Goal: Task Accomplishment & Management: Manage account settings

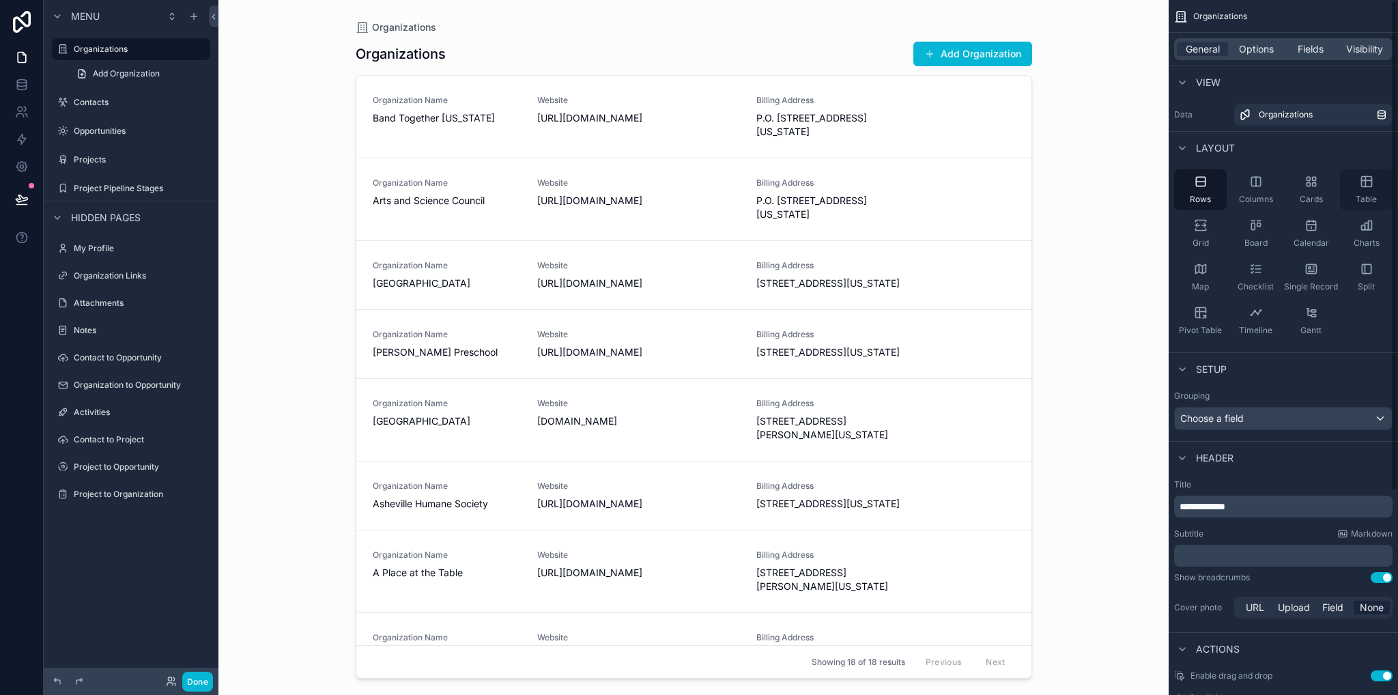
click at [1372, 189] on div "Table" at bounding box center [1366, 189] width 53 height 41
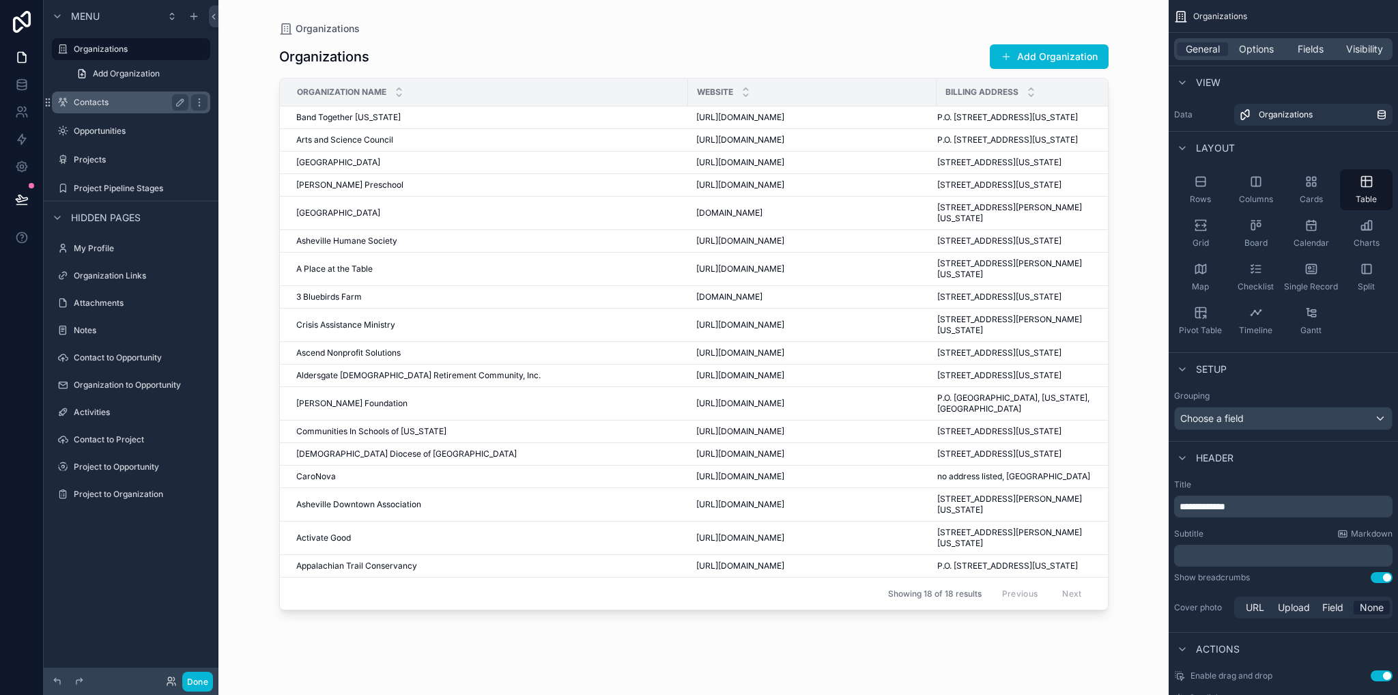
click at [101, 99] on label "Contacts" at bounding box center [128, 102] width 109 height 11
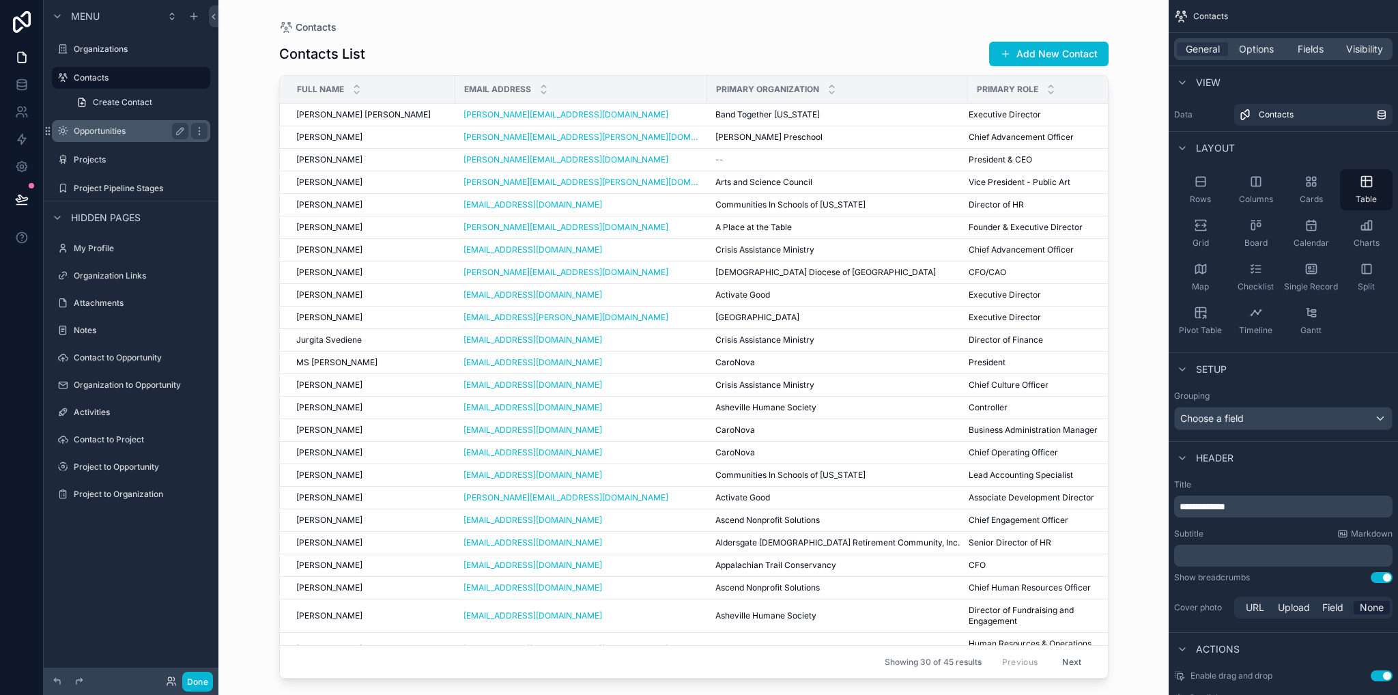
click at [117, 132] on label "Opportunities" at bounding box center [128, 131] width 109 height 11
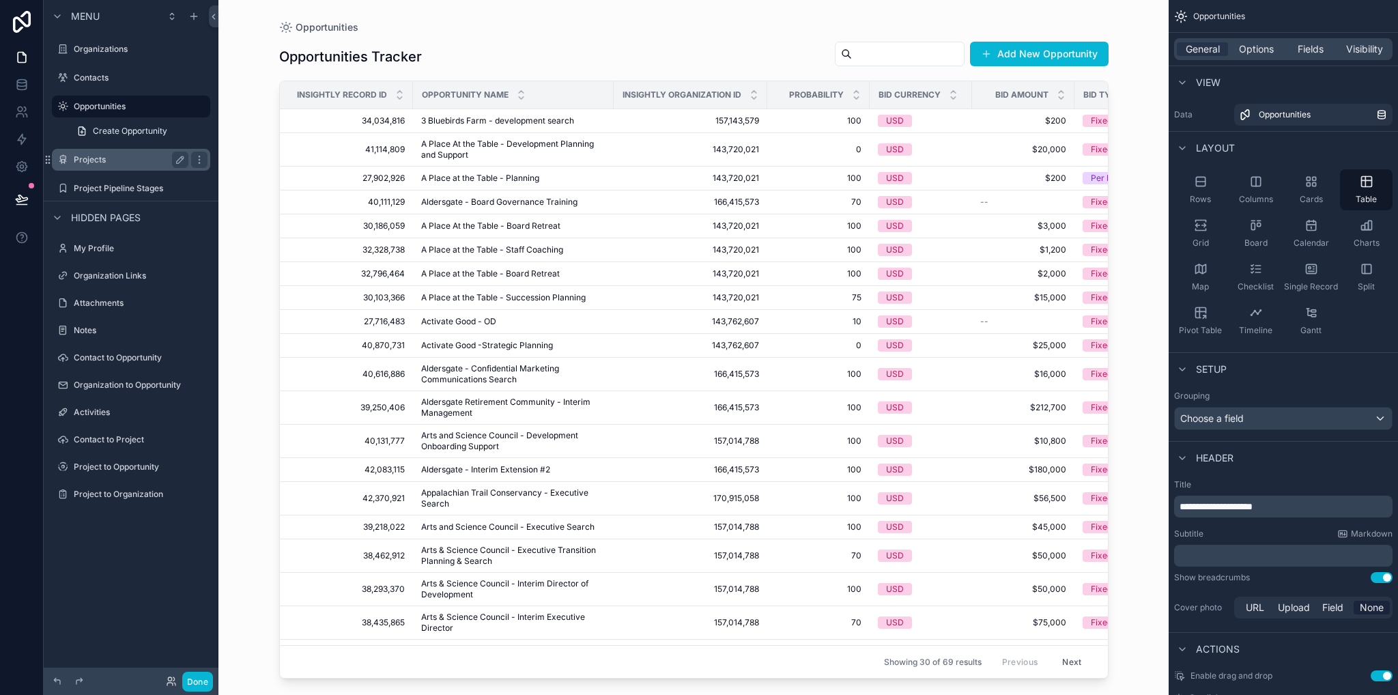
click at [89, 162] on label "Projects" at bounding box center [128, 159] width 109 height 11
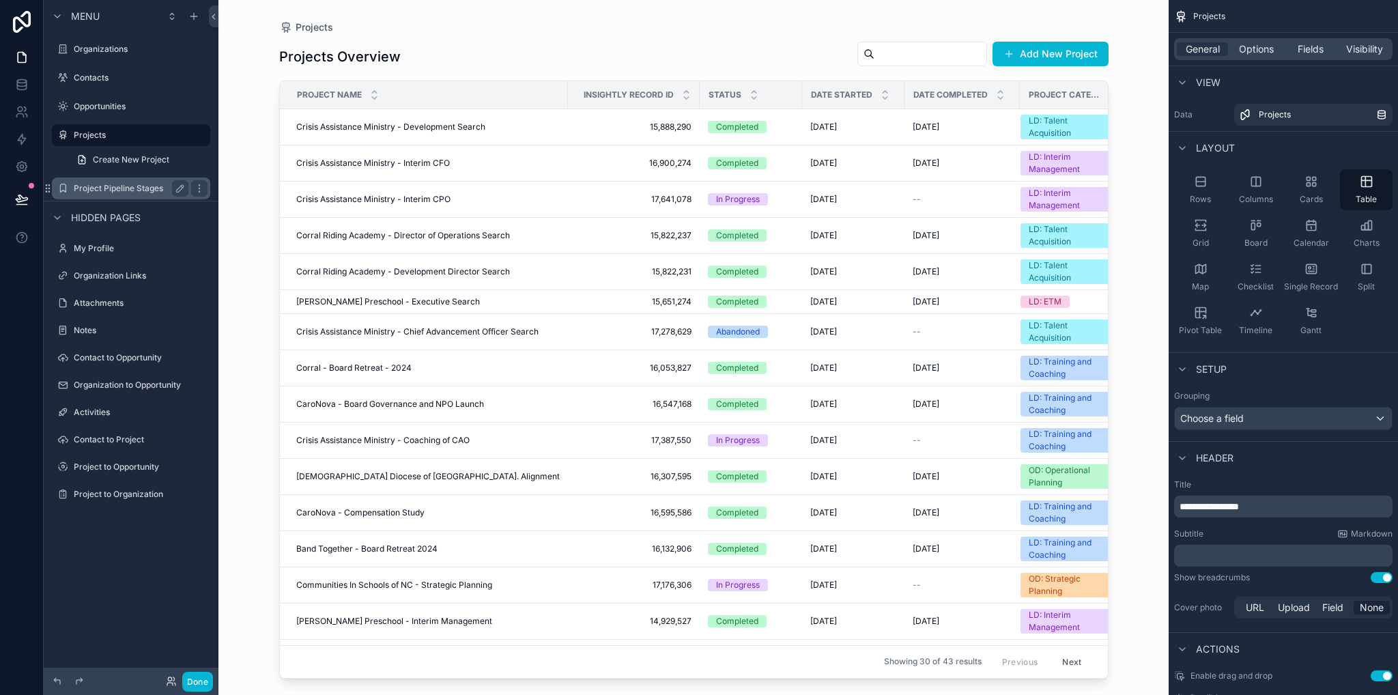
click at [99, 192] on label "Project Pipeline Stages" at bounding box center [128, 188] width 109 height 11
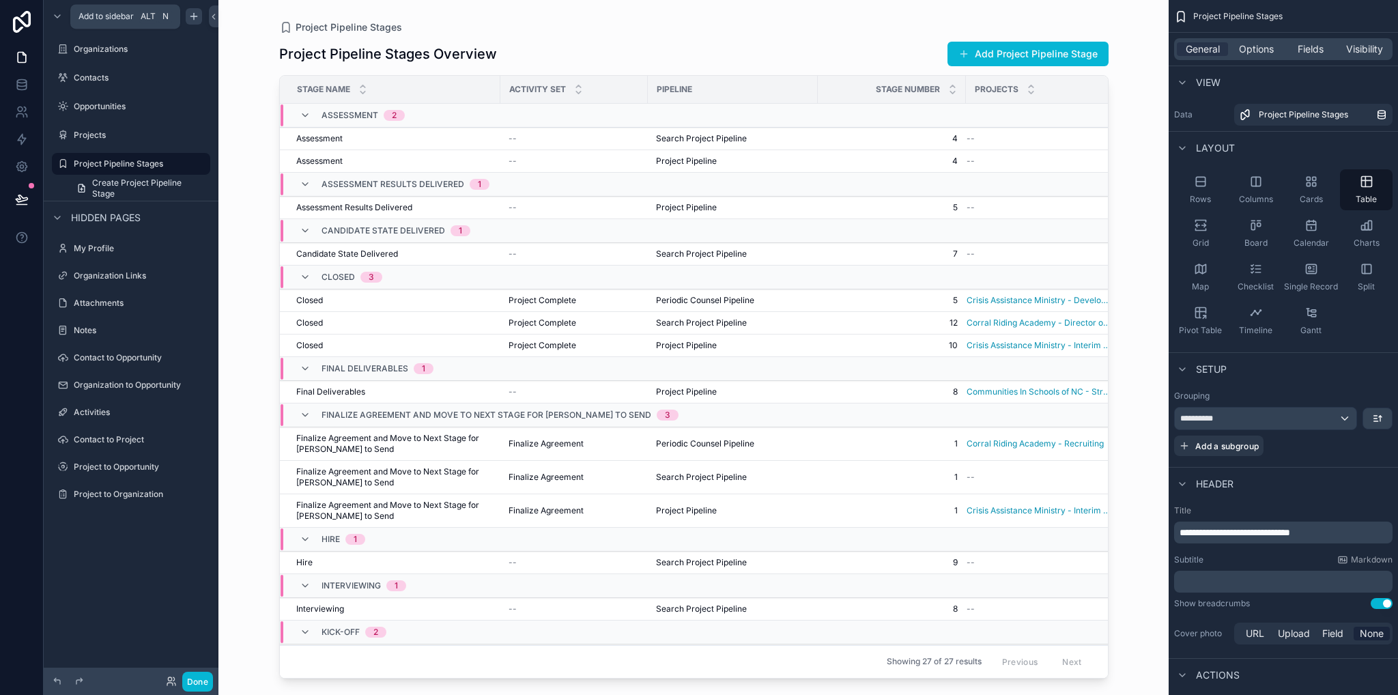
click at [191, 14] on icon "scrollable content" at bounding box center [193, 16] width 11 height 11
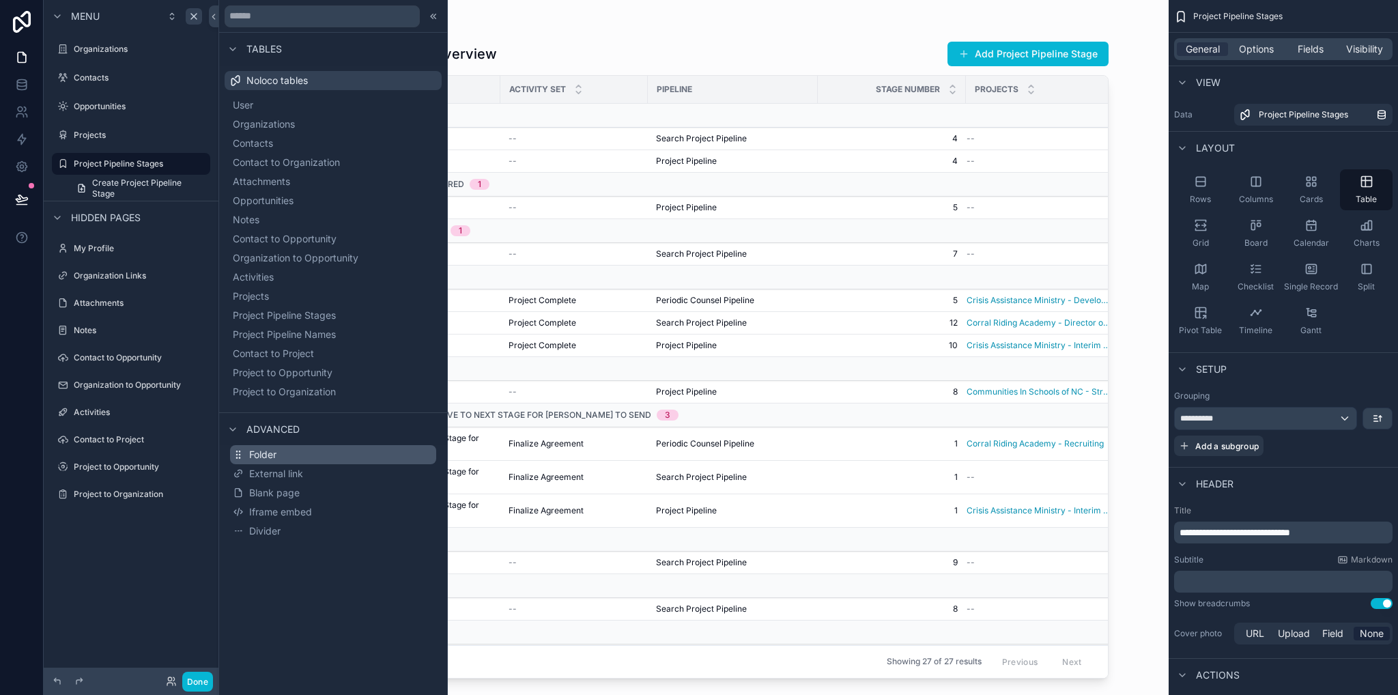
click at [265, 455] on span "Folder" at bounding box center [262, 455] width 27 height 14
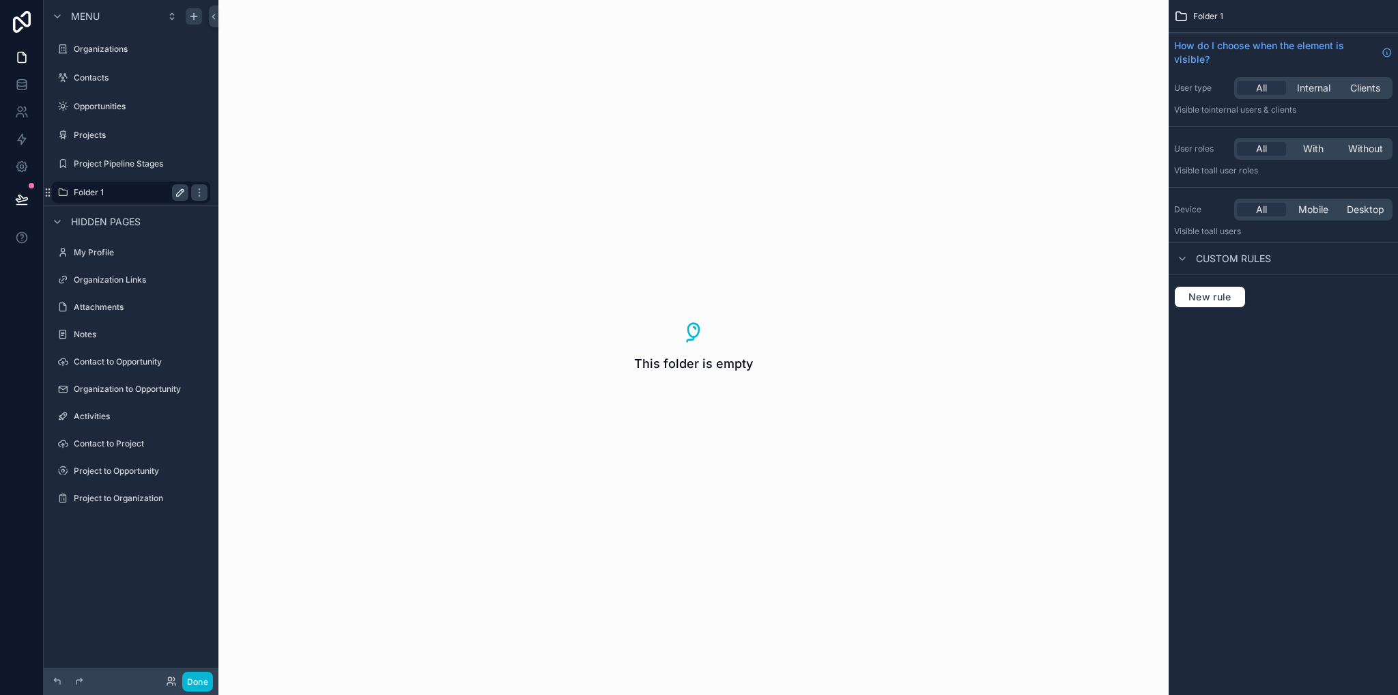
click at [181, 195] on icon "scrollable content" at bounding box center [180, 192] width 11 height 11
click at [150, 198] on input "********" at bounding box center [120, 192] width 93 height 16
type input "*"
type input "**********"
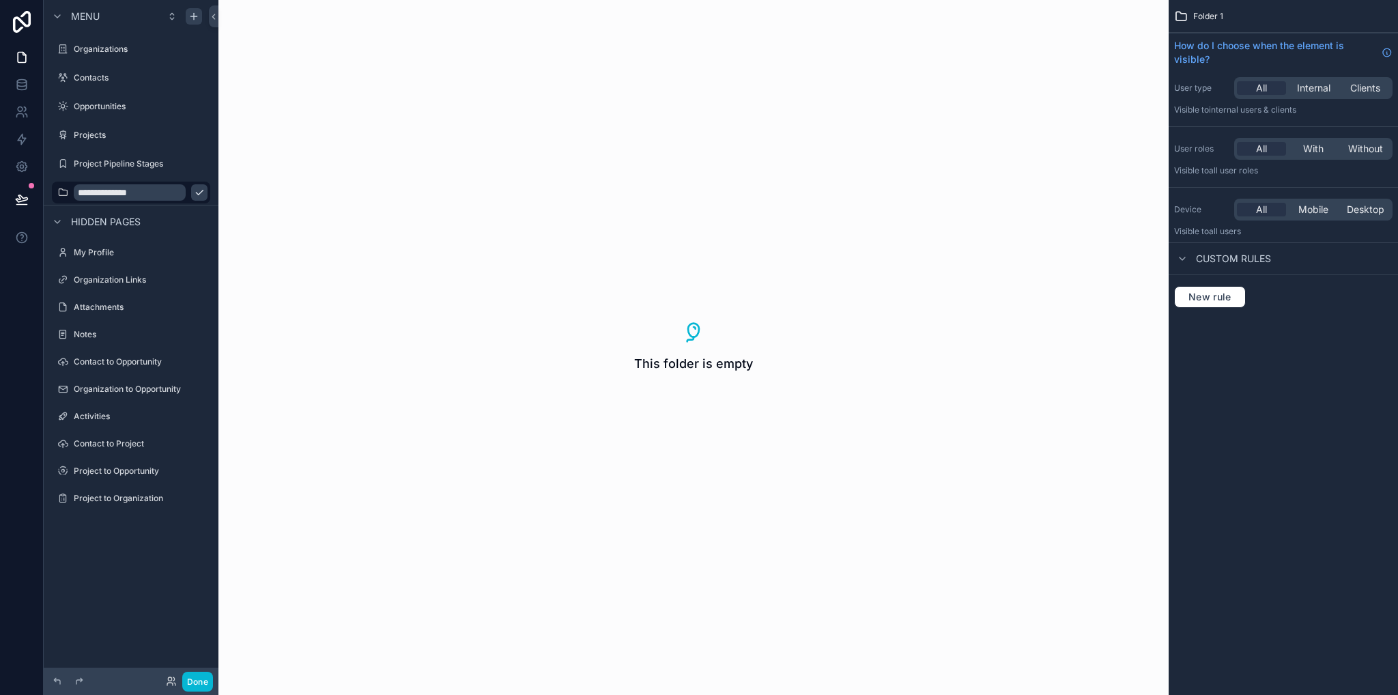
click at [194, 197] on icon "scrollable content" at bounding box center [199, 192] width 11 height 11
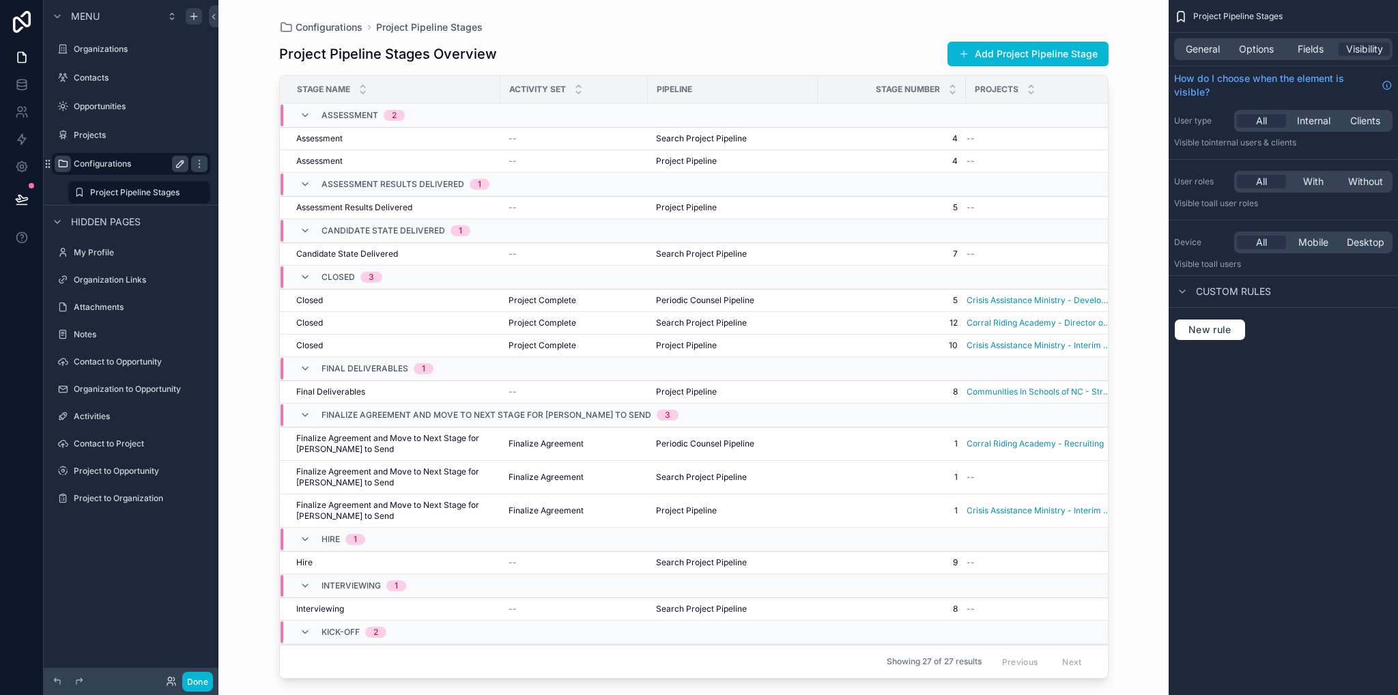
click at [60, 164] on icon "scrollable content" at bounding box center [62, 163] width 11 height 11
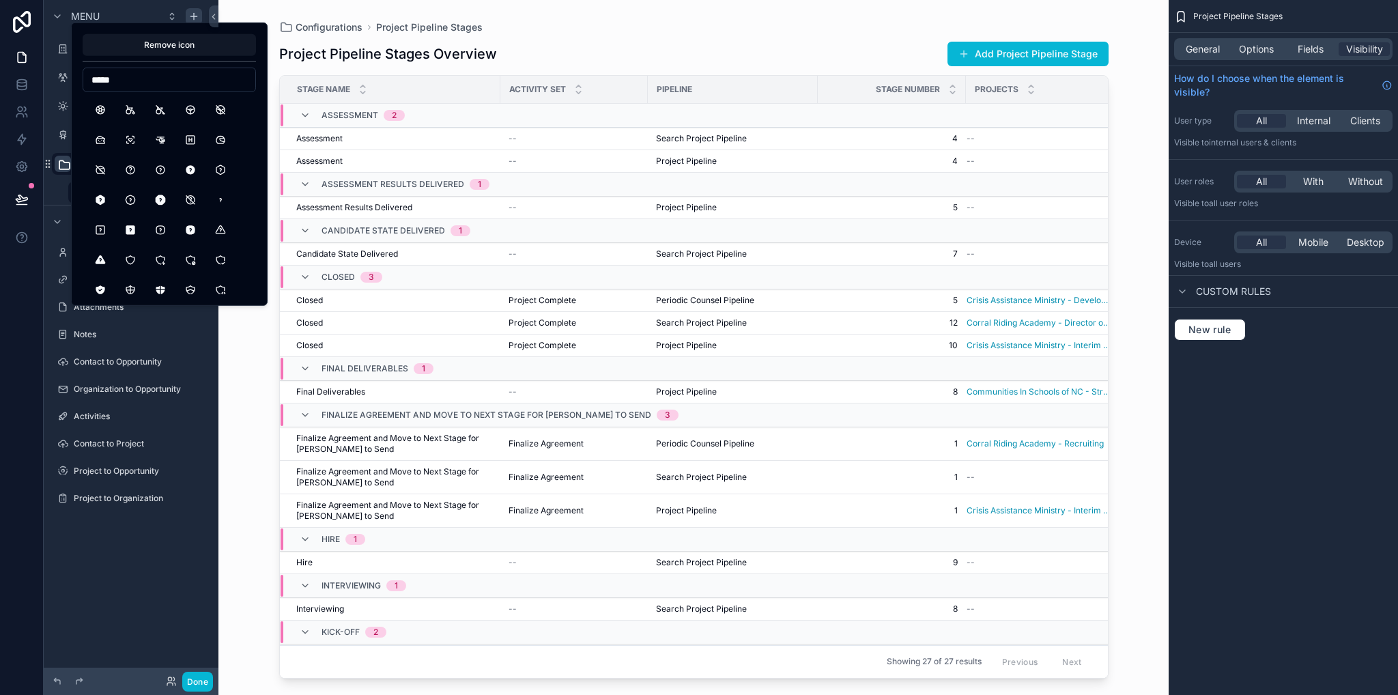
click at [134, 81] on input "*****" at bounding box center [169, 79] width 172 height 19
type input "*"
type input "*****"
click at [220, 200] on button "Settings" at bounding box center [220, 200] width 25 height 25
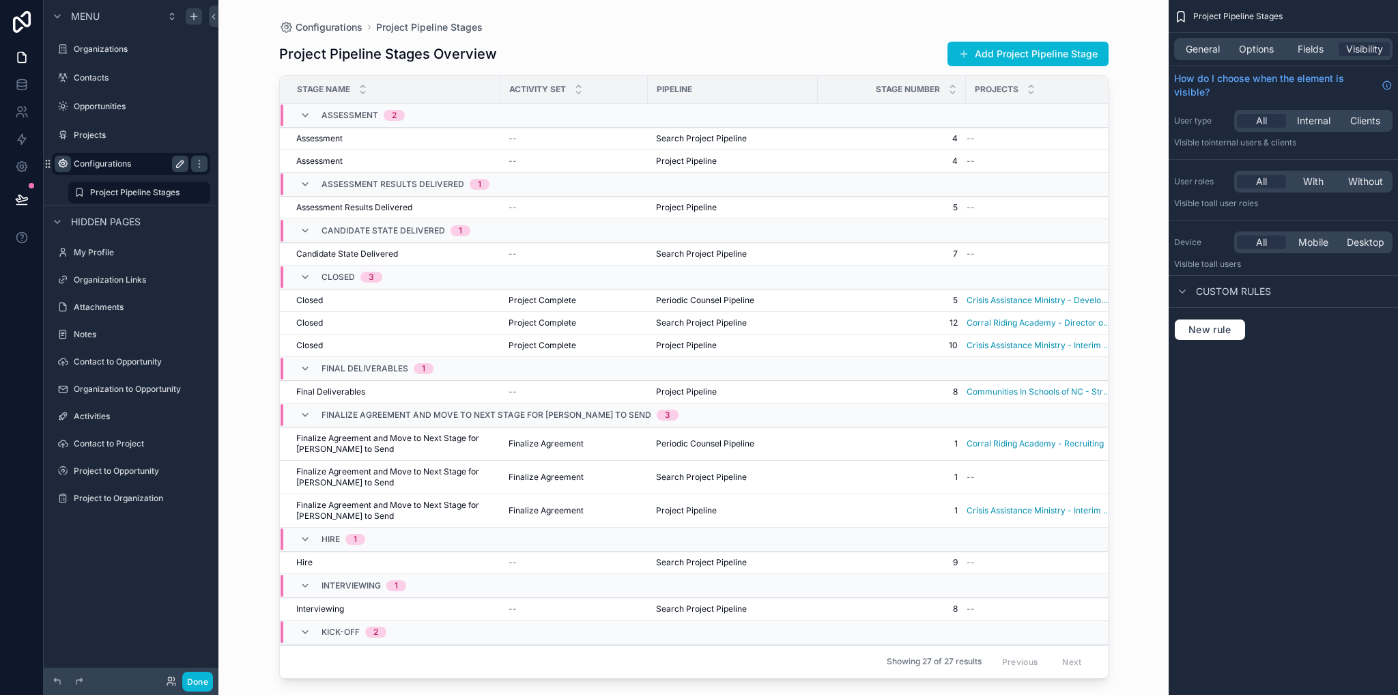
click at [132, 552] on div "Menu Organizations Contacts Opportunities Projects Configurations Project Pipel…" at bounding box center [131, 339] width 175 height 678
click at [122, 191] on label "Project Pipeline Stages" at bounding box center [136, 192] width 93 height 11
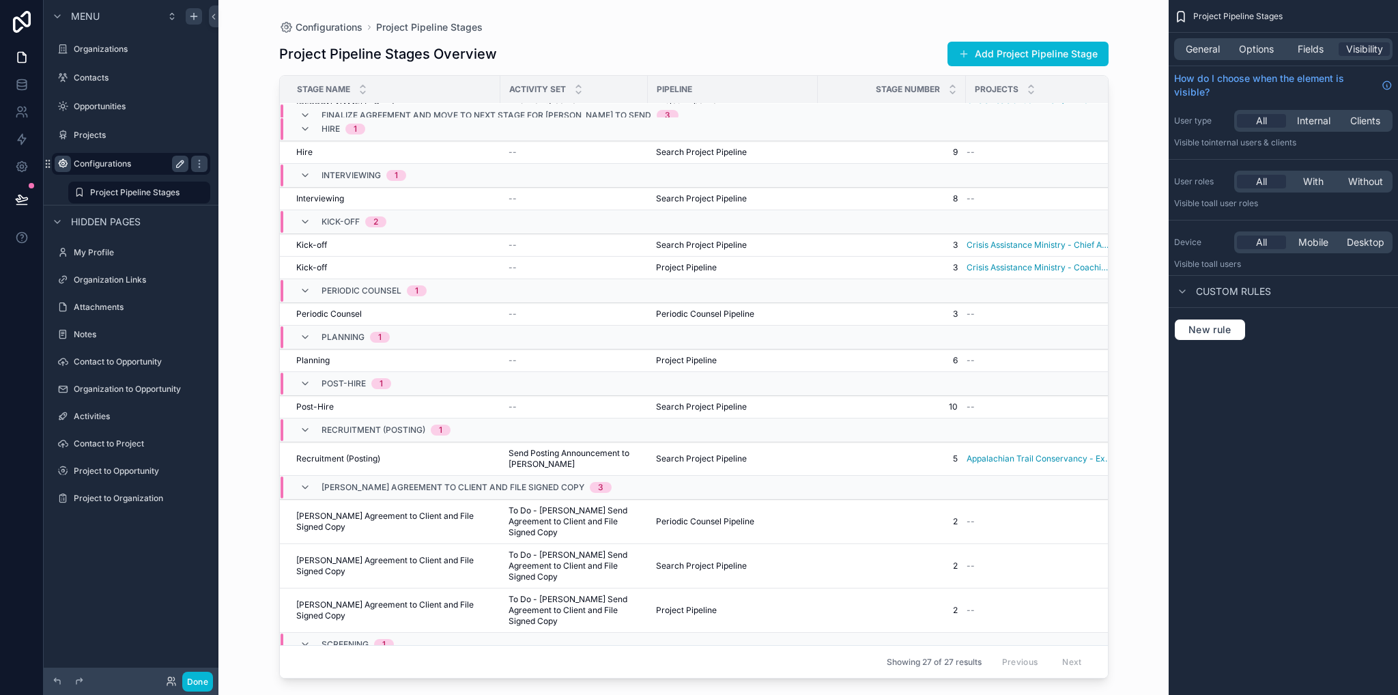
scroll to position [530, 0]
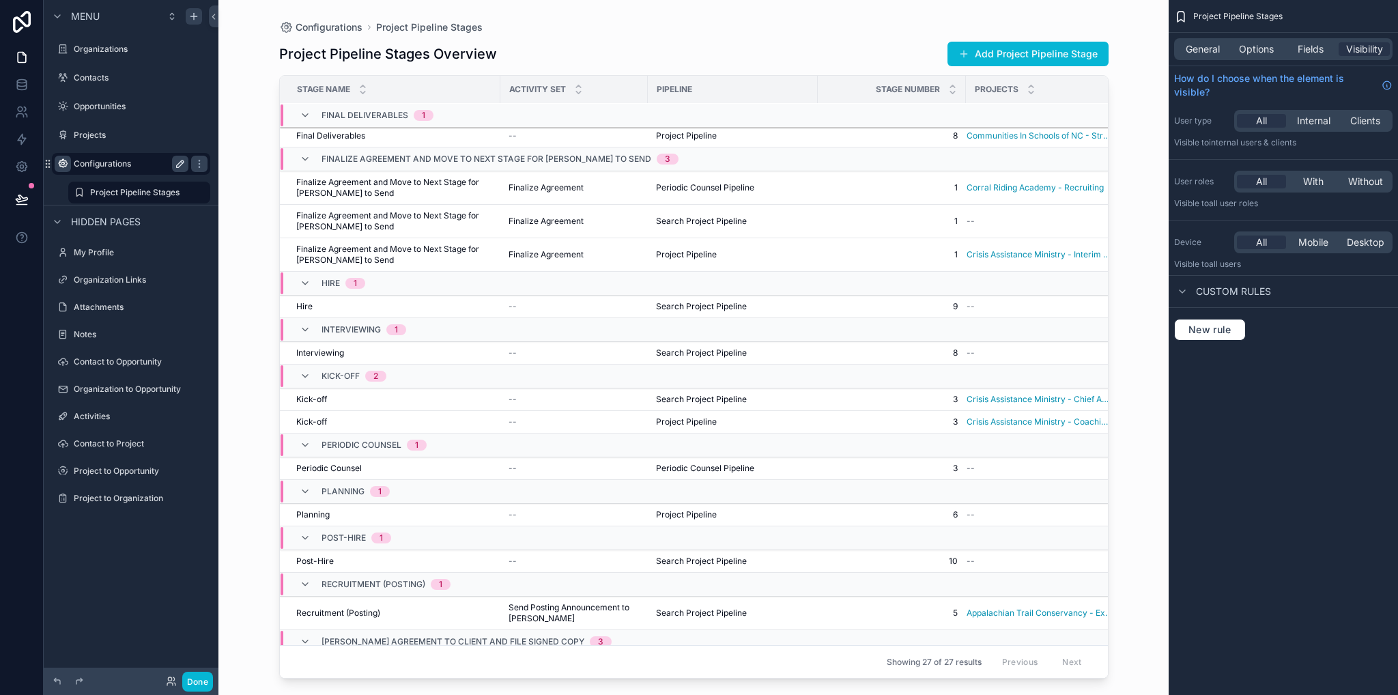
click at [1137, 253] on div "Configurations Project Pipeline Stages Project Pipeline Stages Overview Add Pro…" at bounding box center [693, 347] width 950 height 695
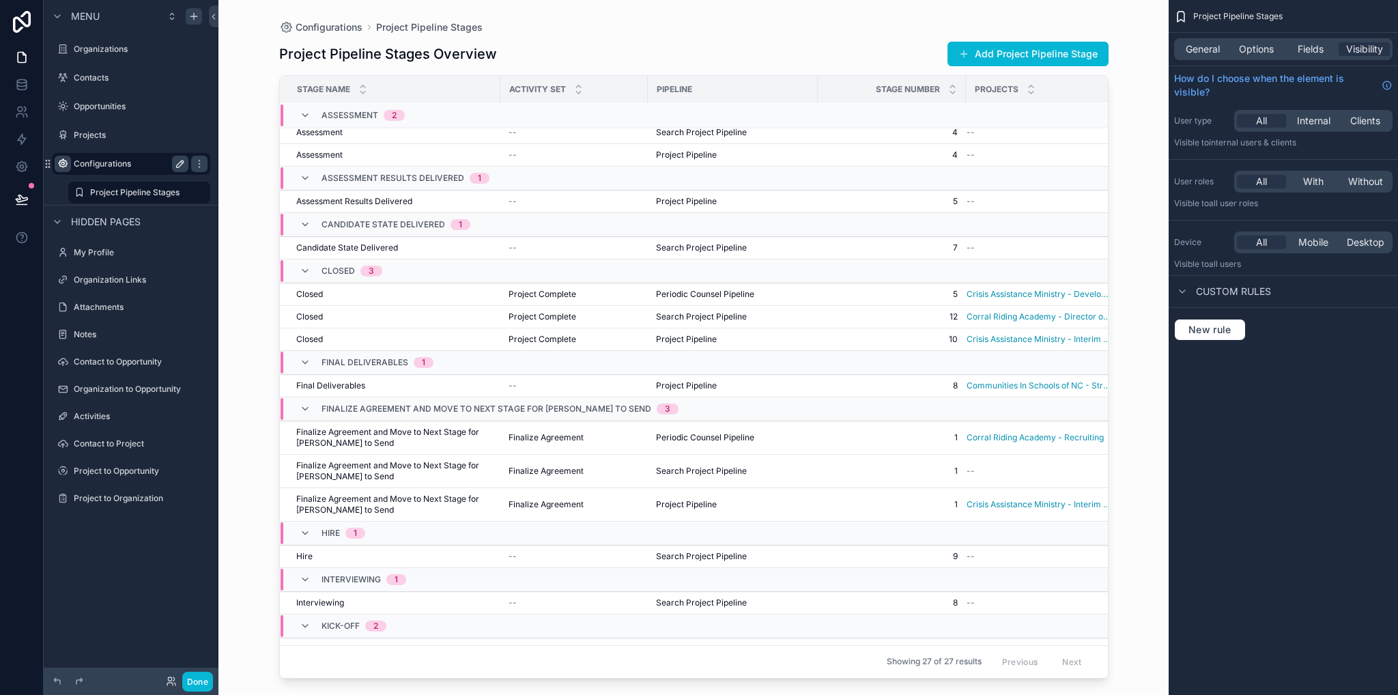
scroll to position [0, 0]
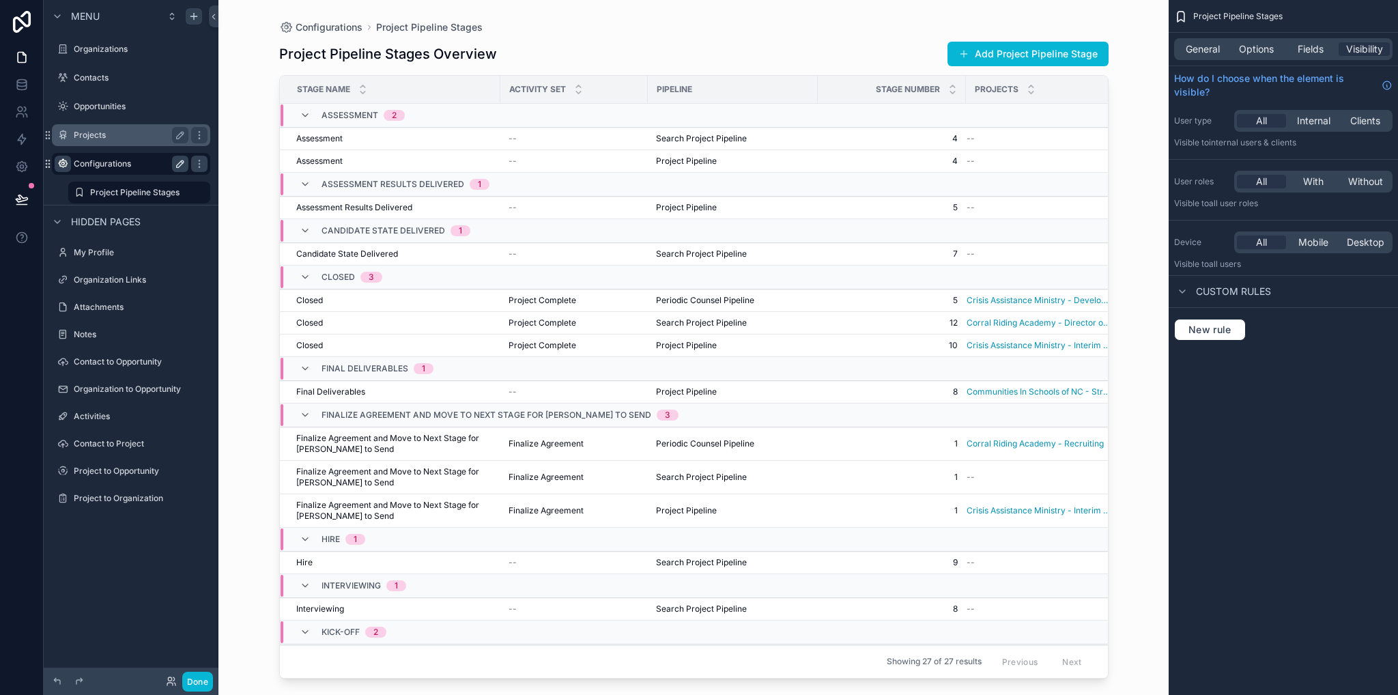
click at [134, 139] on label "Projects" at bounding box center [128, 135] width 109 height 11
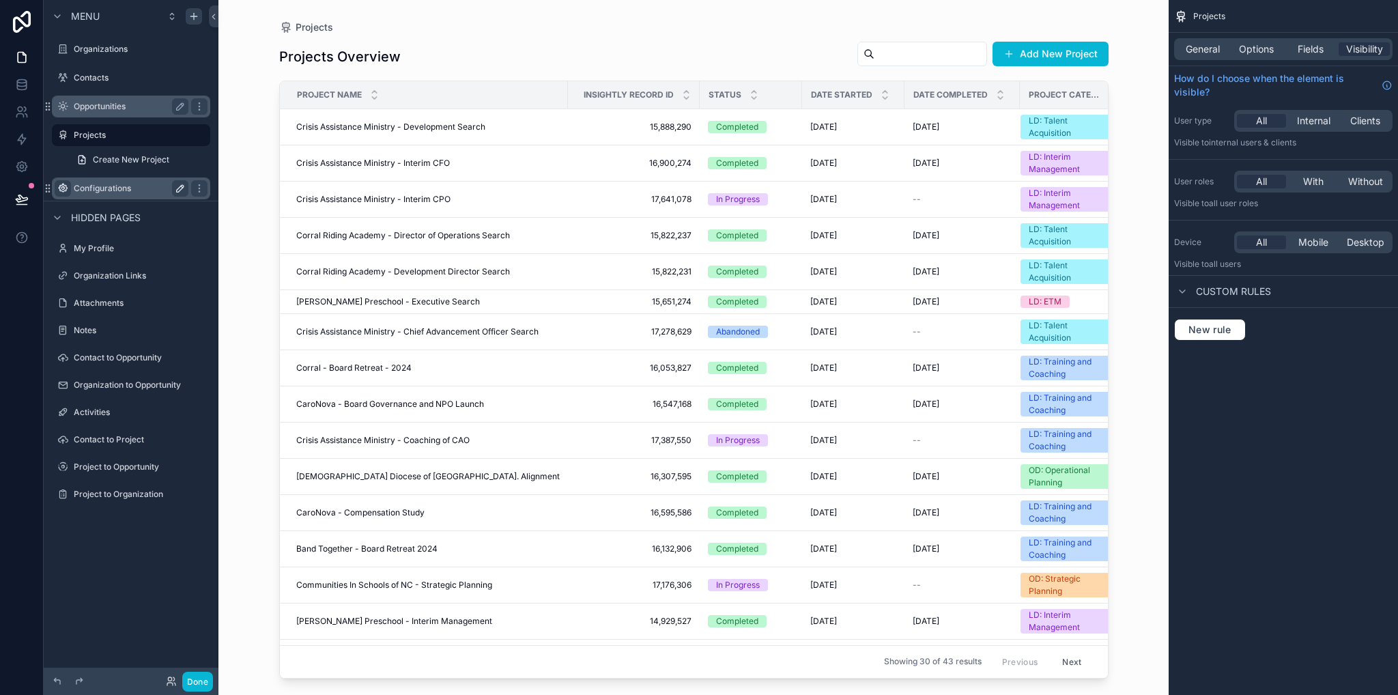
click at [98, 108] on label "Opportunities" at bounding box center [128, 106] width 109 height 11
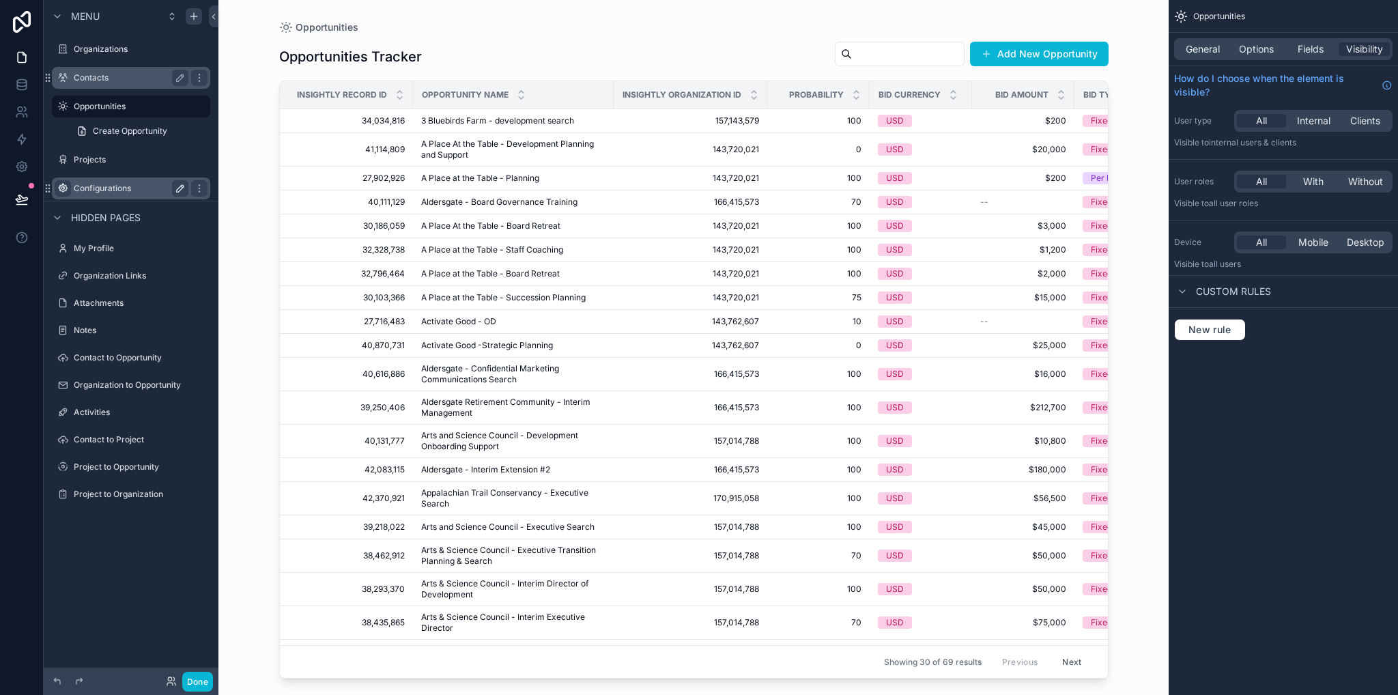
click at [86, 83] on div "Contacts" at bounding box center [131, 78] width 115 height 16
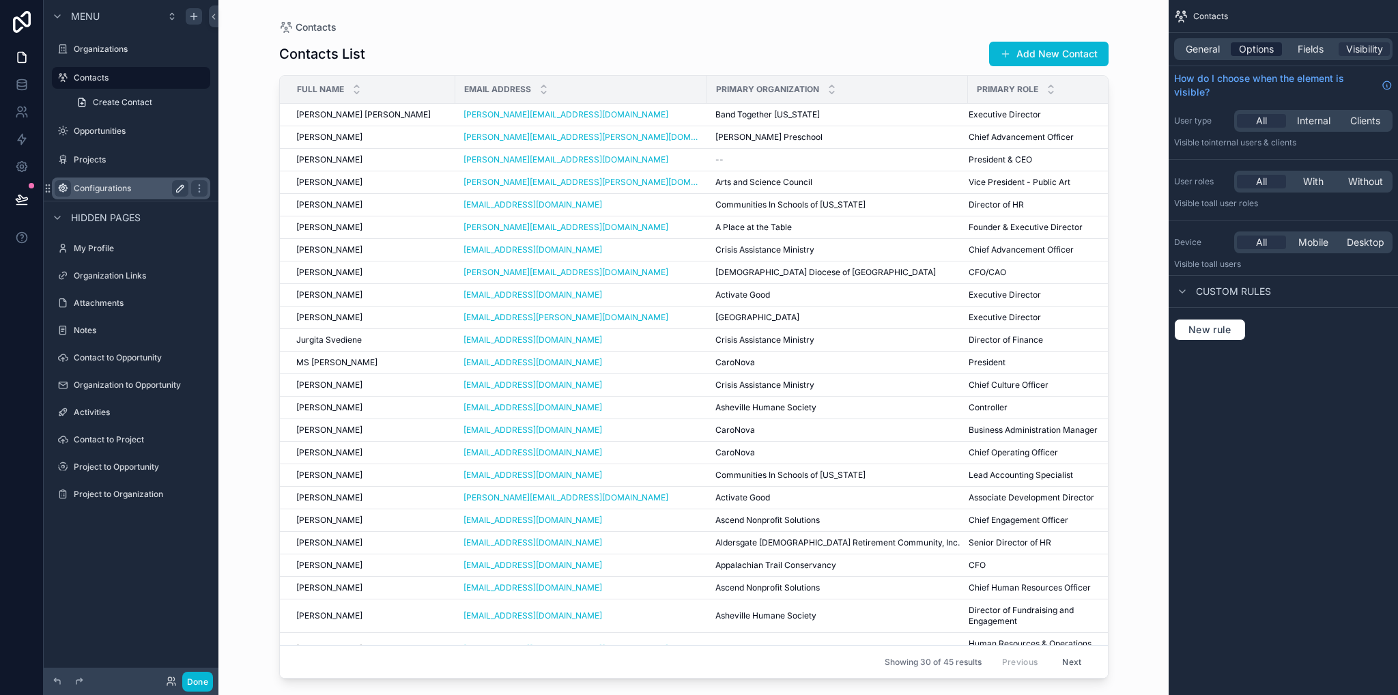
click at [1254, 48] on span "Options" at bounding box center [1256, 49] width 35 height 14
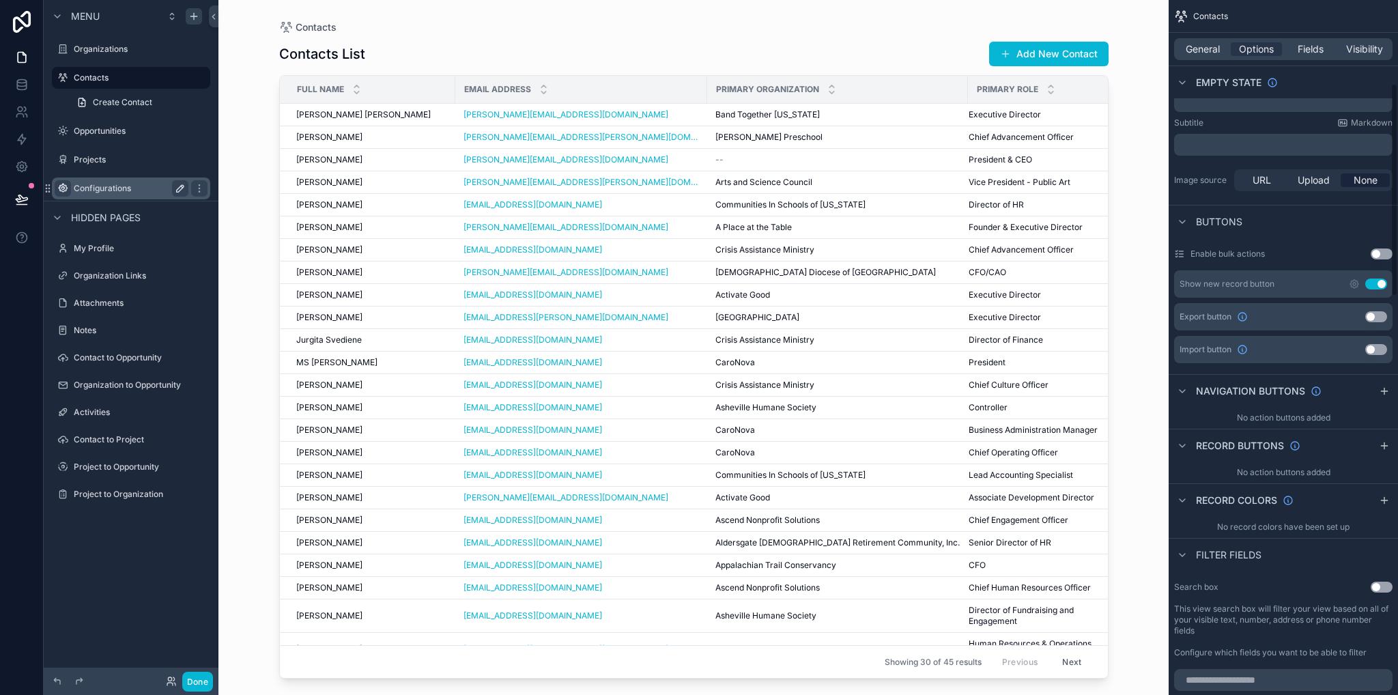
scroll to position [410, 0]
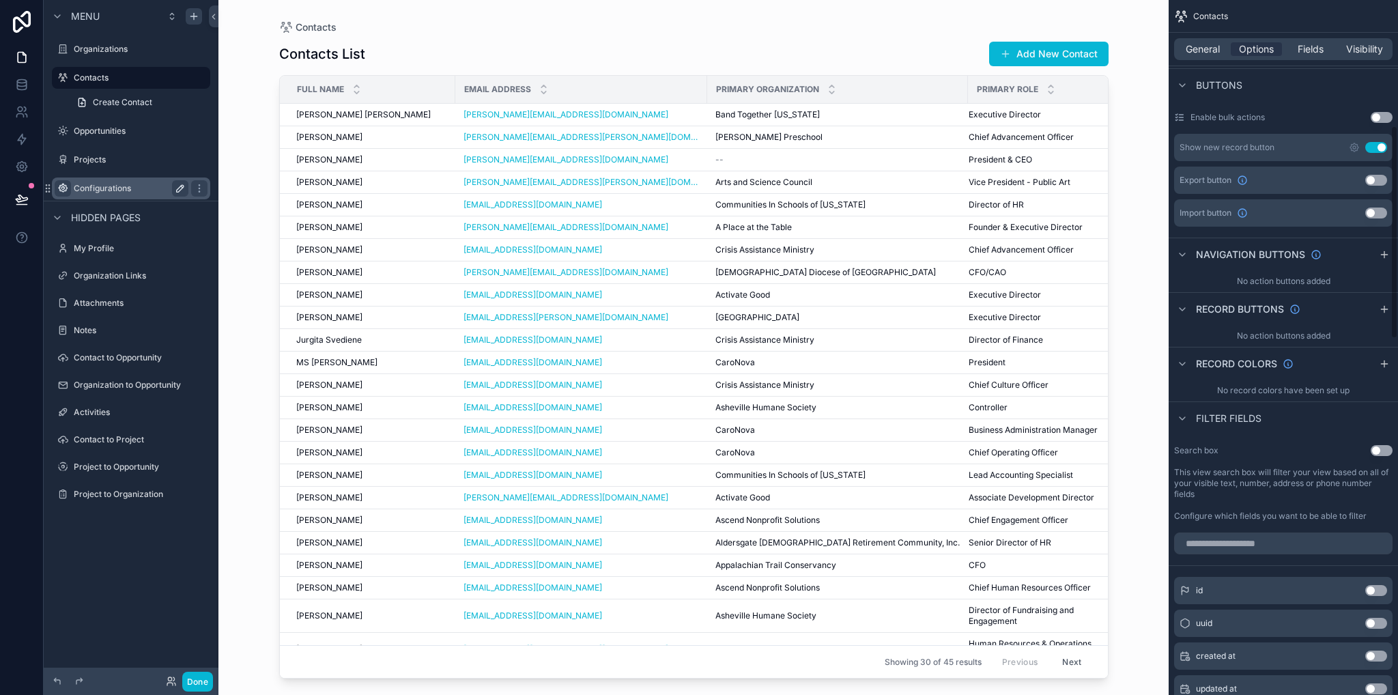
click at [1388, 451] on button "Use setting" at bounding box center [1381, 450] width 22 height 11
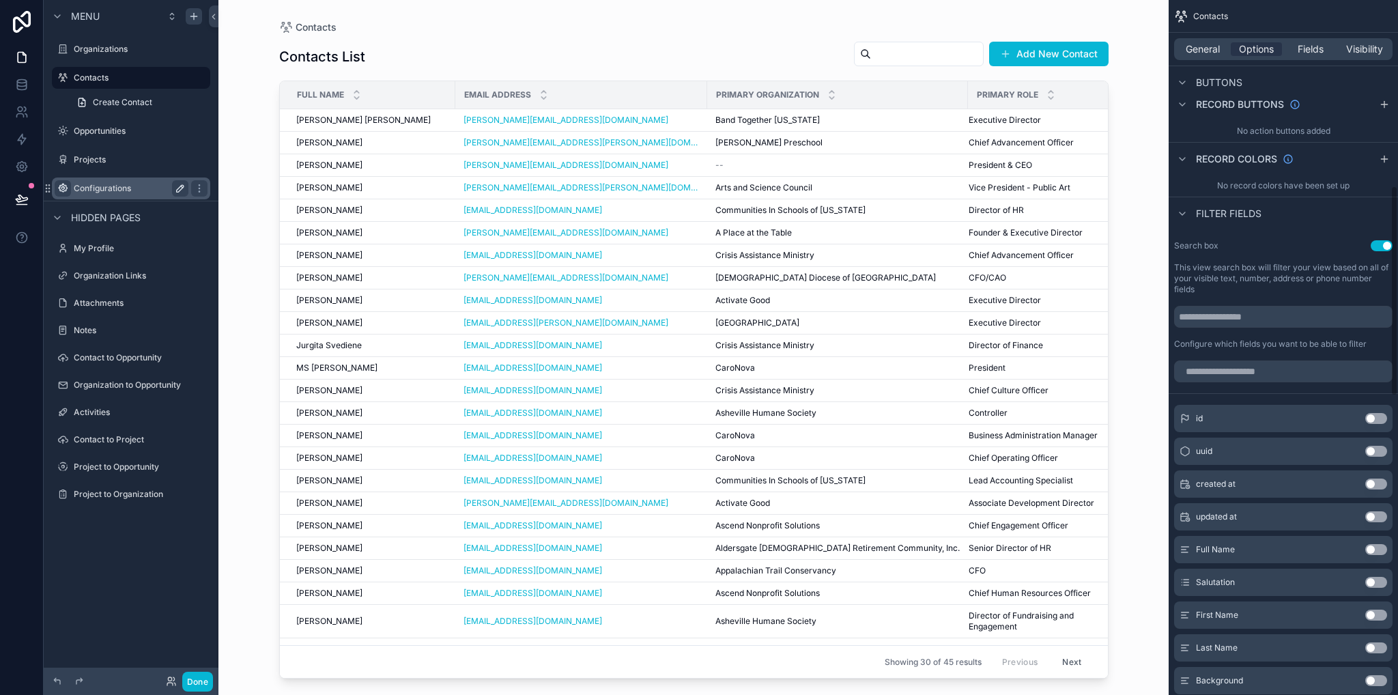
scroll to position [546, 0]
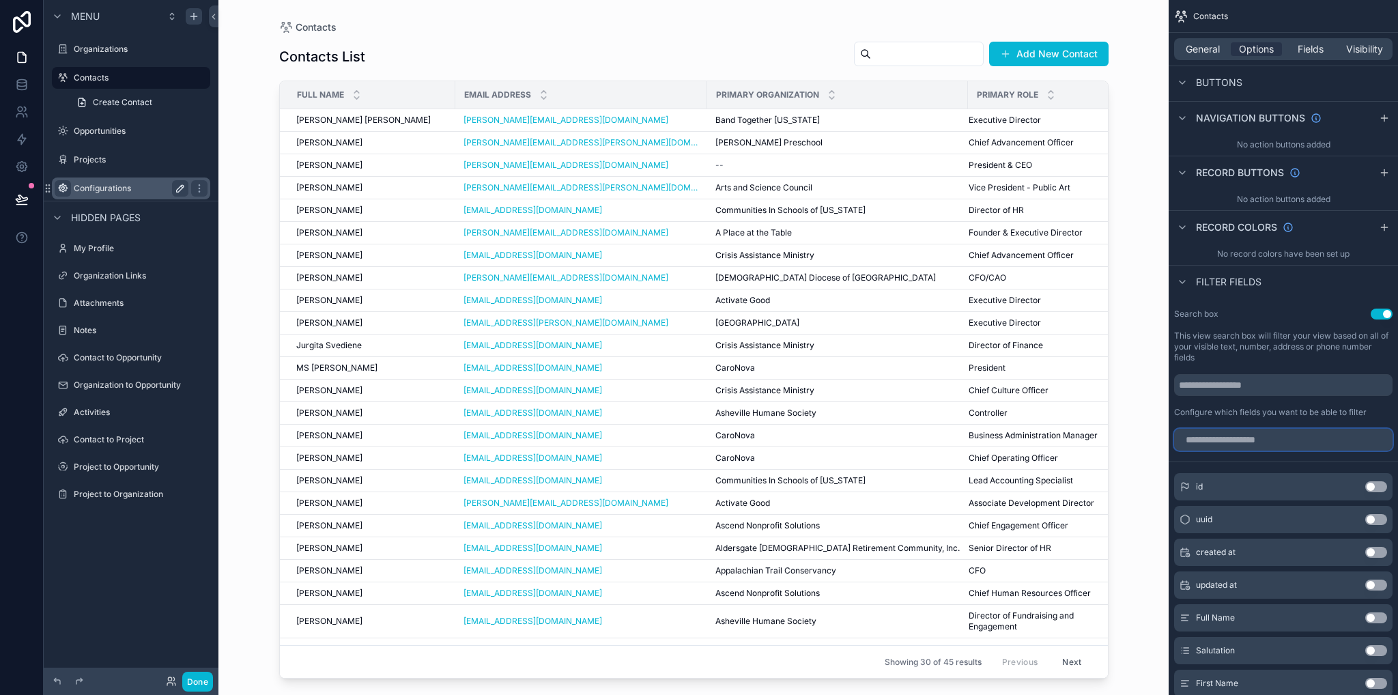
click at [1248, 440] on input "scrollable content" at bounding box center [1283, 440] width 218 height 22
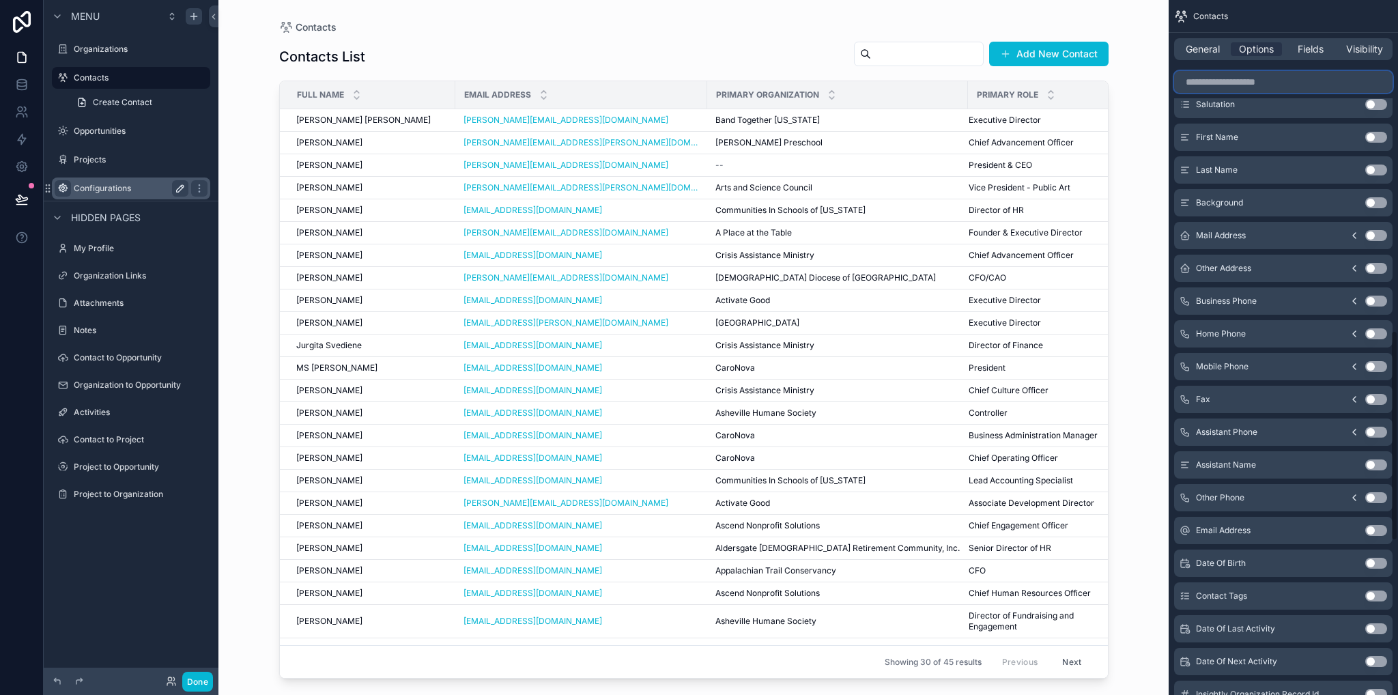
scroll to position [887, 0]
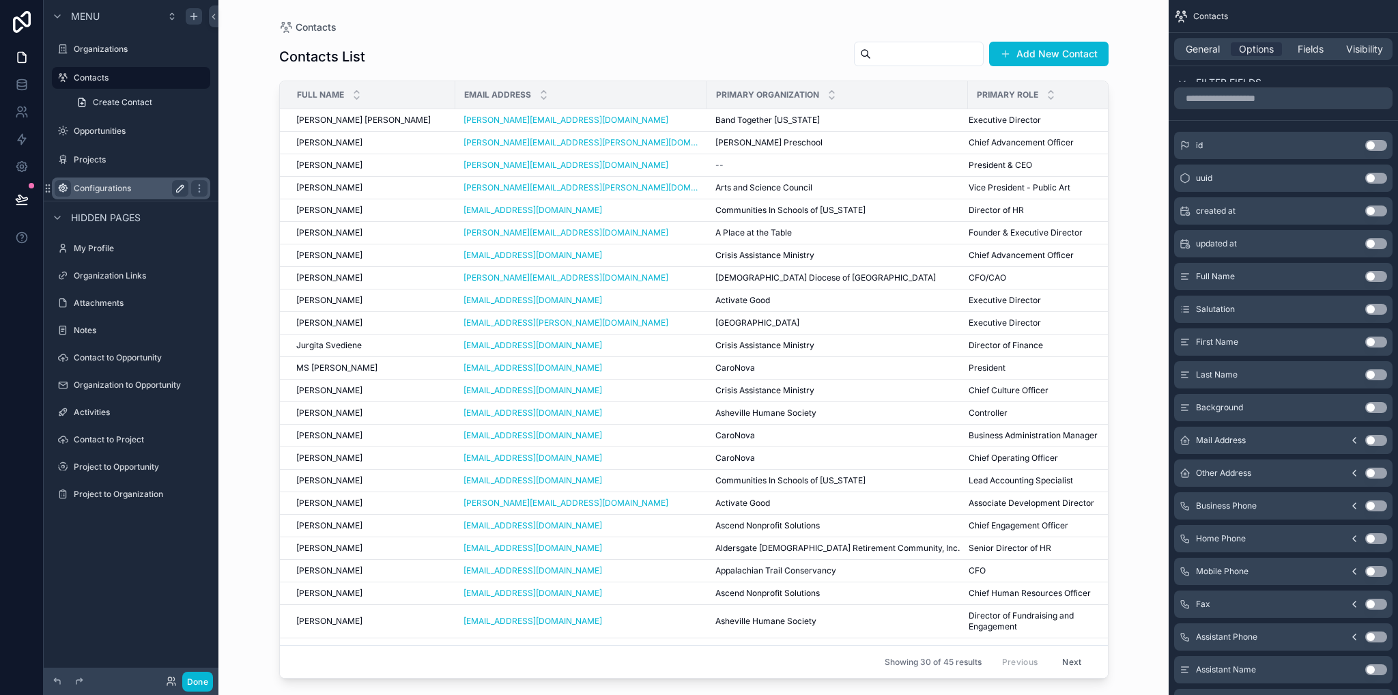
click at [1376, 345] on button "Use setting" at bounding box center [1376, 341] width 22 height 11
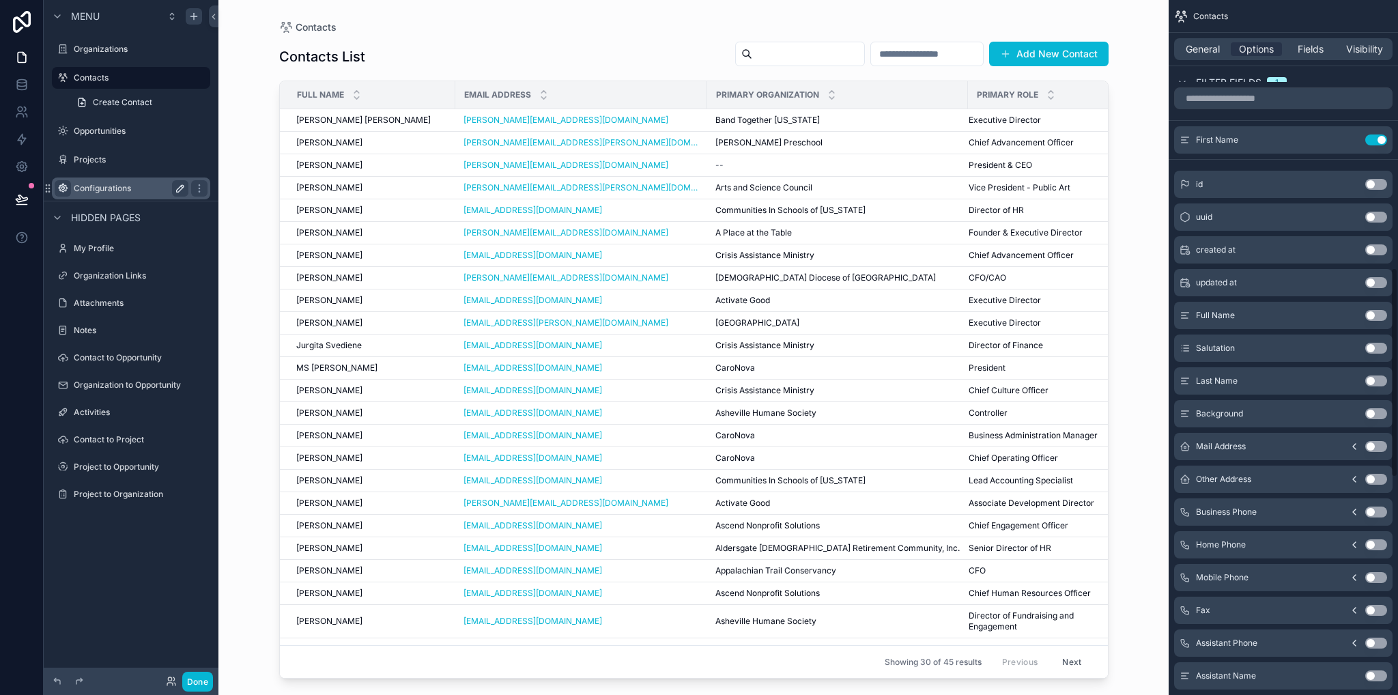
click at [1374, 377] on button "Use setting" at bounding box center [1376, 380] width 22 height 11
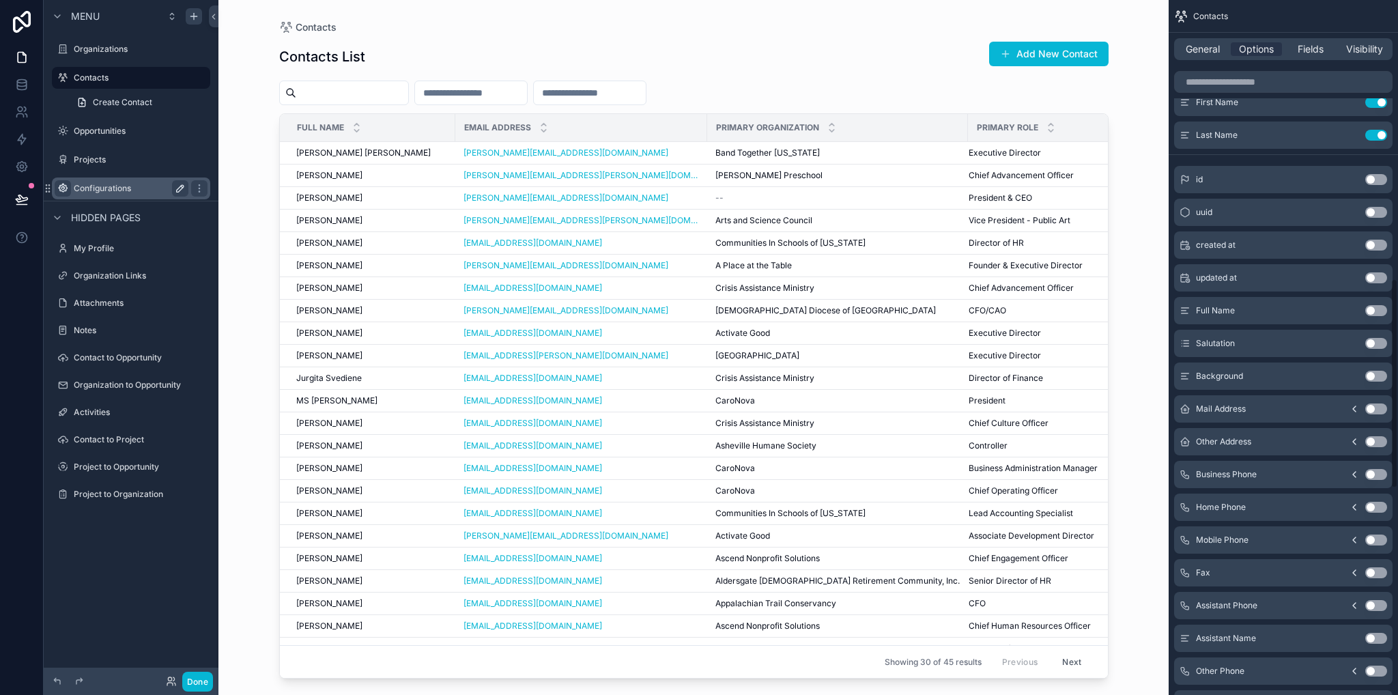
scroll to position [652, 0]
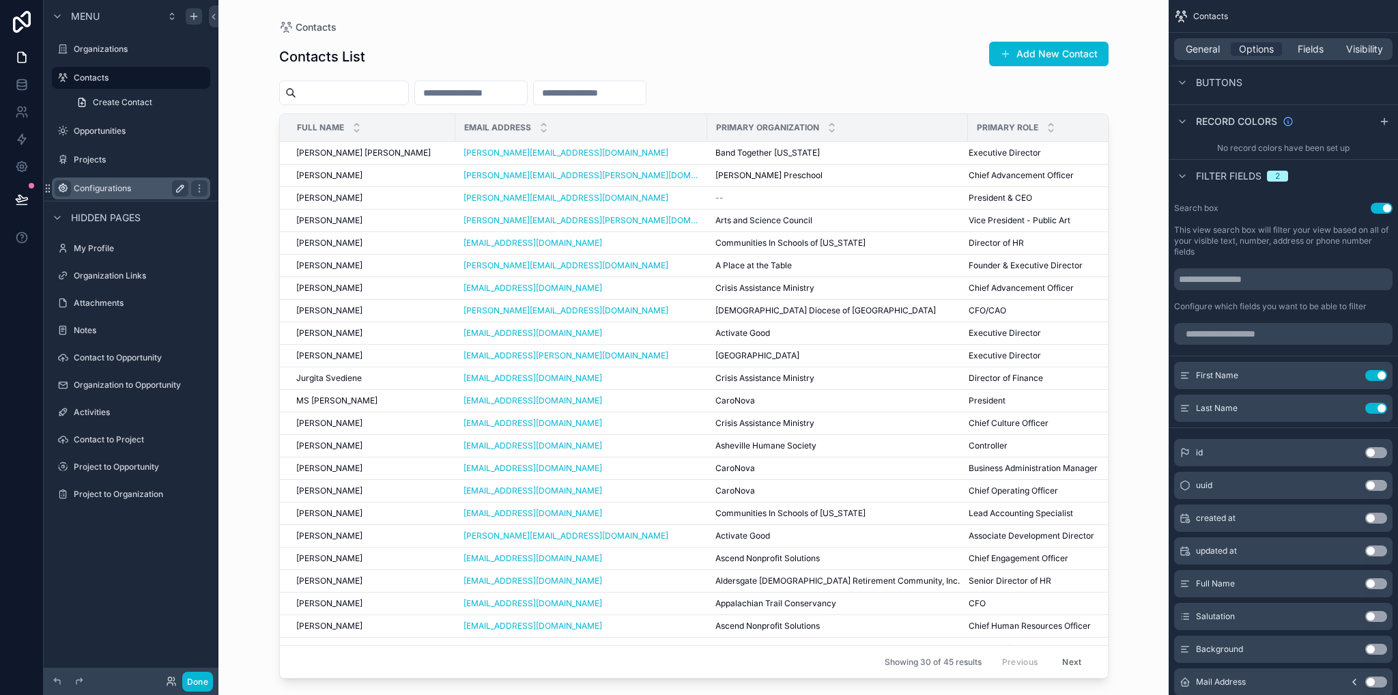
click at [509, 96] on div "scrollable content" at bounding box center [693, 339] width 873 height 678
click at [510, 96] on input "scrollable content" at bounding box center [471, 92] width 112 height 19
click at [1373, 379] on button "Use setting" at bounding box center [1376, 375] width 22 height 11
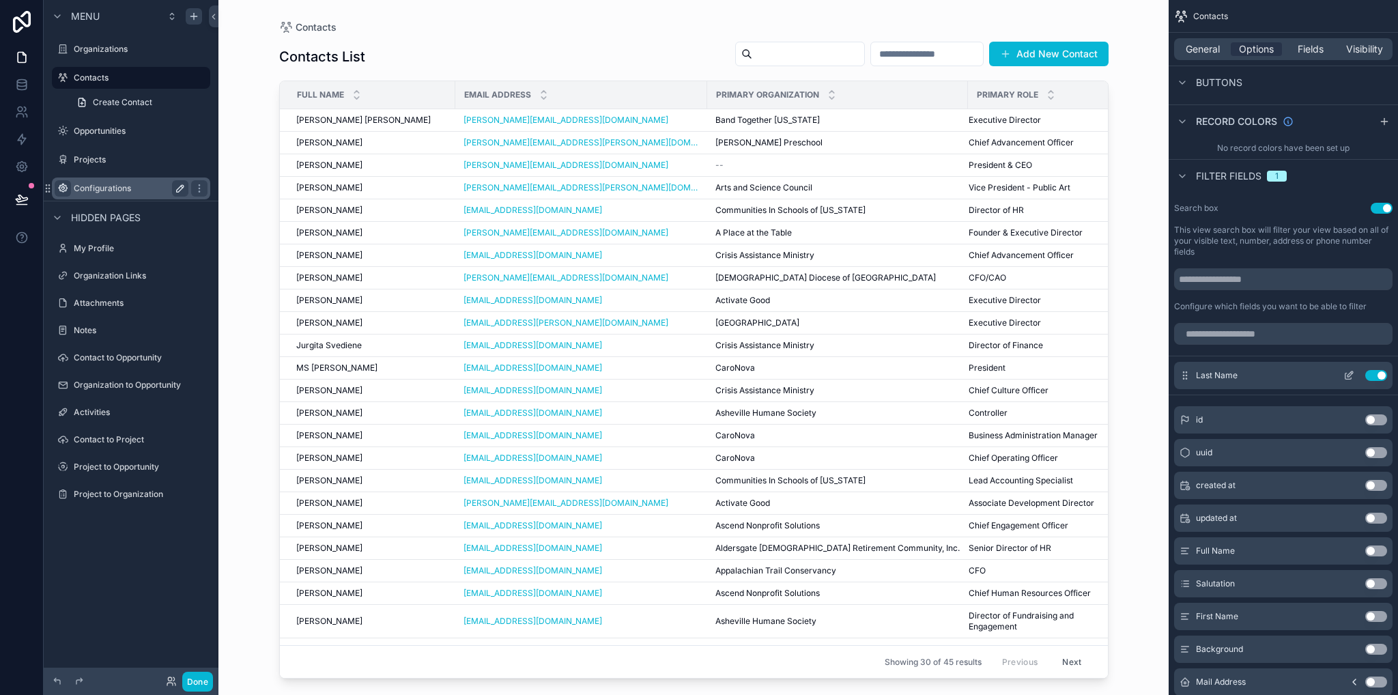
click at [1375, 374] on button "Use setting" at bounding box center [1376, 375] width 22 height 11
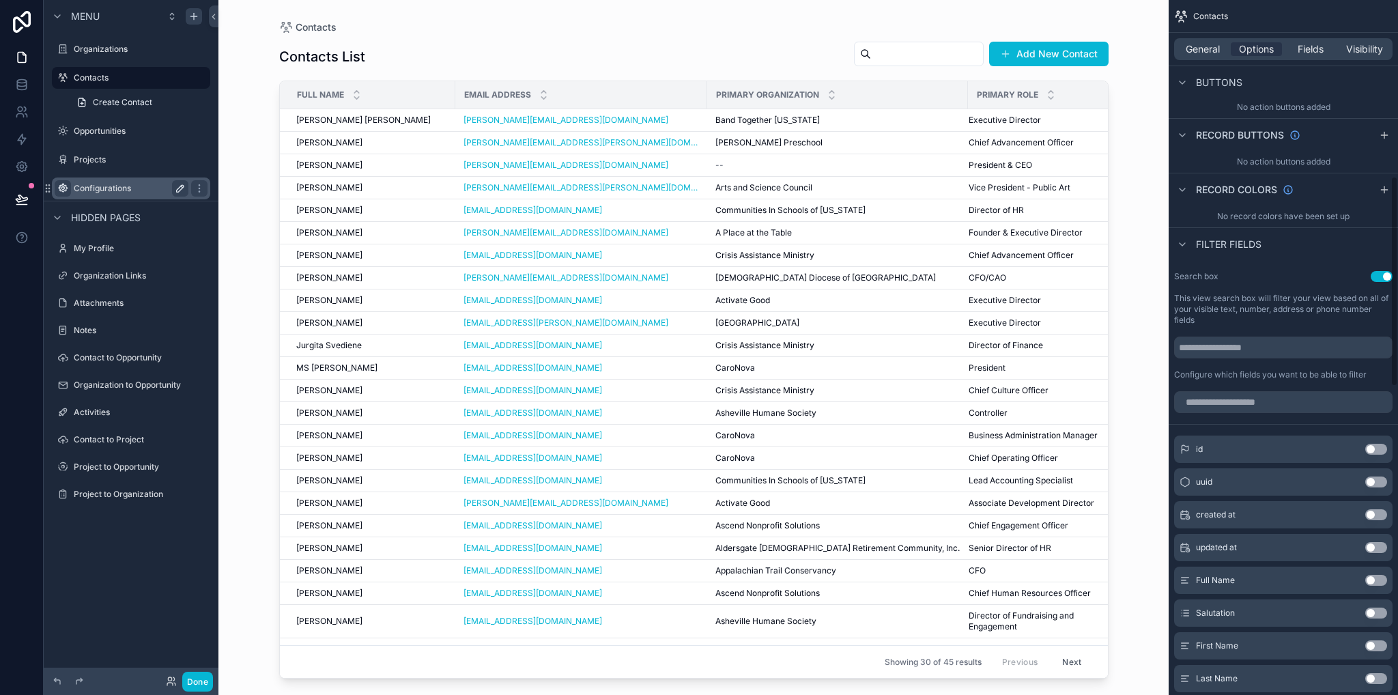
scroll to position [447, 0]
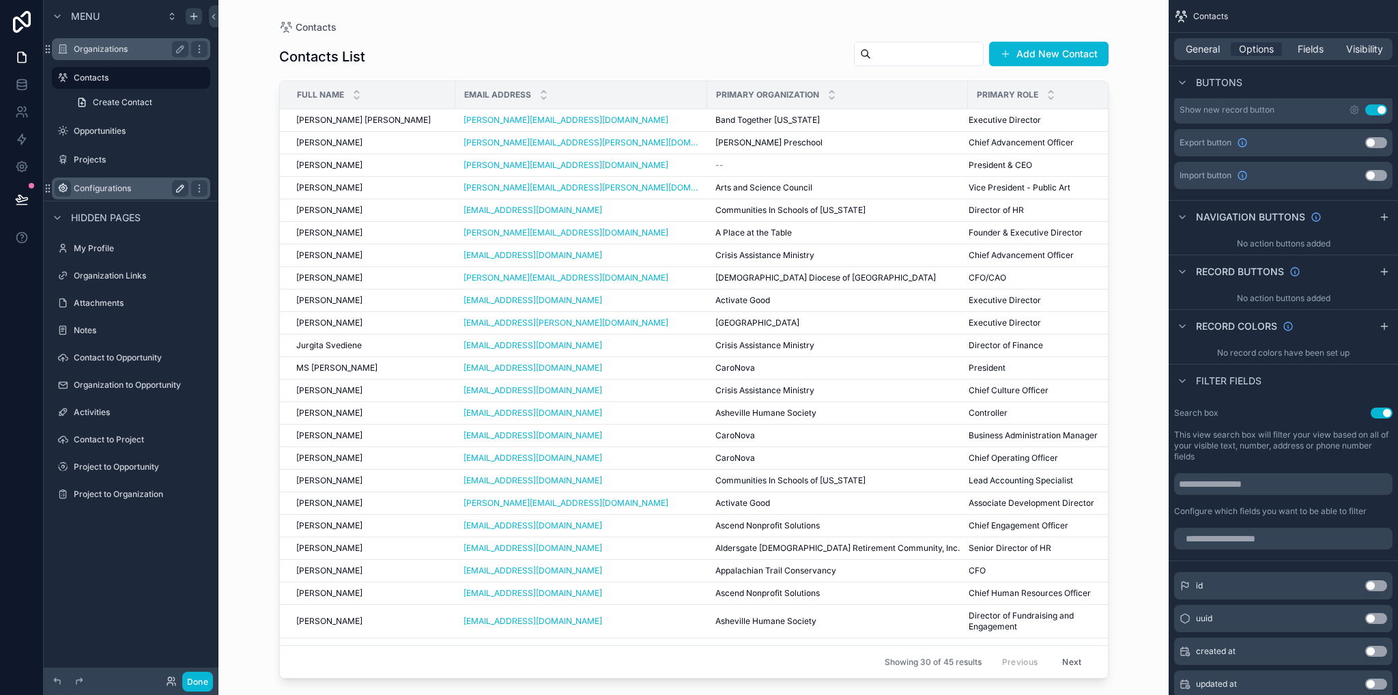
click at [94, 46] on label "Organizations" at bounding box center [128, 49] width 109 height 11
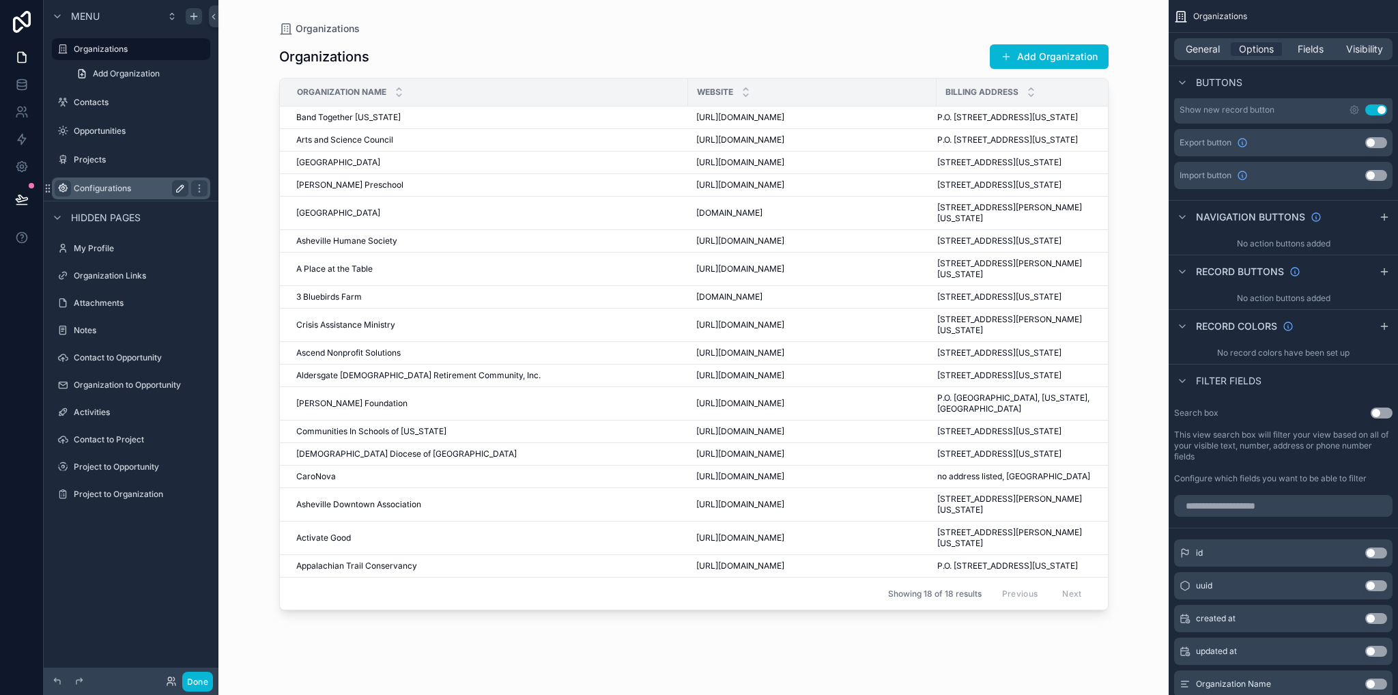
click at [1387, 412] on button "Use setting" at bounding box center [1381, 412] width 22 height 11
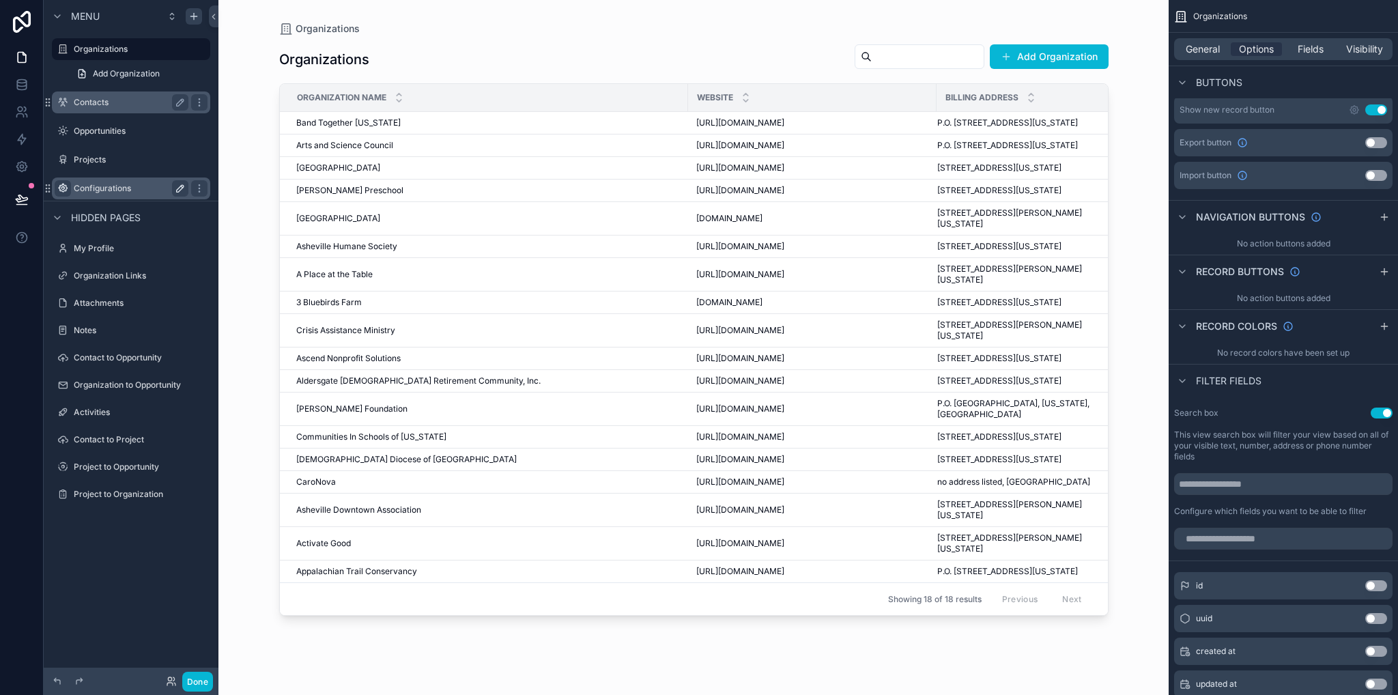
click at [104, 102] on label "Contacts" at bounding box center [128, 102] width 109 height 11
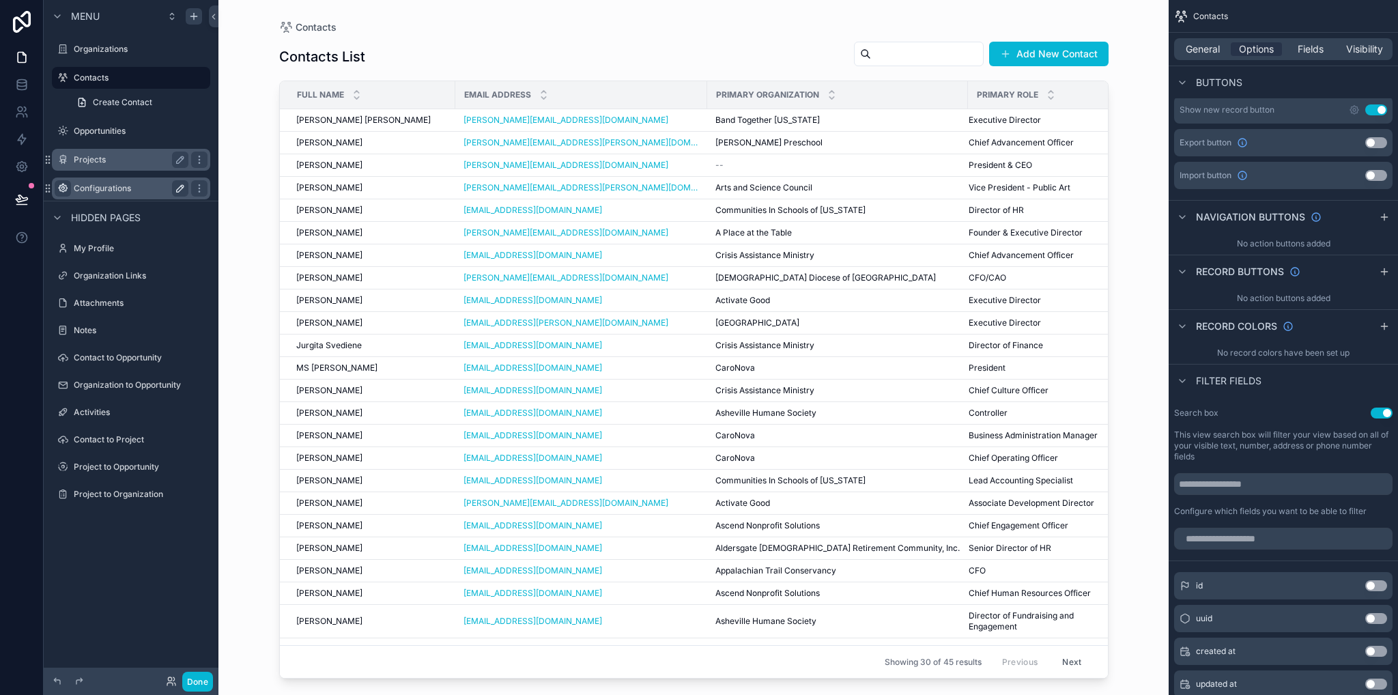
drag, startPoint x: 111, startPoint y: 129, endPoint x: 113, endPoint y: 154, distance: 24.7
click at [109, 129] on label "Opportunities" at bounding box center [141, 131] width 134 height 11
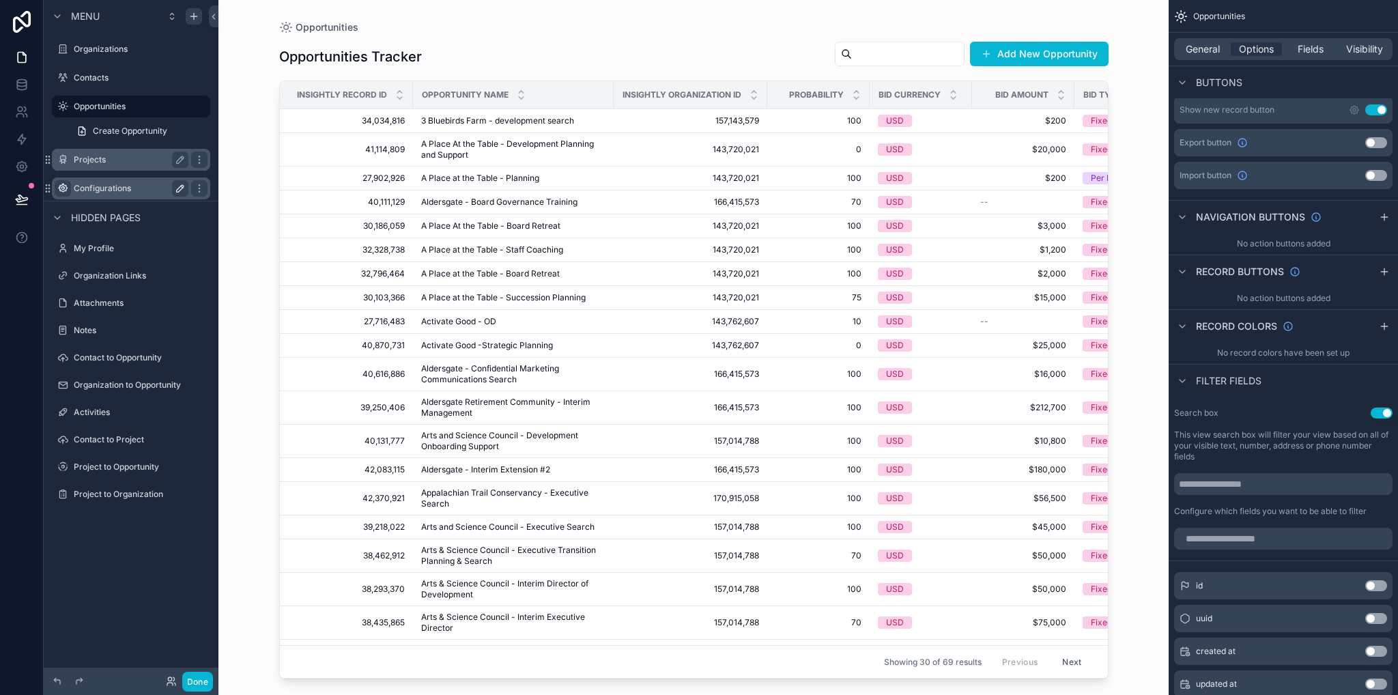
click at [111, 160] on label "Projects" at bounding box center [128, 159] width 109 height 11
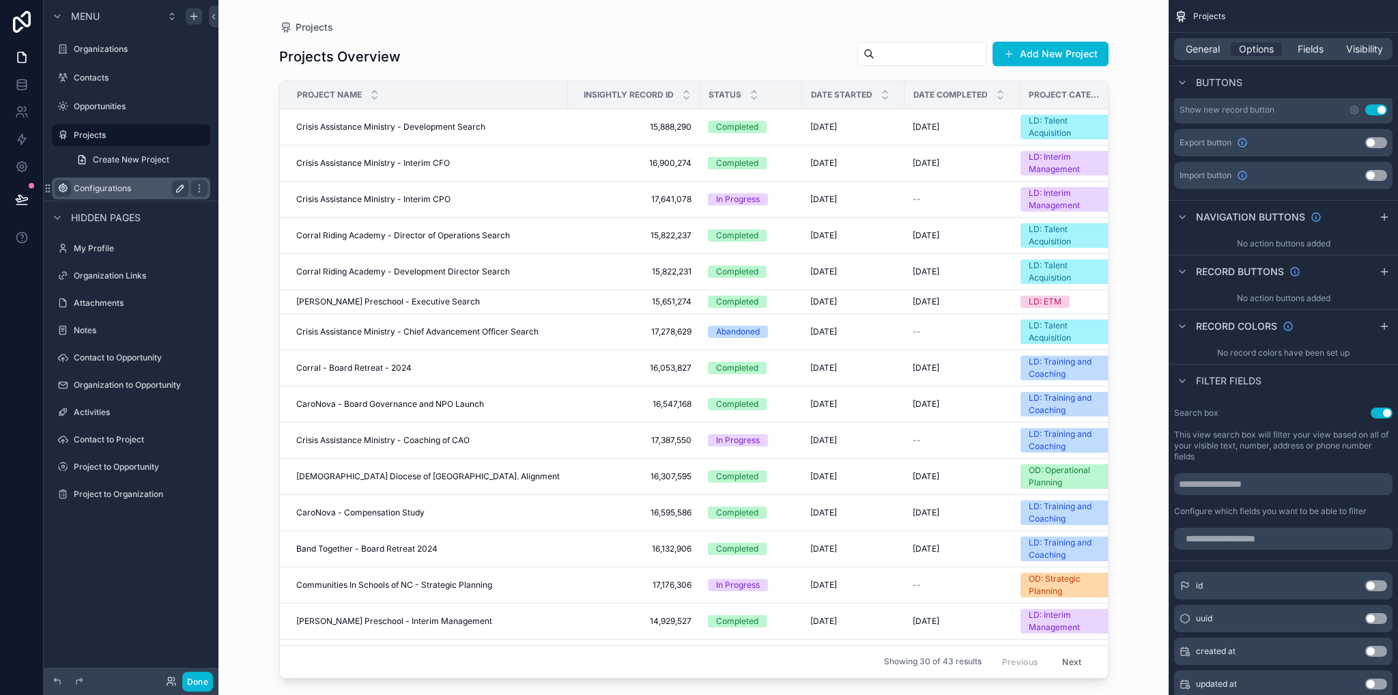
click at [112, 180] on div "Configurations" at bounding box center [131, 188] width 115 height 16
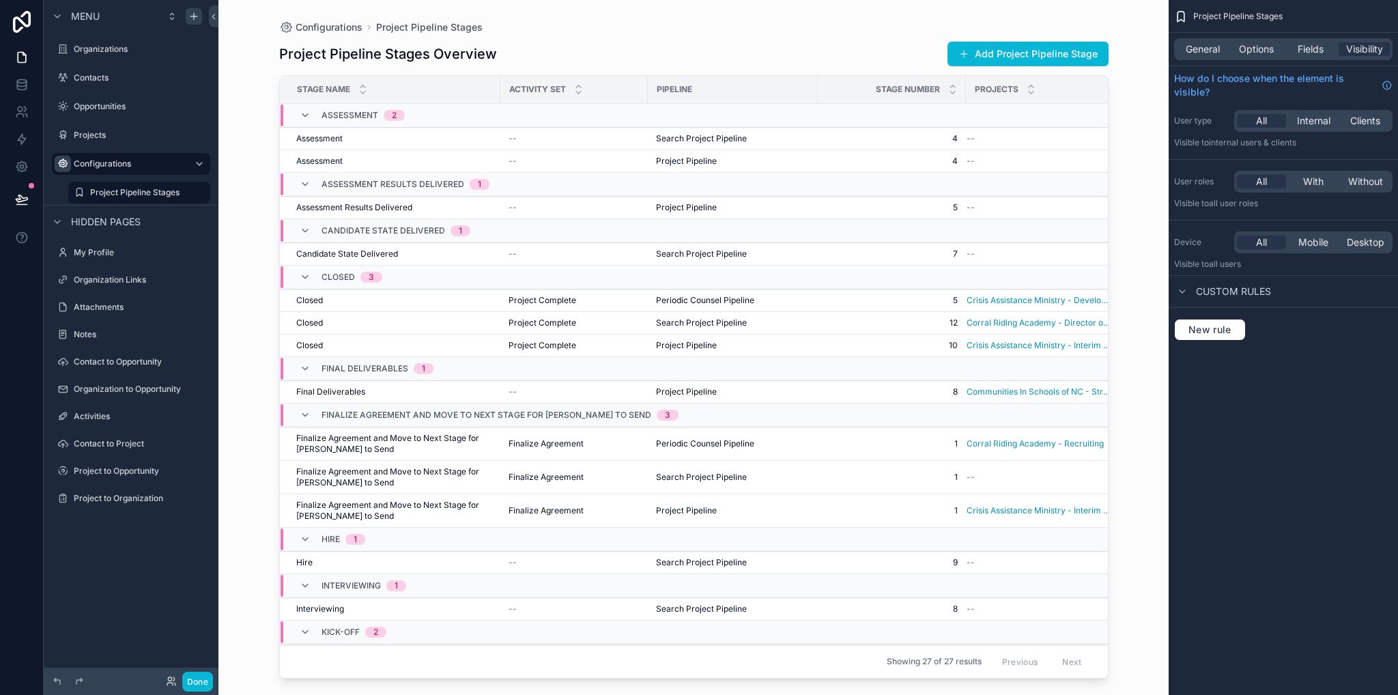
click at [104, 137] on label "Projects" at bounding box center [141, 135] width 134 height 11
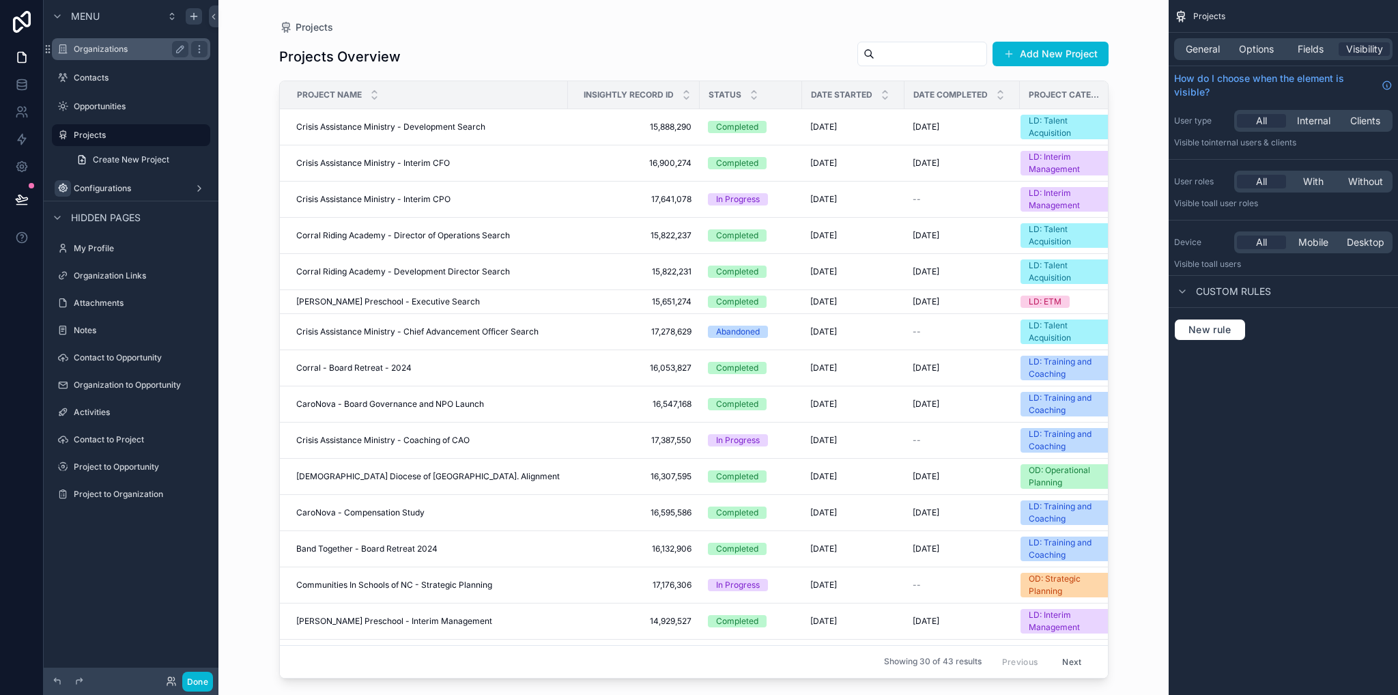
click at [109, 41] on div "Organizations" at bounding box center [131, 49] width 115 height 16
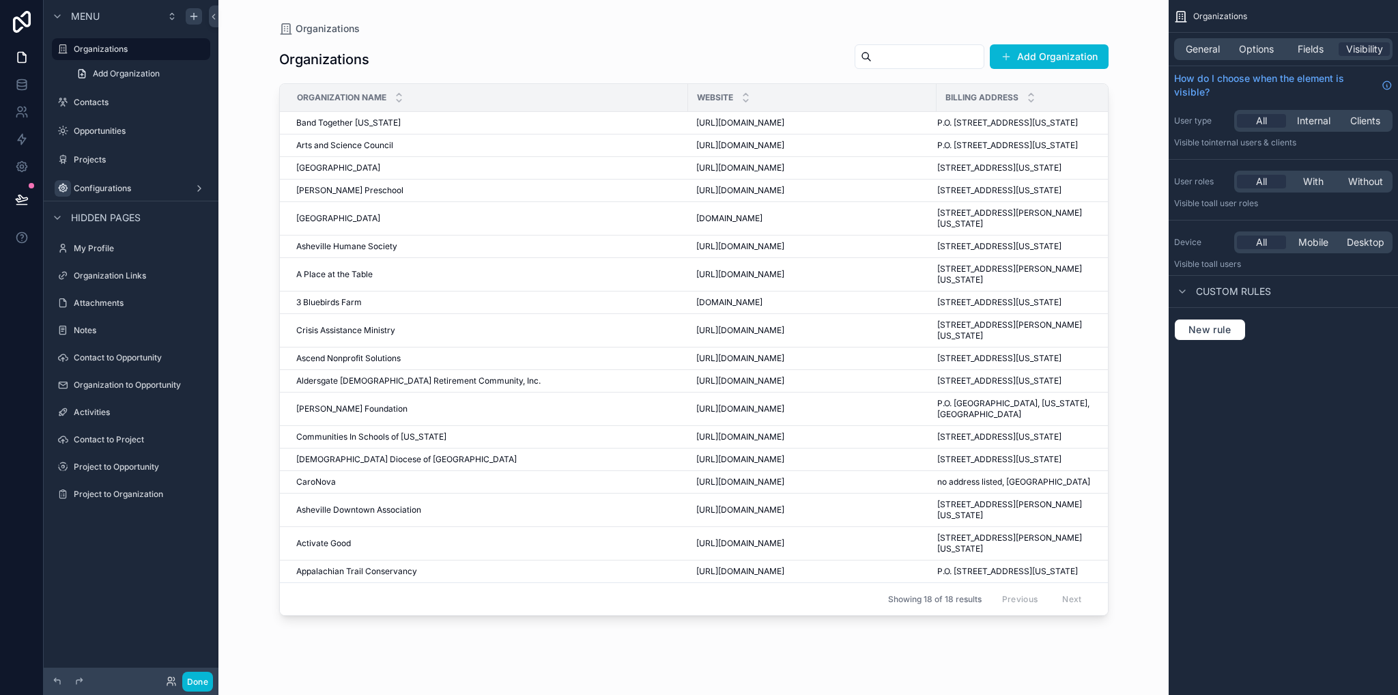
drag, startPoint x: 90, startPoint y: 100, endPoint x: 190, endPoint y: 211, distance: 149.3
click at [90, 102] on label "Contacts" at bounding box center [141, 102] width 134 height 11
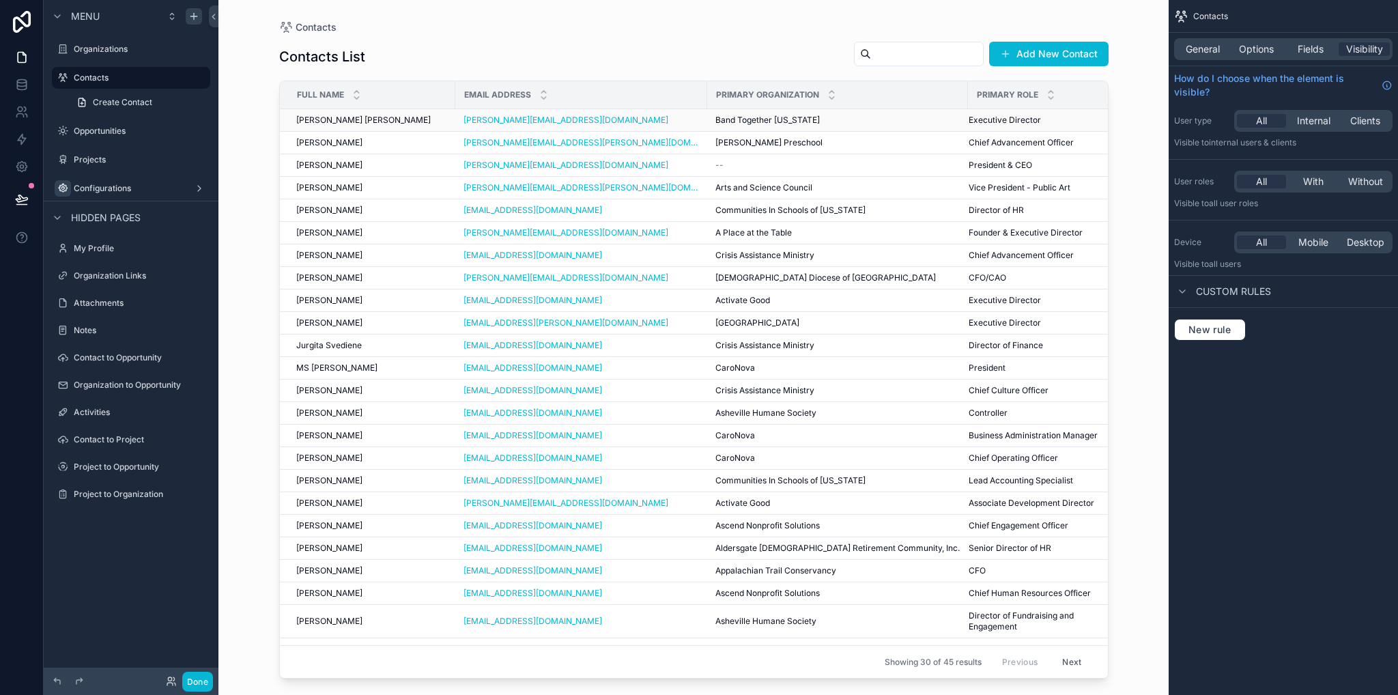
click at [405, 121] on div "Mr. Thorne Daubenspeck Mr. Thorne Daubenspeck" at bounding box center [371, 120] width 151 height 11
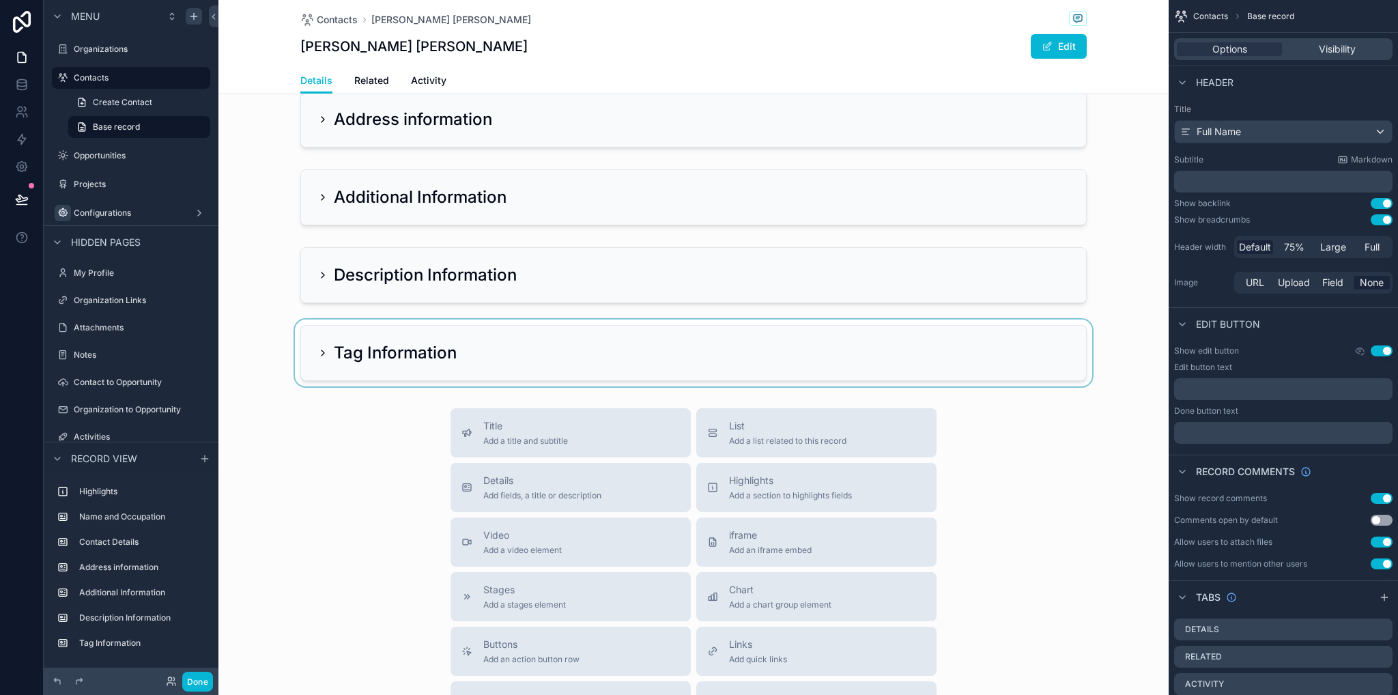
scroll to position [137, 0]
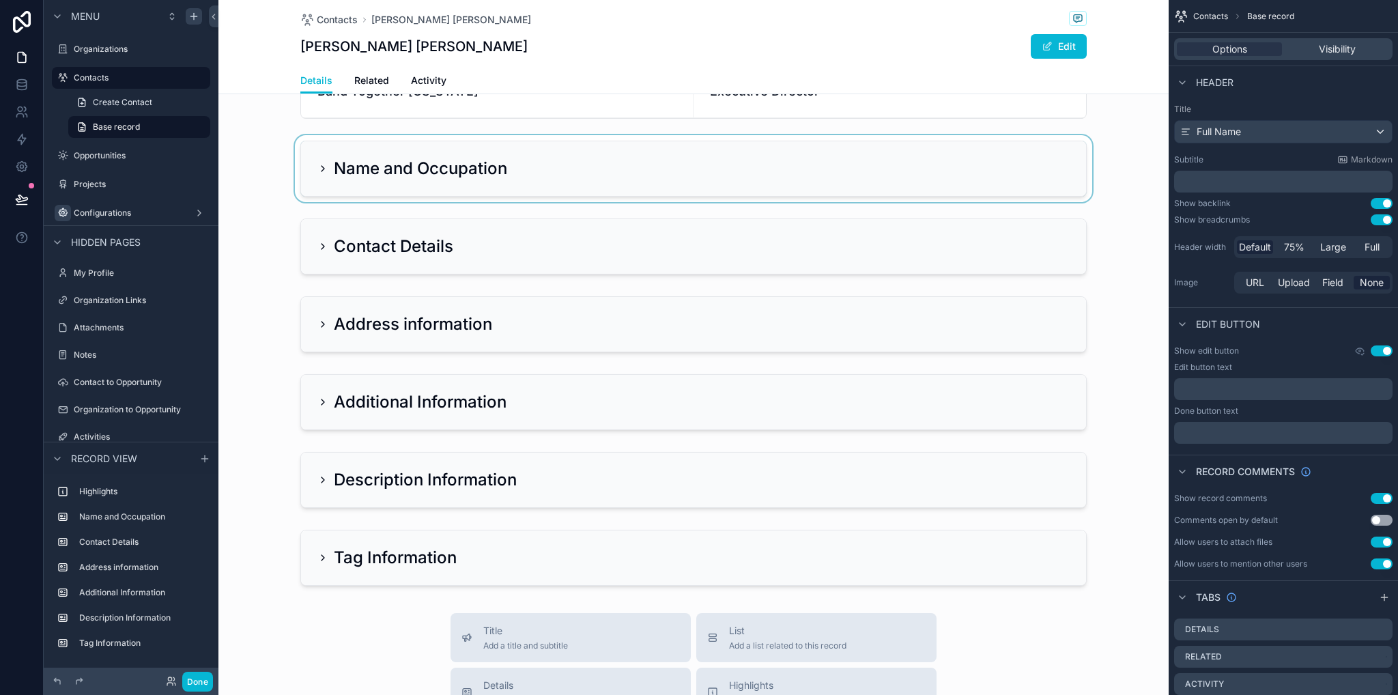
click at [377, 179] on div "scrollable content" at bounding box center [693, 168] width 950 height 67
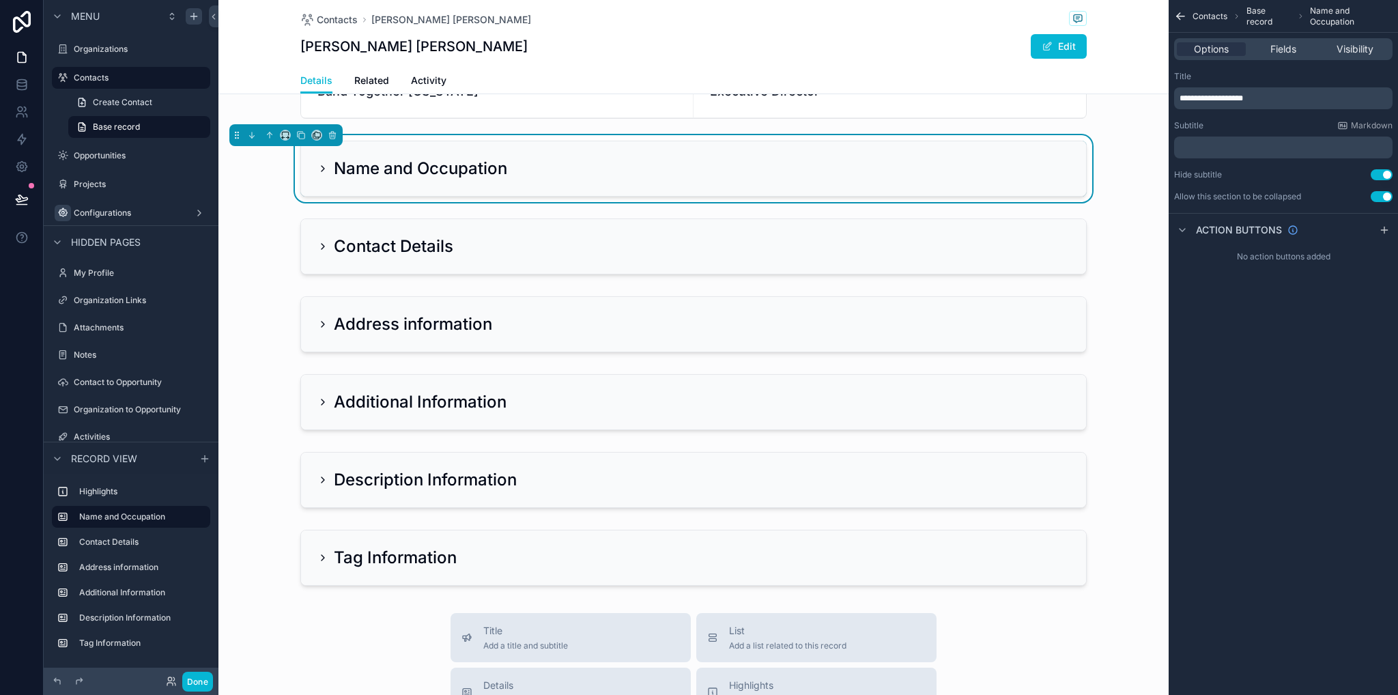
click at [319, 164] on icon "scrollable content" at bounding box center [322, 168] width 11 height 11
click at [321, 170] on icon "scrollable content" at bounding box center [322, 168] width 3 height 5
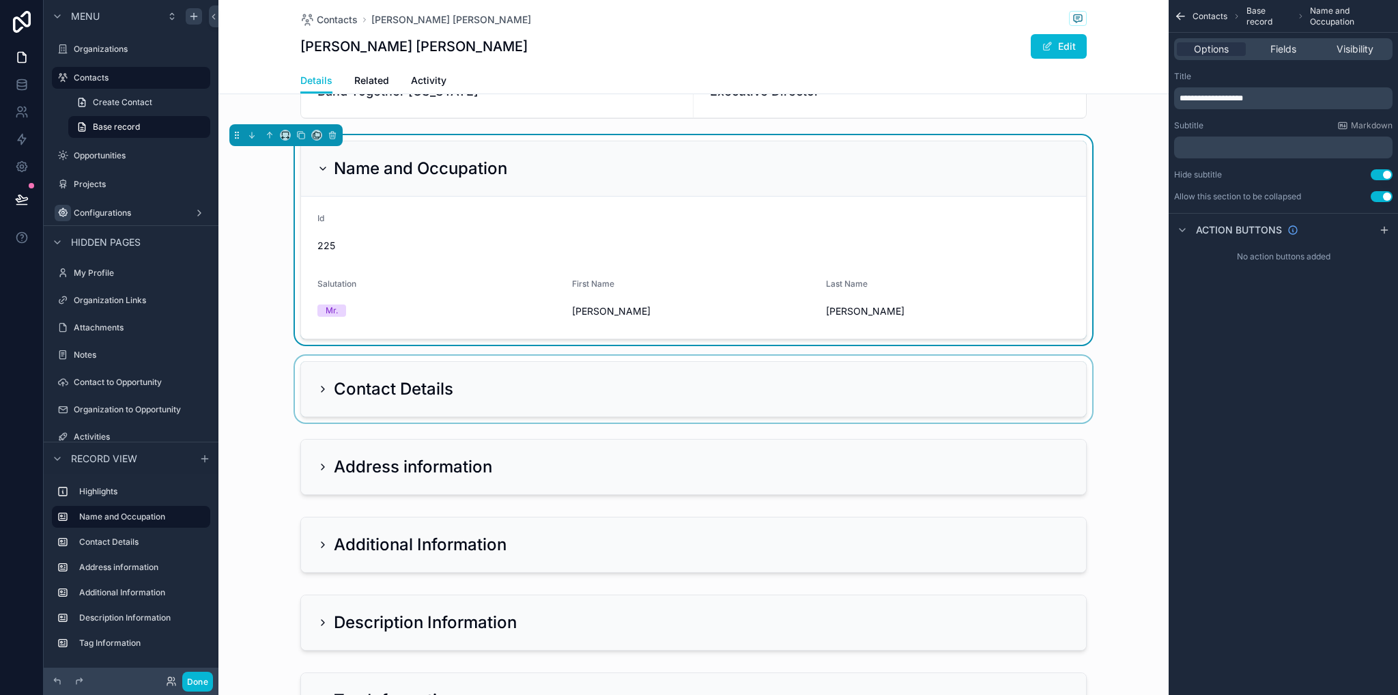
click at [317, 388] on div "scrollable content" at bounding box center [693, 389] width 950 height 67
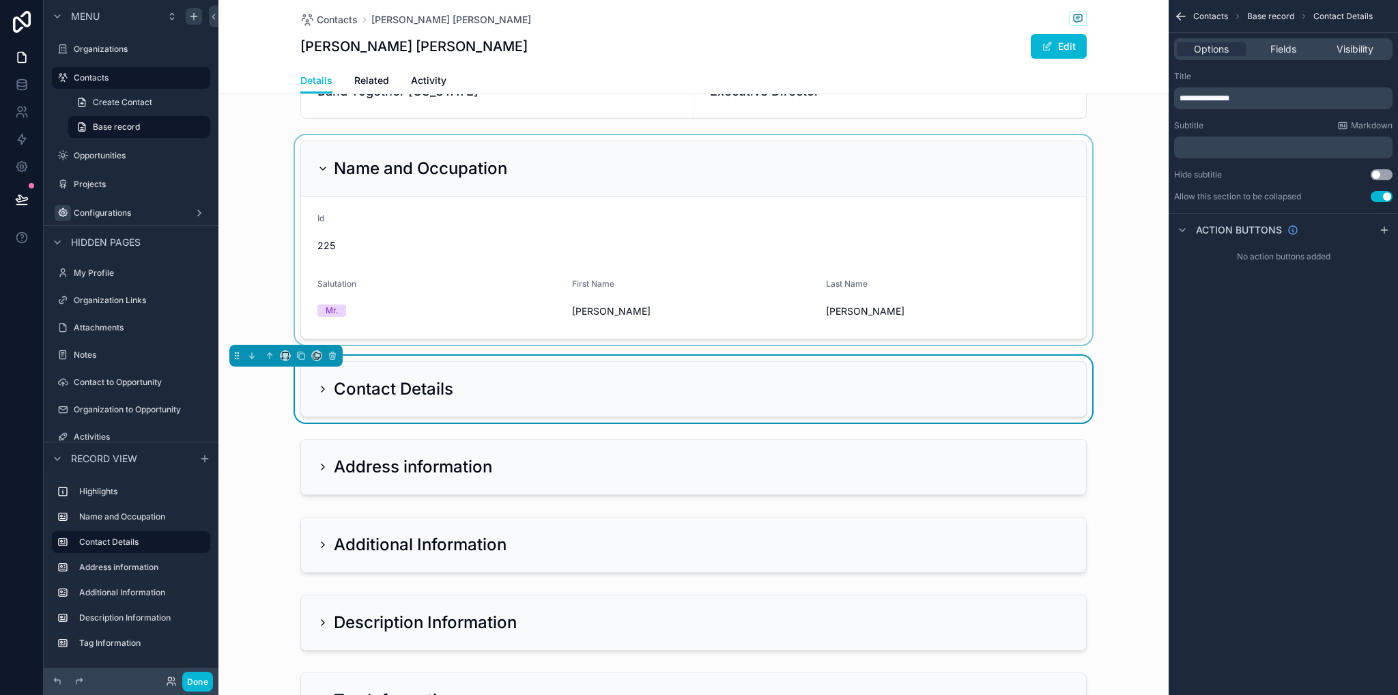
click at [321, 390] on icon "scrollable content" at bounding box center [322, 389] width 11 height 11
click at [317, 389] on icon "scrollable content" at bounding box center [322, 389] width 11 height 11
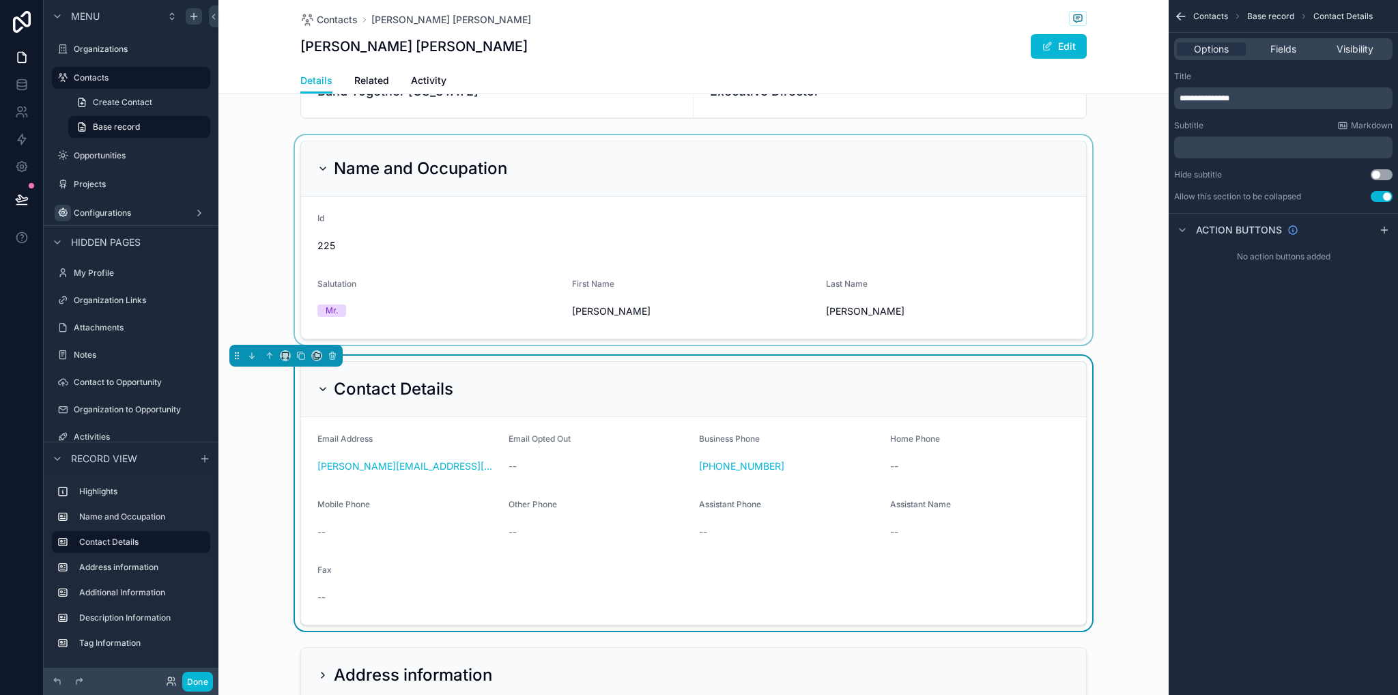
scroll to position [410, 0]
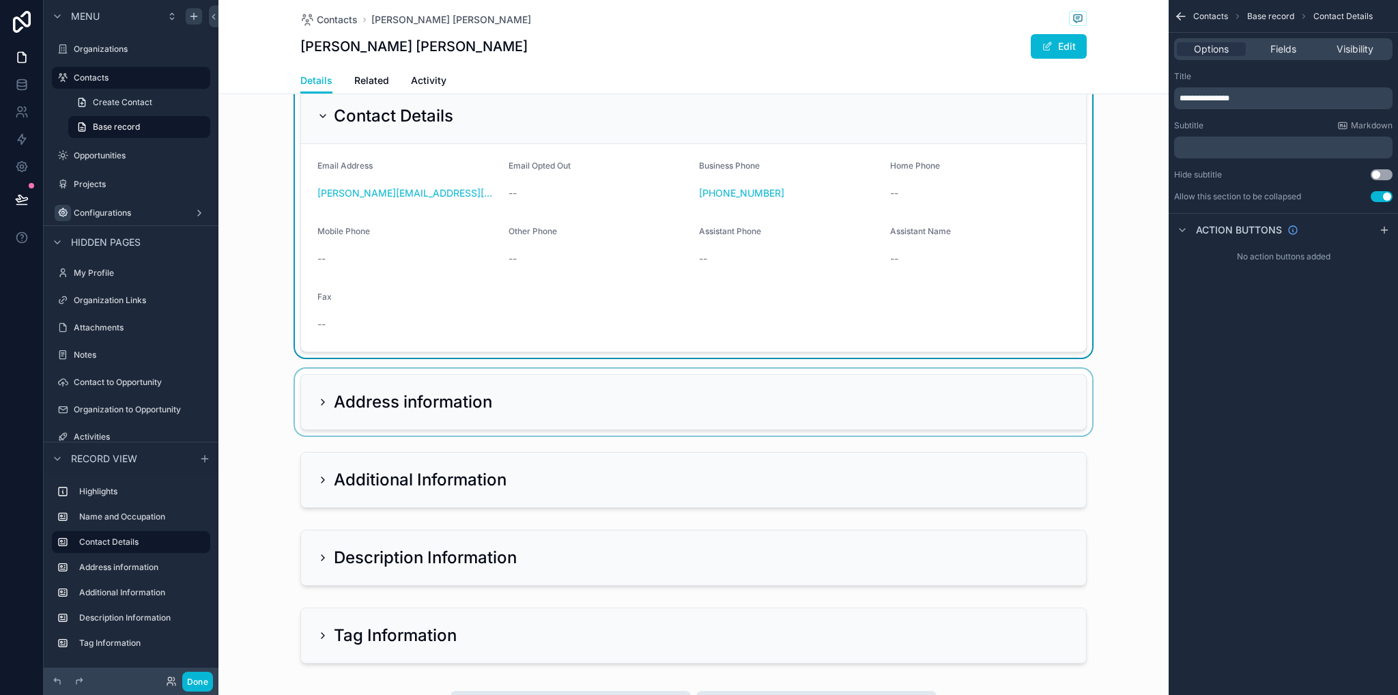
click at [317, 402] on div "scrollable content" at bounding box center [693, 402] width 950 height 67
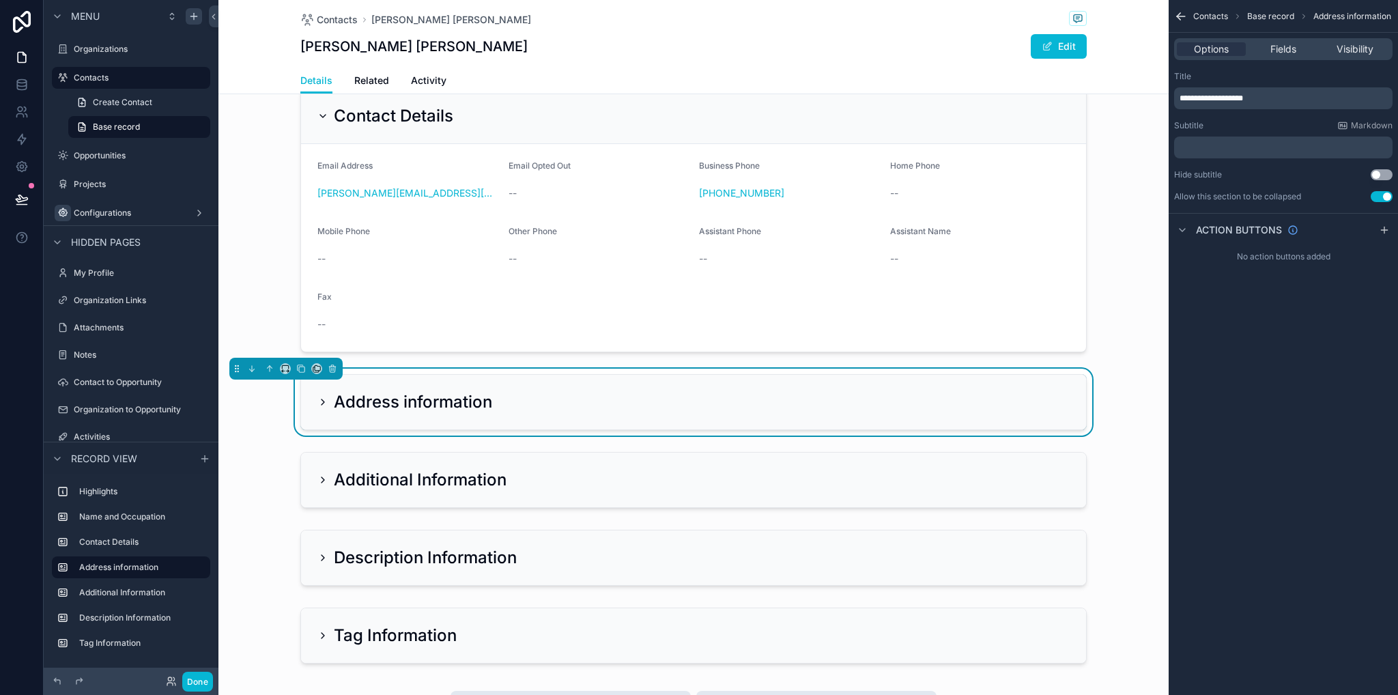
click at [317, 402] on icon "scrollable content" at bounding box center [322, 402] width 11 height 11
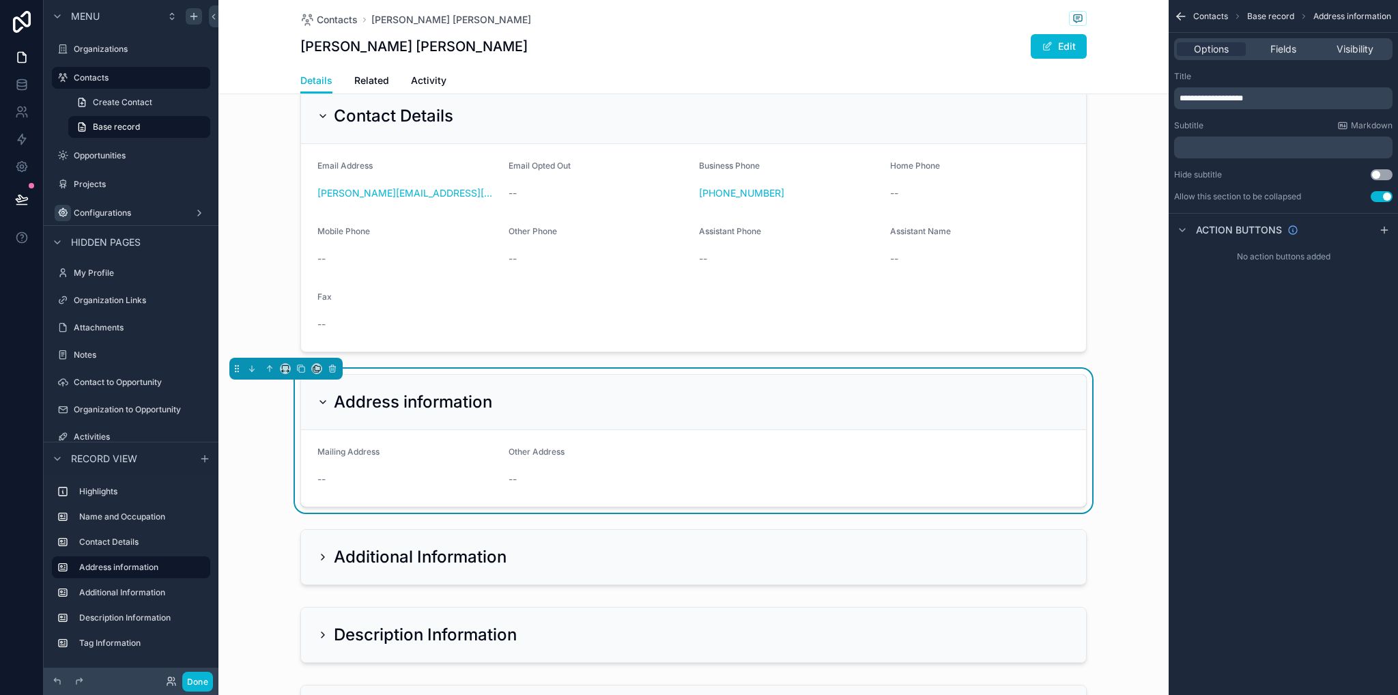
scroll to position [614, 0]
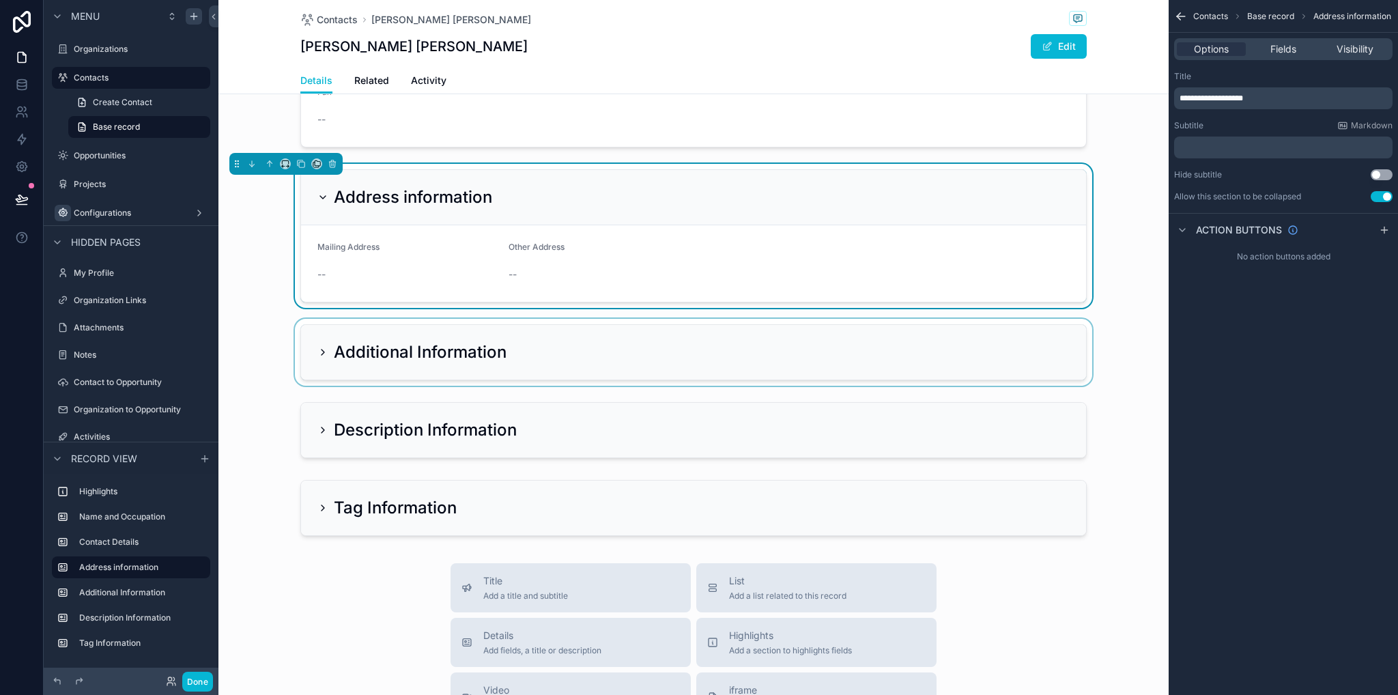
click at [313, 358] on div "scrollable content" at bounding box center [693, 352] width 950 height 67
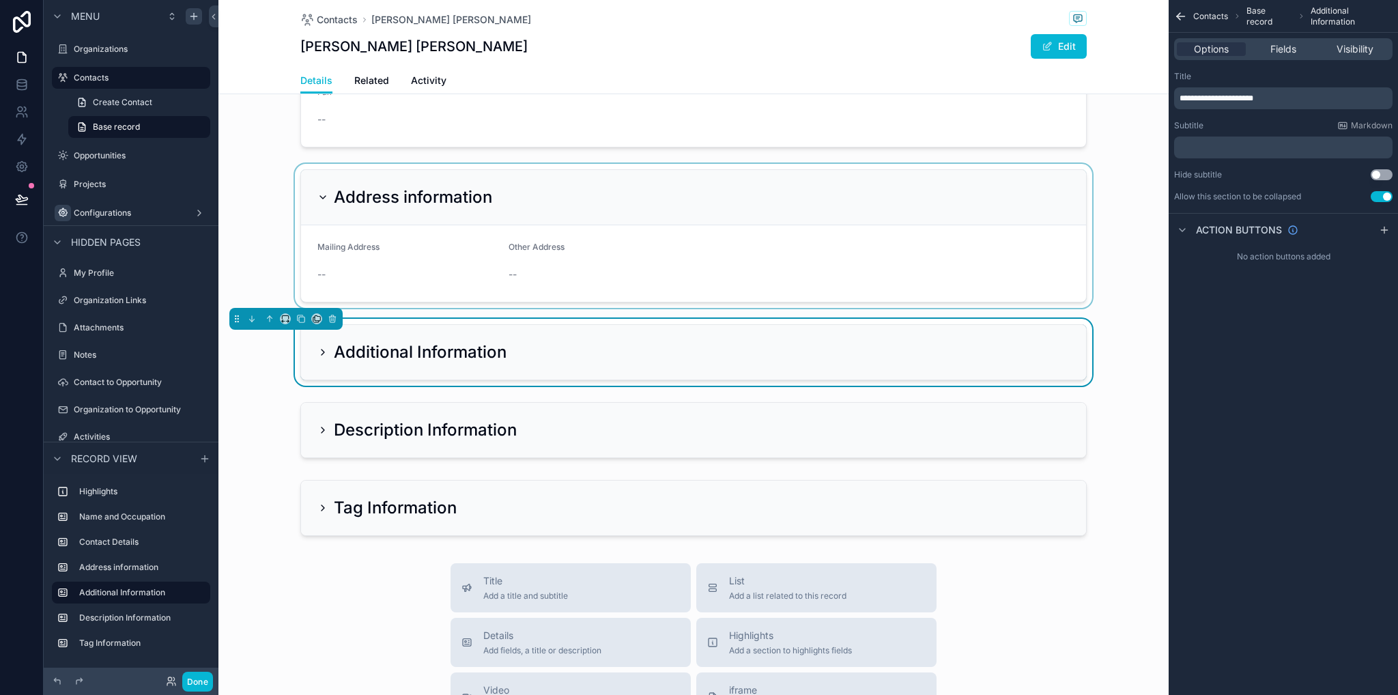
click at [321, 353] on icon "scrollable content" at bounding box center [322, 351] width 3 height 5
click at [321, 352] on icon "scrollable content" at bounding box center [322, 351] width 3 height 5
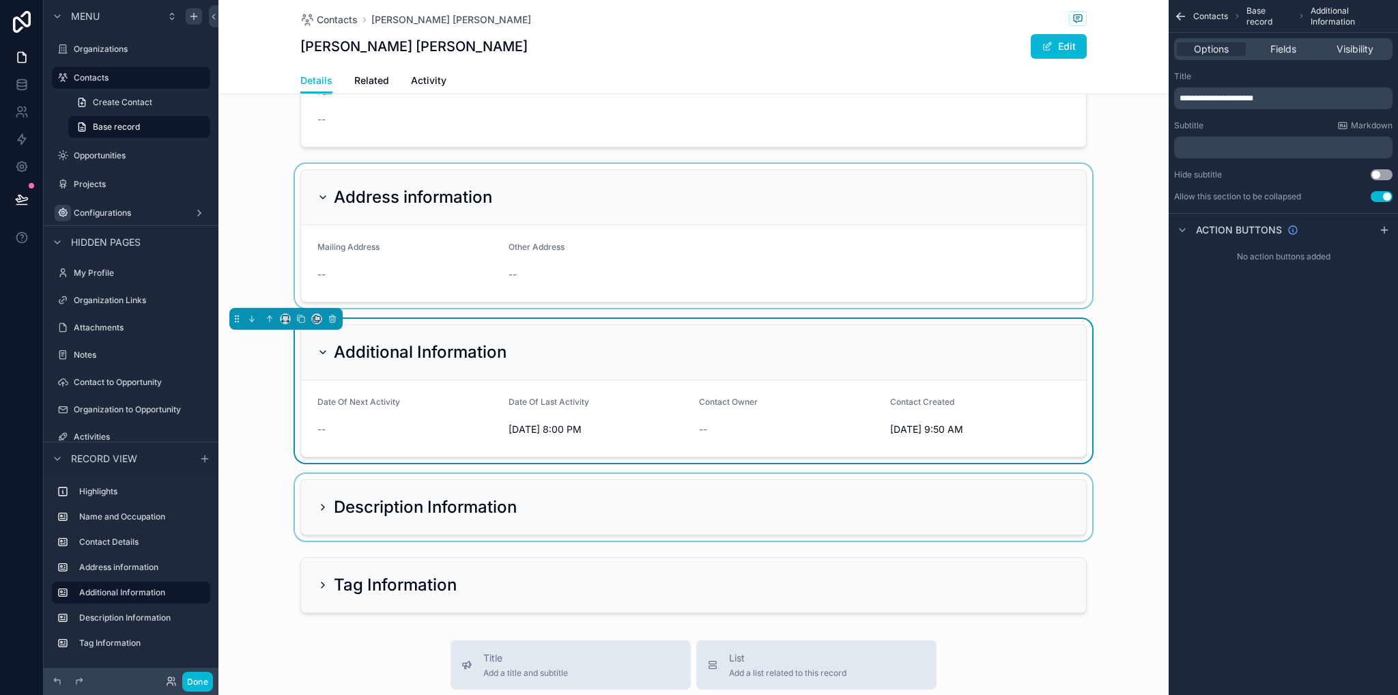
drag, startPoint x: 325, startPoint y: 493, endPoint x: 323, endPoint y: 502, distance: 9.8
click at [324, 493] on div "scrollable content" at bounding box center [693, 507] width 950 height 67
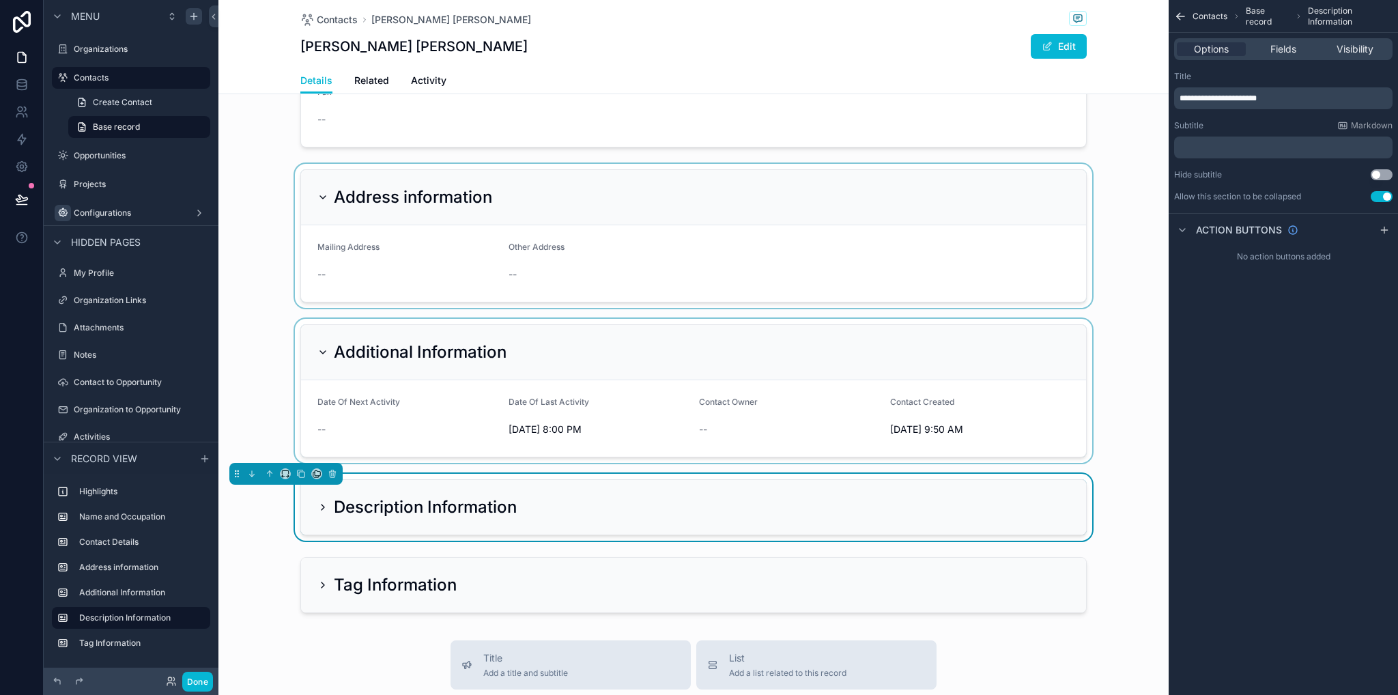
click at [317, 508] on icon "scrollable content" at bounding box center [322, 507] width 11 height 11
click at [317, 504] on icon "scrollable content" at bounding box center [322, 507] width 11 height 11
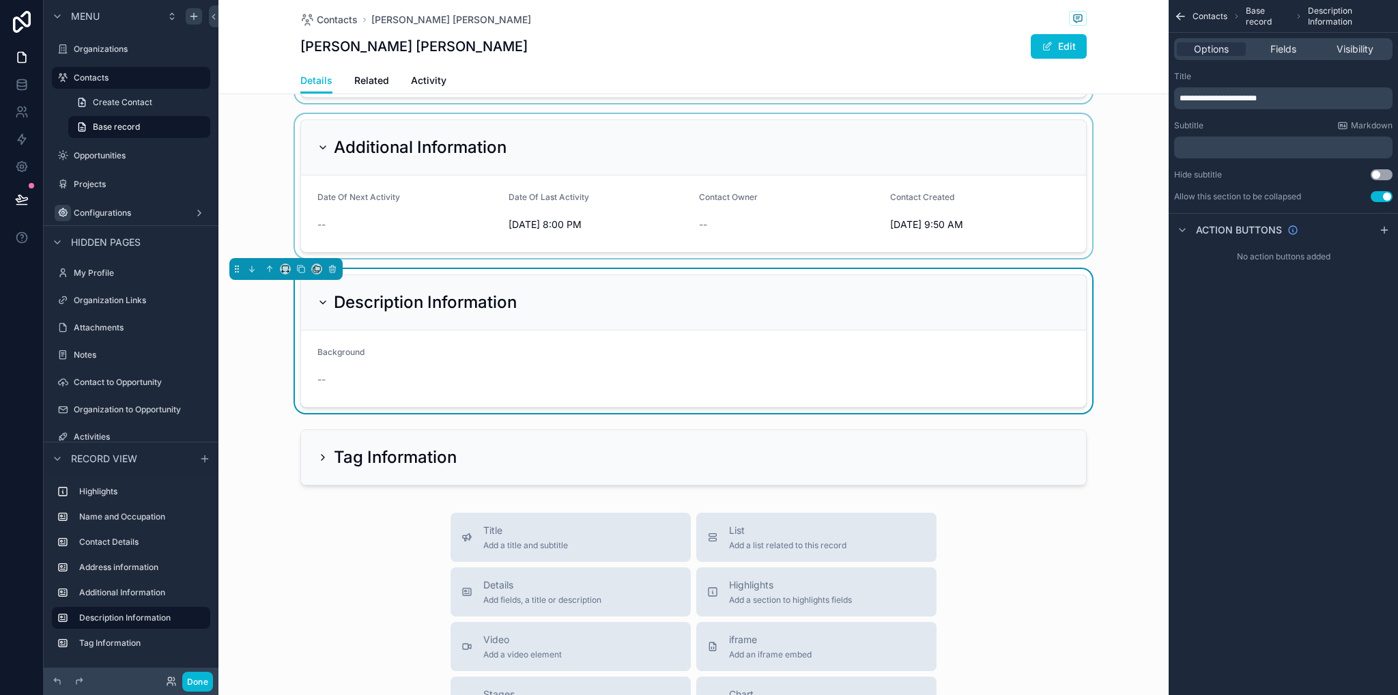
scroll to position [887, 0]
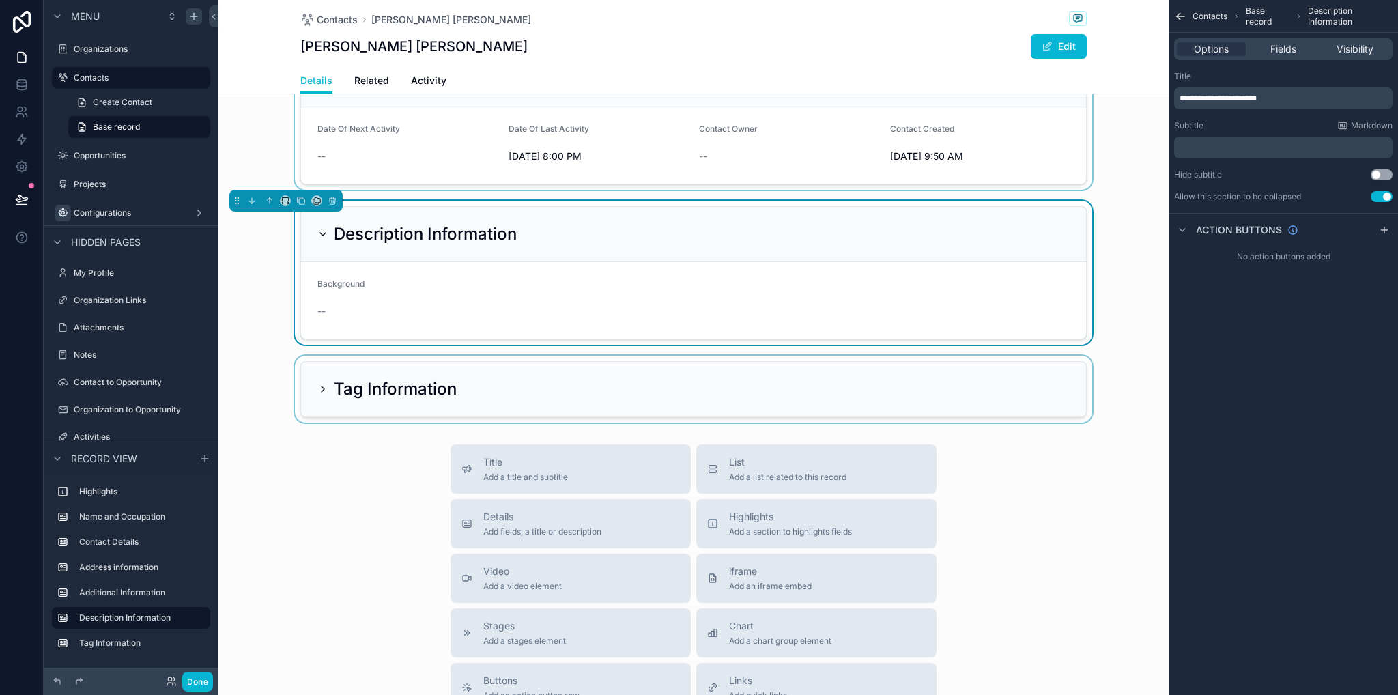
click at [319, 377] on div "scrollable content" at bounding box center [693, 389] width 950 height 67
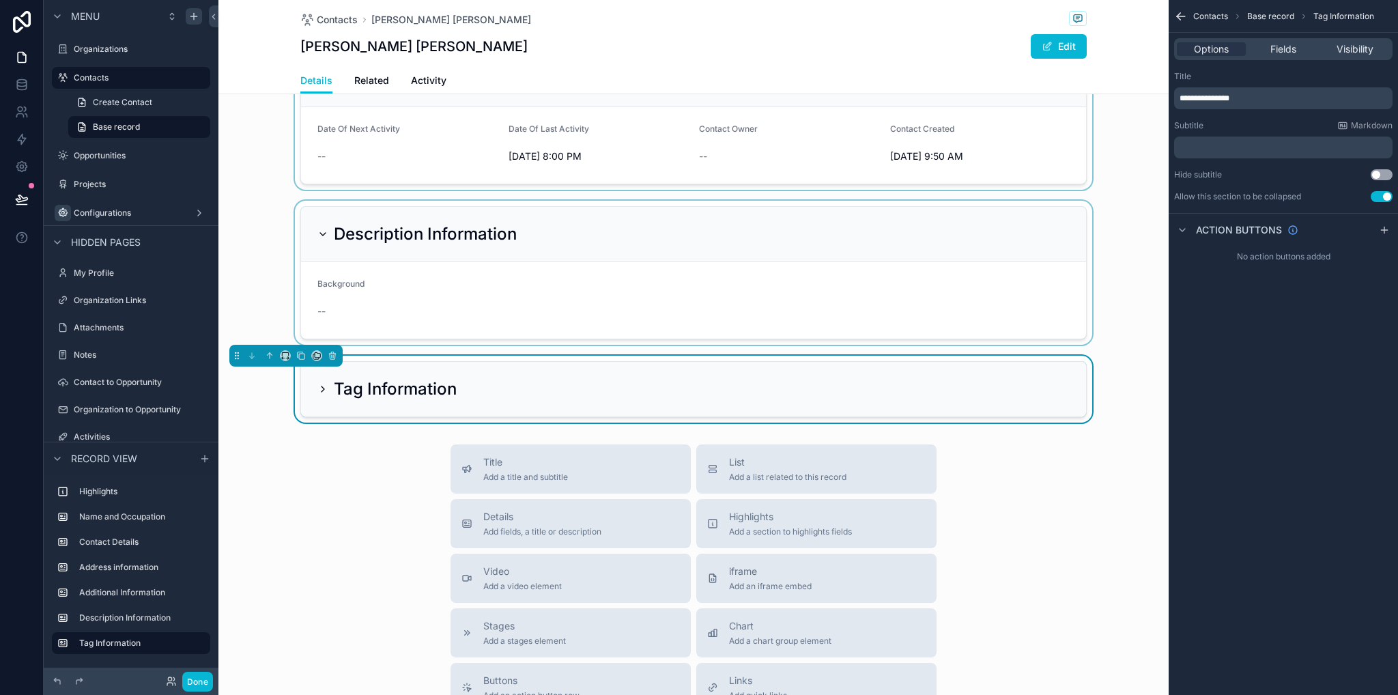
click at [317, 390] on icon "scrollable content" at bounding box center [322, 389] width 11 height 11
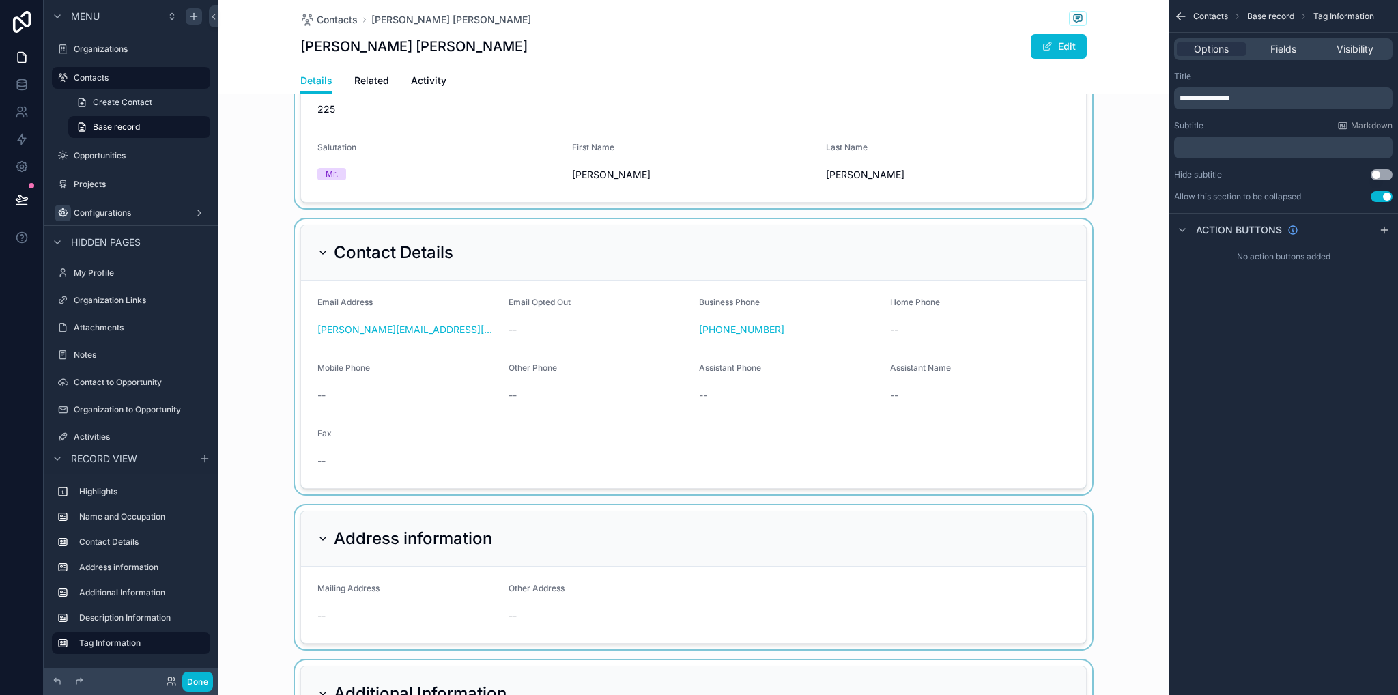
scroll to position [0, 0]
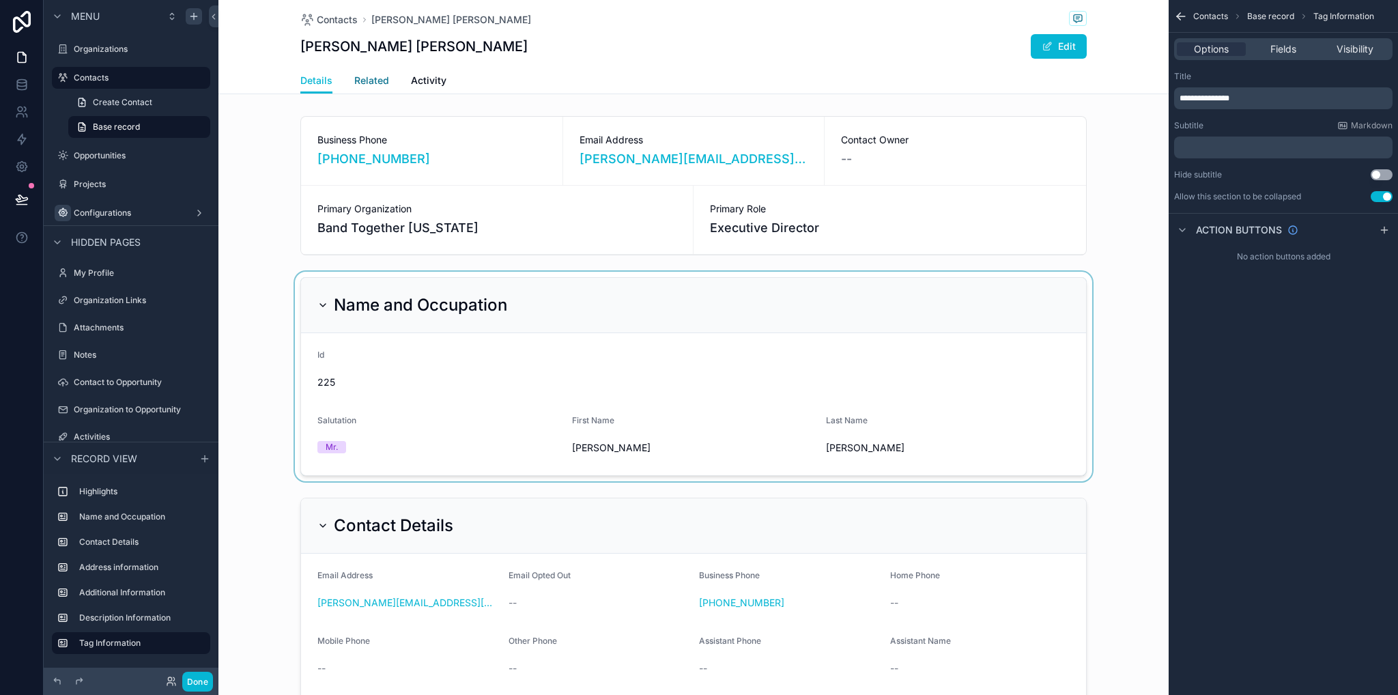
click at [360, 85] on span "Related" at bounding box center [371, 81] width 35 height 14
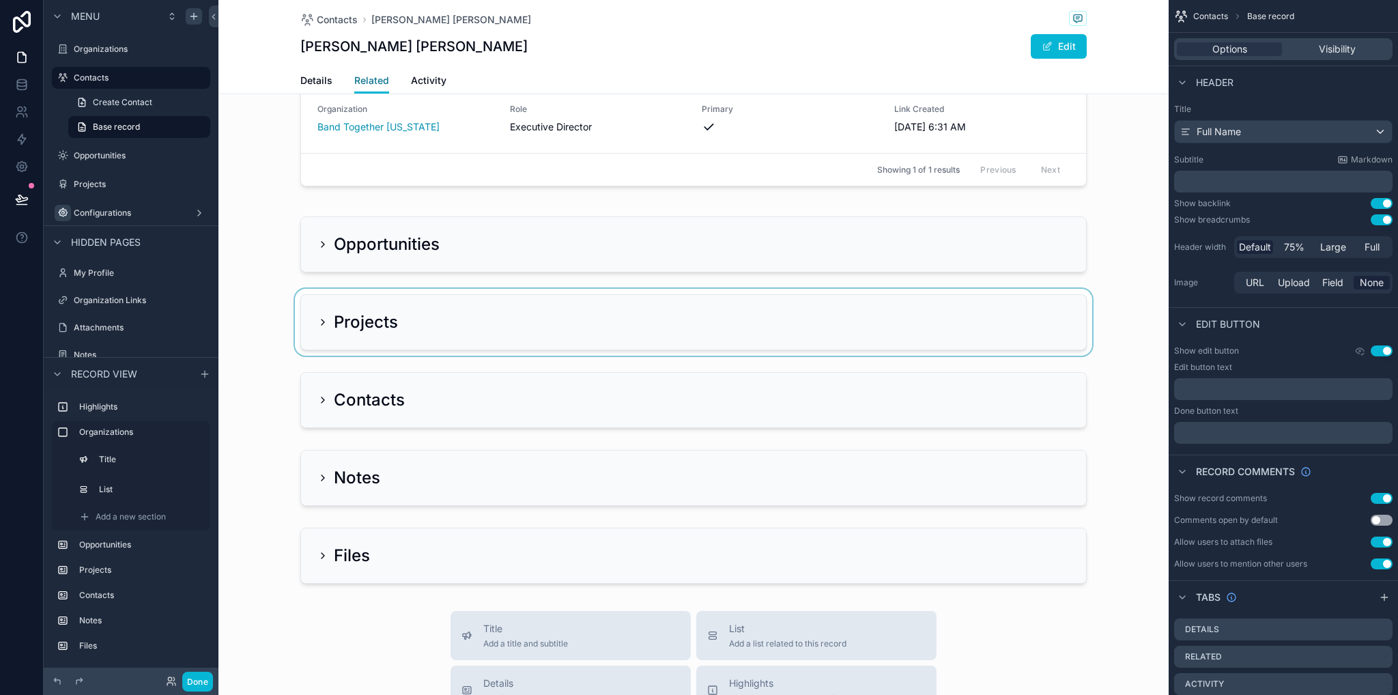
scroll to position [273, 0]
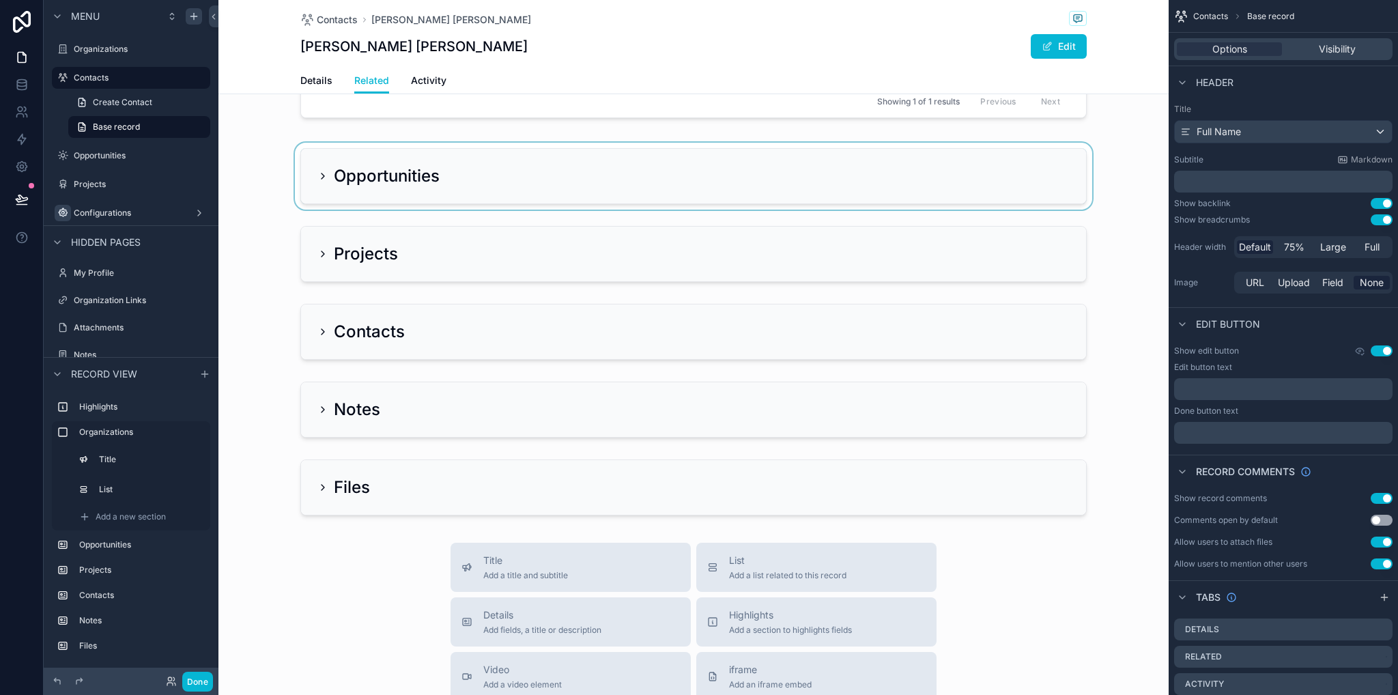
click at [315, 178] on div "scrollable content" at bounding box center [693, 176] width 950 height 67
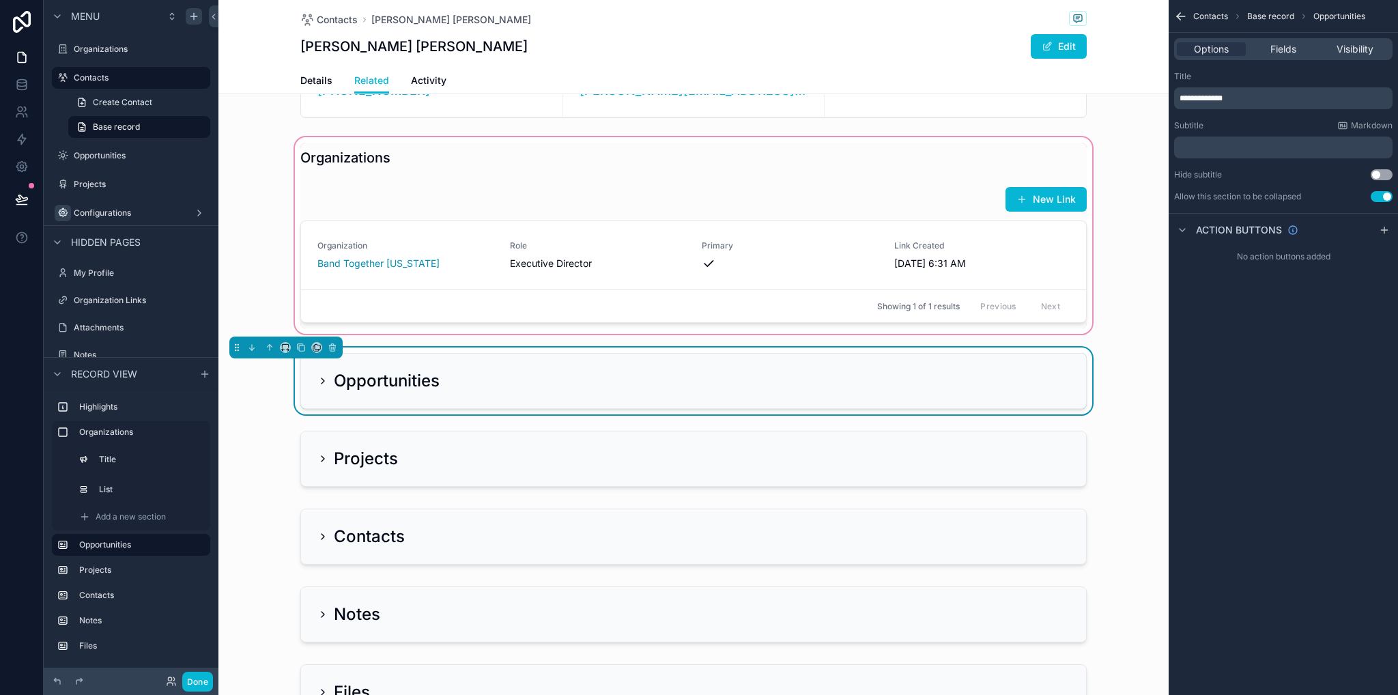
scroll to position [0, 0]
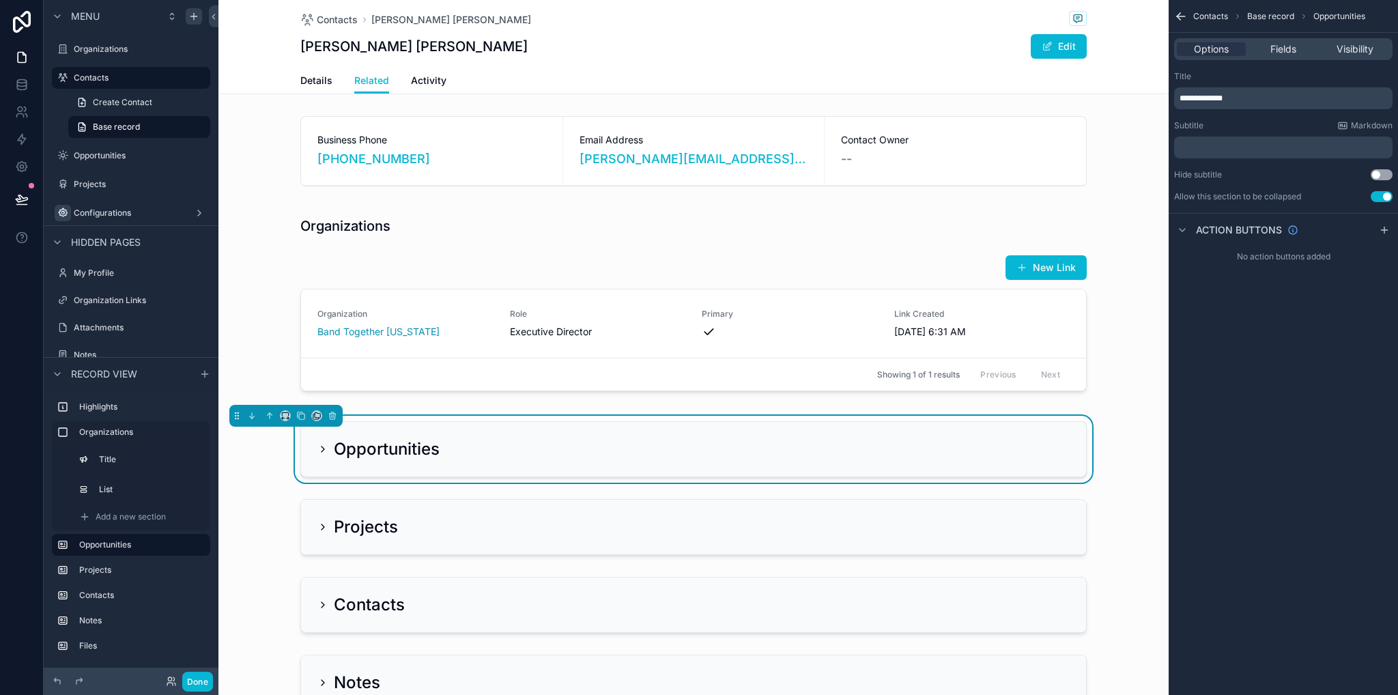
click at [273, 471] on div "Opportunities" at bounding box center [693, 449] width 950 height 67
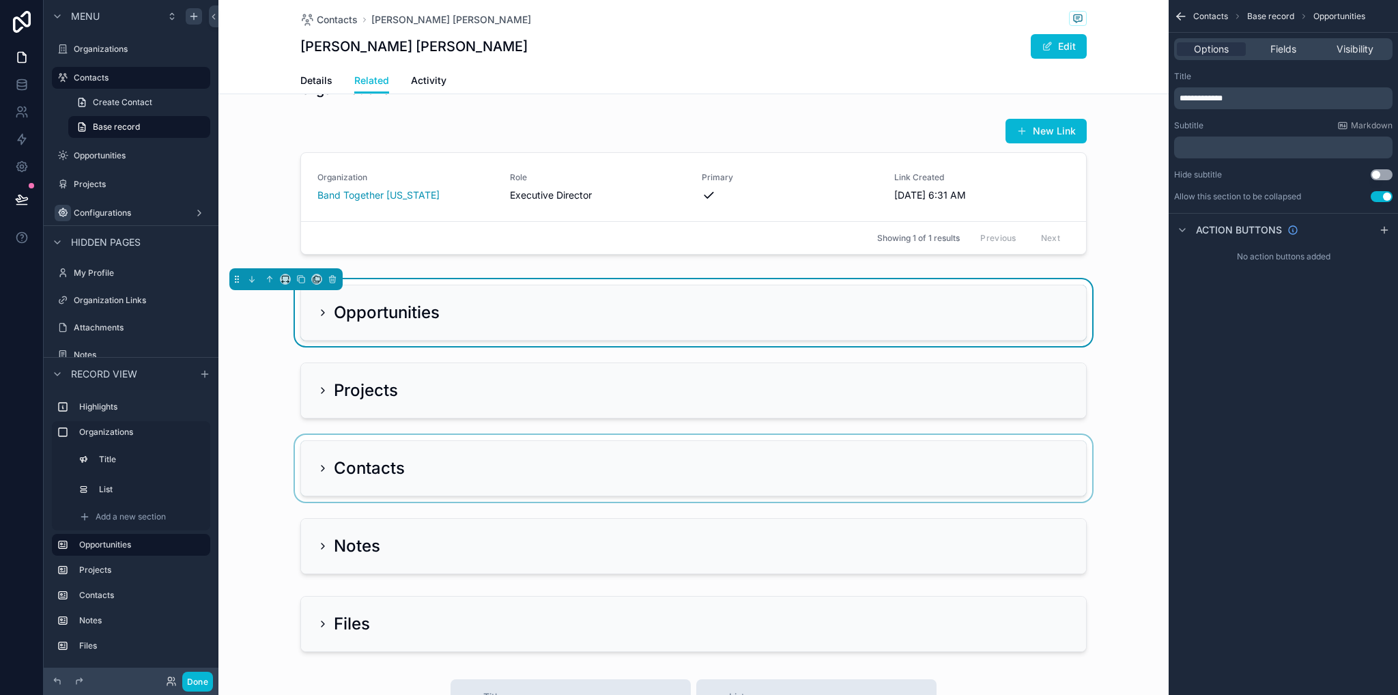
scroll to position [273, 0]
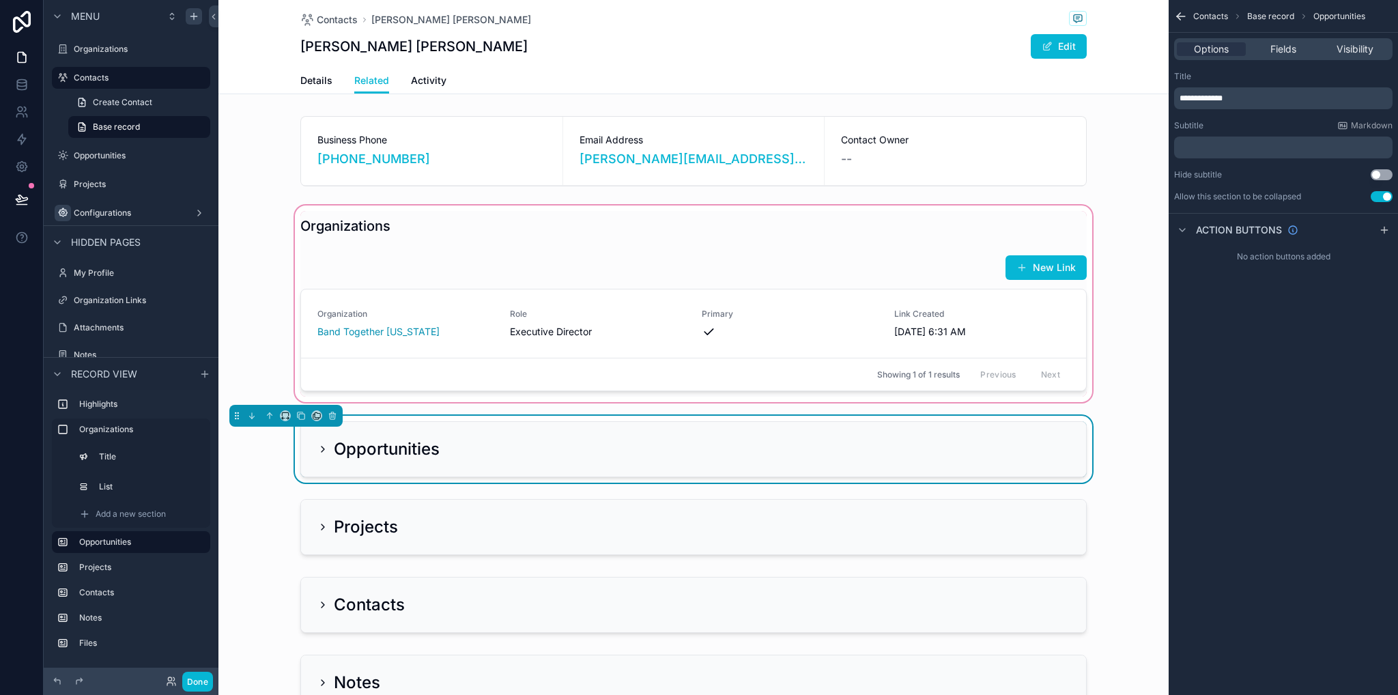
click at [388, 220] on div "scrollable content" at bounding box center [693, 304] width 950 height 202
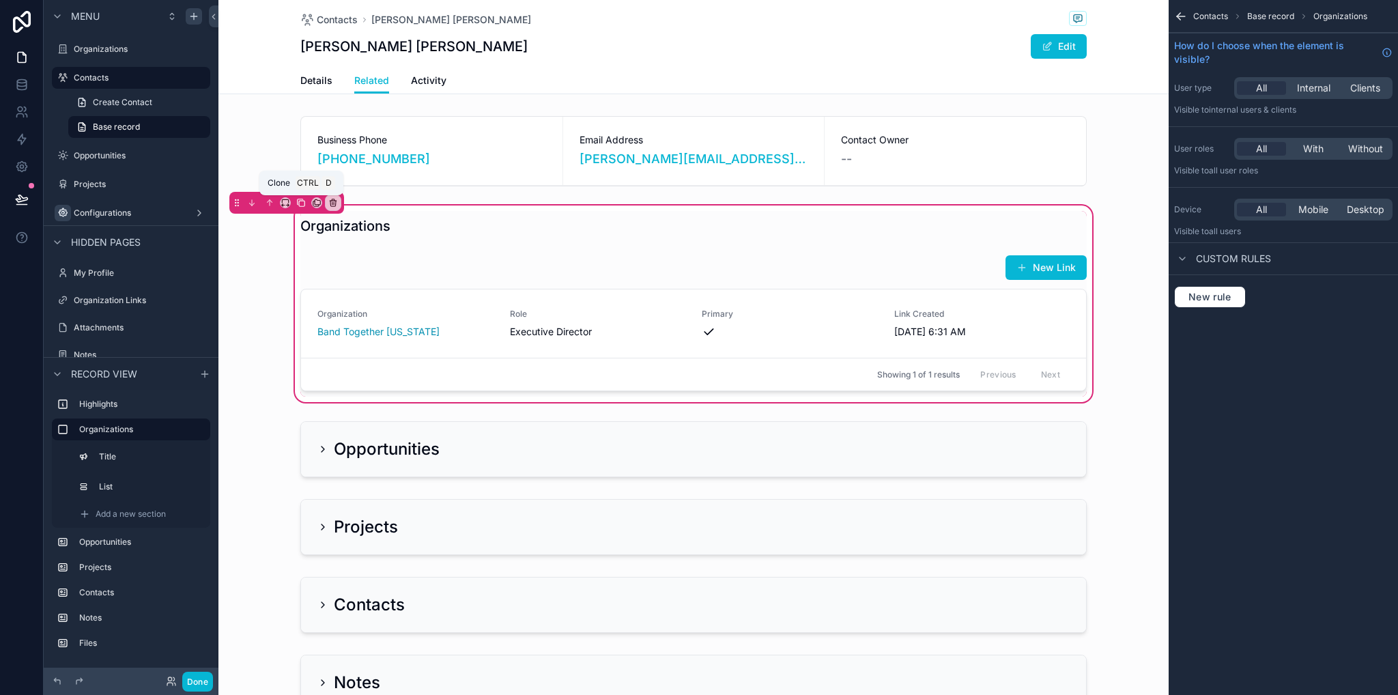
click at [300, 203] on icon "scrollable content" at bounding box center [301, 203] width 10 height 10
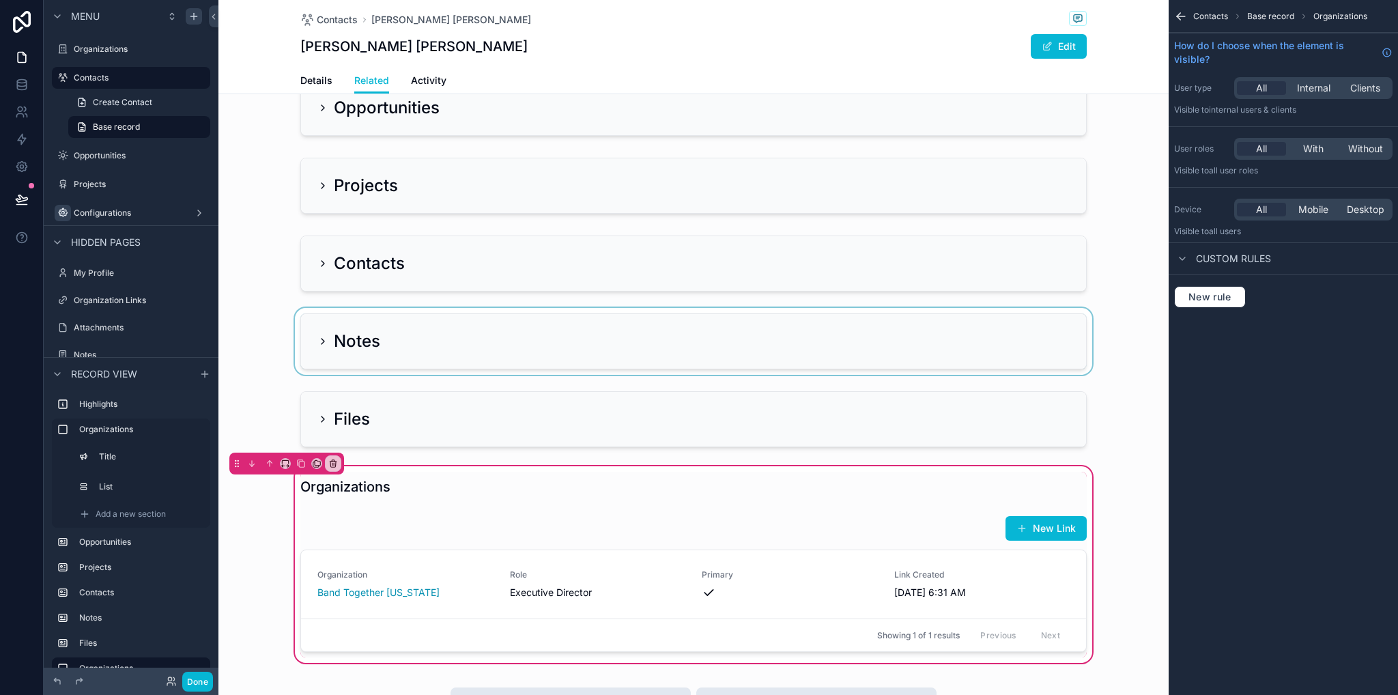
scroll to position [410, 0]
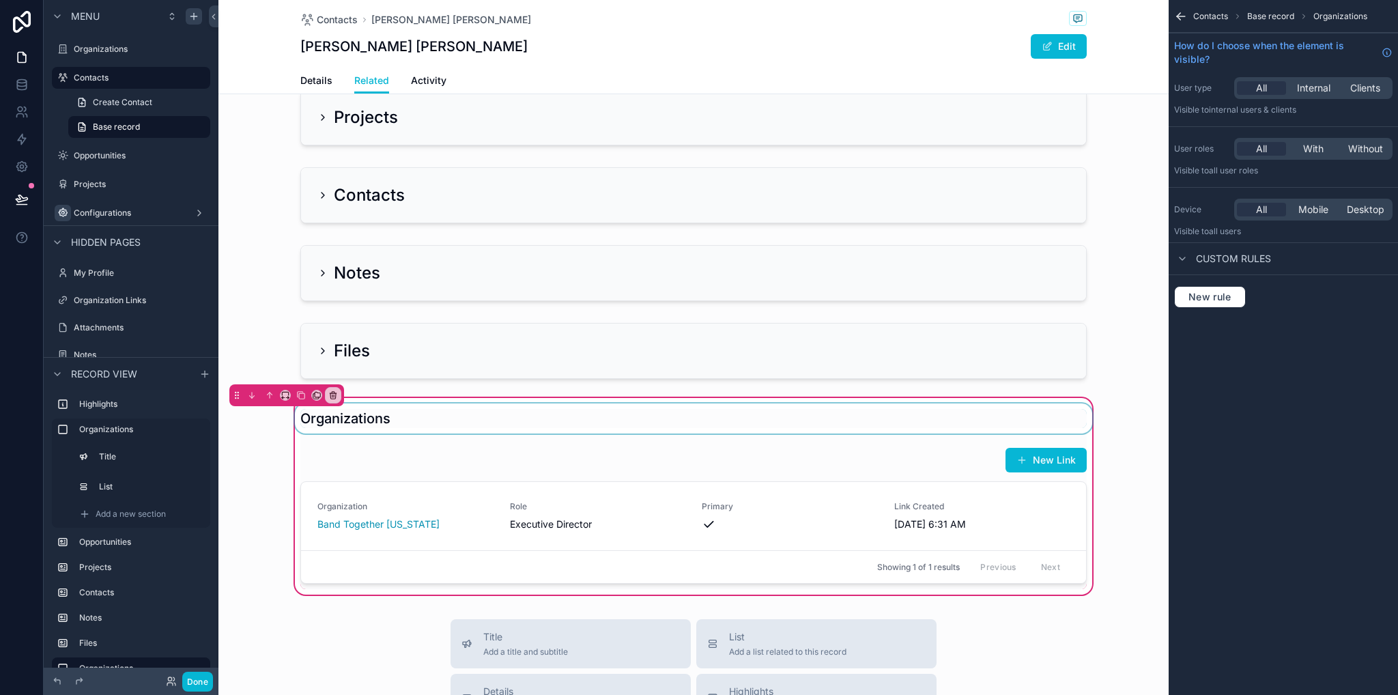
click at [369, 420] on div "scrollable content" at bounding box center [693, 418] width 803 height 30
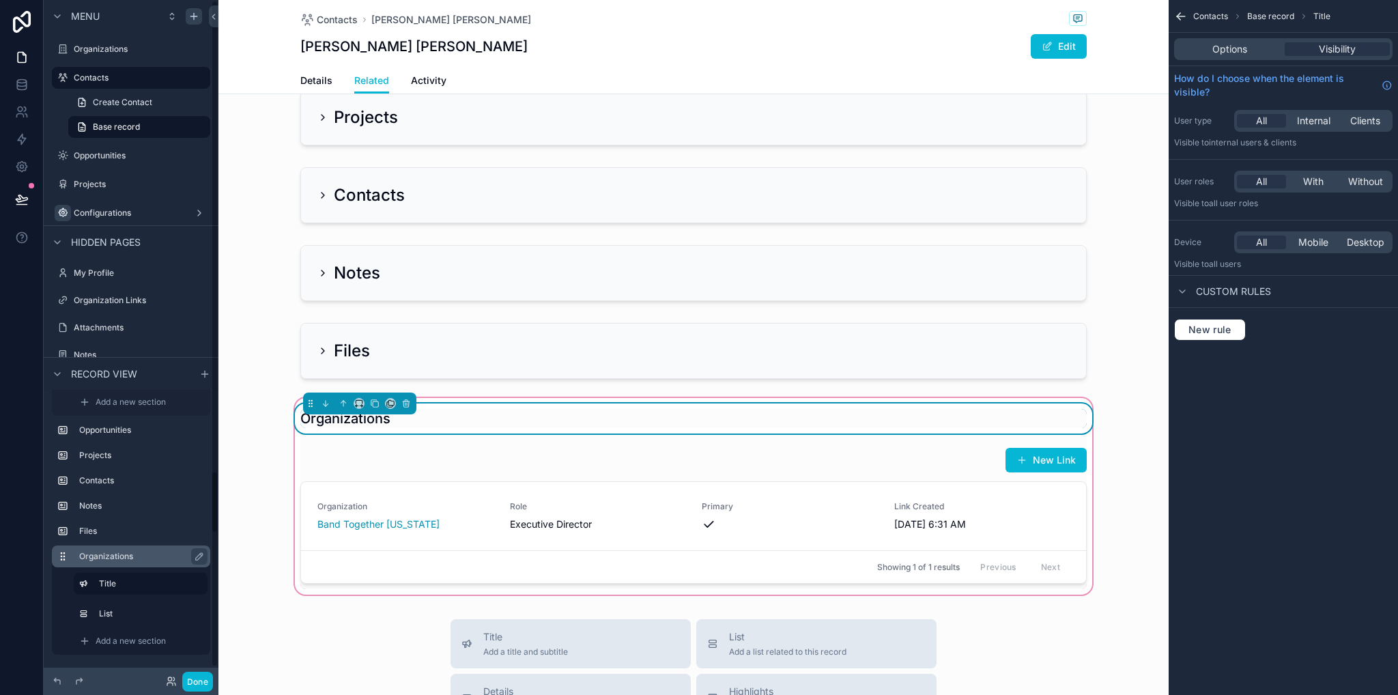
scroll to position [185, 0]
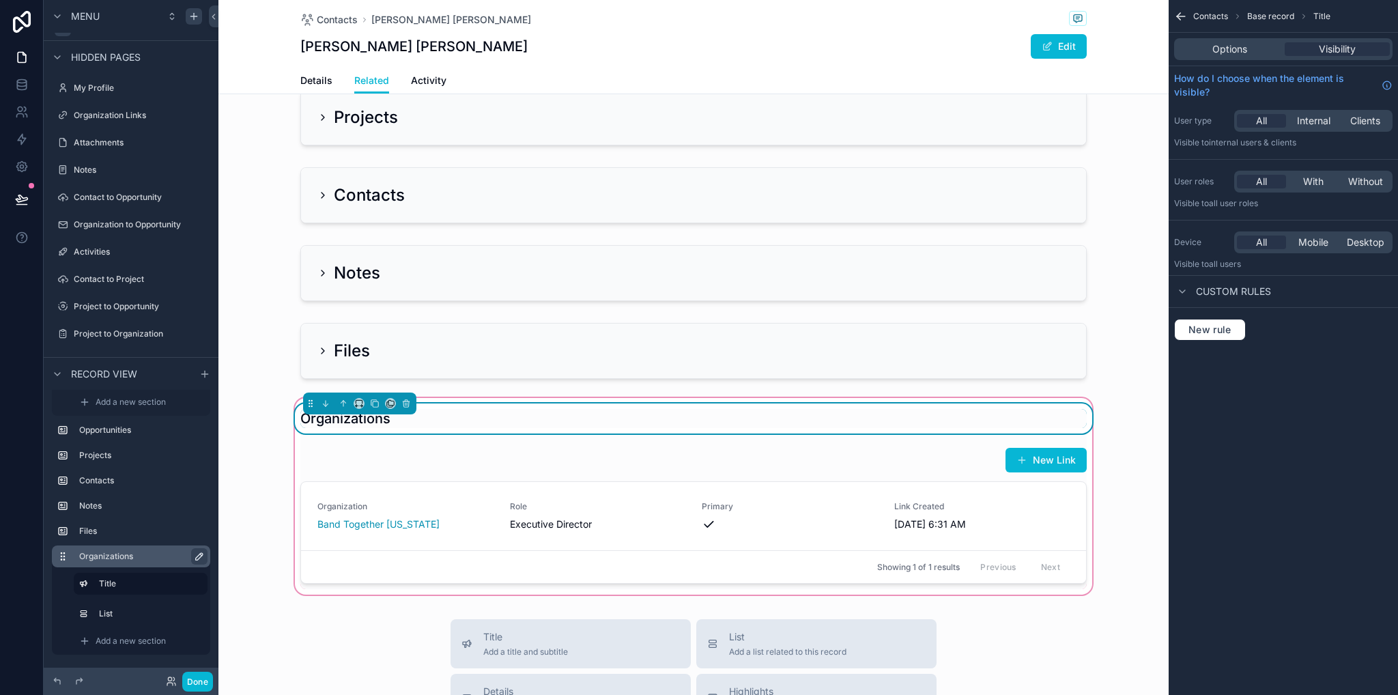
click at [203, 558] on icon "scrollable content" at bounding box center [199, 556] width 11 height 11
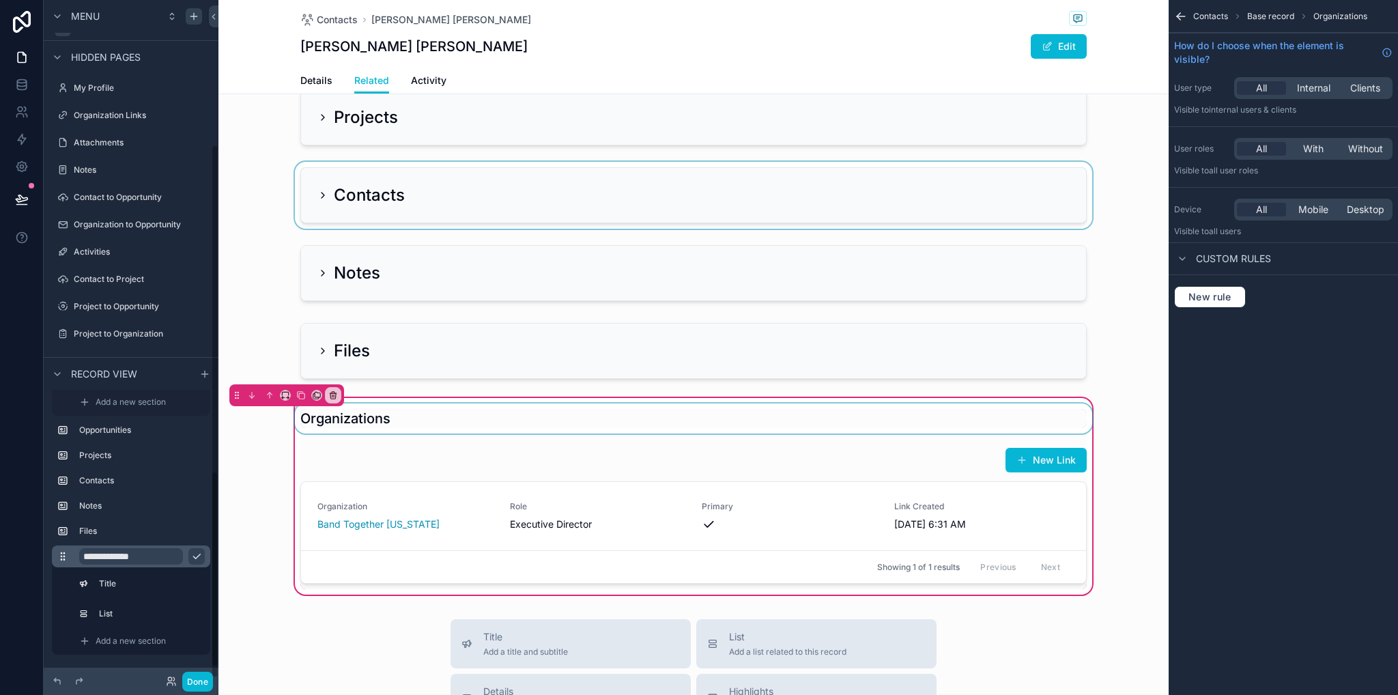
scroll to position [273, 0]
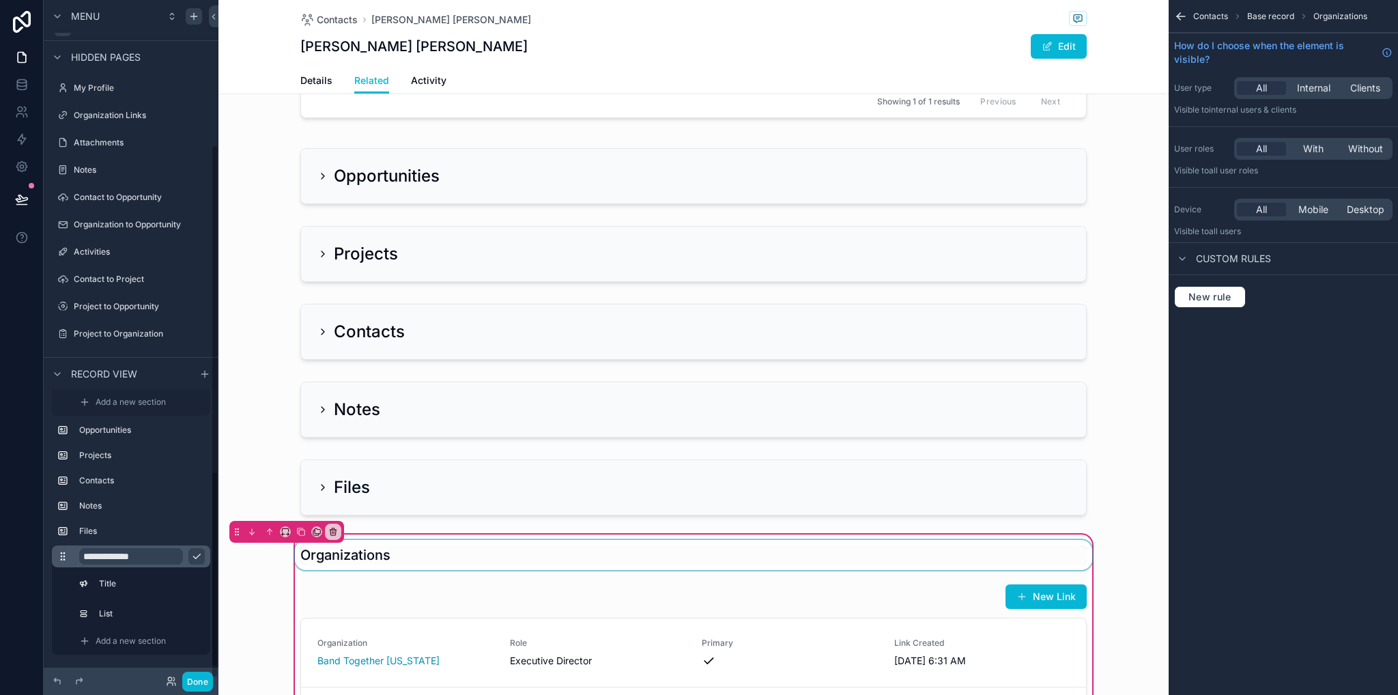
click at [165, 551] on input "**********" at bounding box center [131, 556] width 104 height 16
type input "*"
type input "**********"
click at [191, 559] on icon "scrollable content" at bounding box center [196, 556] width 11 height 11
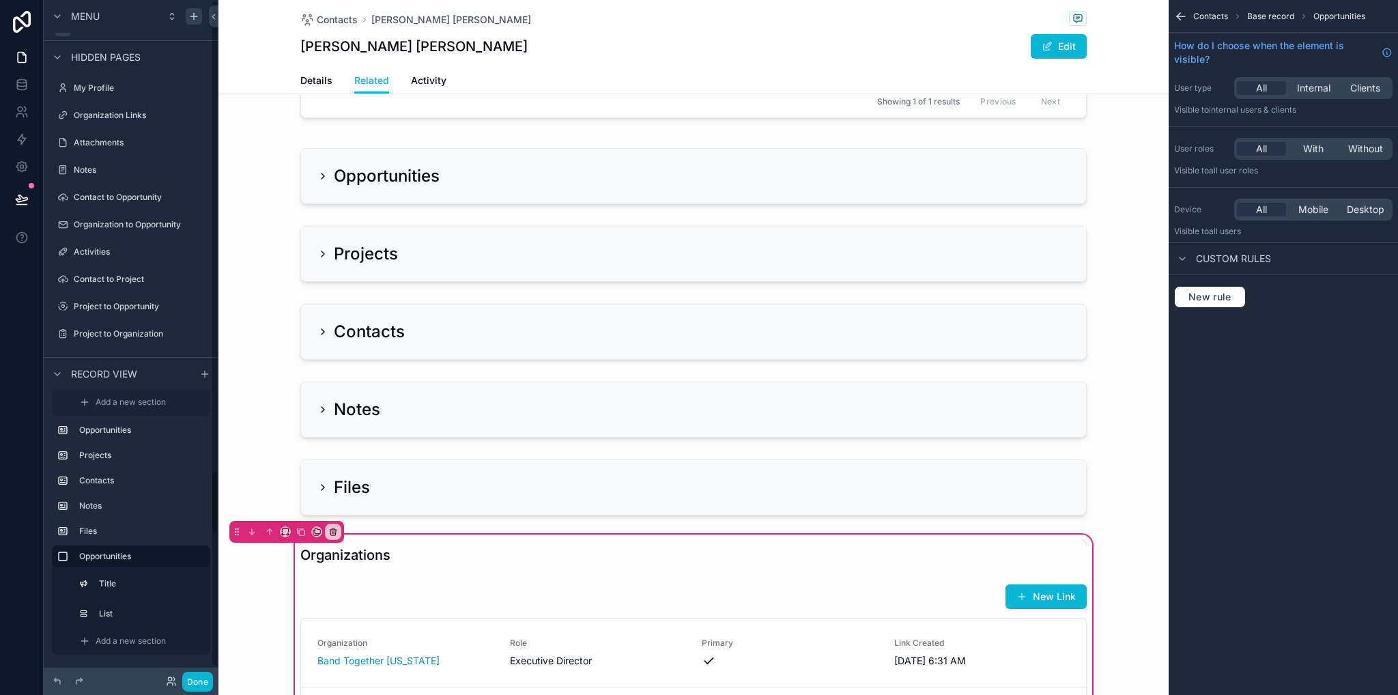
scroll to position [0, 0]
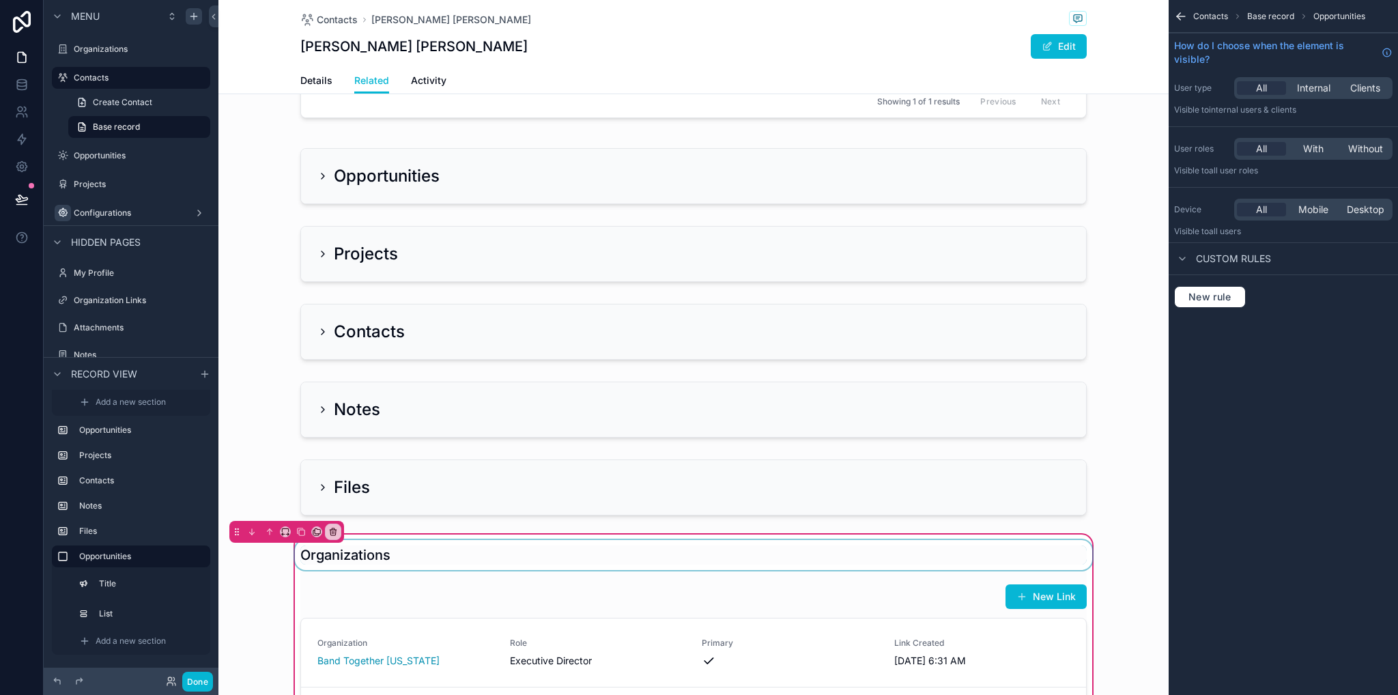
click at [369, 552] on div "scrollable content" at bounding box center [693, 555] width 803 height 30
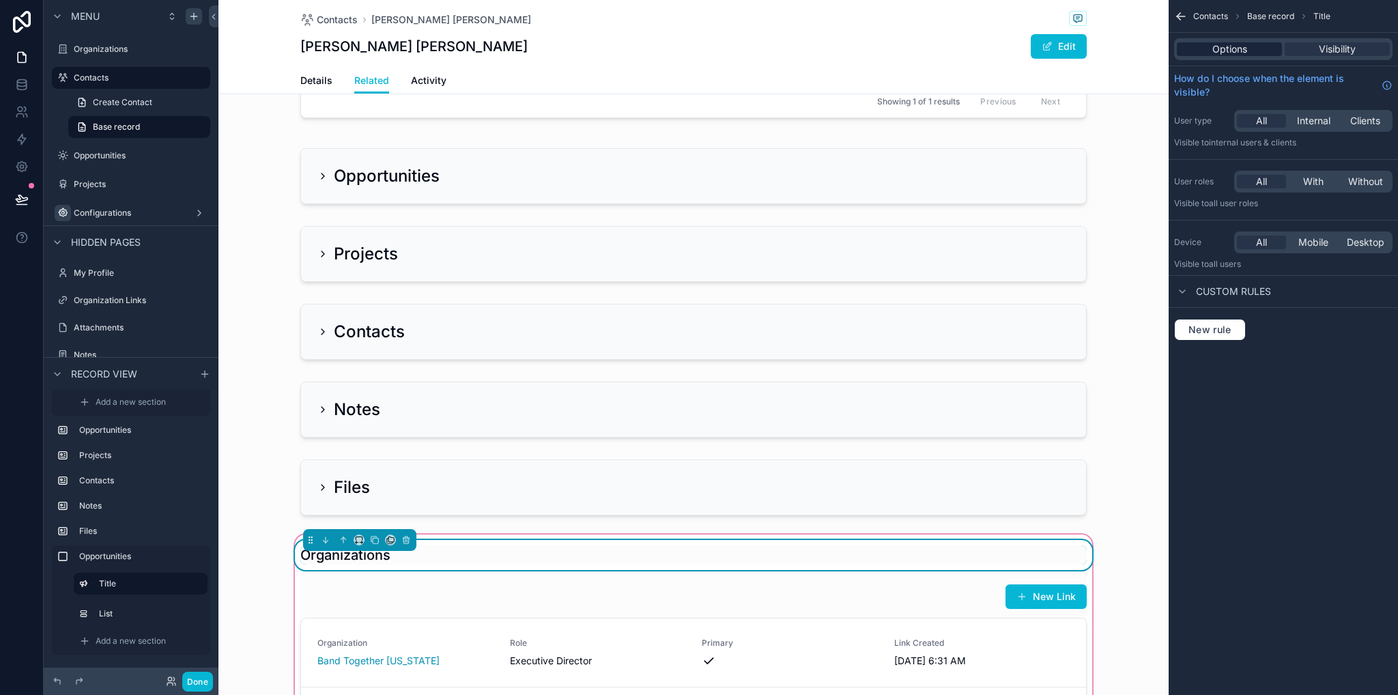
click at [1245, 49] on span "Options" at bounding box center [1229, 49] width 35 height 14
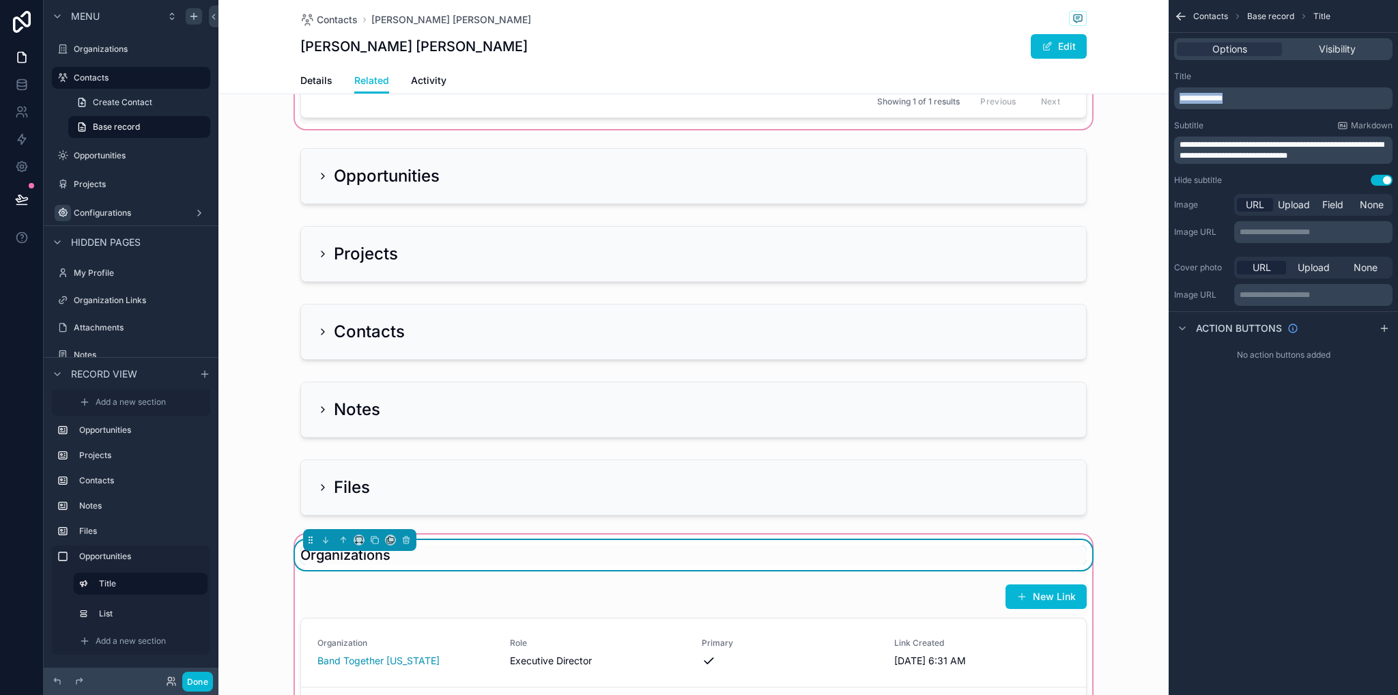
drag, startPoint x: 1247, startPoint y: 99, endPoint x: 1148, endPoint y: 106, distance: 99.2
click at [1148, 106] on div "Organizations Contacts Opportunities Projects Configurations My Profile Organiz…" at bounding box center [807, 347] width 1179 height 695
click at [1274, 593] on div "**********" at bounding box center [1282, 347] width 229 height 695
click at [486, 597] on div "scrollable content" at bounding box center [693, 651] width 803 height 147
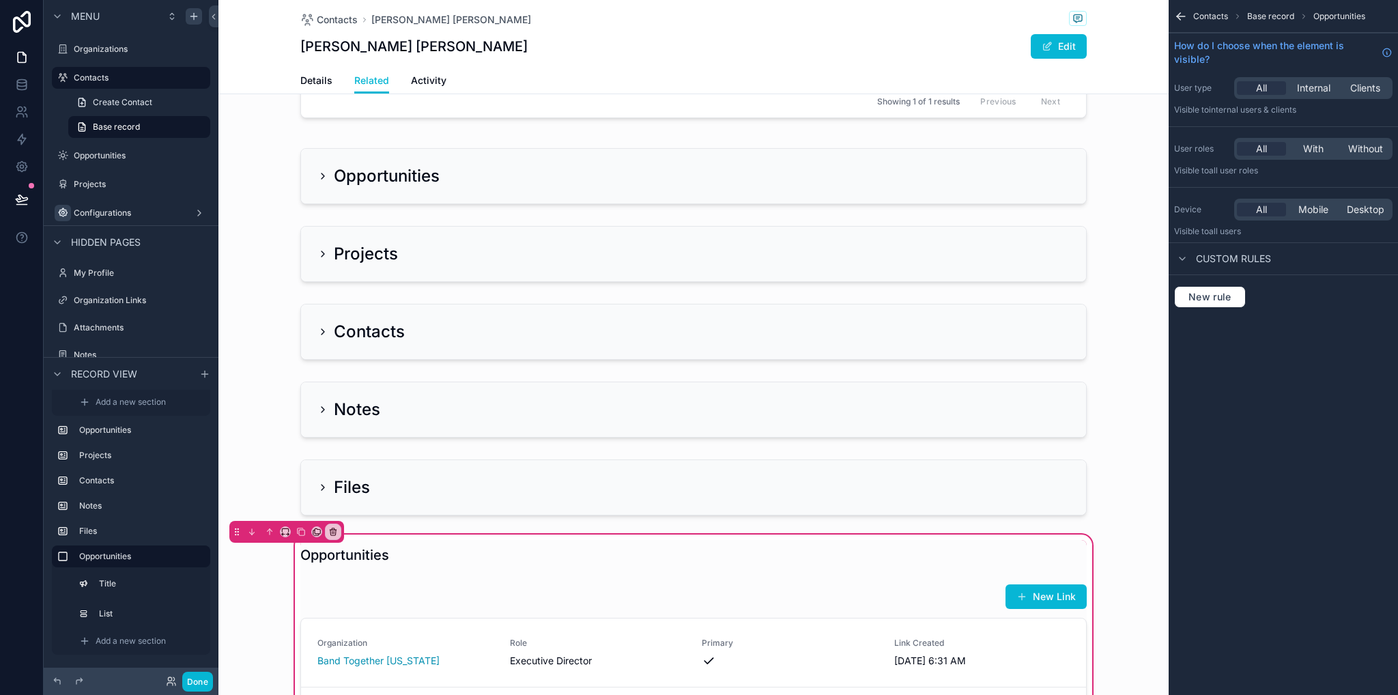
click at [1203, 17] on span "Contacts" at bounding box center [1210, 16] width 35 height 11
click at [979, 592] on div "scrollable content" at bounding box center [693, 651] width 803 height 147
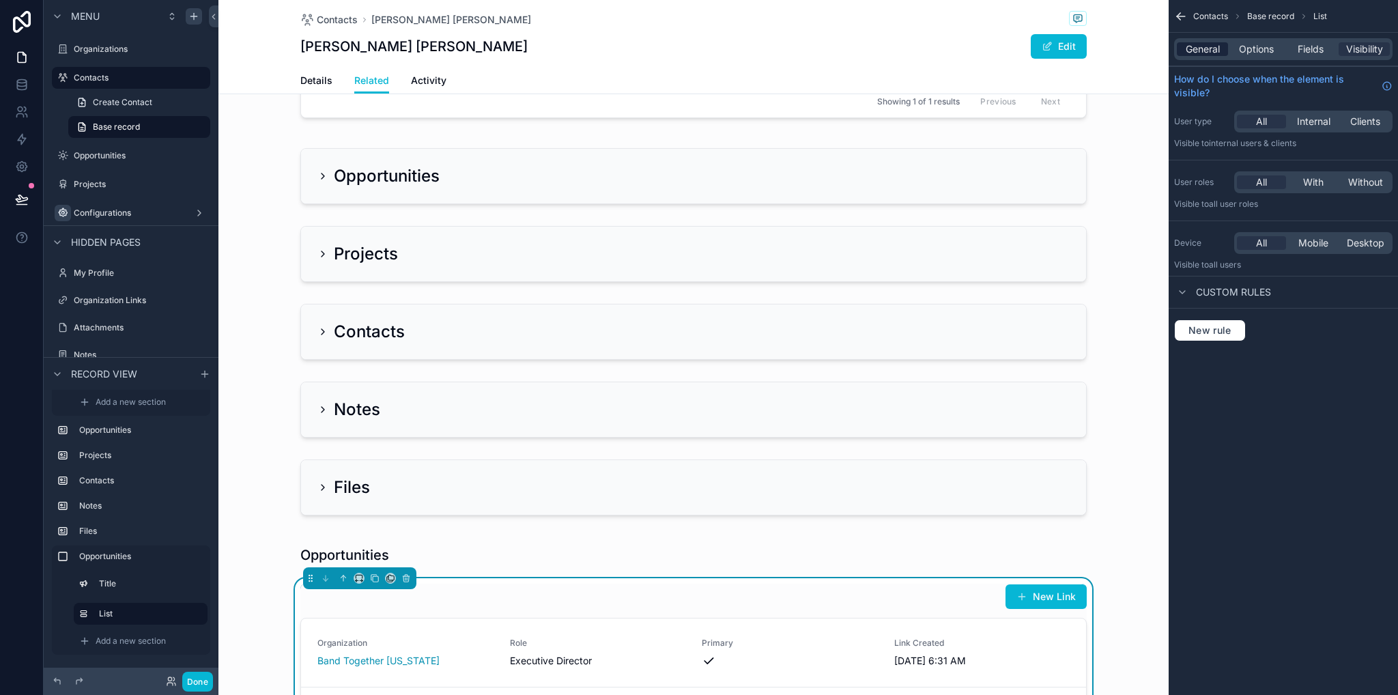
click at [1204, 51] on span "General" at bounding box center [1203, 49] width 34 height 14
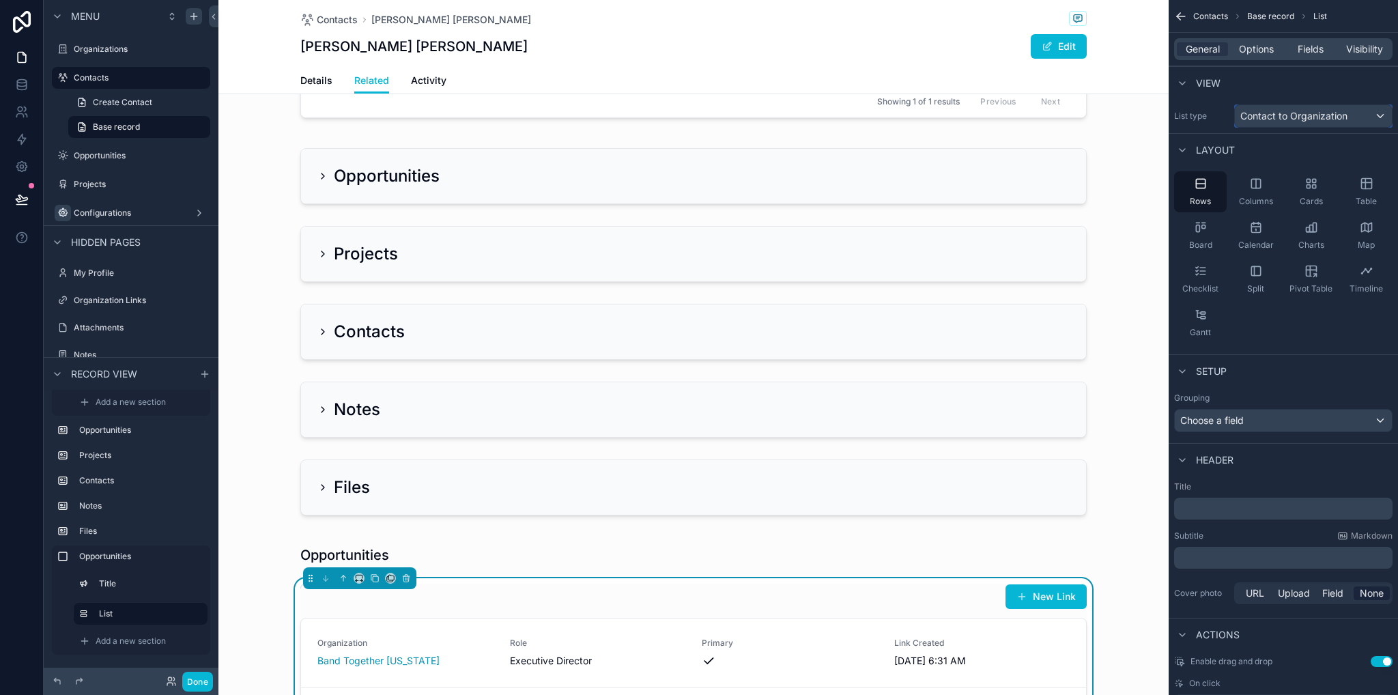
click at [1257, 116] on span "Contact to Organization" at bounding box center [1293, 116] width 107 height 14
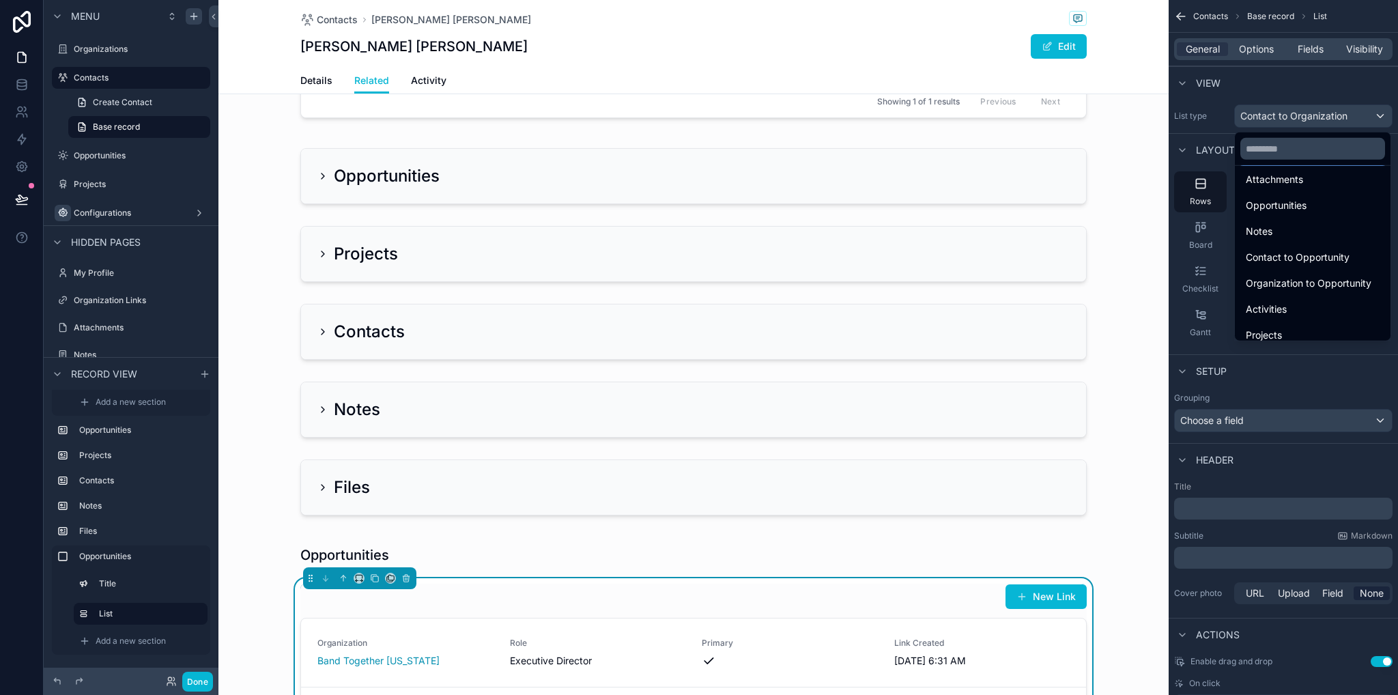
scroll to position [137, 0]
click at [1321, 248] on span "Contact to Opportunity" at bounding box center [1298, 254] width 104 height 16
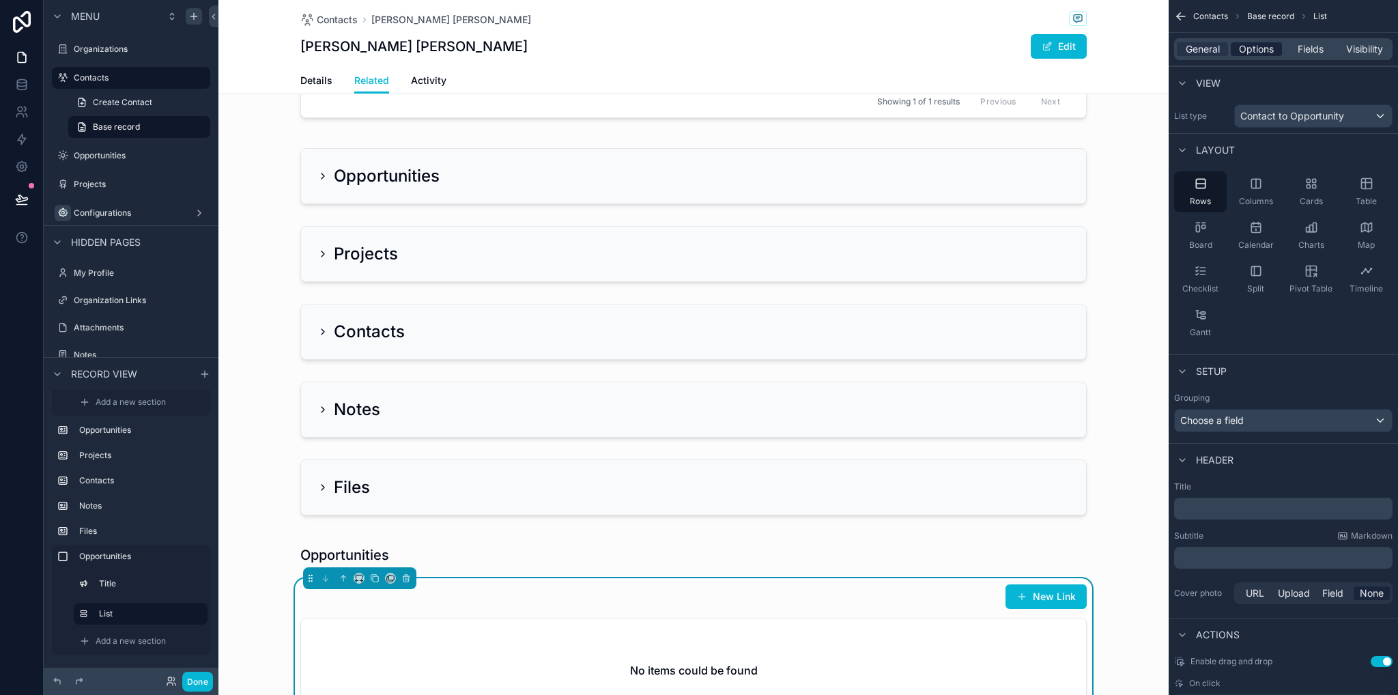
click at [1263, 53] on span "Options" at bounding box center [1256, 49] width 35 height 14
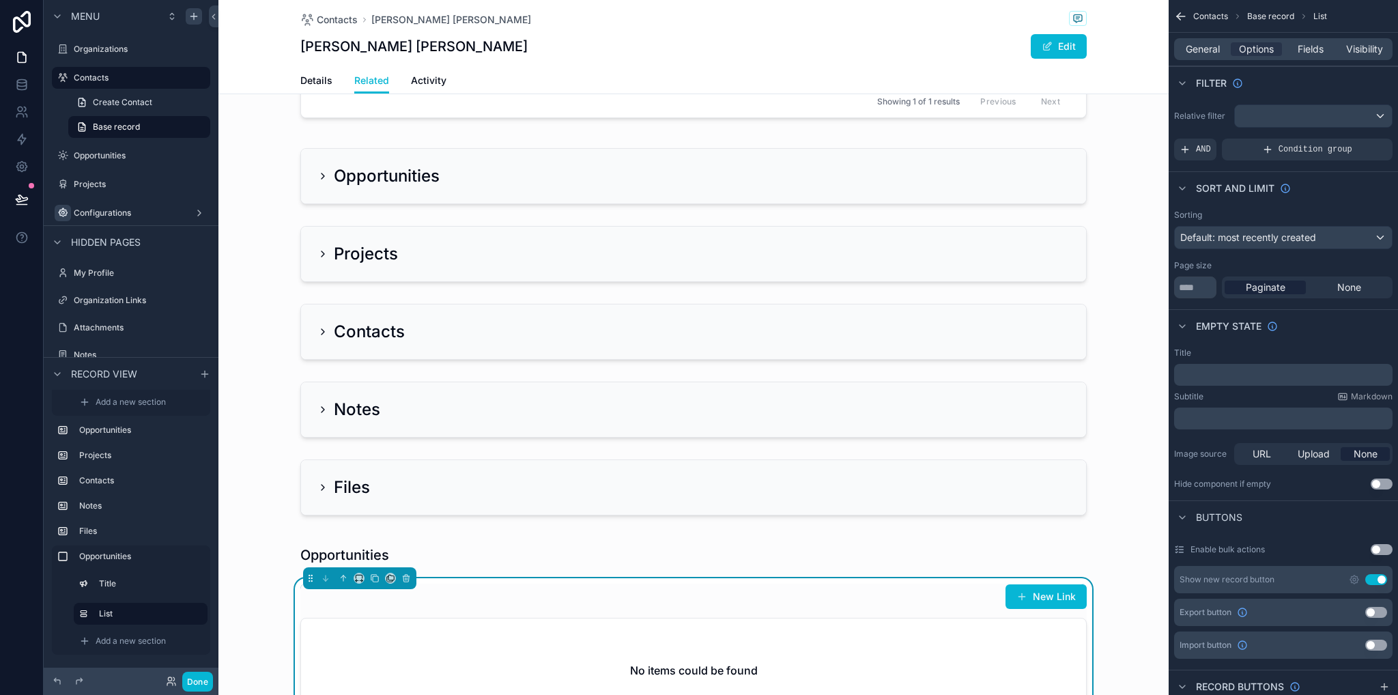
click at [1278, 129] on div "Relative filter AND Condition group" at bounding box center [1282, 132] width 229 height 67
click at [1274, 121] on div "scrollable content" at bounding box center [1313, 116] width 157 height 22
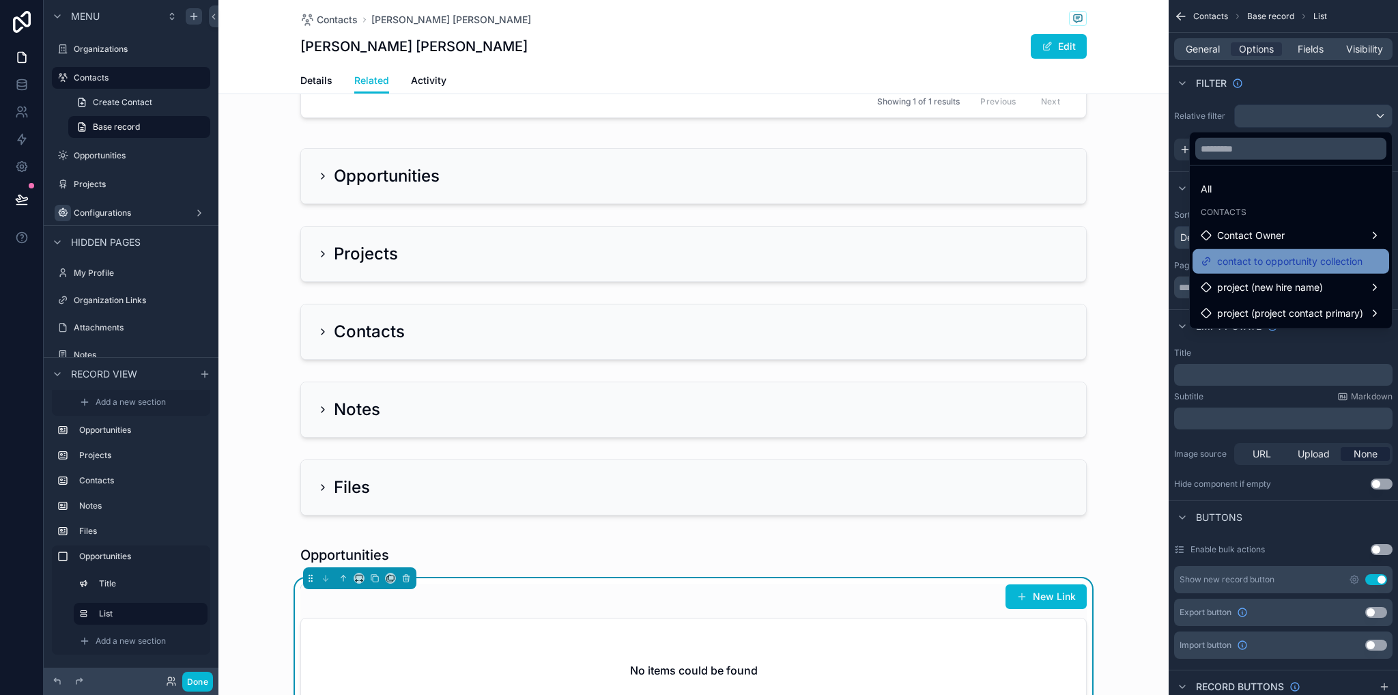
click at [1305, 263] on span "contact to opportunity collection" at bounding box center [1289, 261] width 145 height 16
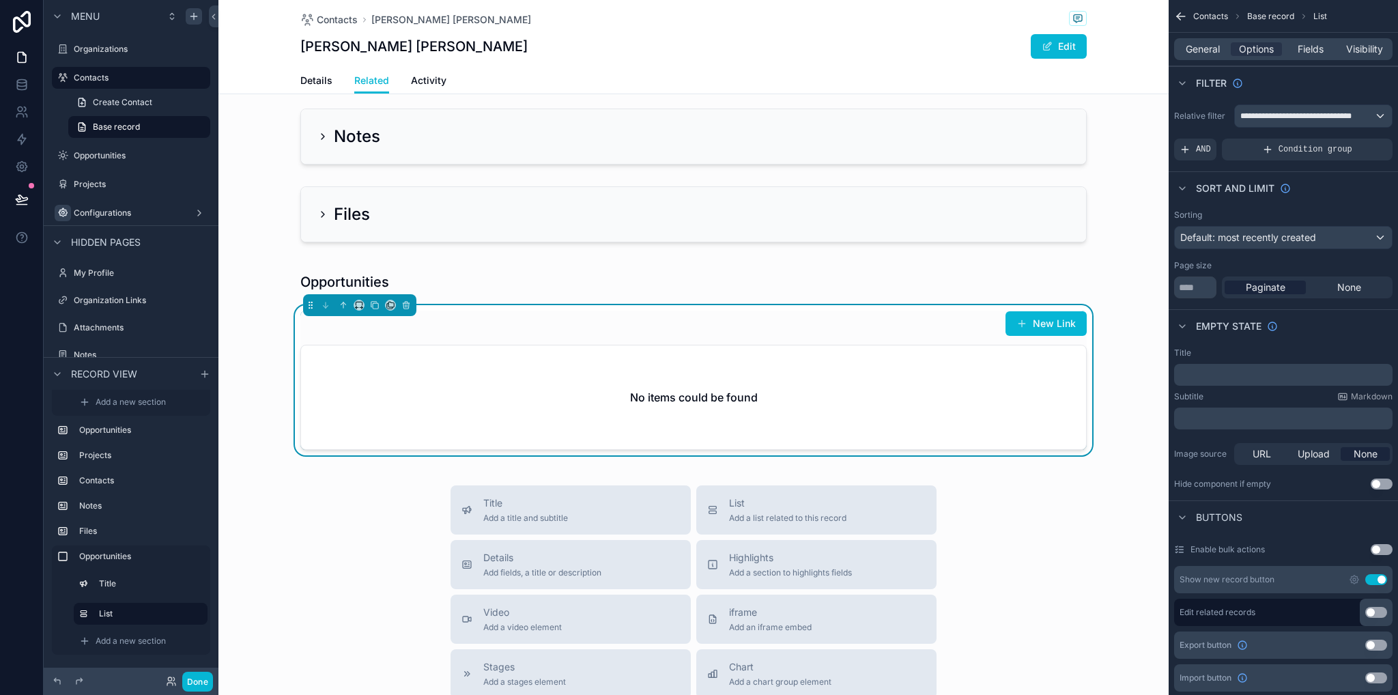
scroll to position [478, 0]
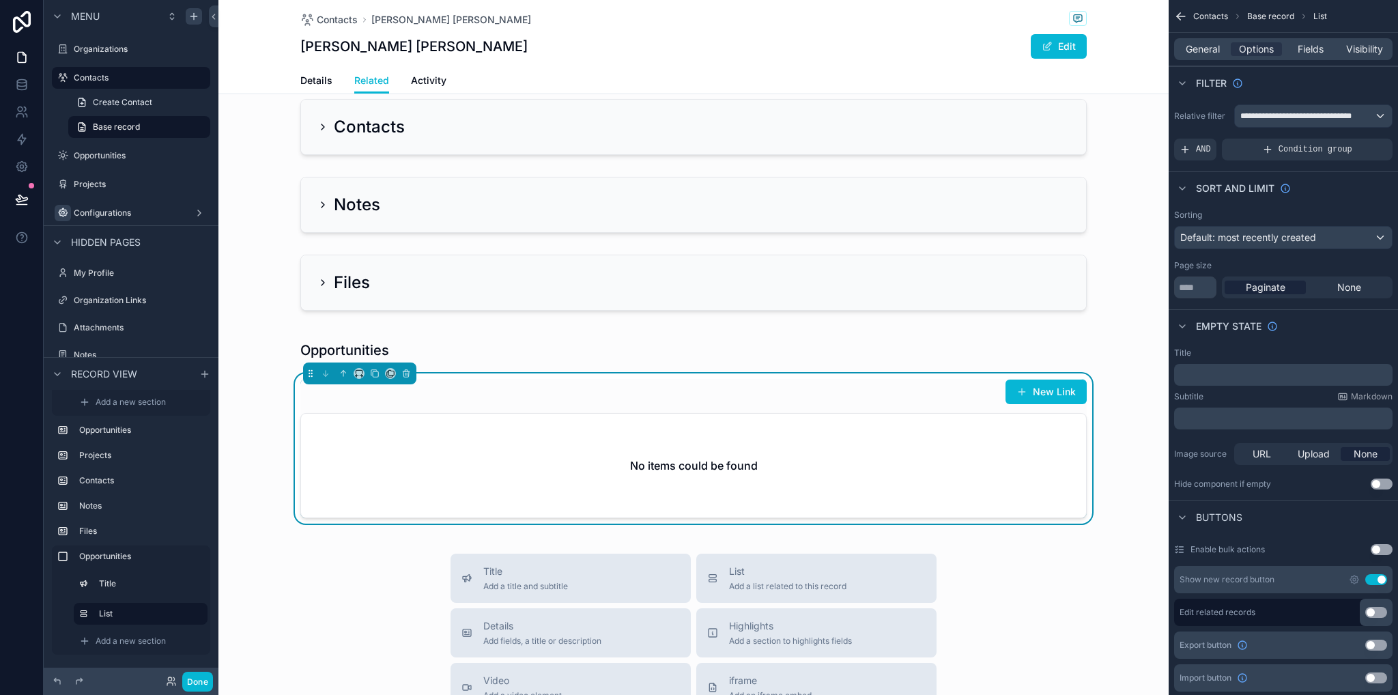
click at [1117, 422] on div "Opportunities New Link No items could be found" at bounding box center [693, 429] width 950 height 205
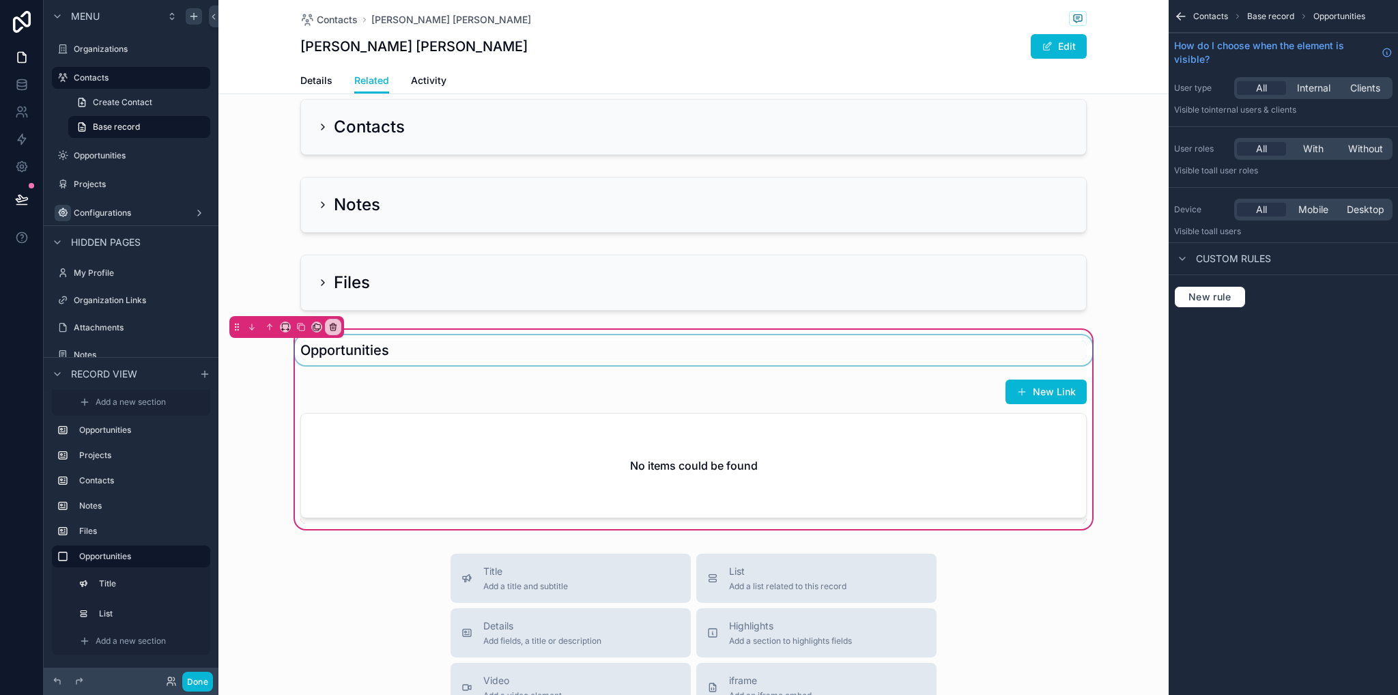
drag, startPoint x: 263, startPoint y: 386, endPoint x: 289, endPoint y: 352, distance: 43.3
click at [263, 386] on div "Opportunities New Link No items could be found" at bounding box center [693, 429] width 950 height 205
click at [300, 323] on icon "scrollable content" at bounding box center [301, 327] width 10 height 10
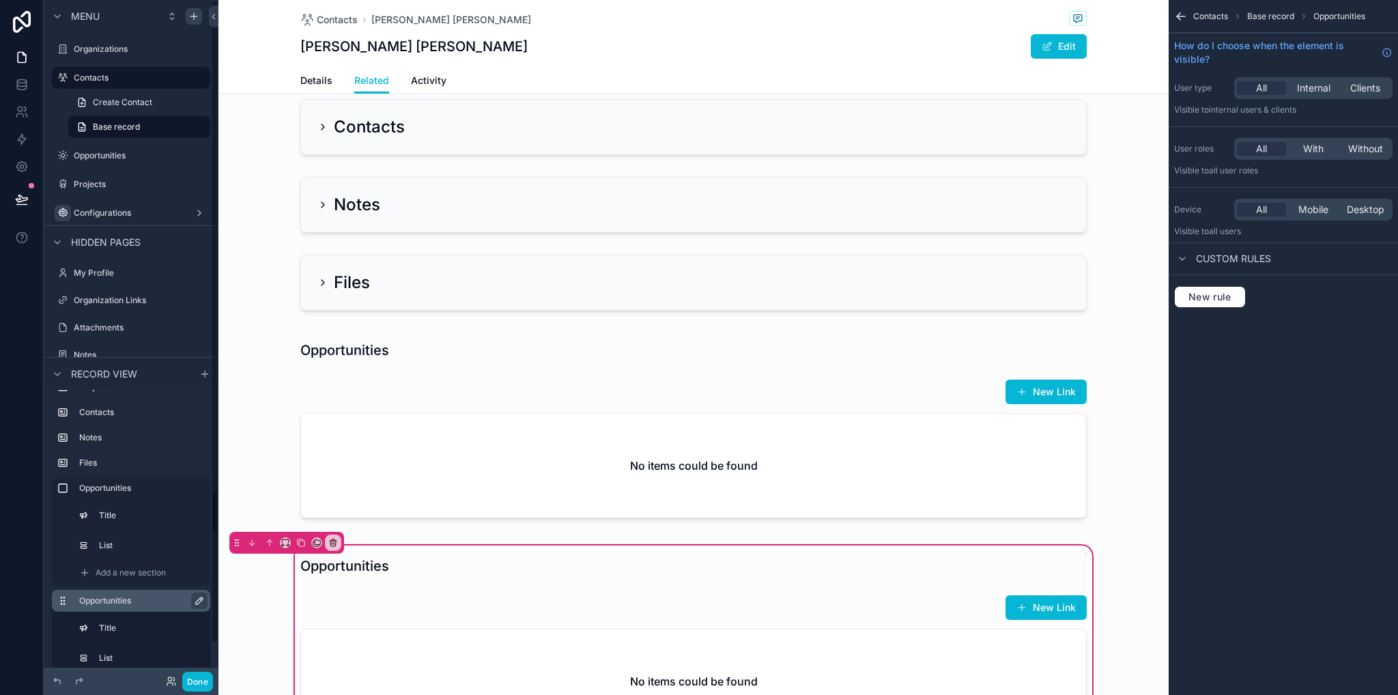
drag, startPoint x: 199, startPoint y: 596, endPoint x: 189, endPoint y: 599, distance: 10.8
click at [200, 596] on icon "scrollable content" at bounding box center [199, 600] width 11 height 11
click at [144, 599] on input "**********" at bounding box center [131, 600] width 104 height 16
type input "*"
type input "********"
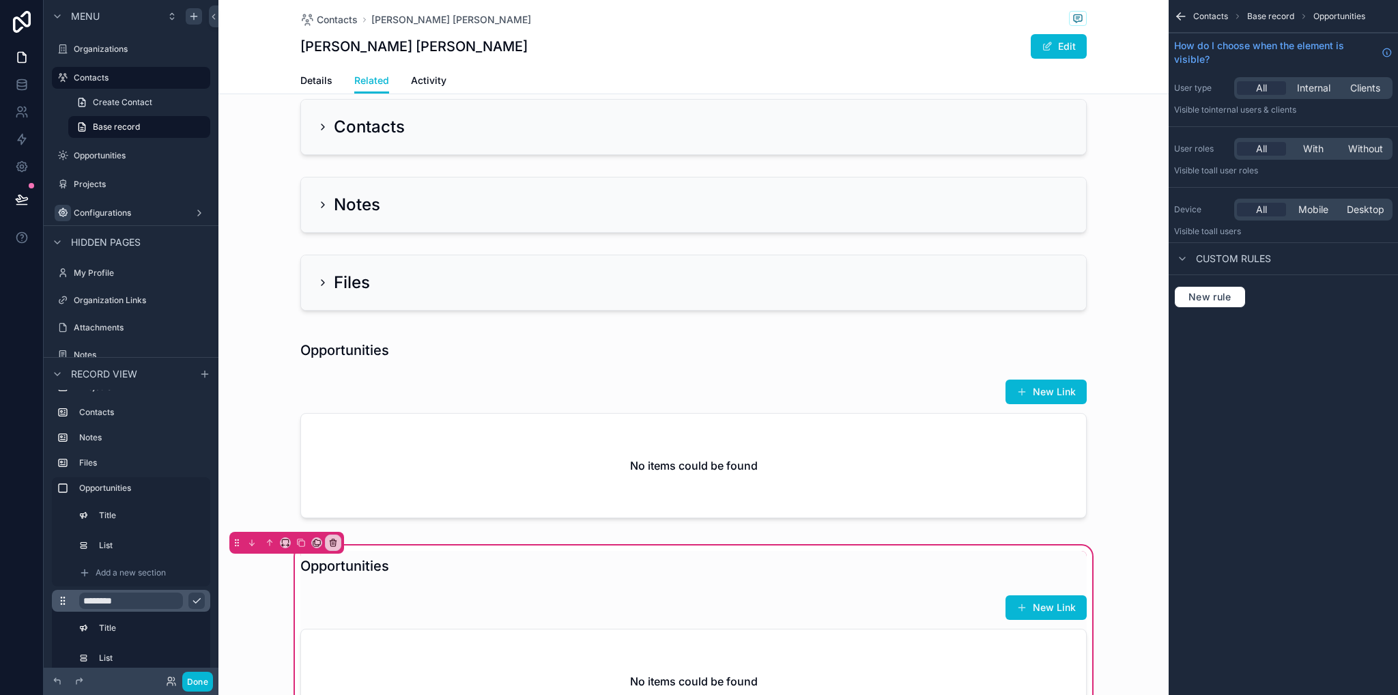
click at [195, 603] on icon "scrollable content" at bounding box center [196, 600] width 11 height 11
click at [407, 618] on div "scrollable content" at bounding box center [693, 664] width 803 height 150
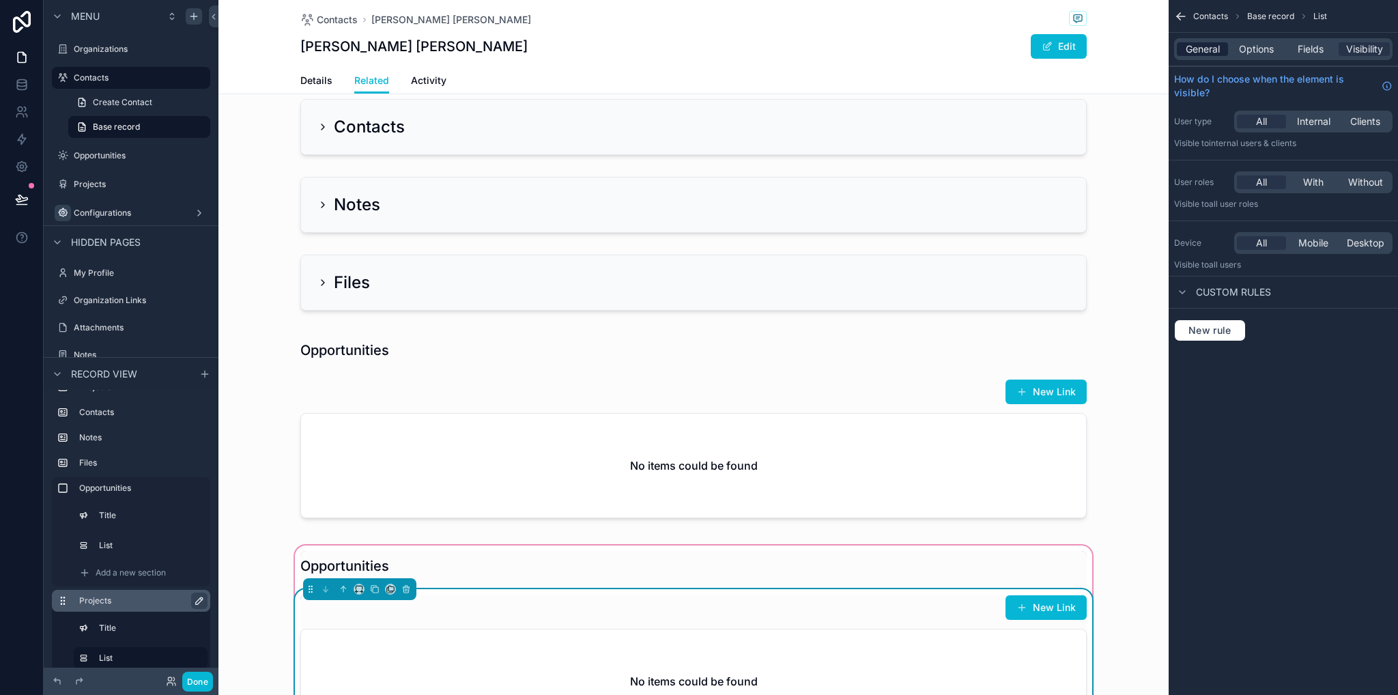
click at [1201, 44] on span "General" at bounding box center [1203, 49] width 34 height 14
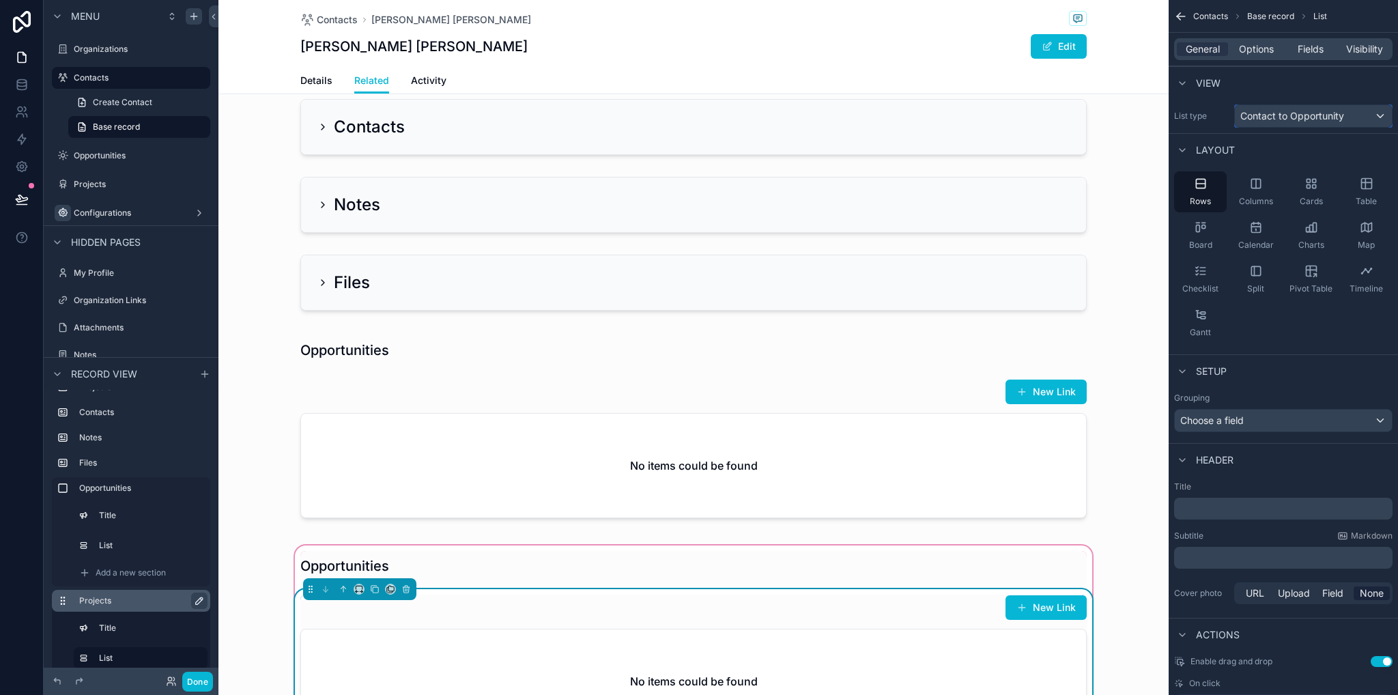
click at [1302, 117] on span "Contact to Opportunity" at bounding box center [1292, 116] width 104 height 14
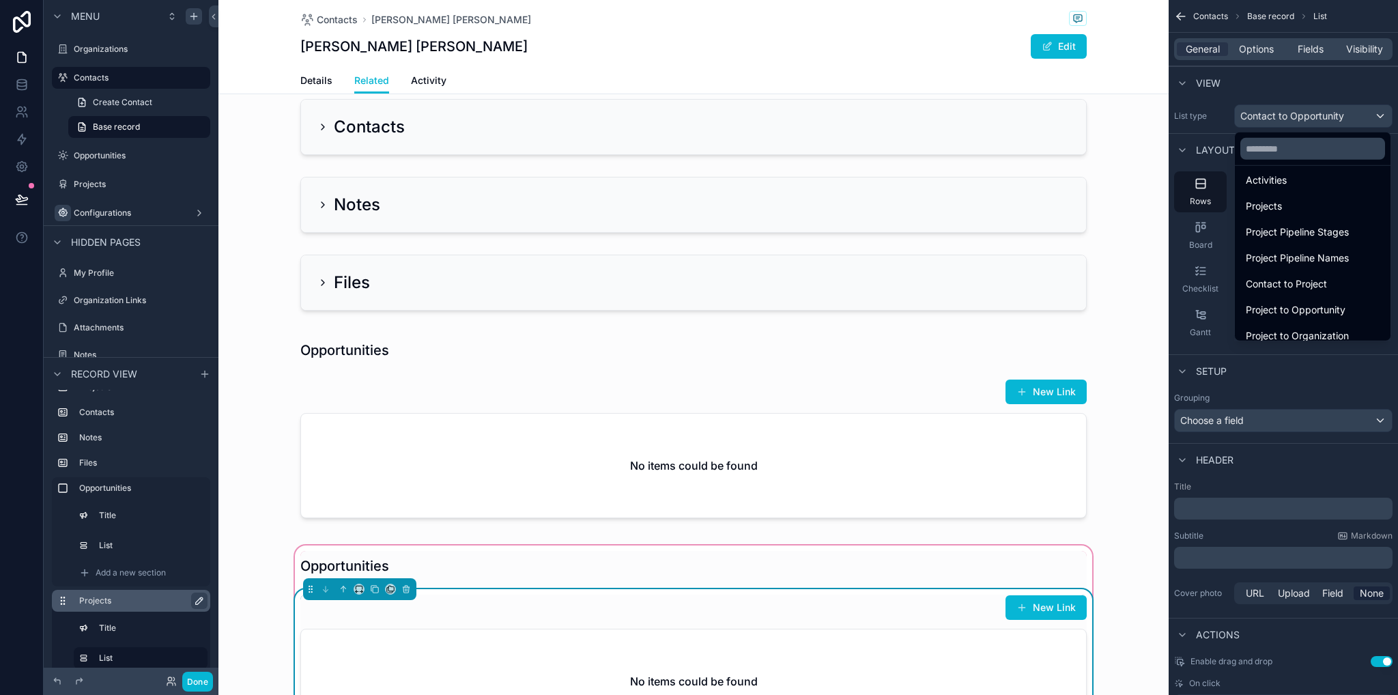
scroll to position [268, 0]
click at [1280, 282] on span "Contact to Project" at bounding box center [1286, 279] width 81 height 16
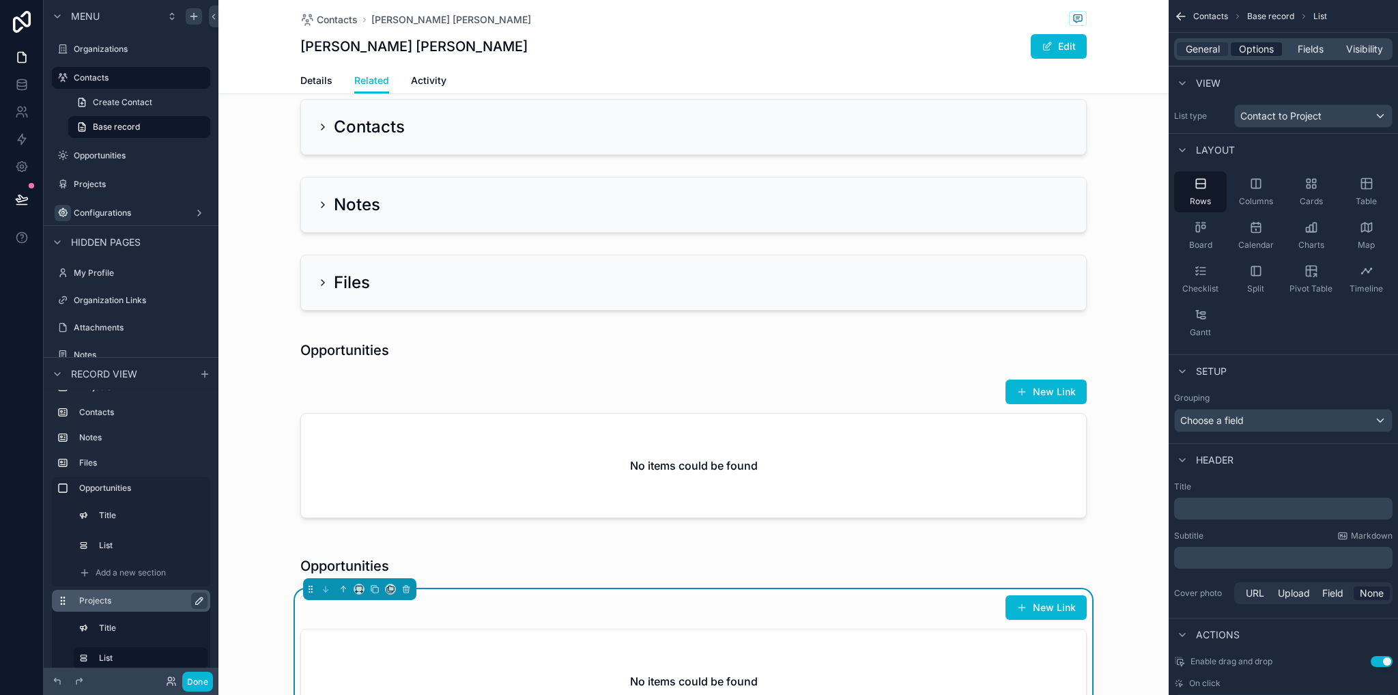
click at [1248, 47] on span "Options" at bounding box center [1256, 49] width 35 height 14
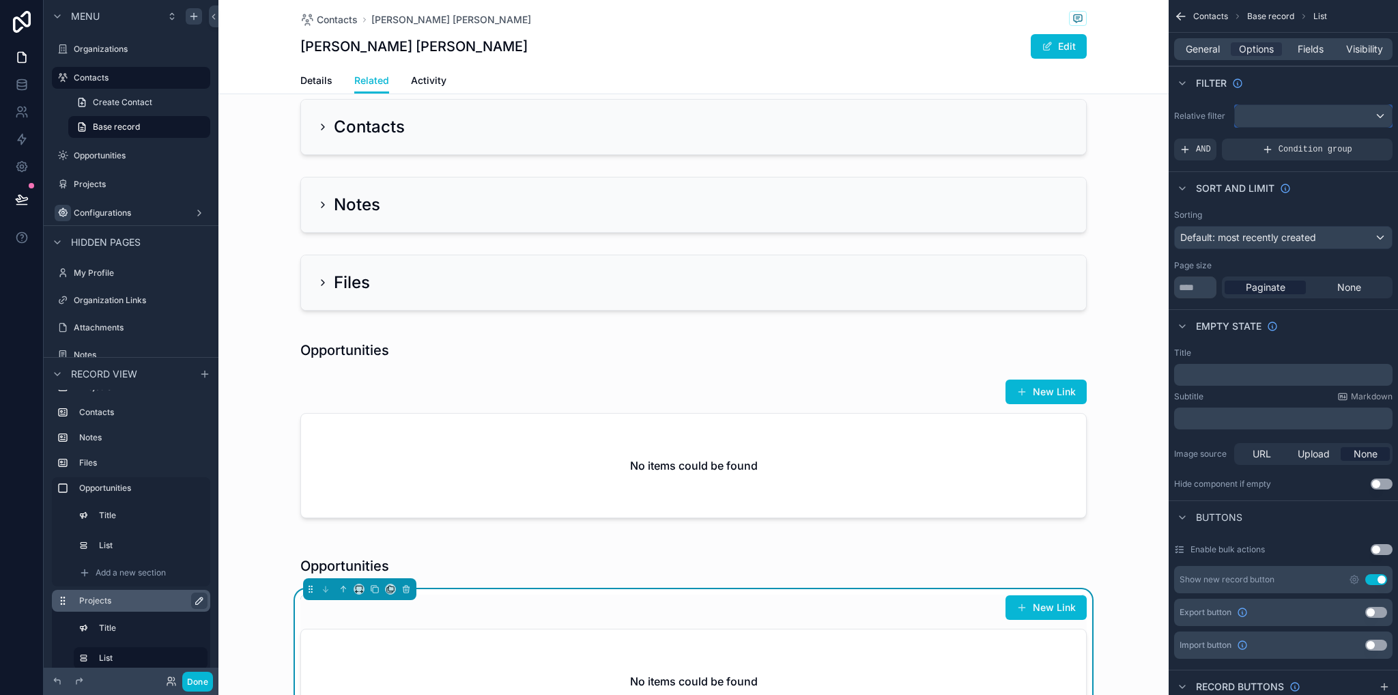
click at [1263, 121] on div "scrollable content" at bounding box center [1313, 116] width 157 height 22
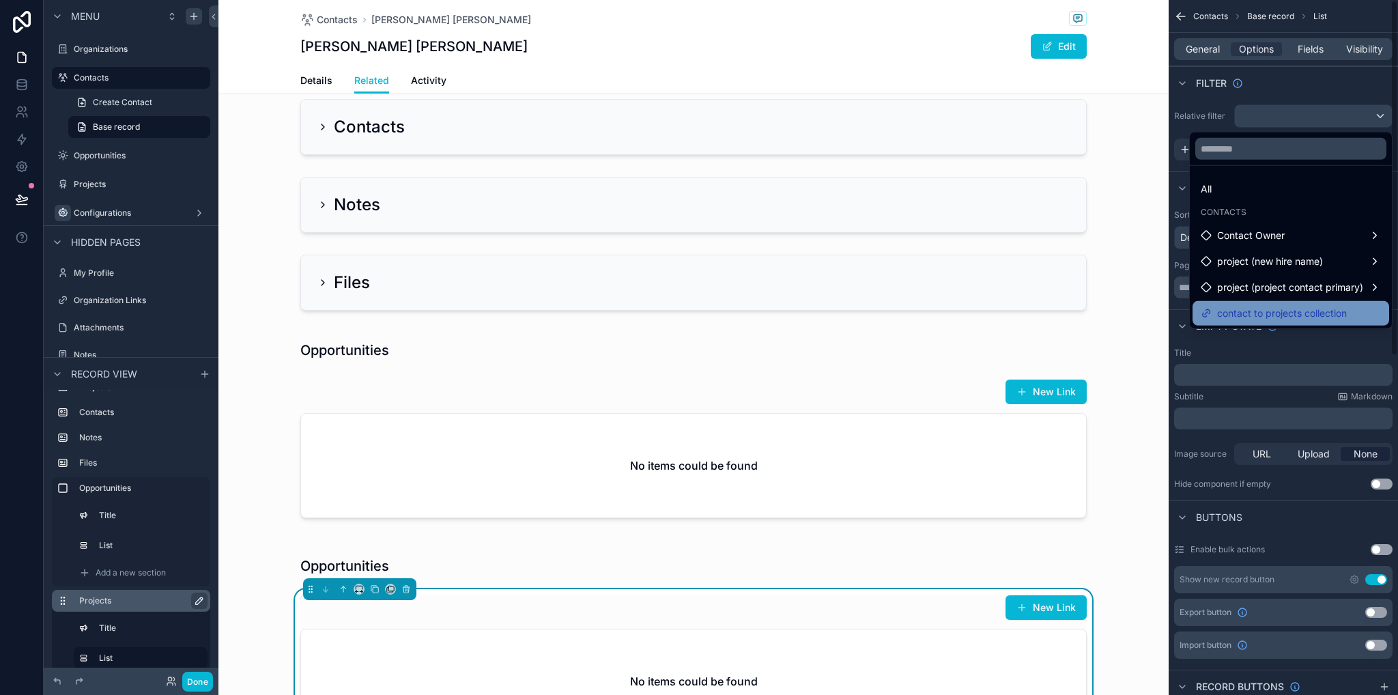
click at [1280, 312] on span "contact to projects collection" at bounding box center [1282, 313] width 130 height 16
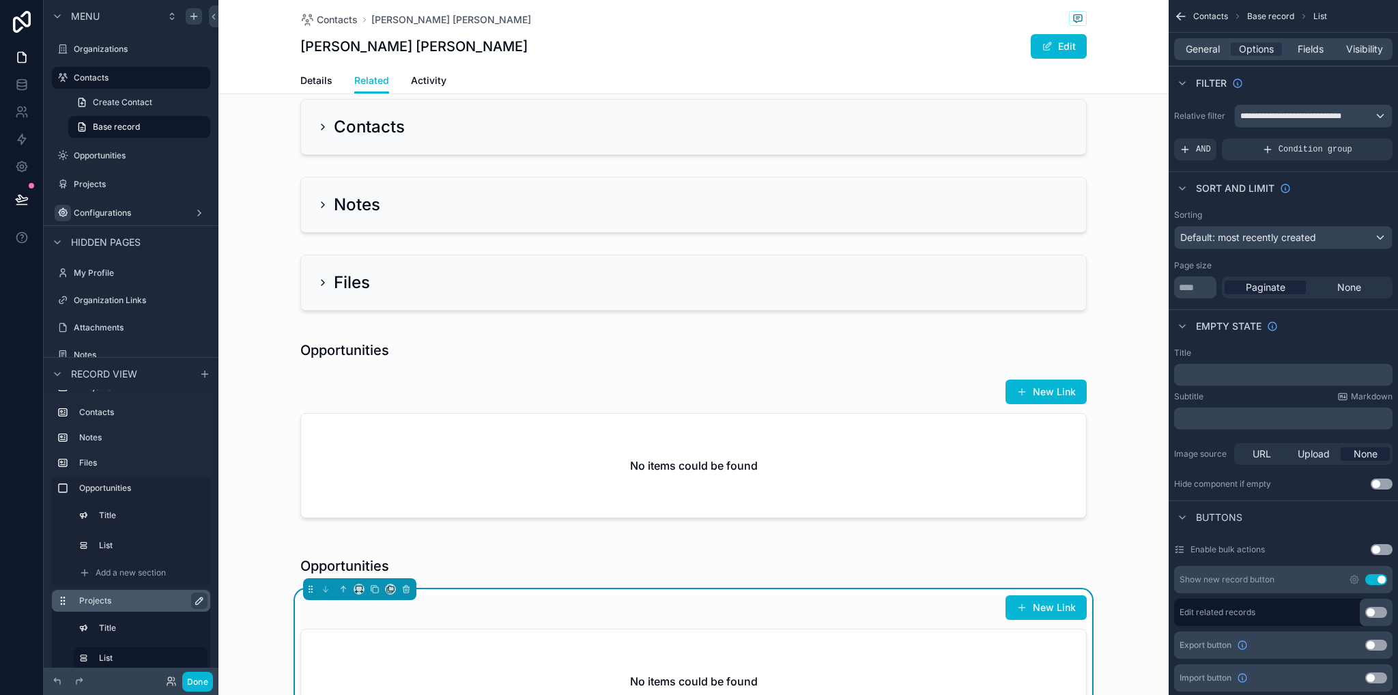
click at [1102, 571] on div "Opportunities New Link No items could be found" at bounding box center [693, 645] width 950 height 205
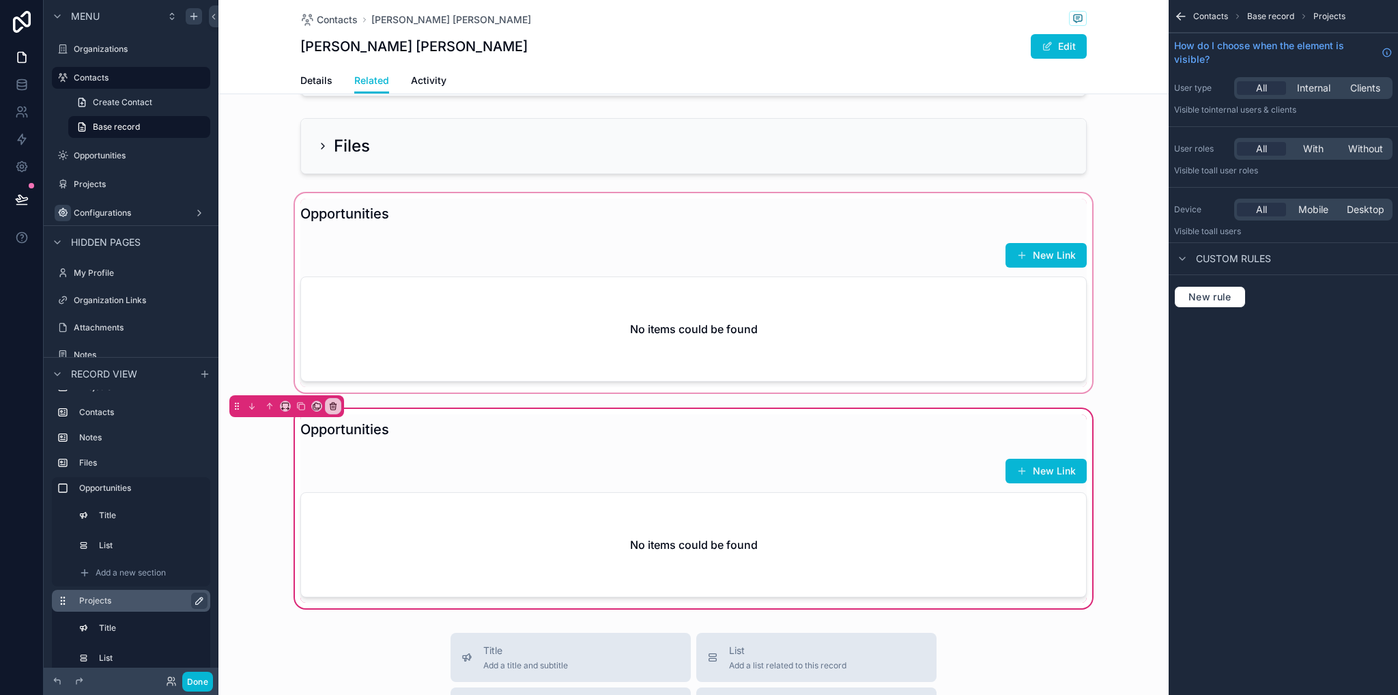
scroll to position [751, 0]
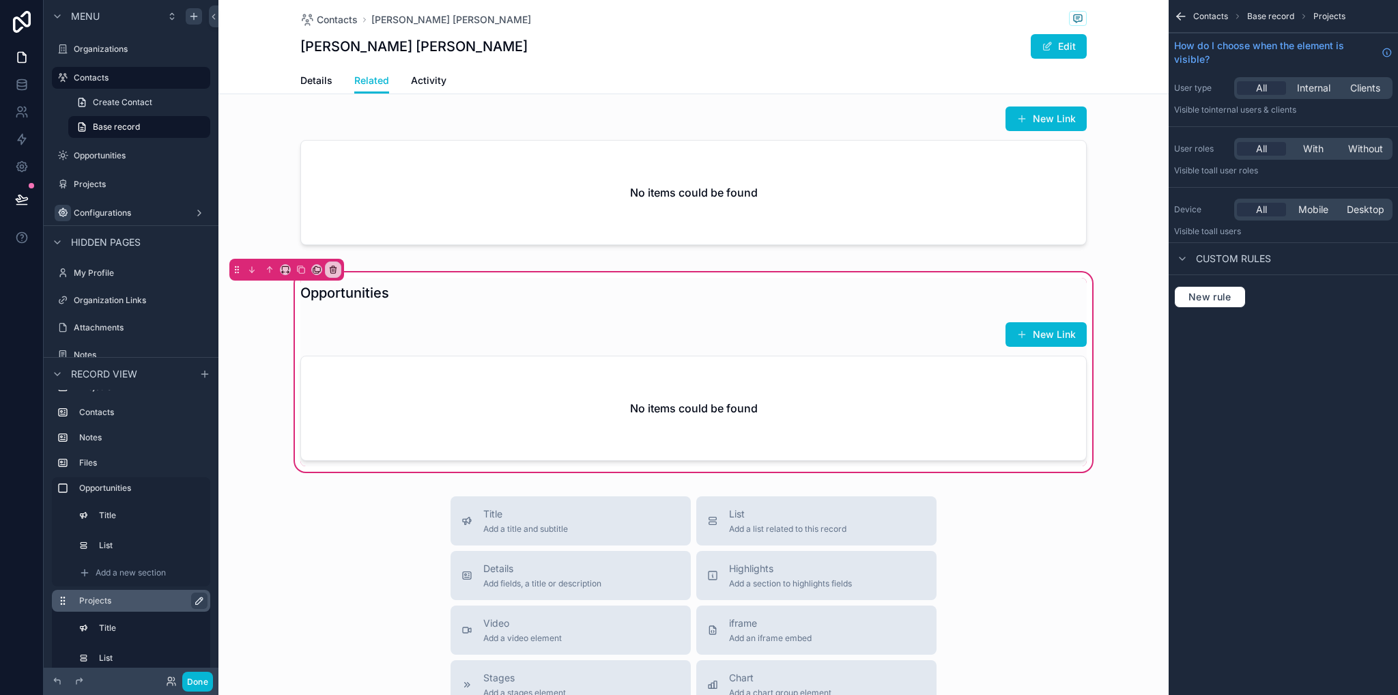
click at [301, 270] on icon "scrollable content" at bounding box center [301, 270] width 10 height 10
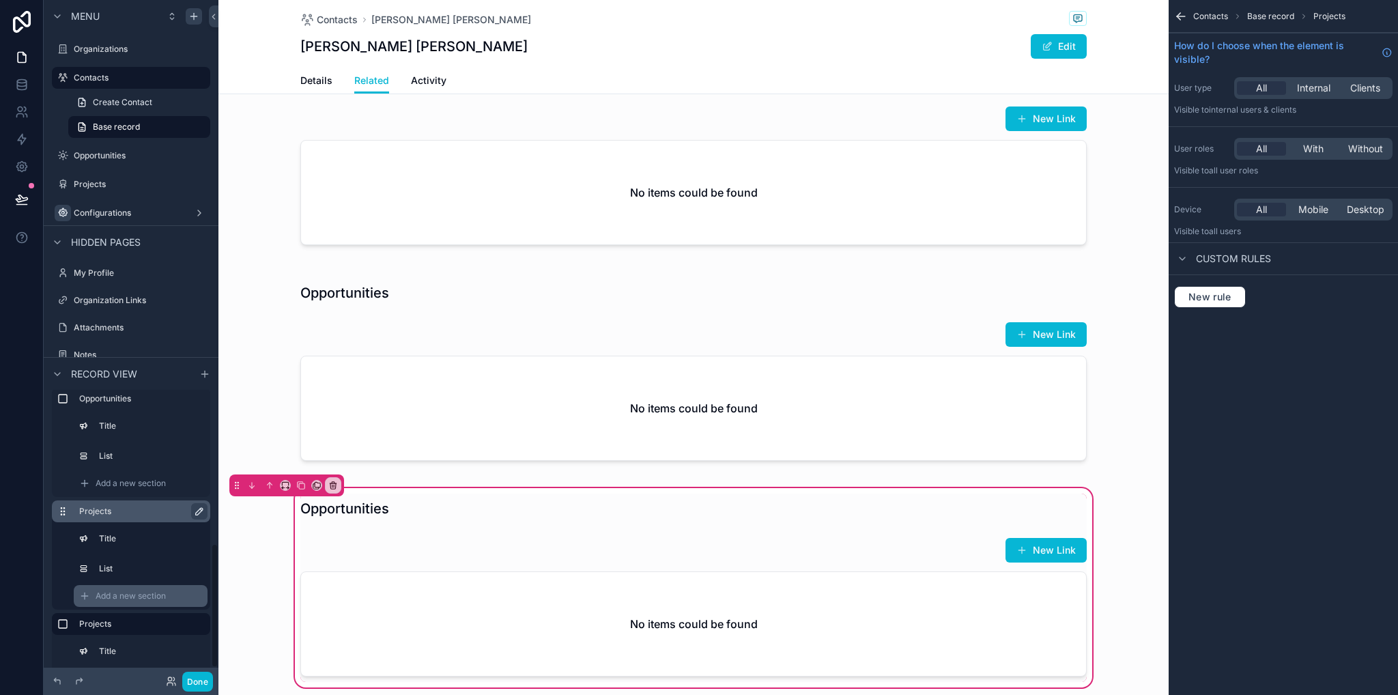
scroll to position [341, 0]
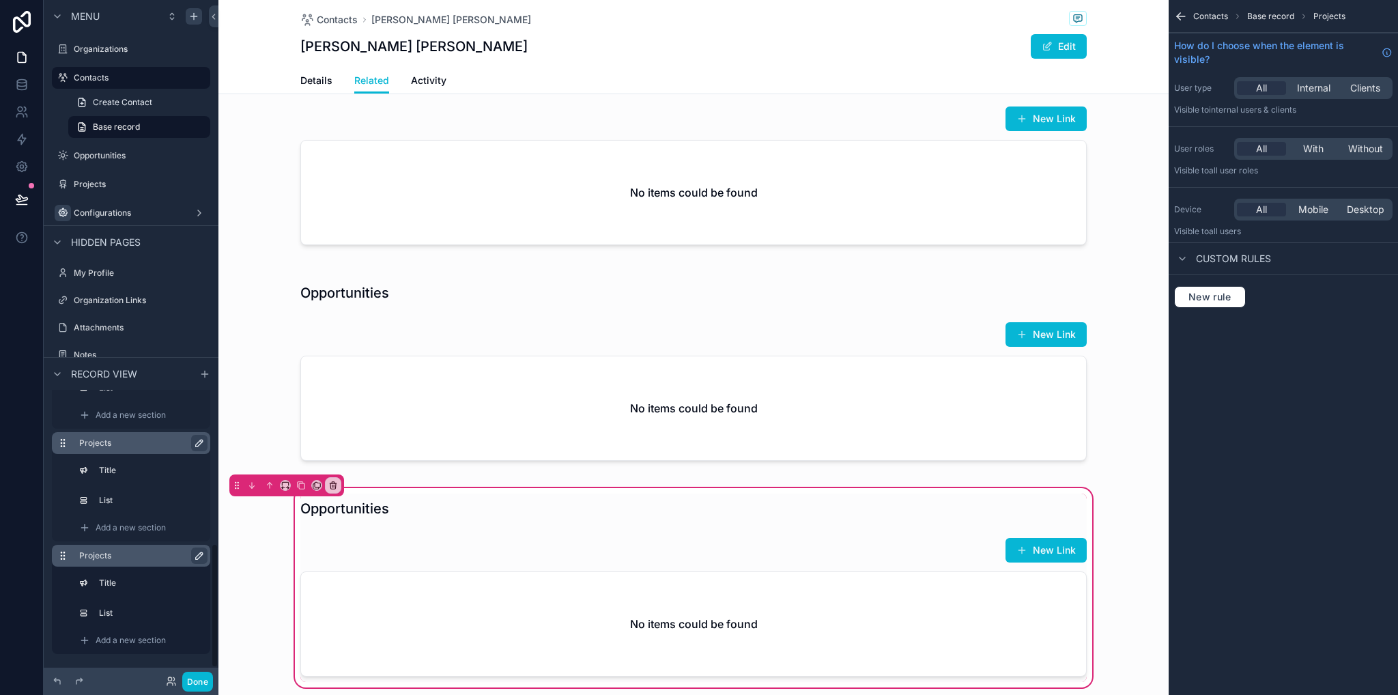
click at [200, 556] on icon "scrollable content" at bounding box center [199, 555] width 7 height 7
click at [123, 555] on input "********" at bounding box center [131, 555] width 104 height 16
type input "*"
type input "*****"
click at [194, 558] on icon "scrollable content" at bounding box center [196, 555] width 11 height 11
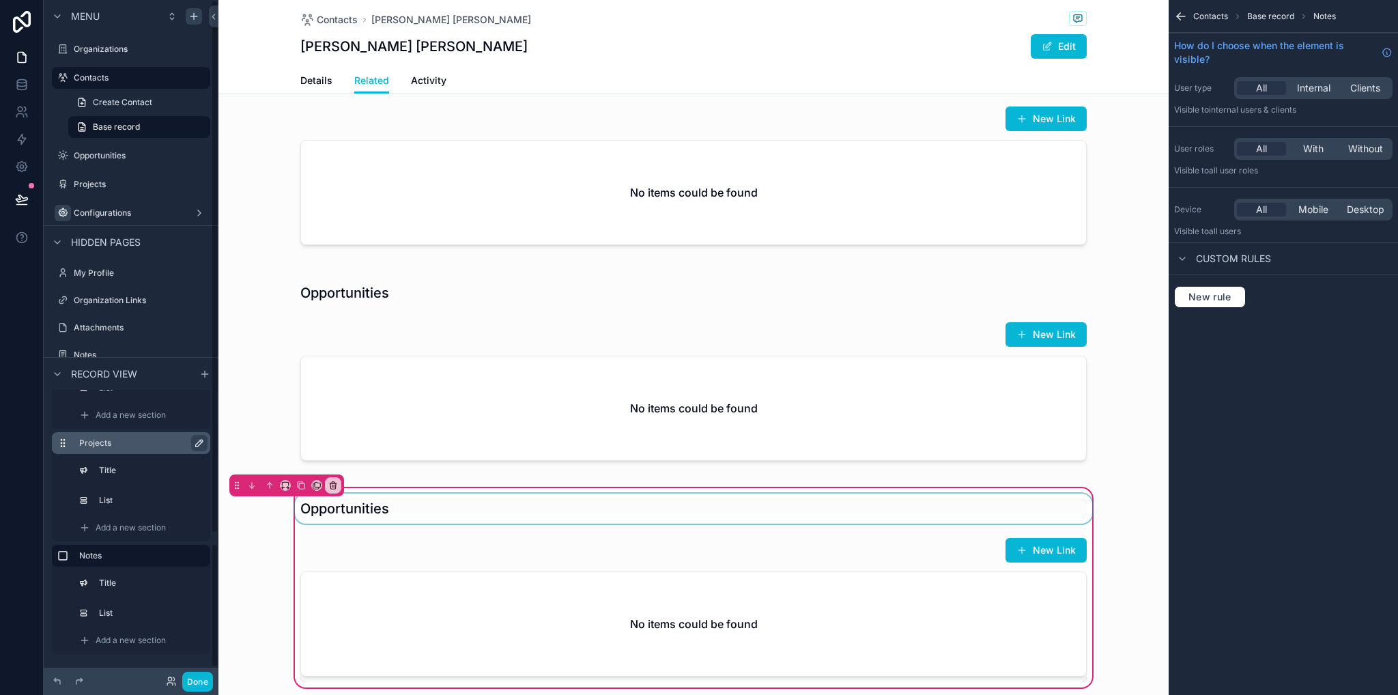
click at [366, 508] on div "scrollable content" at bounding box center [693, 508] width 803 height 30
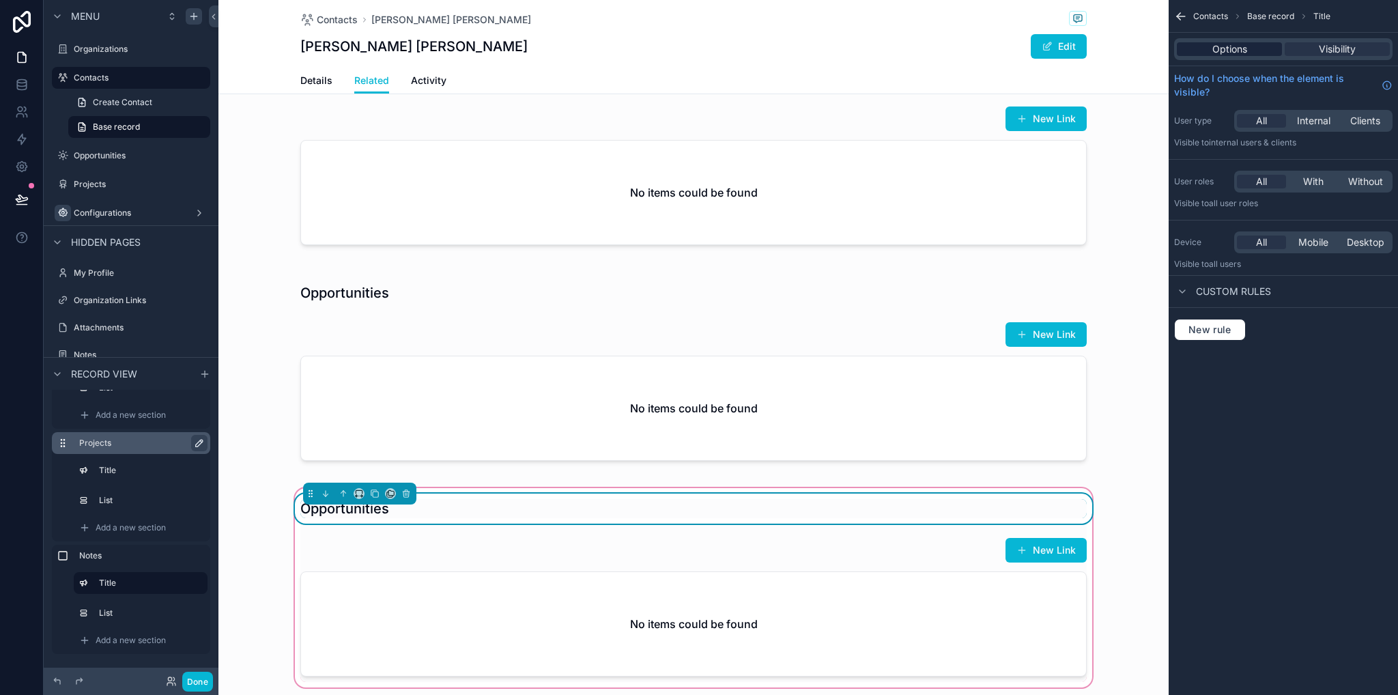
click at [1209, 54] on div "Options" at bounding box center [1229, 49] width 105 height 14
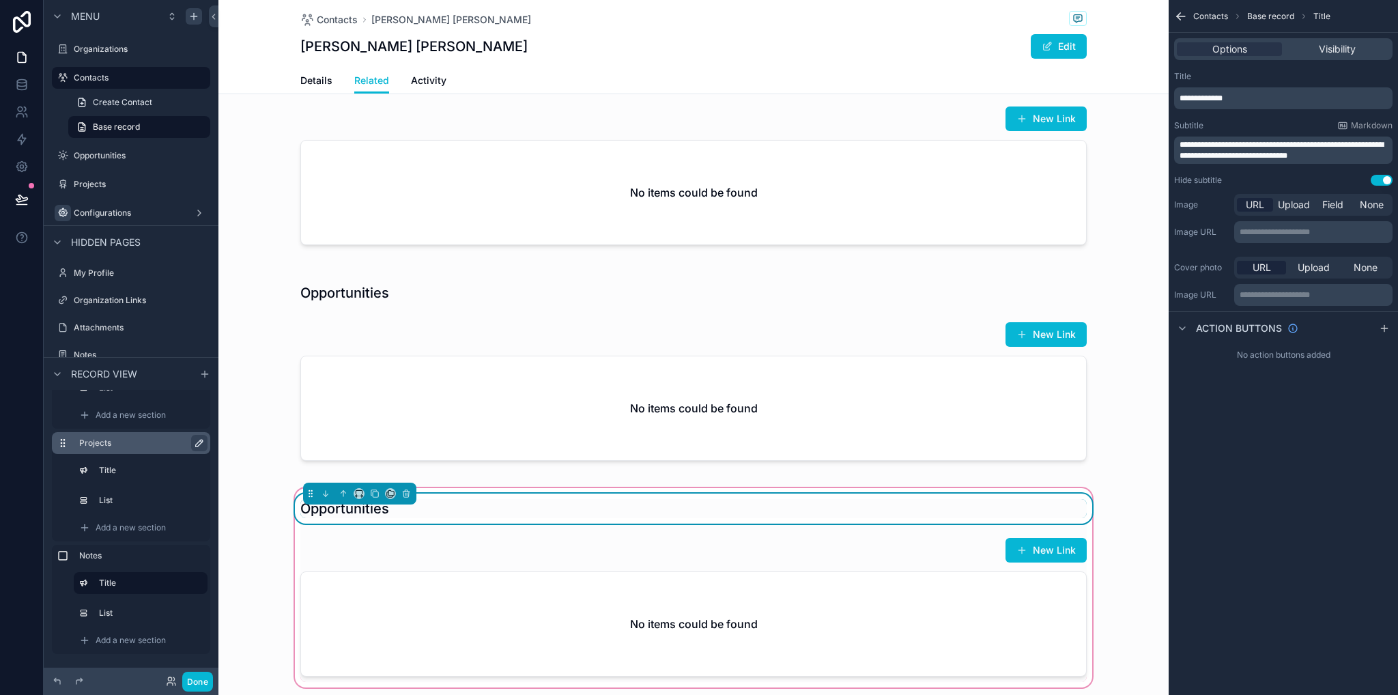
click at [1234, 90] on div "**********" at bounding box center [1283, 98] width 218 height 22
click at [1240, 96] on p "**********" at bounding box center [1284, 98] width 210 height 11
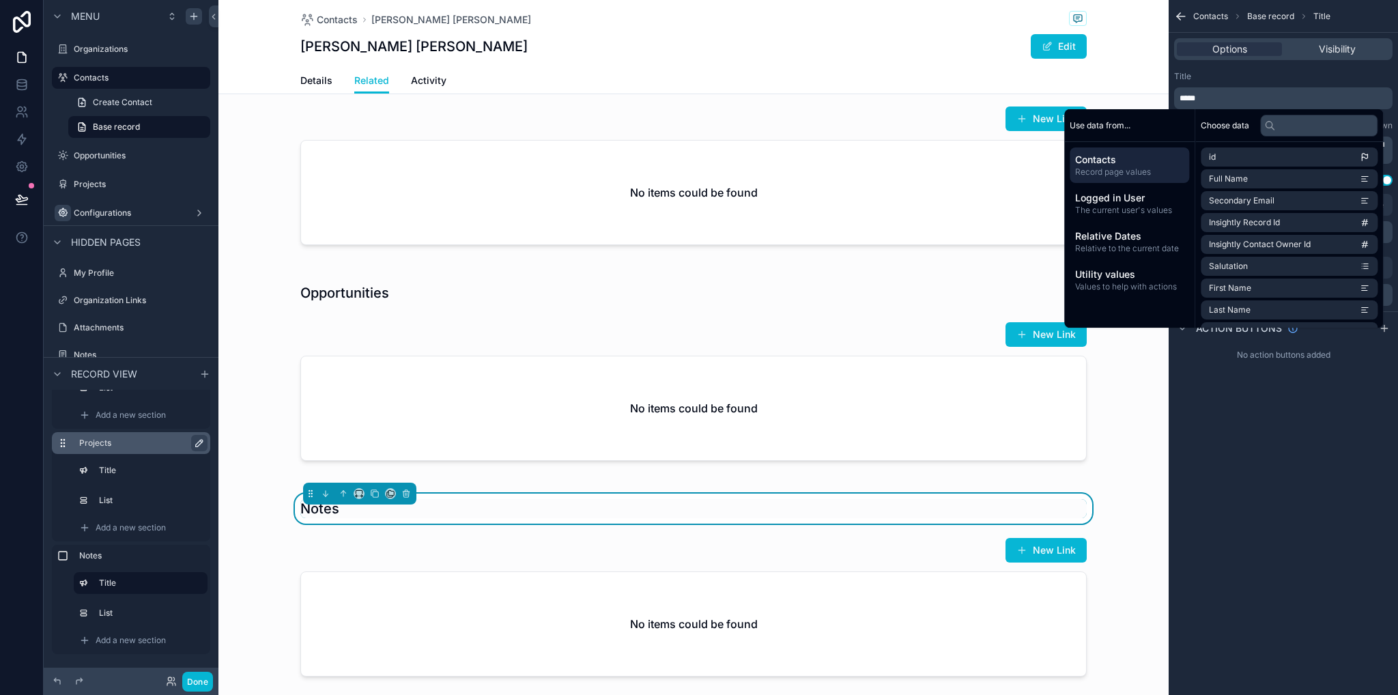
click at [1352, 467] on div "**********" at bounding box center [1282, 347] width 229 height 695
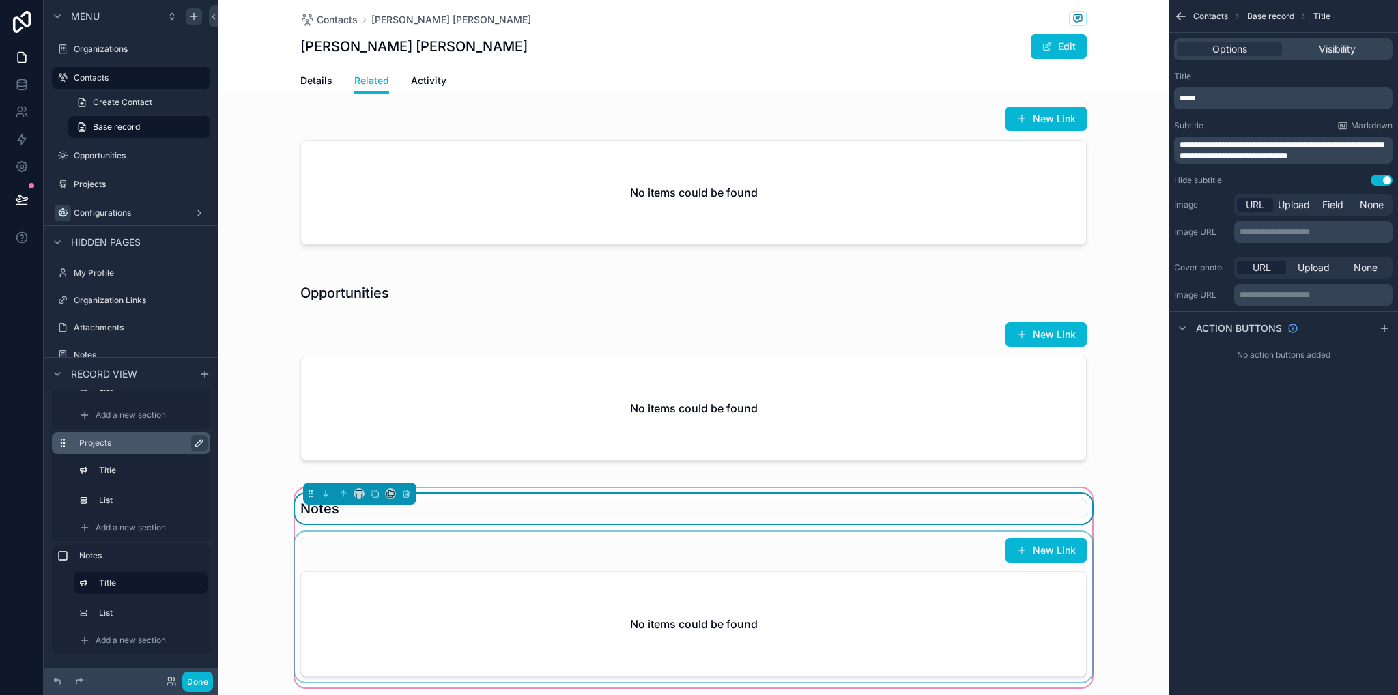
click at [670, 600] on div "scrollable content" at bounding box center [693, 607] width 803 height 150
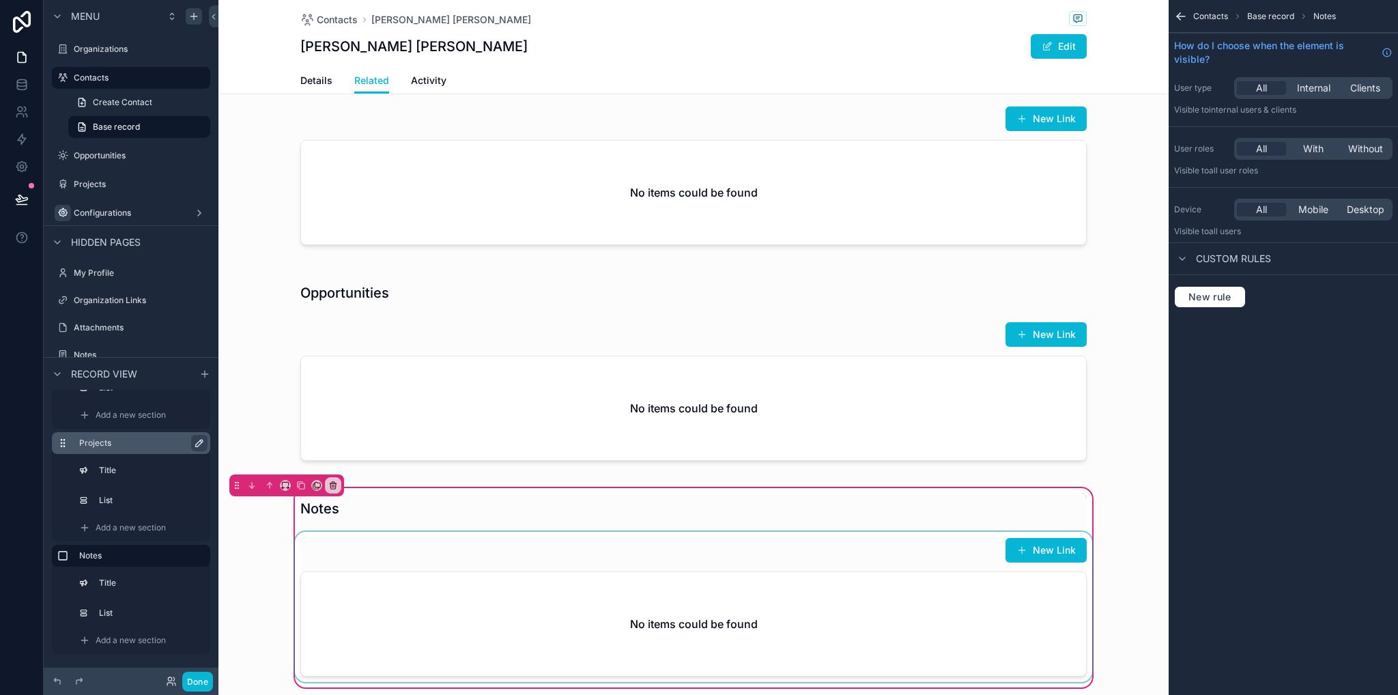
click at [991, 609] on div "scrollable content" at bounding box center [693, 607] width 803 height 150
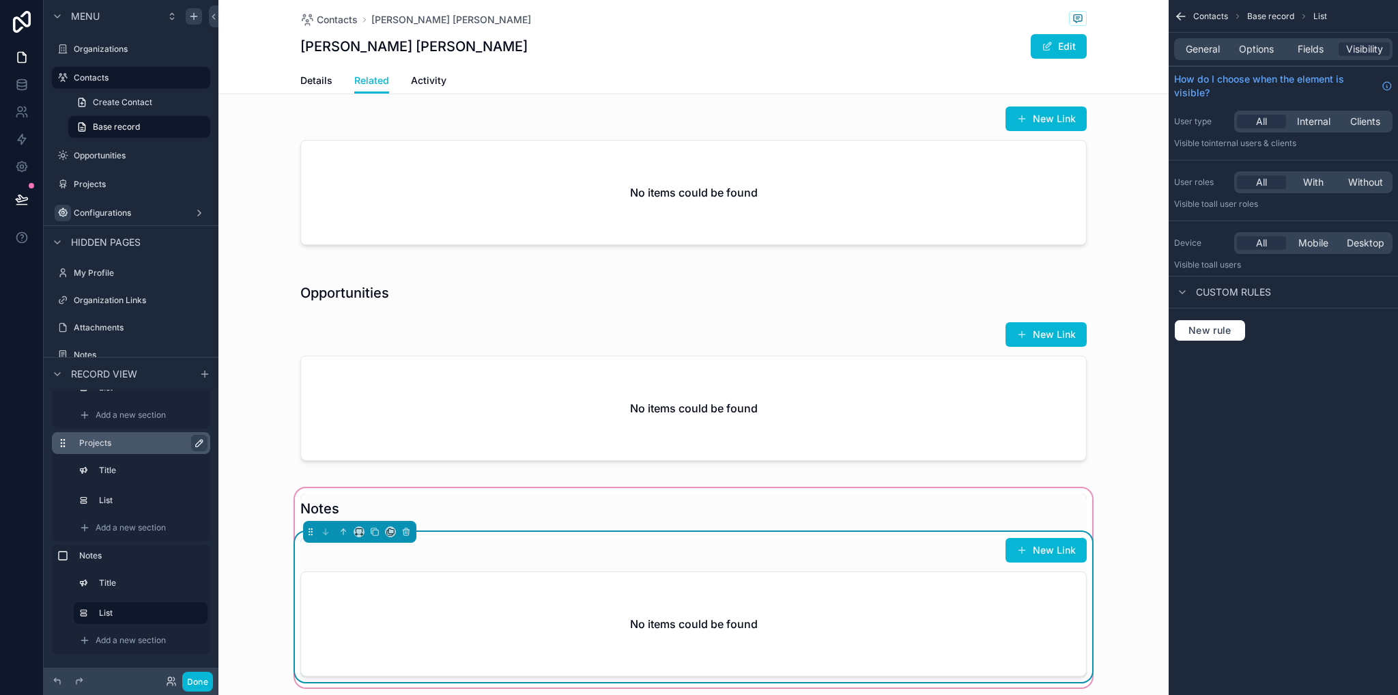
click at [1213, 57] on div "General Options Fields Visibility" at bounding box center [1283, 49] width 218 height 22
click at [1211, 56] on div "General Options Fields Visibility" at bounding box center [1283, 49] width 218 height 22
click at [1209, 52] on span "General" at bounding box center [1203, 49] width 34 height 14
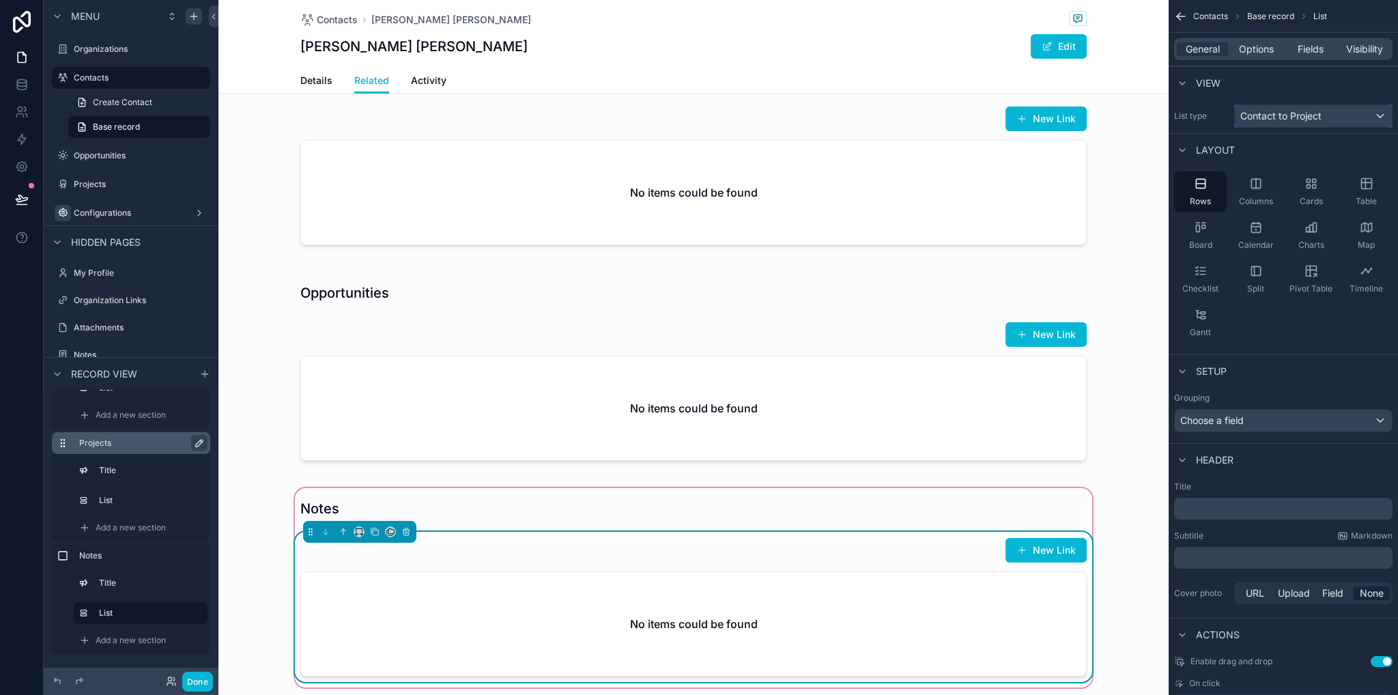
click at [1267, 113] on span "Contact to Project" at bounding box center [1280, 116] width 81 height 14
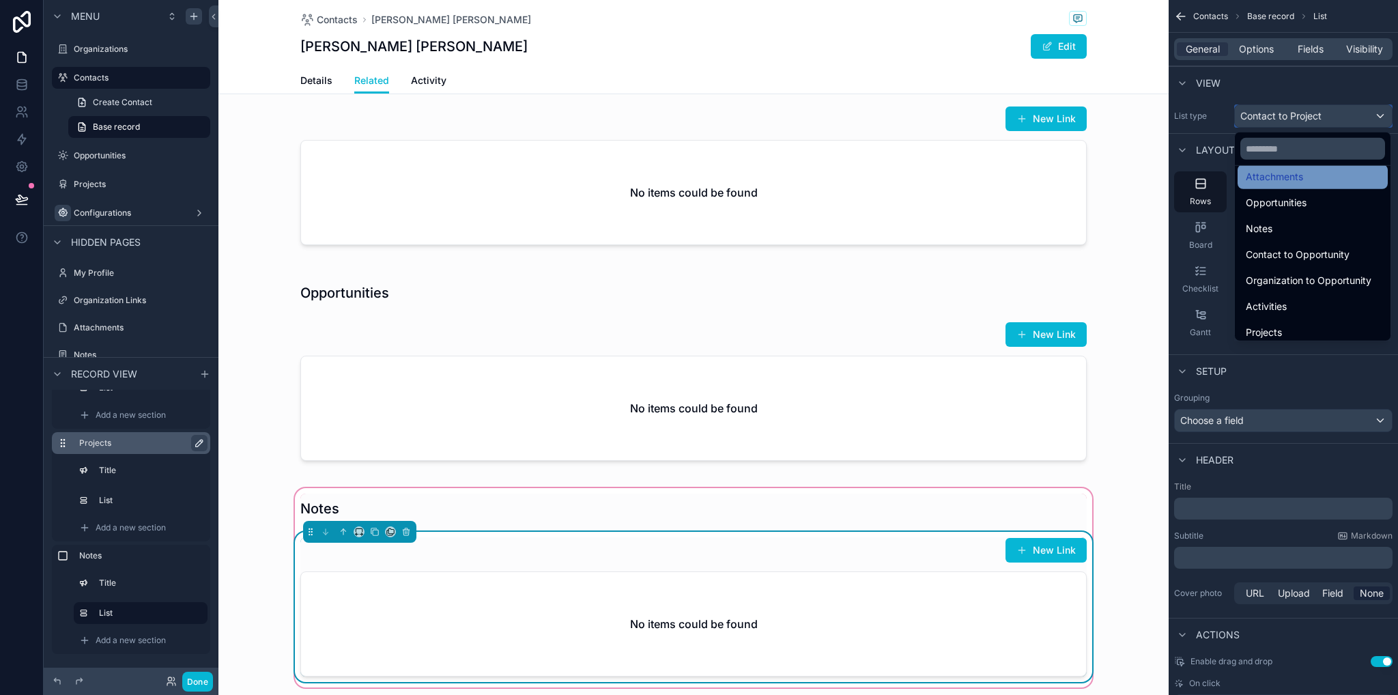
scroll to position [68, 0]
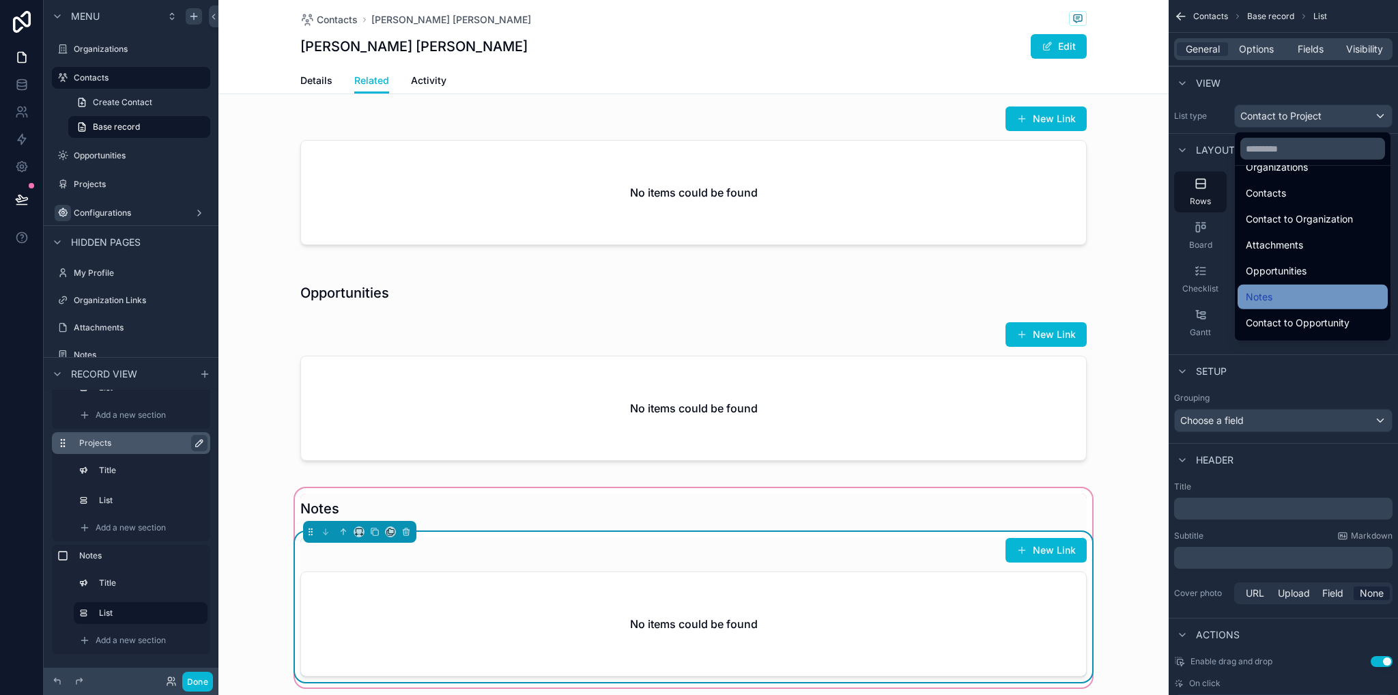
click at [1265, 301] on span "Notes" at bounding box center [1259, 297] width 27 height 16
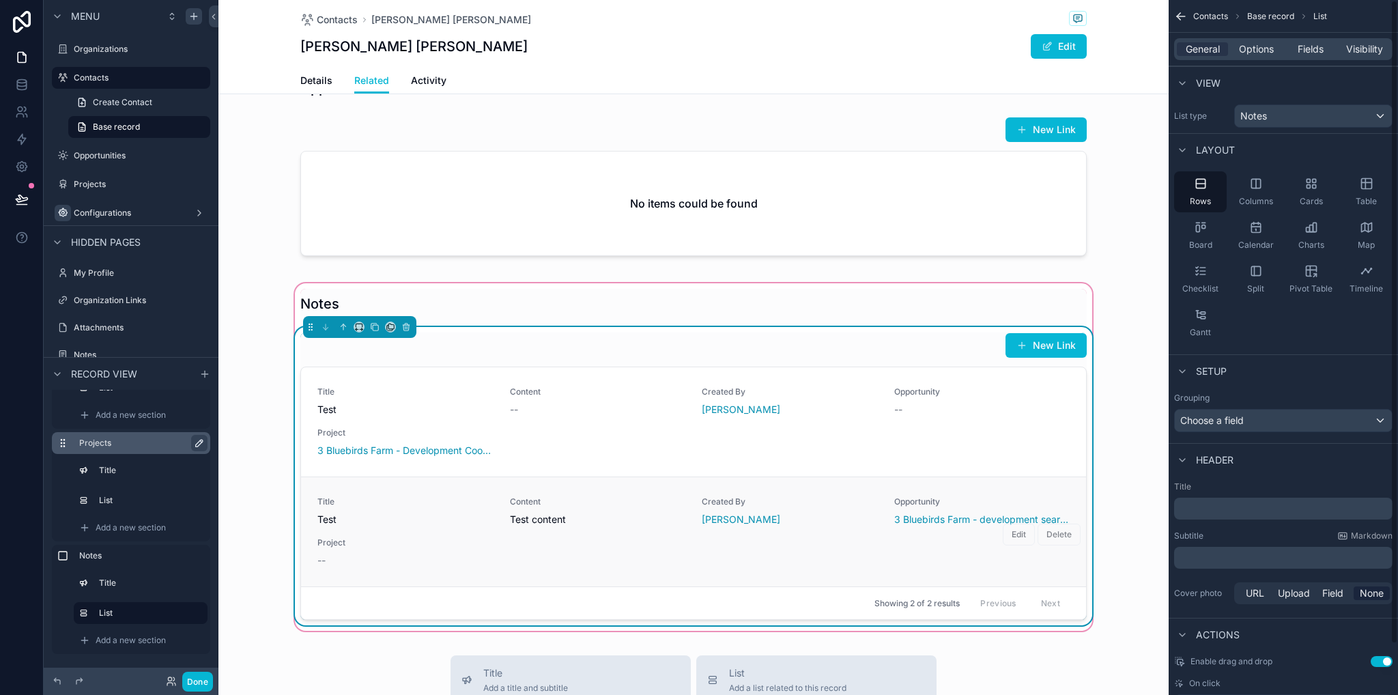
scroll to position [1024, 0]
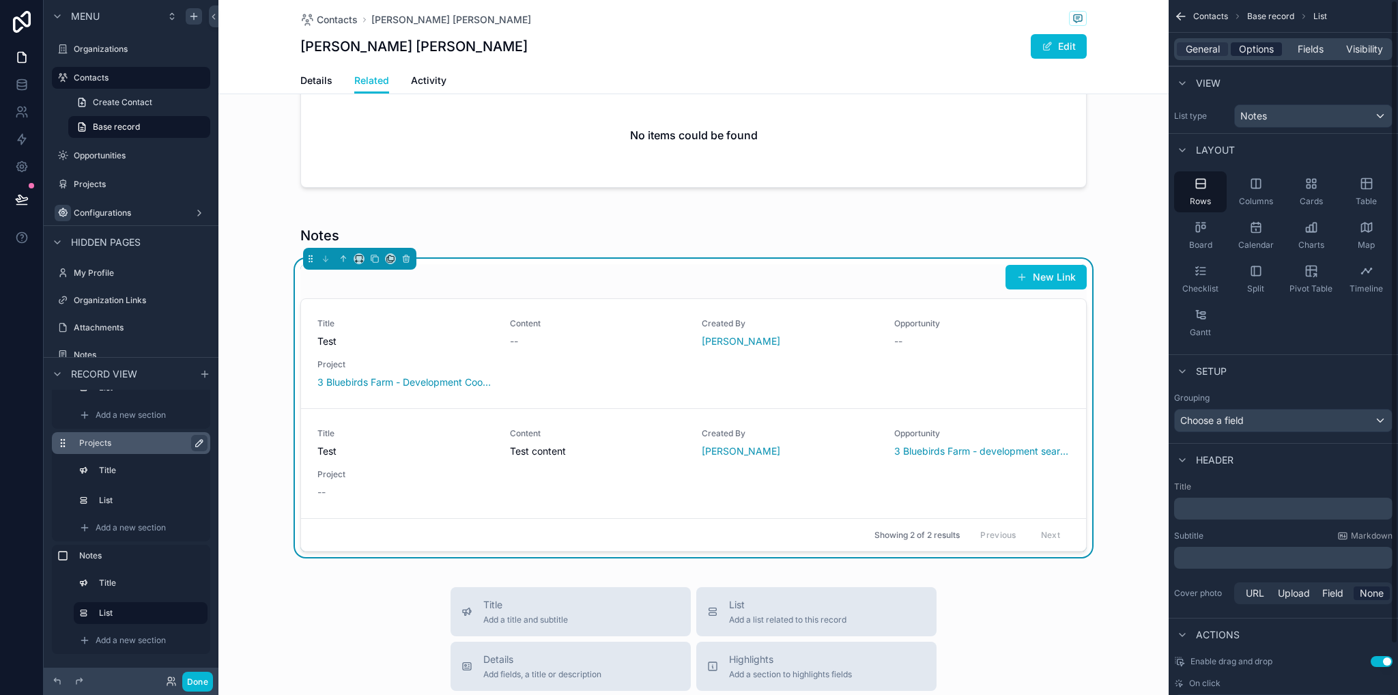
click at [1265, 51] on span "Options" at bounding box center [1256, 49] width 35 height 14
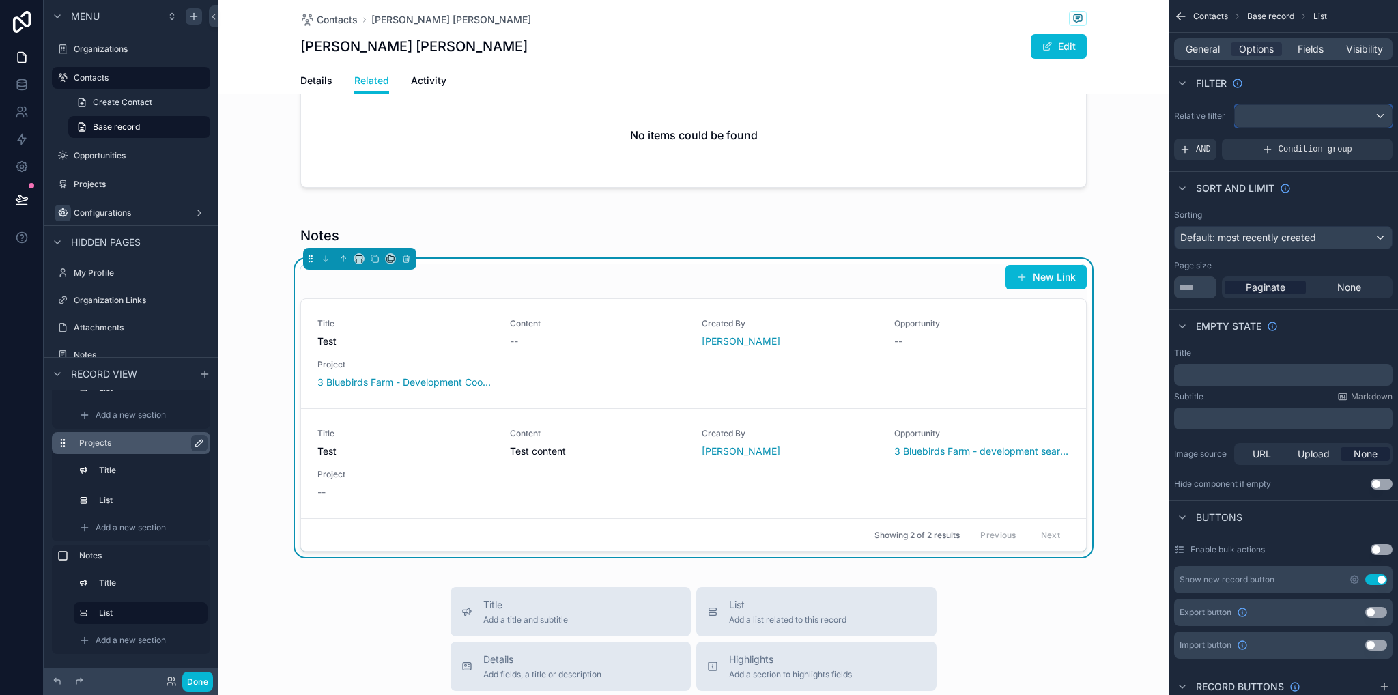
click at [1278, 115] on div "scrollable content" at bounding box center [1313, 116] width 157 height 22
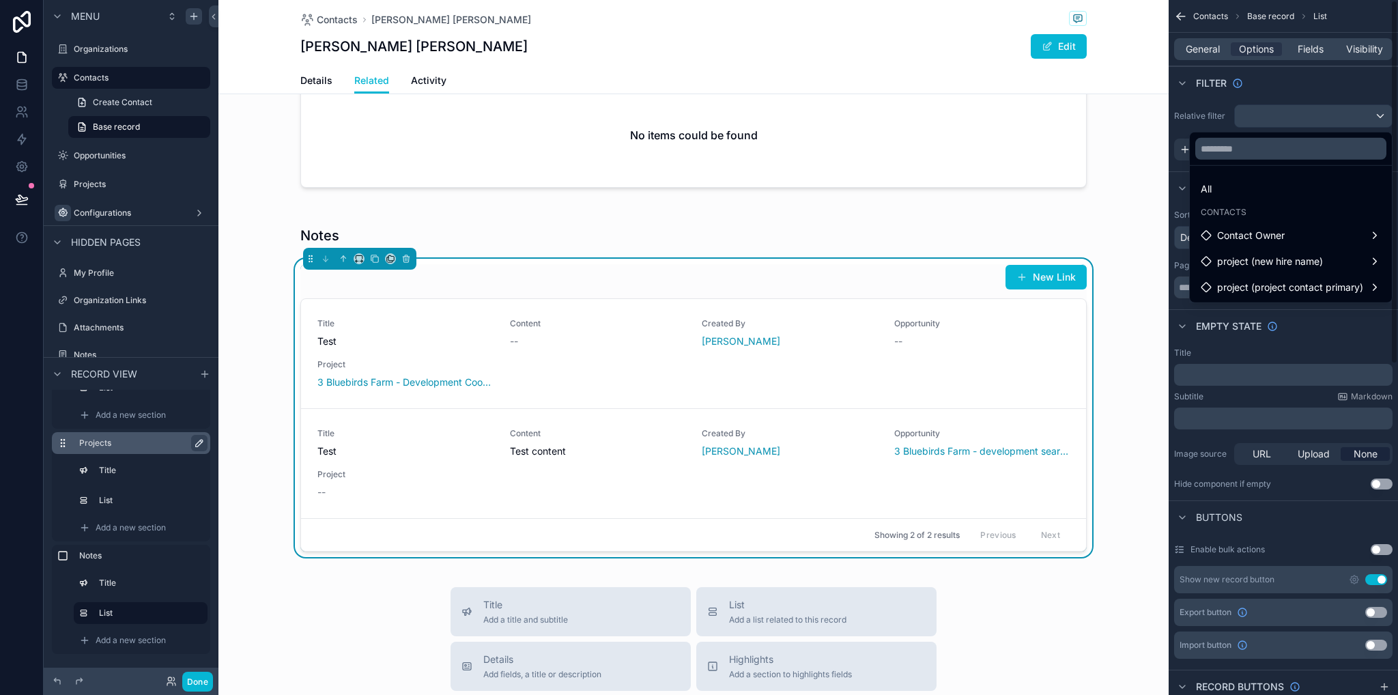
click at [1289, 89] on div "scrollable content" at bounding box center [699, 347] width 1398 height 695
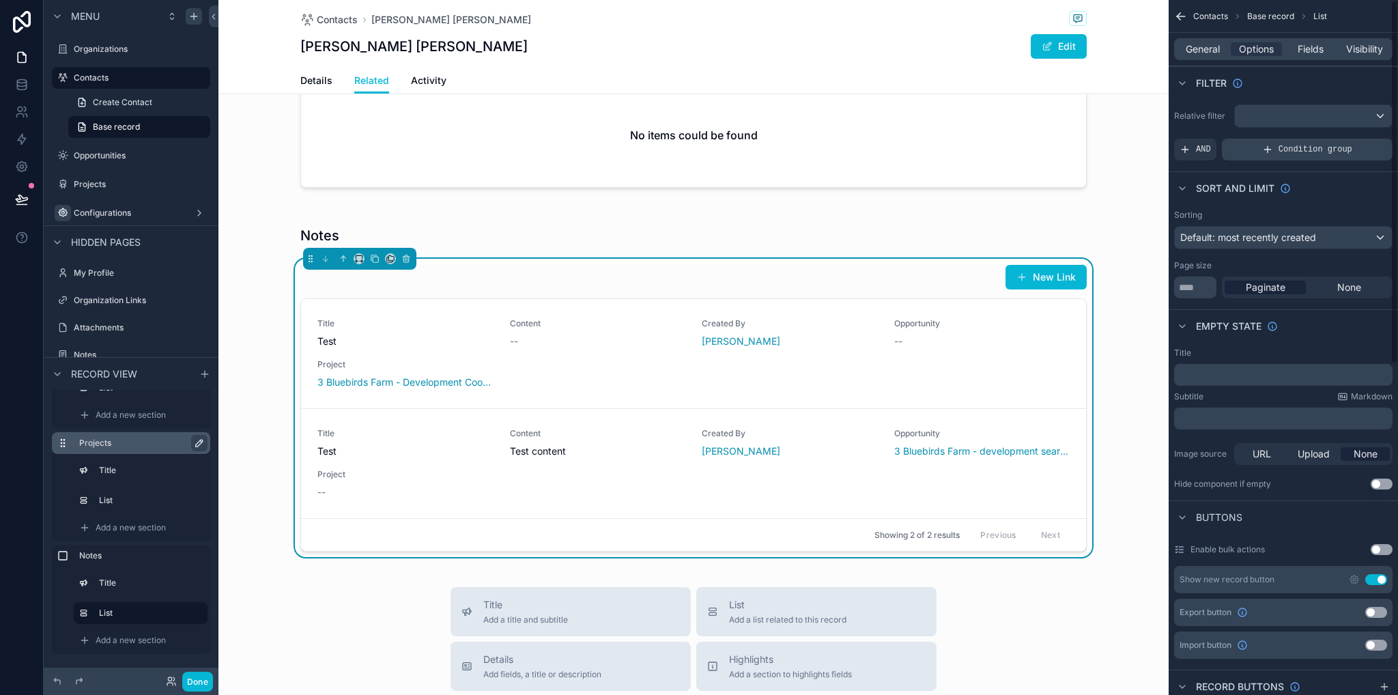
click at [1271, 153] on icon "scrollable content" at bounding box center [1267, 149] width 11 height 11
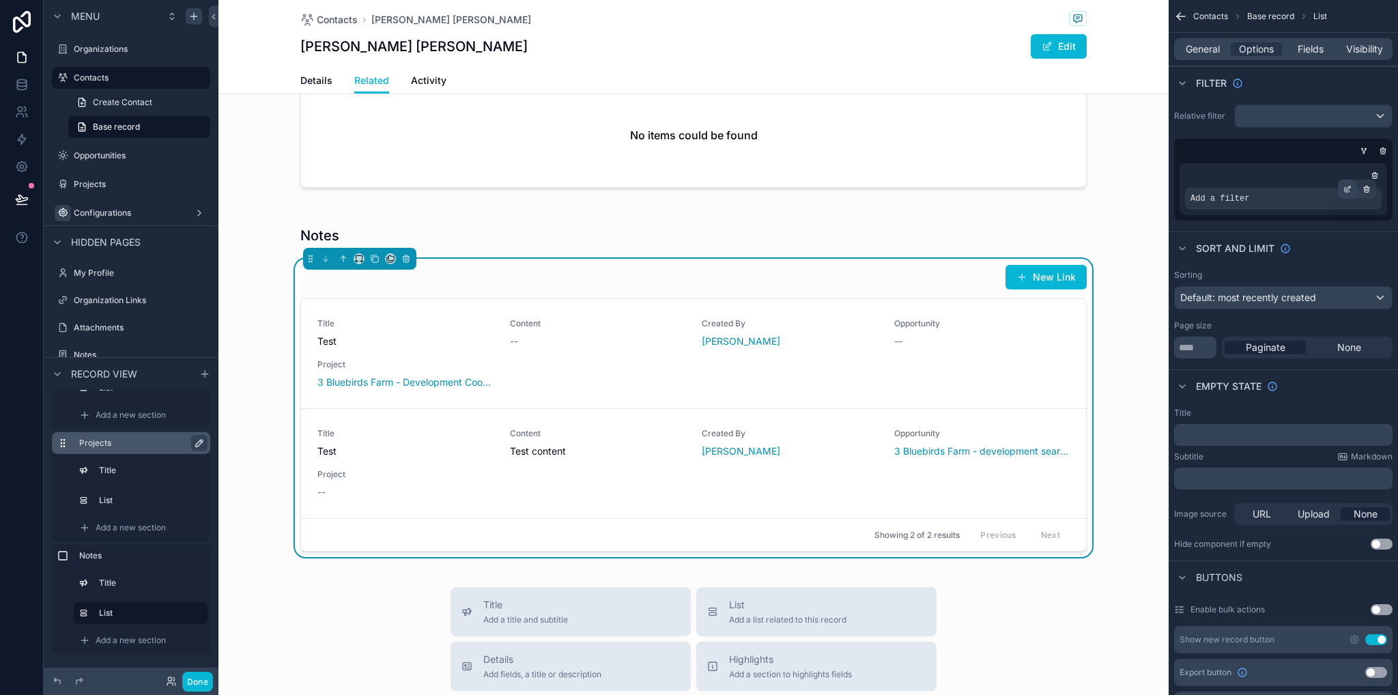
click at [1350, 186] on icon "scrollable content" at bounding box center [1349, 188] width 4 height 4
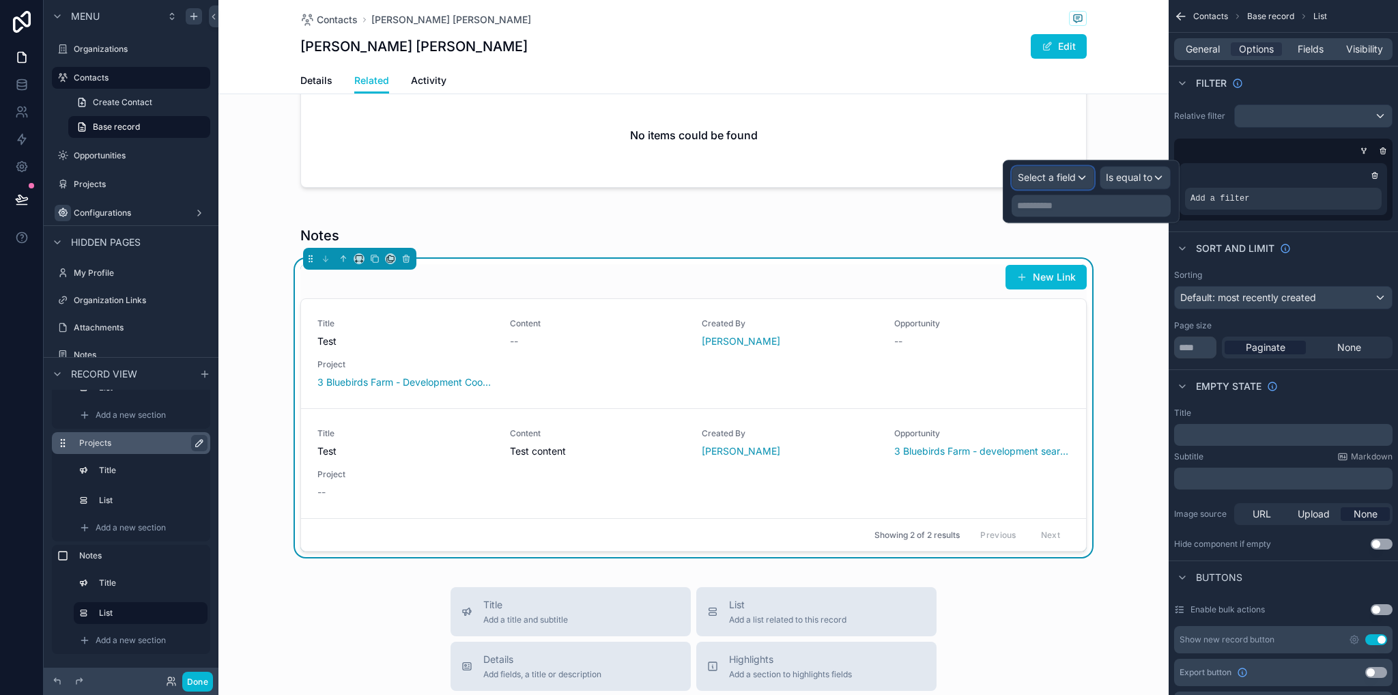
click at [1048, 179] on span "Select a field" at bounding box center [1047, 177] width 58 height 12
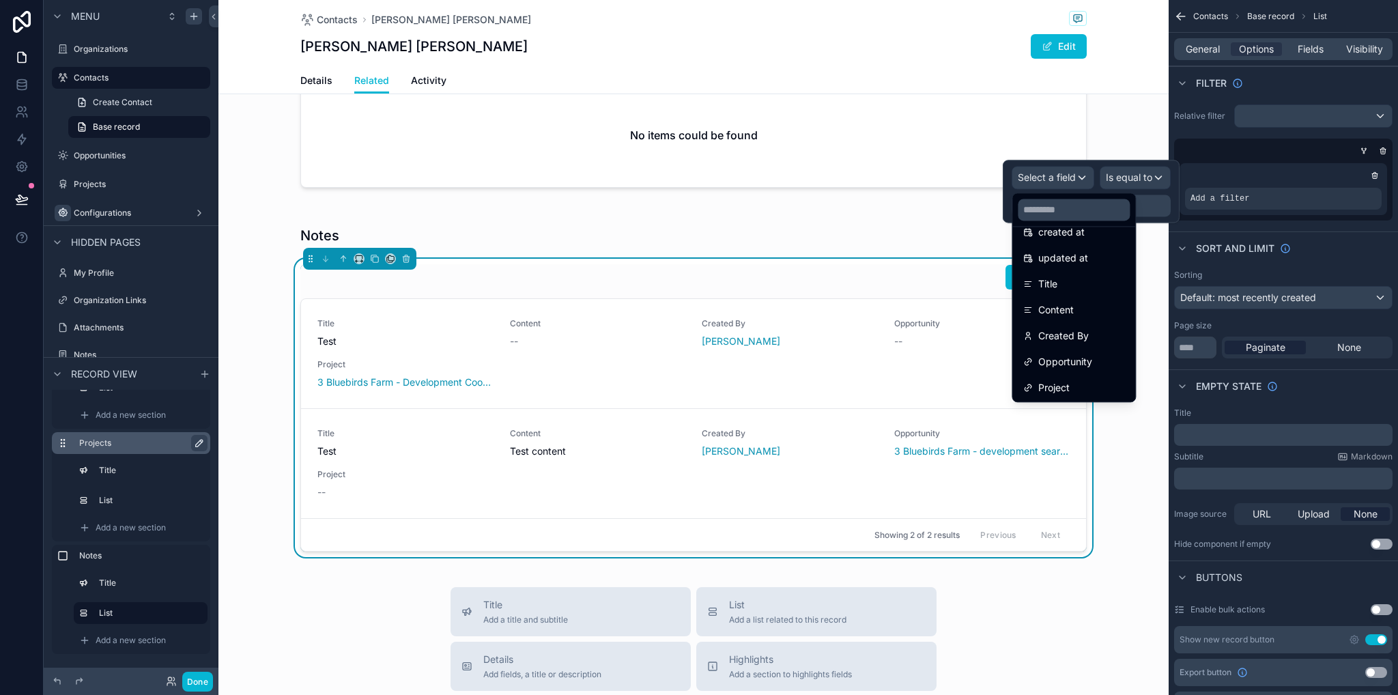
scroll to position [71, 0]
click at [1085, 360] on span "Opportunity" at bounding box center [1065, 360] width 54 height 16
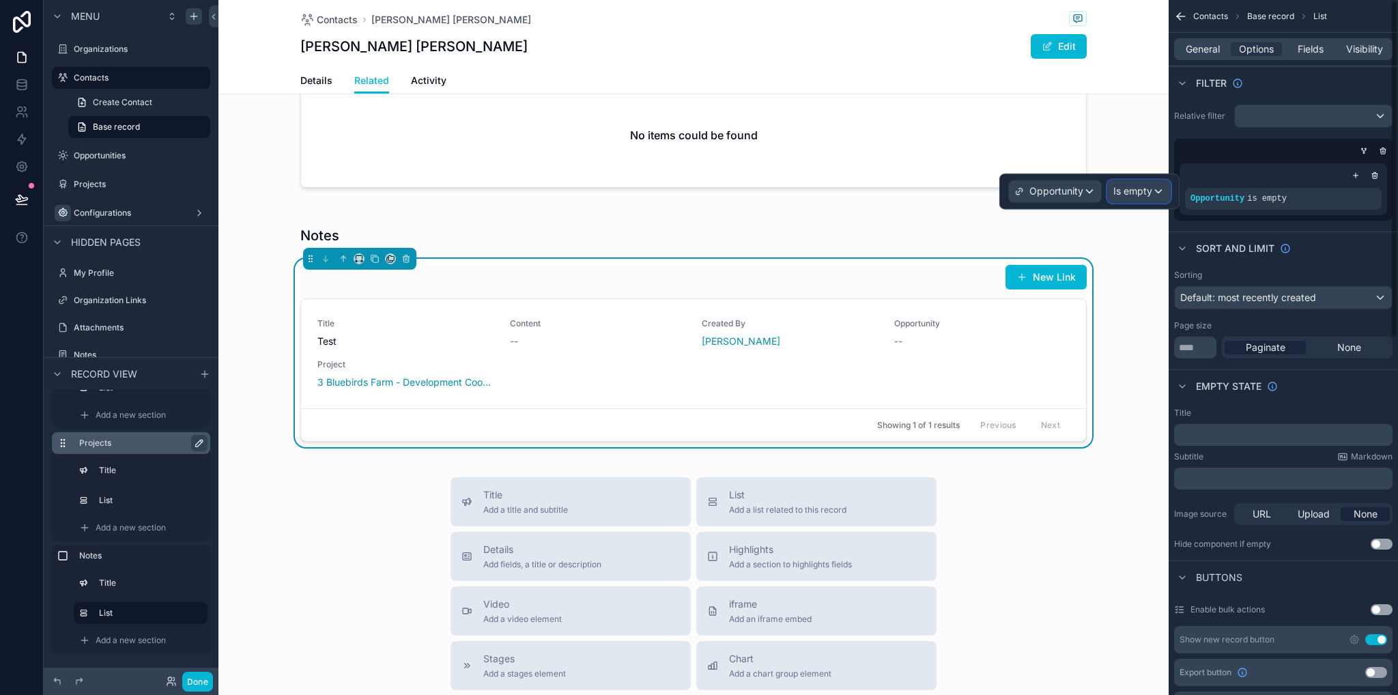
click at [1140, 188] on span "Is empty" at bounding box center [1132, 191] width 39 height 14
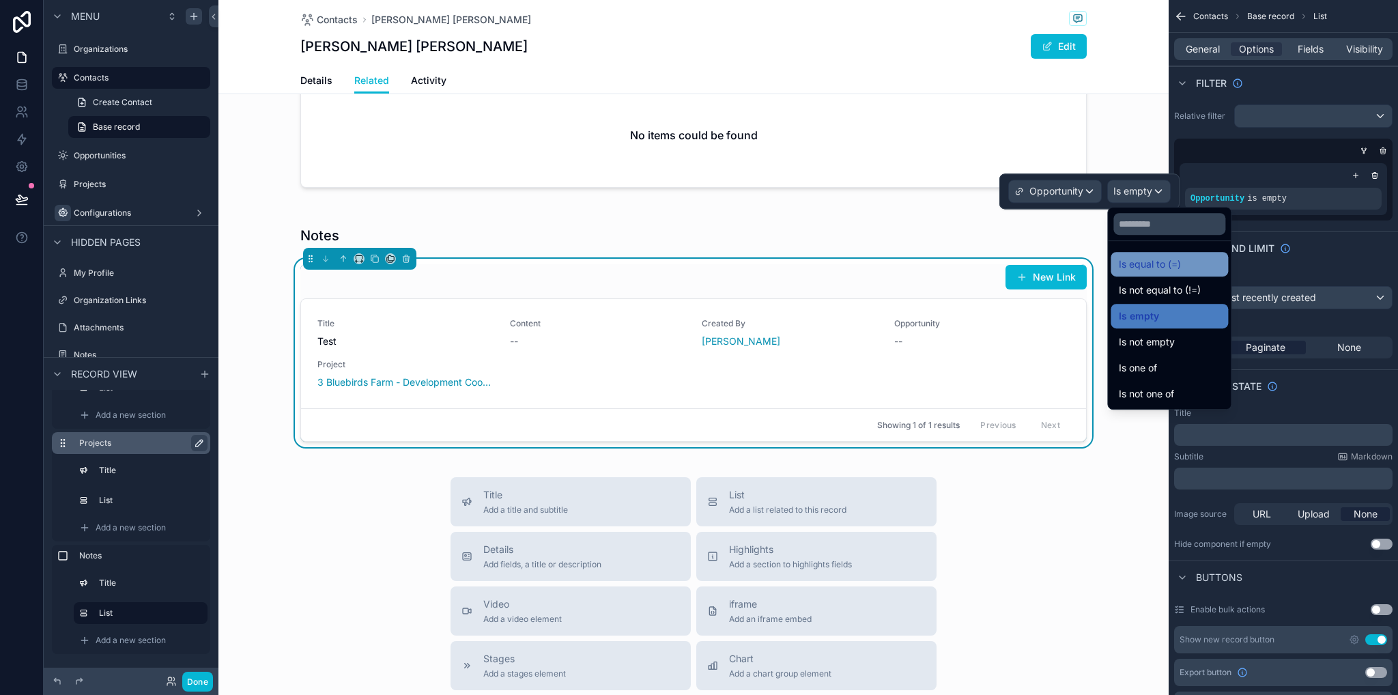
click at [1170, 266] on span "Is equal to (=)" at bounding box center [1150, 264] width 62 height 16
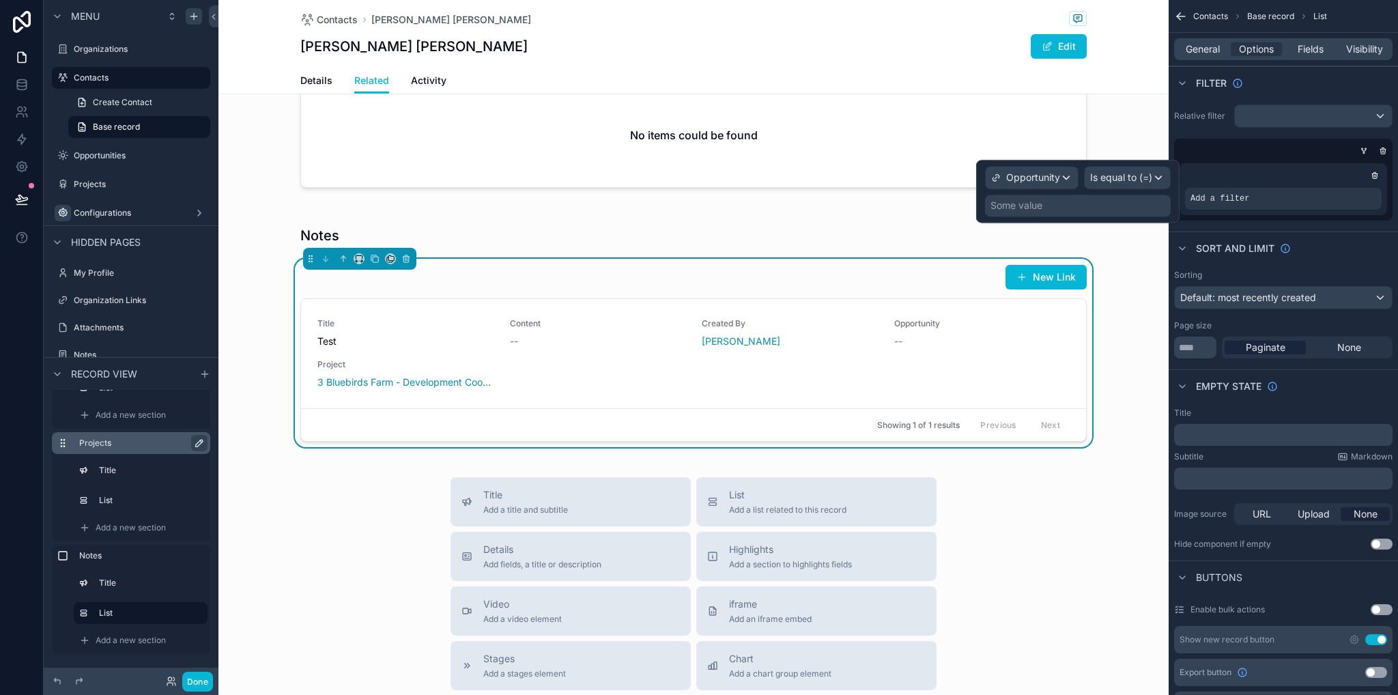
click at [1064, 208] on div "Some value" at bounding box center [1078, 206] width 186 height 22
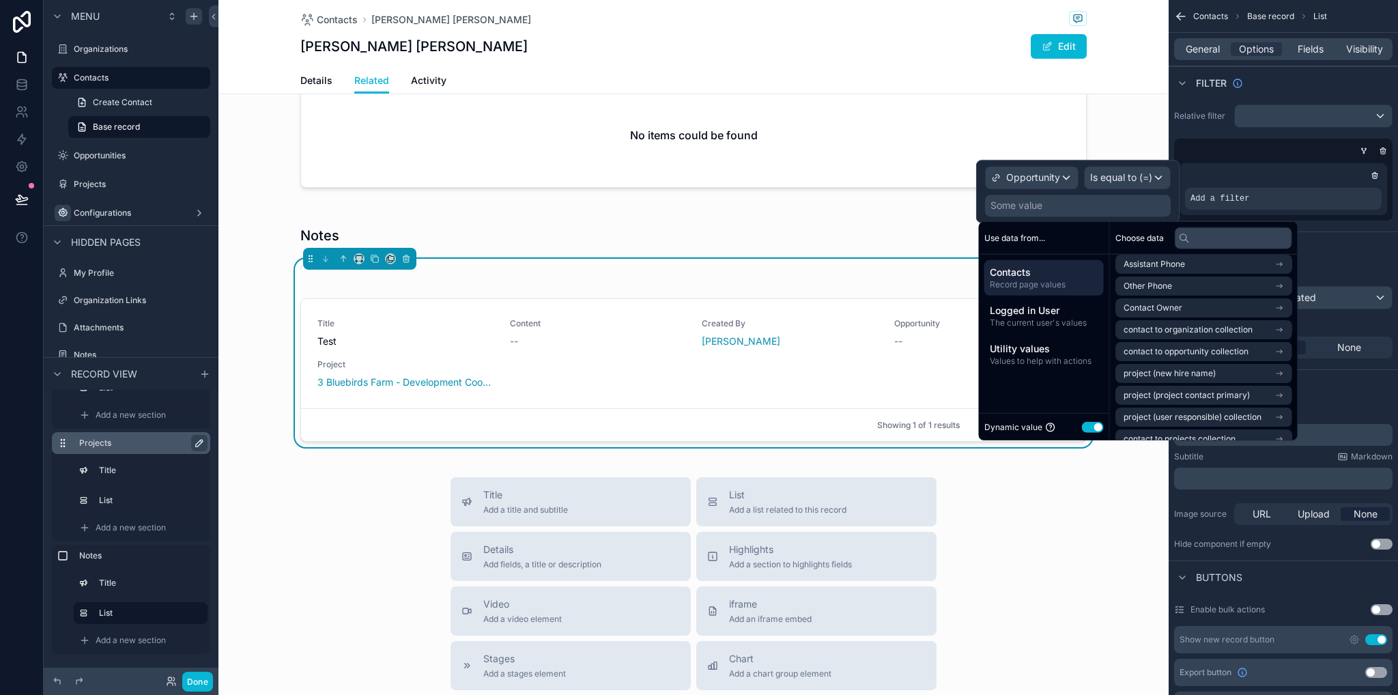
scroll to position [150, 0]
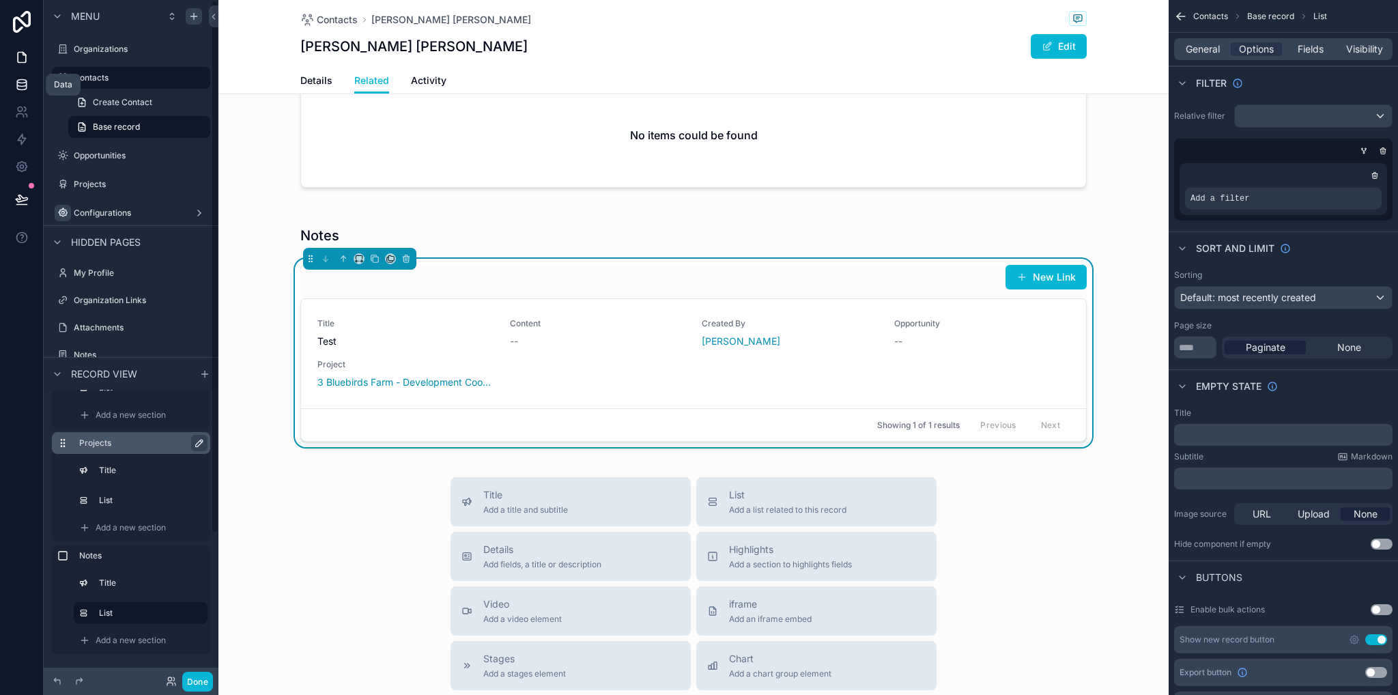
click at [15, 91] on icon at bounding box center [22, 85] width 14 height 14
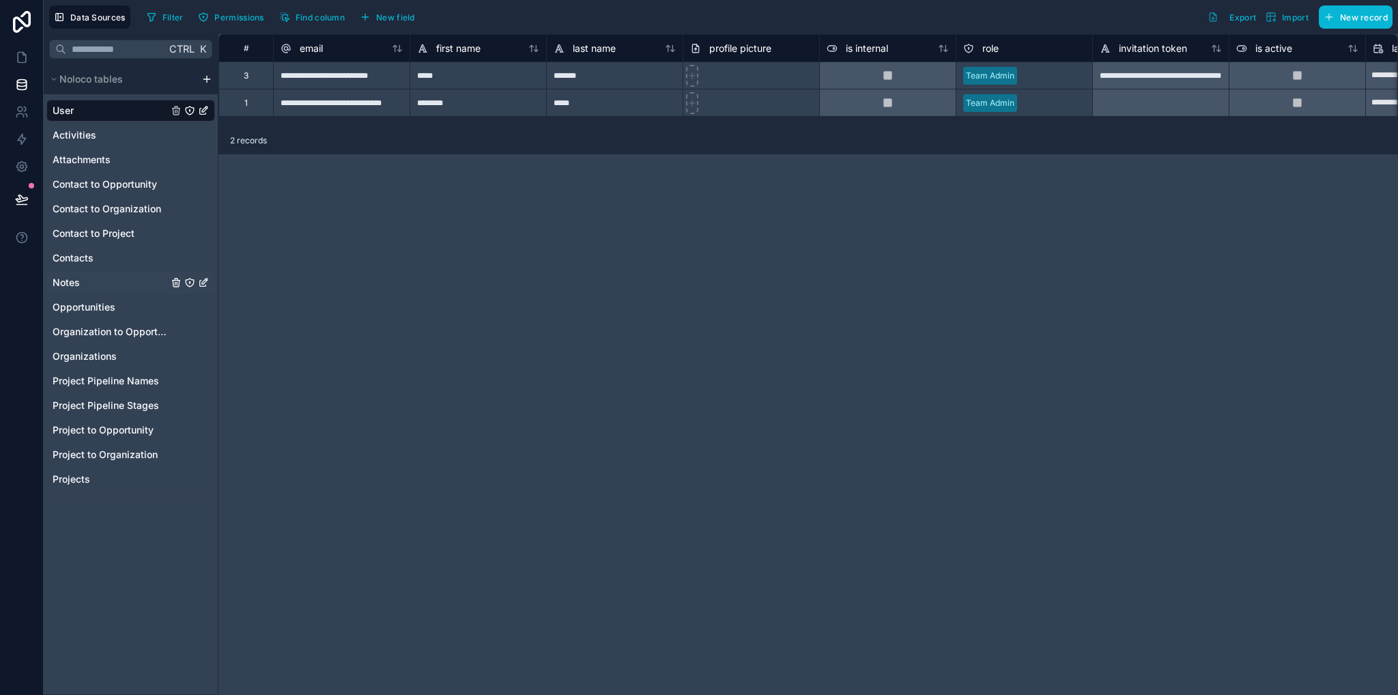
click at [61, 285] on span "Notes" at bounding box center [66, 283] width 27 height 14
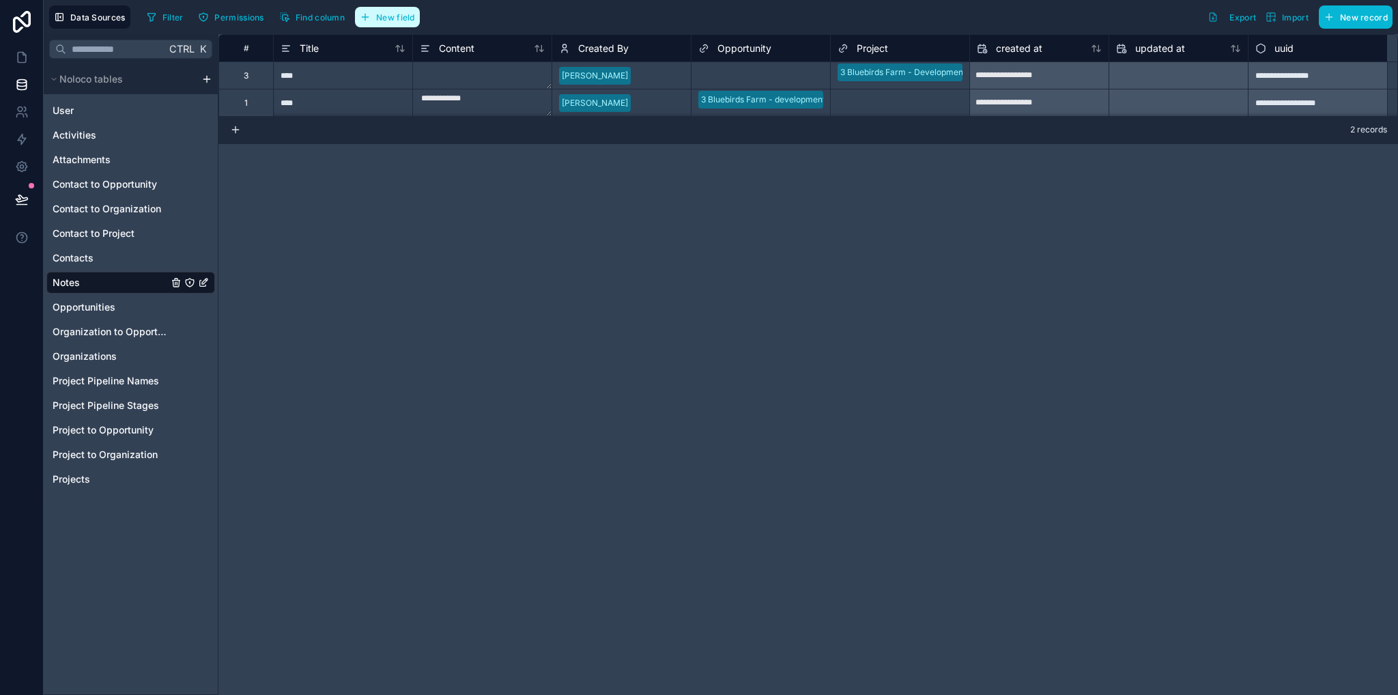
click at [401, 14] on span "New field" at bounding box center [395, 17] width 39 height 10
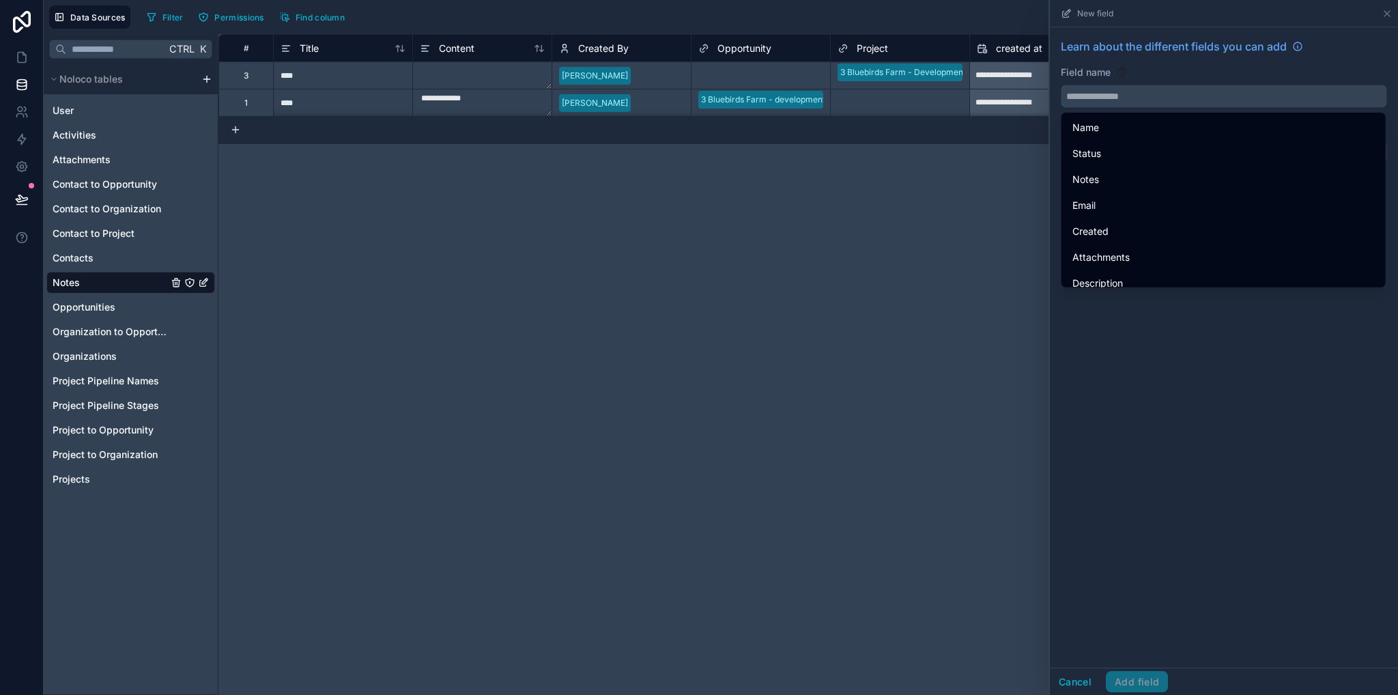
click at [1136, 96] on input "text" at bounding box center [1223, 96] width 325 height 22
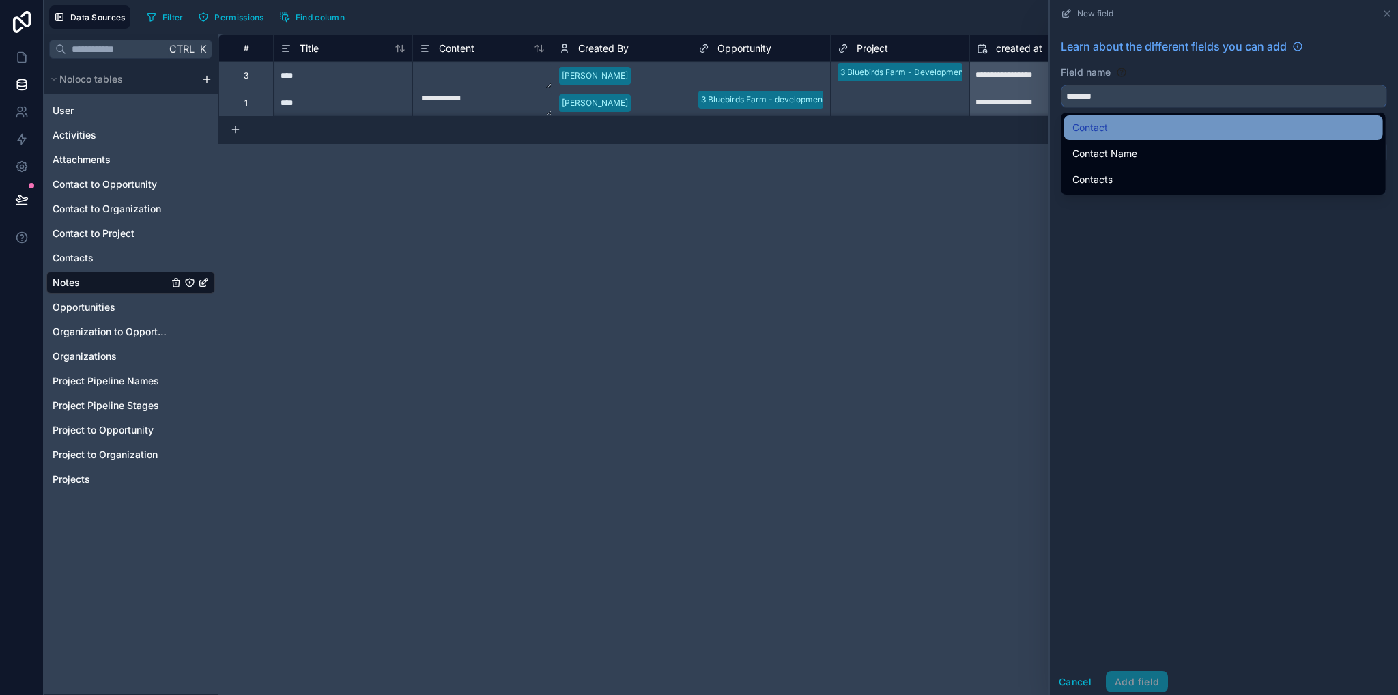
type input "*******"
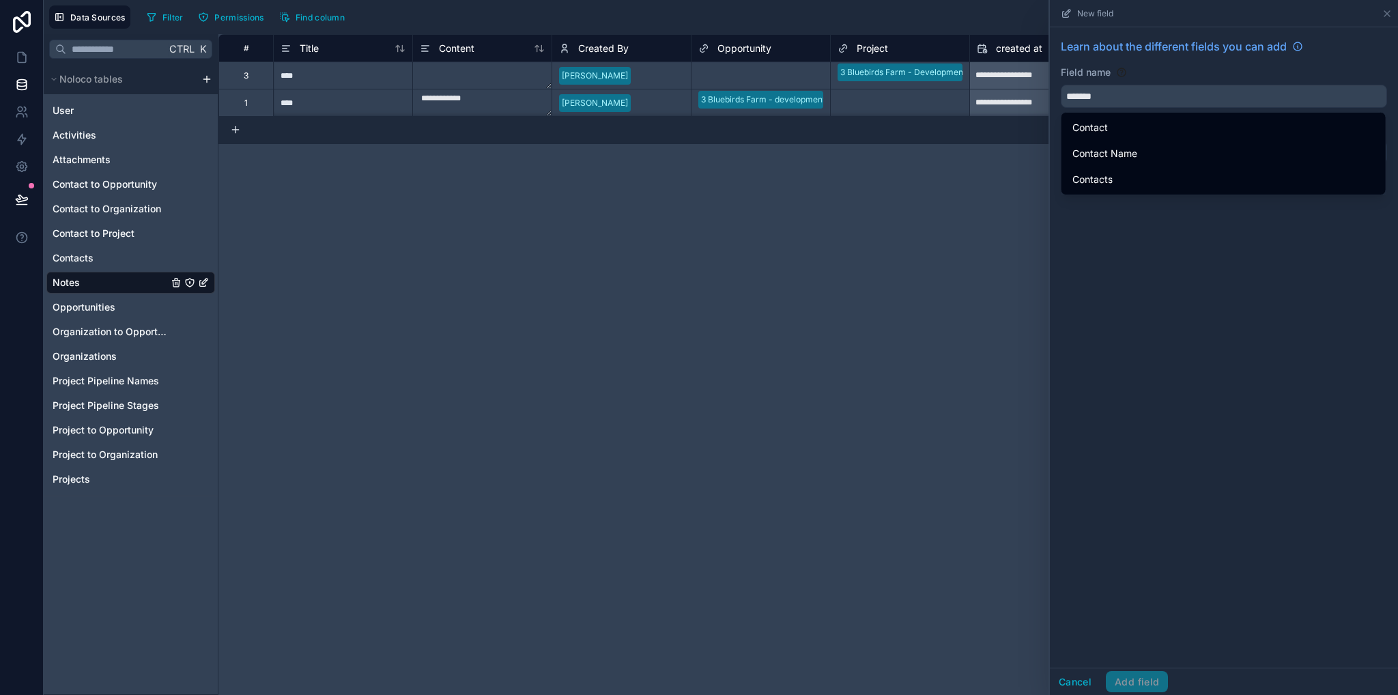
click at [1132, 125] on div "Contact" at bounding box center [1223, 127] width 302 height 16
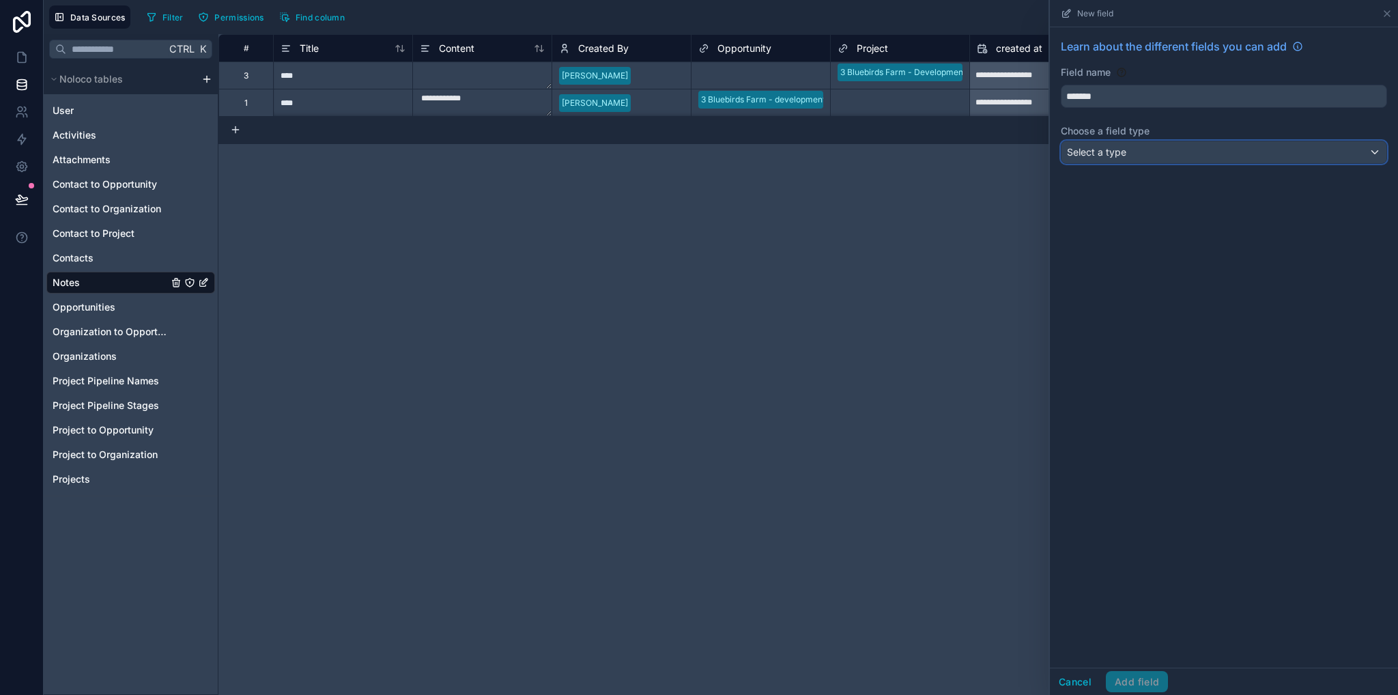
click at [1125, 151] on span "Select a type" at bounding box center [1096, 152] width 59 height 12
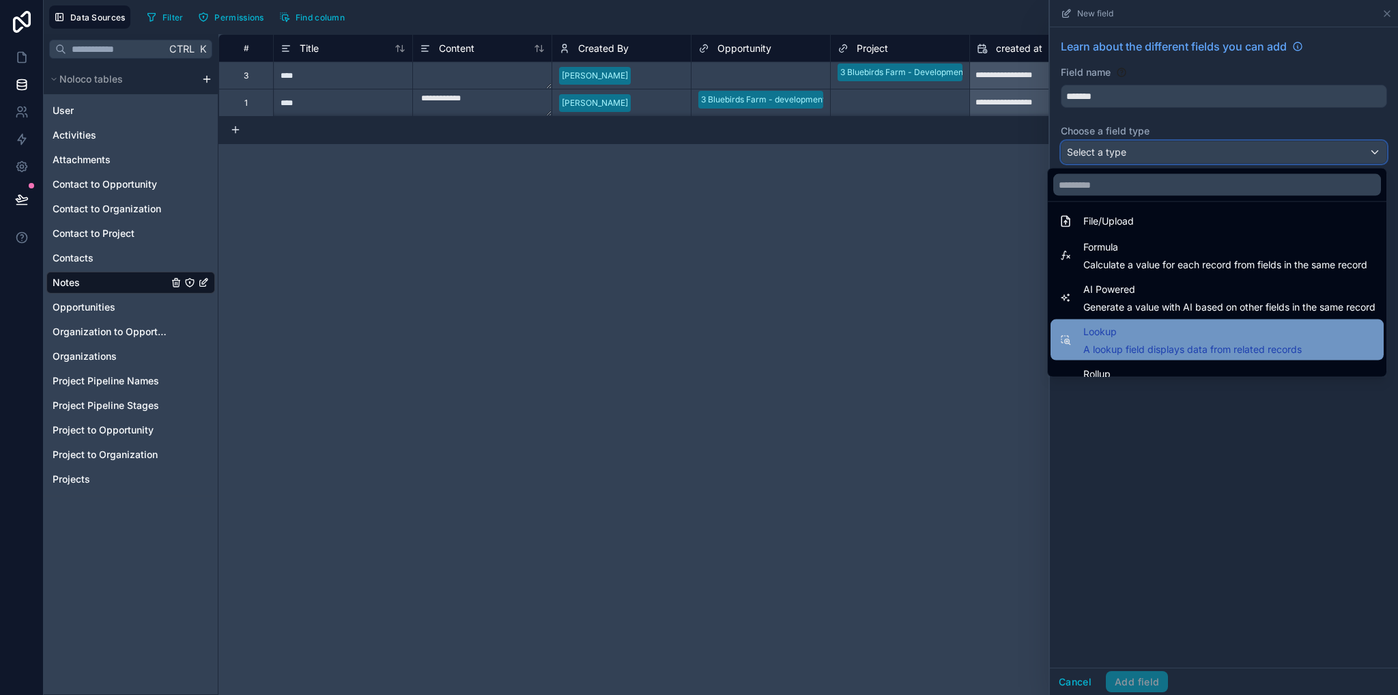
scroll to position [396, 0]
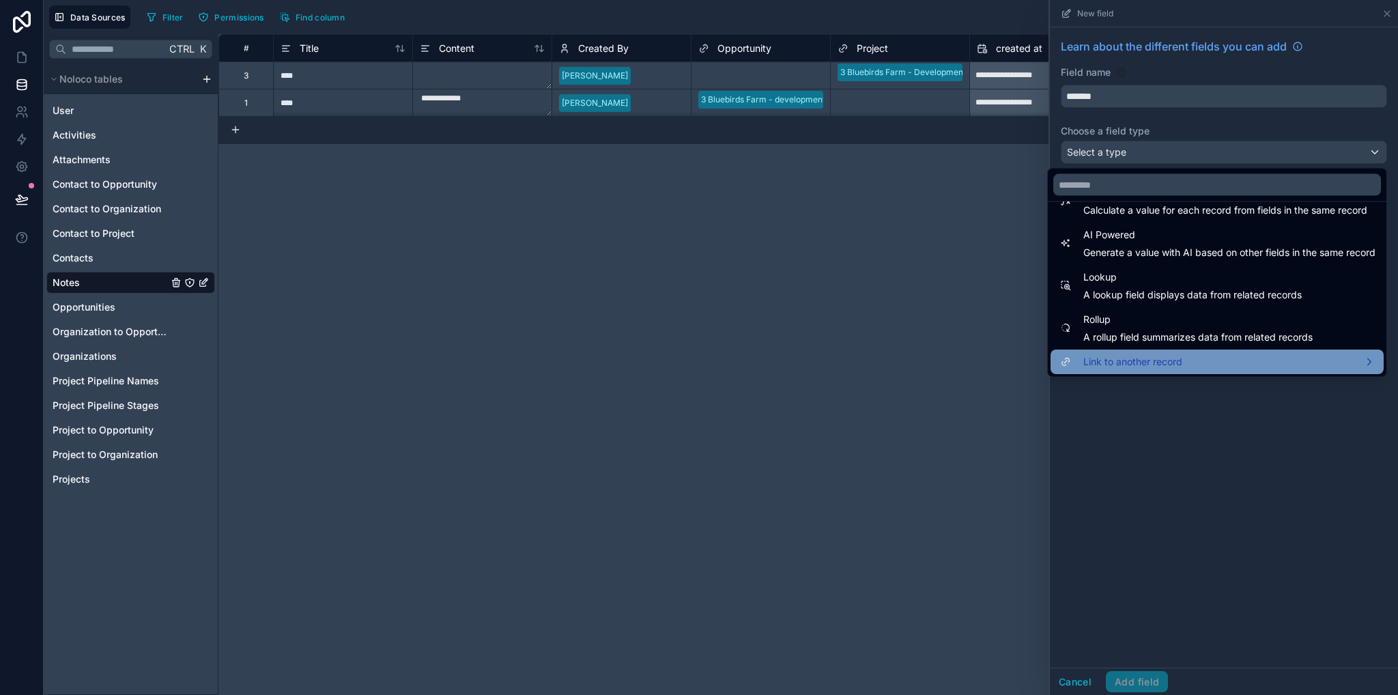
click at [1129, 371] on div "Link to another record" at bounding box center [1216, 361] width 333 height 25
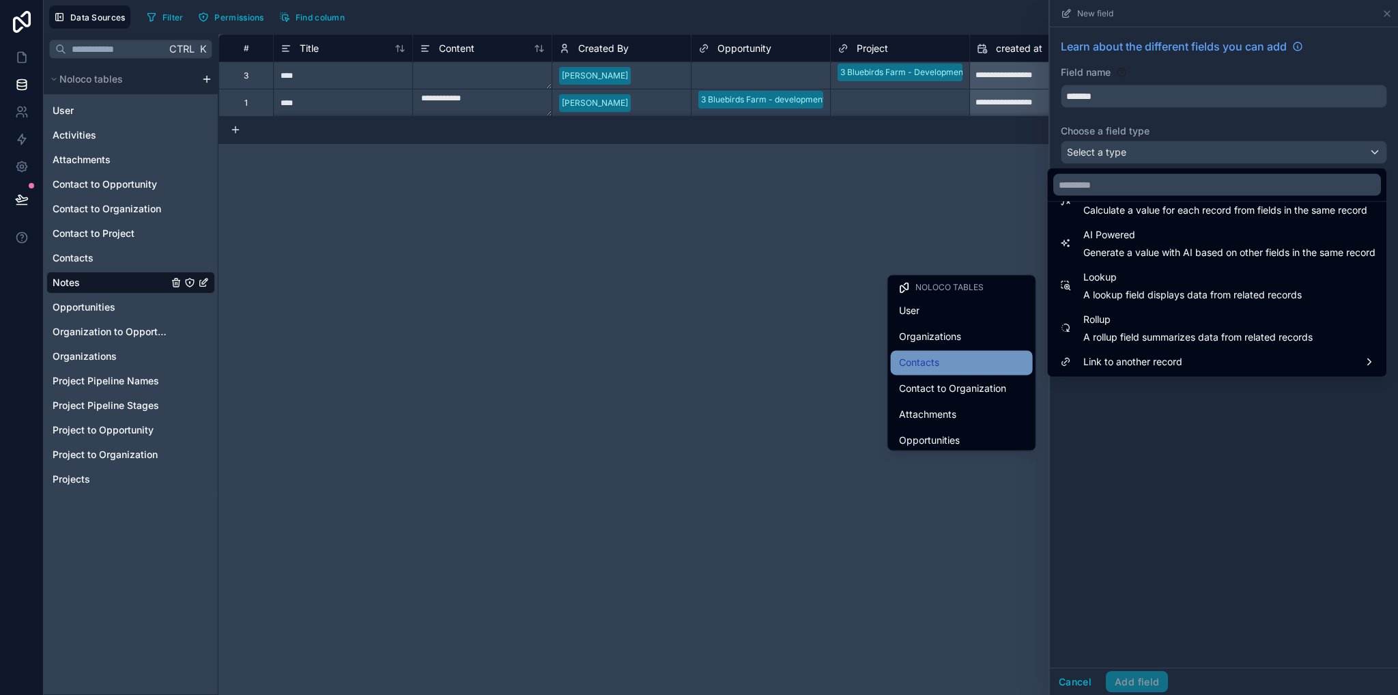
click at [939, 363] on div "Contacts" at bounding box center [962, 362] width 126 height 16
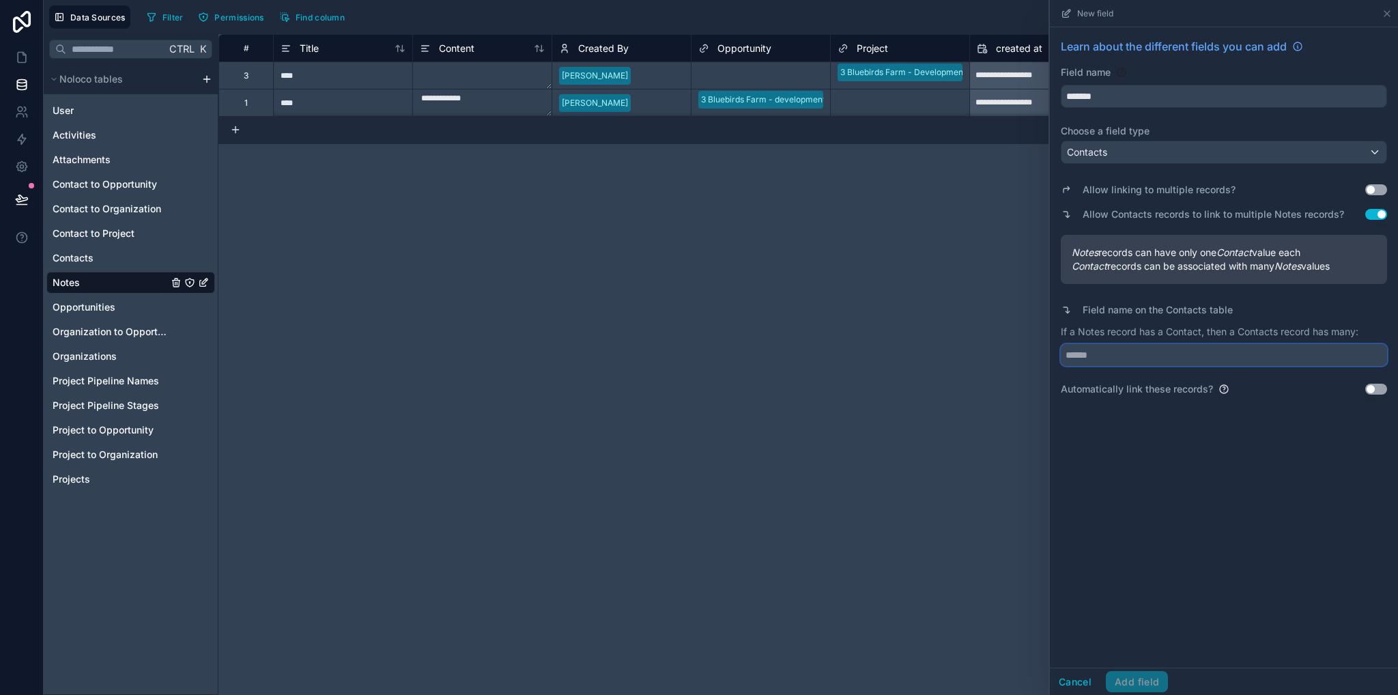
click at [1118, 357] on input "text" at bounding box center [1224, 355] width 326 height 22
type input "*****"
click at [1331, 407] on div "Learn about the different fields you can add Field name ******* Choose a field …" at bounding box center [1224, 347] width 348 height 640
click at [1132, 685] on button "Add field" at bounding box center [1137, 682] width 62 height 22
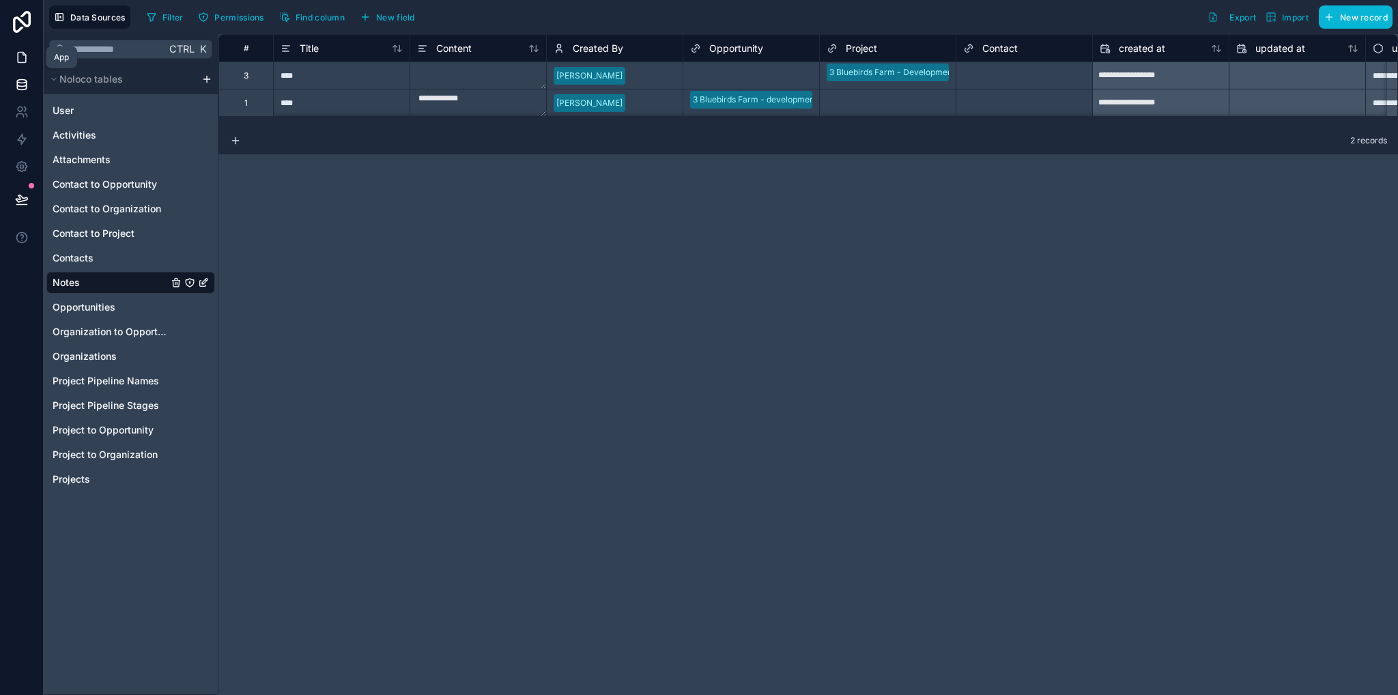
click at [19, 48] on link at bounding box center [21, 57] width 43 height 27
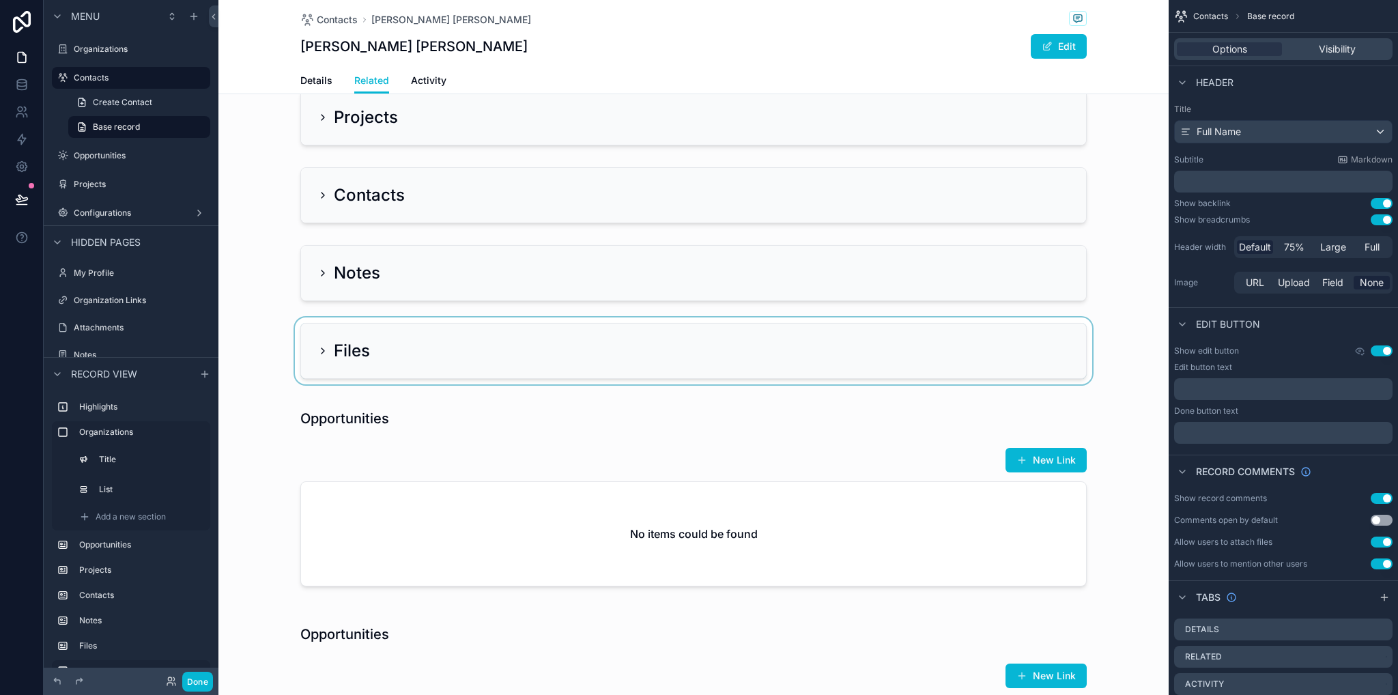
scroll to position [546, 0]
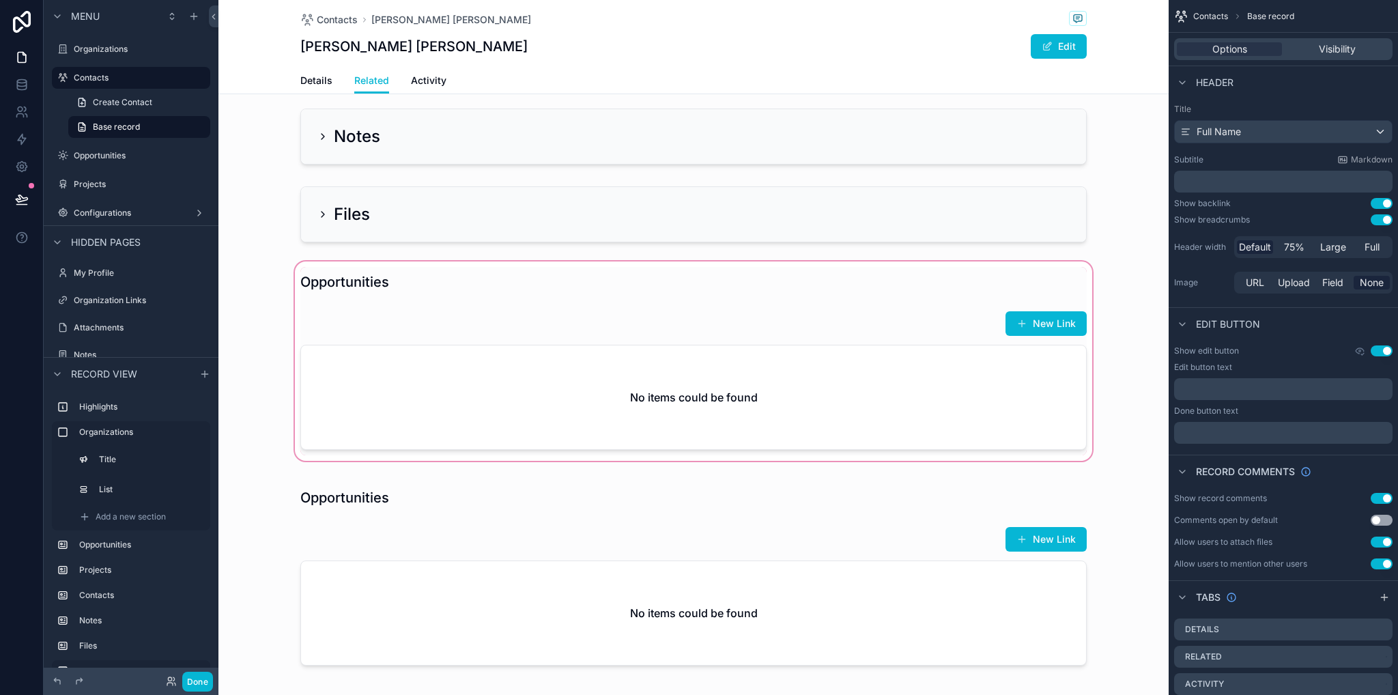
click at [584, 376] on div "scrollable content" at bounding box center [693, 361] width 950 height 205
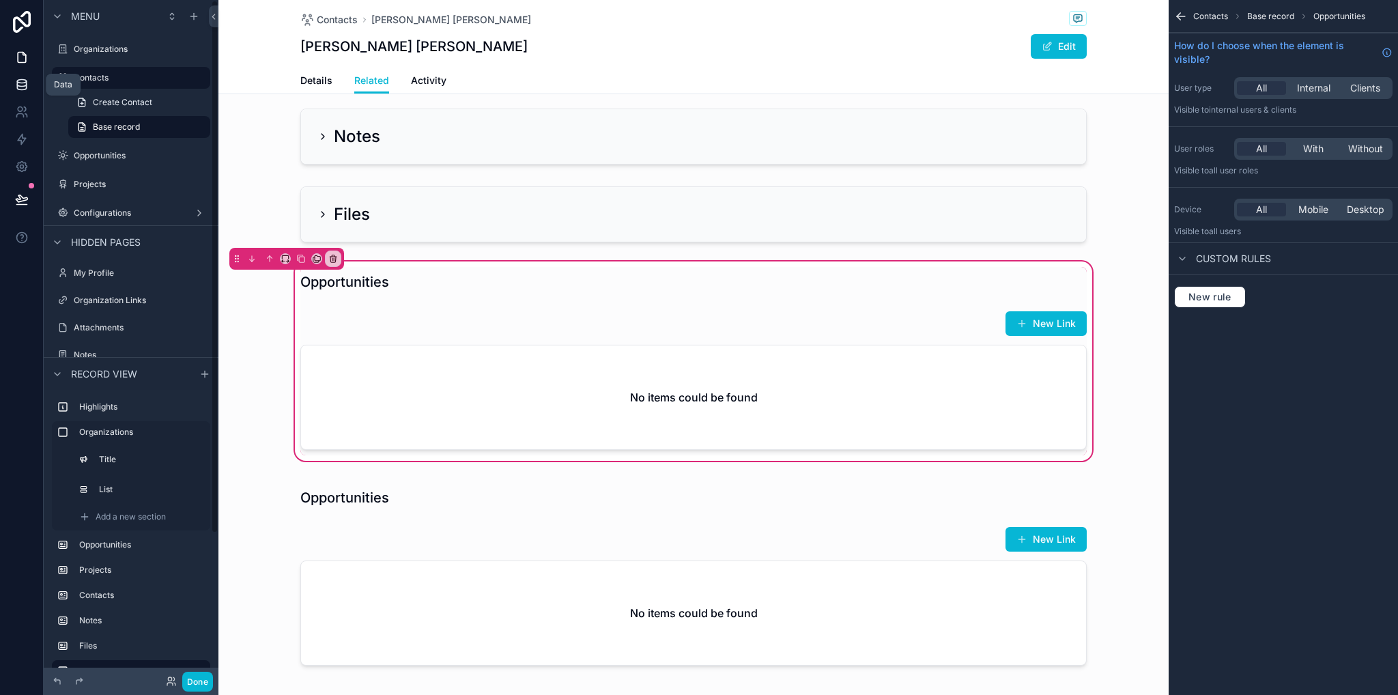
click at [18, 86] on icon at bounding box center [22, 85] width 14 height 14
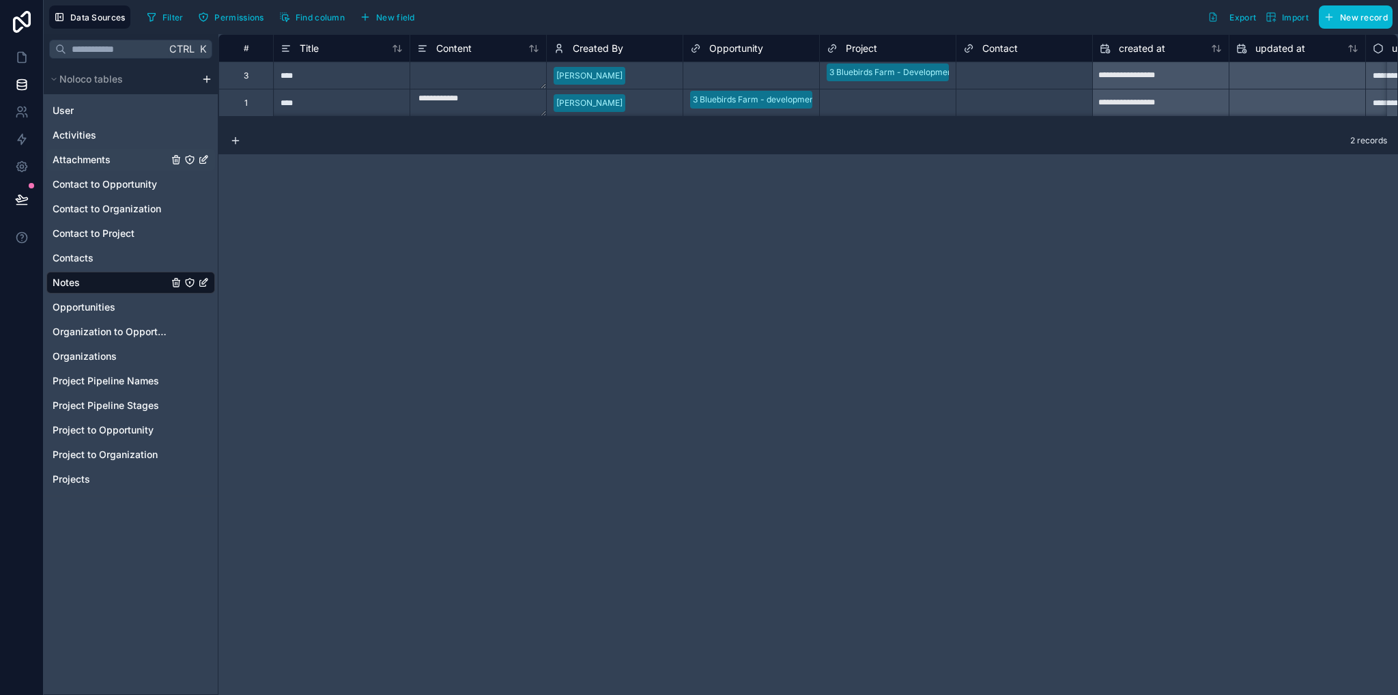
click at [104, 158] on span "Attachments" at bounding box center [82, 160] width 58 height 14
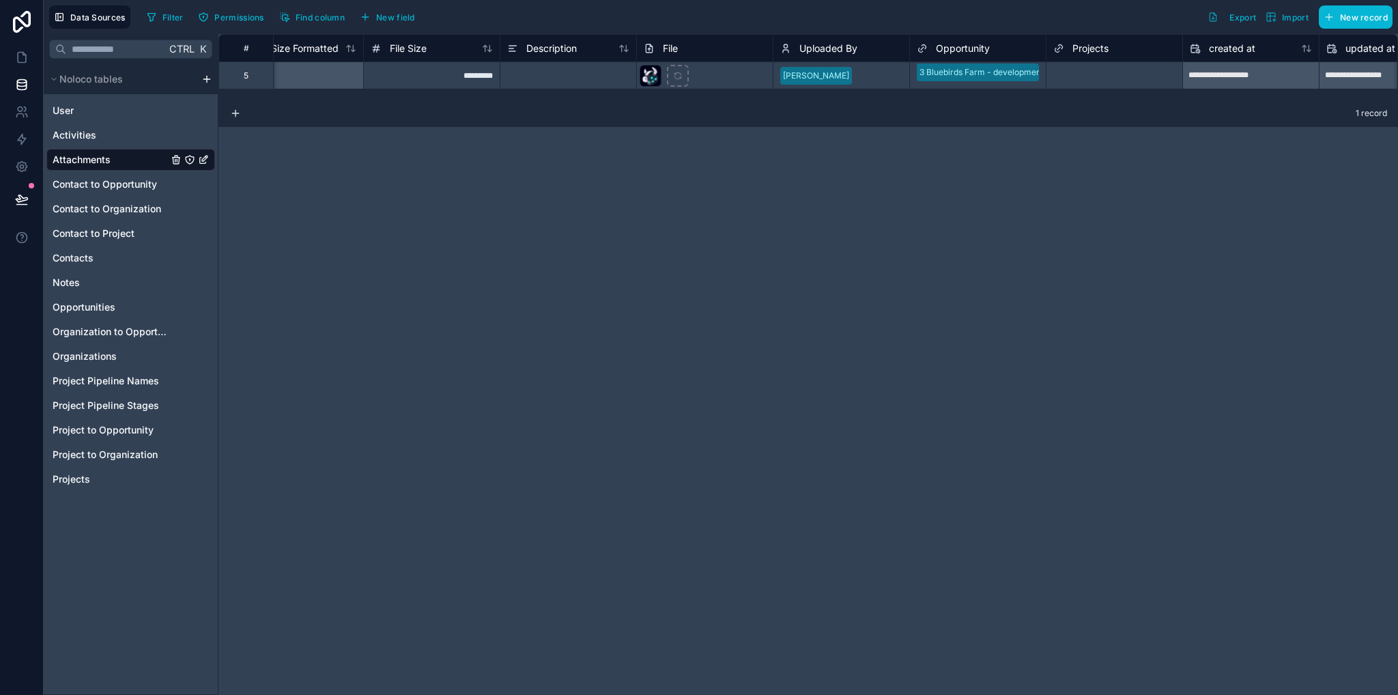
scroll to position [0, 319]
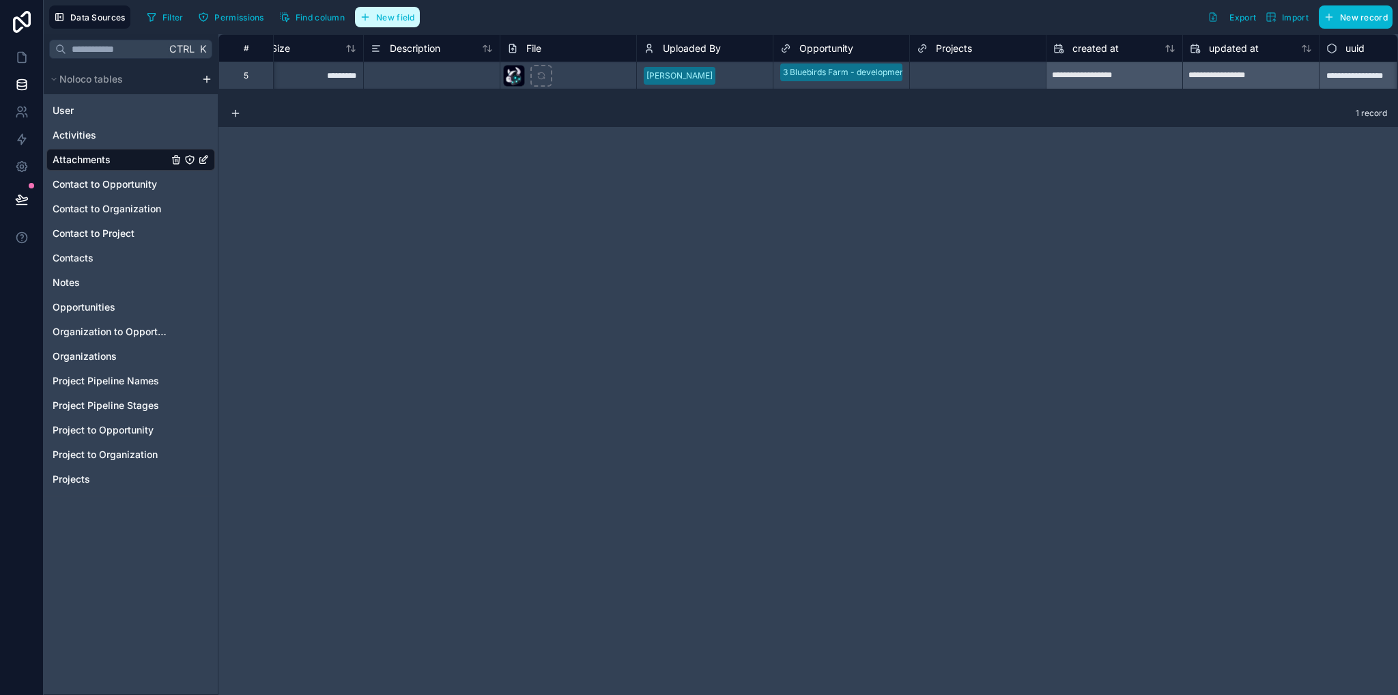
click at [386, 17] on span "New field" at bounding box center [395, 17] width 39 height 10
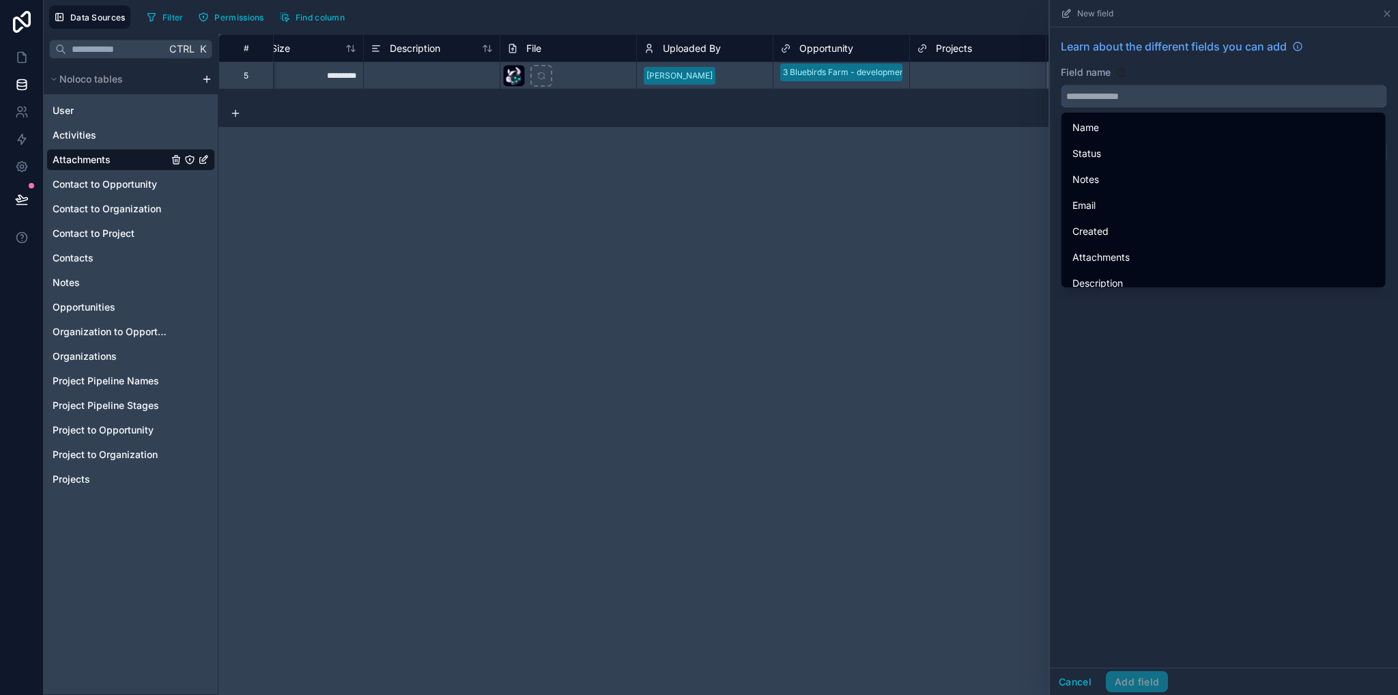
click at [1177, 102] on input "text" at bounding box center [1223, 96] width 325 height 22
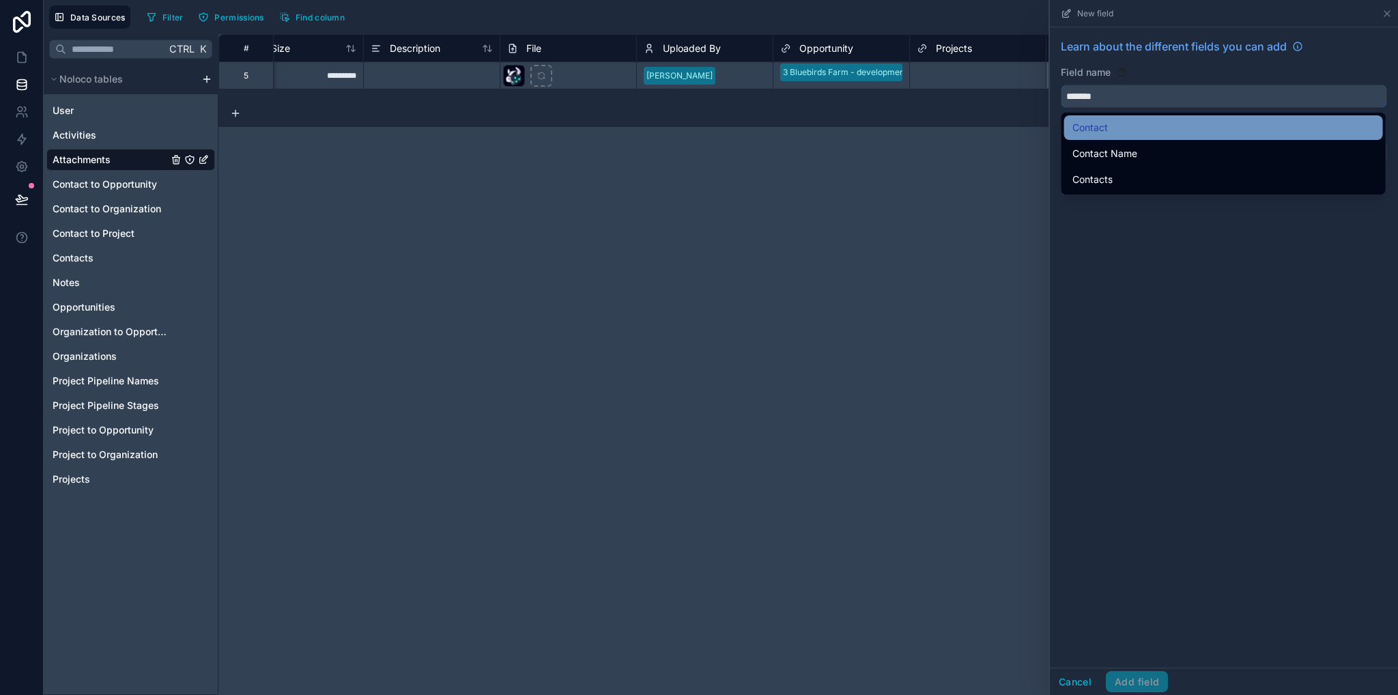
type input "*******"
click at [1143, 118] on div "Contact" at bounding box center [1223, 127] width 319 height 25
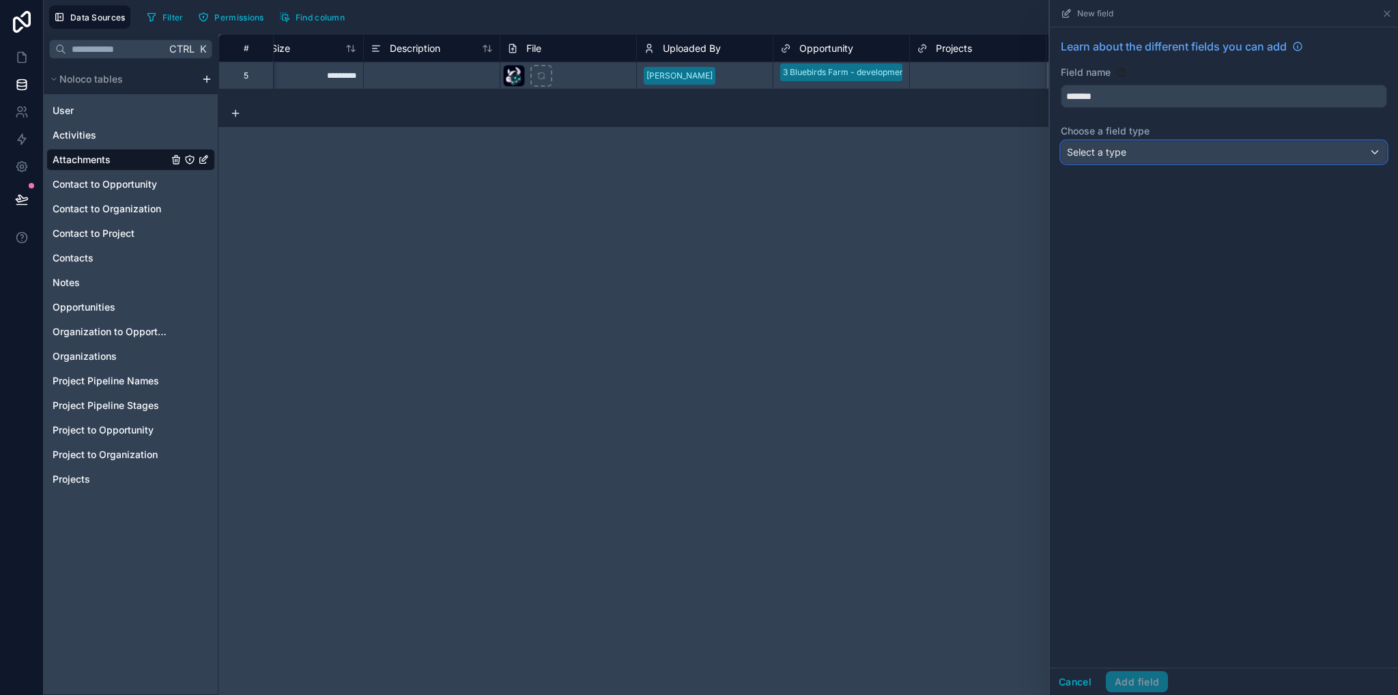
click at [1147, 146] on div "Select a type" at bounding box center [1223, 152] width 325 height 22
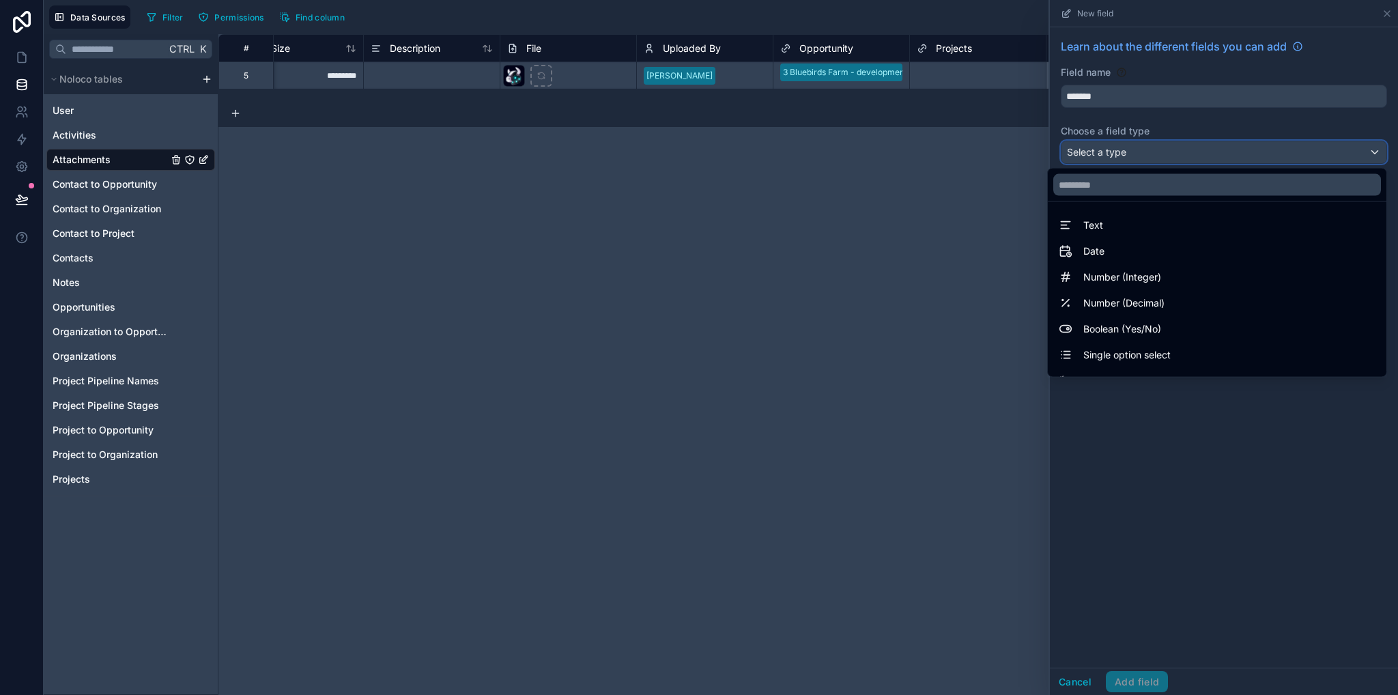
scroll to position [396, 0]
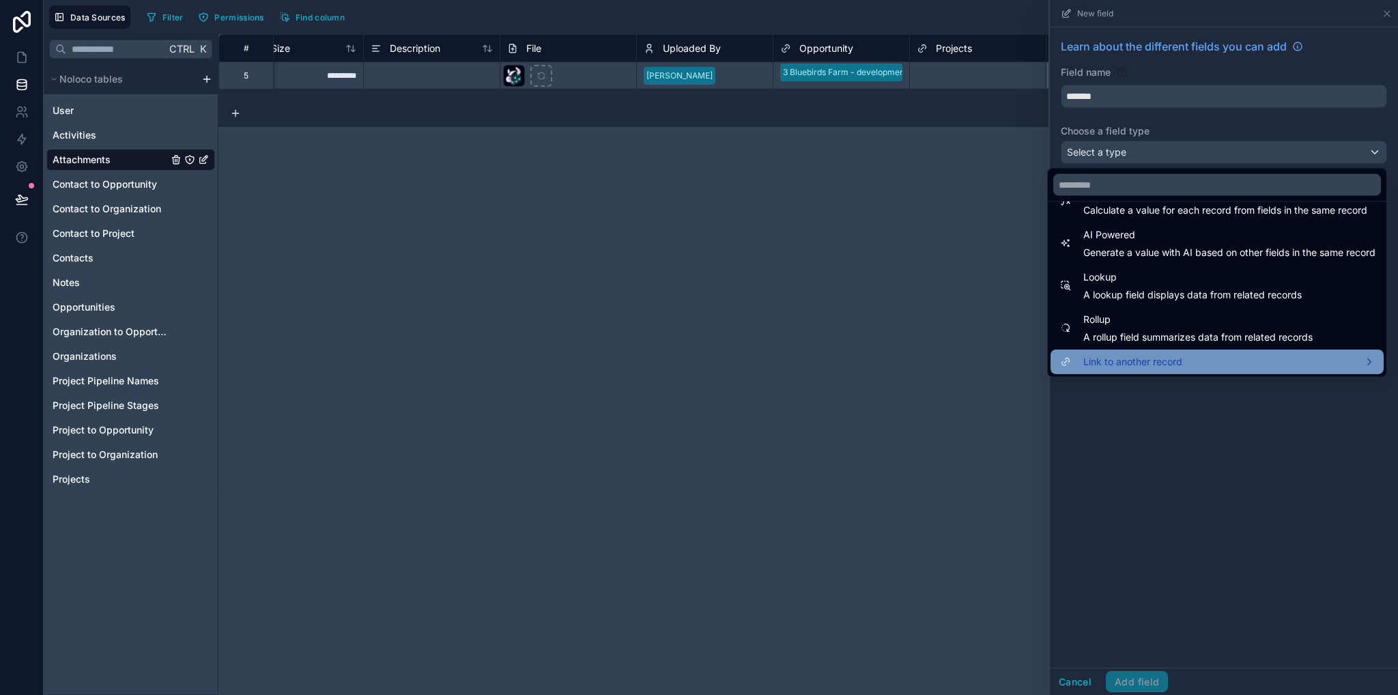
click at [1136, 367] on span "Link to another record" at bounding box center [1132, 362] width 99 height 16
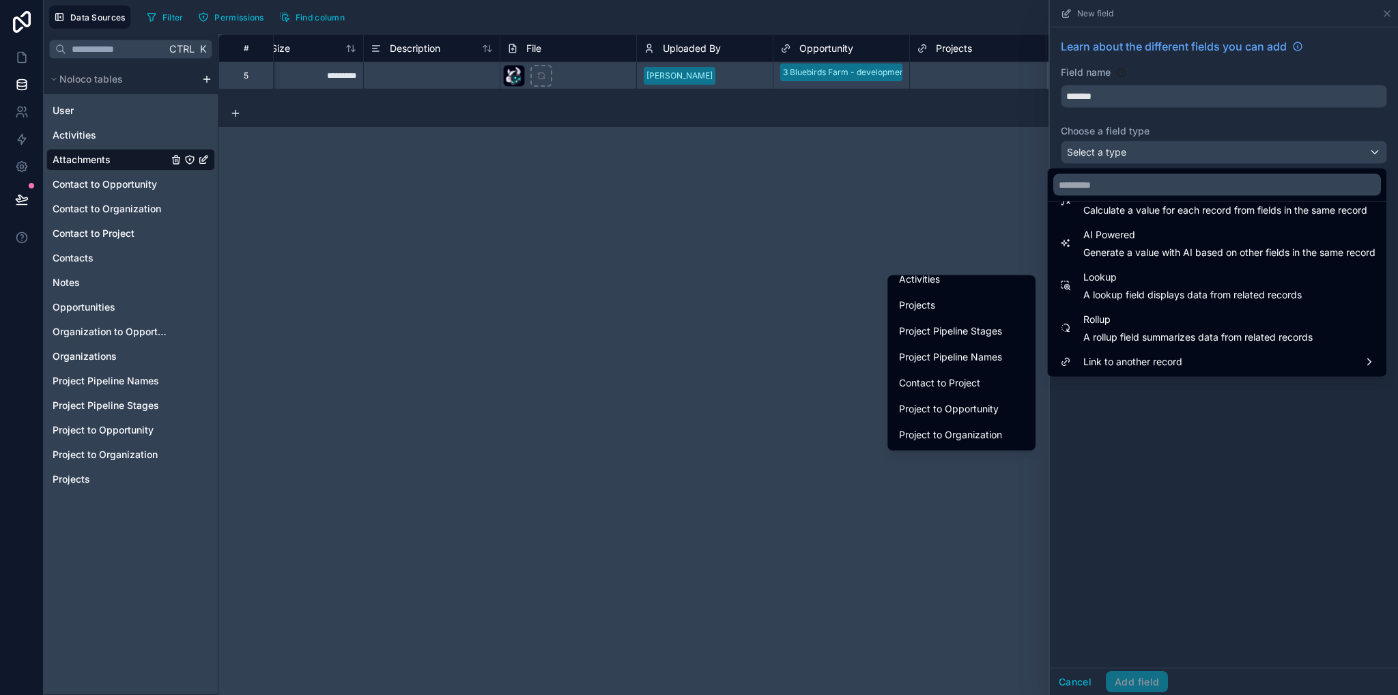
scroll to position [0, 0]
click at [927, 360] on span "Contacts" at bounding box center [919, 362] width 40 height 16
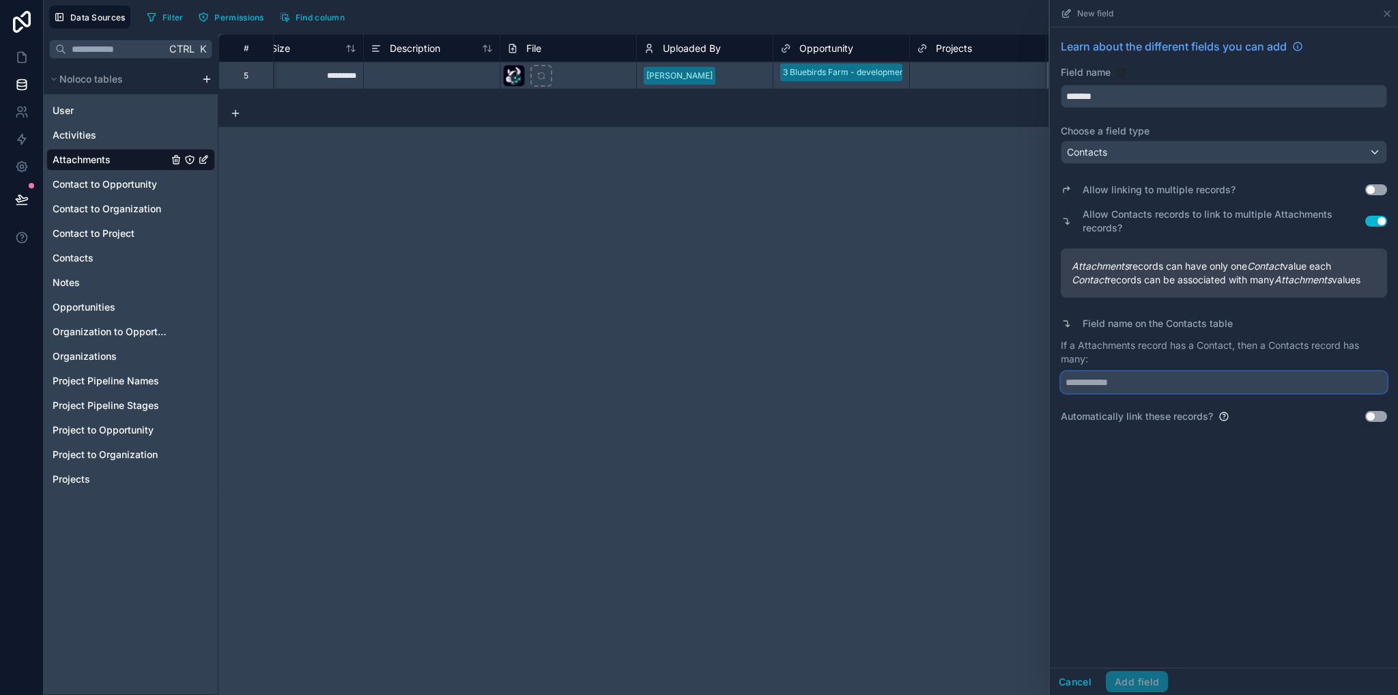
click at [1108, 386] on input "text" at bounding box center [1224, 382] width 326 height 22
type input "**********"
click at [1157, 522] on div "**********" at bounding box center [1224, 347] width 348 height 640
click at [1122, 683] on button "Add field" at bounding box center [1137, 682] width 62 height 22
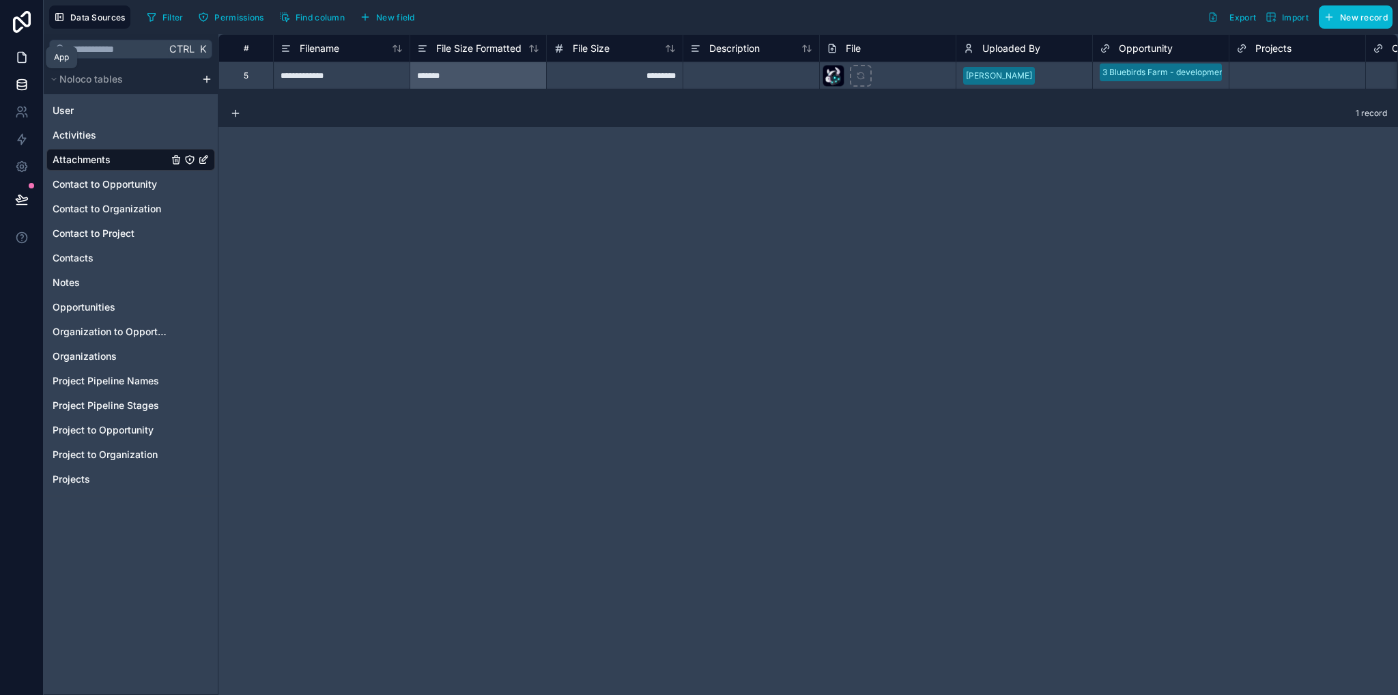
click at [25, 57] on icon at bounding box center [22, 58] width 8 height 10
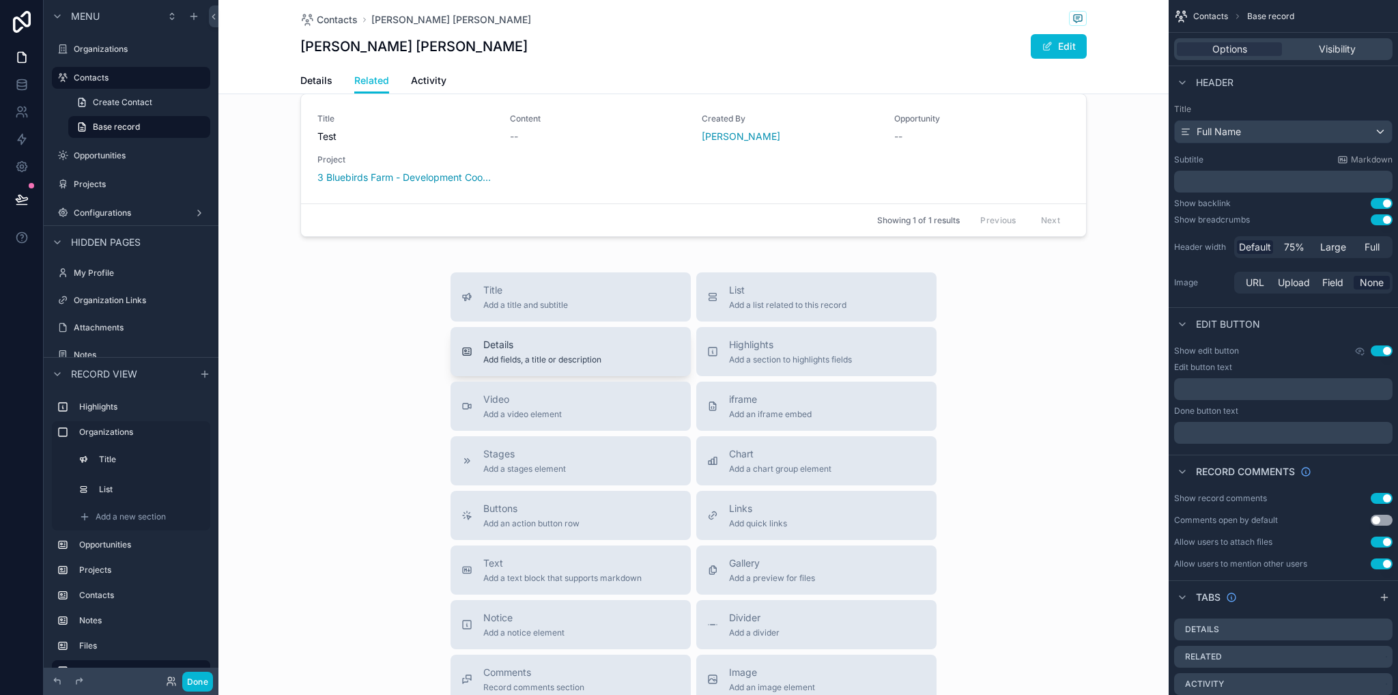
scroll to position [887, 0]
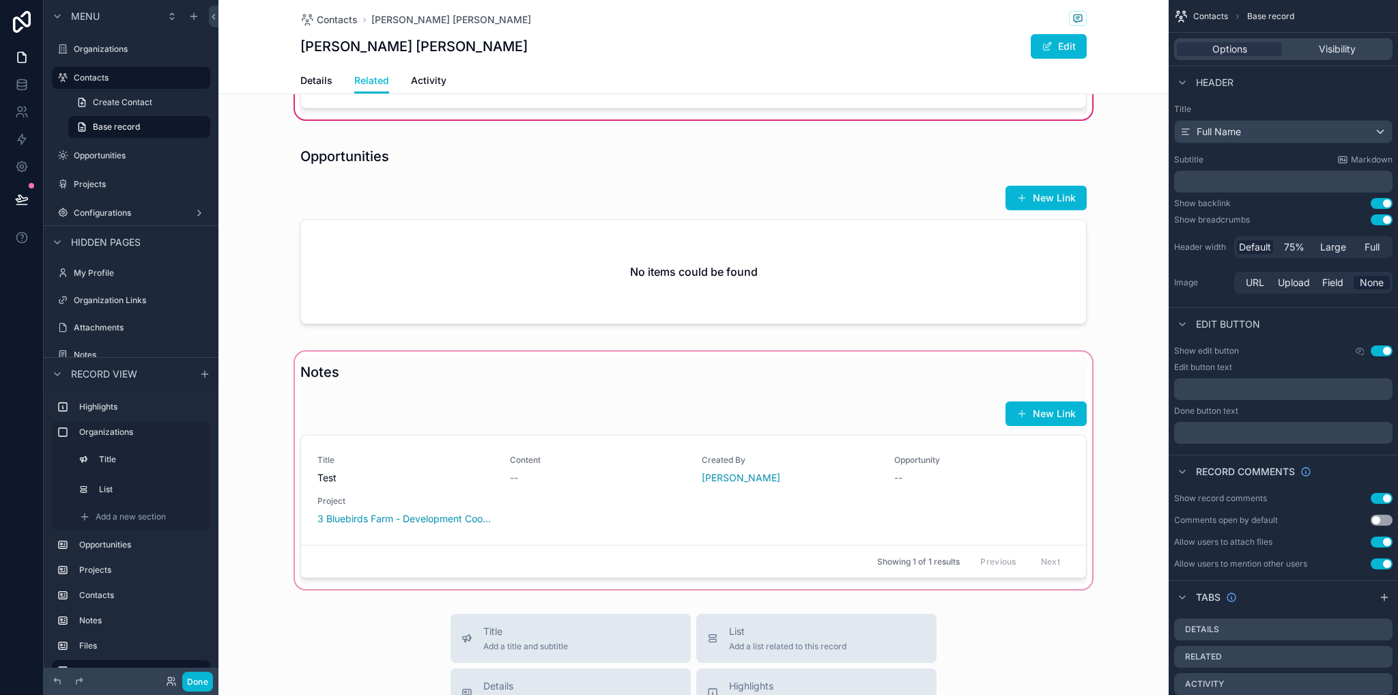
click at [723, 508] on div "scrollable content" at bounding box center [693, 470] width 950 height 243
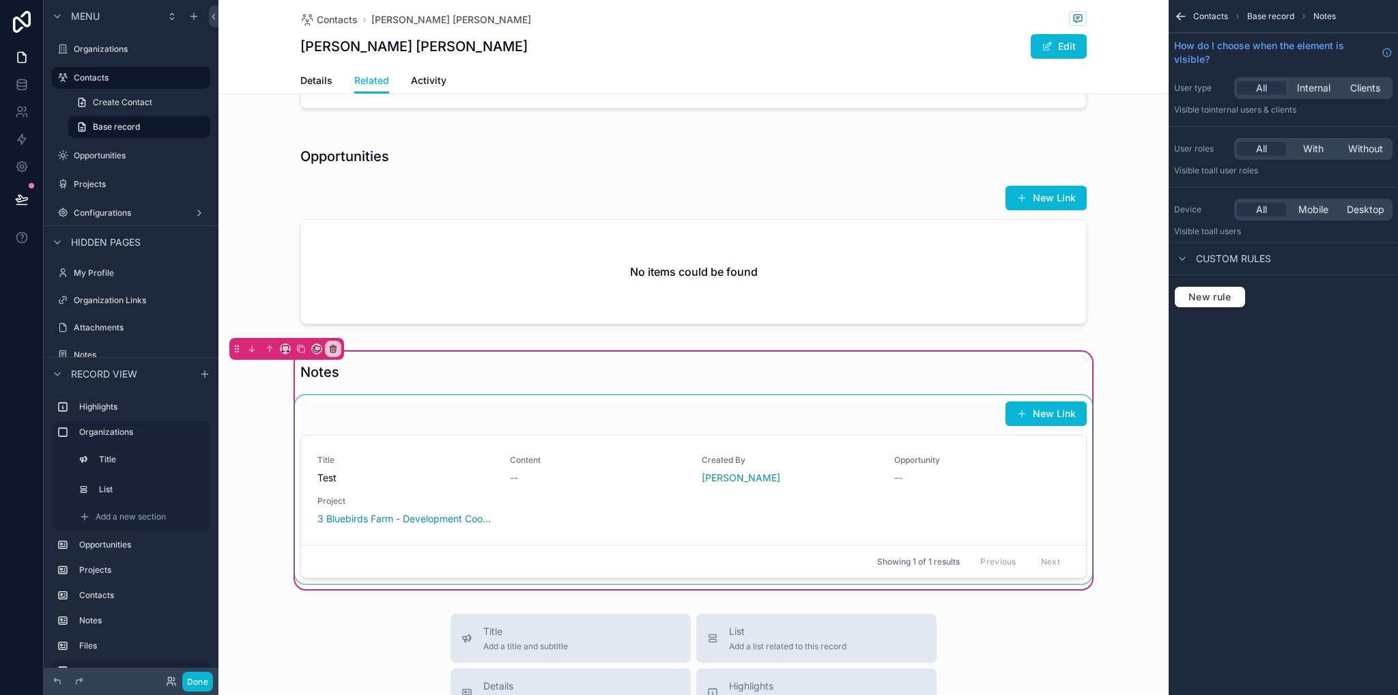
click at [740, 551] on div "Showing 1 of 1 results Previous Next" at bounding box center [693, 561] width 785 height 33
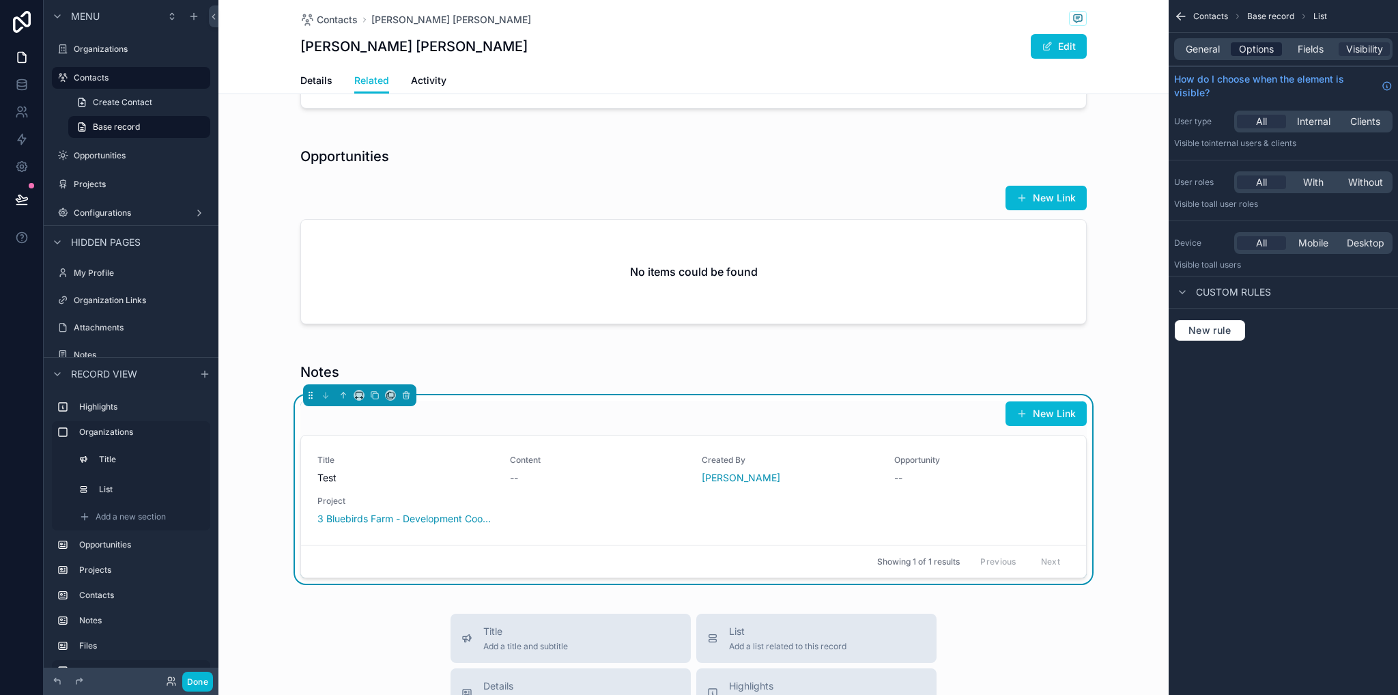
click at [1267, 54] on span "Options" at bounding box center [1256, 49] width 35 height 14
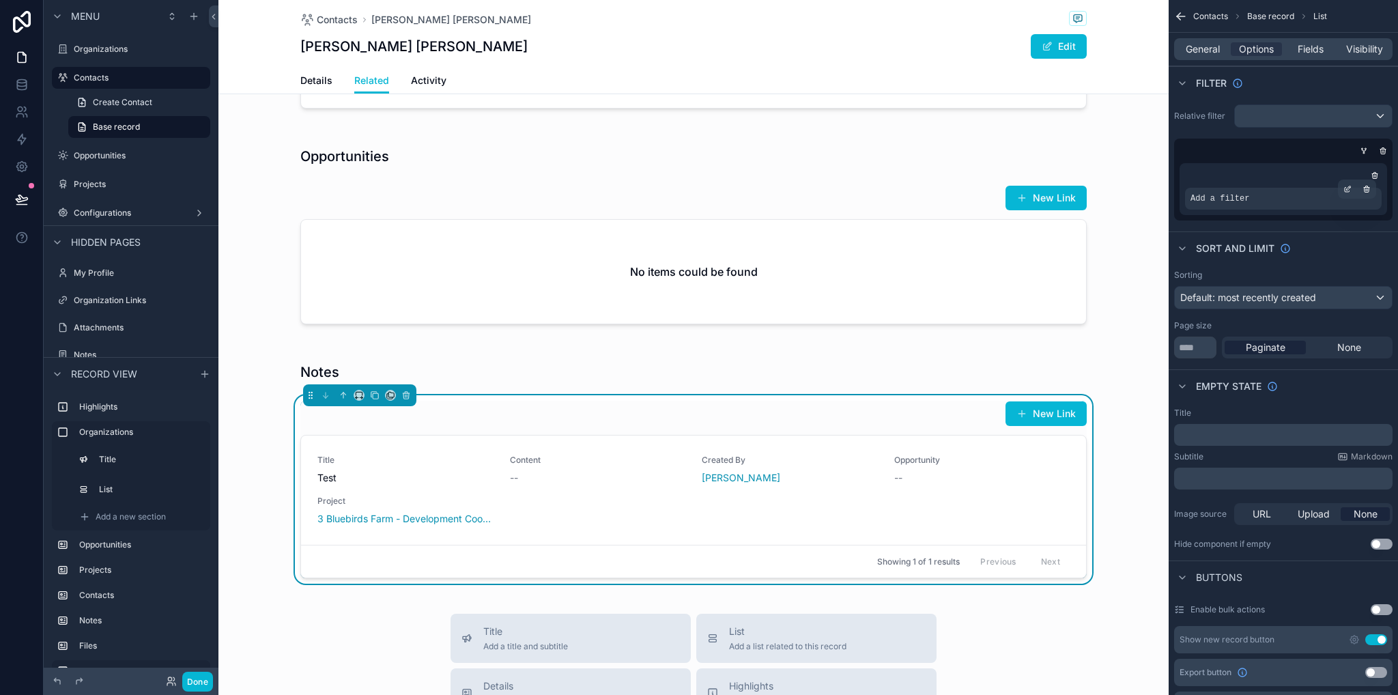
click at [1275, 205] on div "Add a filter" at bounding box center [1283, 199] width 197 height 22
click at [1348, 188] on icon "scrollable content" at bounding box center [1349, 188] width 4 height 4
click at [1376, 176] on icon "scrollable content" at bounding box center [1374, 175] width 8 height 8
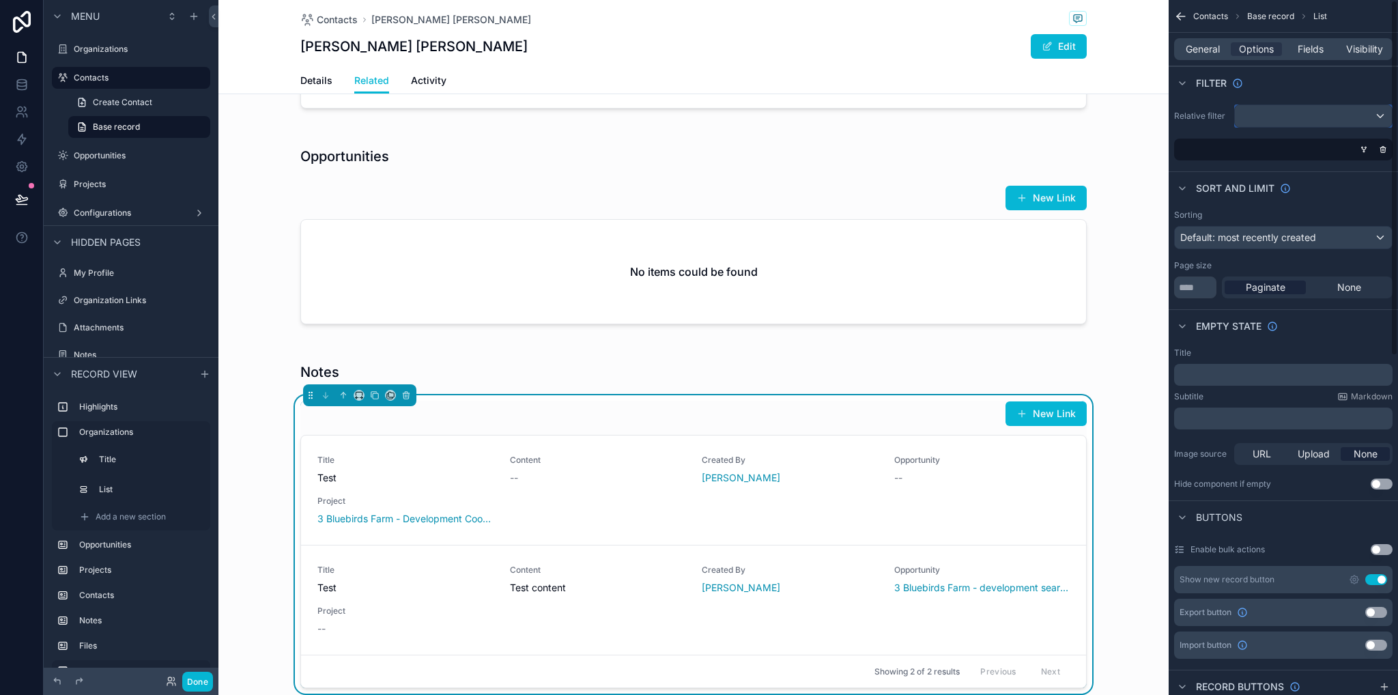
click at [1335, 113] on div "scrollable content" at bounding box center [1313, 116] width 157 height 22
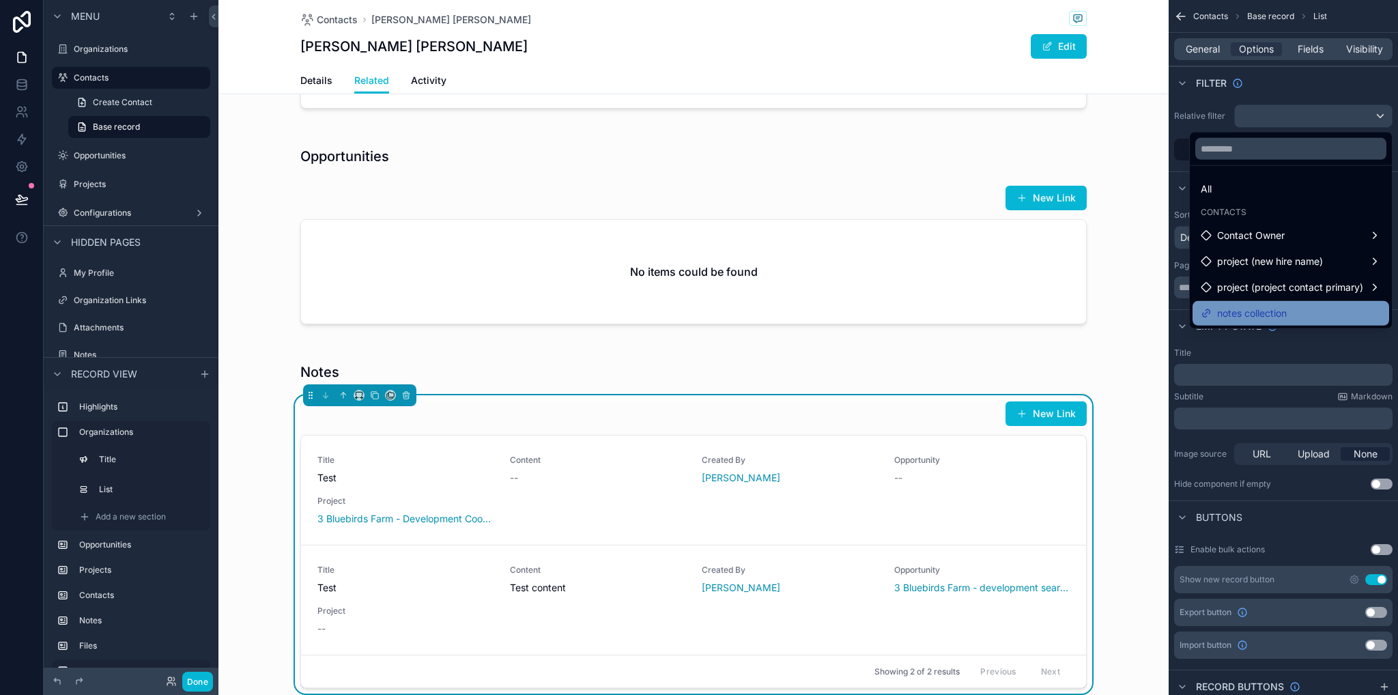
click at [1263, 314] on span "notes collection" at bounding box center [1252, 313] width 70 height 16
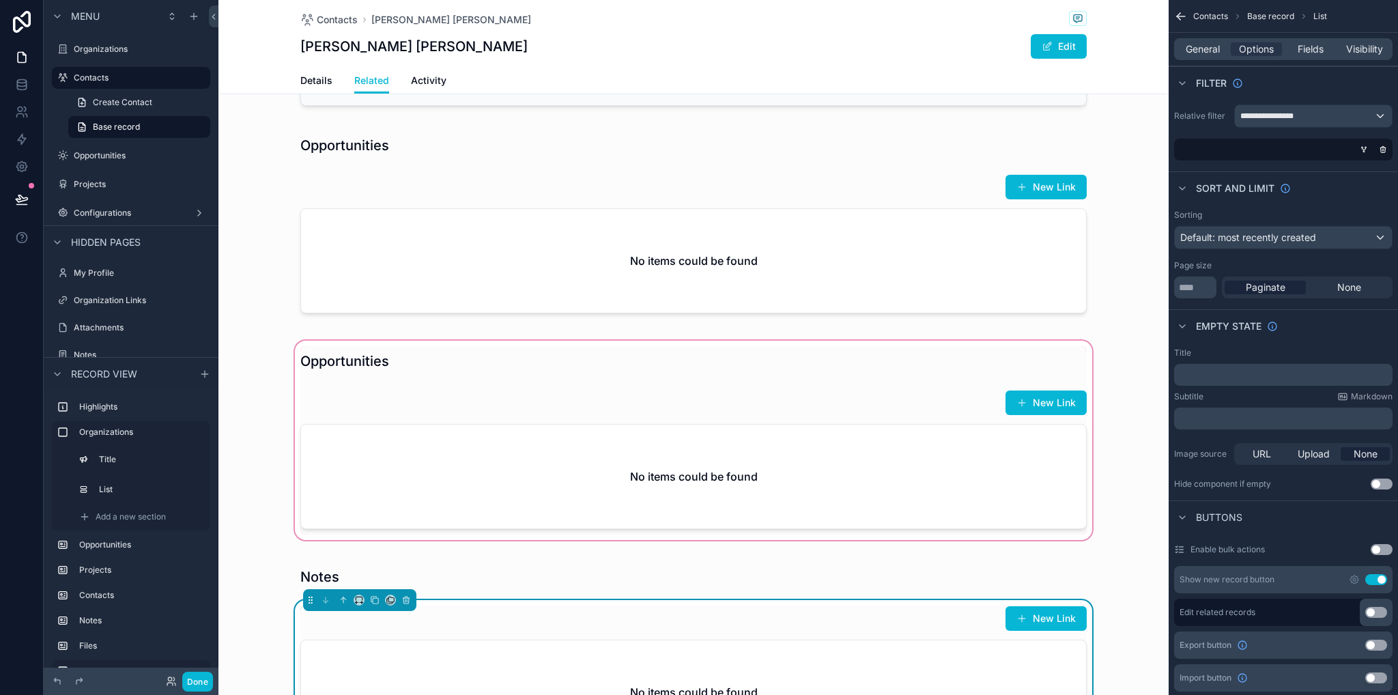
scroll to position [819, 0]
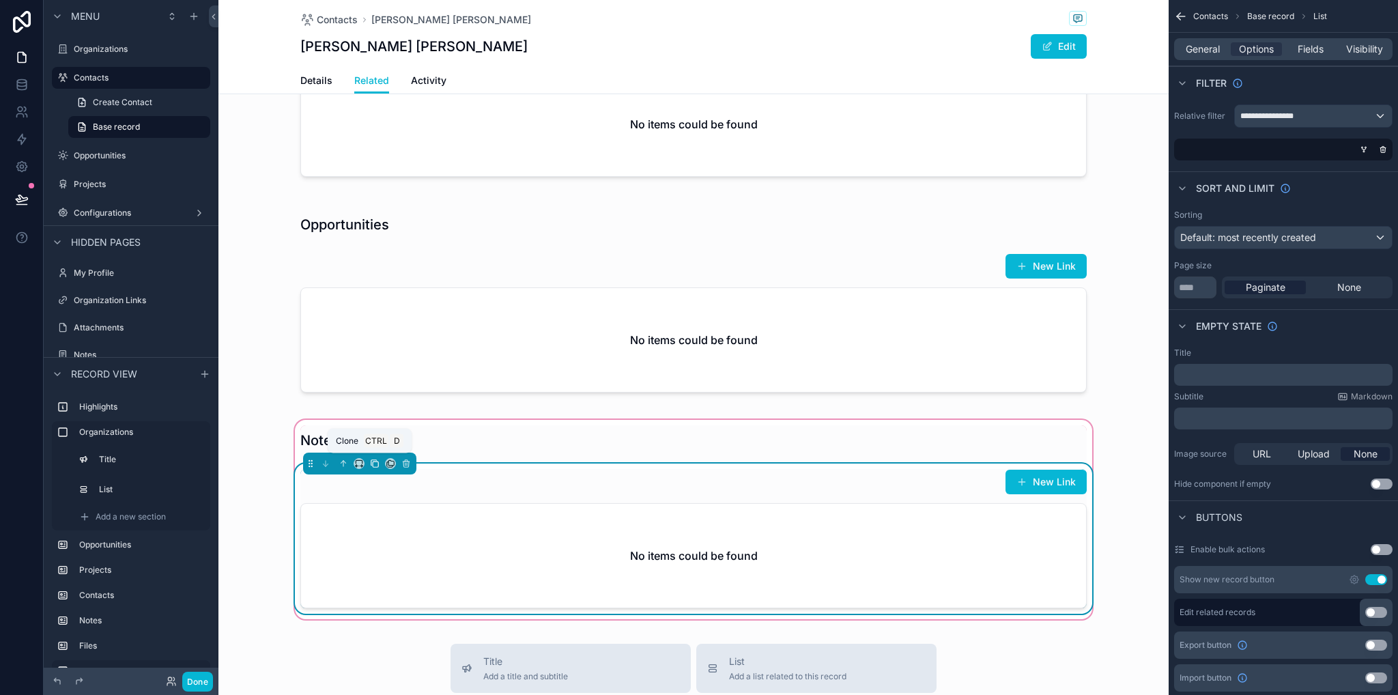
click at [370, 463] on icon "scrollable content" at bounding box center [375, 464] width 10 height 10
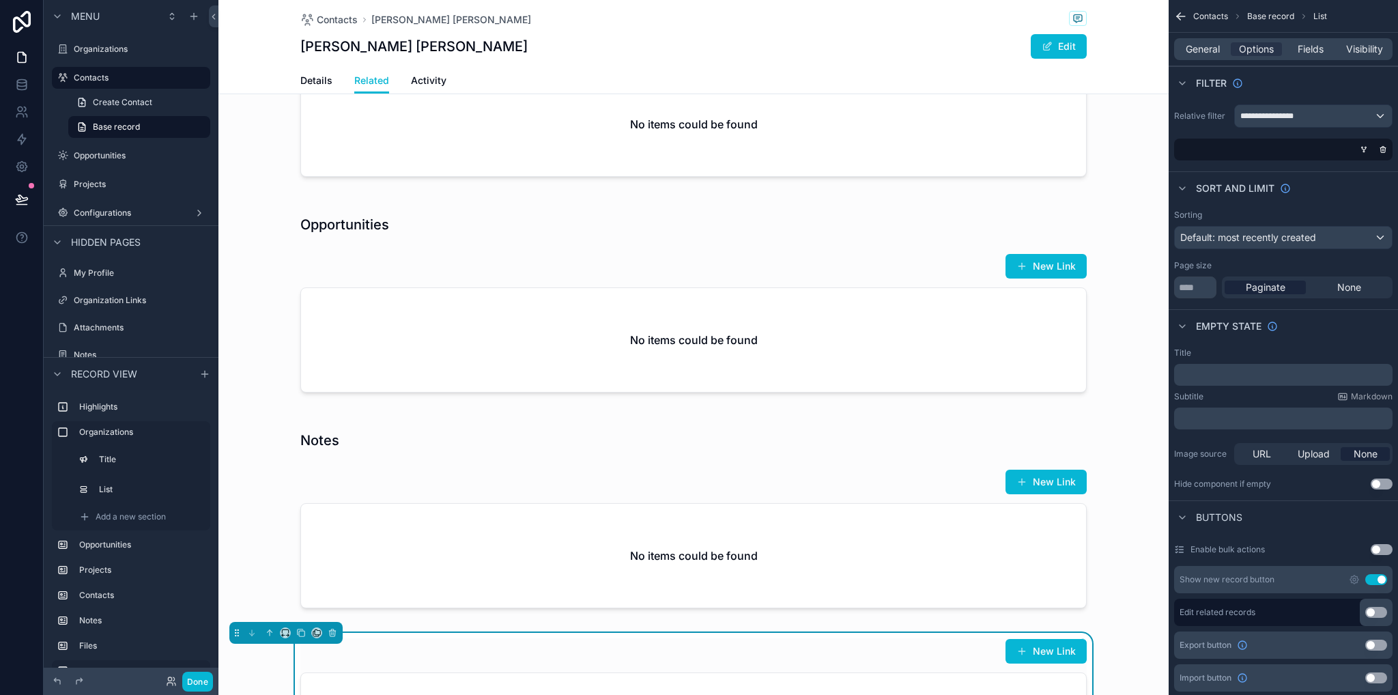
scroll to position [1160, 0]
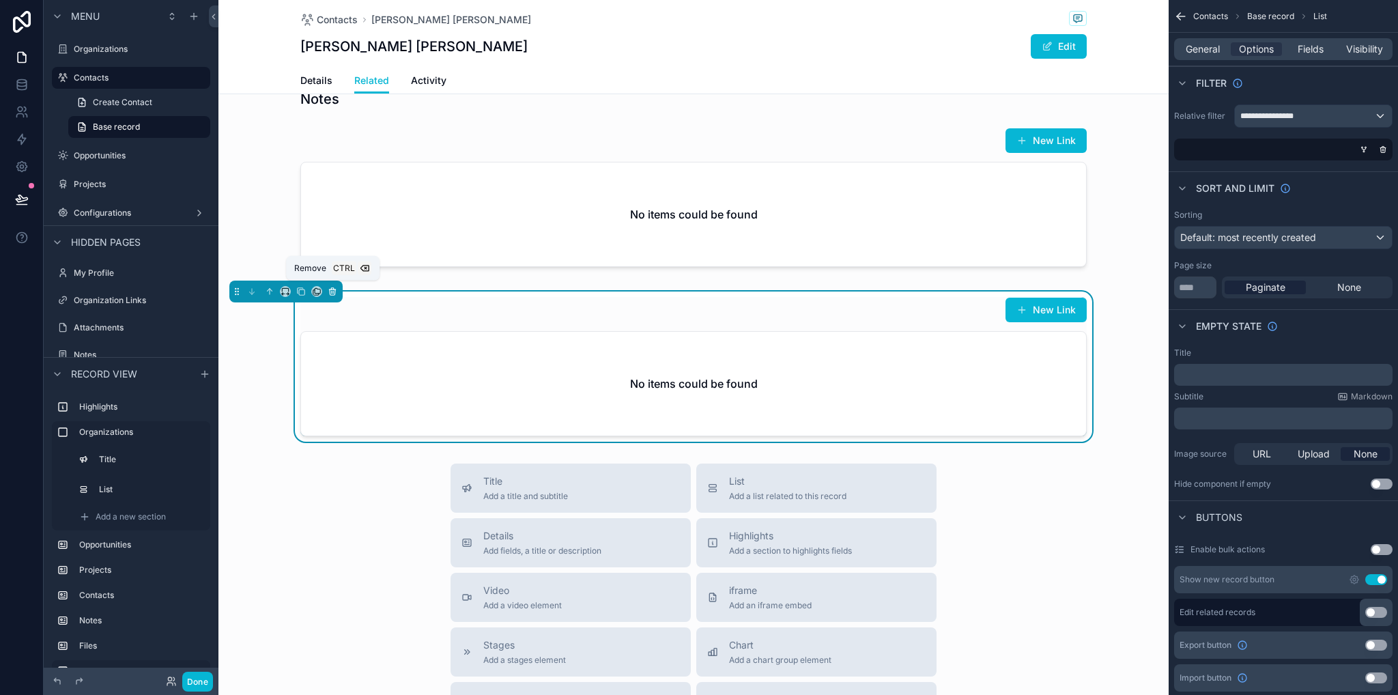
click at [334, 289] on icon "scrollable content" at bounding box center [332, 291] width 5 height 5
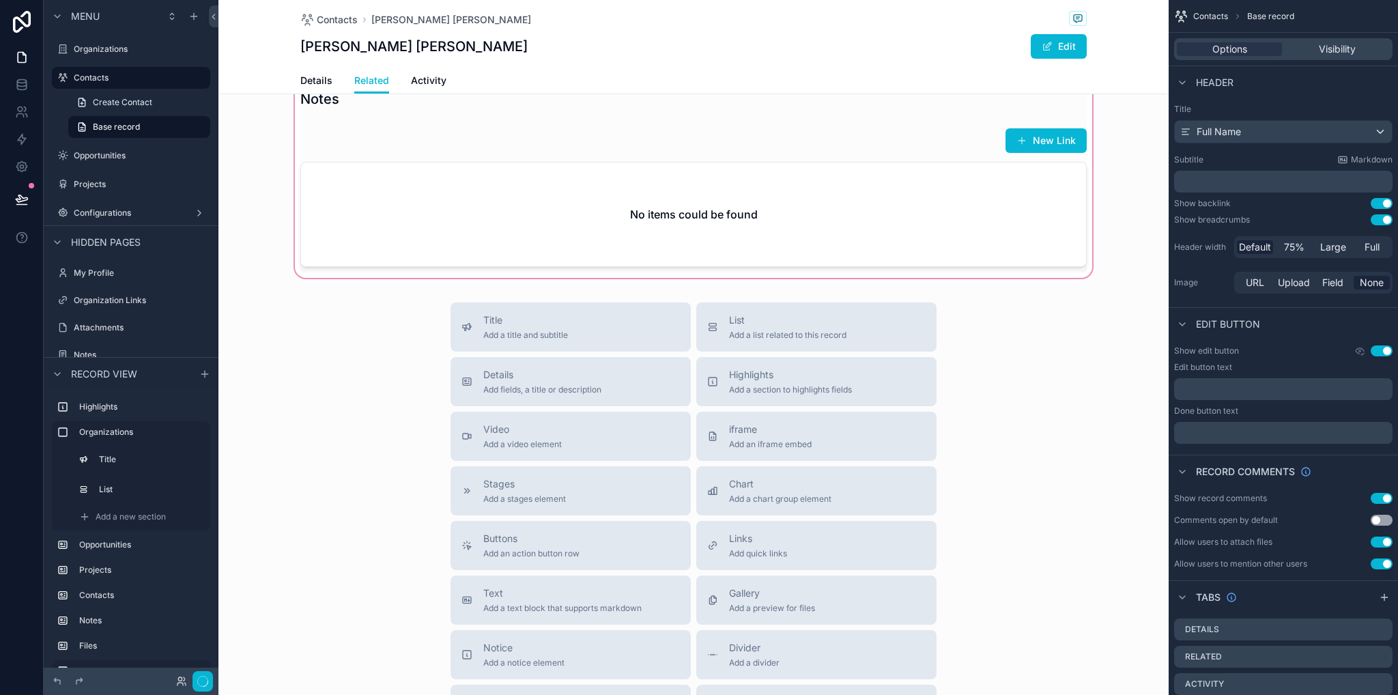
scroll to position [956, 0]
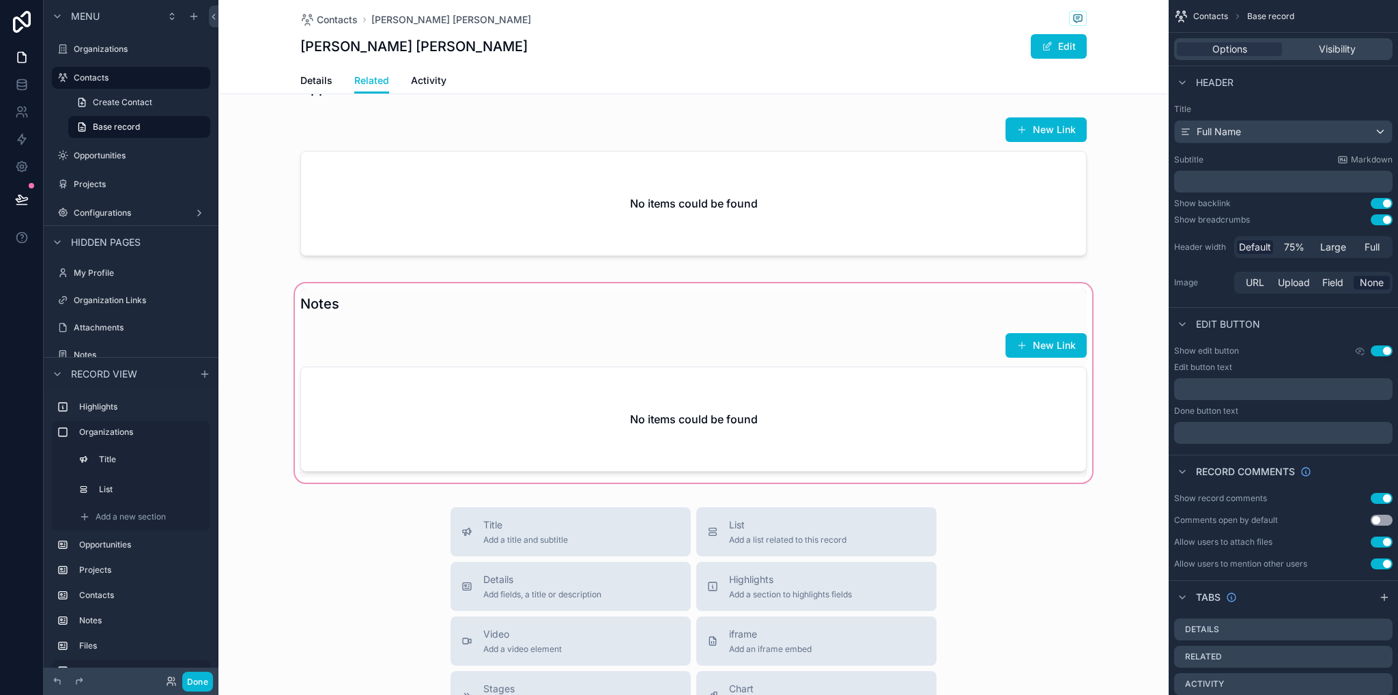
click at [334, 291] on div "scrollable content" at bounding box center [693, 383] width 950 height 205
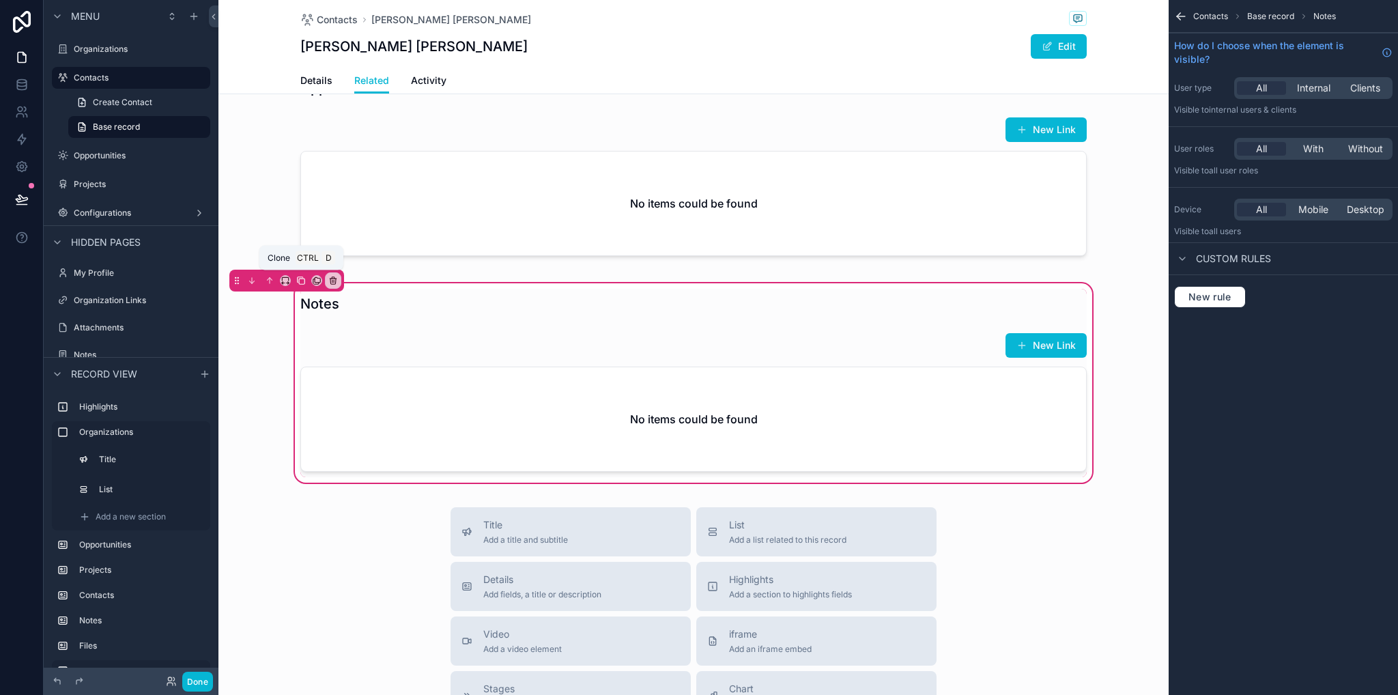
click at [296, 279] on icon "scrollable content" at bounding box center [301, 281] width 10 height 10
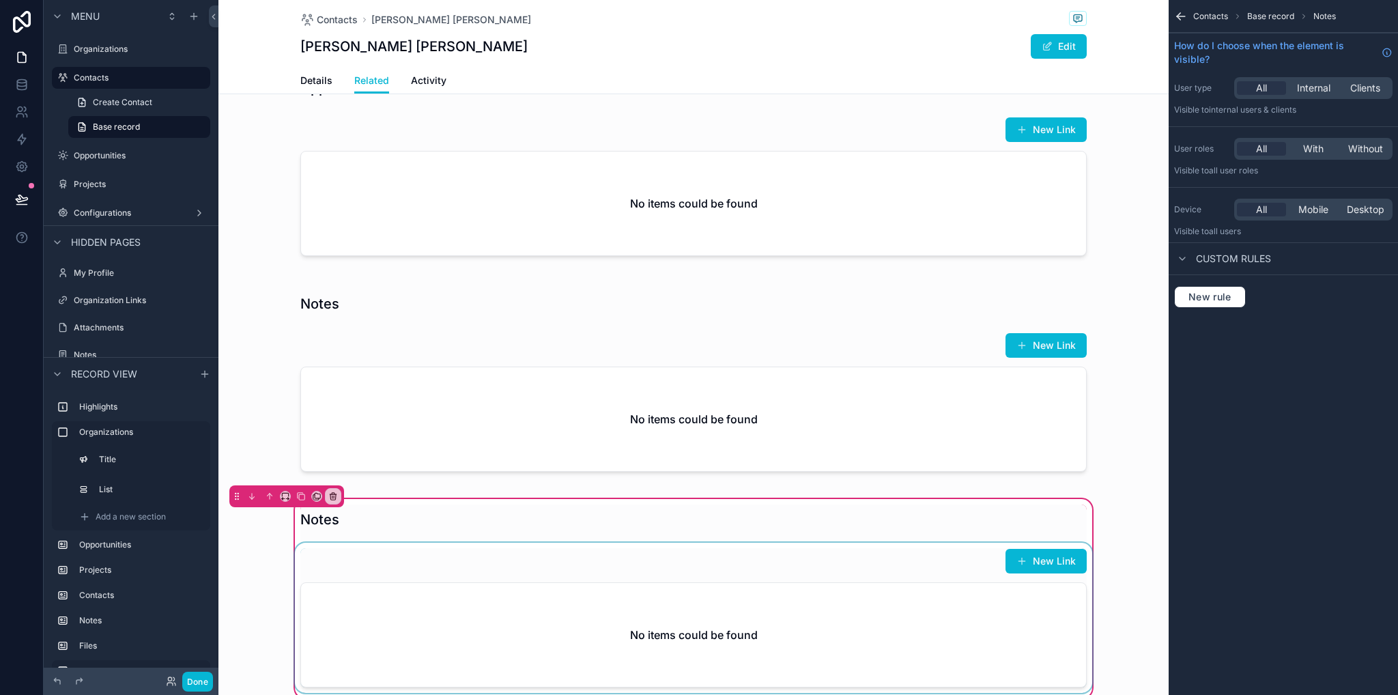
scroll to position [1092, 0]
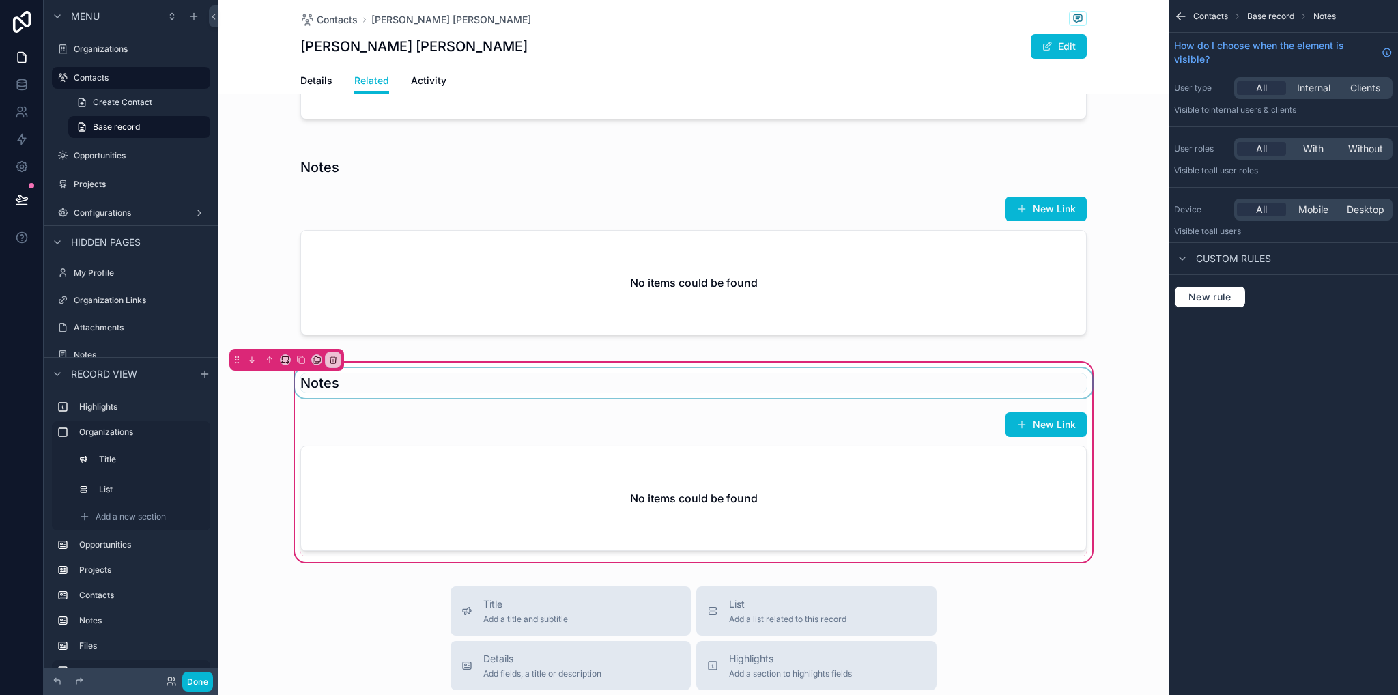
click at [350, 382] on div "scrollable content" at bounding box center [693, 383] width 803 height 30
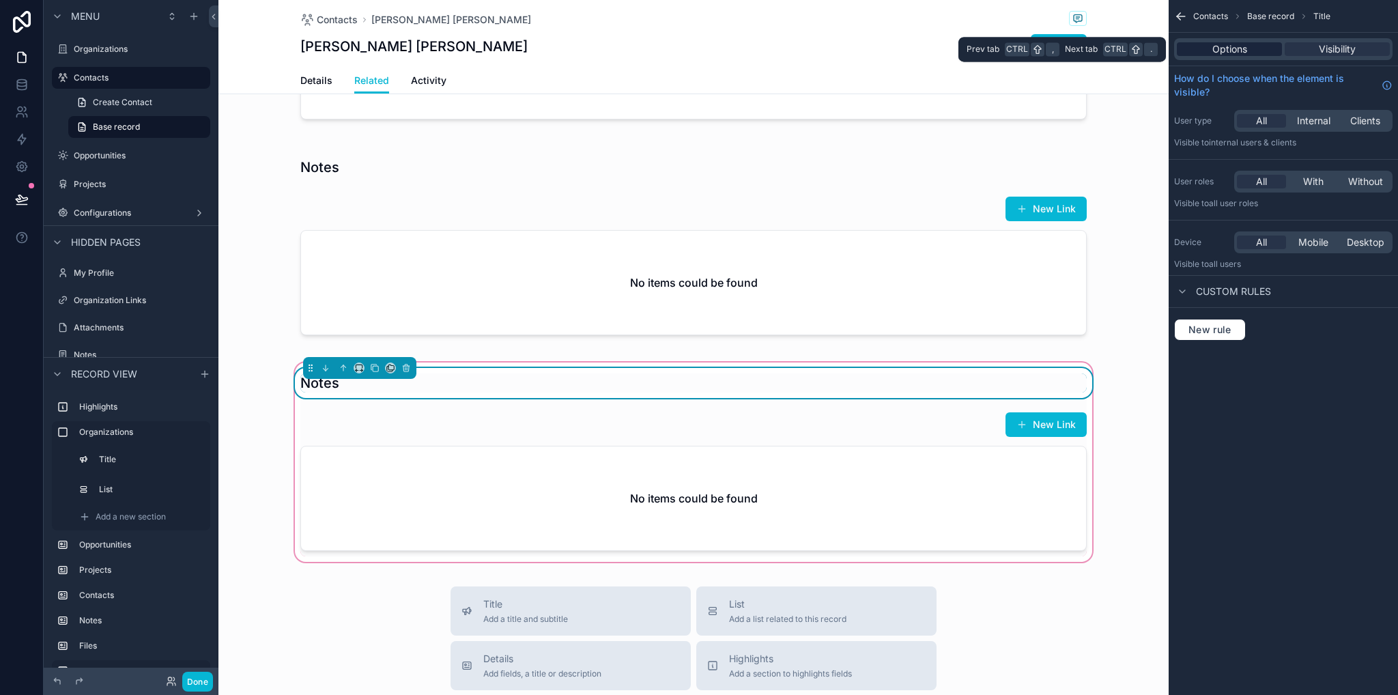
click at [1245, 45] on span "Options" at bounding box center [1229, 49] width 35 height 14
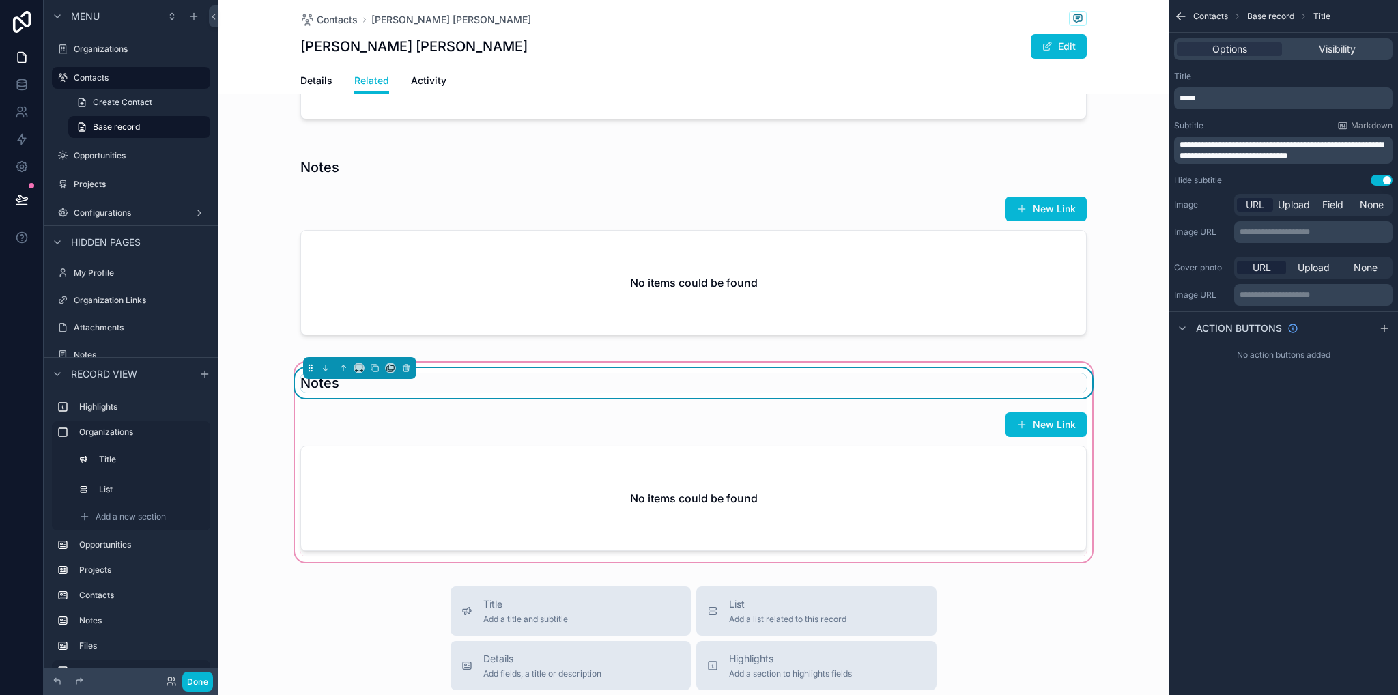
click at [1213, 99] on p "*****" at bounding box center [1284, 98] width 210 height 11
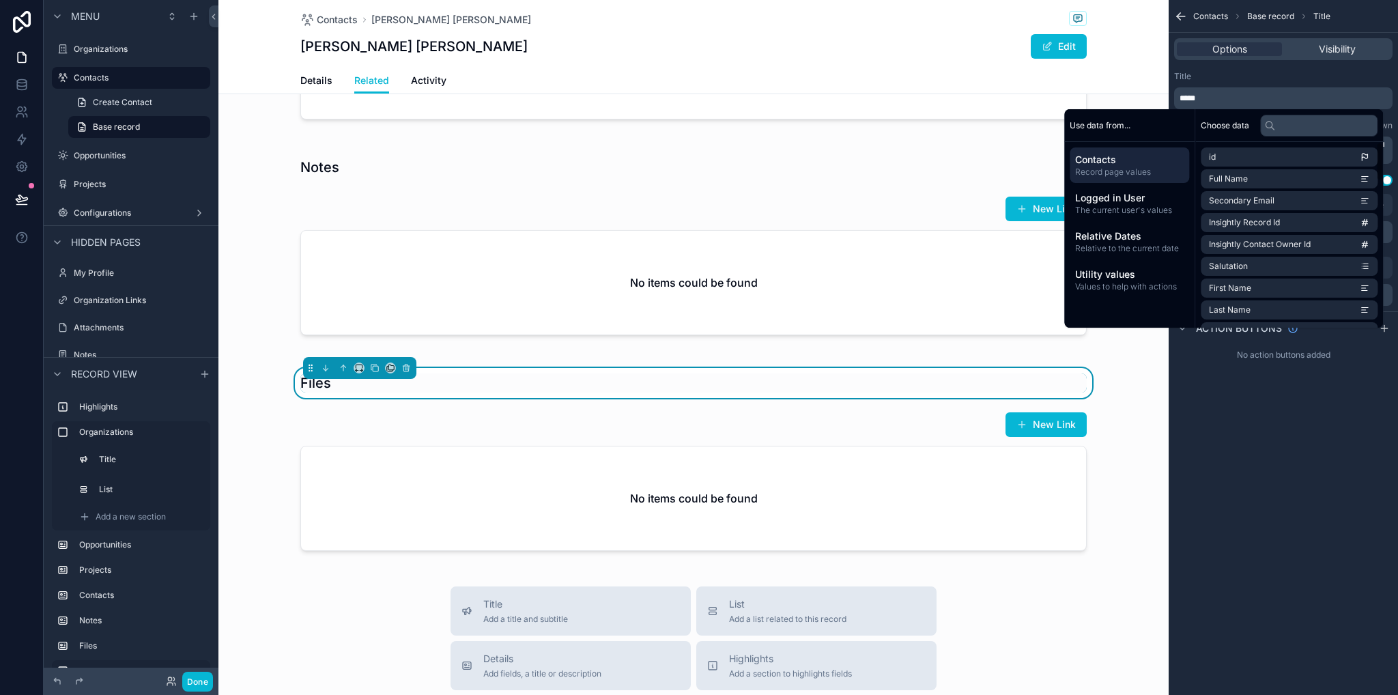
click at [1145, 393] on div "Files New Link No items could be found" at bounding box center [693, 462] width 950 height 205
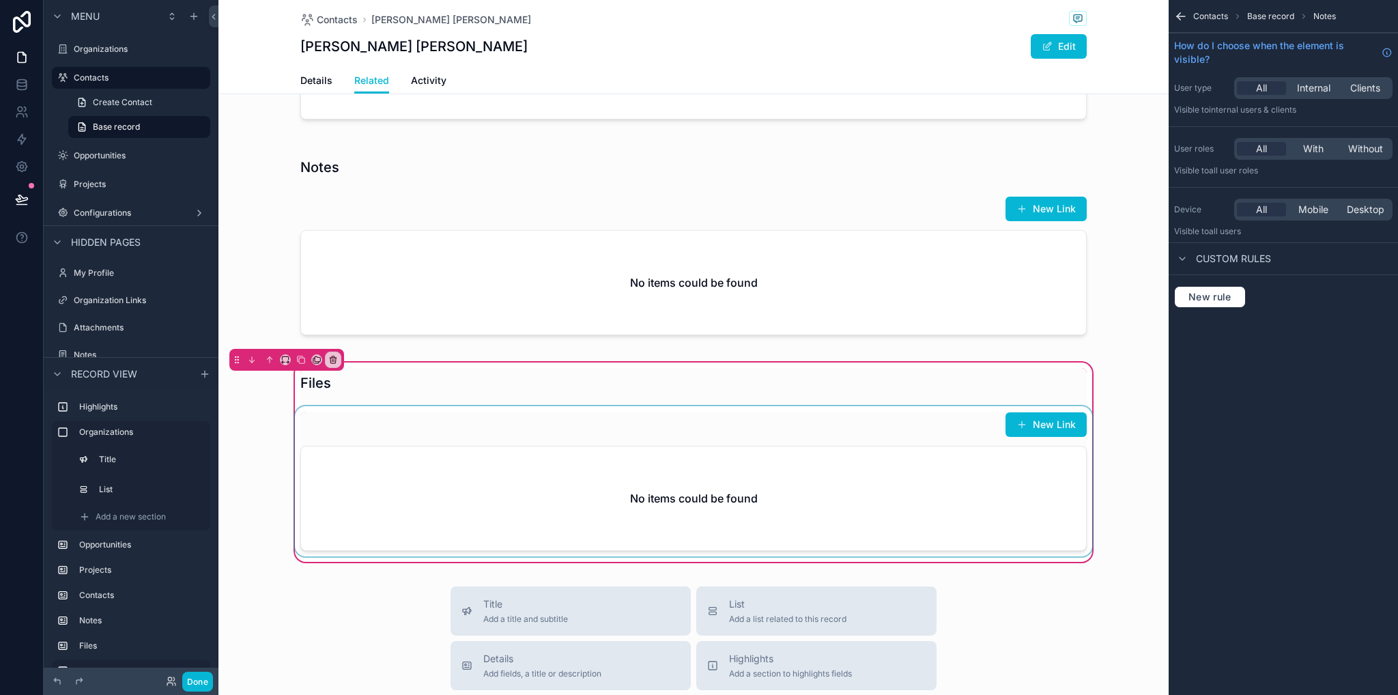
click at [811, 483] on div "scrollable content" at bounding box center [693, 481] width 803 height 150
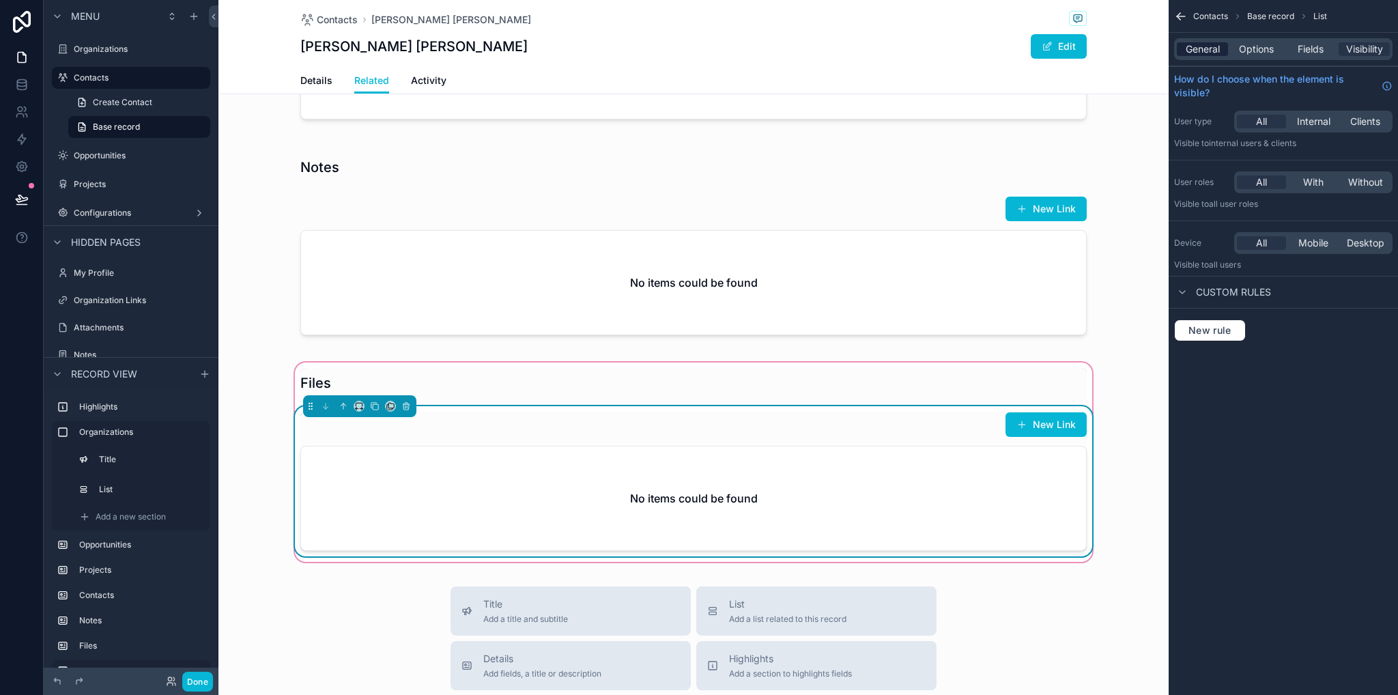
click at [1196, 53] on span "General" at bounding box center [1203, 49] width 34 height 14
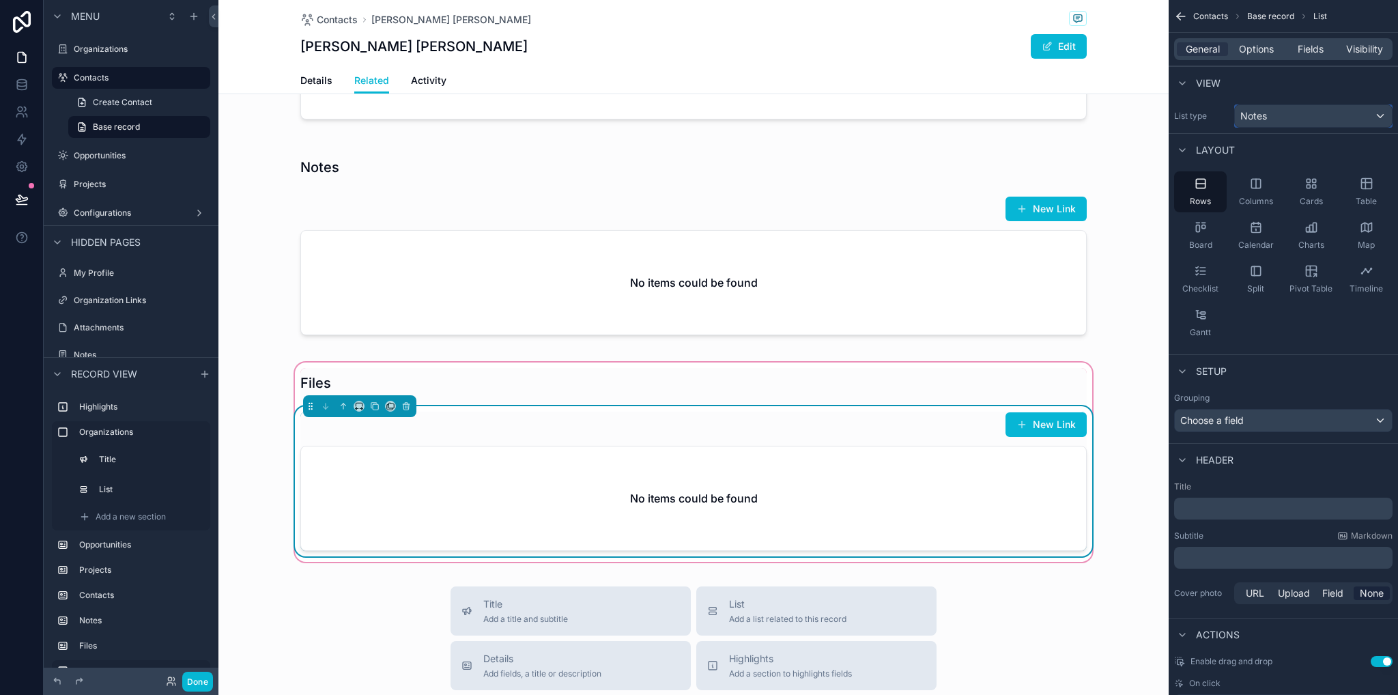
click at [1246, 115] on span "Notes" at bounding box center [1253, 116] width 27 height 14
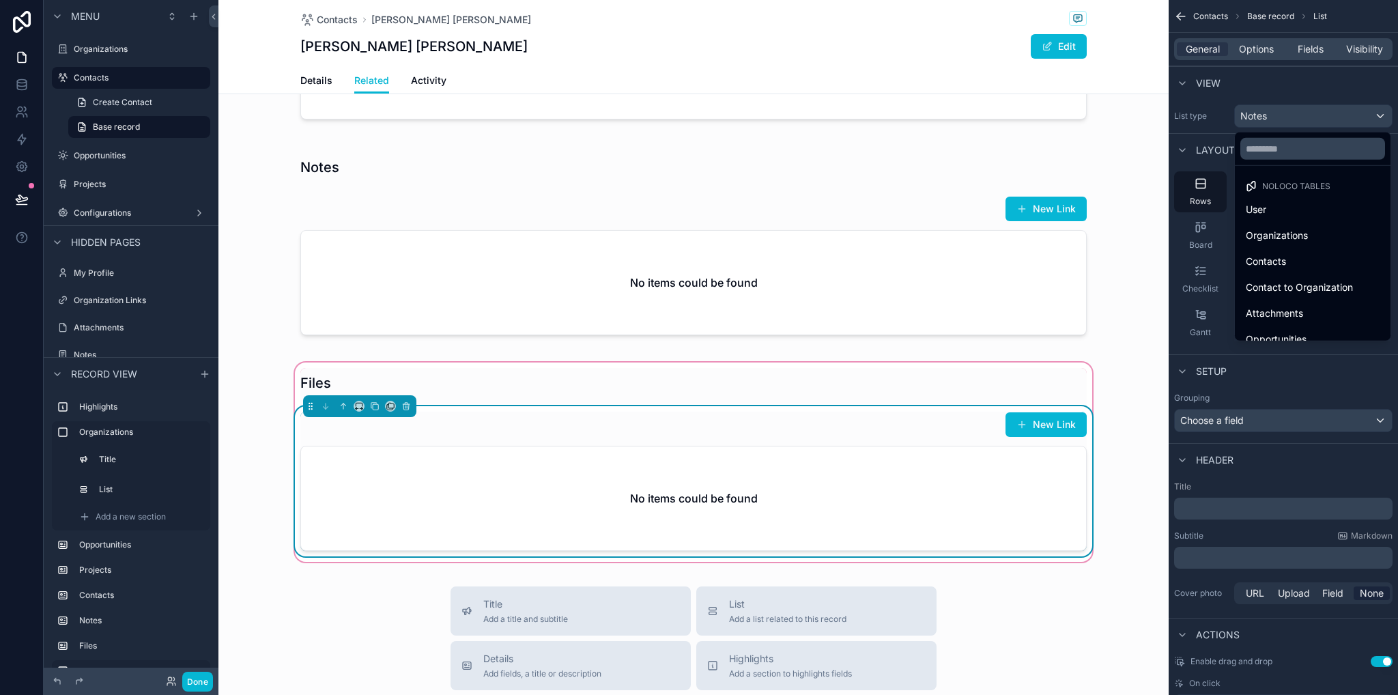
click at [1293, 318] on span "Attachments" at bounding box center [1274, 313] width 57 height 16
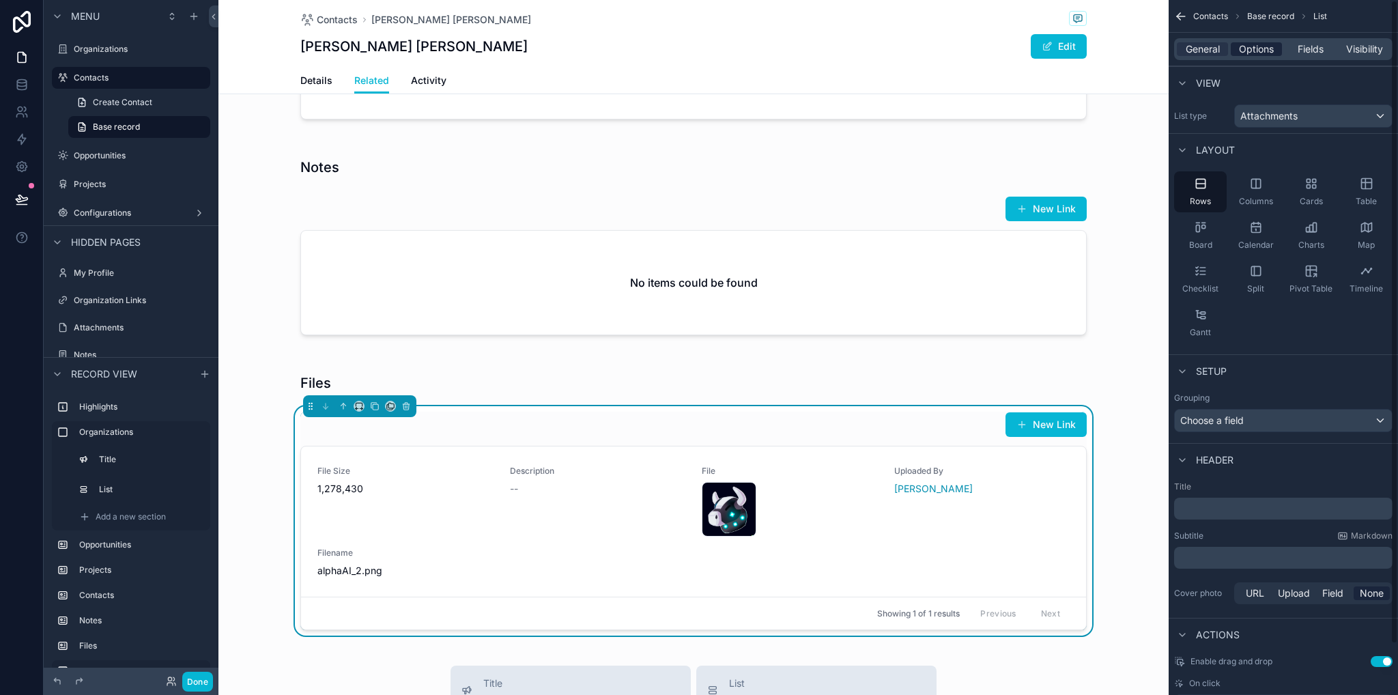
click at [1271, 49] on span "Options" at bounding box center [1256, 49] width 35 height 14
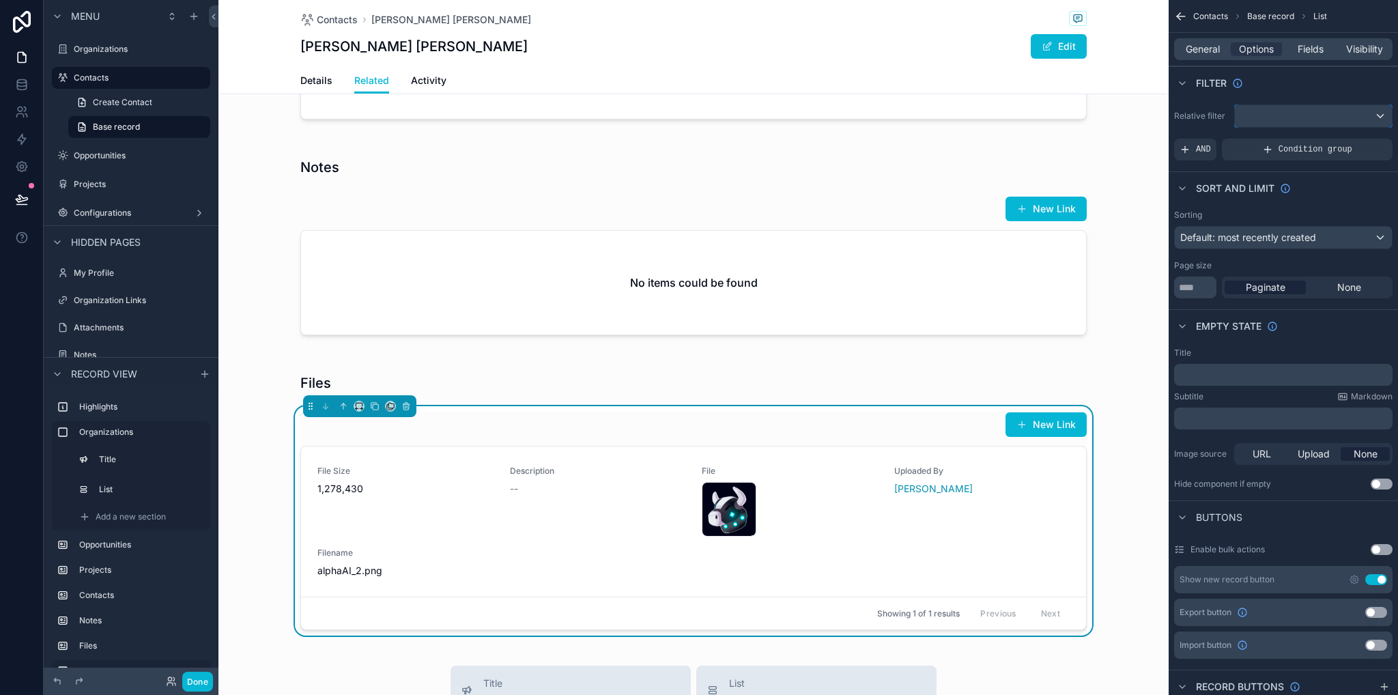
click at [1267, 119] on div "scrollable content" at bounding box center [1313, 116] width 157 height 22
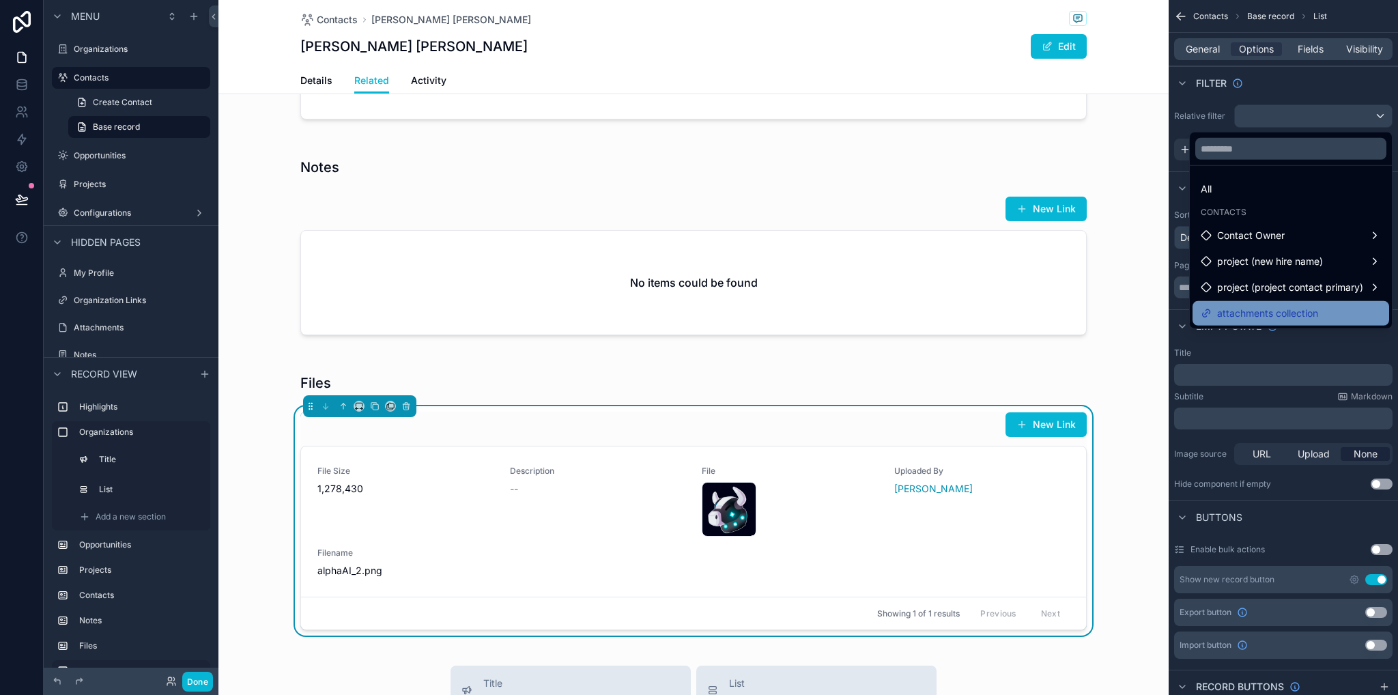
click at [1282, 305] on span "attachments collection" at bounding box center [1267, 313] width 101 height 16
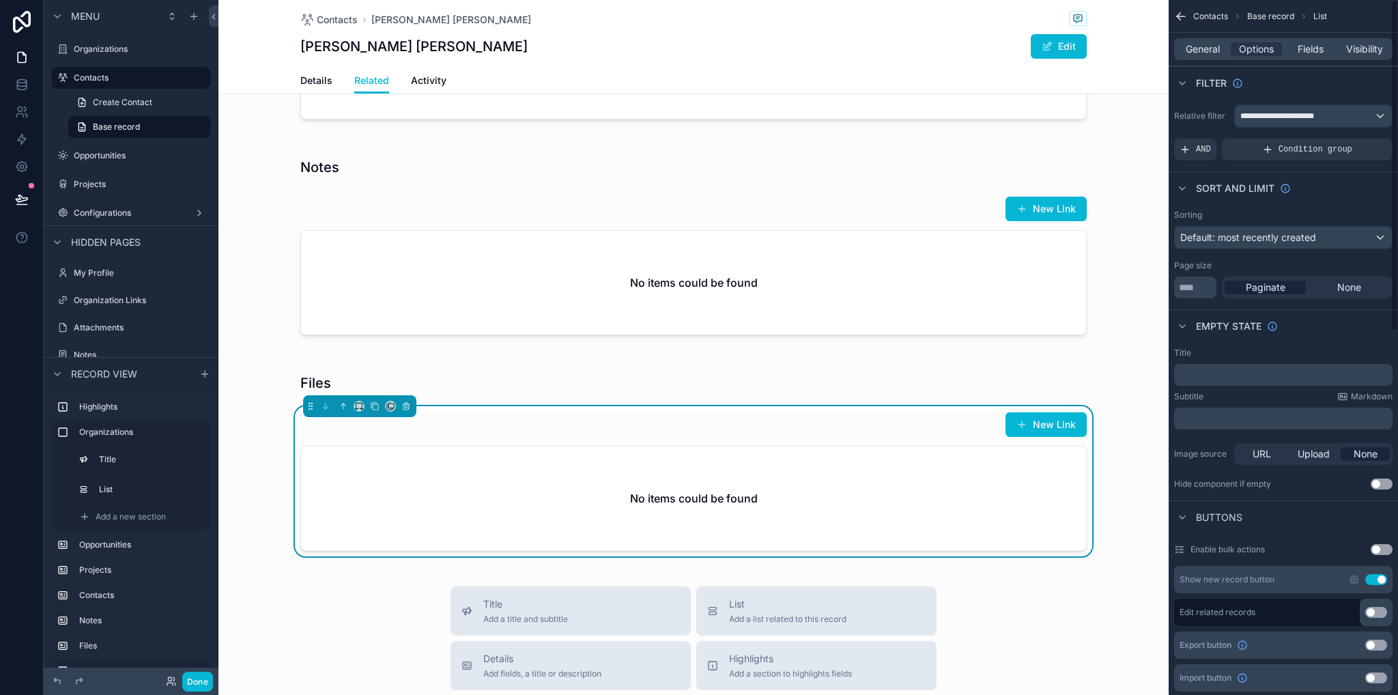
click at [1127, 504] on div "Files New Link No items could be found" at bounding box center [693, 462] width 950 height 205
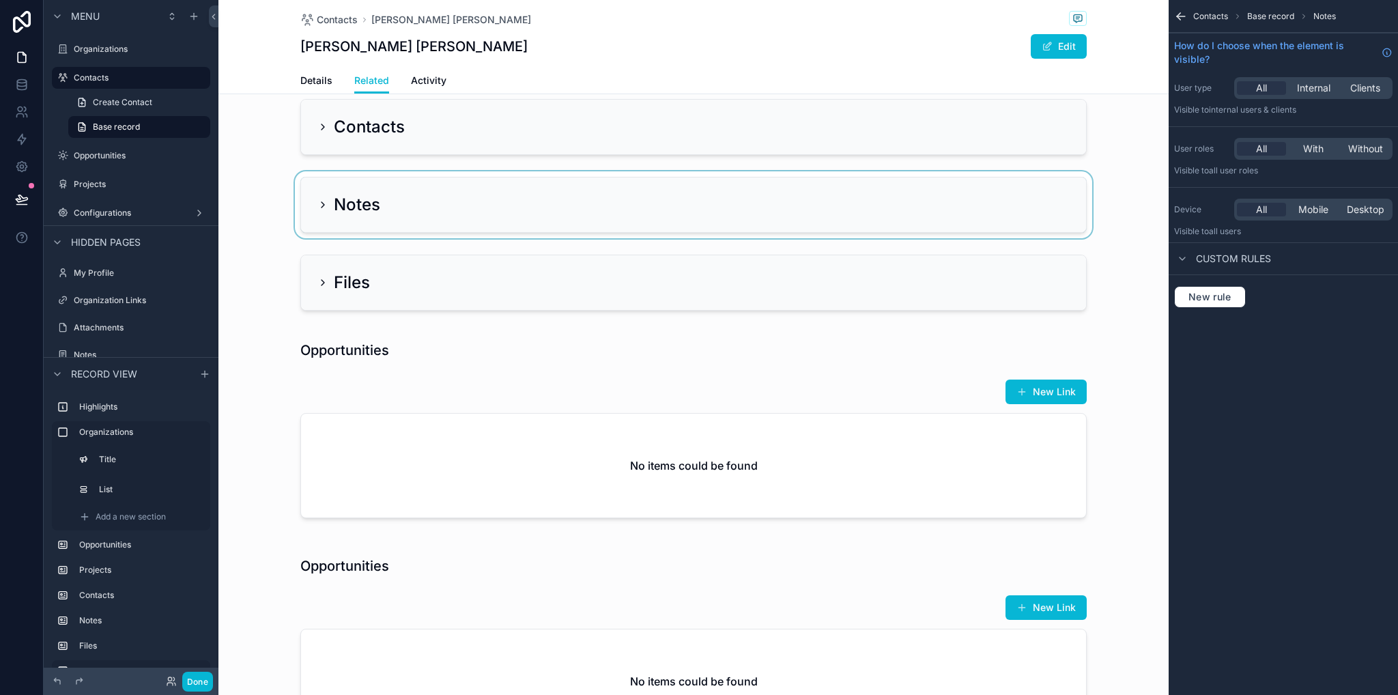
scroll to position [273, 0]
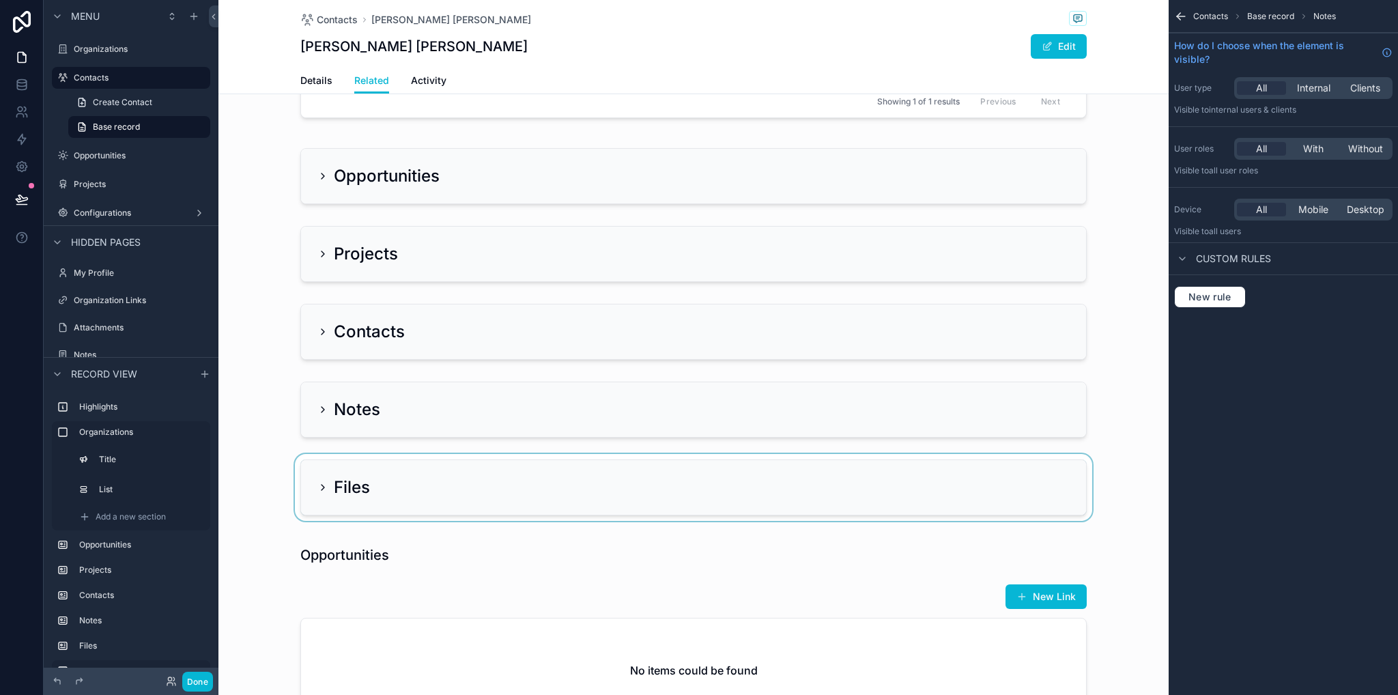
click at [311, 454] on div "scrollable content" at bounding box center [693, 487] width 950 height 67
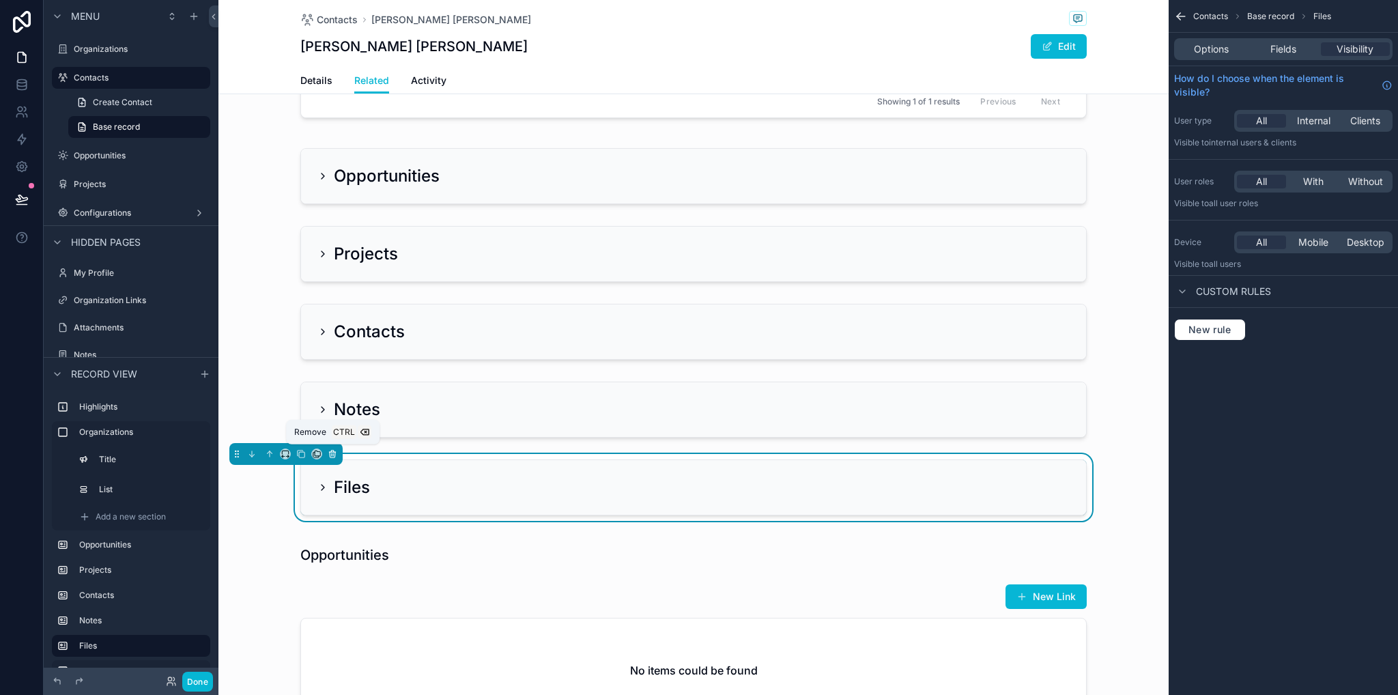
click at [332, 453] on icon "scrollable content" at bounding box center [332, 454] width 0 height 3
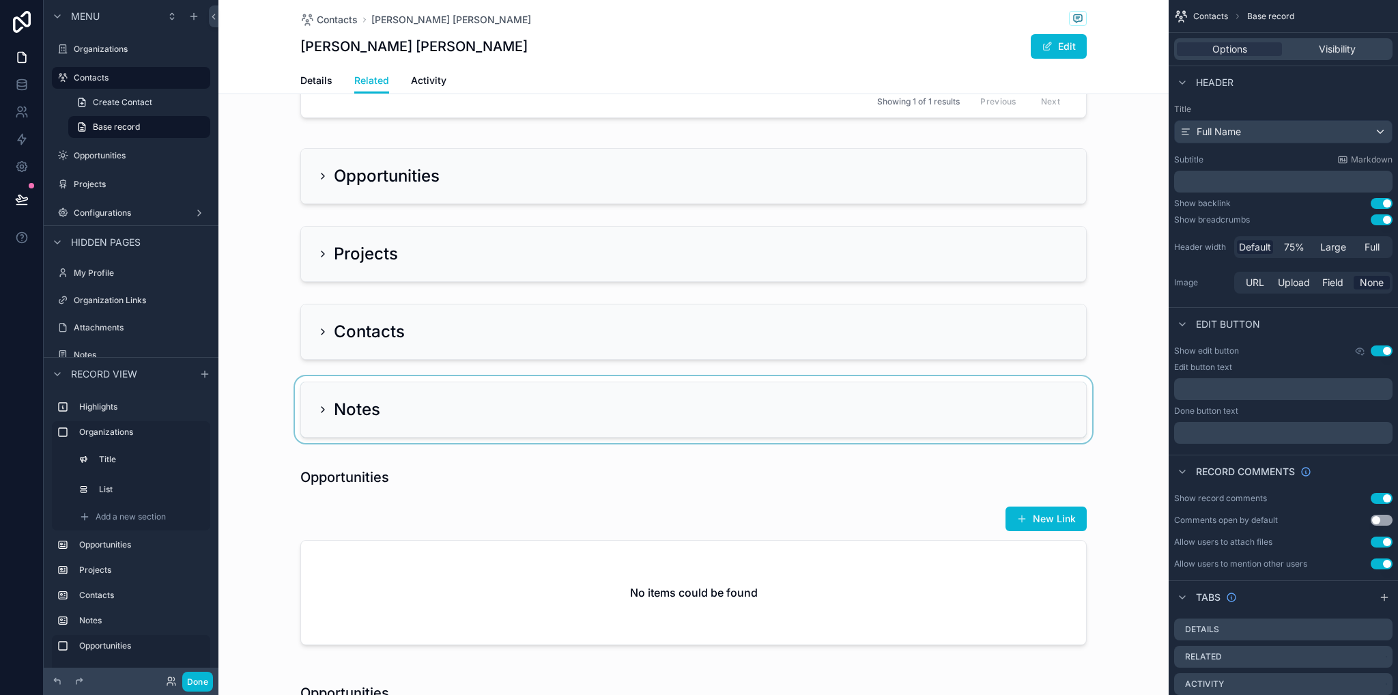
click at [329, 390] on div "scrollable content" at bounding box center [693, 409] width 950 height 67
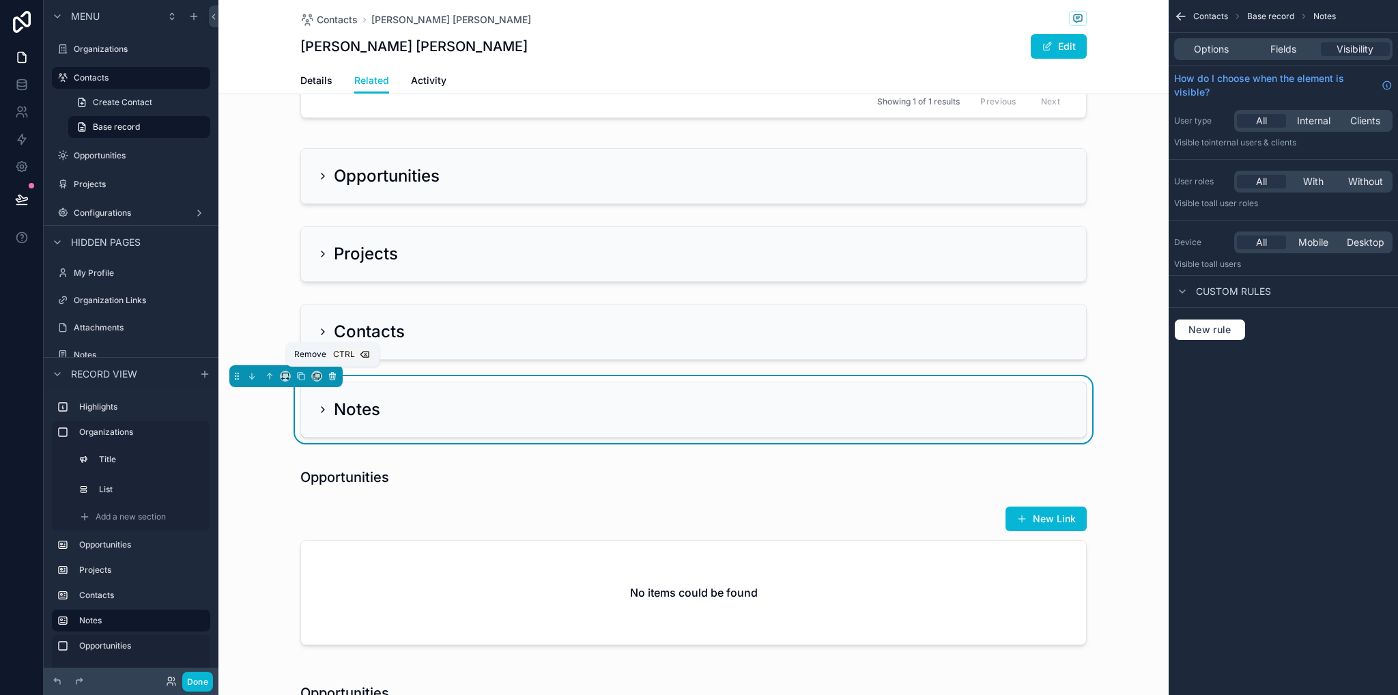
click at [333, 372] on icon "scrollable content" at bounding box center [333, 376] width 10 height 10
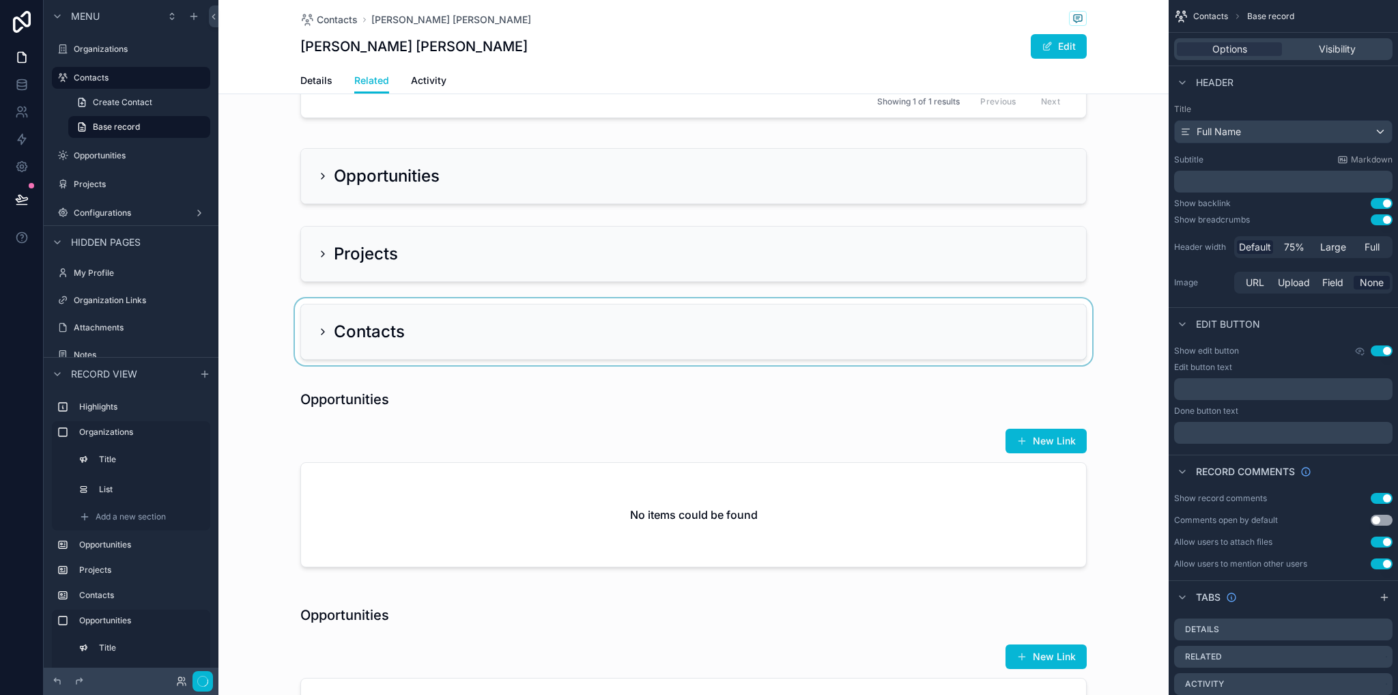
scroll to position [205, 0]
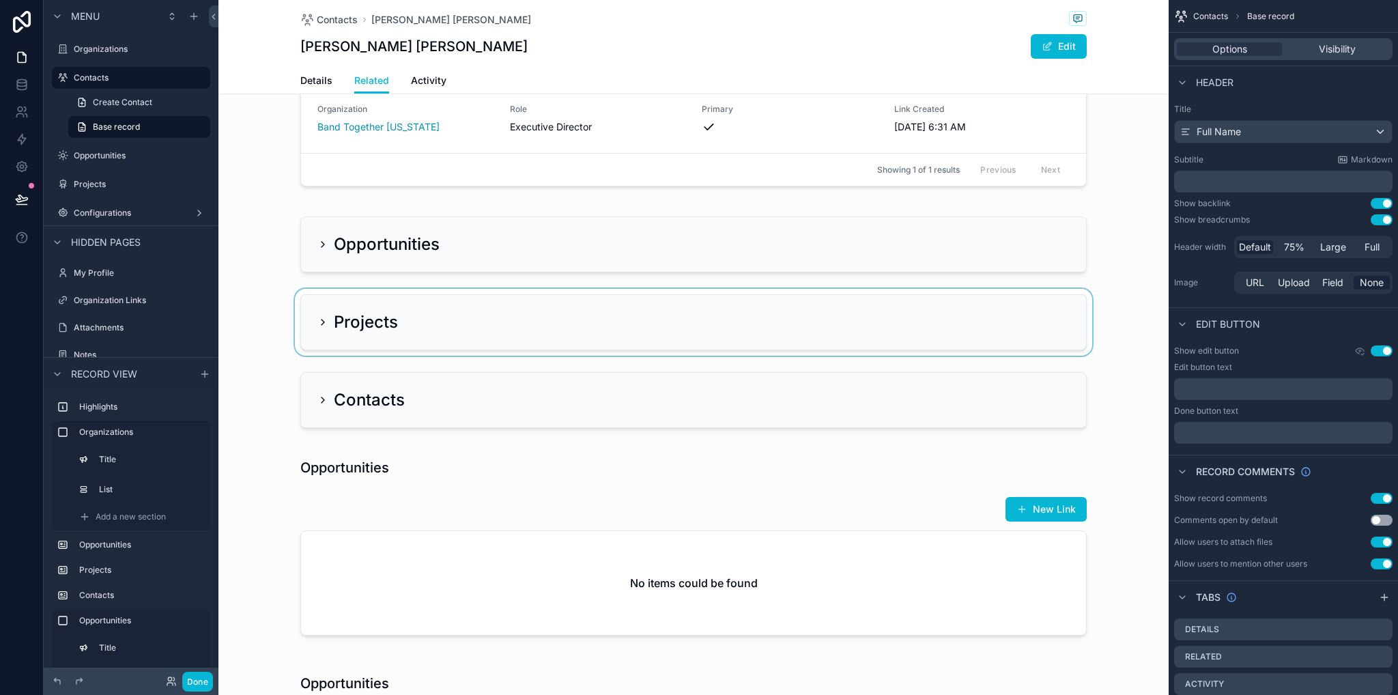
click at [328, 296] on div "scrollable content" at bounding box center [693, 322] width 950 height 67
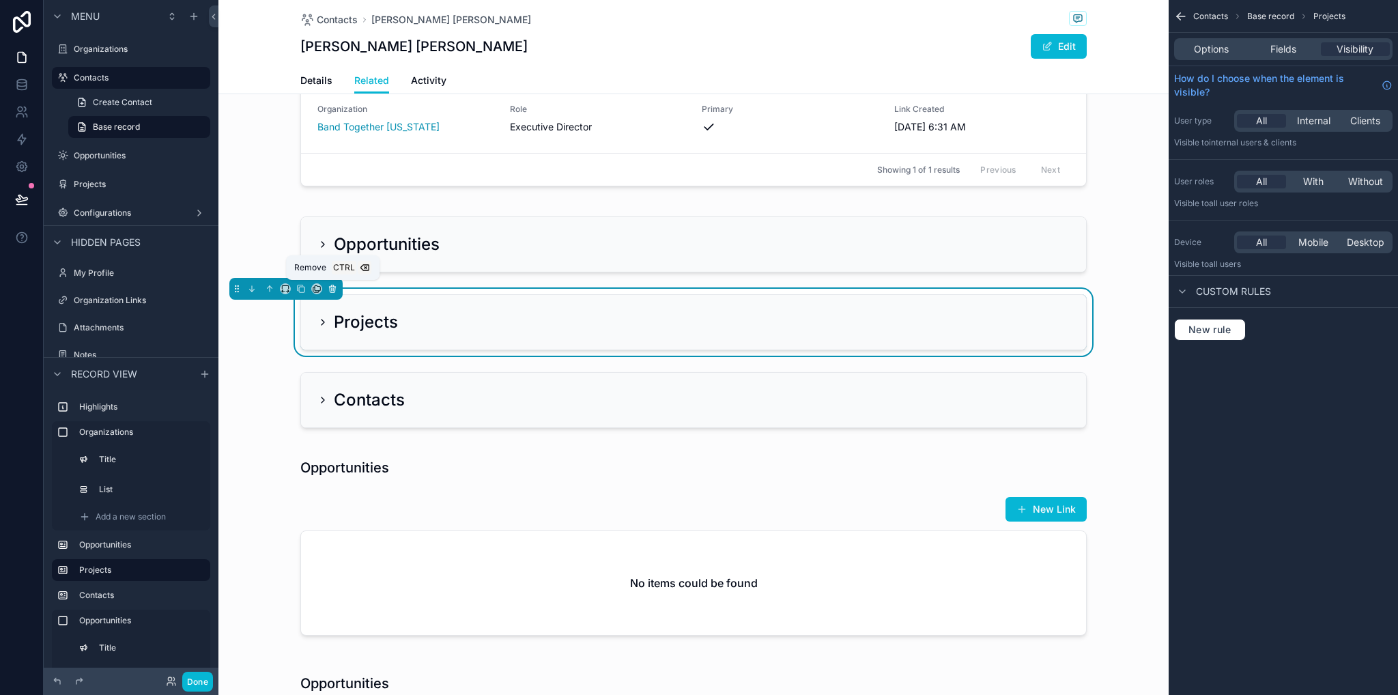
click at [333, 287] on icon "scrollable content" at bounding box center [333, 289] width 10 height 10
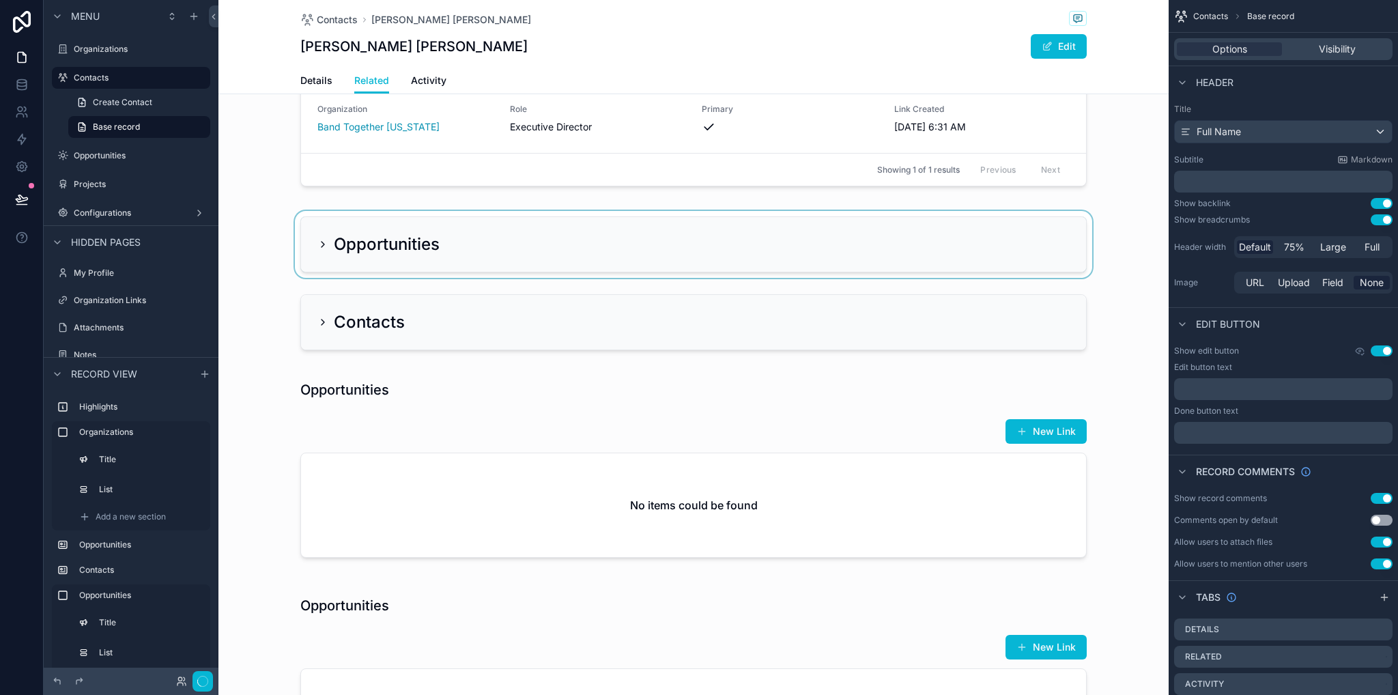
click at [325, 231] on div "scrollable content" at bounding box center [693, 244] width 950 height 67
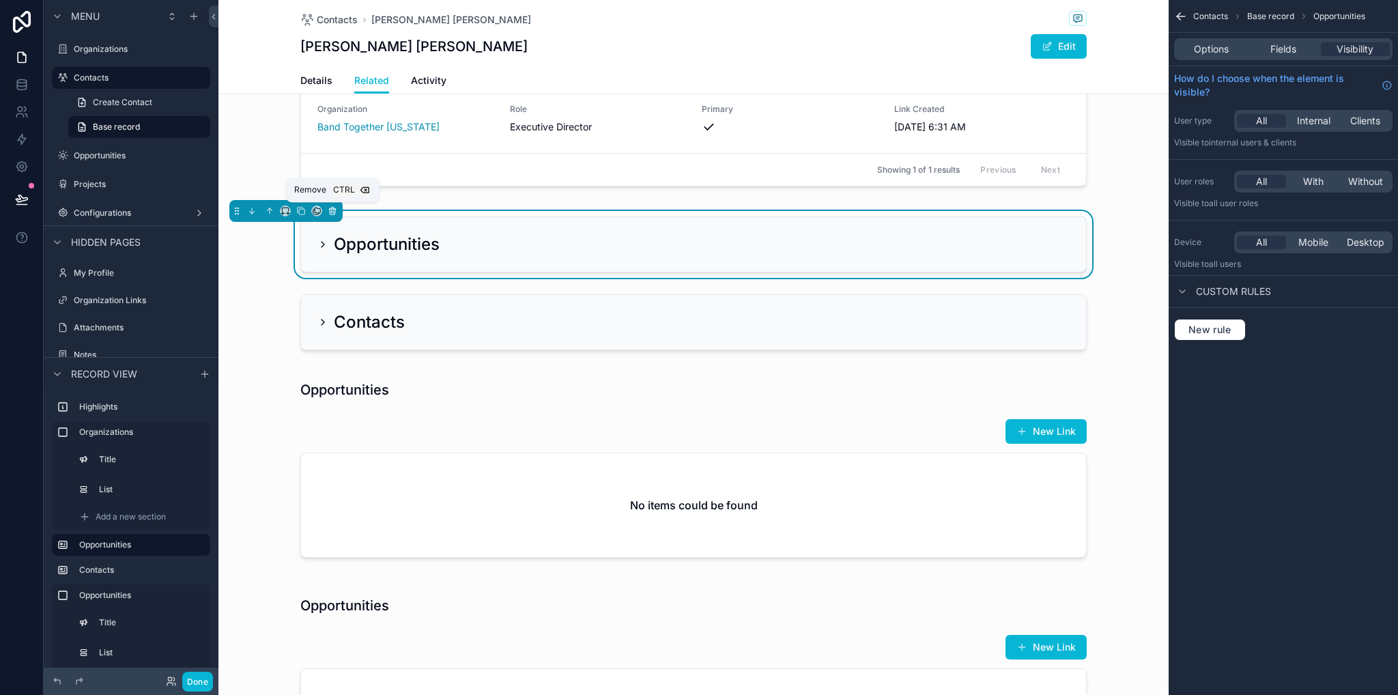
click at [332, 207] on icon "scrollable content" at bounding box center [332, 207] width 3 height 1
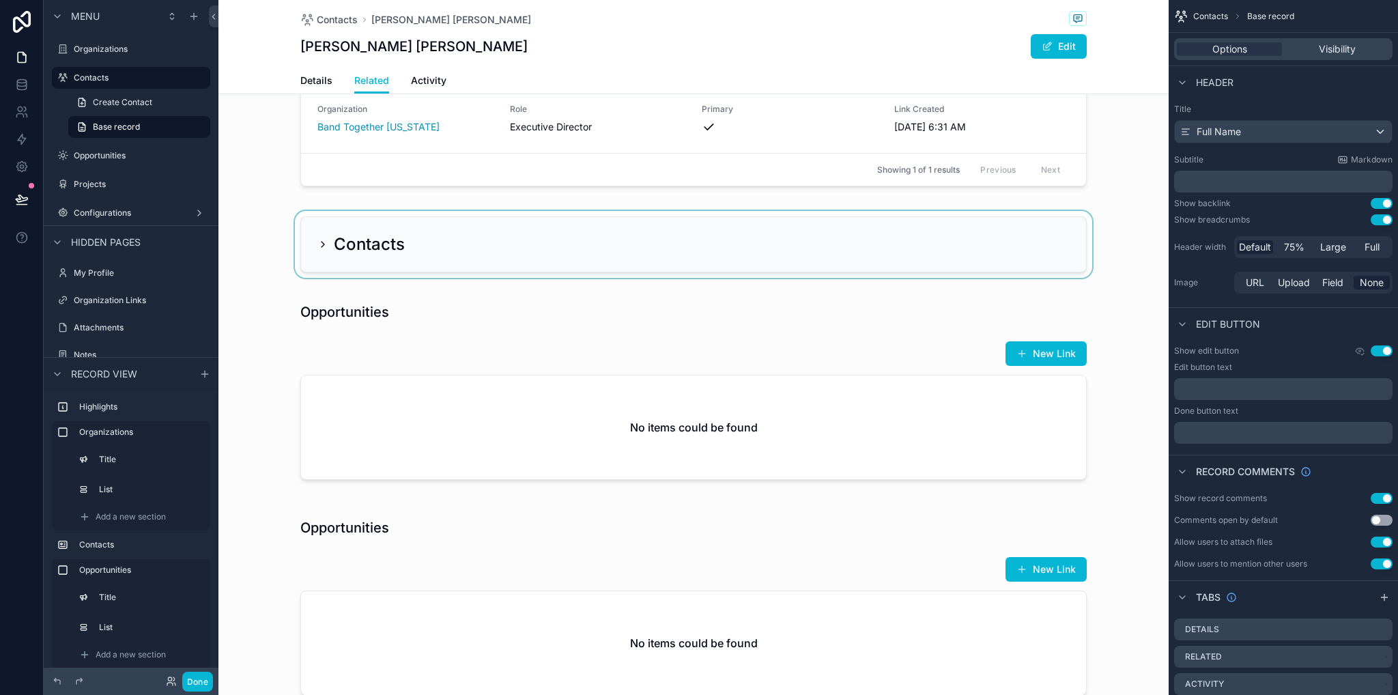
click at [349, 251] on div "scrollable content" at bounding box center [693, 244] width 950 height 67
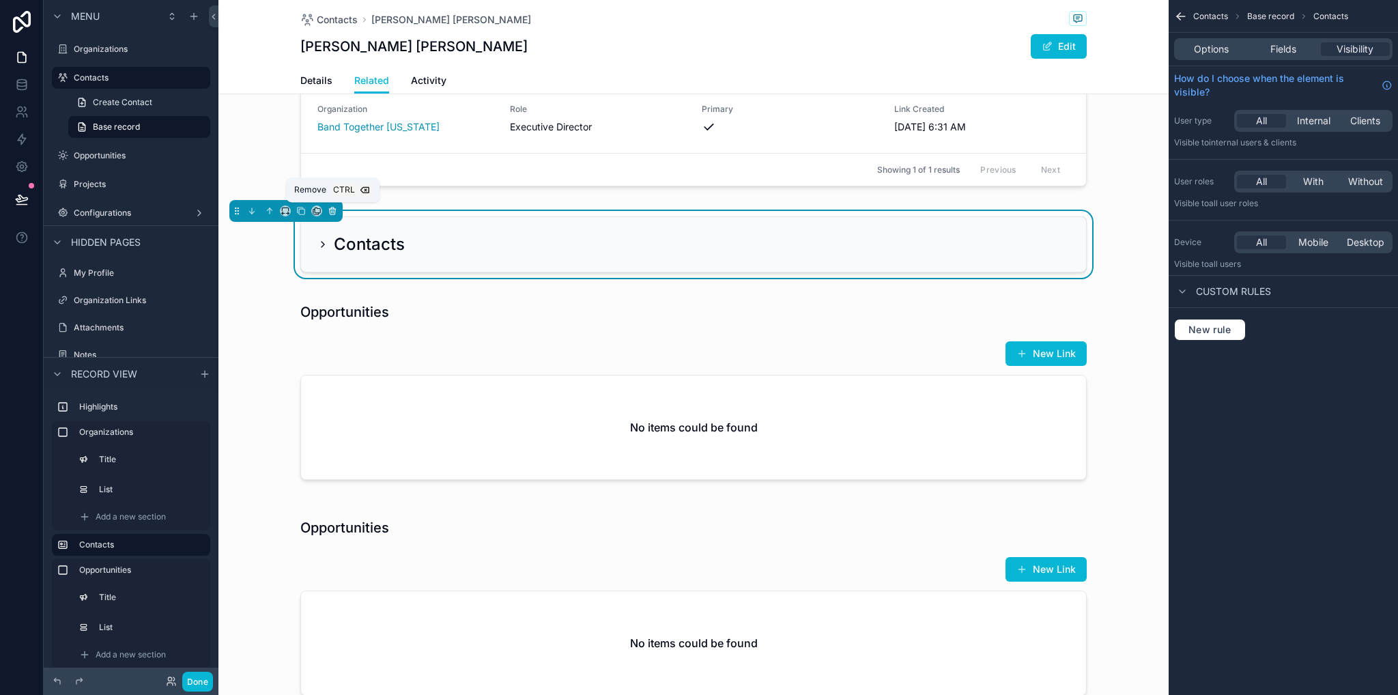
click at [333, 209] on icon "scrollable content" at bounding box center [332, 209] width 6 height 0
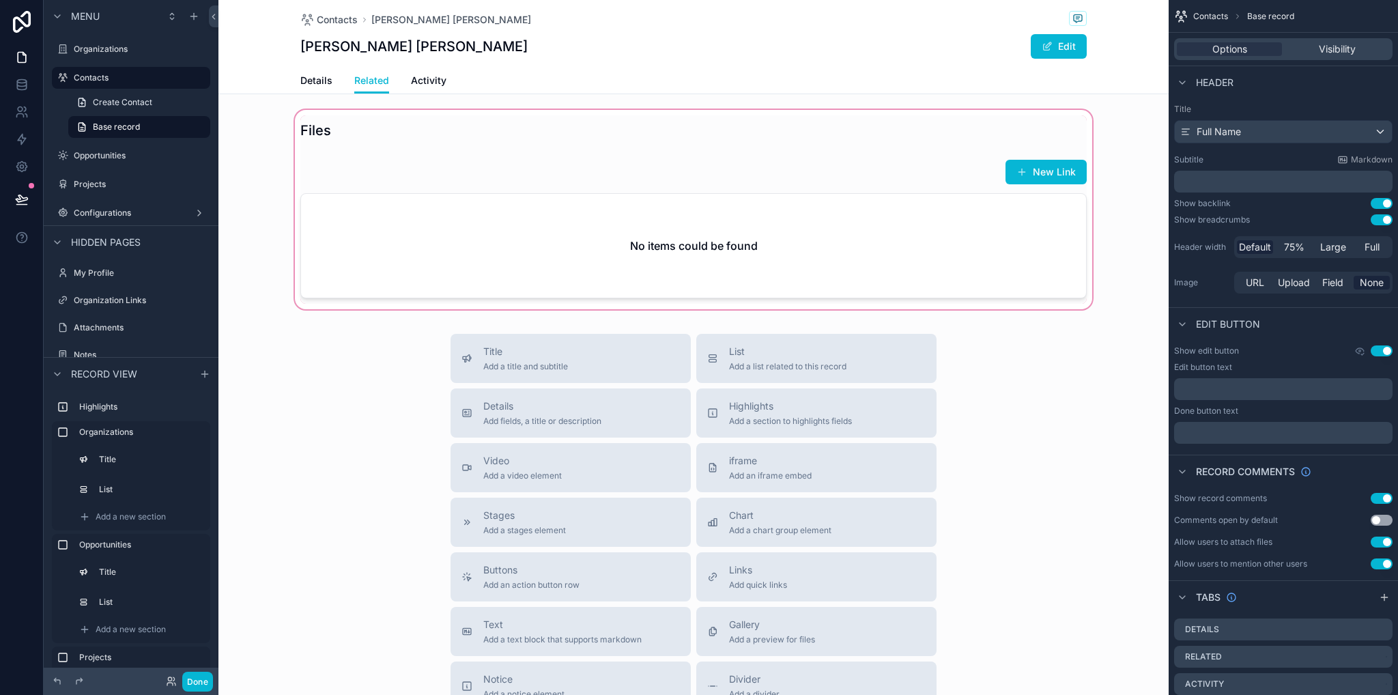
scroll to position [751, 0]
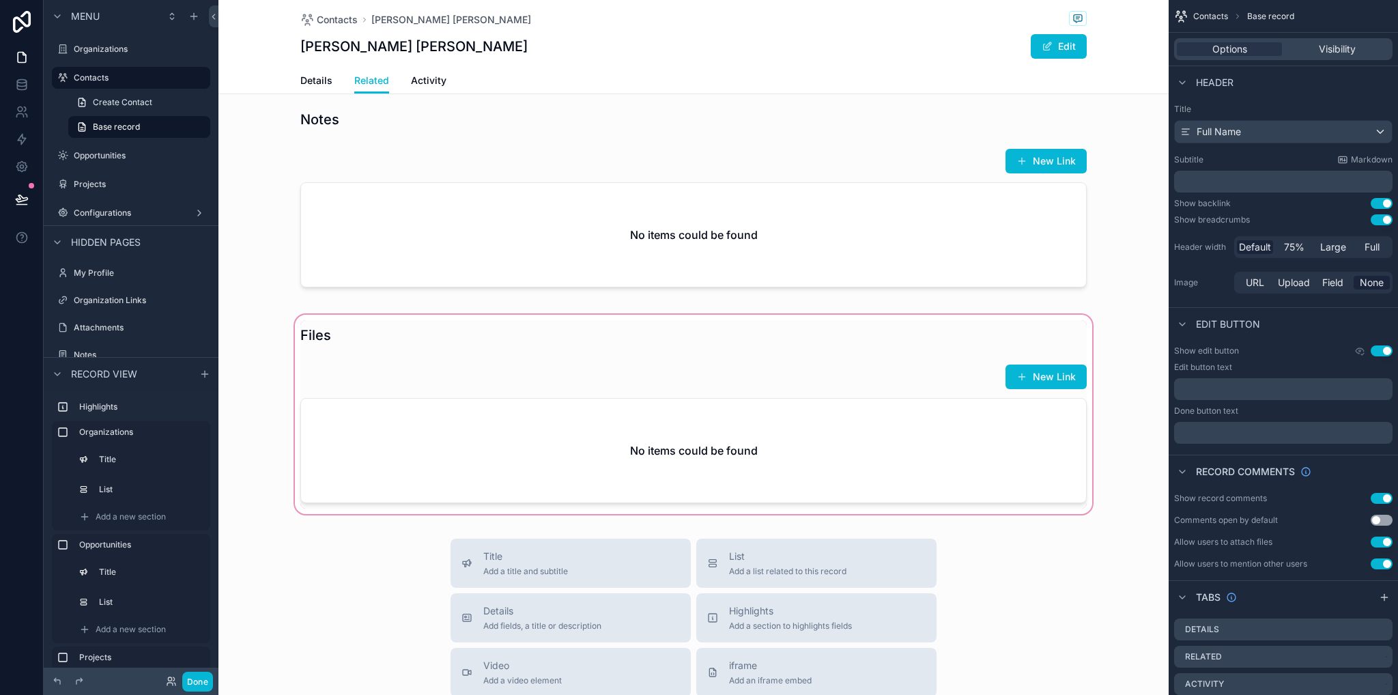
click at [379, 327] on div "scrollable content" at bounding box center [693, 414] width 950 height 205
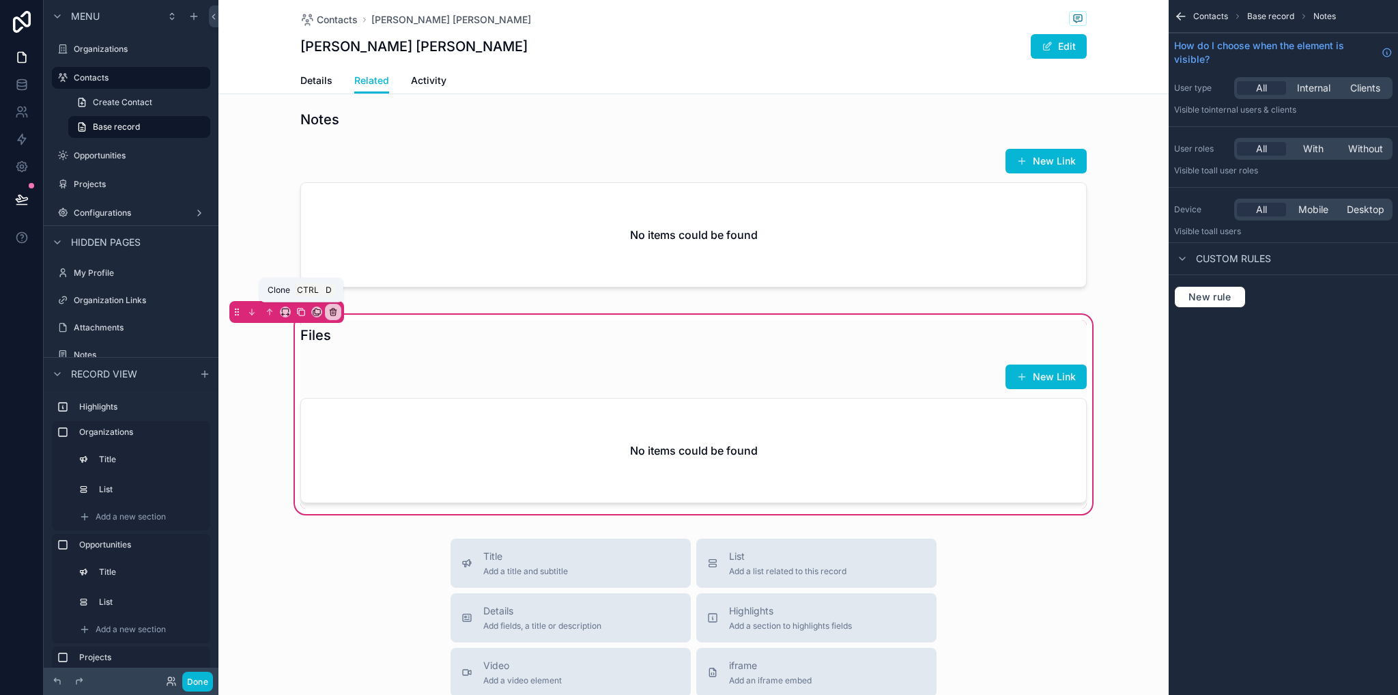
click at [300, 312] on icon "scrollable content" at bounding box center [301, 312] width 10 height 10
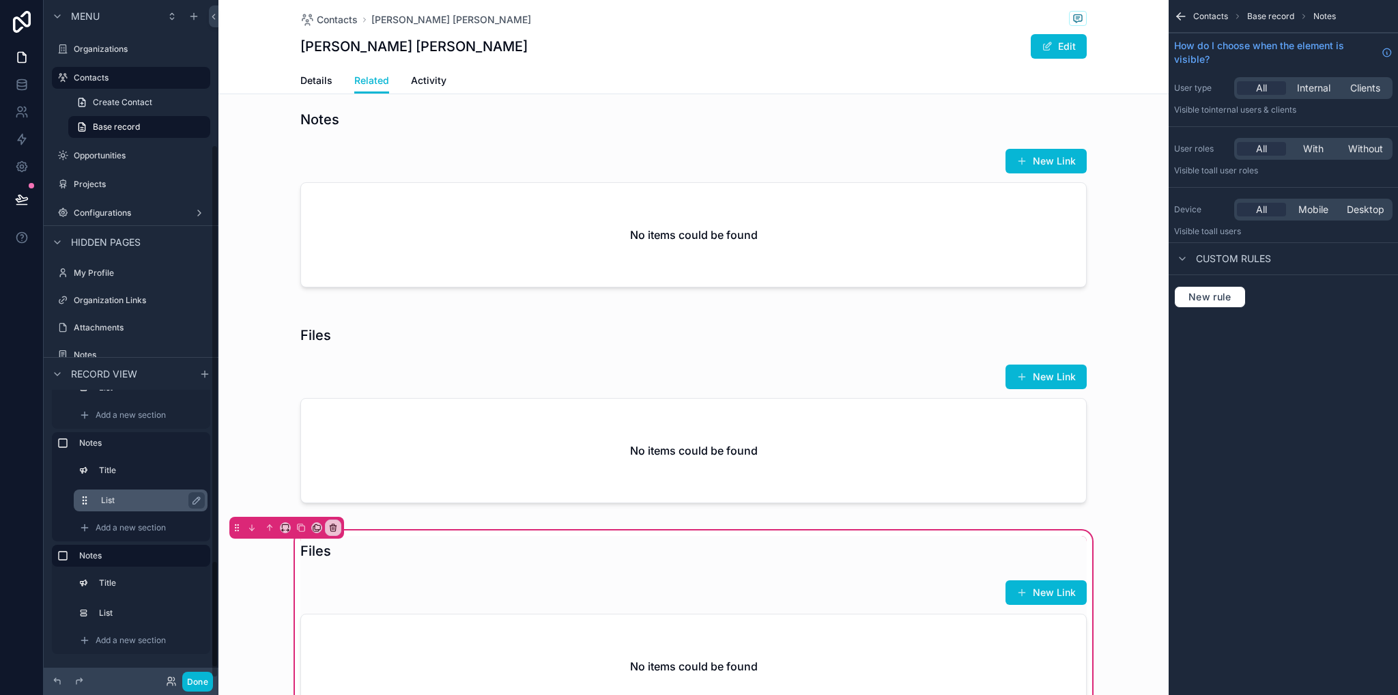
scroll to position [185, 0]
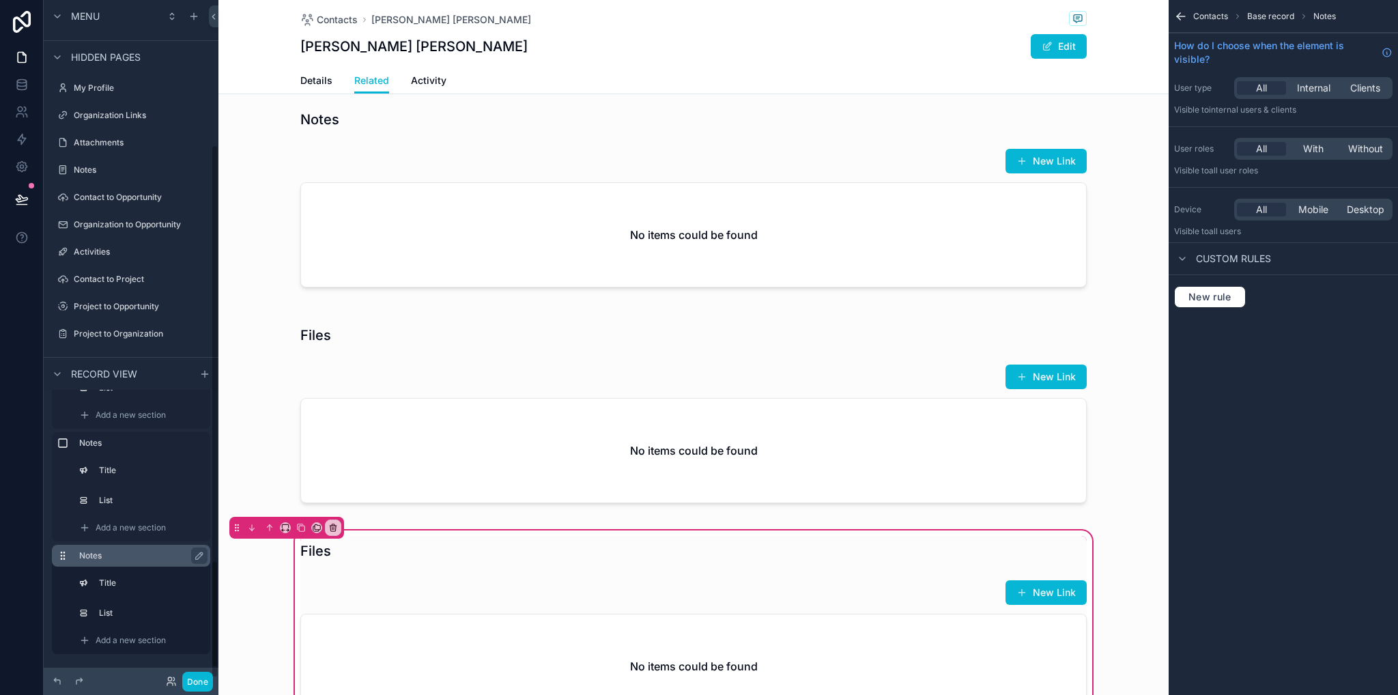
click at [119, 553] on label "Notes" at bounding box center [139, 555] width 120 height 11
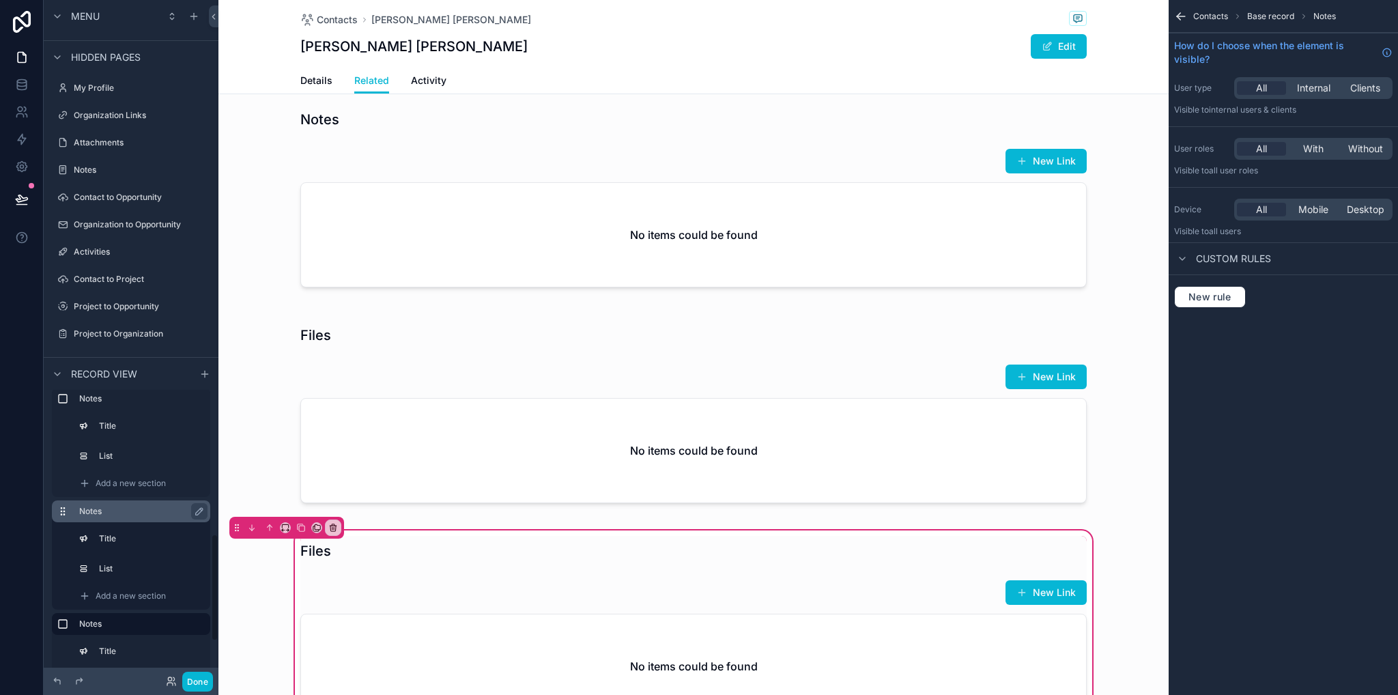
click at [117, 506] on label "Notes" at bounding box center [139, 511] width 120 height 11
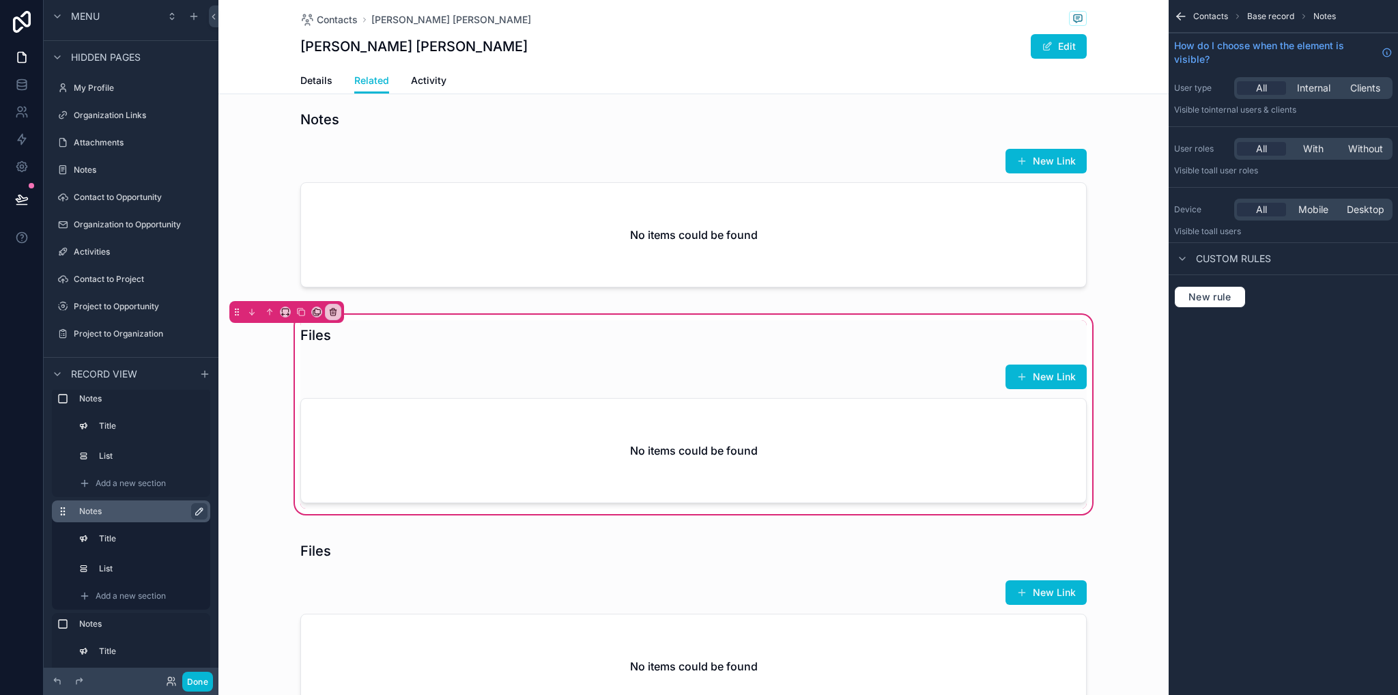
click at [196, 514] on icon "scrollable content" at bounding box center [199, 511] width 7 height 7
click at [124, 511] on input "*****" at bounding box center [131, 511] width 104 height 16
type input "*"
type input "*****"
click at [197, 514] on icon "scrollable content" at bounding box center [196, 511] width 11 height 11
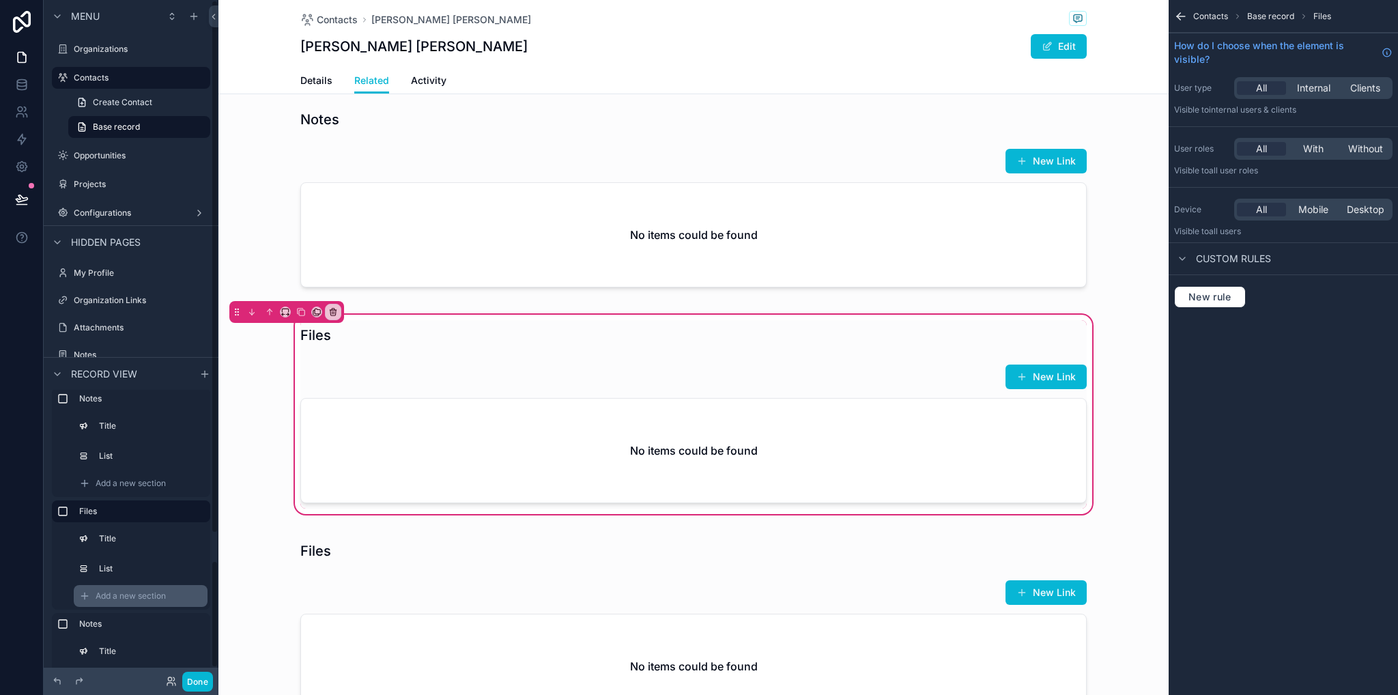
scroll to position [440, 0]
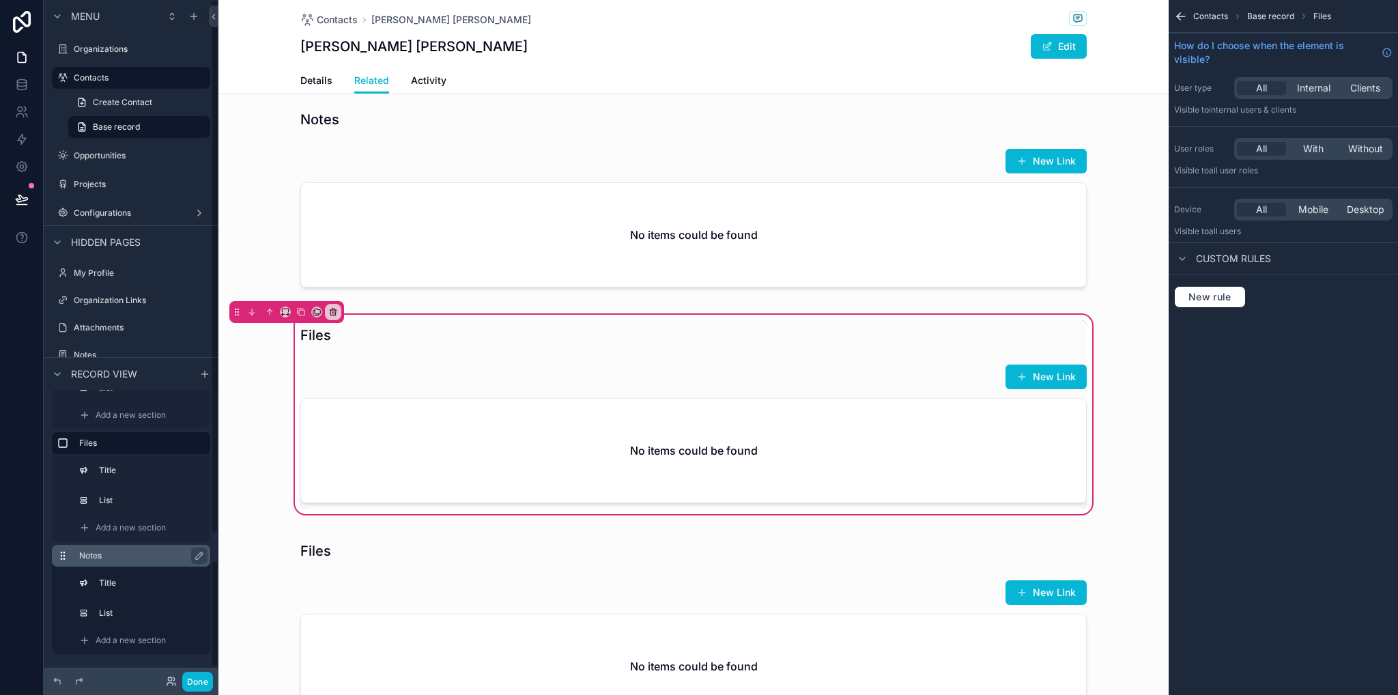
click at [115, 555] on label "Notes" at bounding box center [139, 555] width 120 height 11
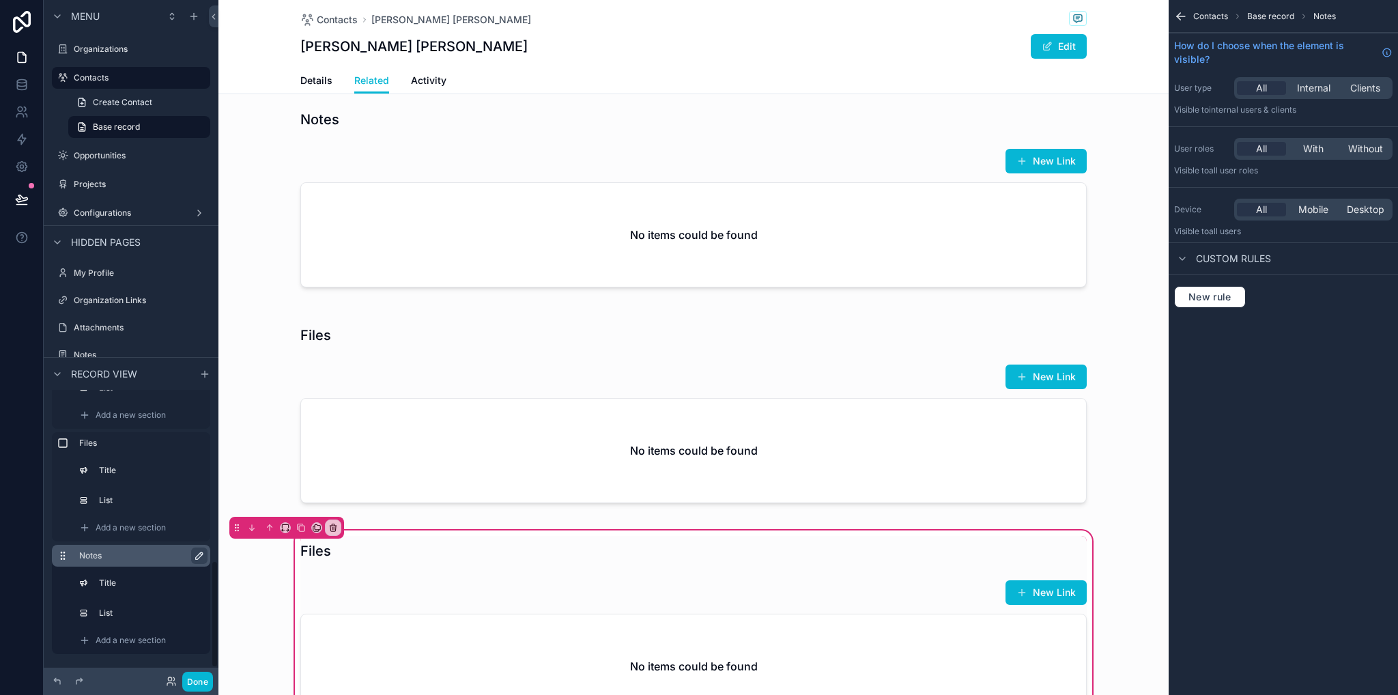
click at [200, 556] on icon "scrollable content" at bounding box center [199, 555] width 7 height 7
click at [134, 558] on input "*****" at bounding box center [131, 555] width 104 height 16
type input "*"
type input "********"
click at [195, 556] on icon "scrollable content" at bounding box center [196, 555] width 7 height 5
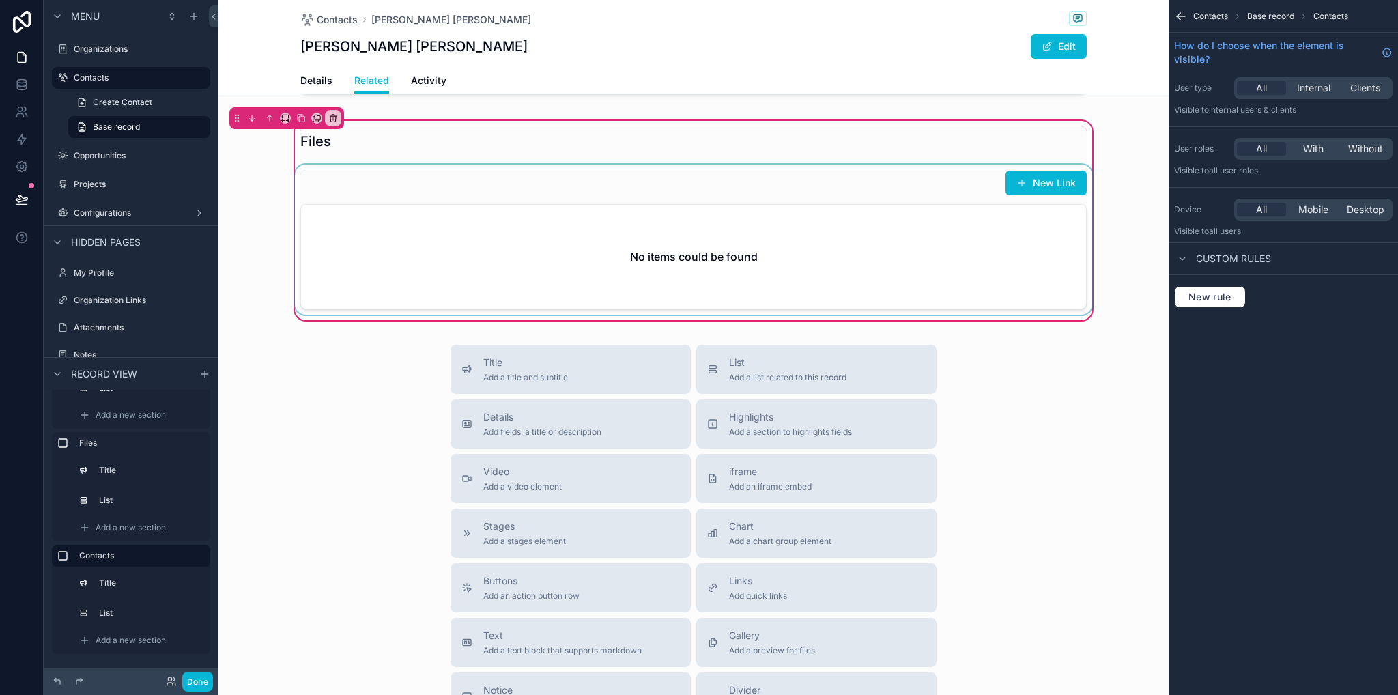
scroll to position [956, 0]
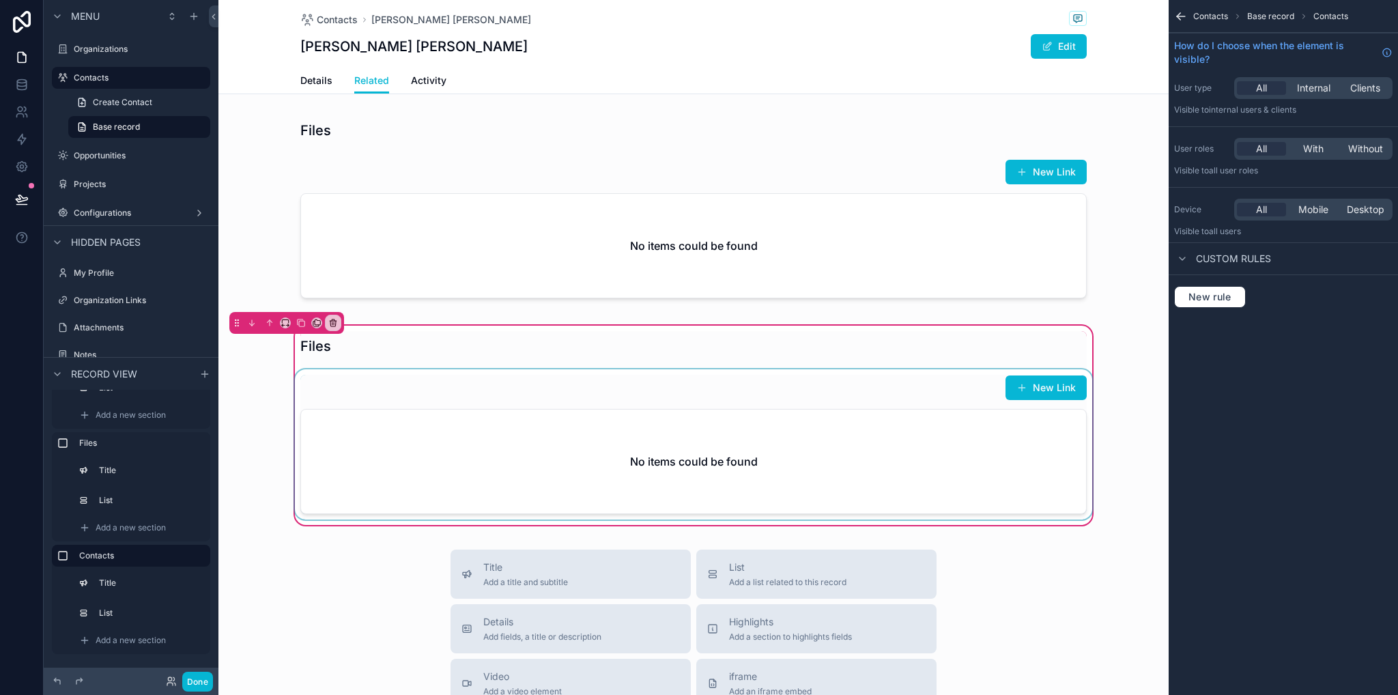
click at [441, 410] on div "scrollable content" at bounding box center [693, 444] width 803 height 150
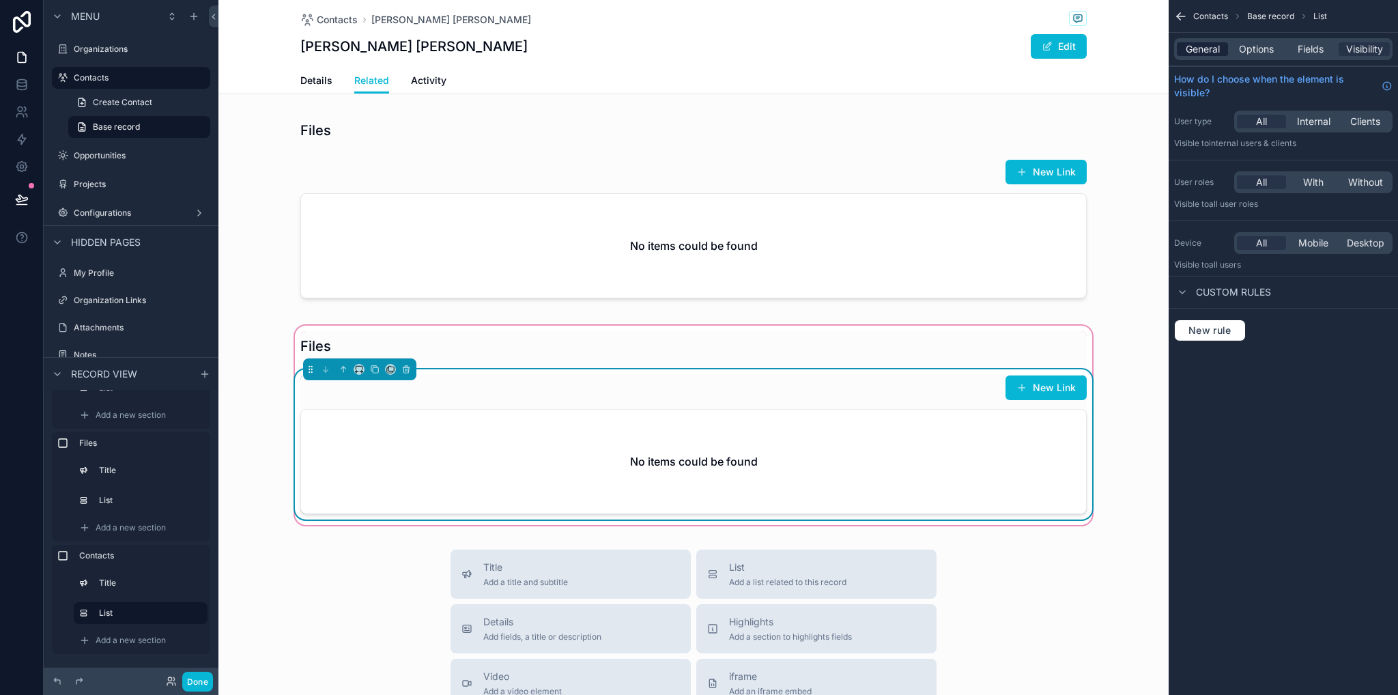
click at [1209, 53] on span "General" at bounding box center [1203, 49] width 34 height 14
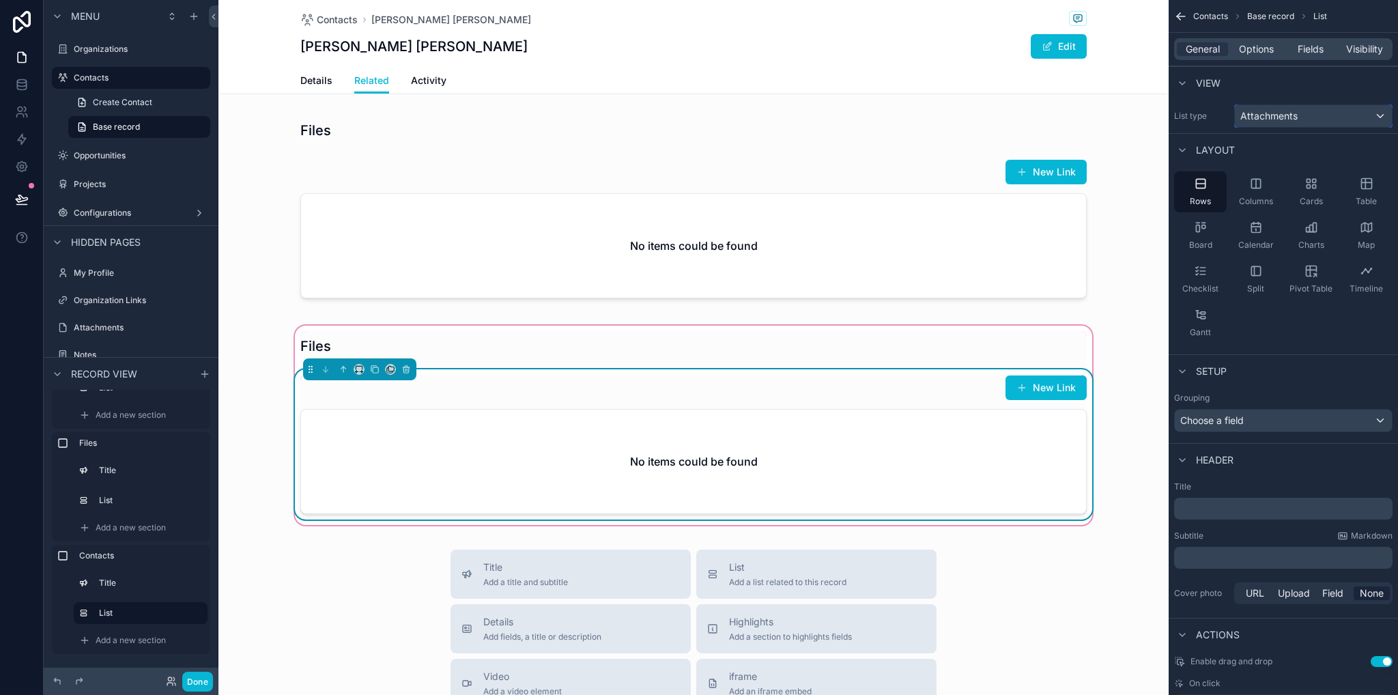
click at [1271, 124] on div "Attachments" at bounding box center [1313, 116] width 157 height 22
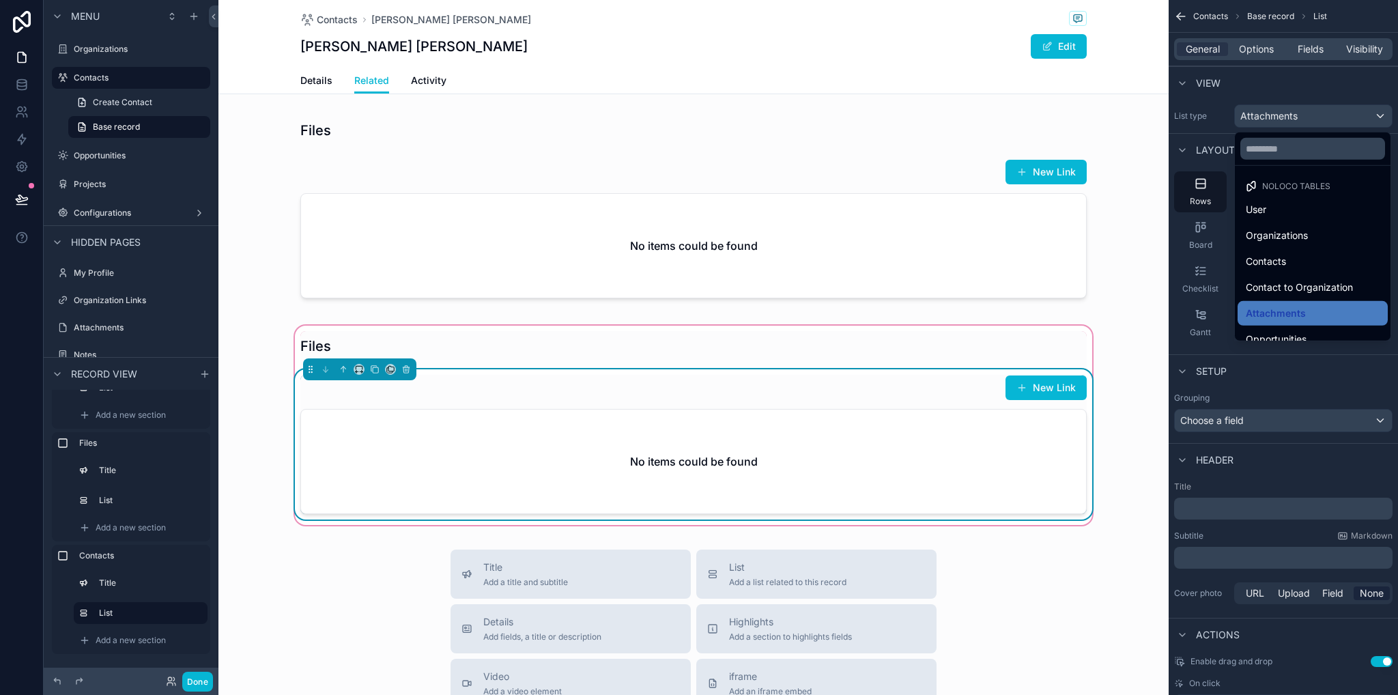
click at [1291, 187] on span "Noloco tables" at bounding box center [1296, 186] width 68 height 11
click at [1313, 107] on div "scrollable content" at bounding box center [699, 347] width 1398 height 695
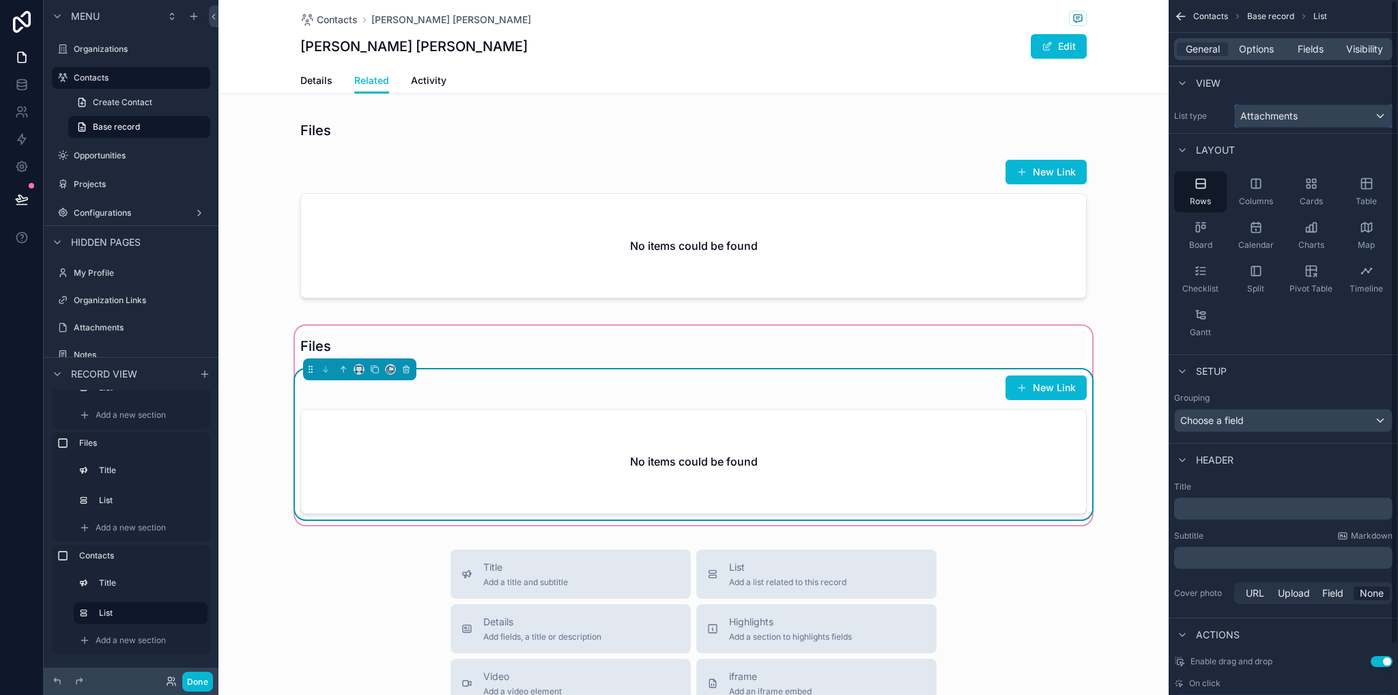
click at [1312, 121] on div "Attachments" at bounding box center [1313, 116] width 157 height 22
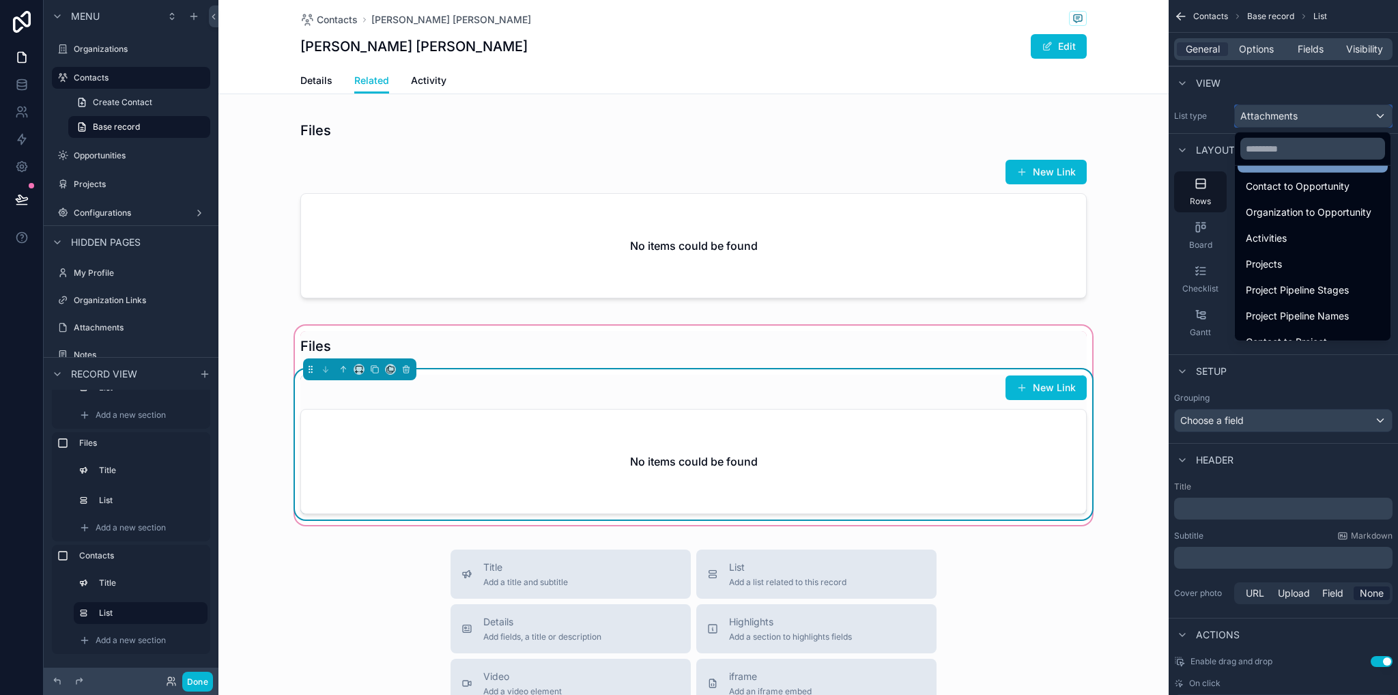
scroll to position [68, 0]
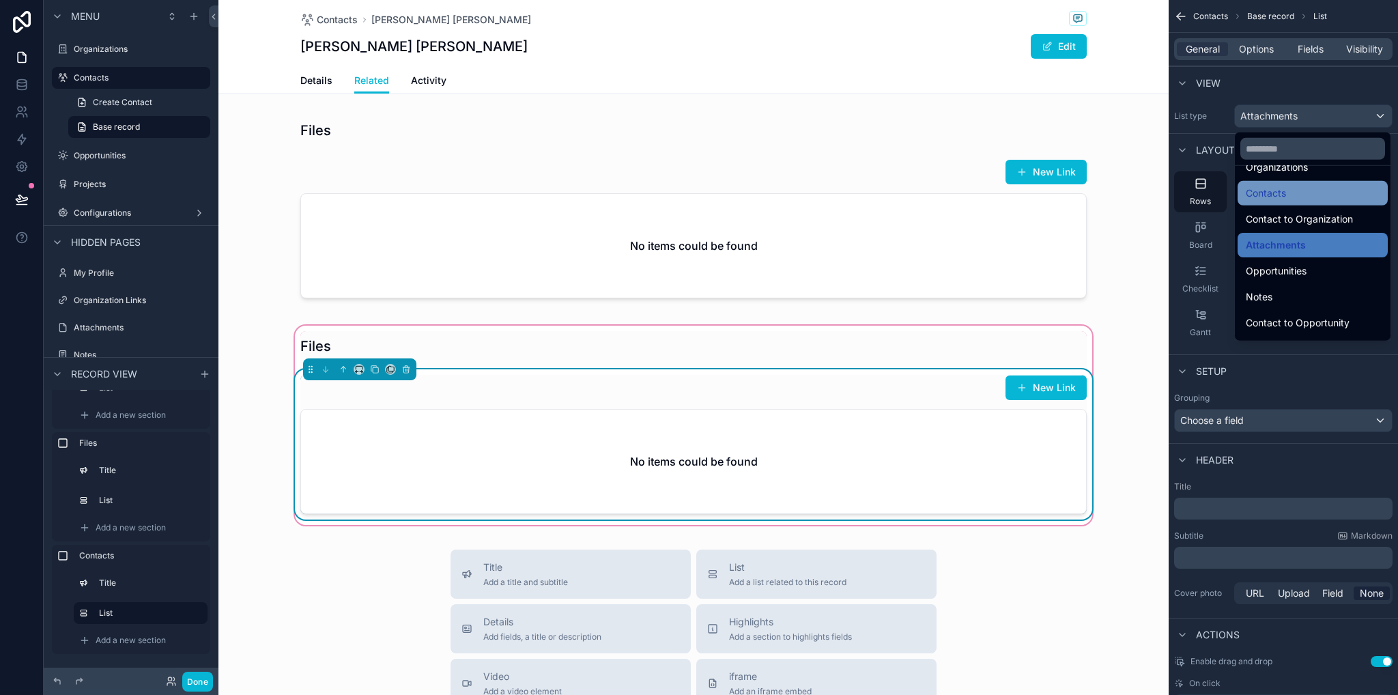
click at [1278, 198] on span "Contacts" at bounding box center [1266, 193] width 40 height 16
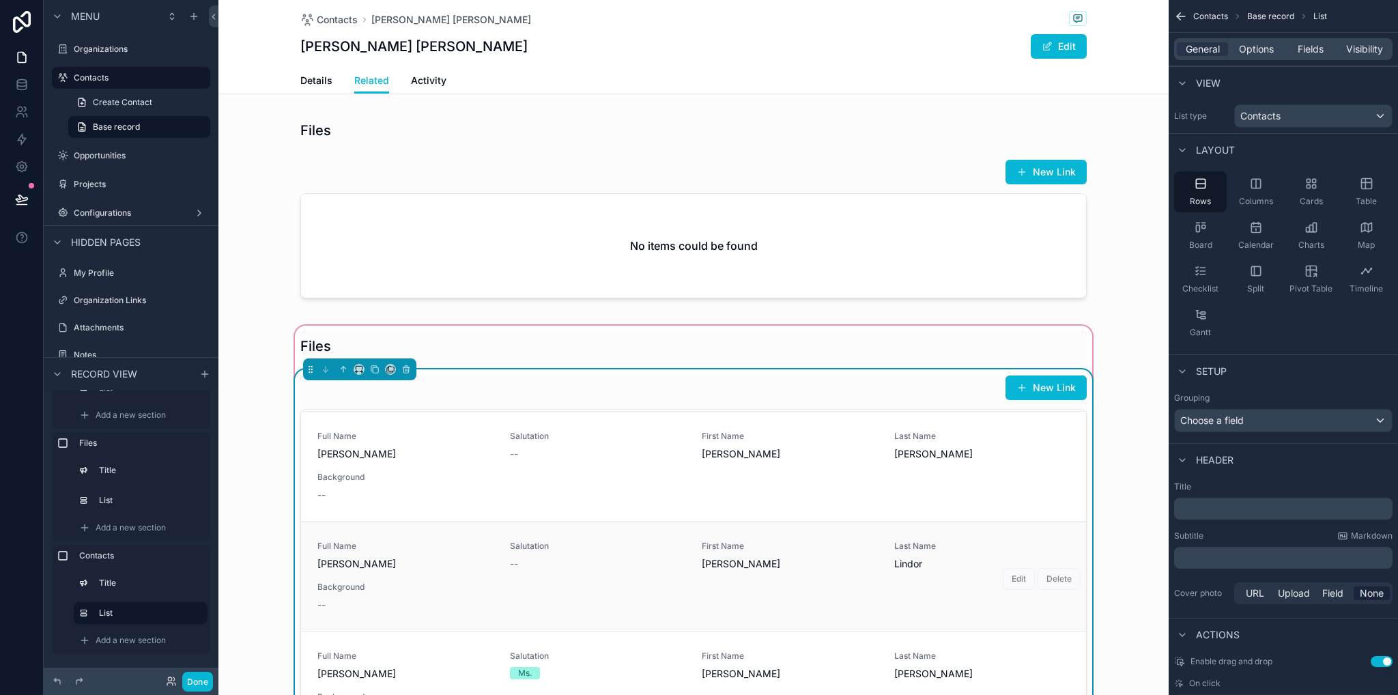
scroll to position [636, 0]
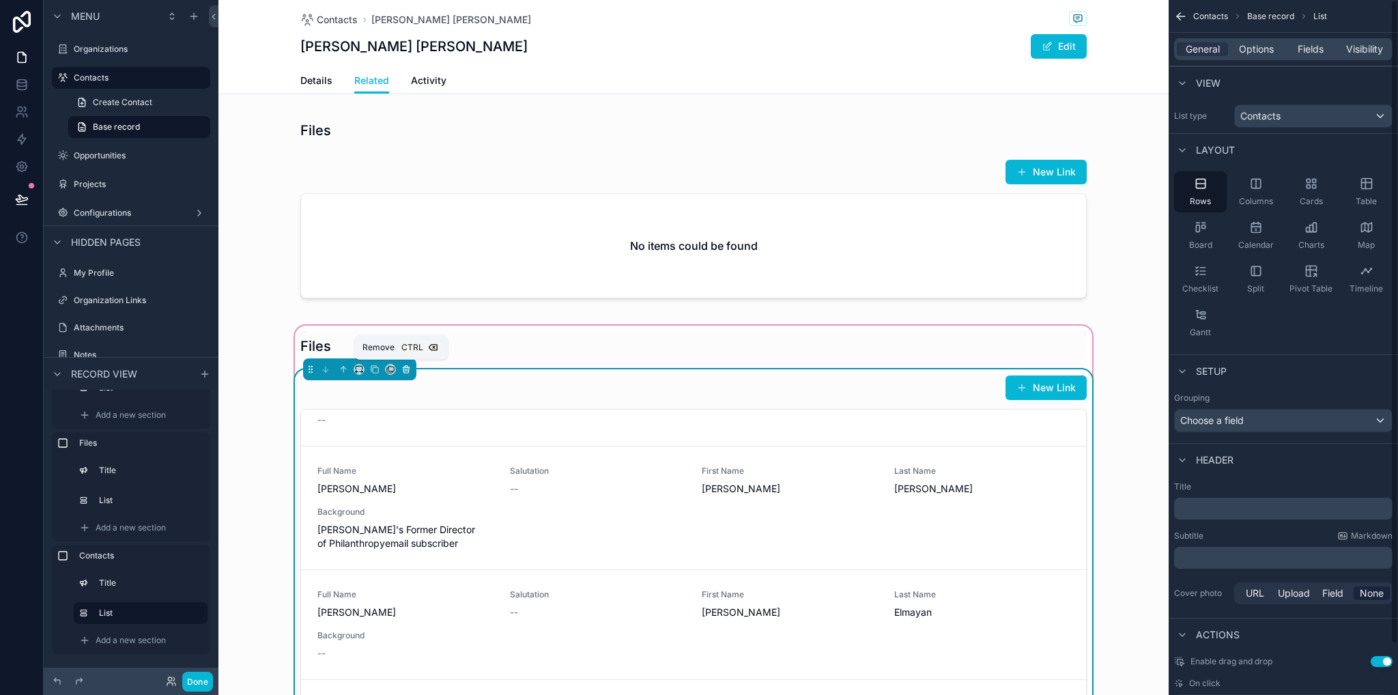
click at [401, 365] on icon "scrollable content" at bounding box center [406, 369] width 10 height 10
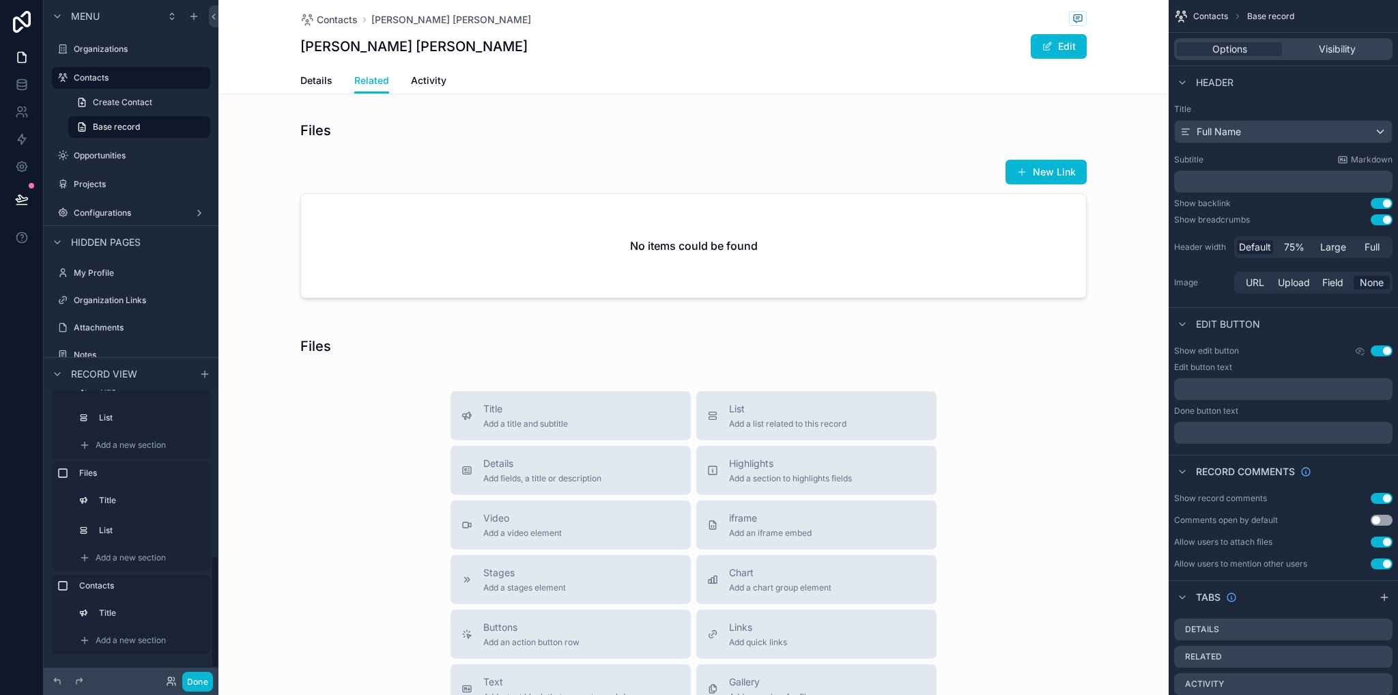
scroll to position [410, 0]
click at [324, 348] on div "scrollable content" at bounding box center [693, 346] width 950 height 46
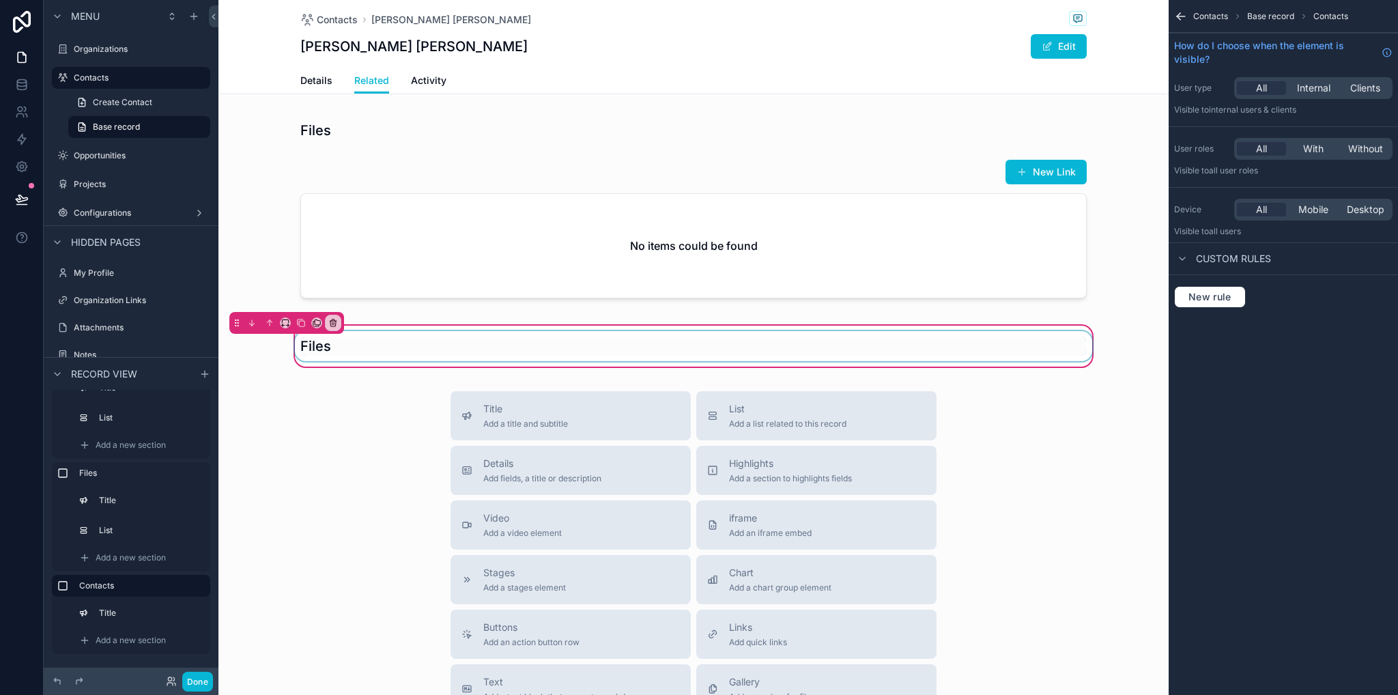
drag, startPoint x: 332, startPoint y: 350, endPoint x: 397, endPoint y: 342, distance: 64.7
click at [332, 350] on div "scrollable content" at bounding box center [693, 346] width 803 height 30
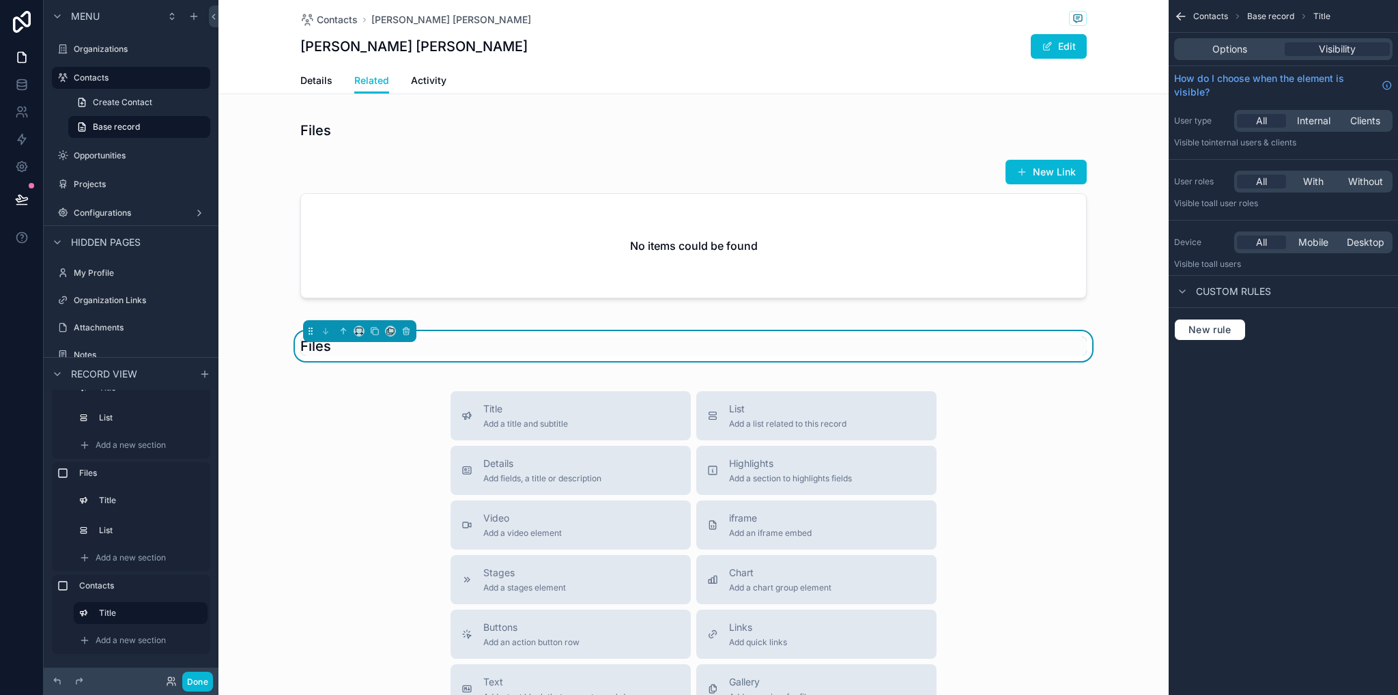
click at [1207, 25] on div "Contacts Base record Title" at bounding box center [1282, 16] width 229 height 33
click at [1248, 53] on div "Options" at bounding box center [1229, 49] width 105 height 14
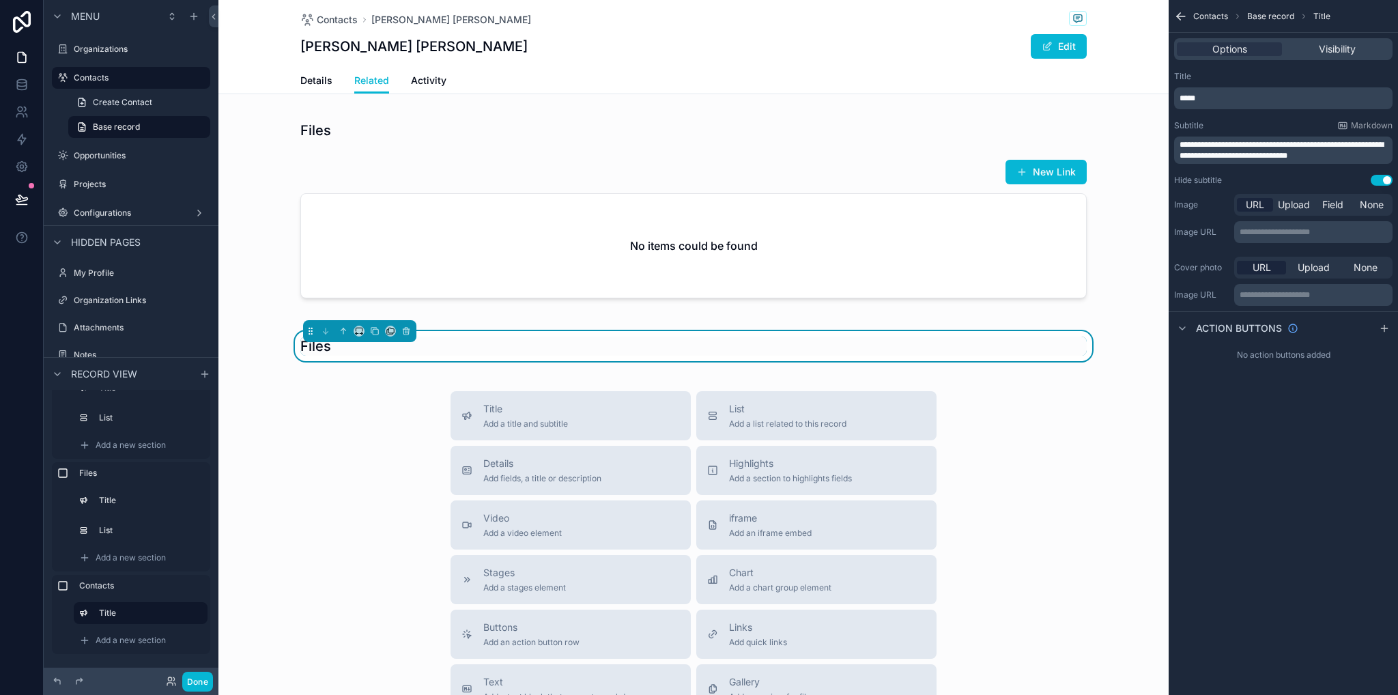
click at [1227, 111] on div "**********" at bounding box center [1282, 129] width 229 height 126
click at [1223, 100] on p "*****" at bounding box center [1284, 98] width 210 height 11
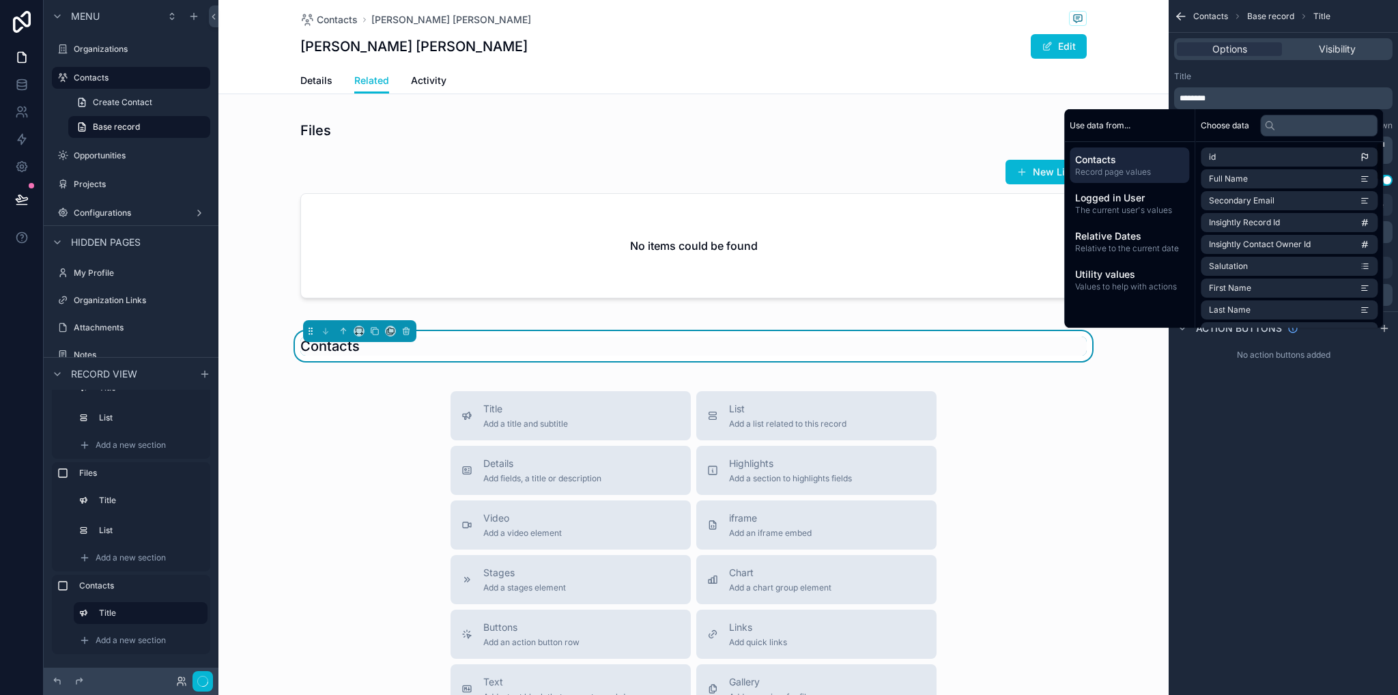
click at [1279, 418] on div "**********" at bounding box center [1282, 347] width 229 height 695
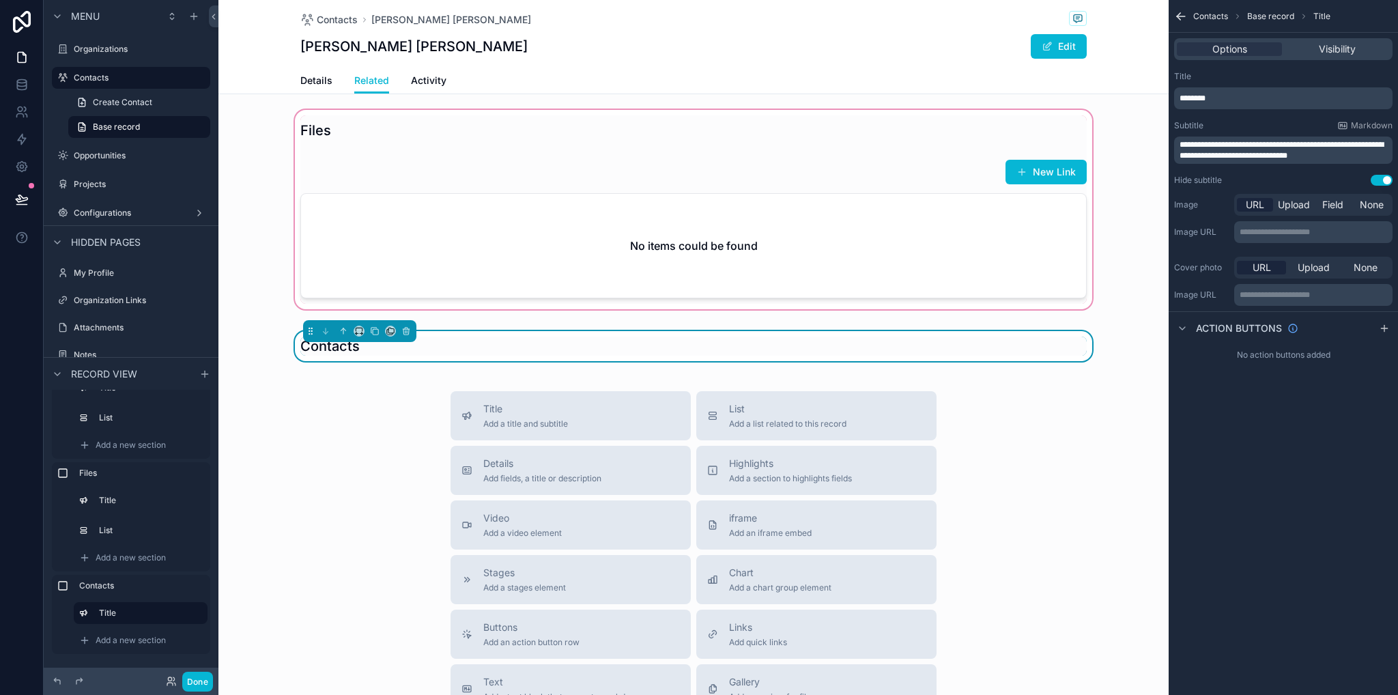
scroll to position [751, 0]
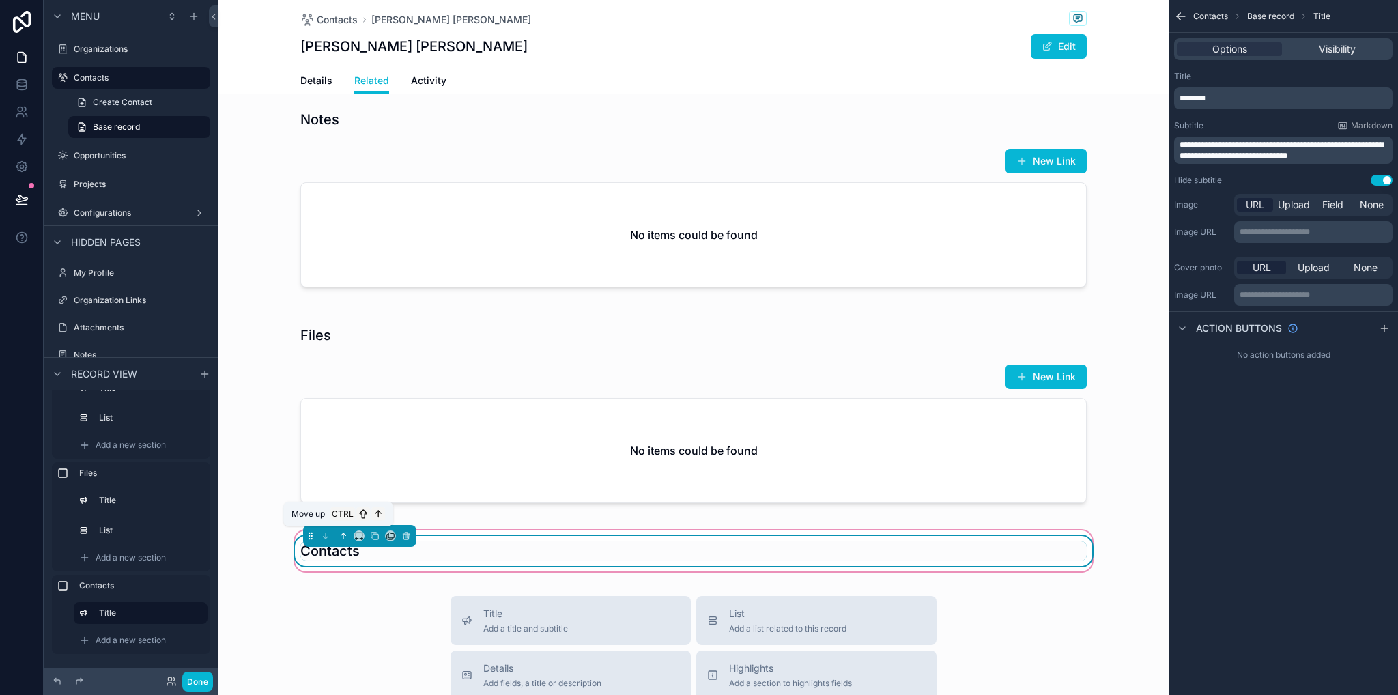
click at [339, 536] on icon "scrollable content" at bounding box center [344, 536] width 10 height 10
click at [341, 533] on icon "scrollable content" at bounding box center [342, 534] width 3 height 3
click at [474, 536] on div "Contacts" at bounding box center [693, 551] width 803 height 30
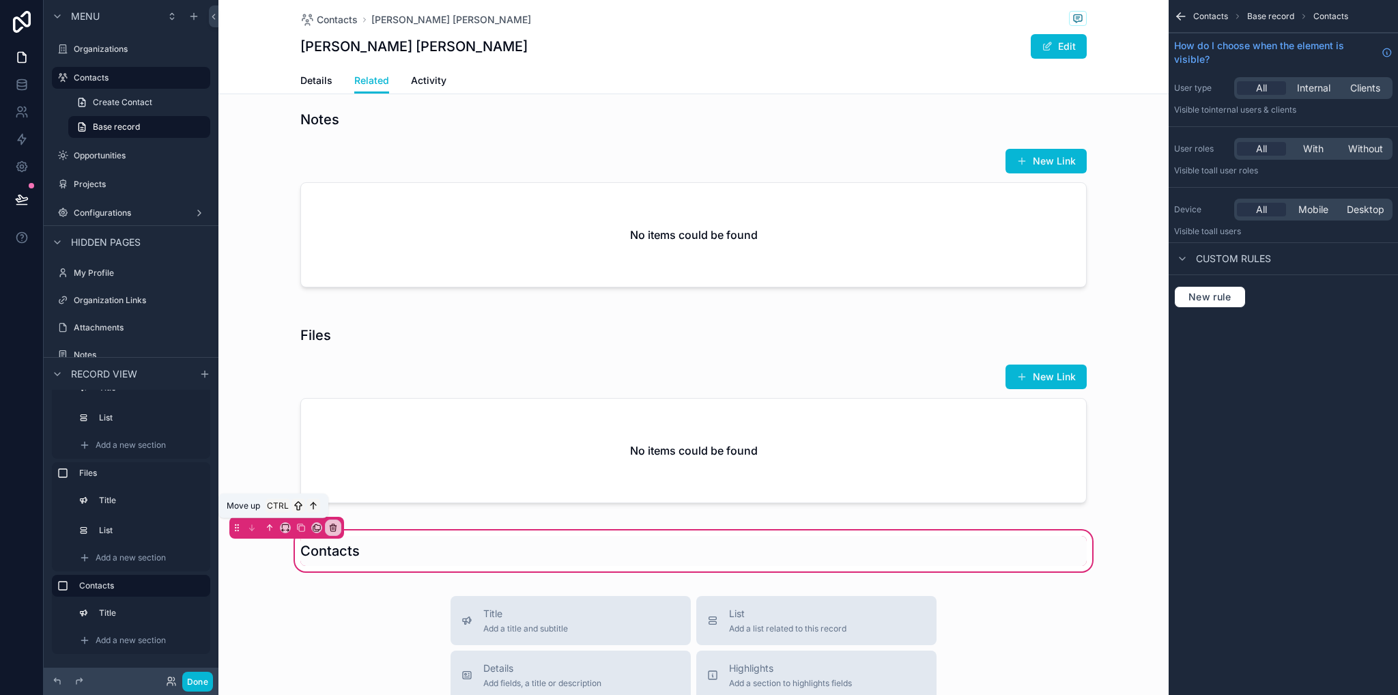
click at [272, 524] on icon "scrollable content" at bounding box center [270, 528] width 10 height 10
click at [269, 524] on icon "scrollable content" at bounding box center [270, 528] width 10 height 10
click at [268, 524] on icon "scrollable content" at bounding box center [270, 528] width 10 height 10
click at [270, 524] on icon "scrollable content" at bounding box center [270, 528] width 10 height 10
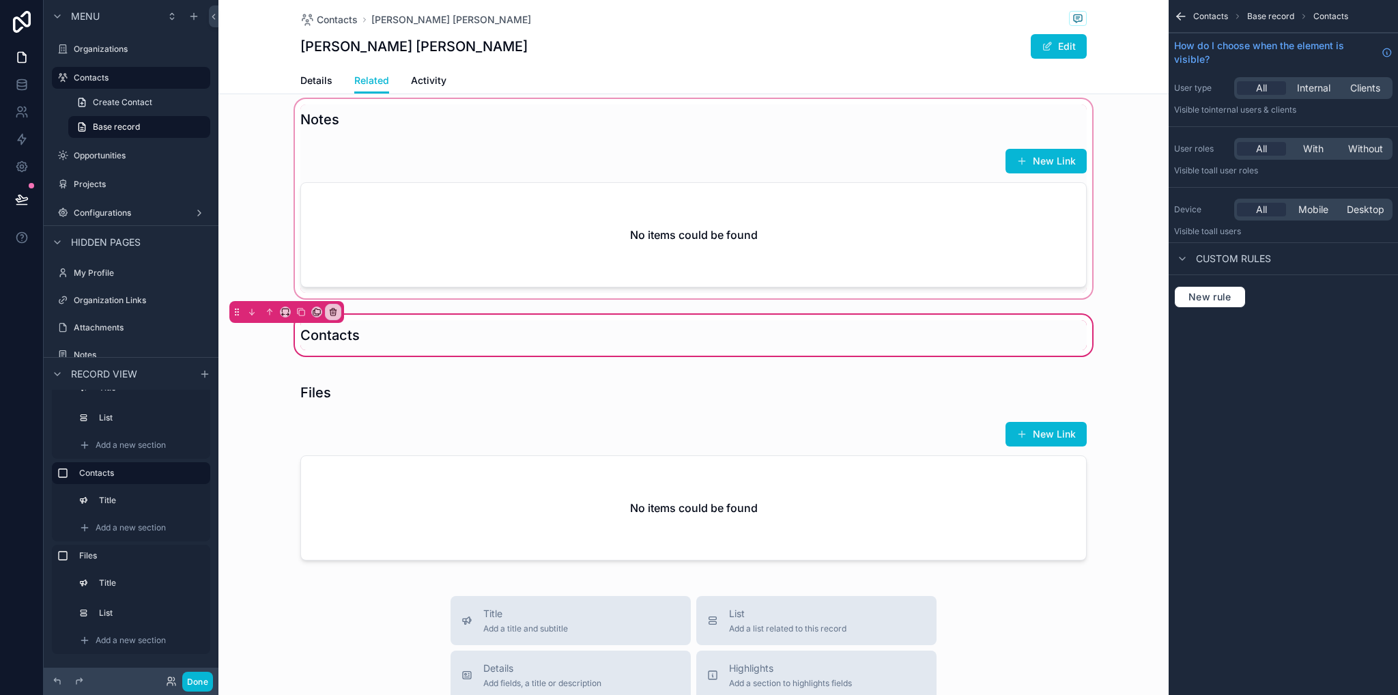
scroll to position [478, 0]
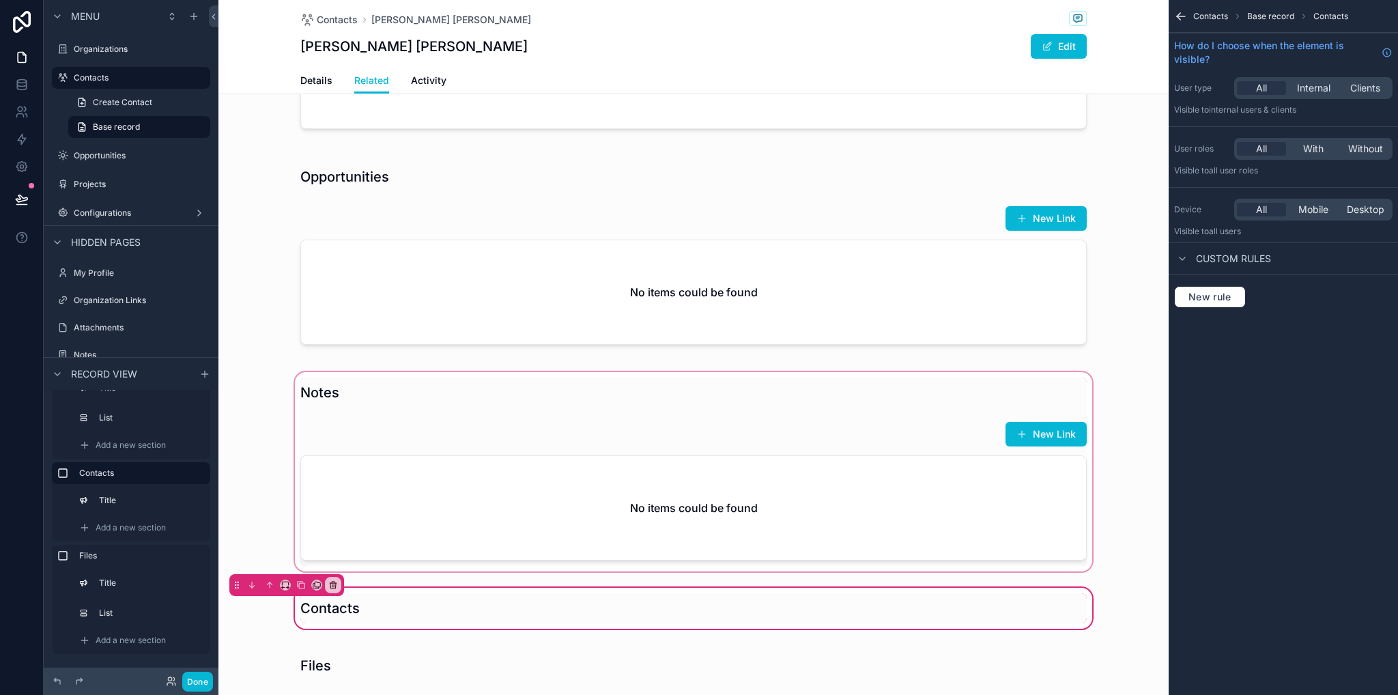
click at [271, 515] on div "scrollable content" at bounding box center [693, 471] width 950 height 205
click at [268, 583] on icon "scrollable content" at bounding box center [270, 585] width 10 height 10
click at [270, 582] on icon "scrollable content" at bounding box center [270, 585] width 10 height 10
click at [269, 584] on icon "scrollable content" at bounding box center [270, 585] width 10 height 10
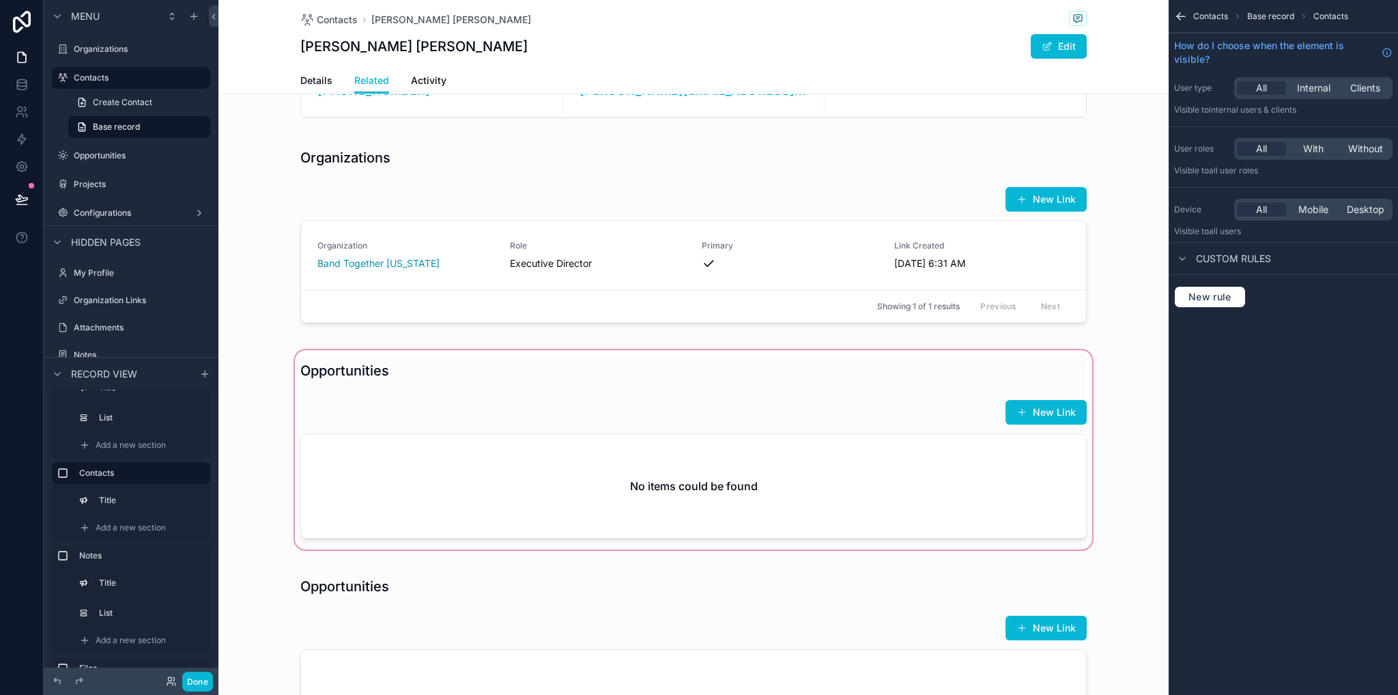
scroll to position [205, 0]
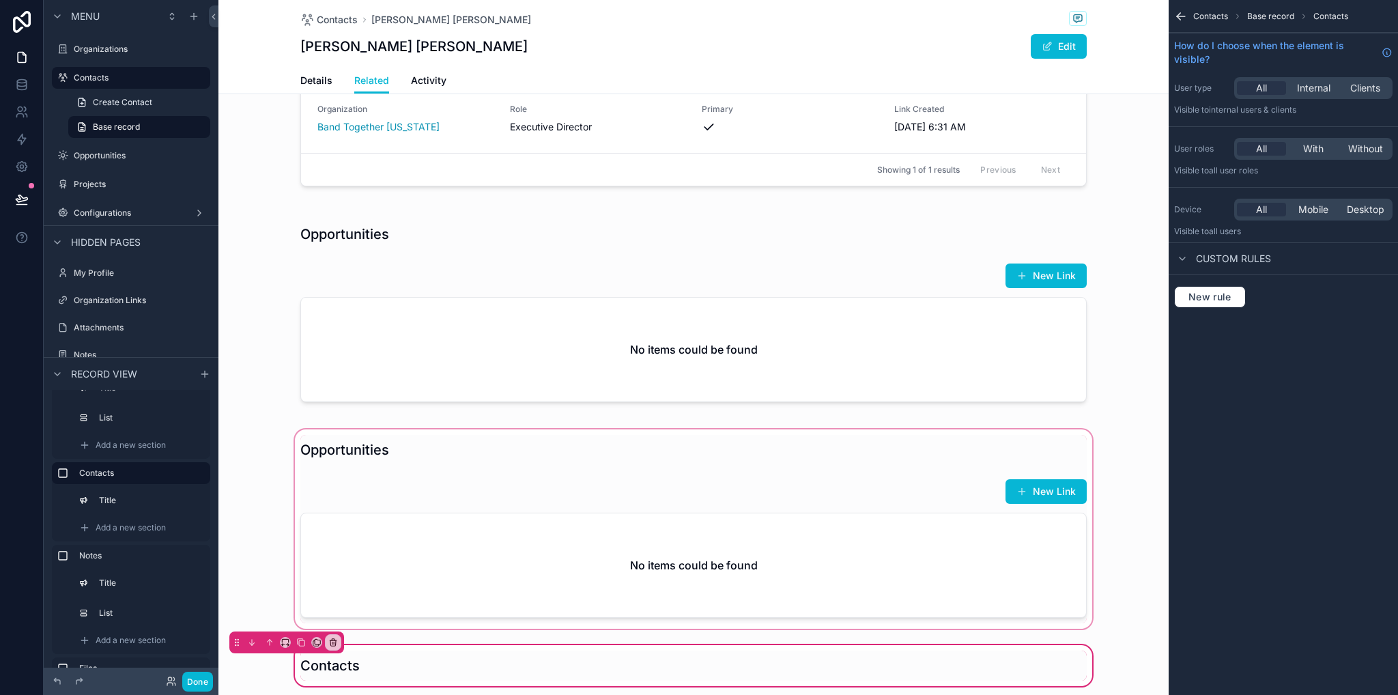
click at [587, 560] on div "scrollable content" at bounding box center [693, 529] width 950 height 205
click at [521, 455] on div "scrollable content" at bounding box center [693, 529] width 950 height 205
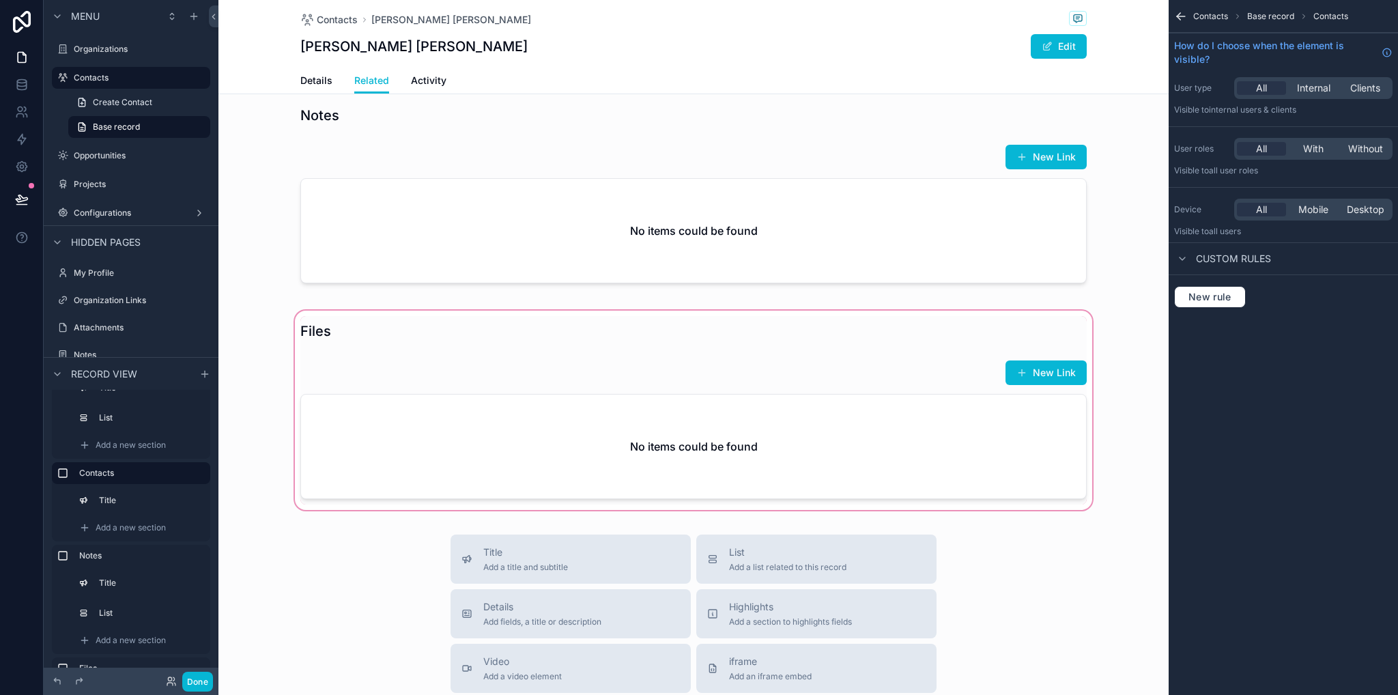
scroll to position [539, 0]
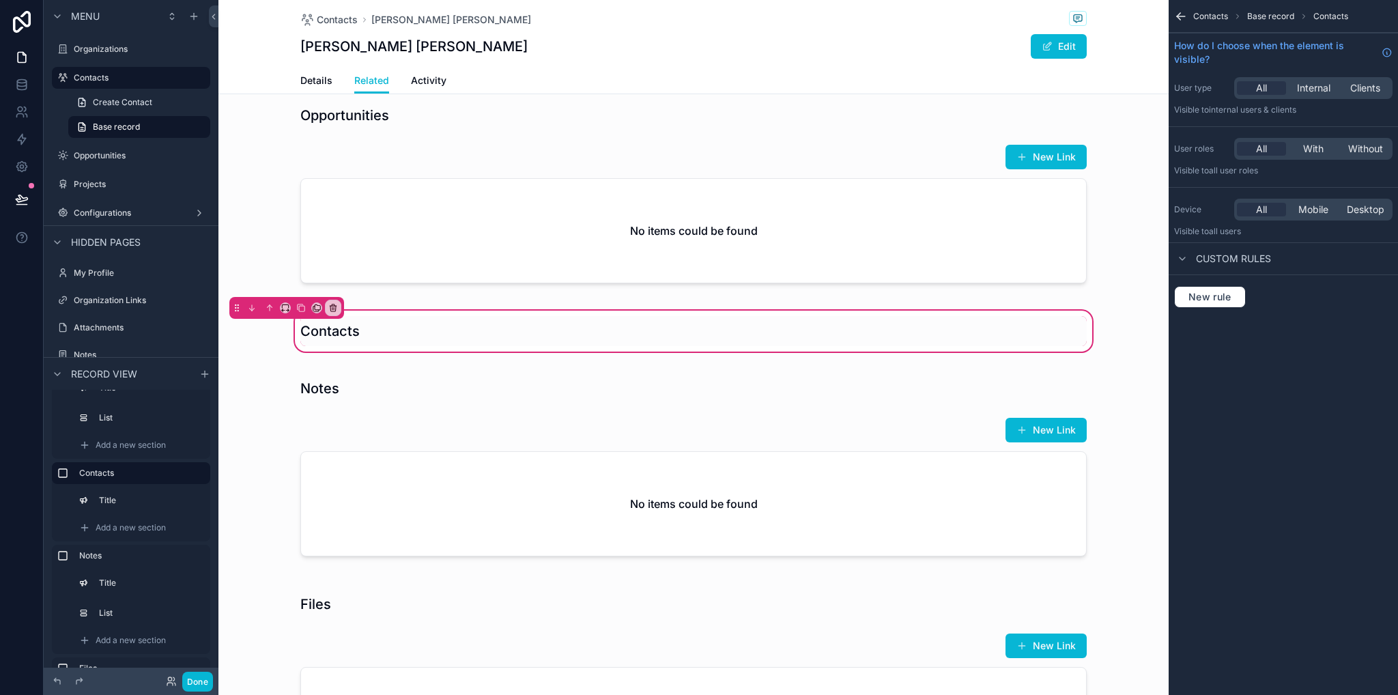
click at [1206, 10] on div "Contacts Base record Contacts" at bounding box center [1282, 16] width 229 height 33
click at [1207, 18] on span "Contacts" at bounding box center [1210, 16] width 35 height 11
click at [1177, 14] on icon "scrollable content" at bounding box center [1181, 17] width 14 height 14
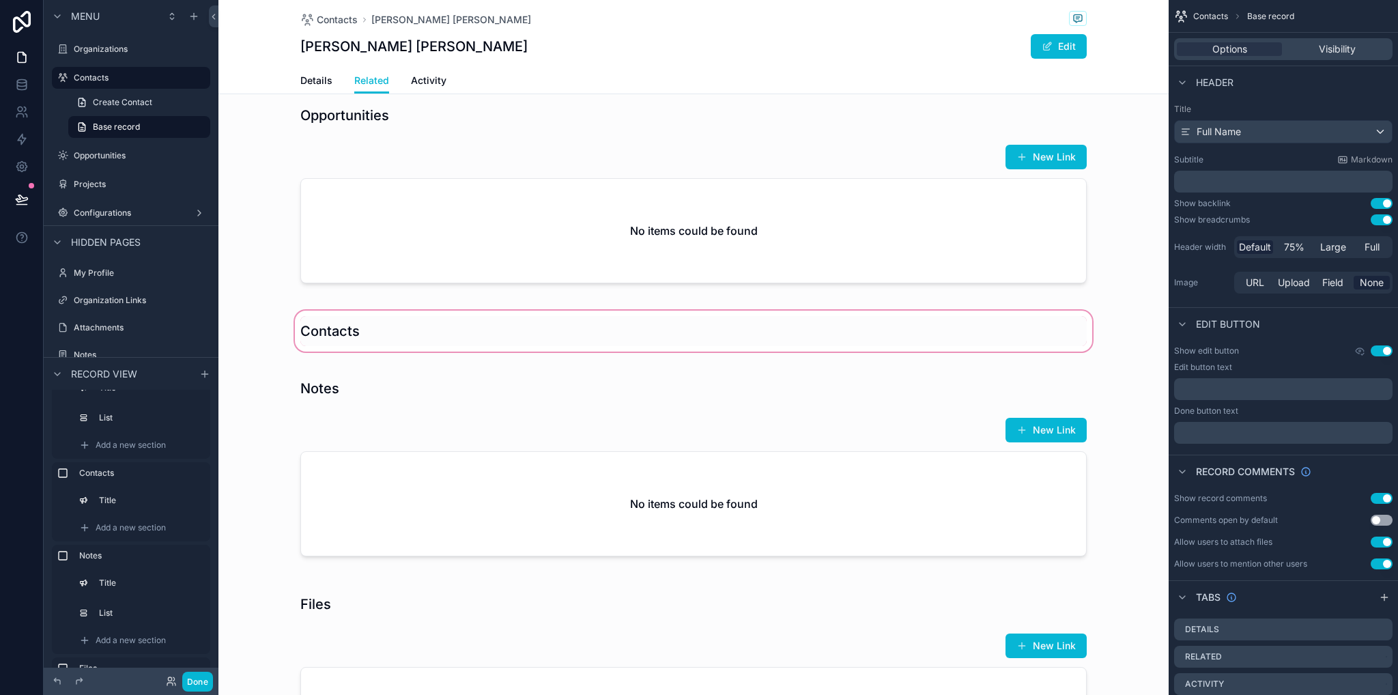
click at [429, 315] on div "scrollable content" at bounding box center [693, 331] width 950 height 46
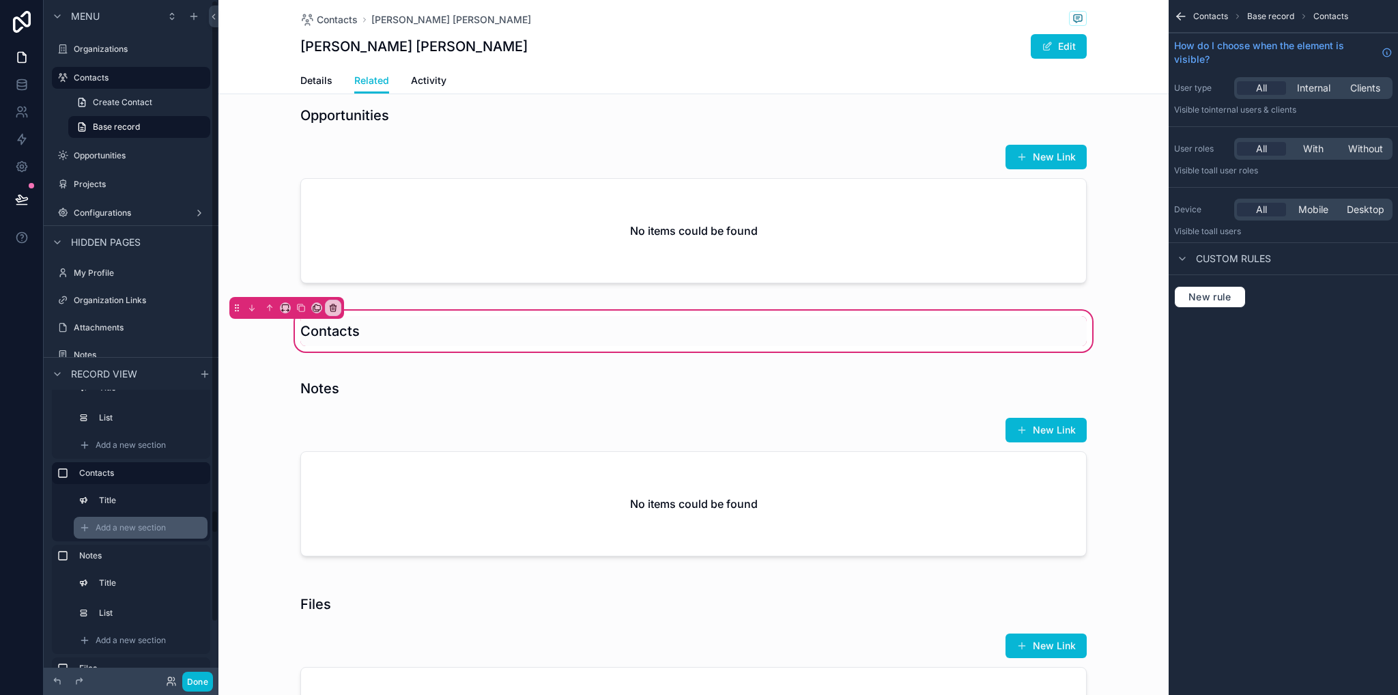
click at [124, 525] on span "Add a new section" at bounding box center [131, 527] width 70 height 11
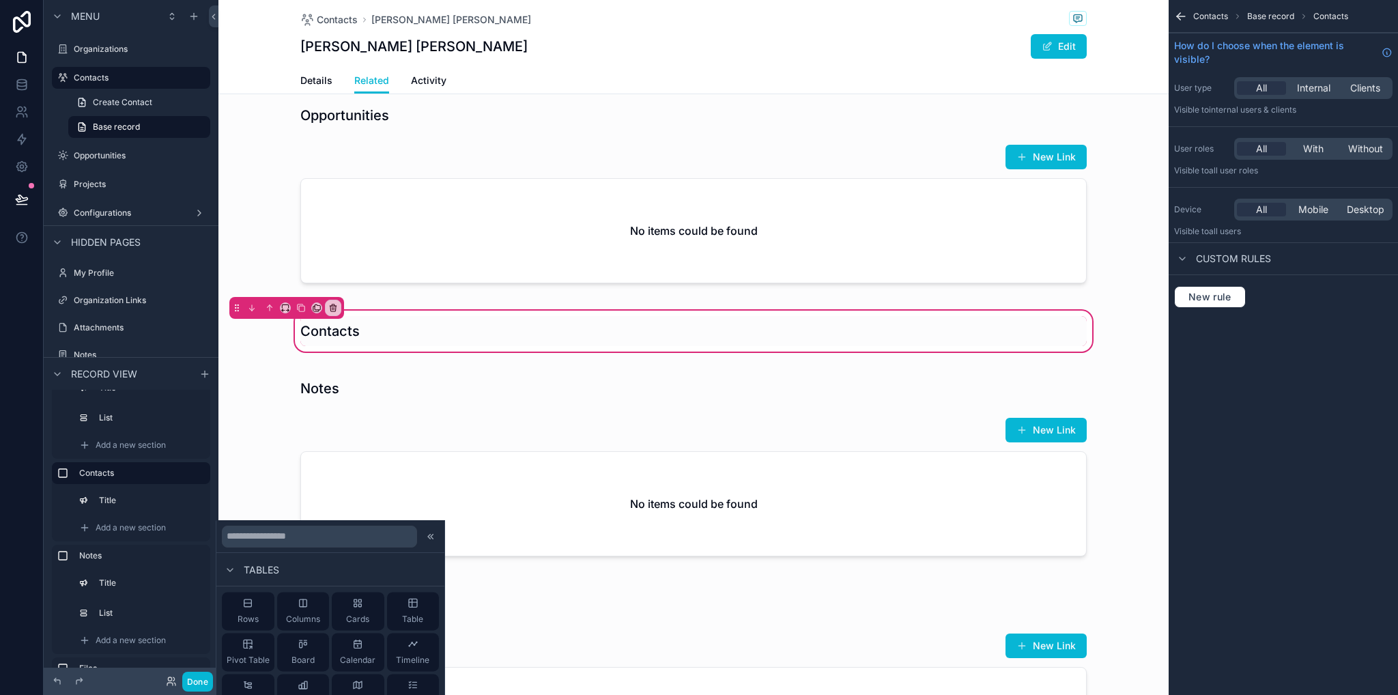
scroll to position [68, 0]
click at [124, 480] on div "Contacts" at bounding box center [142, 473] width 126 height 16
click at [131, 533] on div "Add a new section" at bounding box center [141, 528] width 134 height 22
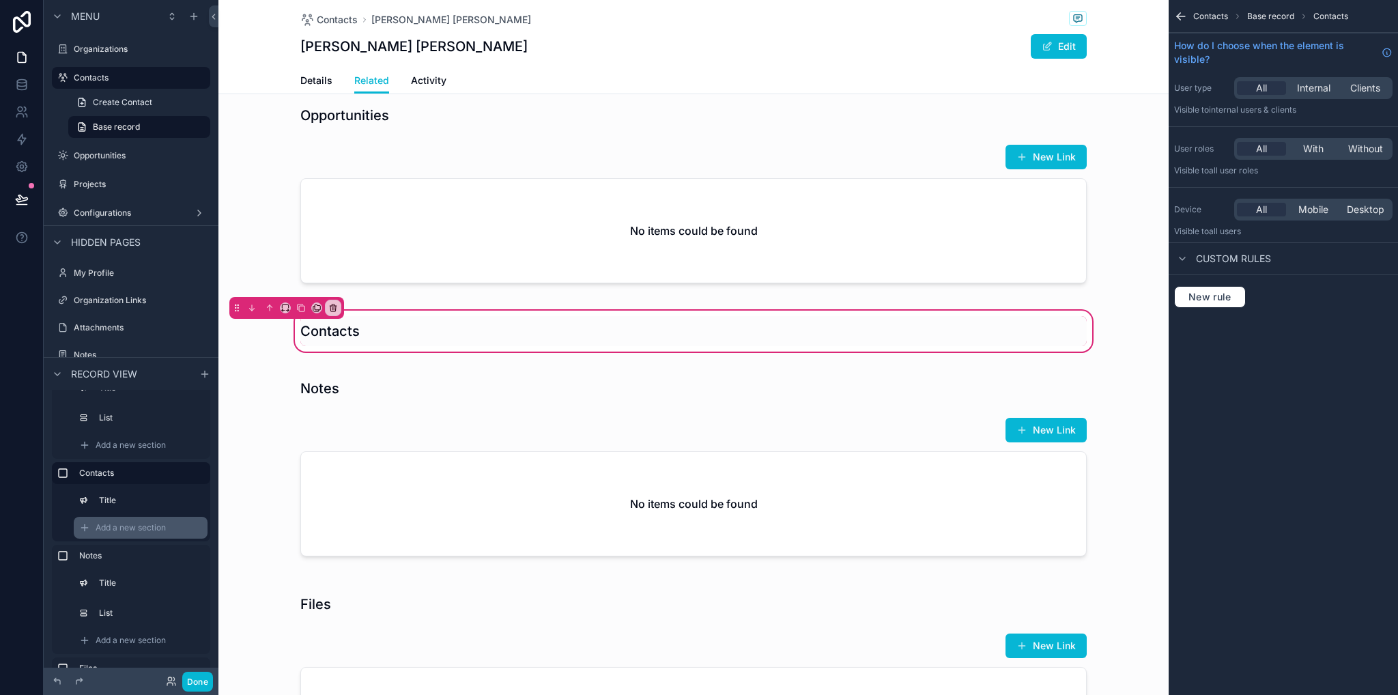
click at [130, 530] on span "Add a new section" at bounding box center [131, 527] width 70 height 11
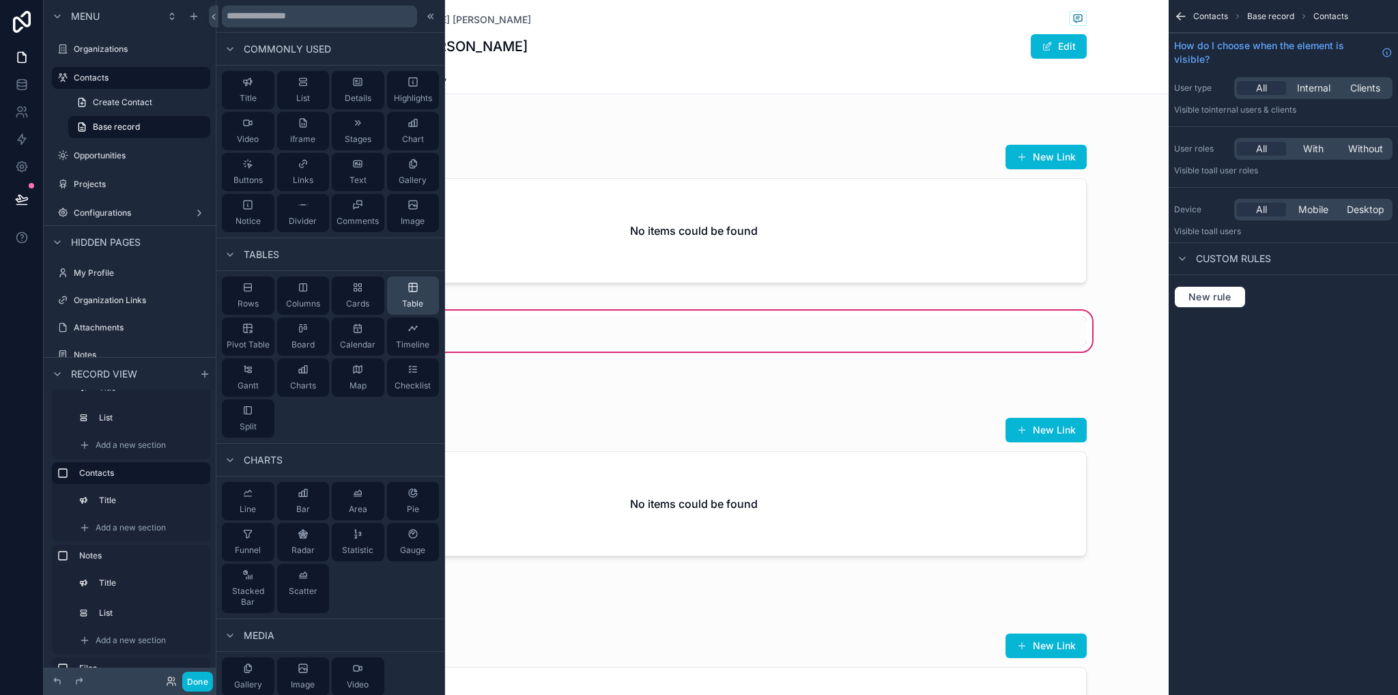
click at [410, 308] on span "Table" at bounding box center [412, 303] width 21 height 11
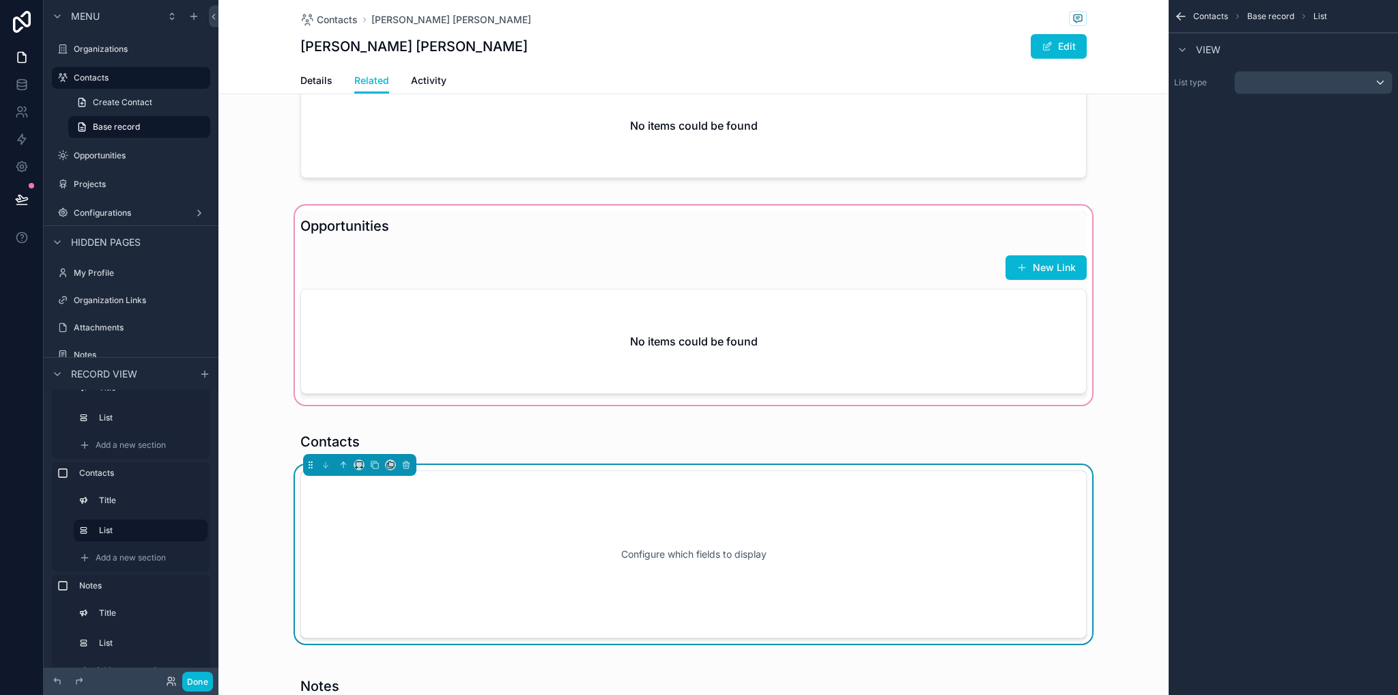
scroll to position [360, 0]
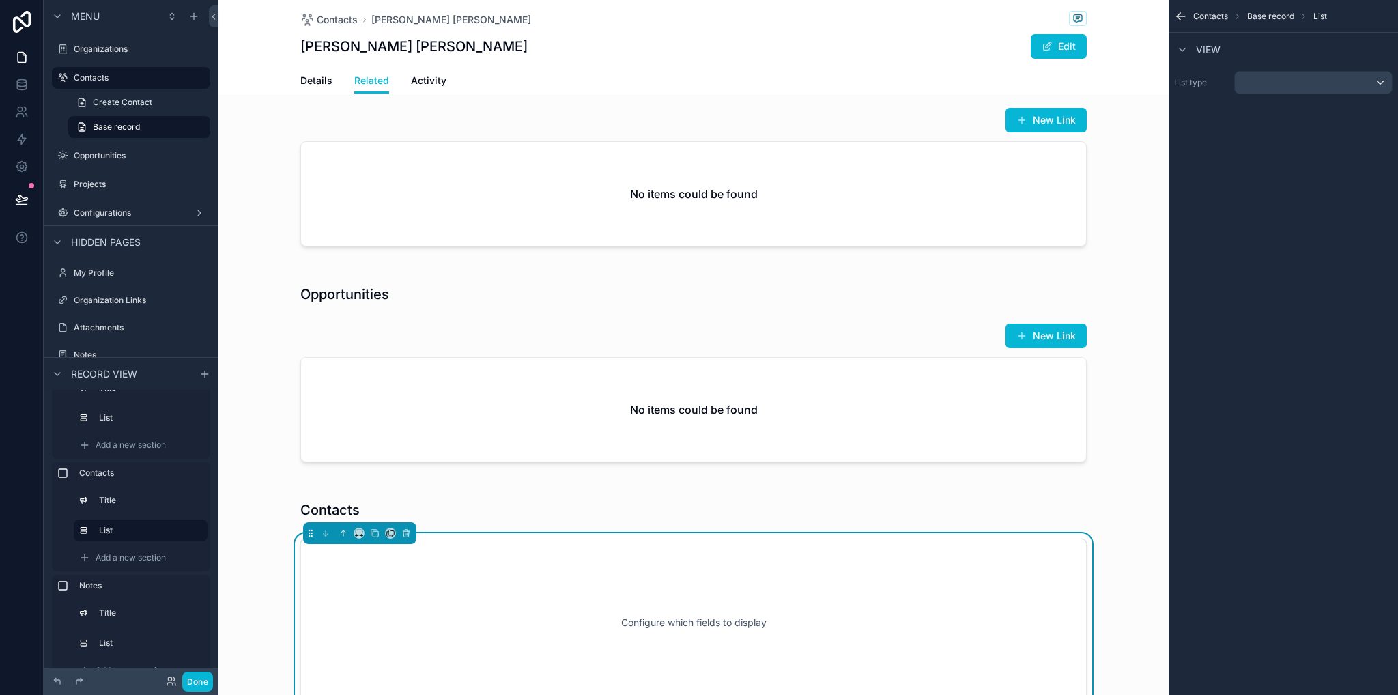
click at [281, 492] on div "Contacts Configure which fields to display" at bounding box center [693, 603] width 950 height 233
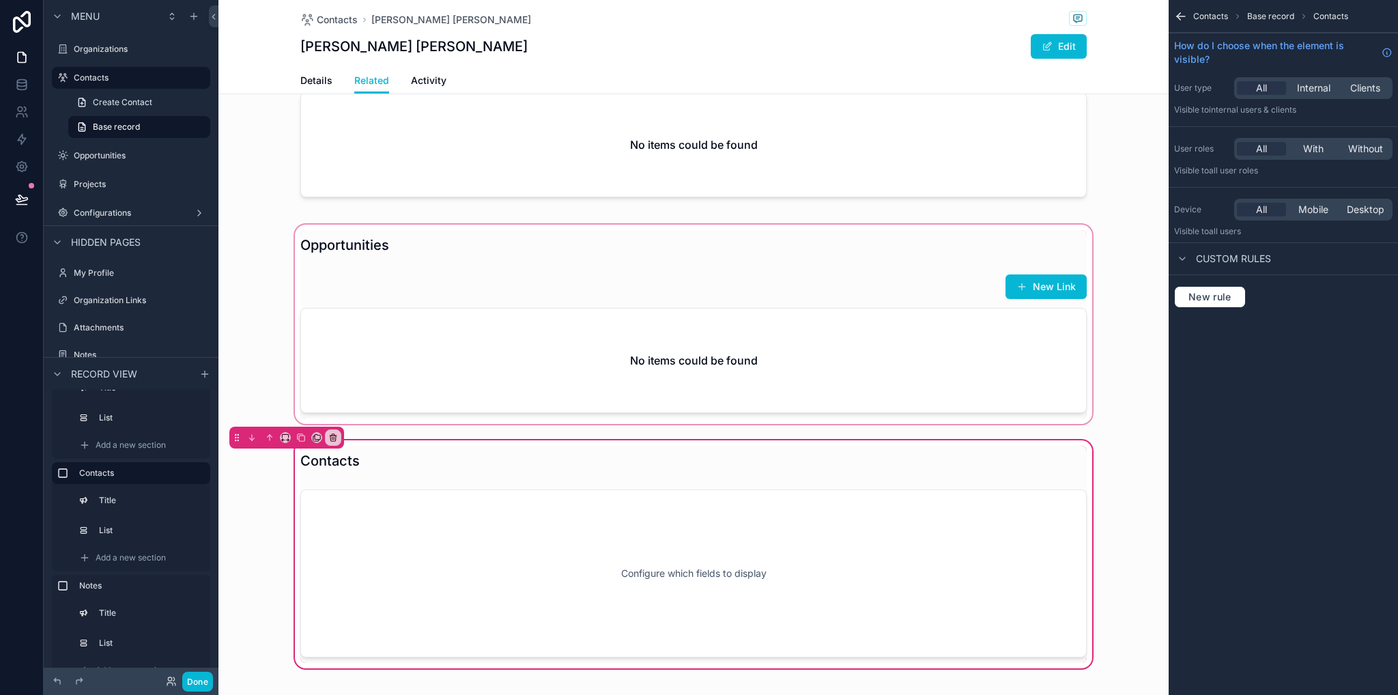
scroll to position [341, 0]
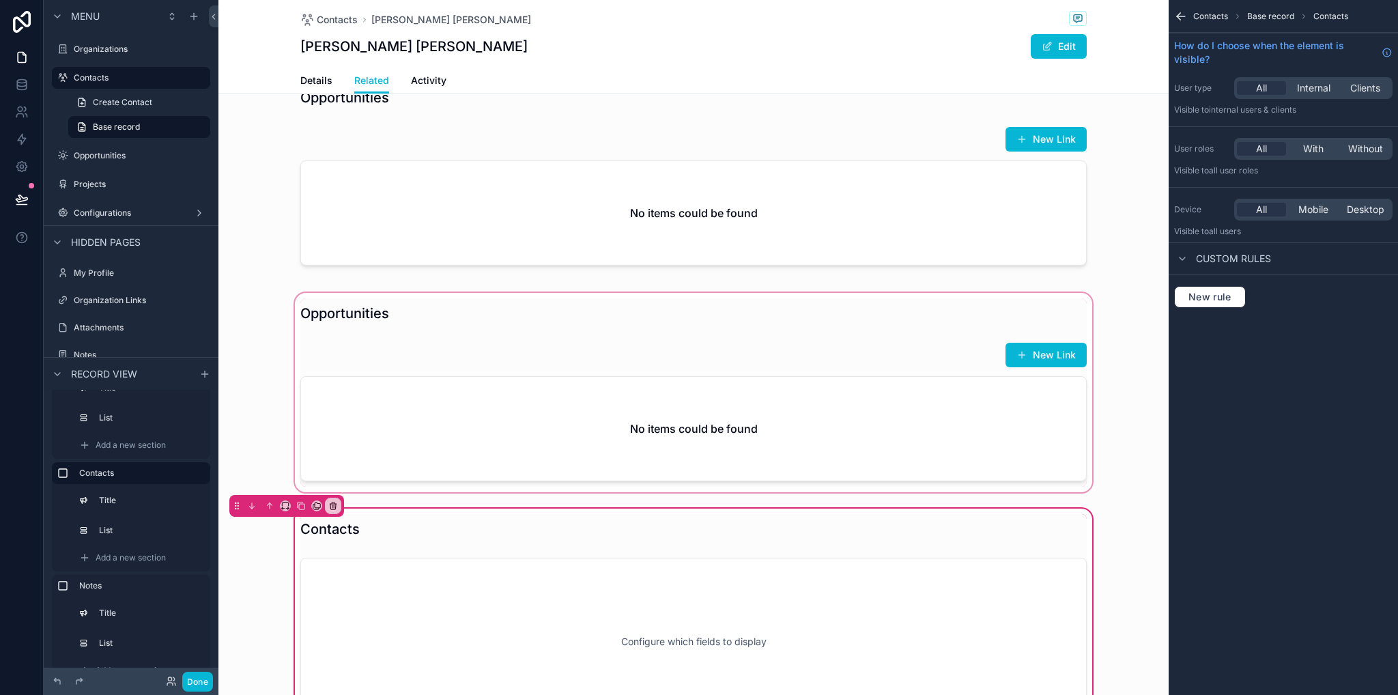
click at [549, 469] on div "scrollable content" at bounding box center [693, 392] width 950 height 205
click at [556, 369] on div "scrollable content" at bounding box center [693, 392] width 950 height 205
click at [1179, 13] on icon "scrollable content" at bounding box center [1178, 14] width 3 height 3
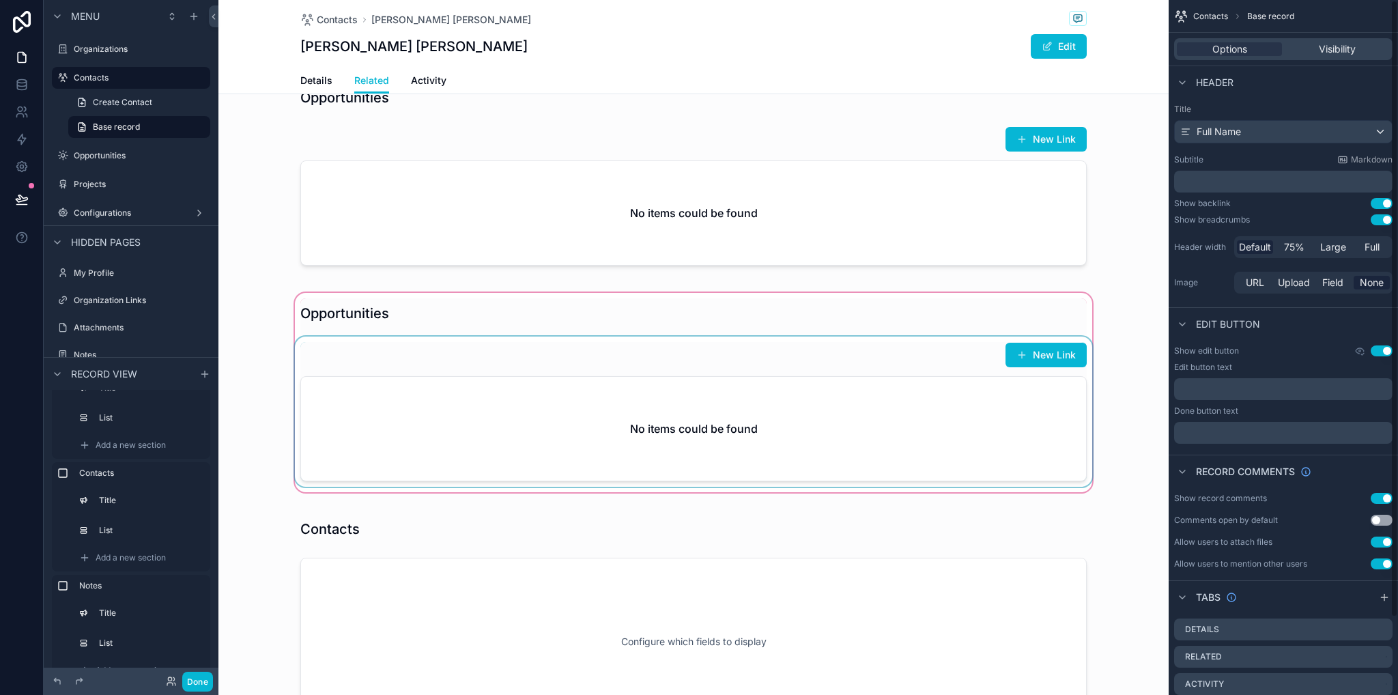
click at [885, 333] on div "scrollable content" at bounding box center [693, 392] width 950 height 205
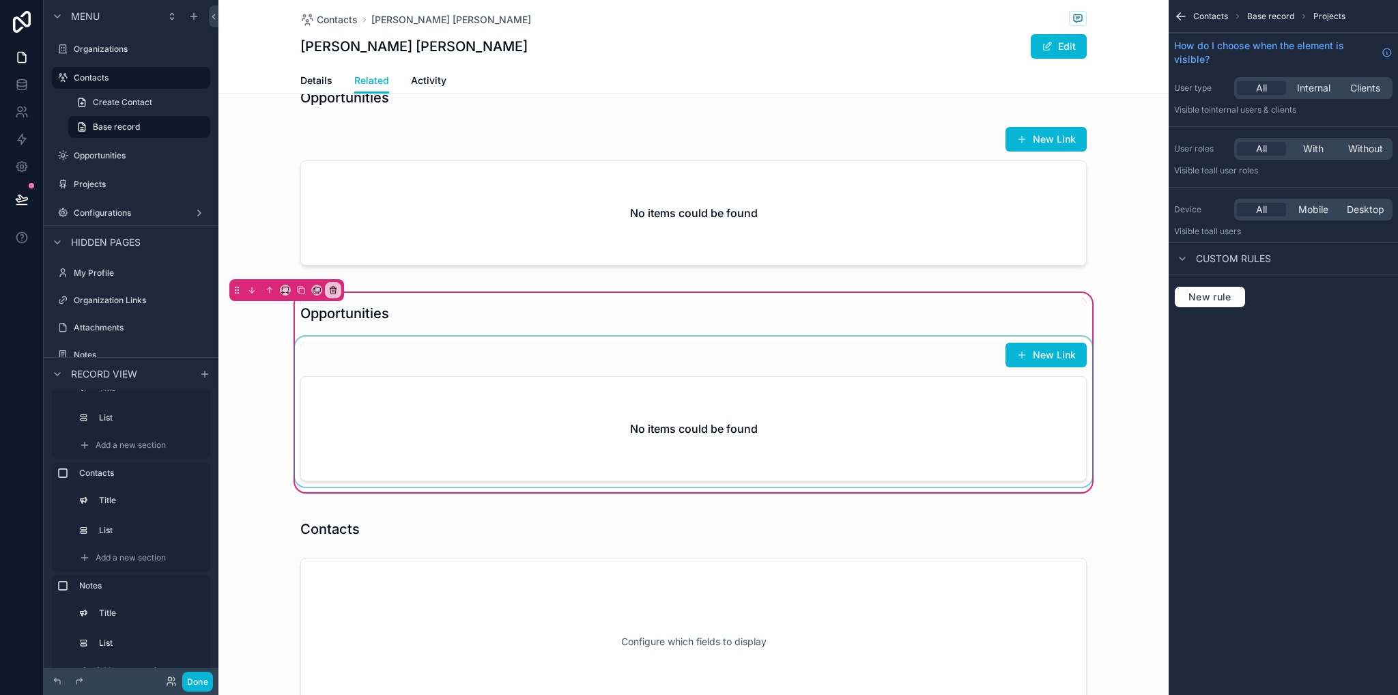
click at [866, 377] on div "scrollable content" at bounding box center [693, 411] width 803 height 150
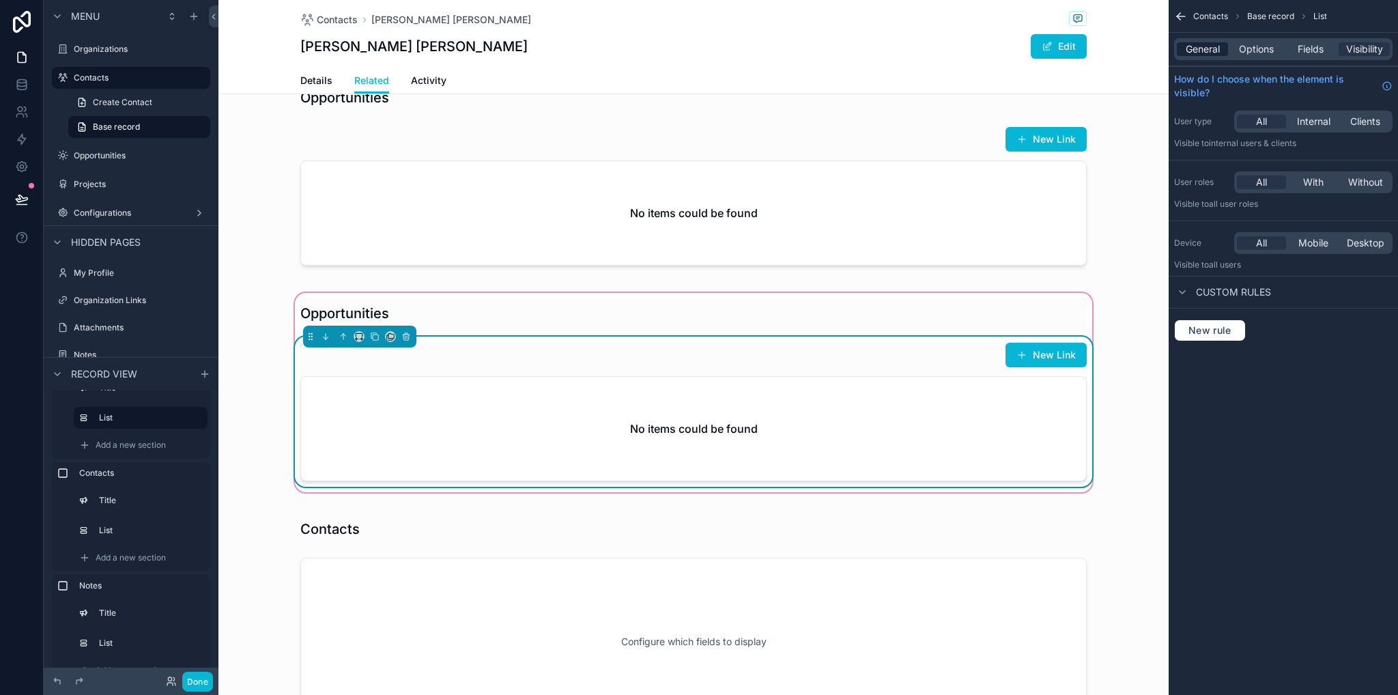
click at [1211, 46] on span "General" at bounding box center [1203, 49] width 34 height 14
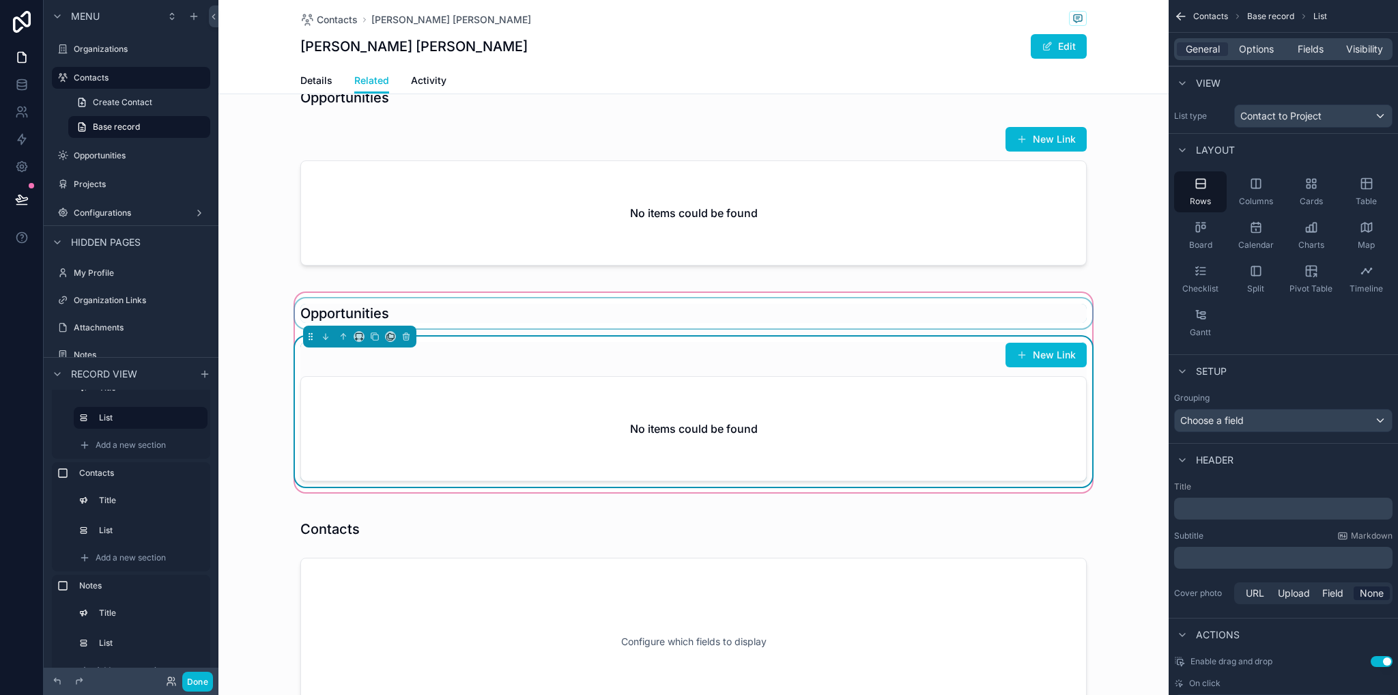
click at [339, 310] on div "scrollable content" at bounding box center [693, 313] width 803 height 30
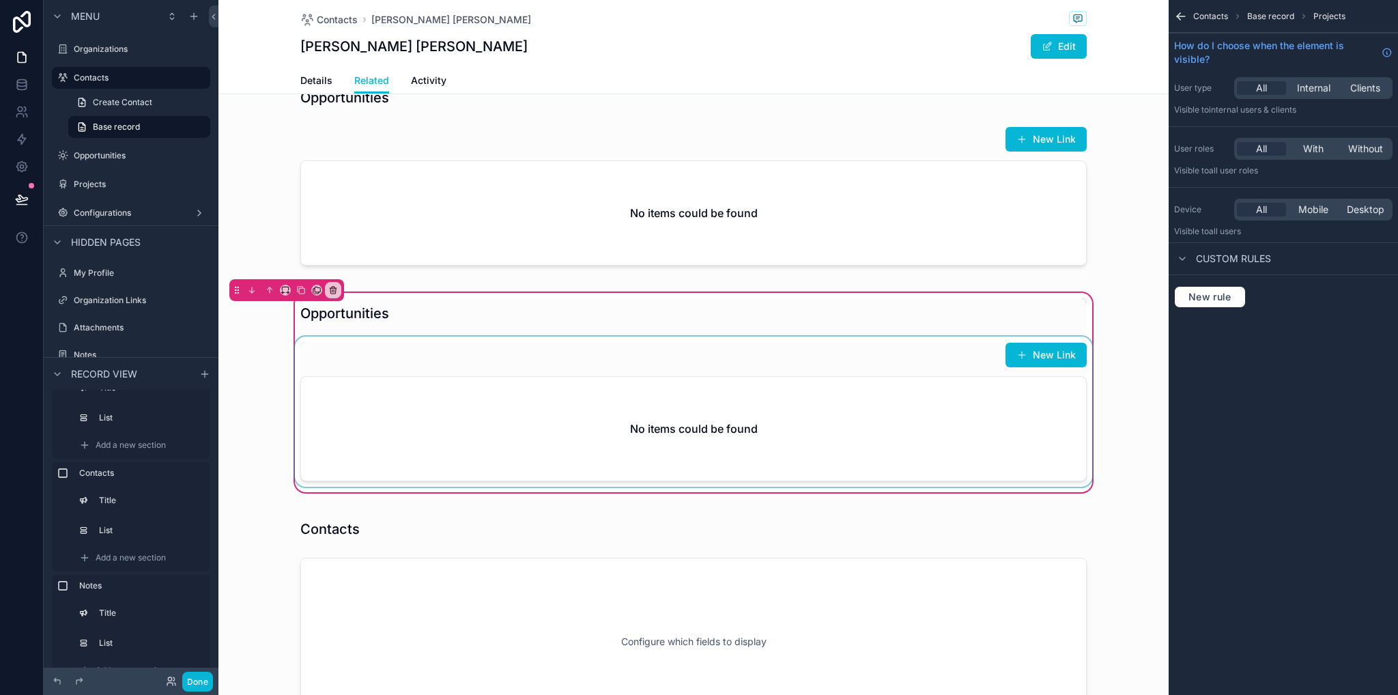
click at [1203, 16] on span "Contacts" at bounding box center [1210, 16] width 35 height 11
click at [388, 315] on div "scrollable content" at bounding box center [693, 313] width 803 height 30
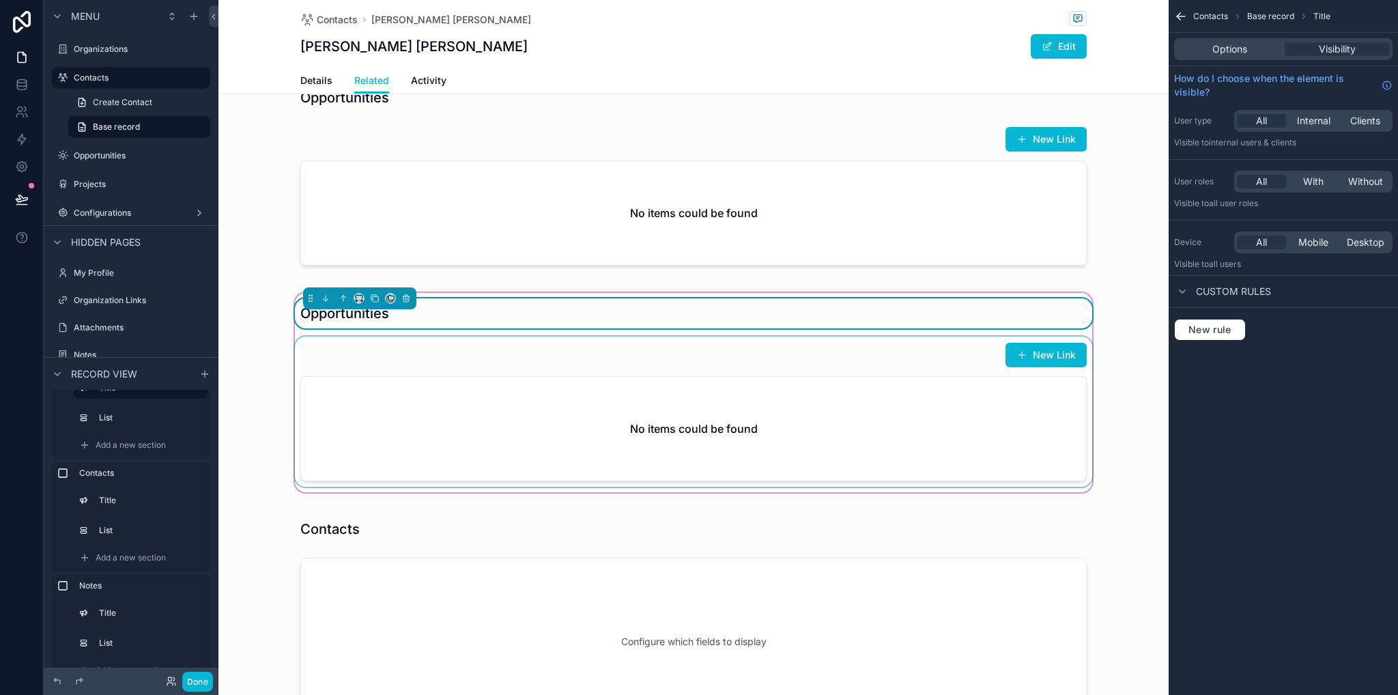
click at [1220, 59] on div "Options Visibility" at bounding box center [1283, 49] width 218 height 22
click at [1222, 51] on span "Options" at bounding box center [1229, 49] width 35 height 14
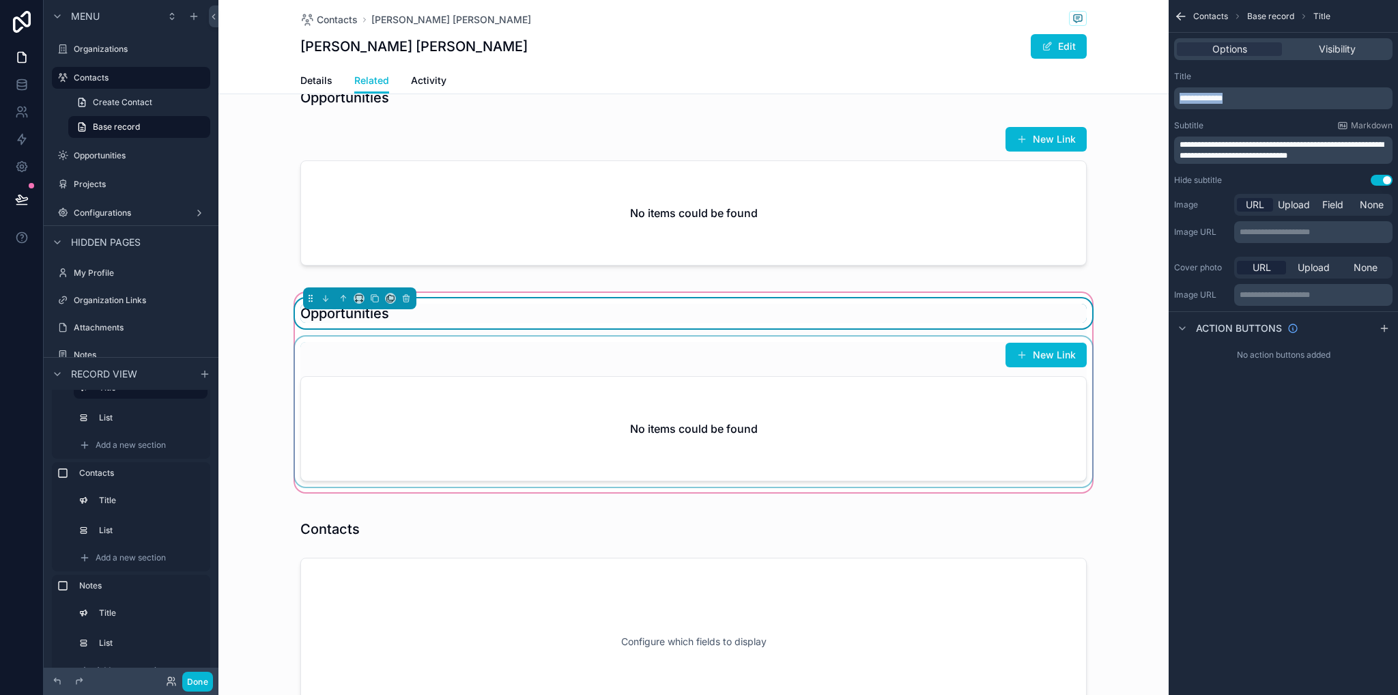
drag, startPoint x: 1237, startPoint y: 96, endPoint x: 1173, endPoint y: 97, distance: 63.5
click at [1173, 97] on div "**********" at bounding box center [1282, 129] width 229 height 126
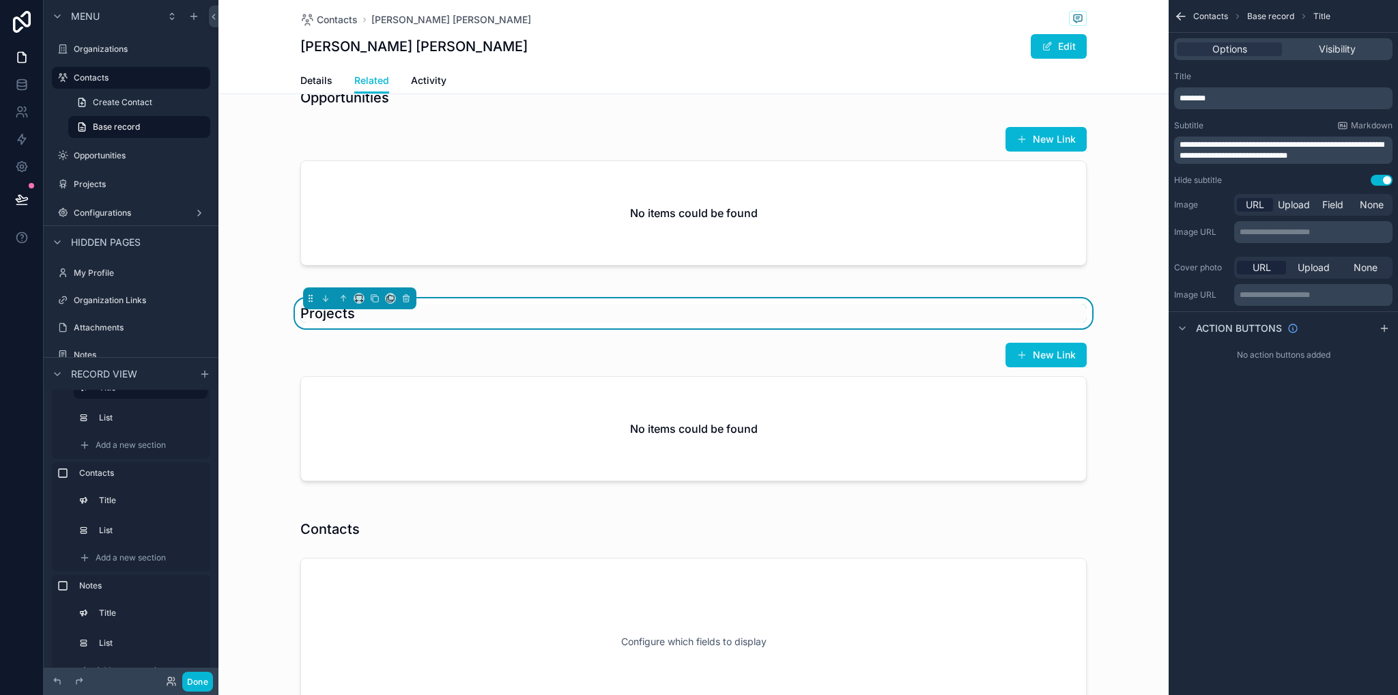
click at [1304, 491] on div "**********" at bounding box center [1282, 347] width 229 height 695
click at [245, 459] on div "Projects New Link No items could be found" at bounding box center [693, 392] width 950 height 205
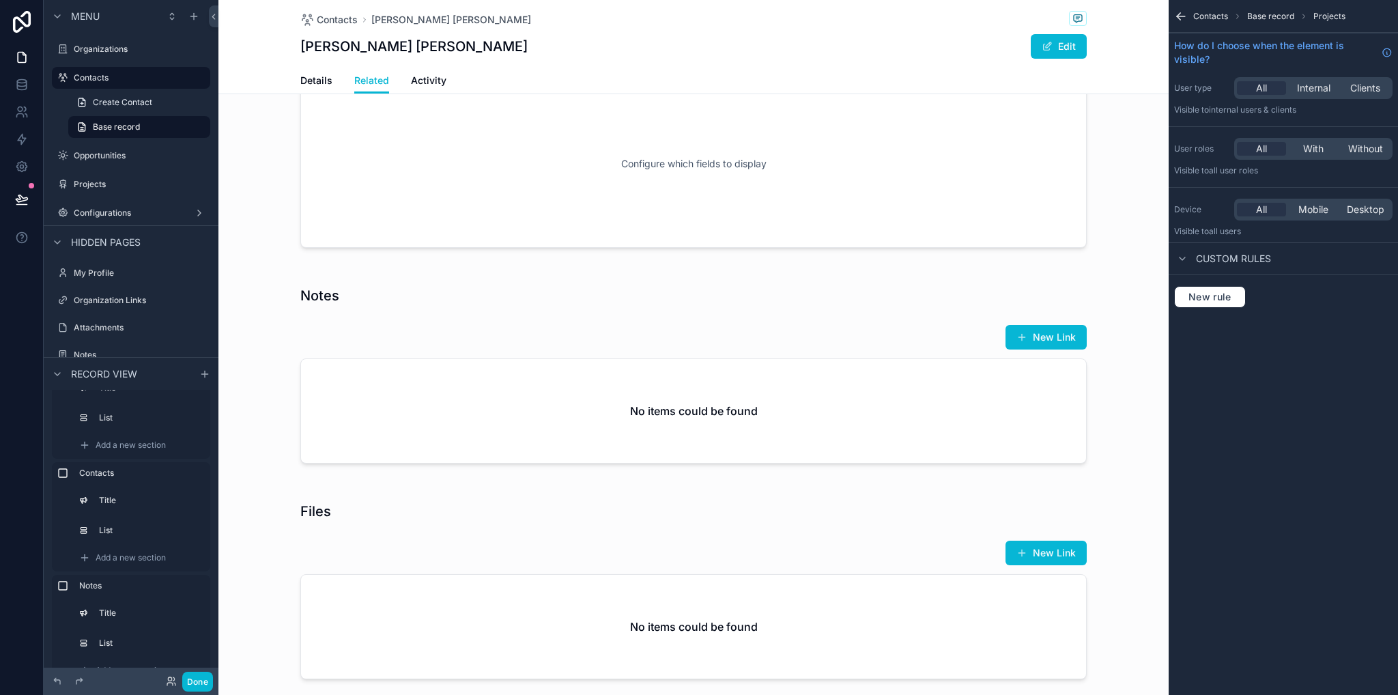
scroll to position [1160, 0]
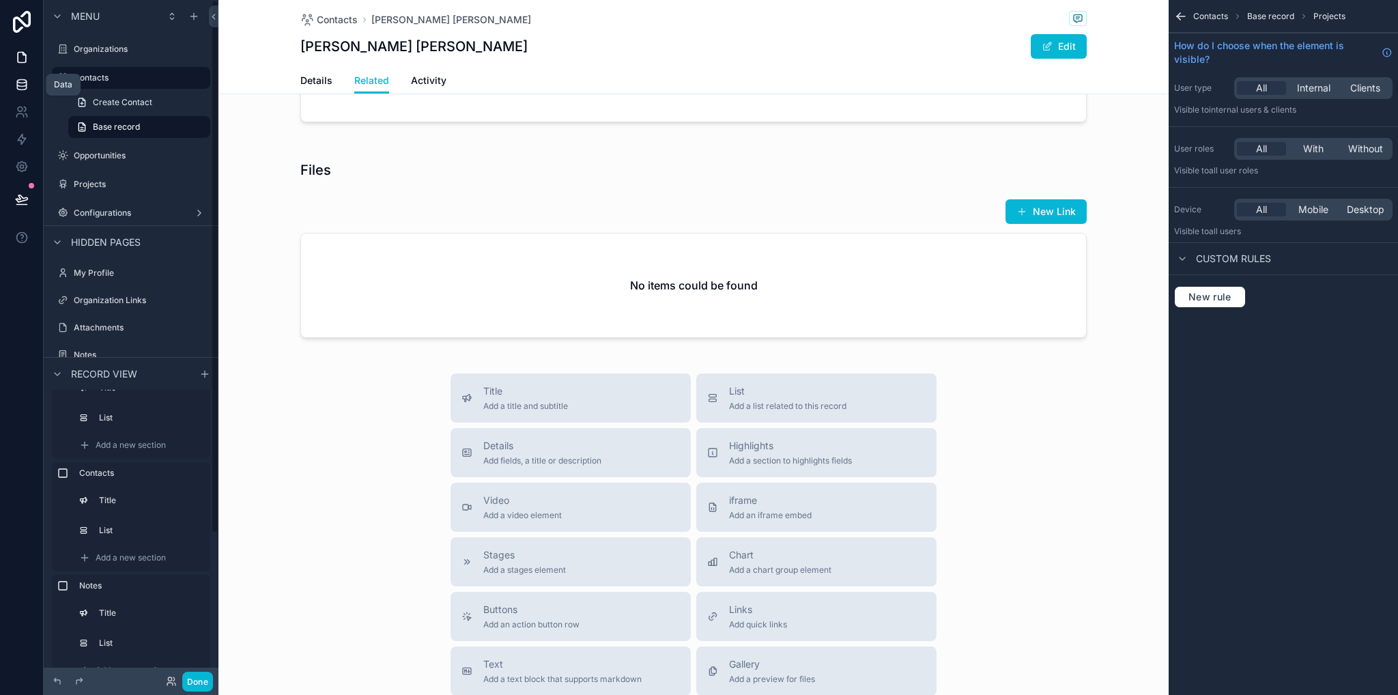
click at [14, 91] on link at bounding box center [21, 84] width 43 height 27
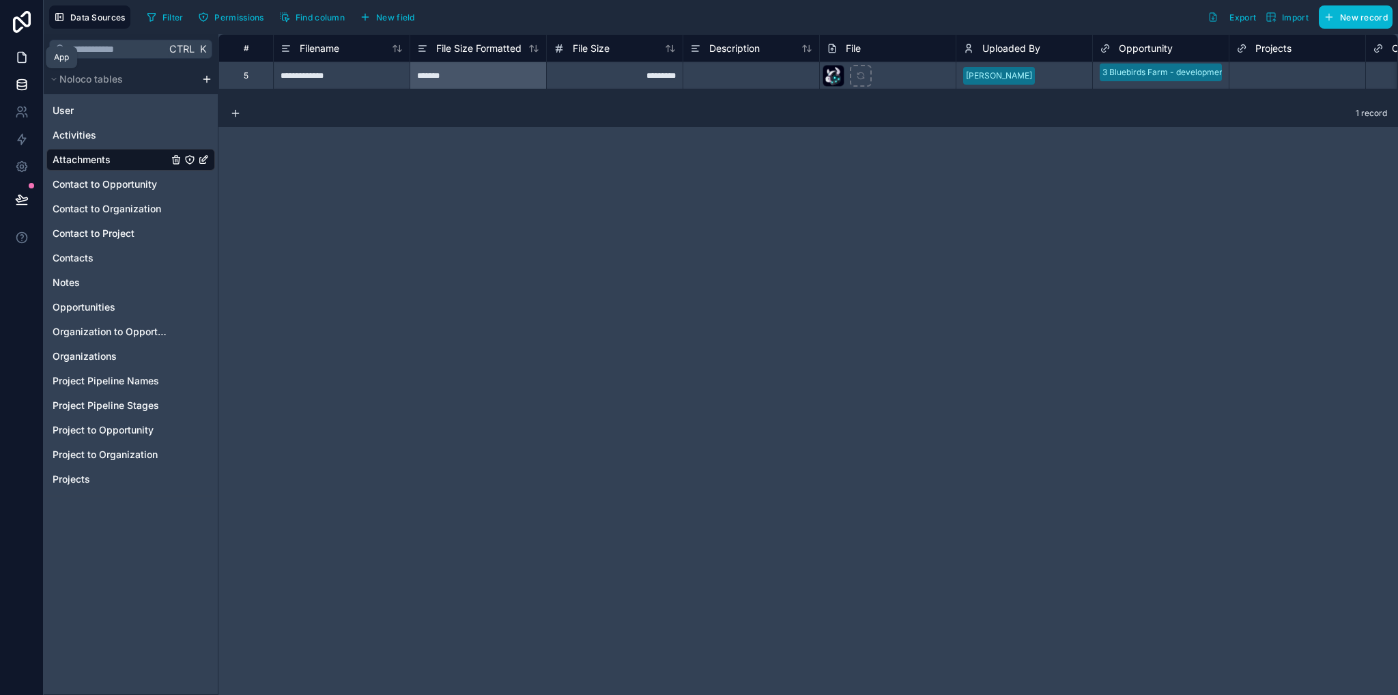
click at [18, 61] on icon at bounding box center [22, 58] width 14 height 14
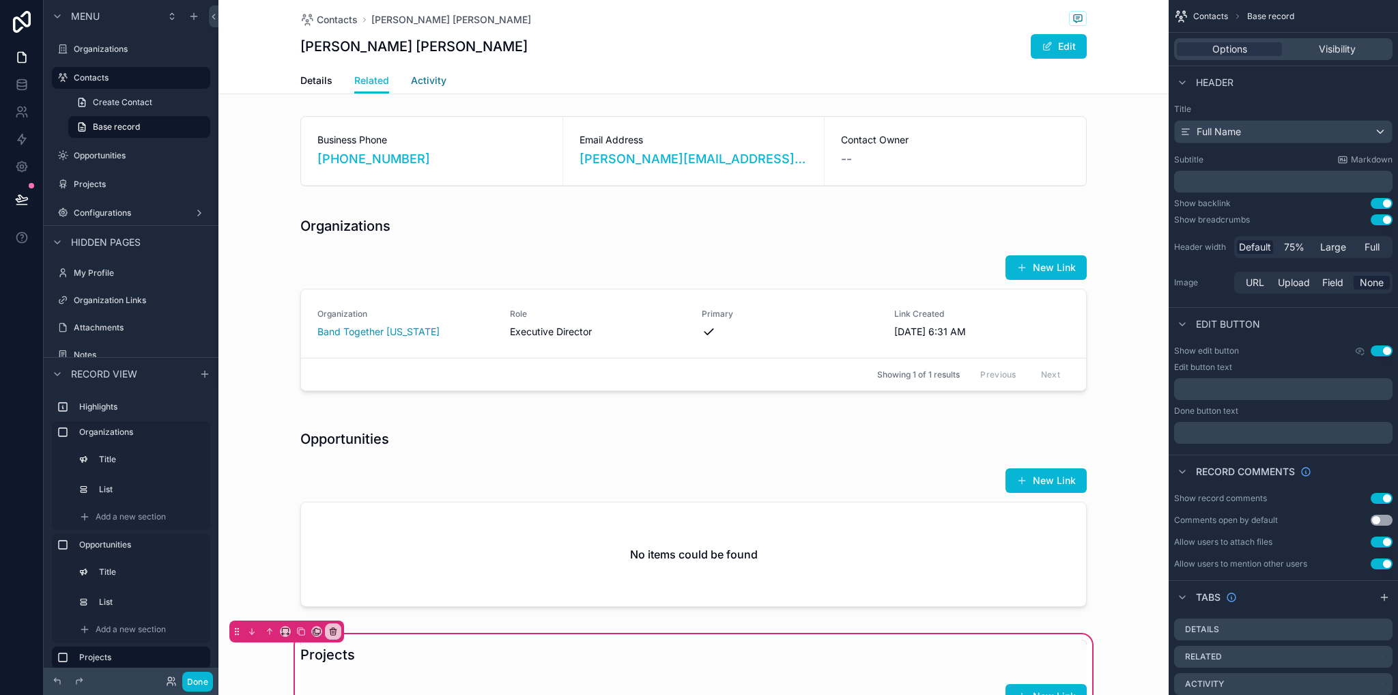
click at [430, 81] on span "Activity" at bounding box center [428, 81] width 35 height 14
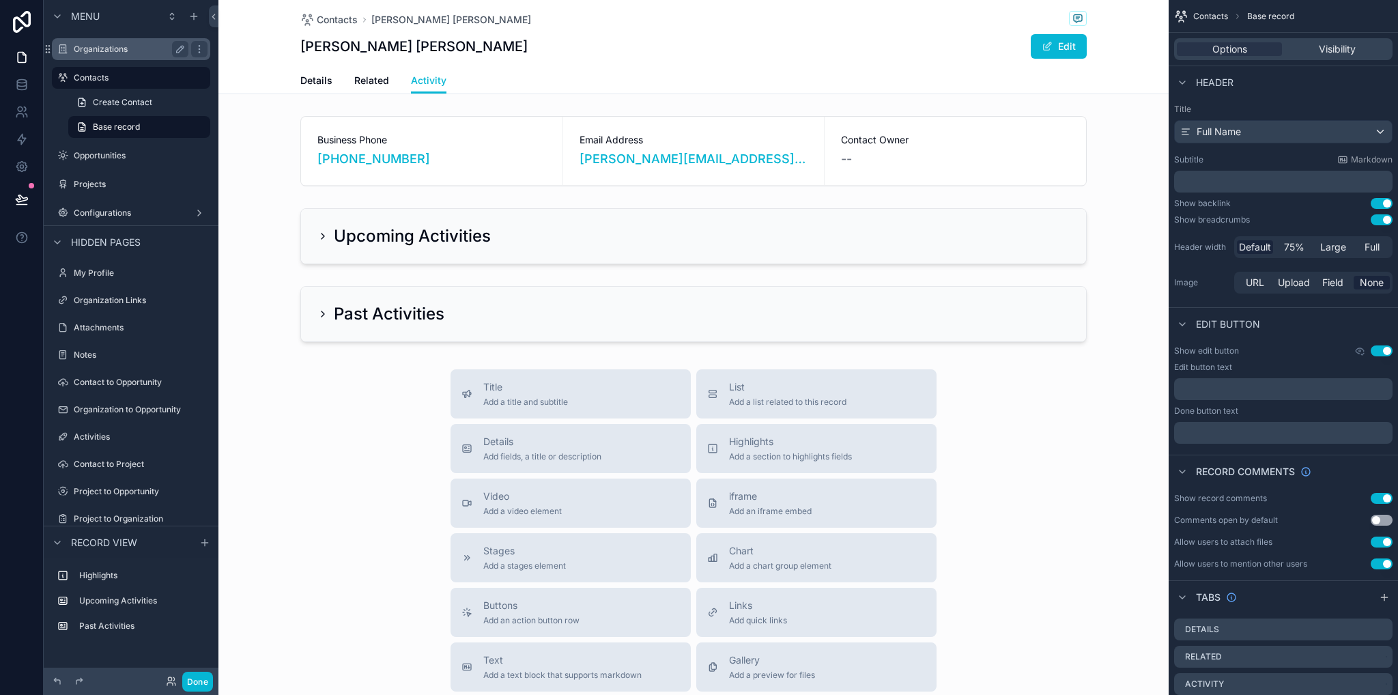
click at [122, 45] on label "Organizations" at bounding box center [128, 49] width 109 height 11
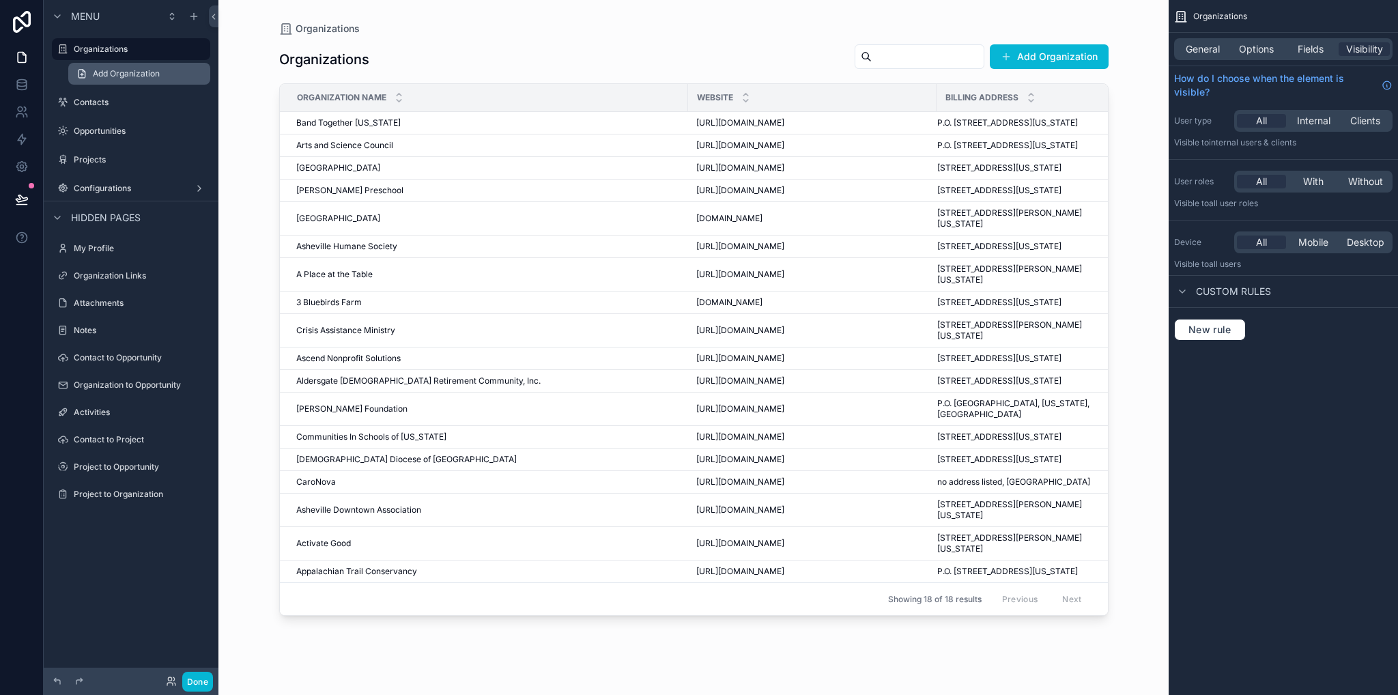
click at [115, 74] on span "Add Organization" at bounding box center [126, 73] width 67 height 11
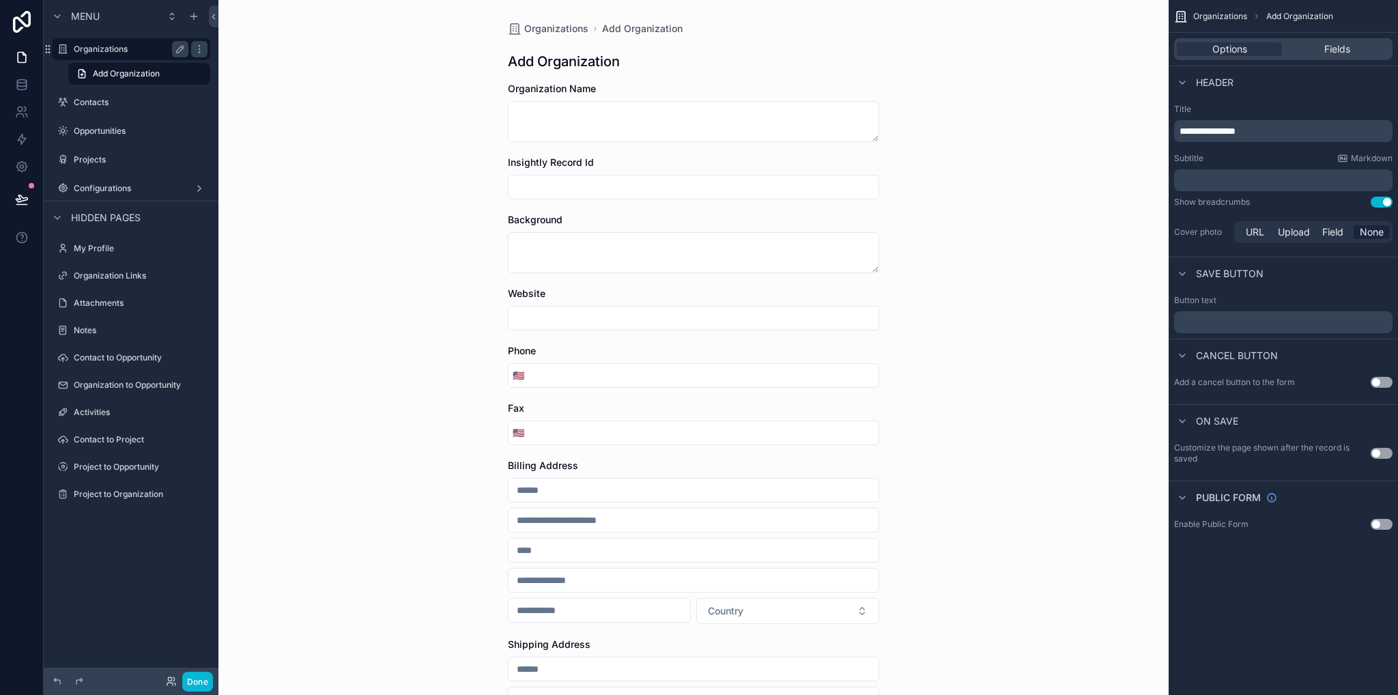
click at [96, 50] on label "Organizations" at bounding box center [128, 49] width 109 height 11
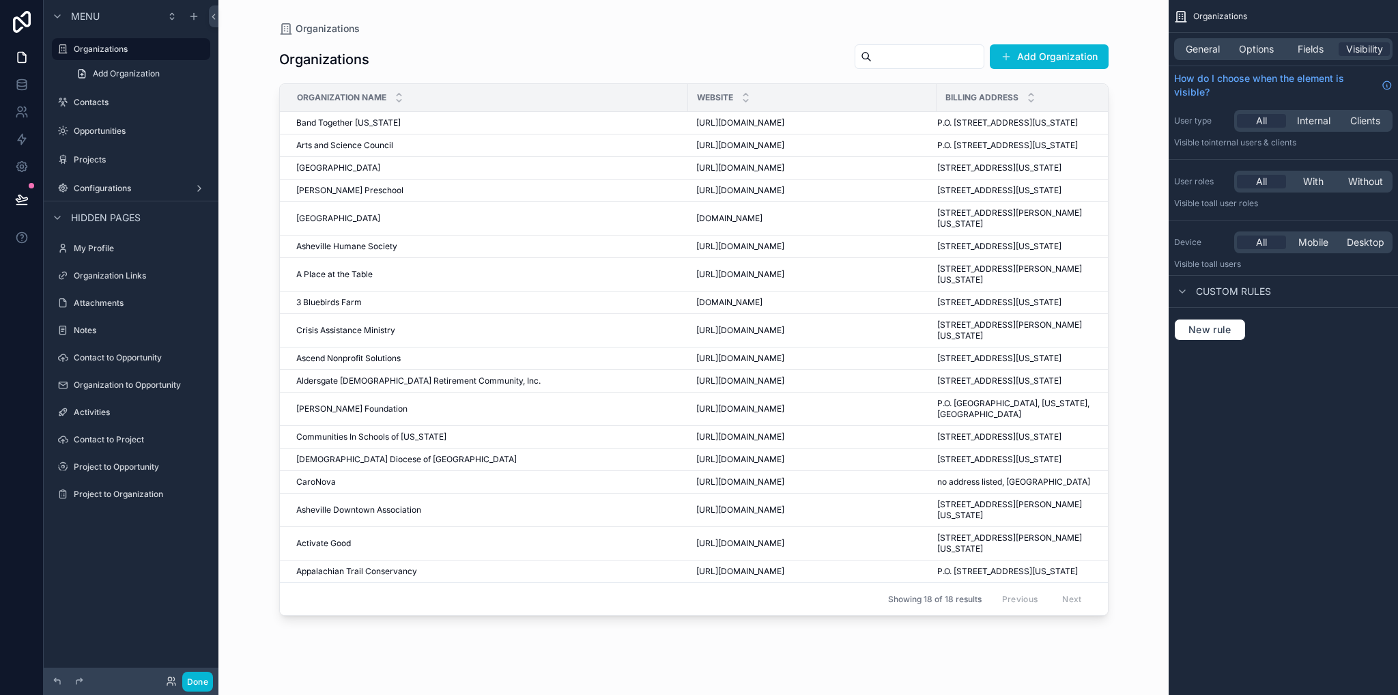
click at [351, 128] on div "scrollable content" at bounding box center [693, 339] width 873 height 678
click at [325, 308] on span "3 Bluebirds Farm" at bounding box center [329, 302] width 66 height 11
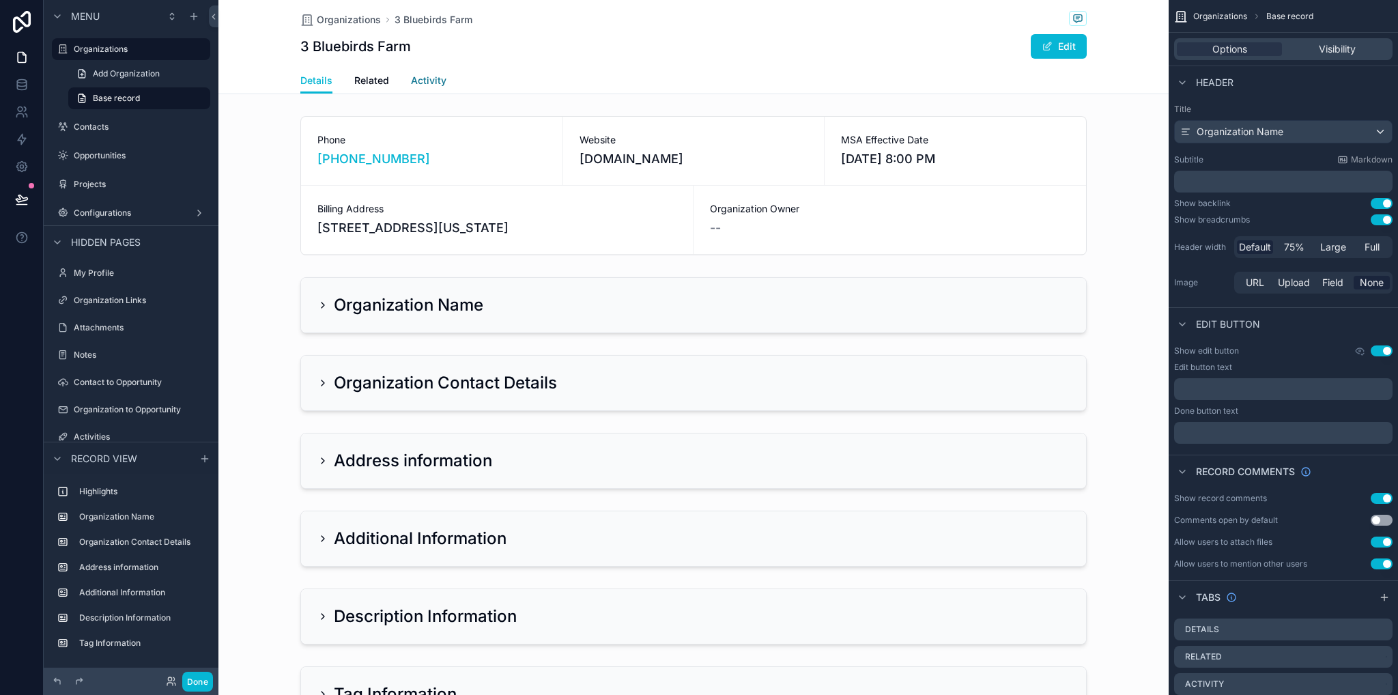
click at [431, 81] on span "Activity" at bounding box center [428, 81] width 35 height 14
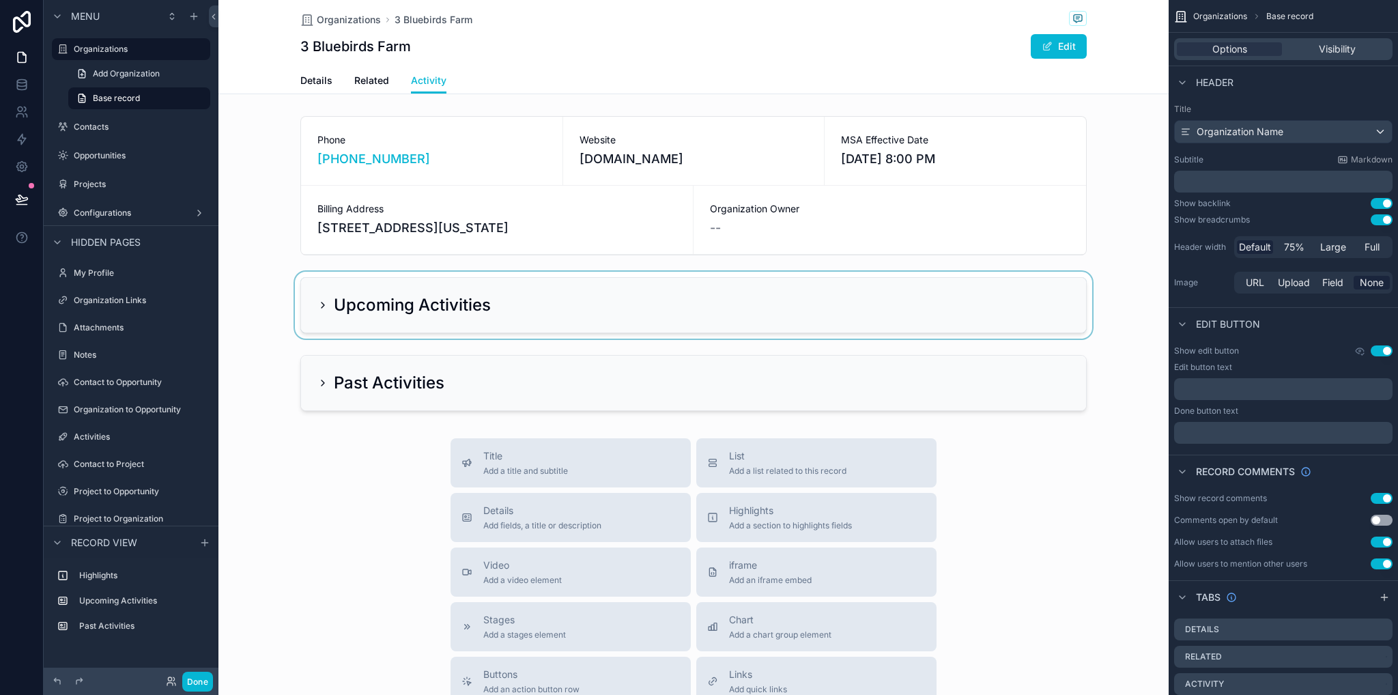
click at [314, 328] on div "scrollable content" at bounding box center [693, 305] width 950 height 67
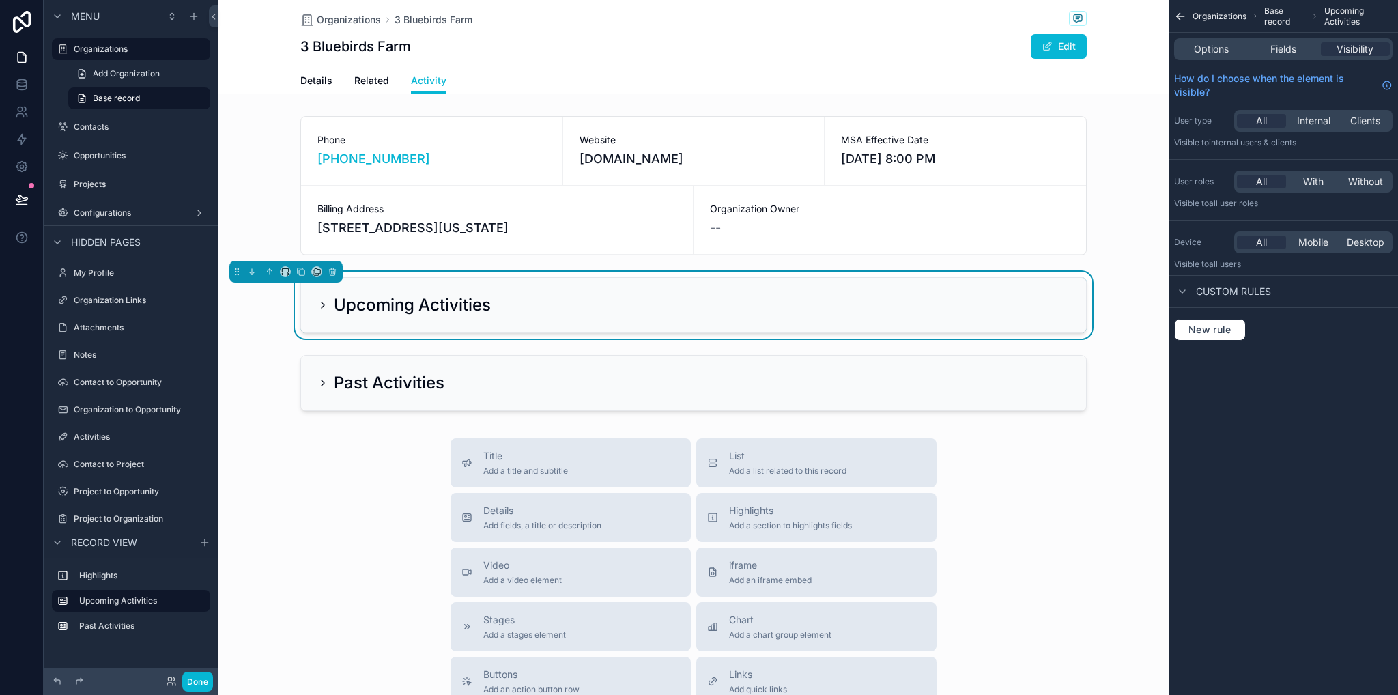
click at [317, 311] on icon "scrollable content" at bounding box center [322, 305] width 11 height 11
click at [315, 400] on div "scrollable content" at bounding box center [693, 382] width 950 height 67
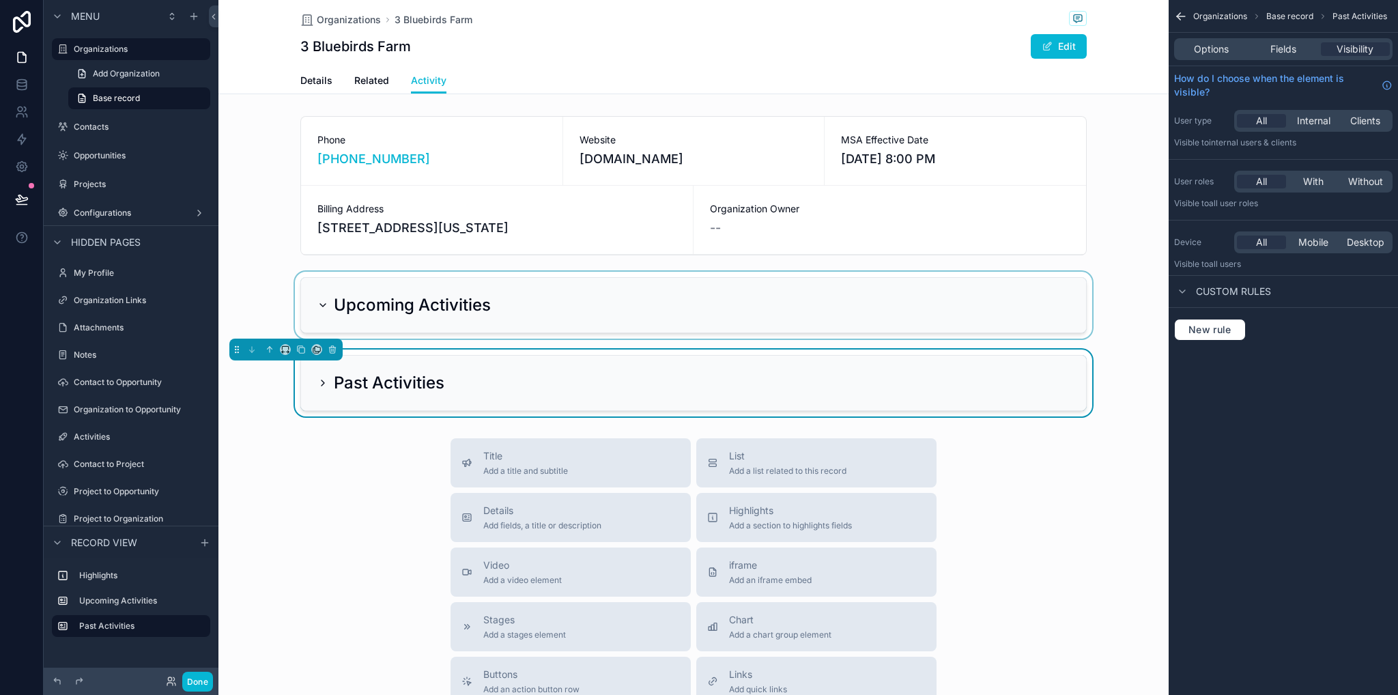
click at [319, 388] on icon "scrollable content" at bounding box center [322, 382] width 11 height 11
click at [354, 76] on span "Related" at bounding box center [371, 81] width 35 height 14
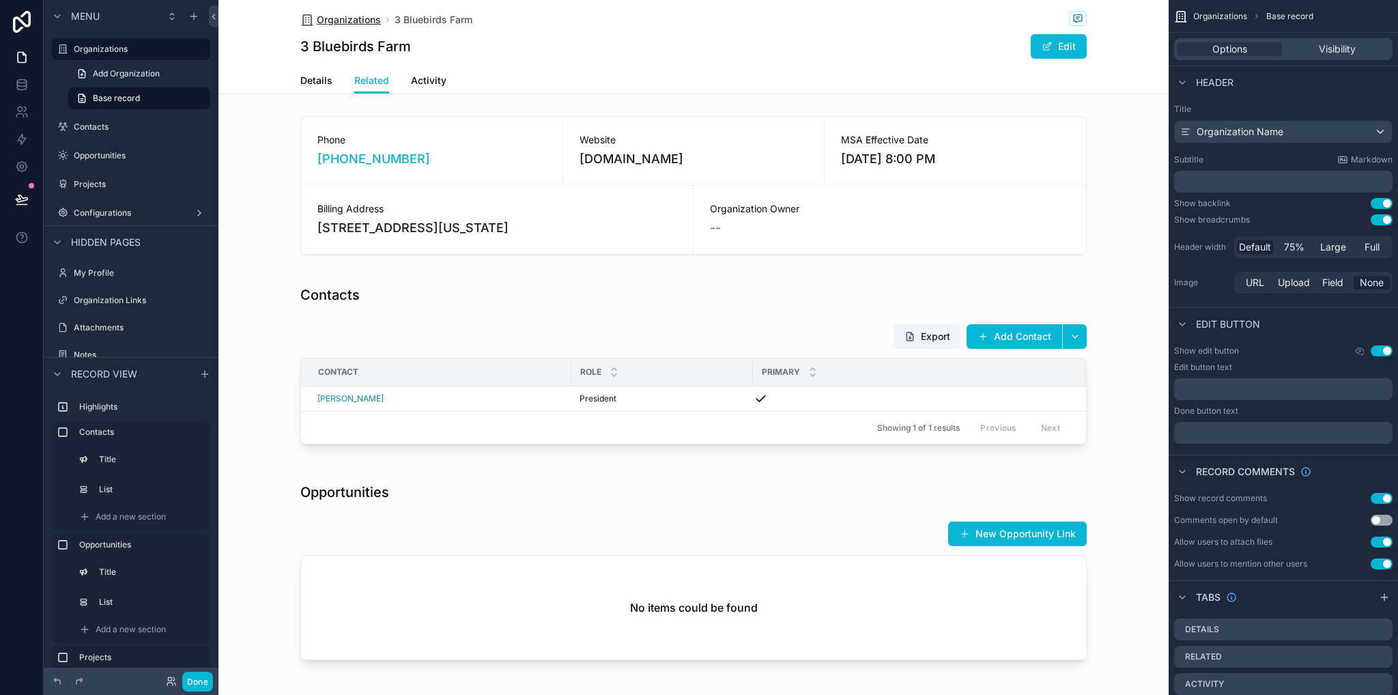
click at [349, 19] on span "Organizations" at bounding box center [349, 20] width 64 height 14
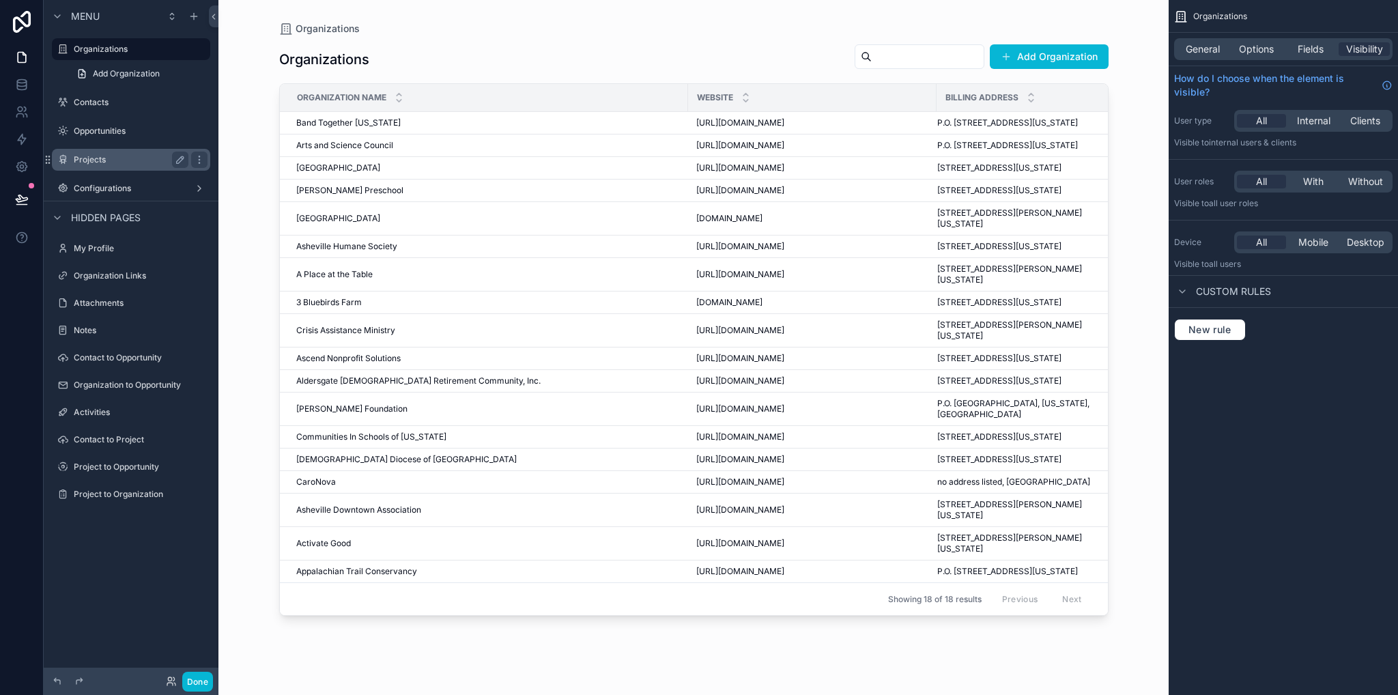
click at [109, 159] on label "Projects" at bounding box center [128, 159] width 109 height 11
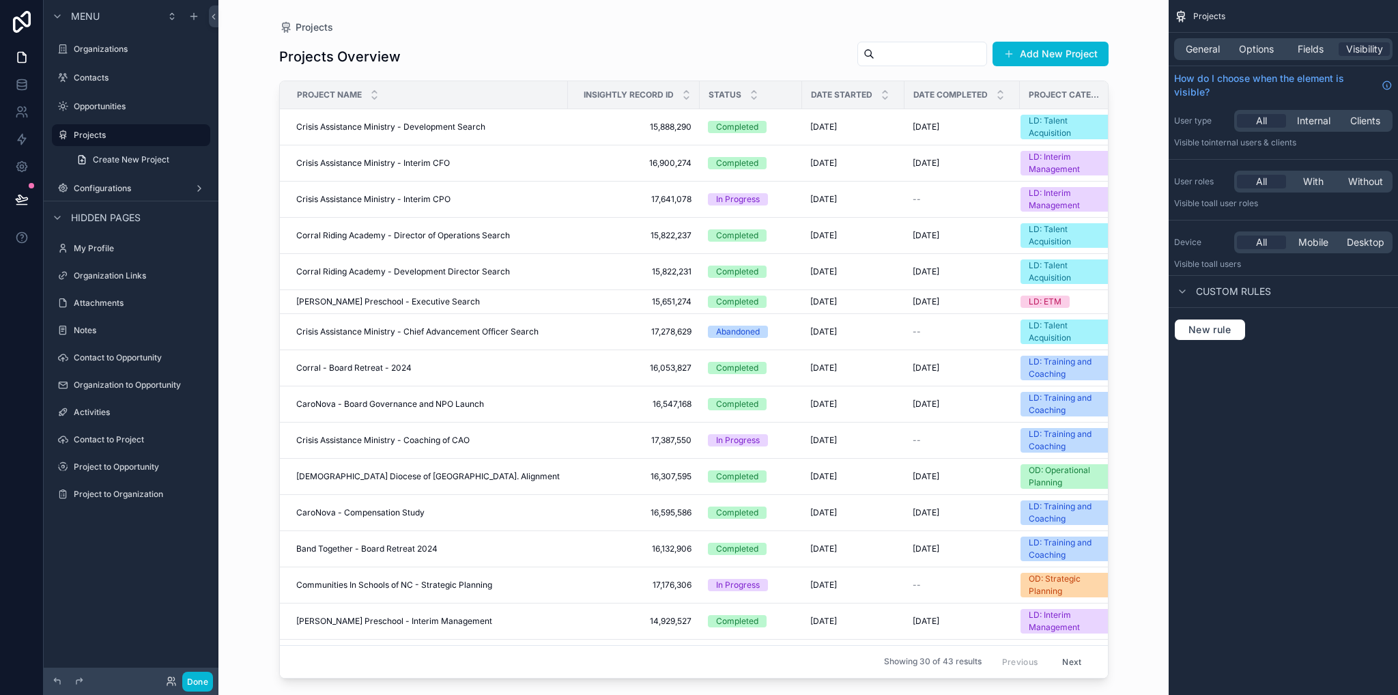
click at [362, 127] on div "scrollable content" at bounding box center [693, 339] width 873 height 678
click at [371, 124] on span "Crisis Assistance Ministry - Development Search" at bounding box center [390, 126] width 189 height 11
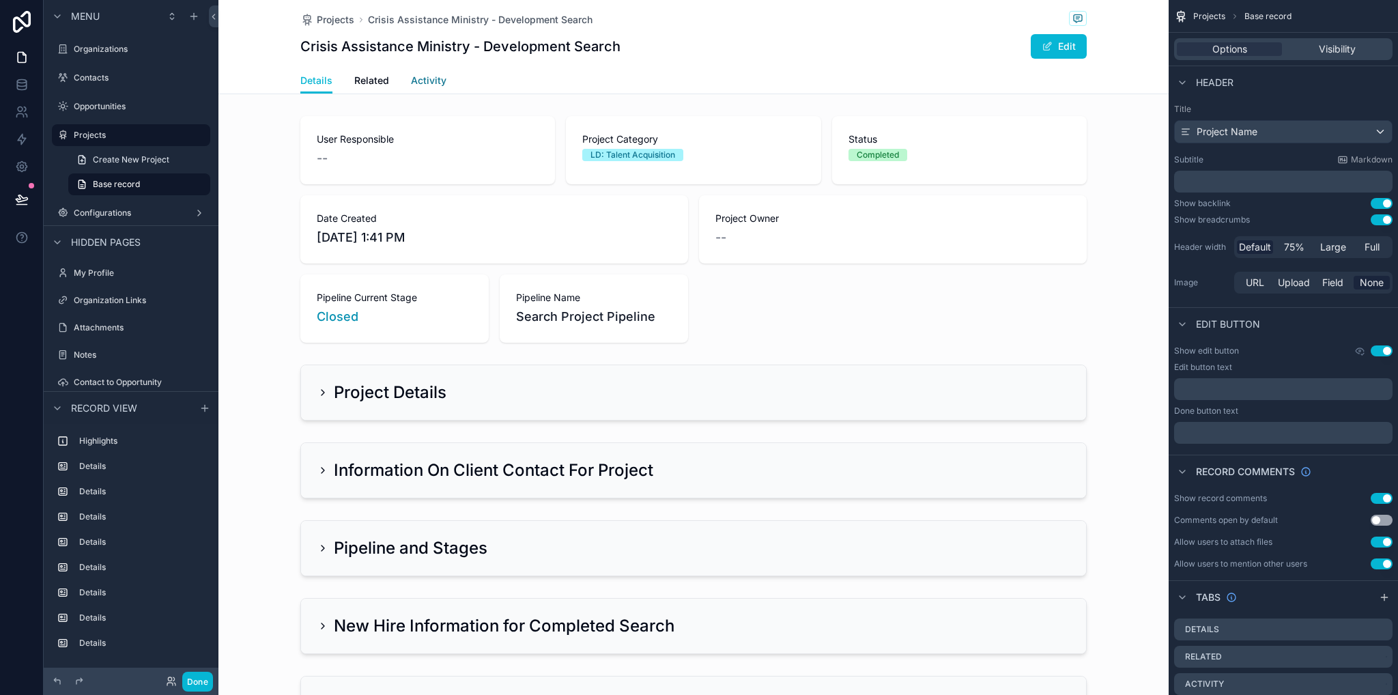
click at [418, 88] on link "Activity" at bounding box center [428, 81] width 35 height 27
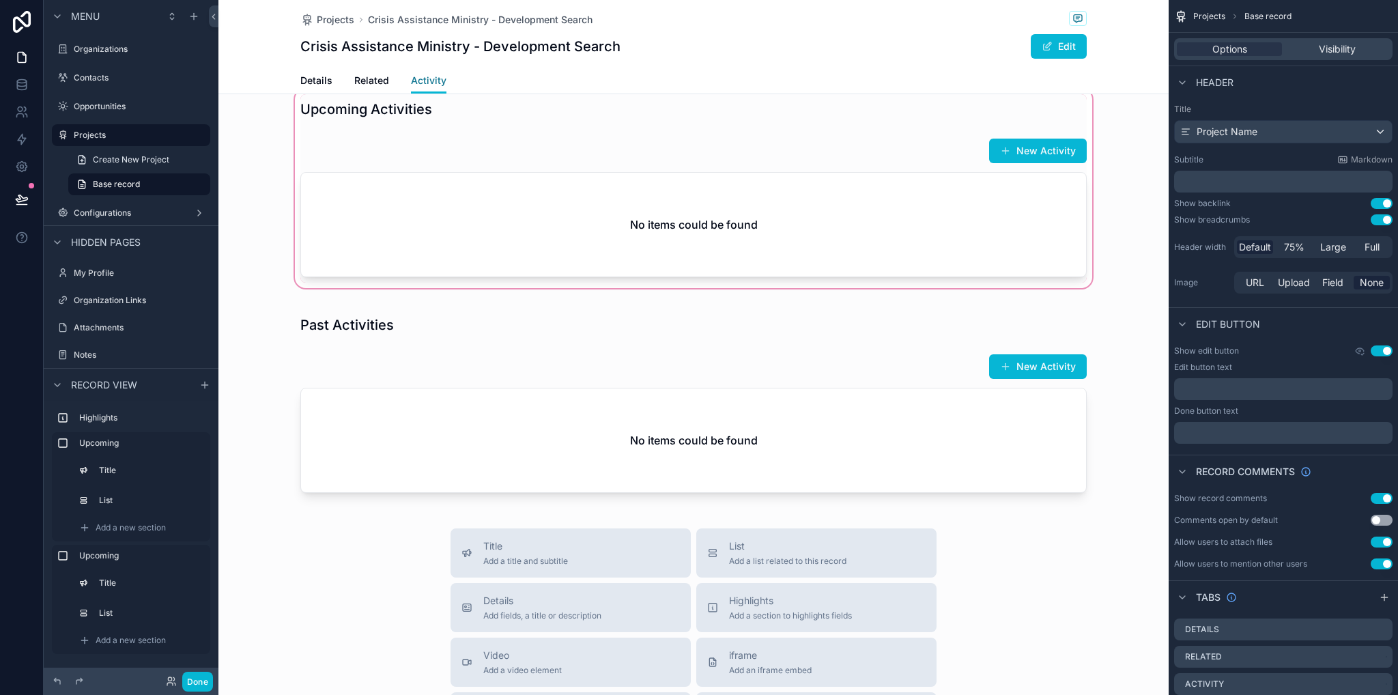
scroll to position [137, 0]
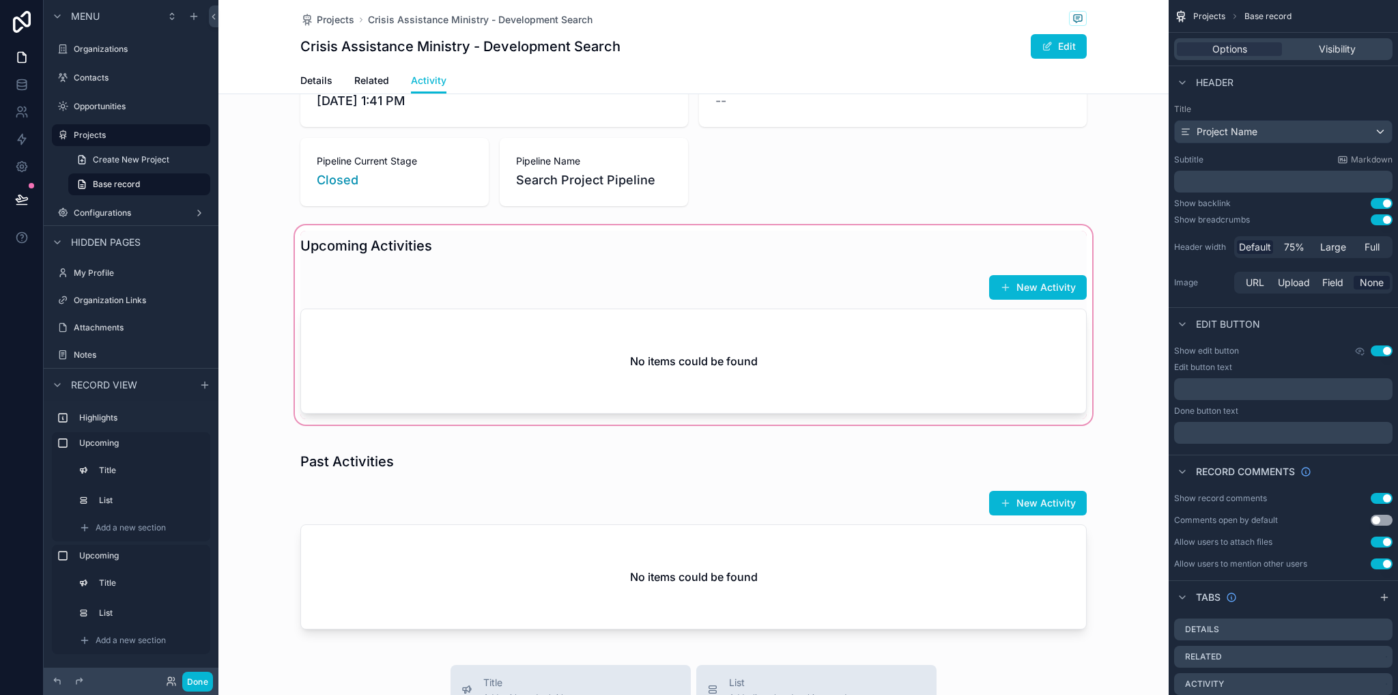
click at [576, 351] on div "scrollable content" at bounding box center [693, 324] width 950 height 205
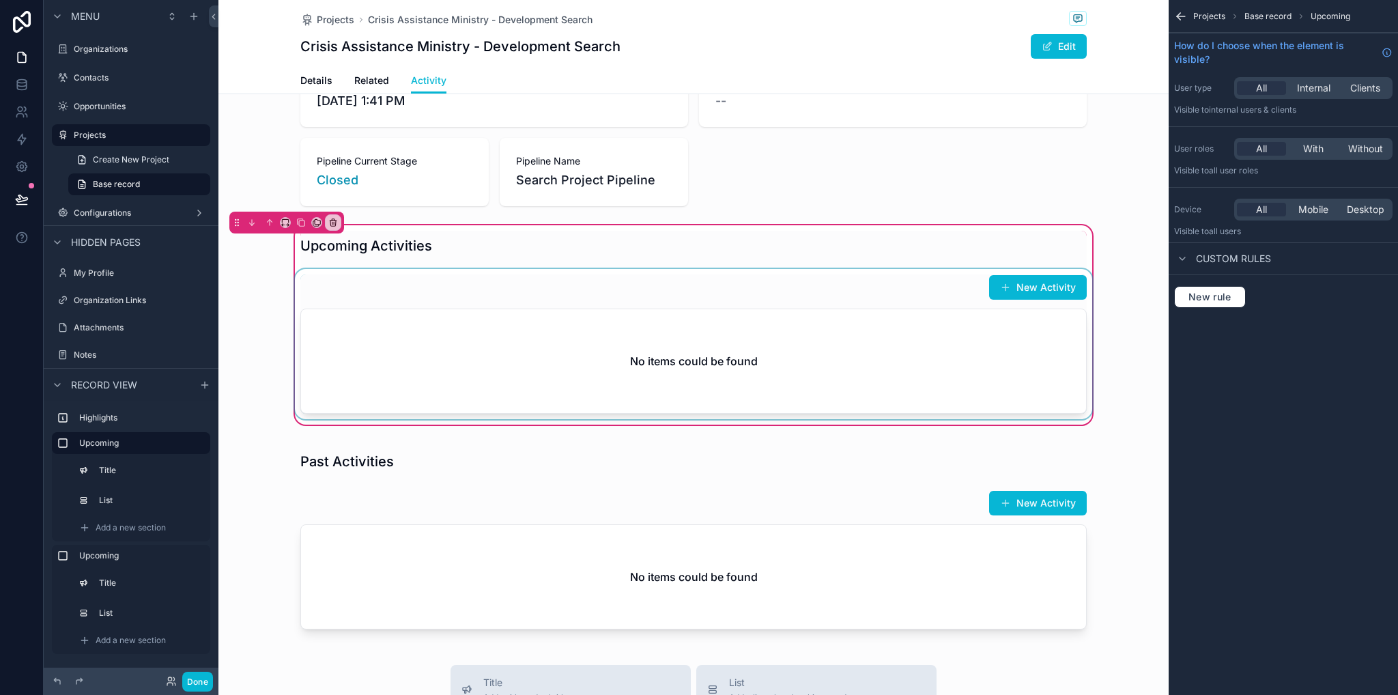
click at [612, 298] on div "scrollable content" at bounding box center [693, 344] width 803 height 150
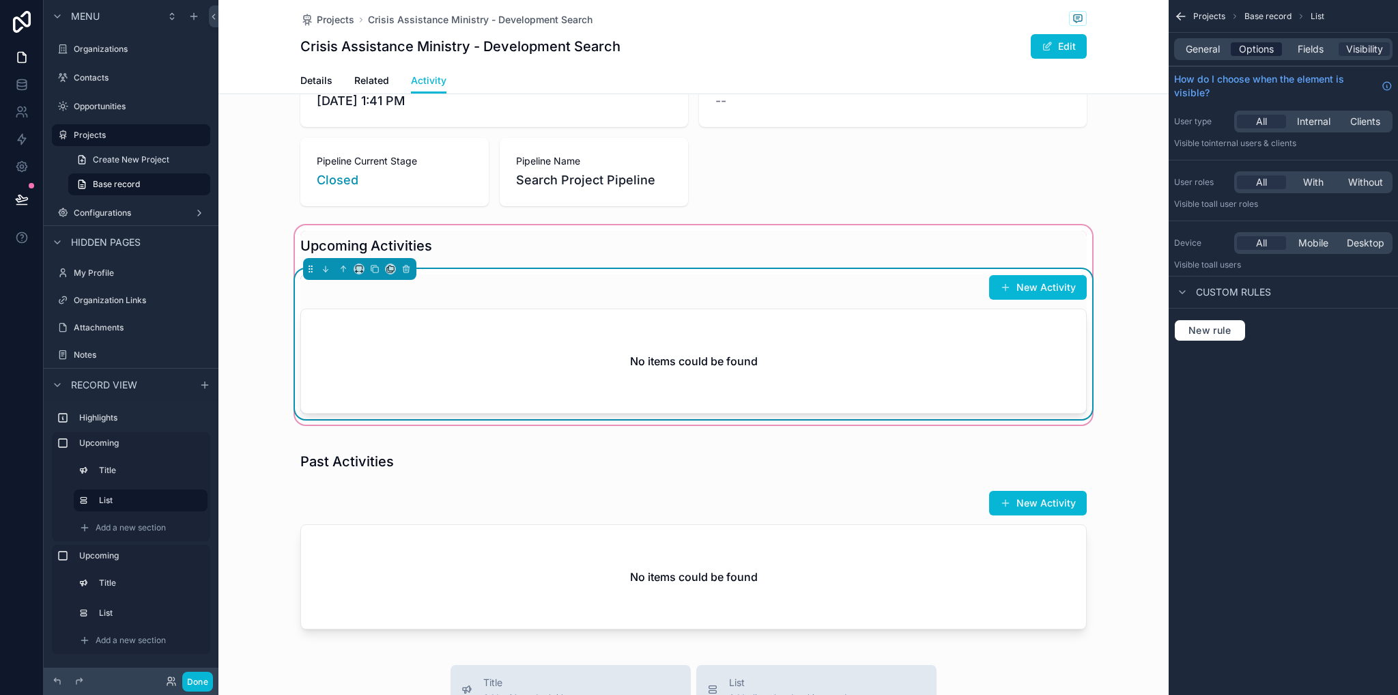
click at [1256, 51] on span "Options" at bounding box center [1256, 49] width 35 height 14
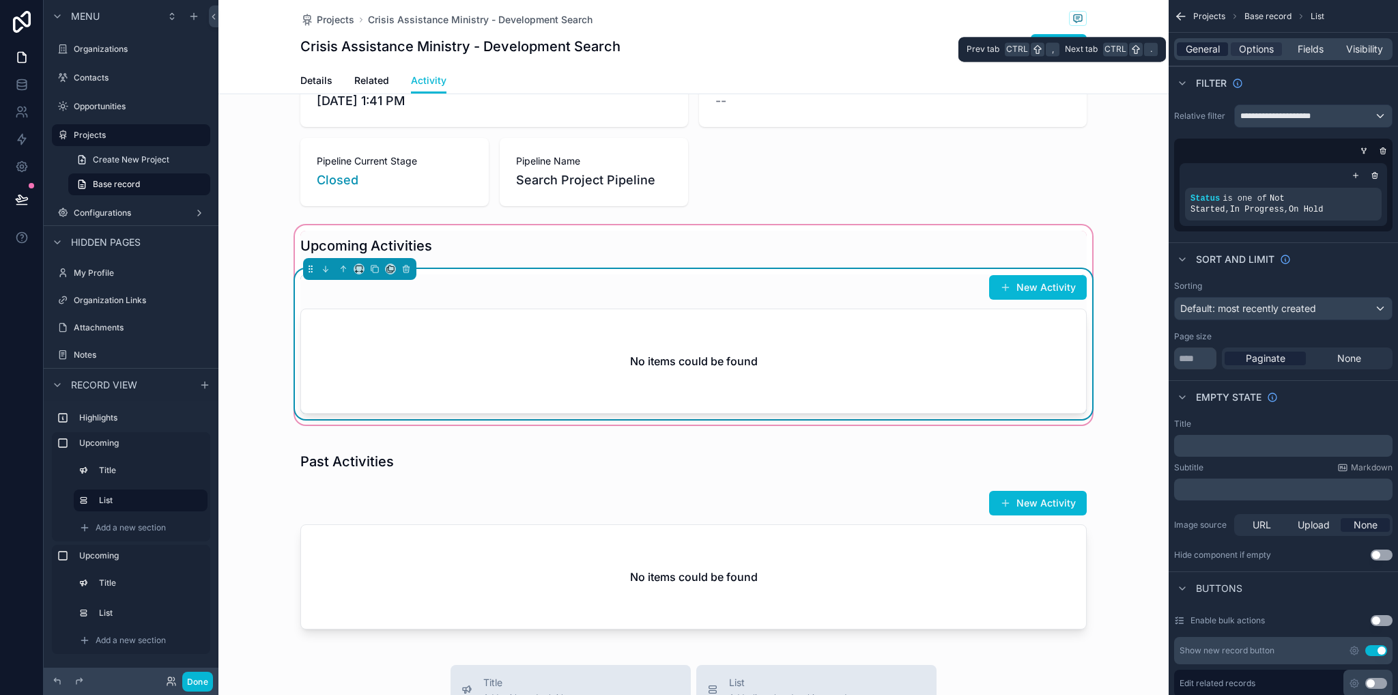
click at [1227, 51] on div "General" at bounding box center [1202, 49] width 51 height 14
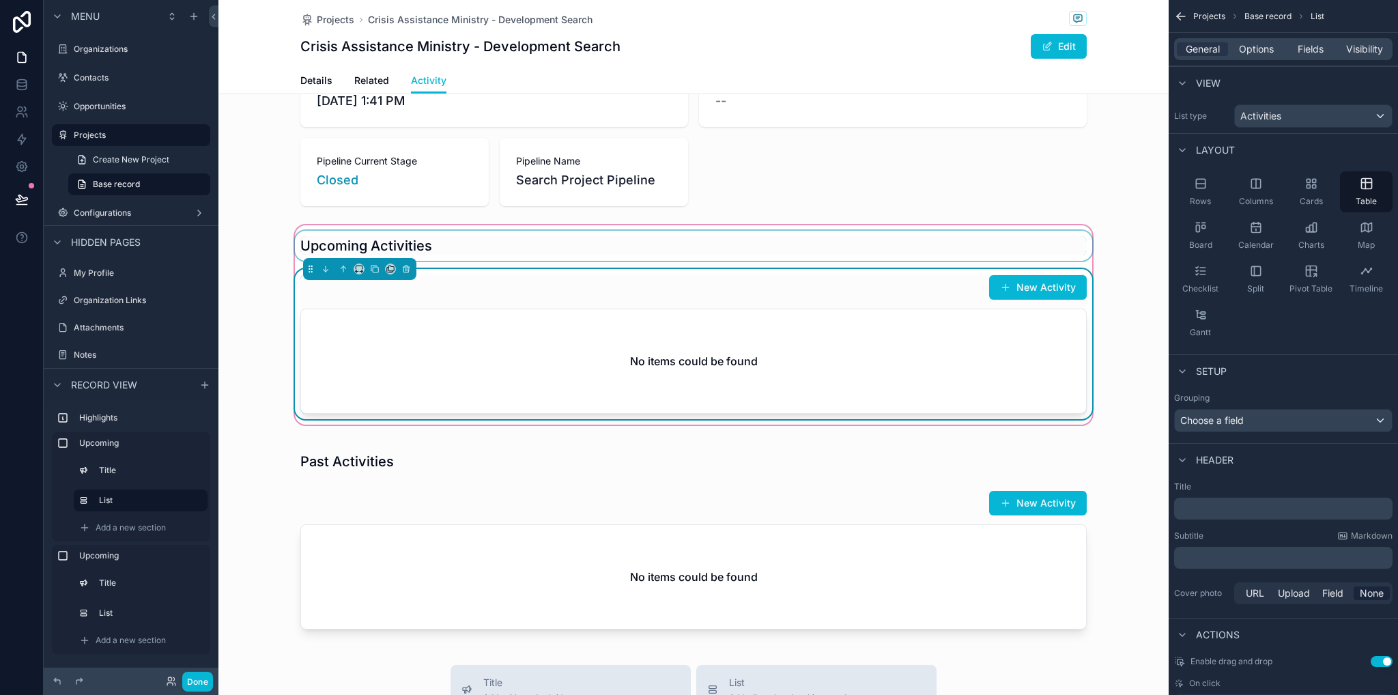
click at [832, 240] on div "scrollable content" at bounding box center [693, 246] width 803 height 30
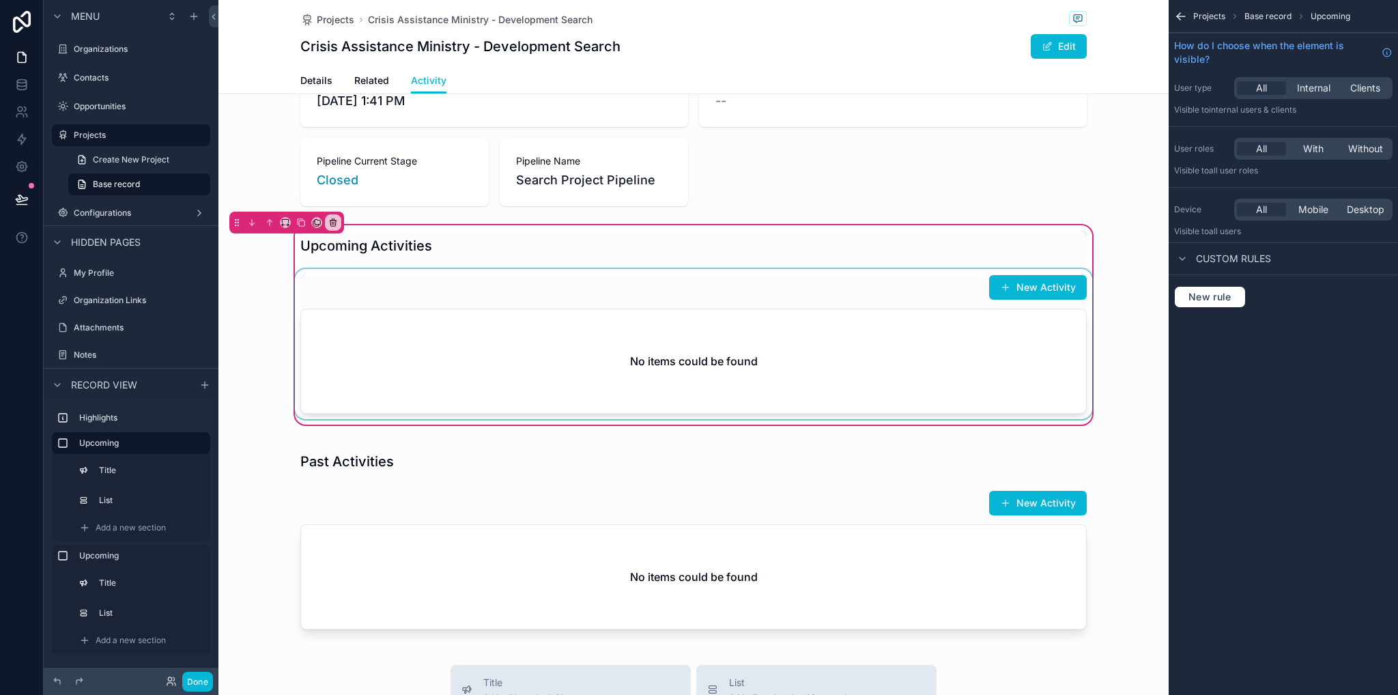
click at [839, 227] on div "Upcoming Activities New Activity No items could be found" at bounding box center [693, 324] width 950 height 205
click at [866, 303] on div "scrollable content" at bounding box center [693, 344] width 803 height 150
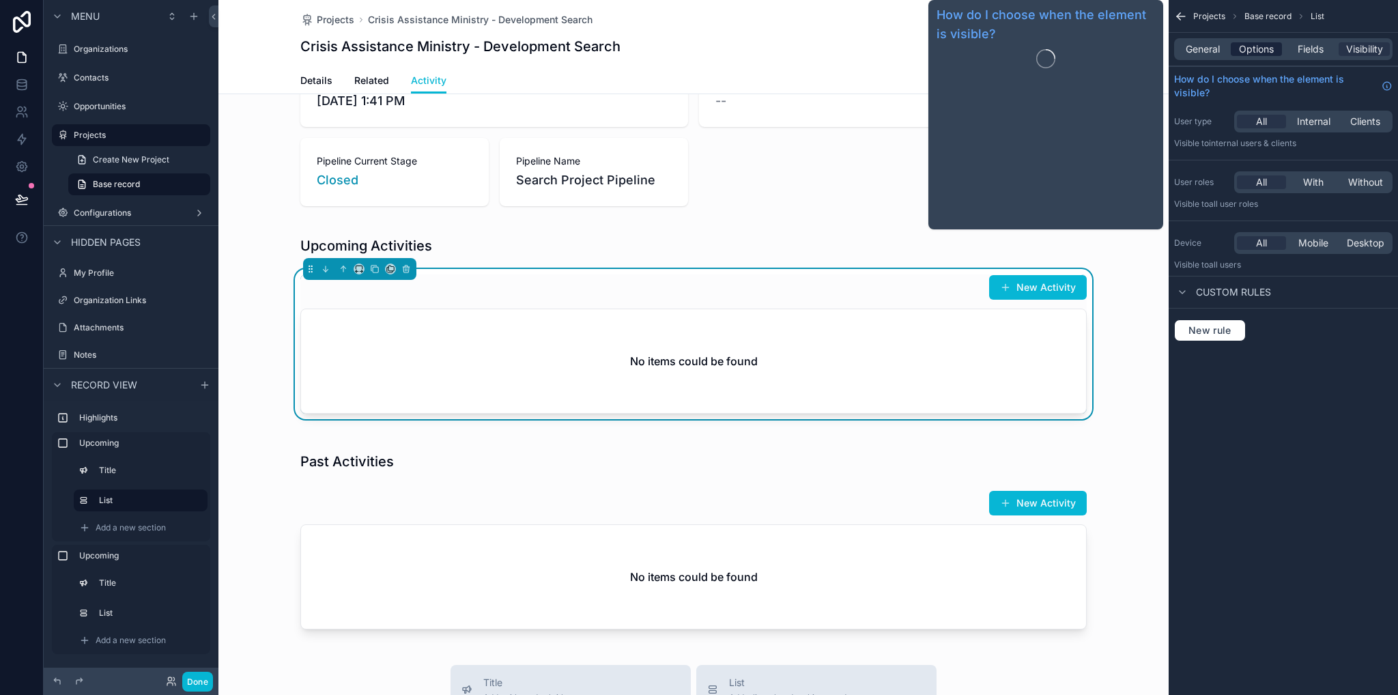
click at [1247, 54] on span "Options" at bounding box center [1256, 49] width 35 height 14
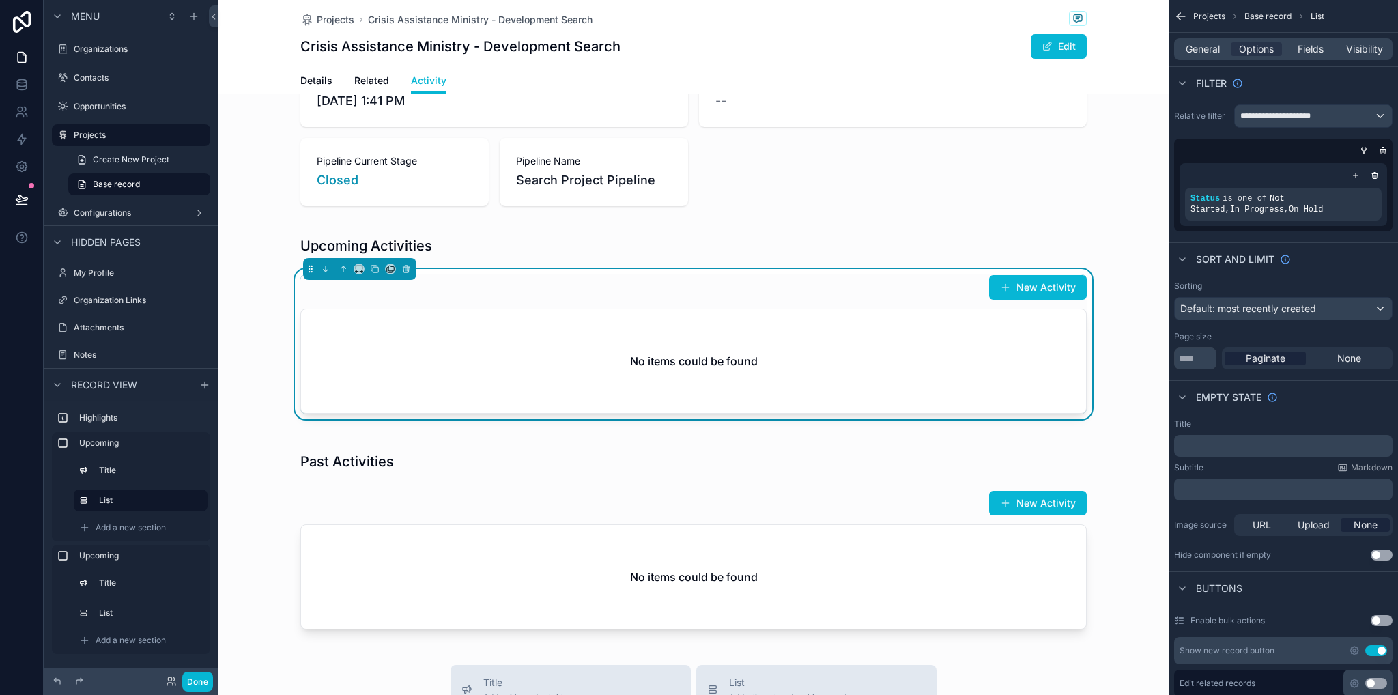
click at [1114, 270] on div "Upcoming Activities New Activity No items could be found" at bounding box center [693, 324] width 950 height 205
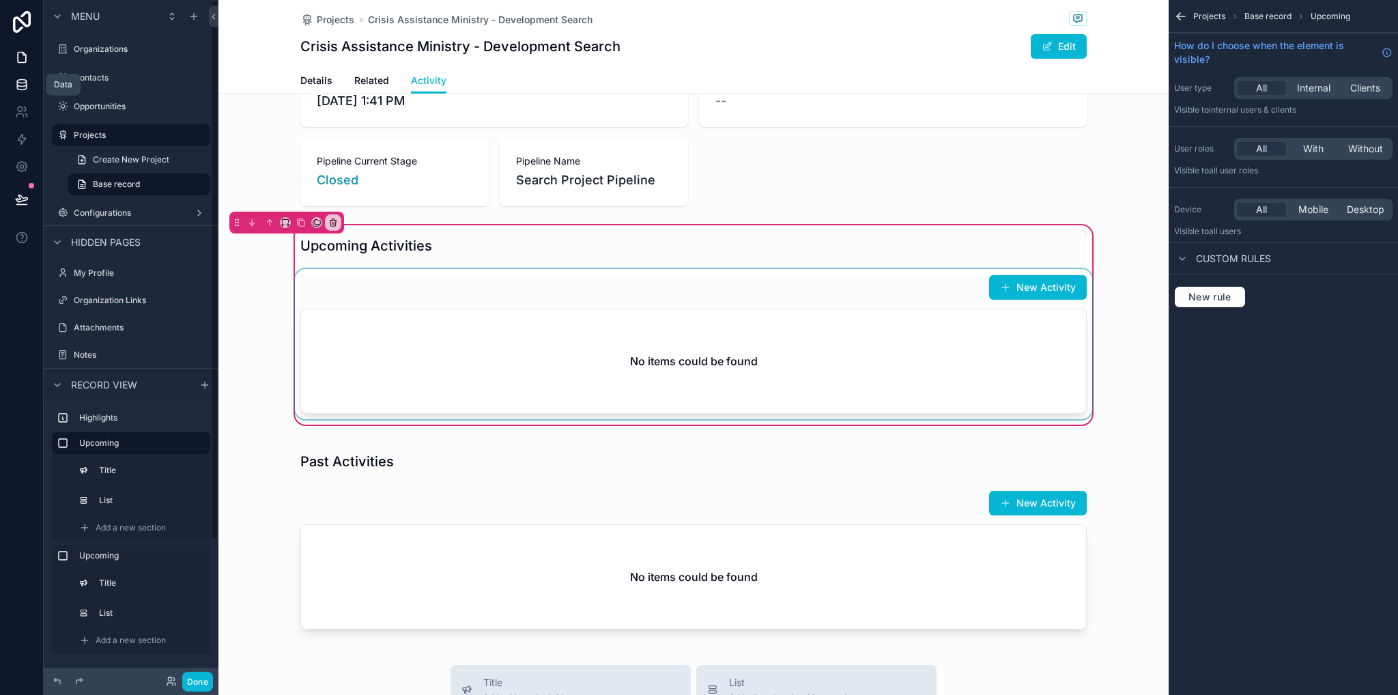
click at [27, 83] on icon at bounding box center [22, 85] width 14 height 14
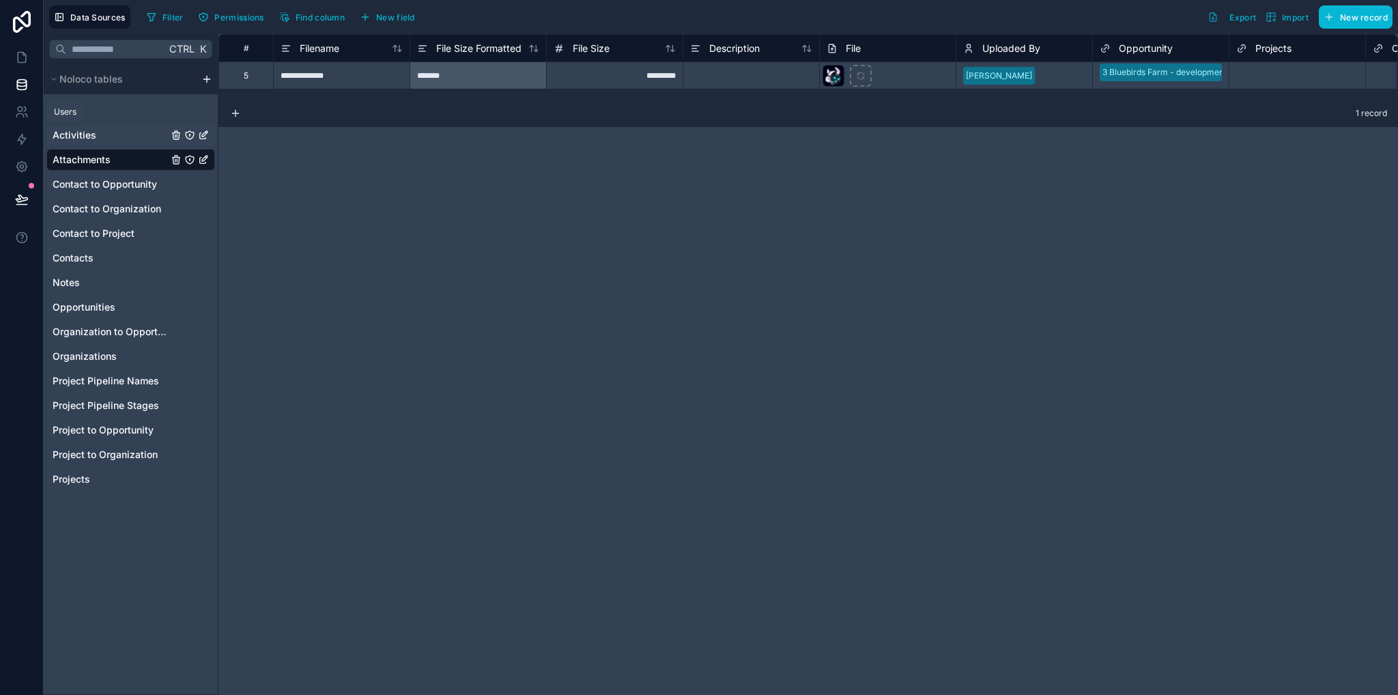
click at [91, 137] on span "Activities" at bounding box center [75, 135] width 44 height 14
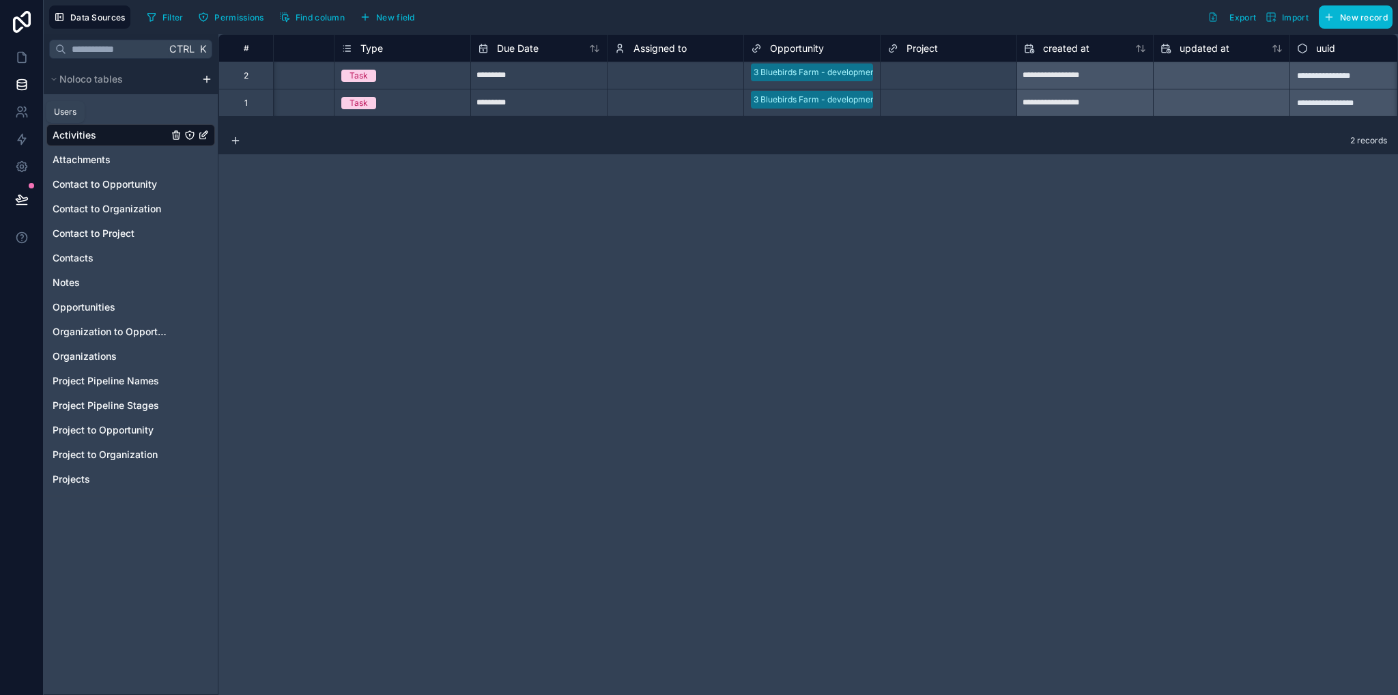
scroll to position [0, 496]
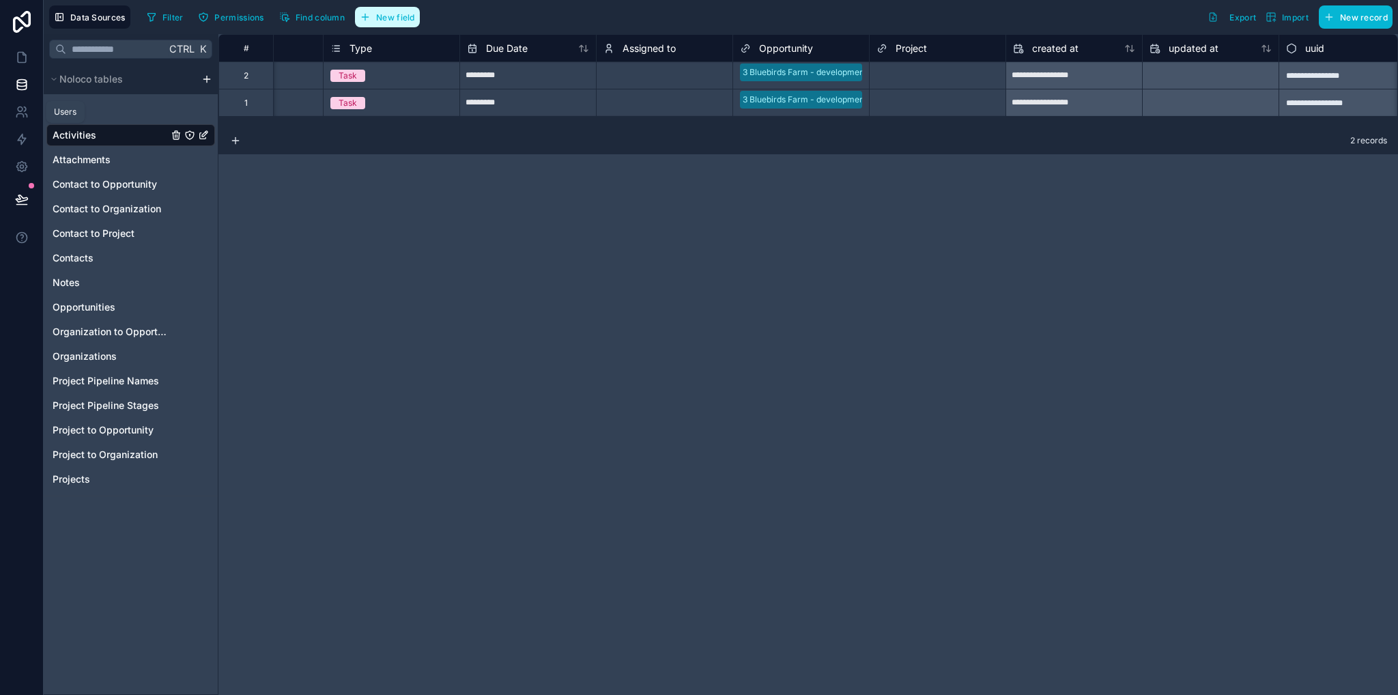
click at [405, 18] on span "New field" at bounding box center [395, 17] width 39 height 10
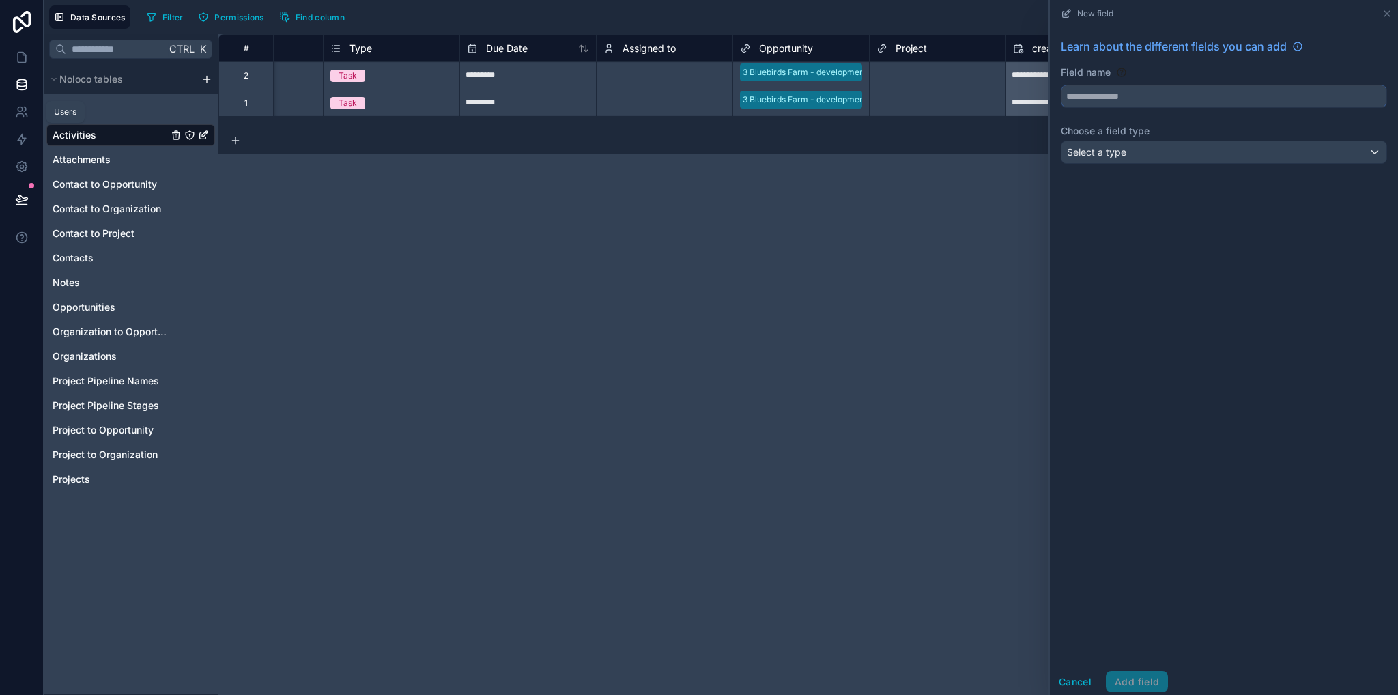
click at [1097, 100] on input "text" at bounding box center [1223, 96] width 325 height 22
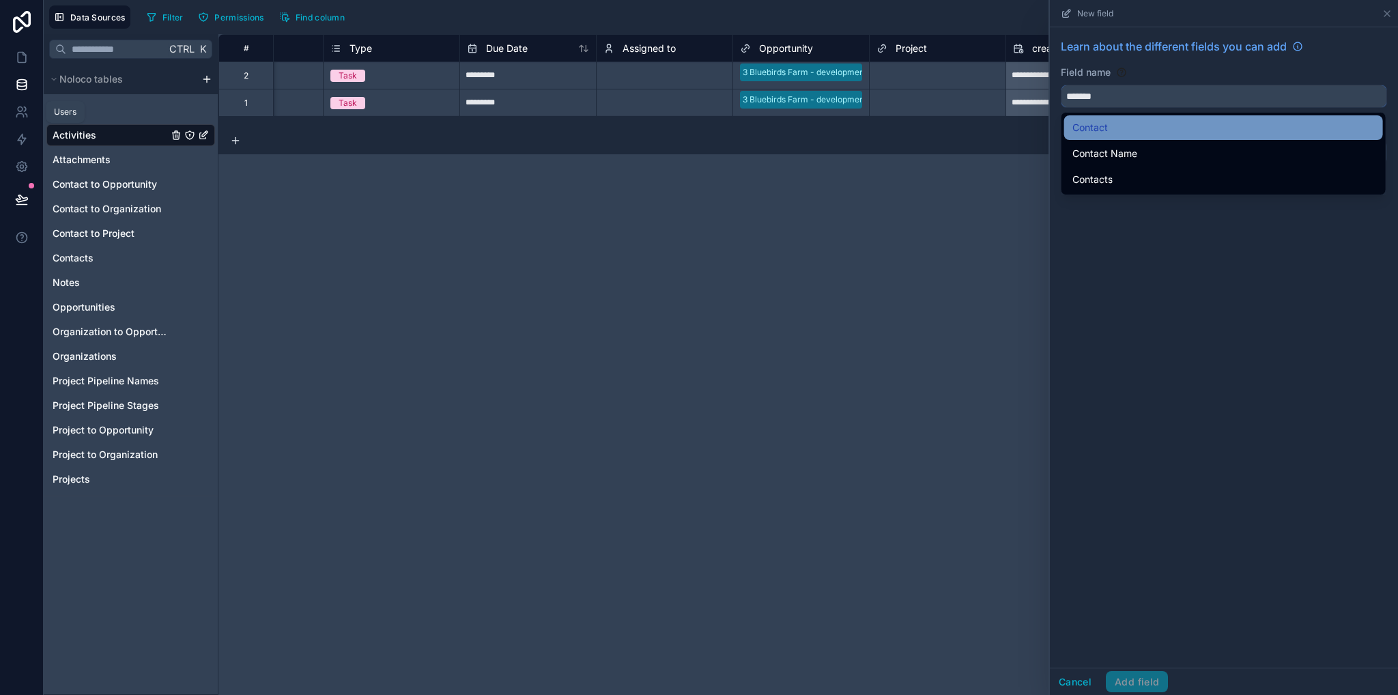
type input "*******"
click at [1106, 124] on span "Contact" at bounding box center [1089, 127] width 35 height 16
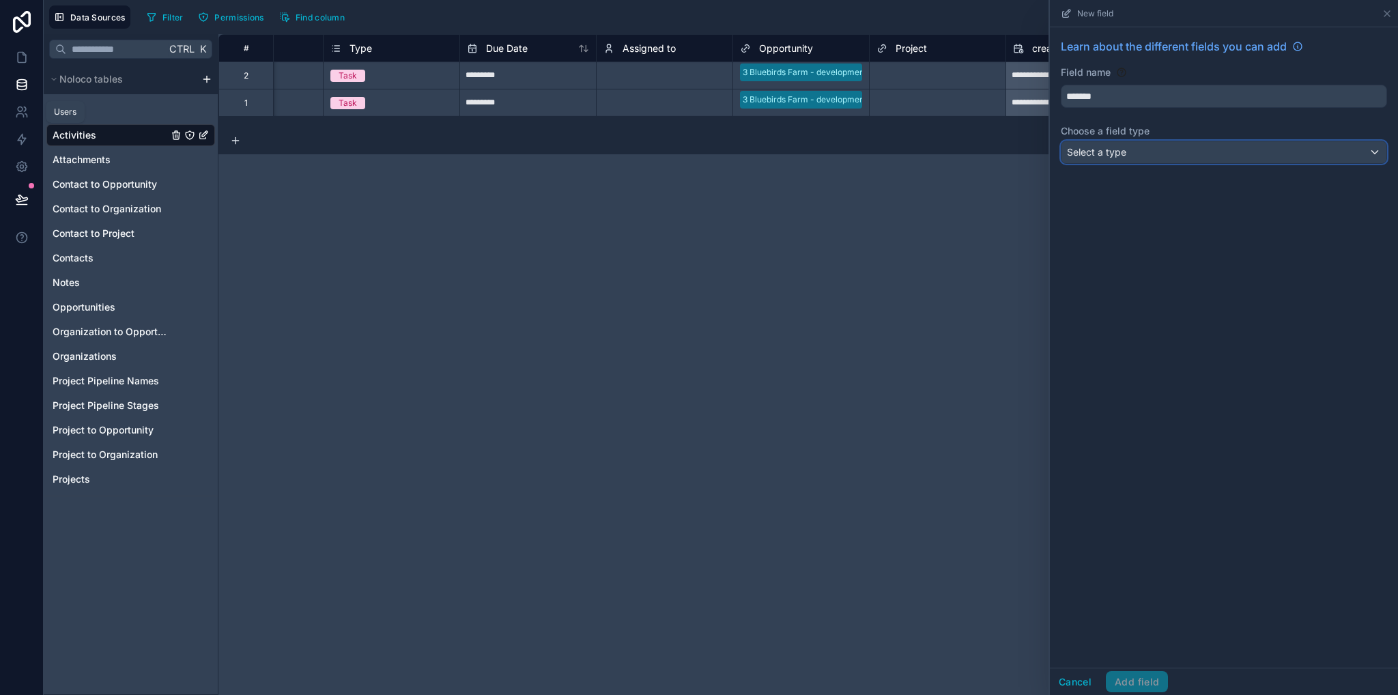
click at [1130, 149] on div "Select a type" at bounding box center [1223, 152] width 325 height 22
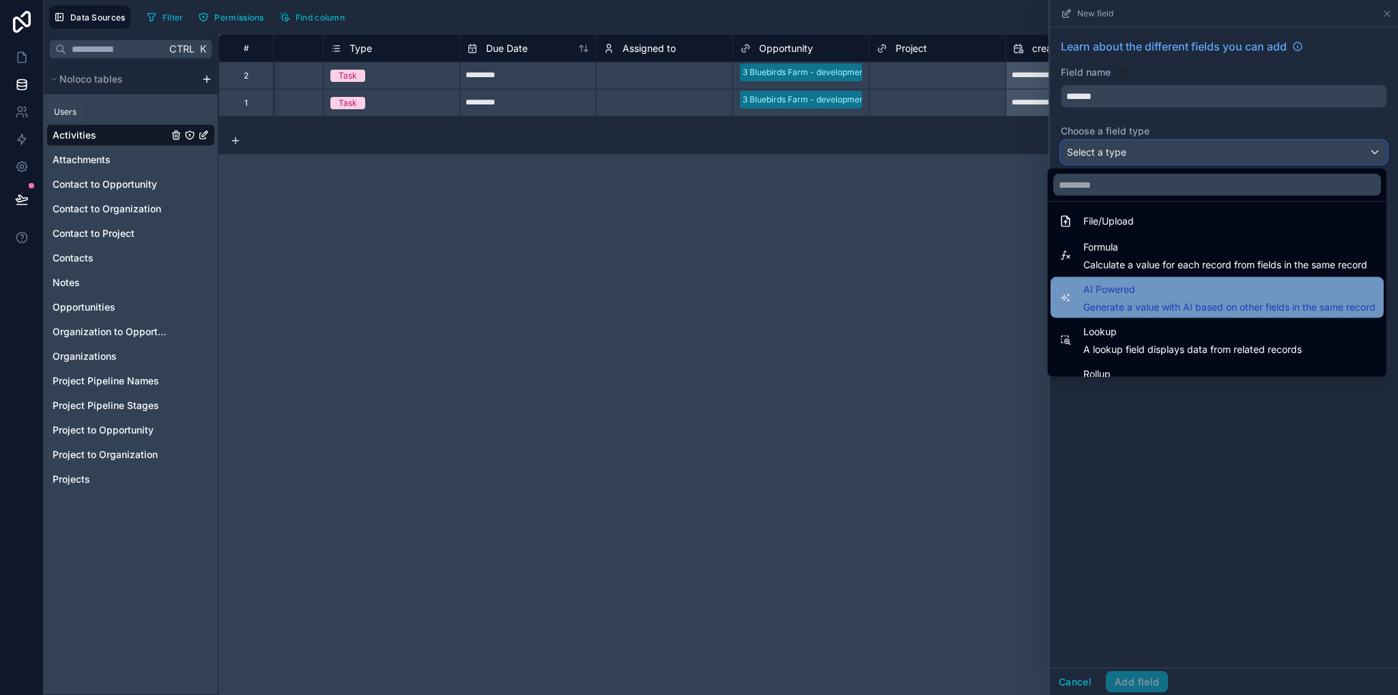
scroll to position [396, 0]
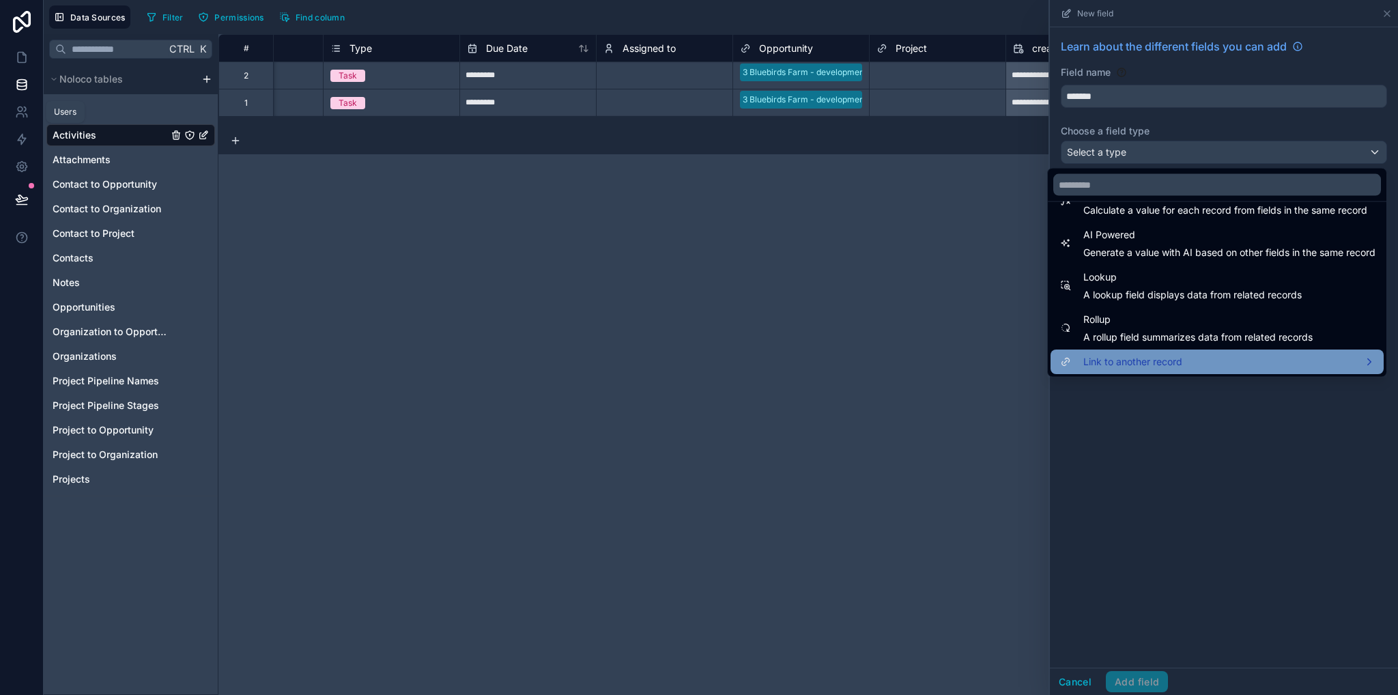
click at [1120, 369] on span "Link to another record" at bounding box center [1132, 362] width 99 height 16
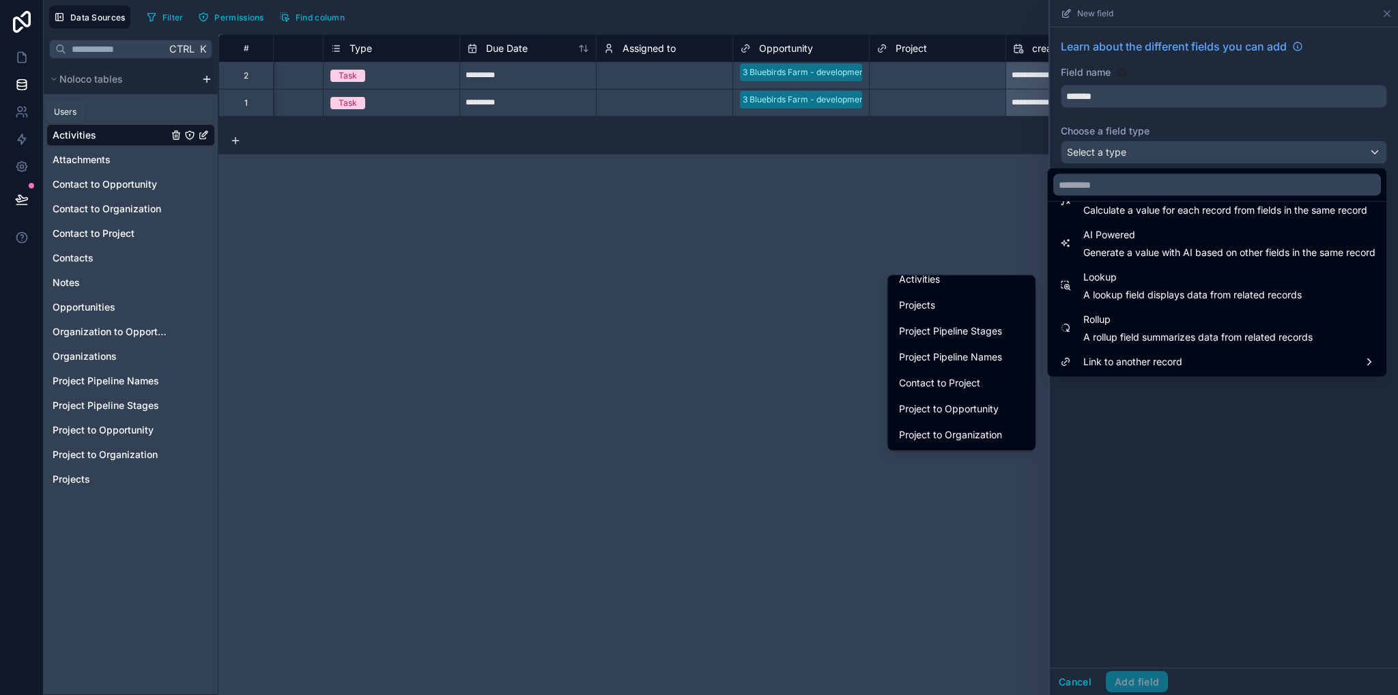
scroll to position [60, 0]
click at [913, 310] on span "Contacts" at bounding box center [919, 302] width 40 height 16
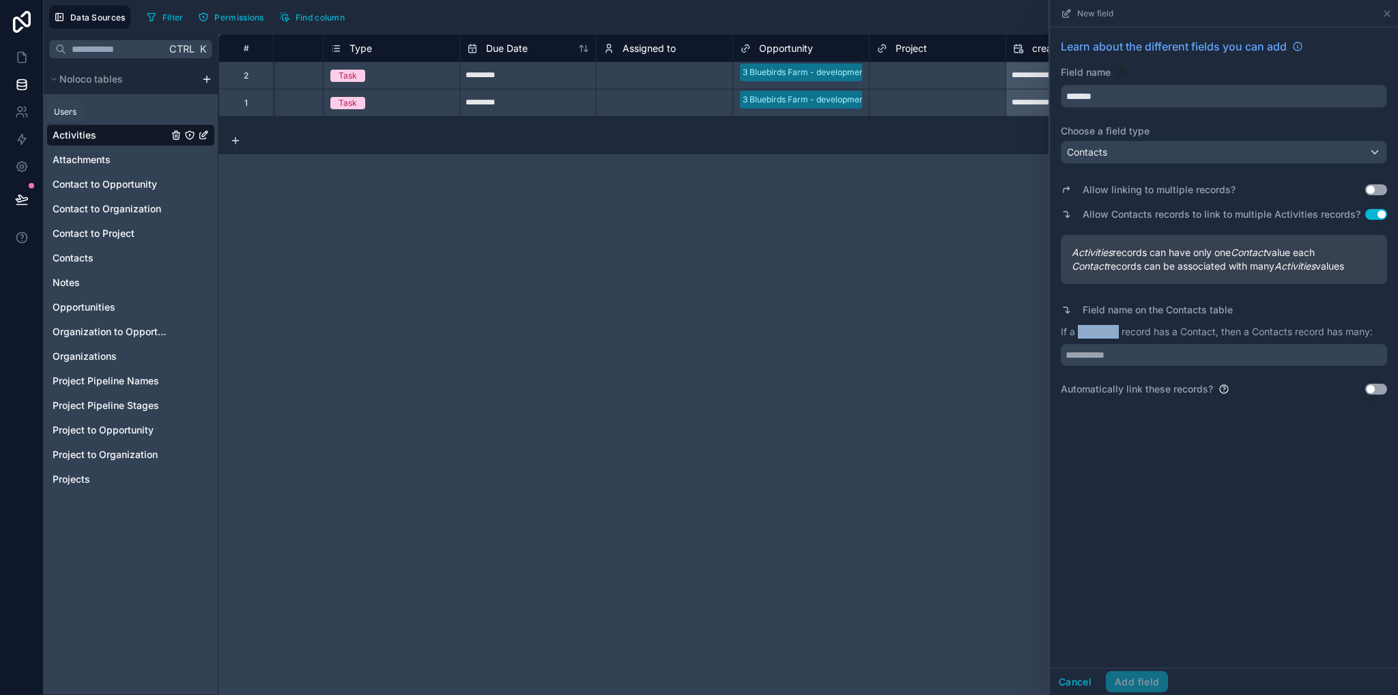
drag, startPoint x: 1076, startPoint y: 330, endPoint x: 1116, endPoint y: 336, distance: 40.8
click at [1116, 336] on p "If a Activities record has a Contact, then a Contacts record has many:" at bounding box center [1224, 332] width 326 height 14
copy p "Activities"
click at [1121, 351] on input "text" at bounding box center [1224, 355] width 326 height 22
paste input "**********"
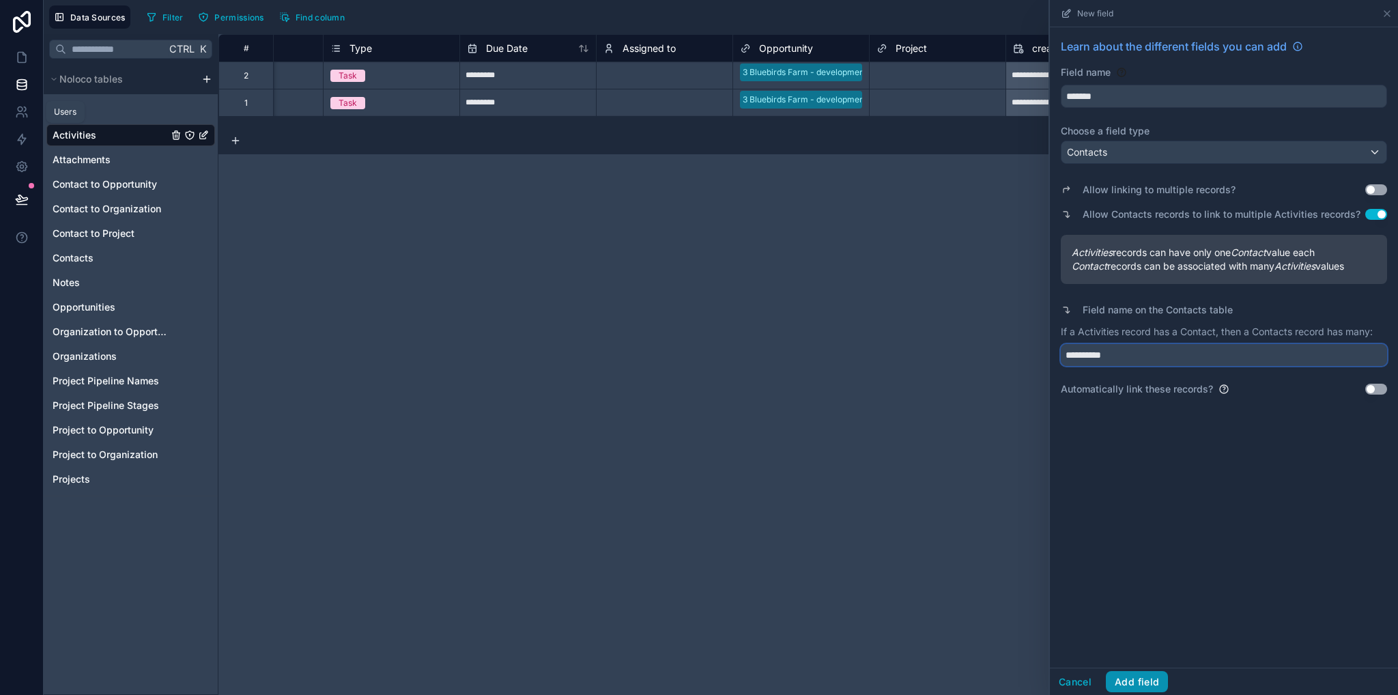
type input "**********"
click at [1147, 683] on button "Add field" at bounding box center [1137, 682] width 62 height 22
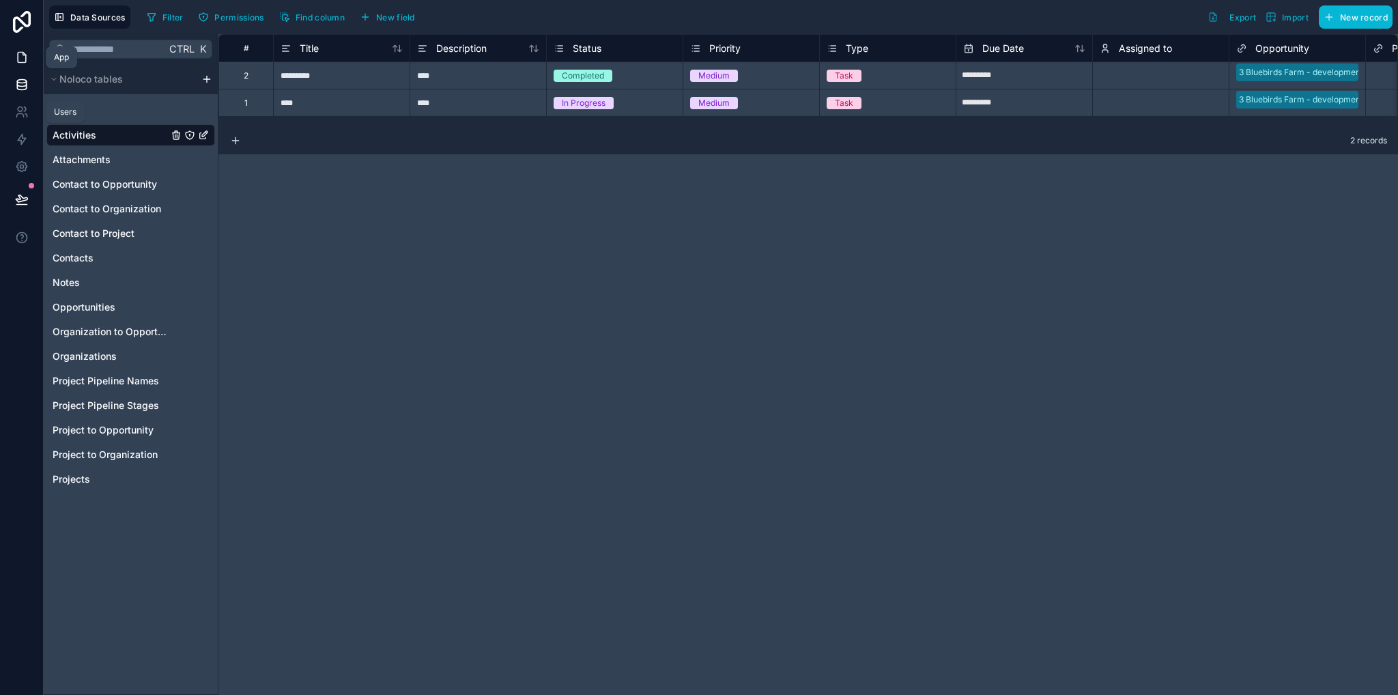
click at [27, 55] on icon at bounding box center [22, 58] width 14 height 14
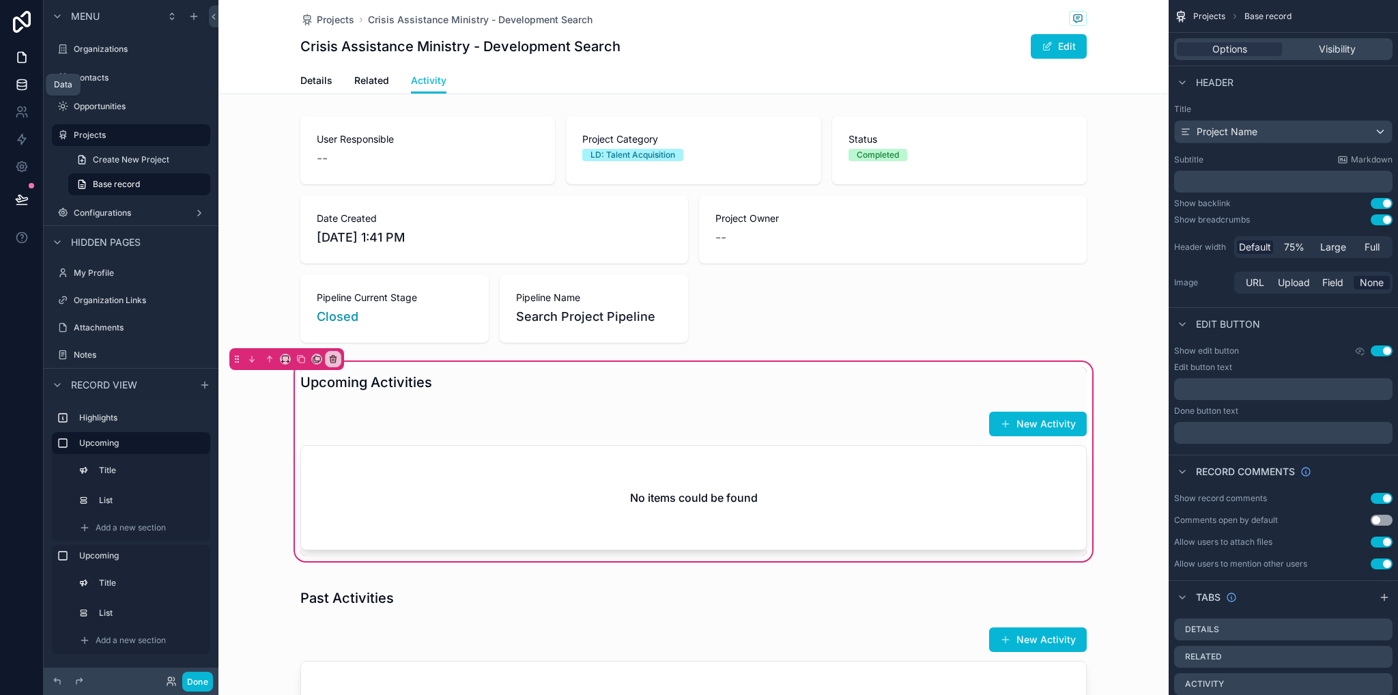
click at [23, 84] on icon at bounding box center [22, 85] width 14 height 14
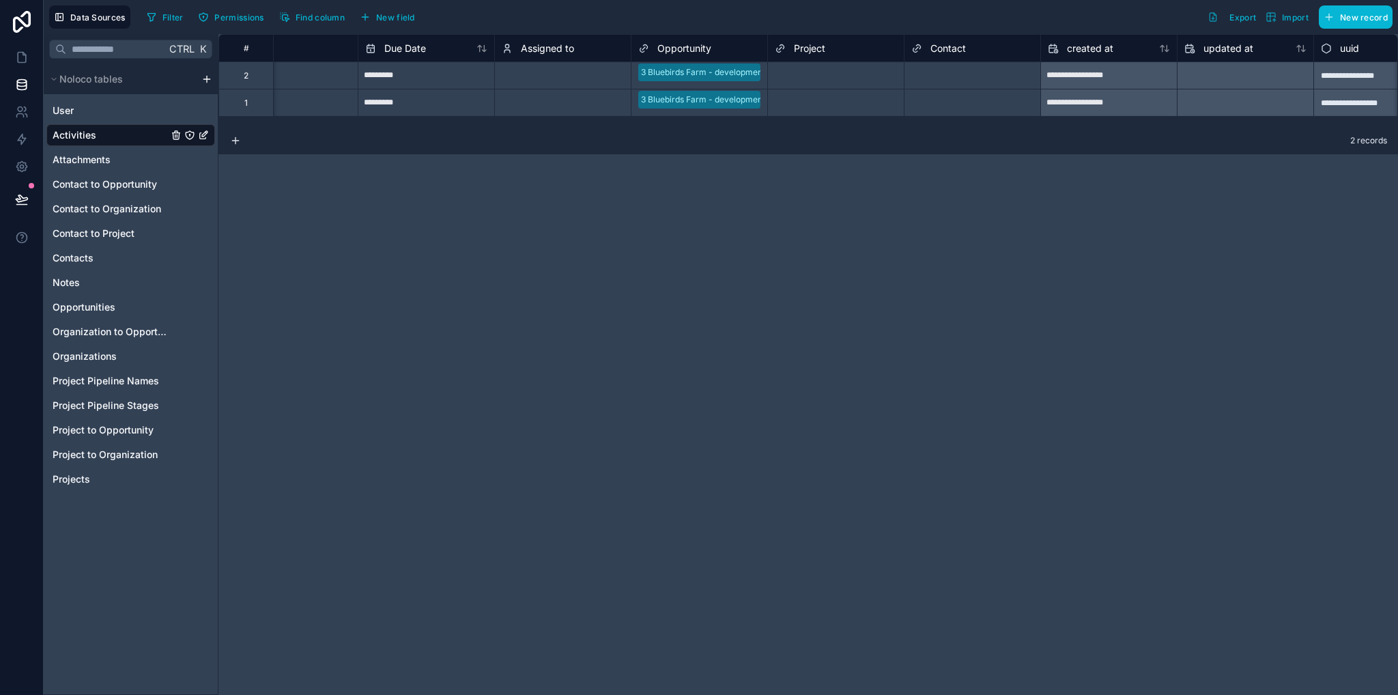
scroll to position [0, 600]
click at [397, 12] on span "New field" at bounding box center [395, 17] width 39 height 10
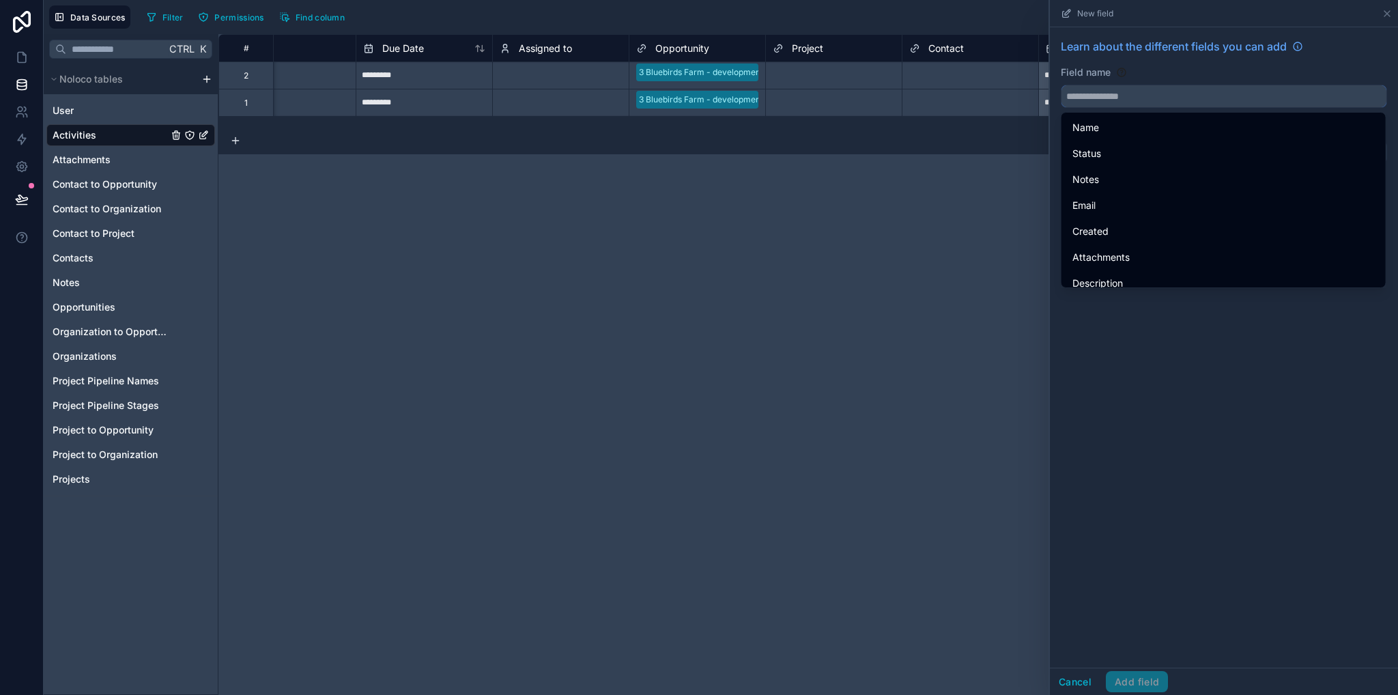
click at [1076, 94] on input "text" at bounding box center [1223, 96] width 325 height 22
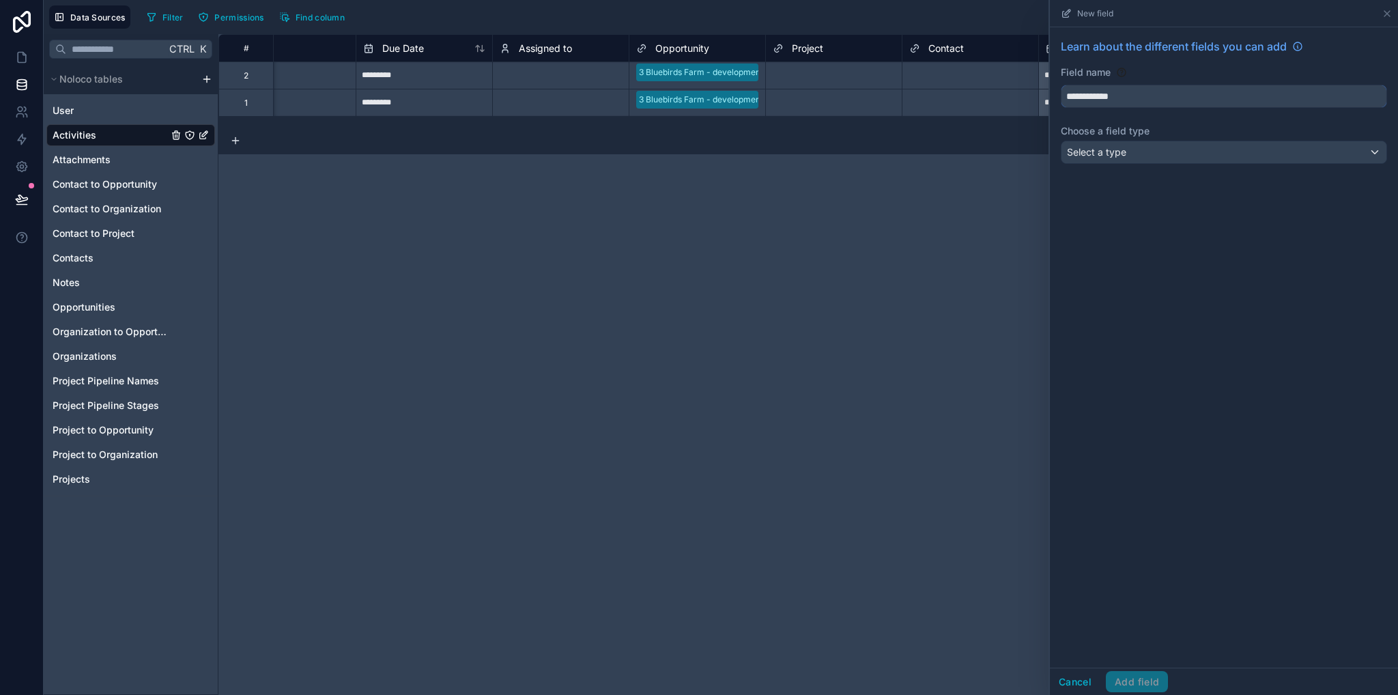
type input "**********"
click at [1153, 254] on div "**********" at bounding box center [1224, 347] width 348 height 640
click at [1113, 154] on span "Select a type" at bounding box center [1096, 152] width 59 height 12
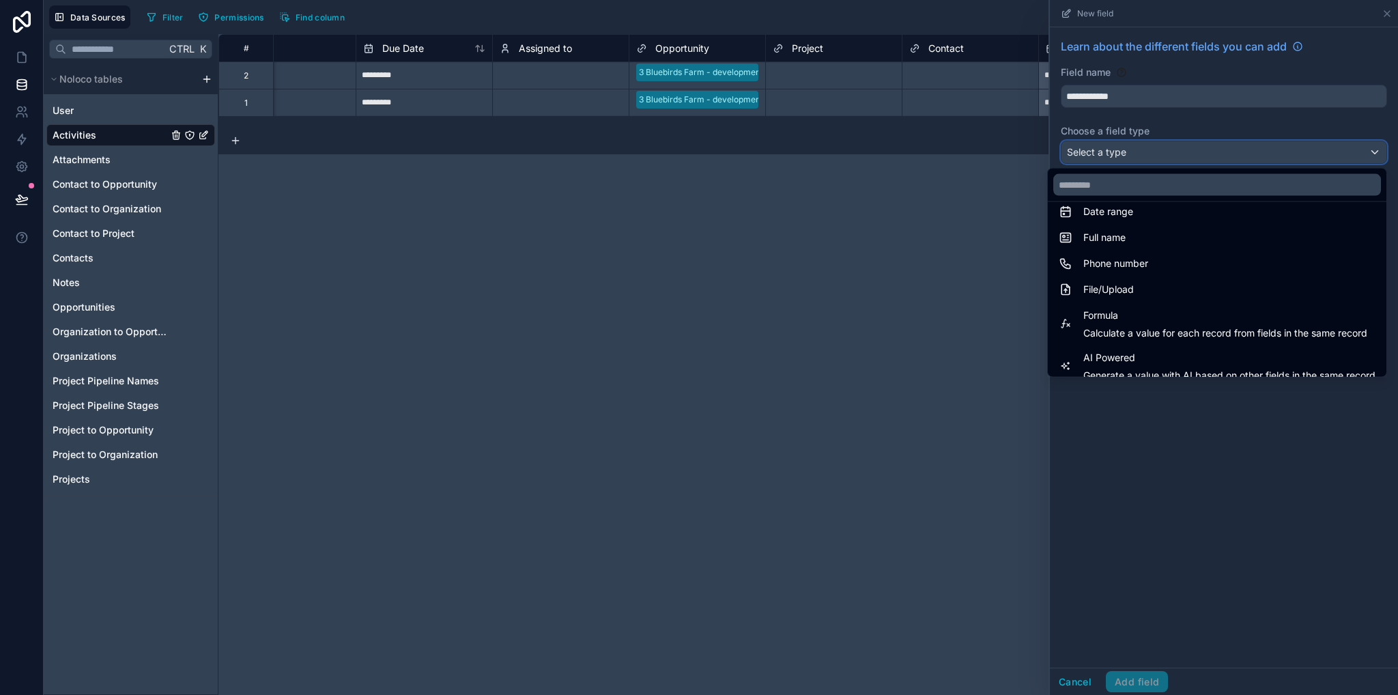
scroll to position [396, 0]
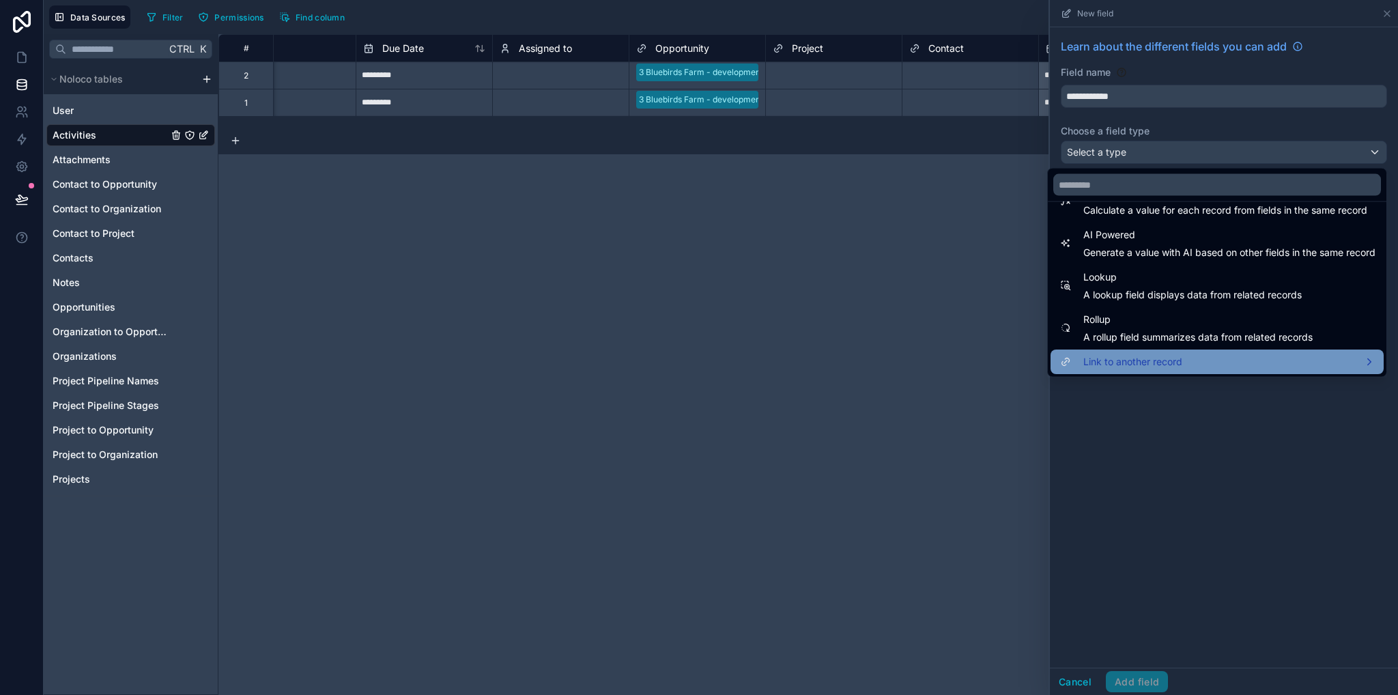
click at [1126, 357] on span "Link to another record" at bounding box center [1132, 362] width 99 height 16
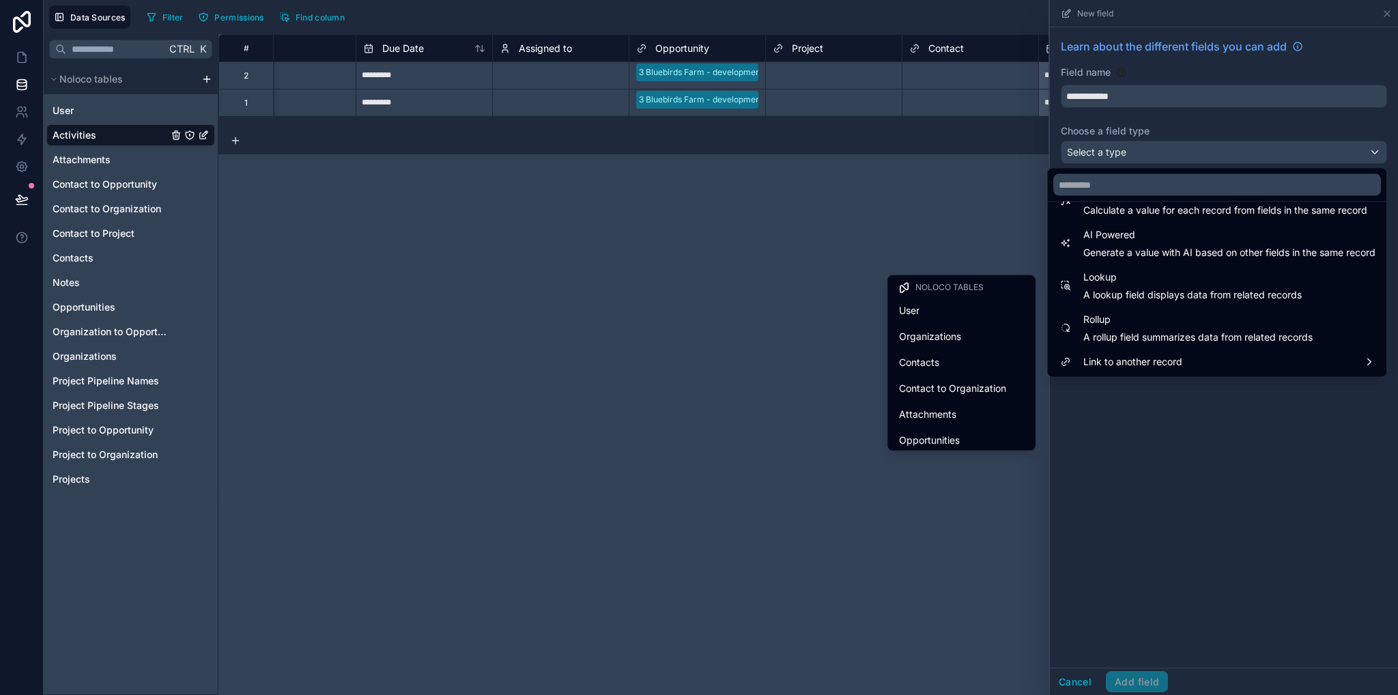
click at [901, 336] on span "Organizations" at bounding box center [930, 336] width 62 height 16
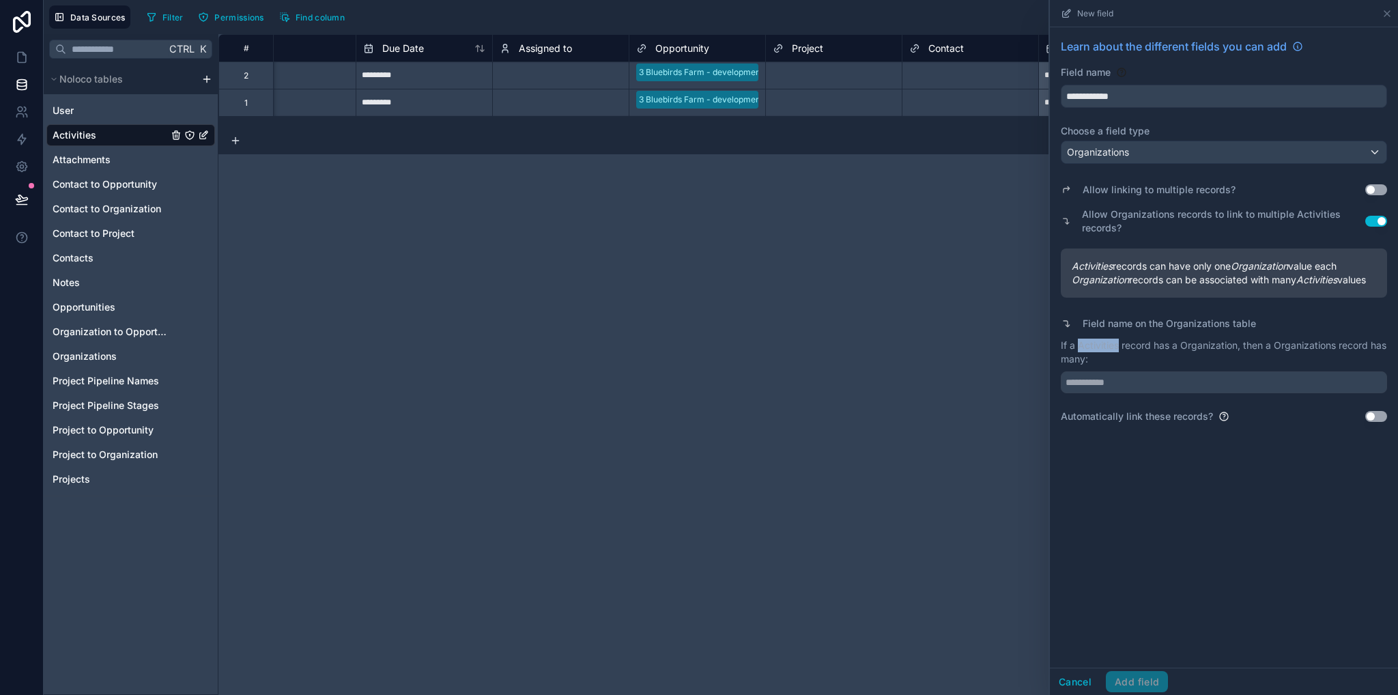
drag, startPoint x: 1076, startPoint y: 350, endPoint x: 1118, endPoint y: 351, distance: 41.6
click at [1118, 351] on p "If a Activities record has a Organization, then a Organizations record has many:" at bounding box center [1224, 352] width 326 height 27
copy p "Activities"
click at [1125, 384] on input "text" at bounding box center [1224, 382] width 326 height 22
paste input "**********"
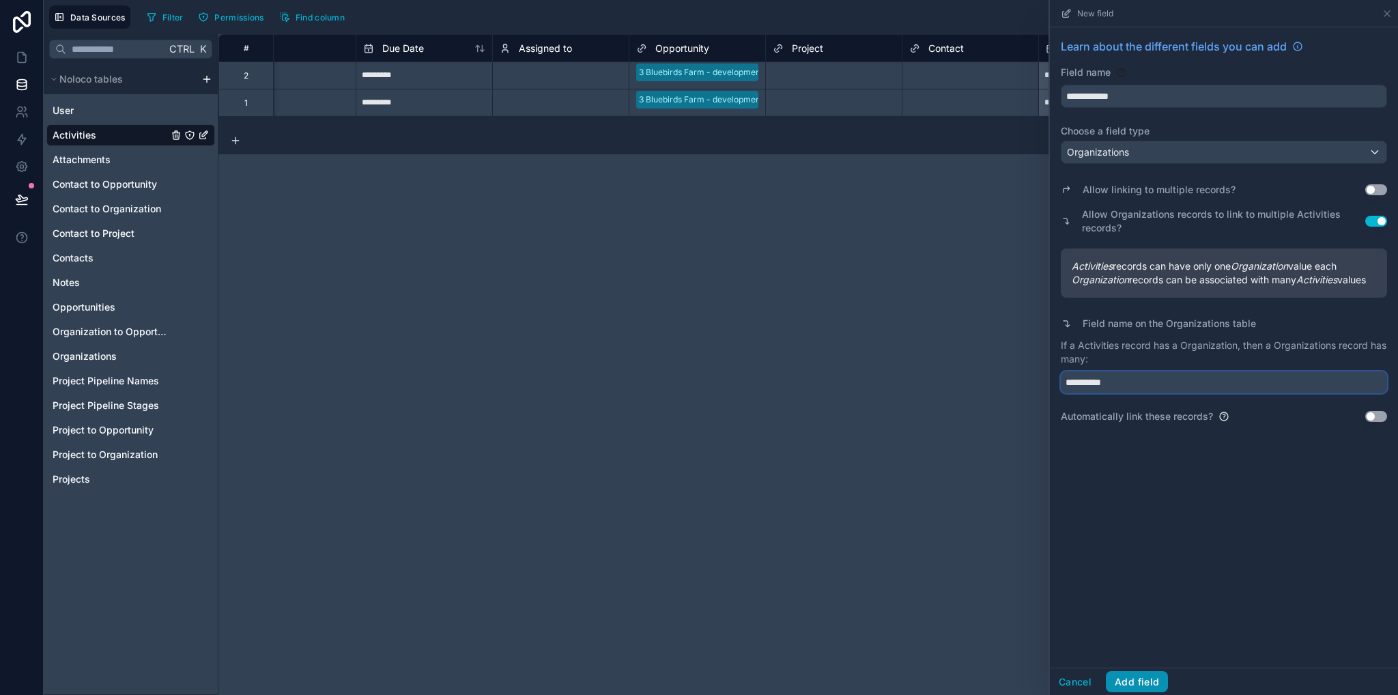
type input "**********"
click at [1125, 683] on button "Add field" at bounding box center [1137, 682] width 62 height 22
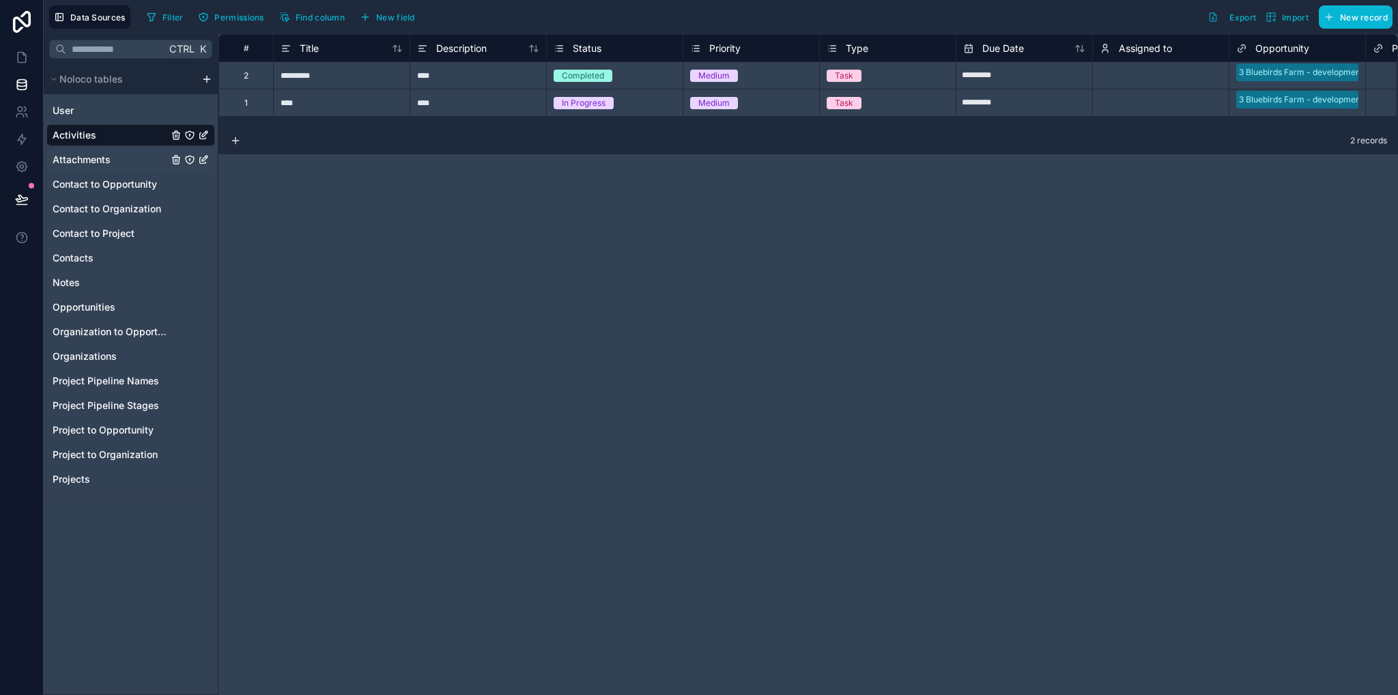
click at [102, 164] on span "Attachments" at bounding box center [82, 160] width 58 height 14
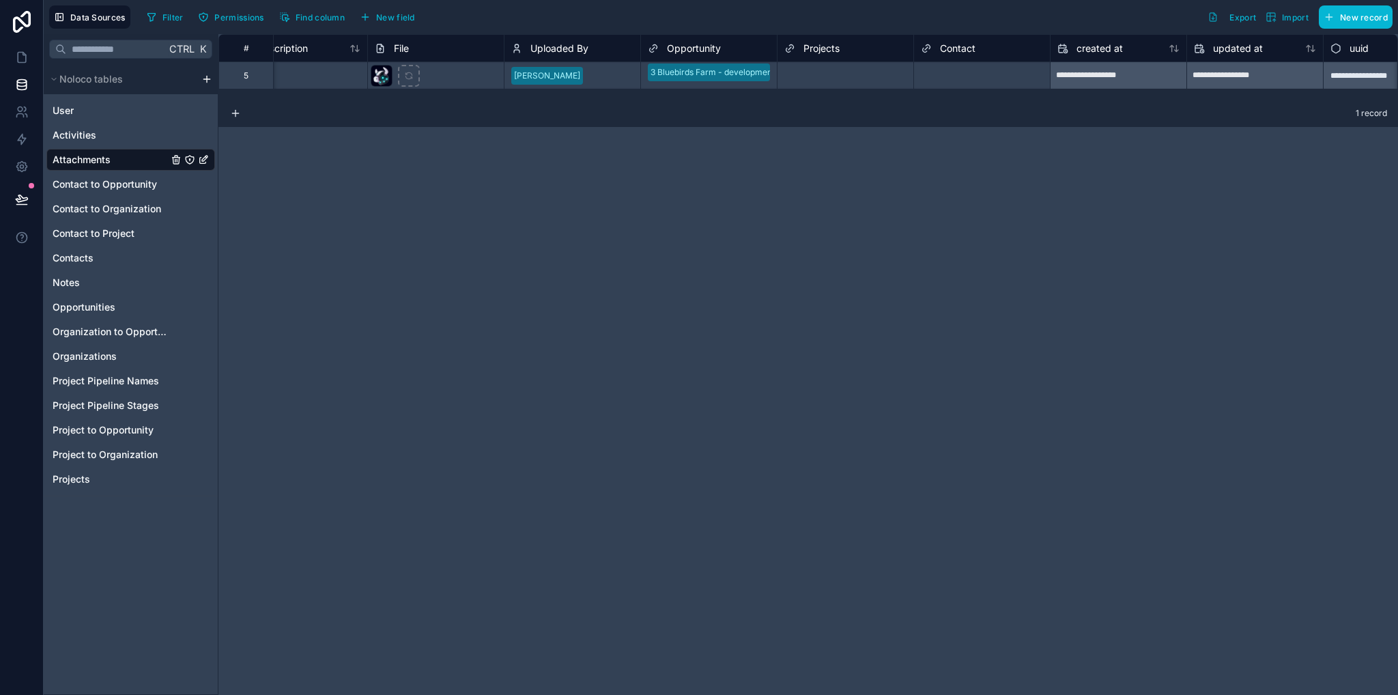
scroll to position [0, 513]
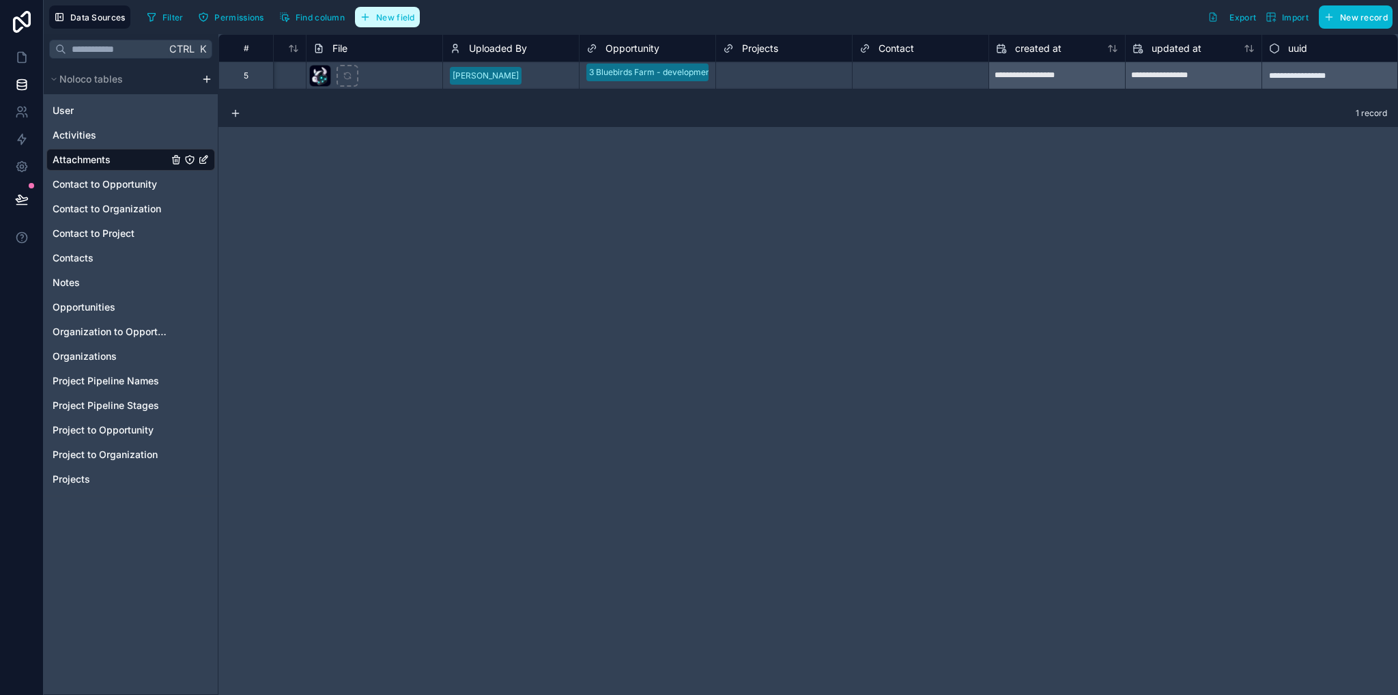
click at [407, 16] on span "New field" at bounding box center [395, 17] width 39 height 10
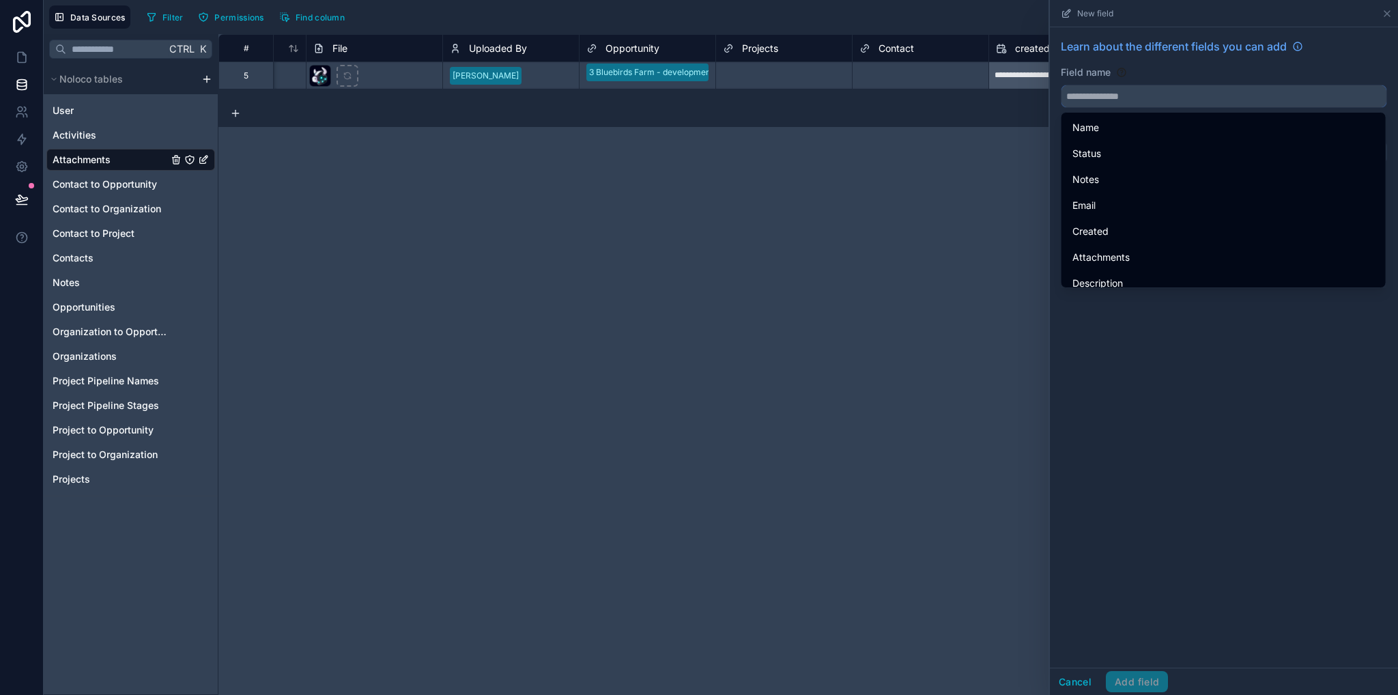
click at [1132, 96] on input "text" at bounding box center [1223, 96] width 325 height 22
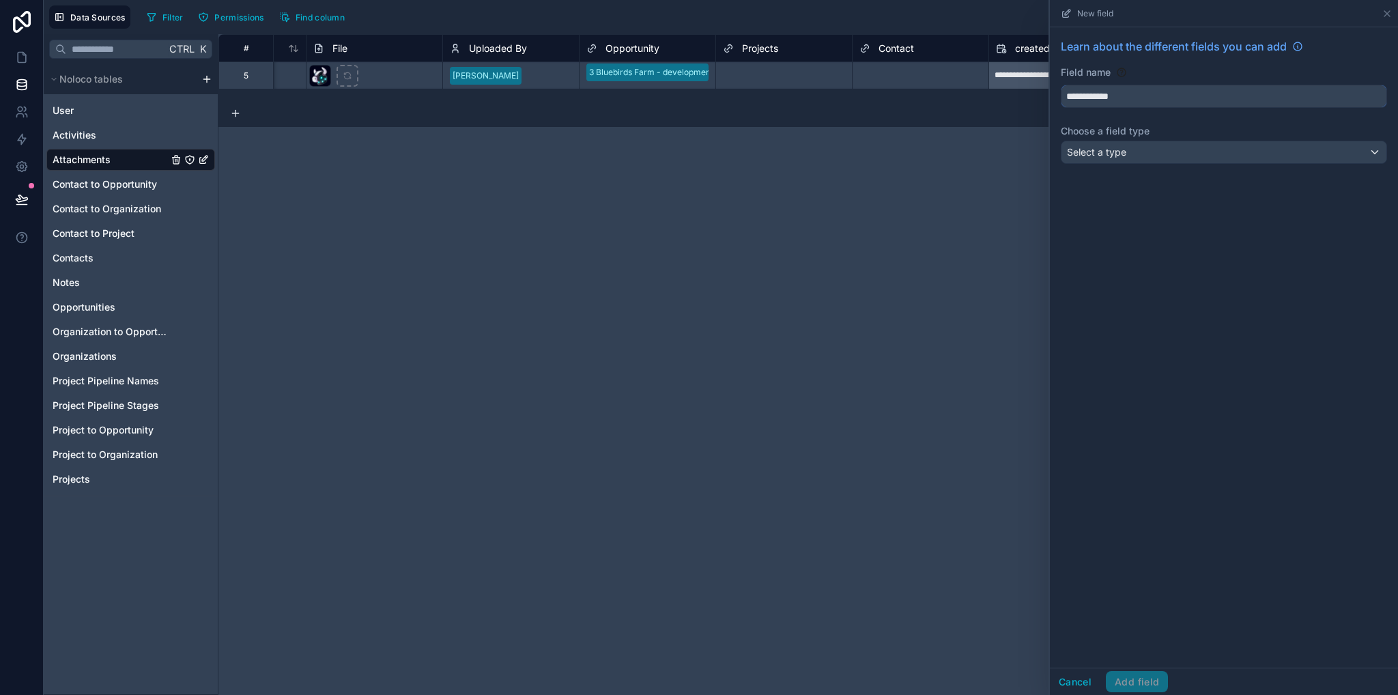
type input "**********"
click at [1123, 142] on div "Select a type" at bounding box center [1223, 152] width 325 height 22
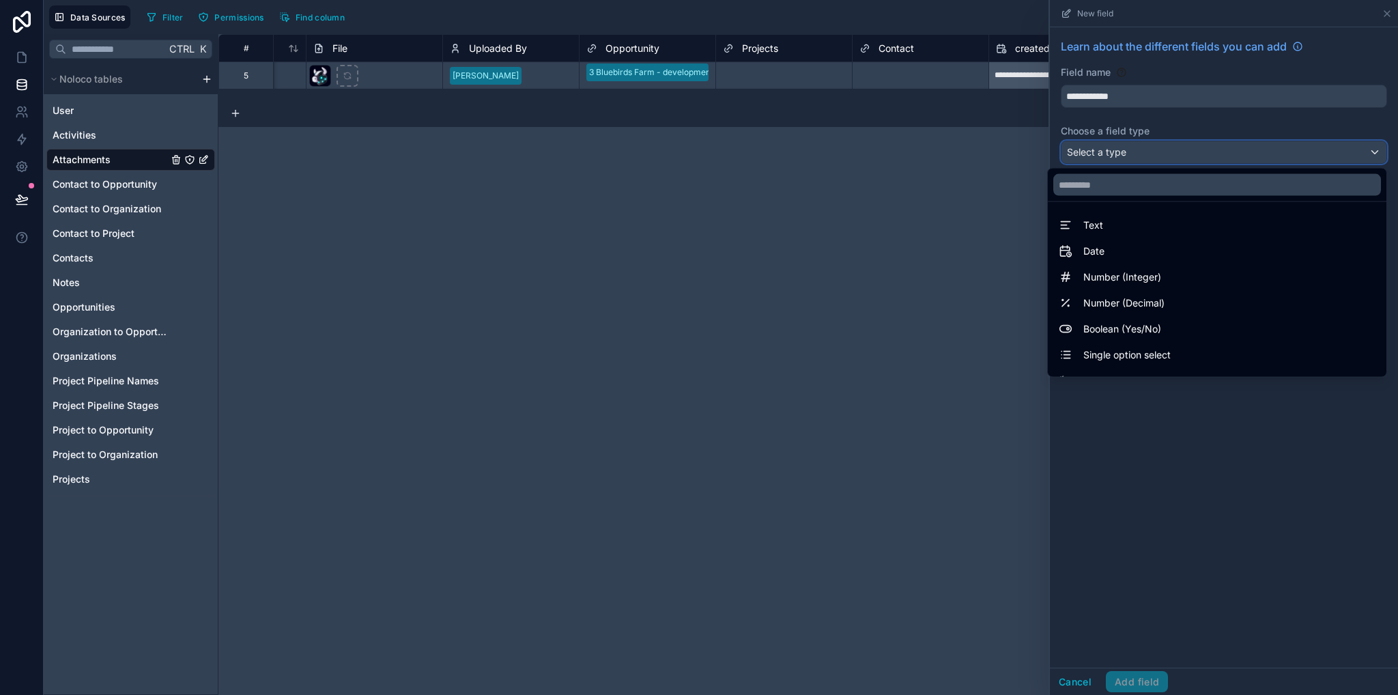
scroll to position [396, 0]
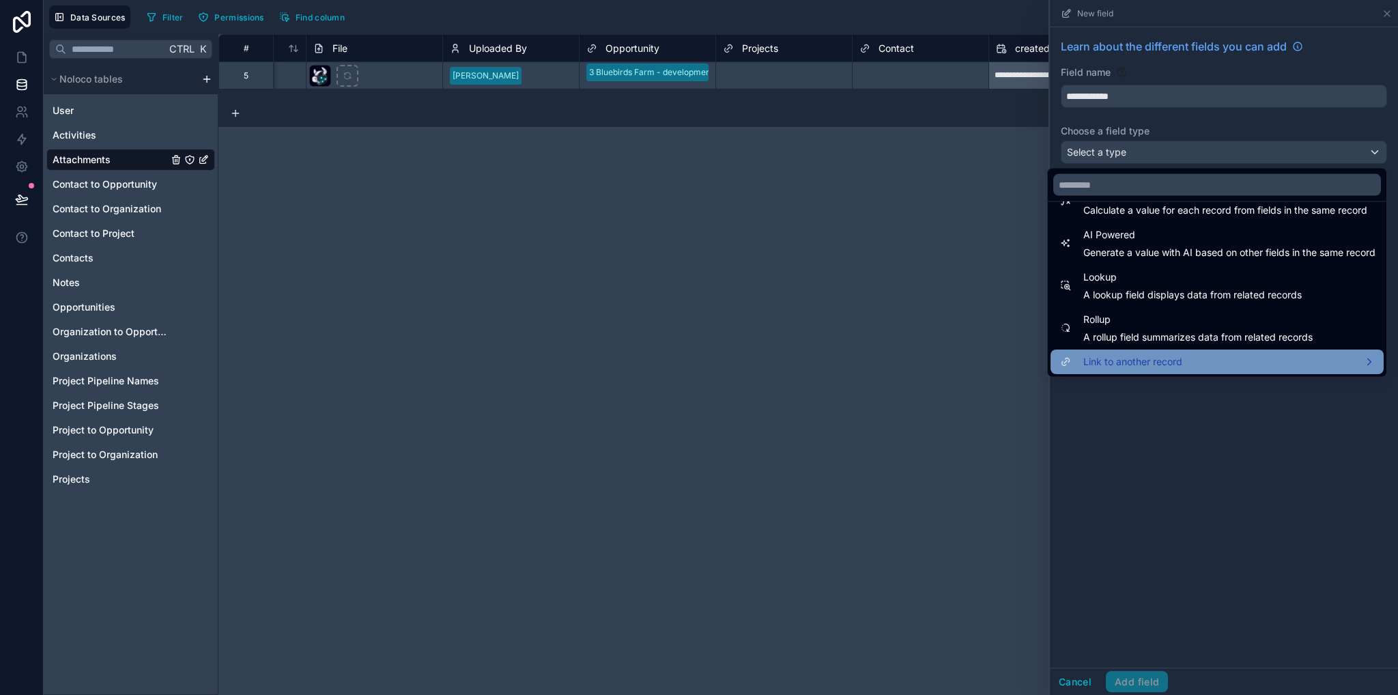
click at [1117, 363] on span "Link to another record" at bounding box center [1132, 362] width 99 height 16
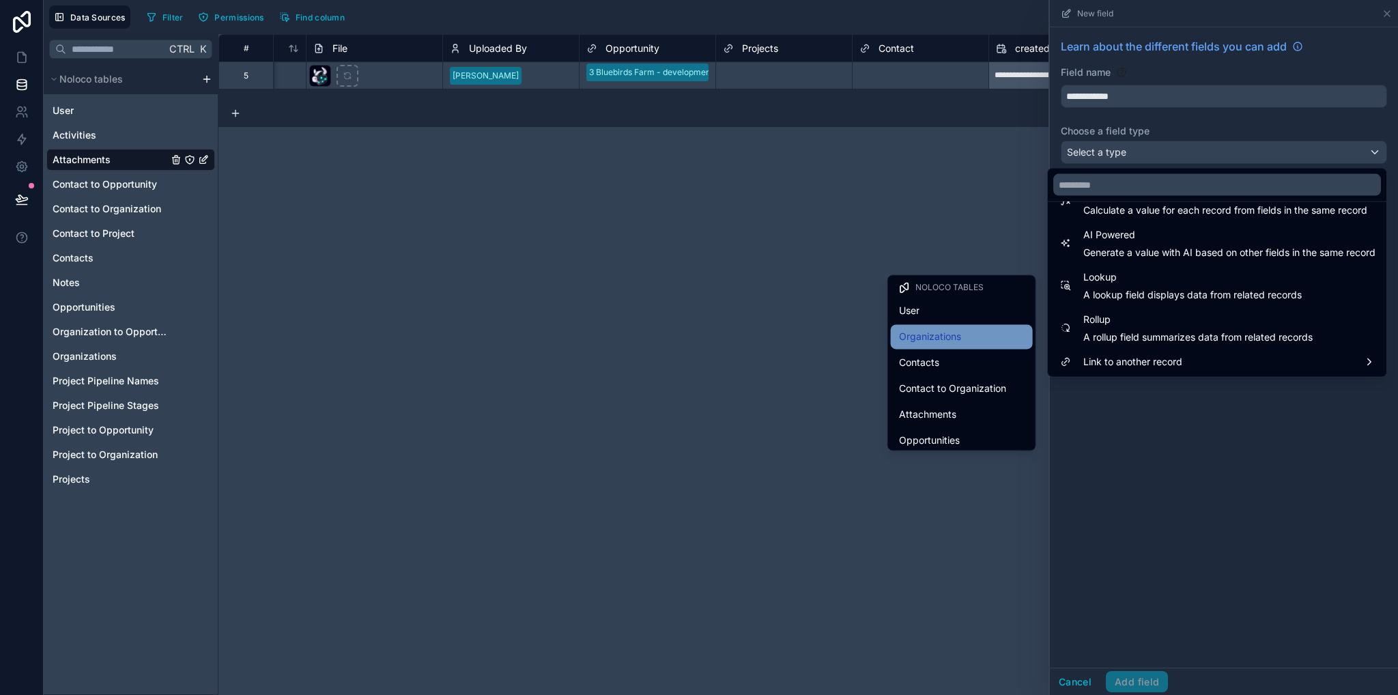
click at [943, 341] on span "Organizations" at bounding box center [930, 336] width 62 height 16
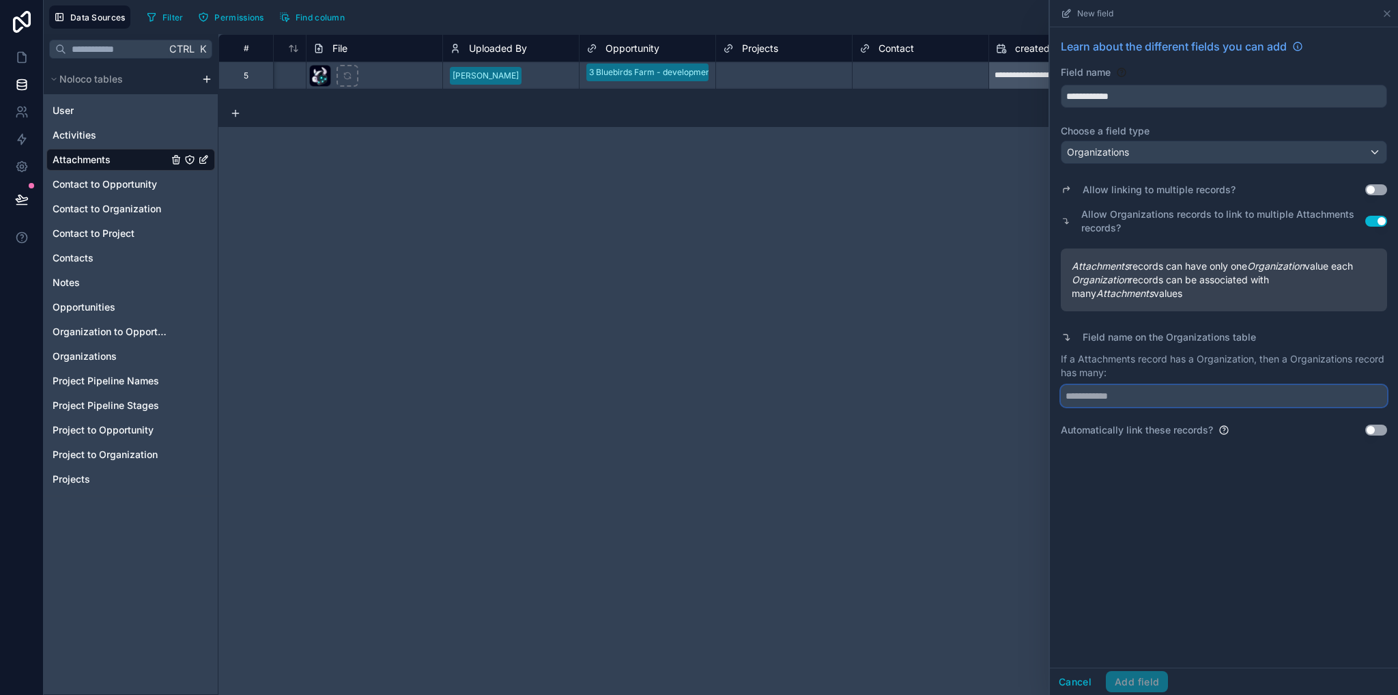
click at [1097, 394] on input "text" at bounding box center [1224, 396] width 326 height 22
paste input "**********"
drag, startPoint x: 1084, startPoint y: 360, endPoint x: 1136, endPoint y: 363, distance: 52.0
click at [1136, 363] on p "If a Attachments record has a Organization, then a Organizations record has man…" at bounding box center [1224, 365] width 326 height 27
copy p "Attachments"
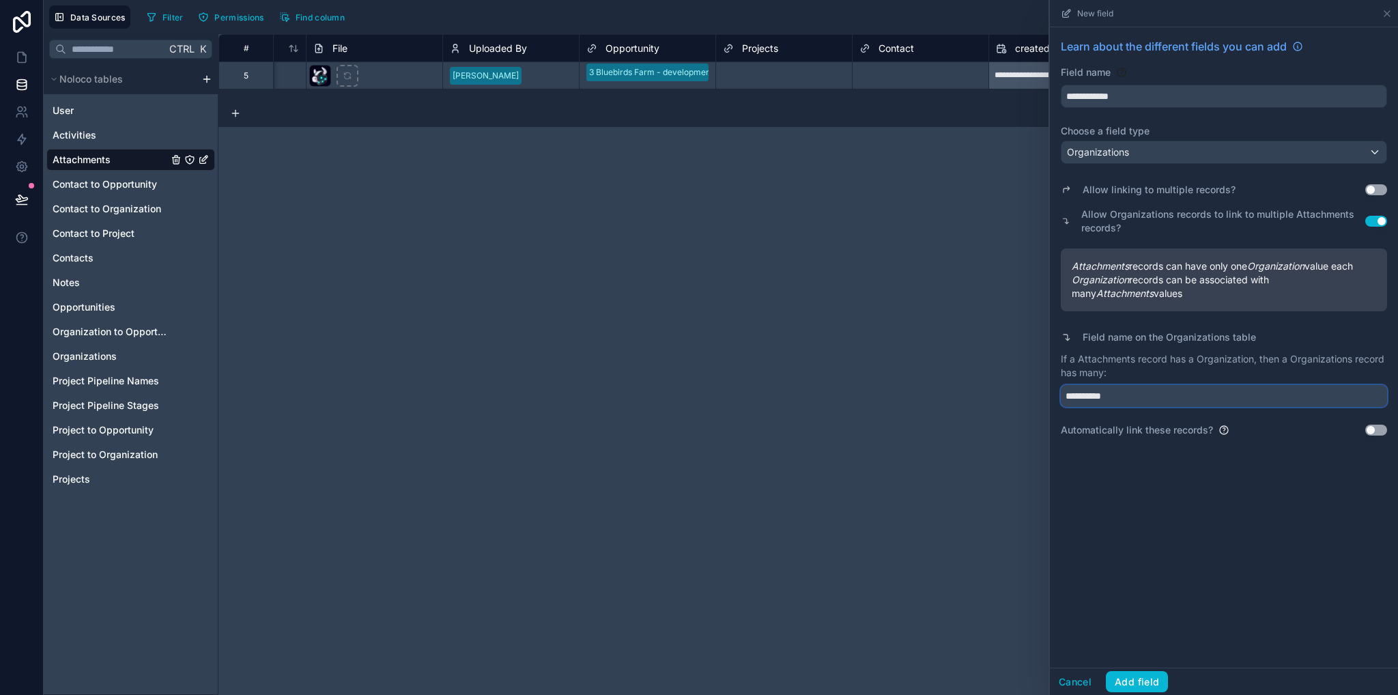
click at [1150, 392] on input "**********" at bounding box center [1224, 396] width 326 height 22
paste input "*"
type input "**********"
click at [1142, 681] on button "Add field" at bounding box center [1137, 682] width 62 height 22
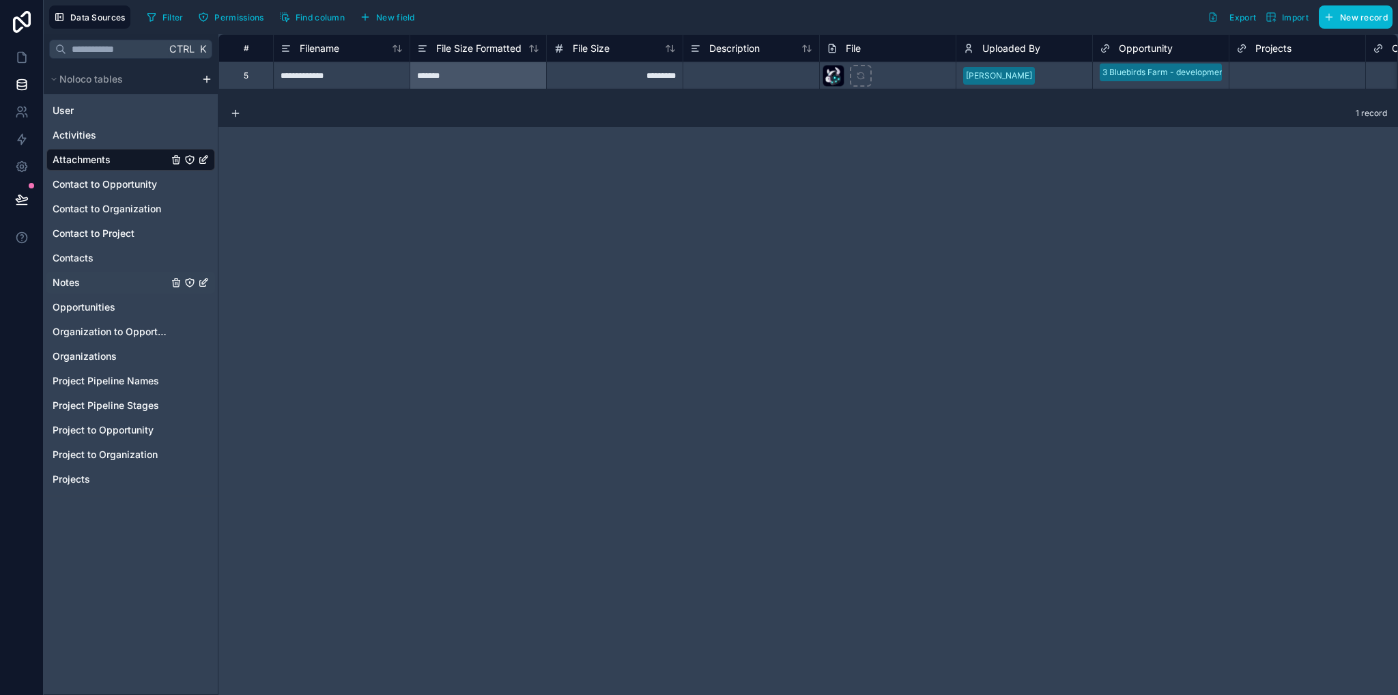
click at [80, 285] on link "Notes" at bounding box center [110, 283] width 115 height 14
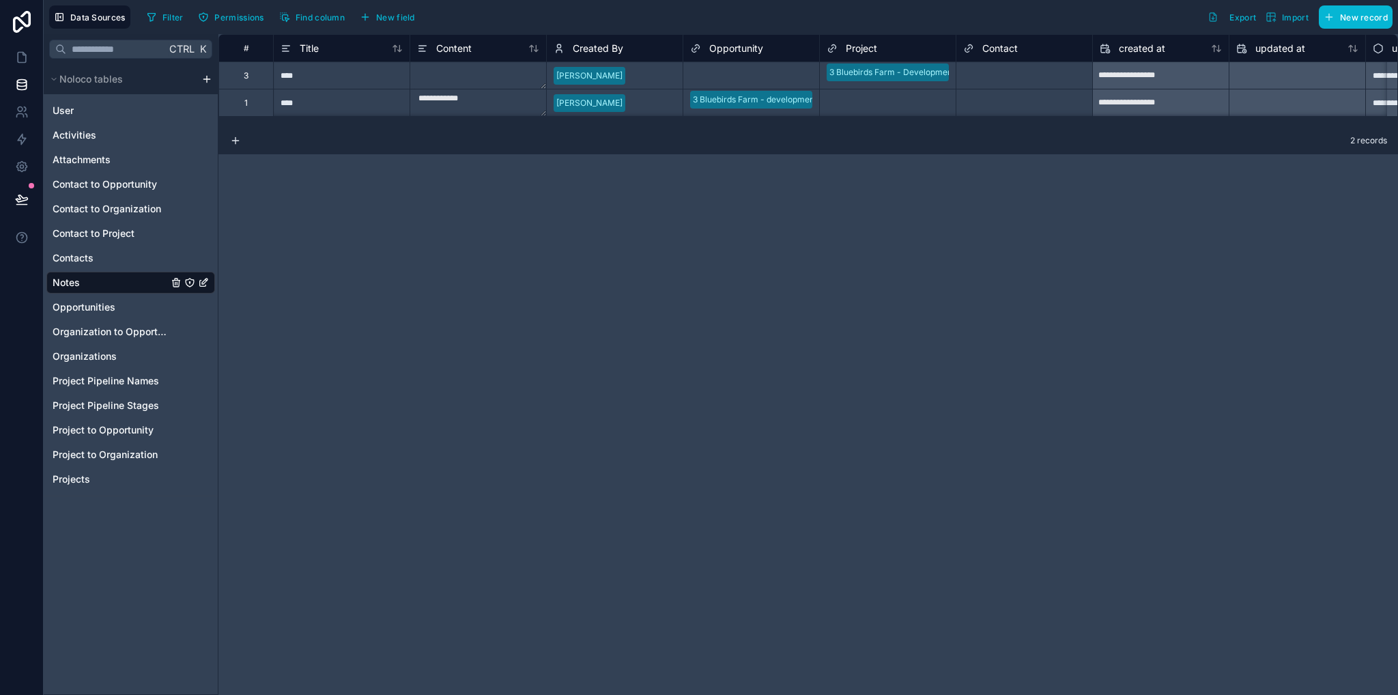
scroll to position [0, 115]
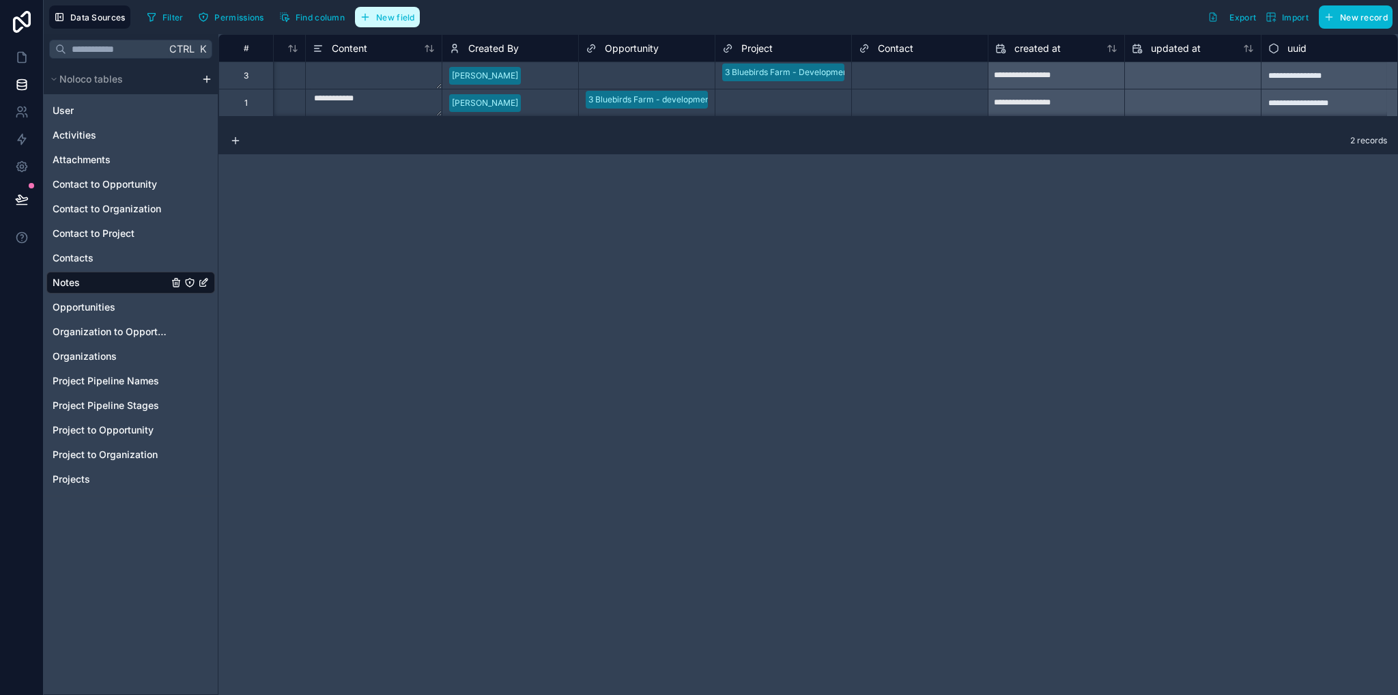
click at [362, 21] on icon "button" at bounding box center [365, 17] width 11 height 11
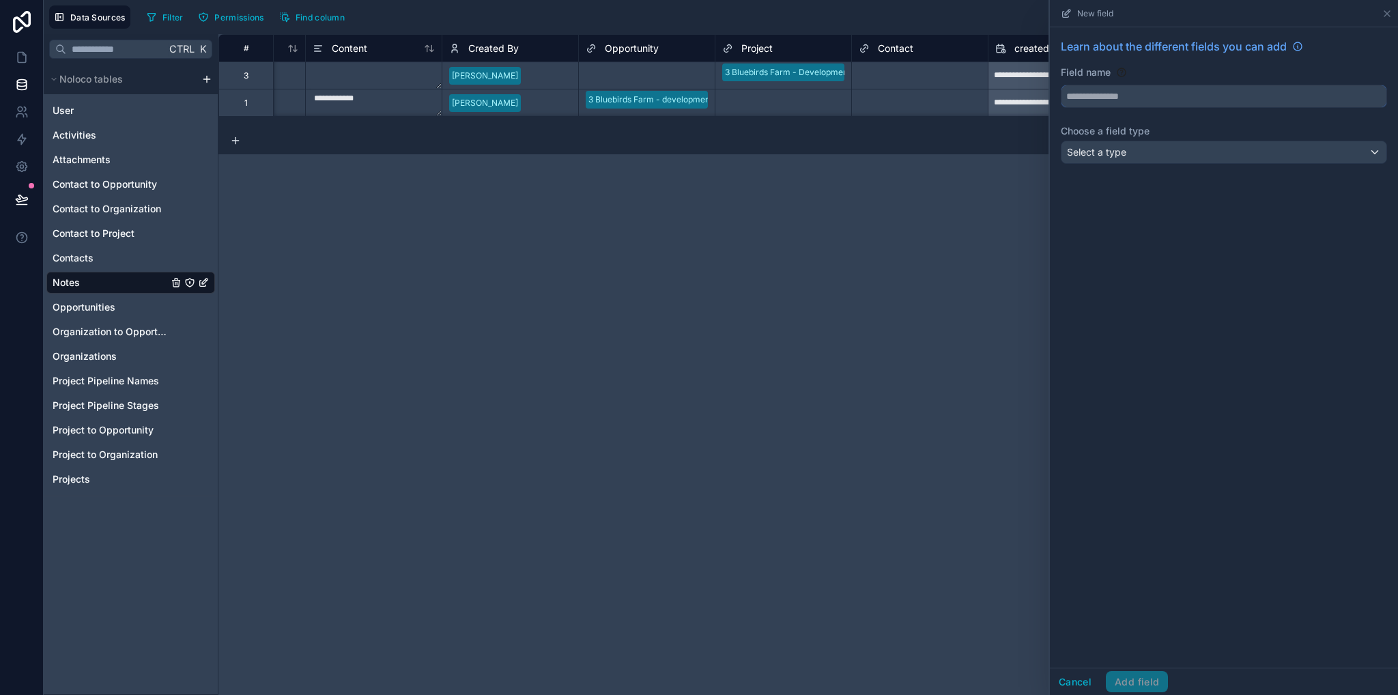
click at [1082, 96] on input "text" at bounding box center [1223, 96] width 325 height 22
type input "**********"
click at [1097, 152] on span "Select a type" at bounding box center [1096, 152] width 59 height 12
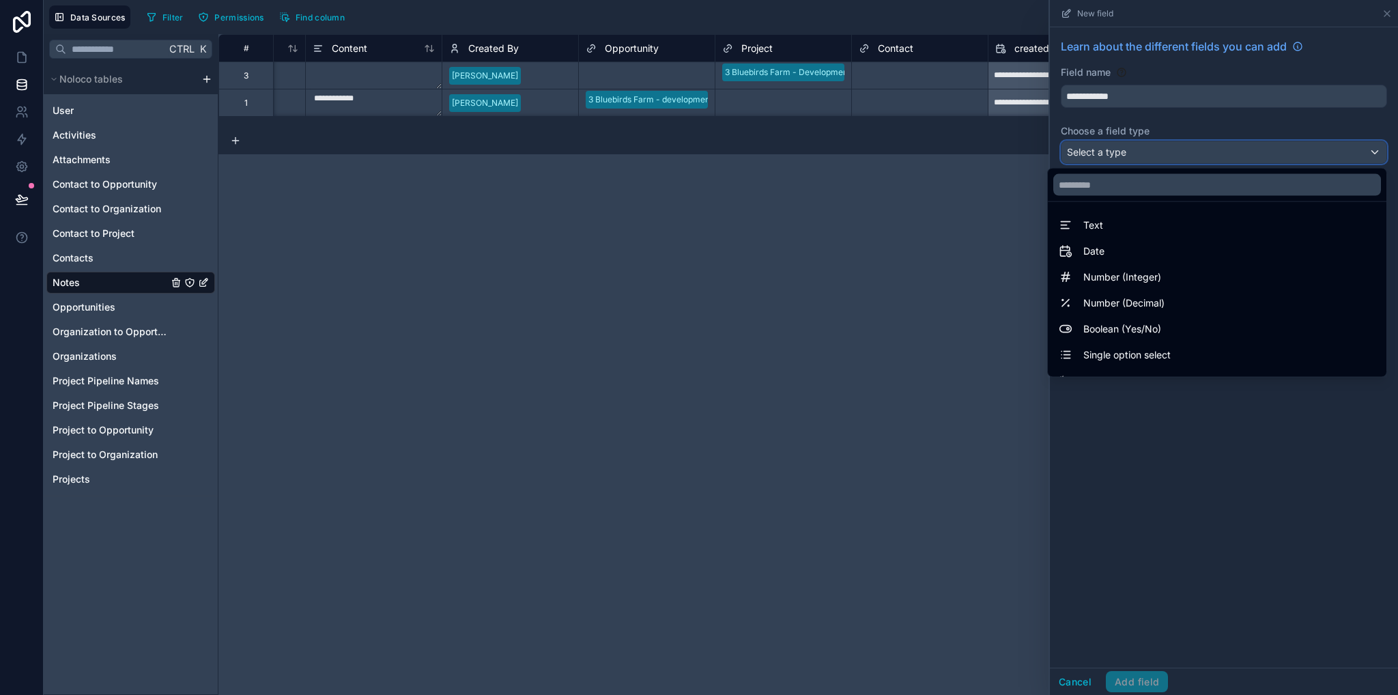
scroll to position [396, 0]
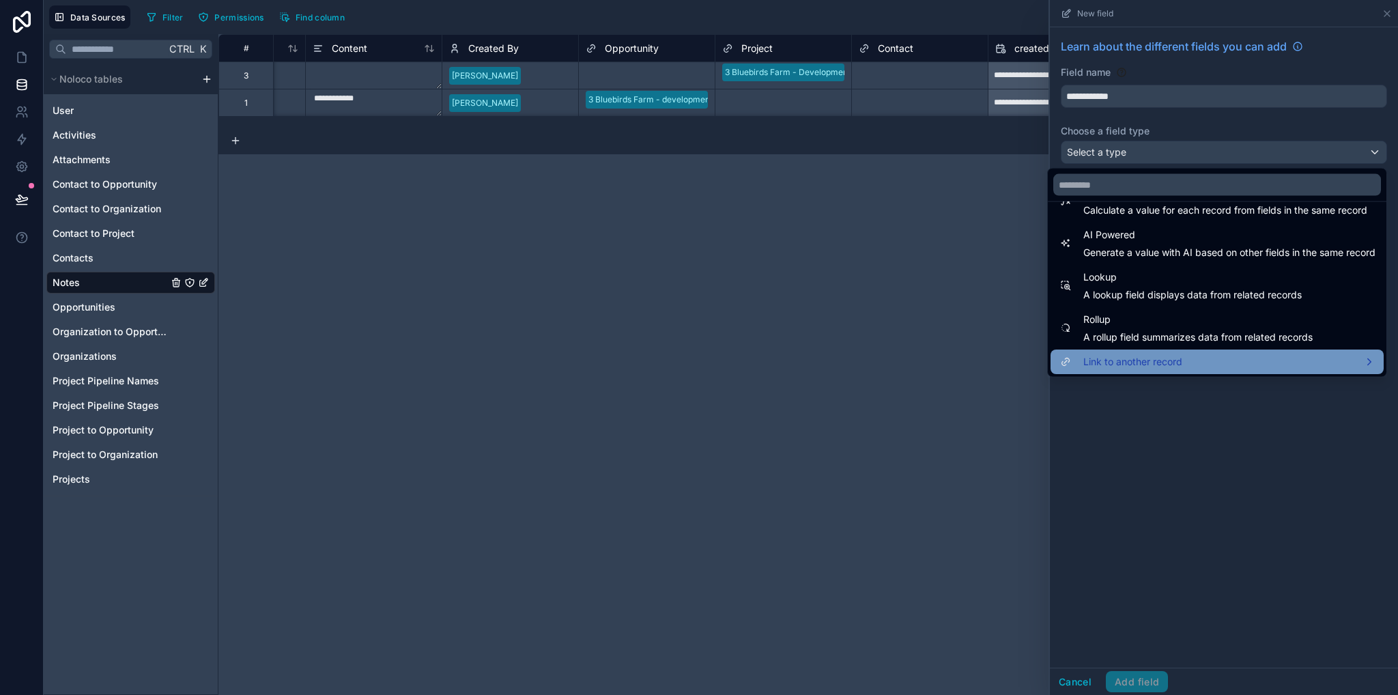
click at [1095, 362] on span "Link to another record" at bounding box center [1132, 362] width 99 height 16
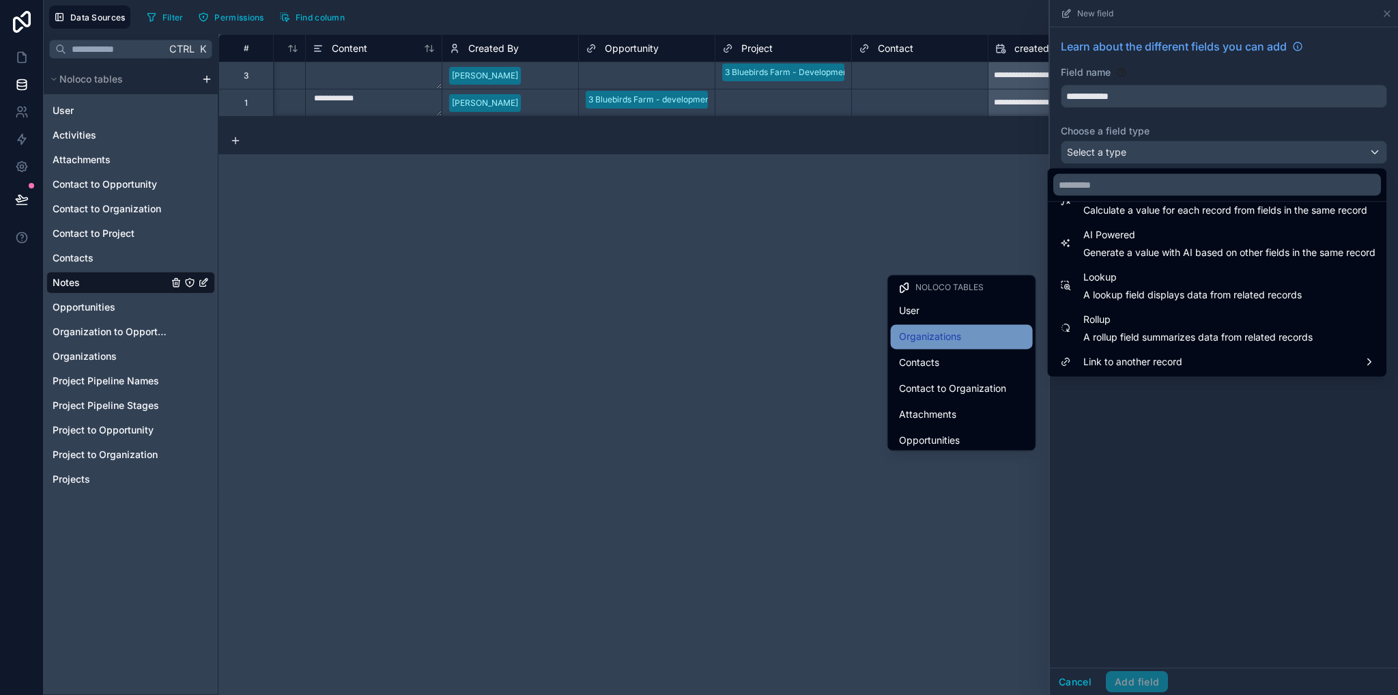
click at [936, 344] on span "Organizations" at bounding box center [930, 336] width 62 height 16
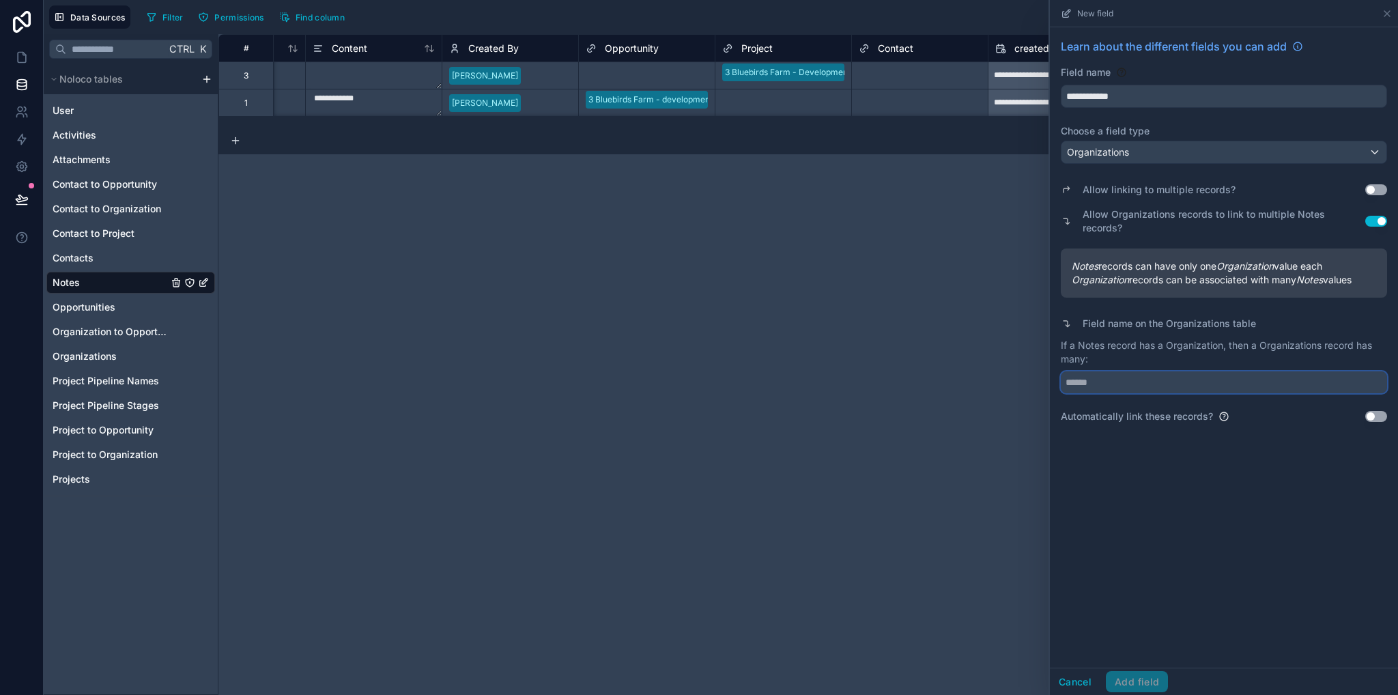
click at [1092, 371] on input "text" at bounding box center [1224, 382] width 326 height 22
type input "*****"
click at [1135, 685] on button "Add field" at bounding box center [1137, 682] width 62 height 22
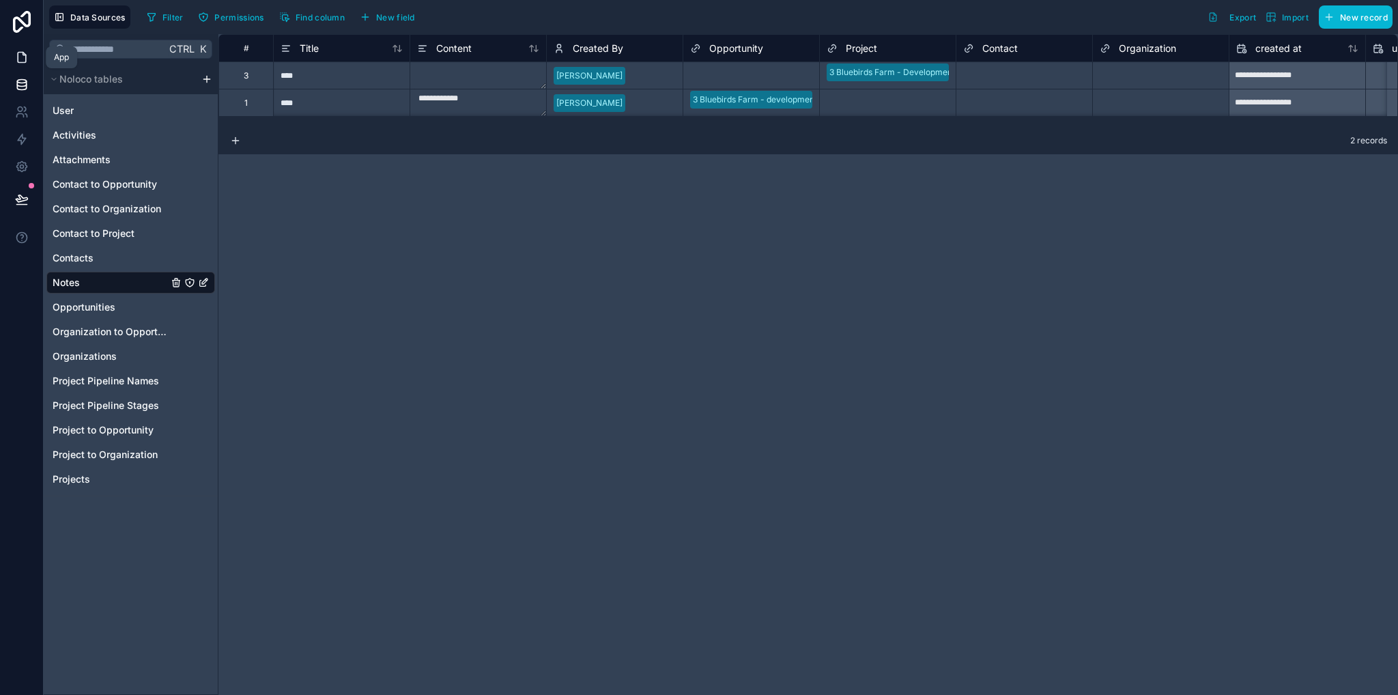
click at [22, 59] on icon at bounding box center [22, 58] width 14 height 14
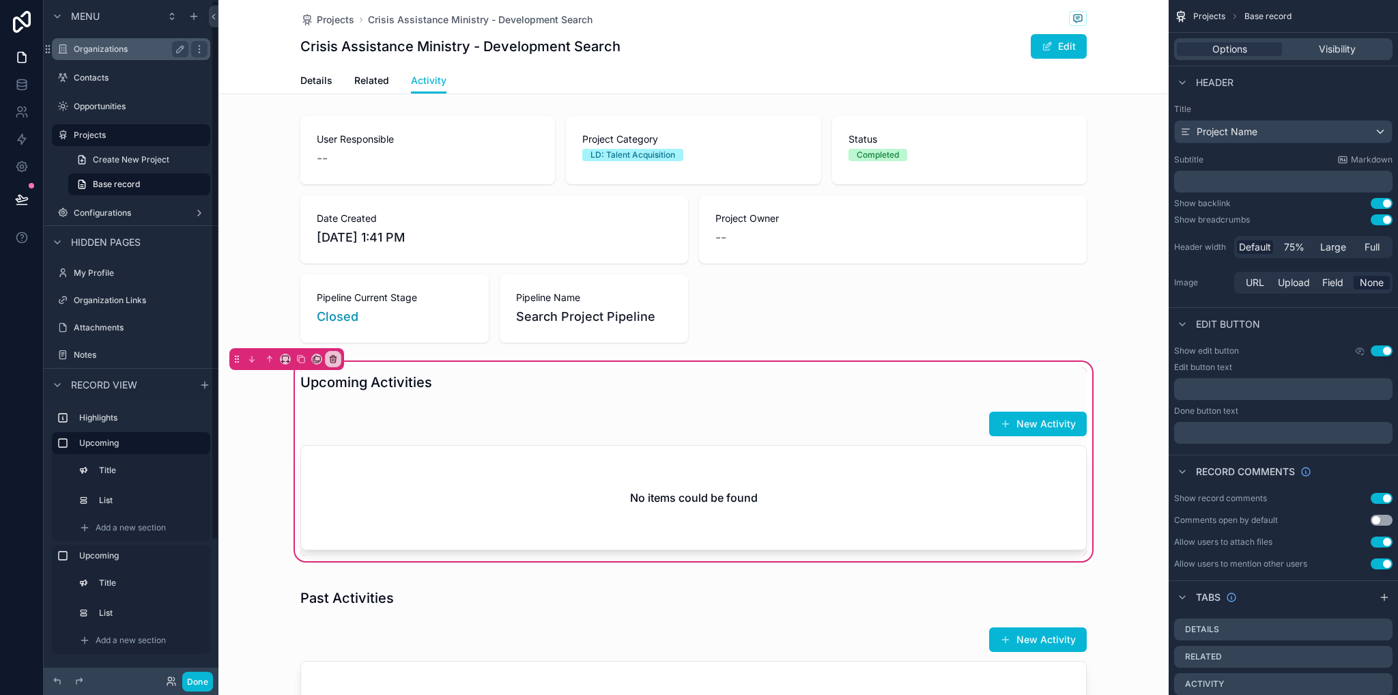
click at [96, 51] on label "Organizations" at bounding box center [128, 49] width 109 height 11
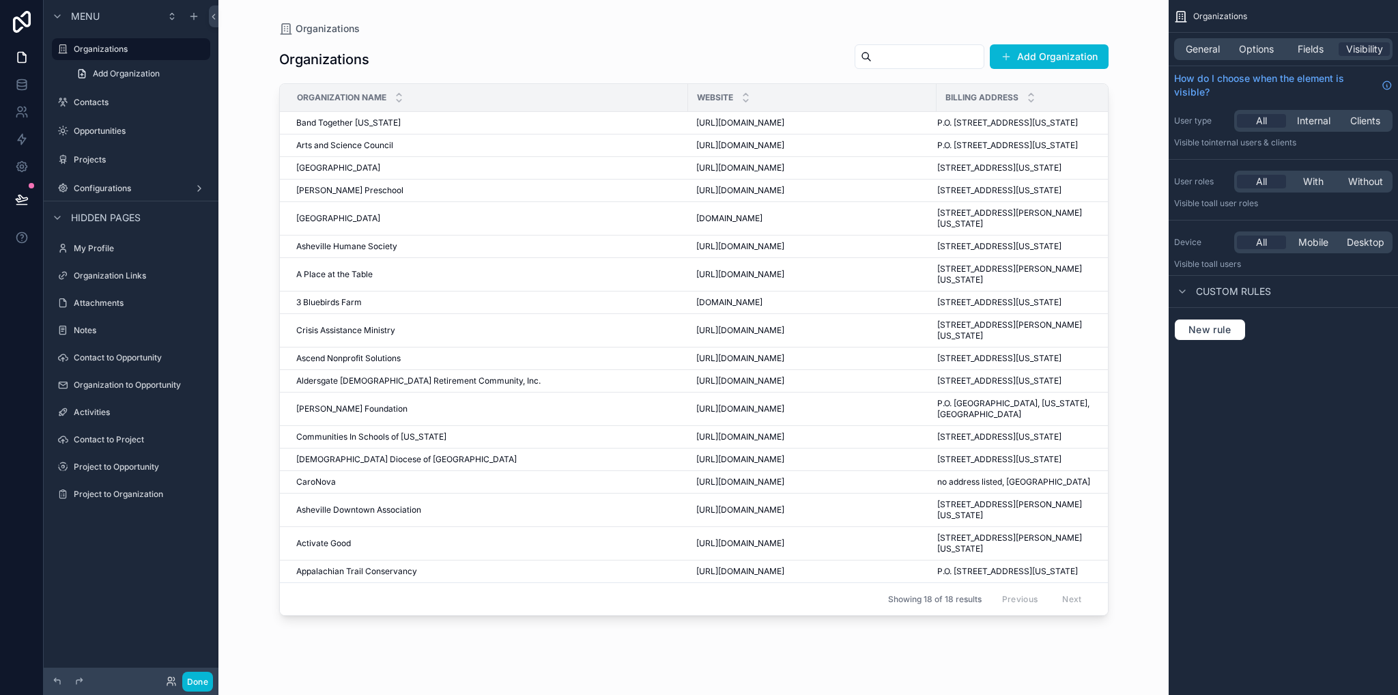
click at [342, 120] on div "scrollable content" at bounding box center [693, 339] width 873 height 678
click at [345, 124] on span "Band Together [US_STATE]" at bounding box center [348, 122] width 104 height 11
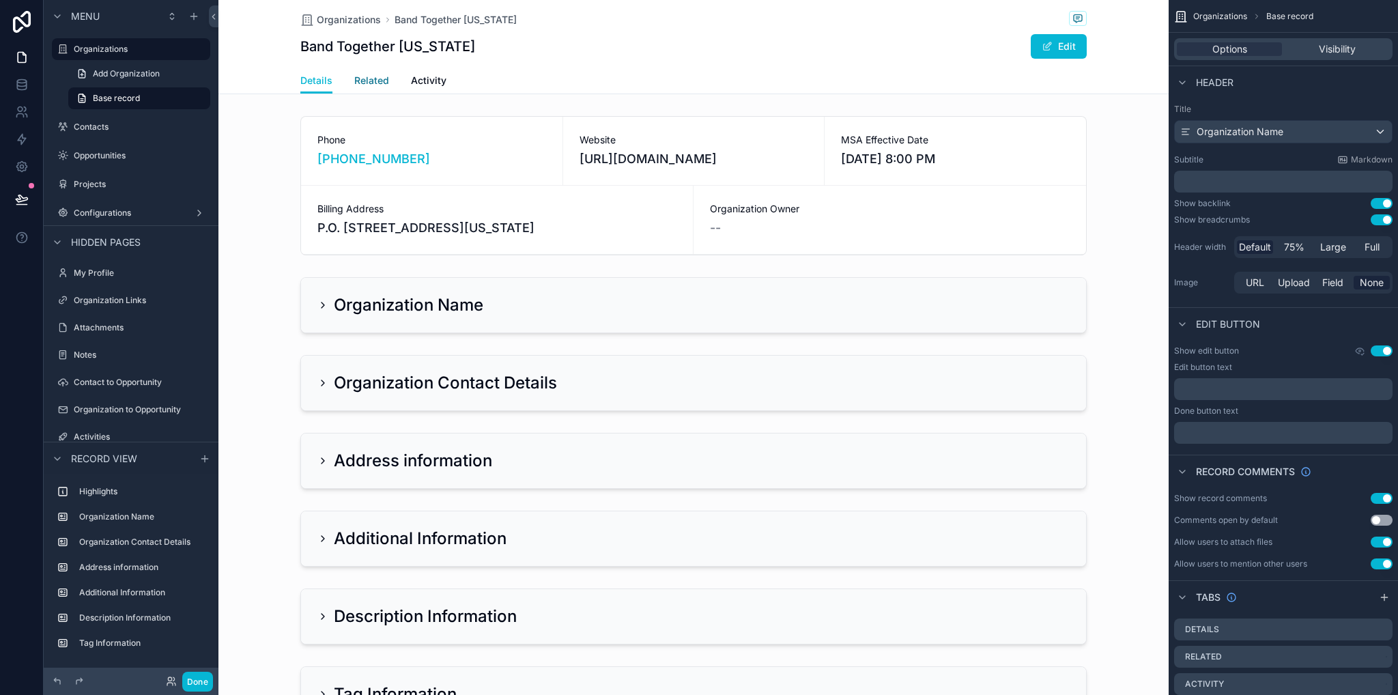
click at [368, 81] on span "Related" at bounding box center [371, 81] width 35 height 14
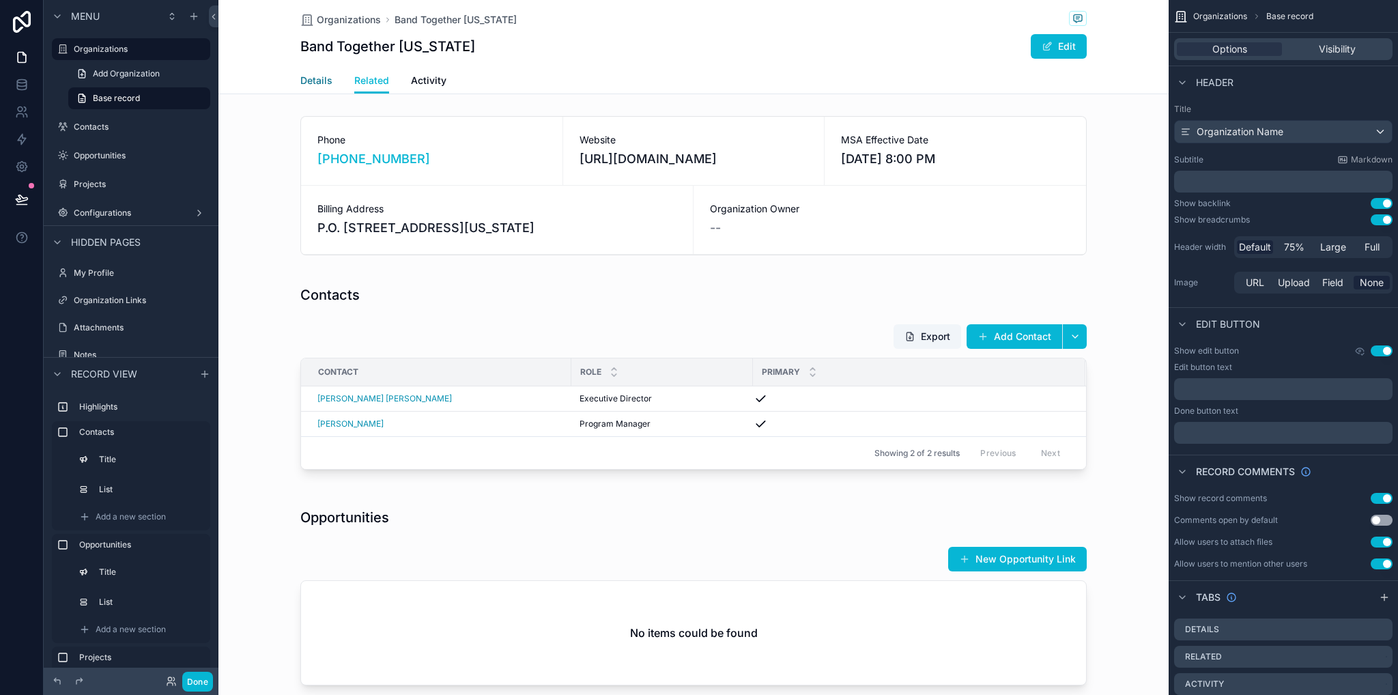
click at [315, 88] on link "Details" at bounding box center [316, 81] width 32 height 27
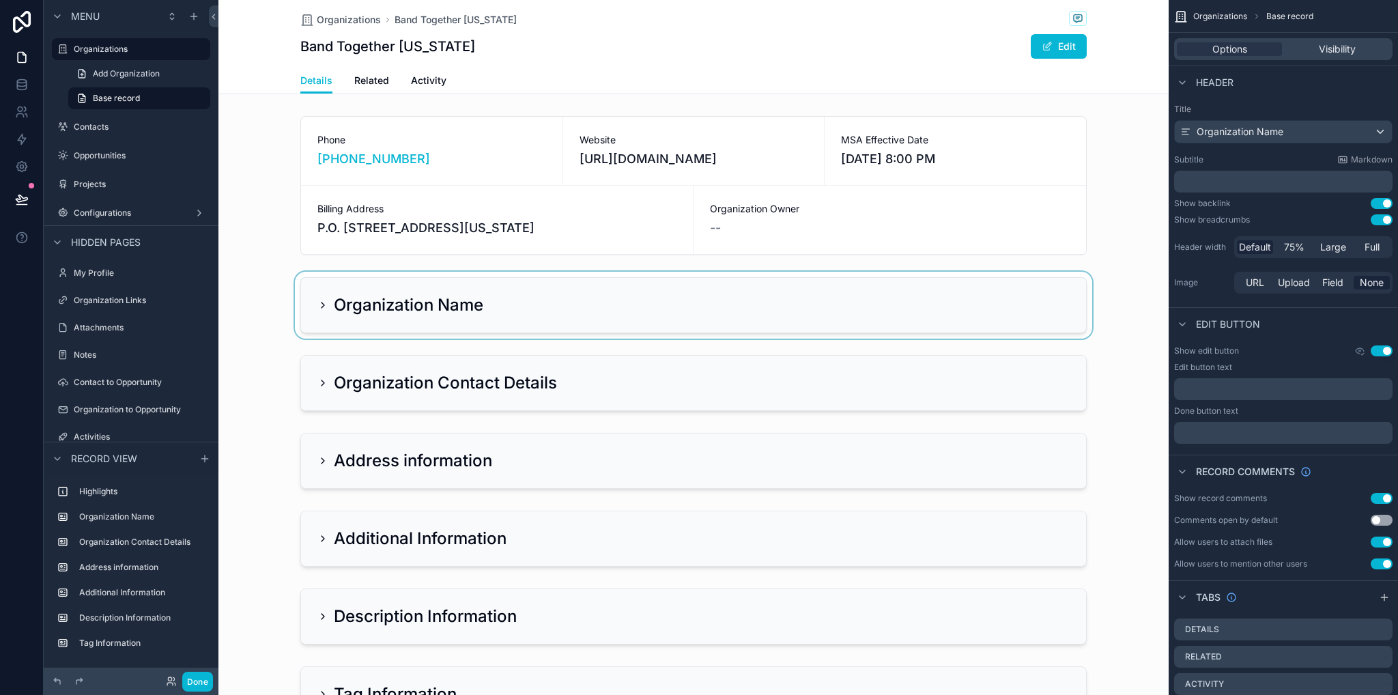
click at [315, 298] on div "scrollable content" at bounding box center [693, 305] width 950 height 67
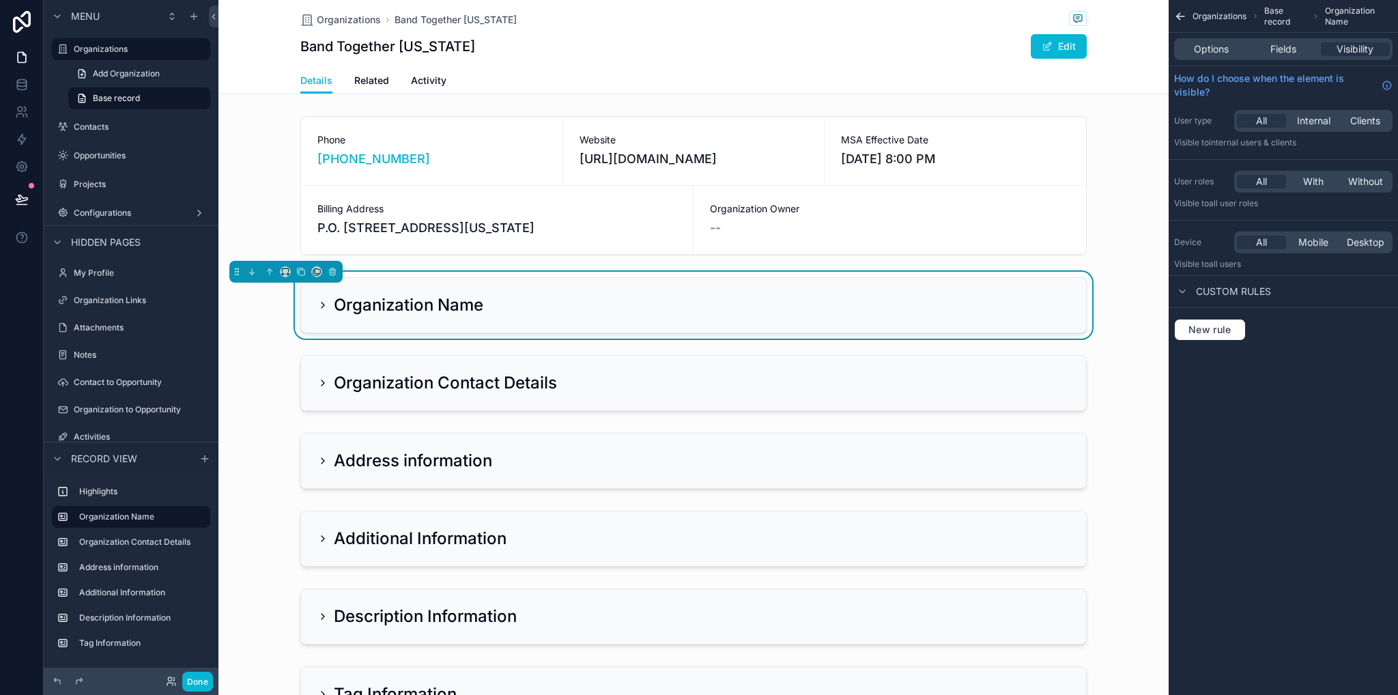
click at [317, 307] on icon "scrollable content" at bounding box center [322, 305] width 11 height 11
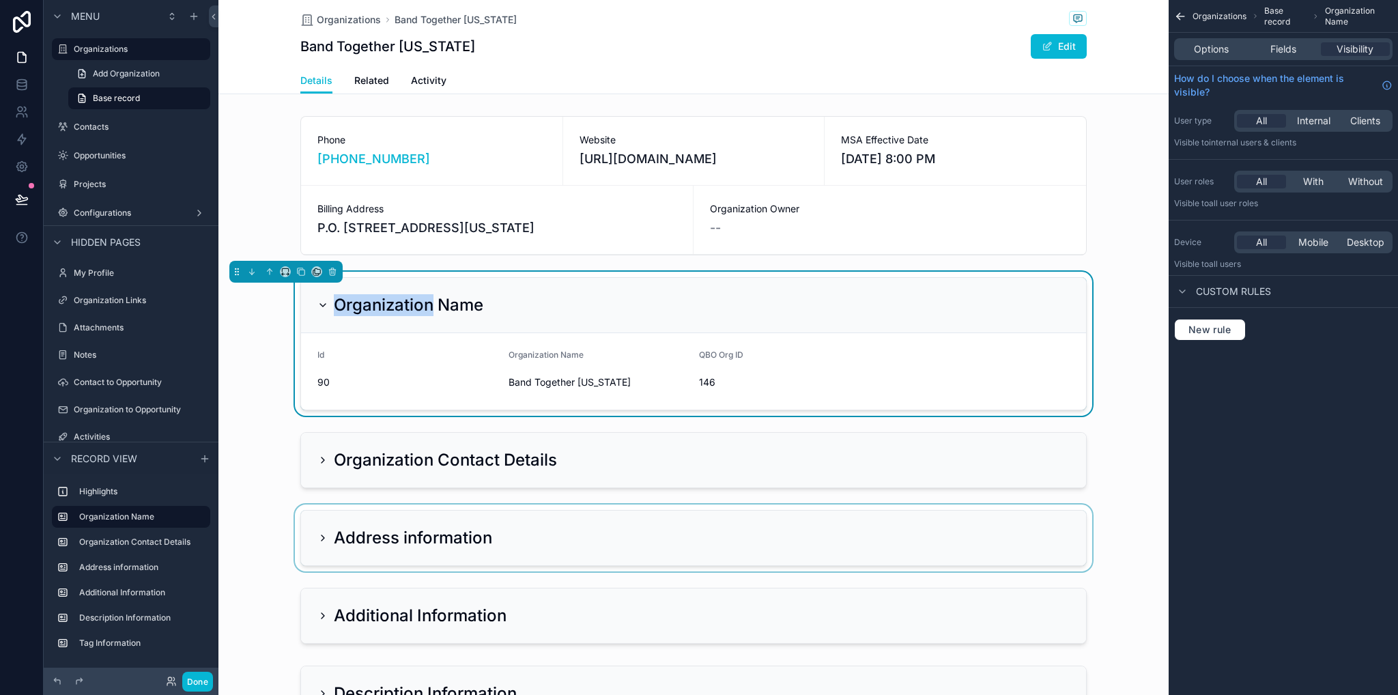
scroll to position [137, 0]
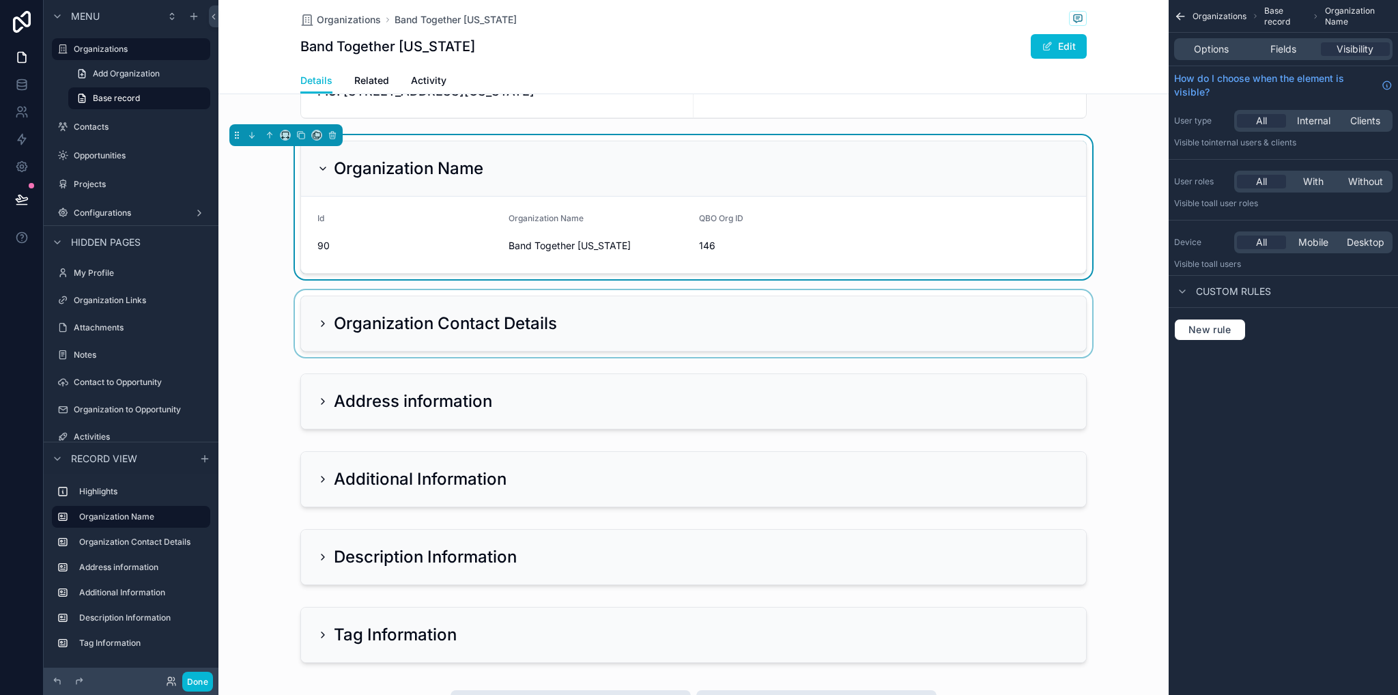
click at [341, 323] on div "scrollable content" at bounding box center [693, 323] width 950 height 67
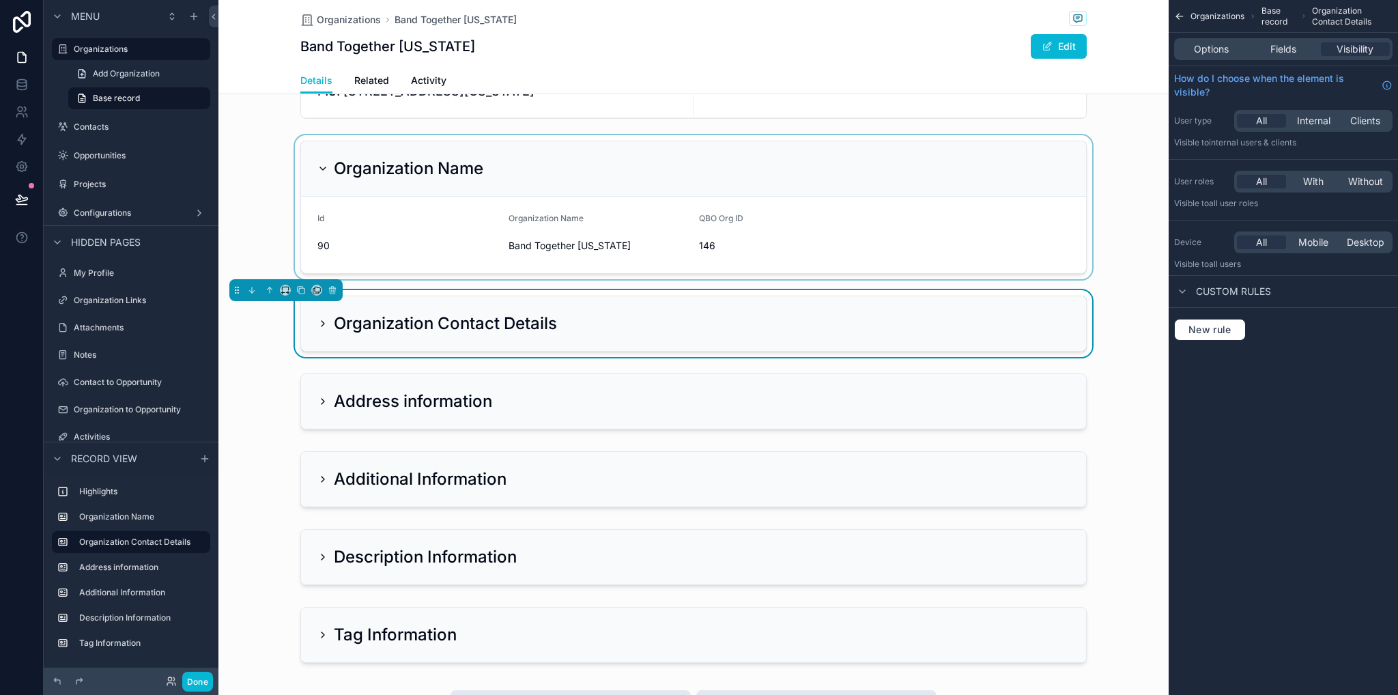
click at [321, 324] on icon "scrollable content" at bounding box center [322, 323] width 3 height 5
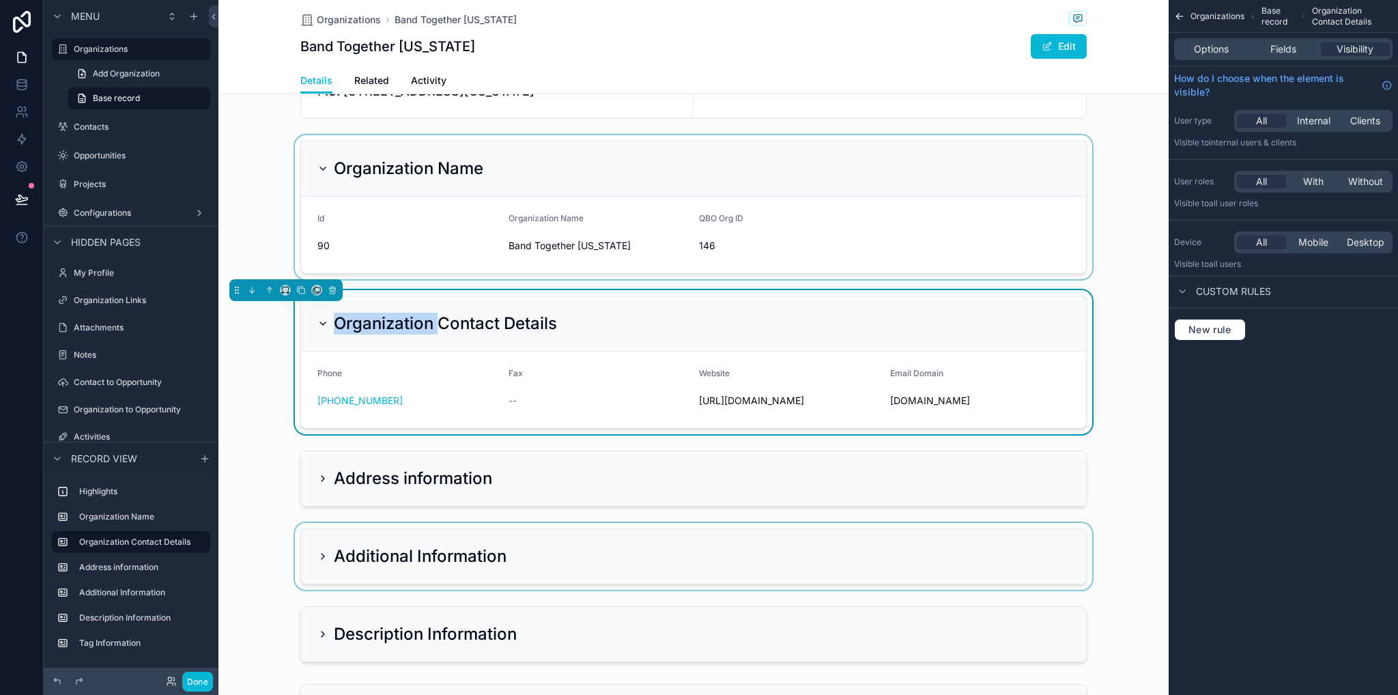
scroll to position [341, 0]
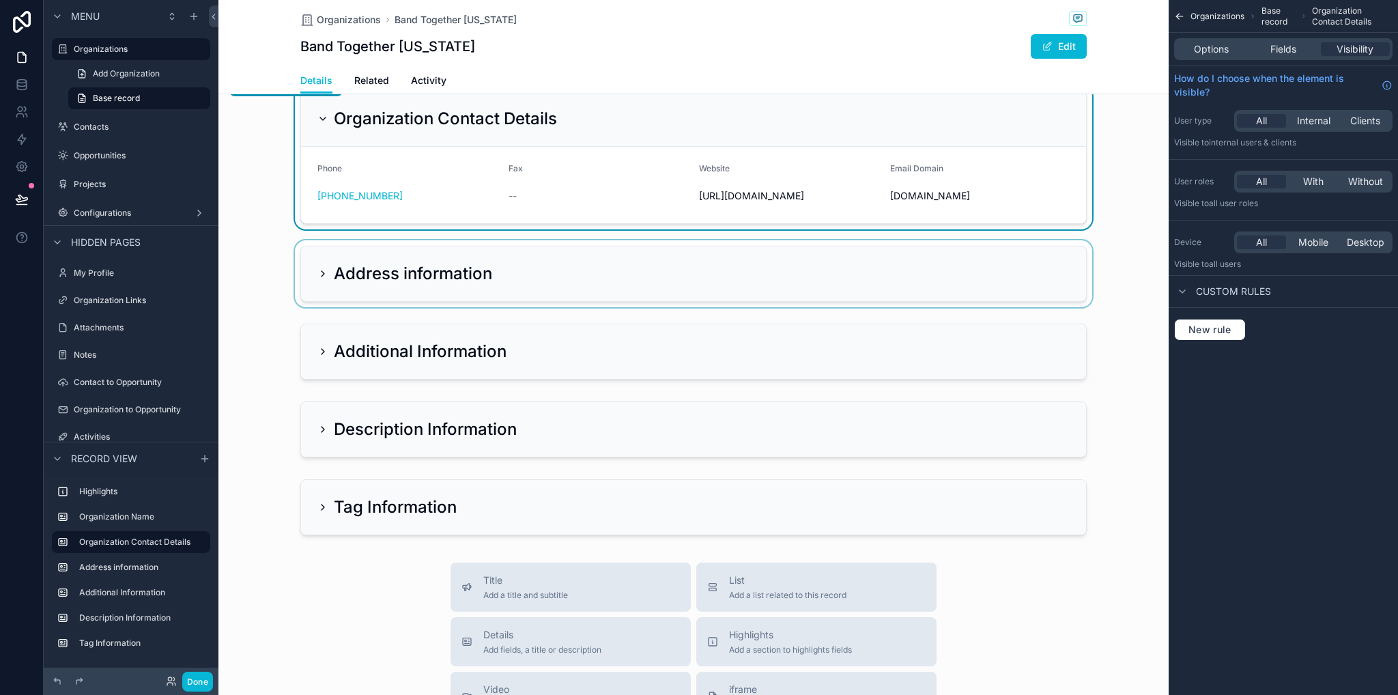
click at [317, 270] on div "scrollable content" at bounding box center [693, 273] width 950 height 67
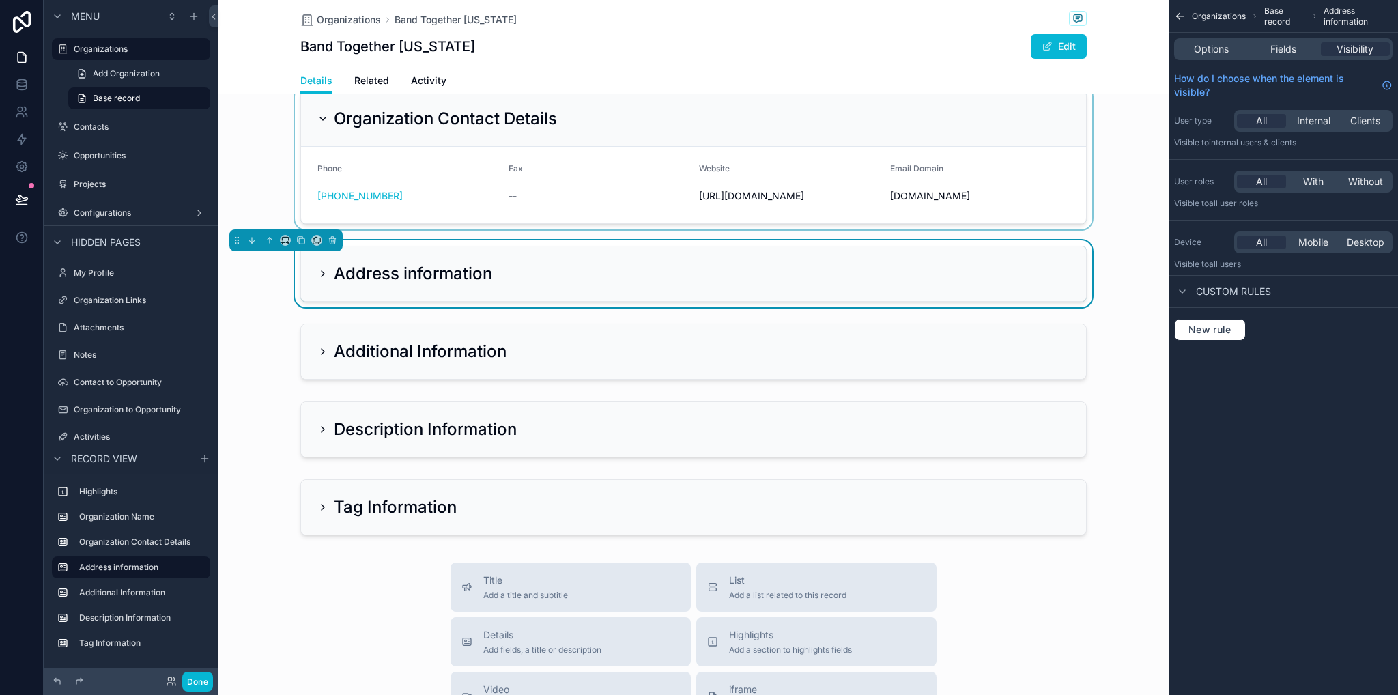
click at [317, 270] on icon "scrollable content" at bounding box center [322, 273] width 11 height 11
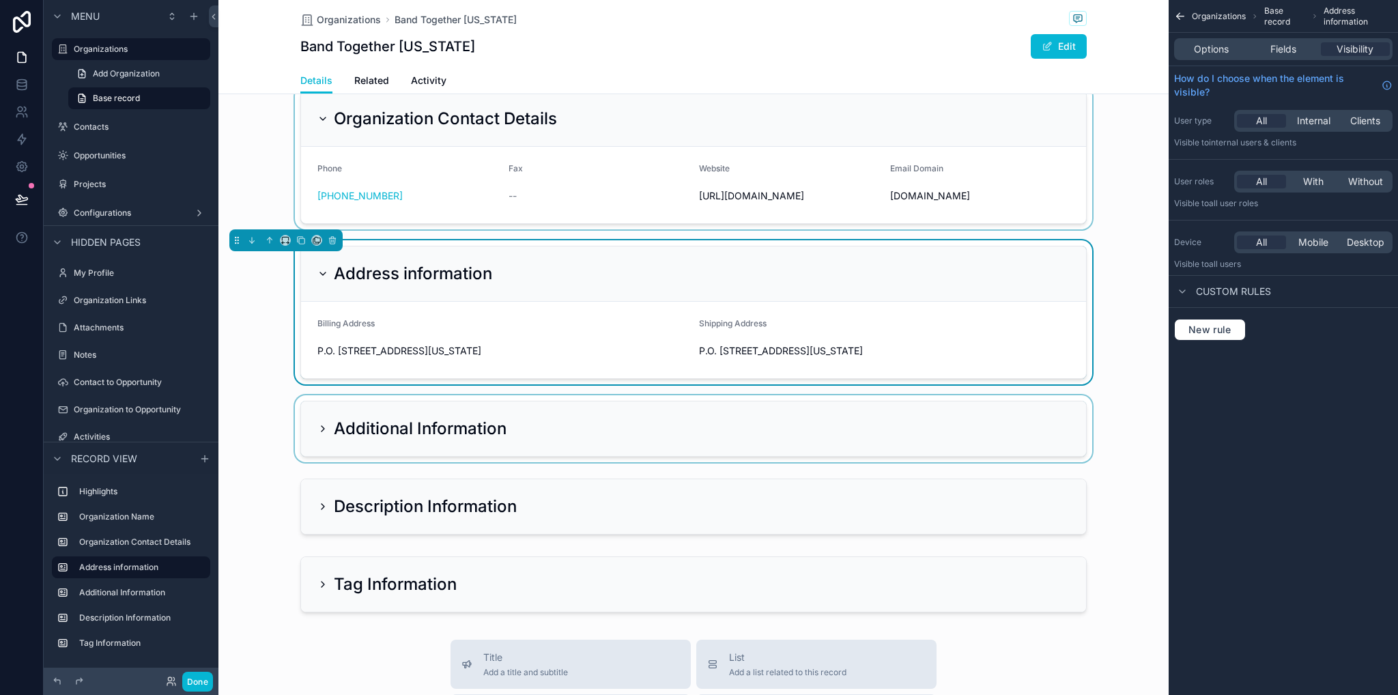
drag, startPoint x: 326, startPoint y: 413, endPoint x: 317, endPoint y: 429, distance: 18.6
click at [325, 413] on div "scrollable content" at bounding box center [693, 428] width 950 height 67
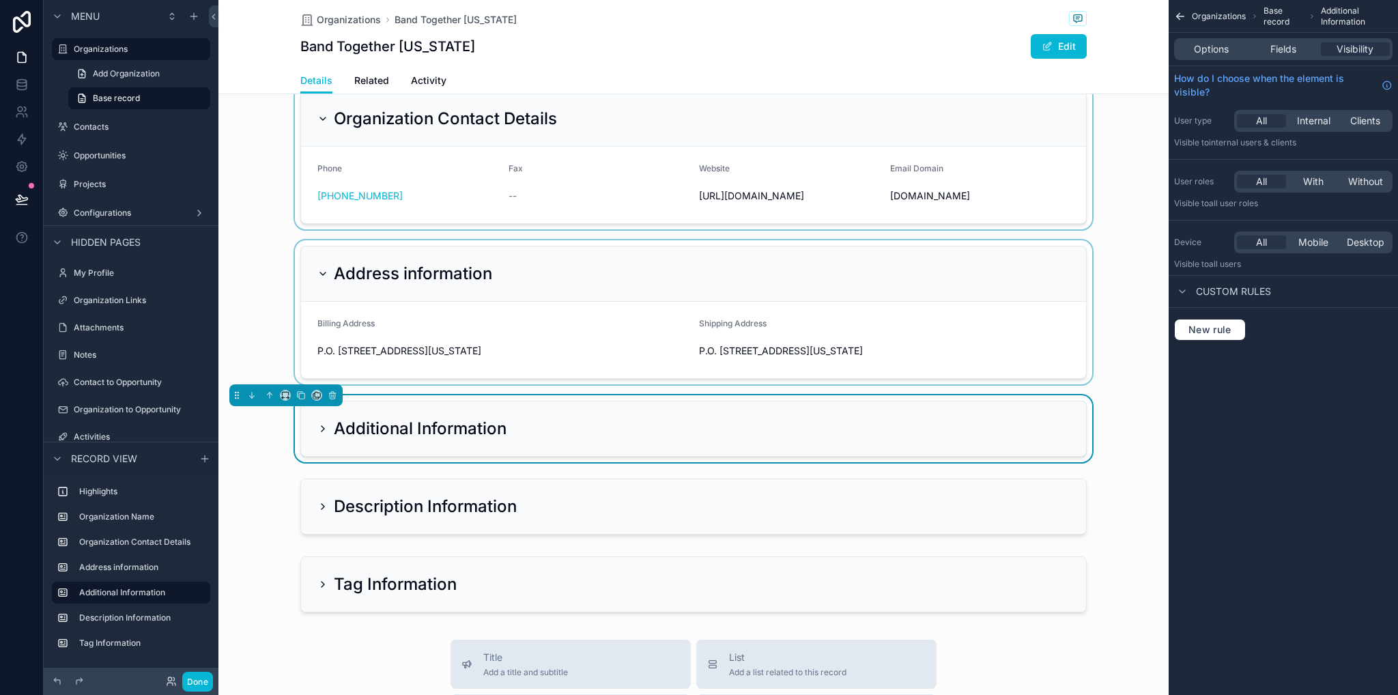
click at [317, 429] on icon "scrollable content" at bounding box center [322, 428] width 11 height 11
click at [319, 429] on icon "scrollable content" at bounding box center [322, 428] width 11 height 11
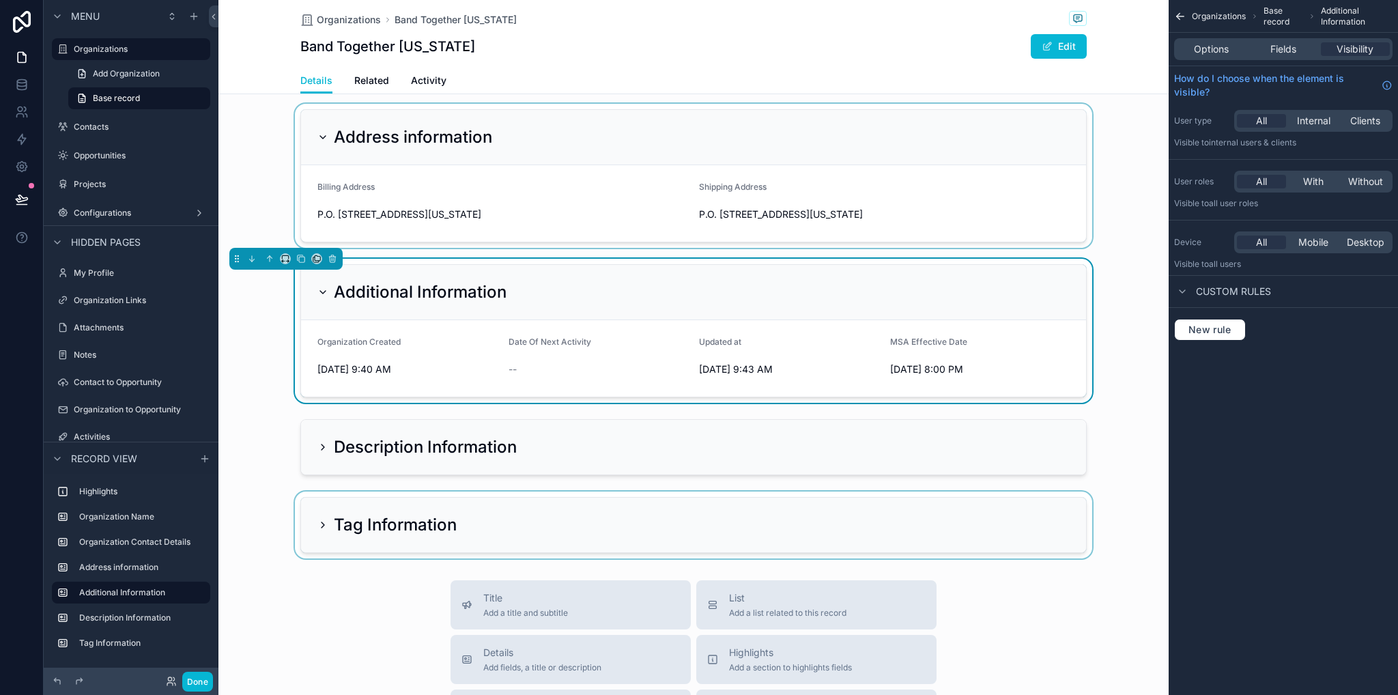
scroll to position [546, 0]
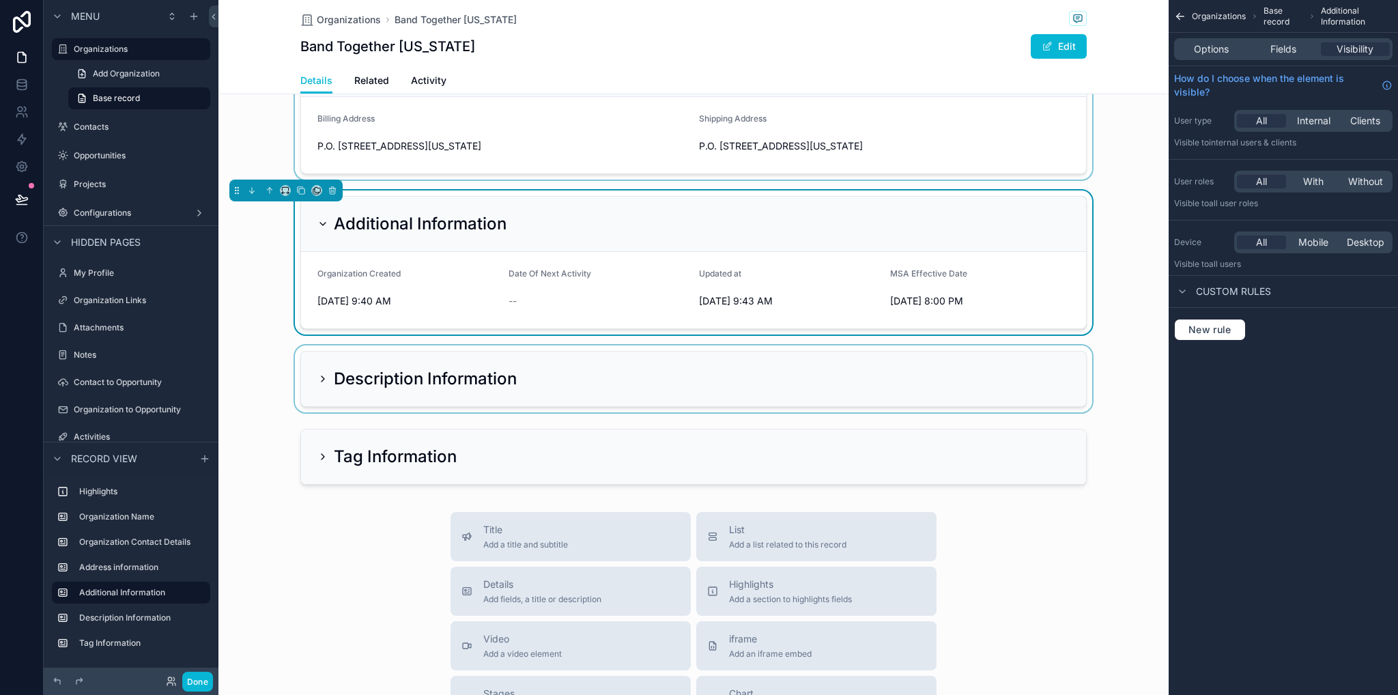
click at [319, 372] on div "scrollable content" at bounding box center [693, 378] width 950 height 67
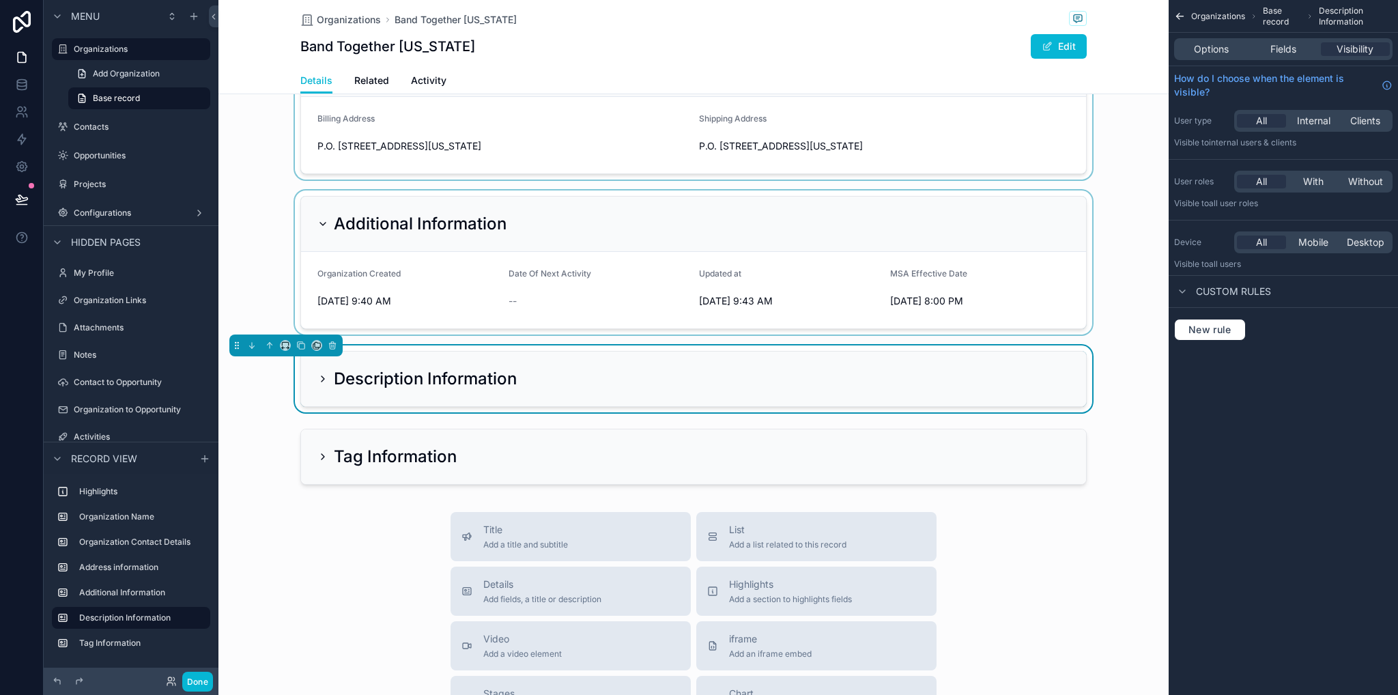
click at [319, 377] on icon "scrollable content" at bounding box center [322, 378] width 11 height 11
click at [319, 380] on icon "scrollable content" at bounding box center [322, 378] width 11 height 11
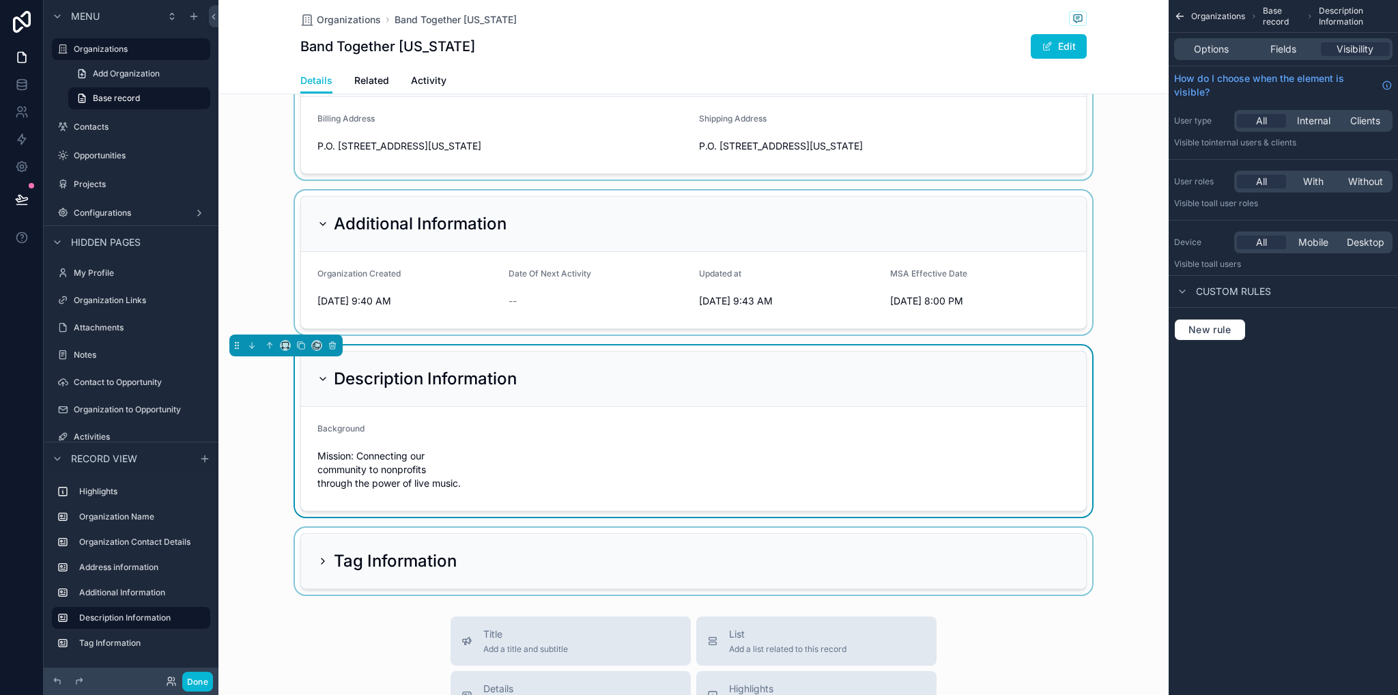
click at [316, 556] on div "scrollable content" at bounding box center [693, 561] width 950 height 67
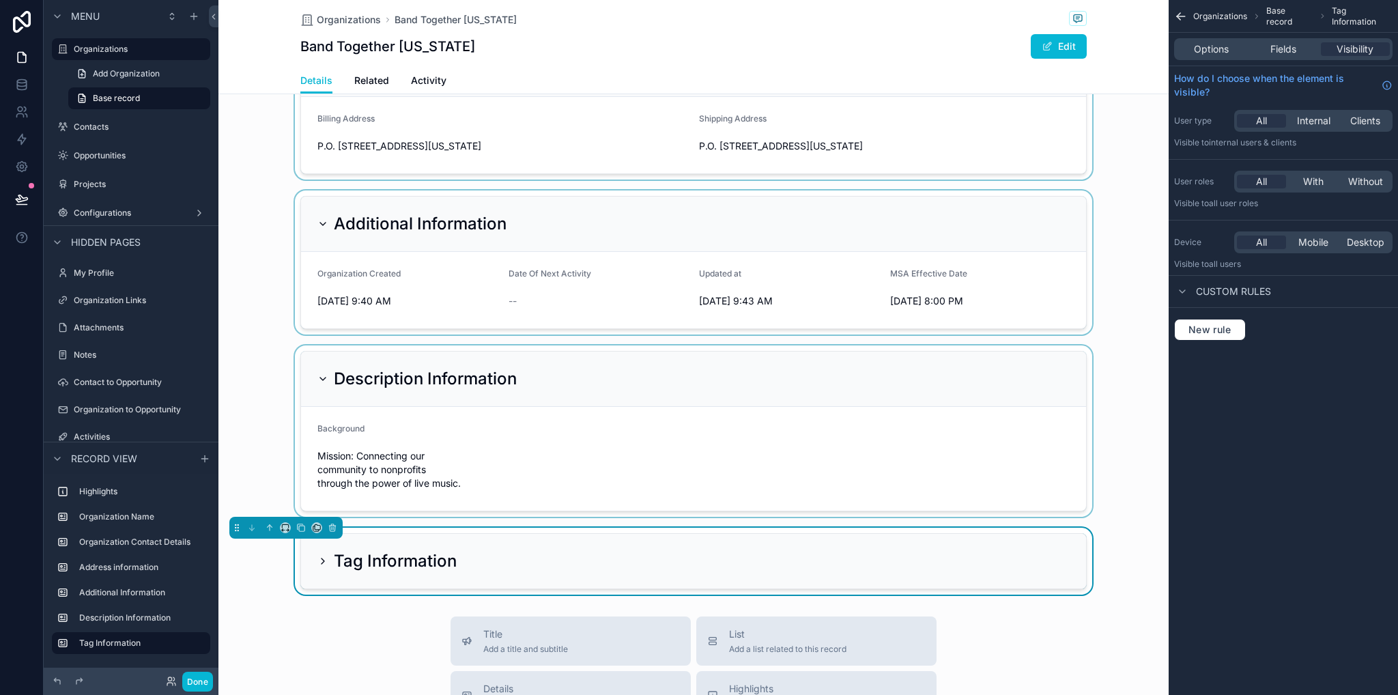
click at [317, 563] on icon "scrollable content" at bounding box center [322, 561] width 11 height 11
click at [317, 562] on icon "scrollable content" at bounding box center [322, 561] width 11 height 11
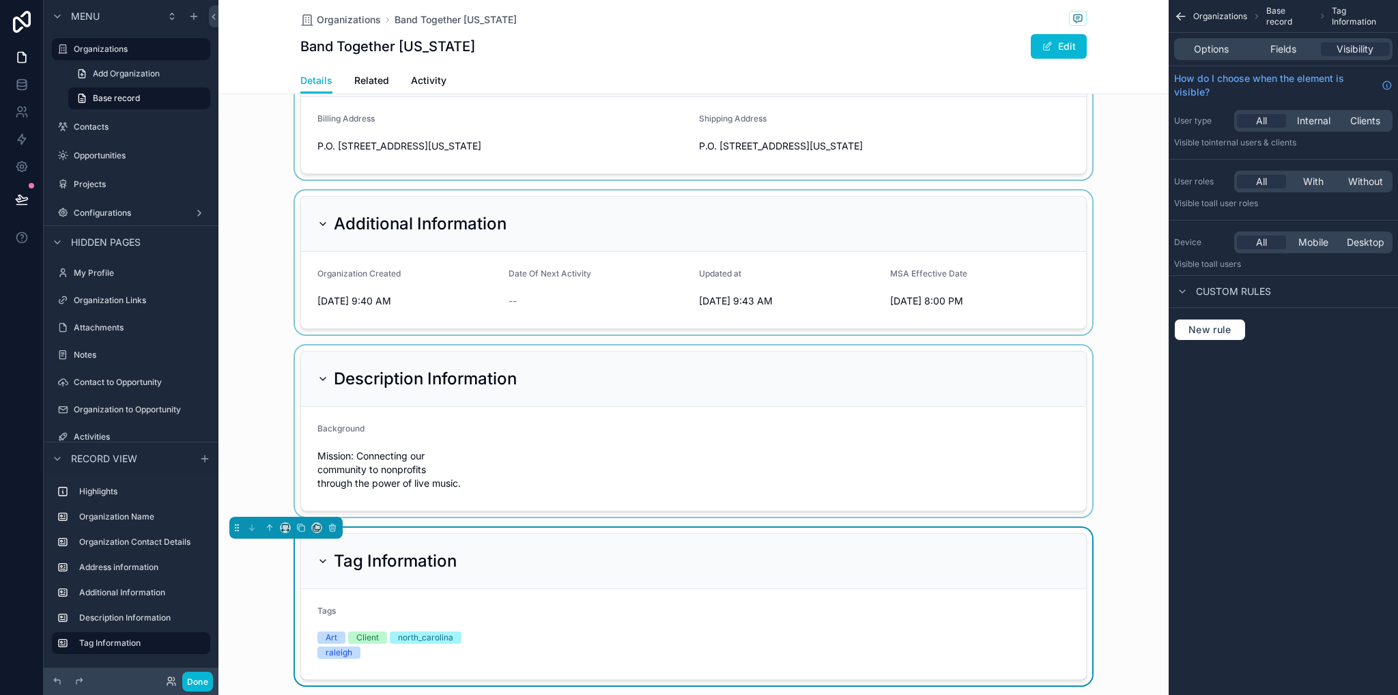
click at [287, 590] on div "Tag Information Tags Art Client north_carolina raleigh" at bounding box center [693, 607] width 950 height 158
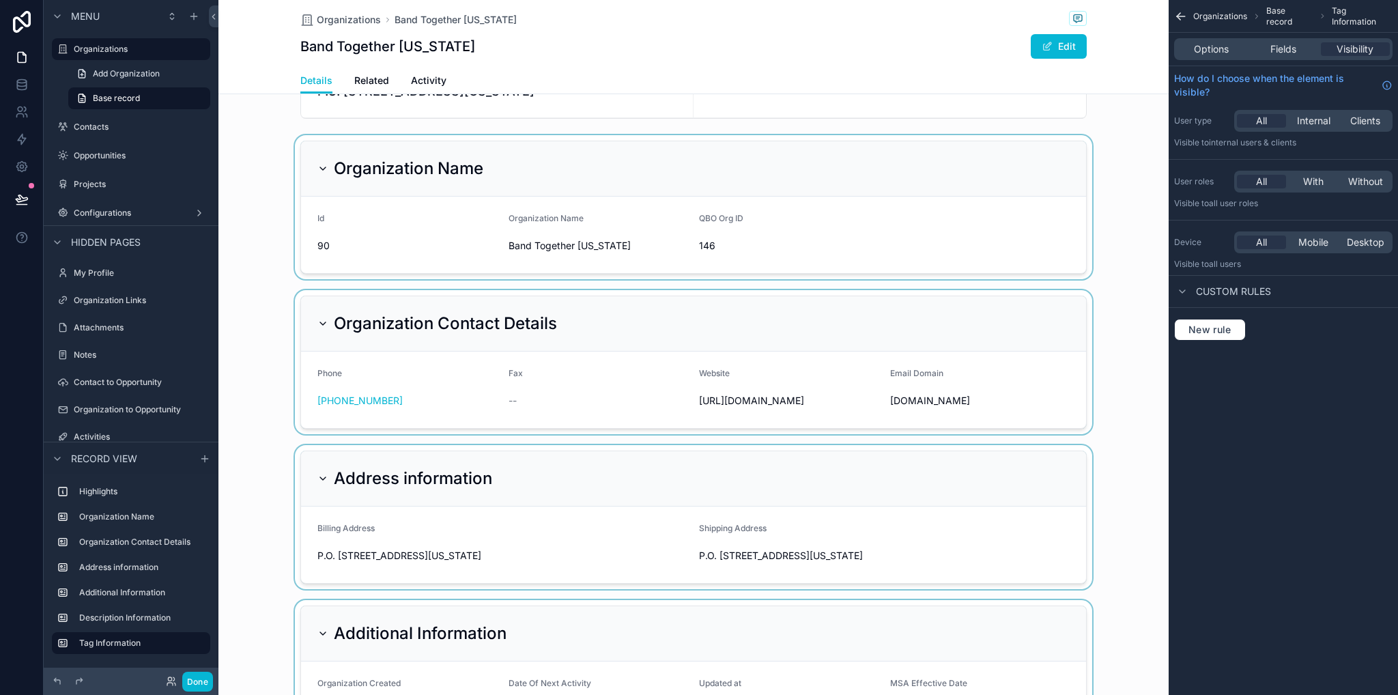
scroll to position [0, 0]
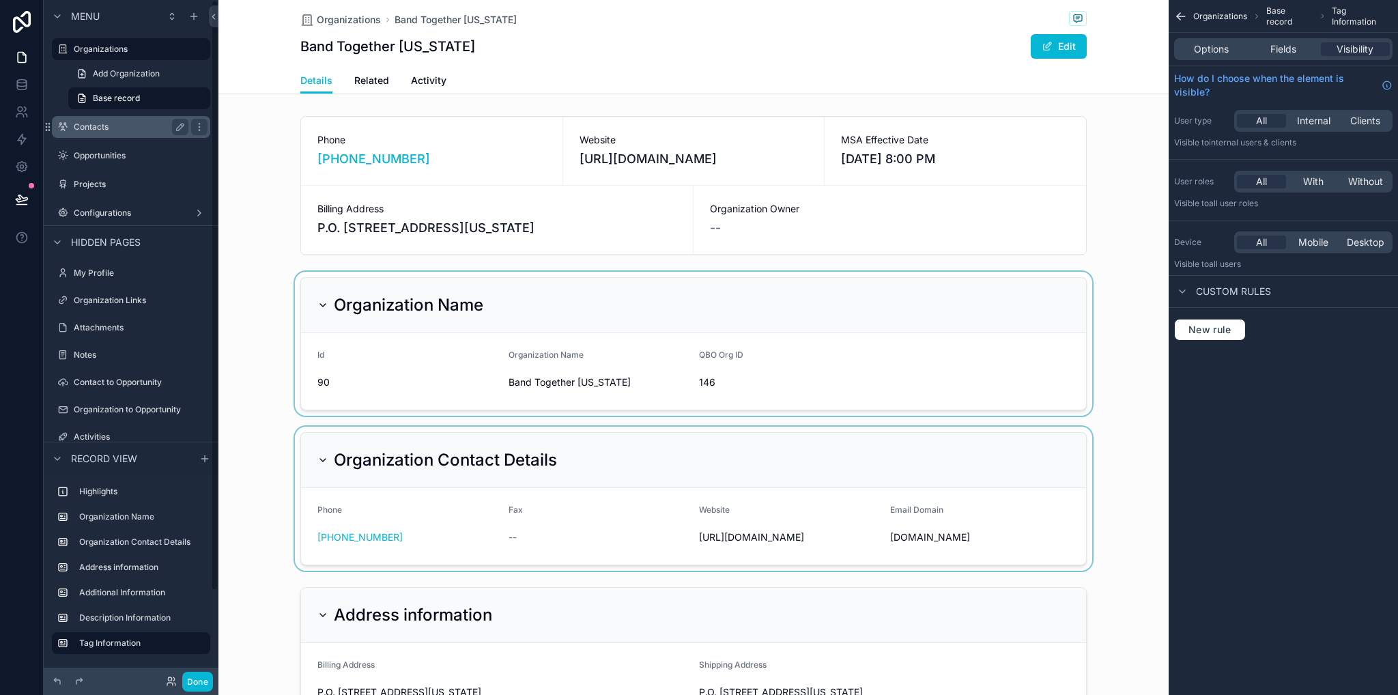
drag, startPoint x: 106, startPoint y: 51, endPoint x: 93, endPoint y: 98, distance: 49.0
click at [106, 51] on label "Organizations" at bounding box center [138, 49] width 128 height 11
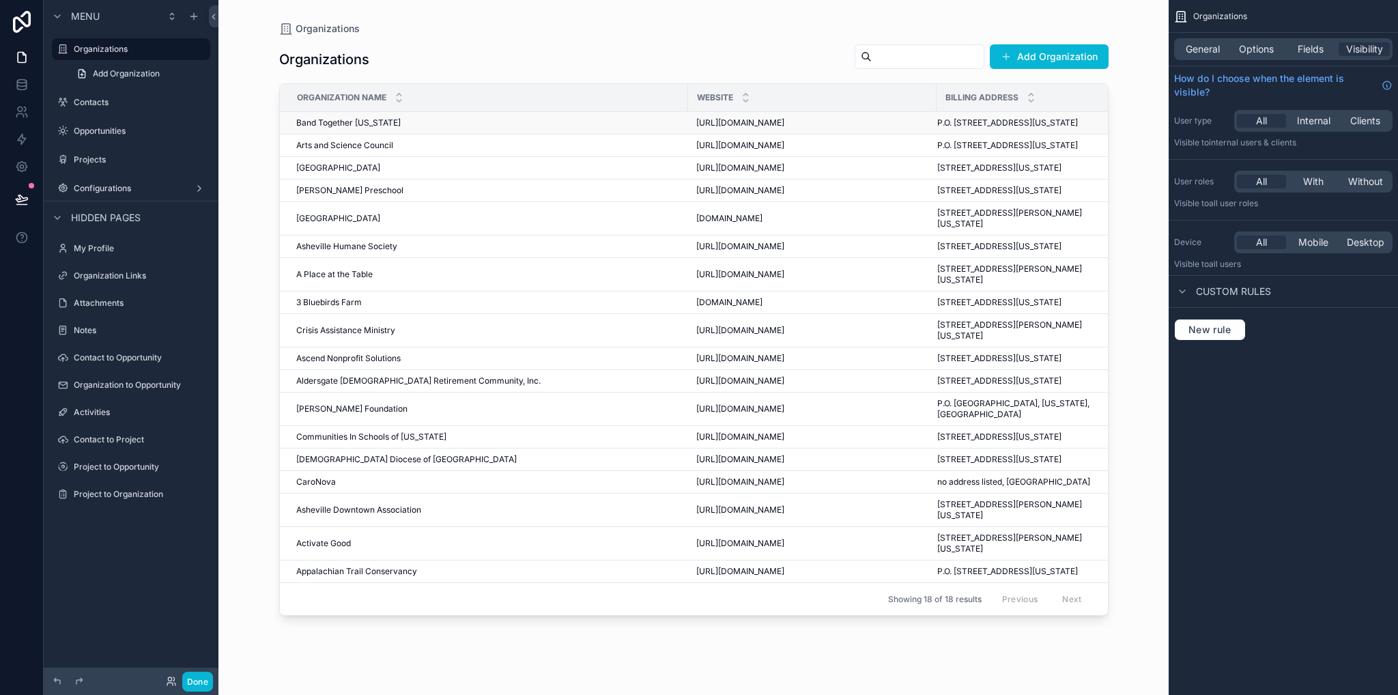
click at [388, 132] on td "Band Together North Carolina Band Together North Carolina" at bounding box center [484, 123] width 408 height 23
click at [385, 128] on span "Band Together [US_STATE]" at bounding box center [348, 122] width 104 height 11
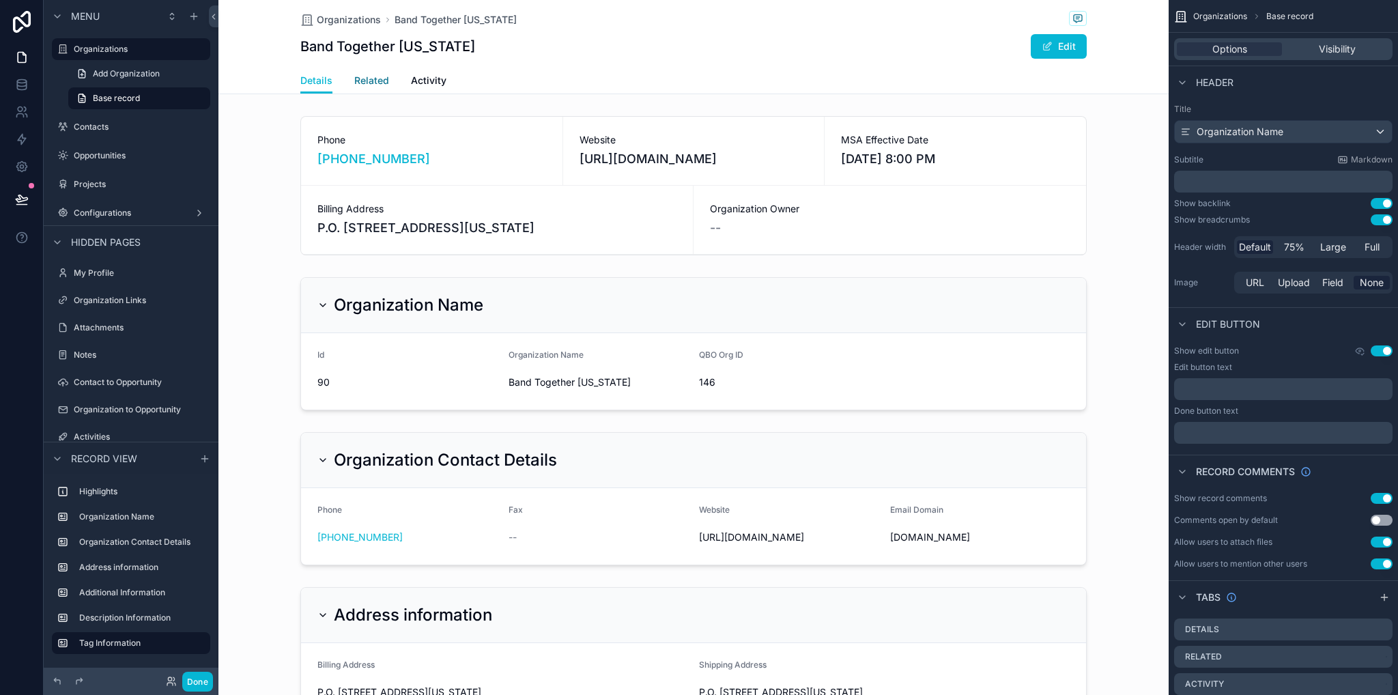
click at [370, 80] on span "Related" at bounding box center [371, 81] width 35 height 14
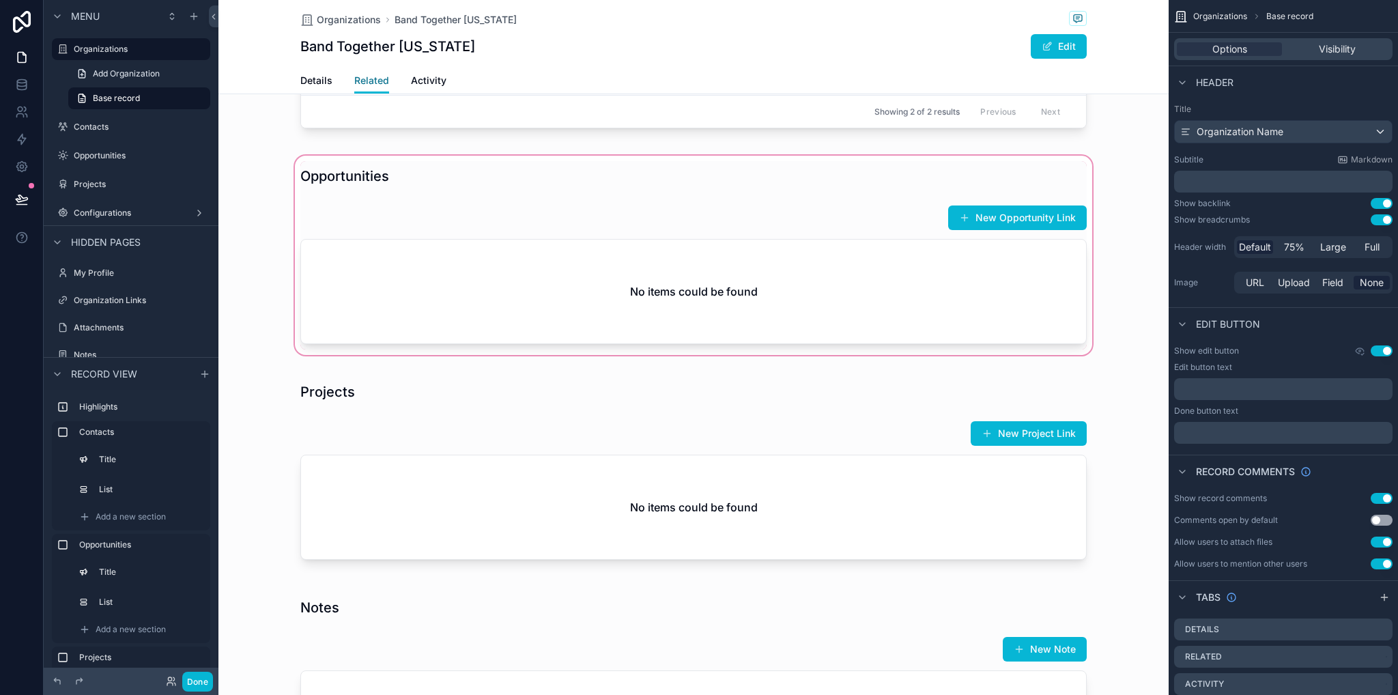
scroll to position [410, 0]
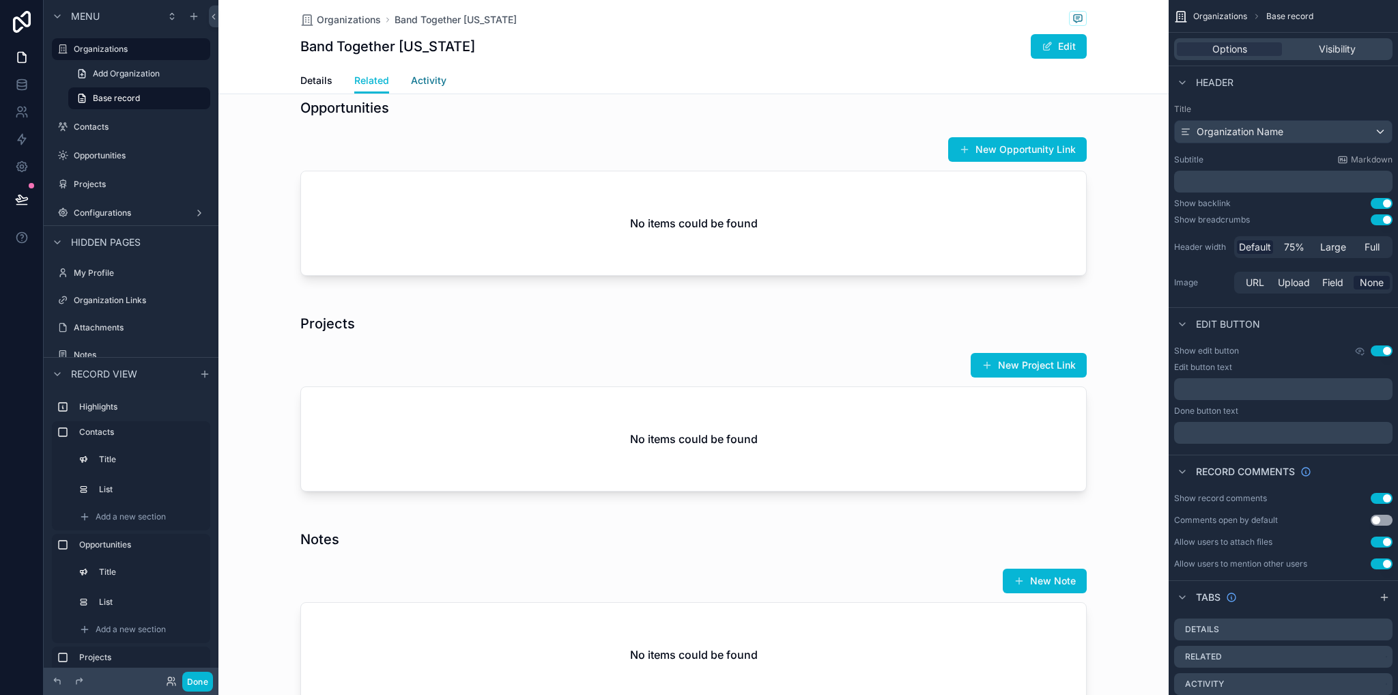
click at [429, 81] on span "Activity" at bounding box center [428, 81] width 35 height 14
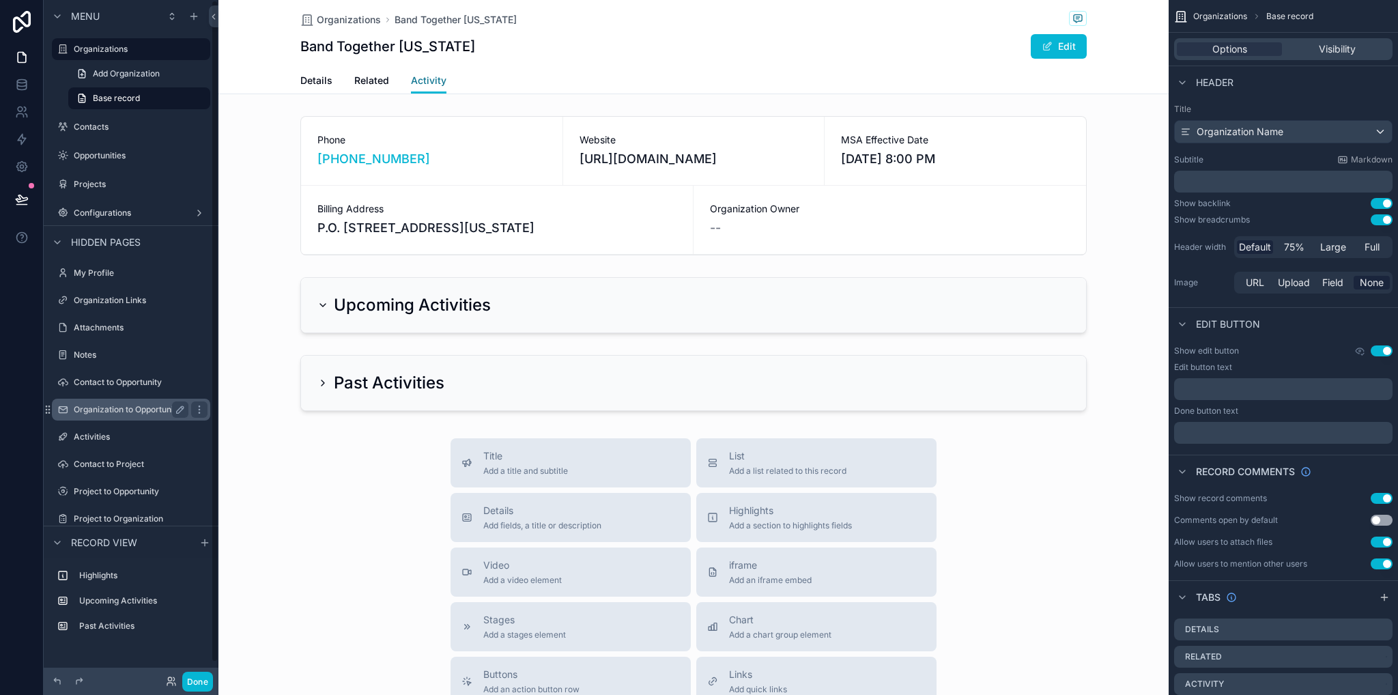
scroll to position [16, 0]
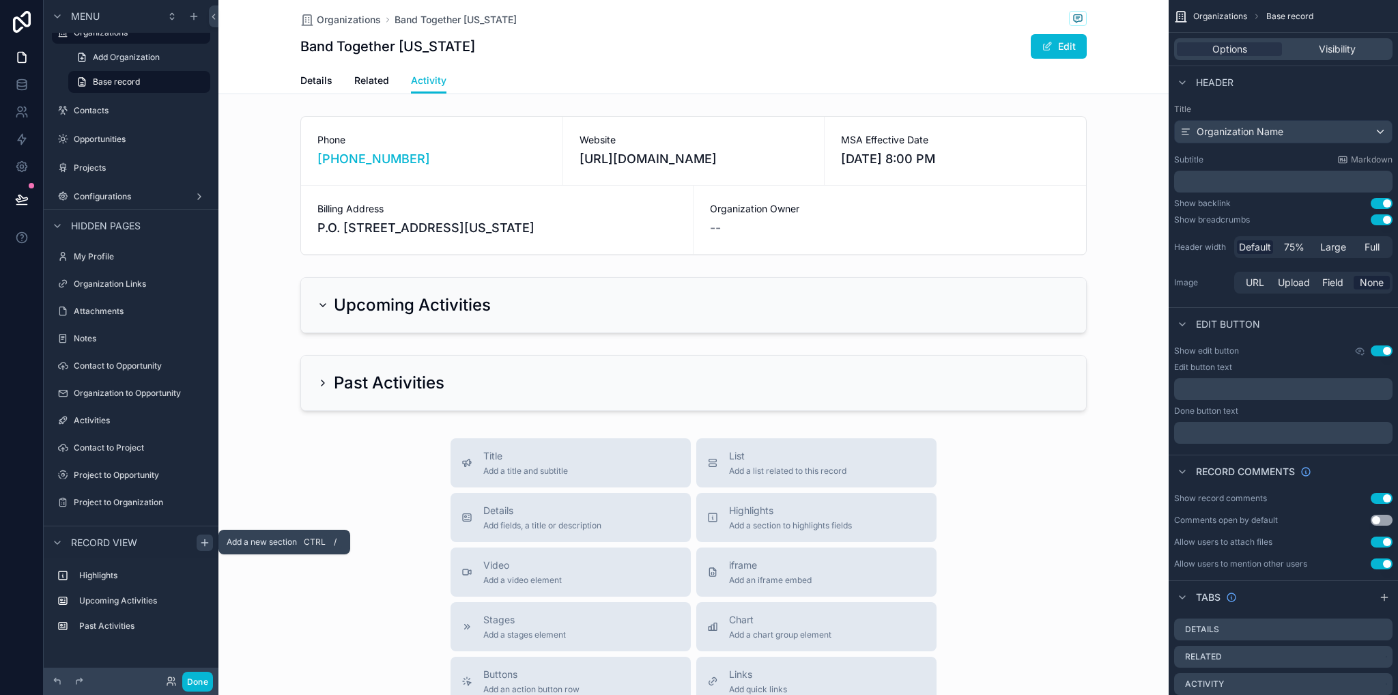
click at [202, 545] on icon "scrollable content" at bounding box center [204, 542] width 11 height 11
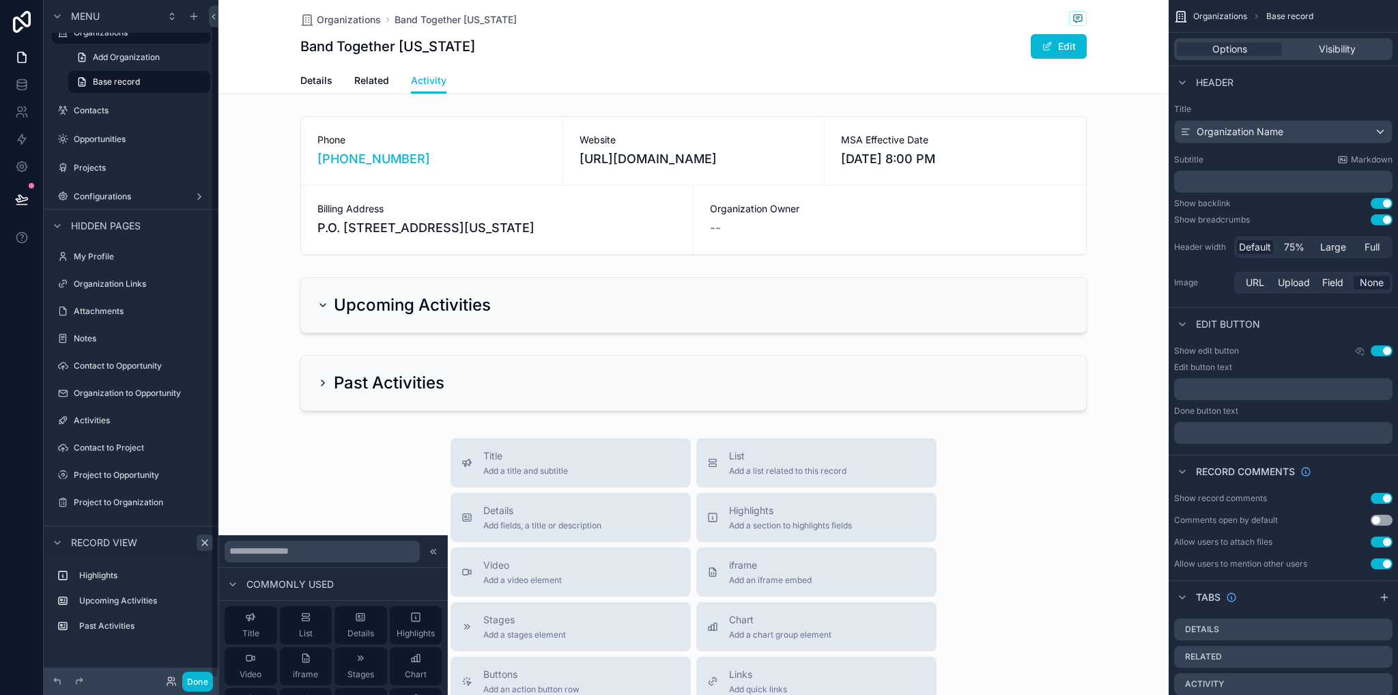
click at [205, 546] on icon "scrollable content" at bounding box center [204, 542] width 11 height 11
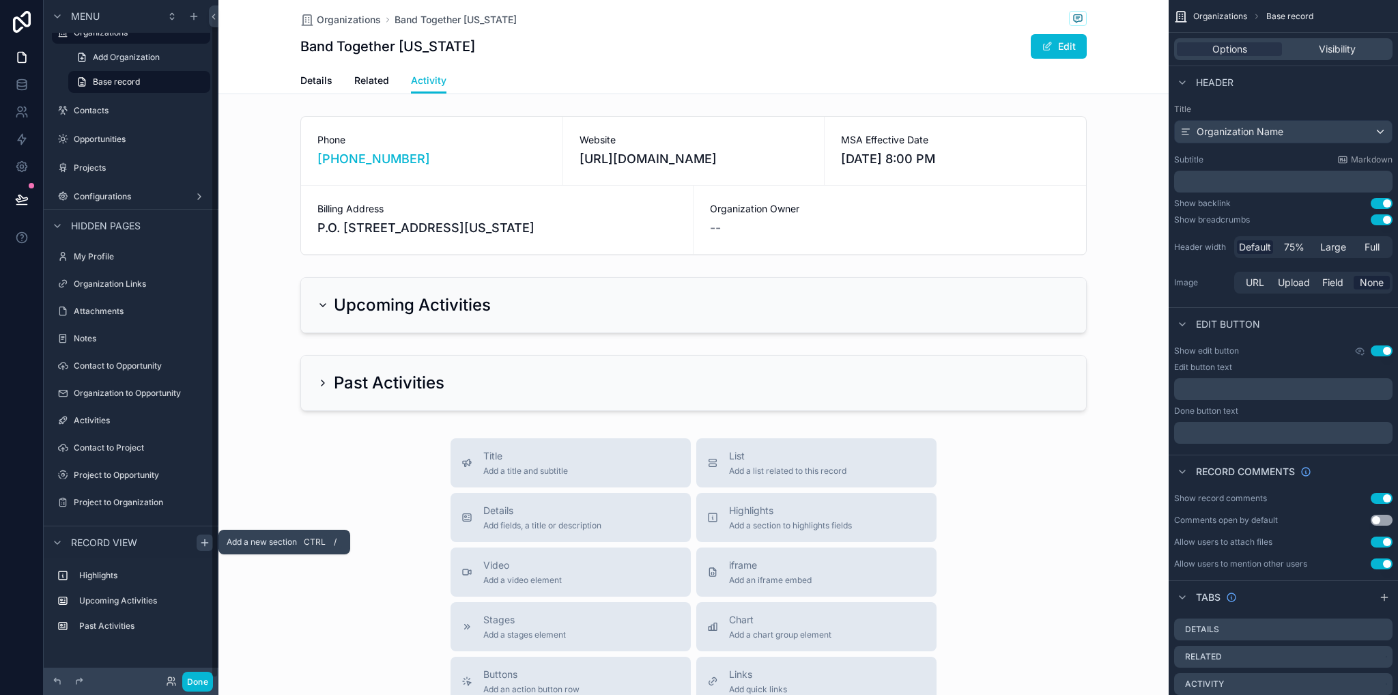
click at [205, 545] on icon "scrollable content" at bounding box center [204, 542] width 11 height 11
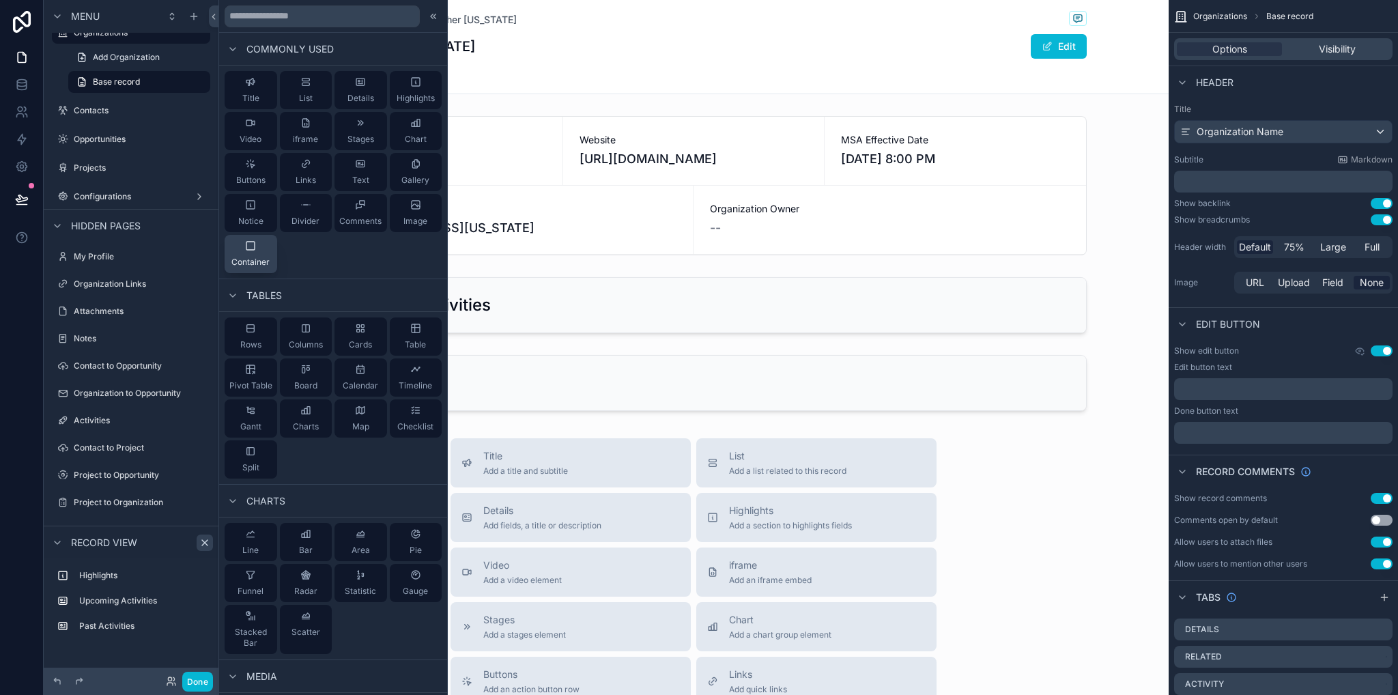
click at [263, 246] on div "Container" at bounding box center [250, 253] width 38 height 27
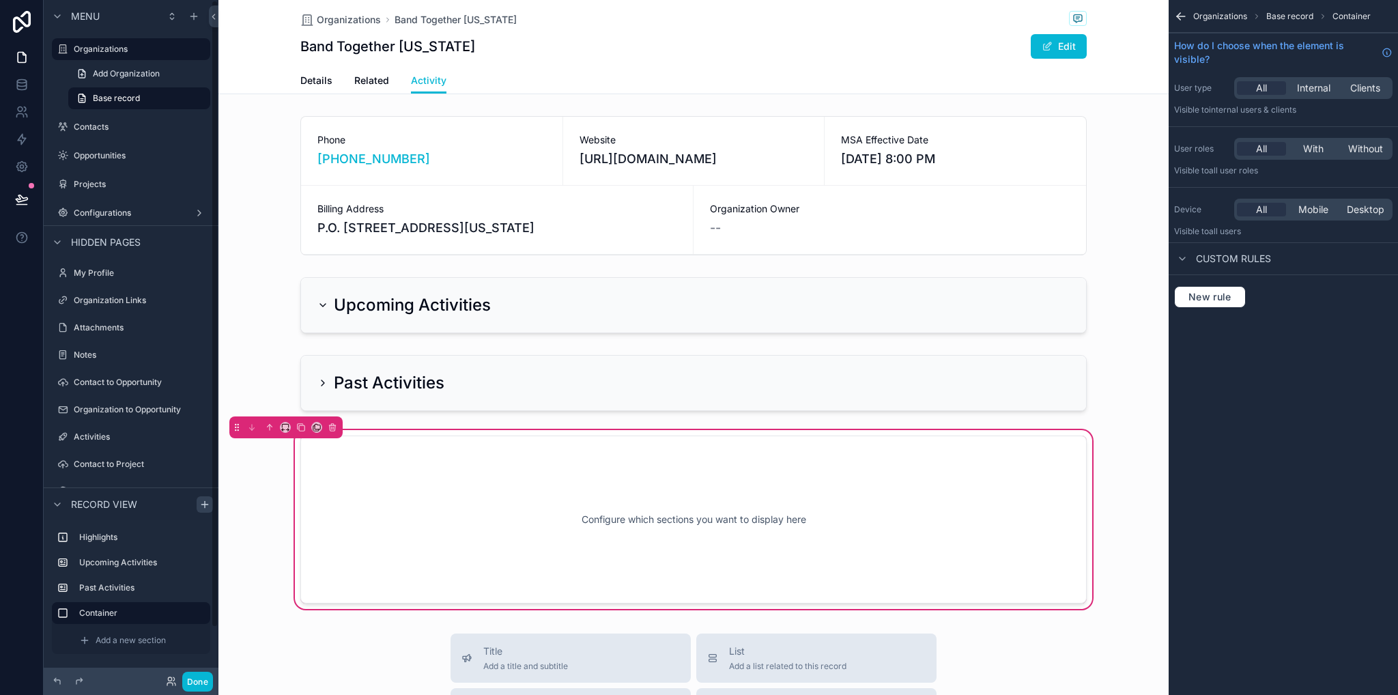
scroll to position [171, 0]
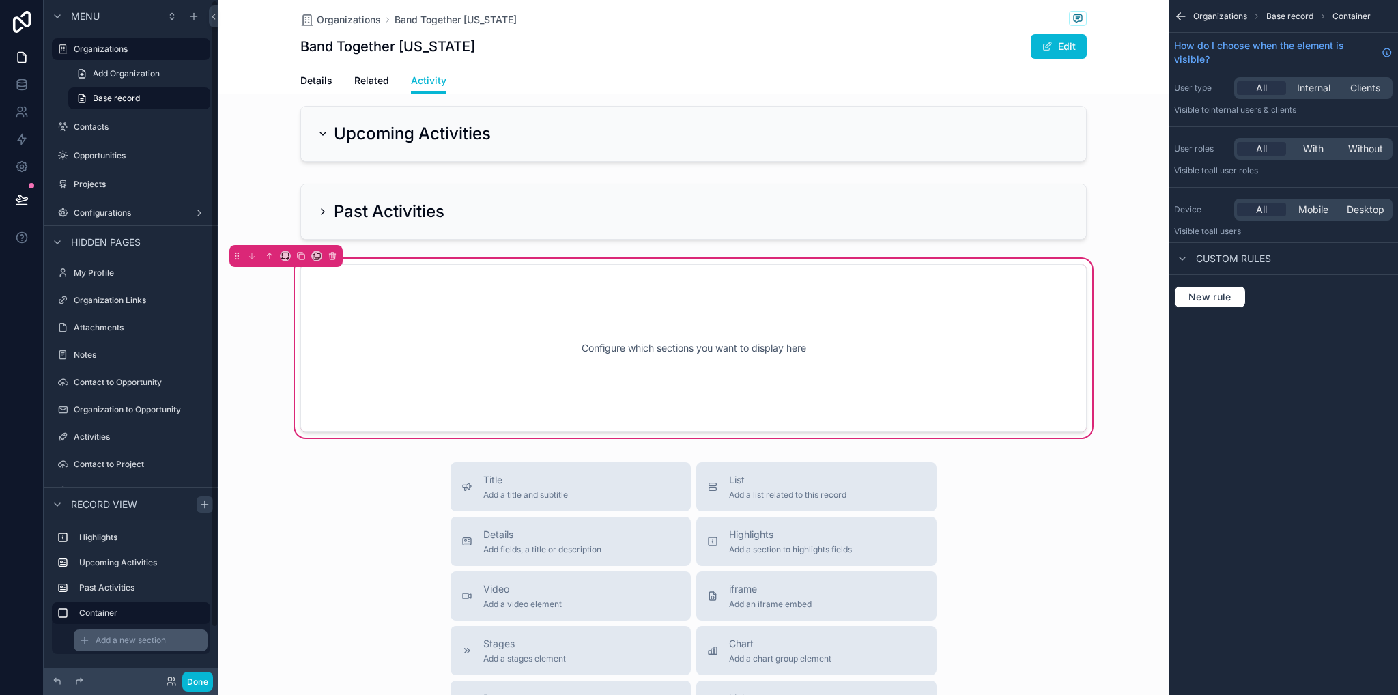
click at [132, 640] on span "Add a new section" at bounding box center [131, 640] width 70 height 11
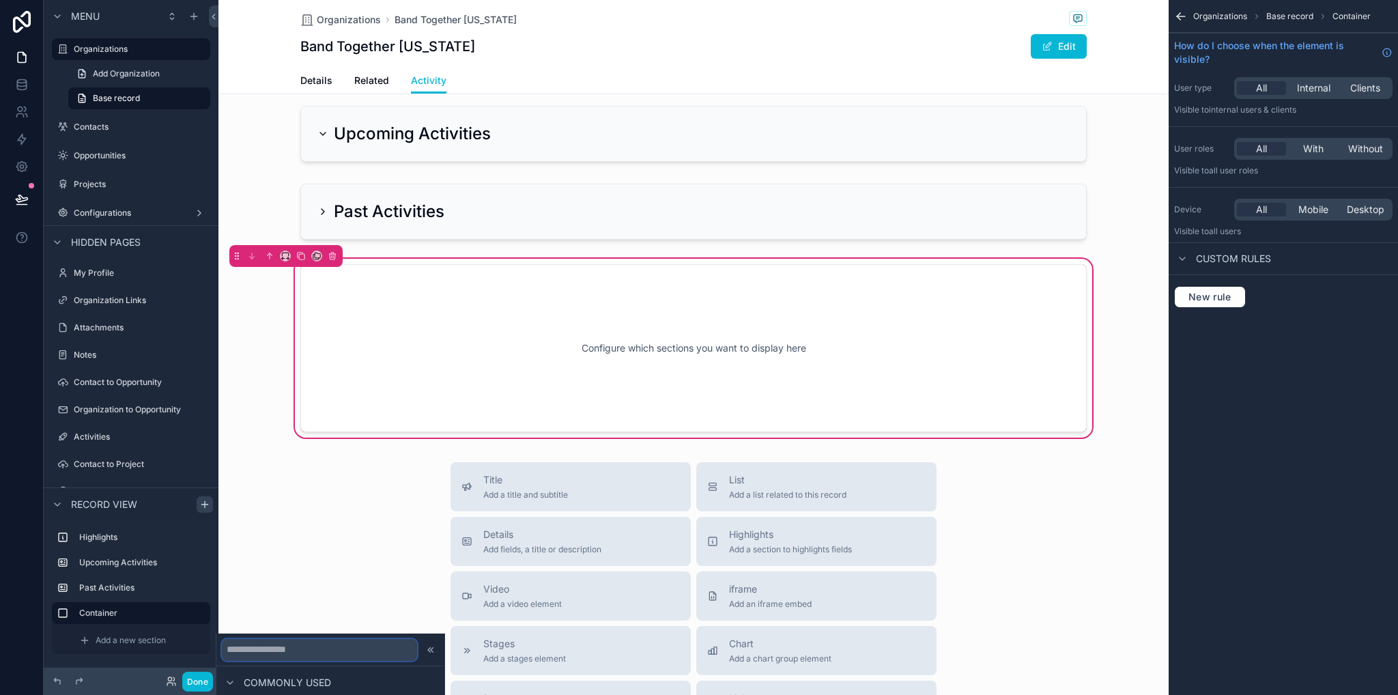
click at [245, 648] on input "text" at bounding box center [319, 650] width 195 height 22
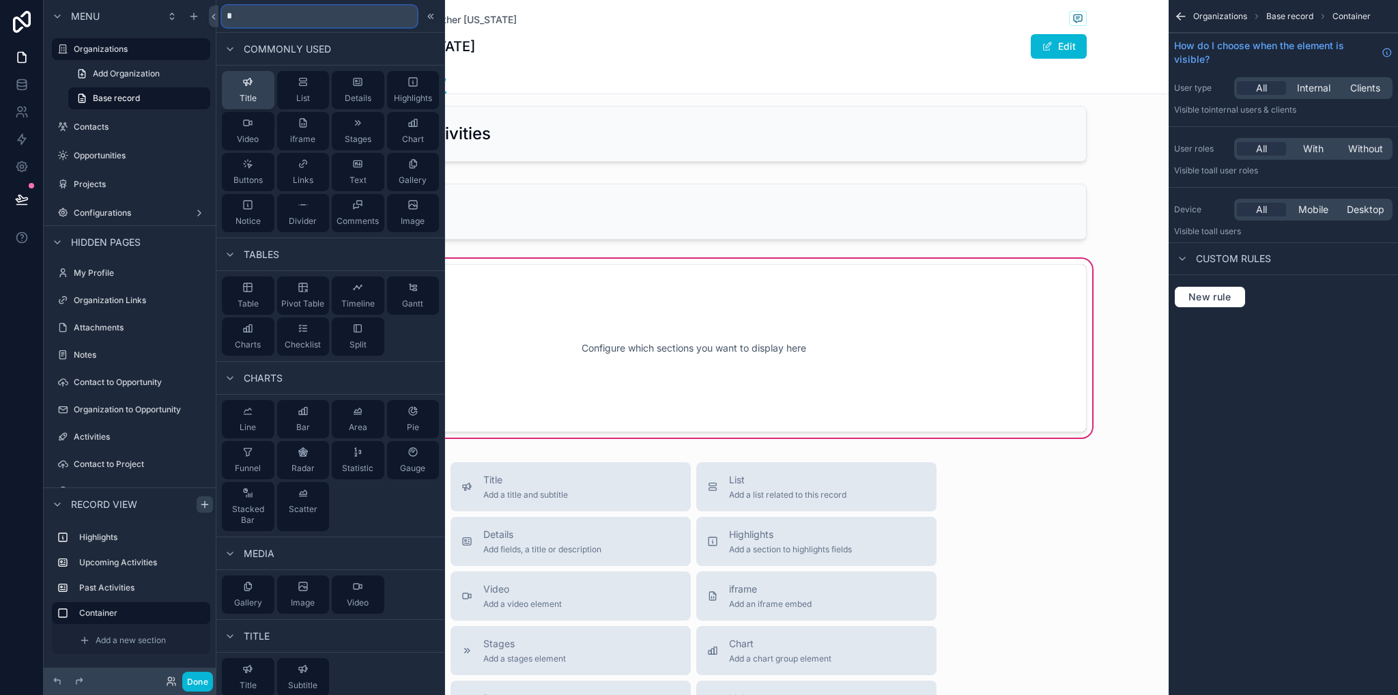
type input "*"
click at [243, 105] on button "Title" at bounding box center [248, 90] width 53 height 38
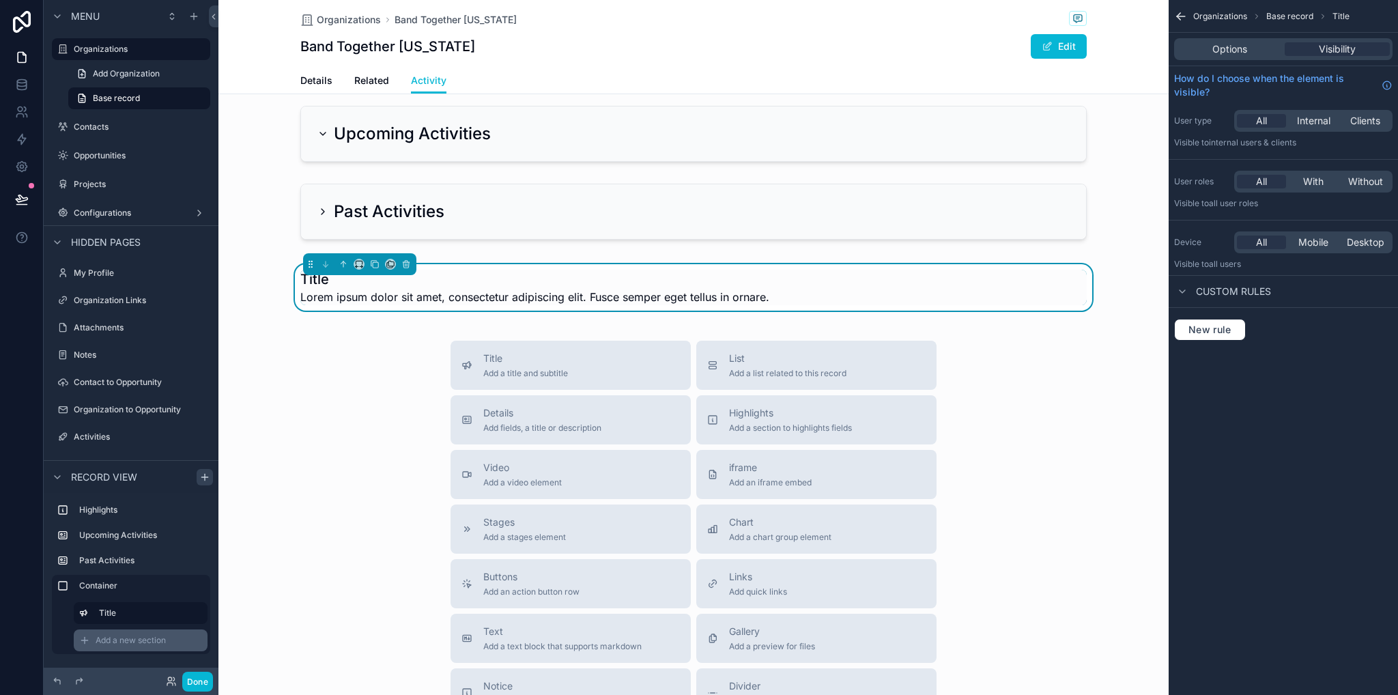
scroll to position [111, 0]
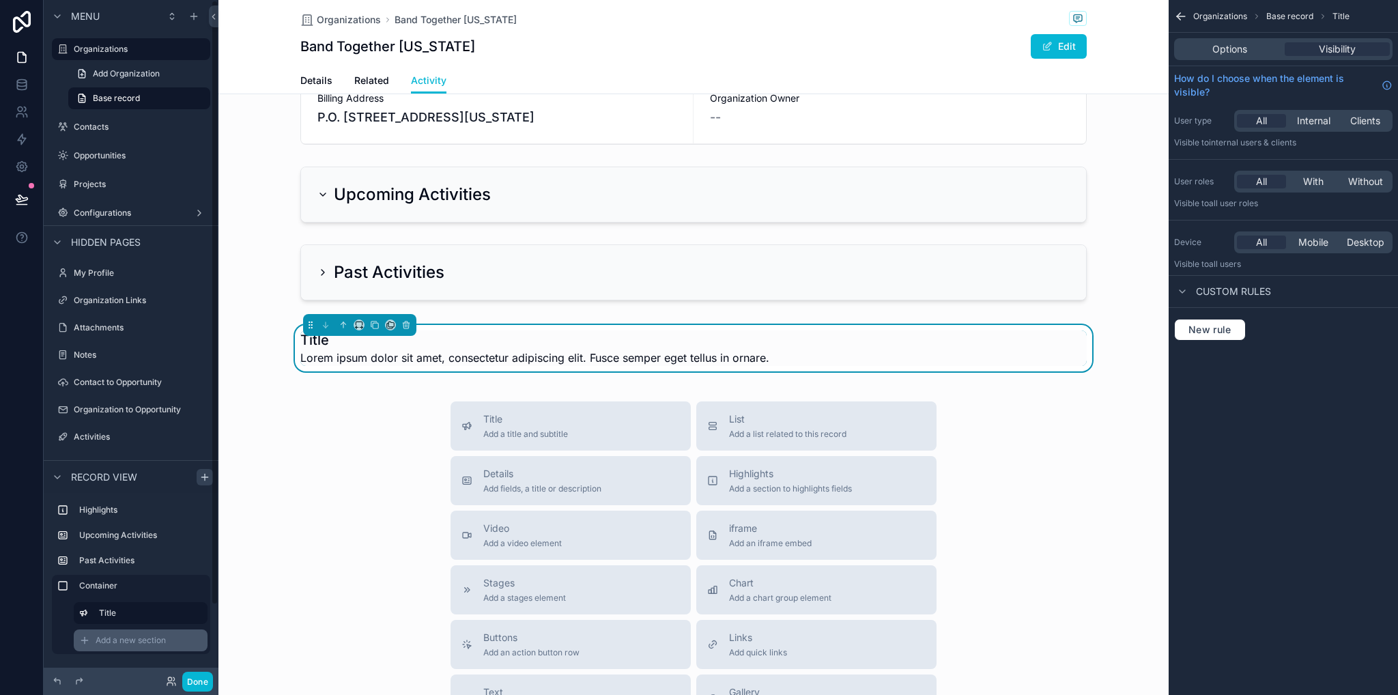
click at [122, 637] on span "Add a new section" at bounding box center [131, 640] width 70 height 11
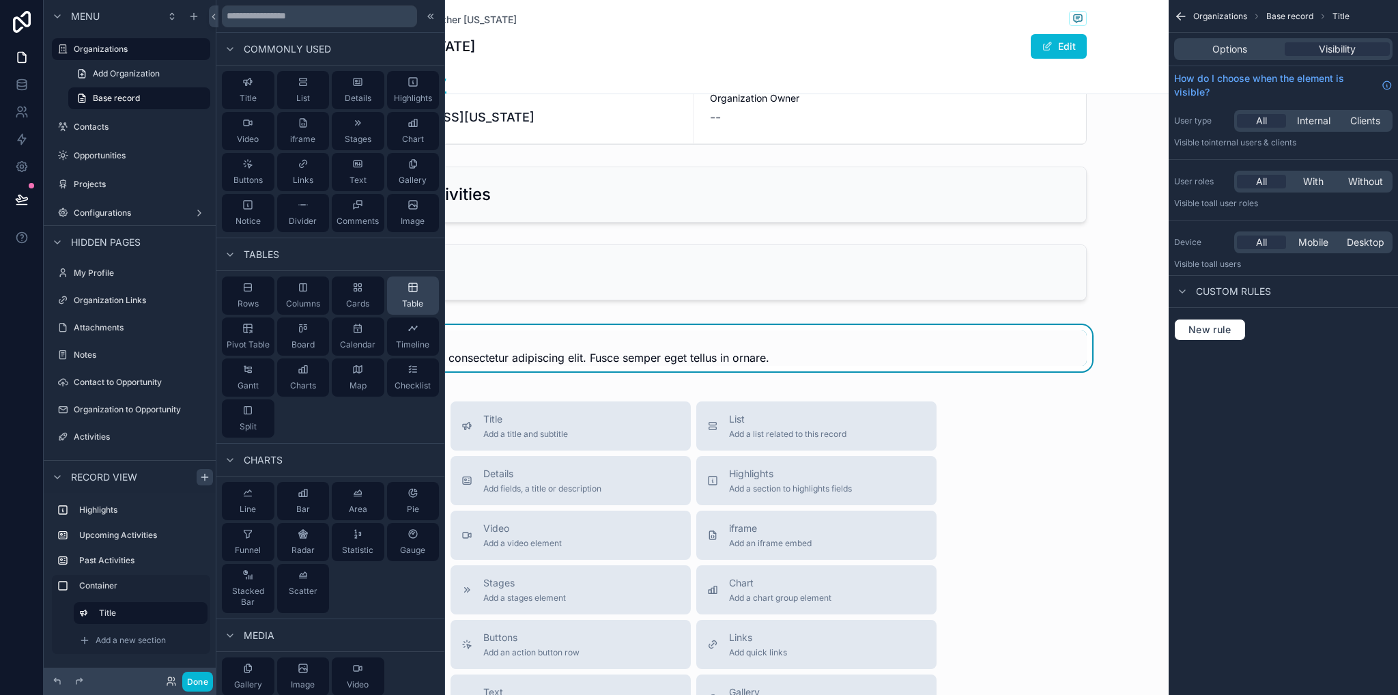
click at [402, 305] on span "Table" at bounding box center [412, 303] width 21 height 11
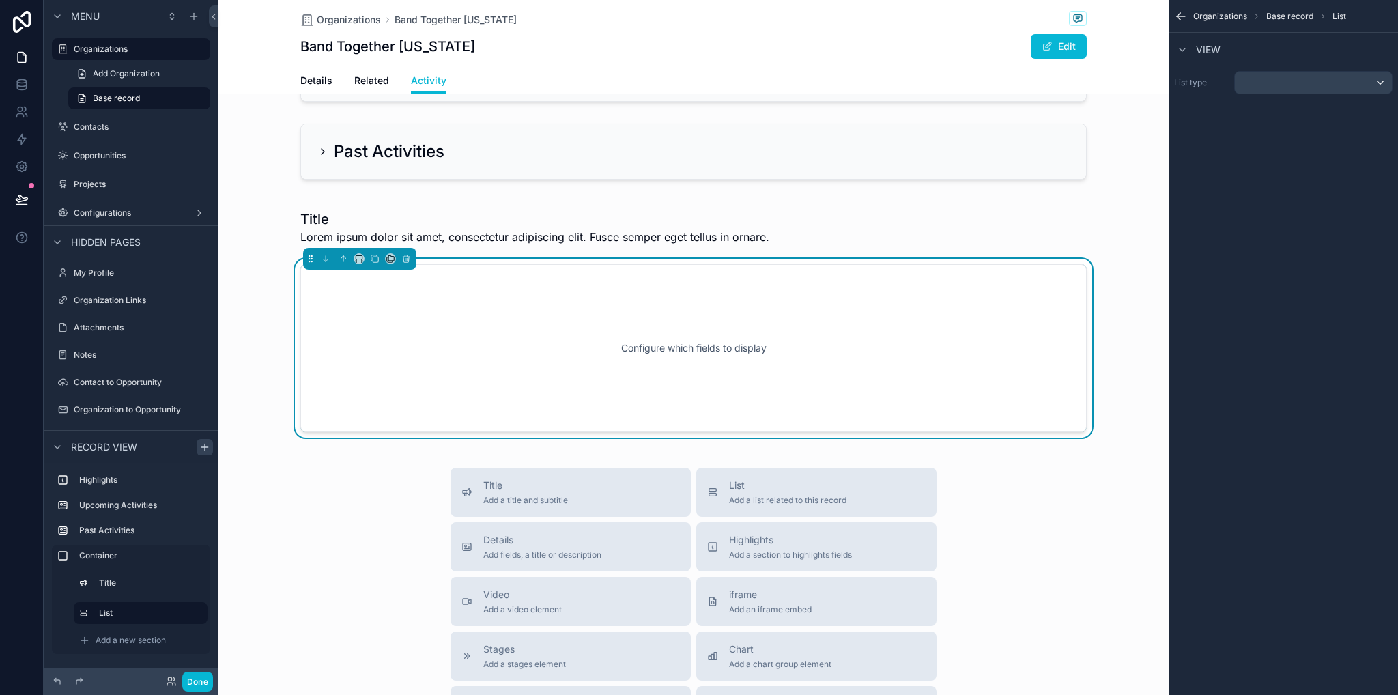
scroll to position [0, 0]
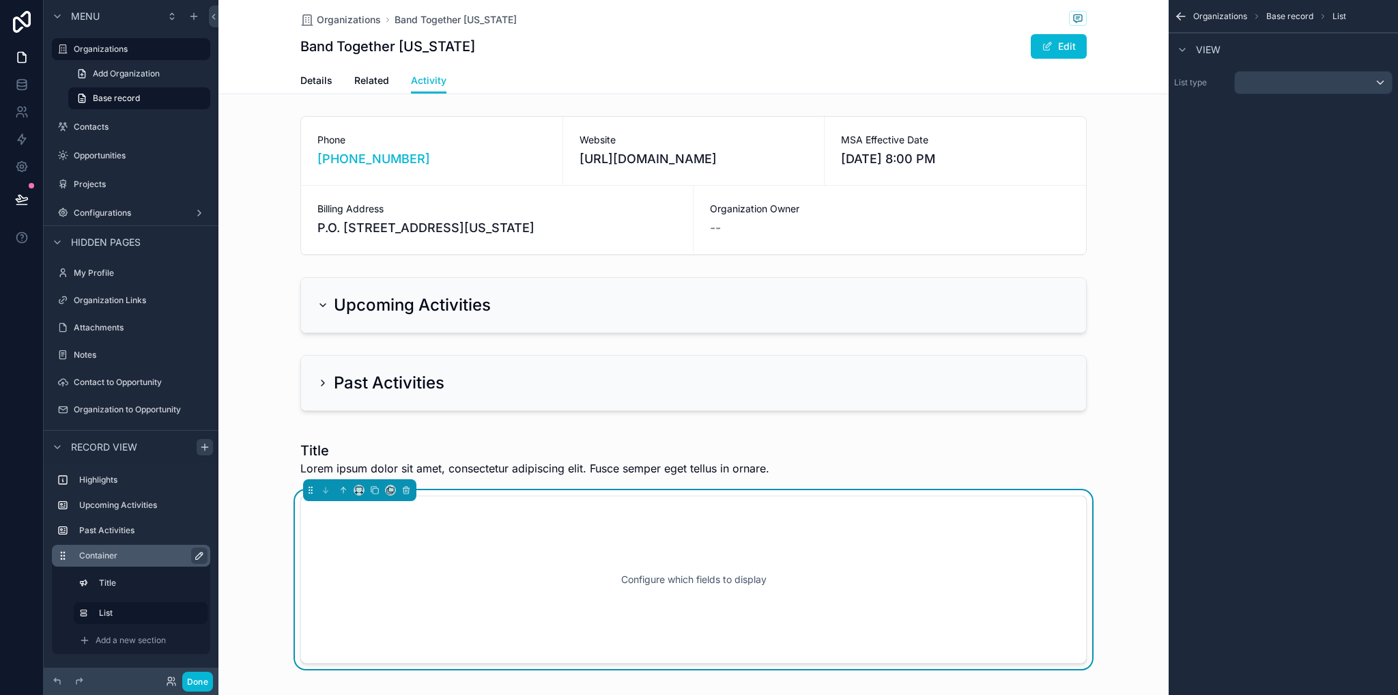
click at [195, 554] on icon "scrollable content" at bounding box center [199, 555] width 11 height 11
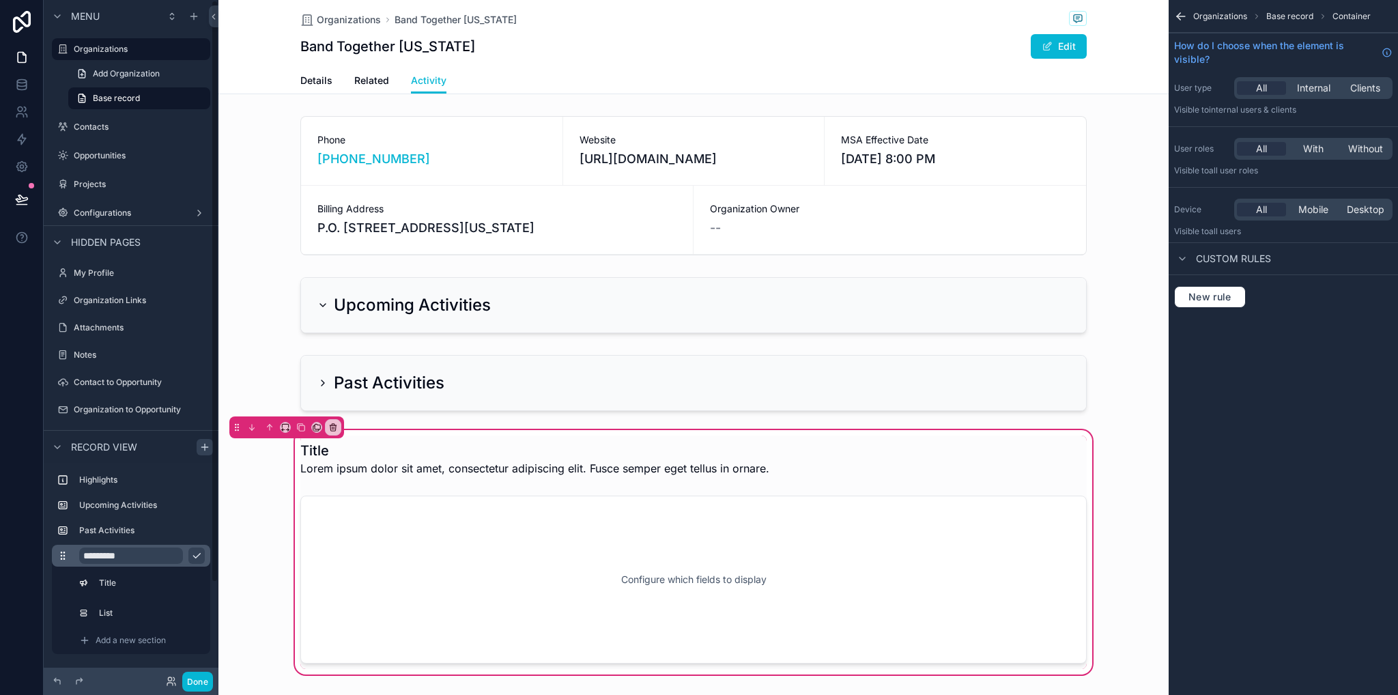
click at [143, 555] on input "*********" at bounding box center [131, 555] width 104 height 16
type input "*"
type input "**********"
click at [194, 558] on icon "scrollable content" at bounding box center [196, 555] width 11 height 11
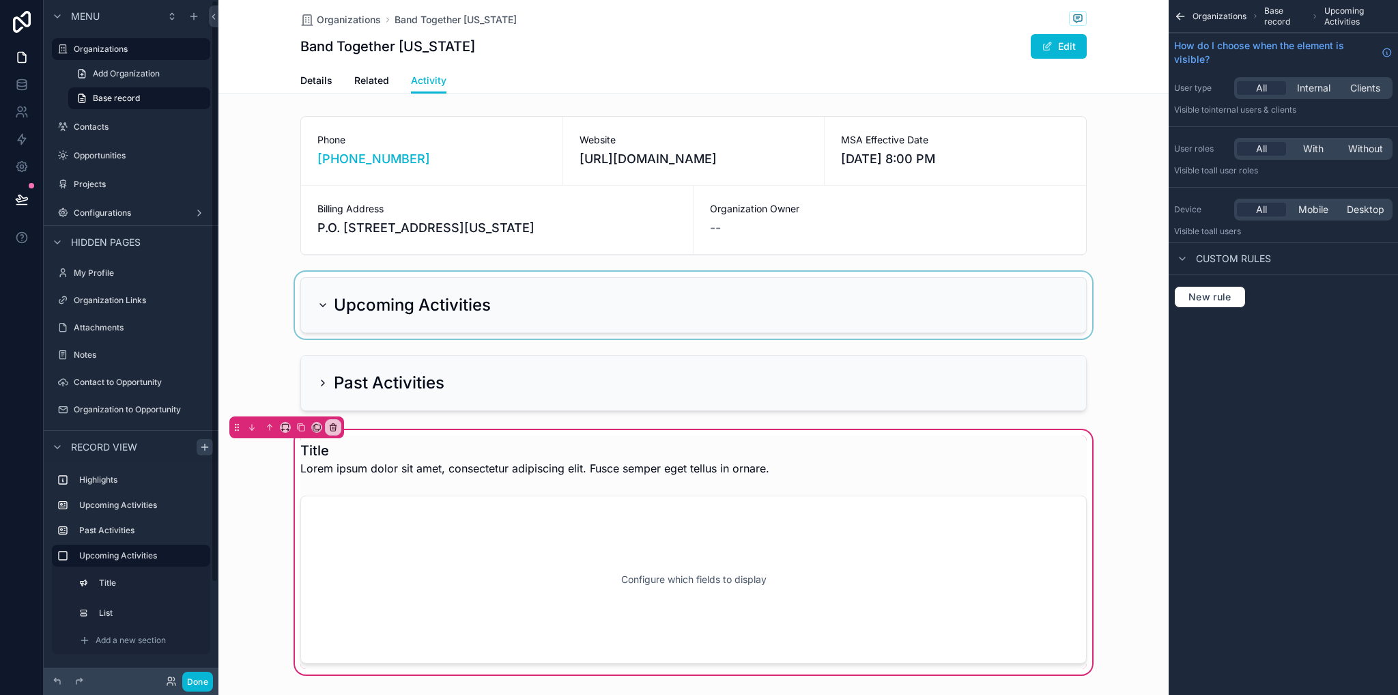
click at [364, 306] on div "scrollable content" at bounding box center [693, 305] width 950 height 67
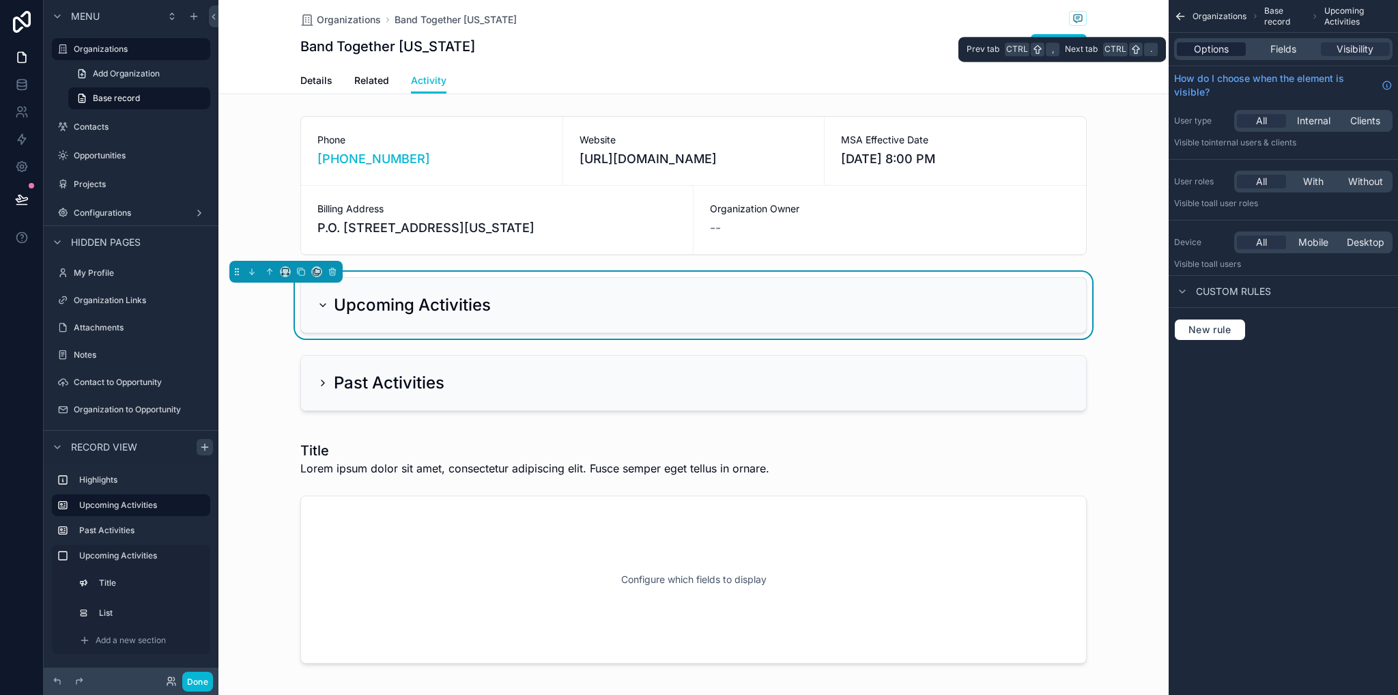
click at [1237, 49] on div "Options" at bounding box center [1211, 49] width 69 height 14
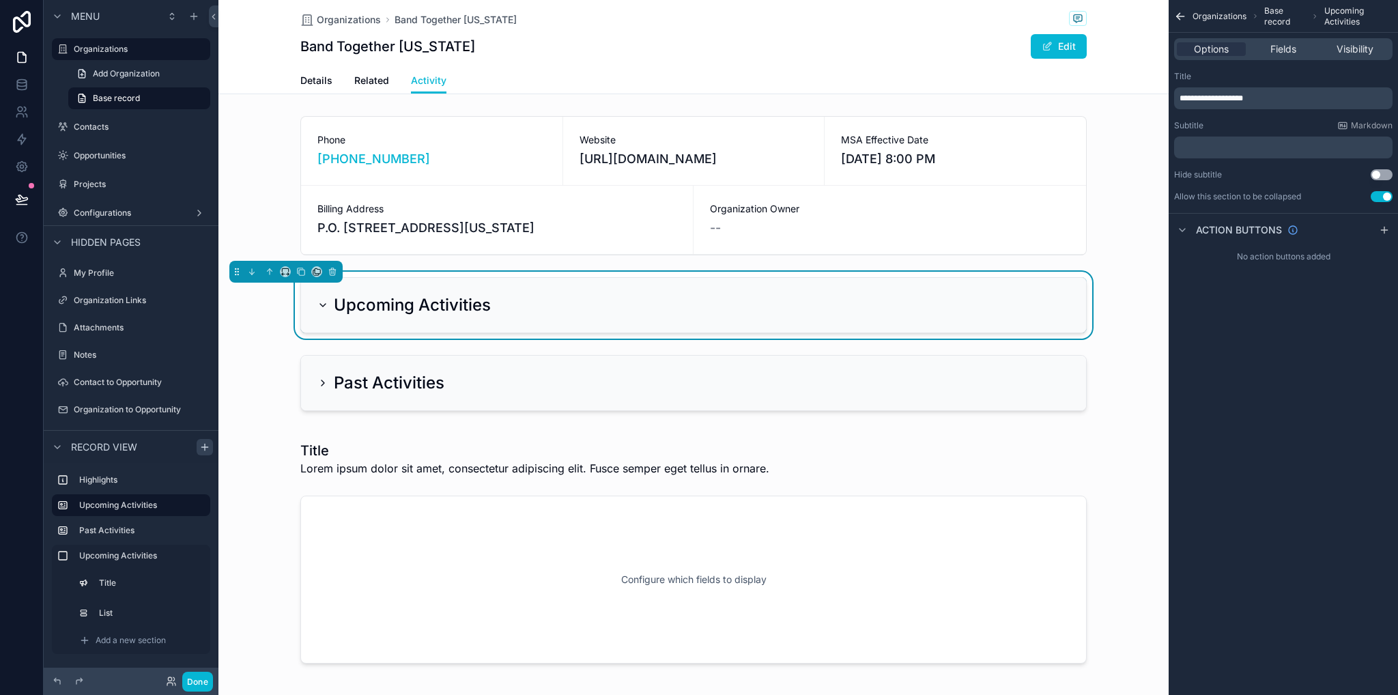
click at [1275, 102] on p "**********" at bounding box center [1284, 98] width 210 height 11
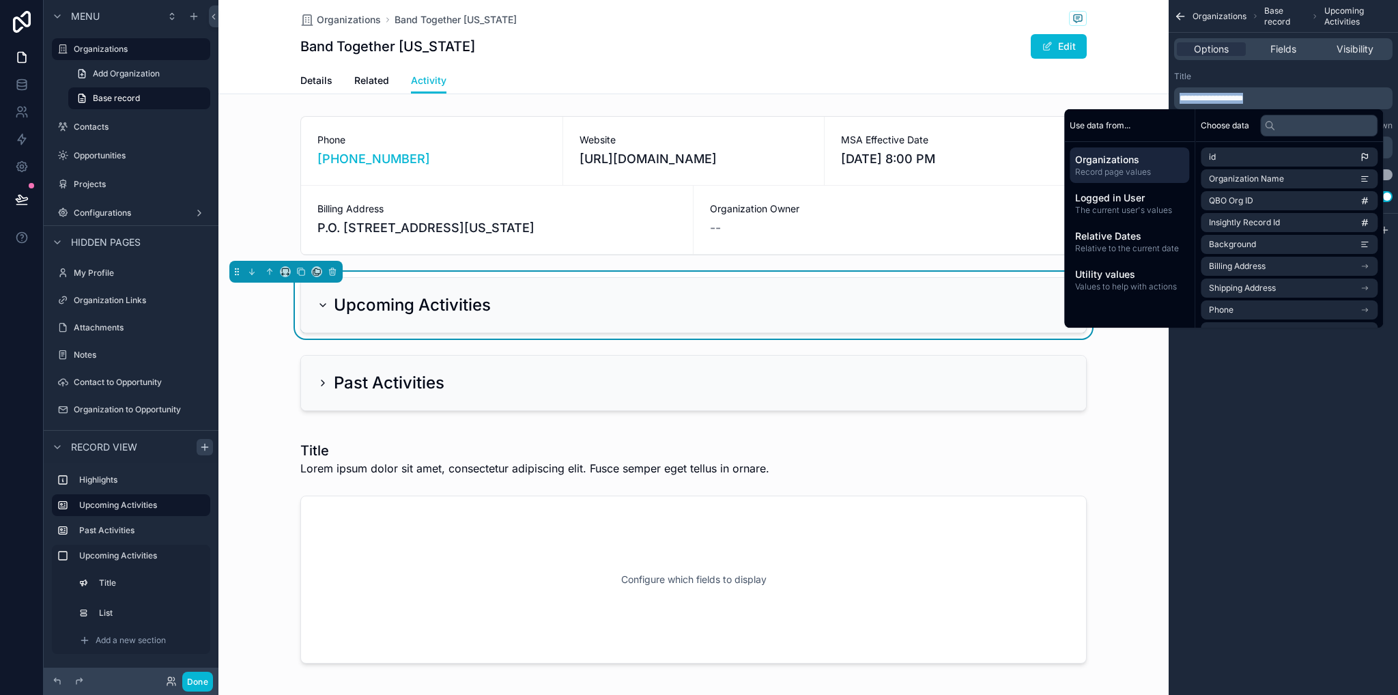
copy span "**********"
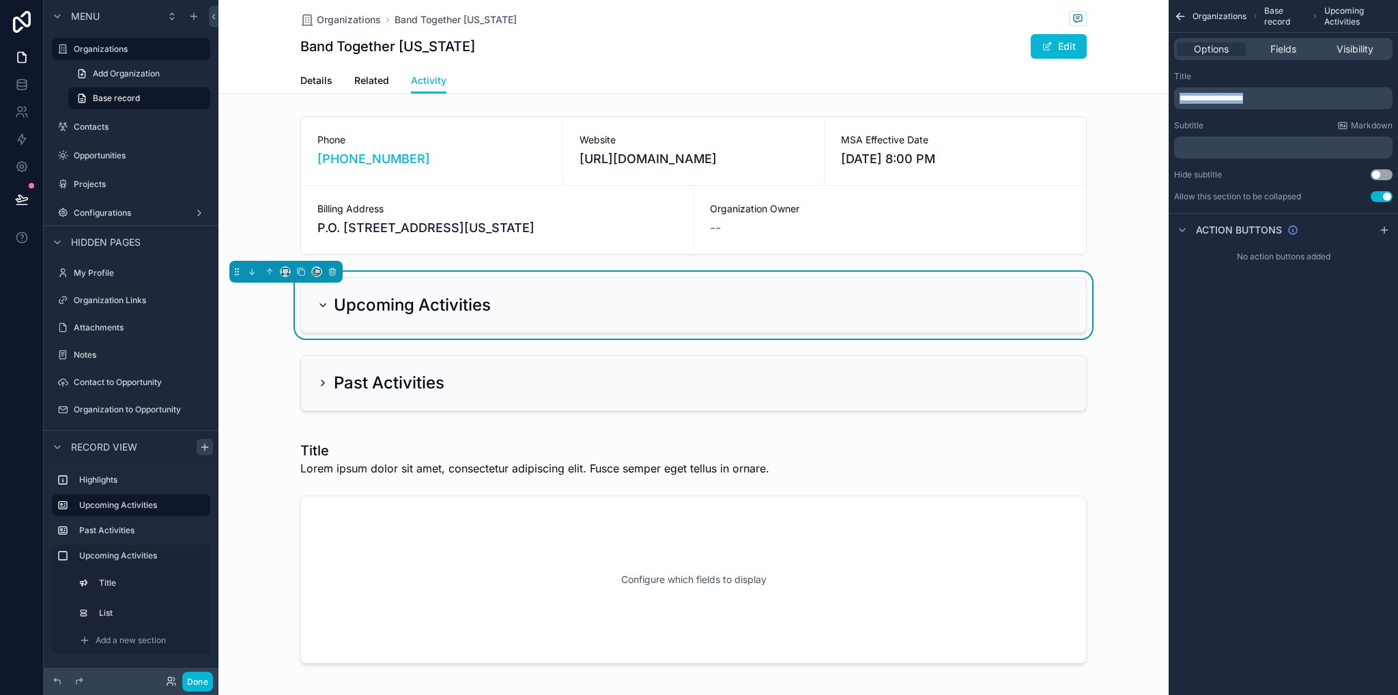
drag, startPoint x: 1310, startPoint y: 511, endPoint x: 802, endPoint y: 415, distance: 516.8
click at [1308, 511] on div "**********" at bounding box center [1282, 347] width 229 height 695
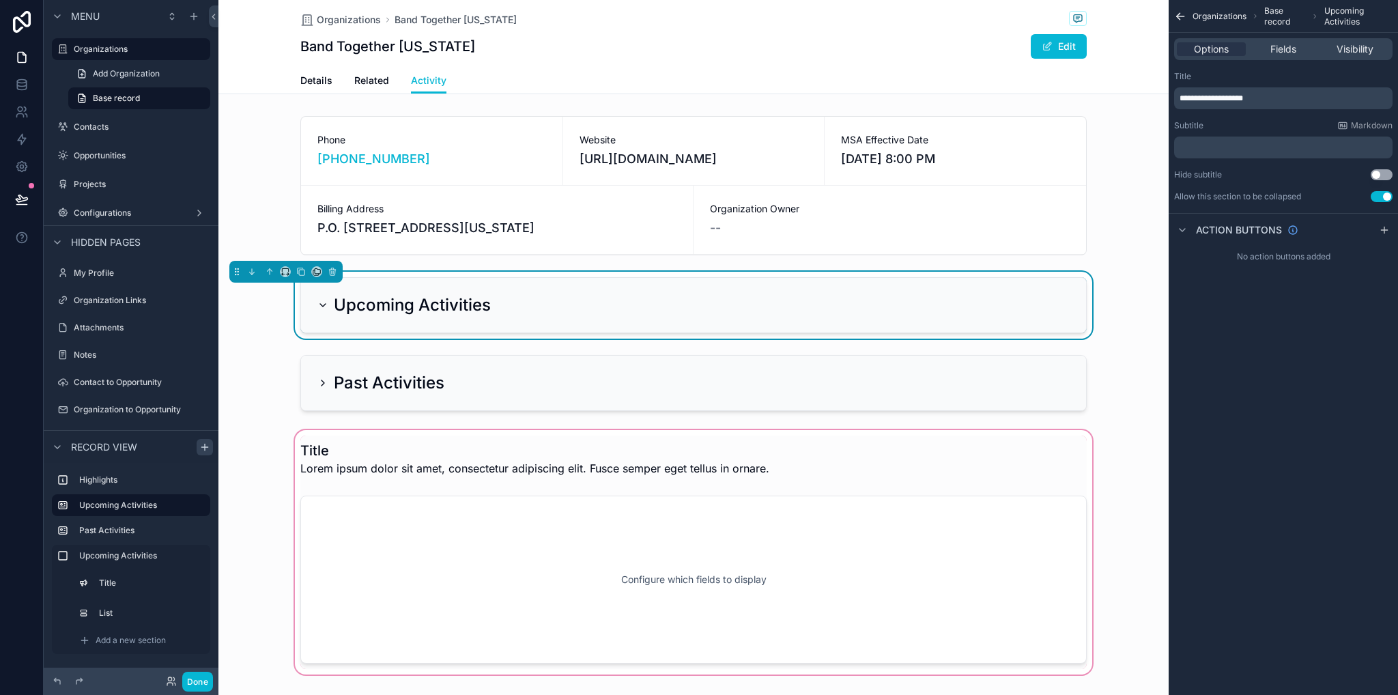
drag, startPoint x: 444, startPoint y: 492, endPoint x: 437, endPoint y: 487, distance: 8.3
click at [444, 492] on div "scrollable content" at bounding box center [693, 552] width 950 height 250
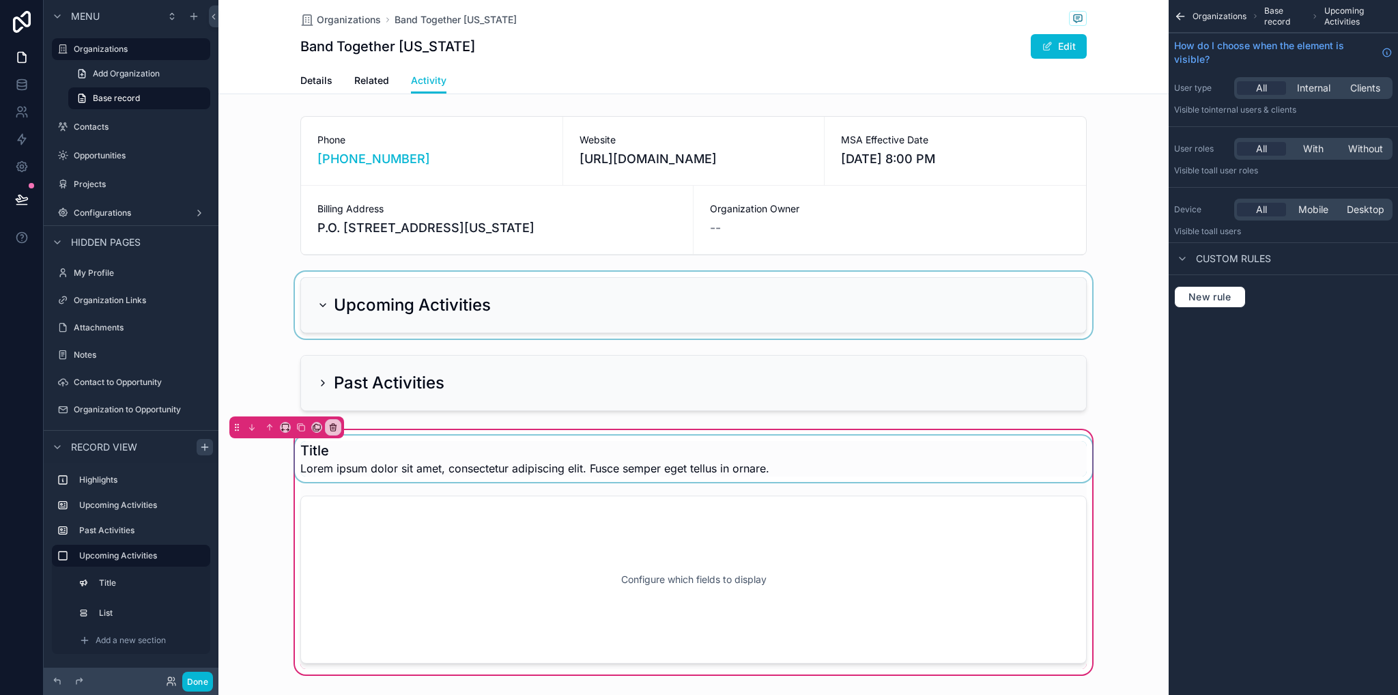
click at [321, 446] on div "scrollable content" at bounding box center [693, 458] width 803 height 46
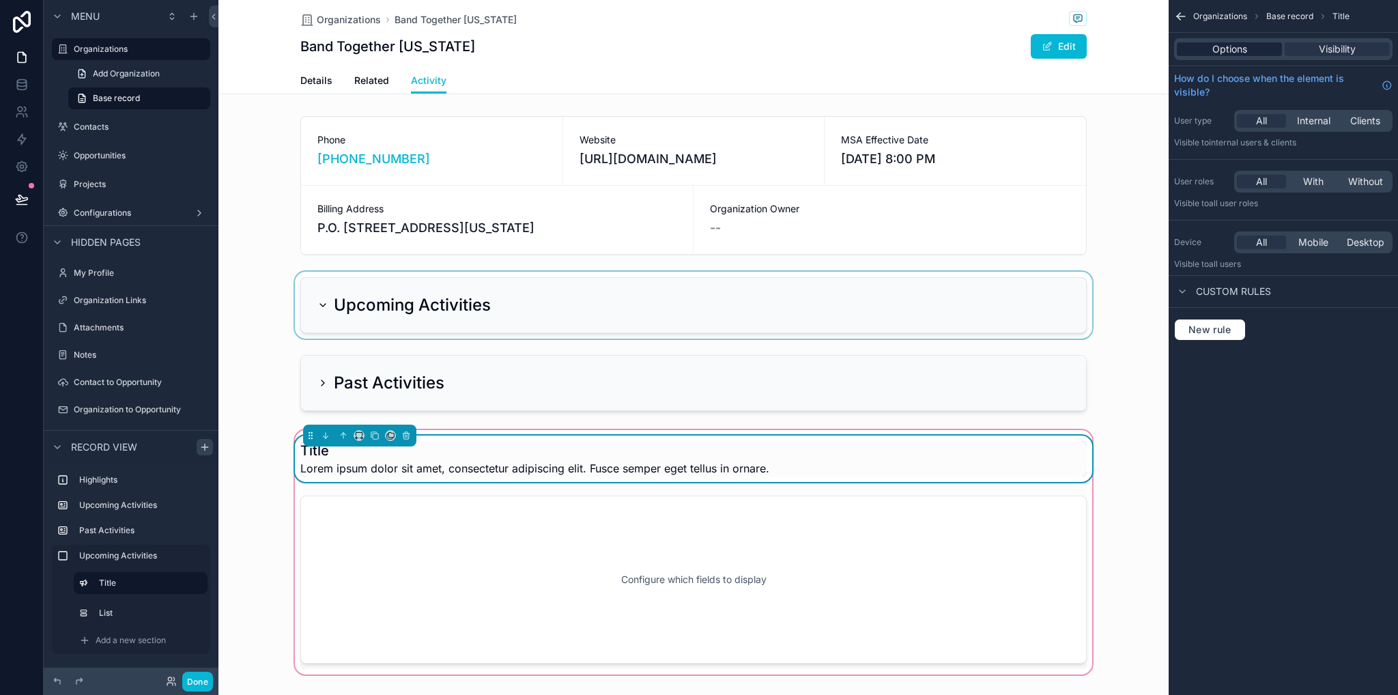
click at [1232, 42] on span "Options" at bounding box center [1229, 49] width 35 height 14
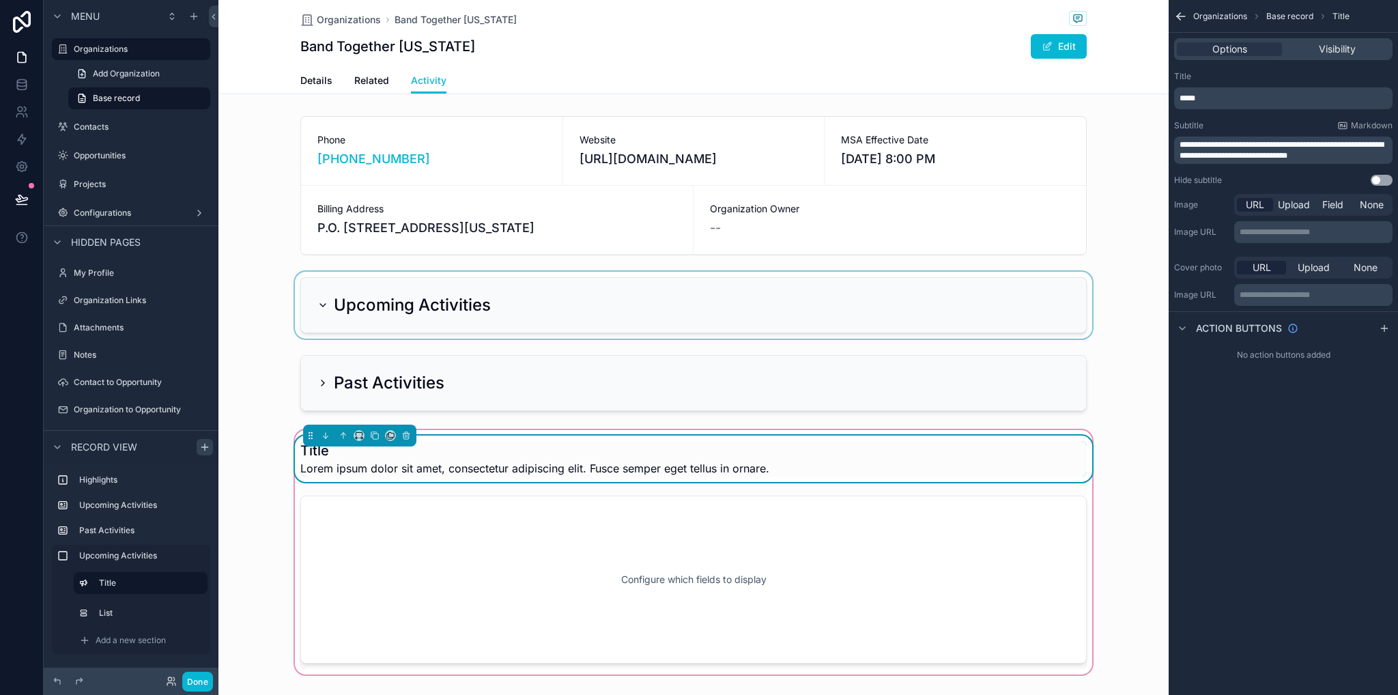
click at [1259, 103] on p "*****" at bounding box center [1284, 98] width 210 height 11
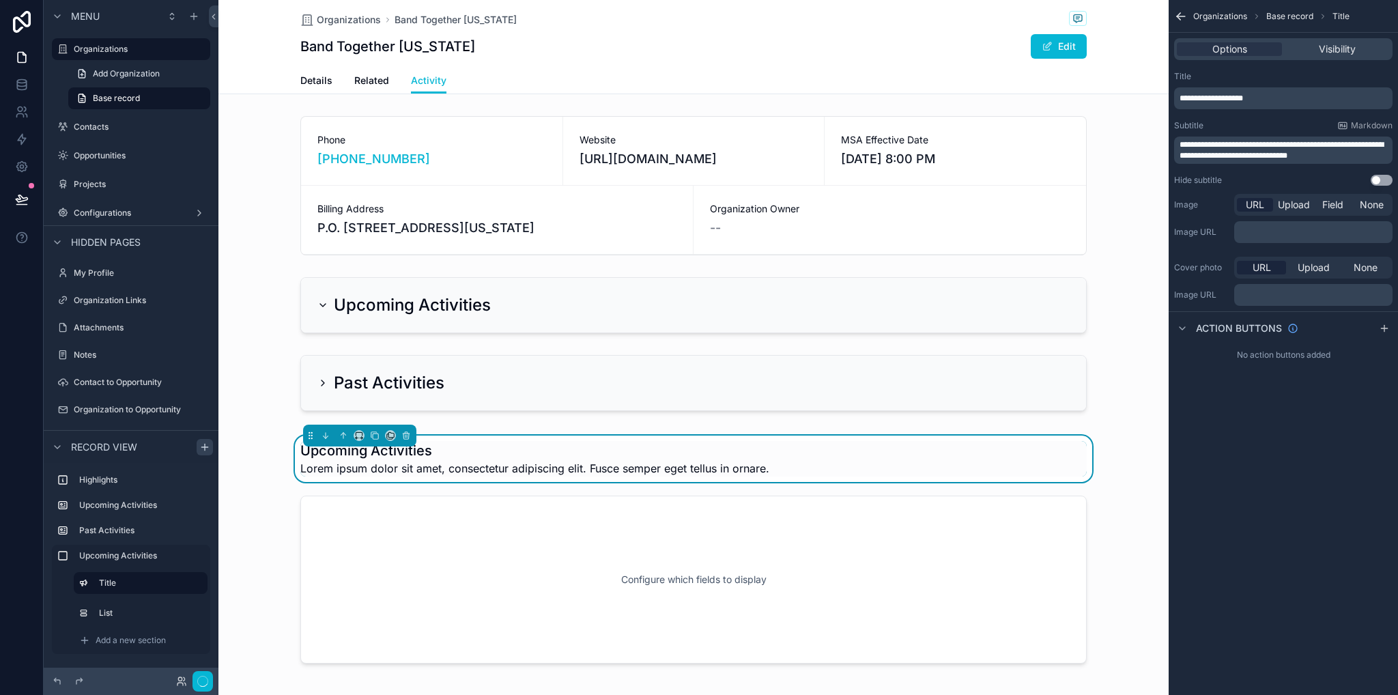
click at [1343, 83] on div "**********" at bounding box center [1283, 90] width 218 height 38
click at [1382, 186] on div "**********" at bounding box center [1282, 129] width 229 height 126
click at [1382, 181] on button "Use setting" at bounding box center [1381, 180] width 22 height 11
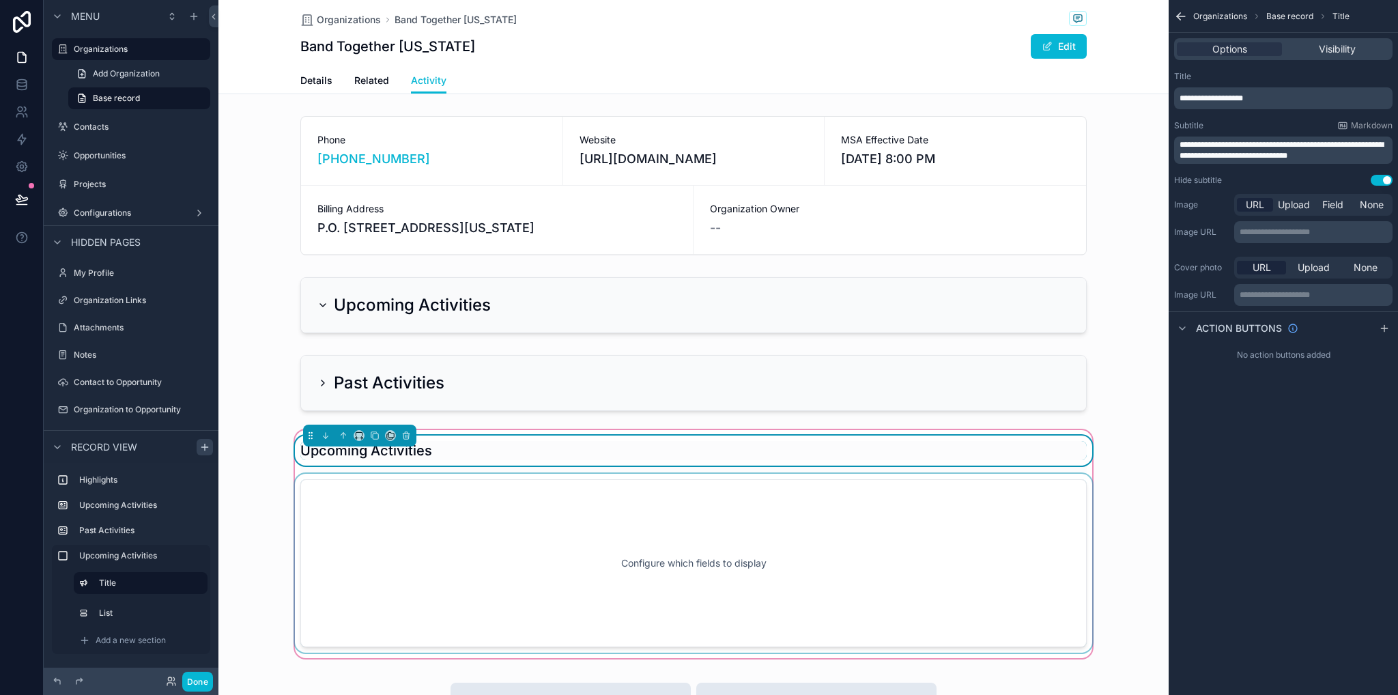
click at [574, 496] on div "scrollable content" at bounding box center [693, 563] width 803 height 179
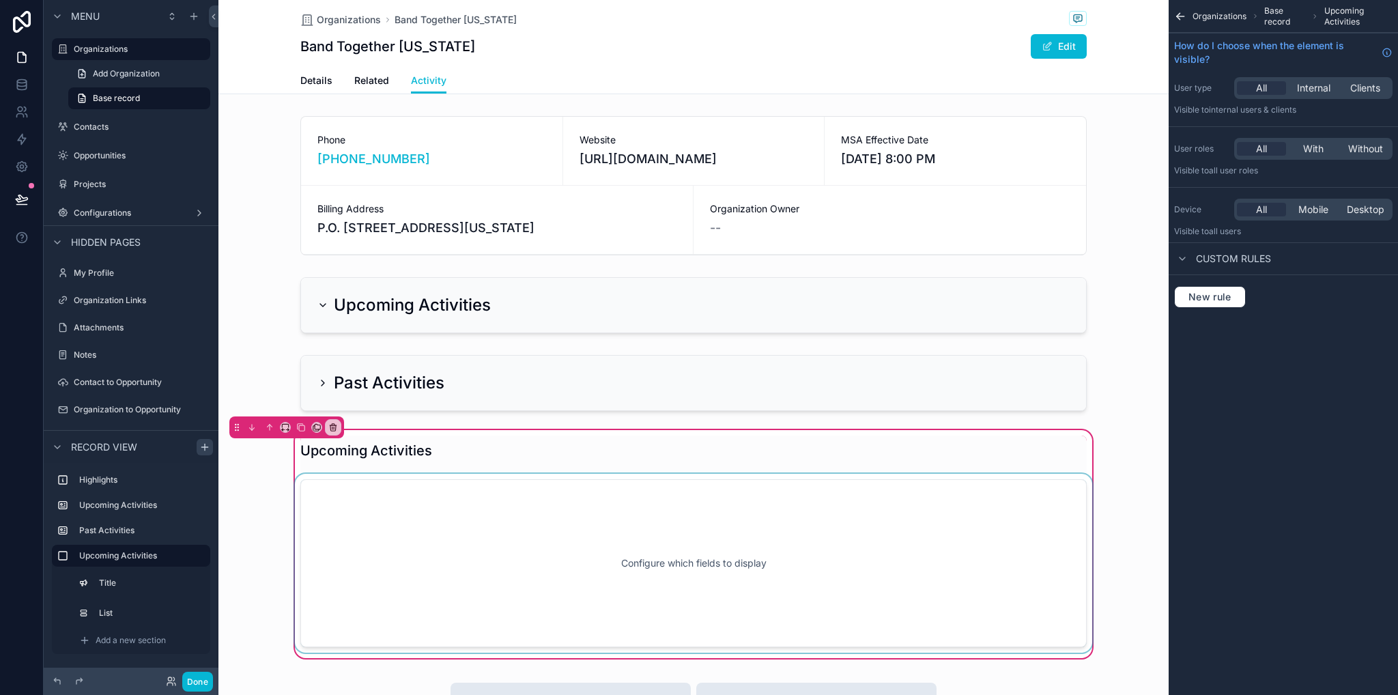
drag, startPoint x: 609, startPoint y: 533, endPoint x: 615, endPoint y: 543, distance: 11.4
click at [609, 533] on div "scrollable content" at bounding box center [693, 563] width 803 height 179
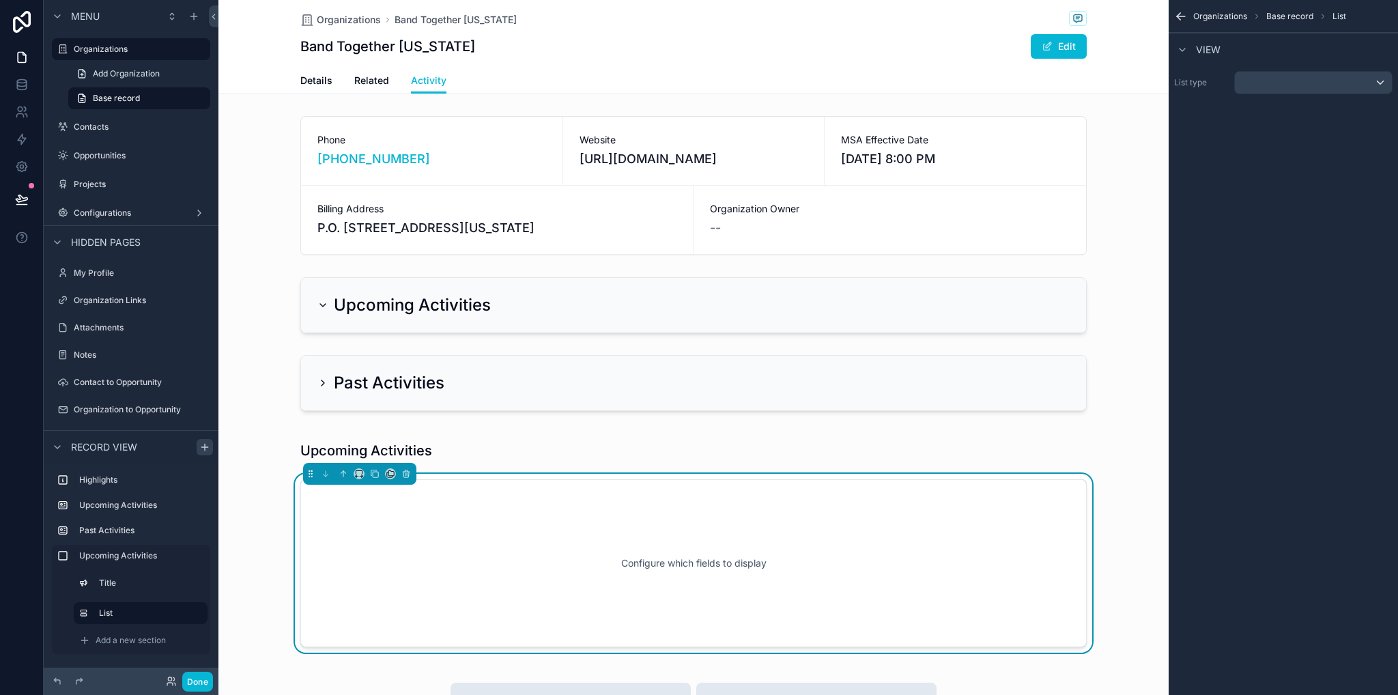
drag, startPoint x: 1250, startPoint y: 96, endPoint x: 1248, endPoint y: 87, distance: 9.1
click at [1249, 94] on div "List type" at bounding box center [1282, 83] width 229 height 34
click at [1249, 85] on div "scrollable content" at bounding box center [1313, 83] width 157 height 22
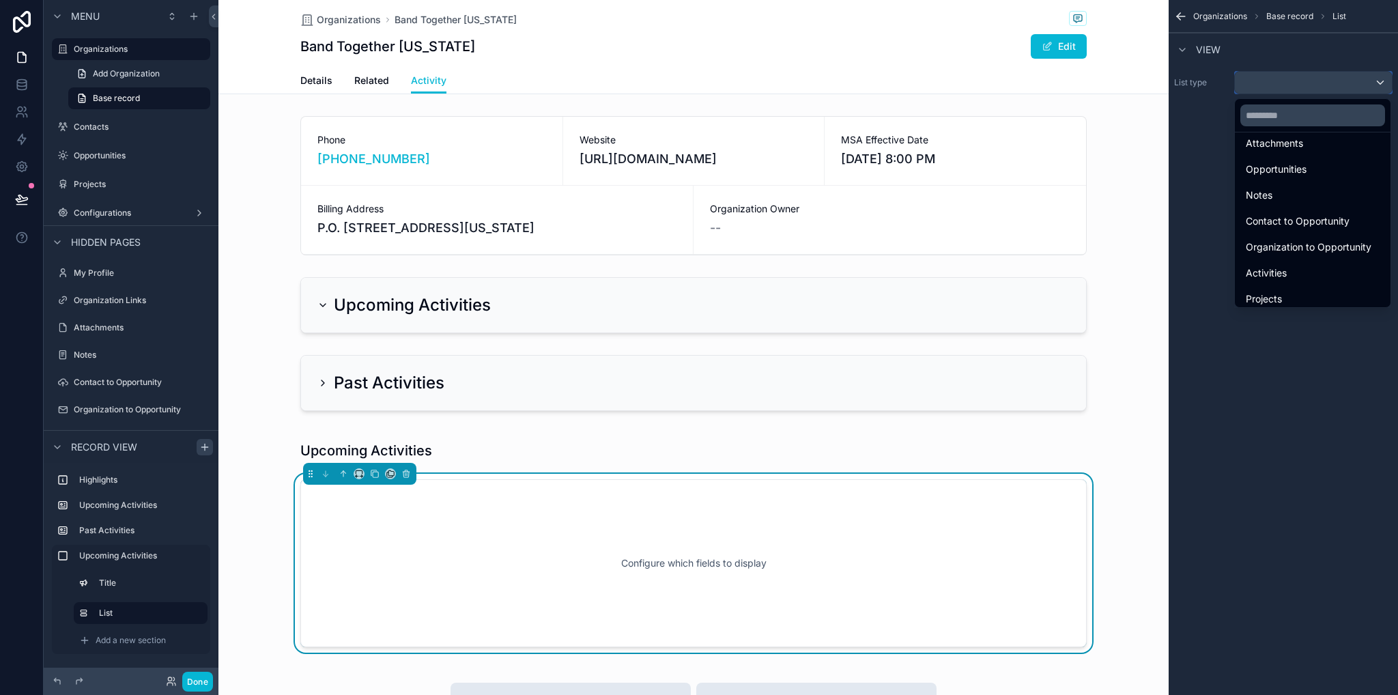
scroll to position [273, 0]
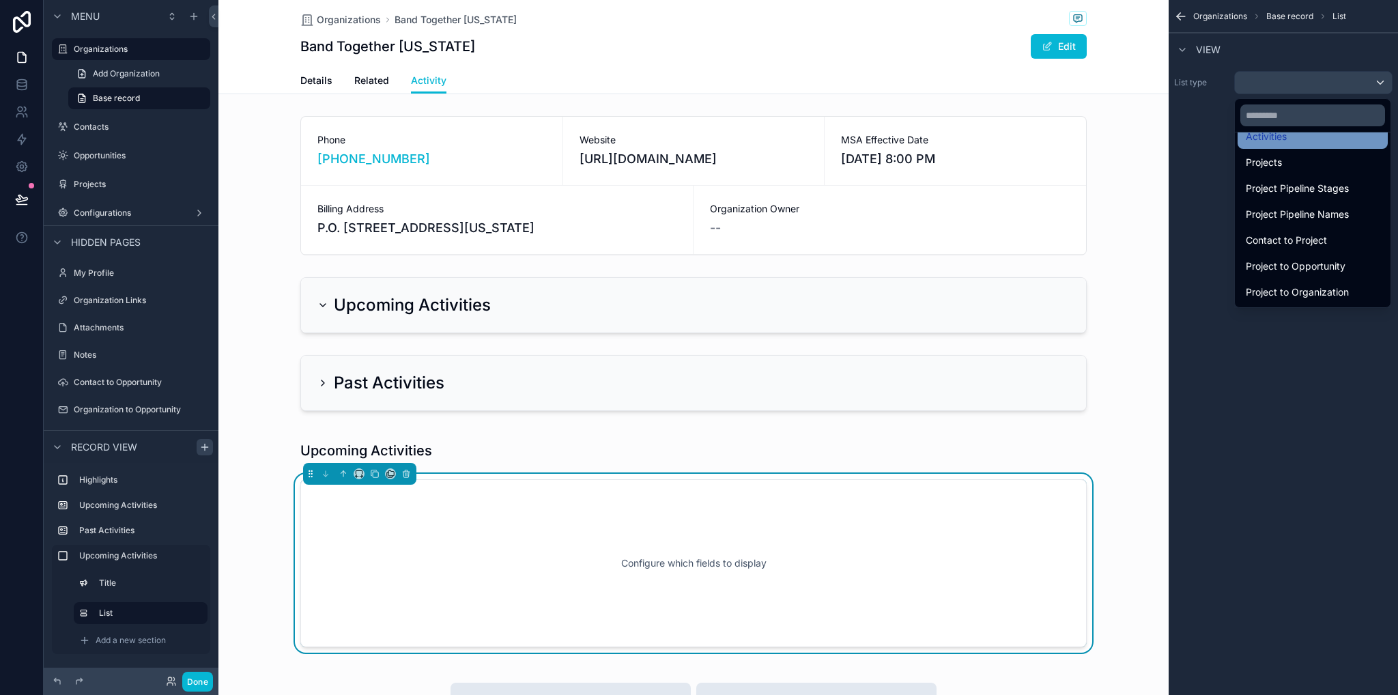
click at [1279, 145] on div "Activities" at bounding box center [1312, 136] width 150 height 25
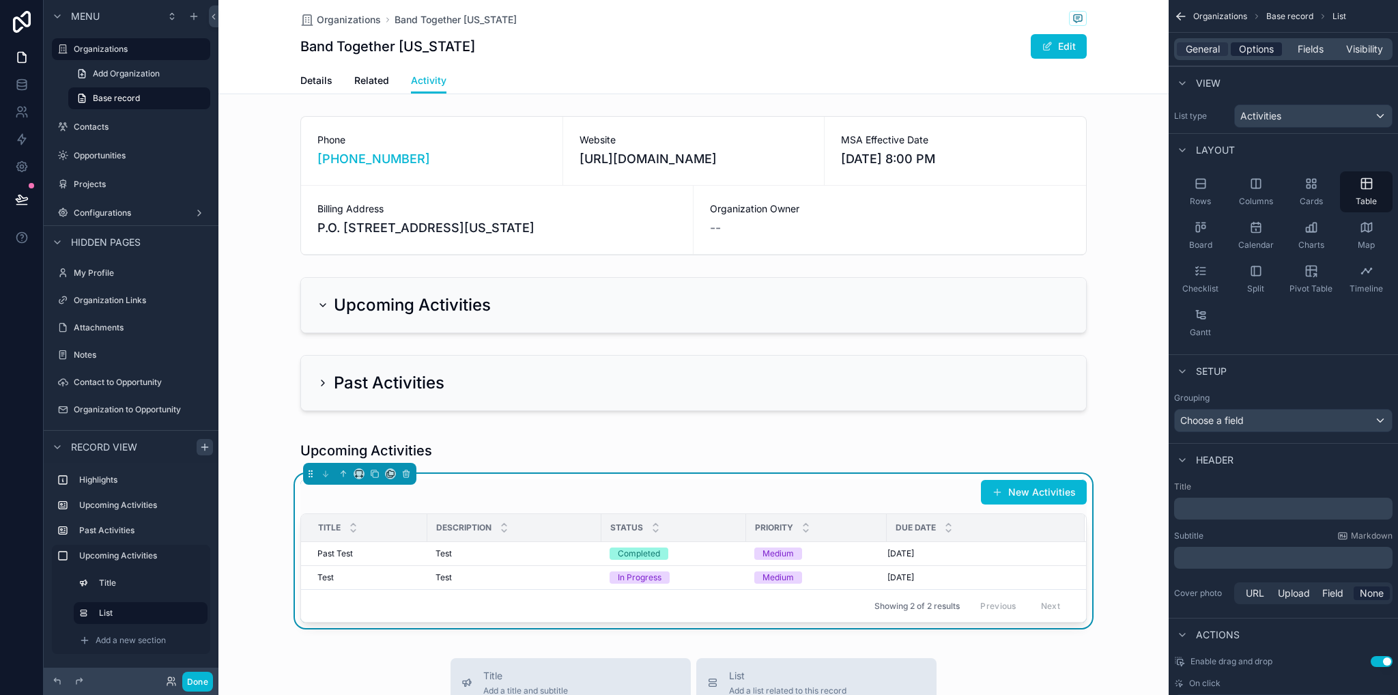
click at [1257, 53] on span "Options" at bounding box center [1256, 49] width 35 height 14
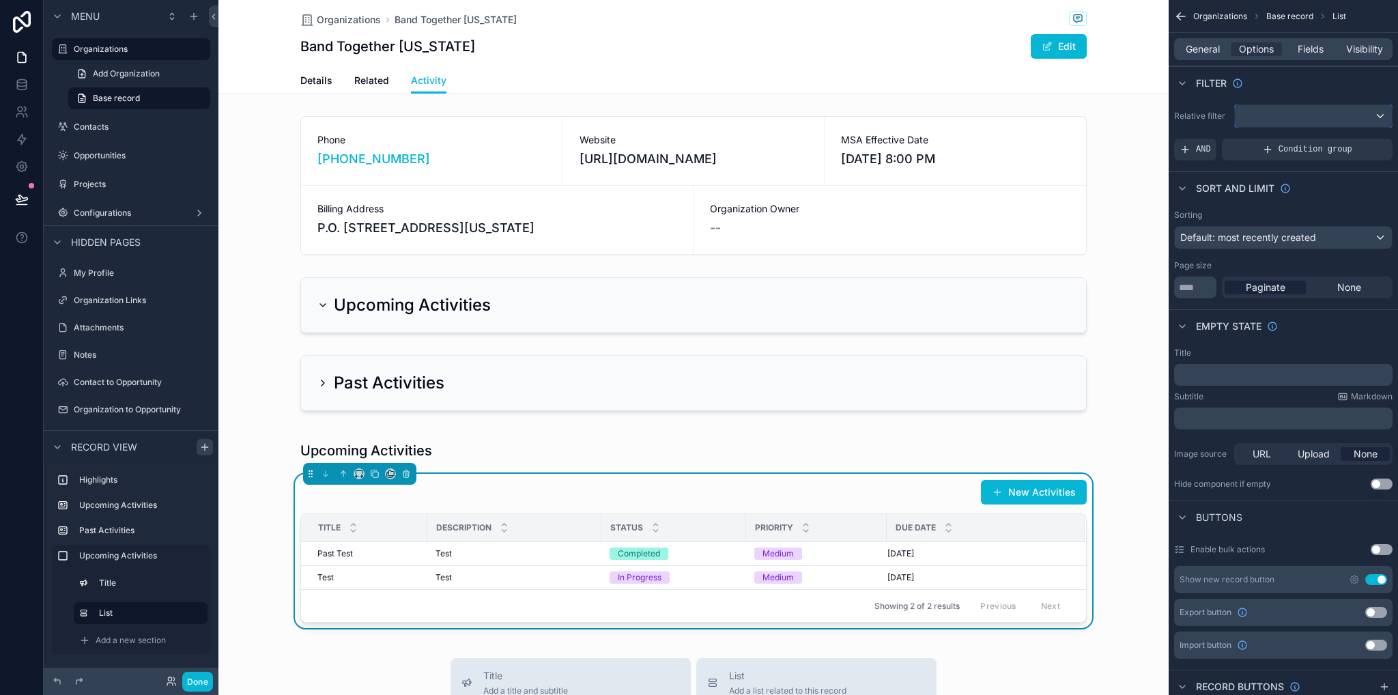
click at [1278, 111] on div "scrollable content" at bounding box center [1313, 116] width 157 height 22
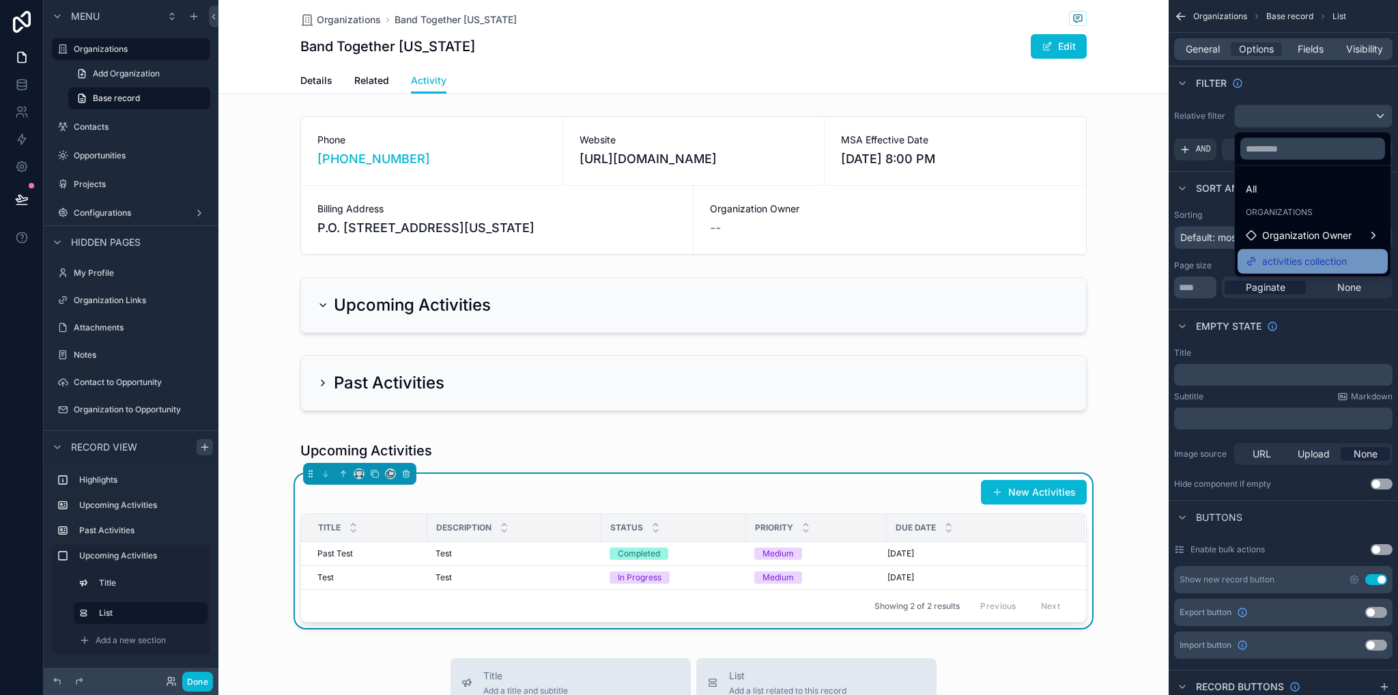
click at [1305, 260] on span "activities collection" at bounding box center [1304, 261] width 85 height 16
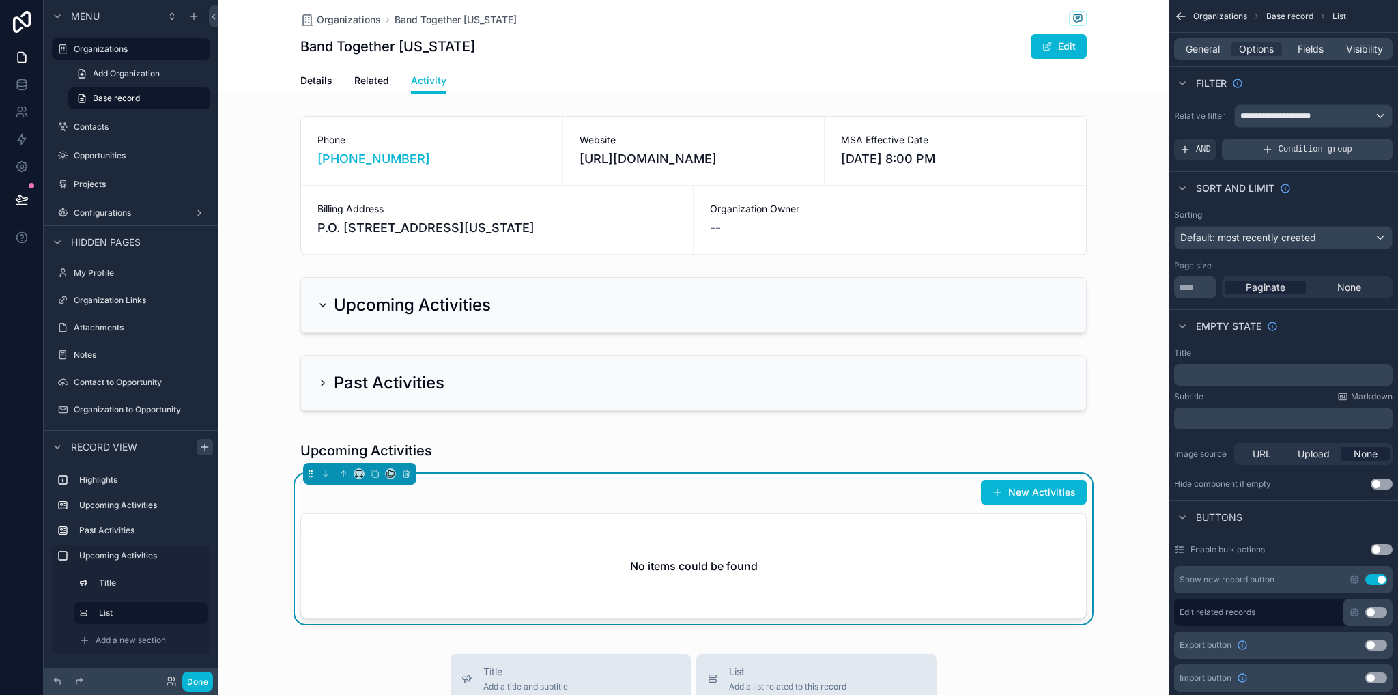
click at [1288, 153] on span "Condition group" at bounding box center [1315, 149] width 74 height 11
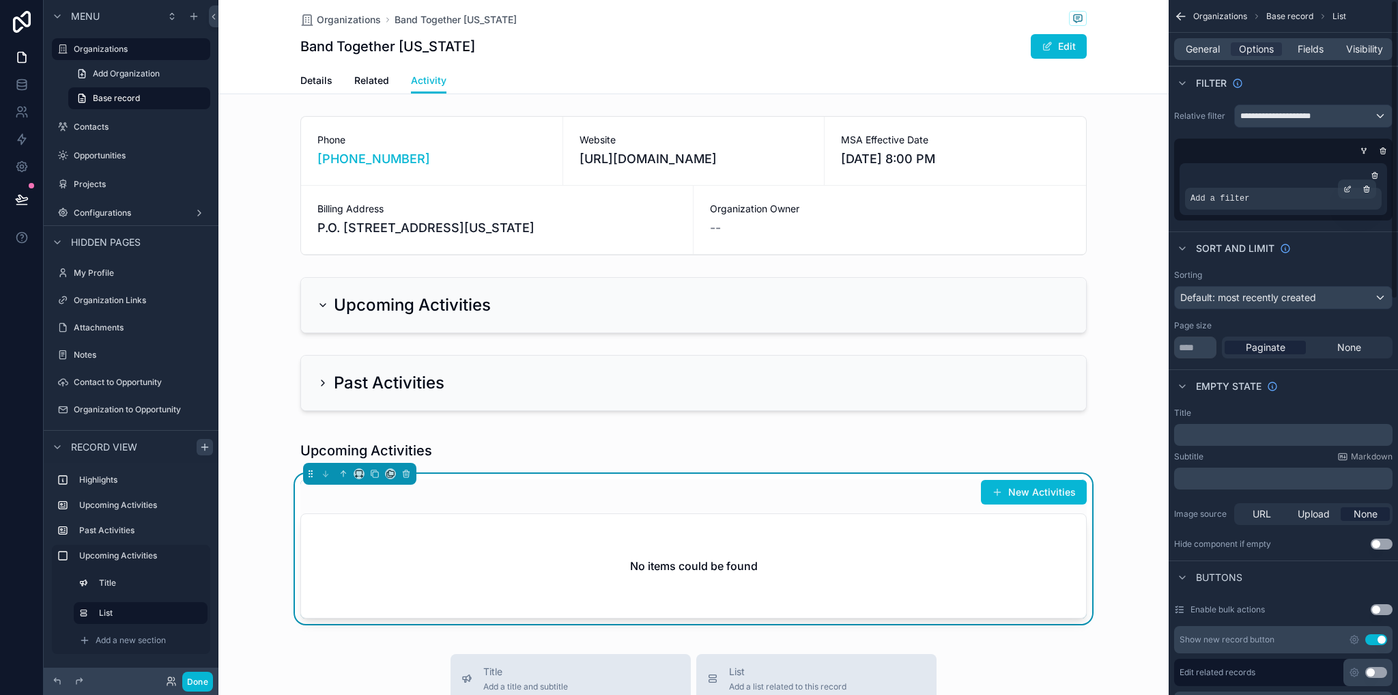
click at [1224, 203] on span "Add a filter" at bounding box center [1219, 198] width 59 height 11
click at [1346, 186] on icon "scrollable content" at bounding box center [1347, 189] width 8 height 8
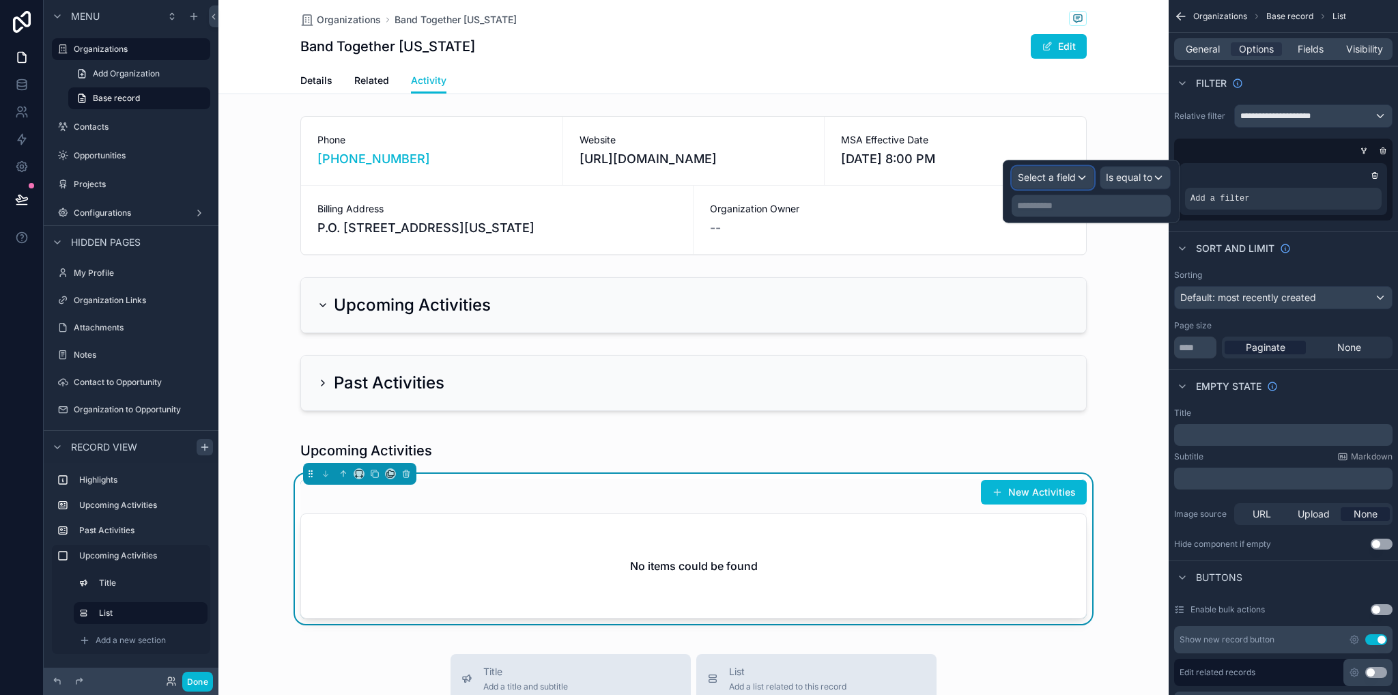
click at [1037, 183] on span "Select a field" at bounding box center [1047, 178] width 58 height 14
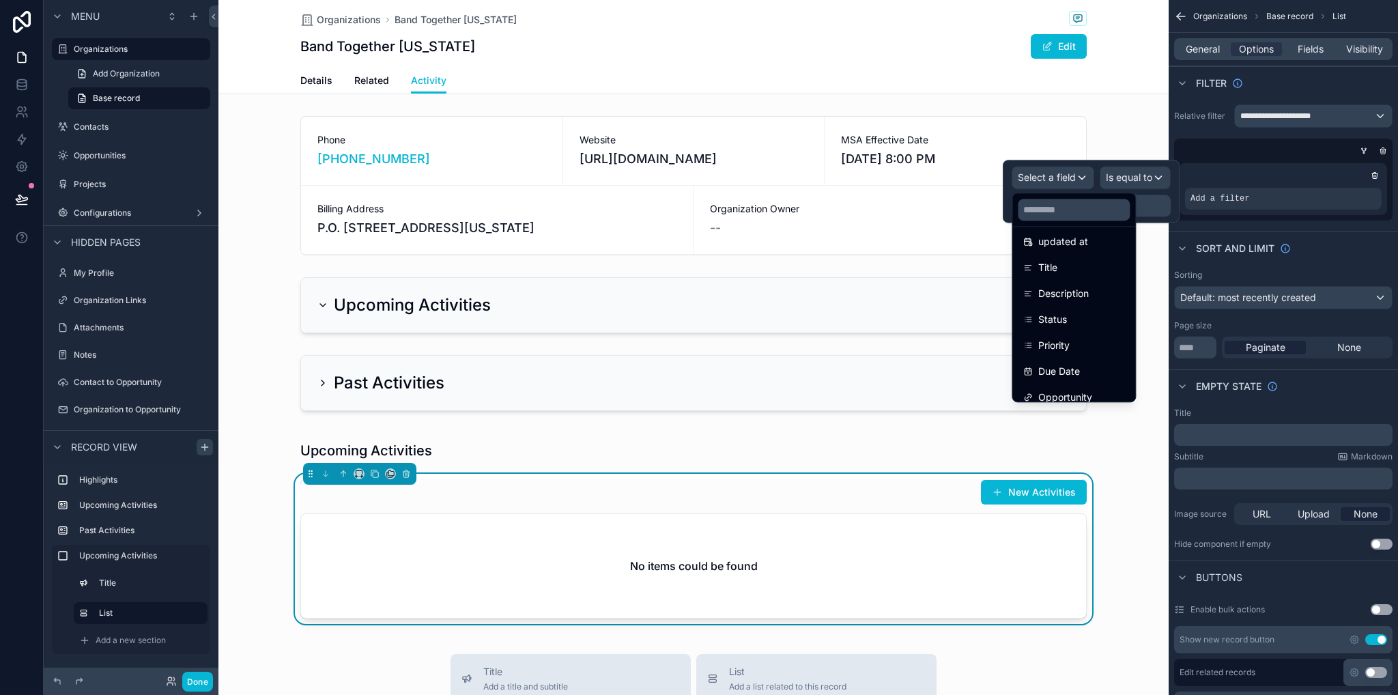
scroll to position [93, 0]
click at [1095, 317] on div "Status" at bounding box center [1073, 312] width 101 height 16
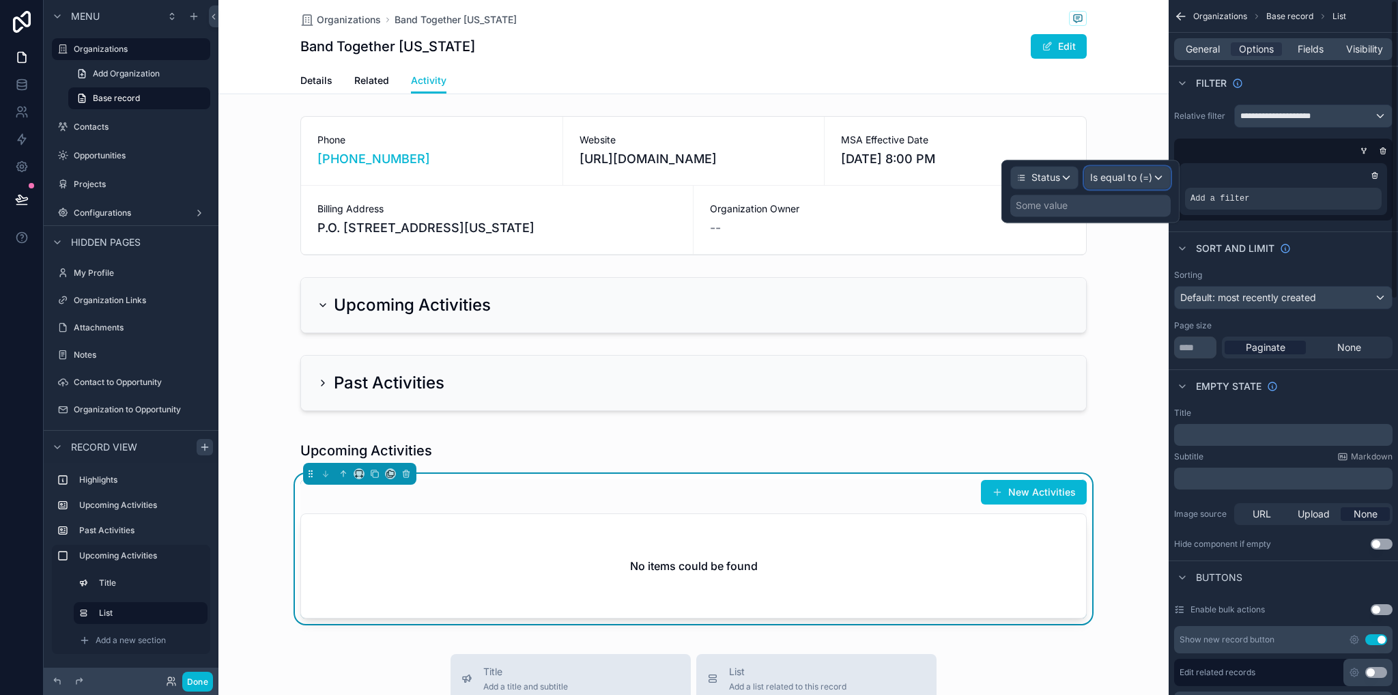
click at [1129, 179] on span "Is equal to (=)" at bounding box center [1121, 178] width 62 height 14
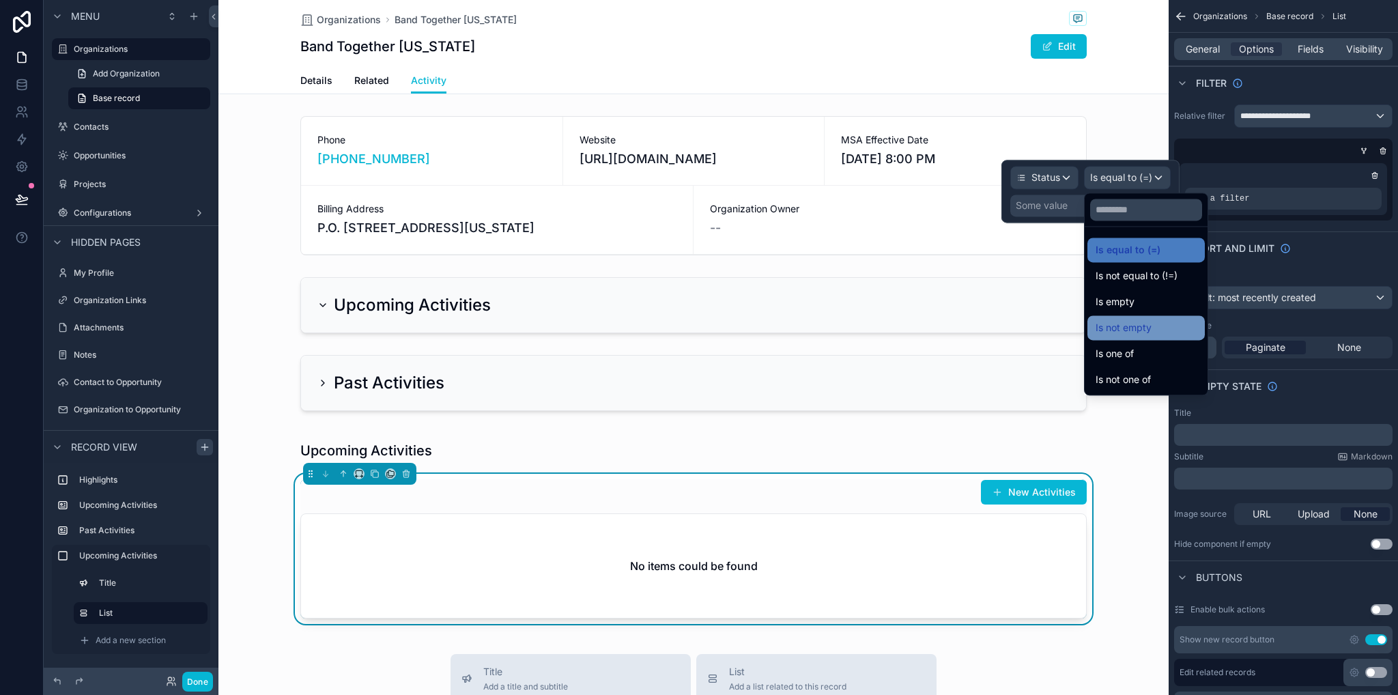
click at [1142, 319] on span "Is not empty" at bounding box center [1123, 327] width 56 height 16
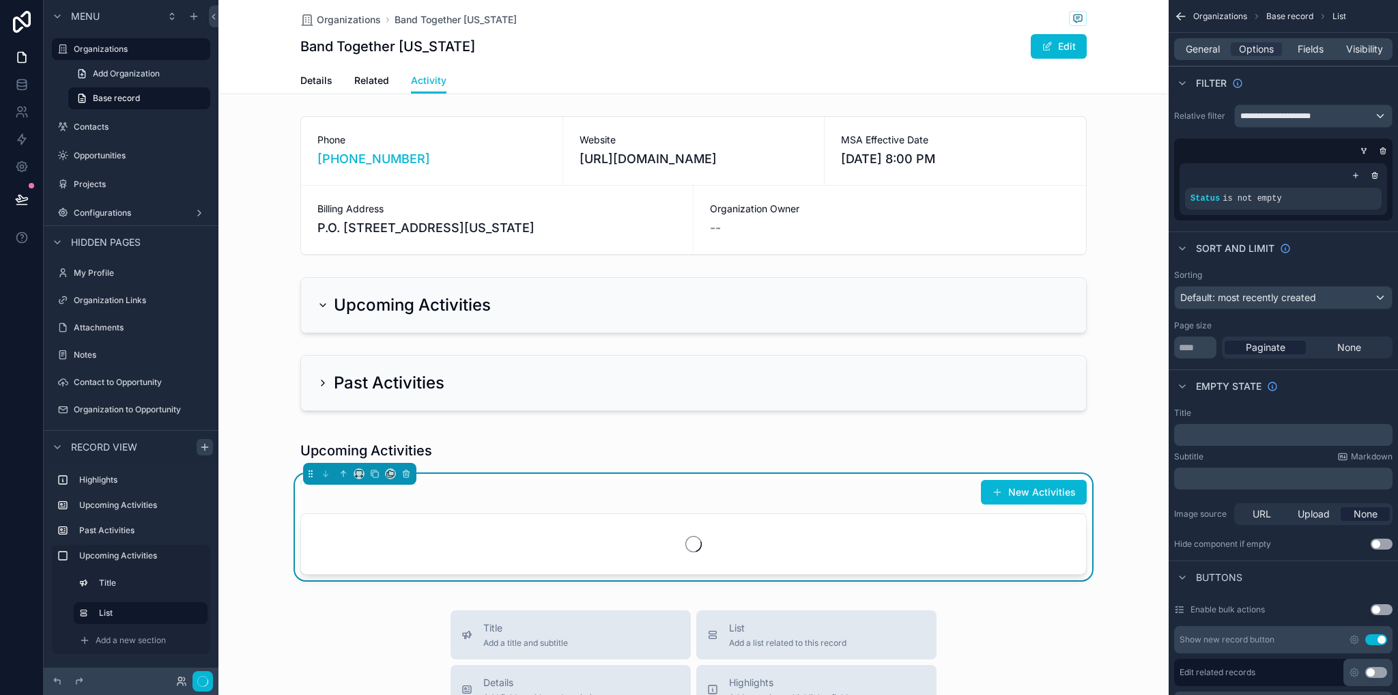
click at [1142, 319] on div "scrollable content" at bounding box center [693, 305] width 950 height 67
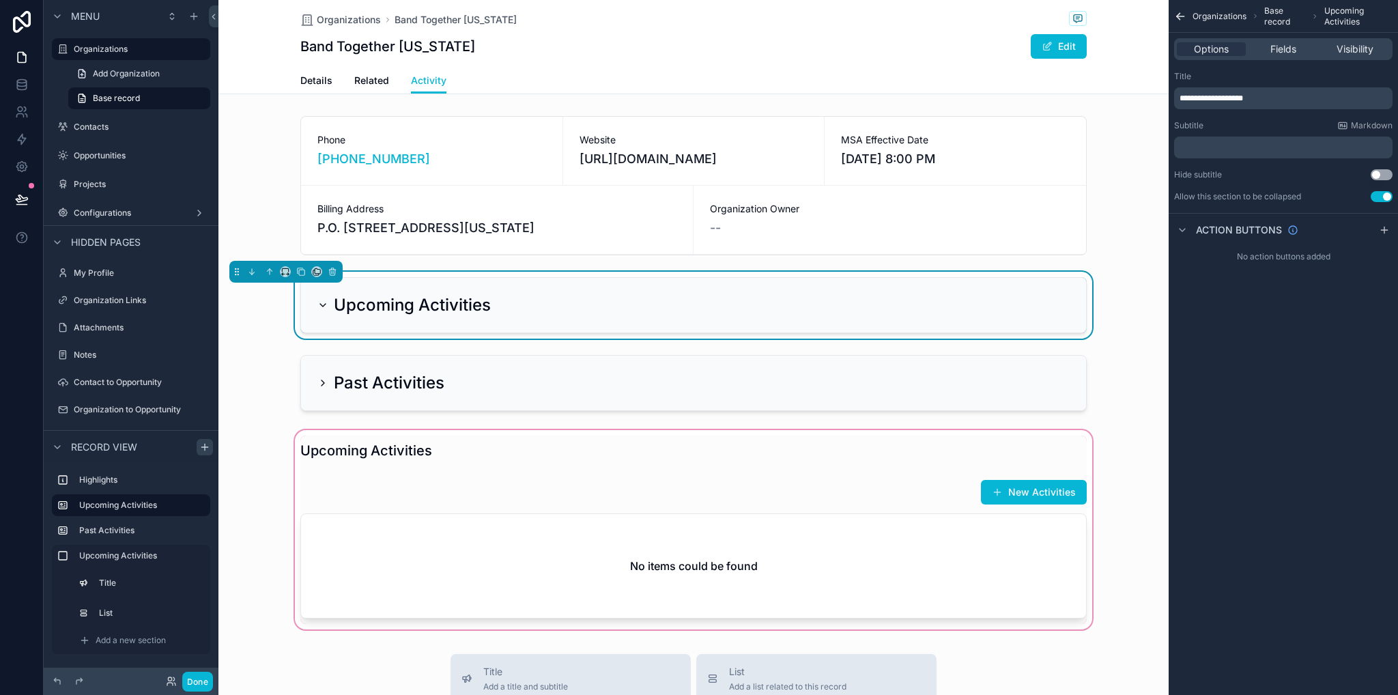
scroll to position [137, 0]
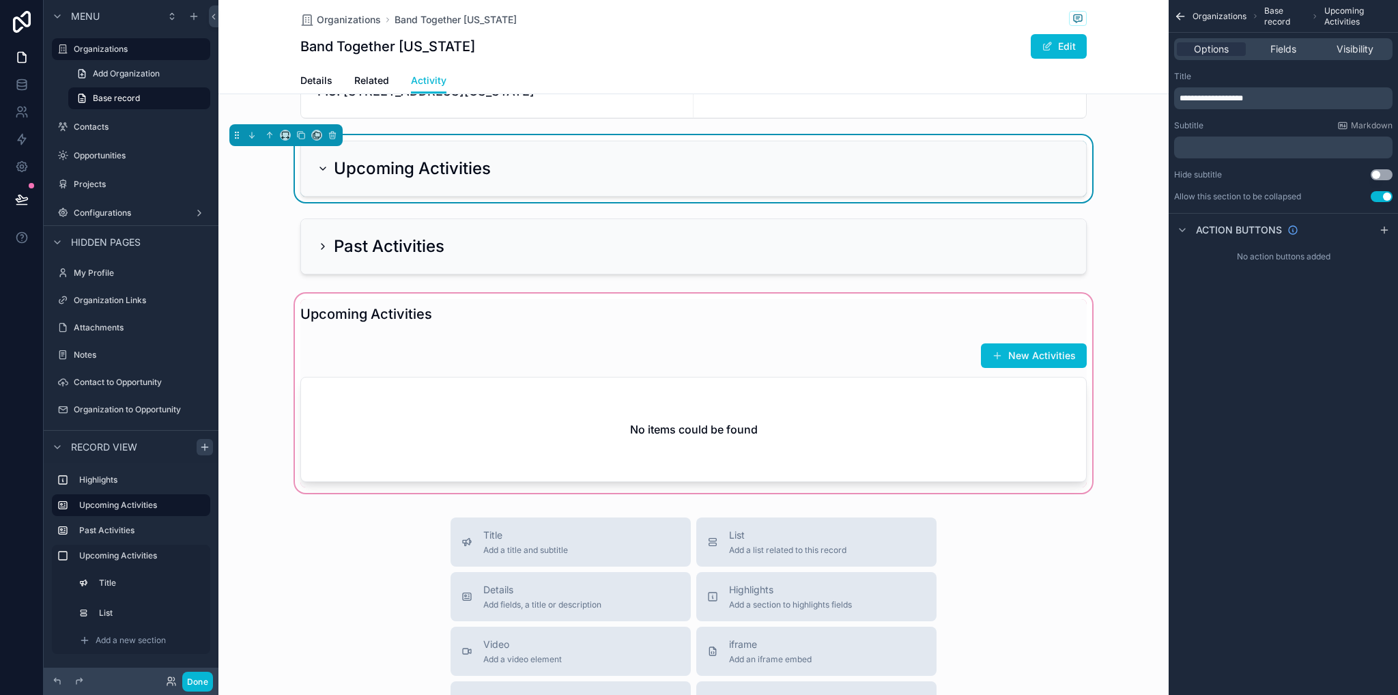
click at [624, 386] on div "scrollable content" at bounding box center [693, 393] width 950 height 205
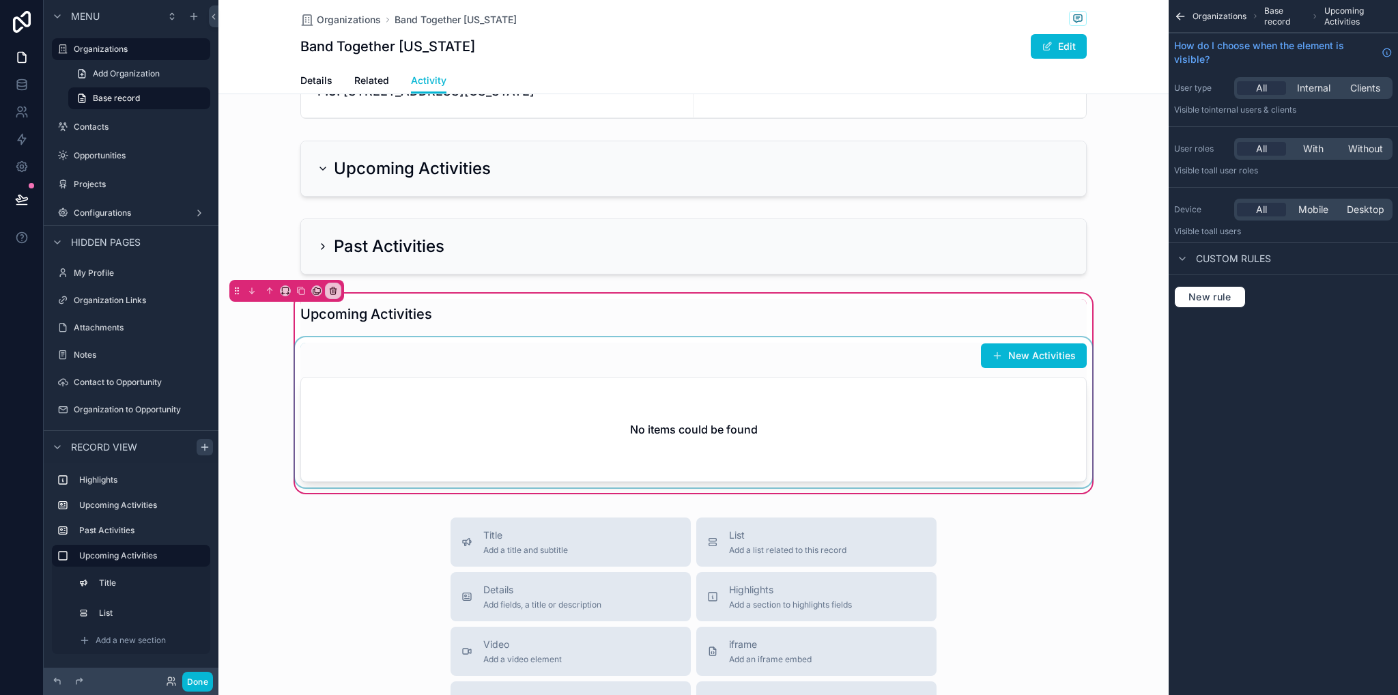
click at [598, 407] on div "scrollable content" at bounding box center [693, 412] width 803 height 150
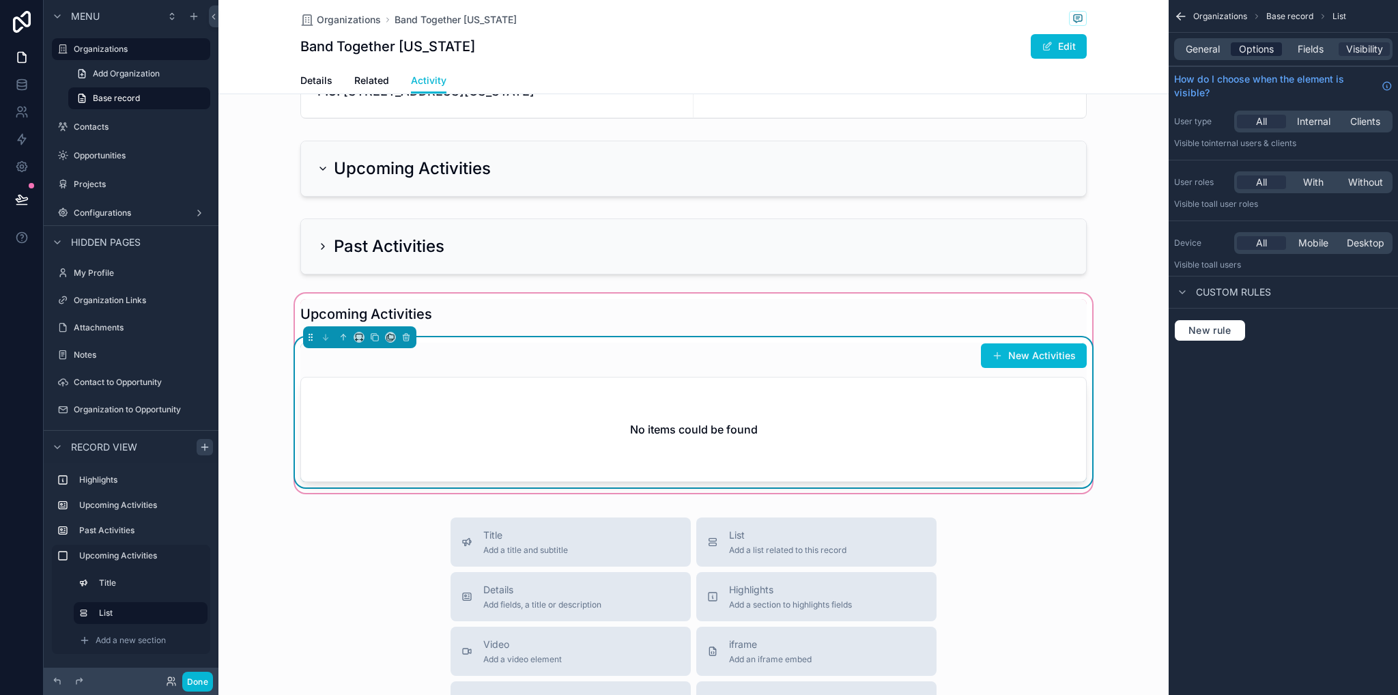
click at [1261, 53] on span "Options" at bounding box center [1256, 49] width 35 height 14
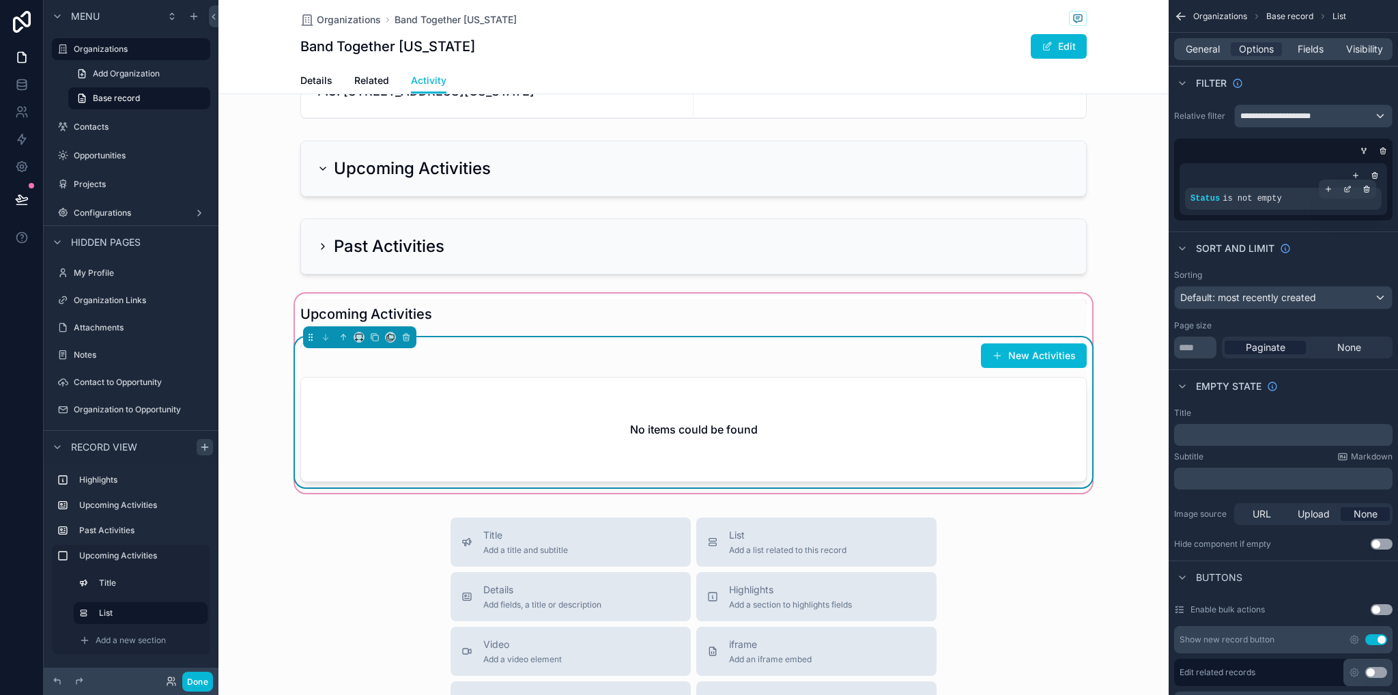
click at [1280, 198] on div "Status is not empty" at bounding box center [1283, 198] width 186 height 11
click at [1351, 187] on div "scrollable content" at bounding box center [1347, 188] width 19 height 19
click at [1116, 192] on span "Is not empty" at bounding box center [1124, 191] width 56 height 14
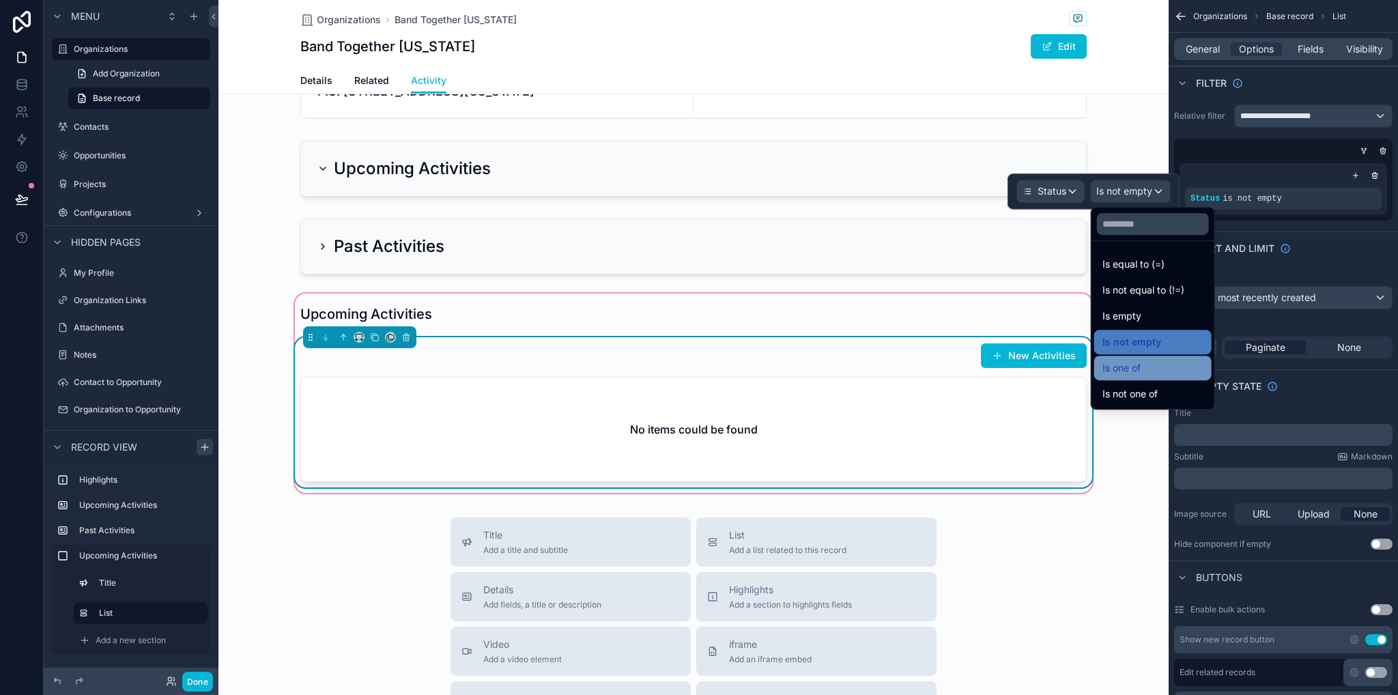
click at [1164, 369] on div "Is one of" at bounding box center [1152, 368] width 101 height 16
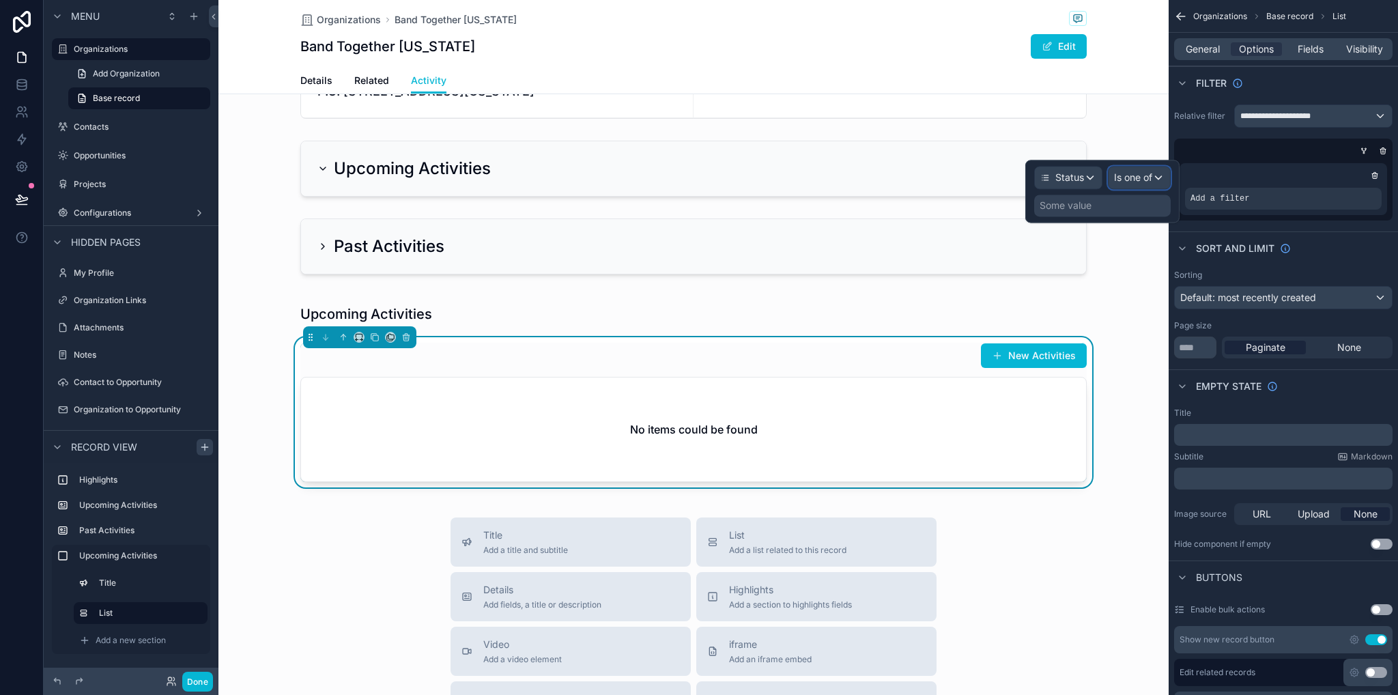
click at [1120, 181] on span "Is one of" at bounding box center [1133, 178] width 38 height 14
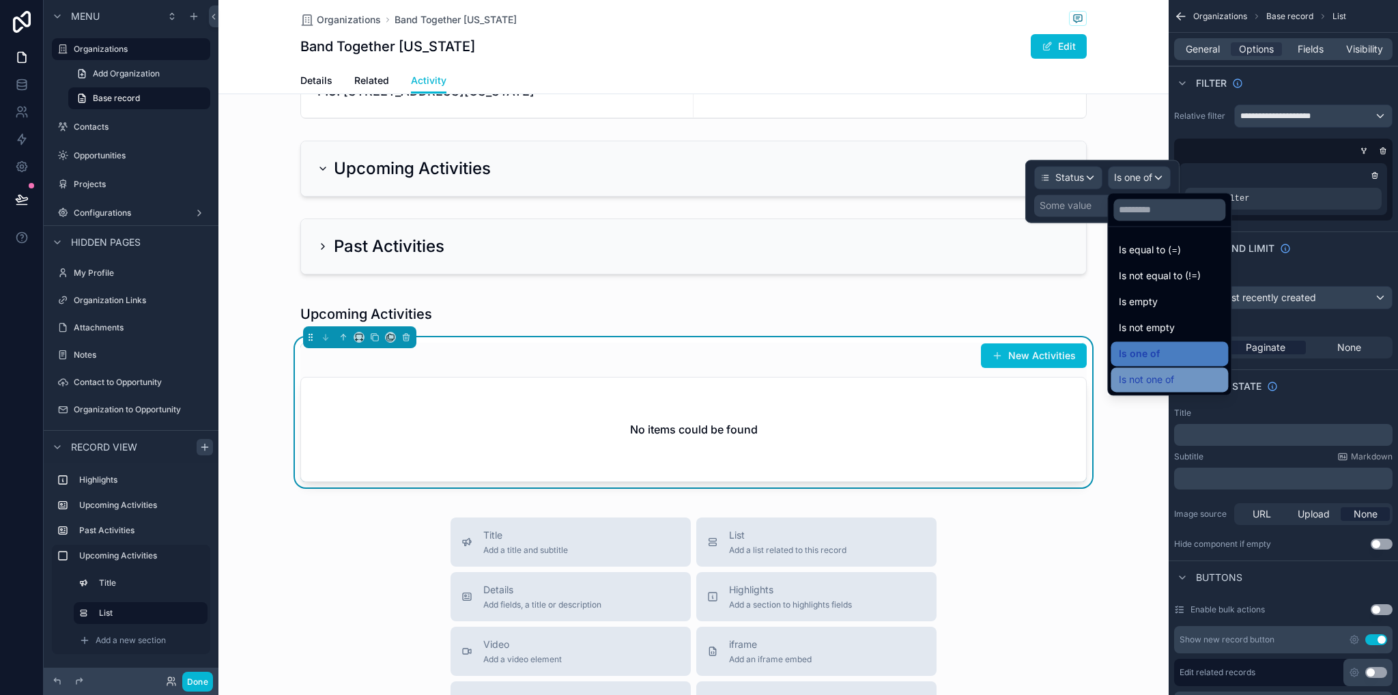
click at [1158, 385] on span "Is not one of" at bounding box center [1146, 379] width 55 height 16
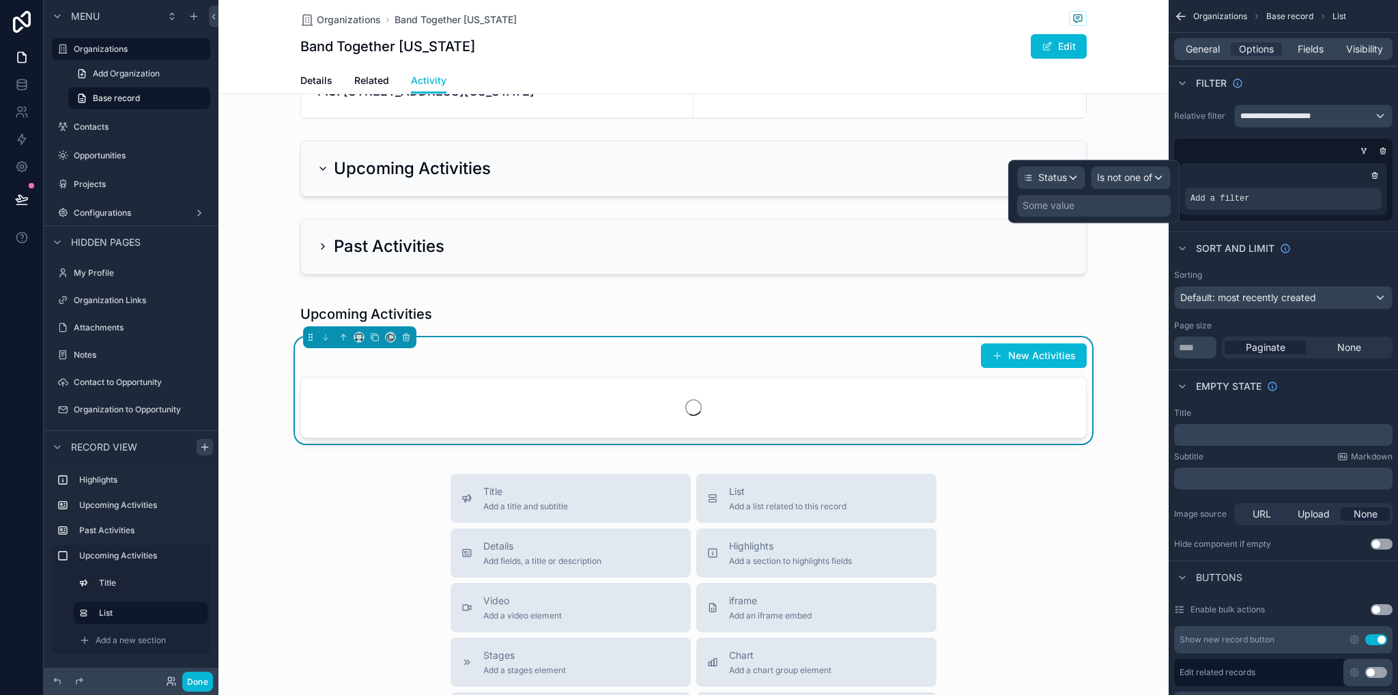
click at [1111, 200] on div "Some value" at bounding box center [1094, 206] width 154 height 22
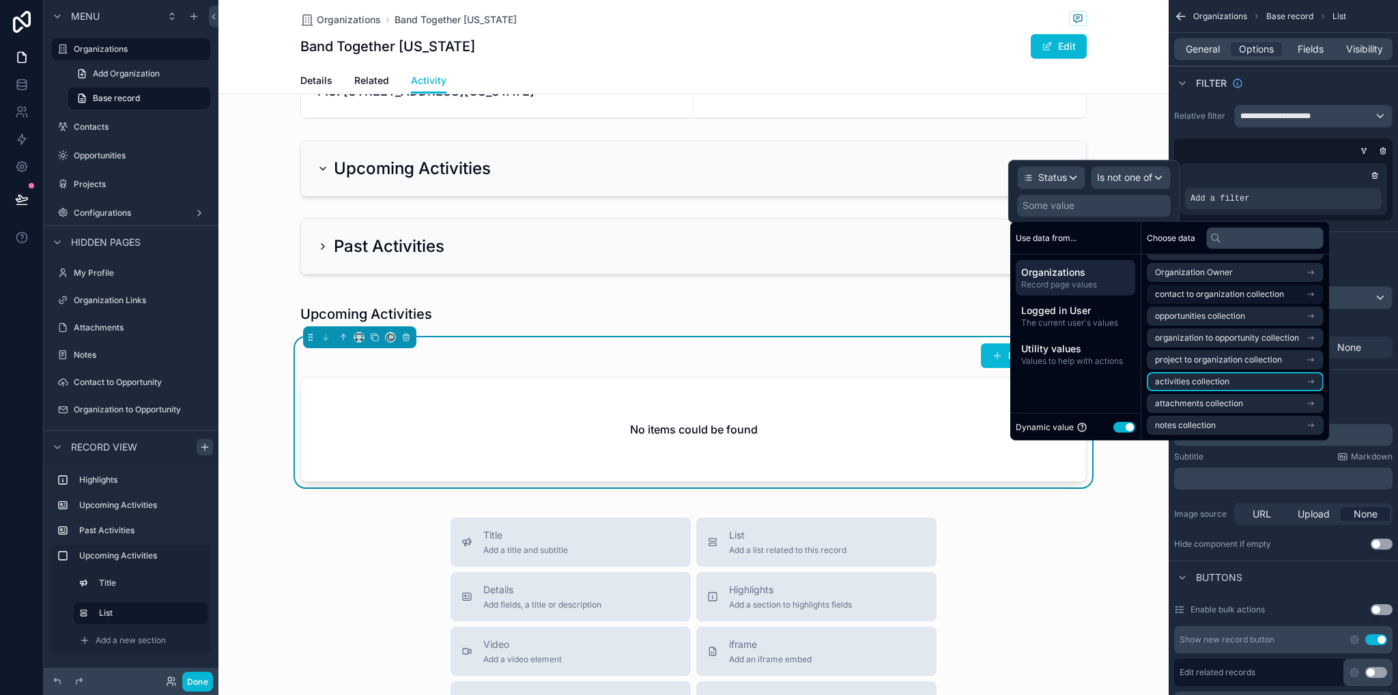
scroll to position [0, 0]
click at [1130, 427] on button "Use setting" at bounding box center [1124, 426] width 22 height 11
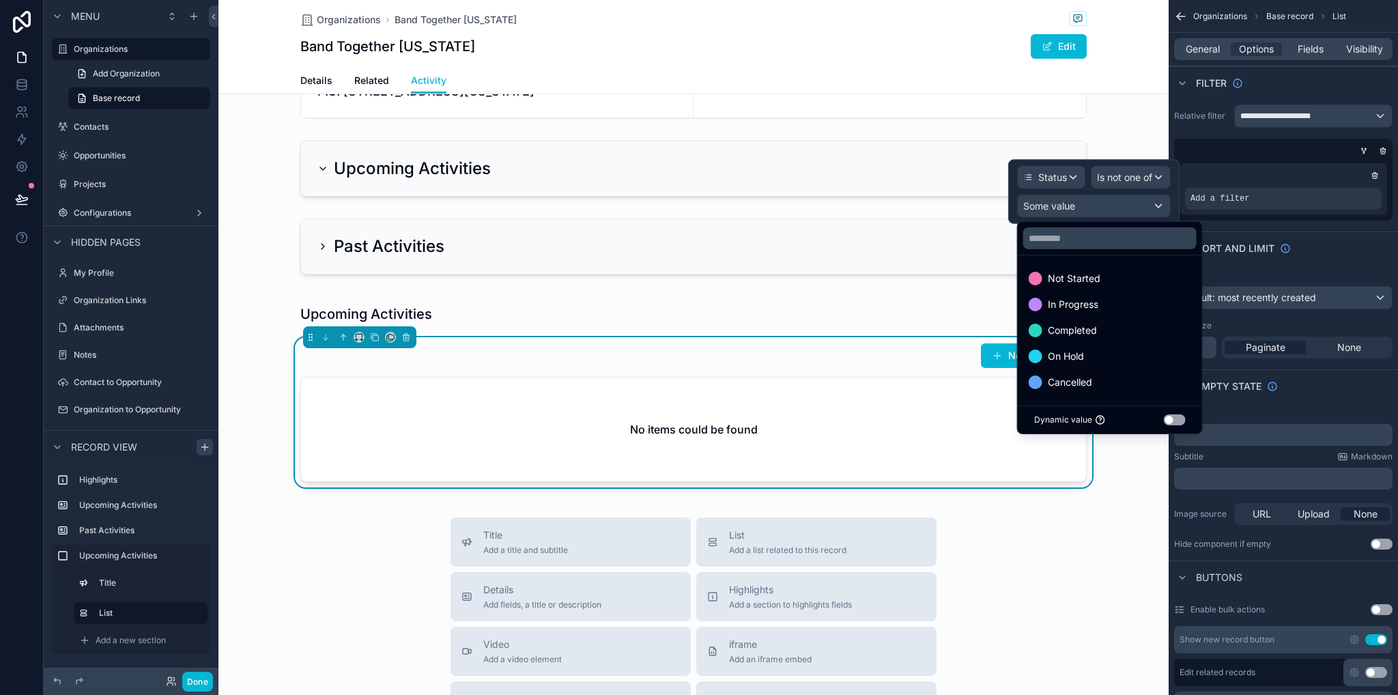
click at [1125, 172] on div at bounding box center [1093, 192] width 171 height 64
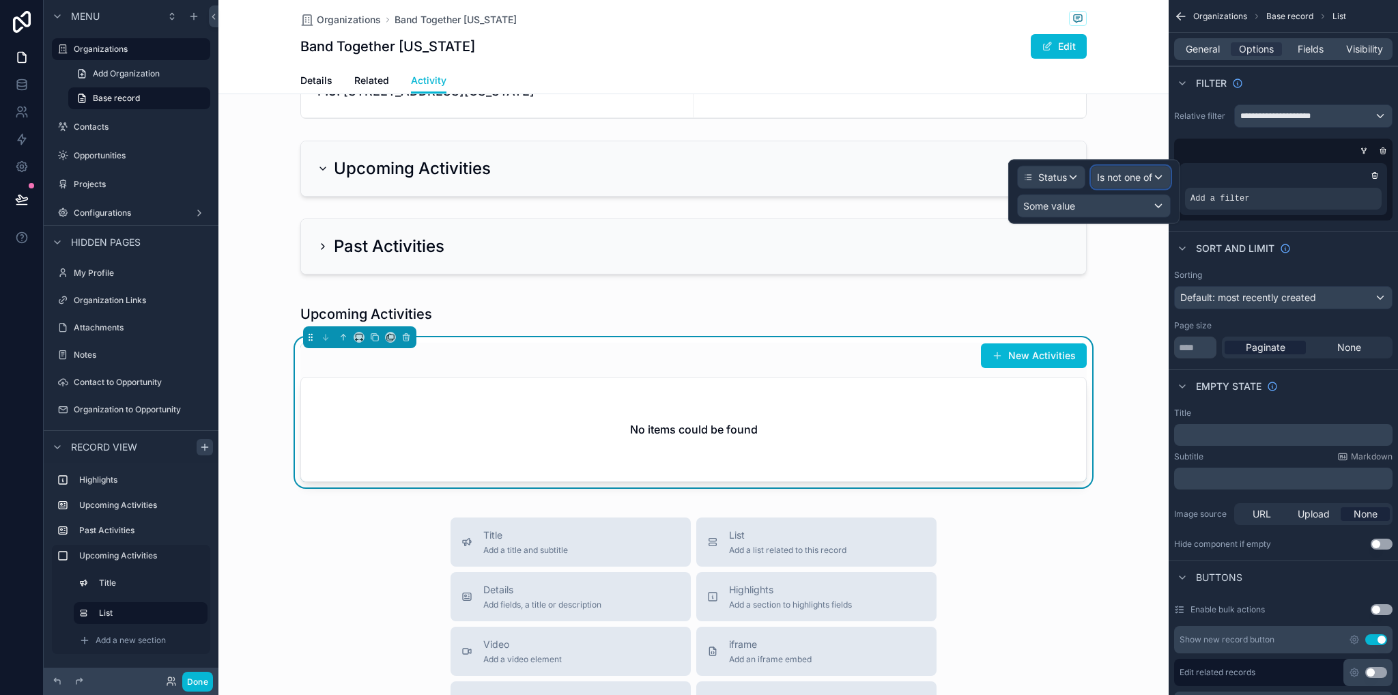
click at [1126, 176] on span "Is not one of" at bounding box center [1124, 178] width 55 height 14
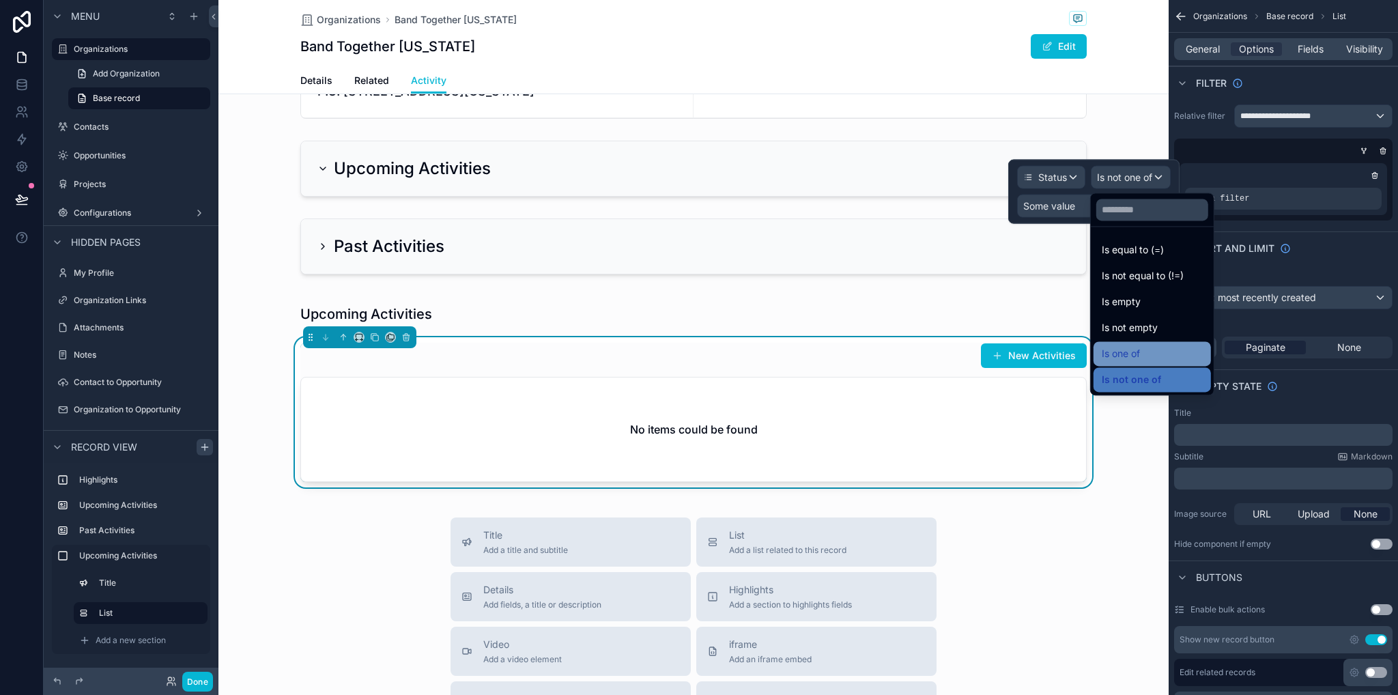
click at [1156, 356] on div "Is one of" at bounding box center [1152, 353] width 101 height 16
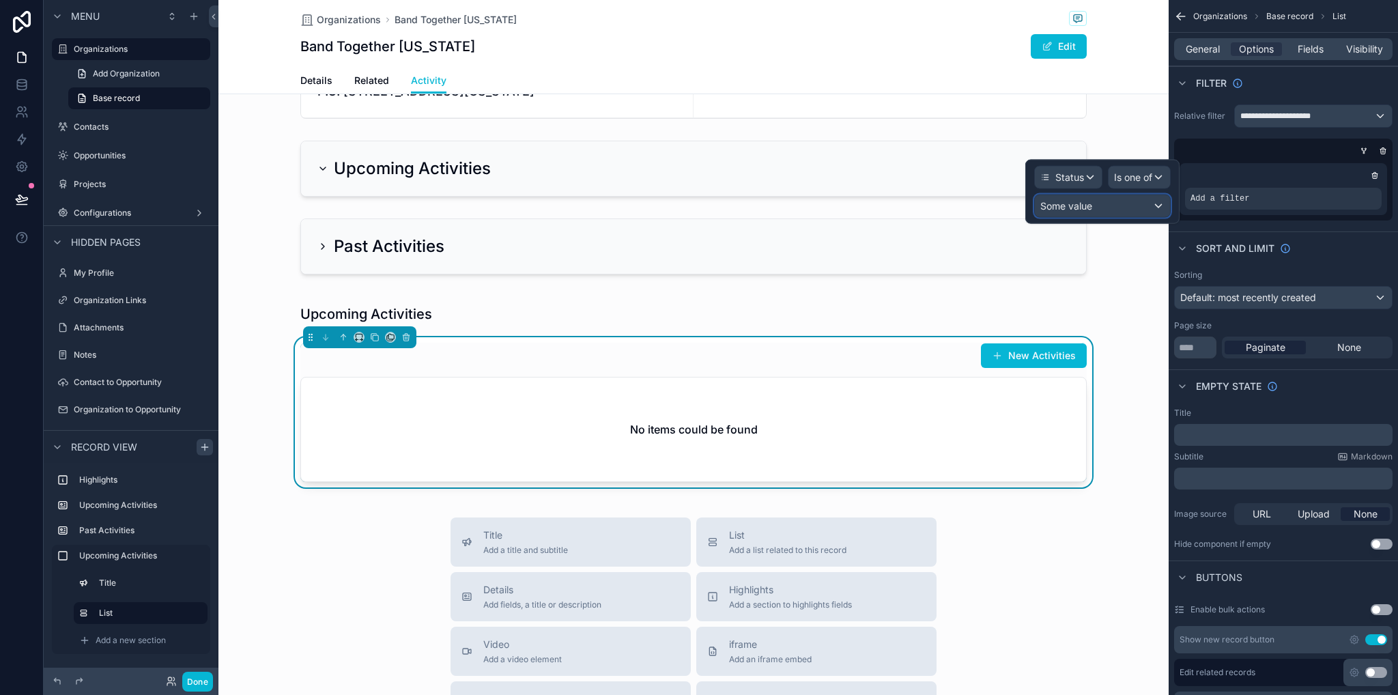
click at [1076, 213] on span "Some value" at bounding box center [1066, 206] width 52 height 19
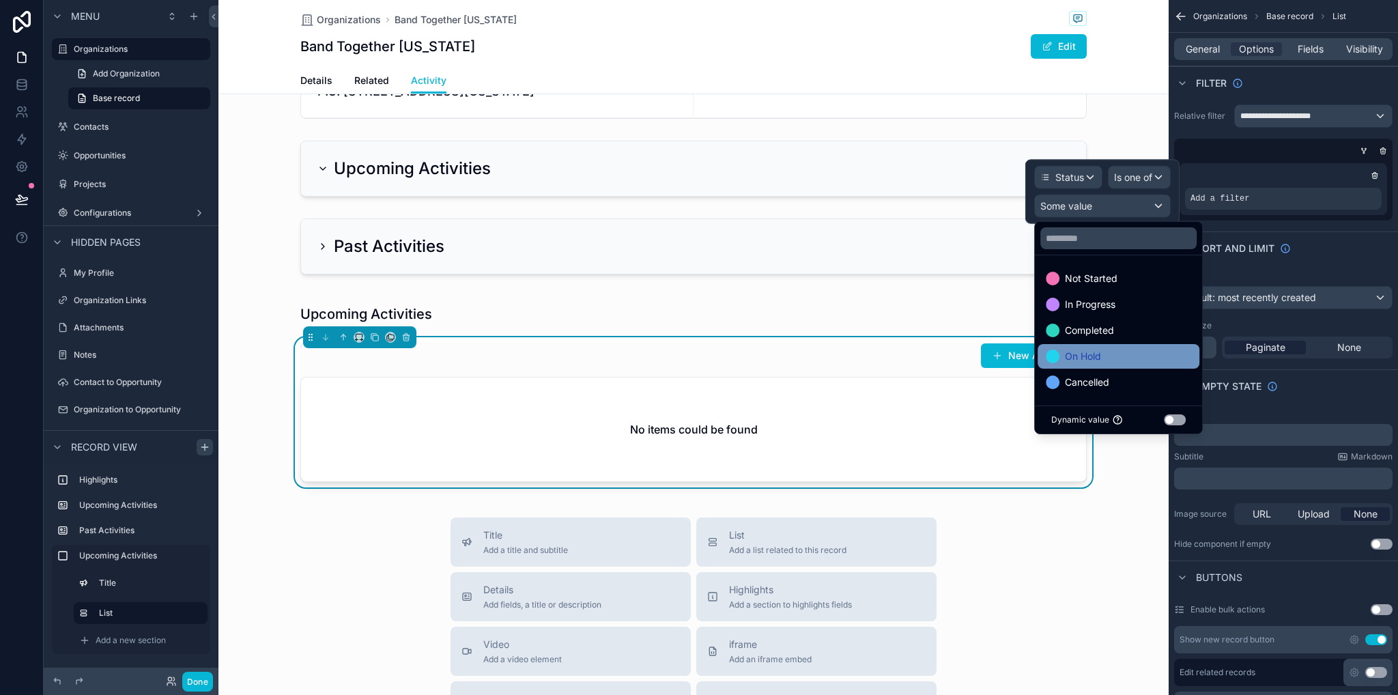
click at [1092, 355] on span "On Hold" at bounding box center [1083, 356] width 36 height 16
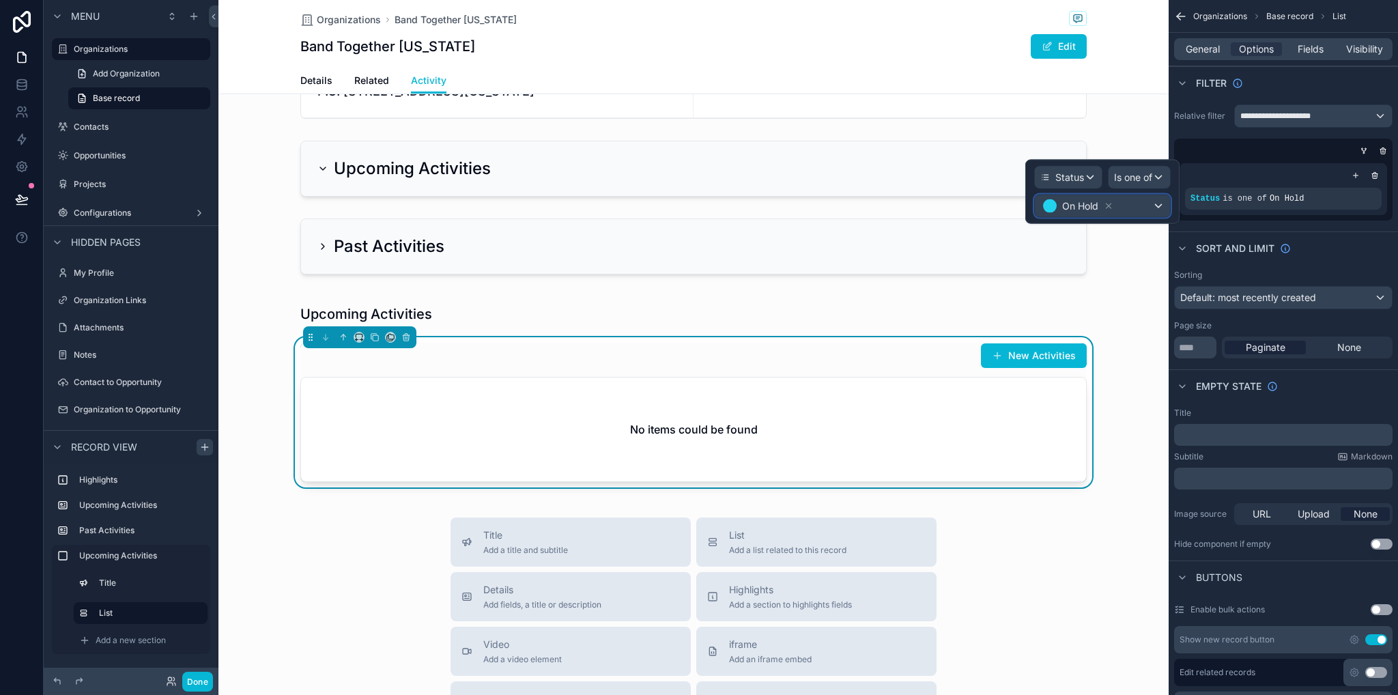
click at [1156, 206] on div "On Hold" at bounding box center [1102, 206] width 135 height 22
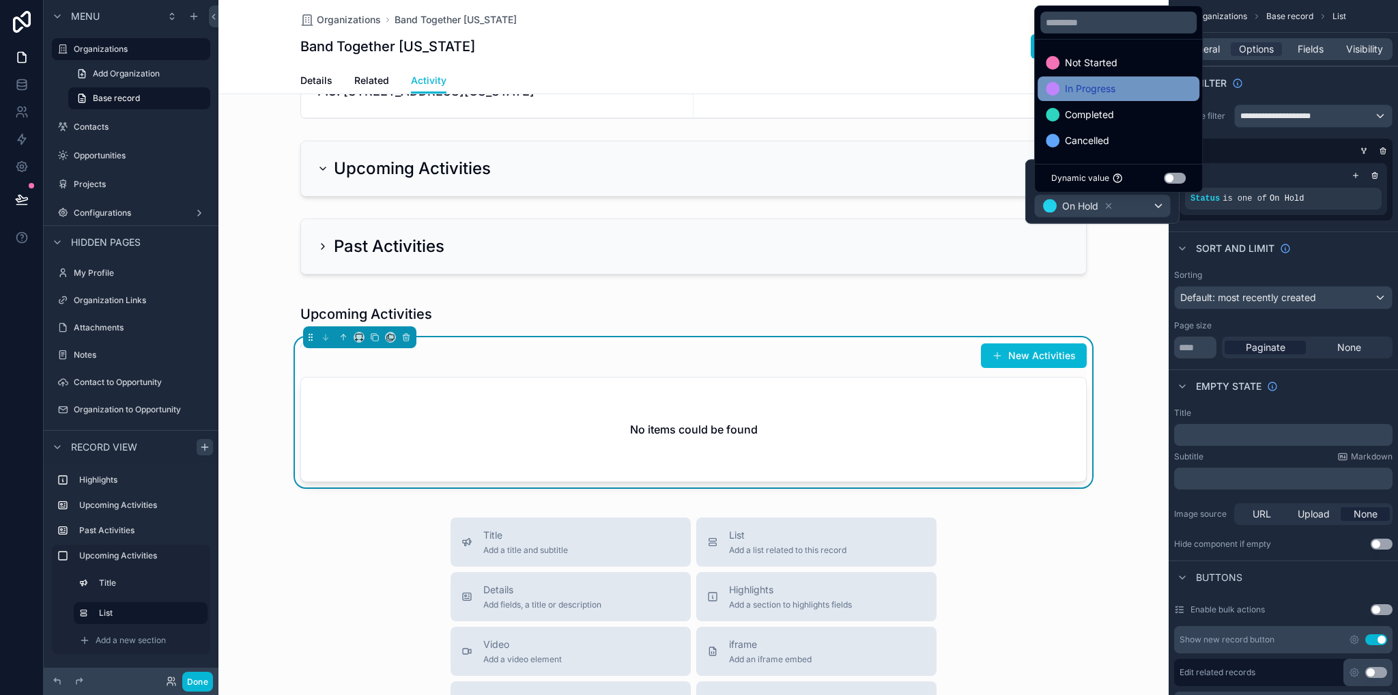
click at [1091, 85] on span "In Progress" at bounding box center [1090, 89] width 51 height 16
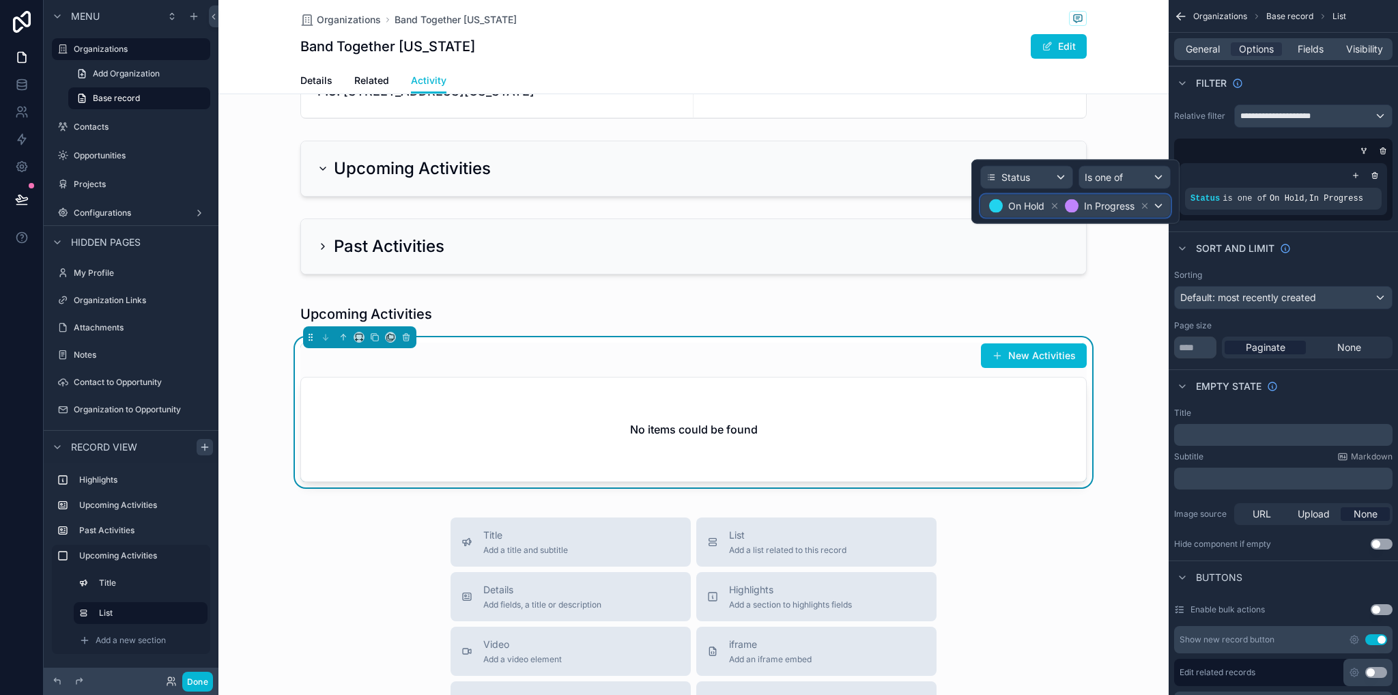
click at [1161, 207] on div "On Hold In Progress" at bounding box center [1075, 206] width 189 height 22
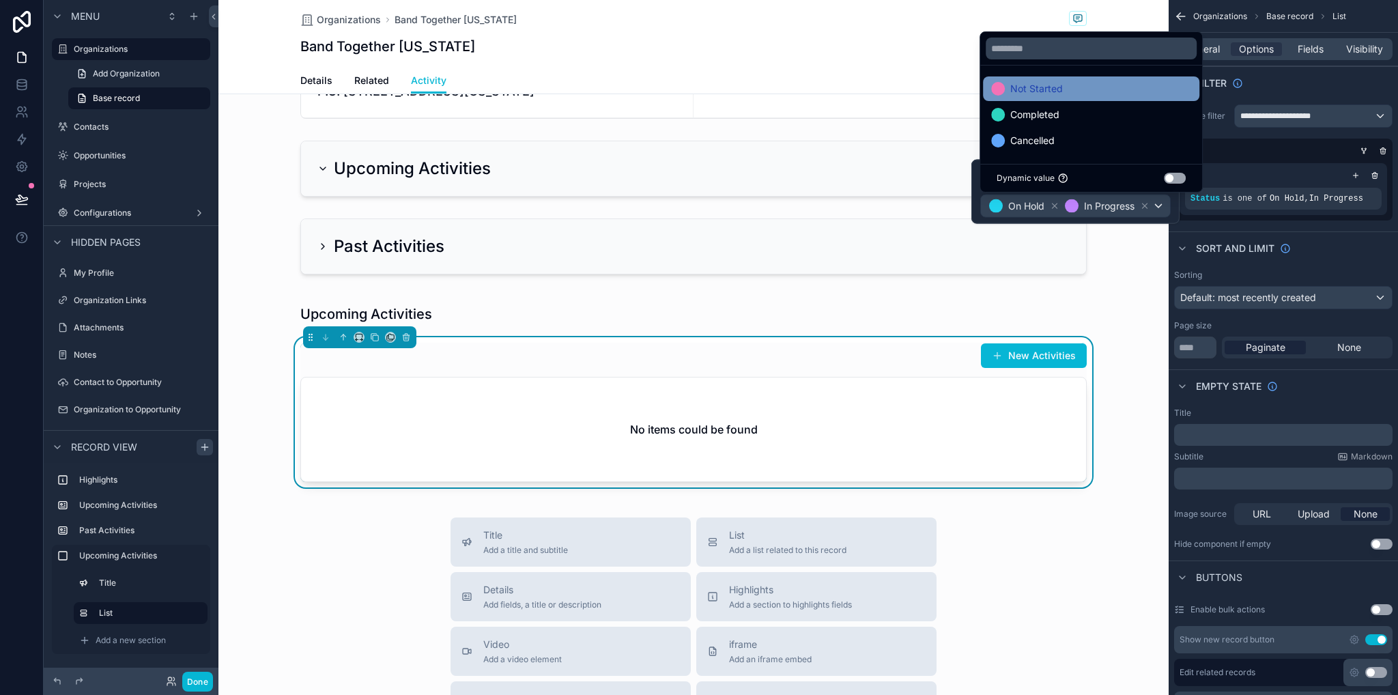
click at [1097, 86] on div "Not Started" at bounding box center [1091, 89] width 200 height 16
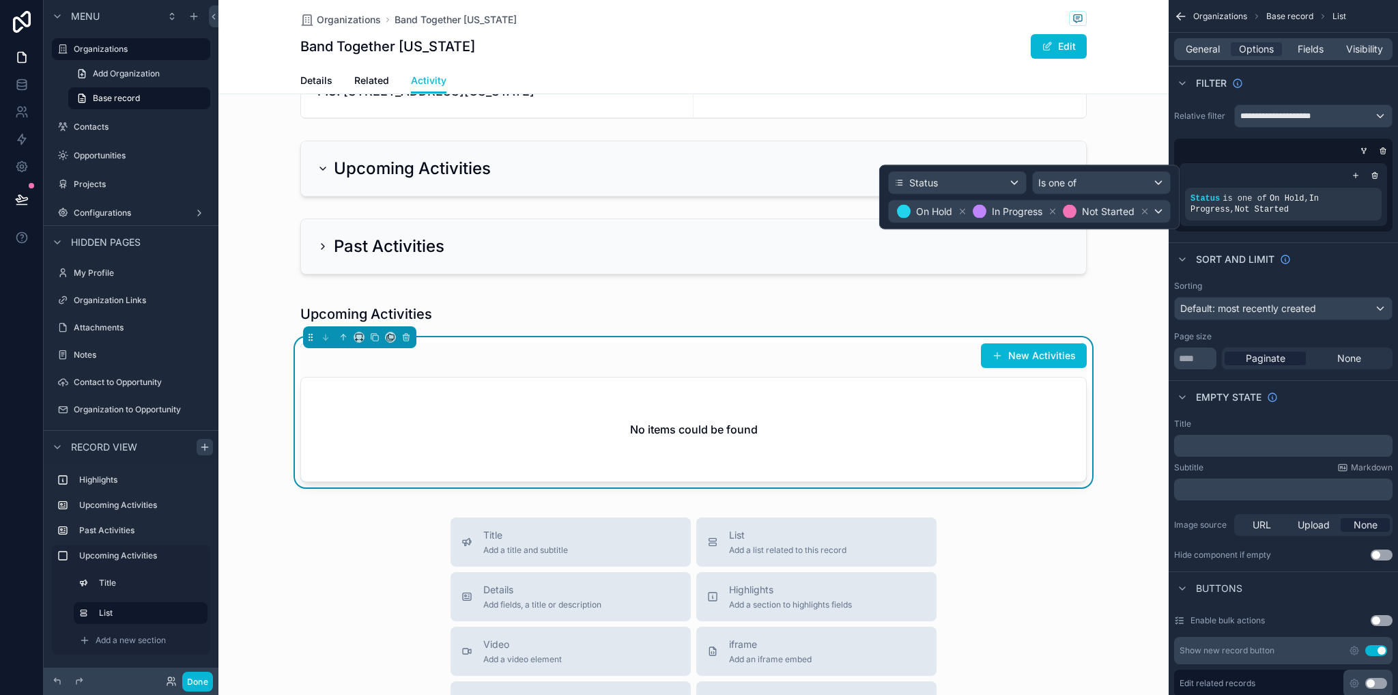
click at [1126, 371] on div "Upcoming Activities New Activities No items could be found" at bounding box center [693, 393] width 950 height 205
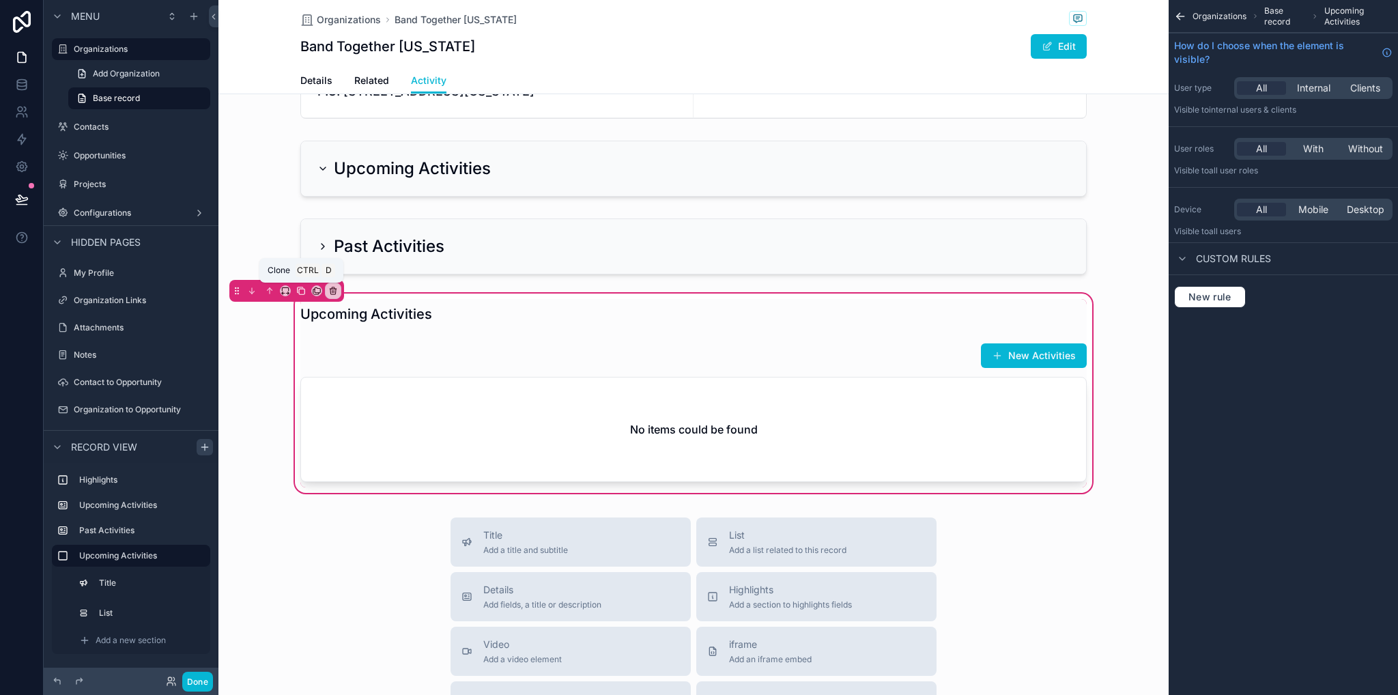
click at [304, 287] on icon "scrollable content" at bounding box center [301, 291] width 10 height 10
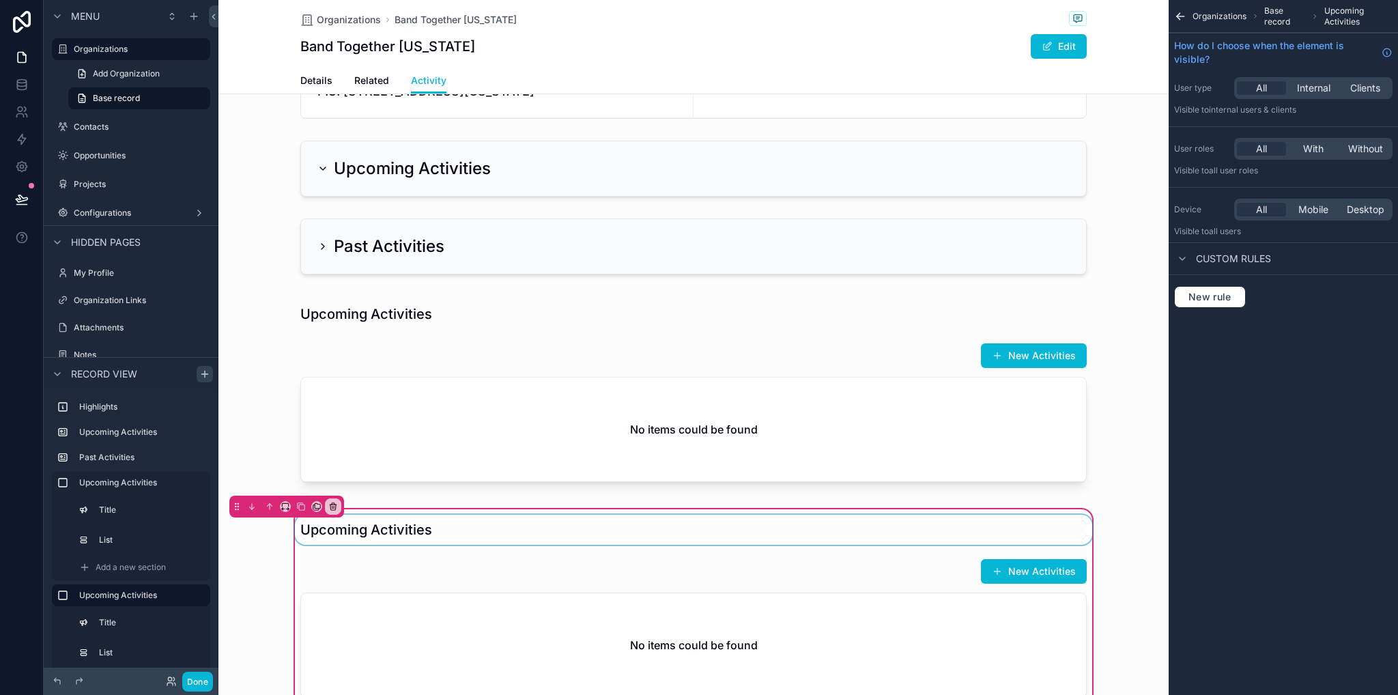
click at [366, 538] on div "scrollable content" at bounding box center [693, 530] width 803 height 30
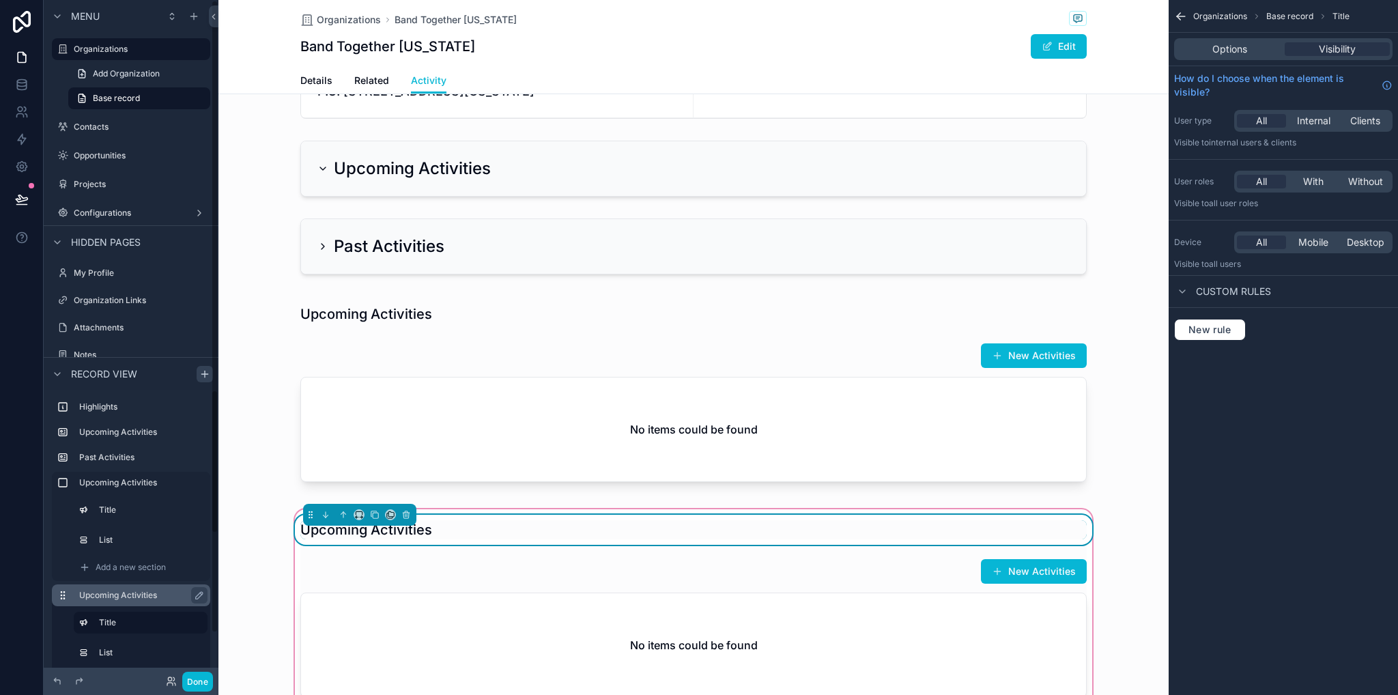
click at [114, 598] on label "Upcoming Activities" at bounding box center [139, 595] width 120 height 11
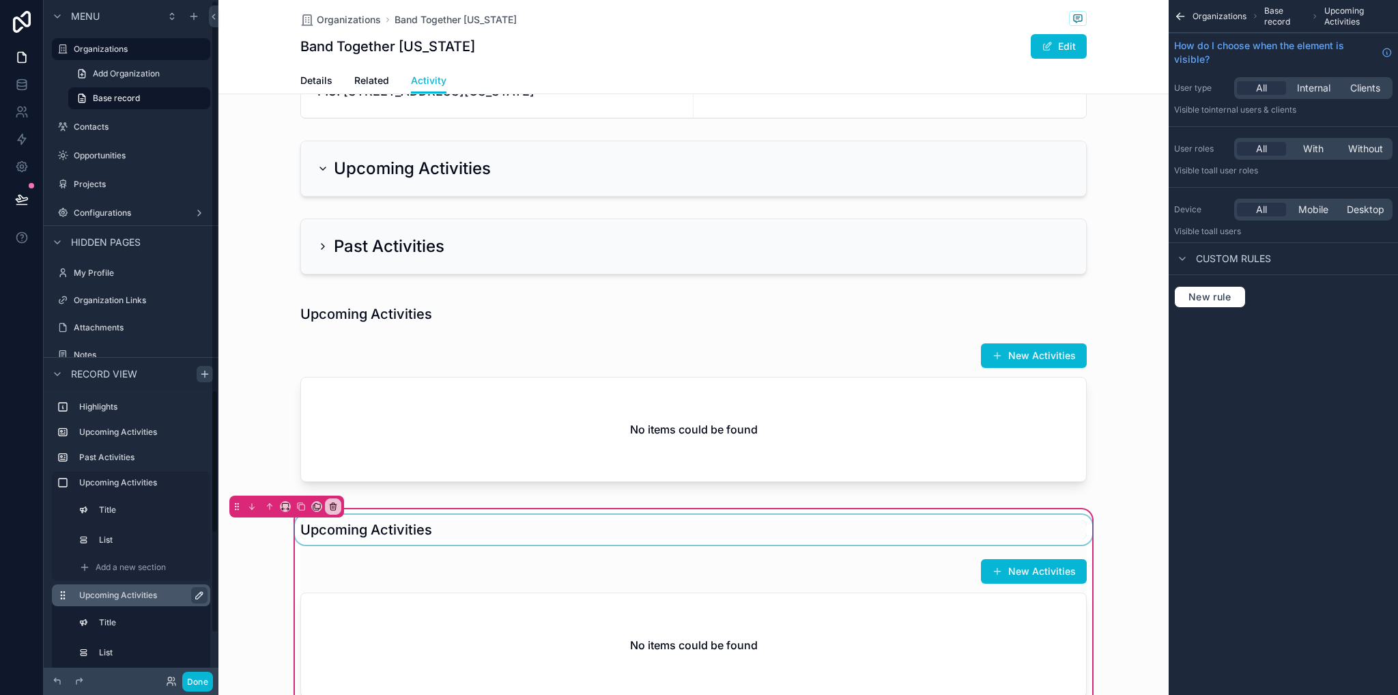
click at [197, 594] on icon "scrollable content" at bounding box center [199, 595] width 7 height 7
click at [126, 594] on input "**********" at bounding box center [131, 595] width 104 height 16
click at [131, 598] on input "**********" at bounding box center [131, 595] width 104 height 16
type input "**********"
click at [394, 530] on div "scrollable content" at bounding box center [693, 530] width 803 height 30
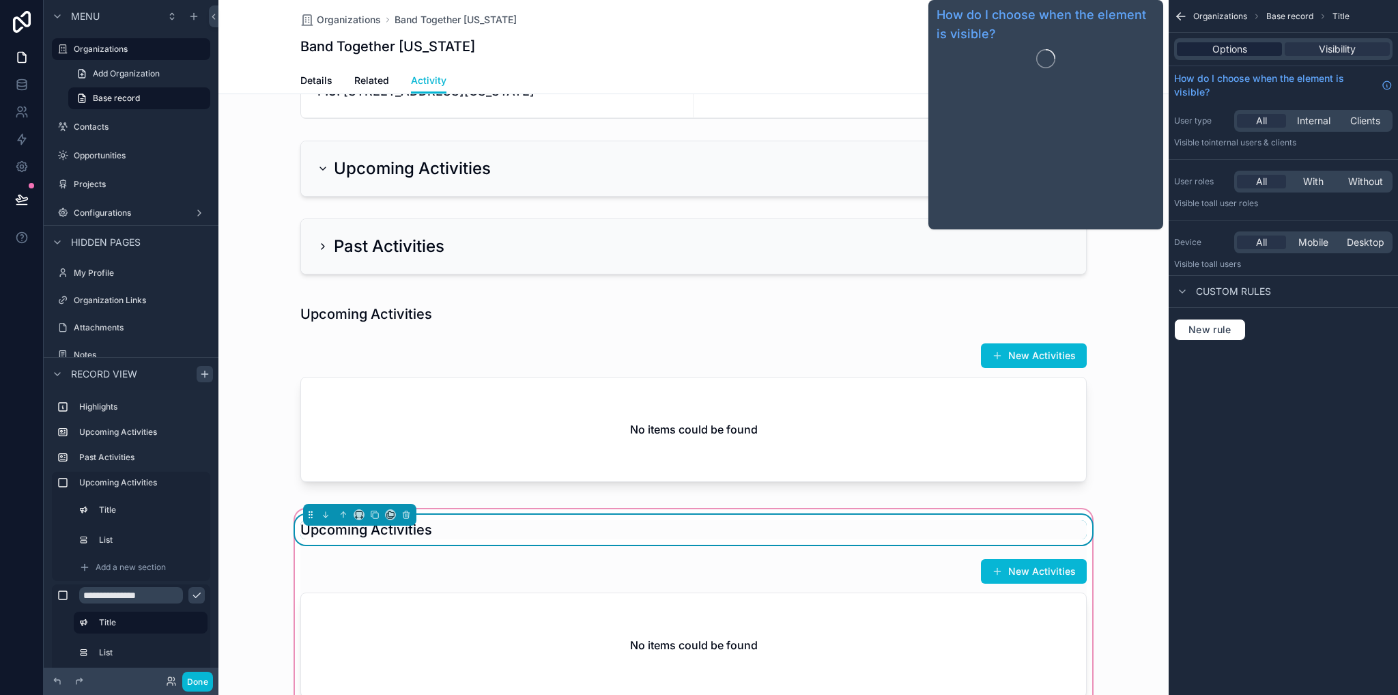
click at [1233, 48] on span "Options" at bounding box center [1229, 49] width 35 height 14
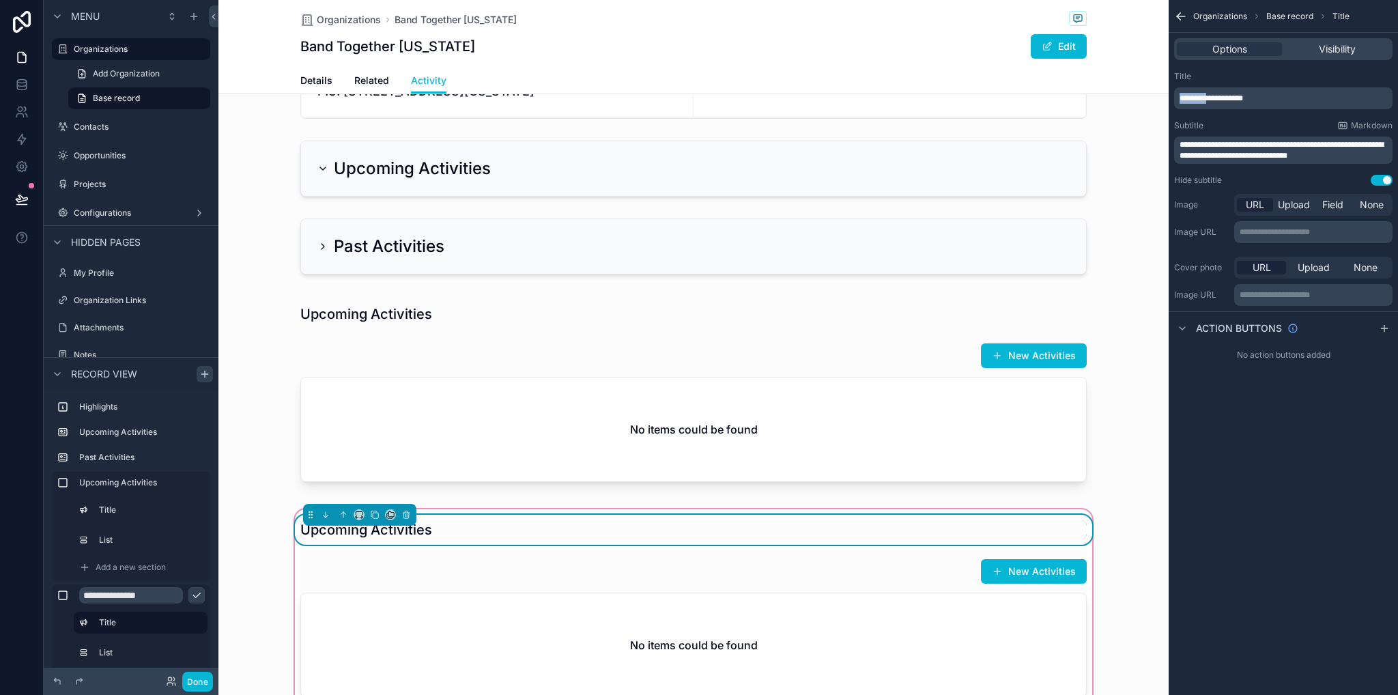
drag, startPoint x: 1218, startPoint y: 99, endPoint x: 1182, endPoint y: 102, distance: 36.3
click at [1182, 102] on span "**********" at bounding box center [1210, 98] width 63 height 8
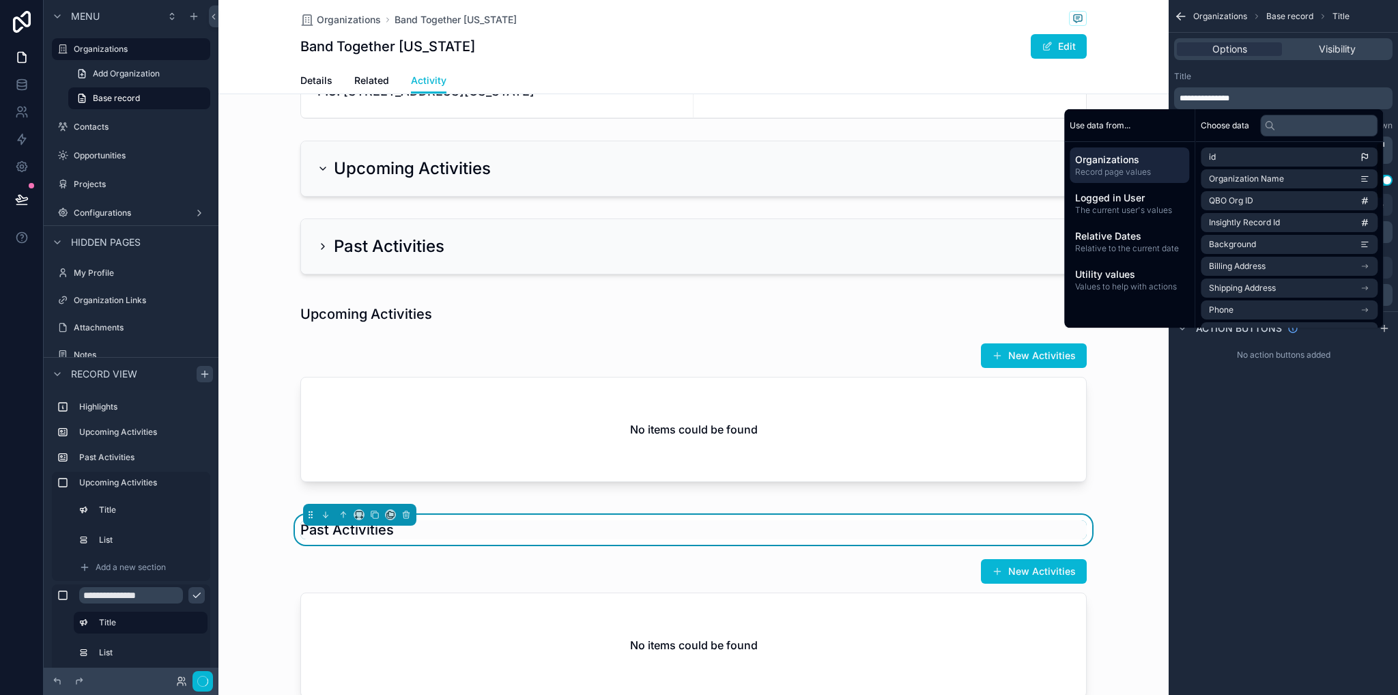
click at [1386, 573] on div "**********" at bounding box center [1282, 347] width 229 height 695
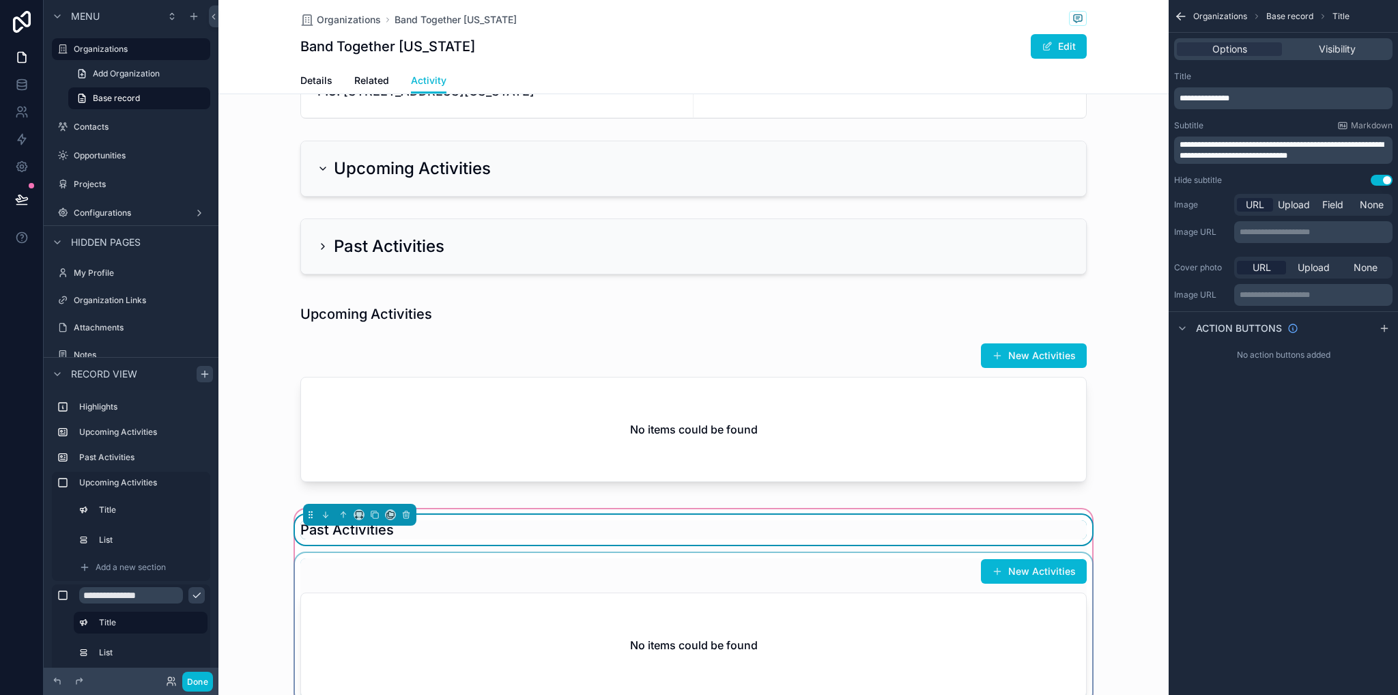
click at [657, 562] on div "scrollable content" at bounding box center [693, 628] width 803 height 150
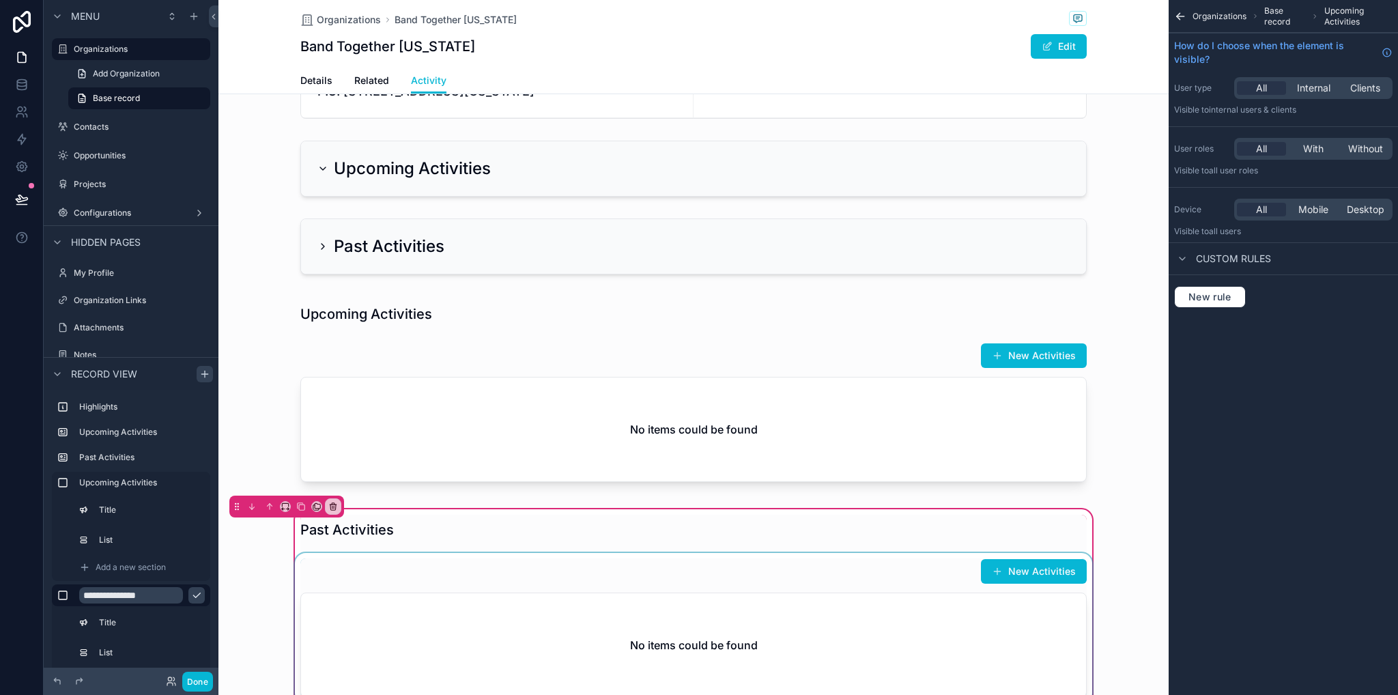
click at [667, 612] on div "scrollable content" at bounding box center [693, 628] width 803 height 150
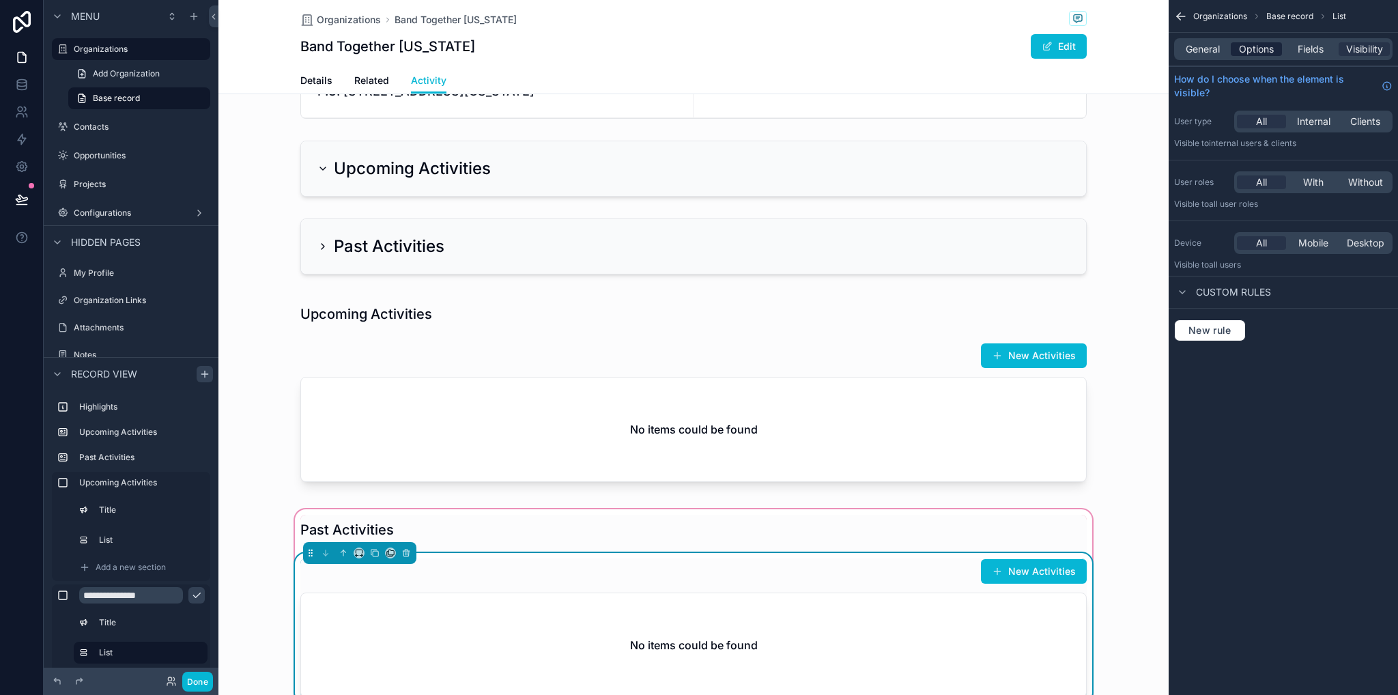
click at [1253, 42] on span "Options" at bounding box center [1256, 49] width 35 height 14
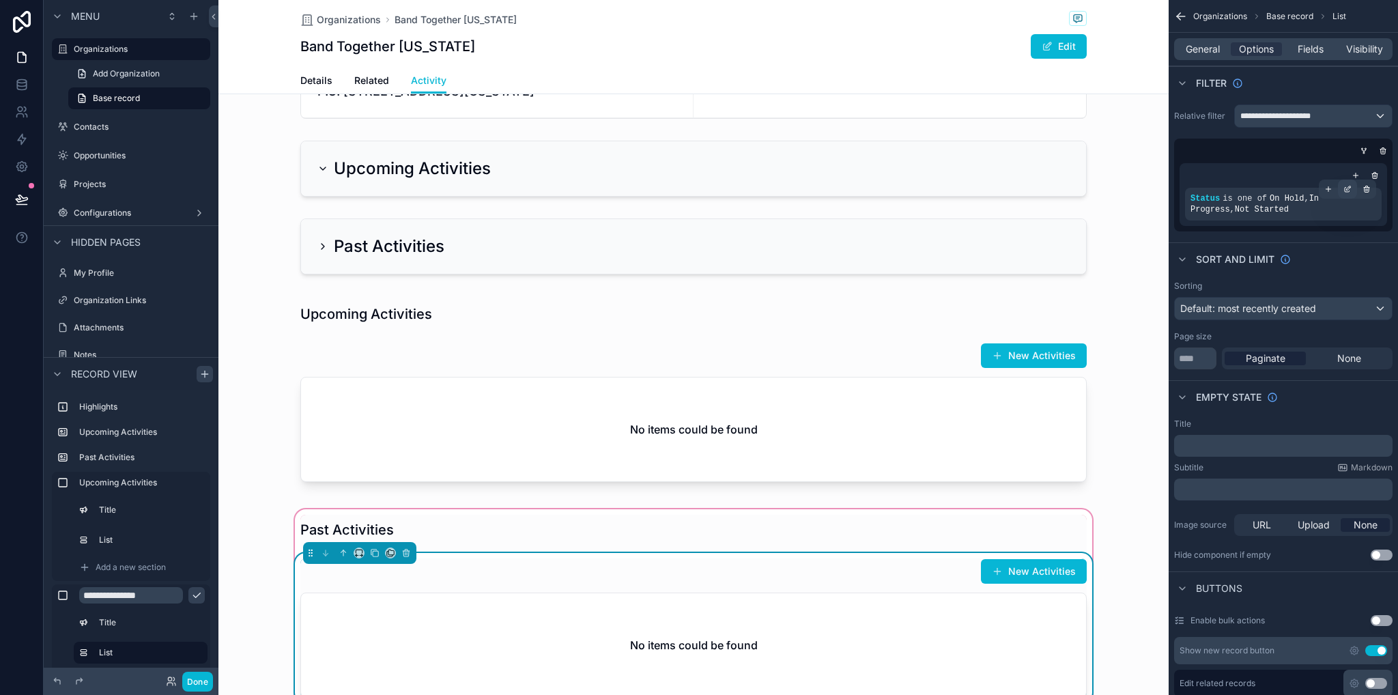
click at [1346, 190] on icon "scrollable content" at bounding box center [1347, 189] width 8 height 8
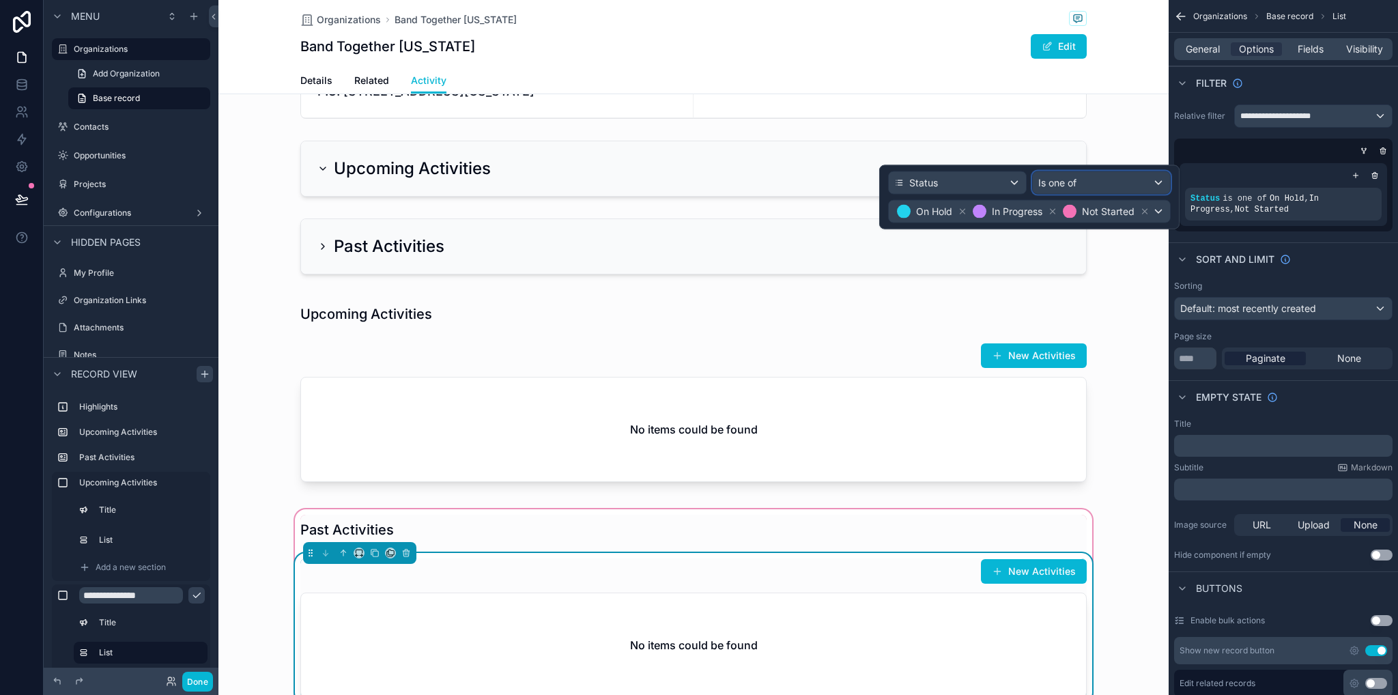
click at [1039, 182] on span "Is one of" at bounding box center [1057, 183] width 38 height 14
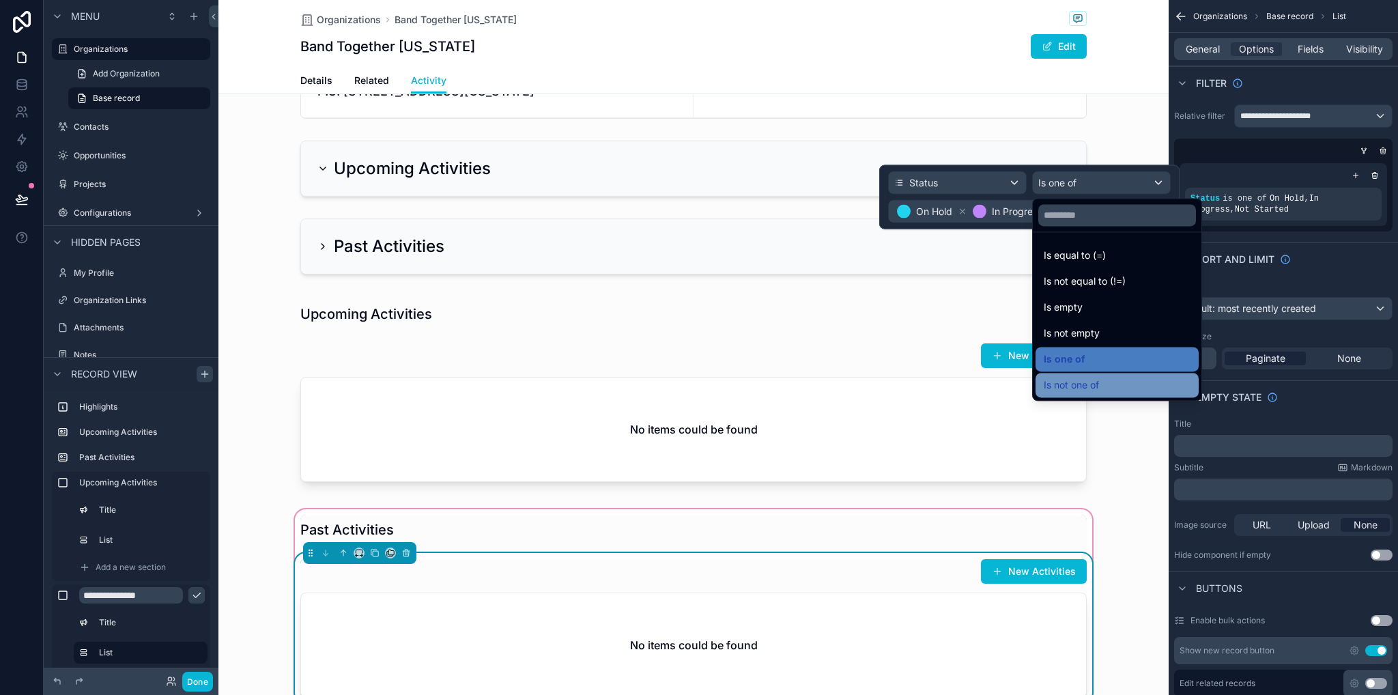
click at [1087, 389] on span "Is not one of" at bounding box center [1071, 385] width 55 height 16
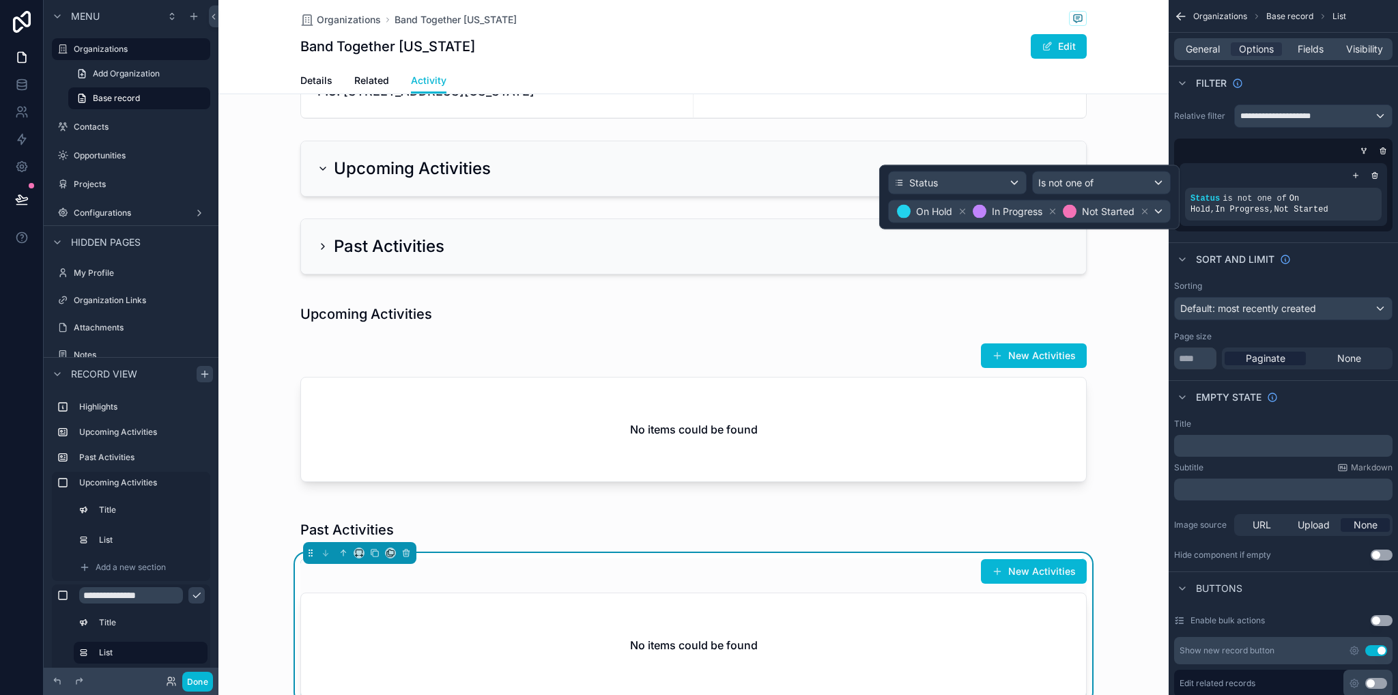
click at [1128, 434] on div "scrollable content" at bounding box center [693, 393] width 950 height 205
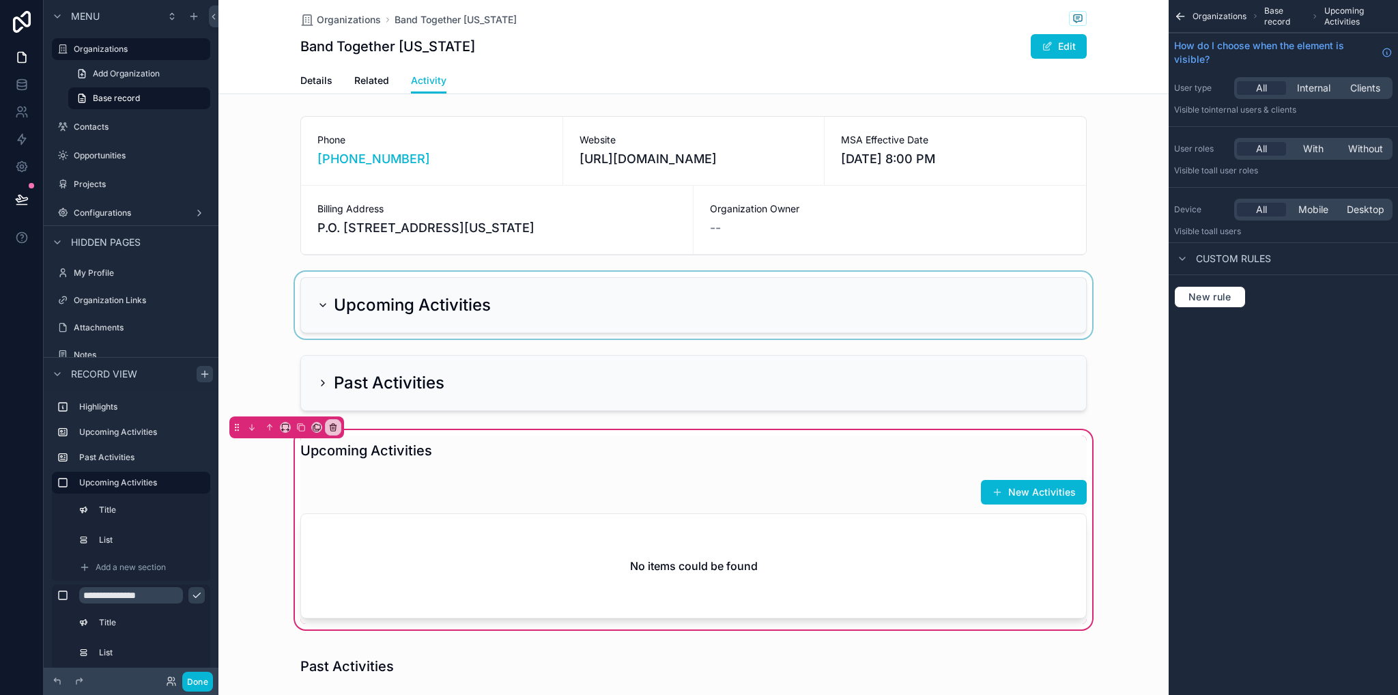
click at [442, 296] on div "scrollable content" at bounding box center [693, 305] width 950 height 67
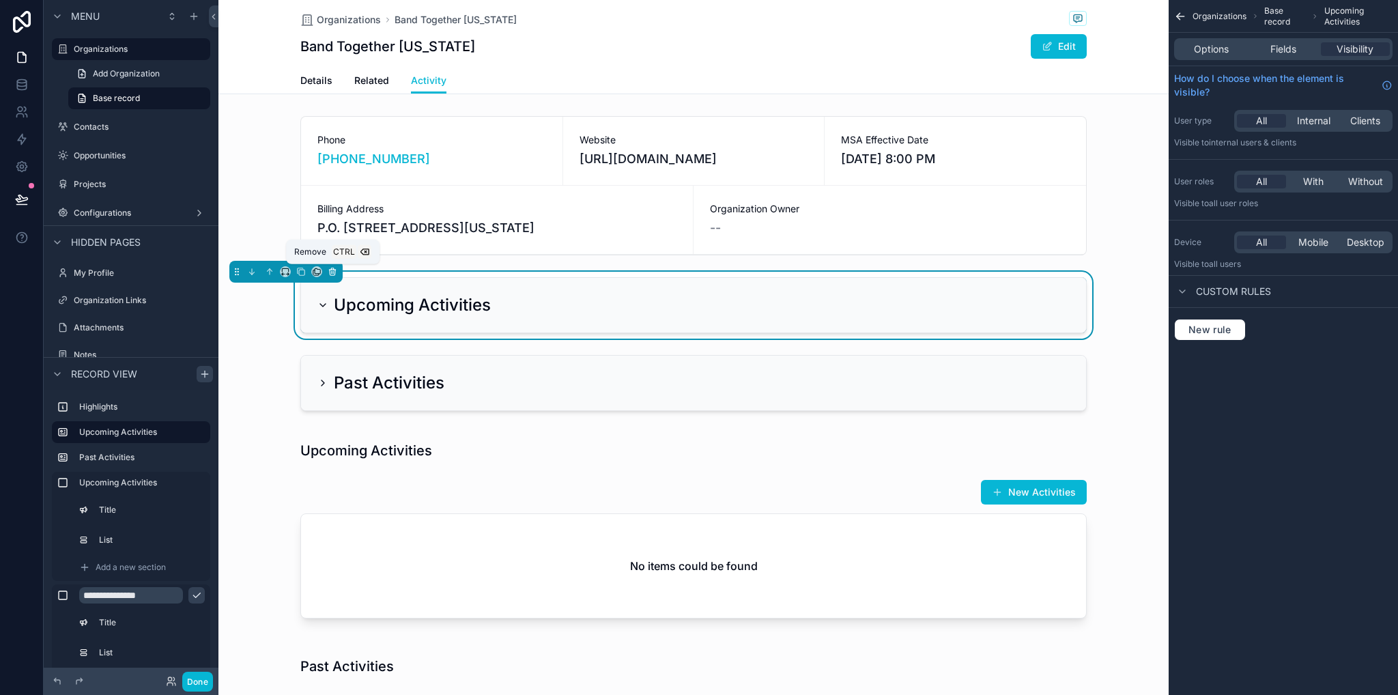
click at [330, 271] on icon "scrollable content" at bounding box center [332, 272] width 5 height 5
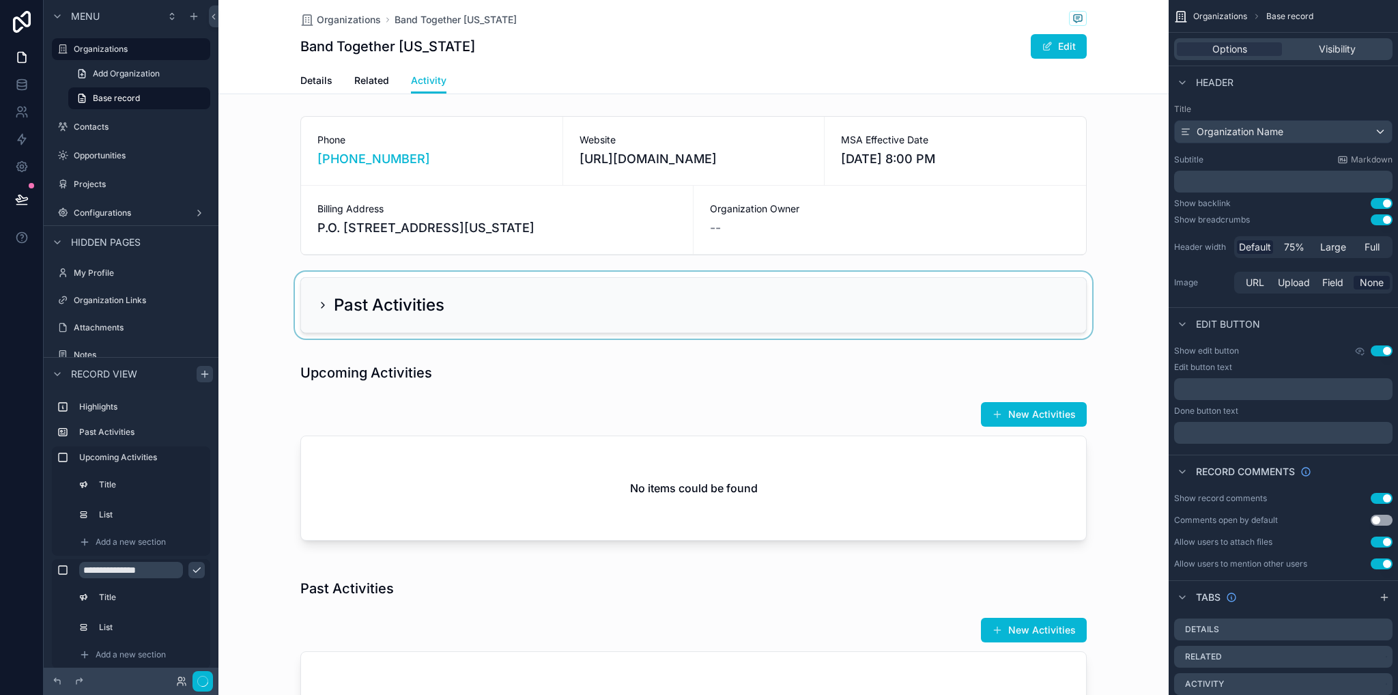
click at [364, 297] on div "scrollable content" at bounding box center [693, 305] width 950 height 67
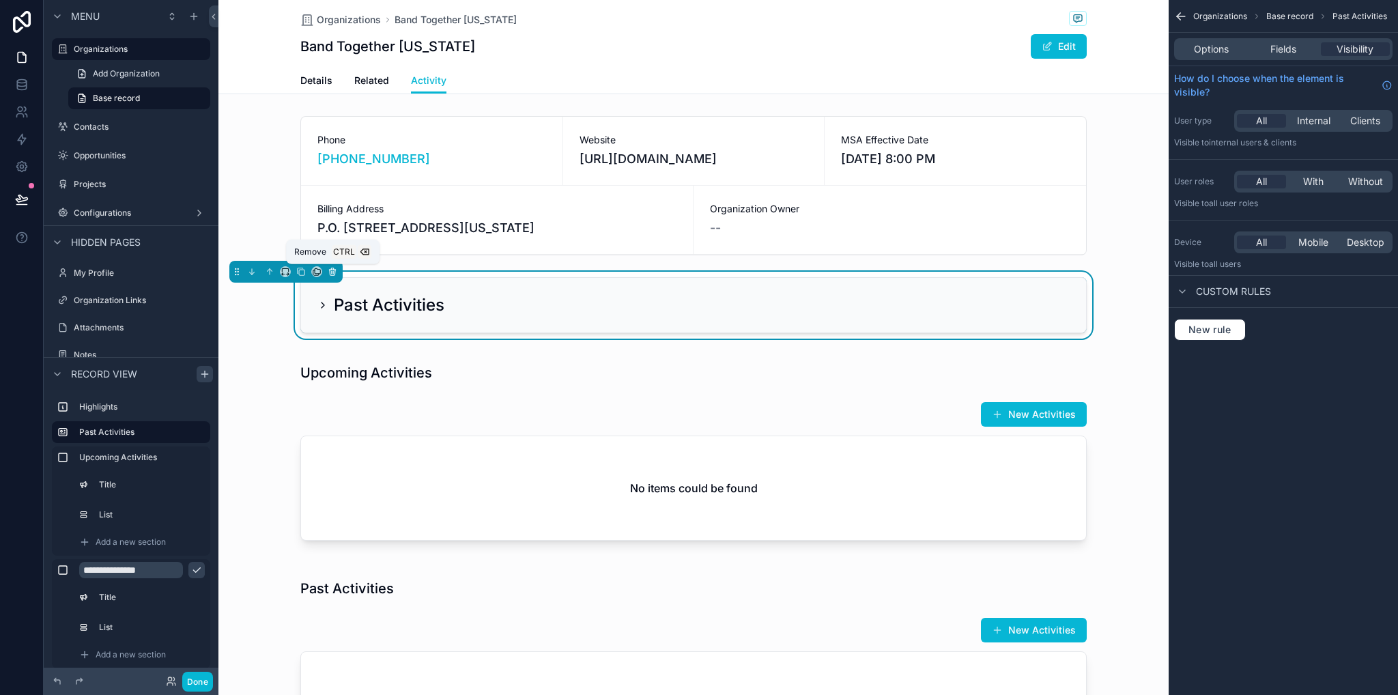
click at [332, 270] on icon "scrollable content" at bounding box center [333, 272] width 10 height 10
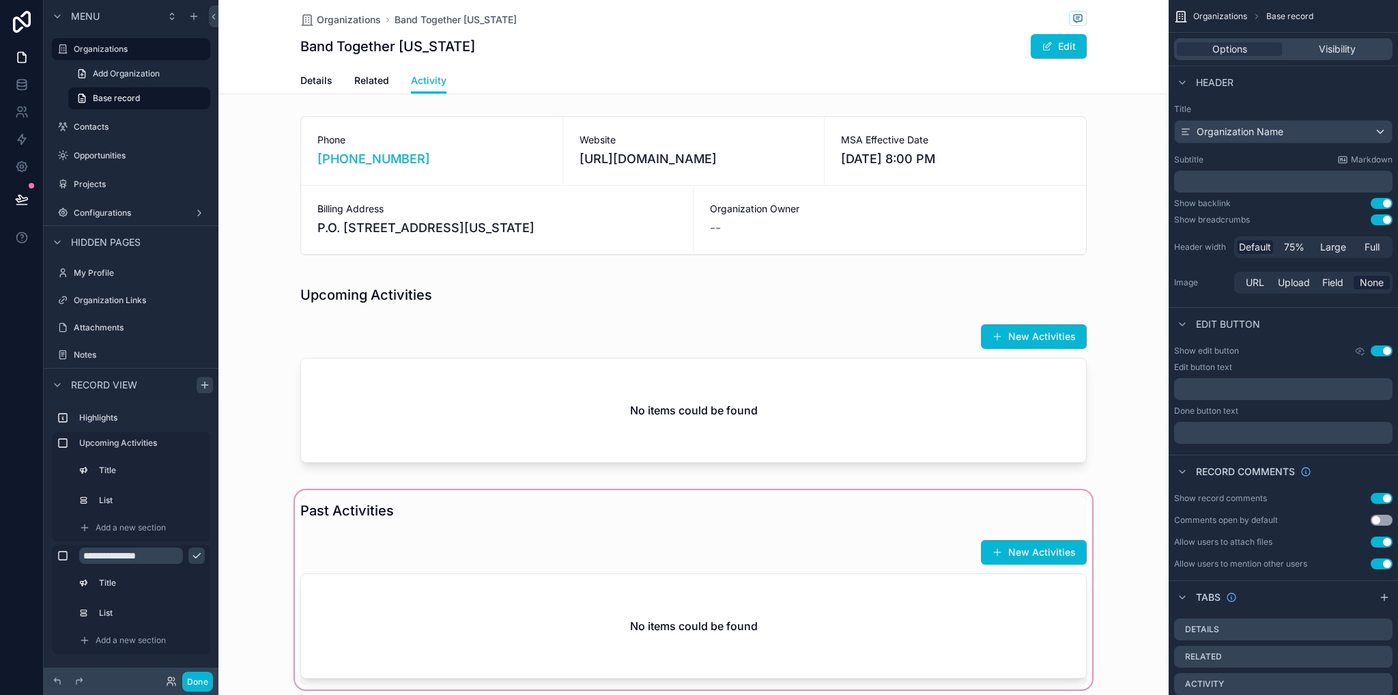
click at [1023, 571] on div "scrollable content" at bounding box center [693, 589] width 950 height 205
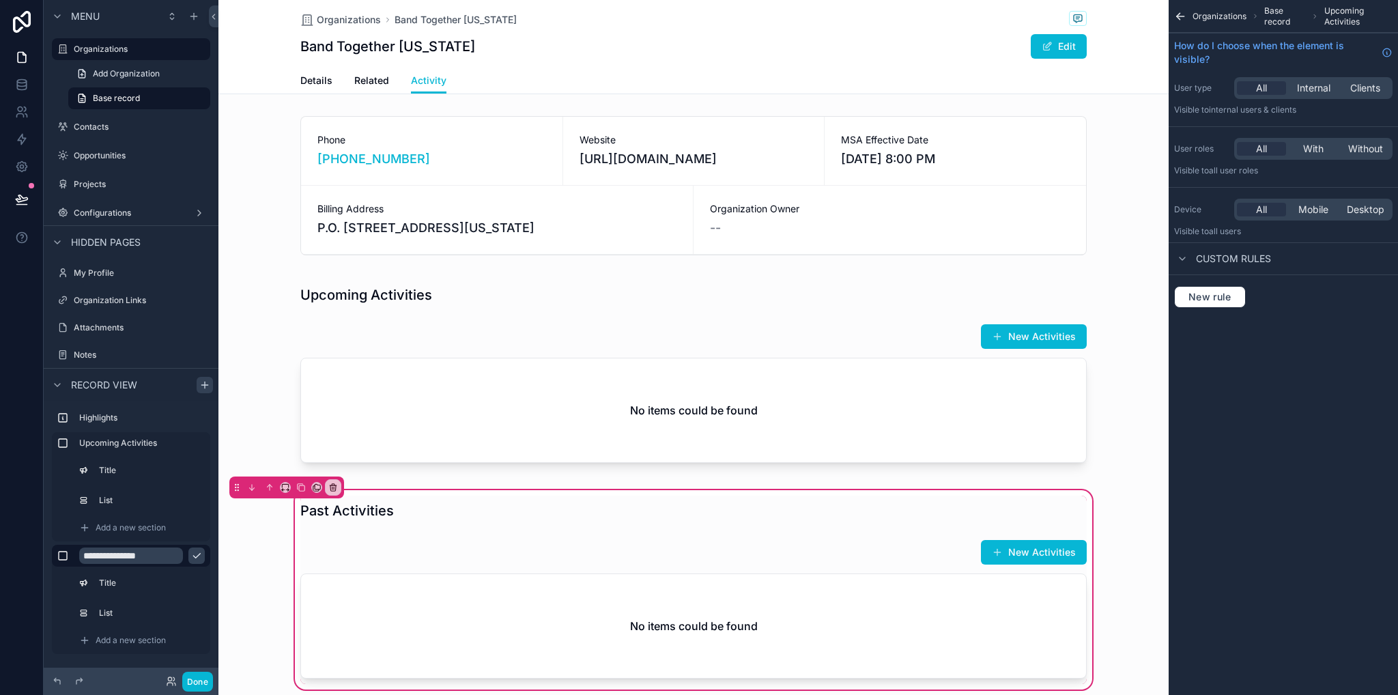
click at [1196, 14] on span "Organizations" at bounding box center [1219, 16] width 54 height 11
click at [1005, 608] on div "scrollable content" at bounding box center [693, 609] width 803 height 150
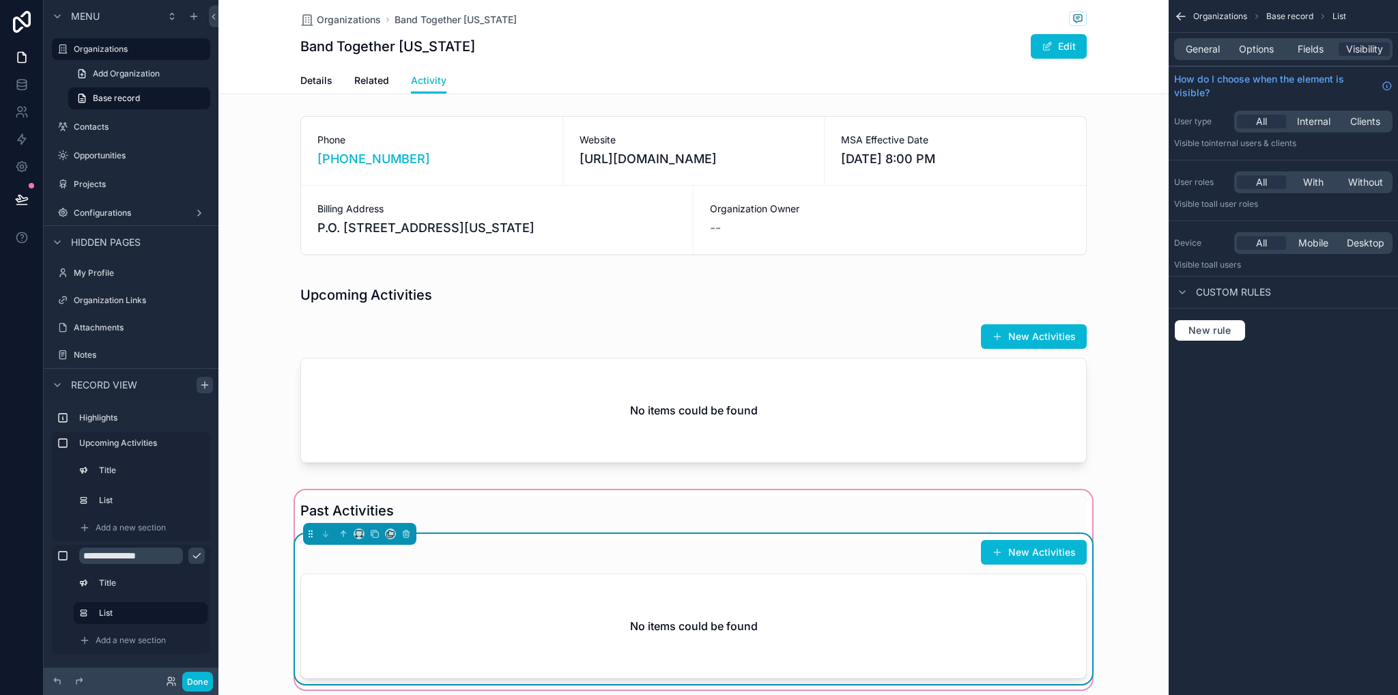
click at [1218, 14] on span "Organizations" at bounding box center [1220, 16] width 54 height 11
click at [1297, 23] on div "Organizations Base record List" at bounding box center [1282, 16] width 229 height 33
click at [1183, 14] on icon "scrollable content" at bounding box center [1181, 17] width 14 height 14
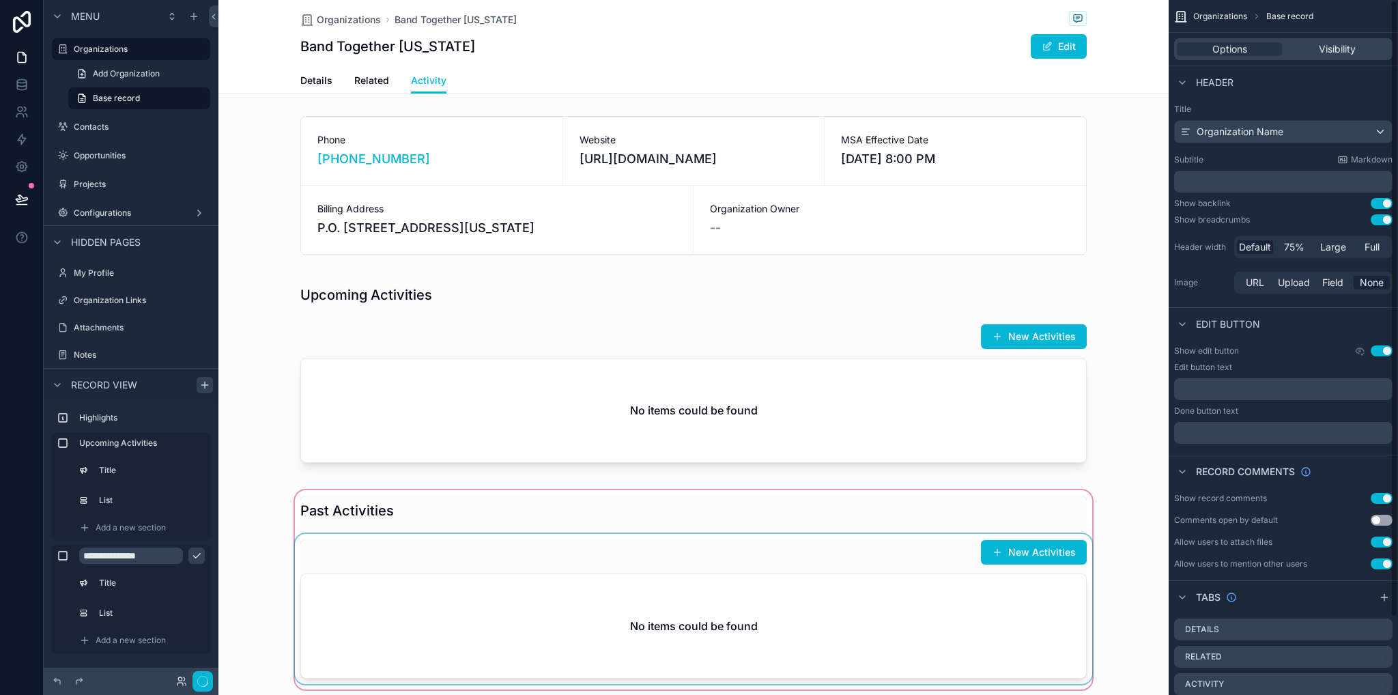
click at [1070, 566] on div "scrollable content" at bounding box center [693, 589] width 950 height 205
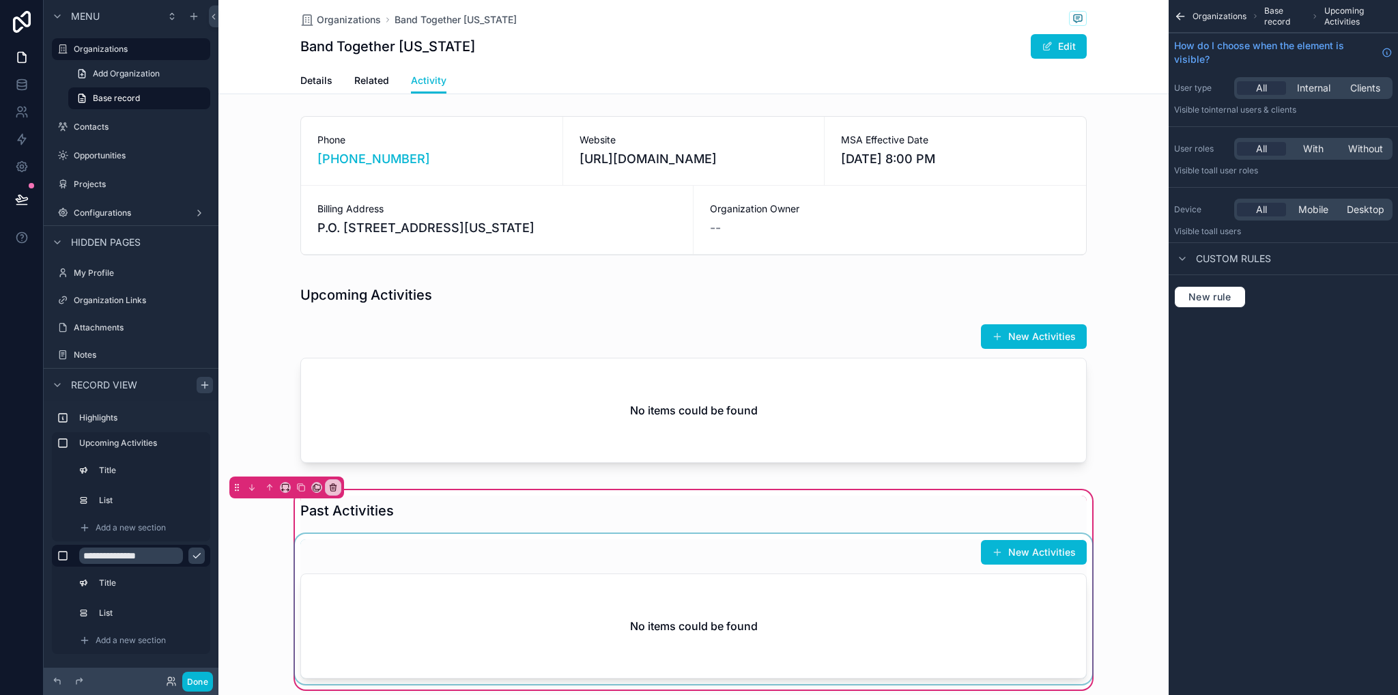
click at [1046, 592] on div "scrollable content" at bounding box center [693, 609] width 803 height 150
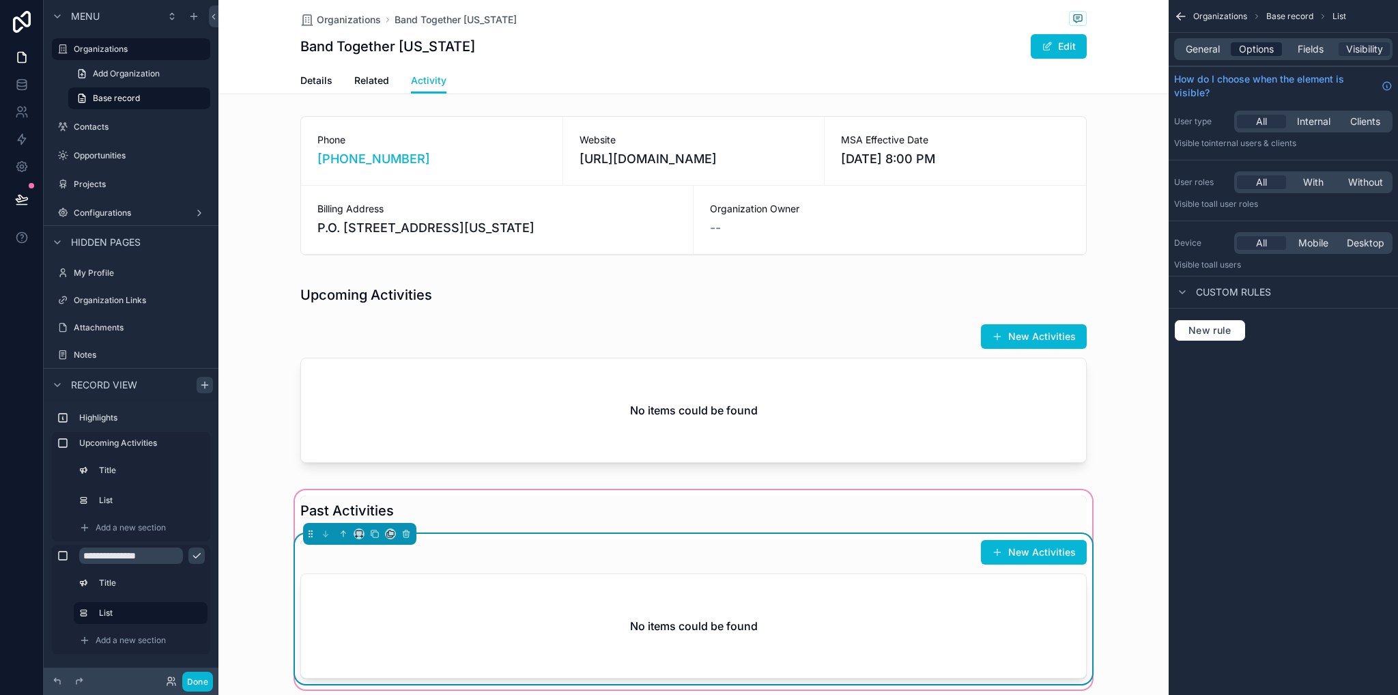
click at [1267, 53] on span "Options" at bounding box center [1256, 49] width 35 height 14
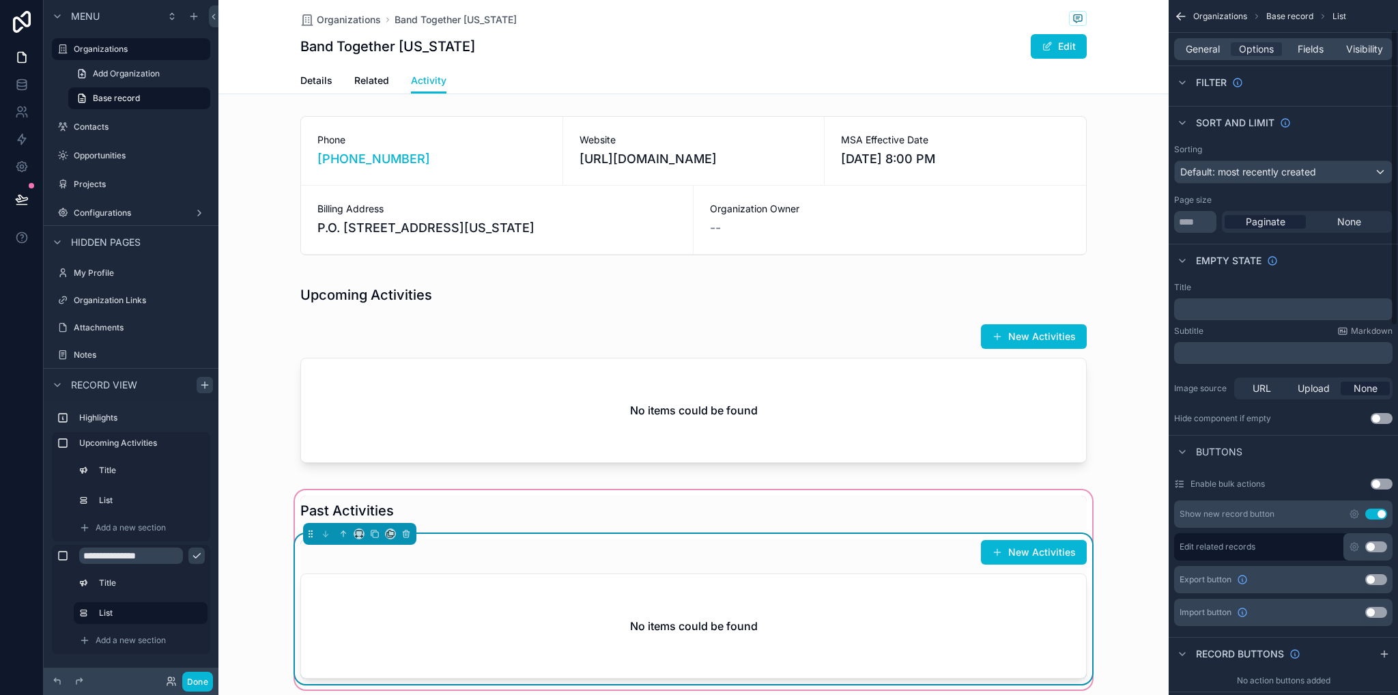
scroll to position [205, 0]
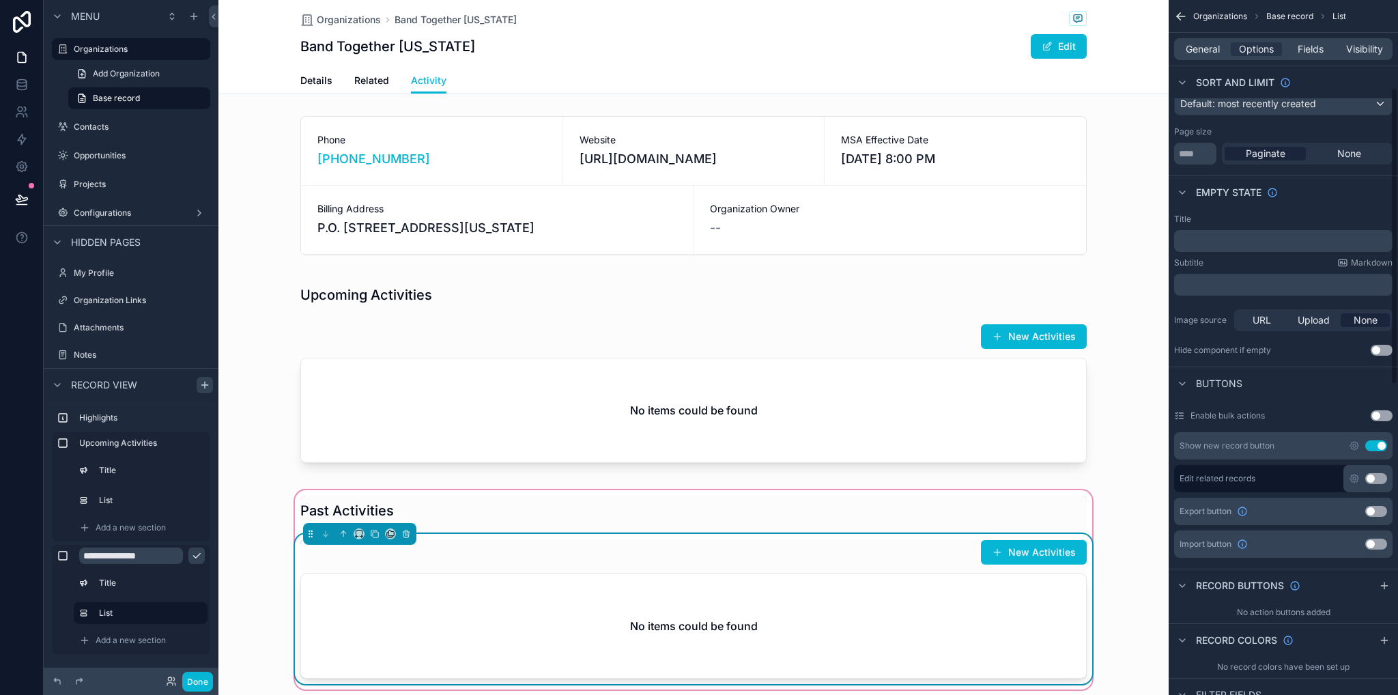
click at [1376, 446] on button "Use setting" at bounding box center [1376, 445] width 22 height 11
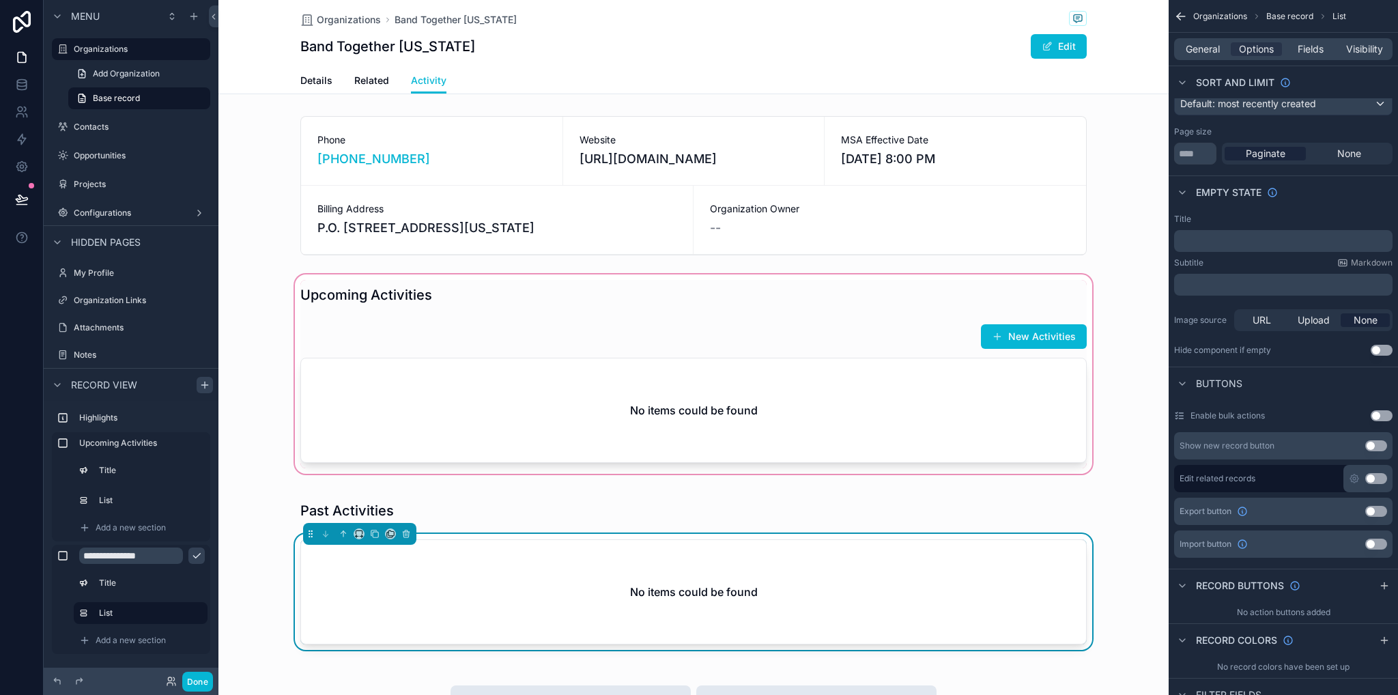
click at [972, 412] on div "scrollable content" at bounding box center [693, 374] width 950 height 205
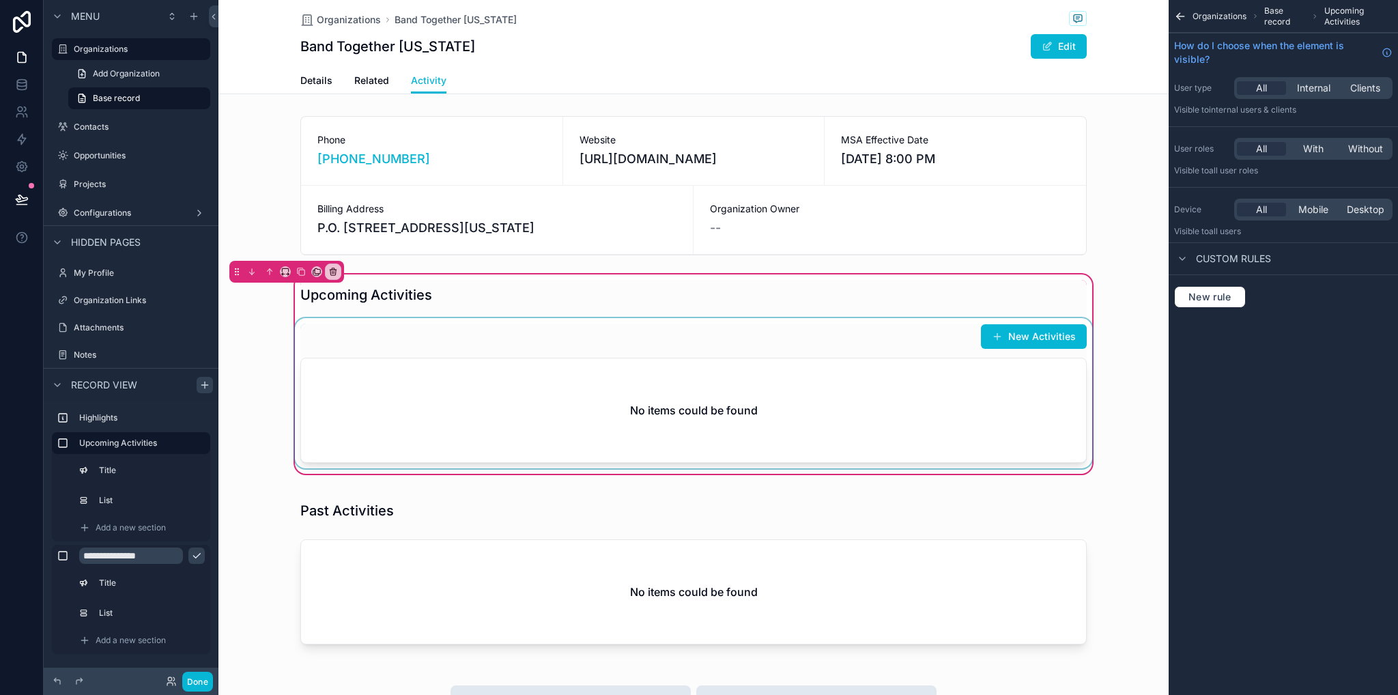
click at [890, 356] on div "scrollable content" at bounding box center [693, 393] width 803 height 150
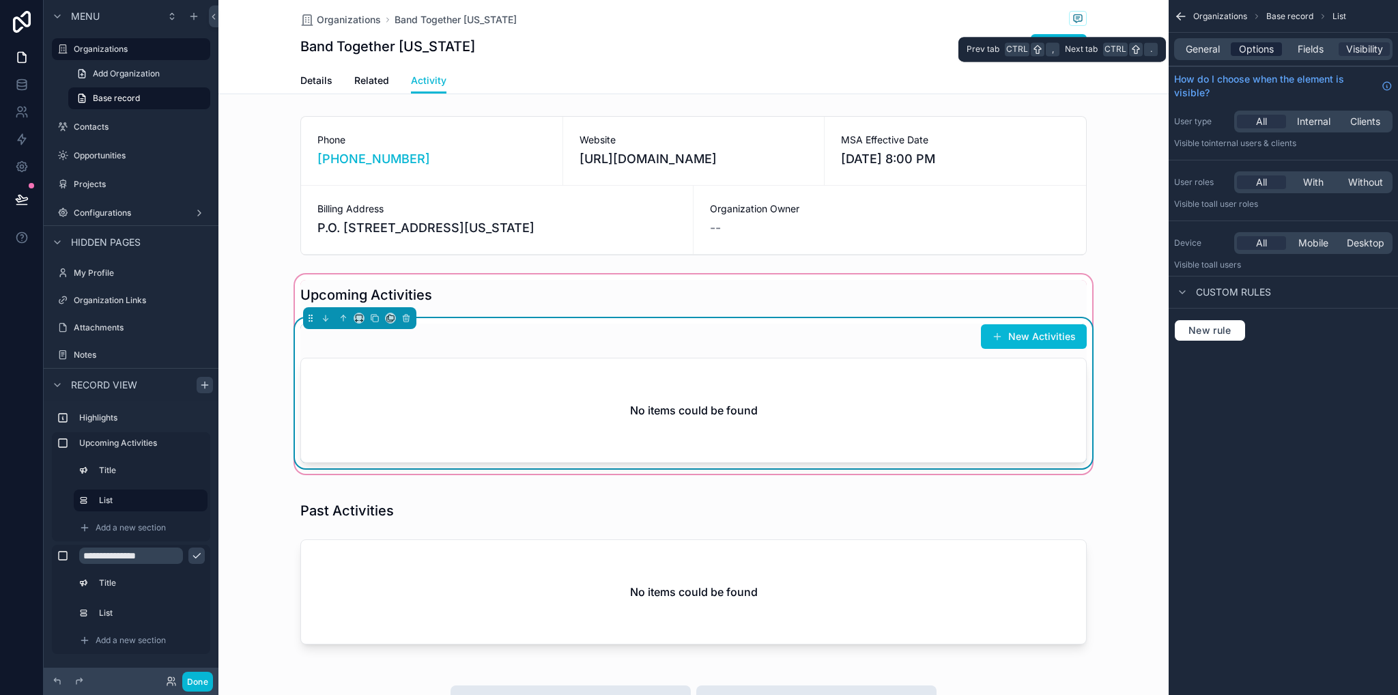
click at [1264, 51] on span "Options" at bounding box center [1256, 49] width 35 height 14
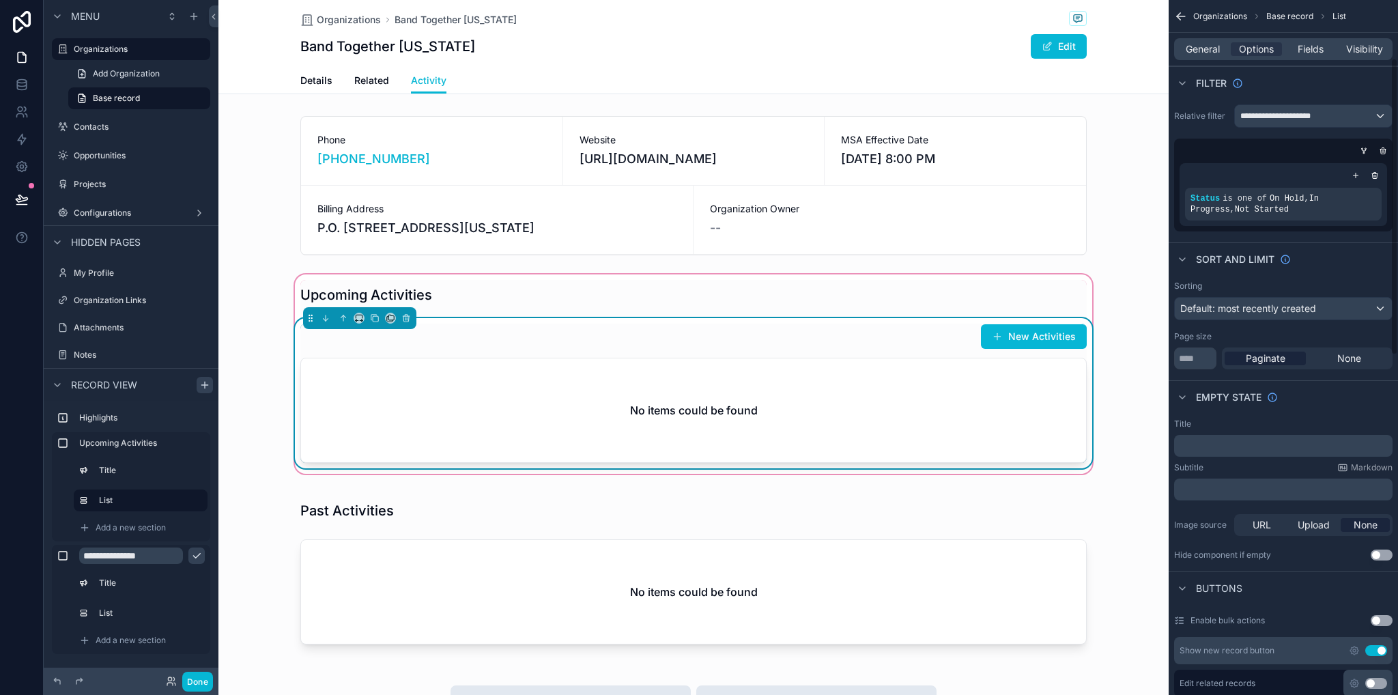
scroll to position [137, 0]
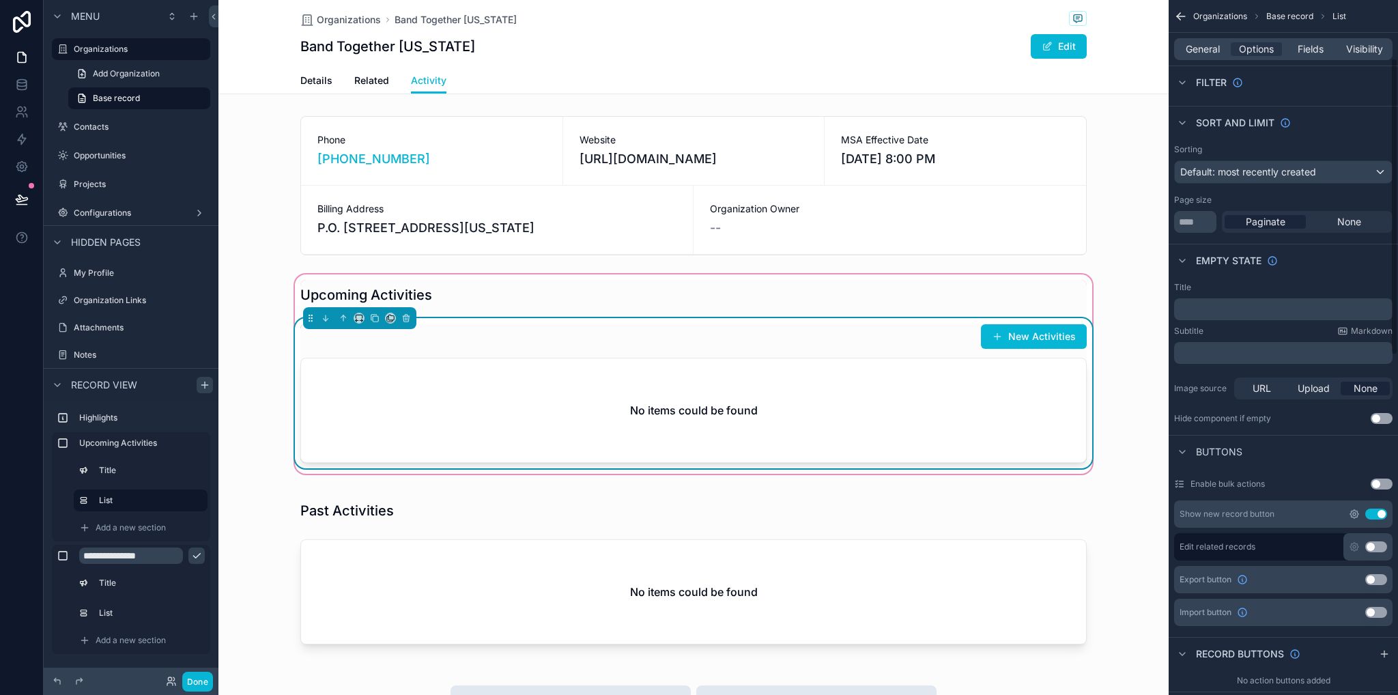
click at [1354, 513] on icon "scrollable content" at bounding box center [1354, 513] width 11 height 11
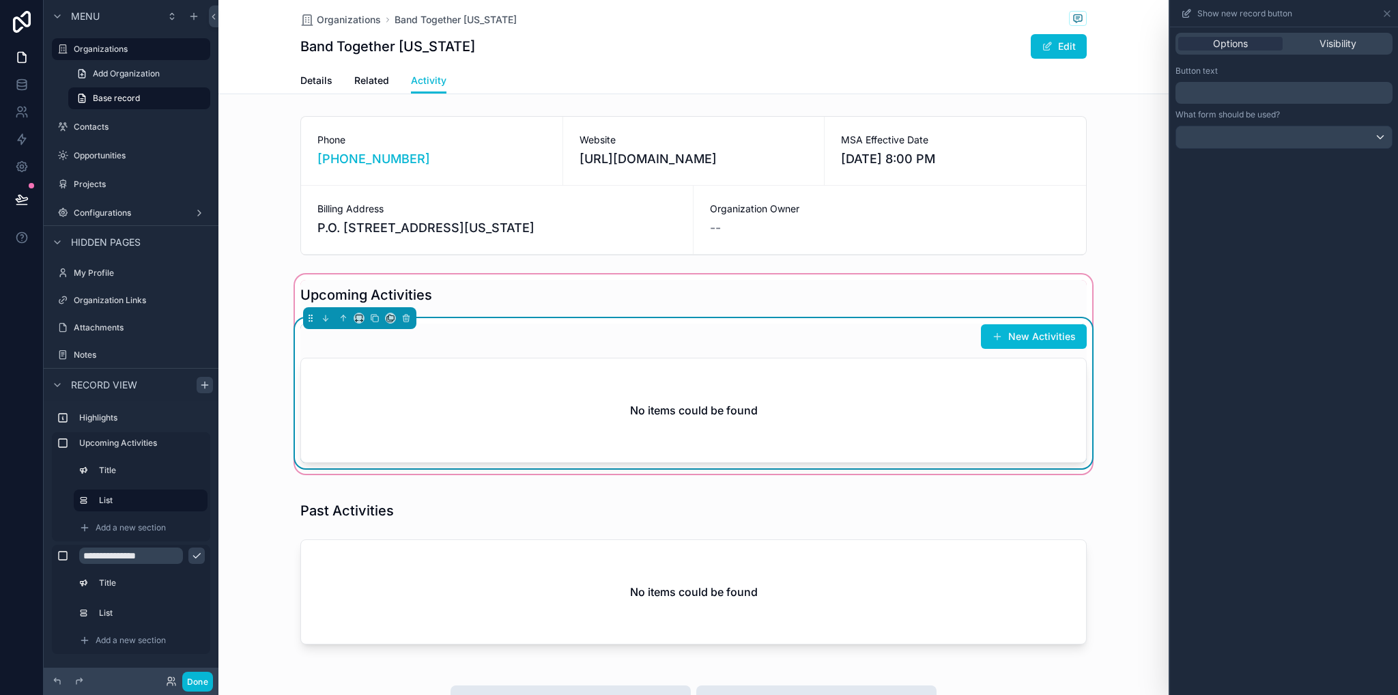
click at [1198, 103] on div "﻿" at bounding box center [1283, 93] width 217 height 22
click at [1198, 91] on p "﻿" at bounding box center [1285, 93] width 209 height 16
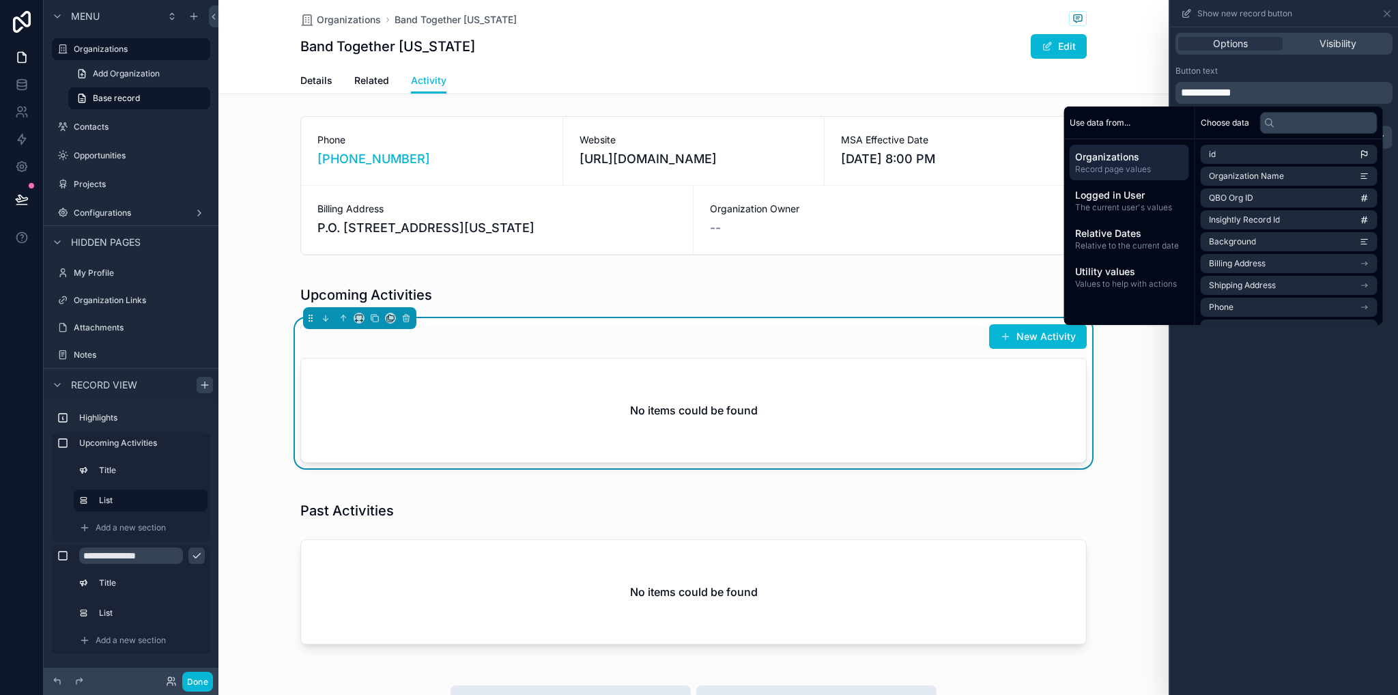
click at [1248, 509] on div "**********" at bounding box center [1284, 360] width 228 height 667
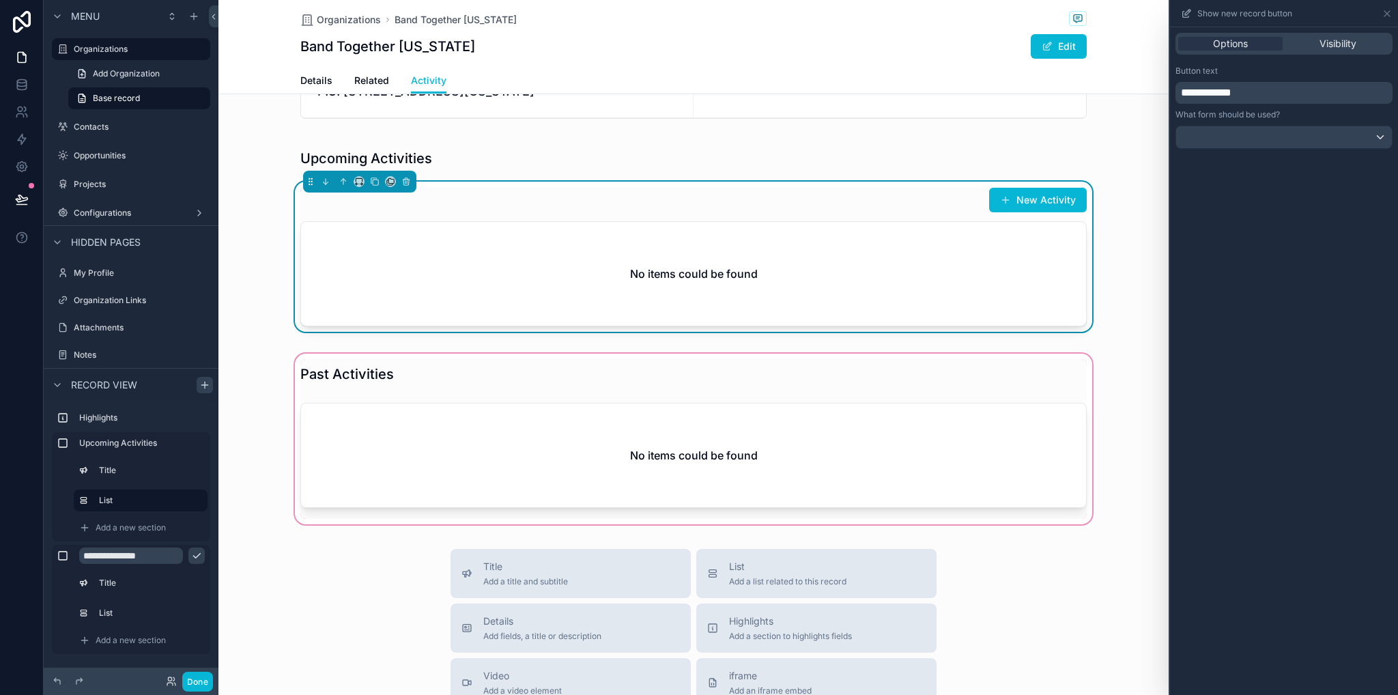
scroll to position [0, 0]
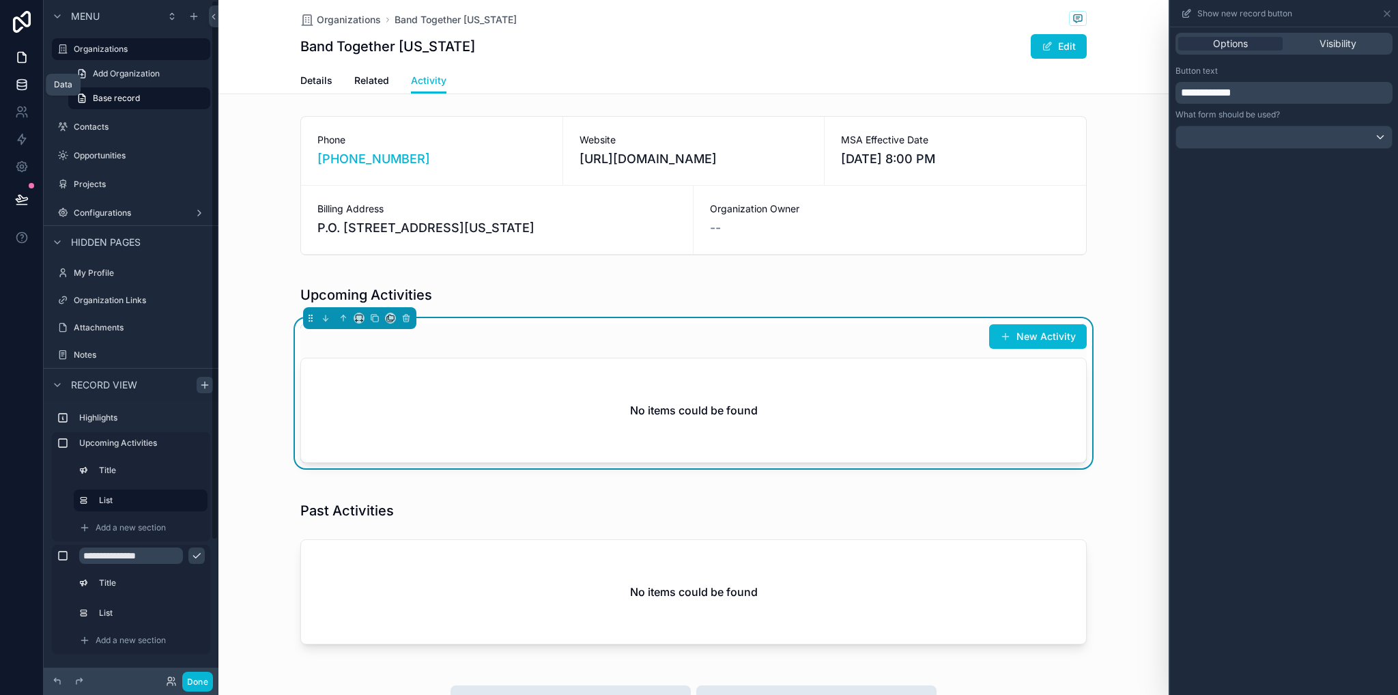
click at [8, 83] on link at bounding box center [21, 84] width 43 height 27
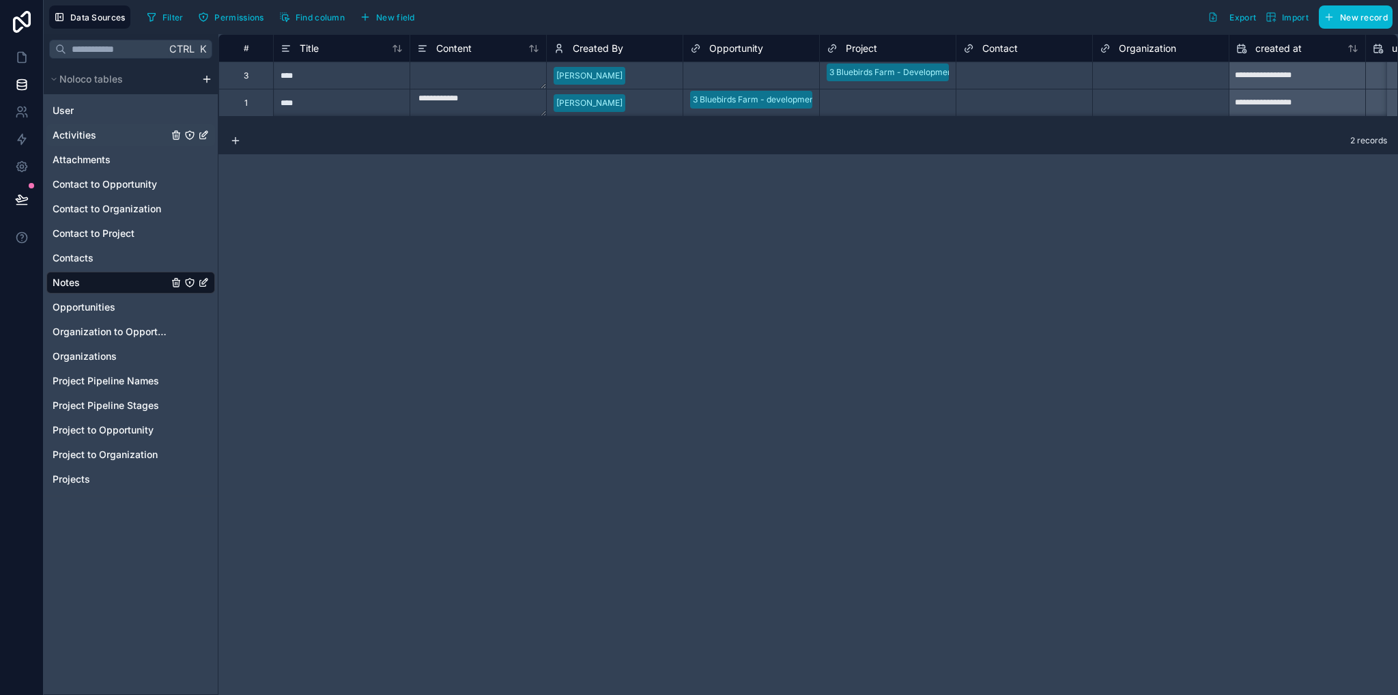
click at [74, 135] on span "Activities" at bounding box center [75, 135] width 44 height 14
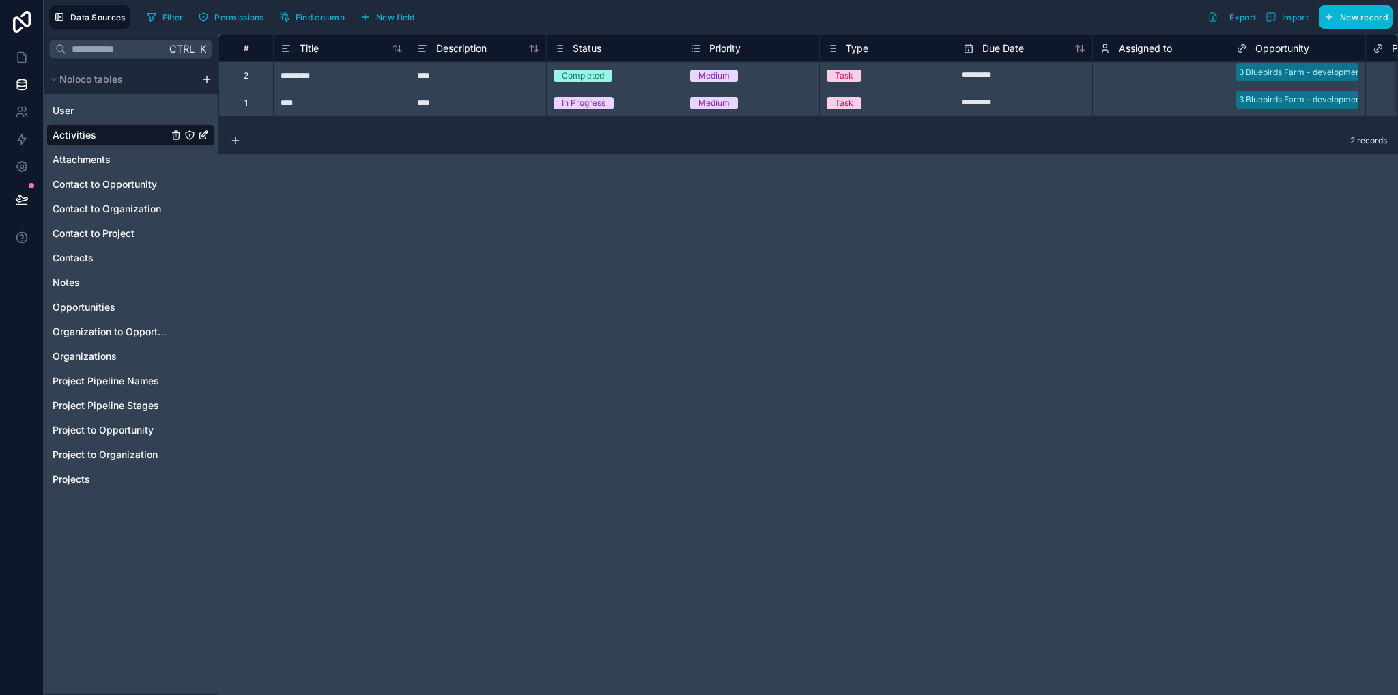
click at [850, 51] on span "Type" at bounding box center [857, 49] width 23 height 14
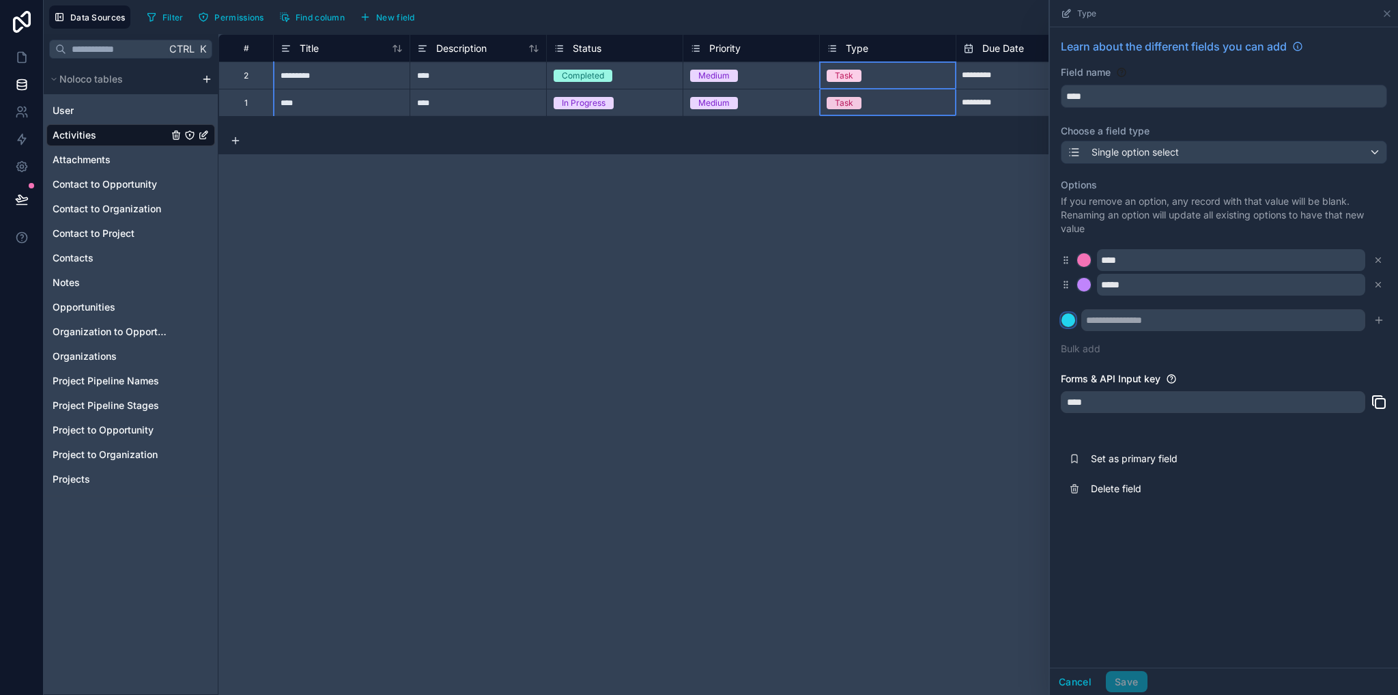
click at [1063, 323] on div at bounding box center [1068, 320] width 14 height 14
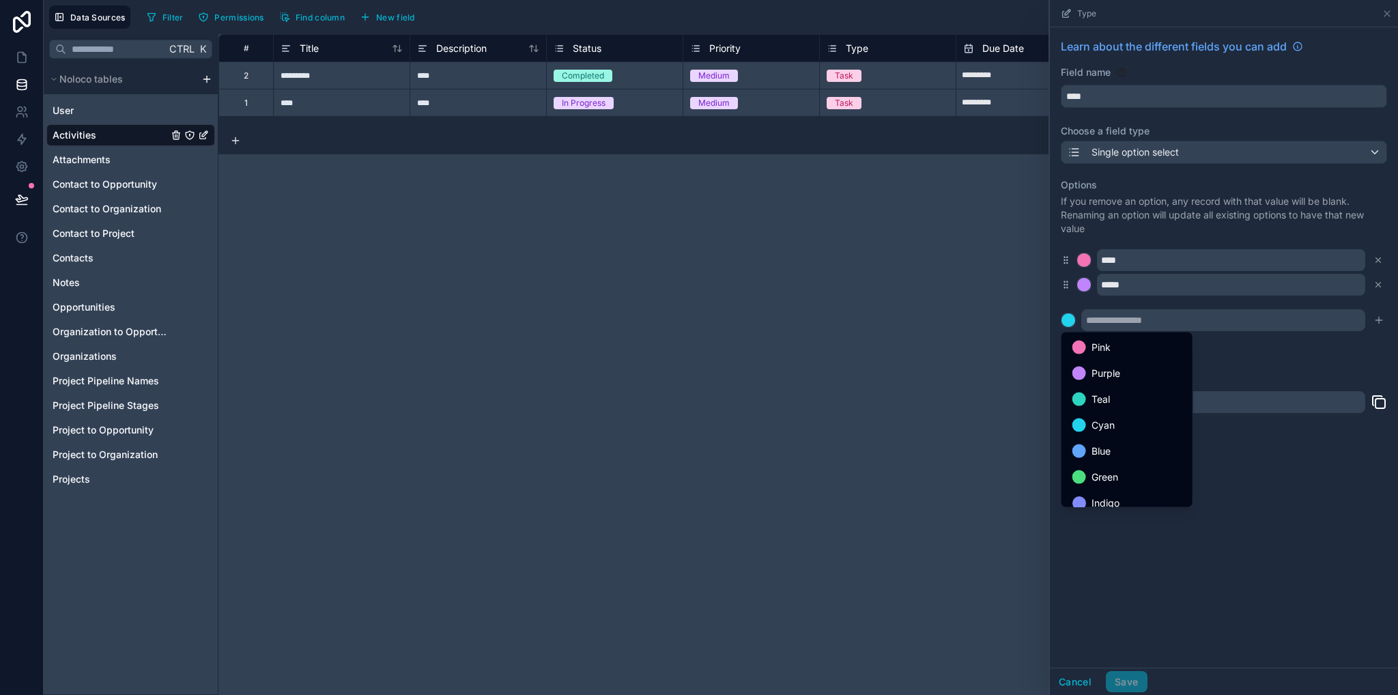
click at [1120, 316] on div at bounding box center [1224, 347] width 348 height 695
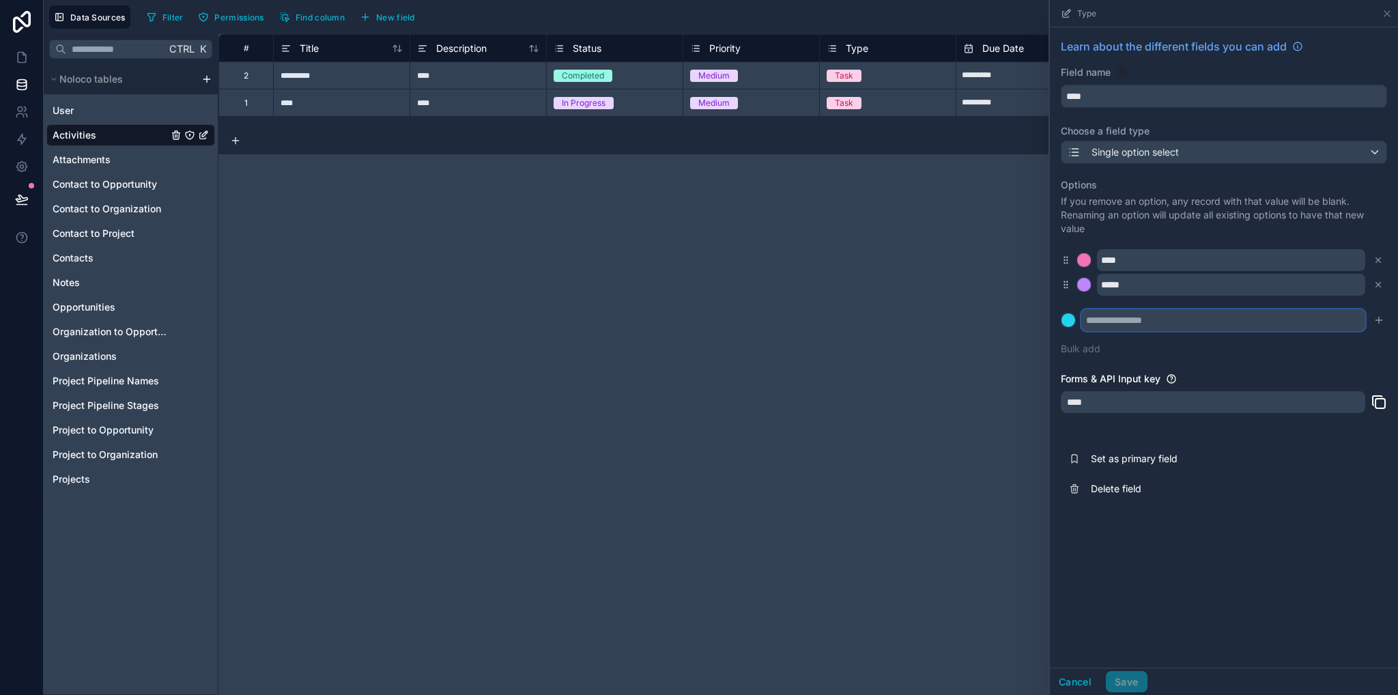
click at [1121, 317] on input "text" at bounding box center [1223, 320] width 284 height 22
type input "*****"
click at [1378, 325] on icon "submit" at bounding box center [1378, 320] width 11 height 11
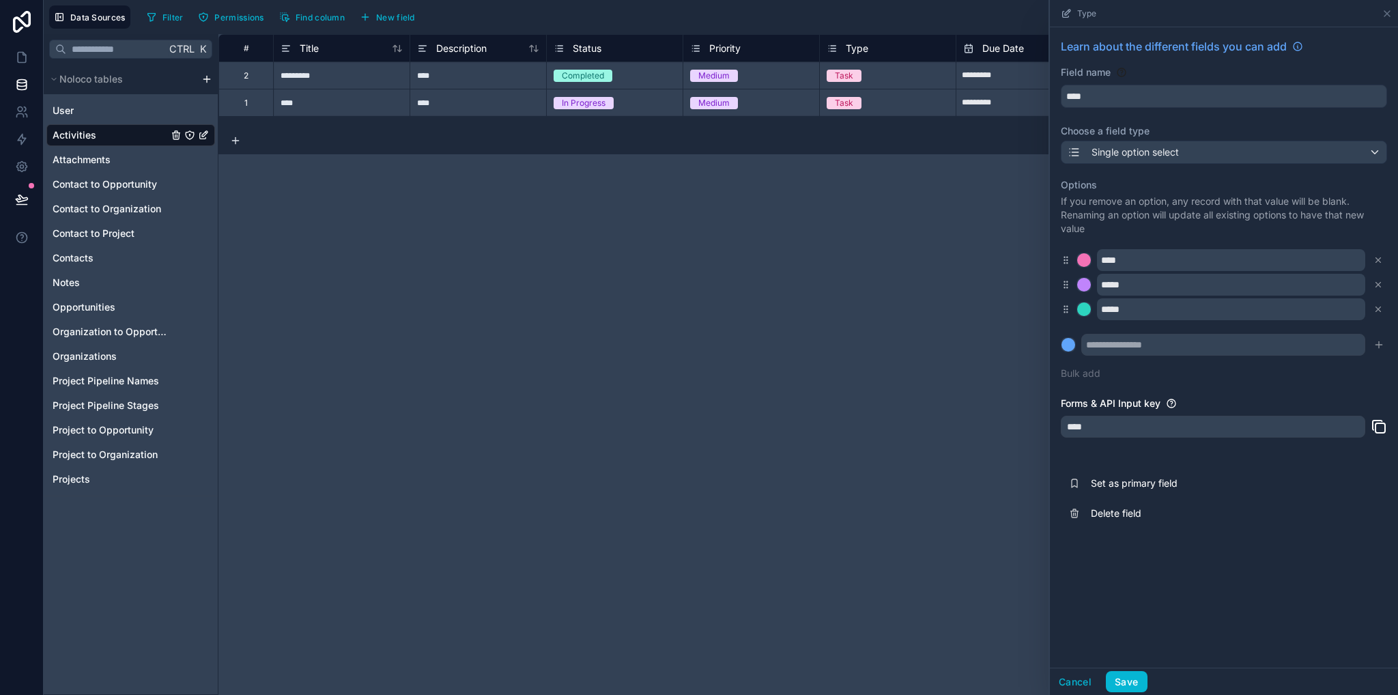
click at [1122, 692] on div "Cancel Save" at bounding box center [1224, 680] width 348 height 27
click at [1121, 686] on button "Save" at bounding box center [1126, 682] width 41 height 22
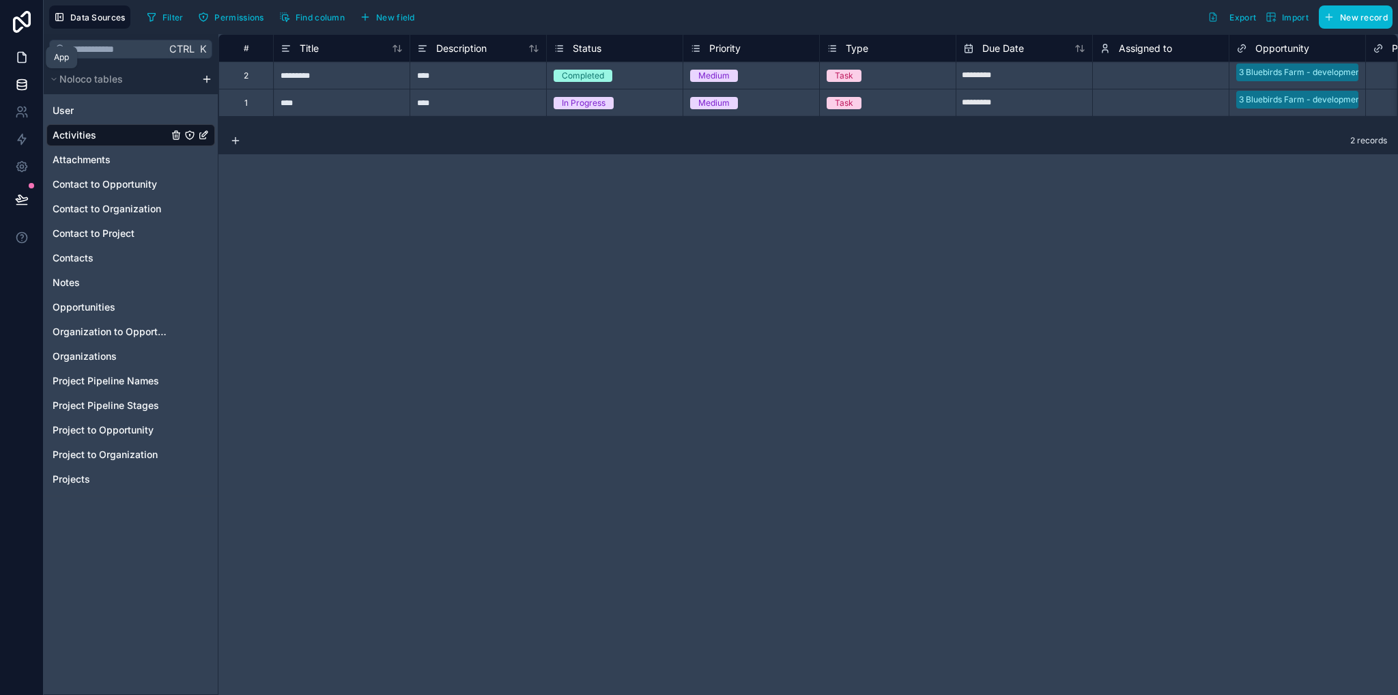
click at [18, 53] on icon at bounding box center [22, 58] width 14 height 14
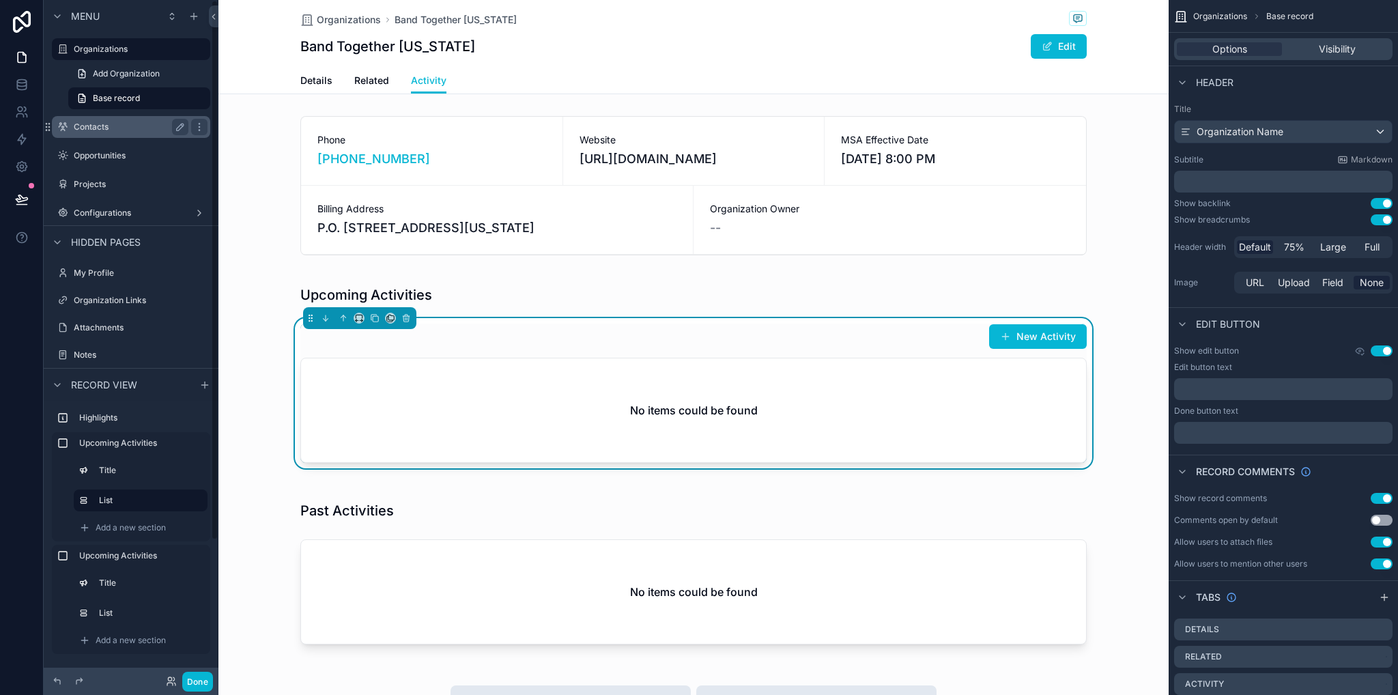
click at [94, 126] on label "Contacts" at bounding box center [128, 126] width 109 height 11
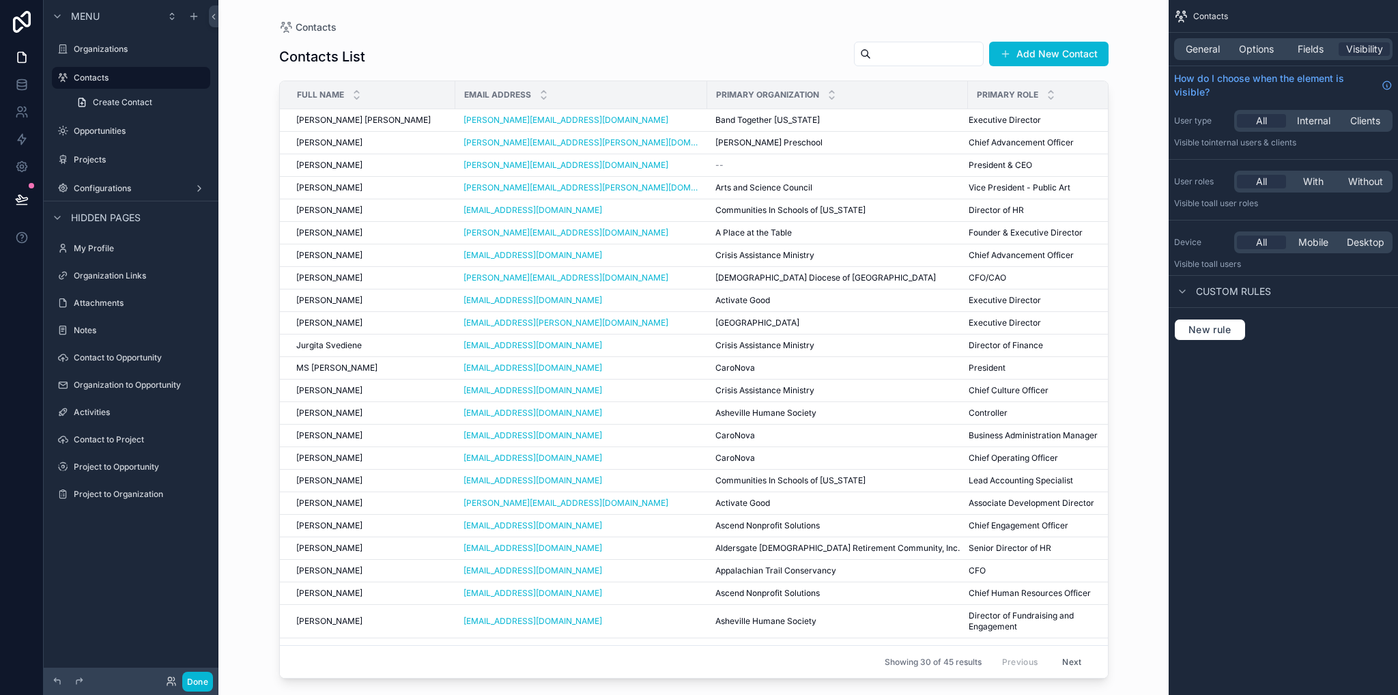
click at [351, 117] on div "scrollable content" at bounding box center [693, 339] width 873 height 678
click at [354, 120] on span "[PERSON_NAME] [PERSON_NAME]" at bounding box center [363, 120] width 134 height 11
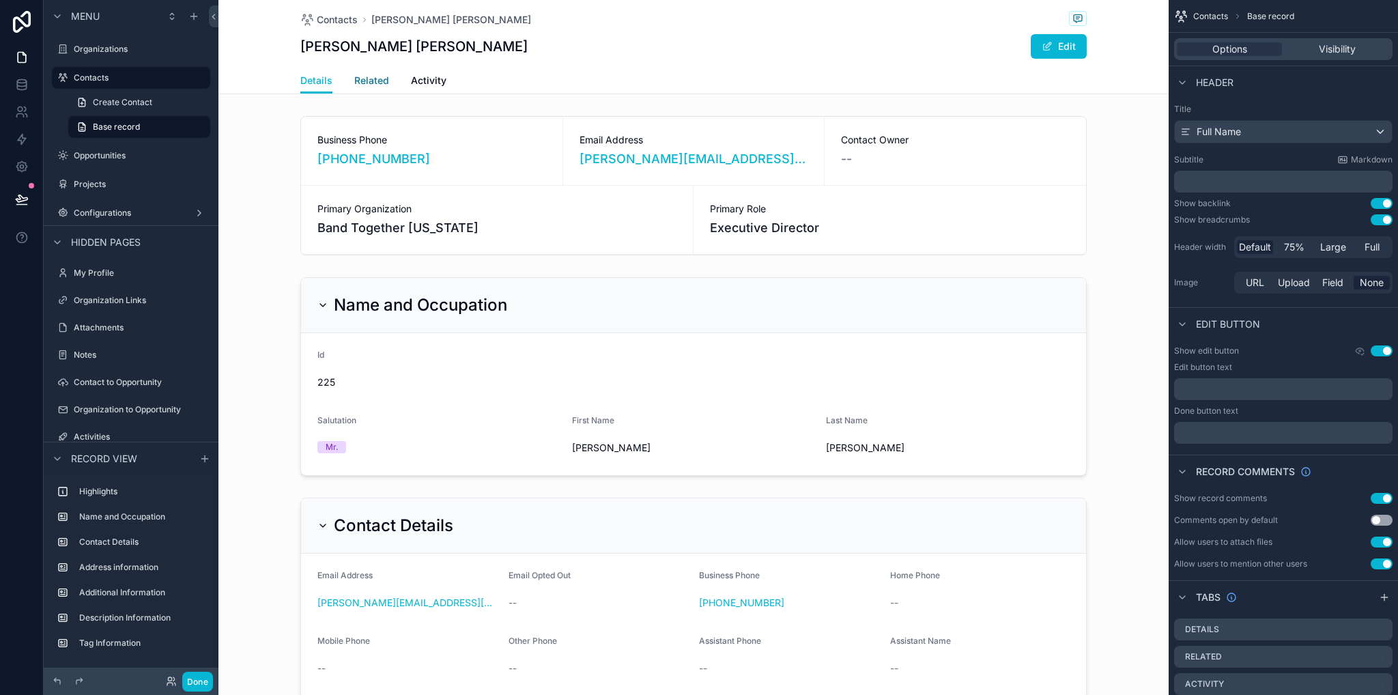
click at [372, 83] on span "Related" at bounding box center [371, 81] width 35 height 14
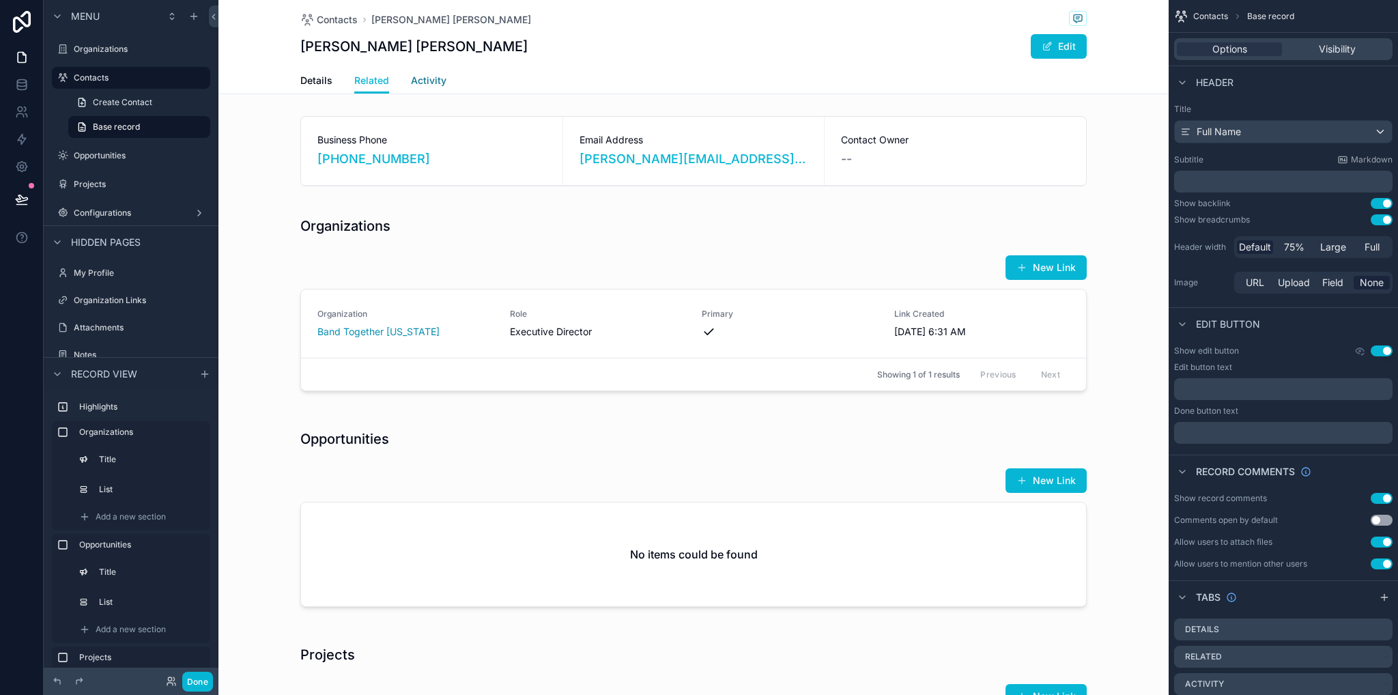
click at [423, 78] on span "Activity" at bounding box center [428, 81] width 35 height 14
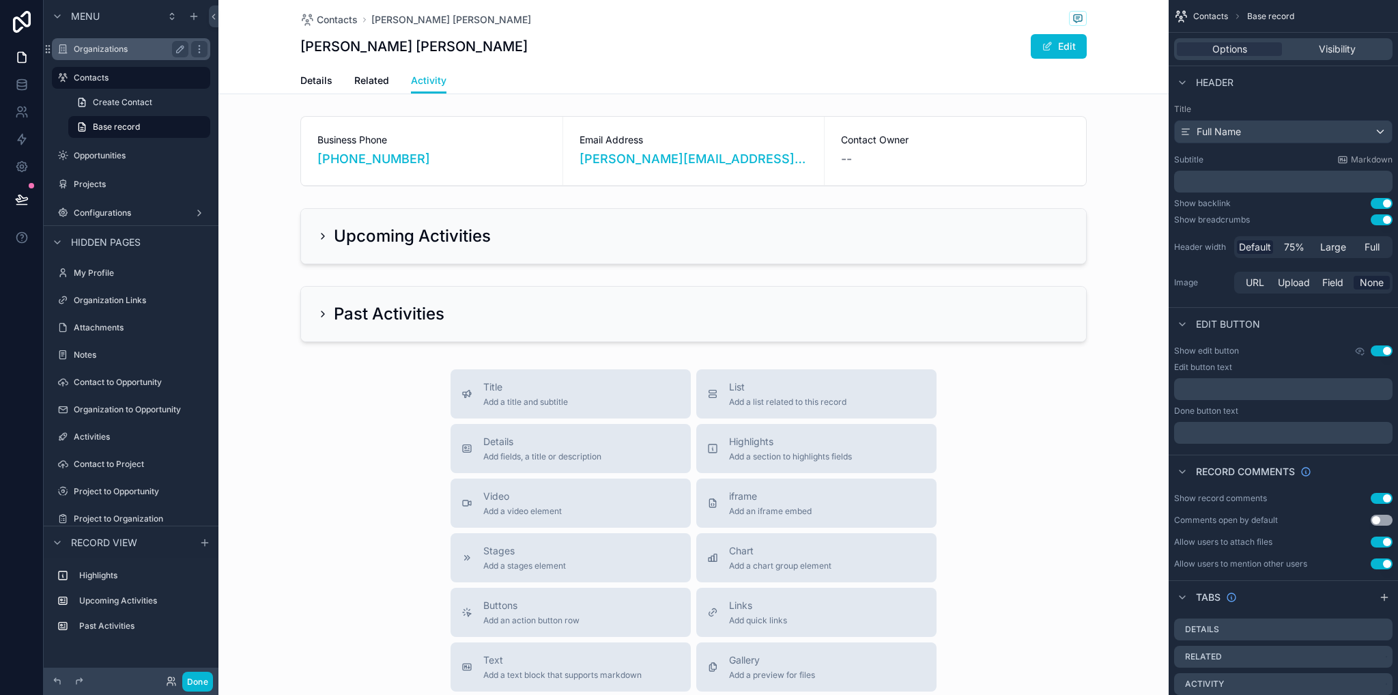
click at [122, 53] on label "Organizations" at bounding box center [128, 49] width 109 height 11
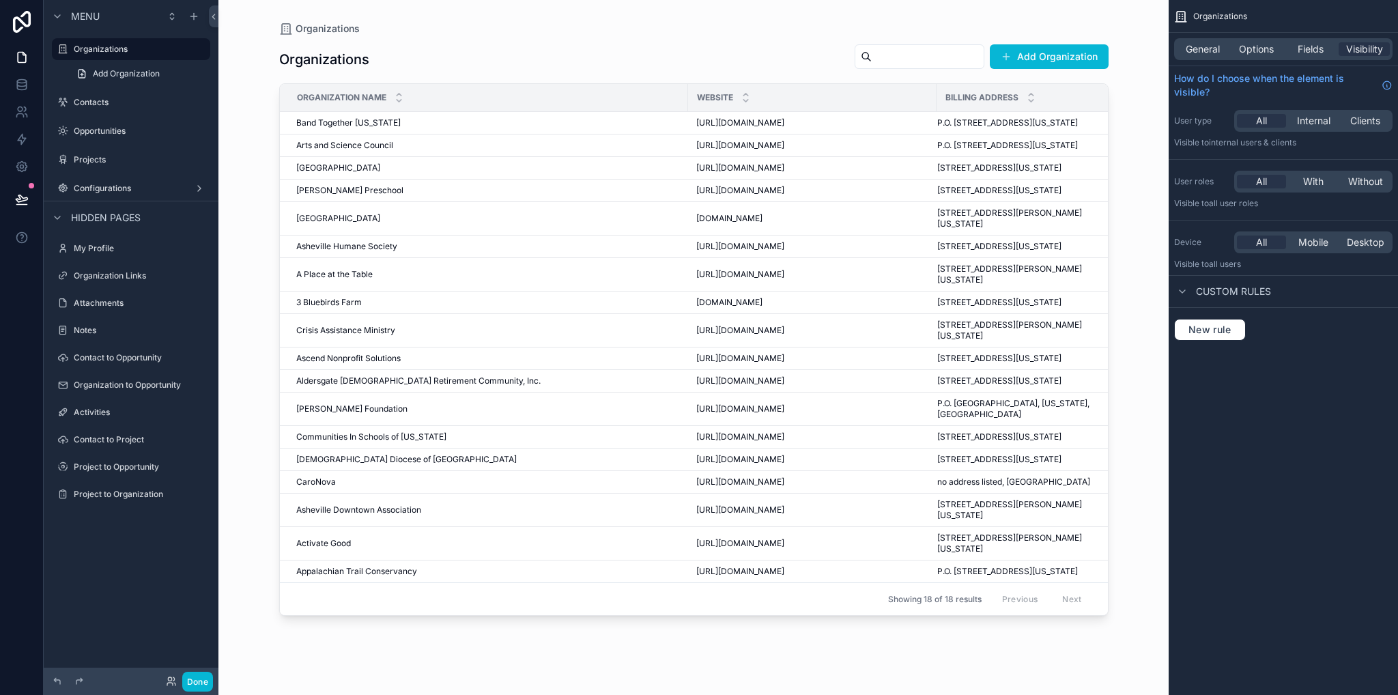
click at [387, 130] on div "scrollable content" at bounding box center [693, 339] width 873 height 678
click at [386, 126] on span "Band Together [US_STATE]" at bounding box center [348, 122] width 104 height 11
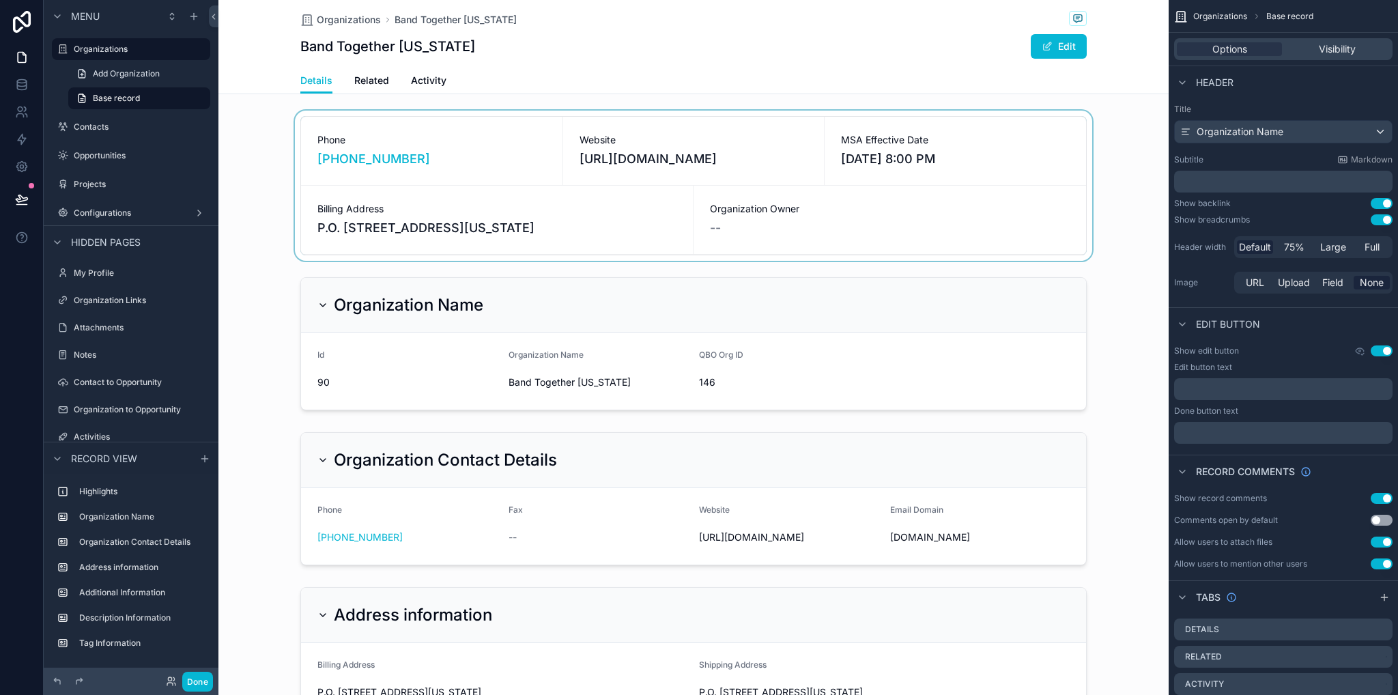
click at [418, 141] on div "scrollable content" at bounding box center [693, 186] width 950 height 150
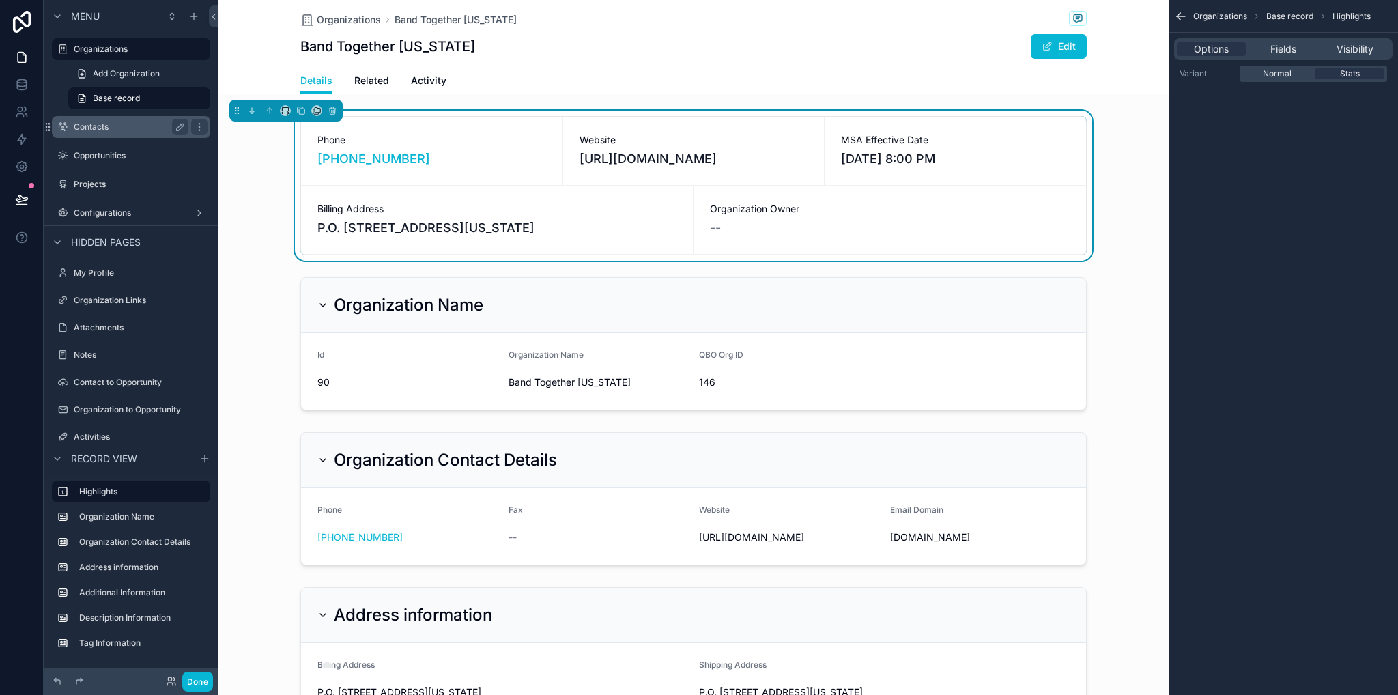
click at [106, 130] on label "Contacts" at bounding box center [128, 126] width 109 height 11
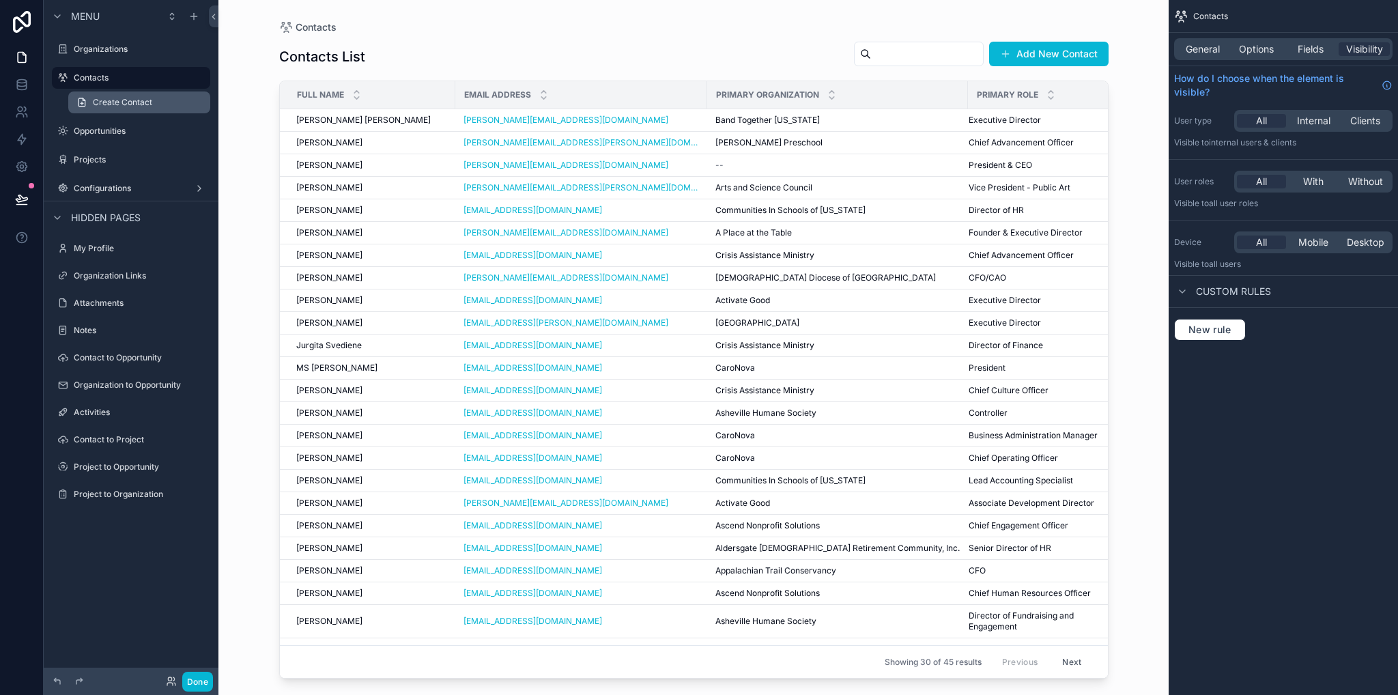
click at [139, 102] on span "Create Contact" at bounding box center [122, 102] width 59 height 11
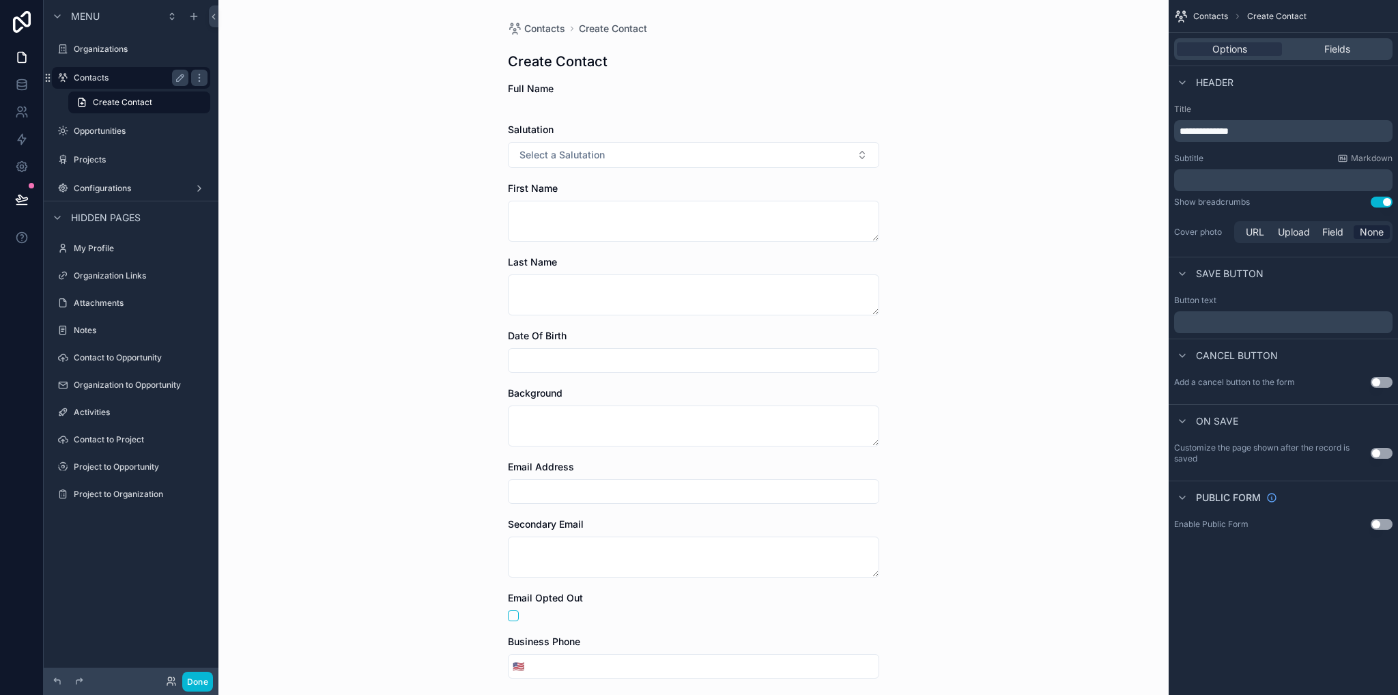
click at [106, 80] on label "Contacts" at bounding box center [128, 77] width 109 height 11
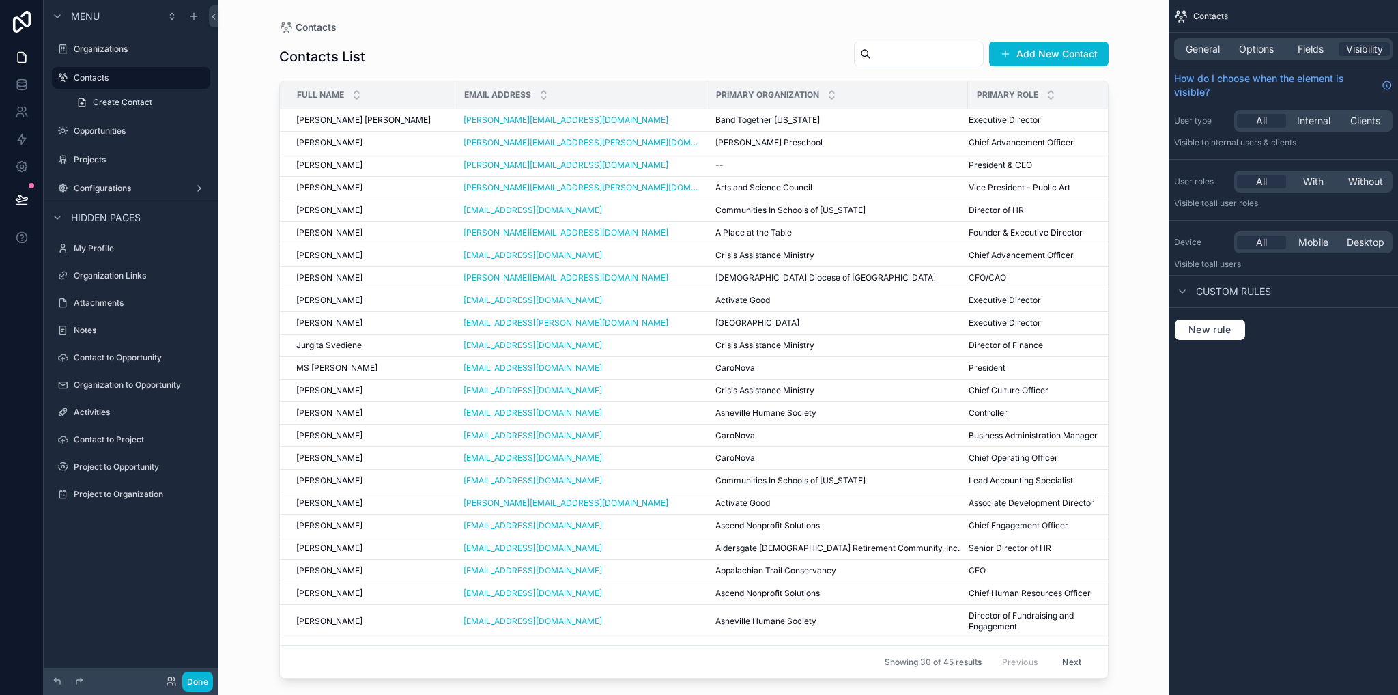
click at [364, 121] on div "scrollable content" at bounding box center [693, 339] width 873 height 678
click at [364, 116] on span "[PERSON_NAME] [PERSON_NAME]" at bounding box center [363, 120] width 134 height 11
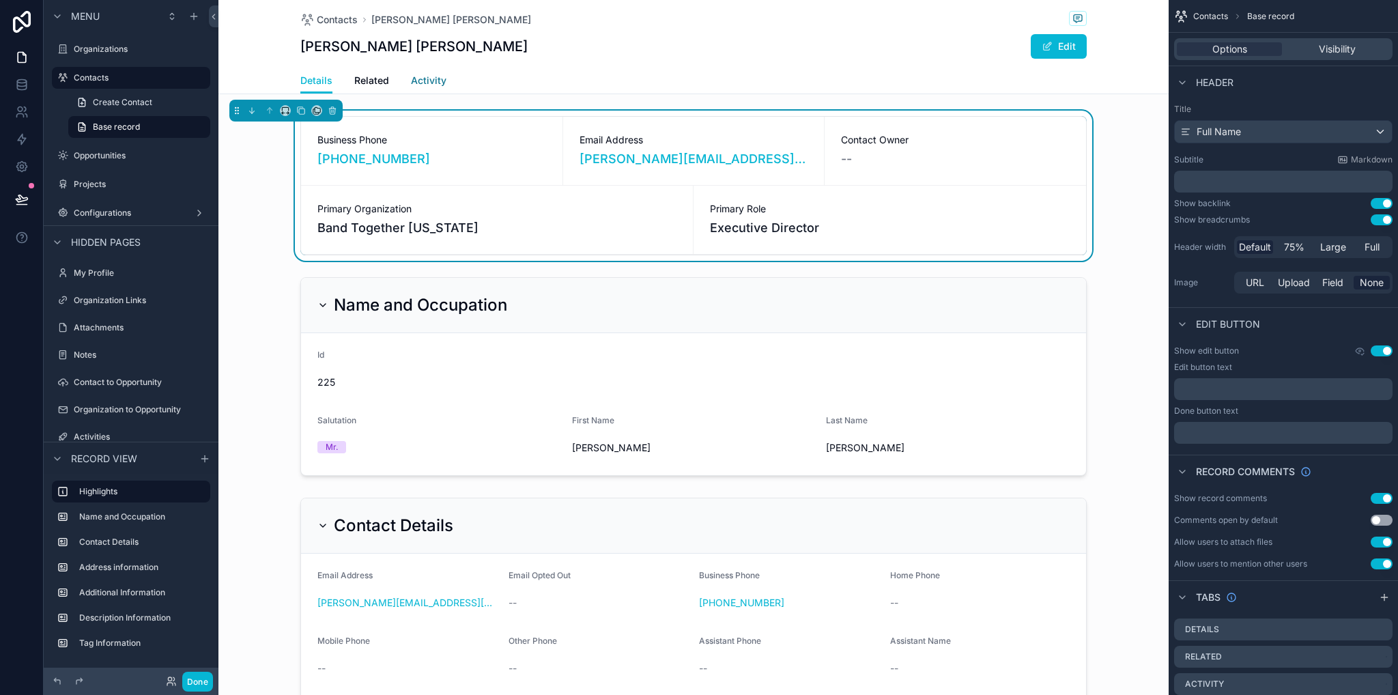
click at [411, 83] on span "Activity" at bounding box center [428, 81] width 35 height 14
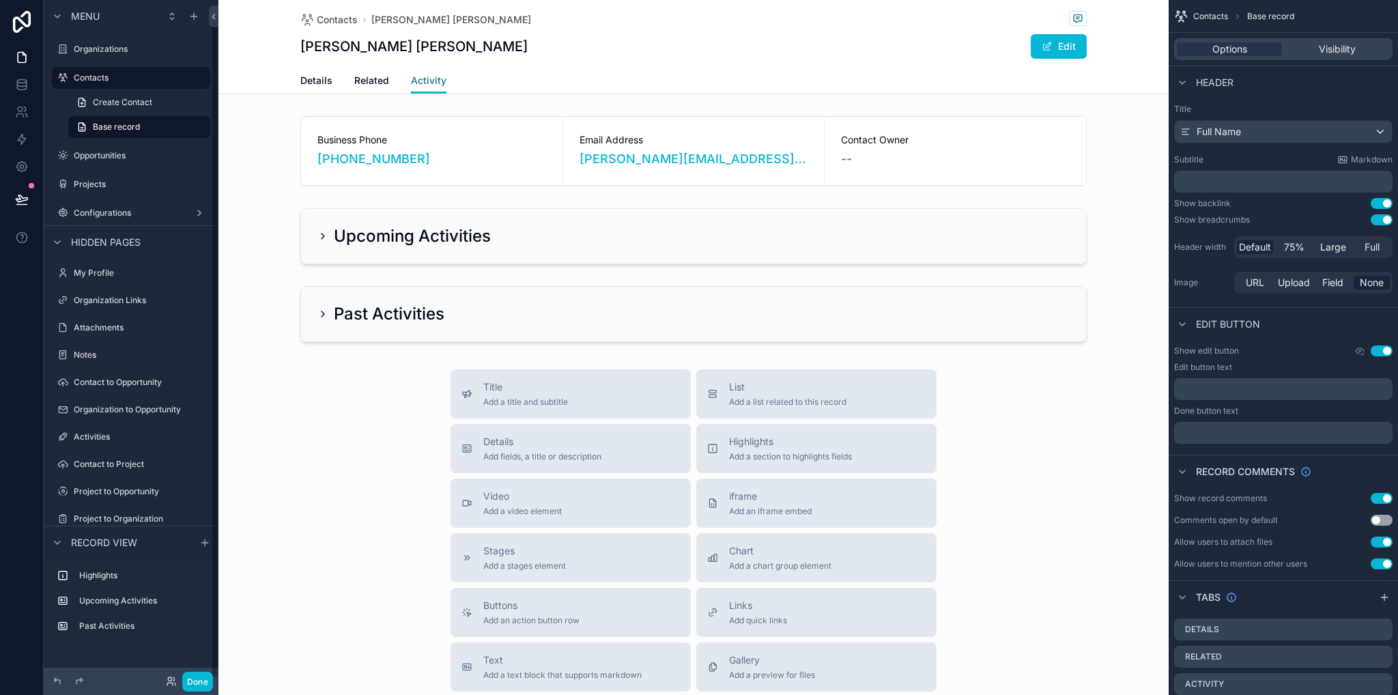
scroll to position [16, 0]
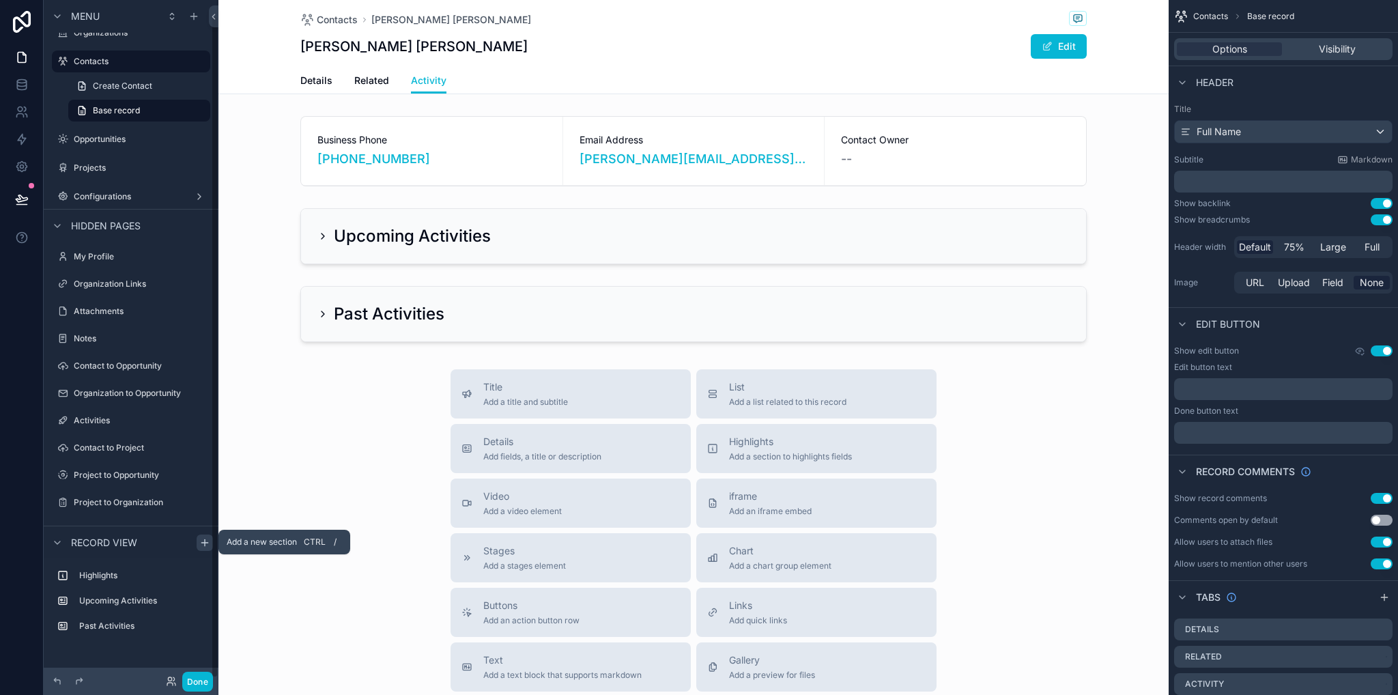
click at [207, 540] on icon "scrollable content" at bounding box center [204, 542] width 11 height 11
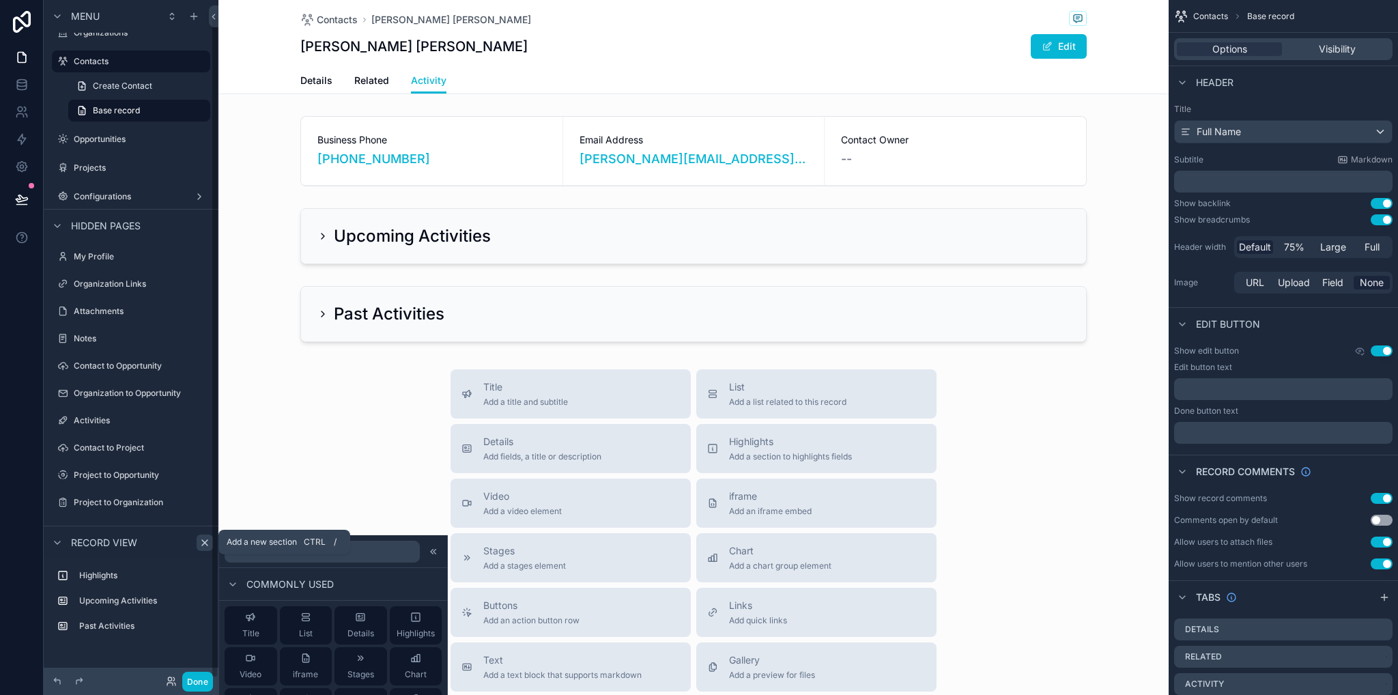
click at [207, 541] on icon "scrollable content" at bounding box center [204, 542] width 11 height 11
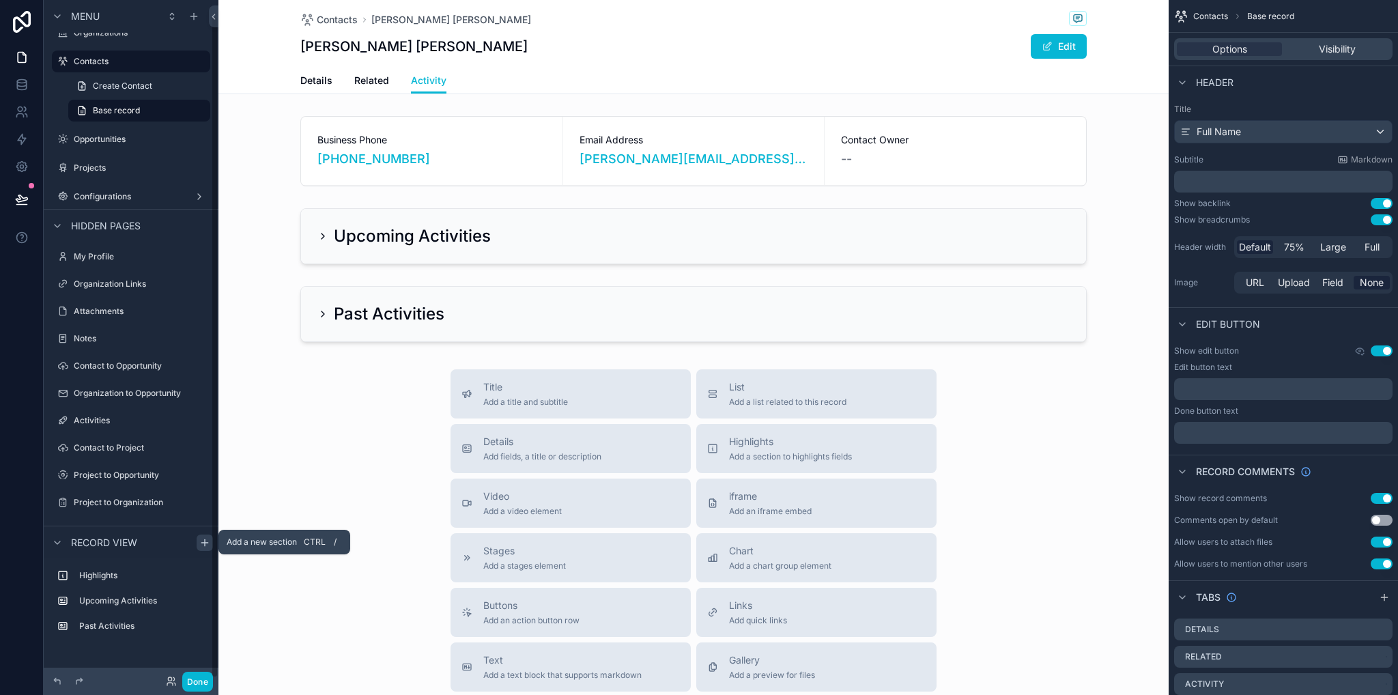
click at [203, 540] on icon "scrollable content" at bounding box center [204, 542] width 11 height 11
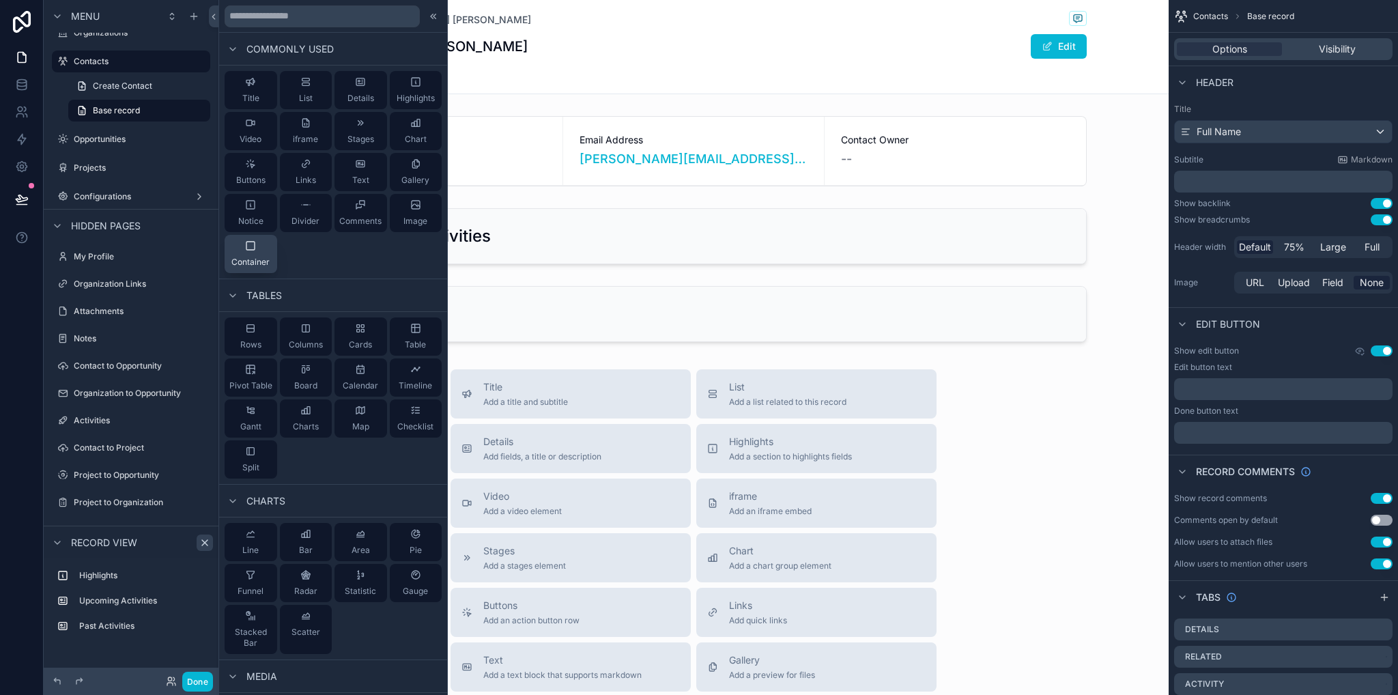
click at [261, 270] on button "Container" at bounding box center [251, 254] width 53 height 38
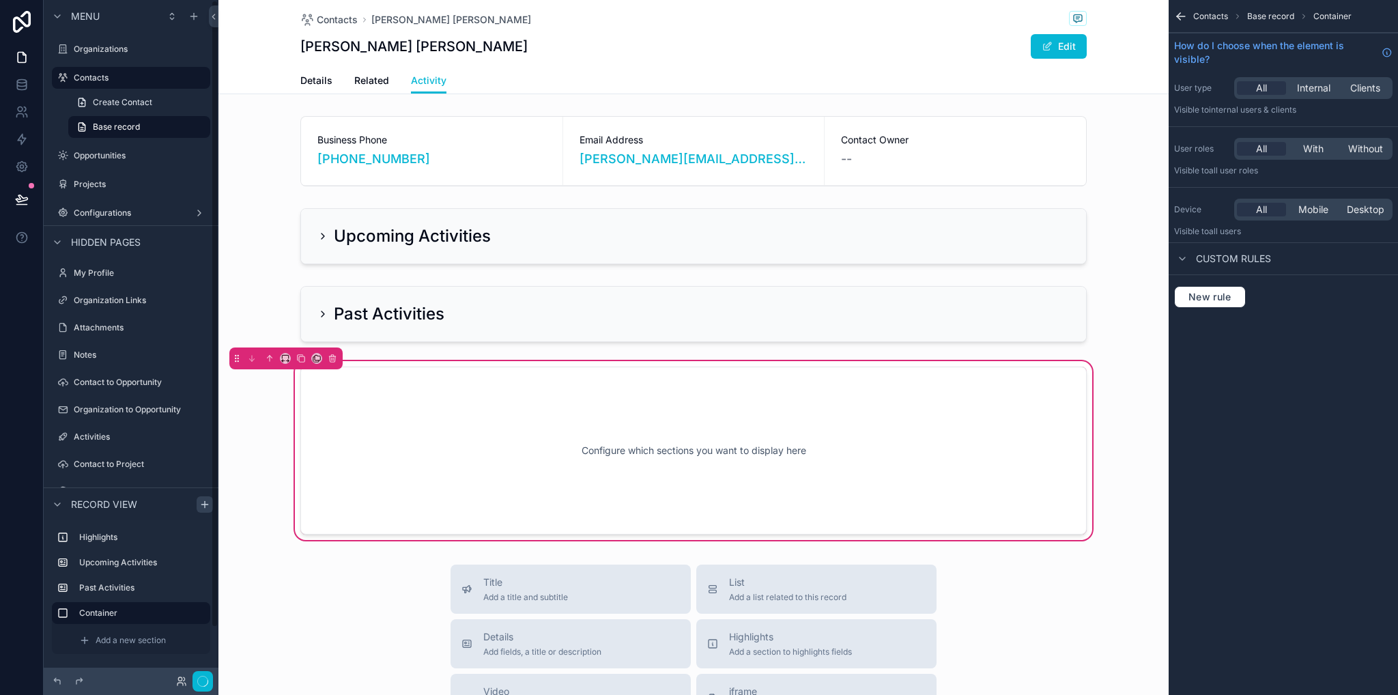
scroll to position [102, 0]
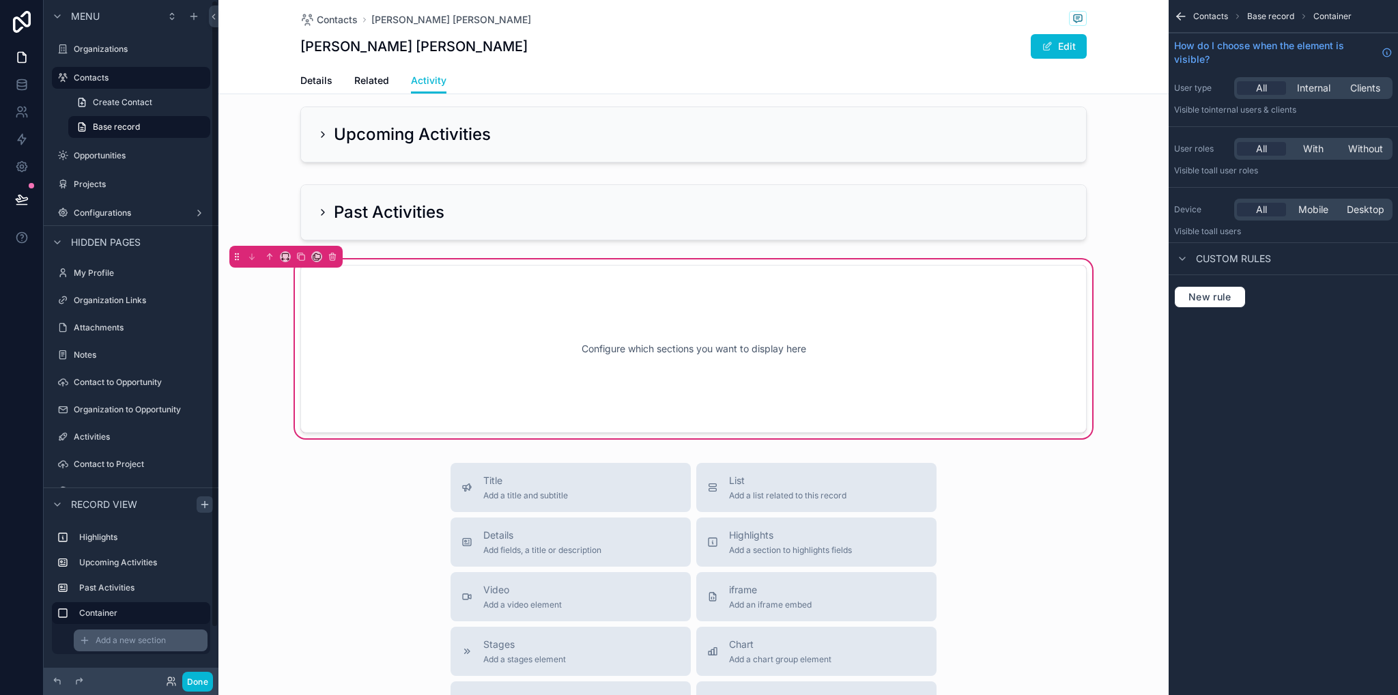
click at [152, 644] on span "Add a new section" at bounding box center [131, 640] width 70 height 11
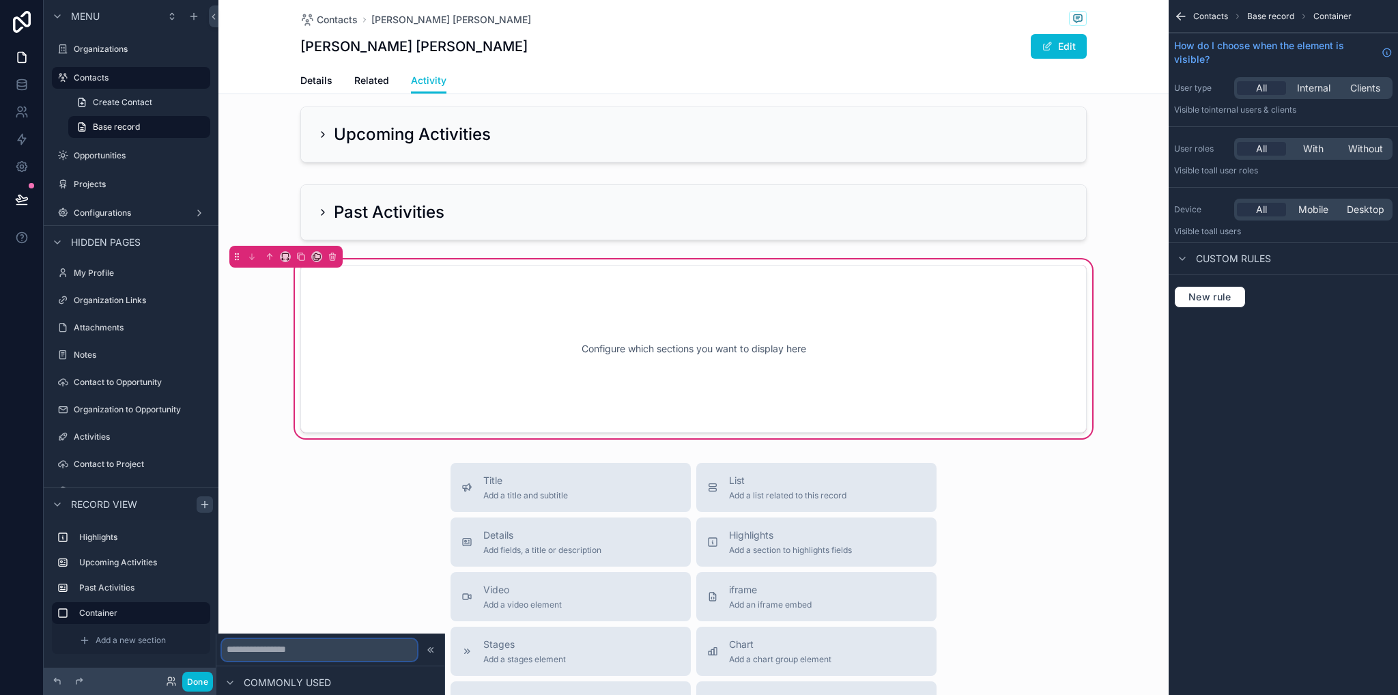
click at [351, 645] on input "text" at bounding box center [319, 650] width 195 height 22
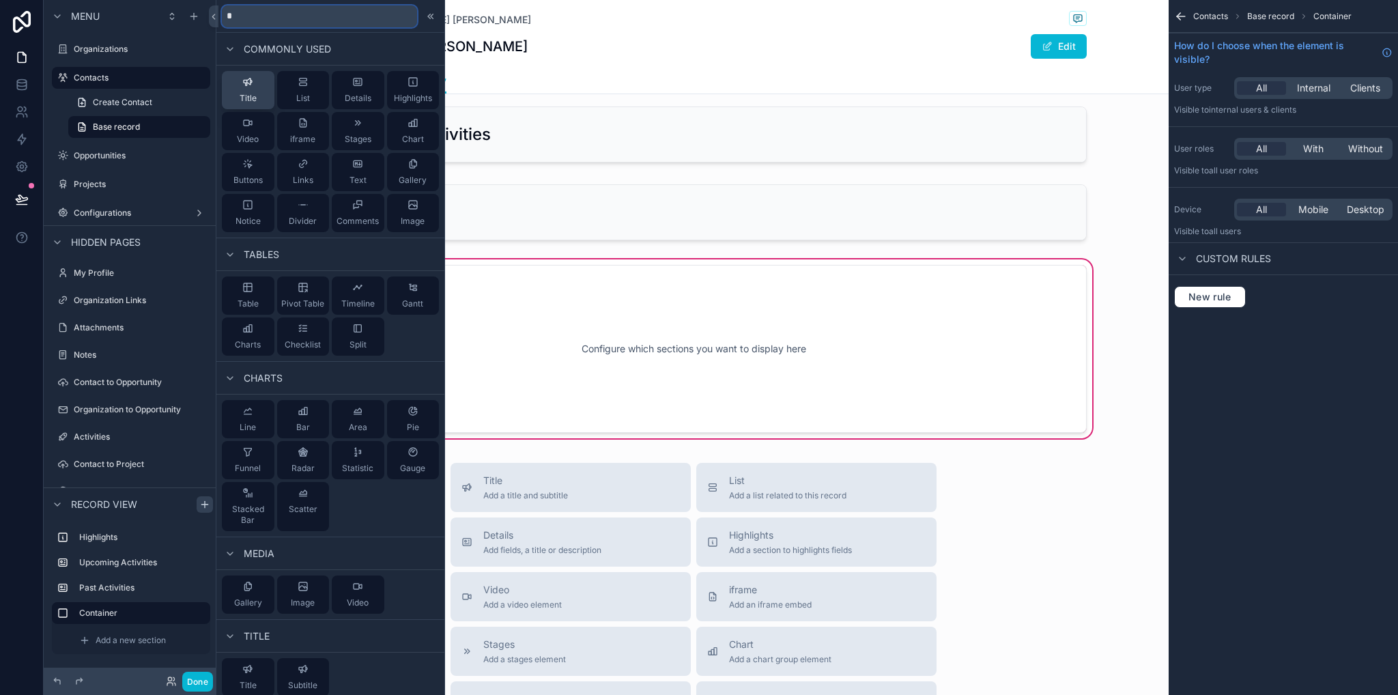
type input "*"
click at [250, 96] on span "Title" at bounding box center [248, 98] width 17 height 11
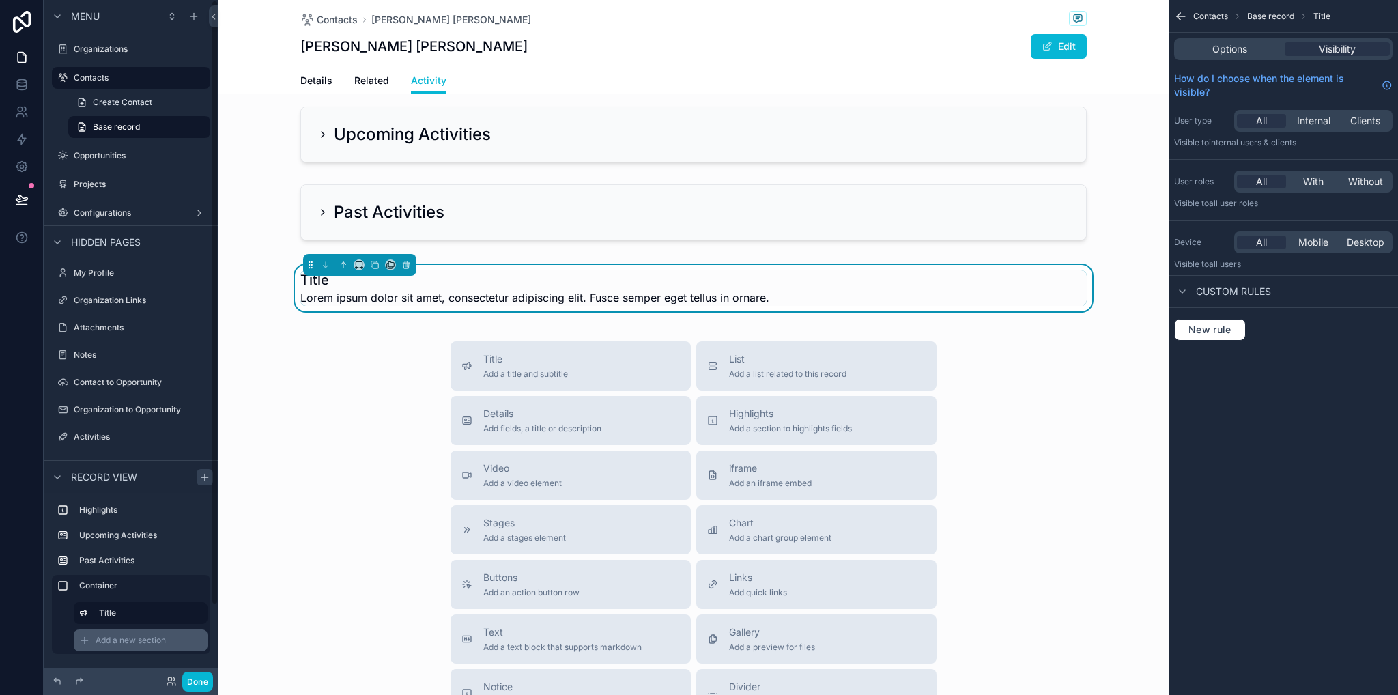
scroll to position [41, 0]
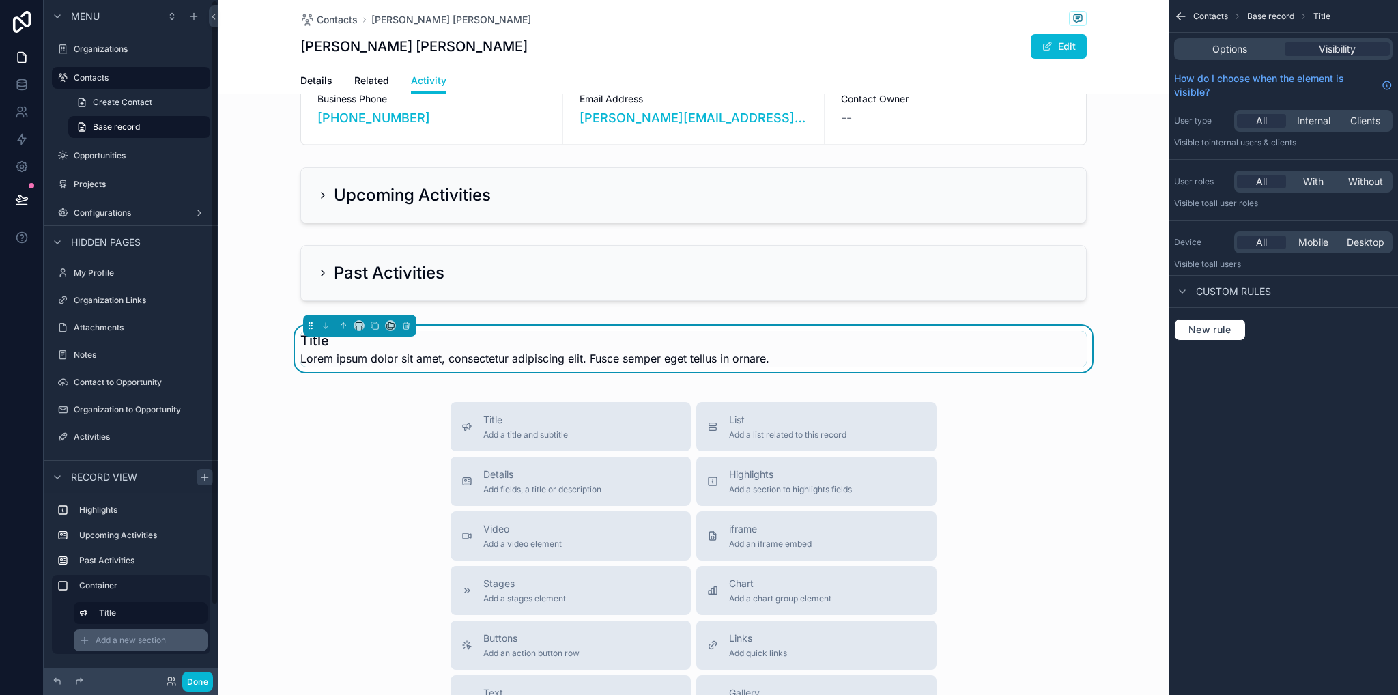
click at [155, 633] on div "Add a new section" at bounding box center [141, 640] width 134 height 22
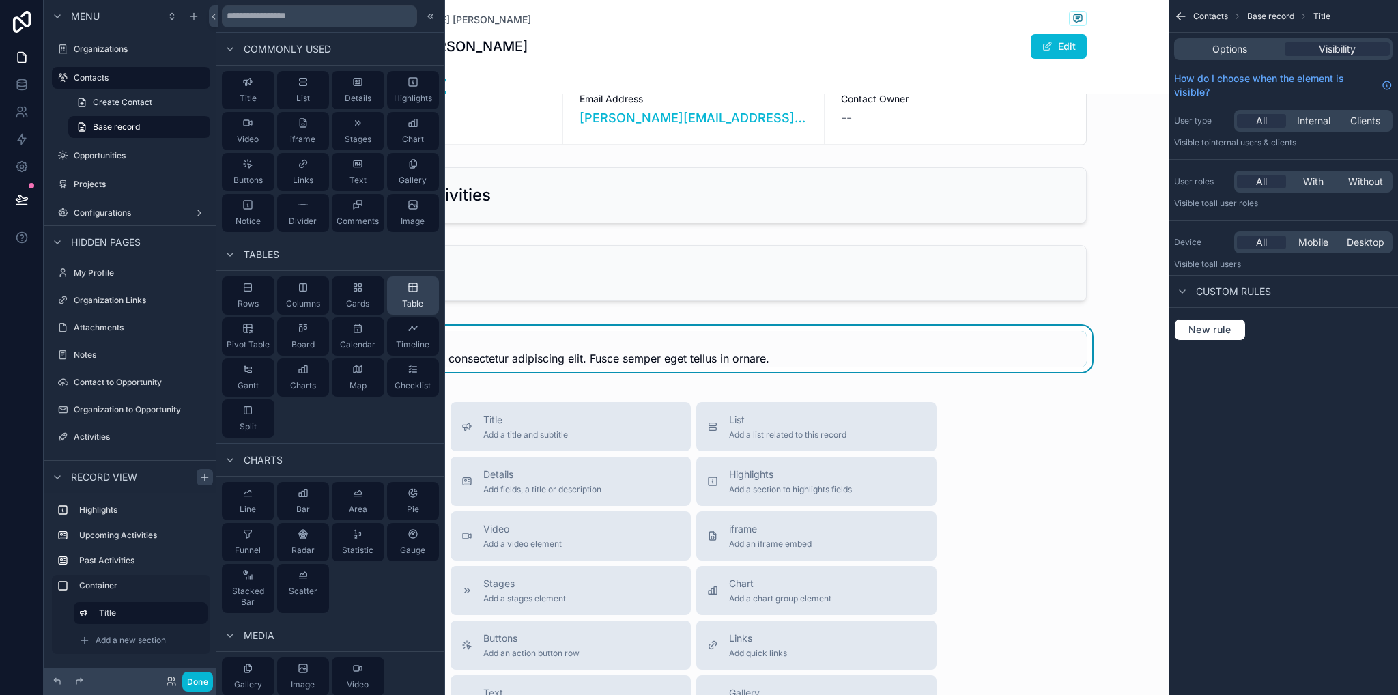
click at [388, 304] on div "Table" at bounding box center [413, 295] width 53 height 38
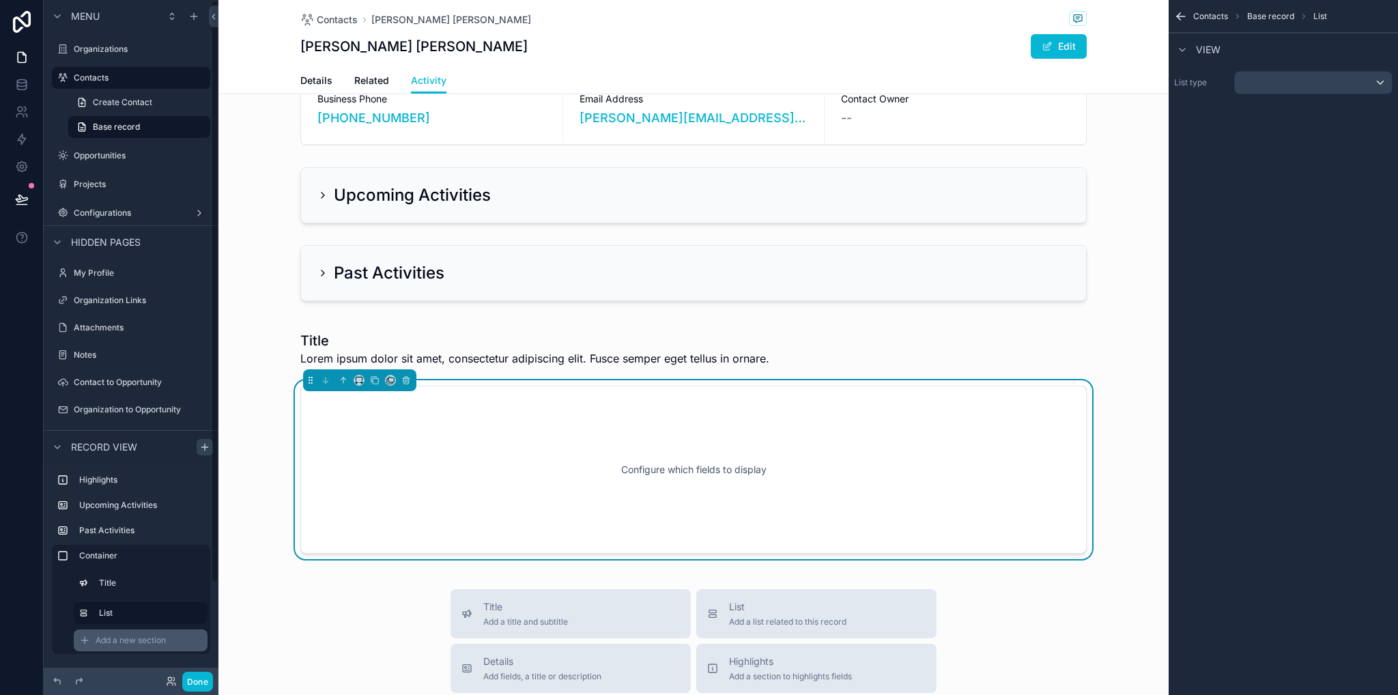
scroll to position [162, 0]
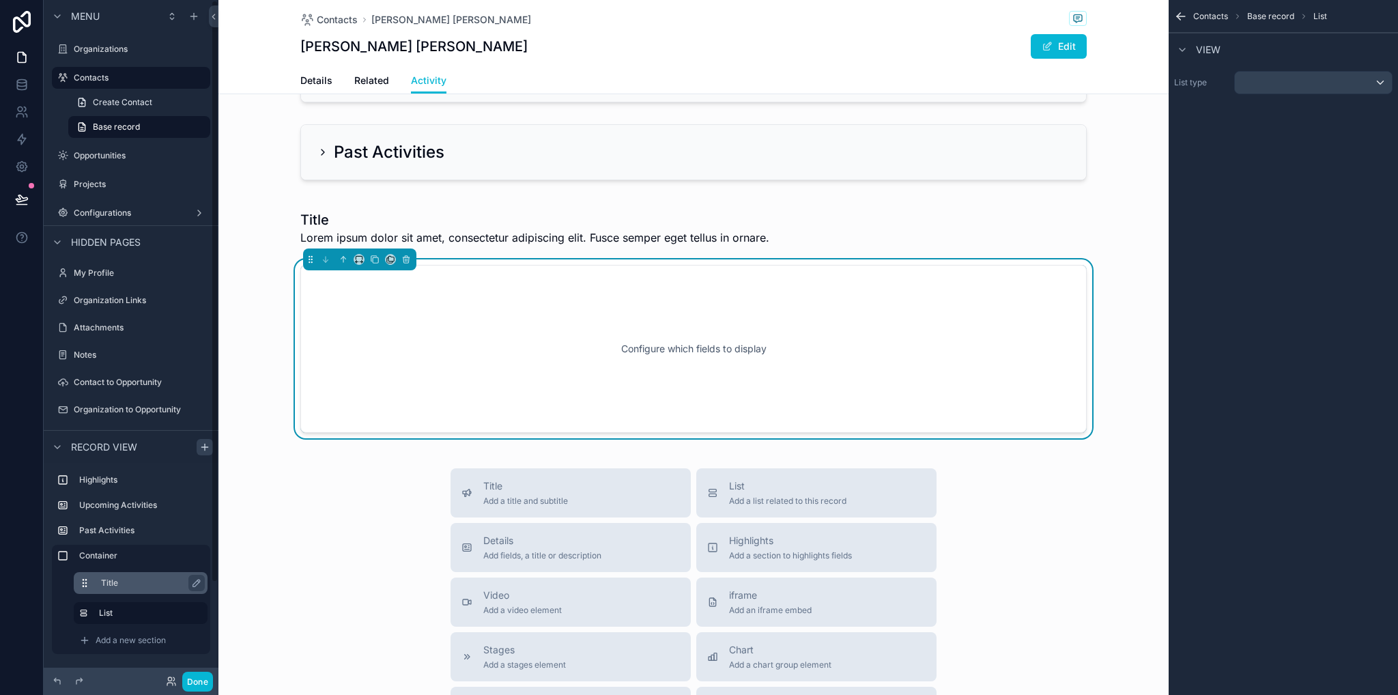
click at [108, 575] on div "Title" at bounding box center [151, 583] width 101 height 16
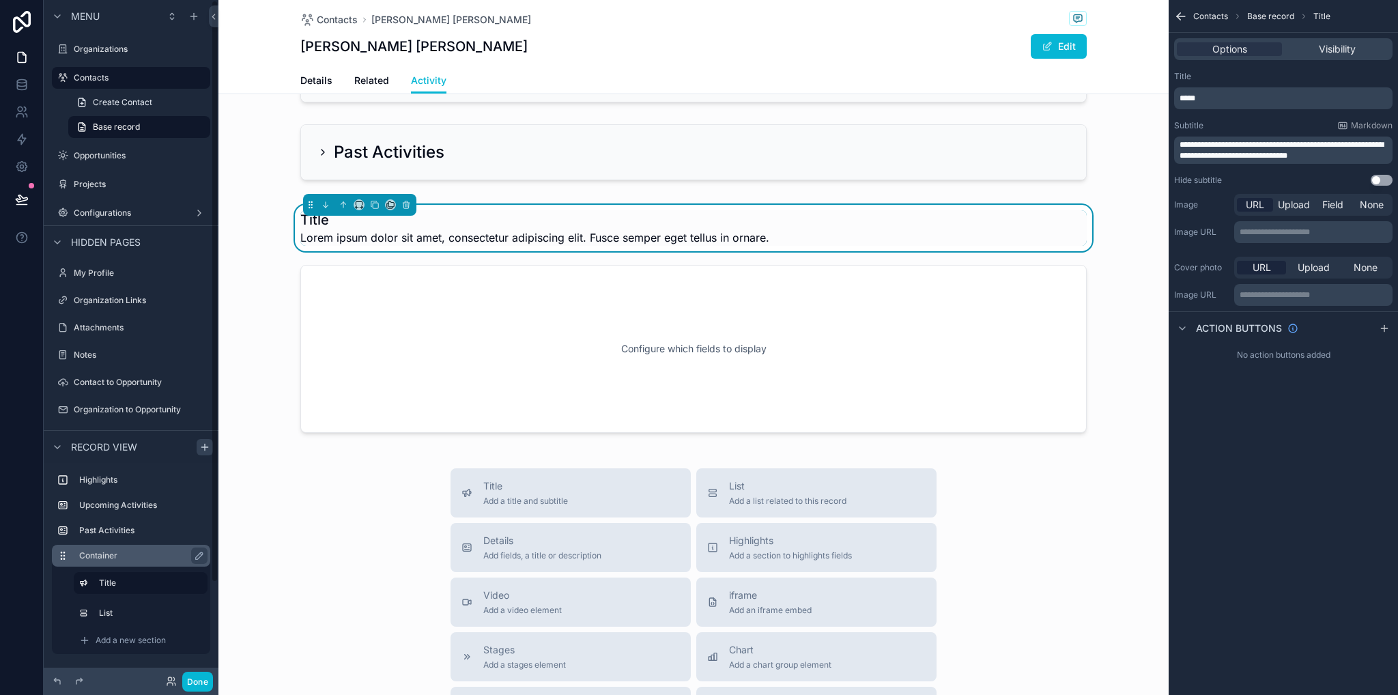
click at [121, 558] on label "Container" at bounding box center [139, 555] width 120 height 11
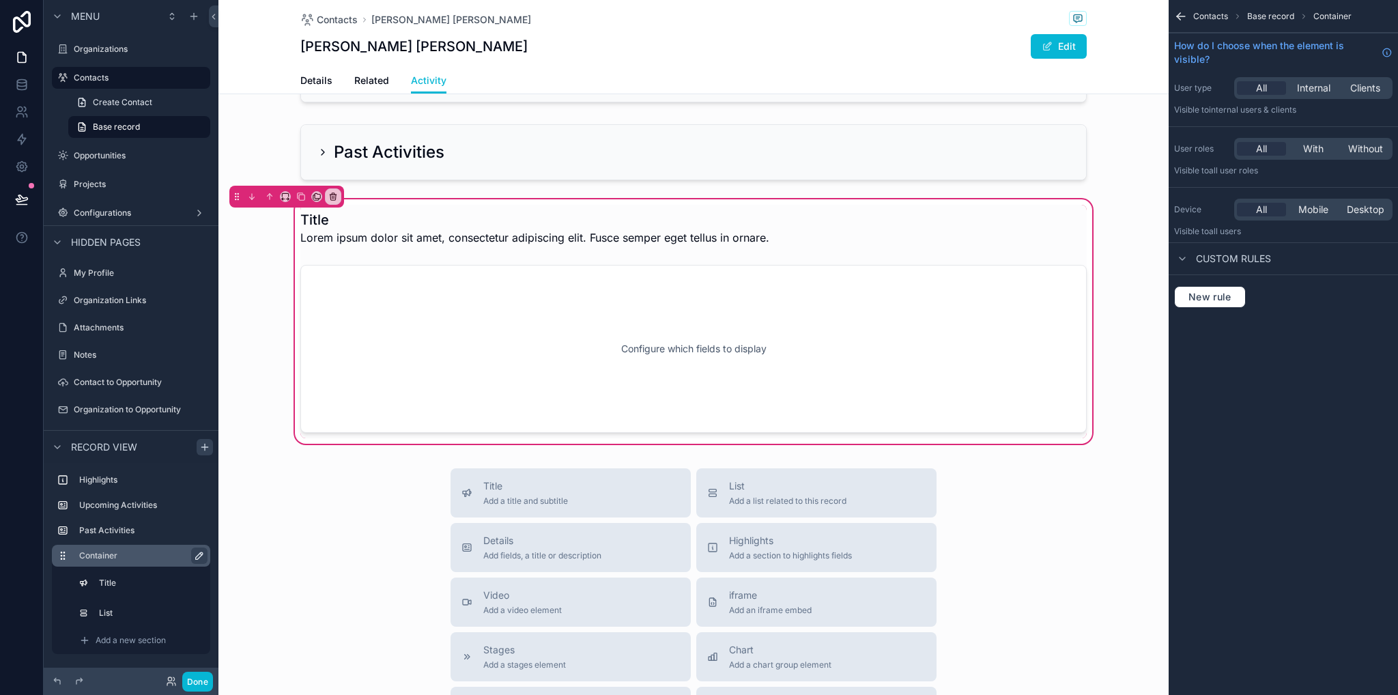
click at [199, 553] on icon "scrollable content" at bounding box center [199, 555] width 7 height 7
click at [166, 555] on input "*********" at bounding box center [131, 555] width 104 height 16
type input "*"
type input "**********"
click at [197, 560] on icon "scrollable content" at bounding box center [196, 555] width 11 height 11
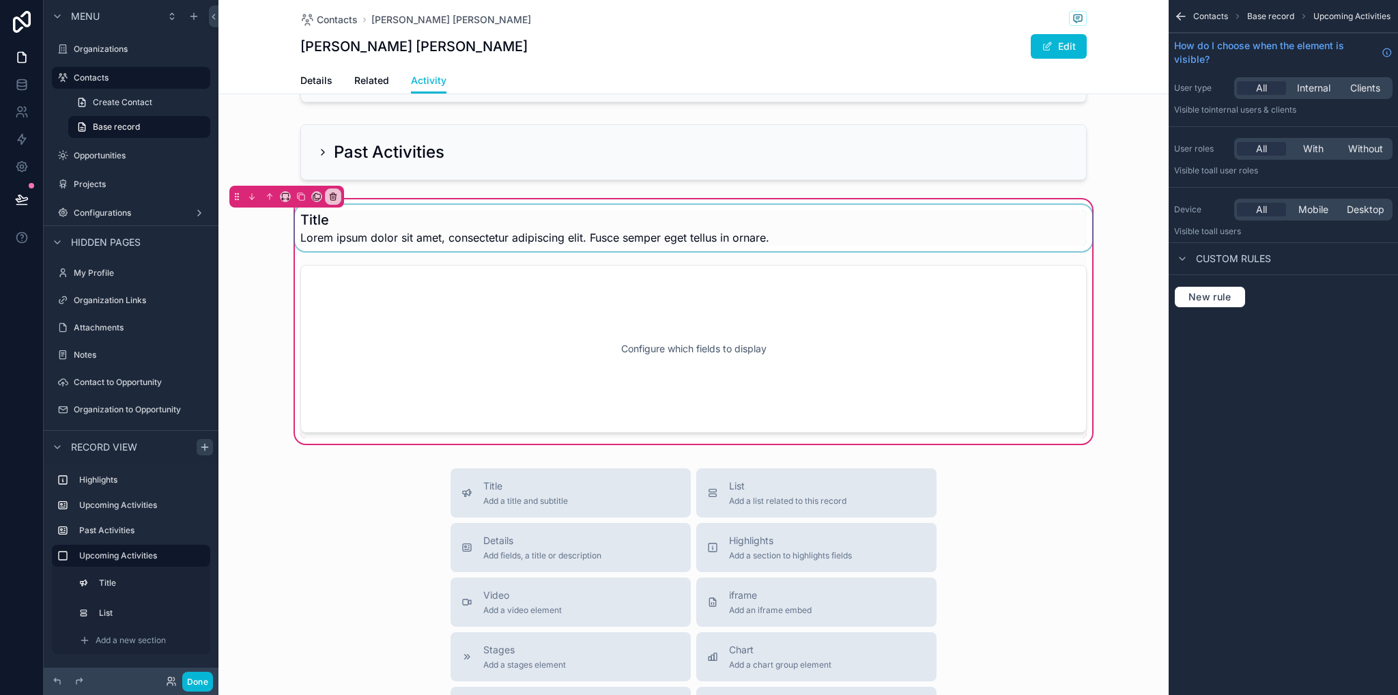
scroll to position [0, 0]
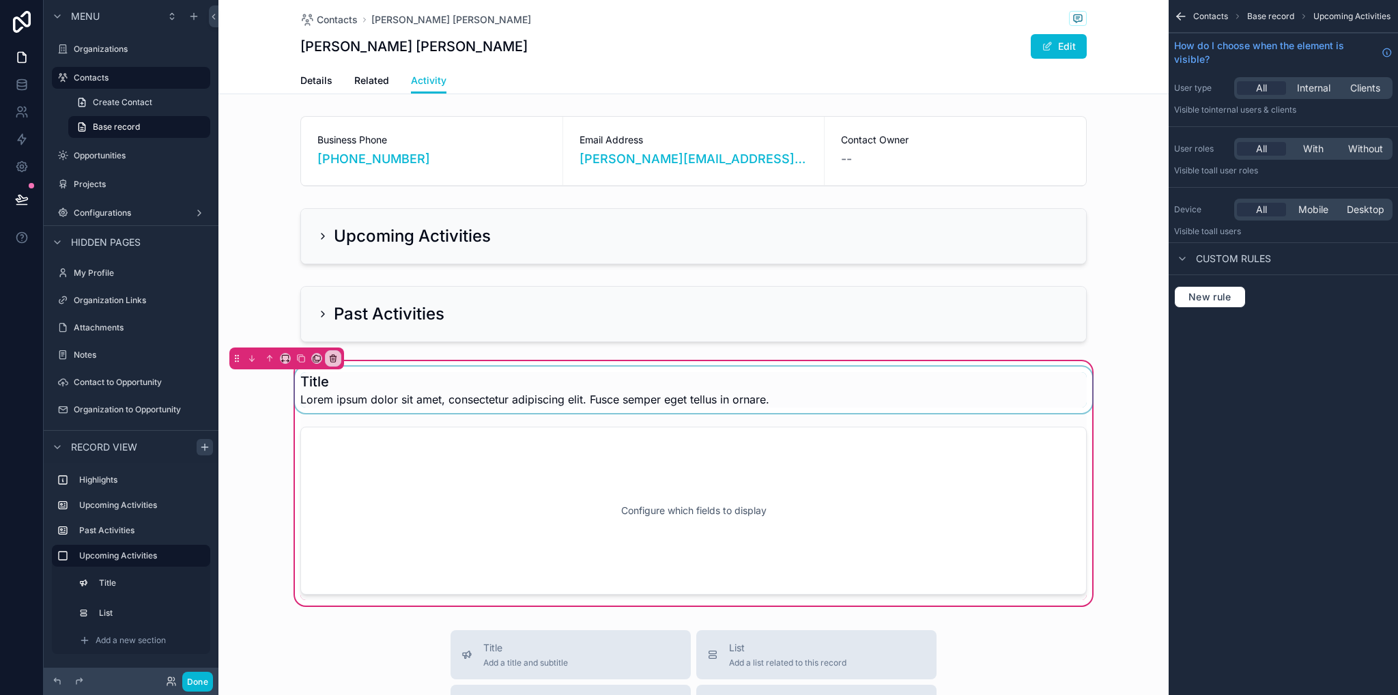
click at [325, 391] on div "scrollable content" at bounding box center [693, 390] width 803 height 46
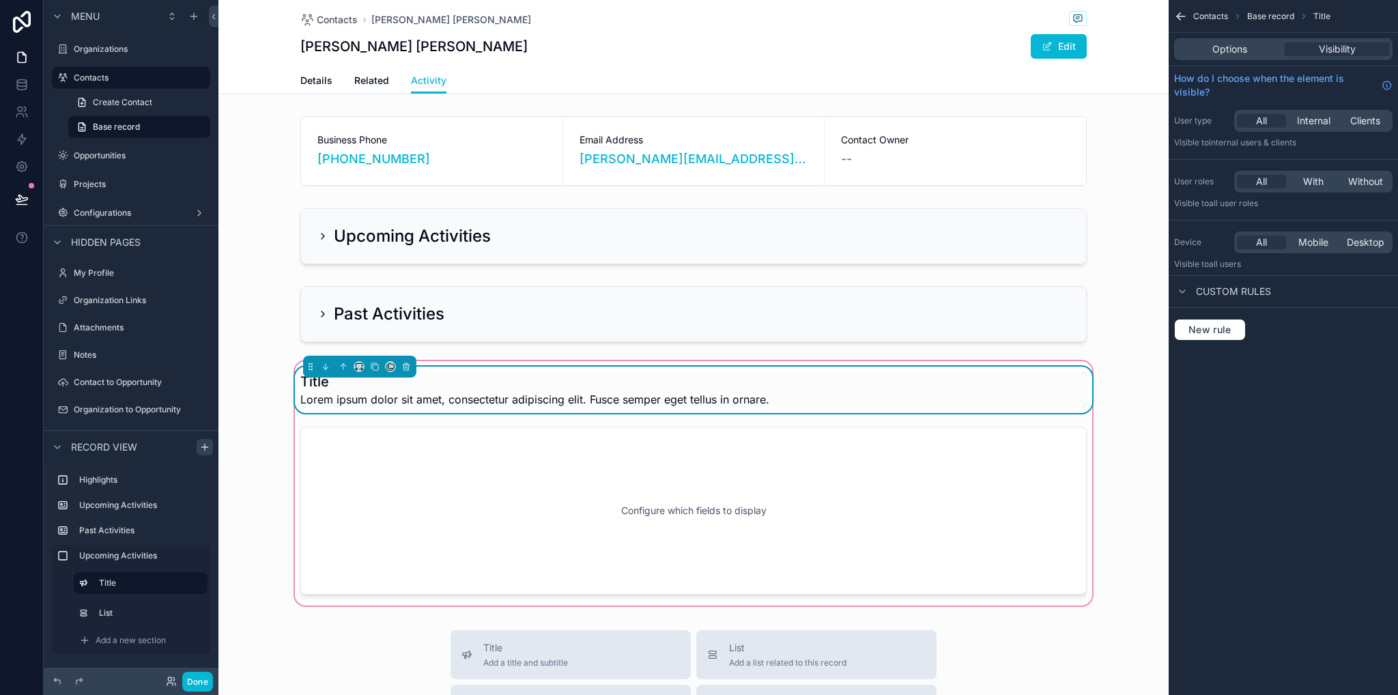
click at [309, 395] on span "Lorem ipsum dolor sit amet, consectetur adipiscing elit. Fusce semper eget tell…" at bounding box center [534, 399] width 469 height 16
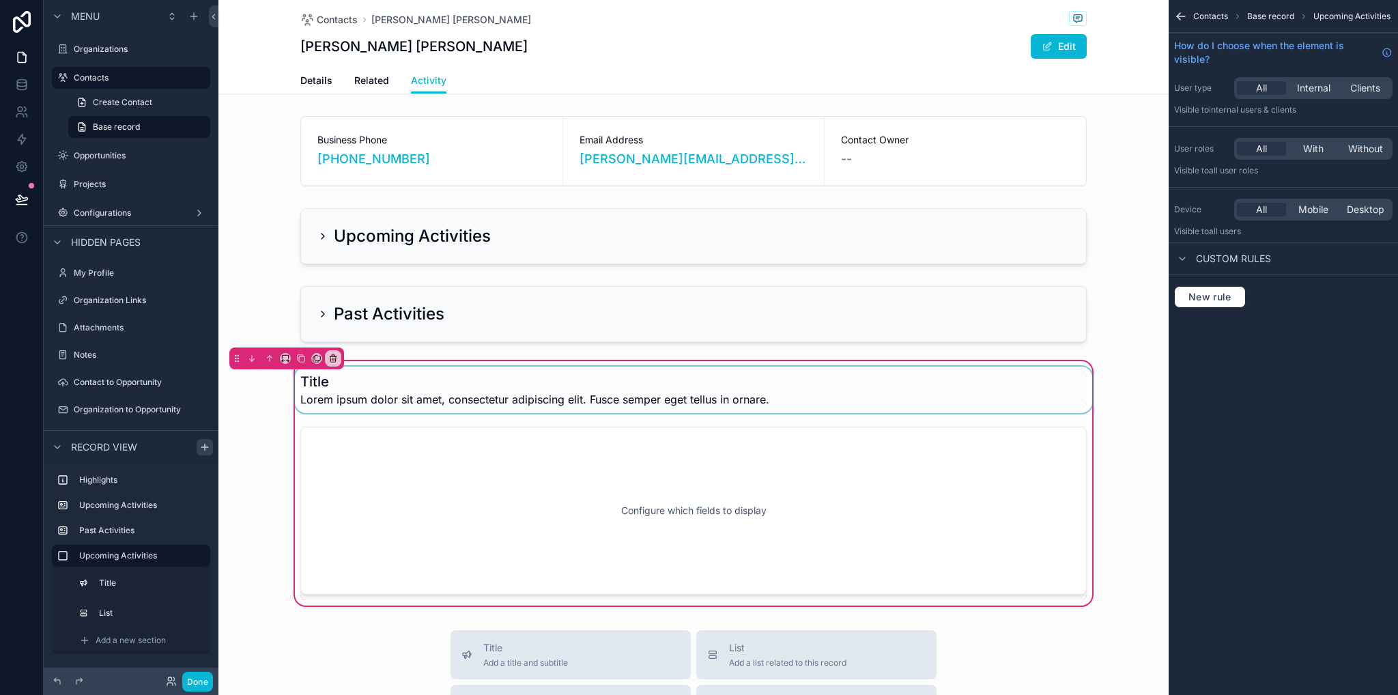
click at [358, 386] on div "scrollable content" at bounding box center [693, 390] width 803 height 46
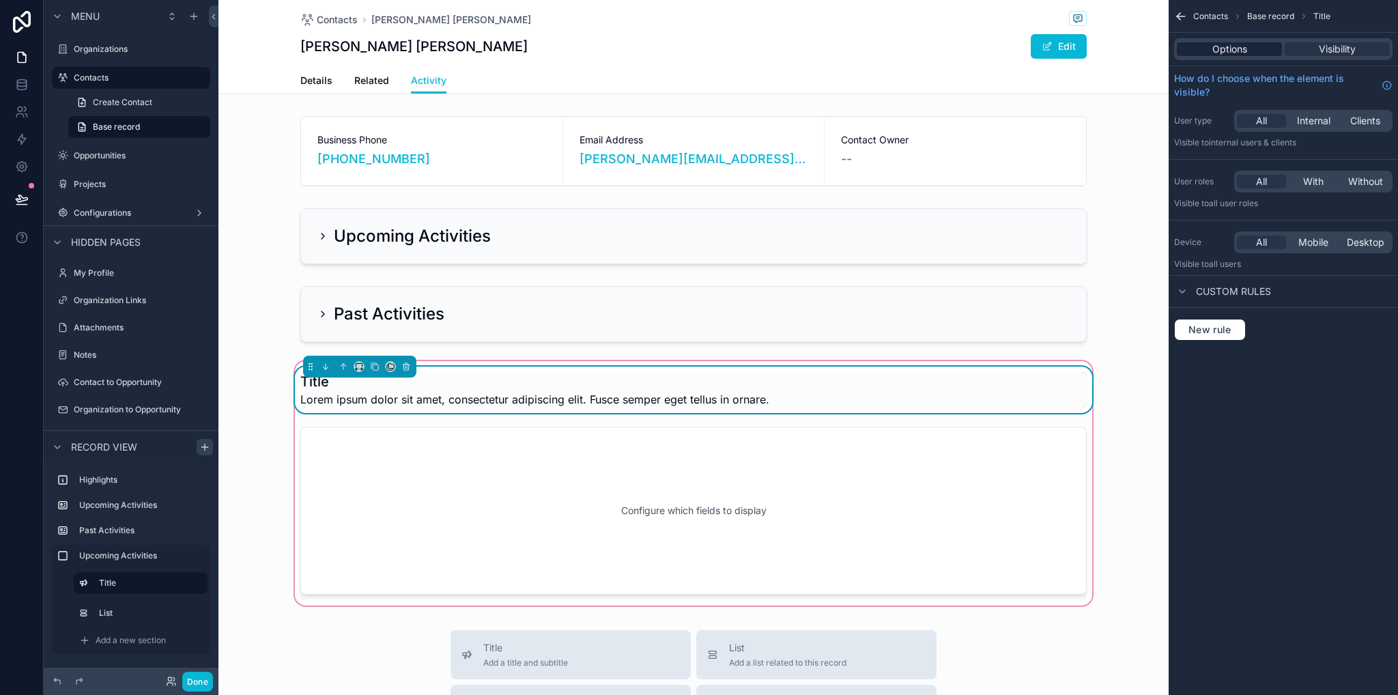
click at [1250, 53] on div "Options" at bounding box center [1229, 49] width 105 height 14
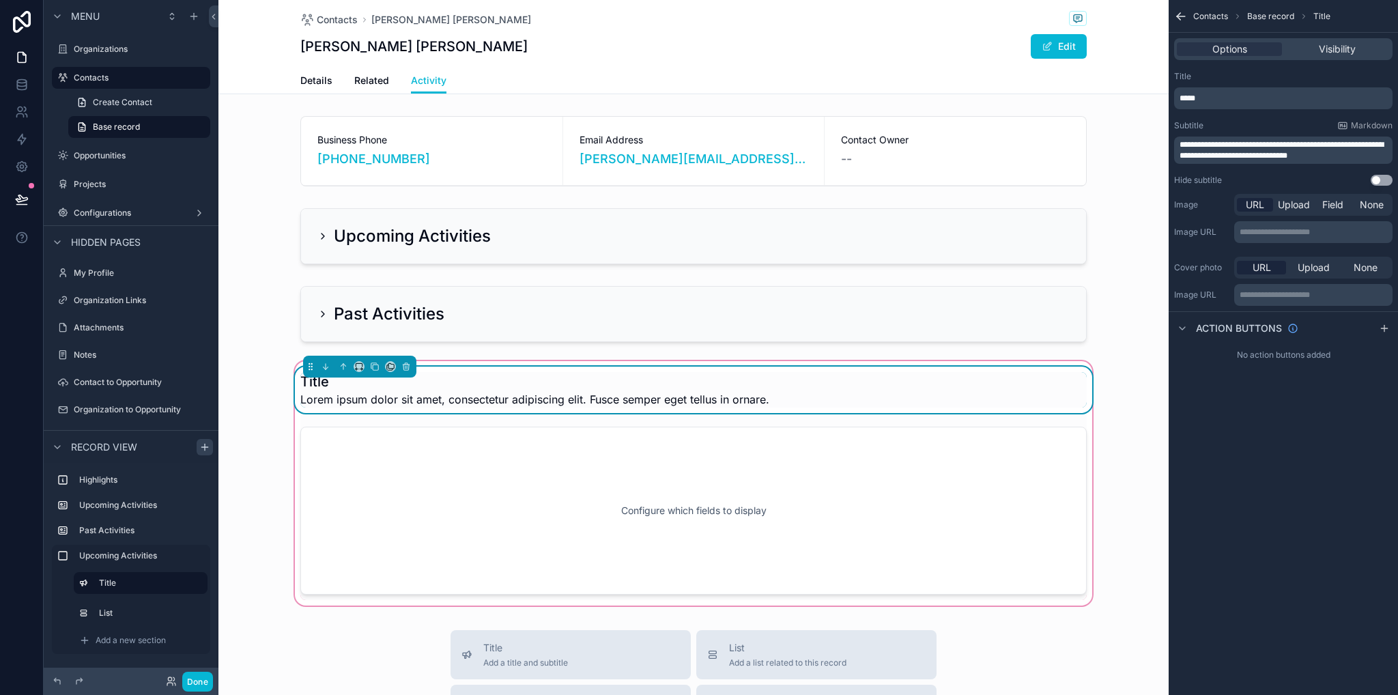
click at [1215, 104] on div "*****" at bounding box center [1283, 98] width 218 height 22
click at [1209, 102] on p "*****" at bounding box center [1284, 98] width 210 height 11
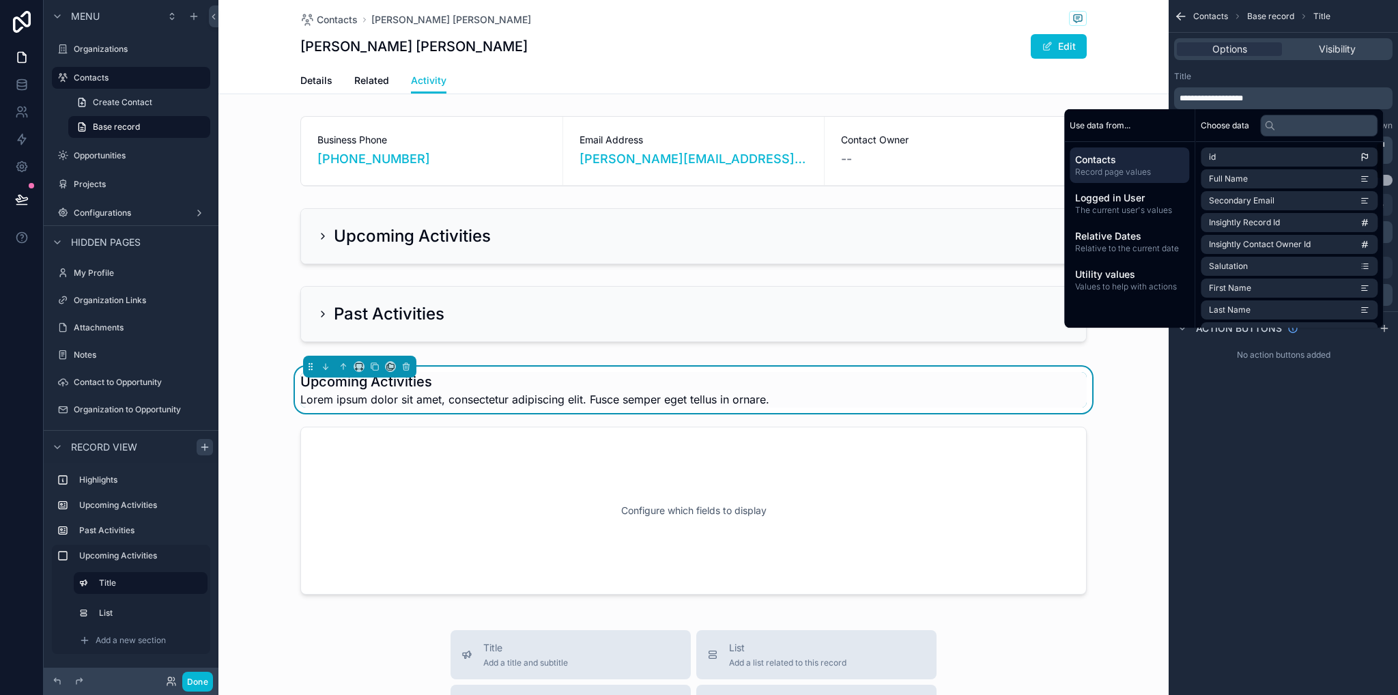
click at [1252, 434] on div "**********" at bounding box center [1282, 347] width 229 height 695
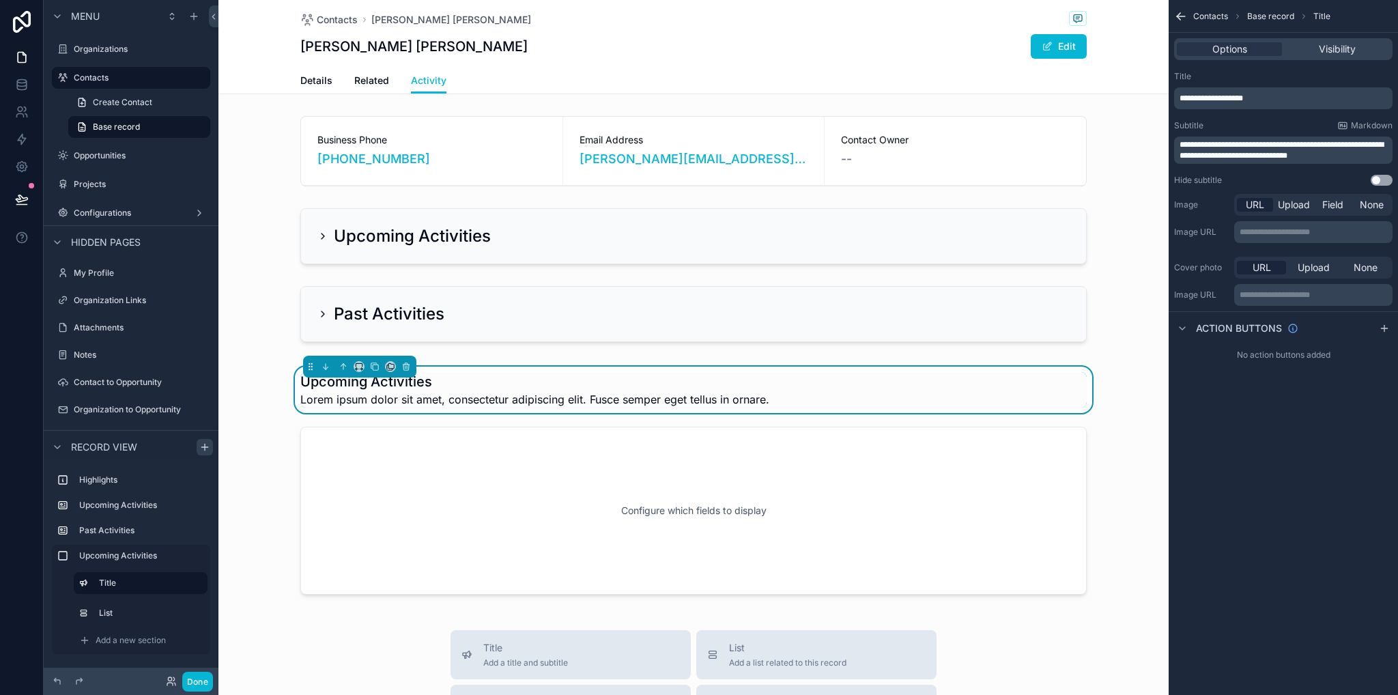
click at [1382, 175] on button "Use setting" at bounding box center [1381, 180] width 22 height 11
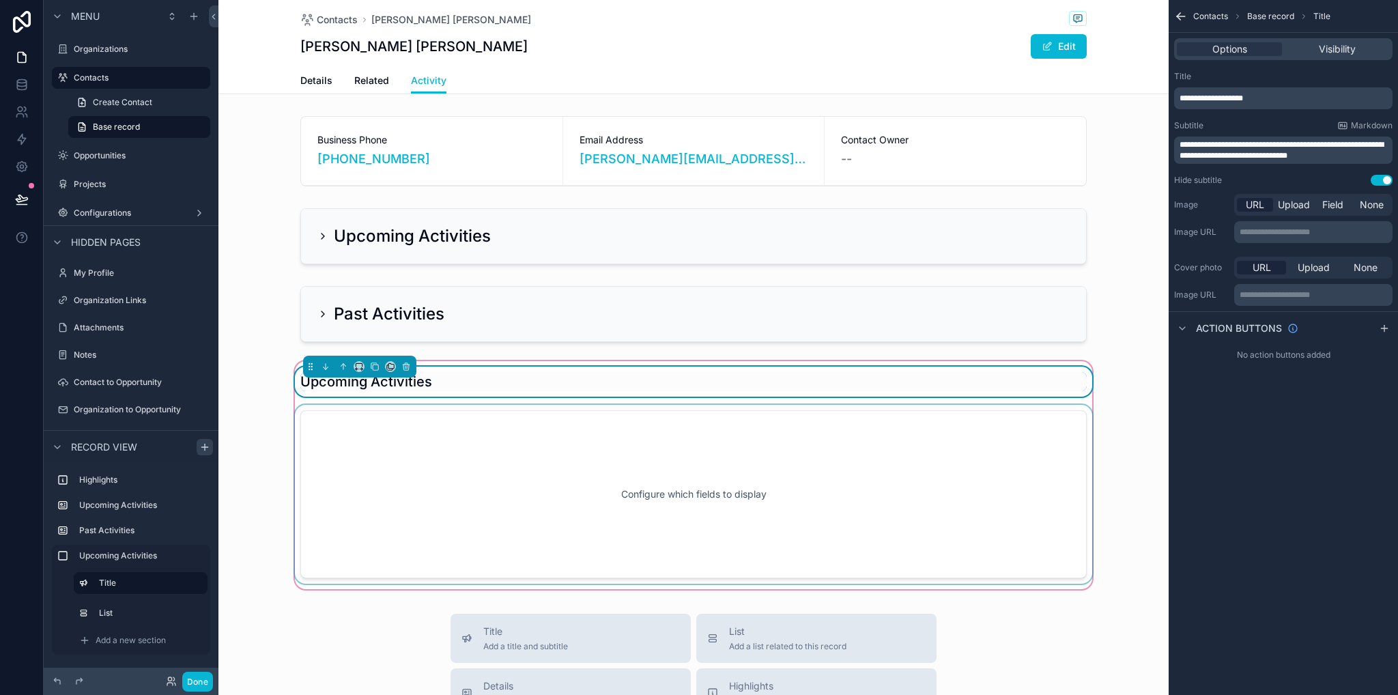
click at [739, 468] on div "scrollable content" at bounding box center [693, 494] width 803 height 179
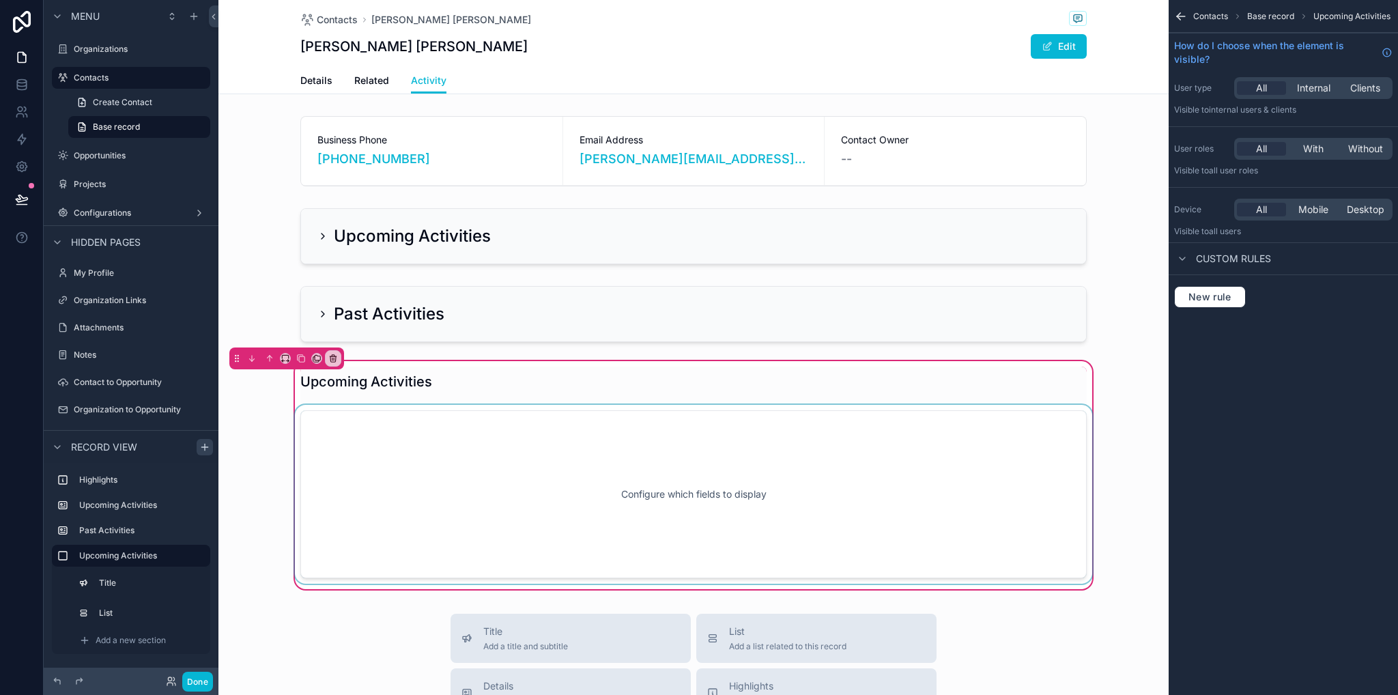
click at [798, 451] on div "scrollable content" at bounding box center [693, 494] width 803 height 179
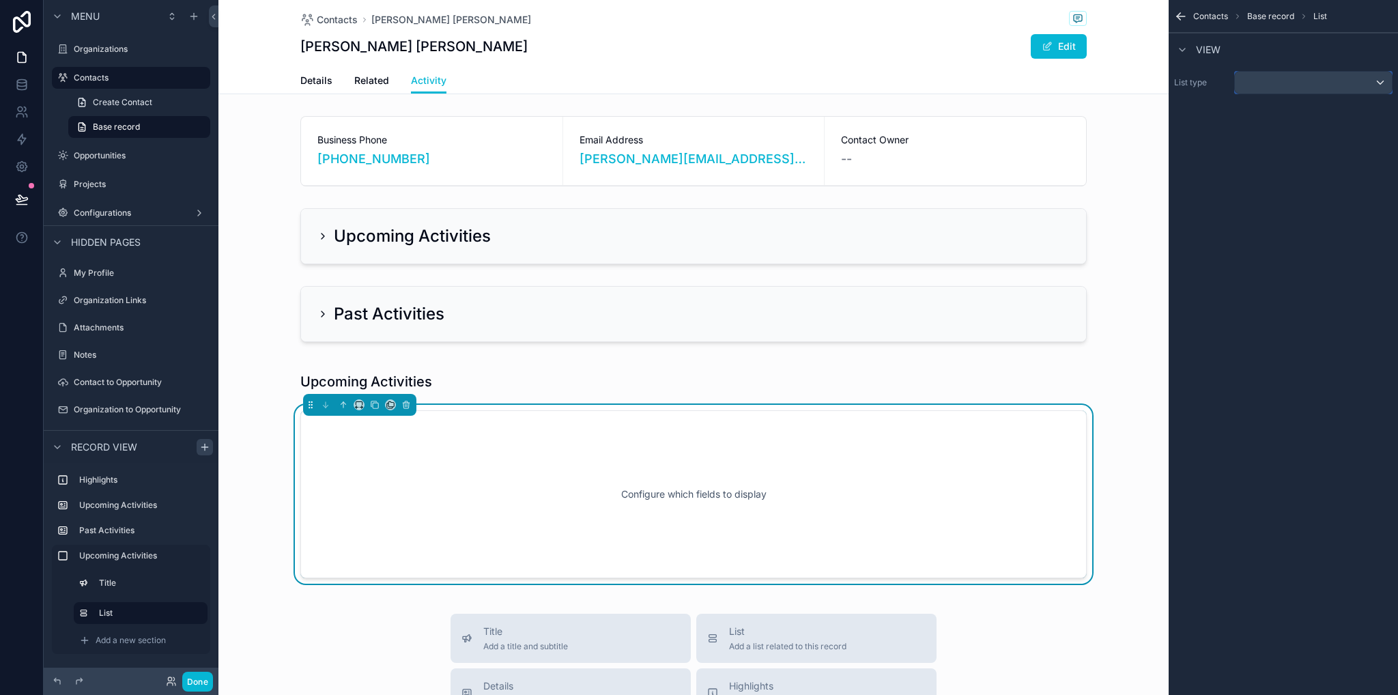
click at [1272, 87] on div "scrollable content" at bounding box center [1313, 83] width 157 height 22
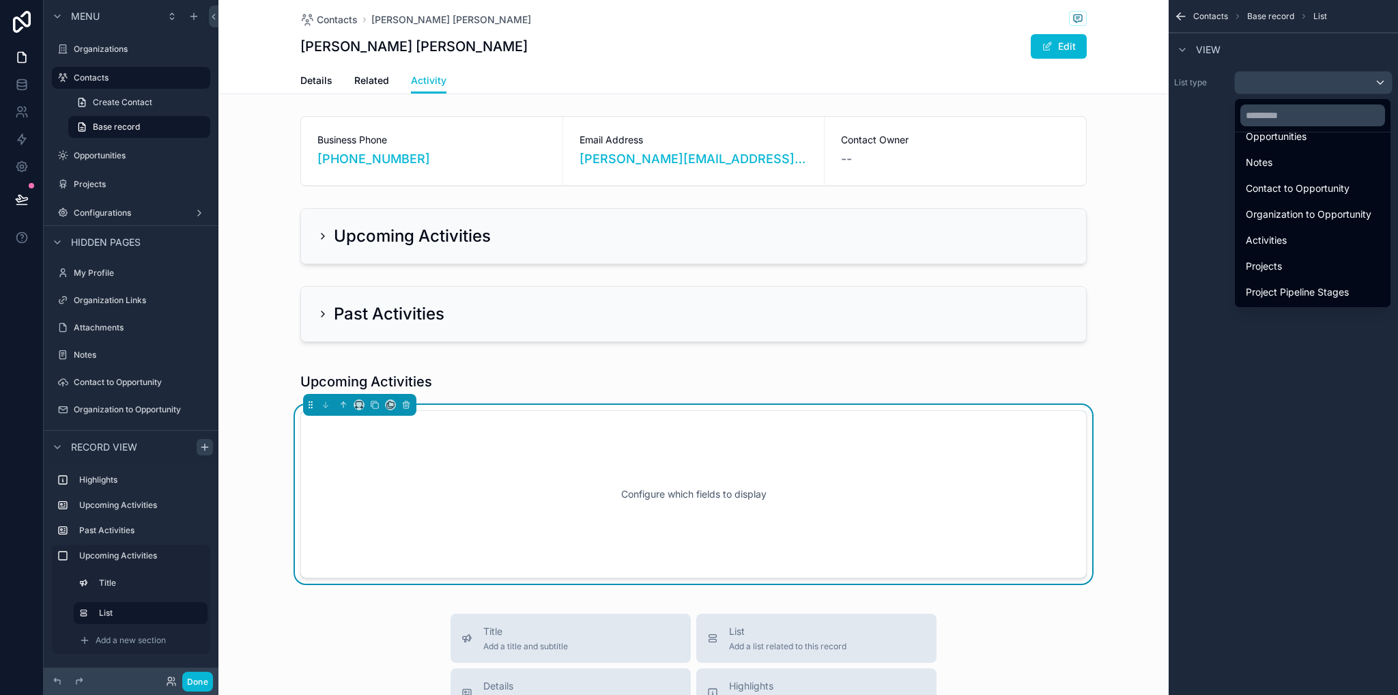
scroll to position [173, 0]
click at [1264, 231] on span "Activities" at bounding box center [1266, 237] width 41 height 16
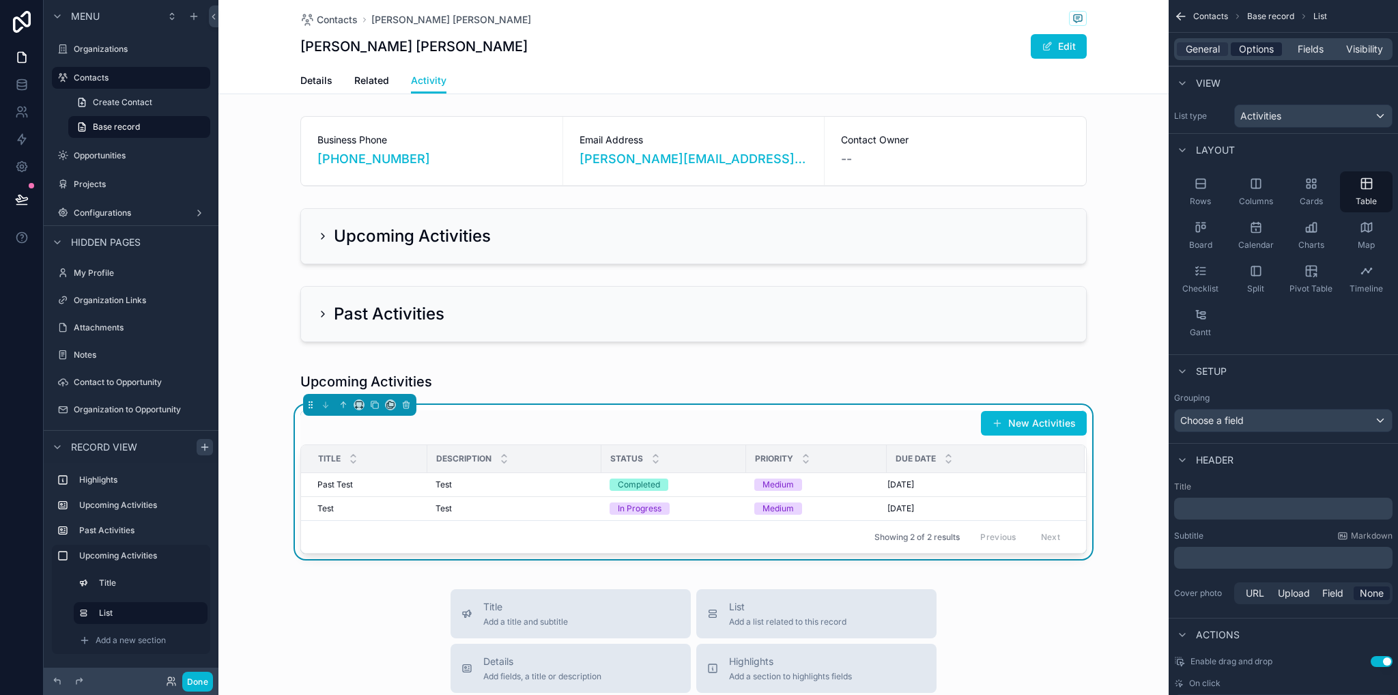
click at [1254, 50] on span "Options" at bounding box center [1256, 49] width 35 height 14
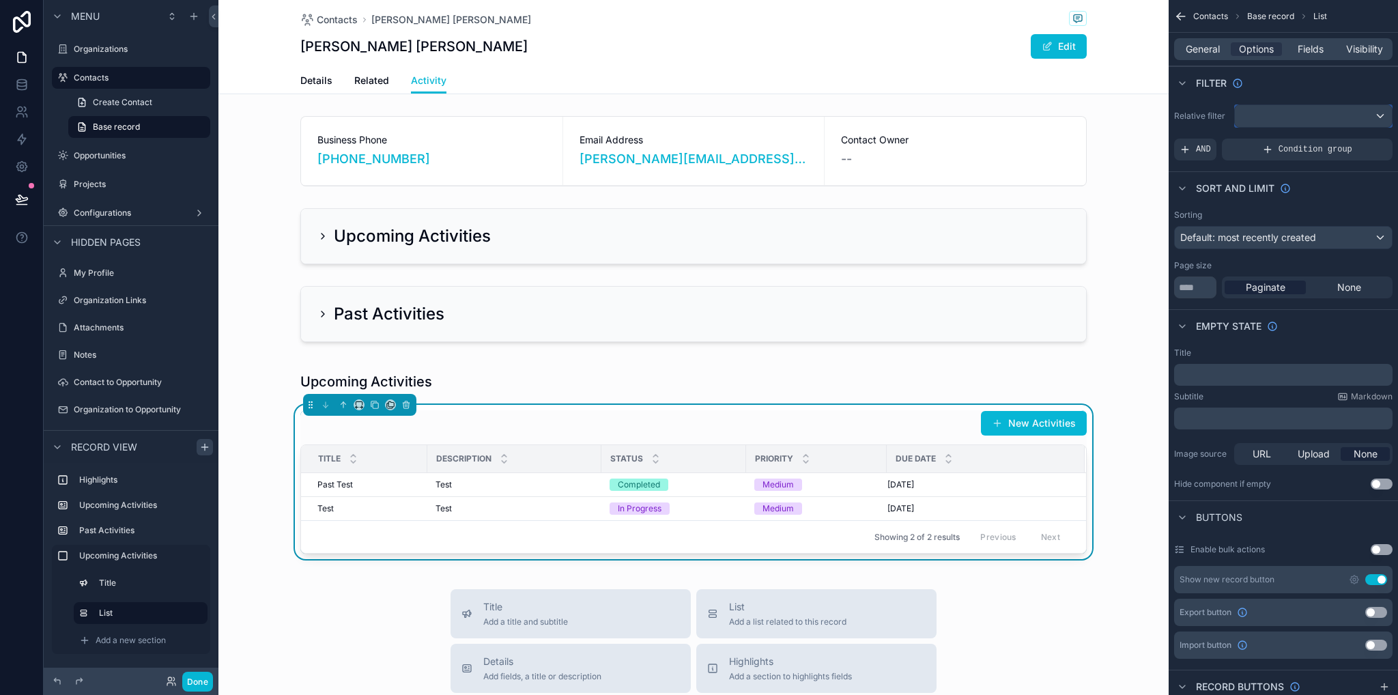
click at [1259, 117] on div "scrollable content" at bounding box center [1313, 116] width 157 height 22
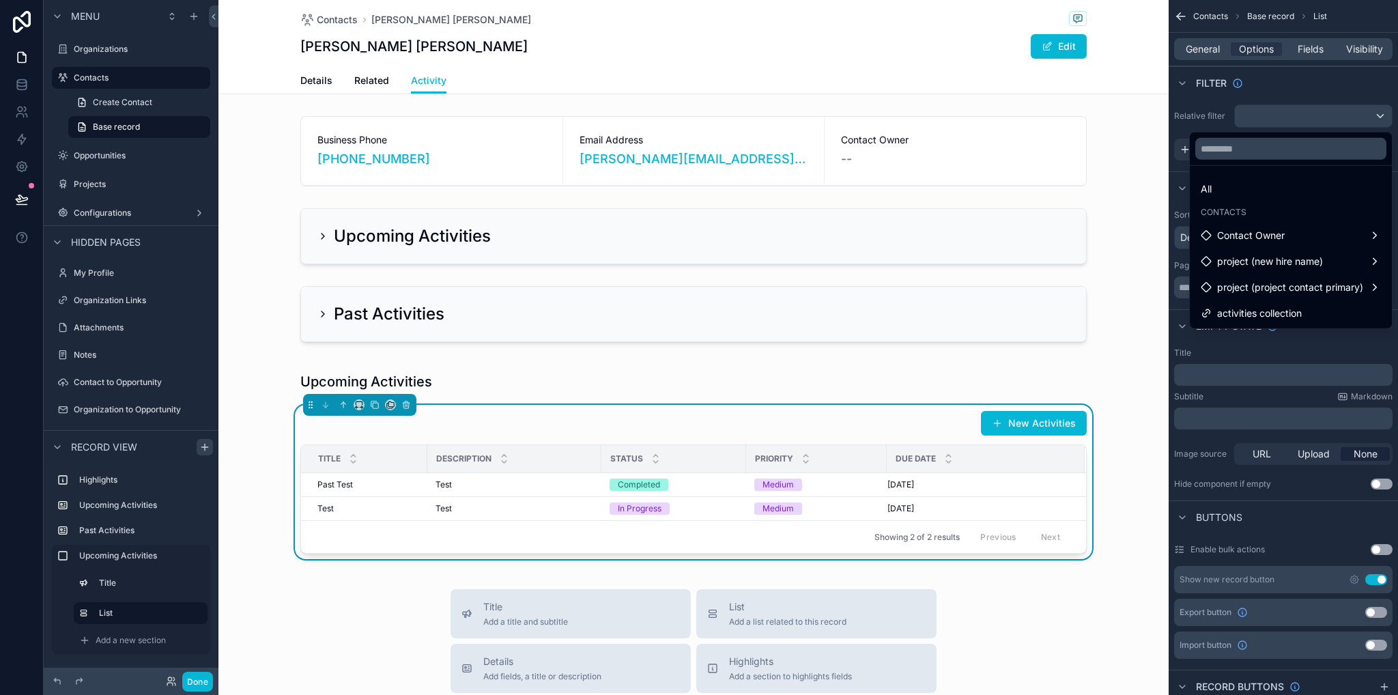
click at [1280, 318] on span "activities collection" at bounding box center [1259, 313] width 85 height 16
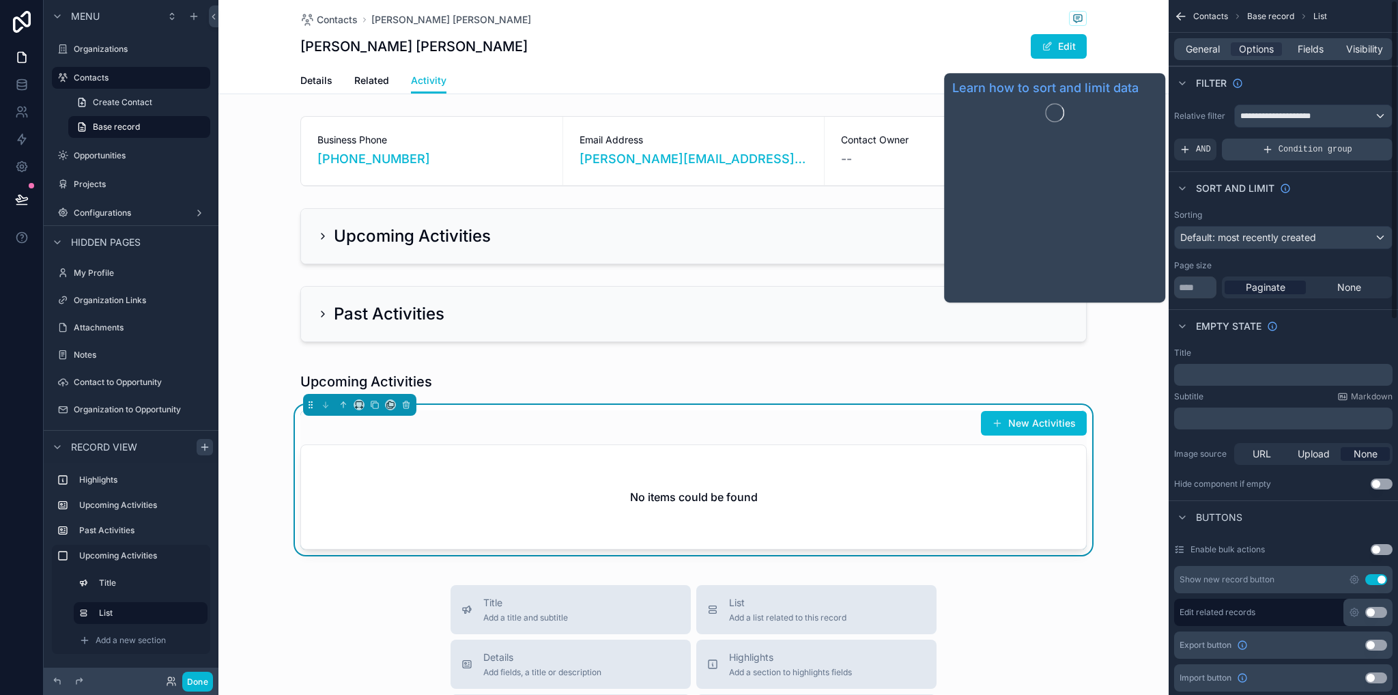
click at [1258, 152] on div "Condition group" at bounding box center [1307, 150] width 171 height 22
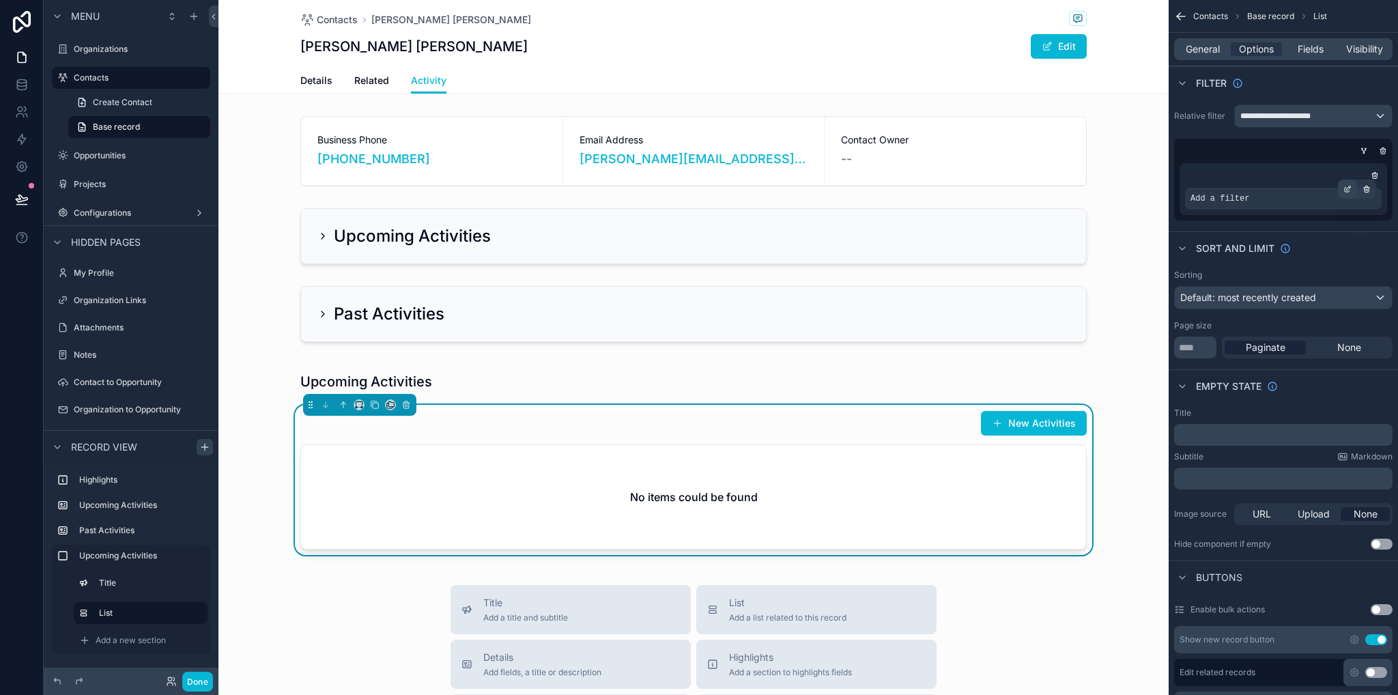
click at [1347, 188] on icon "scrollable content" at bounding box center [1349, 188] width 4 height 4
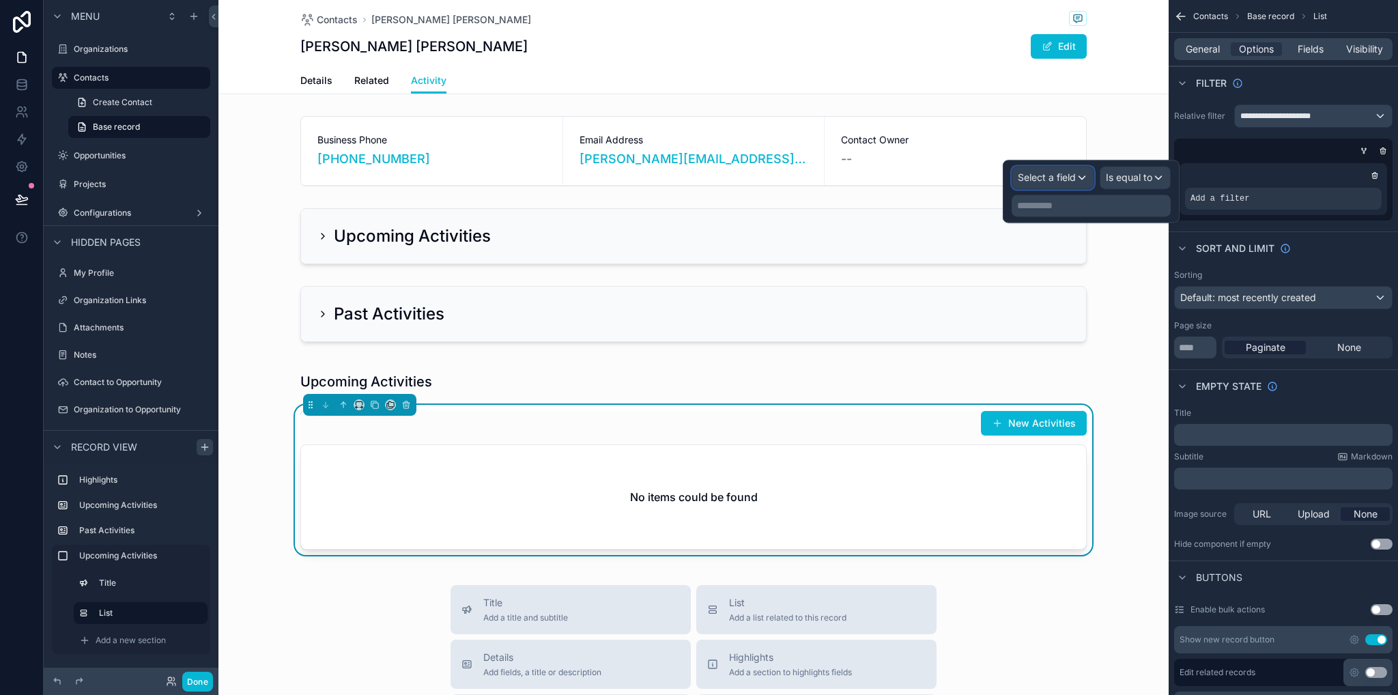
click at [1049, 174] on span "Select a field" at bounding box center [1047, 177] width 58 height 12
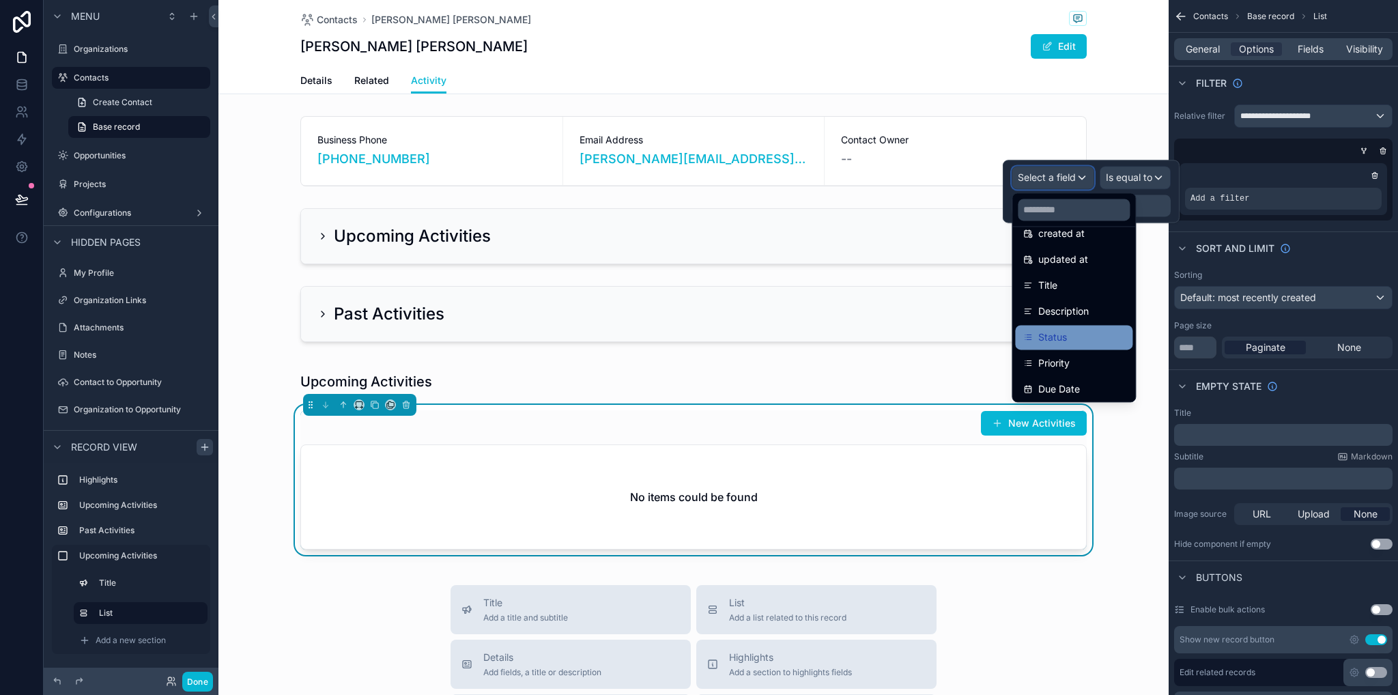
scroll to position [137, 0]
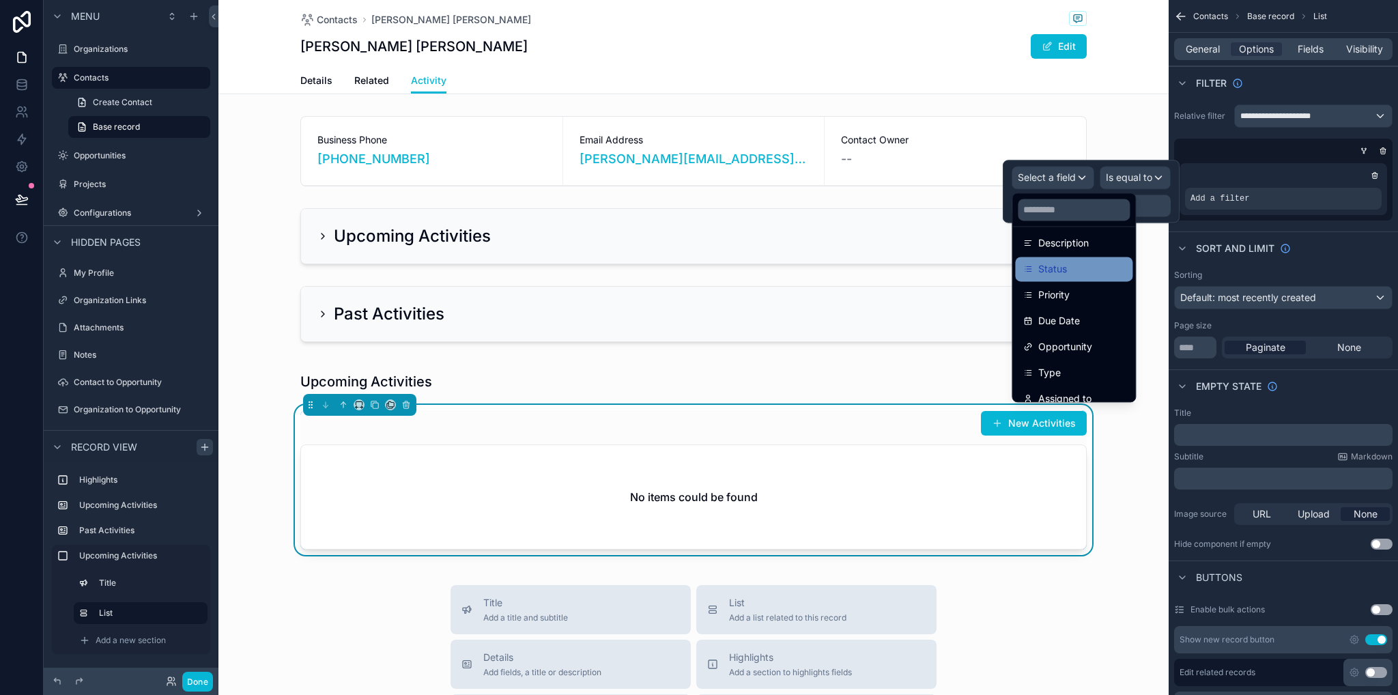
click at [1073, 271] on div "Status" at bounding box center [1073, 269] width 101 height 16
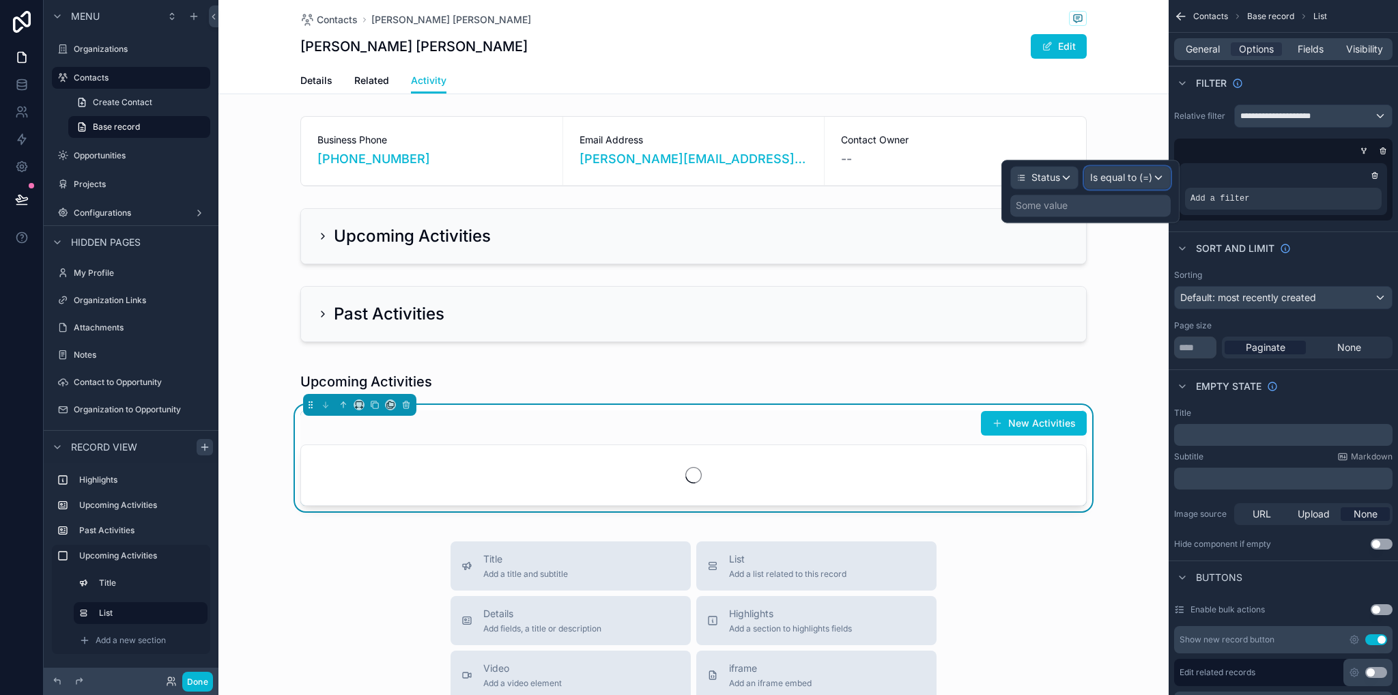
click at [1114, 174] on span "Is equal to (=)" at bounding box center [1121, 178] width 62 height 14
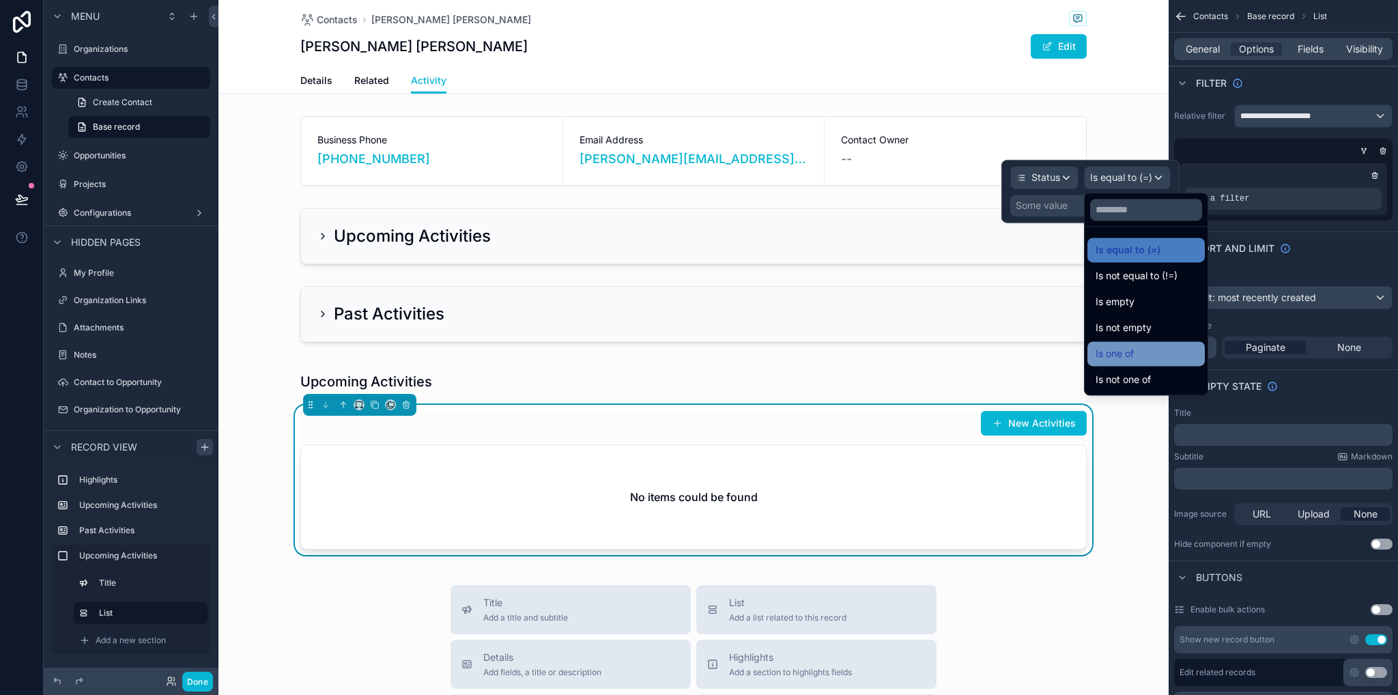
click at [1151, 353] on div "Is one of" at bounding box center [1145, 353] width 101 height 16
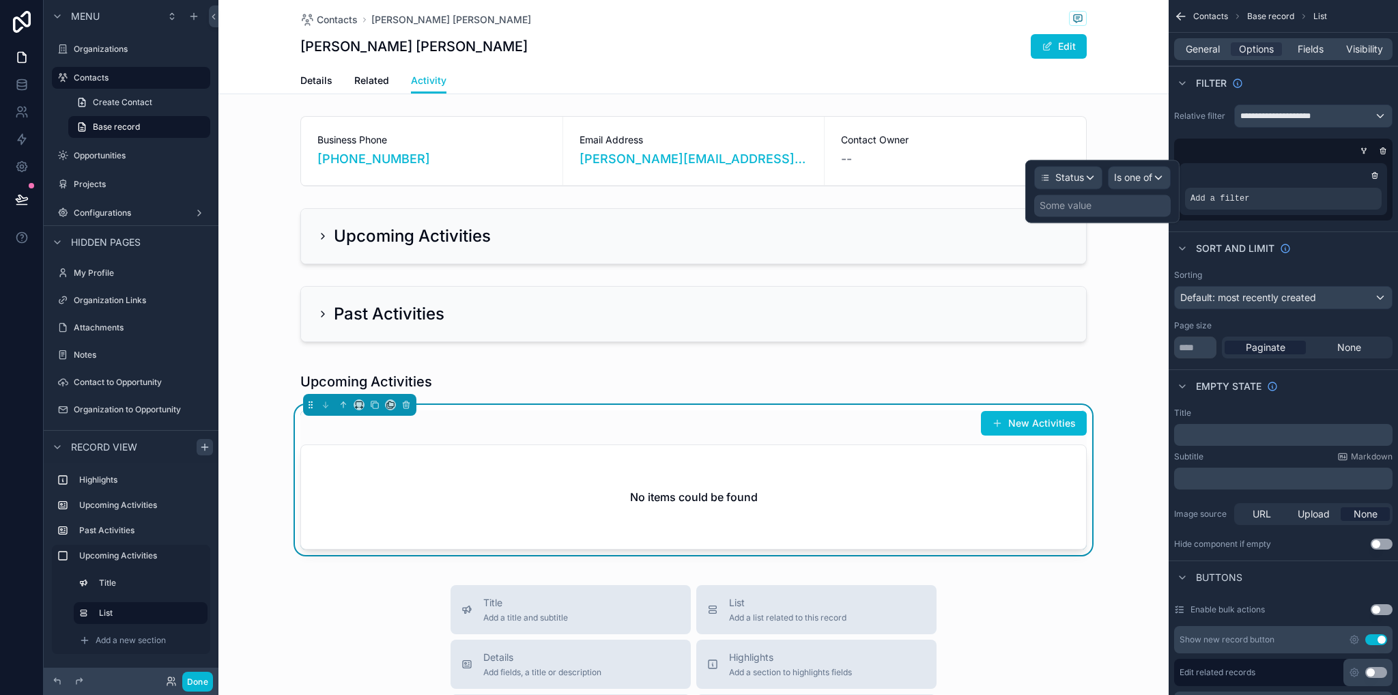
click at [1065, 205] on div "Some value" at bounding box center [1065, 206] width 52 height 14
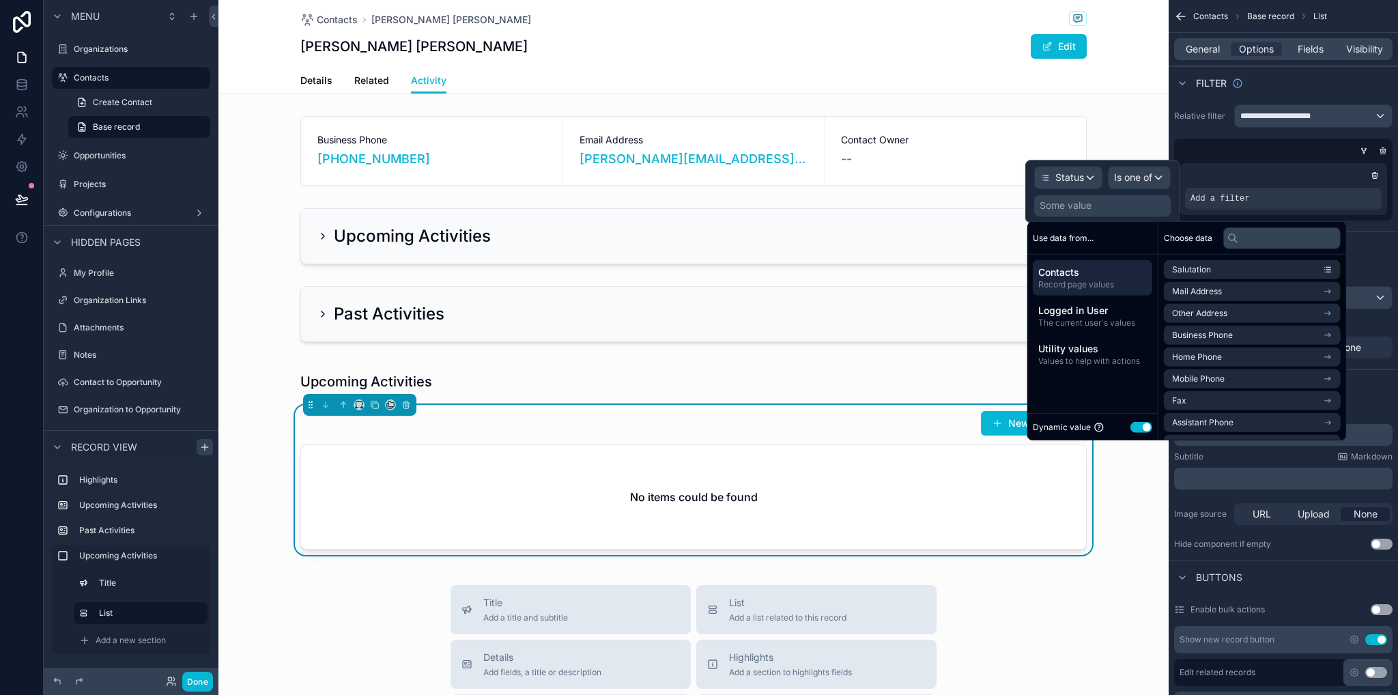
click at [1140, 425] on button "Use setting" at bounding box center [1141, 426] width 22 height 11
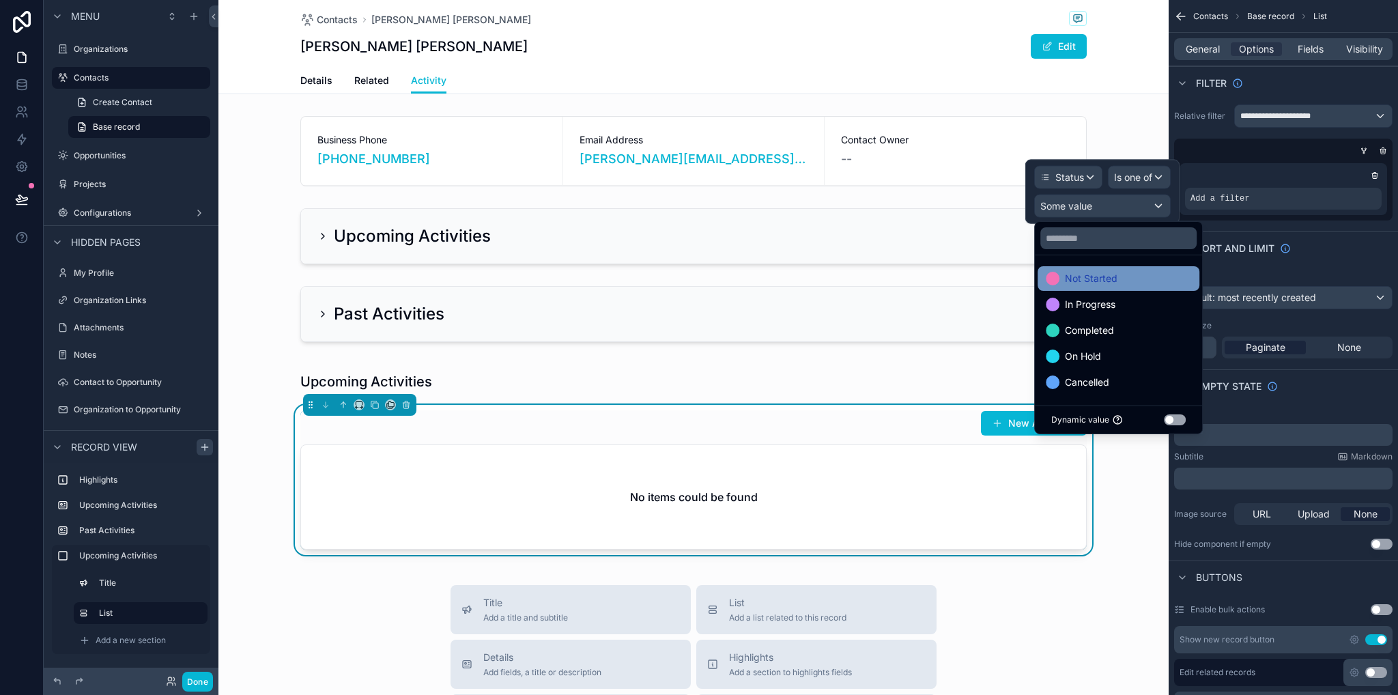
click at [1113, 278] on span "Not Started" at bounding box center [1091, 278] width 53 height 16
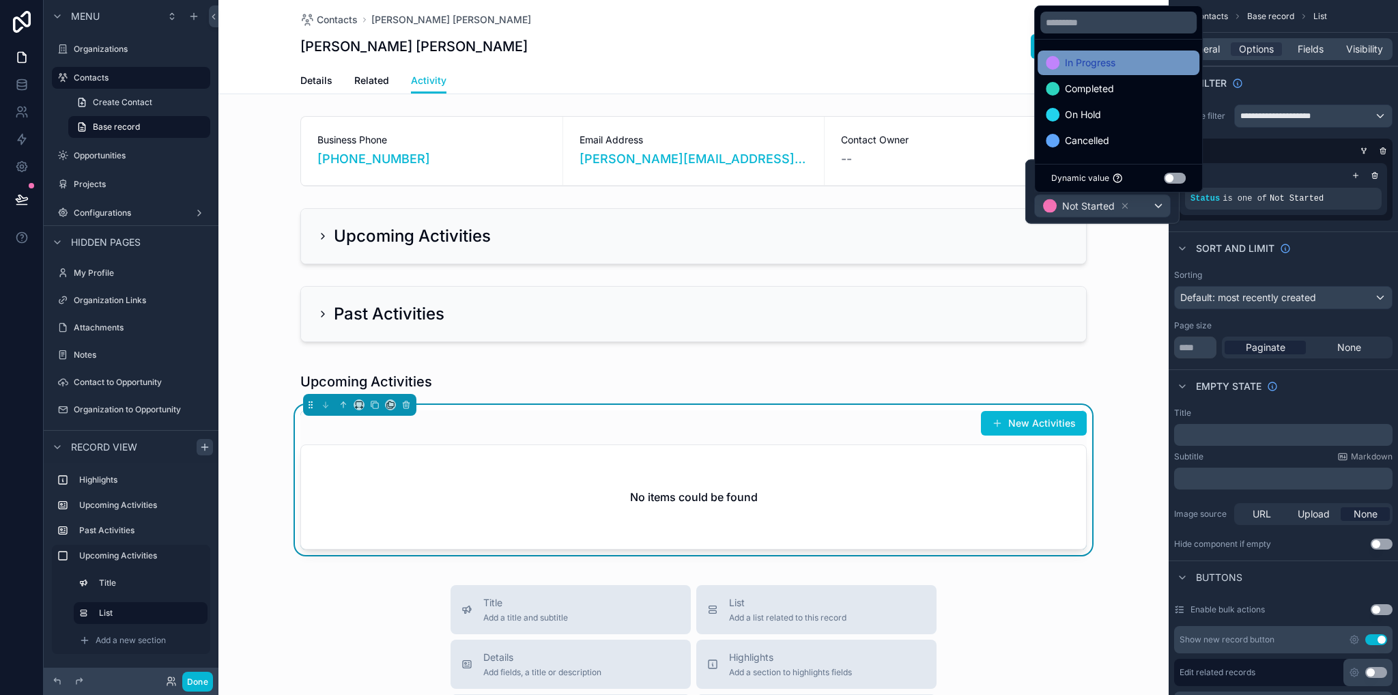
click at [1102, 68] on span "In Progress" at bounding box center [1090, 63] width 51 height 16
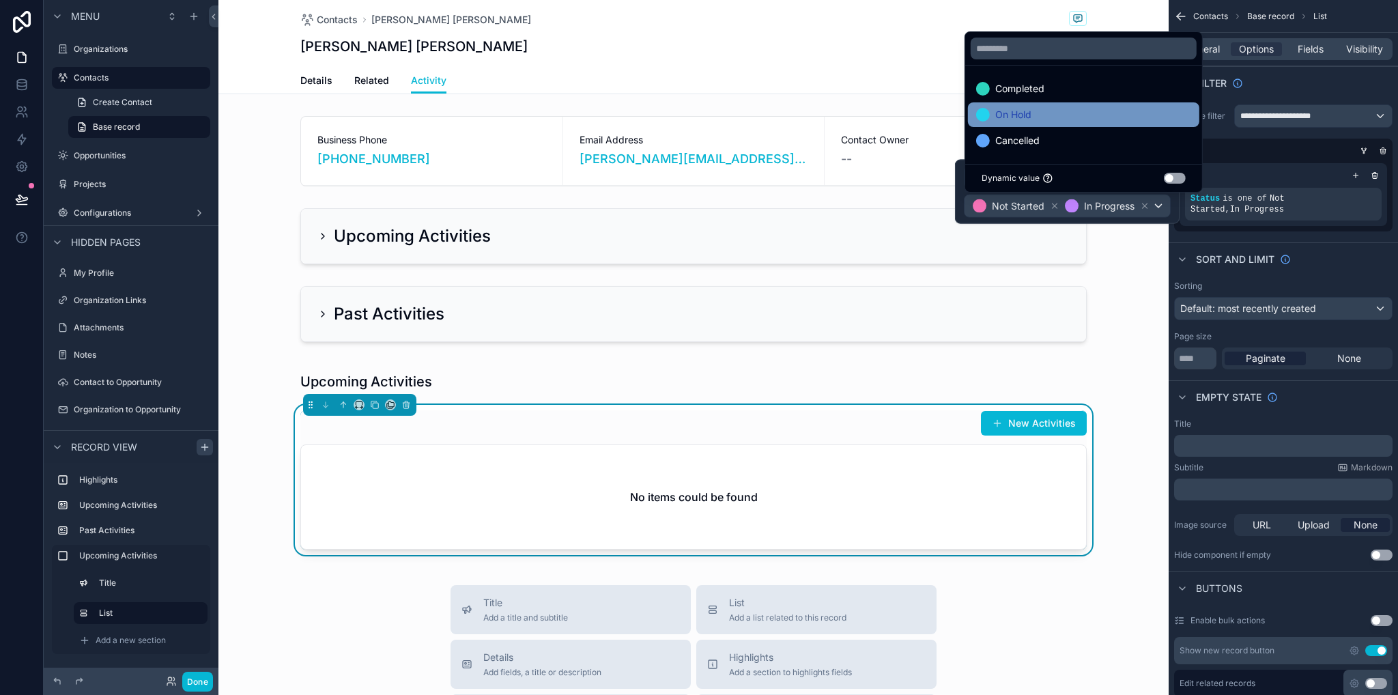
click at [1023, 112] on span "On Hold" at bounding box center [1013, 114] width 36 height 16
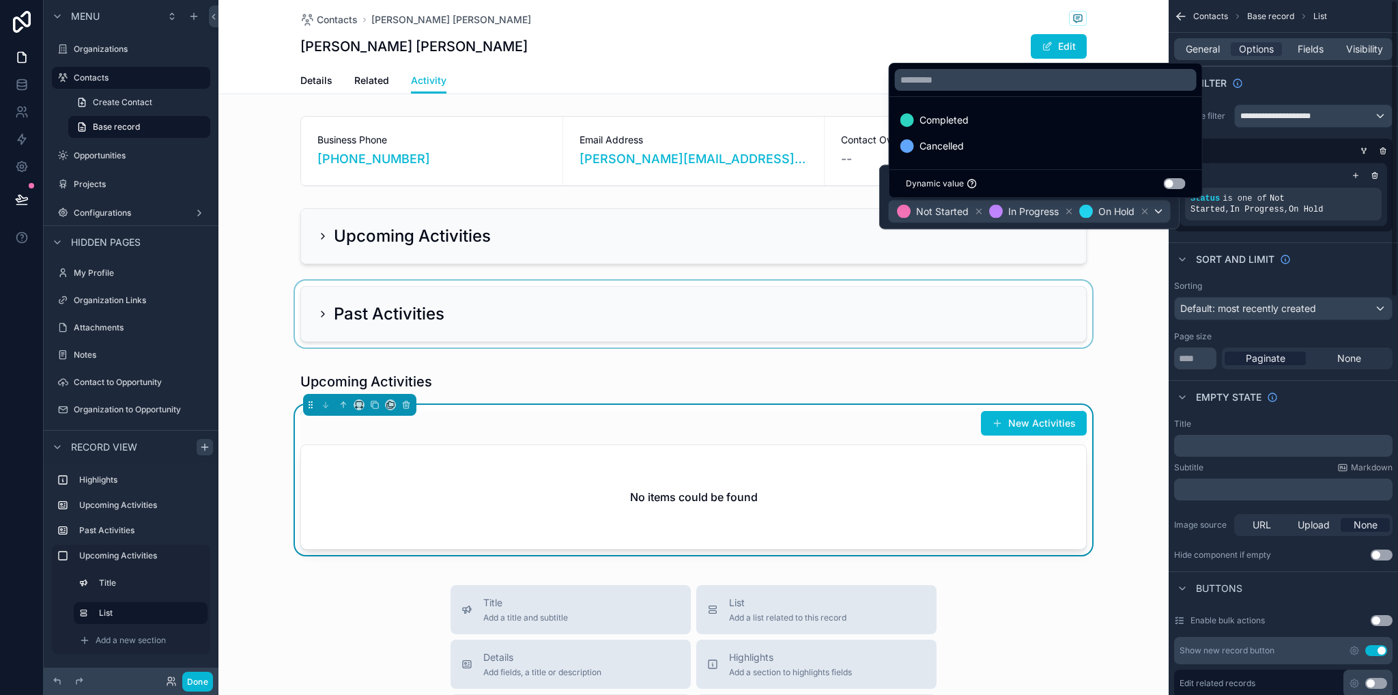
click at [1138, 340] on div "scrollable content" at bounding box center [693, 314] width 950 height 67
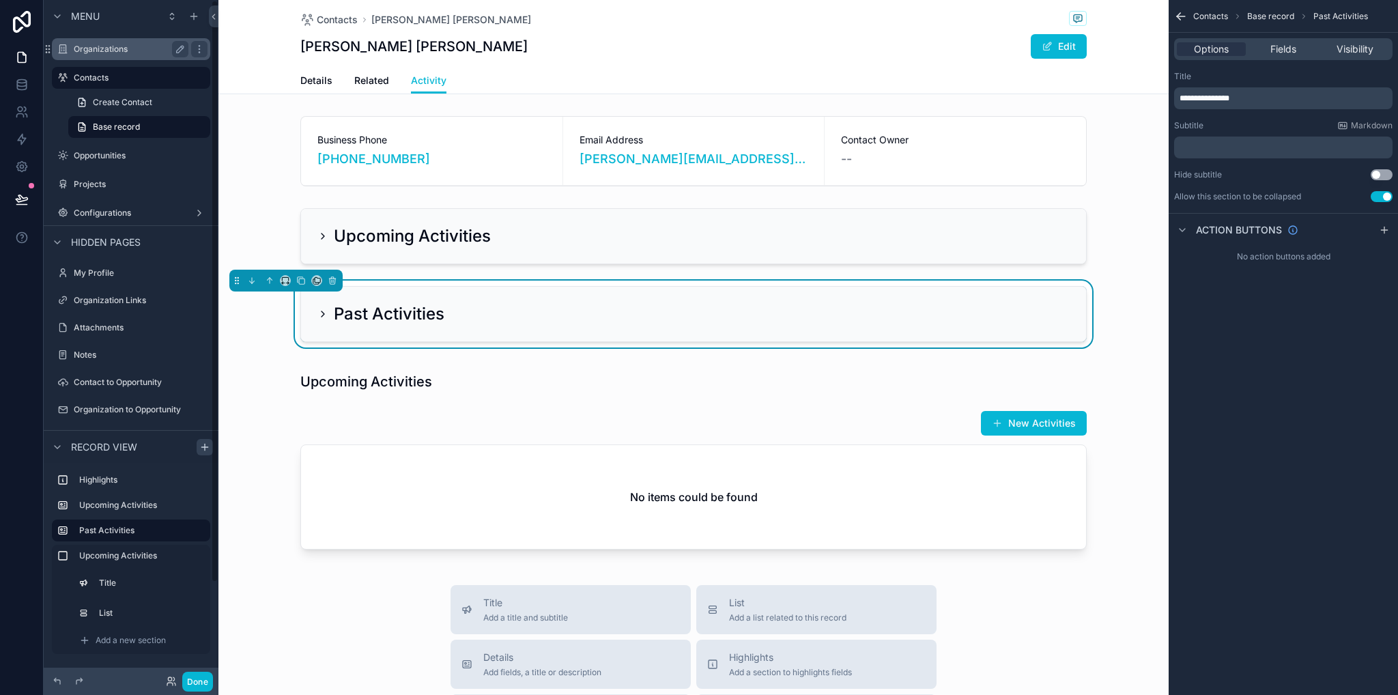
click at [85, 51] on label "Organizations" at bounding box center [128, 49] width 109 height 11
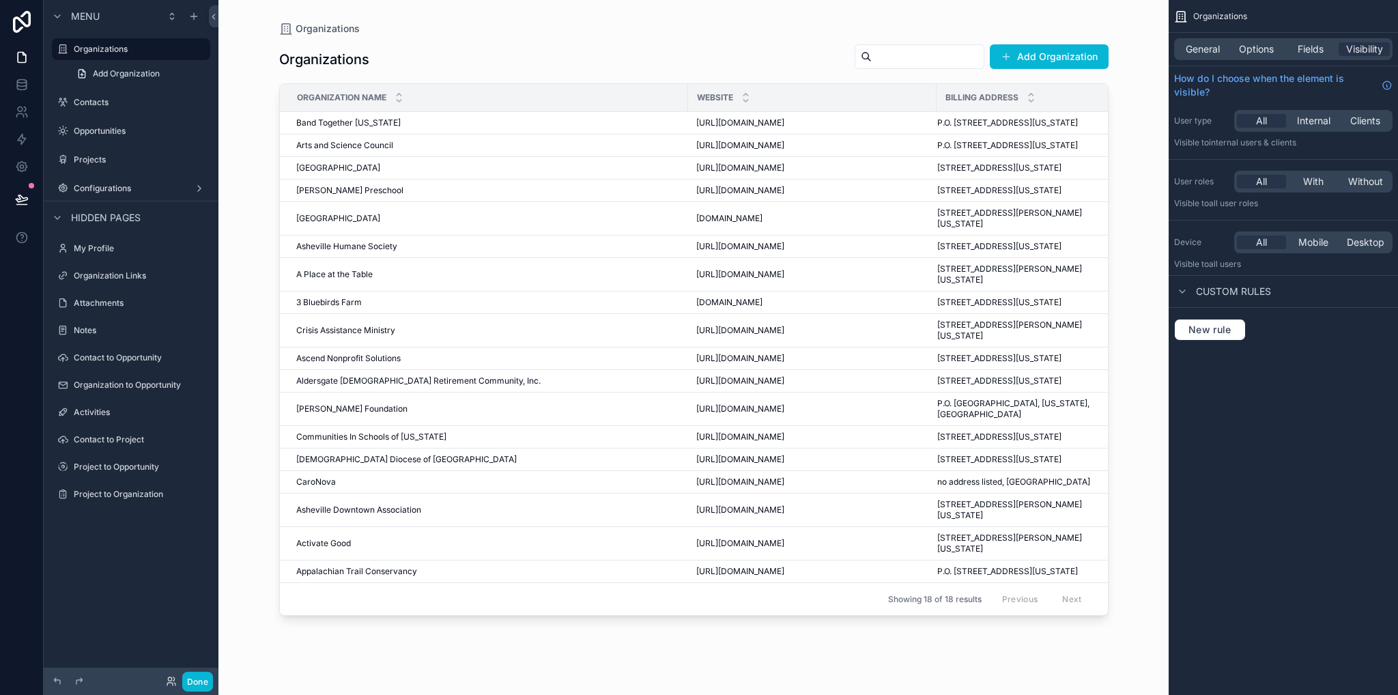
click at [389, 124] on div "scrollable content" at bounding box center [693, 339] width 873 height 678
click at [383, 127] on span "Band Together [US_STATE]" at bounding box center [348, 122] width 104 height 11
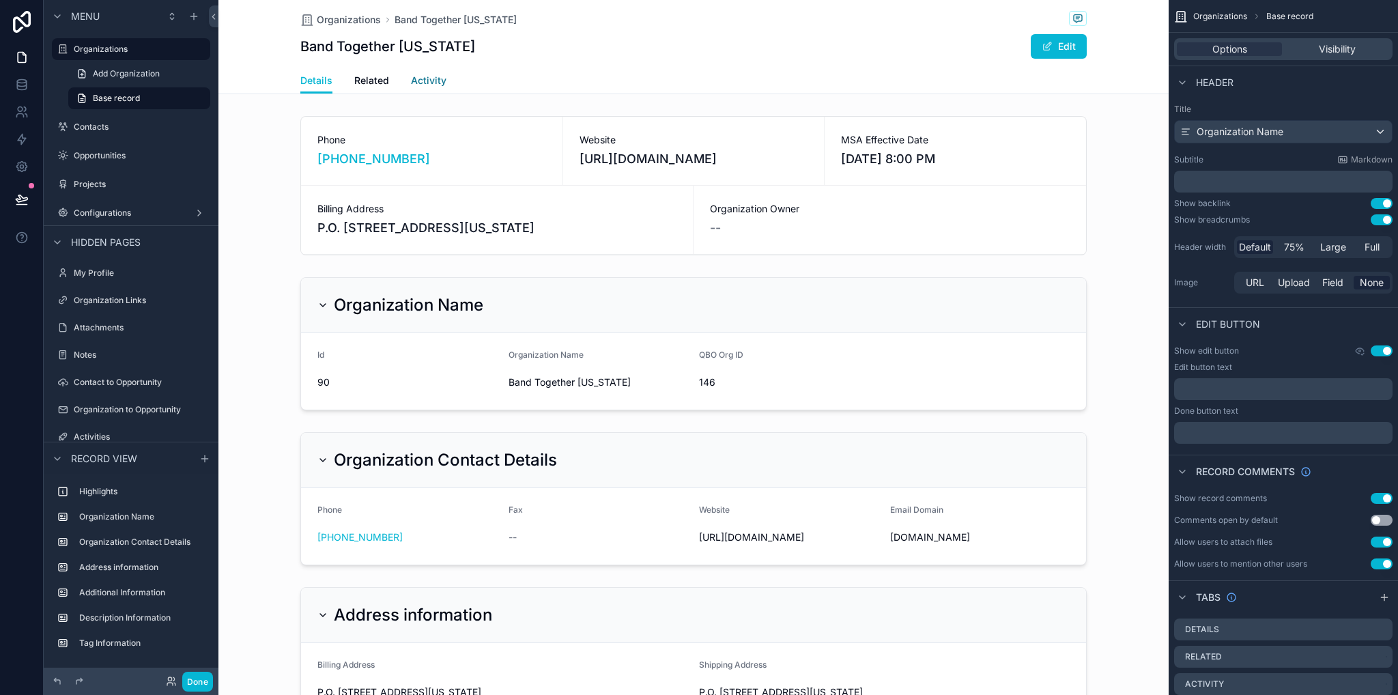
click at [423, 85] on span "Activity" at bounding box center [428, 81] width 35 height 14
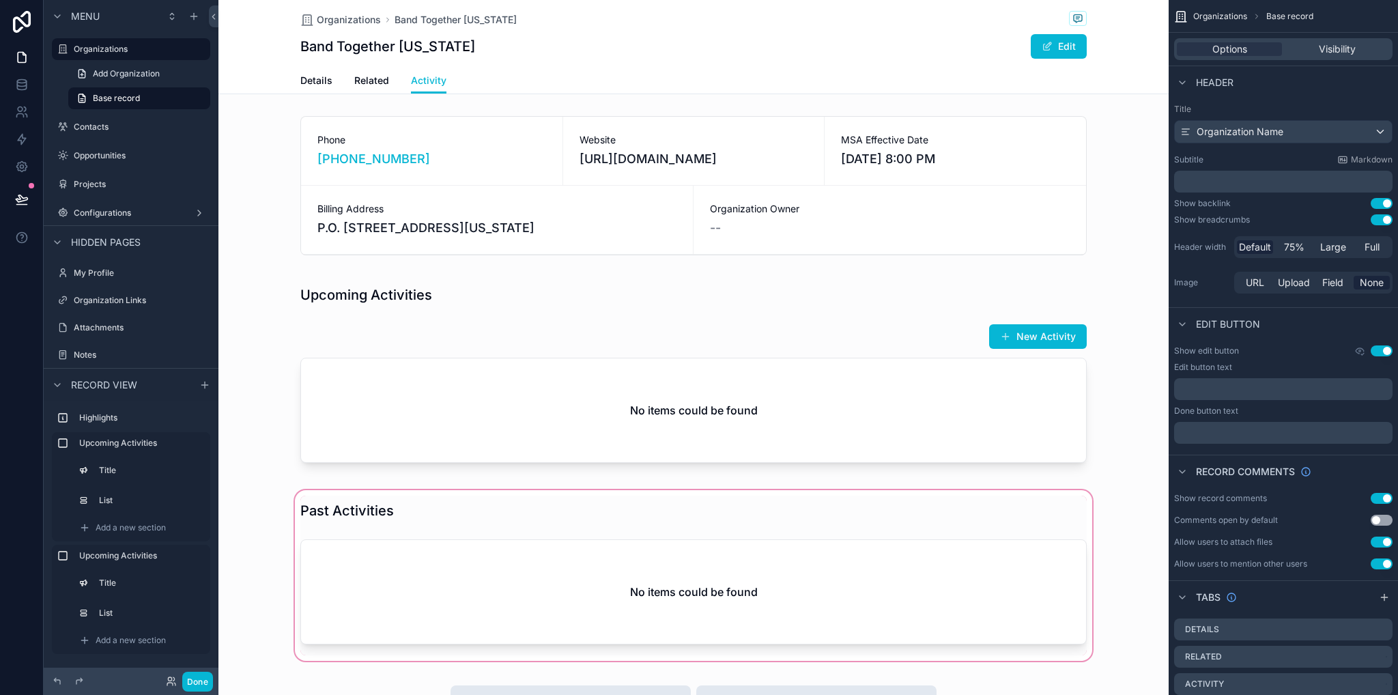
click at [598, 604] on div "scrollable content" at bounding box center [693, 575] width 950 height 176
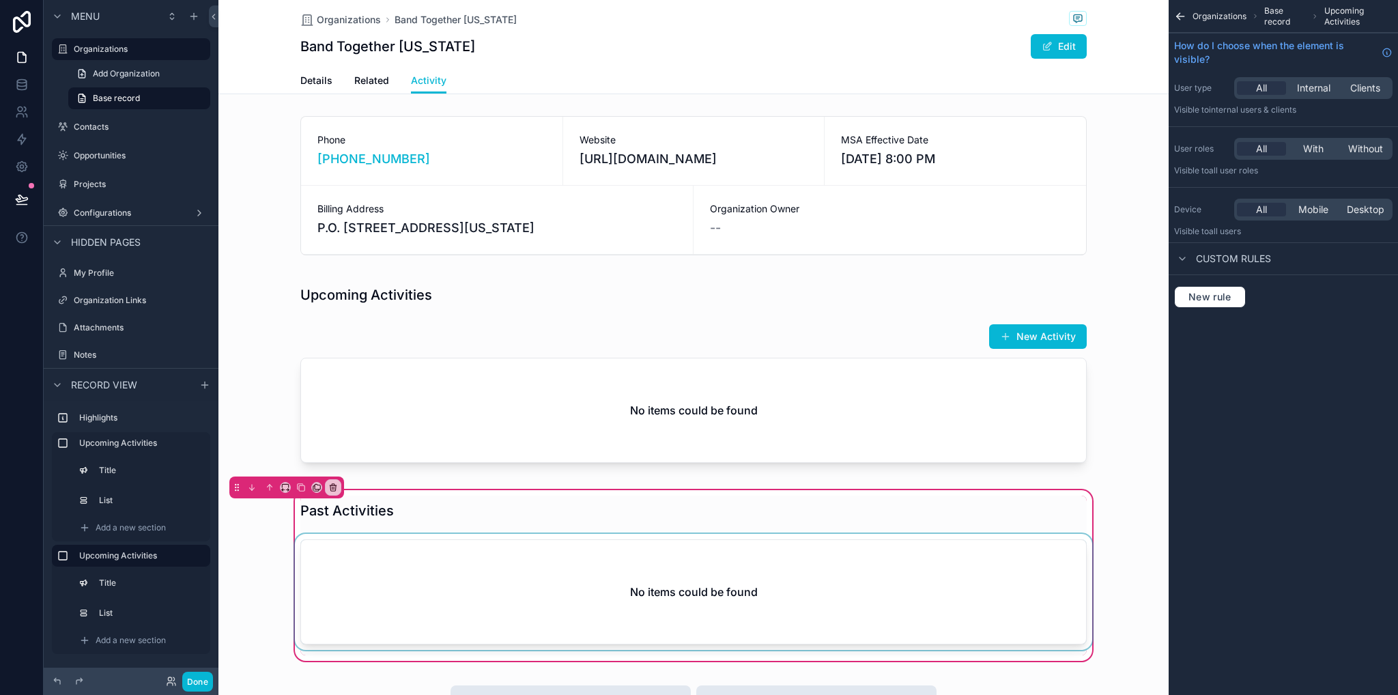
click at [633, 579] on div "scrollable content" at bounding box center [693, 594] width 803 height 121
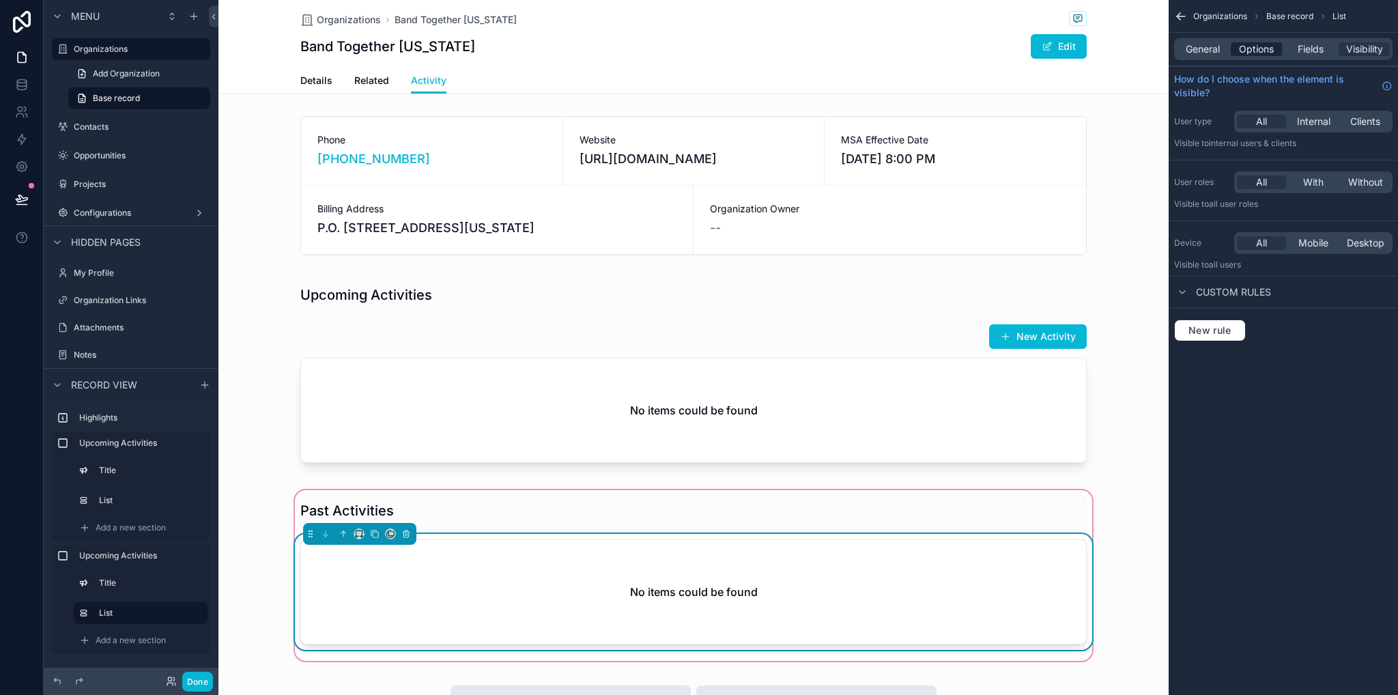
click at [1246, 53] on span "Options" at bounding box center [1256, 49] width 35 height 14
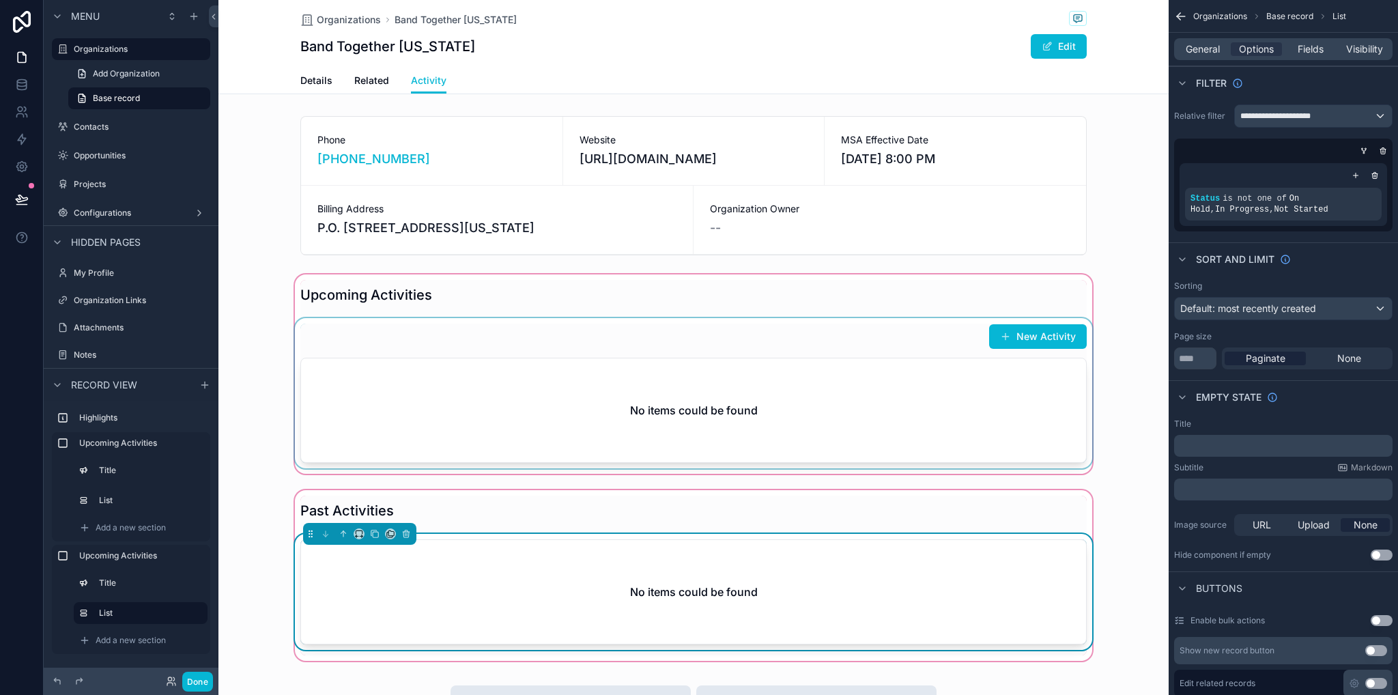
click at [969, 425] on div "scrollable content" at bounding box center [693, 374] width 950 height 205
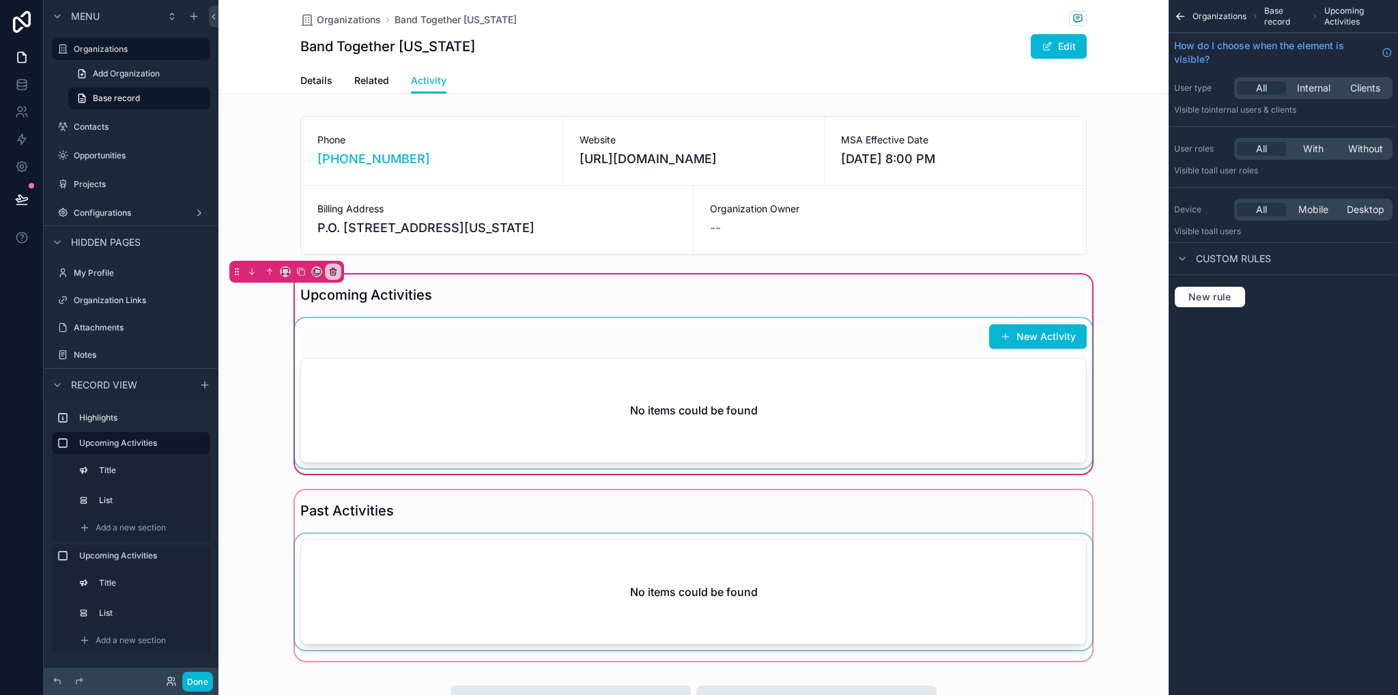
click at [923, 405] on div "scrollable content" at bounding box center [693, 393] width 803 height 150
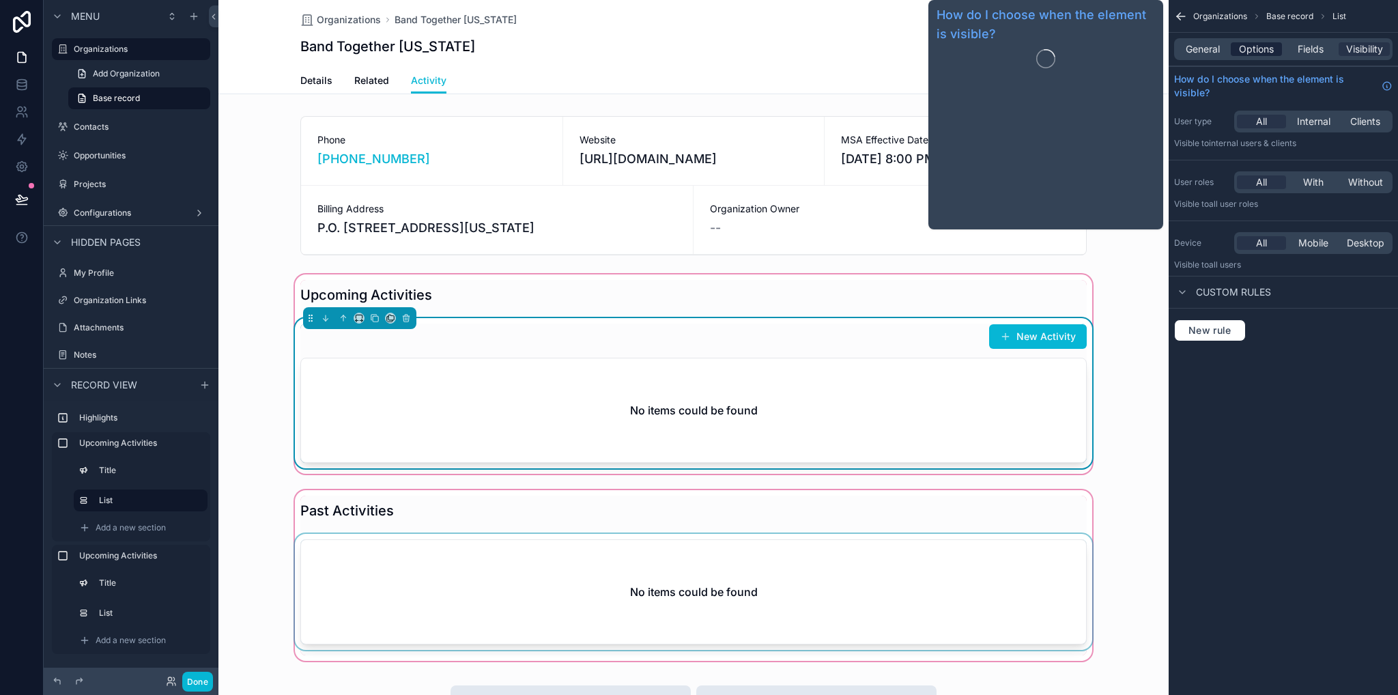
click at [1259, 43] on span "Options" at bounding box center [1256, 49] width 35 height 14
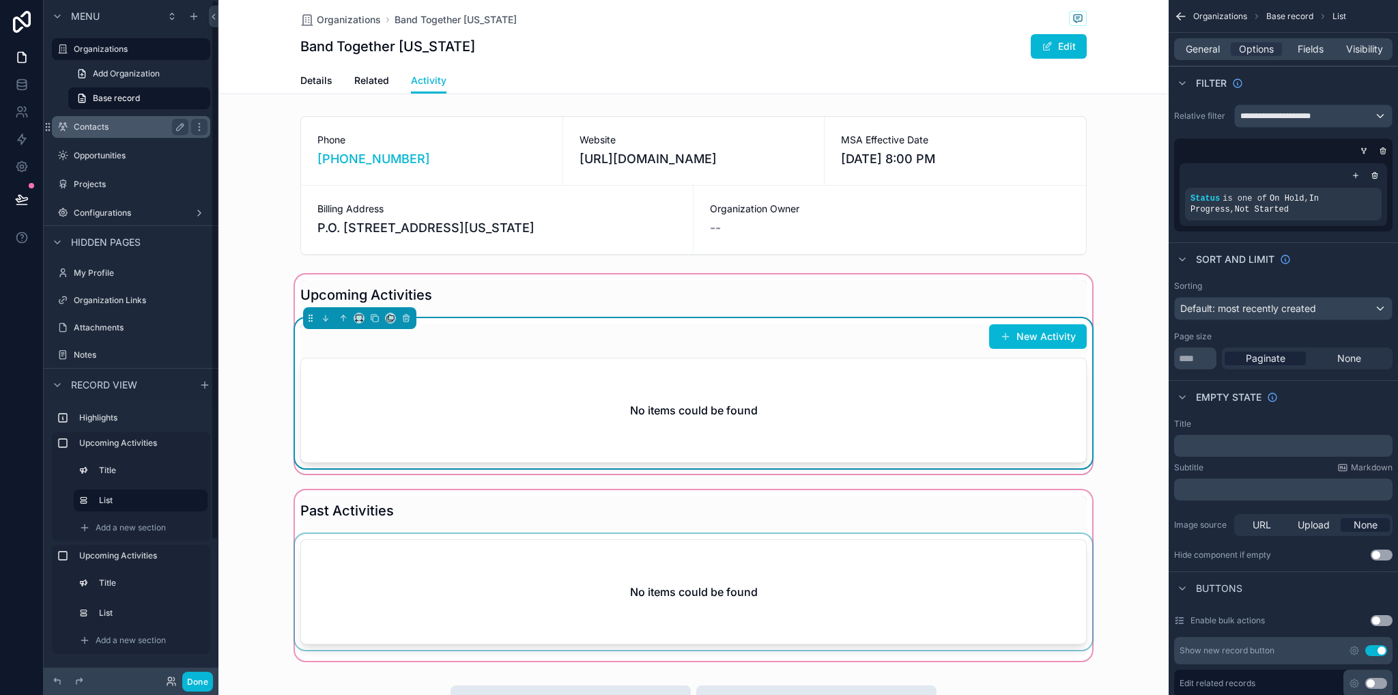
click at [117, 126] on label "Contacts" at bounding box center [128, 126] width 109 height 11
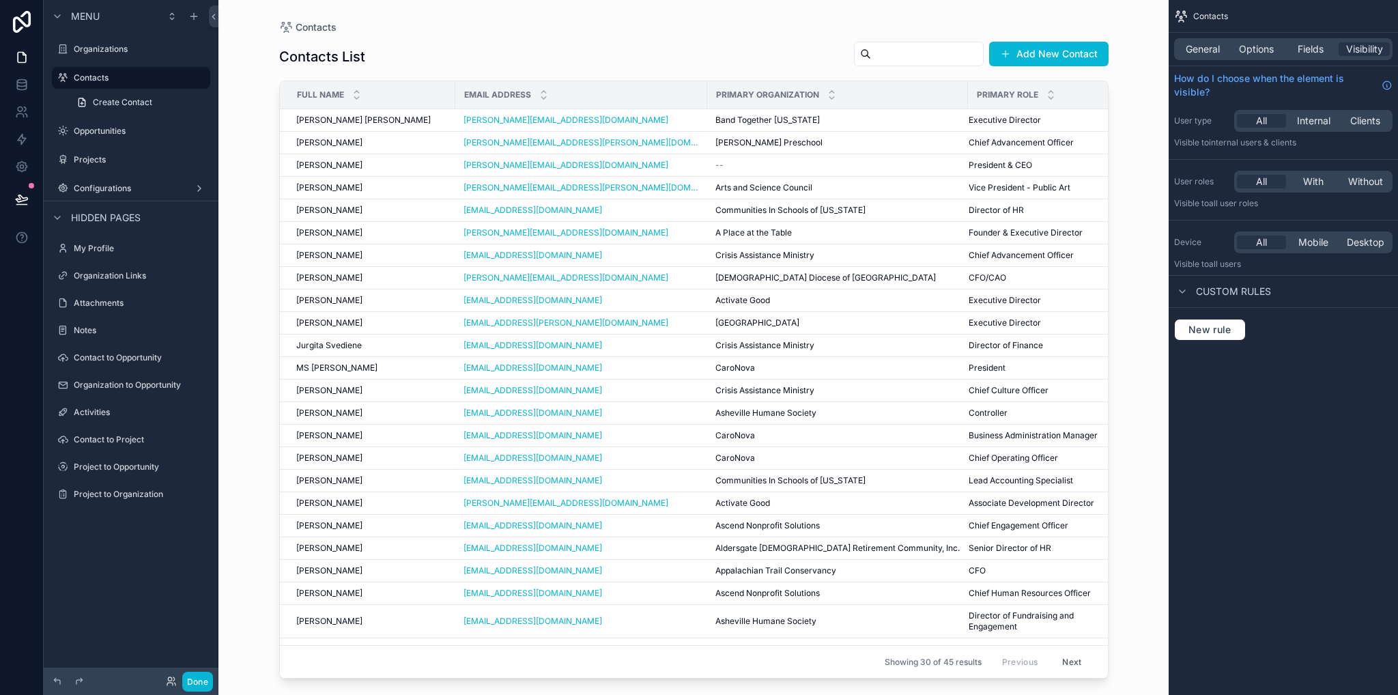
click at [355, 121] on div "scrollable content" at bounding box center [693, 339] width 873 height 678
click at [354, 121] on span "[PERSON_NAME] [PERSON_NAME]" at bounding box center [363, 120] width 134 height 11
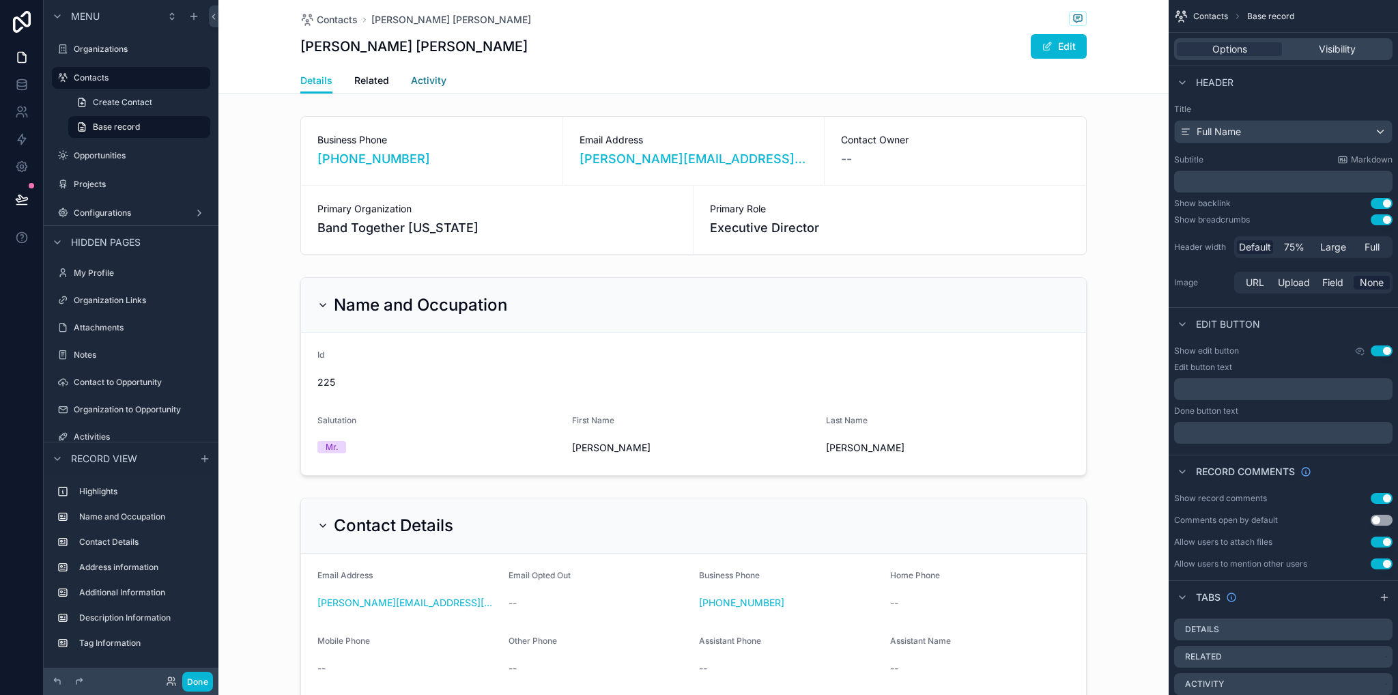
click at [430, 88] on link "Activity" at bounding box center [428, 81] width 35 height 27
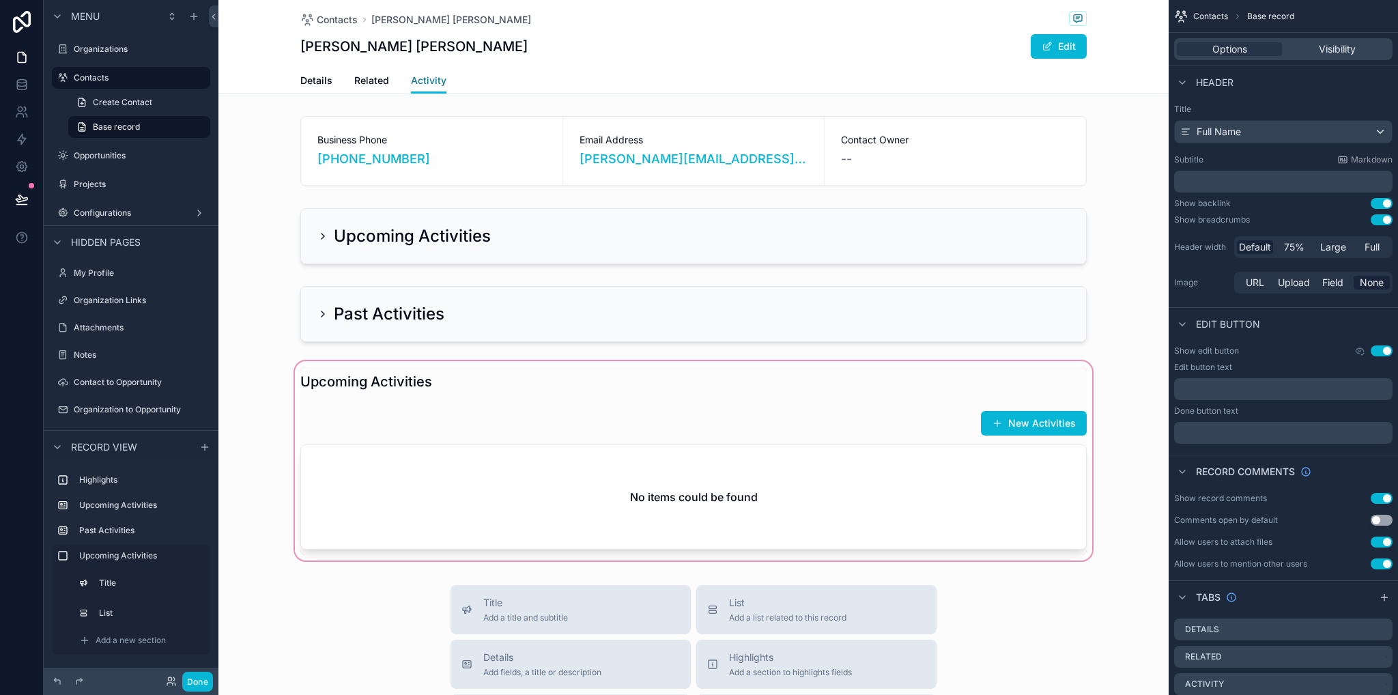
scroll to position [137, 0]
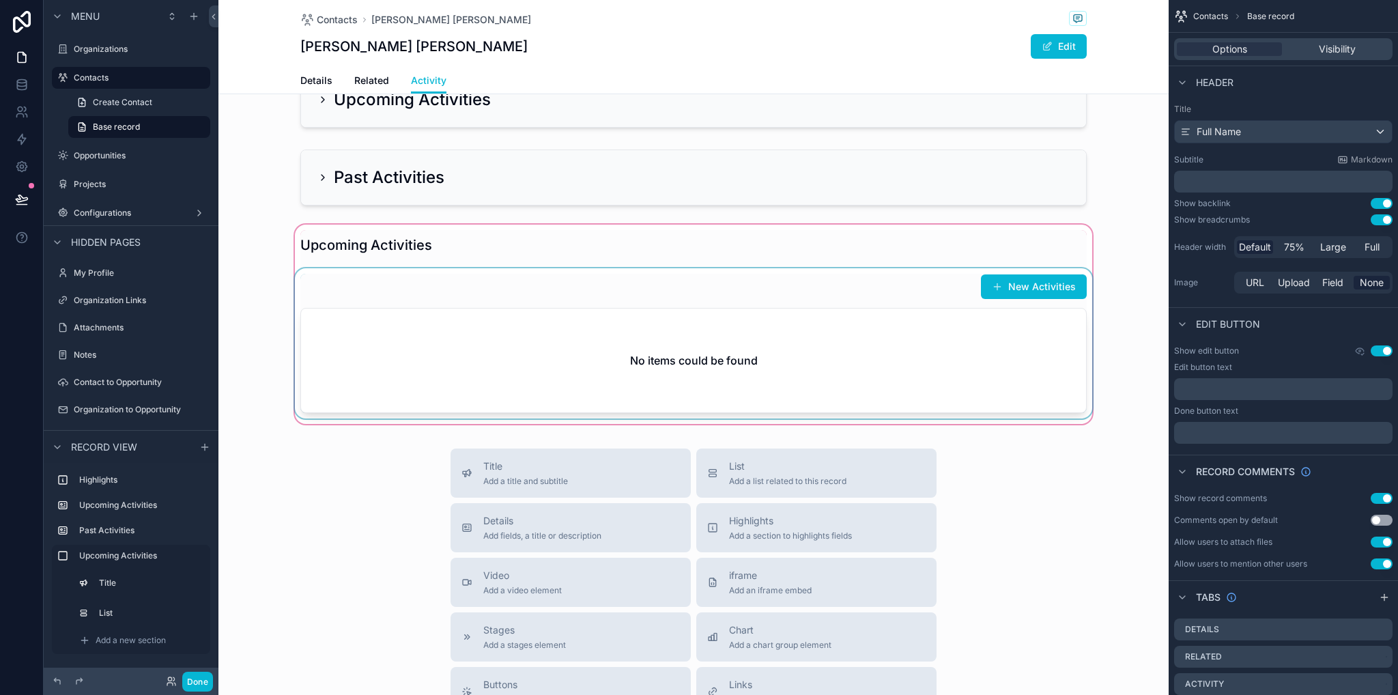
click at [738, 336] on div "scrollable content" at bounding box center [693, 324] width 950 height 205
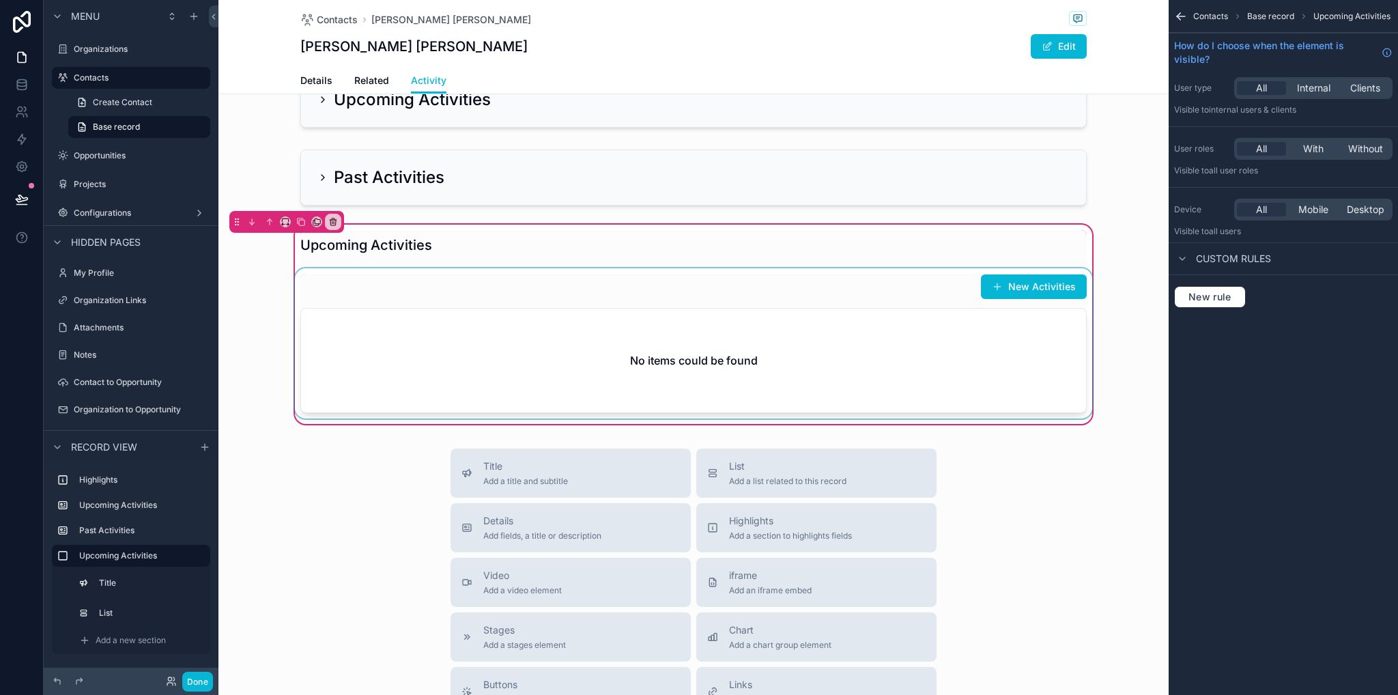
click at [751, 337] on div "scrollable content" at bounding box center [693, 343] width 803 height 150
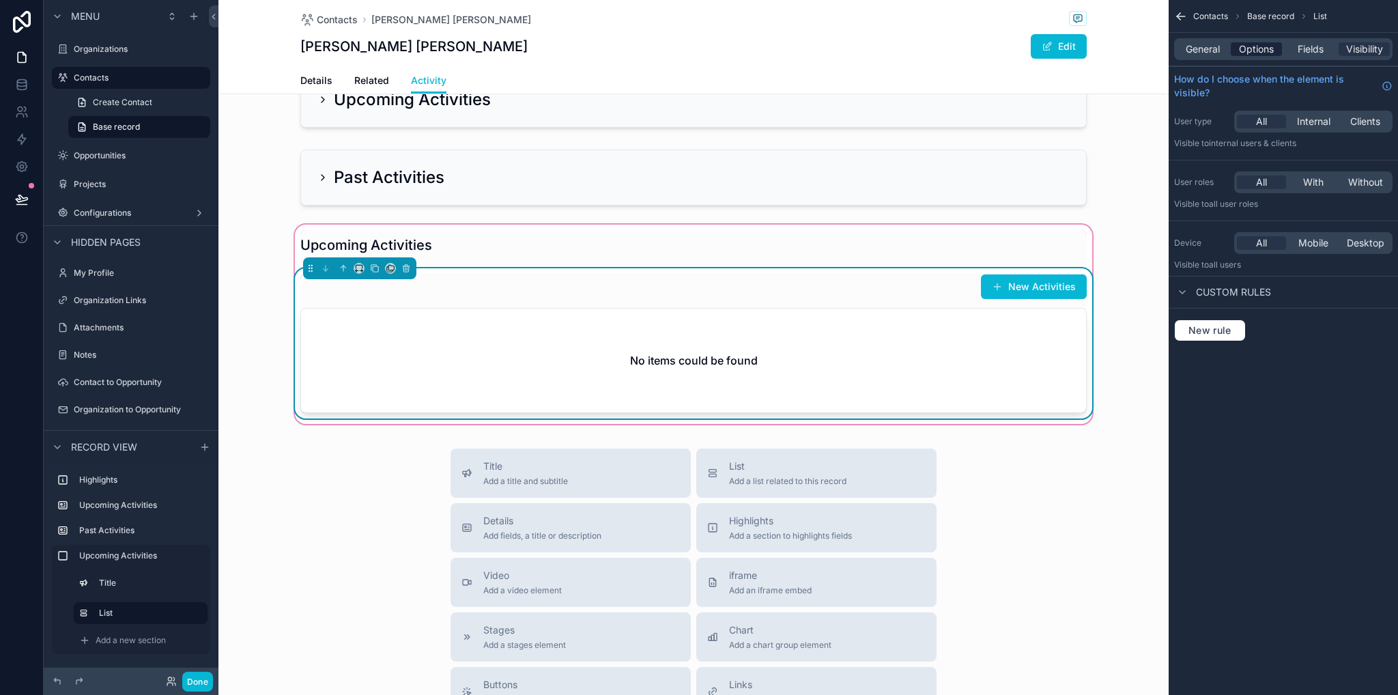
click at [1255, 50] on span "Options" at bounding box center [1256, 49] width 35 height 14
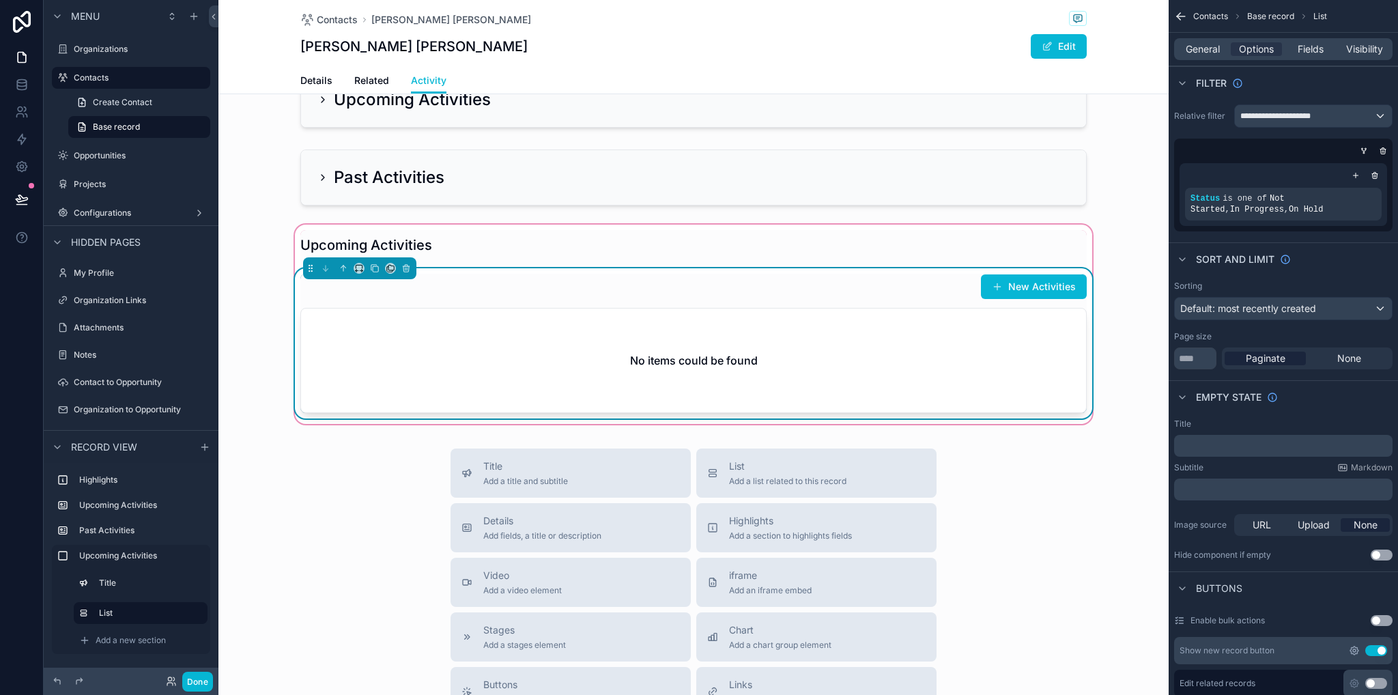
click at [1355, 648] on icon "scrollable content" at bounding box center [1354, 650] width 11 height 11
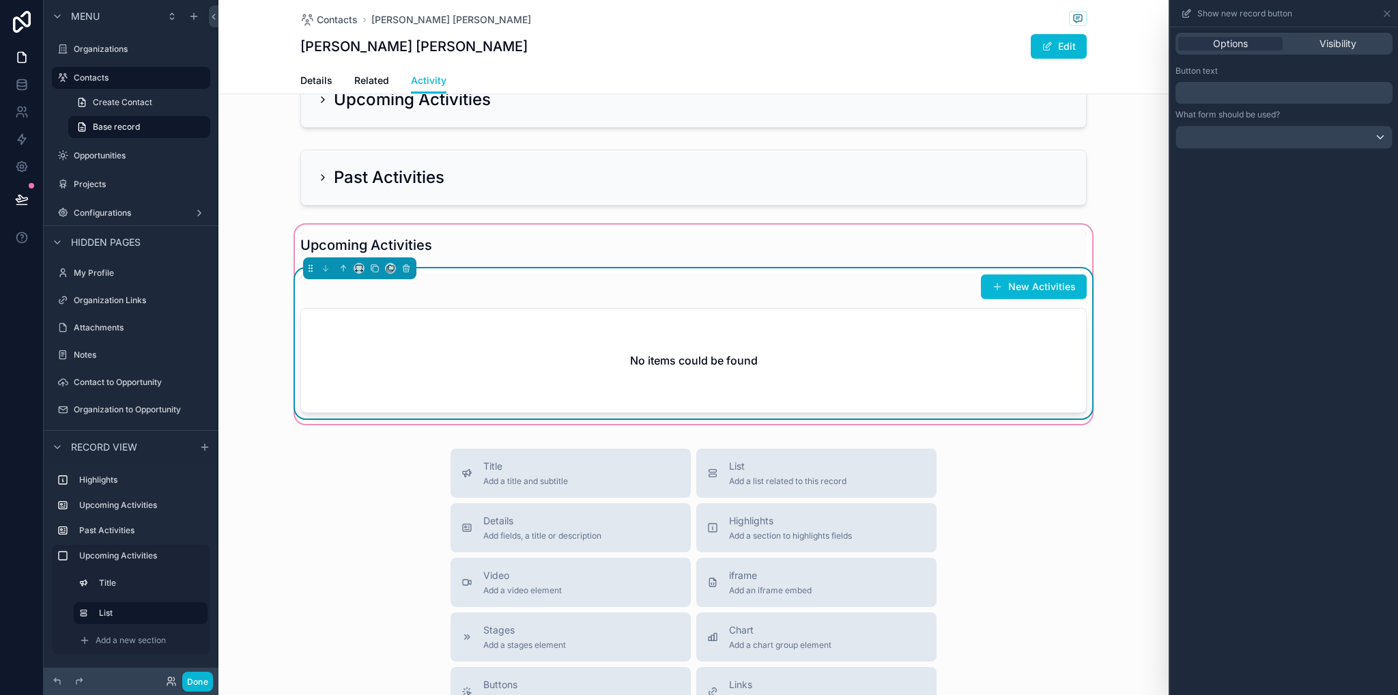
click at [1235, 87] on p "﻿" at bounding box center [1285, 93] width 209 height 16
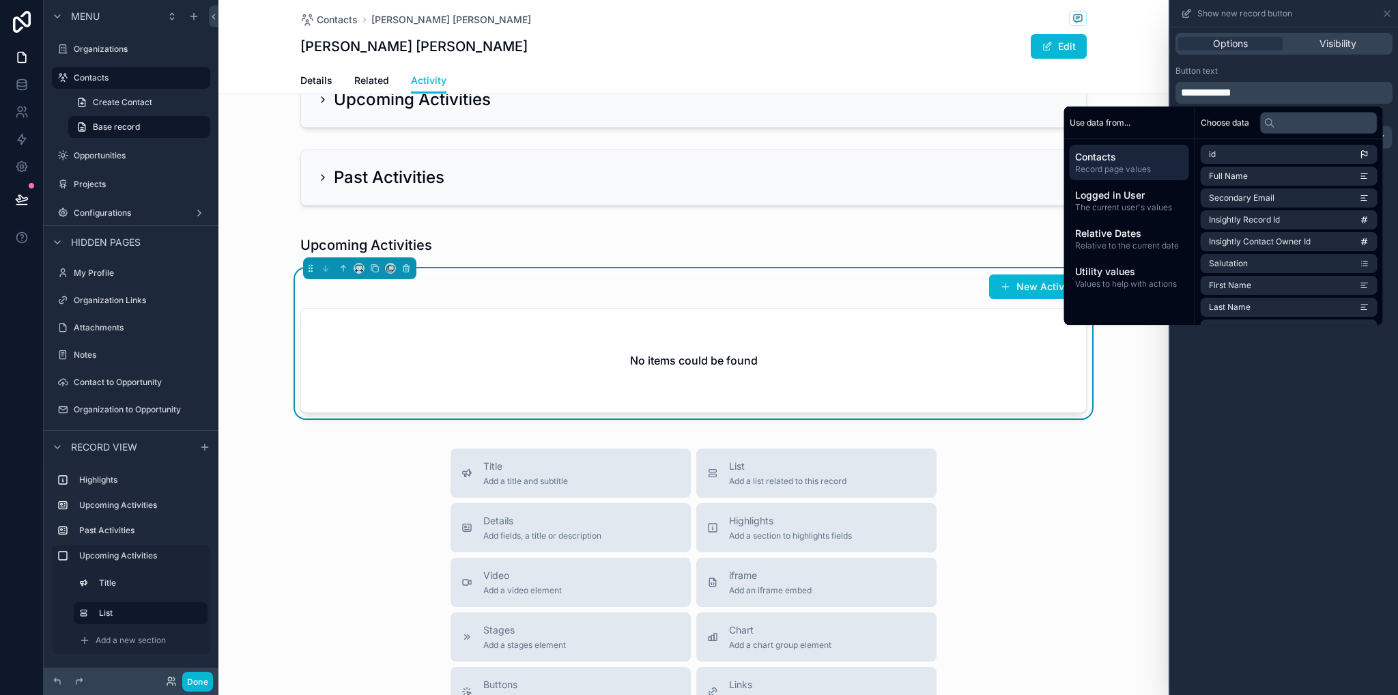
click at [1269, 360] on div "**********" at bounding box center [1284, 360] width 228 height 667
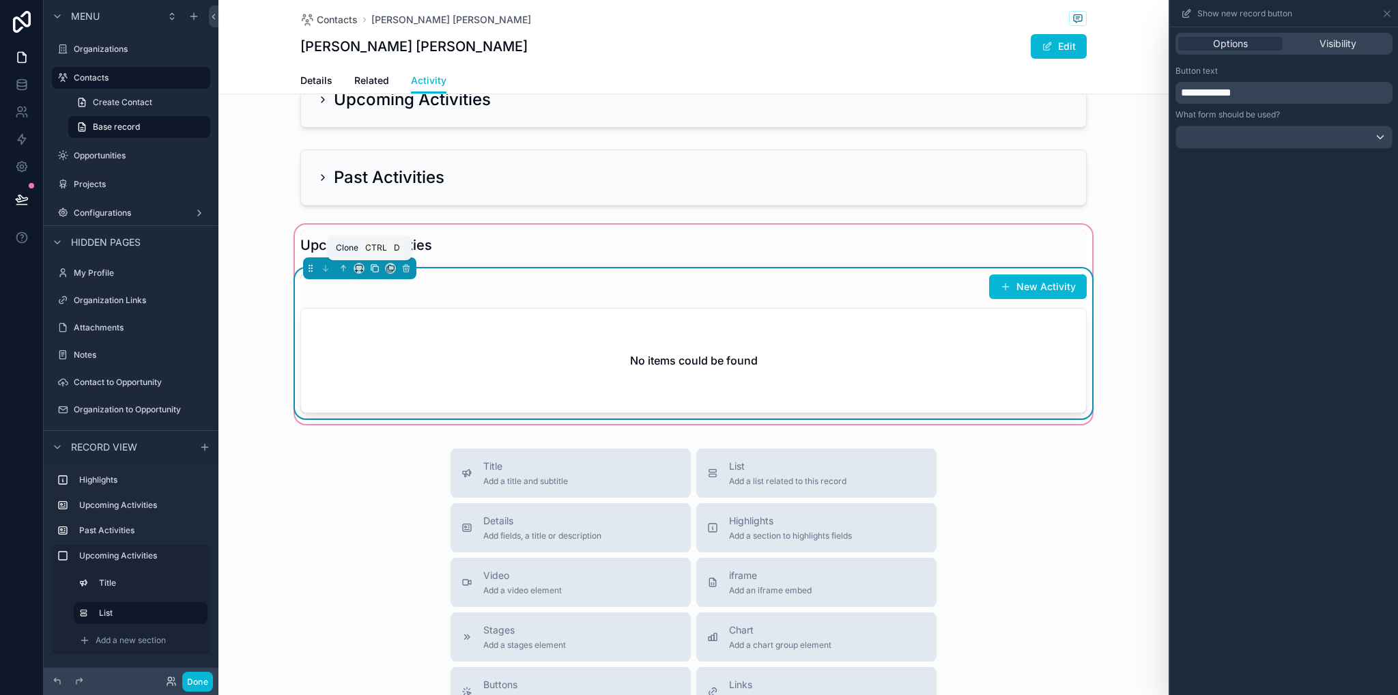
click at [370, 265] on icon "scrollable content" at bounding box center [375, 268] width 10 height 10
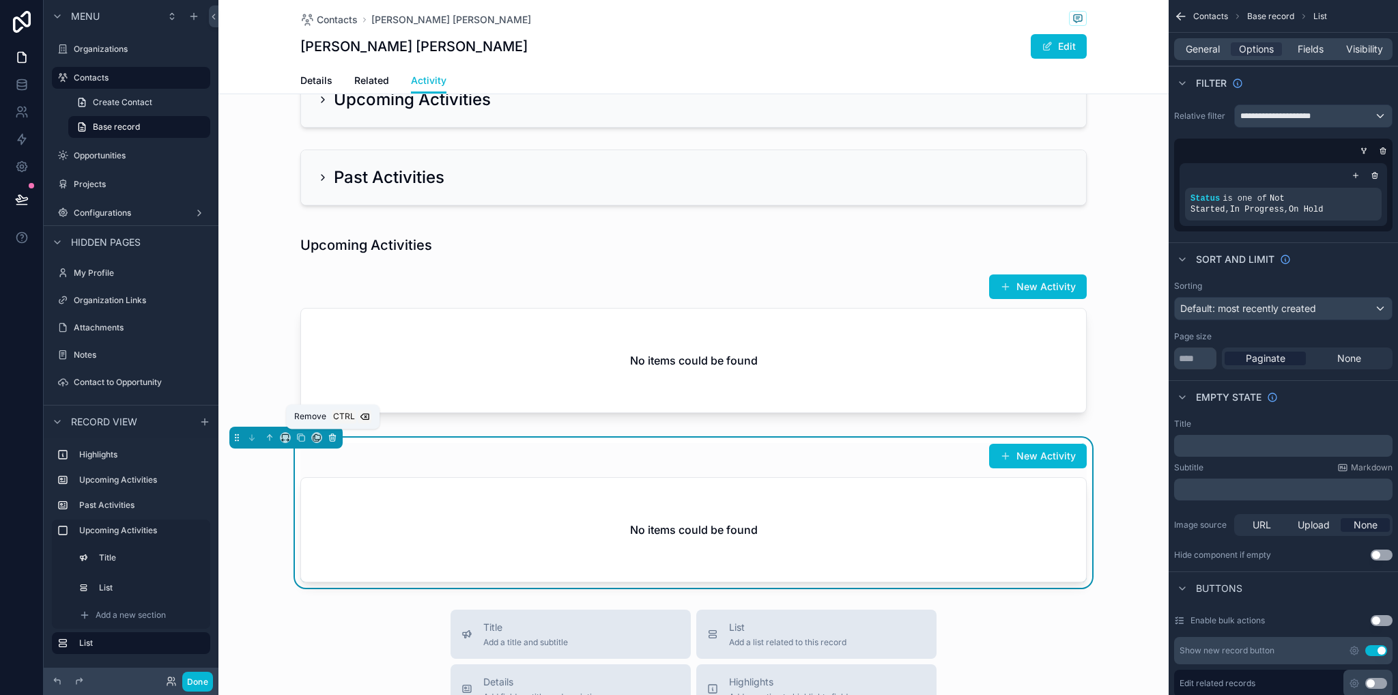
click at [332, 437] on icon "scrollable content" at bounding box center [333, 438] width 10 height 10
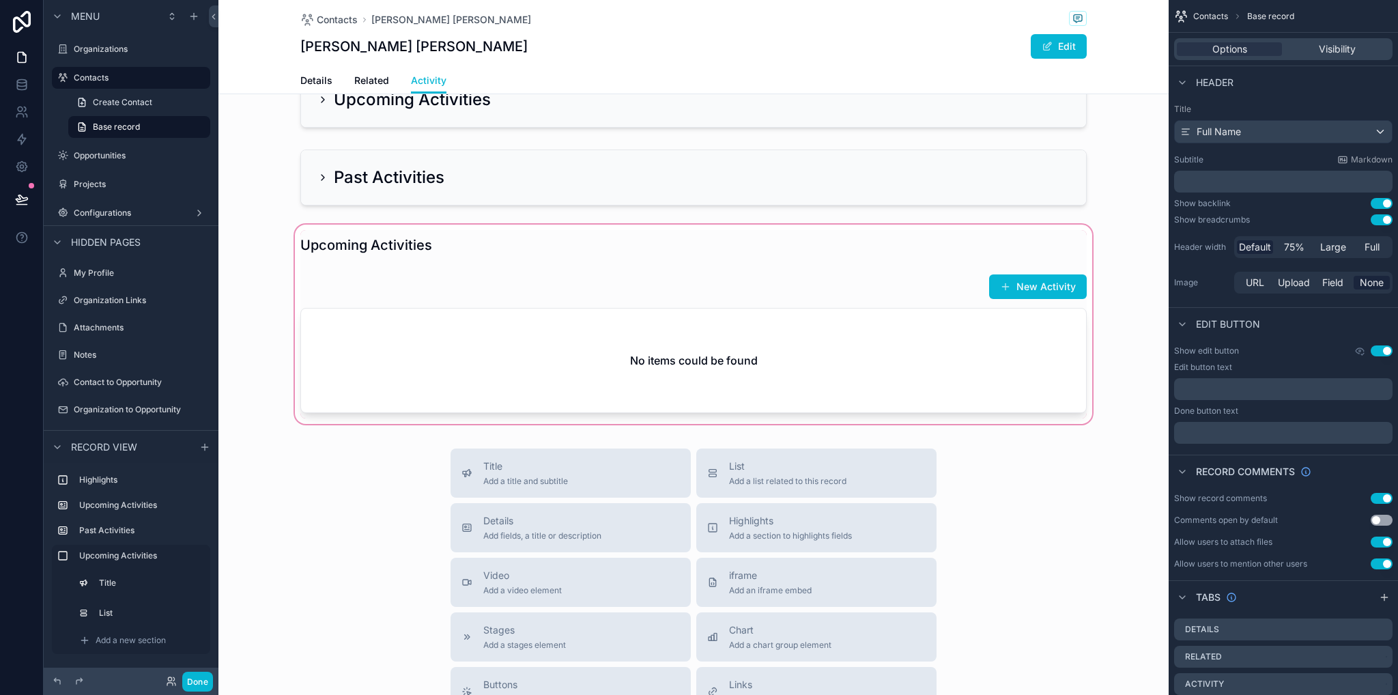
click at [336, 230] on div "scrollable content" at bounding box center [693, 324] width 950 height 205
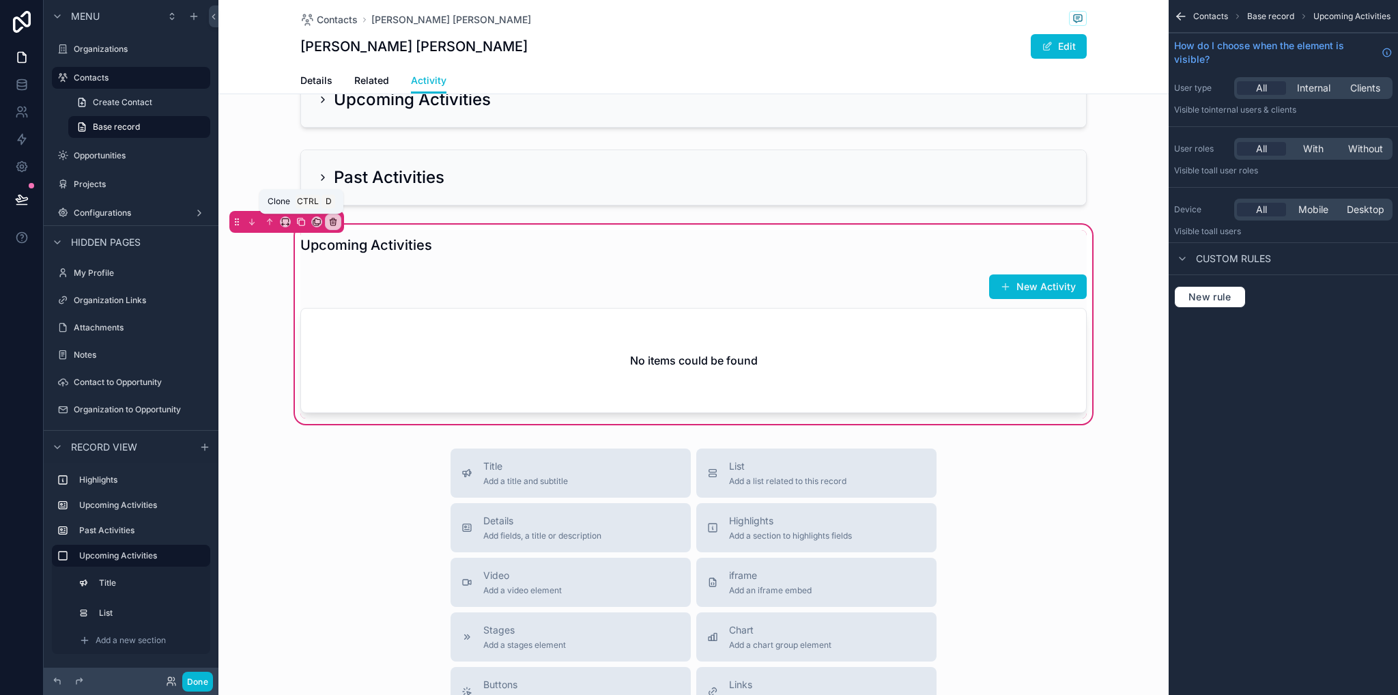
click at [304, 222] on icon "scrollable content" at bounding box center [301, 222] width 5 height 5
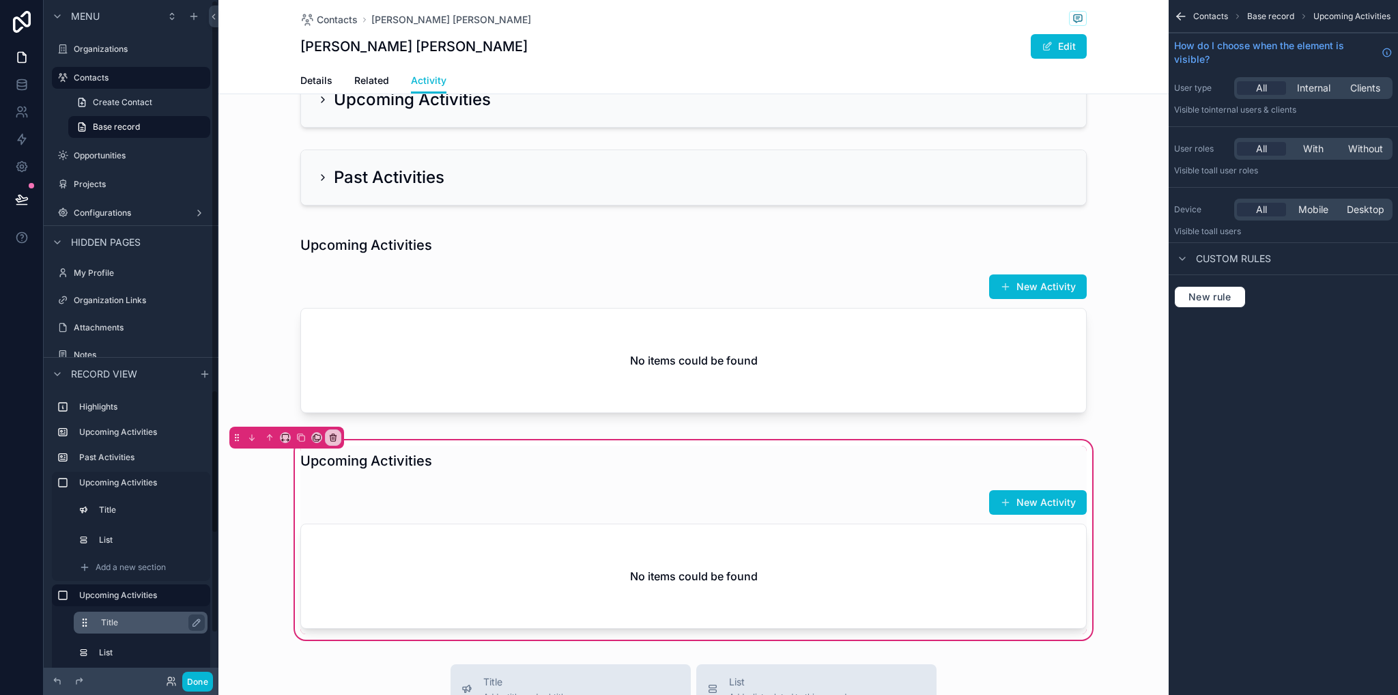
scroll to position [39, 0]
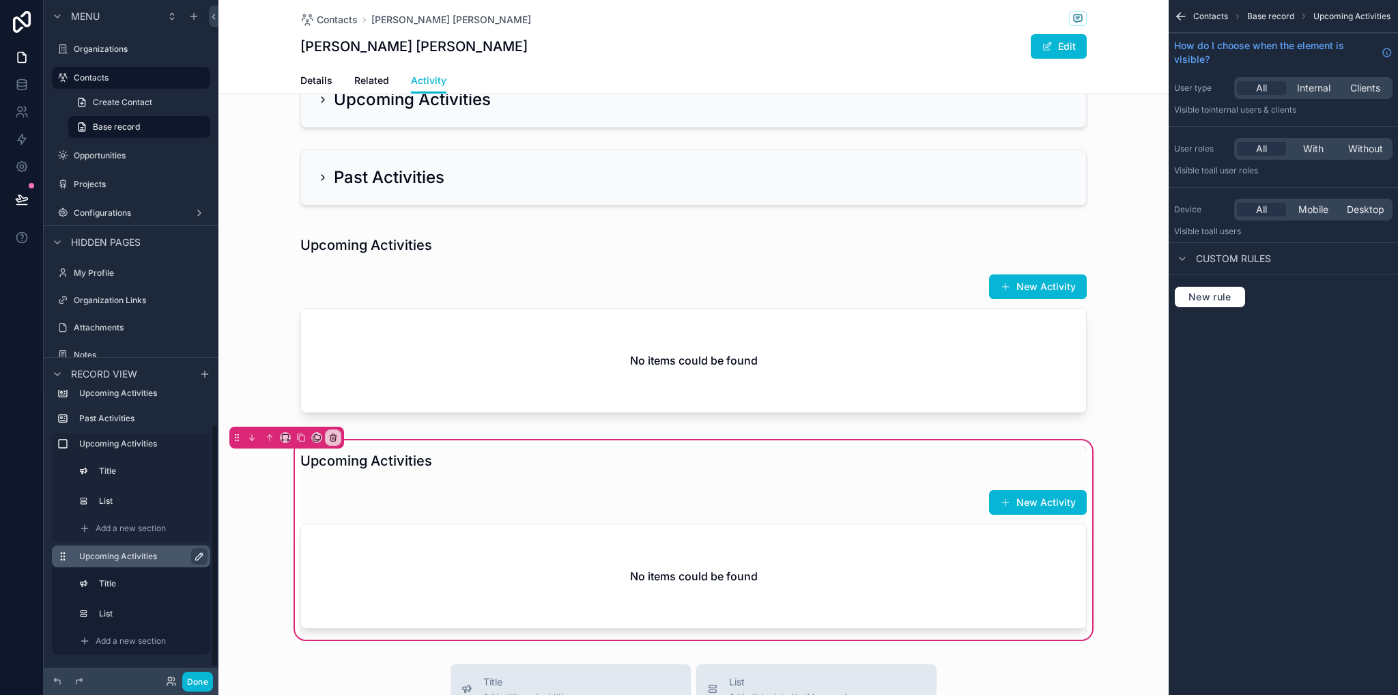
click at [197, 556] on icon "scrollable content" at bounding box center [199, 556] width 7 height 7
click at [139, 558] on input "**********" at bounding box center [131, 556] width 104 height 16
click at [129, 557] on input "**********" at bounding box center [131, 556] width 104 height 16
type input "**********"
click at [197, 554] on icon "scrollable content" at bounding box center [196, 556] width 11 height 11
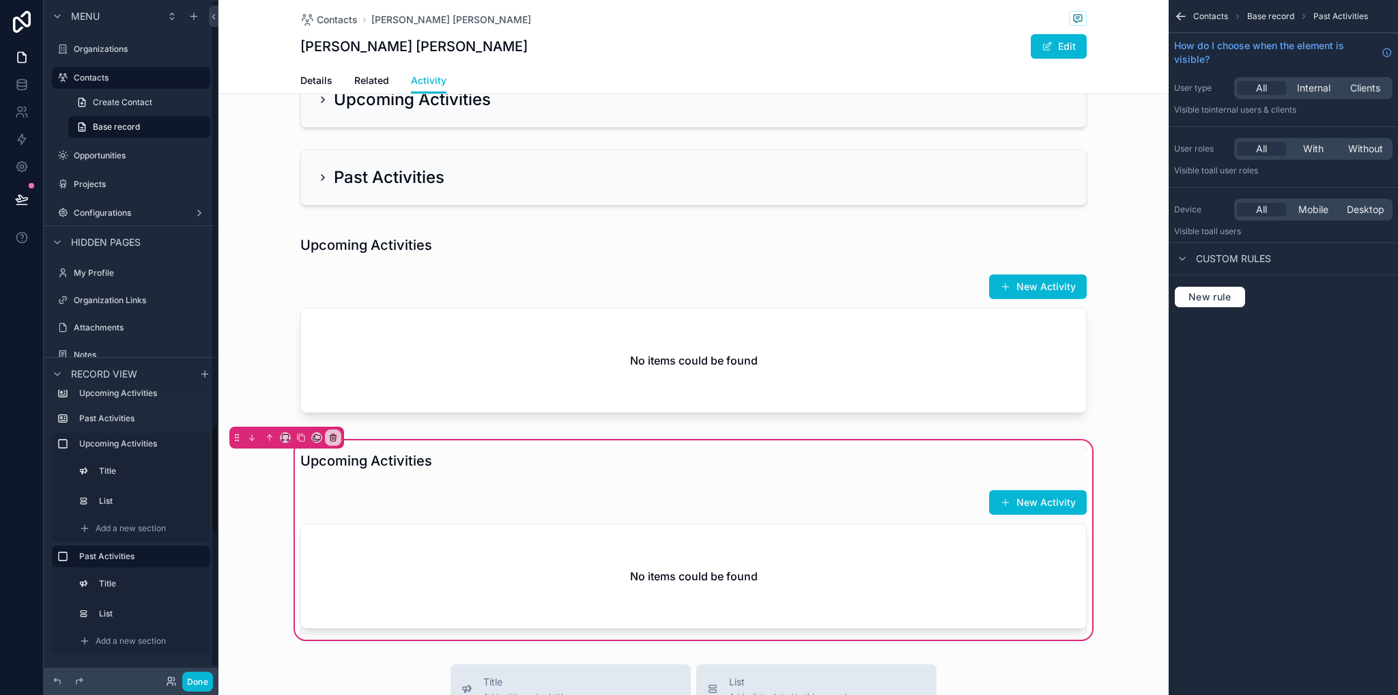
click at [299, 474] on div "scrollable content" at bounding box center [693, 461] width 803 height 30
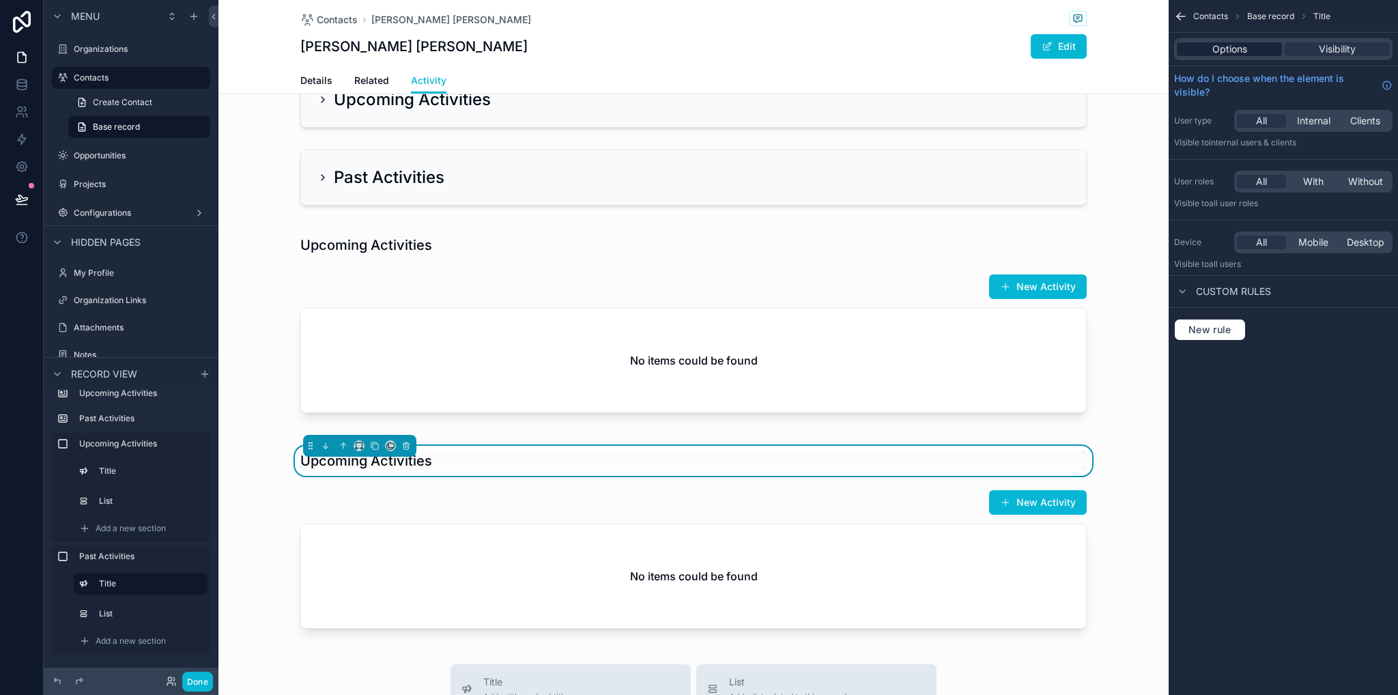
click at [1211, 50] on div "Options" at bounding box center [1229, 49] width 105 height 14
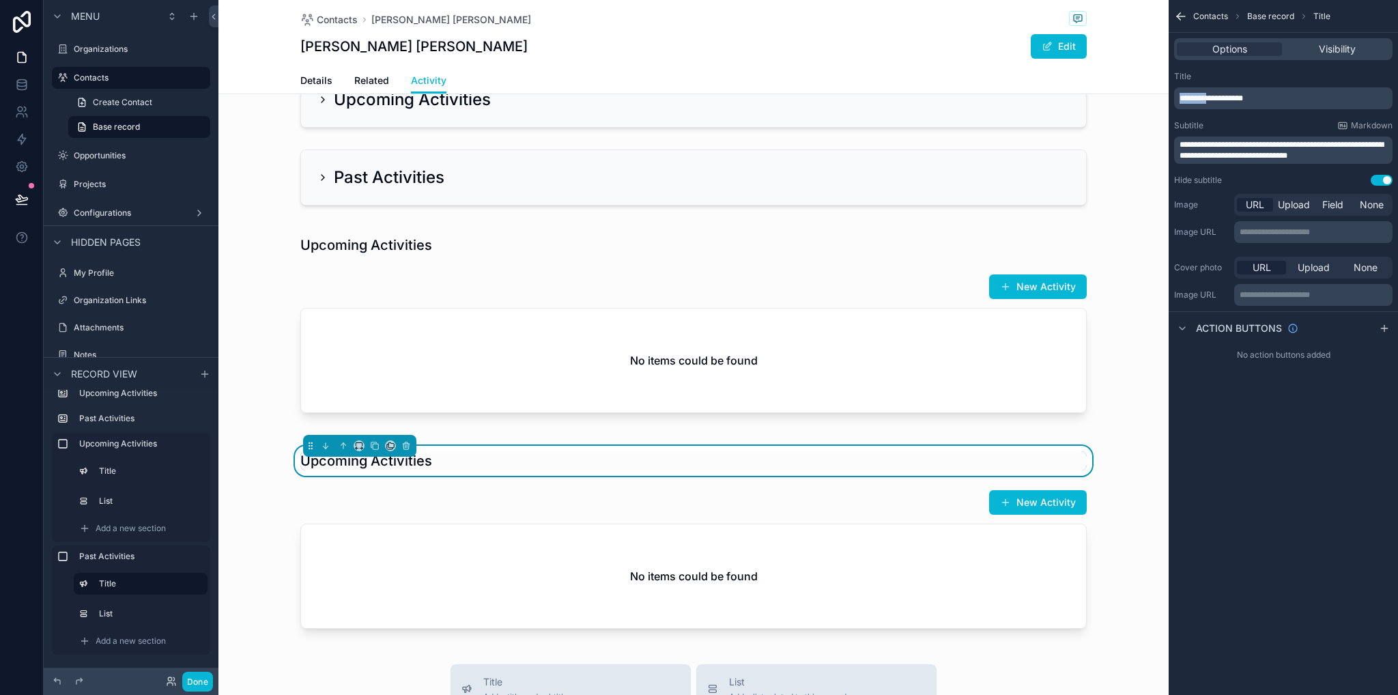
drag, startPoint x: 1220, startPoint y: 98, endPoint x: 1177, endPoint y: 100, distance: 43.1
click at [1177, 100] on div "**********" at bounding box center [1283, 98] width 218 height 22
click at [798, 517] on div "scrollable content" at bounding box center [693, 559] width 803 height 150
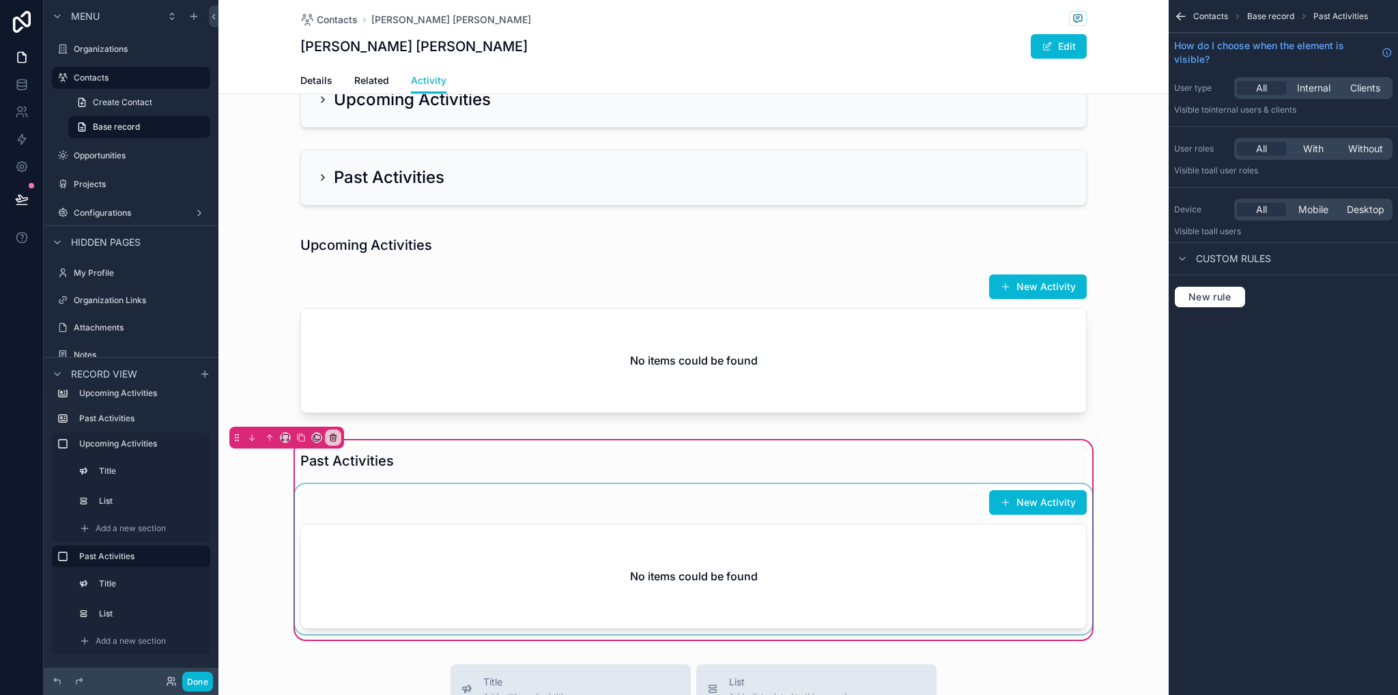
click at [830, 547] on div "scrollable content" at bounding box center [693, 559] width 803 height 150
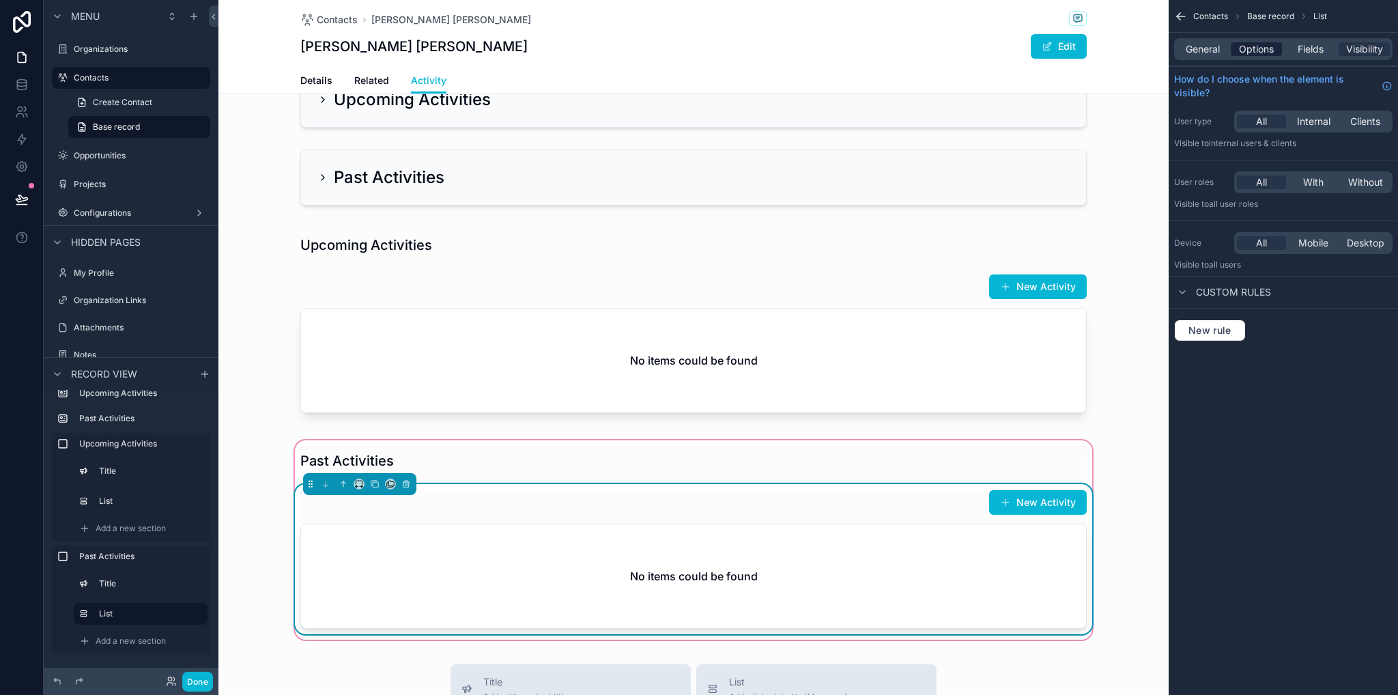
click at [1252, 49] on span "Options" at bounding box center [1256, 49] width 35 height 14
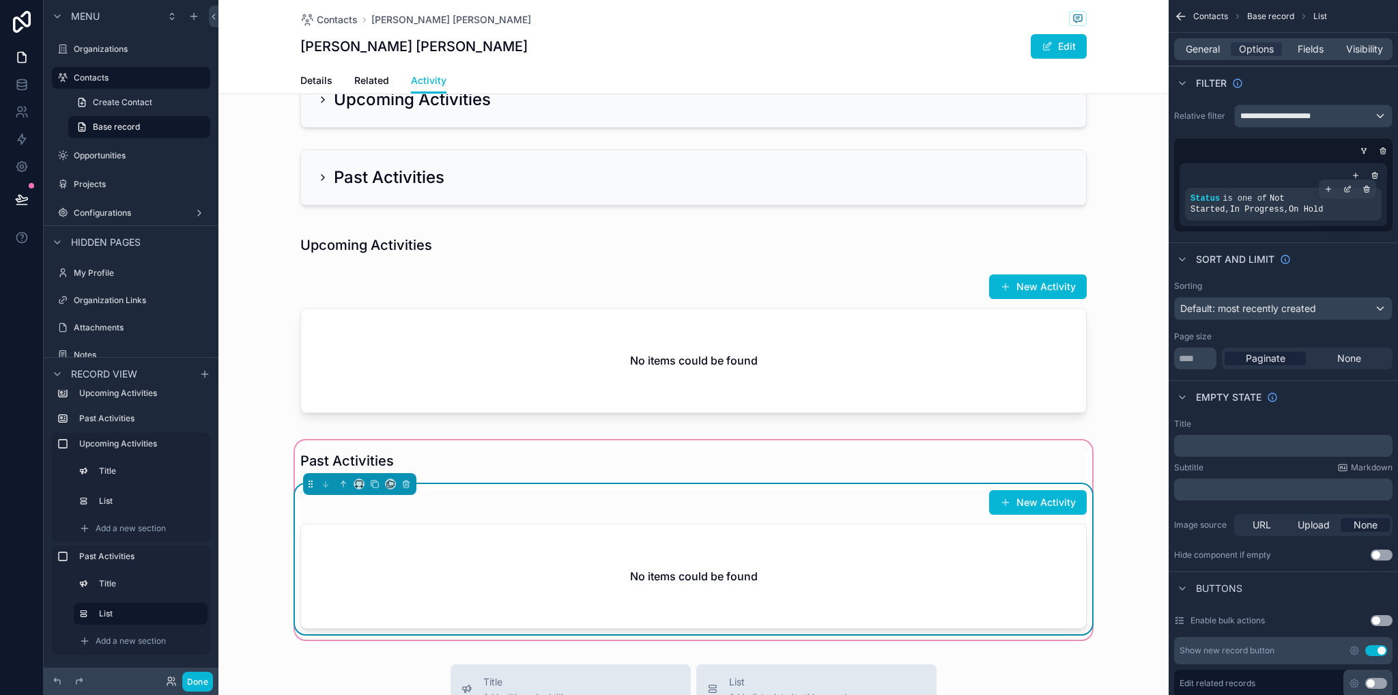
click at [1271, 200] on span "Not Started , In Progress , On Hold" at bounding box center [1256, 204] width 132 height 20
click at [1347, 189] on icon "scrollable content" at bounding box center [1347, 189] width 8 height 8
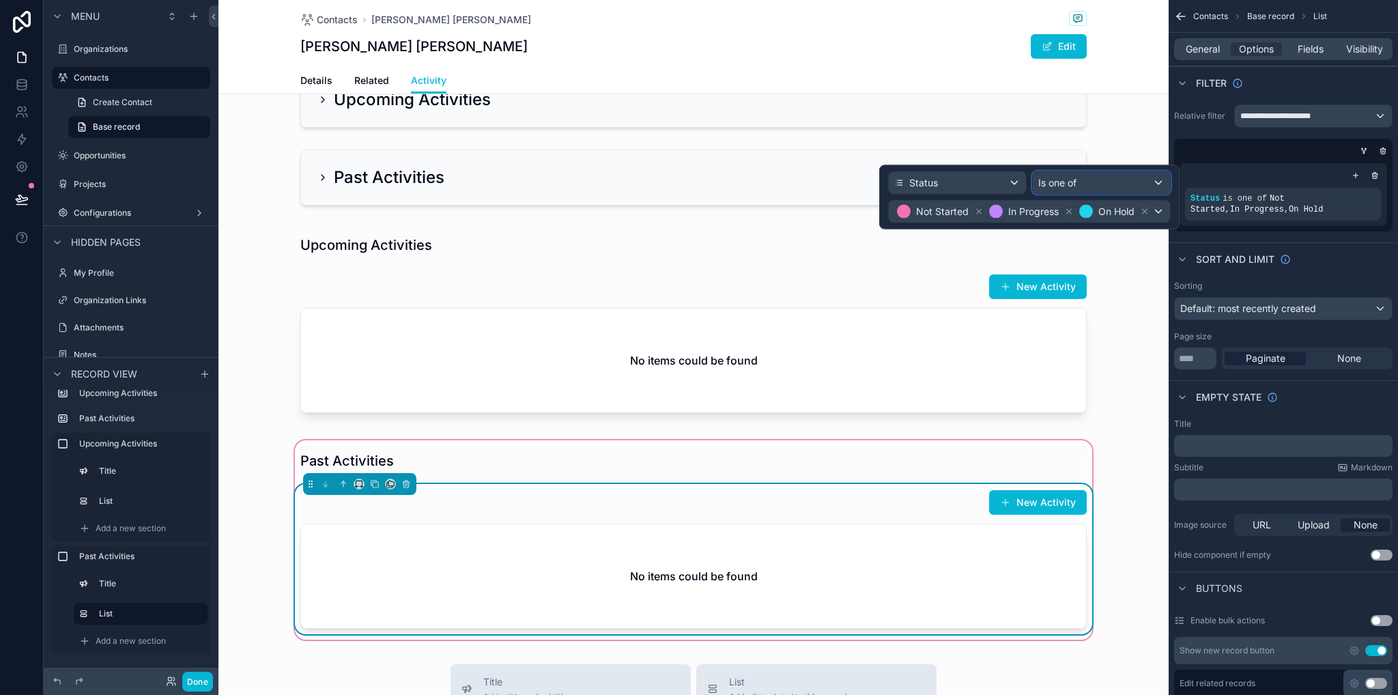
click at [1054, 184] on span "Is one of" at bounding box center [1057, 183] width 38 height 14
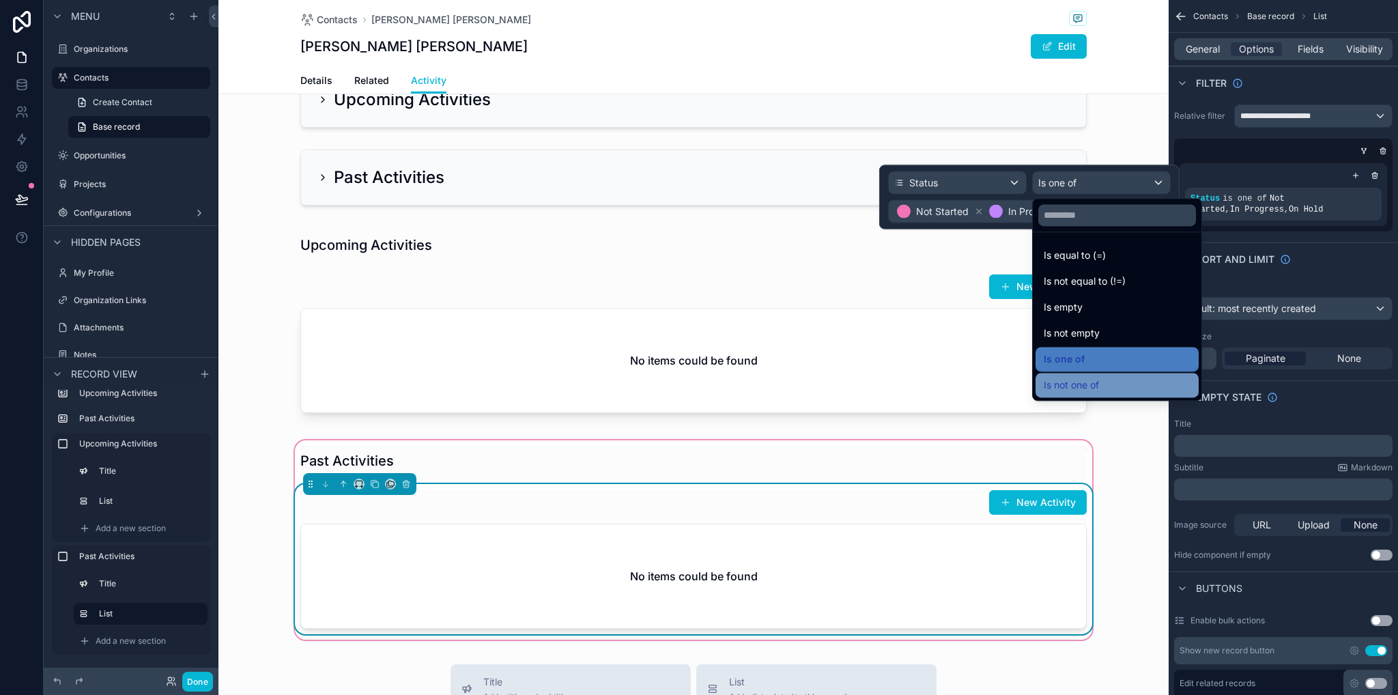
click at [1068, 382] on span "Is not one of" at bounding box center [1071, 385] width 55 height 16
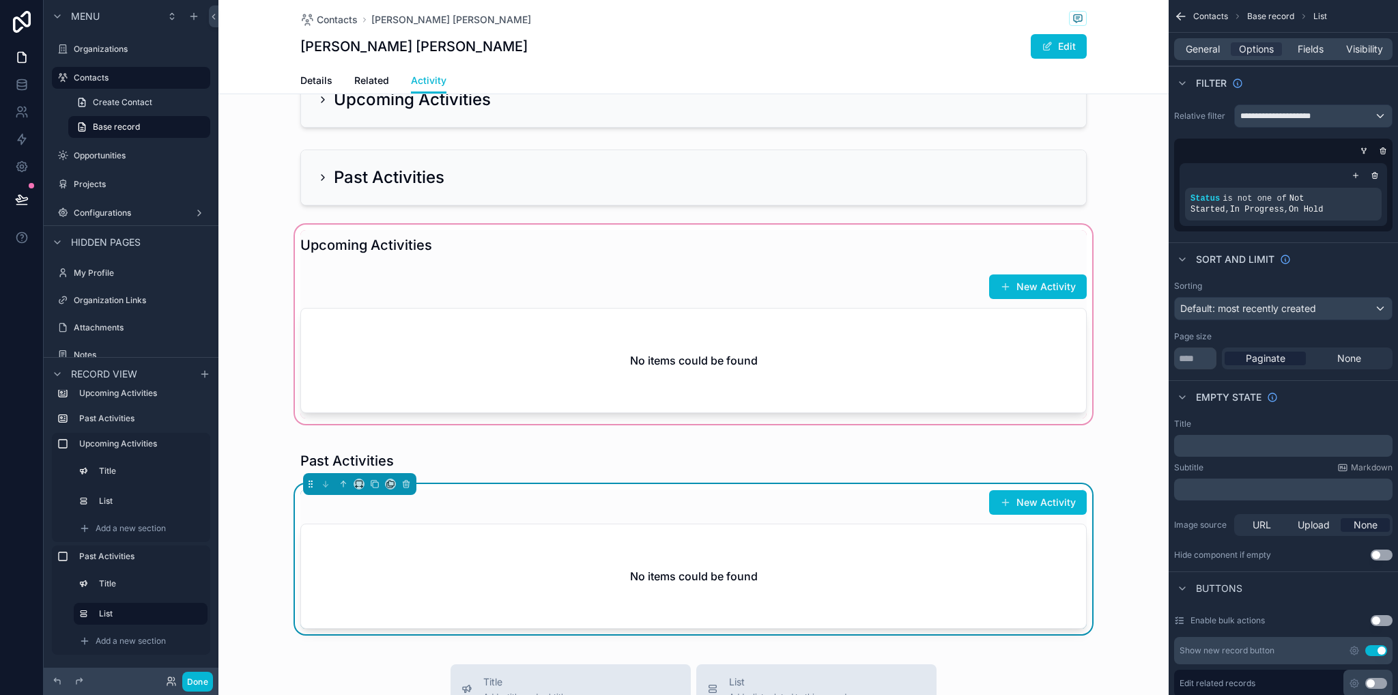
click at [1114, 410] on div "scrollable content" at bounding box center [693, 324] width 950 height 205
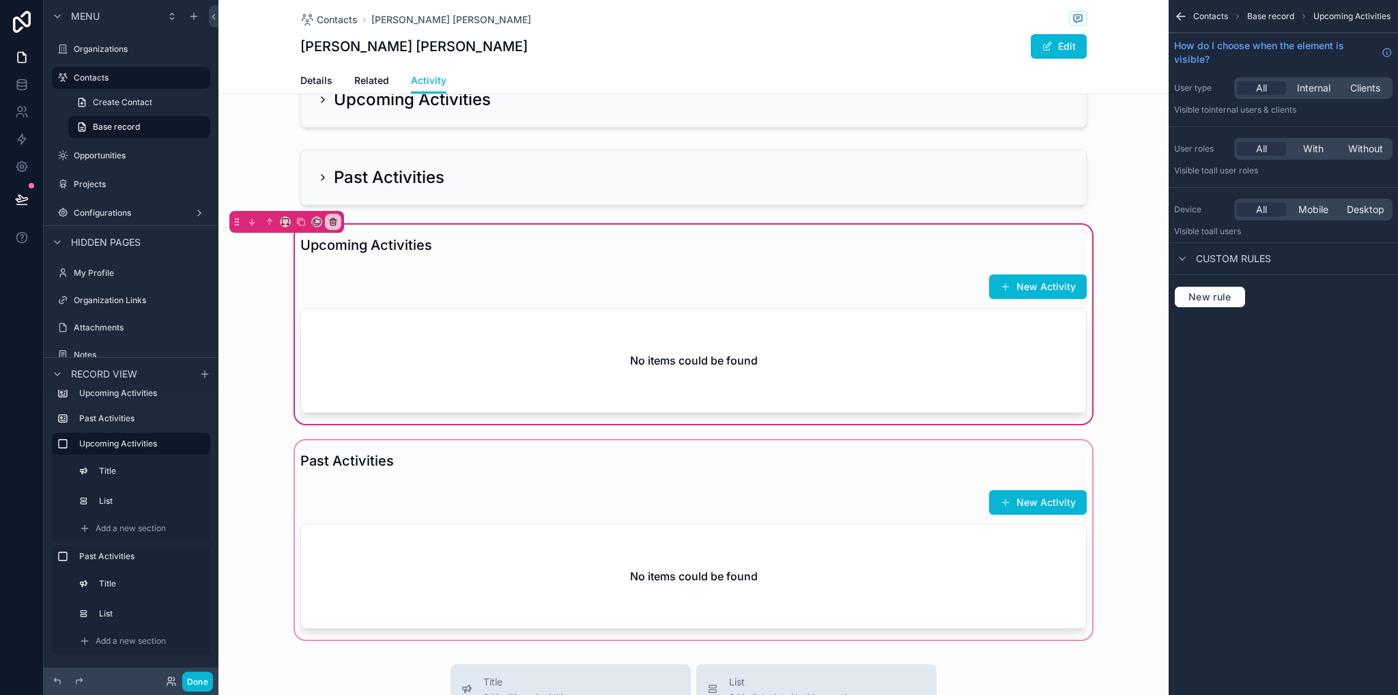
click at [958, 532] on div "scrollable content" at bounding box center [693, 539] width 950 height 205
click at [828, 563] on div "scrollable content" at bounding box center [693, 539] width 950 height 205
click at [1174, 15] on div "Contacts Base record Upcoming Activities" at bounding box center [1282, 16] width 229 height 33
click at [1177, 15] on icon "scrollable content" at bounding box center [1178, 14] width 3 height 3
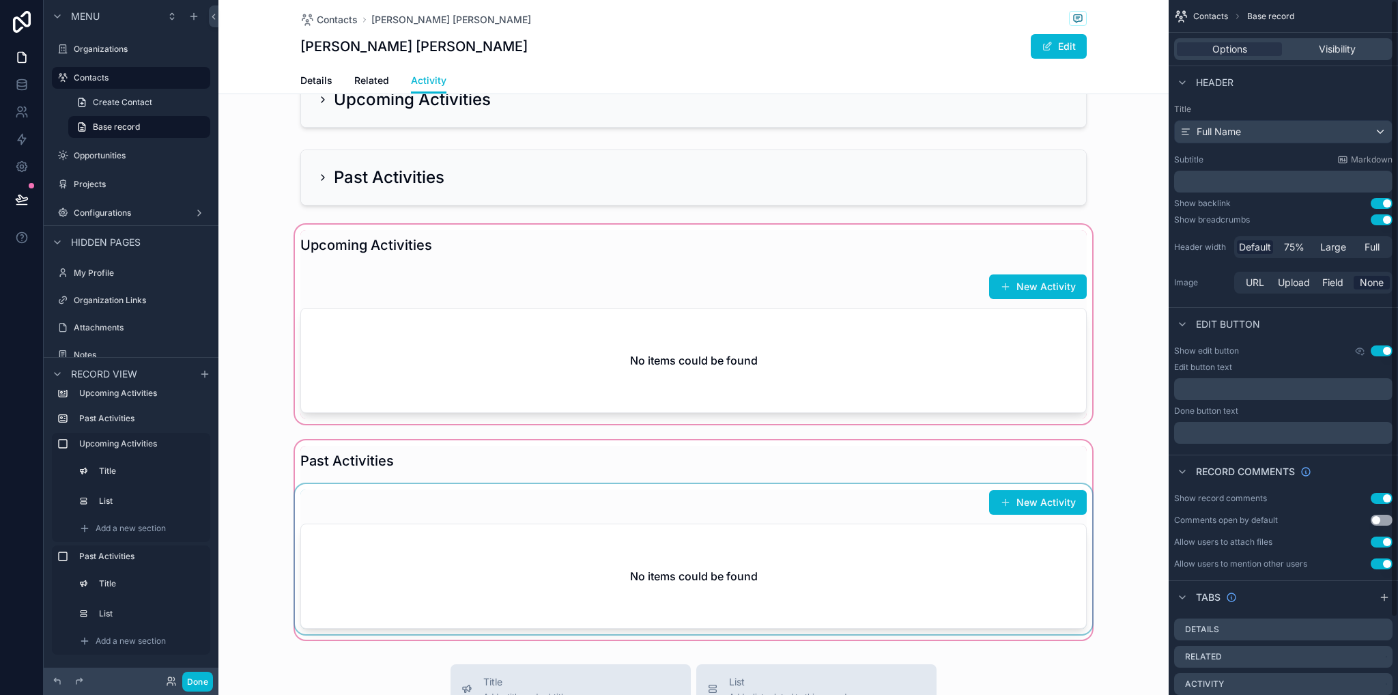
click at [1066, 508] on div "scrollable content" at bounding box center [693, 539] width 950 height 205
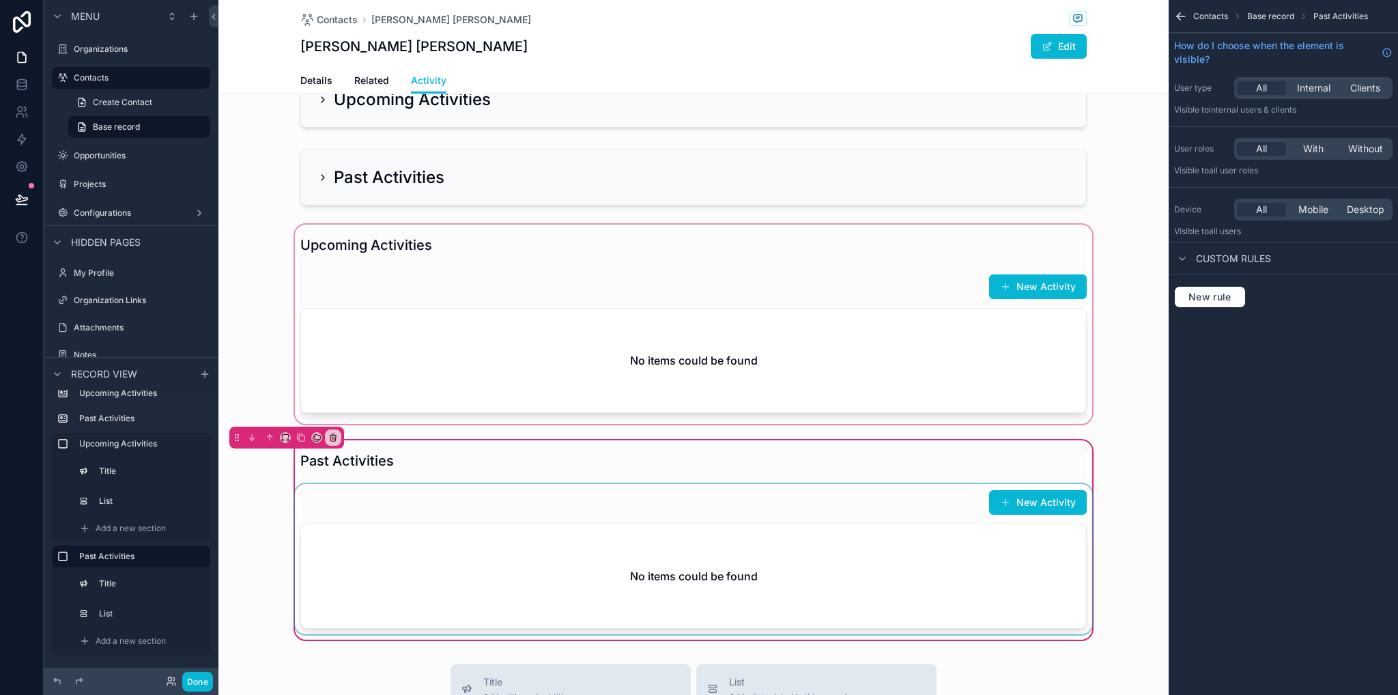
click at [1050, 571] on div "scrollable content" at bounding box center [693, 559] width 803 height 150
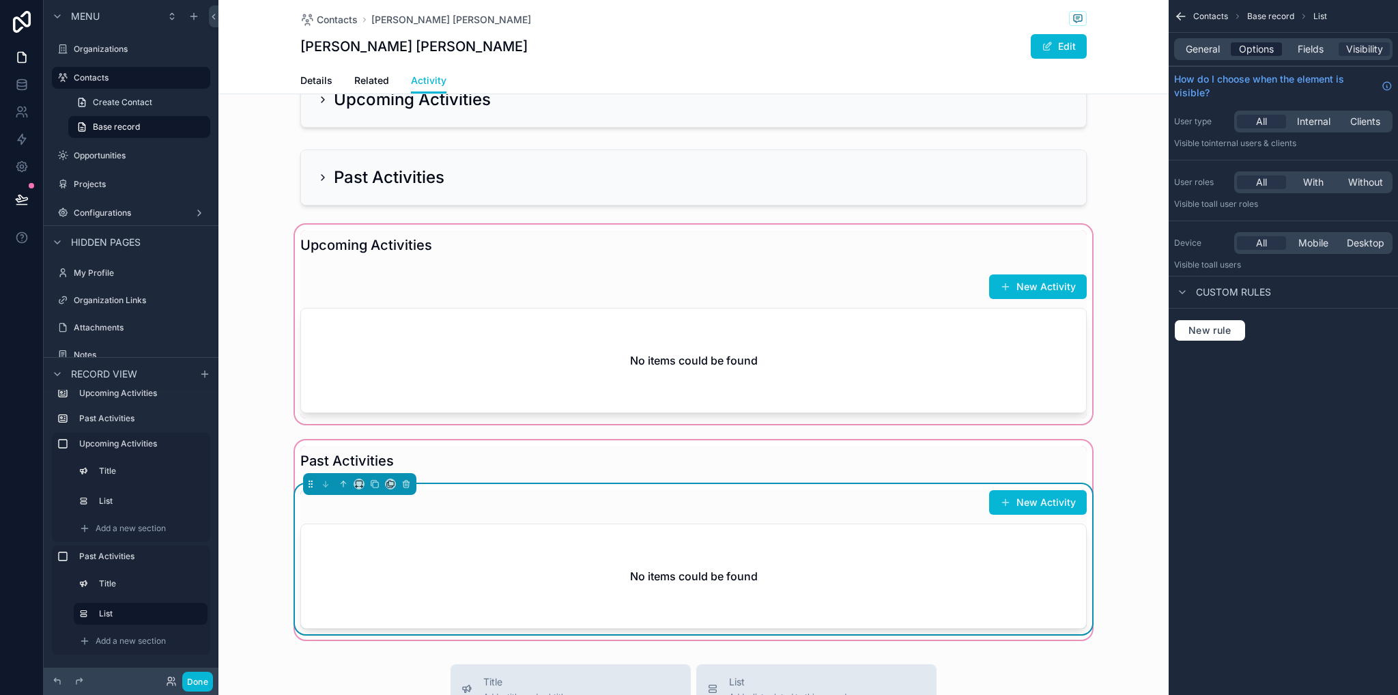
click at [1250, 48] on span "Options" at bounding box center [1256, 49] width 35 height 14
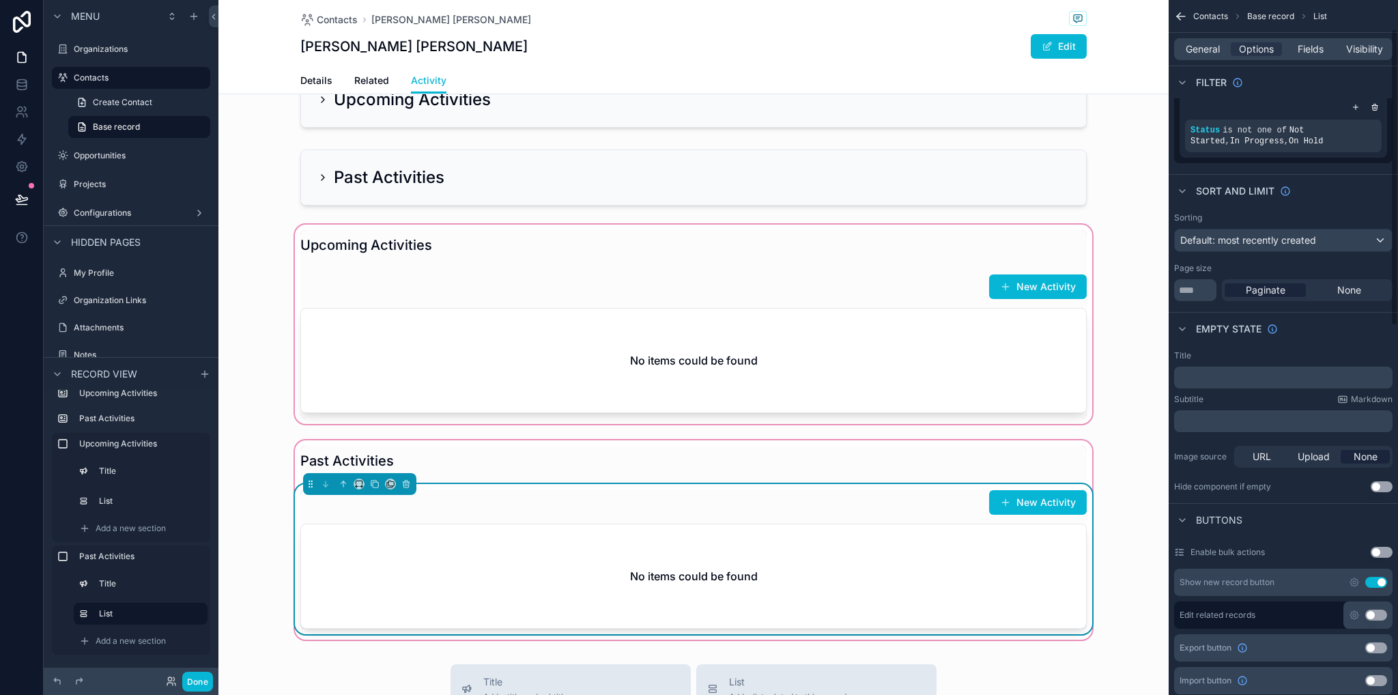
scroll to position [137, 0]
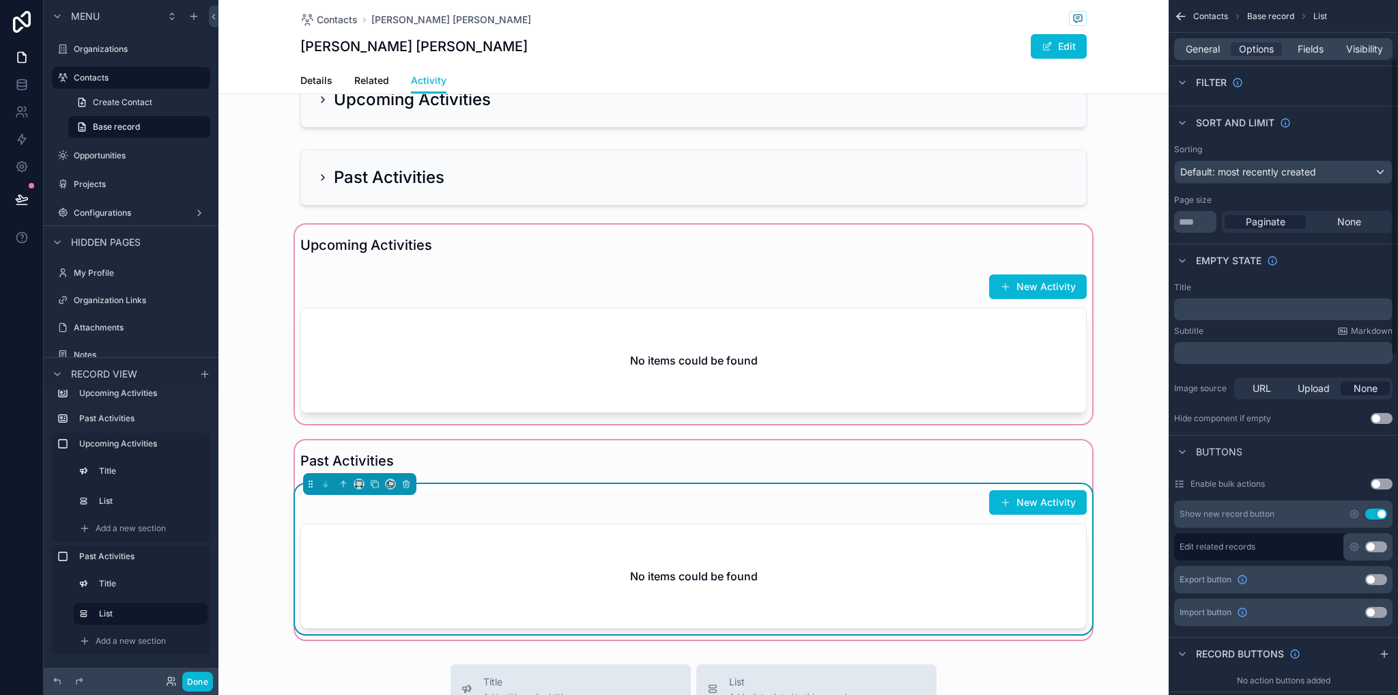
click at [1374, 512] on button "Use setting" at bounding box center [1376, 513] width 22 height 11
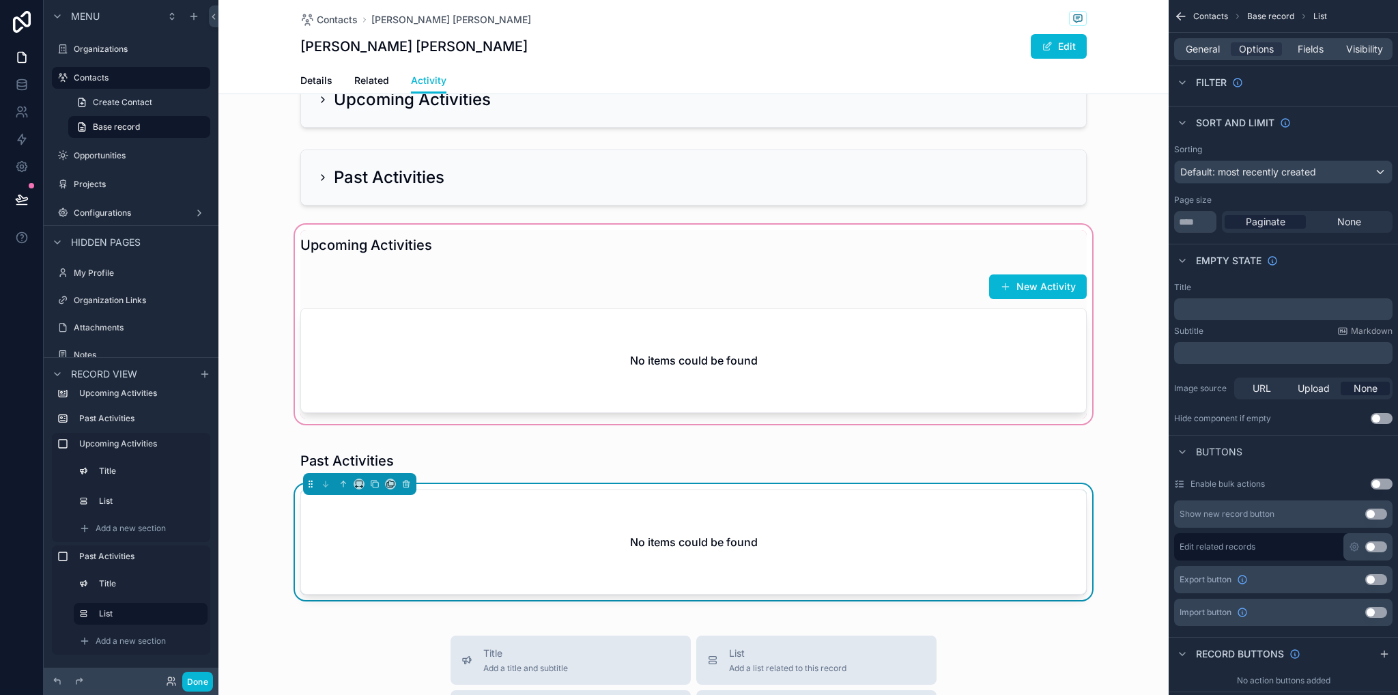
click at [1111, 418] on div "scrollable content" at bounding box center [693, 324] width 950 height 205
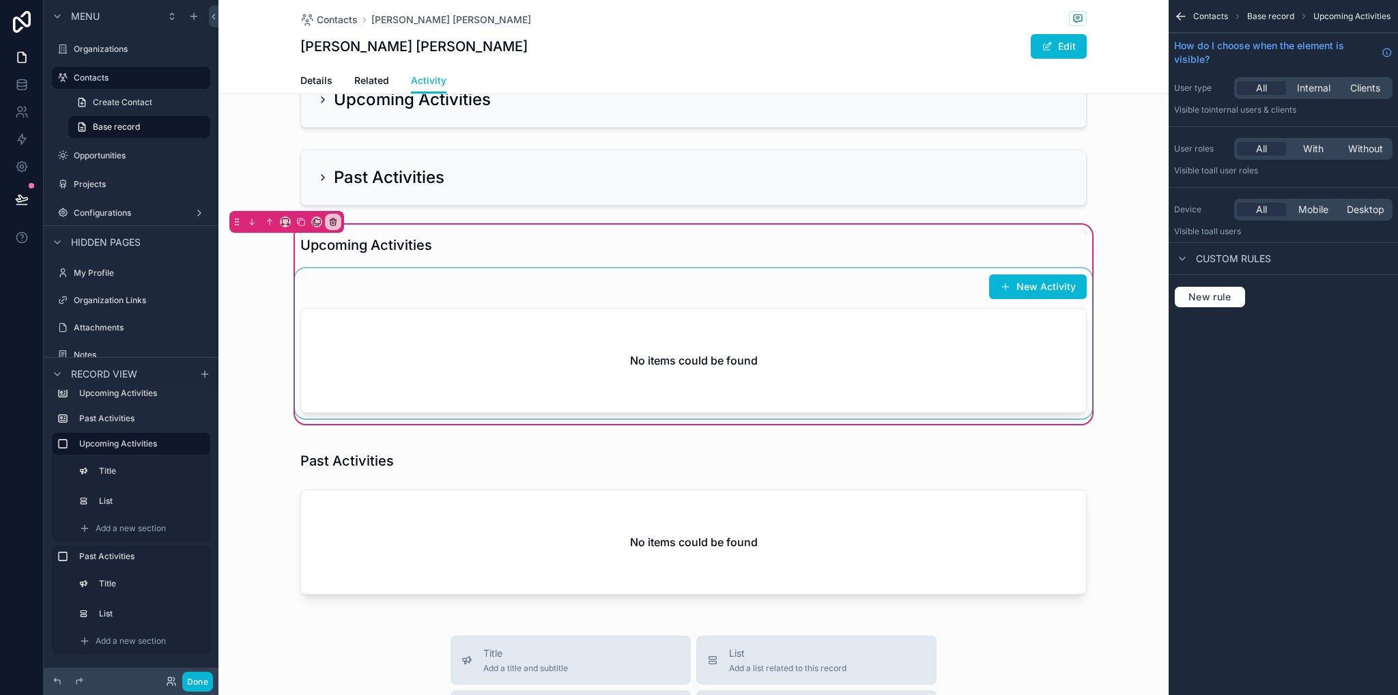
scroll to position [0, 0]
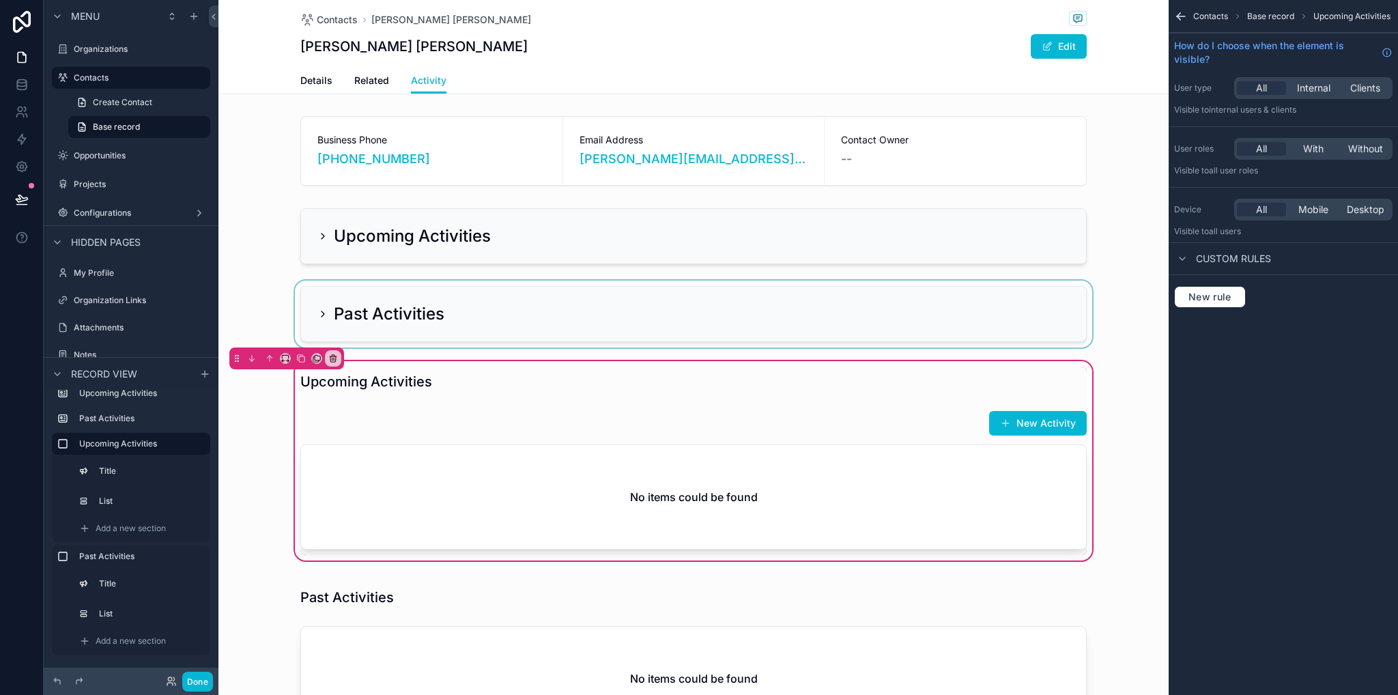
click at [326, 298] on div "scrollable content" at bounding box center [693, 314] width 950 height 67
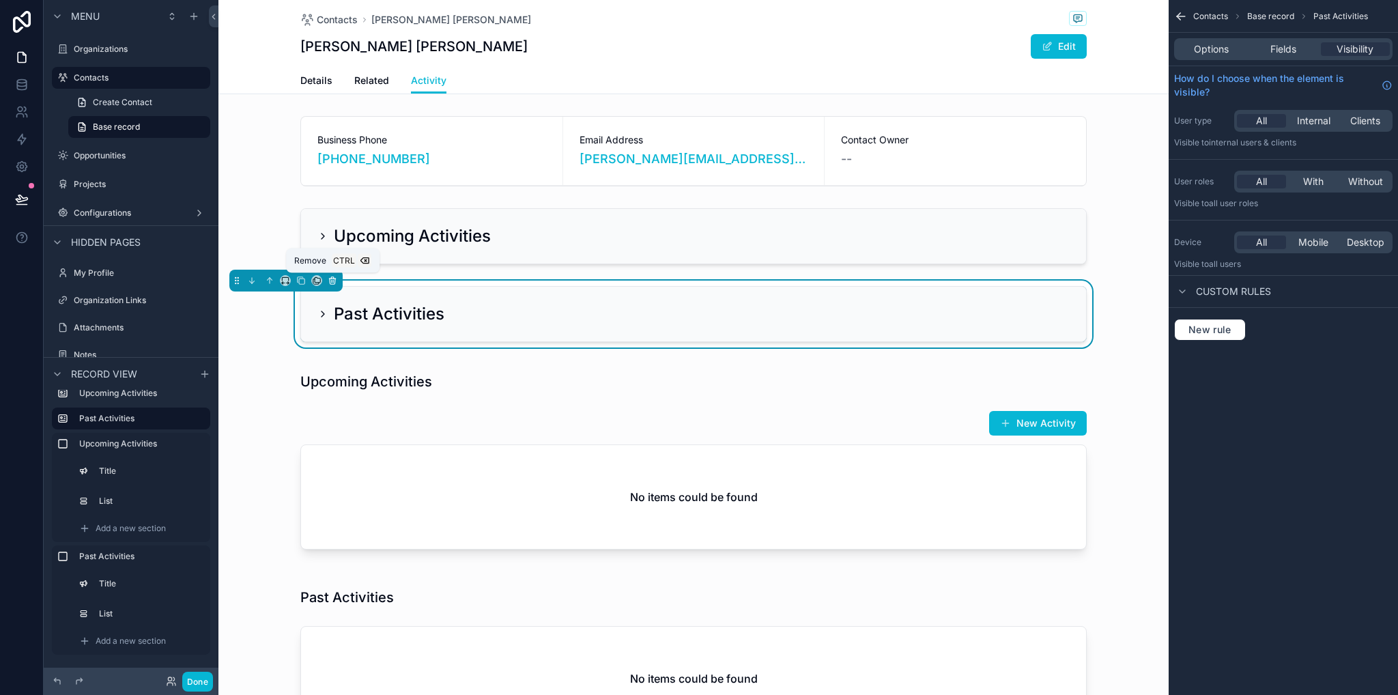
click at [328, 281] on icon "scrollable content" at bounding box center [333, 281] width 10 height 10
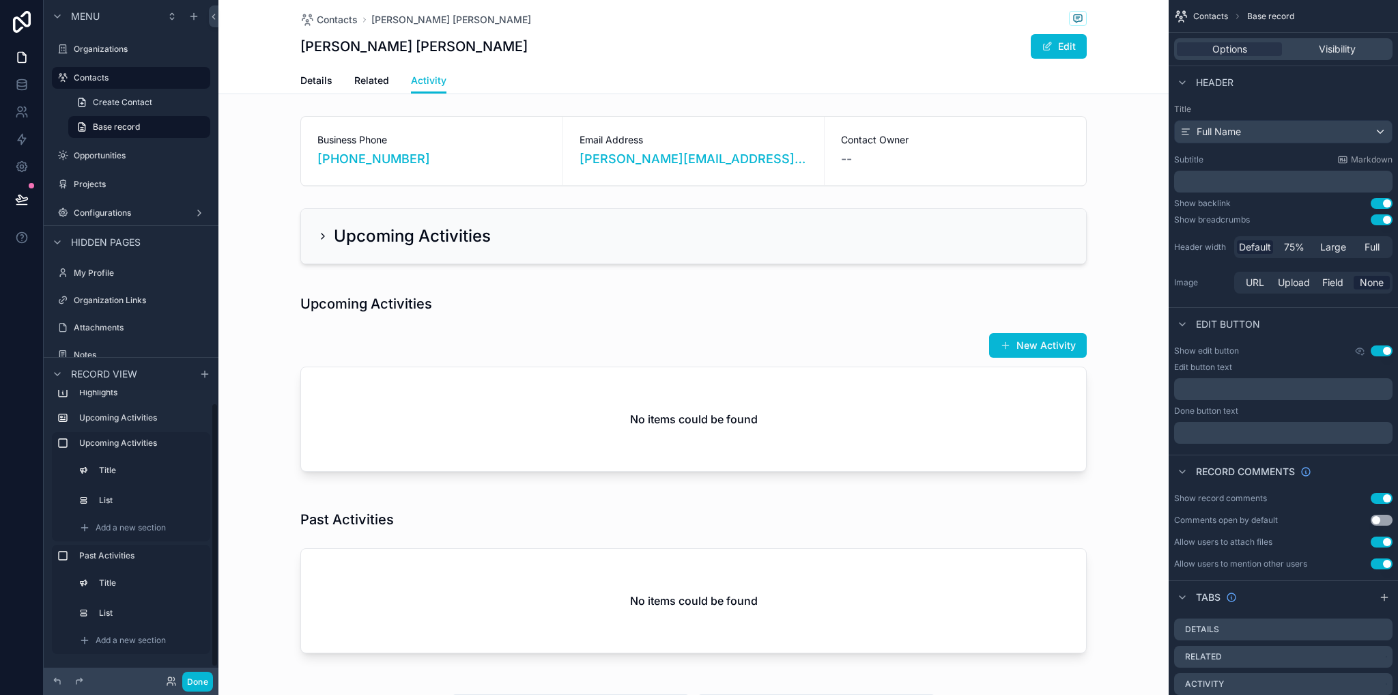
scroll to position [14, 0]
click at [333, 231] on div "scrollable content" at bounding box center [693, 236] width 950 height 67
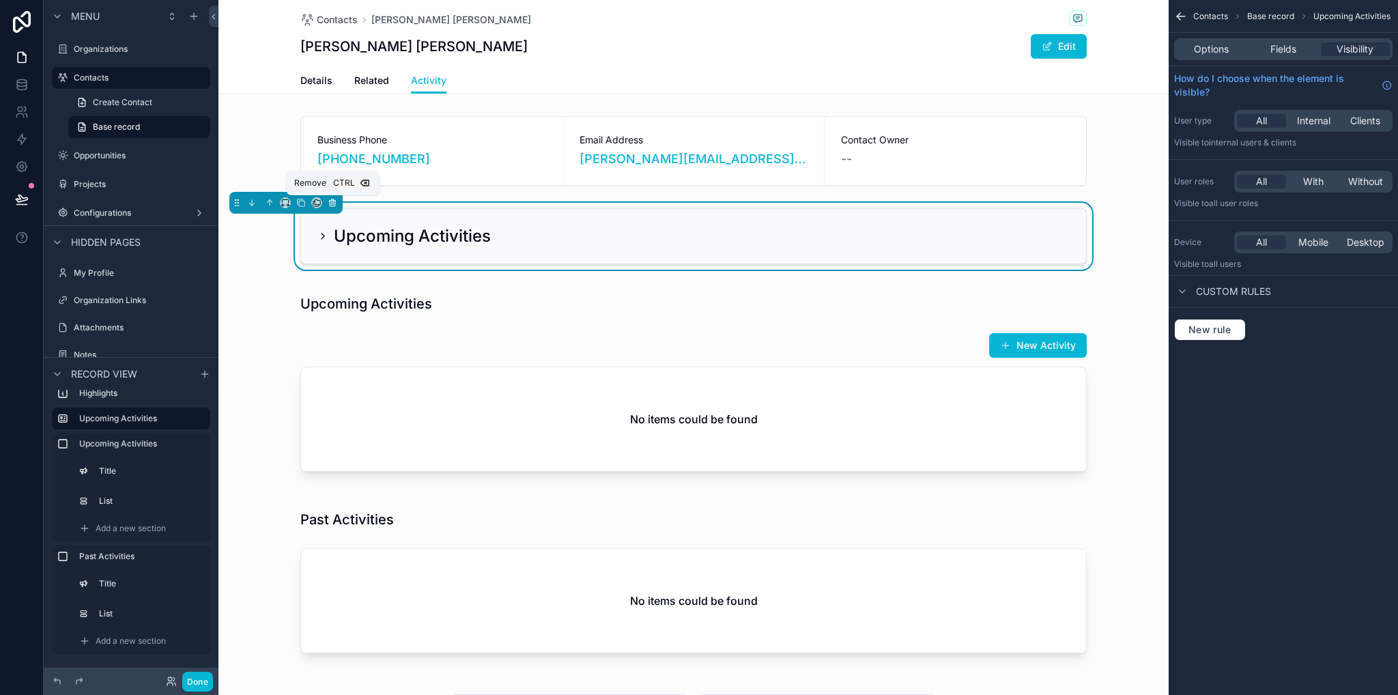
click at [330, 208] on button "scrollable content" at bounding box center [332, 202] width 15 height 15
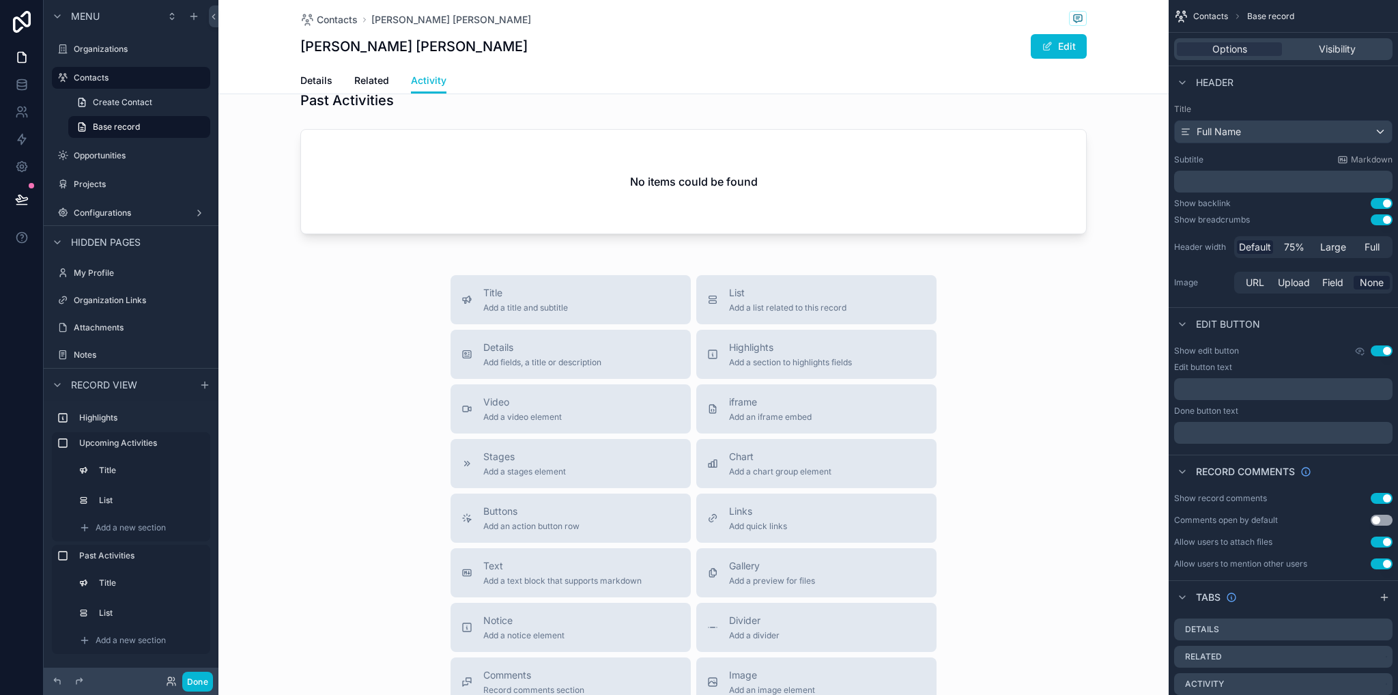
scroll to position [0, 0]
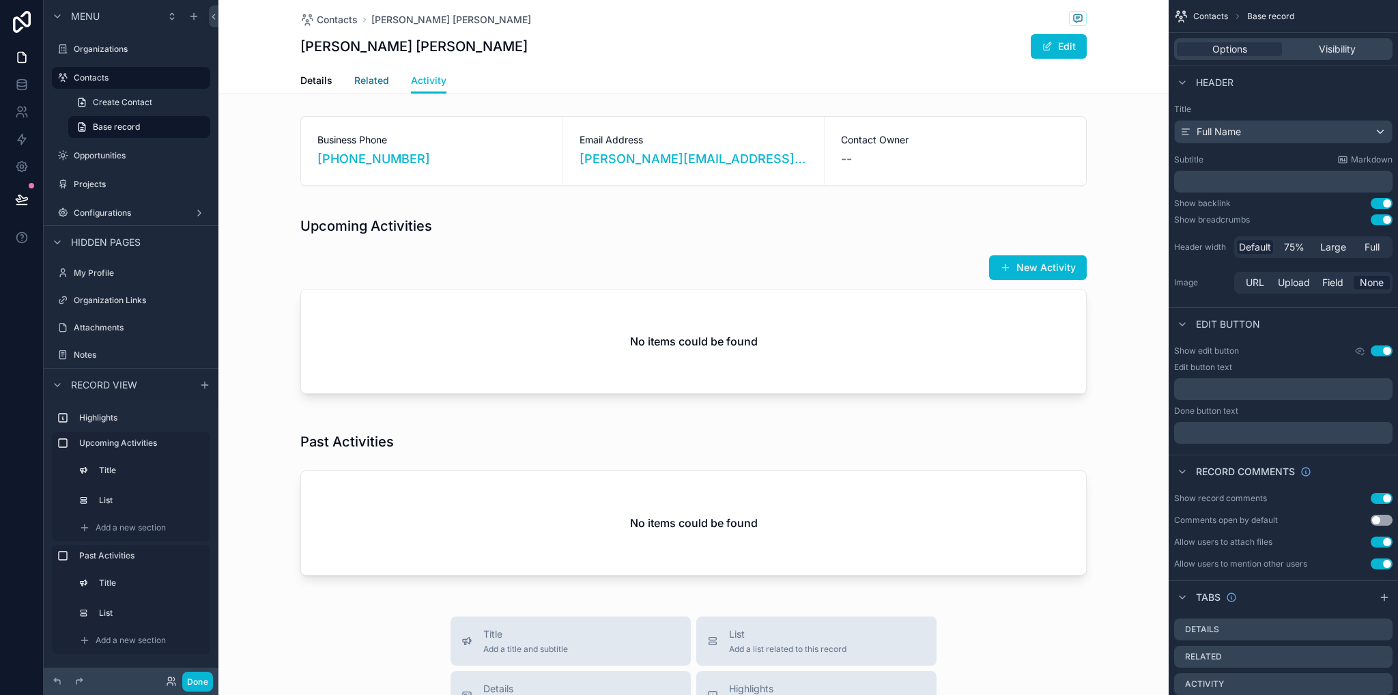
click at [358, 82] on span "Related" at bounding box center [371, 81] width 35 height 14
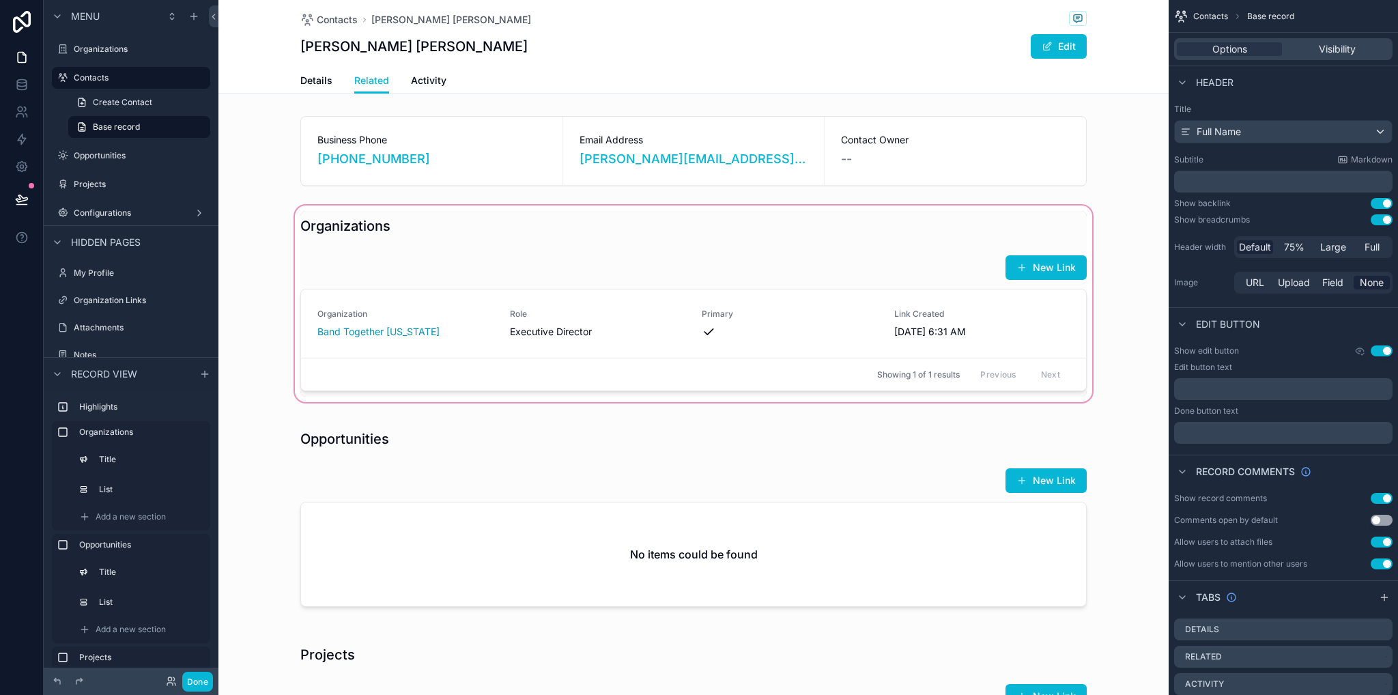
click at [715, 252] on div "scrollable content" at bounding box center [693, 304] width 950 height 202
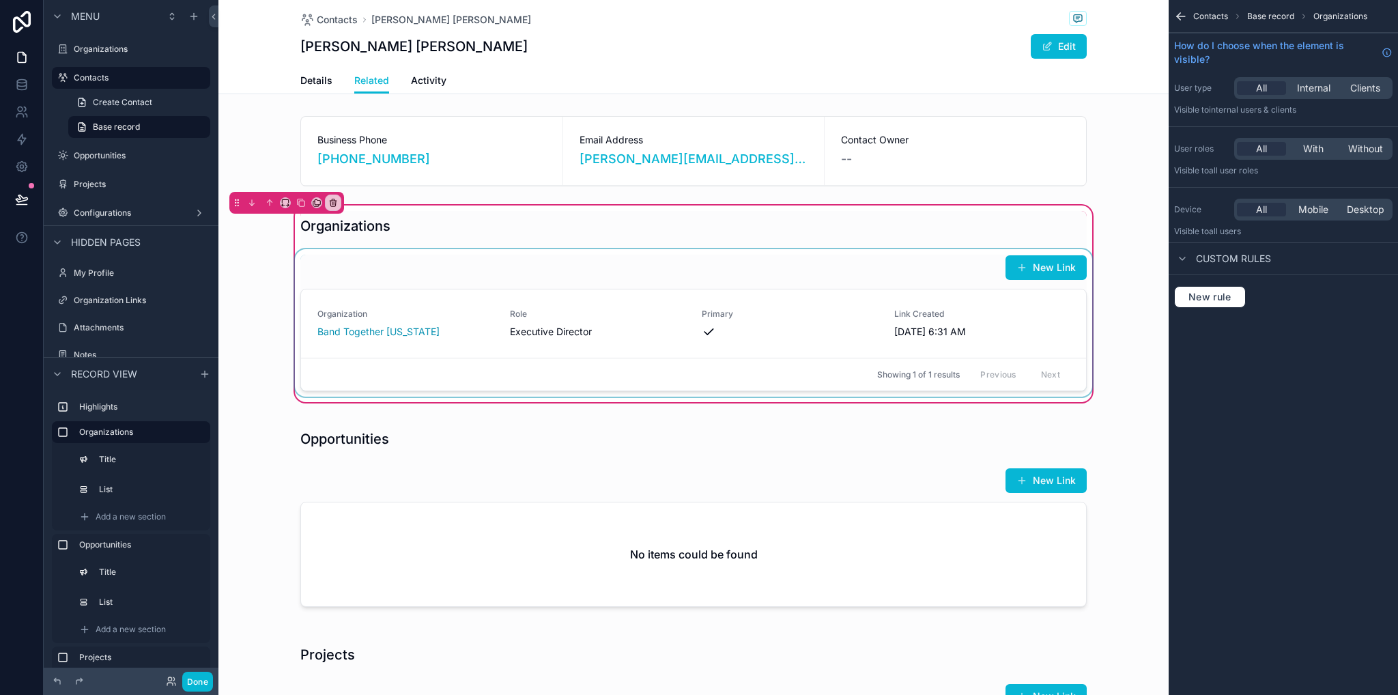
click at [932, 257] on div "scrollable content" at bounding box center [693, 322] width 803 height 147
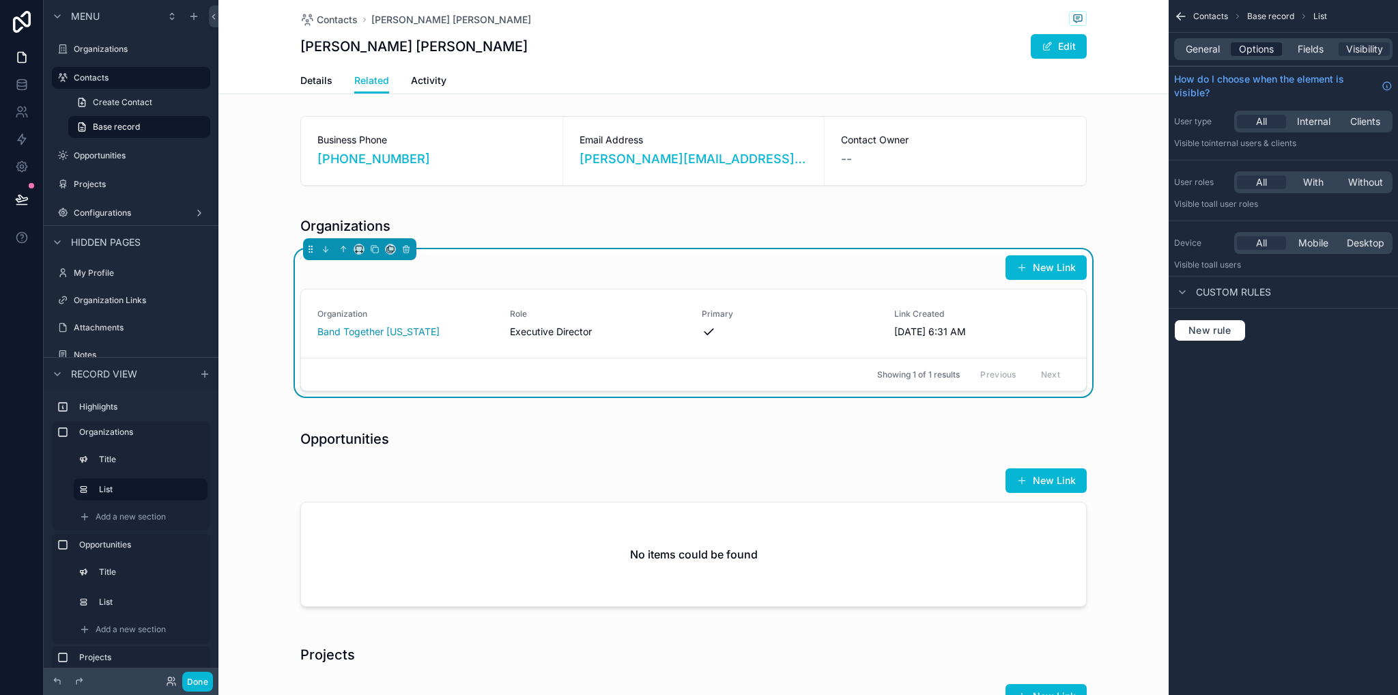
click at [1260, 53] on span "Options" at bounding box center [1256, 49] width 35 height 14
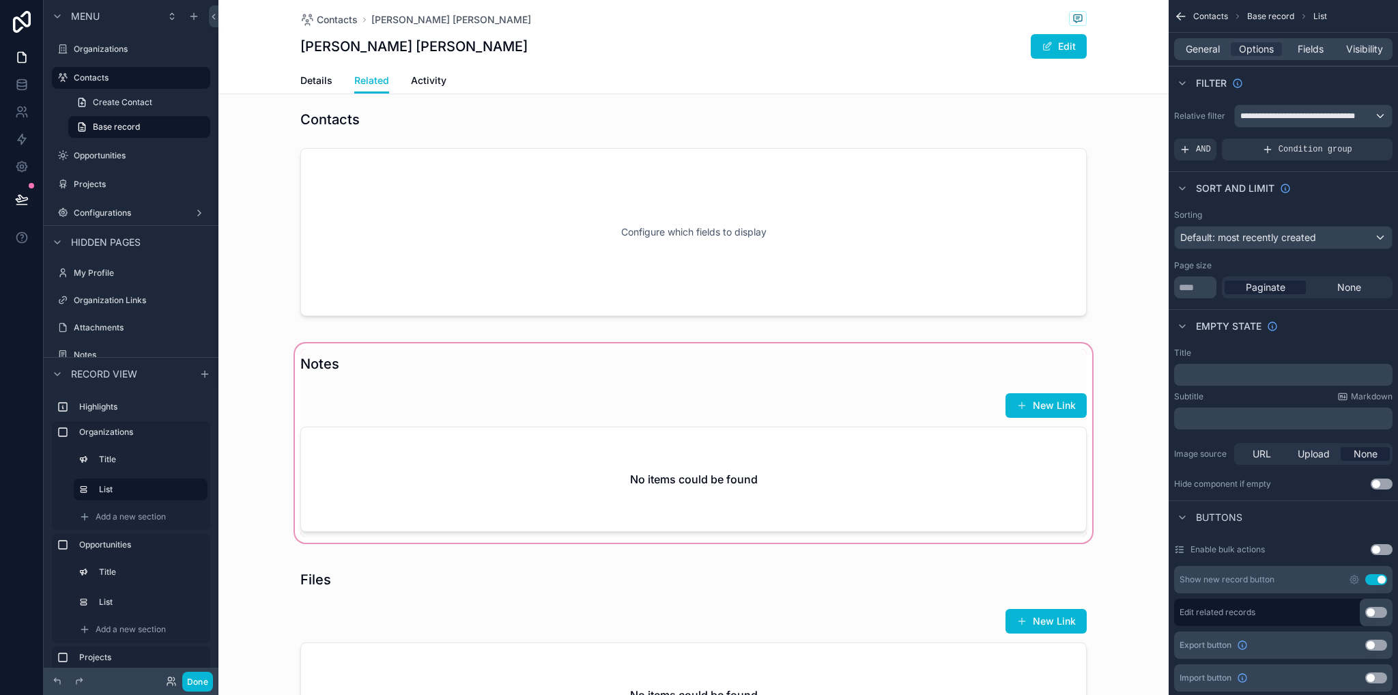
scroll to position [819, 0]
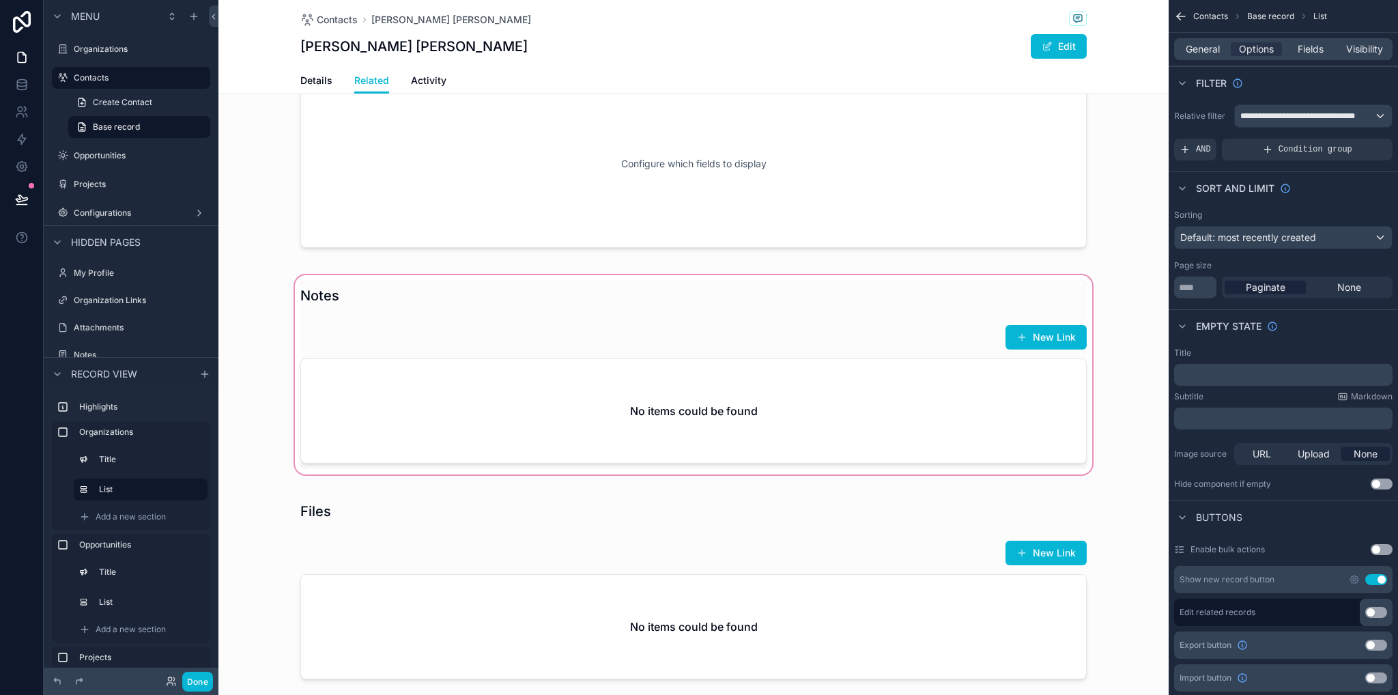
click at [922, 383] on div "scrollable content" at bounding box center [693, 374] width 950 height 205
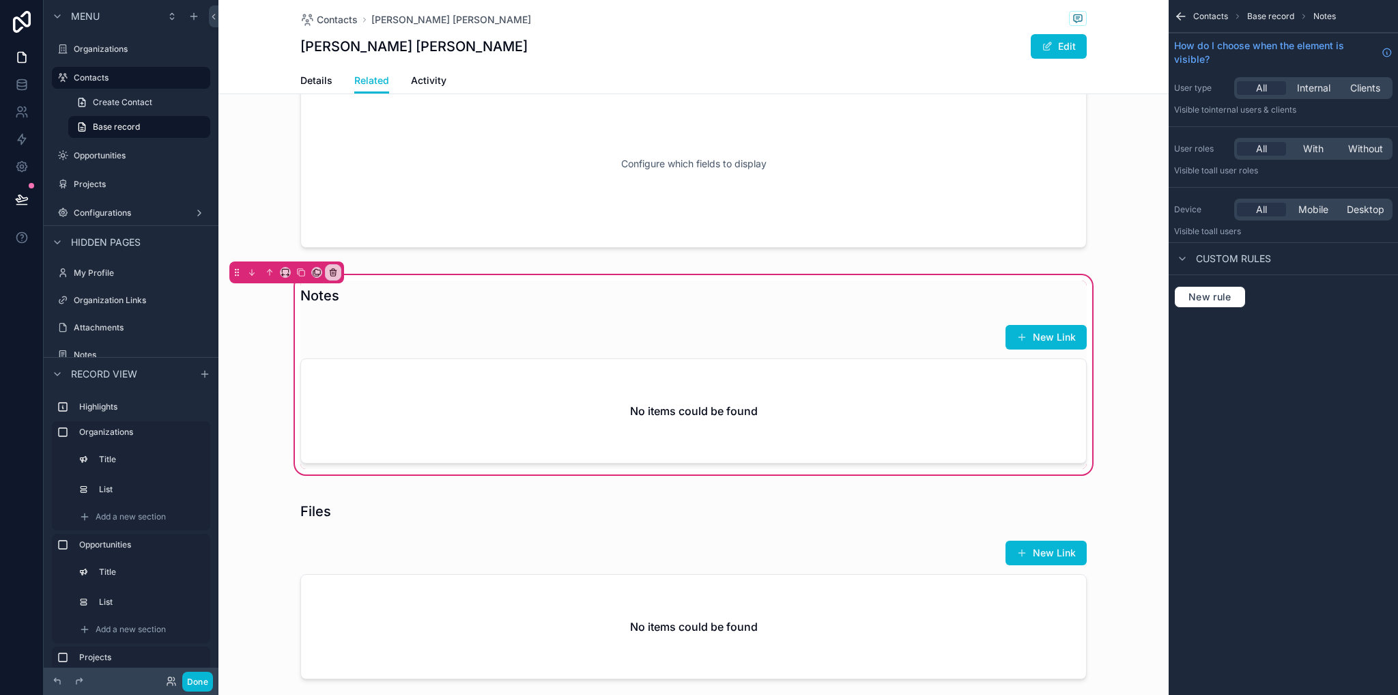
click at [1143, 369] on div "Notes New Link No items could be found" at bounding box center [693, 374] width 950 height 205
click at [925, 342] on div "scrollable content" at bounding box center [693, 394] width 803 height 150
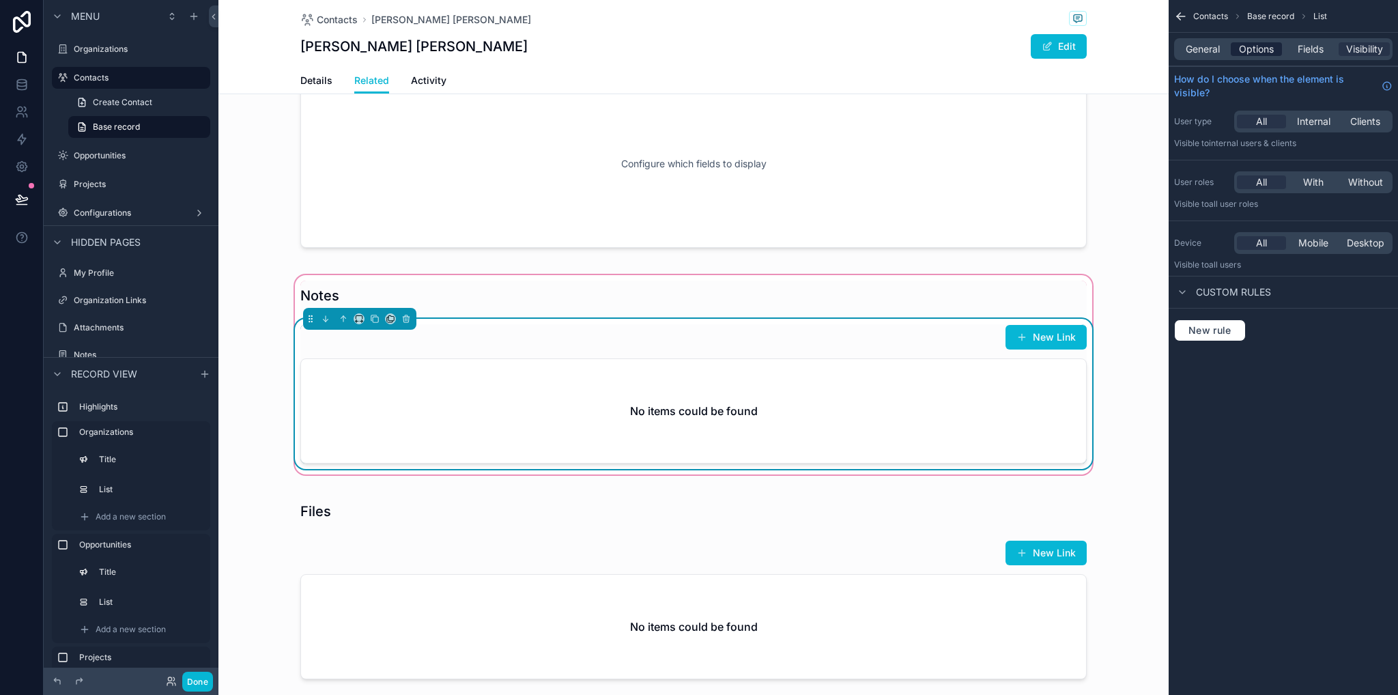
click at [1250, 55] on span "Options" at bounding box center [1256, 49] width 35 height 14
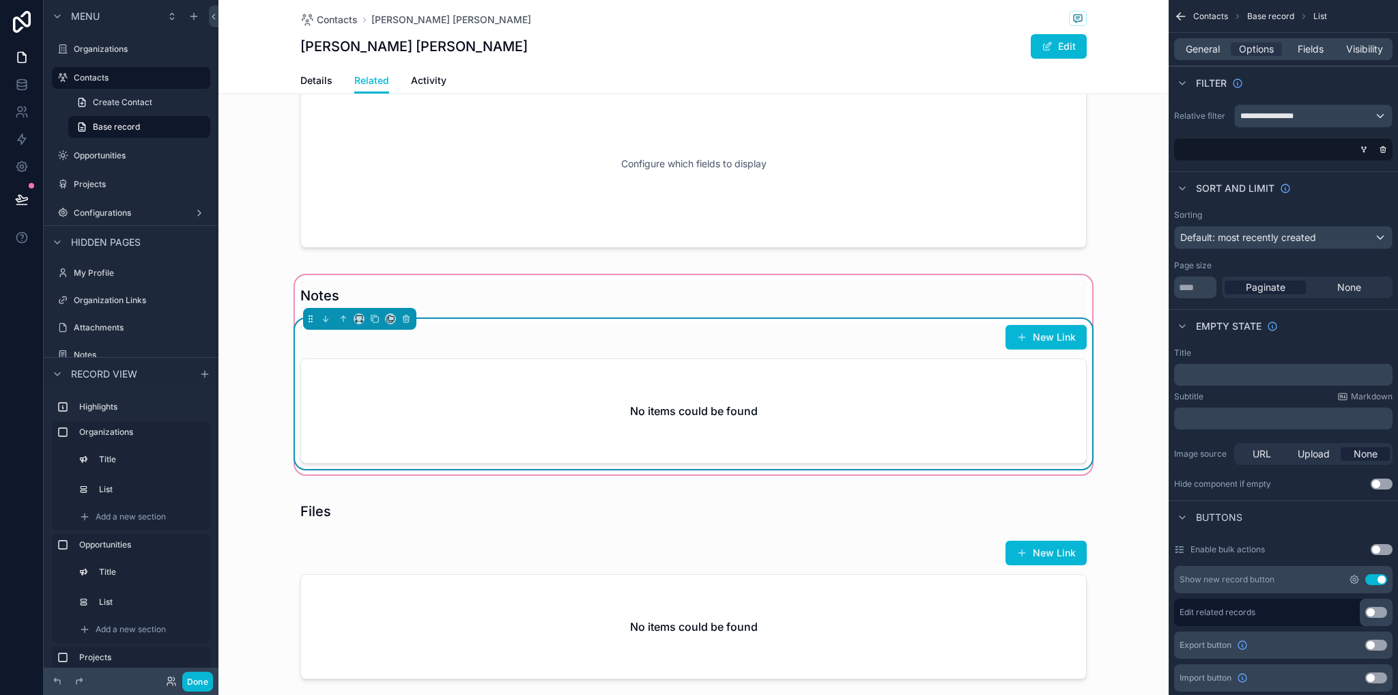
click at [1351, 581] on icon "scrollable content" at bounding box center [1354, 579] width 8 height 8
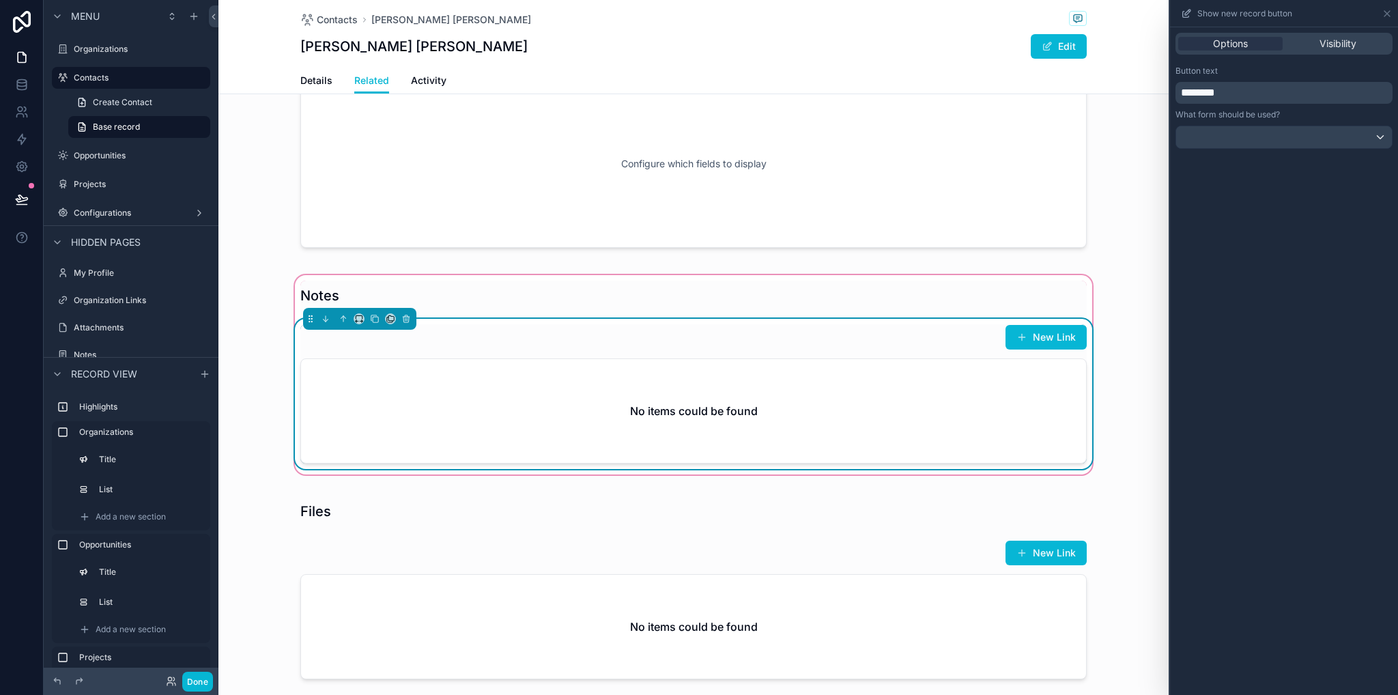
click at [1235, 94] on p "********" at bounding box center [1285, 93] width 209 height 16
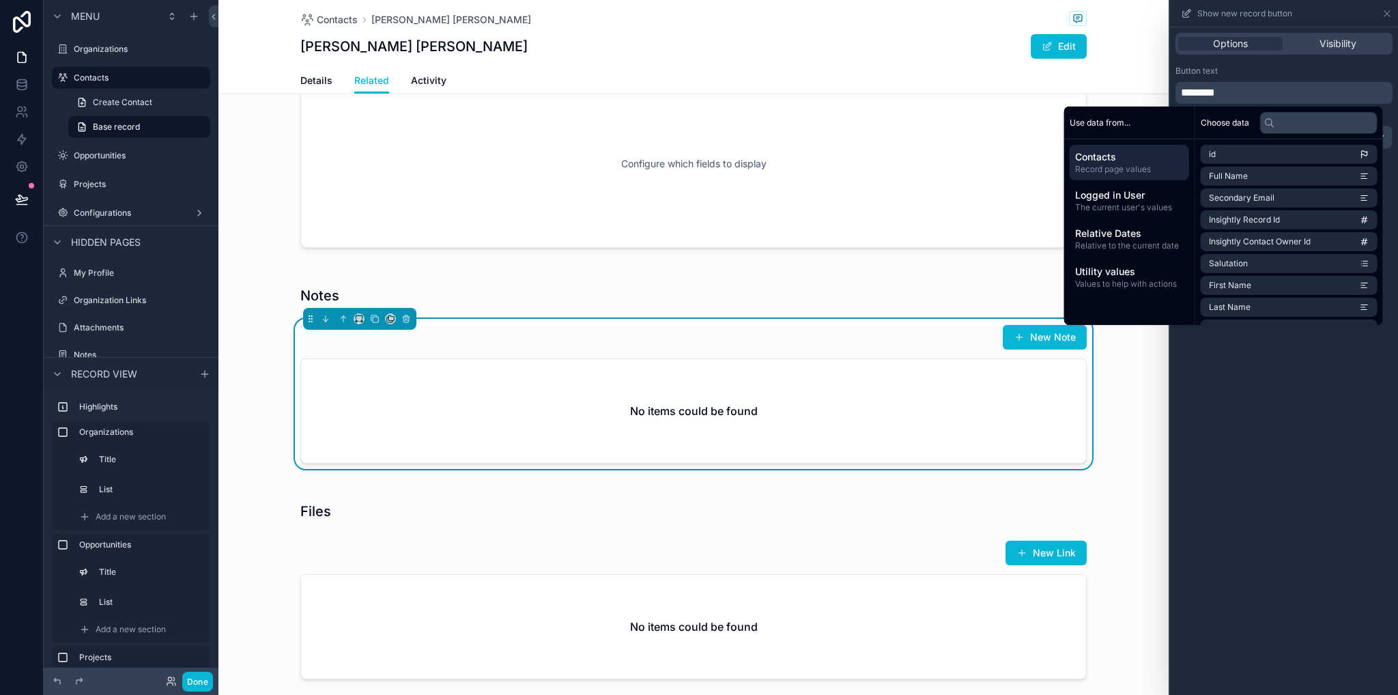
click at [1304, 342] on div "Options Visibility Button text ******** What form should be used?" at bounding box center [1284, 360] width 228 height 667
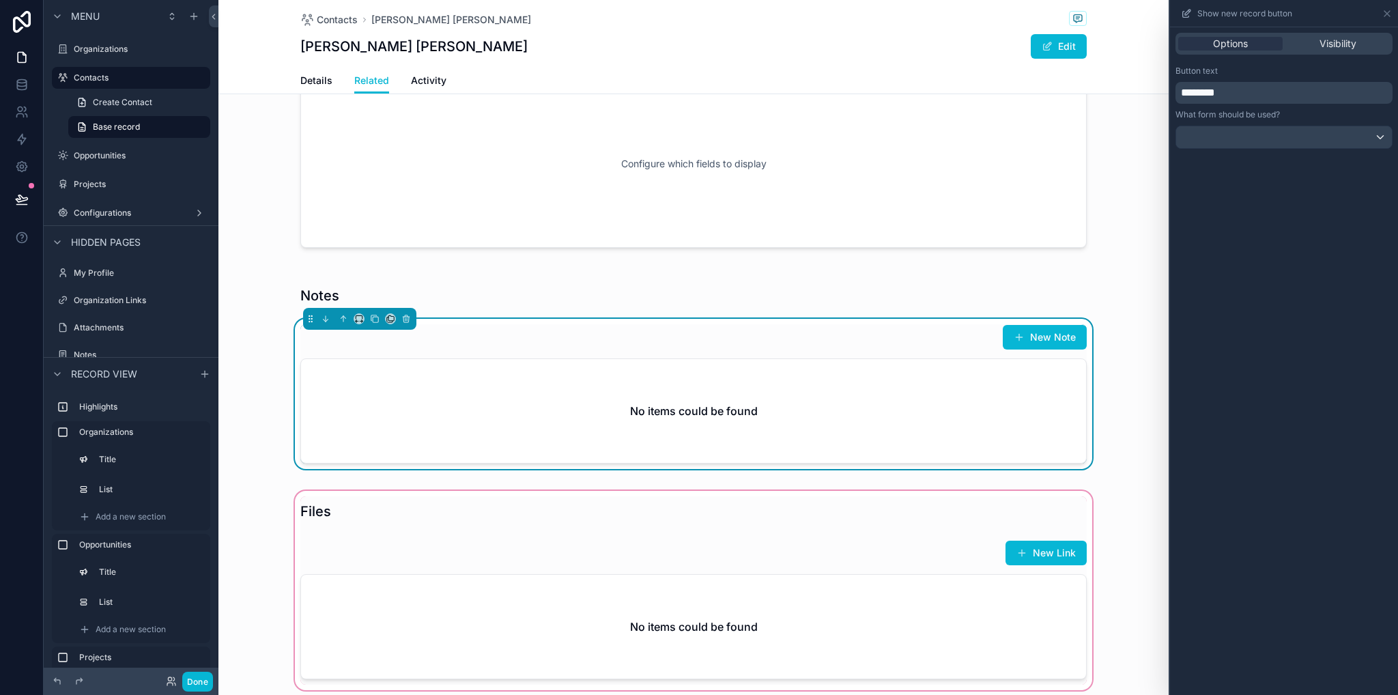
click at [1033, 497] on div "scrollable content" at bounding box center [693, 590] width 950 height 205
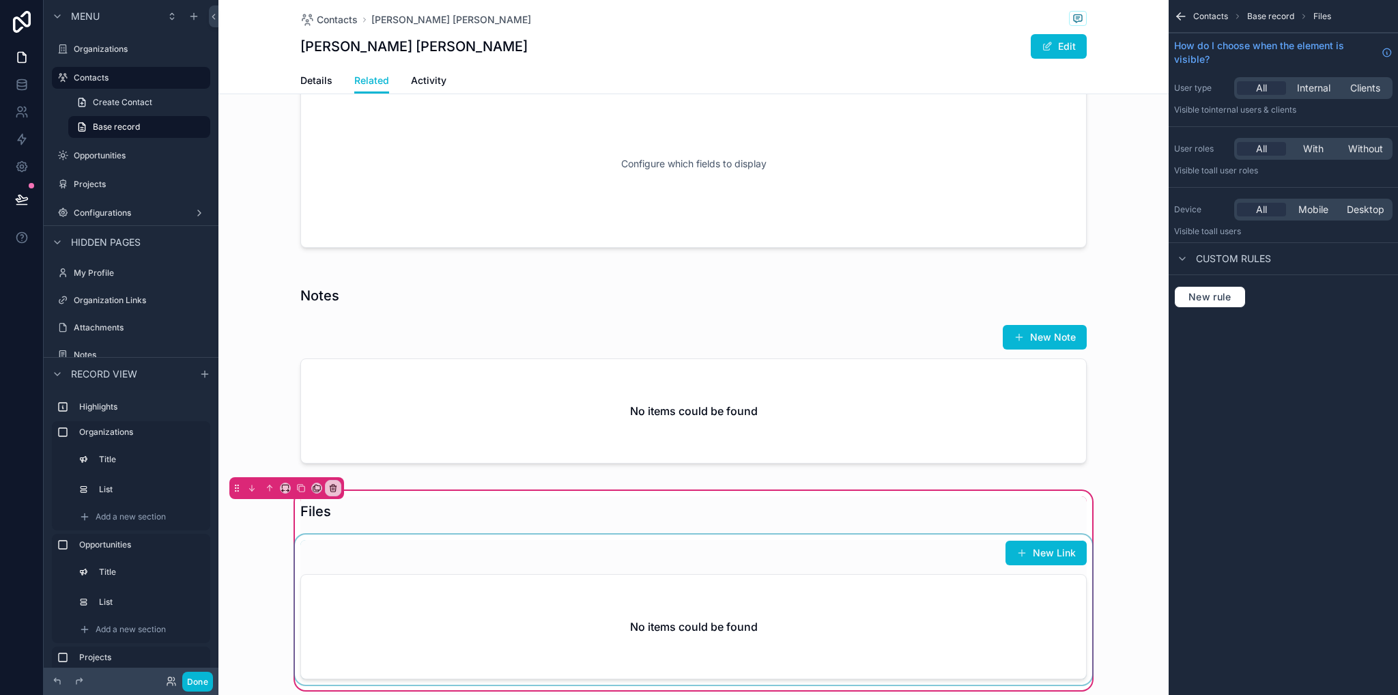
click at [923, 547] on div "scrollable content" at bounding box center [693, 609] width 803 height 150
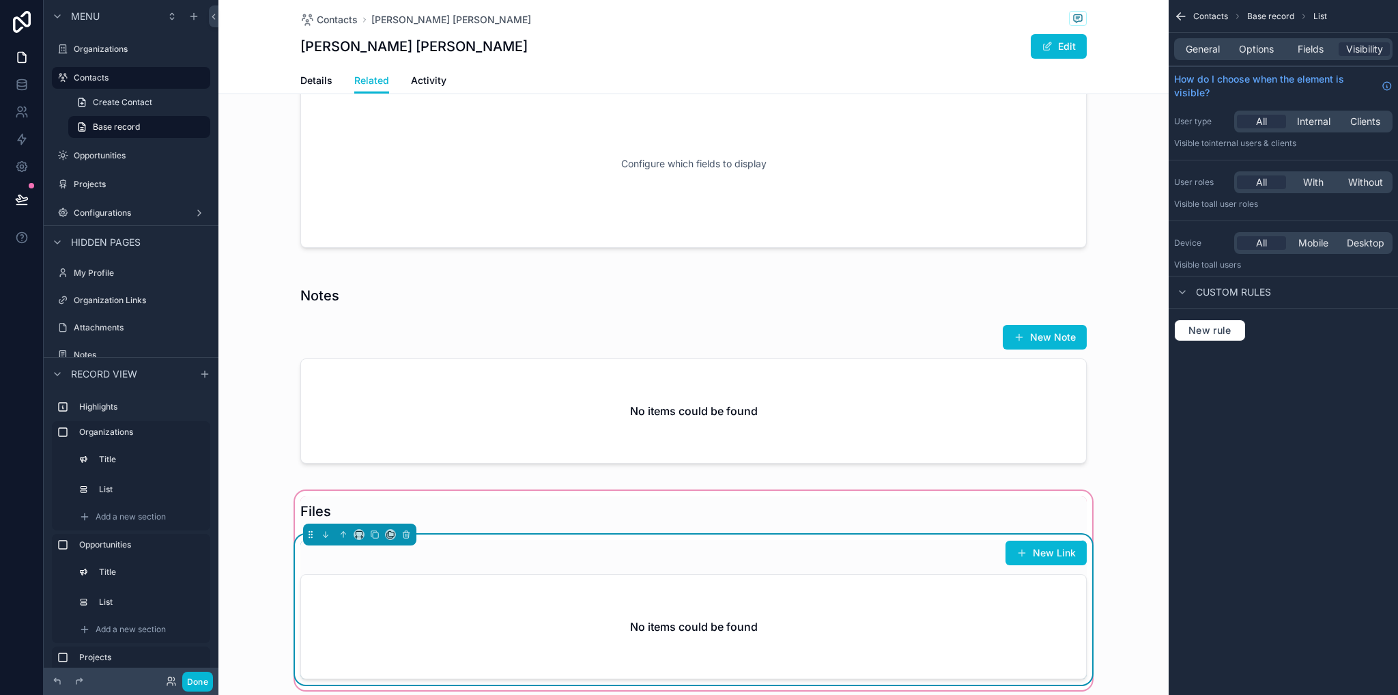
click at [923, 555] on div "New Link" at bounding box center [693, 553] width 786 height 26
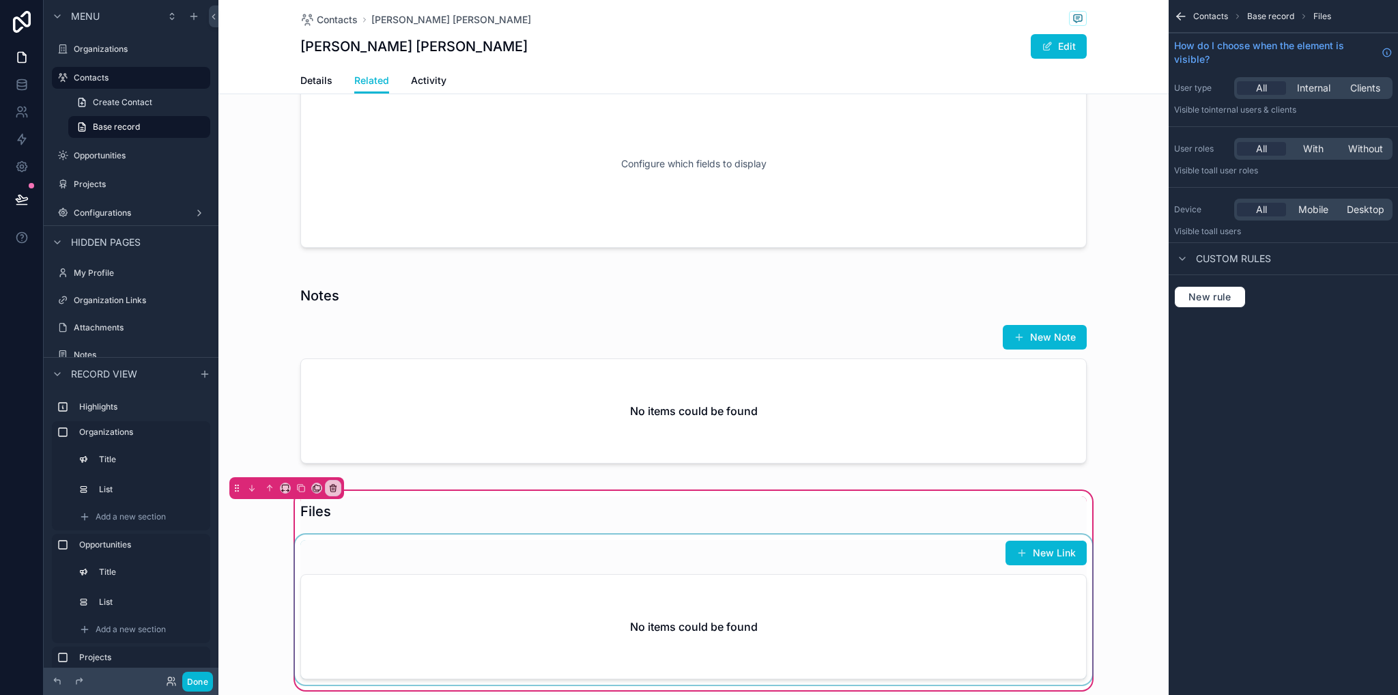
click at [855, 590] on div "scrollable content" at bounding box center [693, 609] width 803 height 150
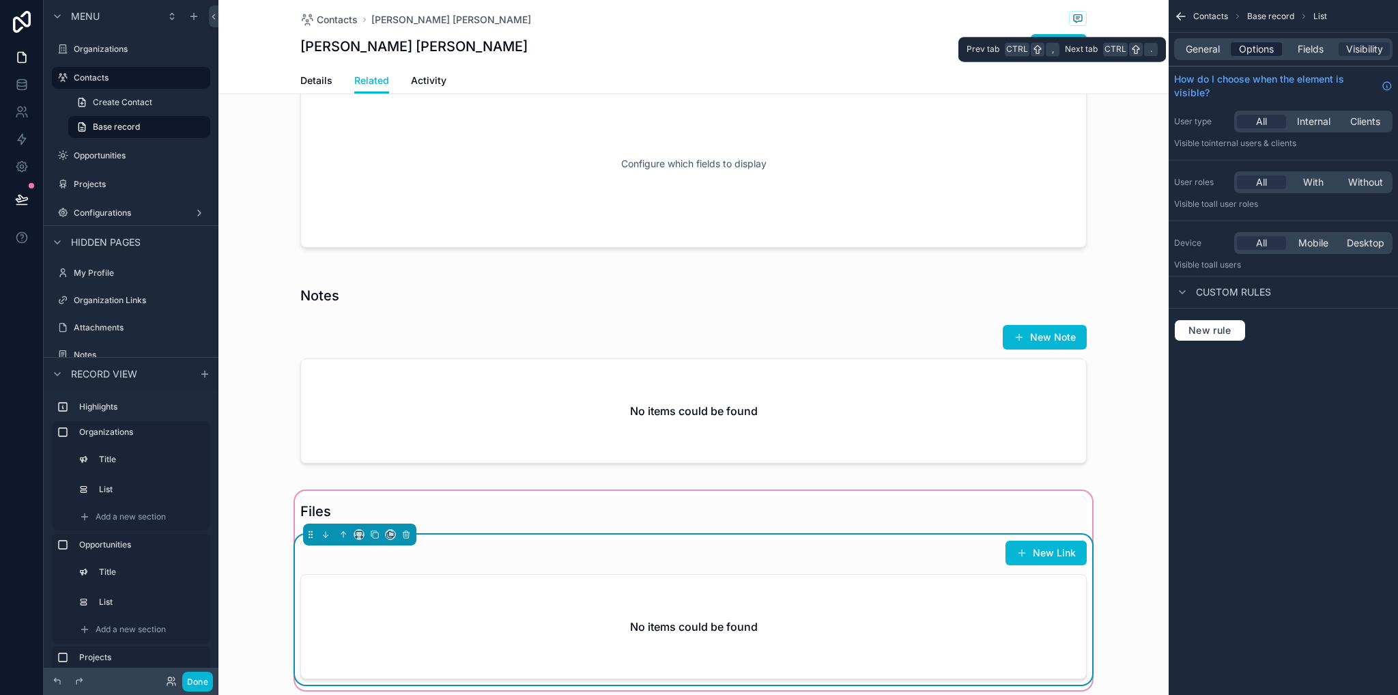
click at [1236, 49] on div "Options" at bounding box center [1256, 49] width 51 height 14
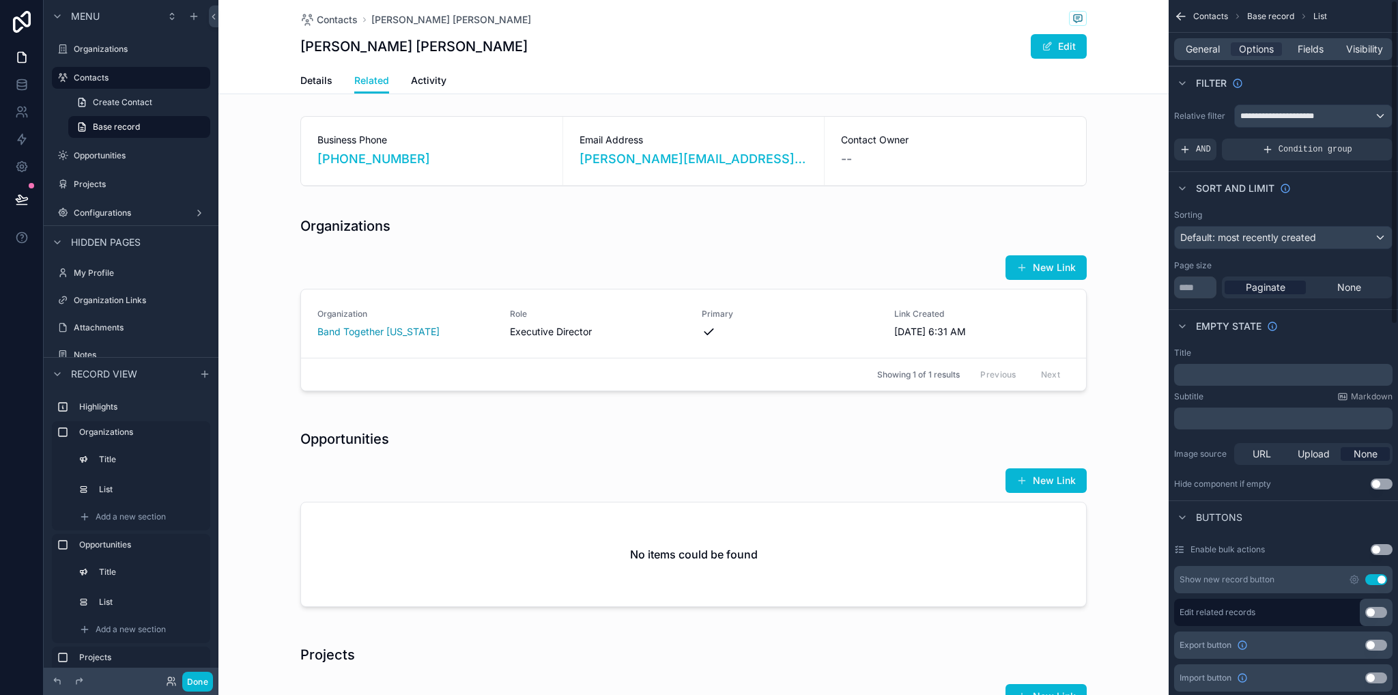
scroll to position [819, 0]
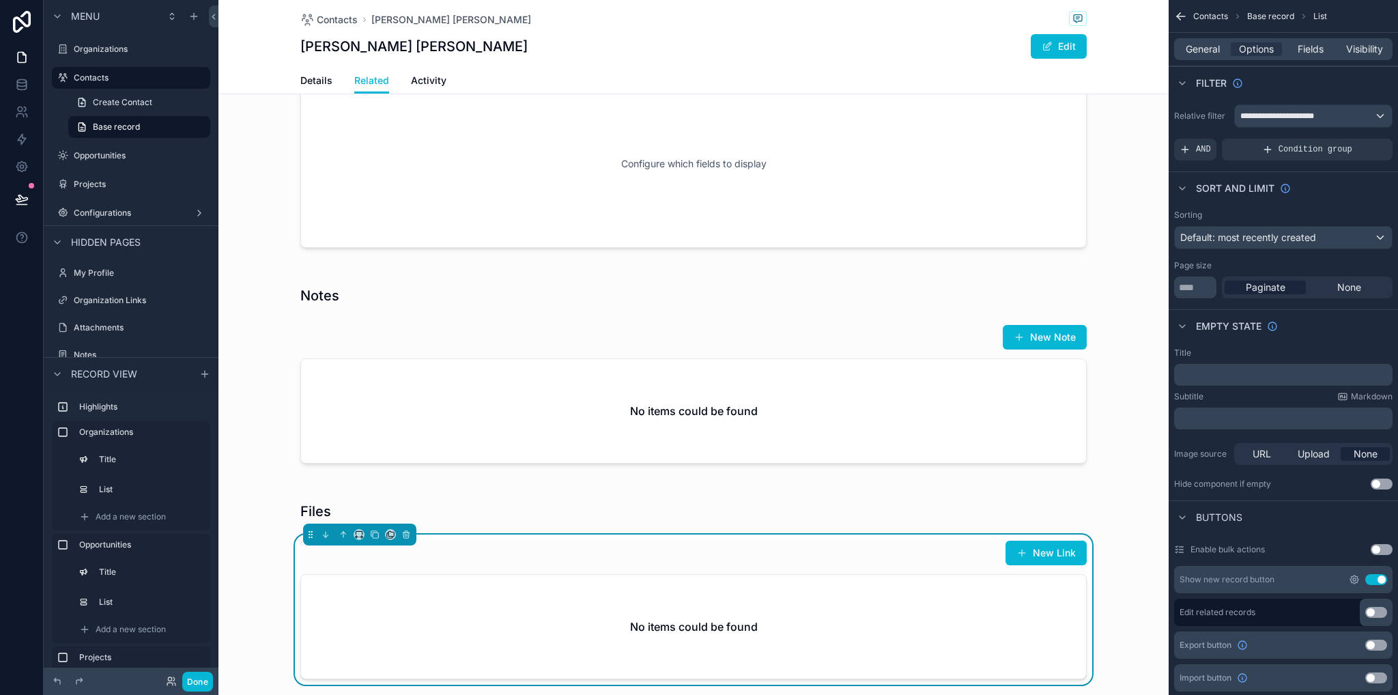
click at [1354, 579] on icon "scrollable content" at bounding box center [1354, 579] width 11 height 11
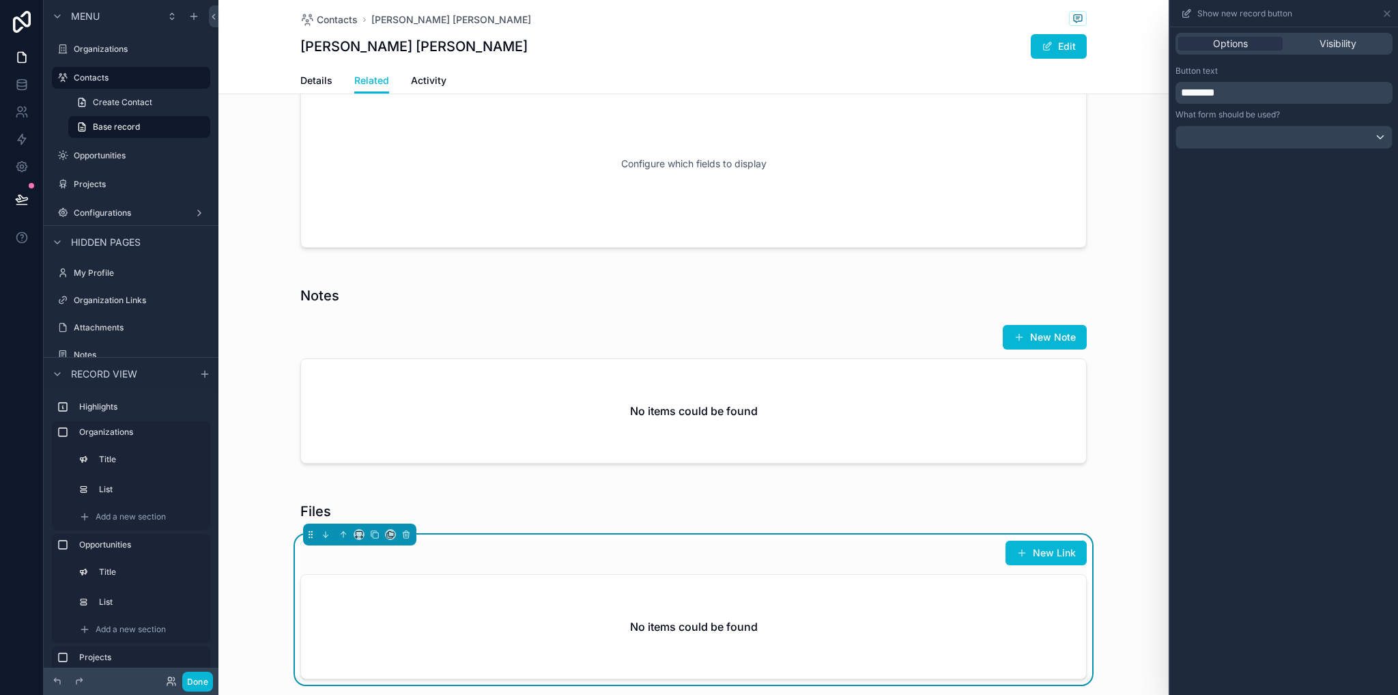
click at [1246, 91] on p "********" at bounding box center [1285, 93] width 209 height 16
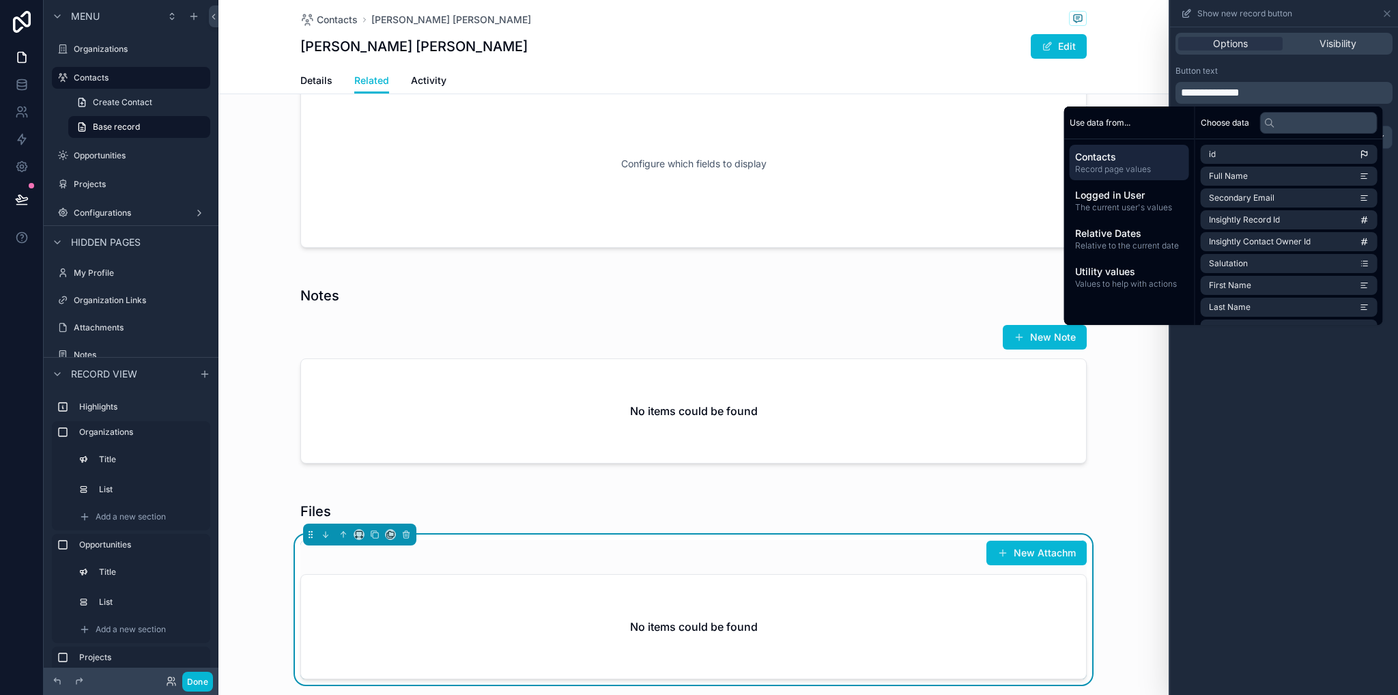
click at [1332, 491] on div "**********" at bounding box center [1284, 360] width 228 height 667
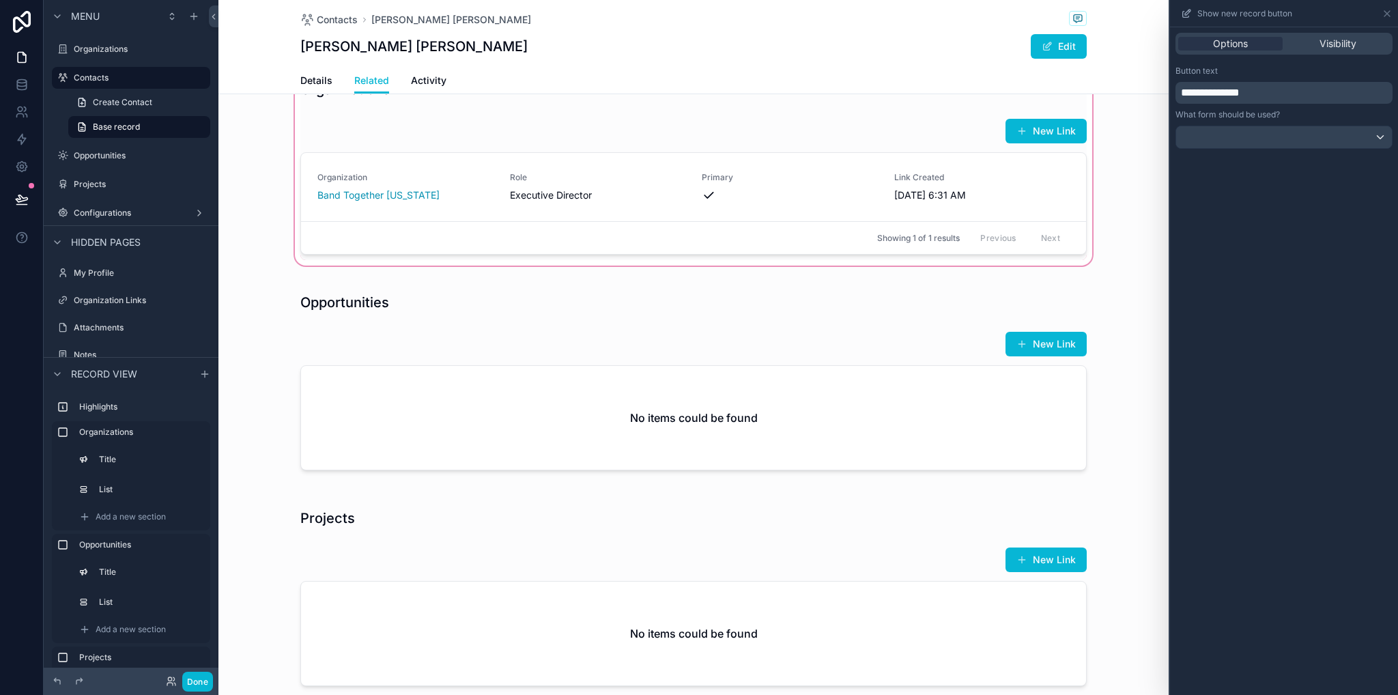
scroll to position [0, 0]
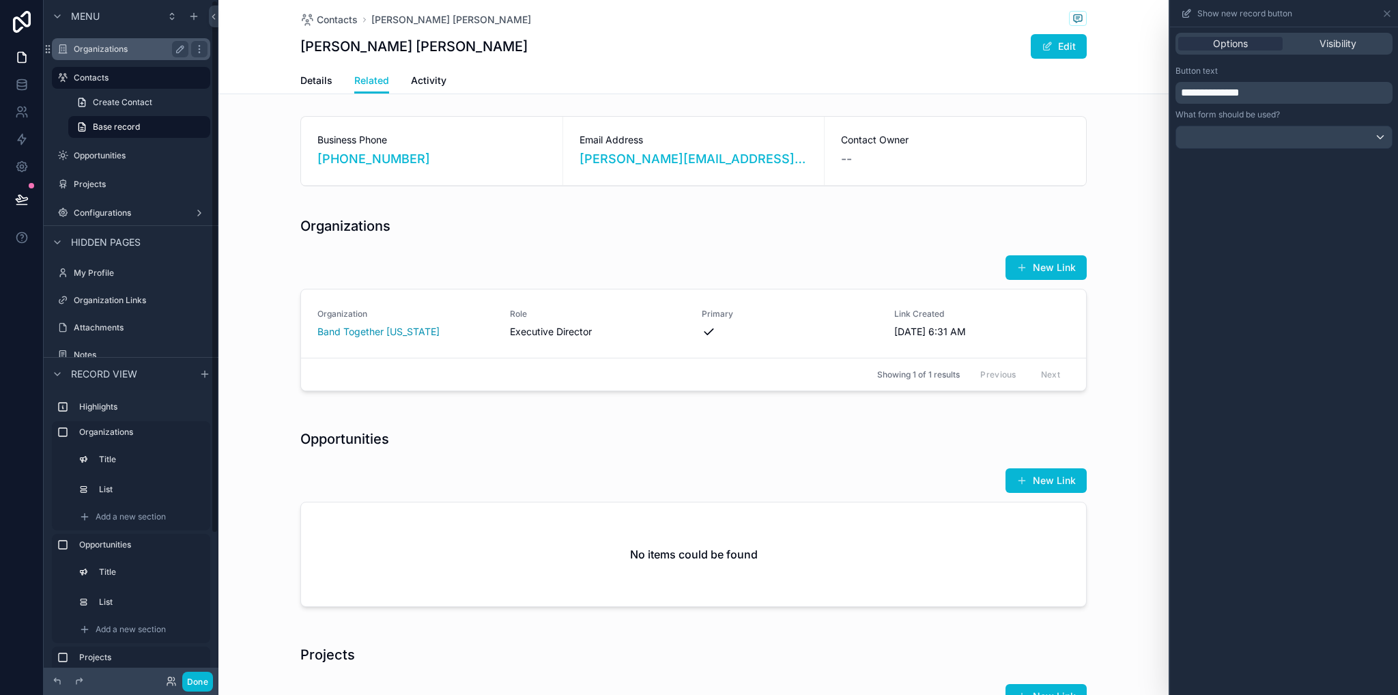
click at [100, 47] on label "Organizations" at bounding box center [128, 49] width 109 height 11
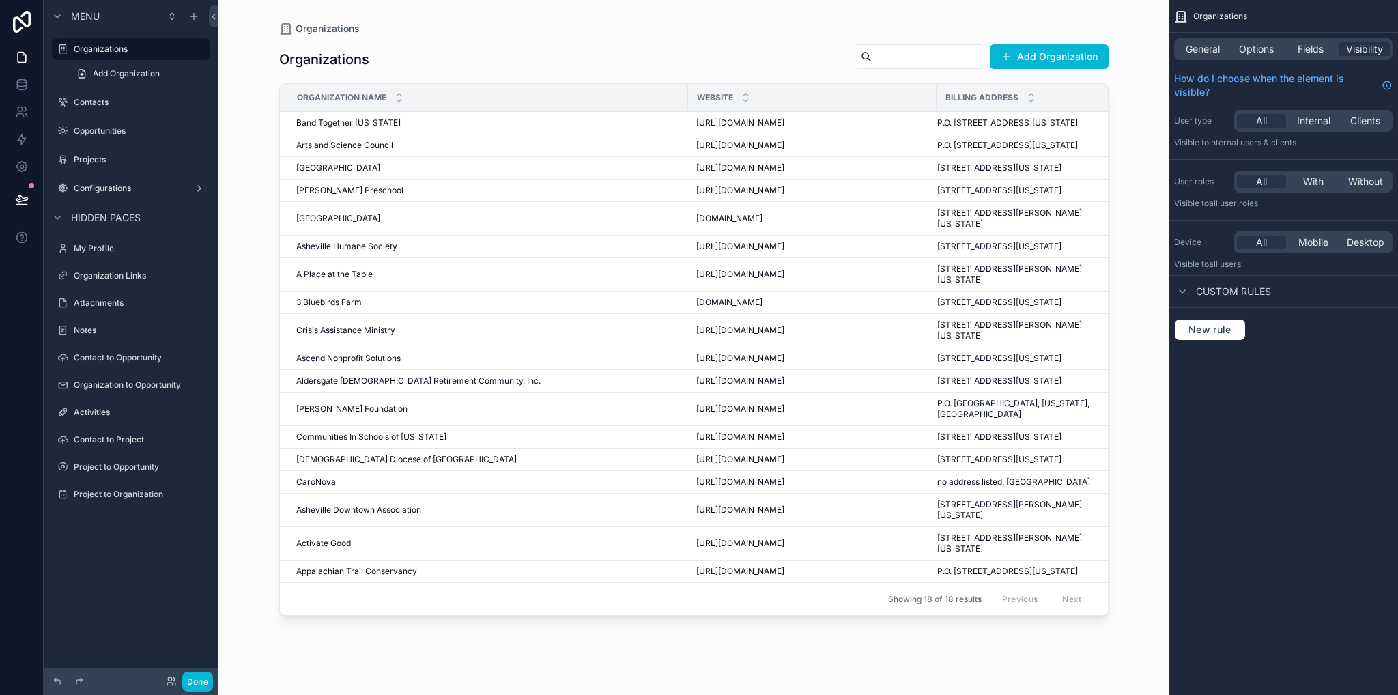
click at [416, 127] on div "scrollable content" at bounding box center [693, 339] width 873 height 678
click at [377, 128] on span "Band Together North Carolina" at bounding box center [348, 122] width 104 height 11
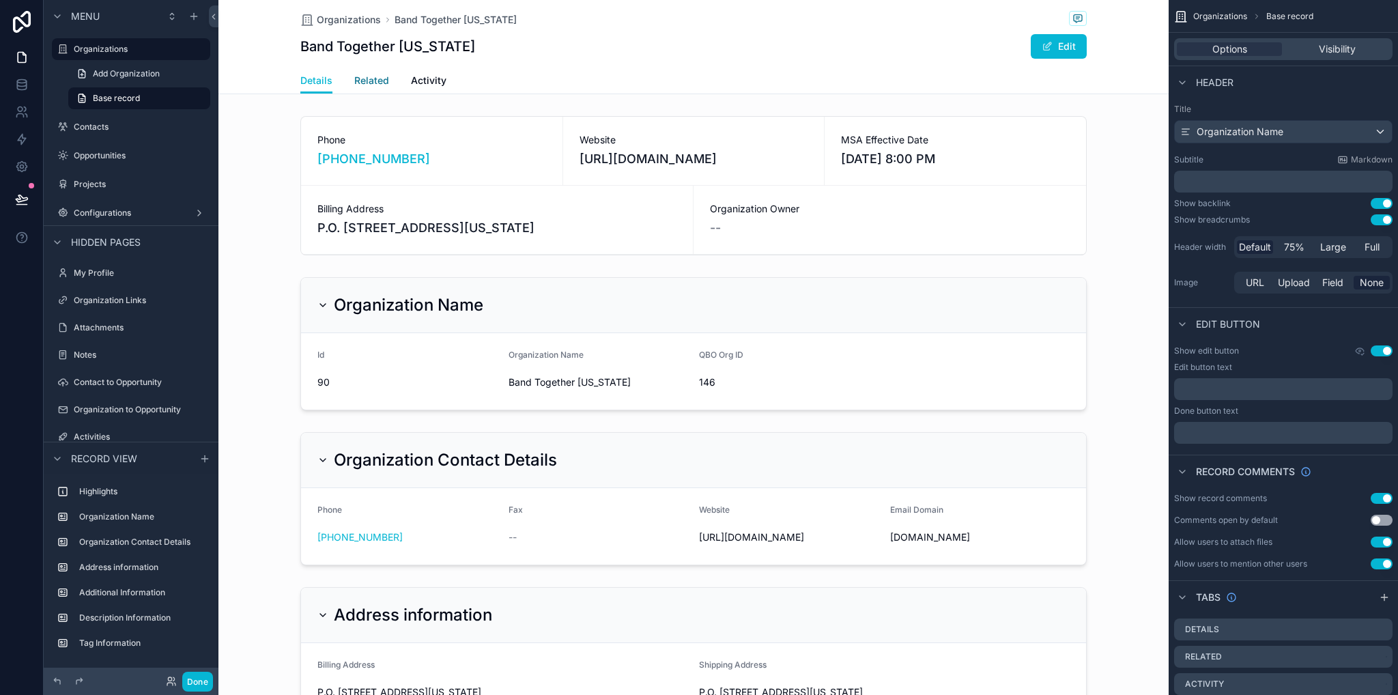
click at [371, 83] on span "Related" at bounding box center [371, 81] width 35 height 14
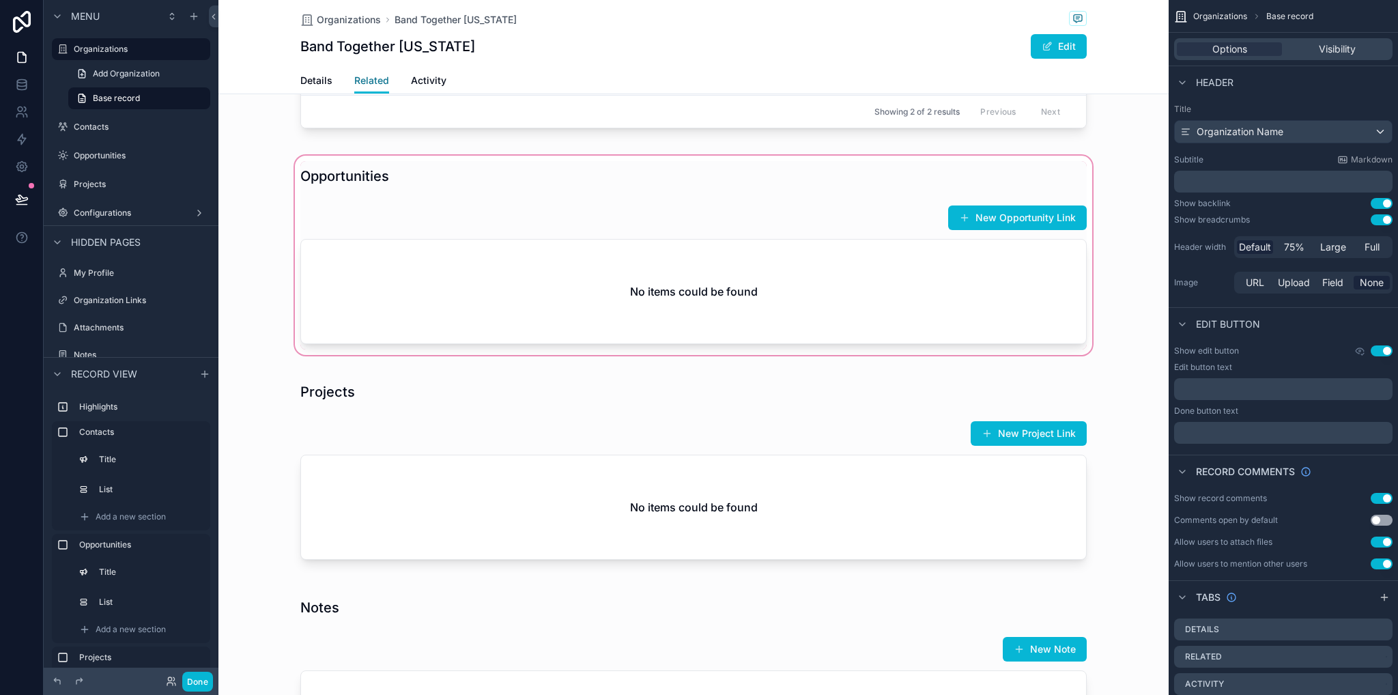
scroll to position [410, 0]
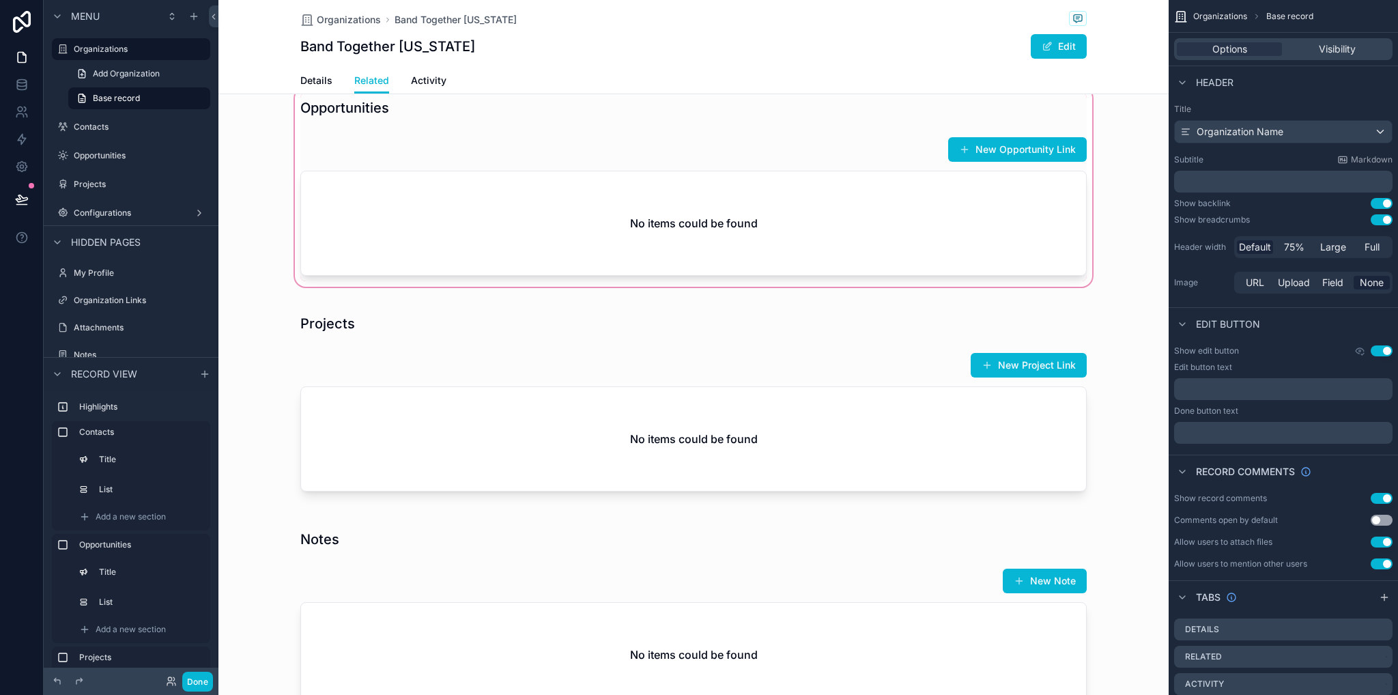
click at [882, 137] on div "scrollable content" at bounding box center [693, 187] width 950 height 205
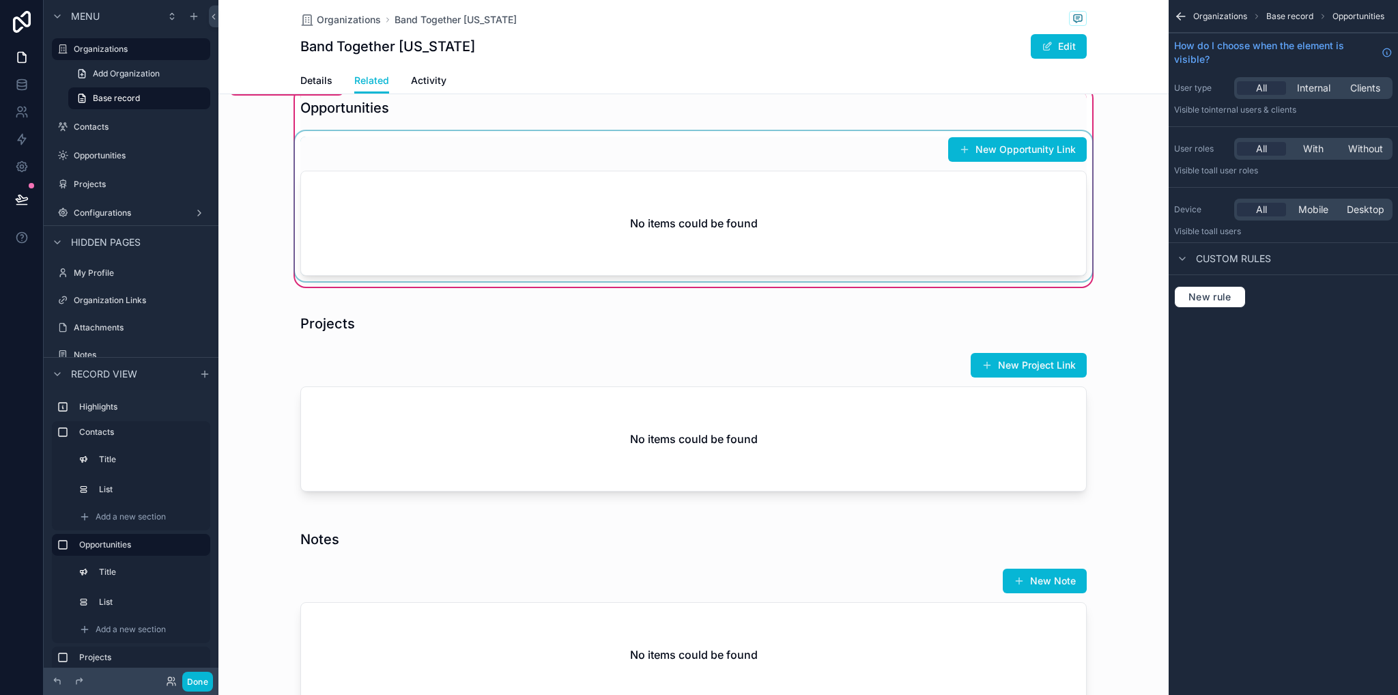
click at [831, 188] on div "scrollable content" at bounding box center [693, 206] width 803 height 150
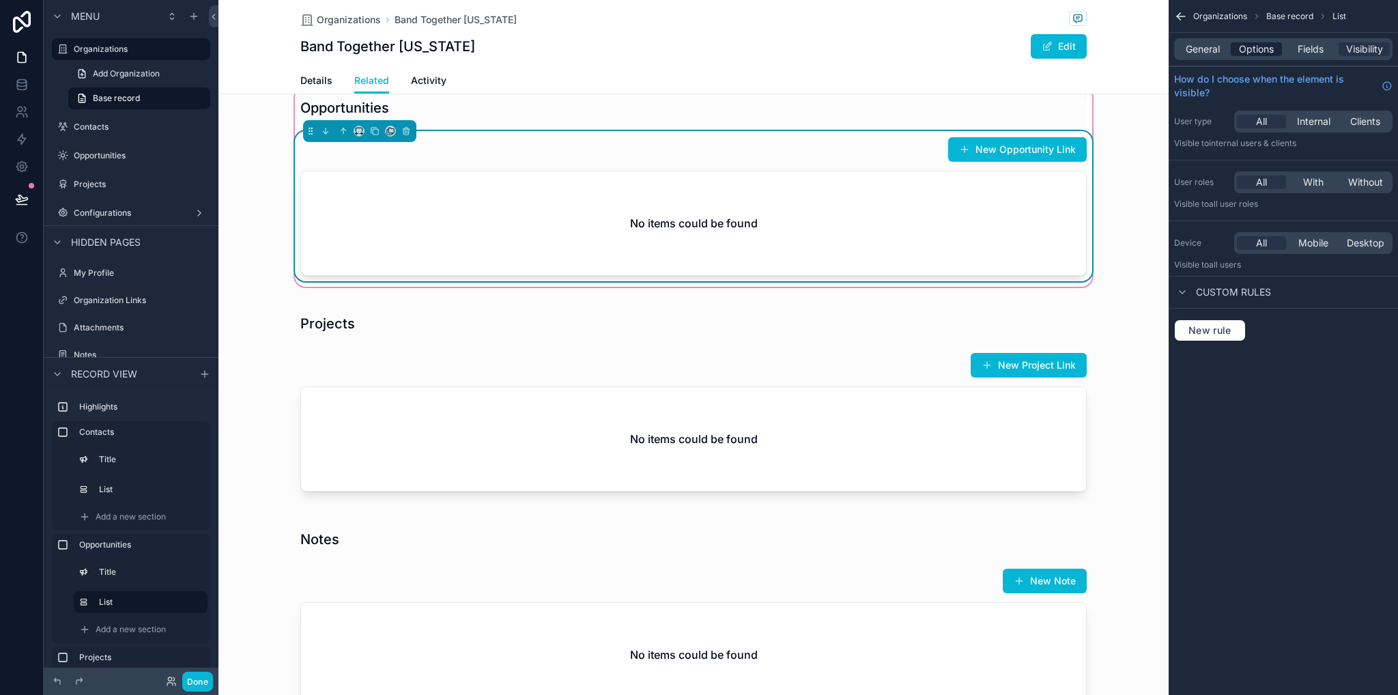
click at [1251, 49] on span "Options" at bounding box center [1256, 49] width 35 height 14
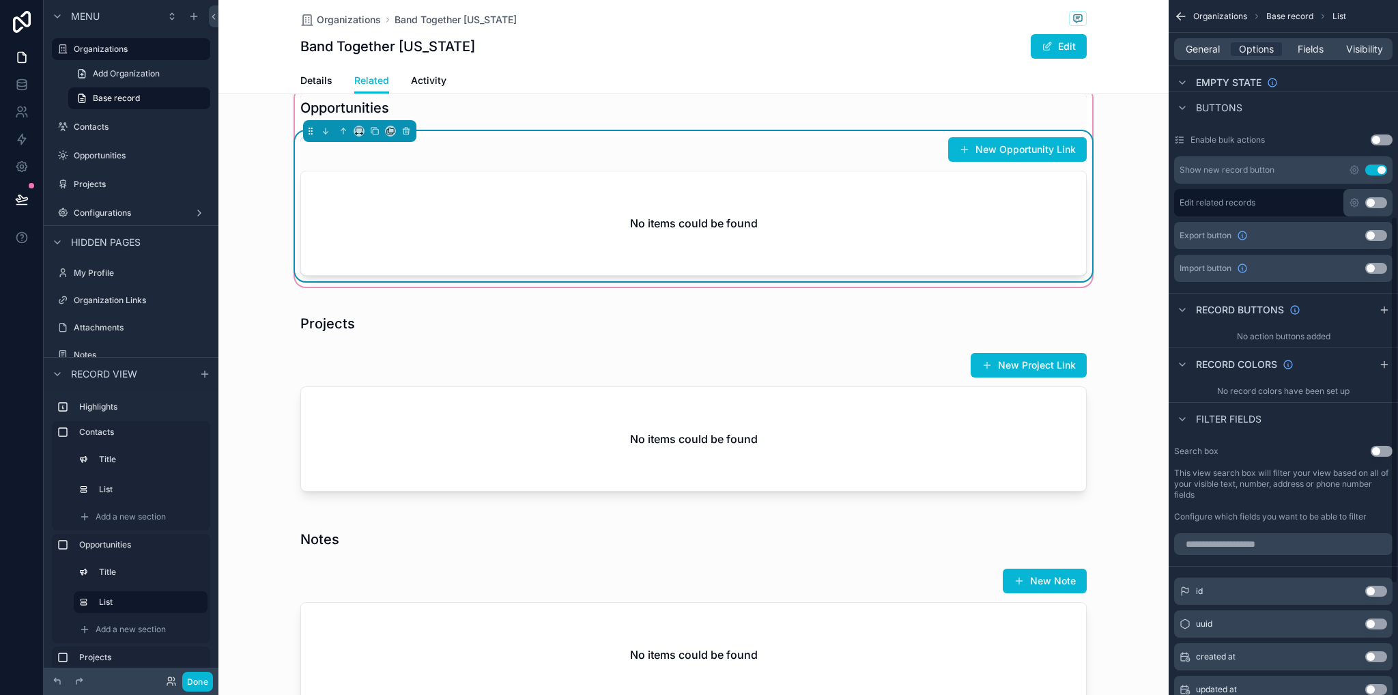
scroll to position [0, 0]
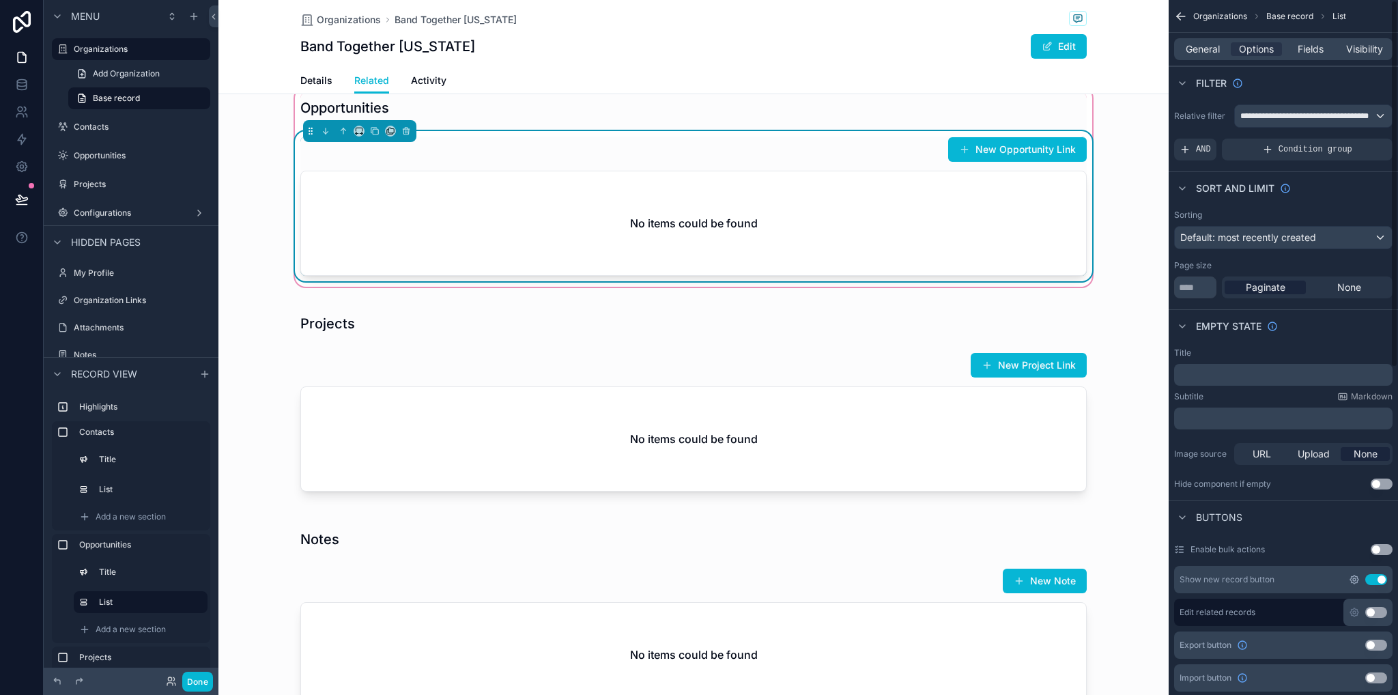
click at [1357, 574] on icon "scrollable content" at bounding box center [1354, 579] width 11 height 11
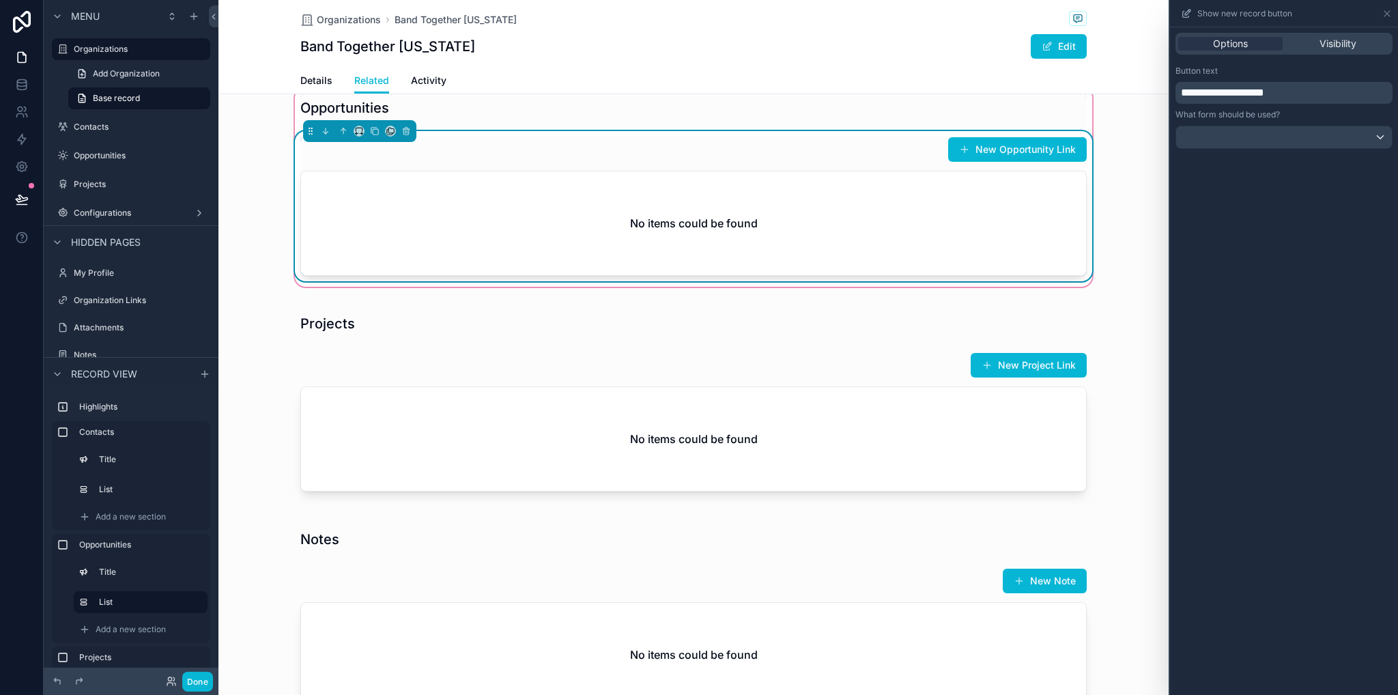
click at [1264, 94] on span "**********" at bounding box center [1222, 92] width 83 height 10
click at [1132, 420] on div "scrollable content" at bounding box center [693, 402] width 950 height 205
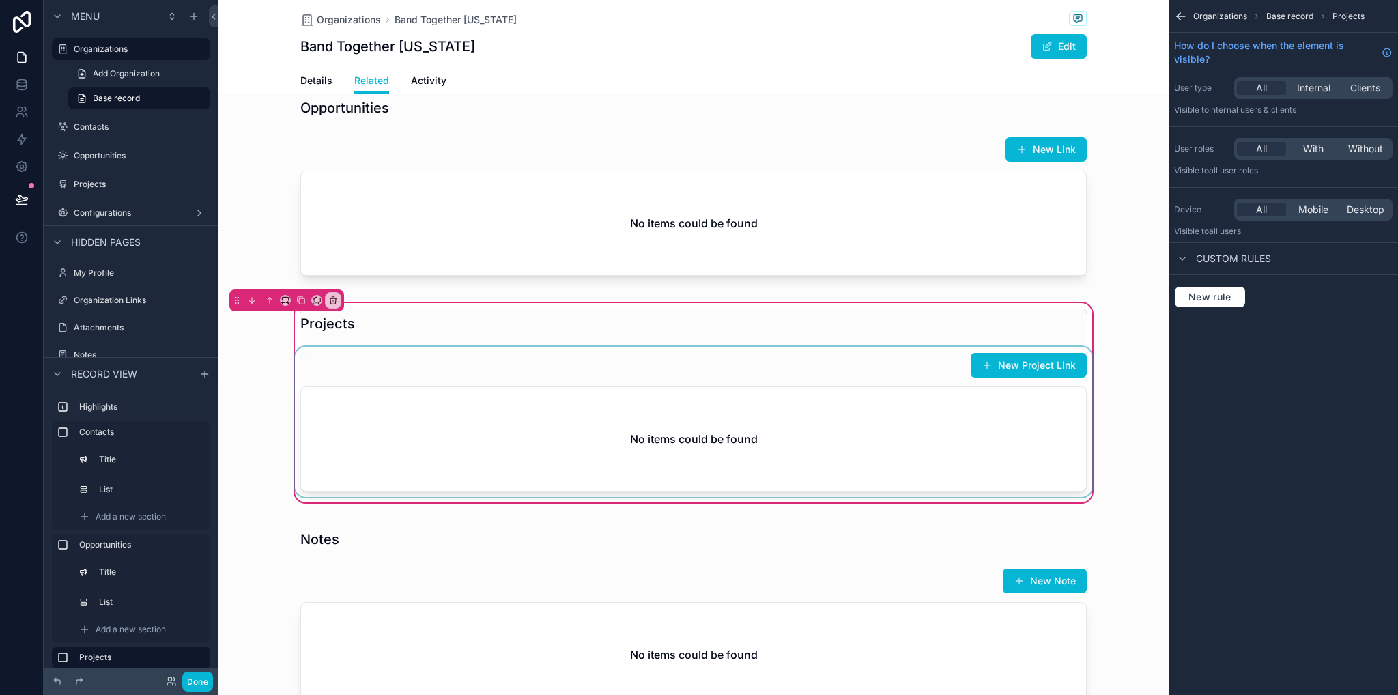
click at [930, 388] on div "scrollable content" at bounding box center [693, 422] width 803 height 150
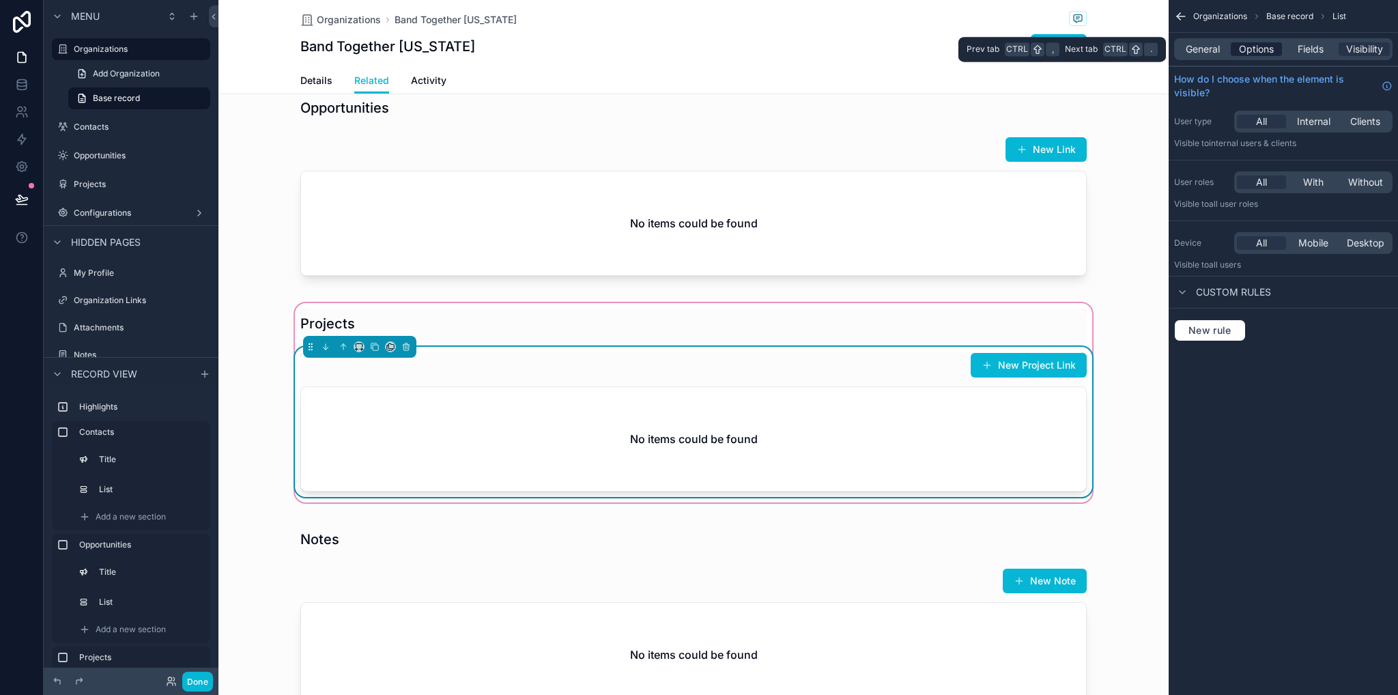
click at [1269, 45] on span "Options" at bounding box center [1256, 49] width 35 height 14
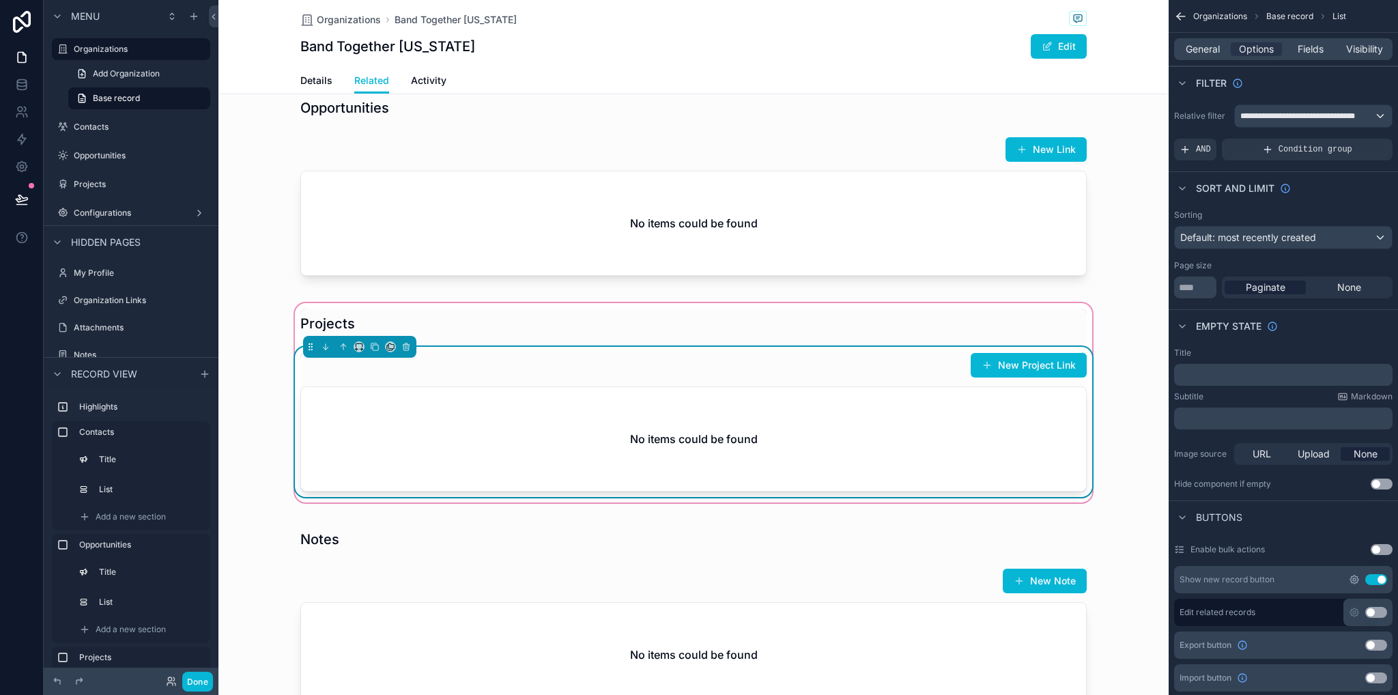
click at [1353, 578] on icon "scrollable content" at bounding box center [1354, 579] width 3 height 3
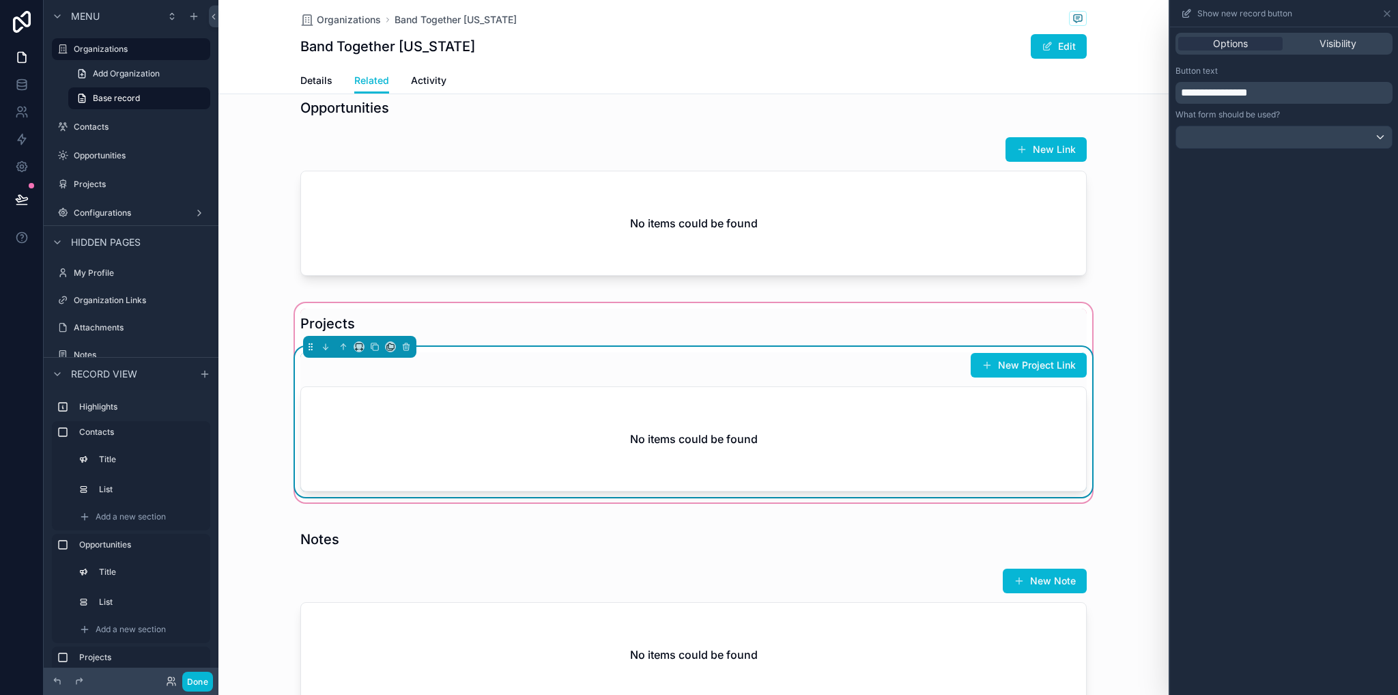
click at [1244, 89] on span "**********" at bounding box center [1214, 92] width 67 height 10
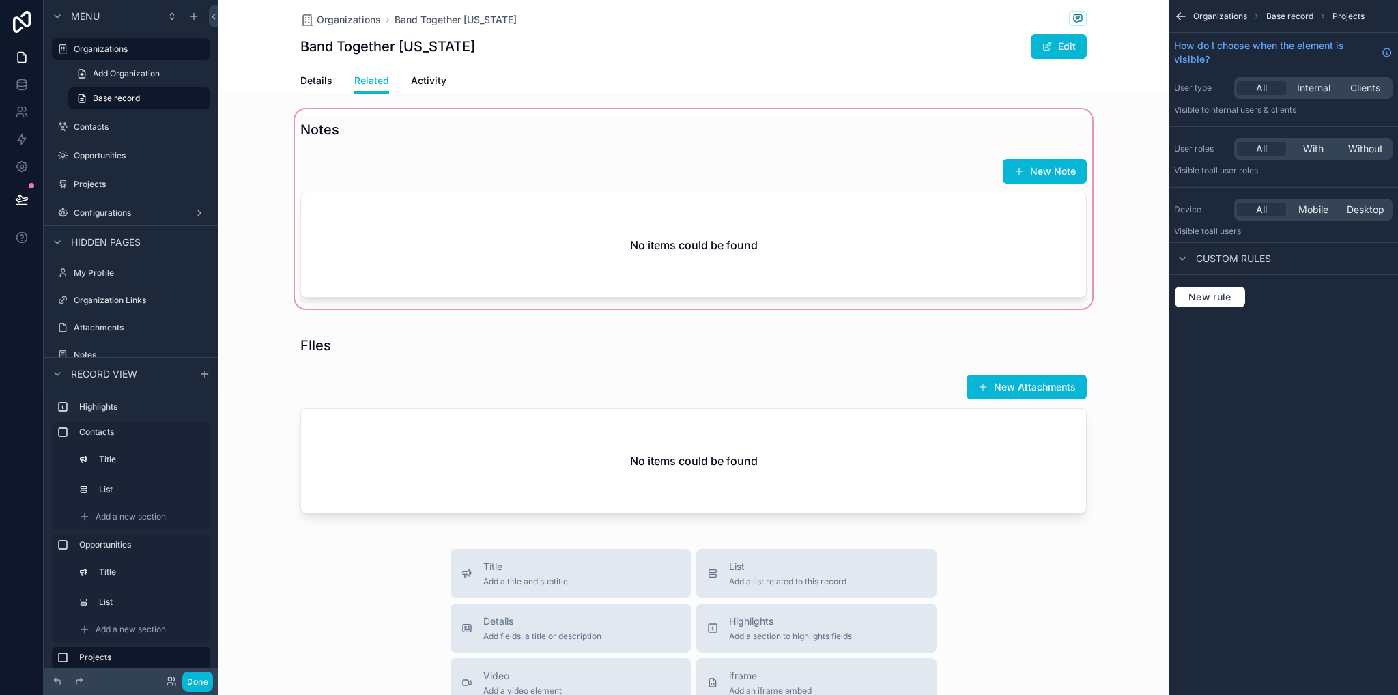
scroll to position [751, 0]
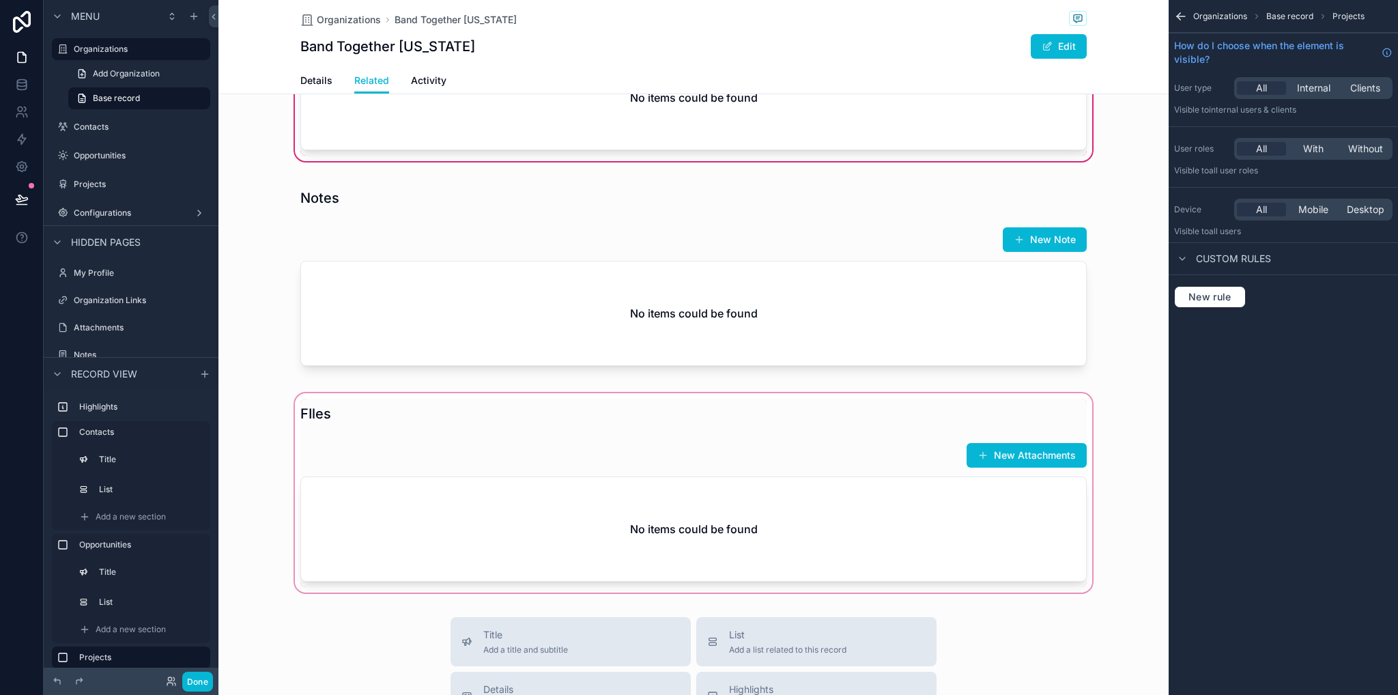
click at [903, 478] on div "scrollable content" at bounding box center [693, 492] width 950 height 205
click at [900, 494] on div "scrollable content" at bounding box center [693, 492] width 950 height 205
click at [925, 540] on div "scrollable content" at bounding box center [693, 492] width 950 height 205
click at [1183, 17] on icon "scrollable content" at bounding box center [1181, 17] width 14 height 14
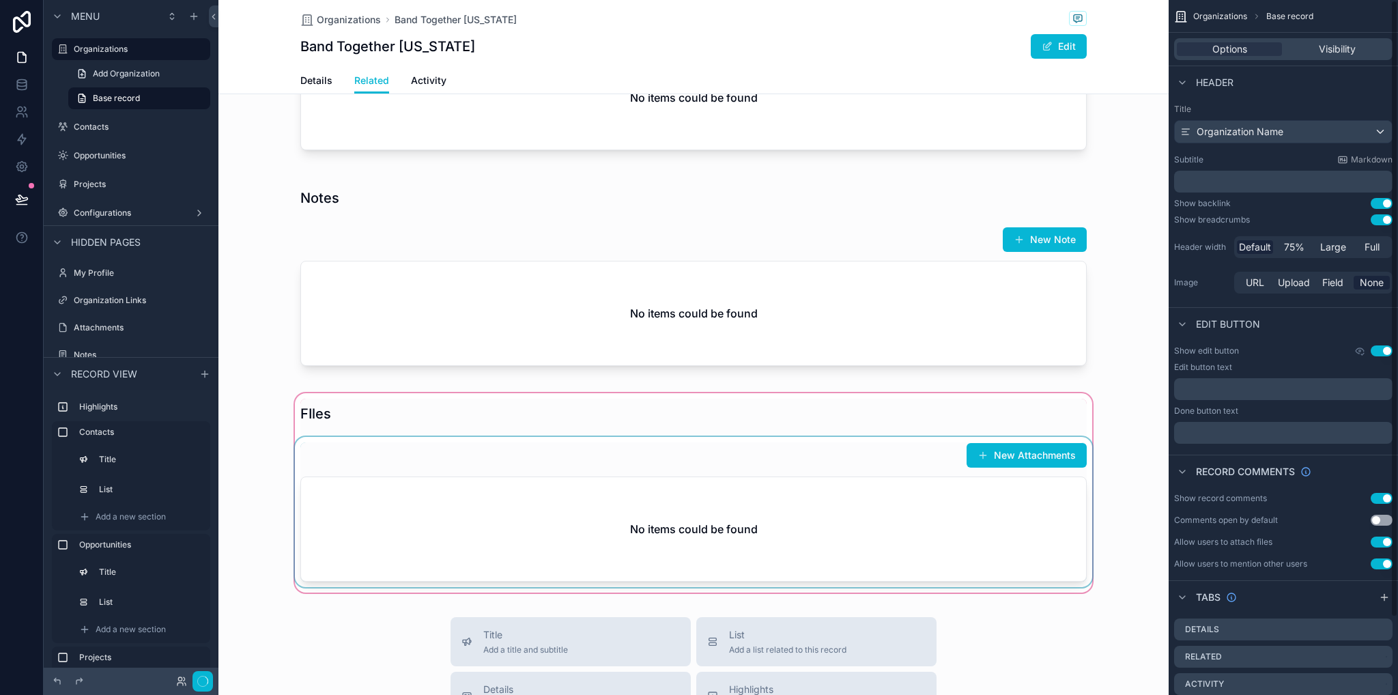
drag, startPoint x: 940, startPoint y: 538, endPoint x: 936, endPoint y: 532, distance: 8.3
click at [940, 538] on div "scrollable content" at bounding box center [693, 492] width 950 height 205
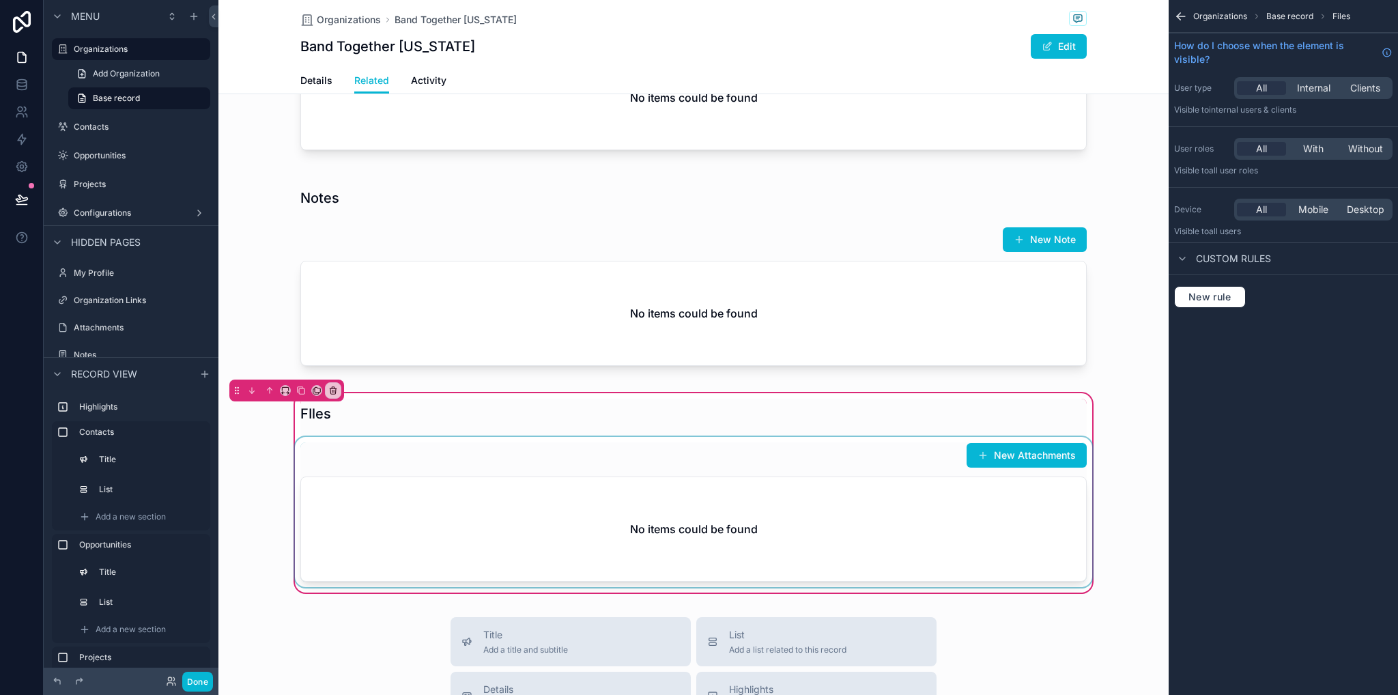
click at [920, 494] on div "scrollable content" at bounding box center [693, 512] width 803 height 150
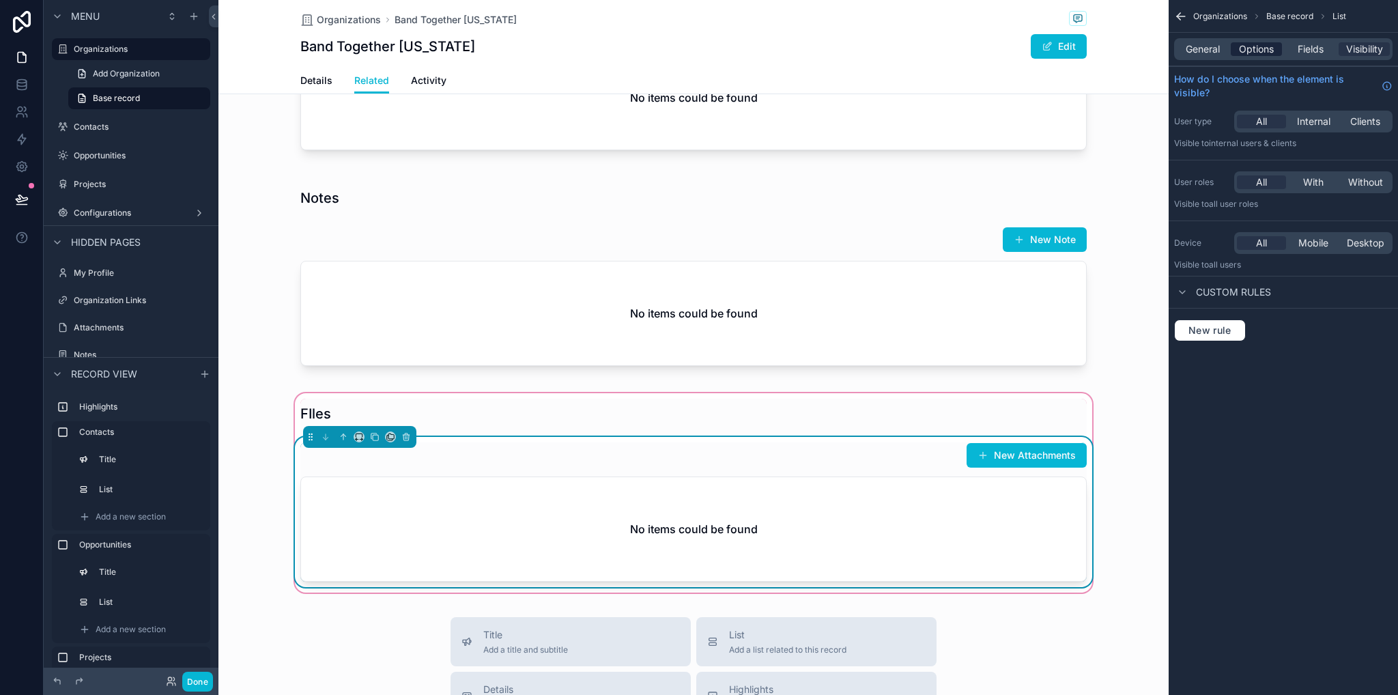
click at [1253, 43] on span "Options" at bounding box center [1256, 49] width 35 height 14
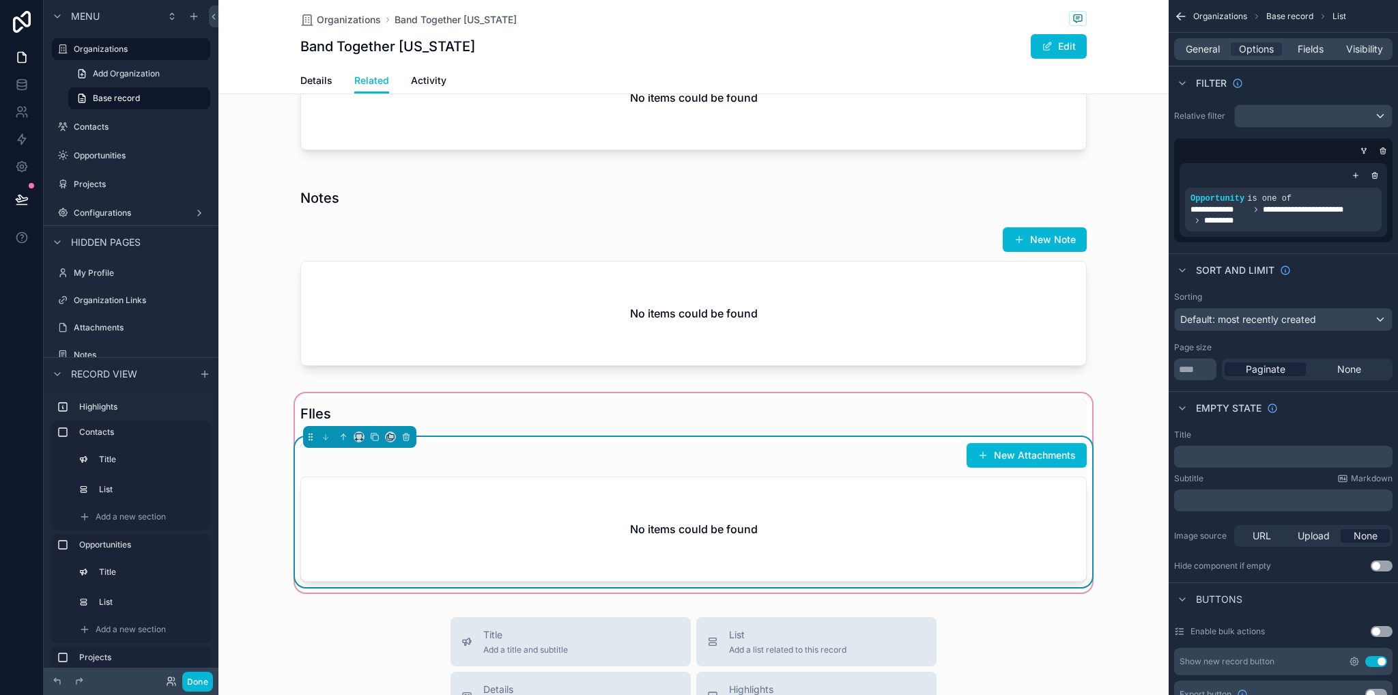
click at [1355, 661] on icon "scrollable content" at bounding box center [1354, 661] width 3 height 3
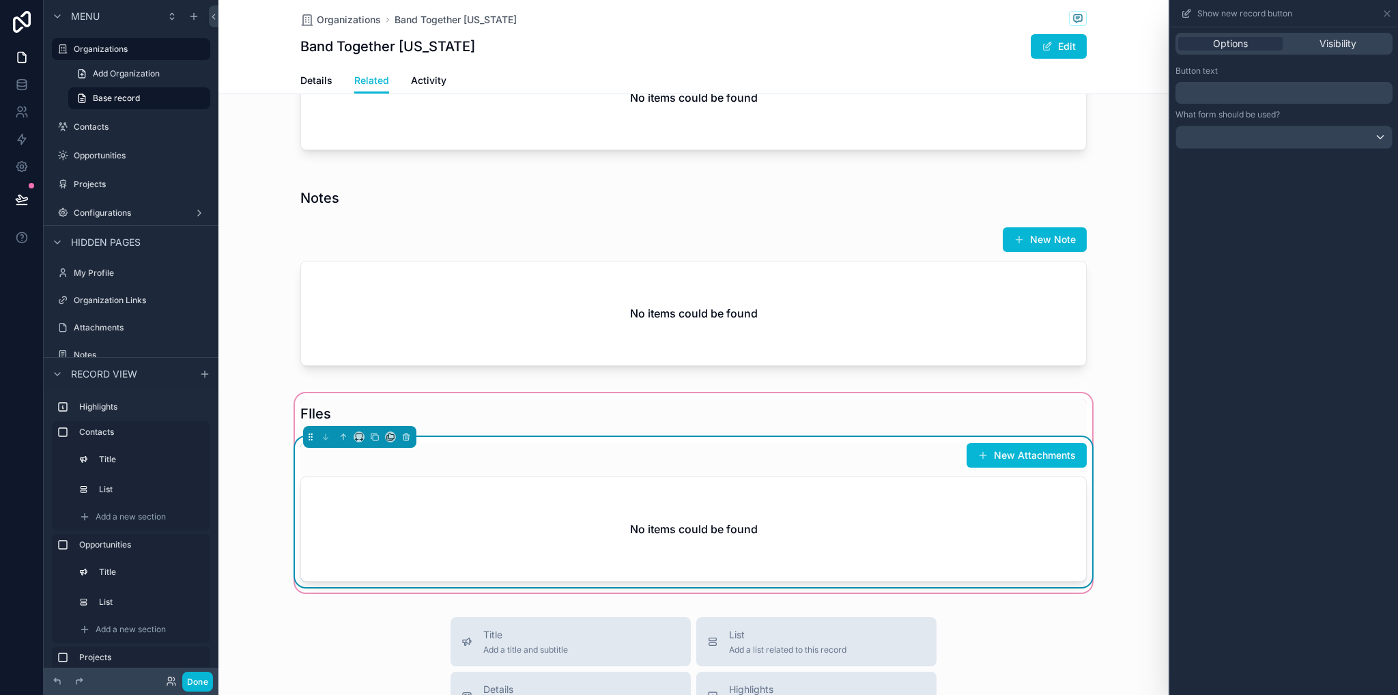
click at [1202, 96] on p "﻿" at bounding box center [1285, 93] width 209 height 16
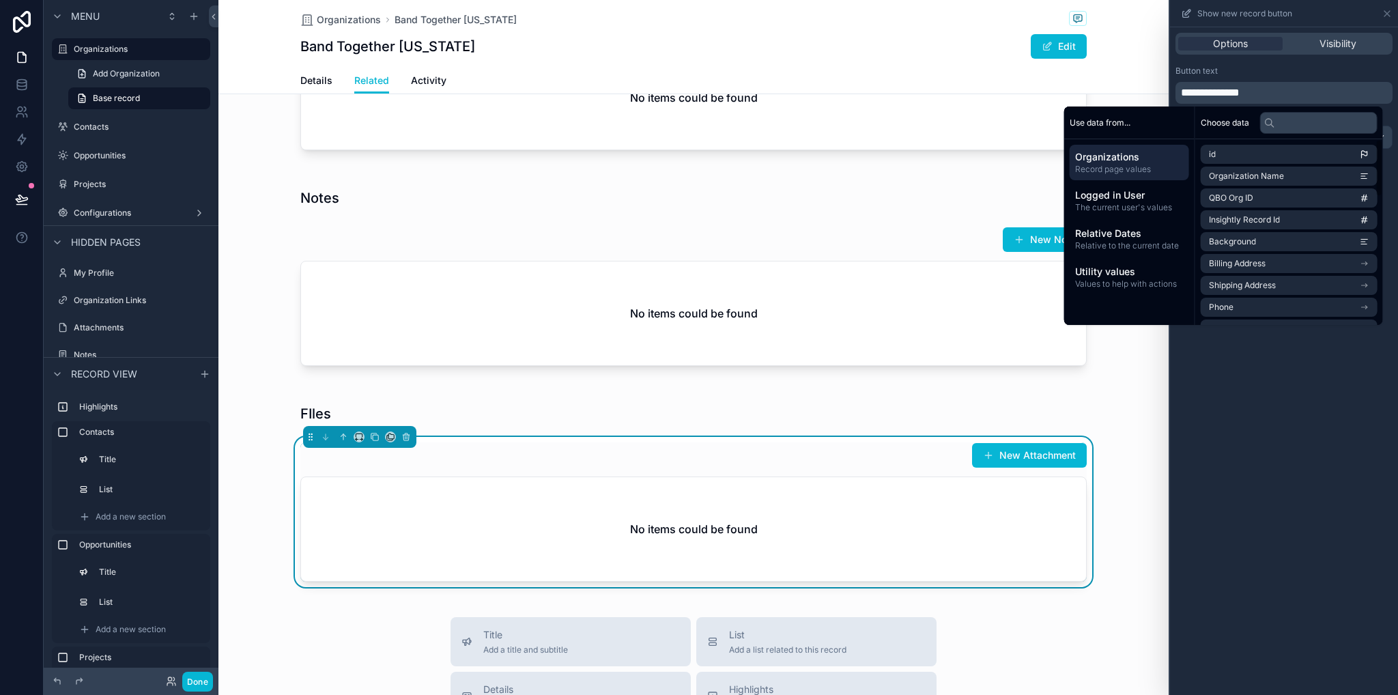
click at [1282, 351] on div "**********" at bounding box center [1284, 360] width 228 height 667
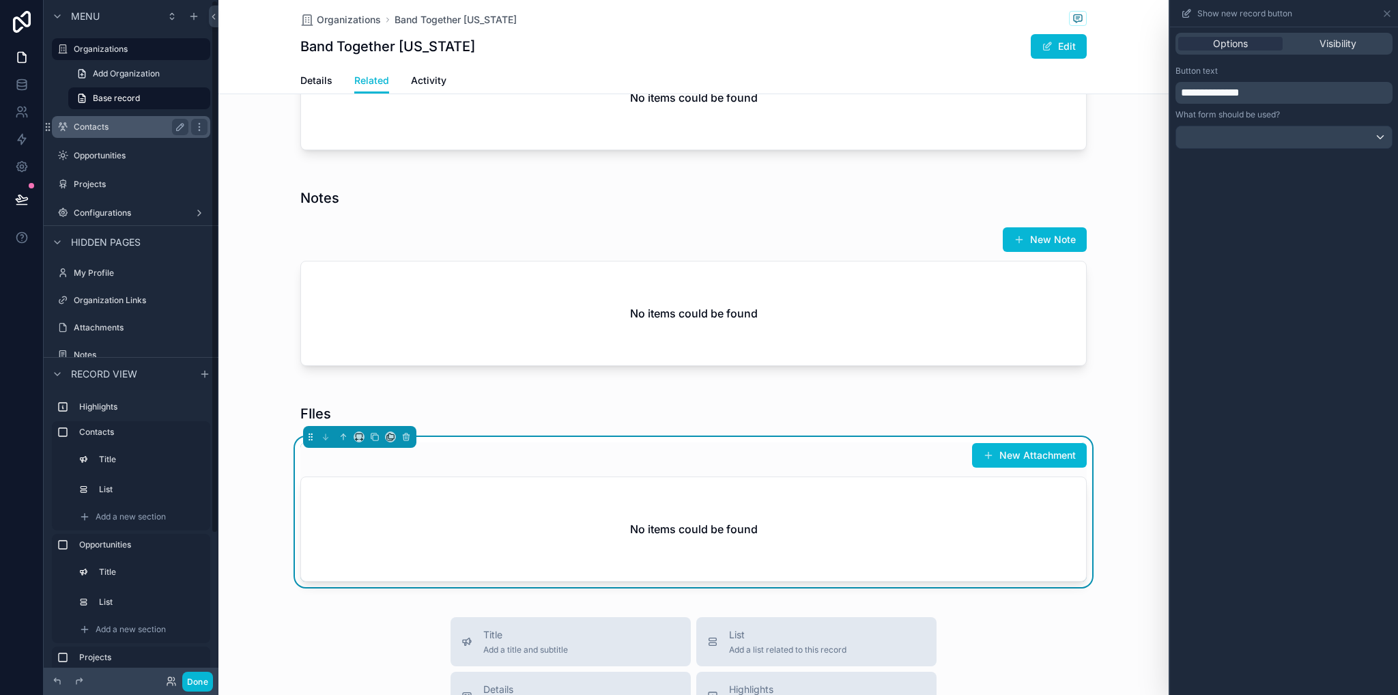
click at [96, 134] on div "Contacts" at bounding box center [131, 127] width 115 height 16
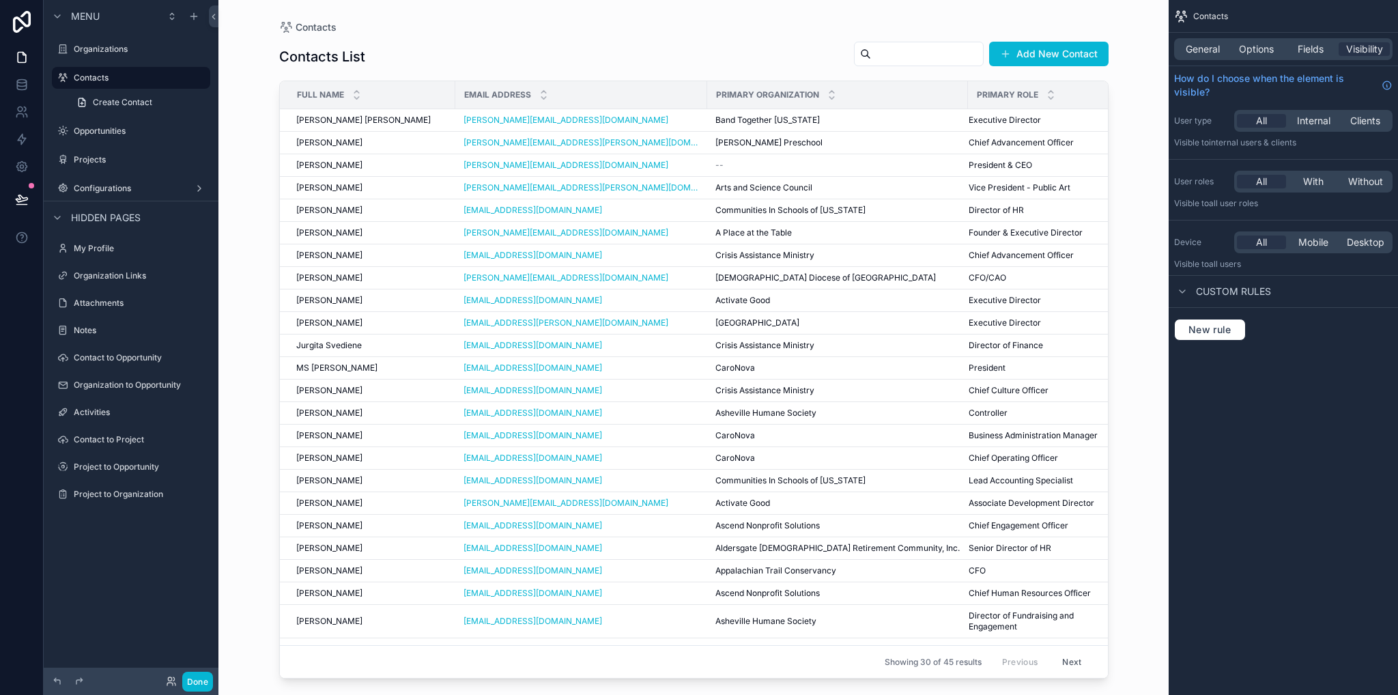
click at [376, 121] on div "scrollable content" at bounding box center [693, 339] width 873 height 678
click at [95, 137] on div "Opportunities" at bounding box center [131, 131] width 115 height 16
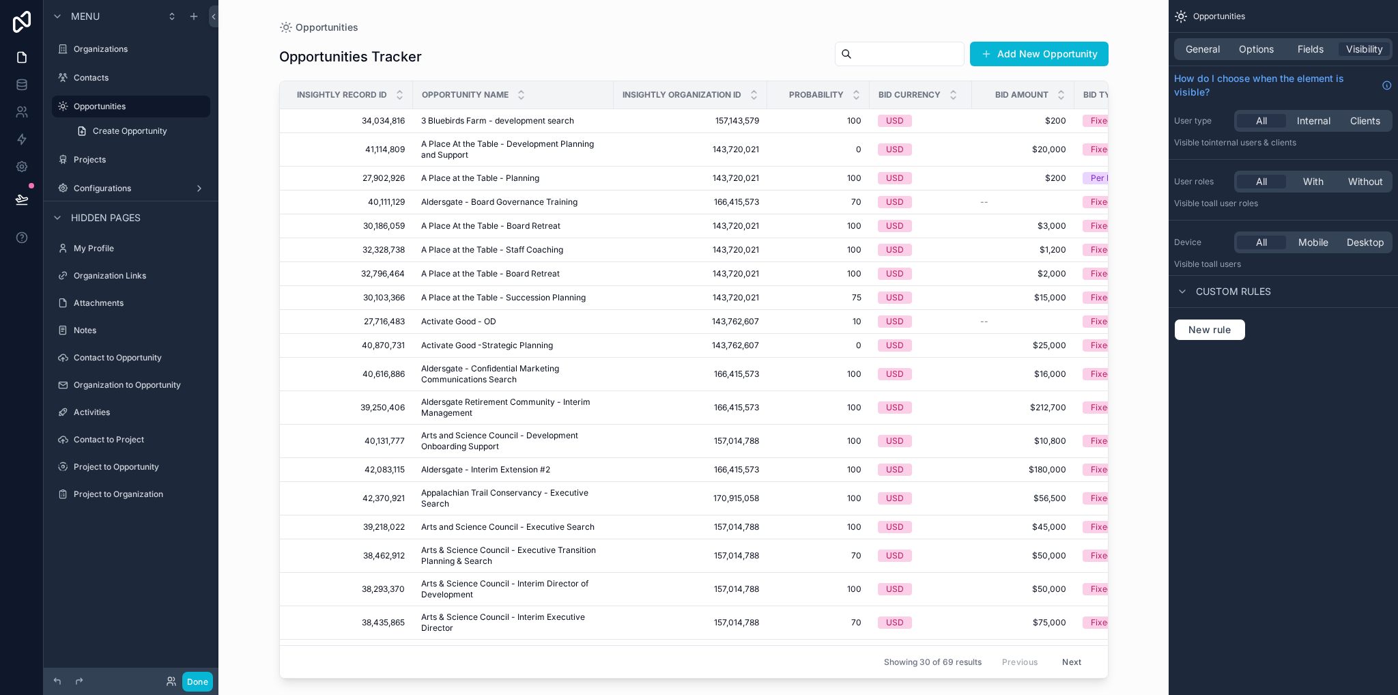
click at [396, 126] on div "scrollable content" at bounding box center [693, 339] width 873 height 678
click at [469, 118] on span "3 Bluebirds Farm - development search" at bounding box center [497, 120] width 153 height 11
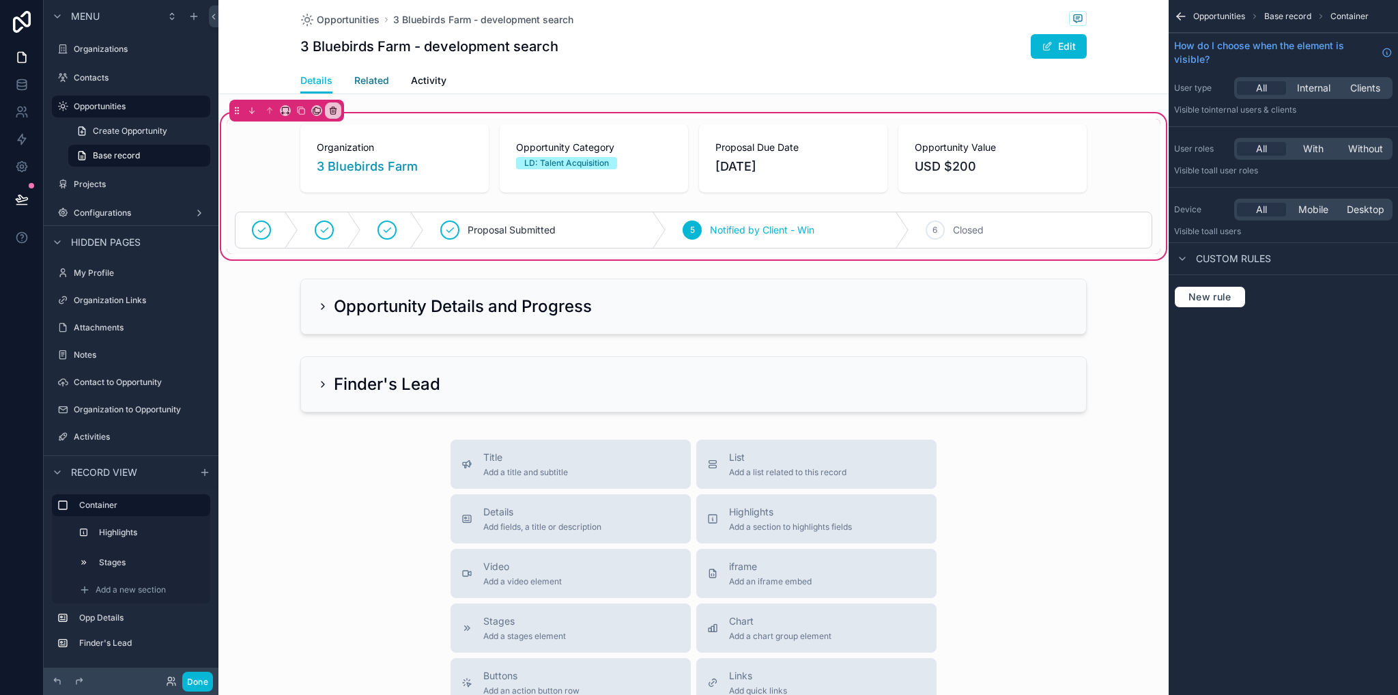
click at [374, 83] on span "Related" at bounding box center [371, 81] width 35 height 14
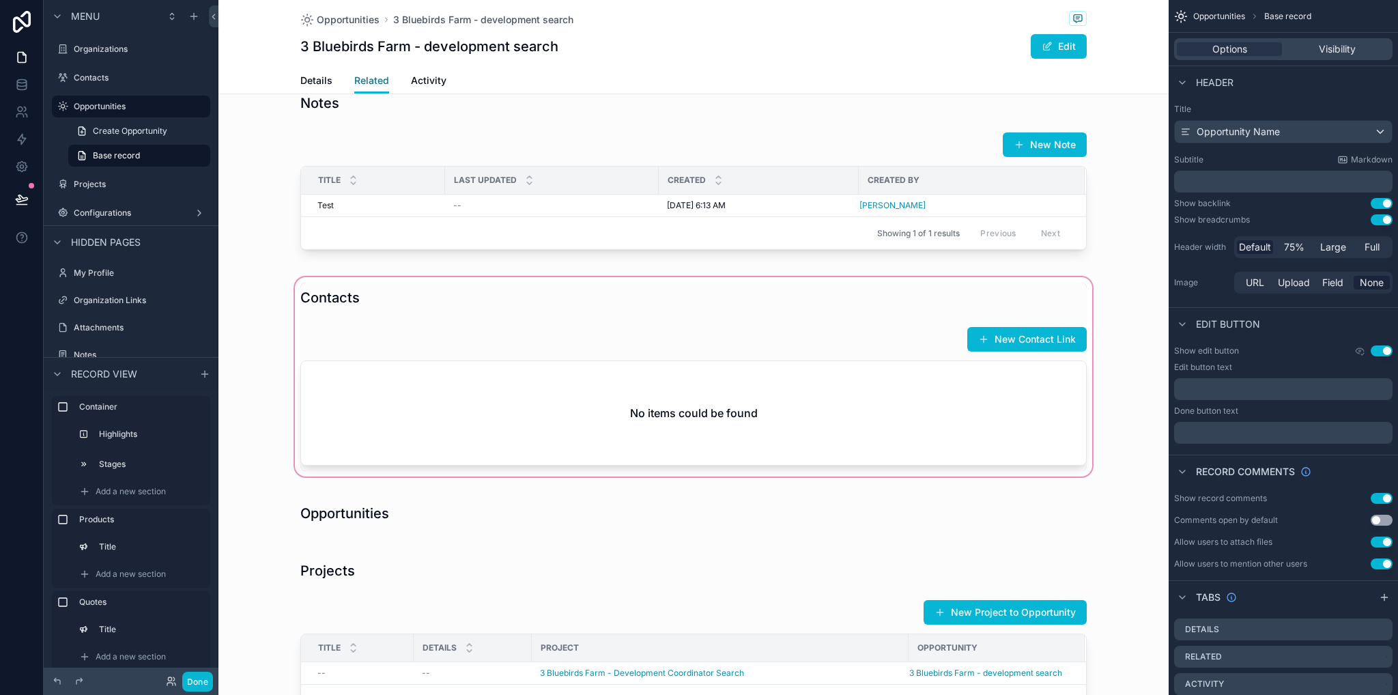
scroll to position [683, 0]
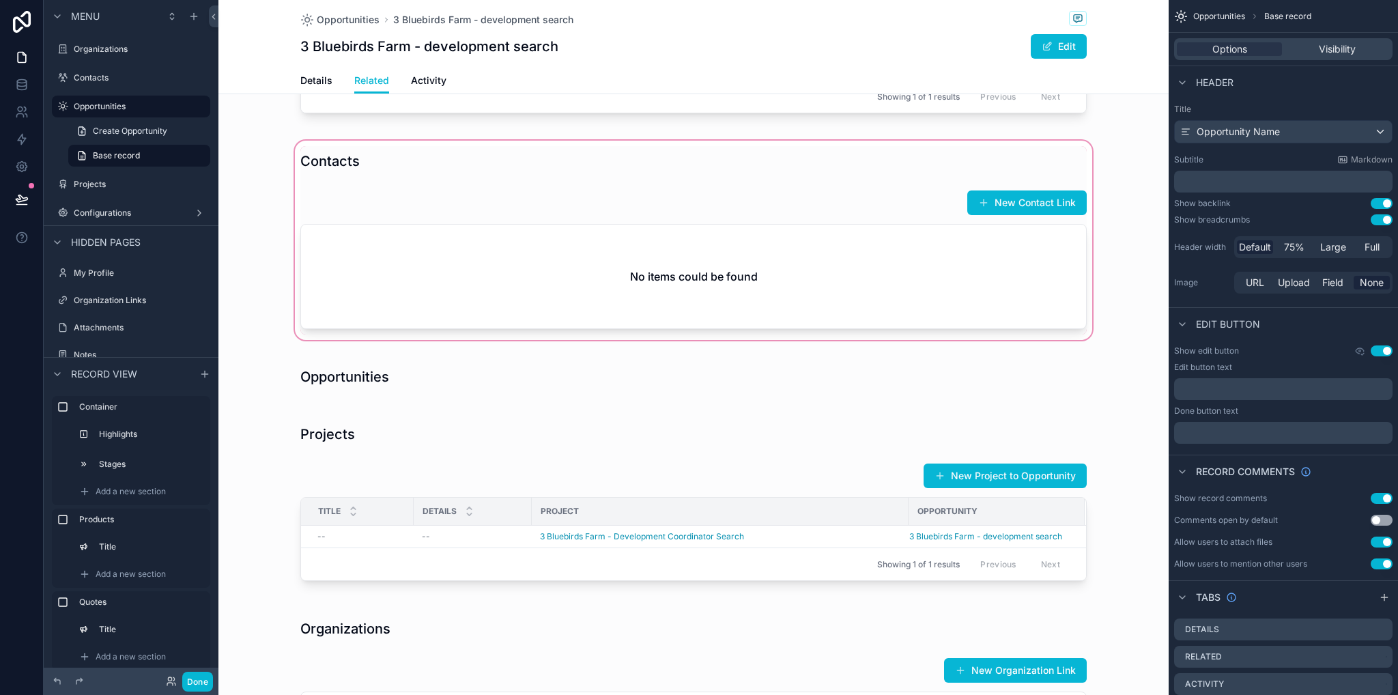
click at [847, 227] on div "scrollable content" at bounding box center [693, 240] width 950 height 205
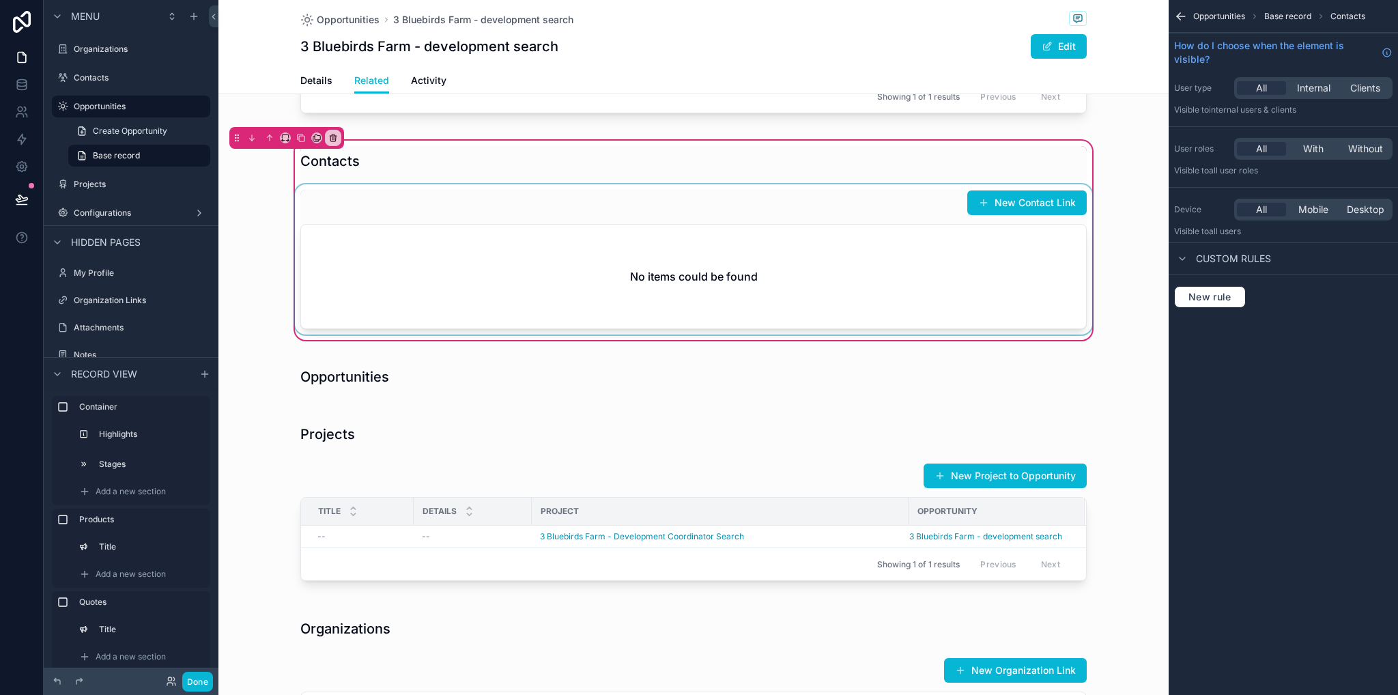
click at [873, 218] on div "scrollable content" at bounding box center [693, 259] width 803 height 150
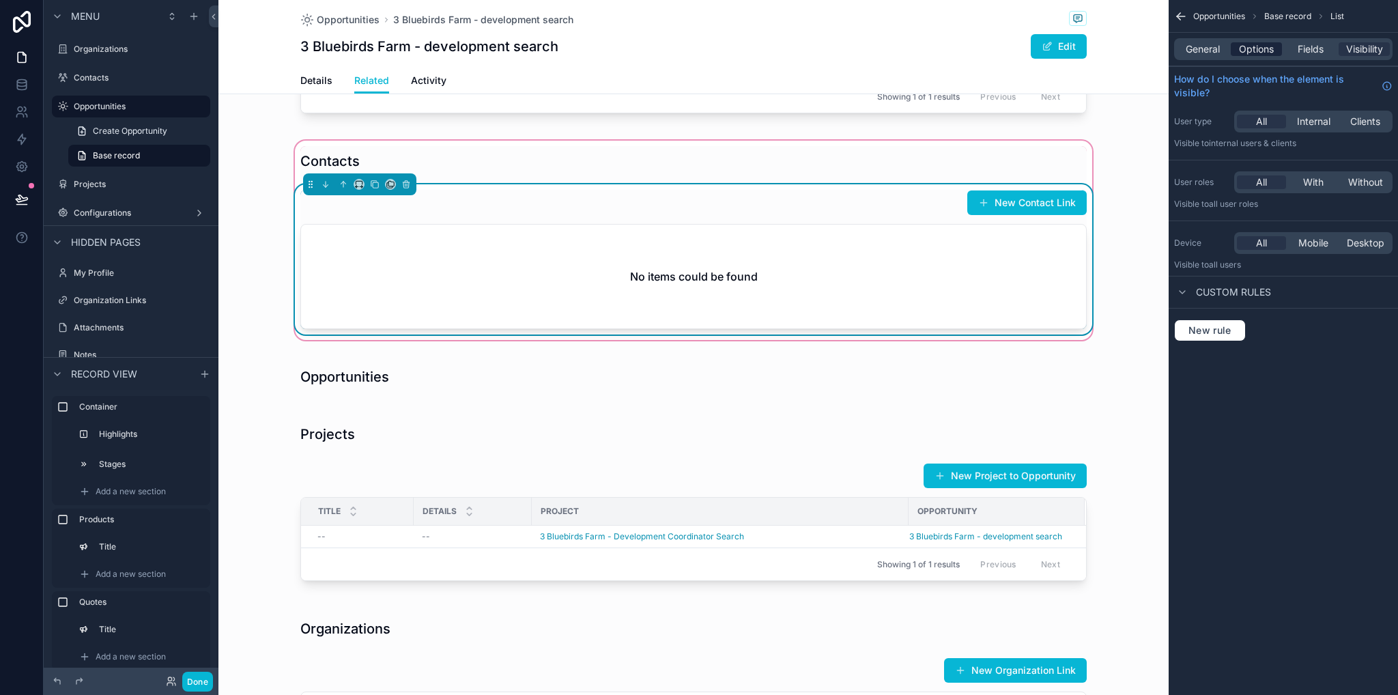
click at [1254, 48] on span "Options" at bounding box center [1256, 49] width 35 height 14
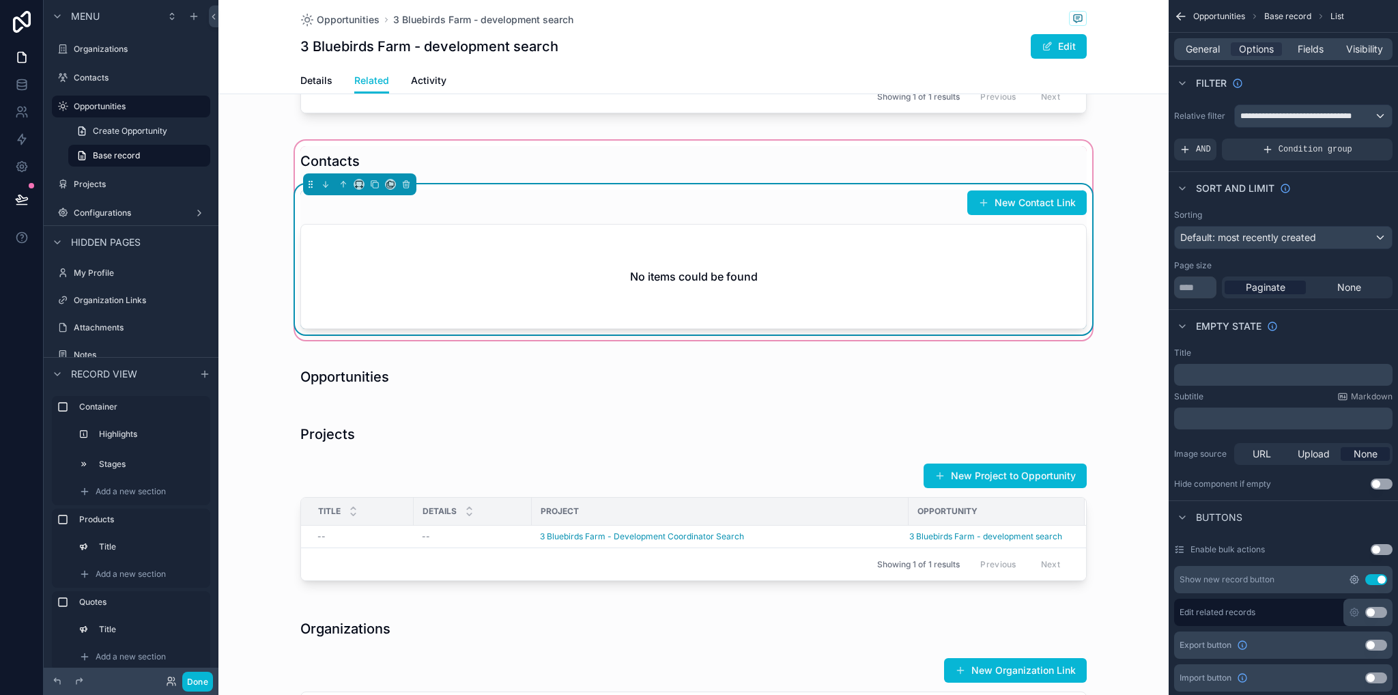
click at [1353, 581] on icon "scrollable content" at bounding box center [1354, 579] width 11 height 11
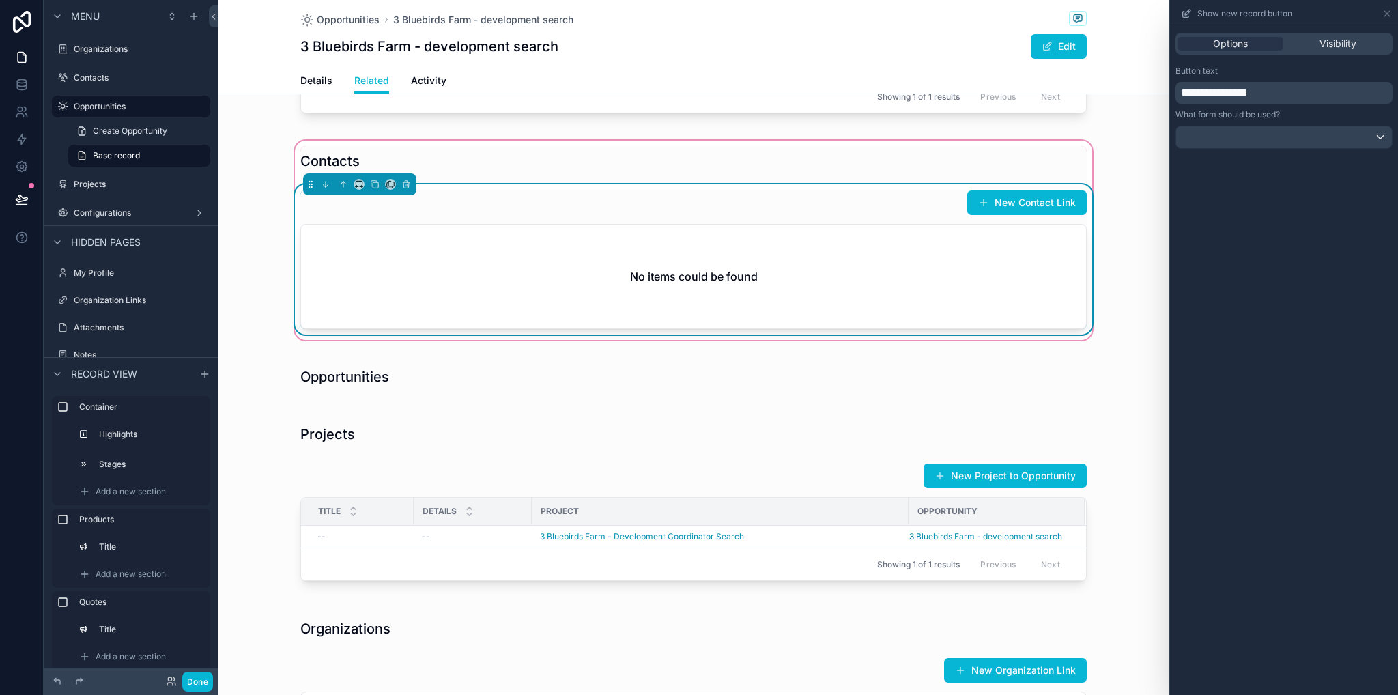
click at [1246, 93] on span "**********" at bounding box center [1214, 92] width 67 height 10
click at [1289, 453] on div "Options Visibility Button text ******** What form should be used?" at bounding box center [1284, 360] width 228 height 667
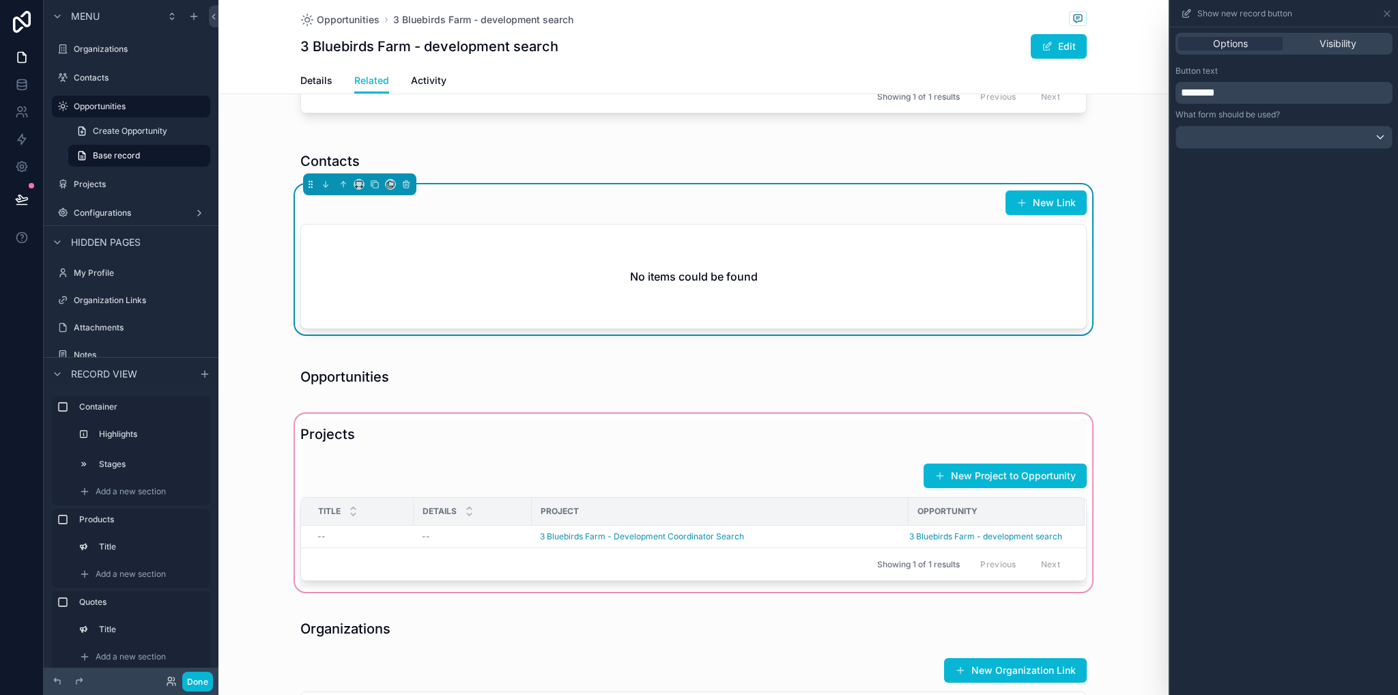
click at [868, 462] on div "scrollable content" at bounding box center [693, 503] width 950 height 184
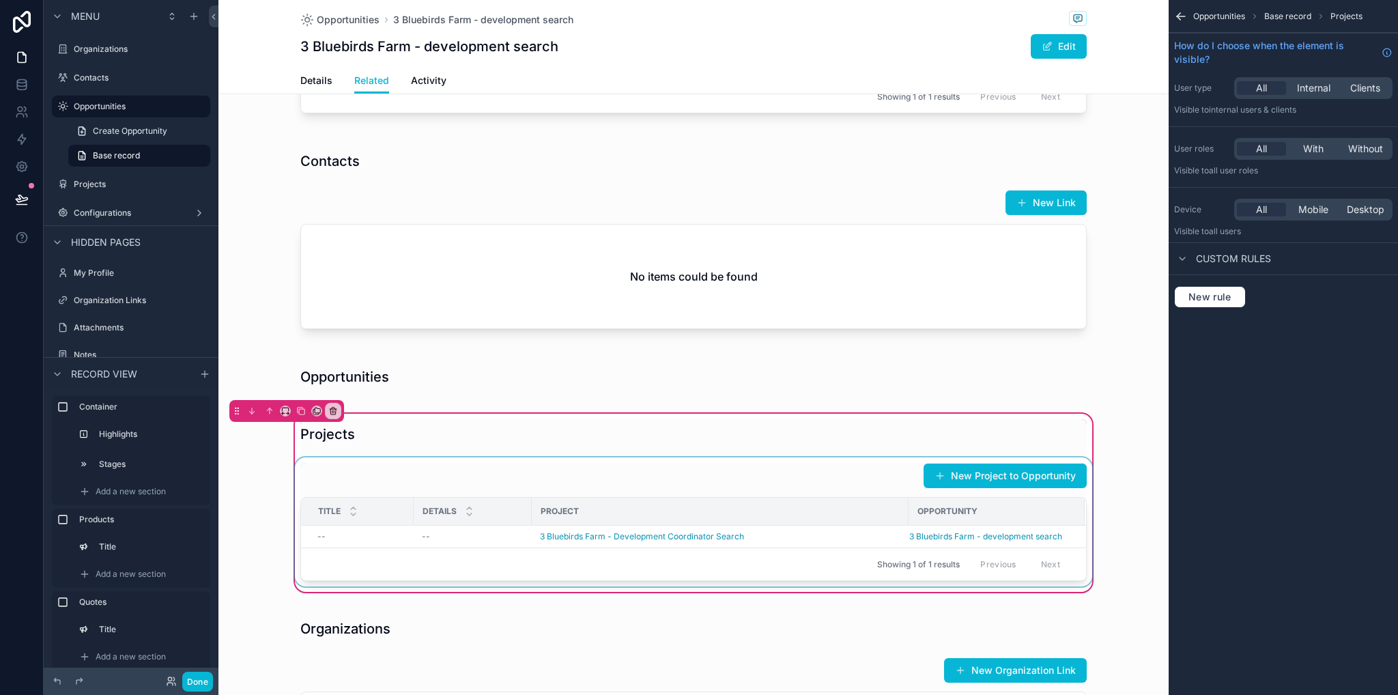
click at [845, 468] on div "scrollable content" at bounding box center [693, 521] width 803 height 129
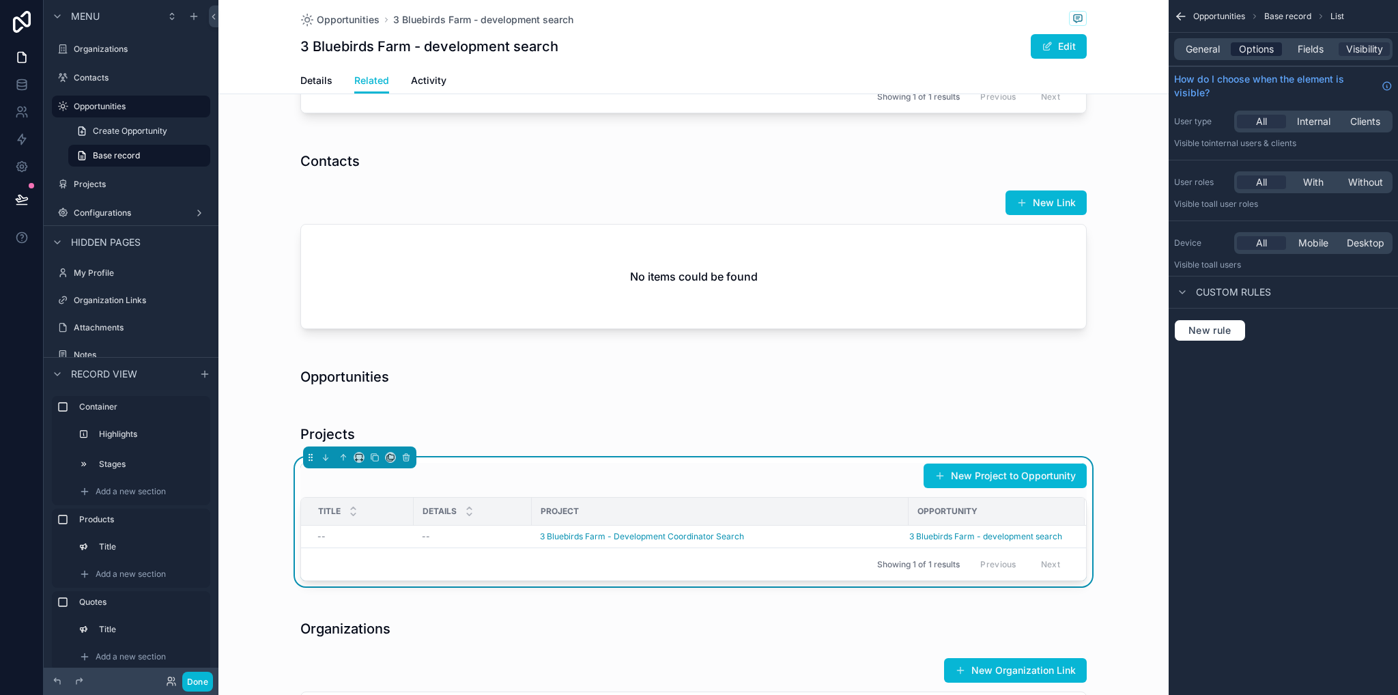
click at [1256, 52] on span "Options" at bounding box center [1256, 49] width 35 height 14
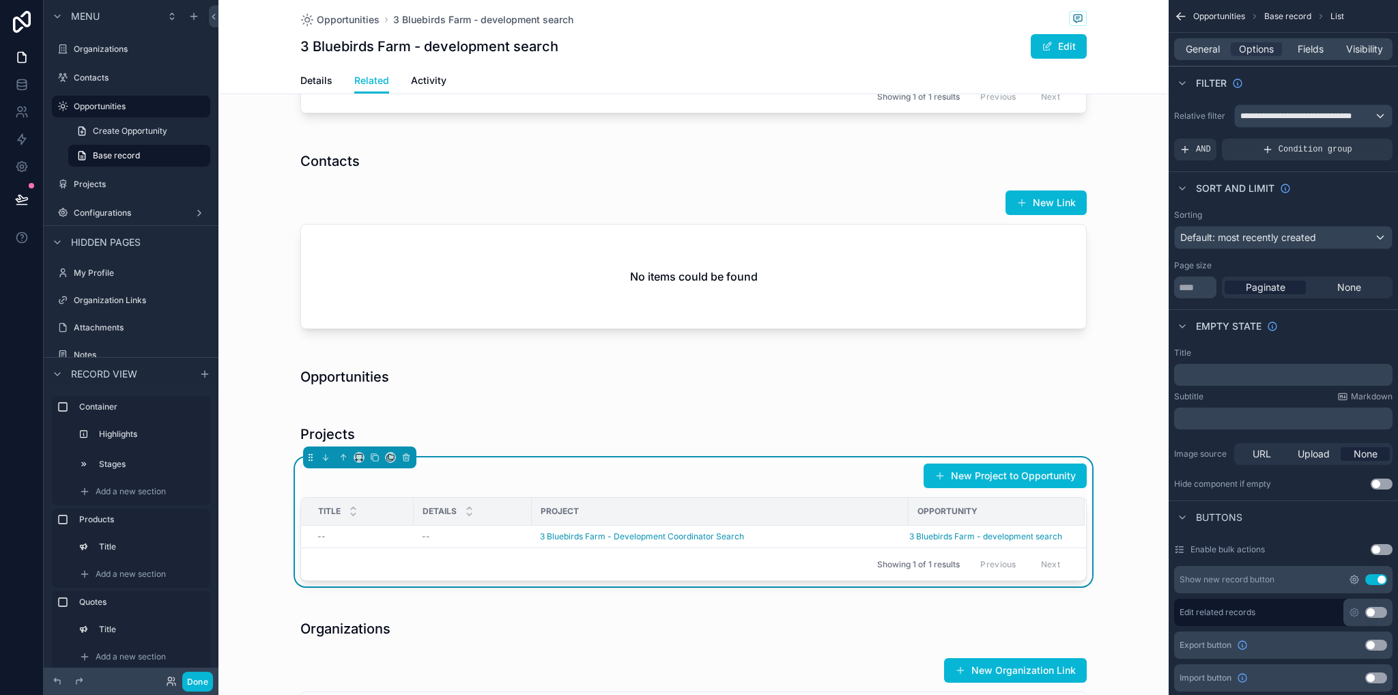
click at [1353, 581] on icon "scrollable content" at bounding box center [1354, 579] width 11 height 11
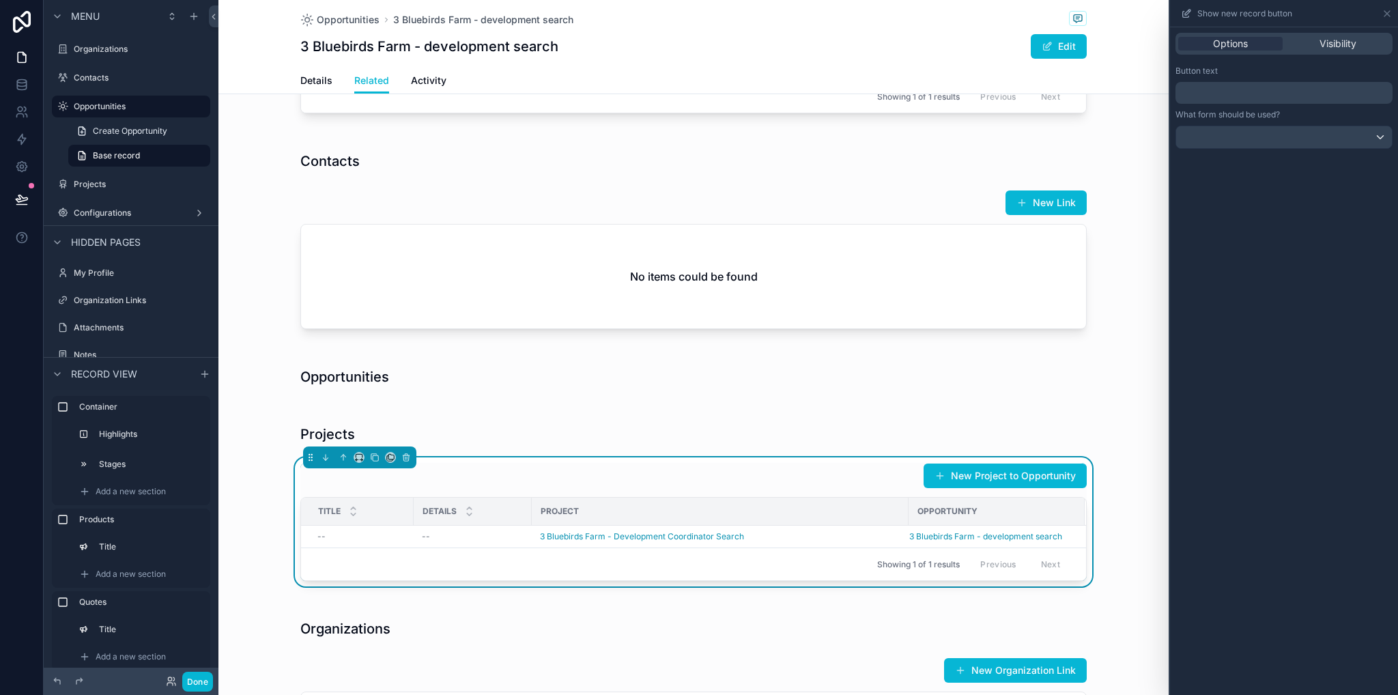
click at [1205, 81] on div "Button text ﻿" at bounding box center [1283, 85] width 217 height 38
click at [1207, 88] on p "﻿" at bounding box center [1285, 93] width 209 height 16
drag, startPoint x: 1312, startPoint y: 427, endPoint x: 1289, endPoint y: 424, distance: 24.0
click at [1311, 427] on div "Options Visibility Button text ******** What form should be used?" at bounding box center [1284, 360] width 228 height 667
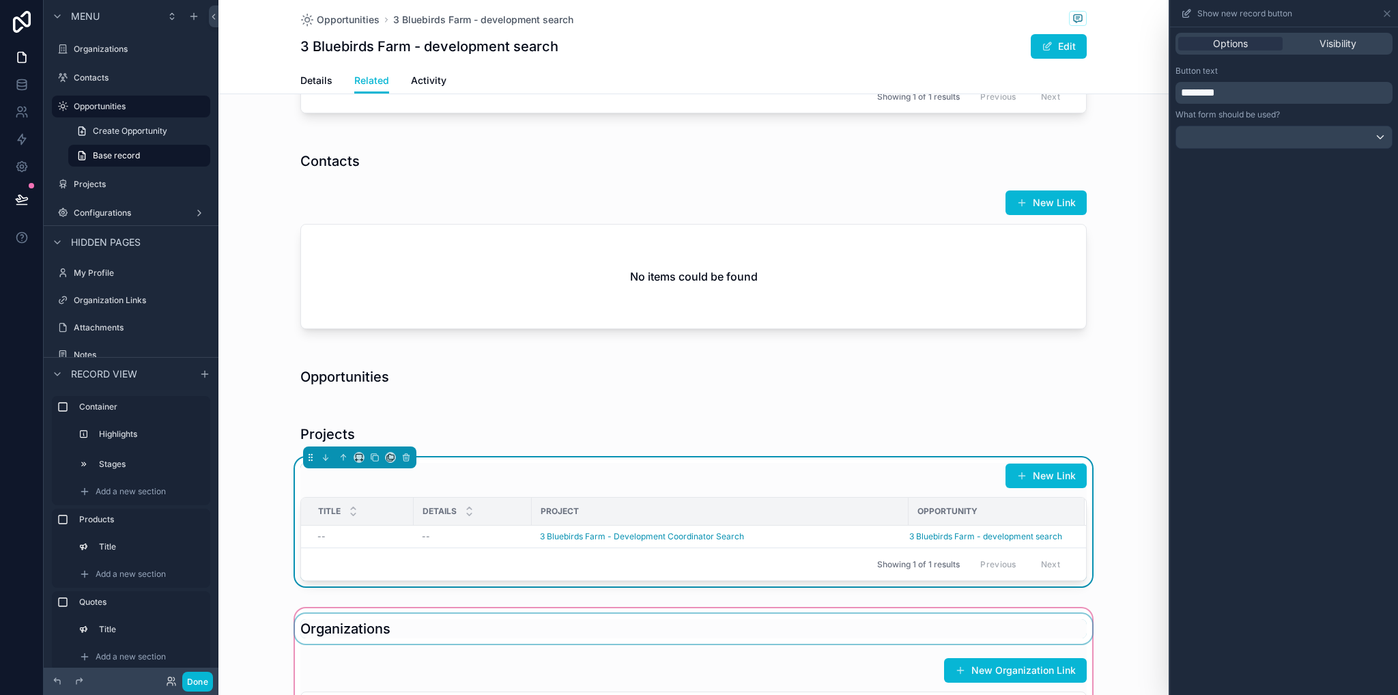
click at [1003, 630] on div "scrollable content" at bounding box center [693, 707] width 950 height 205
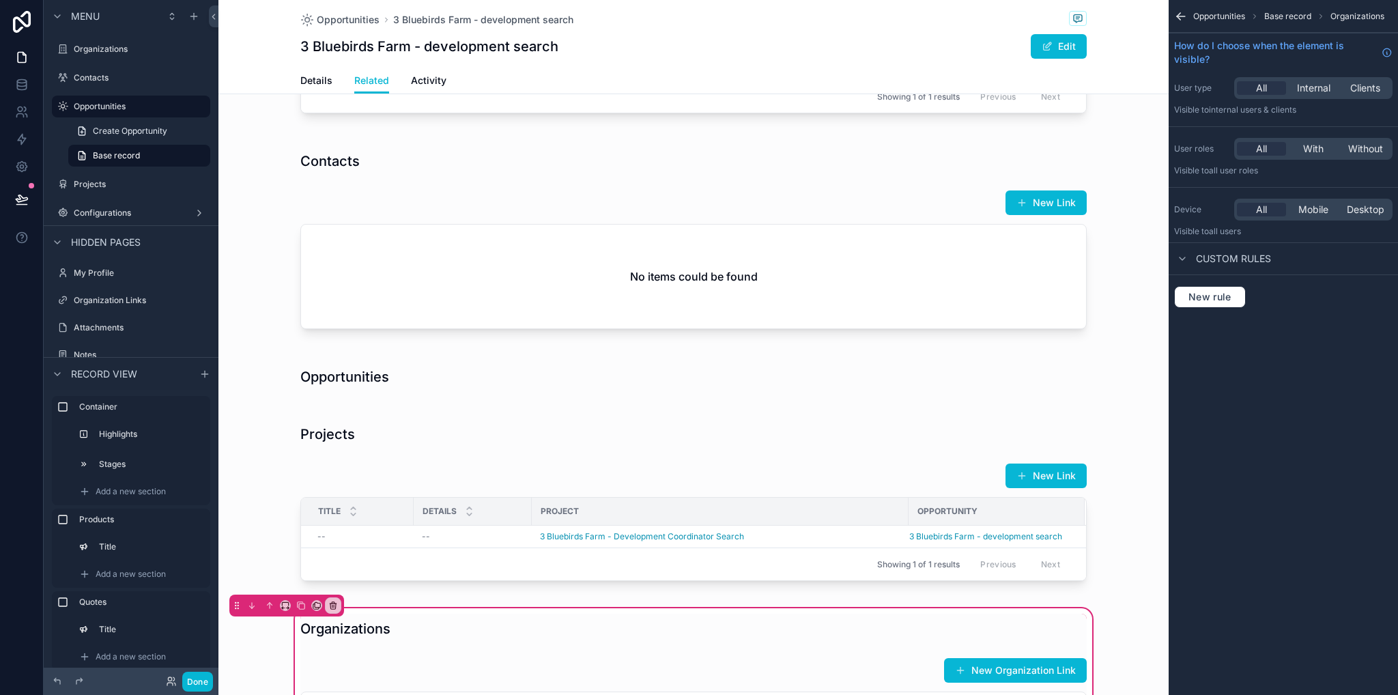
scroll to position [956, 0]
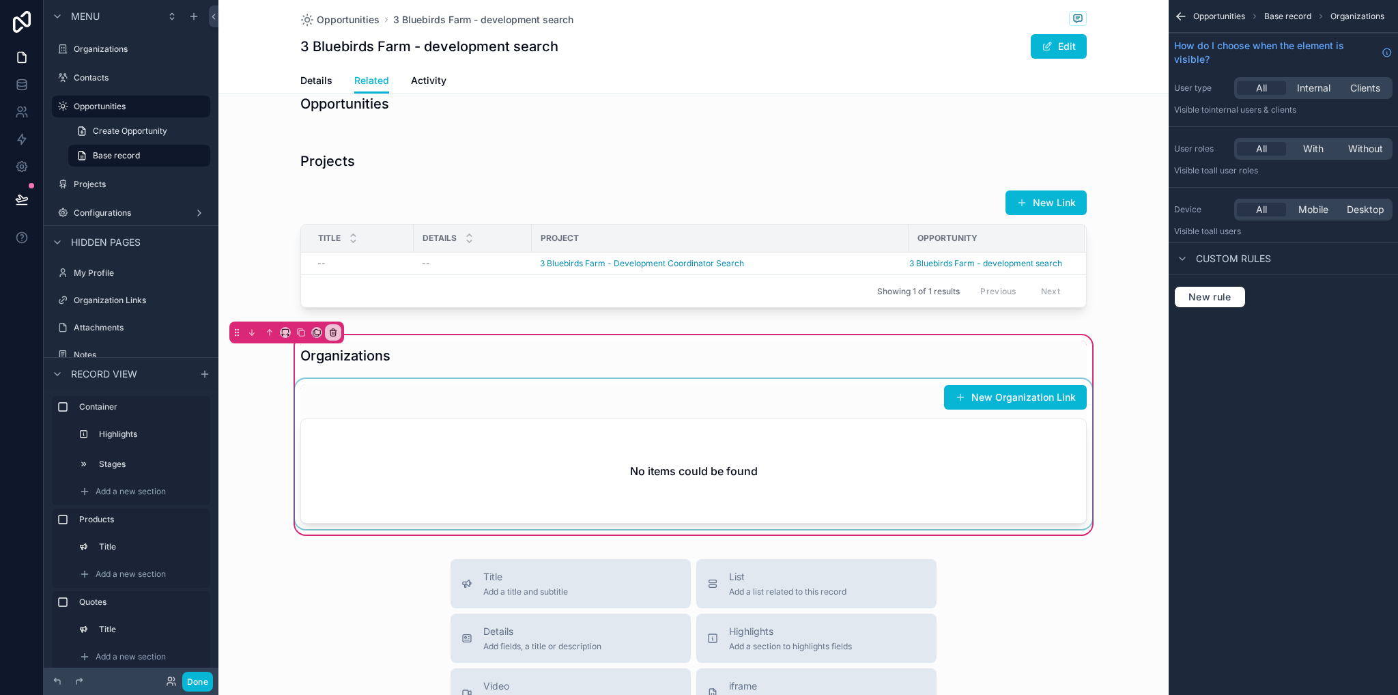
click at [827, 413] on div "scrollable content" at bounding box center [693, 454] width 803 height 150
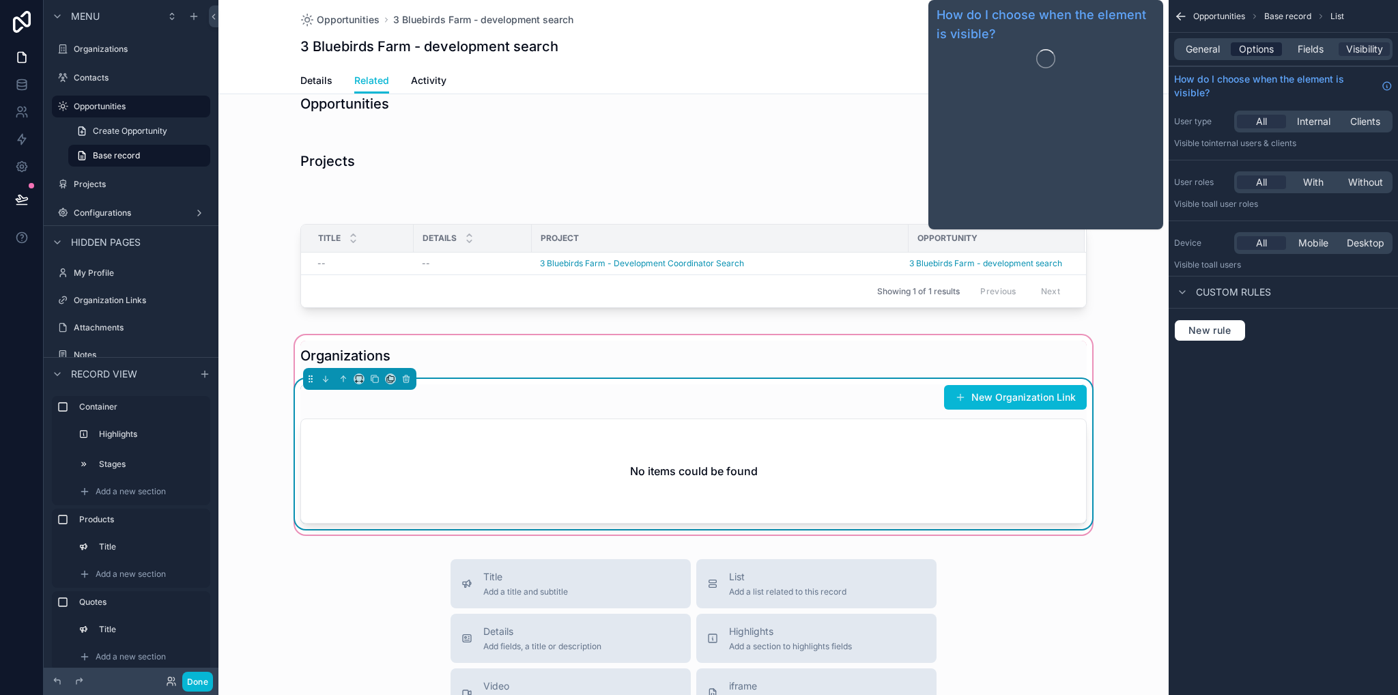
click at [1260, 52] on span "Options" at bounding box center [1256, 49] width 35 height 14
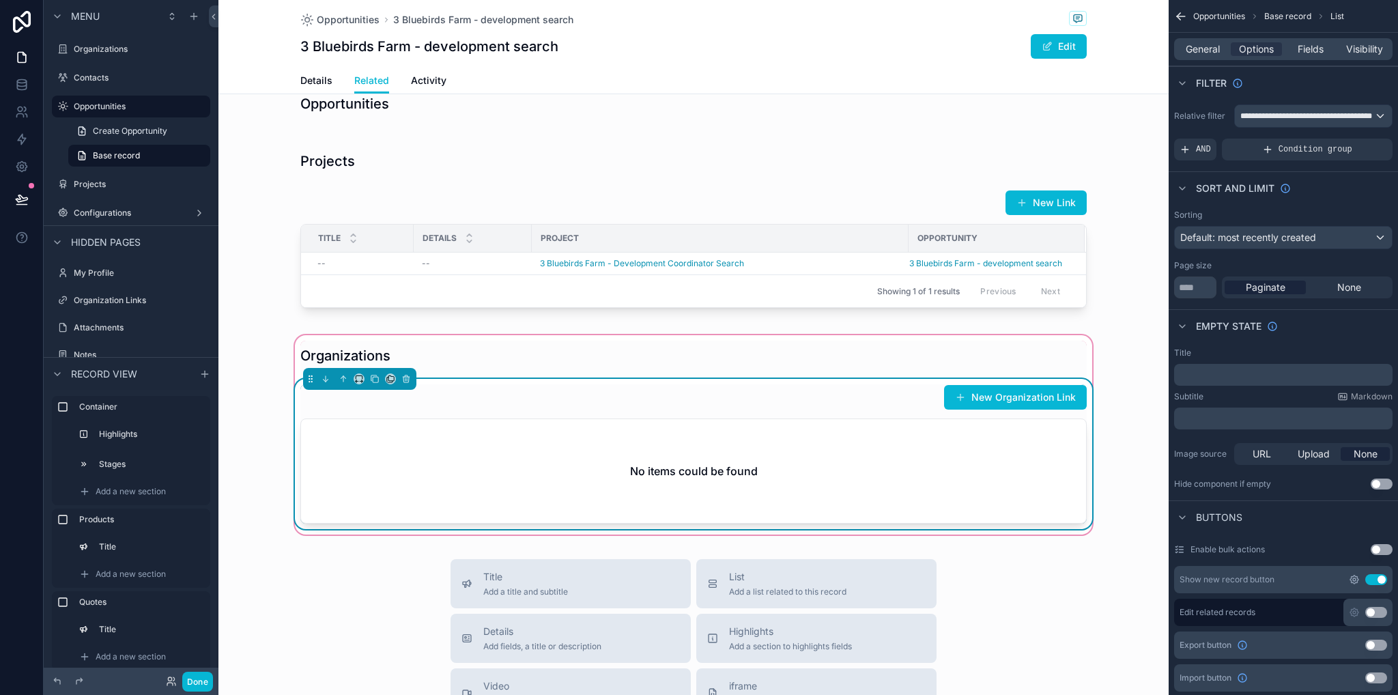
click at [1354, 579] on icon "scrollable content" at bounding box center [1354, 579] width 11 height 11
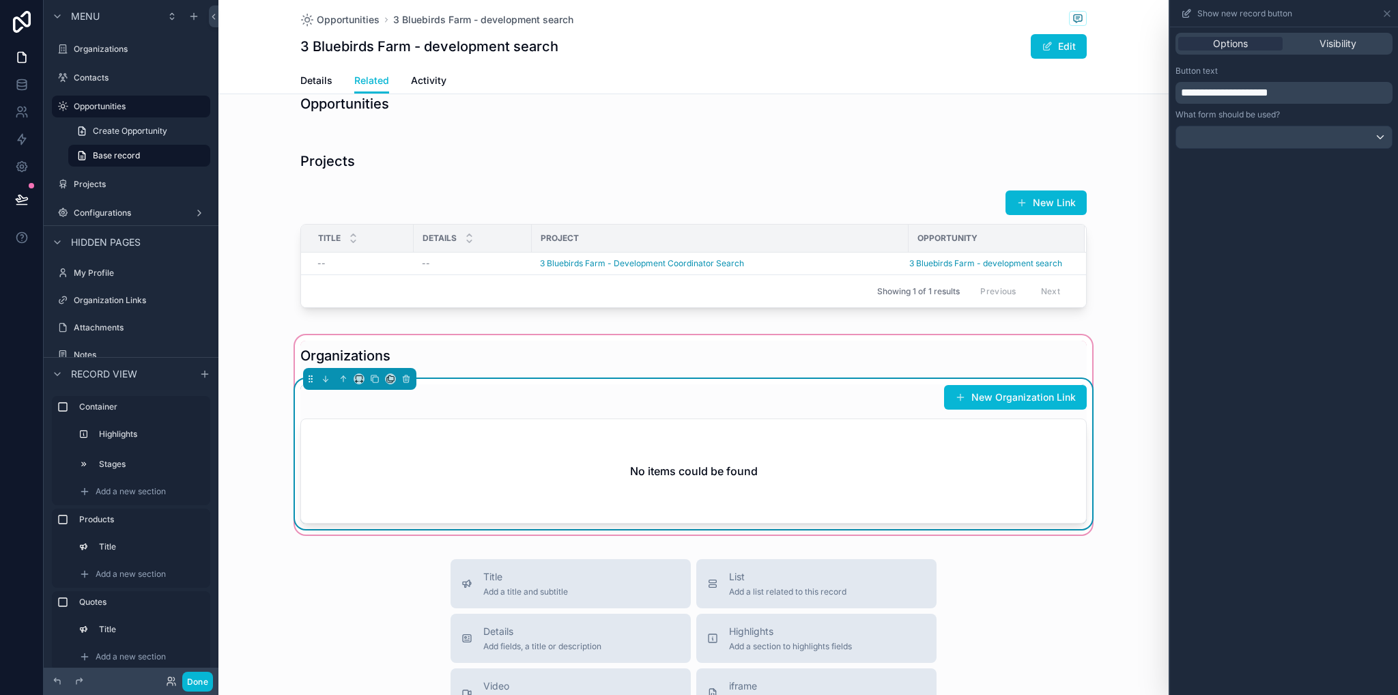
click at [1321, 91] on p "**********" at bounding box center [1285, 93] width 209 height 16
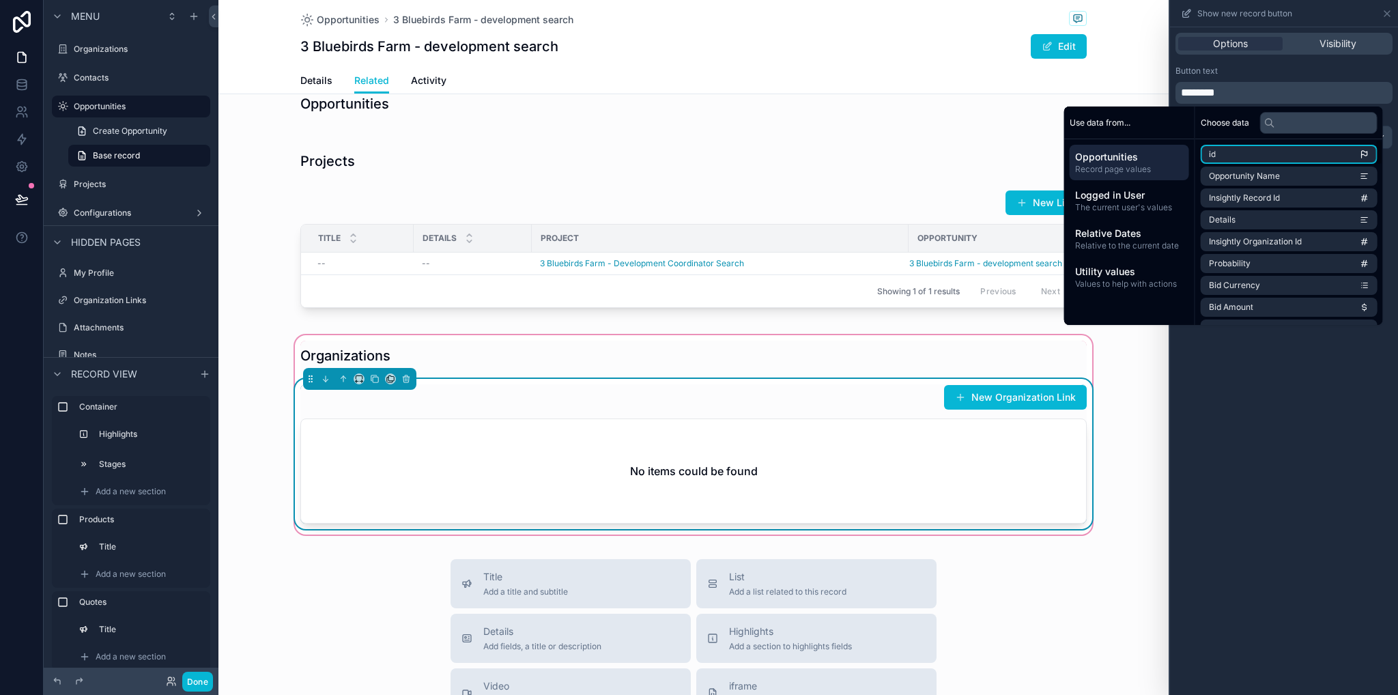
click at [1285, 526] on div "Options Visibility Button text ******** What form should be used?" at bounding box center [1284, 360] width 228 height 667
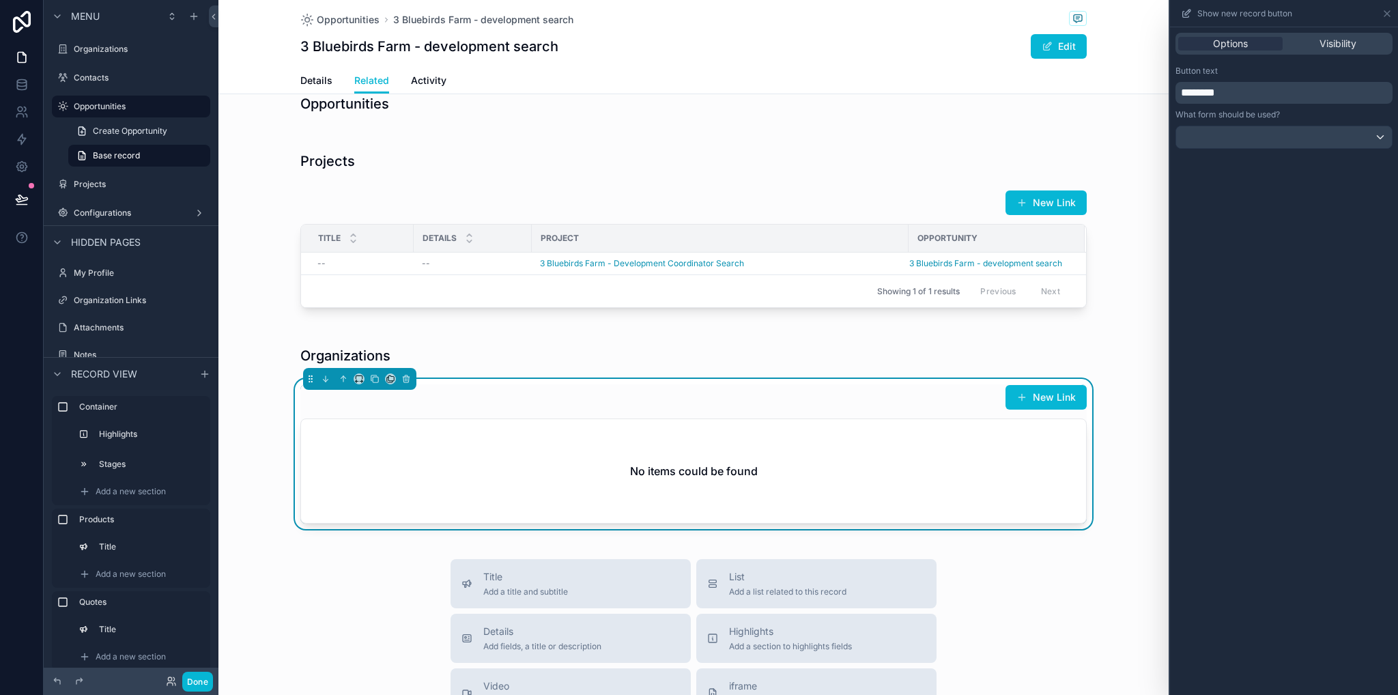
click at [1129, 500] on div "Organizations New Link No items could be found" at bounding box center [693, 434] width 950 height 205
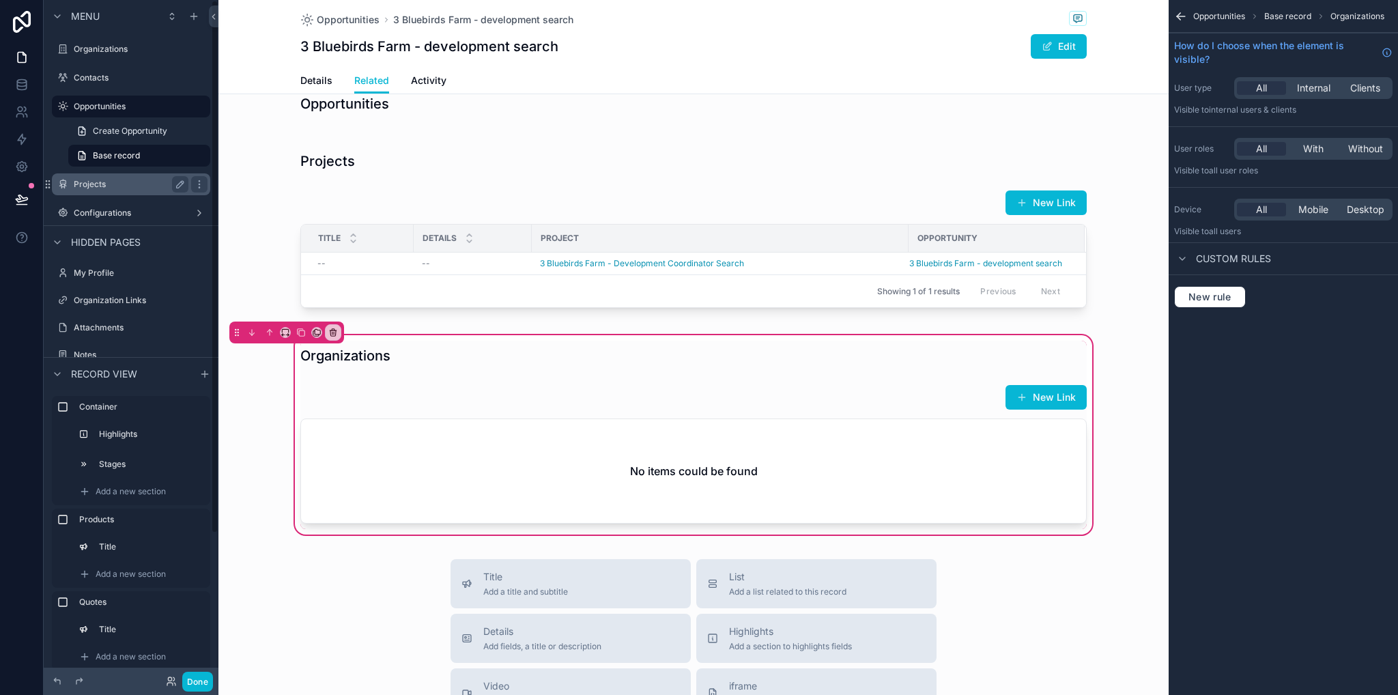
click at [96, 190] on div "Projects" at bounding box center [131, 184] width 115 height 16
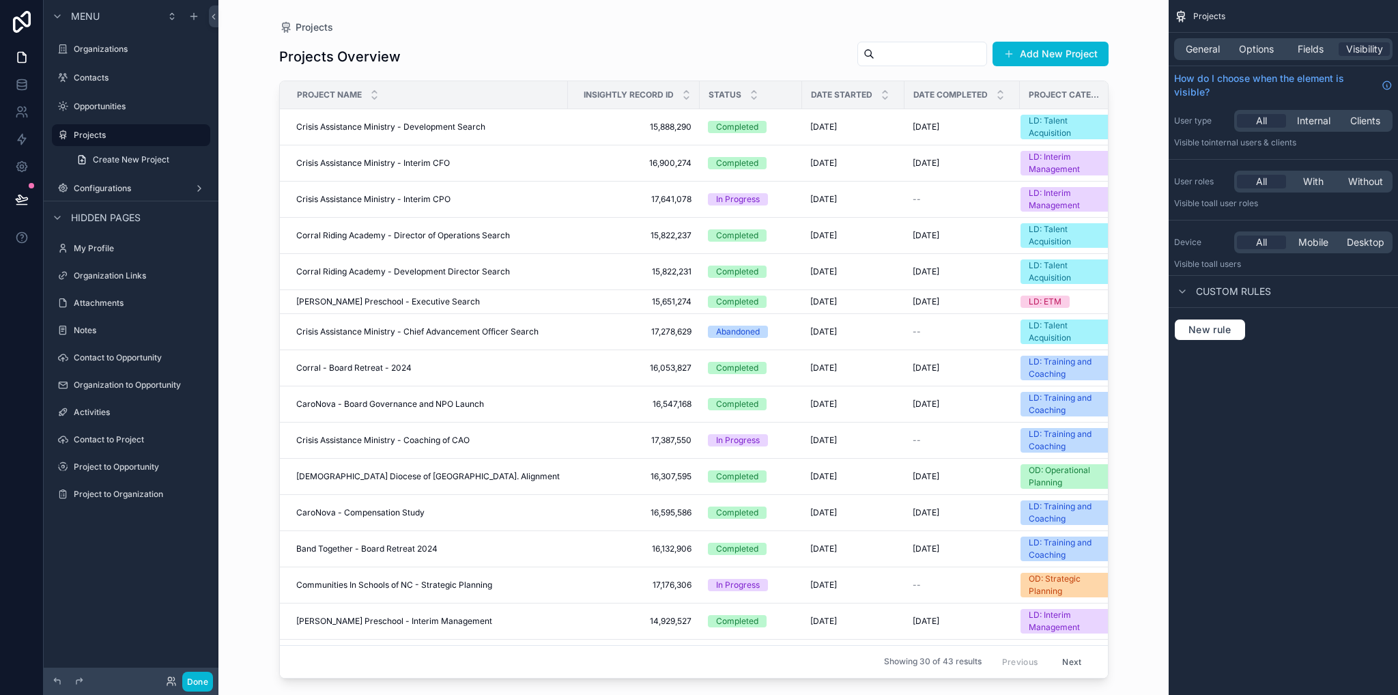
click at [360, 129] on div "scrollable content" at bounding box center [693, 339] width 873 height 678
click at [363, 124] on span "Crisis Assistance Ministry - Development Search" at bounding box center [390, 126] width 189 height 11
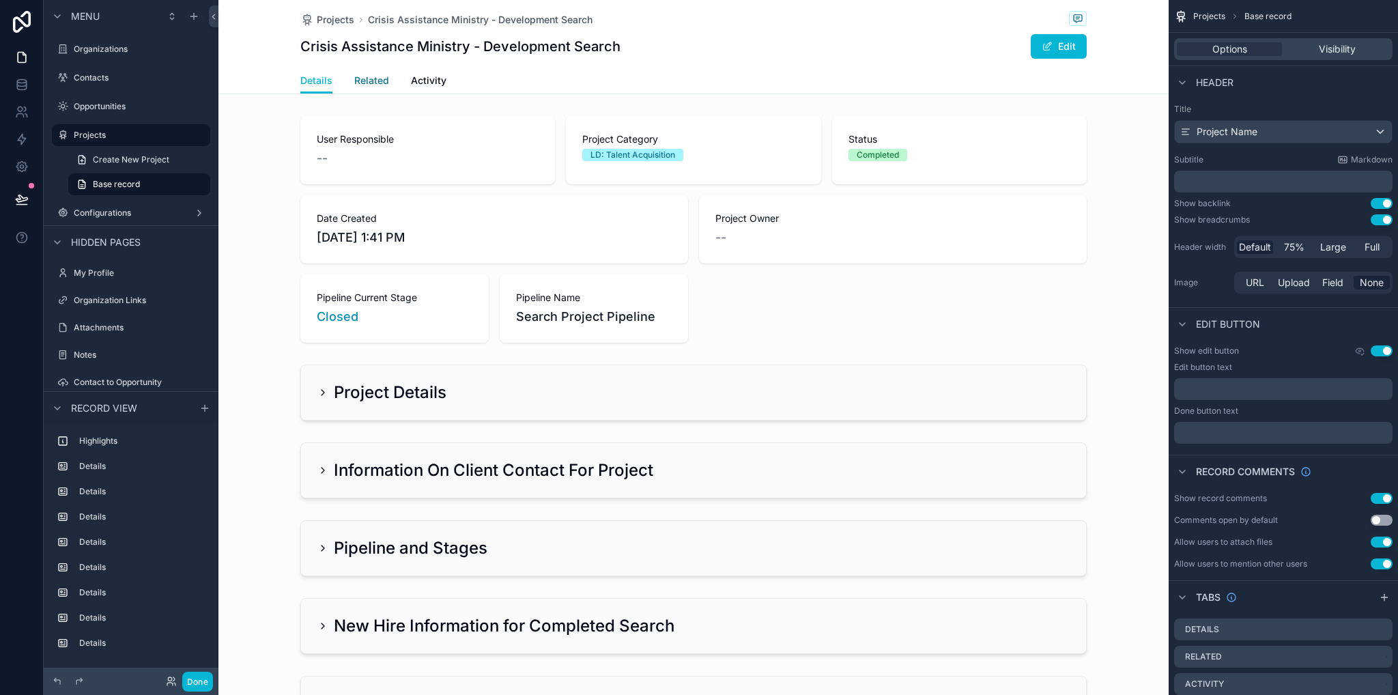
click at [376, 81] on span "Related" at bounding box center [371, 81] width 35 height 14
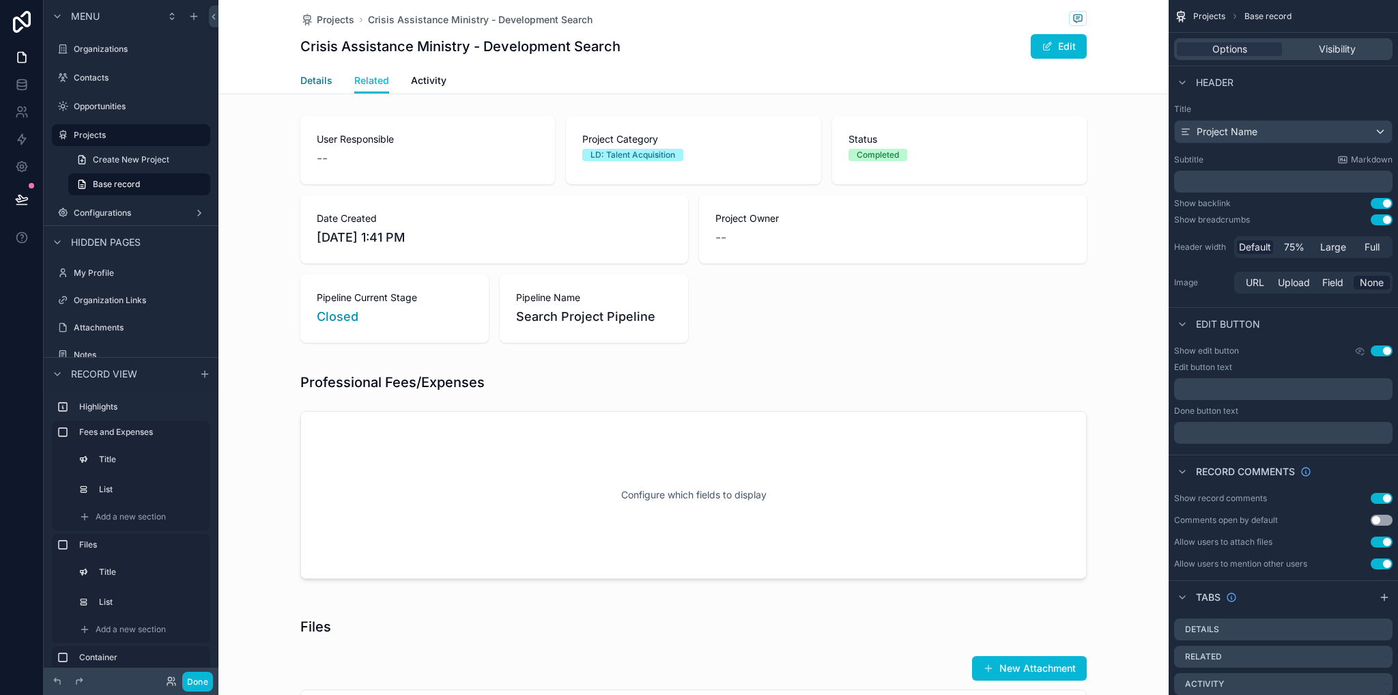
click at [311, 83] on span "Details" at bounding box center [316, 81] width 32 height 14
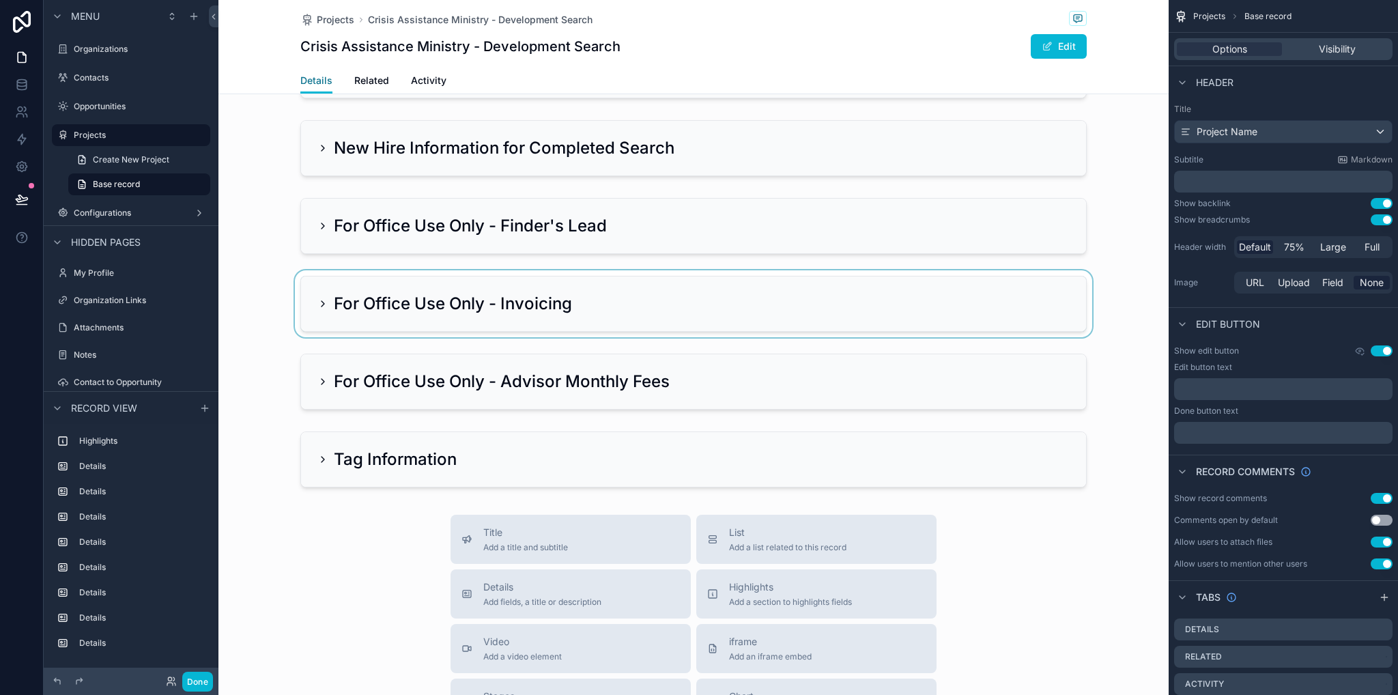
scroll to position [68, 0]
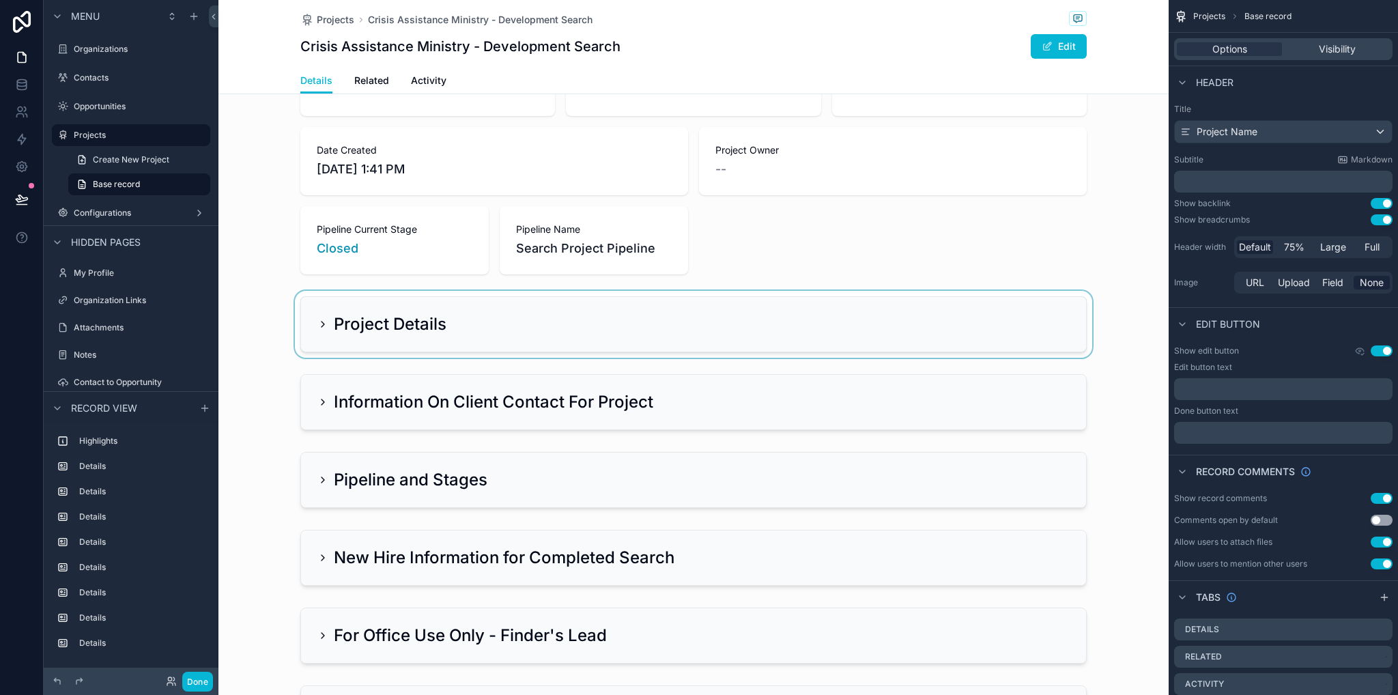
click at [320, 318] on div "scrollable content" at bounding box center [693, 324] width 950 height 67
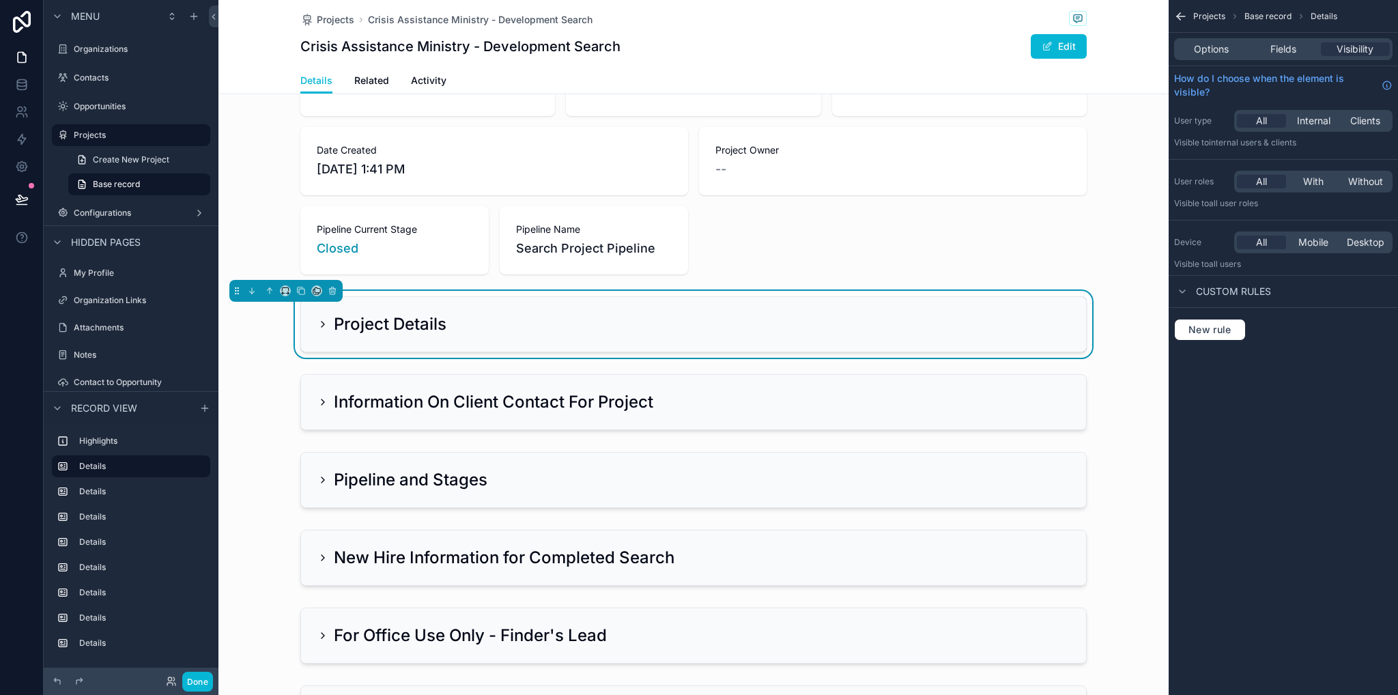
click at [319, 328] on icon "scrollable content" at bounding box center [322, 324] width 11 height 11
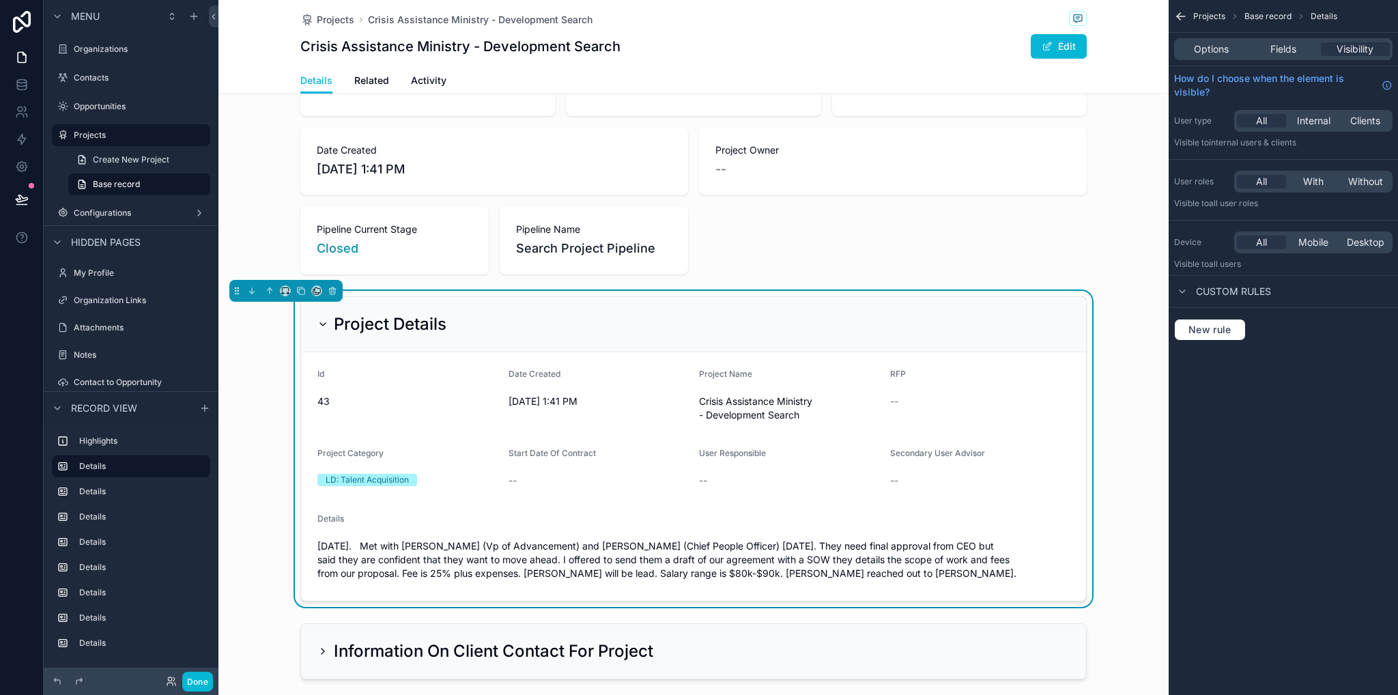
drag, startPoint x: 268, startPoint y: 372, endPoint x: 268, endPoint y: 363, distance: 8.9
click at [266, 372] on div "Project Details Id 43 Date Created 12/12/2023 1:41 PM Project Name Crisis Assis…" at bounding box center [693, 449] width 950 height 316
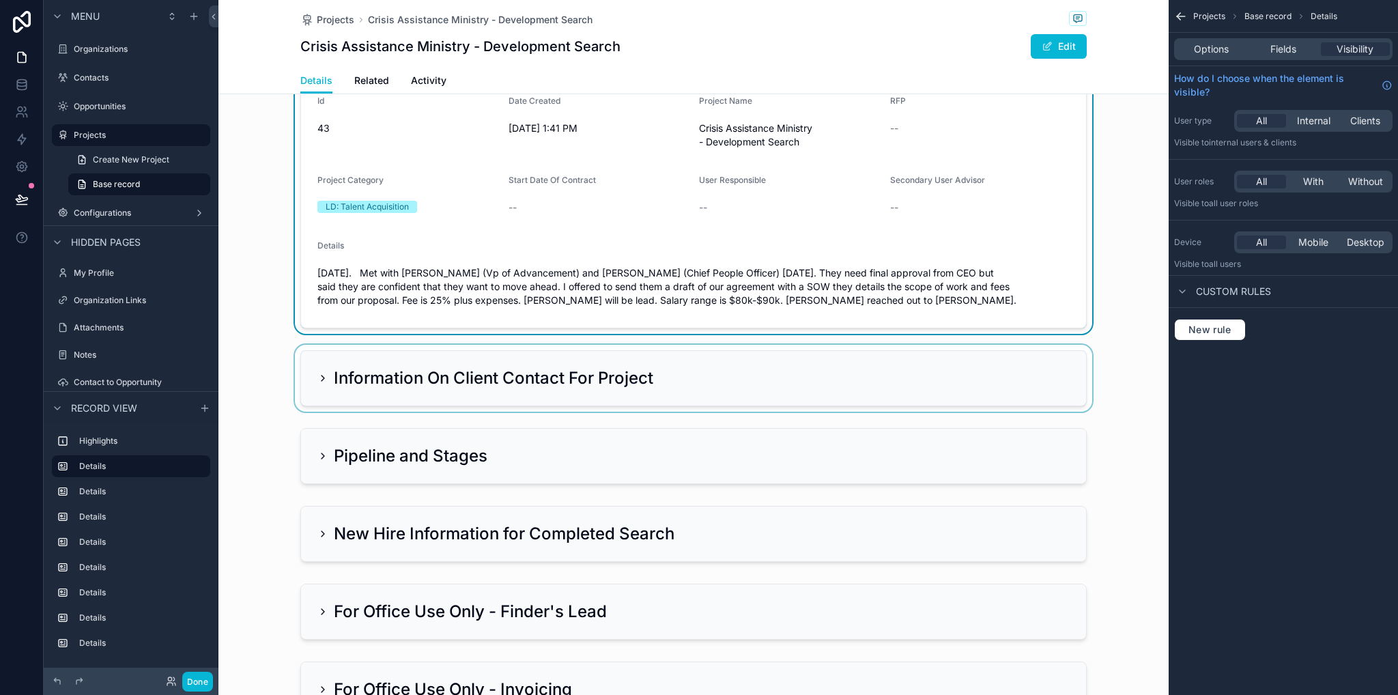
click at [358, 362] on div "scrollable content" at bounding box center [693, 378] width 950 height 67
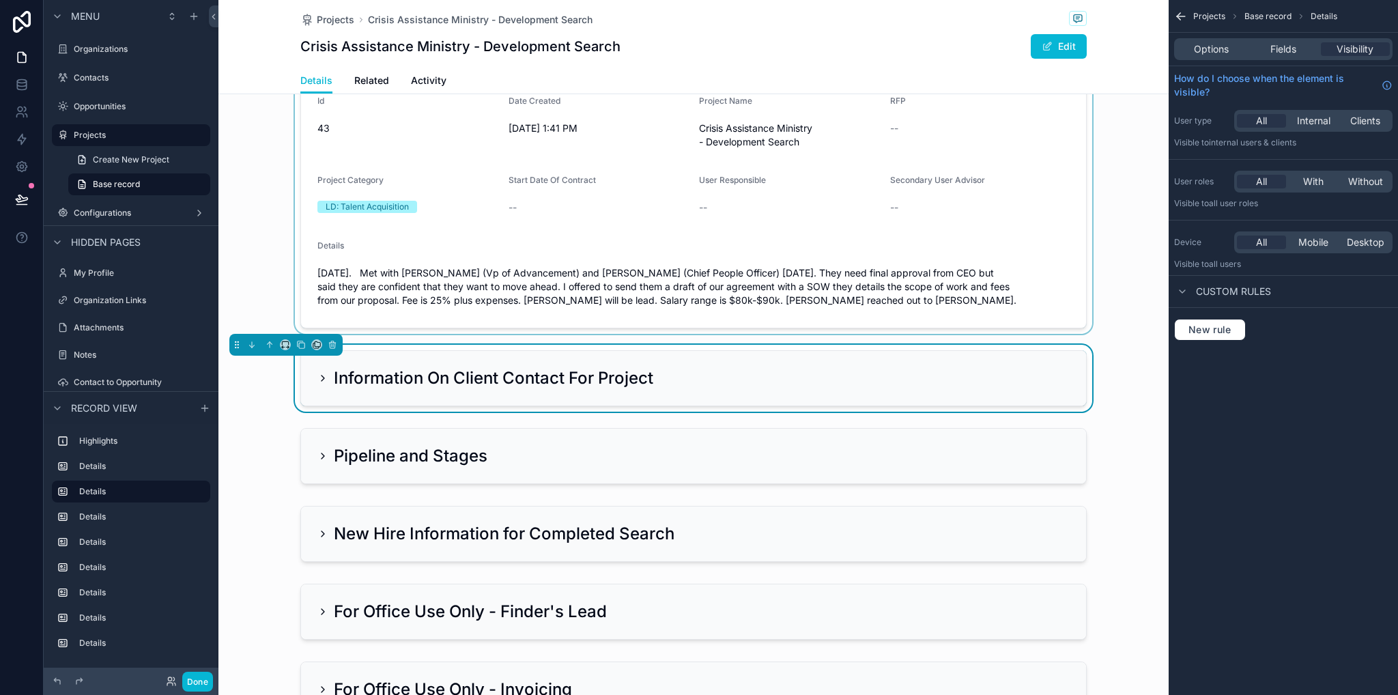
click at [317, 382] on icon "scrollable content" at bounding box center [322, 378] width 11 height 11
click at [317, 380] on icon "scrollable content" at bounding box center [322, 378] width 11 height 11
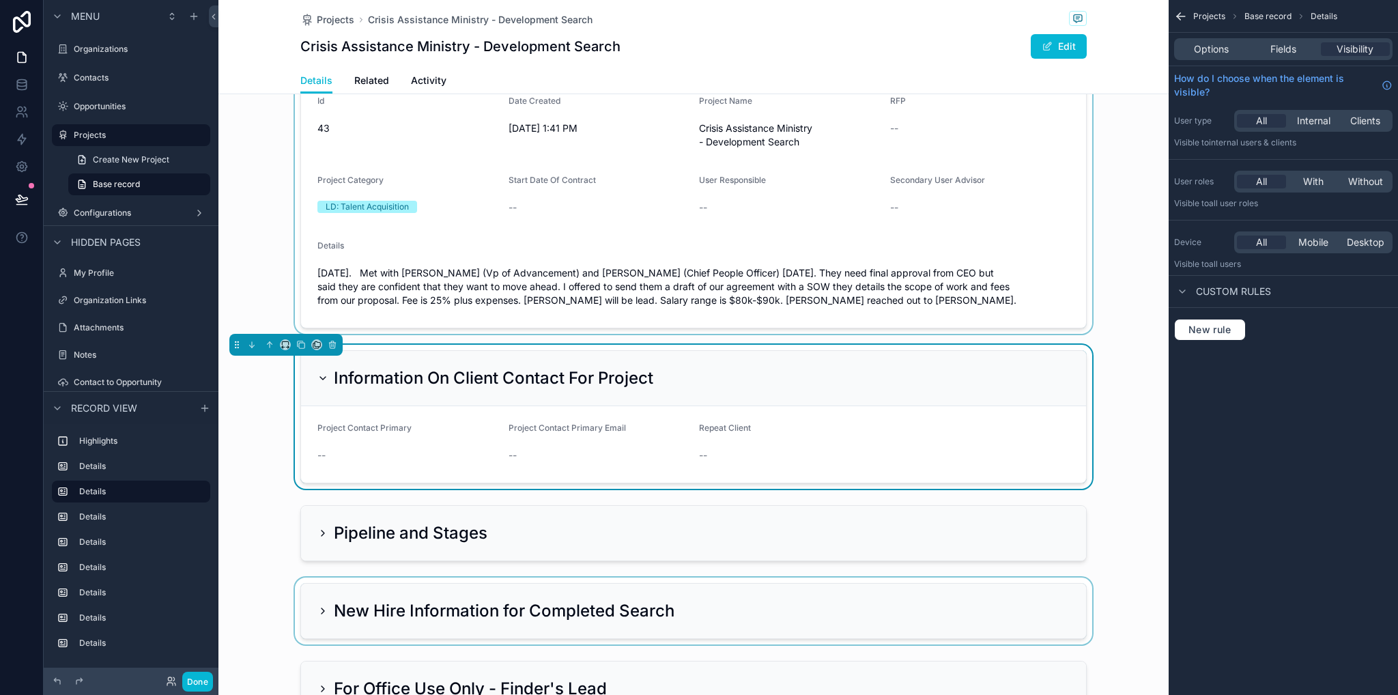
scroll to position [546, 0]
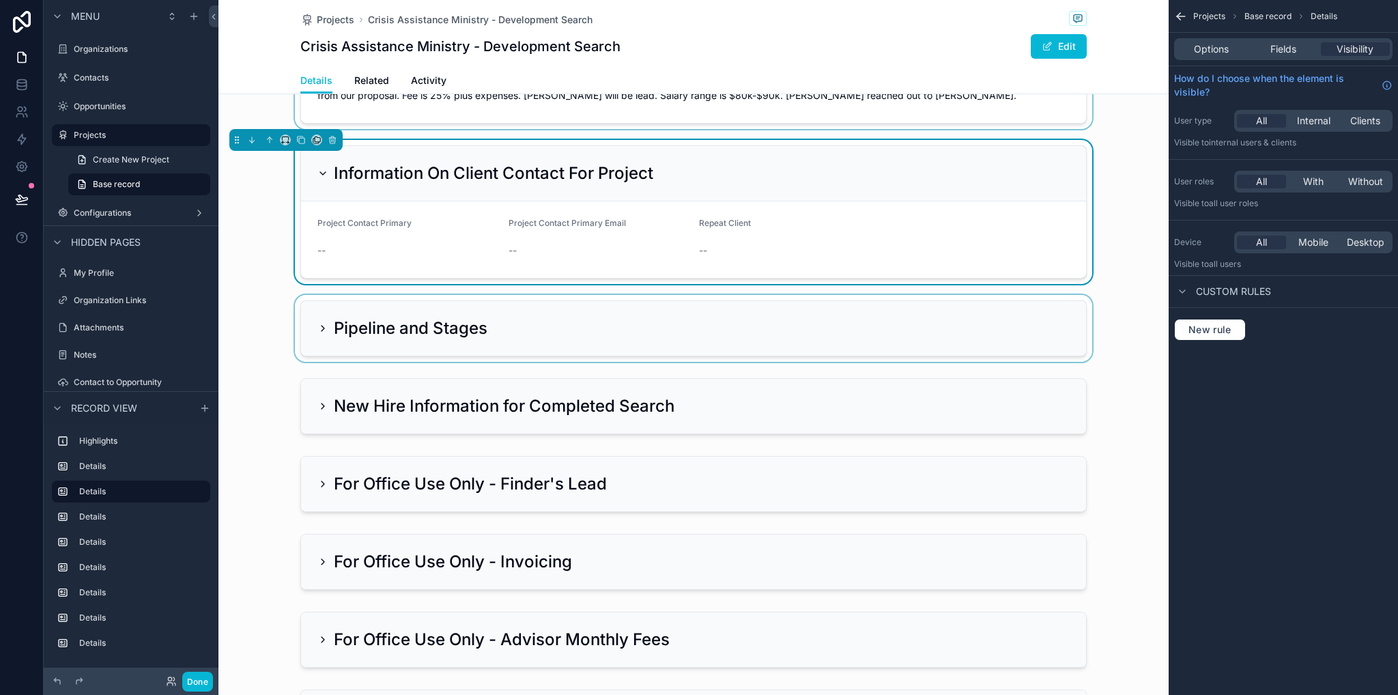
click at [344, 315] on div "scrollable content" at bounding box center [693, 328] width 950 height 67
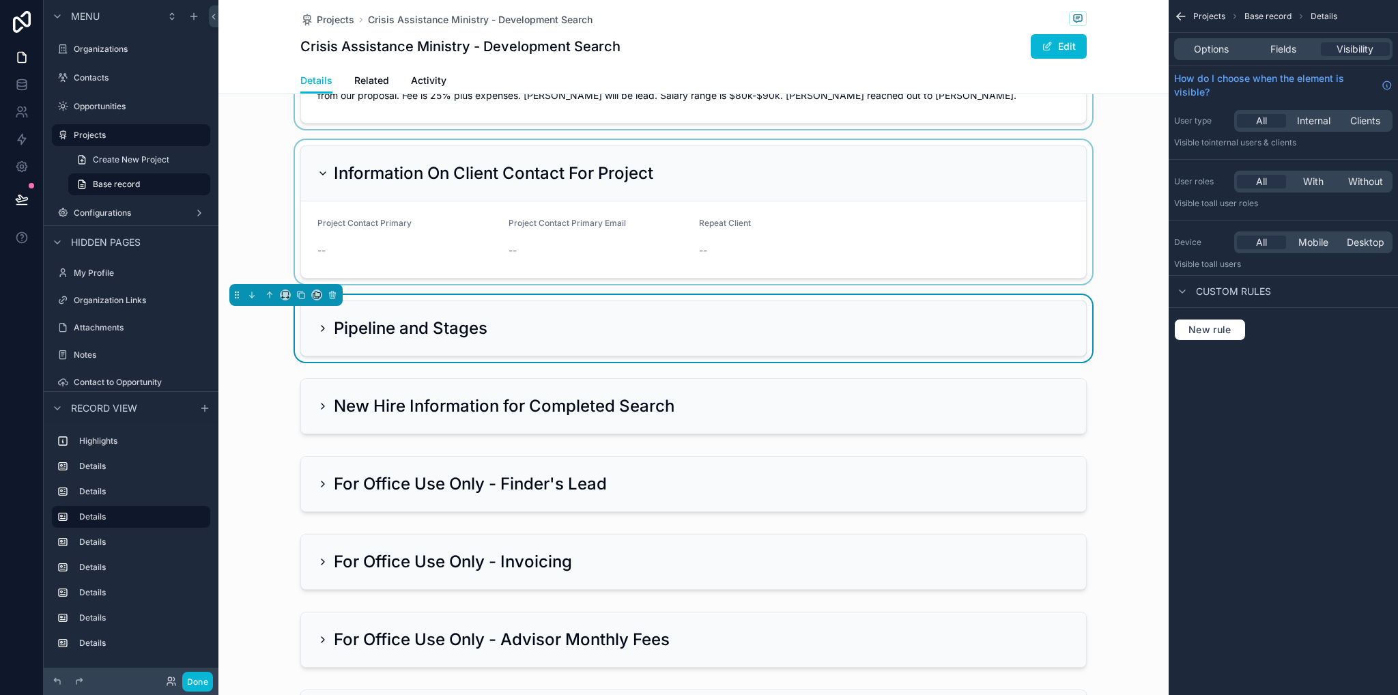
click at [311, 332] on div "Pipeline and Stages" at bounding box center [693, 328] width 785 height 55
click at [317, 330] on icon "scrollable content" at bounding box center [322, 328] width 11 height 11
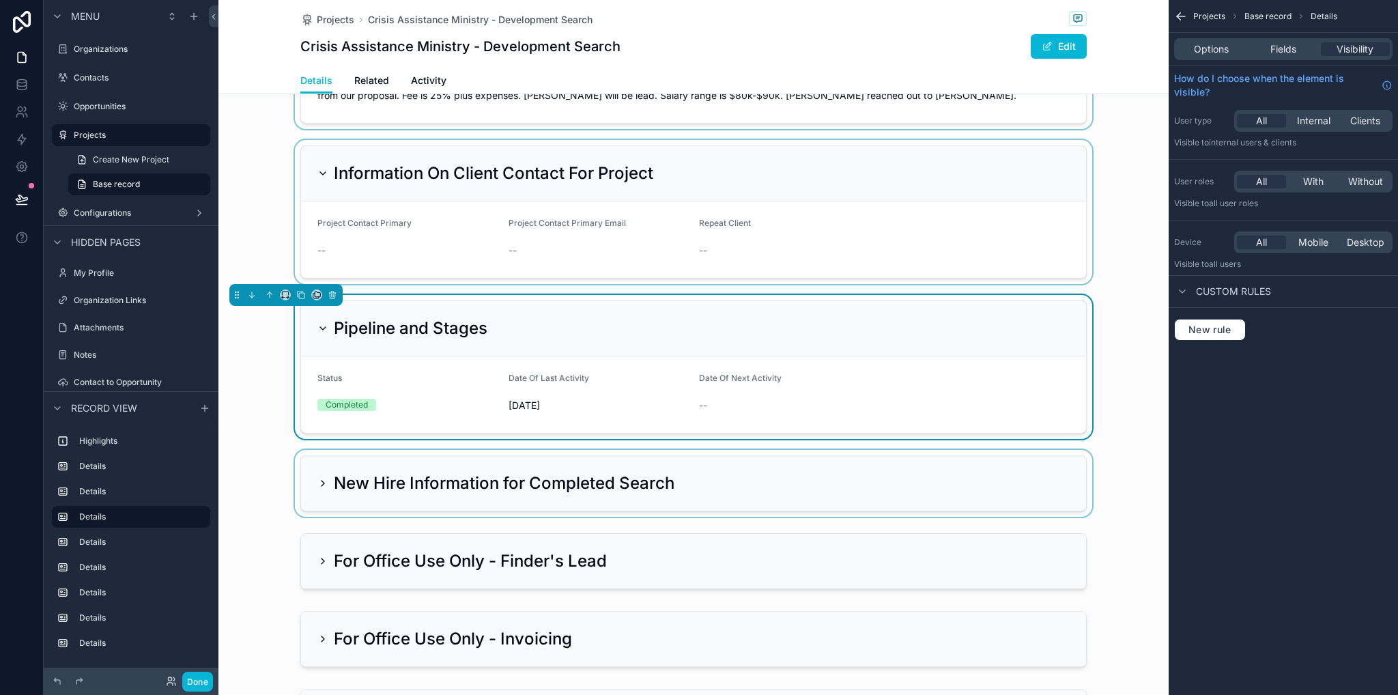
click at [324, 487] on div "scrollable content" at bounding box center [693, 483] width 950 height 67
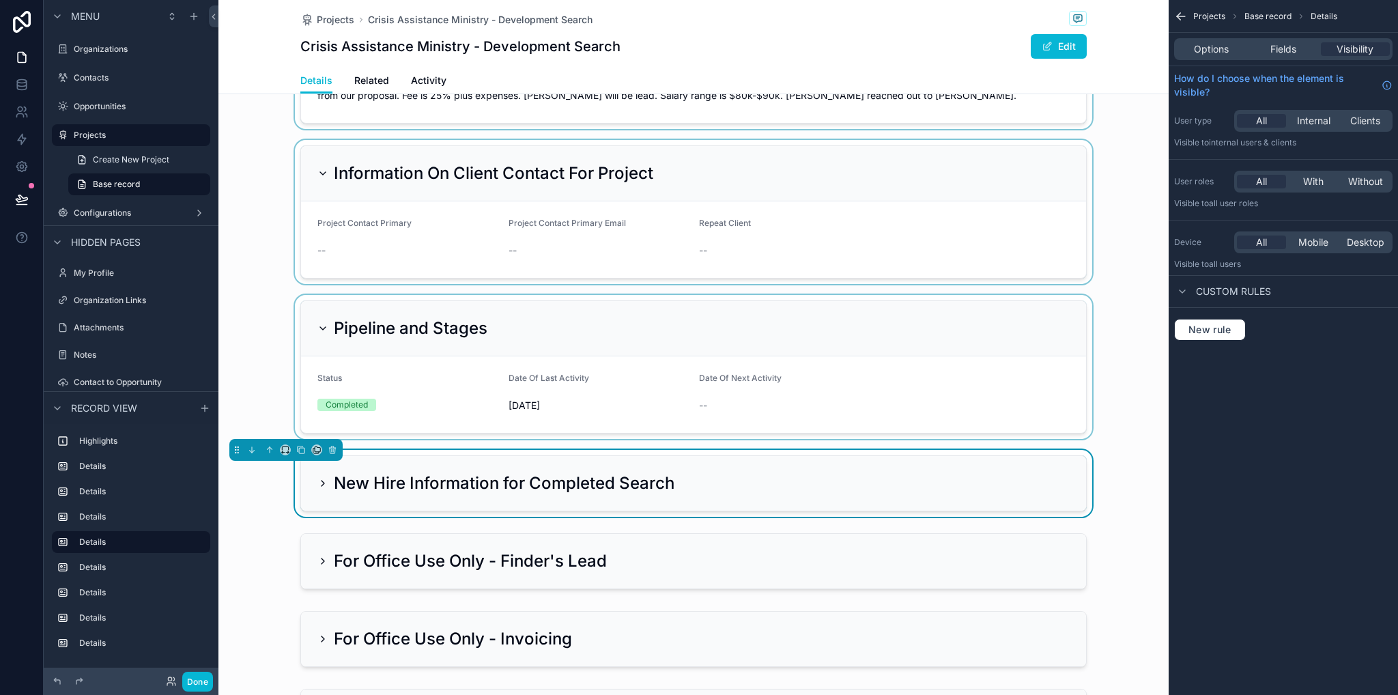
click at [321, 484] on icon "scrollable content" at bounding box center [322, 483] width 11 height 11
click at [317, 481] on icon "scrollable content" at bounding box center [322, 483] width 11 height 11
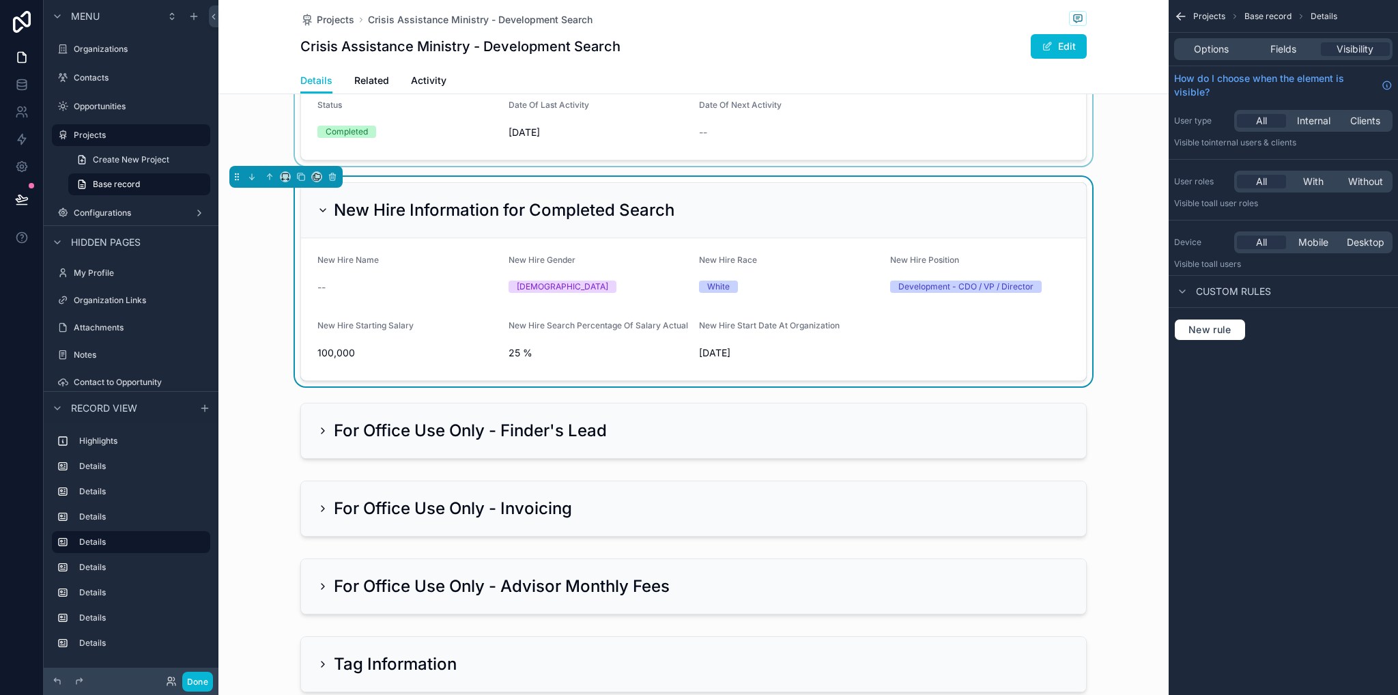
scroll to position [956, 0]
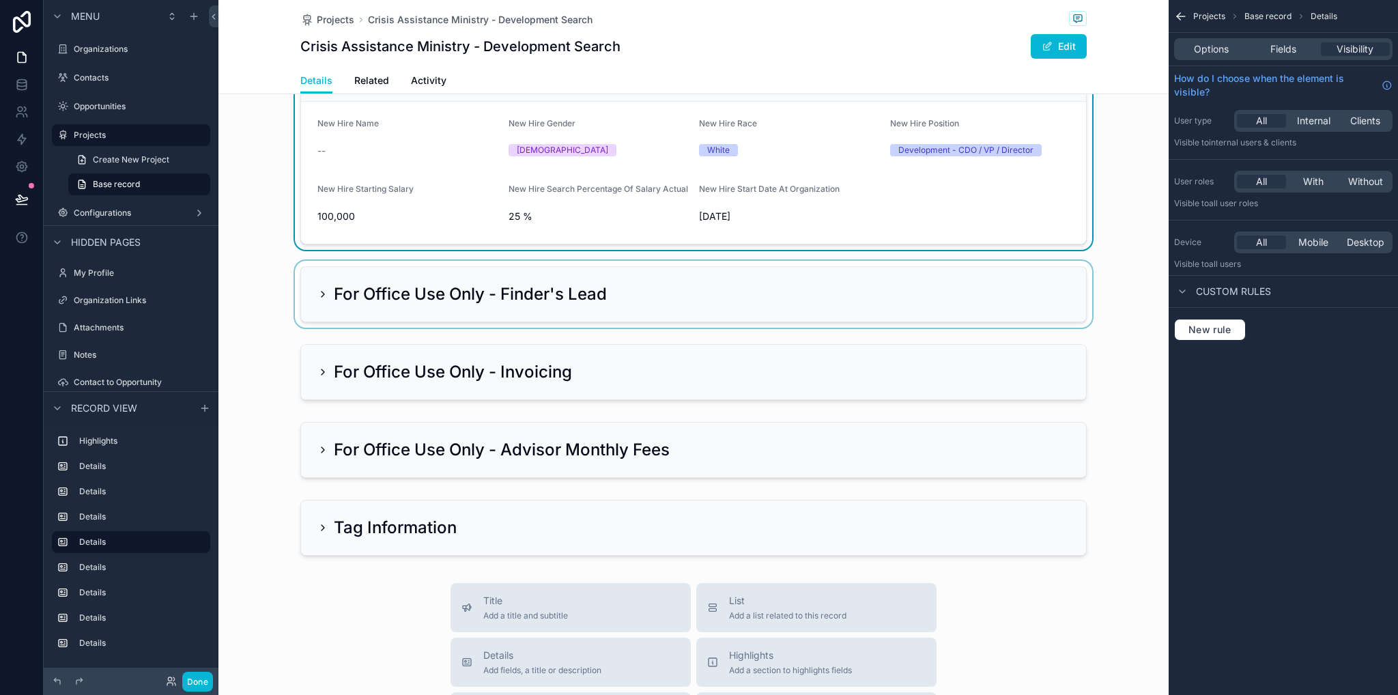
click at [321, 293] on div "scrollable content" at bounding box center [693, 294] width 950 height 67
click at [317, 293] on icon "scrollable content" at bounding box center [322, 294] width 11 height 11
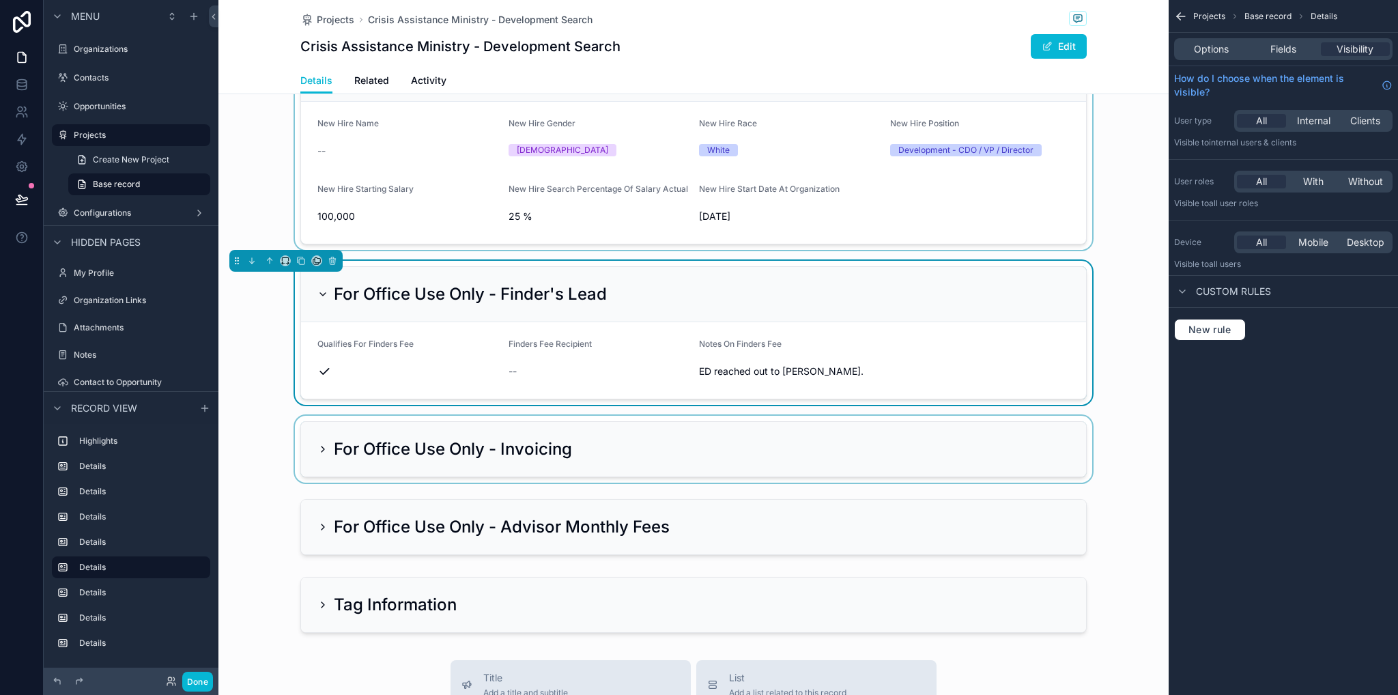
click at [312, 446] on div "scrollable content" at bounding box center [693, 449] width 950 height 67
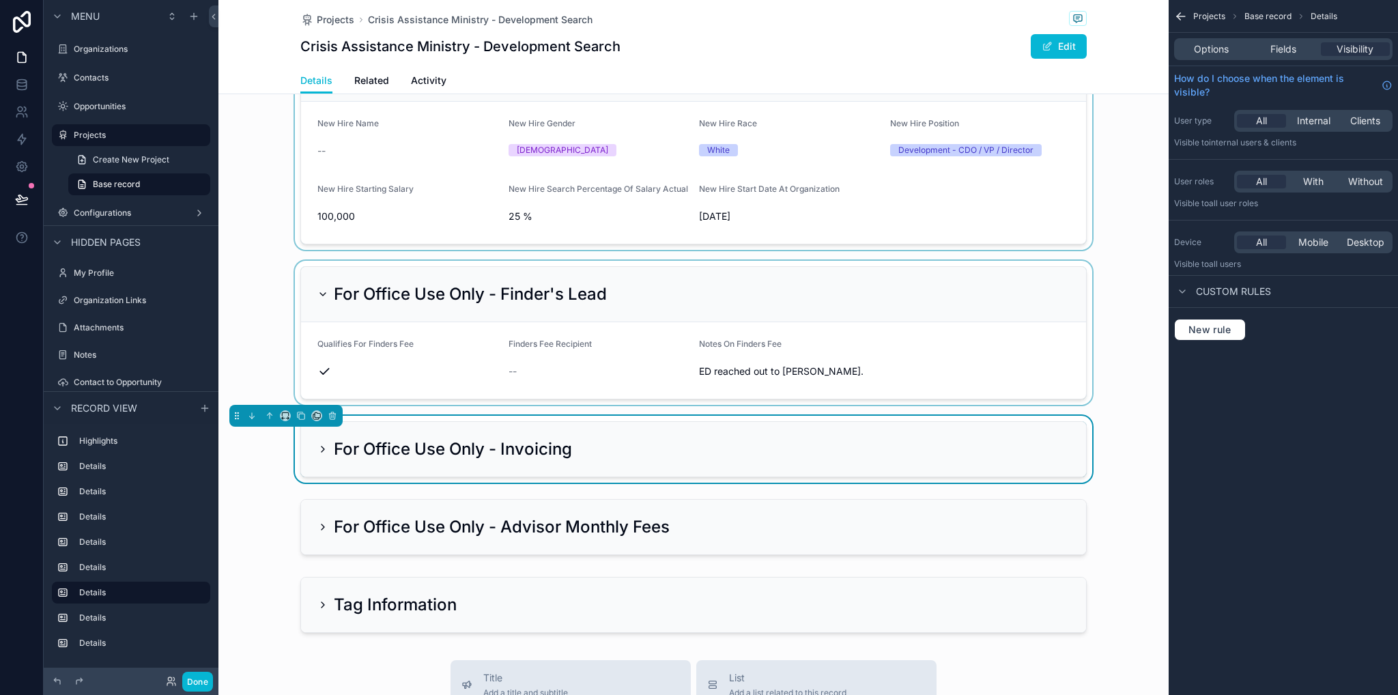
click at [317, 449] on icon "scrollable content" at bounding box center [322, 449] width 11 height 11
click at [319, 446] on icon "scrollable content" at bounding box center [322, 449] width 11 height 11
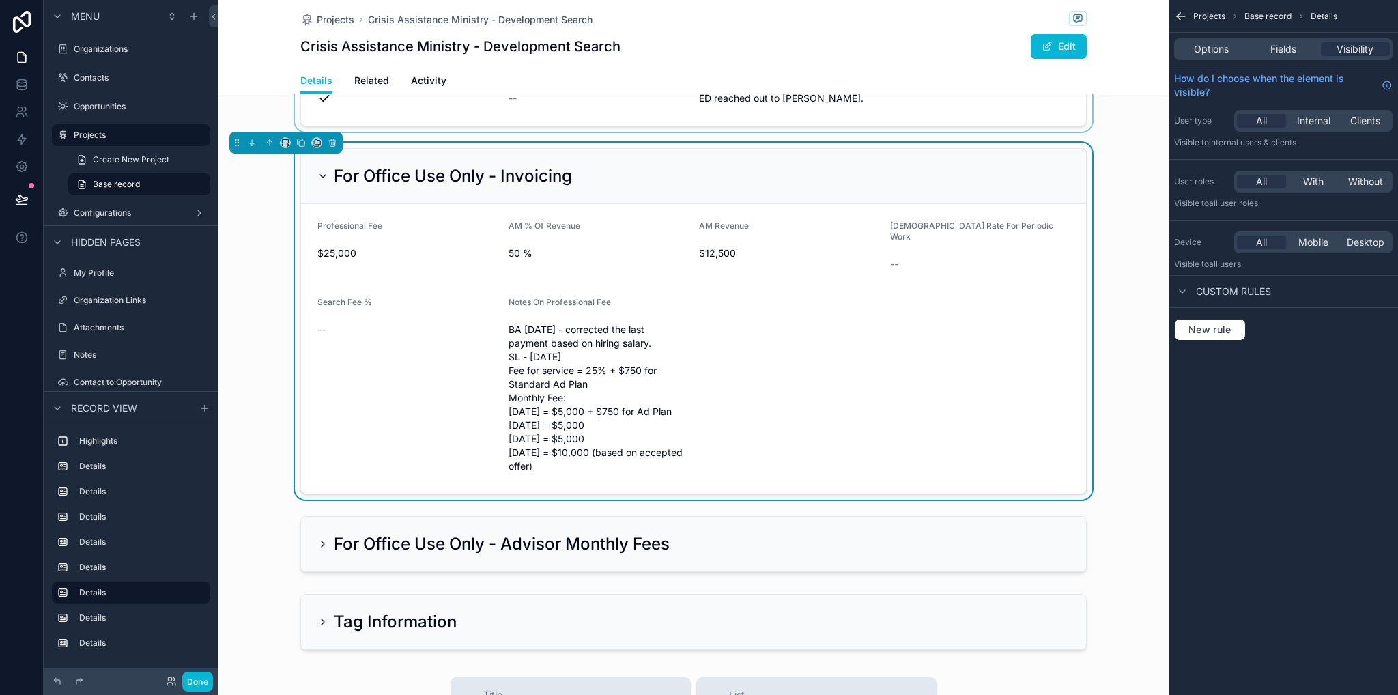
scroll to position [1433, 0]
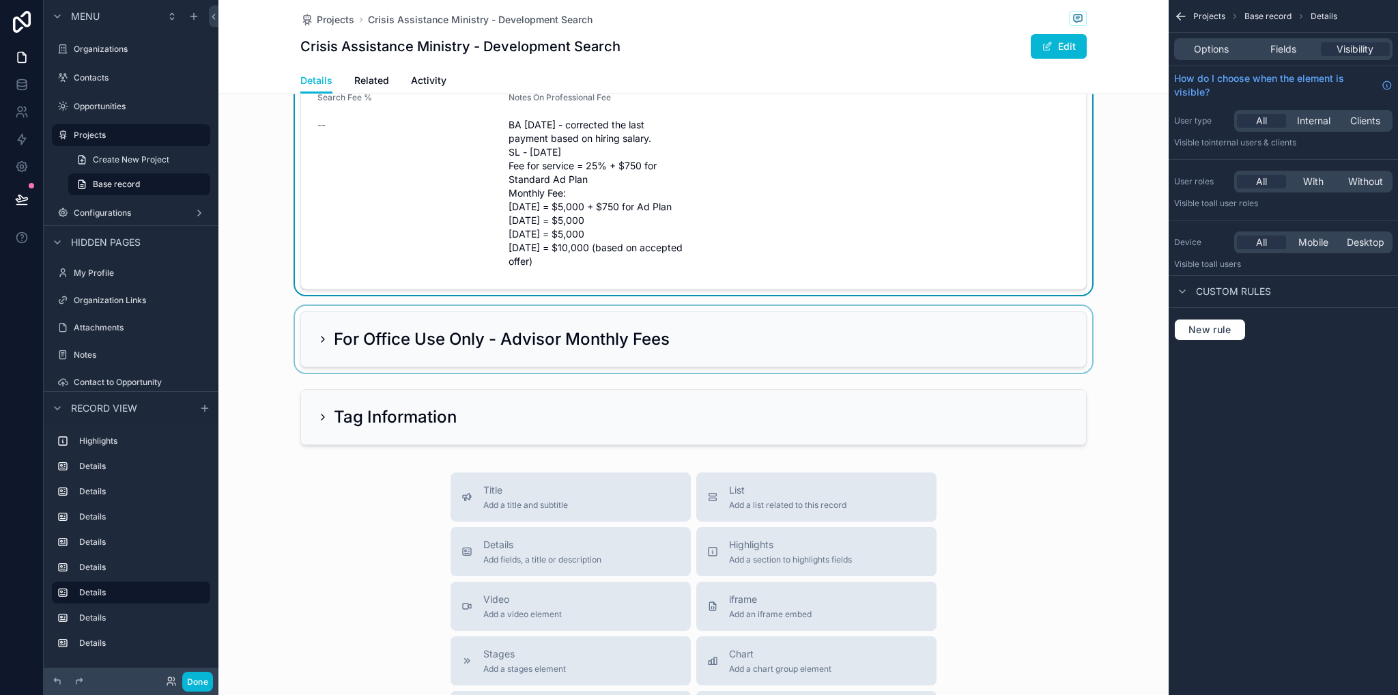
click at [317, 324] on div "scrollable content" at bounding box center [693, 339] width 950 height 67
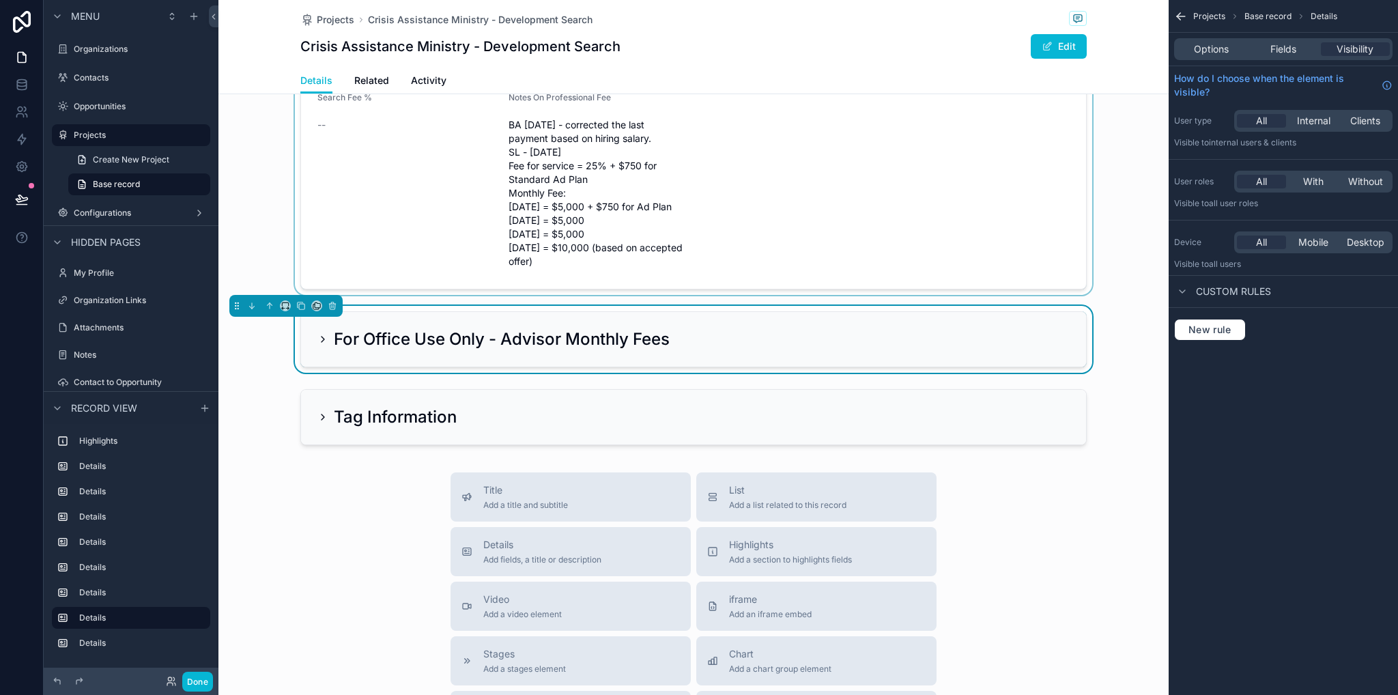
click at [321, 336] on icon "scrollable content" at bounding box center [322, 338] width 3 height 5
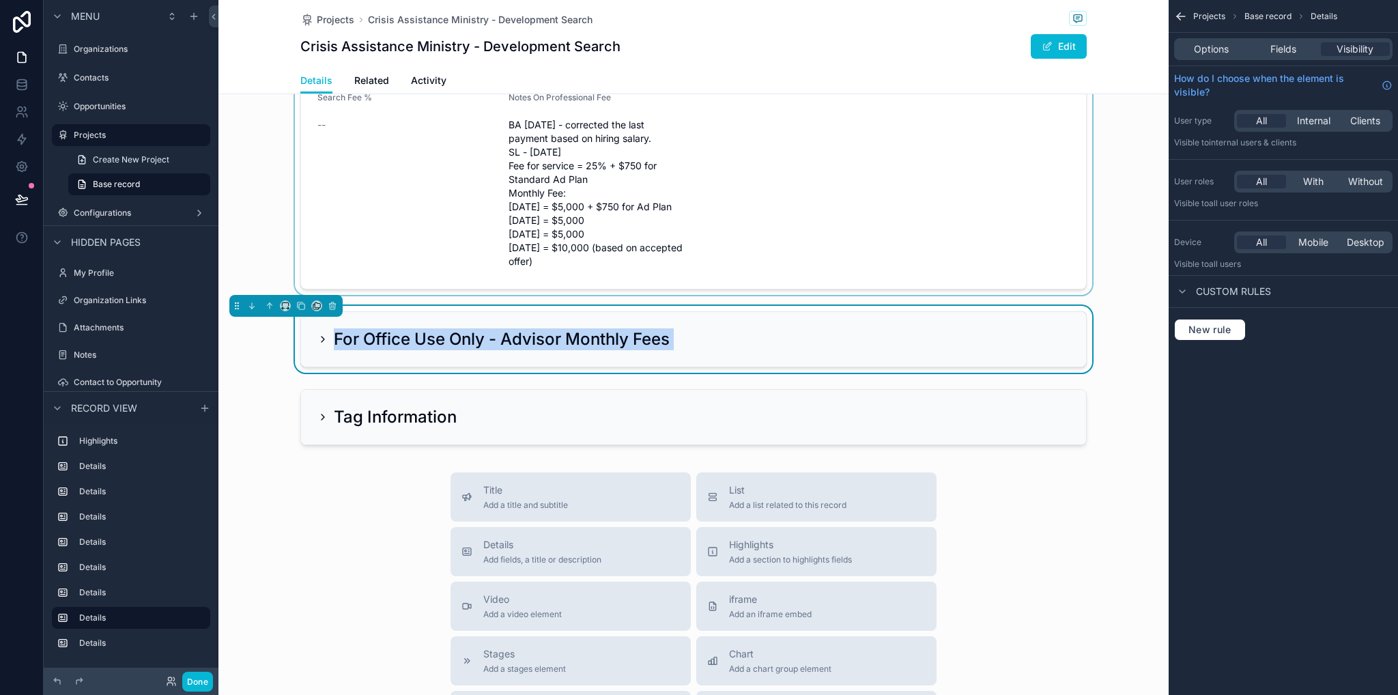
click at [317, 334] on icon "scrollable content" at bounding box center [322, 339] width 11 height 11
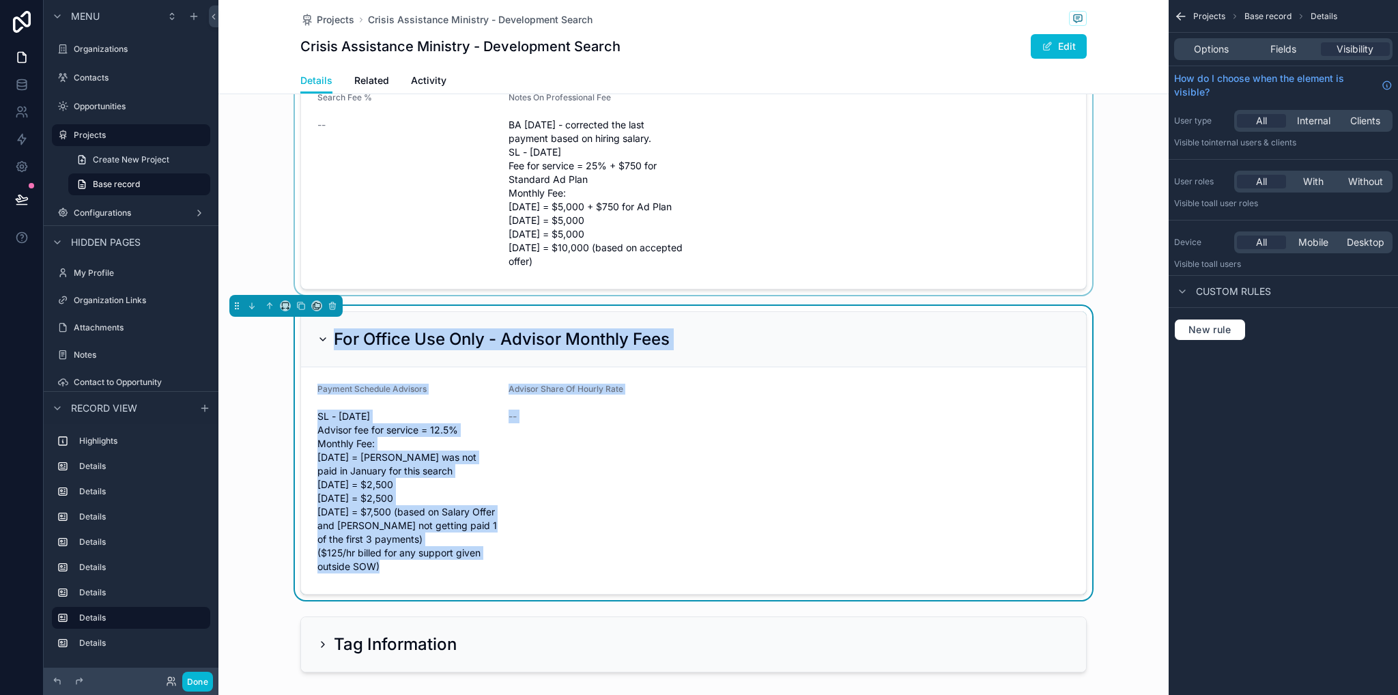
click at [332, 475] on span "SL - 12/19/2024 Advisor fee for service = 12.5% Monthly Fee: Jan 2024 = Katie w…" at bounding box center [407, 492] width 180 height 164
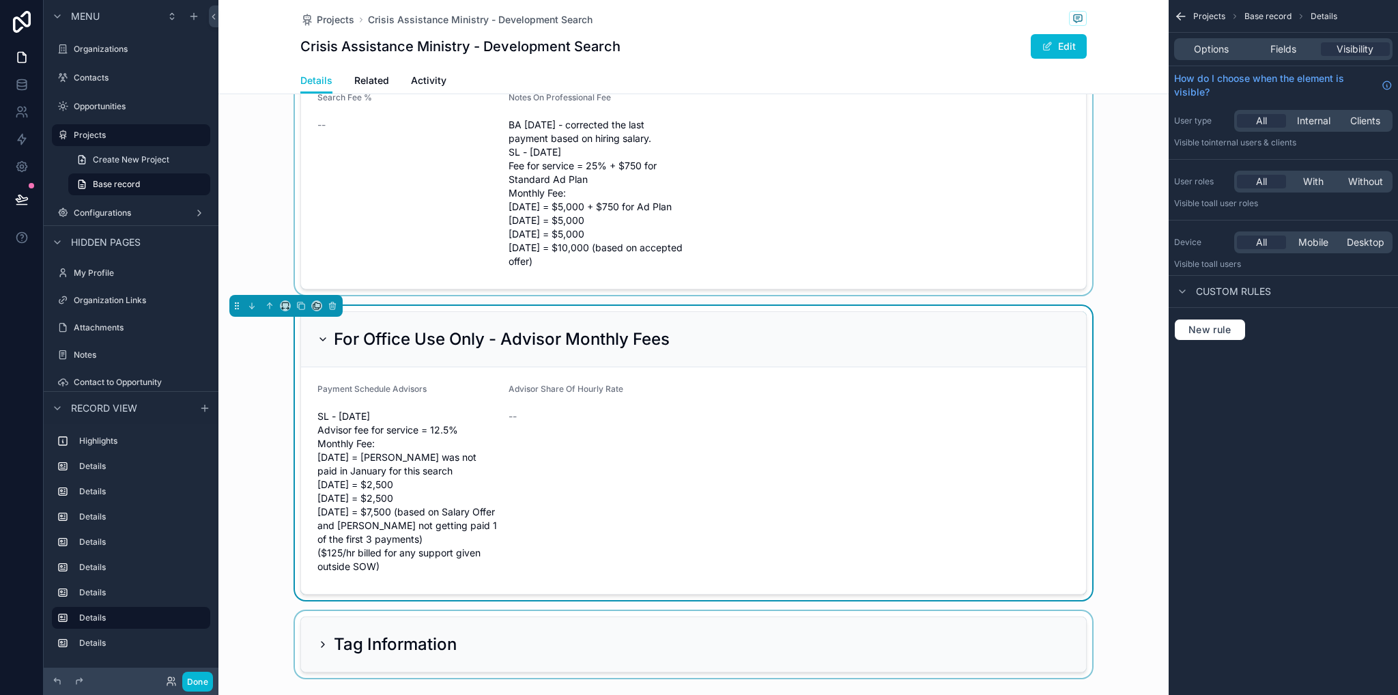
scroll to position [1638, 0]
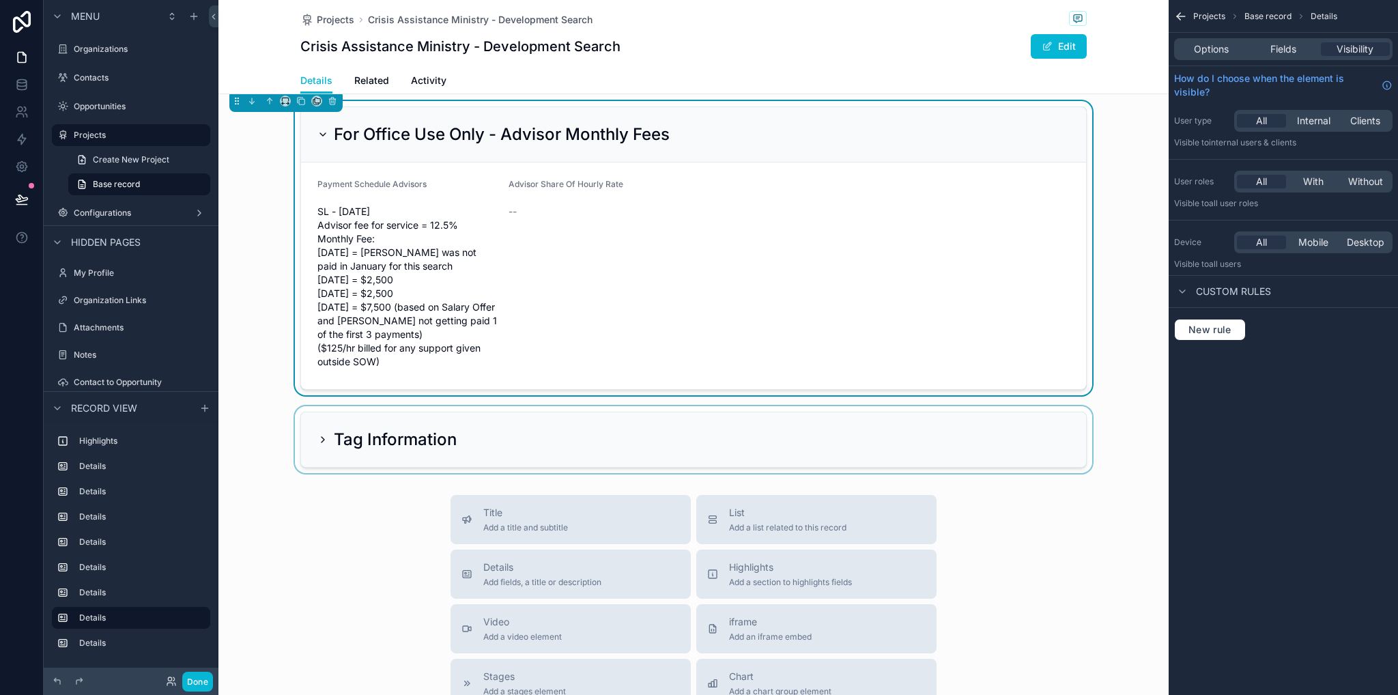
click at [310, 429] on div "scrollable content" at bounding box center [693, 439] width 950 height 67
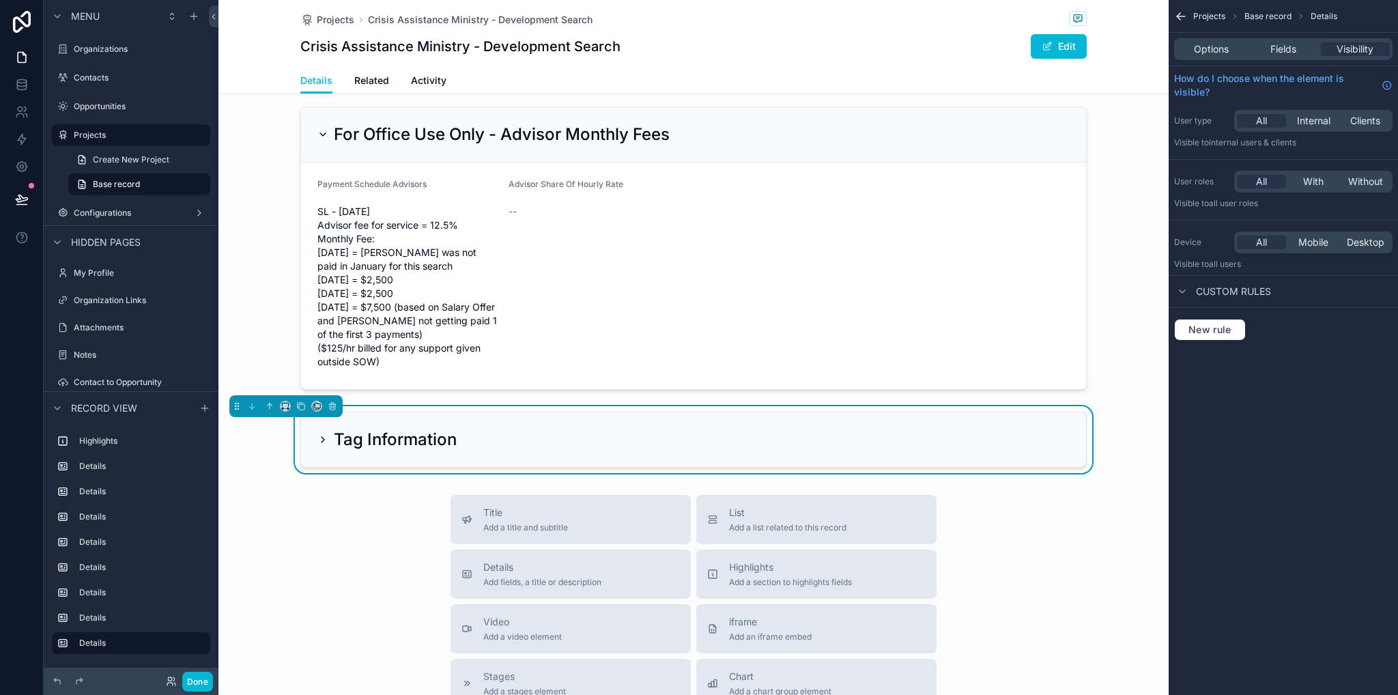
click at [319, 434] on icon "scrollable content" at bounding box center [322, 439] width 11 height 11
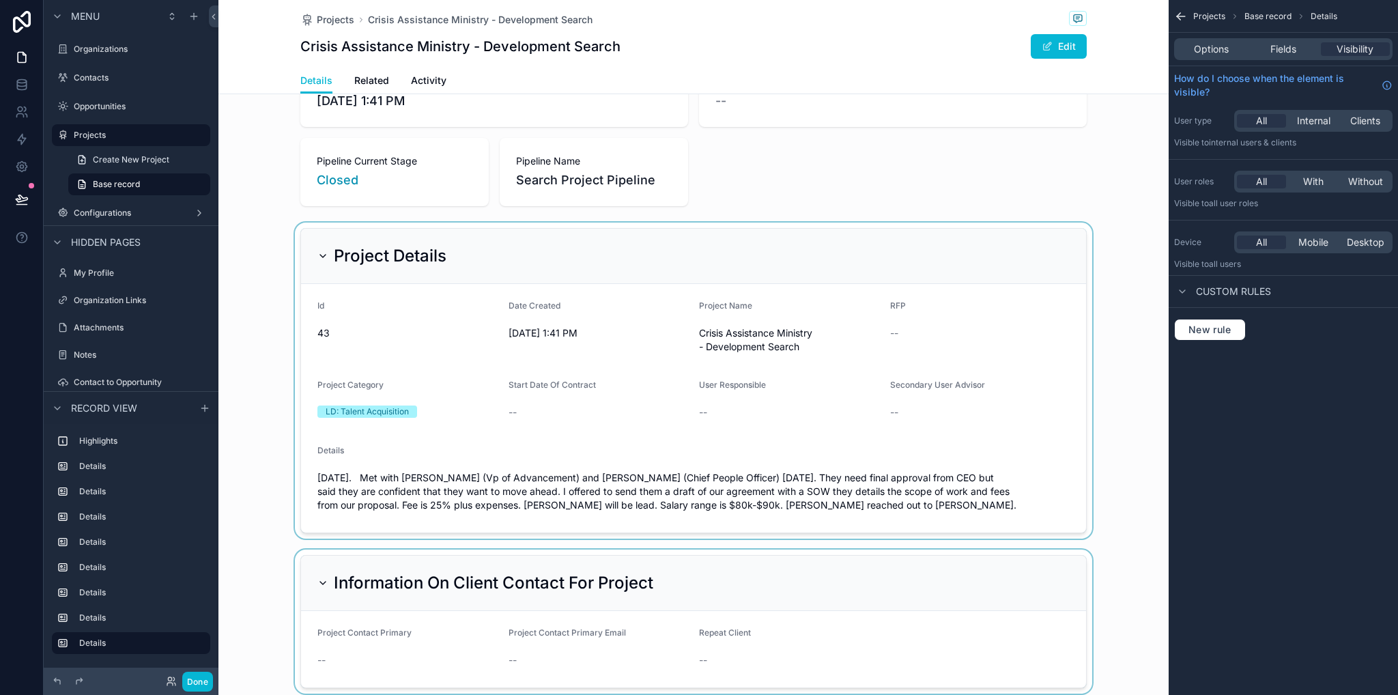
scroll to position [0, 0]
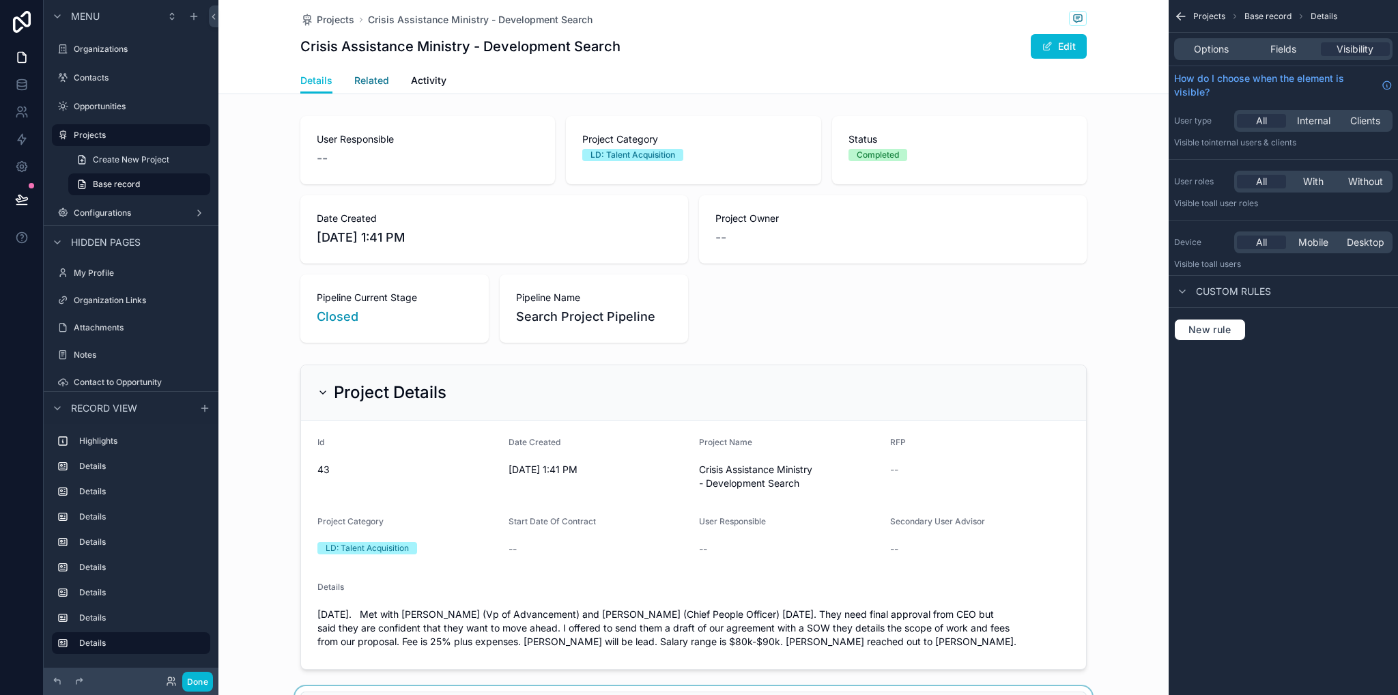
click at [379, 74] on span "Related" at bounding box center [371, 81] width 35 height 14
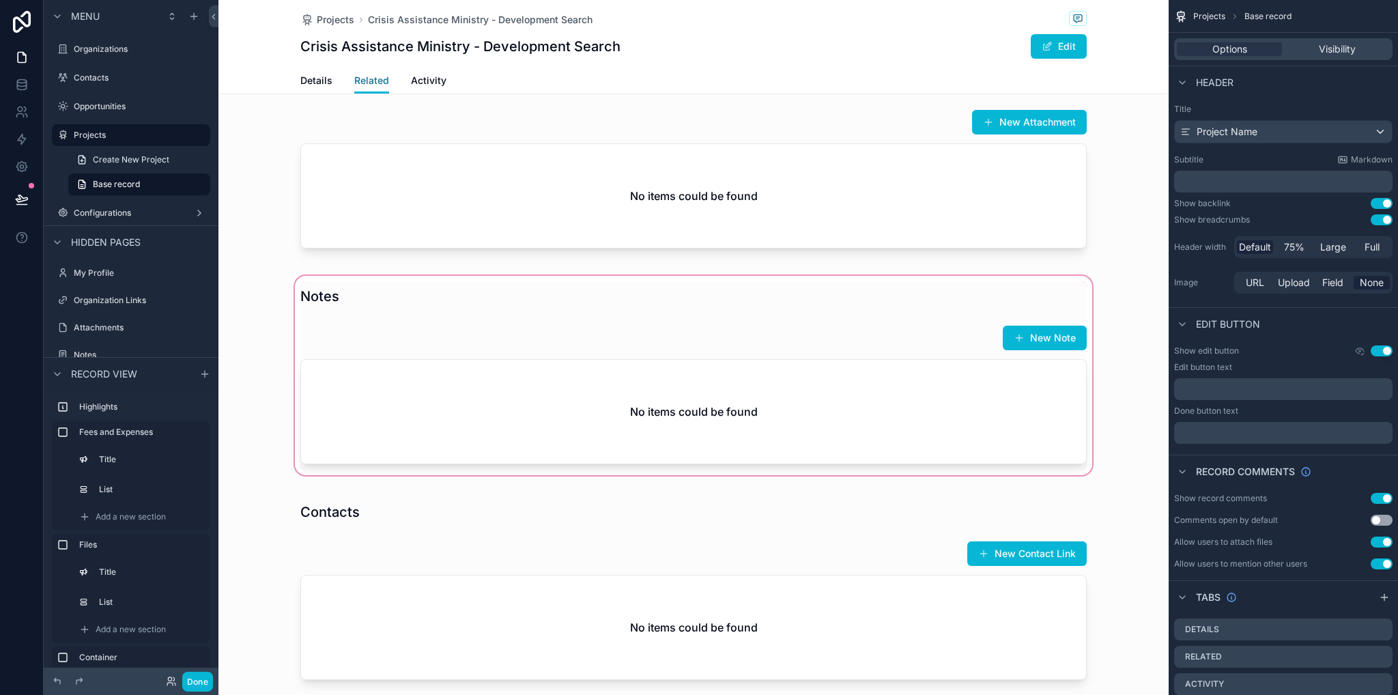
scroll to position [819, 0]
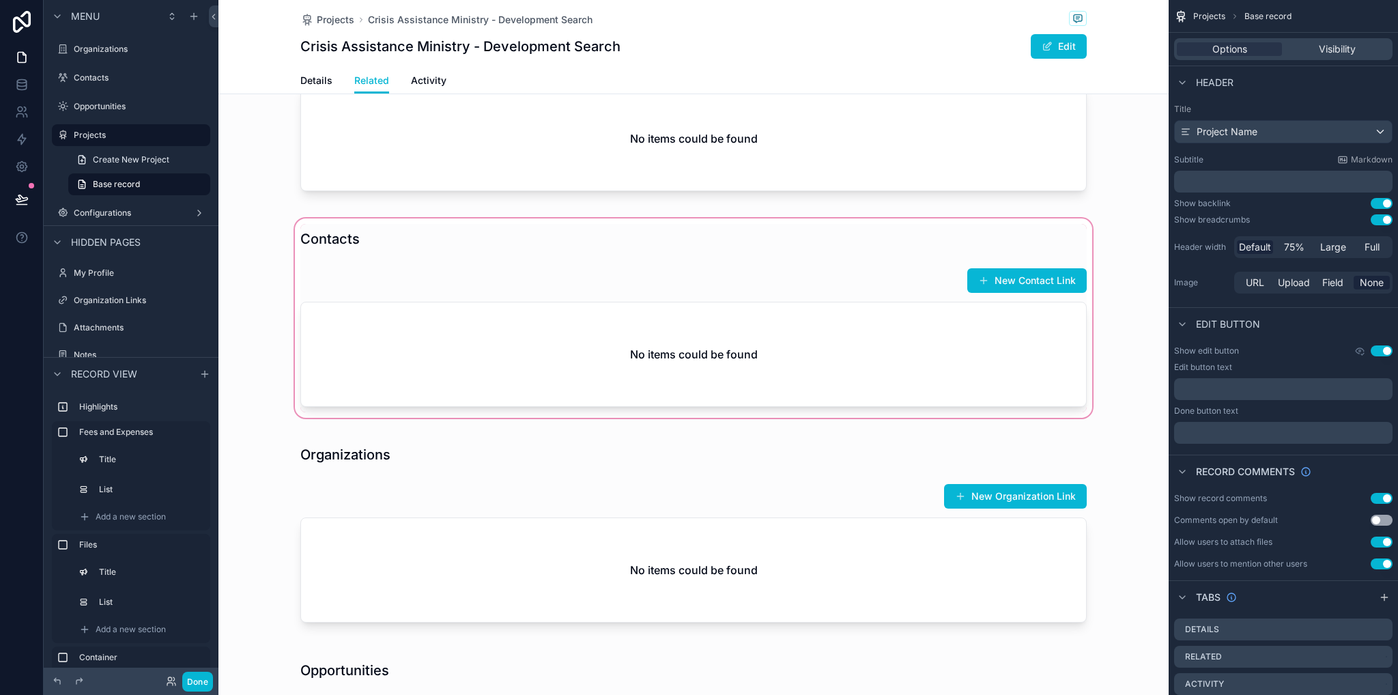
click at [898, 306] on div "scrollable content" at bounding box center [693, 318] width 950 height 205
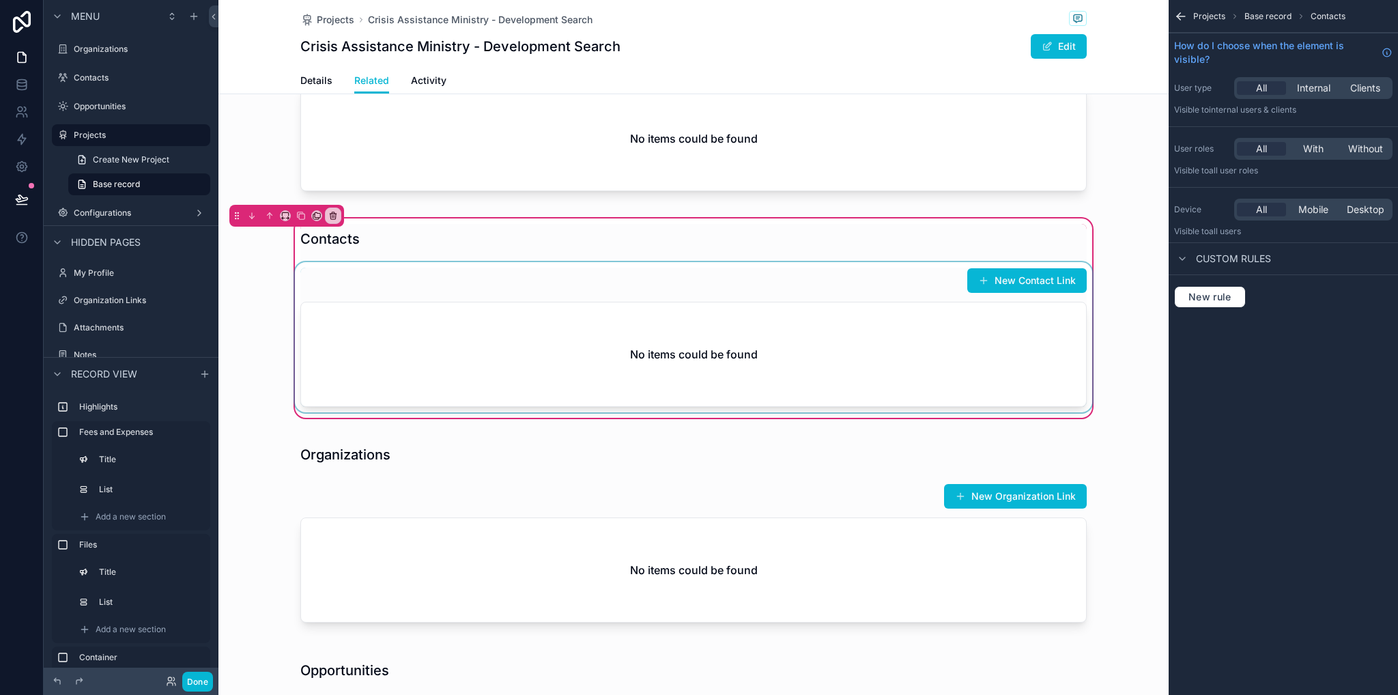
click at [891, 322] on div "scrollable content" at bounding box center [693, 337] width 803 height 150
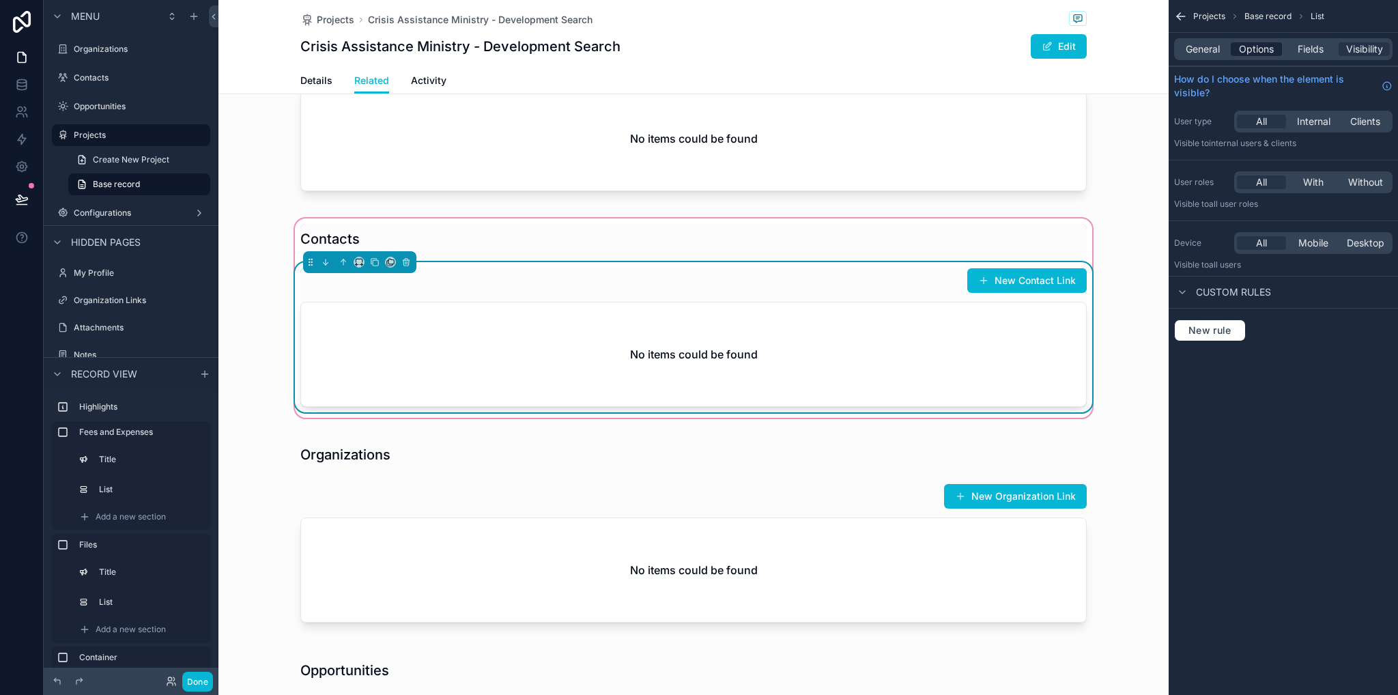
click at [1252, 53] on span "Options" at bounding box center [1256, 49] width 35 height 14
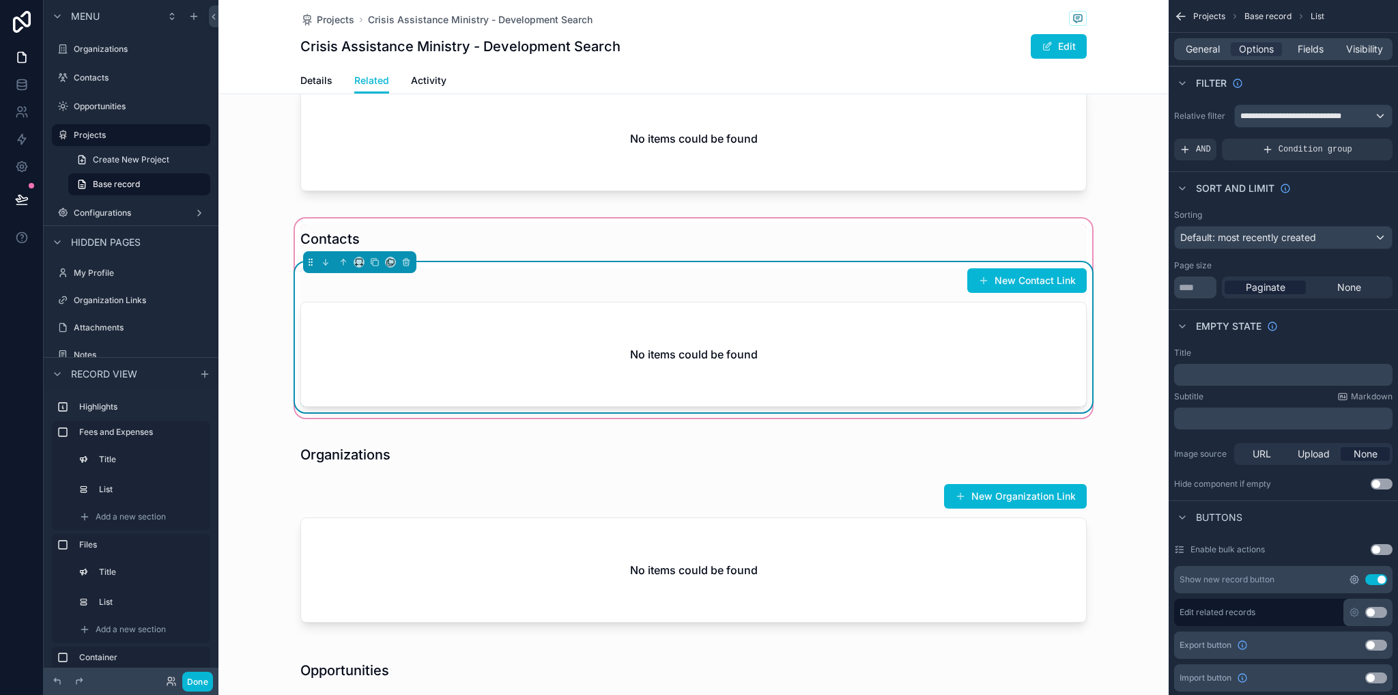
click at [1359, 575] on icon "scrollable content" at bounding box center [1354, 579] width 11 height 11
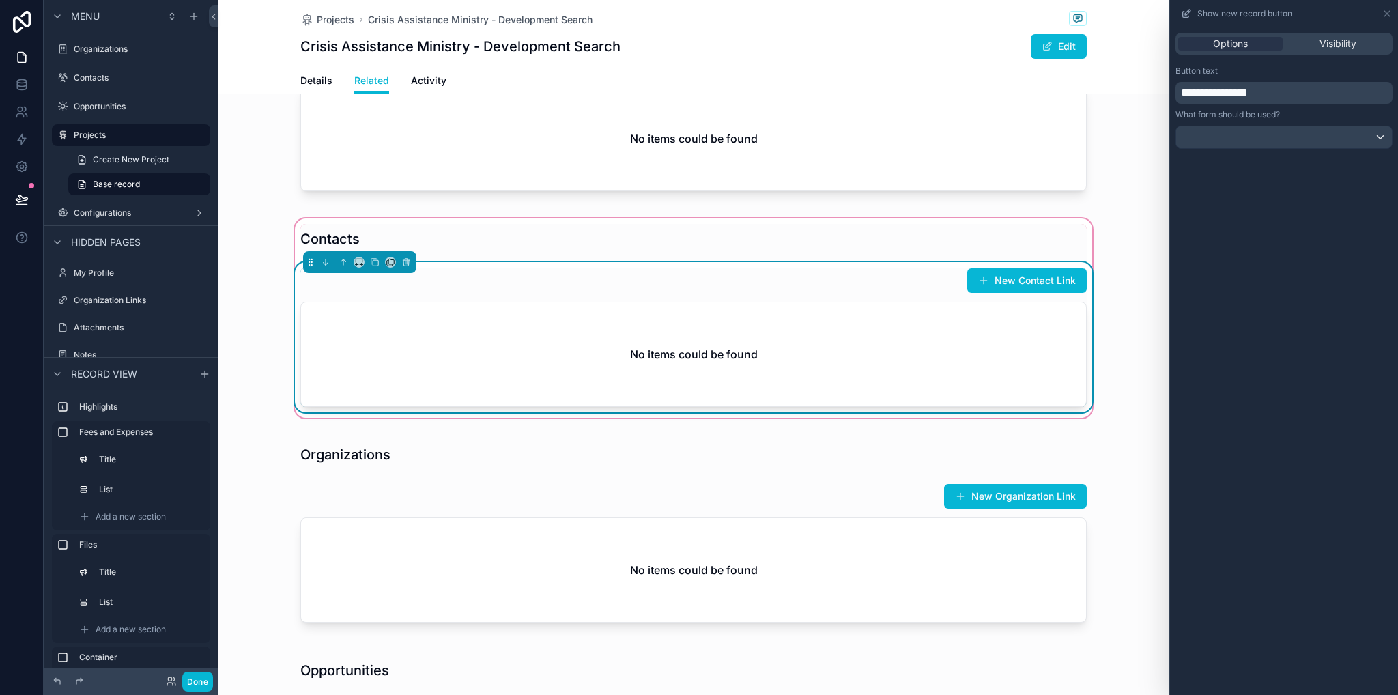
click at [1218, 98] on span "**********" at bounding box center [1214, 92] width 67 height 10
click at [1130, 484] on div "scrollable content" at bounding box center [693, 533] width 950 height 205
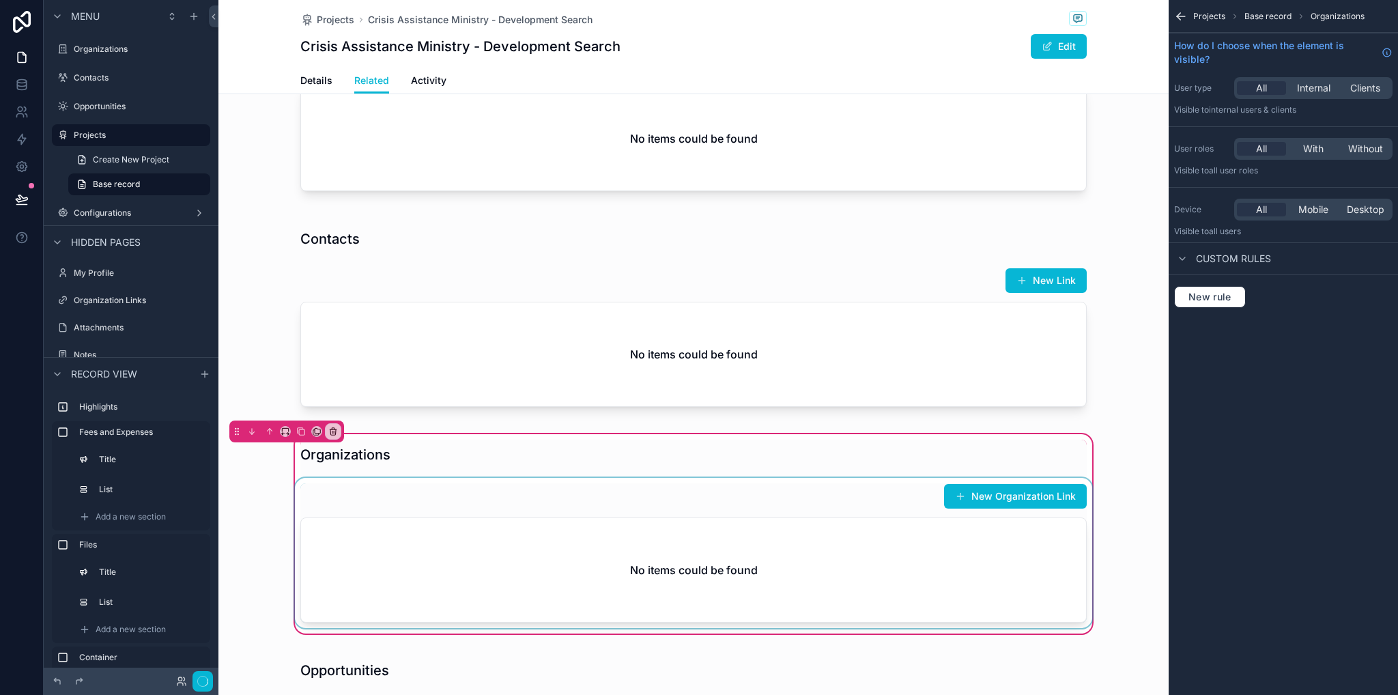
click at [850, 482] on div "scrollable content" at bounding box center [693, 553] width 803 height 150
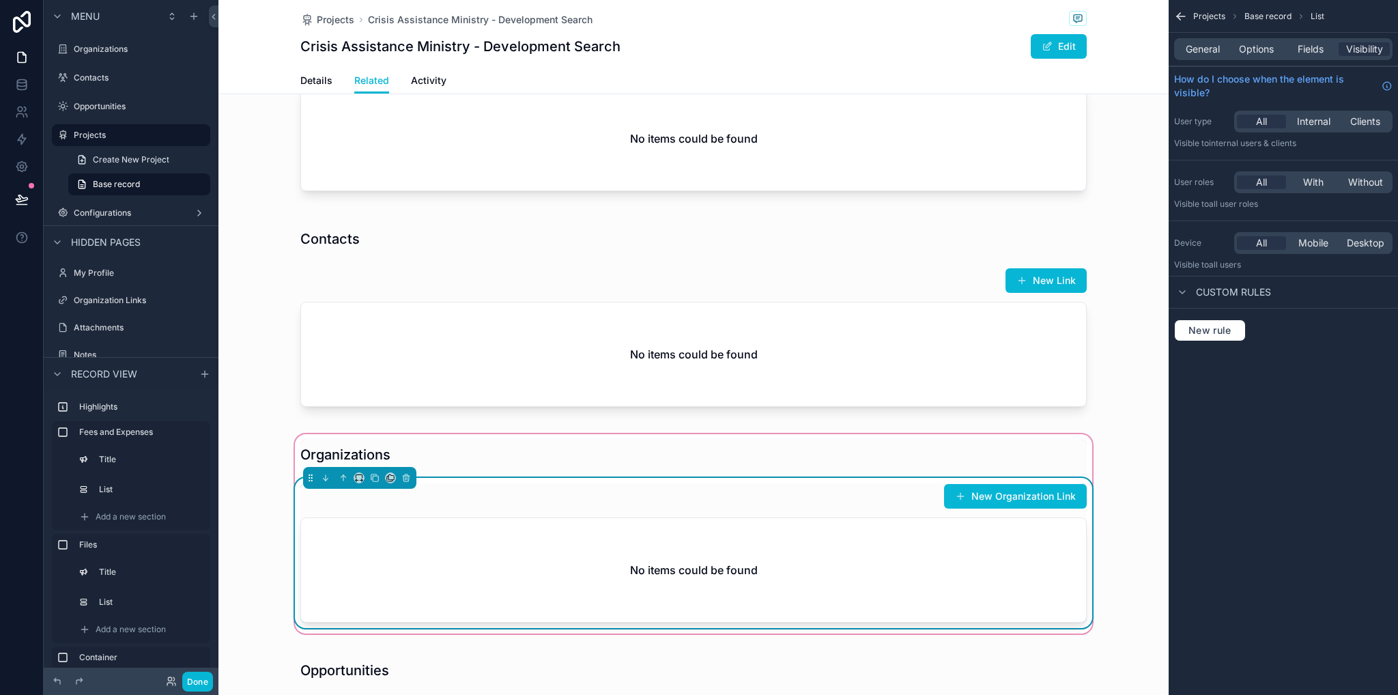
click at [865, 503] on div "New Organization Link" at bounding box center [693, 496] width 786 height 26
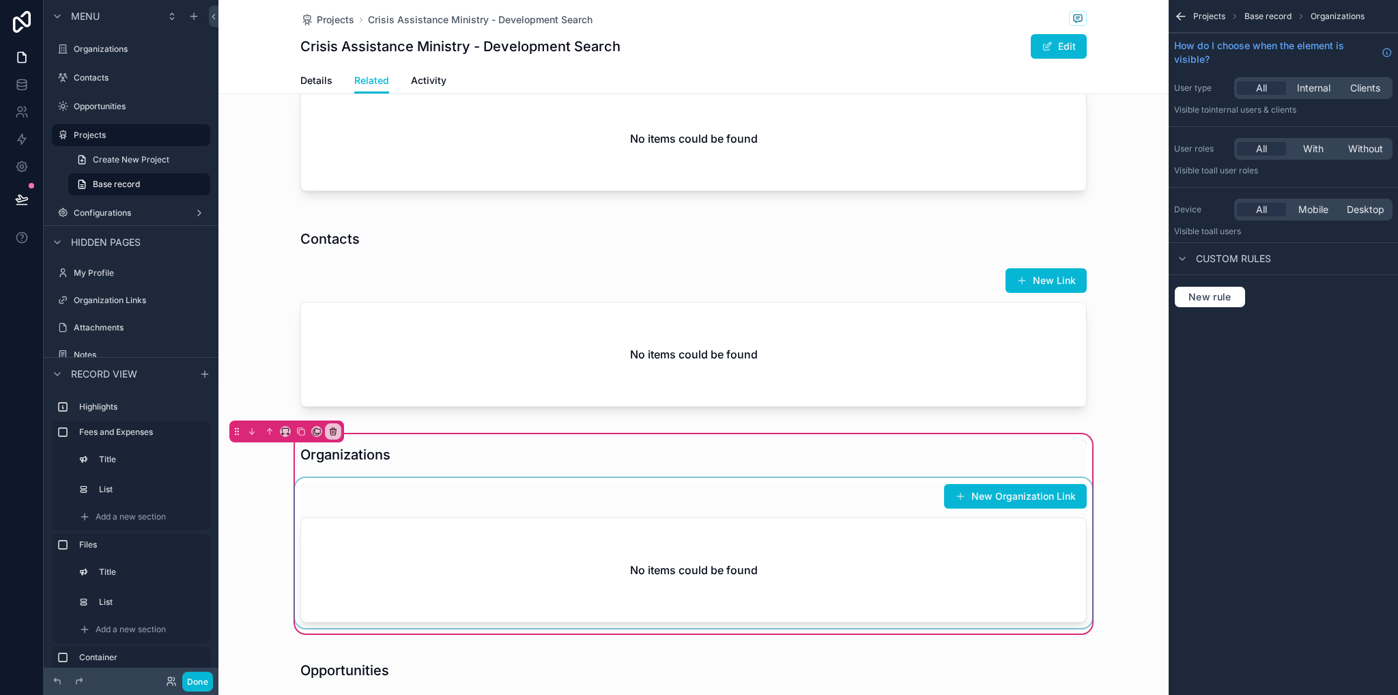
click at [860, 529] on div "scrollable content" at bounding box center [693, 553] width 803 height 150
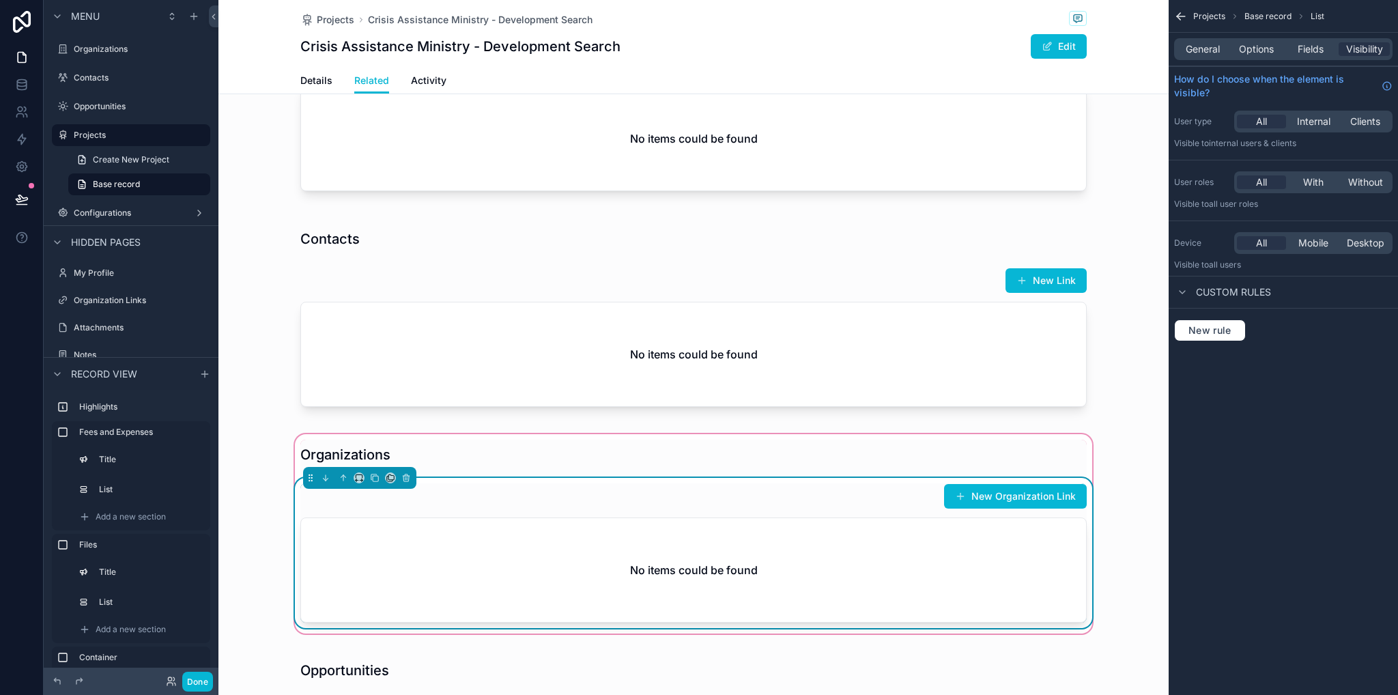
drag, startPoint x: 1260, startPoint y: 47, endPoint x: 1260, endPoint y: 57, distance: 10.2
click at [1259, 47] on span "Options" at bounding box center [1256, 49] width 35 height 14
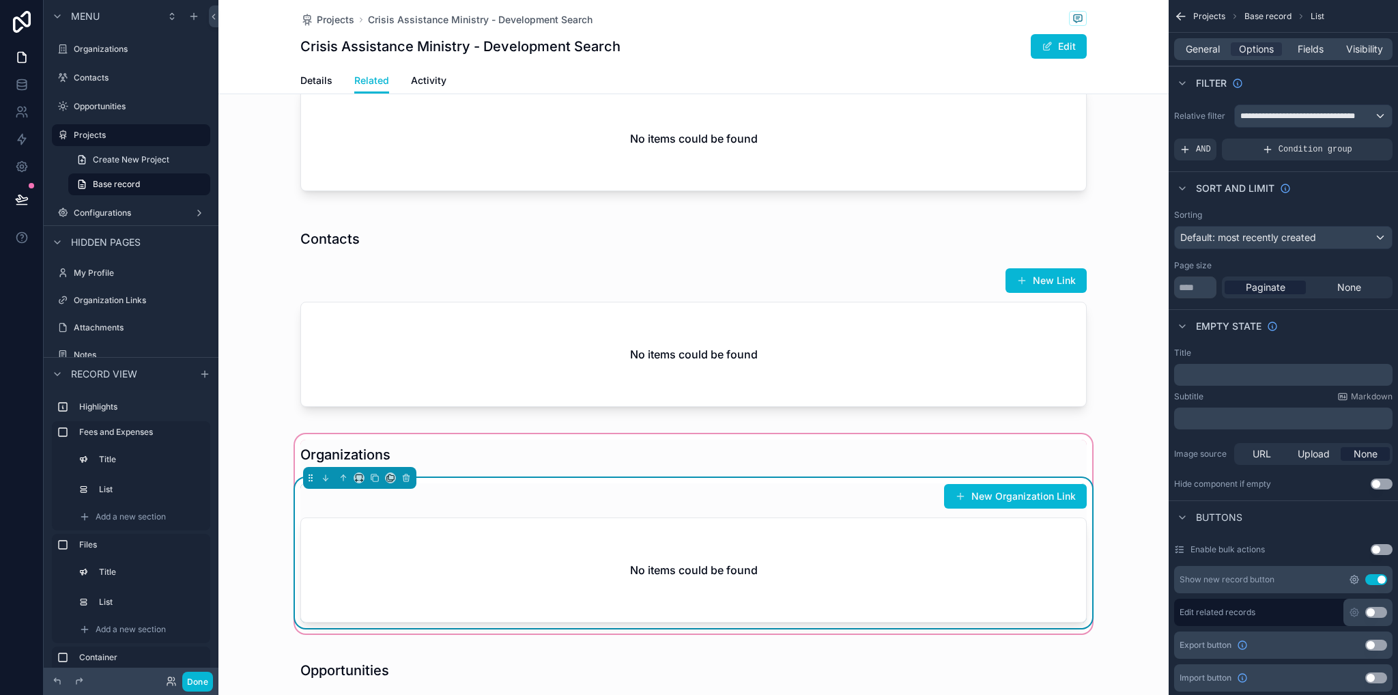
click at [1351, 579] on icon "scrollable content" at bounding box center [1354, 579] width 8 height 8
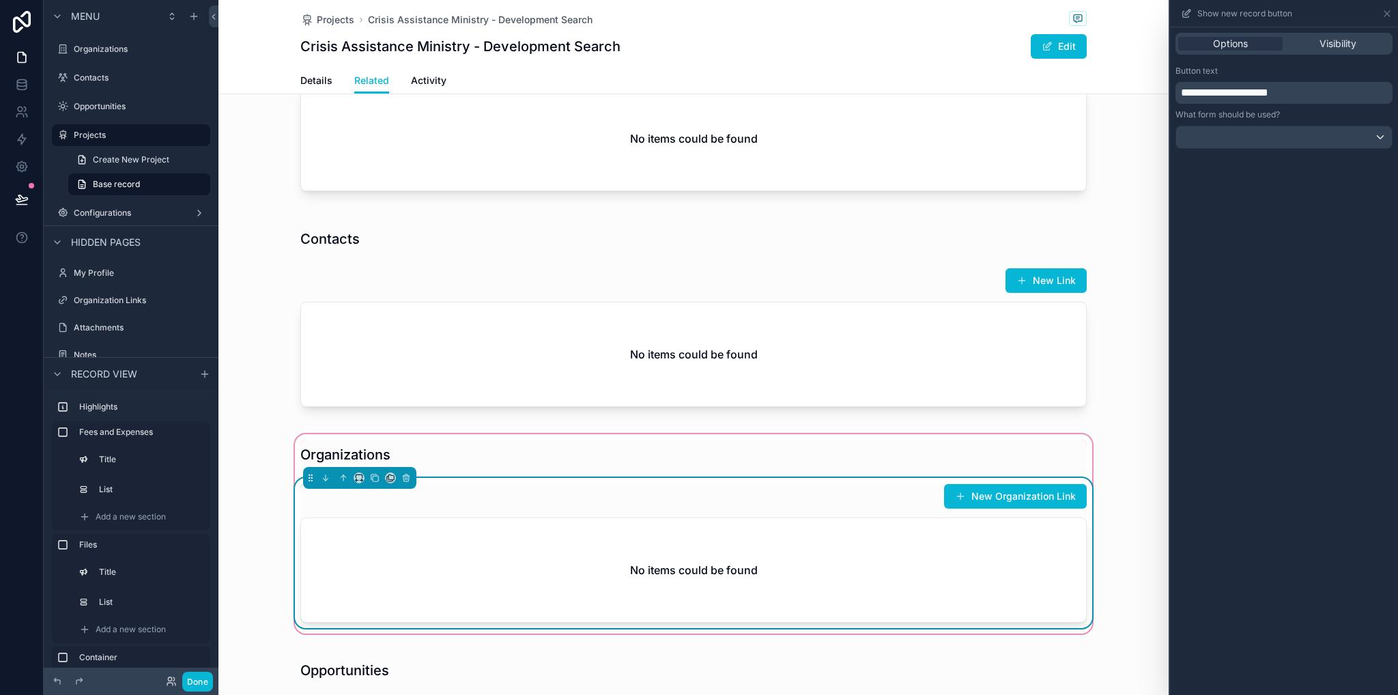
click at [1210, 96] on span "**********" at bounding box center [1224, 92] width 87 height 10
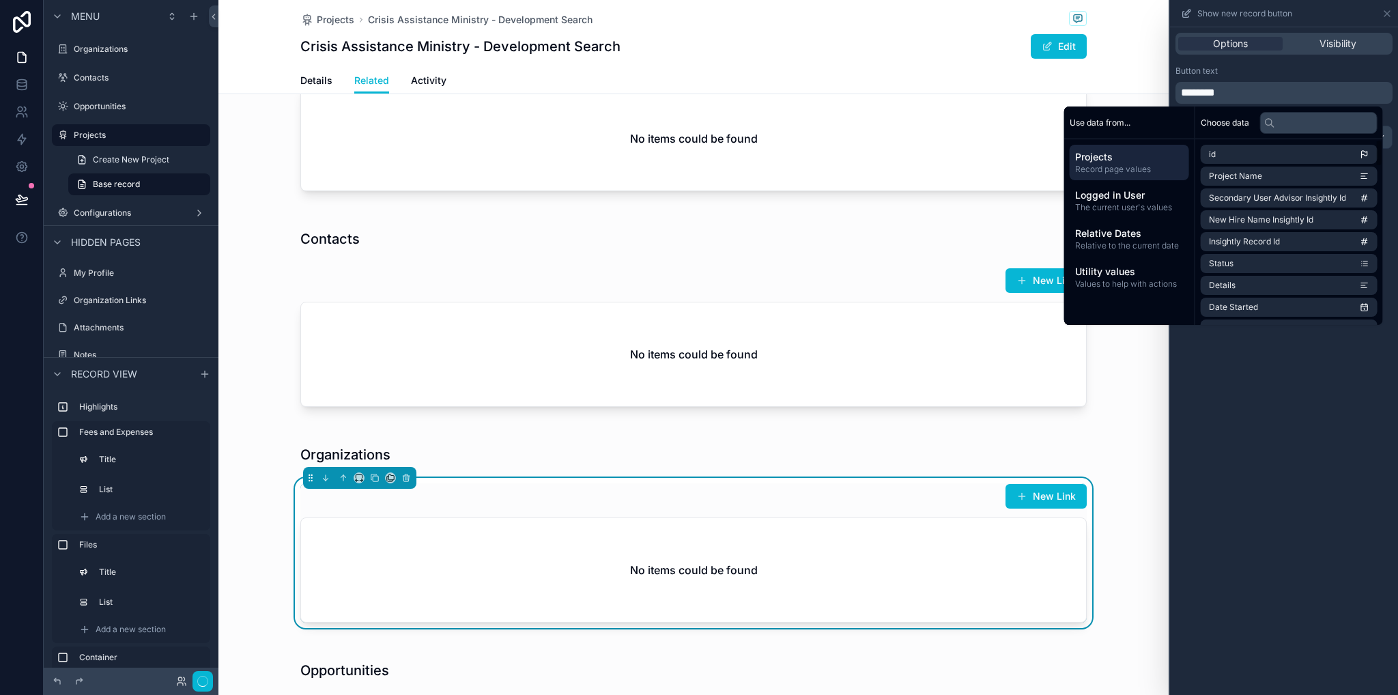
click at [1130, 571] on div "Organizations New Link No items could be found" at bounding box center [693, 533] width 950 height 205
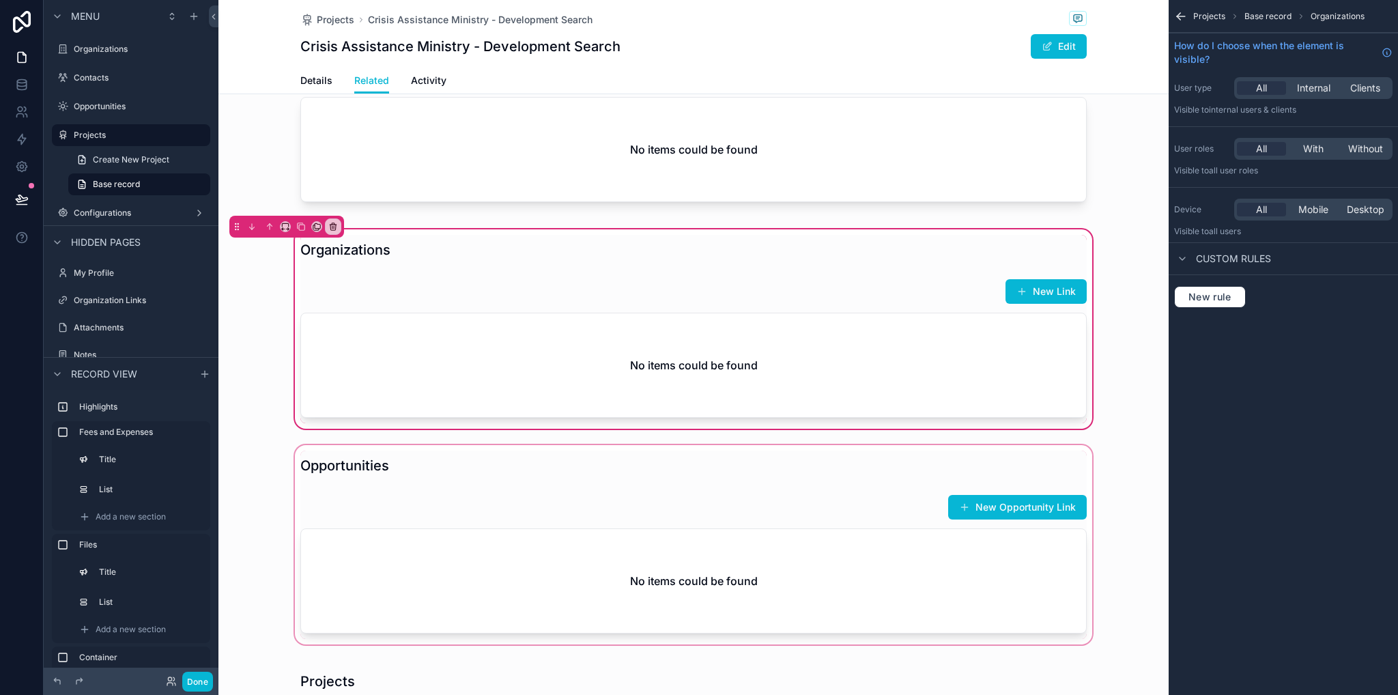
scroll to position [1092, 0]
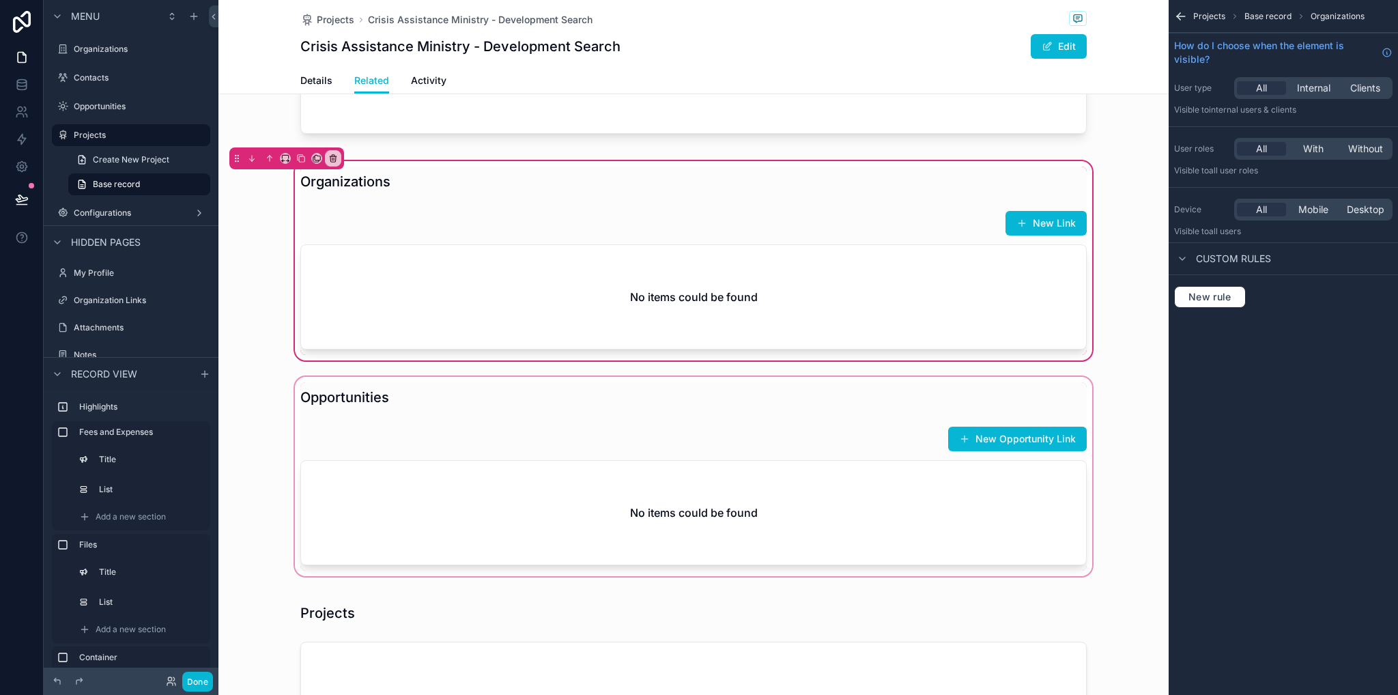
click at [842, 461] on div "scrollable content" at bounding box center [693, 476] width 950 height 205
click at [736, 484] on div "scrollable content" at bounding box center [693, 476] width 950 height 205
click at [1185, 18] on icon "scrollable content" at bounding box center [1181, 17] width 14 height 14
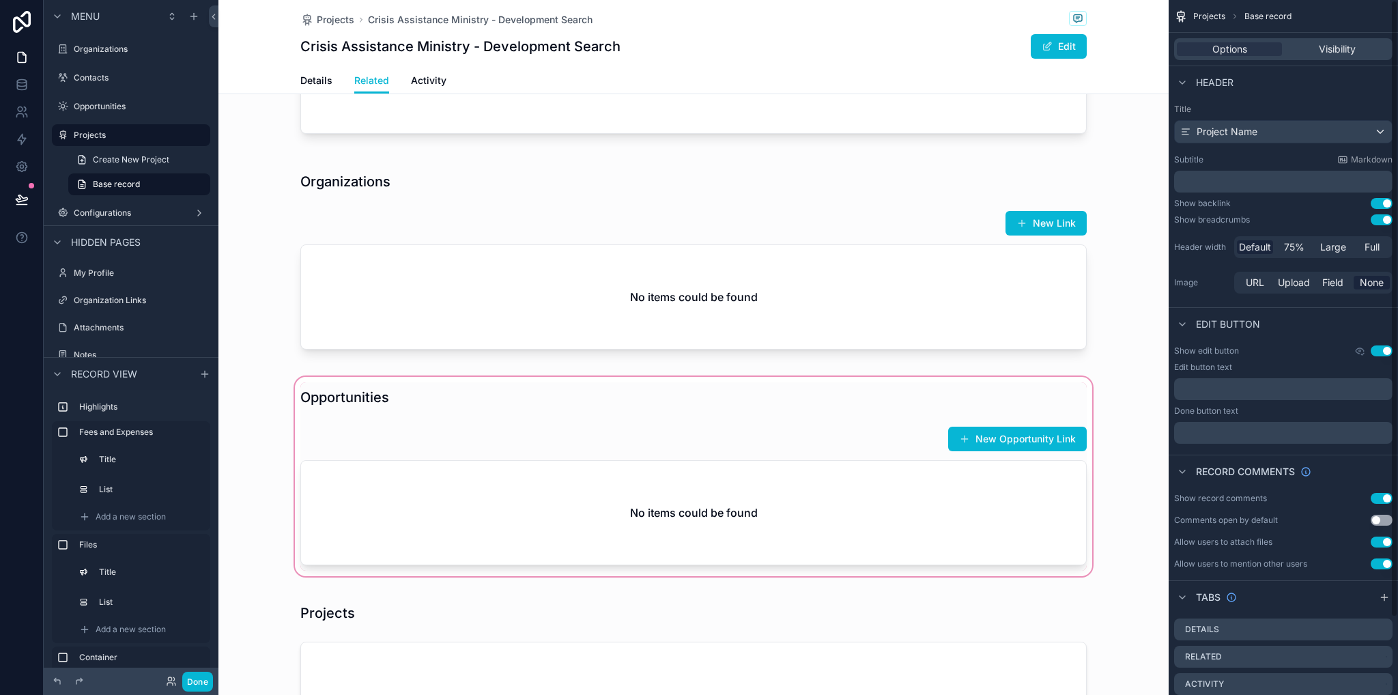
click at [867, 496] on div "scrollable content" at bounding box center [693, 476] width 950 height 205
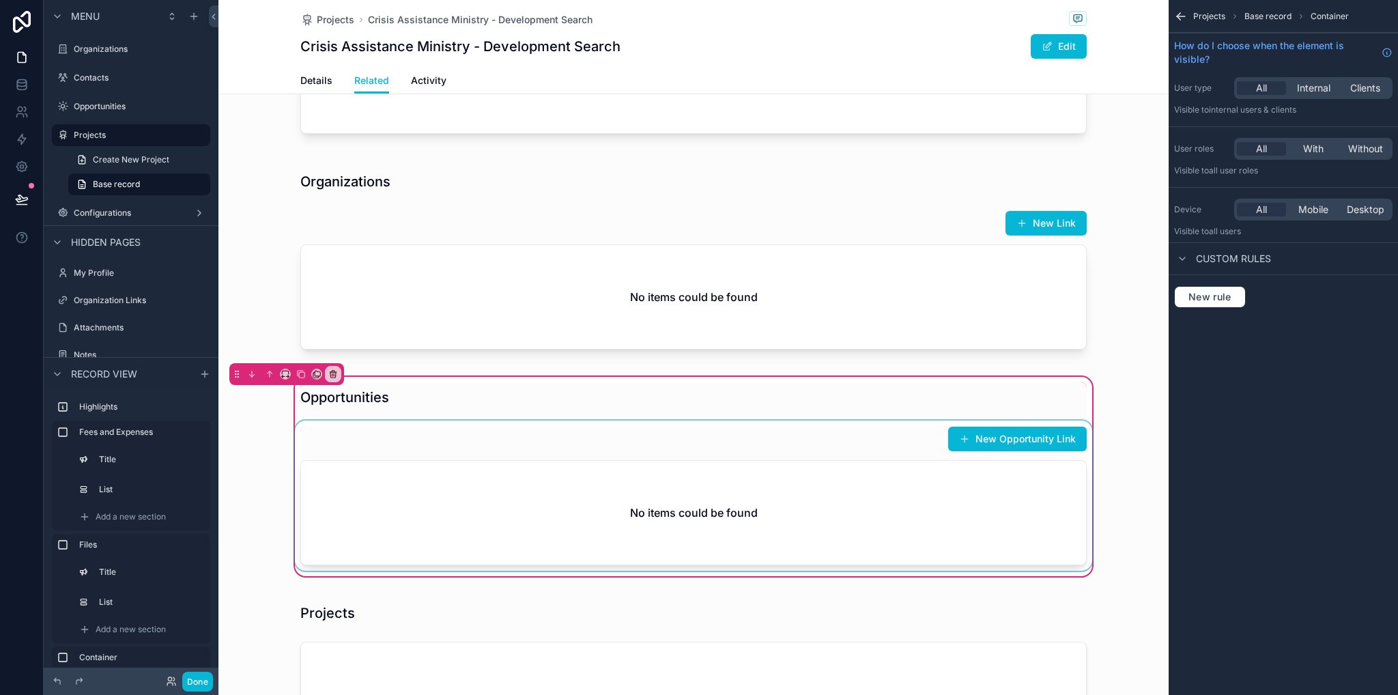
click at [869, 465] on div "scrollable content" at bounding box center [693, 495] width 803 height 150
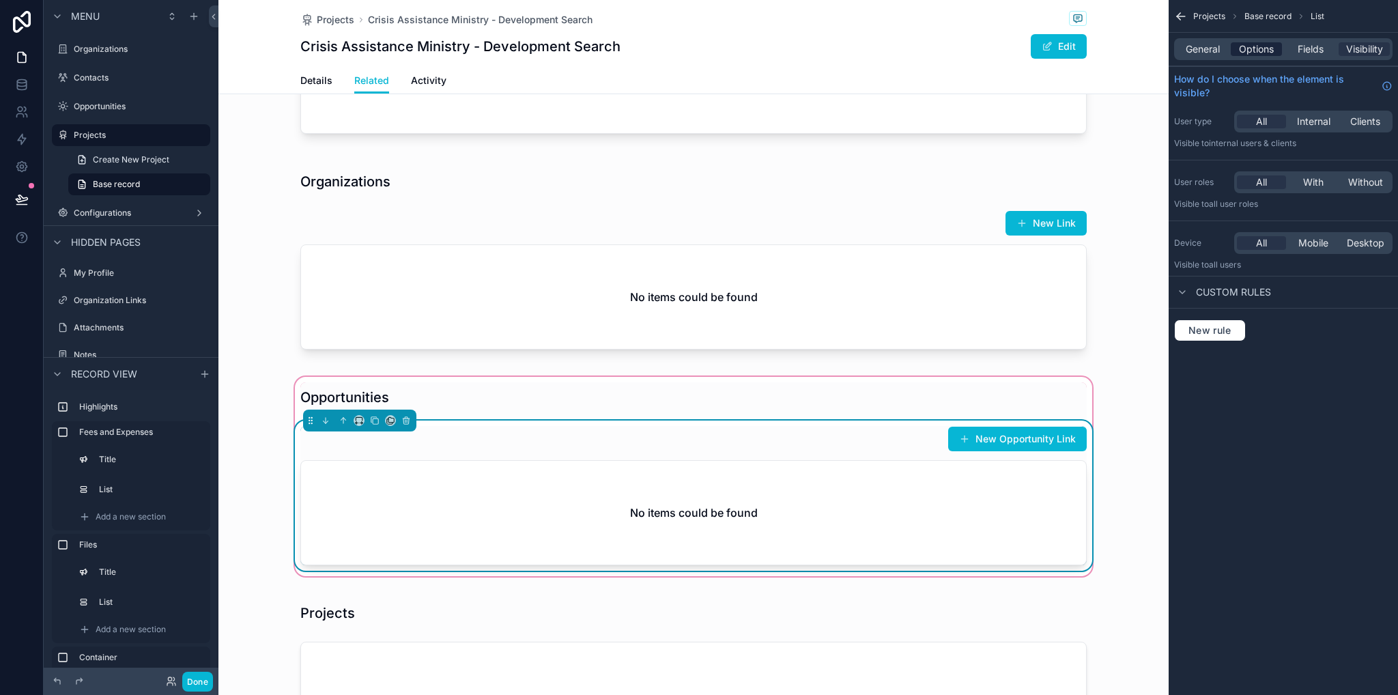
click at [1248, 51] on span "Options" at bounding box center [1256, 49] width 35 height 14
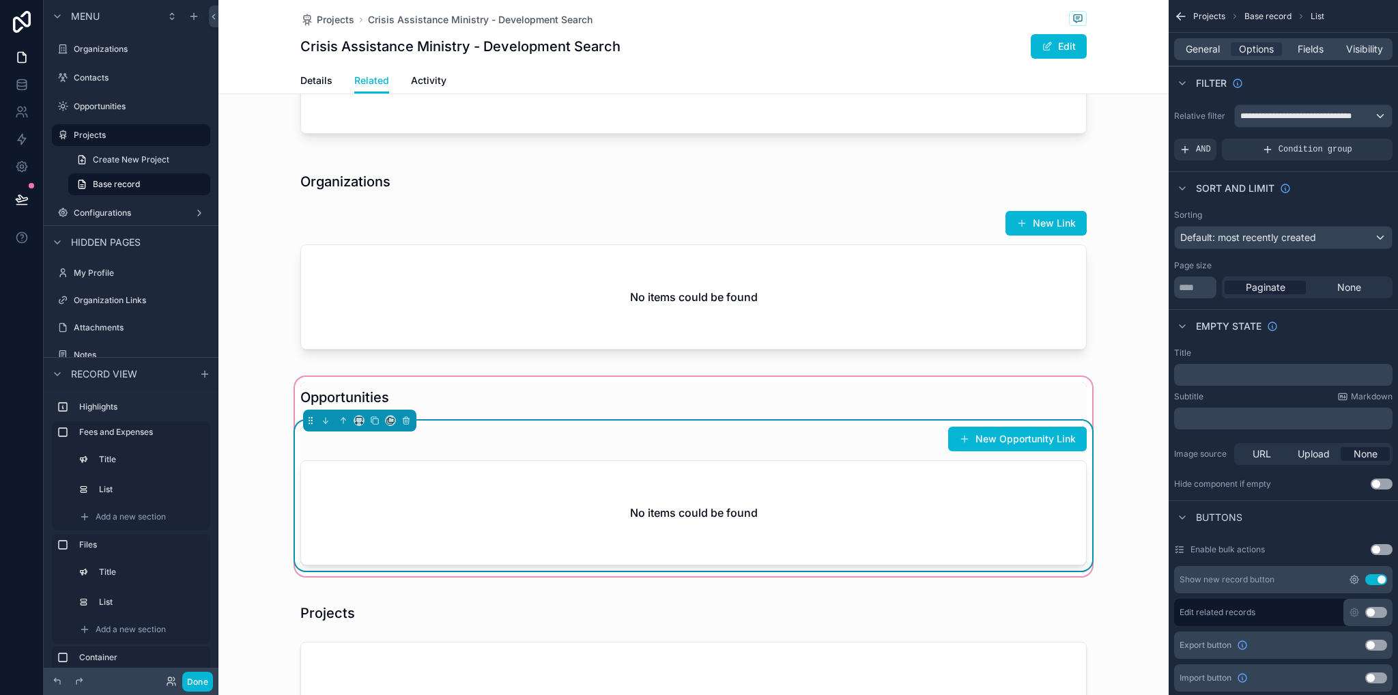
click at [1355, 577] on icon "scrollable content" at bounding box center [1354, 579] width 11 height 11
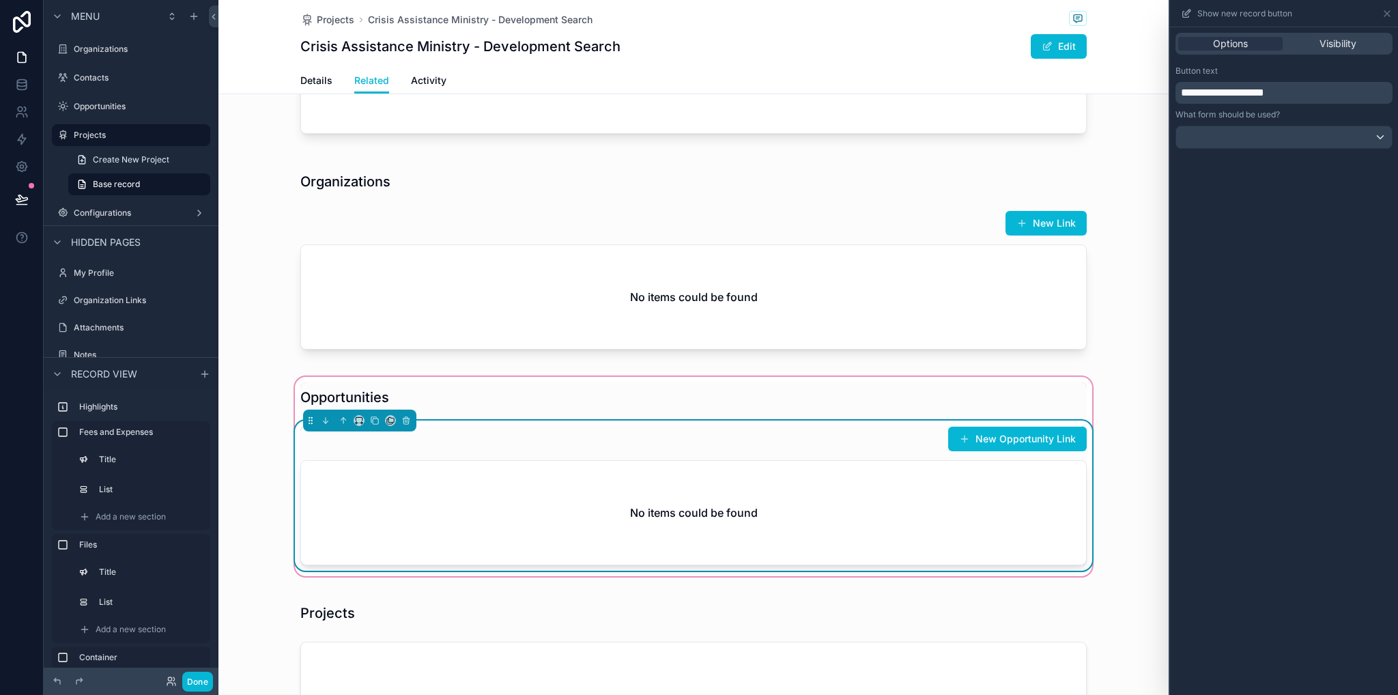
click at [1302, 91] on p "**********" at bounding box center [1285, 93] width 209 height 16
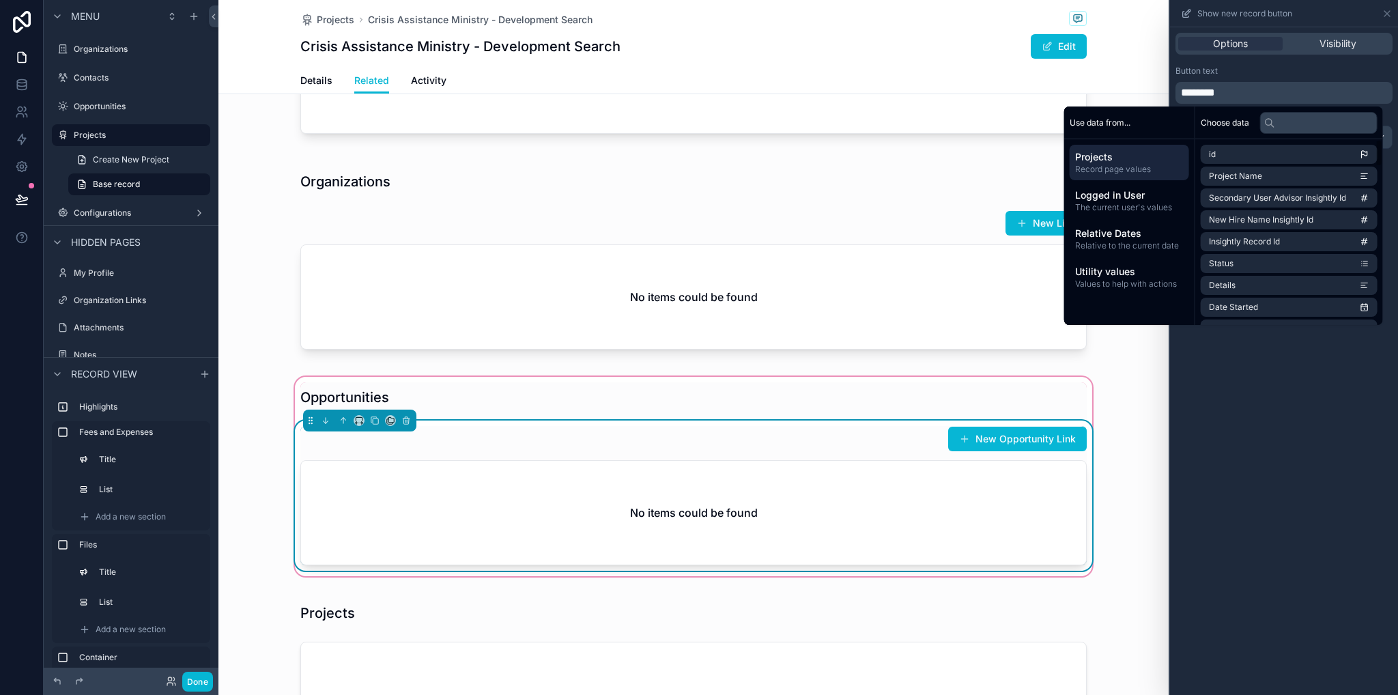
drag, startPoint x: 1289, startPoint y: 538, endPoint x: 1283, endPoint y: 530, distance: 10.2
click at [1289, 538] on div "Options Visibility Button text ******** What form should be used?" at bounding box center [1284, 360] width 228 height 667
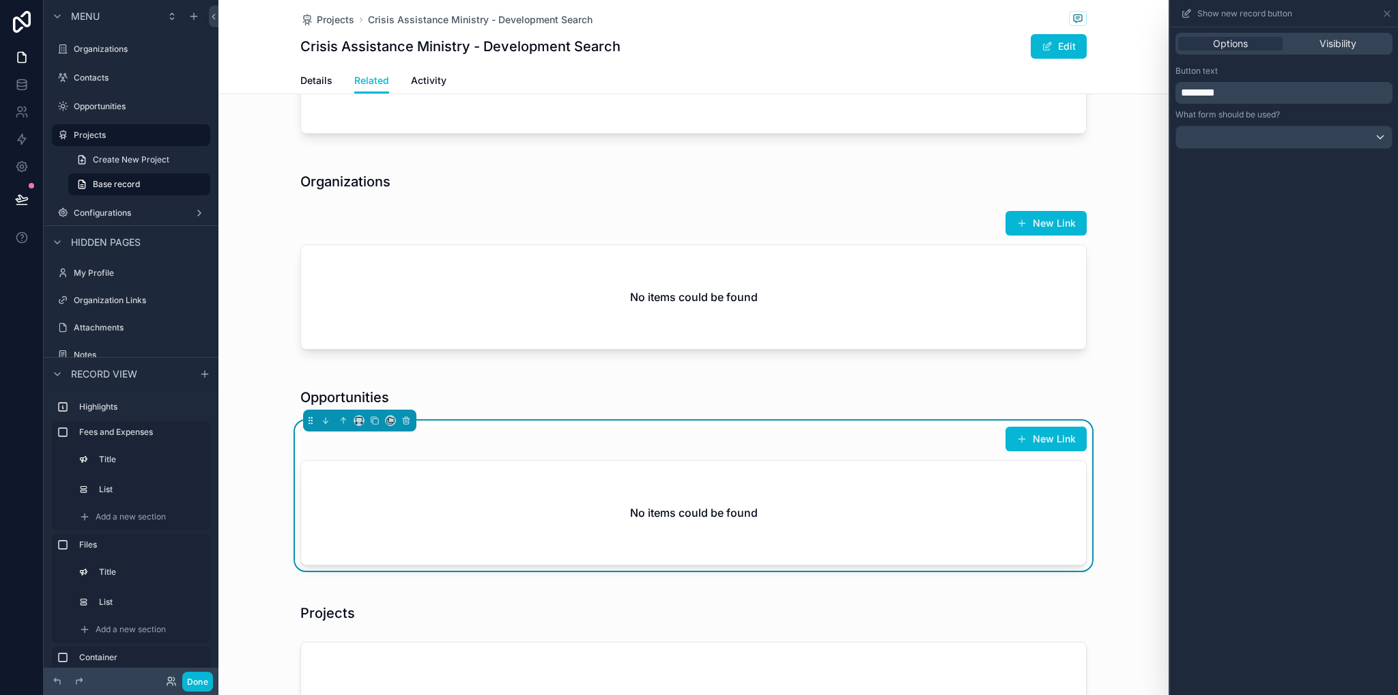
drag, startPoint x: 1143, startPoint y: 440, endPoint x: 1132, endPoint y: 445, distance: 11.9
click at [1142, 440] on div "Opportunities New Link No items could be found" at bounding box center [693, 476] width 950 height 205
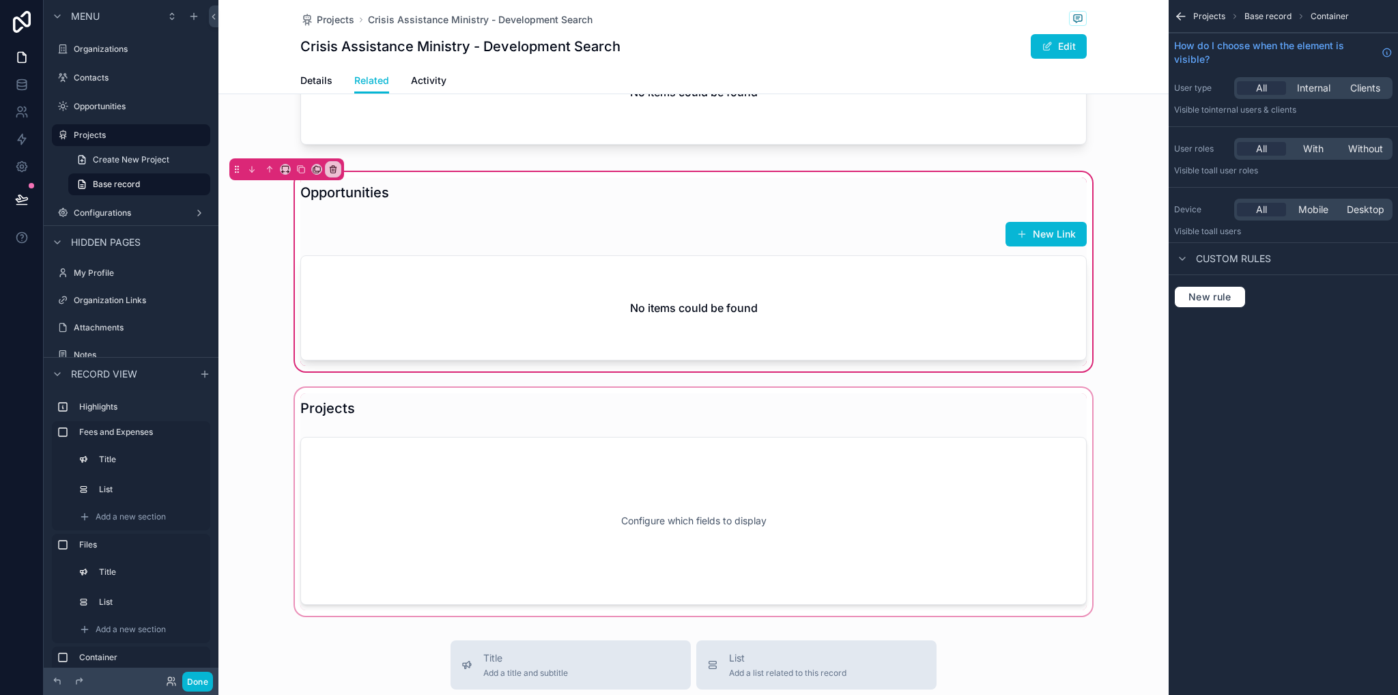
scroll to position [1365, 0]
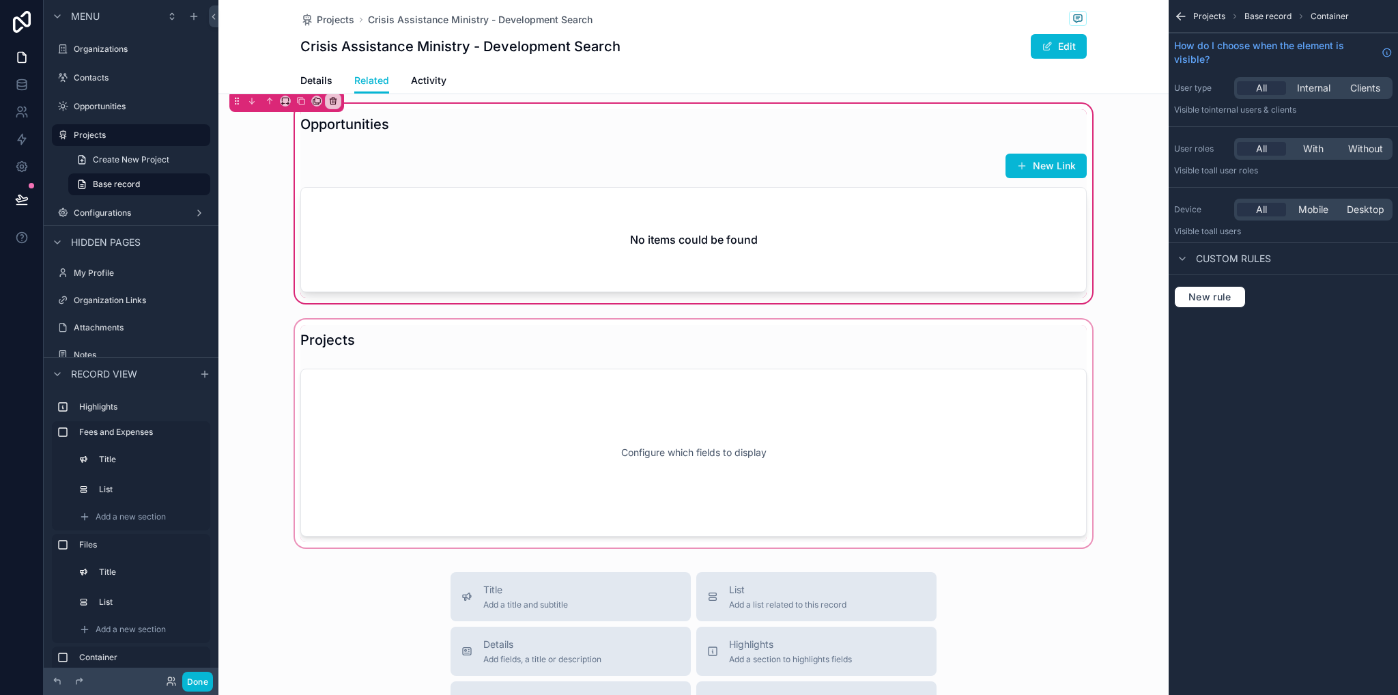
click at [881, 454] on div "scrollable content" at bounding box center [693, 433] width 950 height 233
click at [713, 448] on div "scrollable content" at bounding box center [693, 433] width 950 height 233
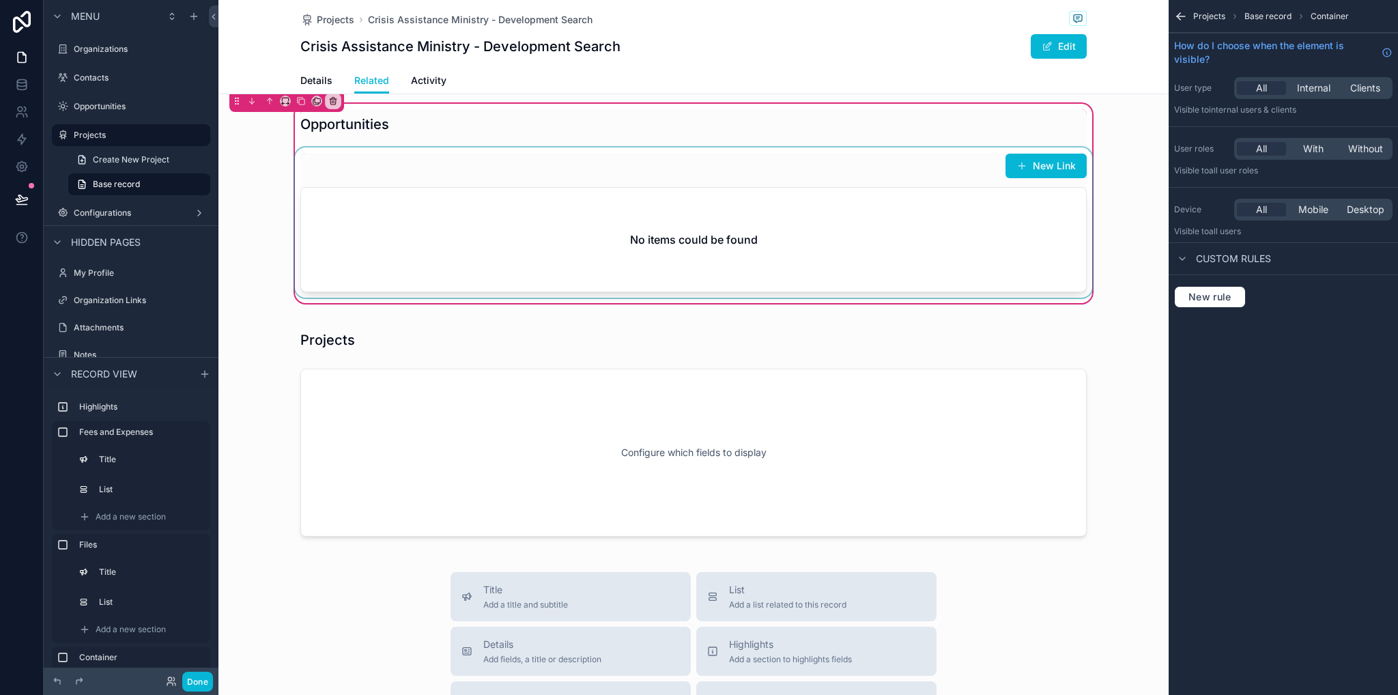
scroll to position [956, 0]
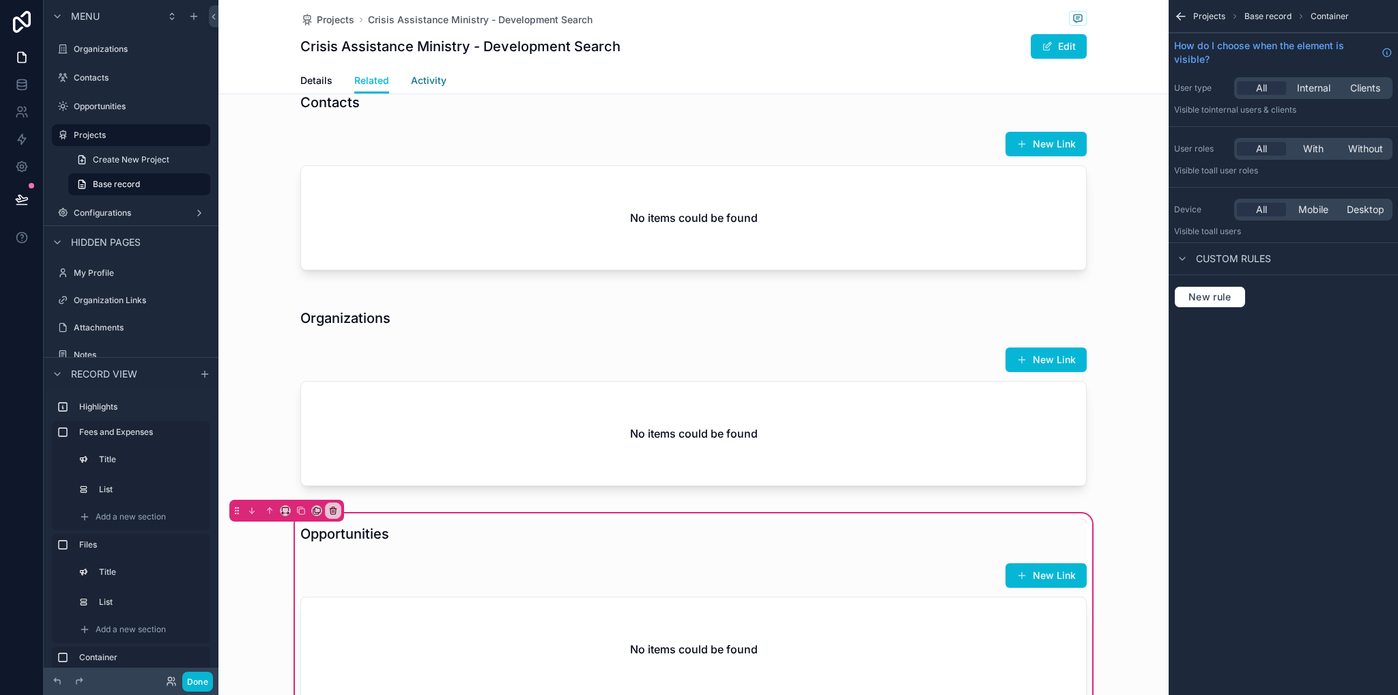
click at [435, 85] on span "Activity" at bounding box center [428, 81] width 35 height 14
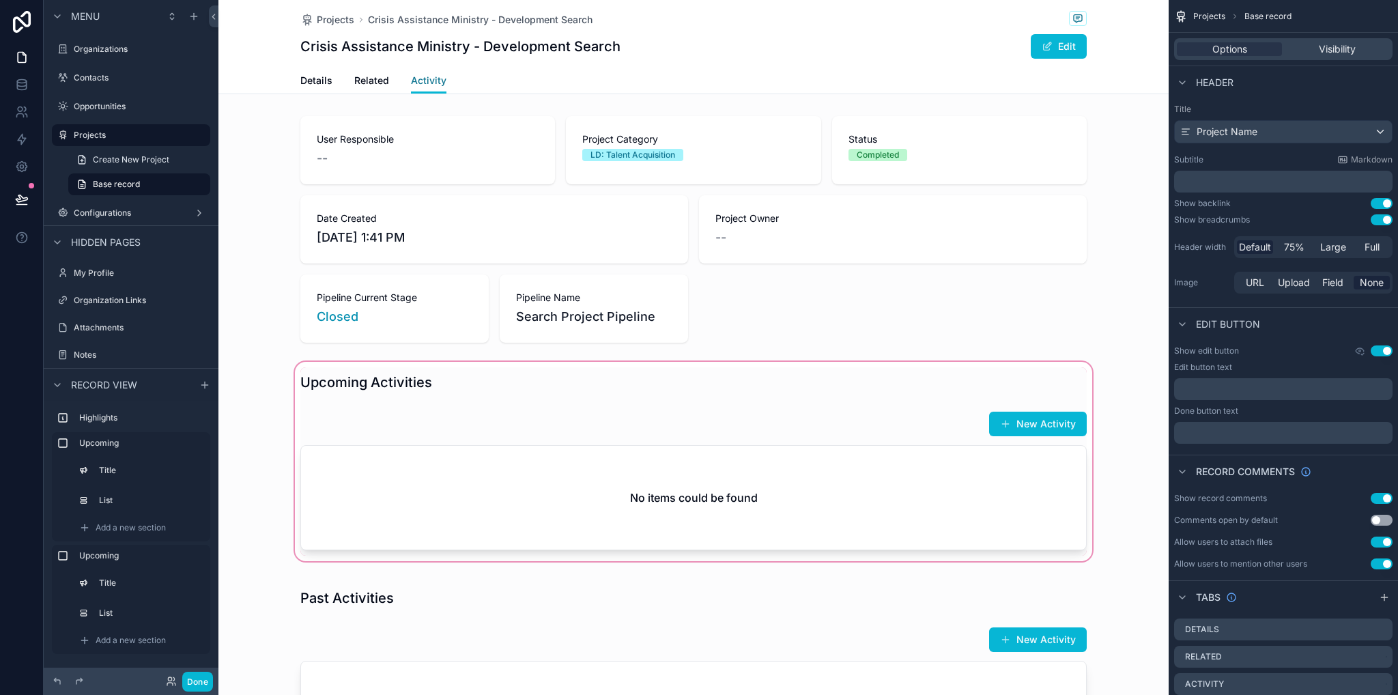
scroll to position [273, 0]
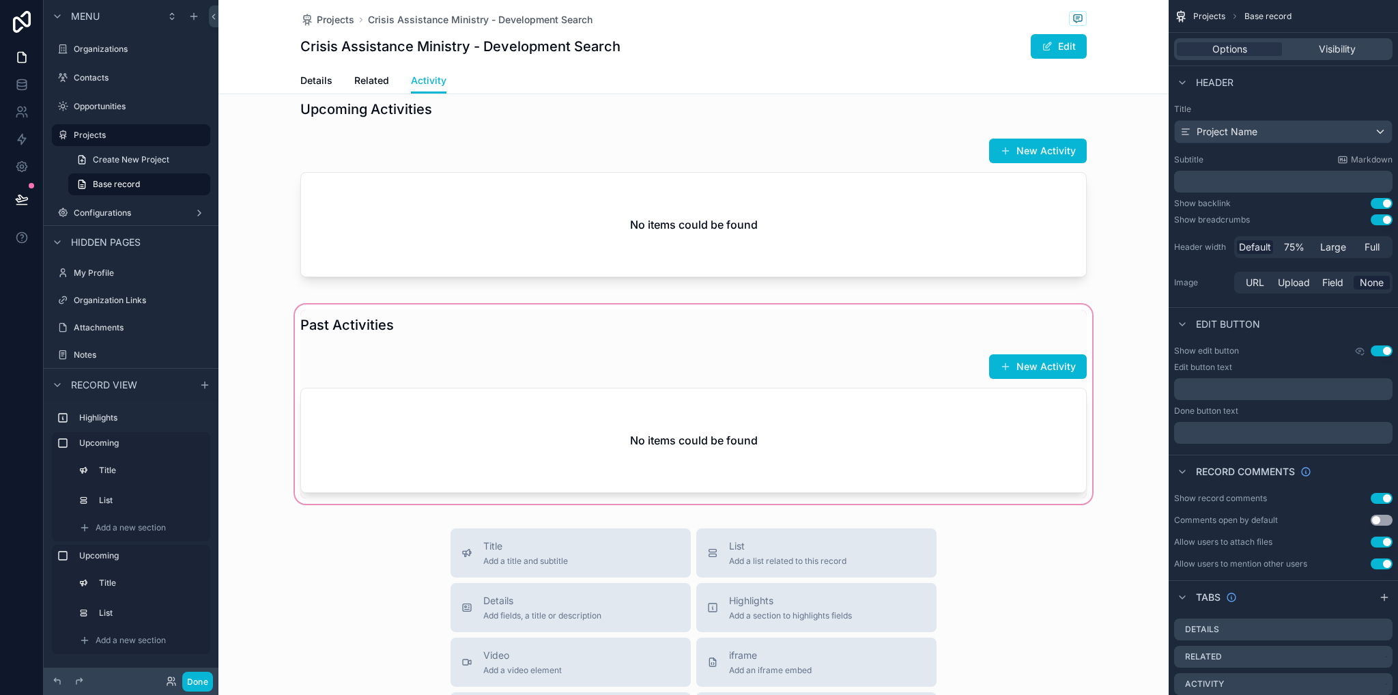
drag, startPoint x: 855, startPoint y: 364, endPoint x: 882, endPoint y: 367, distance: 28.1
click at [854, 364] on div "scrollable content" at bounding box center [693, 404] width 950 height 205
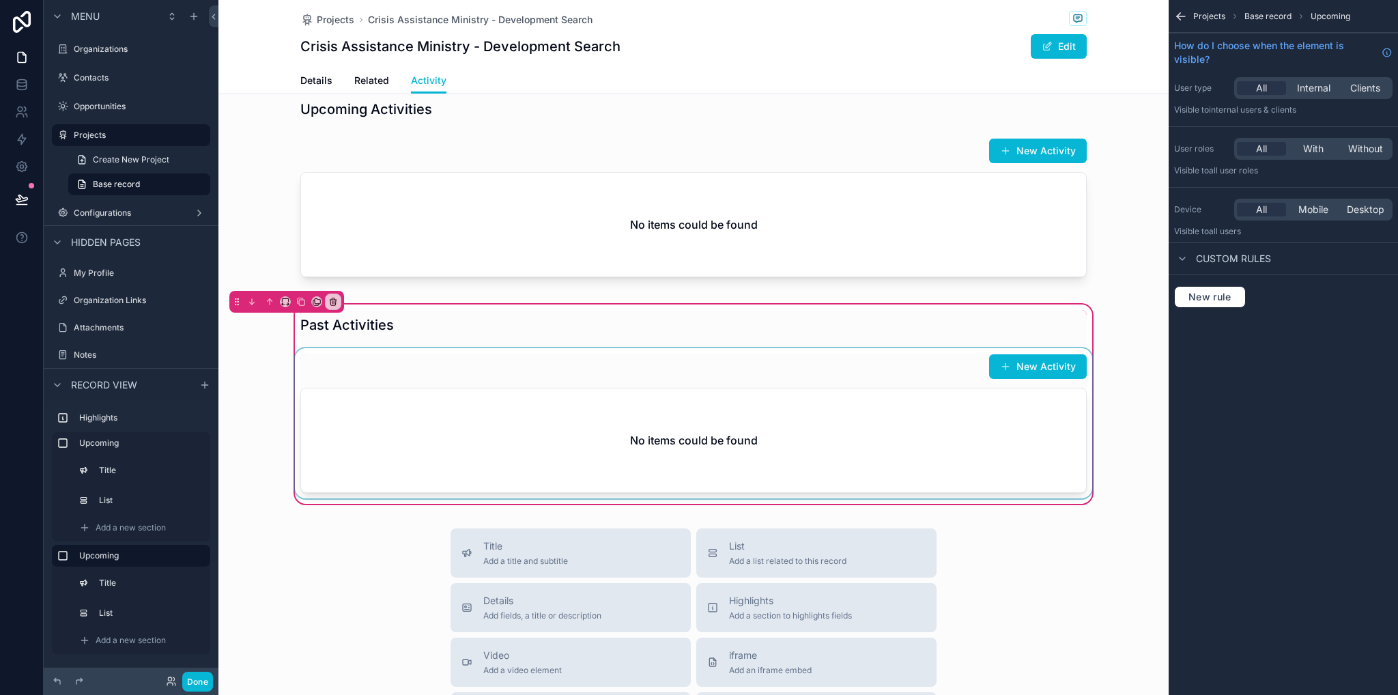
click at [924, 413] on div "scrollable content" at bounding box center [693, 423] width 803 height 150
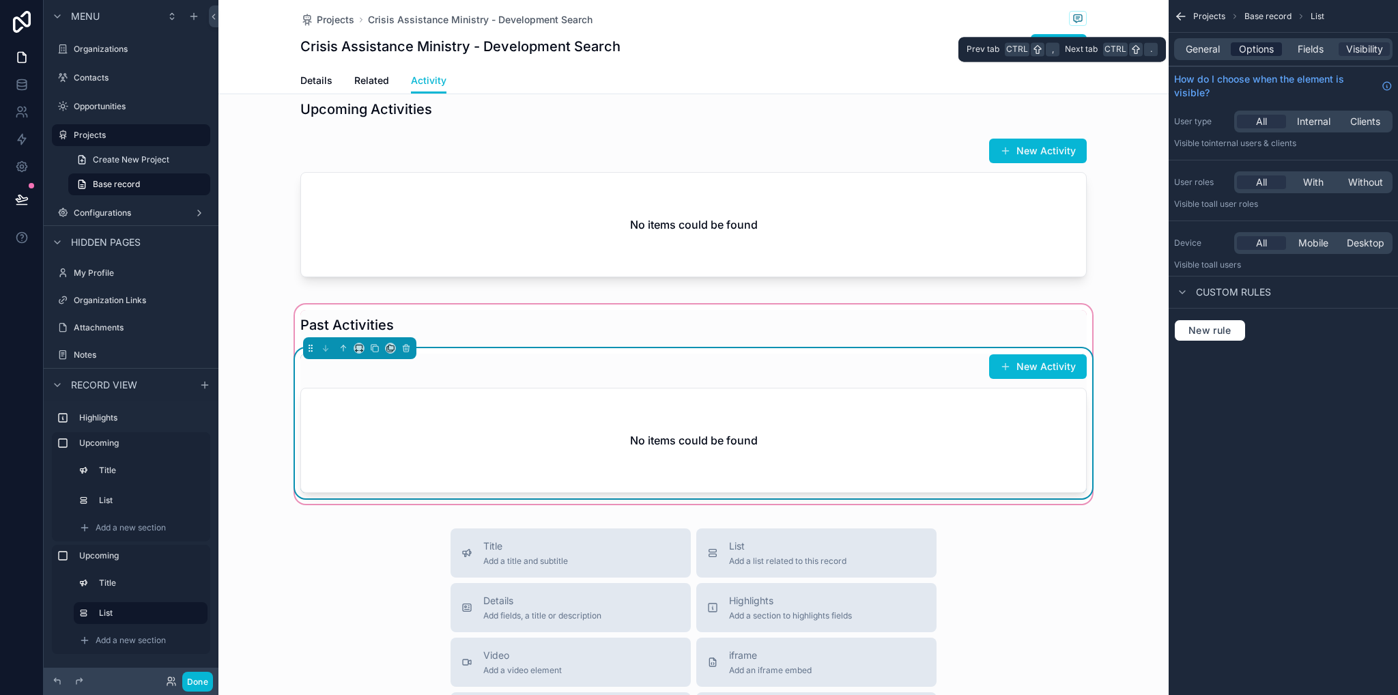
click at [1260, 51] on span "Options" at bounding box center [1256, 49] width 35 height 14
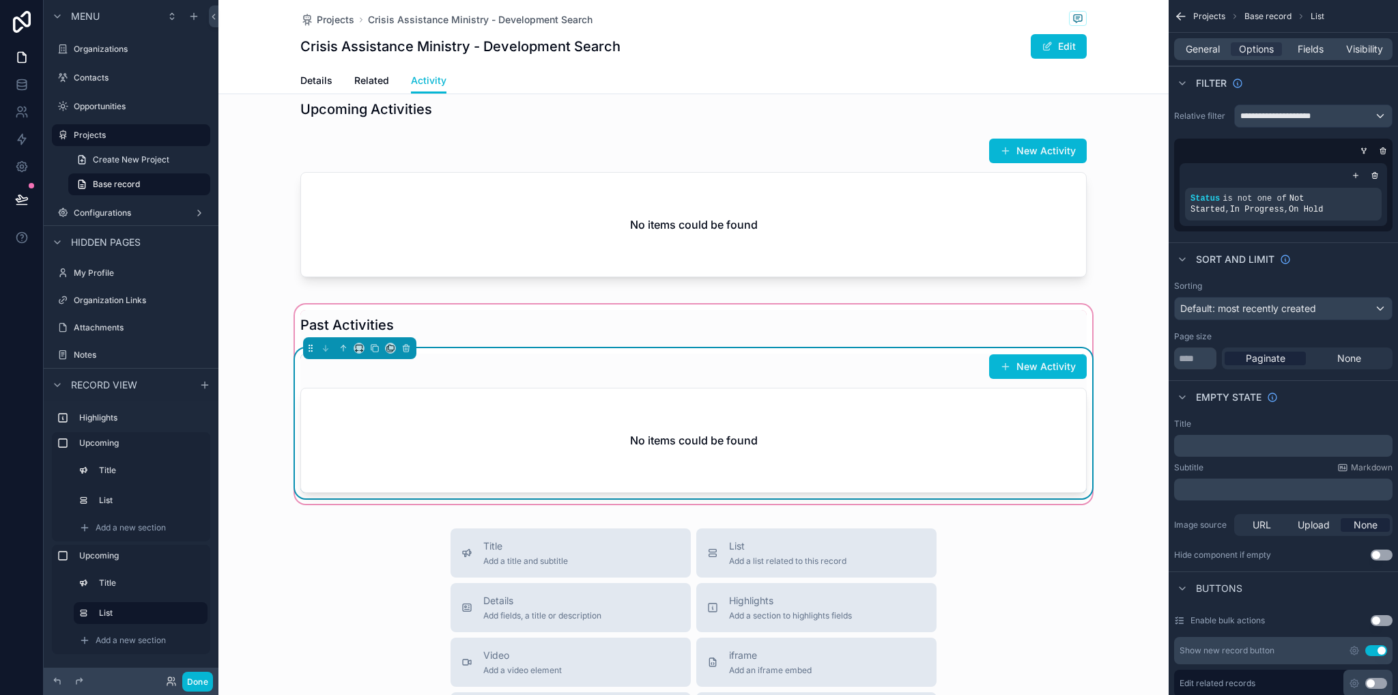
click at [1374, 654] on button "Use setting" at bounding box center [1376, 650] width 22 height 11
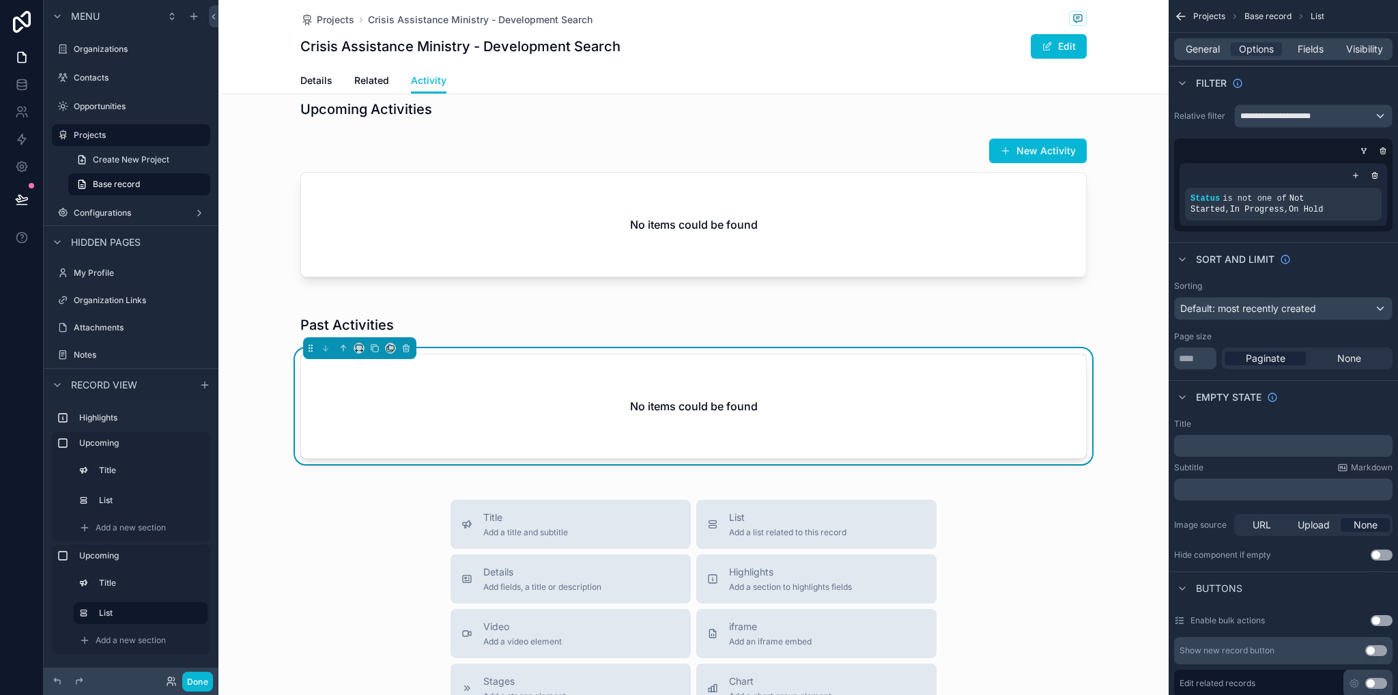
click at [1143, 482] on div "Projects Crisis Assistance Ministry - Development Search Crisis Assistance Mini…" at bounding box center [693, 411] width 950 height 1368
click at [111, 111] on label "Opportunities" at bounding box center [128, 106] width 109 height 11
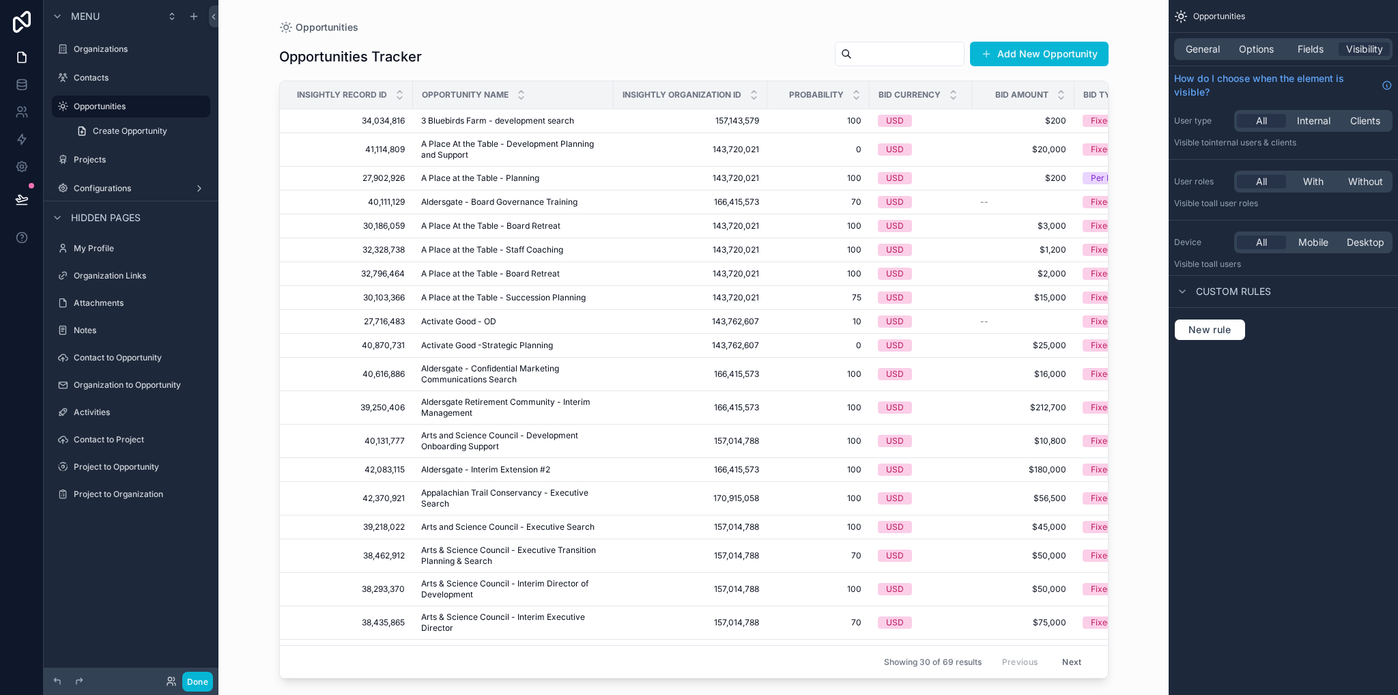
click at [375, 124] on div "scrollable content" at bounding box center [693, 339] width 873 height 678
click at [375, 117] on span "34,034,816" at bounding box center [350, 120] width 109 height 11
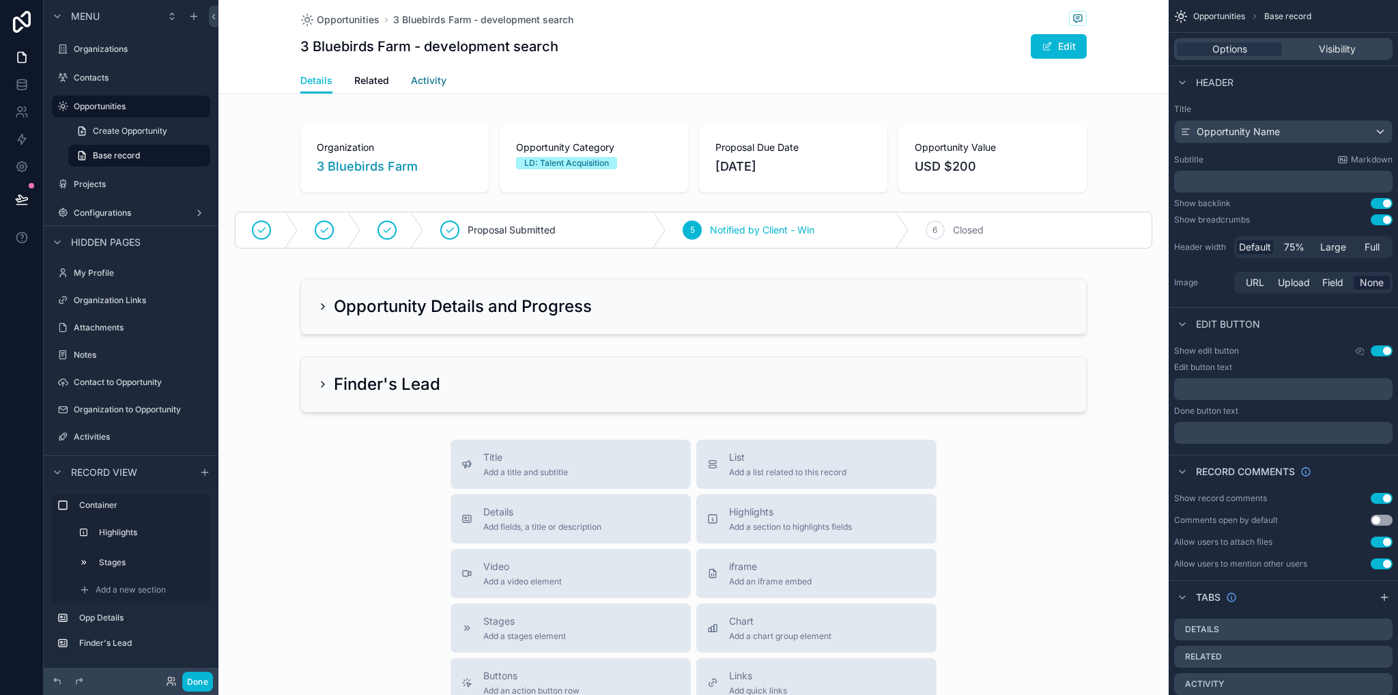
click at [431, 68] on link "Activity" at bounding box center [428, 81] width 35 height 27
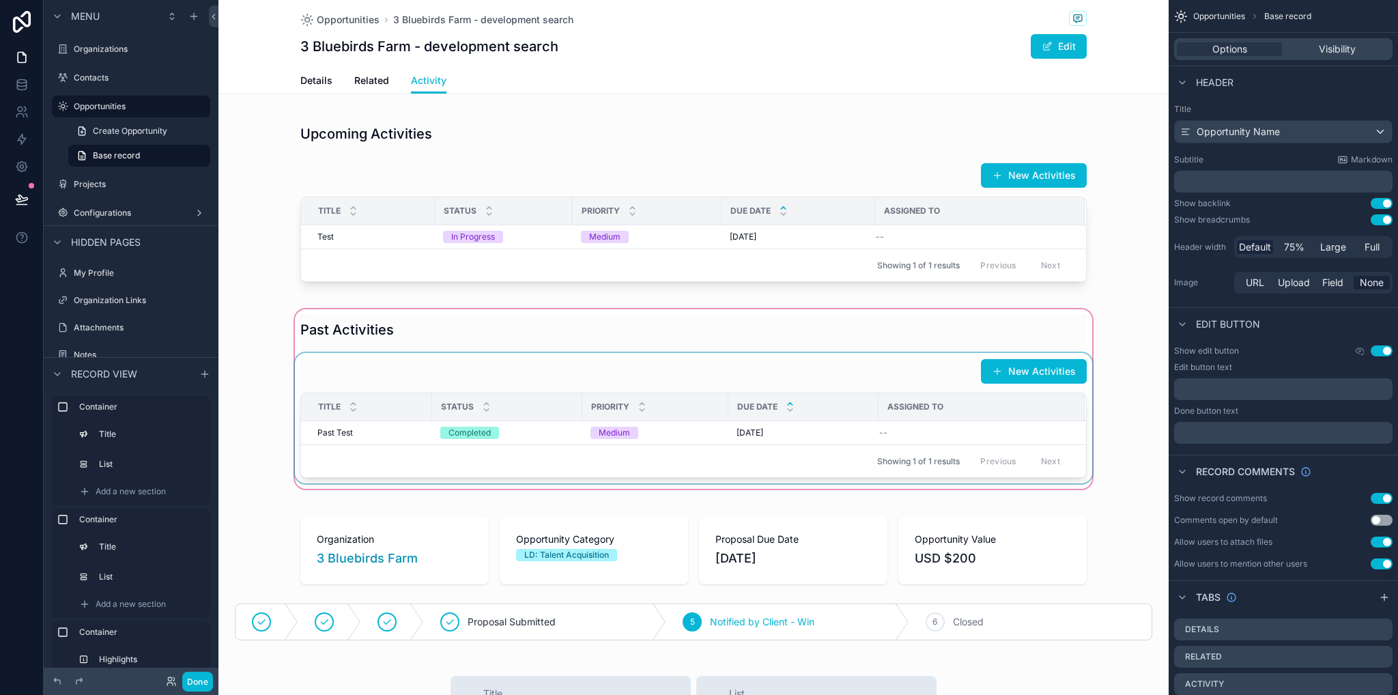
click at [887, 384] on div "scrollable content" at bounding box center [693, 398] width 950 height 185
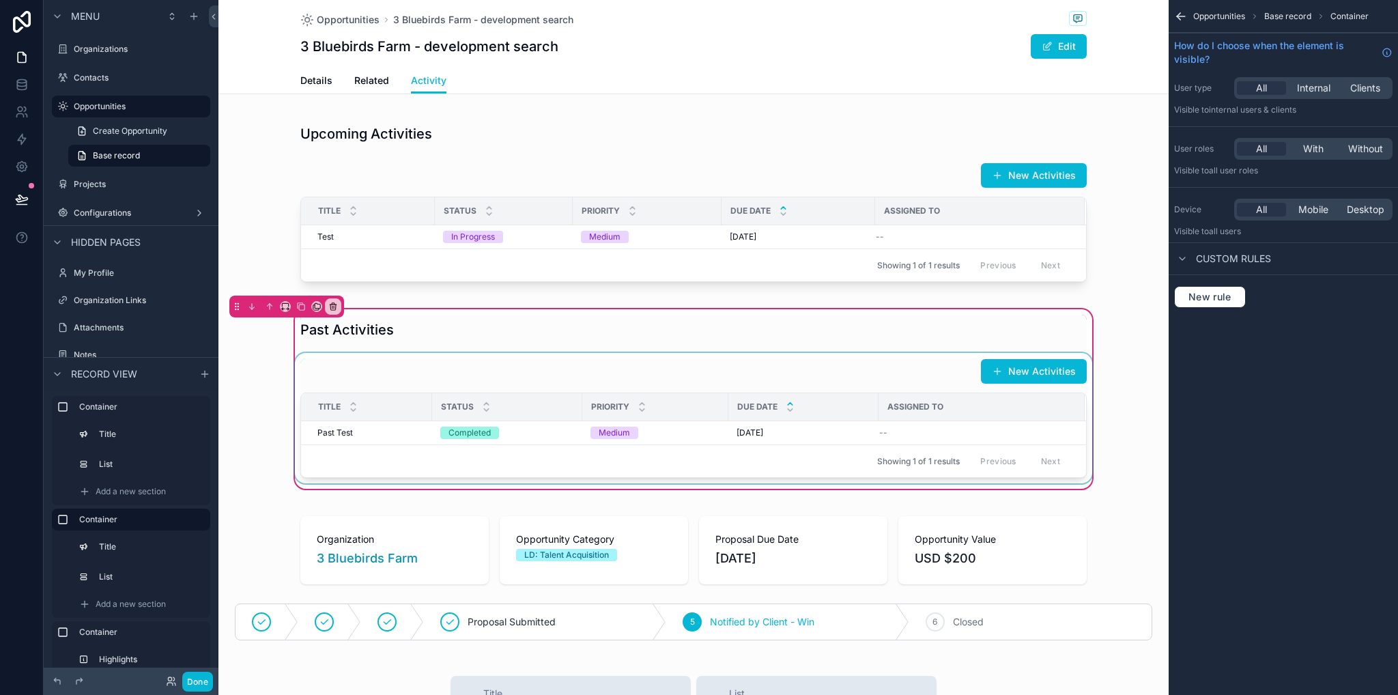
click at [880, 386] on div "scrollable content" at bounding box center [693, 418] width 803 height 130
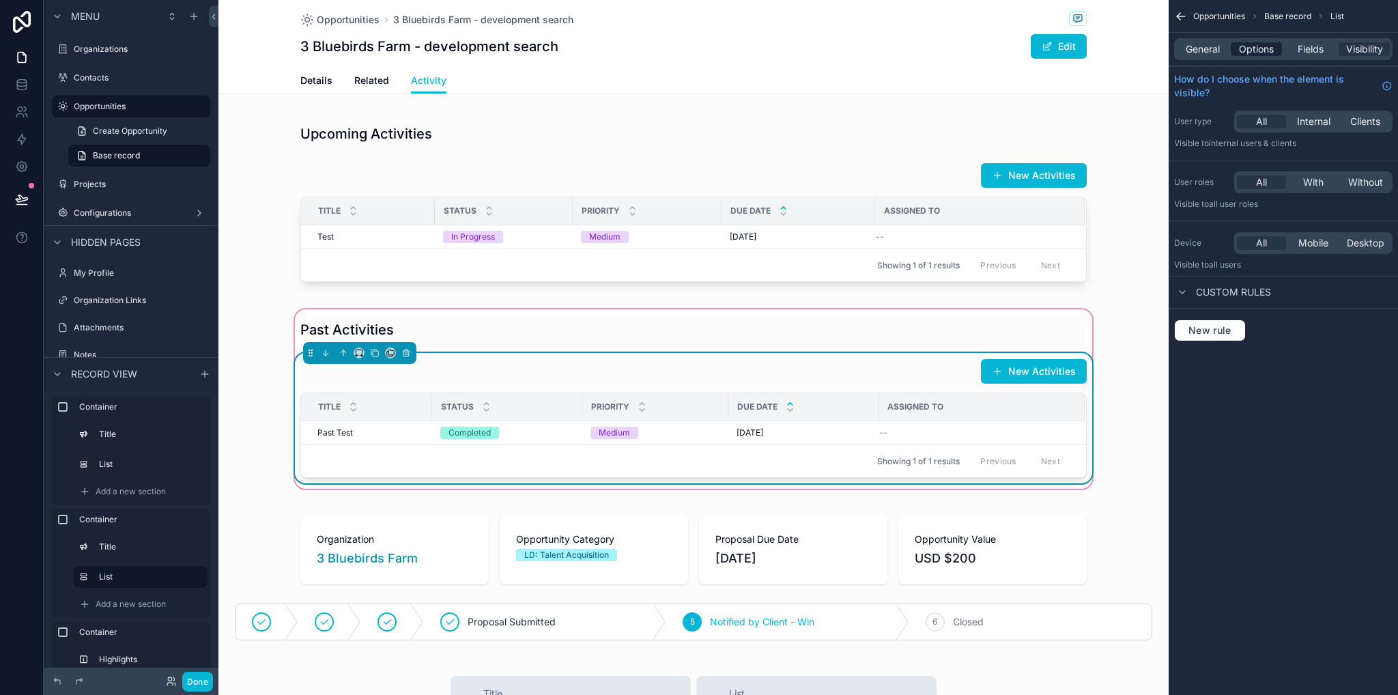
click at [1263, 49] on span "Options" at bounding box center [1256, 49] width 35 height 14
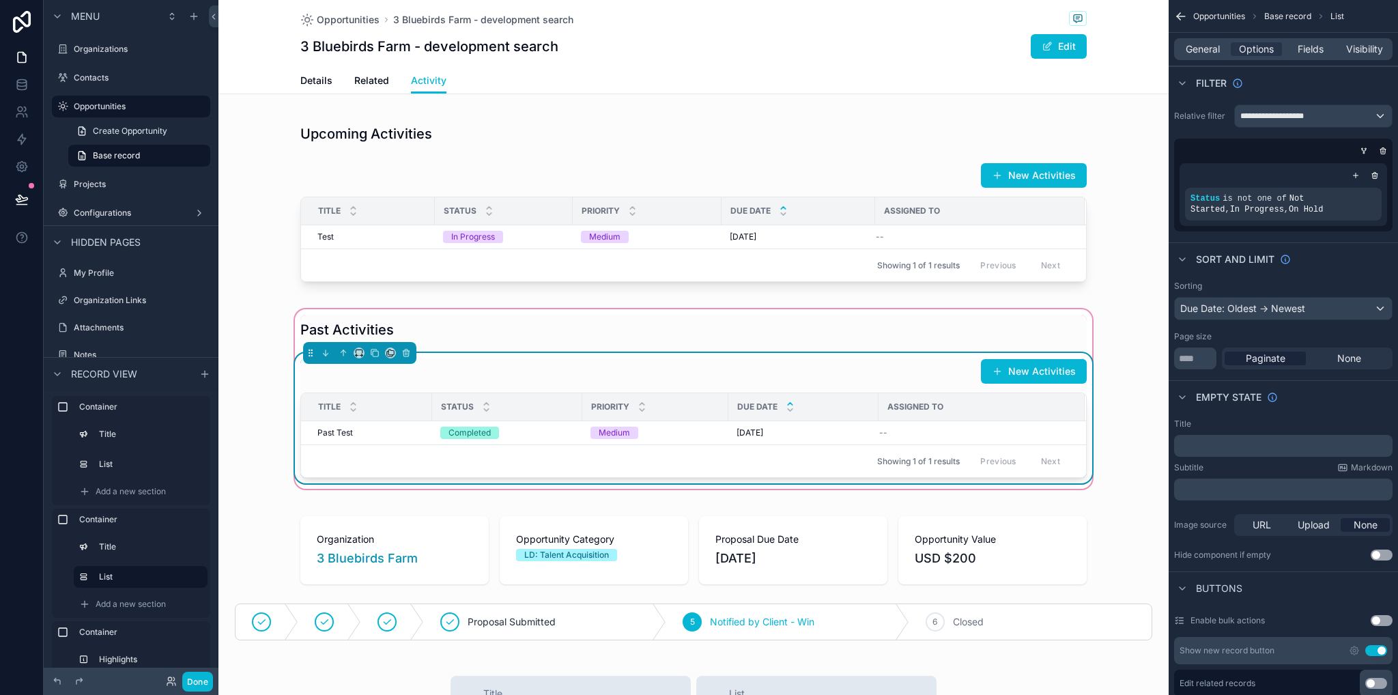
click at [1370, 647] on button "Use setting" at bounding box center [1376, 650] width 22 height 11
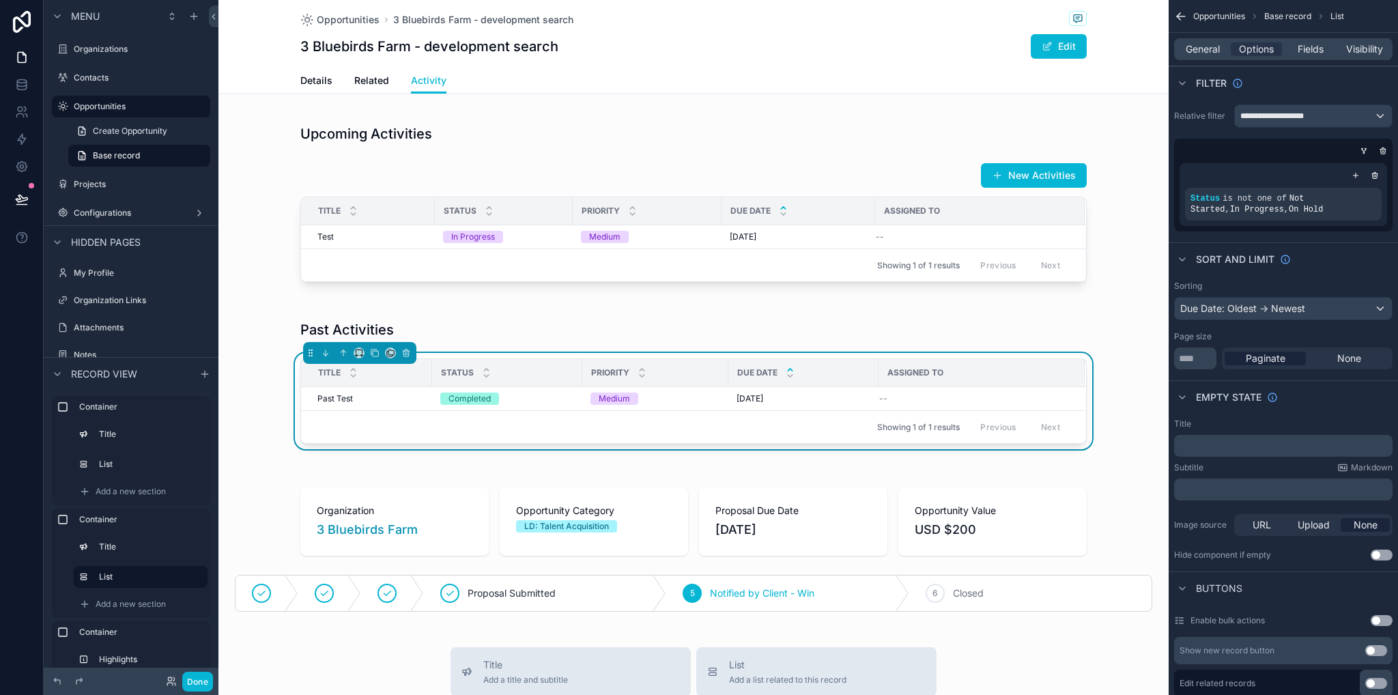
click at [1119, 417] on div "Past Activities Title Status Priority Due Date Assigned to Past Test Past Test …" at bounding box center [693, 384] width 950 height 156
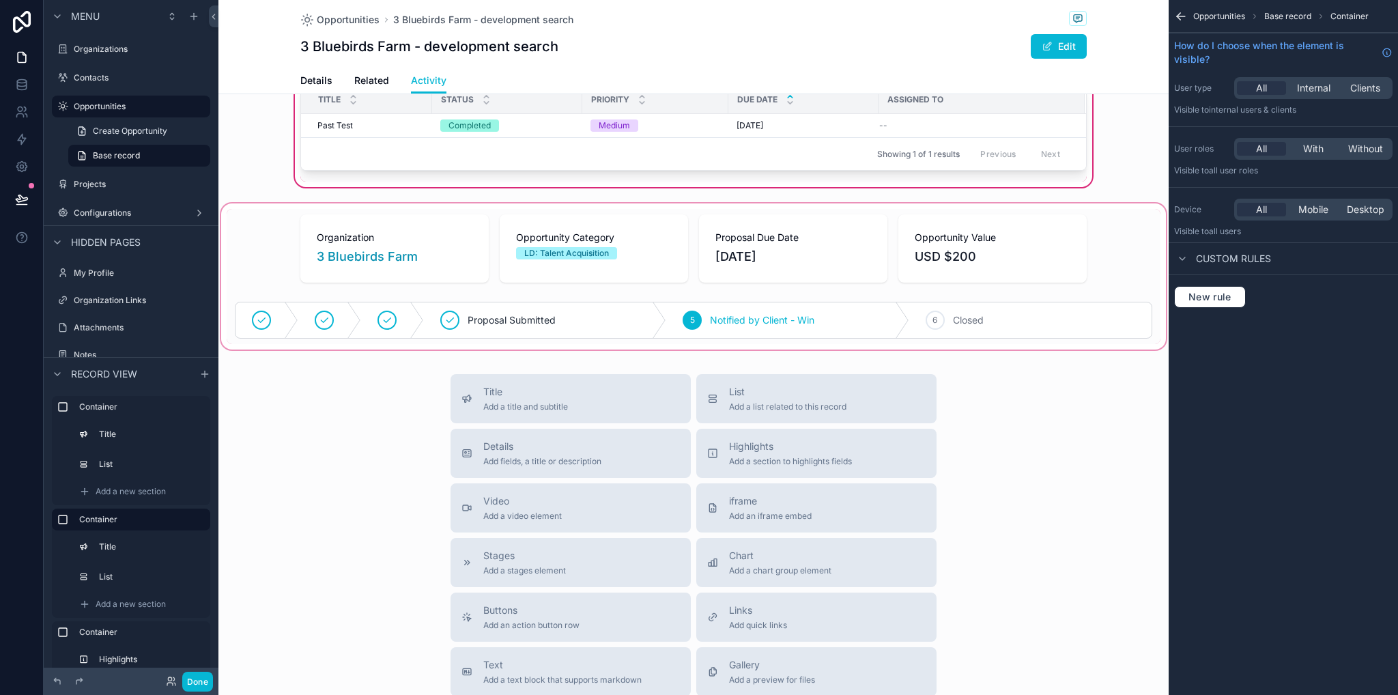
scroll to position [341, 0]
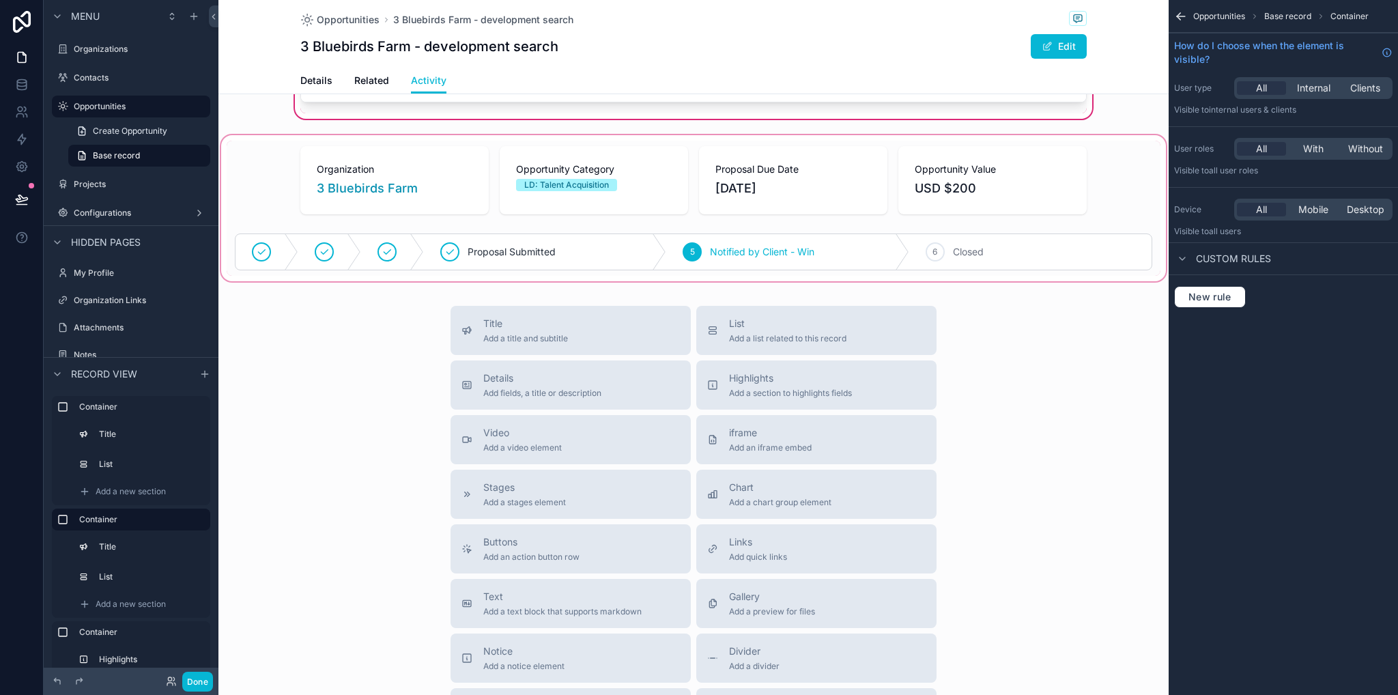
click at [1085, 253] on div "scrollable content" at bounding box center [693, 208] width 950 height 152
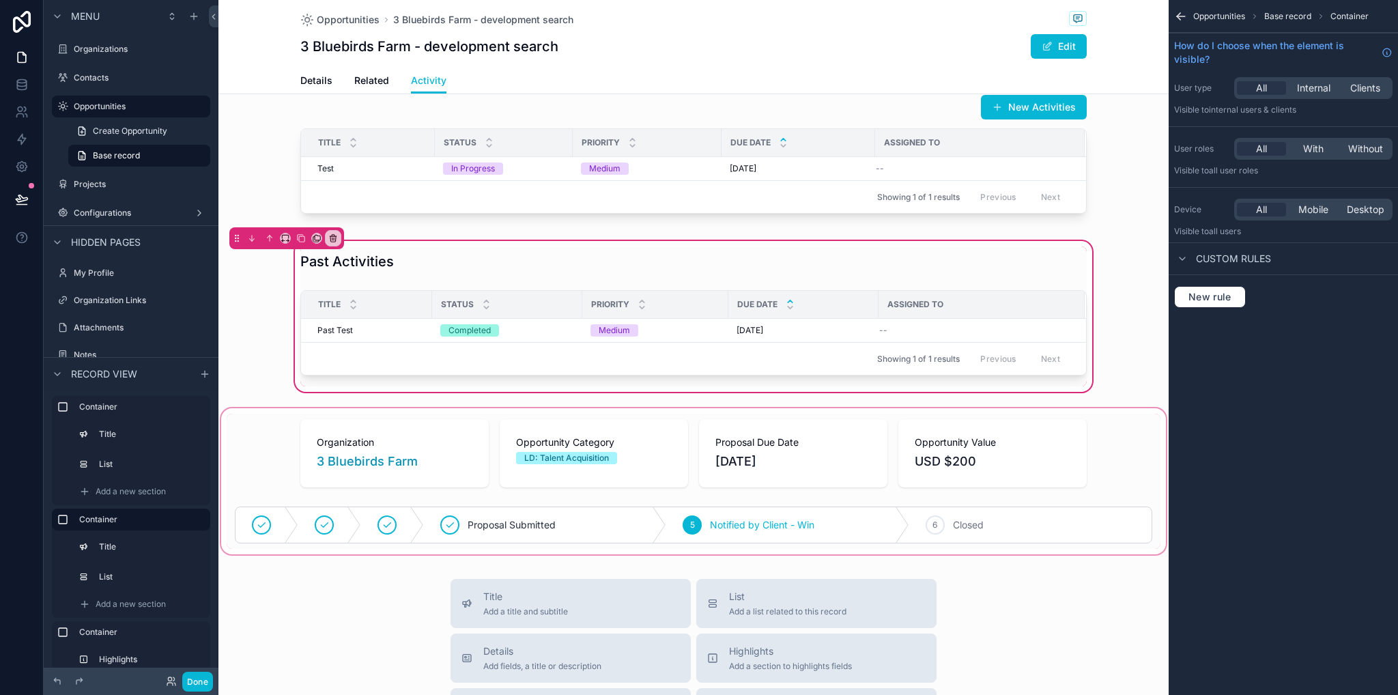
click at [270, 423] on div "scrollable content" at bounding box center [693, 481] width 950 height 152
click at [239, 320] on div "Past Activities Title Status Priority Due Date Assigned to Past Test Past Test …" at bounding box center [693, 316] width 950 height 156
click at [1182, 16] on icon "scrollable content" at bounding box center [1181, 17] width 14 height 14
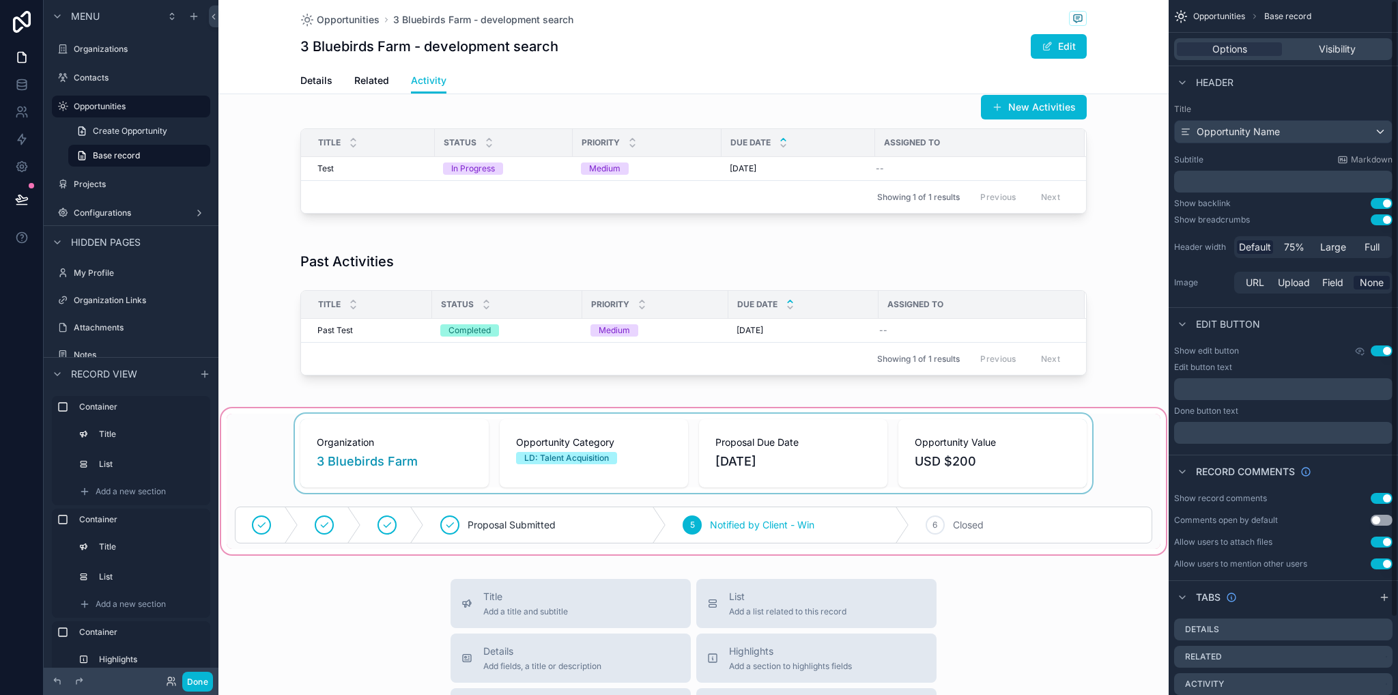
click at [253, 428] on div "scrollable content" at bounding box center [693, 481] width 950 height 152
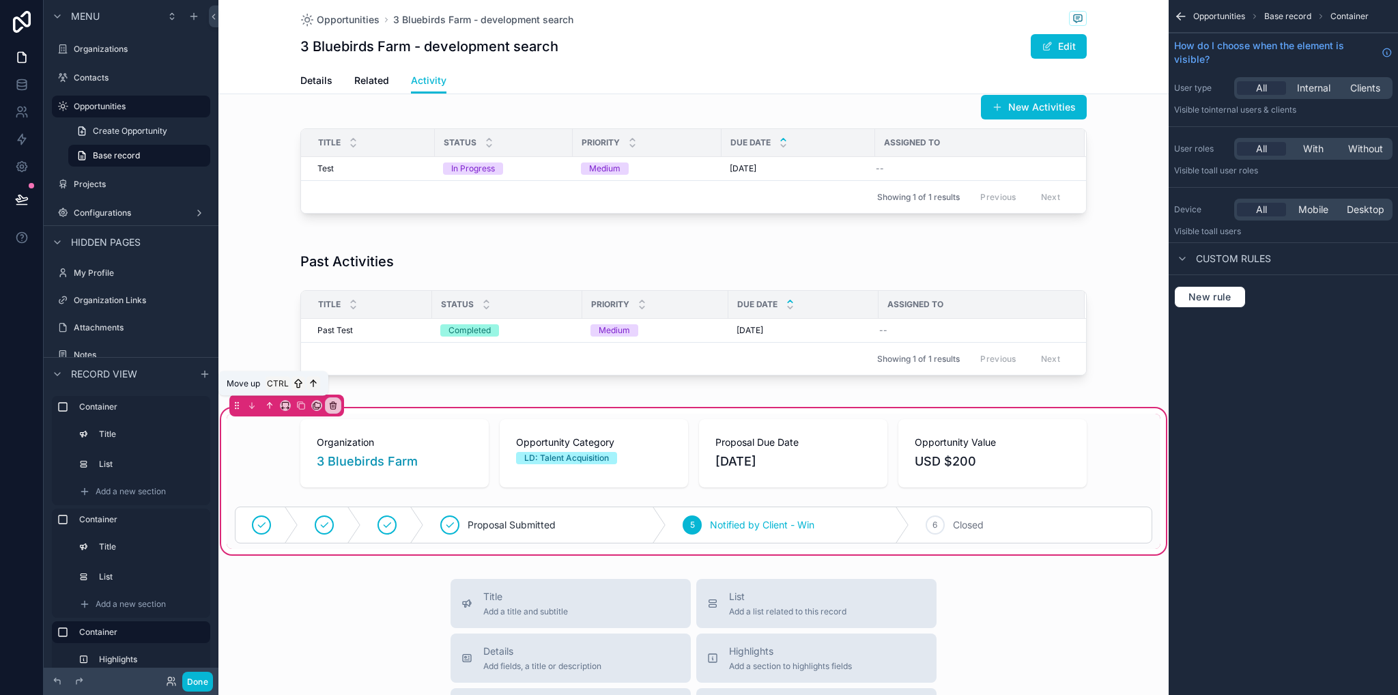
click at [272, 402] on icon "scrollable content" at bounding box center [270, 406] width 10 height 10
click at [272, 405] on icon "scrollable content" at bounding box center [270, 406] width 10 height 10
click at [270, 402] on icon "scrollable content" at bounding box center [270, 406] width 10 height 10
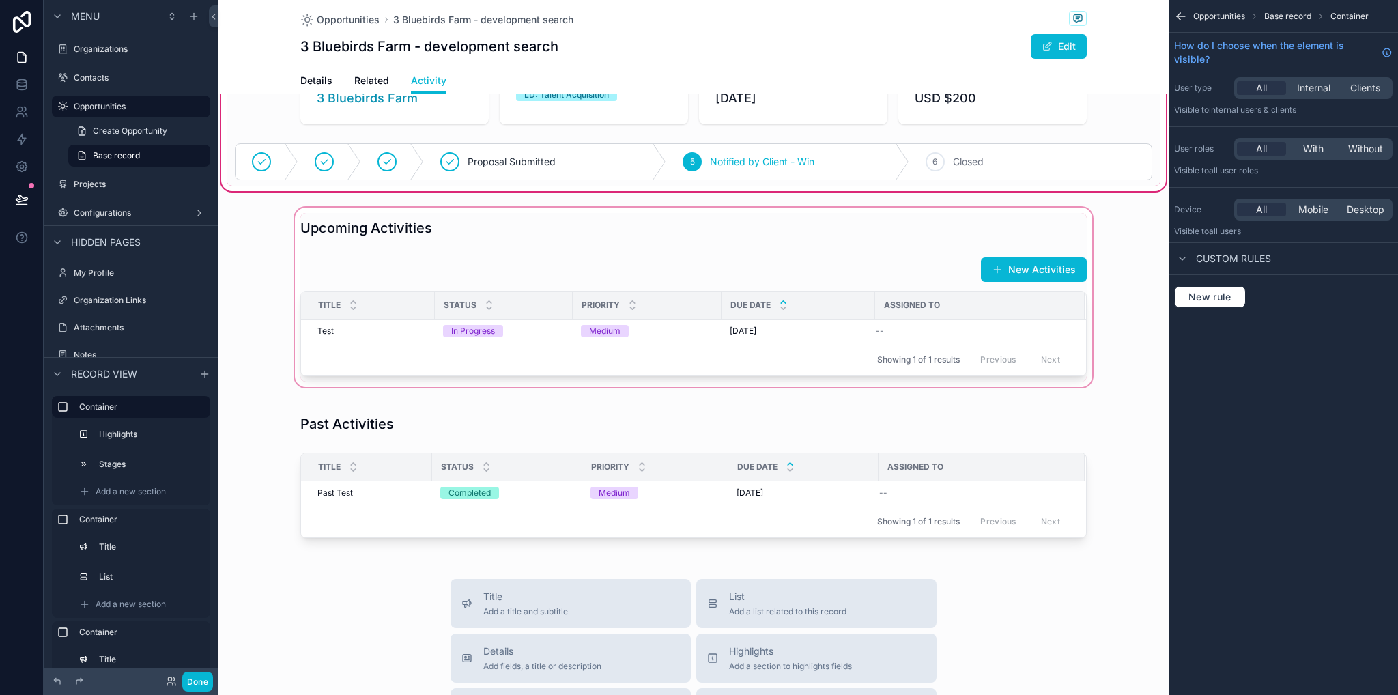
scroll to position [0, 0]
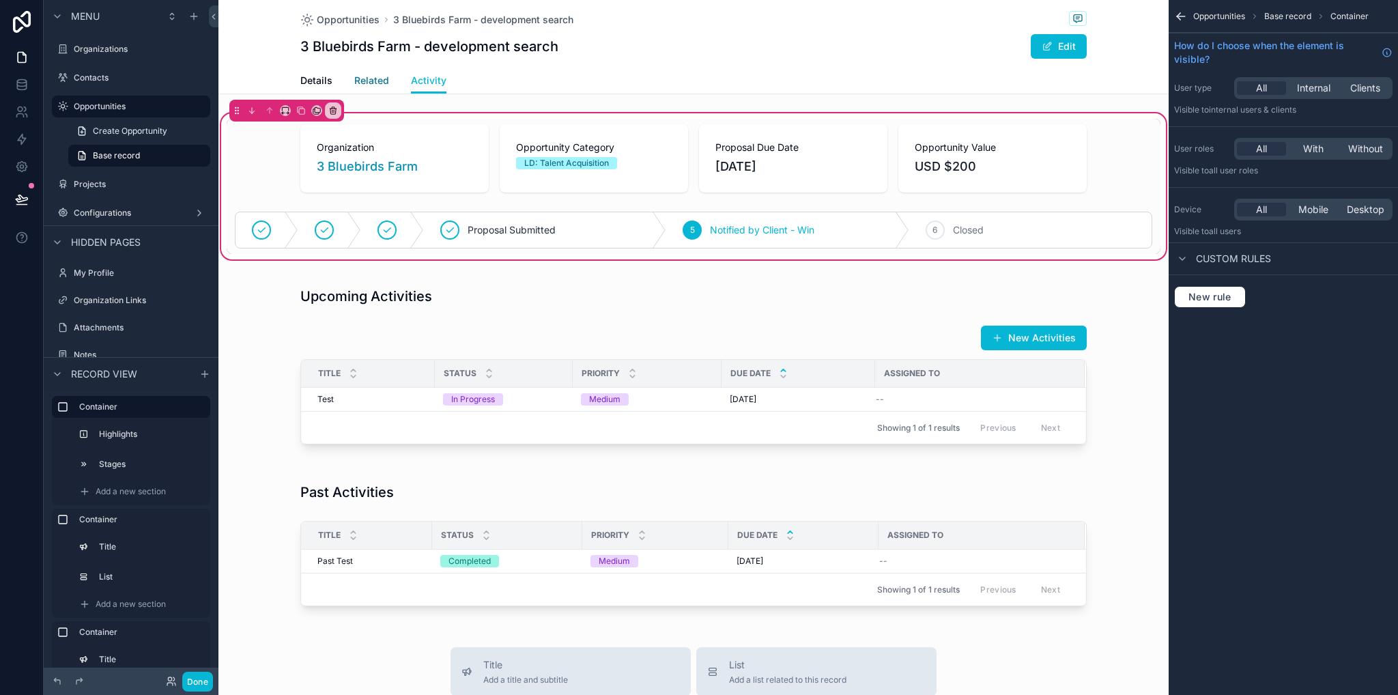
click at [369, 83] on span "Related" at bounding box center [371, 81] width 35 height 14
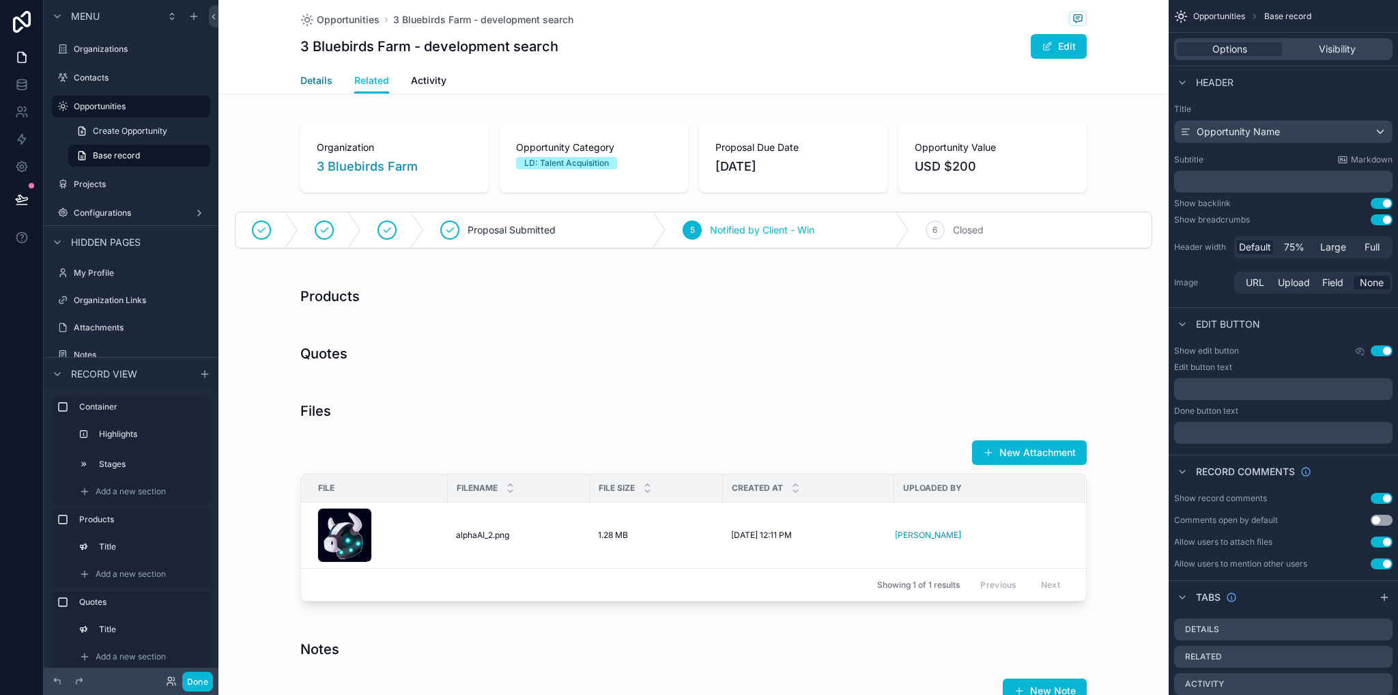
click at [302, 82] on span "Details" at bounding box center [316, 81] width 32 height 14
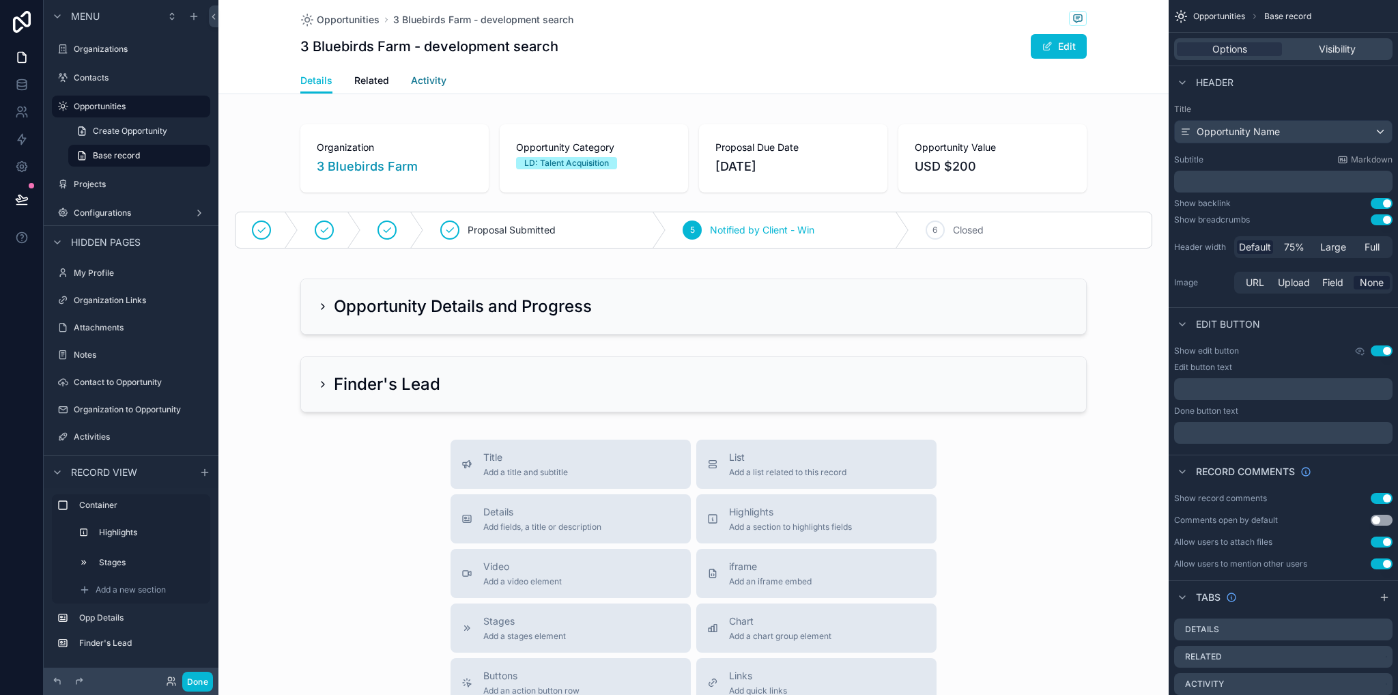
click at [434, 84] on span "Activity" at bounding box center [428, 81] width 35 height 14
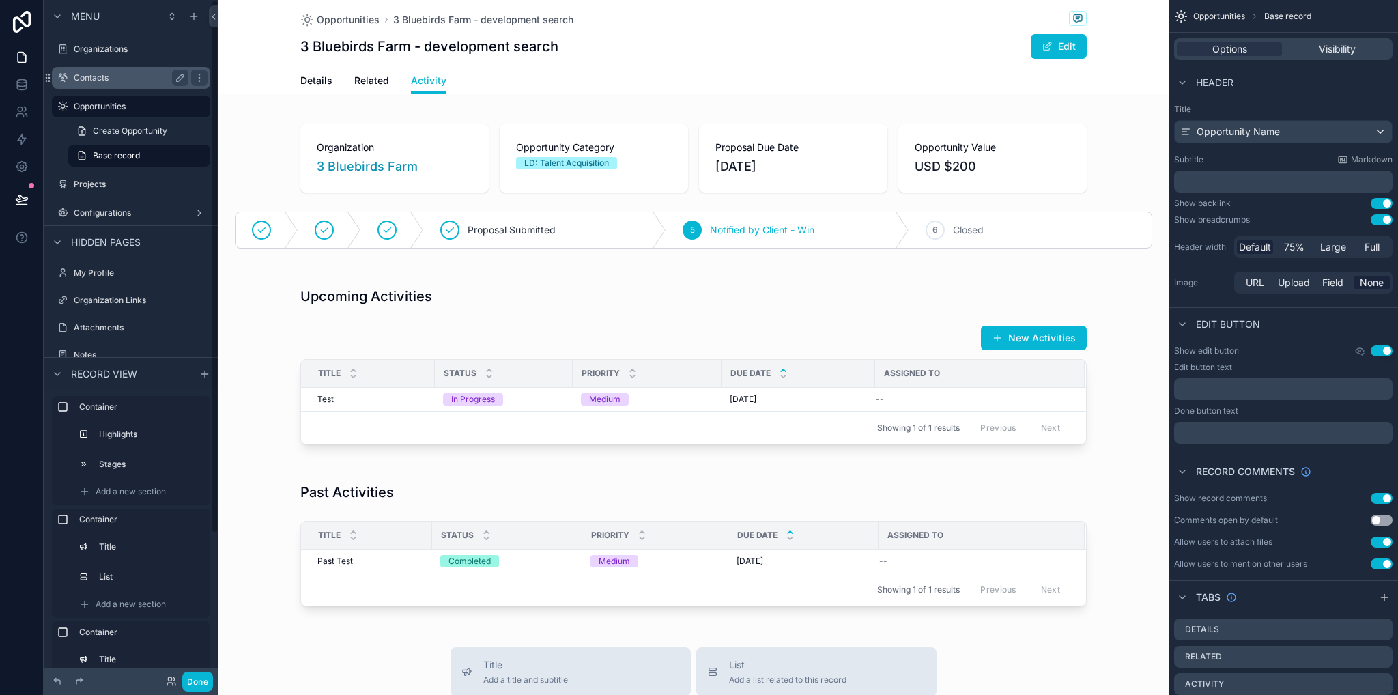
click at [104, 72] on label "Contacts" at bounding box center [128, 77] width 109 height 11
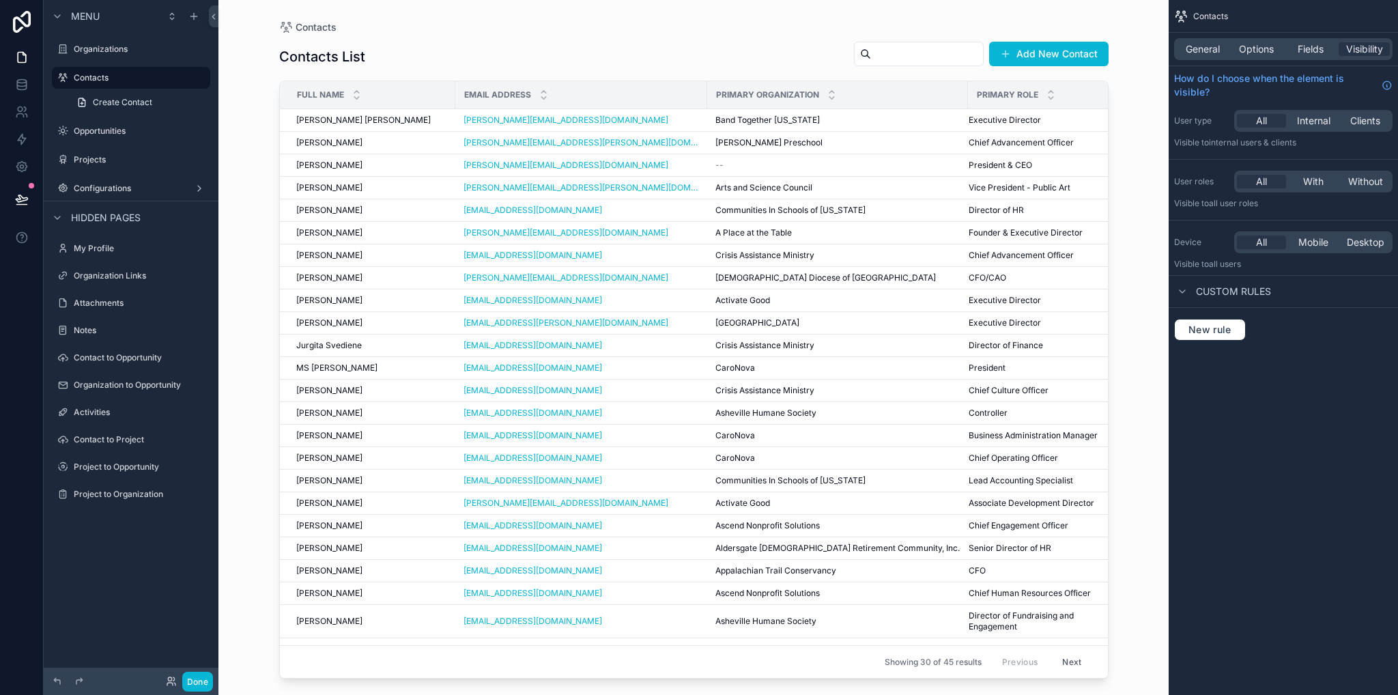
click at [359, 117] on div "scrollable content" at bounding box center [693, 339] width 873 height 678
click at [362, 117] on span "[PERSON_NAME] [PERSON_NAME]" at bounding box center [363, 120] width 134 height 11
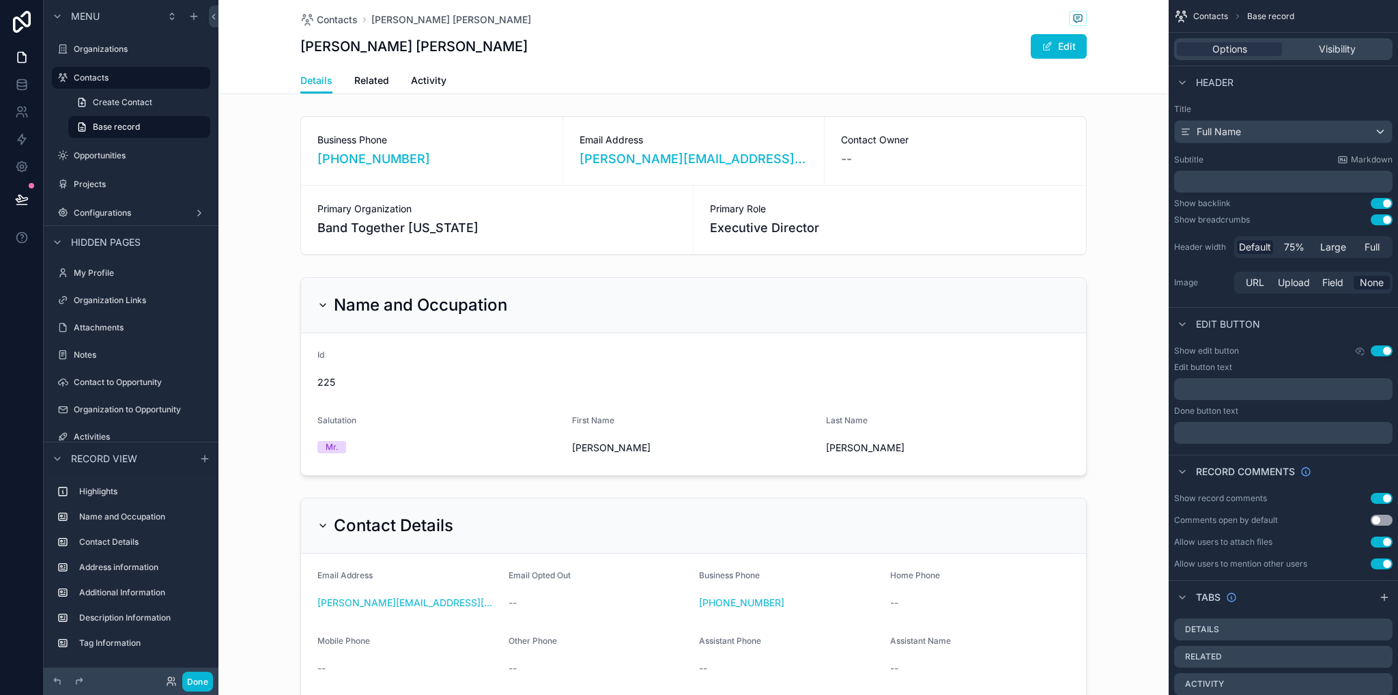
click at [442, 80] on div "Details Related Activity" at bounding box center [693, 81] width 786 height 26
click at [435, 80] on span "Activity" at bounding box center [428, 81] width 35 height 14
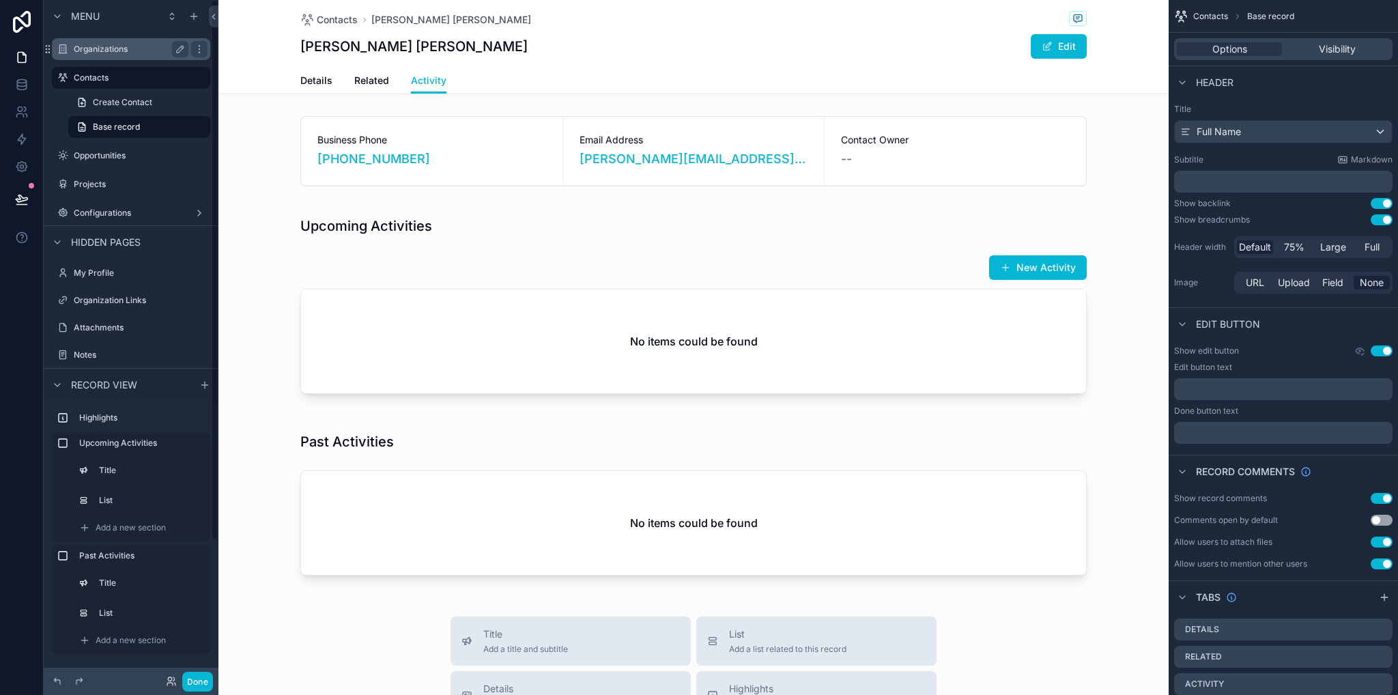
click at [91, 53] on label "Organizations" at bounding box center [128, 49] width 109 height 11
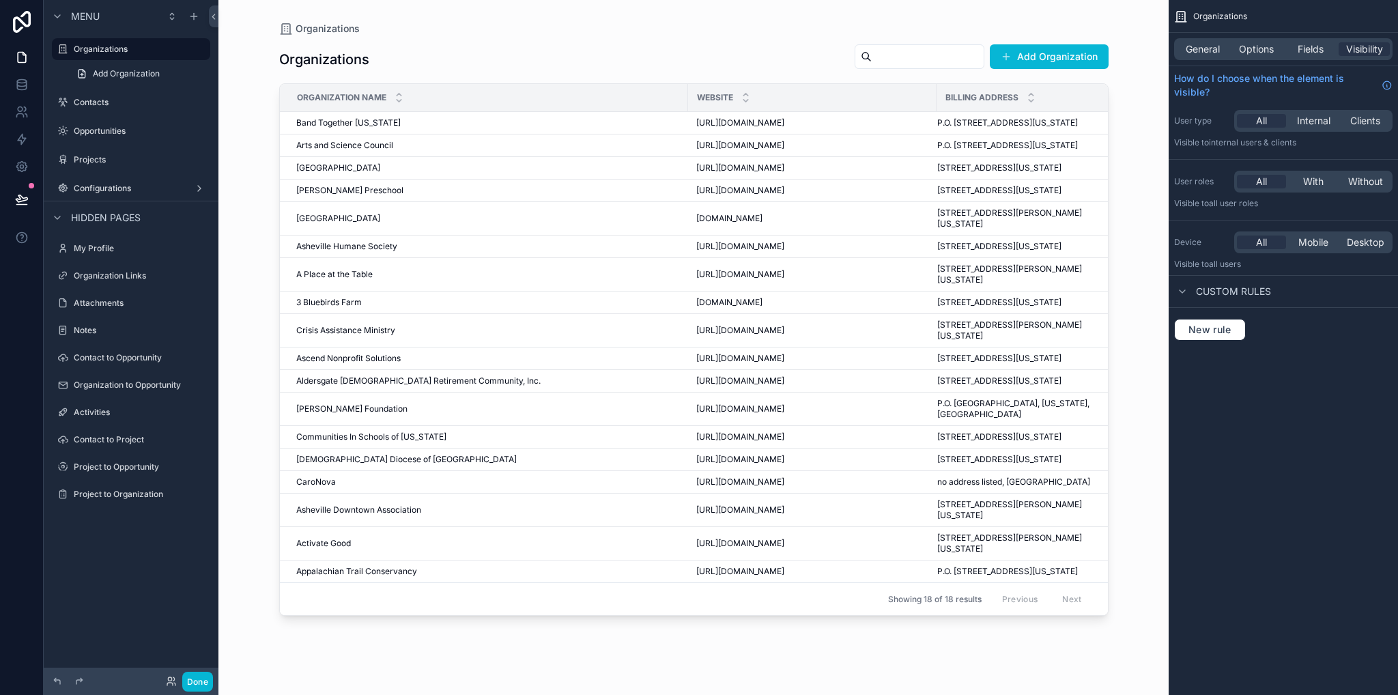
click at [356, 134] on div "scrollable content" at bounding box center [693, 339] width 873 height 678
click at [356, 128] on span "Band Together [US_STATE]" at bounding box center [348, 122] width 104 height 11
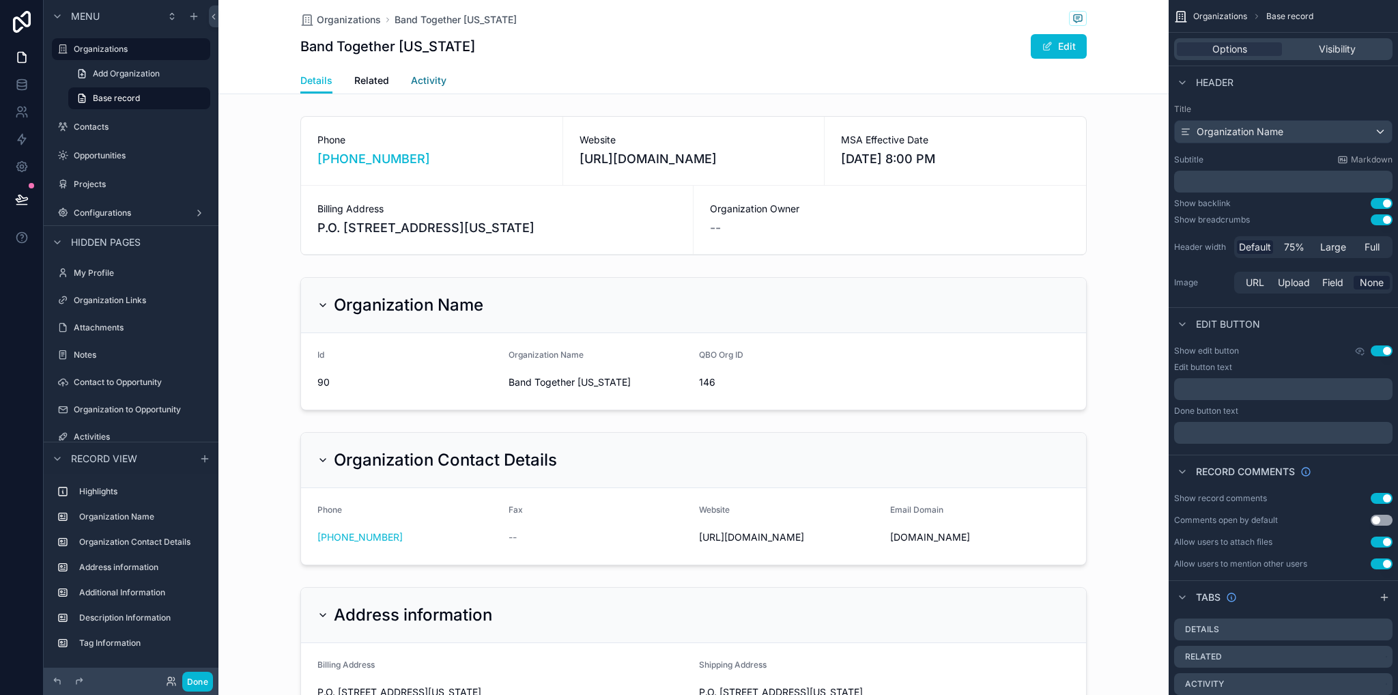
click at [418, 80] on span "Activity" at bounding box center [428, 81] width 35 height 14
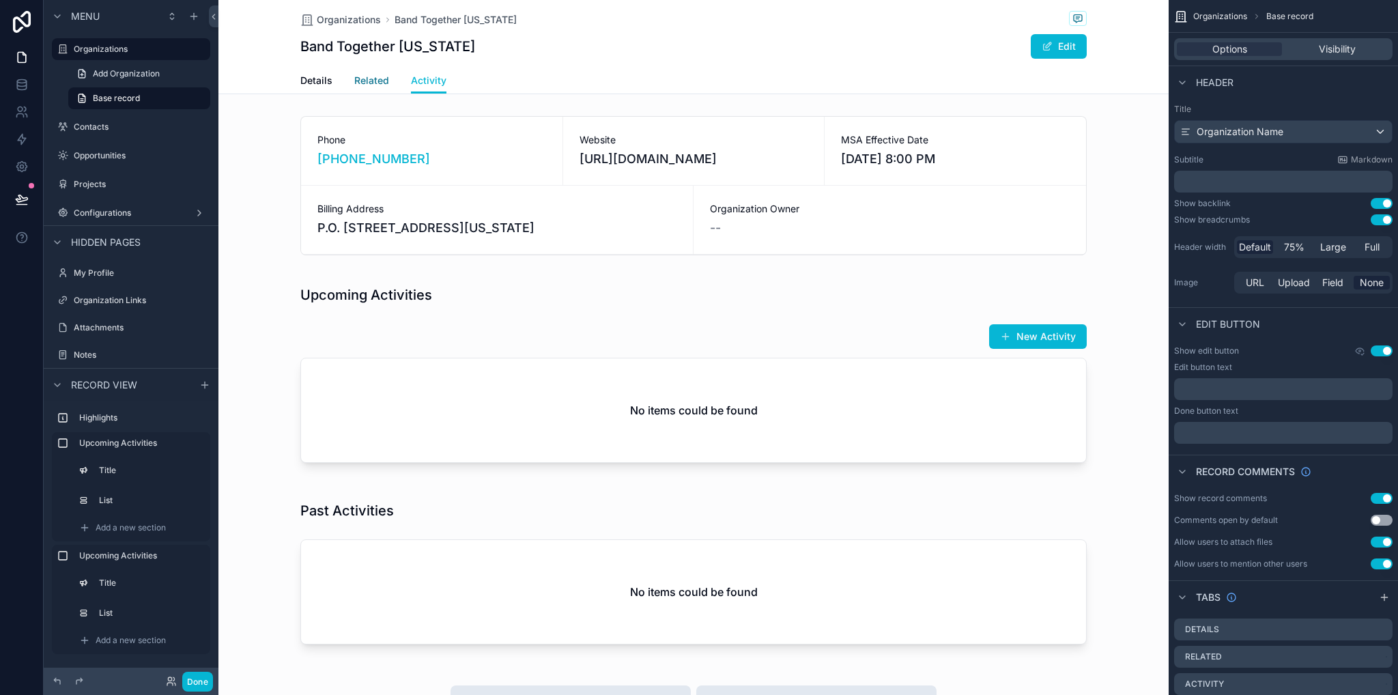
click at [366, 78] on span "Related" at bounding box center [371, 81] width 35 height 14
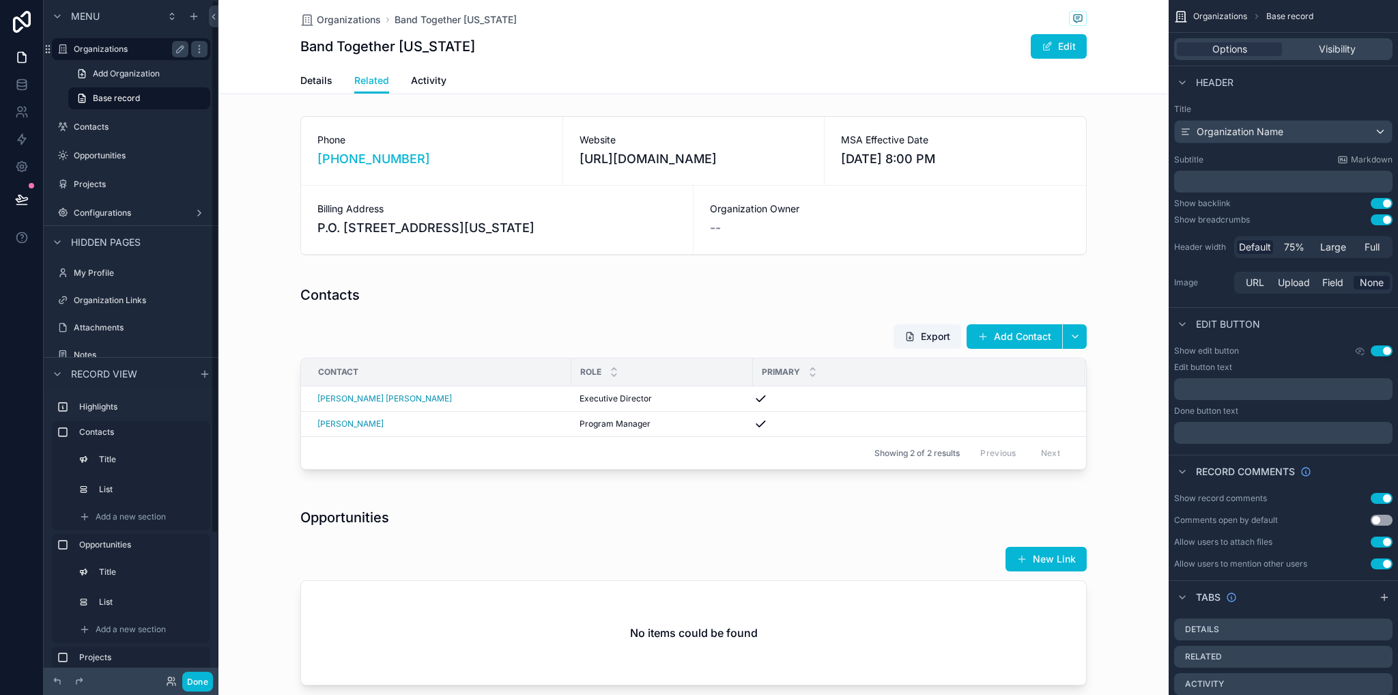
click at [112, 46] on label "Organizations" at bounding box center [128, 49] width 109 height 11
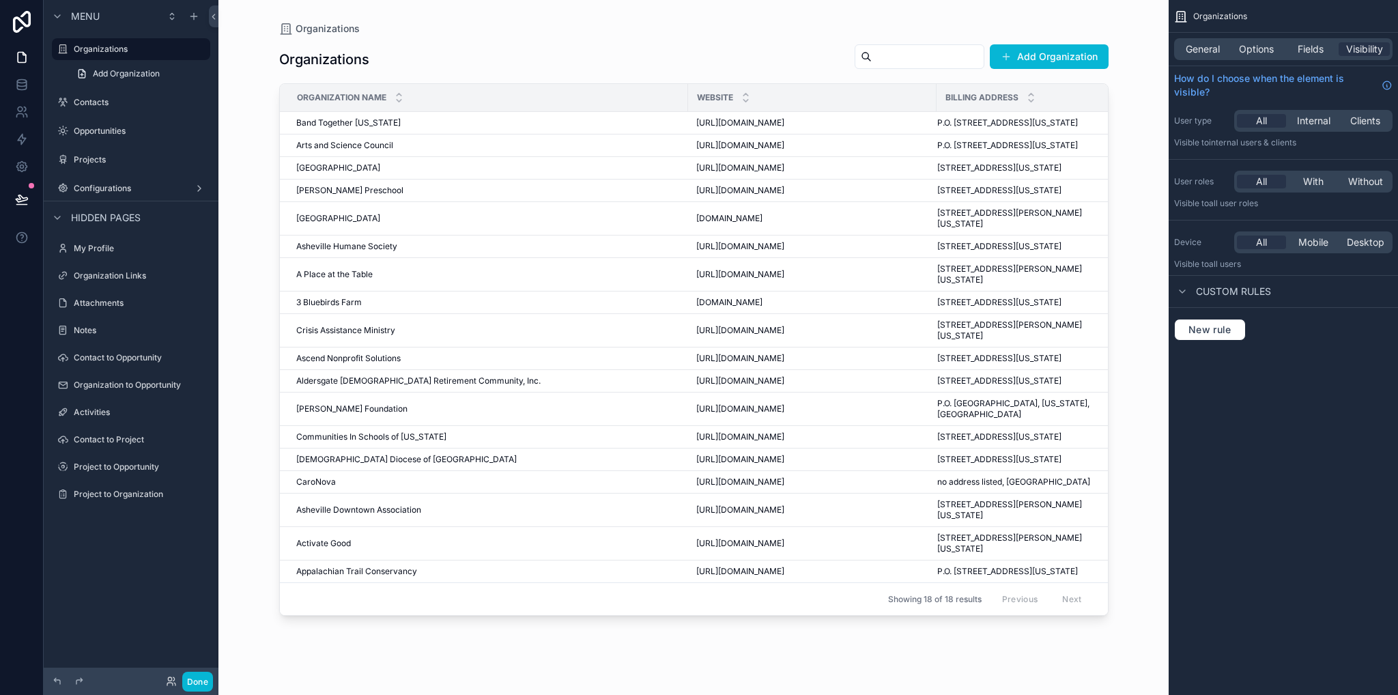
click at [347, 308] on span "3 Bluebirds Farm" at bounding box center [329, 302] width 66 height 11
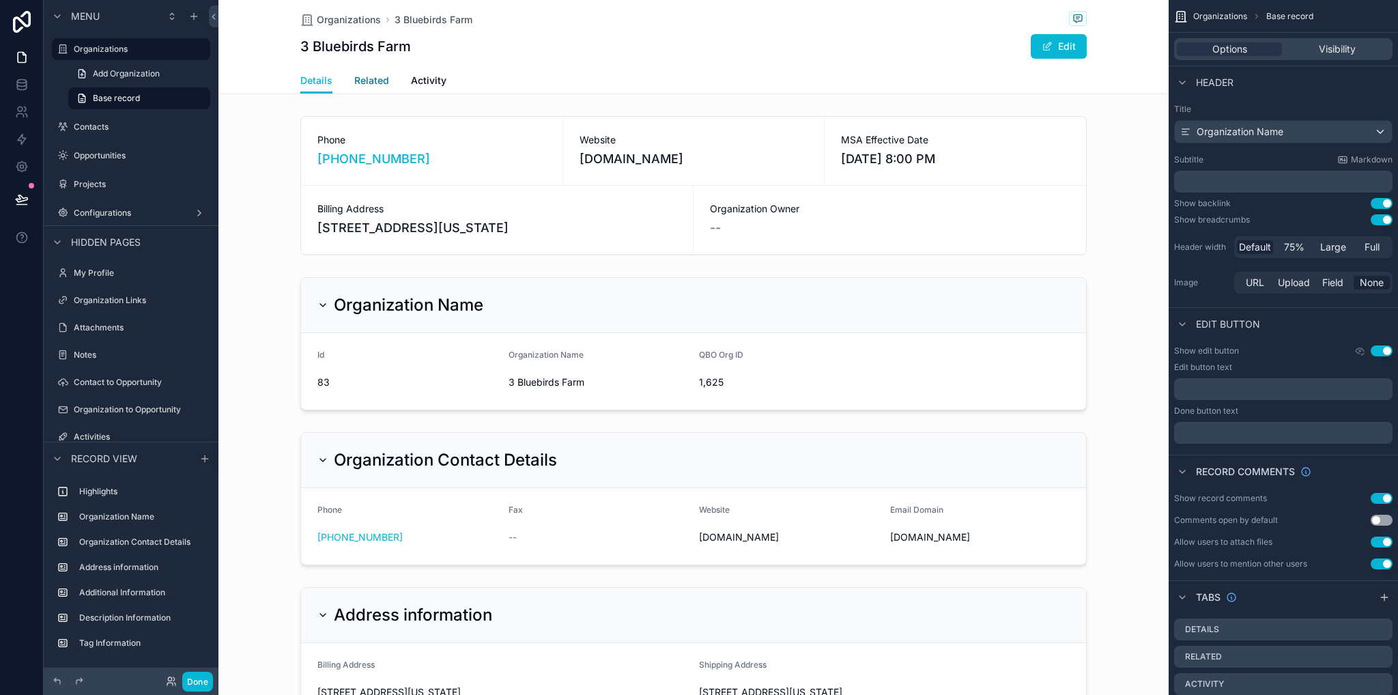
click at [367, 83] on span "Related" at bounding box center [371, 81] width 35 height 14
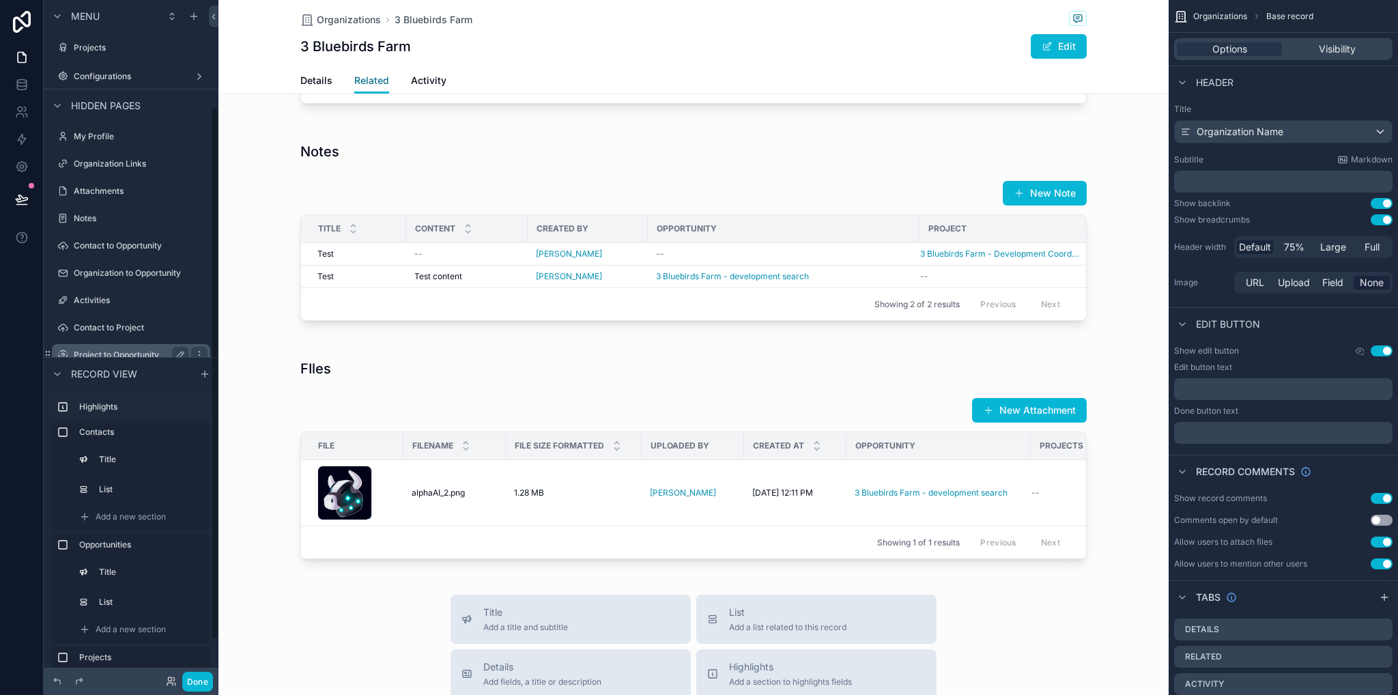
scroll to position [185, 0]
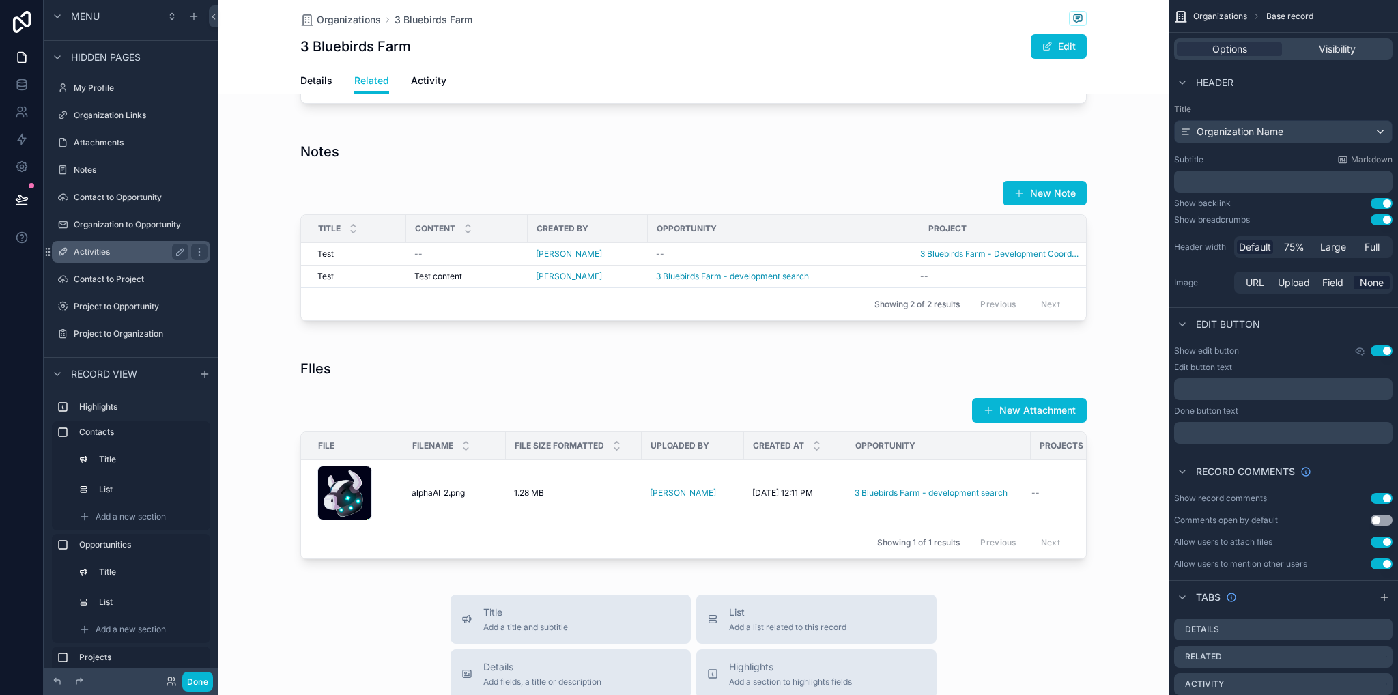
click at [123, 253] on label "Activities" at bounding box center [128, 251] width 109 height 11
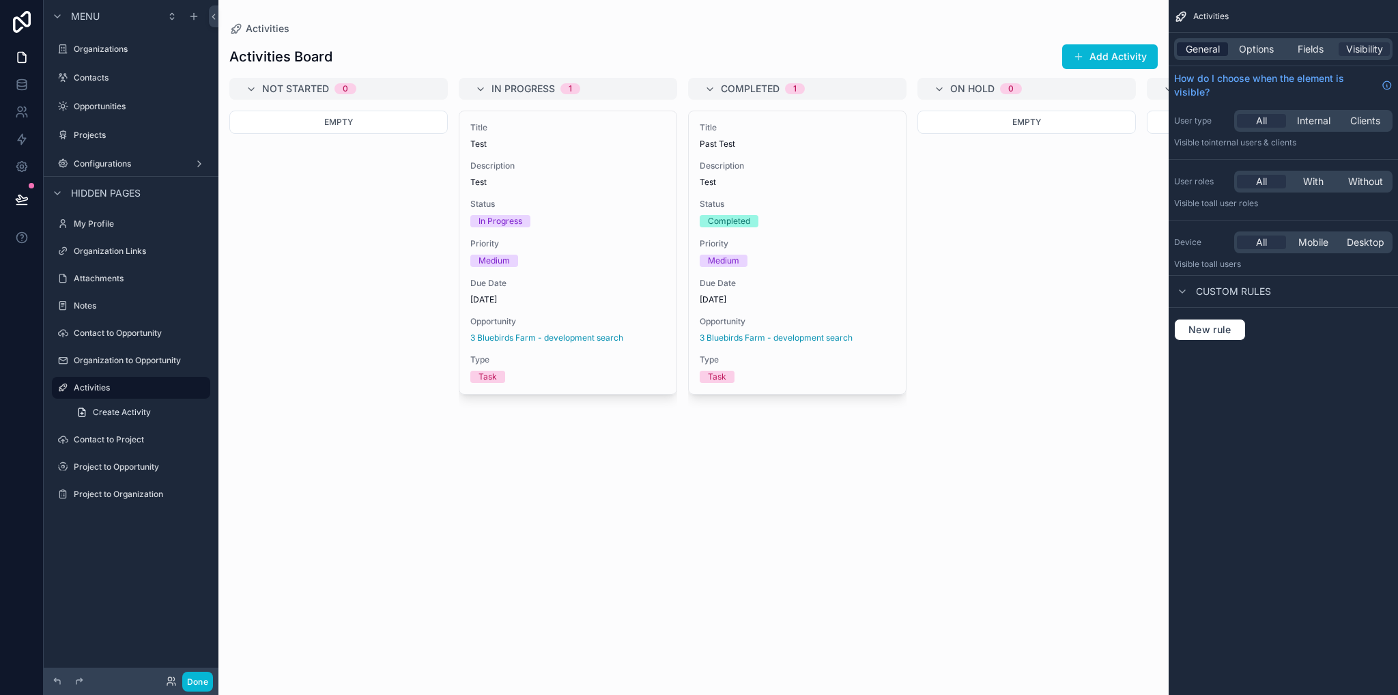
click at [1197, 52] on span "General" at bounding box center [1203, 49] width 34 height 14
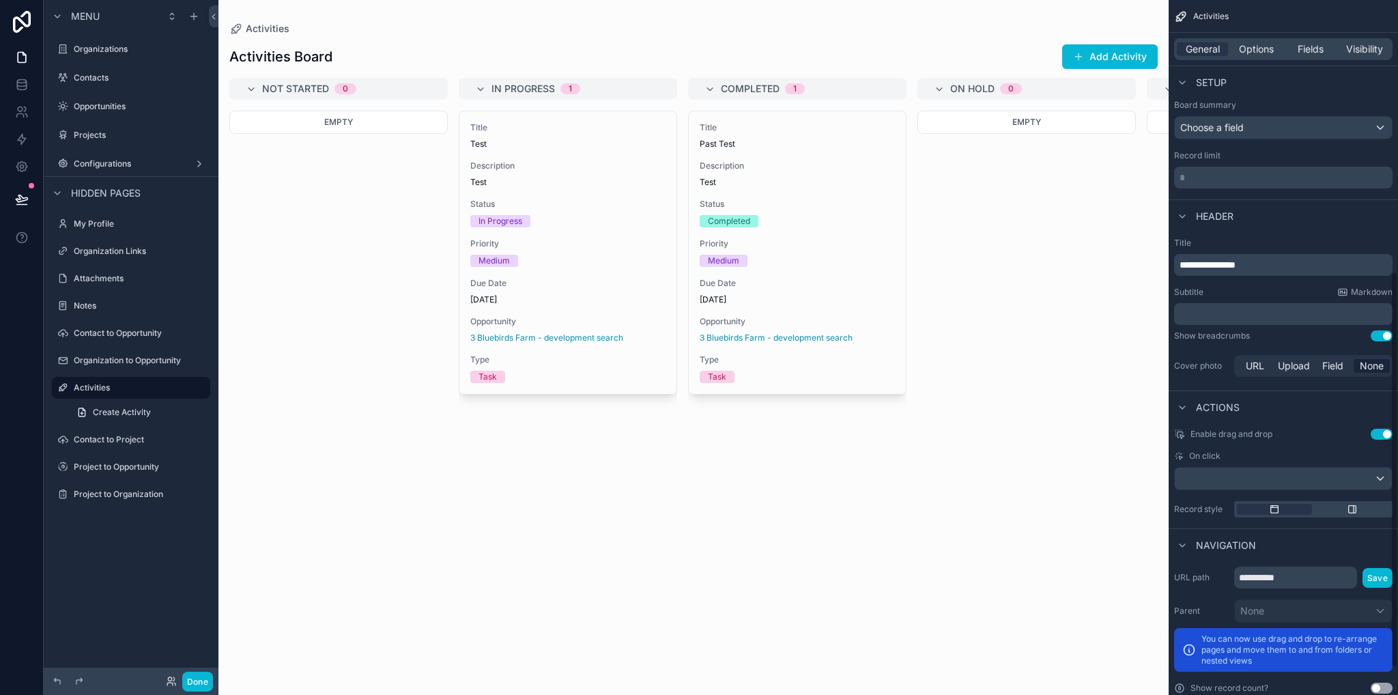
scroll to position [524, 0]
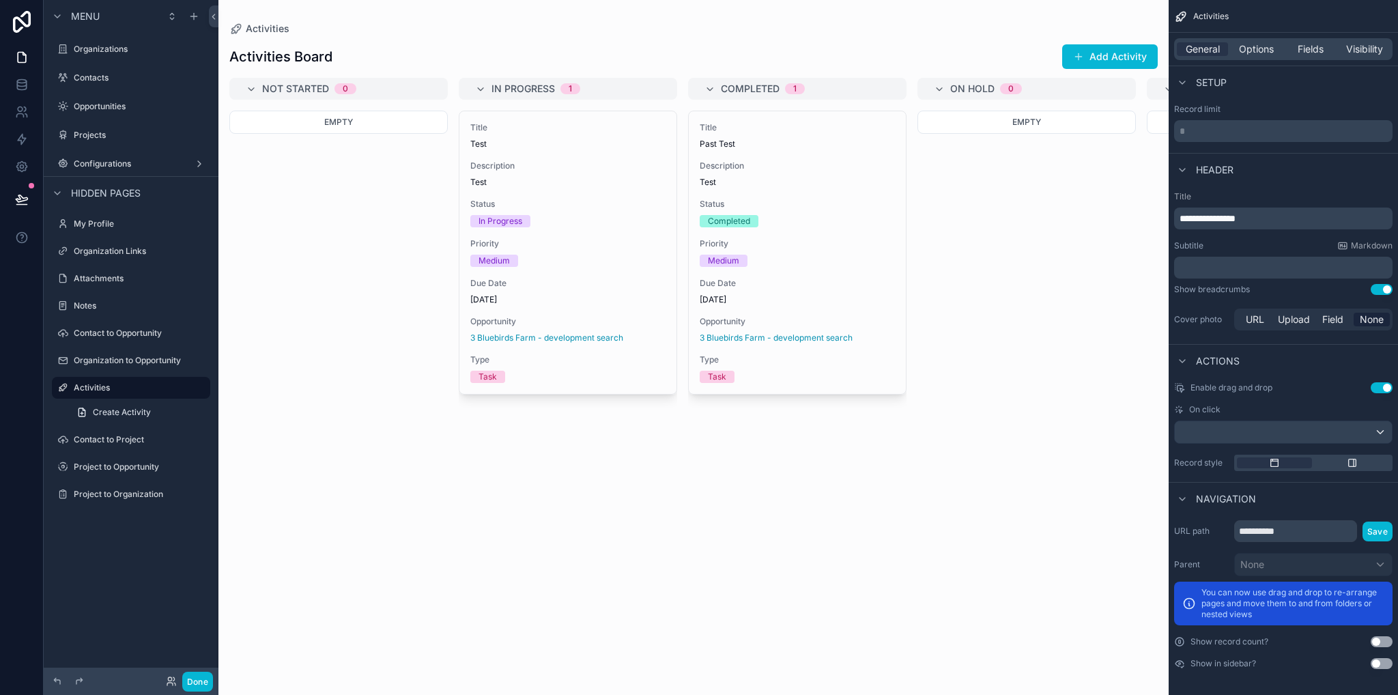
click at [1380, 665] on button "Use setting" at bounding box center [1381, 663] width 22 height 11
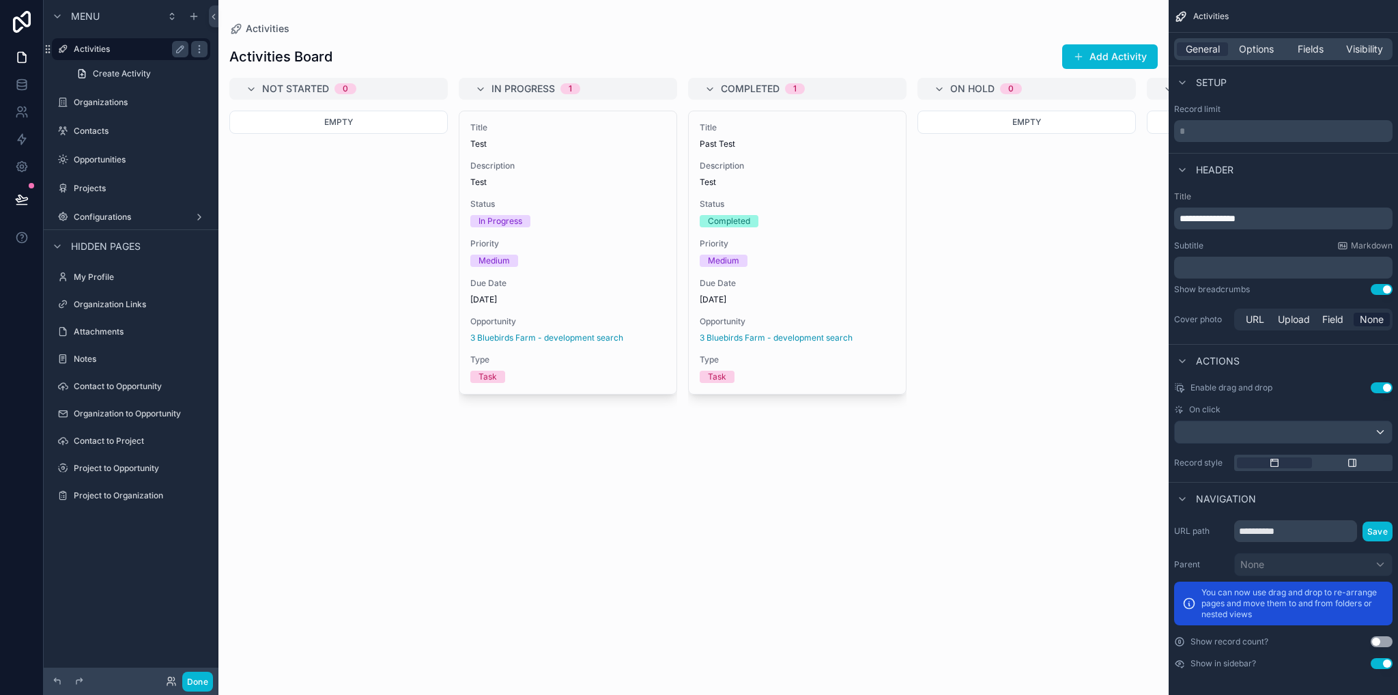
drag, startPoint x: 180, startPoint y: 48, endPoint x: 171, endPoint y: 51, distance: 9.9
click at [179, 48] on icon "scrollable content" at bounding box center [180, 49] width 11 height 11
click at [119, 50] on input "**********" at bounding box center [120, 49] width 93 height 16
type input "*"
type input "*****"
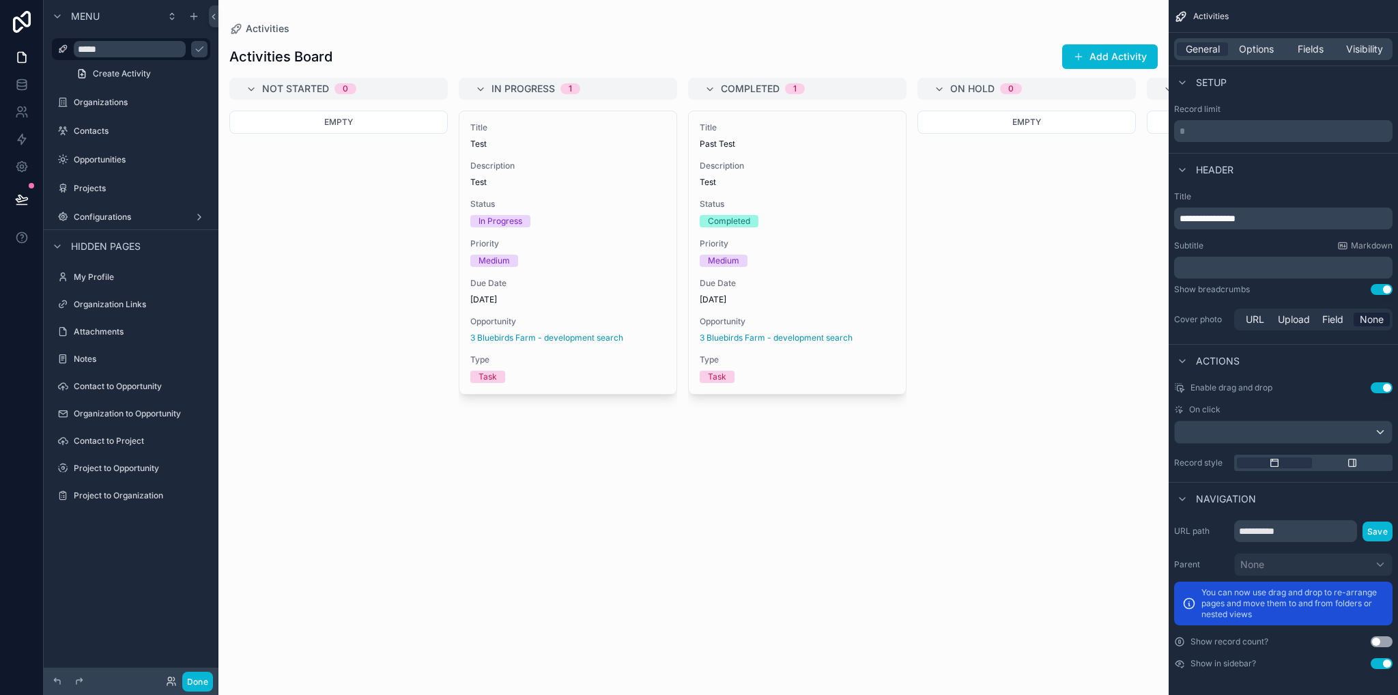
click at [336, 516] on div "Empty" at bounding box center [338, 395] width 218 height 568
click at [108, 77] on span "Create Activity" at bounding box center [122, 73] width 58 height 11
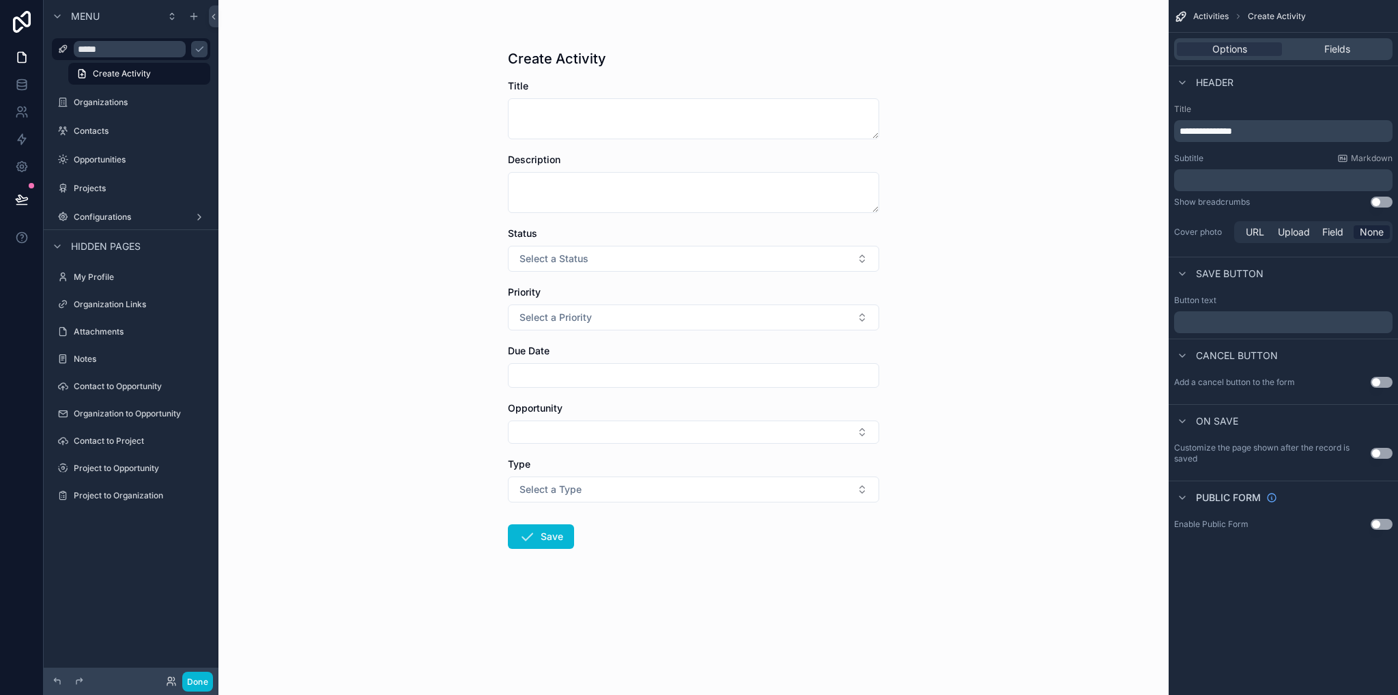
click at [1272, 134] on p "**********" at bounding box center [1284, 131] width 210 height 14
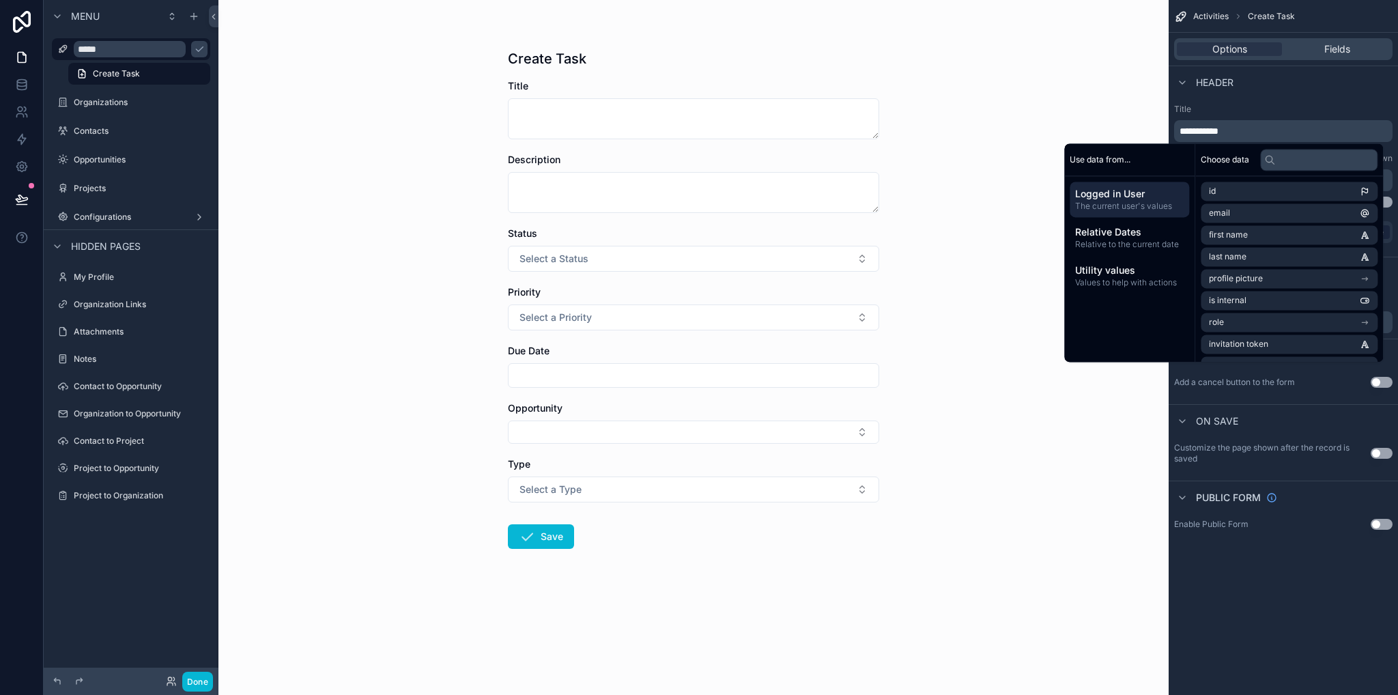
click at [956, 496] on div "Create Task Title Description Status Select a Status Priority Select a Priority…" at bounding box center [693, 347] width 950 height 695
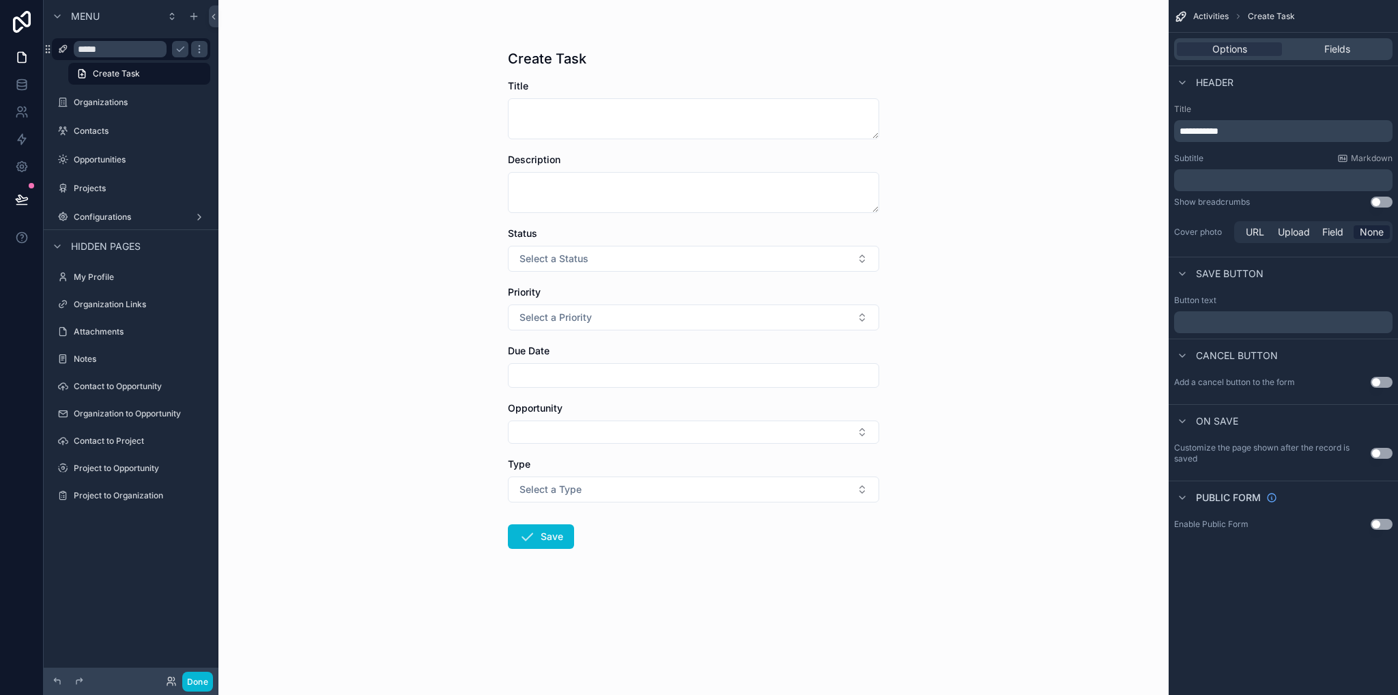
click at [106, 44] on input "*****" at bounding box center [120, 49] width 93 height 16
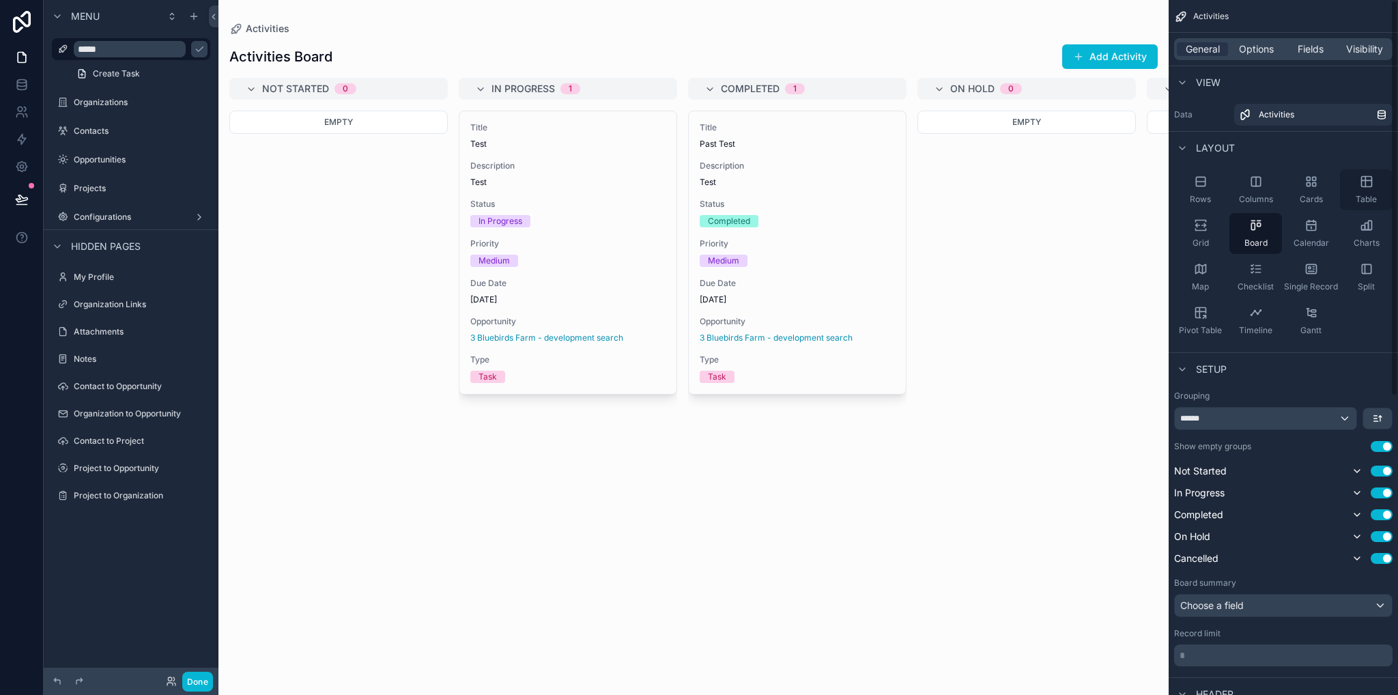
click at [1360, 189] on div "Table" at bounding box center [1366, 189] width 53 height 41
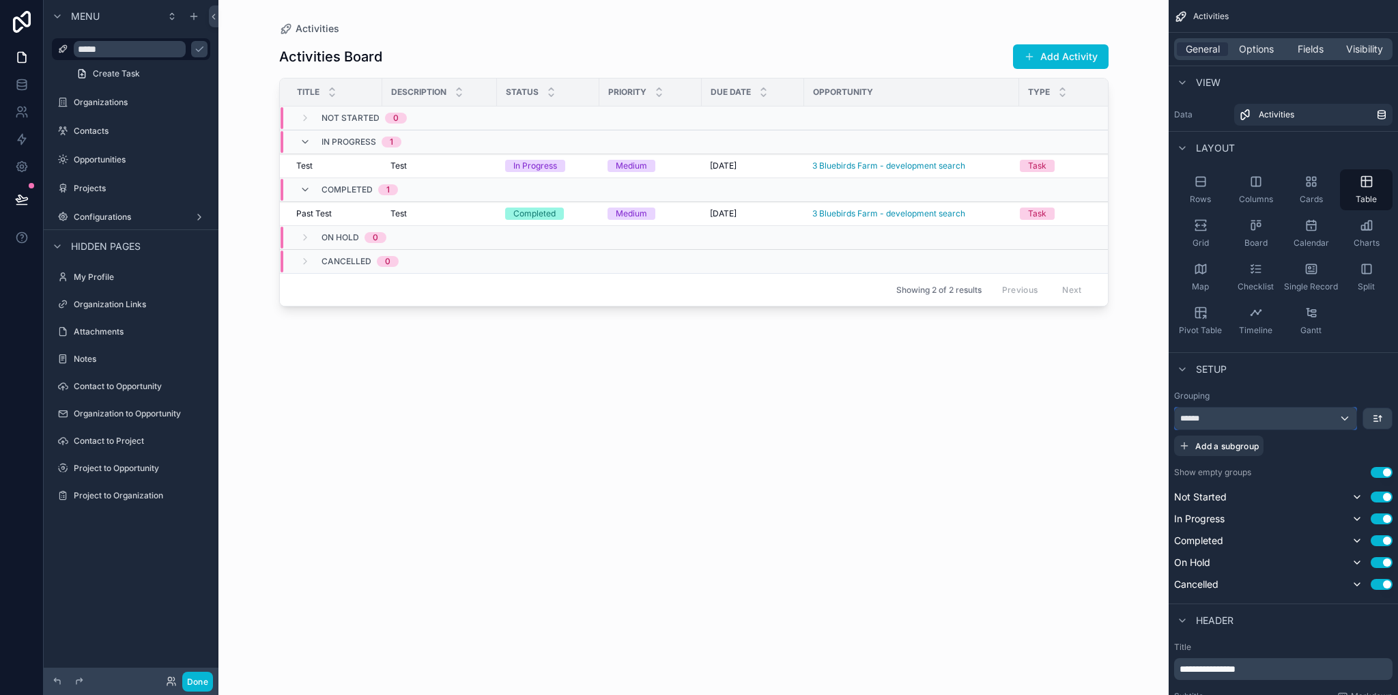
click at [1342, 421] on div "******" at bounding box center [1266, 418] width 182 height 22
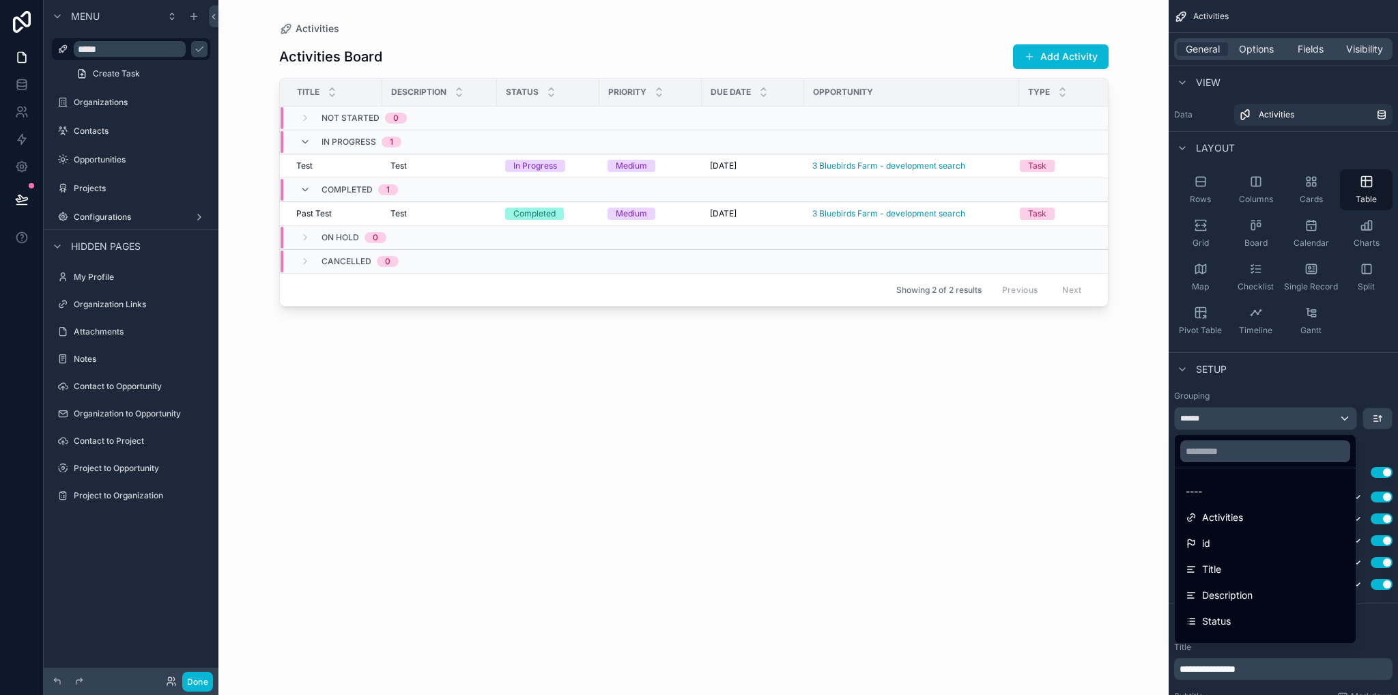
drag, startPoint x: 957, startPoint y: 508, endPoint x: 1128, endPoint y: 350, distance: 232.3
click at [956, 507] on div "Activities Board Add Activity Title Description Status Priority Due Date Opport…" at bounding box center [693, 356] width 829 height 643
click at [1253, 225] on div "scrollable content" at bounding box center [699, 347] width 1398 height 695
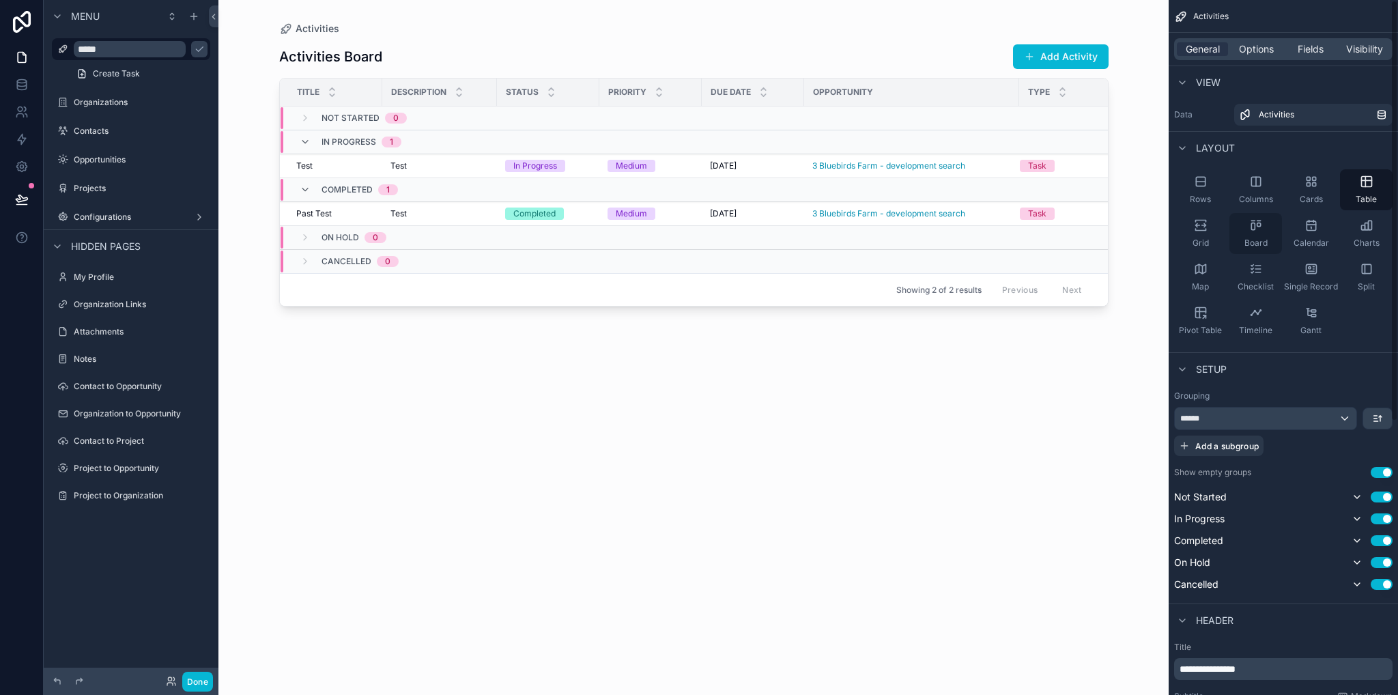
click at [1256, 228] on icon "scrollable content" at bounding box center [1256, 225] width 14 height 14
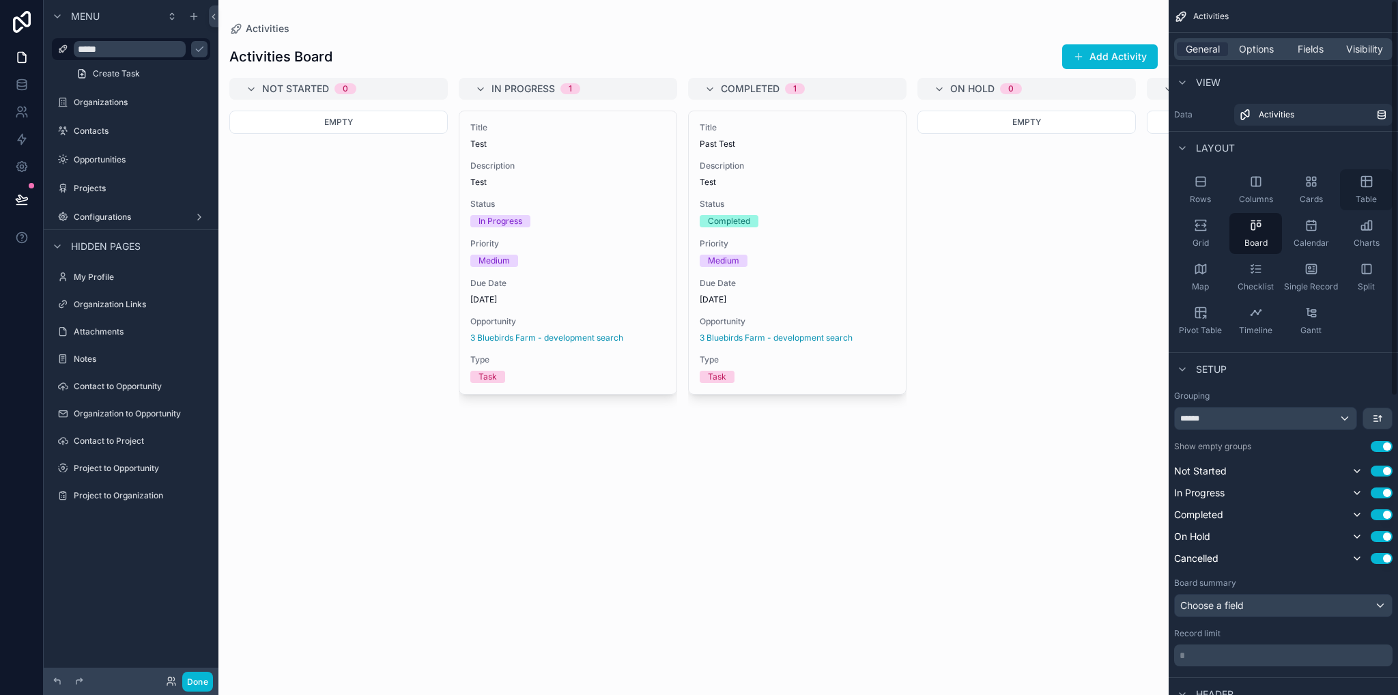
click at [1364, 180] on icon "scrollable content" at bounding box center [1366, 180] width 10 height 0
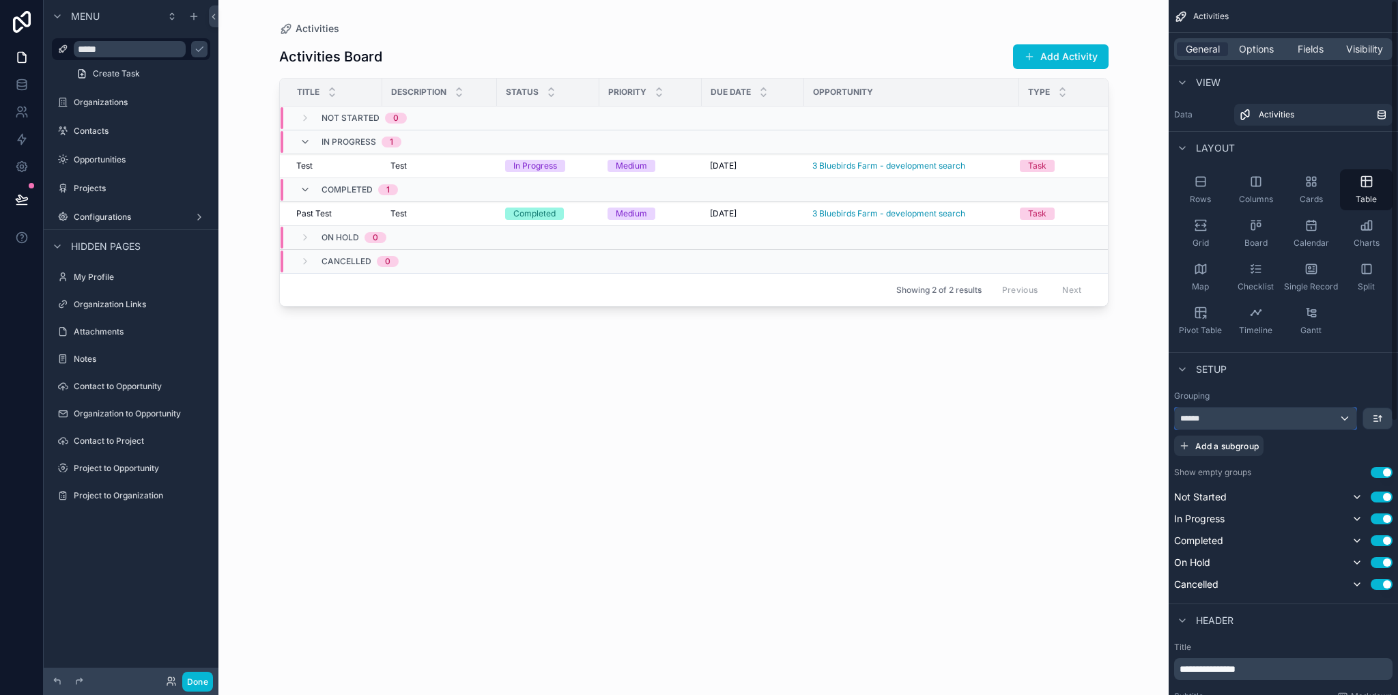
click at [1327, 421] on div "******" at bounding box center [1266, 418] width 182 height 22
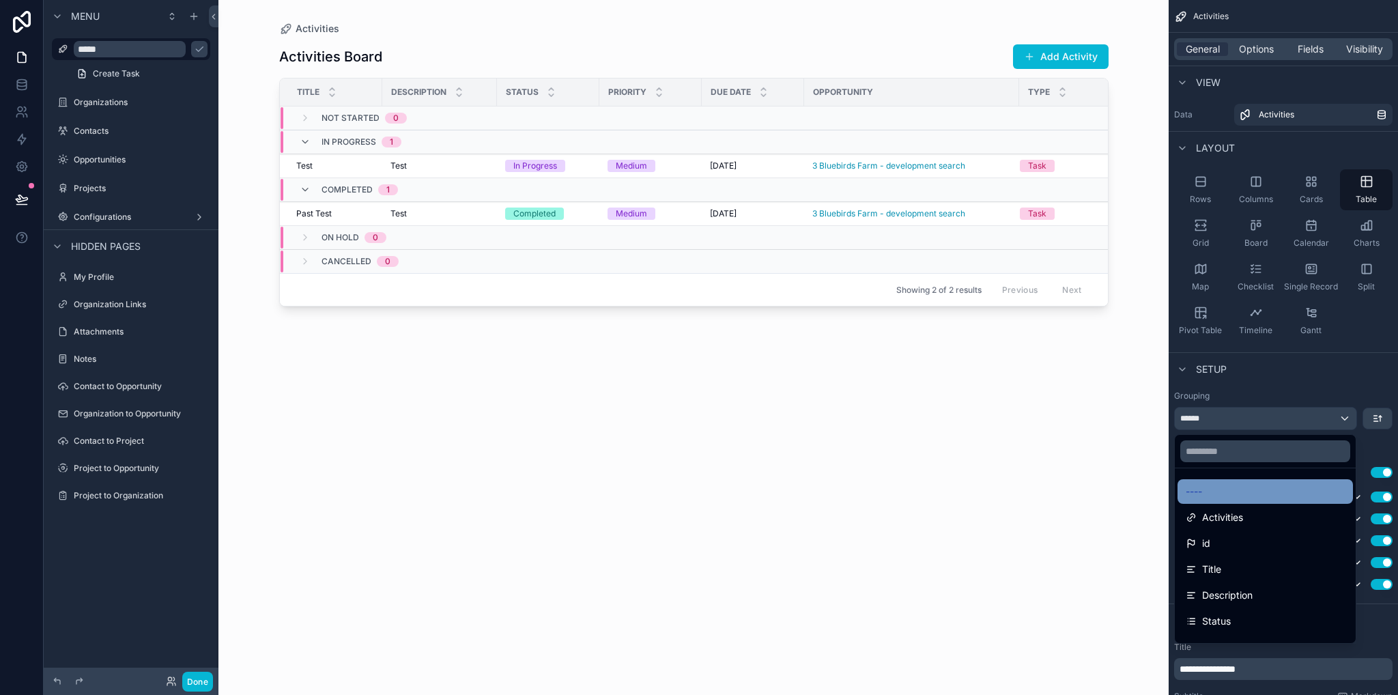
click at [1257, 491] on div "----" at bounding box center [1265, 491] width 159 height 16
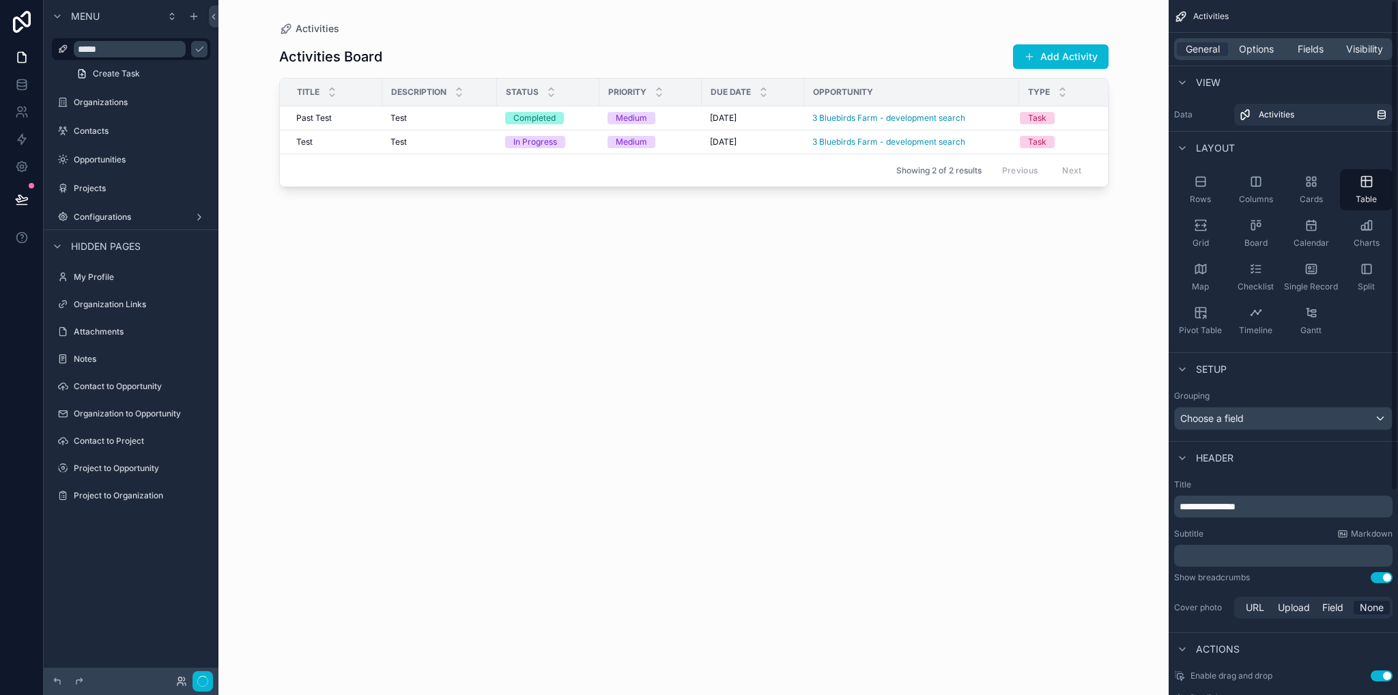
drag, startPoint x: 819, startPoint y: 503, endPoint x: 813, endPoint y: 495, distance: 10.2
click at [819, 503] on div "Activities Board Add Activity Title Description Status Priority Due Date Opport…" at bounding box center [693, 356] width 829 height 643
click at [1261, 44] on span "Options" at bounding box center [1256, 49] width 35 height 14
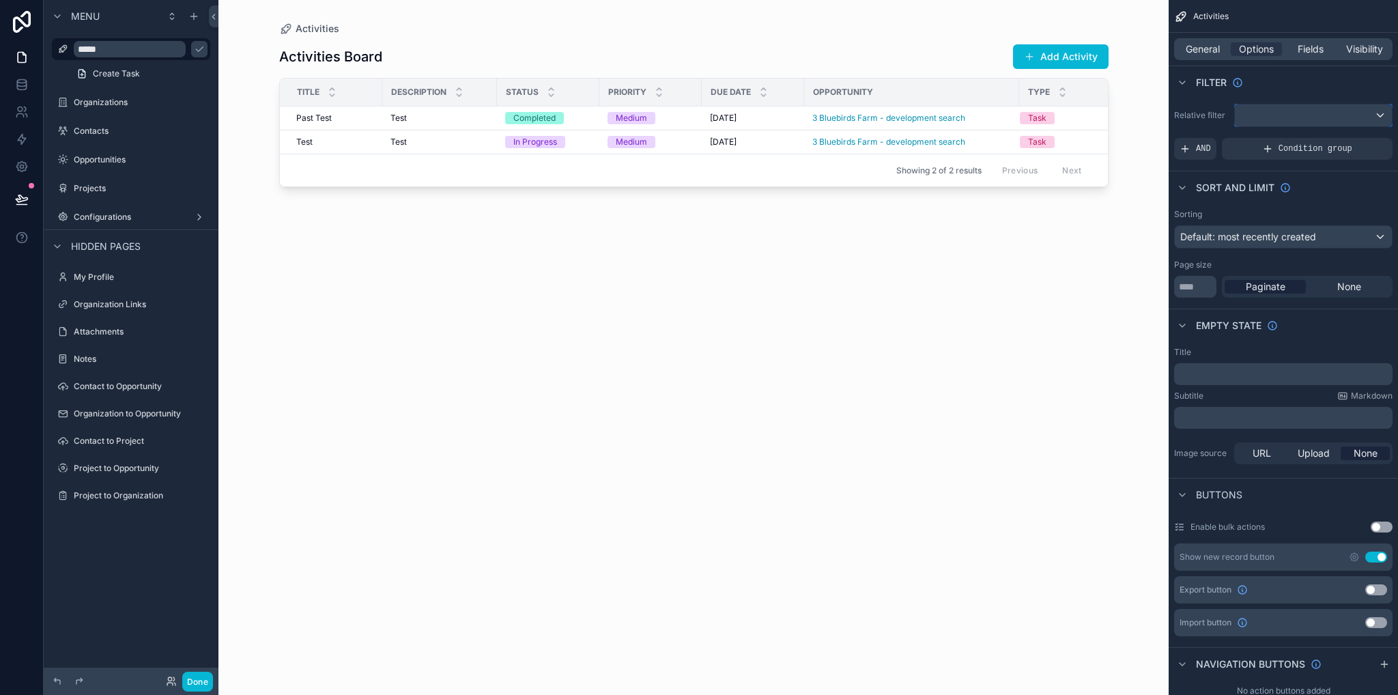
click at [1272, 123] on div "scrollable content" at bounding box center [1313, 115] width 157 height 22
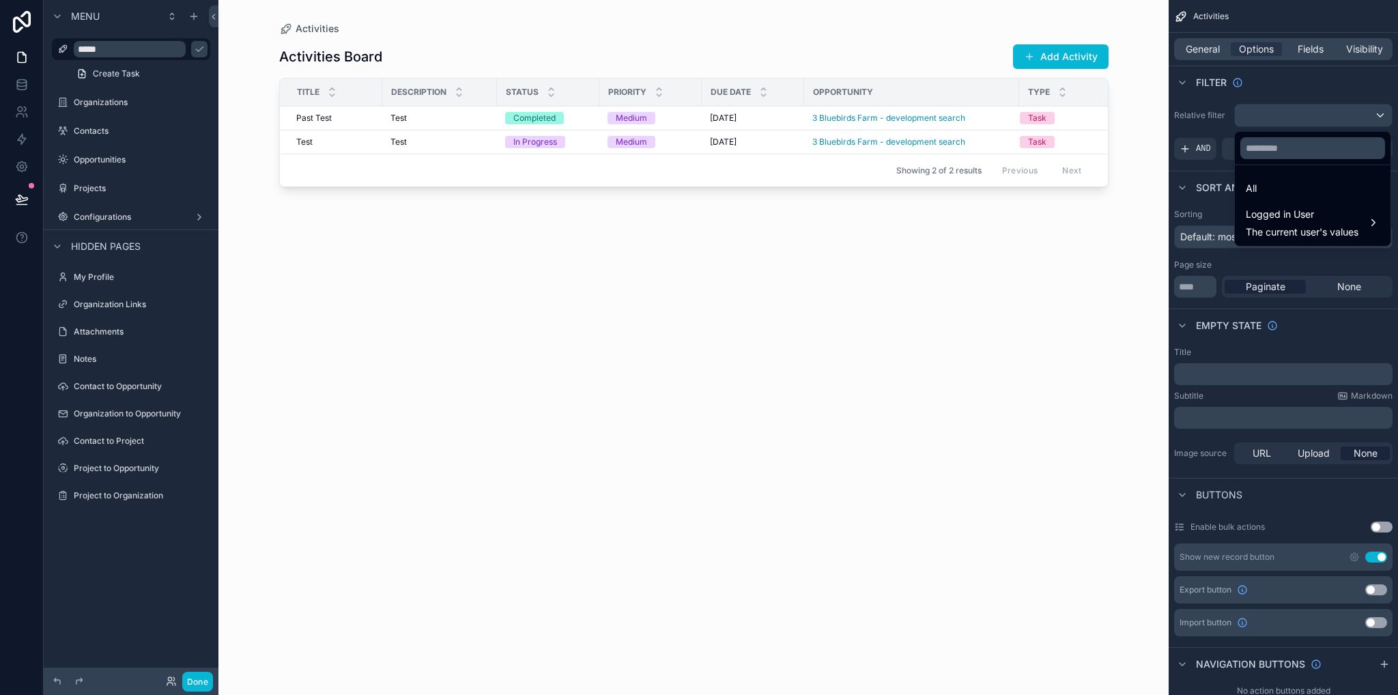
click at [1269, 87] on div "scrollable content" at bounding box center [699, 347] width 1398 height 695
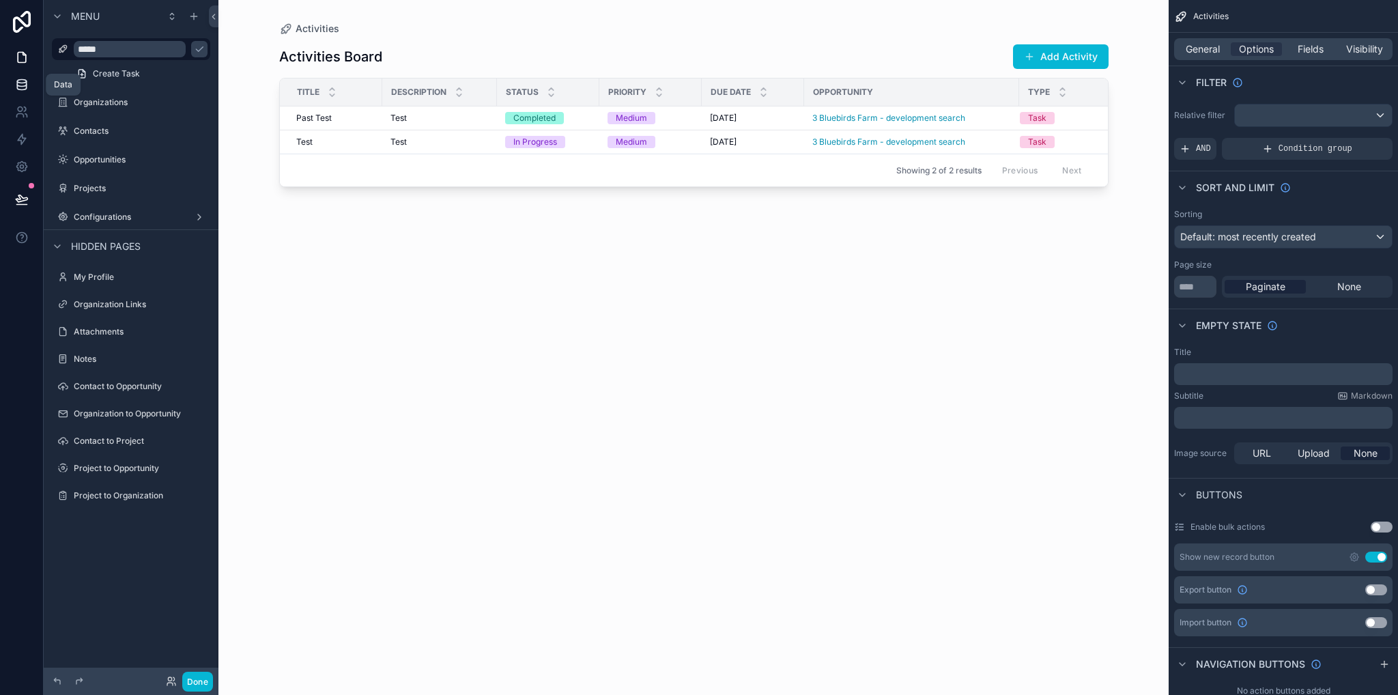
click at [5, 93] on link at bounding box center [21, 84] width 43 height 27
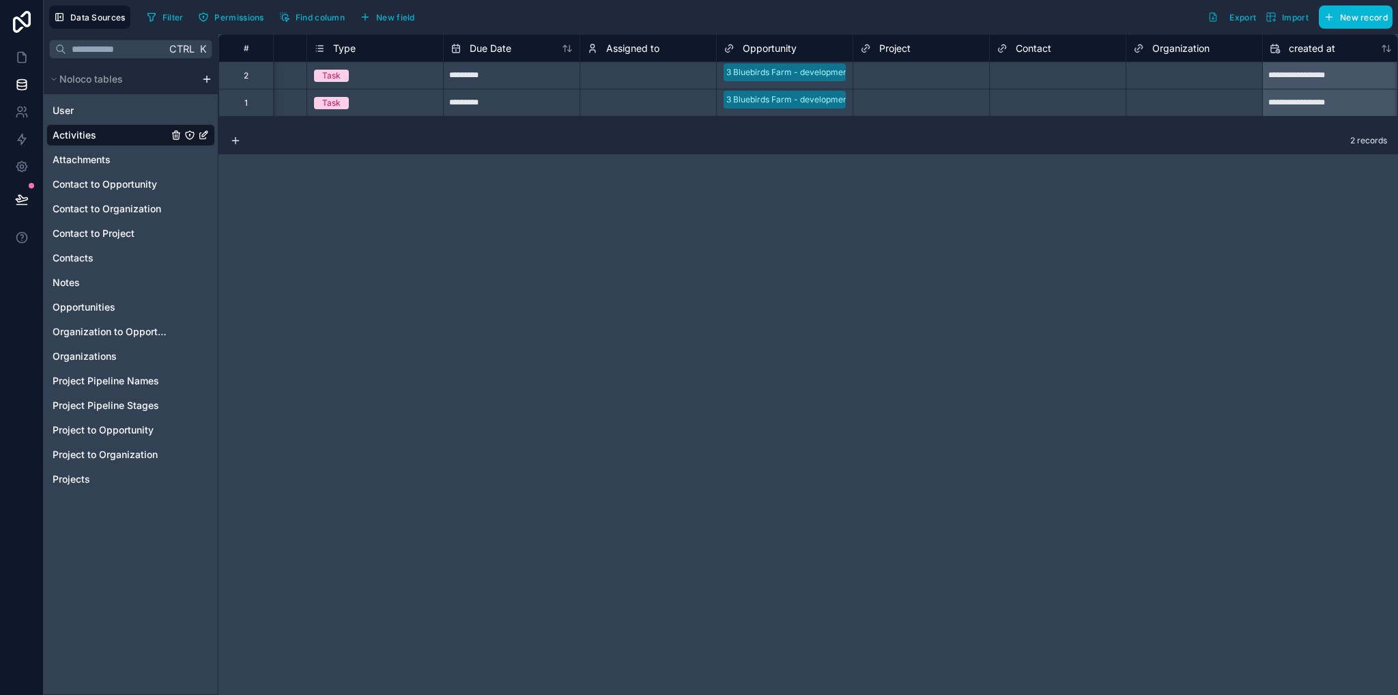
scroll to position [0, 508]
click at [390, 18] on span "New field" at bounding box center [395, 17] width 39 height 10
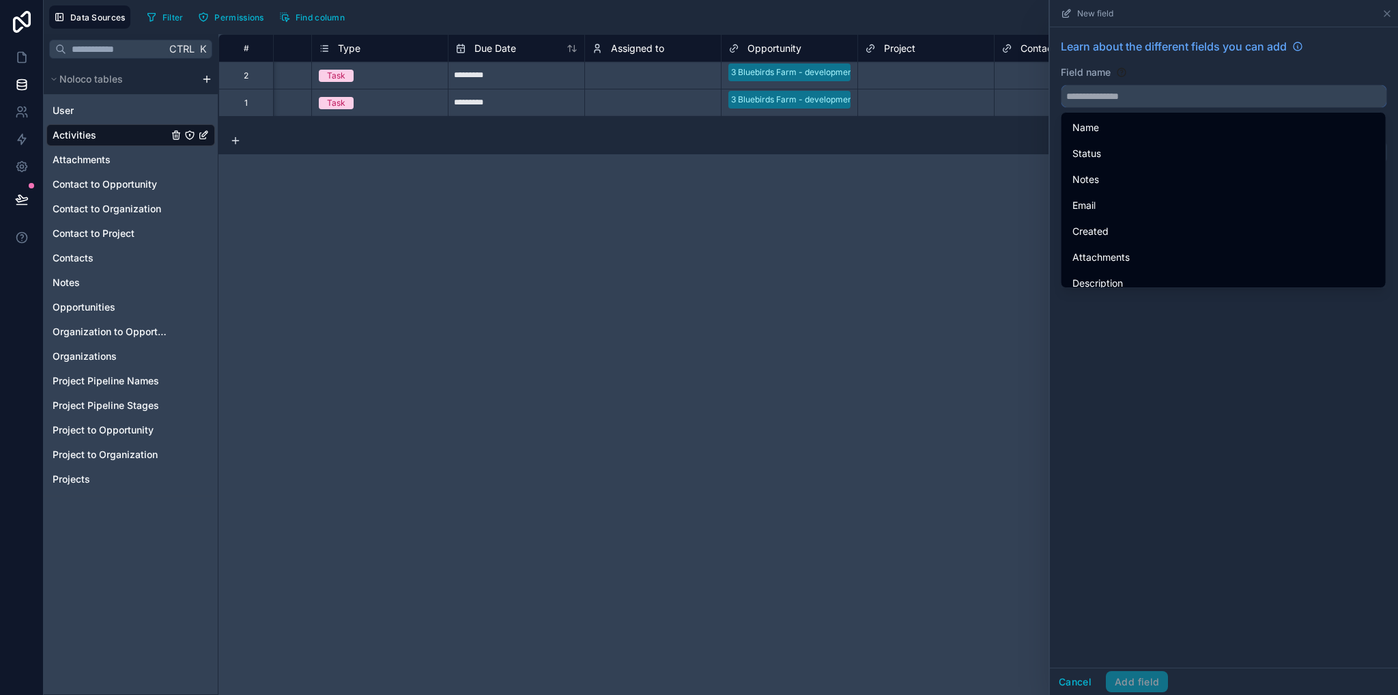
click at [1128, 92] on input "text" at bounding box center [1223, 96] width 325 height 22
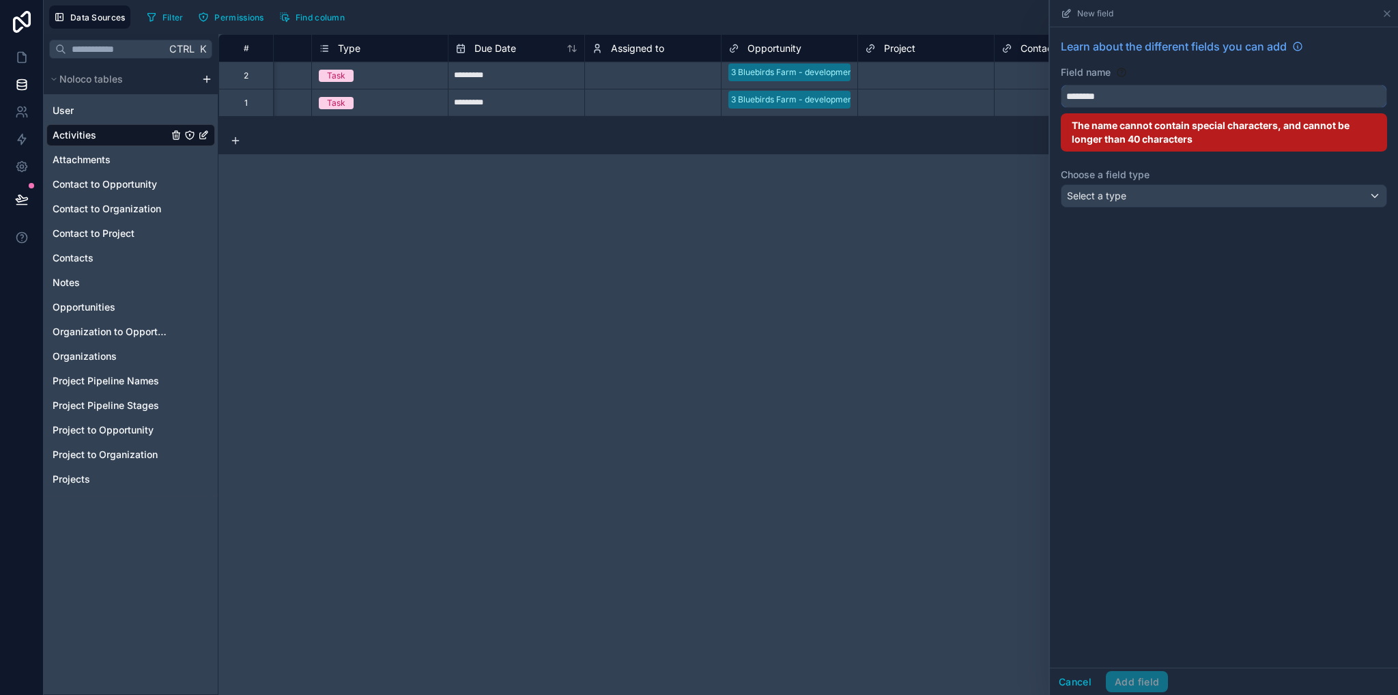
click at [1061, 85] on button "*******" at bounding box center [1224, 96] width 326 height 23
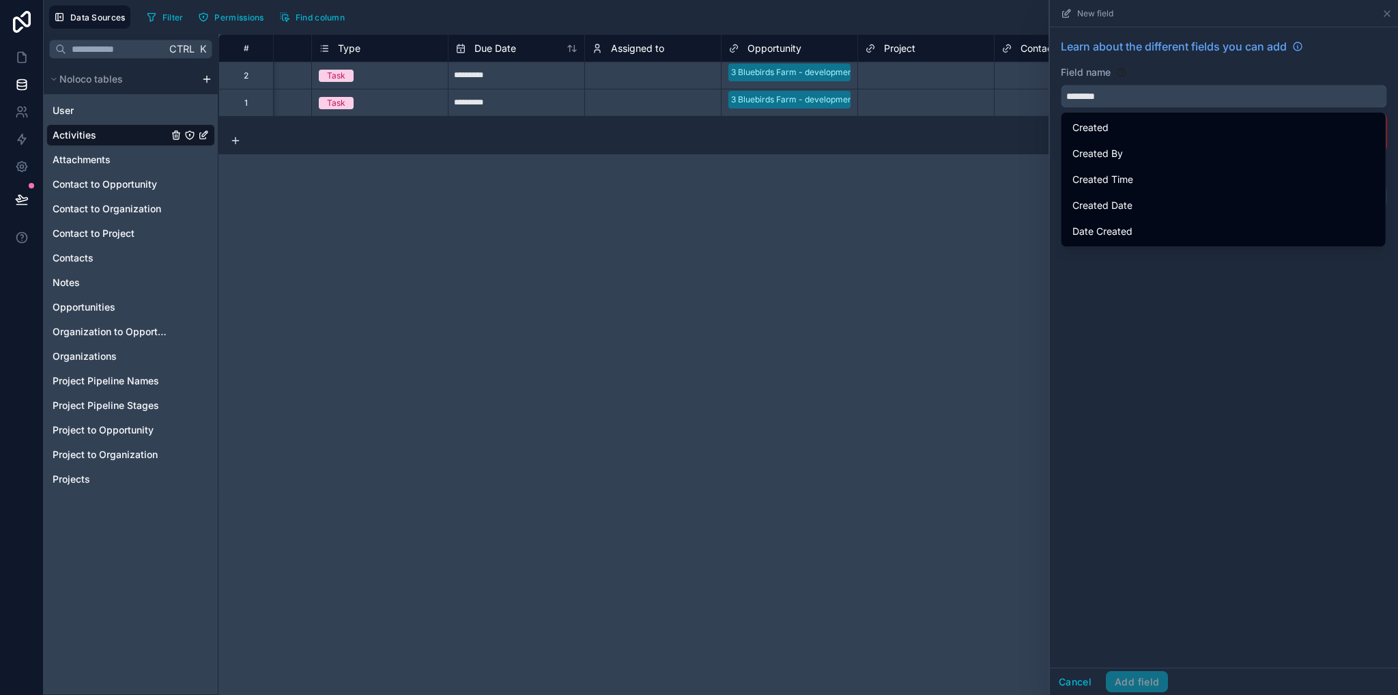
click at [1061, 85] on button "*******" at bounding box center [1224, 96] width 326 height 23
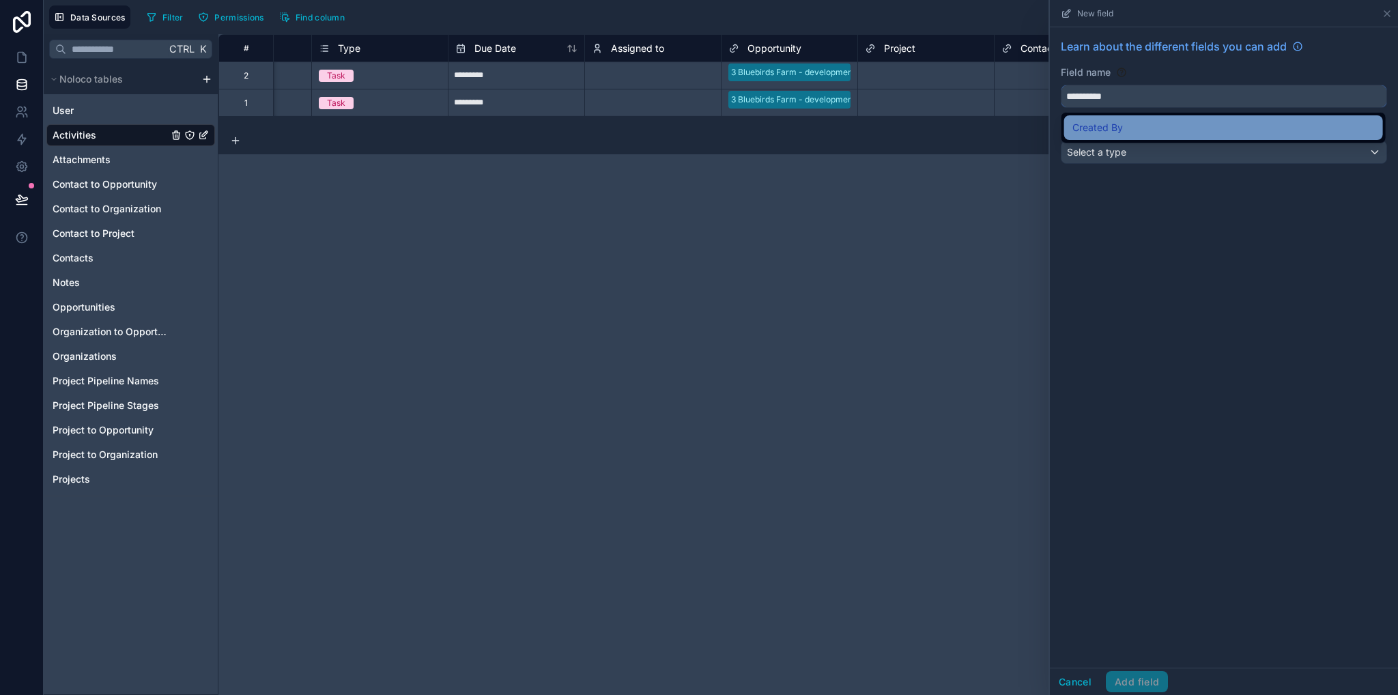
type input "**********"
click at [1128, 124] on div "Created By" at bounding box center [1223, 127] width 302 height 16
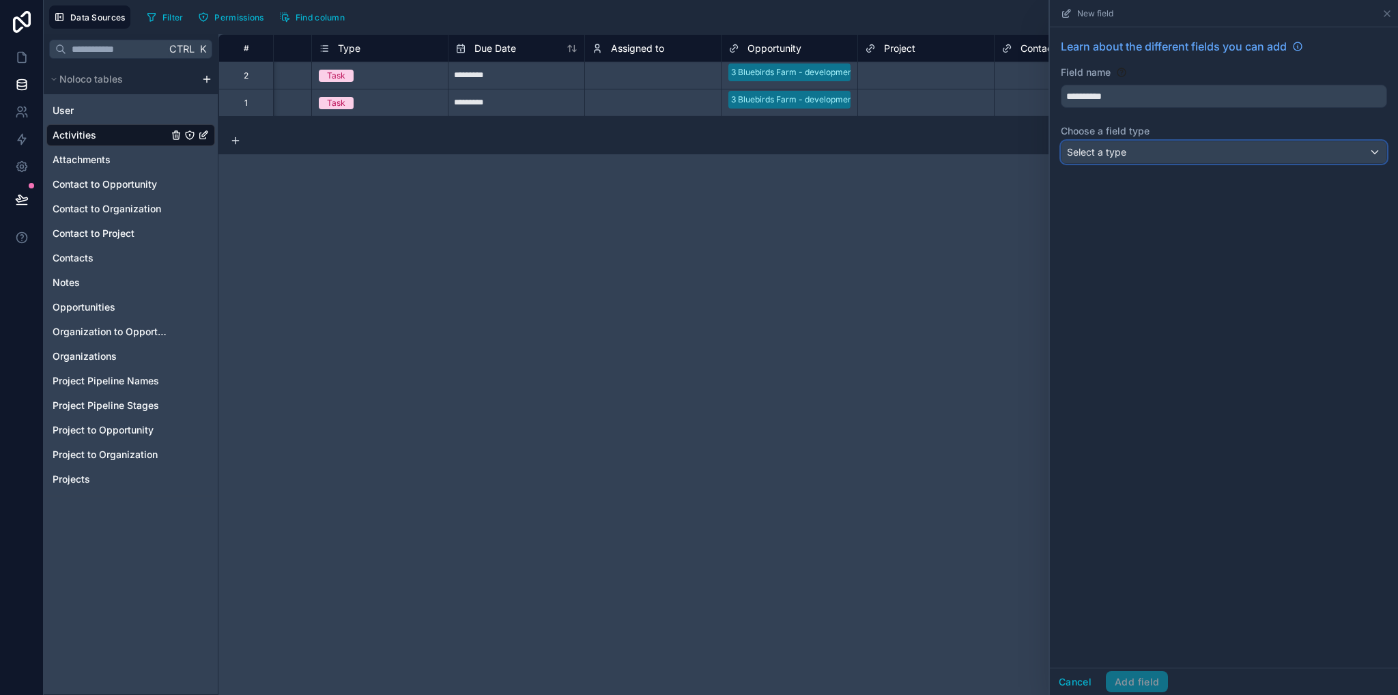
click at [1130, 147] on div "Select a type" at bounding box center [1223, 152] width 325 height 22
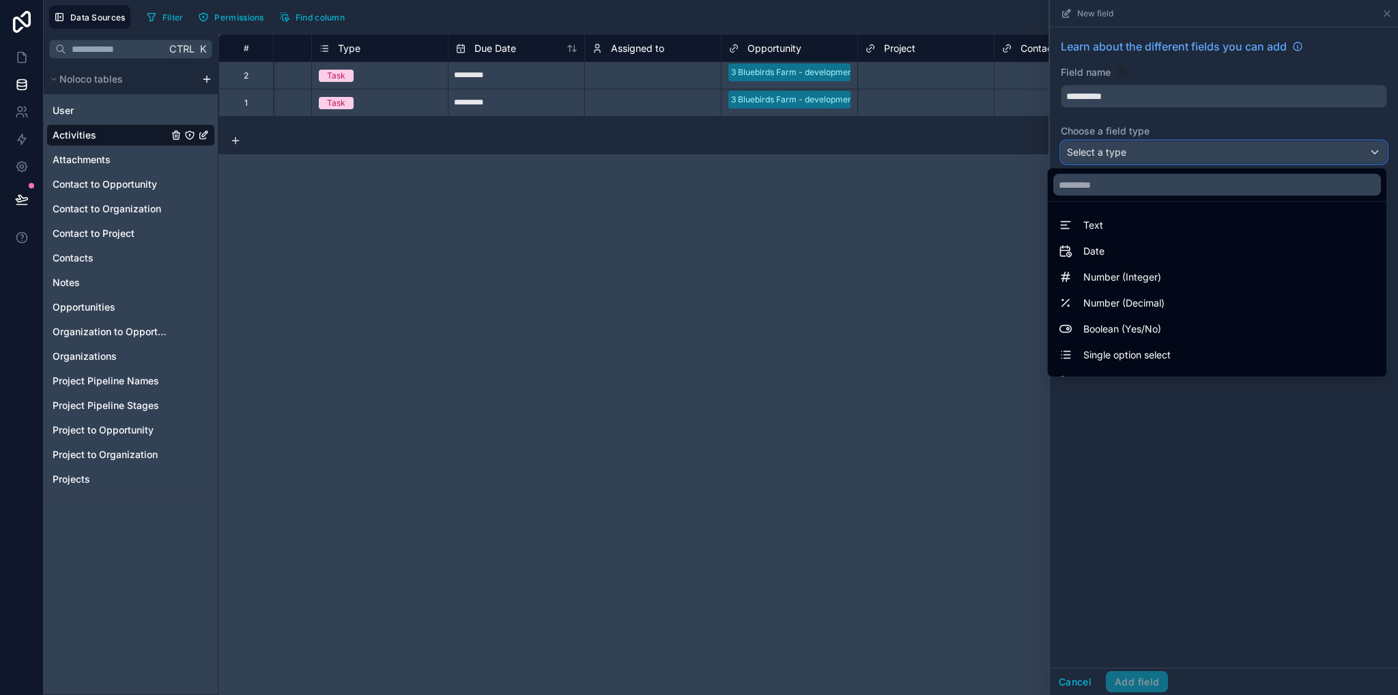
scroll to position [396, 0]
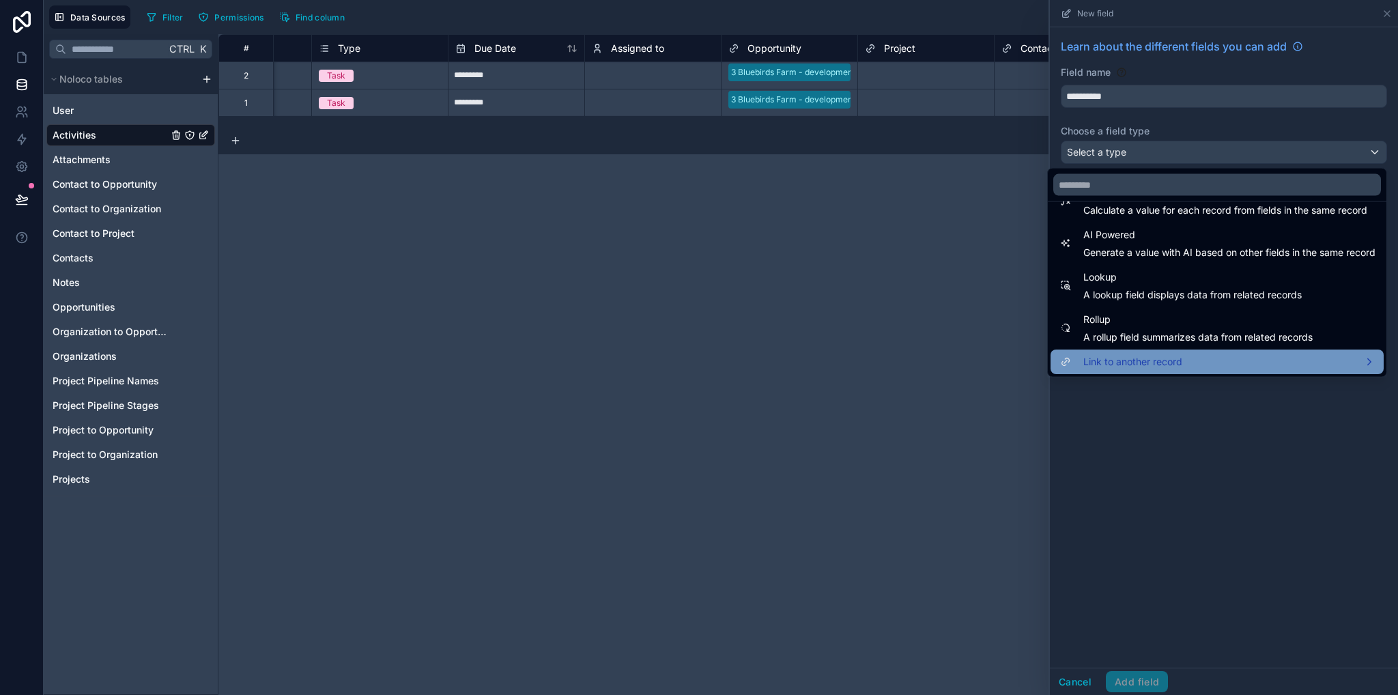
click at [1132, 368] on span "Link to another record" at bounding box center [1132, 362] width 99 height 16
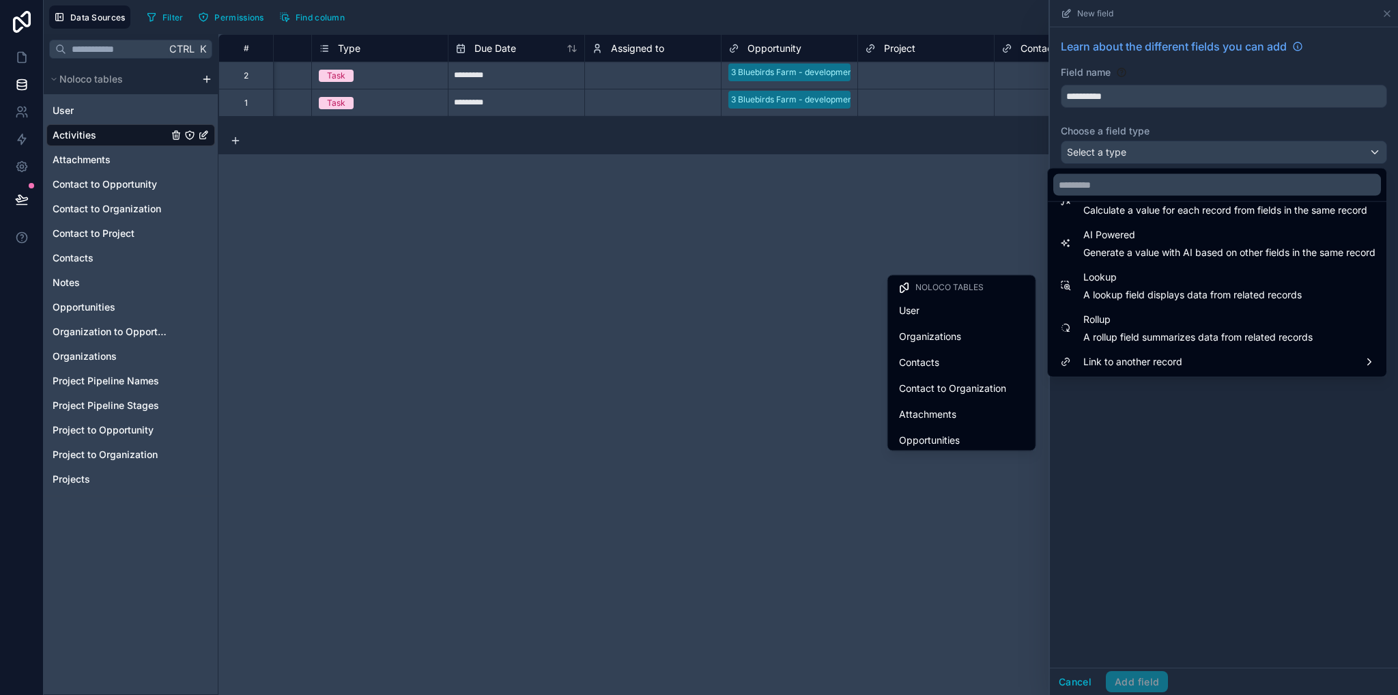
click at [913, 311] on div "User" at bounding box center [962, 310] width 126 height 16
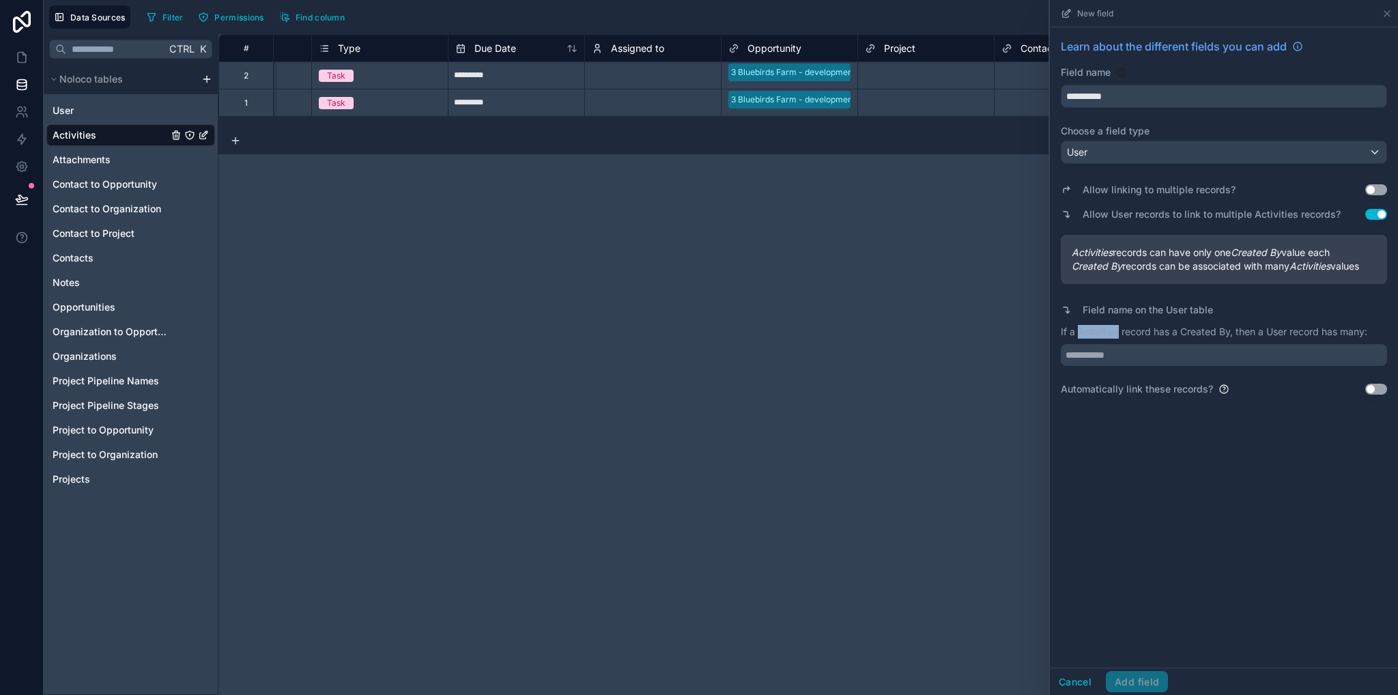
drag, startPoint x: 1081, startPoint y: 333, endPoint x: 1117, endPoint y: 334, distance: 36.2
click at [1118, 334] on p "If a Activities record has a Created By, then a User record has many:" at bounding box center [1224, 332] width 326 height 14
copy p "Activities"
click at [1115, 358] on input "text" at bounding box center [1224, 355] width 326 height 22
paste input "**********"
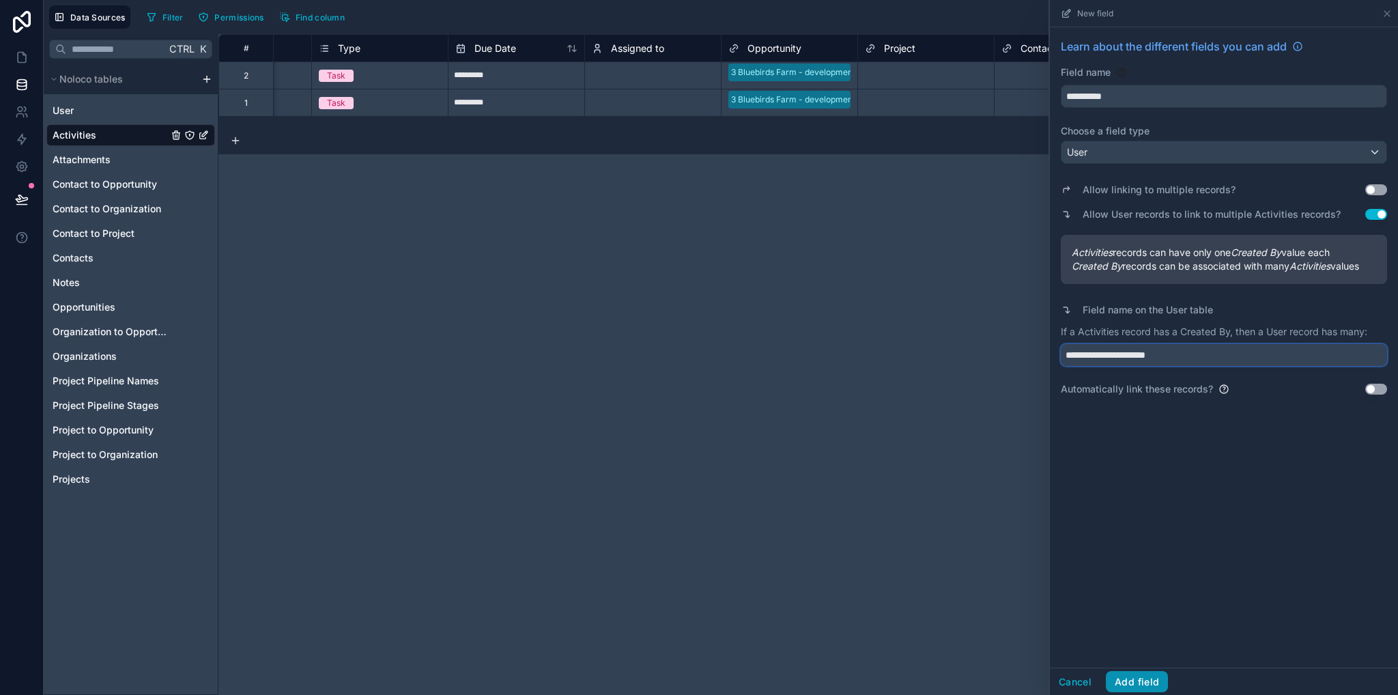
type input "**********"
click at [1140, 683] on button "Add field" at bounding box center [1137, 682] width 62 height 22
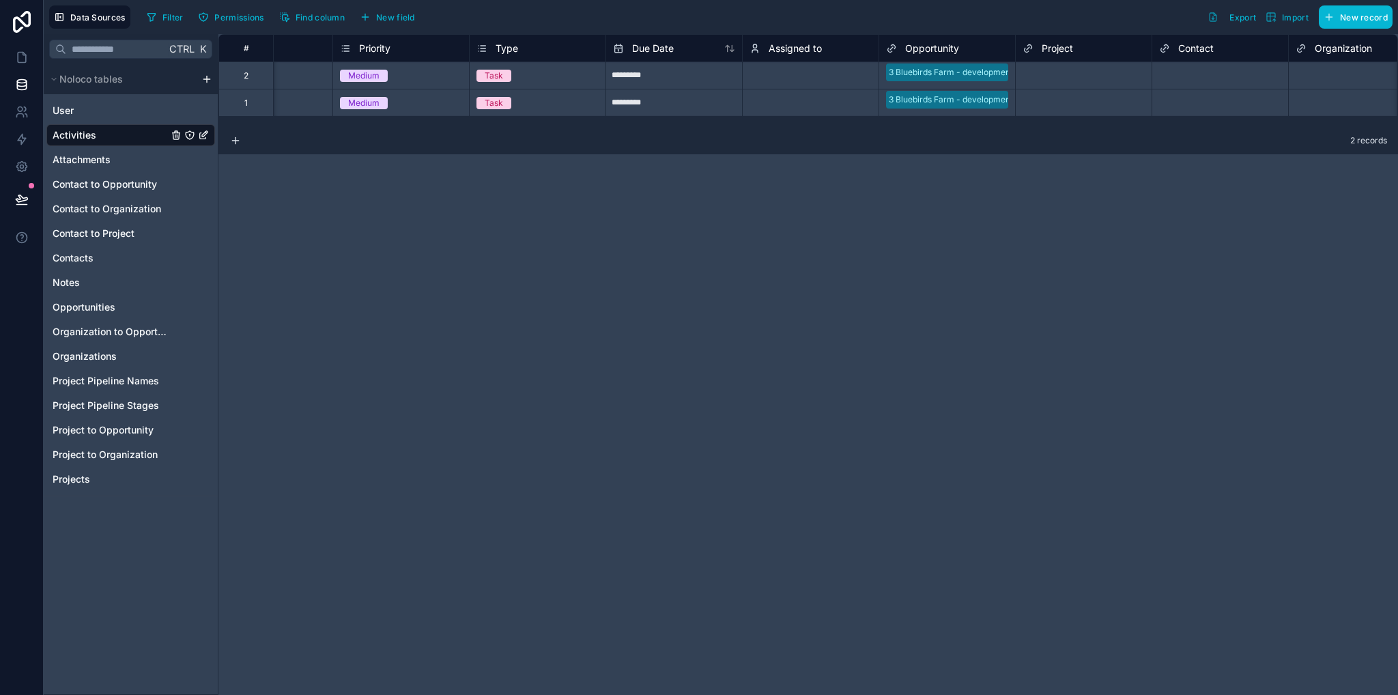
scroll to position [0, 347]
click at [798, 37] on div "Assigned to" at bounding box center [813, 47] width 137 height 27
click at [798, 46] on span "Assigned to" at bounding box center [798, 49] width 53 height 14
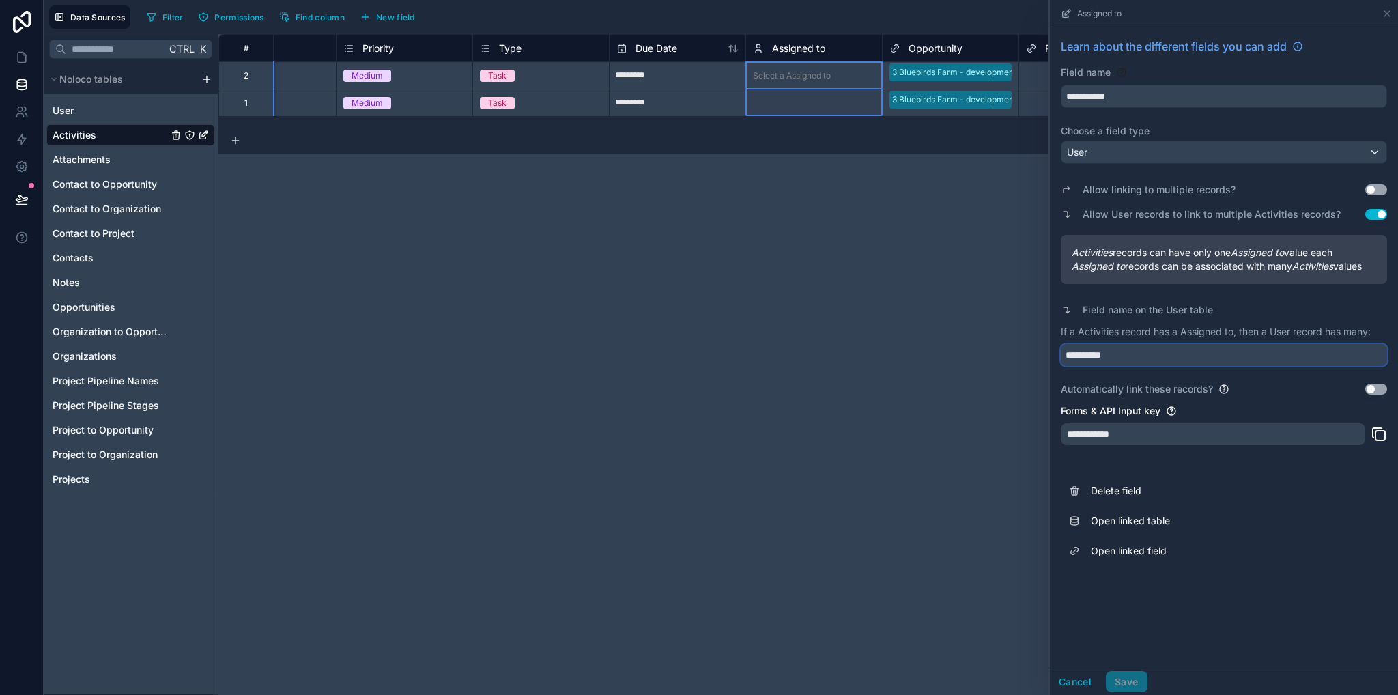
click at [1114, 356] on input "**********" at bounding box center [1224, 355] width 326 height 22
type input "**********"
click at [1128, 683] on button "Save" at bounding box center [1126, 682] width 41 height 22
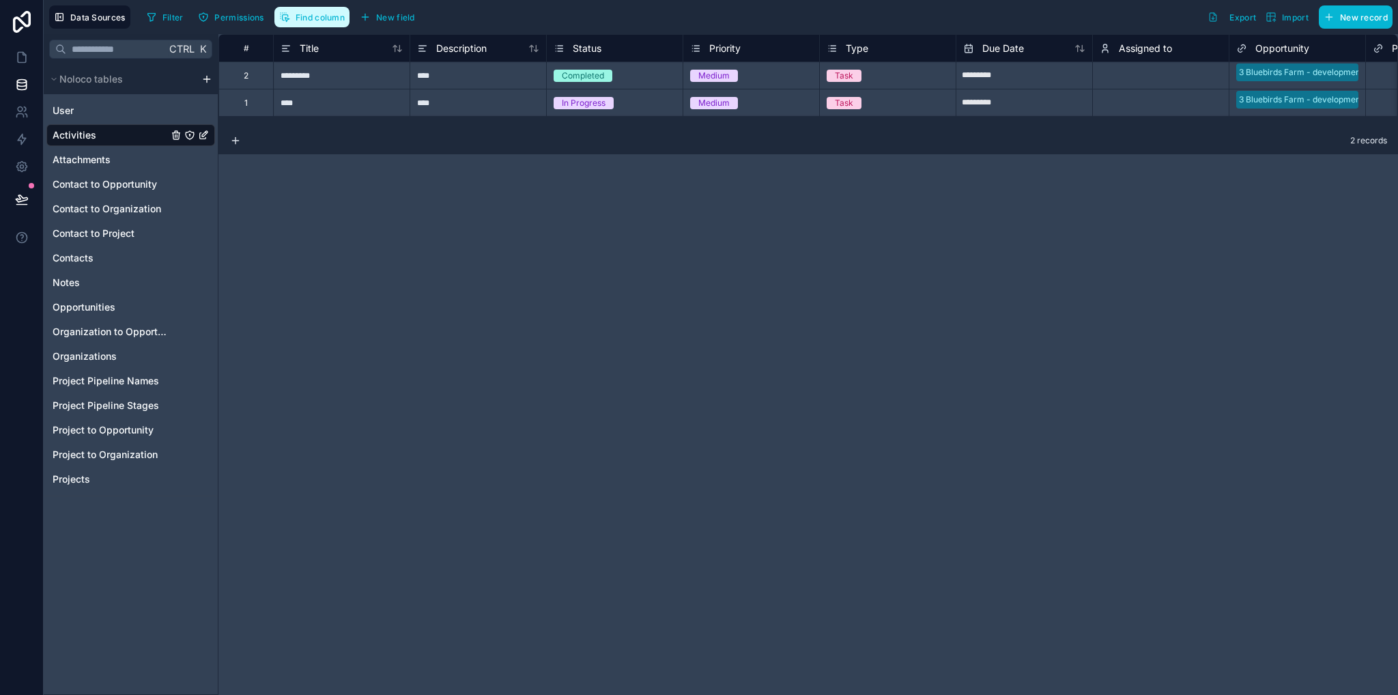
click at [324, 10] on button "Find column" at bounding box center [311, 17] width 75 height 20
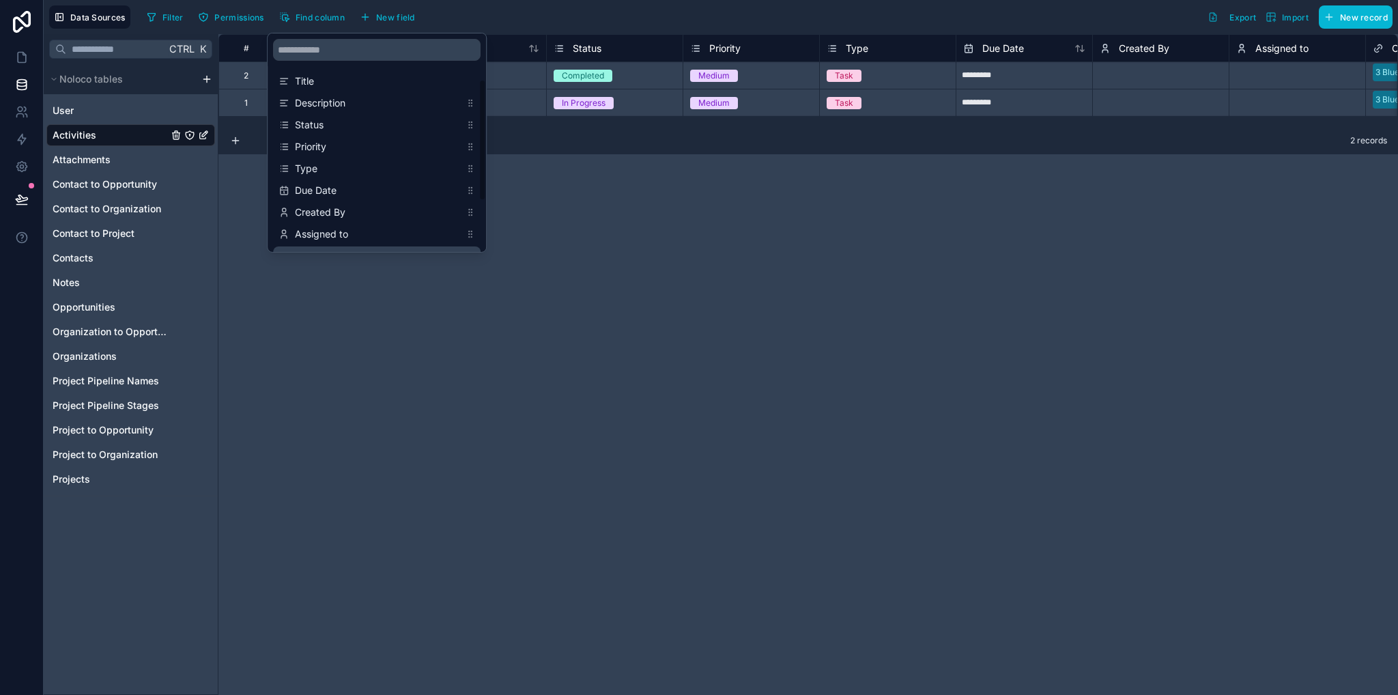
scroll to position [68, 0]
click at [806, 388] on div "# Title Description Status Priority Type Due Date Created By Assigned to Opport…" at bounding box center [807, 364] width 1179 height 661
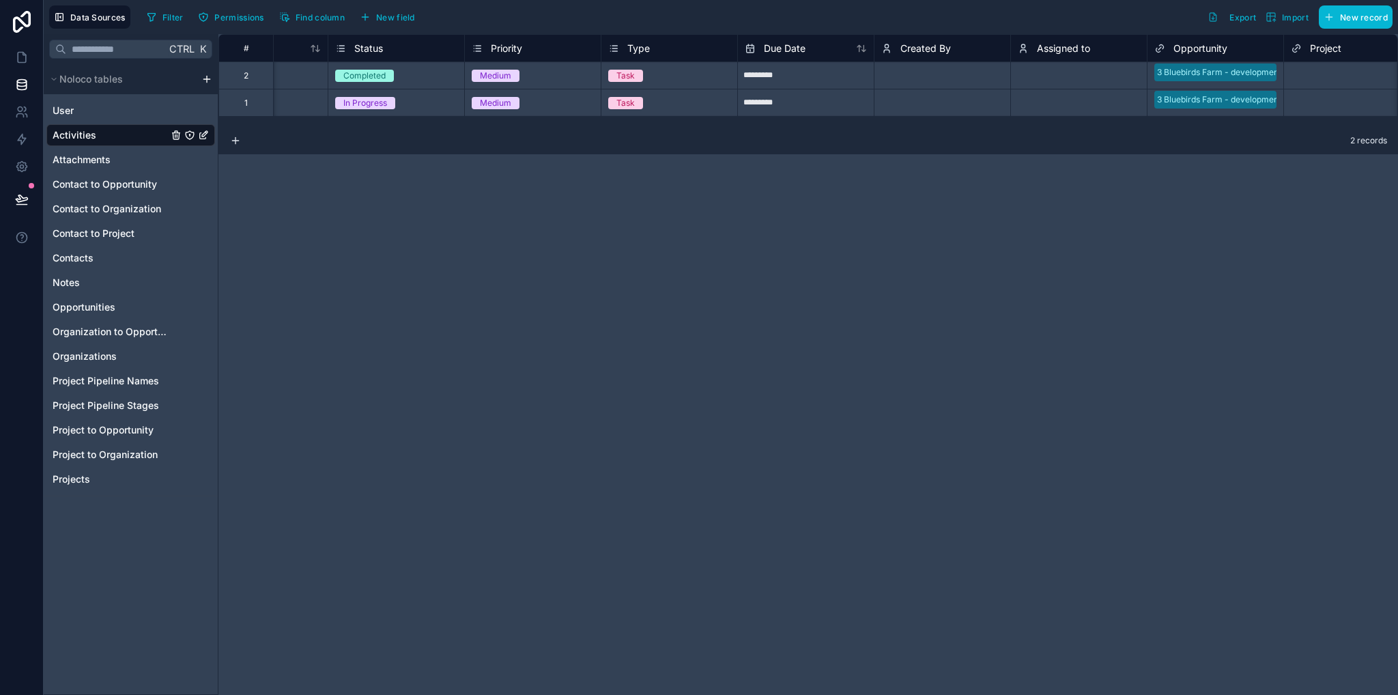
scroll to position [0, 253]
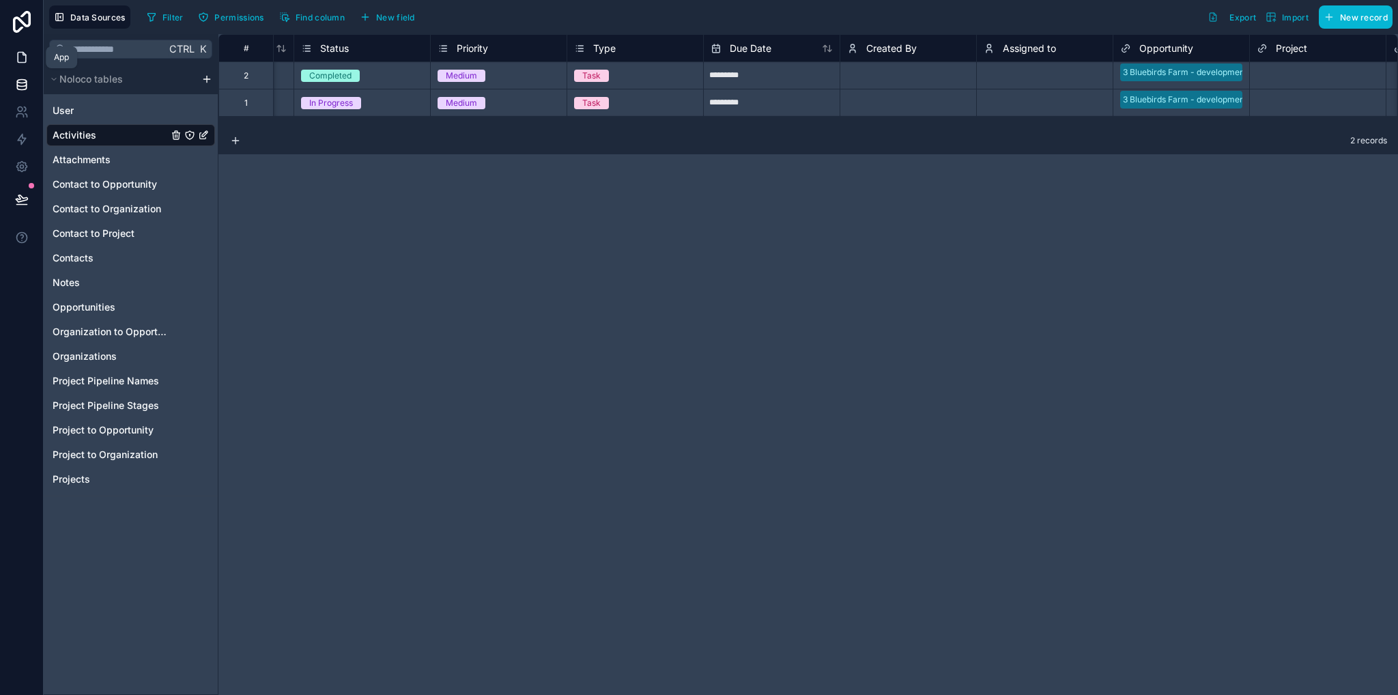
click at [27, 51] on icon at bounding box center [22, 58] width 14 height 14
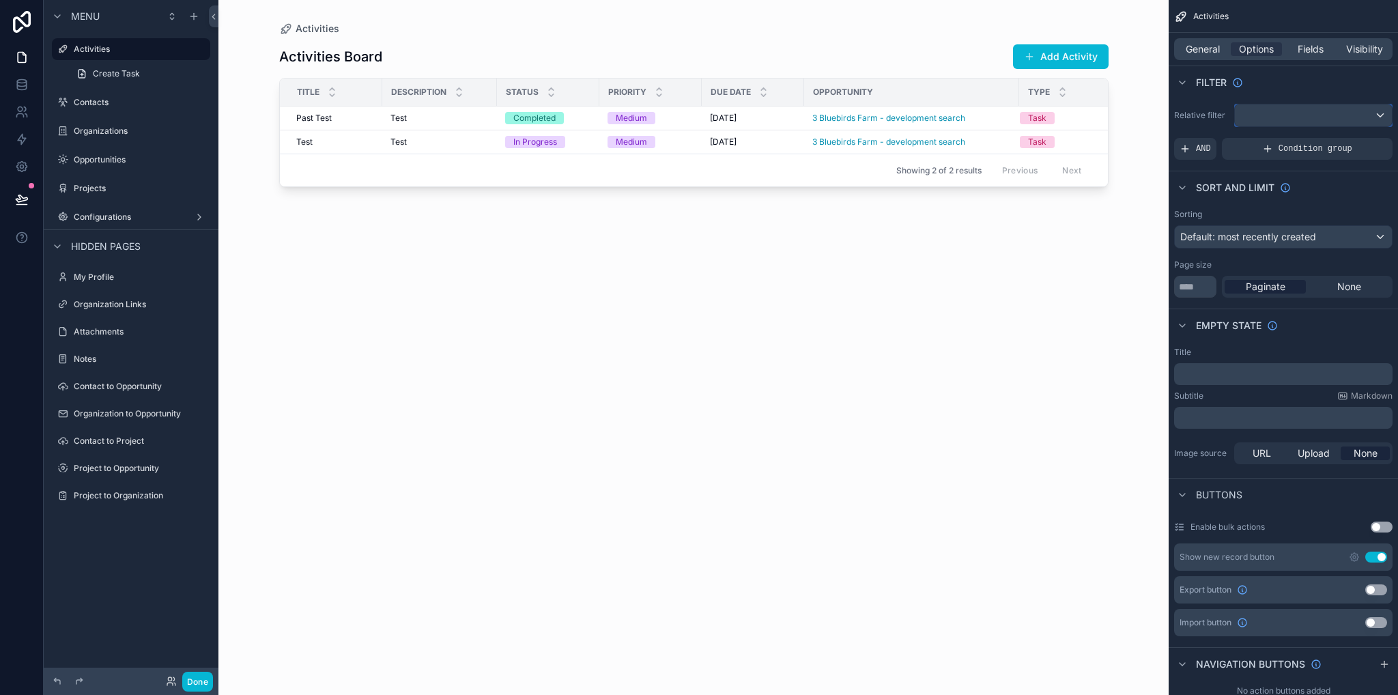
click at [1255, 114] on div "scrollable content" at bounding box center [1313, 115] width 157 height 22
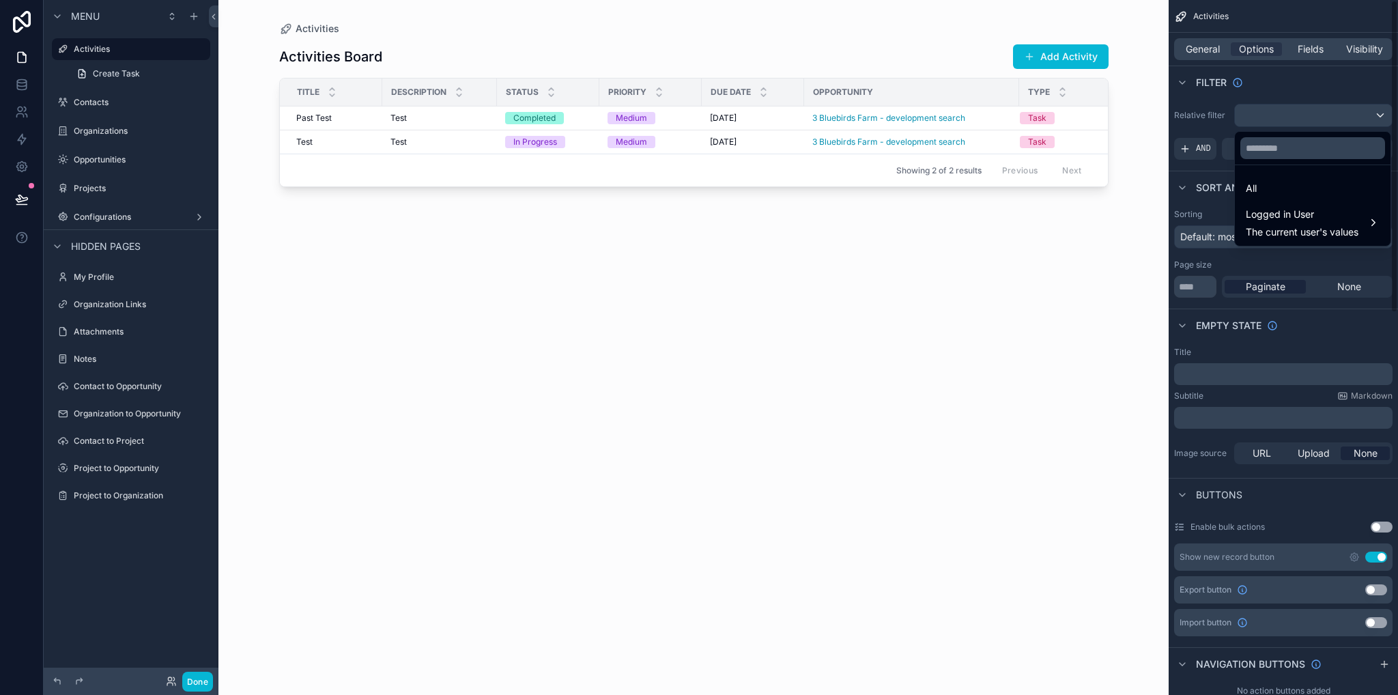
click at [1219, 154] on div "scrollable content" at bounding box center [699, 347] width 1398 height 695
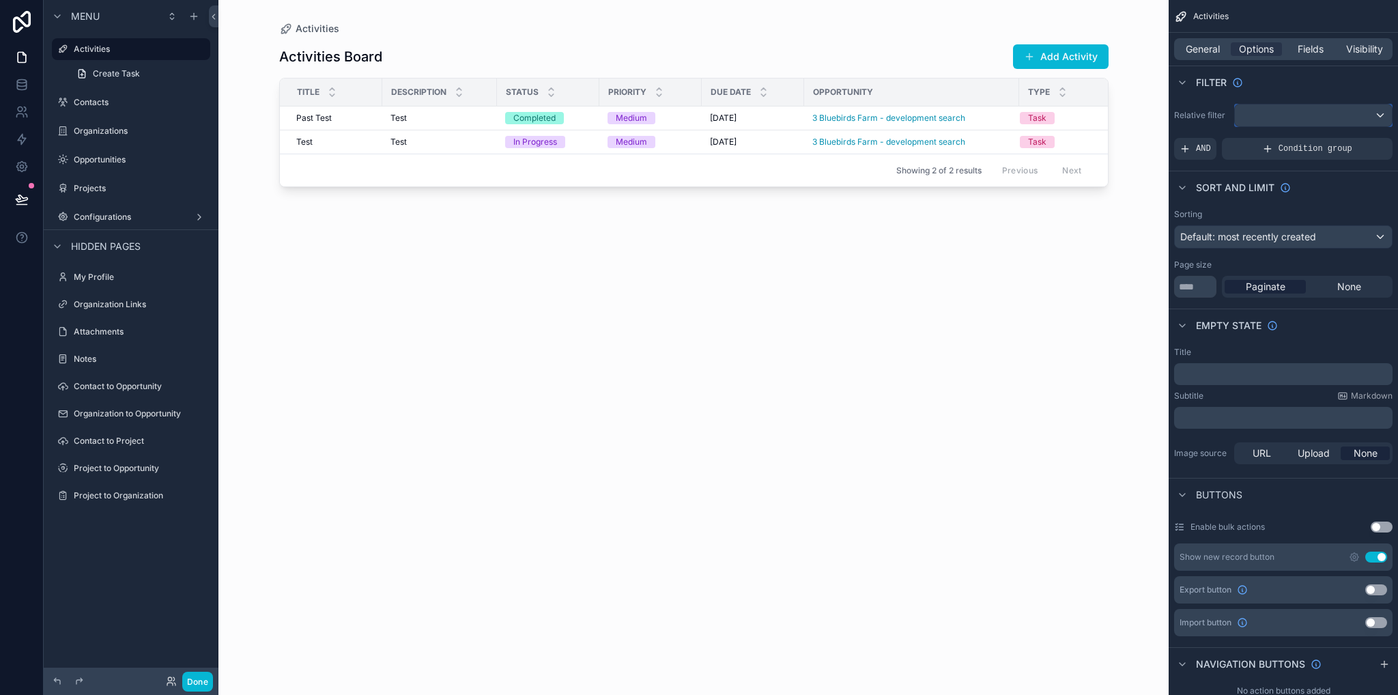
click at [1262, 119] on div "scrollable content" at bounding box center [1313, 115] width 157 height 22
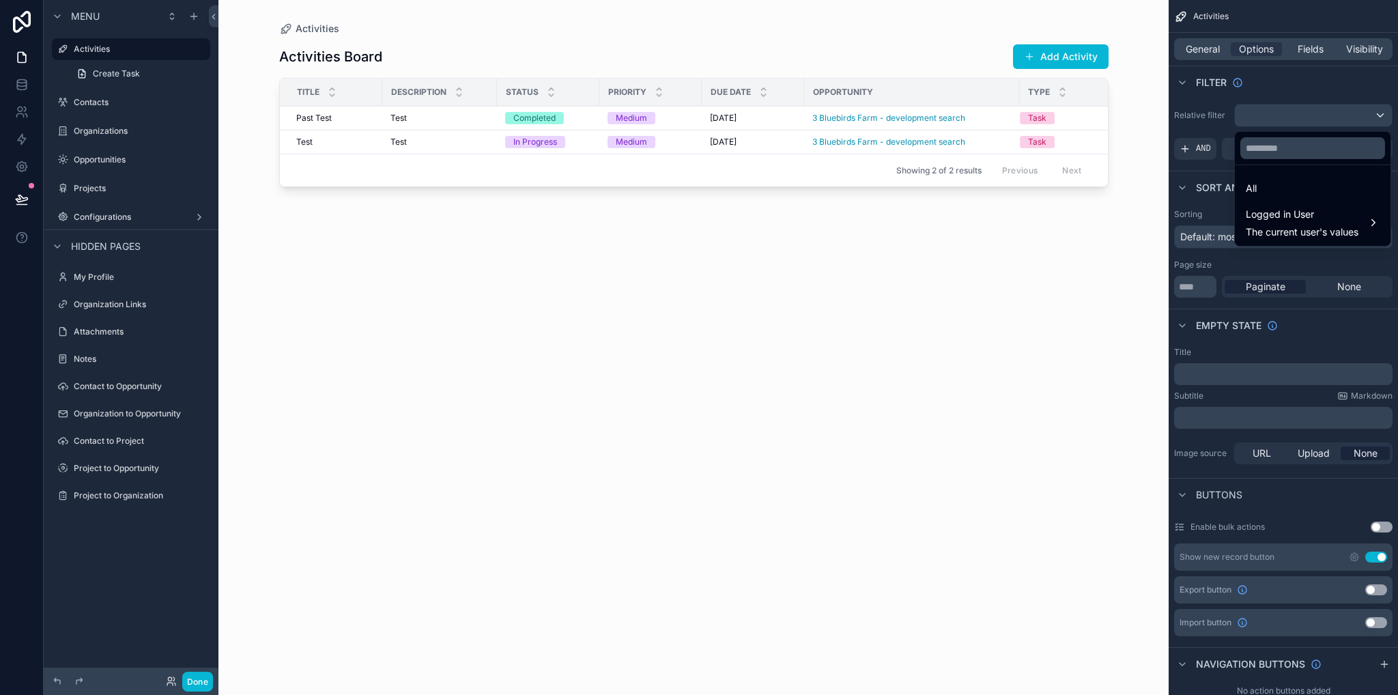
click at [1200, 104] on div "scrollable content" at bounding box center [699, 347] width 1398 height 695
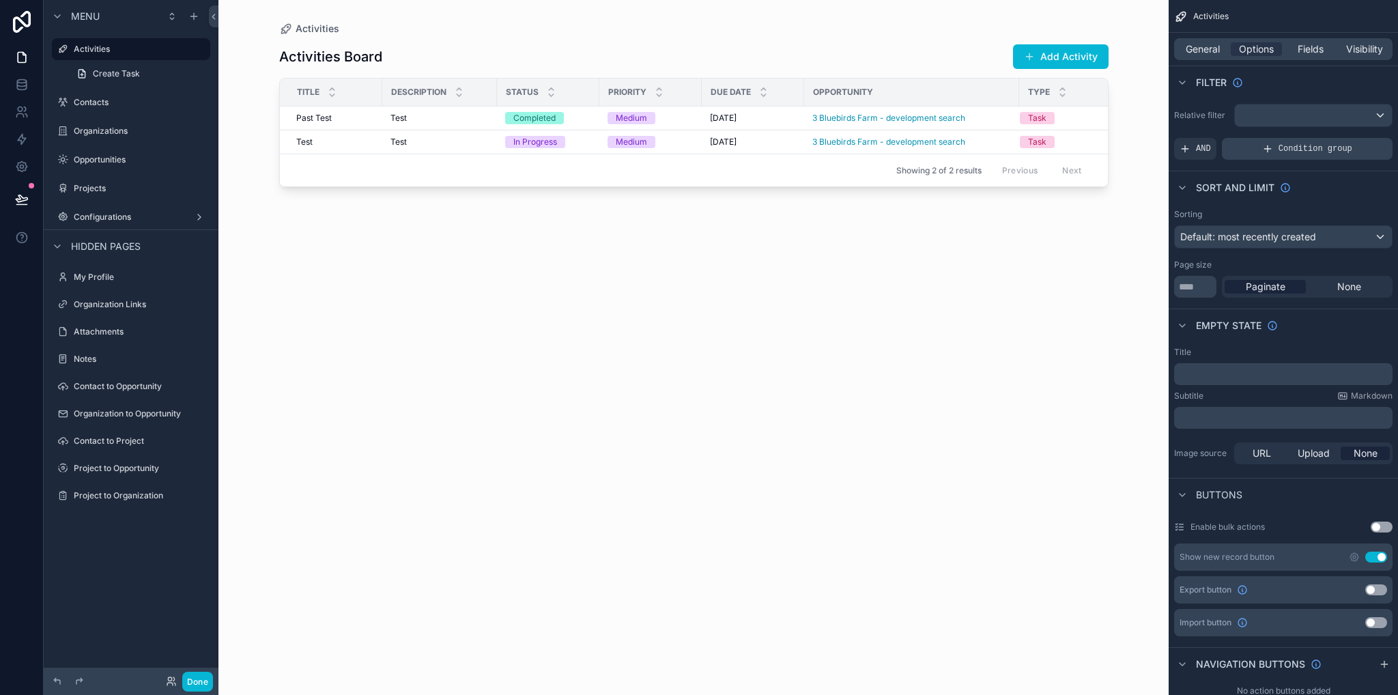
click at [1253, 152] on div "Condition group" at bounding box center [1307, 149] width 171 height 22
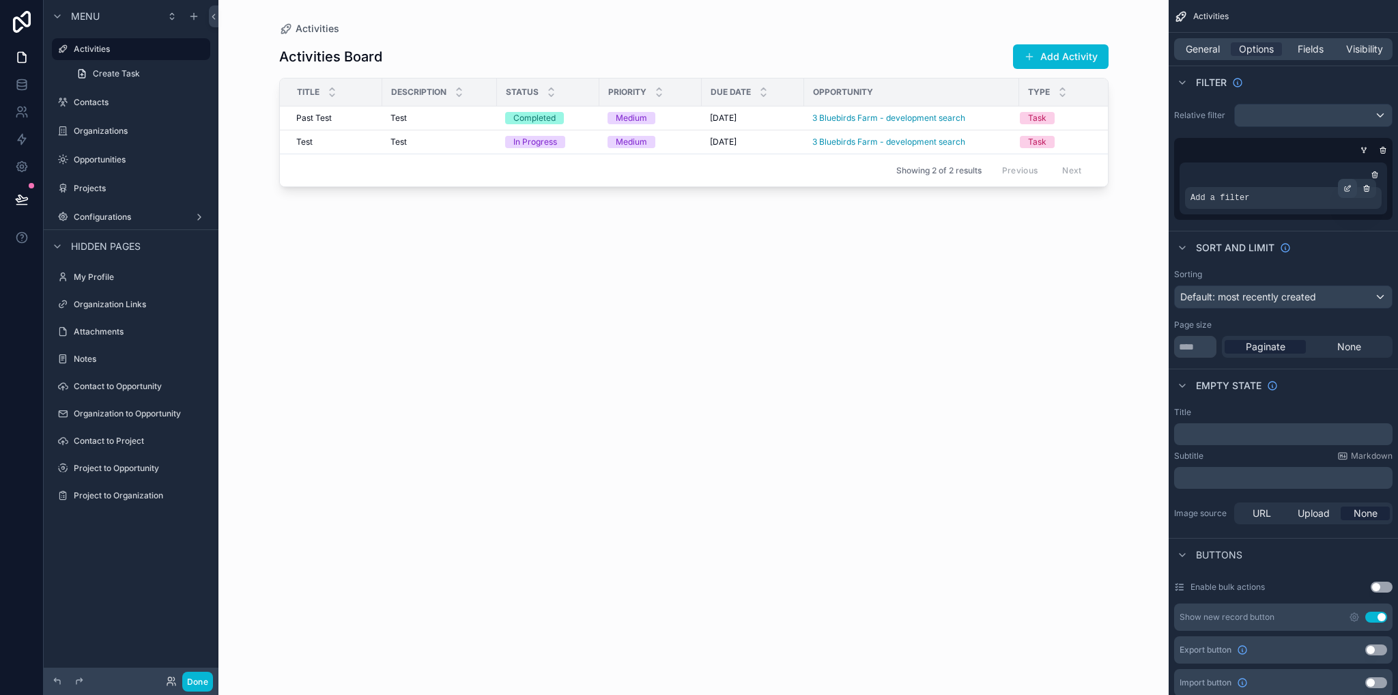
click at [1347, 185] on icon "scrollable content" at bounding box center [1347, 188] width 8 height 8
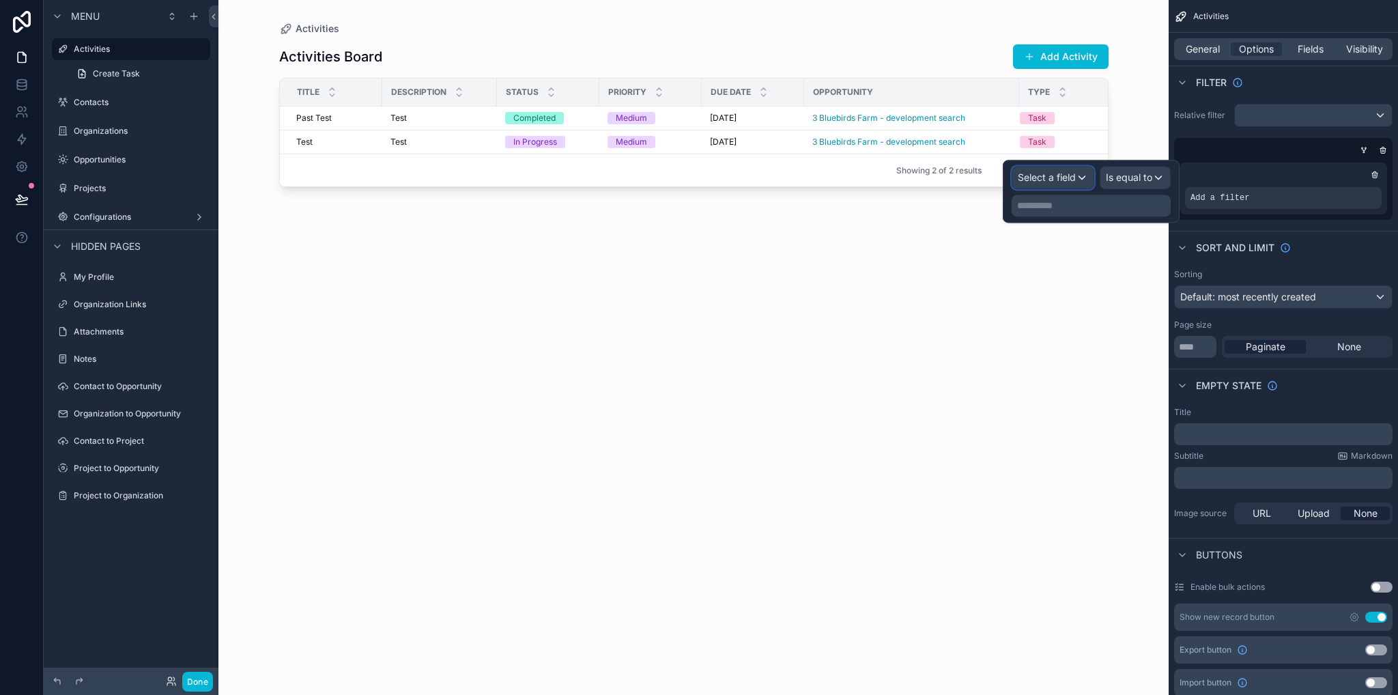
click at [1070, 184] on span "Select a field" at bounding box center [1047, 178] width 58 height 14
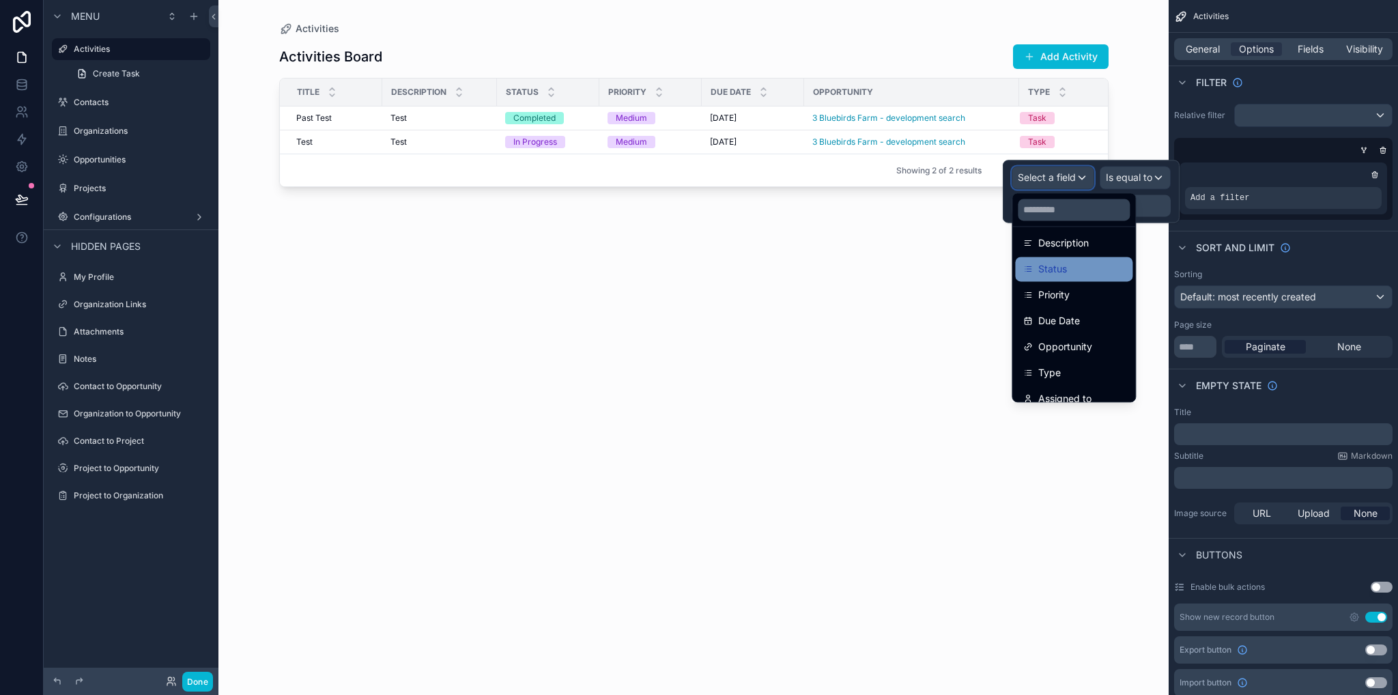
scroll to position [253, 0]
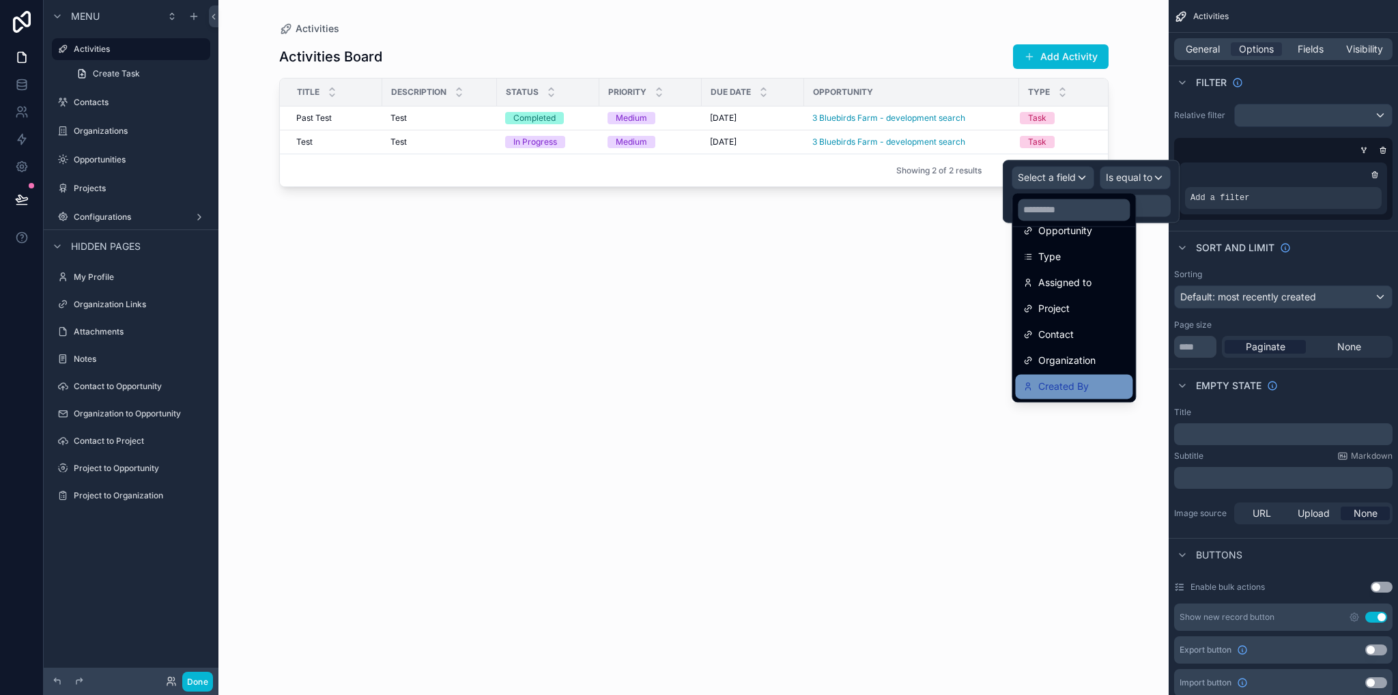
click at [1108, 376] on div "Created By" at bounding box center [1073, 386] width 117 height 25
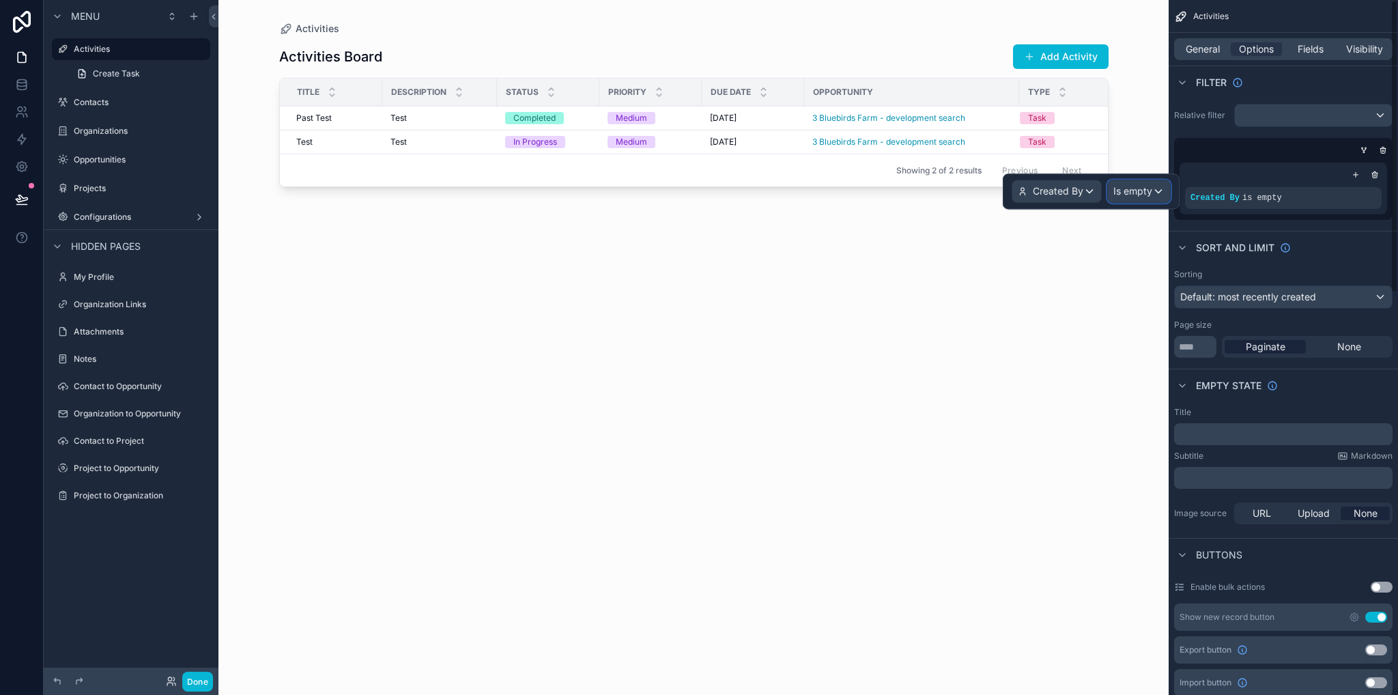
click at [1150, 186] on span "Is empty" at bounding box center [1132, 191] width 39 height 14
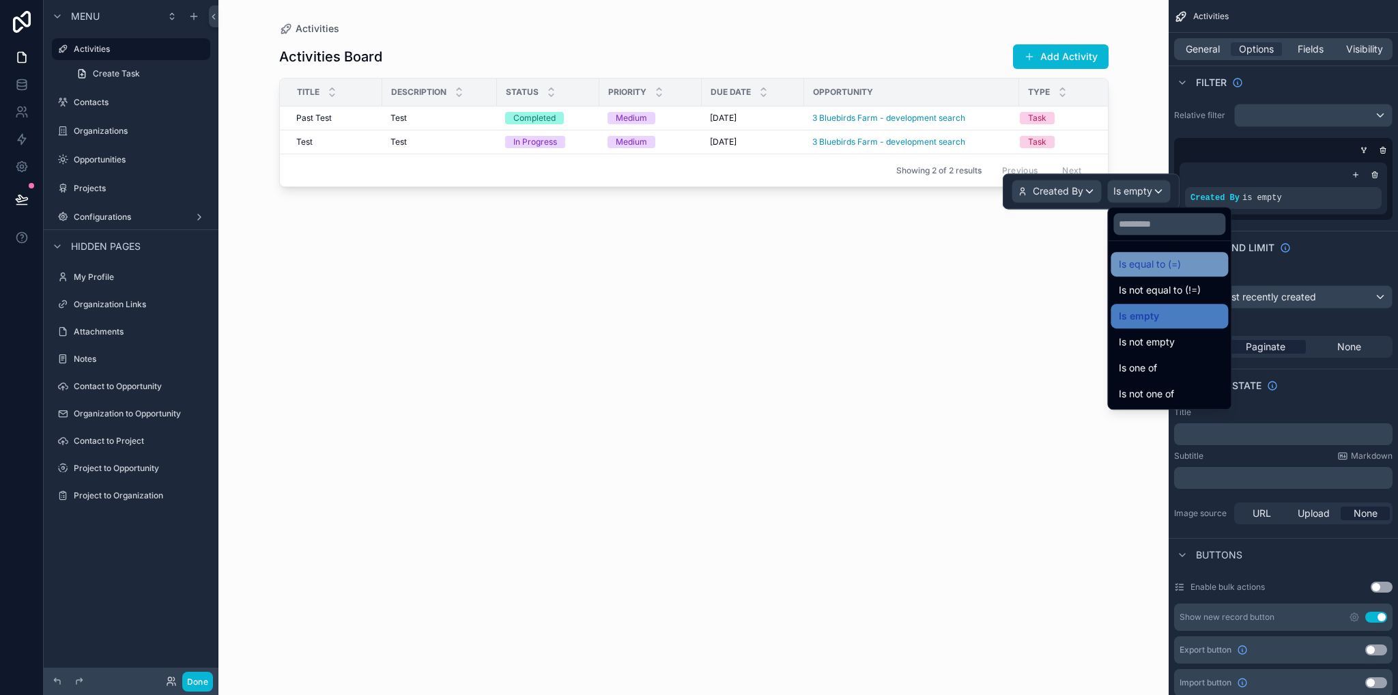
click at [1149, 270] on span "Is equal to (=)" at bounding box center [1150, 264] width 62 height 16
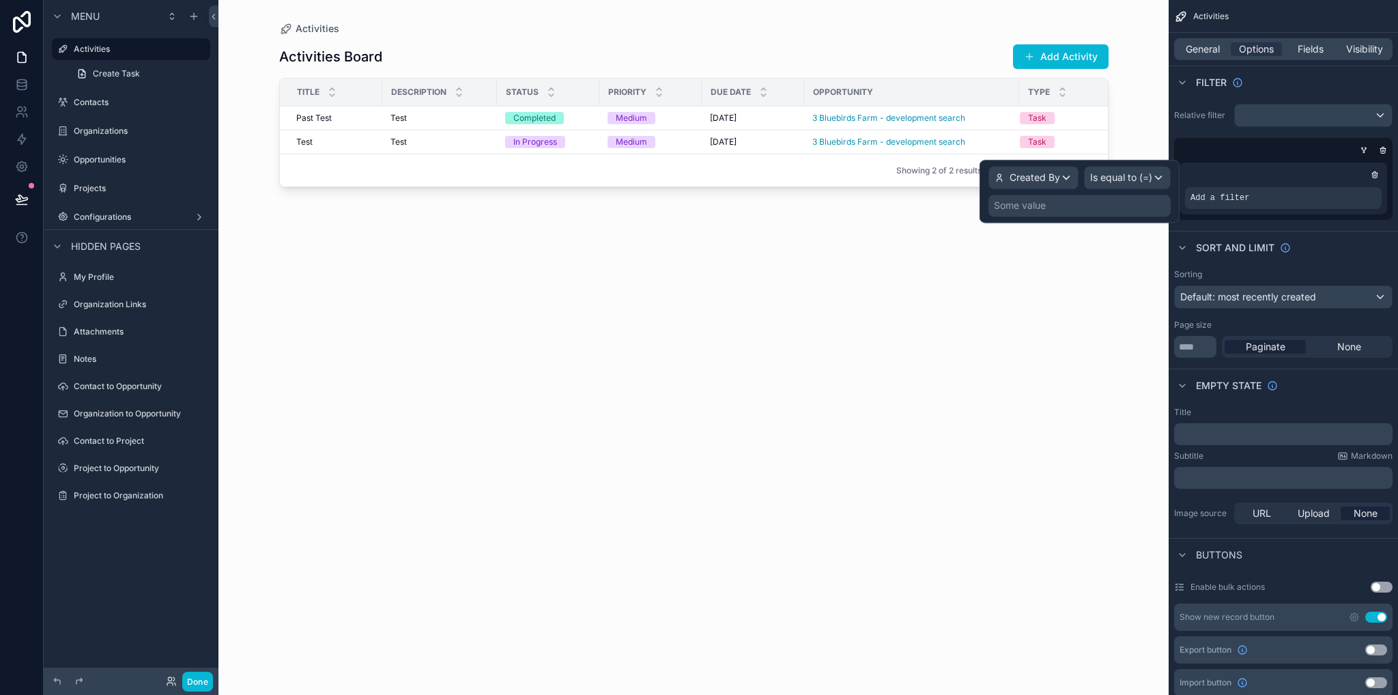
click at [1094, 207] on div "Some value" at bounding box center [1079, 206] width 182 height 22
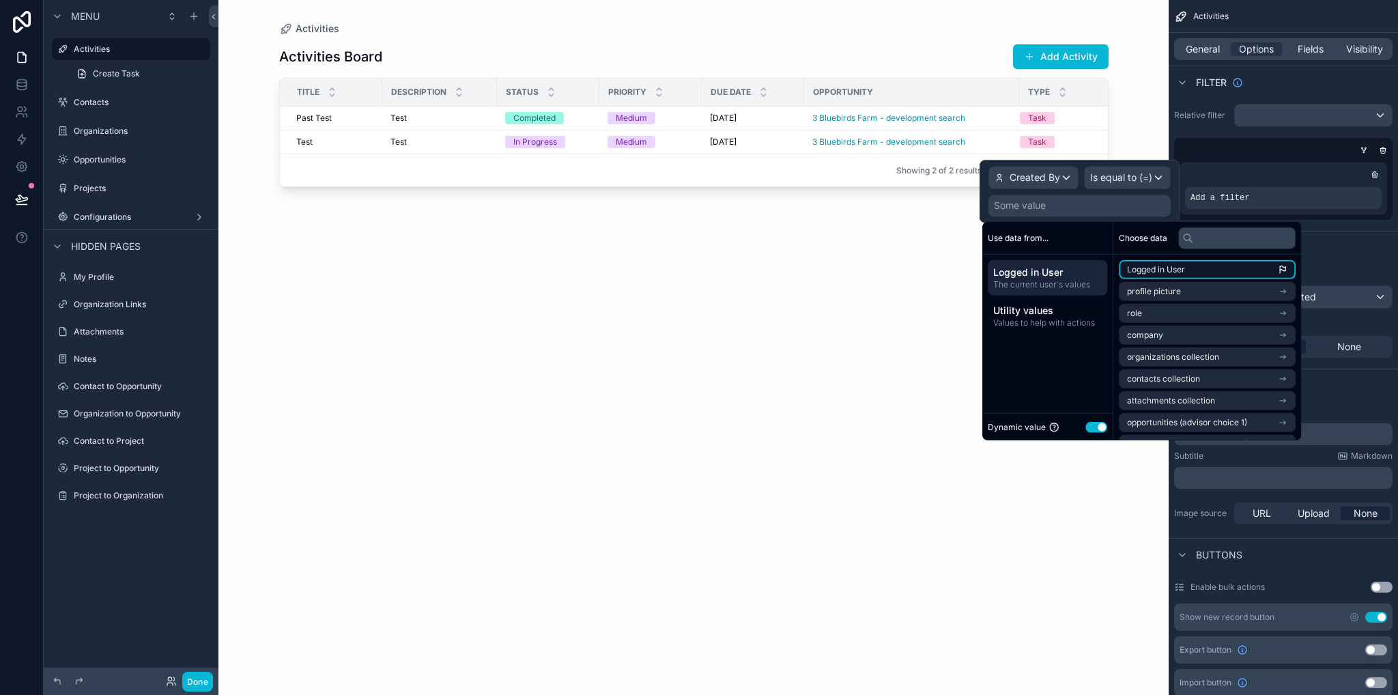
click at [1143, 267] on span "Logged in User" at bounding box center [1156, 269] width 58 height 11
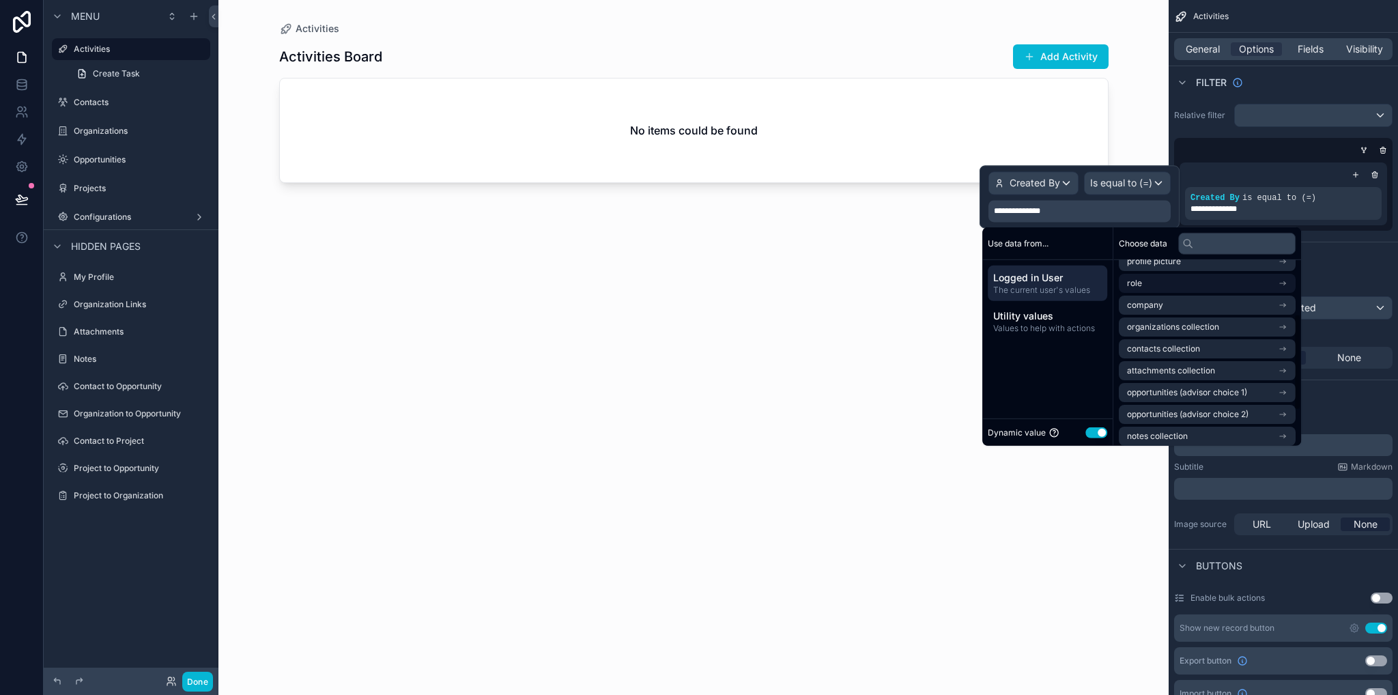
scroll to position [0, 0]
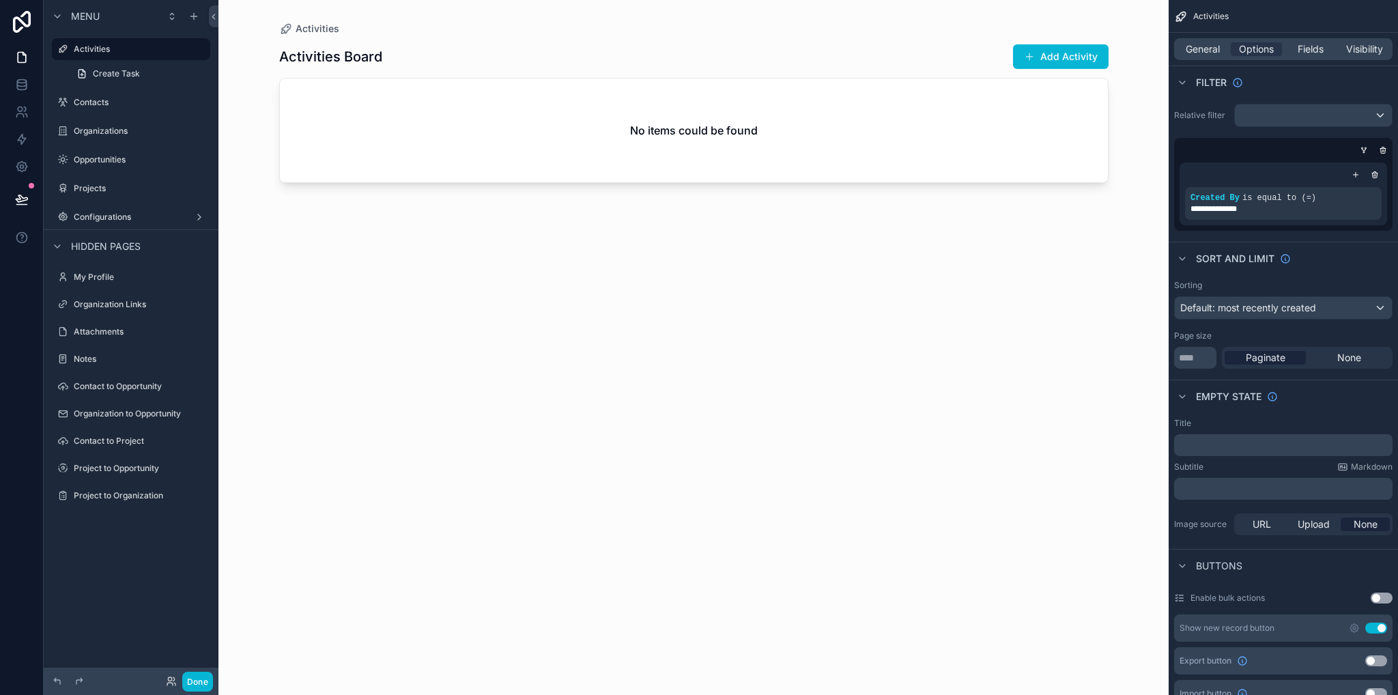
drag, startPoint x: 905, startPoint y: 336, endPoint x: 1016, endPoint y: 242, distance: 145.2
click at [904, 336] on div "Activities Board Add Activity No items could be found" at bounding box center [693, 356] width 829 height 643
click at [1362, 149] on icon "scrollable content" at bounding box center [1363, 149] width 3 height 1
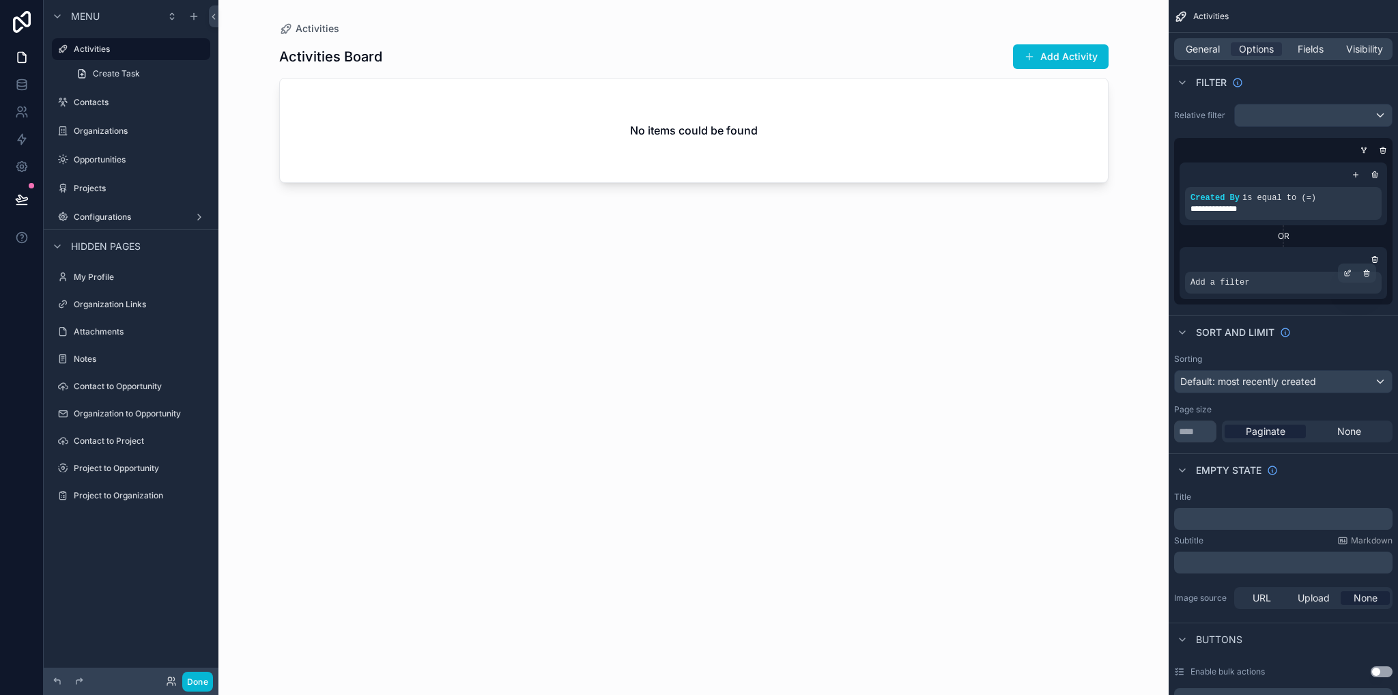
click at [1226, 287] on span "Add a filter" at bounding box center [1219, 282] width 59 height 11
click at [1348, 271] on icon "scrollable content" at bounding box center [1347, 273] width 8 height 8
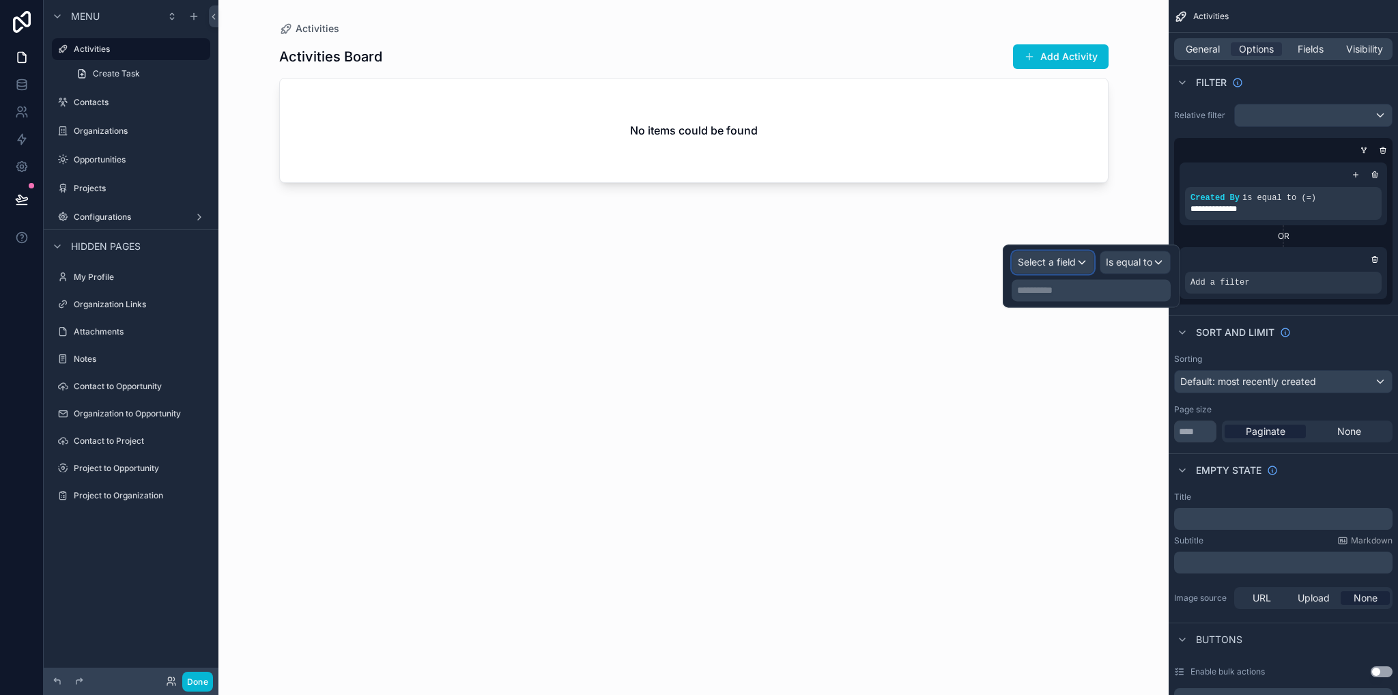
click at [1062, 263] on span "Select a field" at bounding box center [1047, 262] width 58 height 12
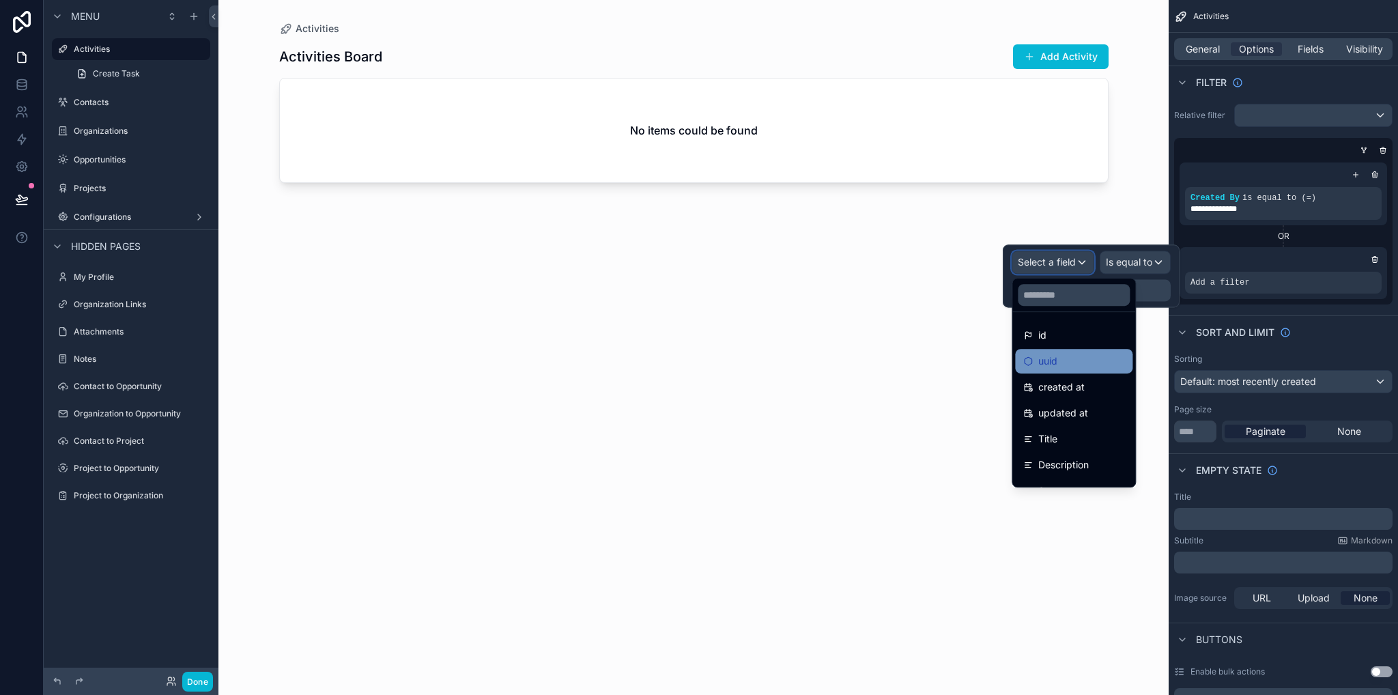
scroll to position [253, 0]
click at [1065, 371] on span "Assigned to" at bounding box center [1064, 368] width 53 height 16
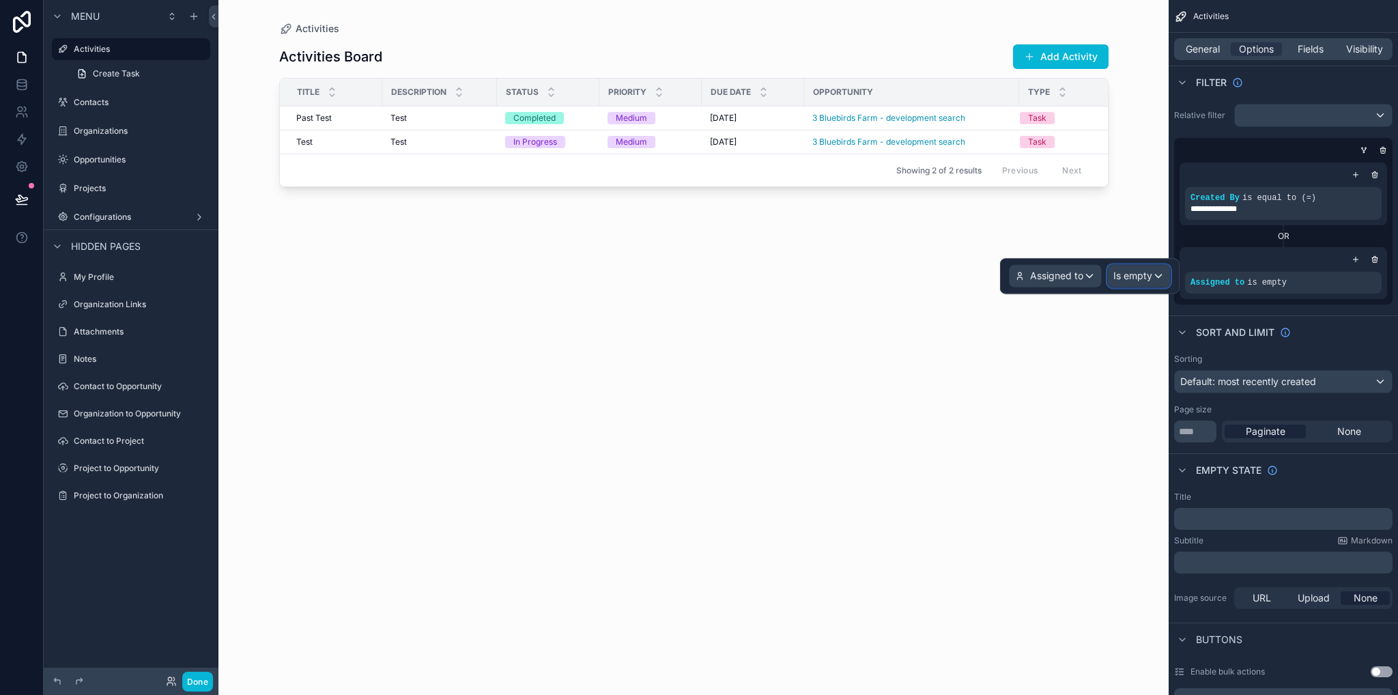
click at [1145, 278] on span "Is empty" at bounding box center [1132, 276] width 39 height 14
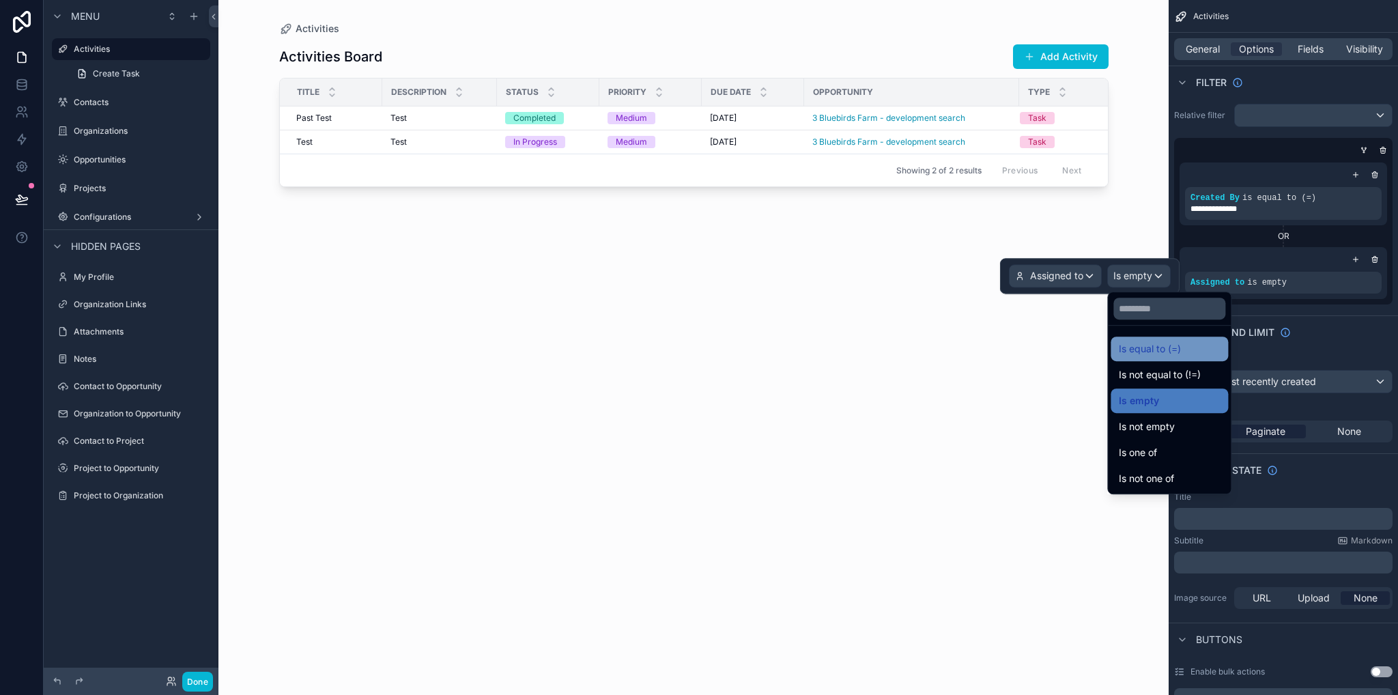
click at [1174, 349] on span "Is equal to (=)" at bounding box center [1150, 349] width 62 height 16
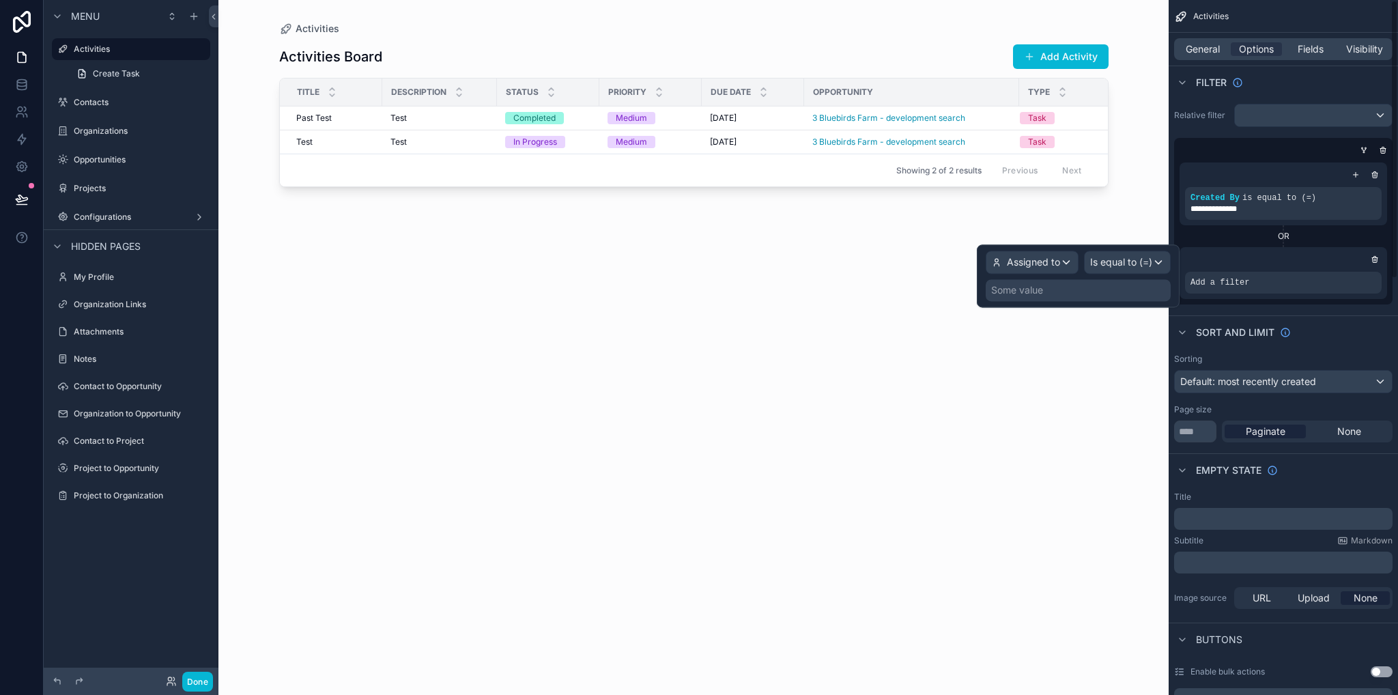
drag, startPoint x: 1080, startPoint y: 296, endPoint x: 1075, endPoint y: 290, distance: 8.2
click at [1078, 295] on div "Some value" at bounding box center [1078, 290] width 185 height 22
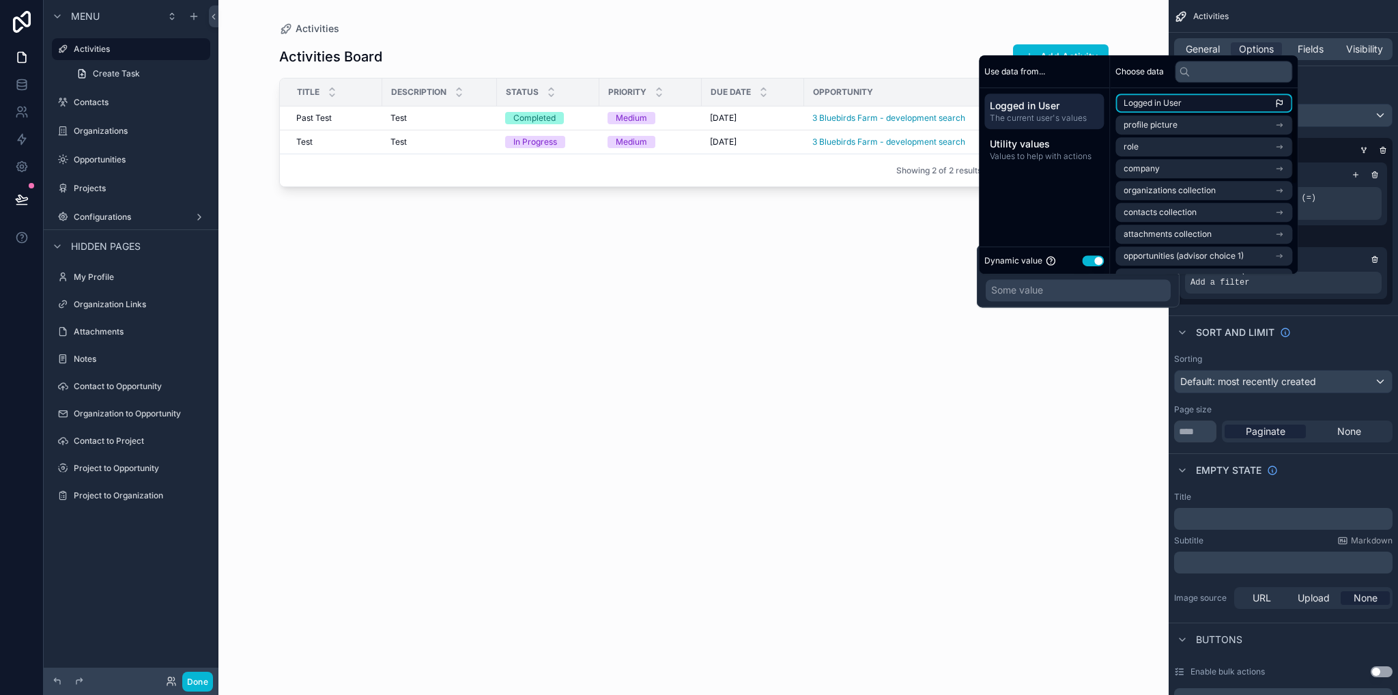
click at [1158, 104] on span "Logged in User" at bounding box center [1152, 103] width 58 height 11
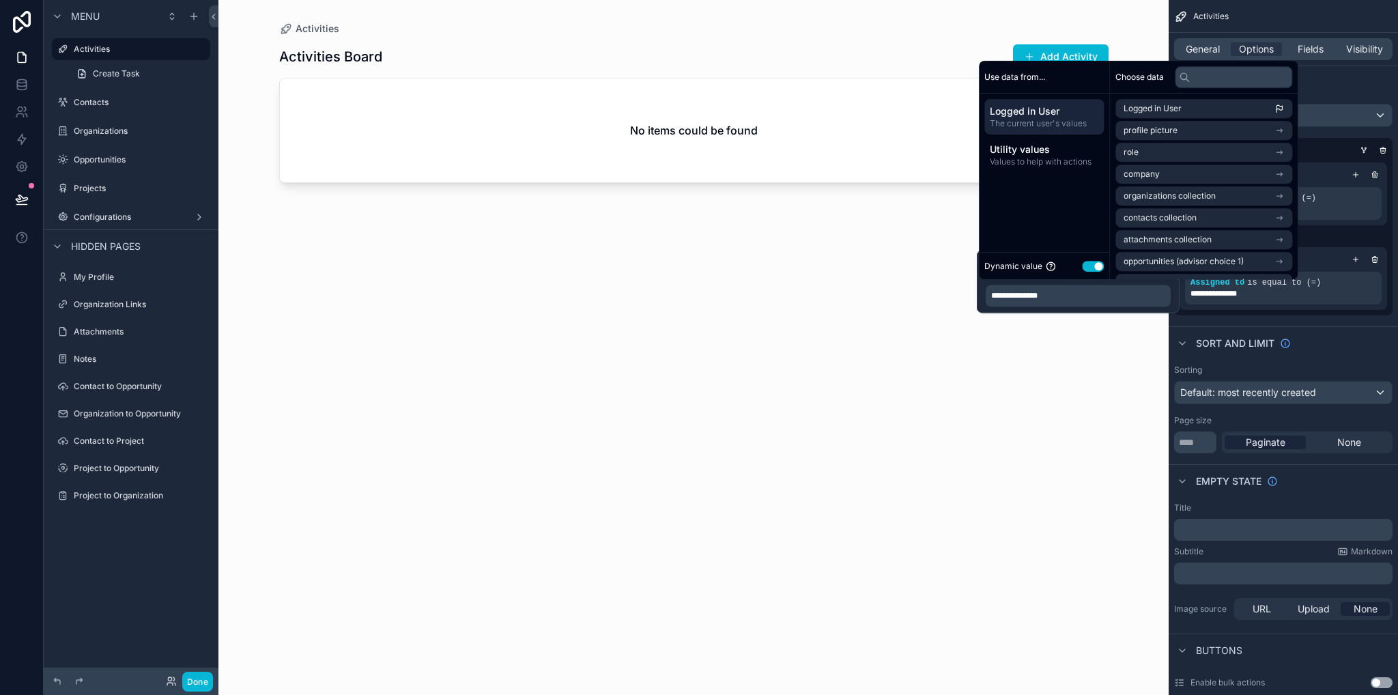
click at [1061, 403] on div "Activities Board Add Activity No items could be found" at bounding box center [693, 356] width 829 height 643
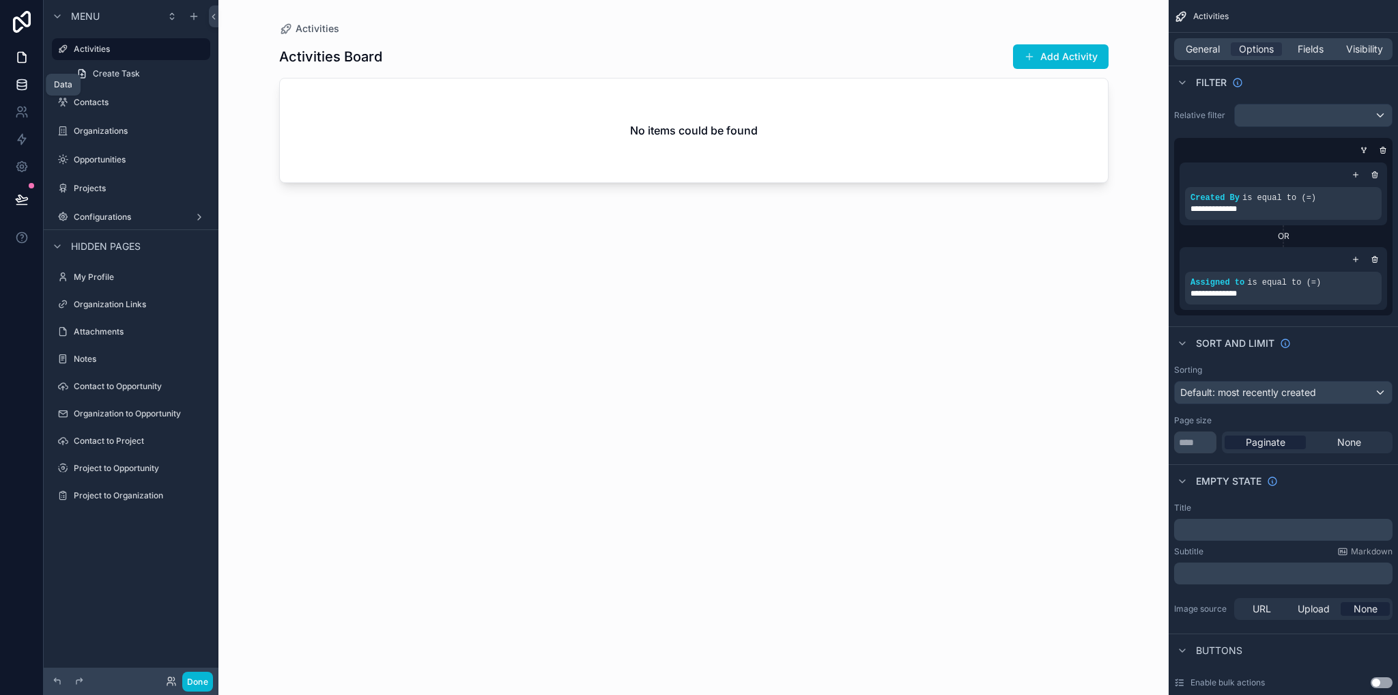
click at [25, 78] on icon at bounding box center [22, 85] width 14 height 14
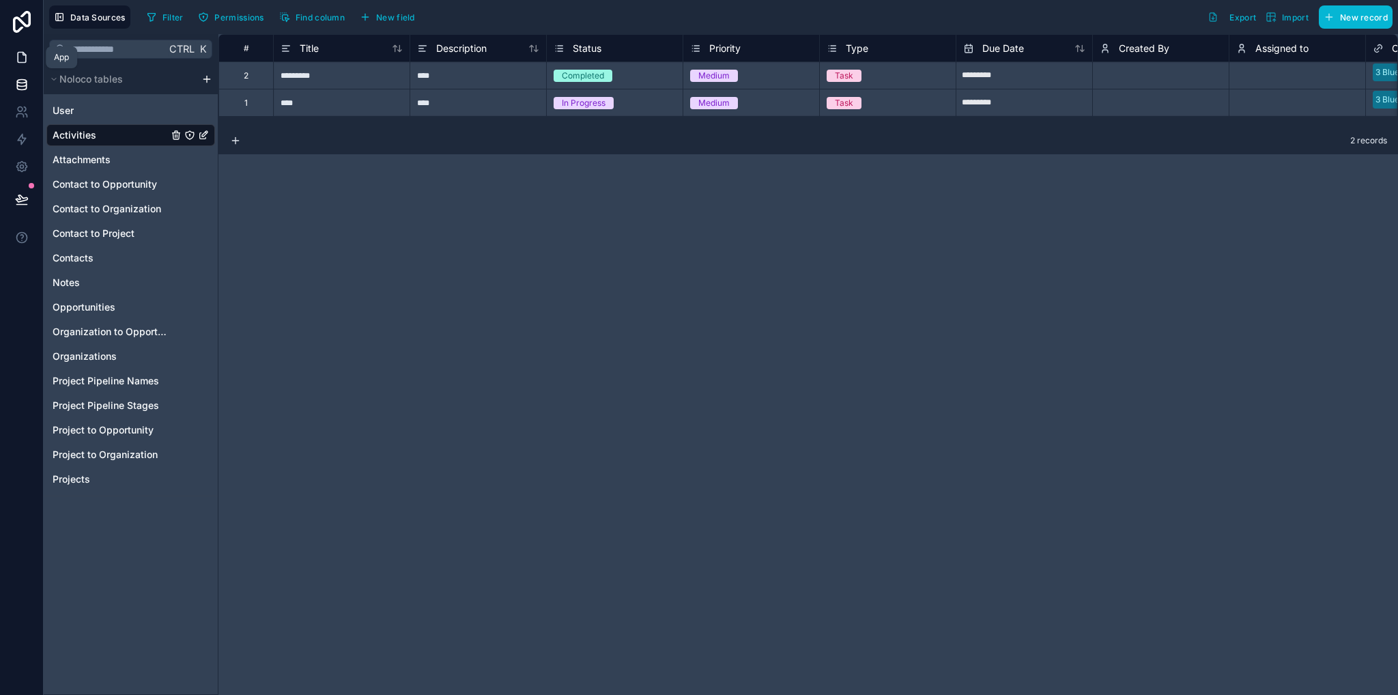
click at [20, 51] on icon at bounding box center [22, 58] width 14 height 14
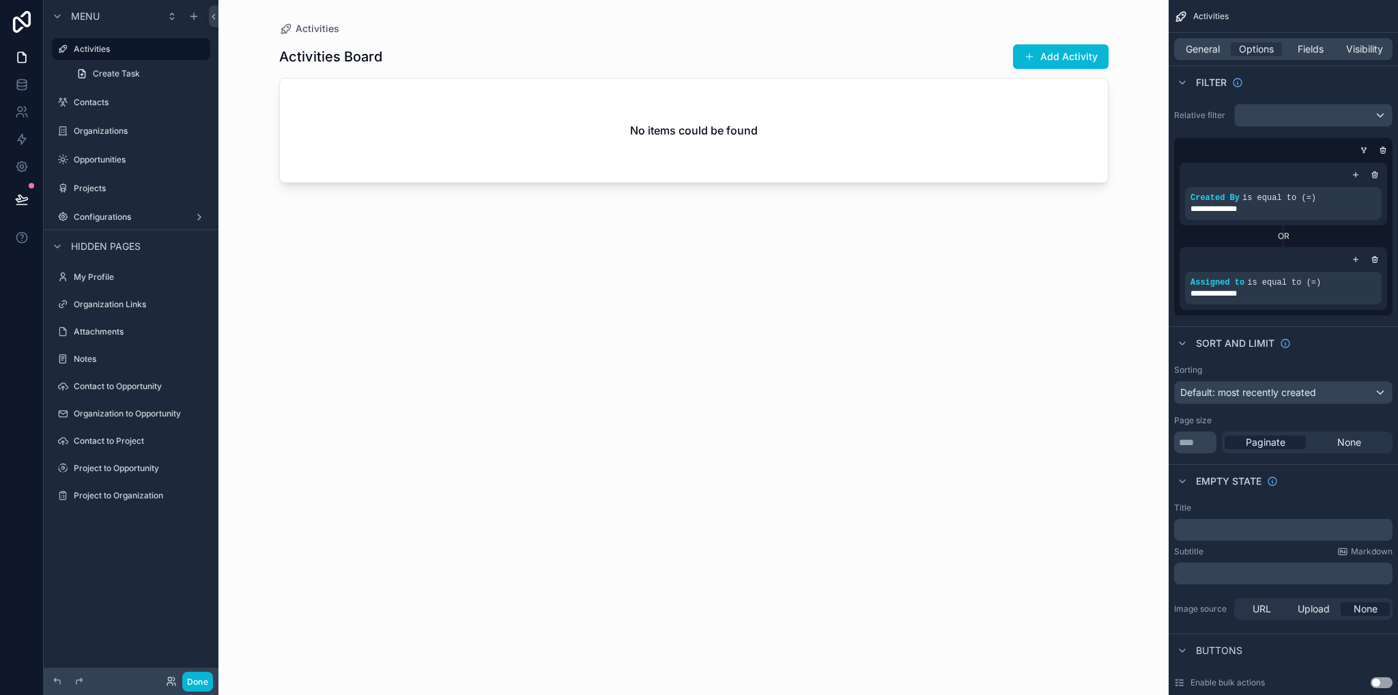
click at [699, 160] on div "No items could be found" at bounding box center [694, 130] width 828 height 104
click at [17, 81] on icon at bounding box center [21, 83] width 9 height 5
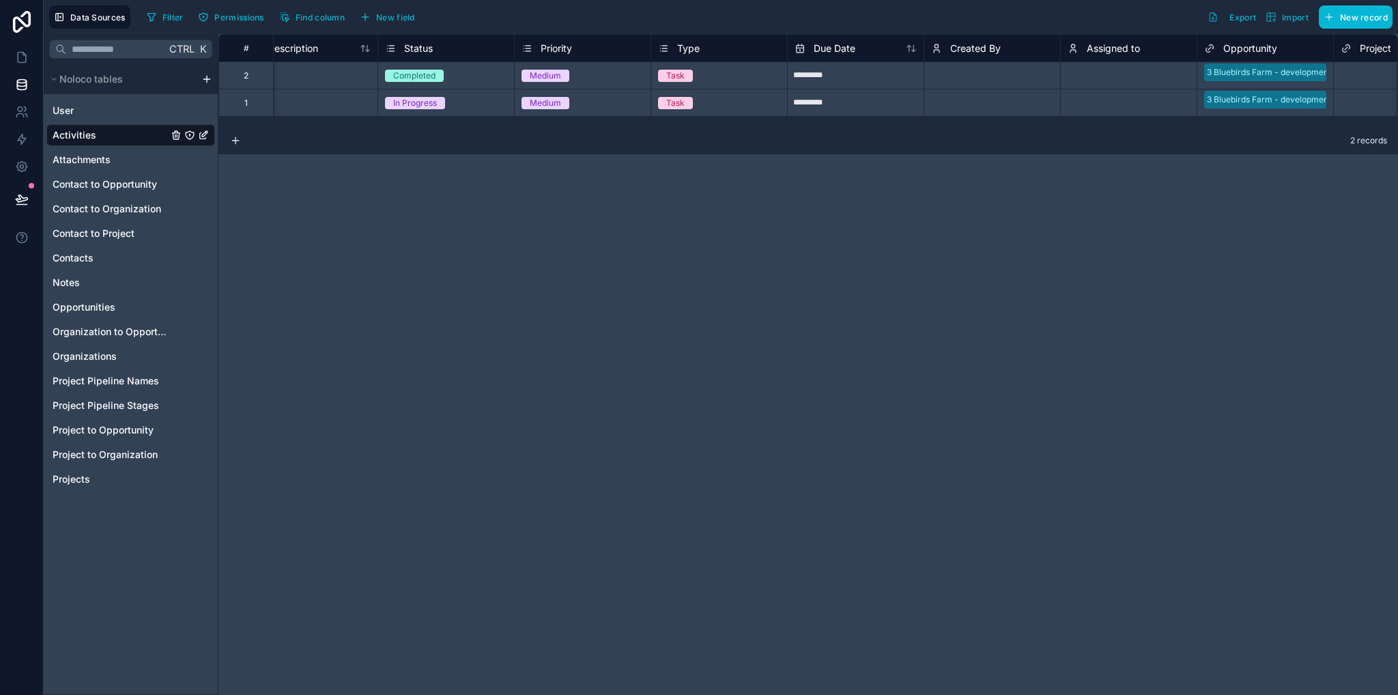
scroll to position [0, 284]
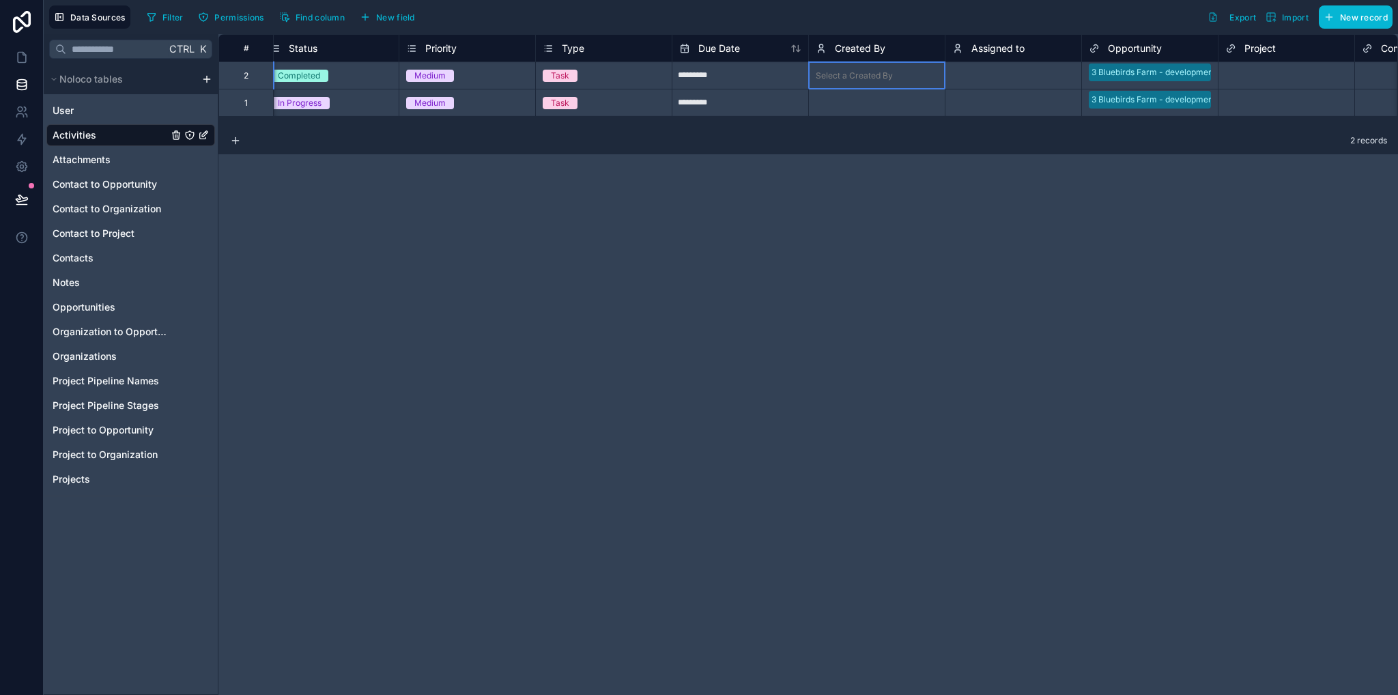
click at [882, 74] on div "Select a Created By" at bounding box center [854, 75] width 77 height 11
click at [898, 76] on input "text" at bounding box center [899, 75] width 2 height 11
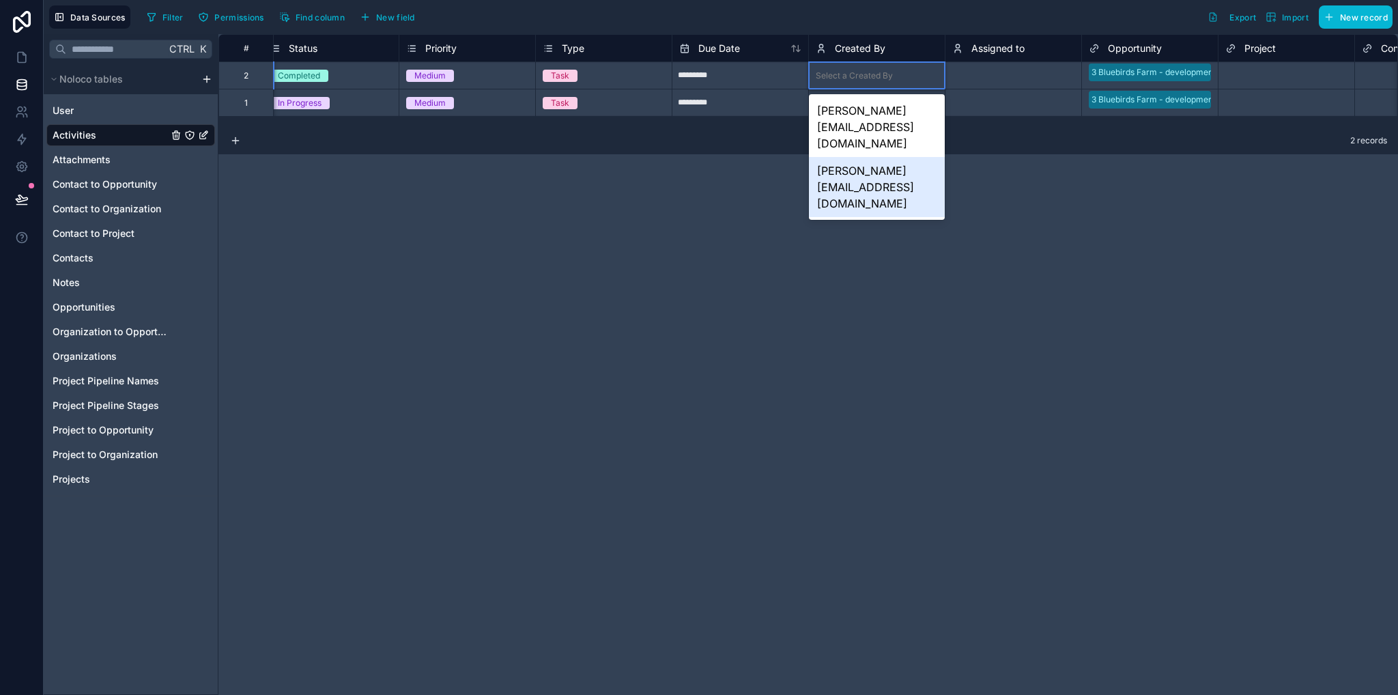
click at [883, 157] on div "marshall.worth@thedatabull.com" at bounding box center [877, 187] width 136 height 60
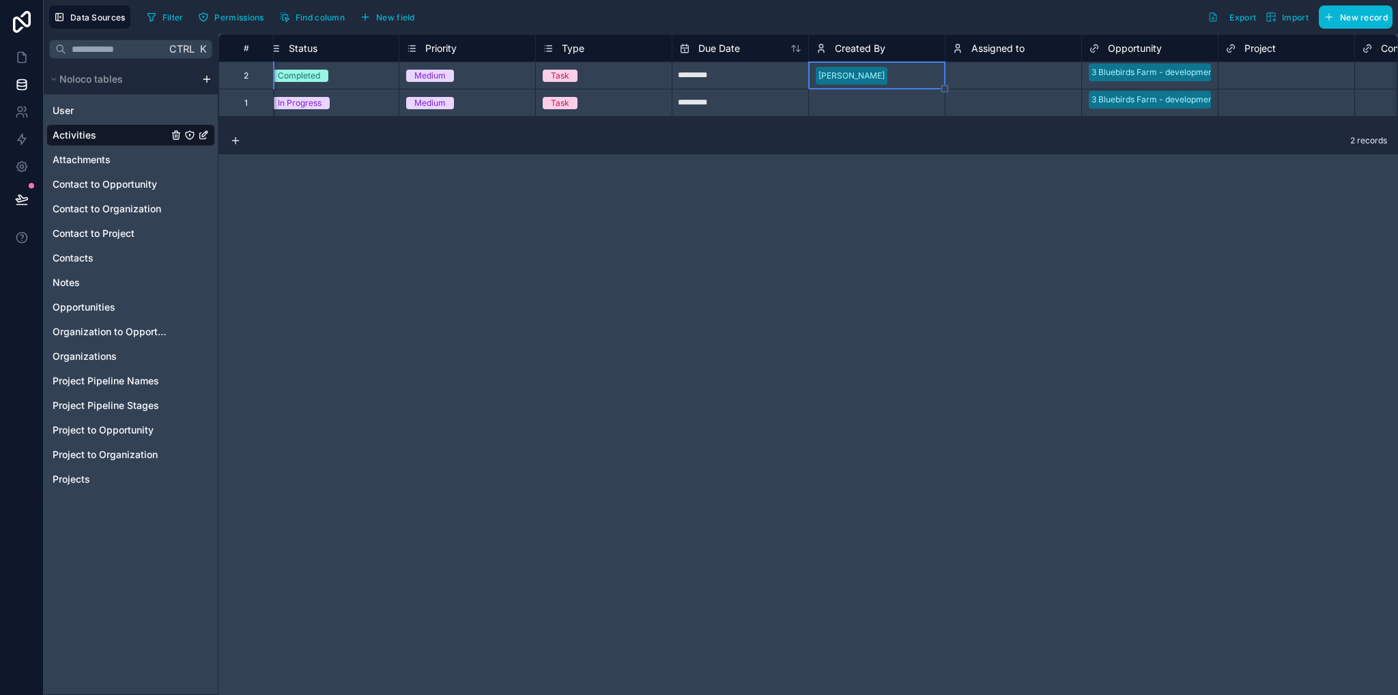
click at [1005, 102] on div "Select a Assigned to" at bounding box center [991, 103] width 78 height 11
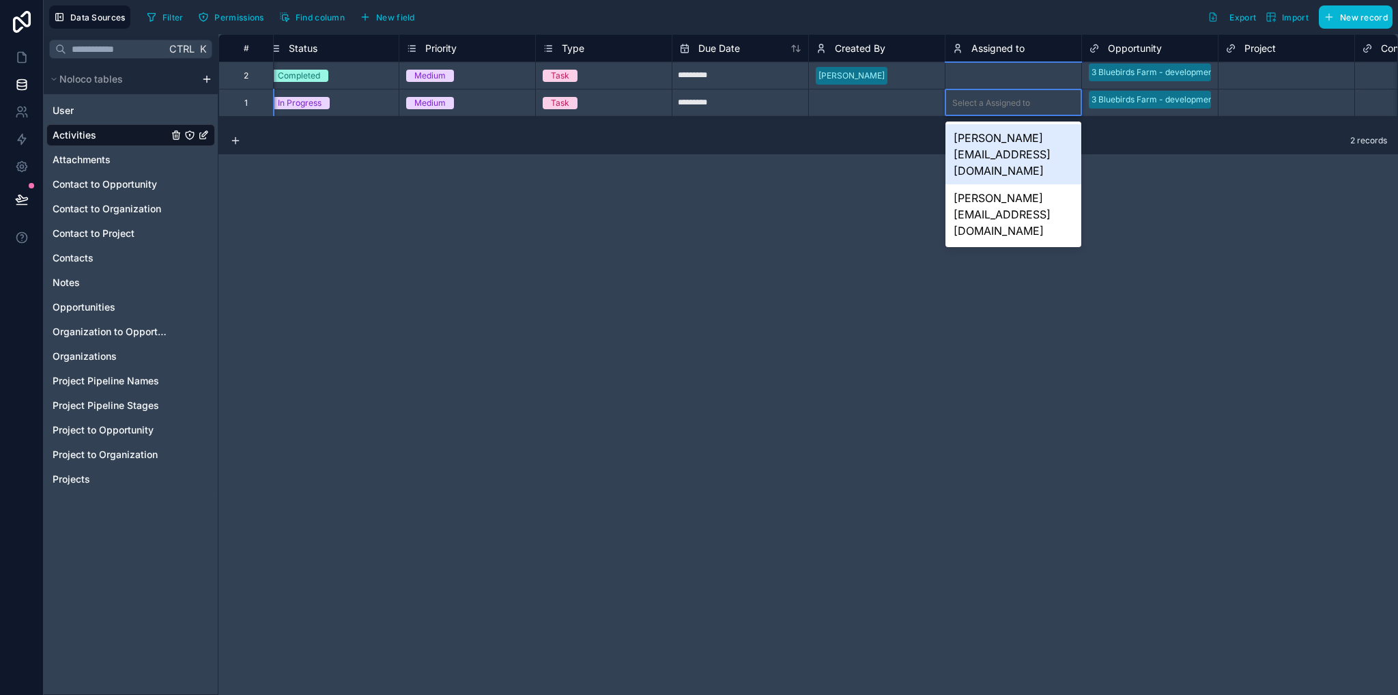
click at [1003, 102] on div "Select a Assigned to" at bounding box center [991, 103] width 78 height 11
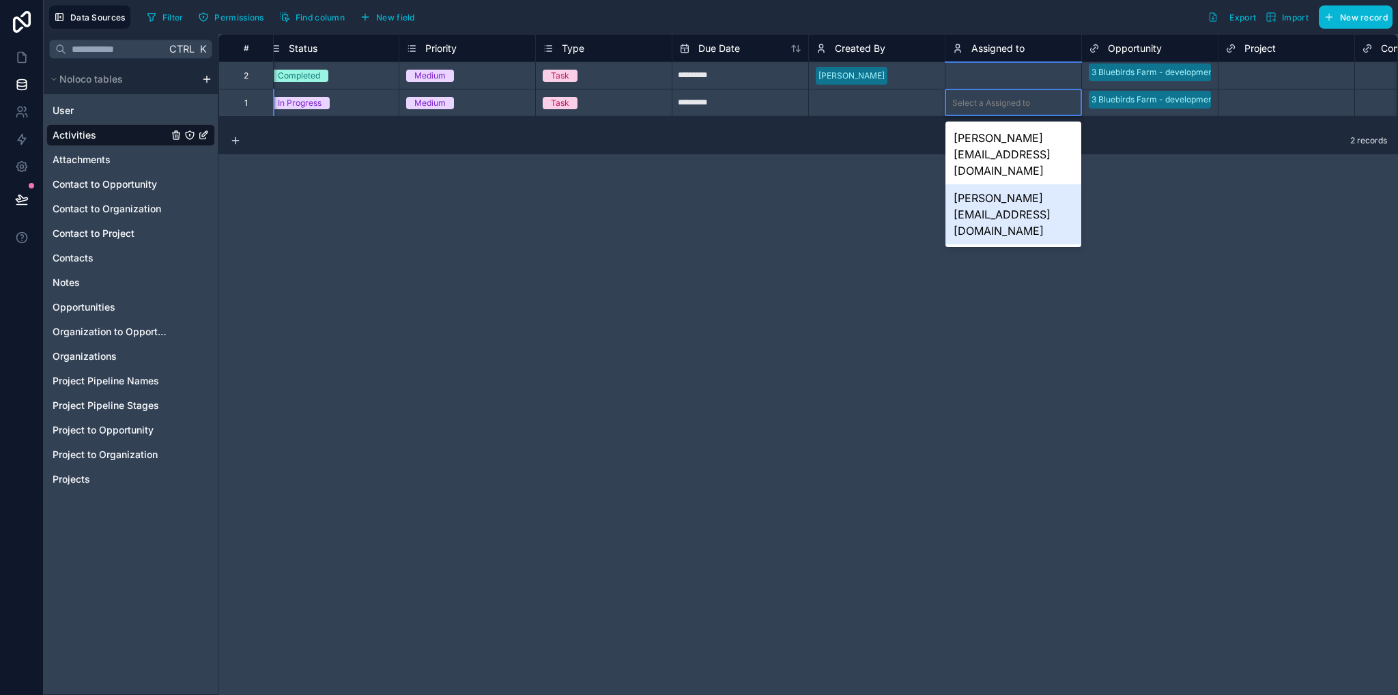
click at [1005, 184] on div "marshall.worth@thedatabull.com" at bounding box center [1013, 214] width 136 height 60
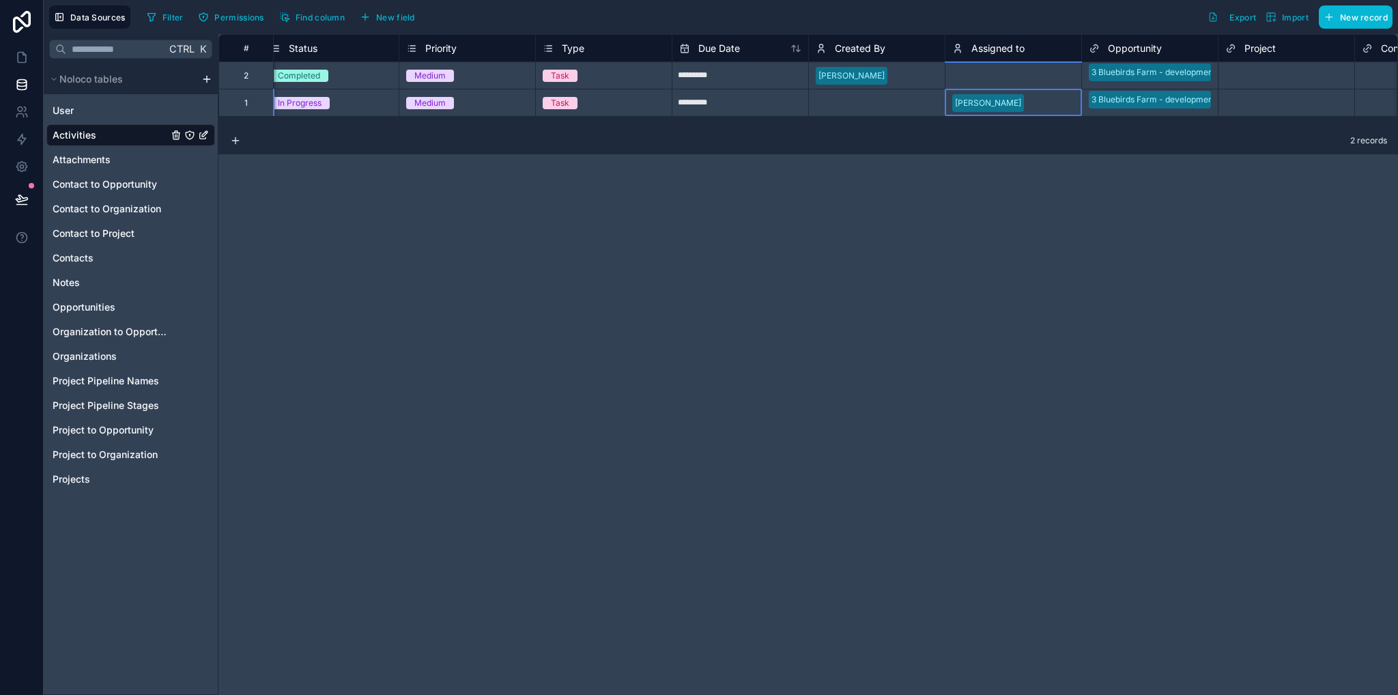
click at [1017, 239] on div "# Title Description Status Priority Type Due Date Created By Assigned to Opport…" at bounding box center [807, 364] width 1179 height 661
click at [23, 58] on icon at bounding box center [22, 58] width 14 height 14
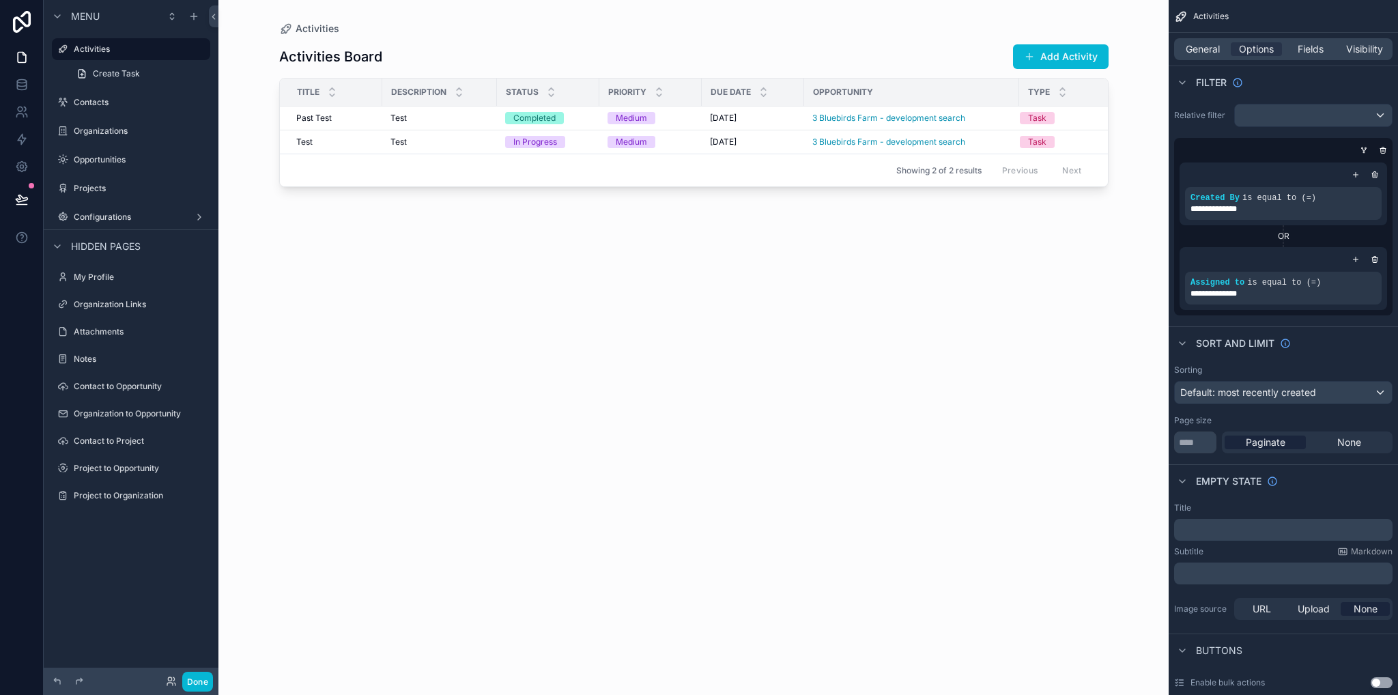
click at [101, 562] on div "Menu Activities Create Task Contacts Organizations Opportunities Projects Confi…" at bounding box center [131, 339] width 175 height 678
click at [16, 168] on icon at bounding box center [22, 167] width 14 height 14
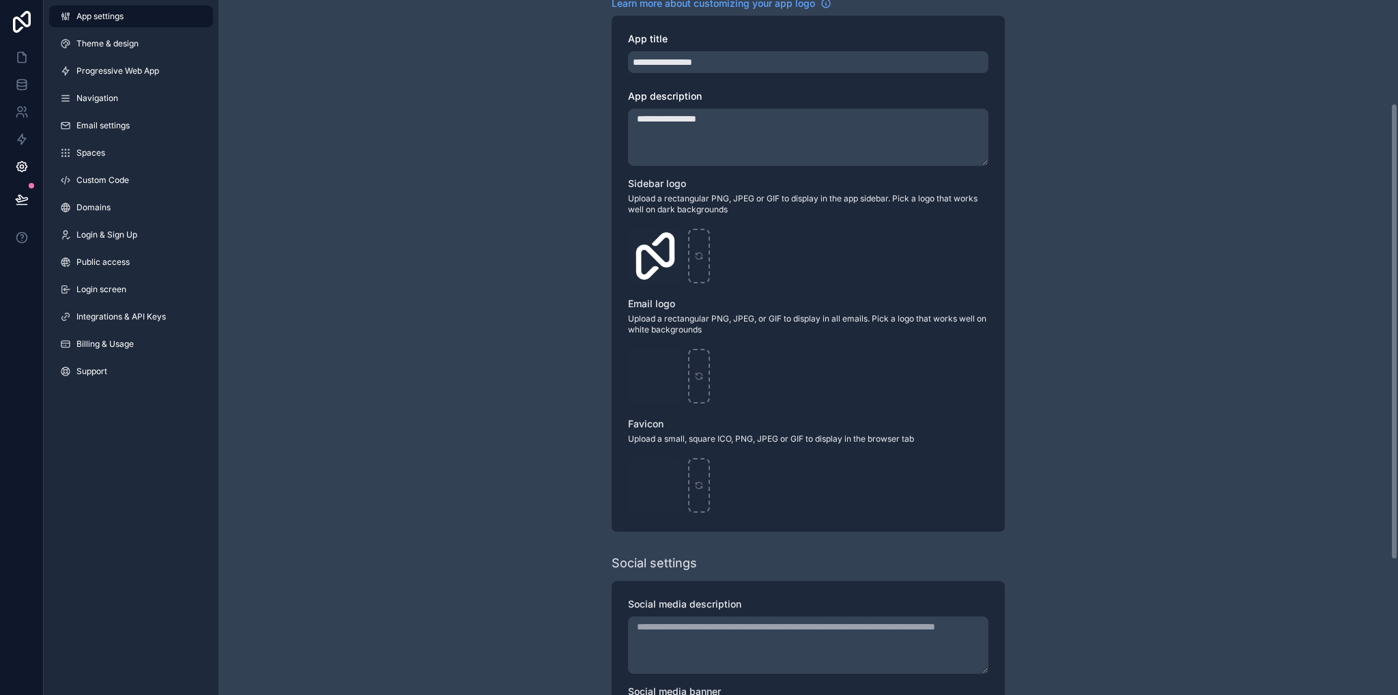
scroll to position [361, 0]
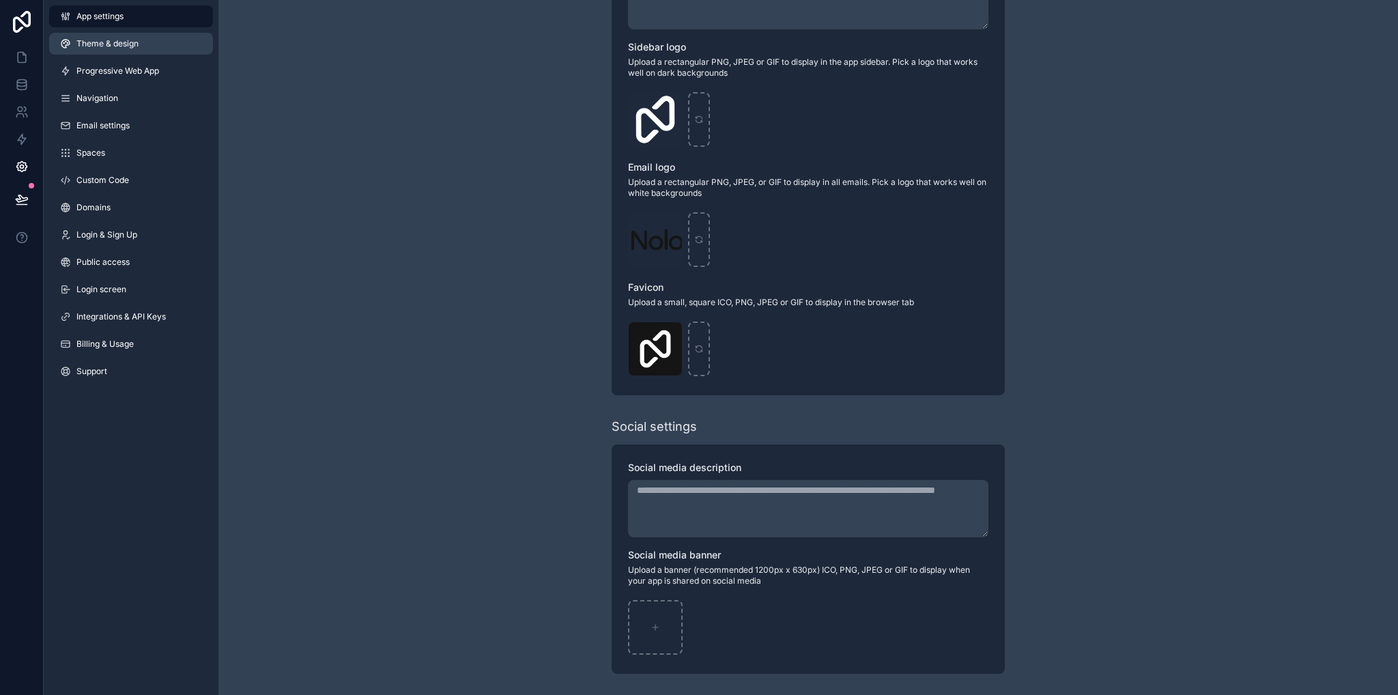
click at [119, 47] on span "Theme & design" at bounding box center [107, 43] width 62 height 11
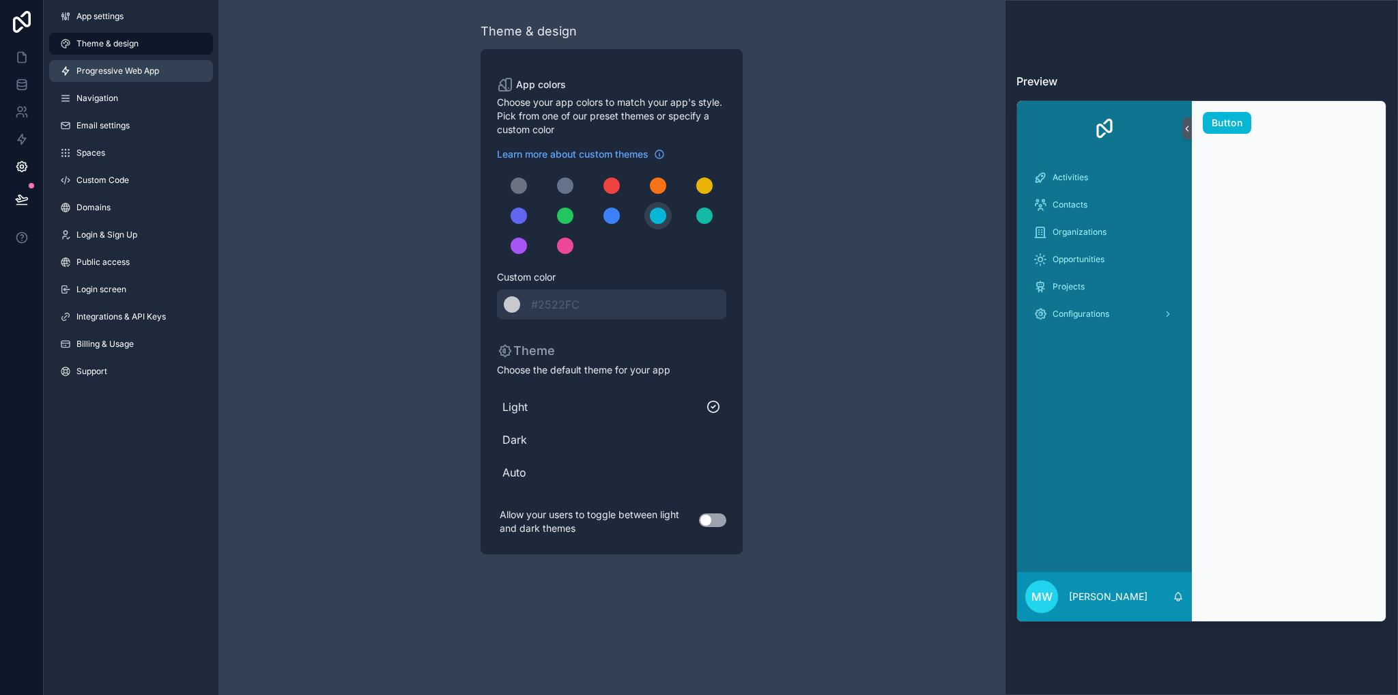
click at [137, 69] on span "Progressive Web App" at bounding box center [117, 71] width 83 height 11
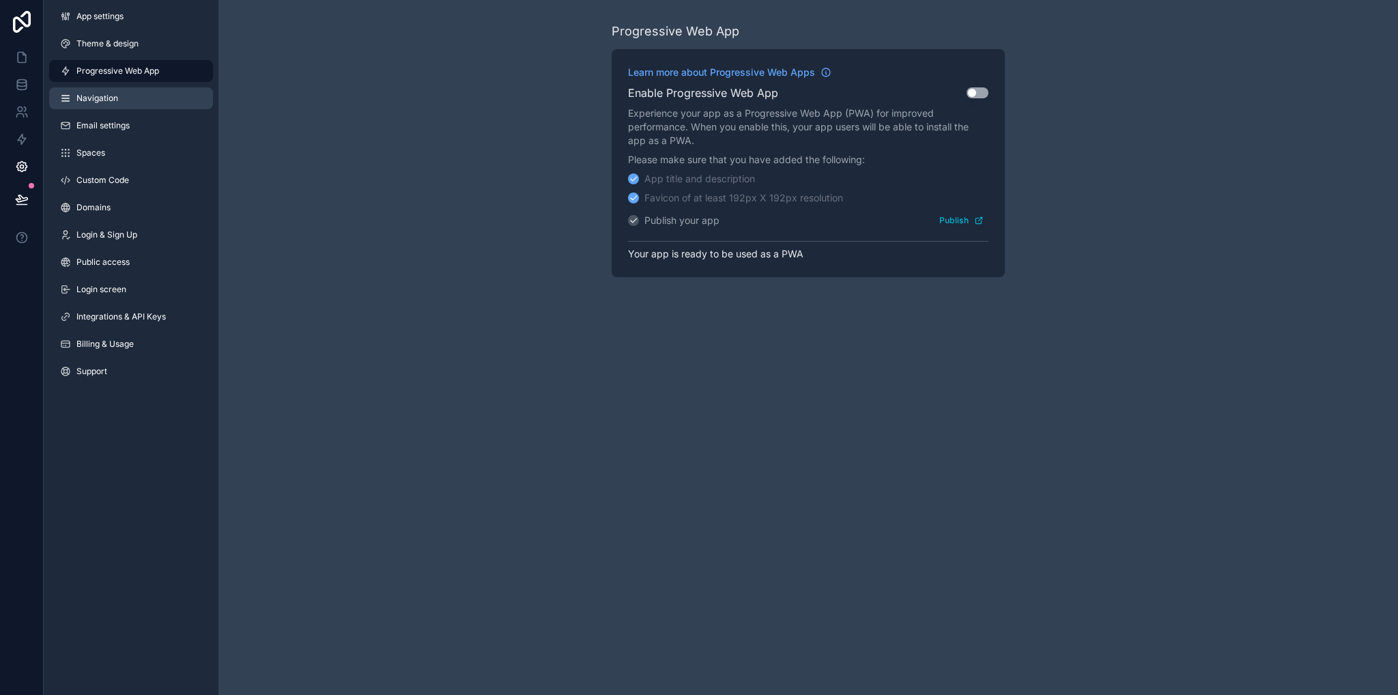
click at [115, 100] on span "Navigation" at bounding box center [97, 98] width 42 height 11
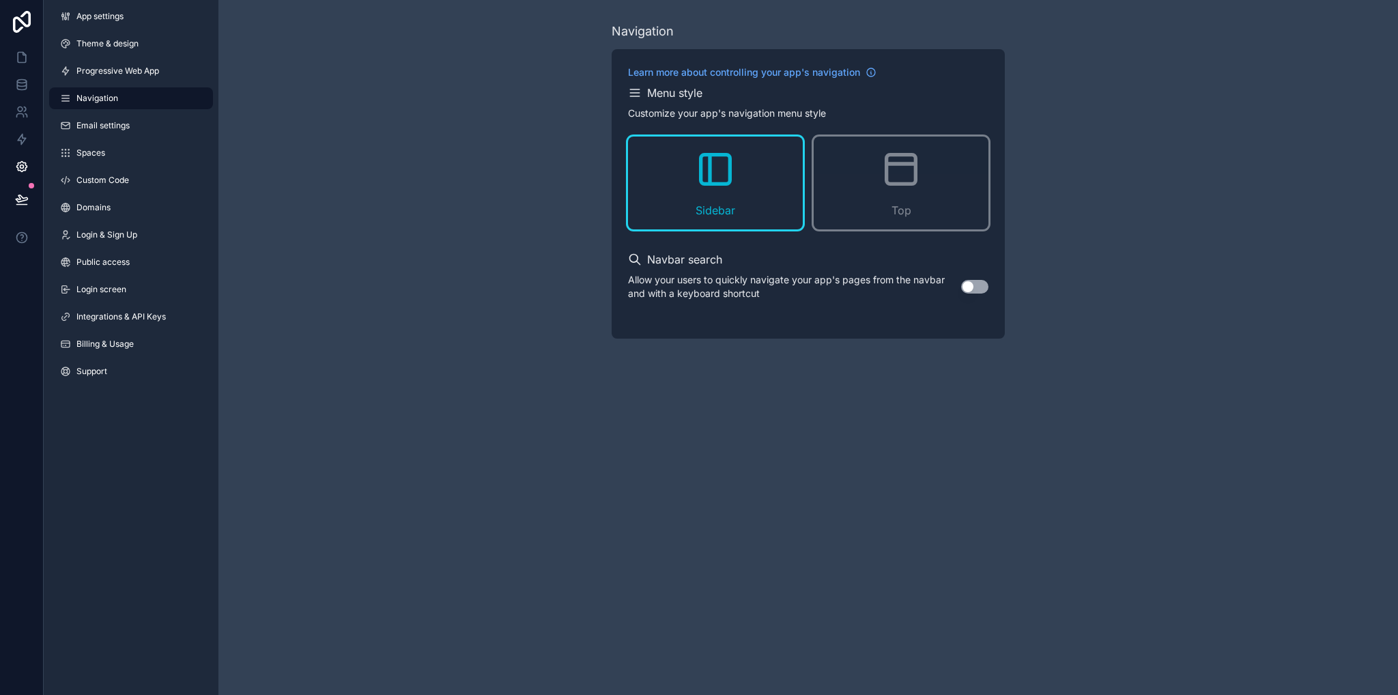
click at [981, 286] on button "Use setting" at bounding box center [974, 287] width 27 height 14
click at [924, 199] on div "Top" at bounding box center [901, 183] width 175 height 93
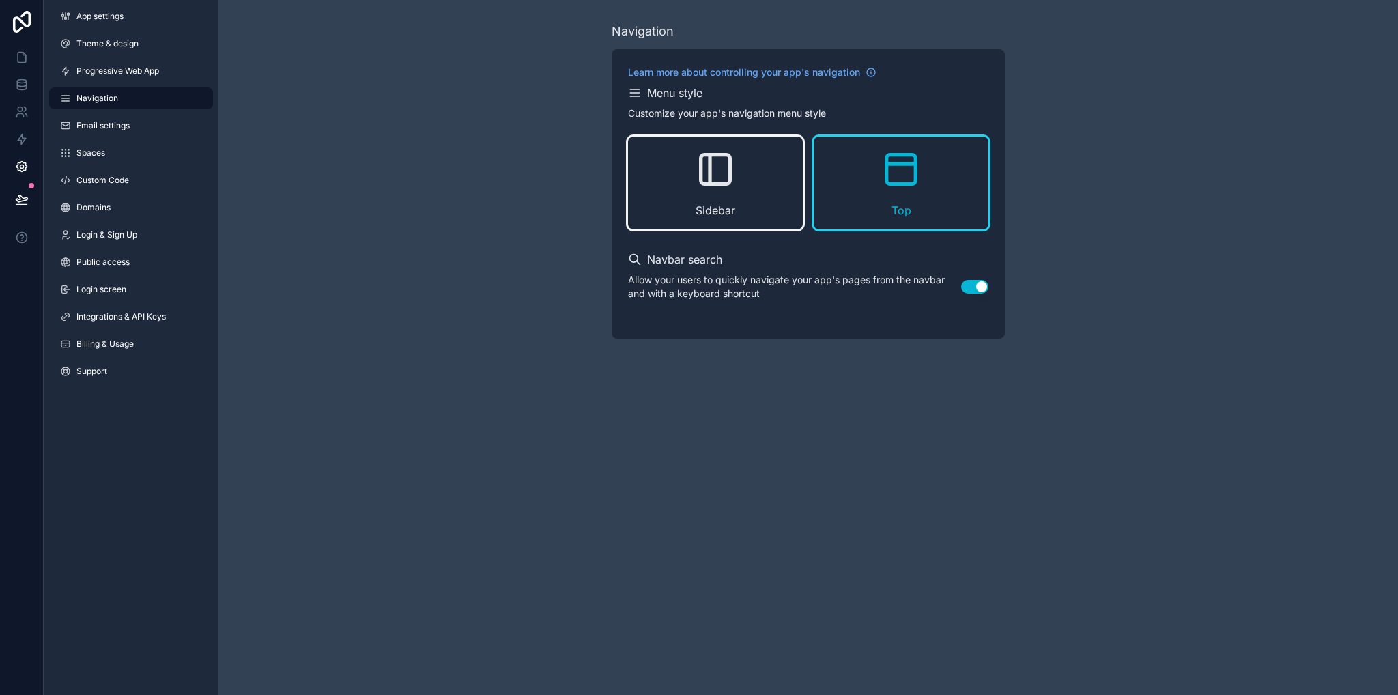
click at [663, 182] on div "Sidebar" at bounding box center [715, 183] width 175 height 93
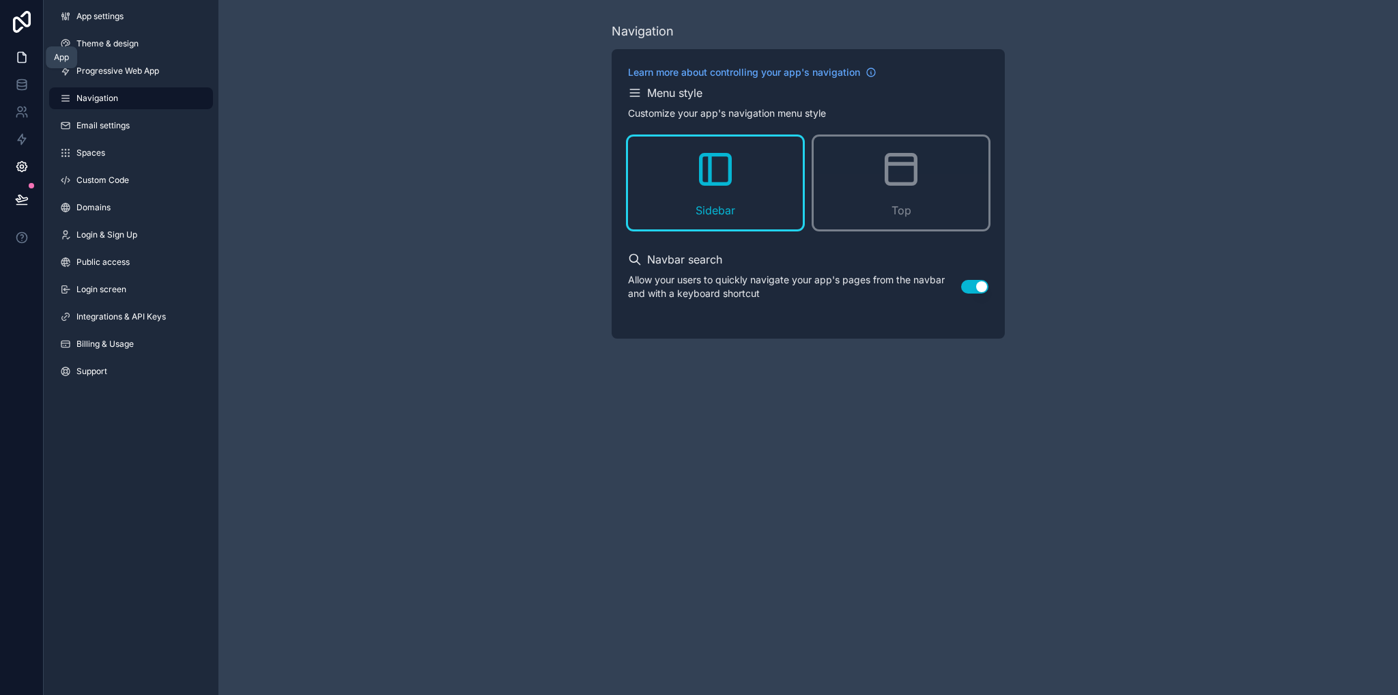
click at [18, 59] on icon at bounding box center [22, 58] width 8 height 10
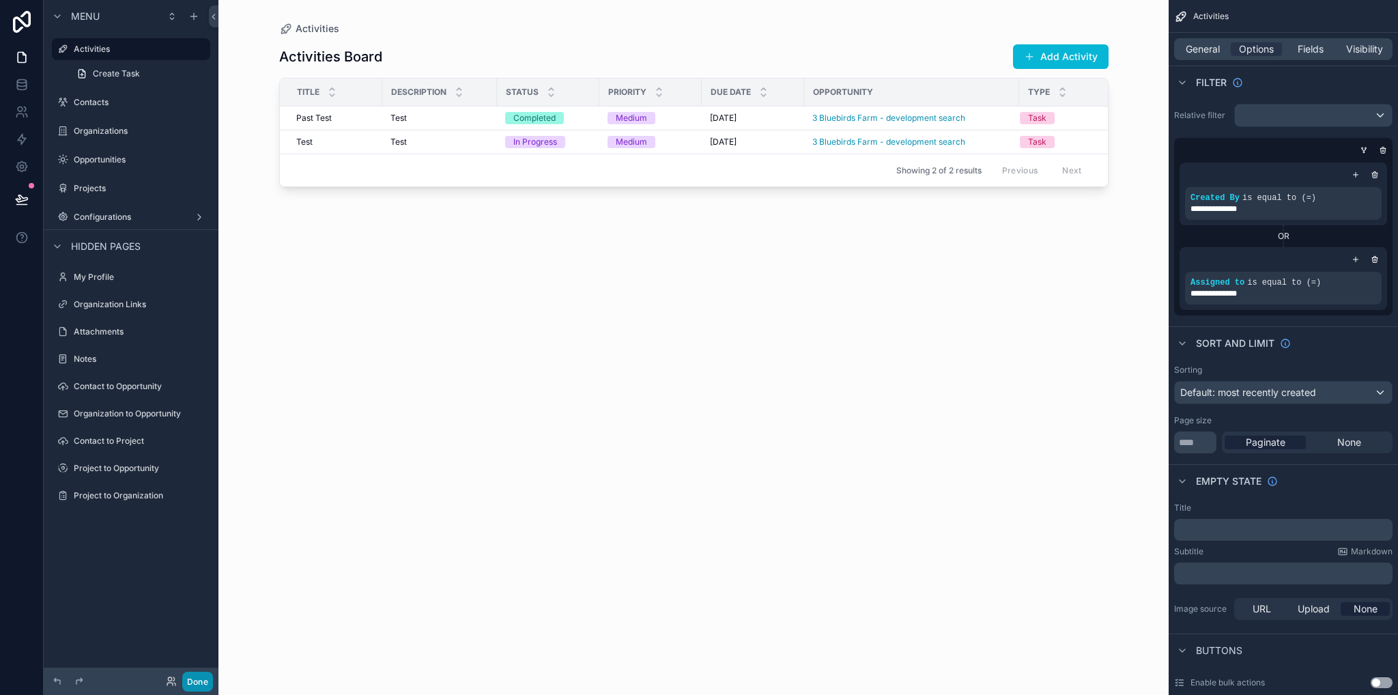
click at [199, 685] on button "Done" at bounding box center [197, 682] width 31 height 20
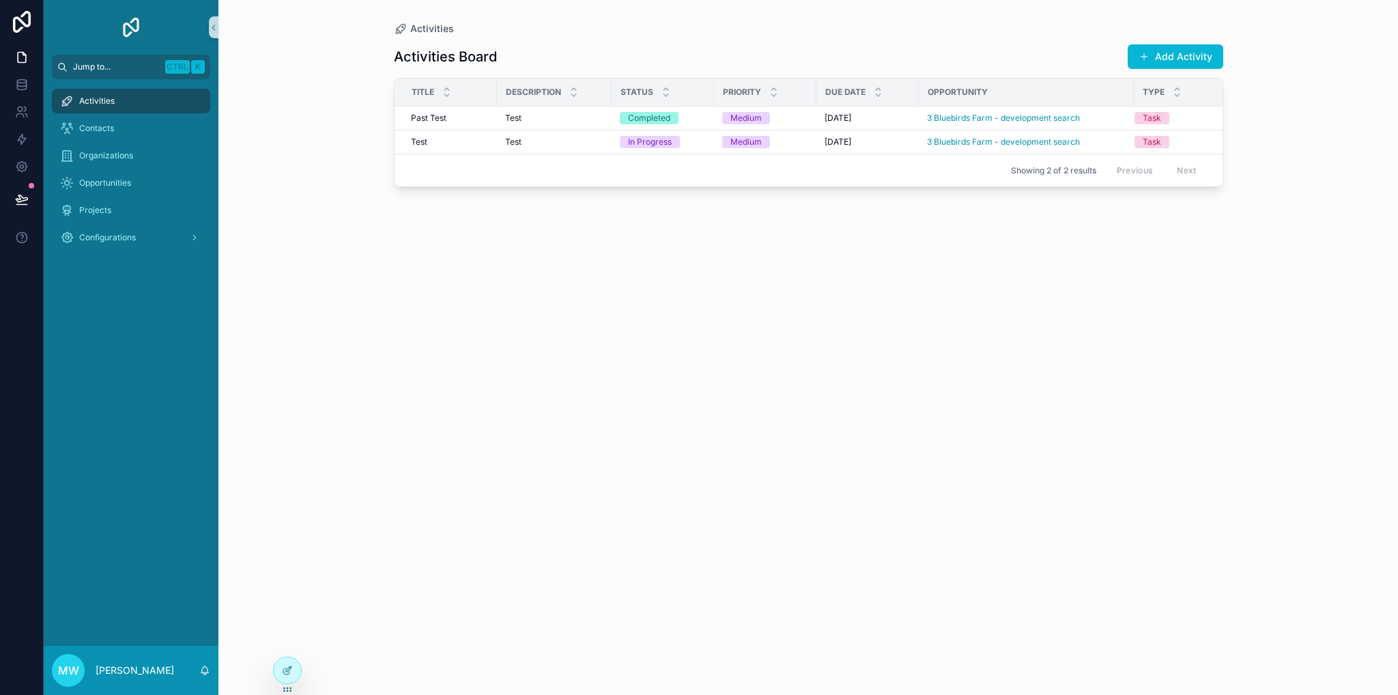
click at [117, 66] on span "Jump to..." at bounding box center [116, 66] width 87 height 11
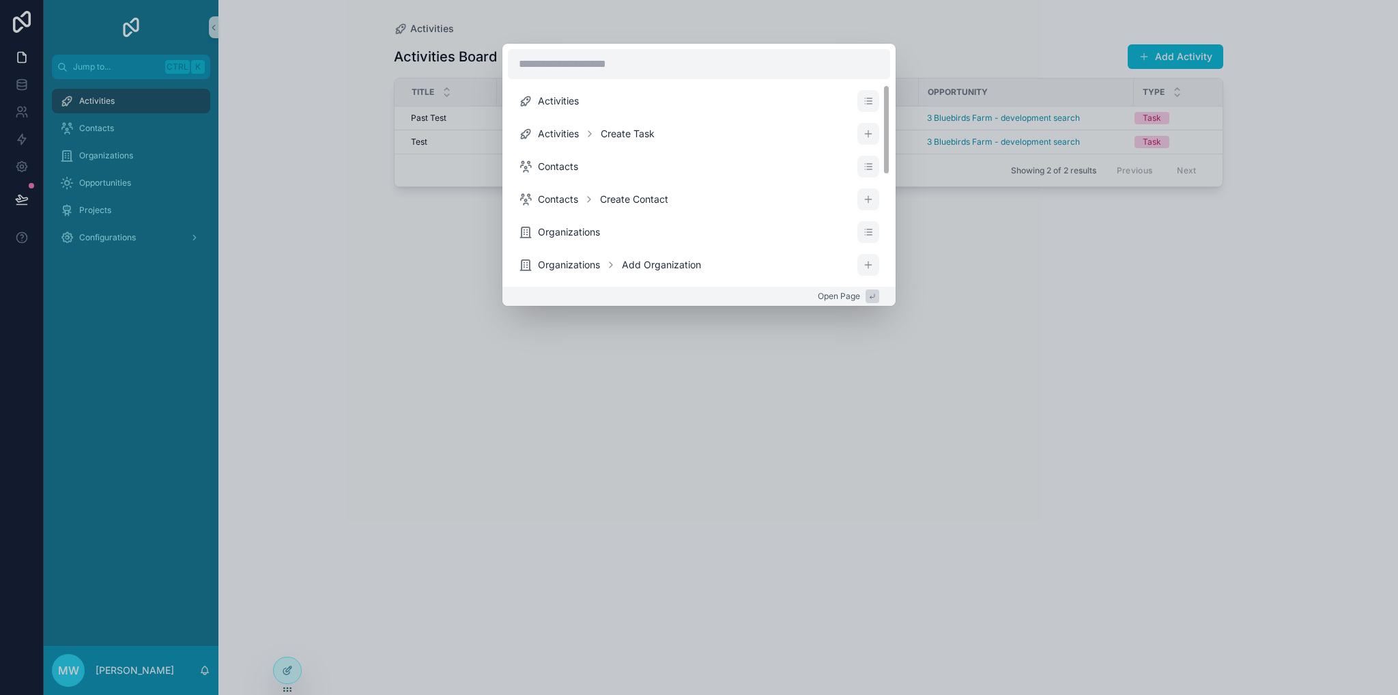
click at [304, 283] on div "Activities Activities Create Task Contacts Contacts Create Contact Organization…" at bounding box center [699, 347] width 1398 height 695
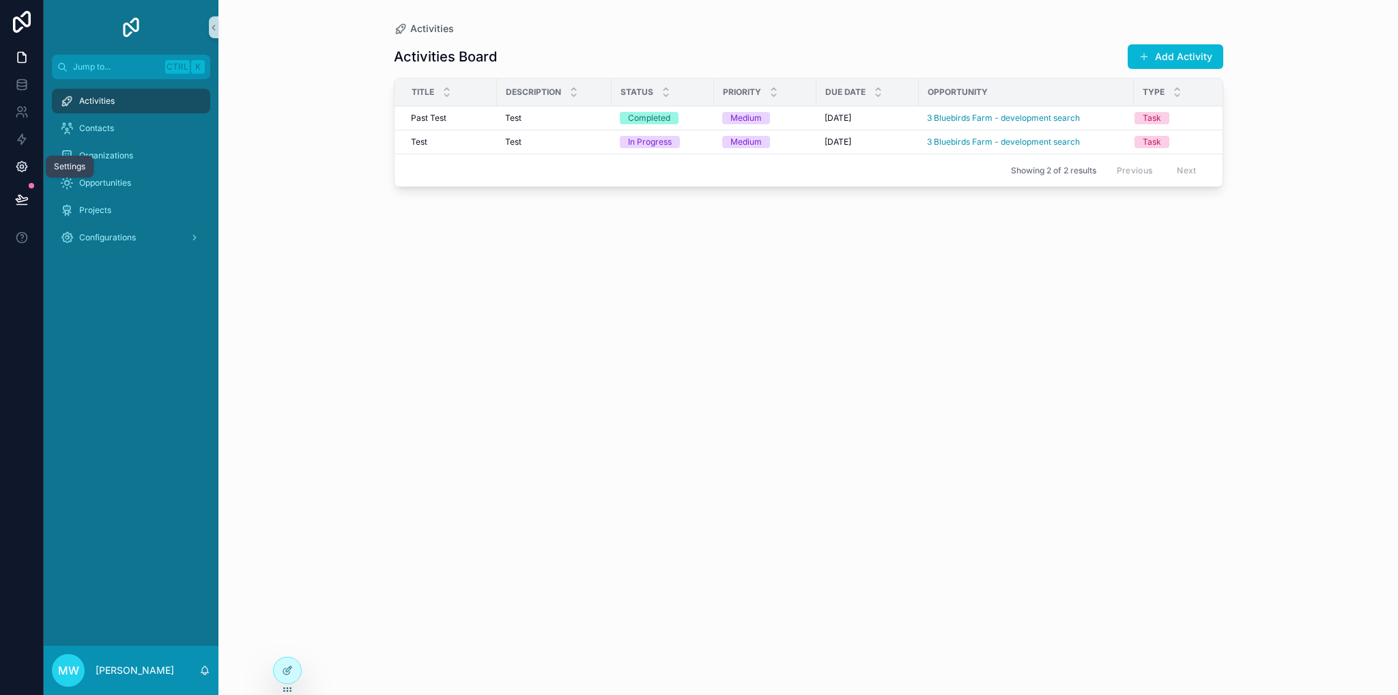
click at [22, 160] on icon at bounding box center [22, 167] width 14 height 14
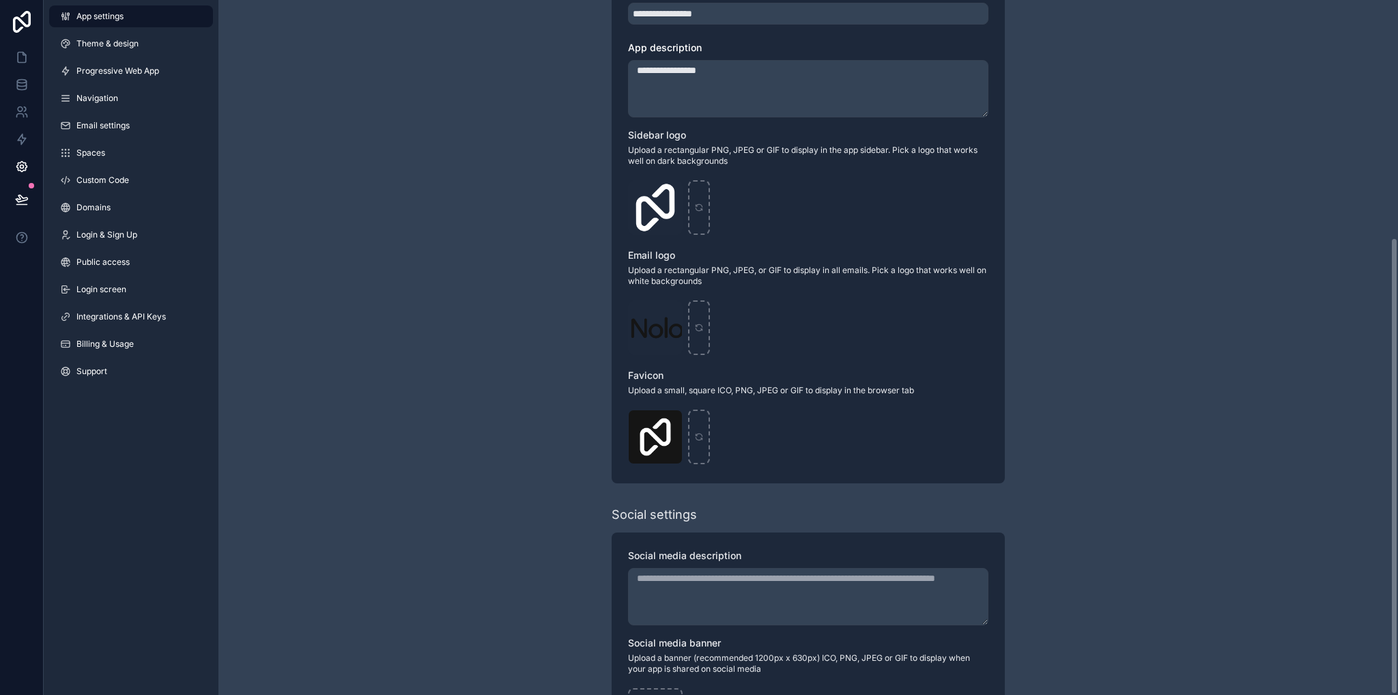
scroll to position [361, 0]
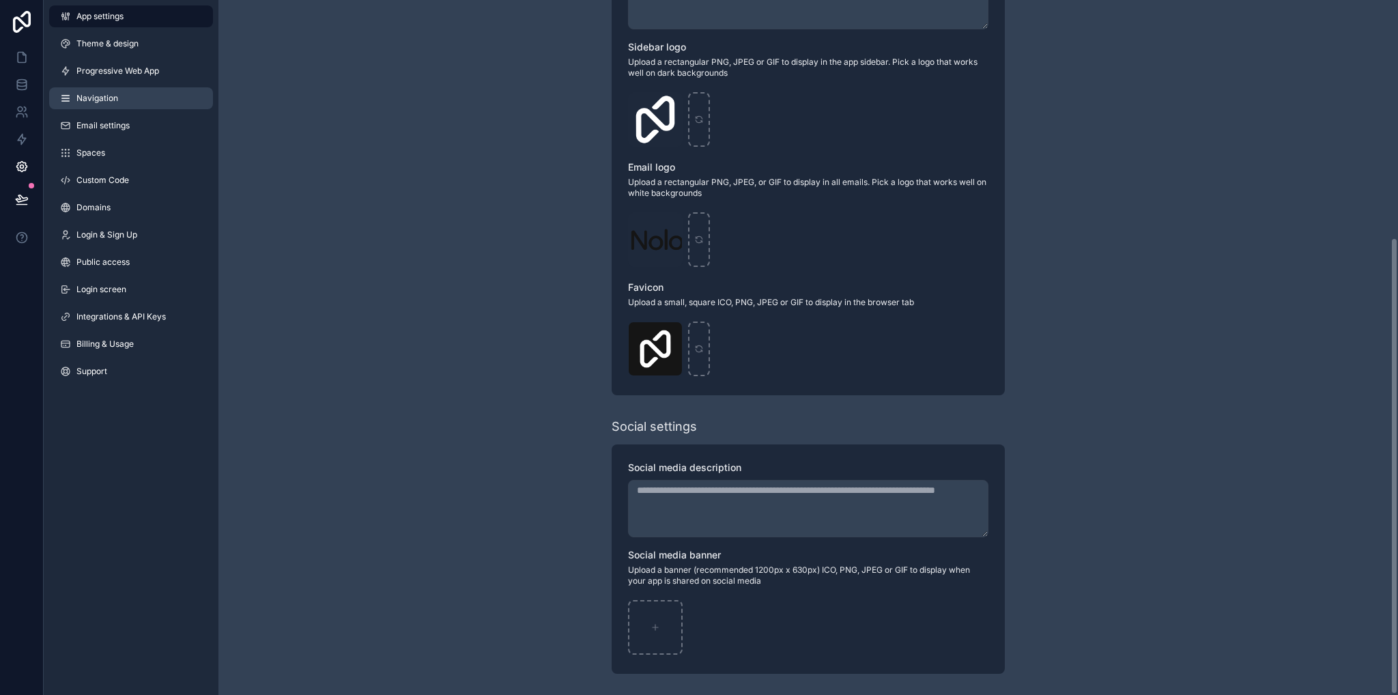
click at [129, 102] on link "Navigation" at bounding box center [131, 98] width 164 height 22
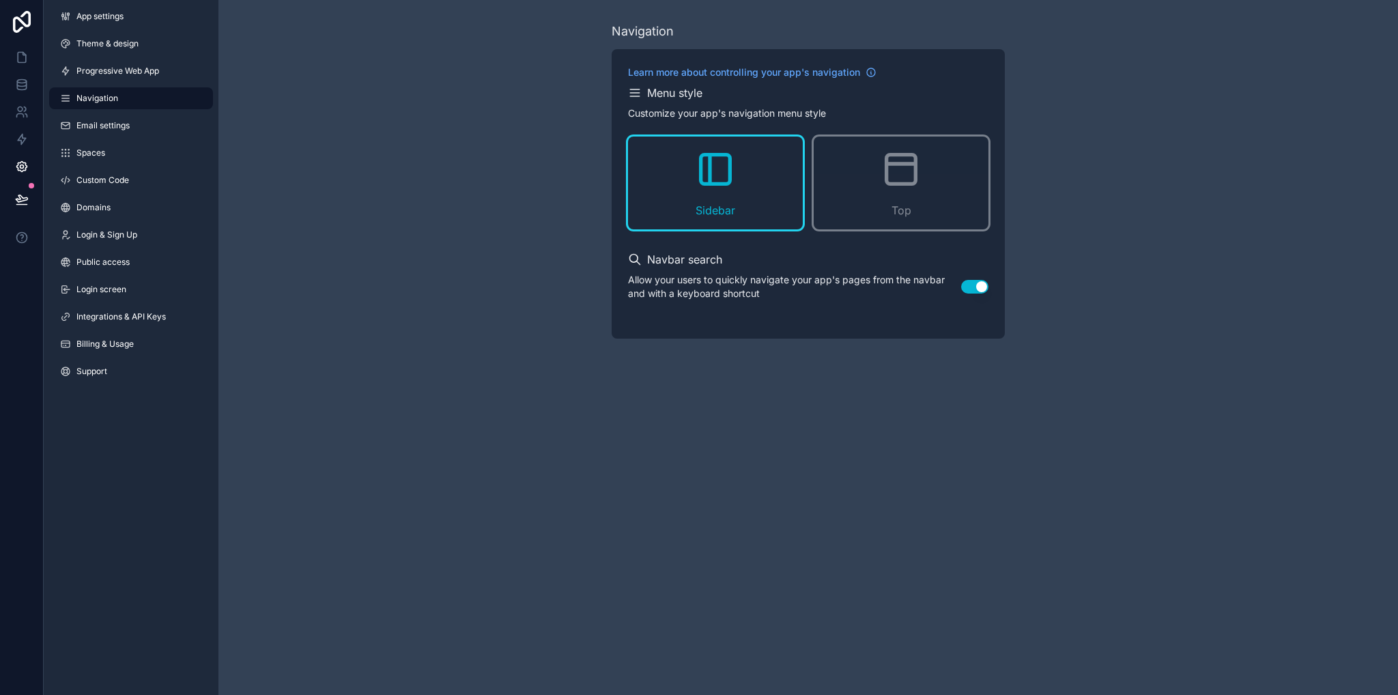
click at [975, 290] on button "Use setting" at bounding box center [974, 287] width 27 height 14
click at [125, 134] on link "Email settings" at bounding box center [131, 126] width 164 height 22
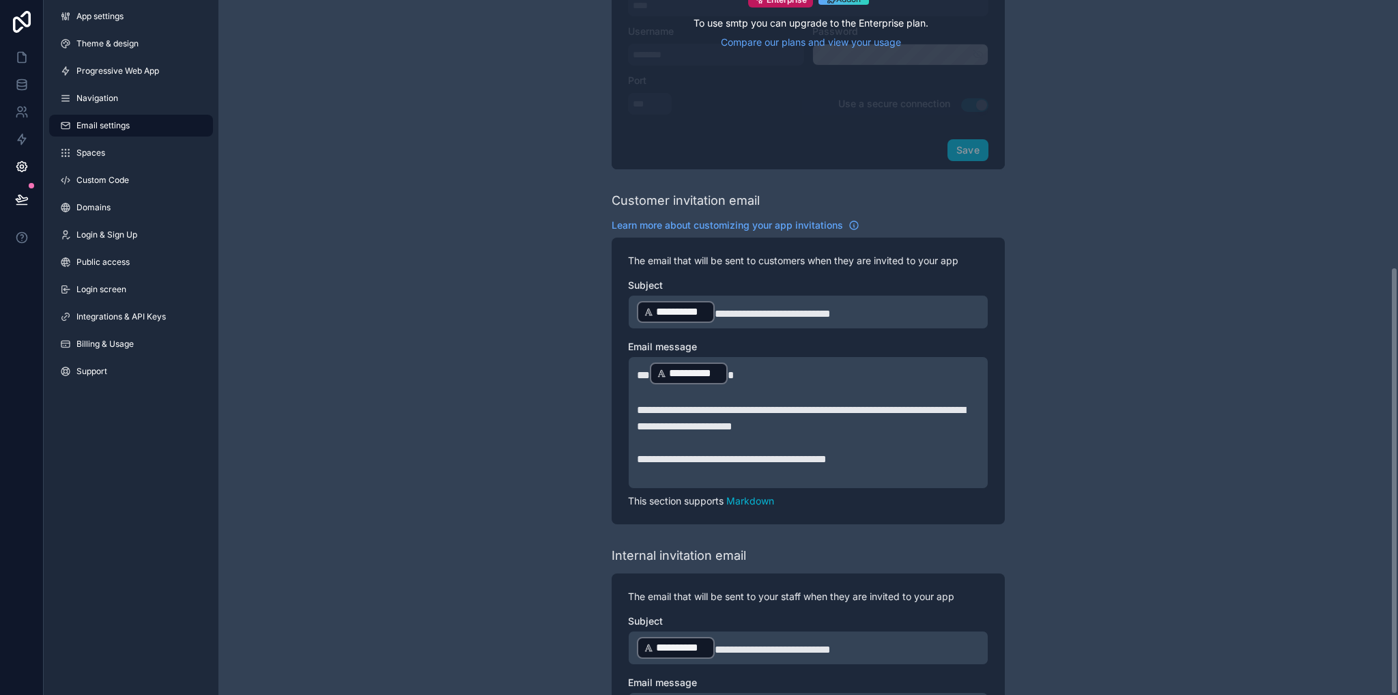
scroll to position [435, 0]
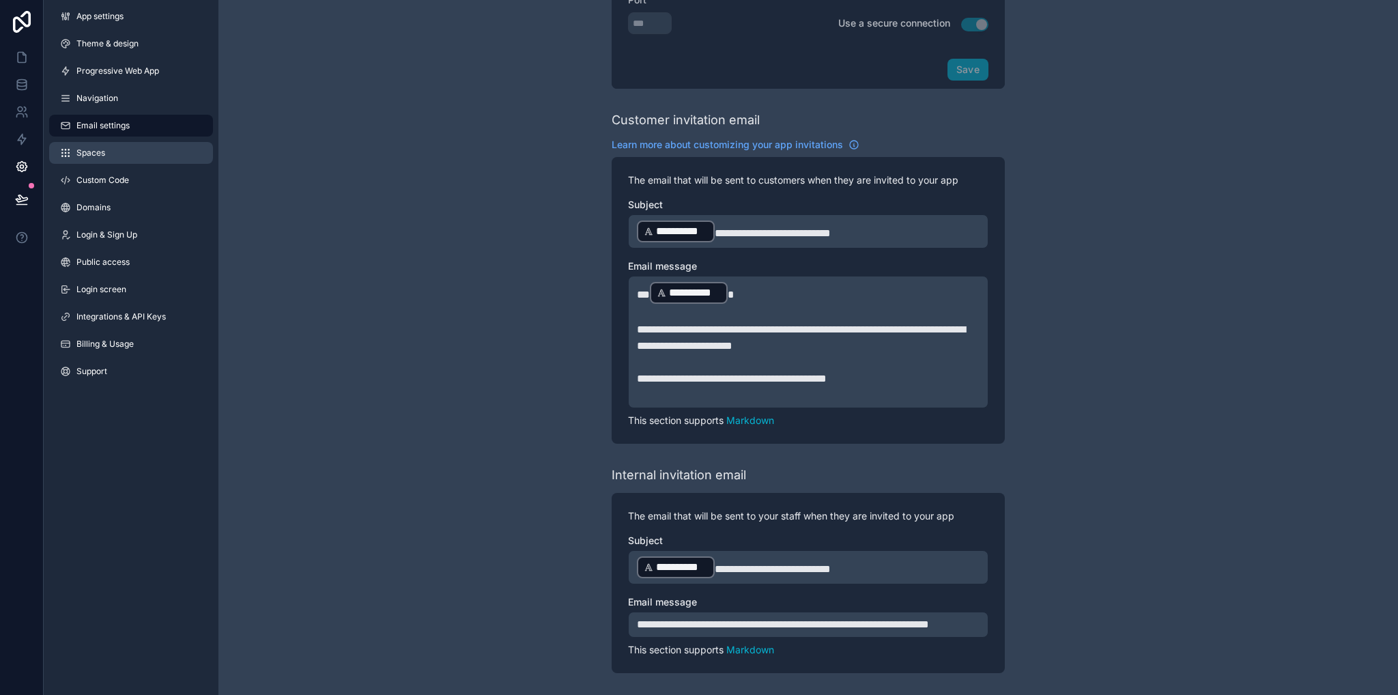
click at [92, 156] on span "Spaces" at bounding box center [90, 152] width 29 height 11
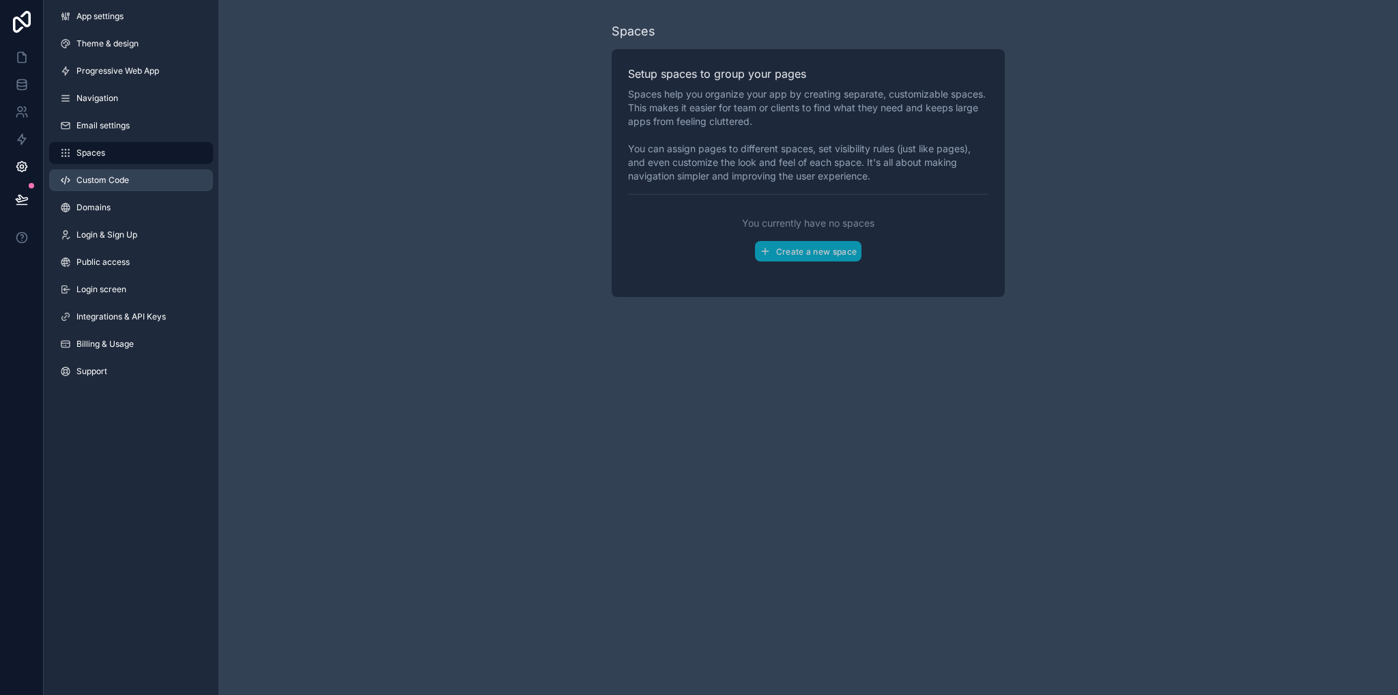
click at [125, 189] on link "Custom Code" at bounding box center [131, 180] width 164 height 22
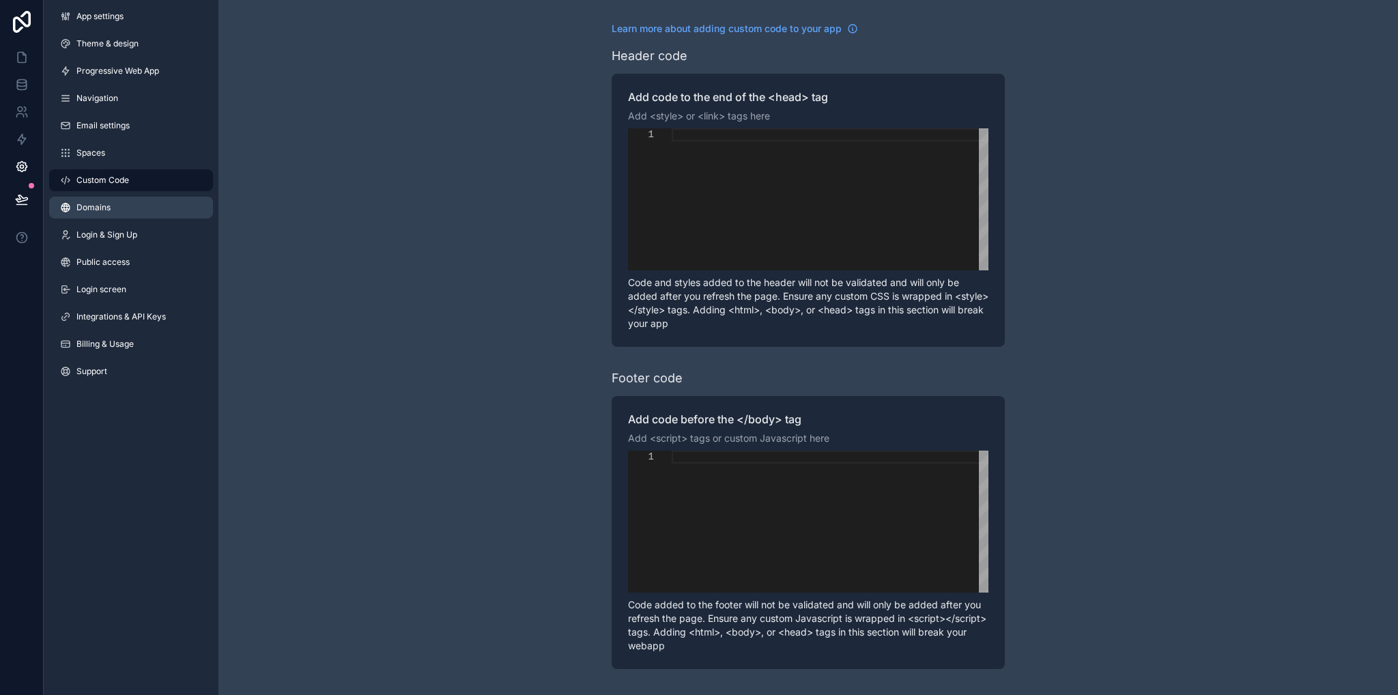
click at [127, 210] on link "Domains" at bounding box center [131, 208] width 164 height 22
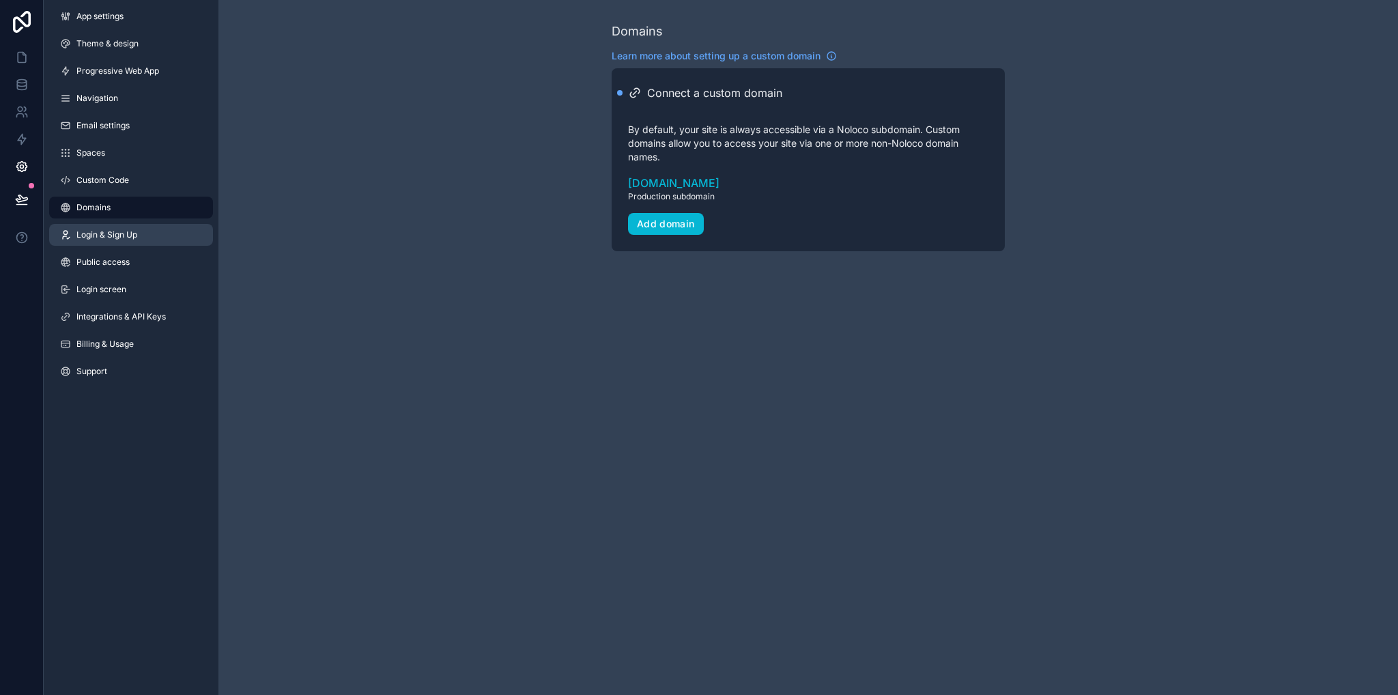
click at [130, 240] on span "Login & Sign Up" at bounding box center [106, 234] width 61 height 11
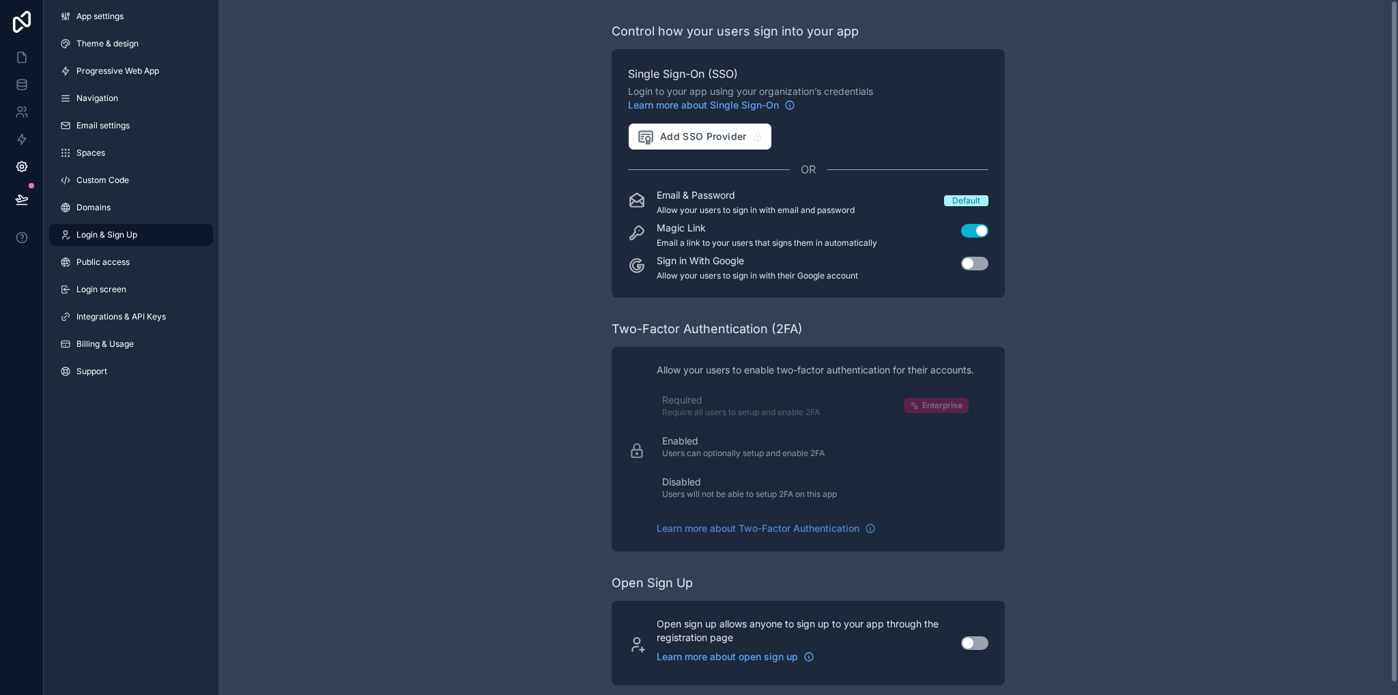
scroll to position [12, 0]
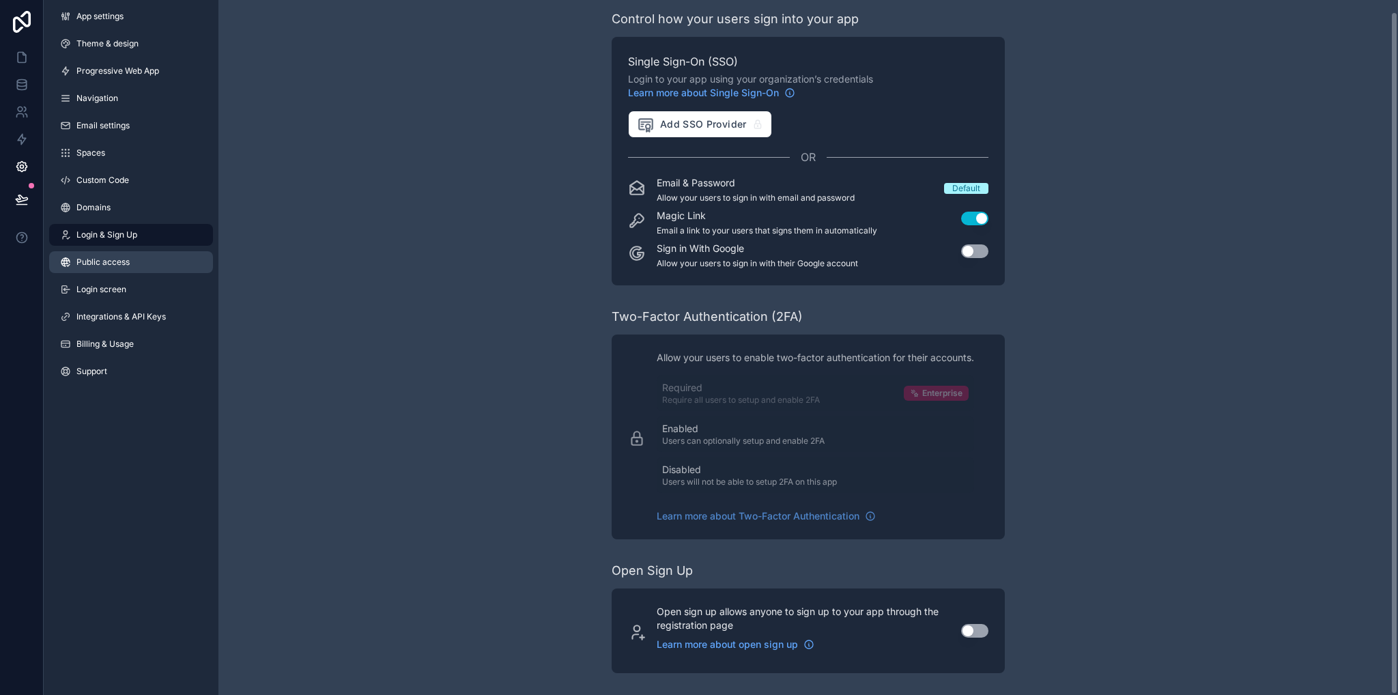
click at [139, 259] on link "Public access" at bounding box center [131, 262] width 164 height 22
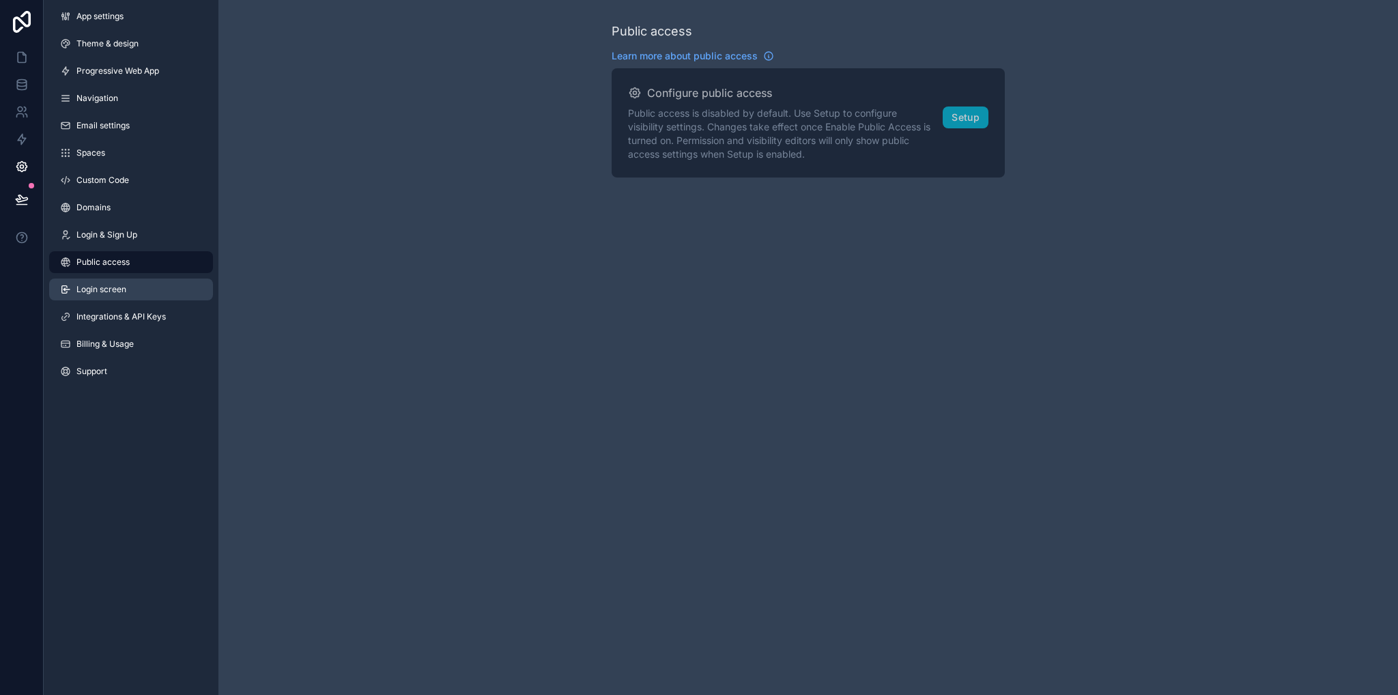
click at [111, 291] on span "Login screen" at bounding box center [101, 289] width 50 height 11
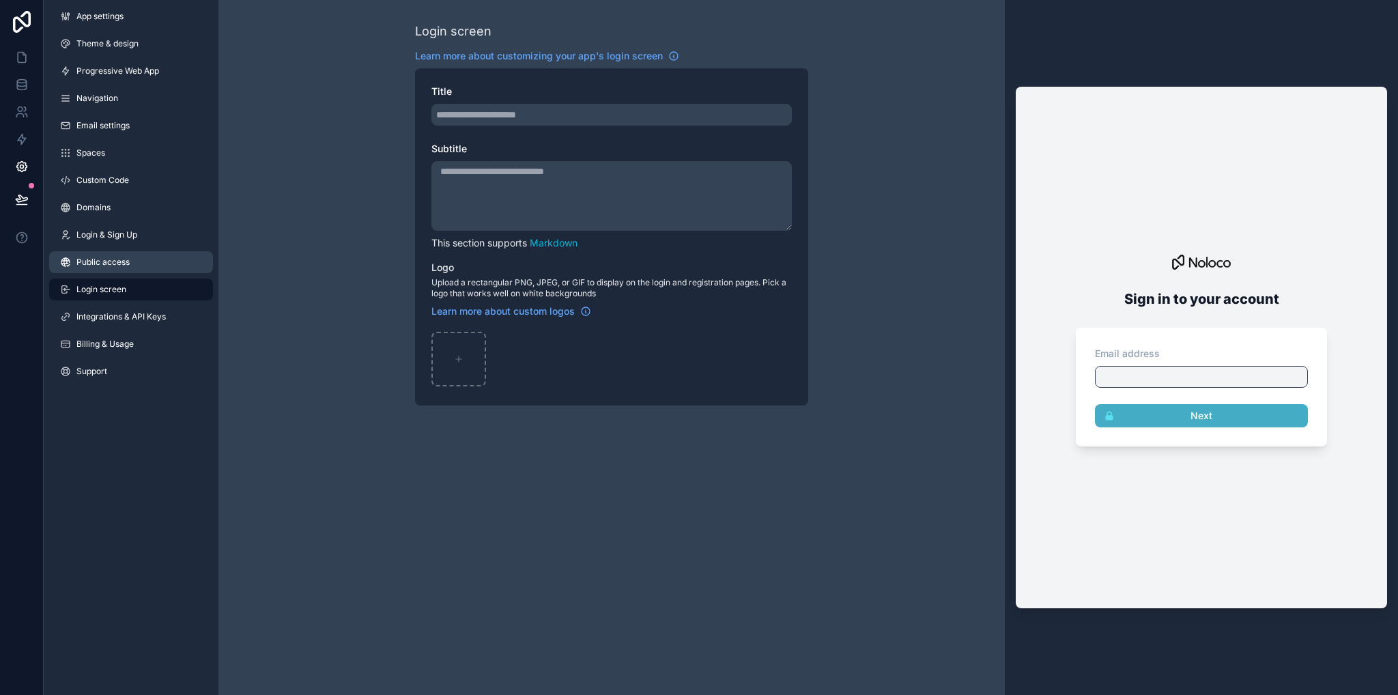
click at [109, 269] on link "Public access" at bounding box center [131, 262] width 164 height 22
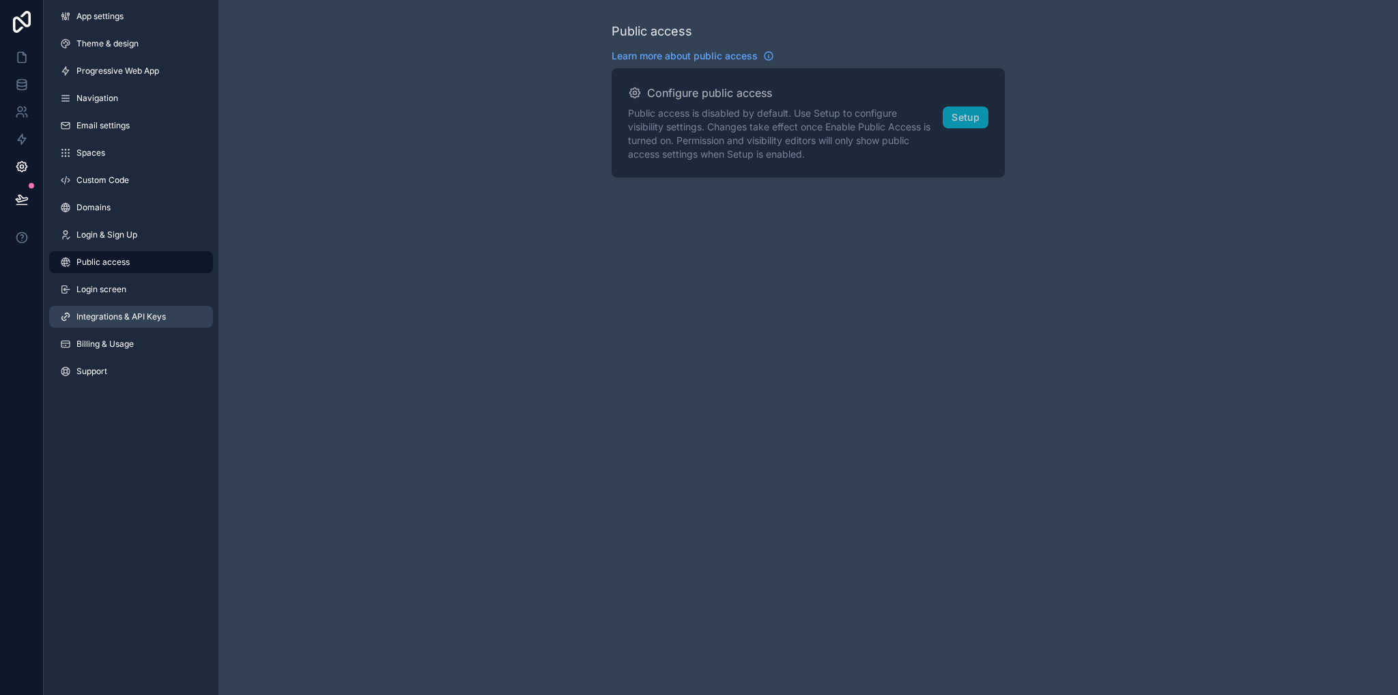
click at [119, 315] on span "Integrations & API Keys" at bounding box center [120, 316] width 89 height 11
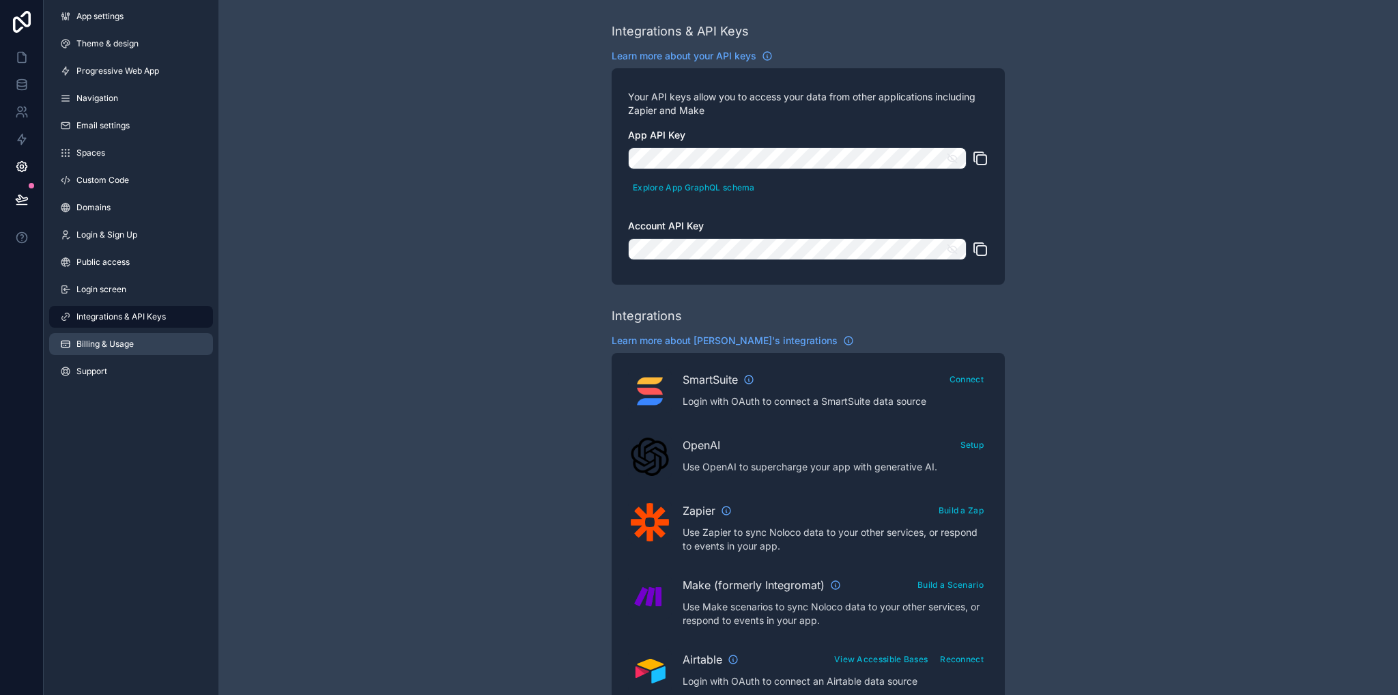
click at [120, 336] on link "Billing & Usage" at bounding box center [131, 344] width 164 height 22
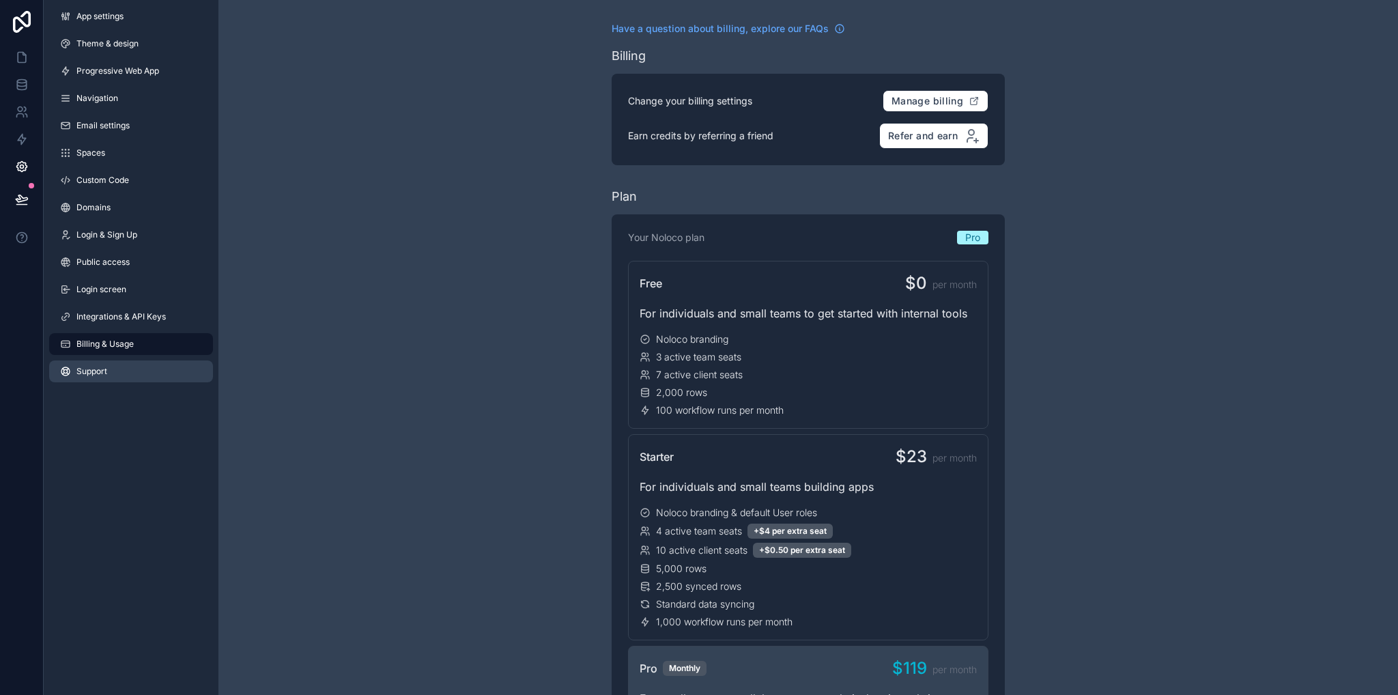
click at [100, 370] on span "Support" at bounding box center [91, 371] width 31 height 11
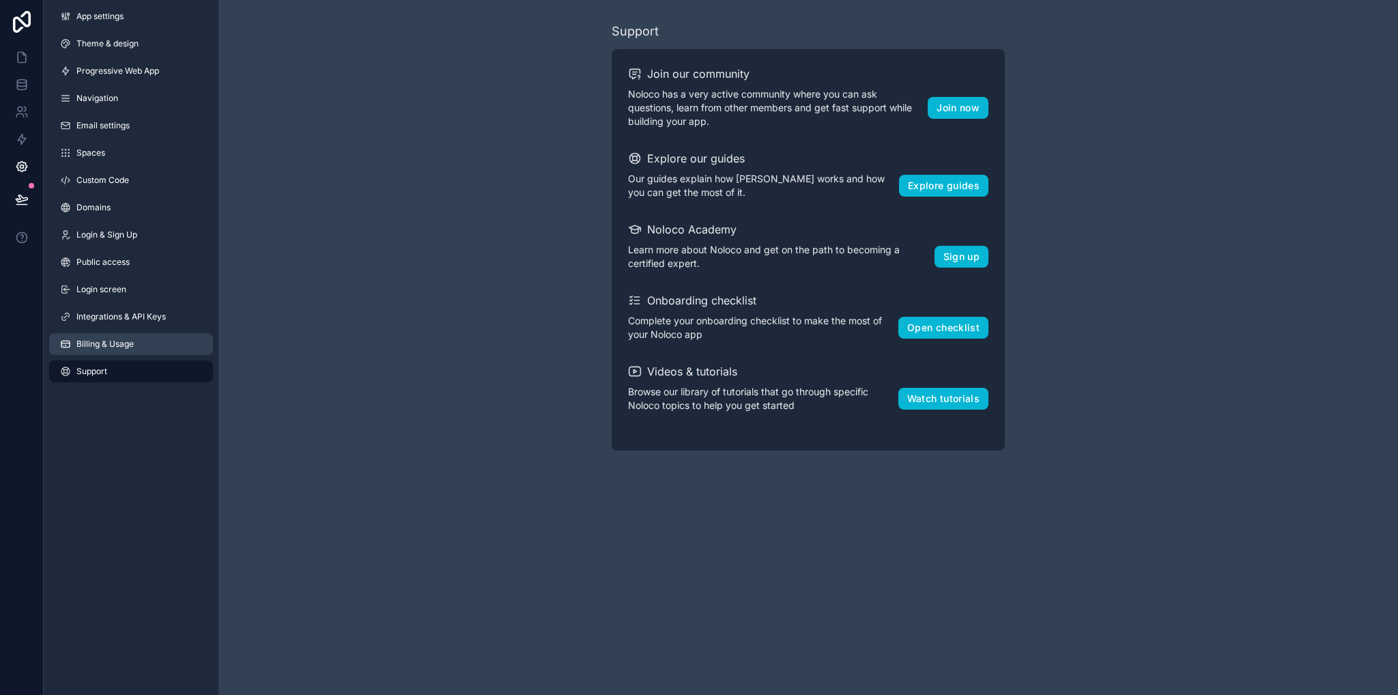
click at [109, 343] on span "Billing & Usage" at bounding box center [104, 344] width 57 height 11
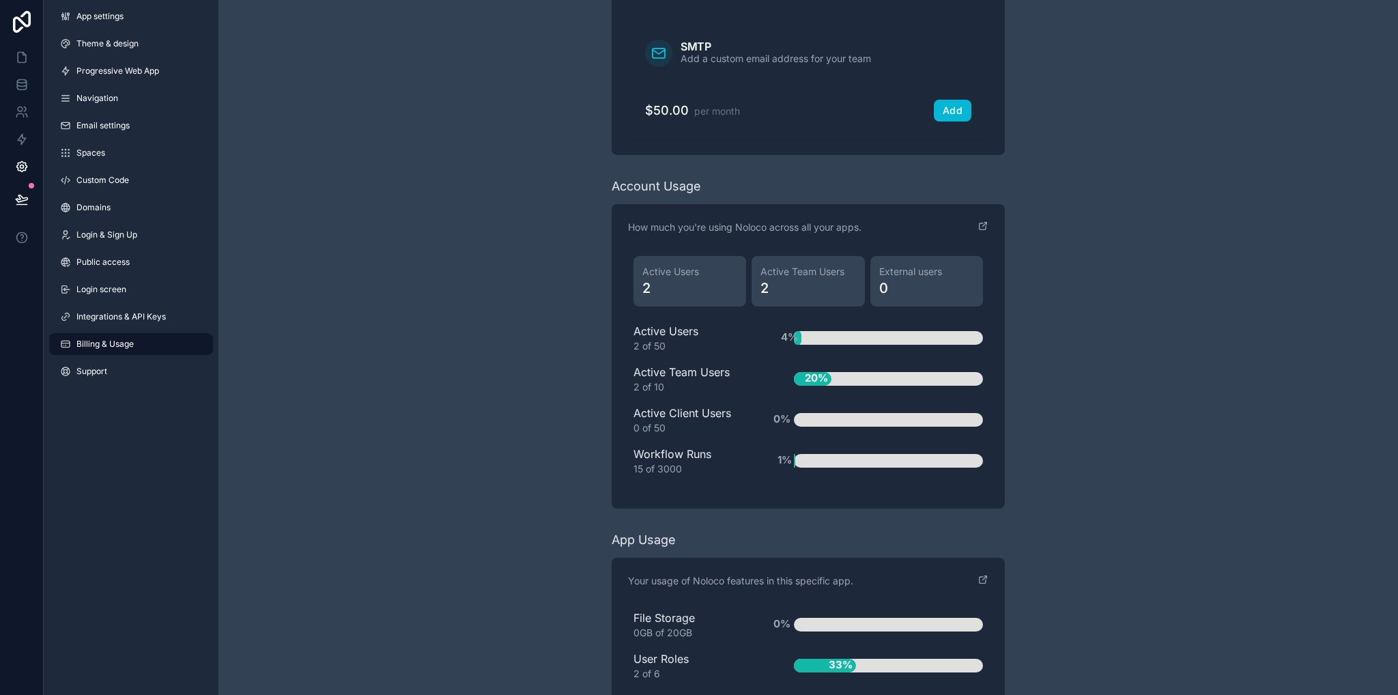
scroll to position [1643, 0]
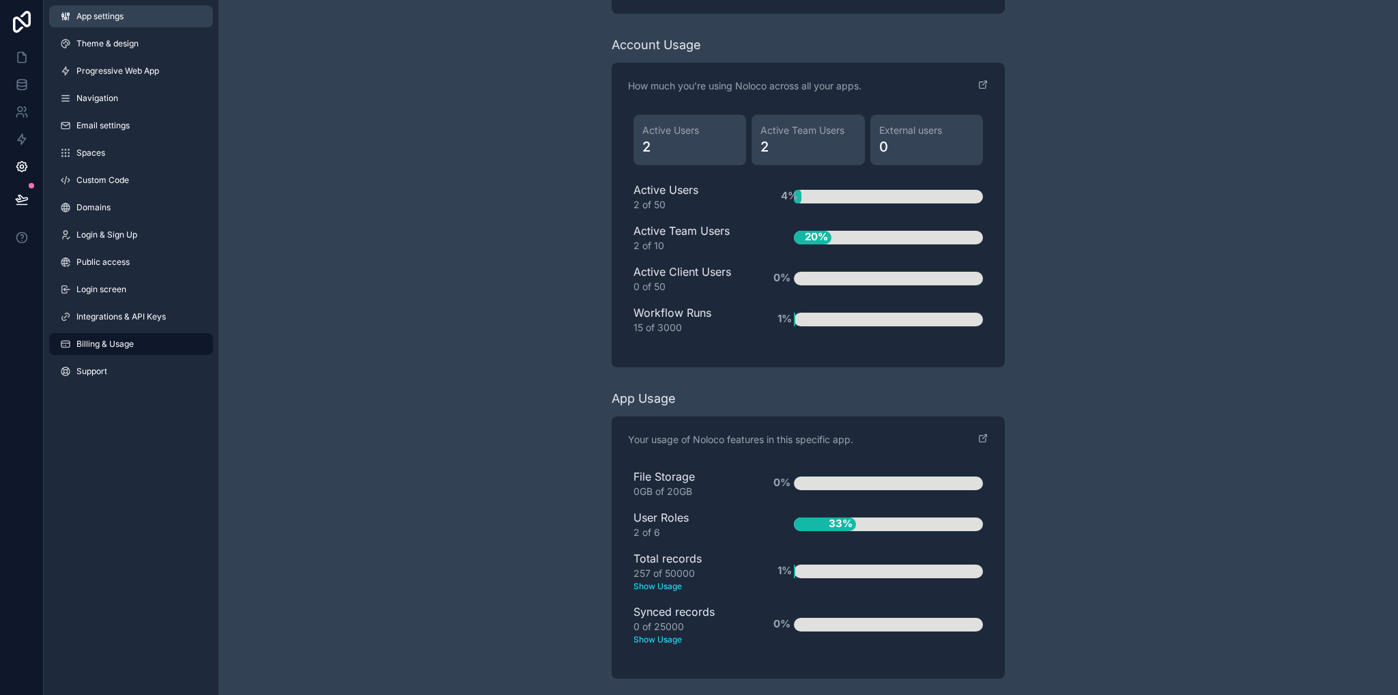
click at [102, 23] on link "App settings" at bounding box center [131, 16] width 164 height 22
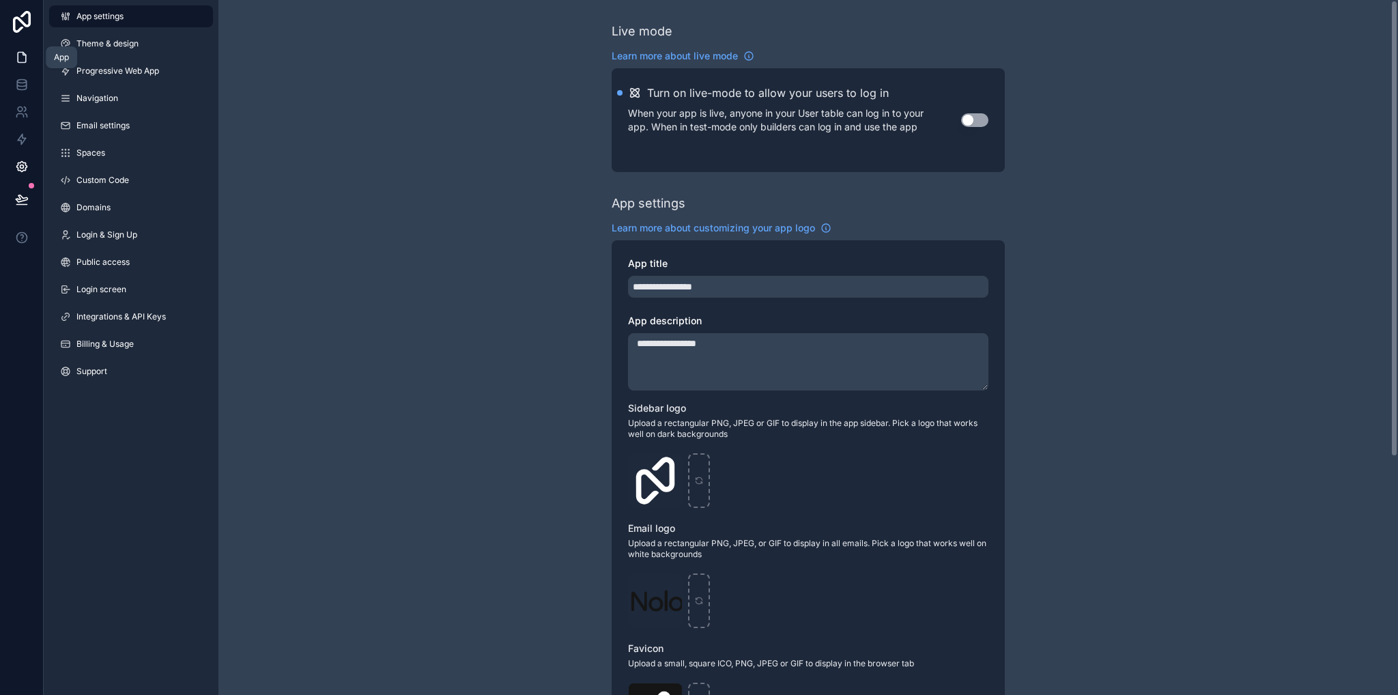
click at [14, 49] on link at bounding box center [21, 57] width 43 height 27
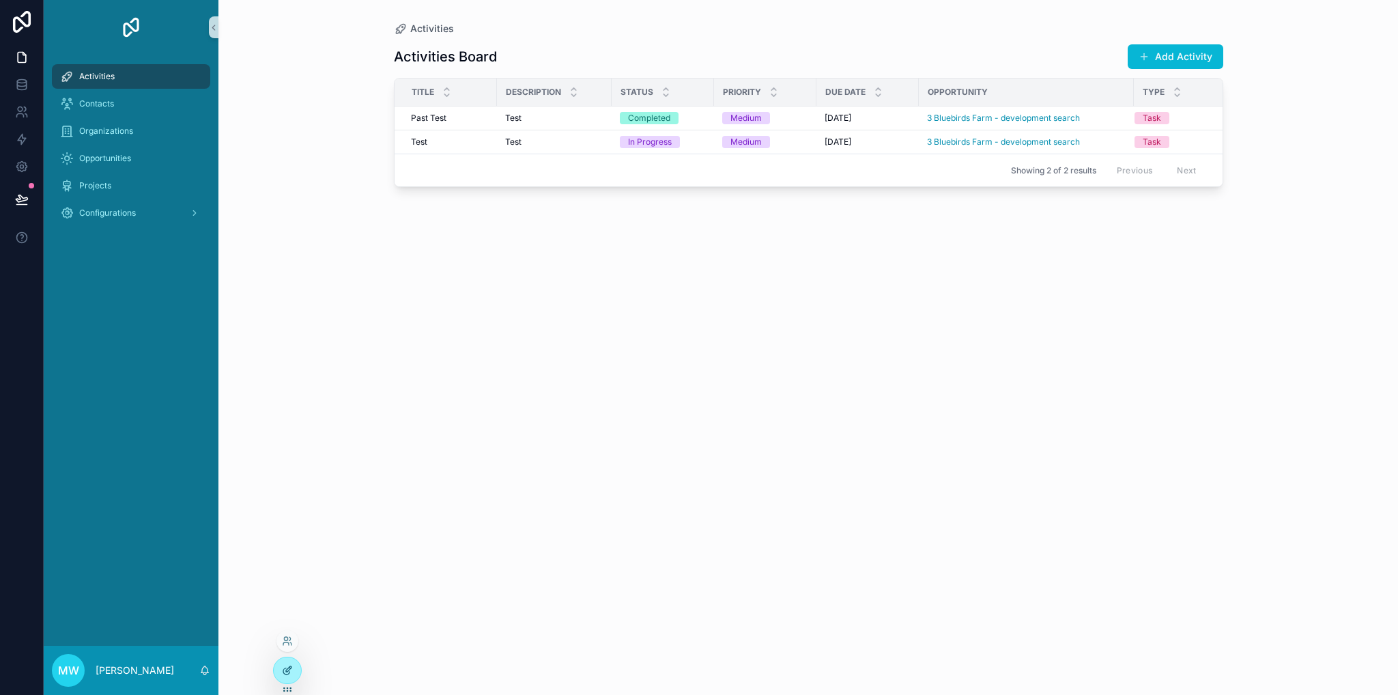
click at [293, 672] on div at bounding box center [287, 670] width 27 height 26
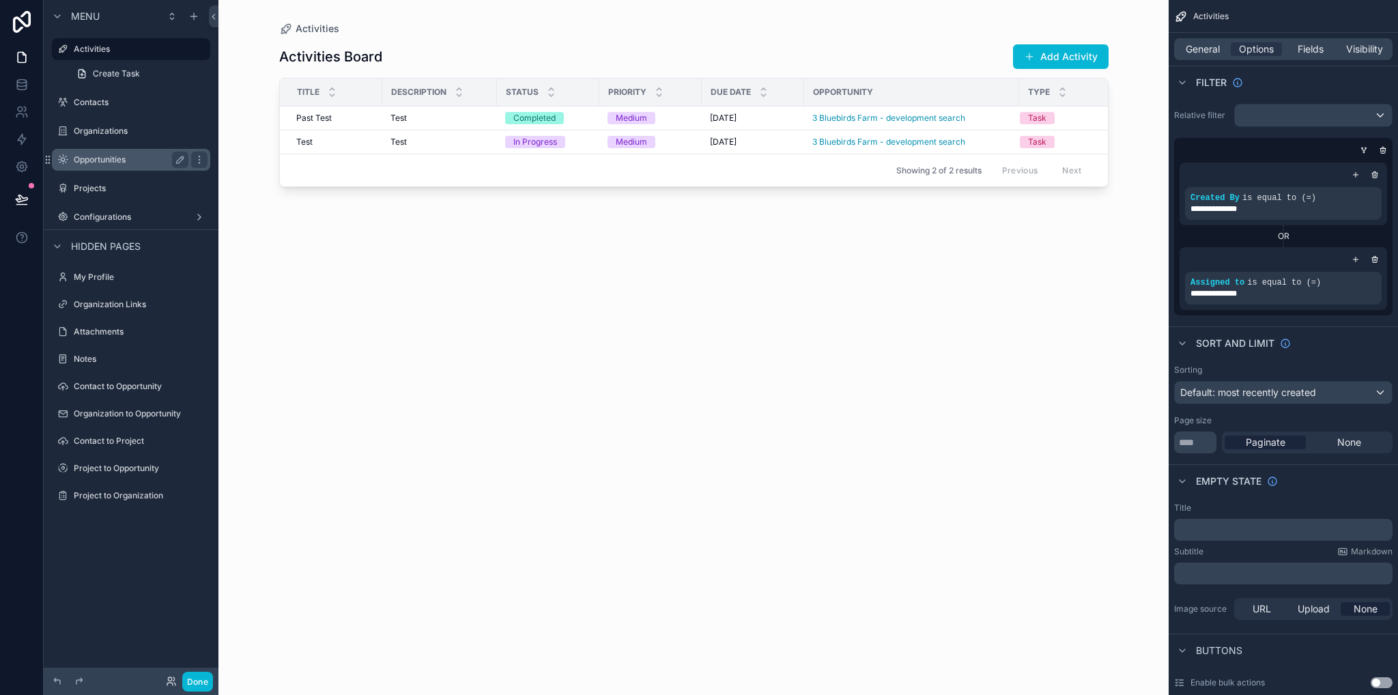
click at [102, 167] on div "Opportunities" at bounding box center [131, 160] width 115 height 16
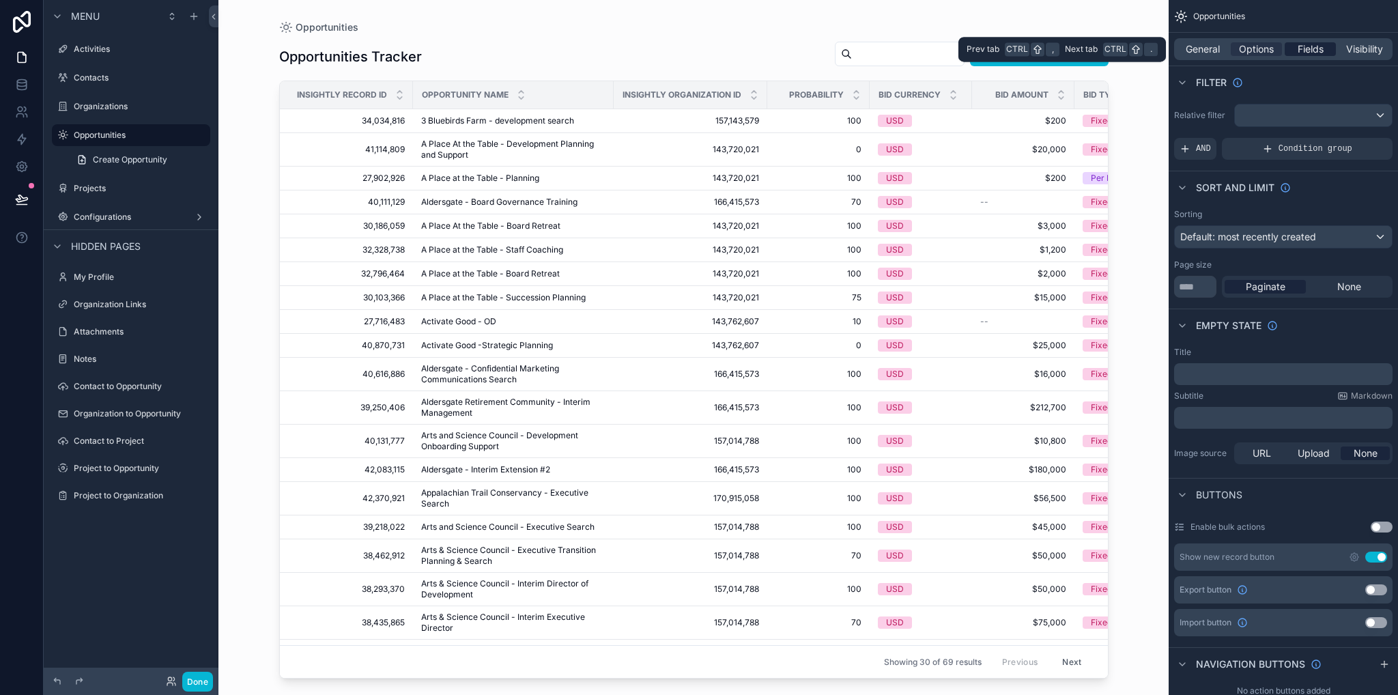
click at [1307, 48] on span "Fields" at bounding box center [1310, 49] width 26 height 14
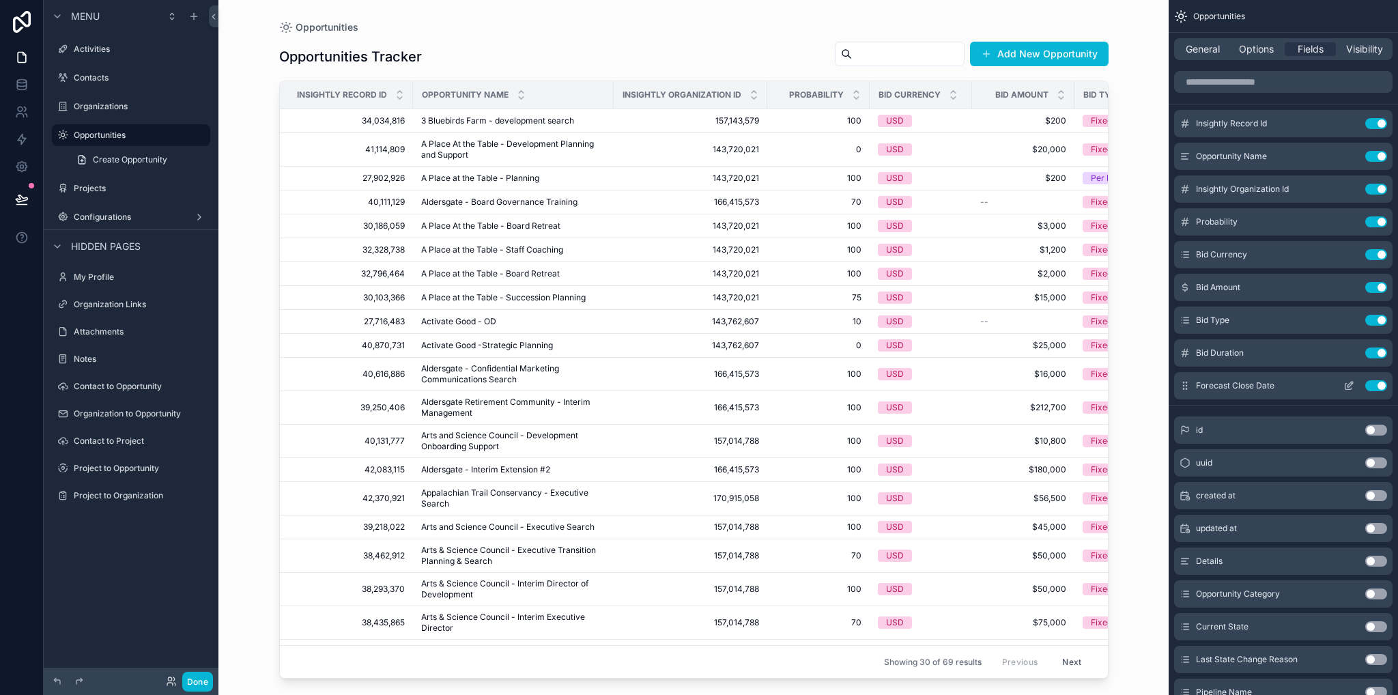
click at [1378, 389] on button "Use setting" at bounding box center [1376, 385] width 22 height 11
click at [1379, 358] on button "Use setting" at bounding box center [1376, 352] width 22 height 11
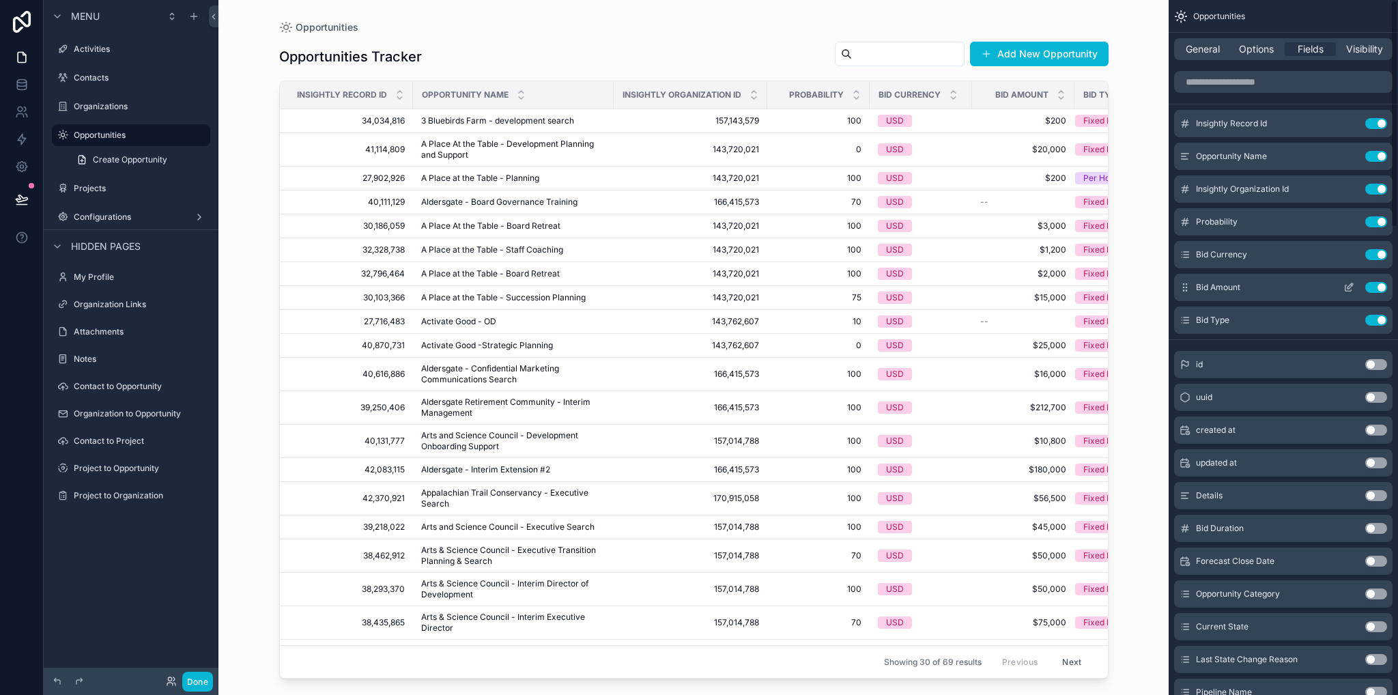
click at [1381, 315] on button "Use setting" at bounding box center [1376, 320] width 22 height 11
click at [1379, 286] on button "Use setting" at bounding box center [1376, 287] width 22 height 11
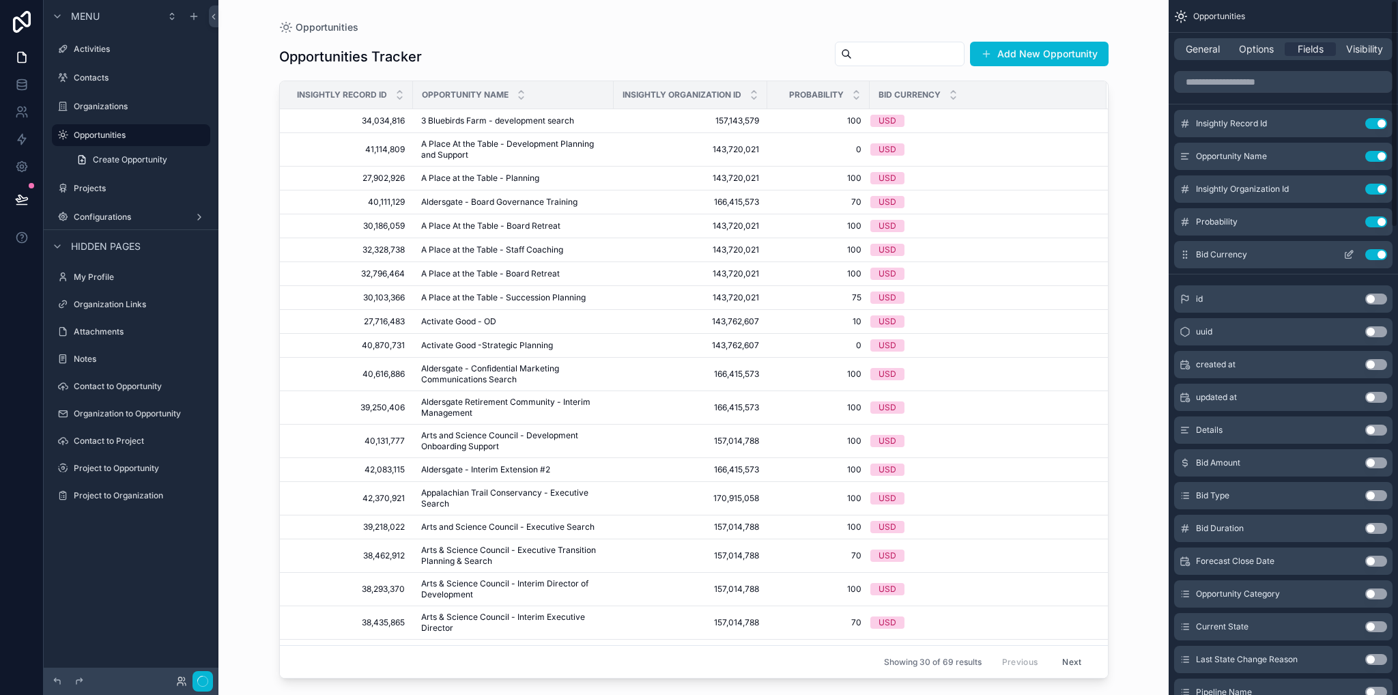
click at [1380, 246] on div "Bid Currency Use setting" at bounding box center [1283, 254] width 218 height 27
click at [1380, 212] on div "Probability Use setting" at bounding box center [1283, 221] width 218 height 27
drag, startPoint x: 1375, startPoint y: 192, endPoint x: 1376, endPoint y: 227, distance: 35.5
click at [1376, 192] on button "Use setting" at bounding box center [1376, 189] width 22 height 11
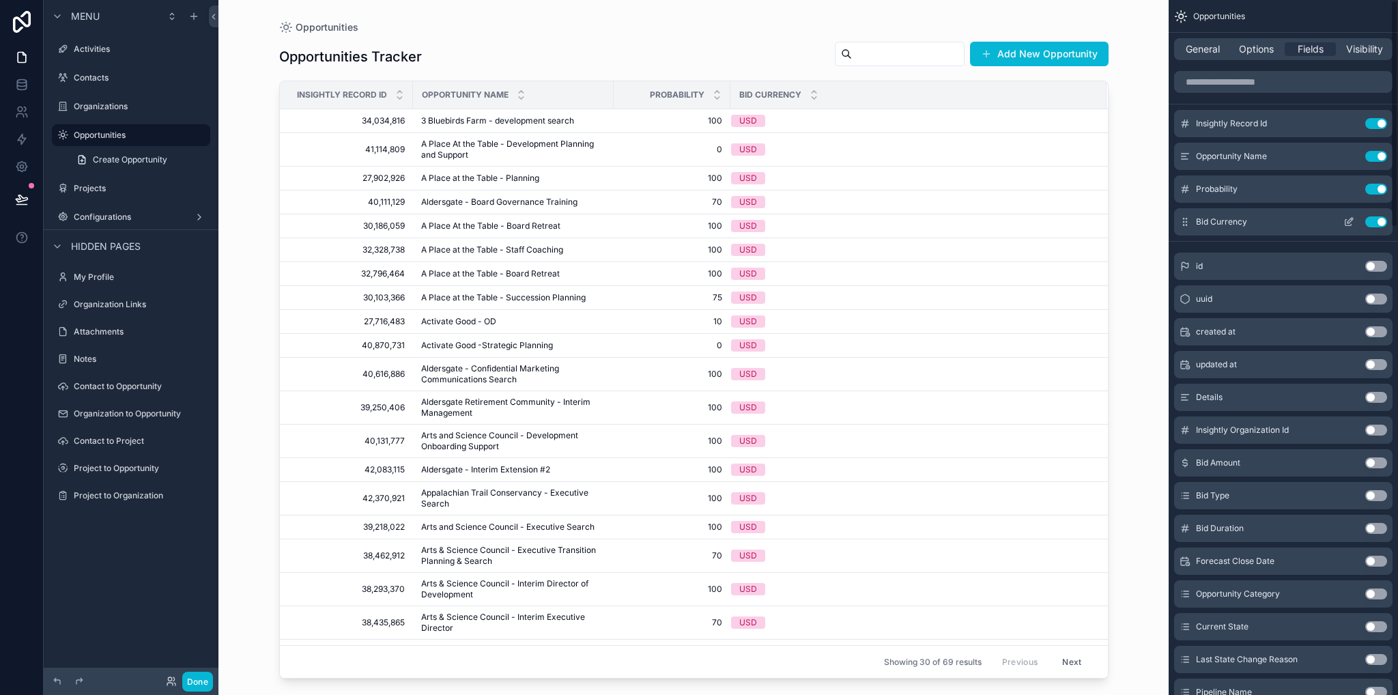
click at [1373, 218] on button "Use setting" at bounding box center [1376, 221] width 22 height 11
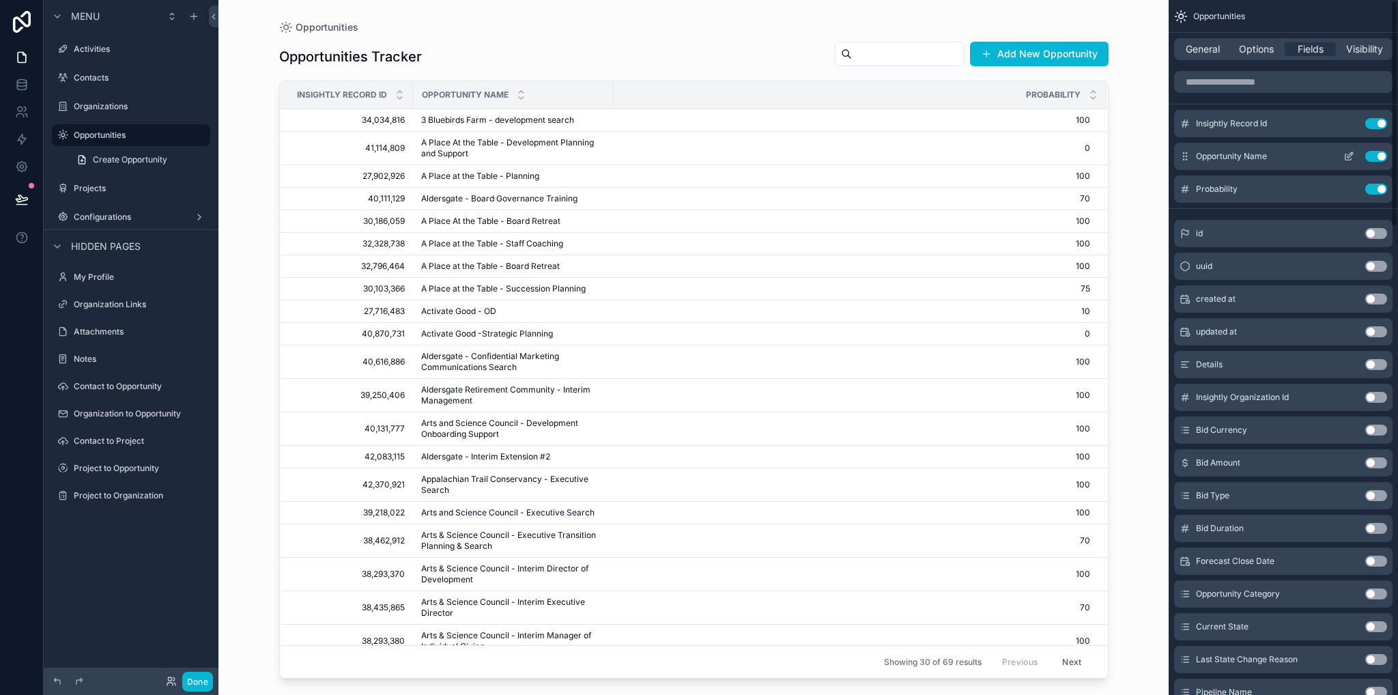
click at [1377, 192] on button "Use setting" at bounding box center [1376, 189] width 22 height 11
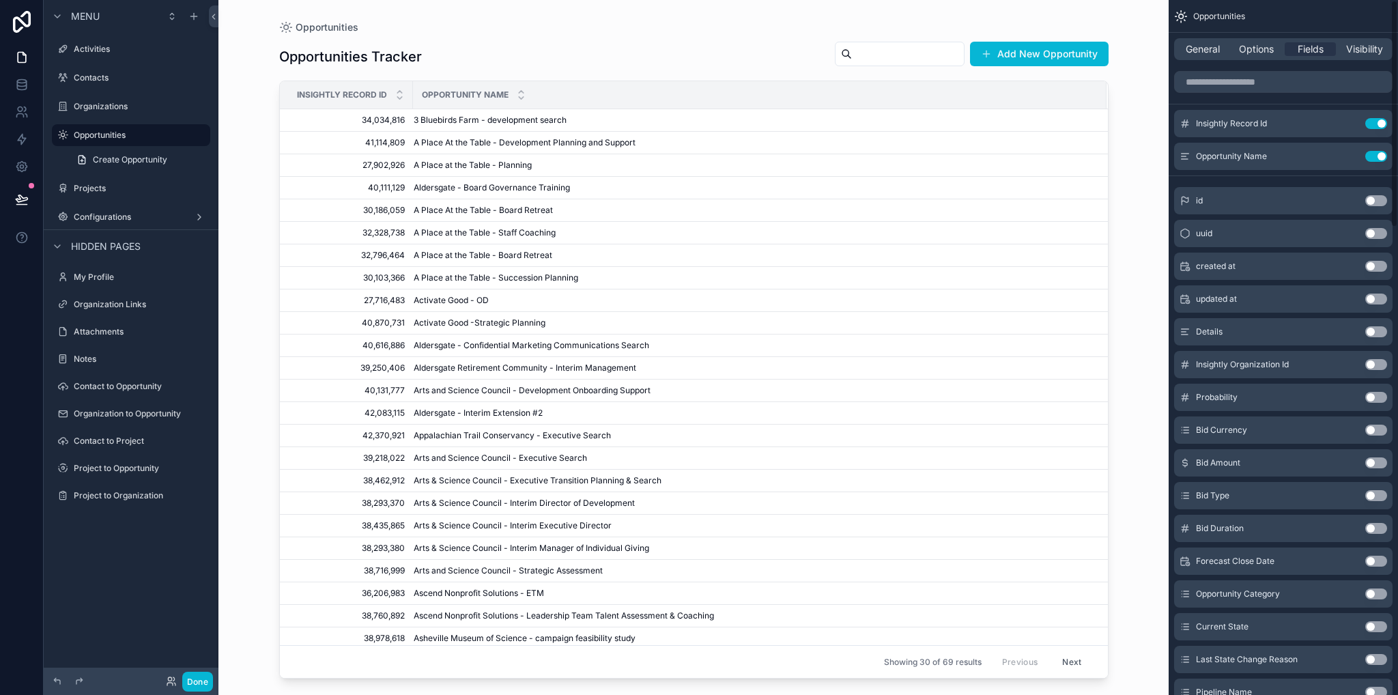
click at [1377, 158] on button "Use setting" at bounding box center [1376, 156] width 22 height 11
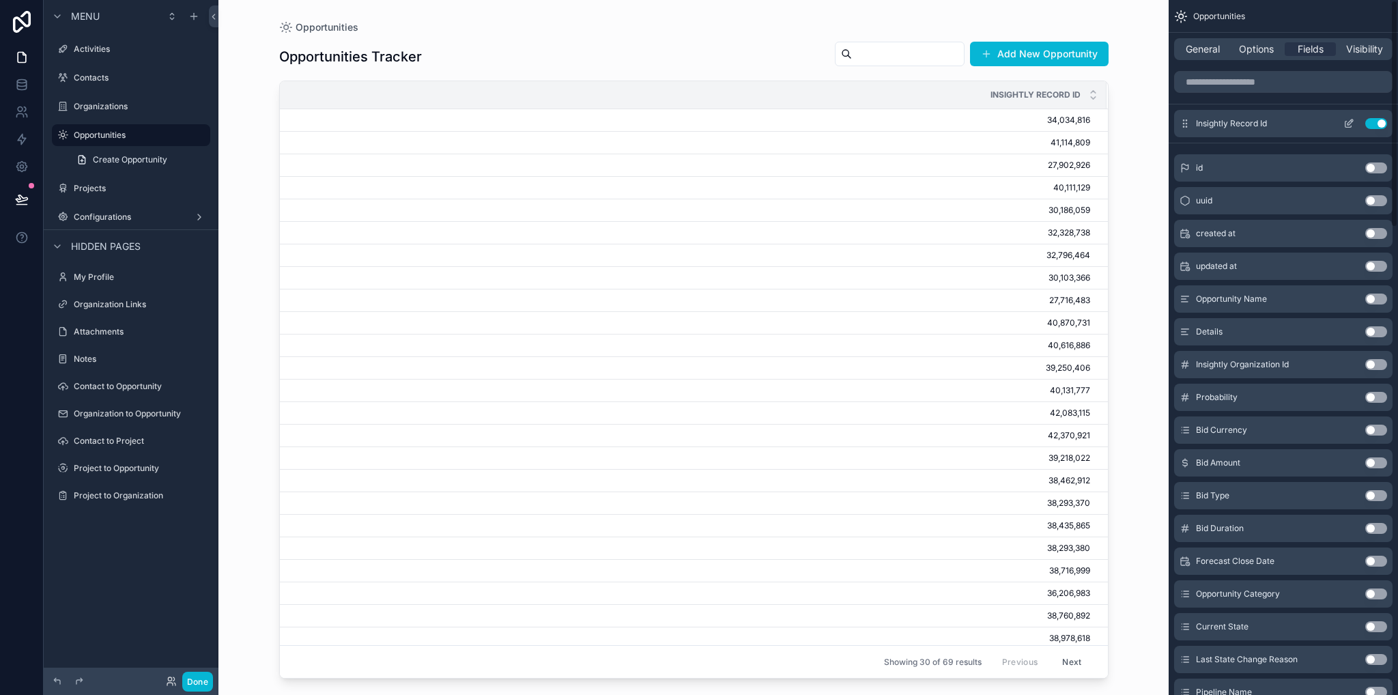
click at [1374, 116] on div "Insightly Record Id Use setting" at bounding box center [1283, 123] width 218 height 27
click at [1381, 122] on button "Use setting" at bounding box center [1376, 123] width 22 height 11
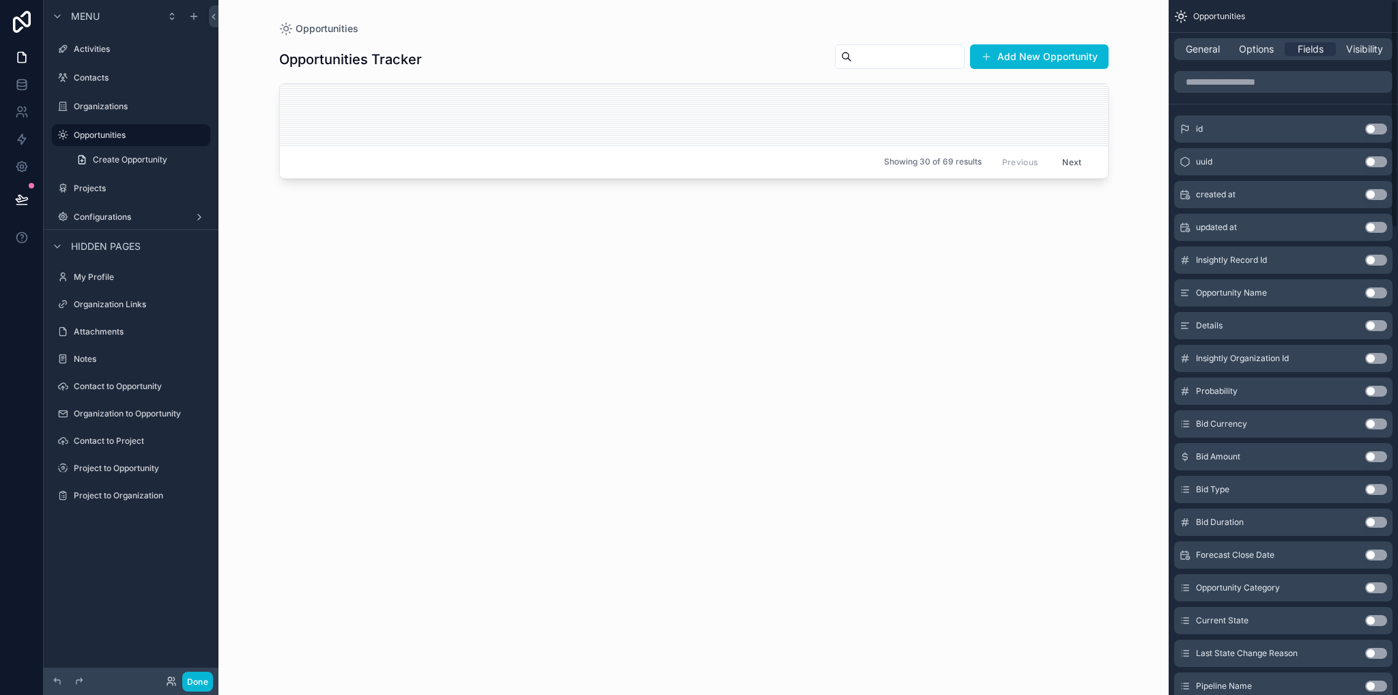
click at [1373, 295] on button "Use setting" at bounding box center [1376, 292] width 22 height 11
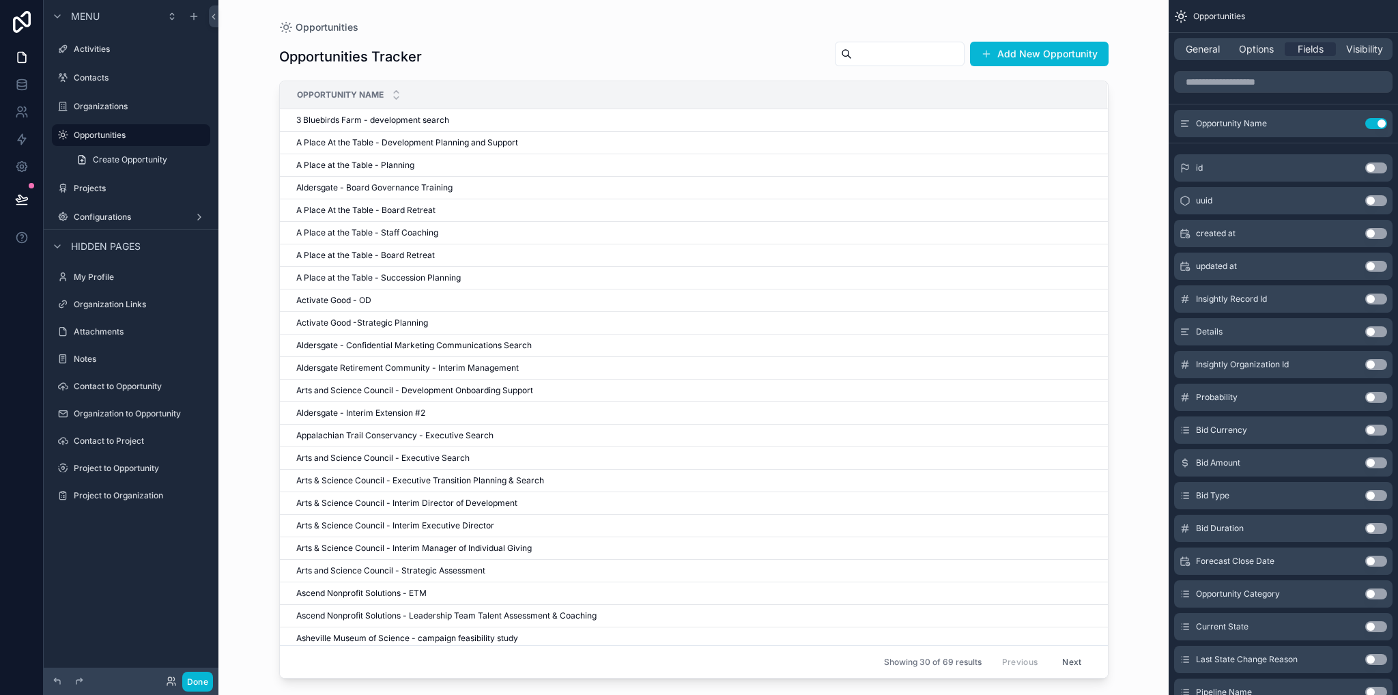
click at [1250, 55] on span "Options" at bounding box center [1256, 49] width 35 height 14
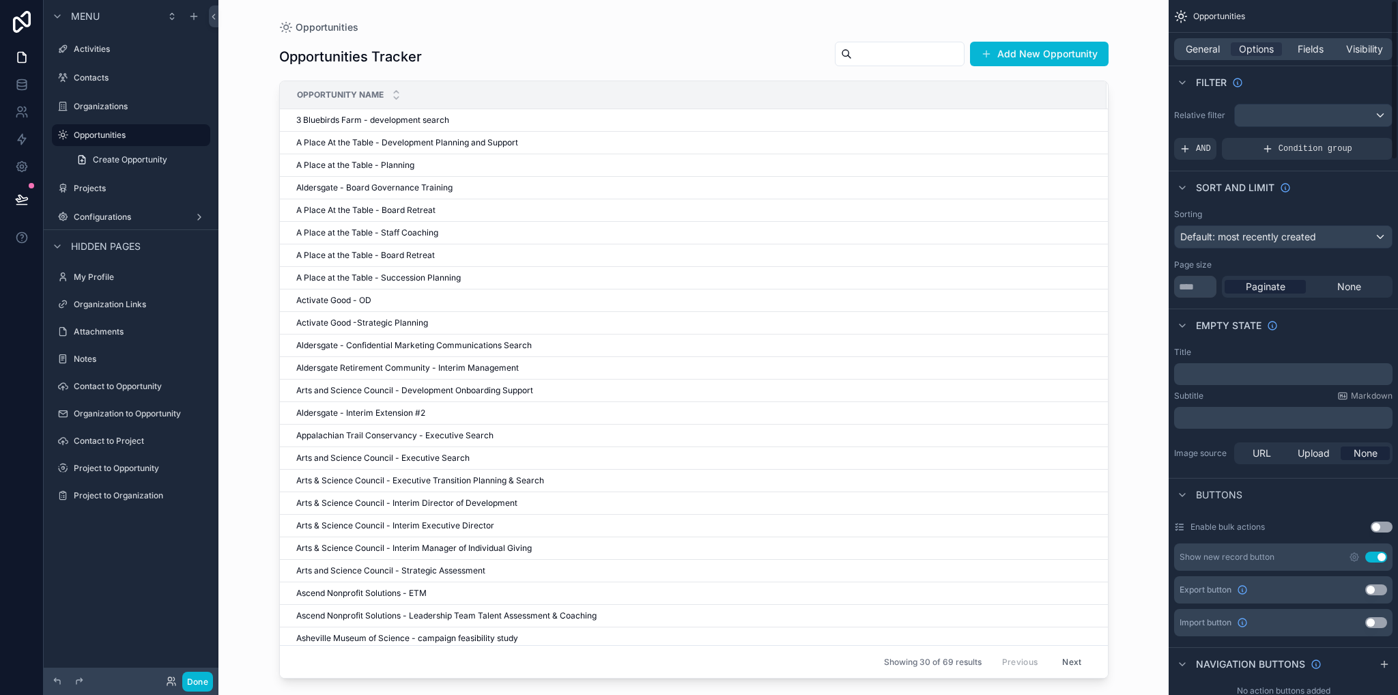
click at [1203, 55] on span "General" at bounding box center [1203, 49] width 34 height 14
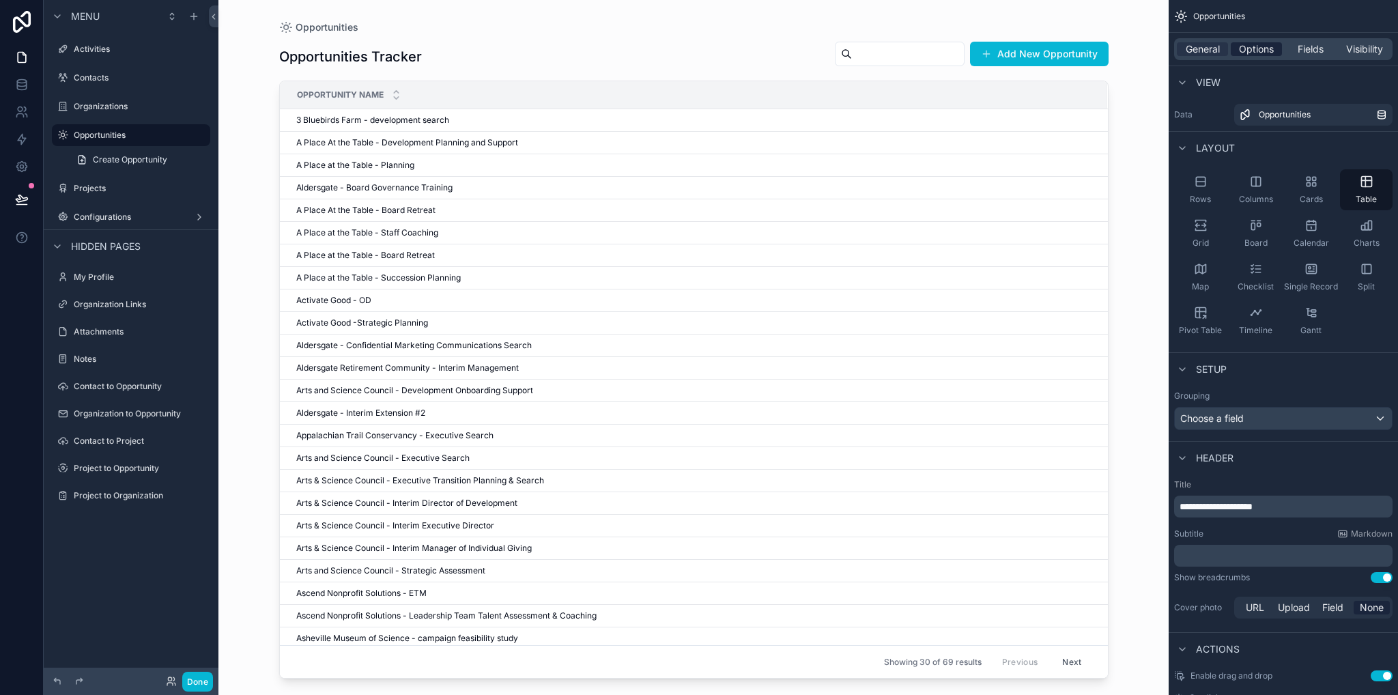
click at [1252, 50] on span "Options" at bounding box center [1256, 49] width 35 height 14
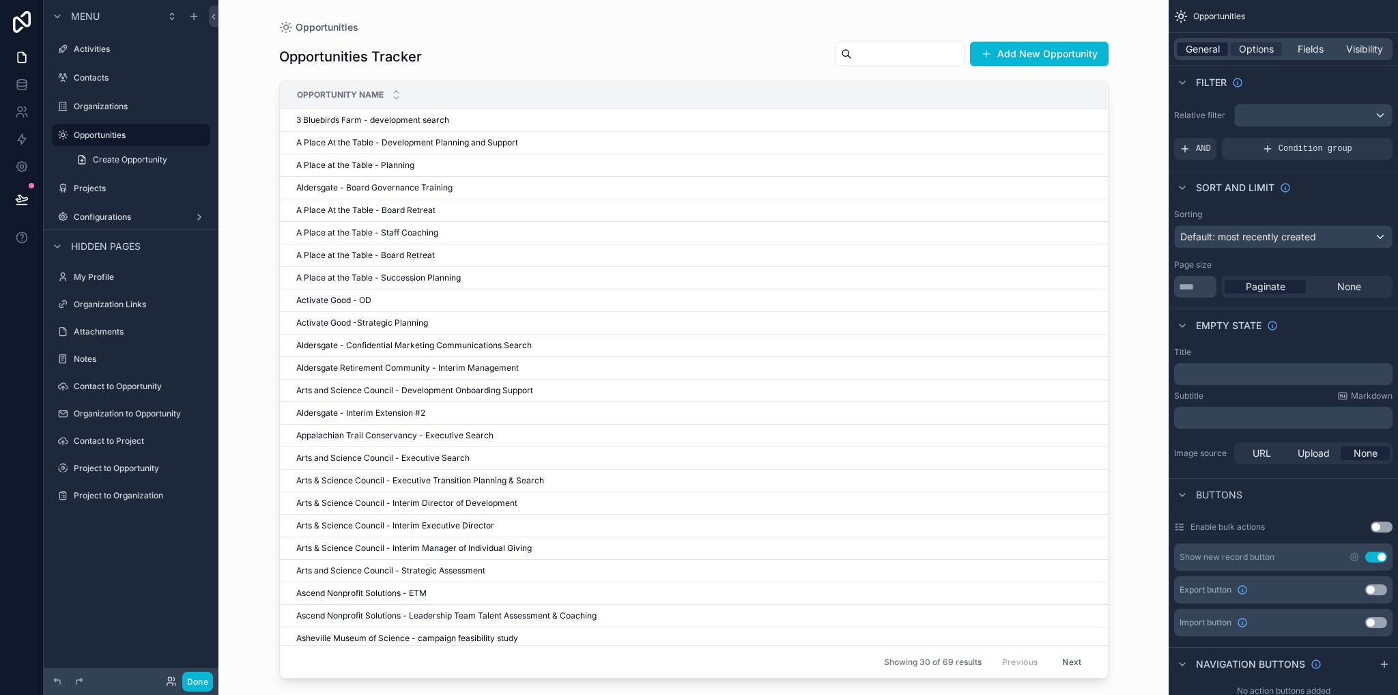
click at [1215, 51] on span "General" at bounding box center [1203, 49] width 34 height 14
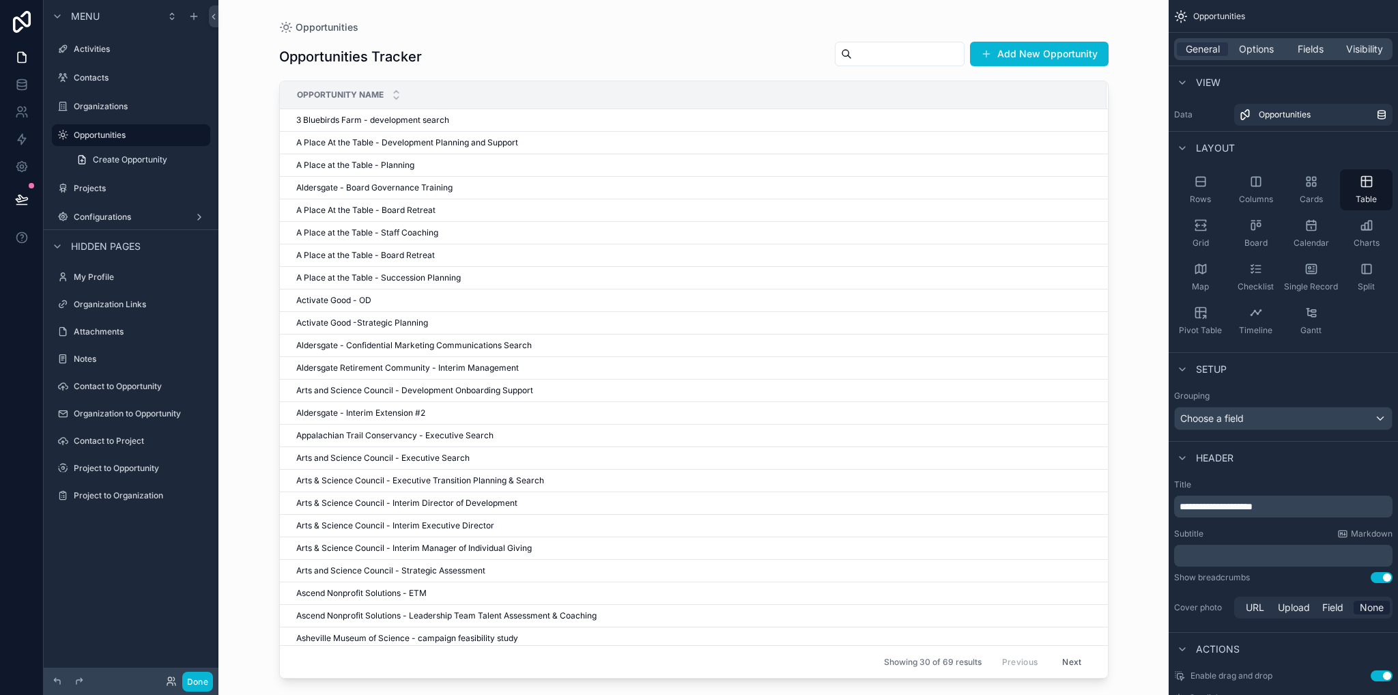
click at [1239, 511] on span "**********" at bounding box center [1215, 507] width 73 height 10
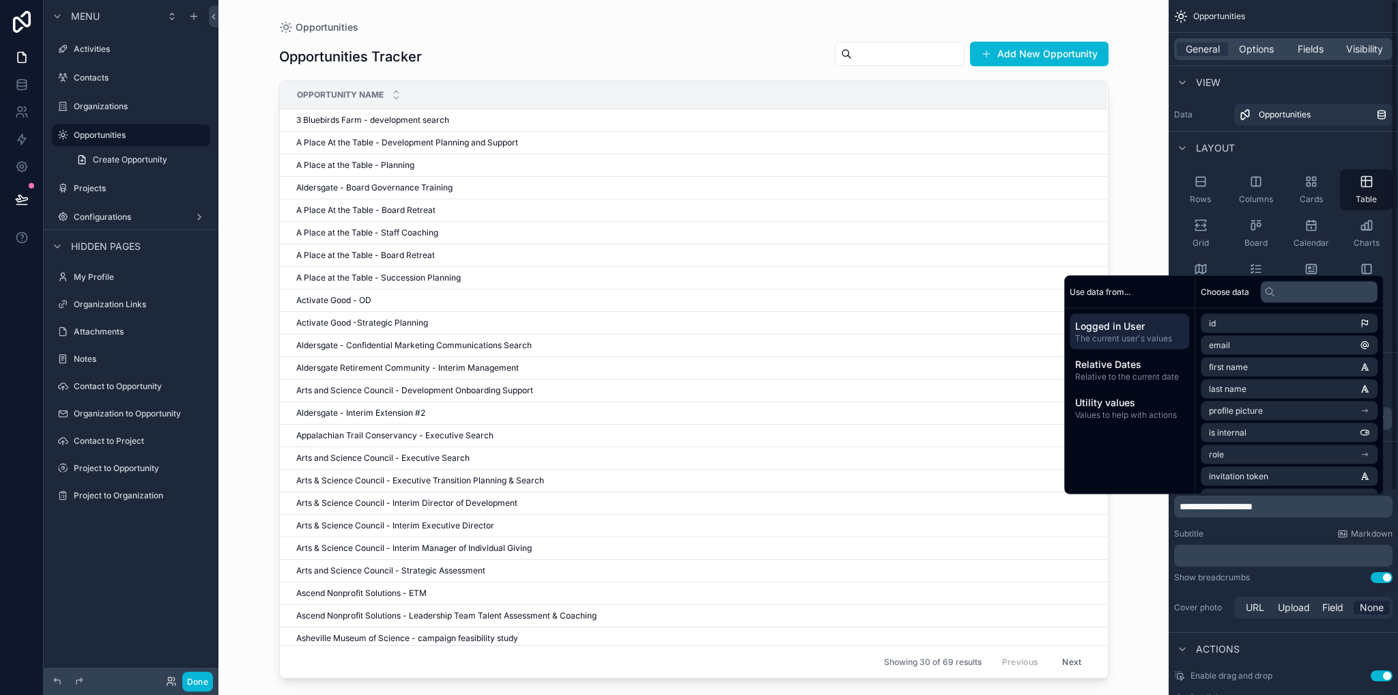
click at [1278, 147] on div "Layout" at bounding box center [1282, 147] width 229 height 33
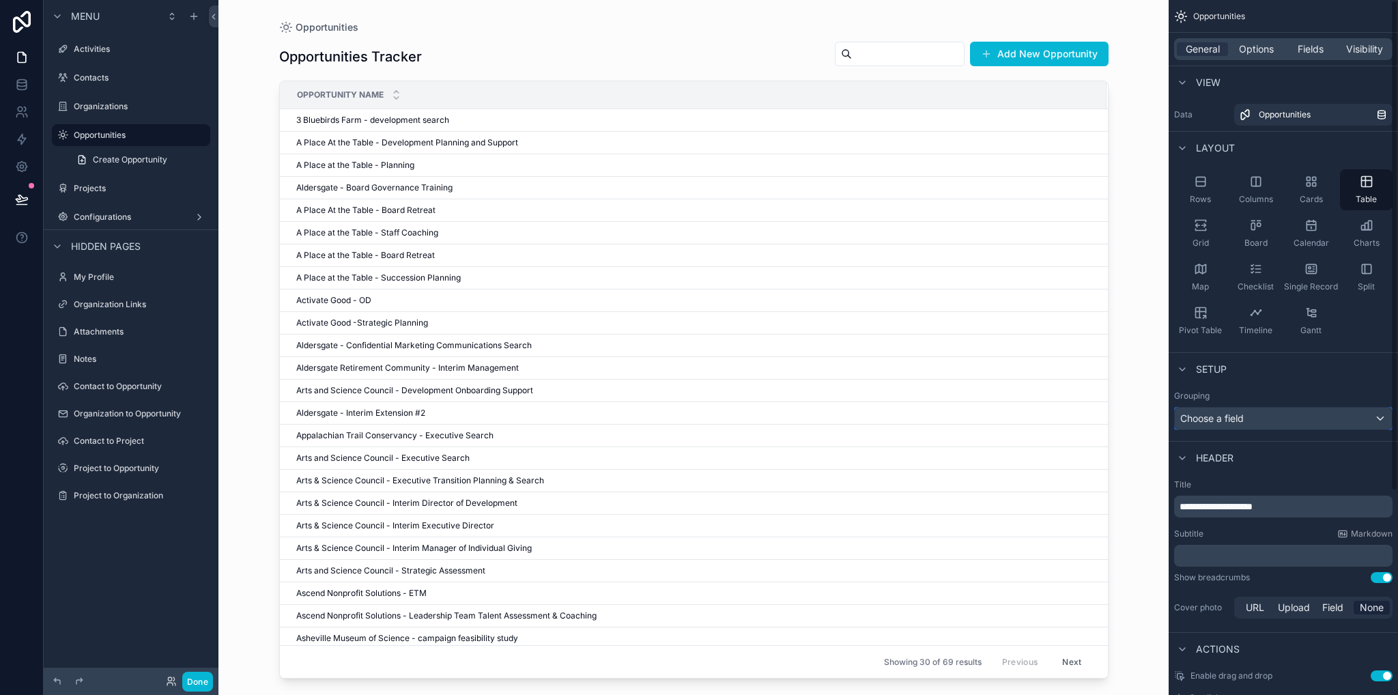
click at [1246, 425] on div "Choose a field" at bounding box center [1283, 418] width 217 height 22
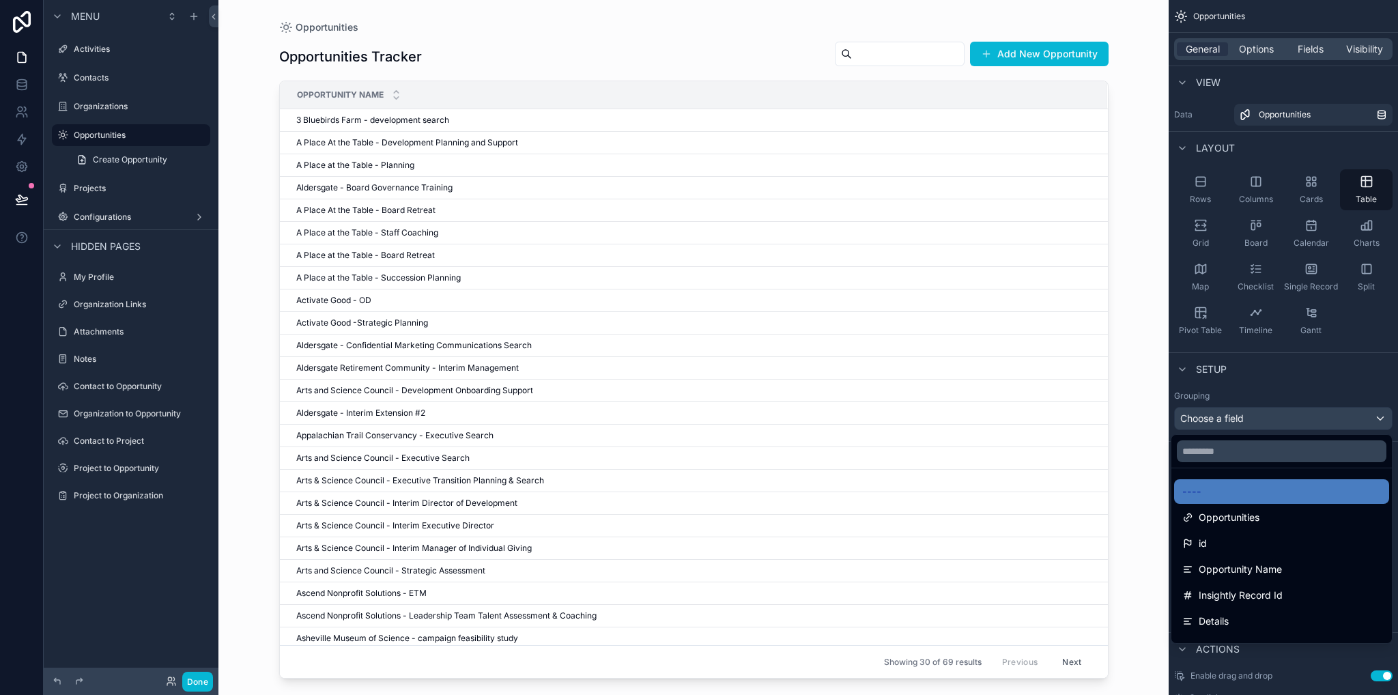
click at [1252, 380] on div "scrollable content" at bounding box center [699, 347] width 1398 height 695
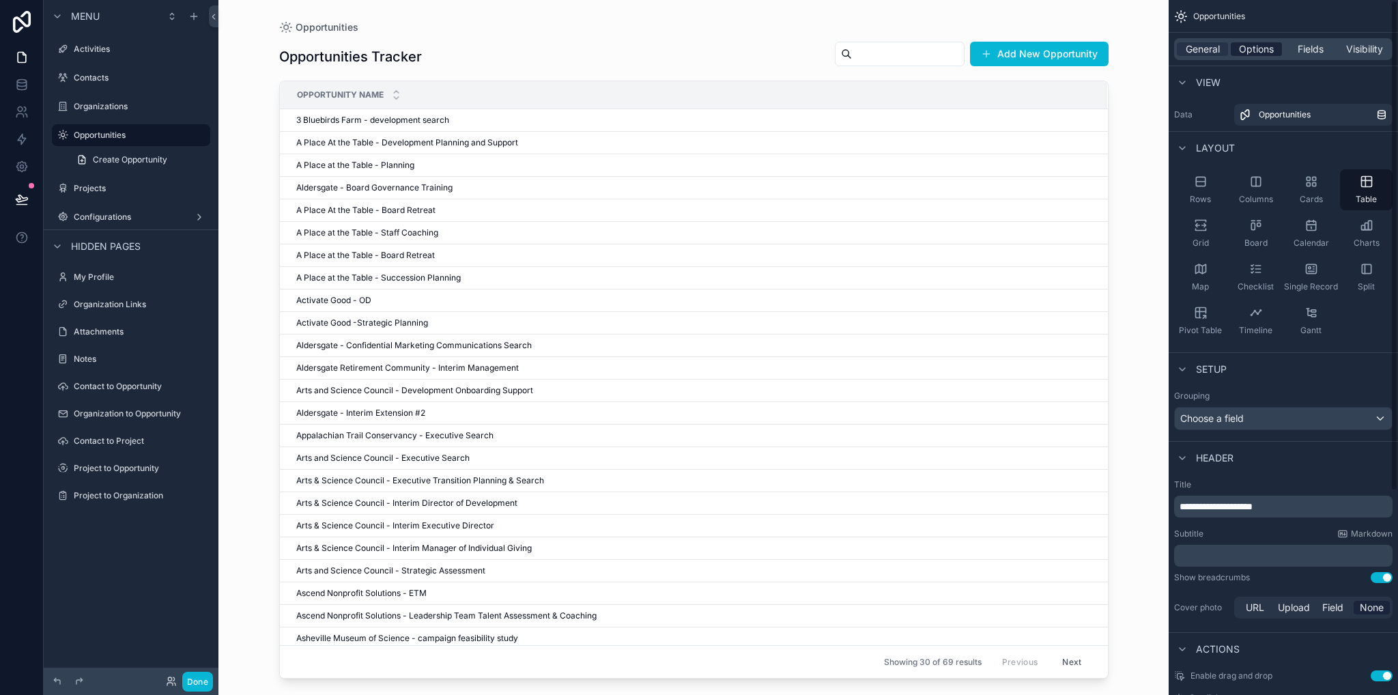
click at [1246, 57] on div "General Options Fields Visibility" at bounding box center [1283, 49] width 218 height 22
click at [1297, 53] on span "Fields" at bounding box center [1310, 49] width 26 height 14
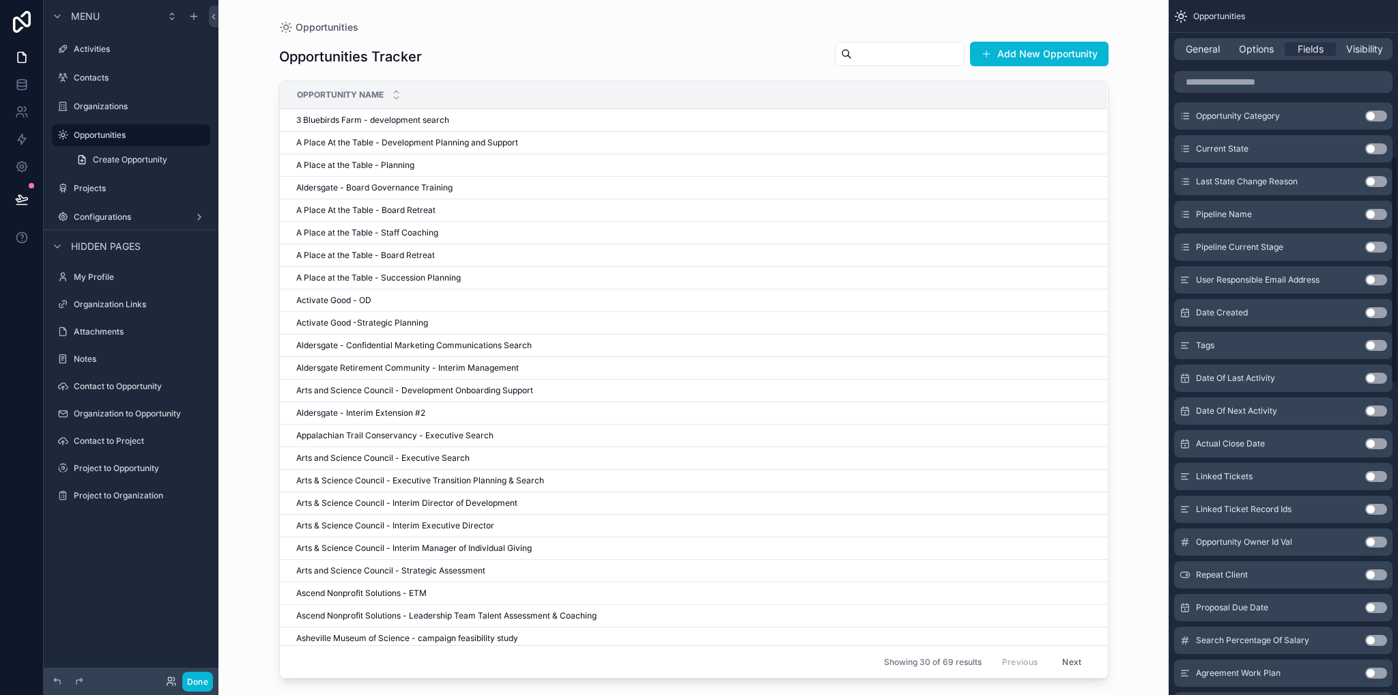
scroll to position [410, 0]
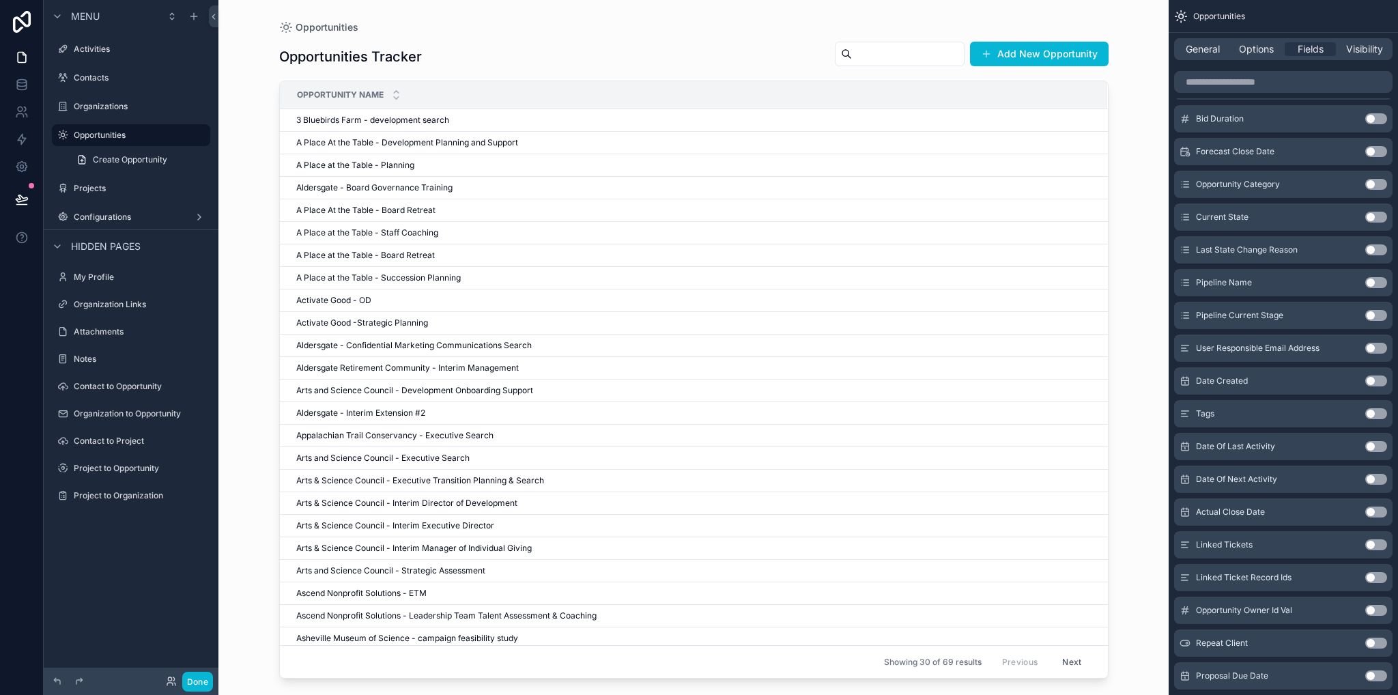
click at [1375, 315] on button "Use setting" at bounding box center [1376, 315] width 22 height 11
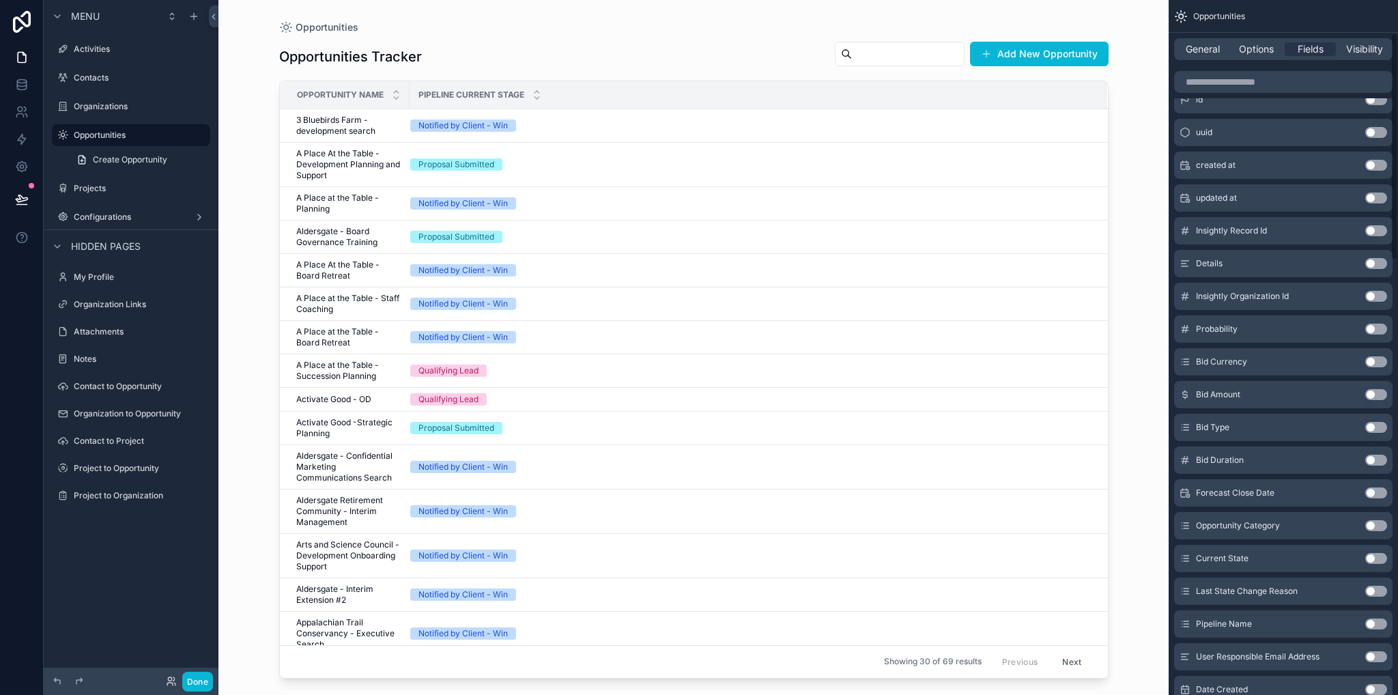
scroll to position [0, 0]
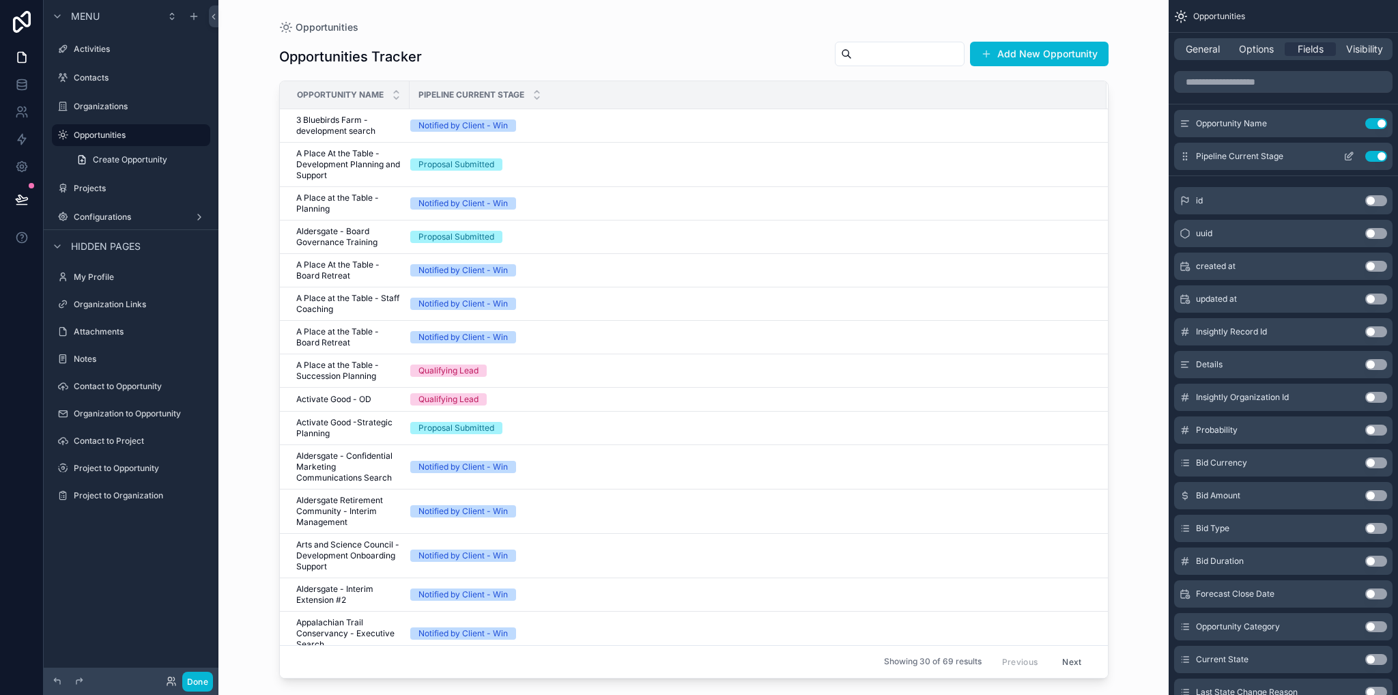
click at [1347, 159] on icon "scrollable content" at bounding box center [1348, 157] width 6 height 6
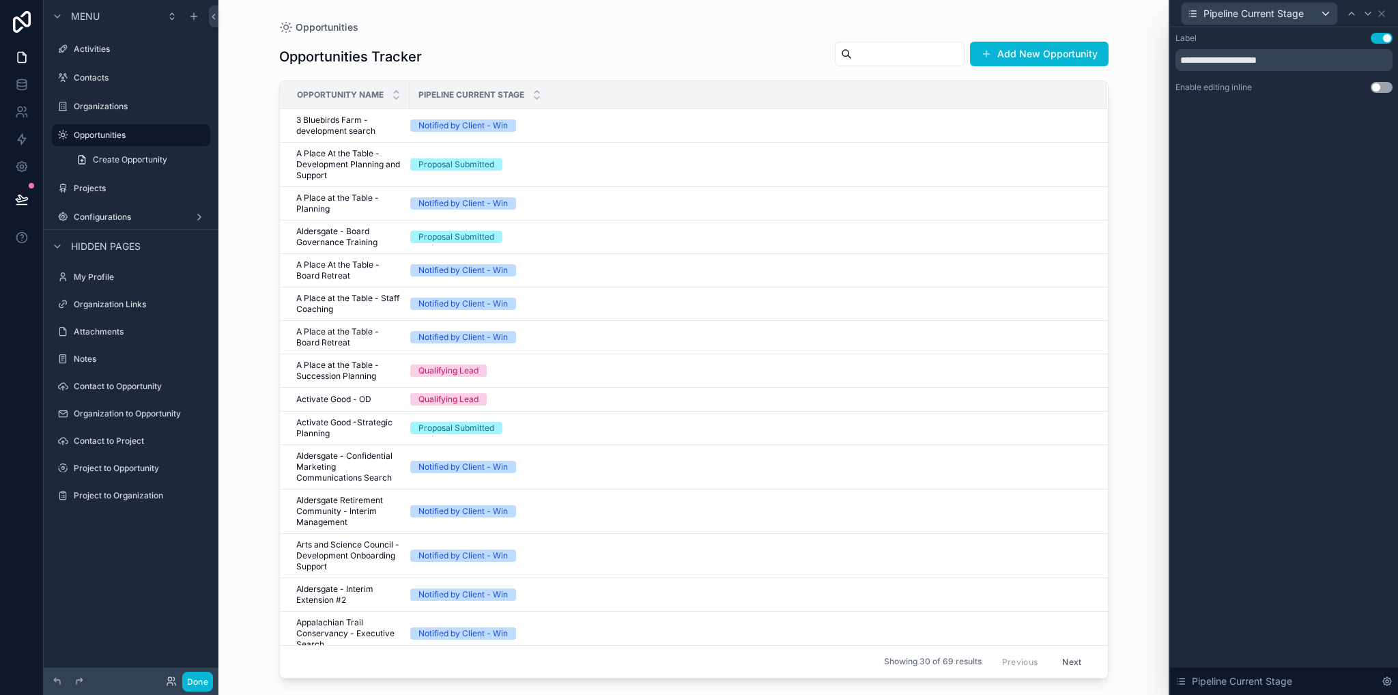
click at [1142, 70] on div "Opportunities Opportunities Tracker Add New Opportunity Opportunity Name Pipeli…" at bounding box center [693, 347] width 950 height 695
click at [330, 134] on div "scrollable content" at bounding box center [693, 339] width 873 height 678
click at [607, 55] on div "Opportunities Tracker Add New Opportunity" at bounding box center [693, 56] width 829 height 31
click at [1381, 14] on icon at bounding box center [1381, 13] width 5 height 5
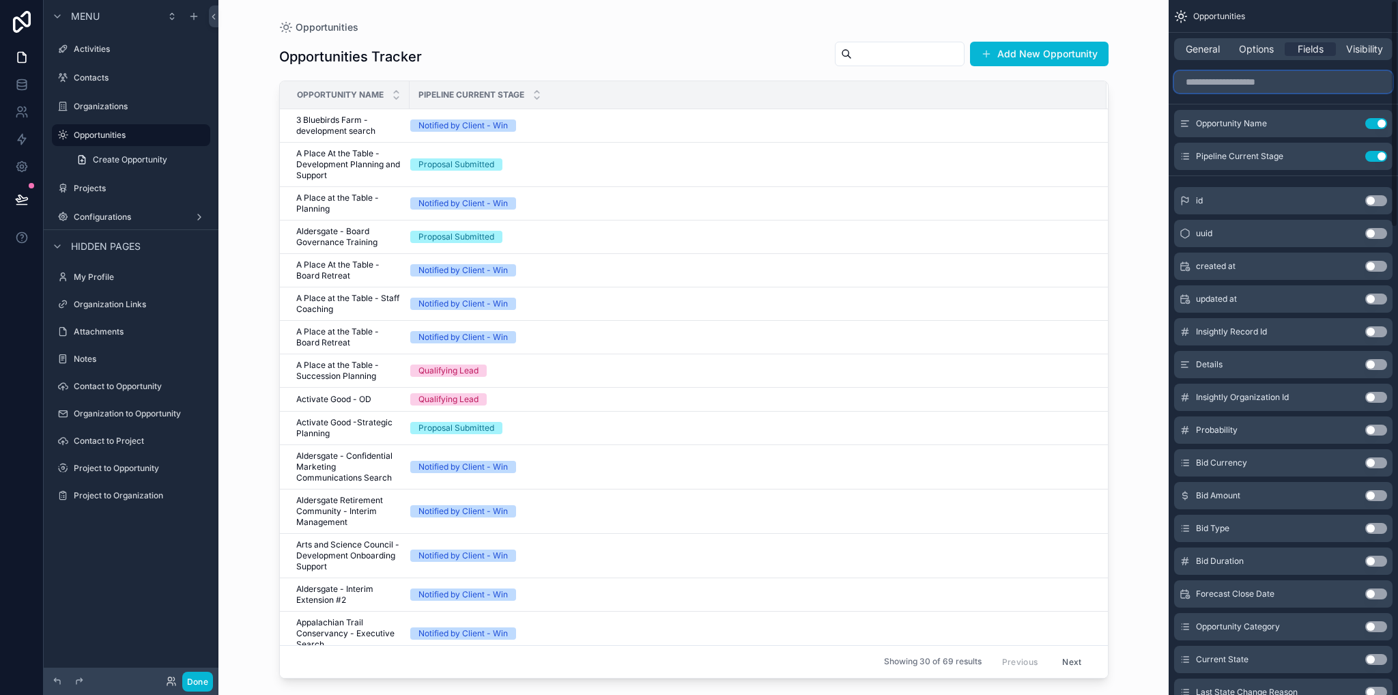
click at [1231, 81] on input "scrollable content" at bounding box center [1283, 82] width 218 height 22
type input "*"
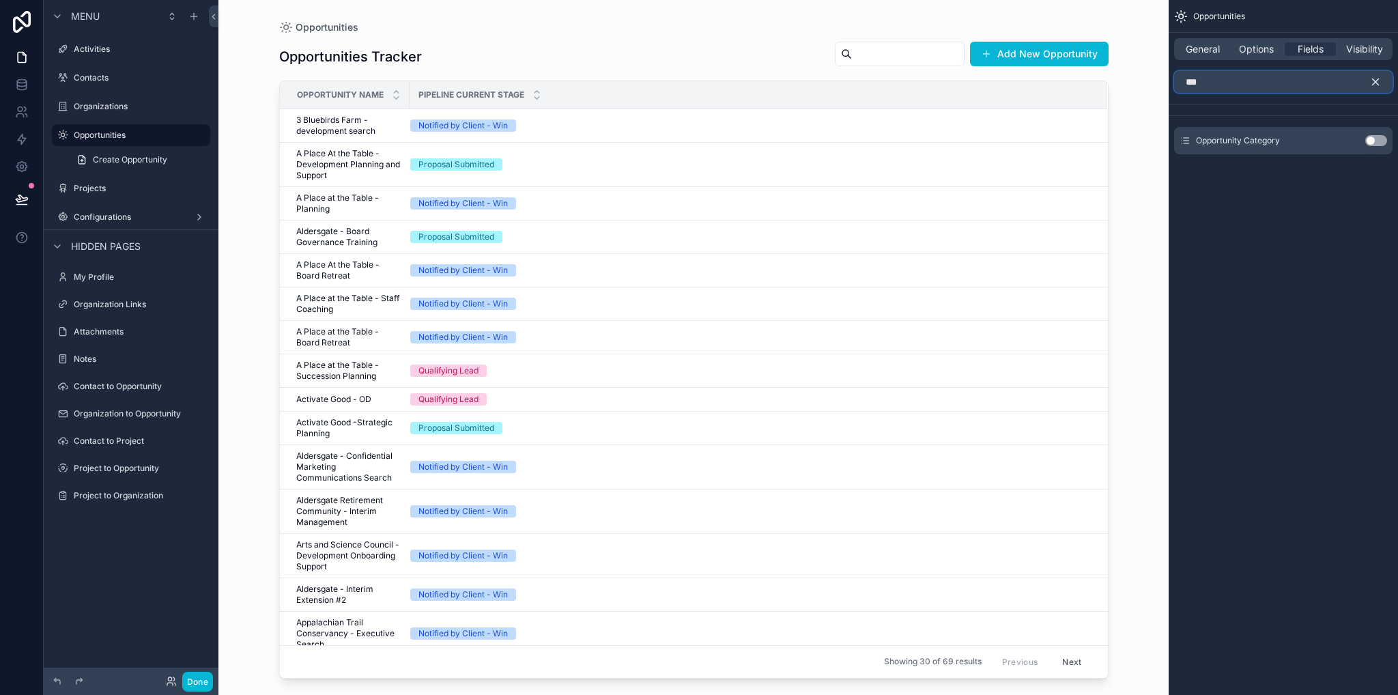
type input "***"
click at [1376, 143] on button "Use setting" at bounding box center [1376, 140] width 22 height 11
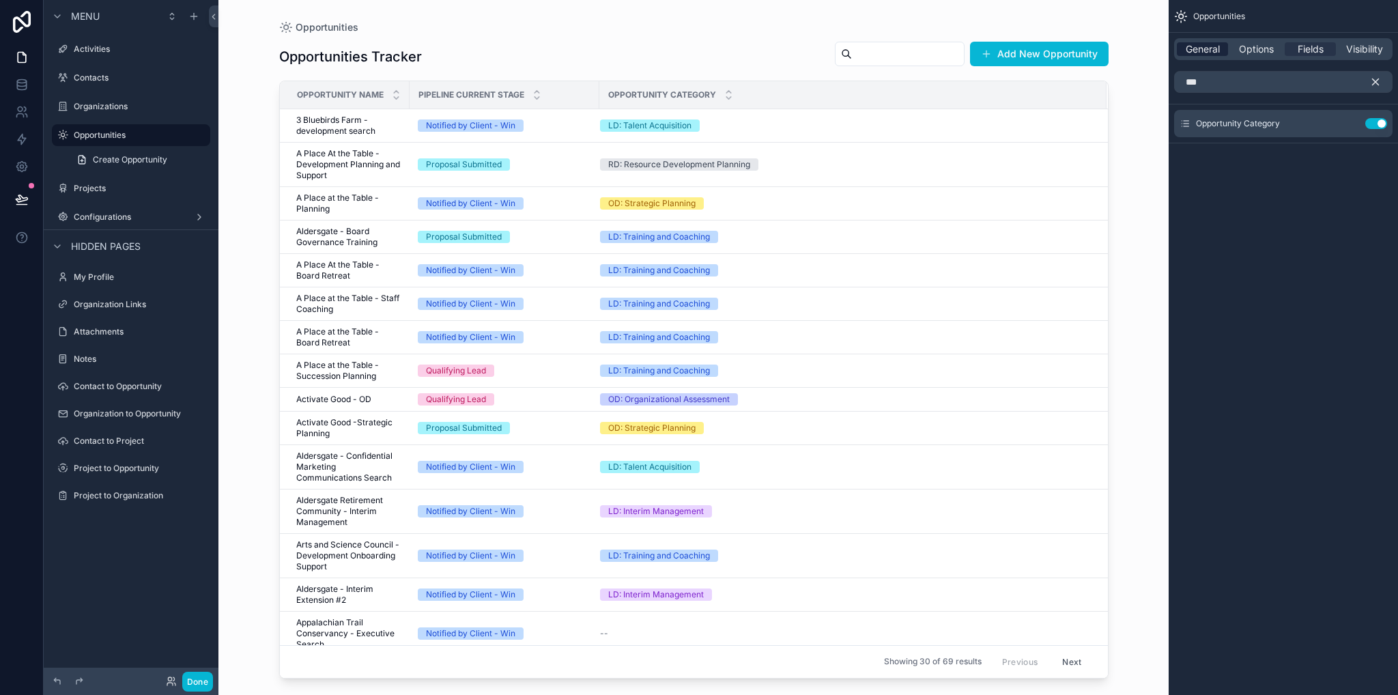
click at [1198, 52] on span "General" at bounding box center [1203, 49] width 34 height 14
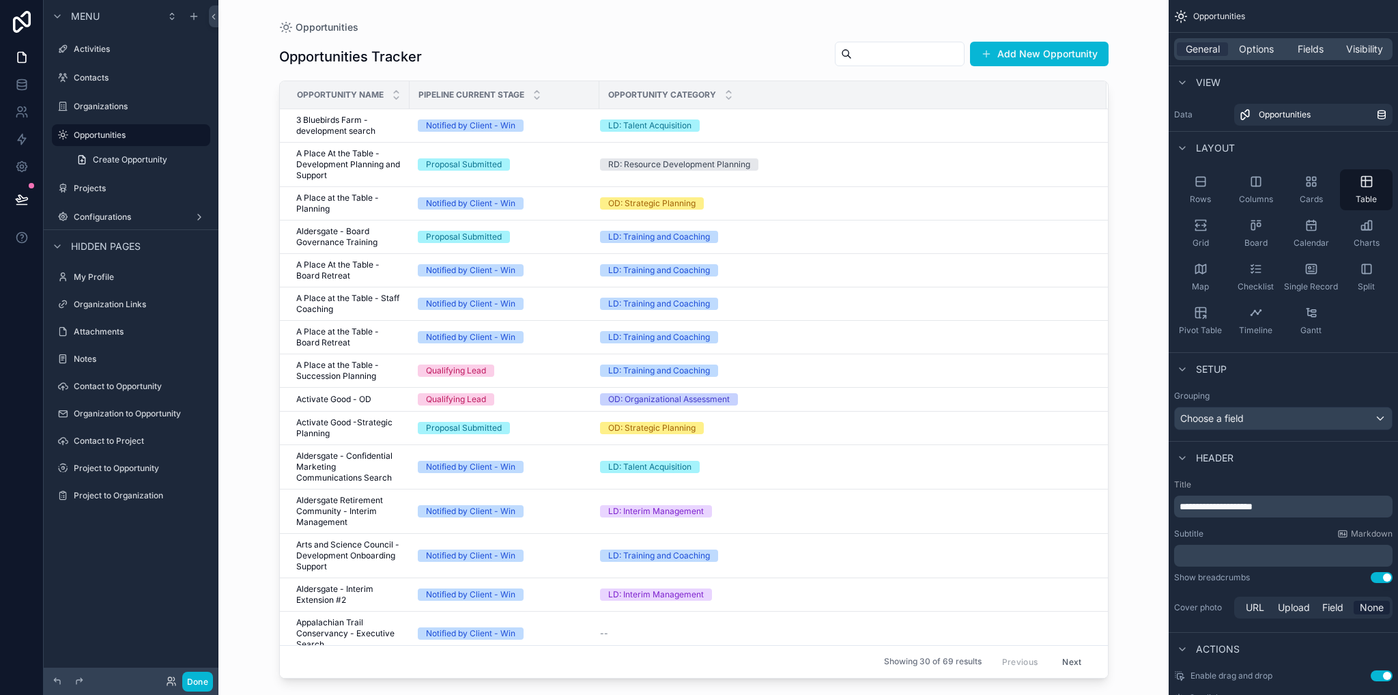
click at [320, 127] on span "3 Bluebirds Farm - development search" at bounding box center [348, 126] width 105 height 22
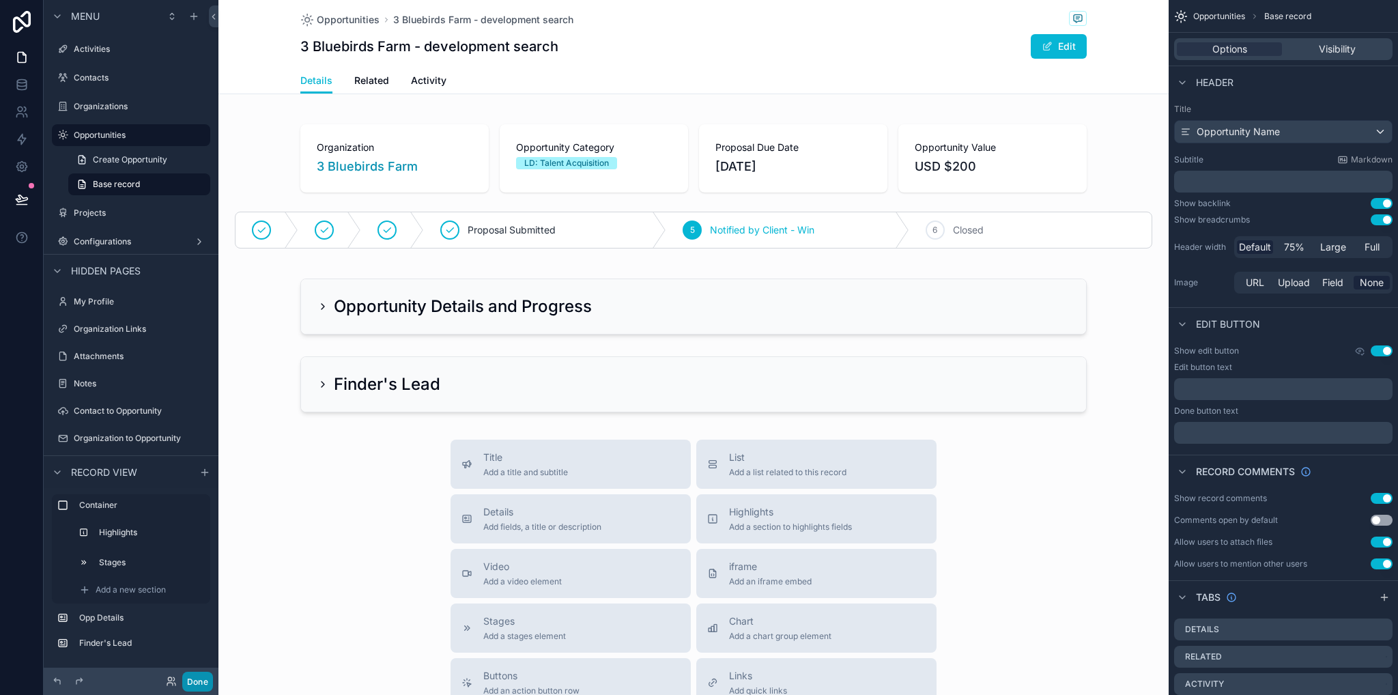
click at [205, 678] on button "Done" at bounding box center [197, 682] width 31 height 20
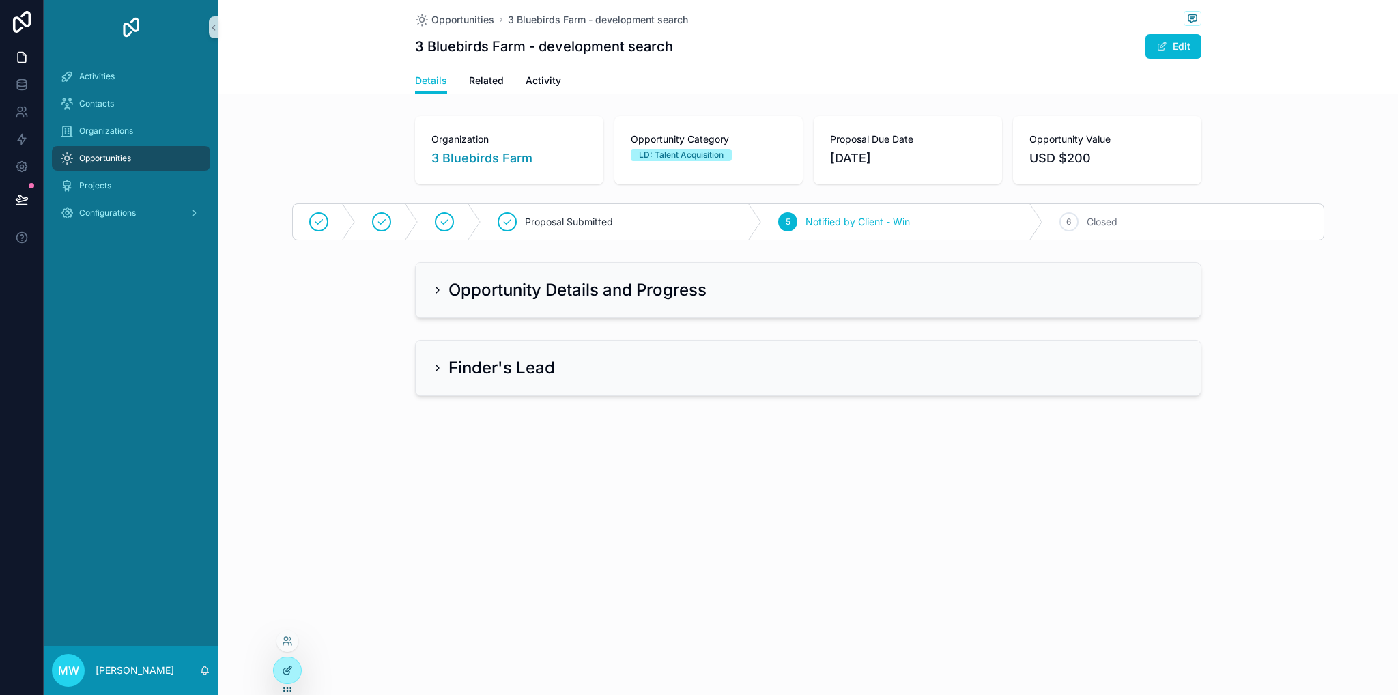
click at [287, 670] on icon at bounding box center [287, 670] width 11 height 11
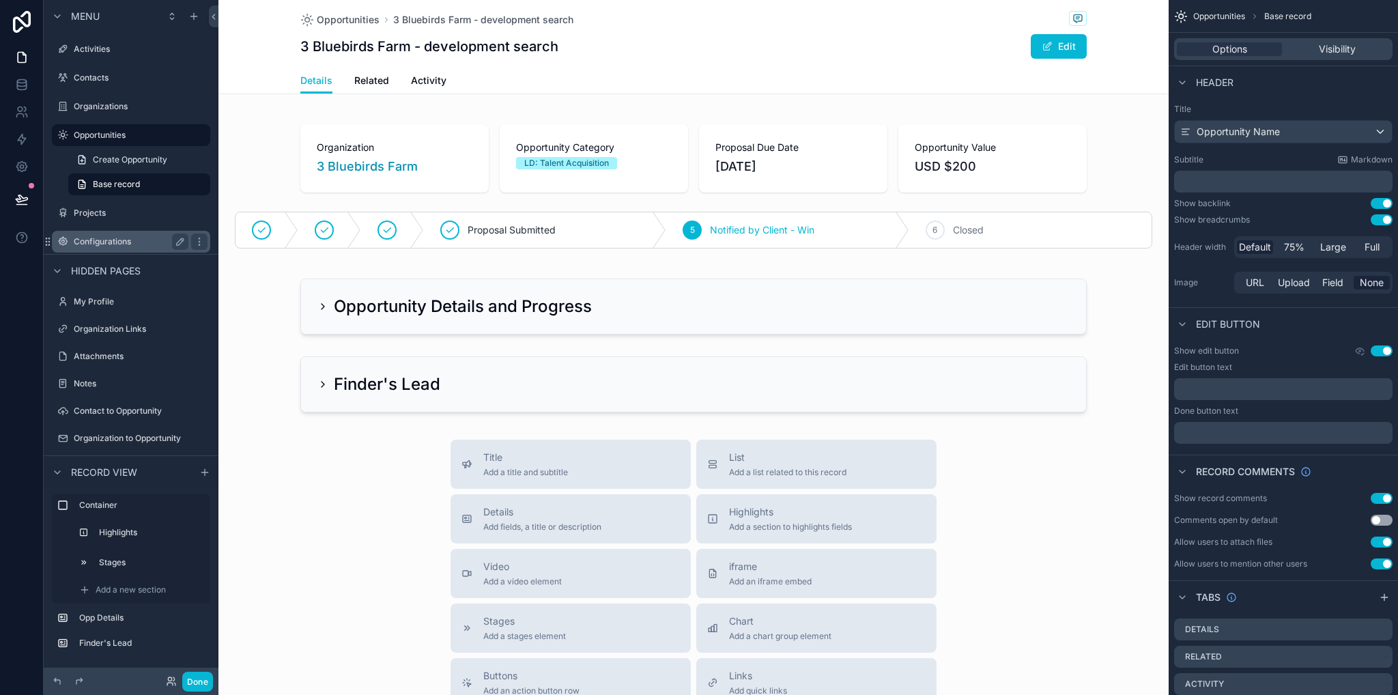
click at [114, 218] on label "Projects" at bounding box center [141, 212] width 134 height 11
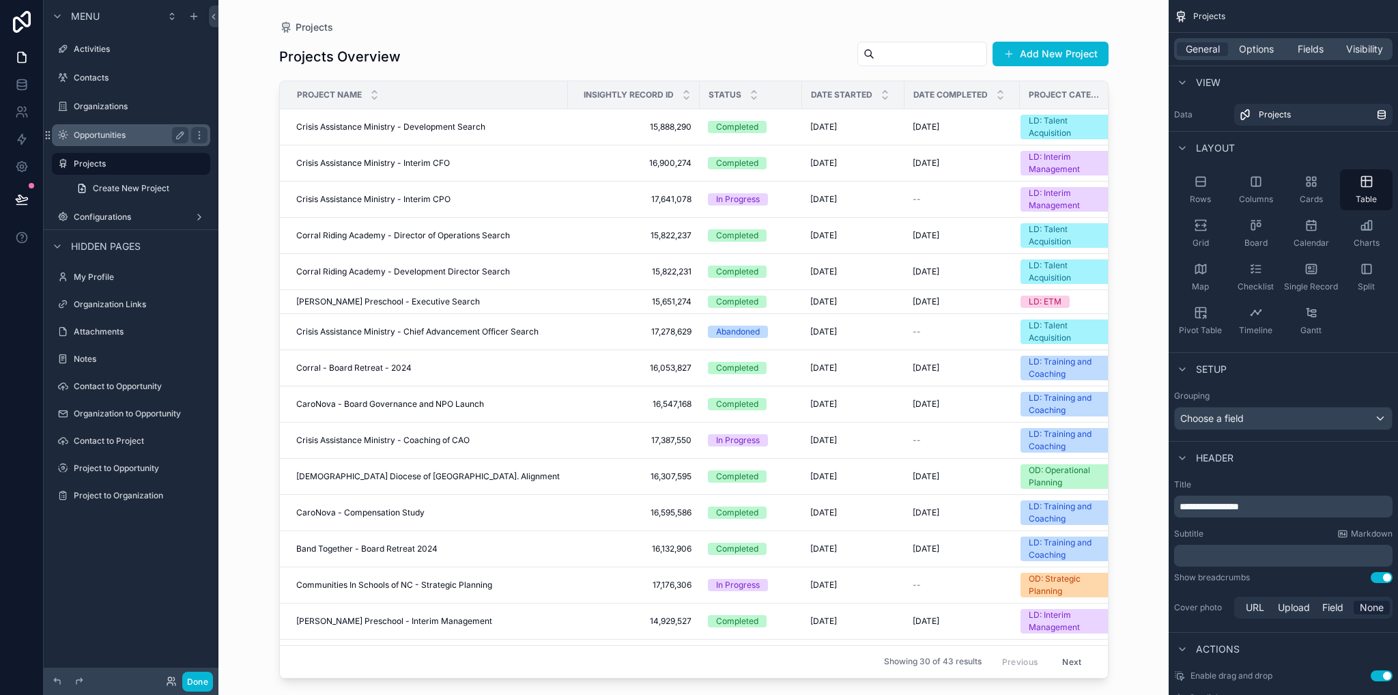
click at [106, 134] on label "Opportunities" at bounding box center [128, 135] width 109 height 11
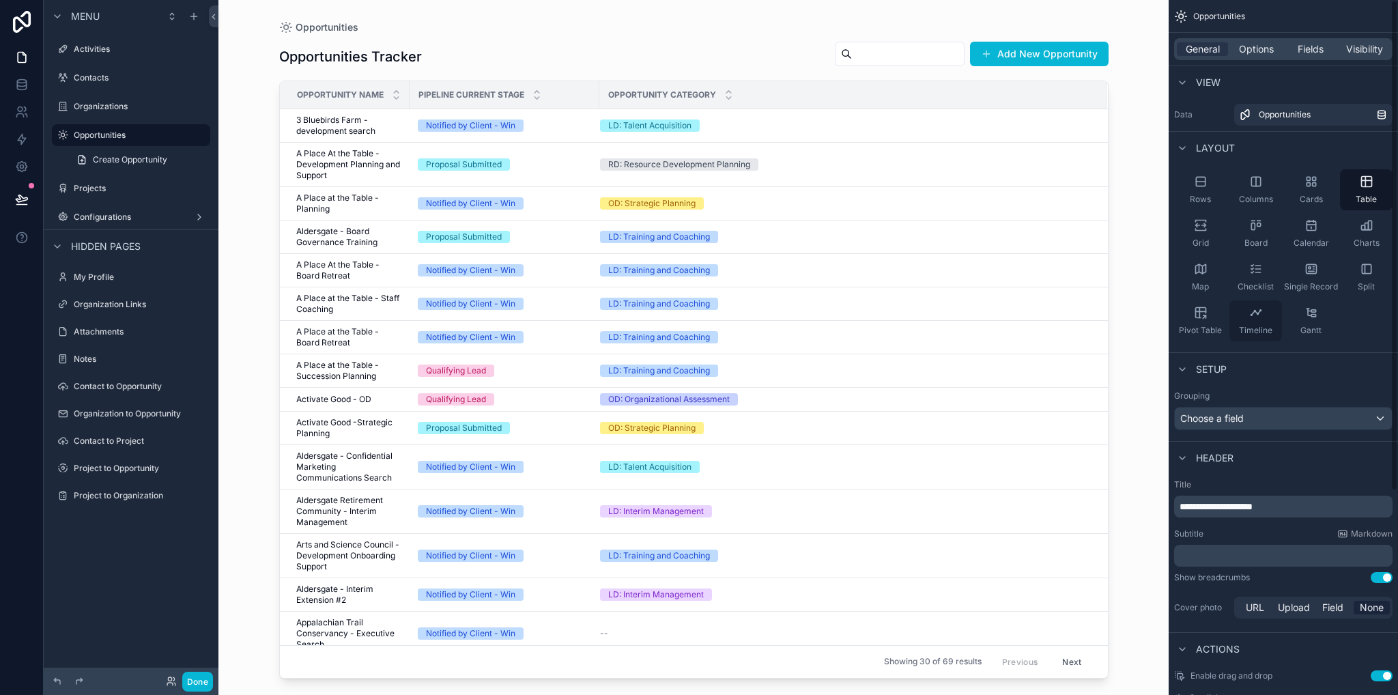
click at [1239, 319] on div "Timeline" at bounding box center [1255, 320] width 53 height 41
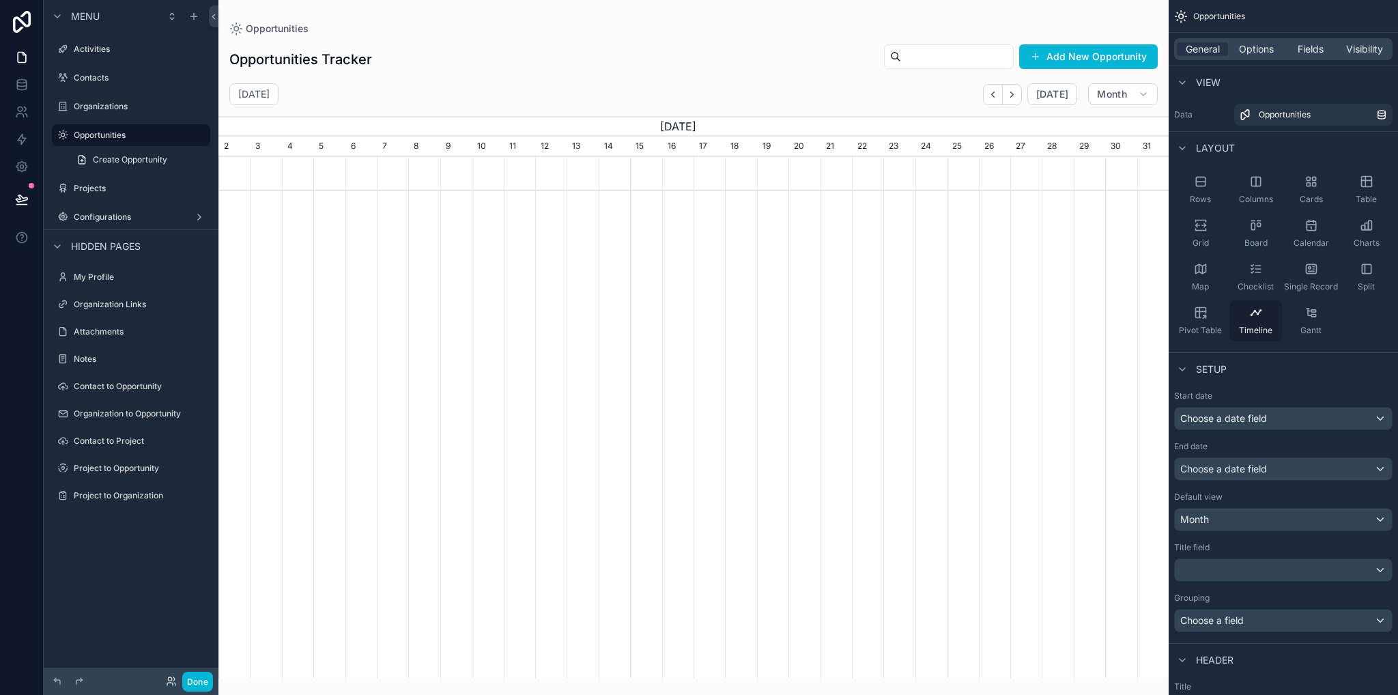
scroll to position [0, 950]
click at [1309, 310] on icon "scrollable content" at bounding box center [1311, 313] width 14 height 14
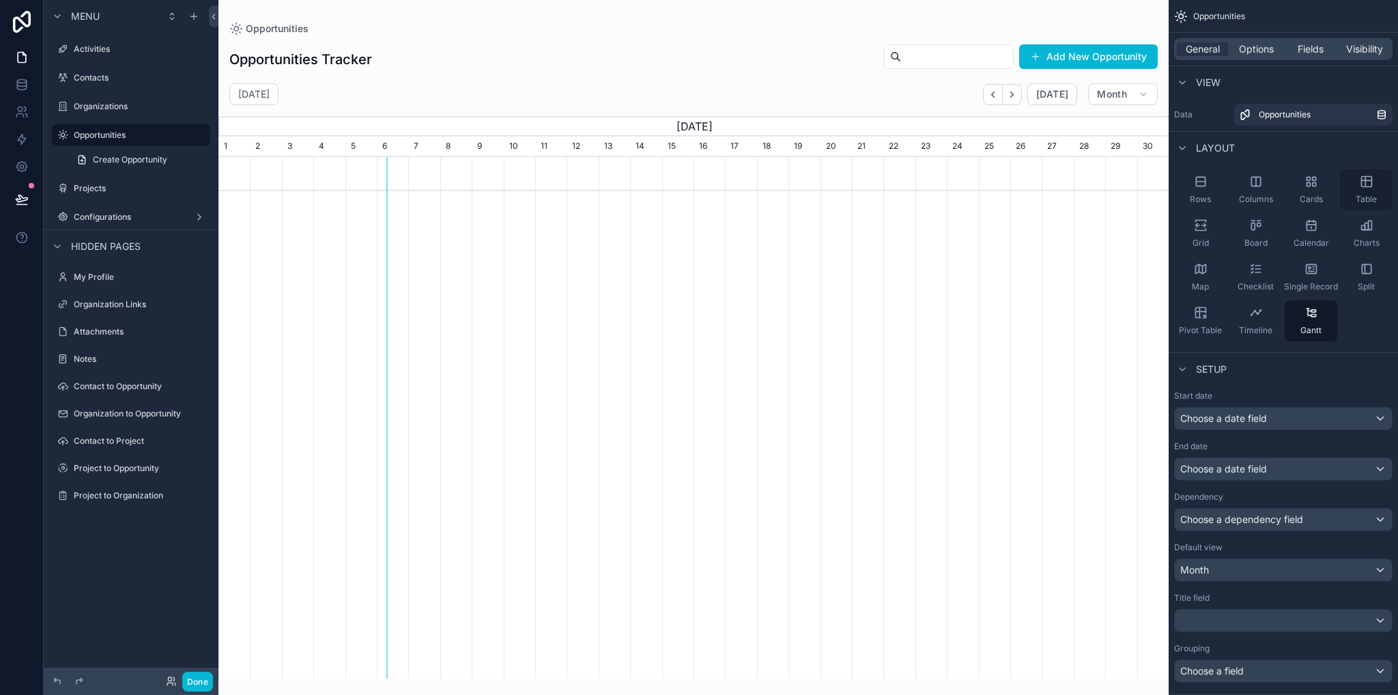
click at [1360, 185] on icon "scrollable content" at bounding box center [1367, 182] width 14 height 14
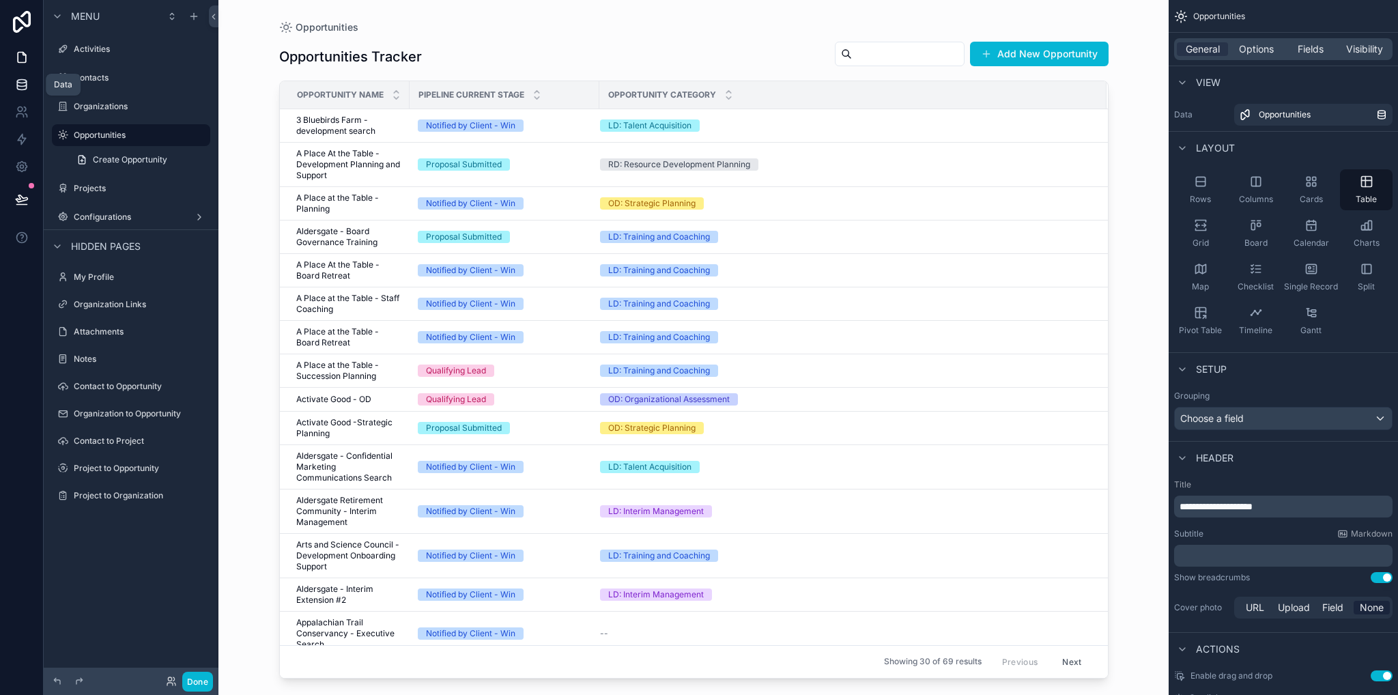
click at [22, 85] on icon at bounding box center [22, 85] width 14 height 14
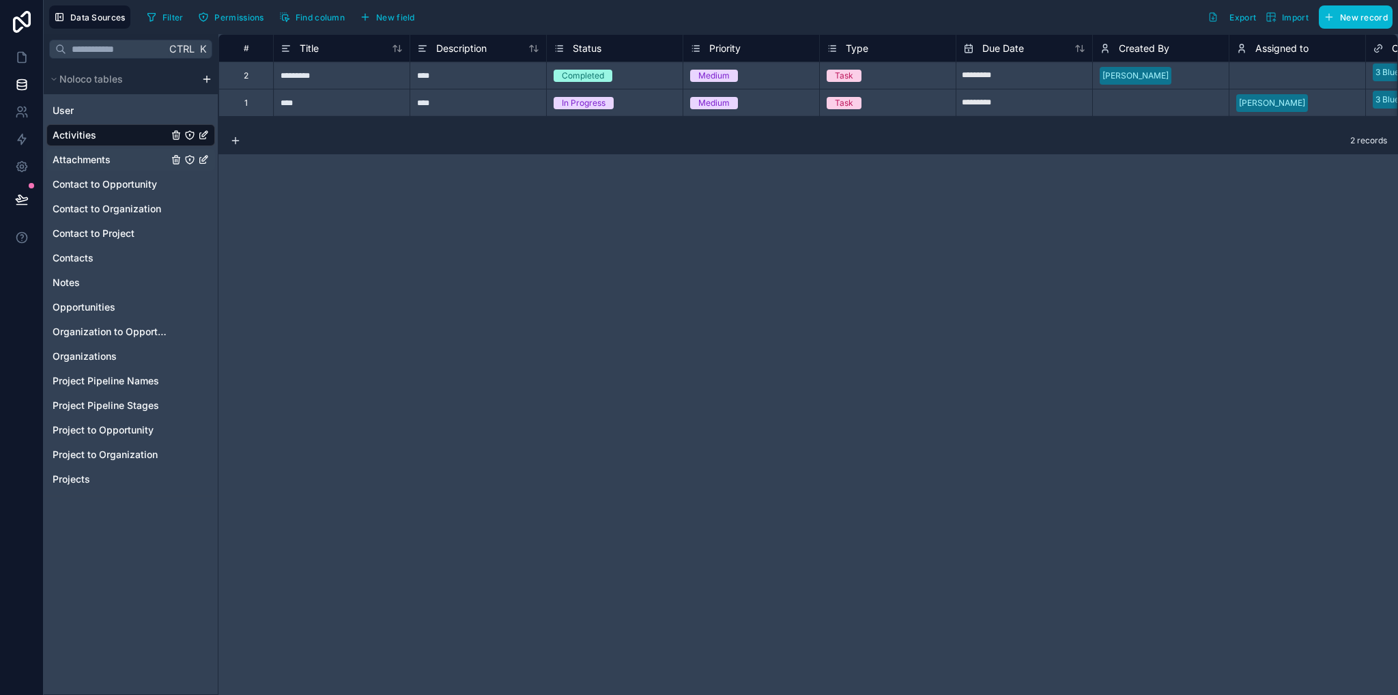
click at [74, 160] on span "Attachments" at bounding box center [82, 160] width 58 height 14
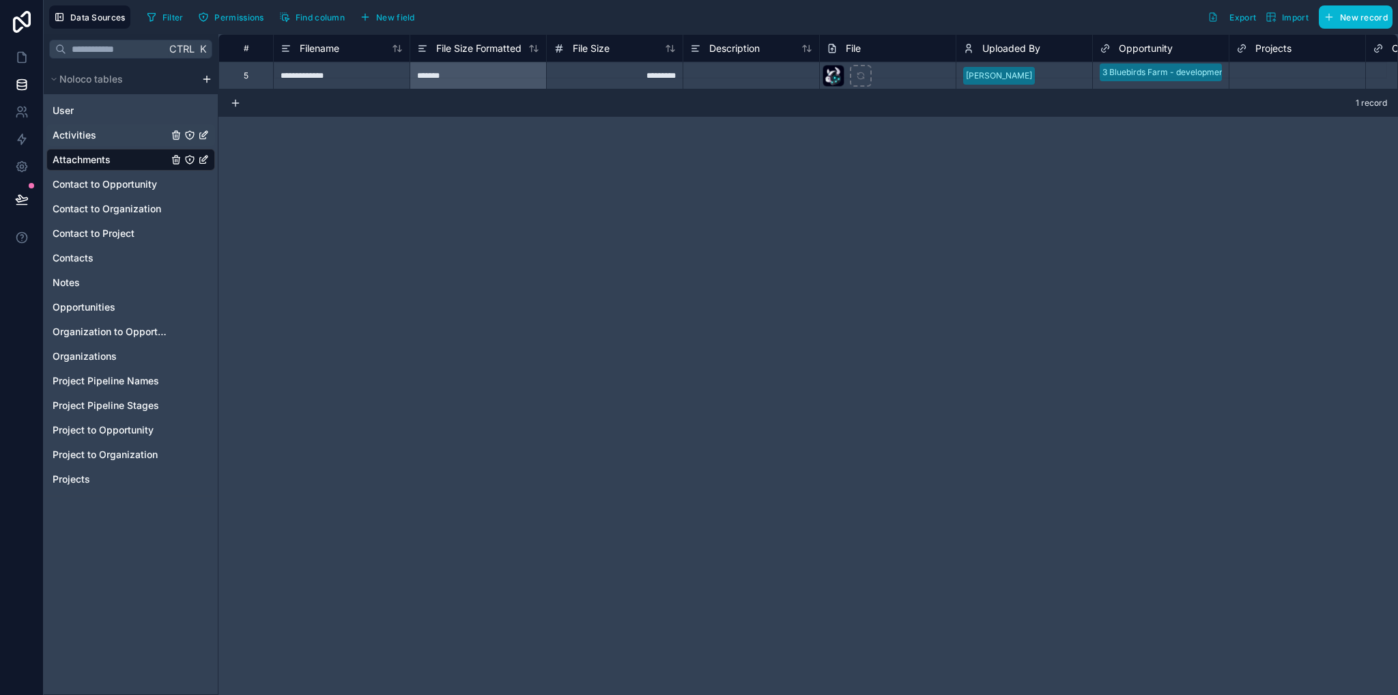
click at [72, 138] on span "Activities" at bounding box center [75, 135] width 44 height 14
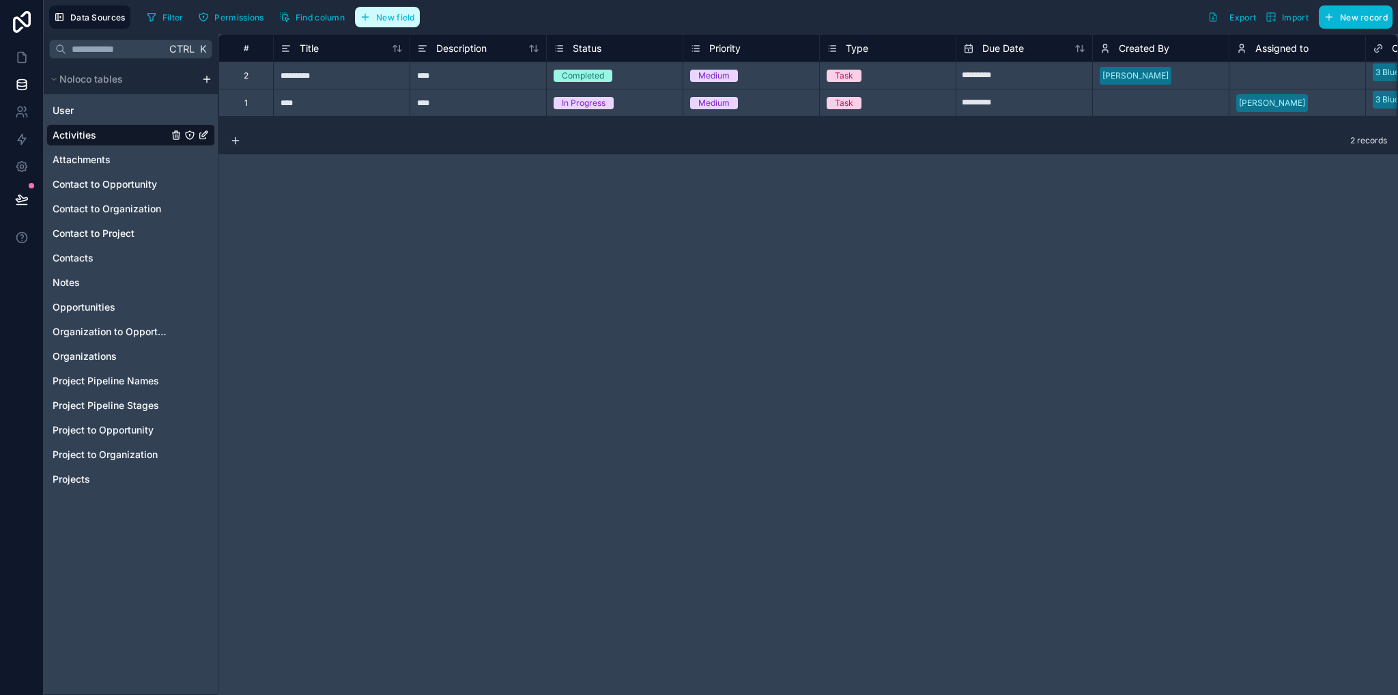
click at [372, 23] on button "New field" at bounding box center [387, 17] width 65 height 20
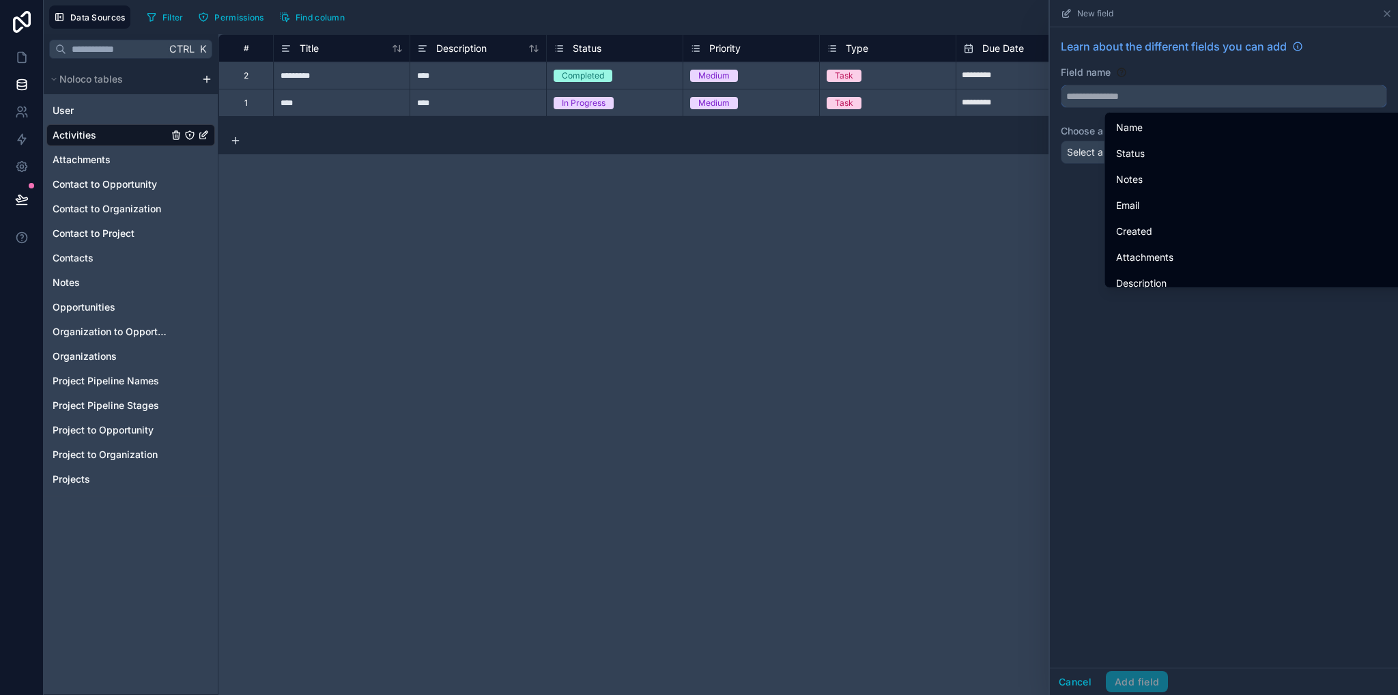
click at [1087, 104] on input "text" at bounding box center [1223, 96] width 325 height 22
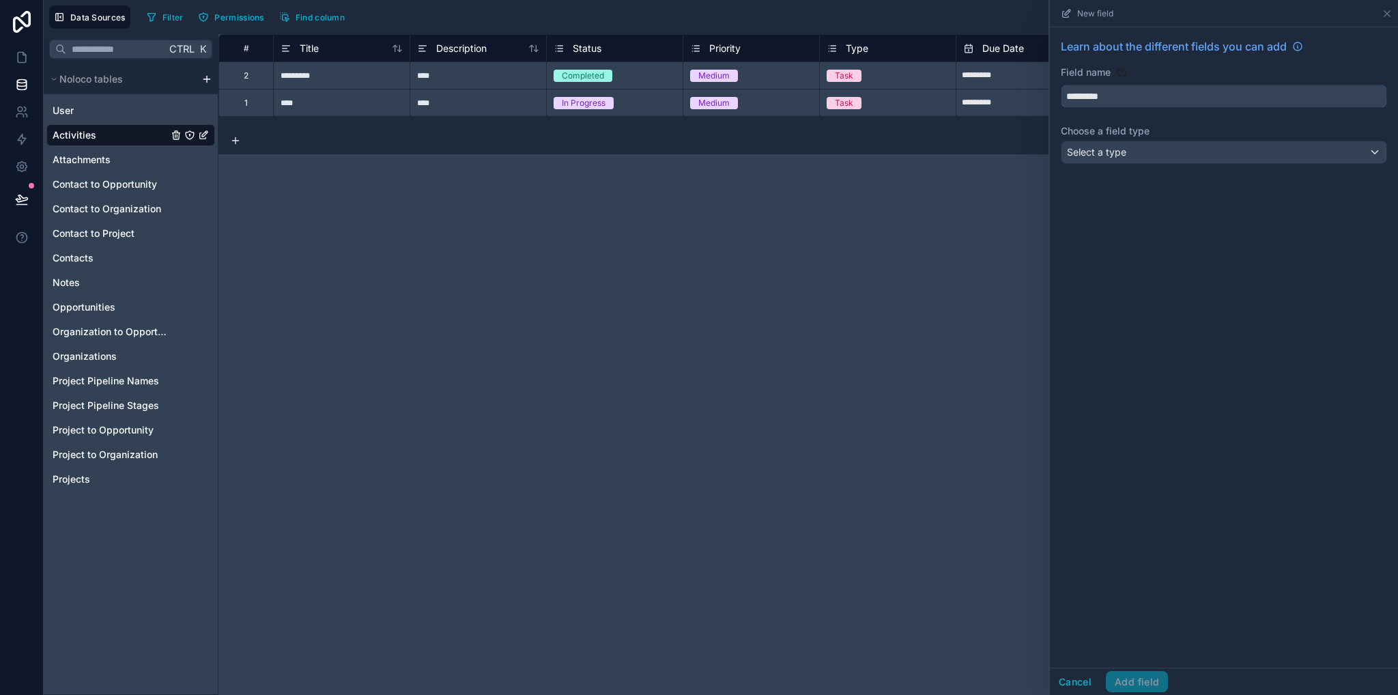
type input "*********"
click at [1122, 160] on div "Select a type" at bounding box center [1223, 152] width 325 height 22
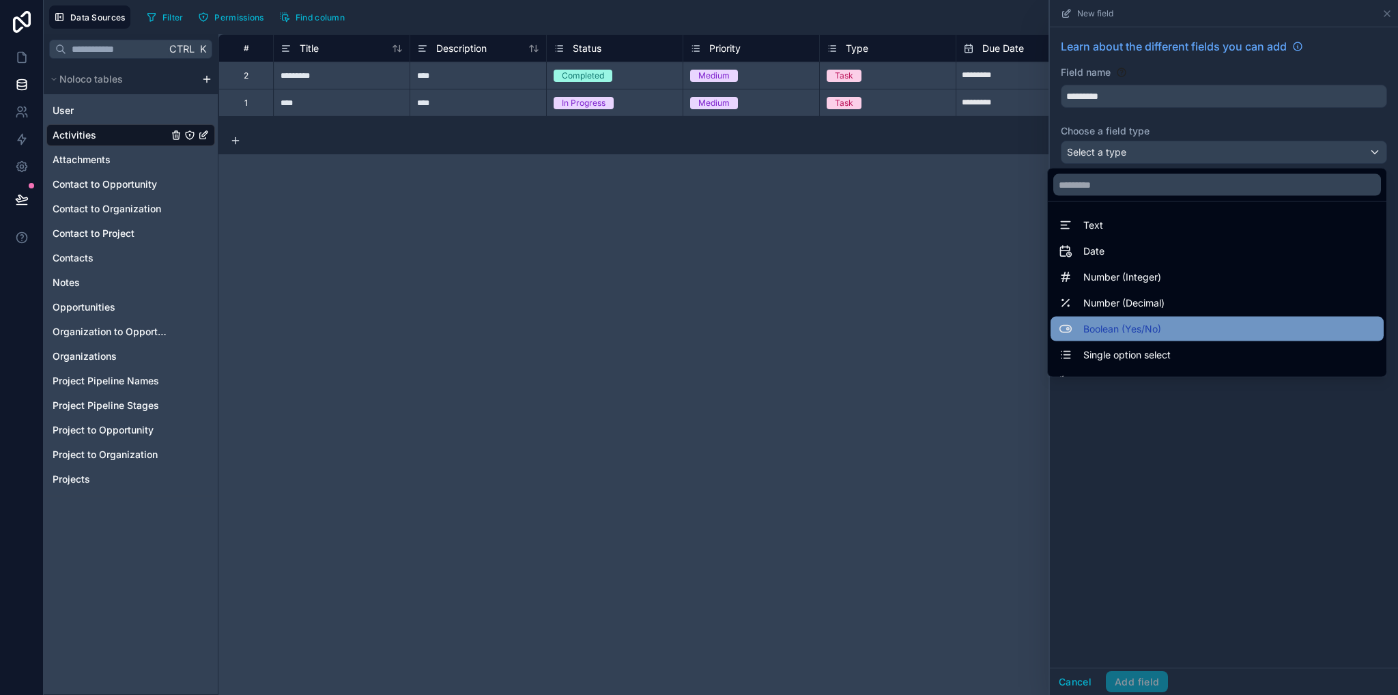
click at [1114, 326] on span "Boolean (Yes/No)" at bounding box center [1122, 329] width 78 height 16
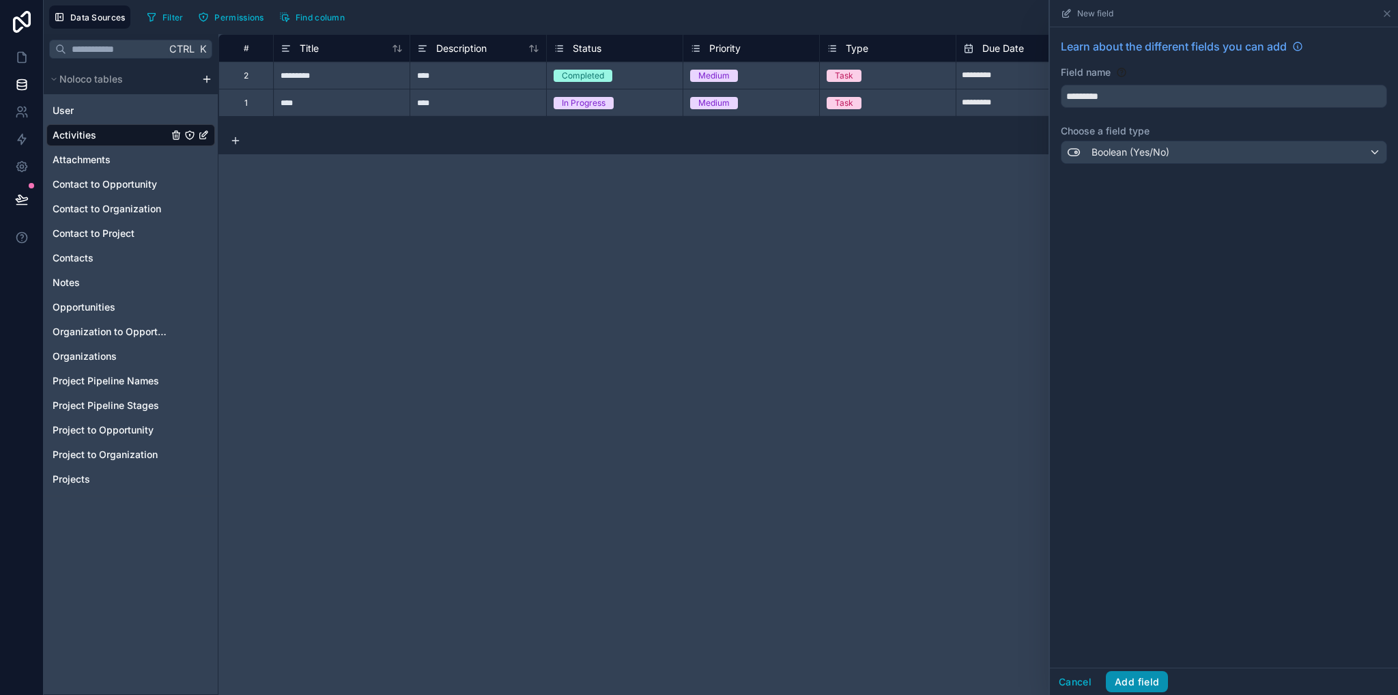
click at [1135, 683] on button "Add field" at bounding box center [1137, 682] width 62 height 22
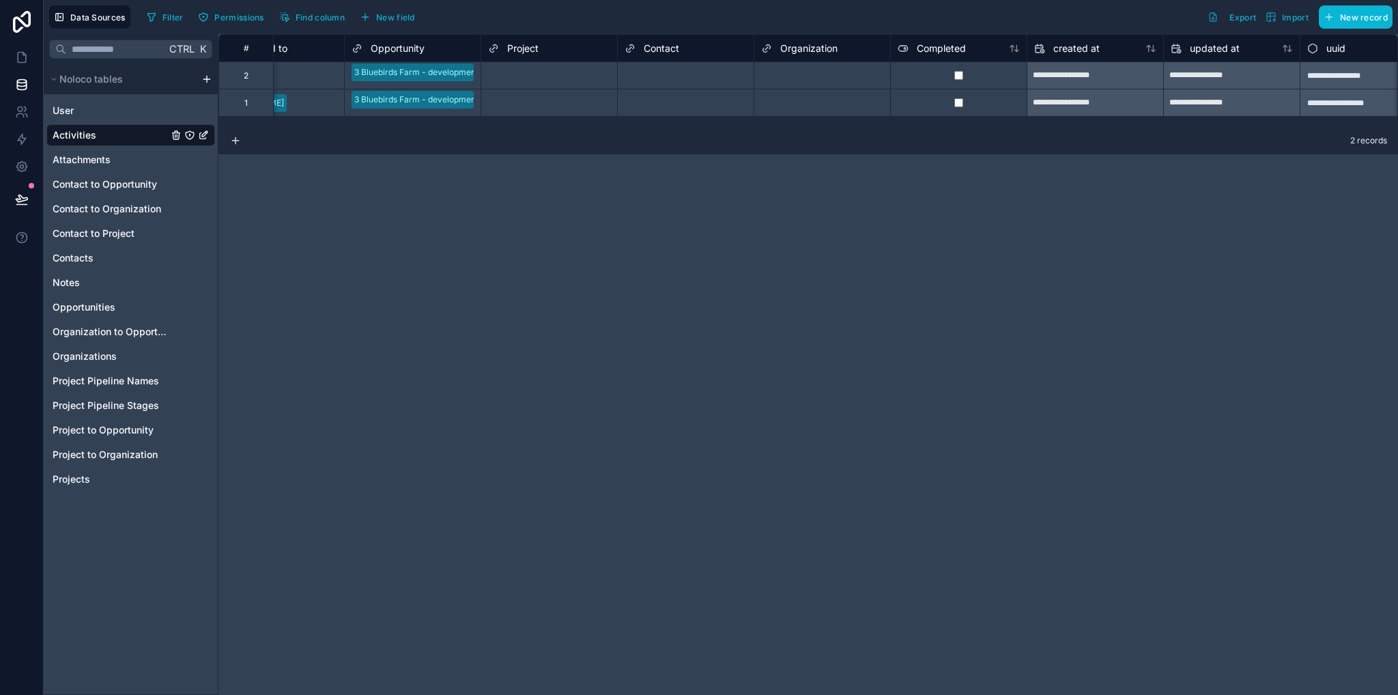
scroll to position [0, 1022]
click at [933, 47] on span "Completed" at bounding box center [939, 49] width 49 height 14
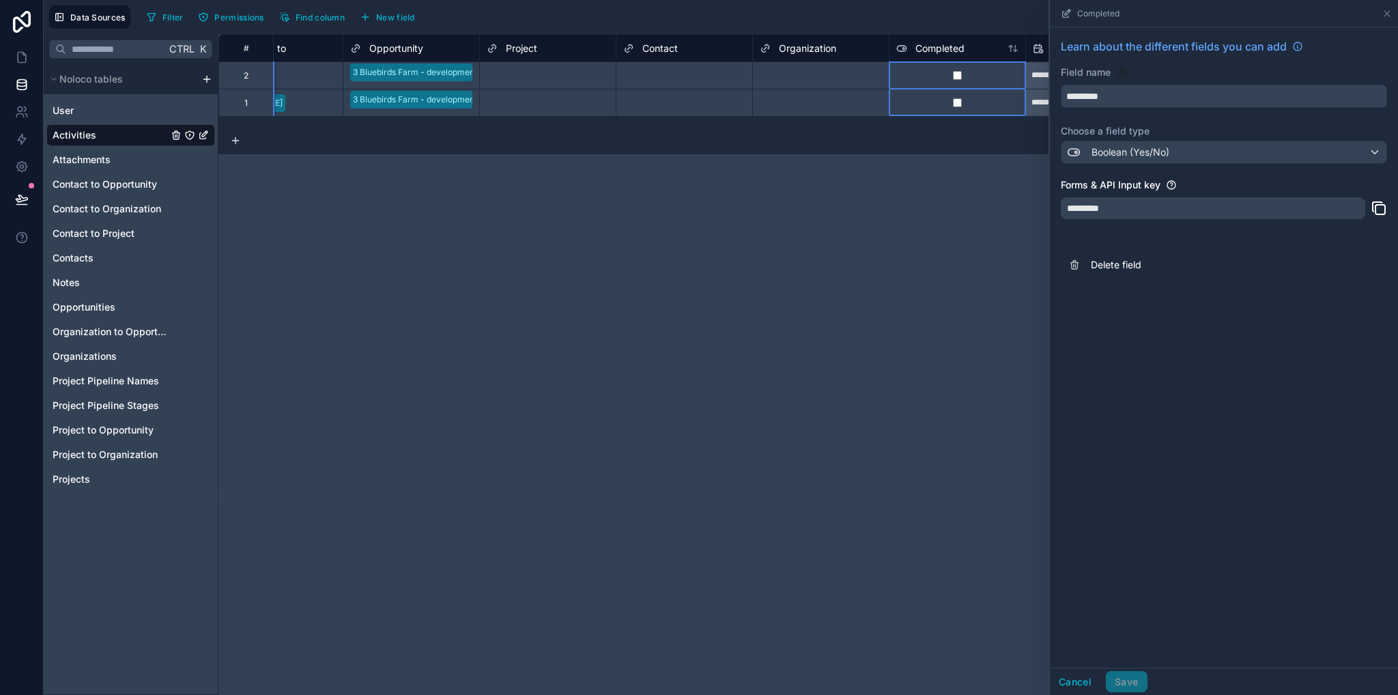
click at [1097, 94] on input "*********" at bounding box center [1223, 96] width 325 height 22
click at [1110, 150] on span "Boolean (Yes/No)" at bounding box center [1130, 152] width 78 height 14
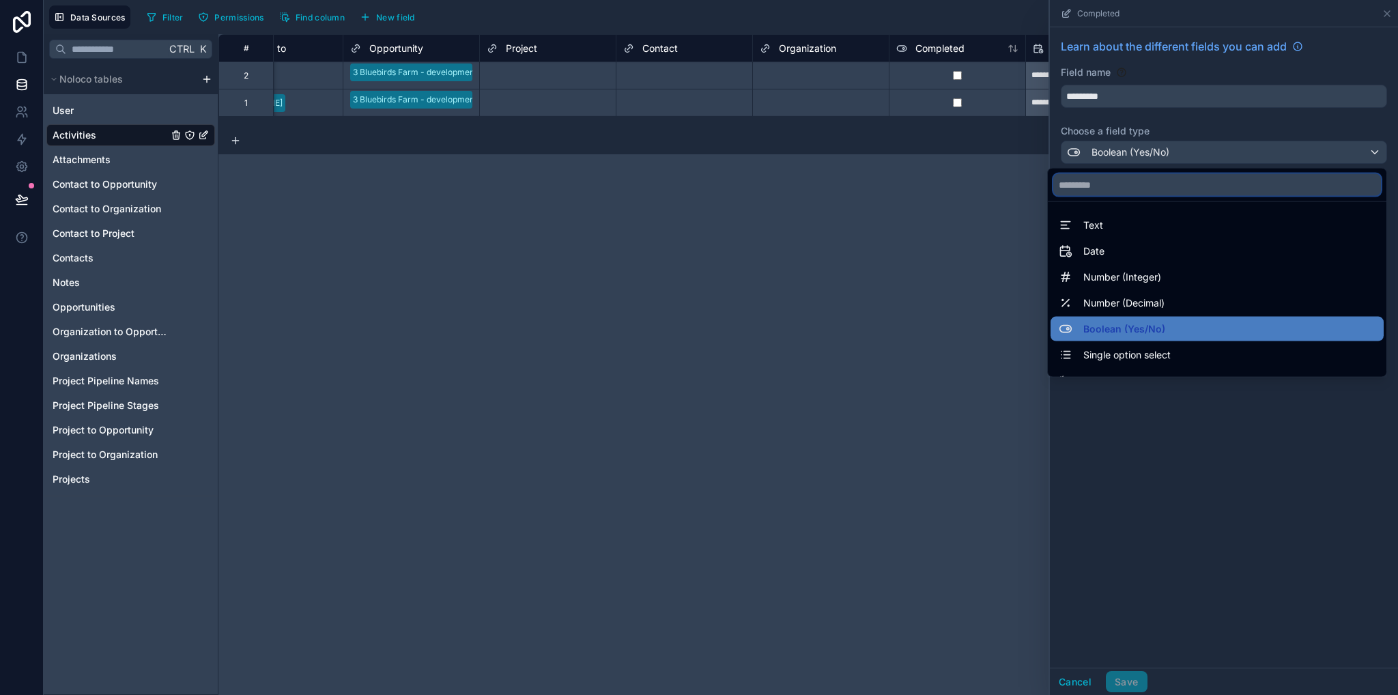
click at [1087, 186] on input "text" at bounding box center [1217, 185] width 328 height 22
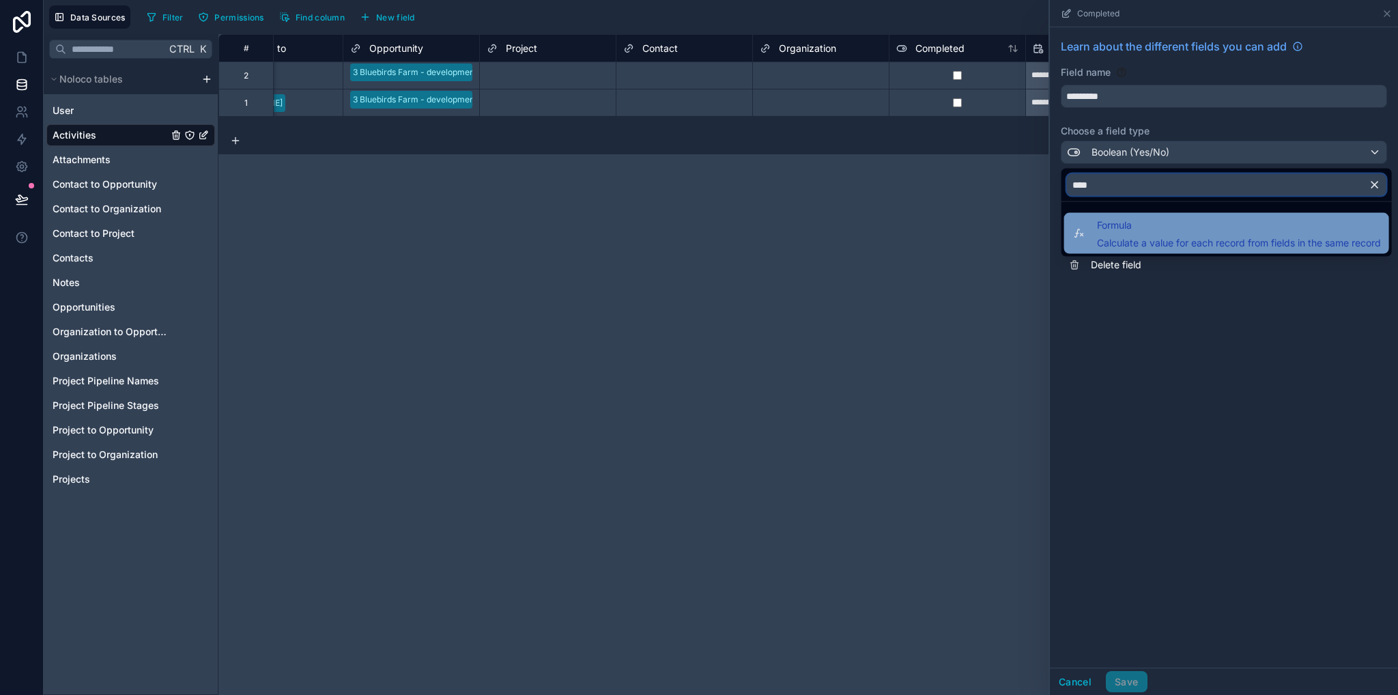
type input "****"
click at [1097, 236] on span "Calculate a value for each record from fields in the same record" at bounding box center [1239, 243] width 284 height 14
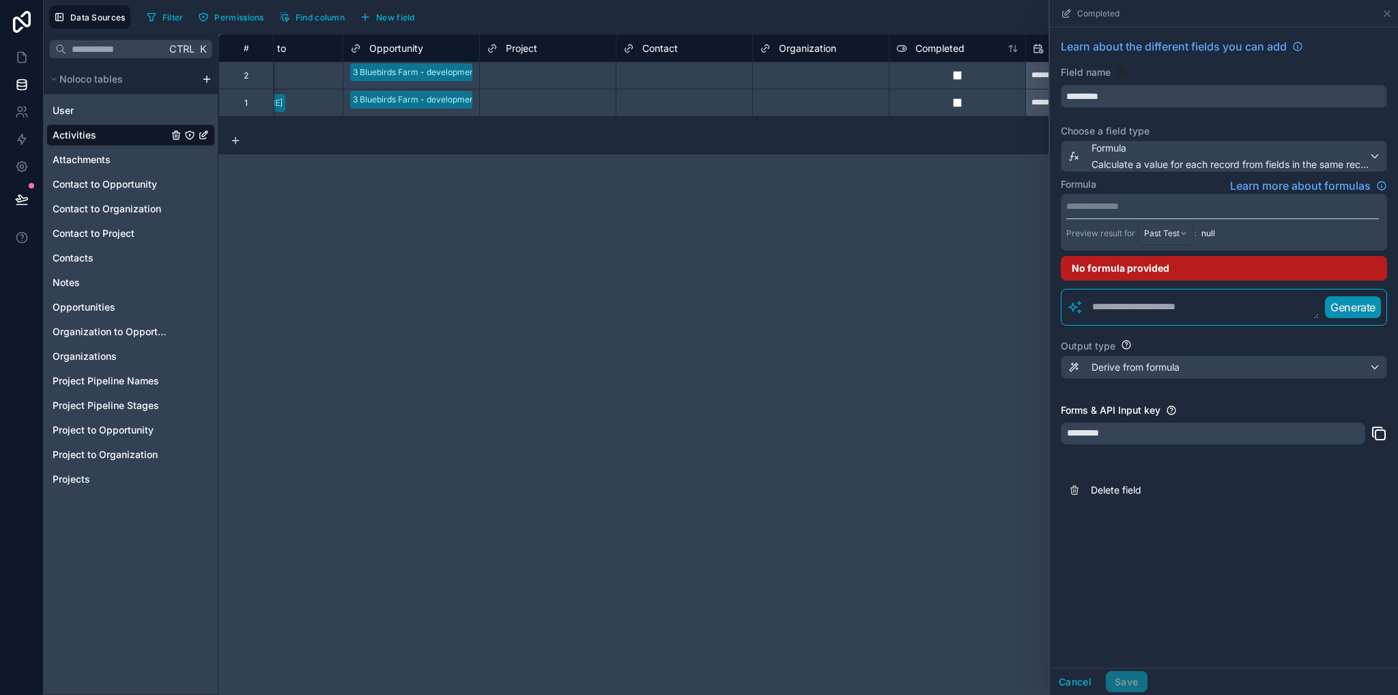
click at [1124, 206] on p "**********" at bounding box center [1222, 206] width 313 height 14
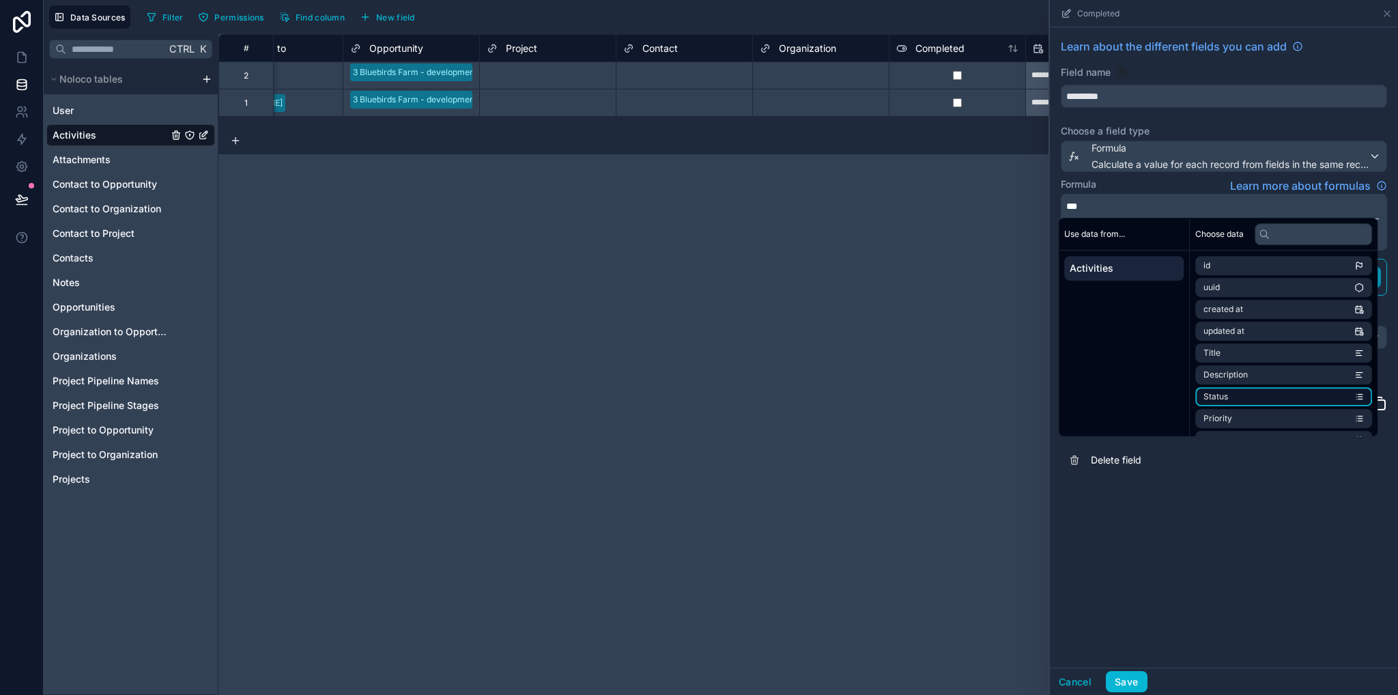
click at [1250, 392] on li "Status" at bounding box center [1283, 396] width 177 height 19
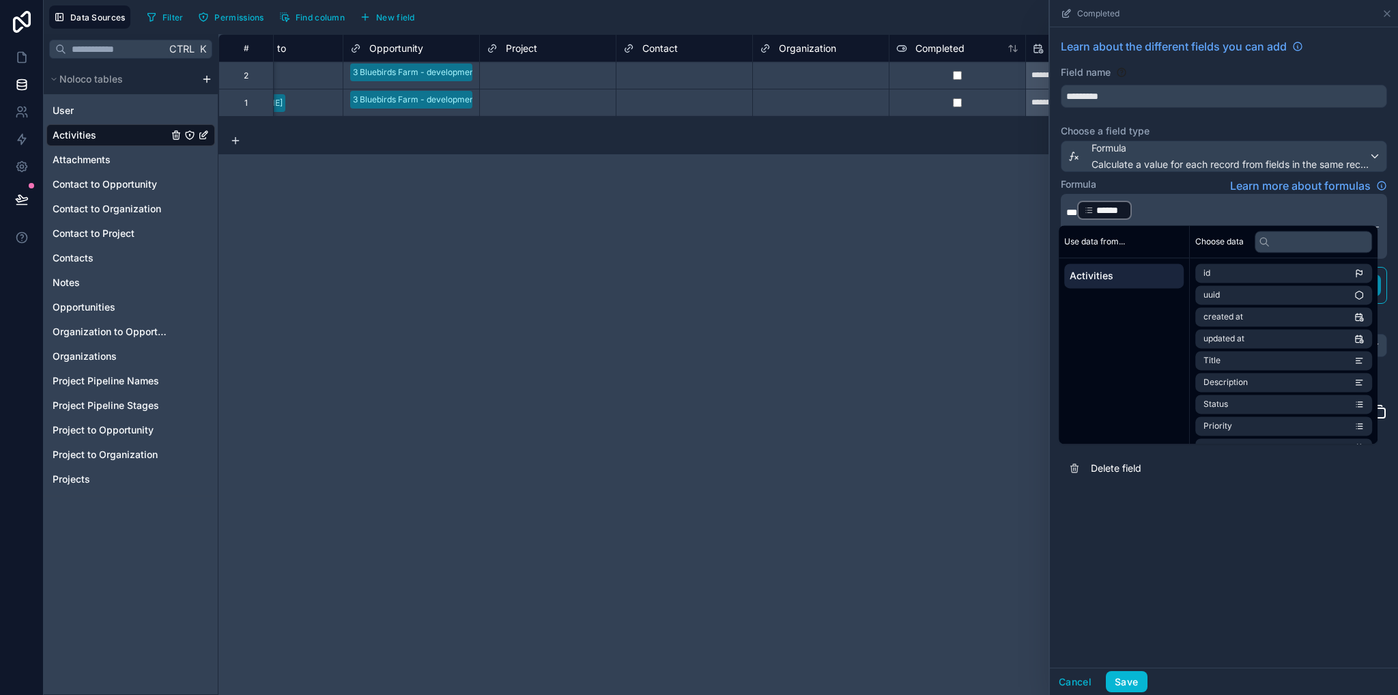
click at [1173, 214] on p "*** ****** ﻿ ﻿" at bounding box center [1222, 210] width 313 height 22
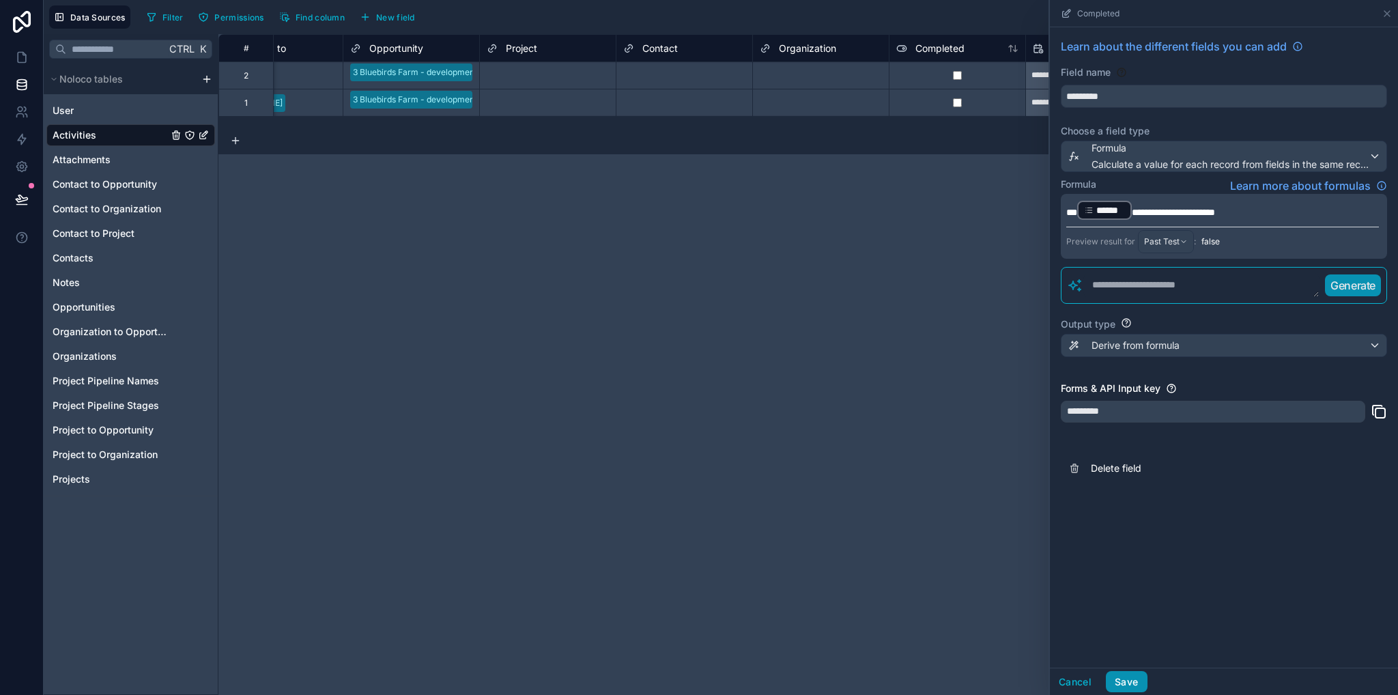
click at [1137, 688] on button "Save" at bounding box center [1126, 682] width 41 height 22
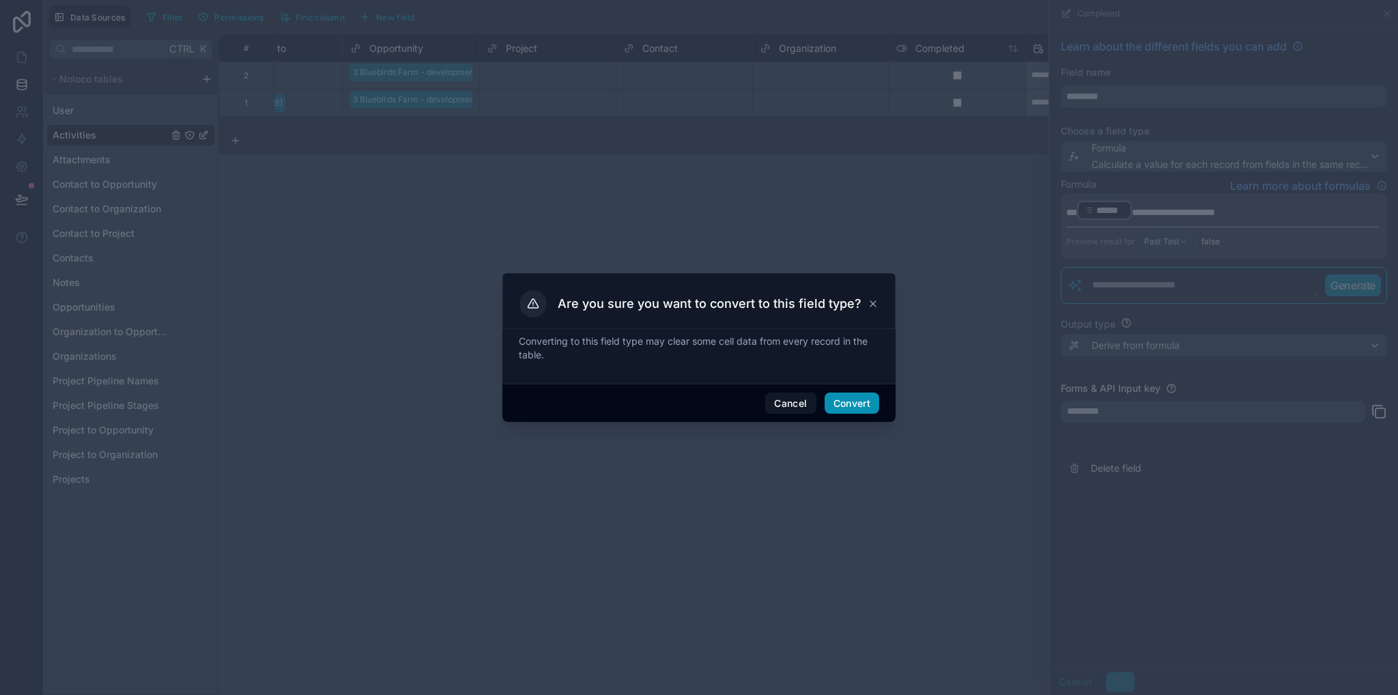
click at [839, 396] on button "Convert" at bounding box center [851, 403] width 55 height 22
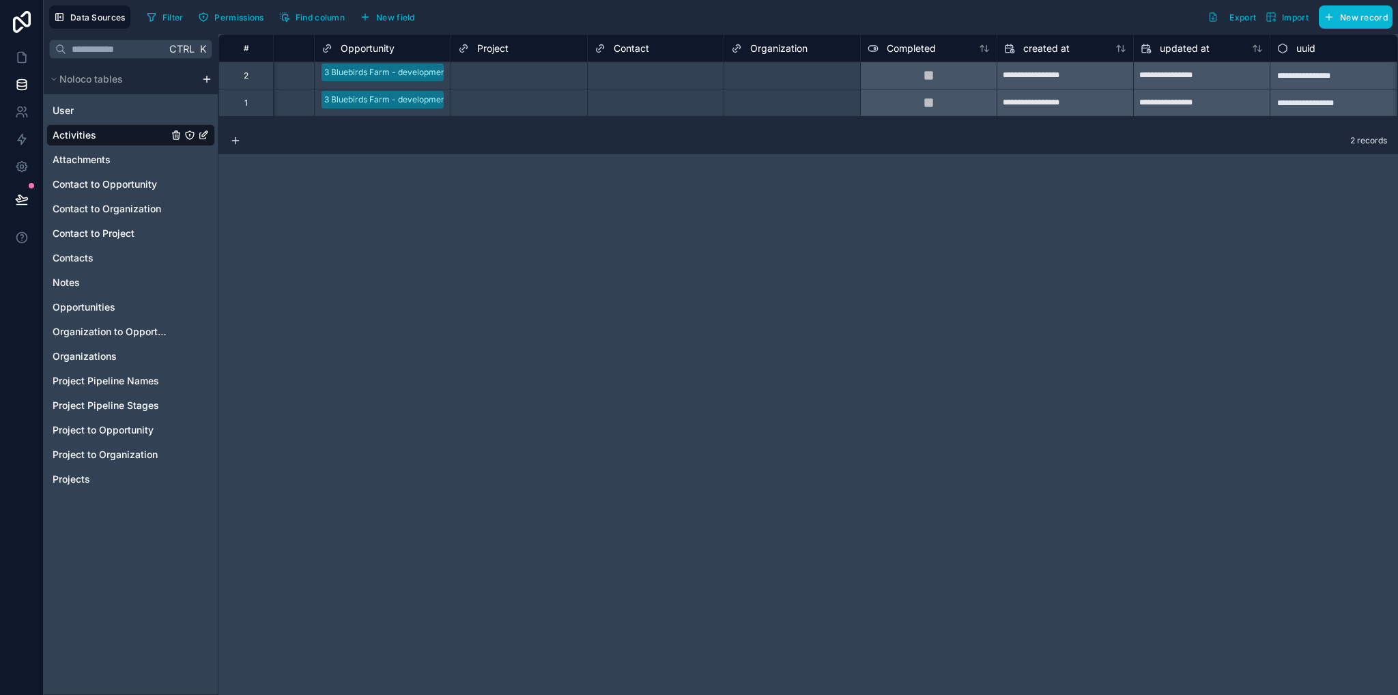
scroll to position [0, 1053]
click at [916, 50] on span "Completed" at bounding box center [909, 49] width 49 height 14
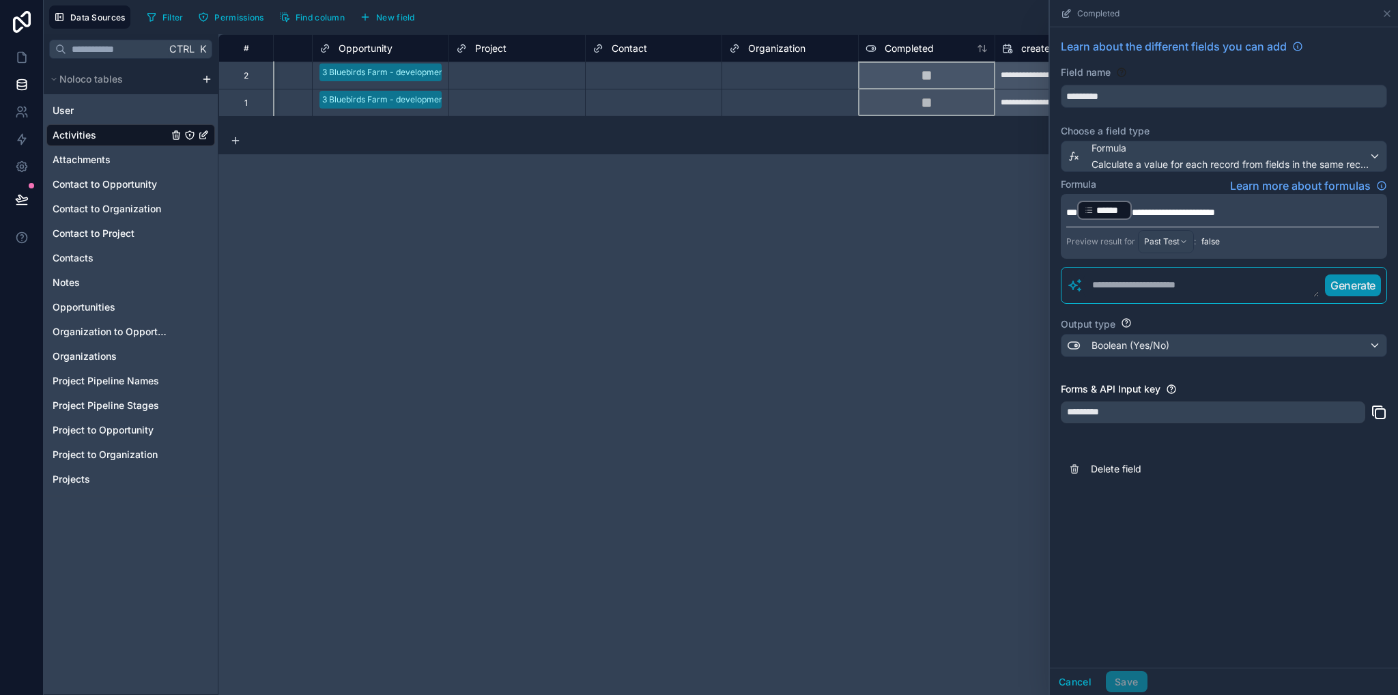
click at [1138, 209] on span "**********" at bounding box center [1173, 212] width 83 height 10
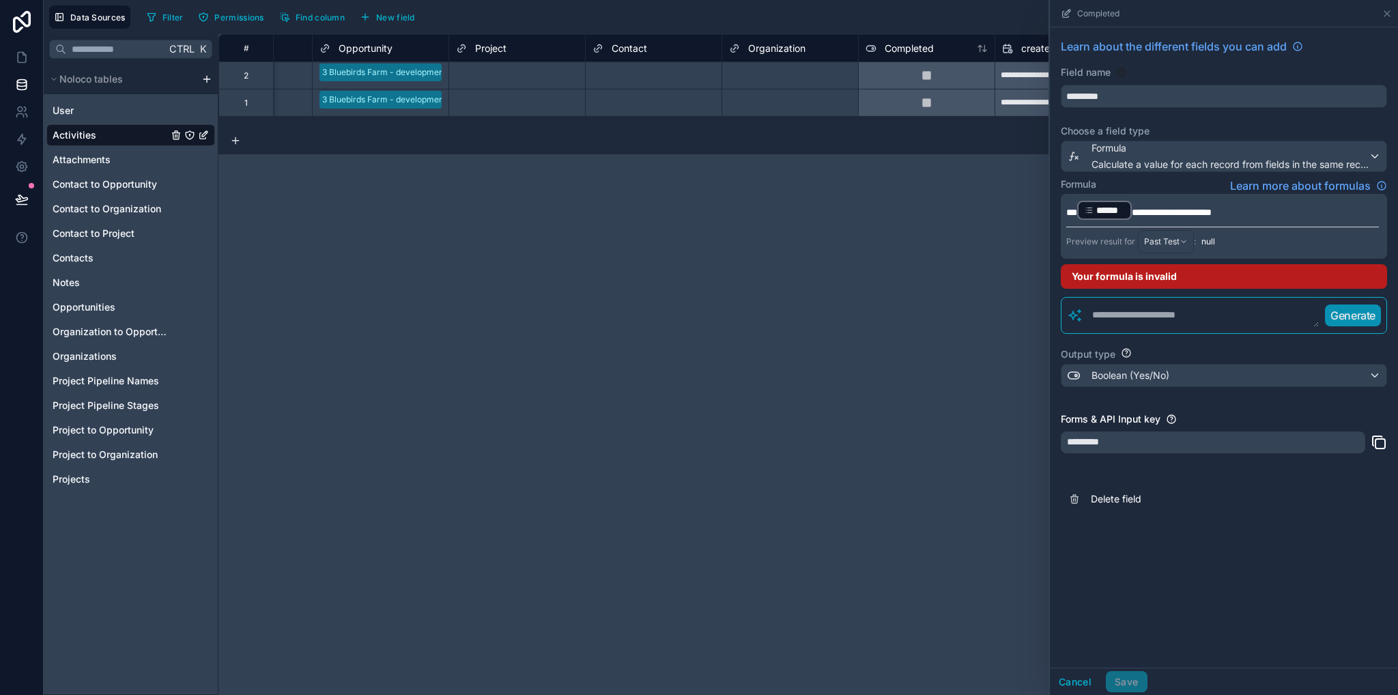
click at [1189, 208] on span "**********" at bounding box center [1172, 212] width 80 height 10
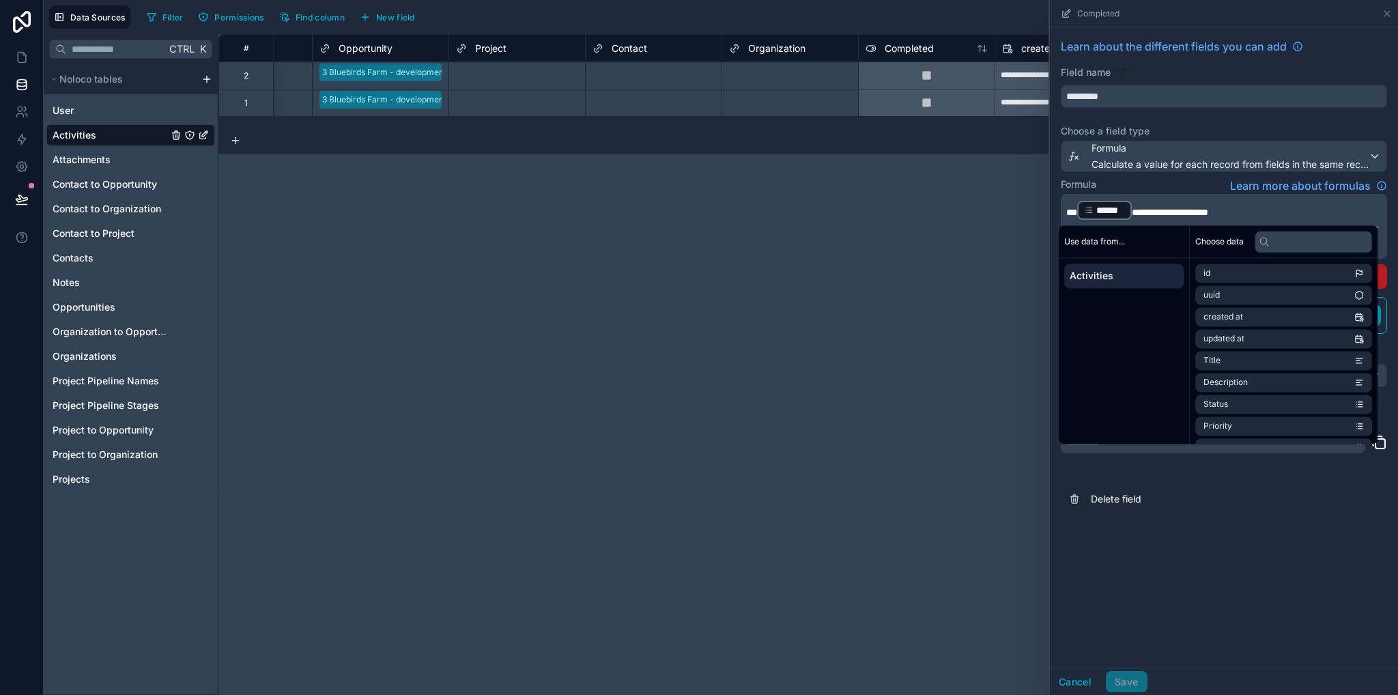
click at [1136, 665] on div "**********" at bounding box center [1224, 347] width 348 height 640
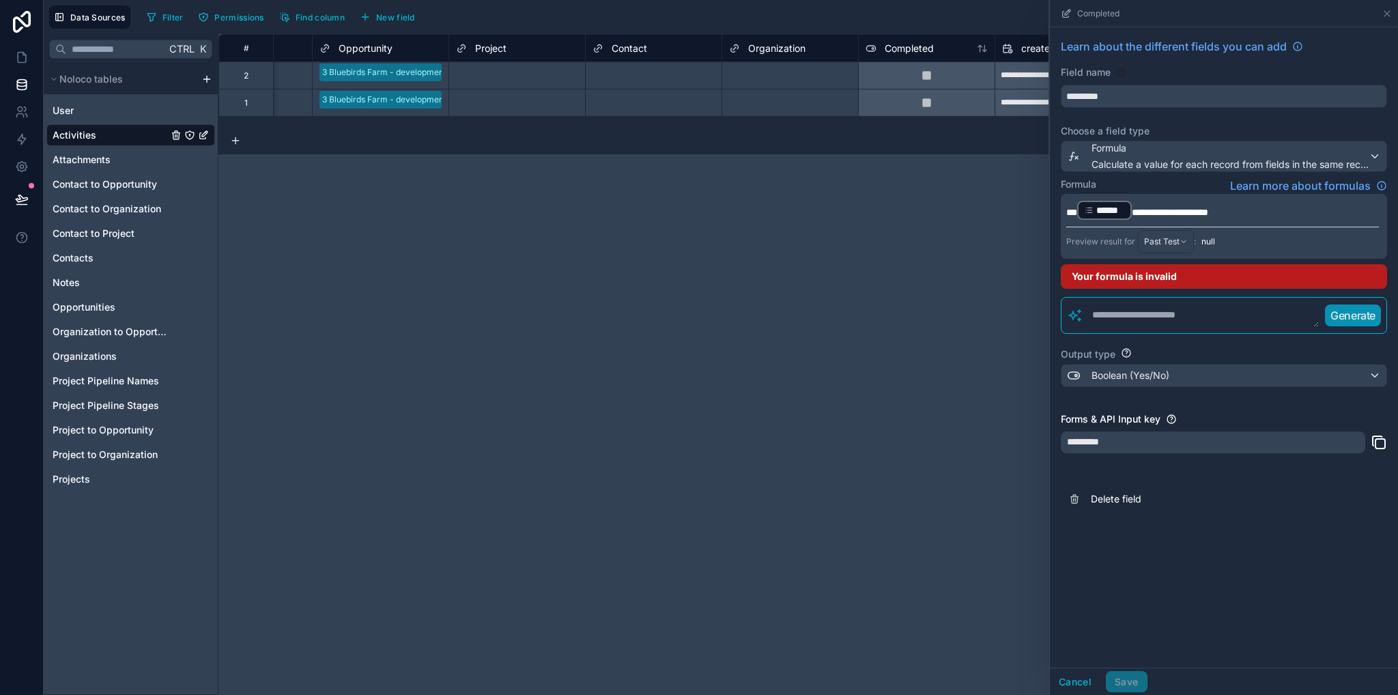
drag, startPoint x: 1186, startPoint y: 212, endPoint x: 1189, endPoint y: 218, distance: 7.6
click at [1186, 212] on span "**********" at bounding box center [1170, 212] width 76 height 10
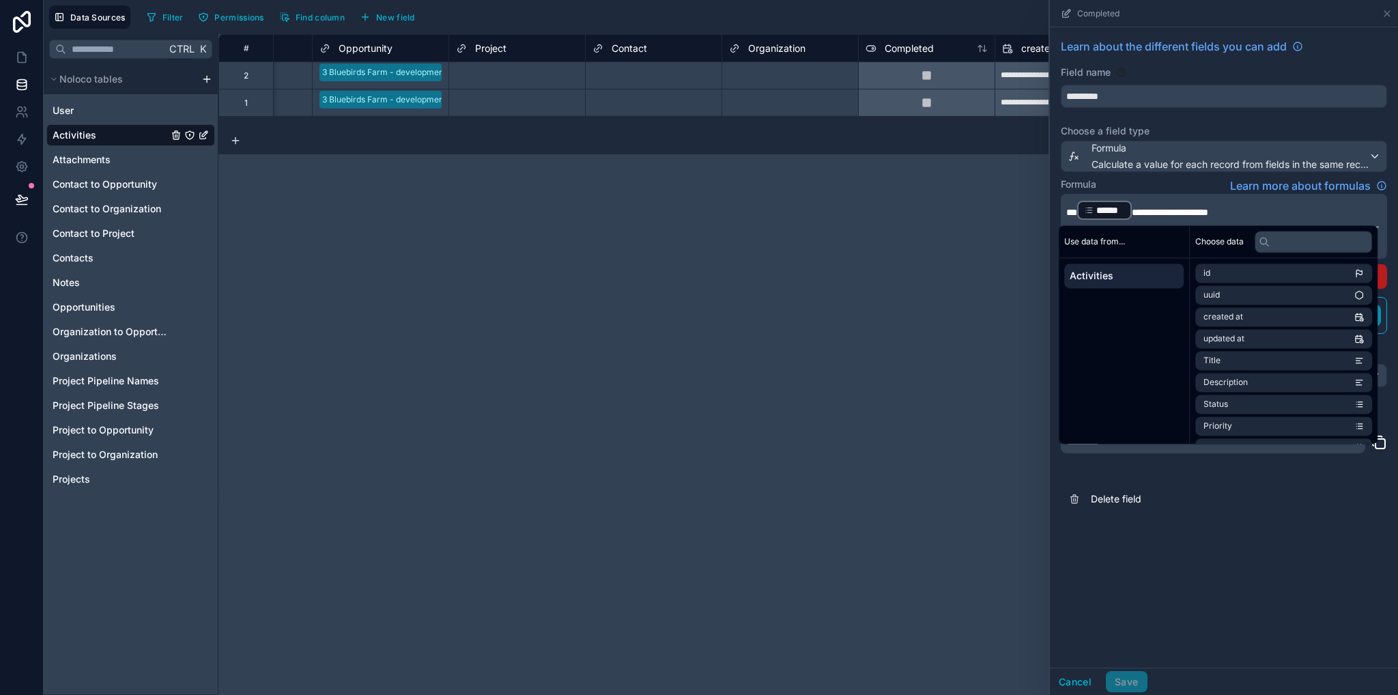
click at [1183, 215] on span "**********" at bounding box center [1170, 212] width 76 height 10
click at [1134, 211] on span "**********" at bounding box center [1172, 212] width 80 height 10
click at [1171, 517] on div "**********" at bounding box center [1224, 347] width 348 height 640
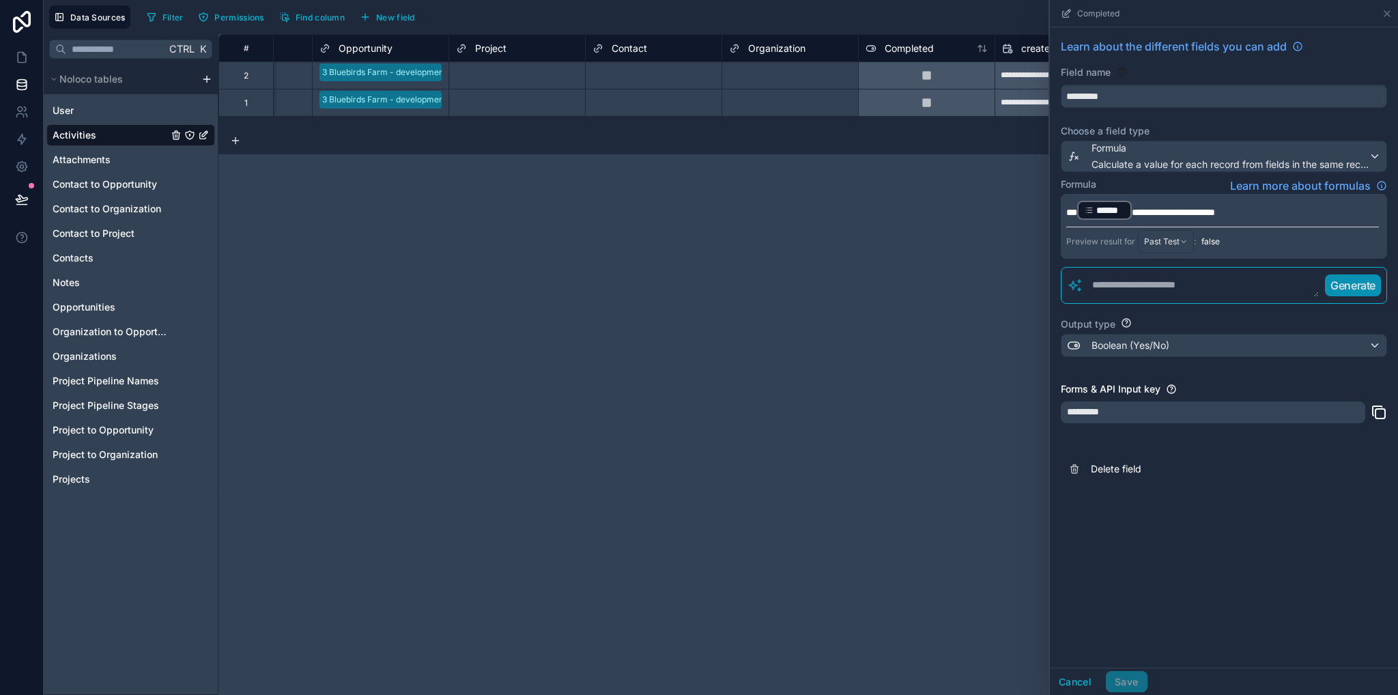
drag, startPoint x: 1288, startPoint y: 205, endPoint x: 1181, endPoint y: 210, distance: 107.3
click at [1287, 205] on p "**********" at bounding box center [1222, 210] width 313 height 22
click at [1155, 207] on span "**********" at bounding box center [1173, 212] width 83 height 10
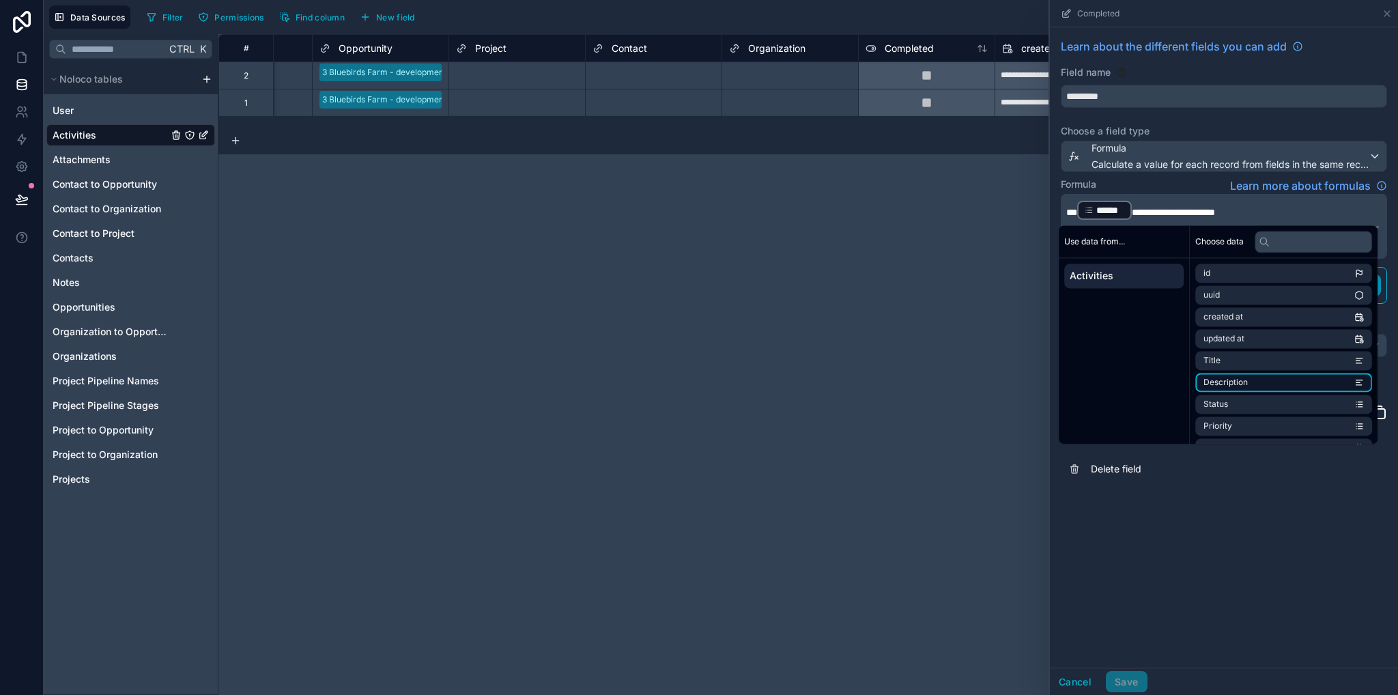
scroll to position [41, 0]
drag, startPoint x: 1276, startPoint y: 517, endPoint x: 1265, endPoint y: 492, distance: 26.9
click at [1276, 517] on div "**********" at bounding box center [1224, 347] width 348 height 640
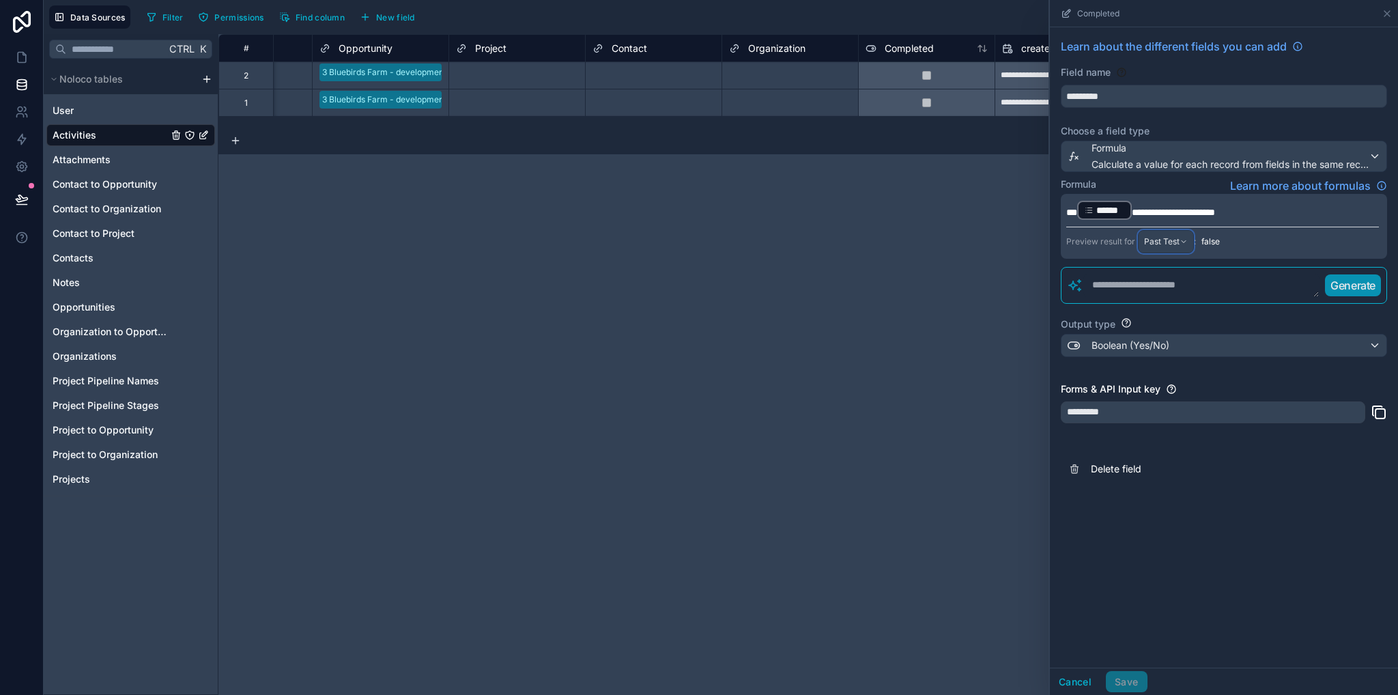
click at [1179, 238] on div "Past Test" at bounding box center [1165, 242] width 55 height 22
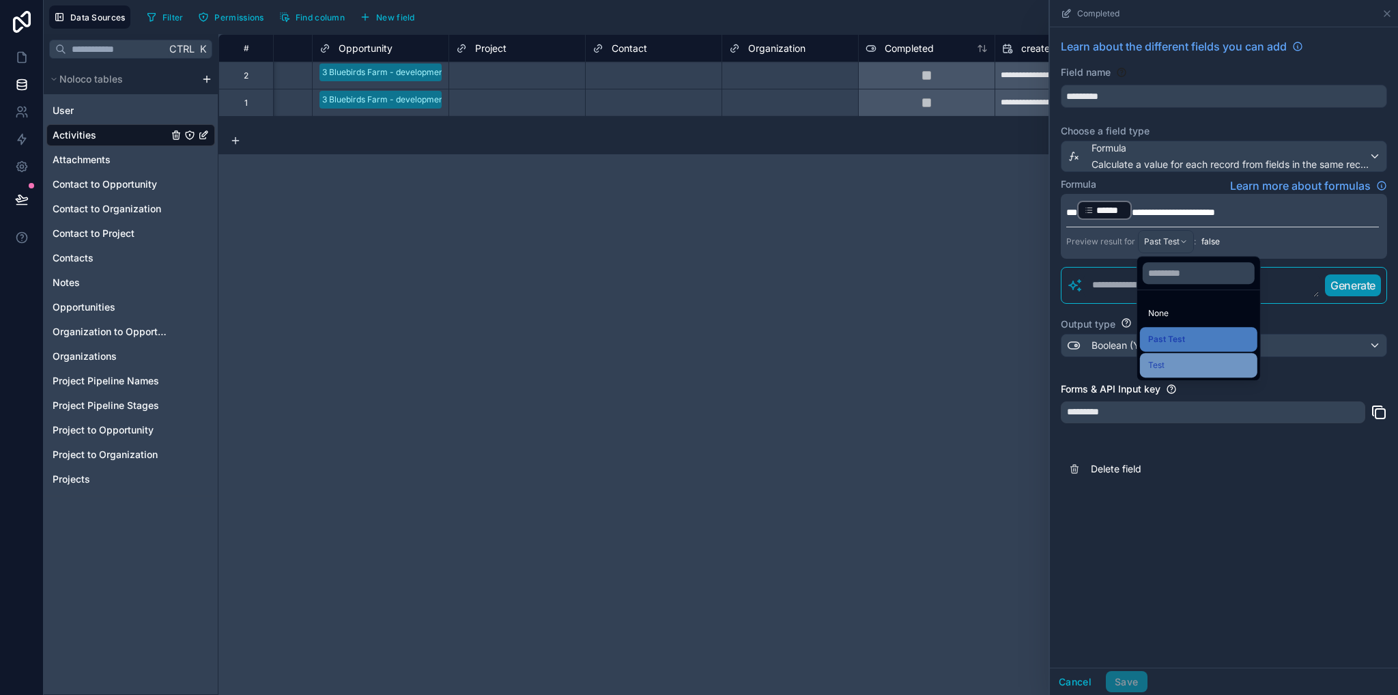
click at [1165, 364] on div "Test" at bounding box center [1198, 365] width 101 height 16
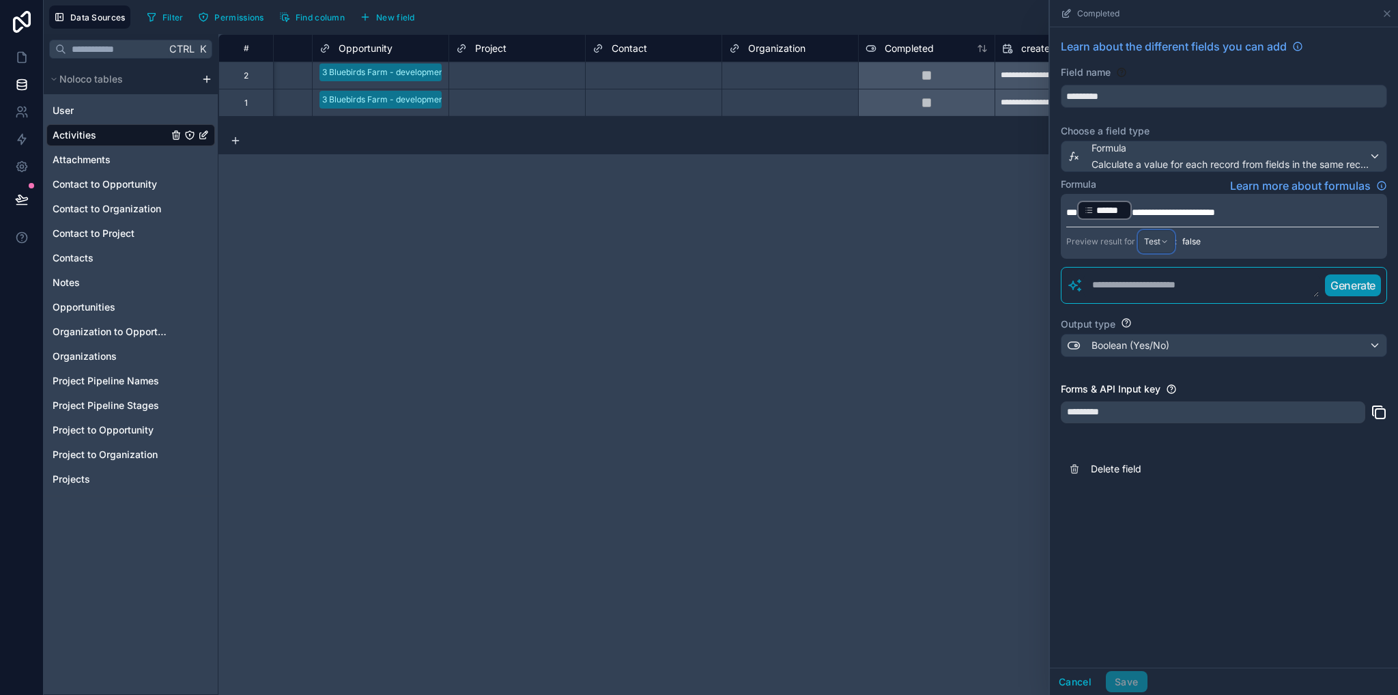
click at [1161, 243] on div "Test" at bounding box center [1155, 242] width 35 height 22
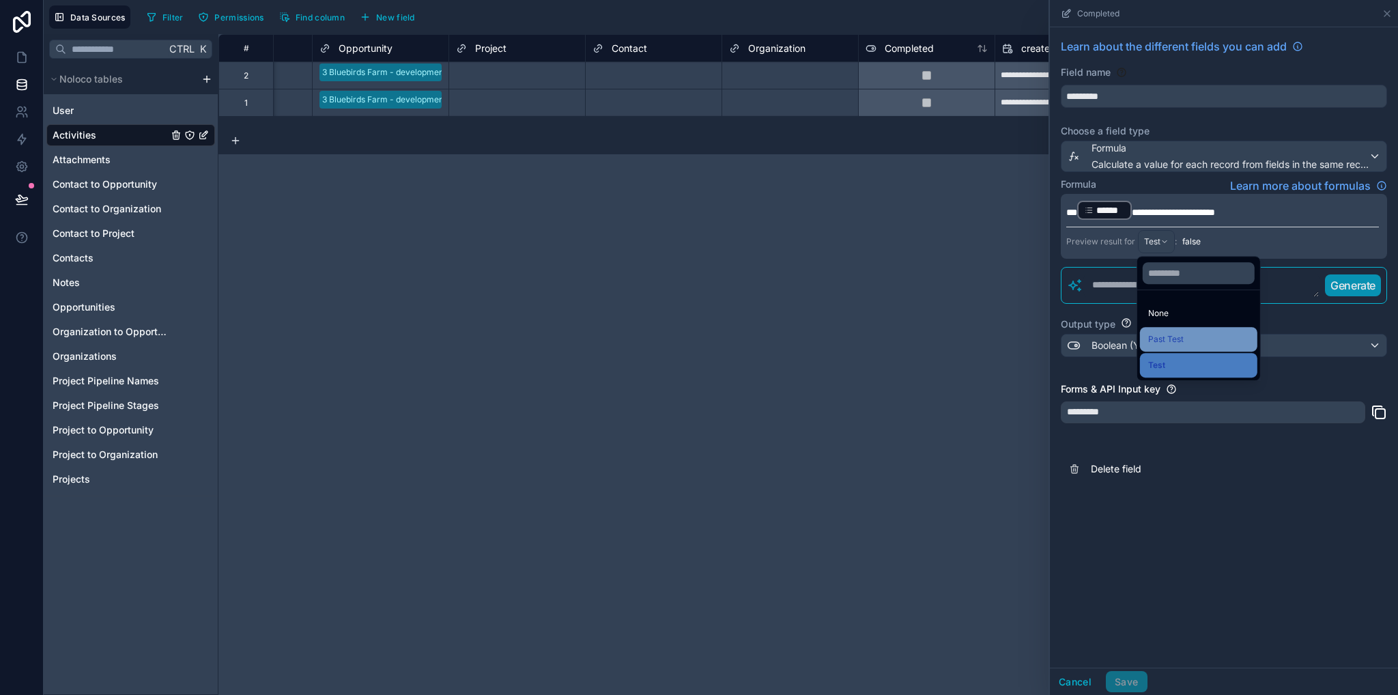
click at [1179, 340] on span "Past Test" at bounding box center [1165, 339] width 35 height 16
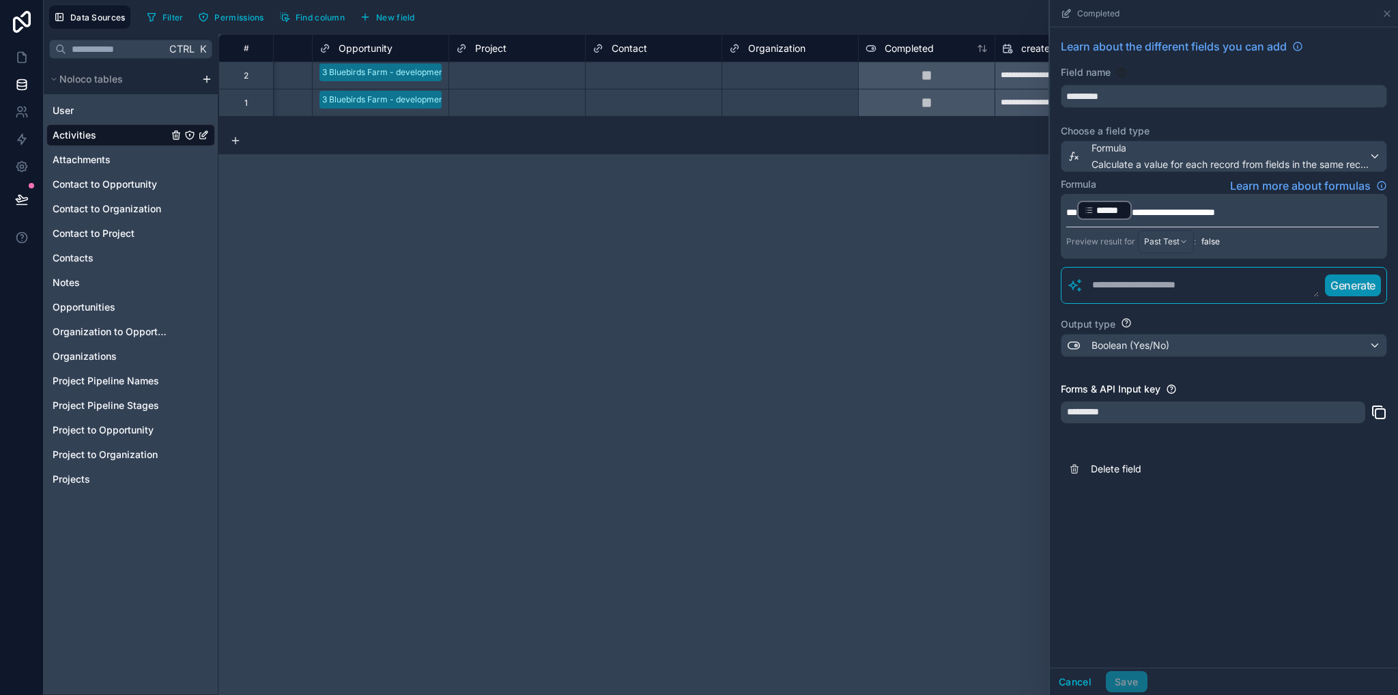
click at [1104, 276] on textarea at bounding box center [1201, 285] width 236 height 25
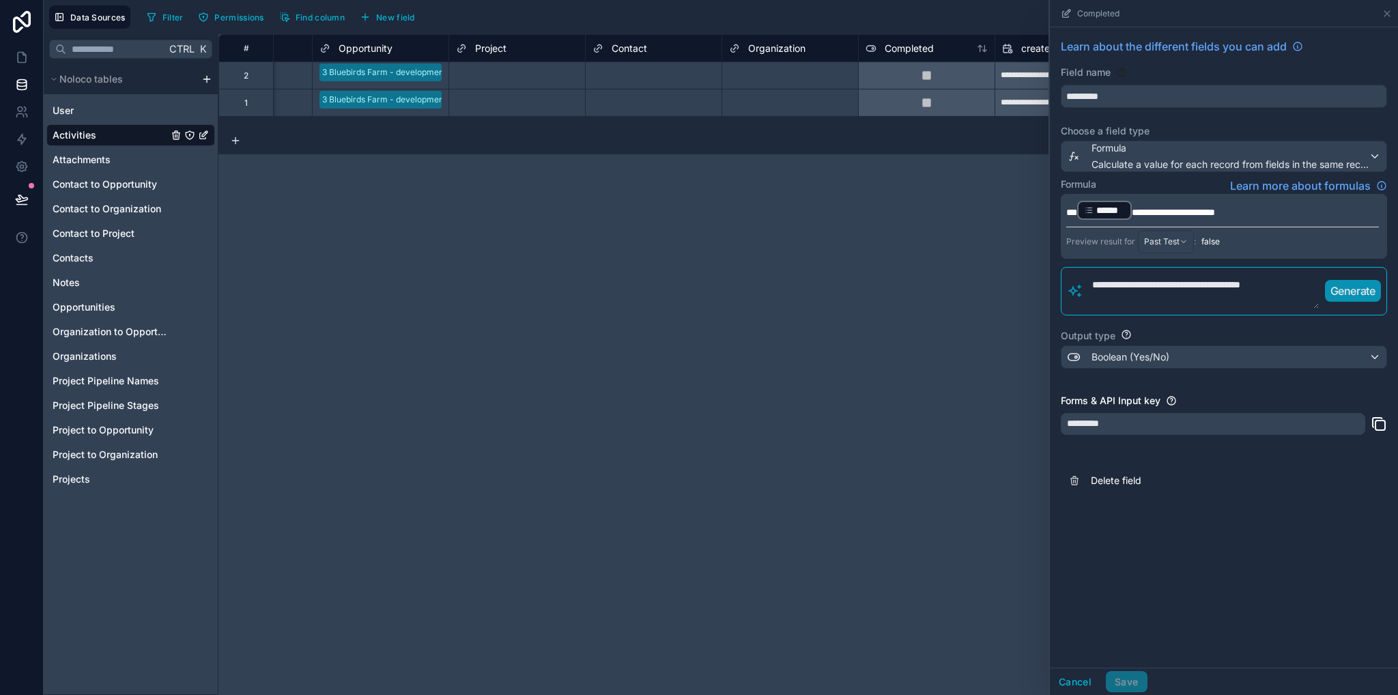
type textarea "**********"
click at [1347, 291] on p "Generate" at bounding box center [1352, 291] width 45 height 16
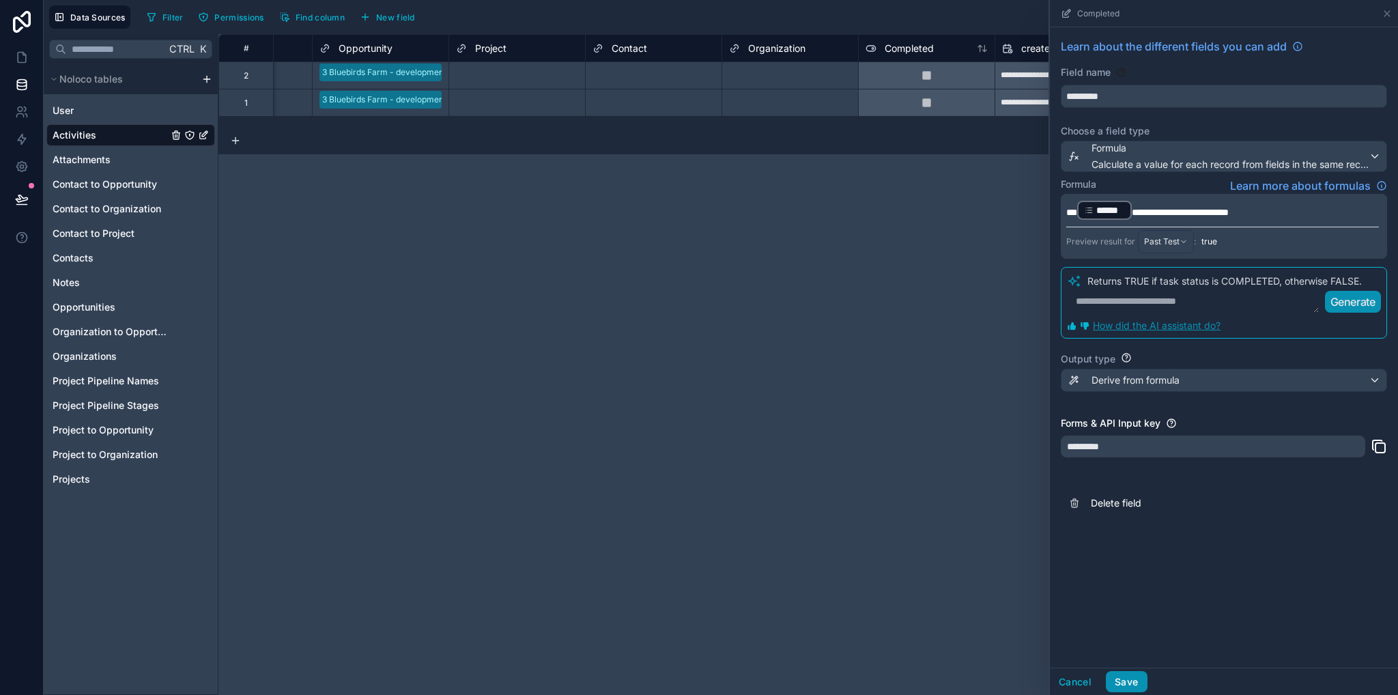
click at [1130, 686] on button "Save" at bounding box center [1126, 682] width 41 height 22
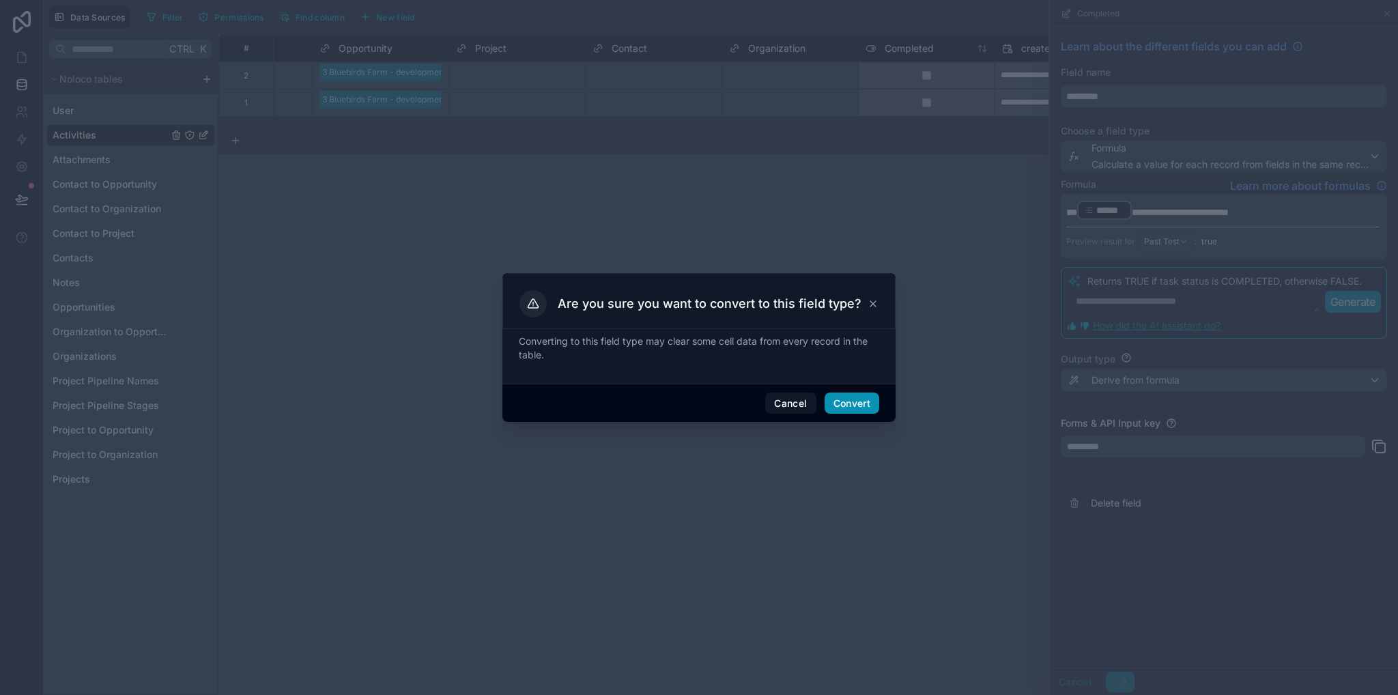
click at [851, 399] on button "Convert" at bounding box center [851, 403] width 55 height 22
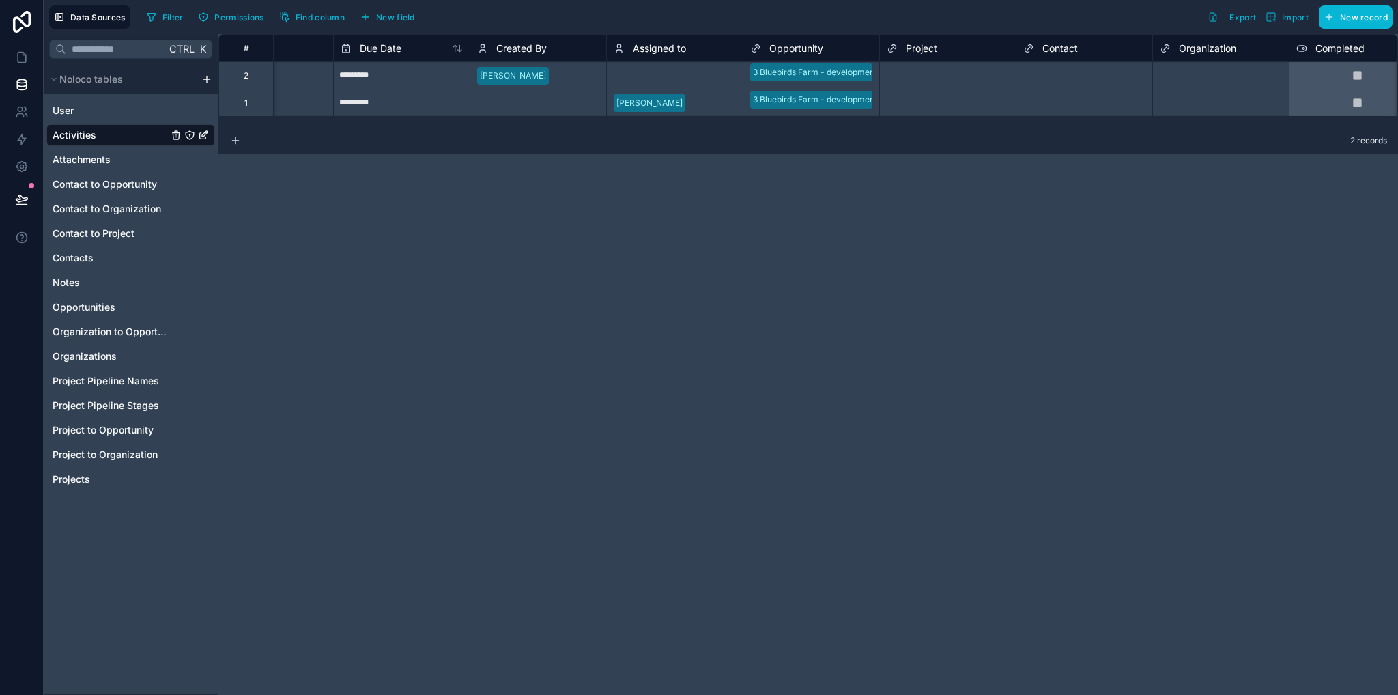
scroll to position [0, 902]
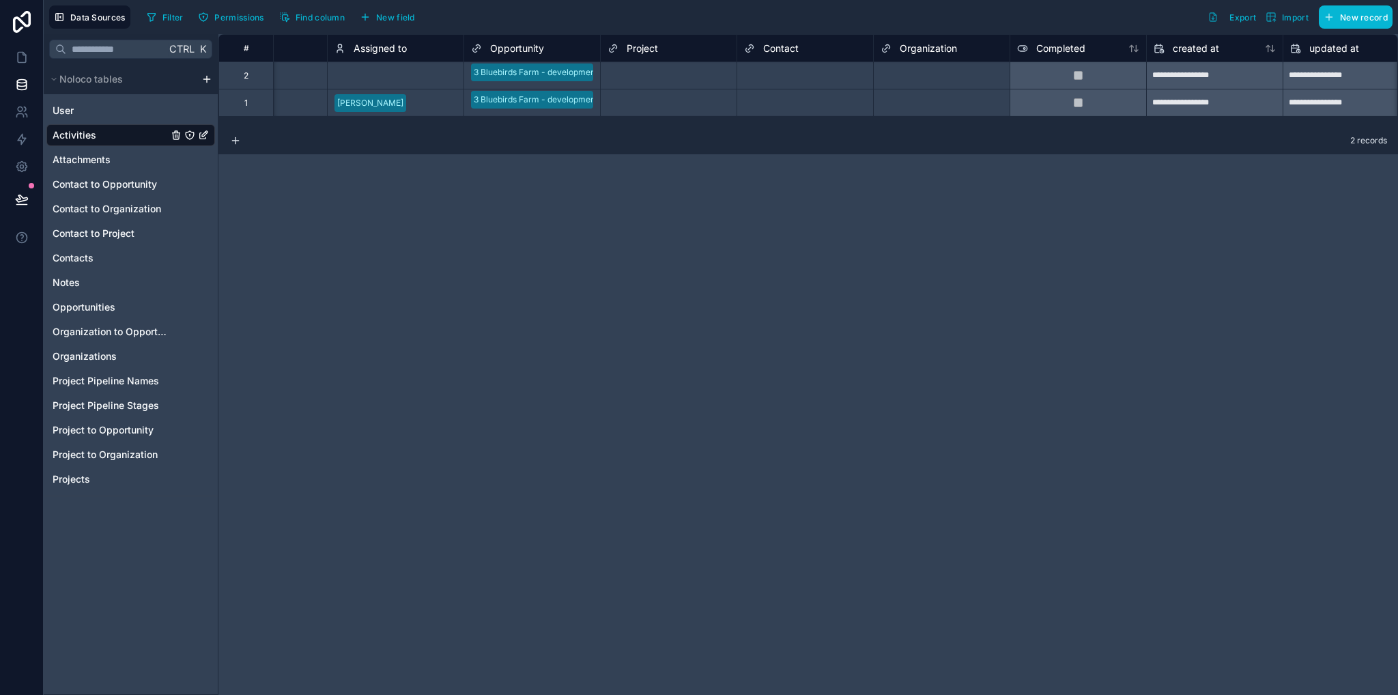
drag, startPoint x: 1117, startPoint y: 220, endPoint x: 1091, endPoint y: 106, distance: 116.4
click at [1117, 220] on div "**********" at bounding box center [807, 364] width 1179 height 661
click at [80, 157] on span "Attachments" at bounding box center [82, 160] width 58 height 14
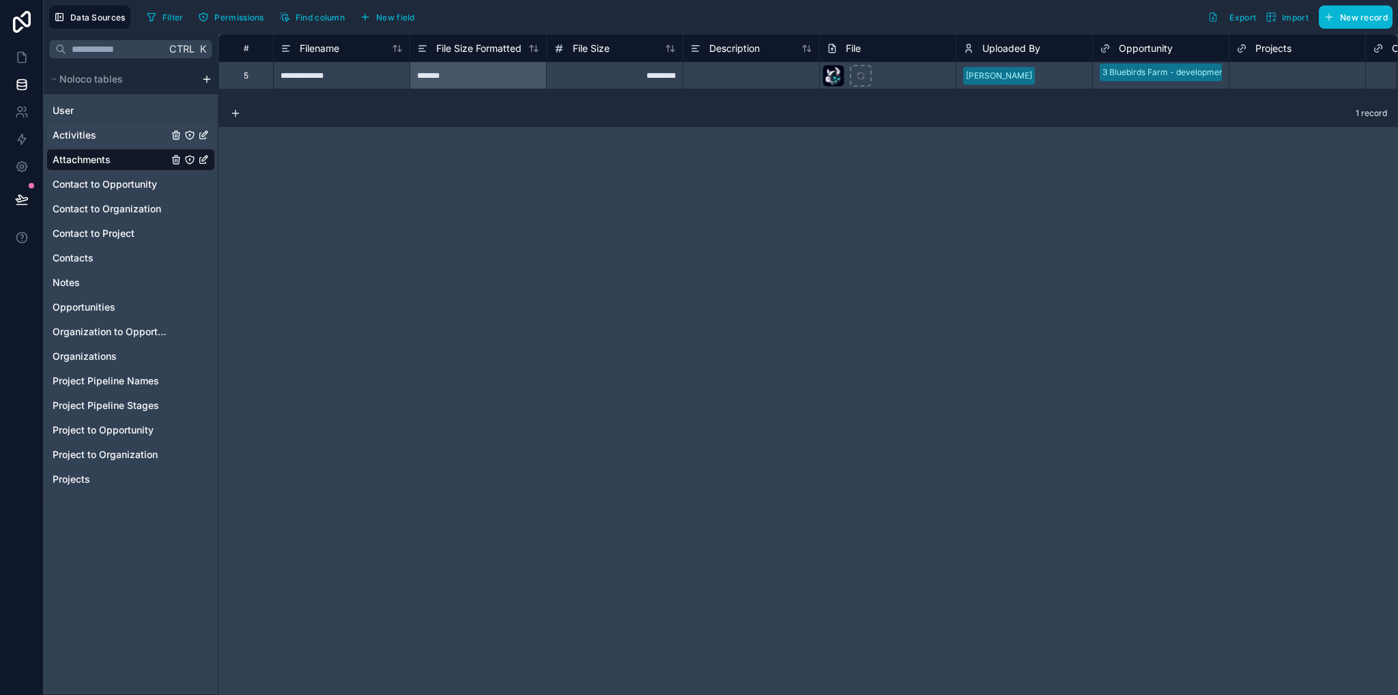
click at [82, 131] on span "Activities" at bounding box center [75, 135] width 44 height 14
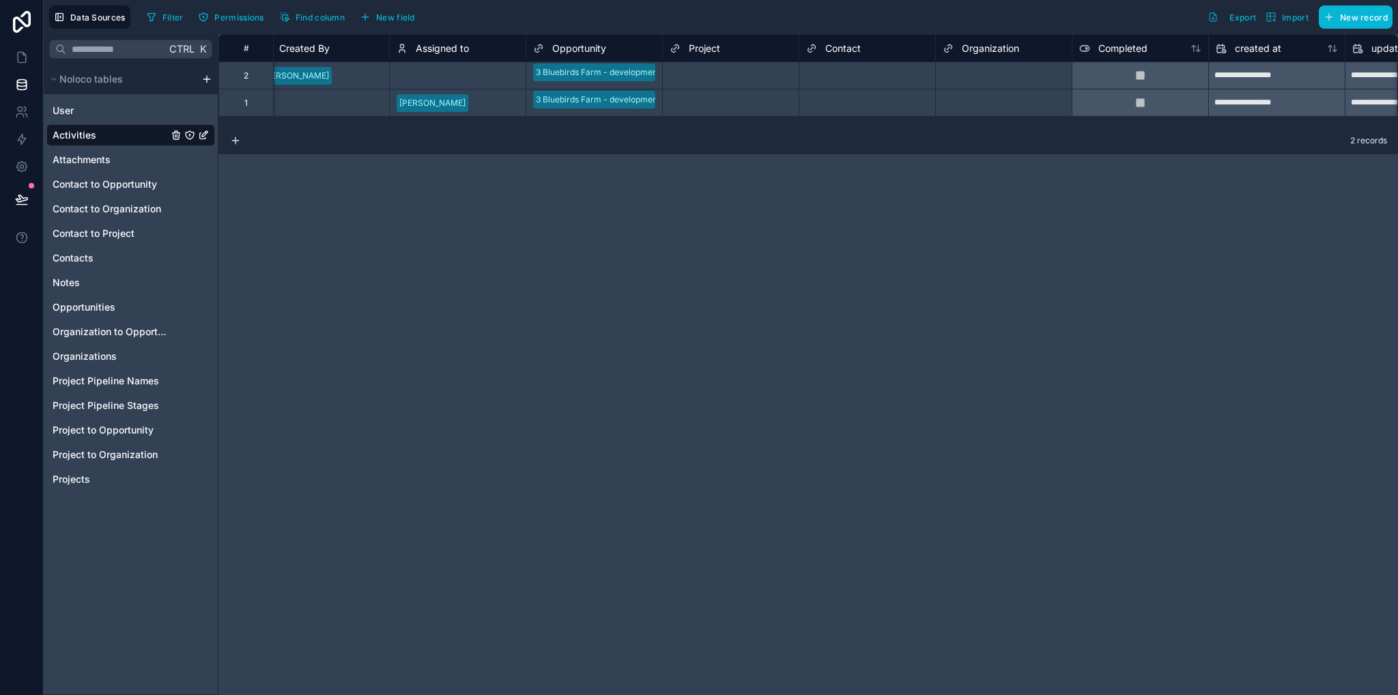
scroll to position [0, 840]
click at [1129, 47] on span "Completed" at bounding box center [1121, 49] width 49 height 14
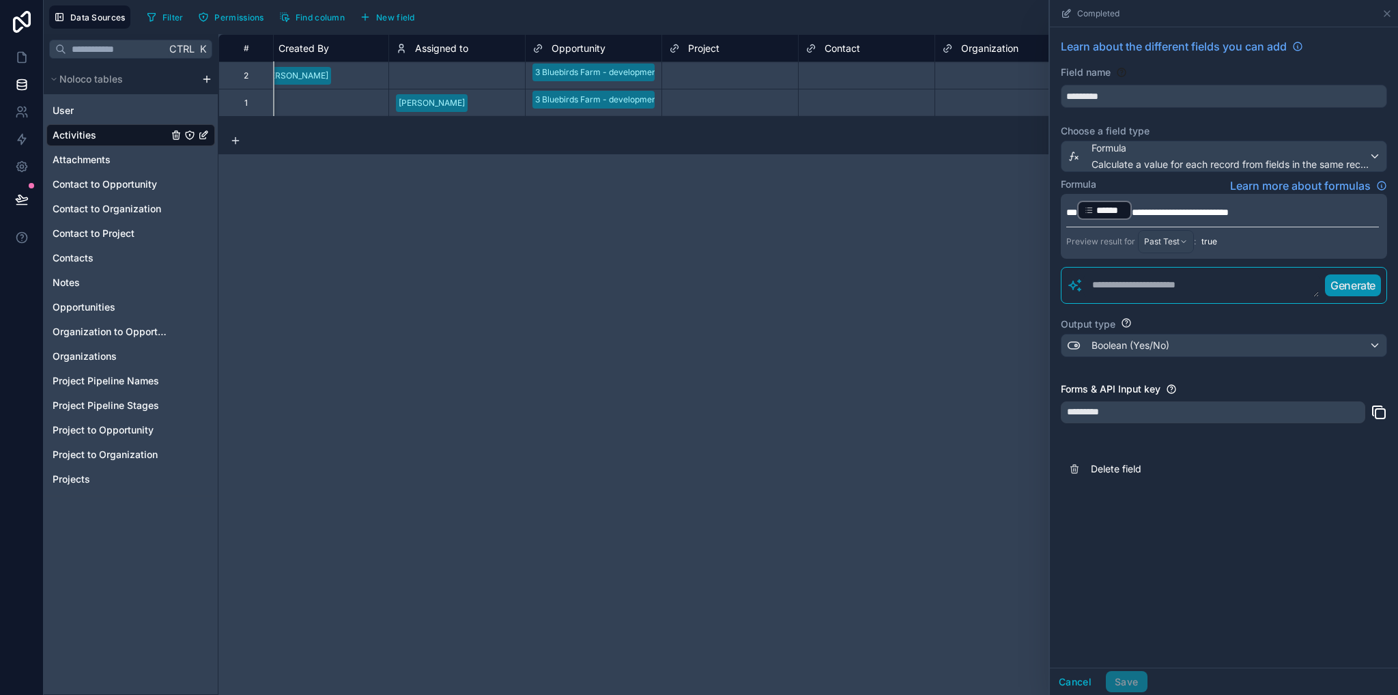
click at [991, 263] on div "**********" at bounding box center [807, 364] width 1179 height 661
click at [1070, 686] on button "Cancel" at bounding box center [1075, 682] width 51 height 22
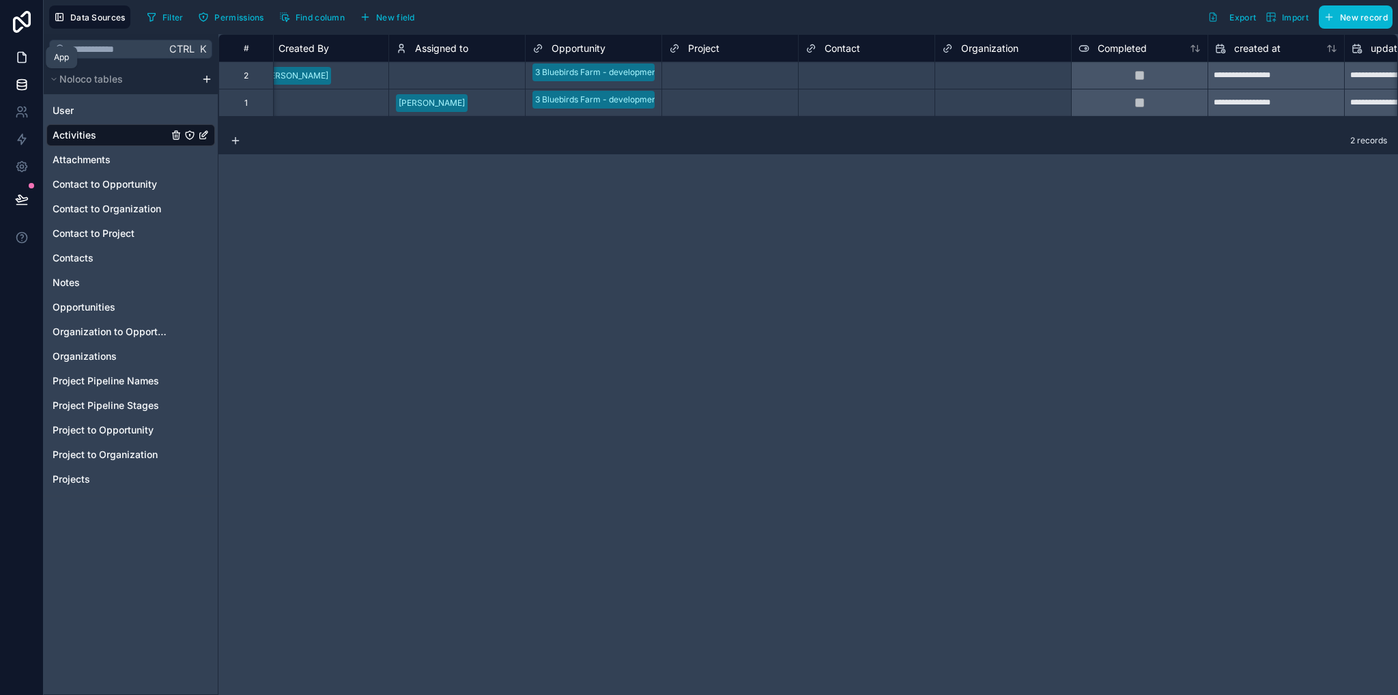
click at [26, 57] on icon at bounding box center [22, 58] width 14 height 14
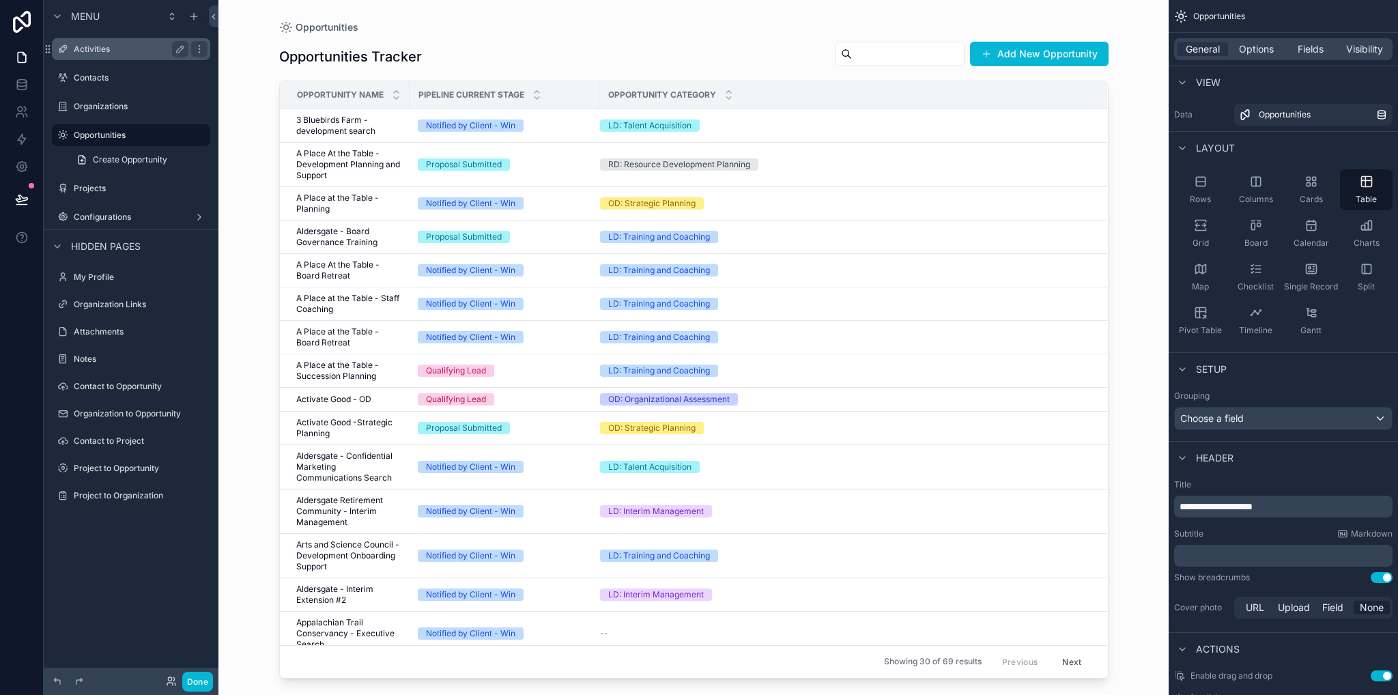
click at [86, 55] on div "Activities" at bounding box center [131, 49] width 115 height 16
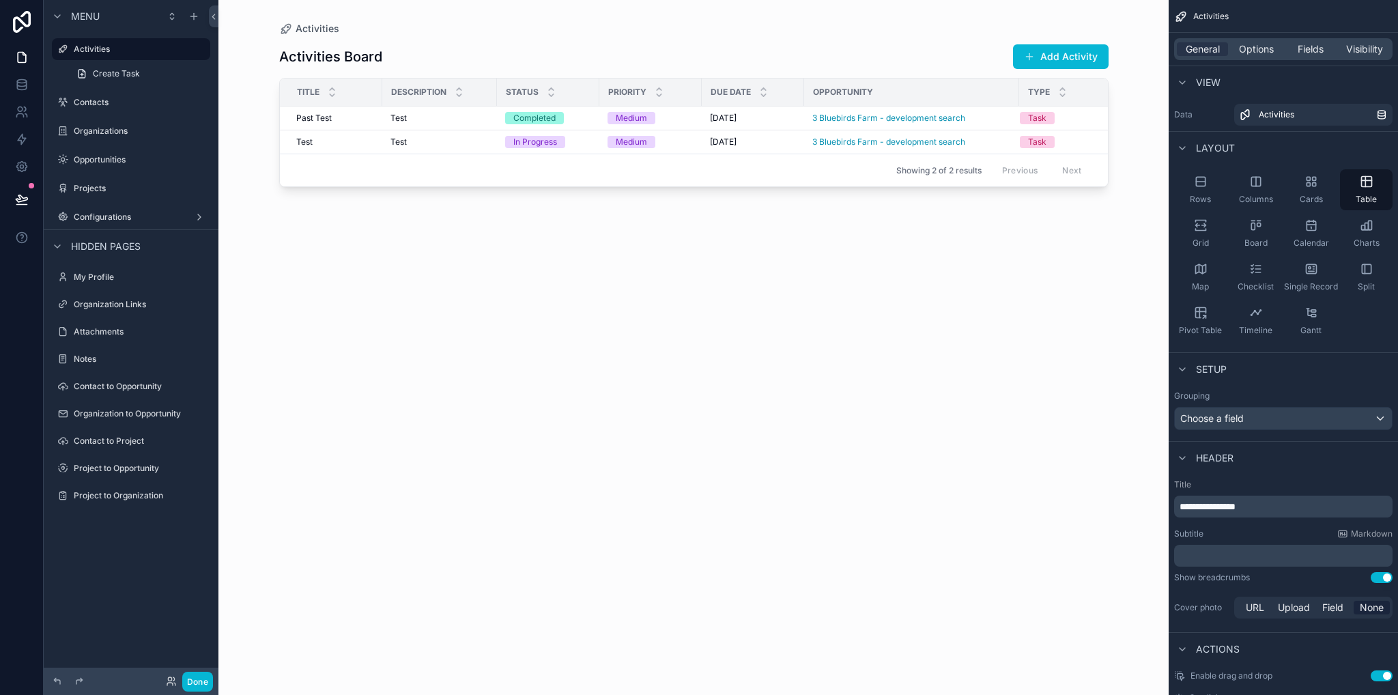
click at [877, 117] on div "scrollable content" at bounding box center [693, 339] width 873 height 678
click at [1316, 49] on span "Fields" at bounding box center [1310, 49] width 26 height 14
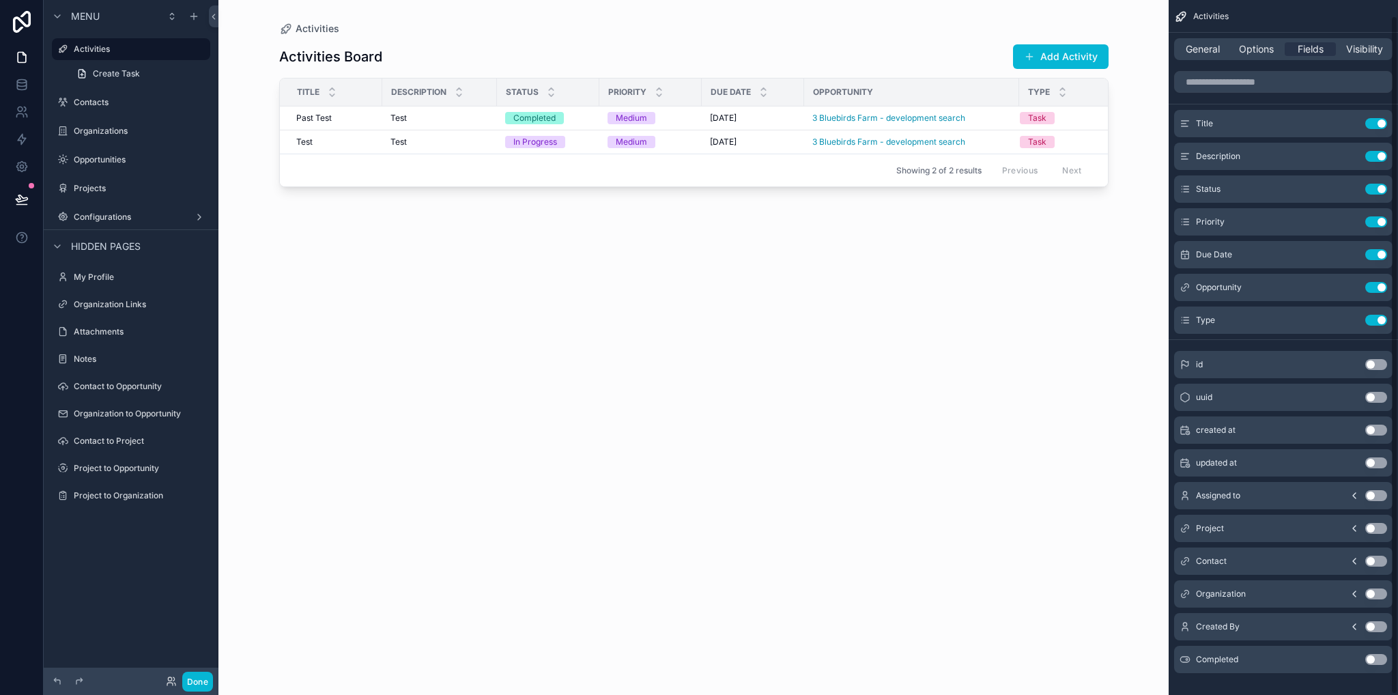
scroll to position [16, 0]
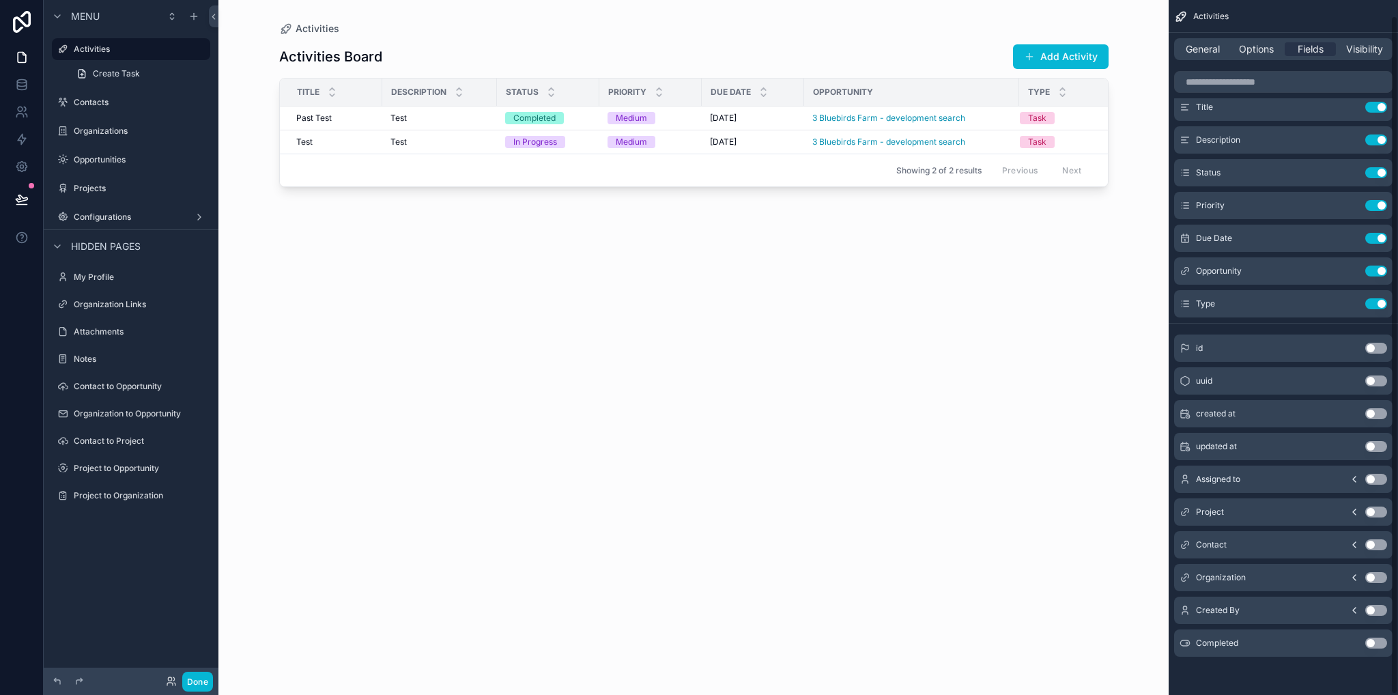
click at [1378, 642] on button "Use setting" at bounding box center [1376, 642] width 22 height 11
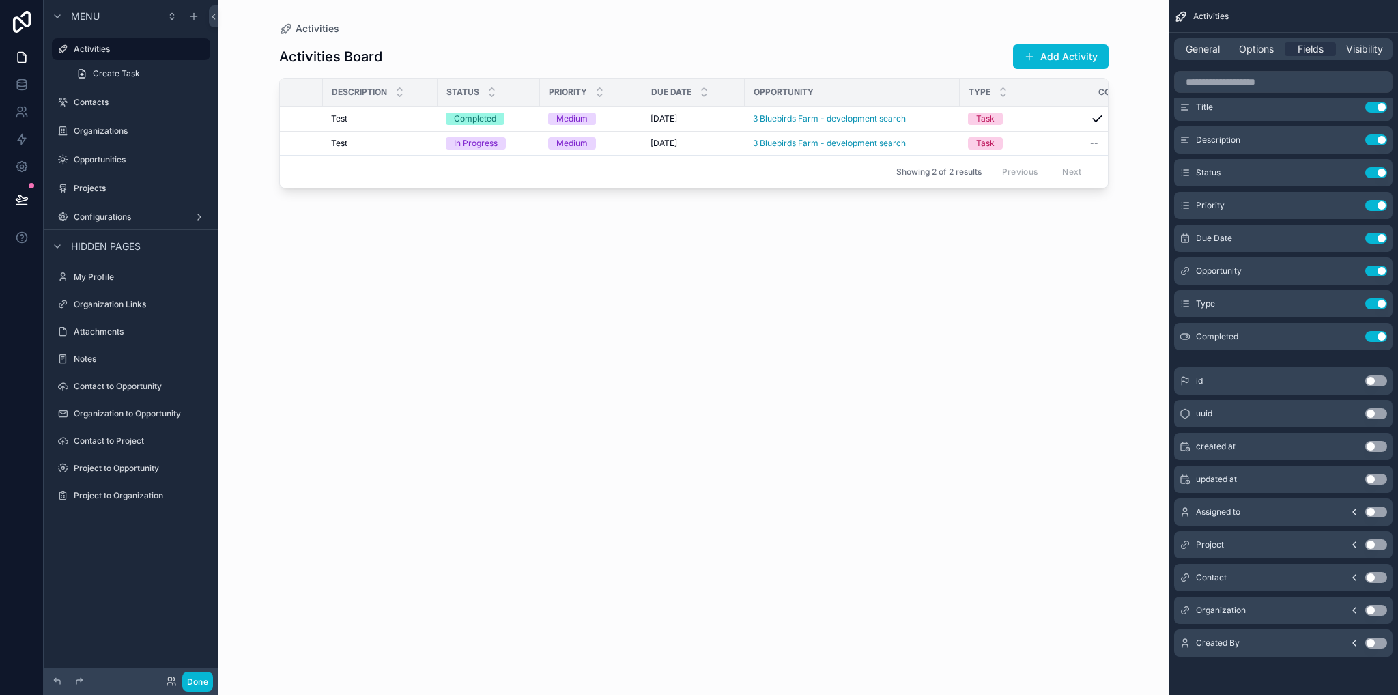
scroll to position [0, 0]
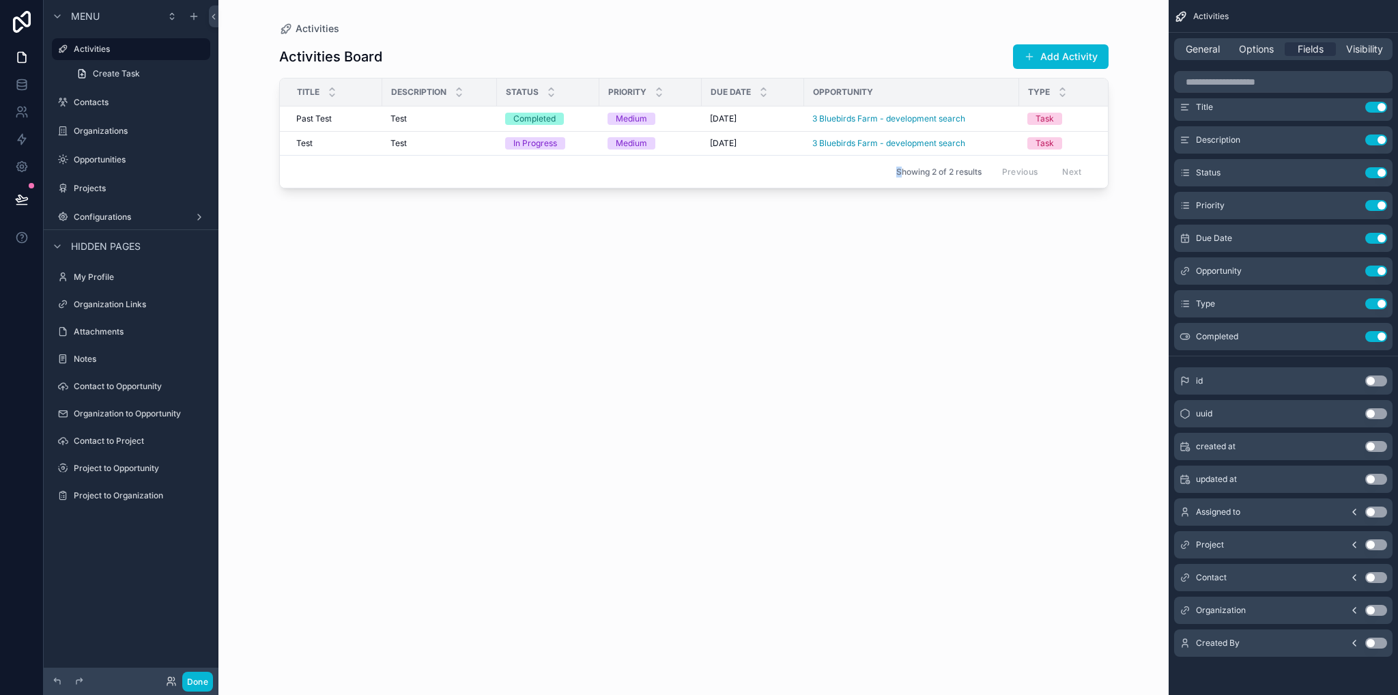
click at [902, 199] on div "Activities Board Add Activity Title Description Status Priority Due Date Opport…" at bounding box center [693, 356] width 829 height 643
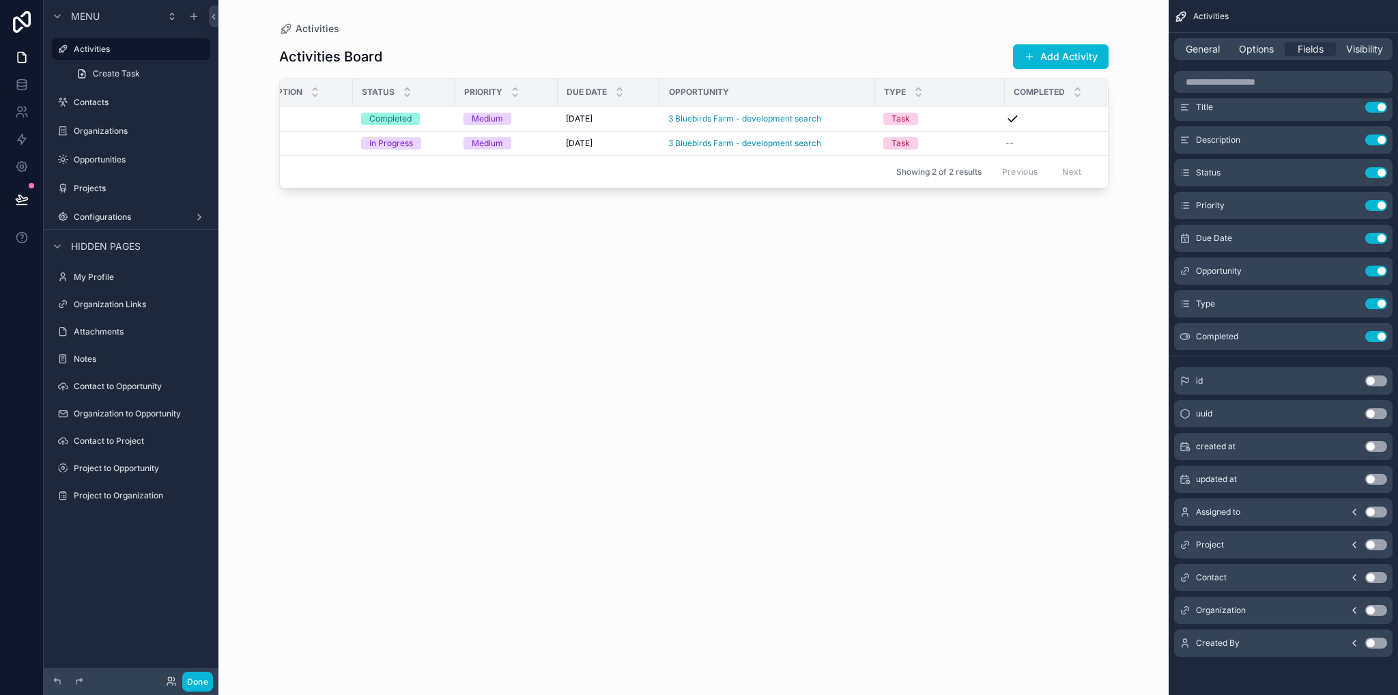
click at [988, 249] on div "Activities Board Add Activity Title Description Status Priority Due Date Opport…" at bounding box center [693, 356] width 829 height 643
click at [1186, 47] on span "General" at bounding box center [1203, 49] width 34 height 14
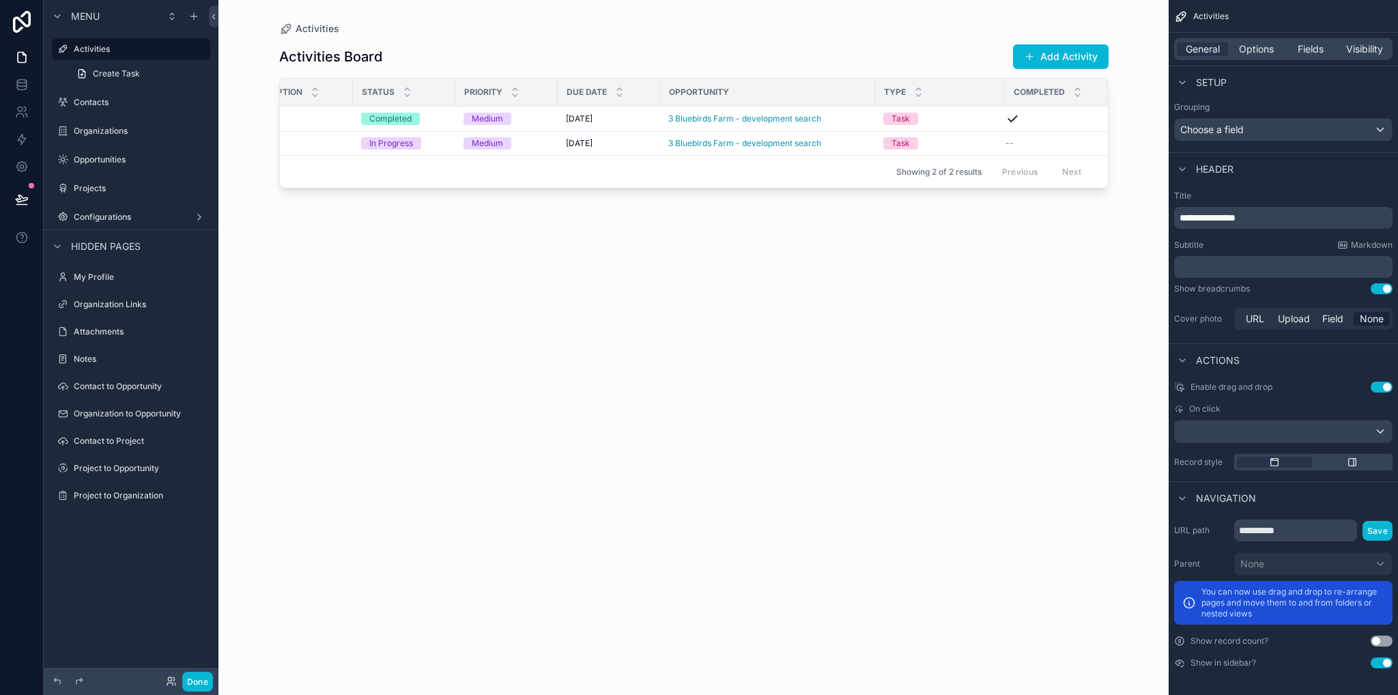
scroll to position [0, 0]
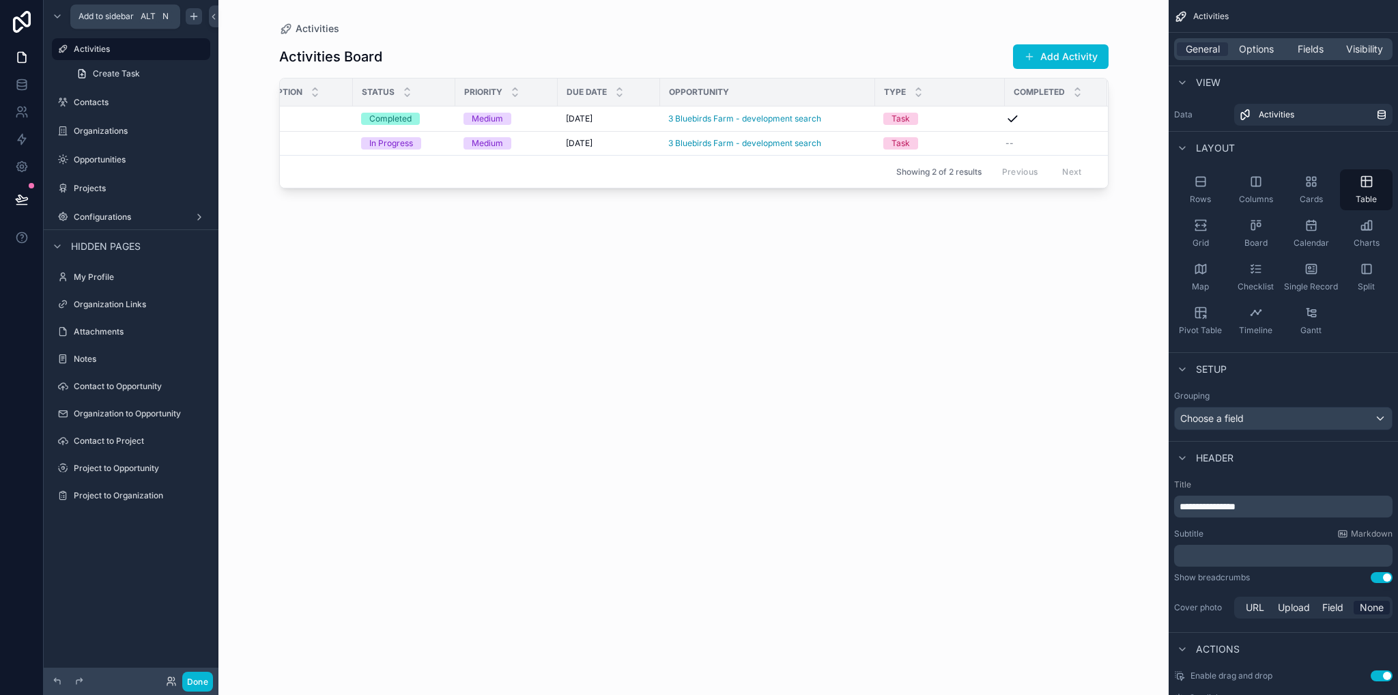
click at [191, 20] on icon "scrollable content" at bounding box center [193, 16] width 11 height 11
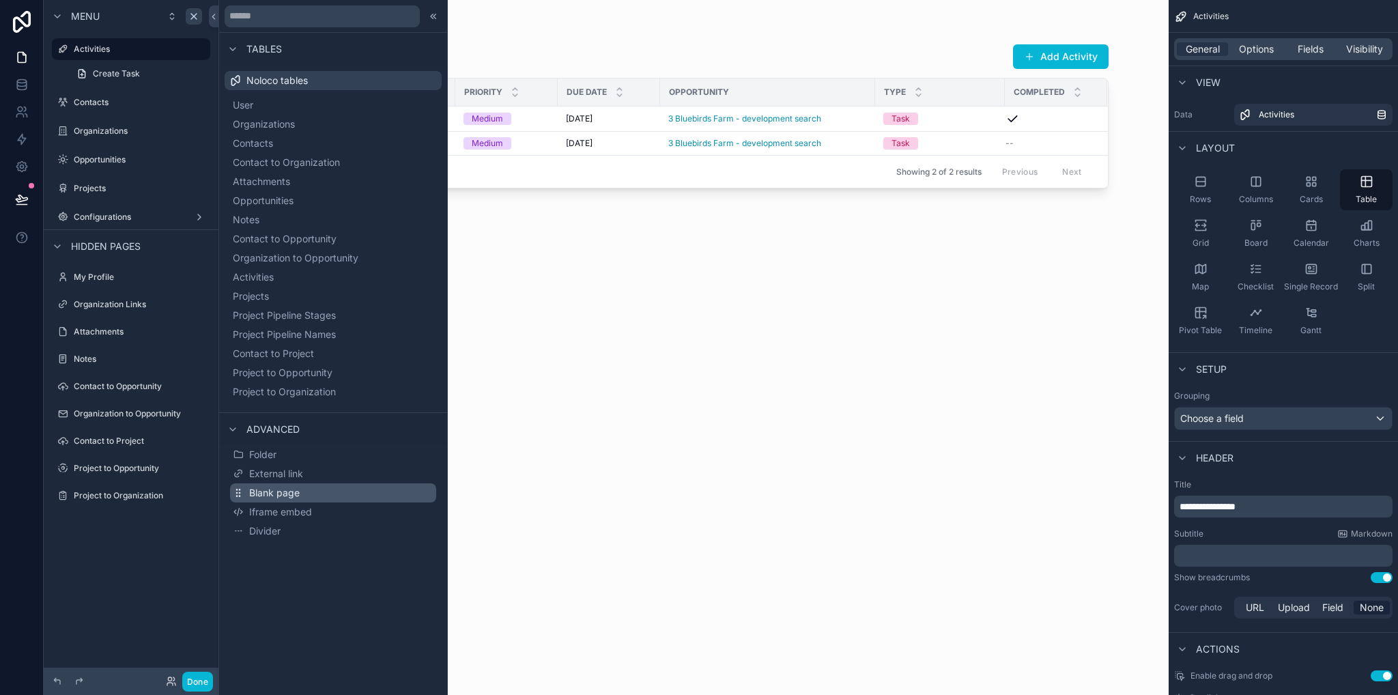
click at [276, 492] on span "Blank page" at bounding box center [274, 493] width 51 height 14
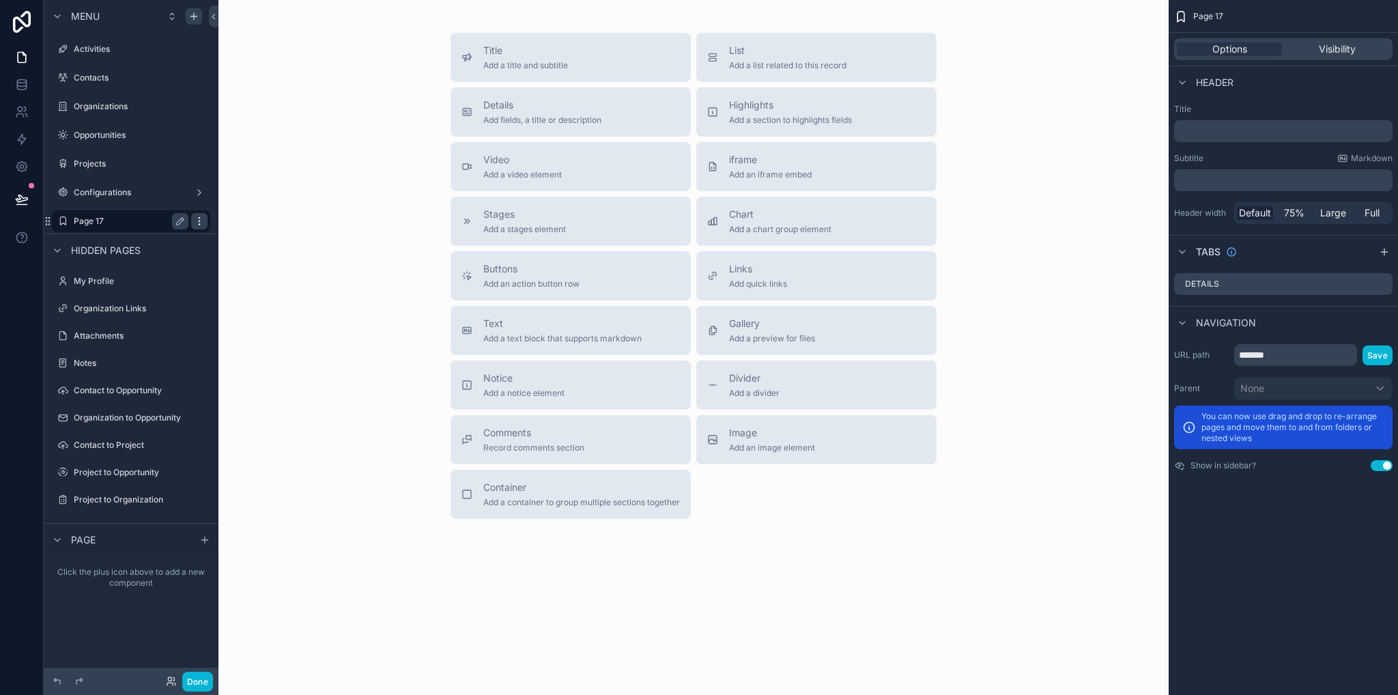
click at [199, 221] on icon "scrollable content" at bounding box center [199, 220] width 1 height 1
click at [270, 236] on span "Remove" at bounding box center [261, 231] width 36 height 14
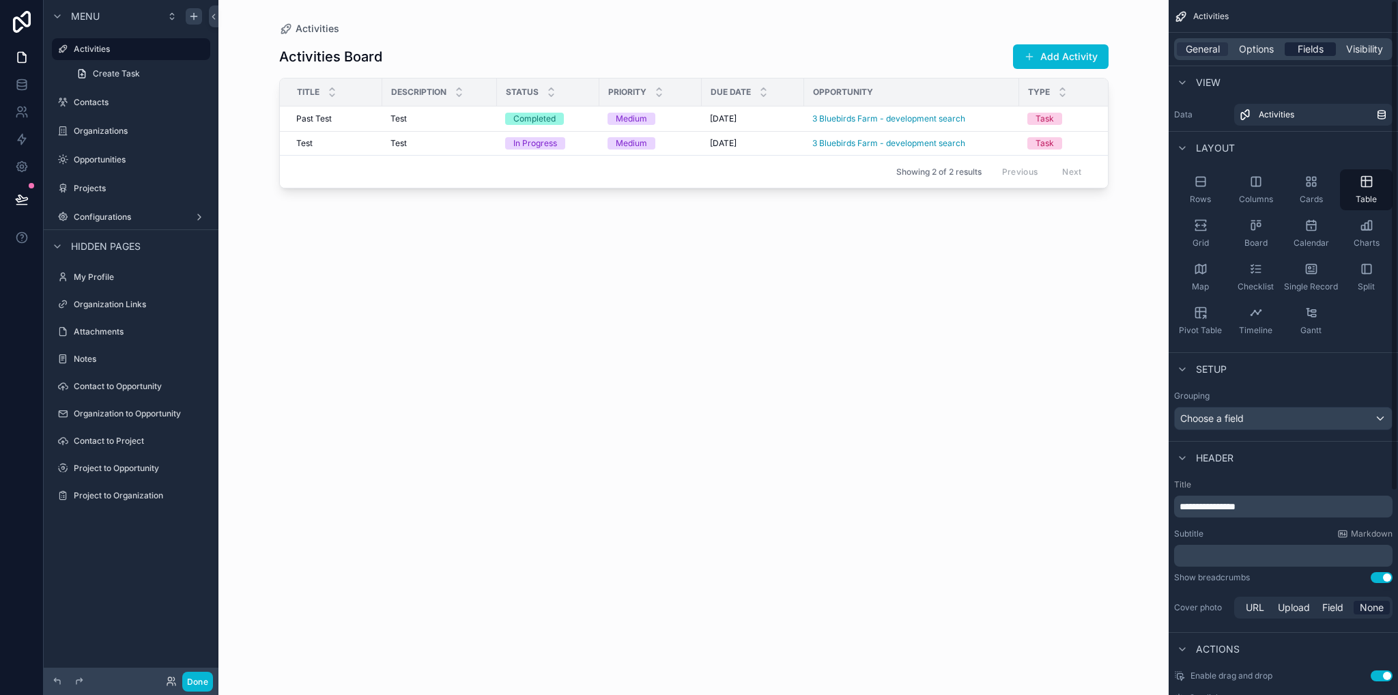
click at [1297, 51] on span "Fields" at bounding box center [1310, 49] width 26 height 14
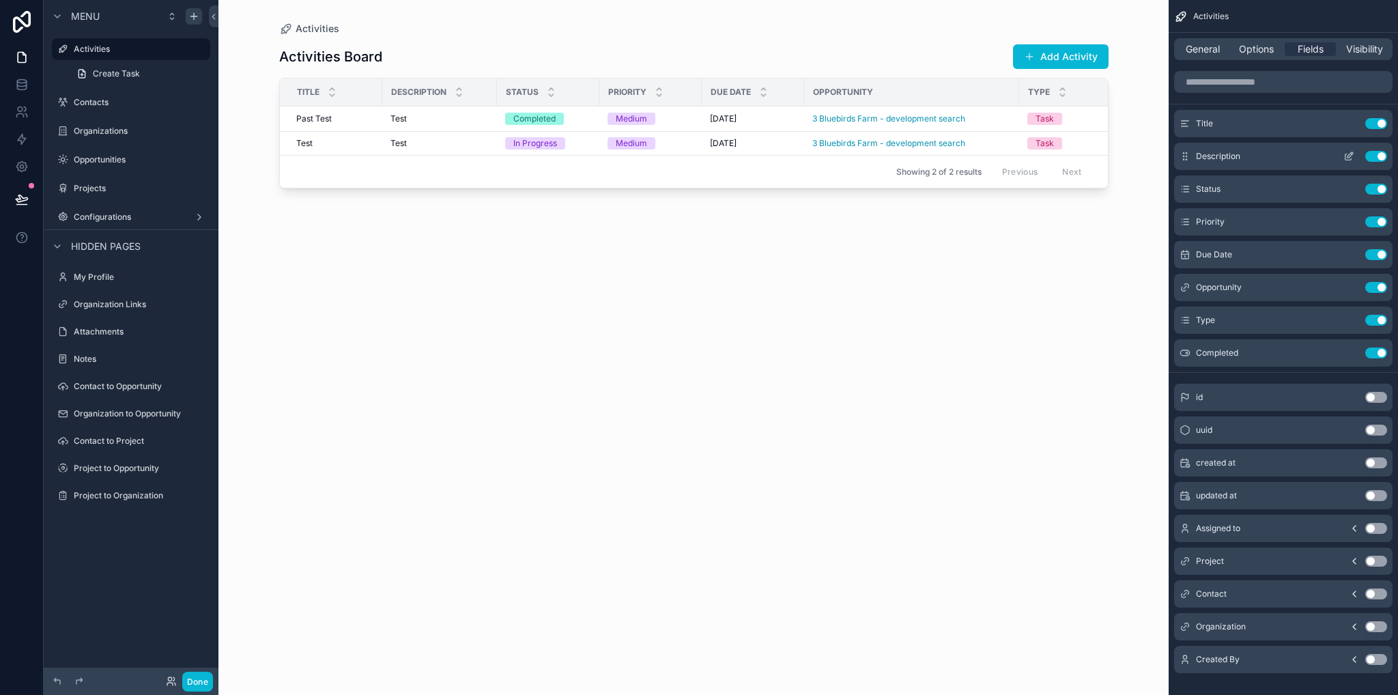
click at [1378, 156] on button "Use setting" at bounding box center [1376, 156] width 22 height 11
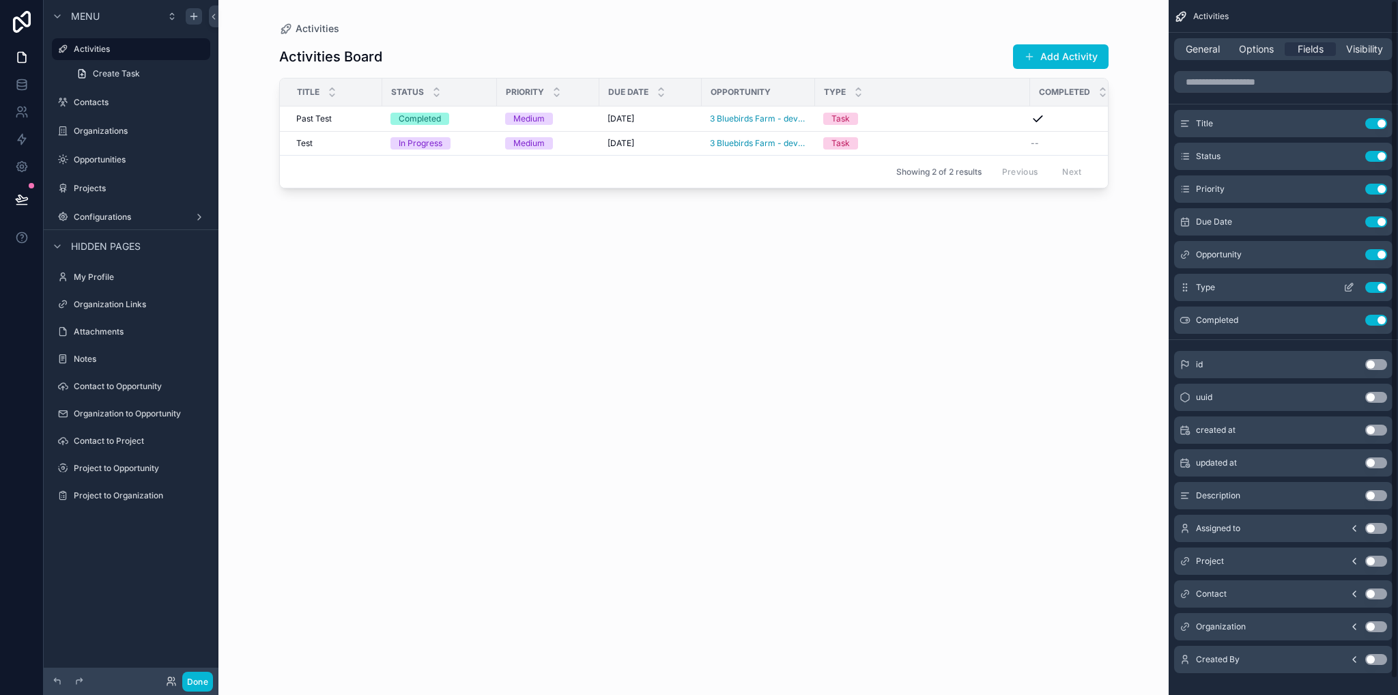
click at [1373, 286] on button "Use setting" at bounding box center [1376, 287] width 22 height 11
click at [877, 282] on div "scrollable content" at bounding box center [693, 339] width 873 height 678
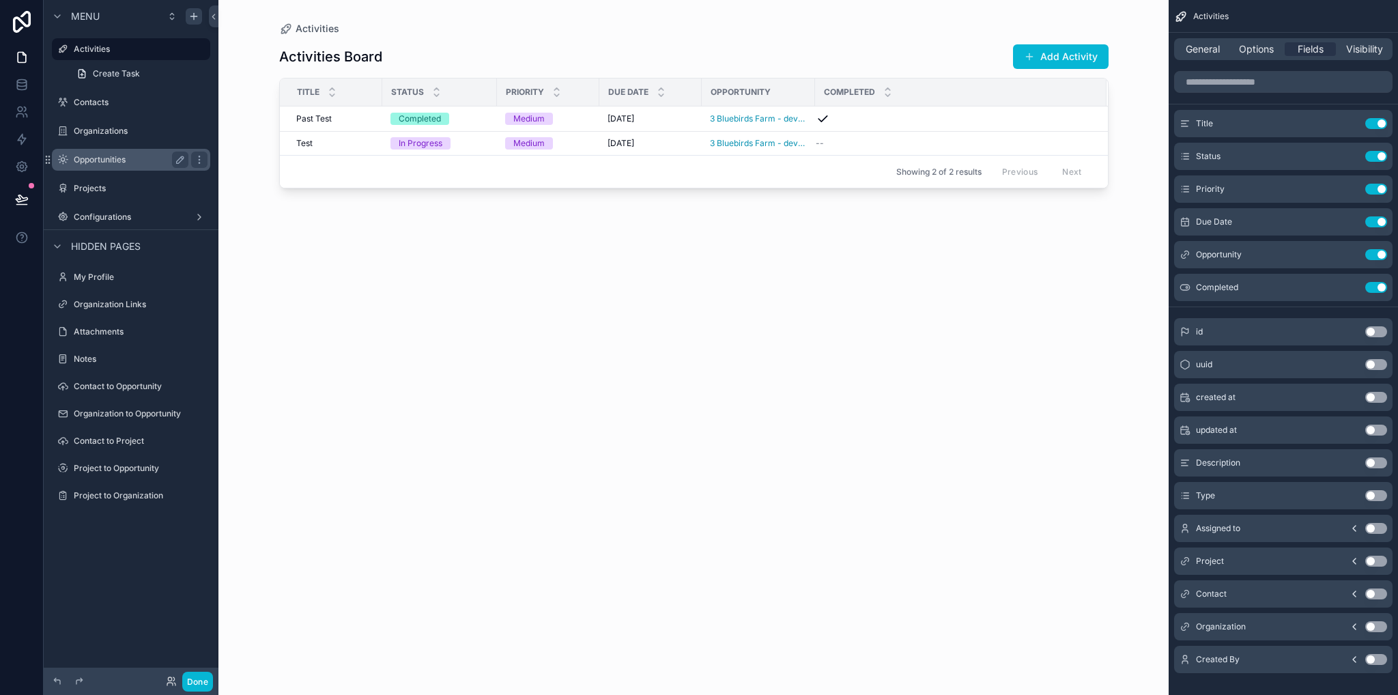
click at [84, 162] on label "Opportunities" at bounding box center [128, 159] width 109 height 11
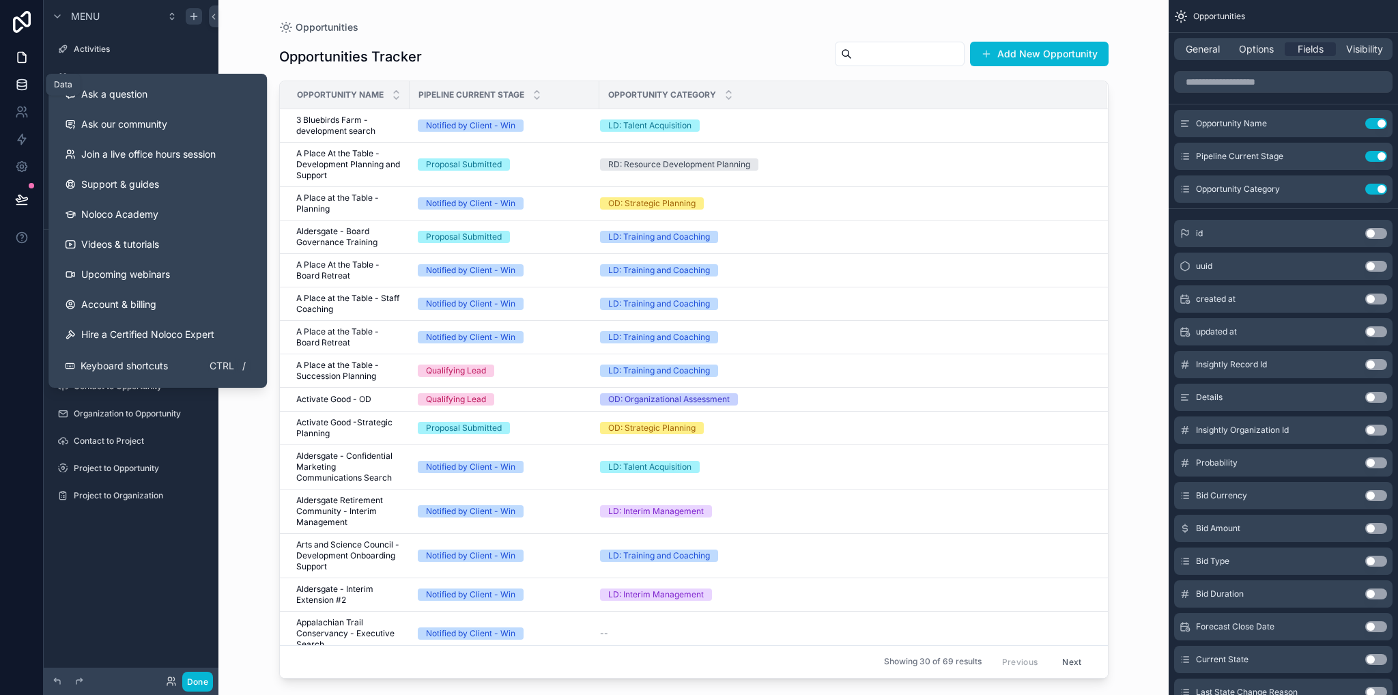
click at [31, 90] on link at bounding box center [21, 84] width 43 height 27
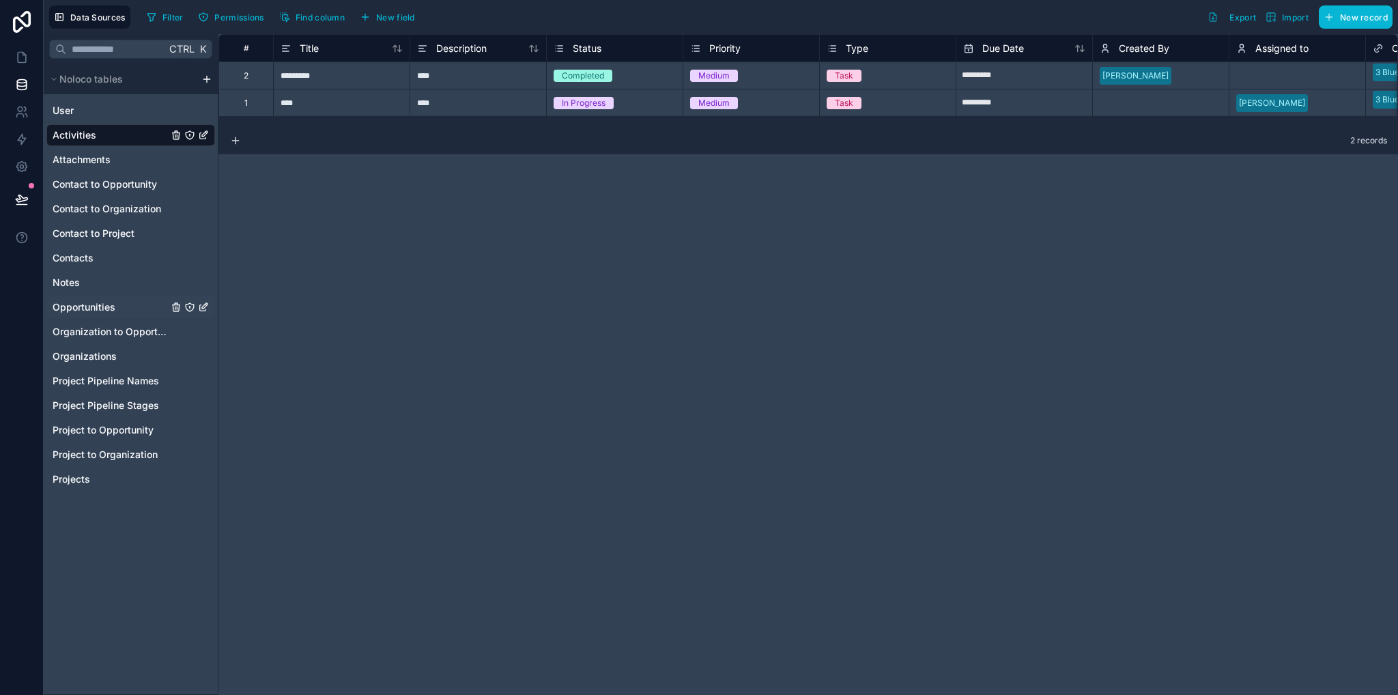
click at [87, 313] on span "Opportunities" at bounding box center [84, 307] width 63 height 14
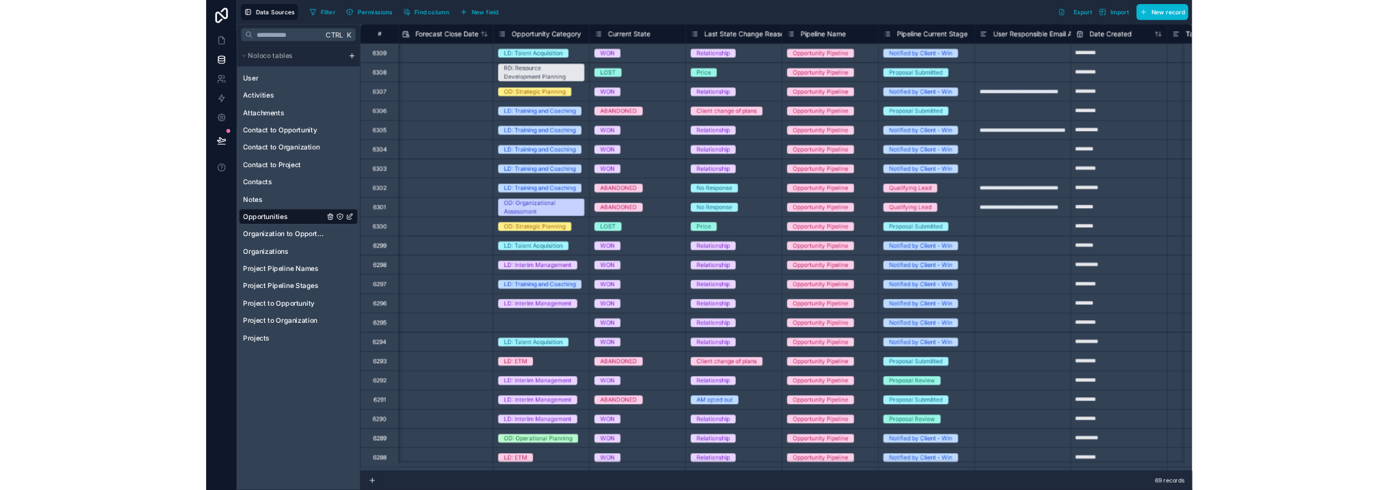
scroll to position [0, 1429]
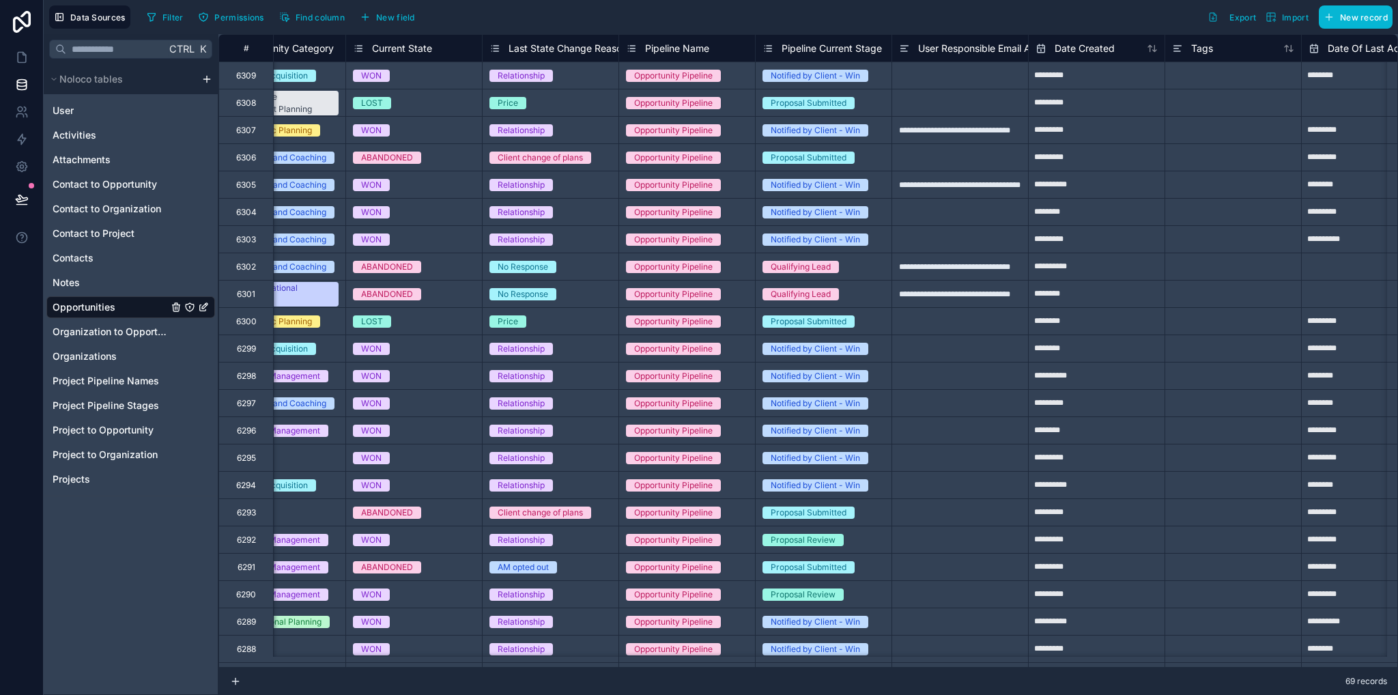
click at [816, 51] on span "Pipeline Current Stage" at bounding box center [831, 49] width 100 height 14
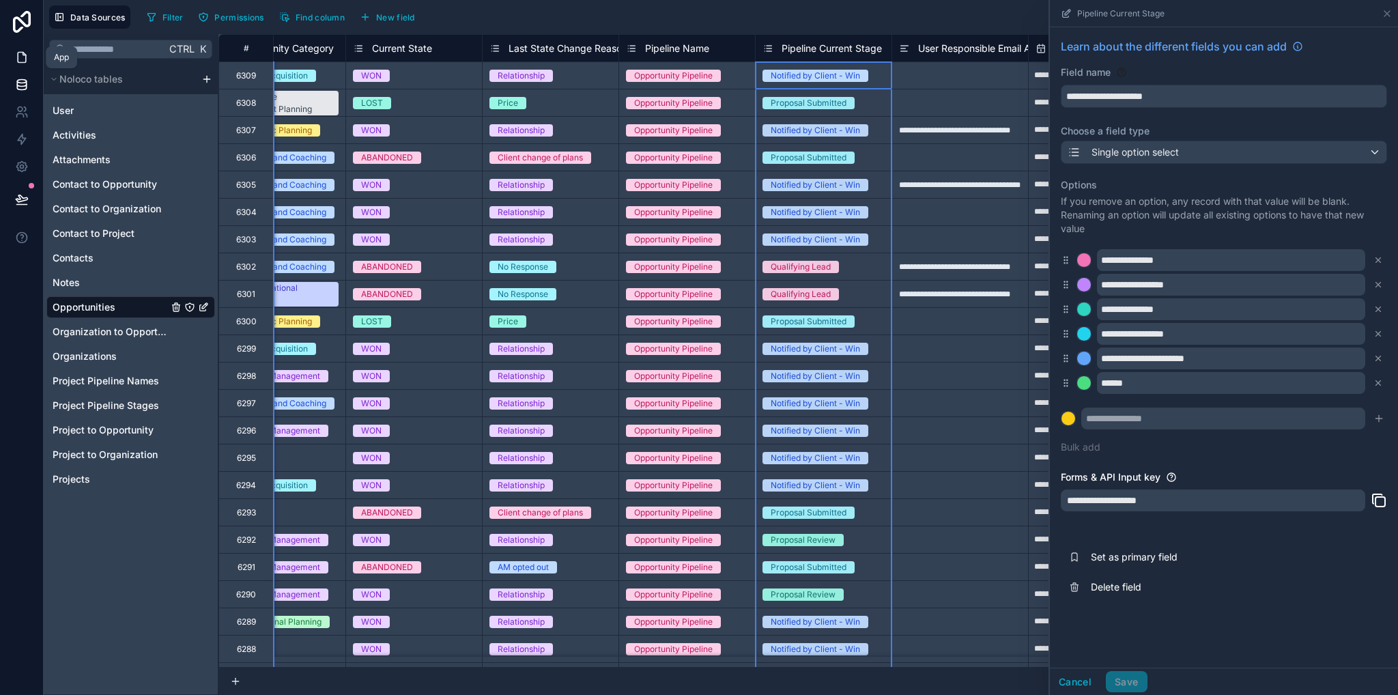
click at [29, 47] on link at bounding box center [21, 57] width 43 height 27
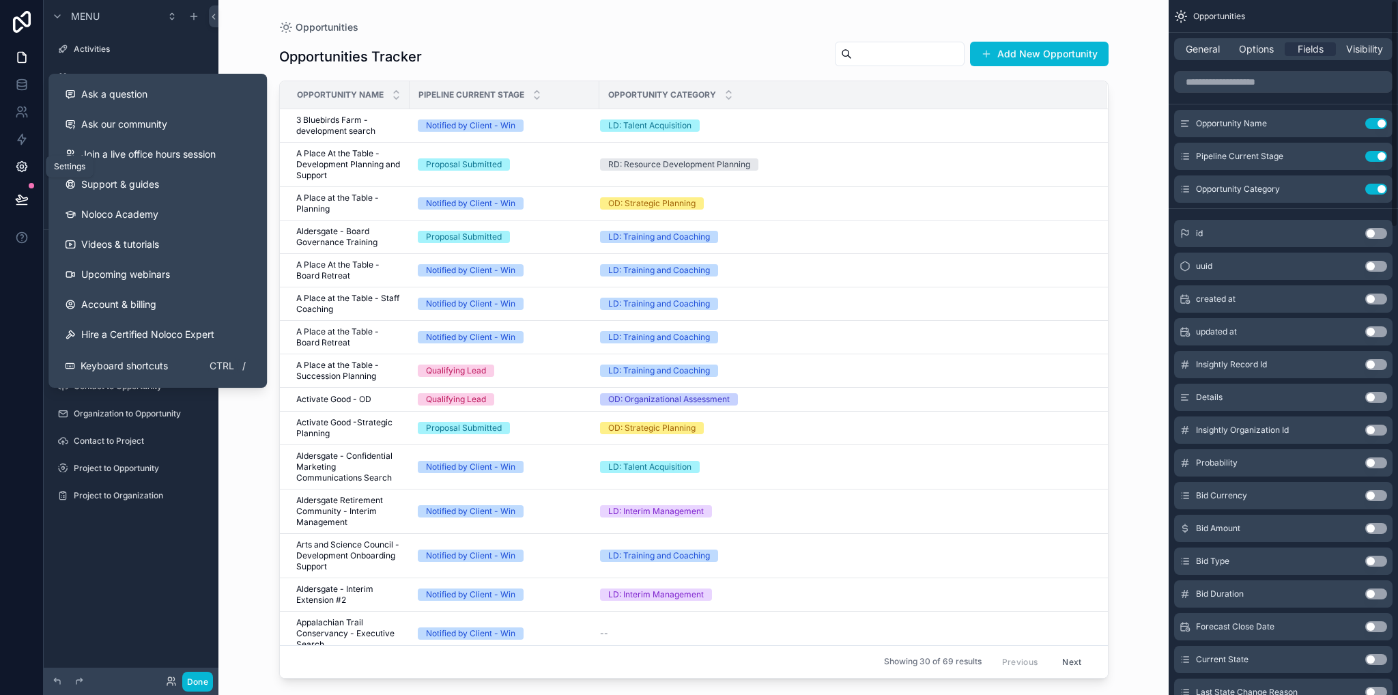
click at [28, 172] on link at bounding box center [21, 166] width 43 height 27
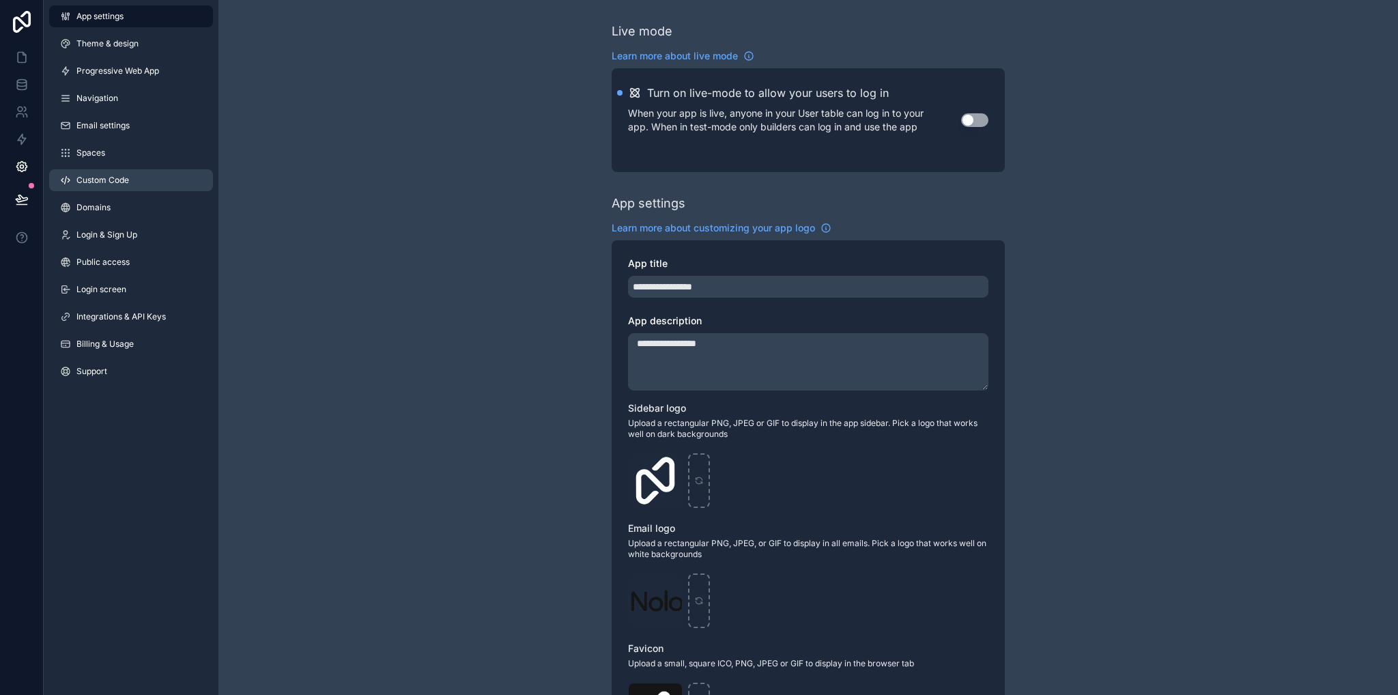
click at [107, 184] on span "Custom Code" at bounding box center [102, 180] width 53 height 11
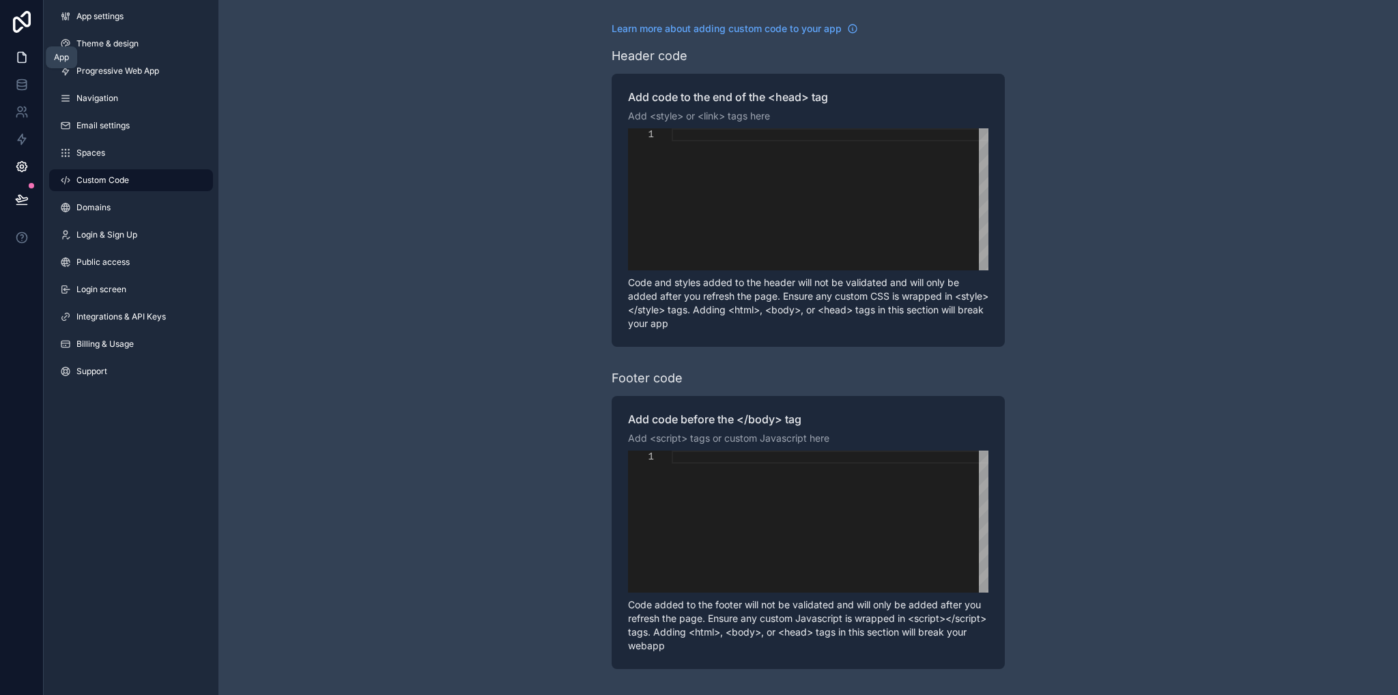
click at [16, 60] on icon at bounding box center [22, 58] width 14 height 14
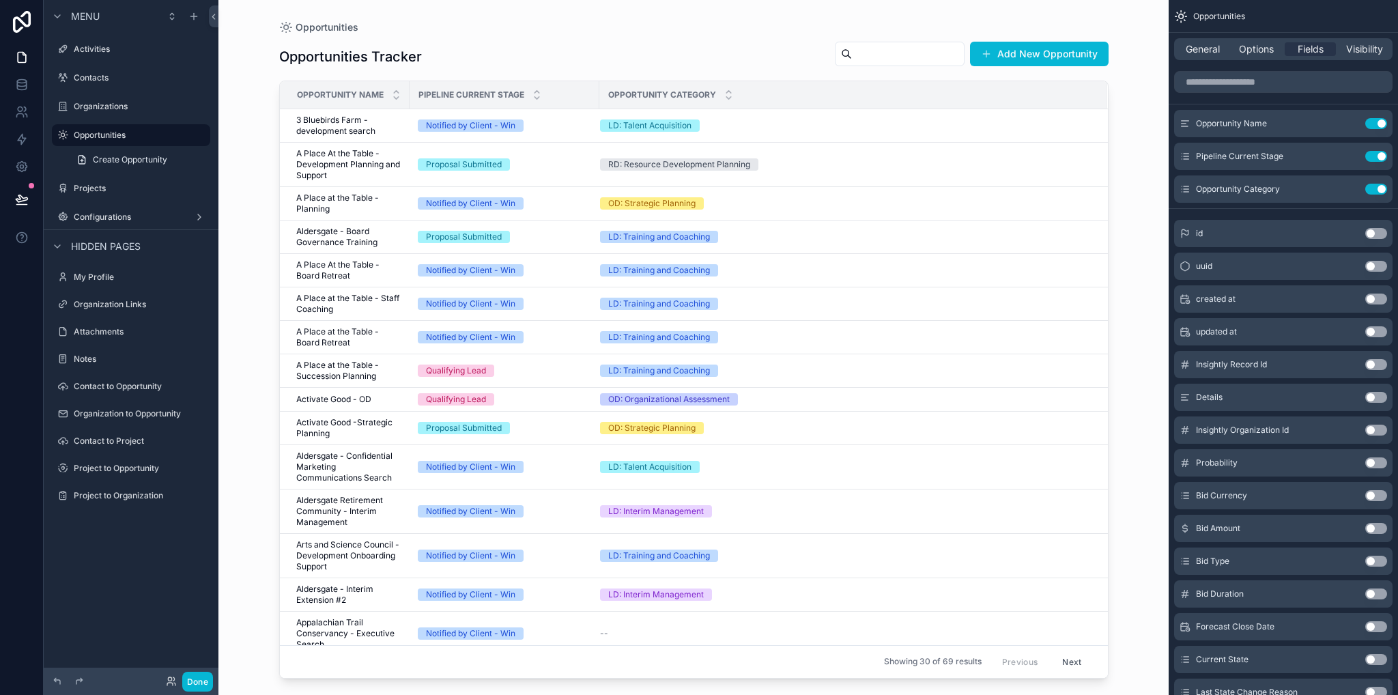
drag, startPoint x: 483, startPoint y: 101, endPoint x: 457, endPoint y: 144, distance: 50.2
drag, startPoint x: 457, startPoint y: 144, endPoint x: 480, endPoint y: 98, distance: 51.9
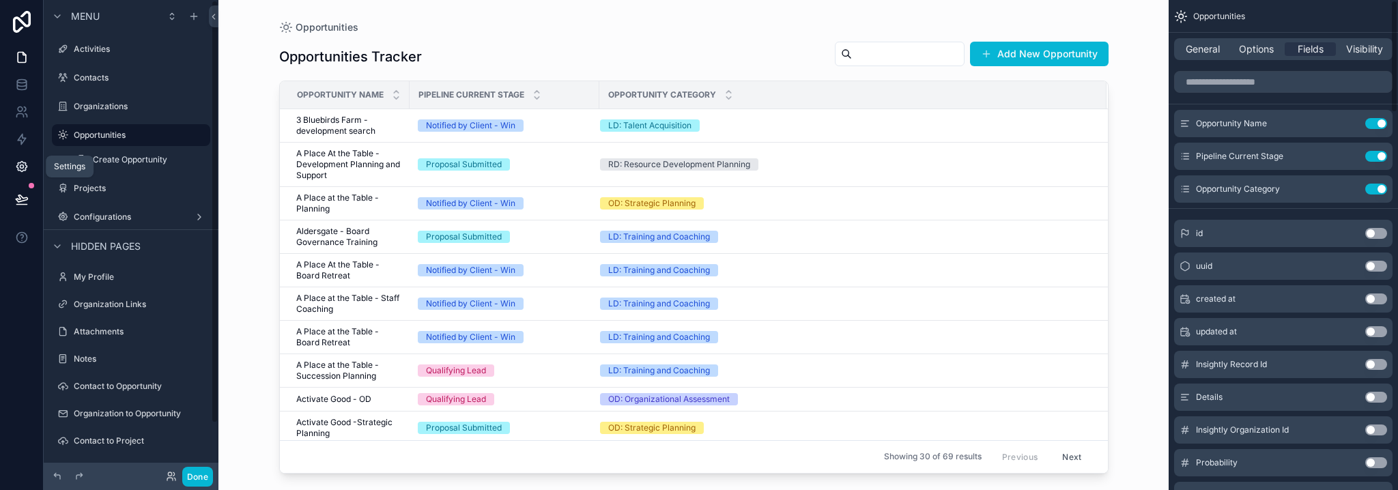
click at [16, 176] on link at bounding box center [21, 166] width 43 height 27
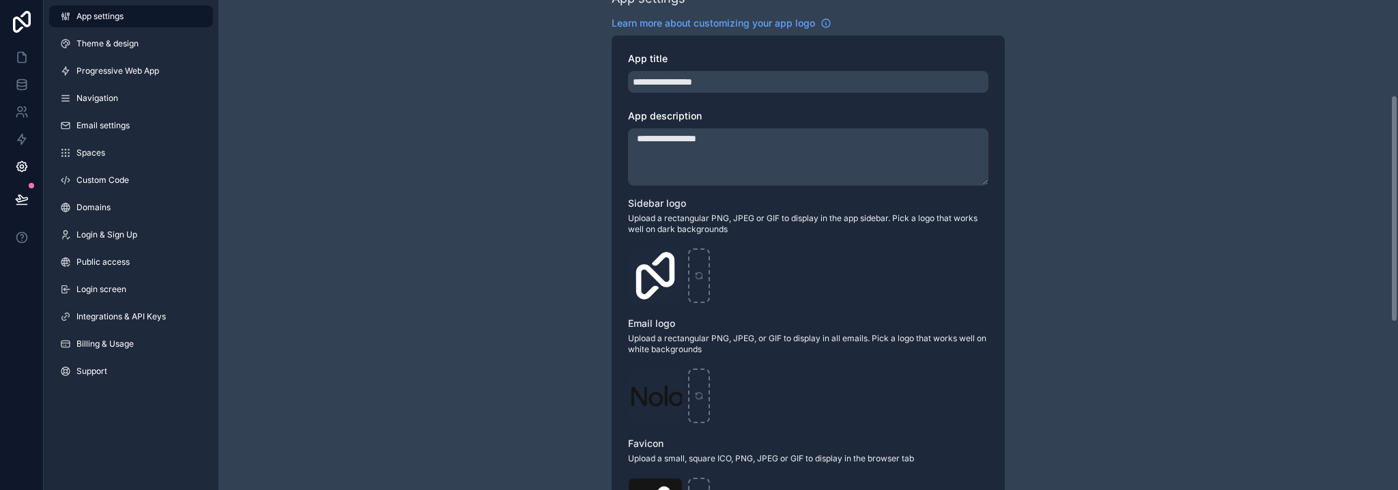
scroll to position [273, 0]
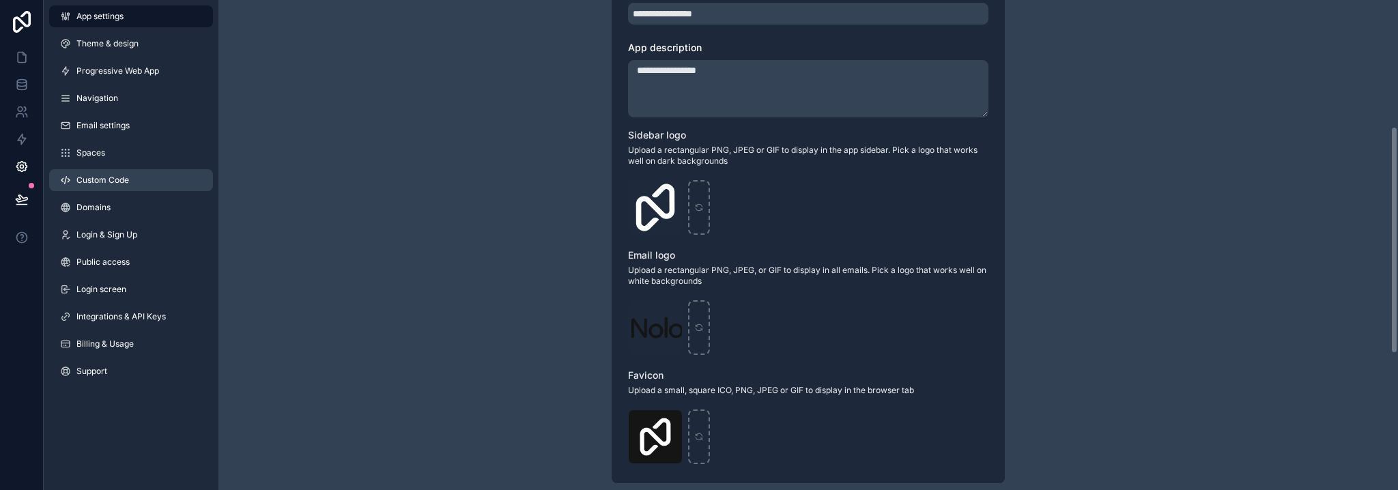
drag, startPoint x: 98, startPoint y: 184, endPoint x: 105, endPoint y: 186, distance: 7.8
click at [98, 184] on span "Custom Code" at bounding box center [102, 180] width 53 height 11
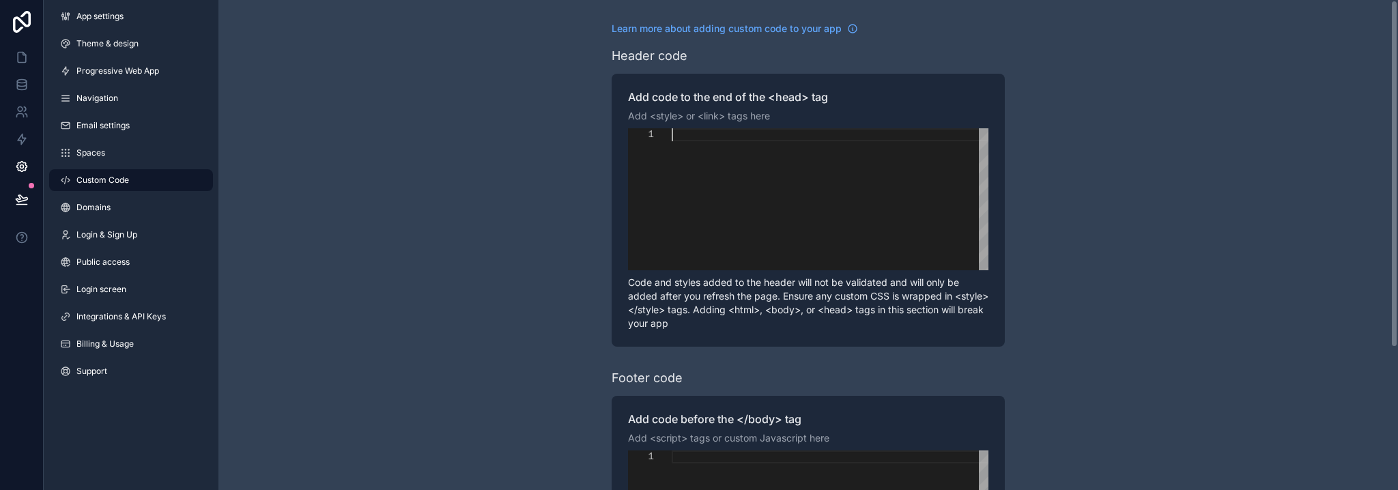
click at [751, 200] on div "scrollable content" at bounding box center [830, 199] width 317 height 142
paste textarea "**********"
type textarea "**********"
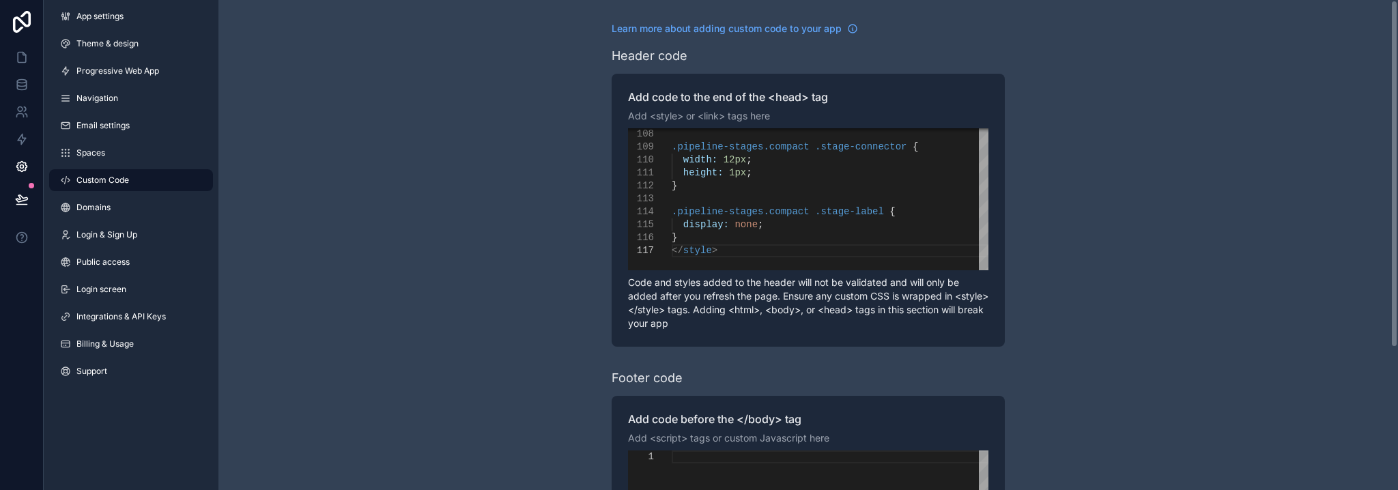
click at [815, 454] on div "scrollable content" at bounding box center [830, 456] width 317 height 13
paste textarea "***** *********"
type textarea "***** *********"
click at [1198, 300] on div "**********" at bounding box center [807, 345] width 1179 height 691
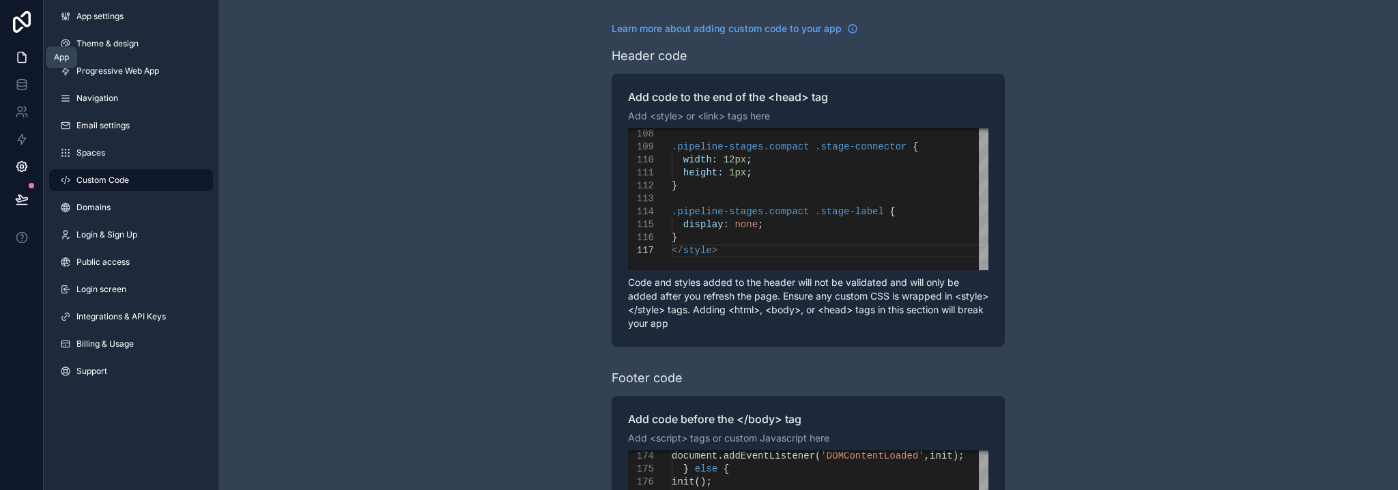
click at [31, 57] on link at bounding box center [21, 57] width 43 height 27
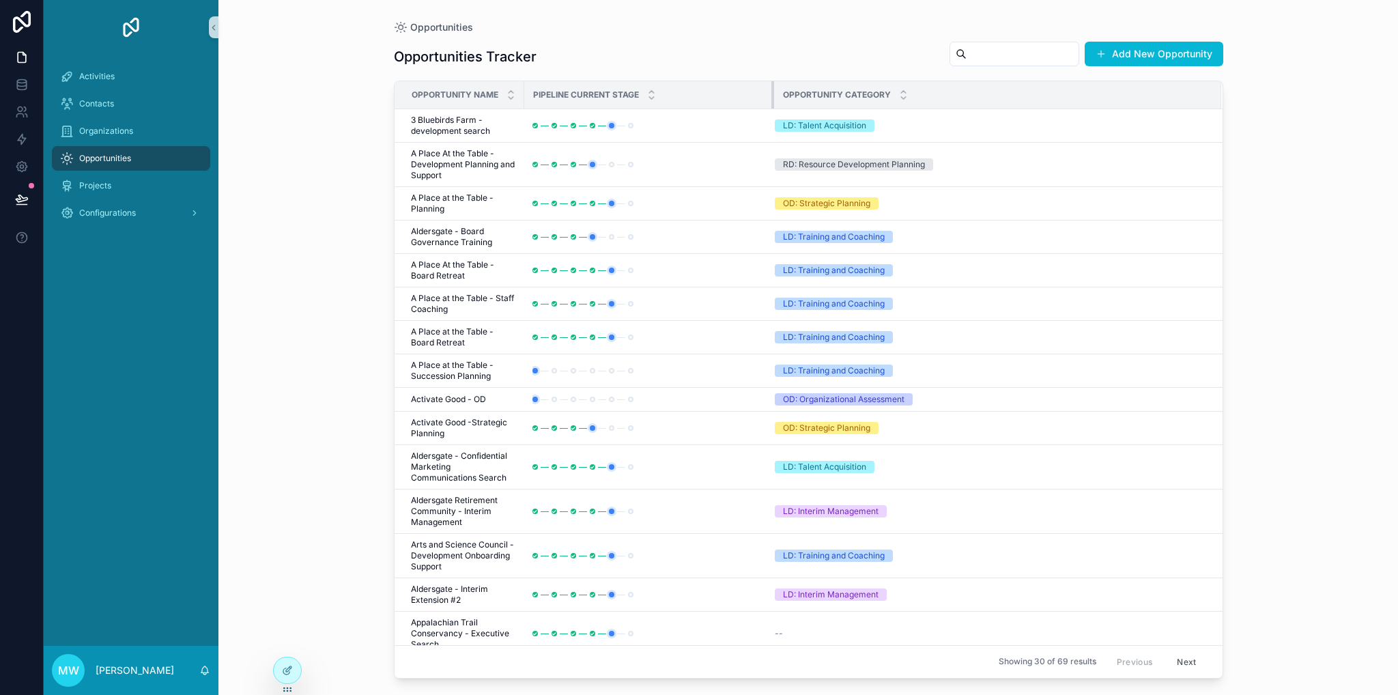
drag, startPoint x: 713, startPoint y: 99, endPoint x: 764, endPoint y: 102, distance: 51.9
click at [771, 102] on div "scrollable content" at bounding box center [773, 94] width 5 height 27
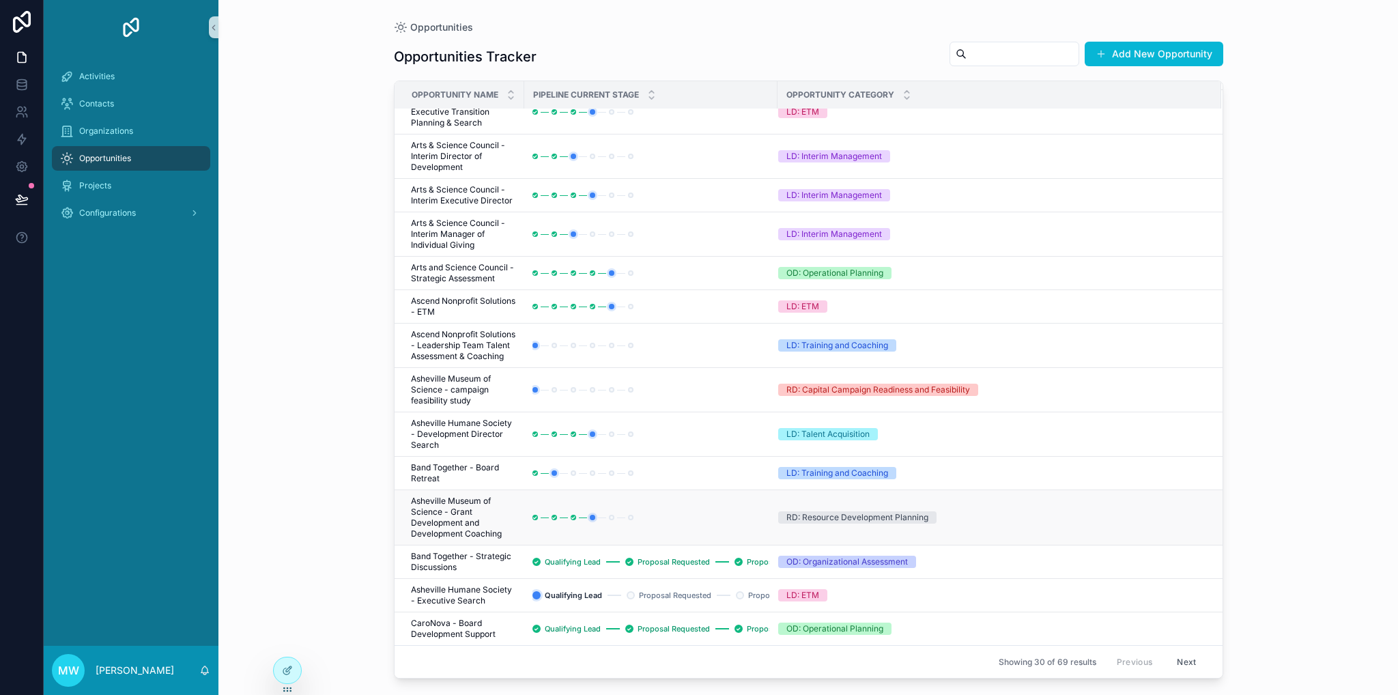
click at [566, 489] on div "scrollable content" at bounding box center [650, 517] width 237 height 11
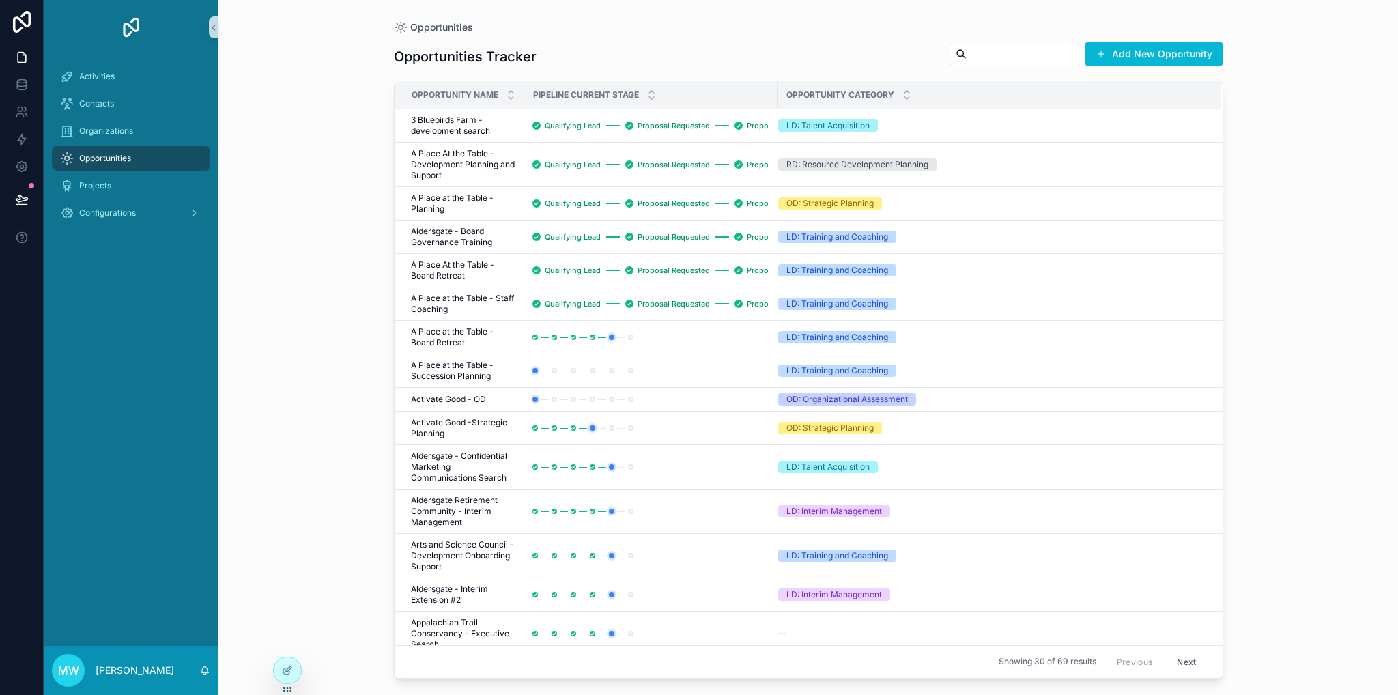
click at [308, 113] on div "Opportunities Opportunities Tracker Add New Opportunity Opportunity Name Pipeli…" at bounding box center [807, 347] width 1179 height 695
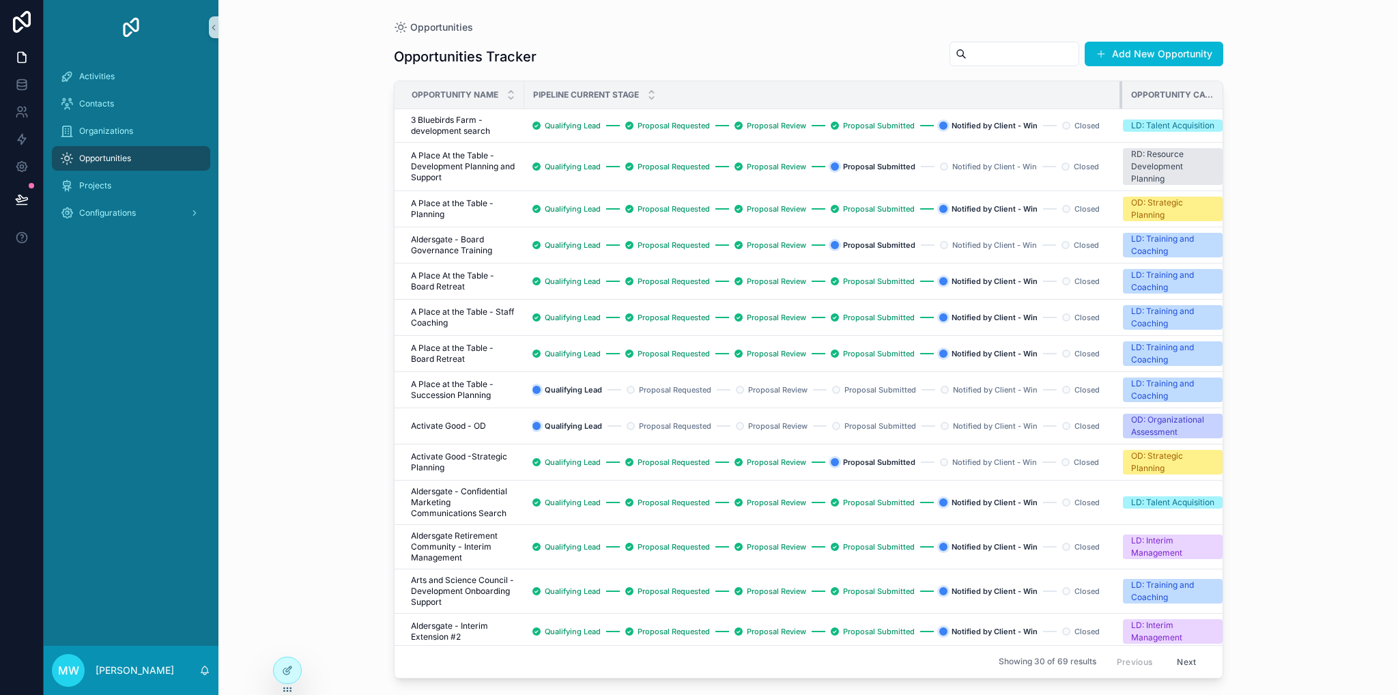
drag, startPoint x: 776, startPoint y: 96, endPoint x: 1132, endPoint y: 83, distance: 355.8
click at [1132, 83] on tr "Opportunity Name Pipeline Current Stage Opportunity Category" at bounding box center [817, 95] width 846 height 28
click at [1340, 46] on button "Enable" at bounding box center [1344, 46] width 39 height 16
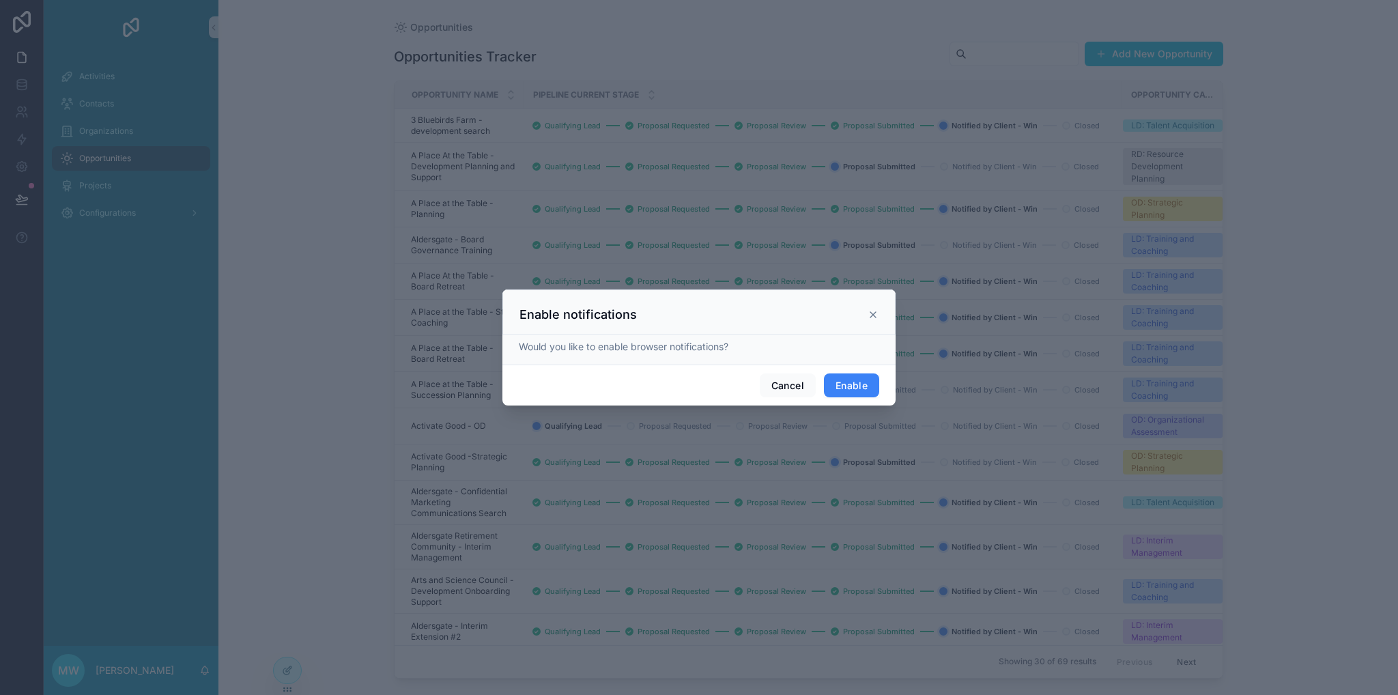
click at [850, 394] on button "Enable" at bounding box center [851, 385] width 55 height 25
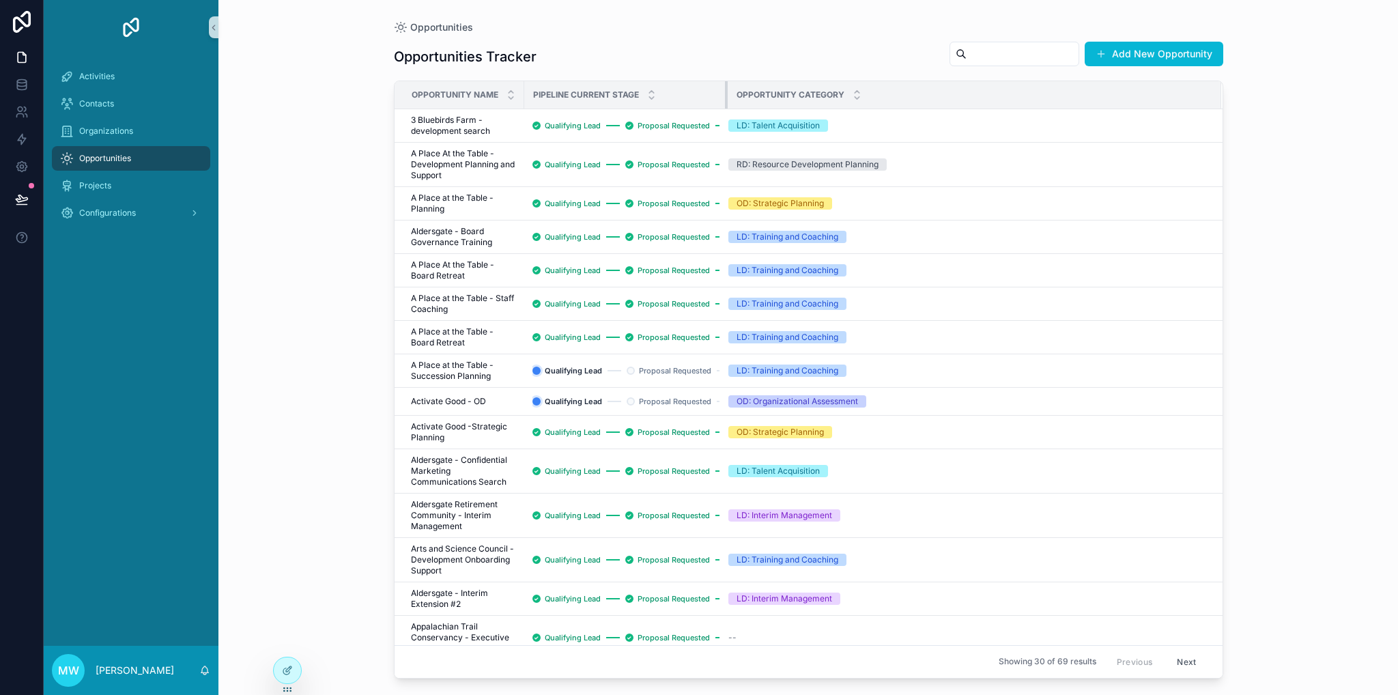
drag, startPoint x: 1121, startPoint y: 89, endPoint x: 715, endPoint y: 92, distance: 405.4
click at [715, 92] on th "Pipeline Current Stage" at bounding box center [625, 95] width 203 height 28
drag, startPoint x: 581, startPoint y: 415, endPoint x: 692, endPoint y: 417, distance: 110.6
click at [692, 388] on td "Qualifying Lead Proposal Requested Proposal Review Proposal Submitted Notified …" at bounding box center [625, 370] width 203 height 33
click at [622, 379] on div "Qualifying Lead Proposal Requested Proposal Review Proposal Submitted Notified …" at bounding box center [625, 370] width 187 height 16
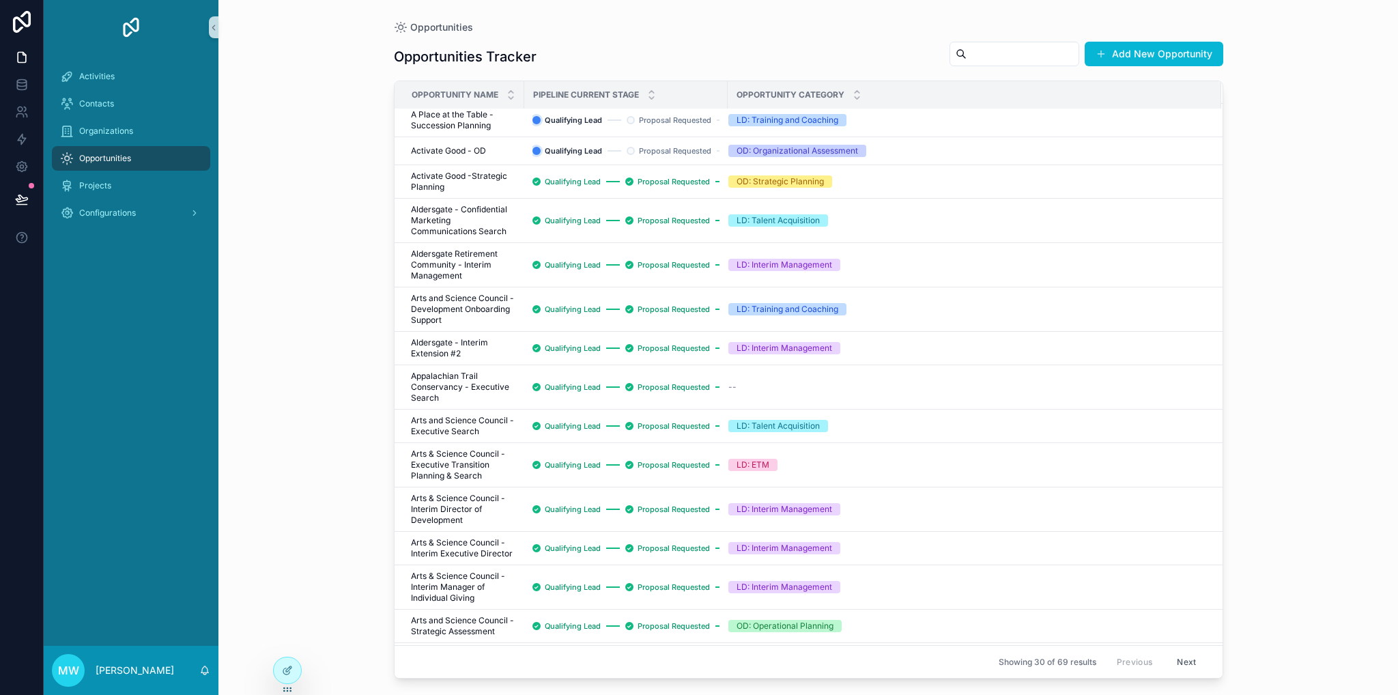
scroll to position [659, 0]
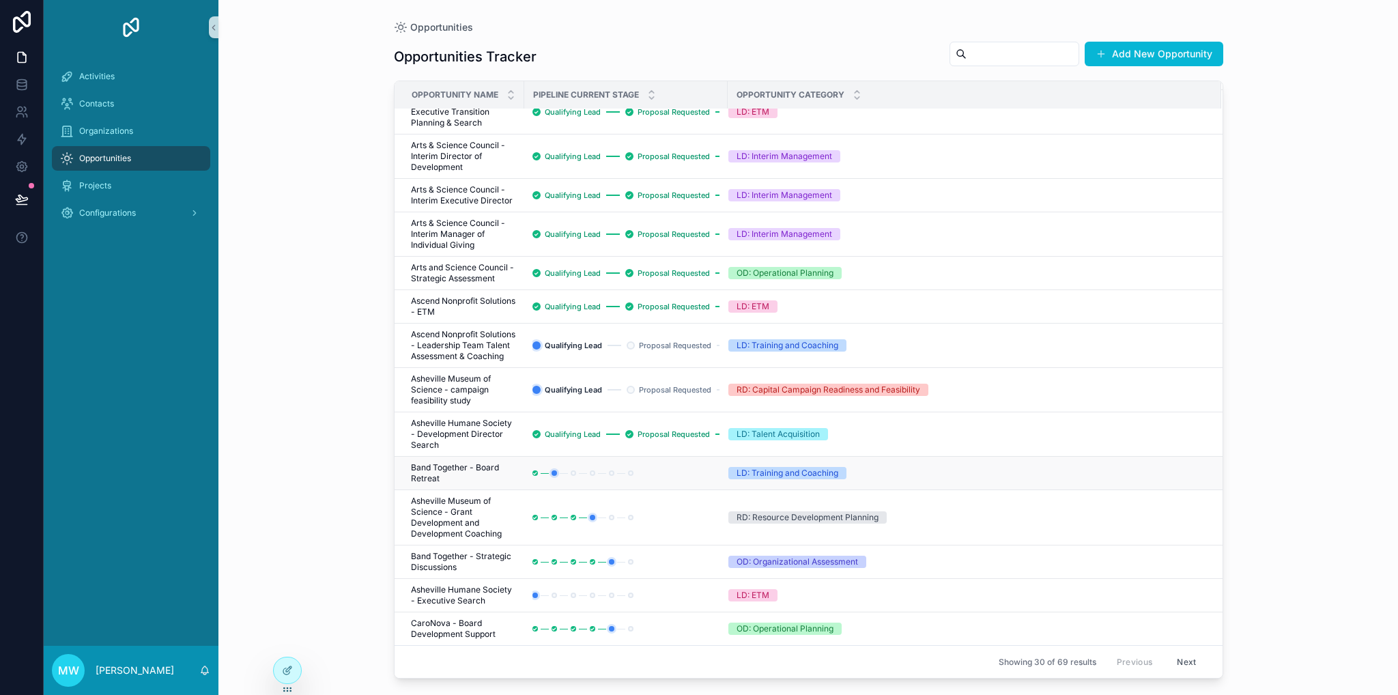
click at [636, 478] on div "scrollable content" at bounding box center [625, 473] width 187 height 11
click at [620, 508] on td "scrollable content" at bounding box center [625, 517] width 203 height 55
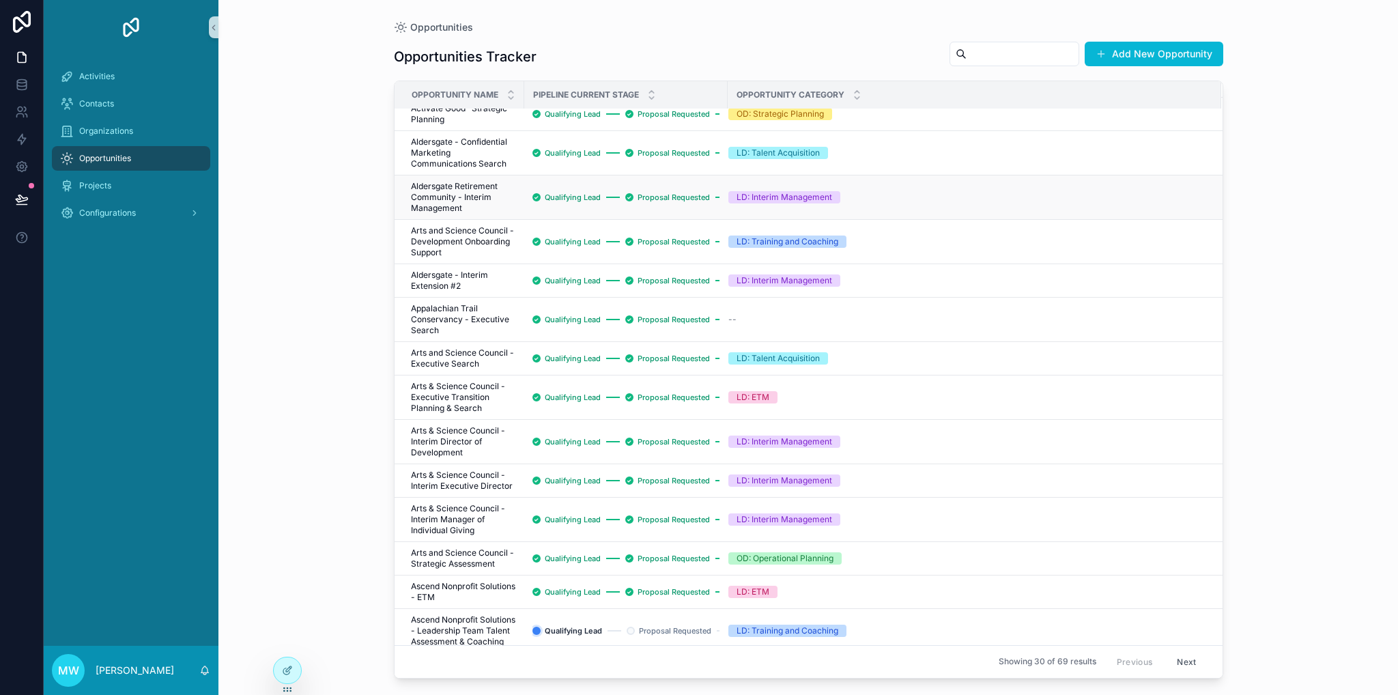
scroll to position [0, 0]
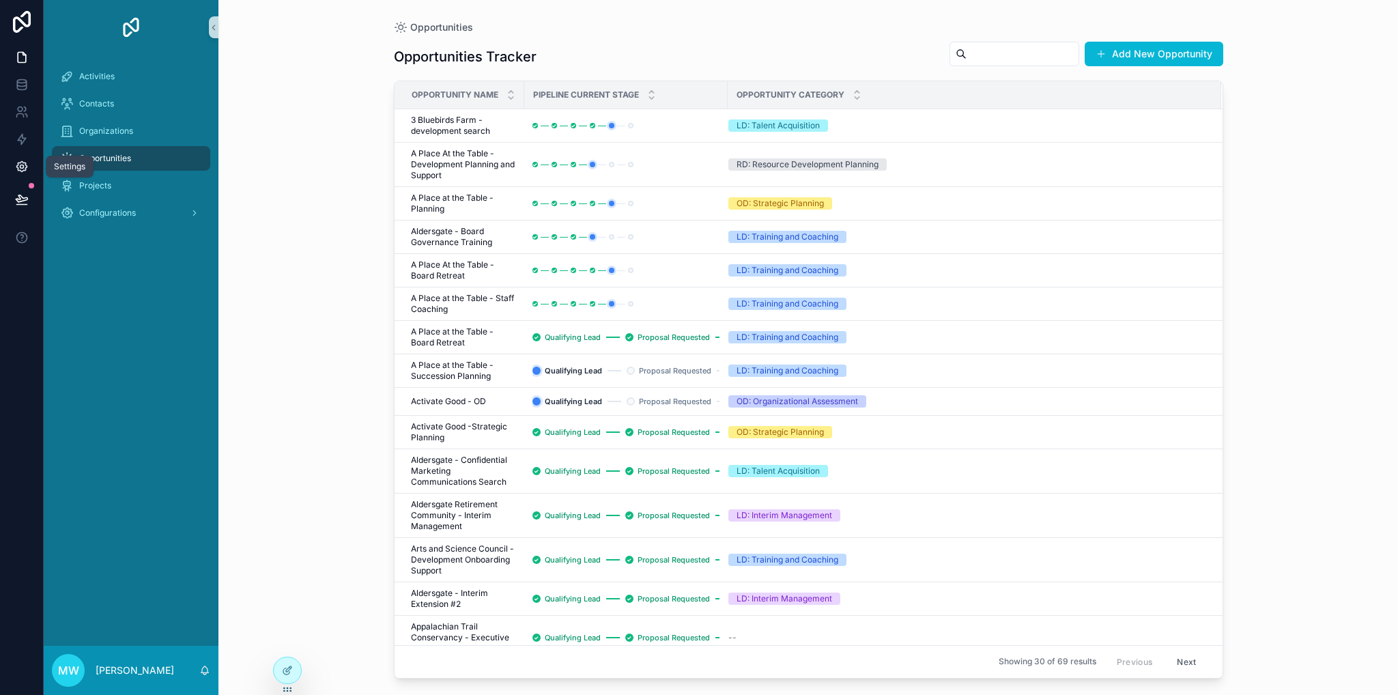
click at [19, 162] on icon at bounding box center [22, 167] width 14 height 14
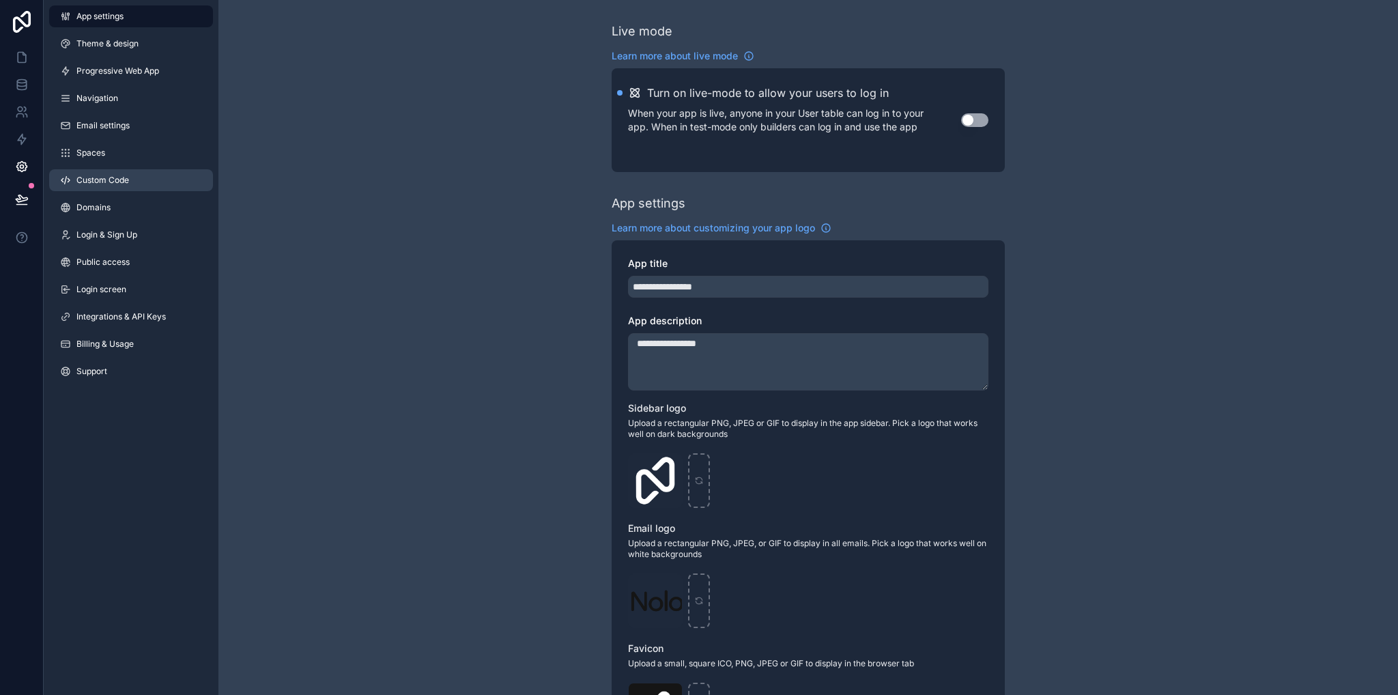
click at [110, 181] on span "Custom Code" at bounding box center [102, 180] width 53 height 11
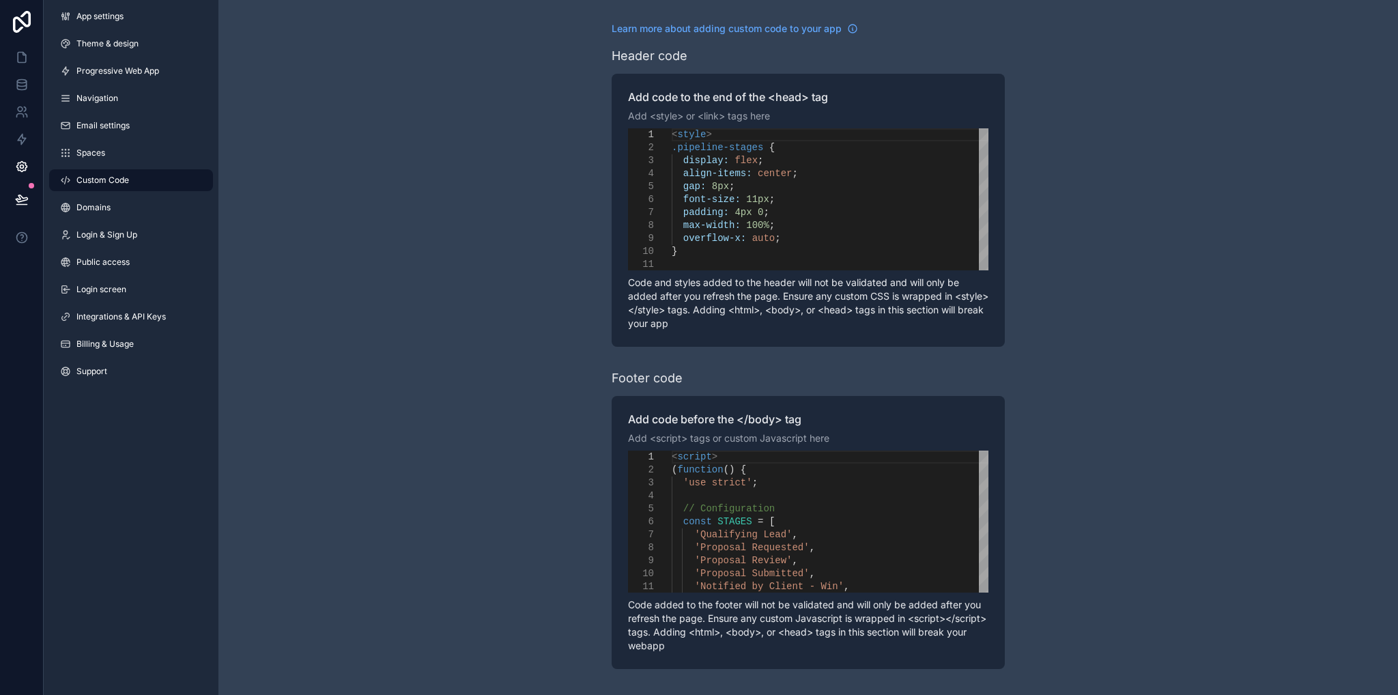
drag, startPoint x: 774, startPoint y: 231, endPoint x: 785, endPoint y: 227, distance: 11.4
click at [775, 231] on div "max-width: 100% ;" at bounding box center [830, 225] width 317 height 13
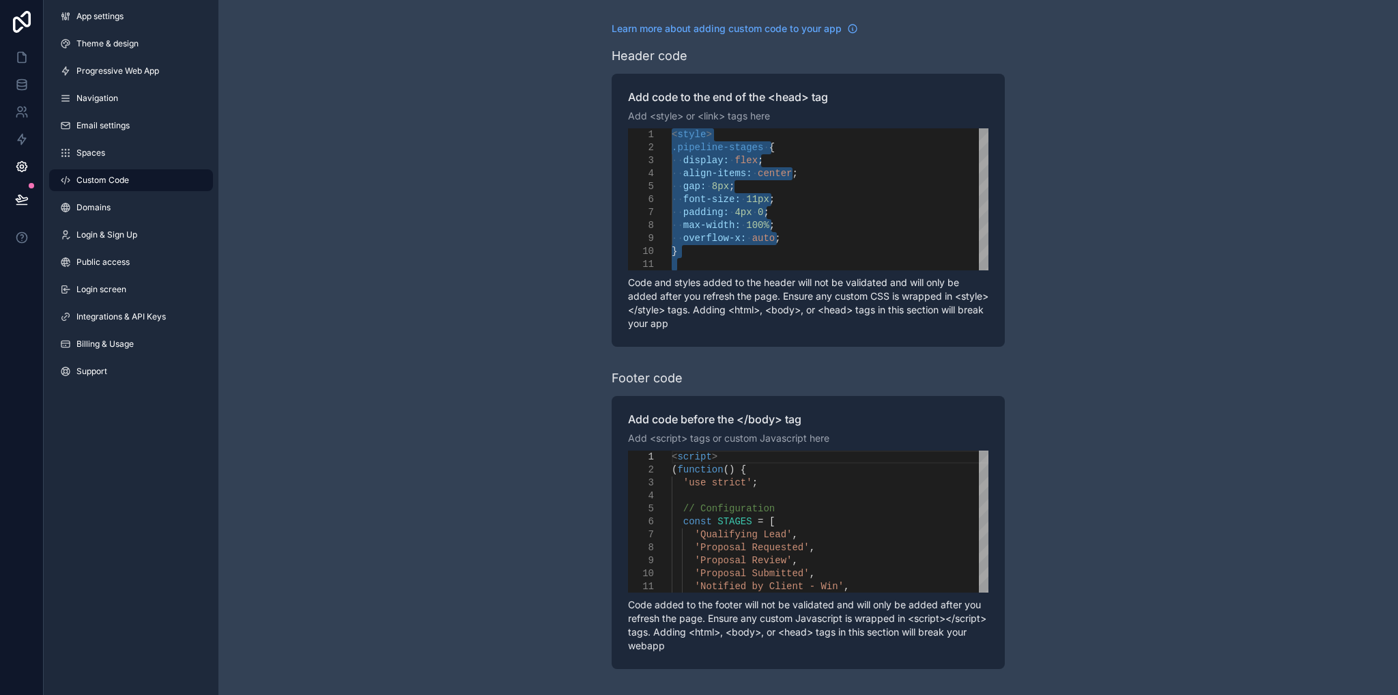
paste textarea "Editor content;Press Alt+F1 for Accessibility Options."
type textarea "**********"
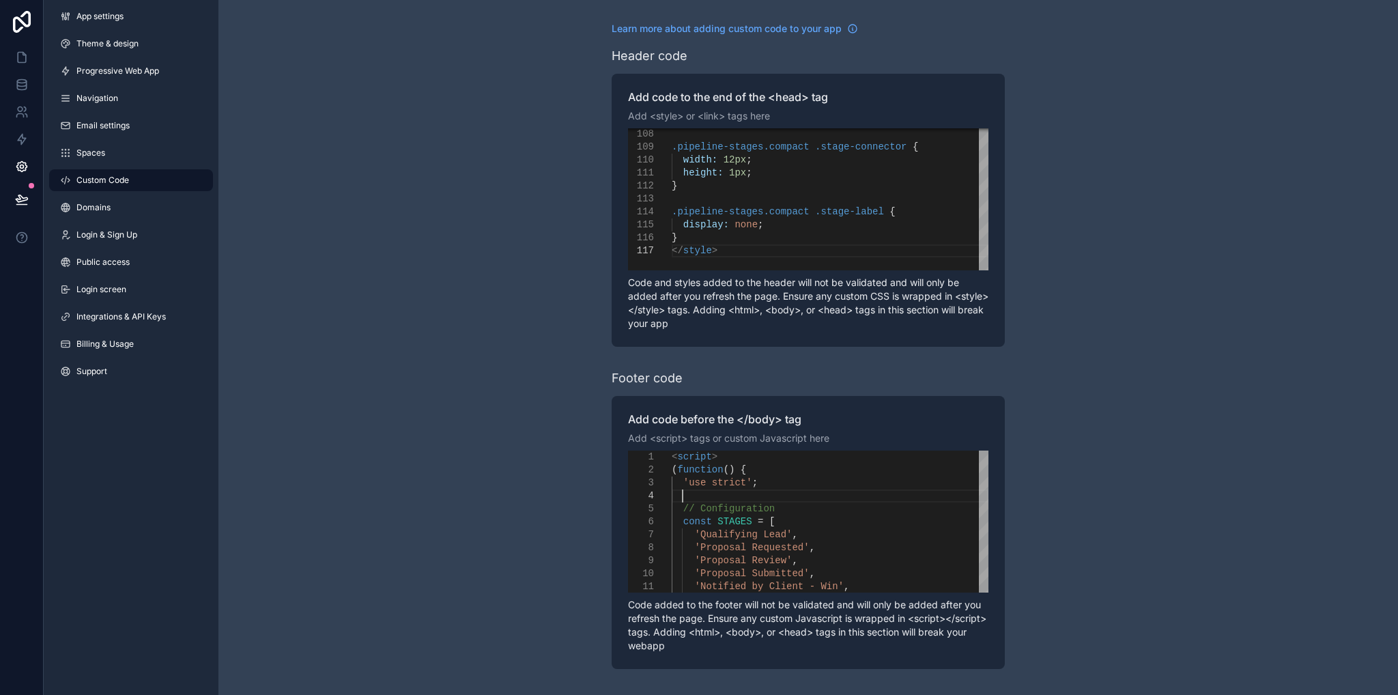
click at [874, 495] on div "scrollable content" at bounding box center [830, 495] width 317 height 13
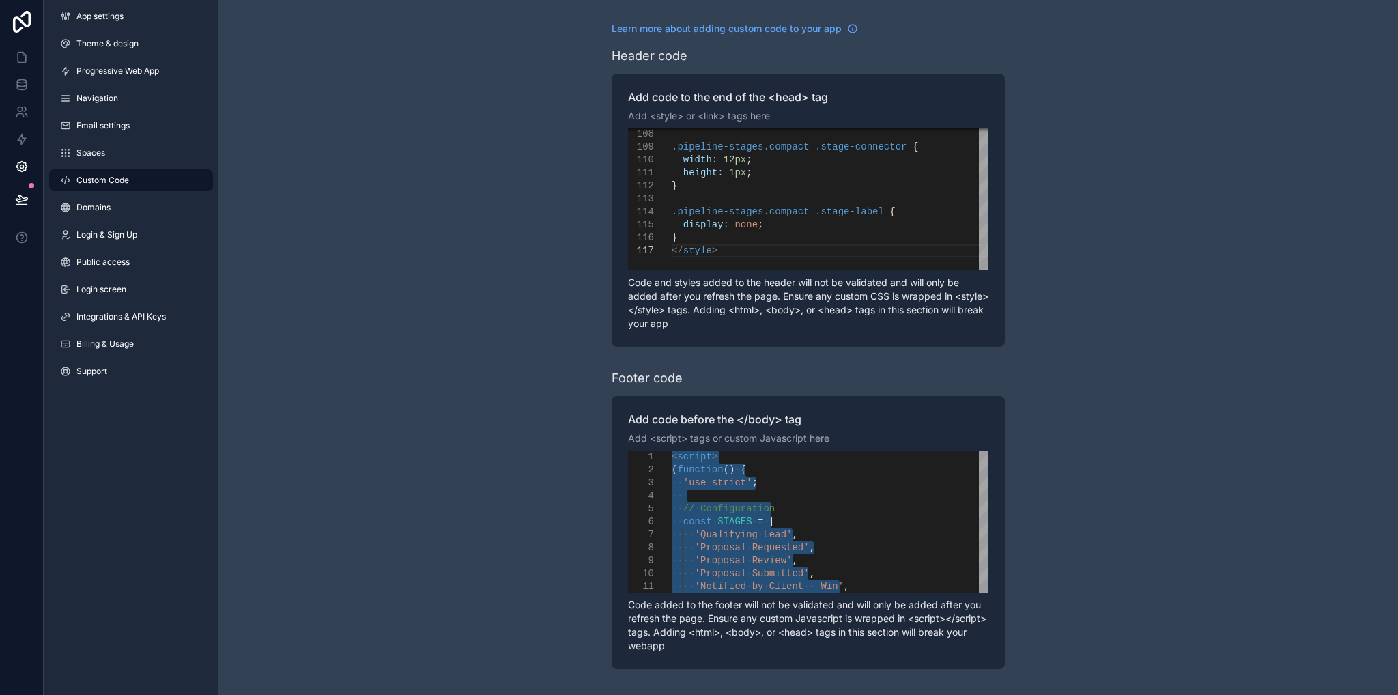
paste textarea "Editor content;Press Alt+F1 for Accessibility Options."
type textarea "***** *********"
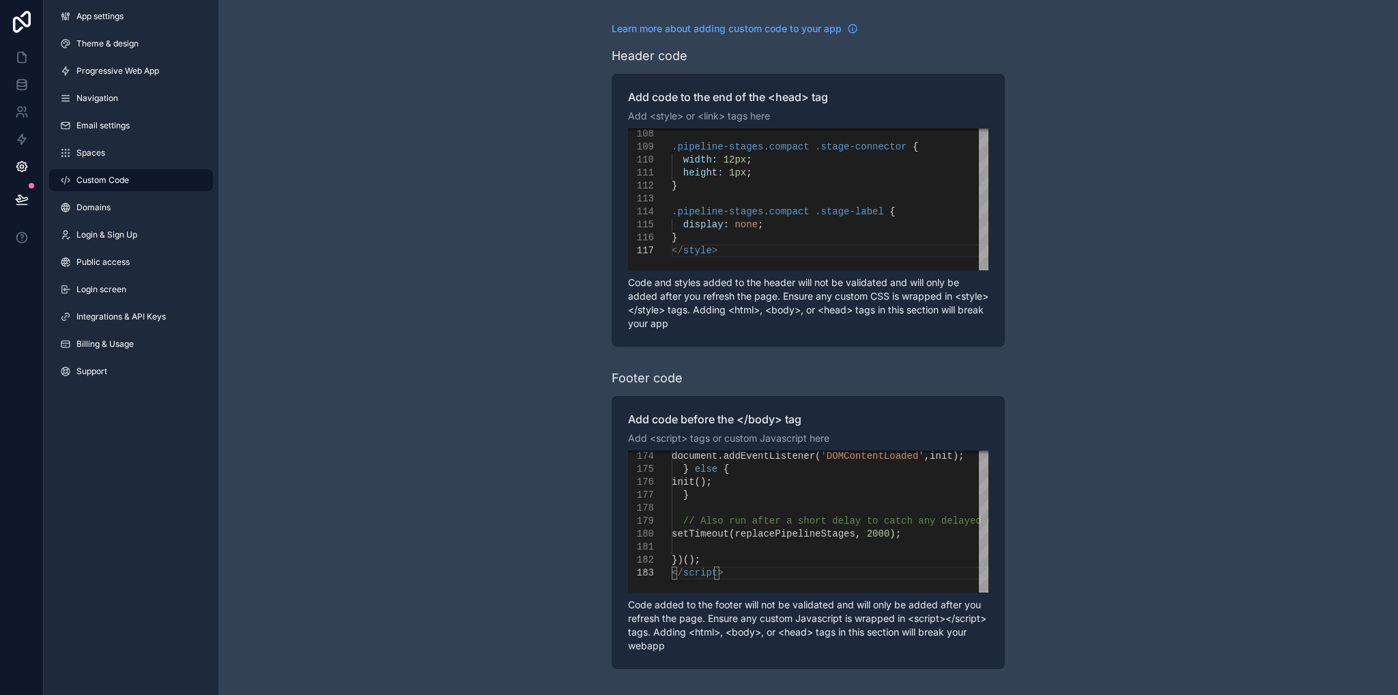
drag, startPoint x: 1125, startPoint y: 396, endPoint x: 1117, endPoint y: 397, distance: 9.0
click at [1126, 396] on div "**********" at bounding box center [807, 345] width 1179 height 691
click at [22, 55] on icon at bounding box center [22, 58] width 14 height 14
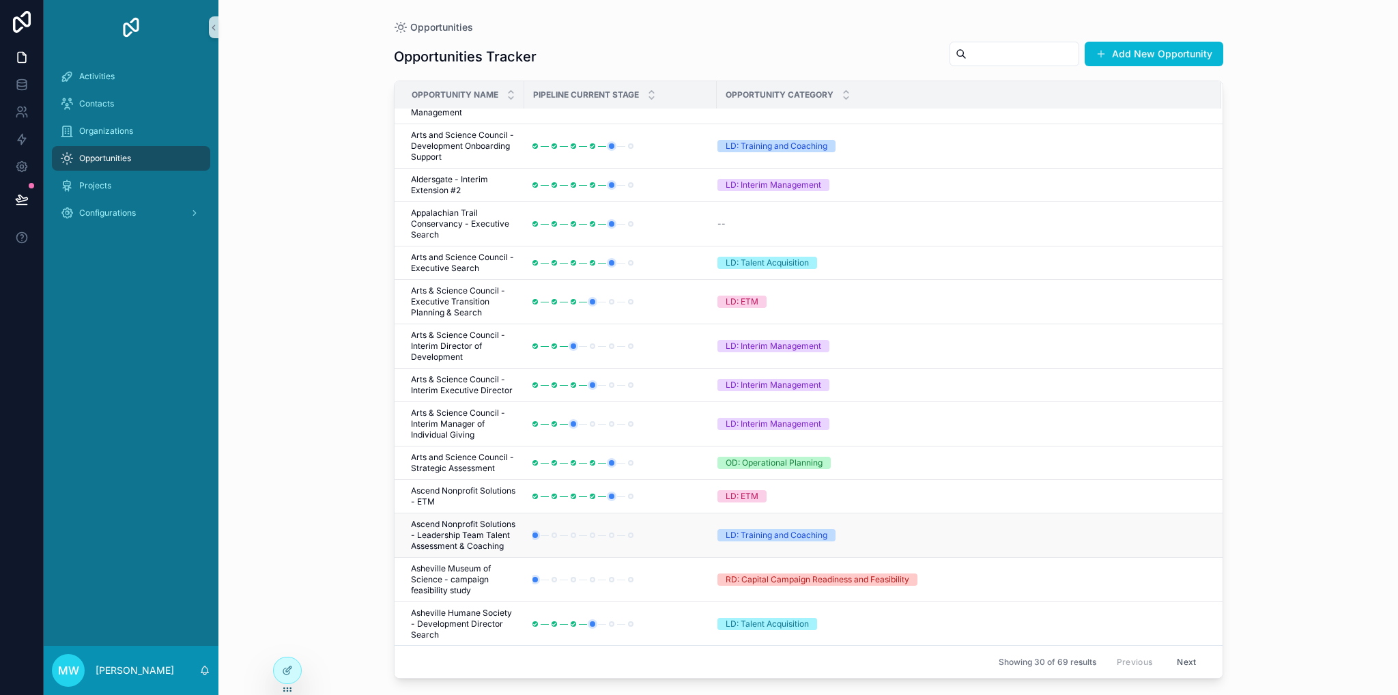
scroll to position [606, 0]
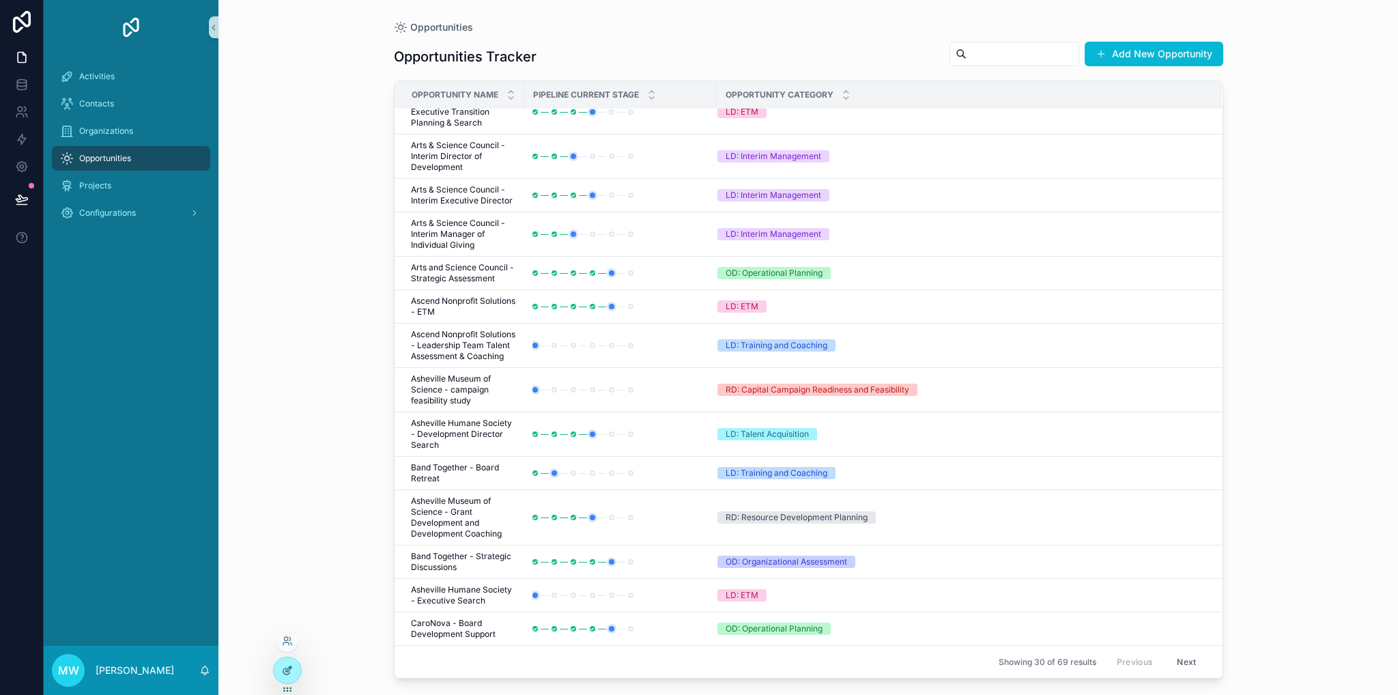
click at [287, 675] on icon at bounding box center [287, 670] width 11 height 11
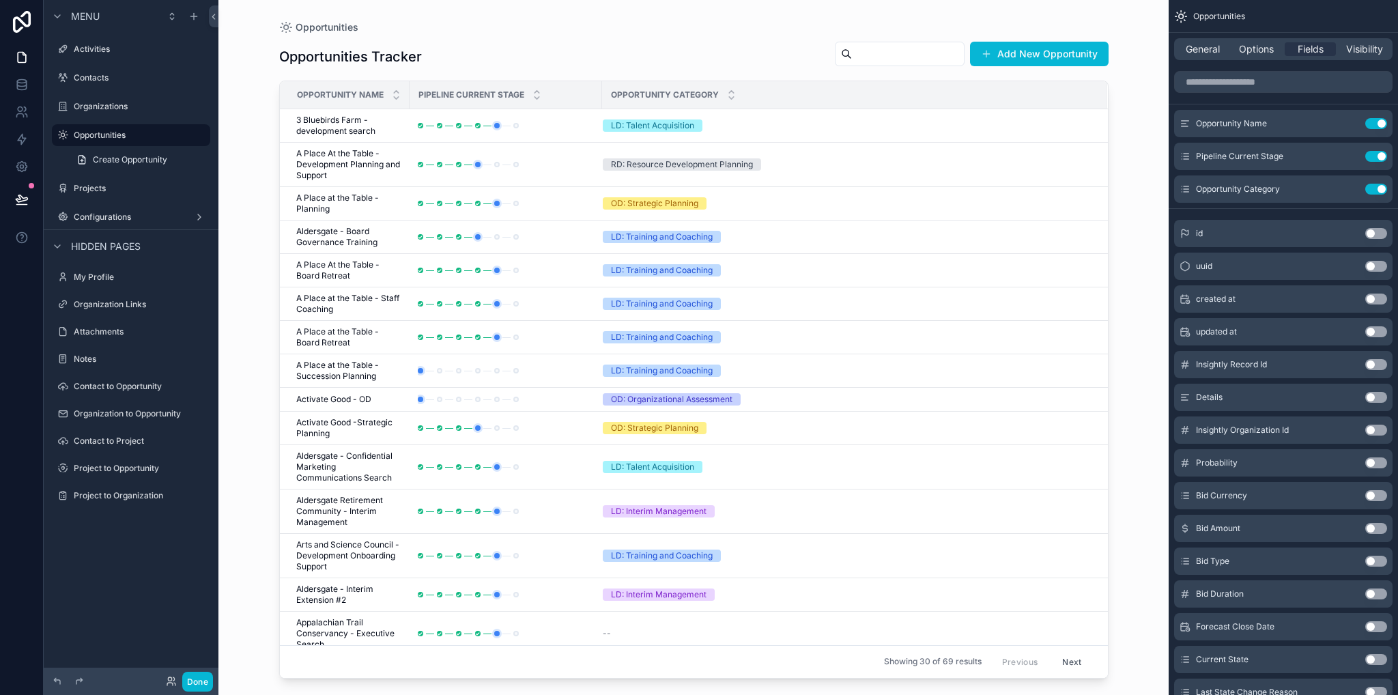
drag, startPoint x: 1104, startPoint y: 229, endPoint x: 1110, endPoint y: 272, distance: 43.5
click at [1110, 272] on div "scrollable content" at bounding box center [693, 339] width 873 height 678
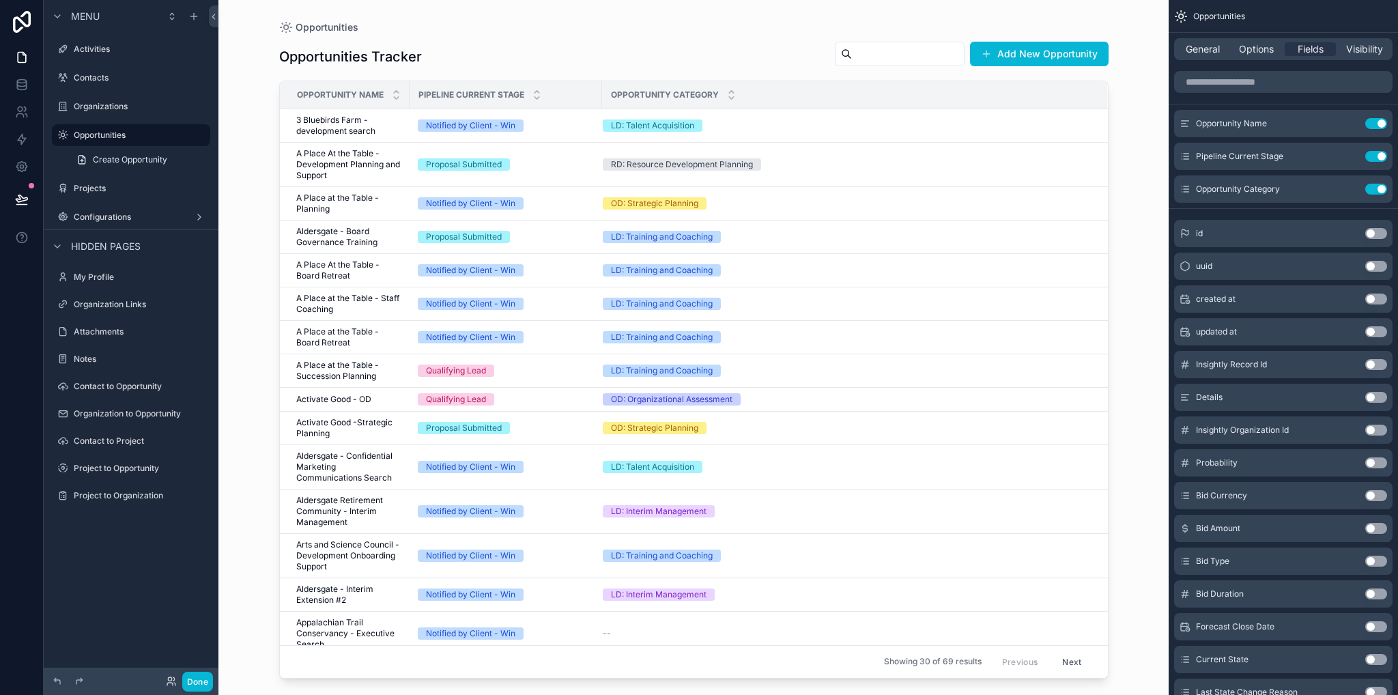
click at [1037, 261] on td "LD: Training and Coaching" at bounding box center [854, 270] width 504 height 33
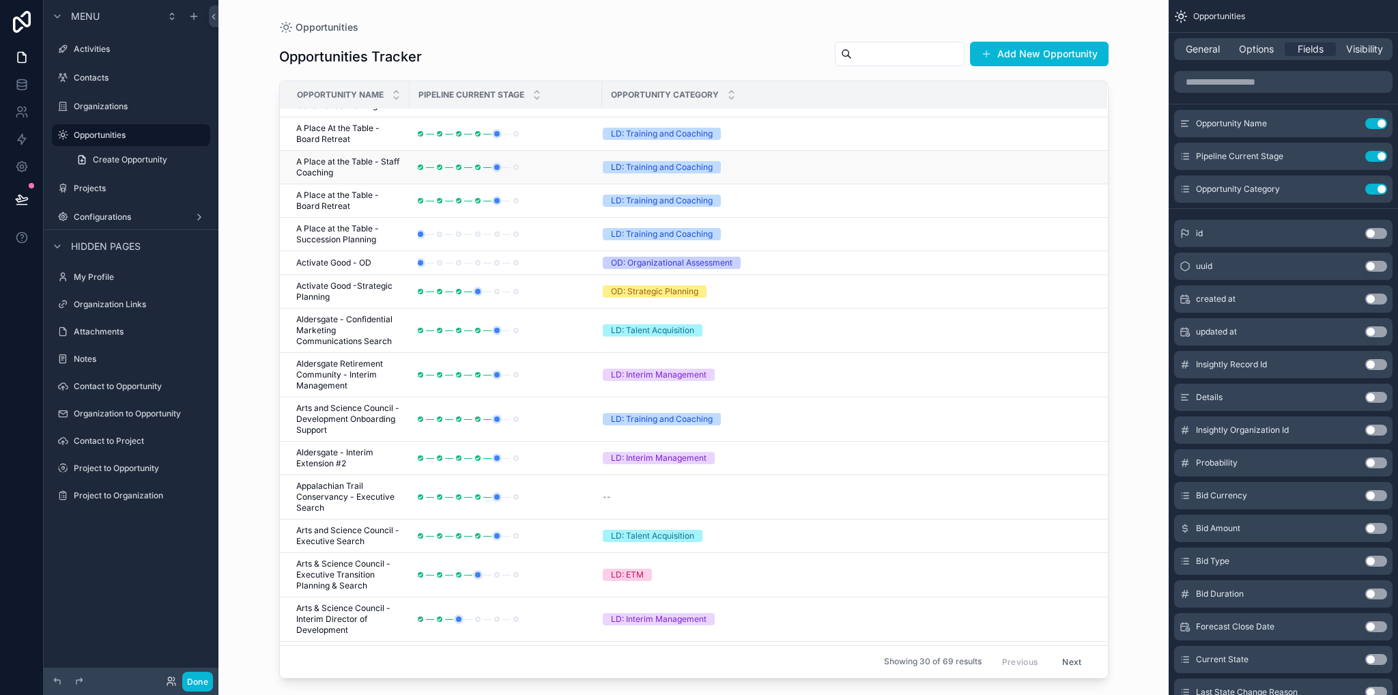
scroll to position [0, 0]
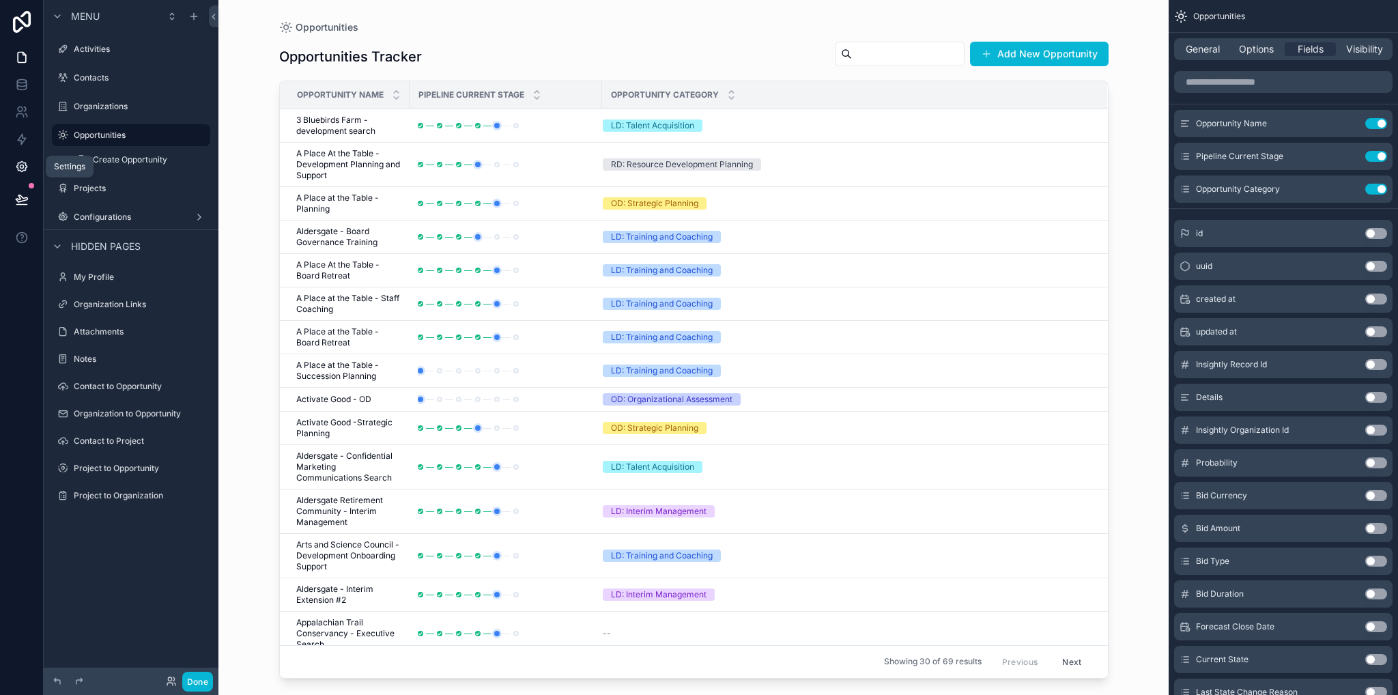
click at [22, 166] on icon at bounding box center [22, 167] width 14 height 14
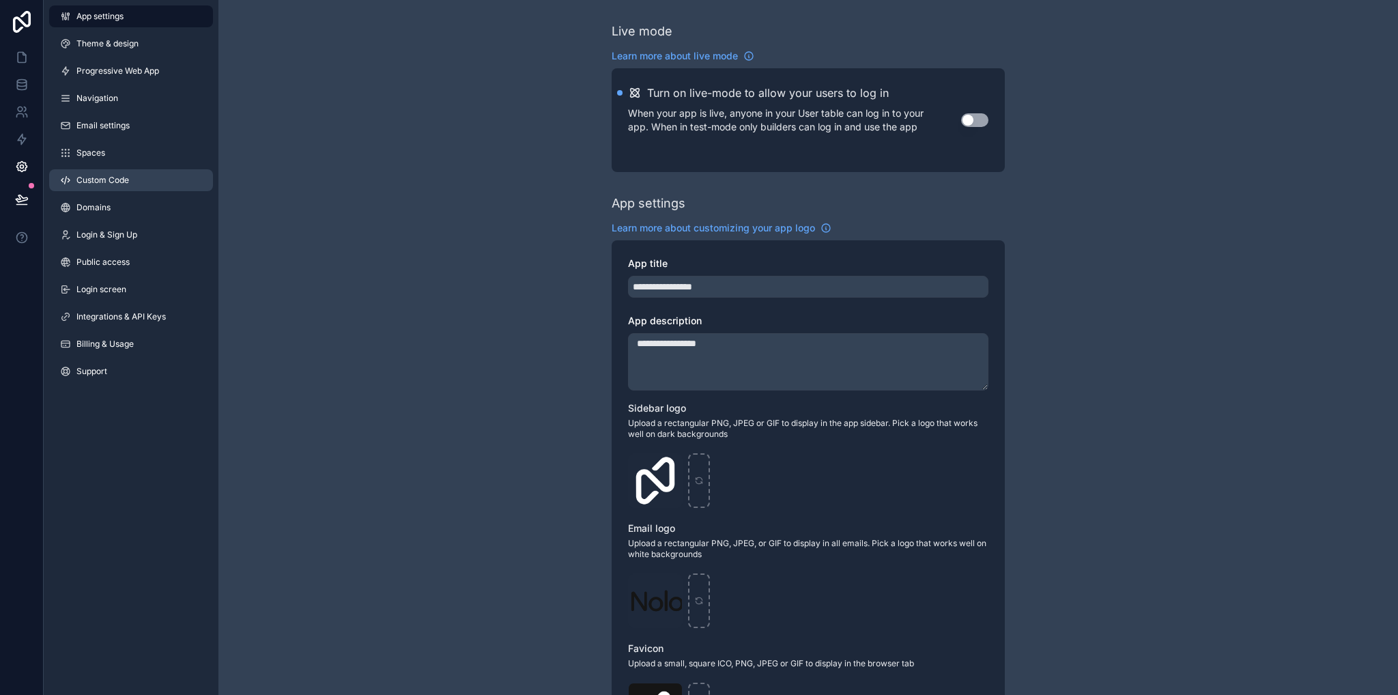
click at [137, 188] on link "Custom Code" at bounding box center [131, 180] width 164 height 22
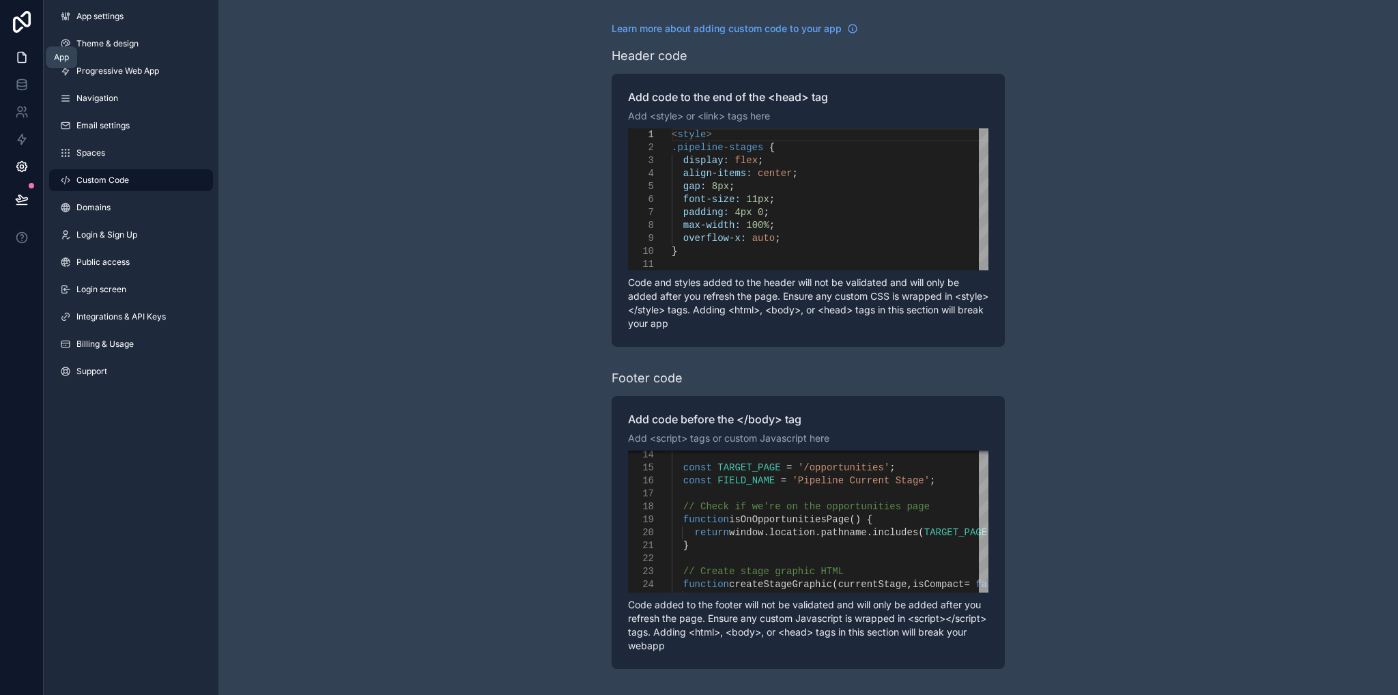
click at [3, 58] on link at bounding box center [21, 57] width 43 height 27
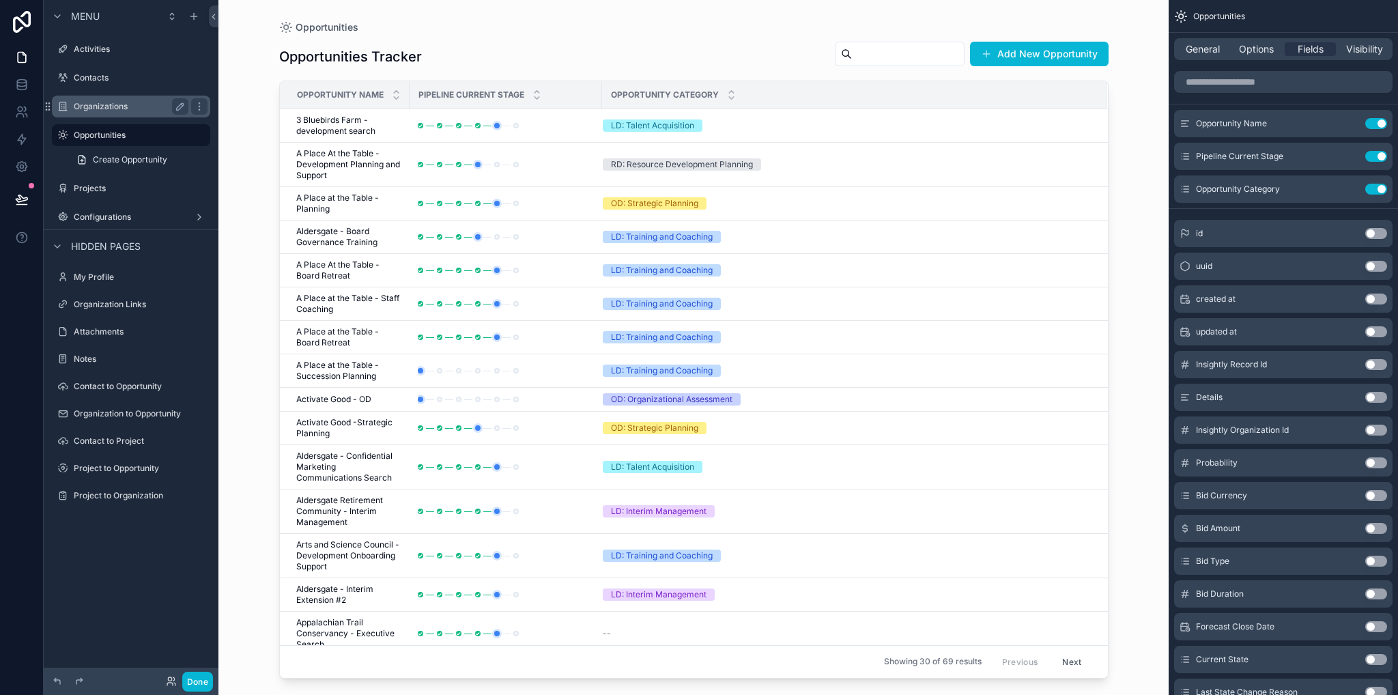
click at [98, 113] on div "Organizations" at bounding box center [131, 106] width 115 height 16
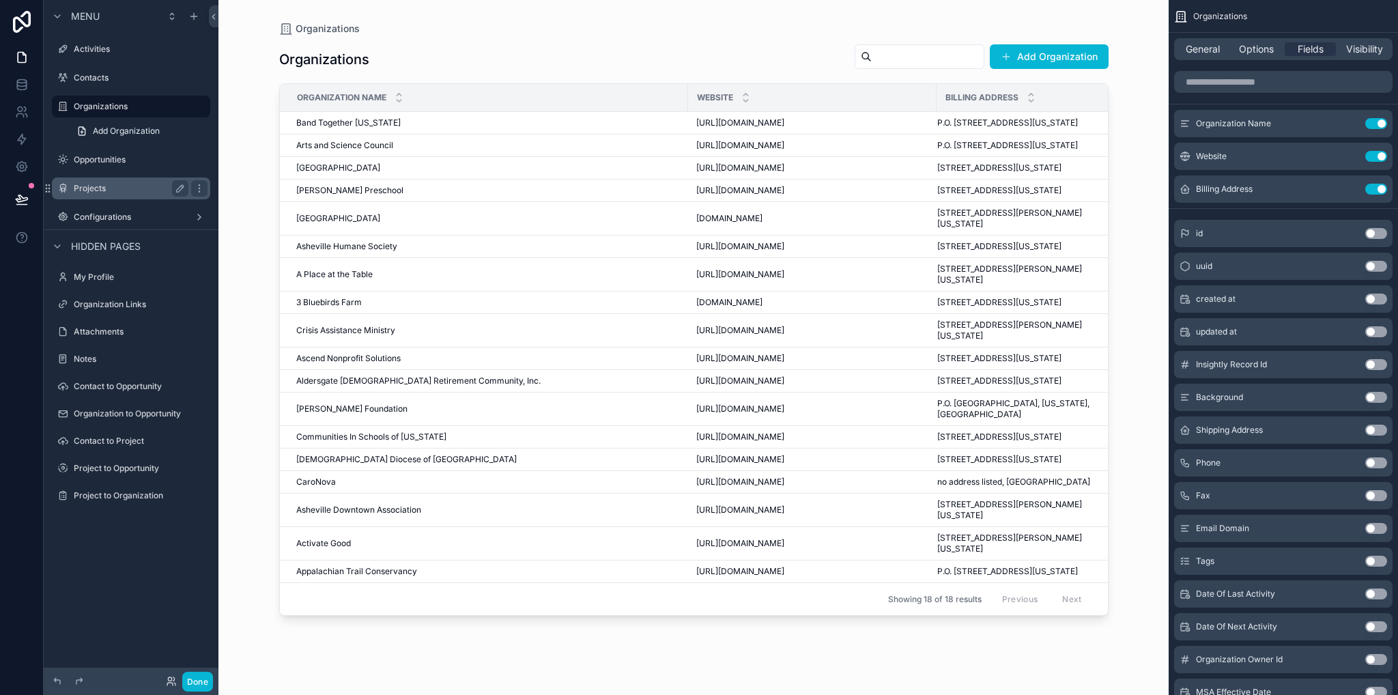
click at [101, 187] on label "Projects" at bounding box center [128, 188] width 109 height 11
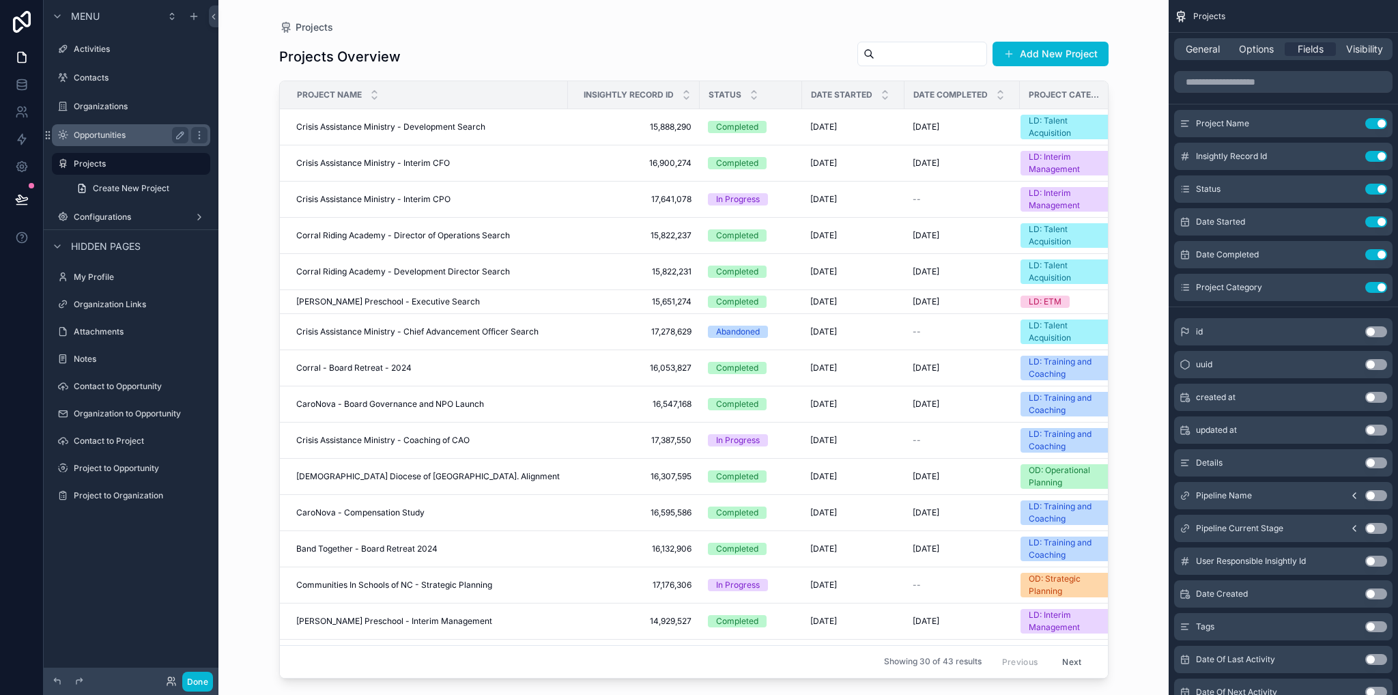
click at [94, 137] on label "Opportunities" at bounding box center [128, 135] width 109 height 11
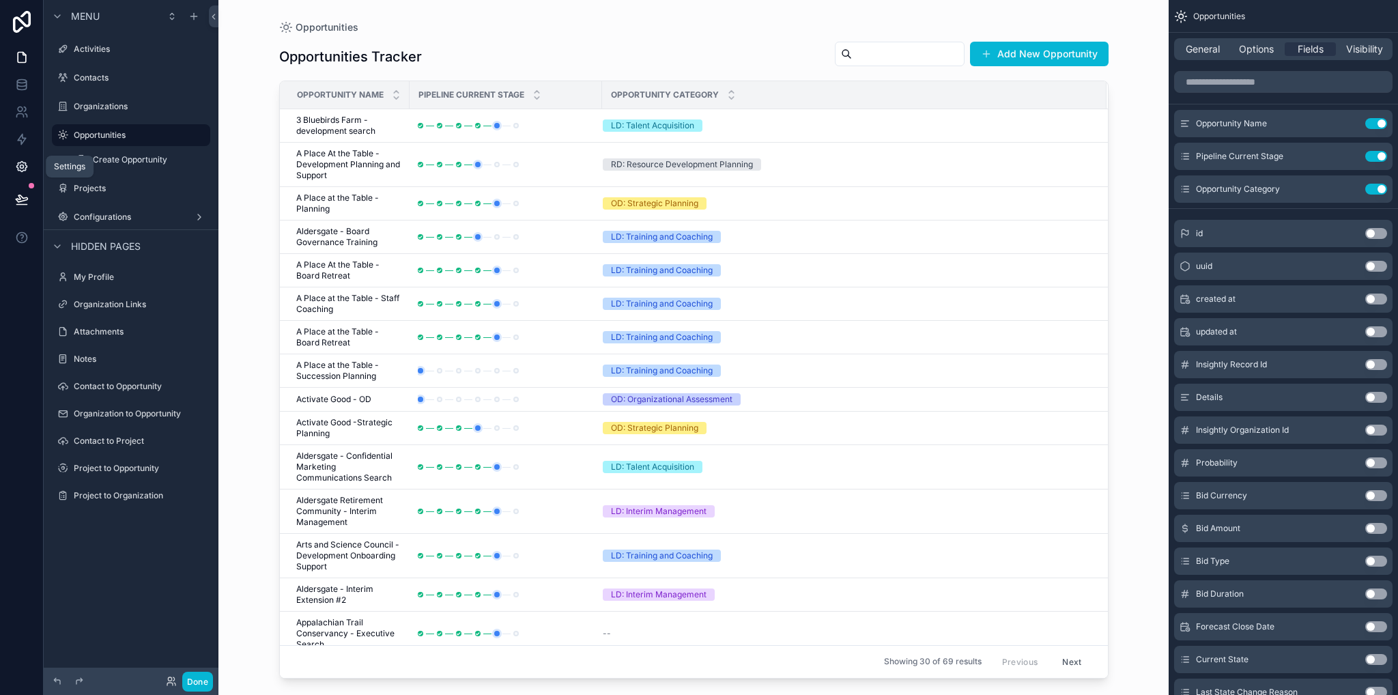
click at [22, 170] on icon at bounding box center [22, 167] width 14 height 14
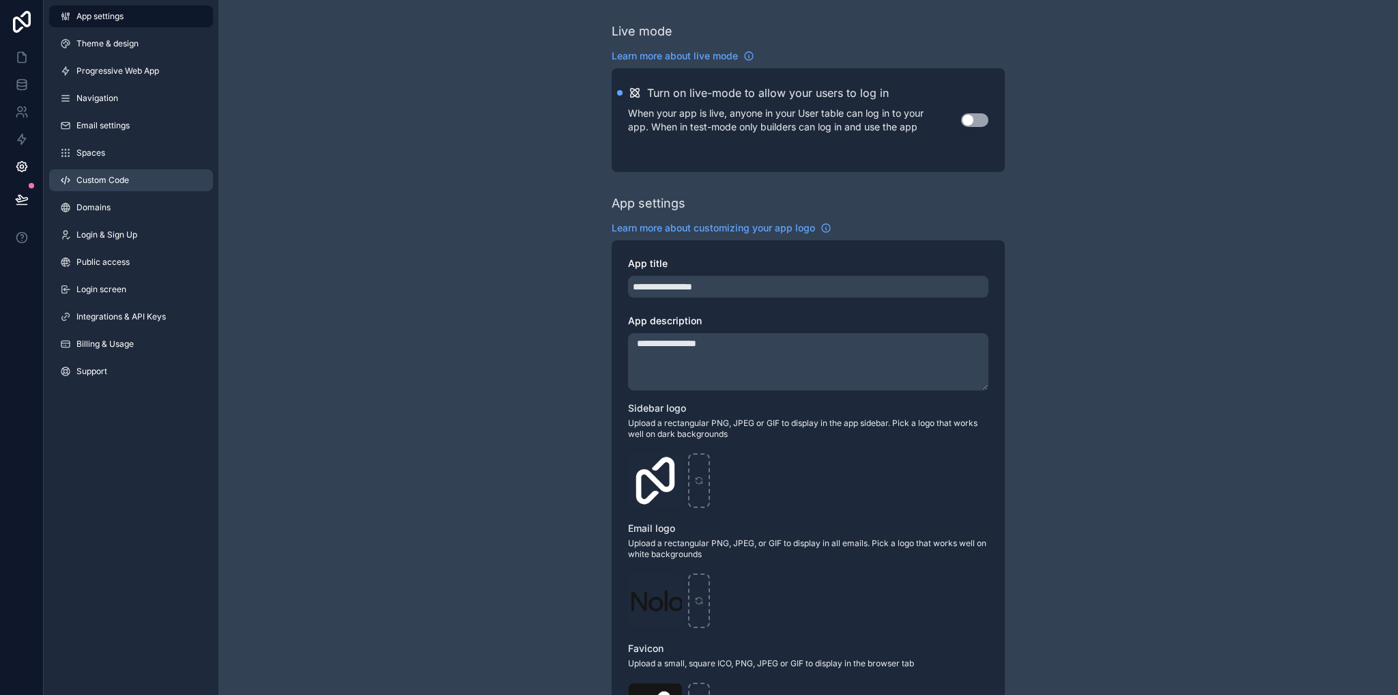
click at [101, 183] on span "Custom Code" at bounding box center [102, 180] width 53 height 11
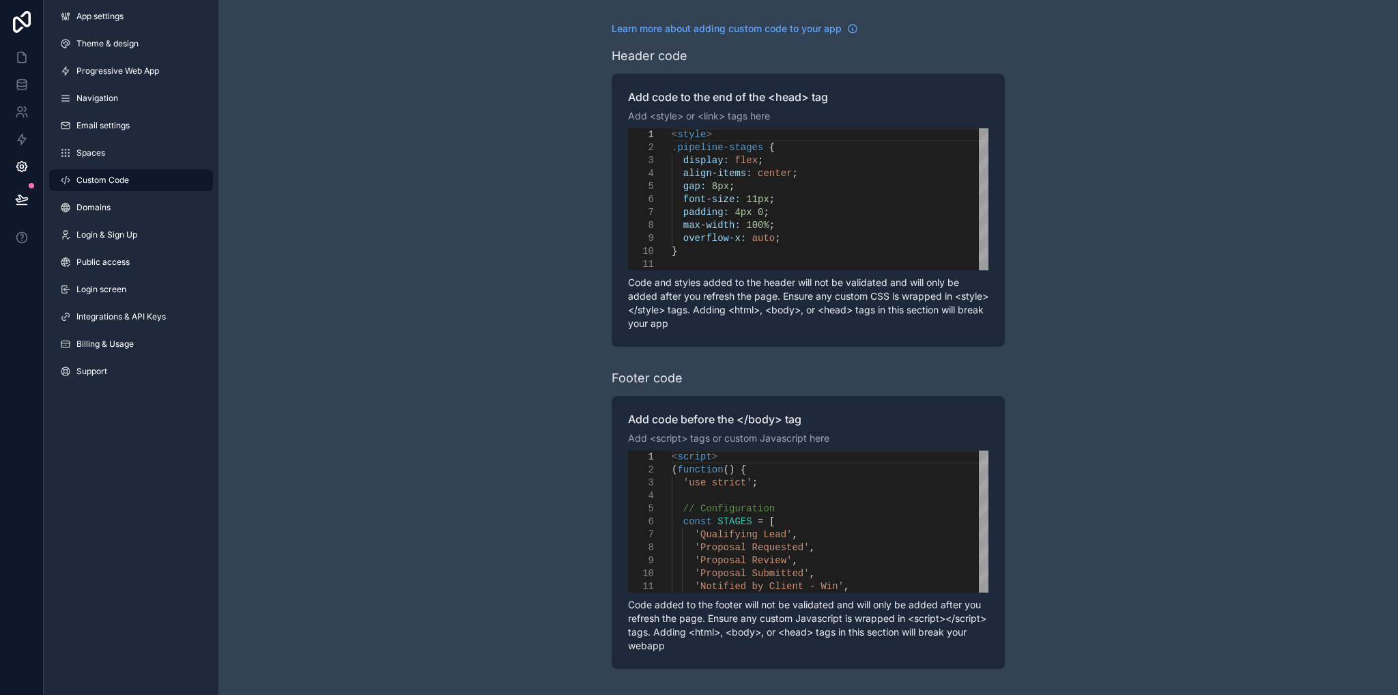
drag, startPoint x: 737, startPoint y: 217, endPoint x: 745, endPoint y: 229, distance: 14.4
click at [736, 217] on span "4px" at bounding box center [742, 212] width 17 height 11
type textarea "**********"
click at [484, 188] on div "**********" at bounding box center [807, 345] width 1179 height 691
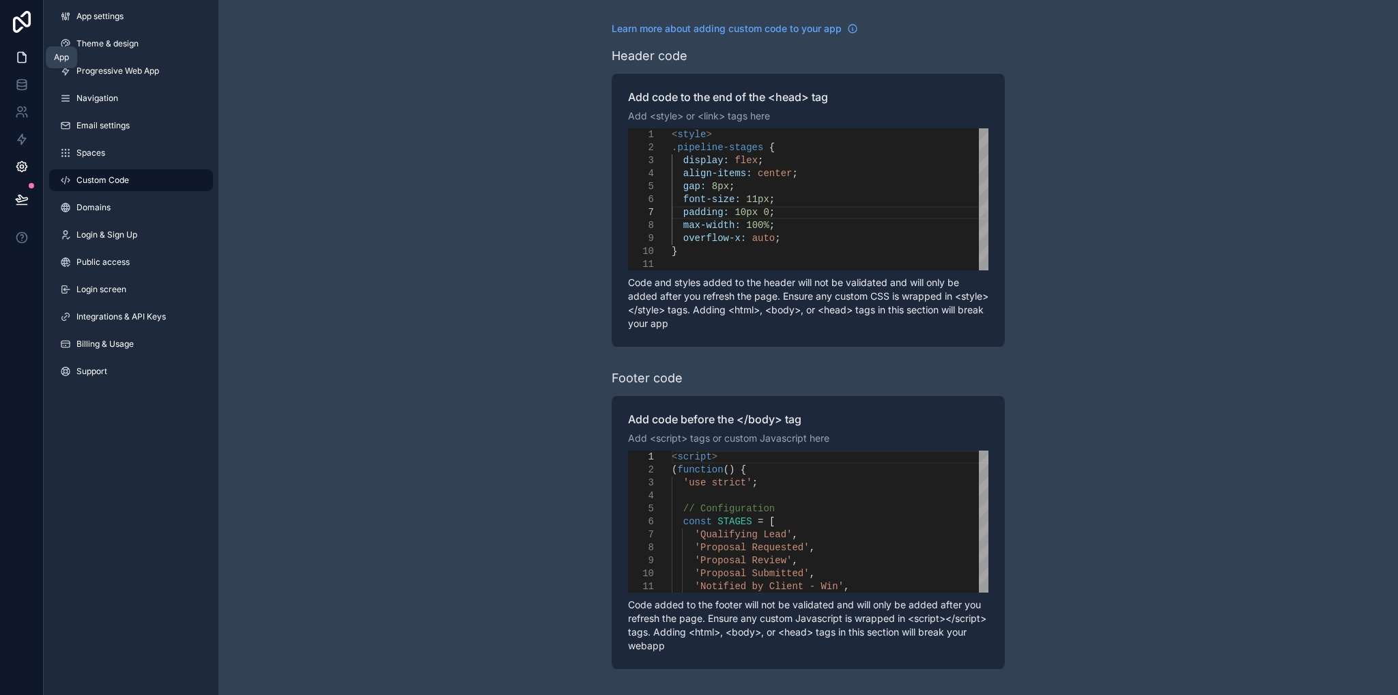
click at [20, 55] on icon at bounding box center [22, 58] width 14 height 14
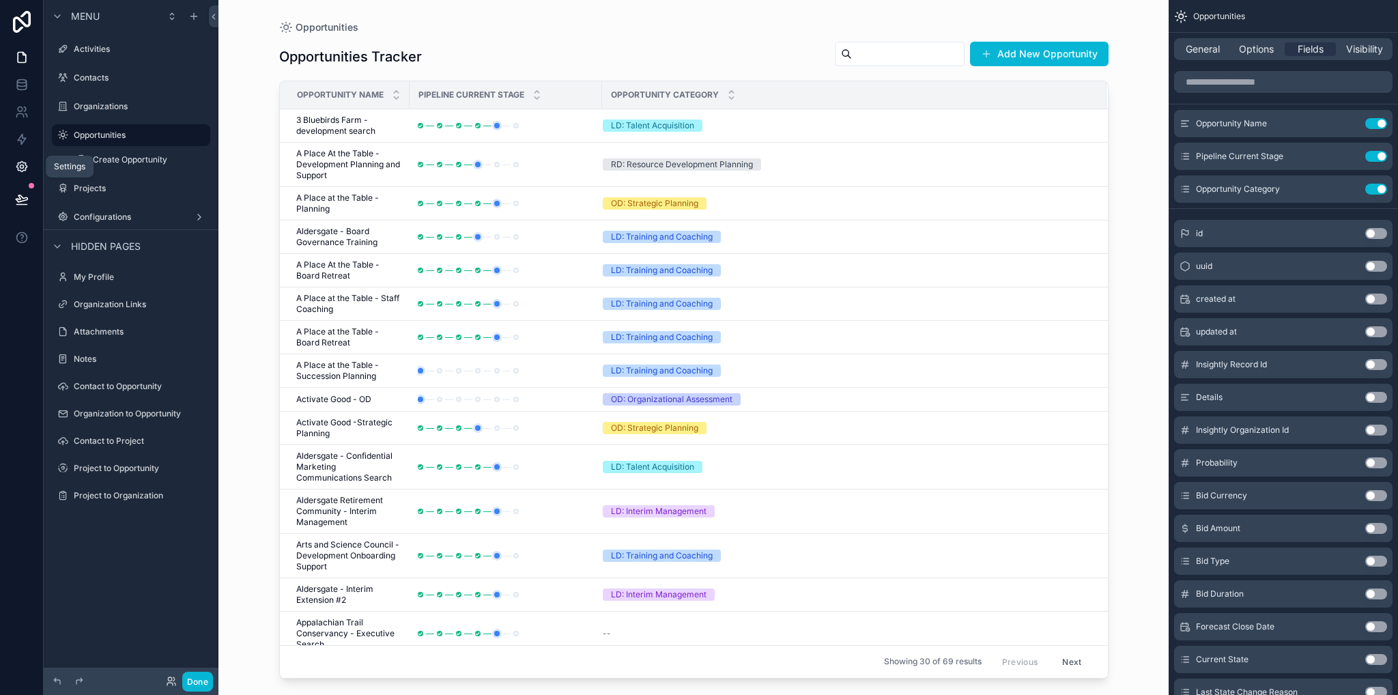
click at [20, 165] on icon at bounding box center [21, 166] width 3 height 3
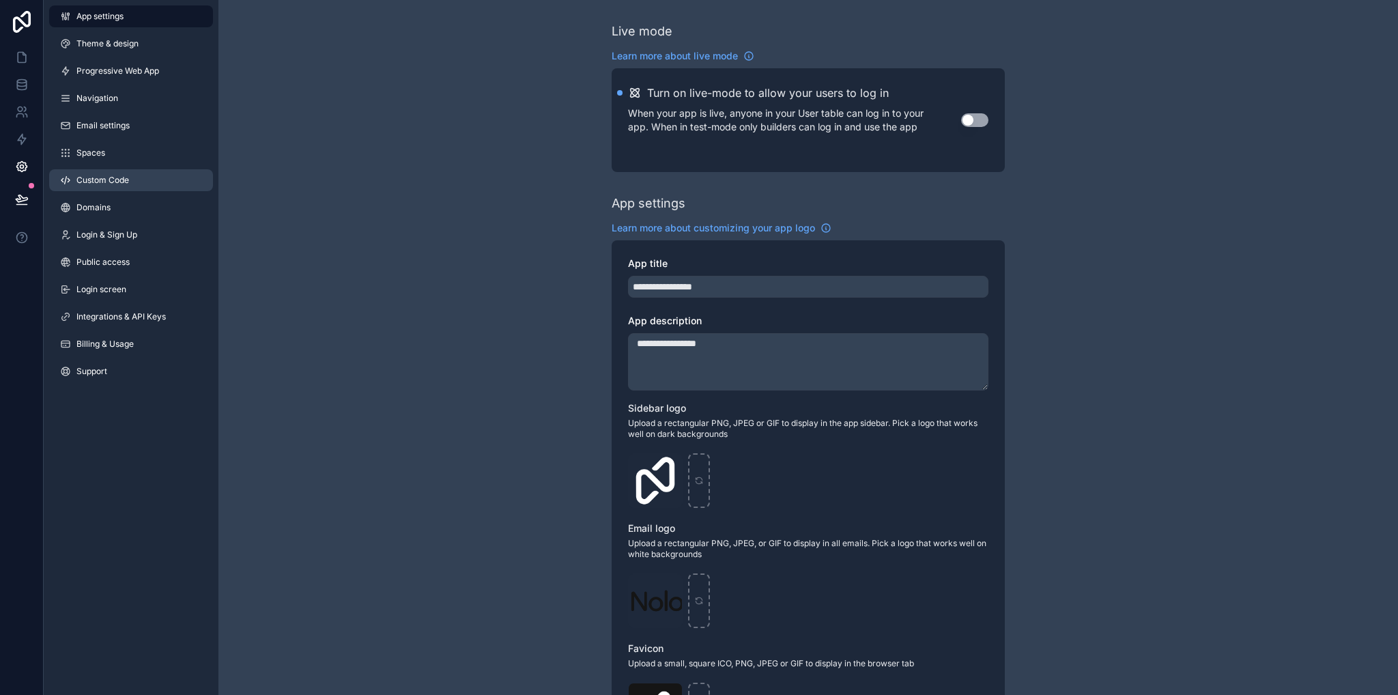
click at [114, 186] on link "Custom Code" at bounding box center [131, 180] width 164 height 22
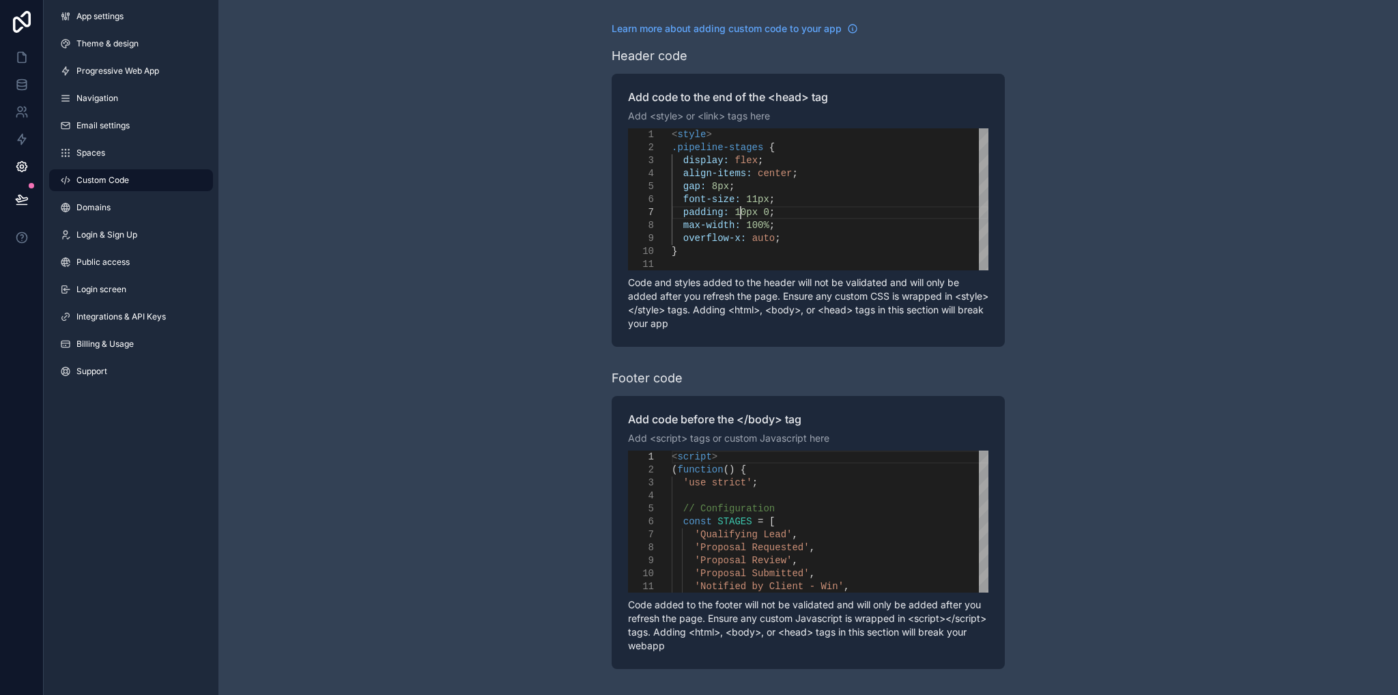
click at [741, 211] on span "10px" at bounding box center [745, 212] width 23 height 11
click at [774, 238] on div "overflow-x: auto ;" at bounding box center [830, 238] width 317 height 13
type textarea "**********"
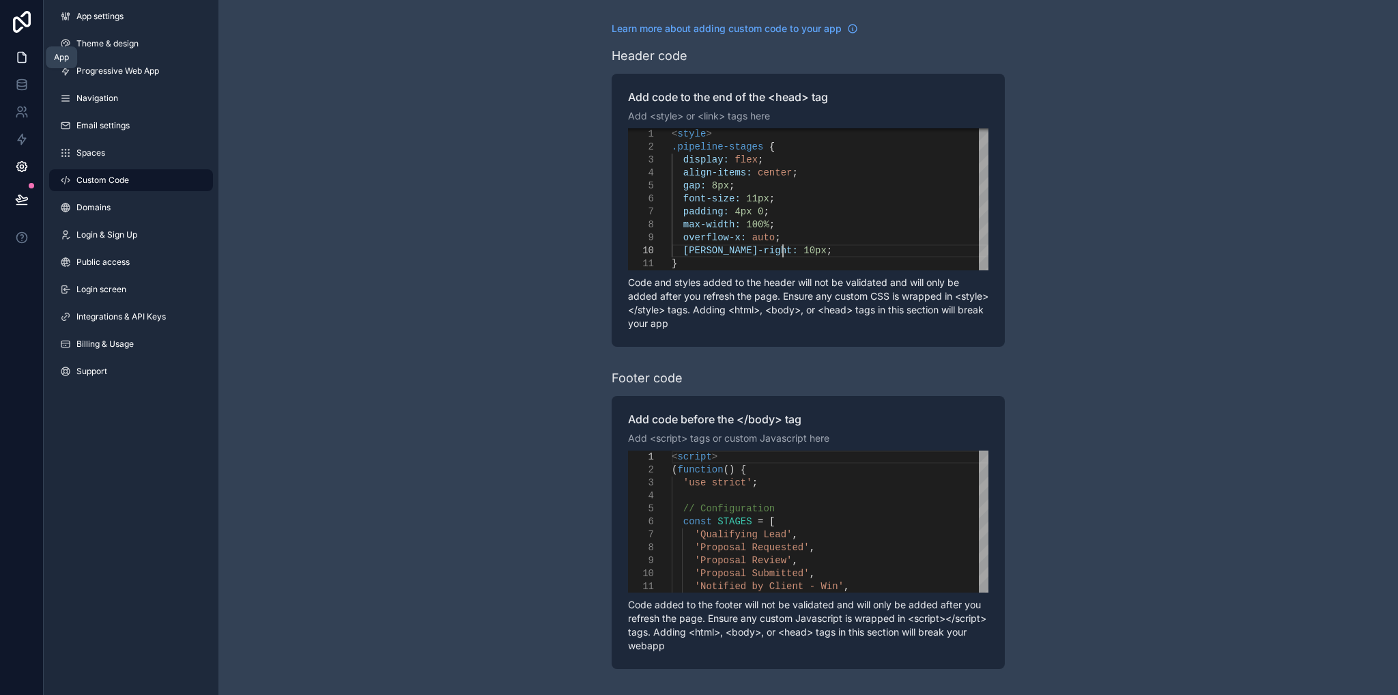
click at [20, 61] on icon at bounding box center [22, 58] width 14 height 14
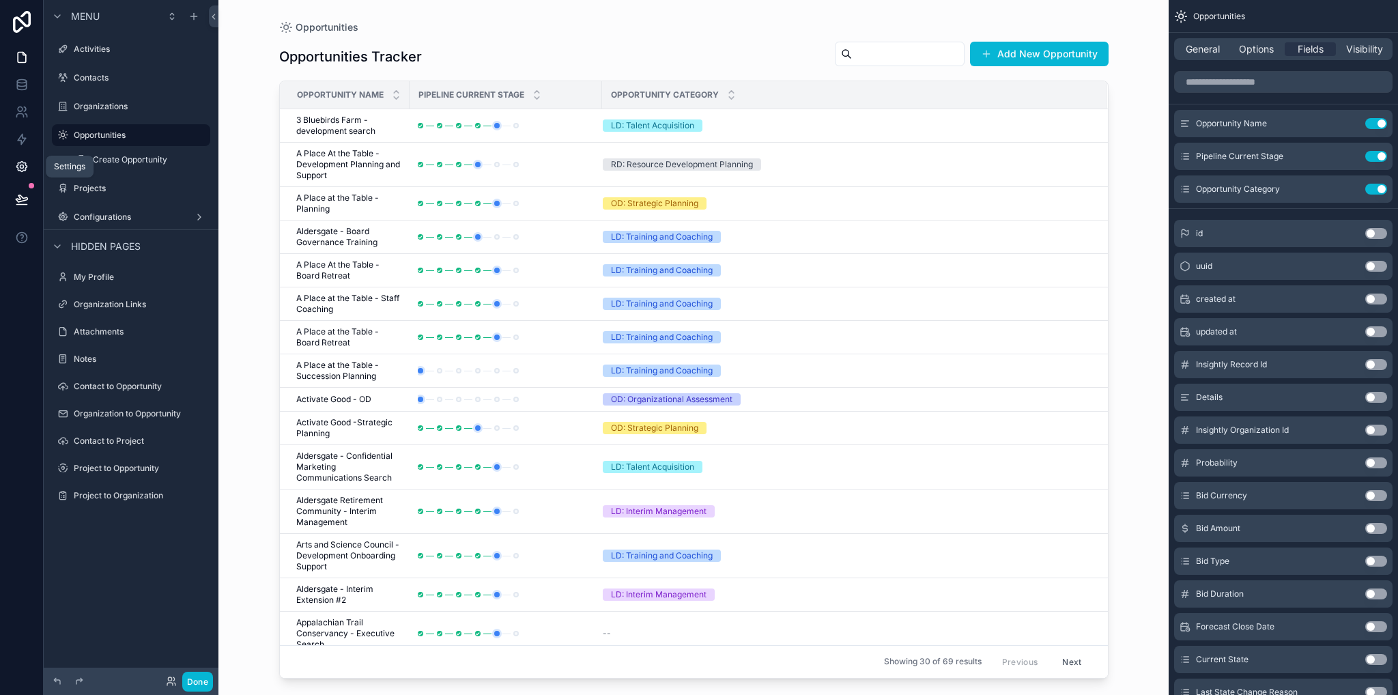
click at [26, 162] on icon at bounding box center [22, 167] width 14 height 14
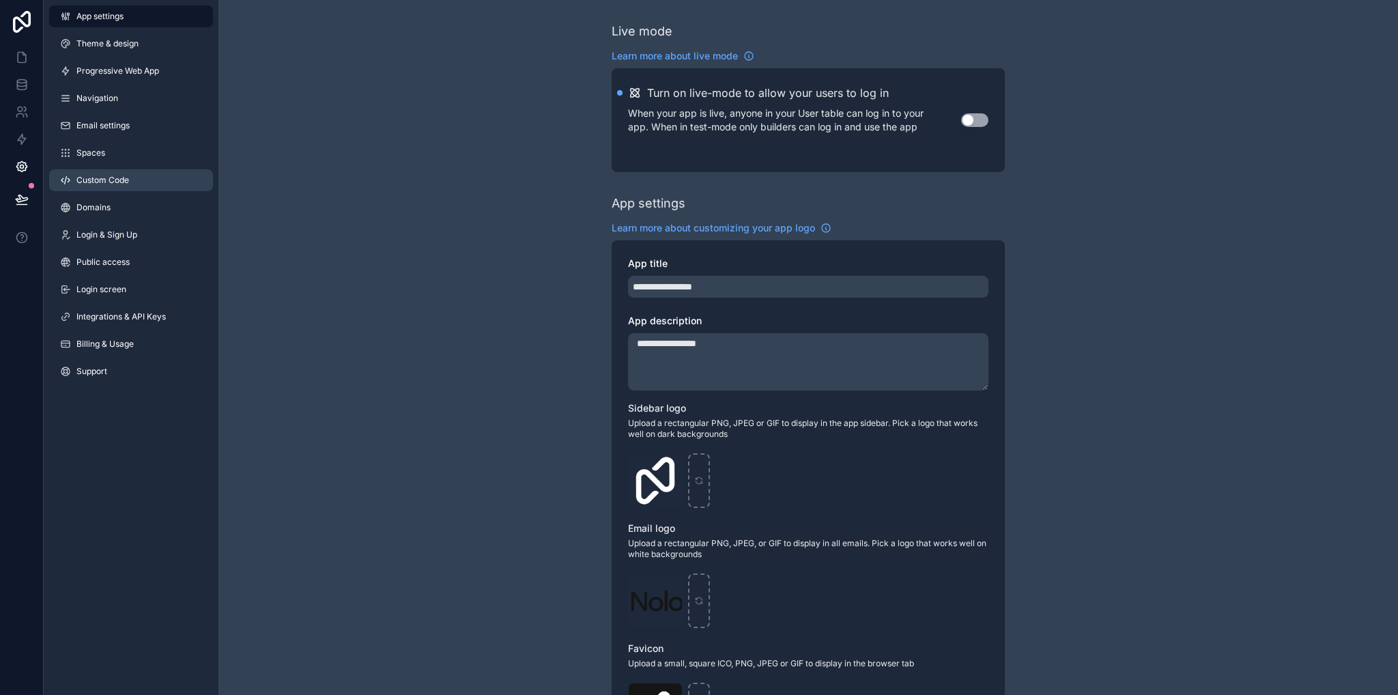
click at [89, 182] on span "Custom Code" at bounding box center [102, 180] width 53 height 11
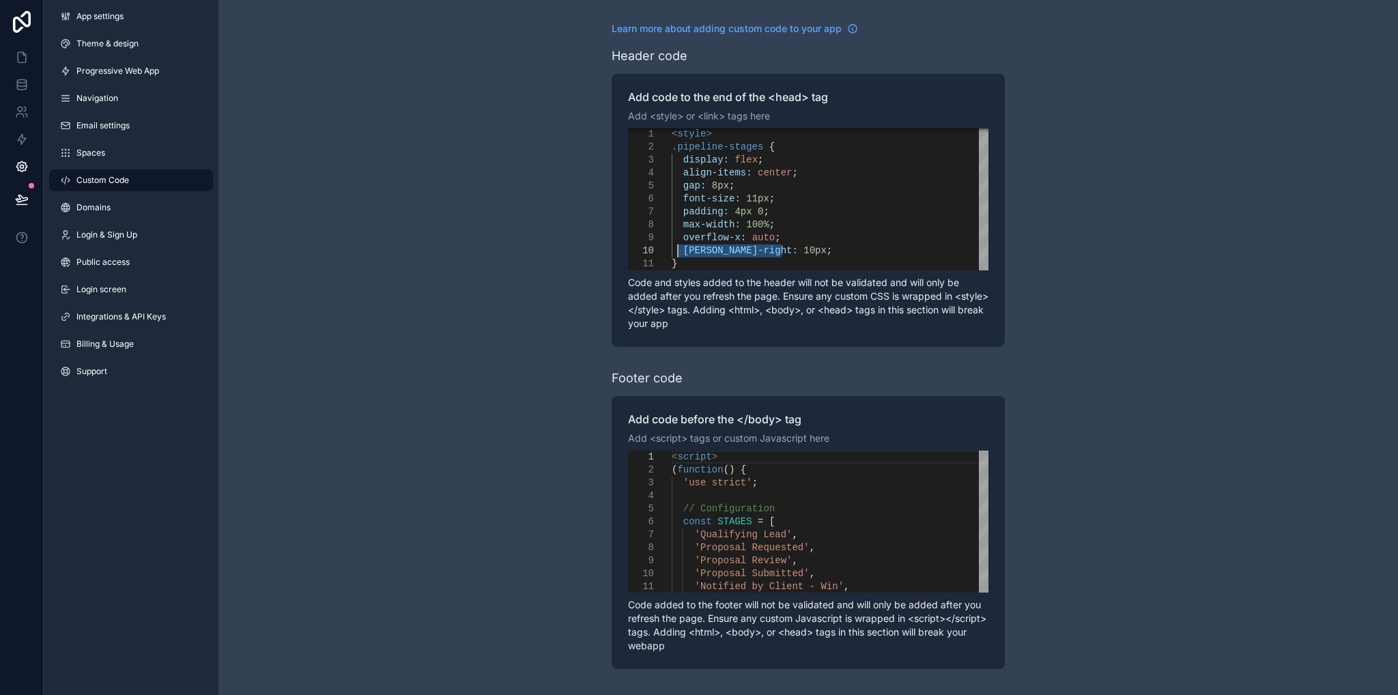
drag, startPoint x: 800, startPoint y: 253, endPoint x: 715, endPoint y: 252, distance: 85.3
type textarea "**********"
click at [19, 62] on icon at bounding box center [22, 58] width 8 height 10
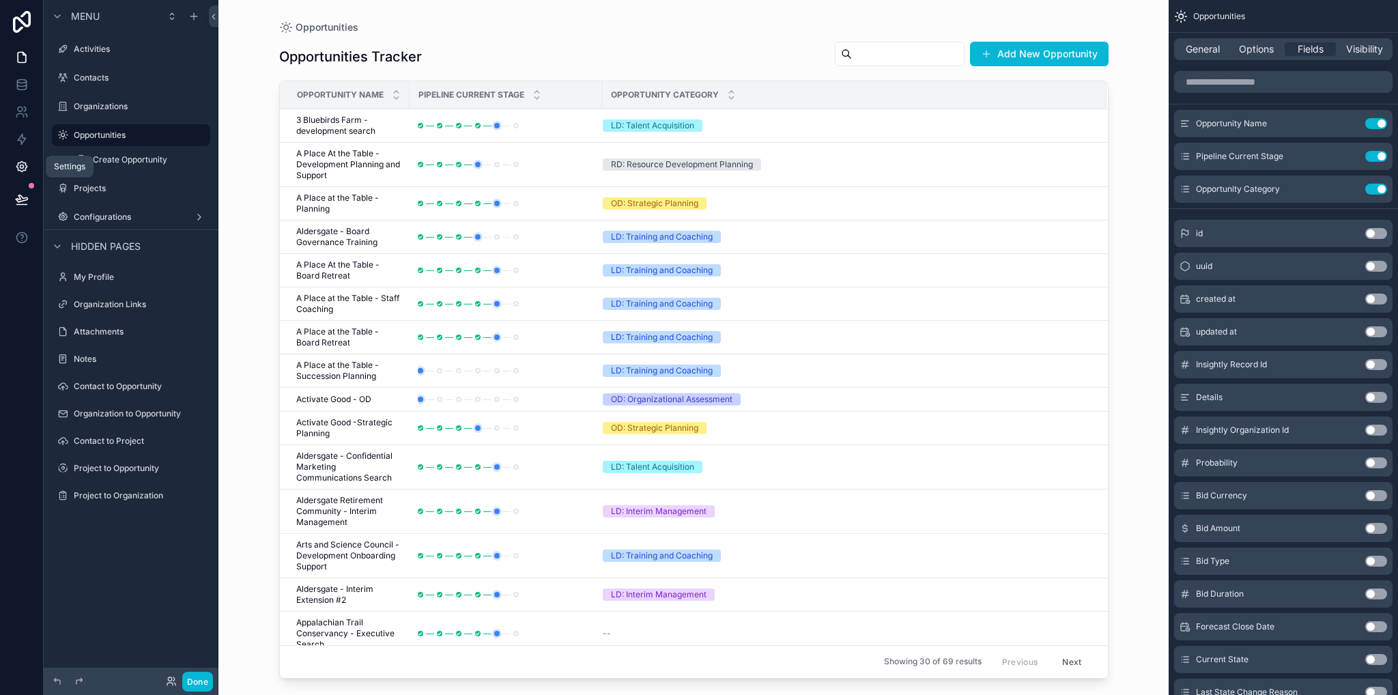
click at [21, 169] on icon at bounding box center [22, 167] width 14 height 14
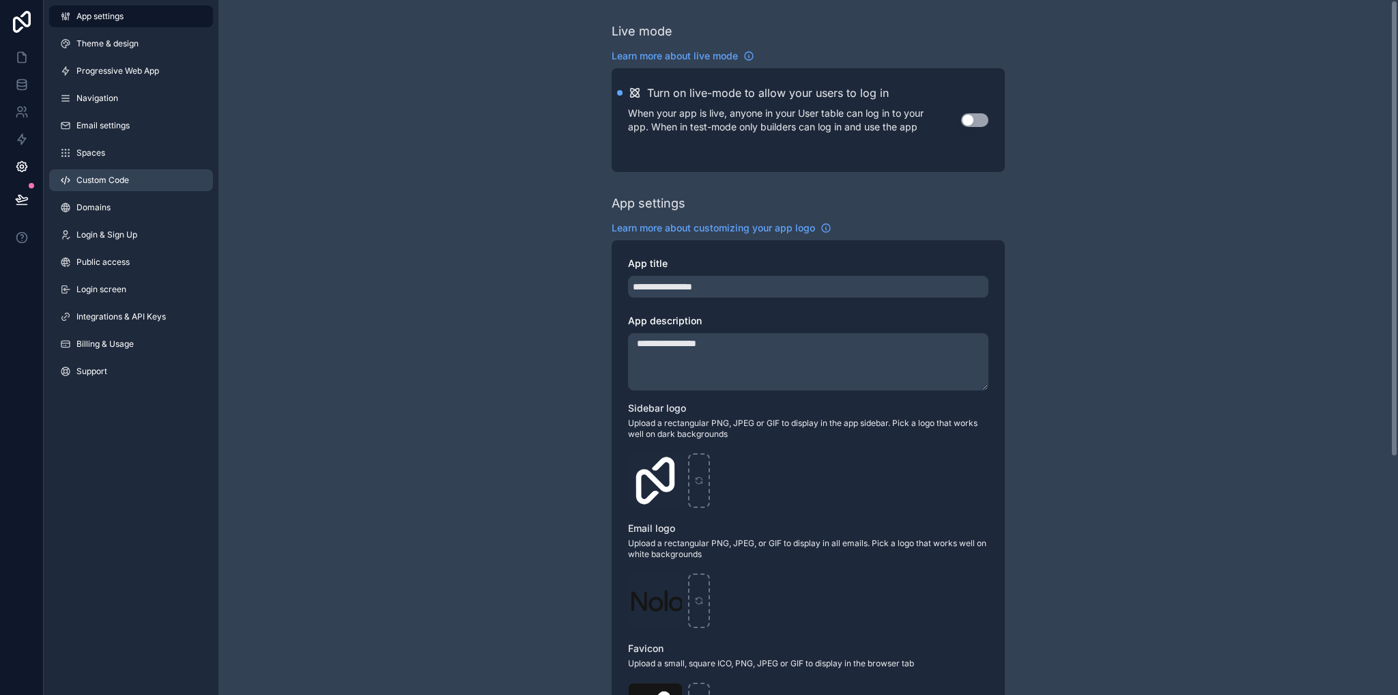
click at [117, 180] on span "Custom Code" at bounding box center [102, 180] width 53 height 11
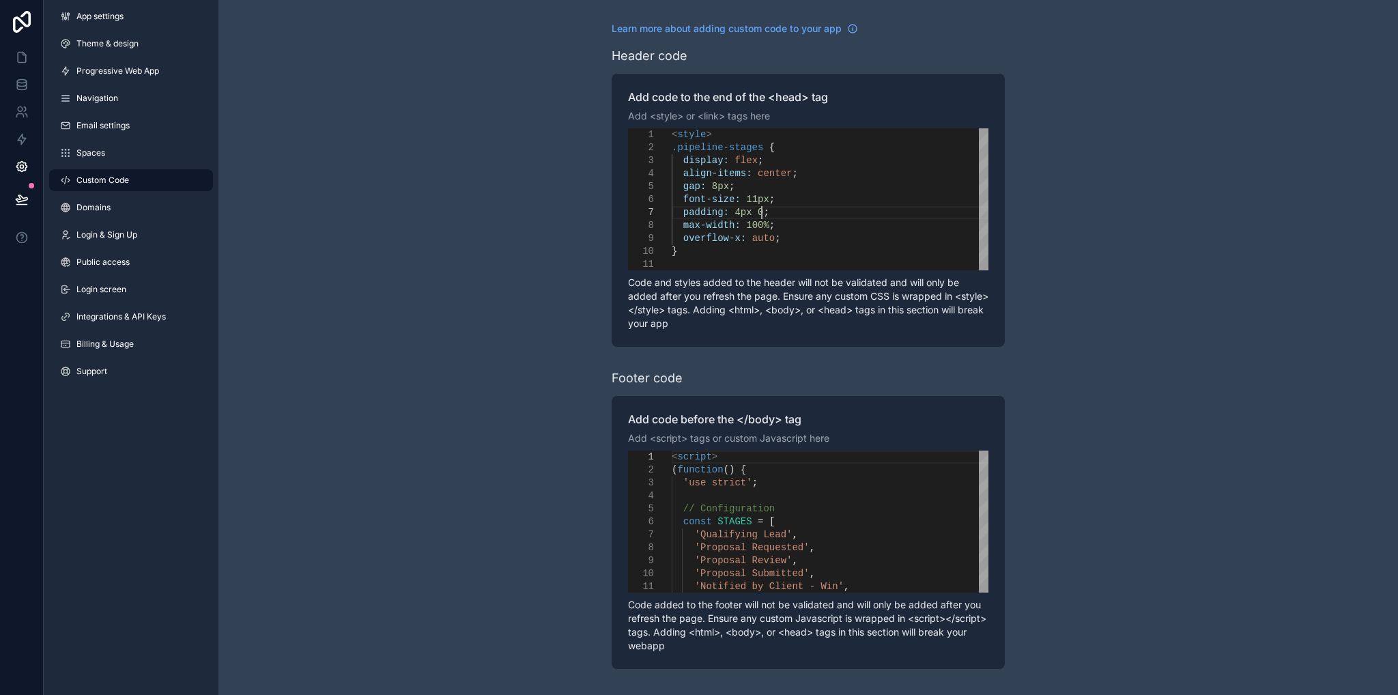
click at [848, 207] on div "padding: 4px 0 ;" at bounding box center [830, 212] width 317 height 13
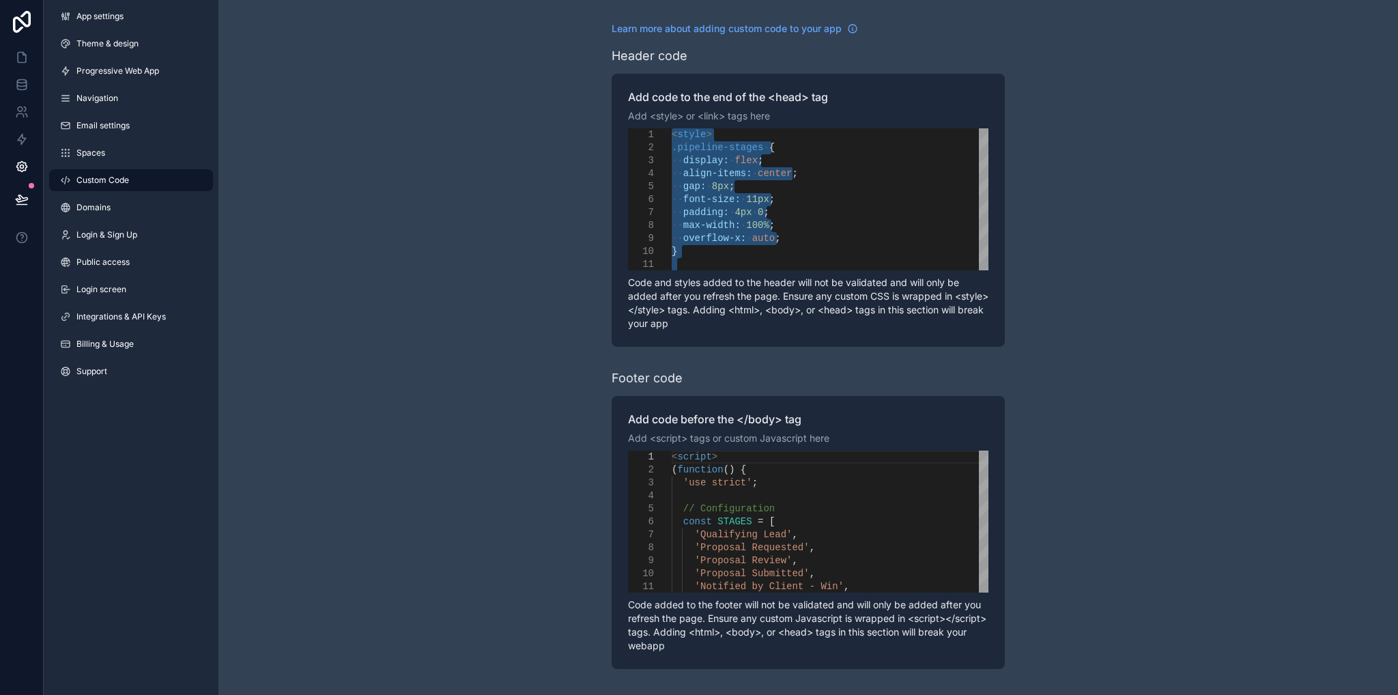
paste textarea "Editor content;Press Alt+F1 for Accessibility Options."
type textarea "**********"
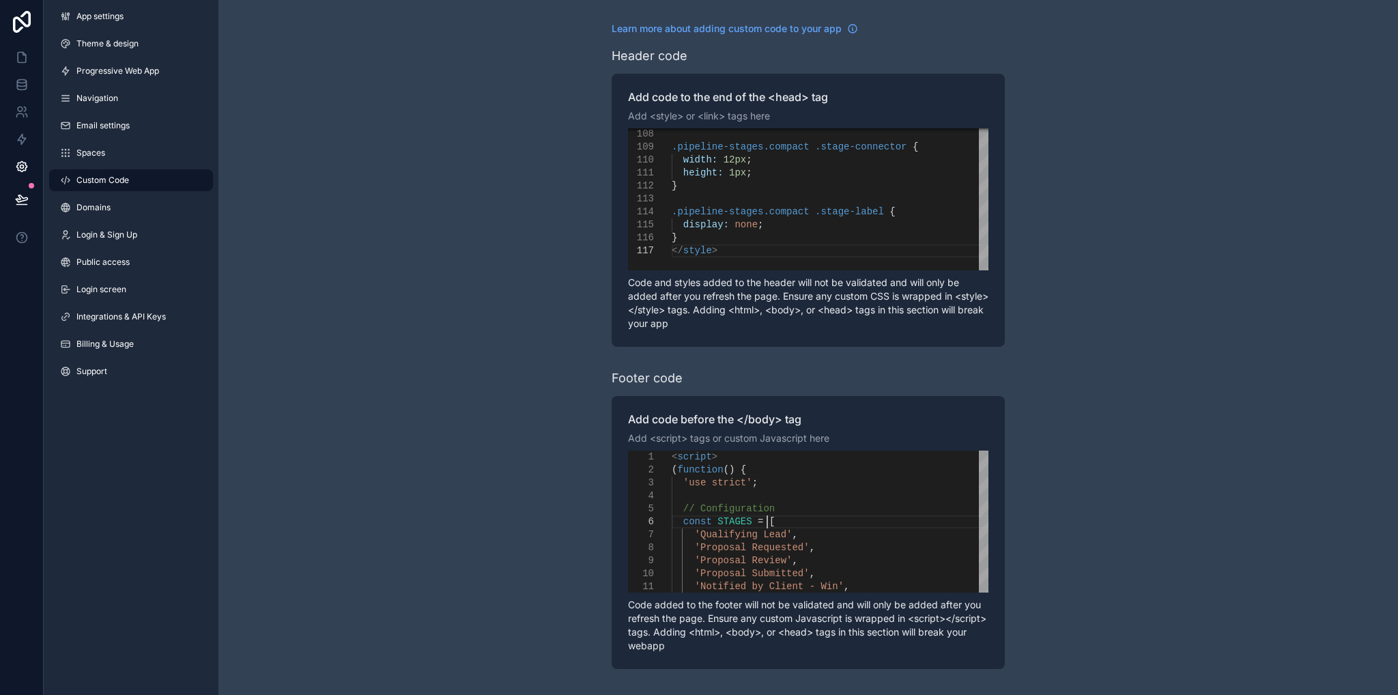
click at [844, 517] on div "const STAGES = [" at bounding box center [830, 521] width 317 height 13
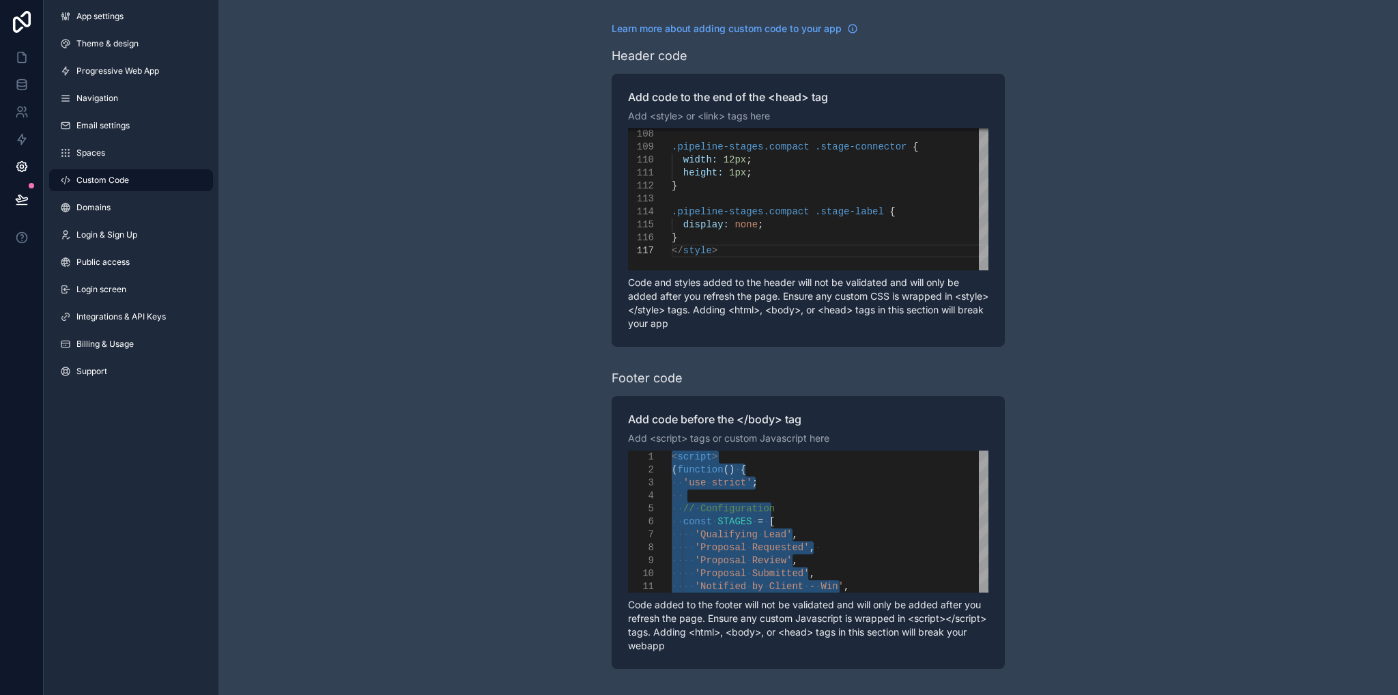
paste textarea "Editor content;Press Alt+F1 for Accessibility Options."
type textarea "***** *********"
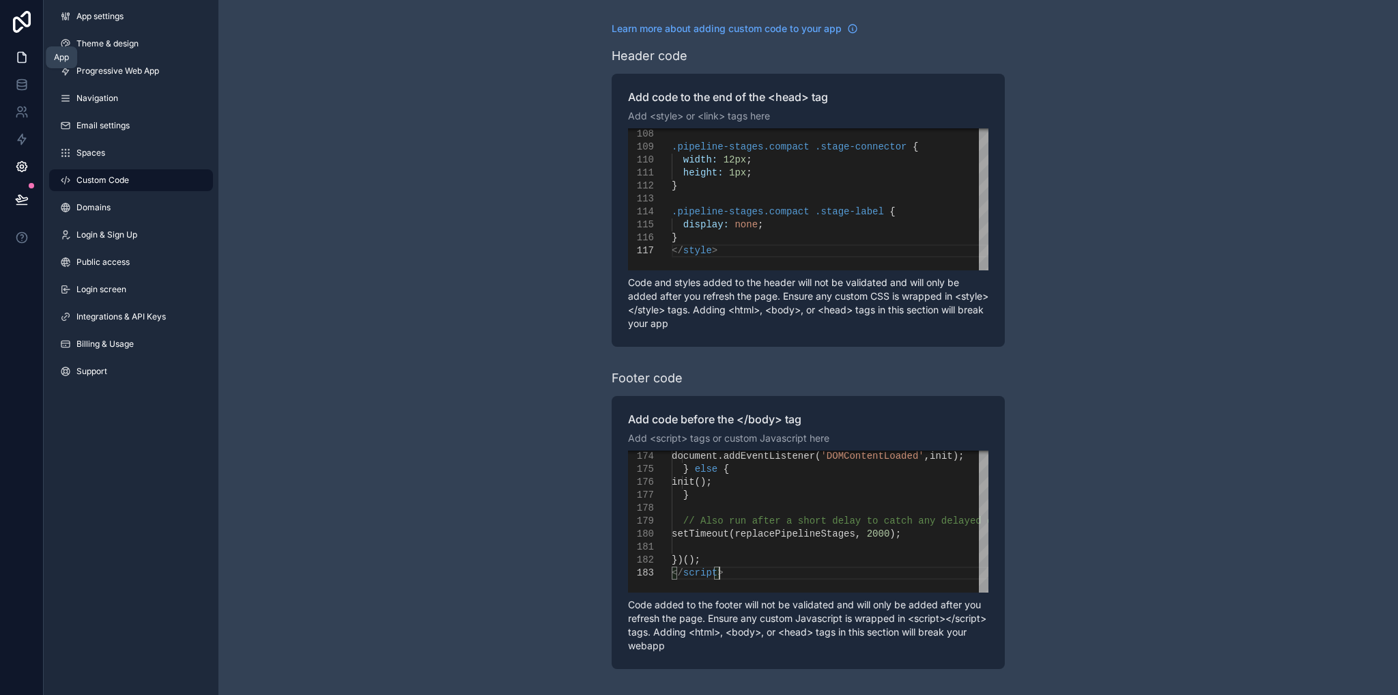
click at [14, 55] on link at bounding box center [21, 57] width 43 height 27
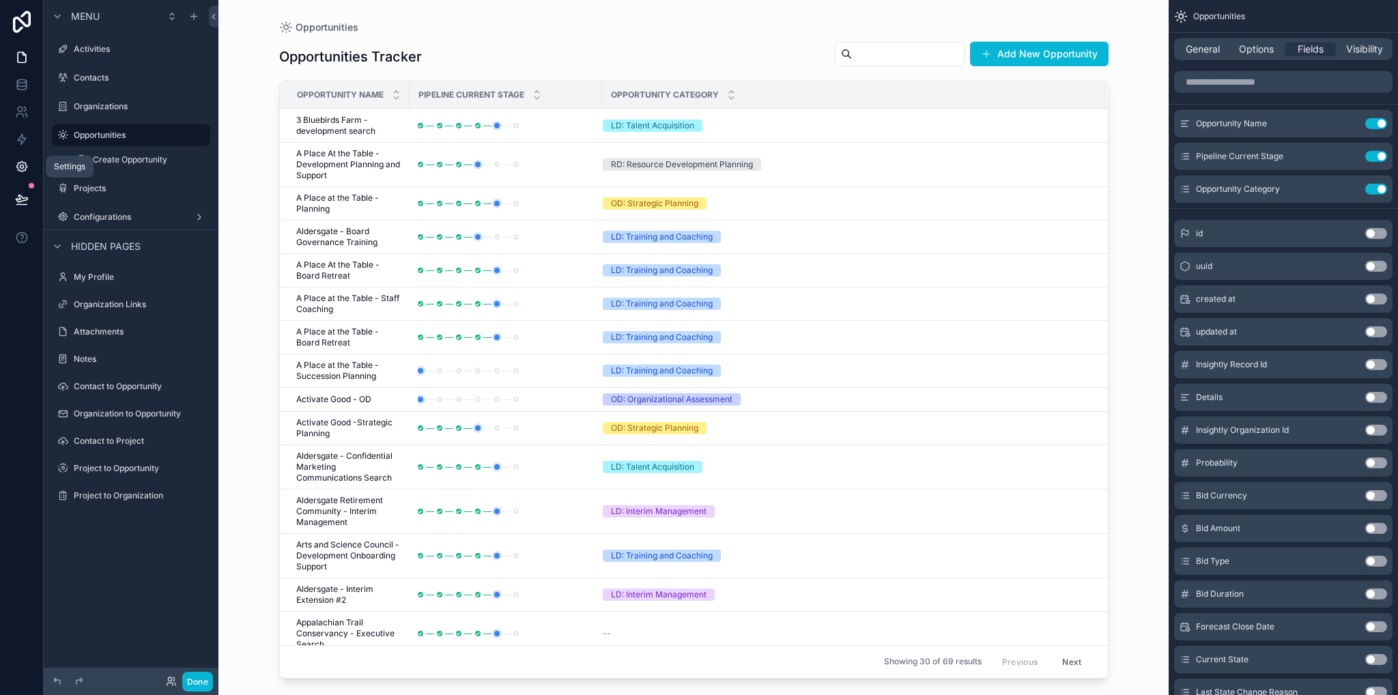
click at [31, 164] on link at bounding box center [21, 166] width 43 height 27
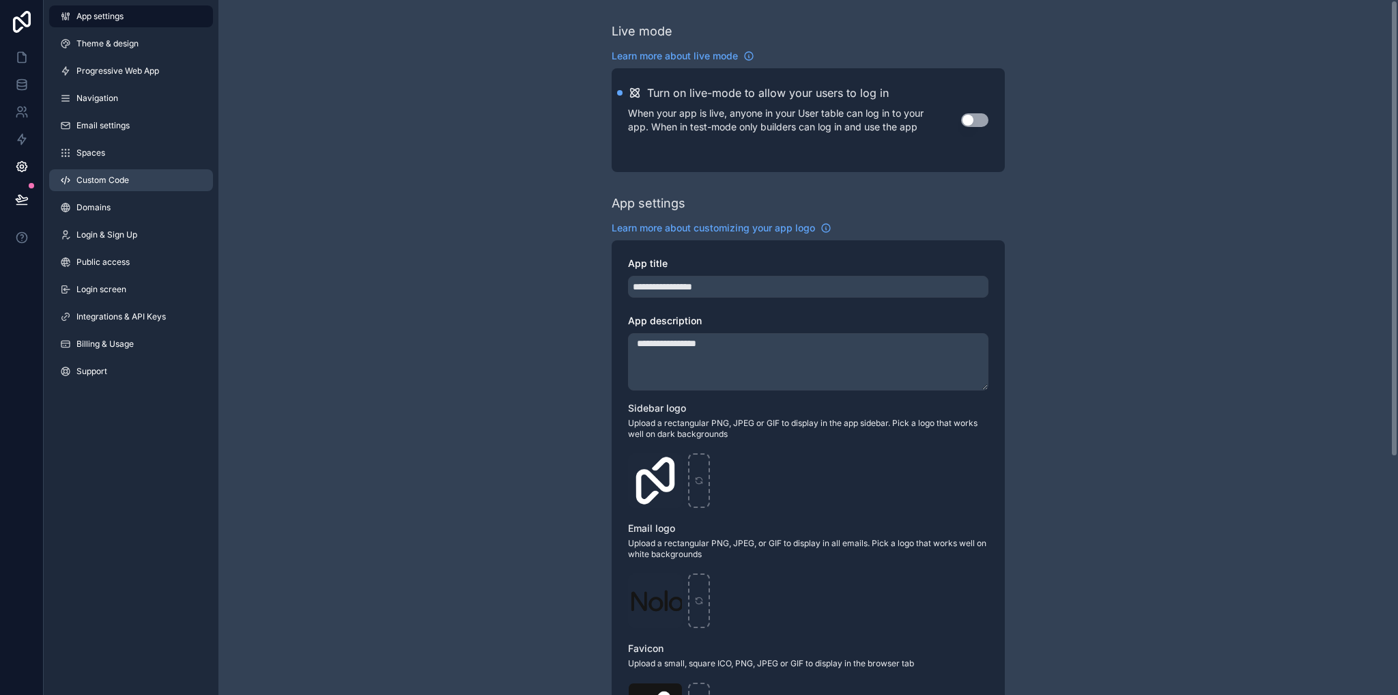
click at [101, 184] on span "Custom Code" at bounding box center [102, 180] width 53 height 11
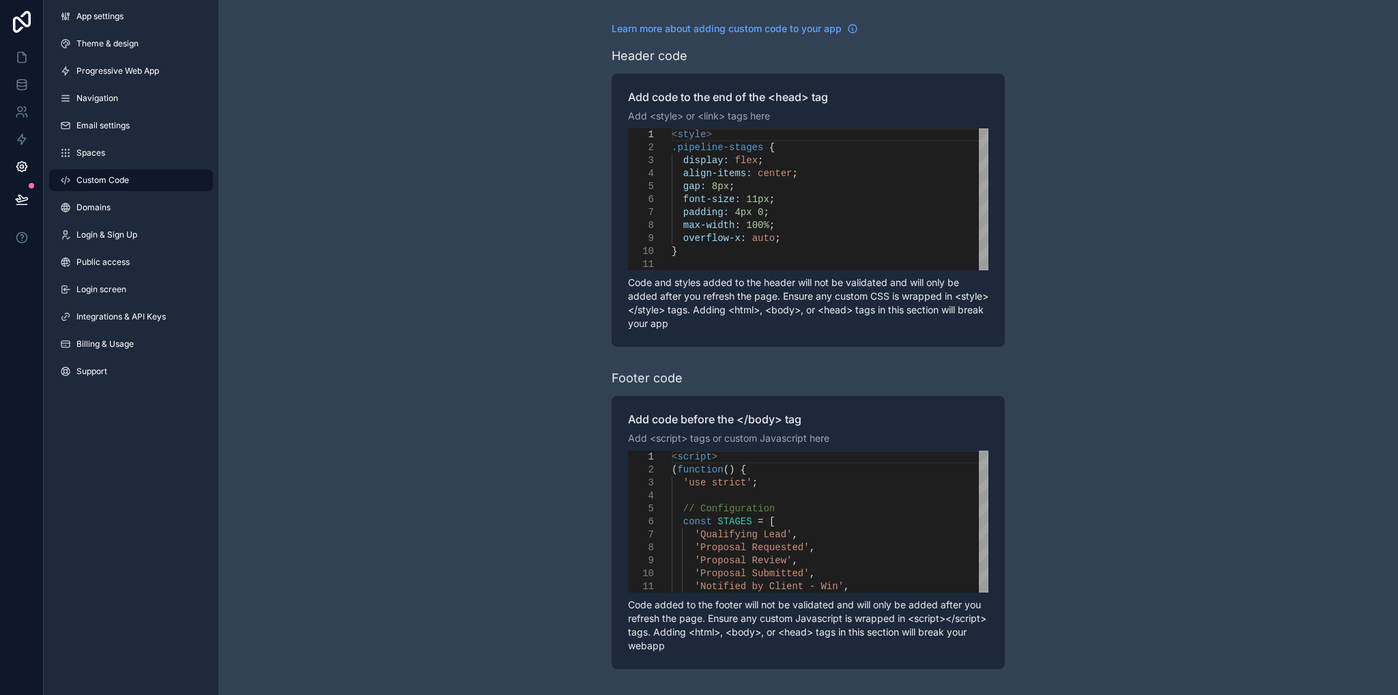
click at [774, 278] on p "Code and styles added to the header will not be validated and will only be adde…" at bounding box center [808, 303] width 360 height 55
click at [833, 229] on div "max-width: 100% ;" at bounding box center [830, 225] width 317 height 13
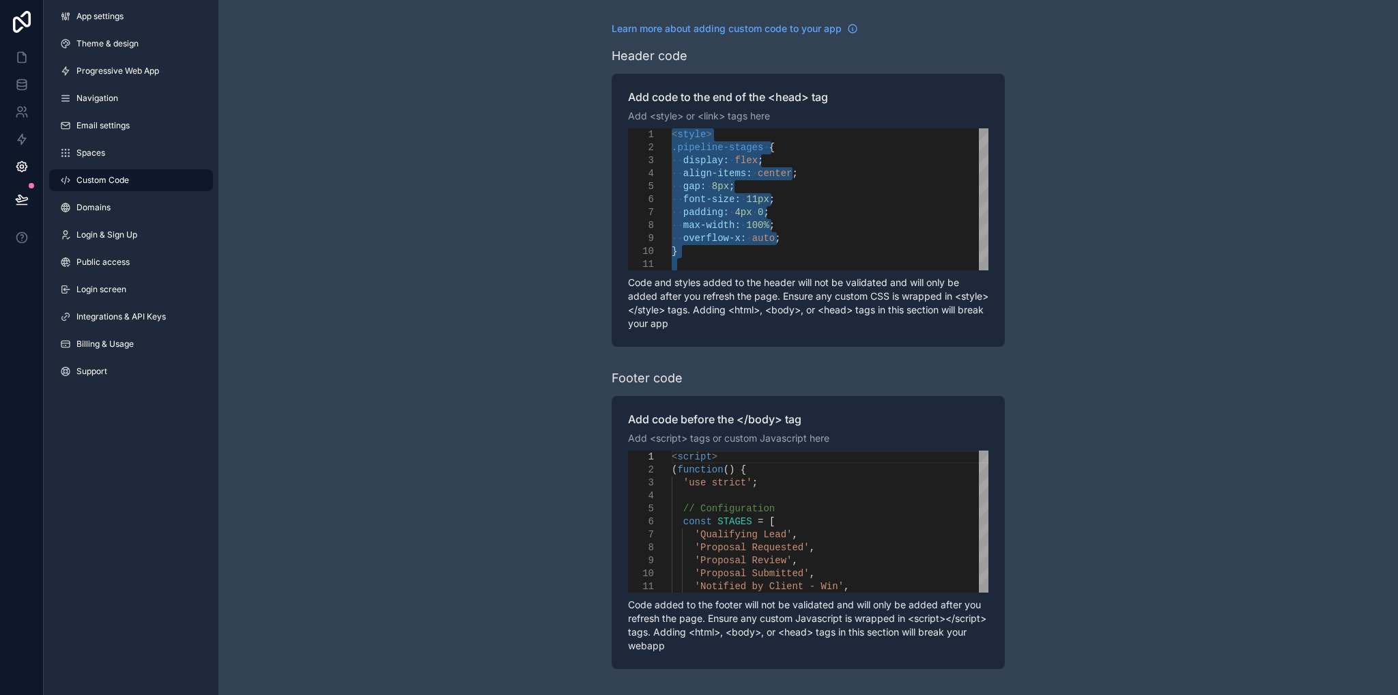
paste textarea "Editor content;Press Alt+F1 for Accessibility Options."
type textarea "**********"
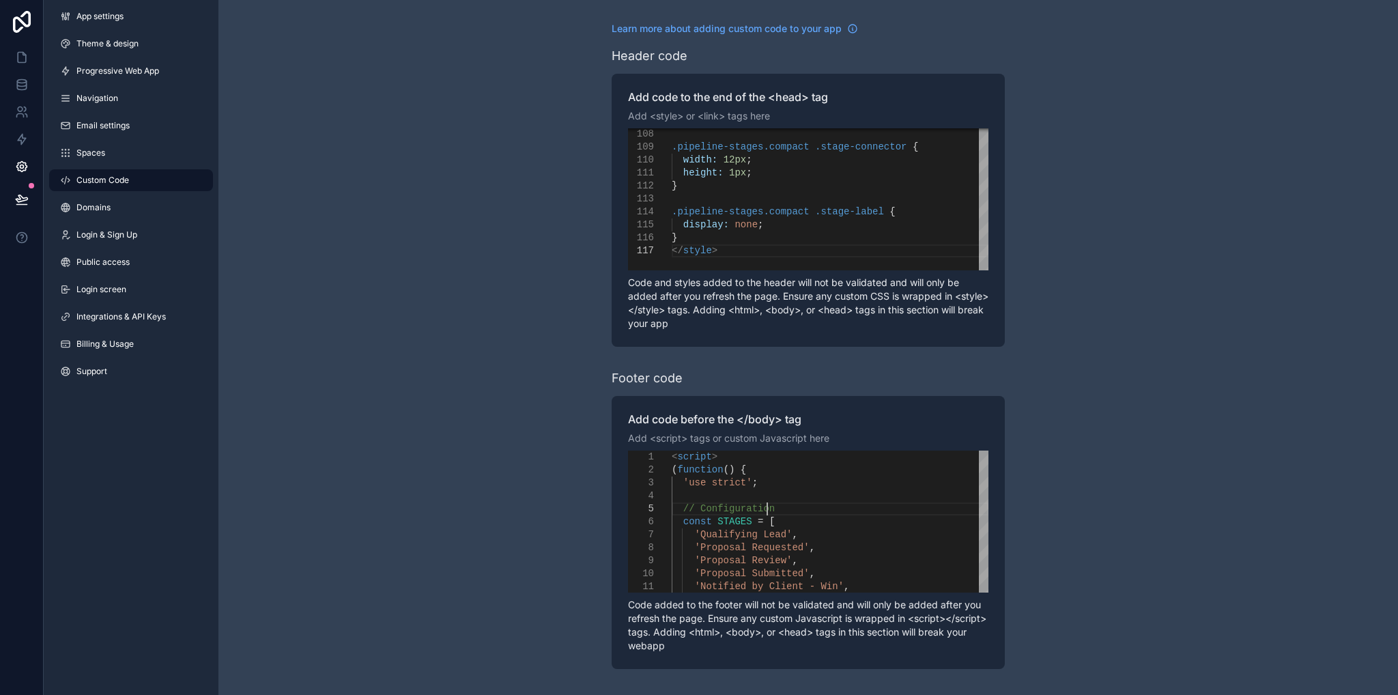
drag, startPoint x: 906, startPoint y: 512, endPoint x: 894, endPoint y: 511, distance: 12.4
click at [905, 512] on div "// Configuration" at bounding box center [830, 508] width 317 height 13
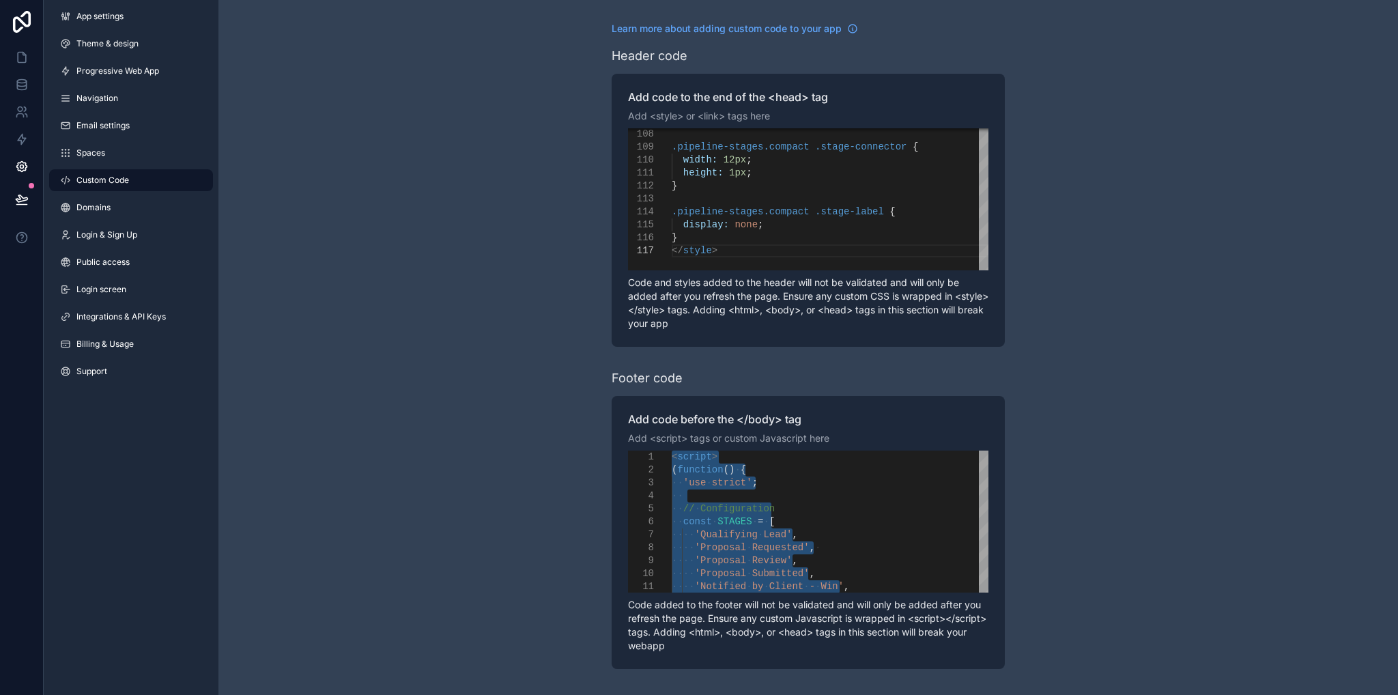
paste textarea "Editor content;Press Alt+F1 for Accessibility Options."
type textarea "***** *********"
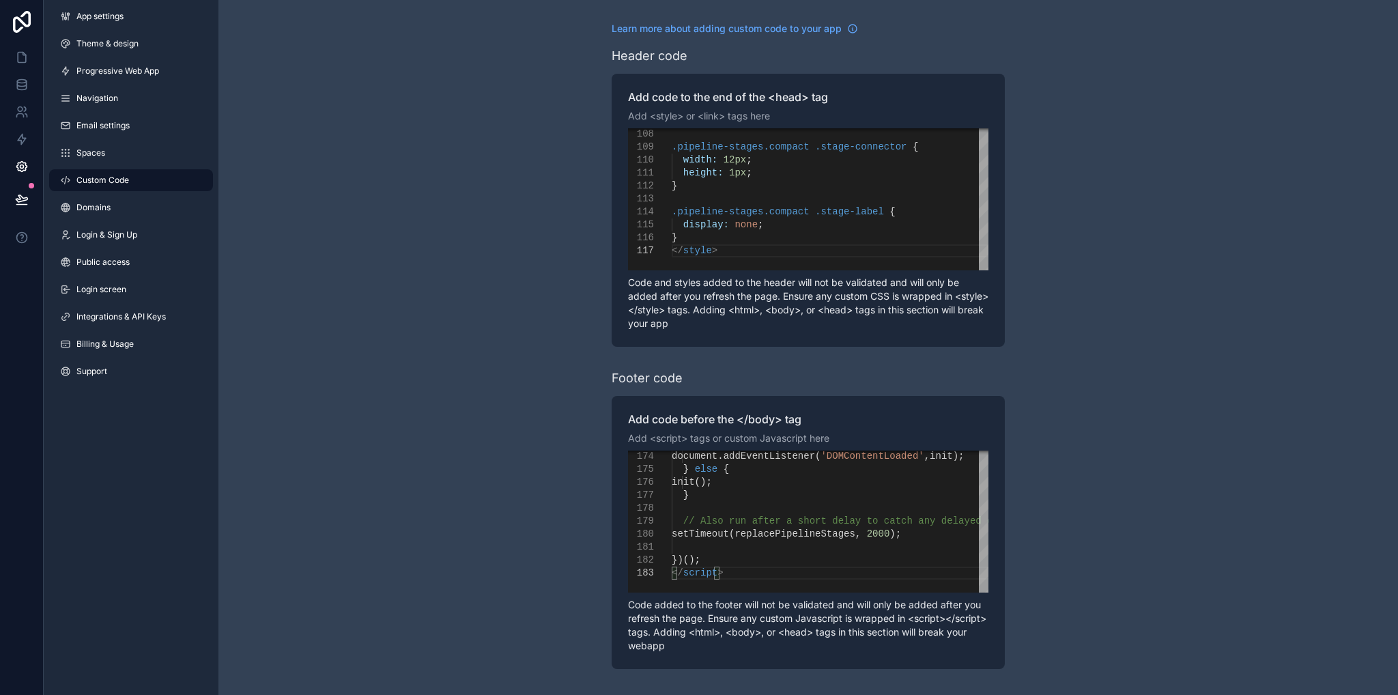
click at [1158, 421] on div "**********" at bounding box center [807, 345] width 1179 height 691
click at [25, 60] on icon at bounding box center [22, 58] width 14 height 14
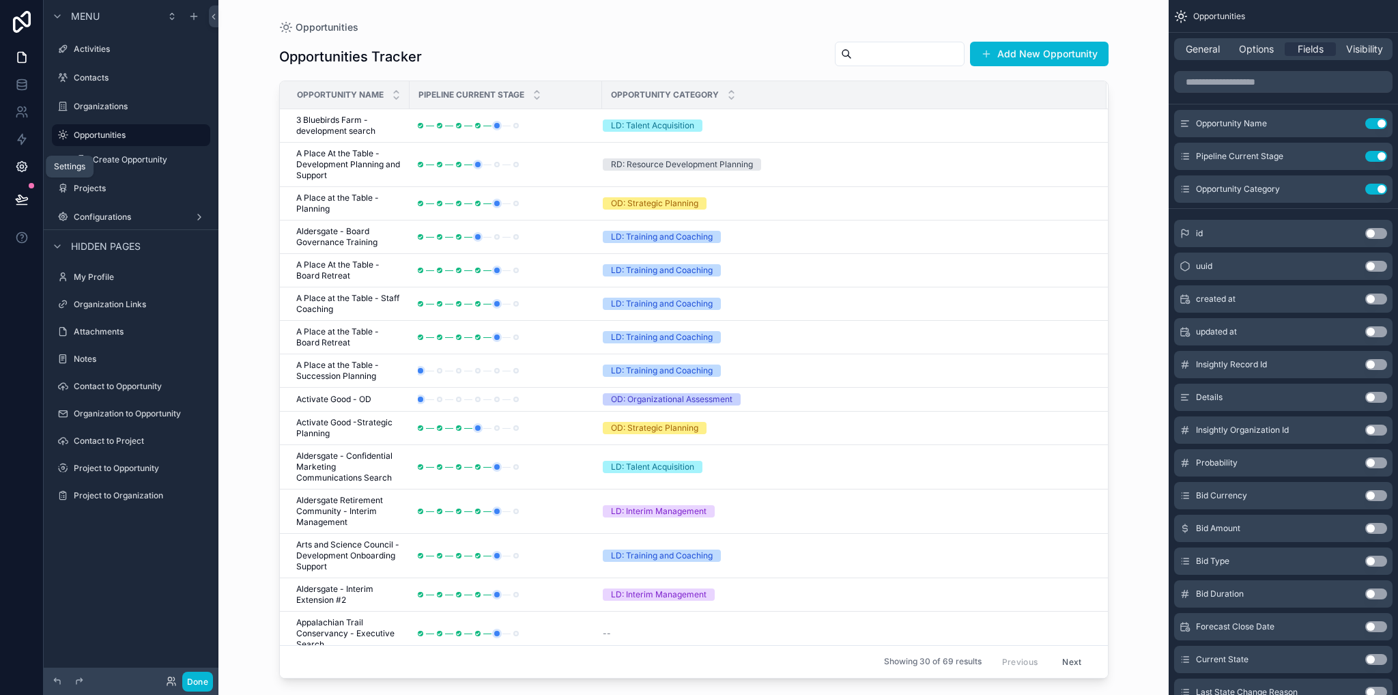
click at [21, 167] on icon at bounding box center [22, 167] width 14 height 14
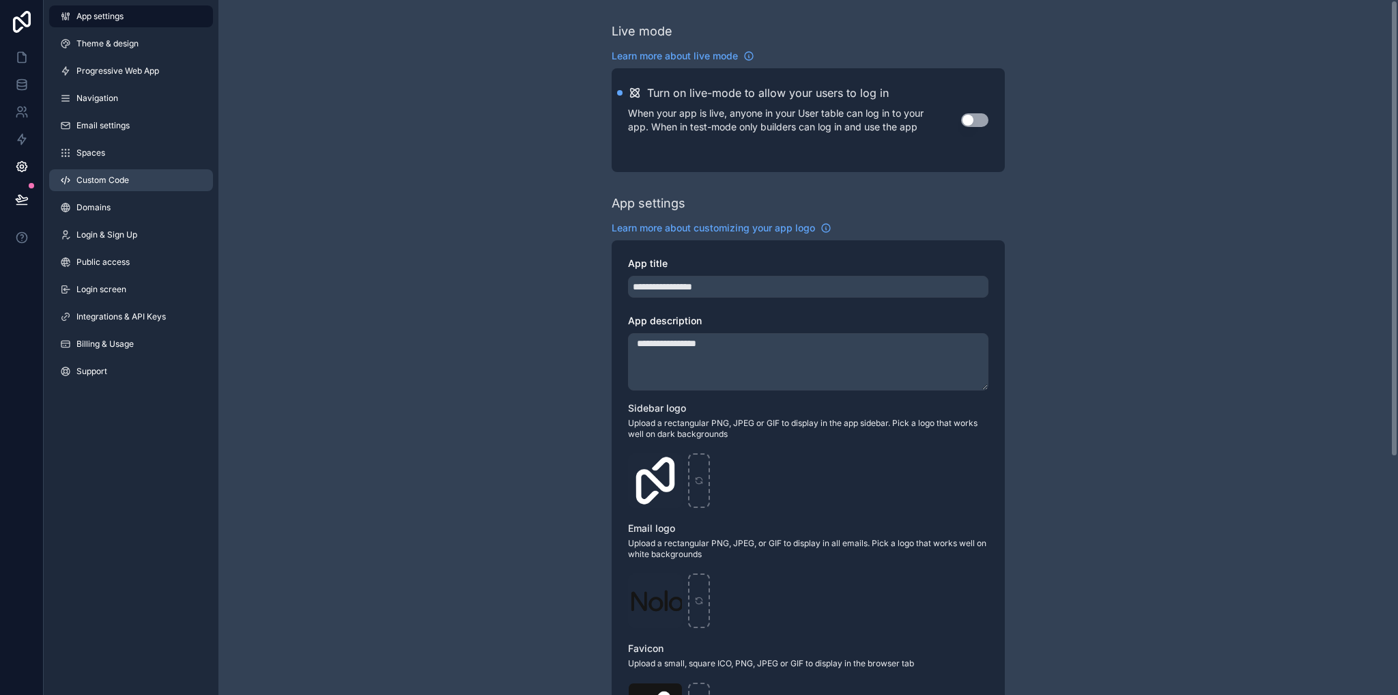
click at [117, 181] on span "Custom Code" at bounding box center [102, 180] width 53 height 11
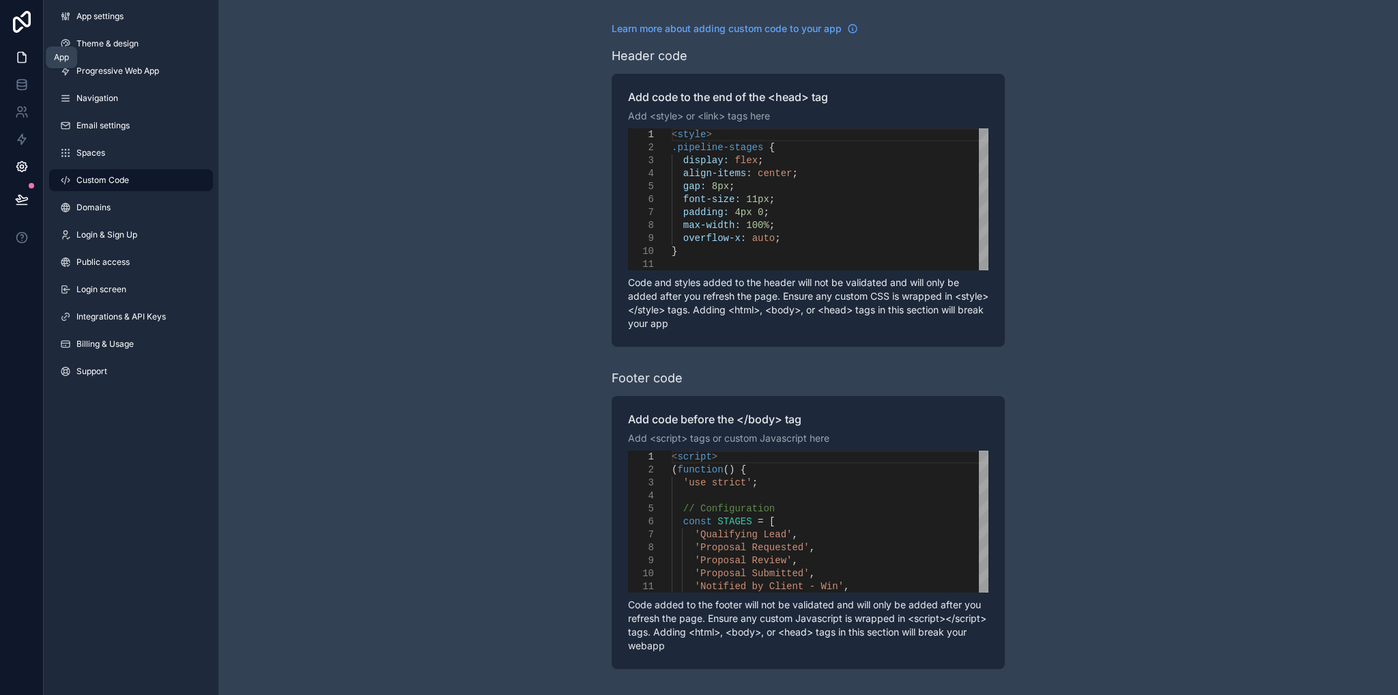
click at [23, 63] on icon at bounding box center [22, 58] width 14 height 14
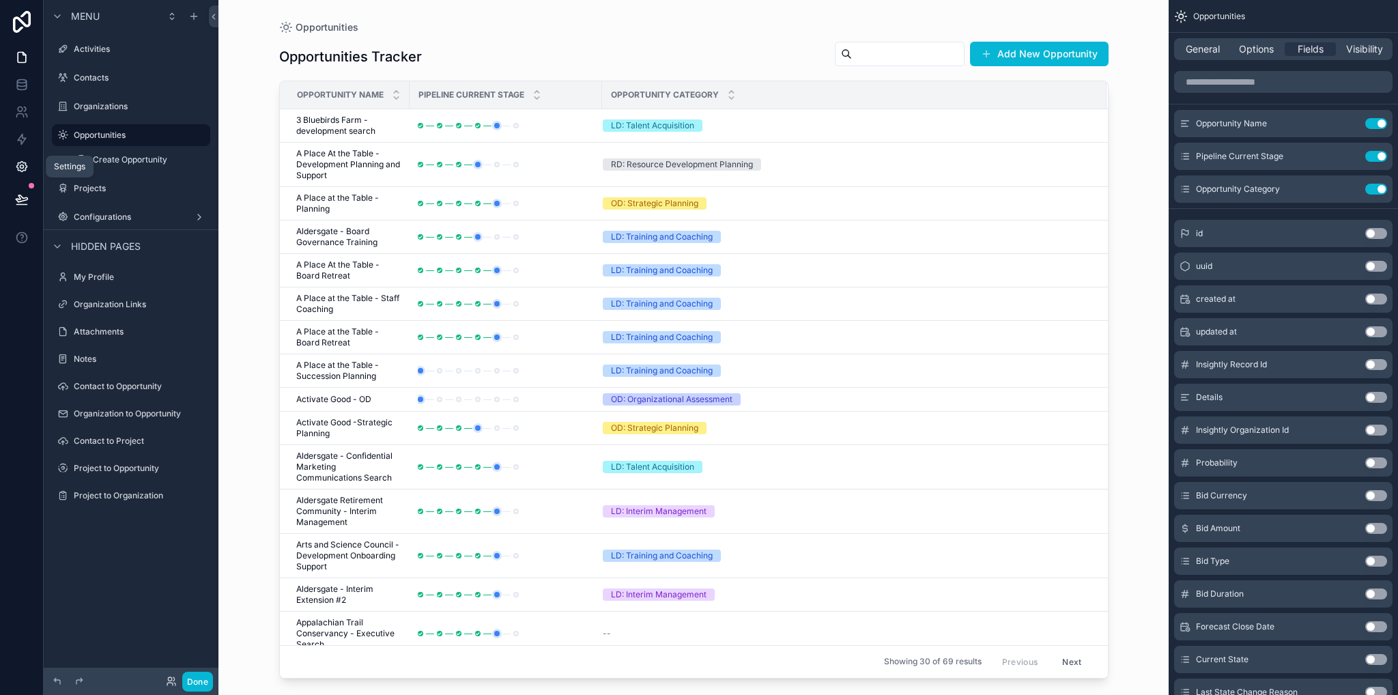
click at [21, 162] on icon at bounding box center [21, 167] width 10 height 10
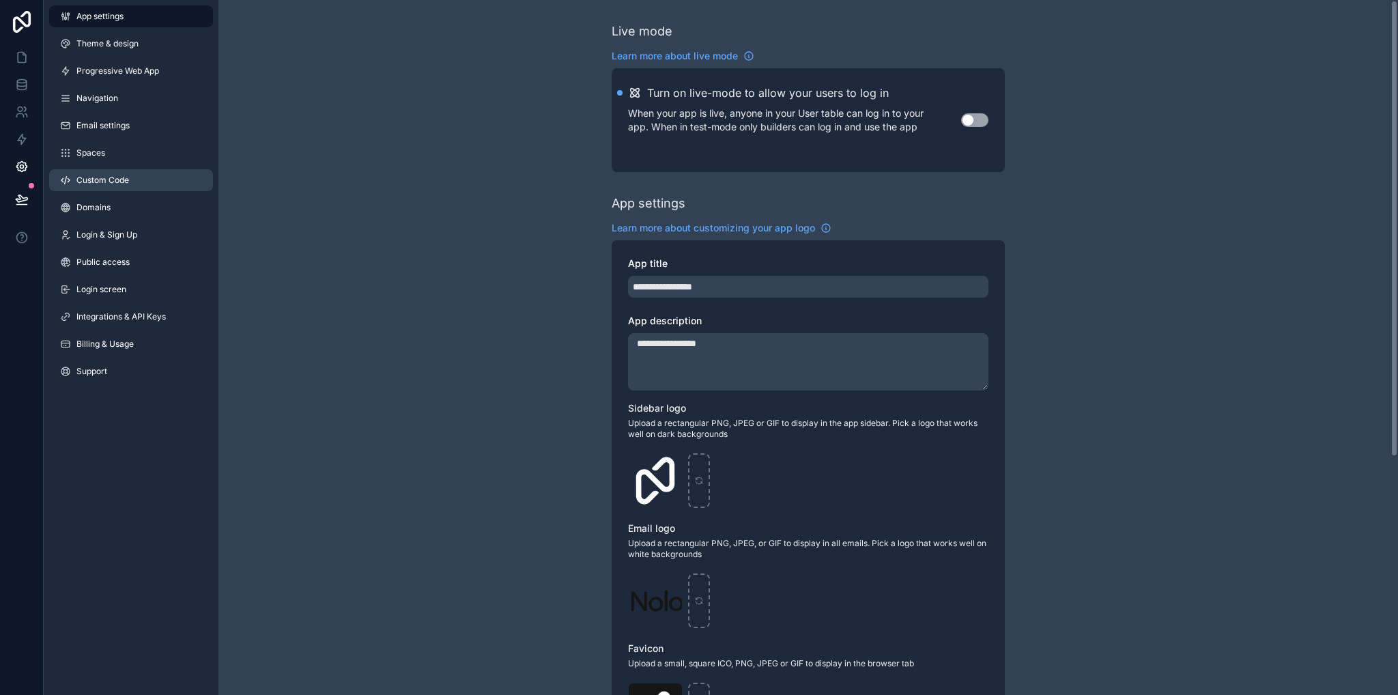
click at [115, 179] on span "Custom Code" at bounding box center [102, 180] width 53 height 11
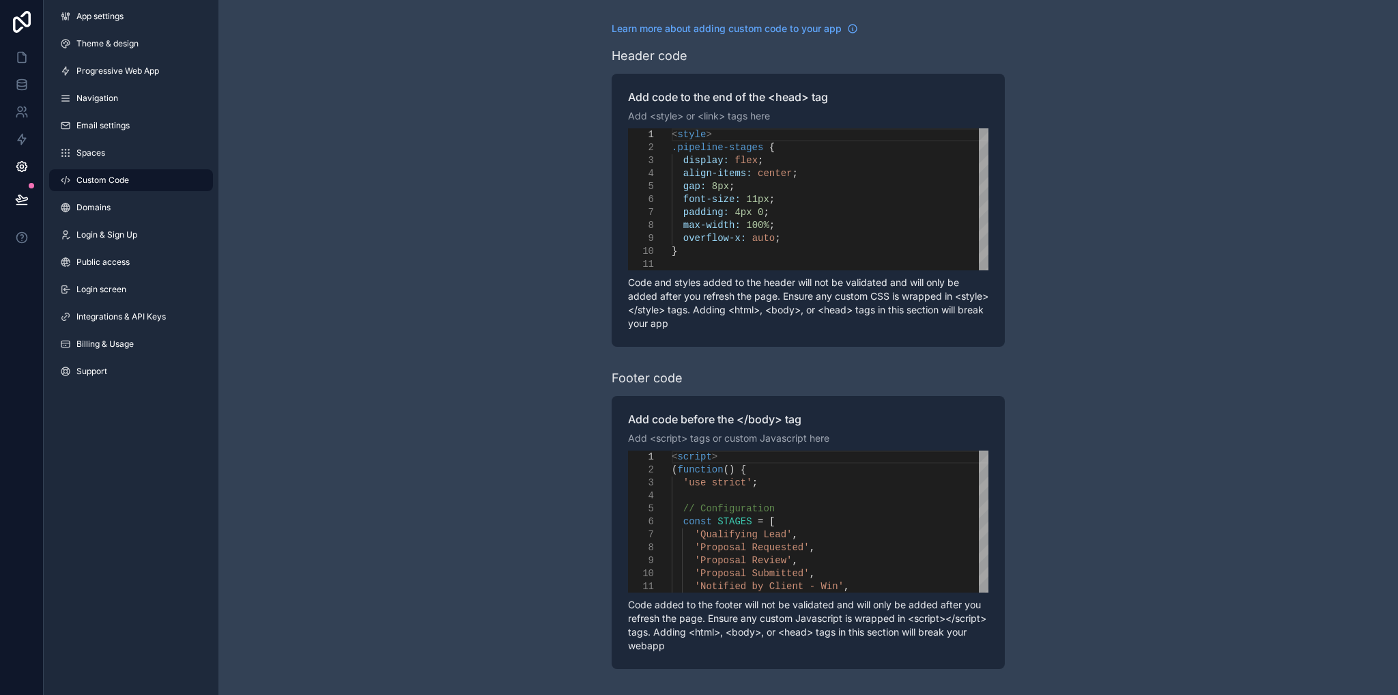
click at [763, 214] on span ";" at bounding box center [765, 212] width 5 height 11
type textarea "**********"
drag, startPoint x: 1231, startPoint y: 235, endPoint x: 1223, endPoint y: 233, distance: 8.4
click at [1234, 234] on div "**********" at bounding box center [807, 345] width 1179 height 691
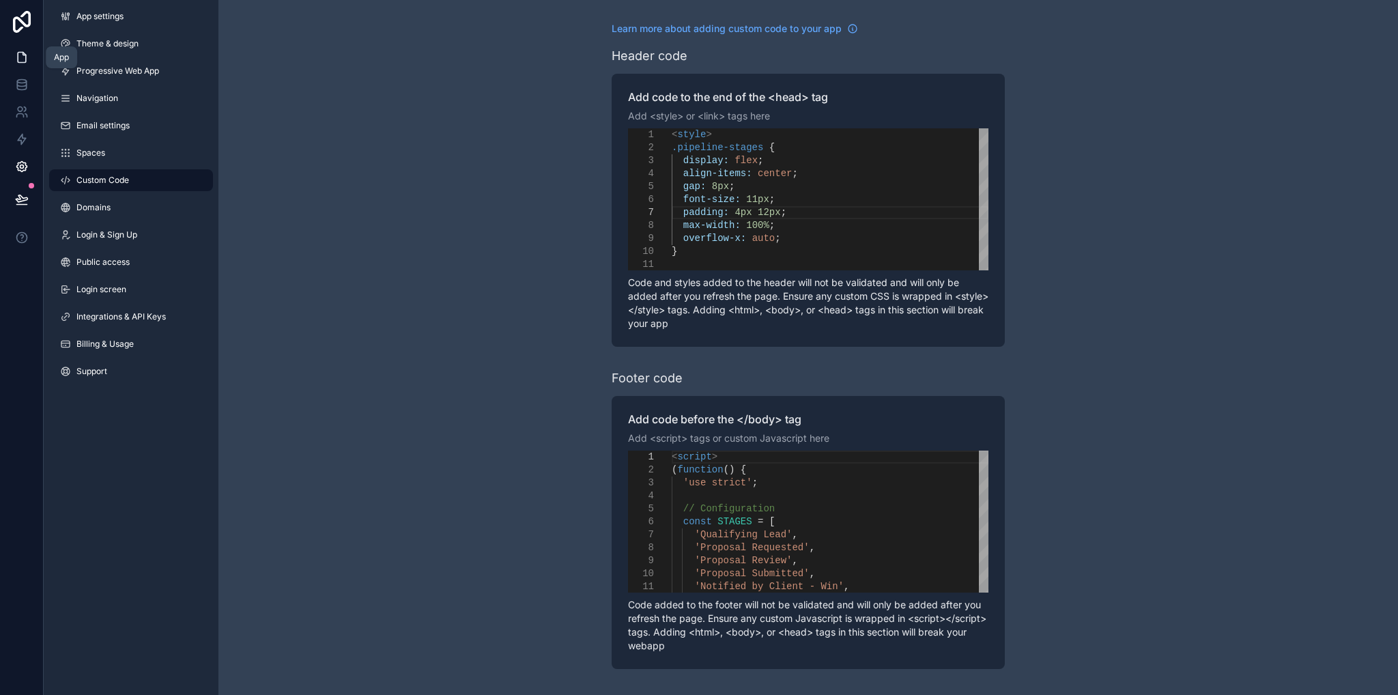
click at [18, 59] on icon at bounding box center [22, 58] width 14 height 14
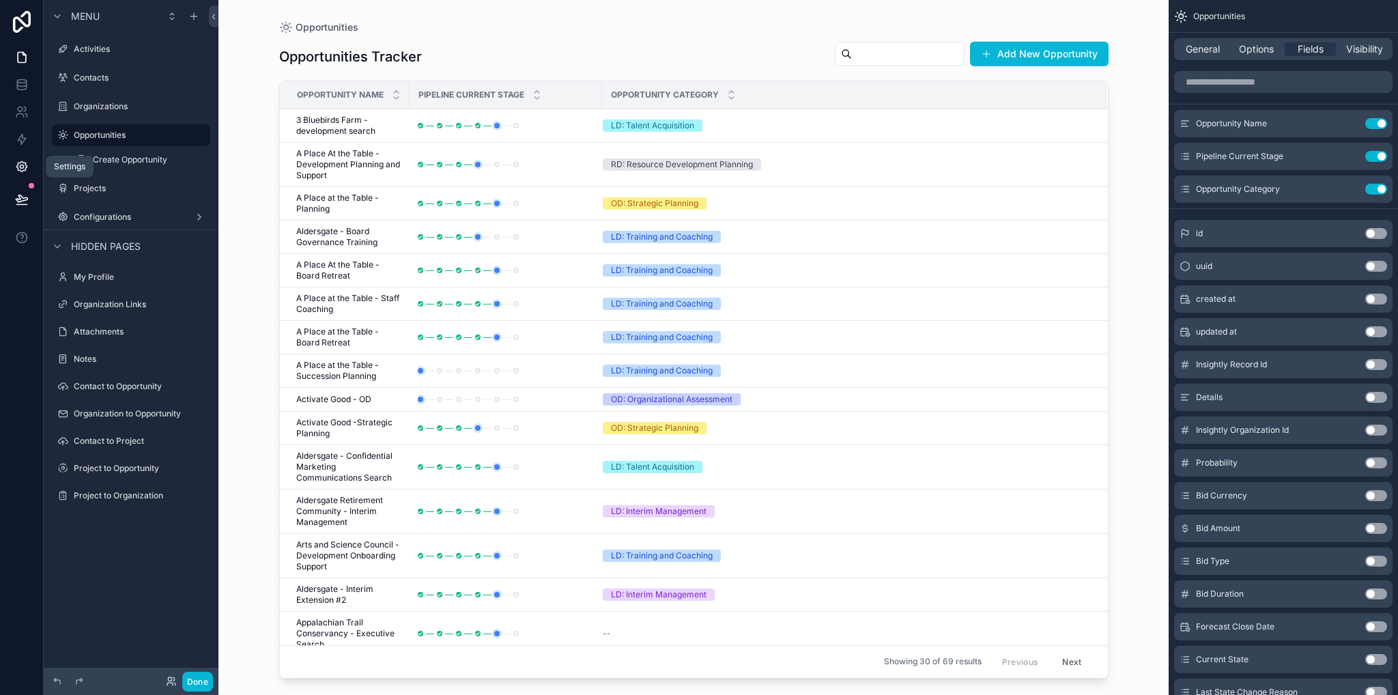
click at [25, 170] on icon at bounding box center [22, 167] width 14 height 14
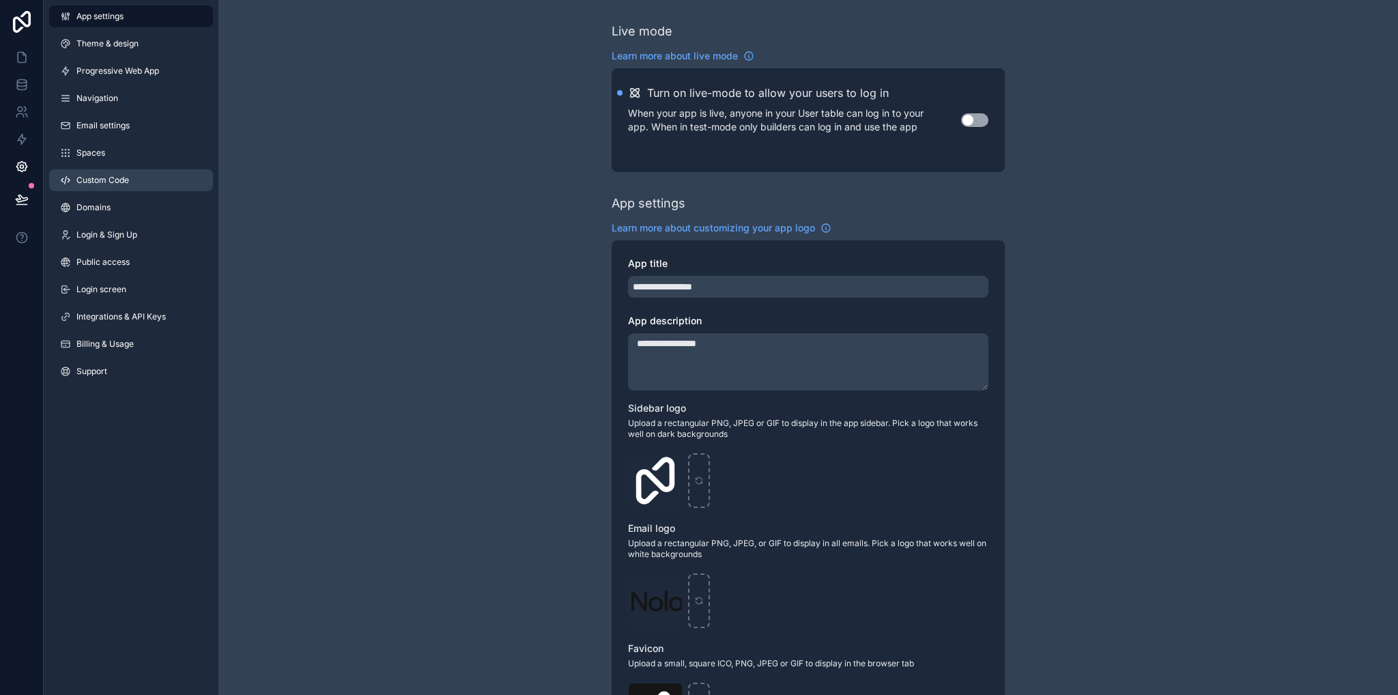
click at [104, 184] on span "Custom Code" at bounding box center [102, 180] width 53 height 11
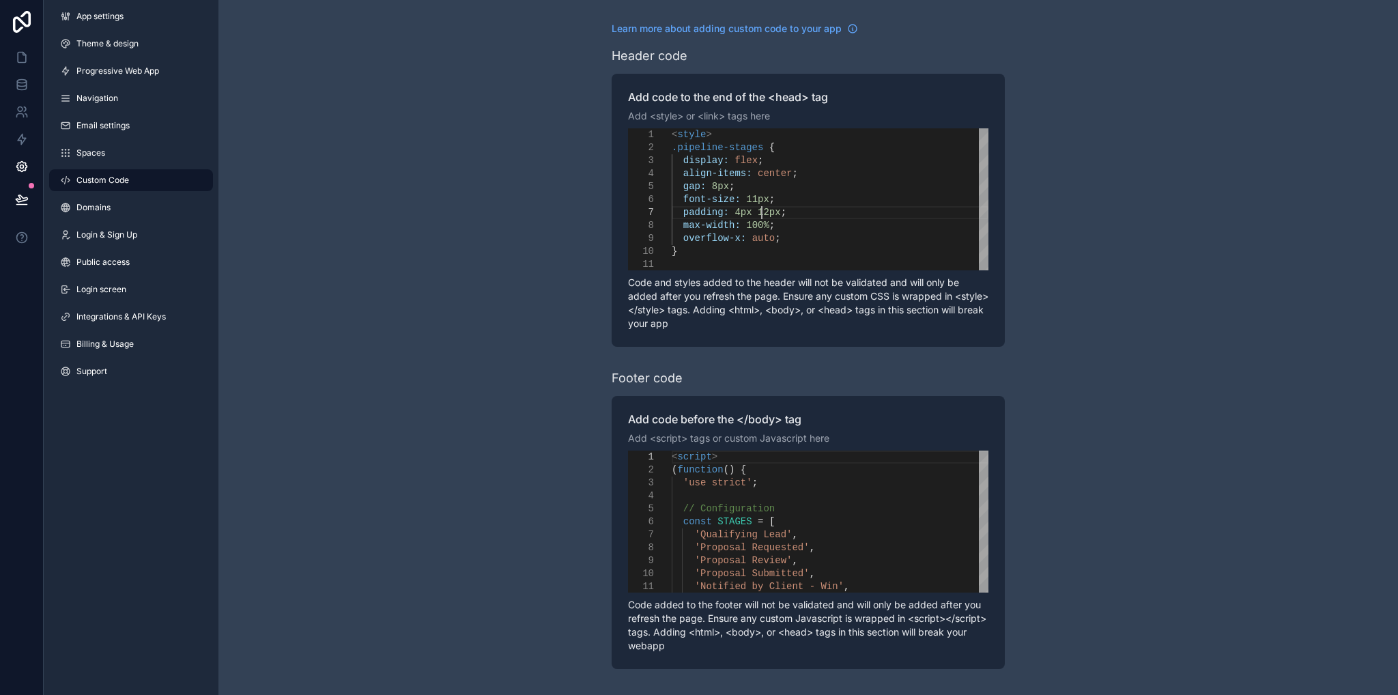
click at [759, 214] on span "12px" at bounding box center [769, 212] width 23 height 11
type textarea "**********"
click at [470, 203] on div "**********" at bounding box center [807, 345] width 1179 height 691
click at [16, 54] on icon at bounding box center [22, 58] width 14 height 14
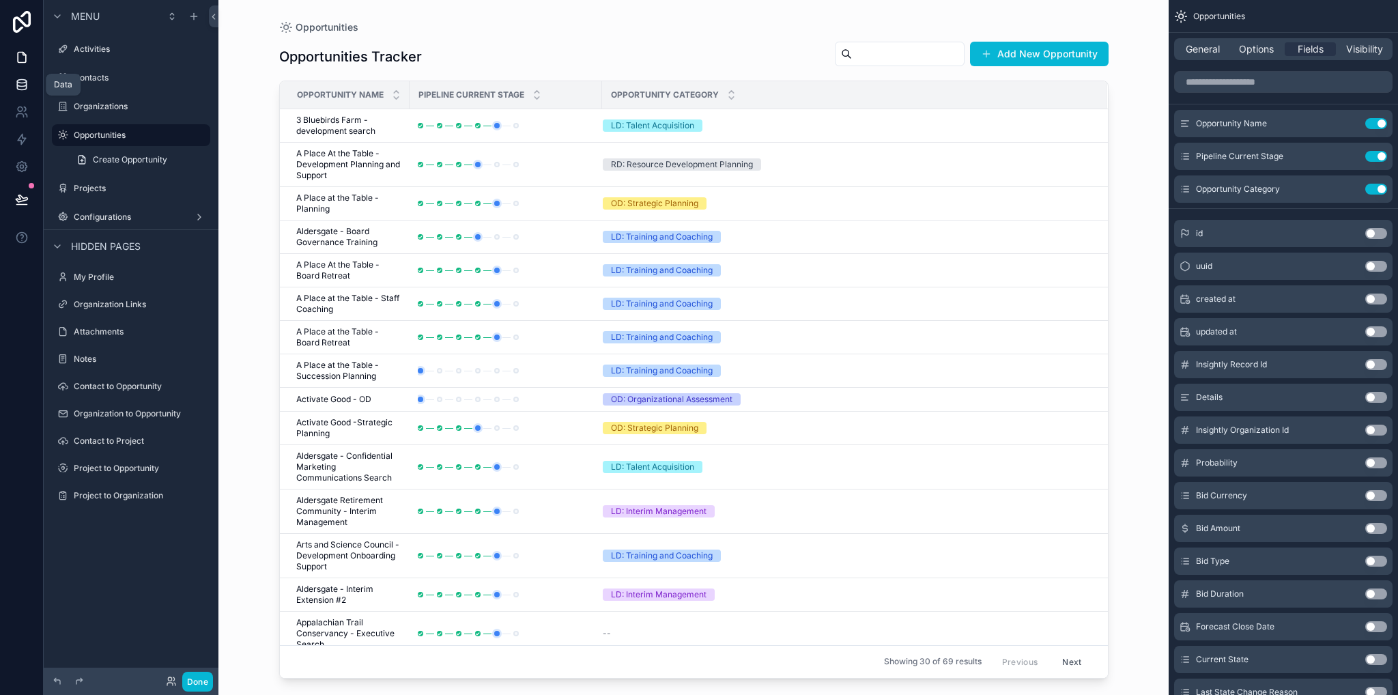
click at [25, 79] on icon at bounding box center [22, 85] width 14 height 14
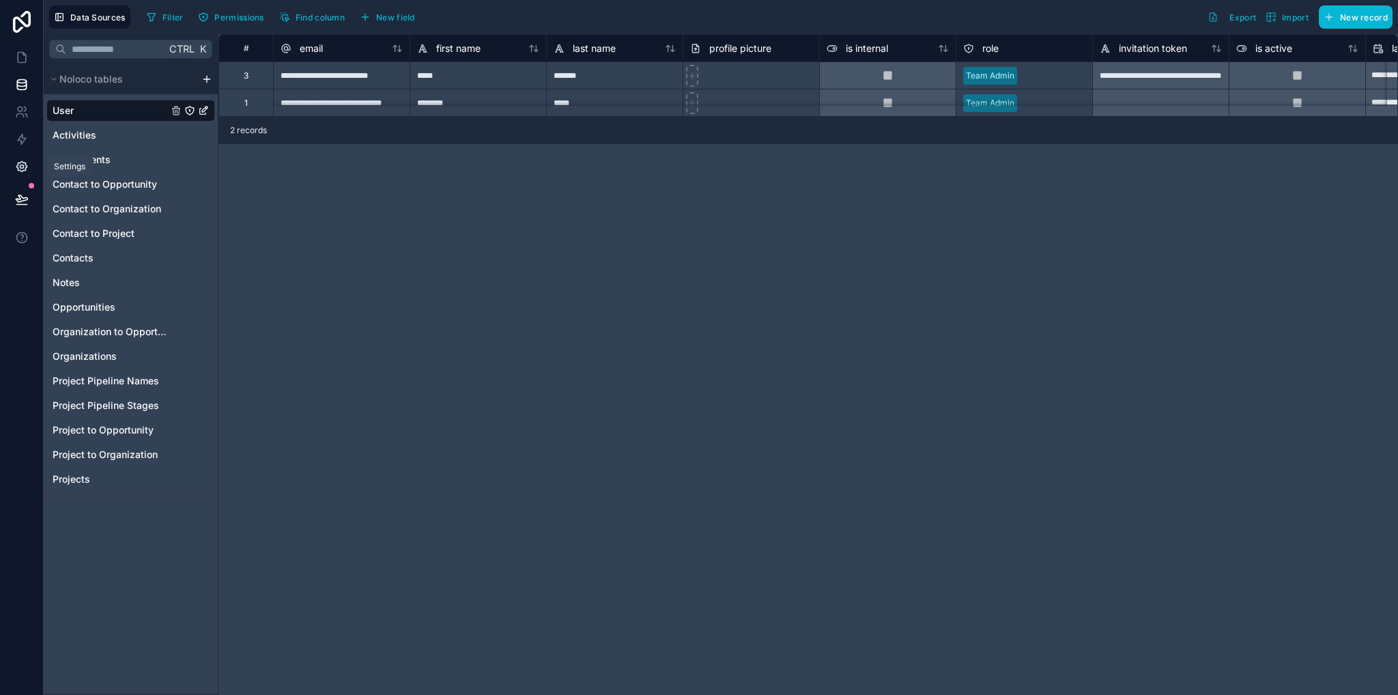
click at [16, 171] on icon at bounding box center [22, 167] width 14 height 14
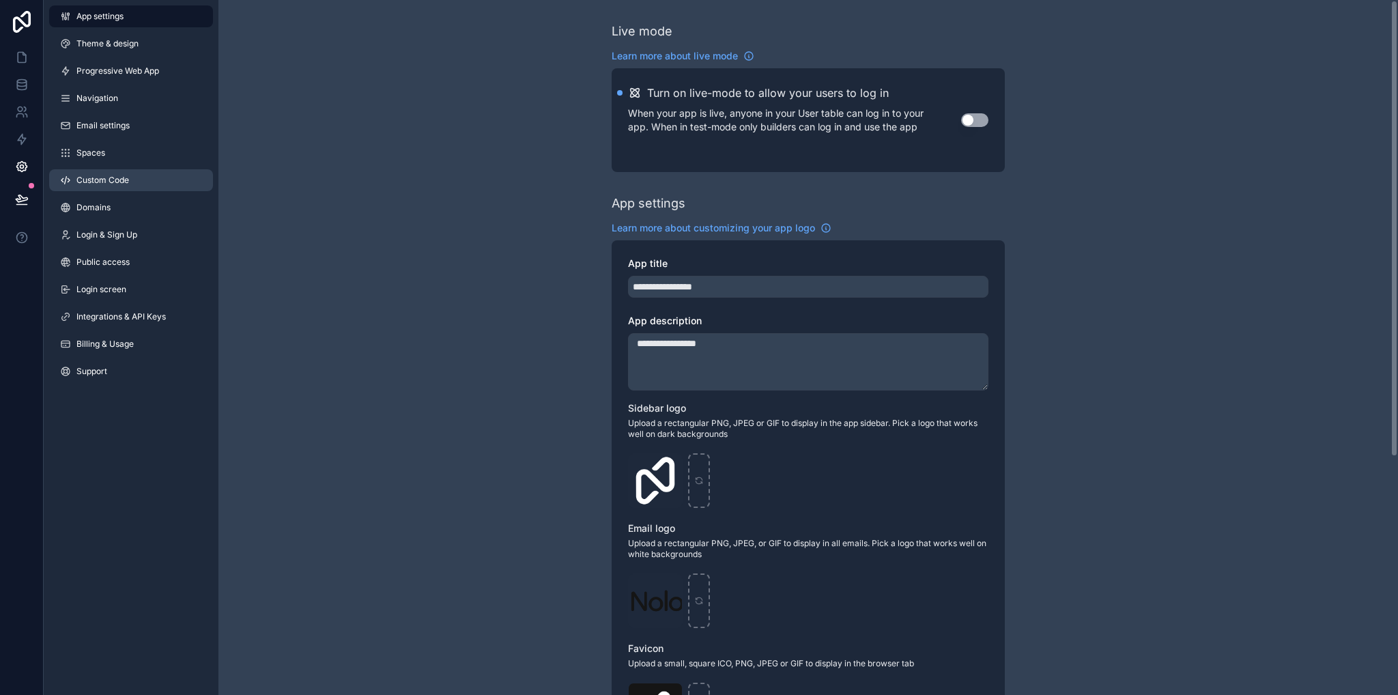
drag, startPoint x: 119, startPoint y: 173, endPoint x: 130, endPoint y: 179, distance: 12.2
click at [119, 174] on link "Custom Code" at bounding box center [131, 180] width 164 height 22
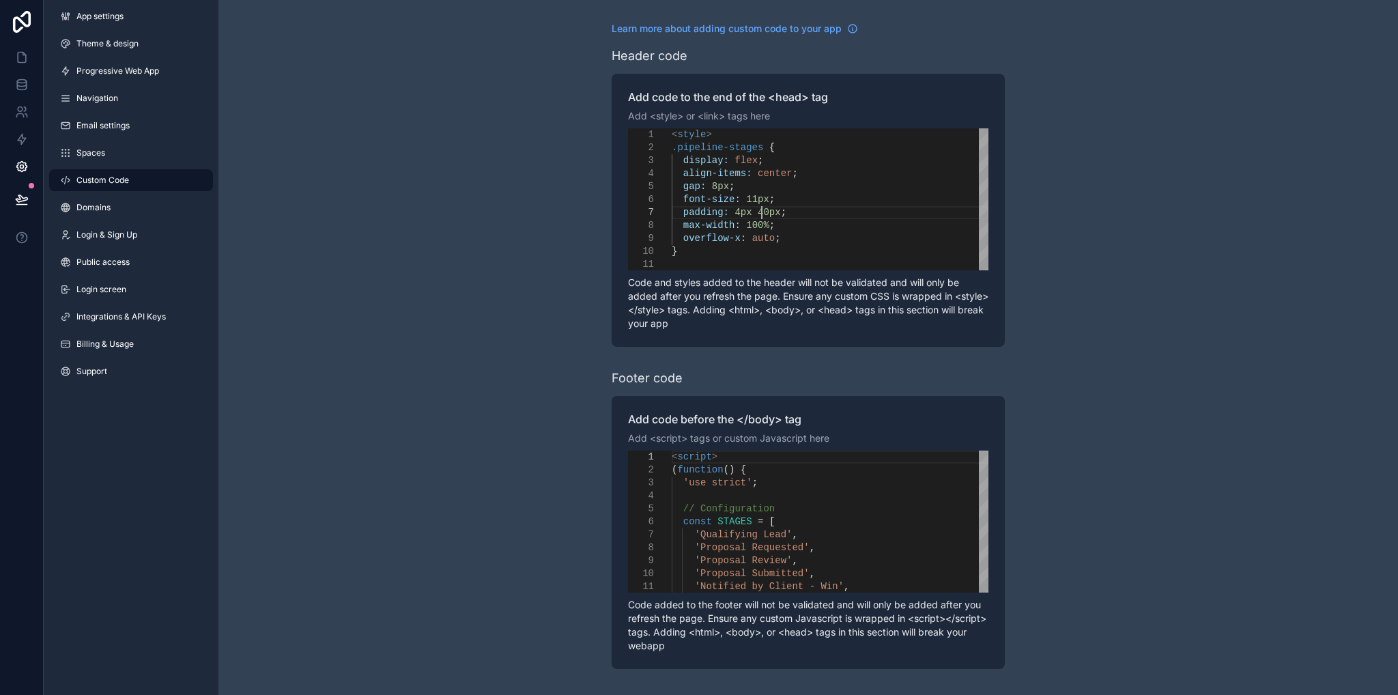
click at [759, 214] on span "40px" at bounding box center [769, 212] width 23 height 11
type textarea "**********"
click at [16, 58] on icon at bounding box center [22, 58] width 14 height 14
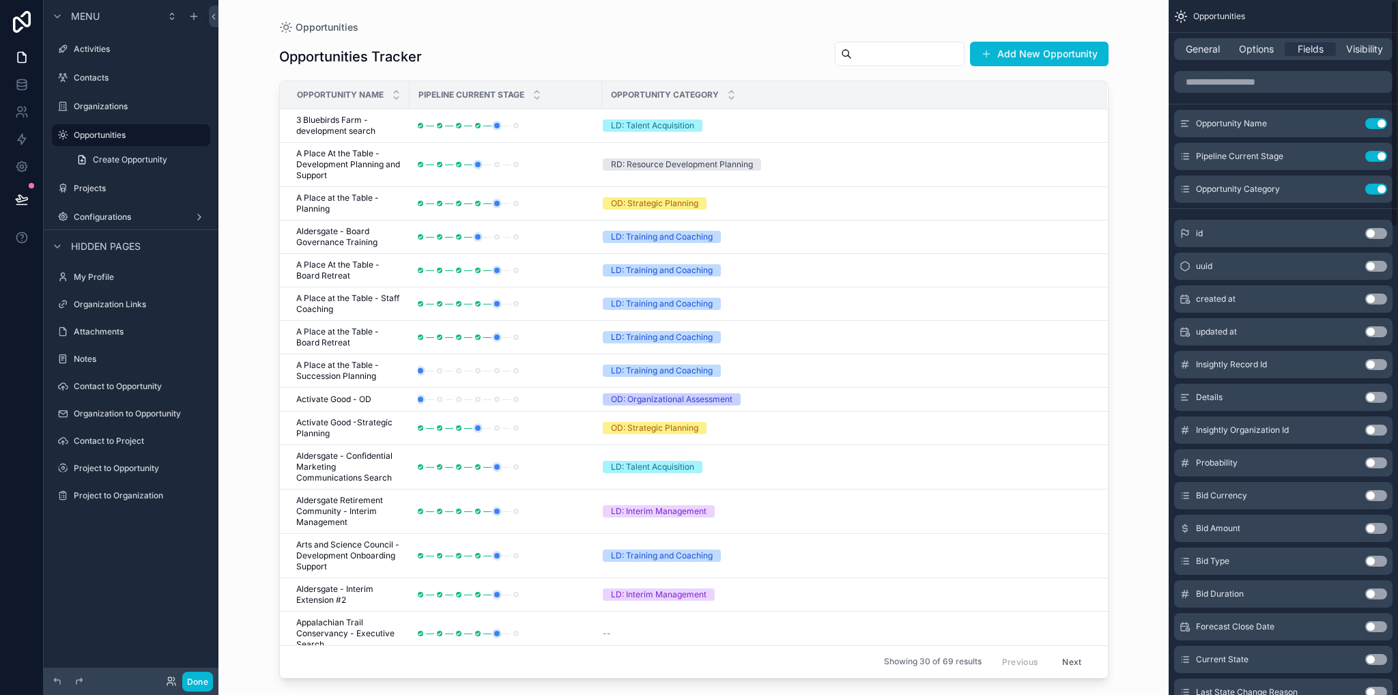
click at [1136, 124] on div "Opportunities Opportunities Tracker Add New Opportunity Opportunity Name Pipeli…" at bounding box center [693, 347] width 950 height 695
click at [117, 193] on label "Projects" at bounding box center [128, 188] width 109 height 11
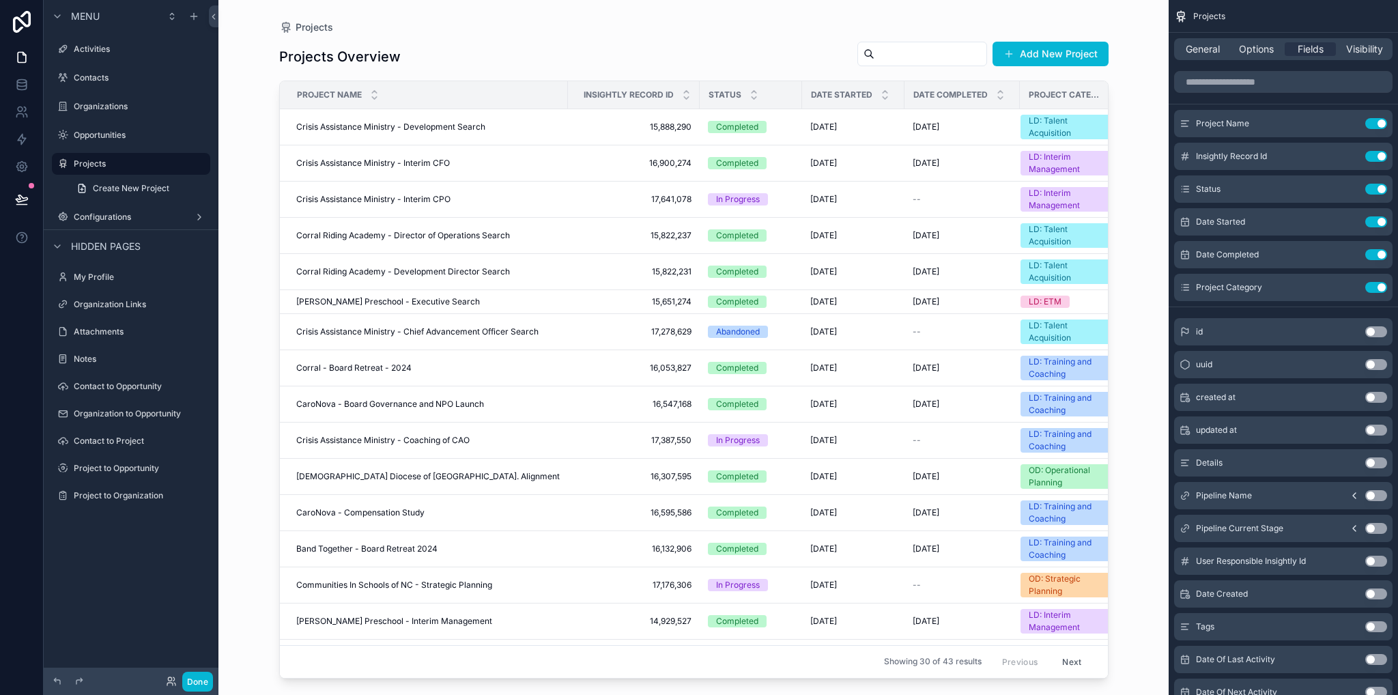
drag, startPoint x: 1102, startPoint y: 148, endPoint x: 1106, endPoint y: 217, distance: 69.1
click at [1106, 217] on div "scrollable content" at bounding box center [693, 339] width 873 height 678
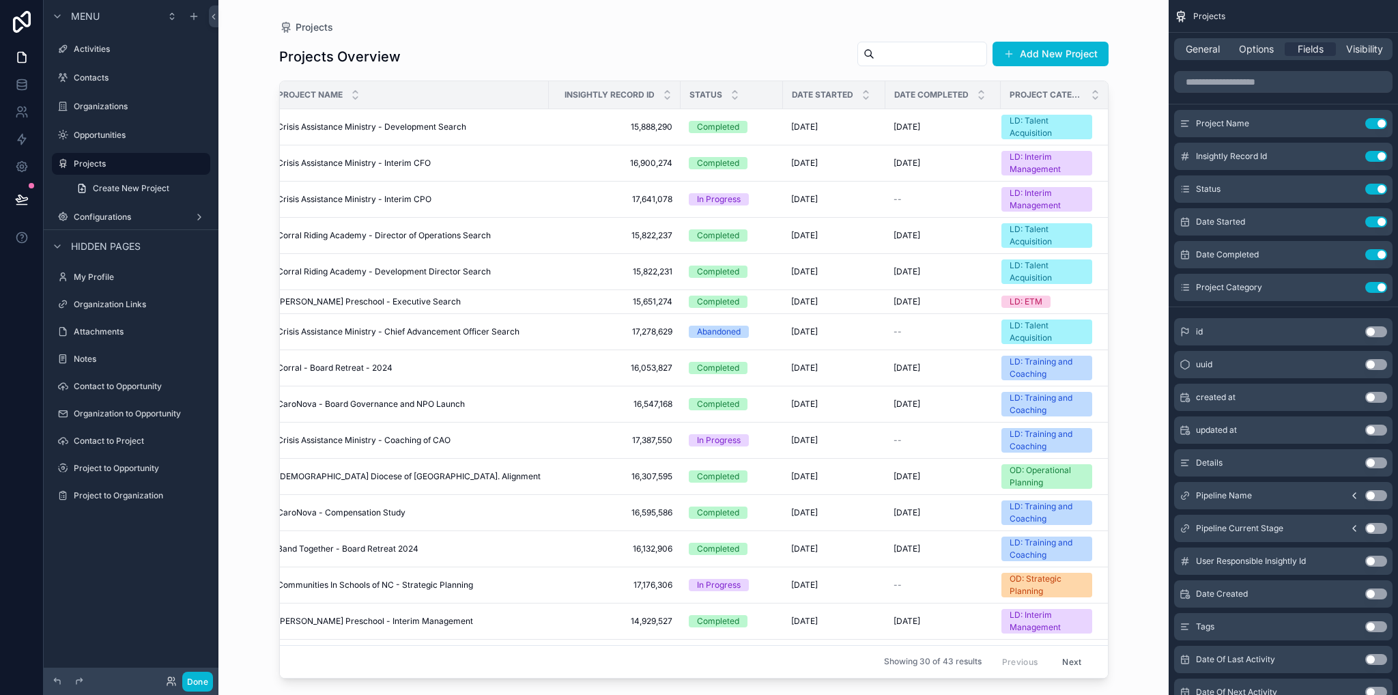
scroll to position [0, 20]
drag, startPoint x: 1377, startPoint y: 252, endPoint x: 1373, endPoint y: 225, distance: 27.6
click at [1377, 252] on button "Use setting" at bounding box center [1376, 254] width 22 height 11
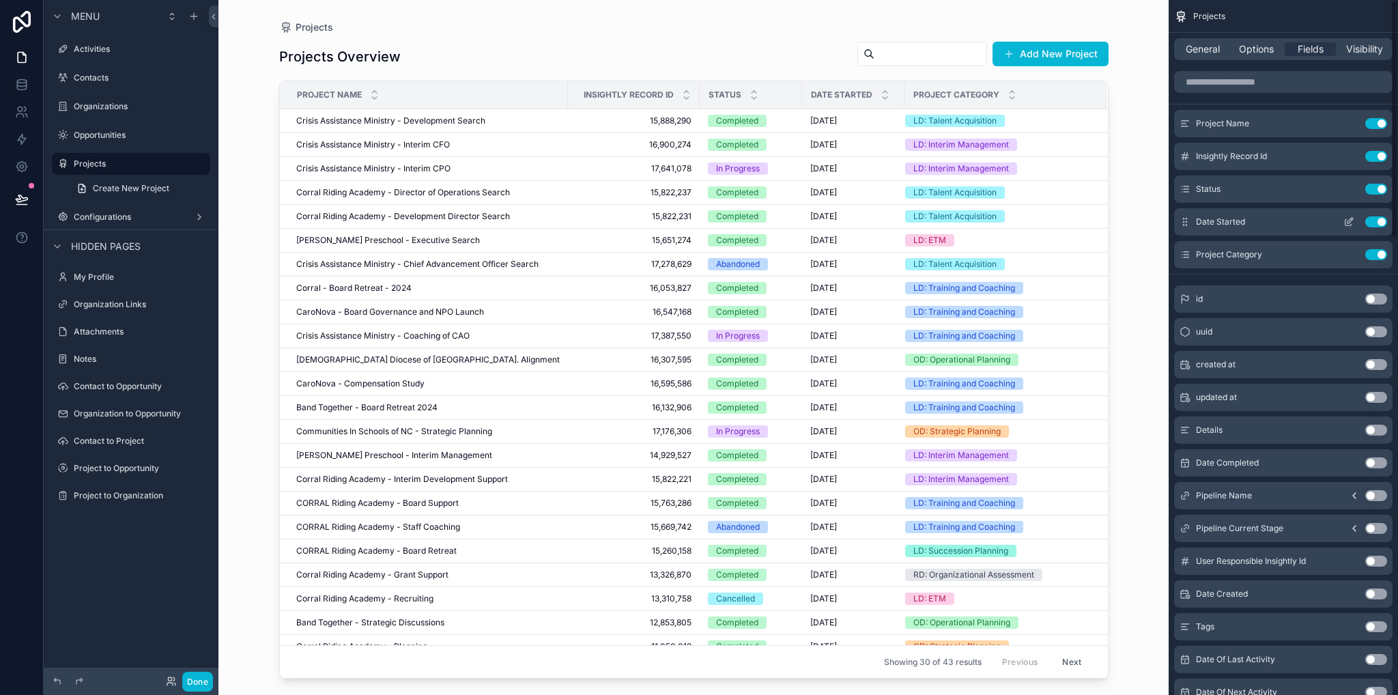
click at [1373, 225] on button "Use setting" at bounding box center [1376, 221] width 22 height 11
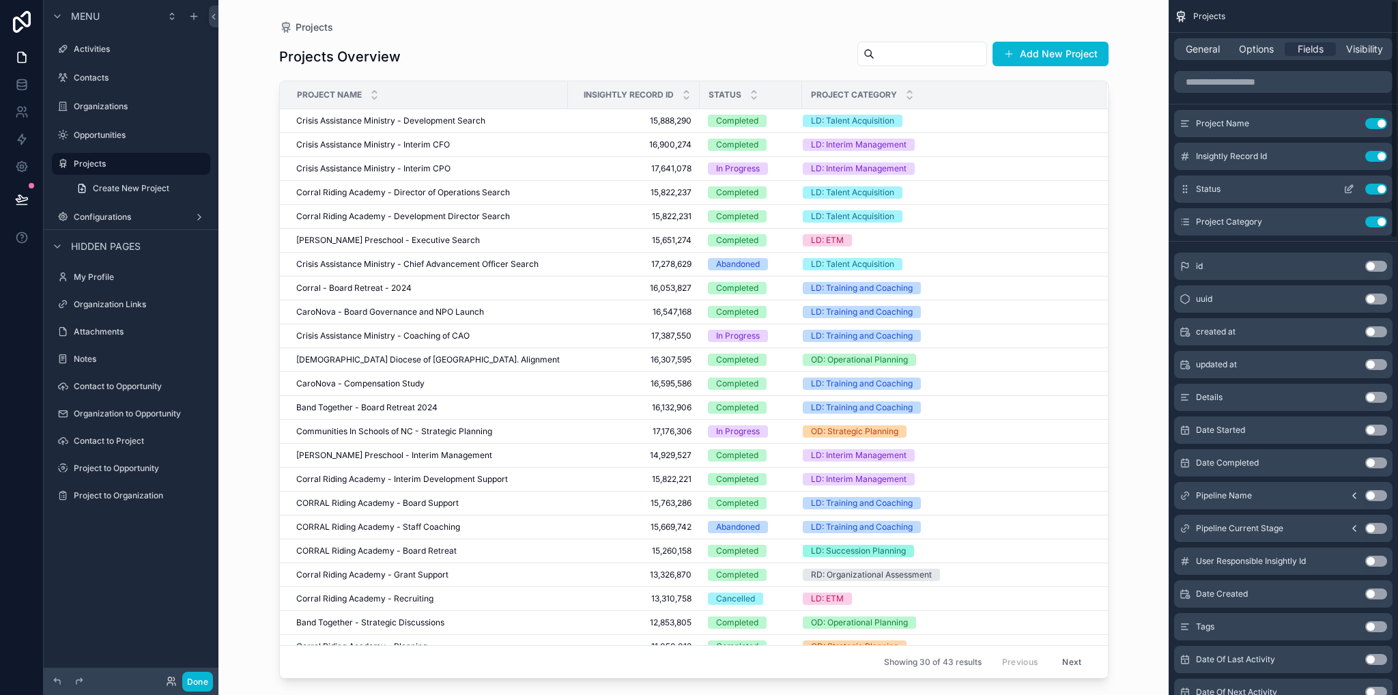
click at [1372, 190] on button "Use setting" at bounding box center [1376, 189] width 22 height 11
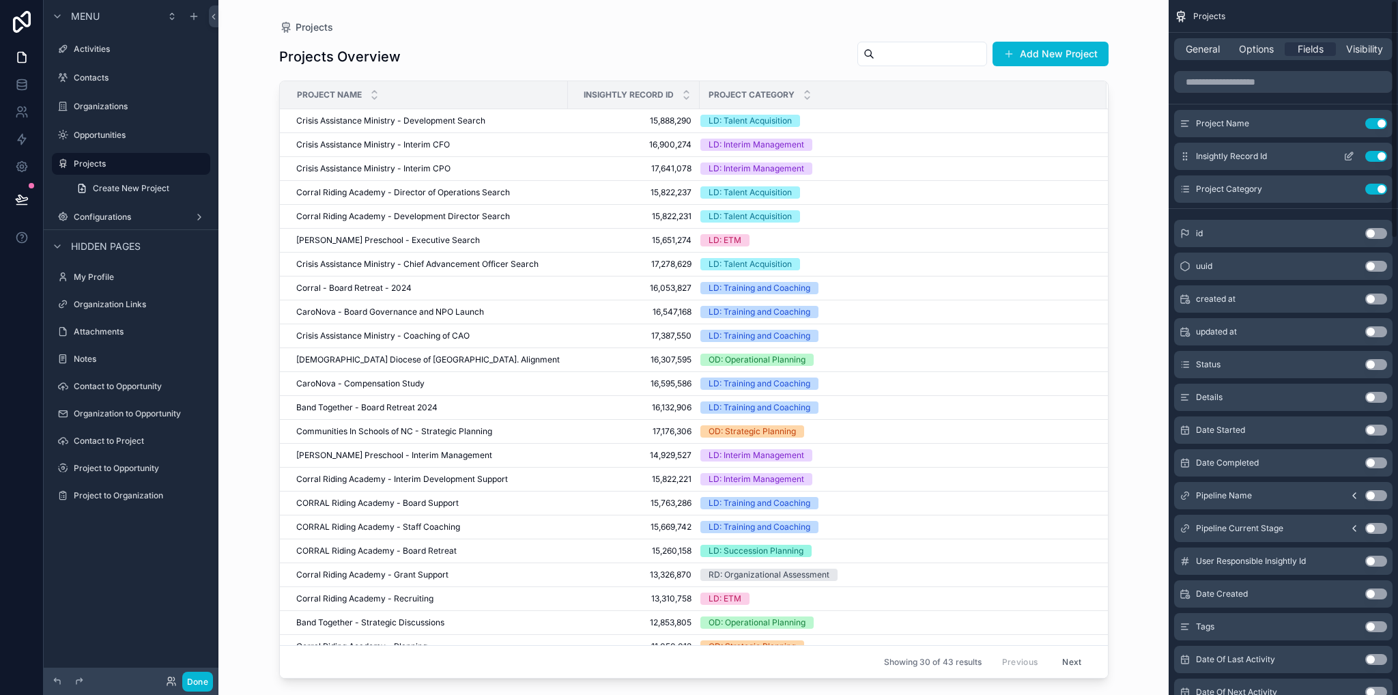
click at [1370, 145] on div "Insightly Record Id Use setting" at bounding box center [1283, 156] width 218 height 27
click at [1374, 159] on button "Use setting" at bounding box center [1376, 156] width 22 height 11
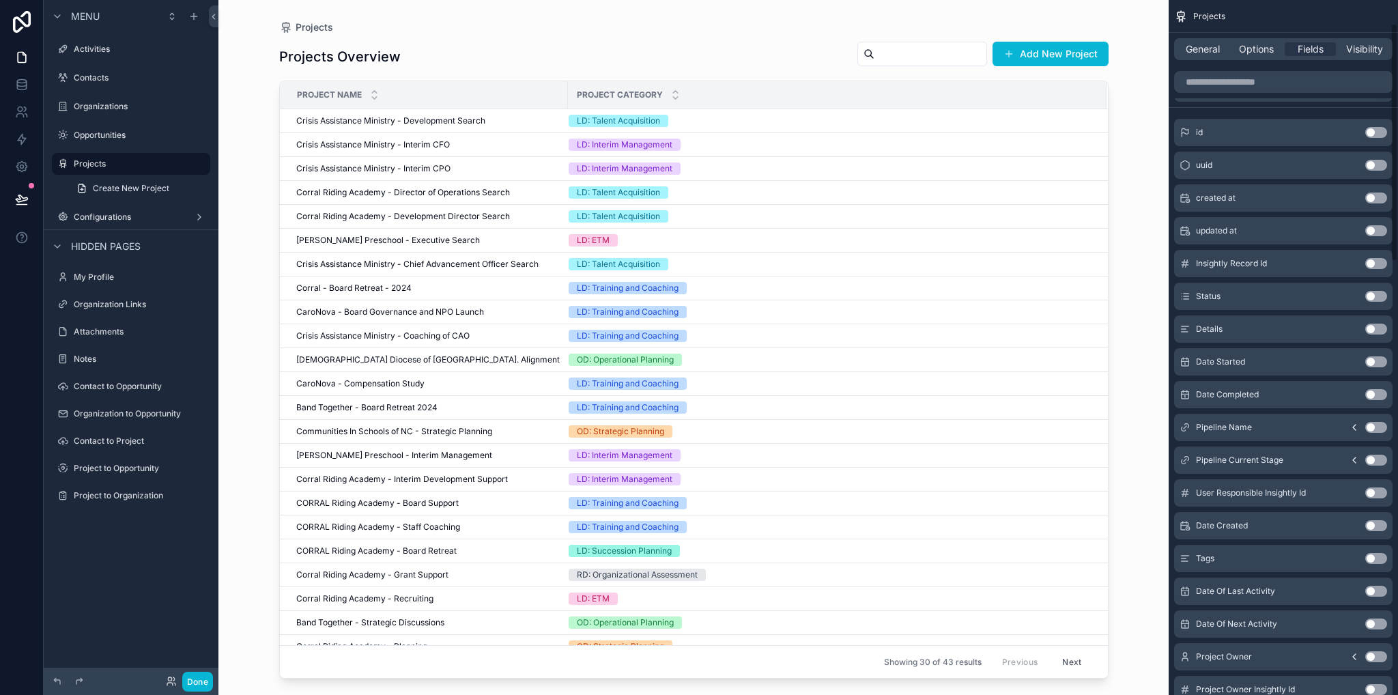
scroll to position [137, 0]
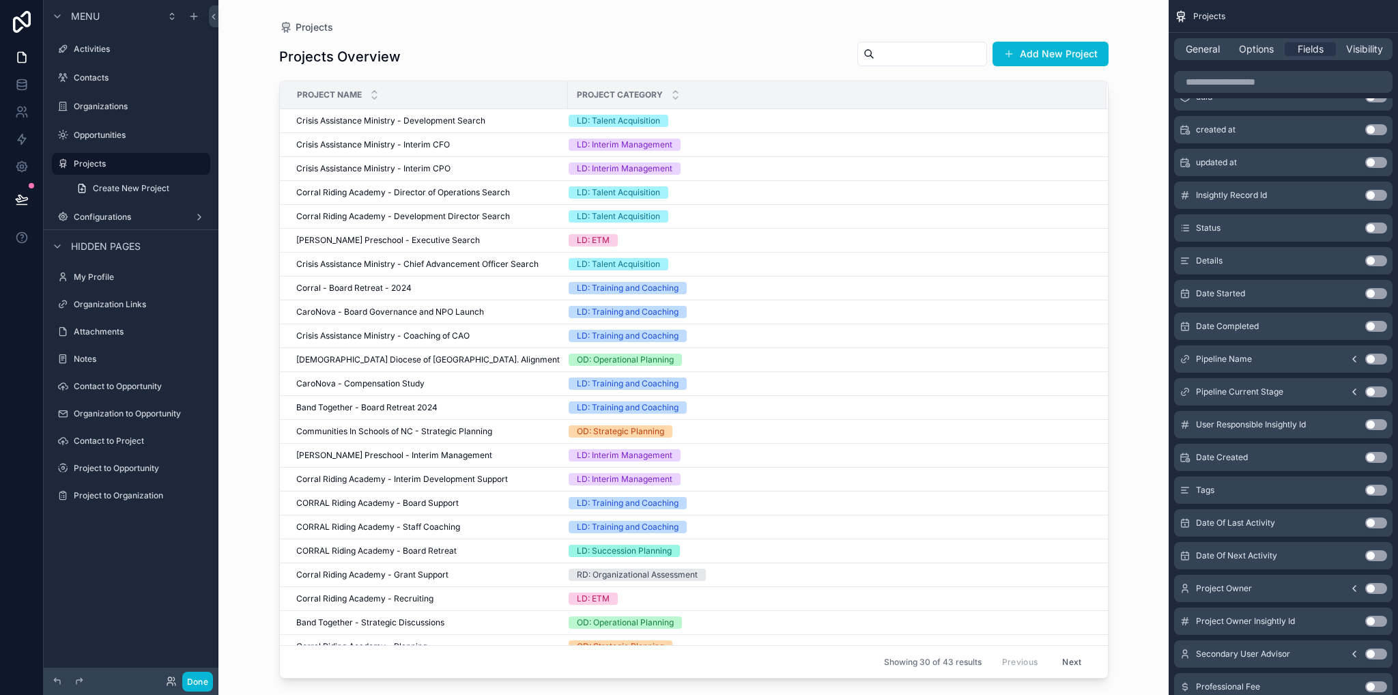
click at [1370, 357] on button "Use setting" at bounding box center [1376, 359] width 22 height 11
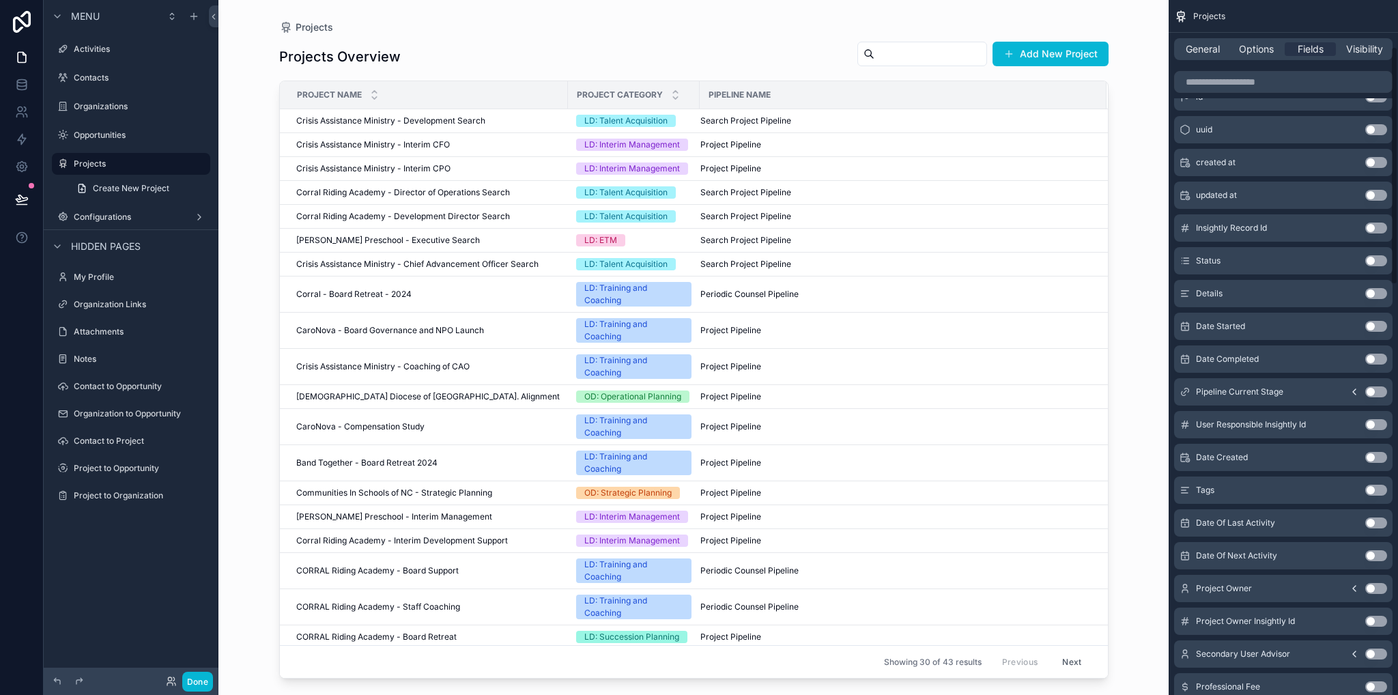
click at [1379, 392] on button "Use setting" at bounding box center [1376, 391] width 22 height 11
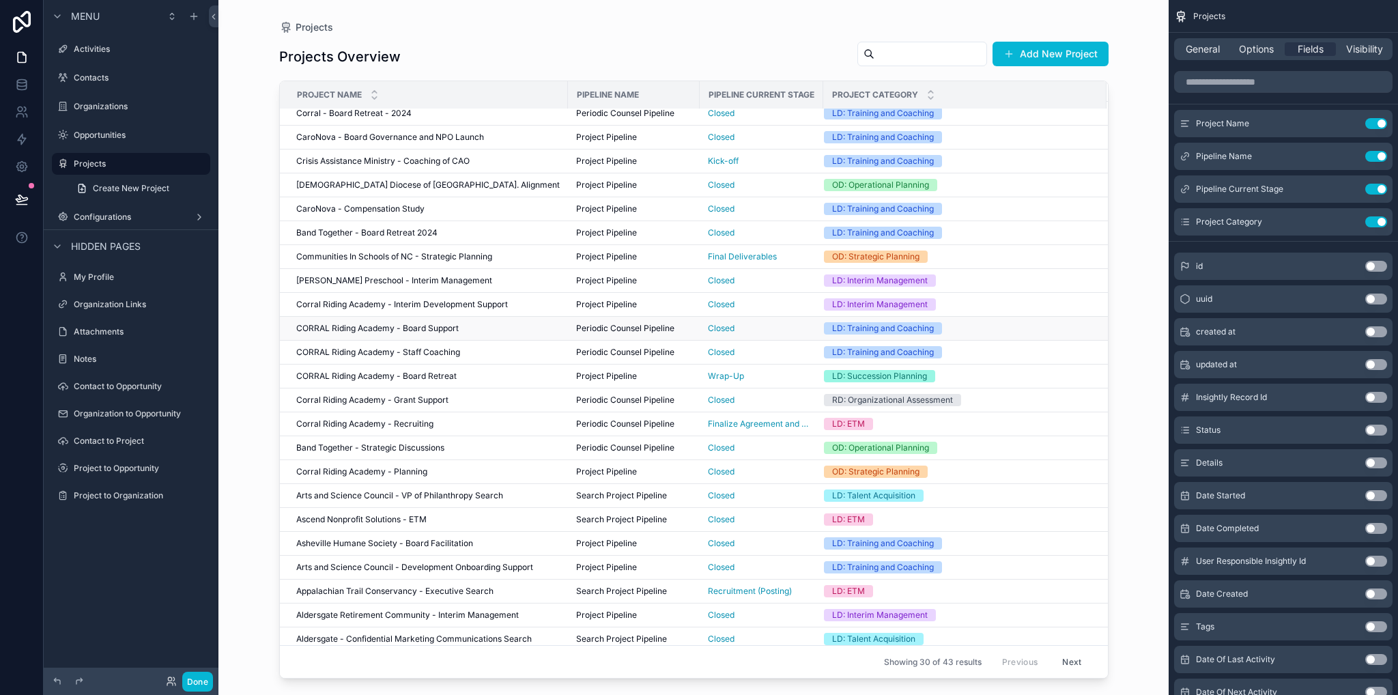
scroll to position [0, 0]
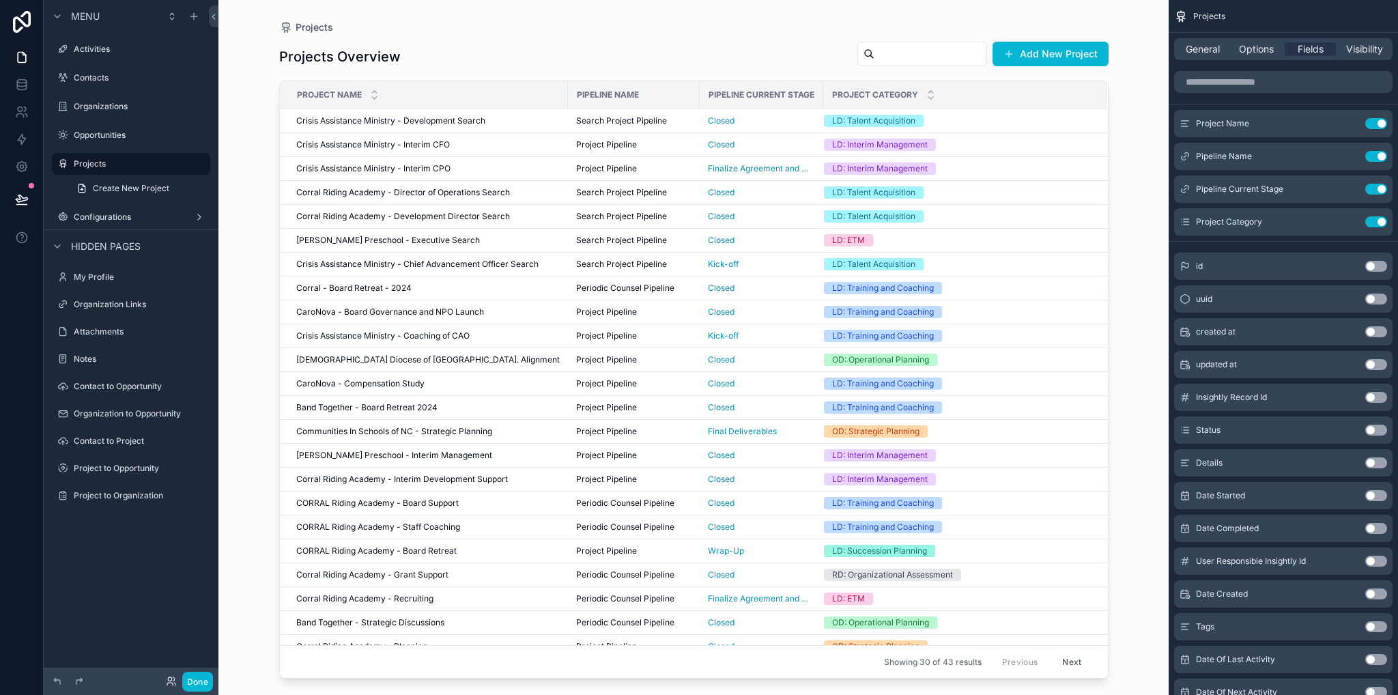
click at [894, 55] on input "scrollable content" at bounding box center [930, 53] width 112 height 19
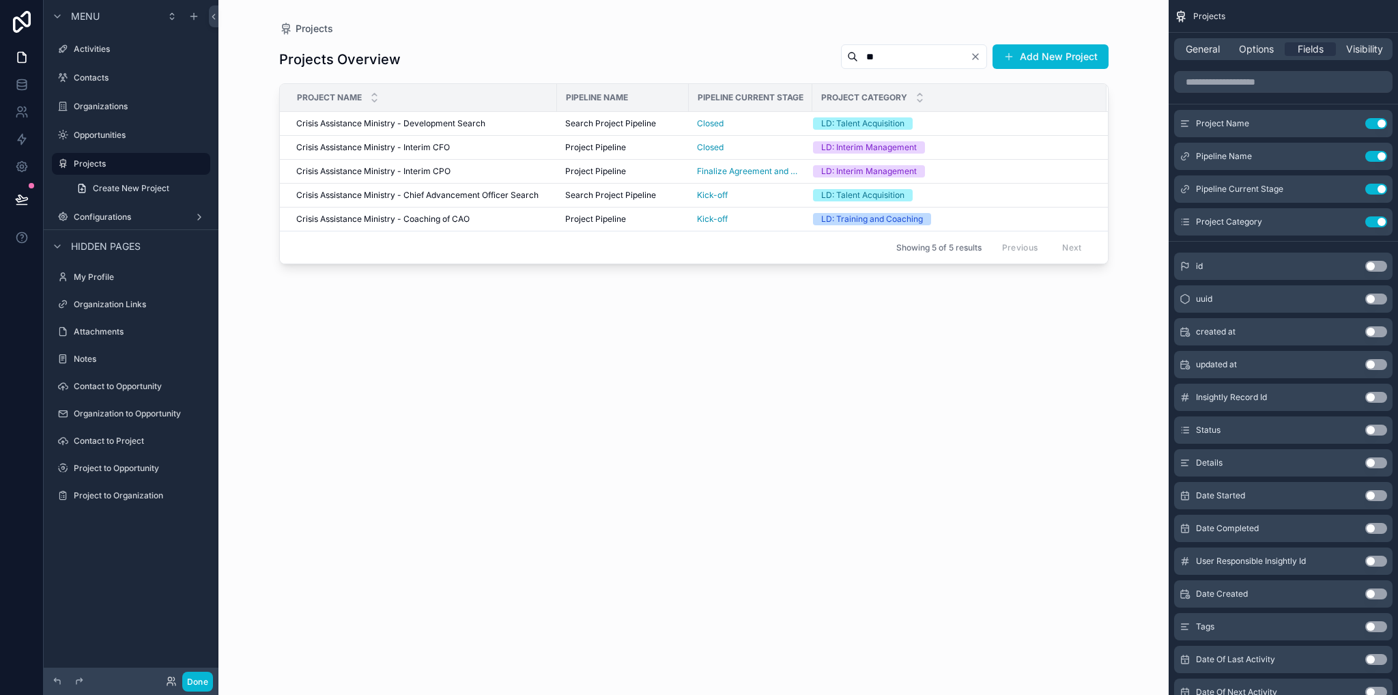
type input "*"
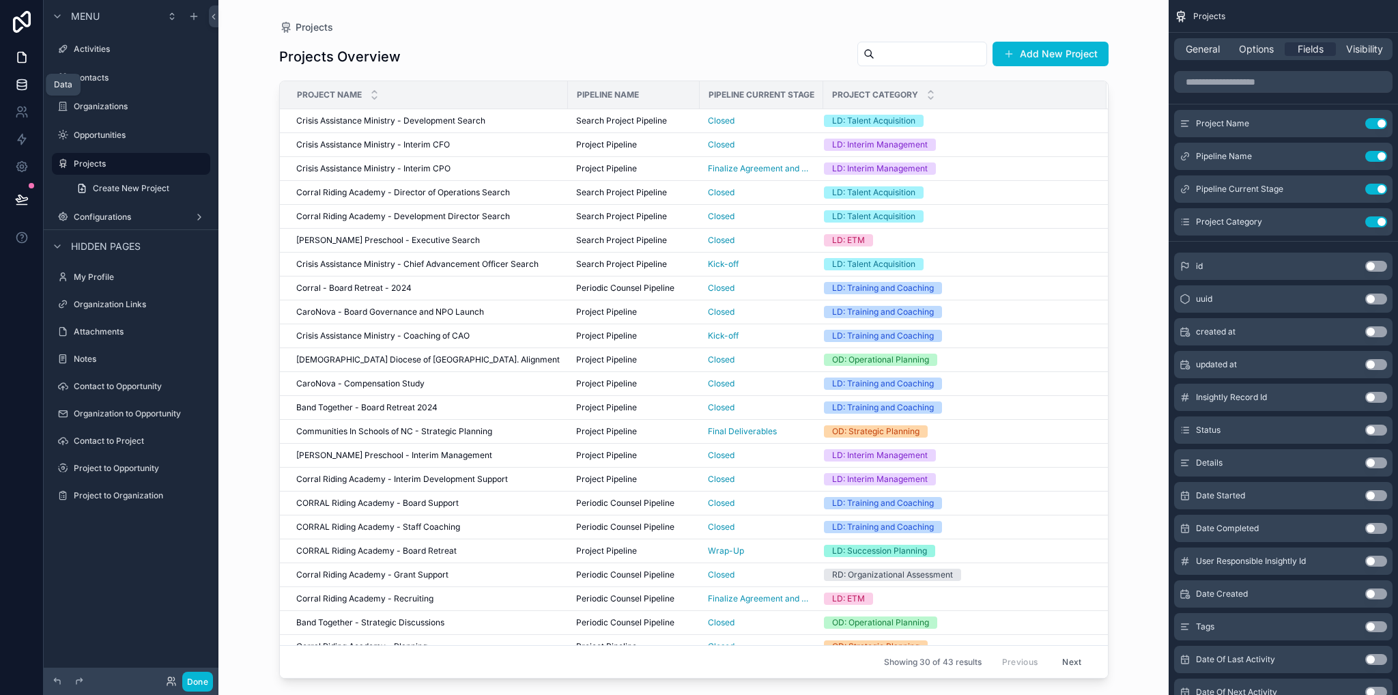
click at [25, 94] on link at bounding box center [21, 84] width 43 height 27
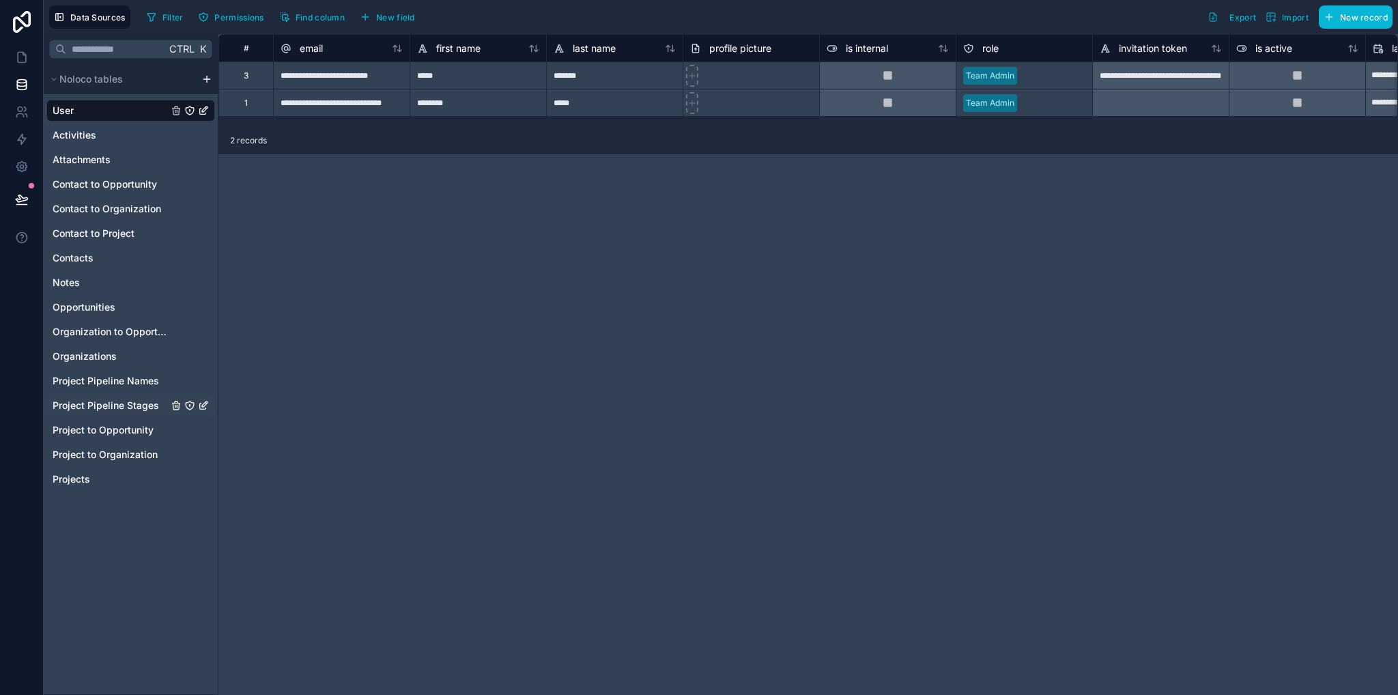
click at [117, 407] on span "Project Pipeline Stages" at bounding box center [106, 406] width 106 height 14
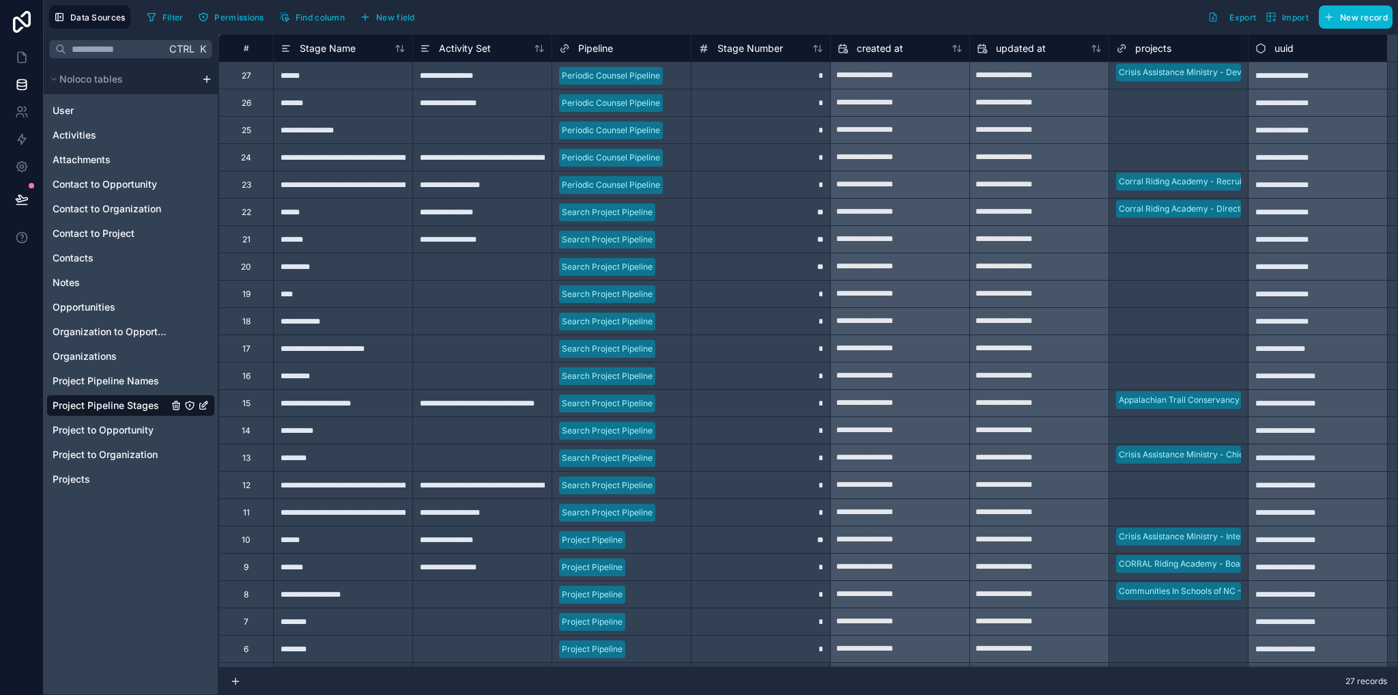
click at [344, 189] on div "**********" at bounding box center [342, 184] width 139 height 27
click at [344, 184] on div "**********" at bounding box center [342, 184] width 139 height 27
click at [344, 184] on input "**********" at bounding box center [343, 184] width 139 height 27
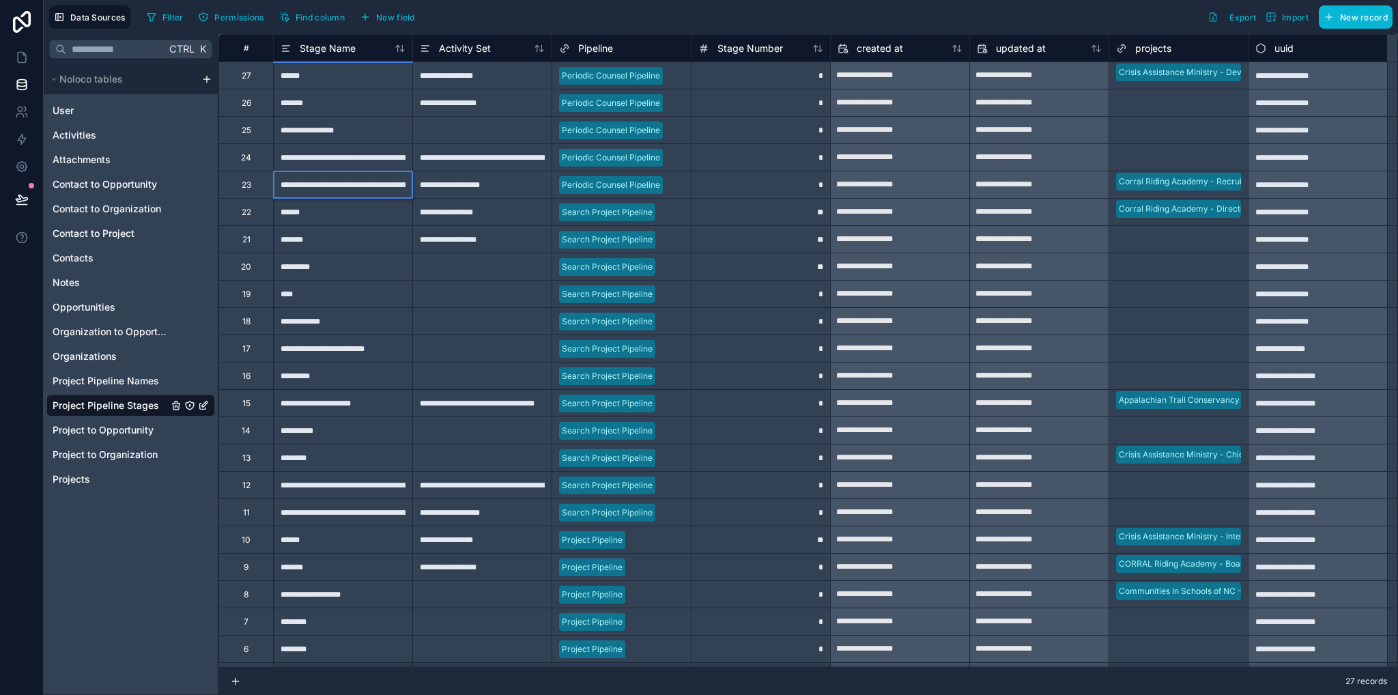
click at [333, 162] on div "**********" at bounding box center [342, 156] width 139 height 27
click at [333, 156] on div "**********" at bounding box center [342, 156] width 139 height 27
click at [373, 133] on div "**********" at bounding box center [342, 129] width 139 height 27
click at [371, 131] on div "**********" at bounding box center [342, 129] width 139 height 27
click at [355, 109] on div "*******" at bounding box center [342, 102] width 139 height 27
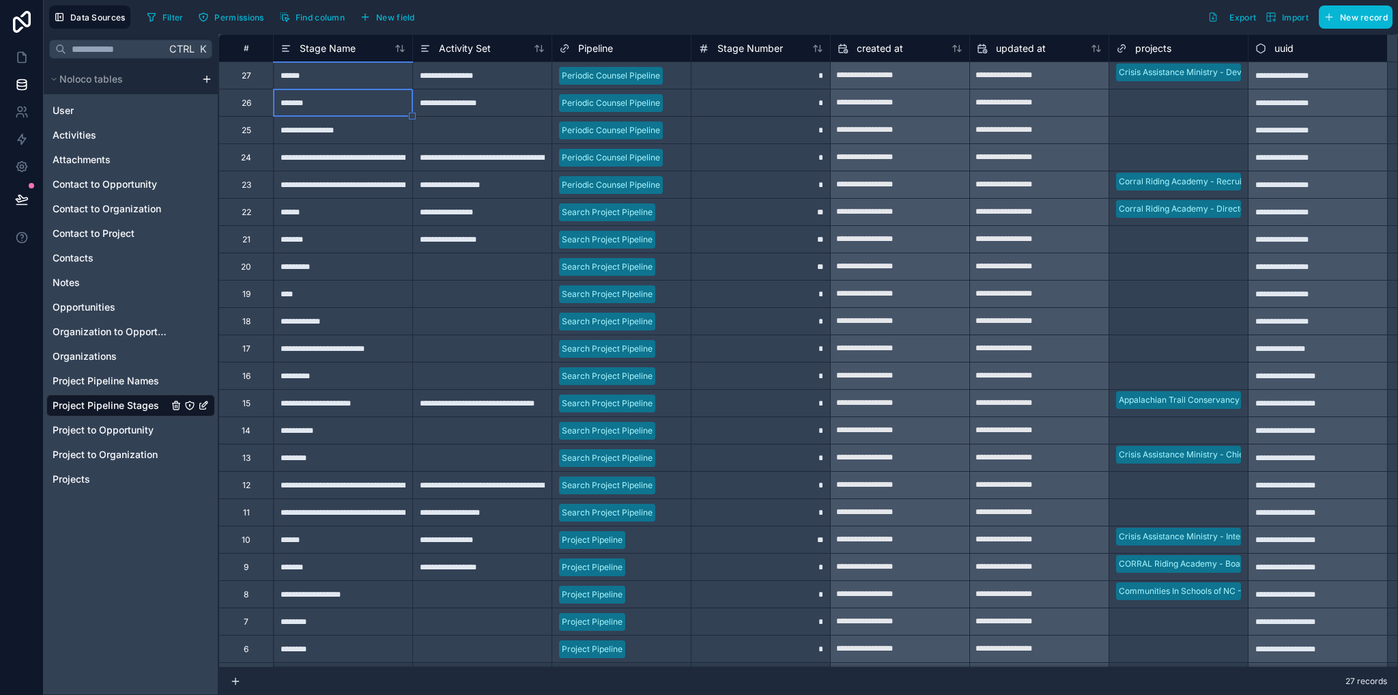
click at [355, 107] on div "*******" at bounding box center [342, 102] width 139 height 27
click at [354, 71] on div "******" at bounding box center [342, 74] width 139 height 27
click at [354, 70] on div "******" at bounding box center [342, 74] width 139 height 27
click at [374, 510] on div "**********" at bounding box center [342, 511] width 139 height 27
click at [370, 513] on div "**********" at bounding box center [342, 511] width 139 height 27
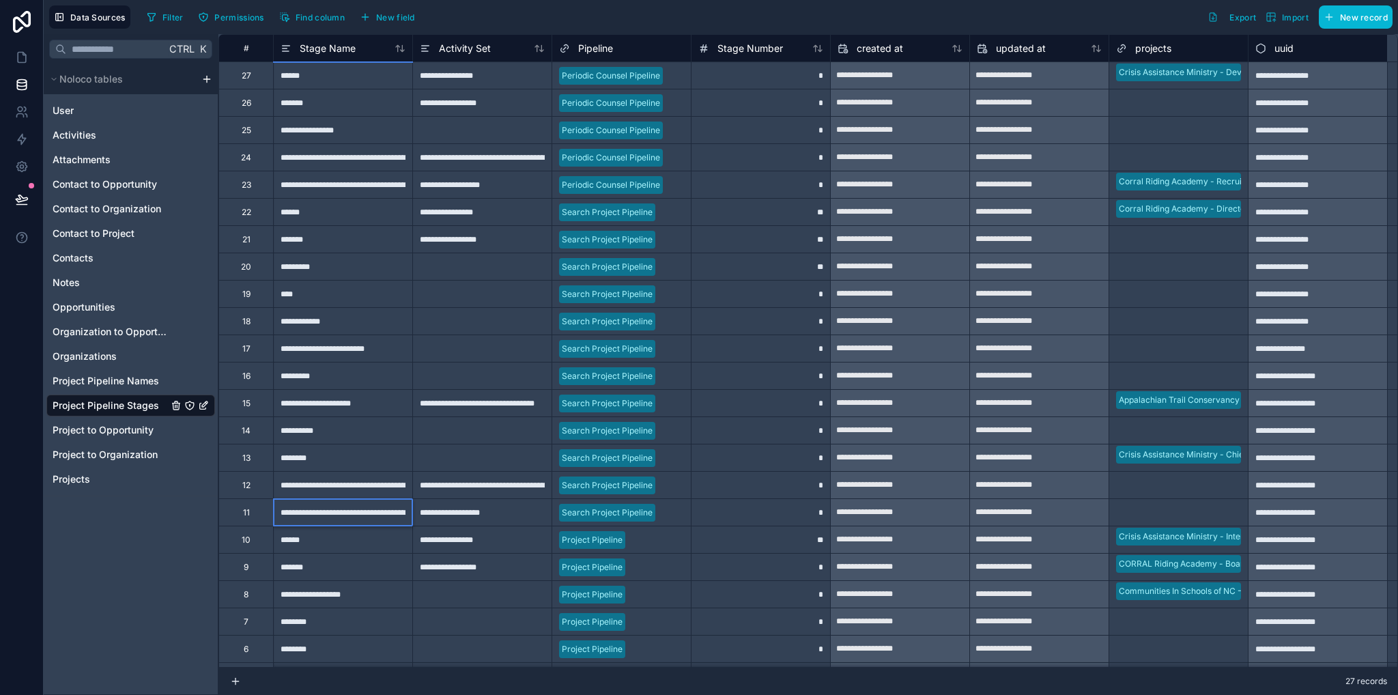
click at [340, 480] on div "**********" at bounding box center [342, 484] width 139 height 27
click at [332, 459] on div "********" at bounding box center [342, 457] width 139 height 27
click at [331, 459] on div "********" at bounding box center [342, 457] width 139 height 27
click at [343, 430] on div "**********" at bounding box center [342, 429] width 139 height 27
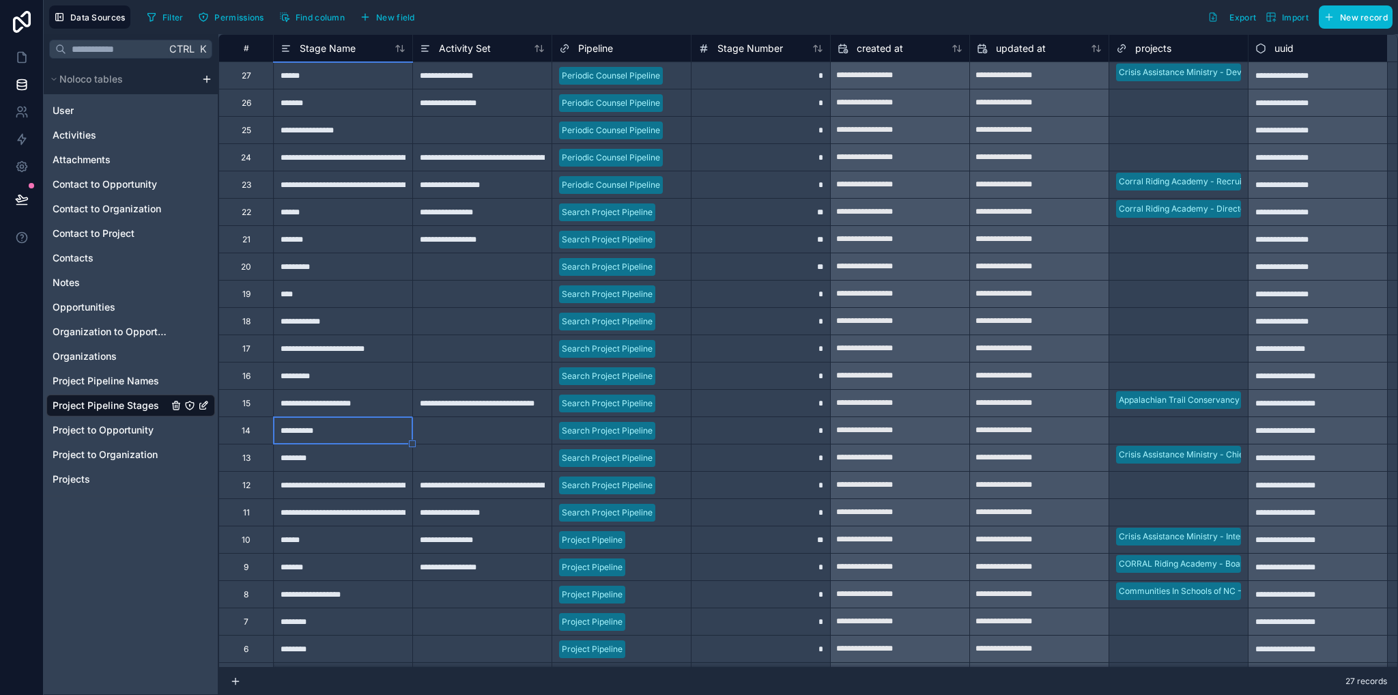
click at [343, 429] on div "**********" at bounding box center [342, 429] width 139 height 27
click at [377, 432] on div "**********" at bounding box center [342, 429] width 139 height 27
click at [366, 429] on div "**********" at bounding box center [342, 429] width 139 height 27
click at [375, 403] on div "**********" at bounding box center [342, 402] width 139 height 27
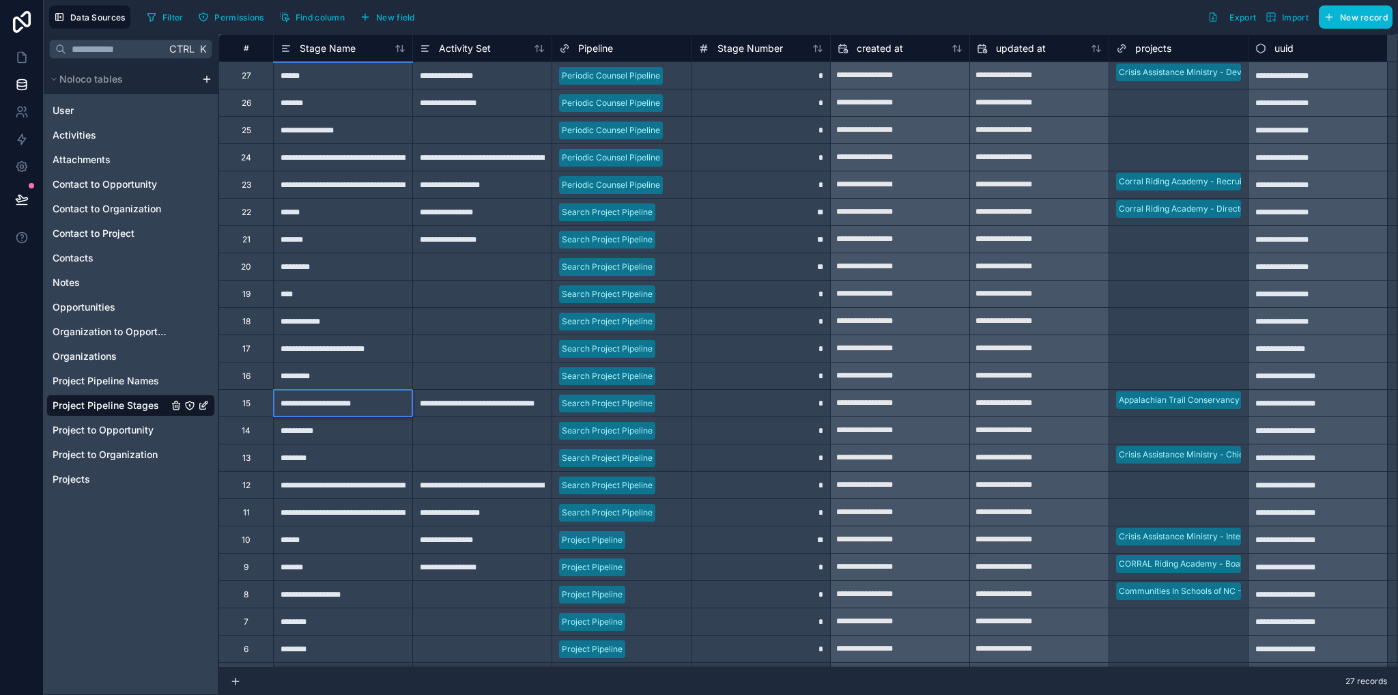
click at [359, 376] on div "*********" at bounding box center [342, 375] width 139 height 27
click at [317, 339] on div "**********" at bounding box center [342, 347] width 139 height 27
click at [318, 339] on div "**********" at bounding box center [342, 347] width 139 height 27
click at [325, 345] on div "**********" at bounding box center [342, 347] width 139 height 27
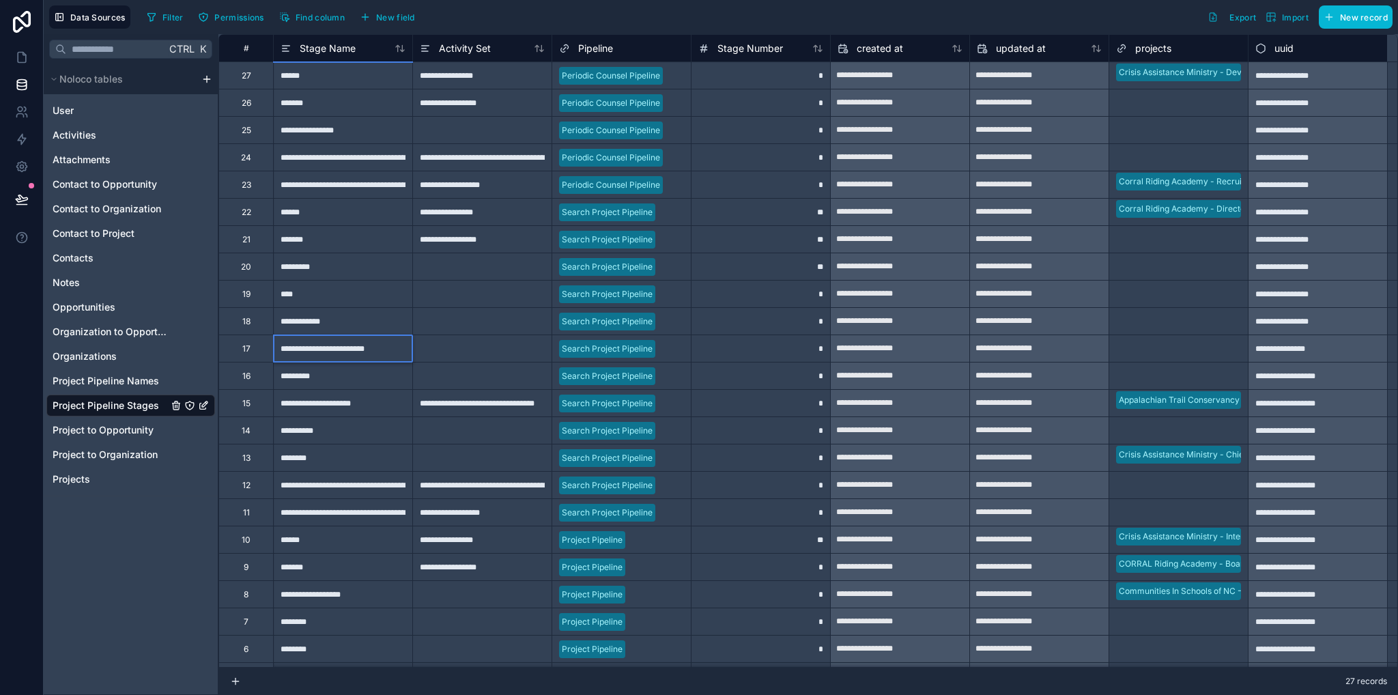
click at [325, 345] on input "**********" at bounding box center [343, 348] width 139 height 27
click at [306, 326] on div "**********" at bounding box center [342, 320] width 139 height 27
click at [296, 290] on div "****" at bounding box center [342, 293] width 139 height 27
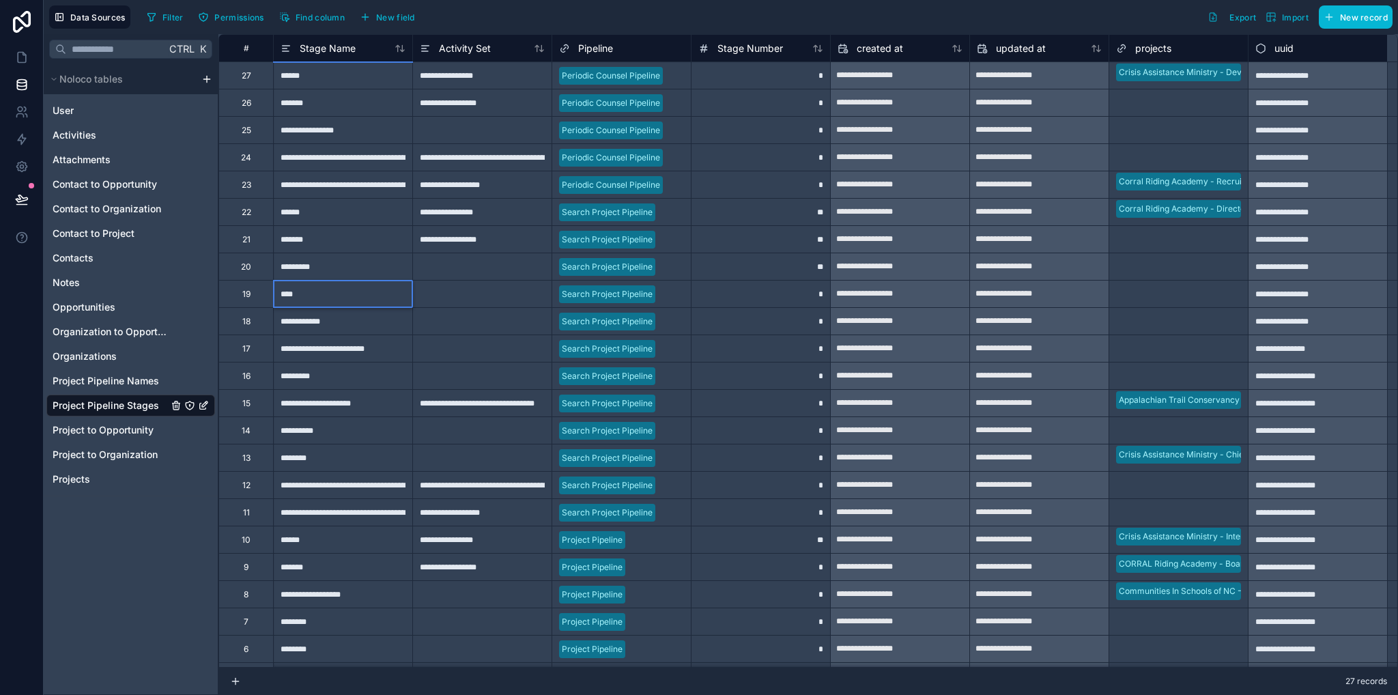
click at [313, 271] on div "*********" at bounding box center [342, 266] width 139 height 27
click at [325, 235] on div "*******" at bounding box center [342, 238] width 139 height 27
click at [296, 211] on div "******" at bounding box center [342, 211] width 139 height 27
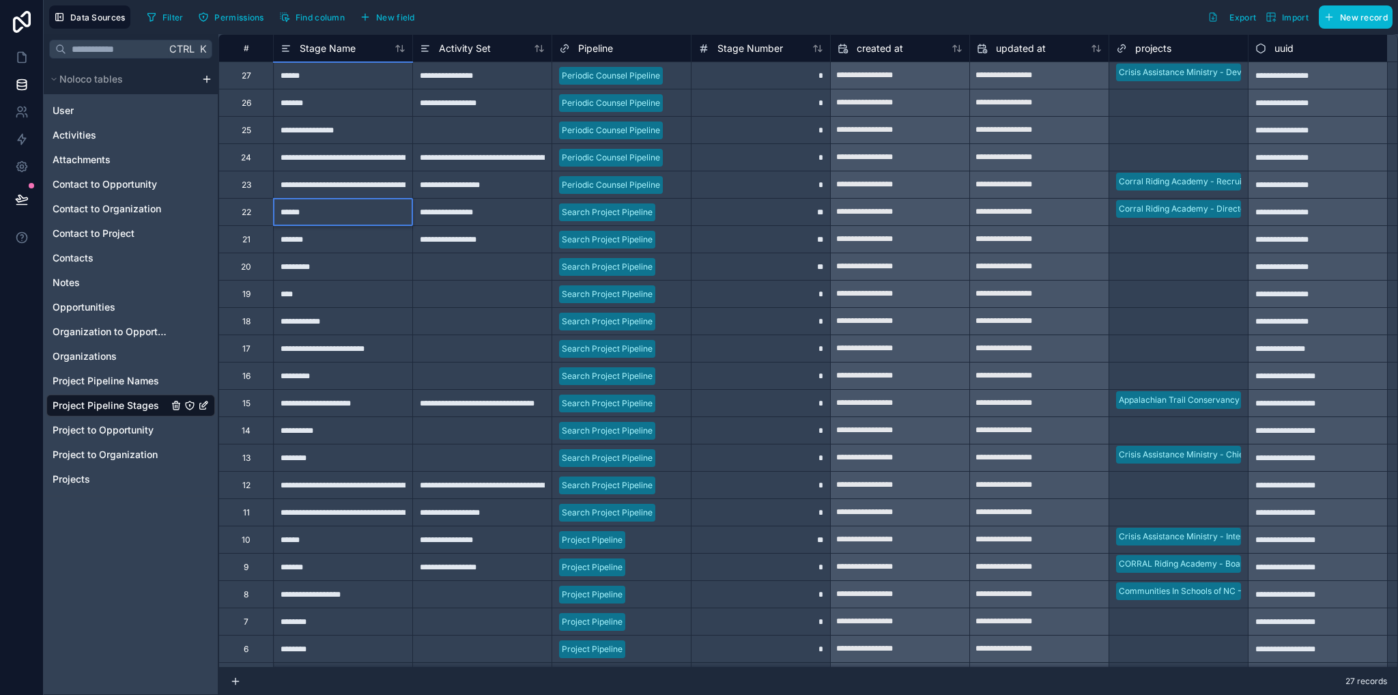
click at [296, 211] on div "******" at bounding box center [342, 211] width 139 height 27
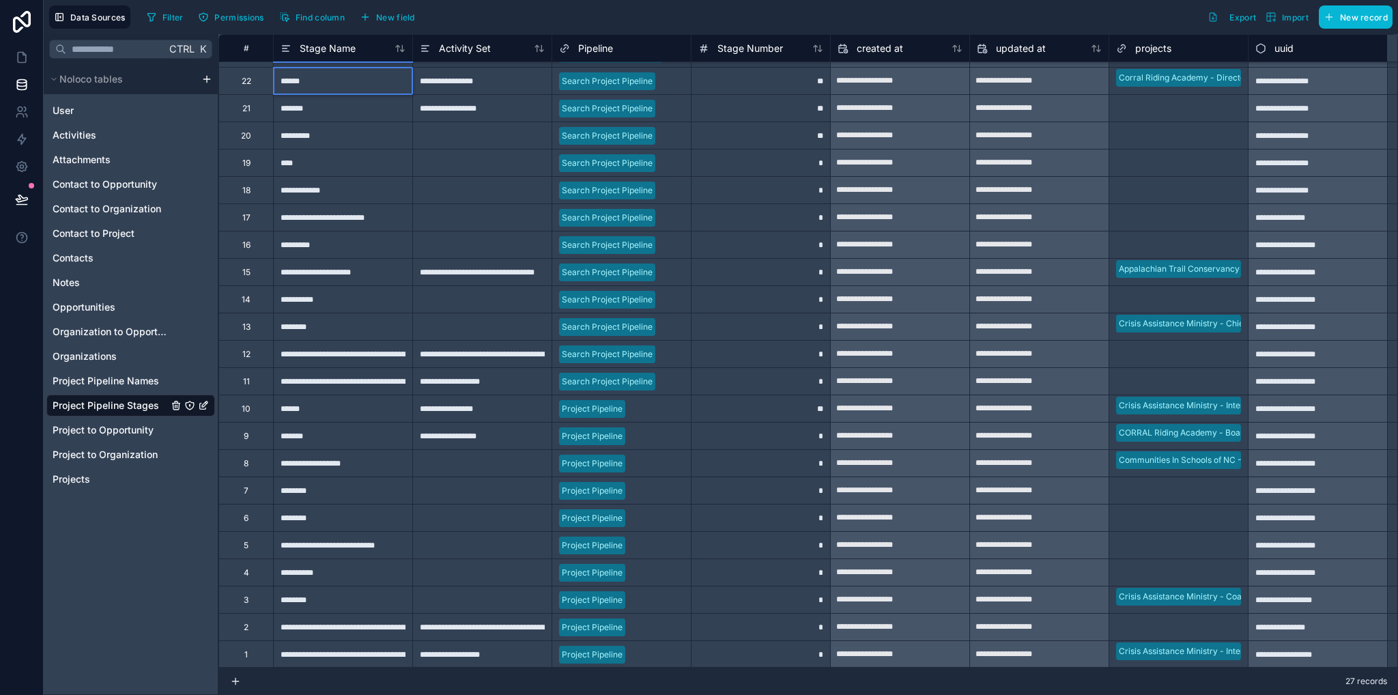
click at [322, 656] on div "**********" at bounding box center [342, 653] width 139 height 27
click at [323, 655] on div "**********" at bounding box center [342, 653] width 139 height 27
click at [289, 655] on div "**********" at bounding box center [342, 653] width 139 height 27
click at [345, 630] on div "**********" at bounding box center [342, 626] width 139 height 27
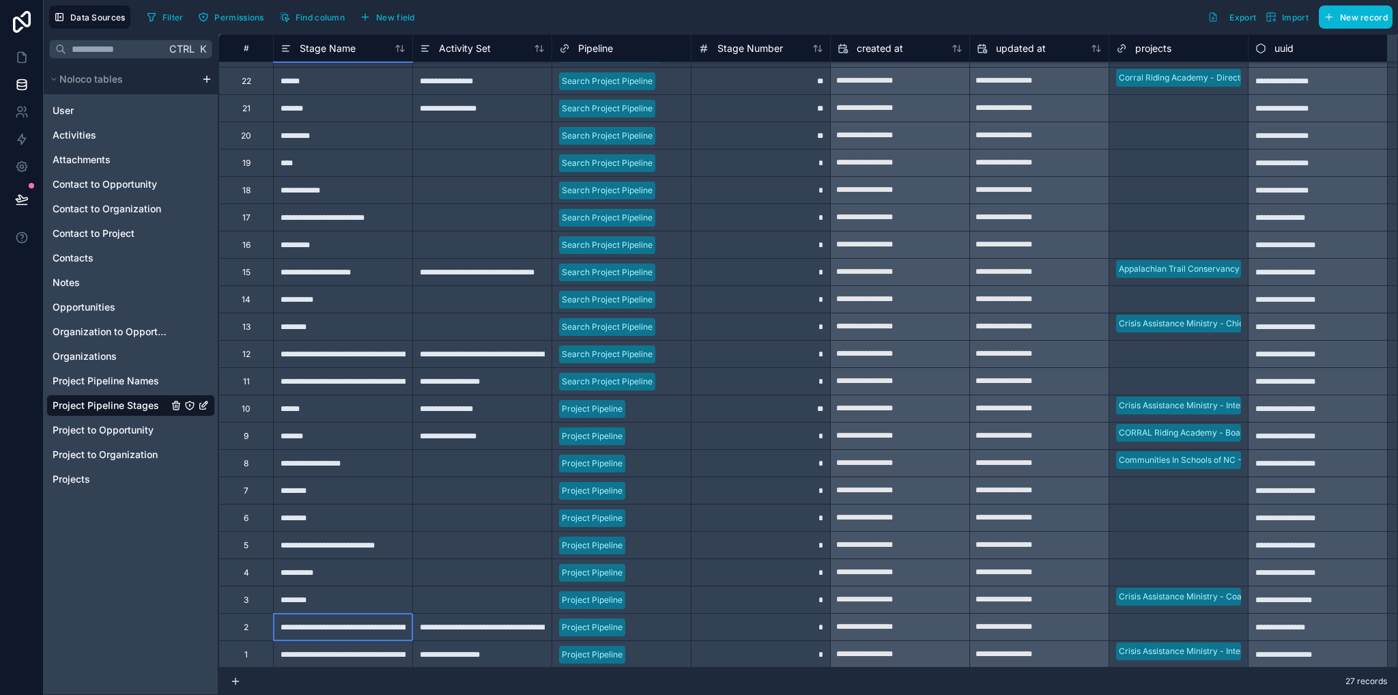
click at [345, 630] on div "**********" at bounding box center [342, 626] width 139 height 27
click at [347, 629] on div "**********" at bounding box center [807, 364] width 1179 height 661
click at [347, 629] on div "Copy Cut Paste Delete row" at bounding box center [381, 663] width 71 height 68
click at [321, 624] on div "**********" at bounding box center [342, 626] width 139 height 27
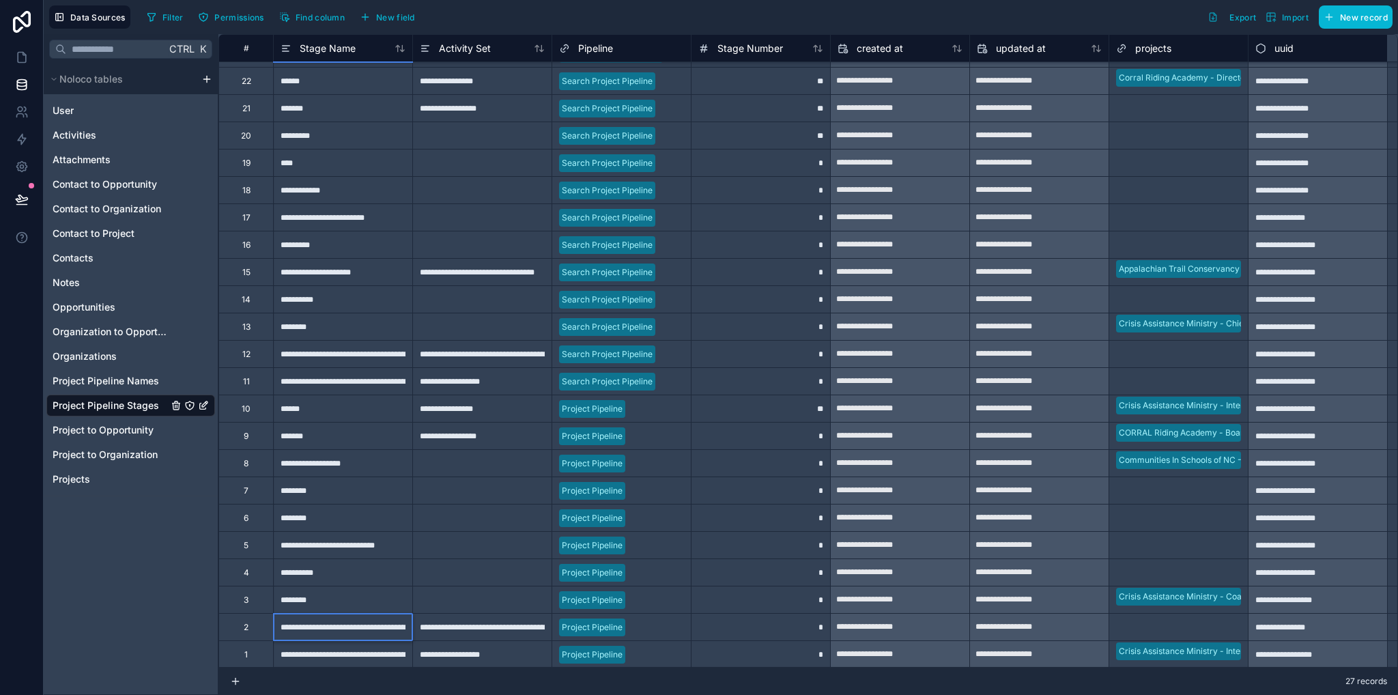
click at [299, 597] on div "********" at bounding box center [342, 599] width 139 height 27
click at [293, 594] on div "********" at bounding box center [342, 599] width 139 height 27
click at [307, 567] on div "**********" at bounding box center [342, 571] width 139 height 27
click at [314, 535] on div "**********" at bounding box center [342, 544] width 139 height 27
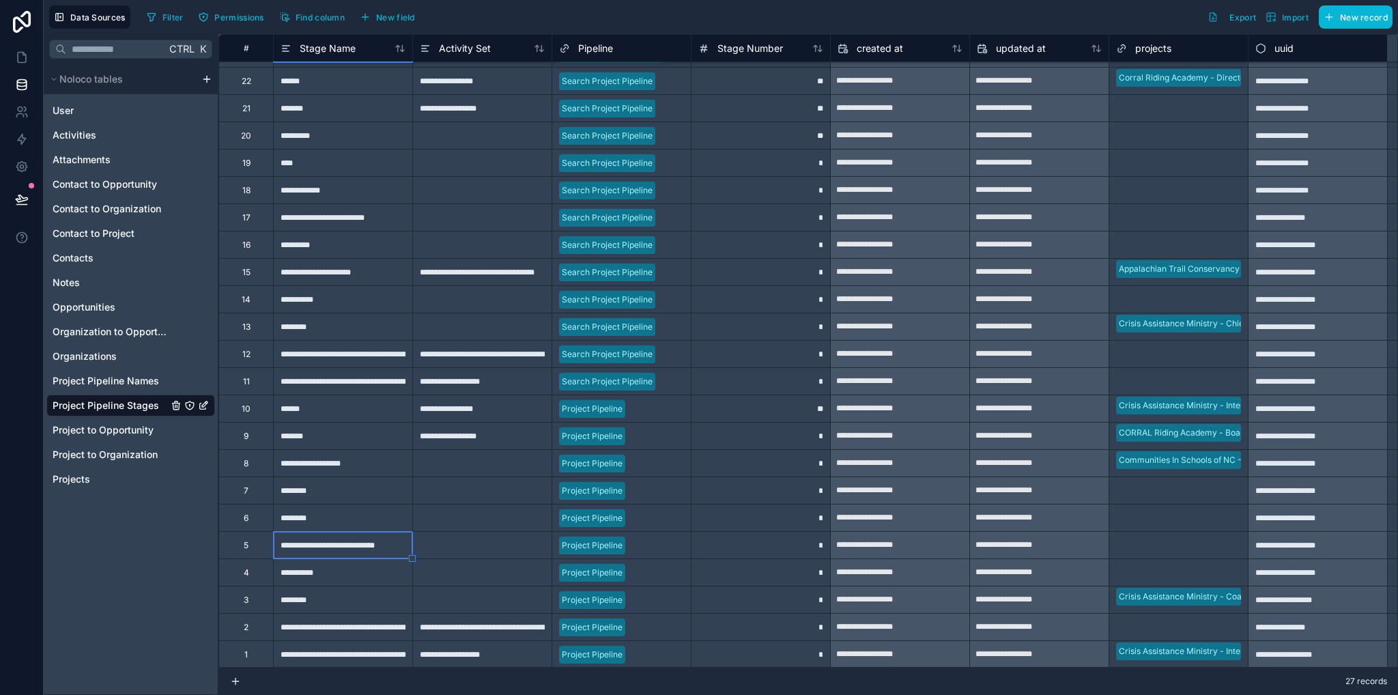
click at [317, 544] on div "**********" at bounding box center [342, 544] width 139 height 27
click at [303, 517] on div "********" at bounding box center [342, 517] width 139 height 27
click at [302, 517] on div "********" at bounding box center [342, 517] width 139 height 27
click at [300, 491] on div "********" at bounding box center [342, 489] width 139 height 27
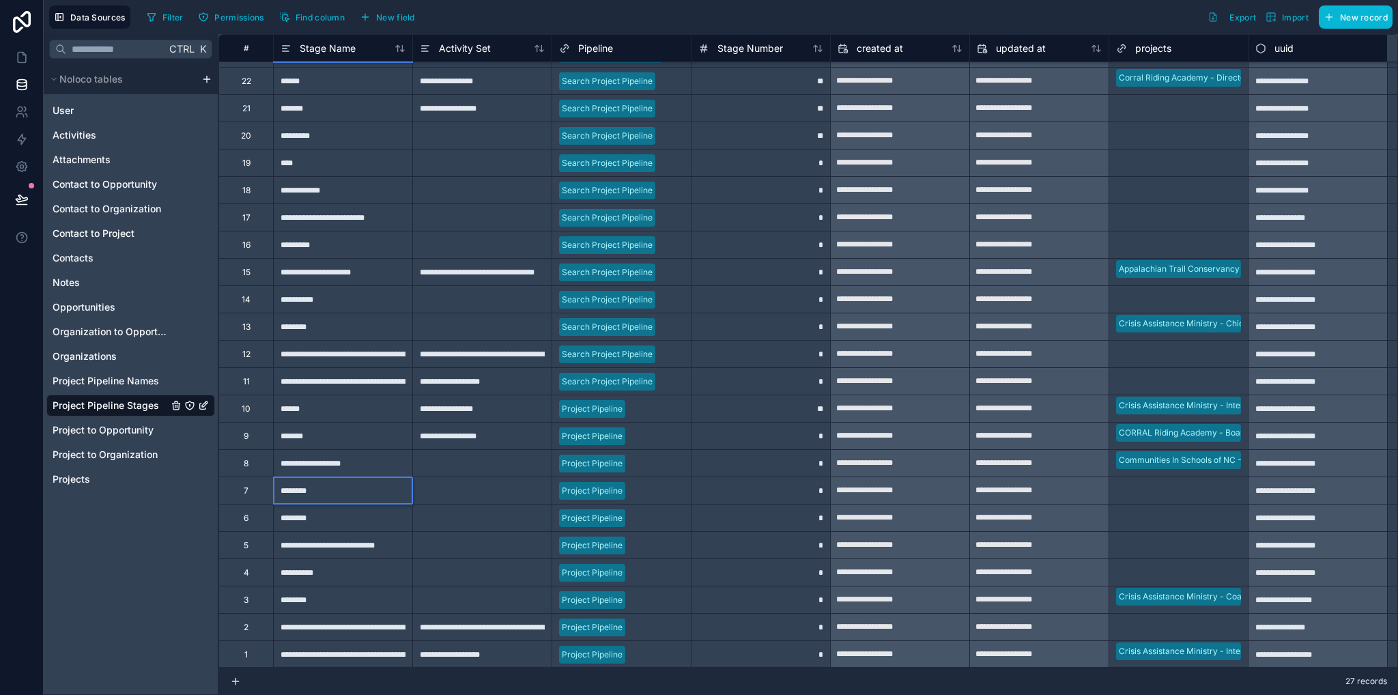
click at [306, 455] on div "**********" at bounding box center [342, 462] width 139 height 27
click at [311, 435] on div "*******" at bounding box center [342, 435] width 139 height 27
click at [307, 403] on div "******" at bounding box center [342, 407] width 139 height 27
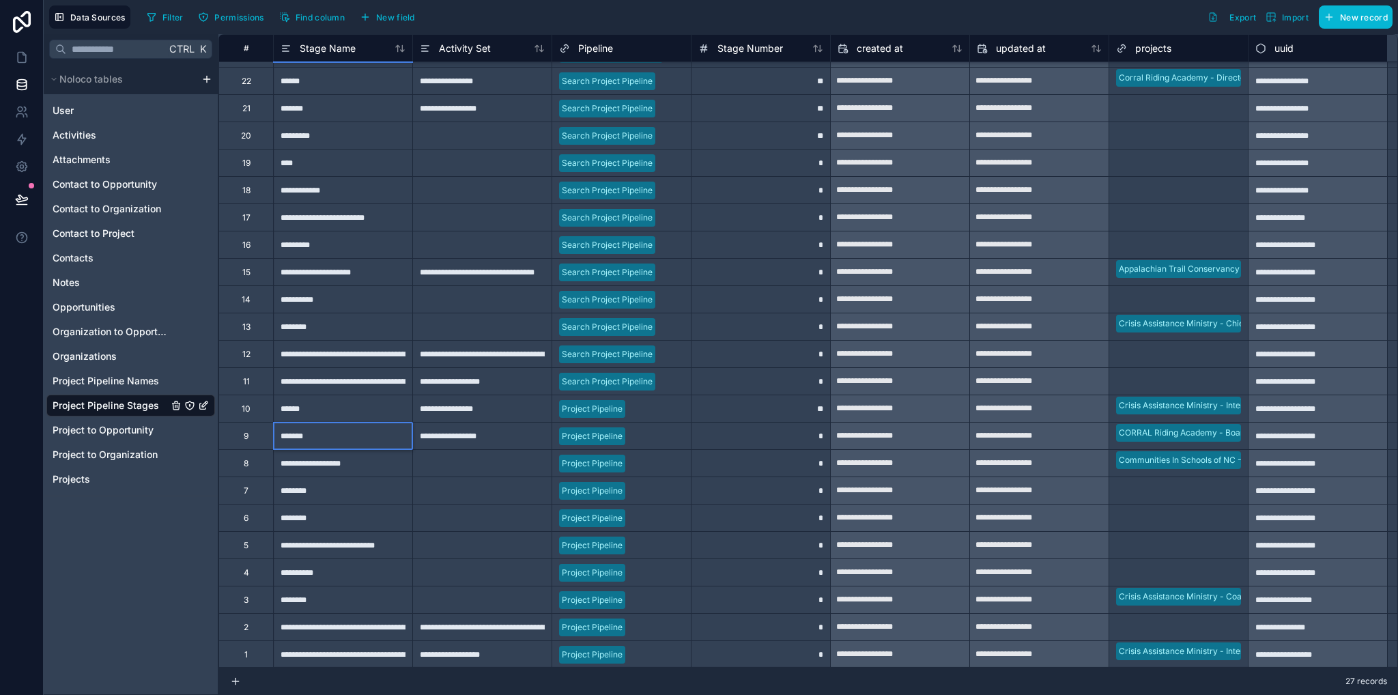
click at [307, 403] on div "******" at bounding box center [342, 407] width 139 height 27
click at [27, 61] on icon at bounding box center [22, 58] width 14 height 14
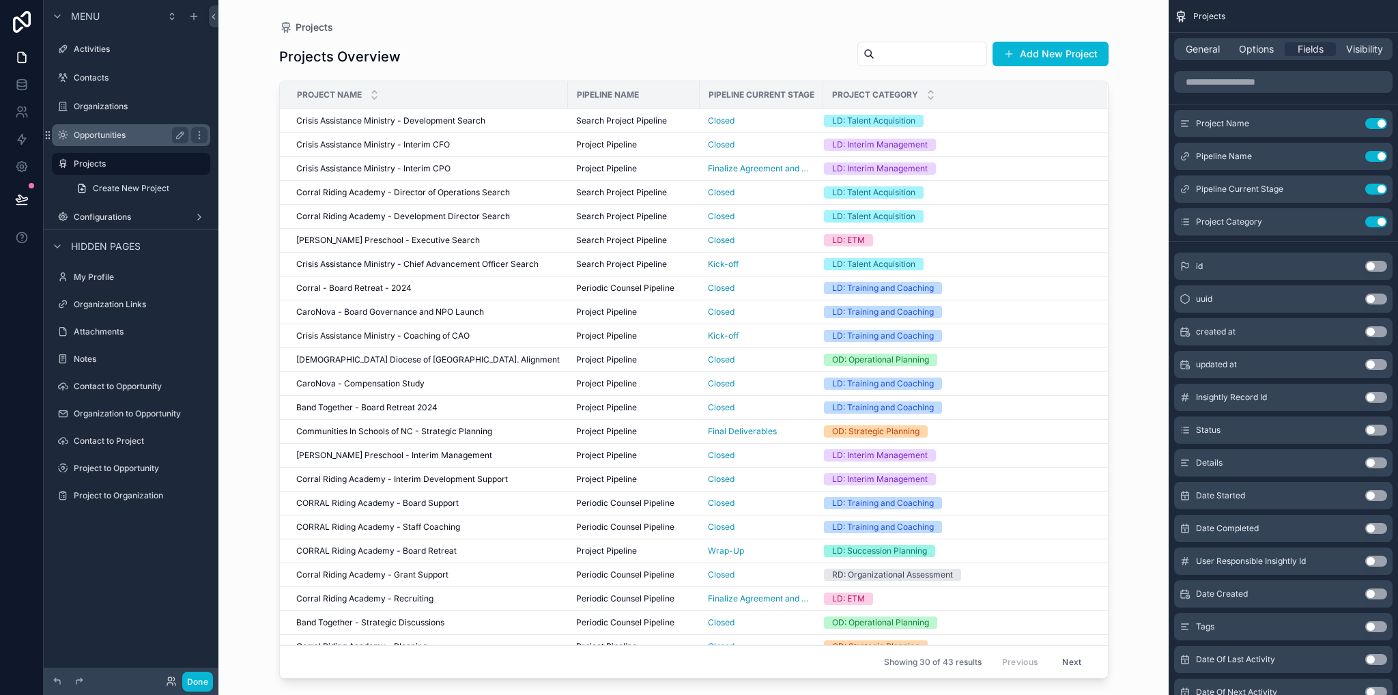
click at [104, 137] on label "Opportunities" at bounding box center [128, 135] width 109 height 11
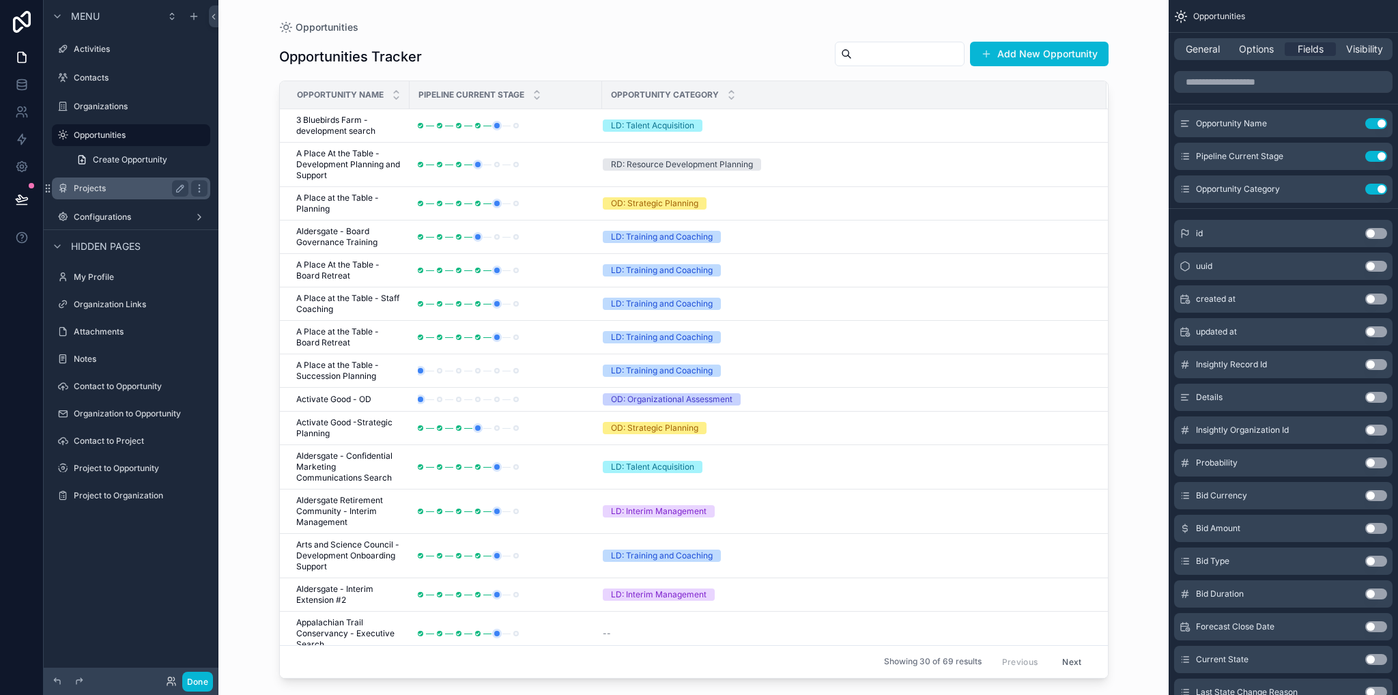
click at [88, 191] on label "Projects" at bounding box center [128, 188] width 109 height 11
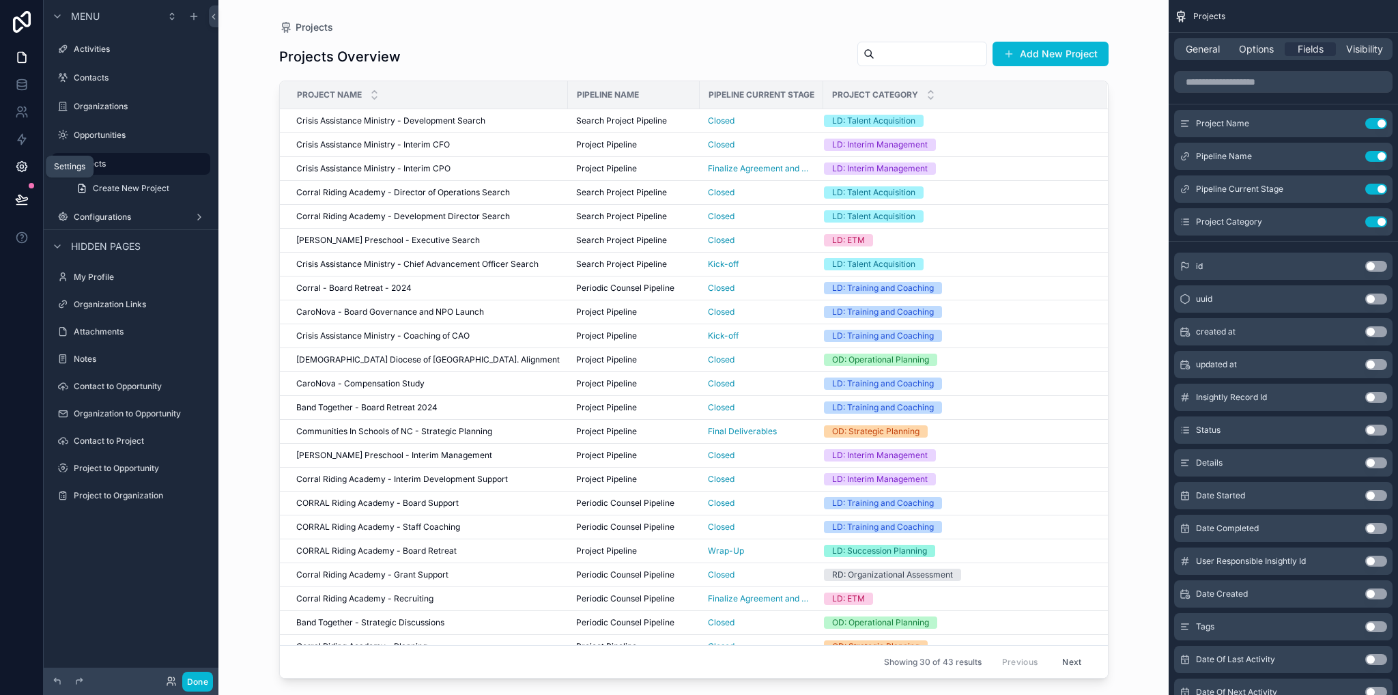
click at [23, 168] on icon at bounding box center [21, 166] width 3 height 3
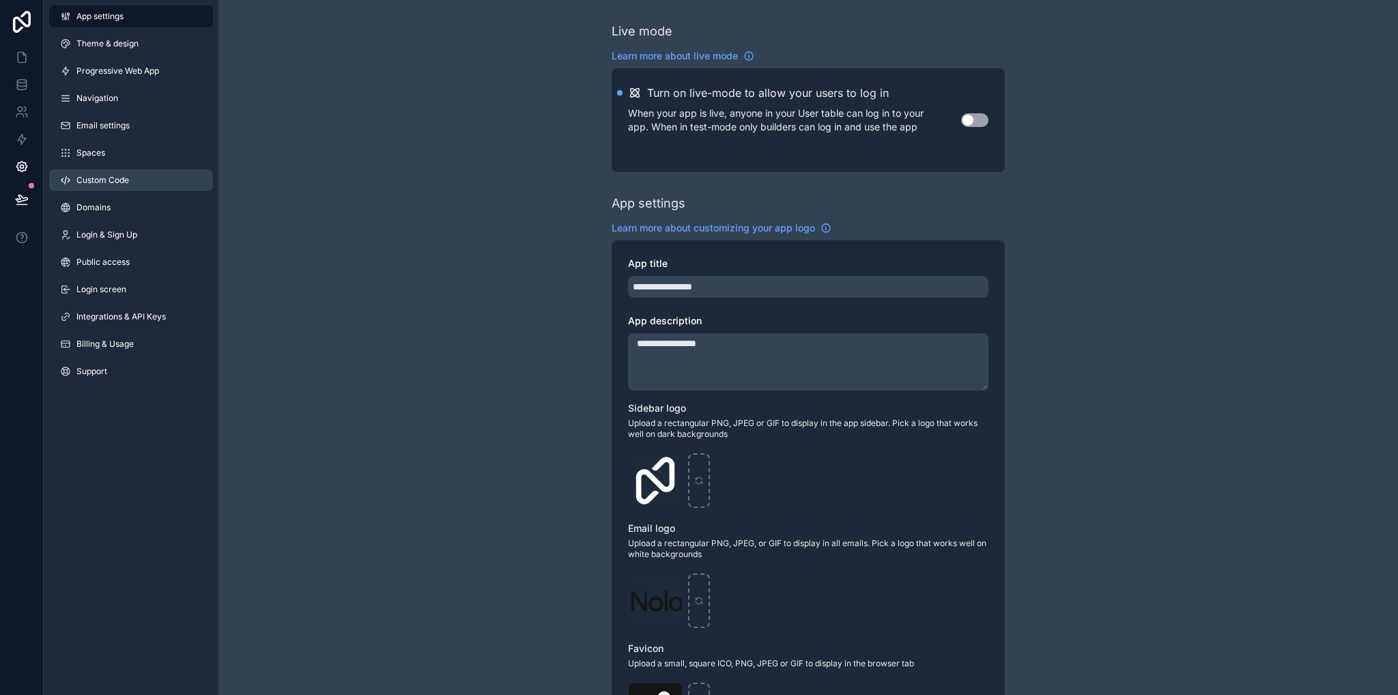
click at [100, 187] on link "Custom Code" at bounding box center [131, 180] width 164 height 22
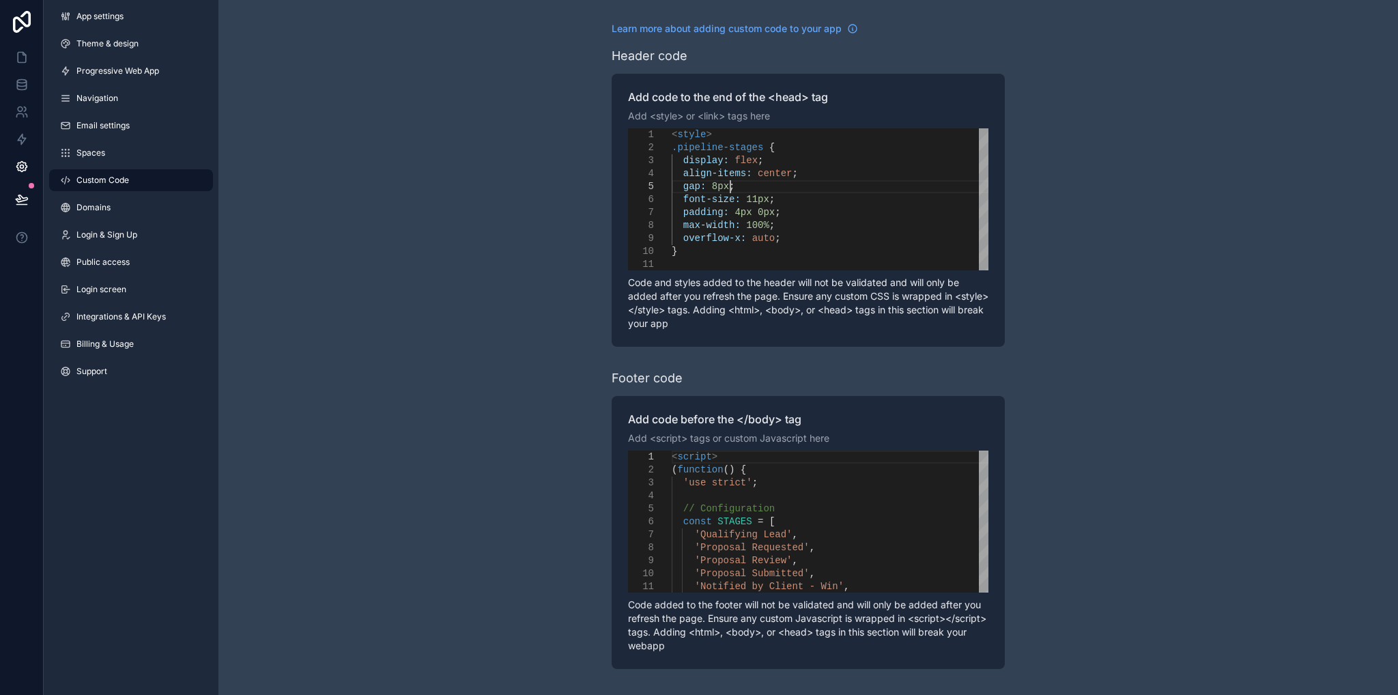
click at [908, 182] on div "gap: 8px ;" at bounding box center [830, 186] width 317 height 13
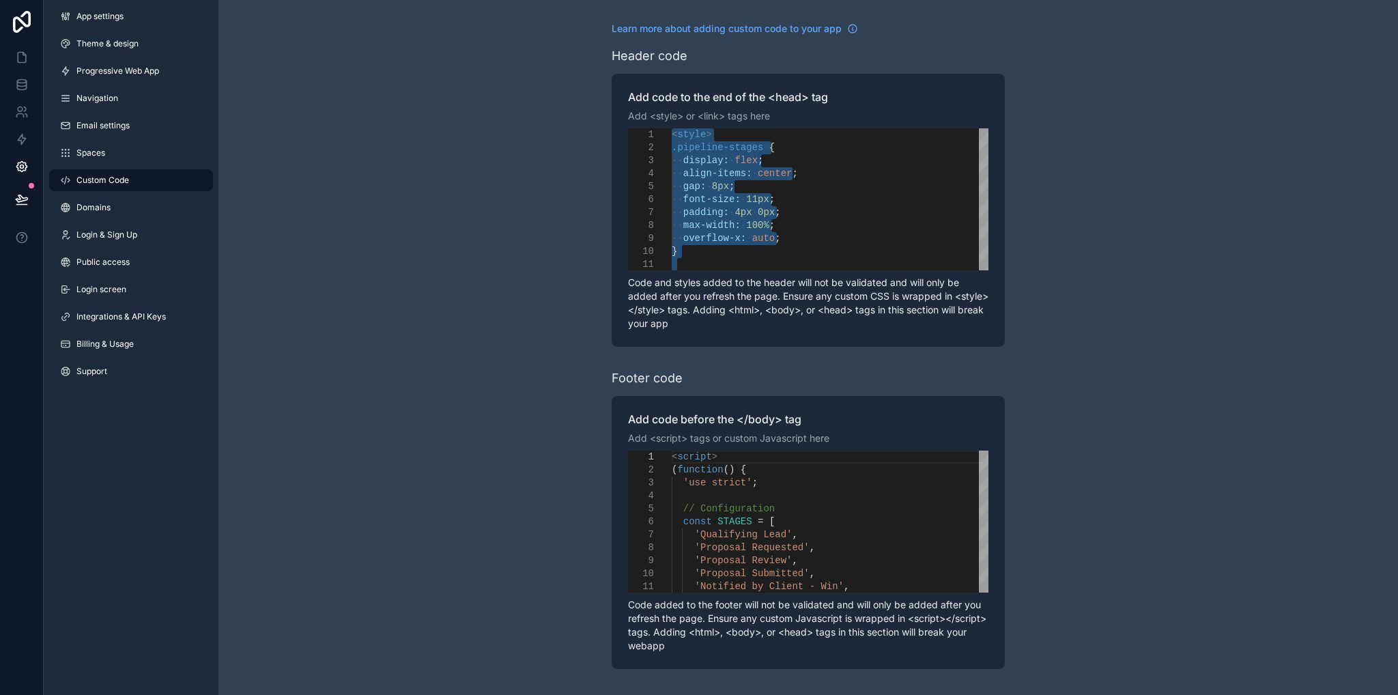
paste textarea "Editor content;Press Alt+F1 for Accessibility Options."
type textarea "**********"
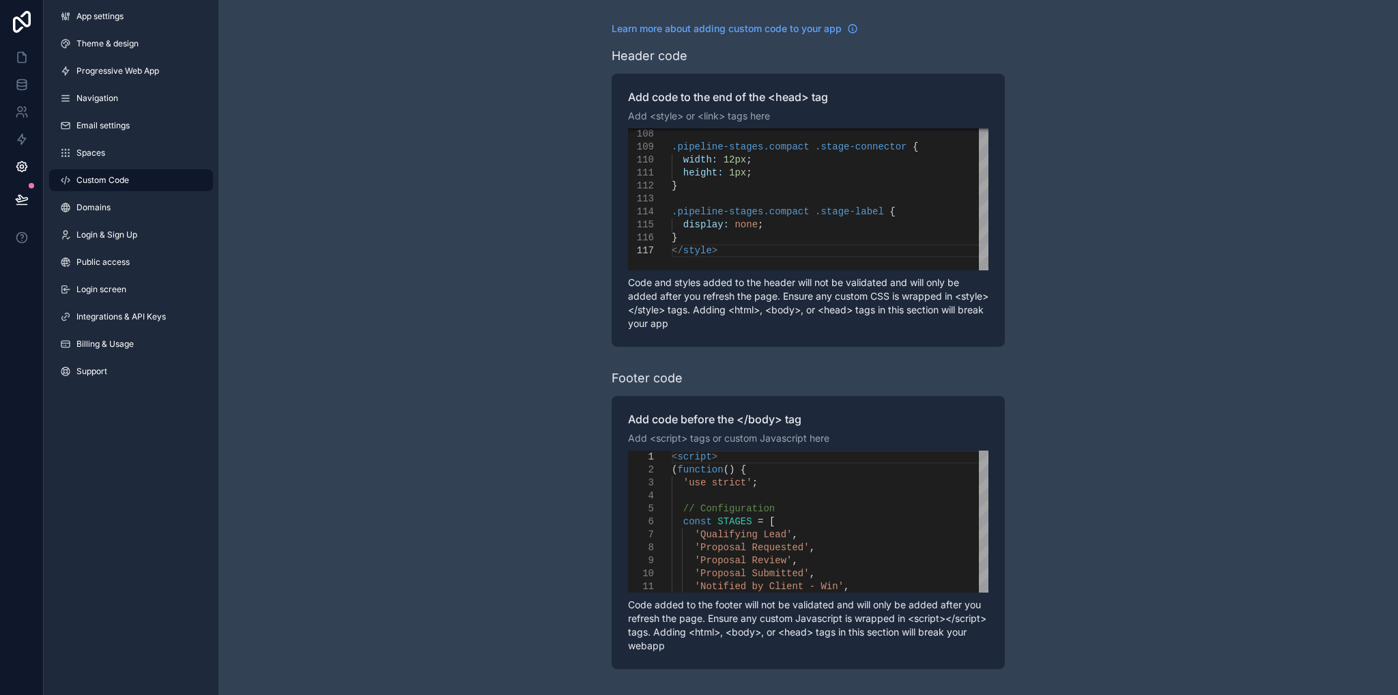
click at [818, 533] on div "'Qualifying Lead' ," at bounding box center [830, 534] width 317 height 13
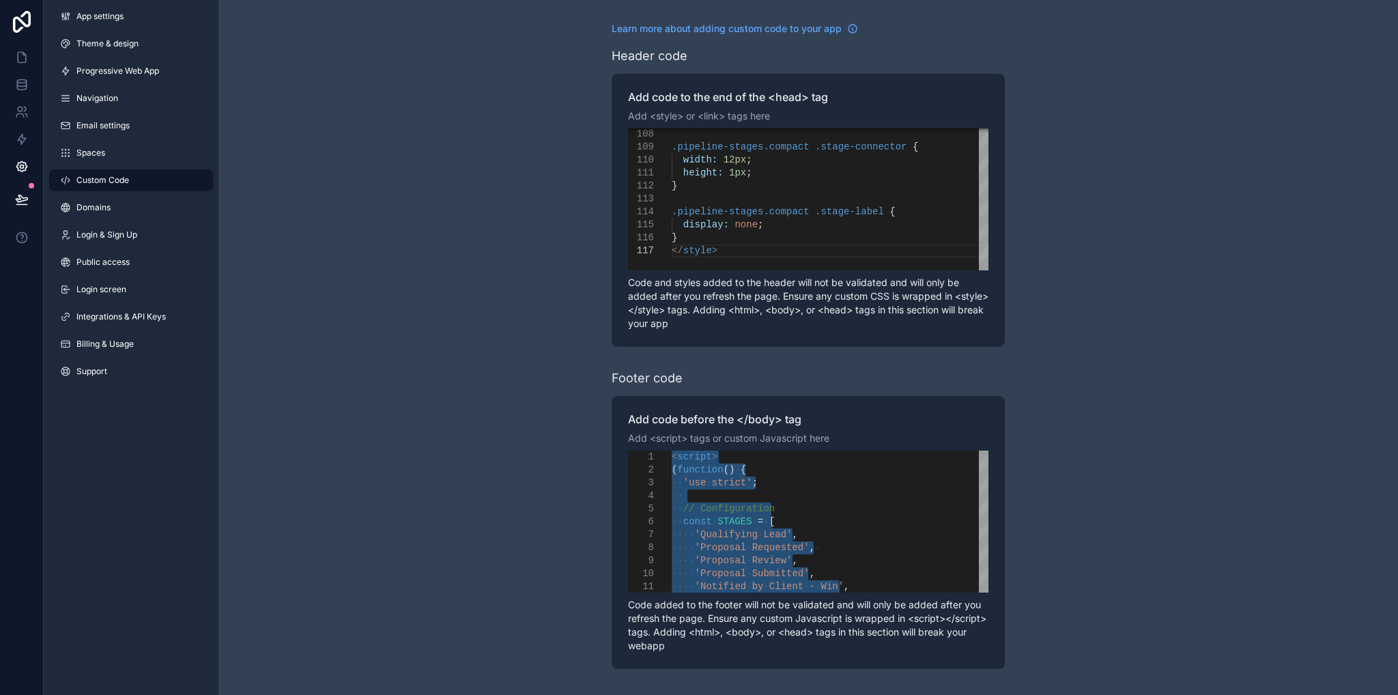
paste textarea "**********"
type textarea "**********"
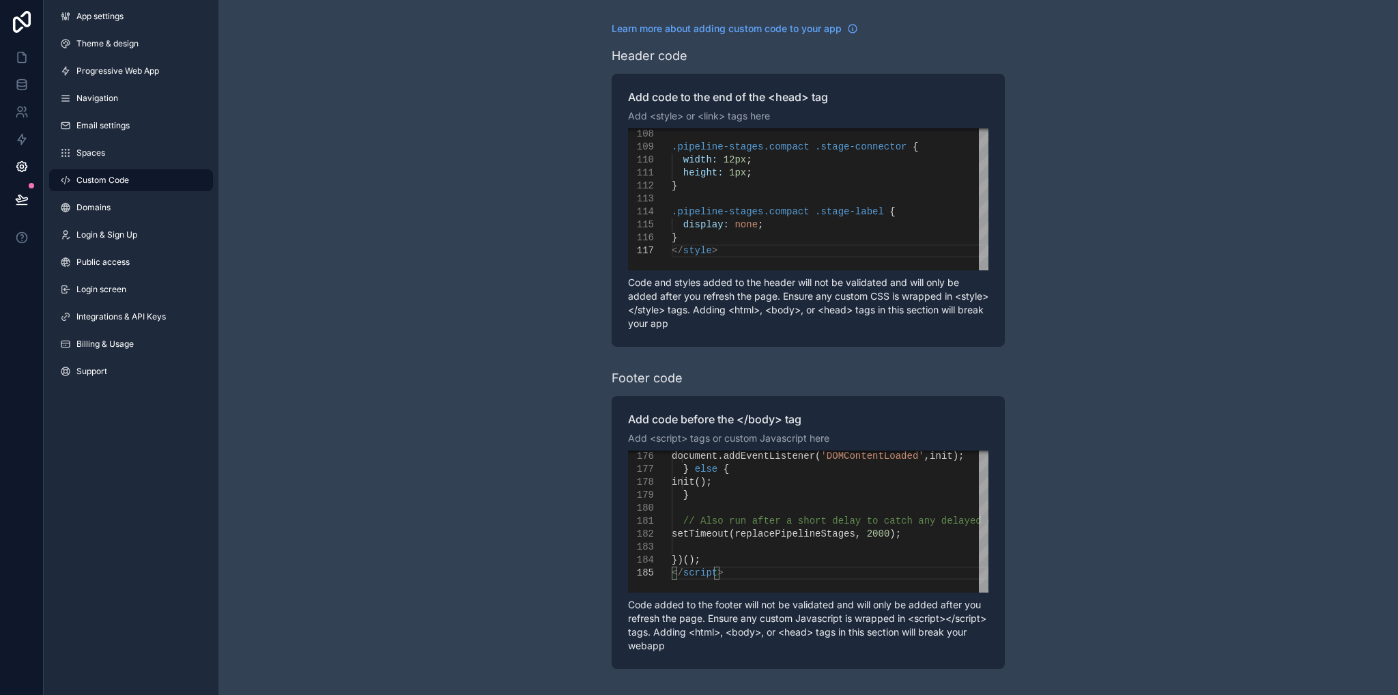
click at [500, 497] on div "**********" at bounding box center [807, 345] width 1179 height 691
click at [19, 55] on icon at bounding box center [22, 58] width 14 height 14
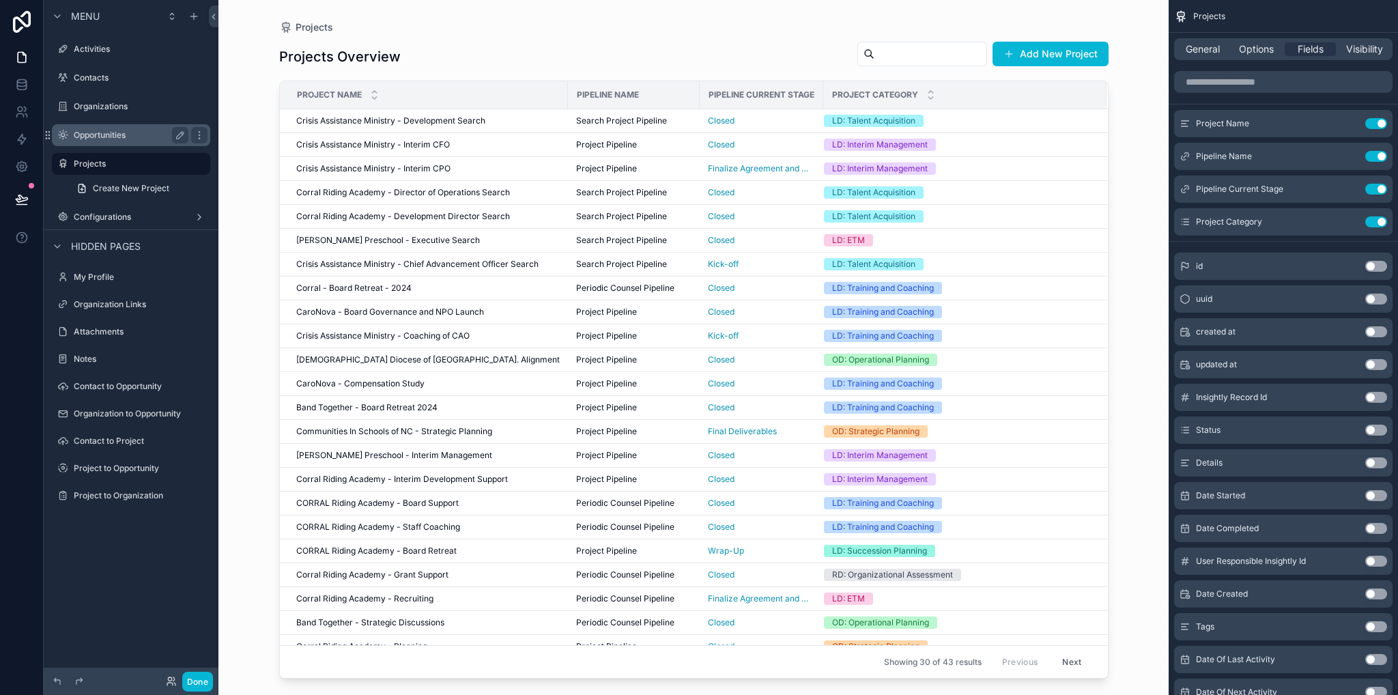
click at [96, 138] on label "Opportunities" at bounding box center [128, 135] width 109 height 11
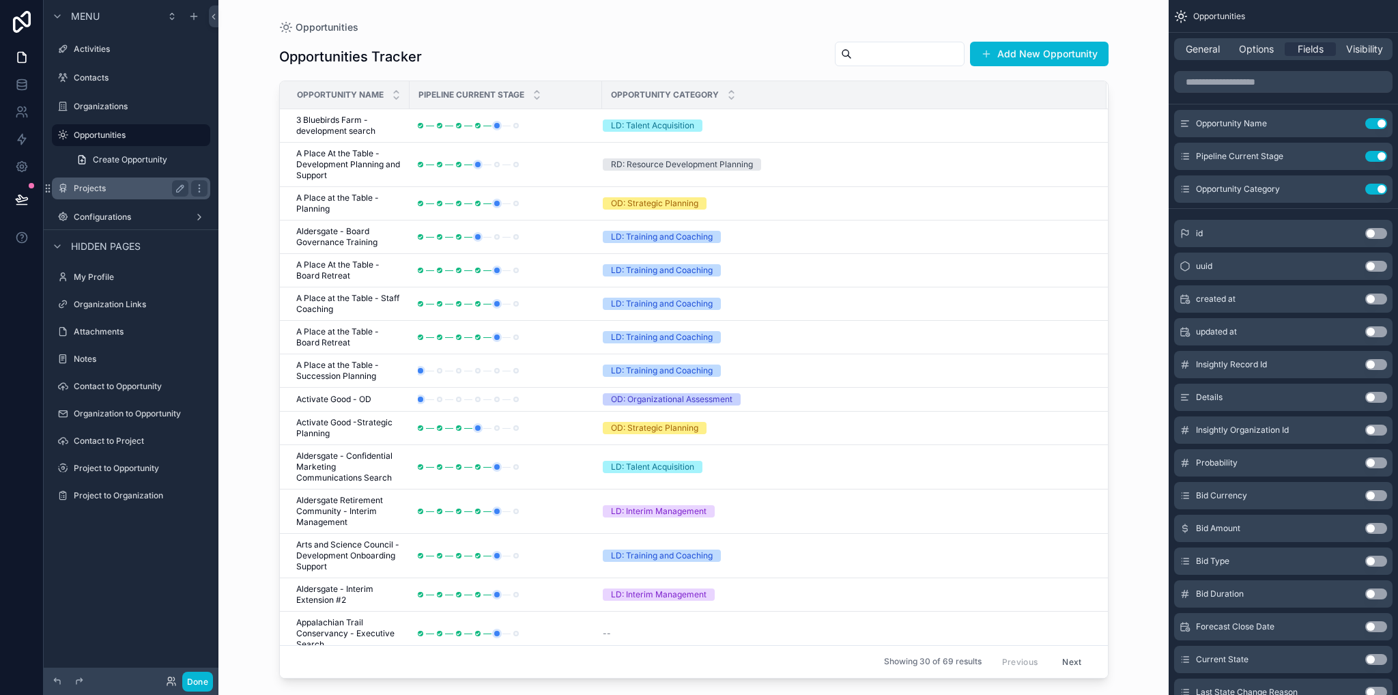
click at [93, 188] on label "Projects" at bounding box center [128, 188] width 109 height 11
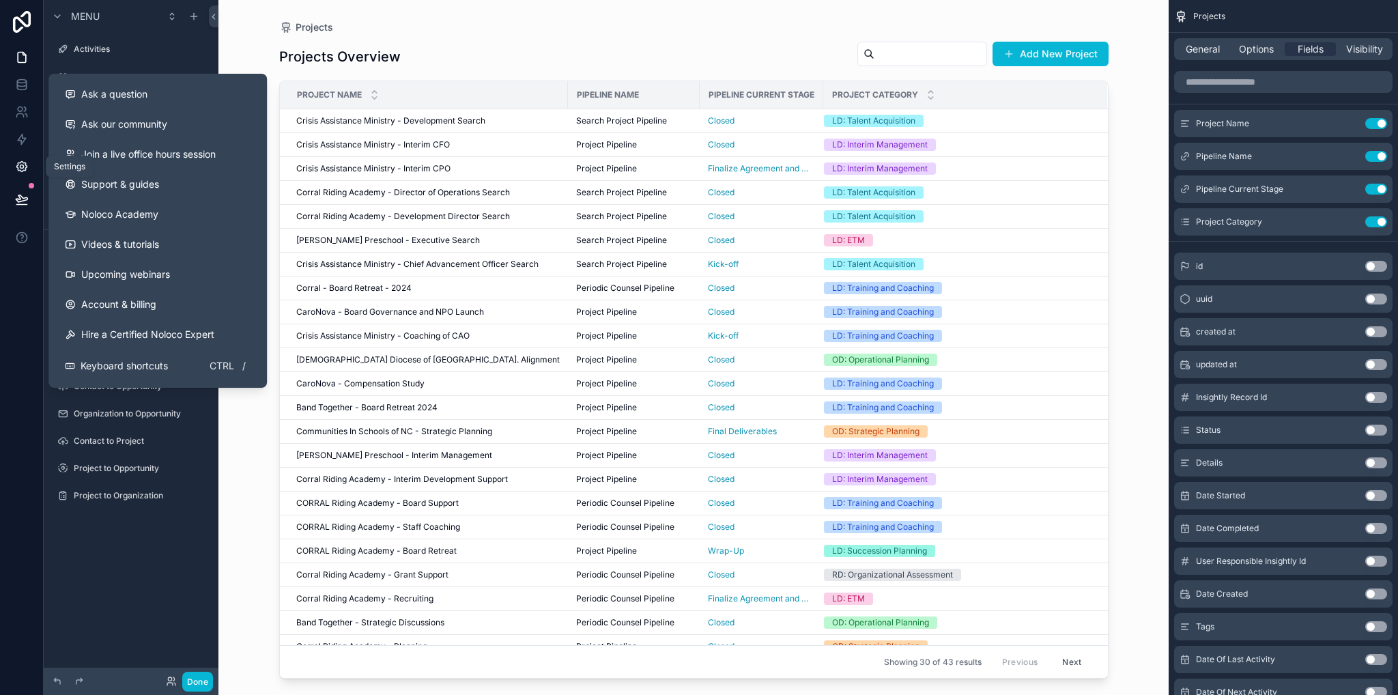
click at [22, 169] on icon at bounding box center [22, 167] width 14 height 14
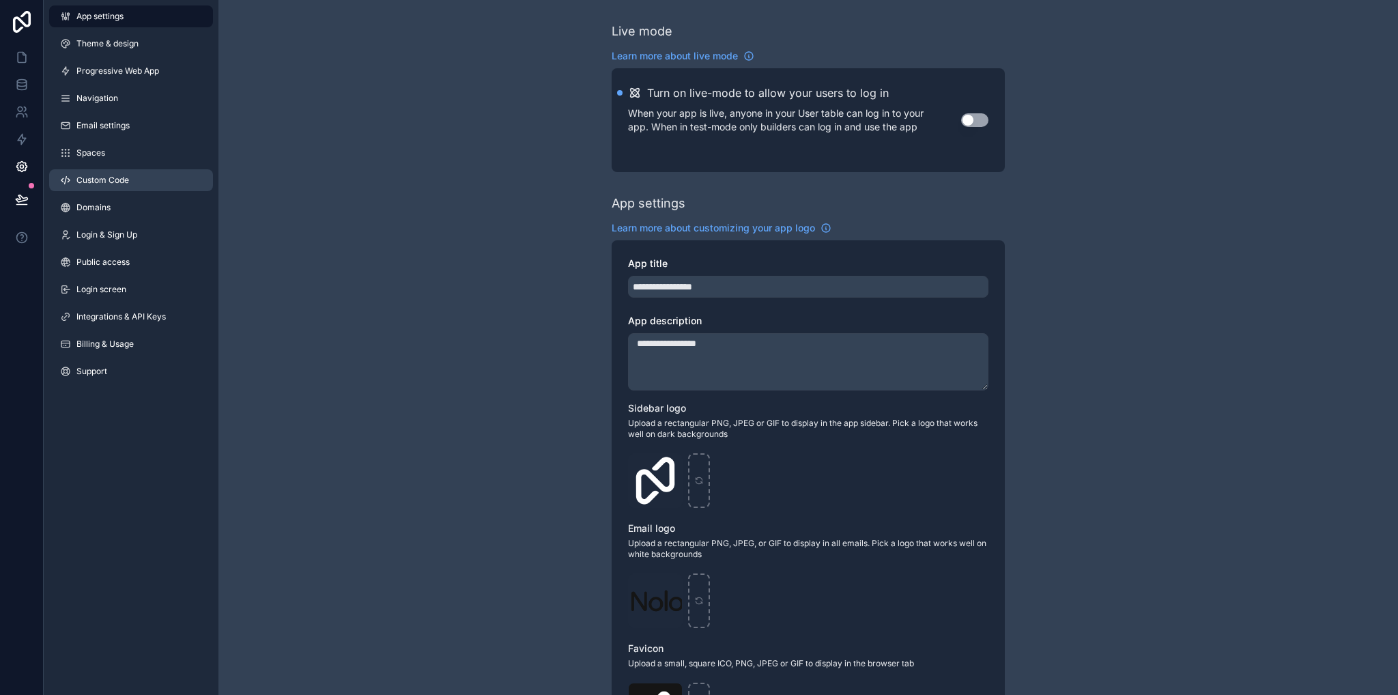
click at [93, 183] on span "Custom Code" at bounding box center [102, 180] width 53 height 11
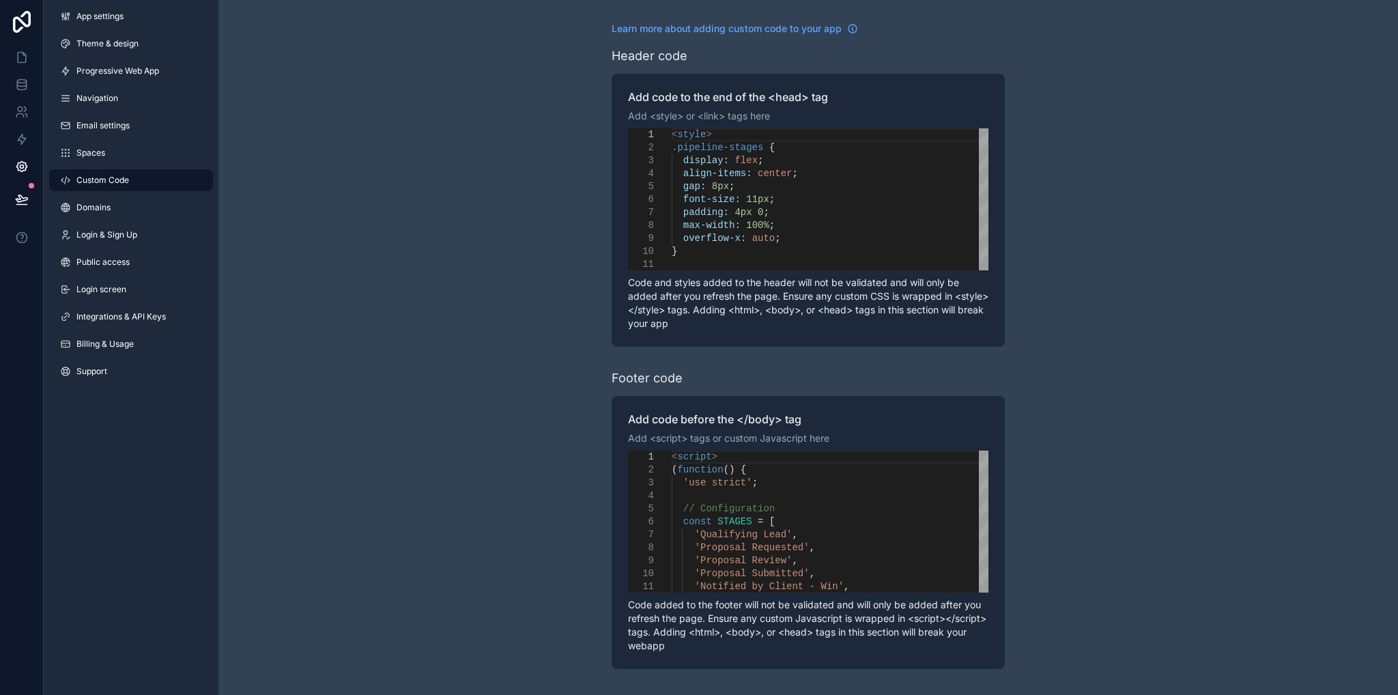
click at [886, 212] on div "padding: 4px 0 ;" at bounding box center [830, 212] width 317 height 13
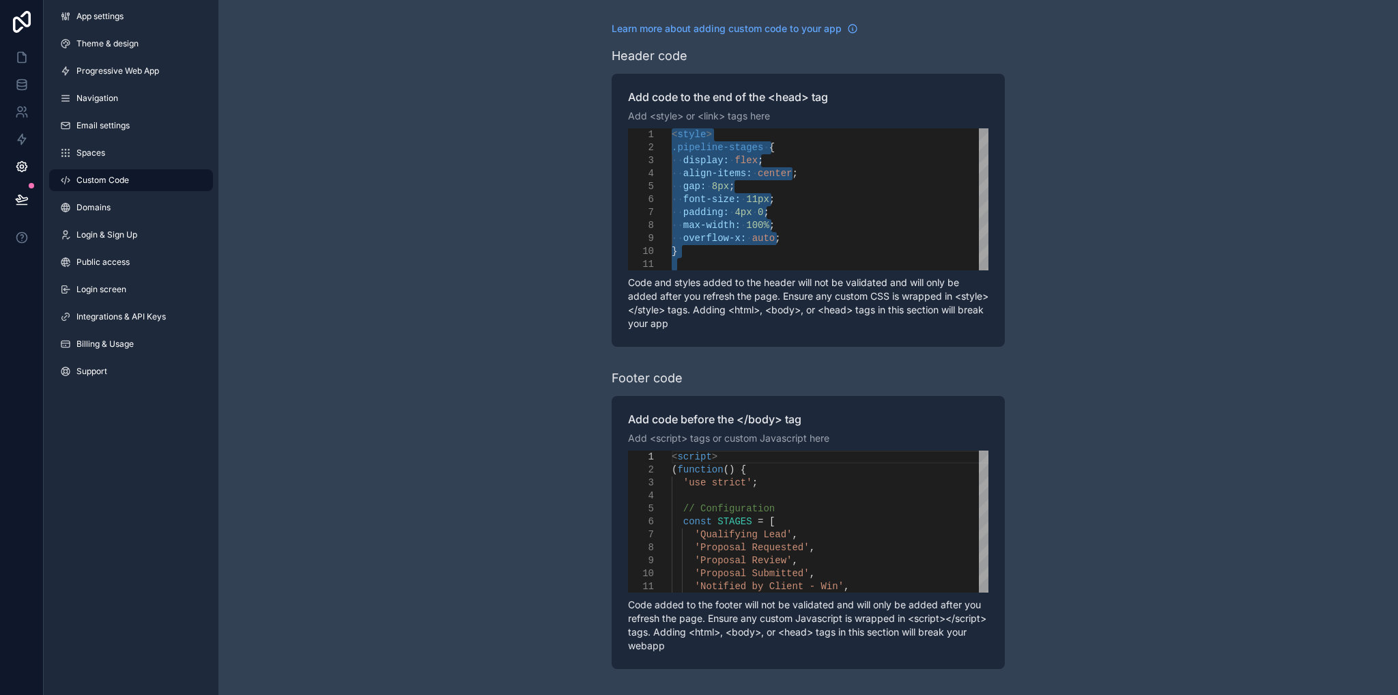
paste textarea "**********"
type textarea "**********"
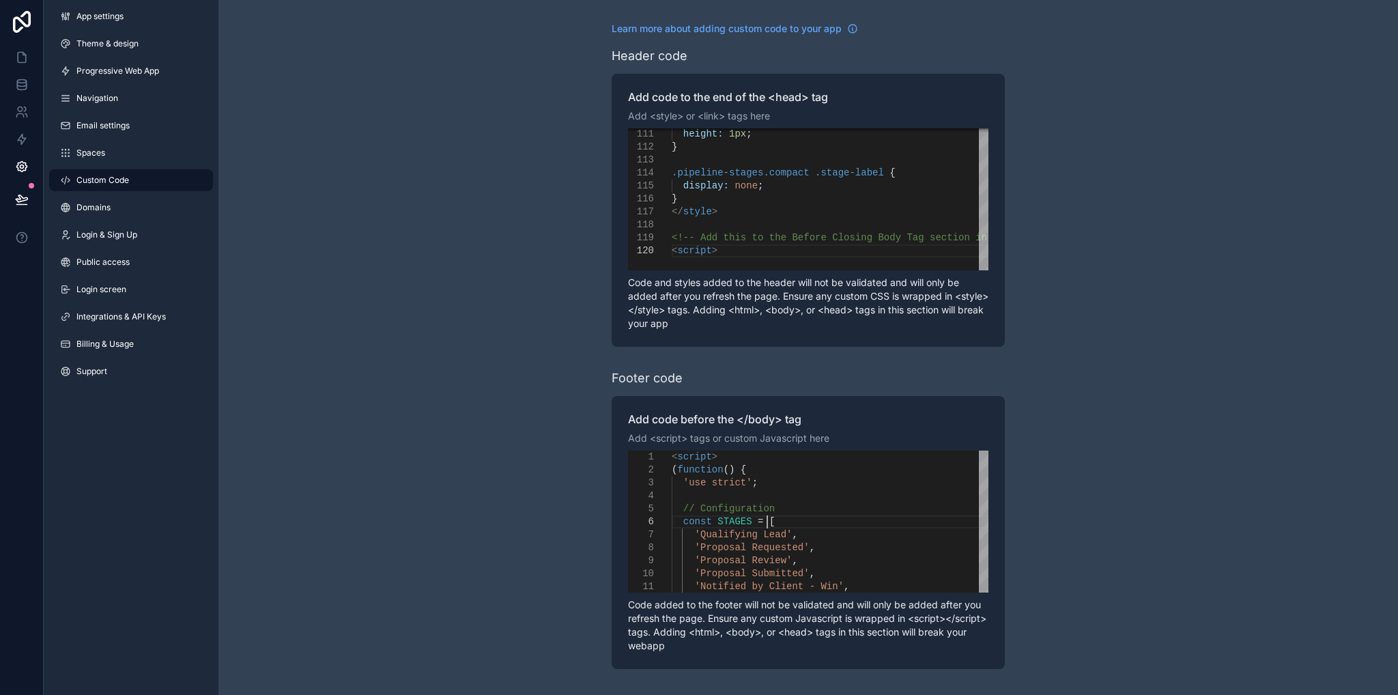
click at [915, 516] on div "const STAGES = [" at bounding box center [830, 521] width 317 height 13
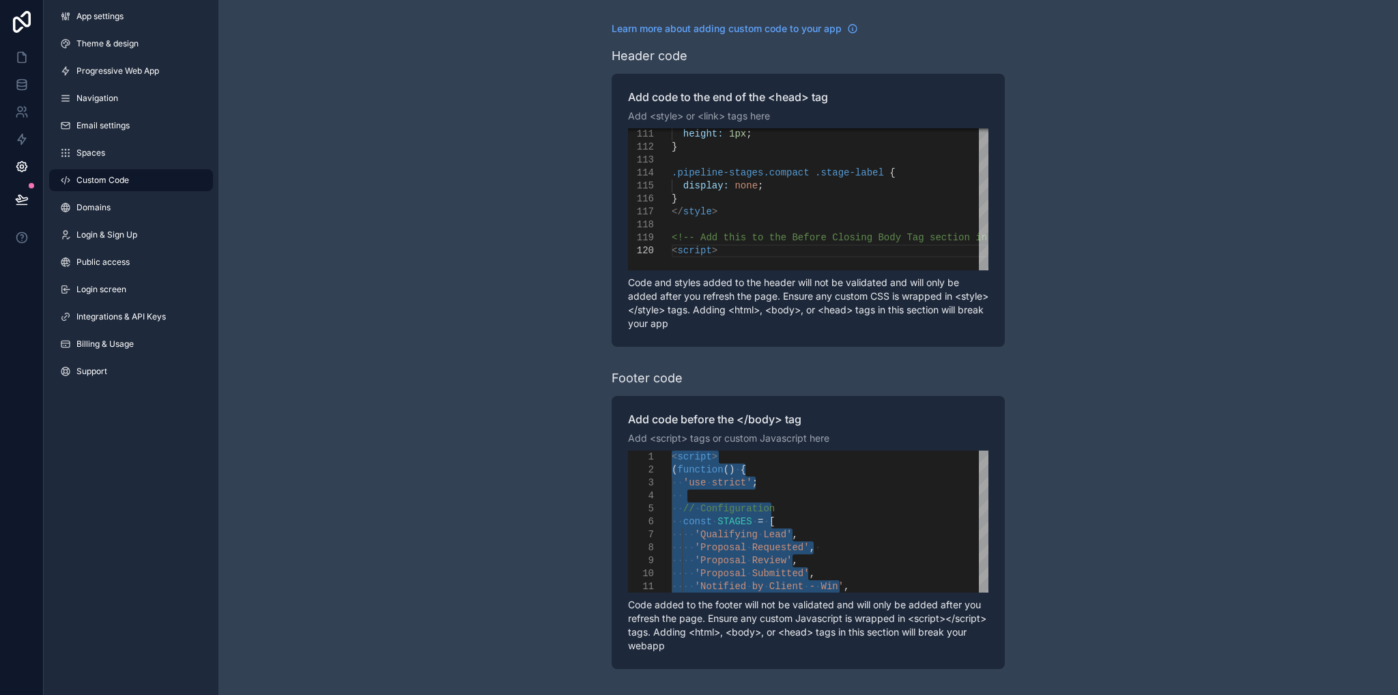
paste textarea "Editor content;Press Alt+F1 for Accessibility Options."
type textarea "*********"
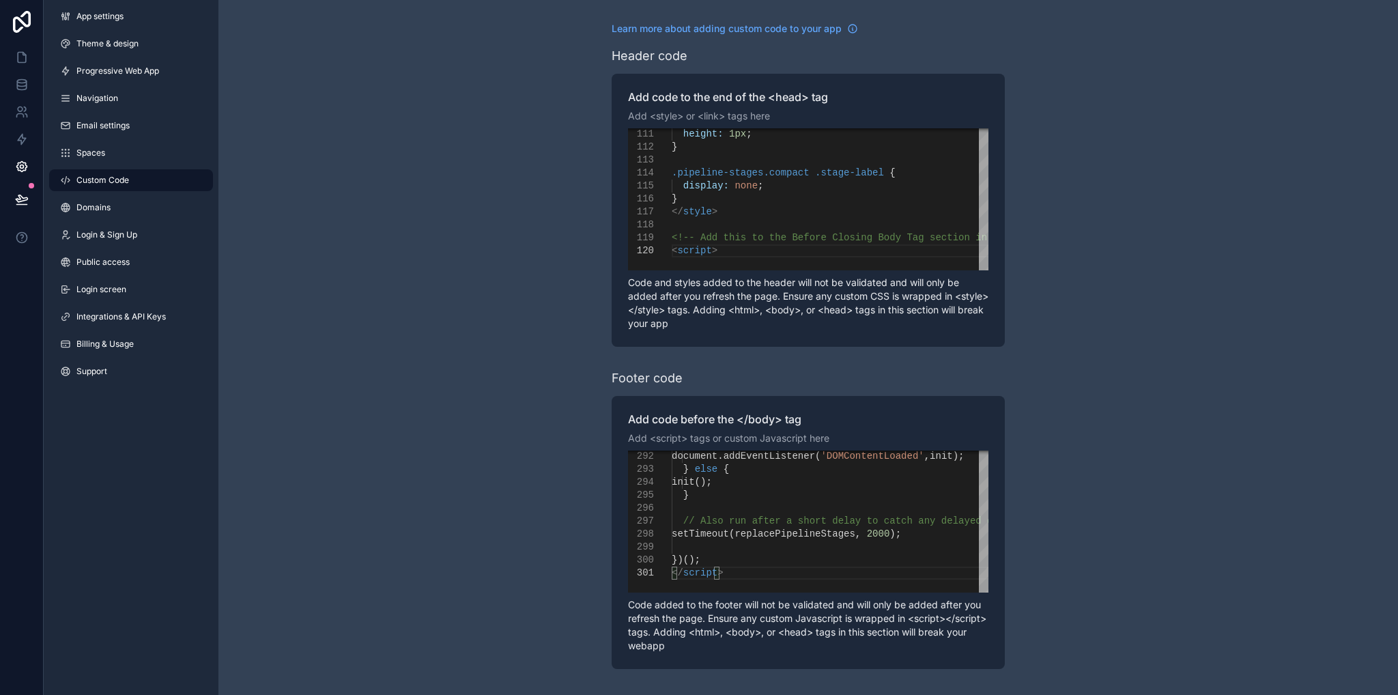
click at [1118, 494] on div "**********" at bounding box center [807, 345] width 1179 height 691
drag, startPoint x: 20, startPoint y: 66, endPoint x: 25, endPoint y: 74, distance: 9.8
click at [20, 66] on link at bounding box center [21, 57] width 43 height 27
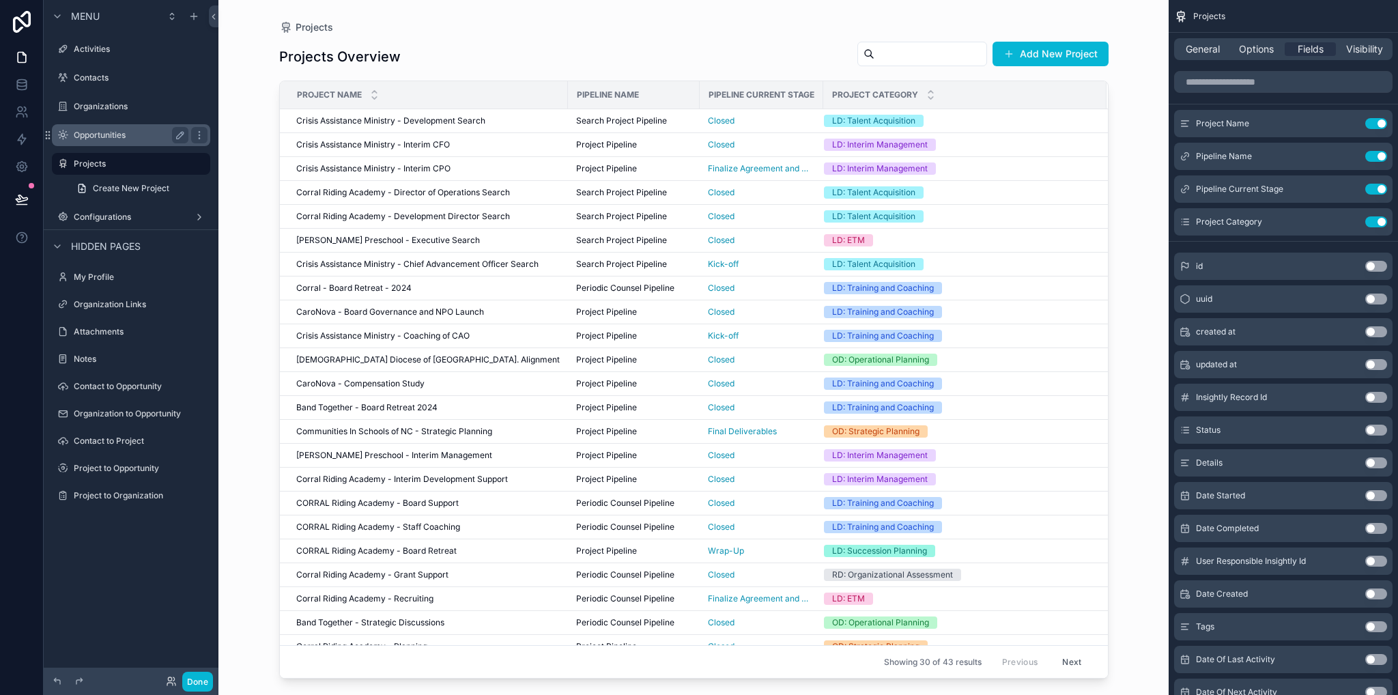
click at [109, 128] on div "Opportunities" at bounding box center [131, 135] width 115 height 16
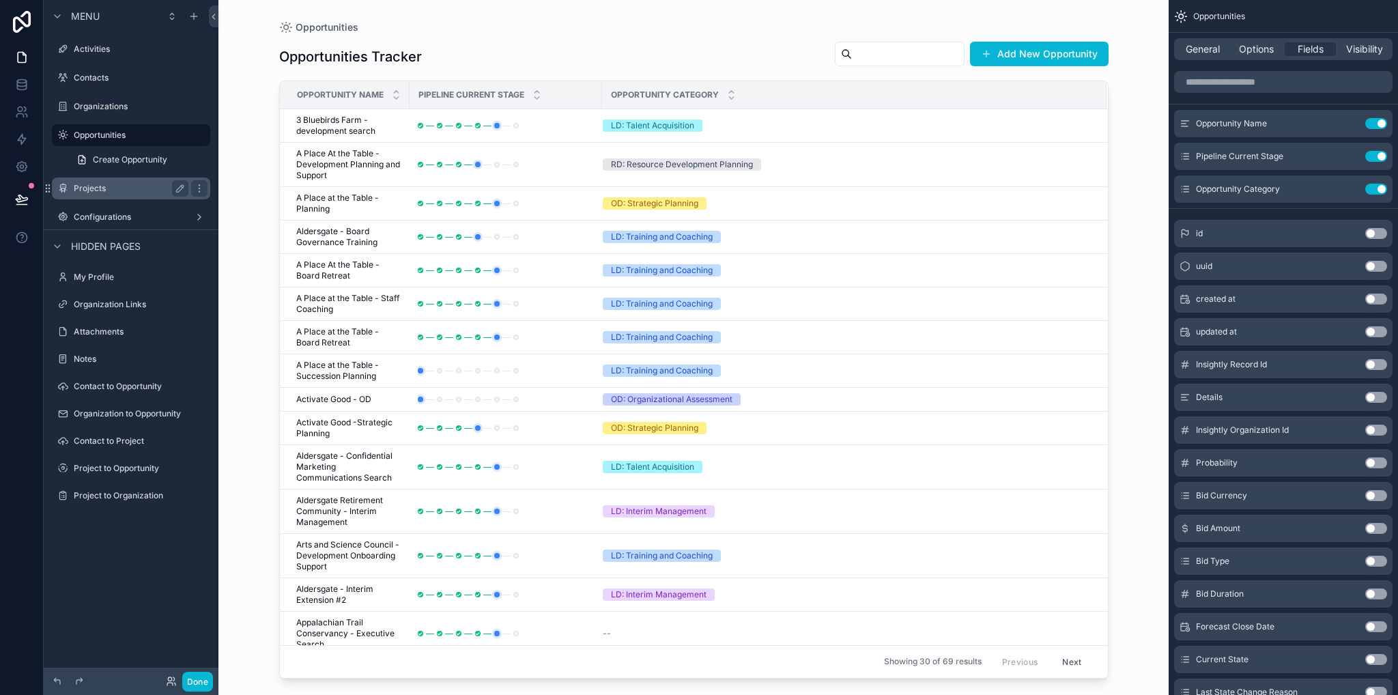
click at [104, 194] on div "Projects" at bounding box center [131, 188] width 115 height 16
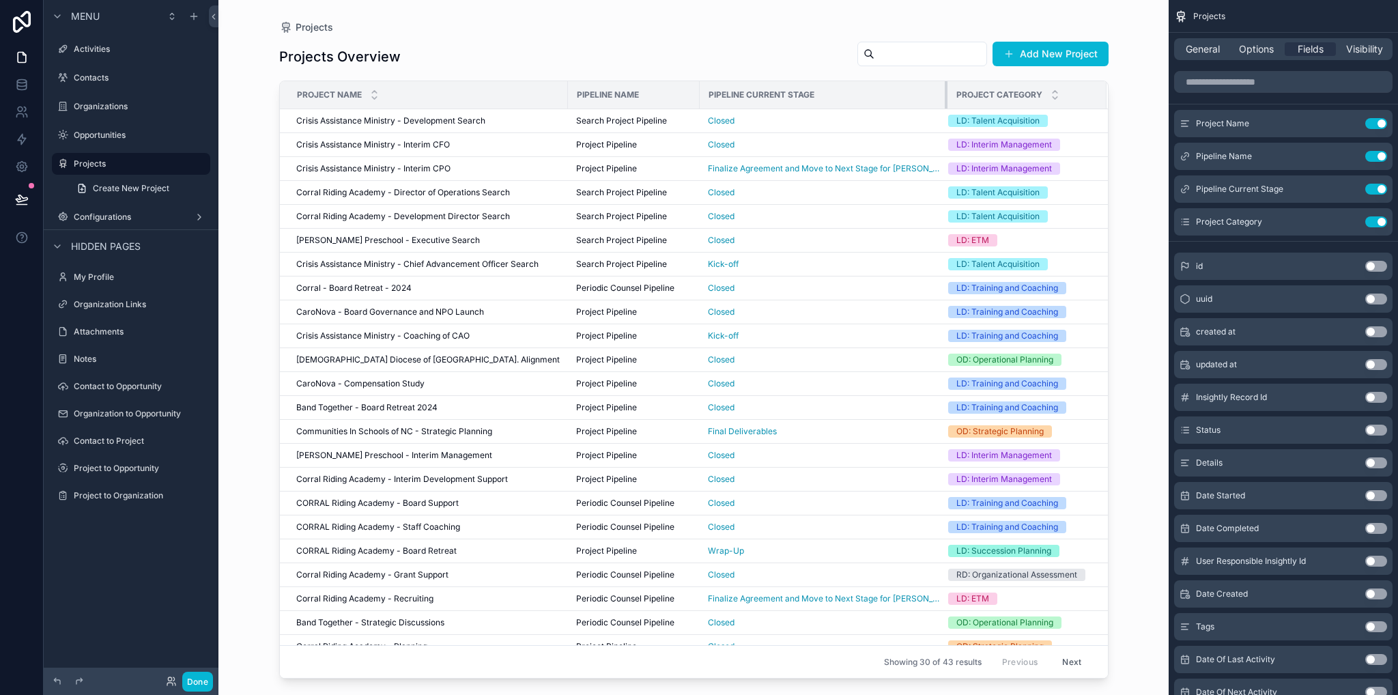
drag, startPoint x: 811, startPoint y: 97, endPoint x: 945, endPoint y: 96, distance: 134.5
click at [945, 96] on tr "Project Name Pipeline Name Pipeline Current Stage Project Category" at bounding box center [694, 95] width 828 height 28
drag, startPoint x: 150, startPoint y: 132, endPoint x: 117, endPoint y: 145, distance: 35.2
click at [150, 132] on label "Opportunities" at bounding box center [128, 135] width 109 height 11
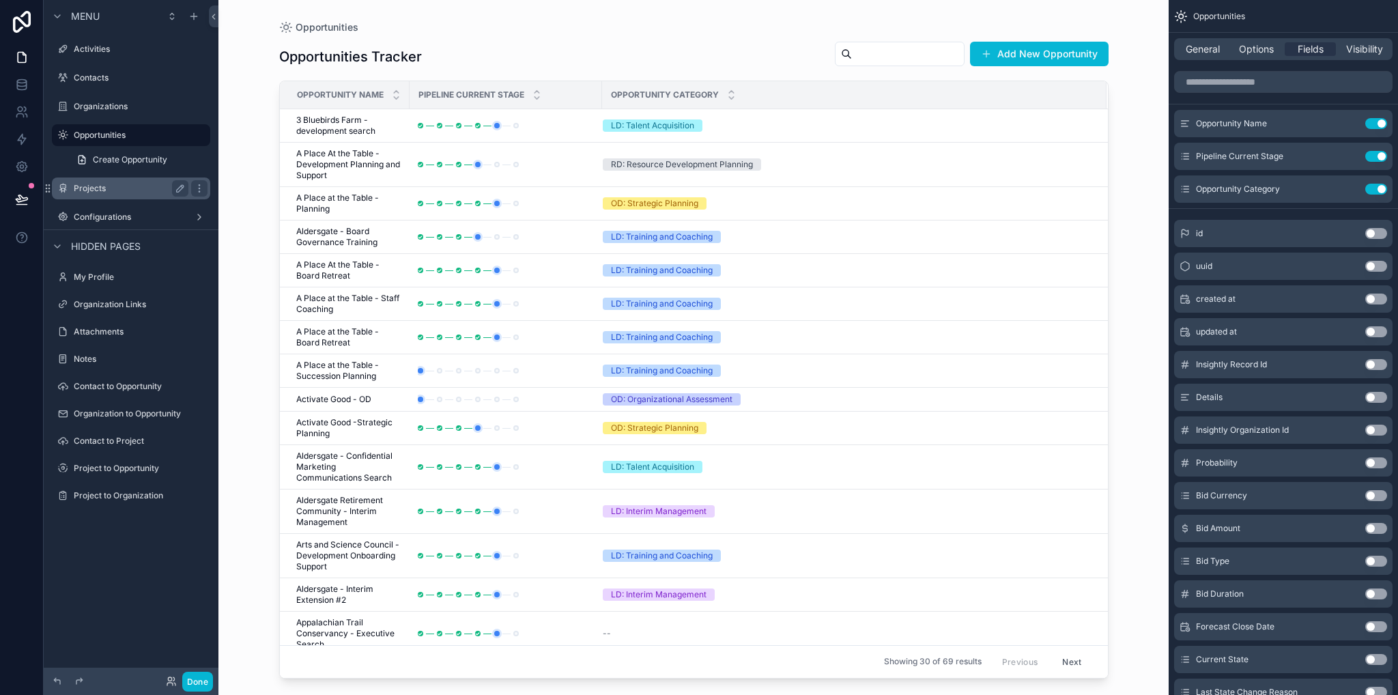
click at [74, 194] on div "Projects" at bounding box center [131, 188] width 115 height 16
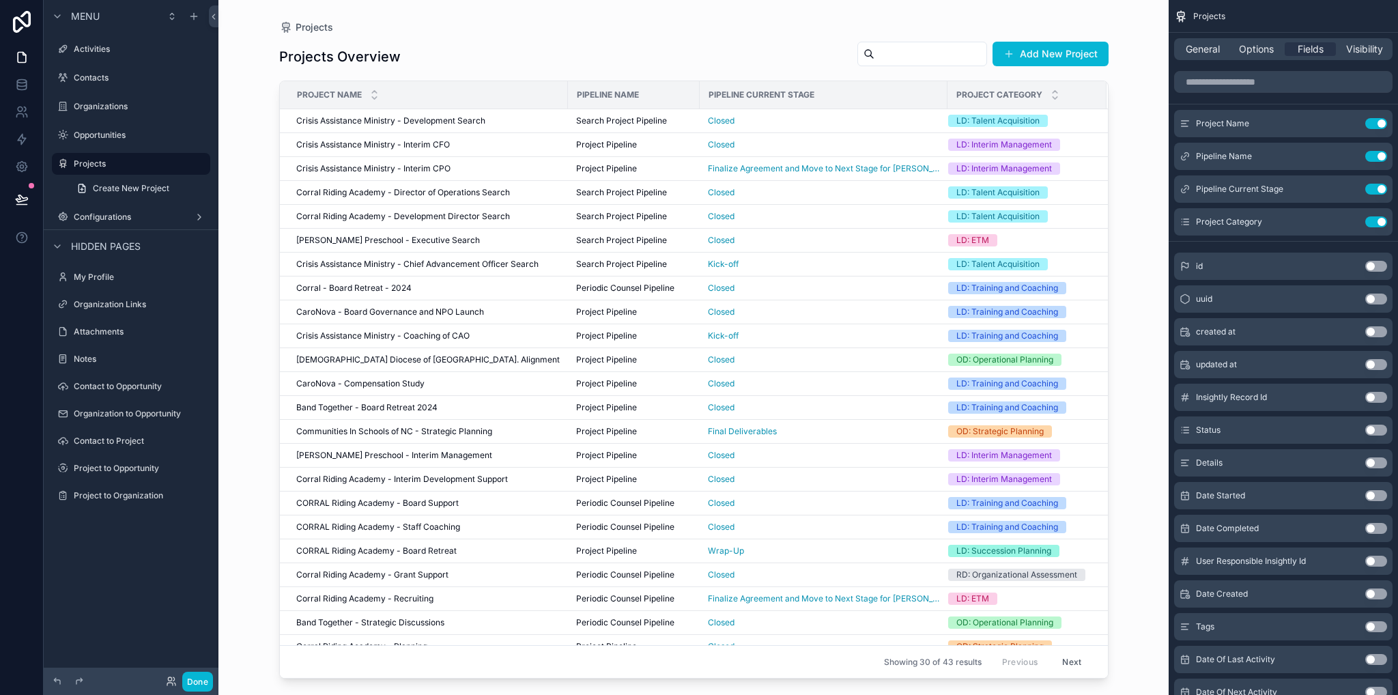
click at [1124, 625] on div "Projects Projects Overview Add New Project Project Name Pipeline Name Pipeline …" at bounding box center [693, 339] width 873 height 678
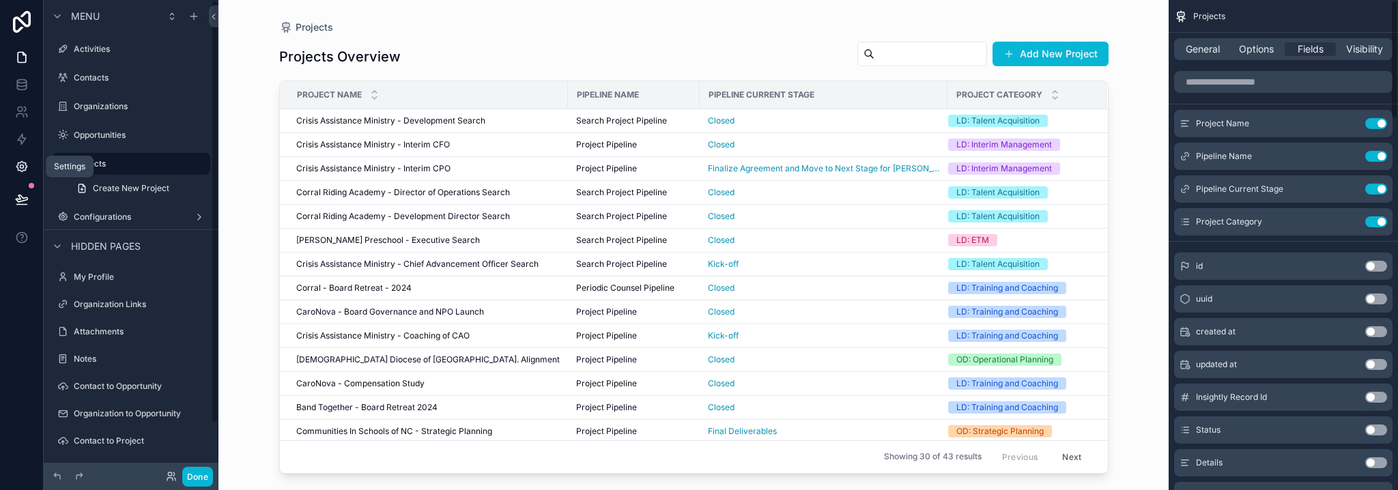
click at [26, 168] on icon at bounding box center [22, 167] width 14 height 14
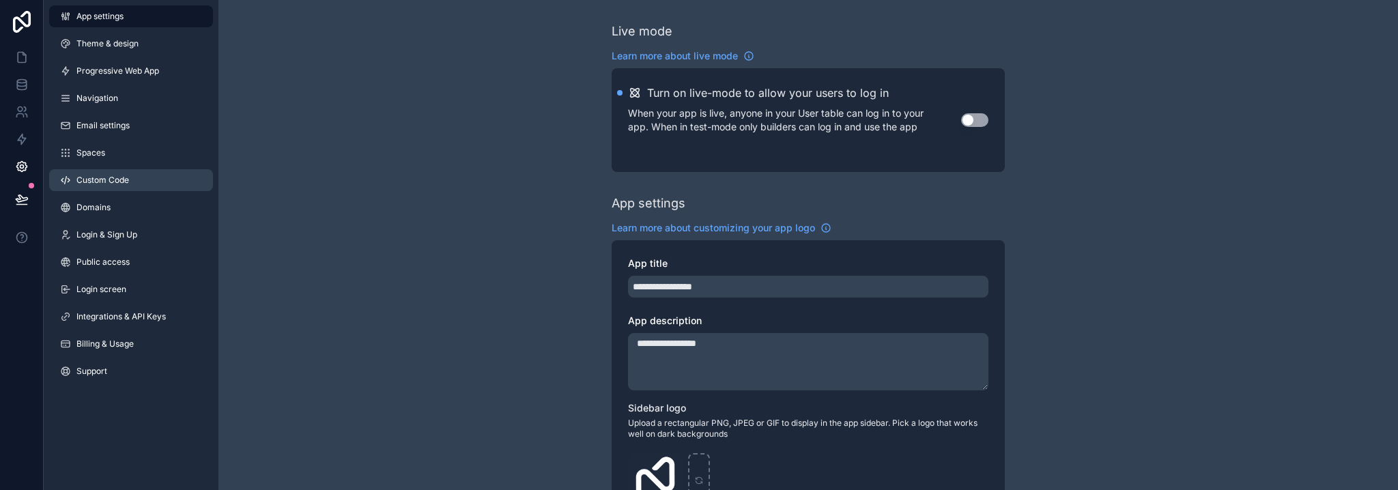
click at [98, 183] on span "Custom Code" at bounding box center [102, 180] width 53 height 11
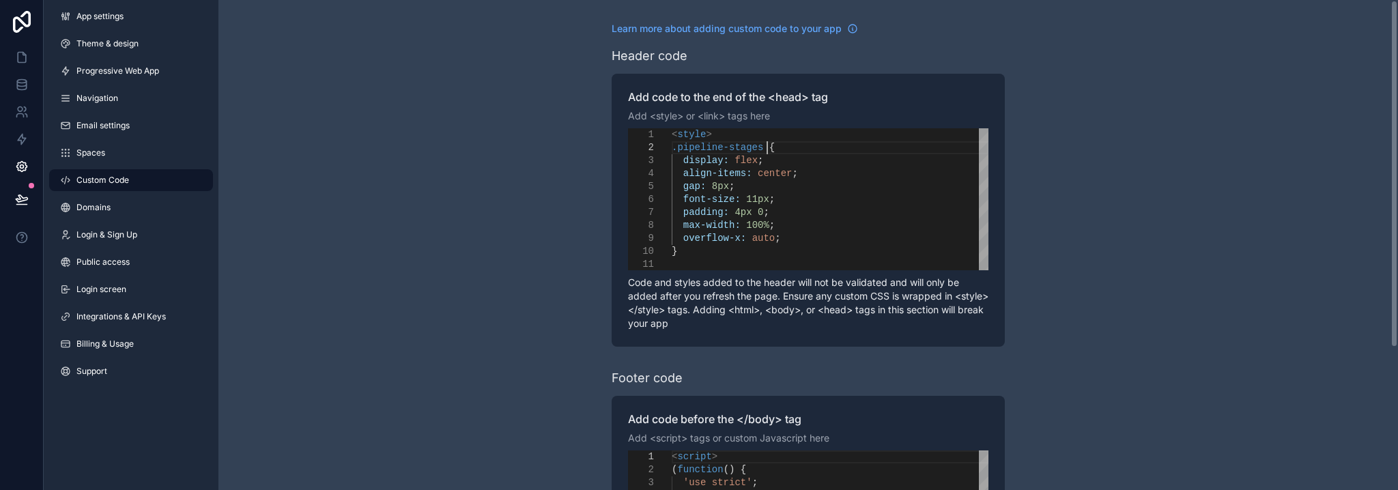
click at [797, 146] on div ".pipeline-stages {" at bounding box center [830, 147] width 317 height 13
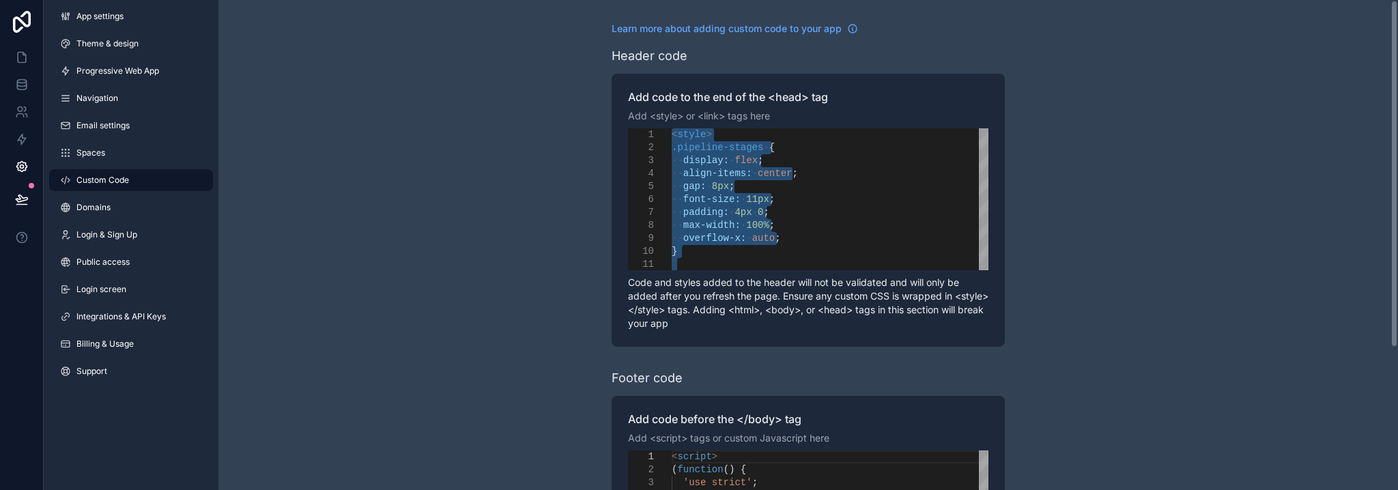
paste textarea "**********"
type textarea "**********"
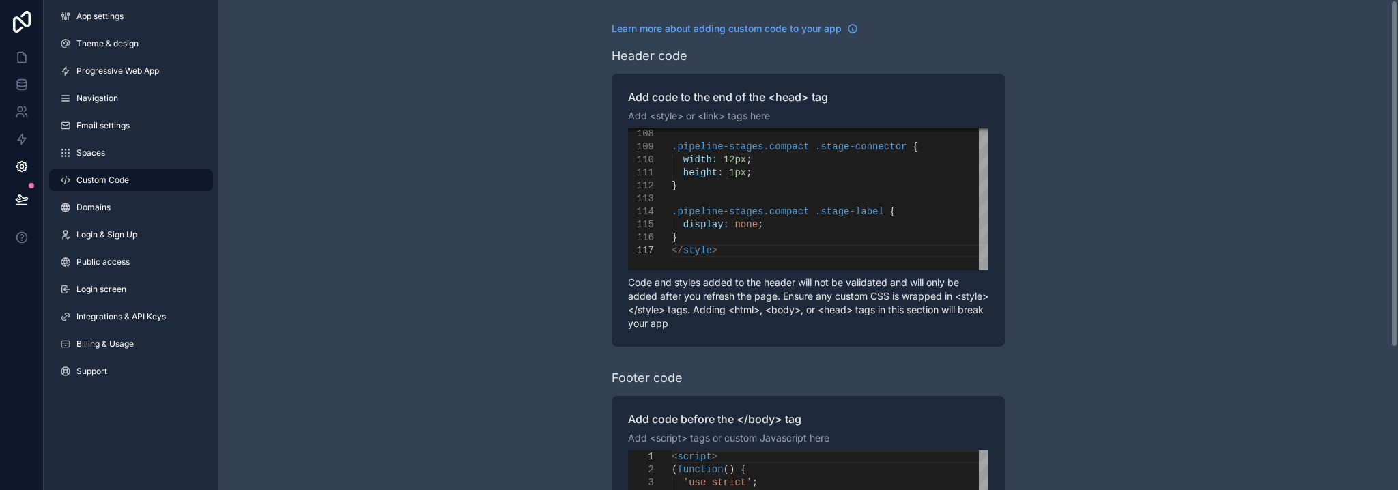
scroll to position [137, 0]
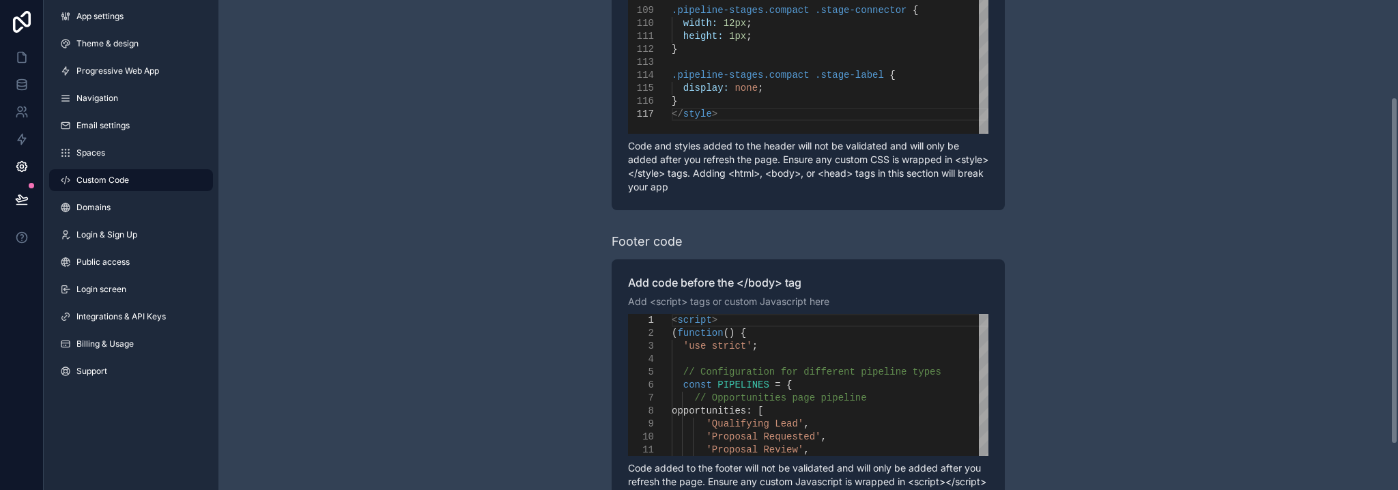
click at [886, 427] on div "'Qualifying Lead' ," at bounding box center [830, 424] width 317 height 13
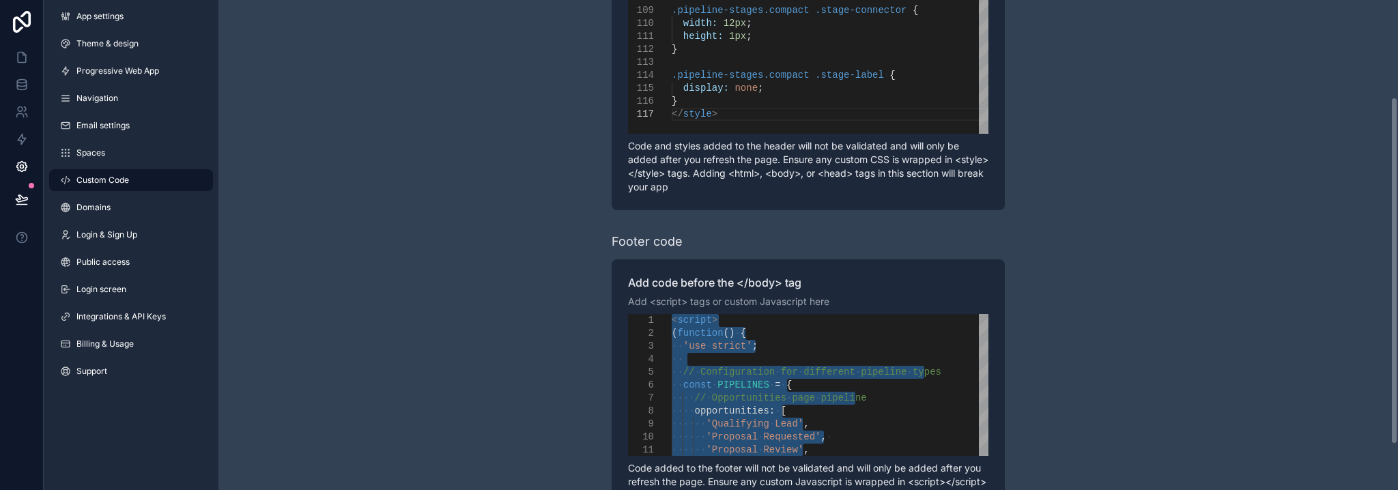
paste textarea "**********"
type textarea "**********"
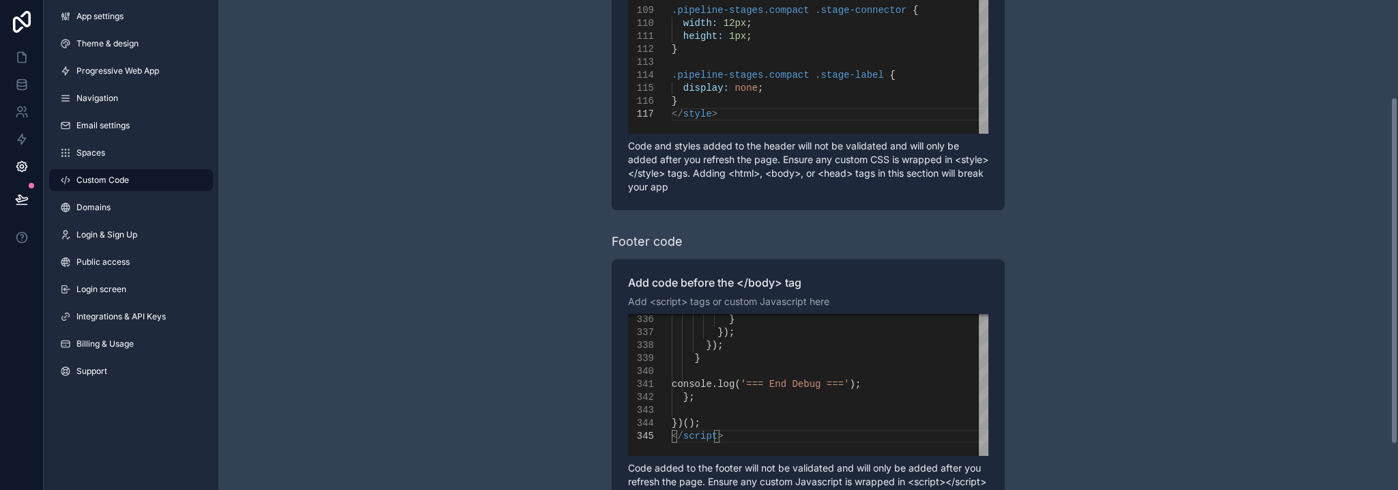
click at [1041, 367] on div "**********" at bounding box center [807, 208] width 1179 height 691
click at [18, 56] on icon at bounding box center [22, 58] width 8 height 10
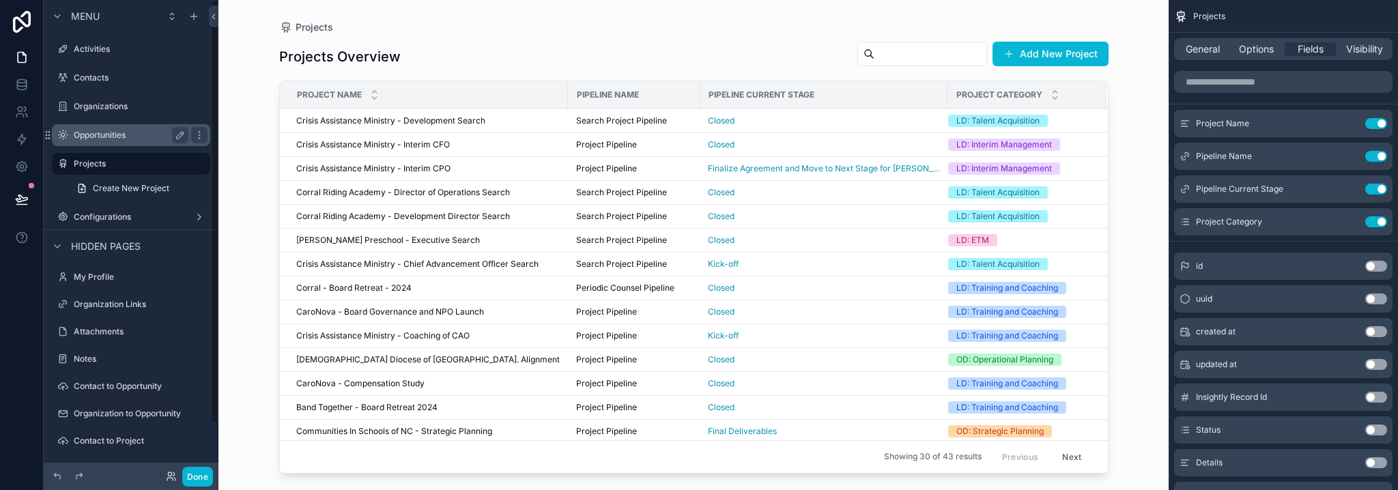
click at [94, 138] on label "Opportunities" at bounding box center [128, 135] width 109 height 11
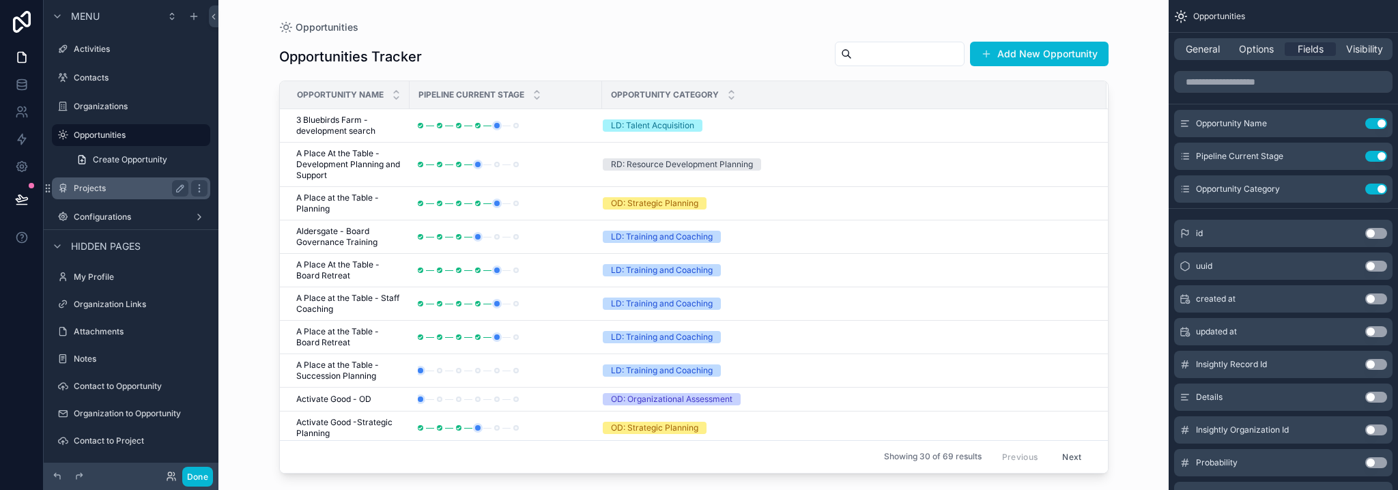
click at [92, 191] on label "Projects" at bounding box center [128, 188] width 109 height 11
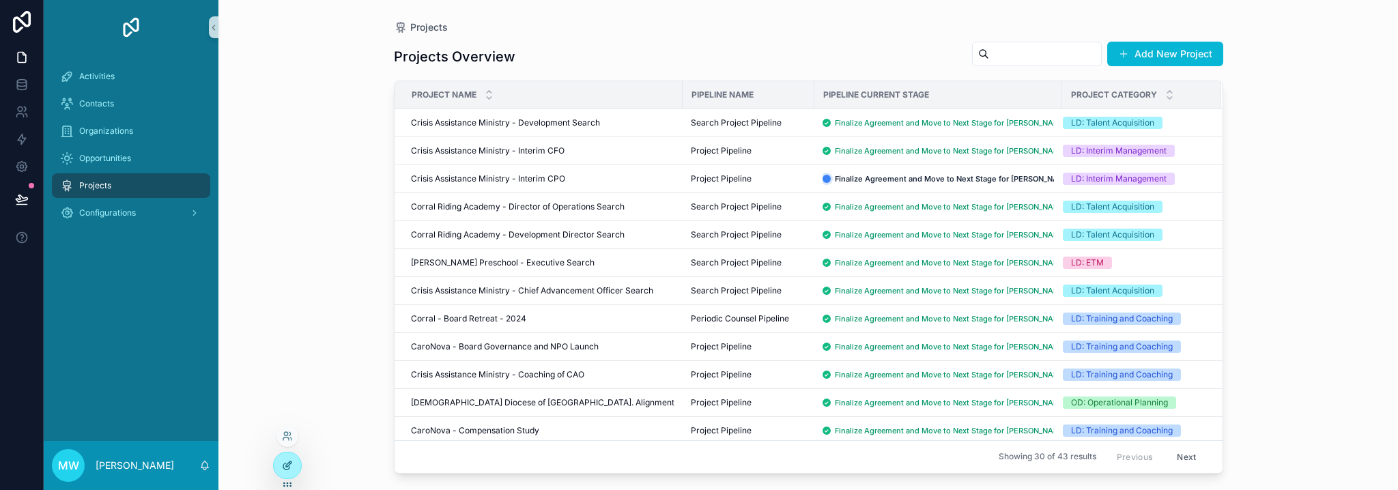
click at [287, 463] on icon at bounding box center [287, 465] width 11 height 11
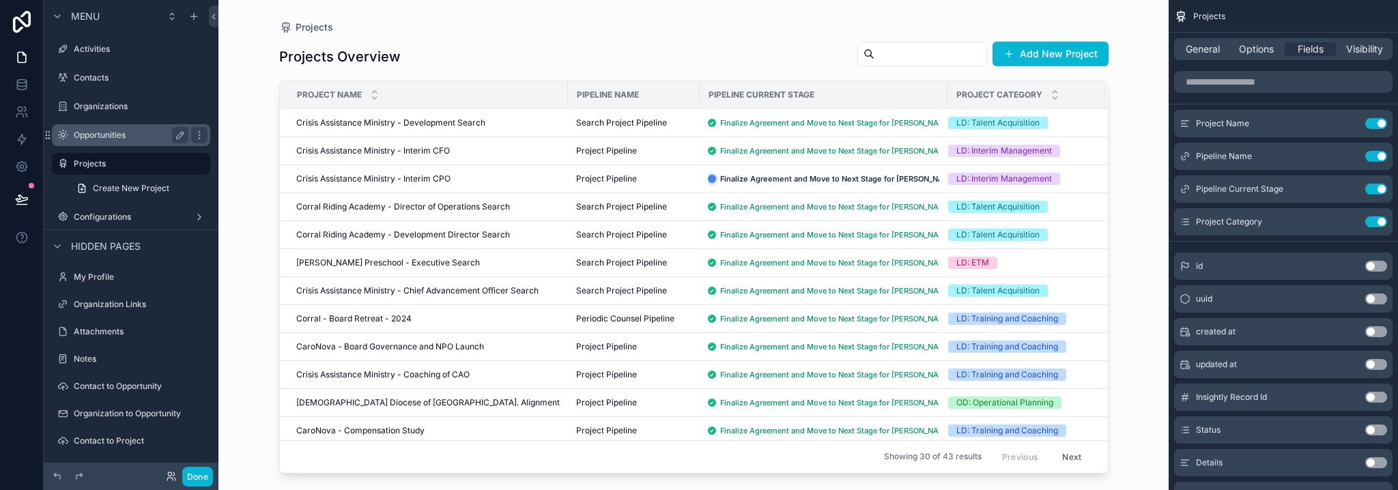
click at [97, 137] on label "Opportunities" at bounding box center [128, 135] width 109 height 11
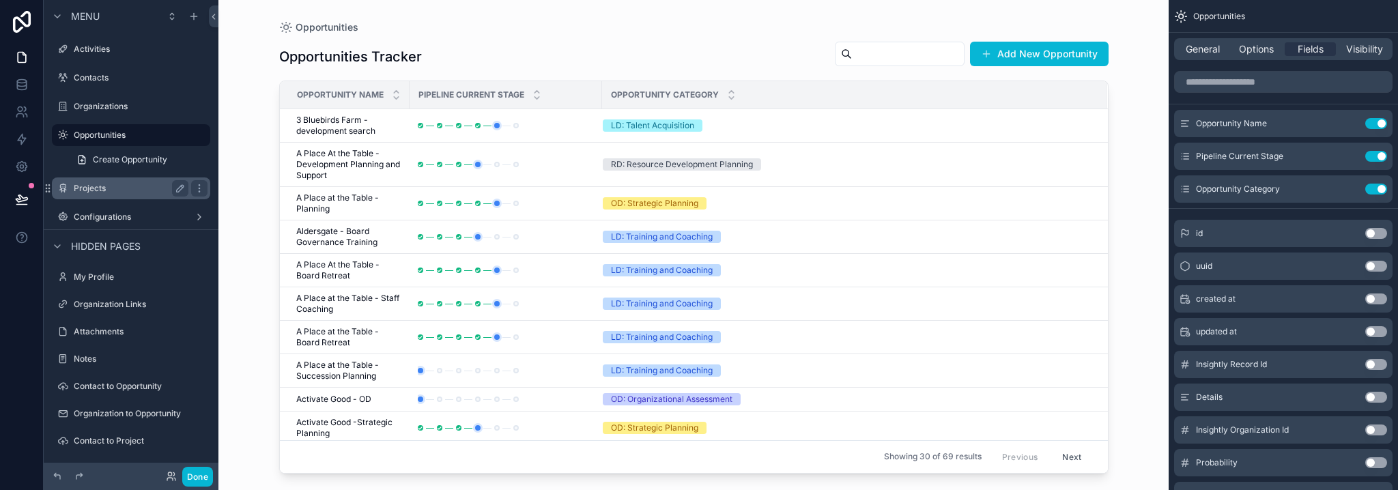
click at [96, 190] on label "Projects" at bounding box center [128, 188] width 109 height 11
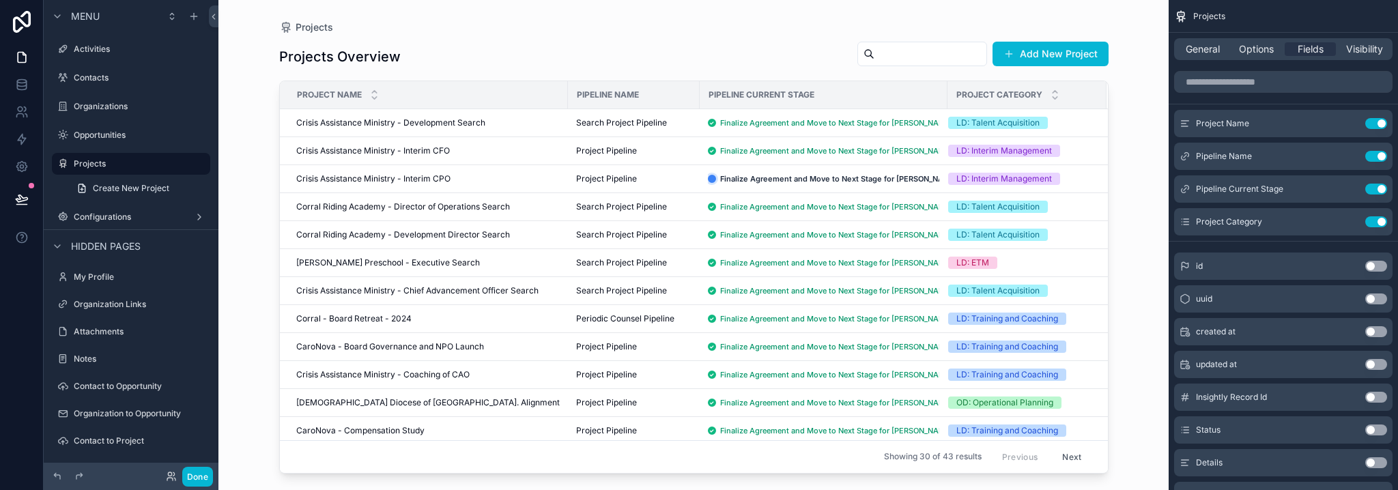
drag, startPoint x: 751, startPoint y: 405, endPoint x: 789, endPoint y: 404, distance: 37.6
click at [789, 404] on div "scrollable content" at bounding box center [693, 237] width 873 height 474
click at [25, 160] on icon at bounding box center [22, 167] width 14 height 14
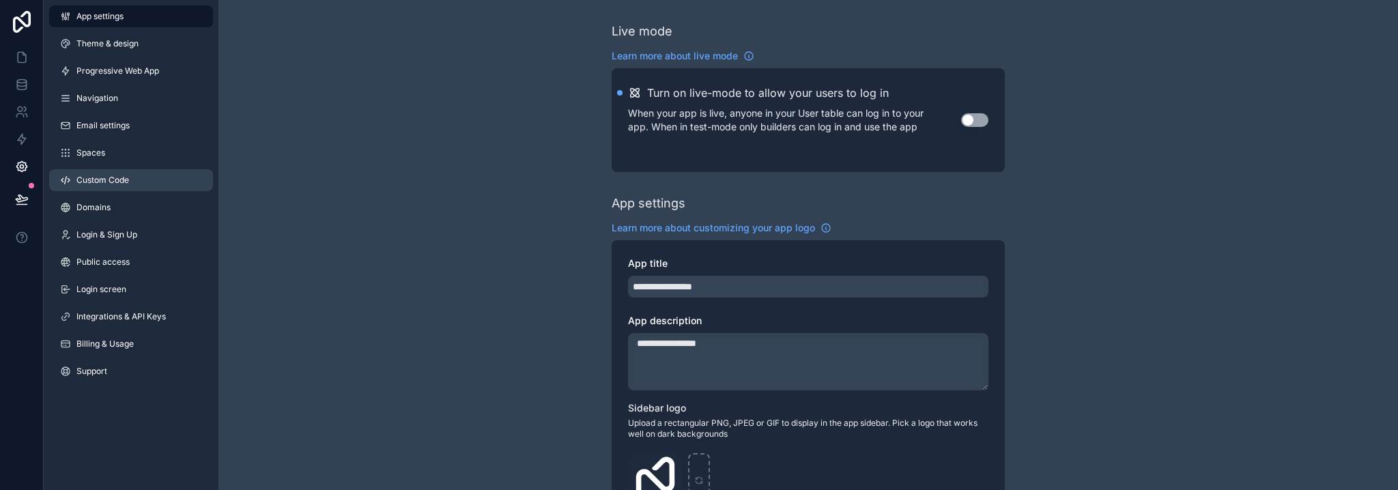
click at [99, 188] on link "Custom Code" at bounding box center [131, 180] width 164 height 22
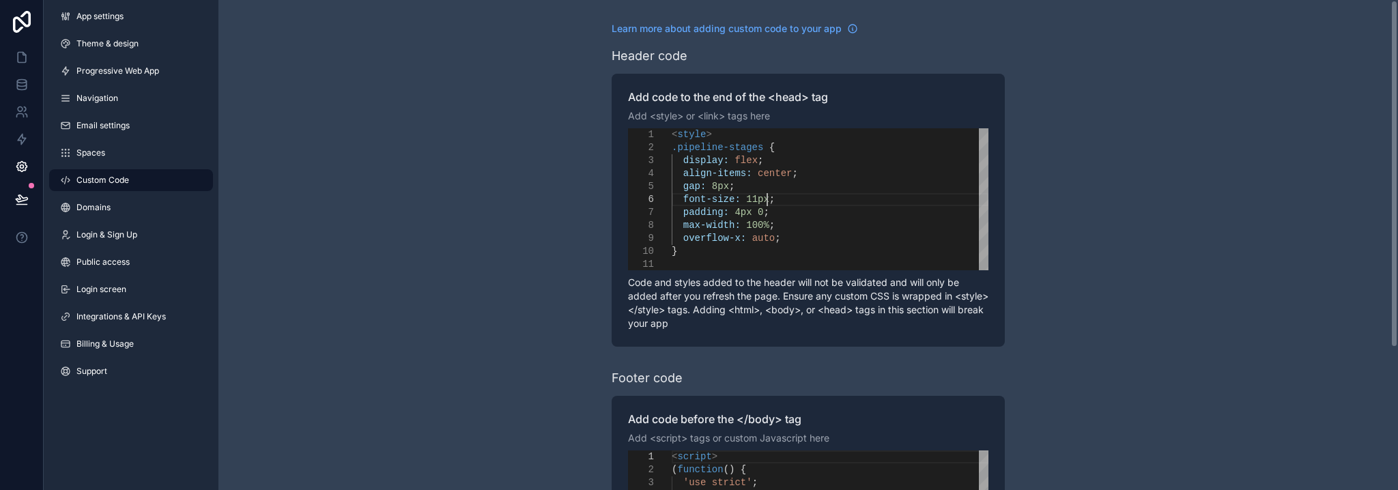
click at [857, 195] on div "font-size: 11px ;" at bounding box center [830, 199] width 317 height 13
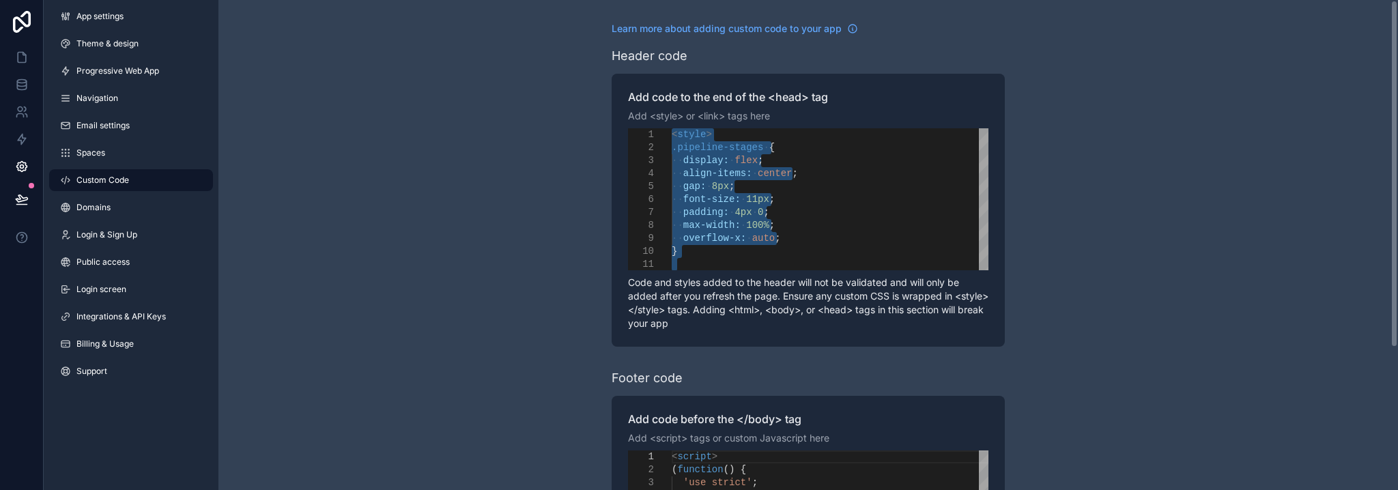
paste textarea "**********"
type textarea "**********"
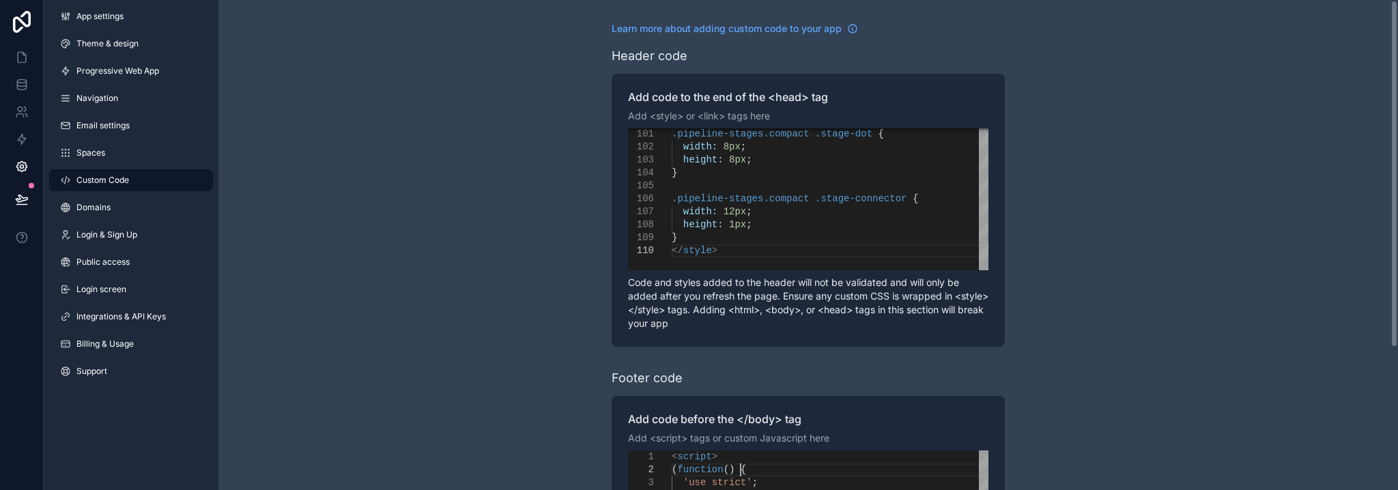
click at [876, 465] on div "( function () {" at bounding box center [830, 469] width 317 height 13
paste textarea "Editor content;Press Alt+F1 for Accessibility Options."
type textarea "*********"
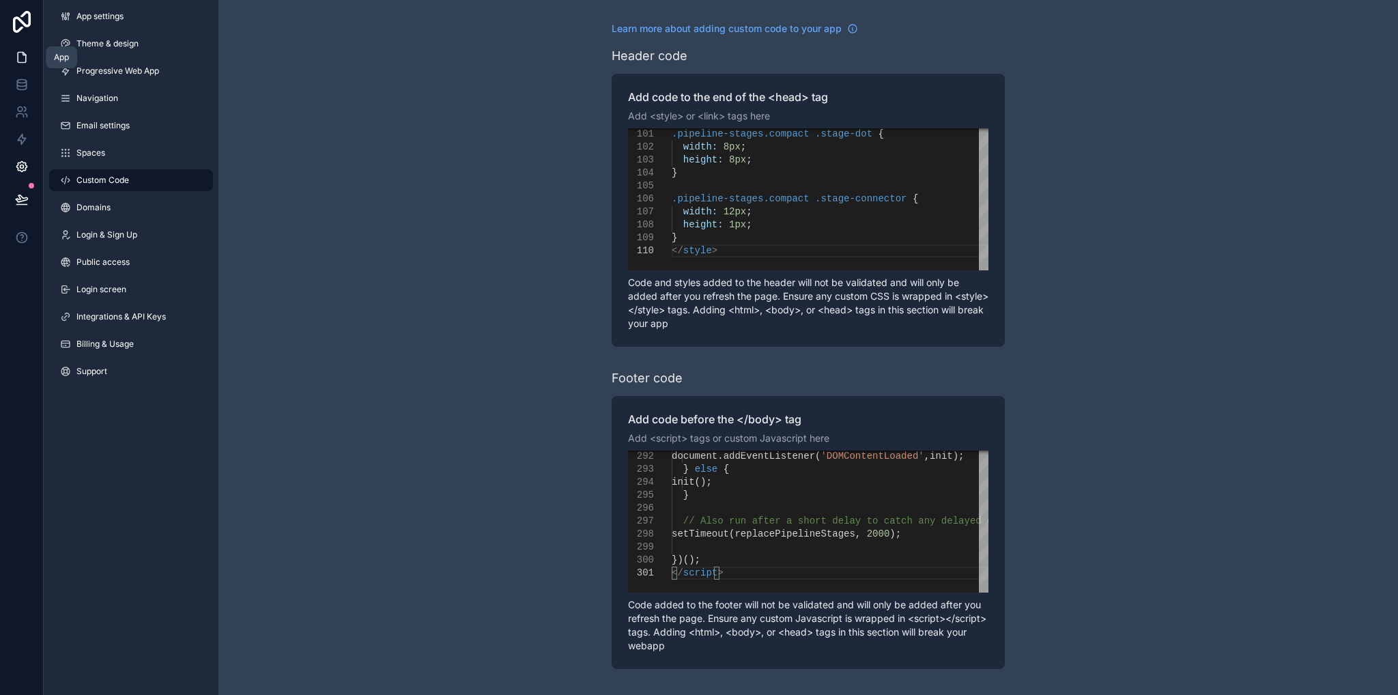
click at [22, 56] on icon at bounding box center [22, 58] width 14 height 14
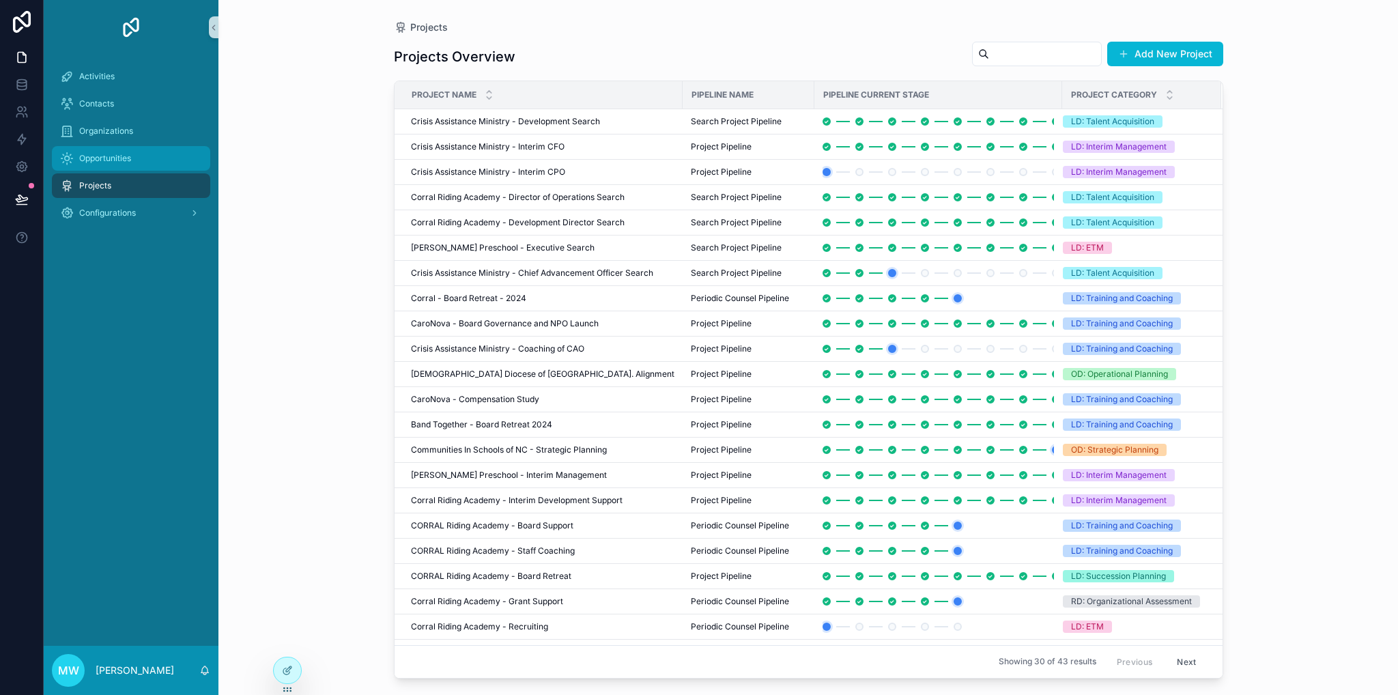
click at [97, 157] on span "Opportunities" at bounding box center [105, 158] width 52 height 11
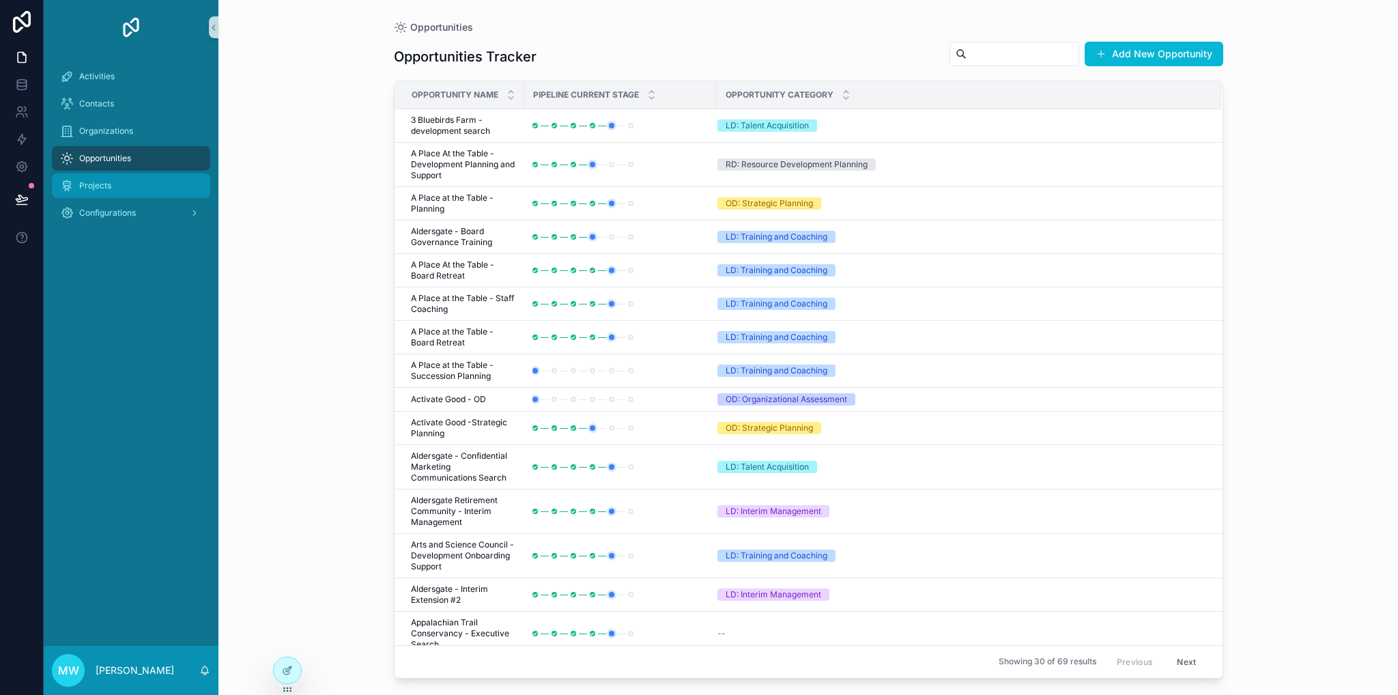
click at [102, 186] on span "Projects" at bounding box center [95, 185] width 32 height 11
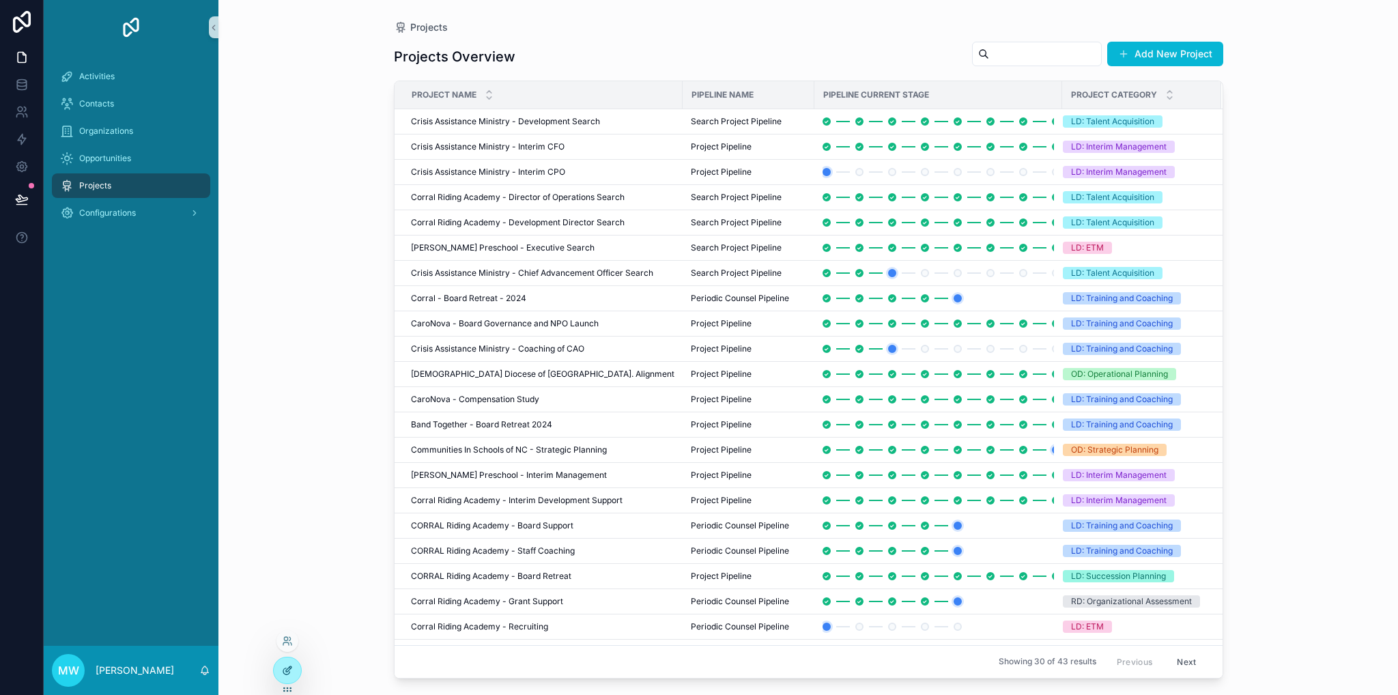
click at [292, 670] on div at bounding box center [287, 670] width 27 height 26
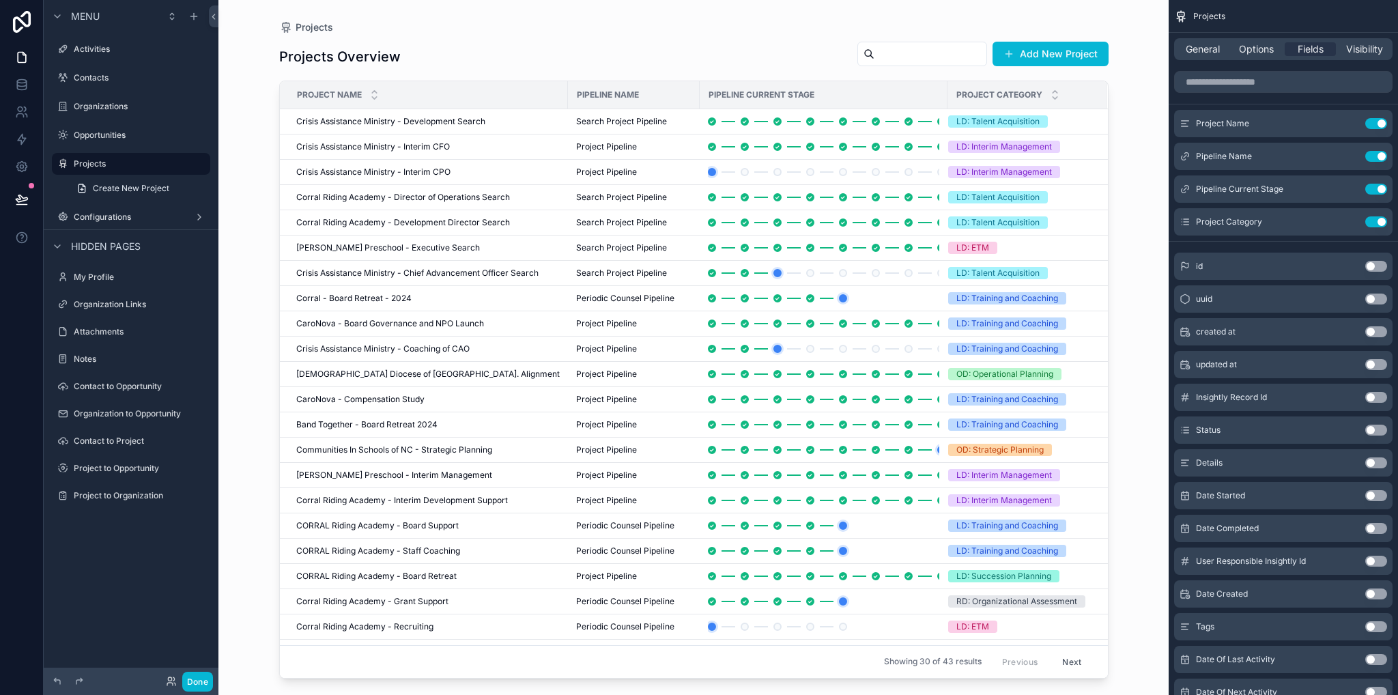
drag, startPoint x: 789, startPoint y: 274, endPoint x: 857, endPoint y: 274, distance: 68.3
click at [857, 274] on div "scrollable content" at bounding box center [693, 339] width 873 height 678
click at [106, 141] on div "Opportunities" at bounding box center [131, 135] width 115 height 16
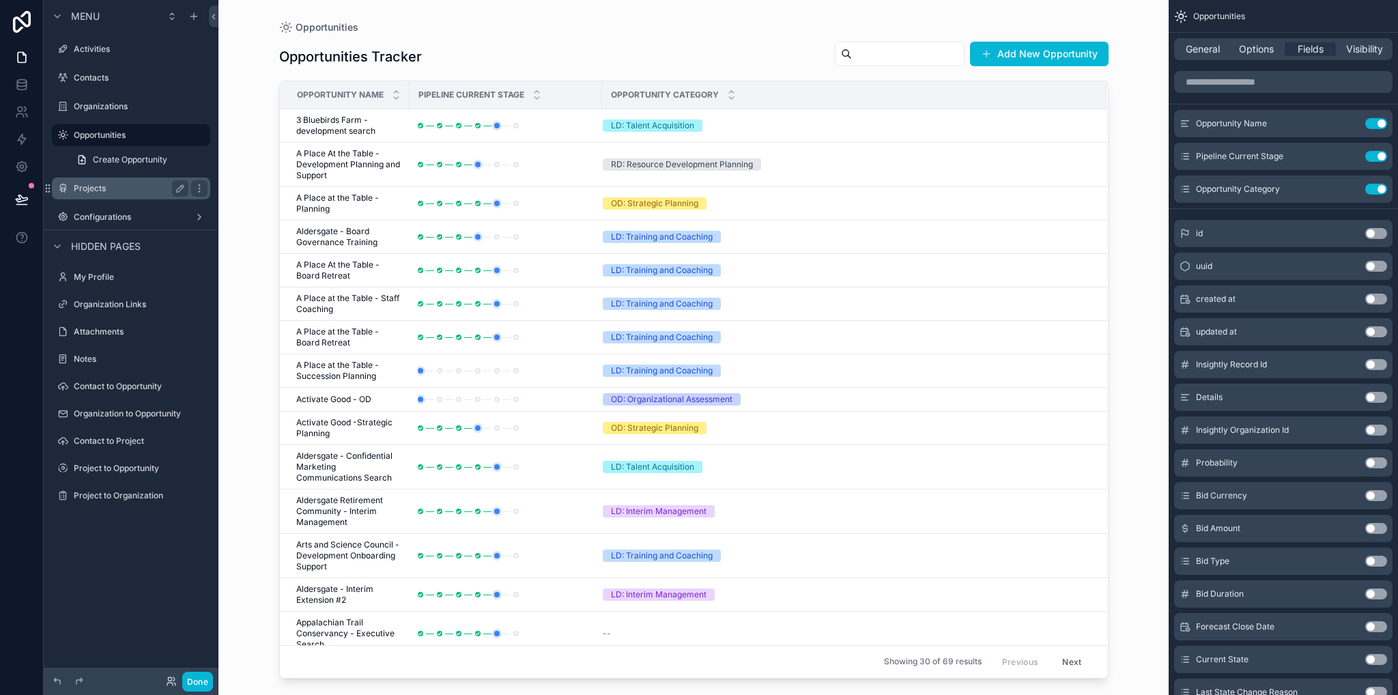
click at [91, 191] on label "Projects" at bounding box center [128, 188] width 109 height 11
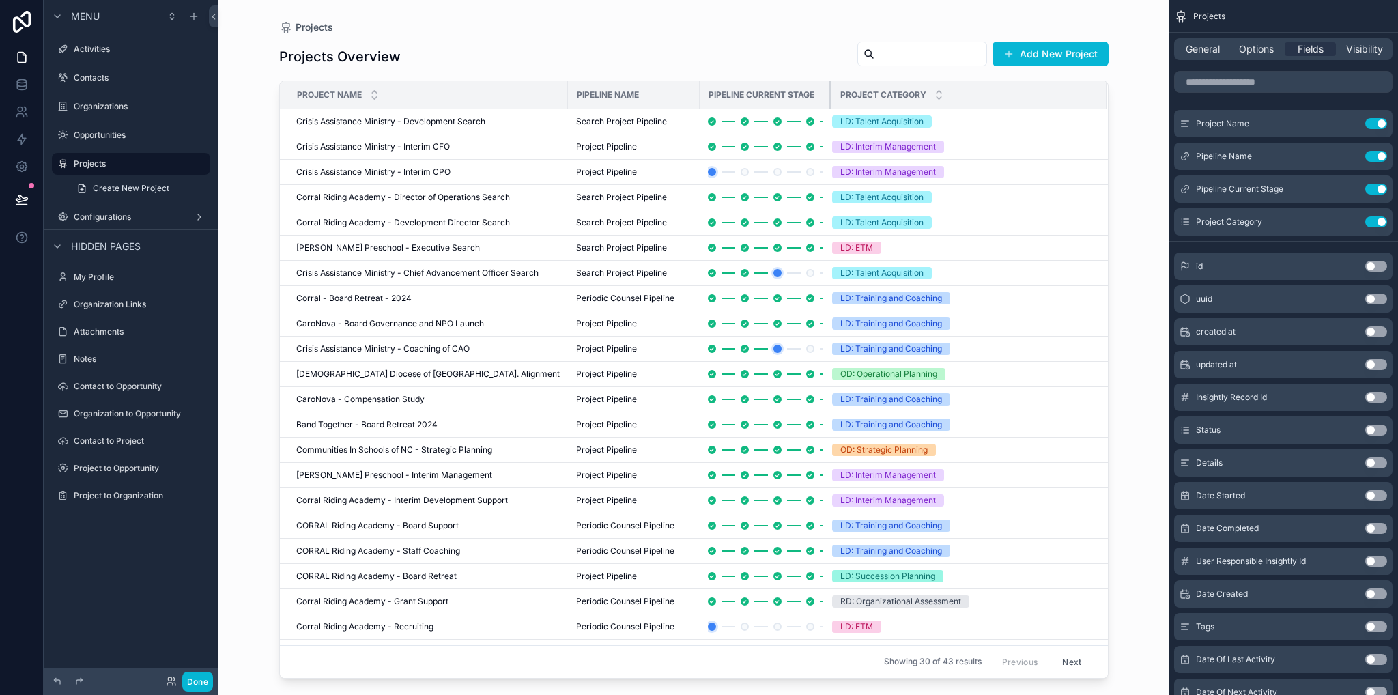
drag, startPoint x: 934, startPoint y: 97, endPoint x: 818, endPoint y: 96, distance: 116.0
click at [829, 96] on div "scrollable content" at bounding box center [831, 94] width 5 height 27
click at [23, 166] on icon at bounding box center [22, 167] width 14 height 14
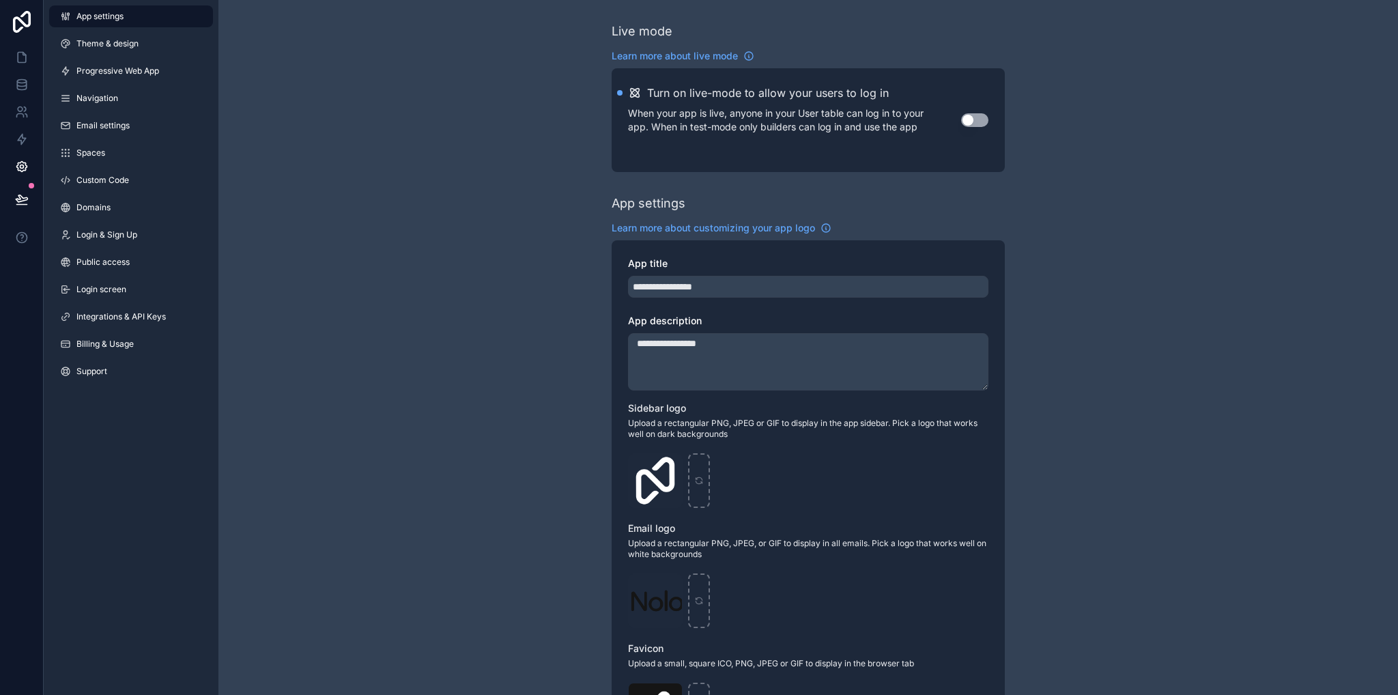
click at [95, 178] on span "Custom Code" at bounding box center [102, 180] width 53 height 11
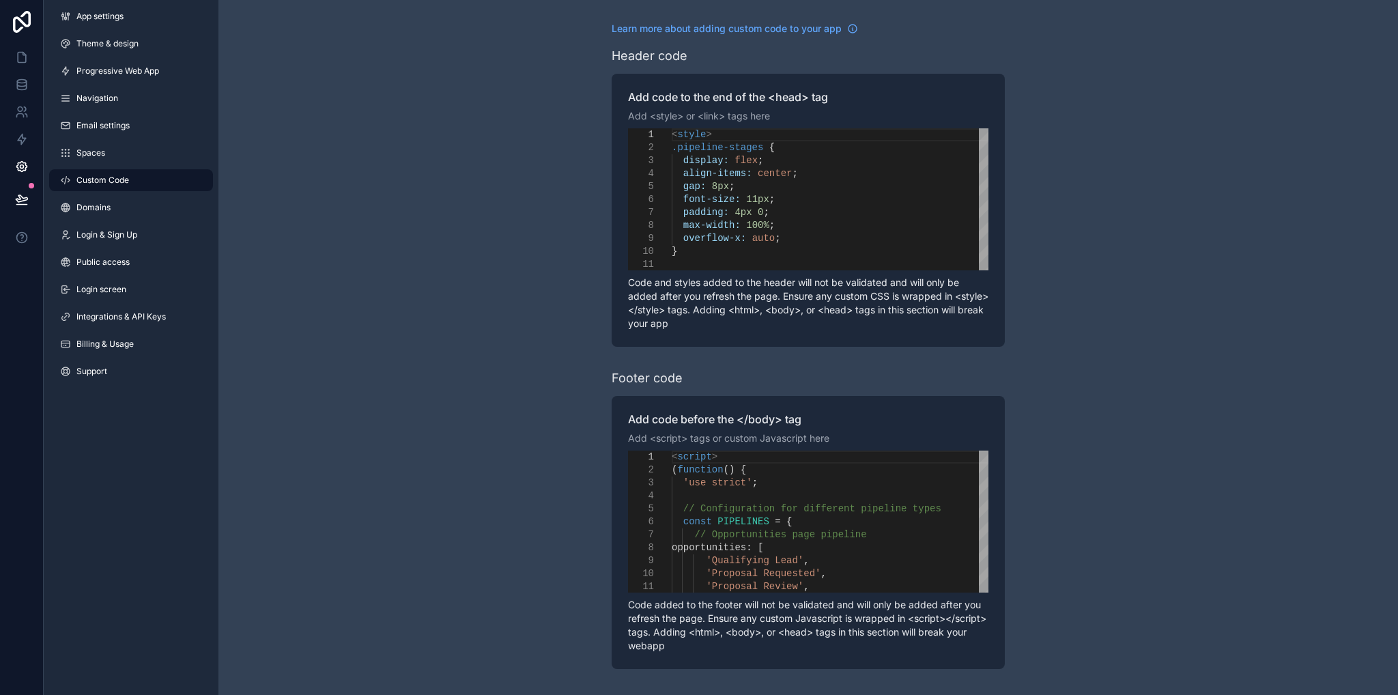
click at [833, 200] on div "font-size: 11px ;" at bounding box center [830, 199] width 317 height 13
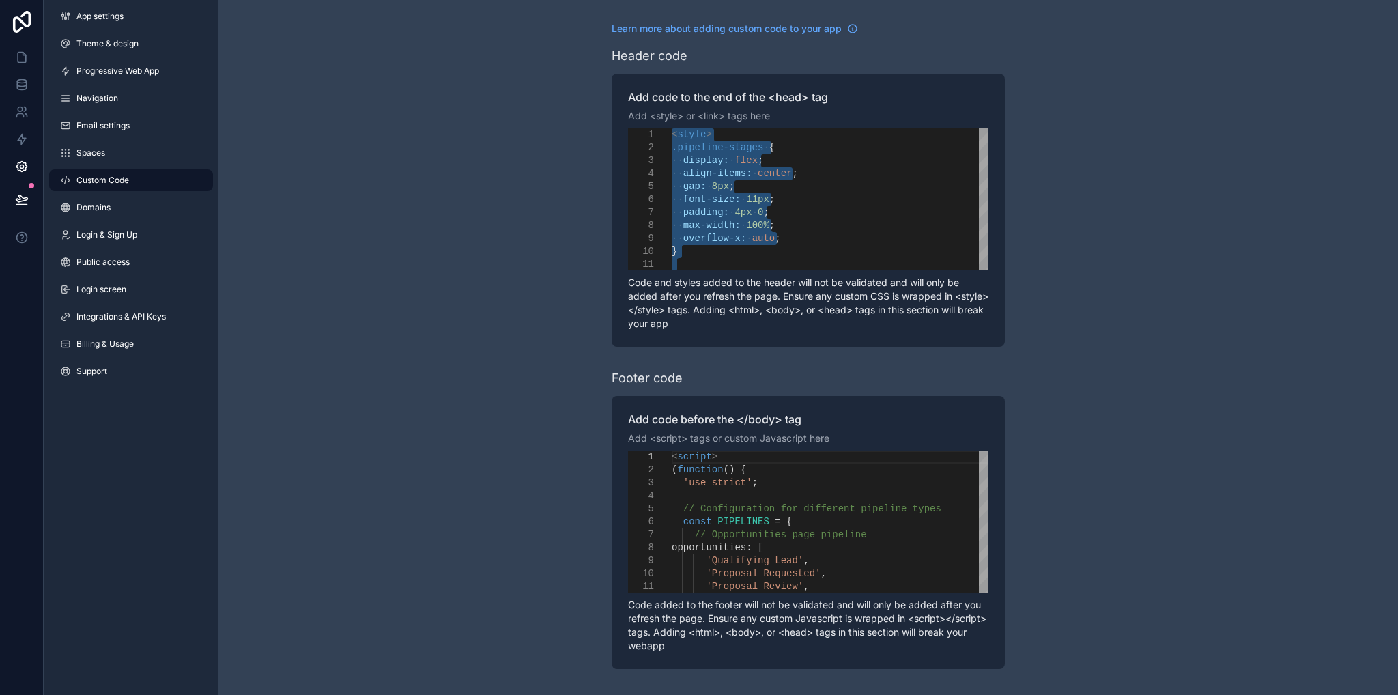
paste textarea "**********"
type textarea "**********"
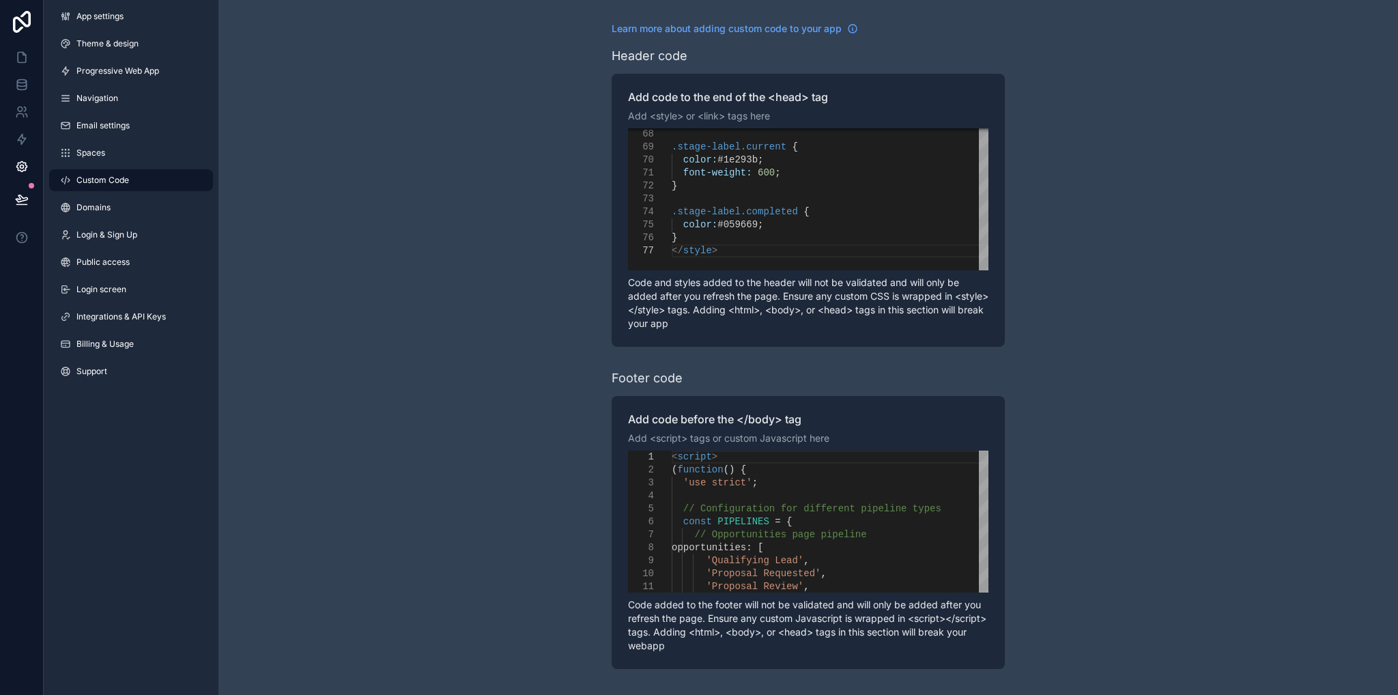
click at [805, 501] on div "scrollable content" at bounding box center [830, 495] width 317 height 13
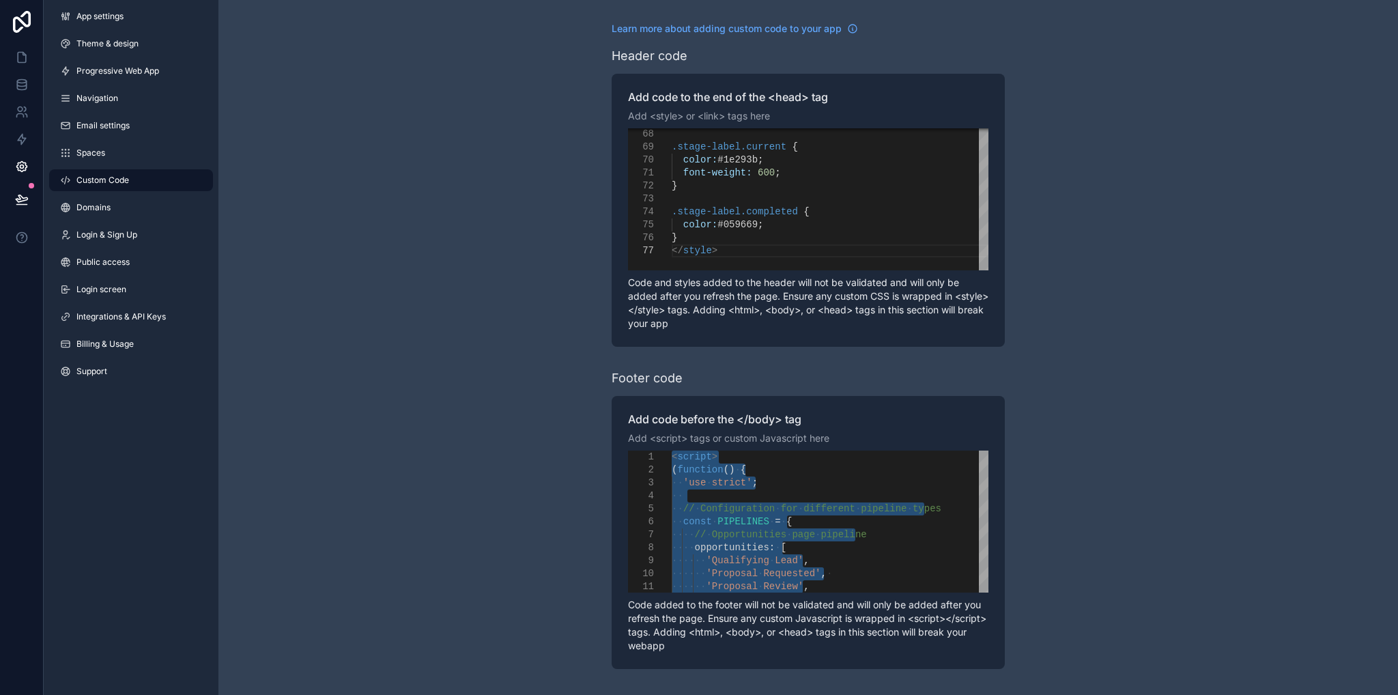
paste textarea "Editor content;Press Alt+F1 for Accessibility Options."
type textarea "*********"
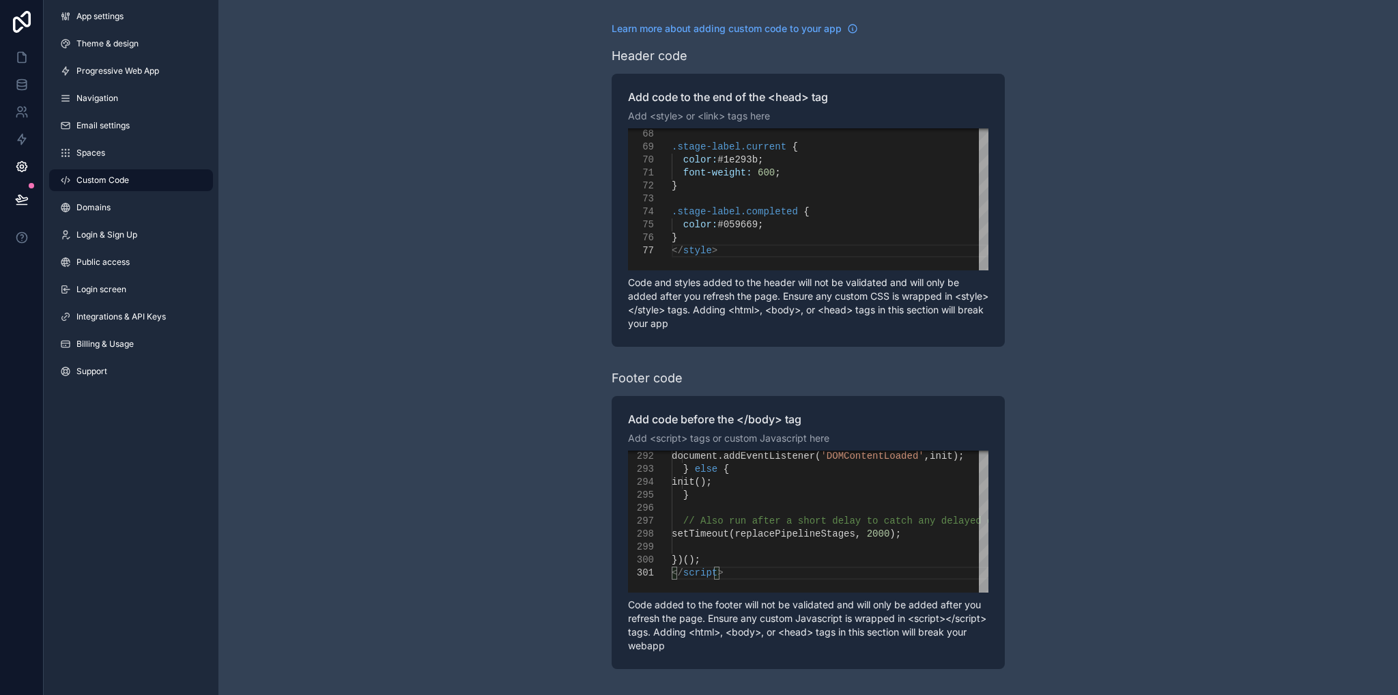
click at [1108, 441] on div "**********" at bounding box center [807, 345] width 1179 height 691
click at [19, 58] on icon at bounding box center [22, 58] width 14 height 14
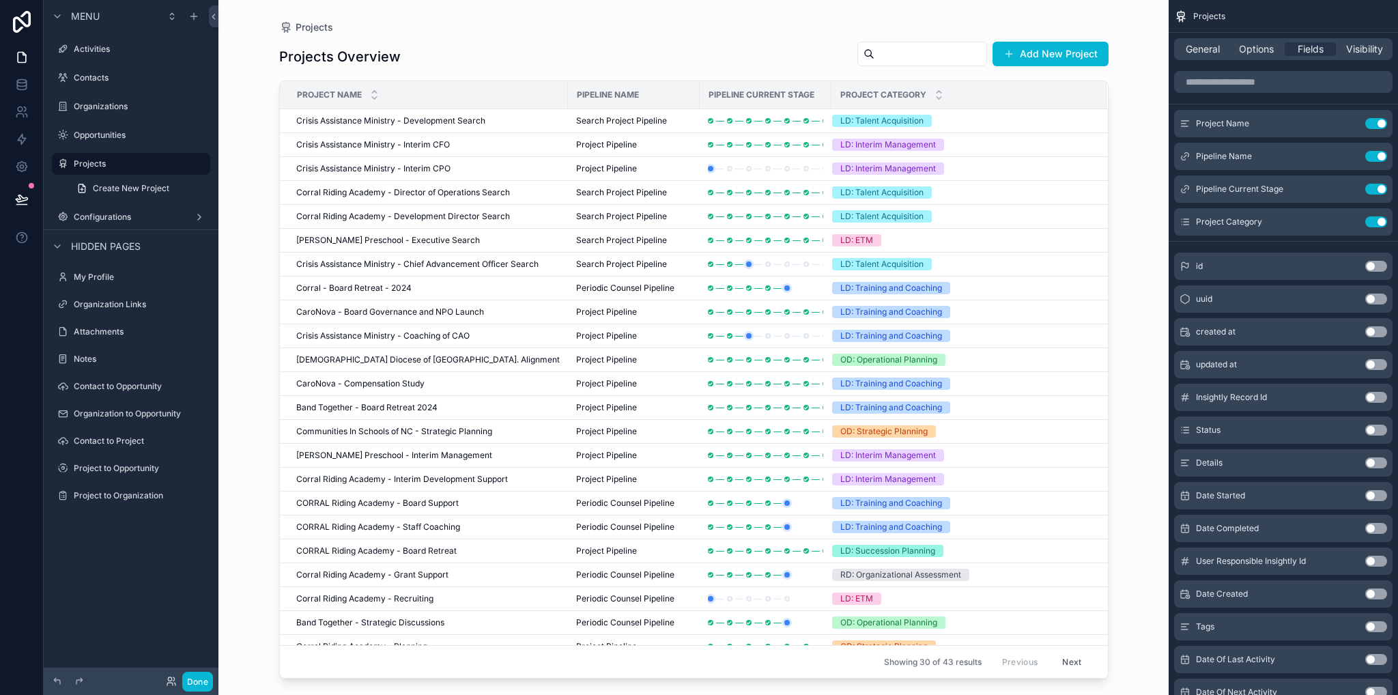
click at [229, 96] on div "Projects Projects Overview Add New Project Project Name Pipeline Name Pipeline …" at bounding box center [693, 347] width 950 height 695
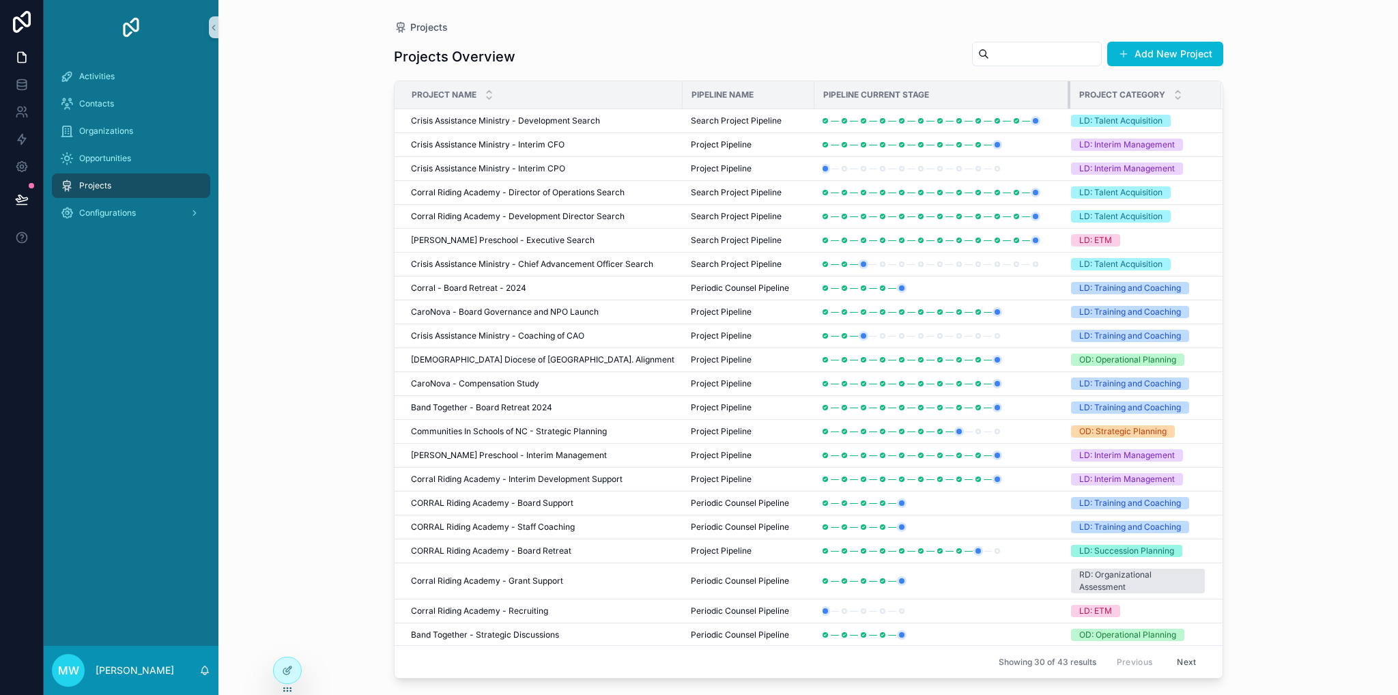
drag, startPoint x: 933, startPoint y: 96, endPoint x: 1068, endPoint y: 102, distance: 135.2
click at [1068, 102] on tr "Project Name Pipeline Name Pipeline Current Stage Project Category" at bounding box center [808, 95] width 828 height 28
click at [293, 673] on div at bounding box center [287, 670] width 27 height 26
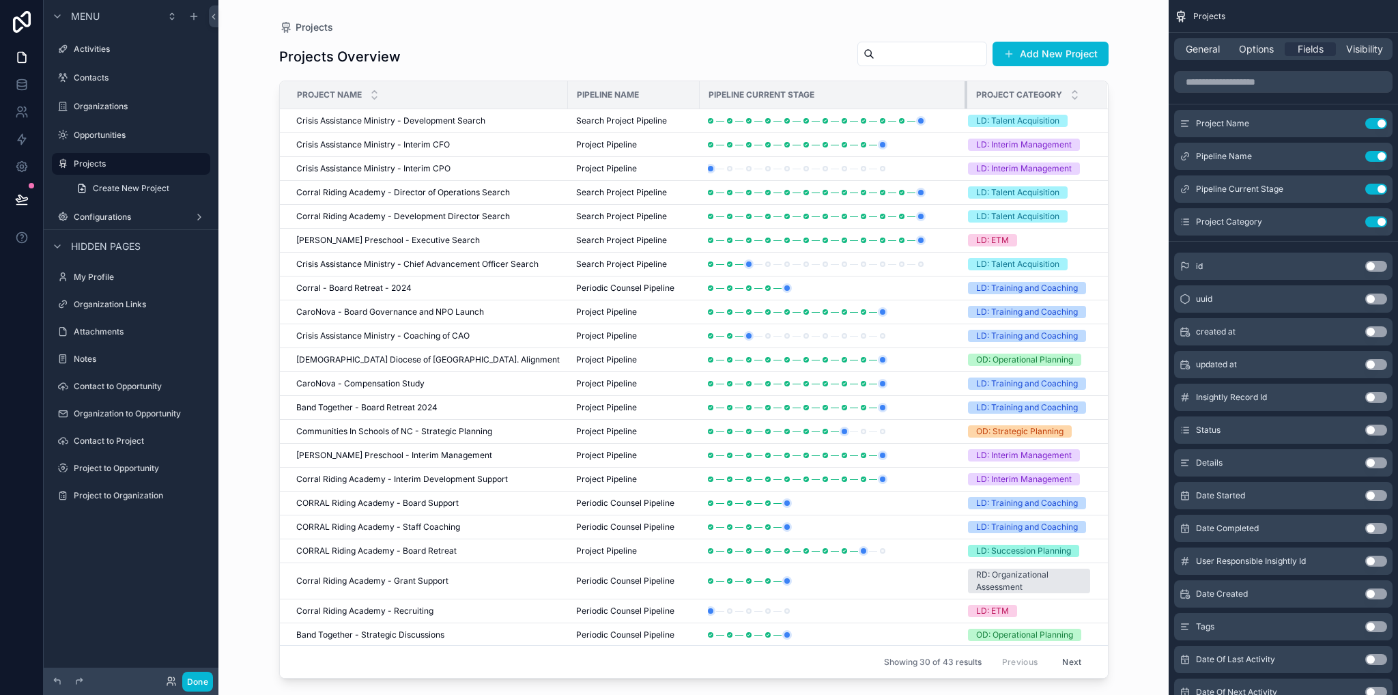
drag, startPoint x: 962, startPoint y: 91, endPoint x: 955, endPoint y: 93, distance: 7.8
click at [964, 93] on div "scrollable content" at bounding box center [966, 94] width 5 height 27
click at [261, 111] on div "Projects Projects Overview Add New Project Project Name Pipeline Name Pipeline …" at bounding box center [693, 339] width 873 height 678
click at [1362, 51] on span "Visibility" at bounding box center [1364, 49] width 37 height 14
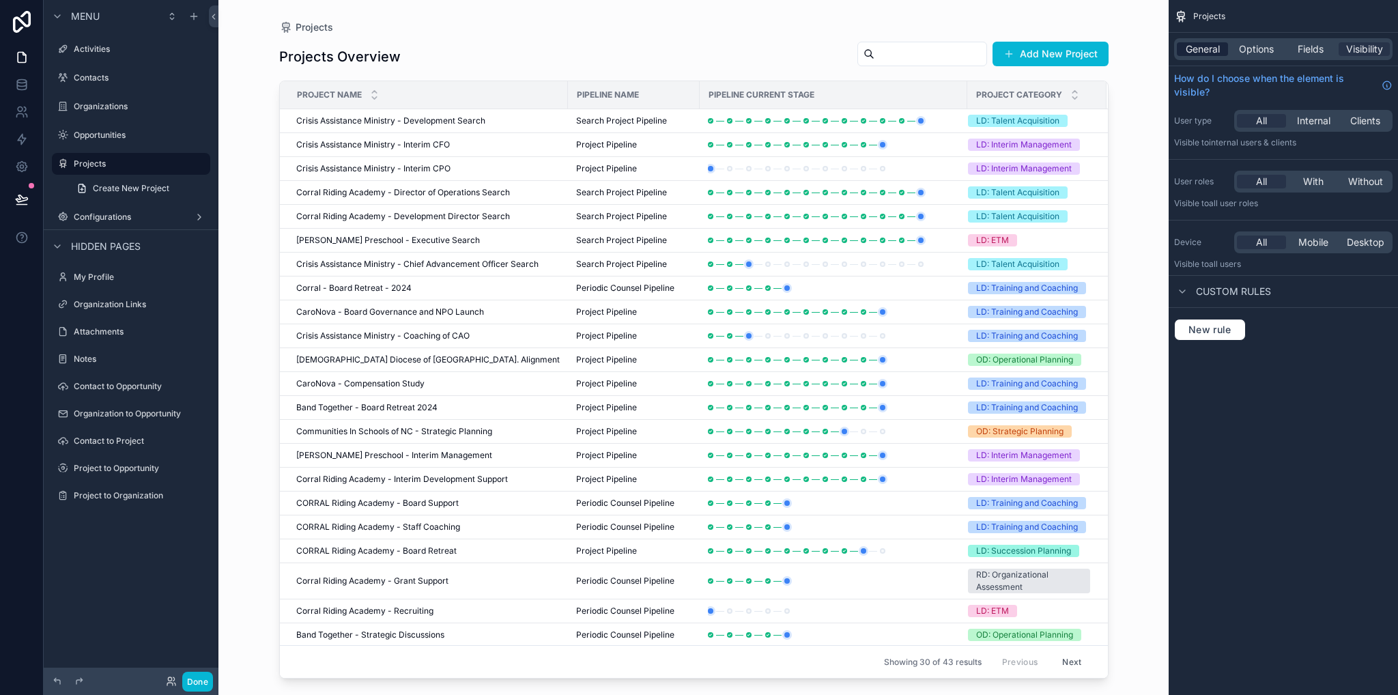
click at [1200, 55] on span "General" at bounding box center [1203, 49] width 34 height 14
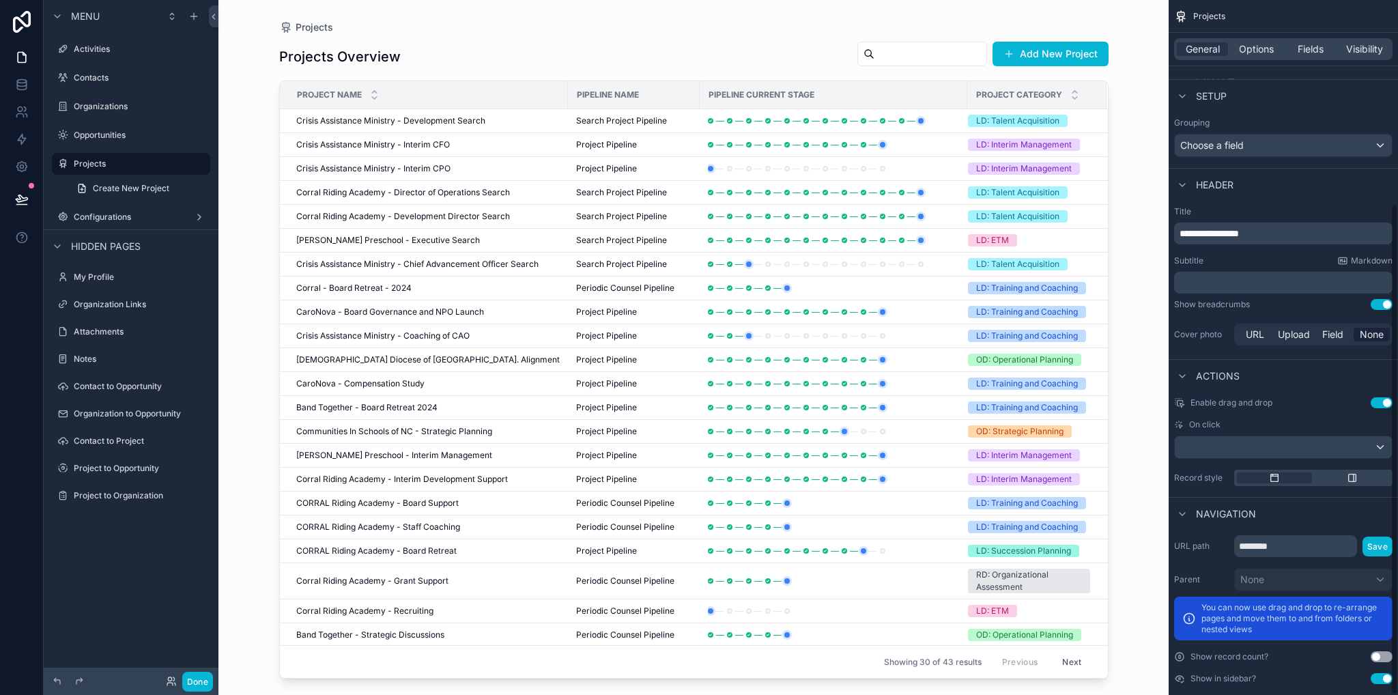
scroll to position [289, 0]
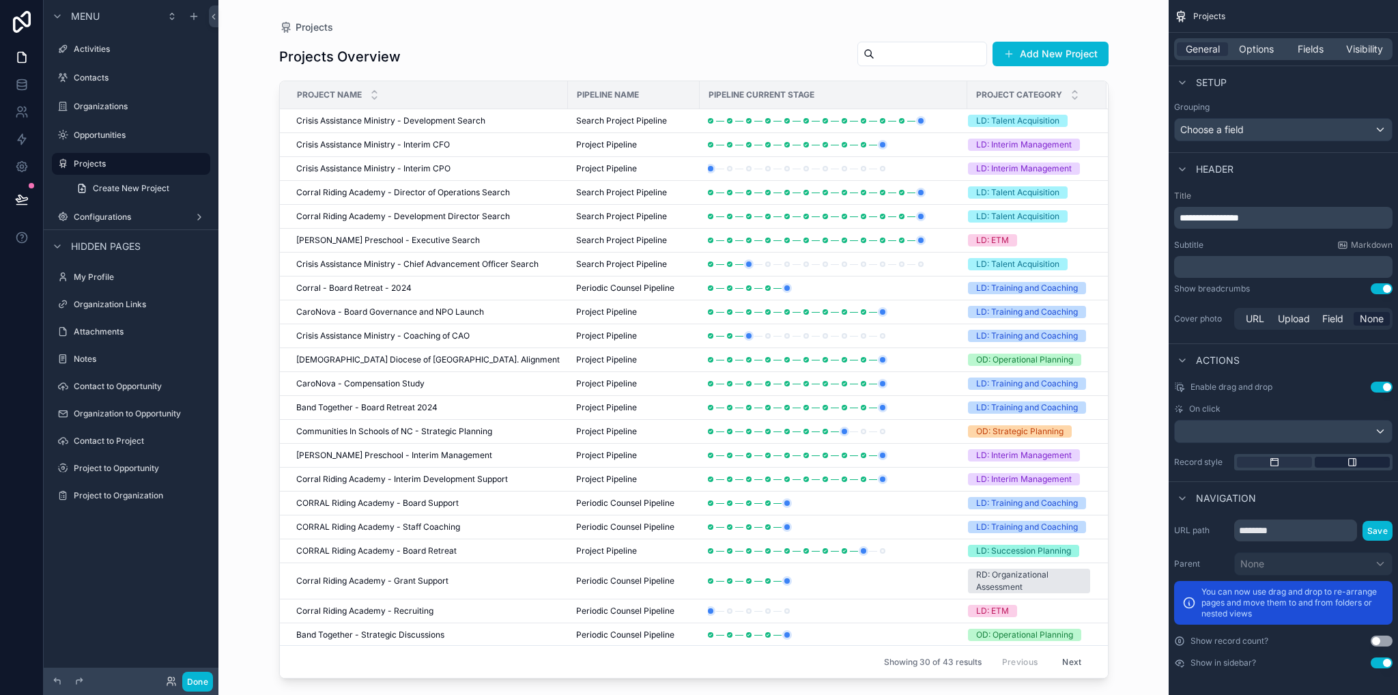
click at [1347, 457] on icon "scrollable content" at bounding box center [1352, 462] width 11 height 11
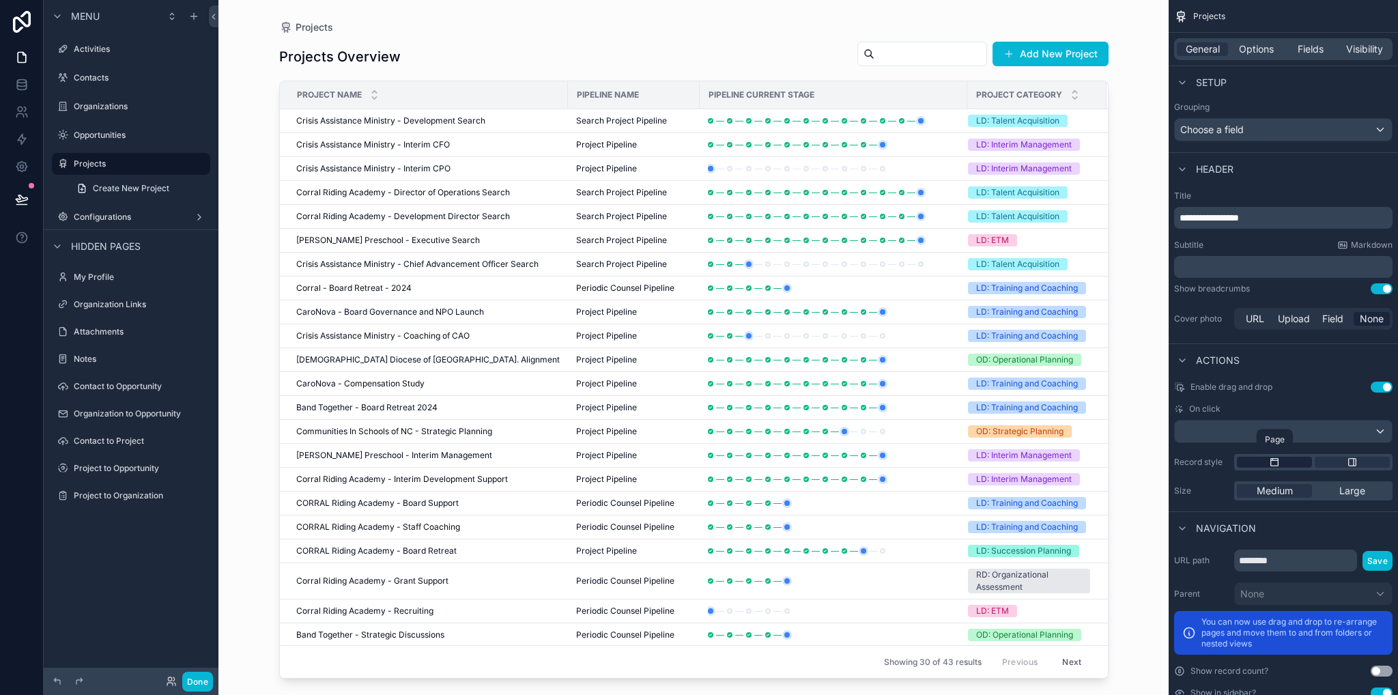
click at [1284, 462] on div "scrollable content" at bounding box center [1274, 462] width 75 height 11
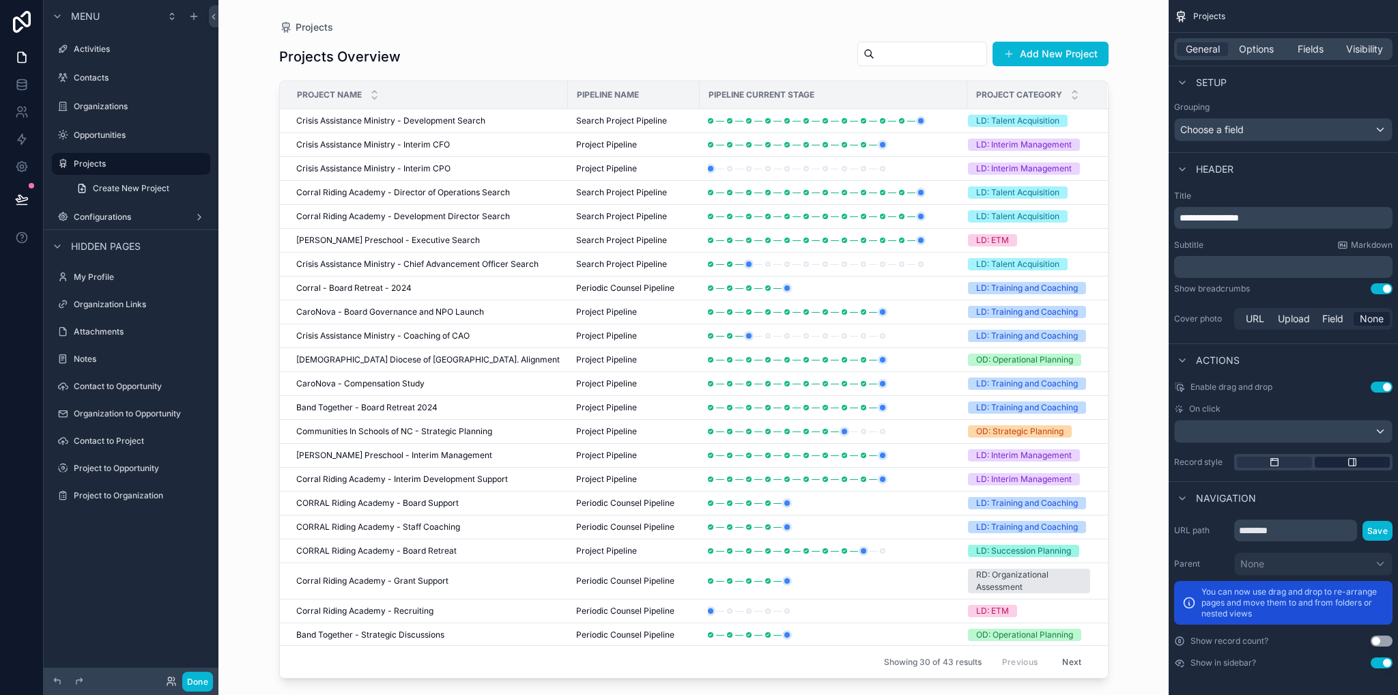
click at [1354, 463] on icon "scrollable content" at bounding box center [1352, 462] width 11 height 11
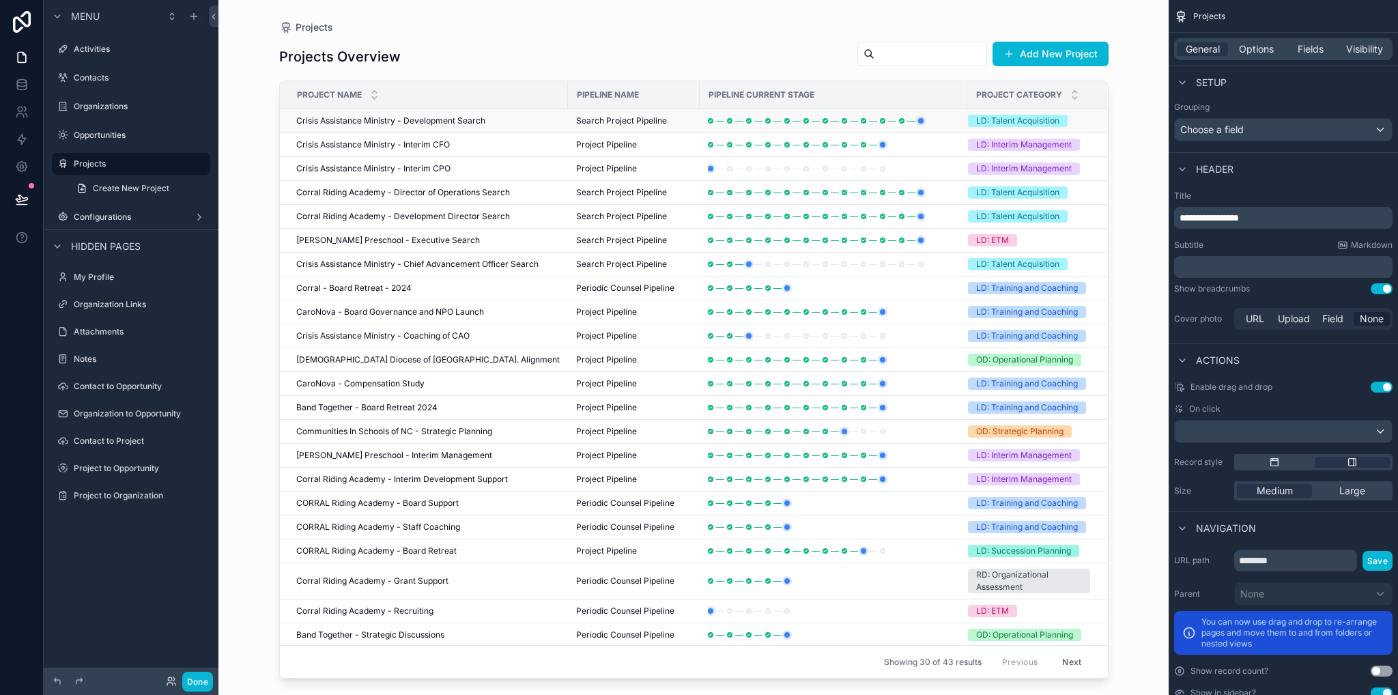
click at [341, 122] on span "Crisis Assistance Ministry - Development Search" at bounding box center [390, 120] width 189 height 11
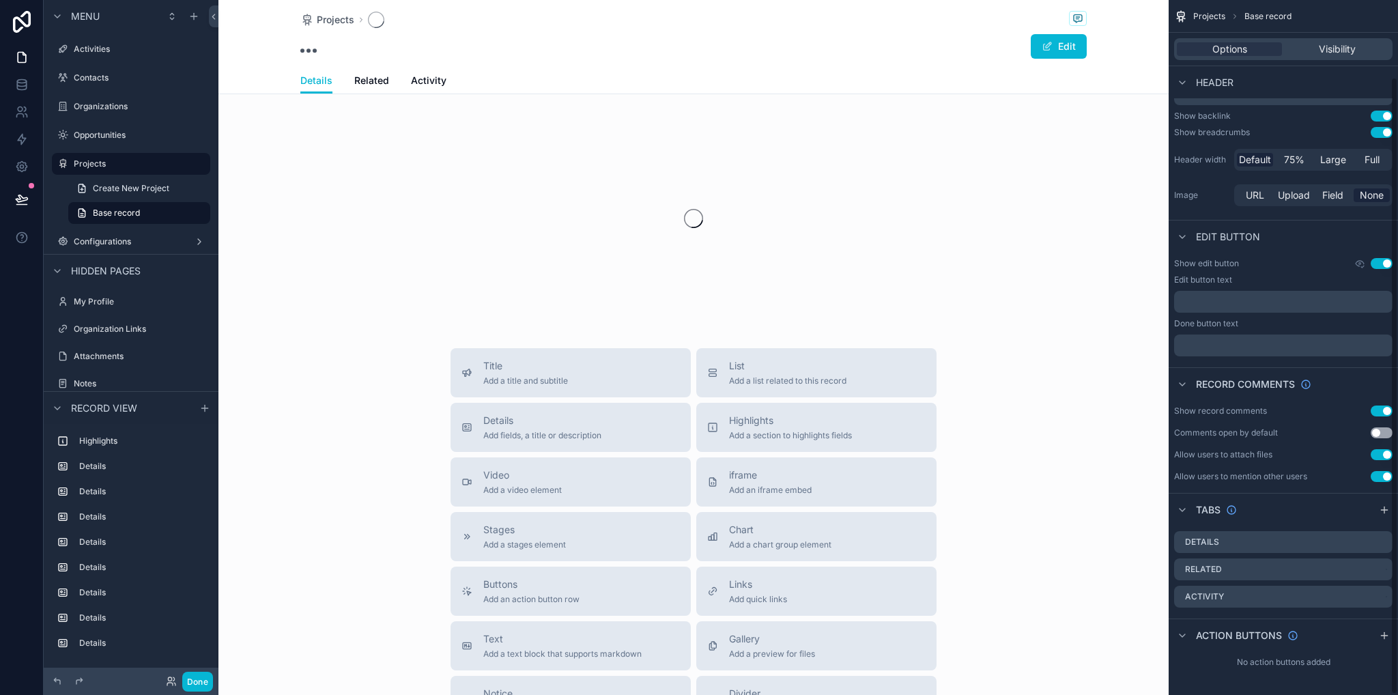
scroll to position [87, 0]
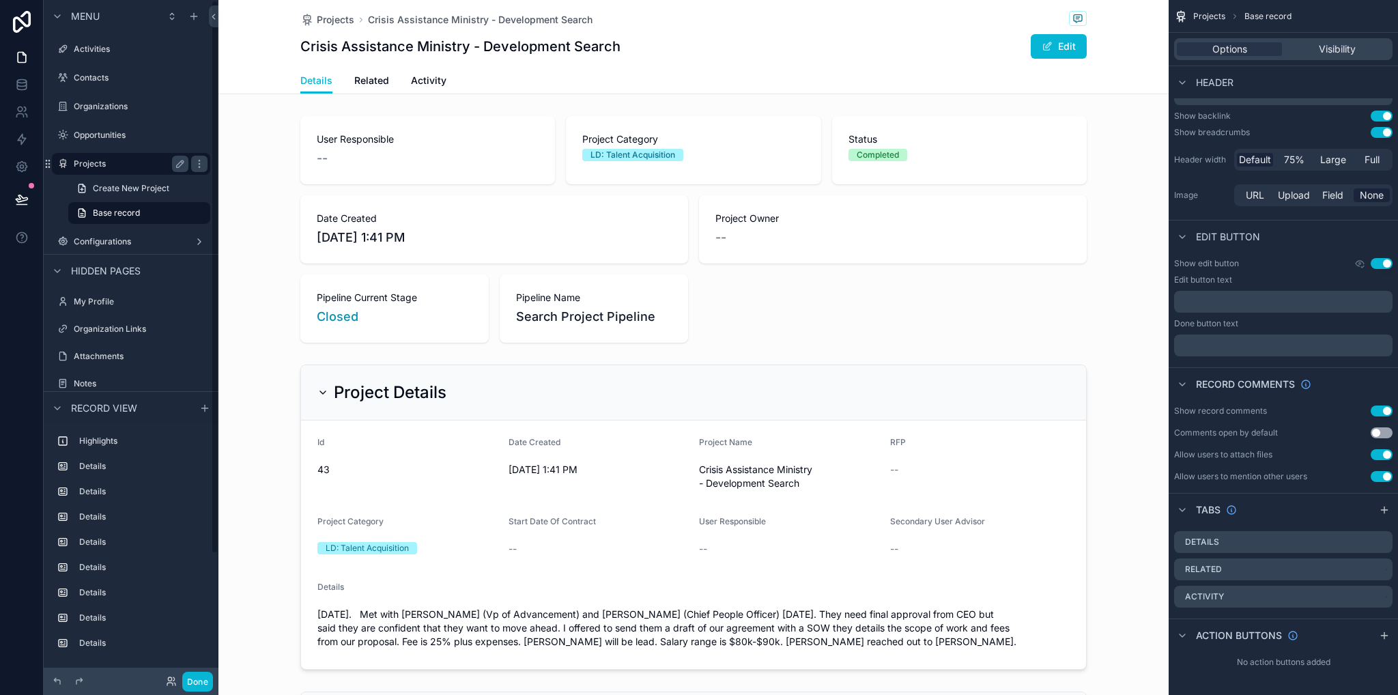
click at [76, 164] on label "Projects" at bounding box center [128, 163] width 109 height 11
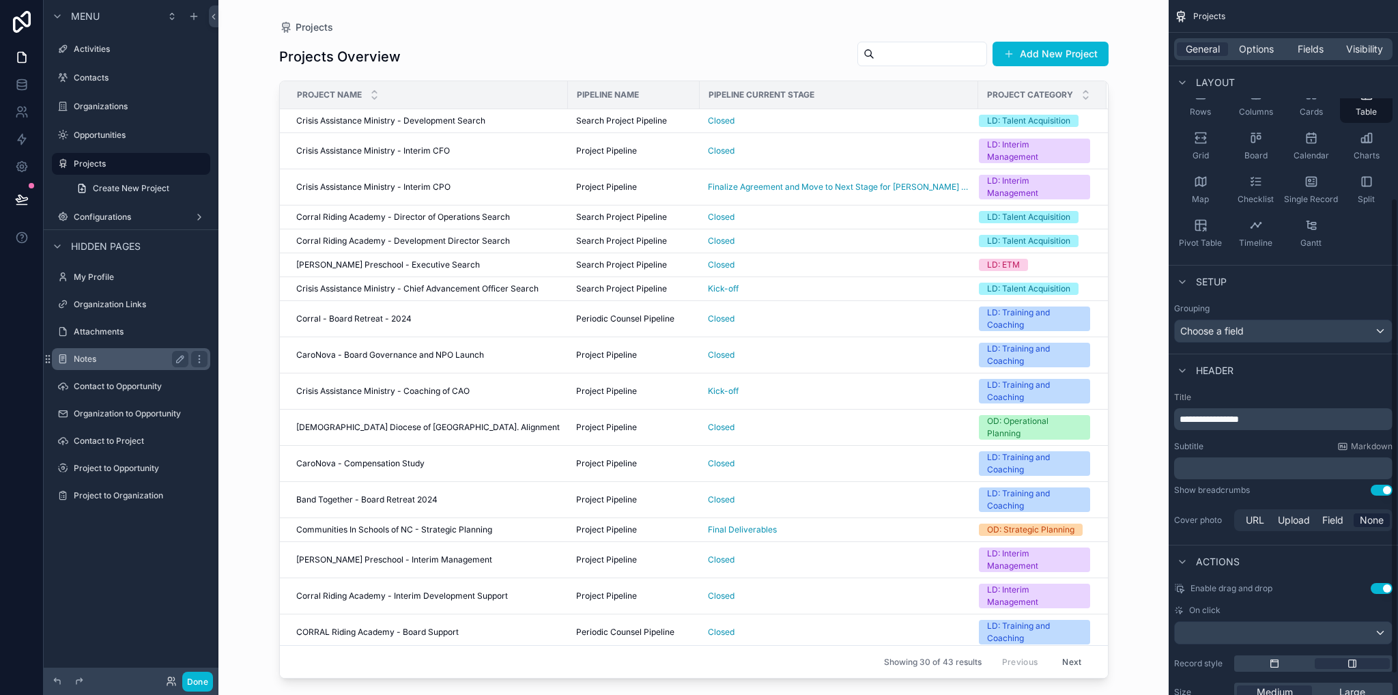
scroll to position [289, 0]
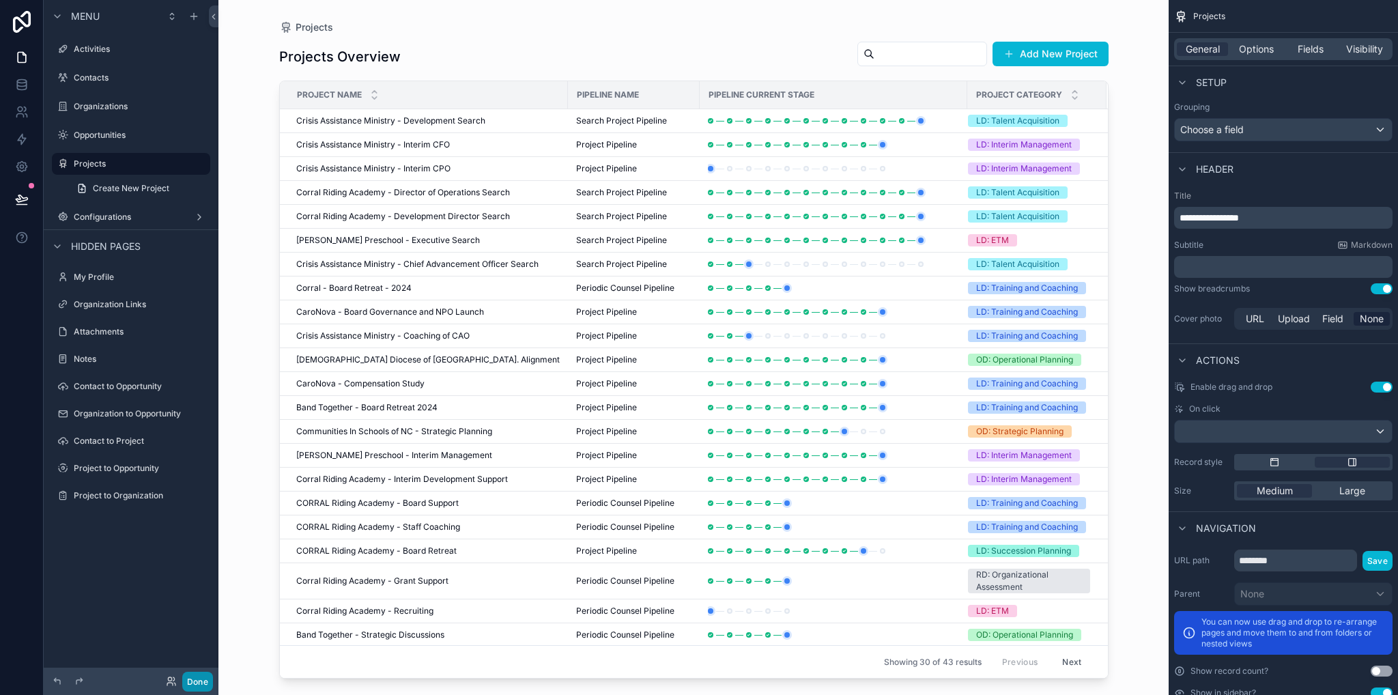
click at [191, 677] on button "Done" at bounding box center [197, 682] width 31 height 20
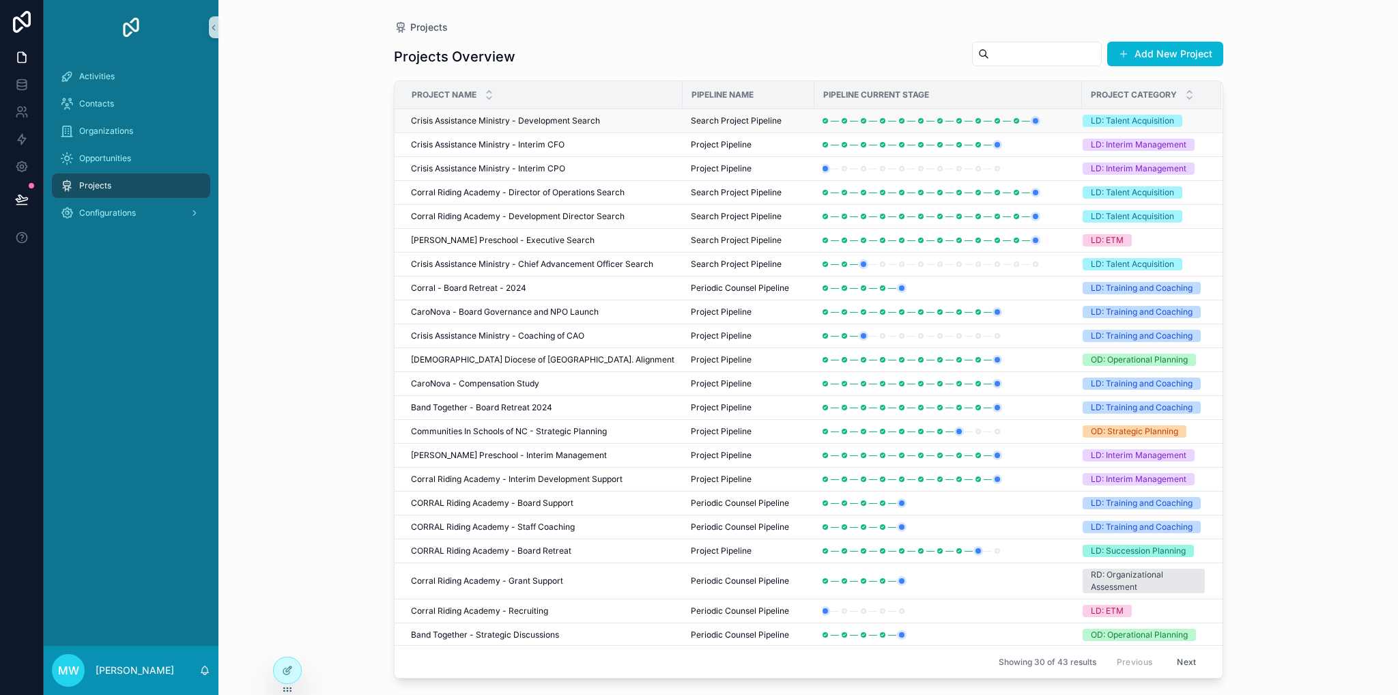
click at [499, 123] on span "Crisis Assistance Ministry - Development Search" at bounding box center [505, 120] width 189 height 11
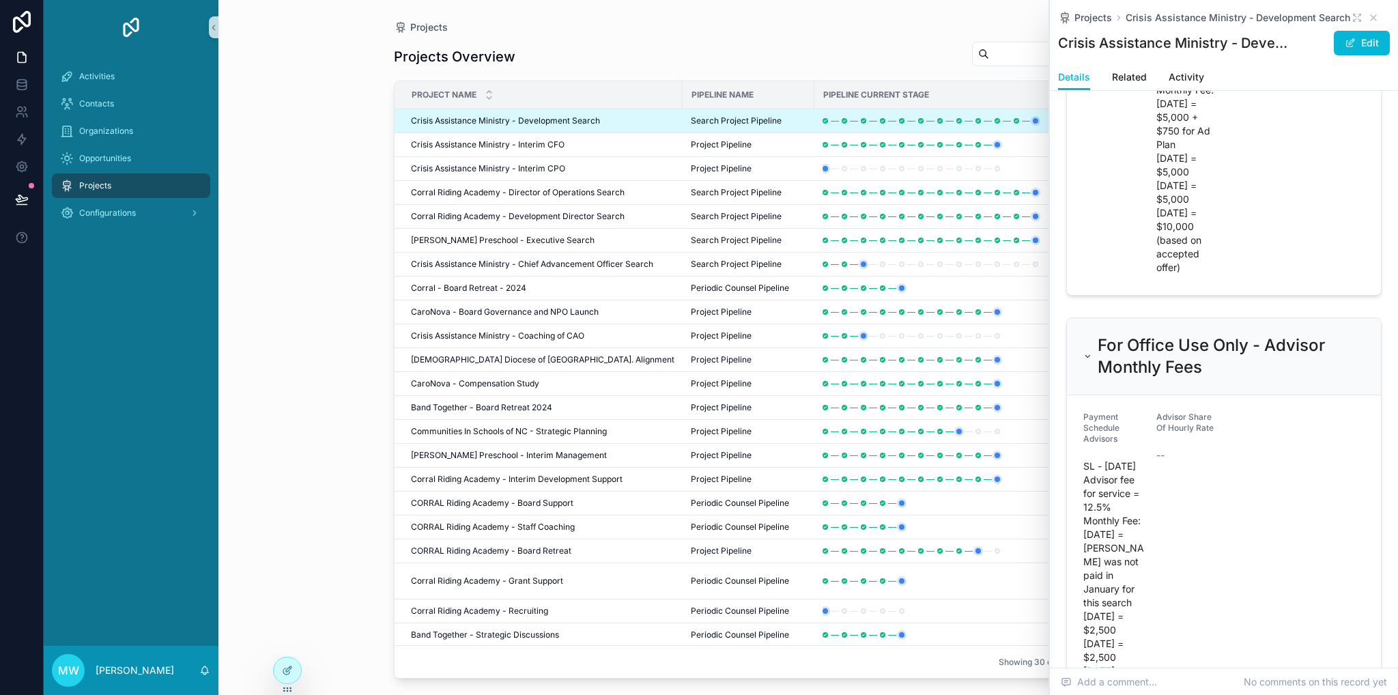
scroll to position [1706, 0]
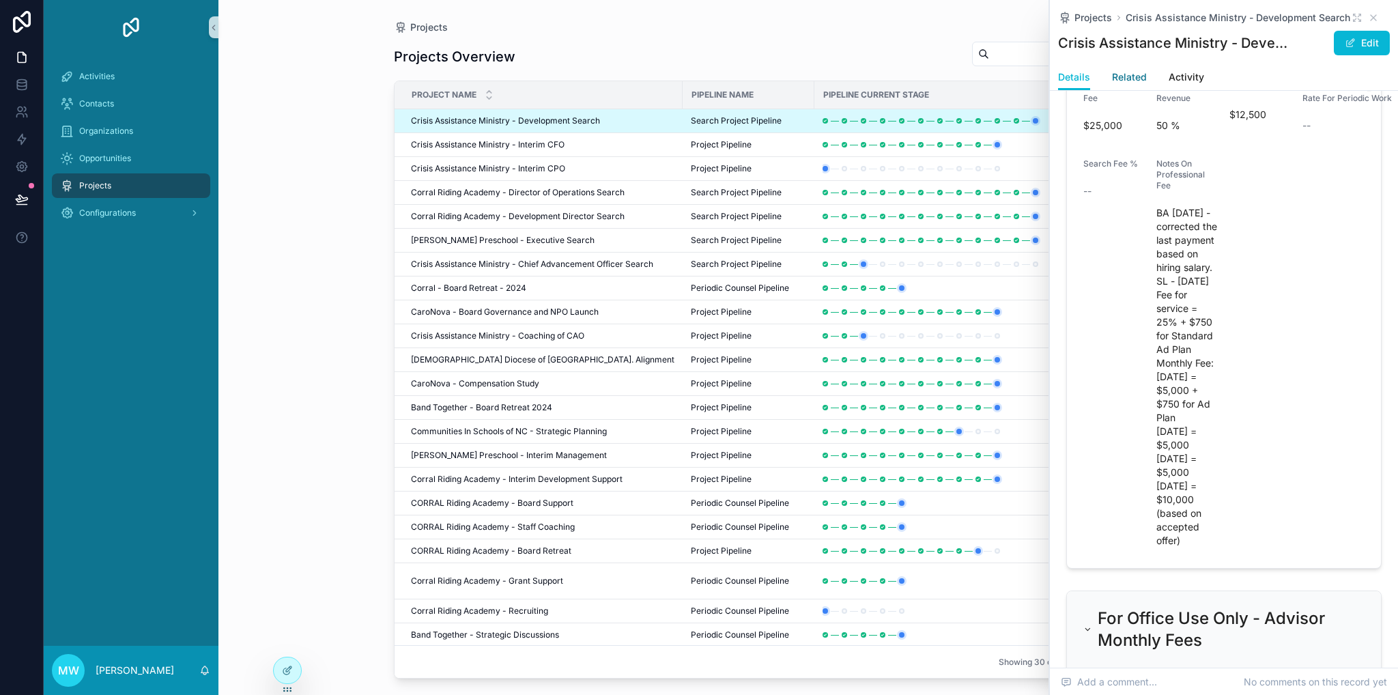
click at [1117, 86] on link "Related" at bounding box center [1129, 78] width 35 height 27
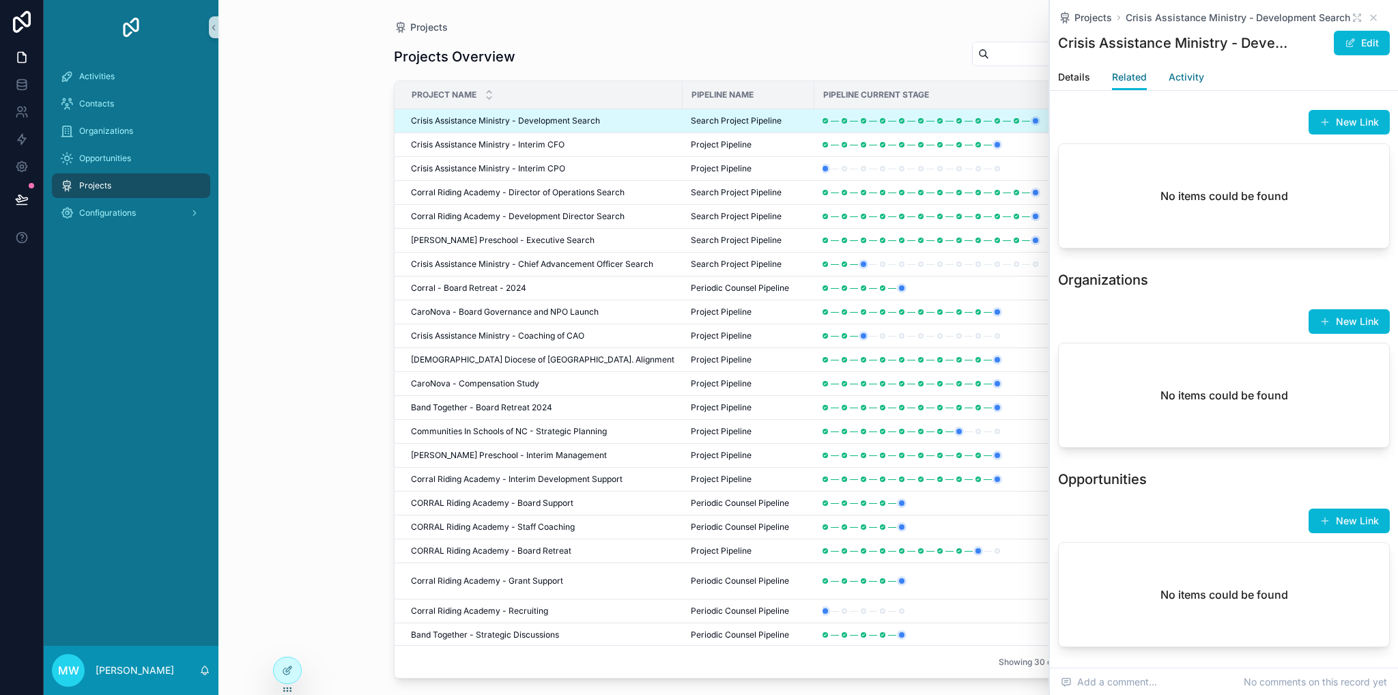
scroll to position [885, 0]
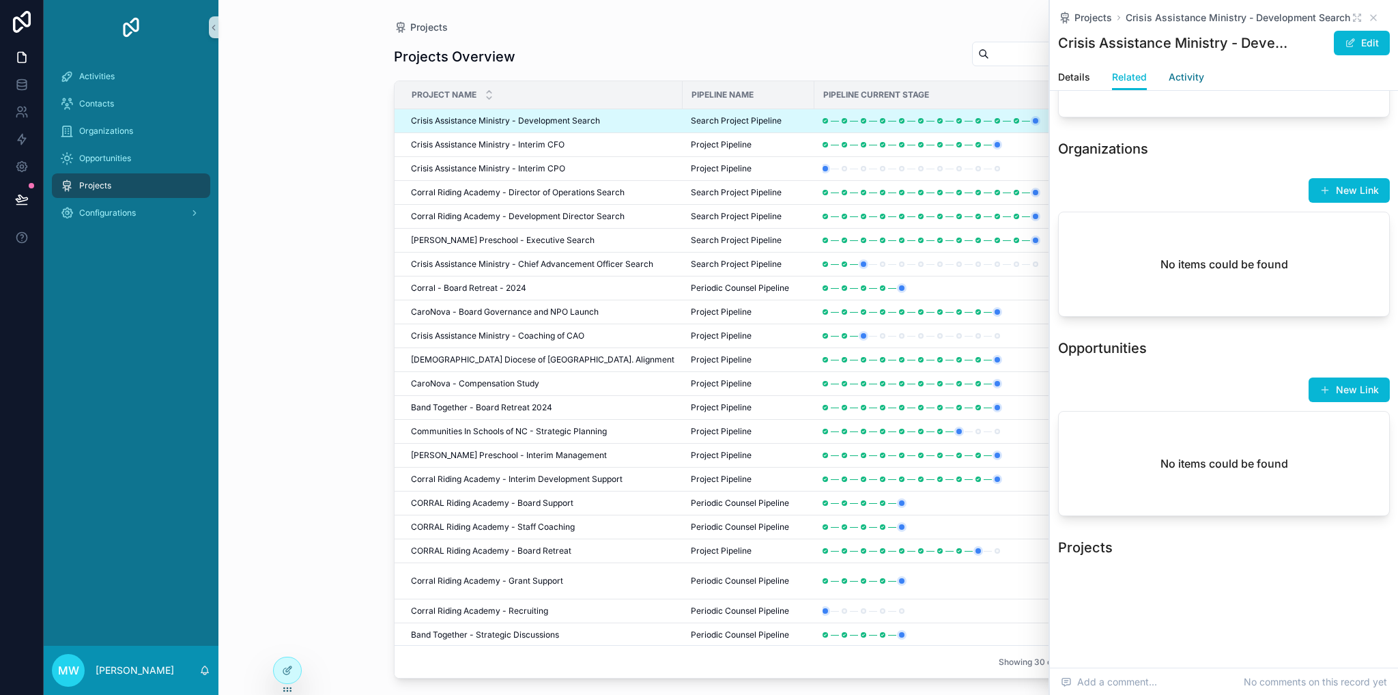
click at [1186, 81] on span "Activity" at bounding box center [1185, 77] width 35 height 14
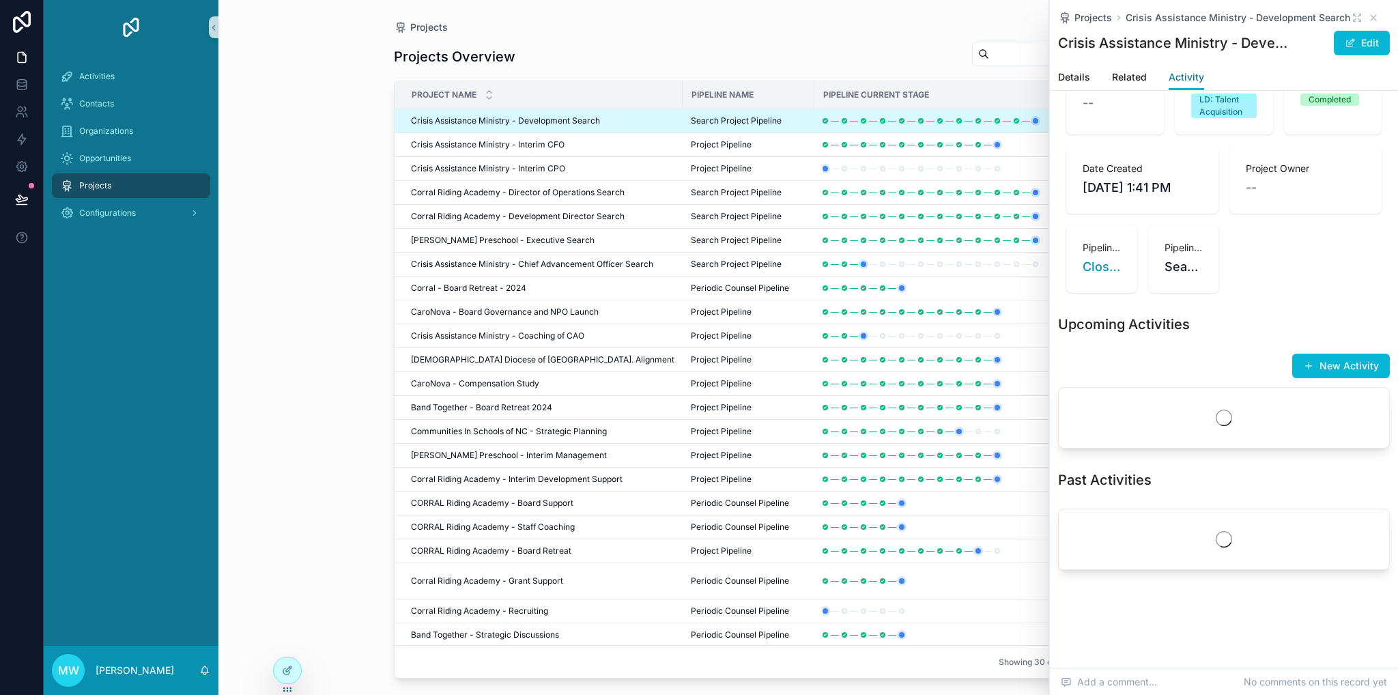
scroll to position [139, 0]
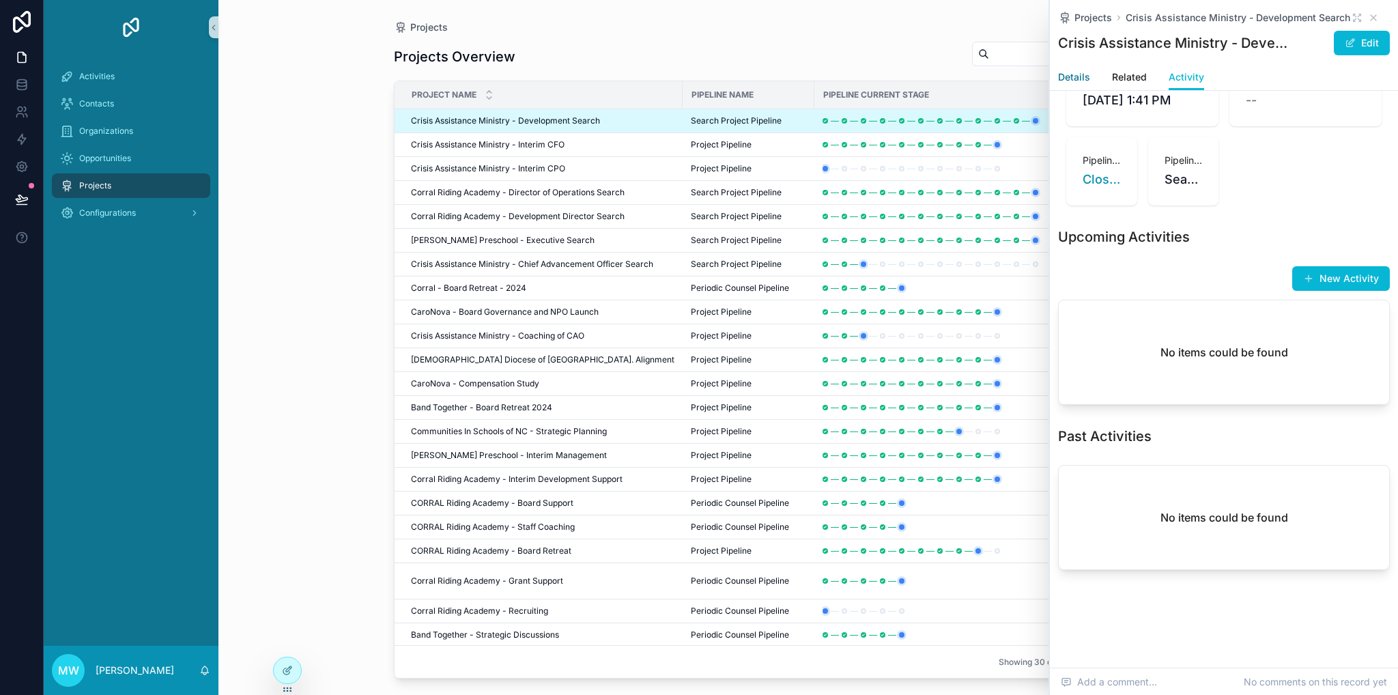
click at [1076, 83] on span "Details" at bounding box center [1074, 77] width 32 height 14
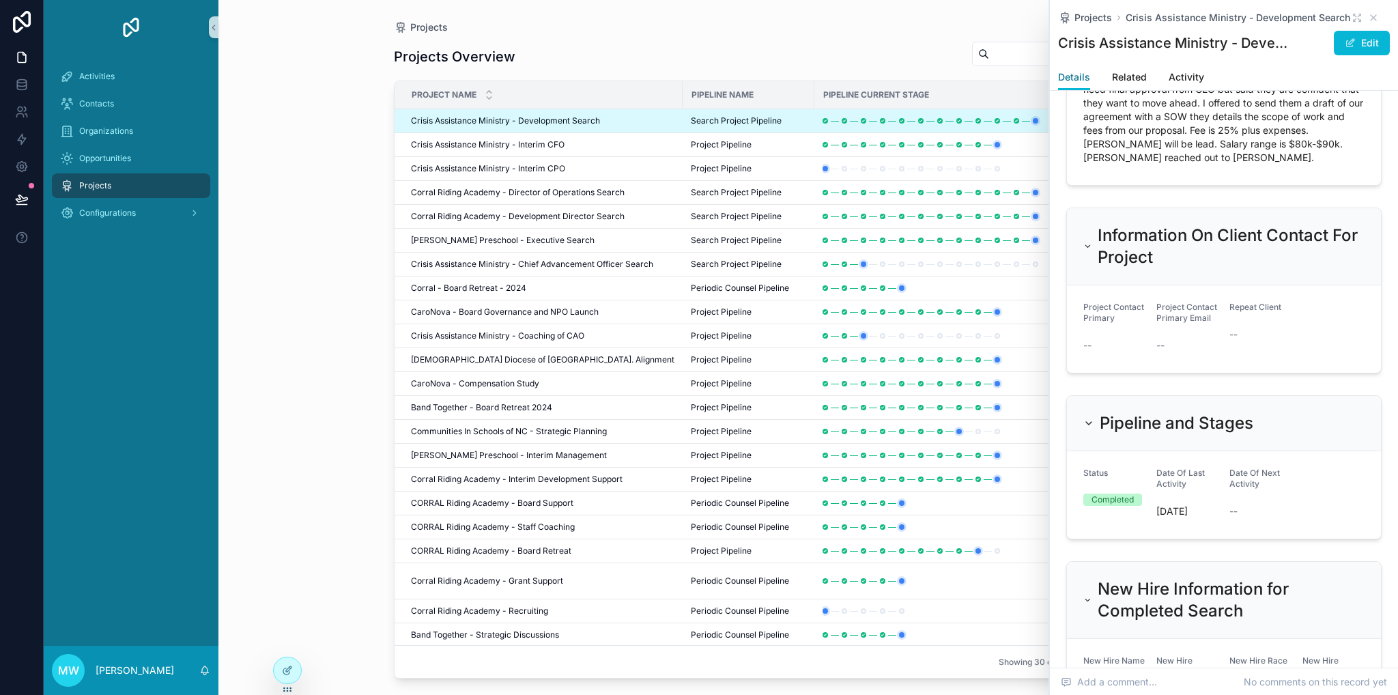
scroll to position [1026, 0]
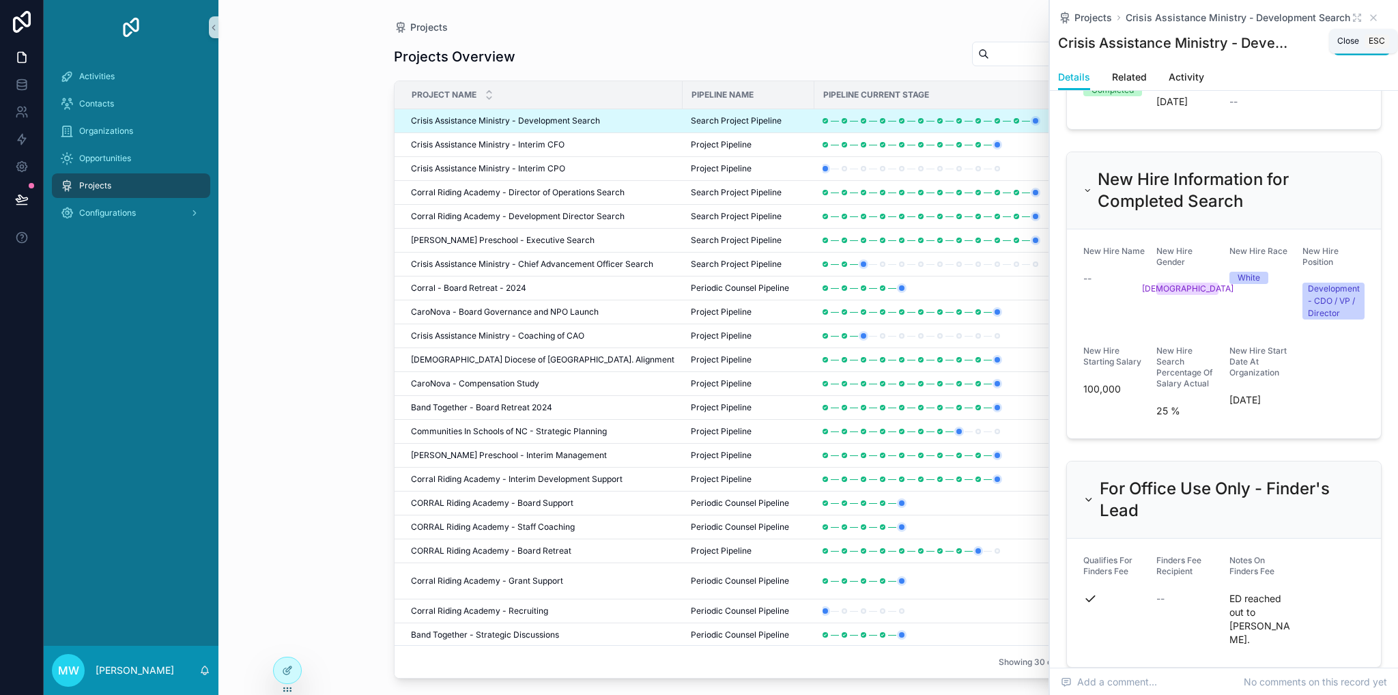
click at [1369, 20] on div "Projects Crisis Assistance Ministry - Development Search" at bounding box center [1224, 18] width 332 height 14
click at [1370, 20] on icon "scrollable content" at bounding box center [1372, 17] width 5 height 5
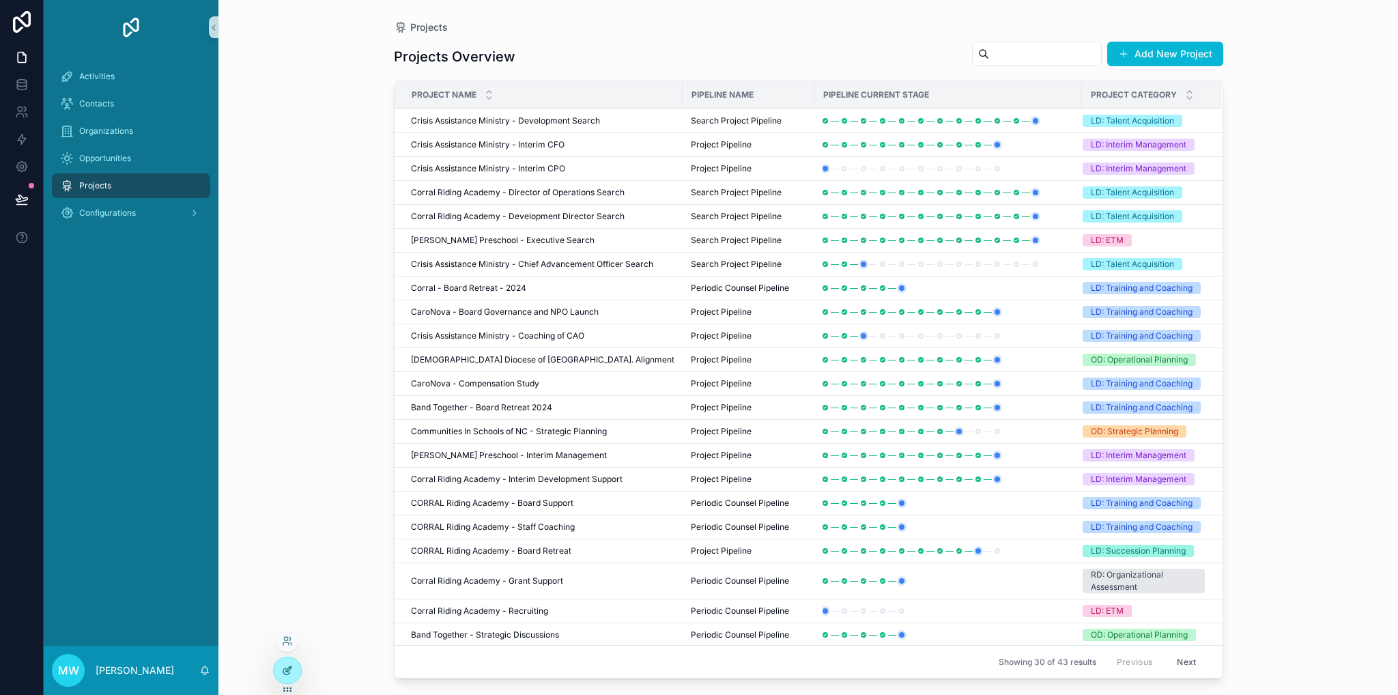
click at [292, 670] on div at bounding box center [287, 670] width 27 height 26
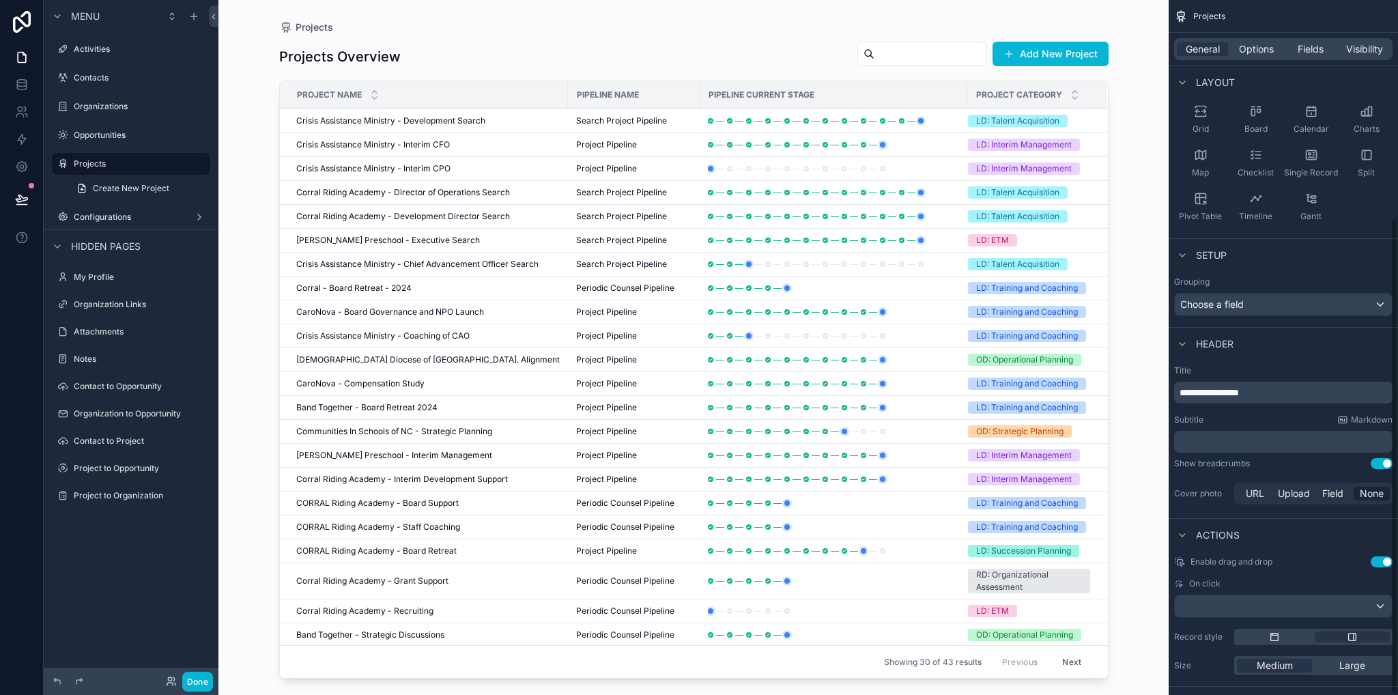
scroll to position [319, 0]
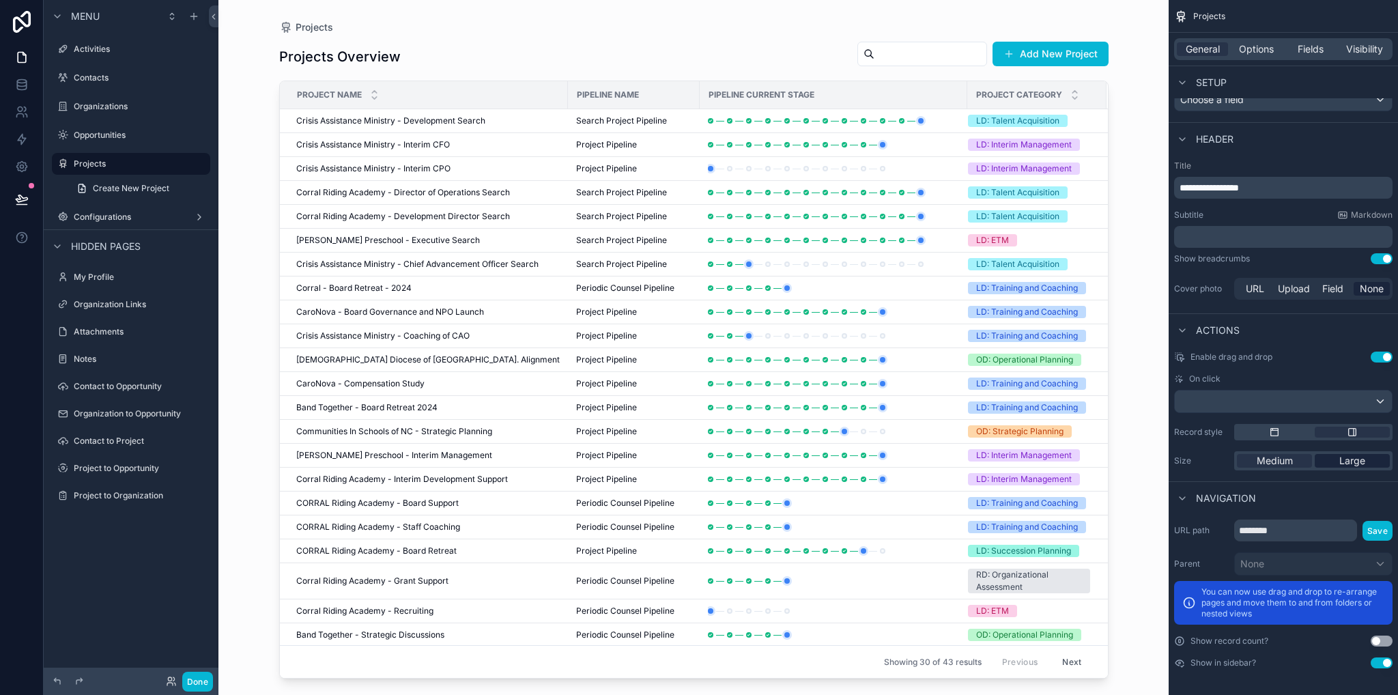
click at [1350, 460] on span "Large" at bounding box center [1352, 461] width 26 height 14
click at [1279, 435] on icon "scrollable content" at bounding box center [1274, 432] width 11 height 11
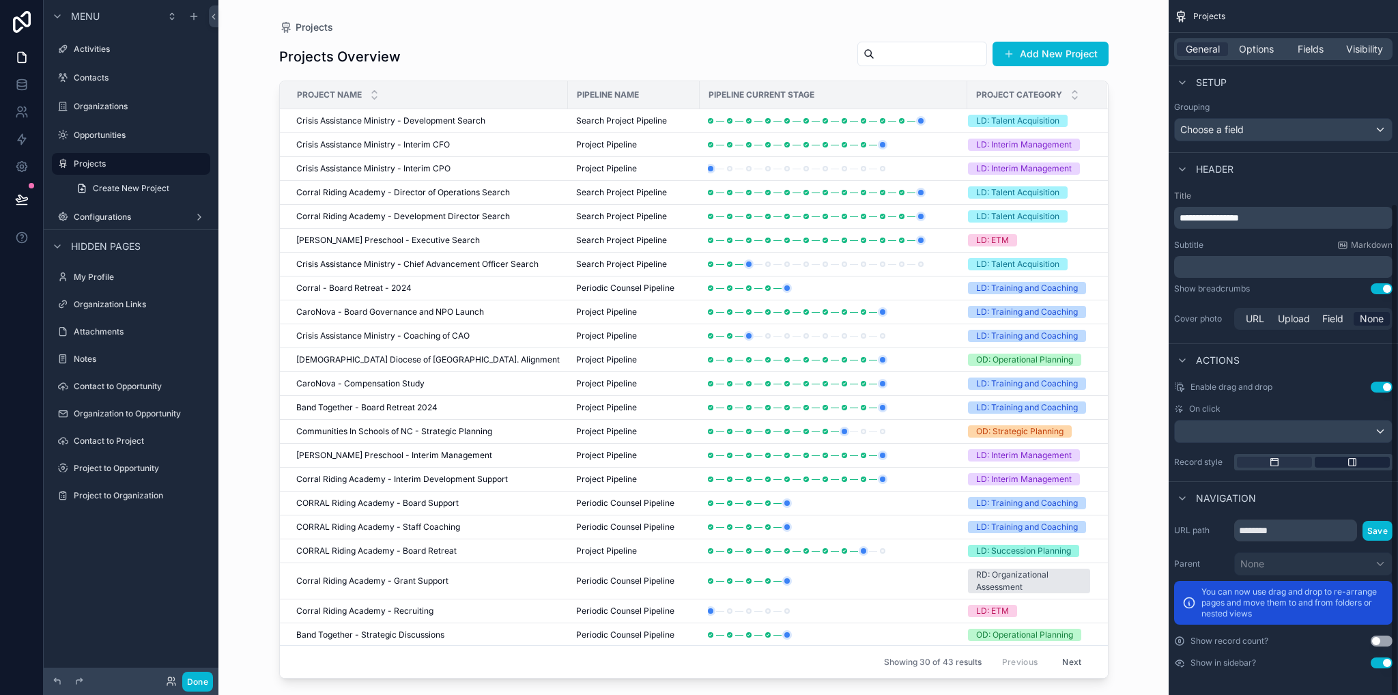
click at [1373, 461] on div "scrollable content" at bounding box center [1352, 462] width 75 height 11
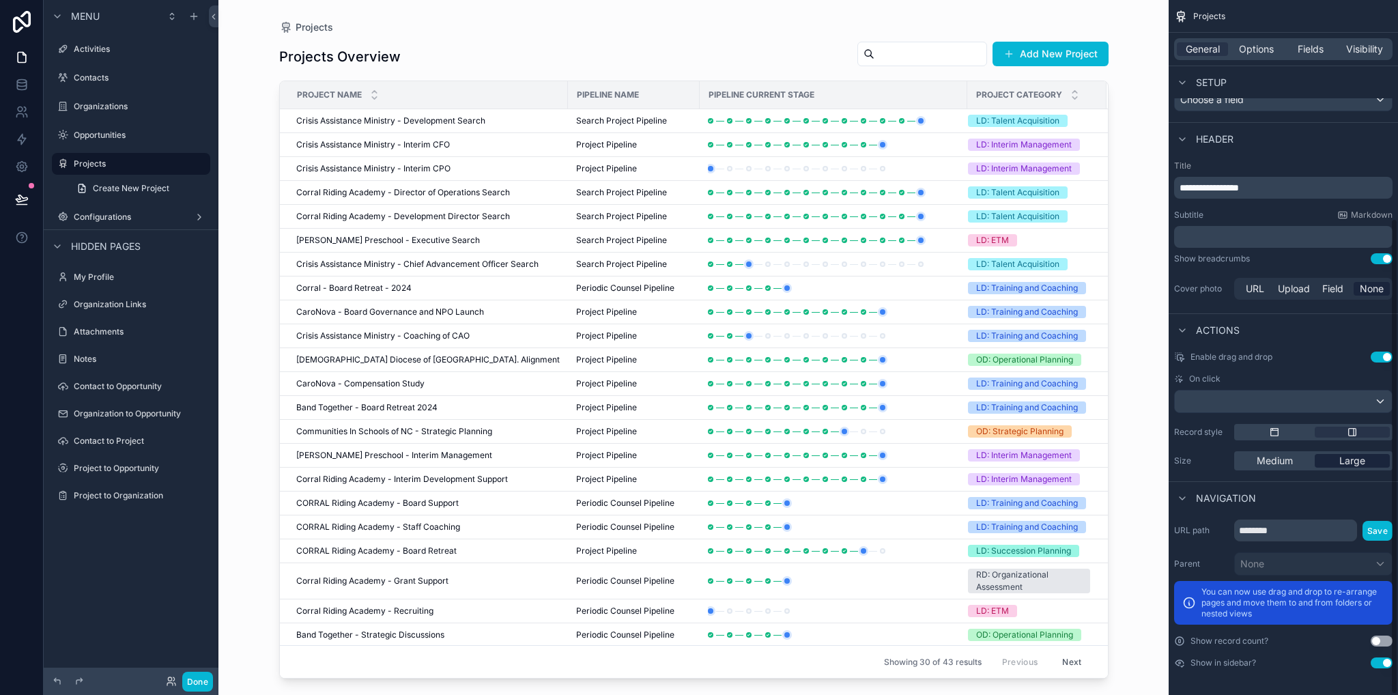
click at [1362, 461] on span "Large" at bounding box center [1352, 461] width 26 height 14
click at [208, 682] on button "Done" at bounding box center [197, 682] width 31 height 20
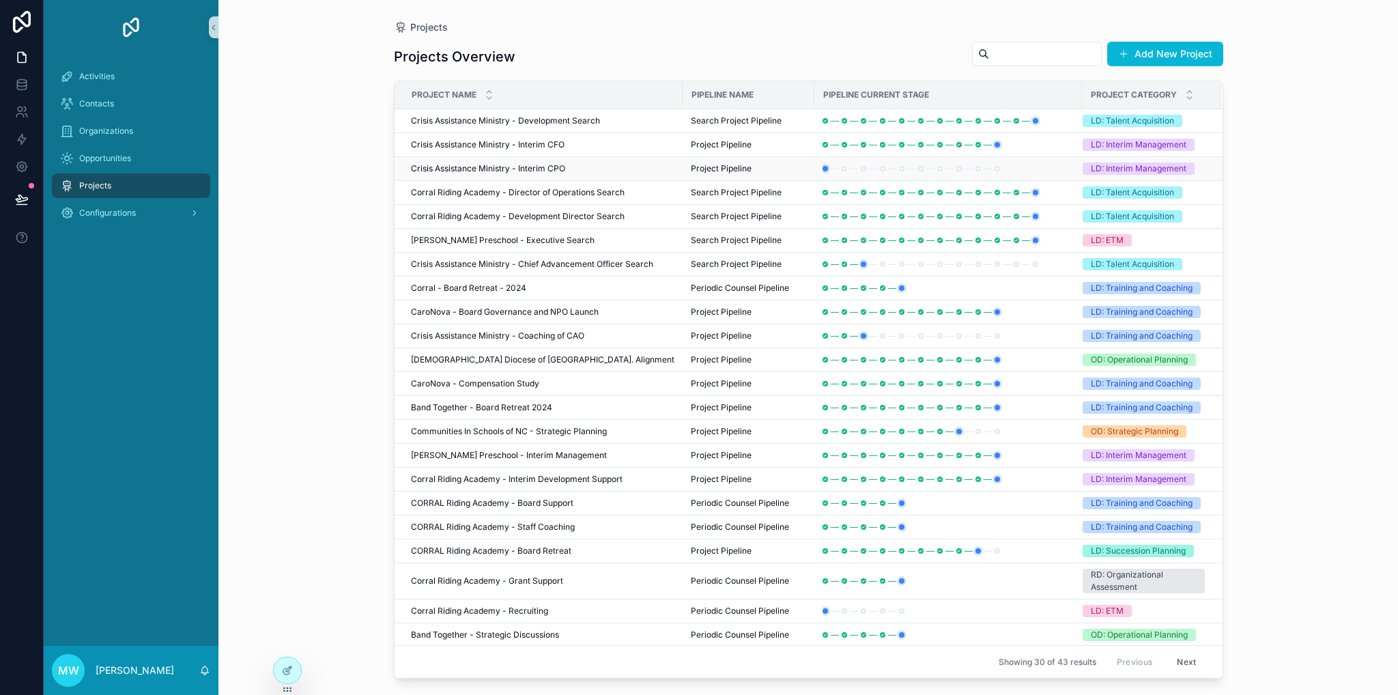
click at [556, 169] on span "Crisis Assistance Ministry - Interim CPO" at bounding box center [488, 168] width 154 height 11
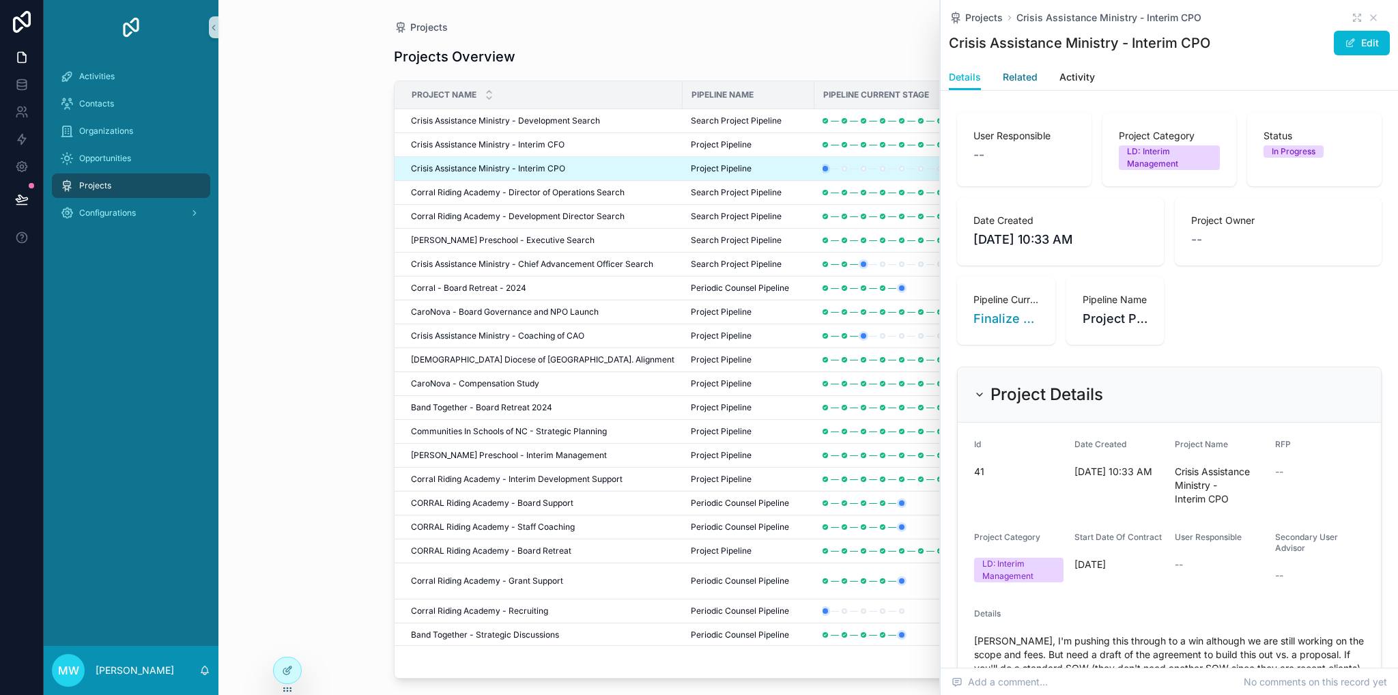
click at [1021, 80] on span "Related" at bounding box center [1020, 77] width 35 height 14
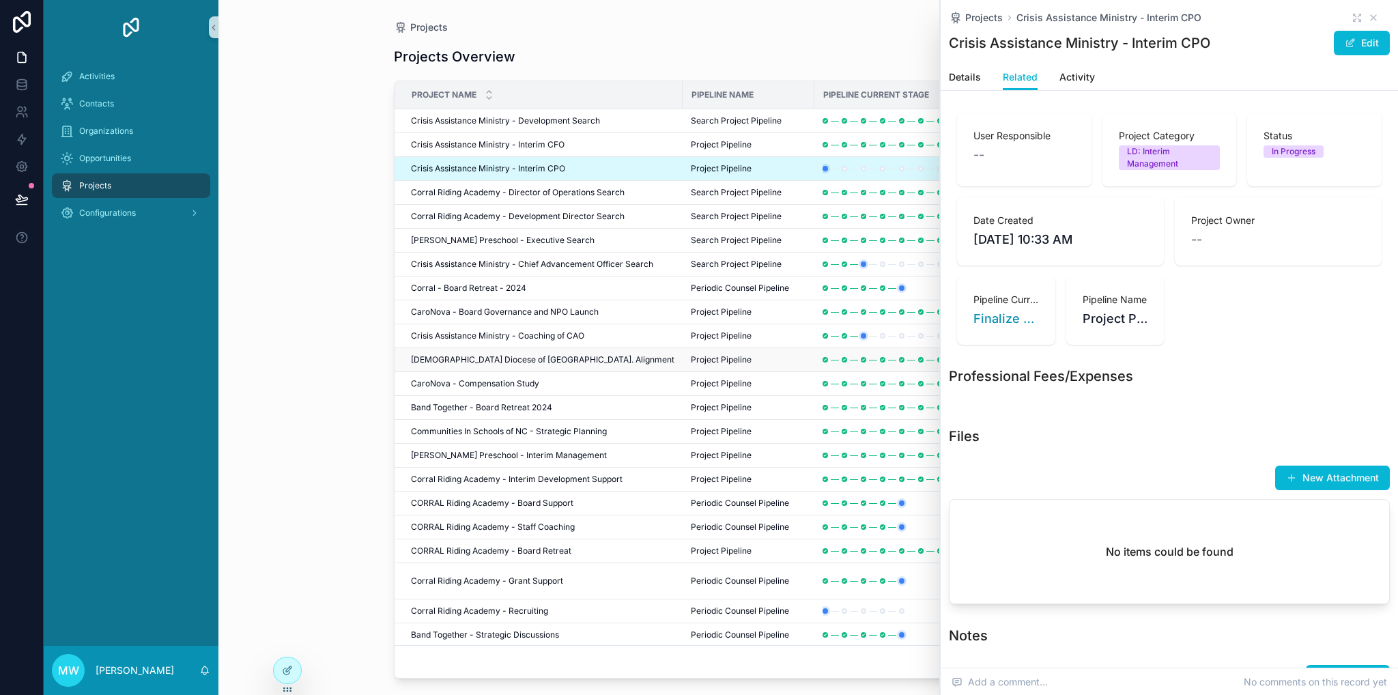
click at [527, 354] on span "[DEMOGRAPHIC_DATA] Diocese of [GEOGRAPHIC_DATA]. Alignment" at bounding box center [542, 359] width 263 height 11
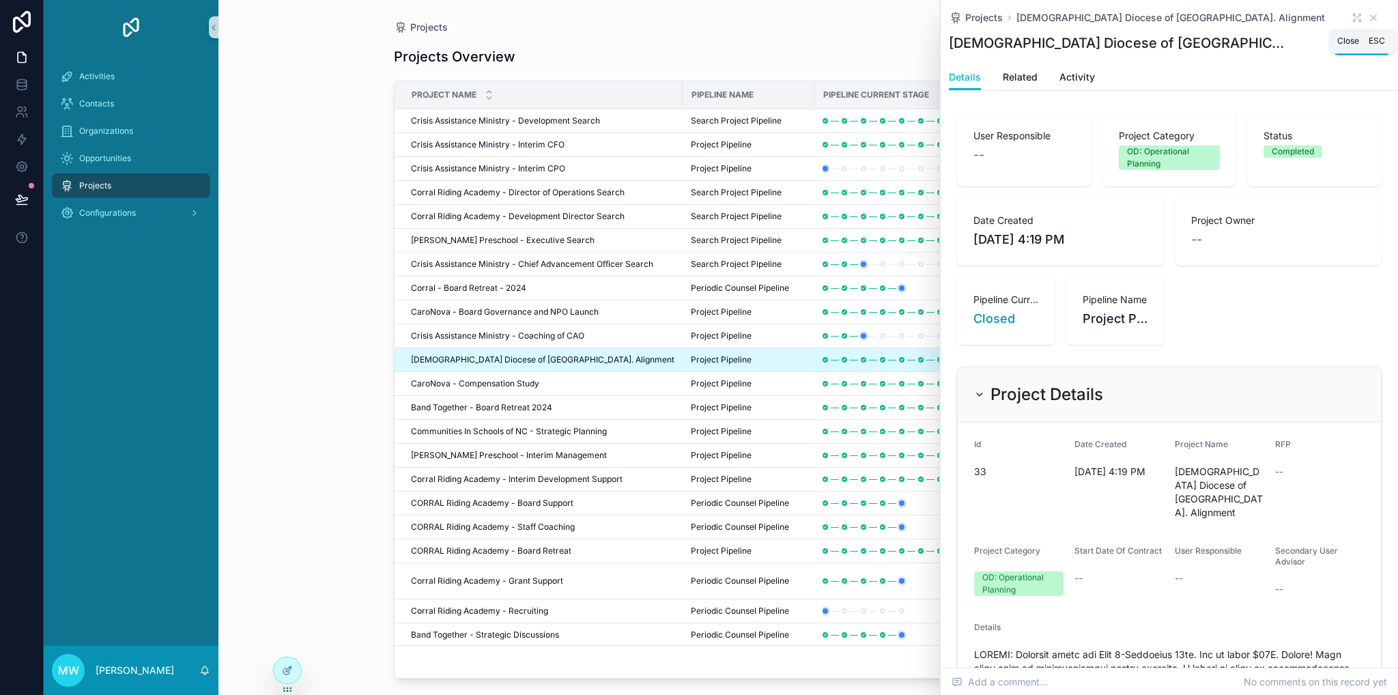
click at [1368, 21] on icon "scrollable content" at bounding box center [1373, 17] width 11 height 11
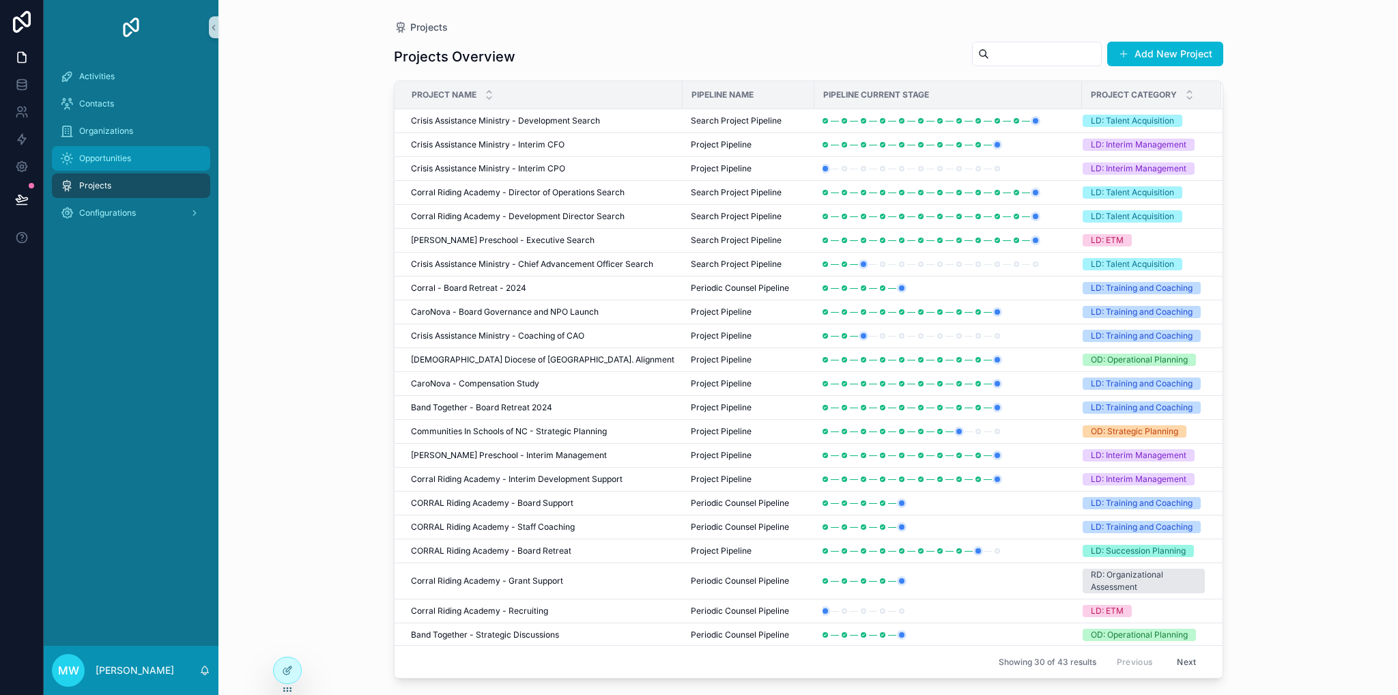
click at [91, 155] on span "Opportunities" at bounding box center [105, 158] width 52 height 11
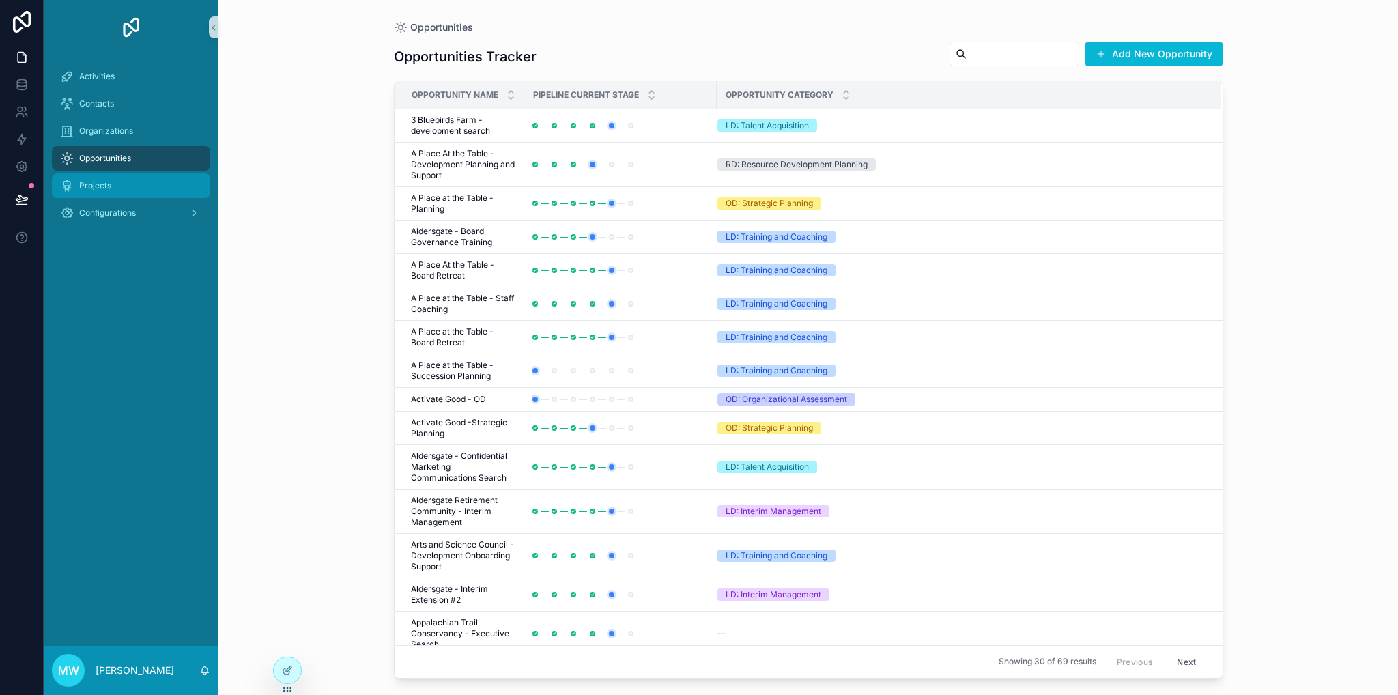
click at [104, 185] on span "Projects" at bounding box center [95, 185] width 32 height 11
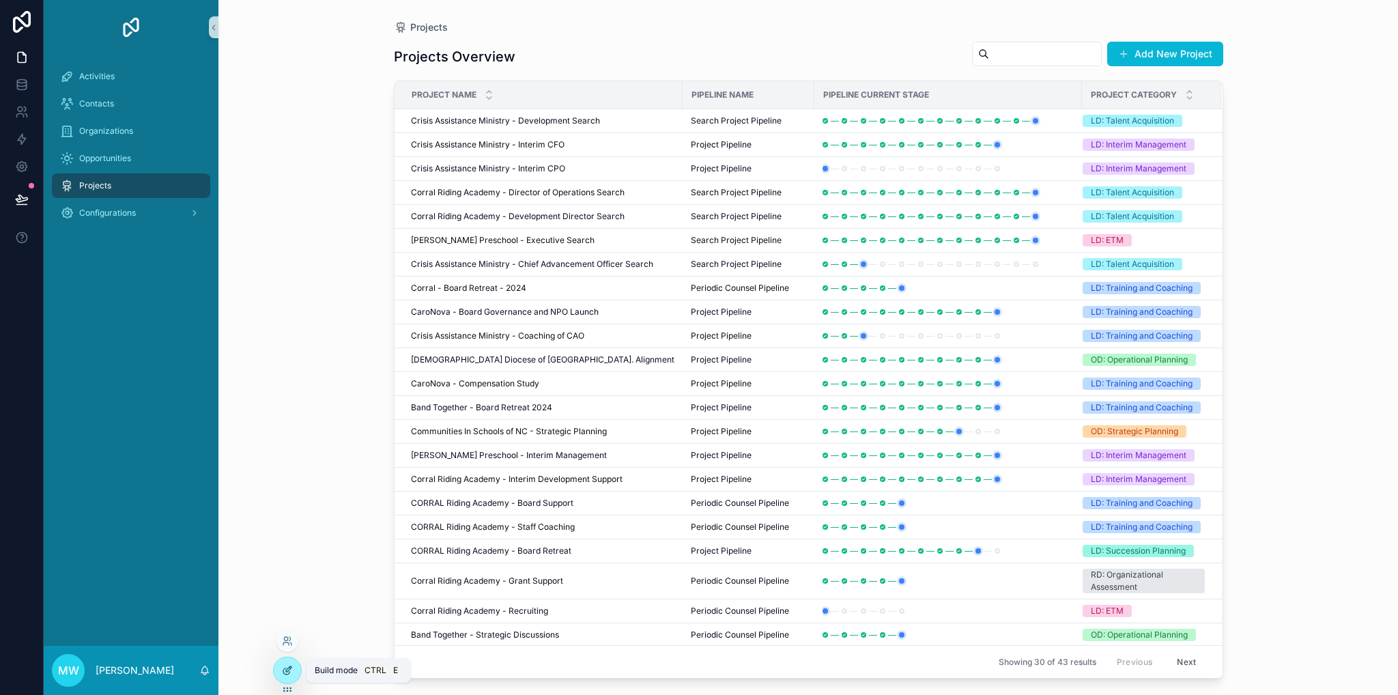
click at [285, 672] on icon at bounding box center [287, 670] width 11 height 11
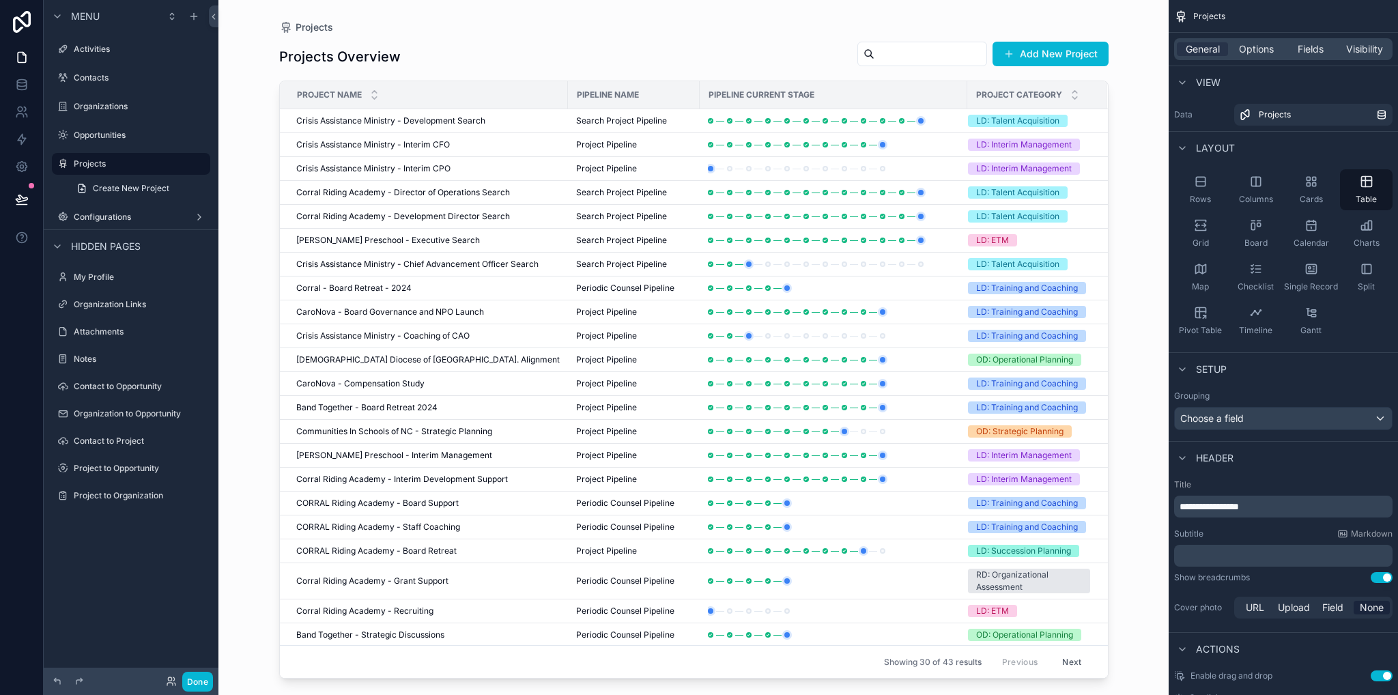
click at [270, 113] on div "scrollable content" at bounding box center [693, 339] width 873 height 678
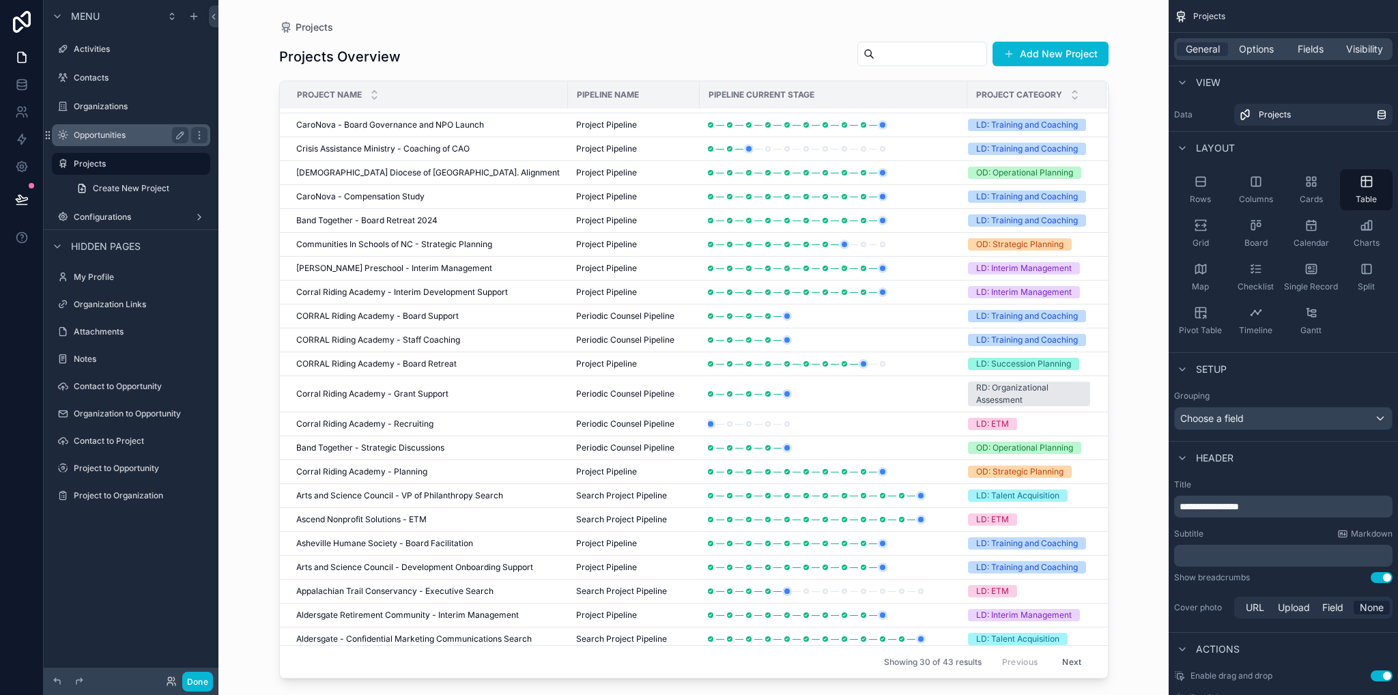
click at [87, 141] on div "Opportunities" at bounding box center [131, 135] width 115 height 16
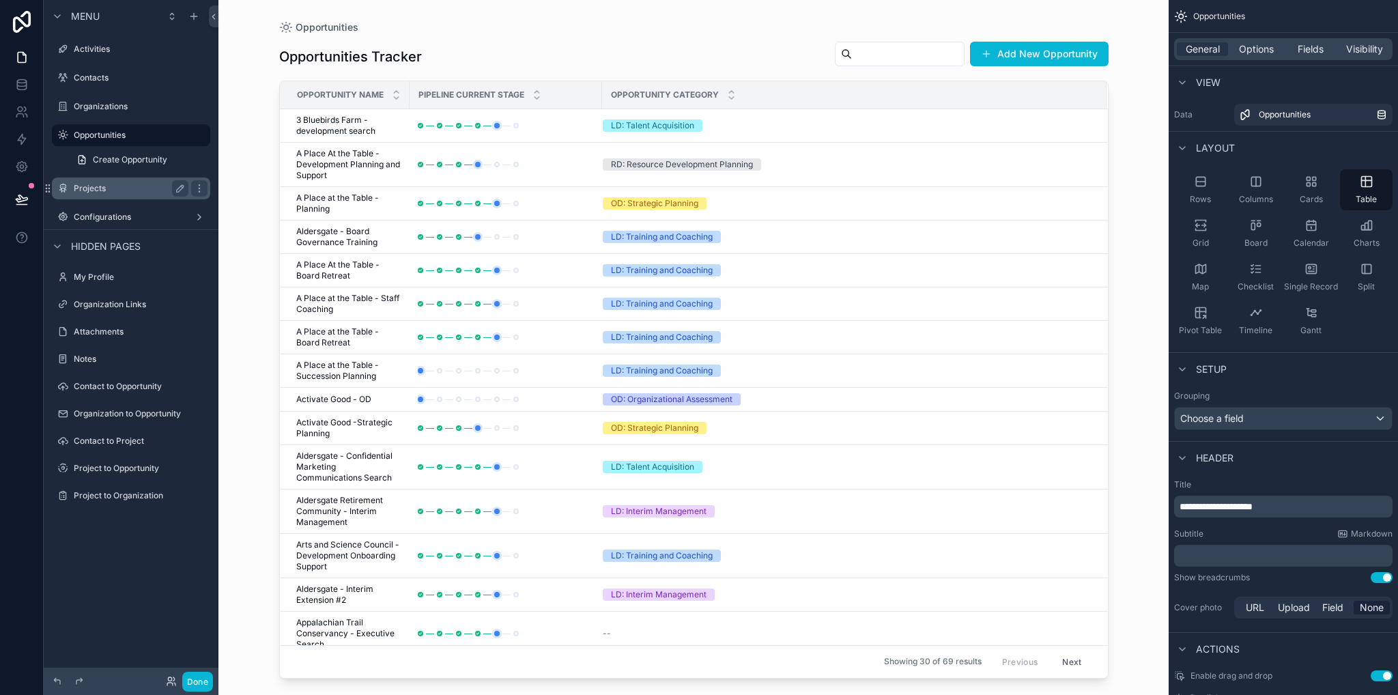
click at [106, 184] on label "Projects" at bounding box center [128, 188] width 109 height 11
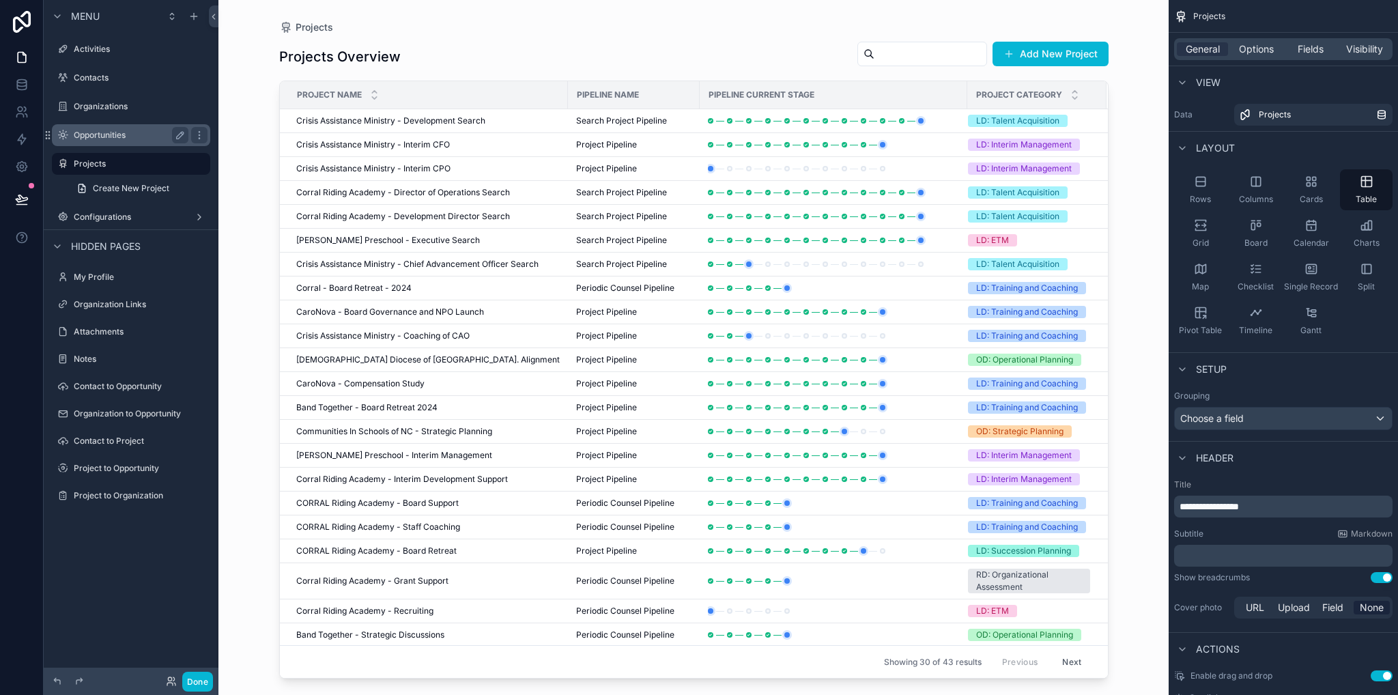
click at [96, 137] on label "Opportunities" at bounding box center [128, 135] width 109 height 11
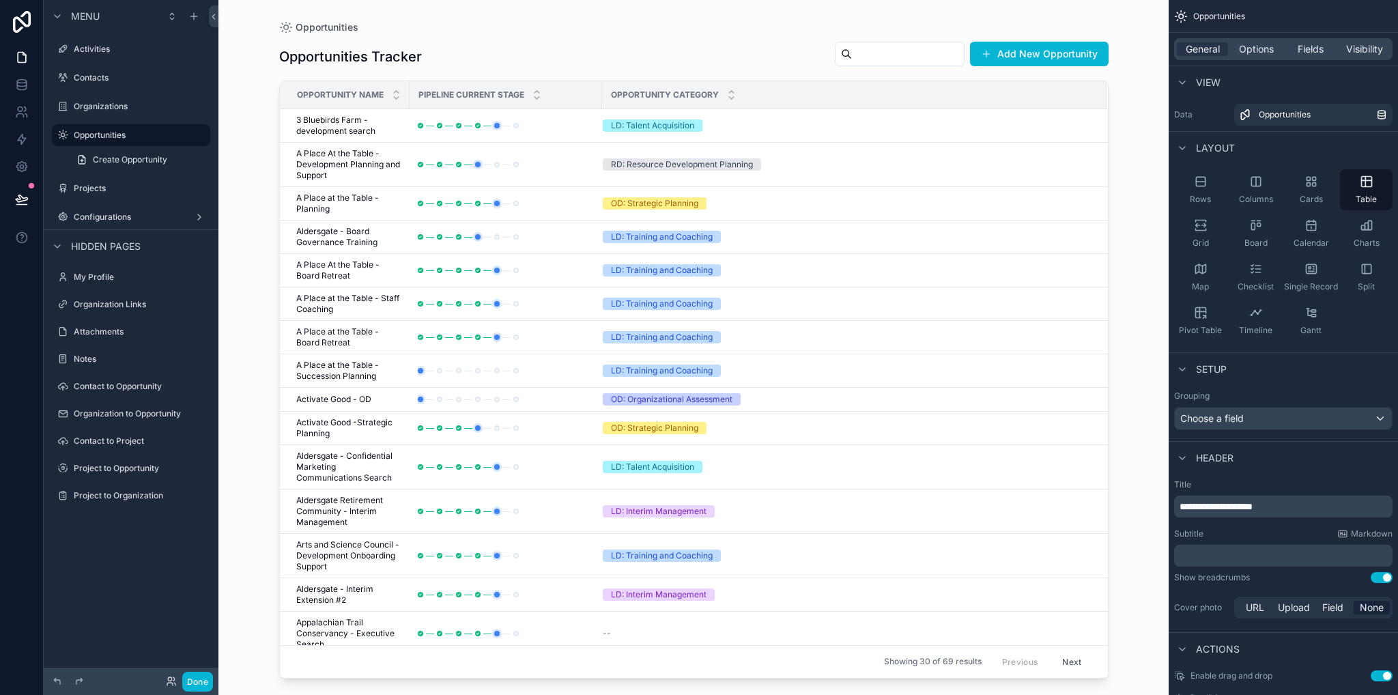
click at [390, 154] on div "scrollable content" at bounding box center [693, 339] width 873 height 678
click at [353, 163] on span "A Place At the Table - Development Planning and Support" at bounding box center [348, 164] width 105 height 33
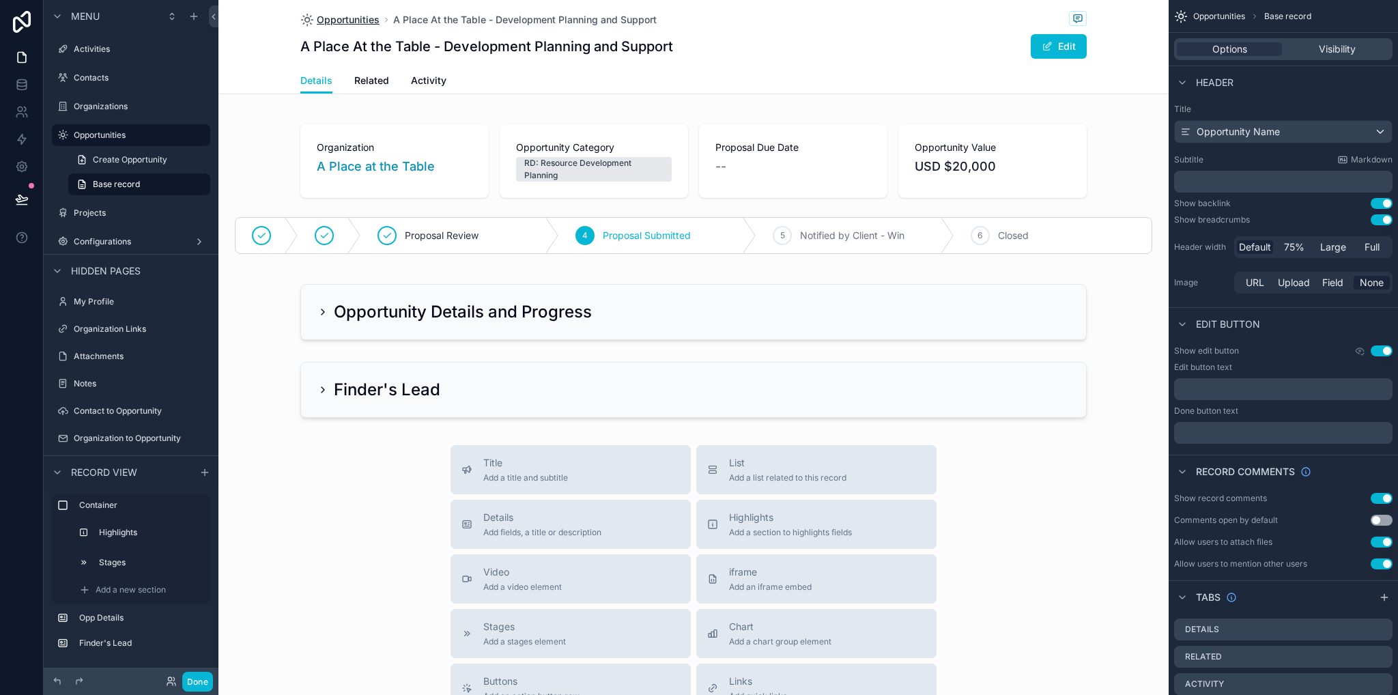
click at [365, 18] on span "Opportunities" at bounding box center [348, 20] width 63 height 14
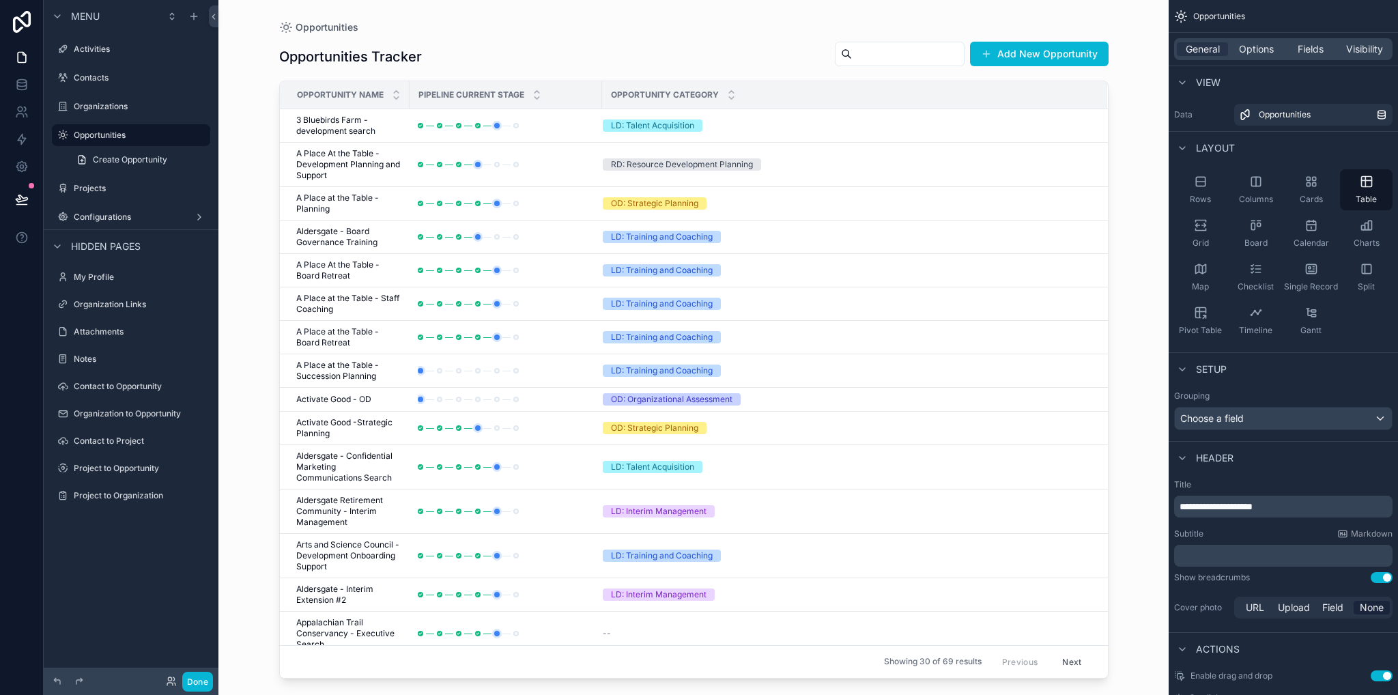
click at [91, 176] on div "Projects" at bounding box center [131, 188] width 175 height 25
click at [95, 183] on label "Projects" at bounding box center [128, 188] width 109 height 11
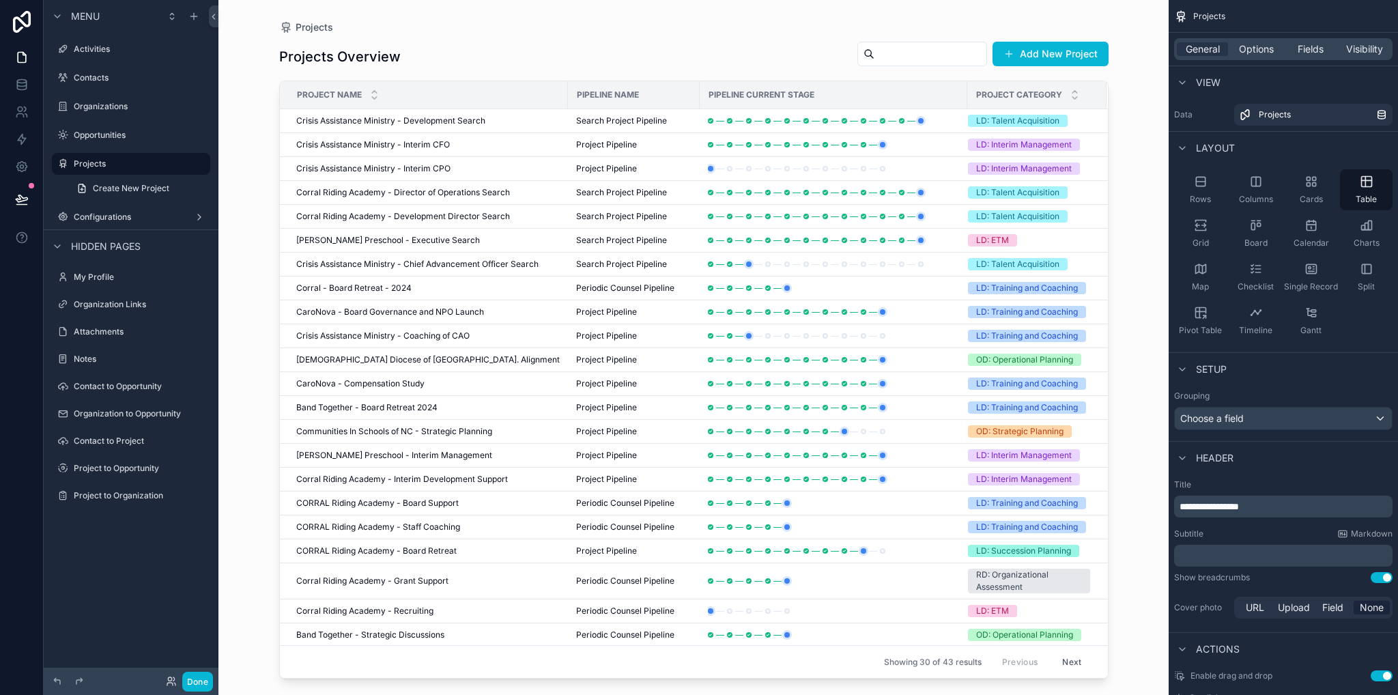
click at [1050, 312] on div "scrollable content" at bounding box center [693, 339] width 873 height 678
click at [1074, 660] on button "Next" at bounding box center [1071, 661] width 38 height 21
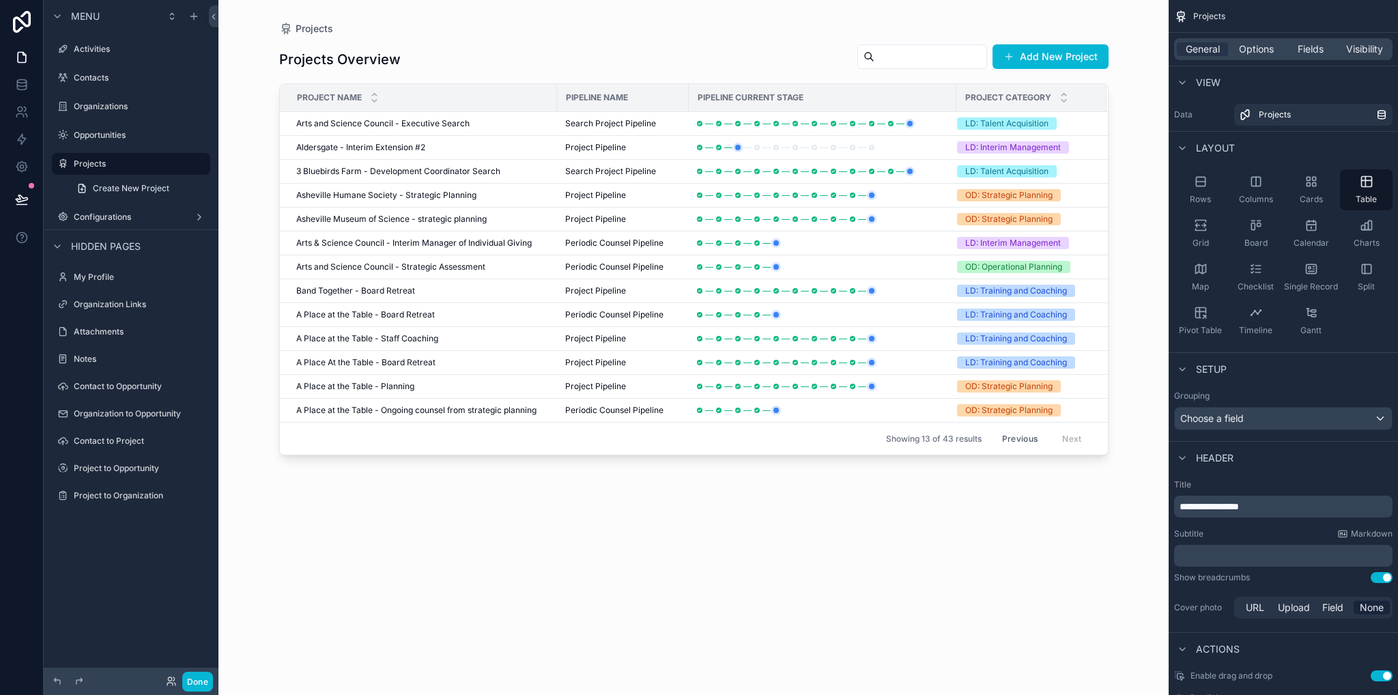
click at [1019, 429] on button "Previous" at bounding box center [1019, 438] width 55 height 21
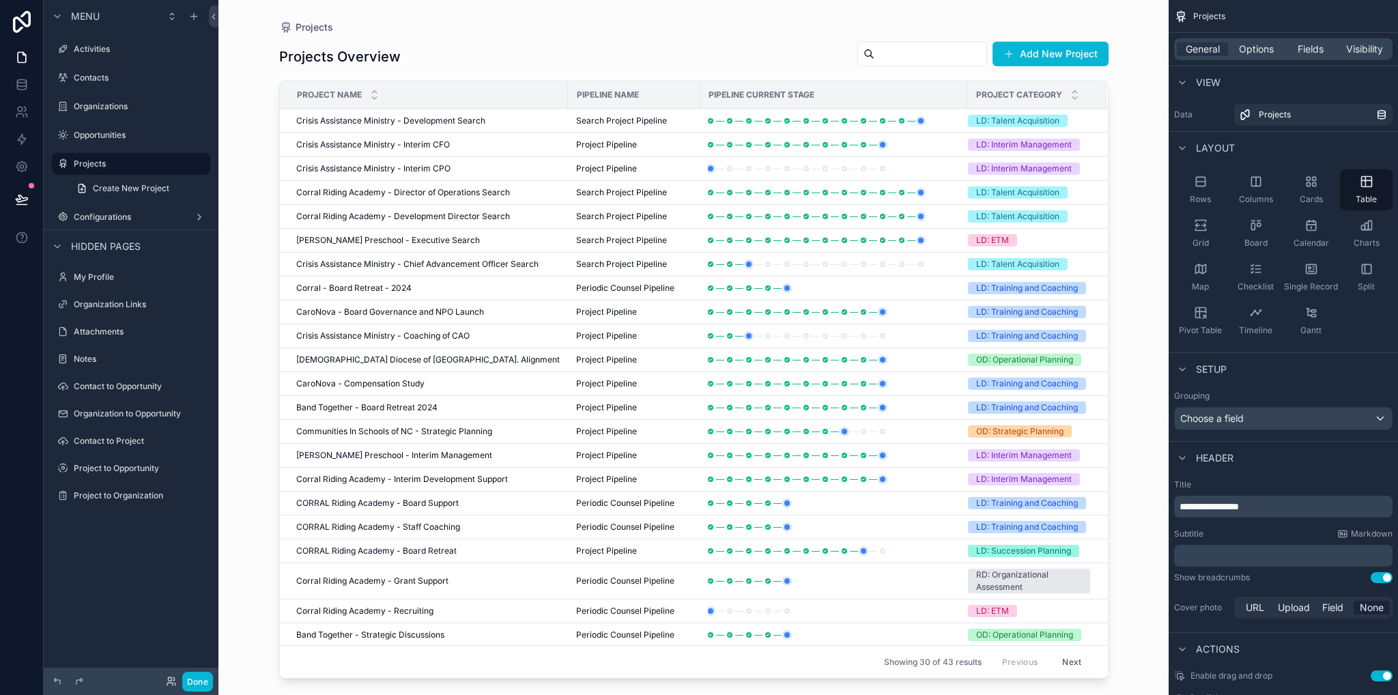
click at [248, 182] on div "Projects Projects Overview Add New Project Project Name Pipeline Name Pipeline …" at bounding box center [693, 347] width 950 height 695
click at [1244, 58] on div "General Options Fields Visibility" at bounding box center [1283, 49] width 218 height 22
click at [1245, 51] on span "Options" at bounding box center [1256, 49] width 35 height 14
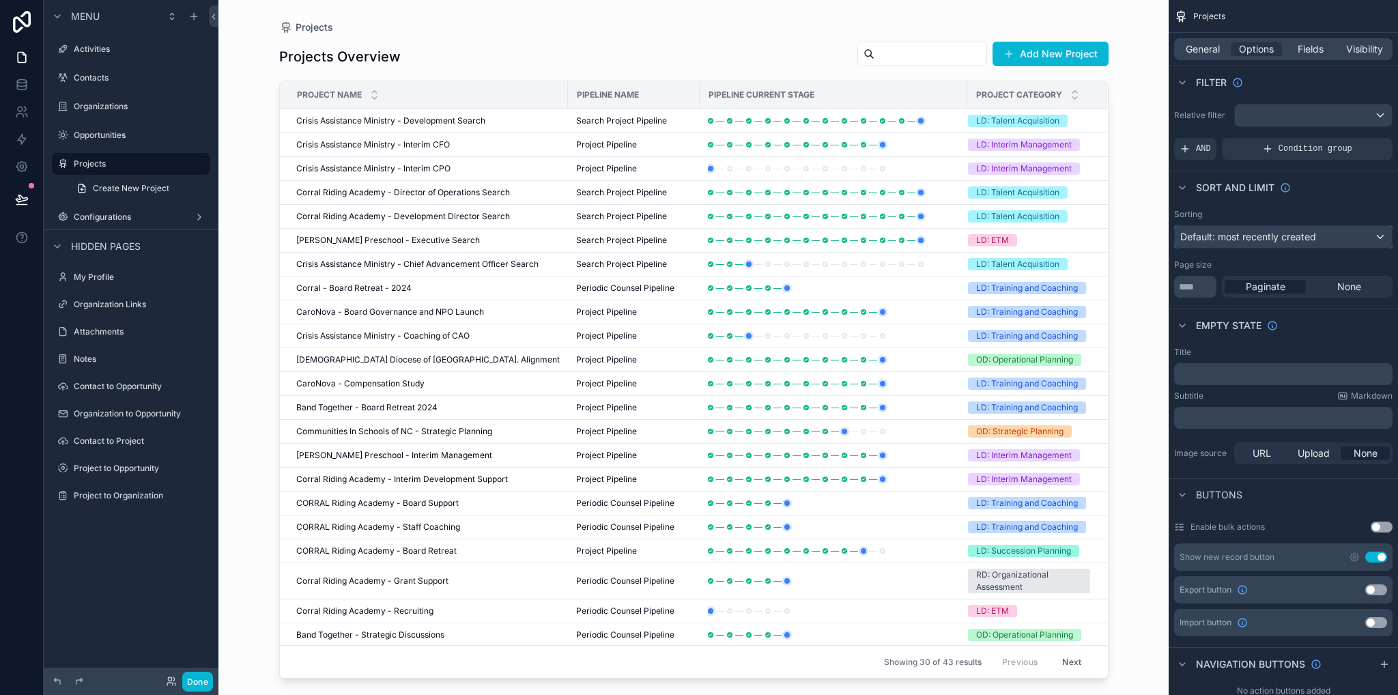
click at [1240, 240] on span "Default: most recently created" at bounding box center [1248, 237] width 136 height 12
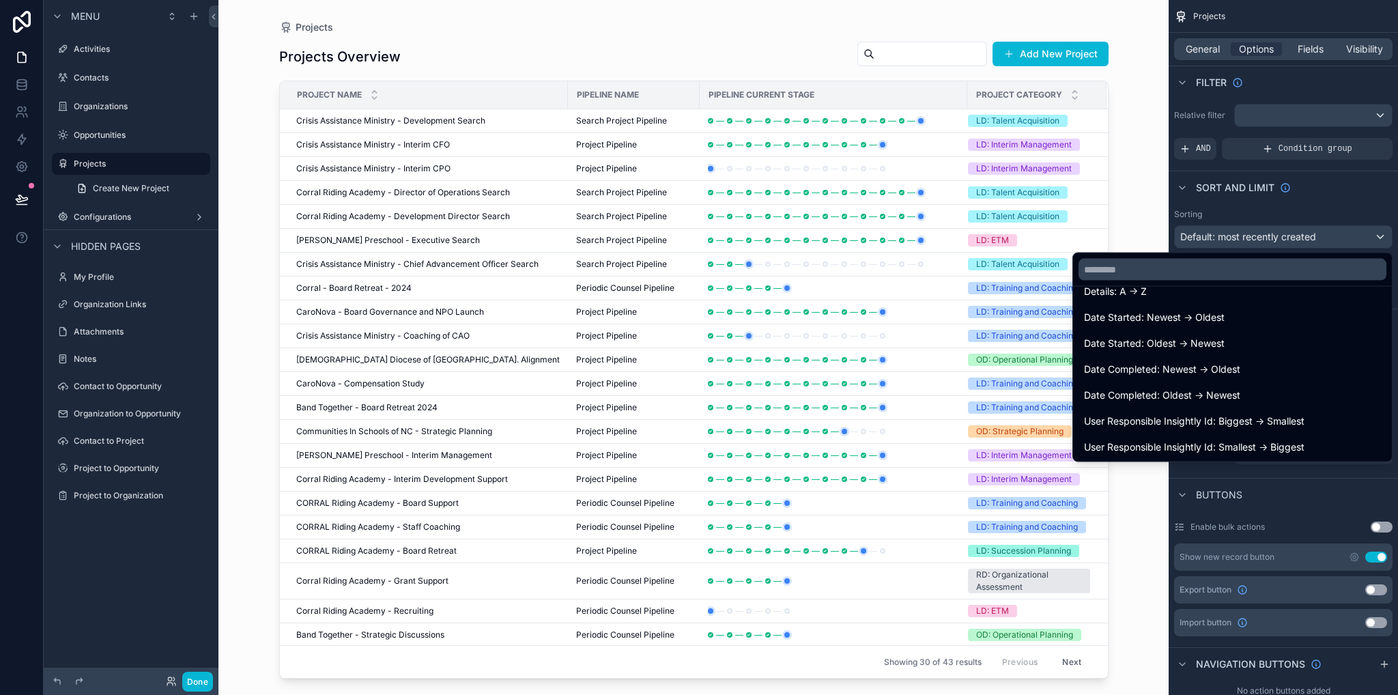
scroll to position [284, 0]
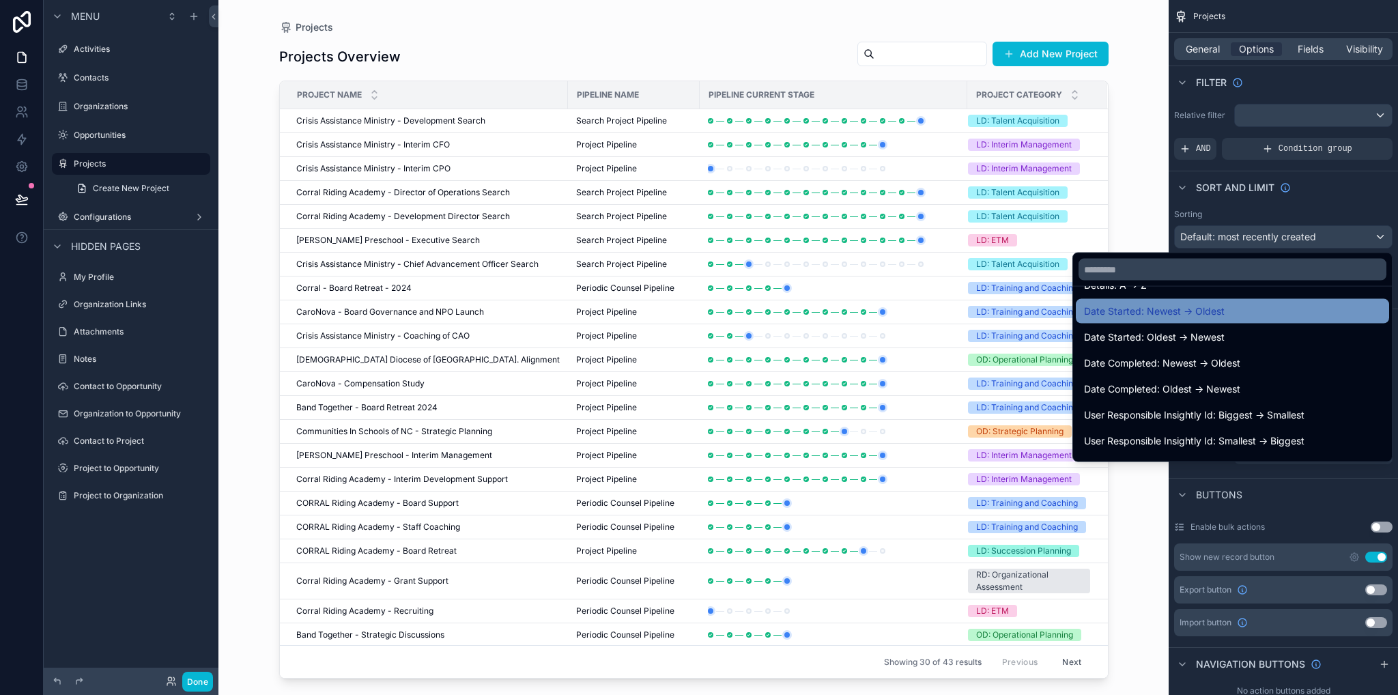
click at [1175, 315] on span "Date Started: Newest -> Oldest" at bounding box center [1154, 311] width 141 height 16
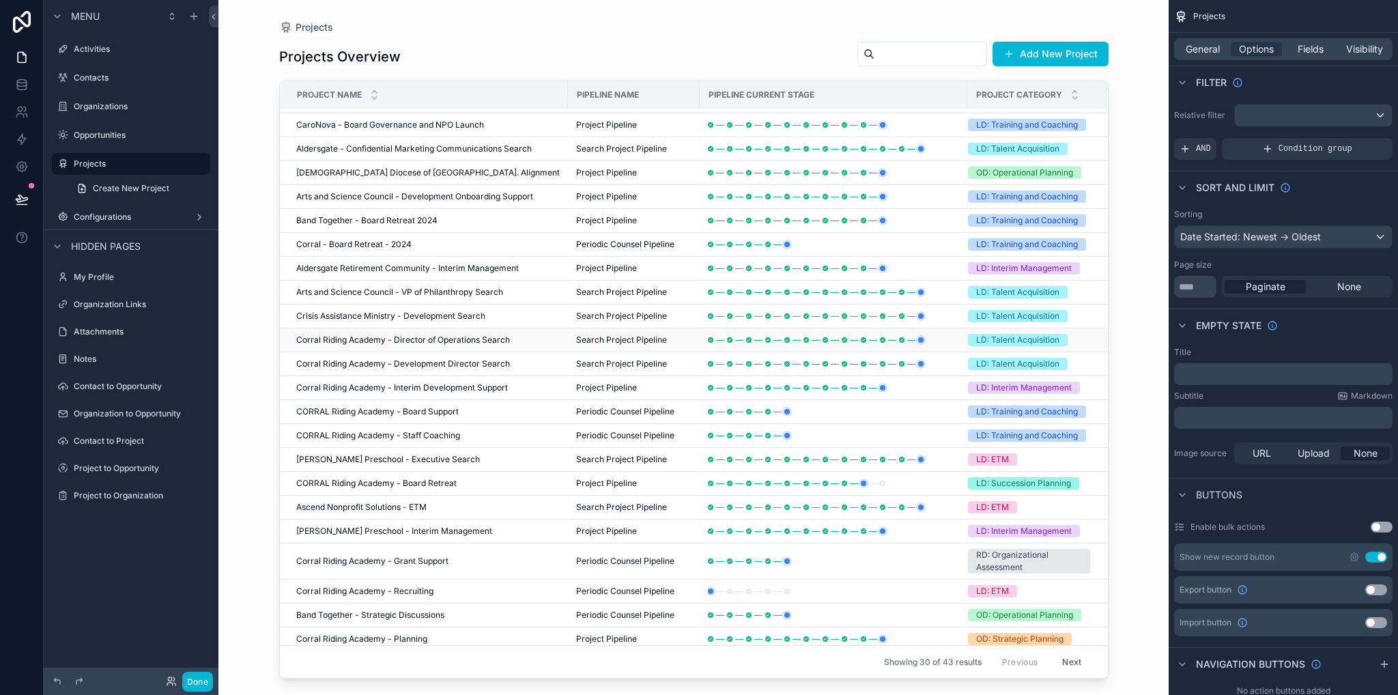
scroll to position [0, 0]
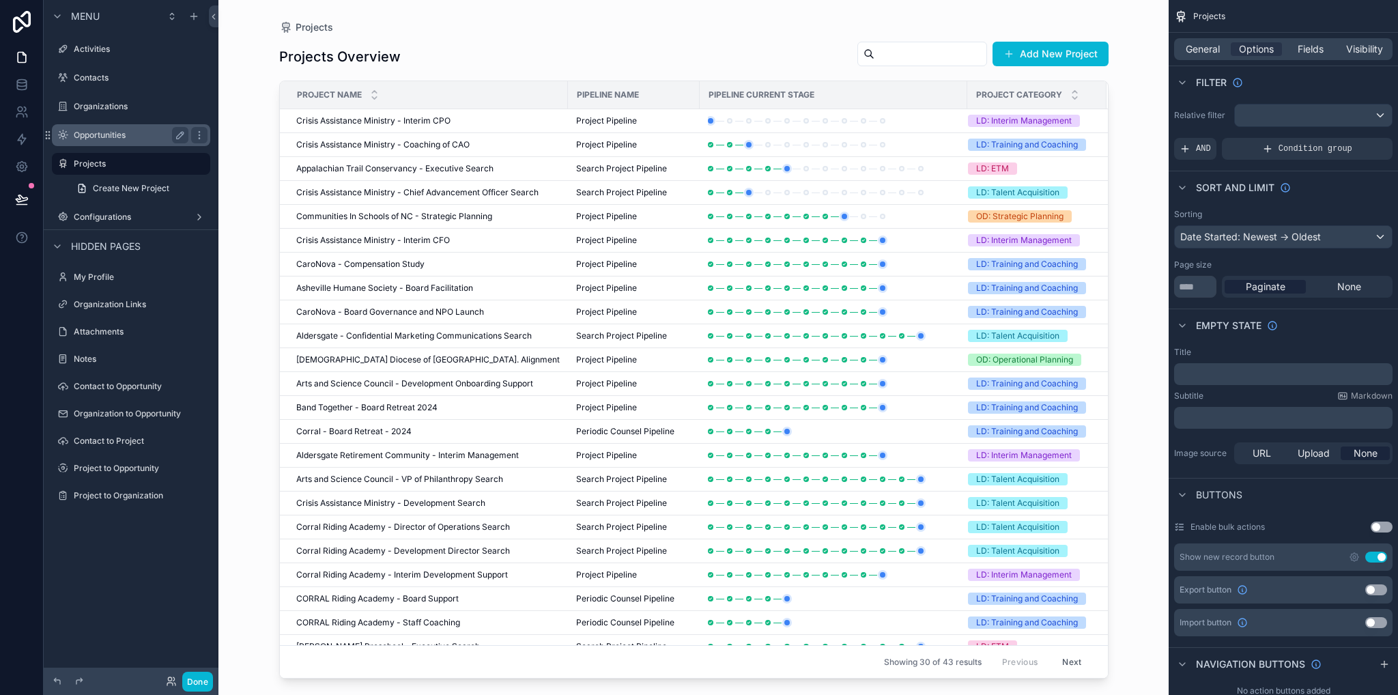
click at [82, 138] on label "Opportunities" at bounding box center [128, 135] width 109 height 11
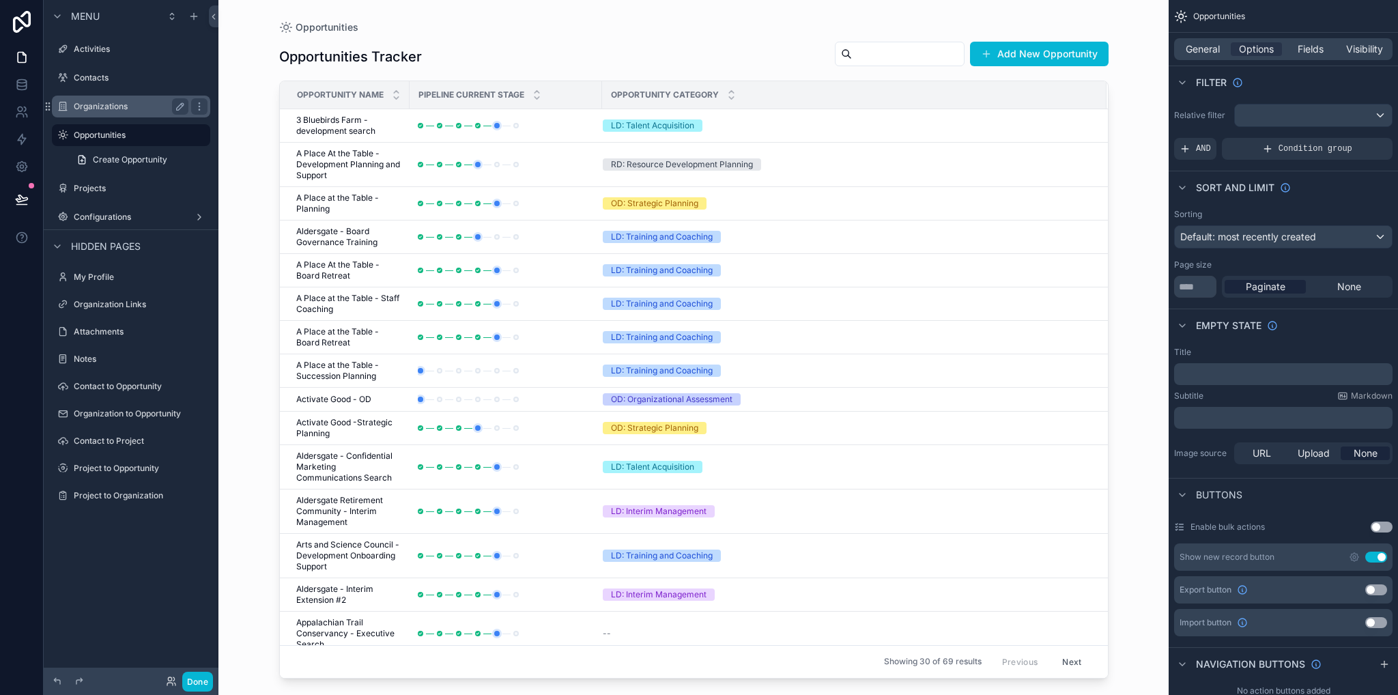
click at [108, 107] on label "Organizations" at bounding box center [128, 106] width 109 height 11
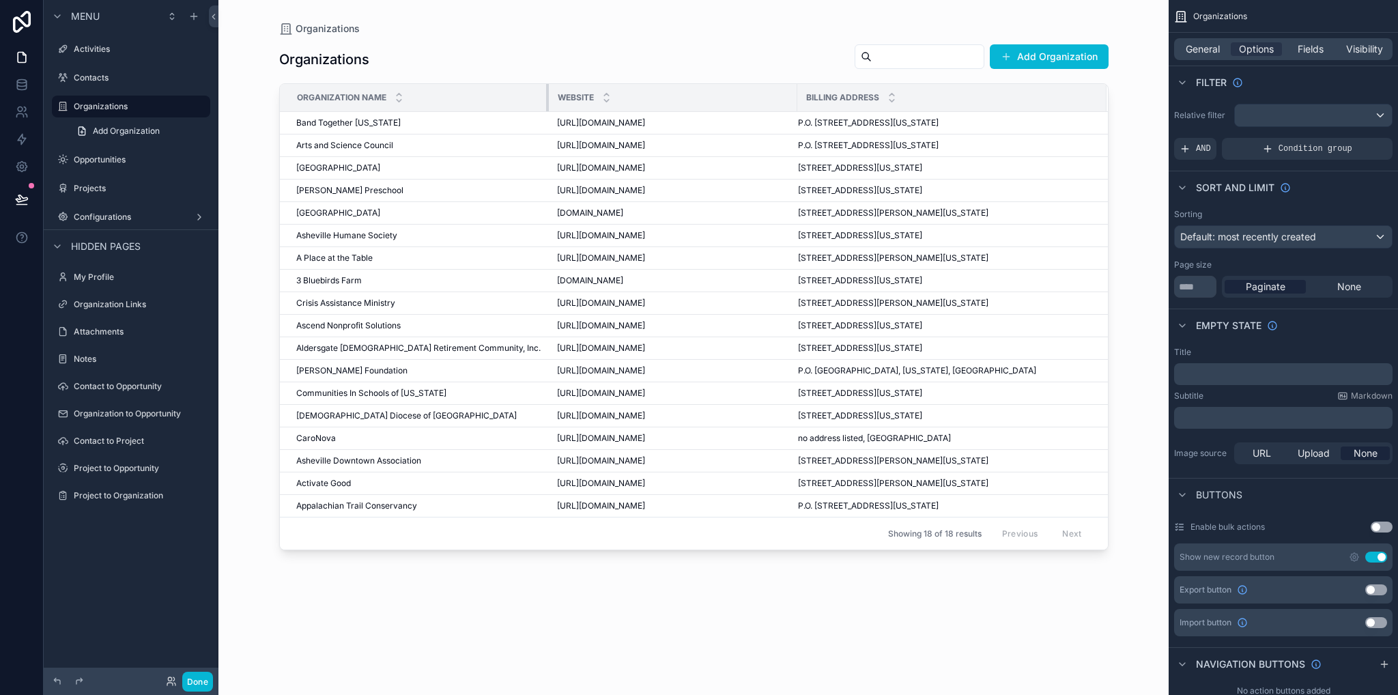
drag, startPoint x: 668, startPoint y: 101, endPoint x: 539, endPoint y: 102, distance: 129.0
click at [546, 102] on div "scrollable content" at bounding box center [548, 97] width 5 height 27
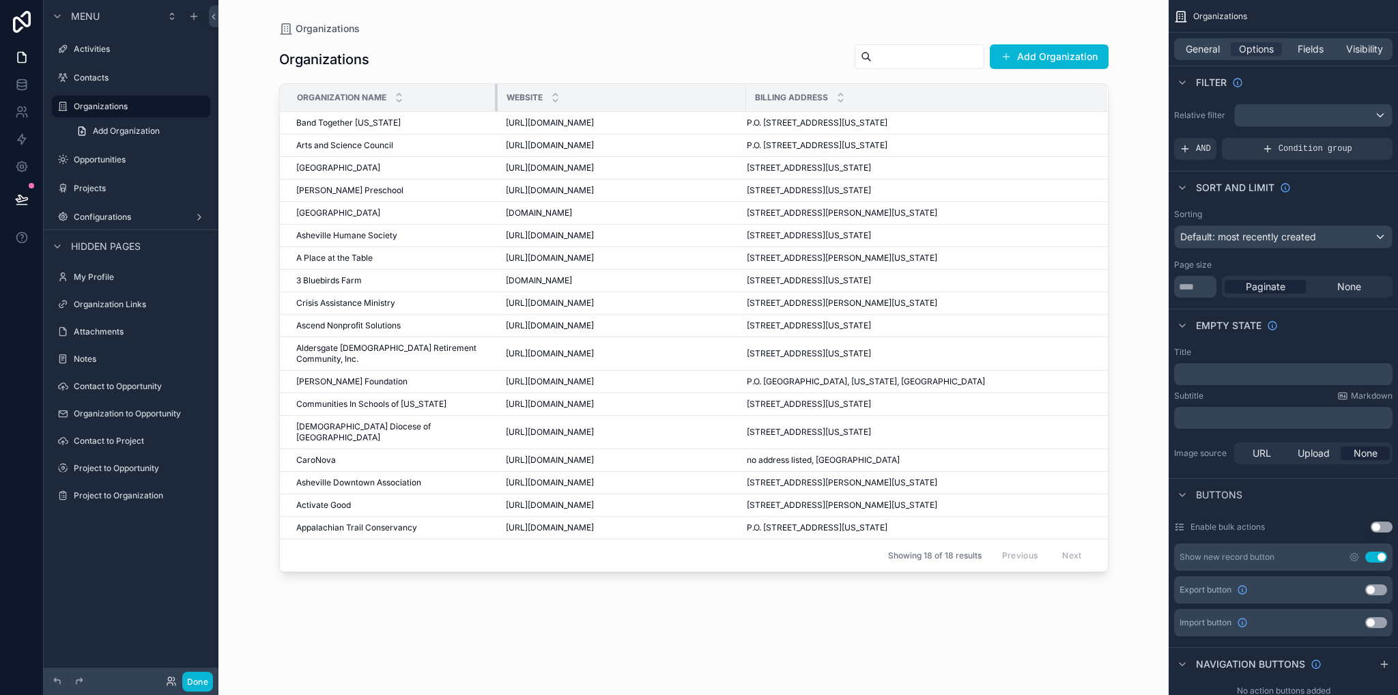
drag, startPoint x: 648, startPoint y: 104, endPoint x: 485, endPoint y: 100, distance: 163.9
click at [485, 100] on th "Organization Name" at bounding box center [389, 98] width 218 height 28
click at [109, 190] on label "Projects" at bounding box center [128, 188] width 109 height 11
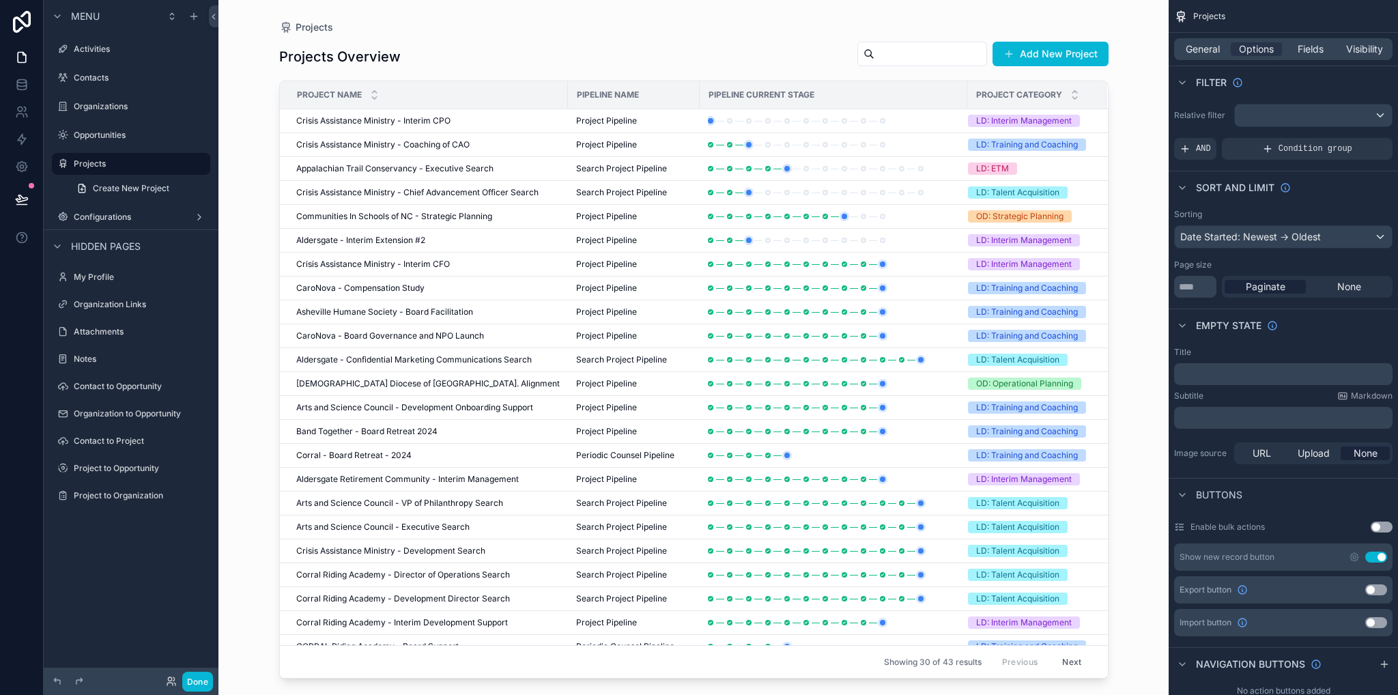
click at [569, 94] on div "Pipeline Name" at bounding box center [634, 95] width 130 height 22
click at [553, 94] on div "Project Name" at bounding box center [424, 95] width 287 height 26
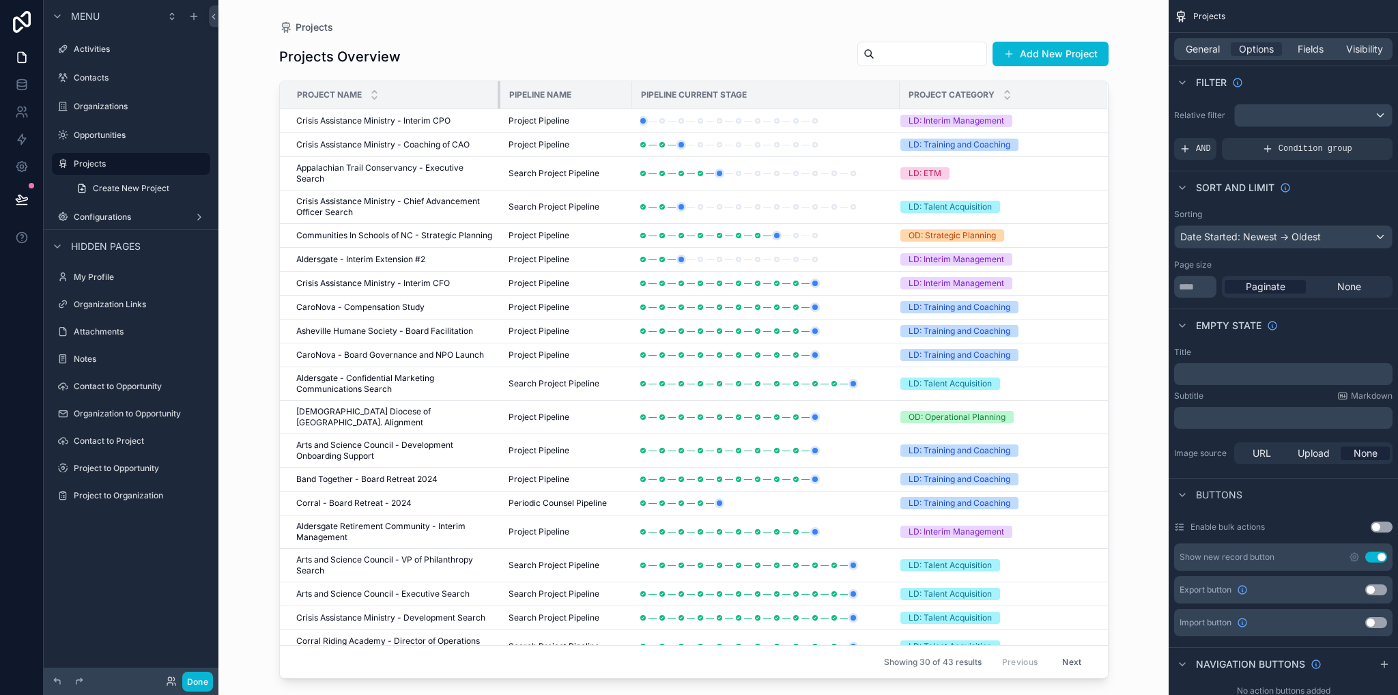
drag, startPoint x: 556, startPoint y: 94, endPoint x: 488, endPoint y: 96, distance: 67.6
click at [488, 96] on th "Project Name" at bounding box center [390, 95] width 220 height 28
drag, startPoint x: 131, startPoint y: 134, endPoint x: 195, endPoint y: 138, distance: 64.2
click at [130, 134] on label "Opportunities" at bounding box center [128, 135] width 109 height 11
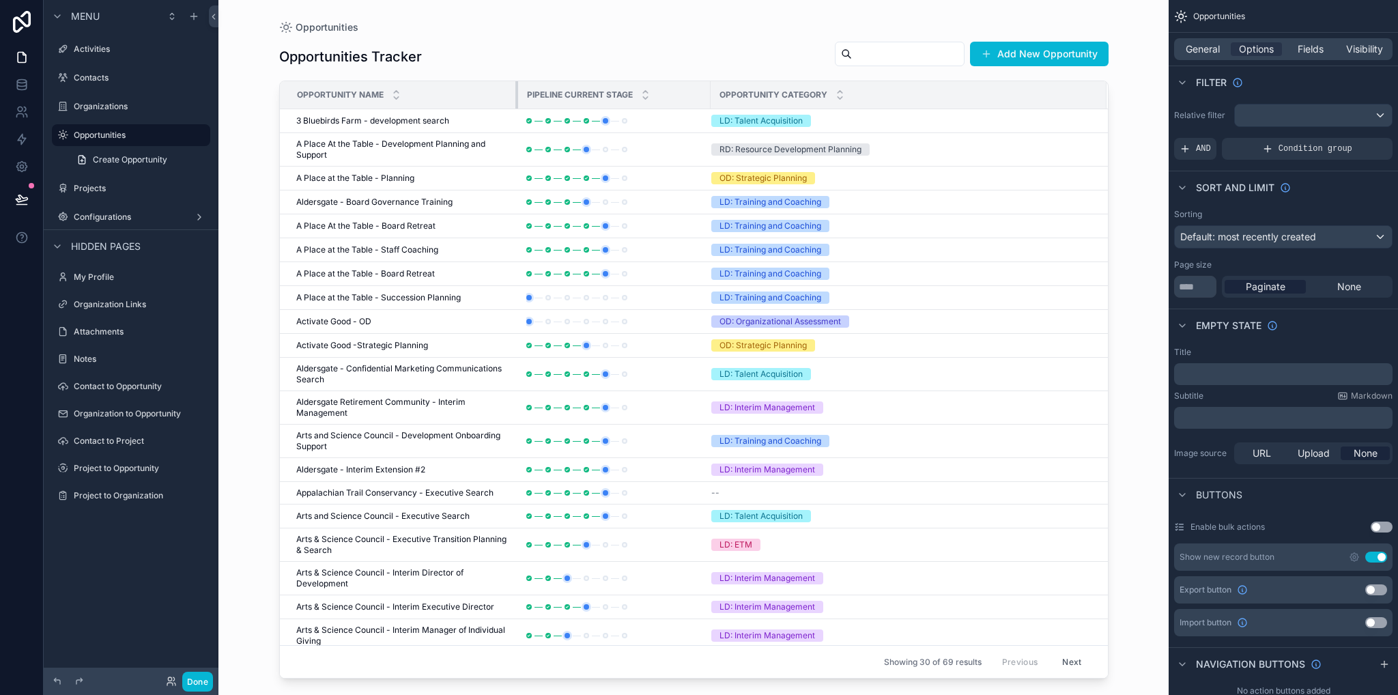
drag, startPoint x: 407, startPoint y: 96, endPoint x: 532, endPoint y: 106, distance: 125.3
click at [532, 106] on tr "Opportunity Name Pipeline Current Stage Opportunity Category" at bounding box center [694, 95] width 828 height 28
click at [85, 111] on label "Organizations" at bounding box center [128, 106] width 109 height 11
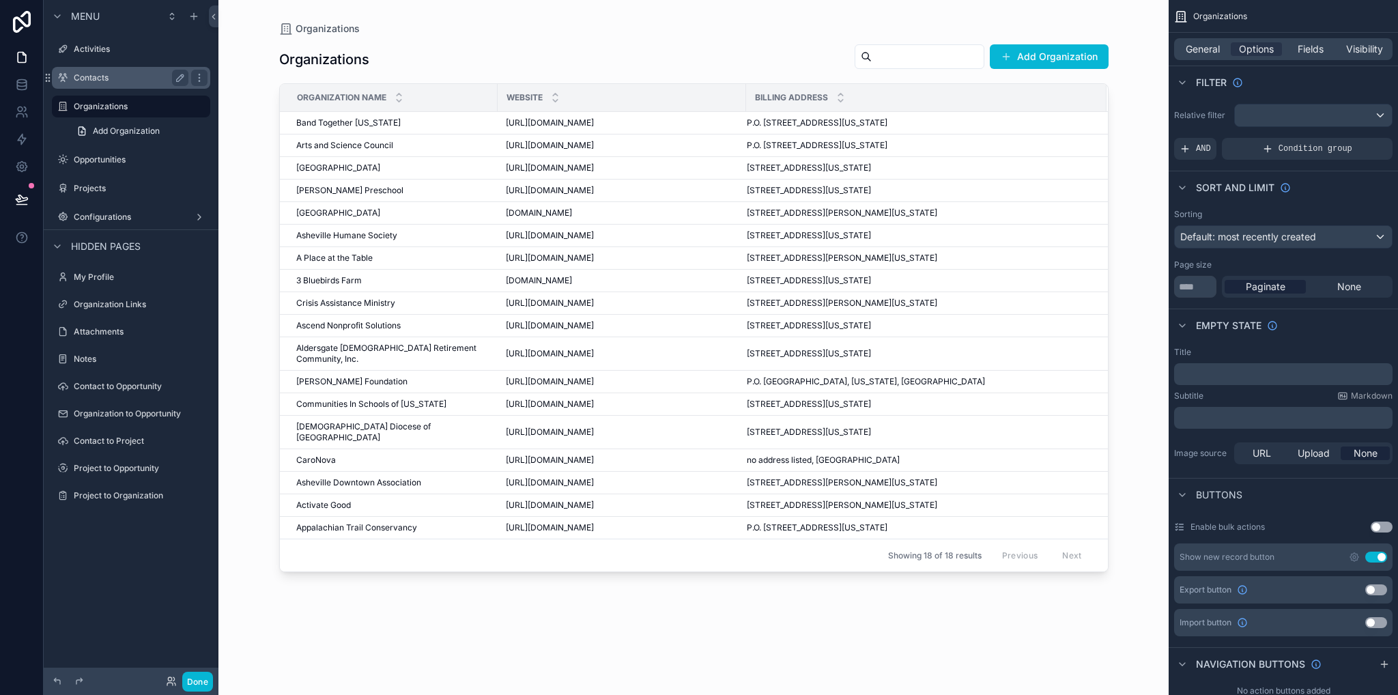
click at [85, 85] on div "Contacts" at bounding box center [131, 78] width 115 height 16
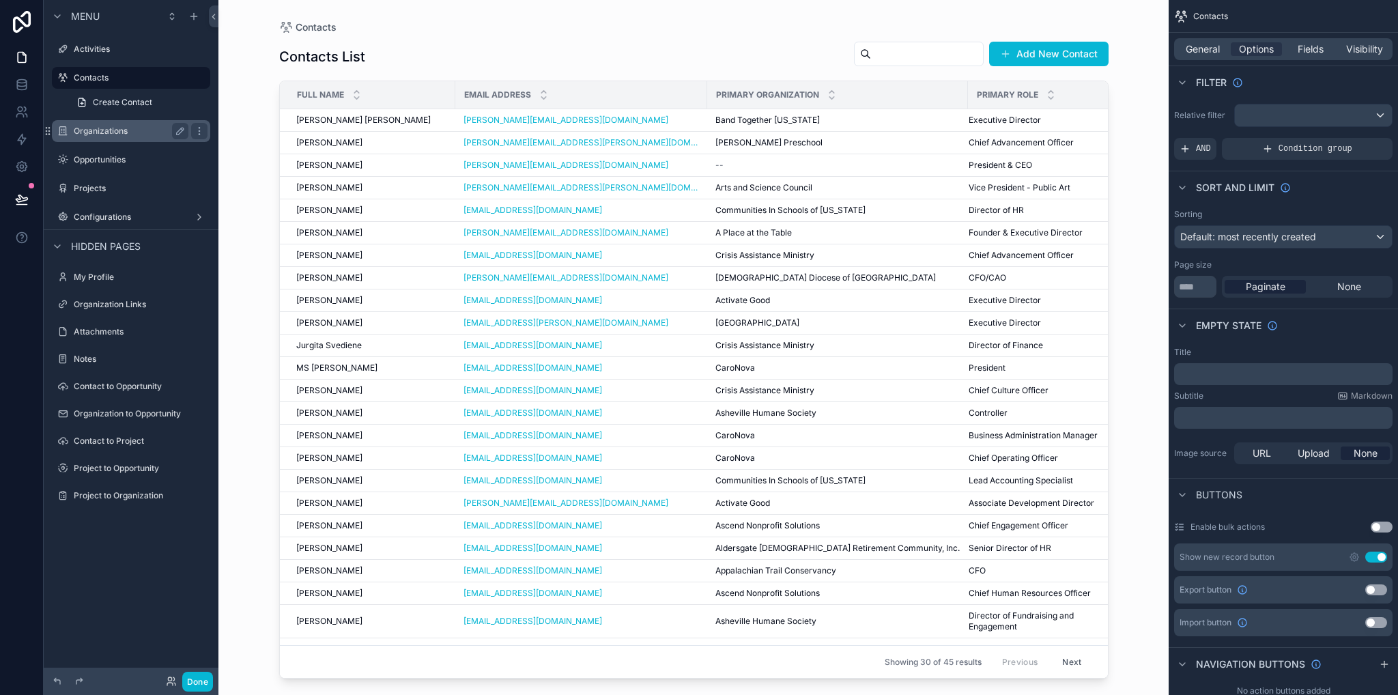
click at [98, 132] on label "Organizations" at bounding box center [128, 131] width 109 height 11
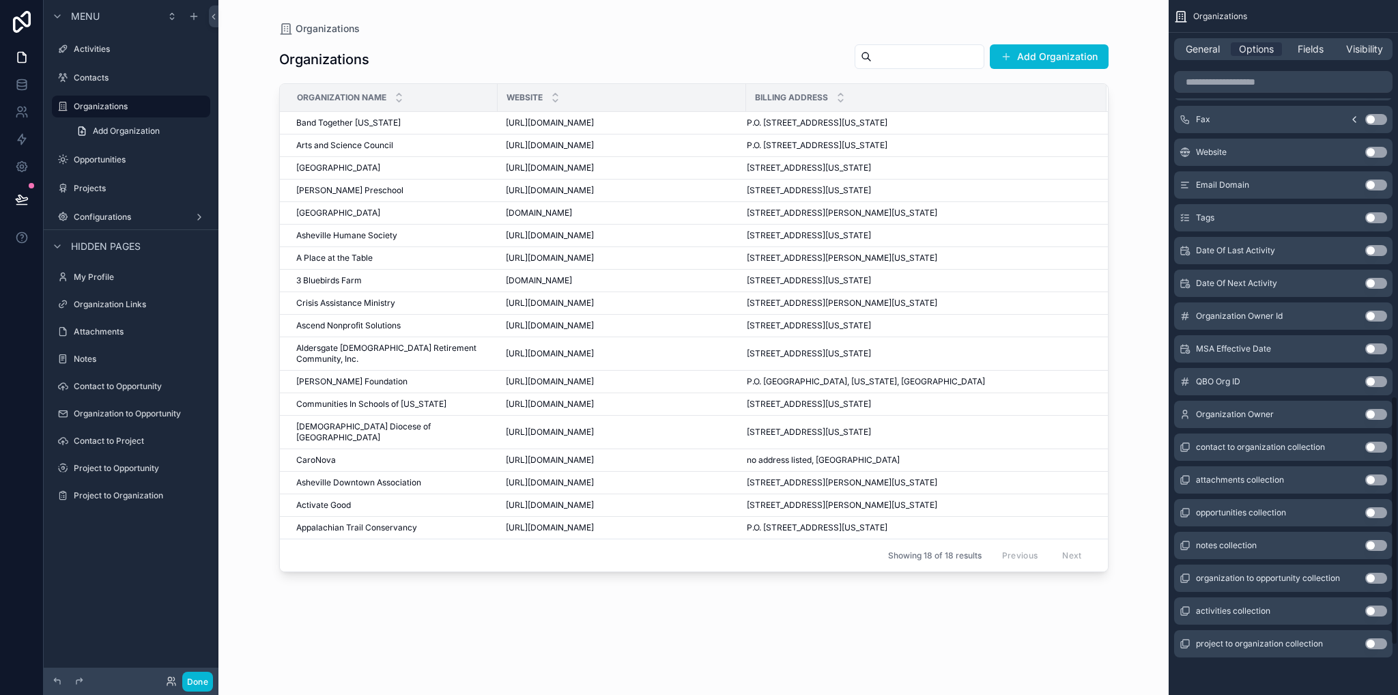
scroll to position [968, 0]
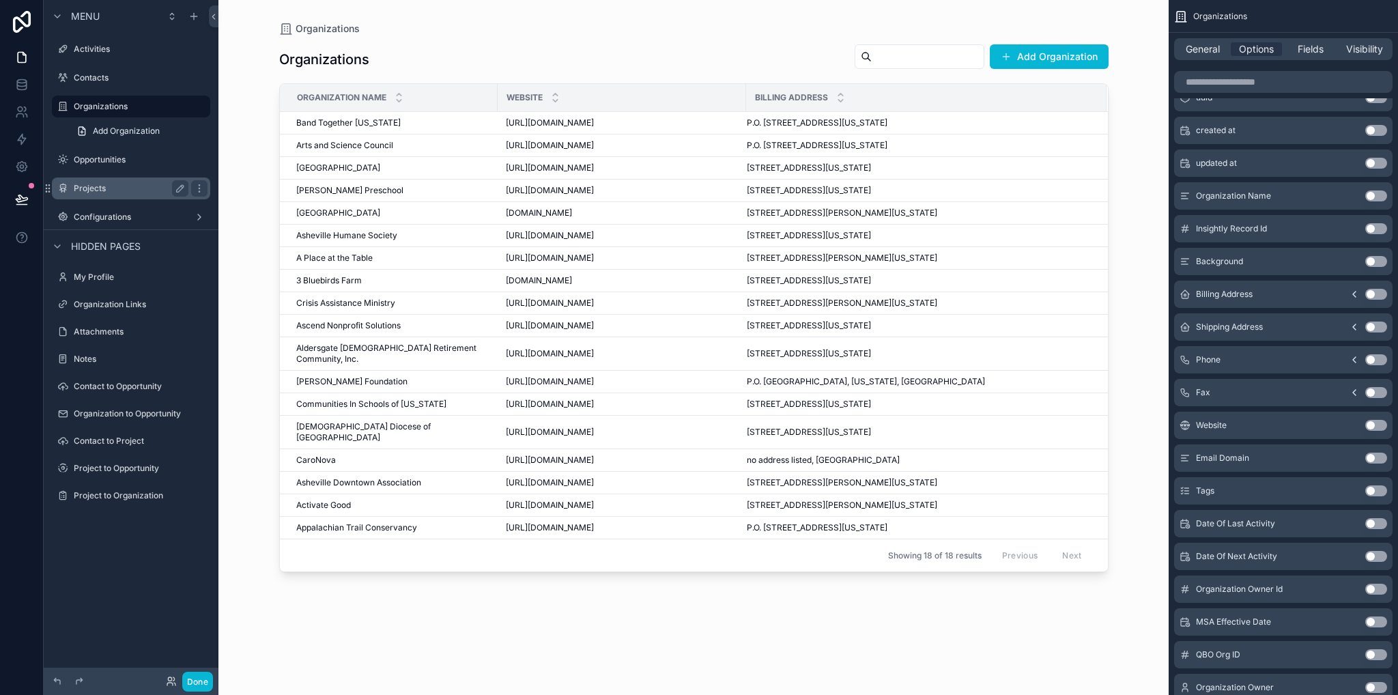
drag, startPoint x: 113, startPoint y: 161, endPoint x: 109, endPoint y: 192, distance: 31.7
click at [113, 161] on label "Opportunities" at bounding box center [141, 159] width 134 height 11
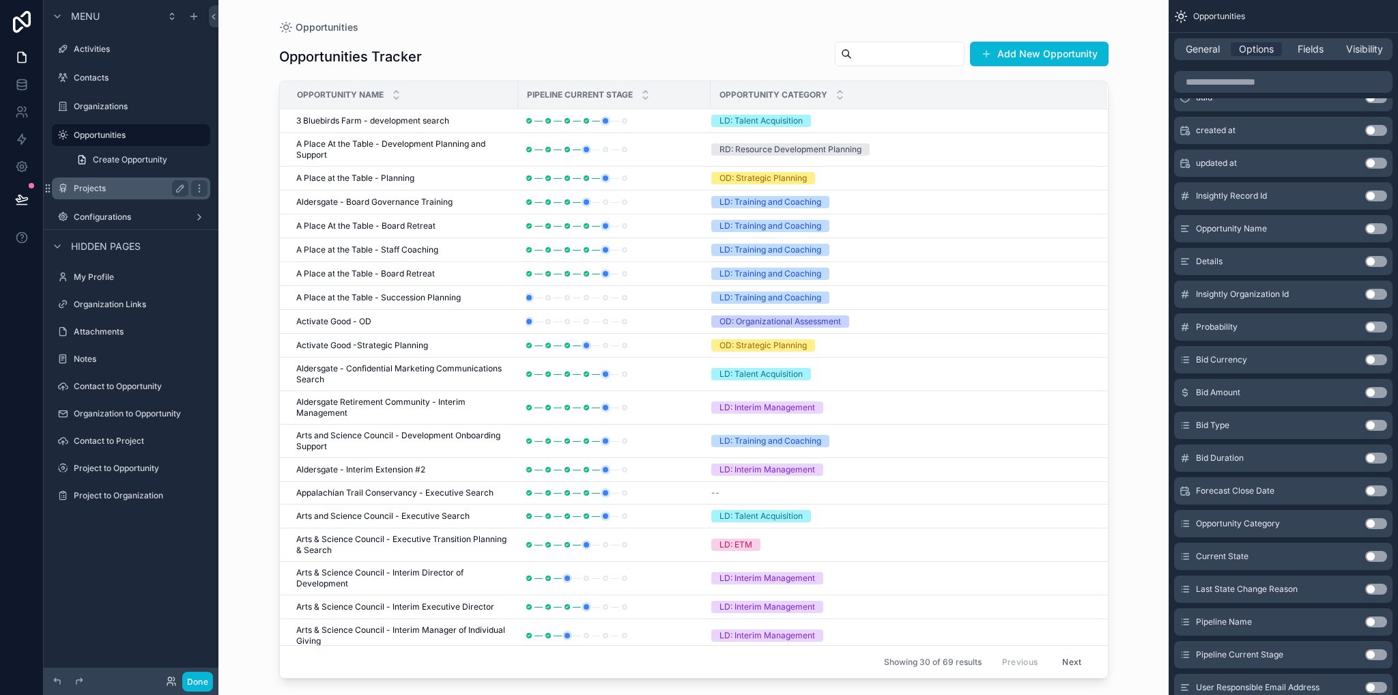
click at [107, 192] on label "Projects" at bounding box center [128, 188] width 109 height 11
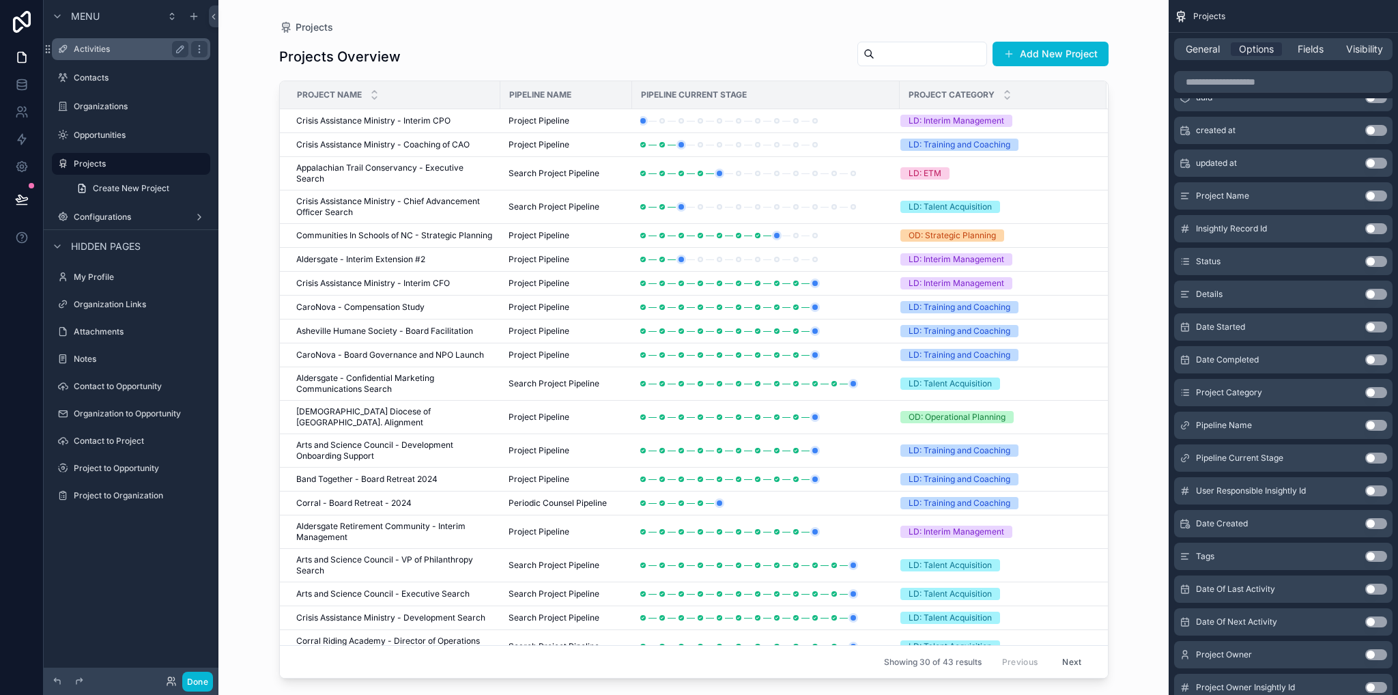
click at [105, 53] on label "Activities" at bounding box center [128, 49] width 109 height 11
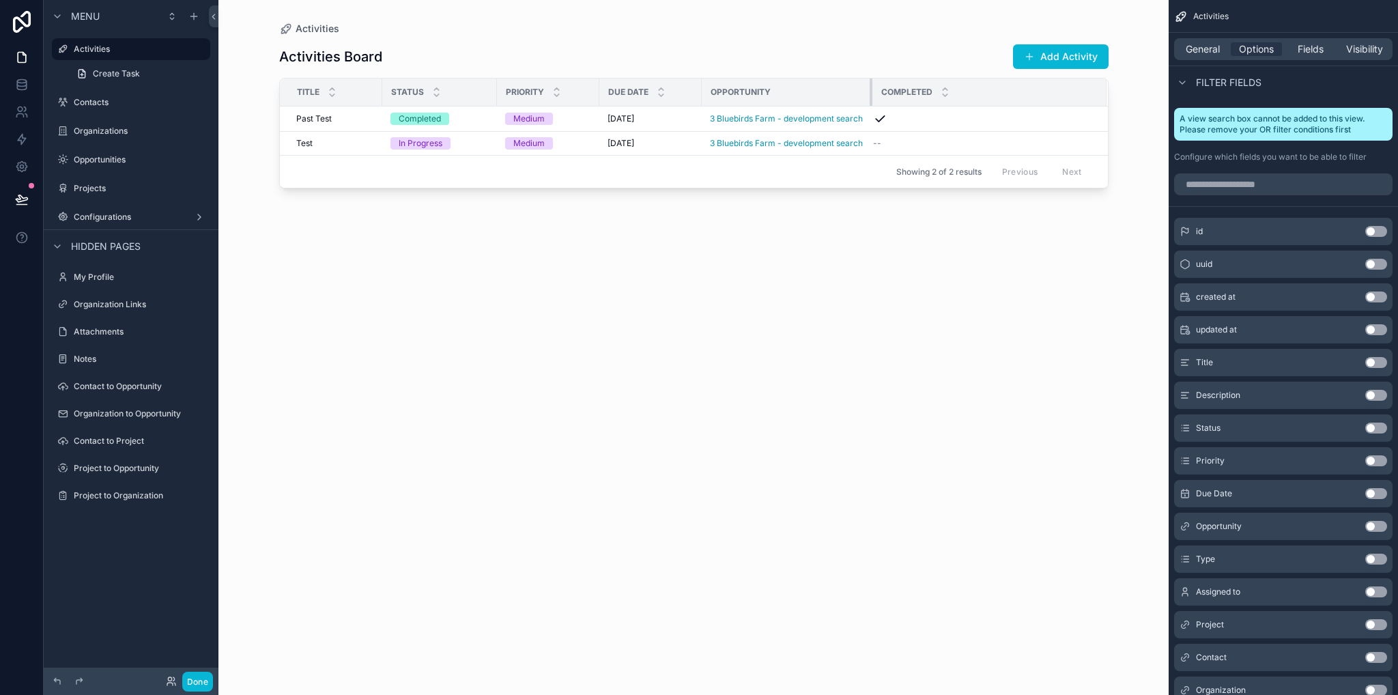
drag, startPoint x: 814, startPoint y: 91, endPoint x: 883, endPoint y: 87, distance: 69.7
click at [883, 87] on tr "Title Status Priority Due Date Opportunity Completed" at bounding box center [694, 92] width 828 height 28
click at [1303, 50] on span "Fields" at bounding box center [1310, 49] width 26 height 14
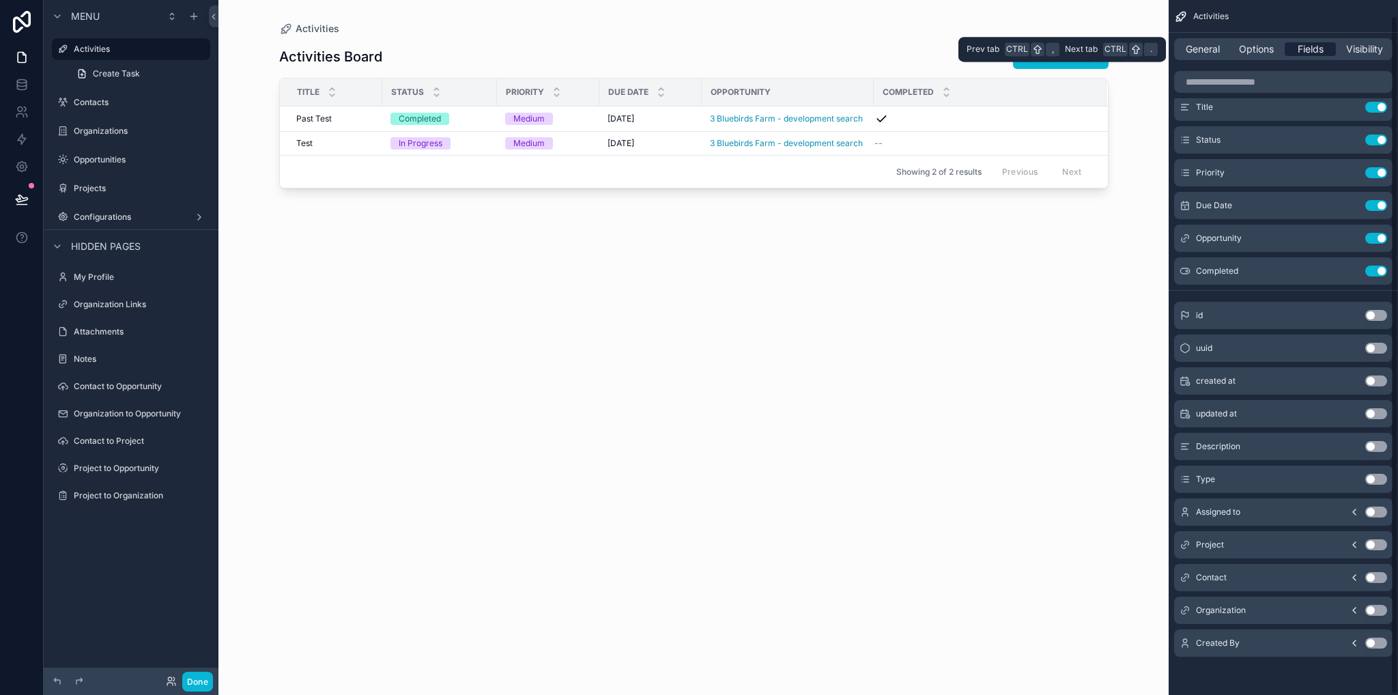
scroll to position [16, 0]
click at [1193, 51] on span "General" at bounding box center [1203, 49] width 34 height 14
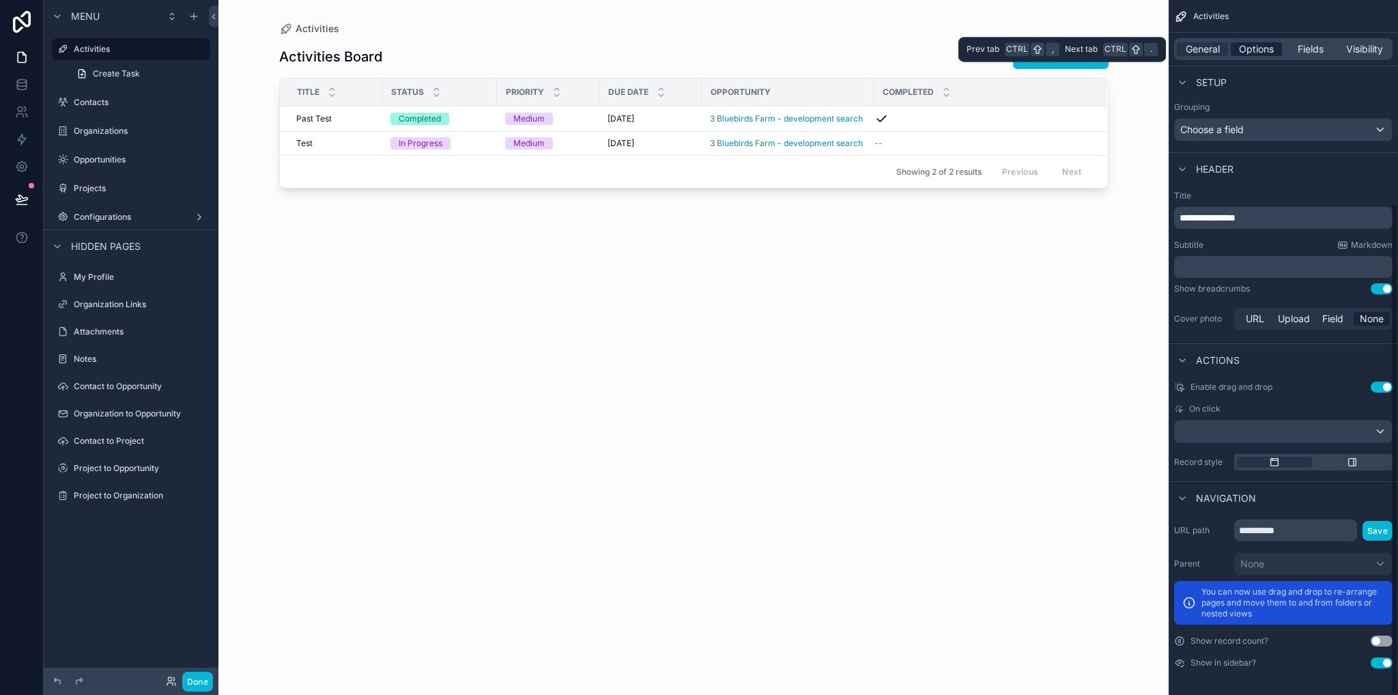
click at [1249, 53] on span "Options" at bounding box center [1256, 49] width 35 height 14
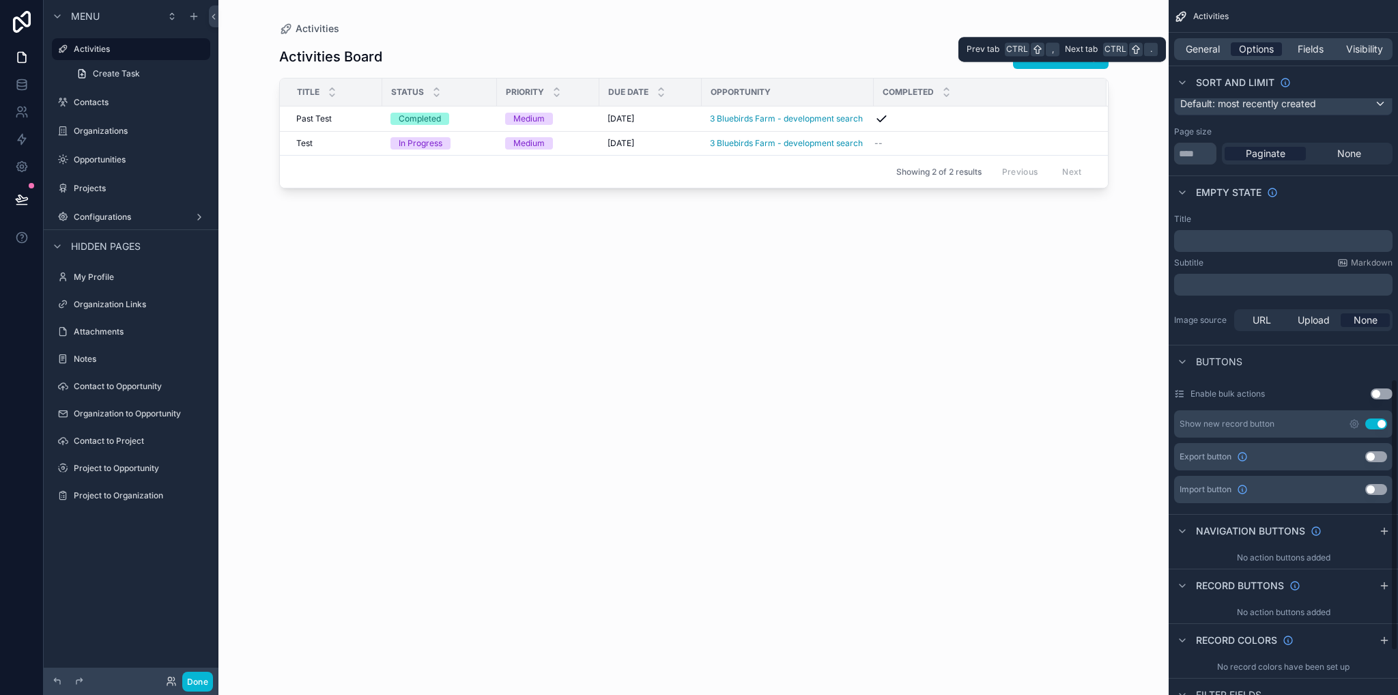
scroll to position [968, 0]
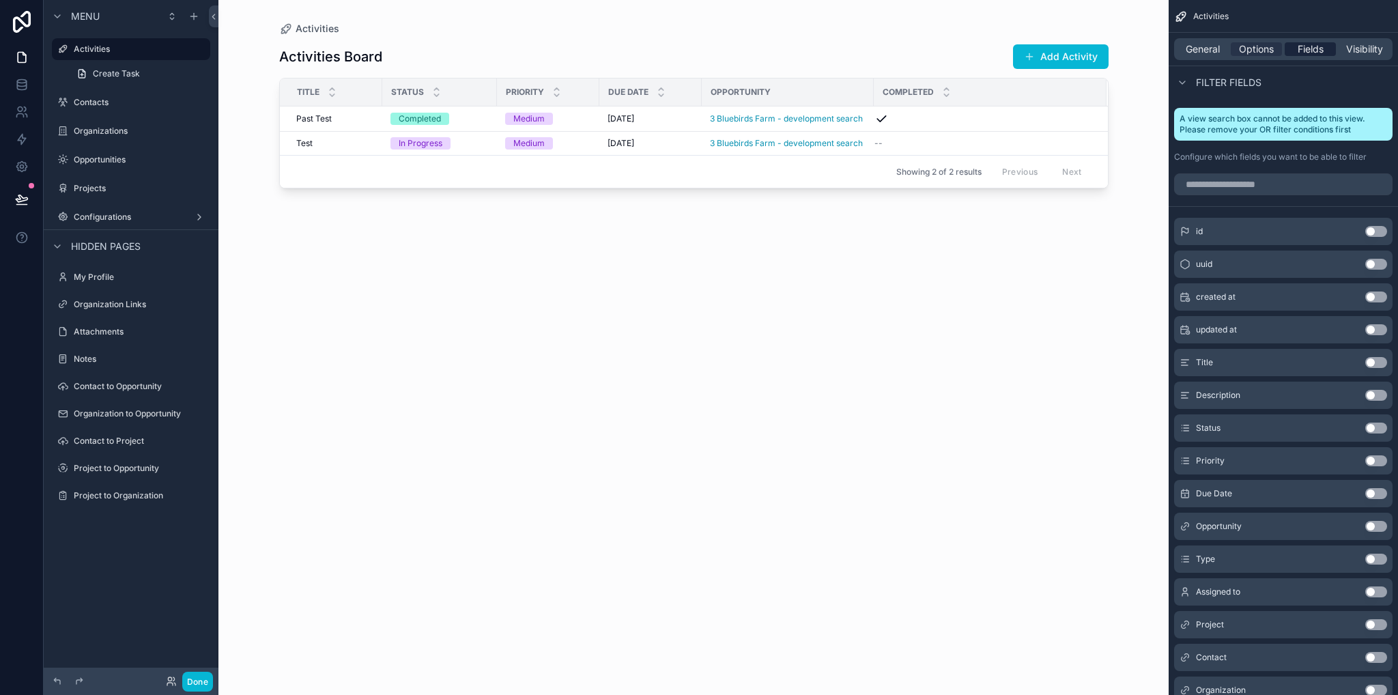
click at [1304, 50] on span "Fields" at bounding box center [1310, 49] width 26 height 14
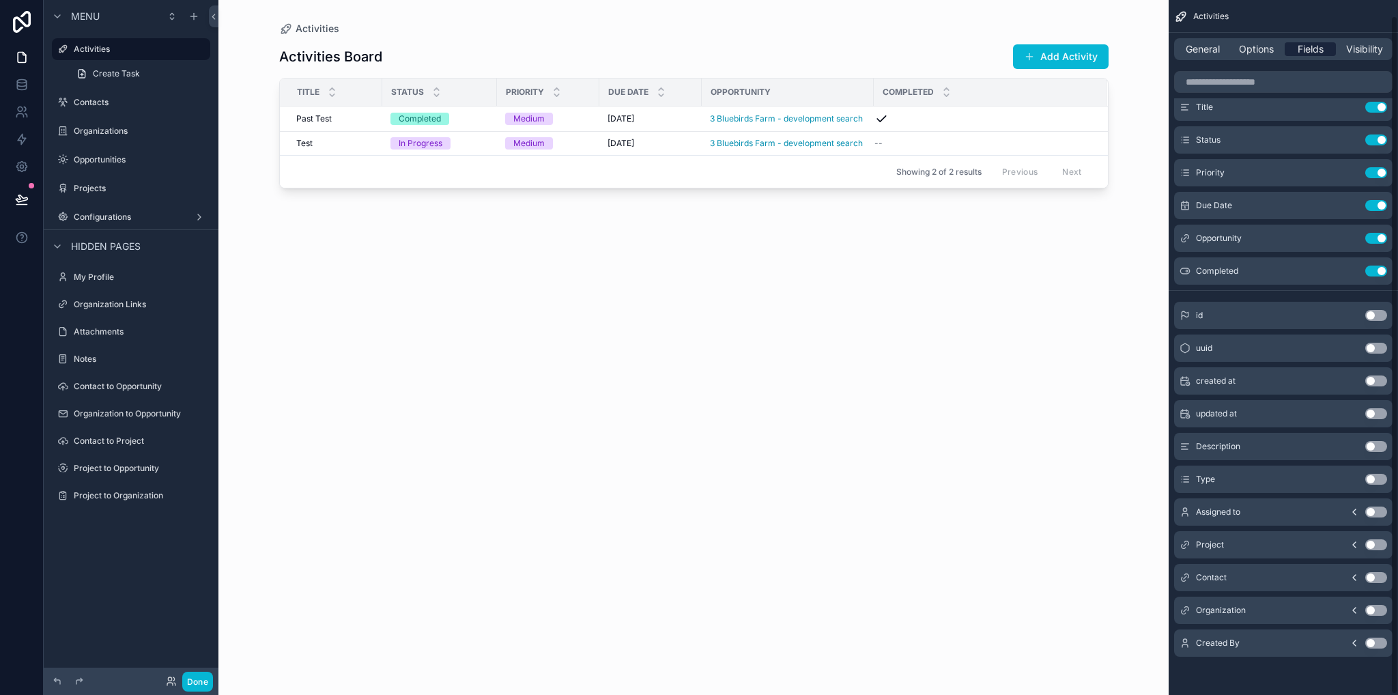
scroll to position [16, 0]
click at [1229, 53] on div "General Options Fields Visibility" at bounding box center [1283, 49] width 218 height 22
click at [1263, 53] on span "Options" at bounding box center [1256, 49] width 35 height 14
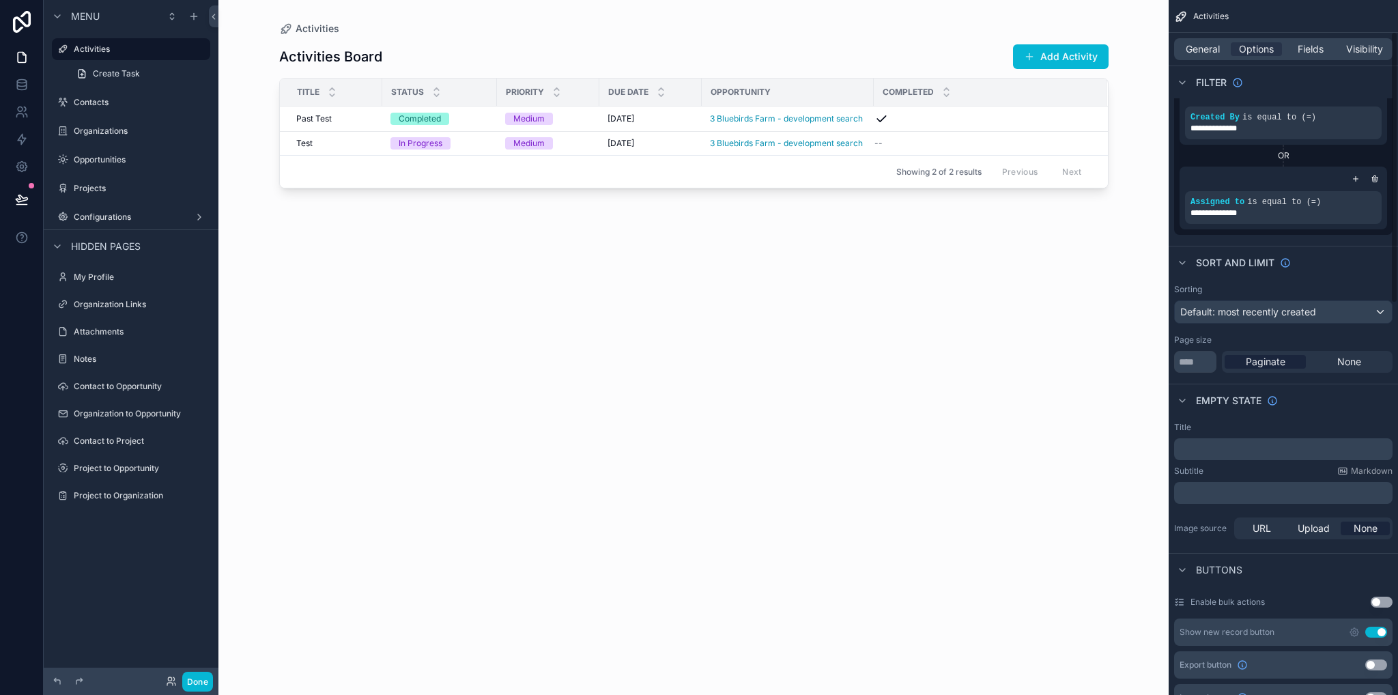
scroll to position [0, 0]
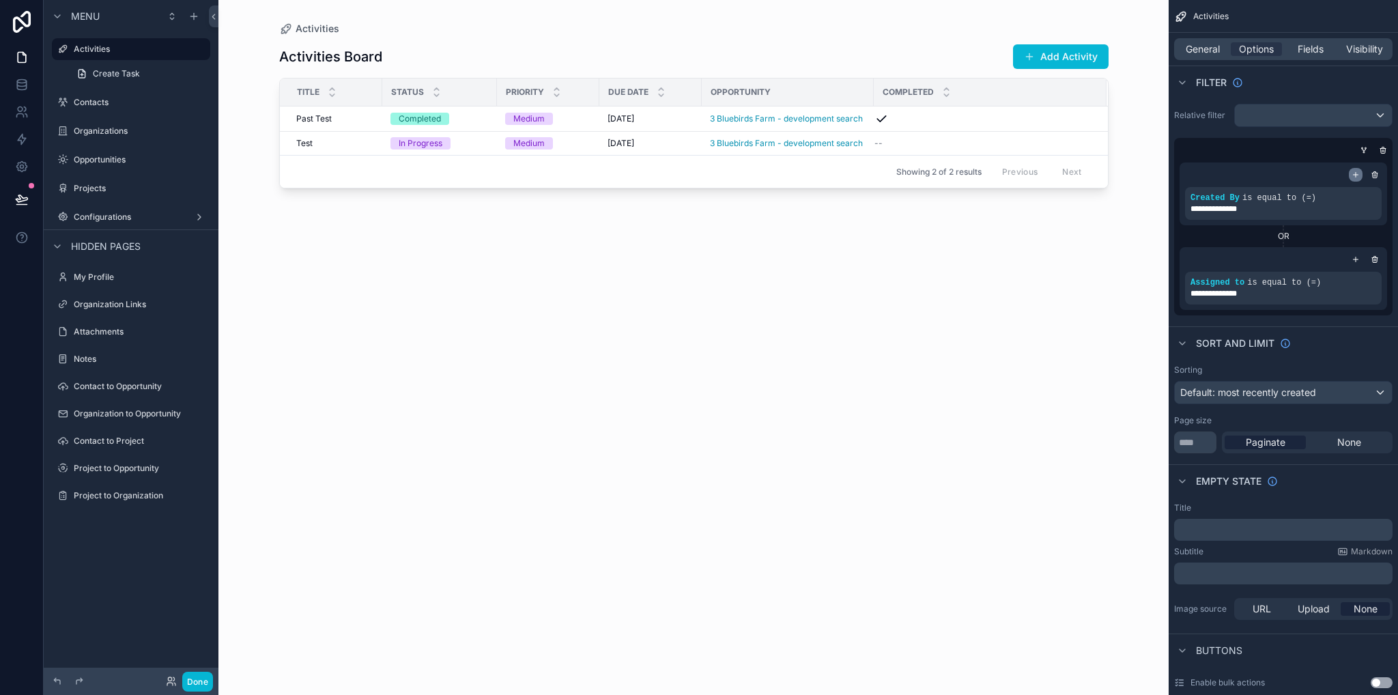
click at [1358, 171] on icon "scrollable content" at bounding box center [1355, 175] width 8 height 8
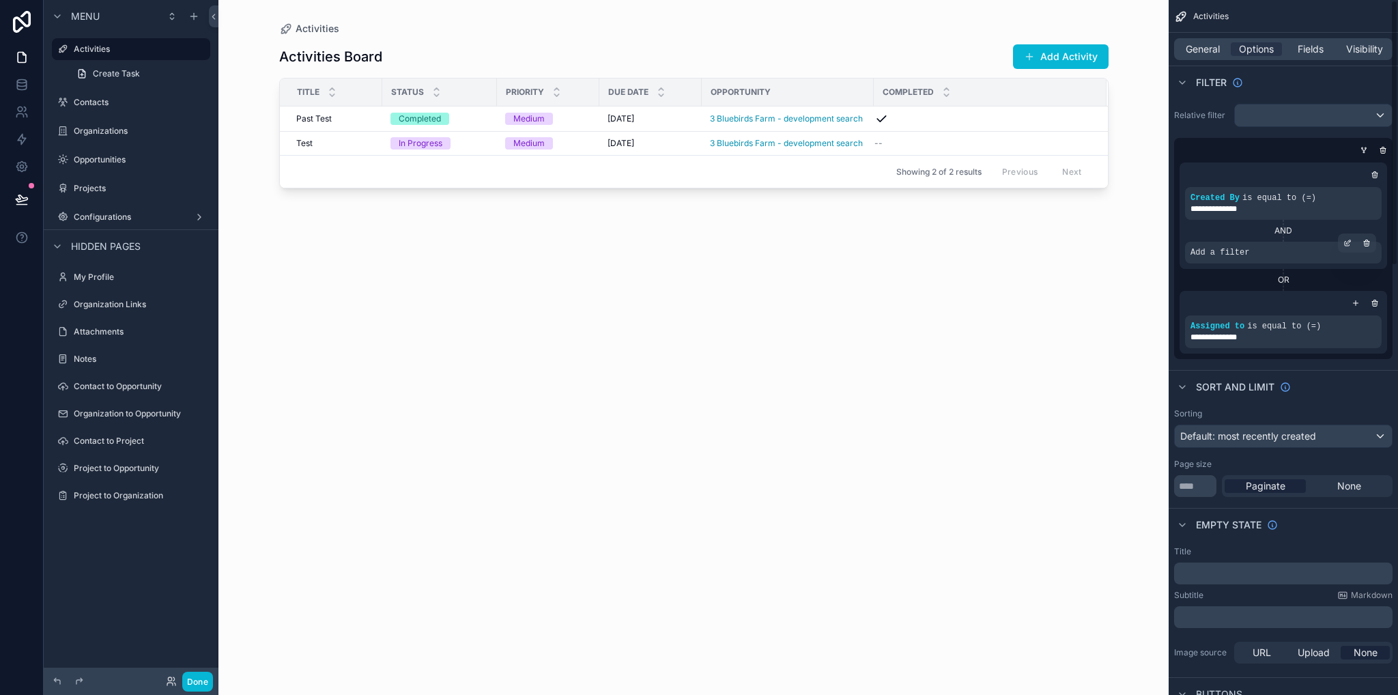
click at [1244, 247] on span "Add a filter" at bounding box center [1219, 252] width 59 height 11
click at [1342, 246] on div "scrollable content" at bounding box center [1347, 242] width 19 height 19
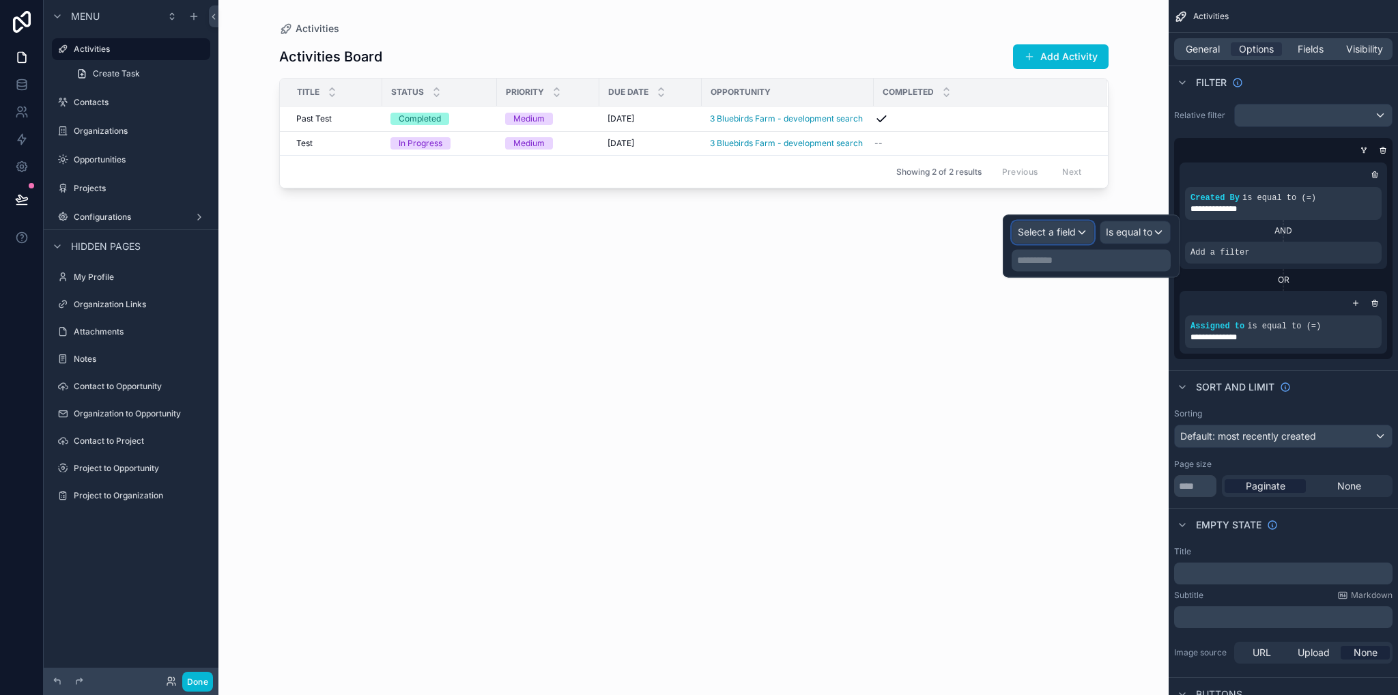
click at [1077, 235] on div "Select a field" at bounding box center [1052, 232] width 81 height 22
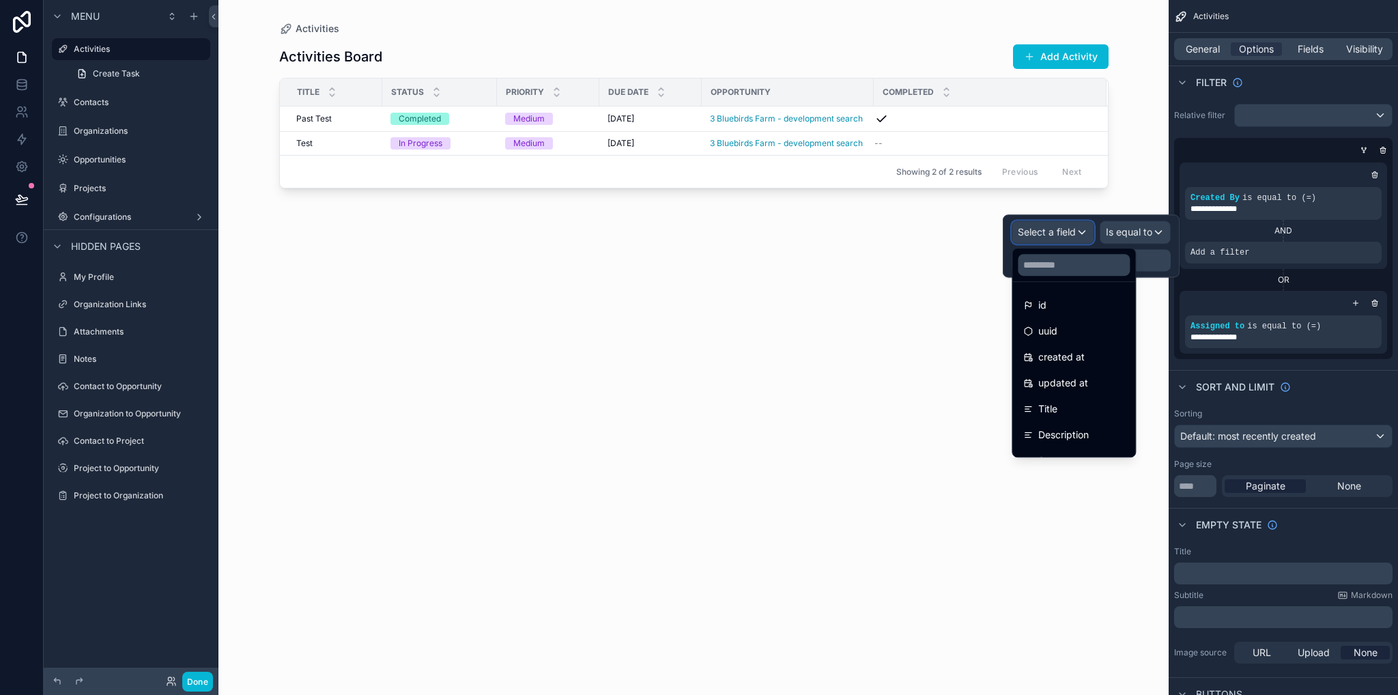
scroll to position [278, 0]
click at [1073, 444] on span "Completed" at bounding box center [1062, 441] width 49 height 16
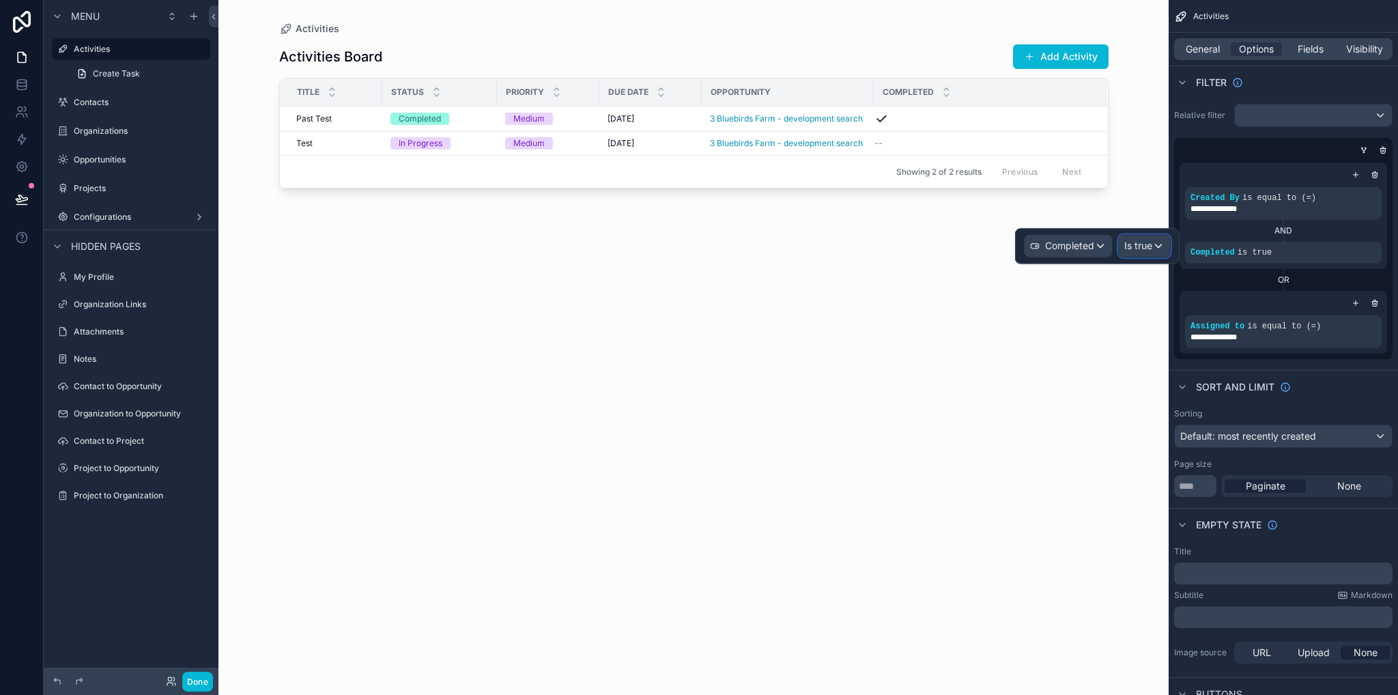
click at [1138, 246] on span "Is true" at bounding box center [1138, 246] width 28 height 14
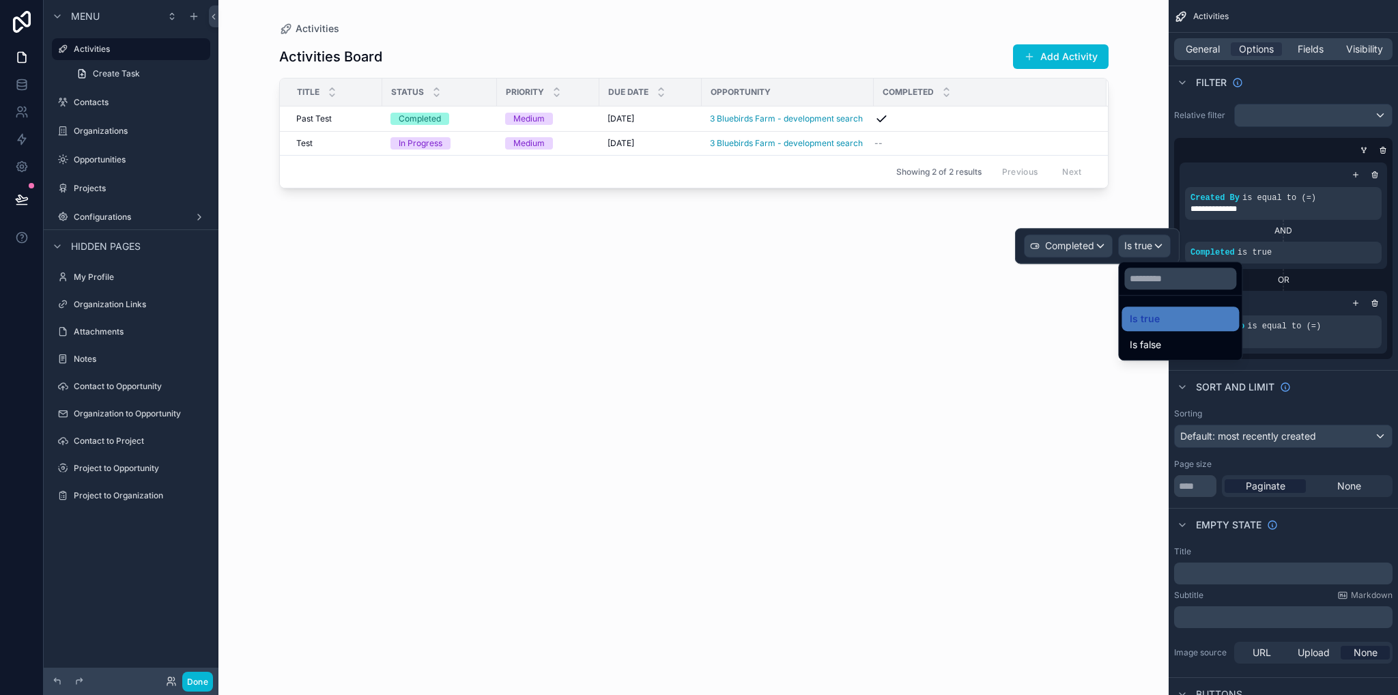
click at [1143, 341] on span "Is false" at bounding box center [1145, 344] width 31 height 16
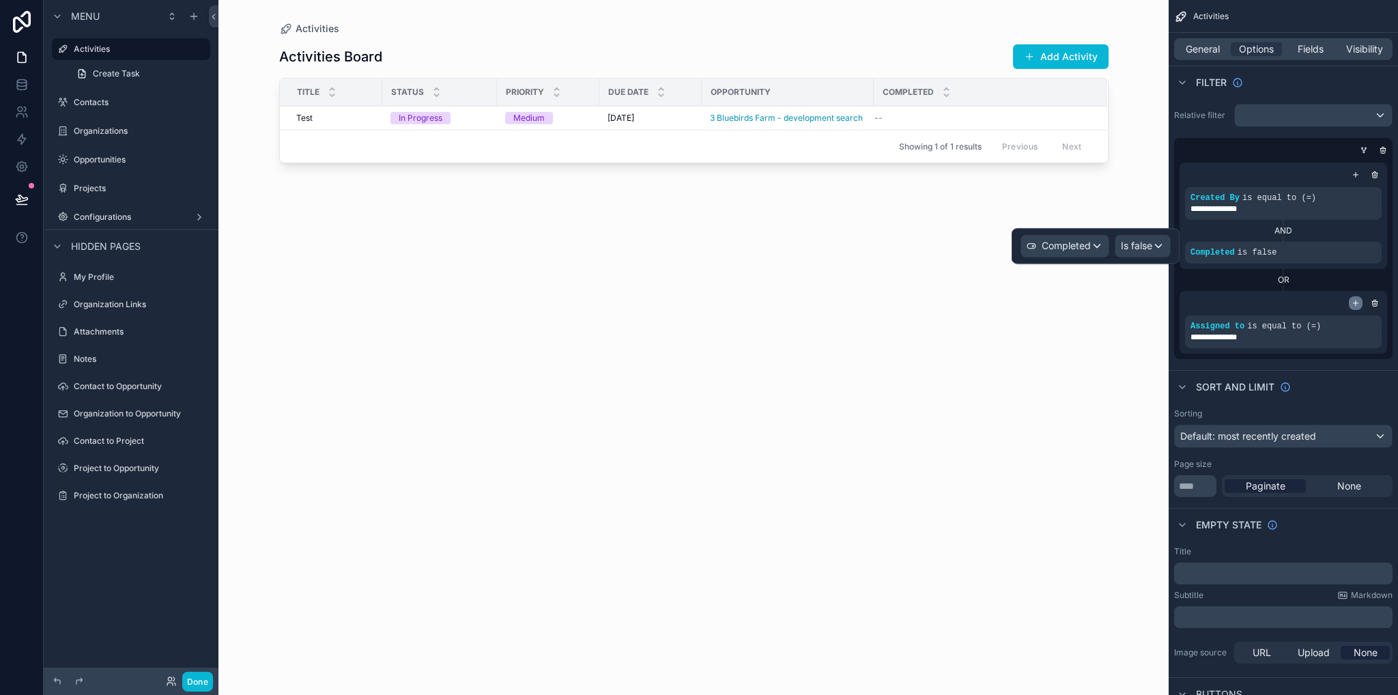
click at [1353, 300] on icon "scrollable content" at bounding box center [1355, 303] width 8 height 8
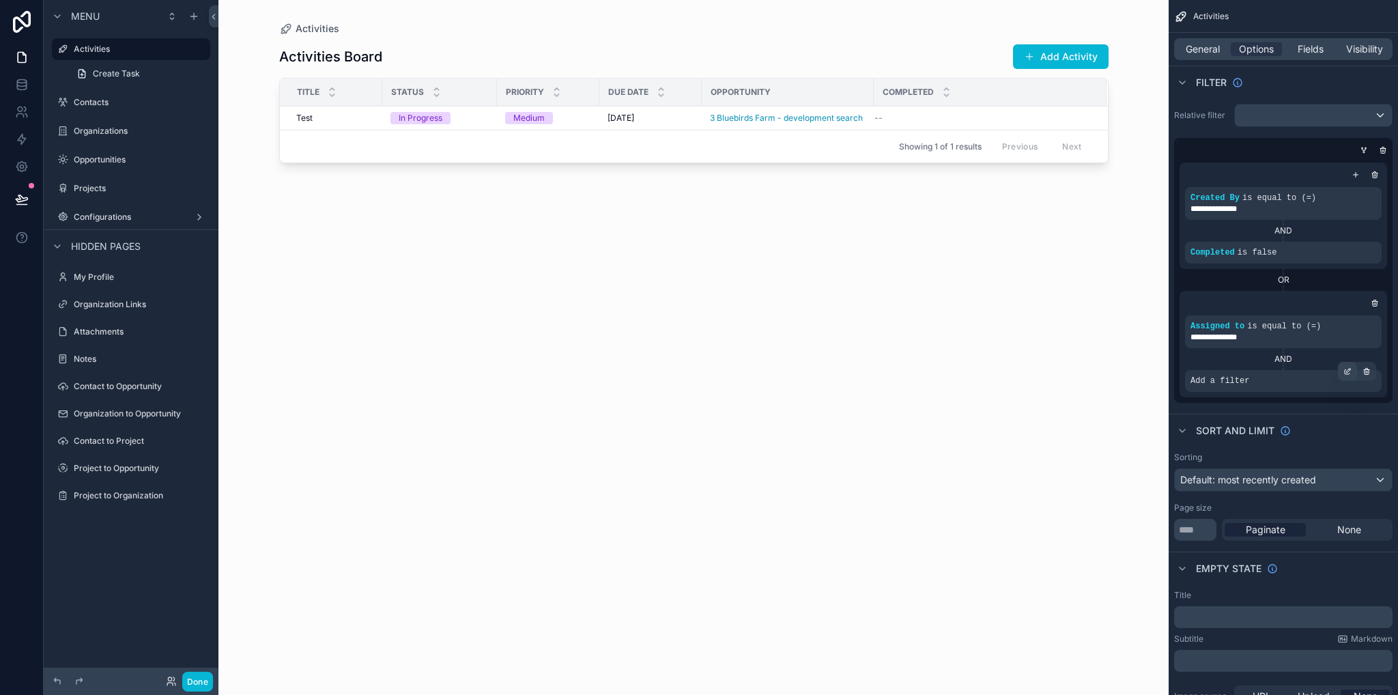
click at [1347, 369] on icon "scrollable content" at bounding box center [1347, 371] width 8 height 8
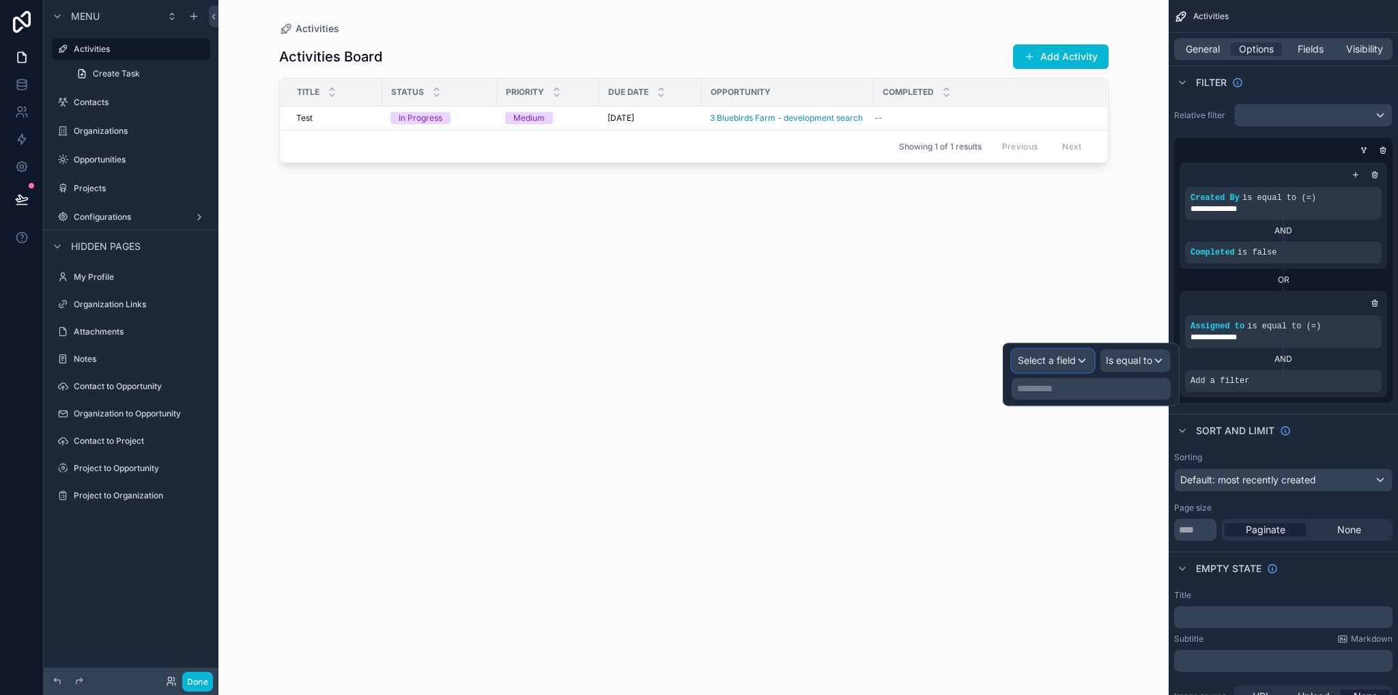
click at [1059, 365] on span "Select a field" at bounding box center [1047, 361] width 58 height 14
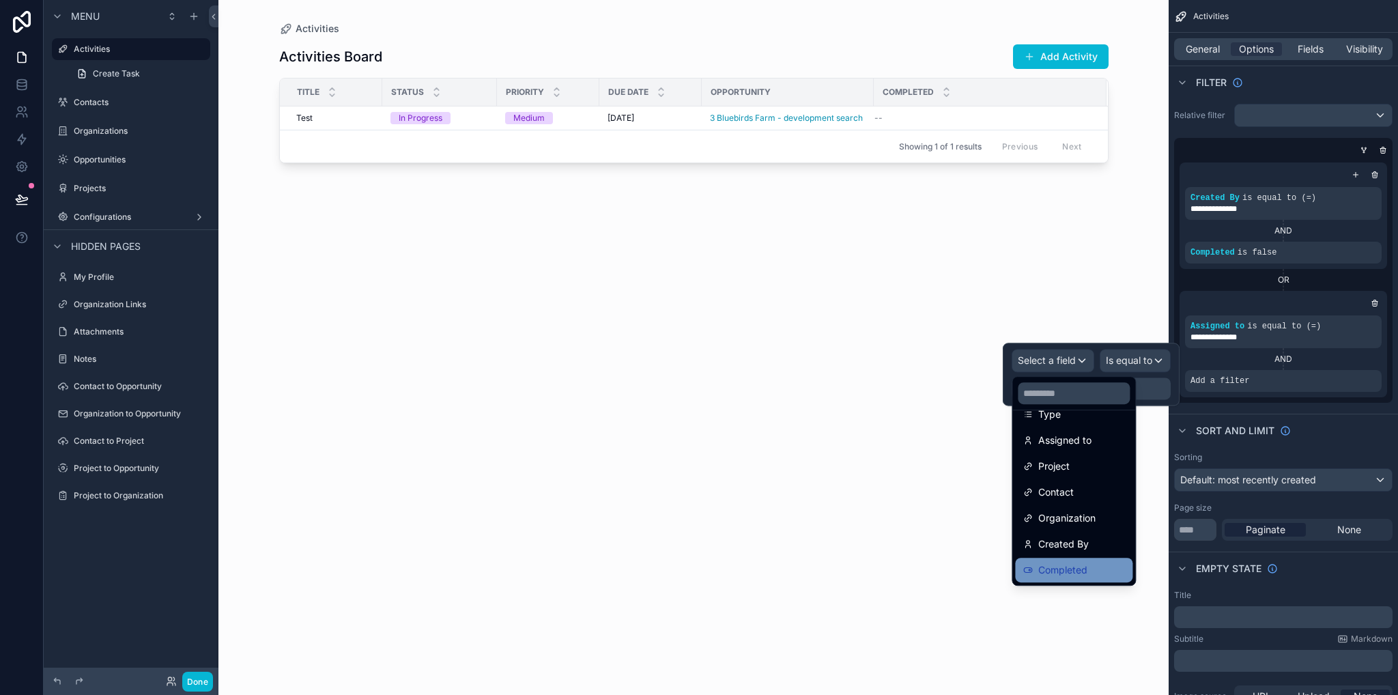
click at [1080, 568] on span "Completed" at bounding box center [1062, 570] width 49 height 16
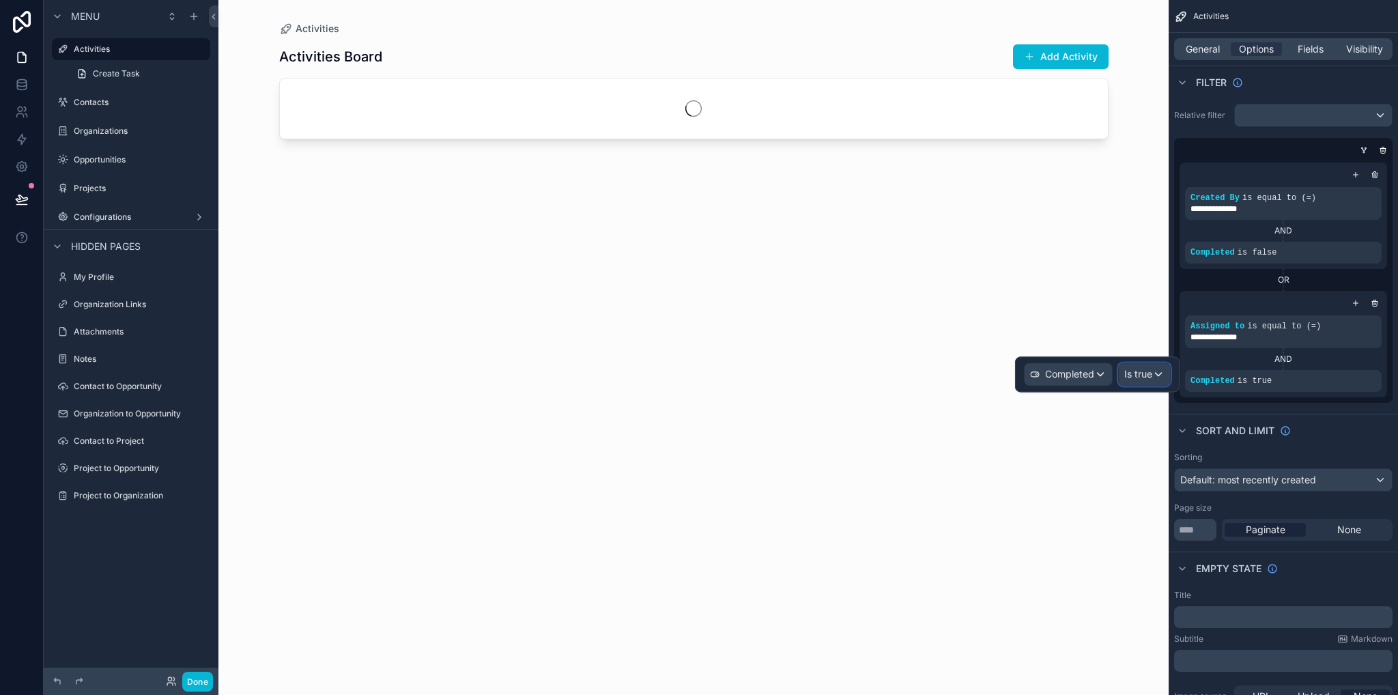
click at [1141, 371] on span "Is true" at bounding box center [1138, 374] width 28 height 14
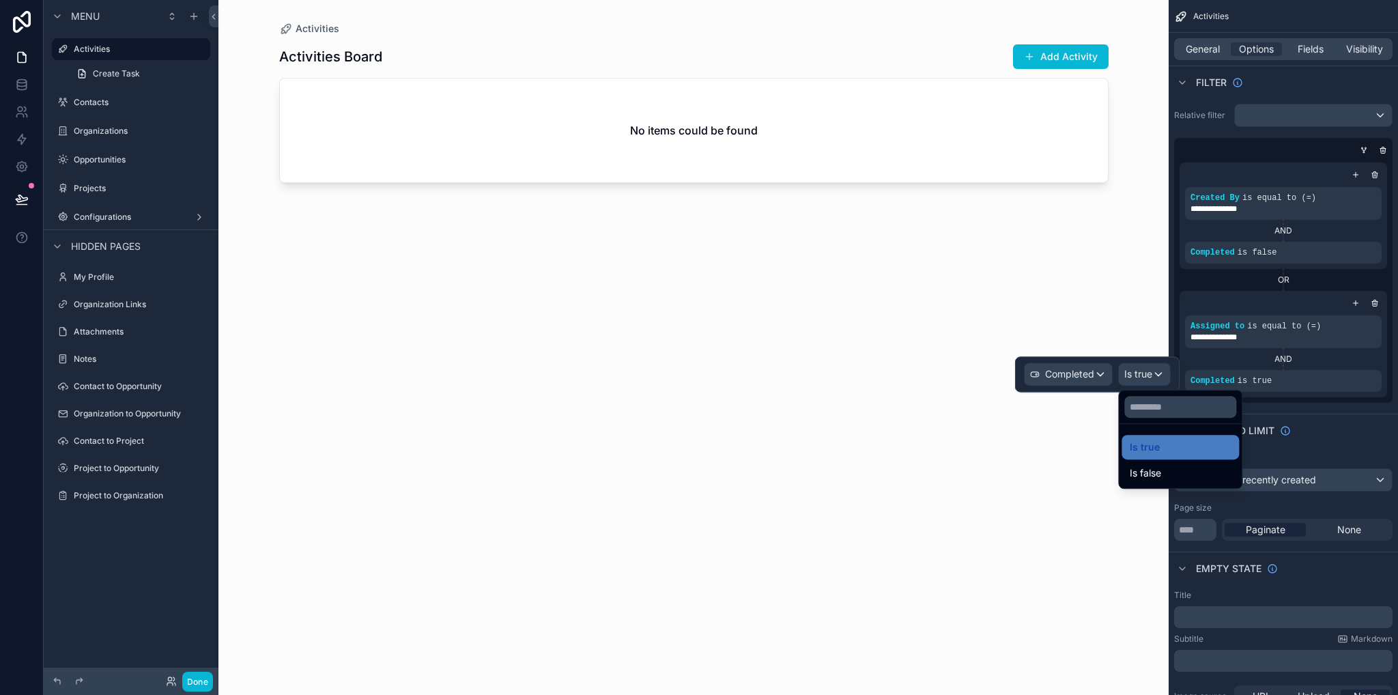
drag, startPoint x: 1137, startPoint y: 478, endPoint x: 1131, endPoint y: 464, distance: 15.6
click at [1137, 479] on span "Is false" at bounding box center [1145, 473] width 31 height 16
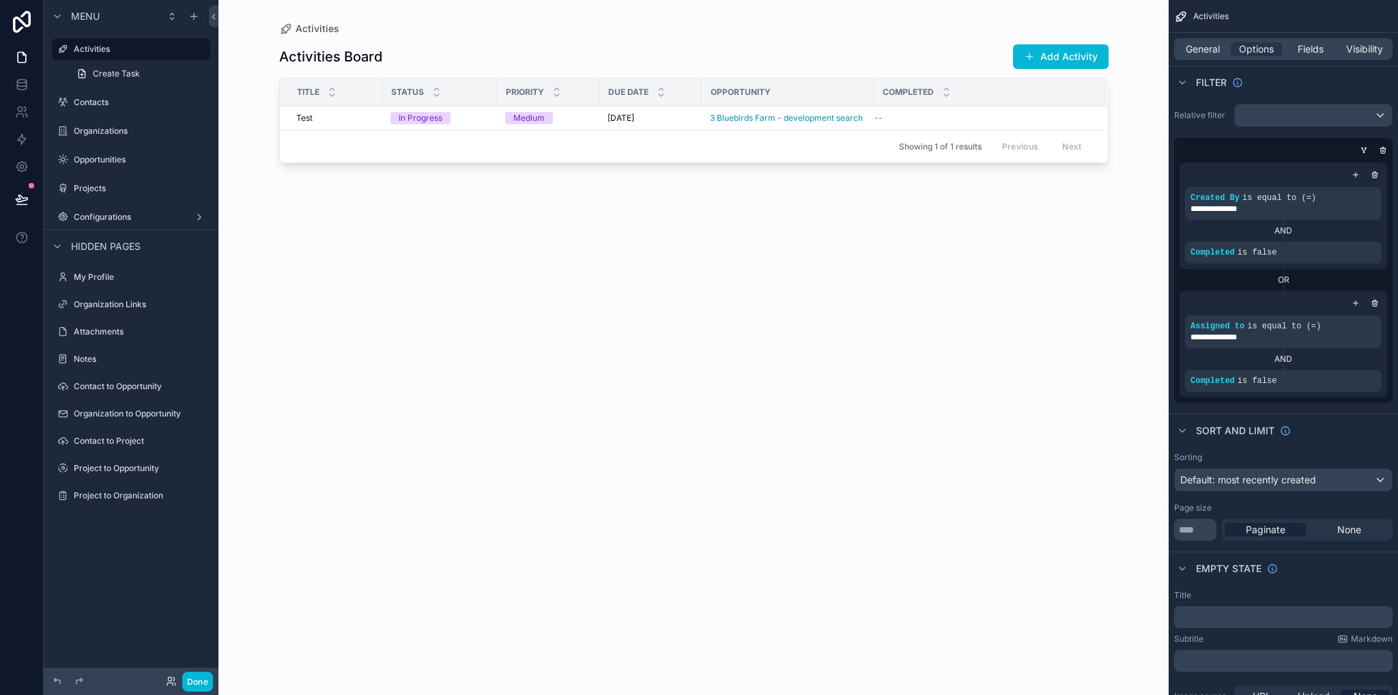
click at [875, 296] on div "Activities Board Add Activity Title Status Priority Due Date Opportunity Comple…" at bounding box center [693, 356] width 829 height 643
click at [1319, 46] on span "Fields" at bounding box center [1310, 49] width 26 height 14
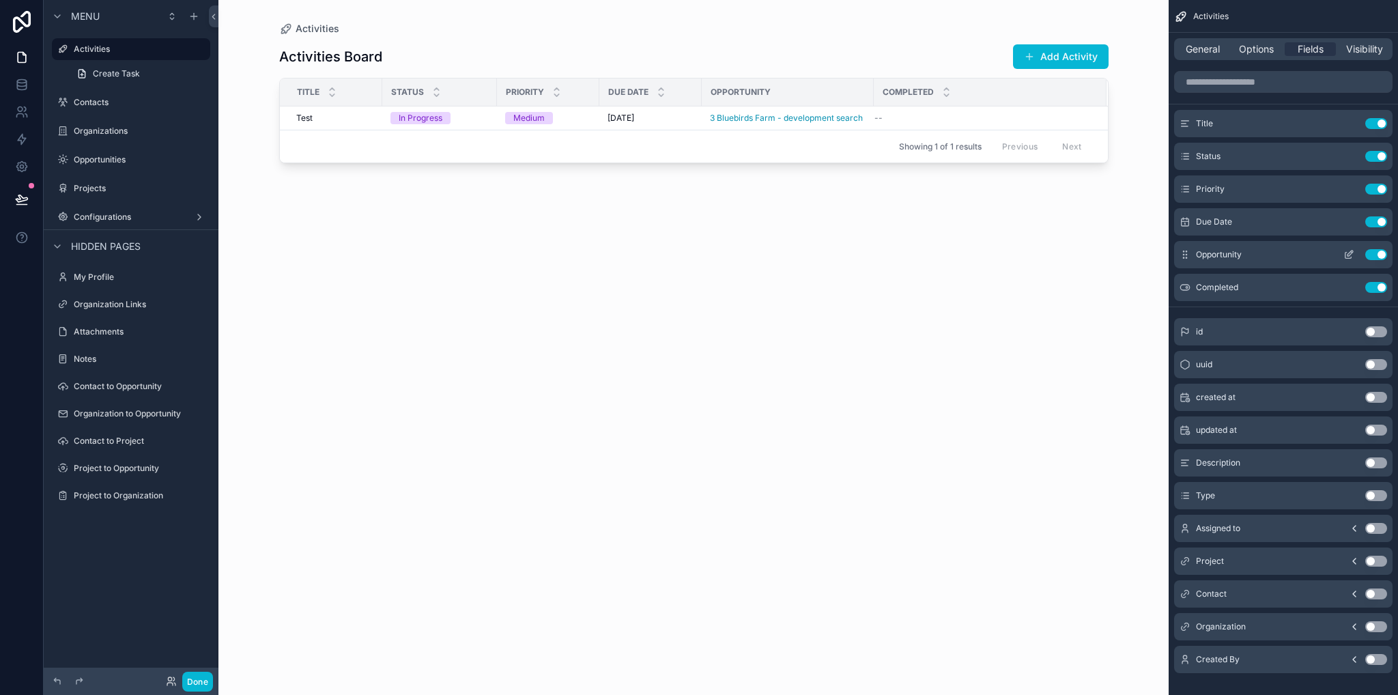
click at [1380, 255] on button "Use setting" at bounding box center [1376, 254] width 22 height 11
drag, startPoint x: 699, startPoint y: 91, endPoint x: 920, endPoint y: 94, distance: 221.1
click at [920, 94] on div "scrollable content" at bounding box center [922, 91] width 5 height 27
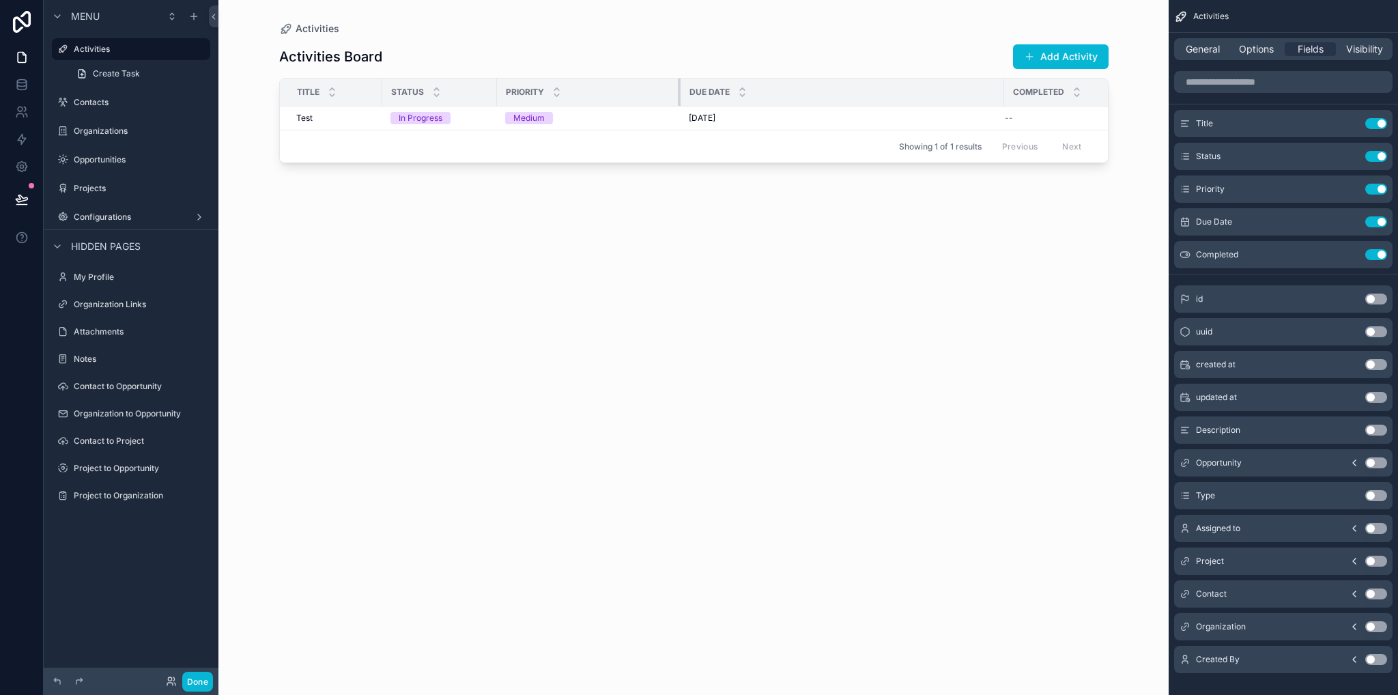
drag, startPoint x: 595, startPoint y: 91, endPoint x: 696, endPoint y: 83, distance: 101.3
click at [679, 86] on th "Priority" at bounding box center [589, 92] width 184 height 28
drag, startPoint x: 1005, startPoint y: 89, endPoint x: 958, endPoint y: 91, distance: 47.1
click at [942, 91] on tr "Title Status Priority Due Date Completed" at bounding box center [730, 92] width 900 height 28
drag, startPoint x: 1003, startPoint y: 92, endPoint x: 824, endPoint y: 86, distance: 178.9
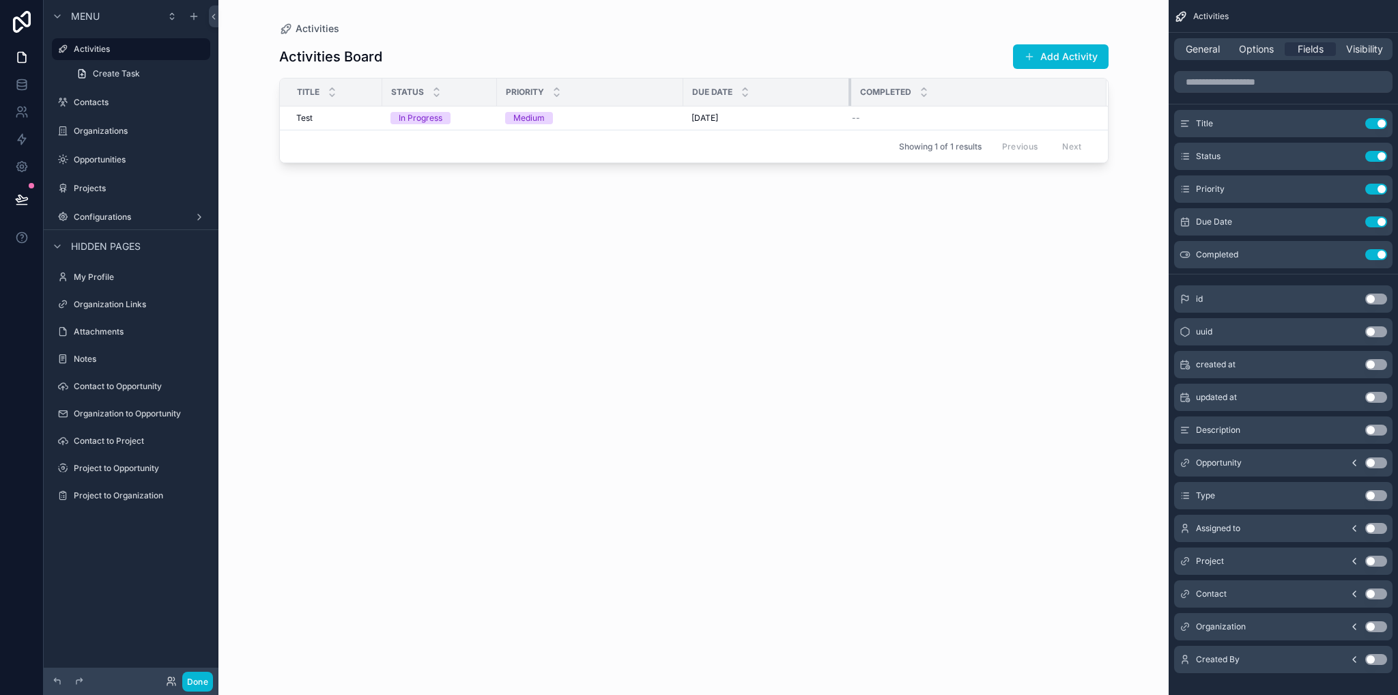
click at [824, 86] on th "Due Date" at bounding box center [767, 92] width 168 height 28
drag, startPoint x: 680, startPoint y: 90, endPoint x: 728, endPoint y: 91, distance: 47.8
click at [745, 91] on div "scrollable content" at bounding box center [745, 91] width 5 height 27
drag, startPoint x: 494, startPoint y: 89, endPoint x: 908, endPoint y: 85, distance: 413.6
click at [597, 91] on div "scrollable content" at bounding box center [597, 91] width 5 height 27
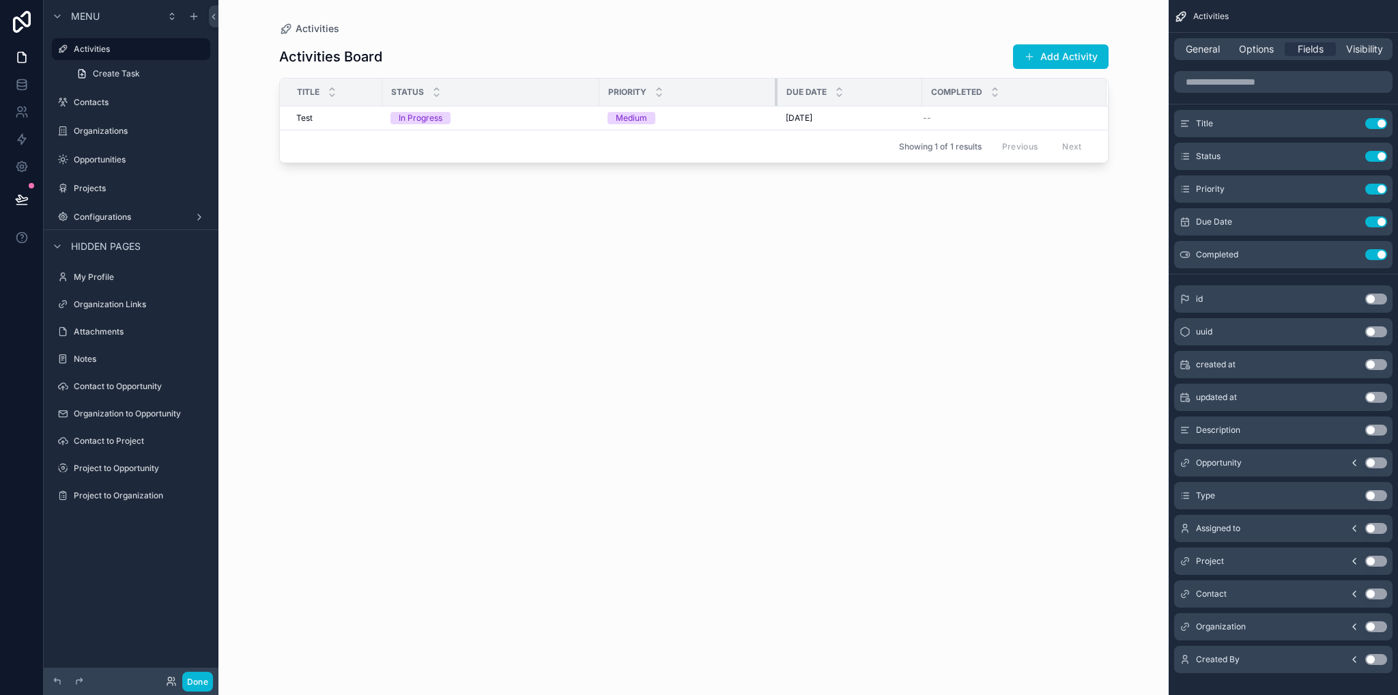
drag, startPoint x: 848, startPoint y: 91, endPoint x: 759, endPoint y: 89, distance: 88.8
click at [775, 89] on div "scrollable content" at bounding box center [777, 91] width 5 height 27
drag, startPoint x: 379, startPoint y: 90, endPoint x: 453, endPoint y: 94, distance: 73.8
click at [453, 94] on div "scrollable content" at bounding box center [455, 91] width 5 height 27
drag, startPoint x: 670, startPoint y: 91, endPoint x: 866, endPoint y: 121, distance: 198.7
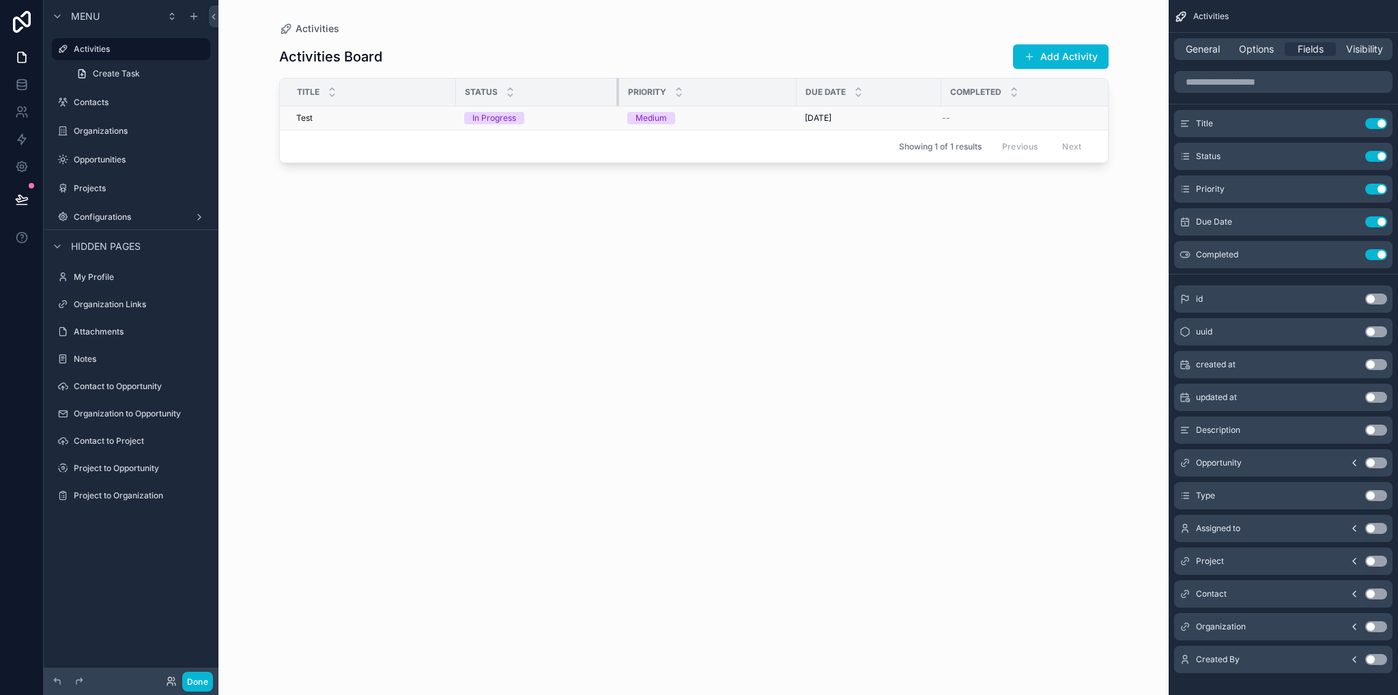
click at [614, 91] on th "Status" at bounding box center [537, 92] width 163 height 28
click at [1377, 156] on button "Use setting" at bounding box center [1376, 156] width 22 height 11
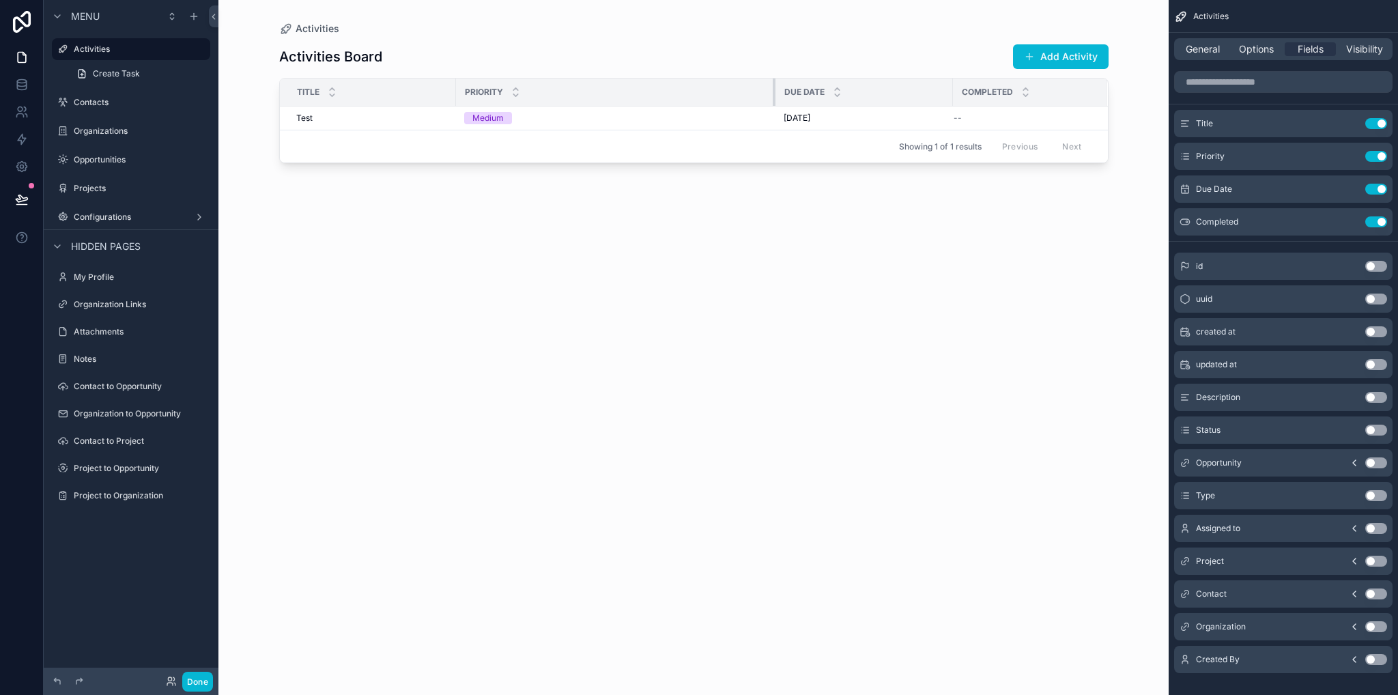
drag, startPoint x: 615, startPoint y: 94, endPoint x: 773, endPoint y: 99, distance: 157.8
click at [773, 99] on div "scrollable content" at bounding box center [775, 91] width 5 height 27
drag, startPoint x: 614, startPoint y: 231, endPoint x: 560, endPoint y: 223, distance: 55.1
click at [612, 229] on div "Activities Board Add Activity Title Priority Due Date Completed Test Test Mediu…" at bounding box center [693, 356] width 829 height 643
drag, startPoint x: 773, startPoint y: 97, endPoint x: 694, endPoint y: 98, distance: 79.2
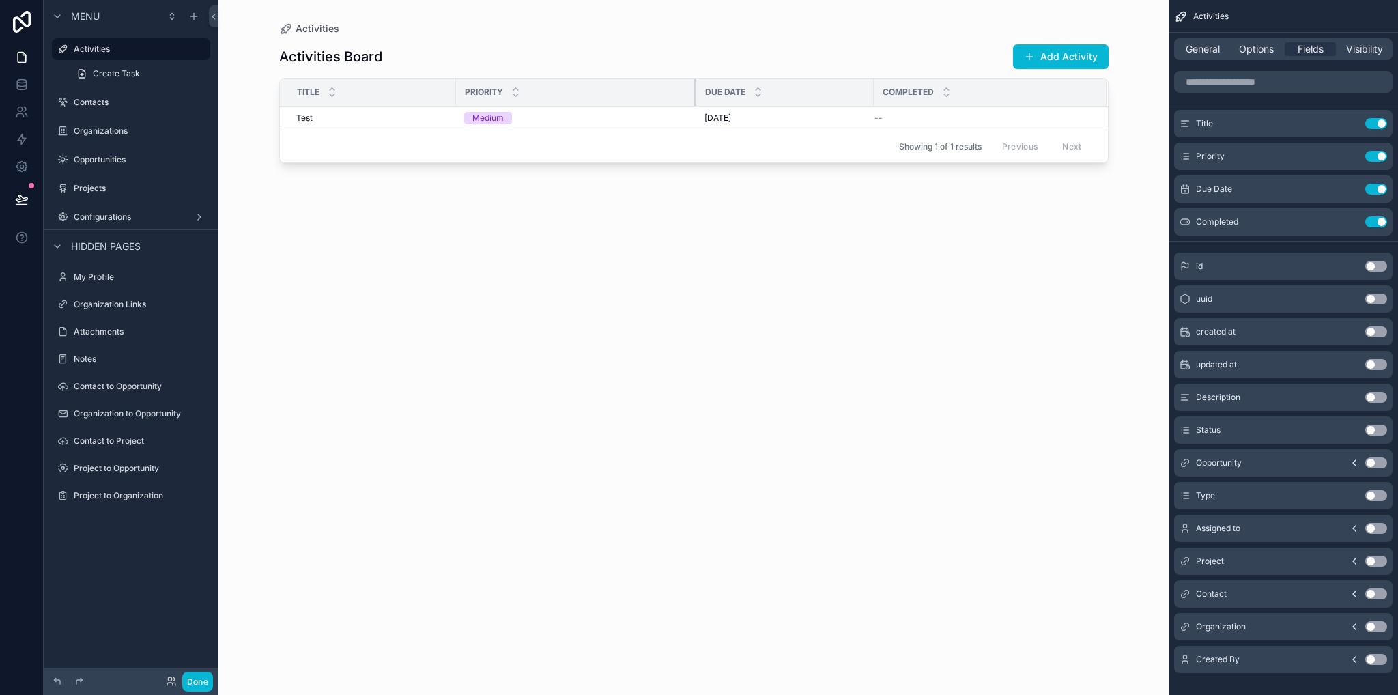
click at [694, 98] on div "scrollable content" at bounding box center [695, 91] width 5 height 27
drag, startPoint x: 620, startPoint y: 211, endPoint x: 616, endPoint y: 219, distance: 8.9
click at [620, 212] on div "Activities Board Add Activity Title Priority Due Date Completed Test Test Mediu…" at bounding box center [693, 356] width 829 height 643
click at [457, 91] on div "Priority" at bounding box center [576, 92] width 239 height 26
drag, startPoint x: 453, startPoint y: 91, endPoint x: 539, endPoint y: 96, distance: 86.1
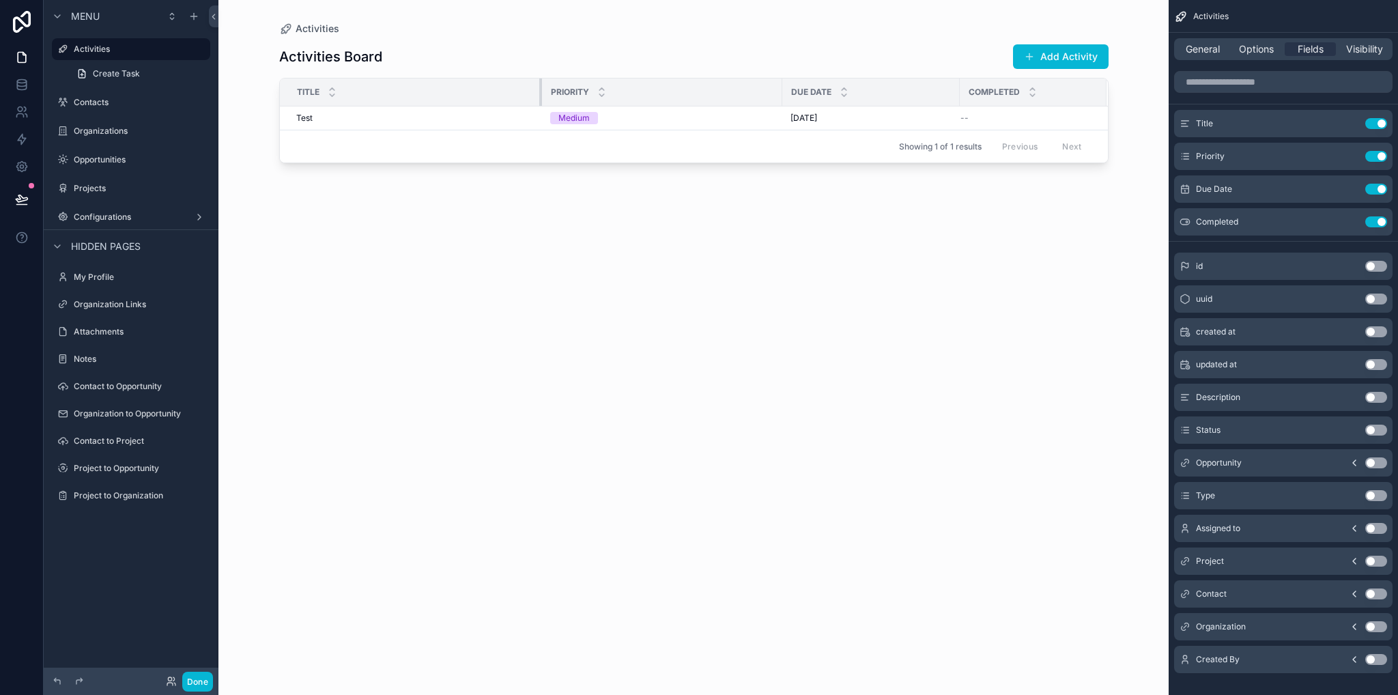
click at [539, 96] on div "scrollable content" at bounding box center [541, 91] width 5 height 27
click at [420, 123] on div "Test Test" at bounding box center [415, 118] width 238 height 11
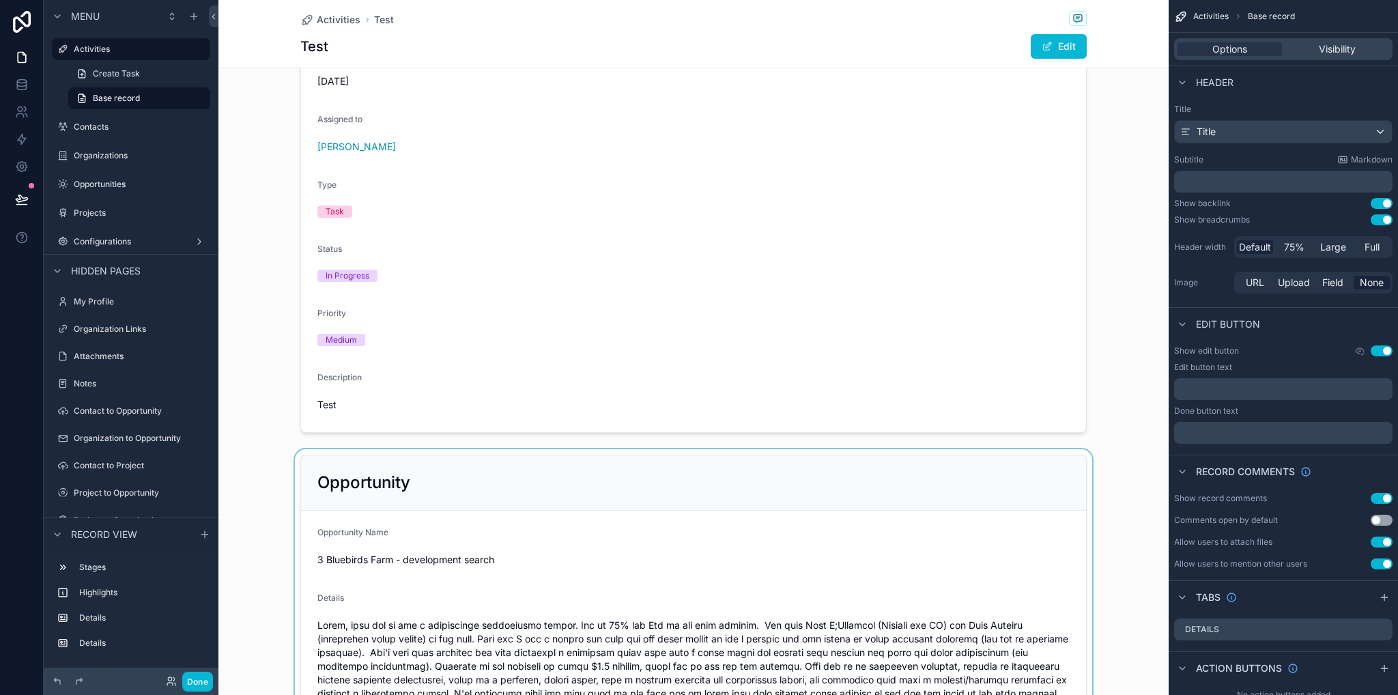
scroll to position [614, 0]
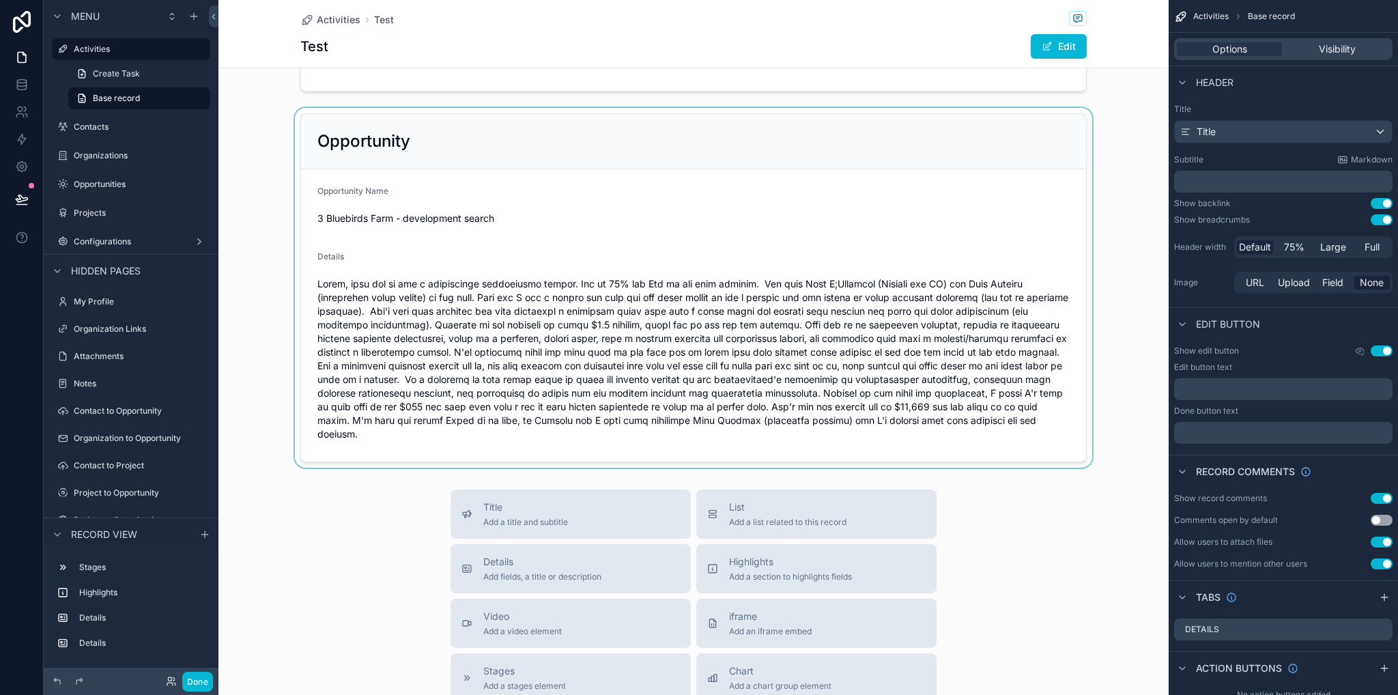
click at [565, 143] on div "scrollable content" at bounding box center [693, 288] width 950 height 360
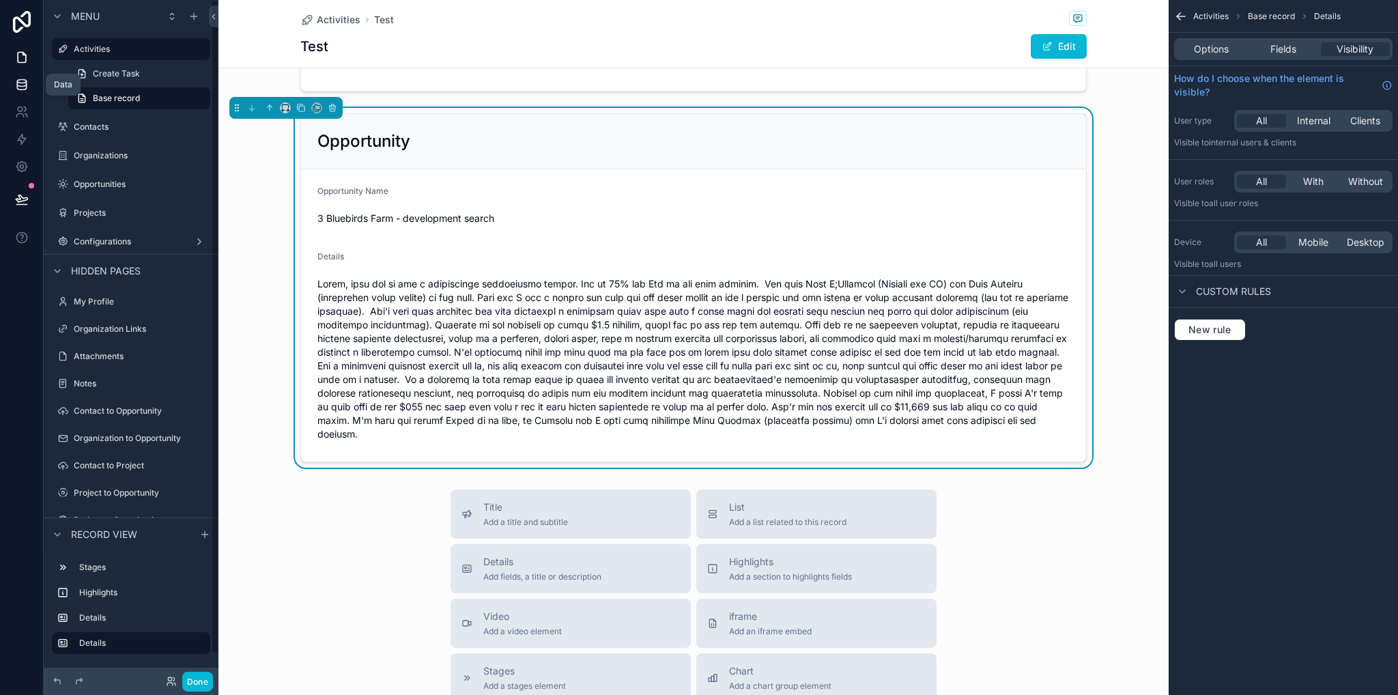
click at [21, 85] on icon at bounding box center [22, 85] width 14 height 14
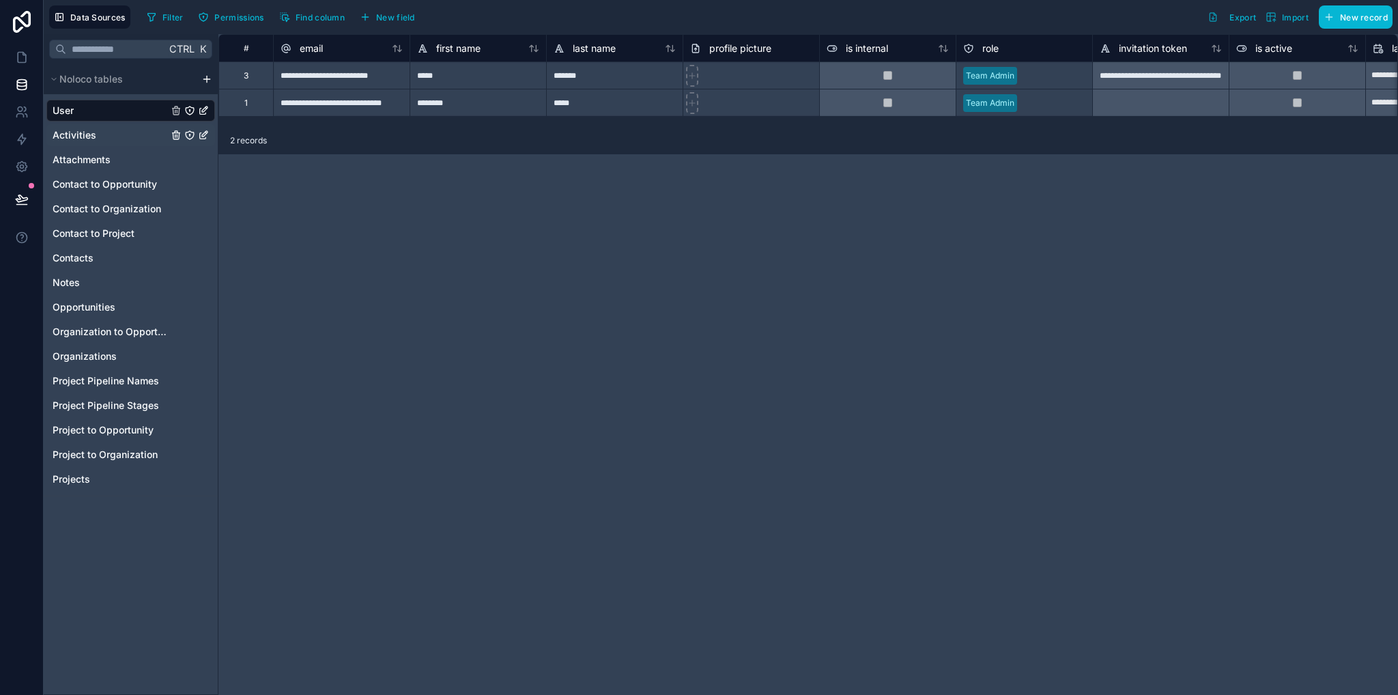
click at [74, 130] on span "Activities" at bounding box center [75, 135] width 44 height 14
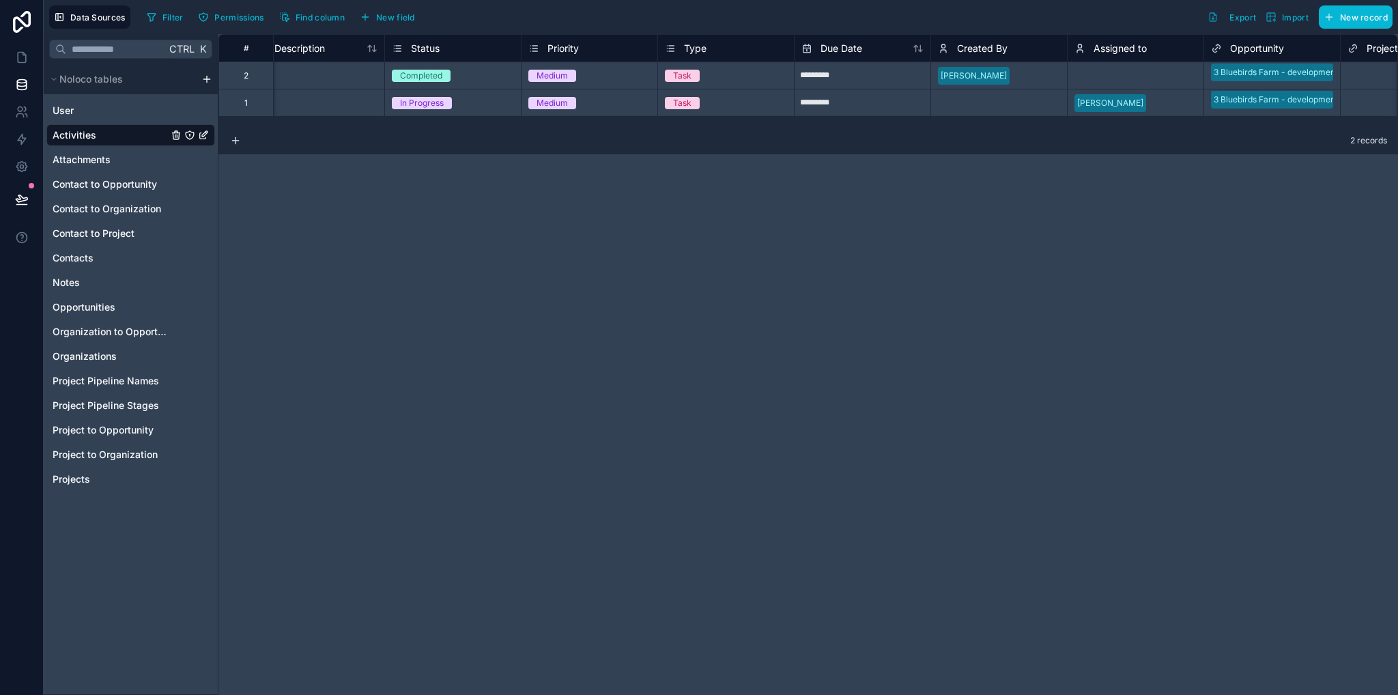
scroll to position [0, 54]
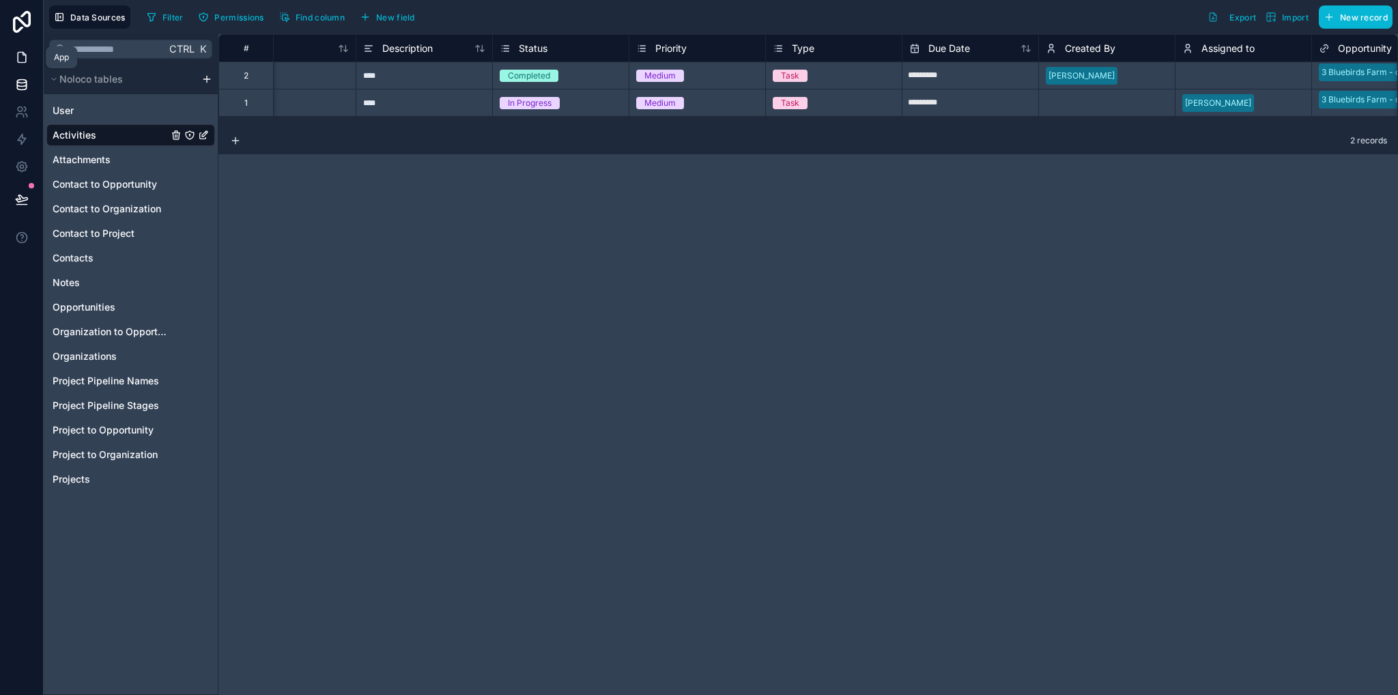
click at [11, 63] on link at bounding box center [21, 57] width 43 height 27
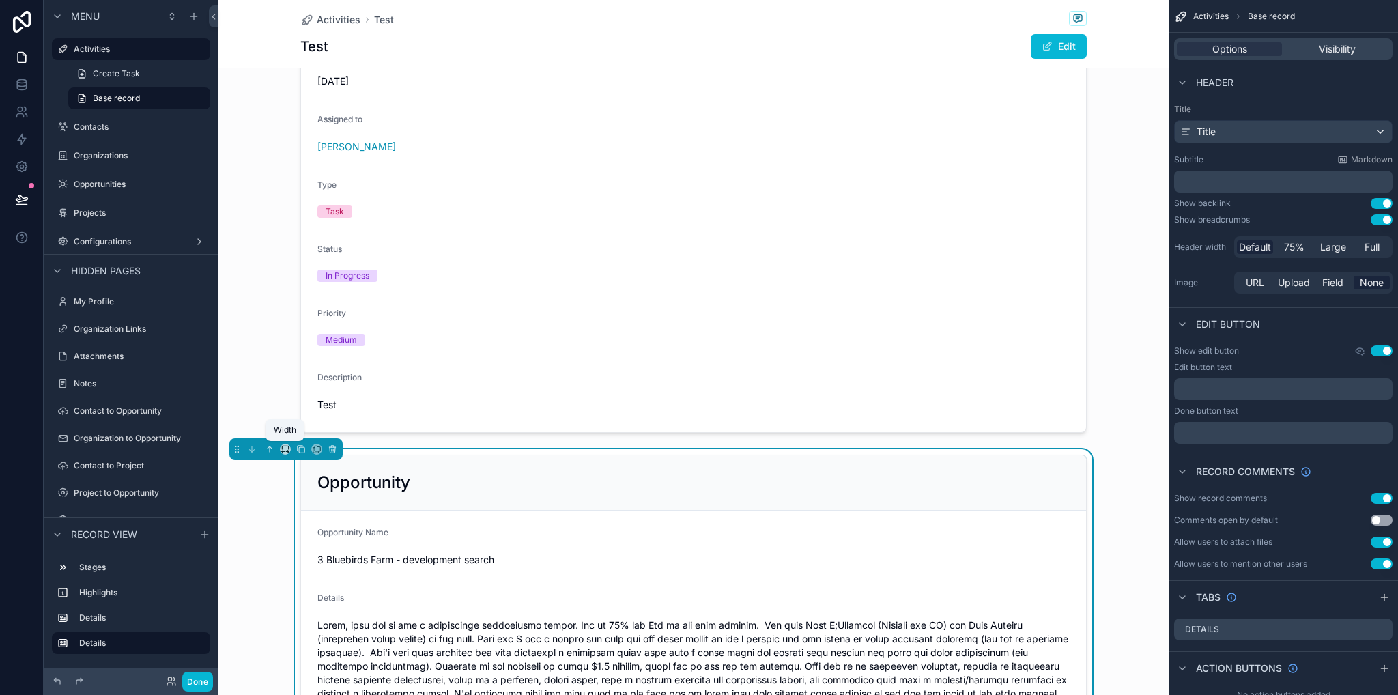
scroll to position [410, 0]
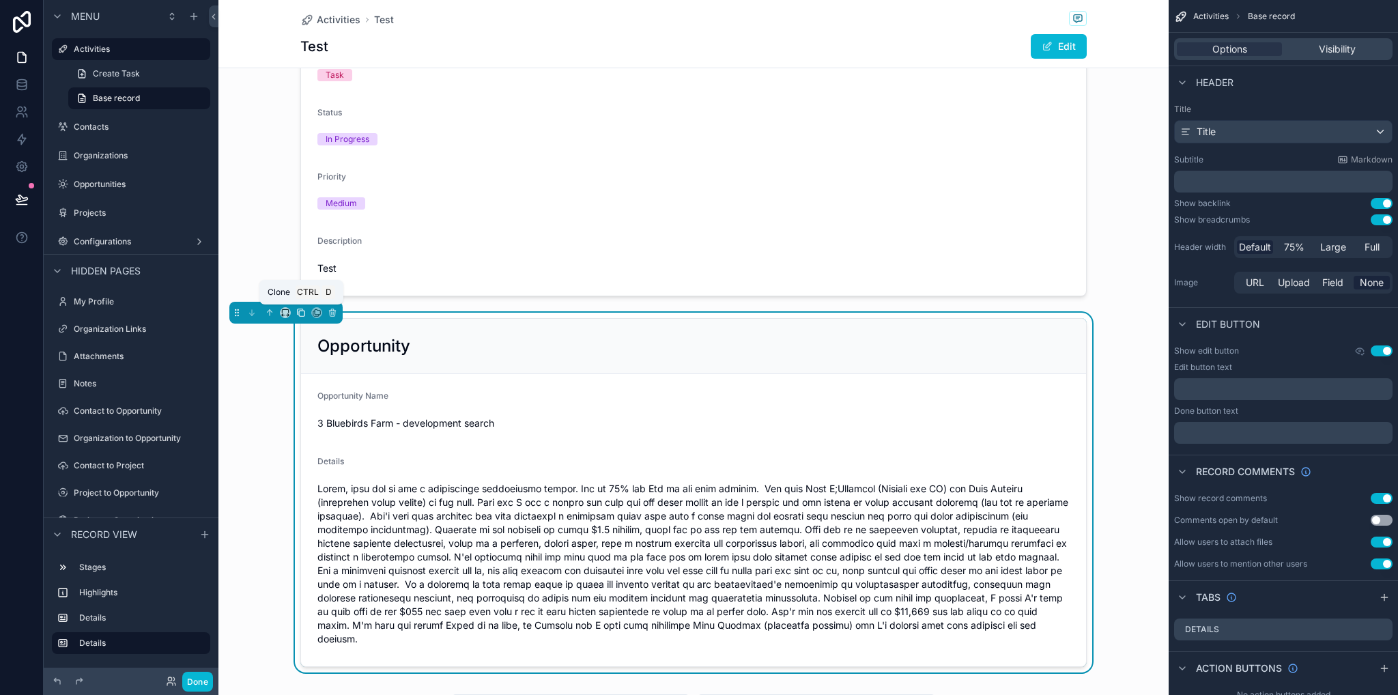
click at [302, 308] on icon "scrollable content" at bounding box center [301, 313] width 10 height 10
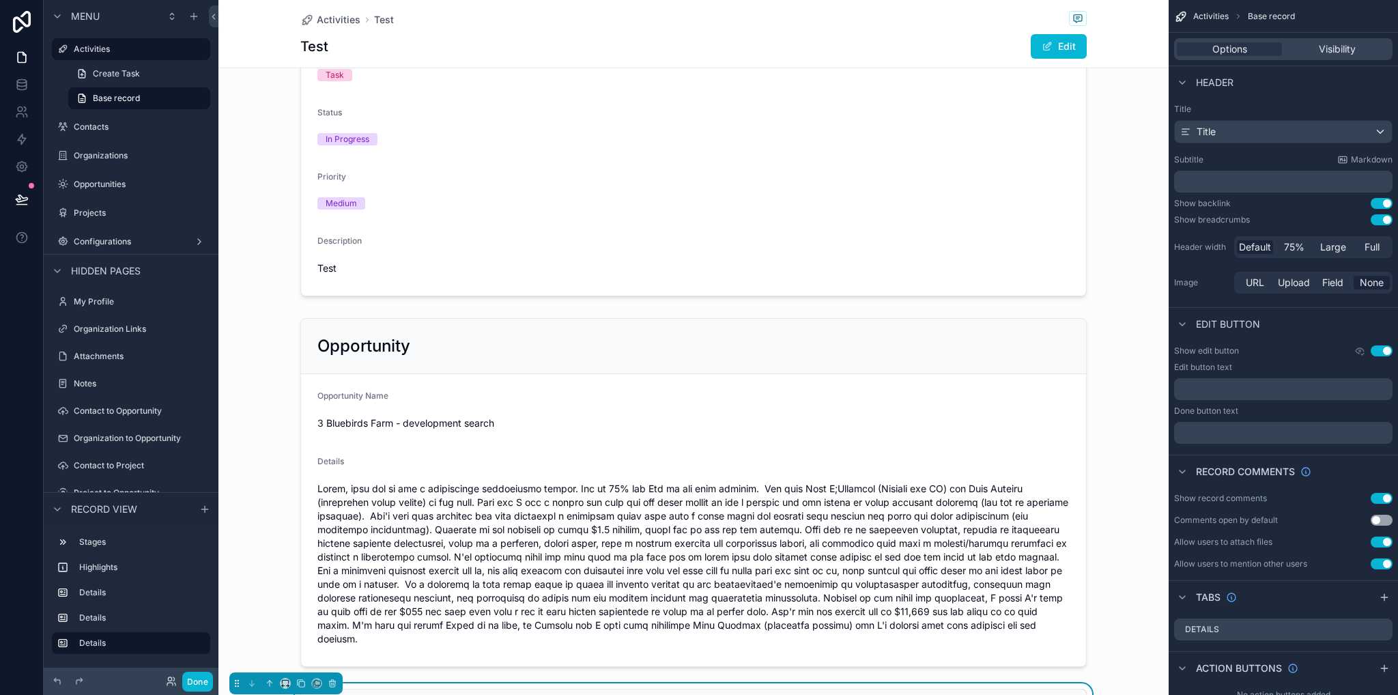
scroll to position [751, 0]
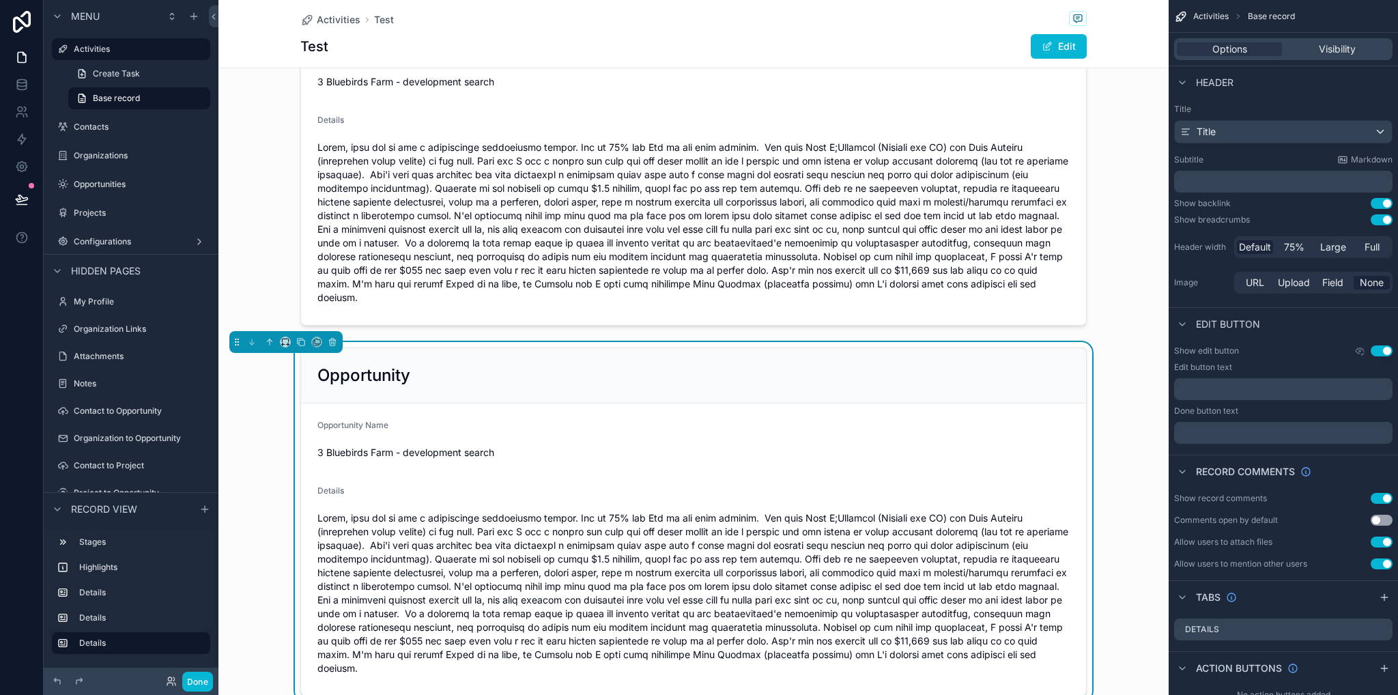
click at [391, 375] on h2 "Opportunity" at bounding box center [363, 375] width 93 height 22
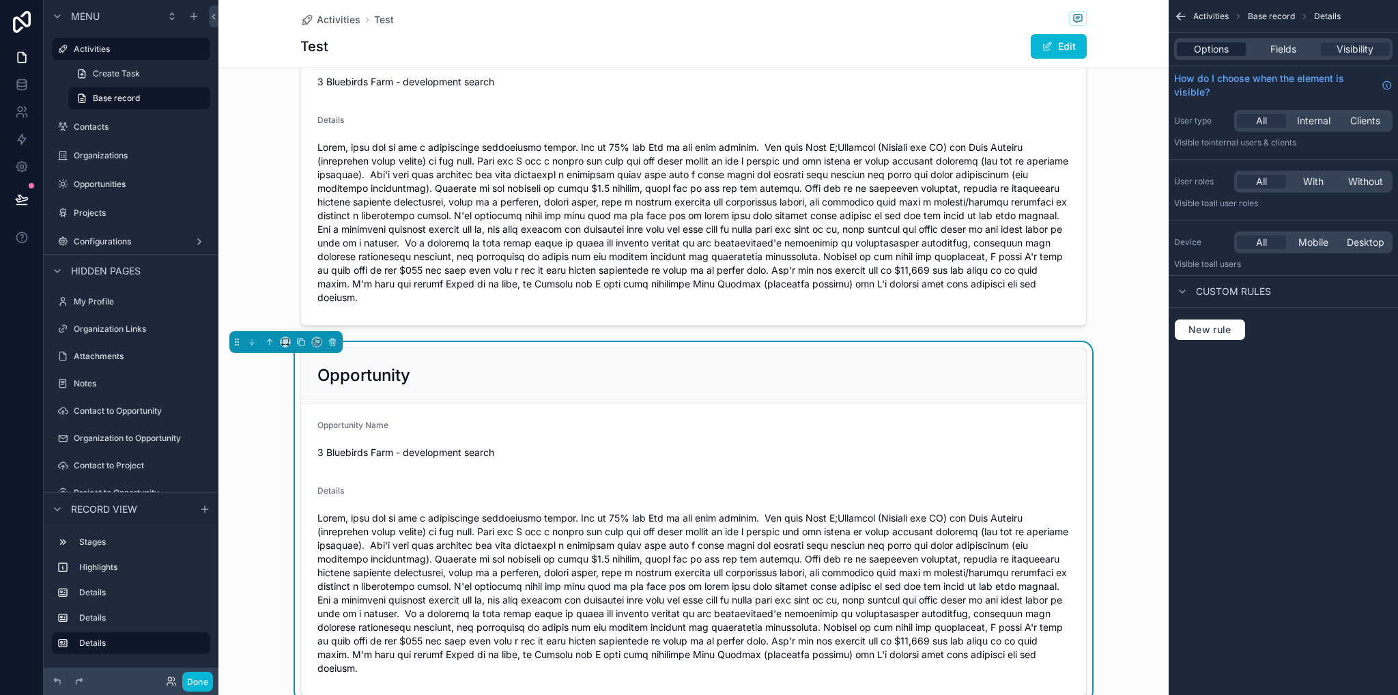
click at [1207, 48] on span "Options" at bounding box center [1211, 49] width 35 height 14
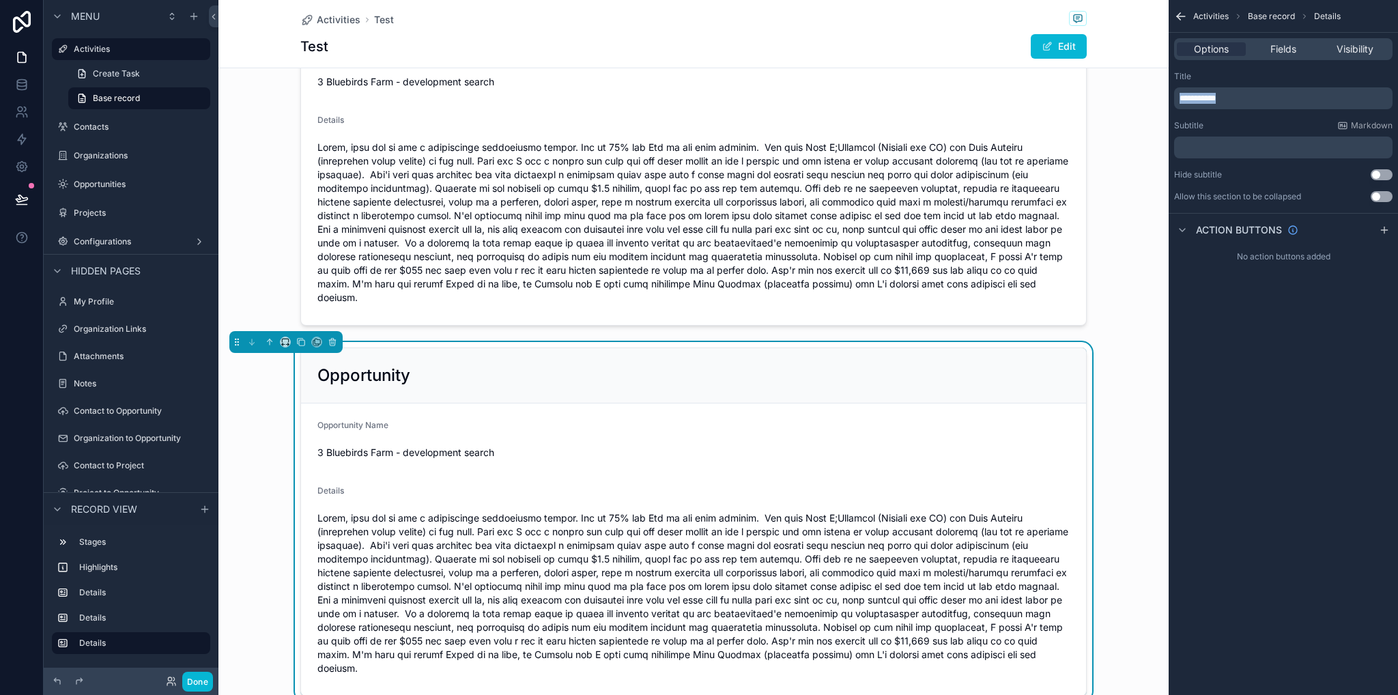
drag, startPoint x: 1240, startPoint y: 93, endPoint x: 1166, endPoint y: 99, distance: 74.0
click at [1166, 99] on div "Activities Contacts Organizations Opportunities Projects Configurations My Prof…" at bounding box center [807, 347] width 1179 height 695
click at [1293, 304] on div "Activities Base record Details Options Fields Visibility Title ******* Subtitle…" at bounding box center [1282, 347] width 229 height 695
click at [544, 459] on div "3 Bluebirds Farm - development search" at bounding box center [502, 453] width 371 height 22
click at [1275, 50] on span "Fields" at bounding box center [1283, 49] width 26 height 14
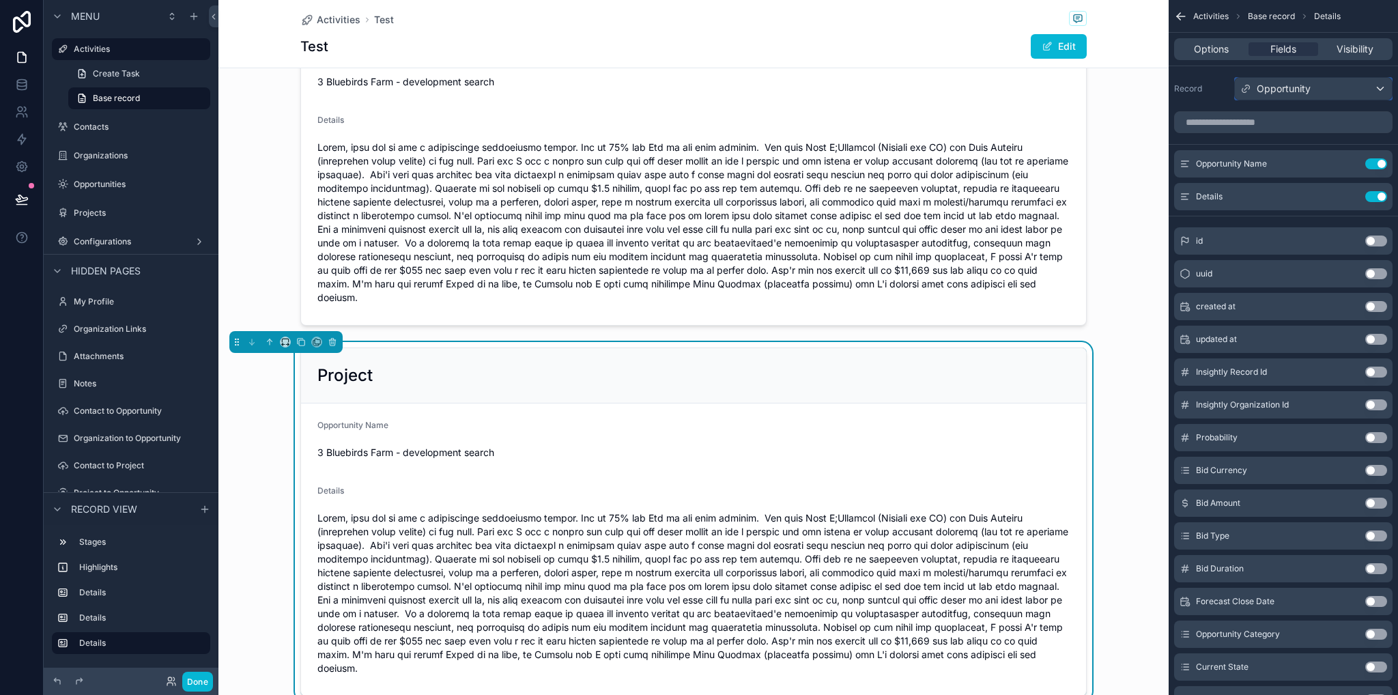
click at [1270, 94] on span "Opportunity" at bounding box center [1283, 89] width 54 height 14
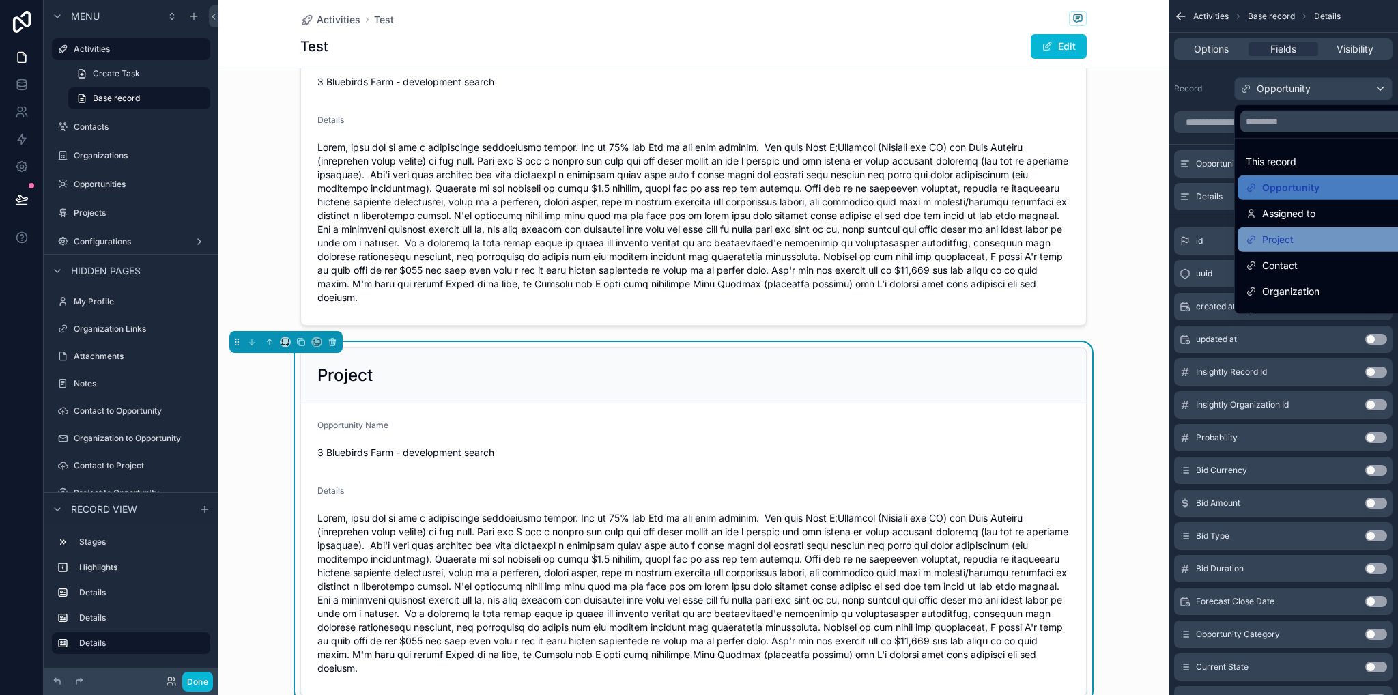
click at [1280, 241] on span "Project" at bounding box center [1277, 239] width 31 height 16
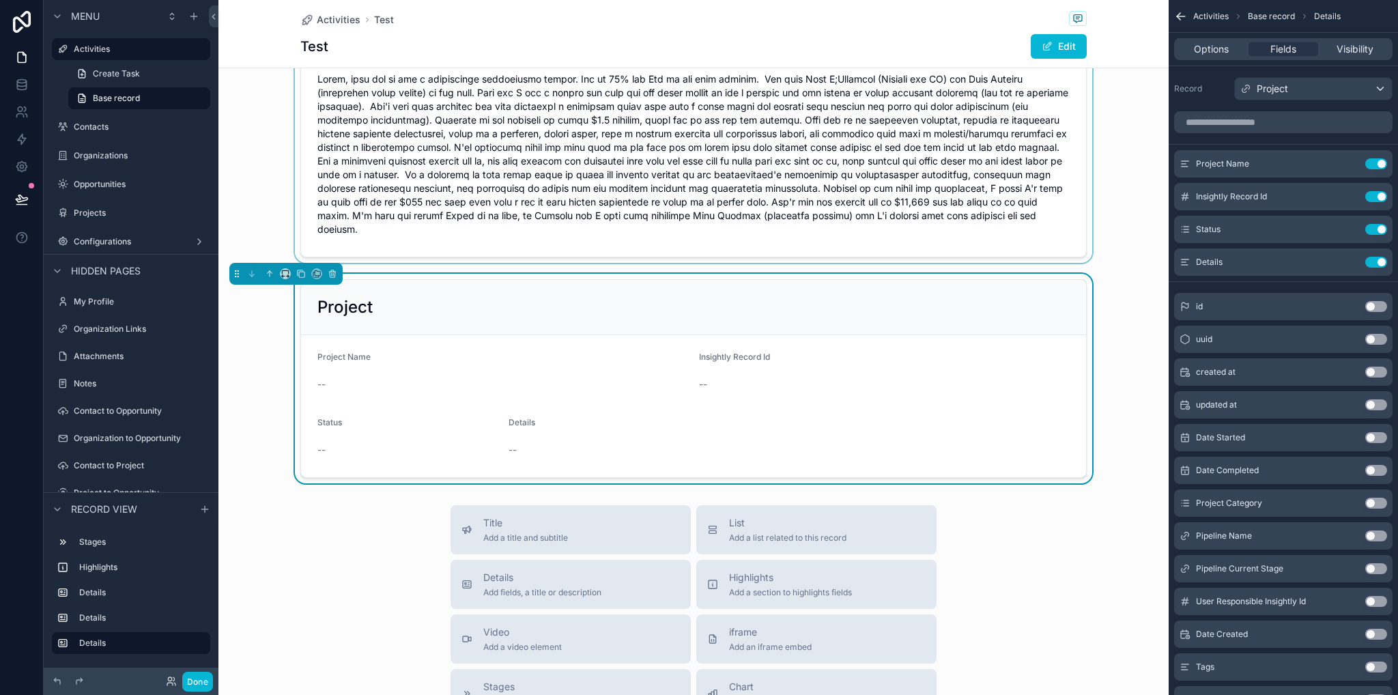
scroll to position [683, 0]
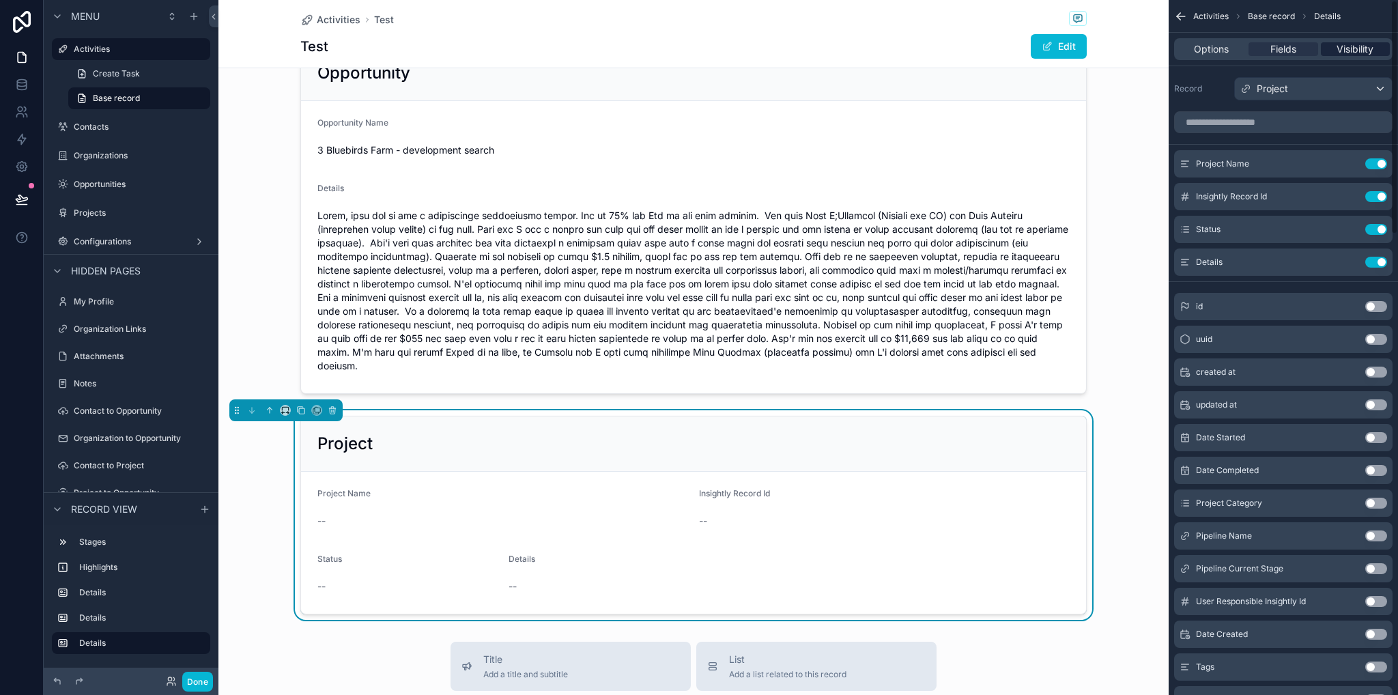
click at [1364, 52] on span "Visibility" at bounding box center [1354, 49] width 37 height 14
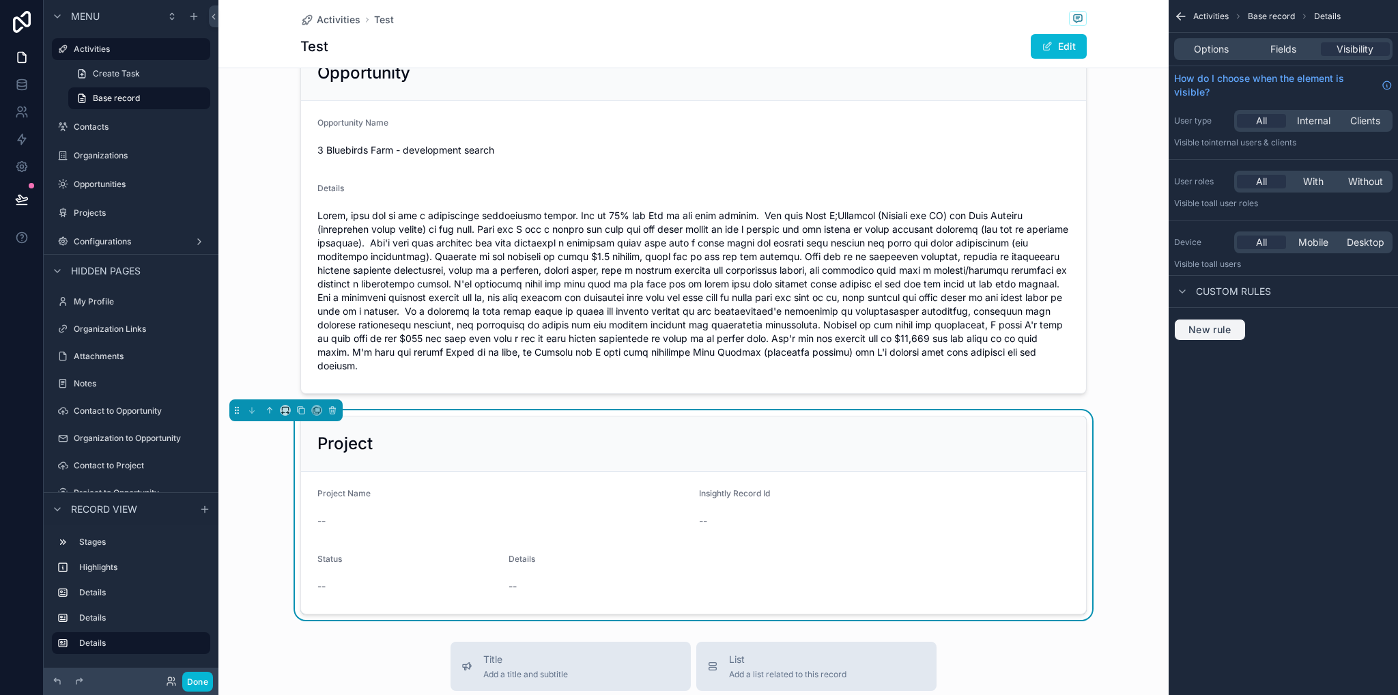
click at [1228, 331] on span "New rule" at bounding box center [1210, 330] width 54 height 12
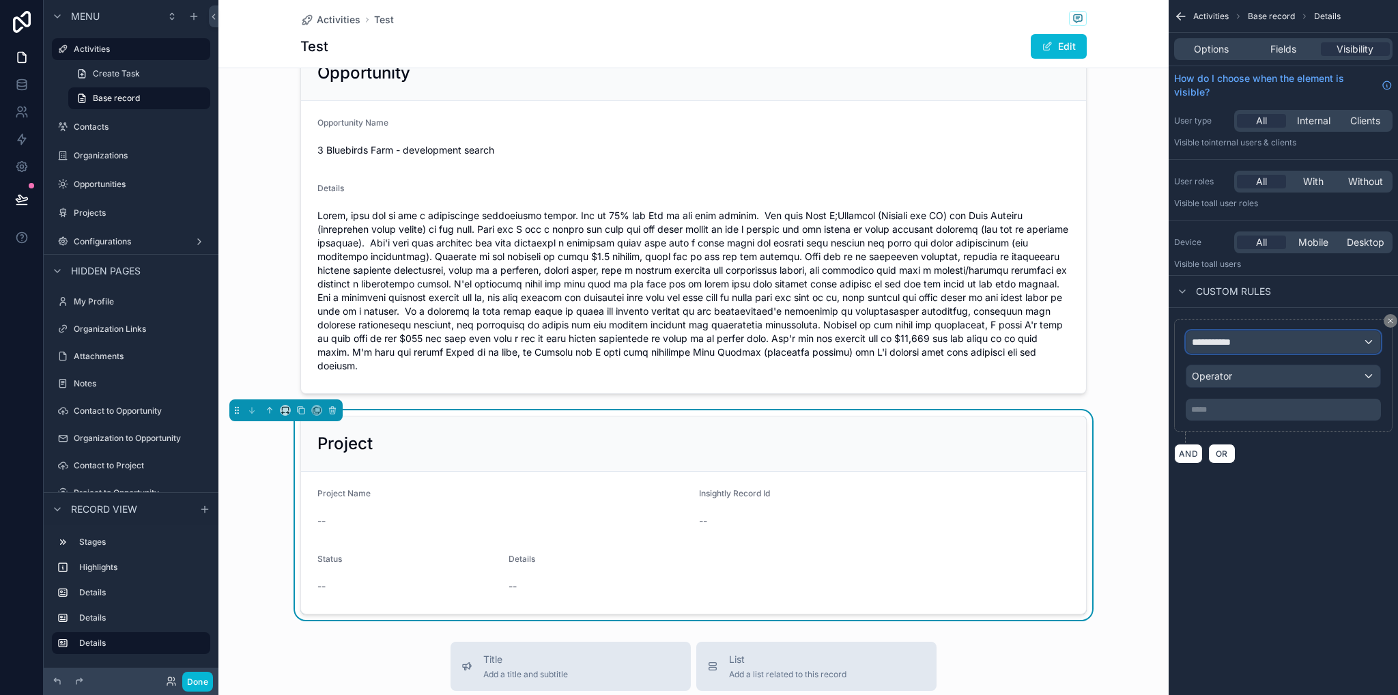
click at [1226, 343] on span "**********" at bounding box center [1217, 342] width 51 height 14
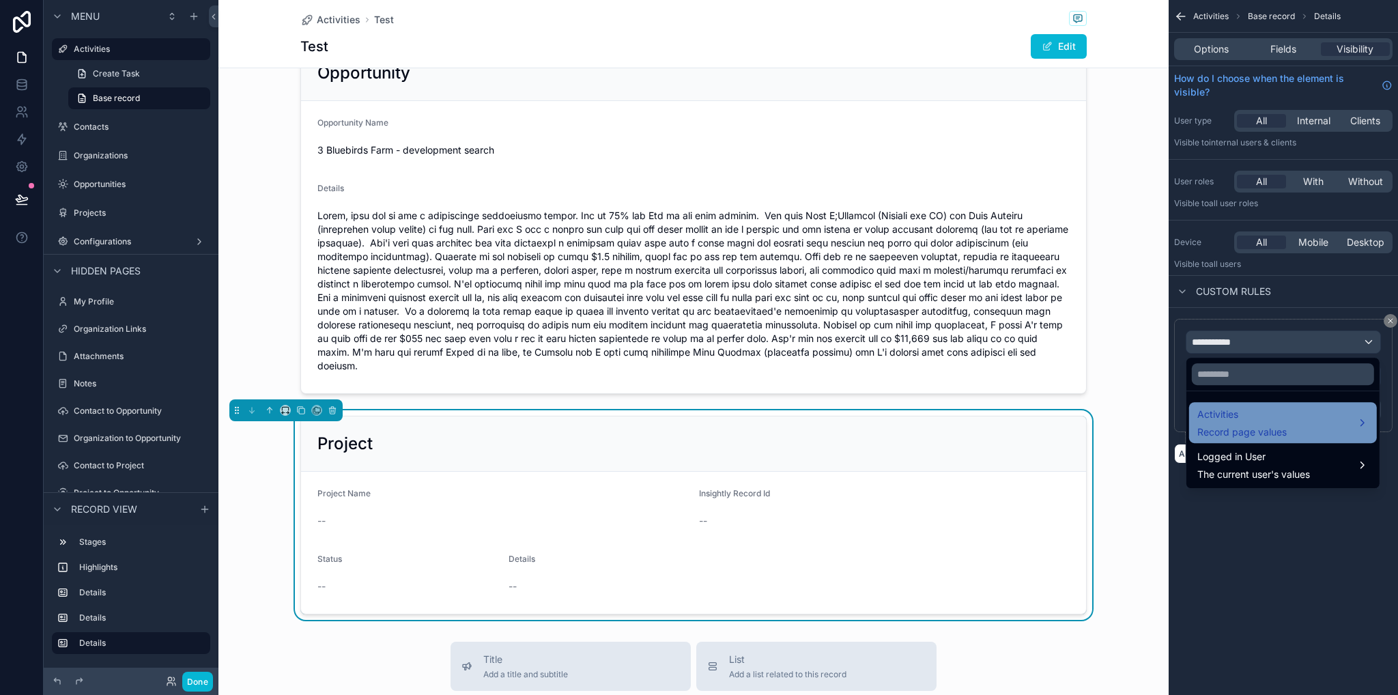
click at [1304, 423] on div "Activities Record page values" at bounding box center [1282, 422] width 171 height 33
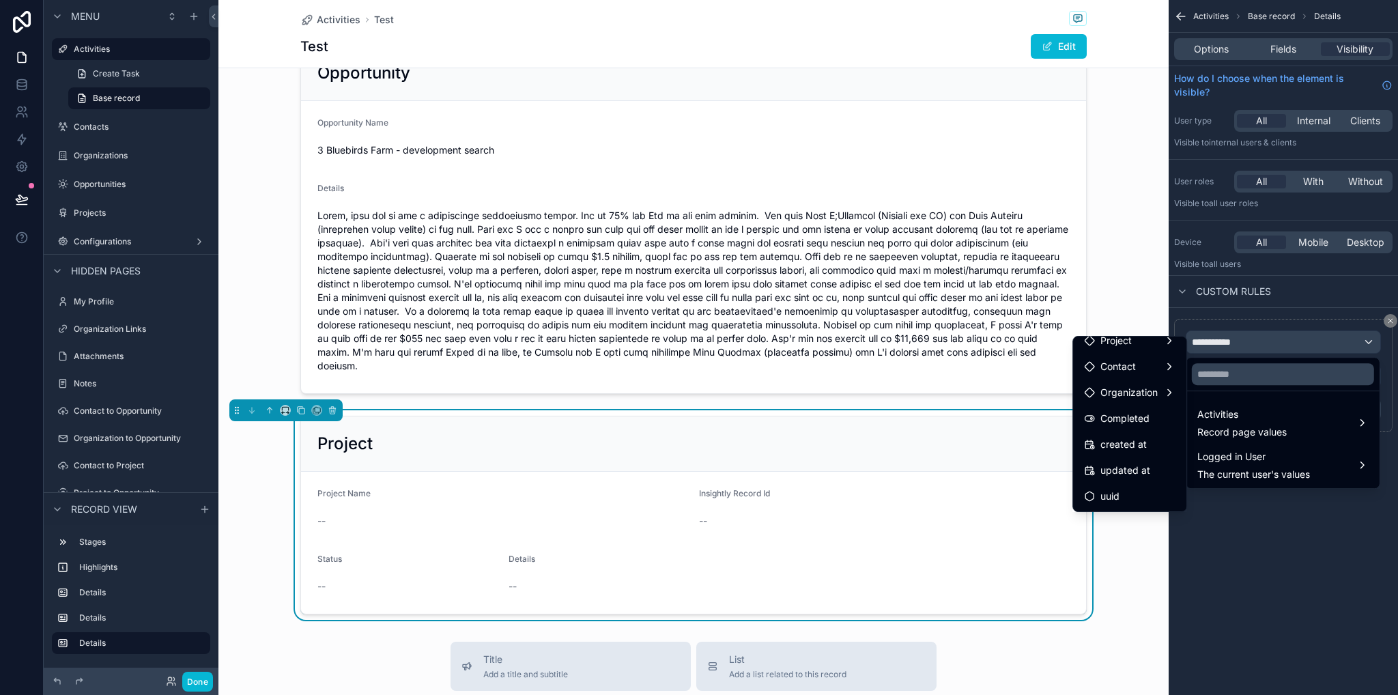
scroll to position [202, 0]
click at [1134, 416] on div "Project" at bounding box center [1129, 409] width 91 height 16
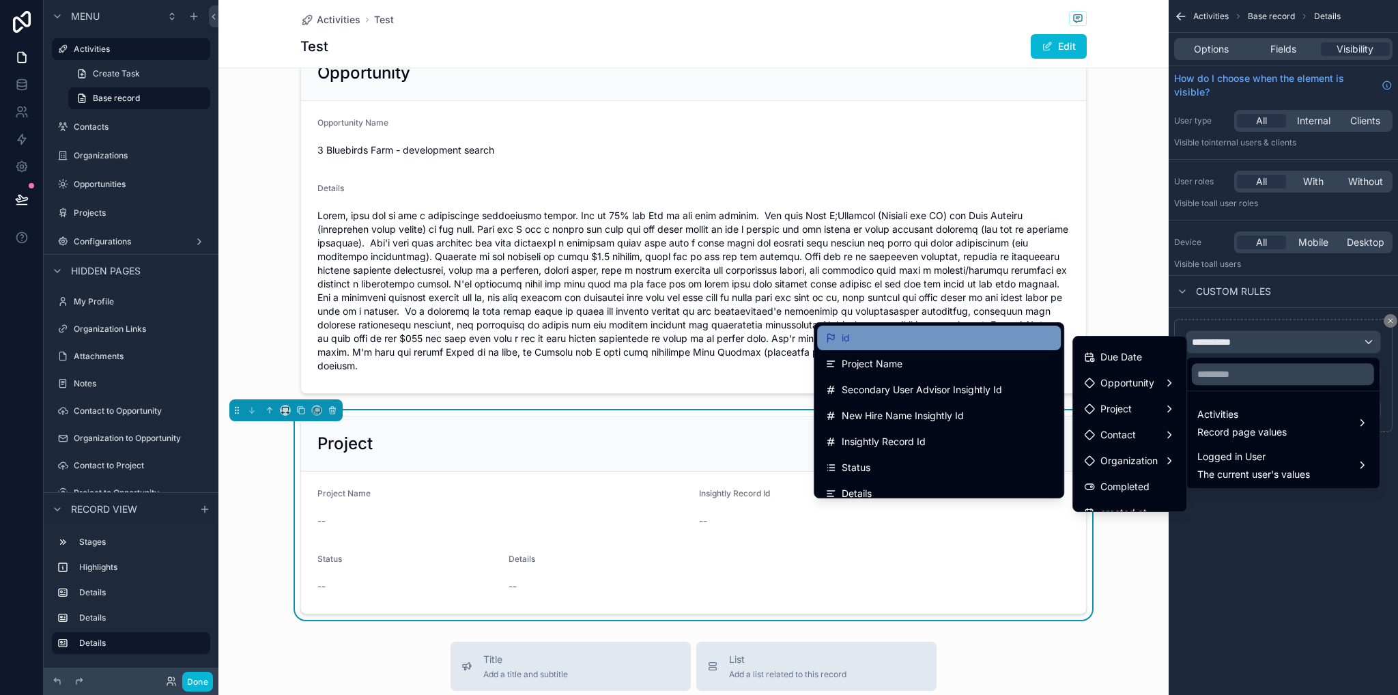
click at [852, 341] on div "id" at bounding box center [938, 338] width 227 height 16
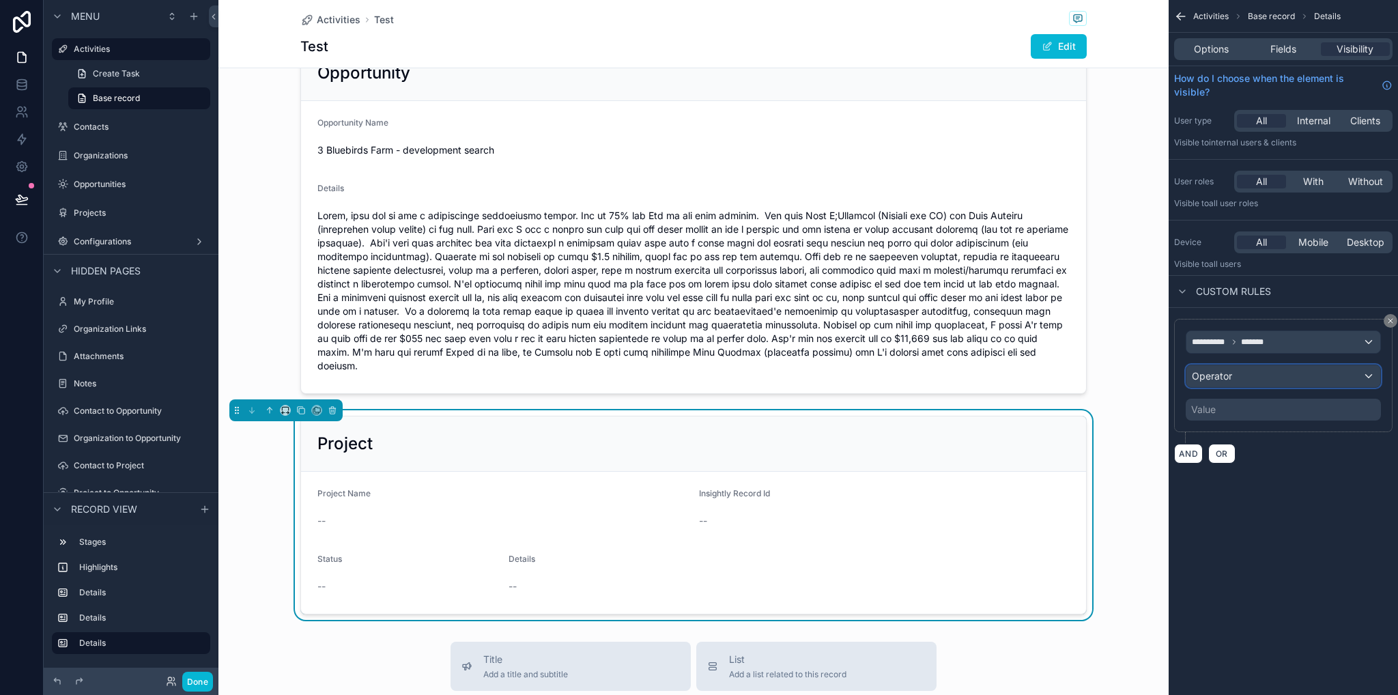
click at [1231, 375] on span "Operator" at bounding box center [1212, 376] width 40 height 12
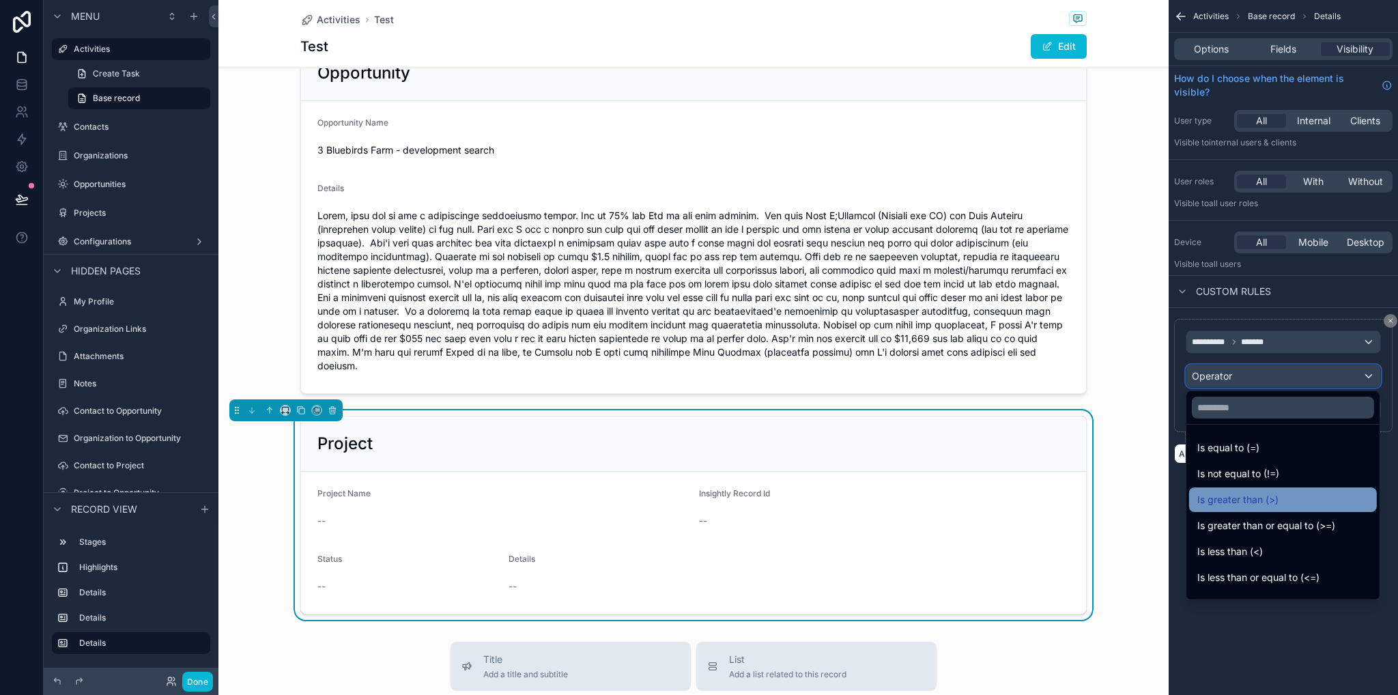
scroll to position [97, 0]
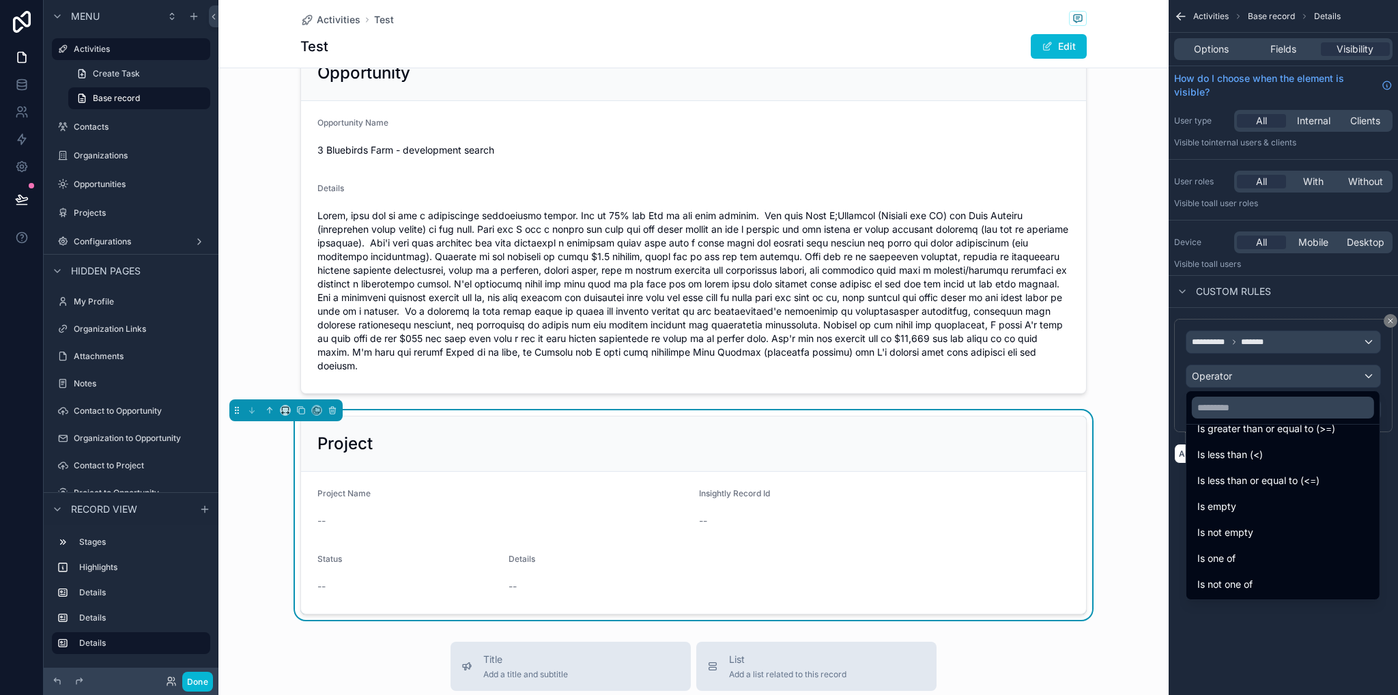
click at [1267, 532] on div "Is not empty" at bounding box center [1282, 532] width 171 height 16
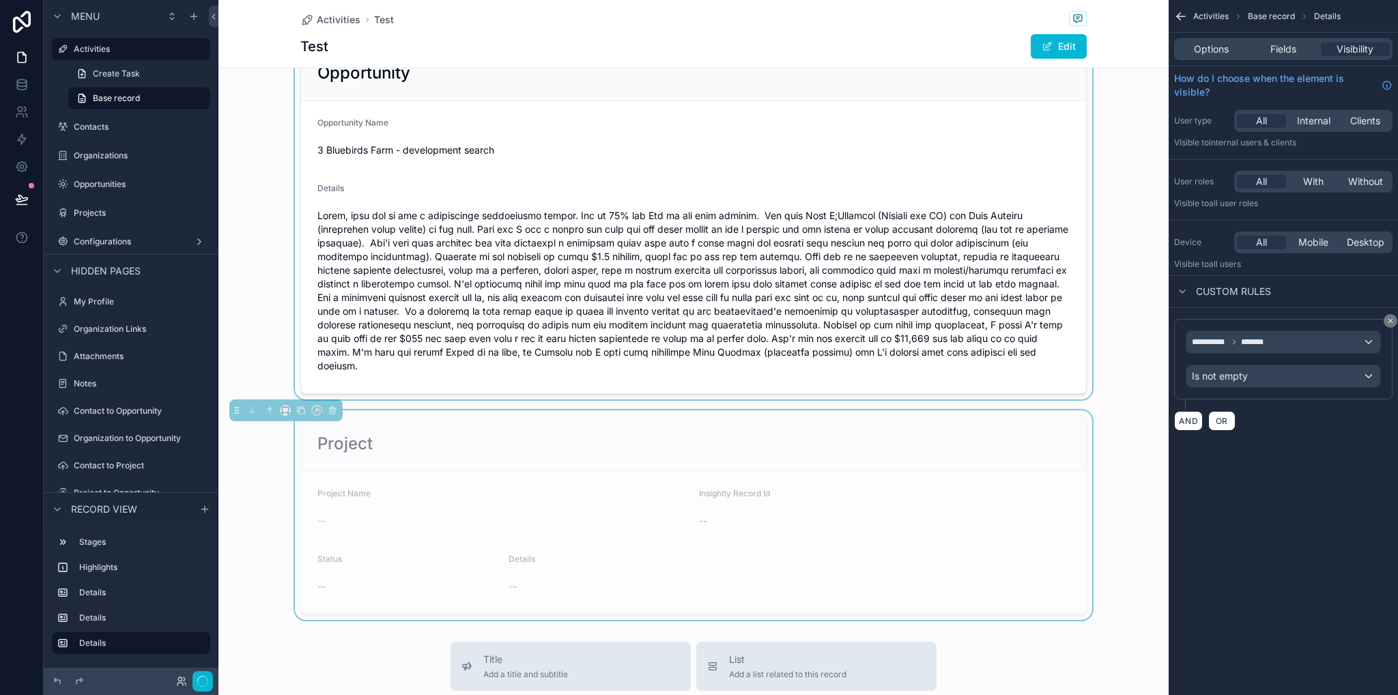
scroll to position [546, 0]
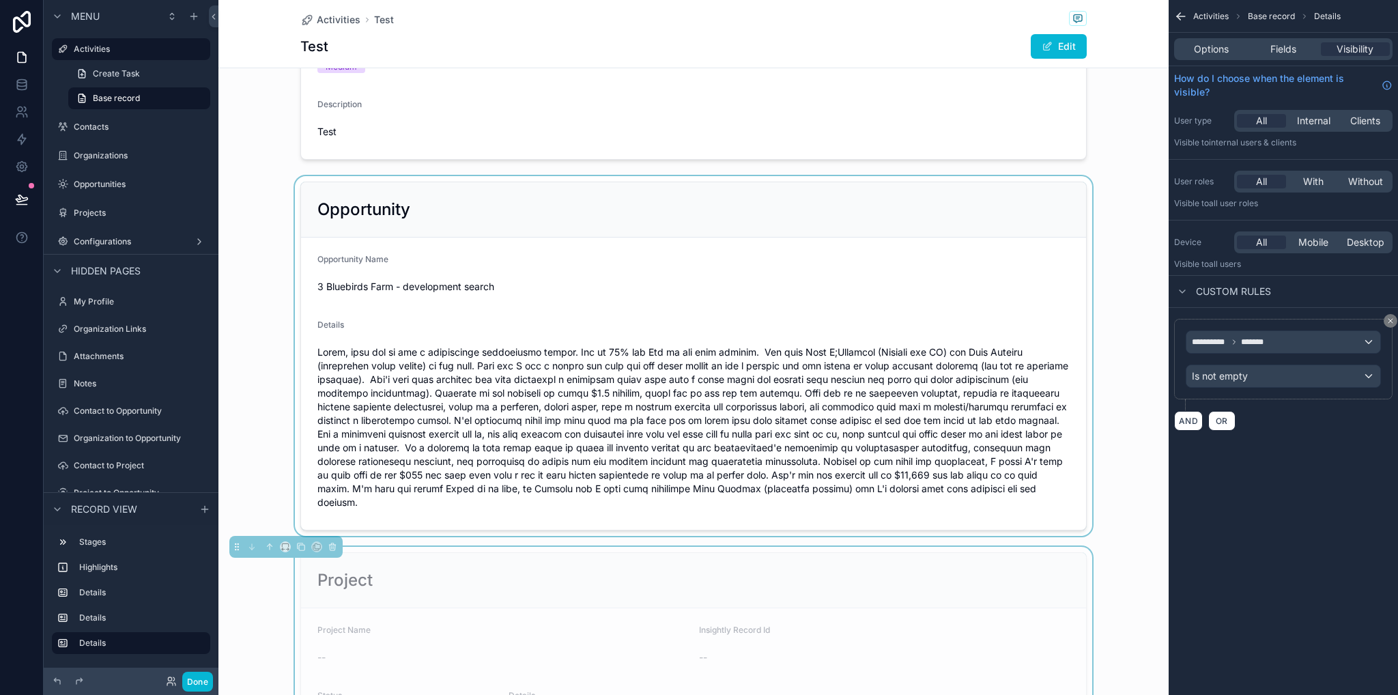
click at [825, 208] on div "scrollable content" at bounding box center [693, 356] width 950 height 360
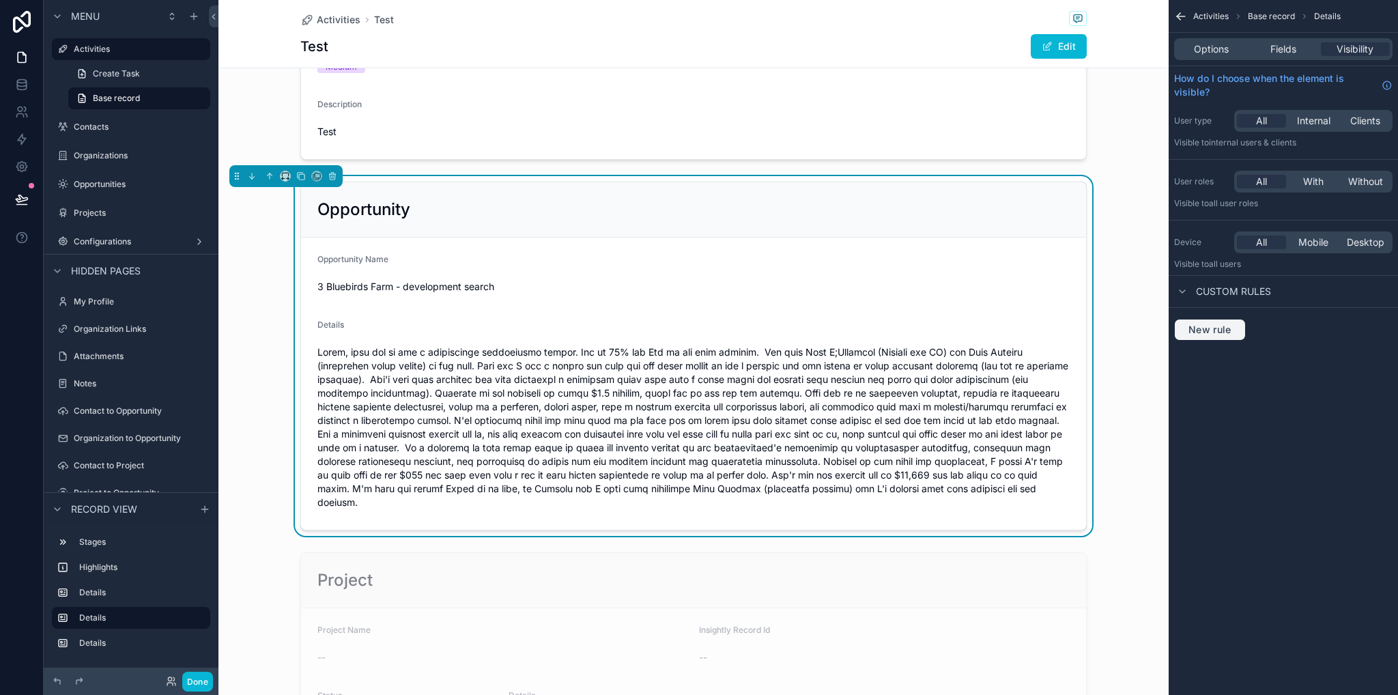
click at [1203, 327] on span "New rule" at bounding box center [1210, 330] width 54 height 12
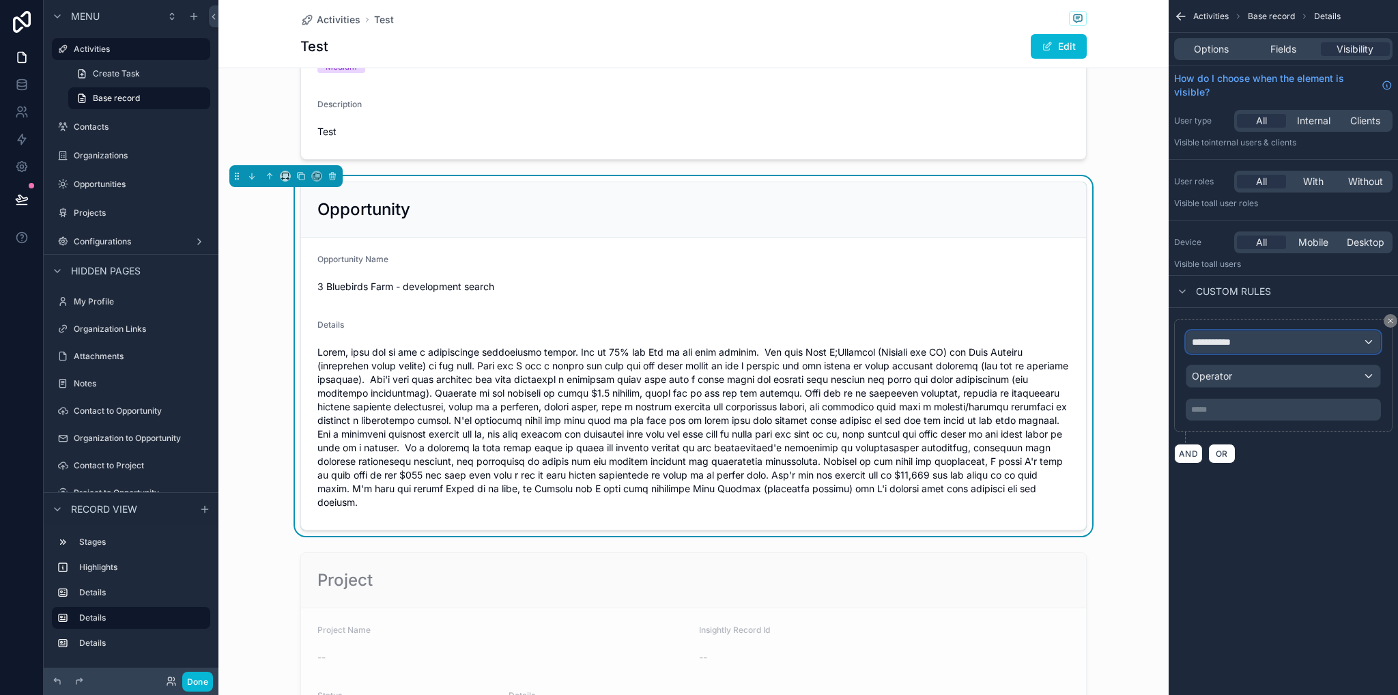
click at [1231, 341] on span "**********" at bounding box center [1217, 342] width 51 height 14
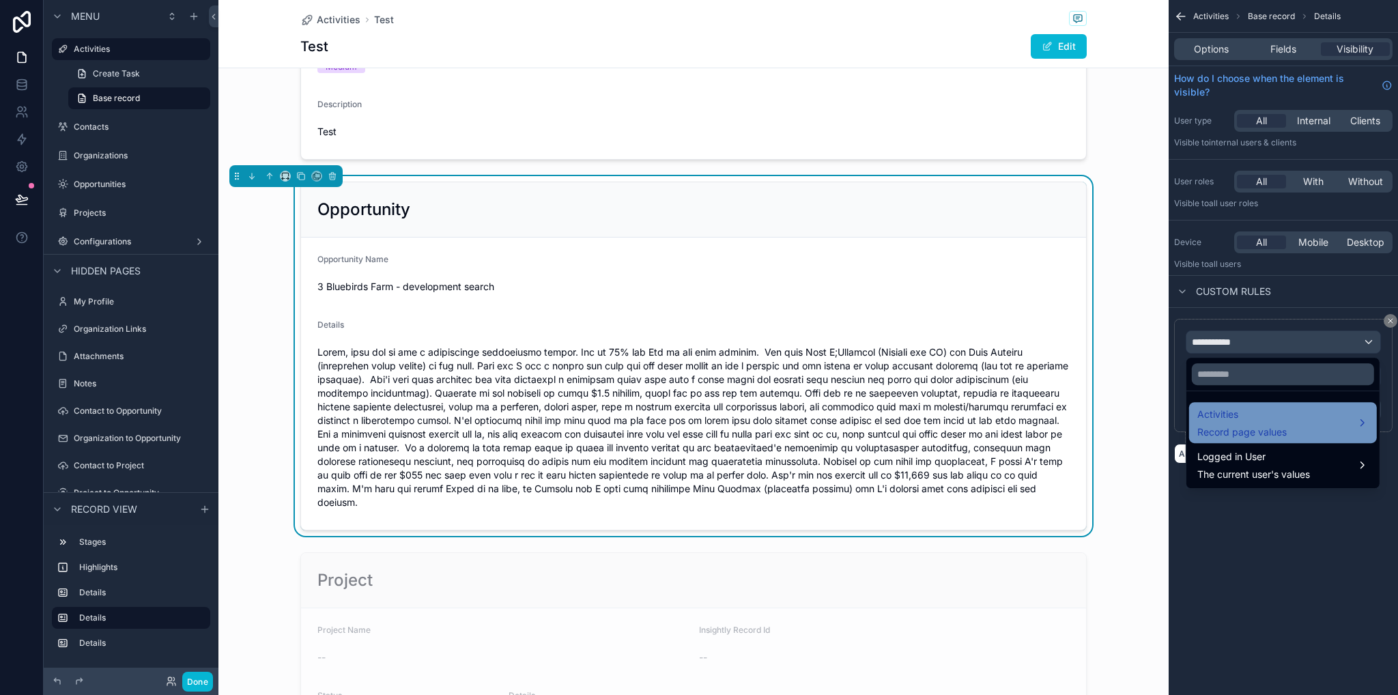
click at [1237, 425] on span "Record page values" at bounding box center [1241, 432] width 89 height 14
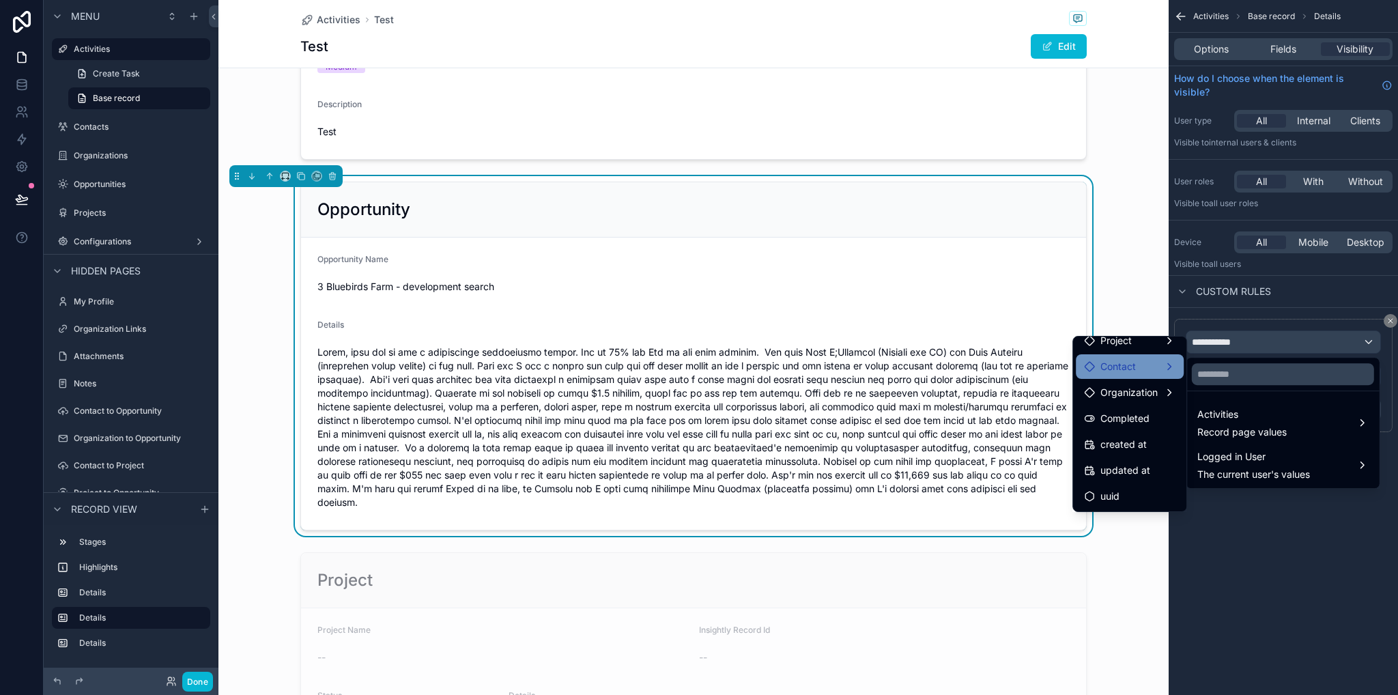
scroll to position [202, 0]
click at [1123, 383] on span "Opportunity" at bounding box center [1127, 383] width 54 height 16
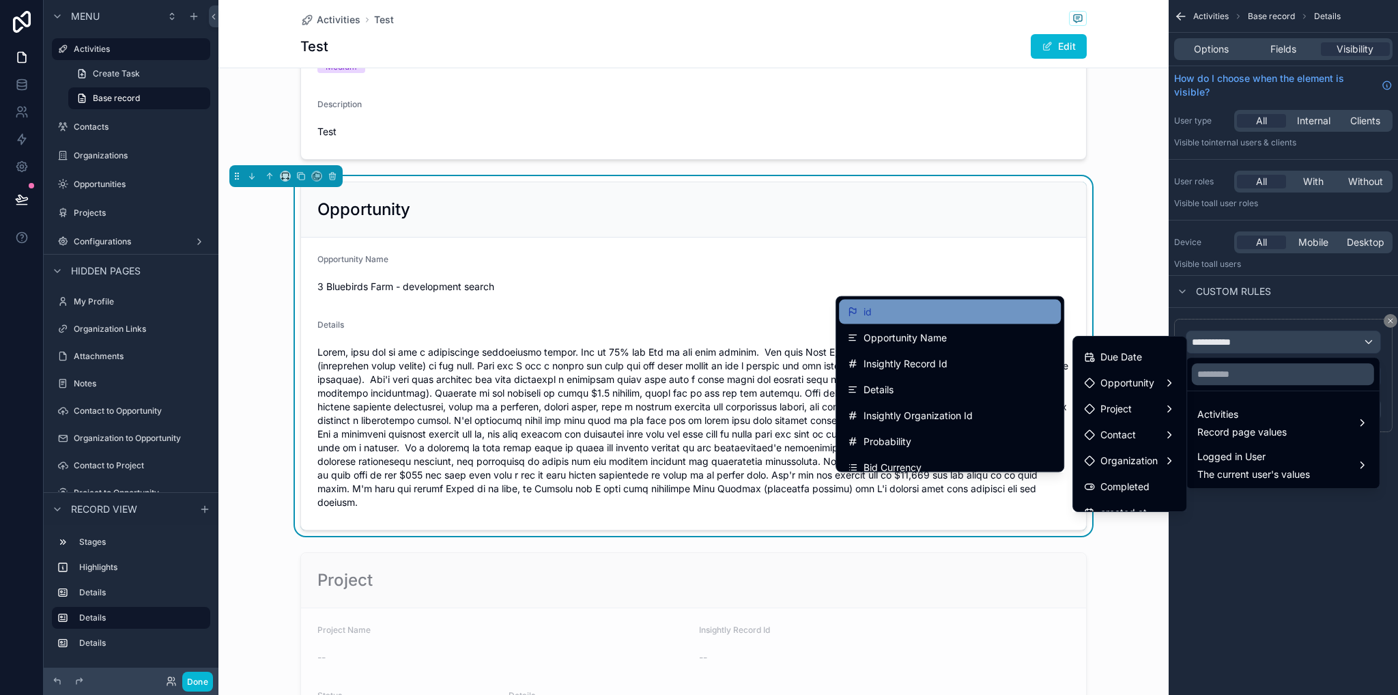
click at [895, 313] on div "id" at bounding box center [949, 312] width 205 height 16
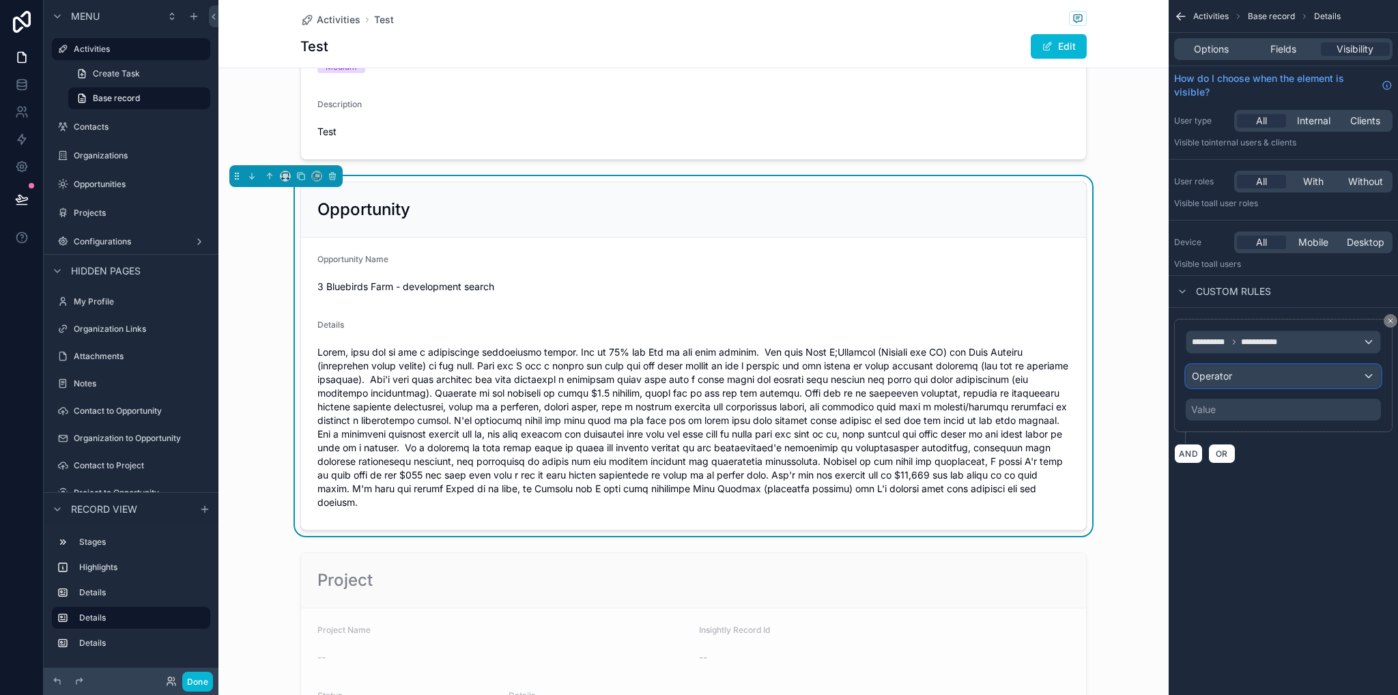
click at [1218, 377] on span "Operator" at bounding box center [1212, 376] width 40 height 12
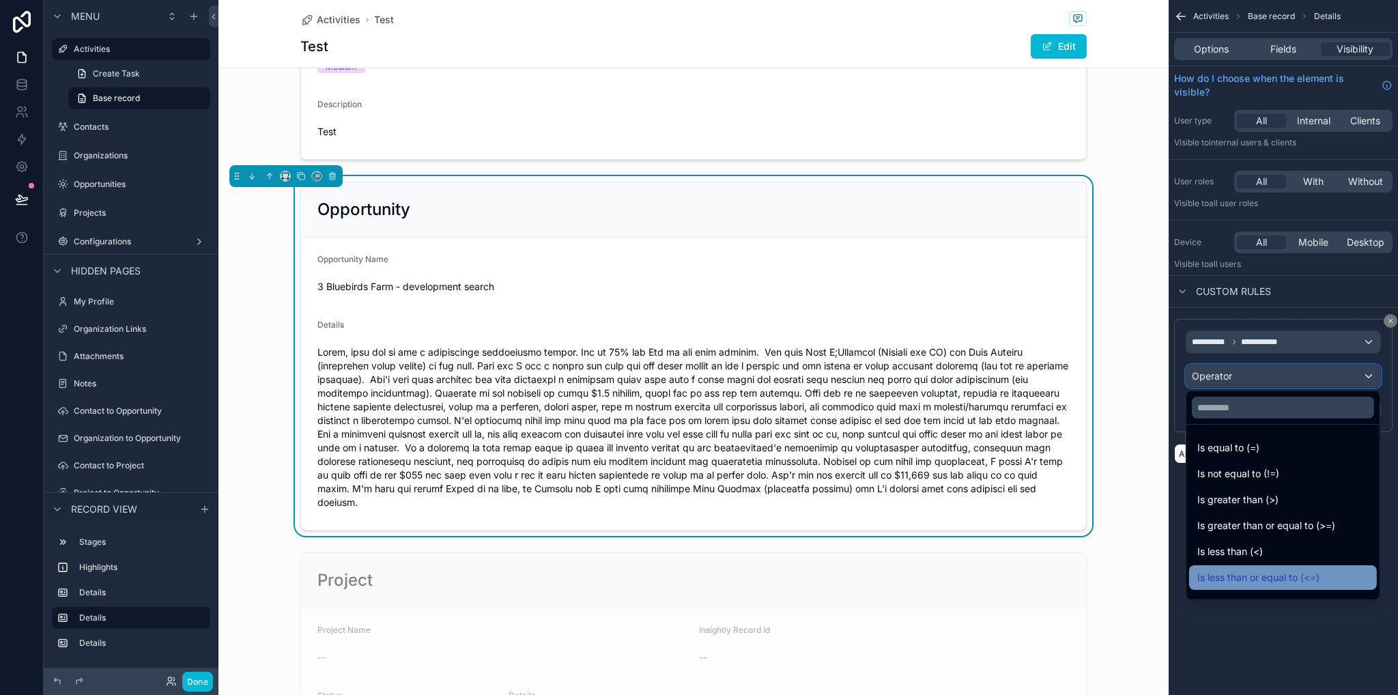
scroll to position [97, 0]
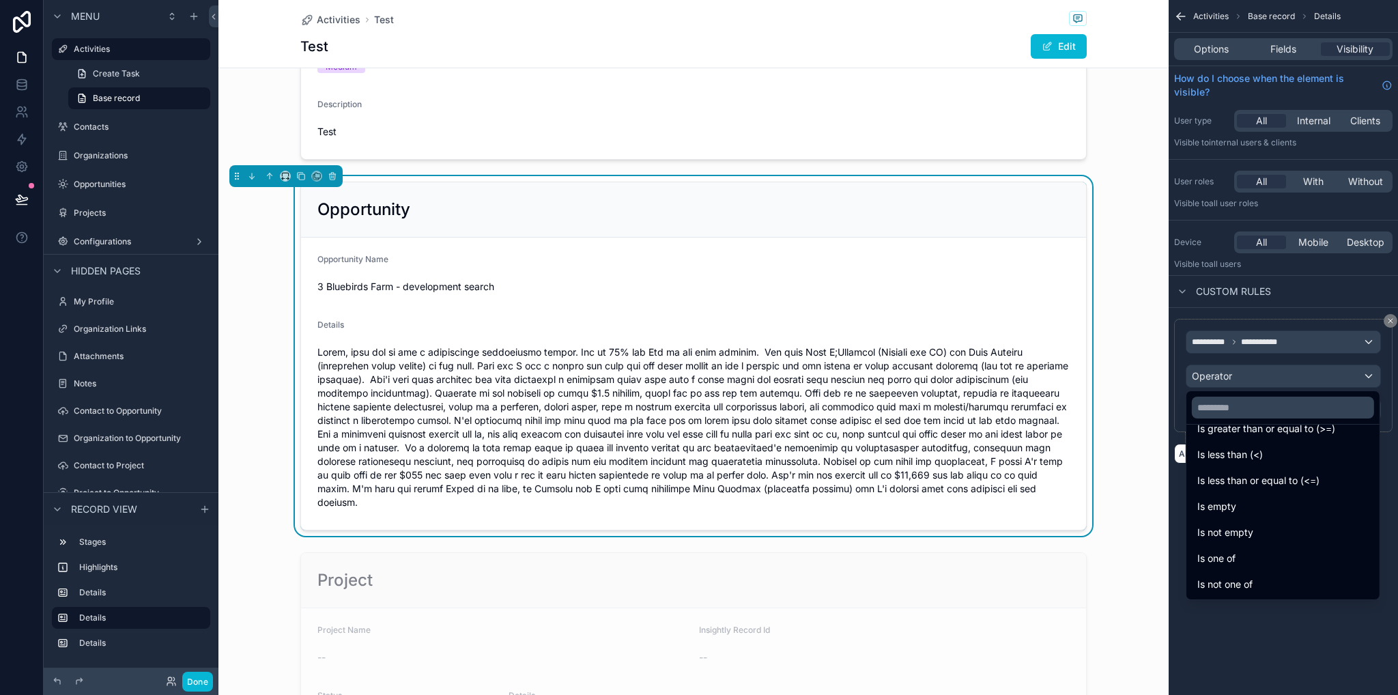
click at [1248, 530] on span "Is not empty" at bounding box center [1225, 532] width 56 height 16
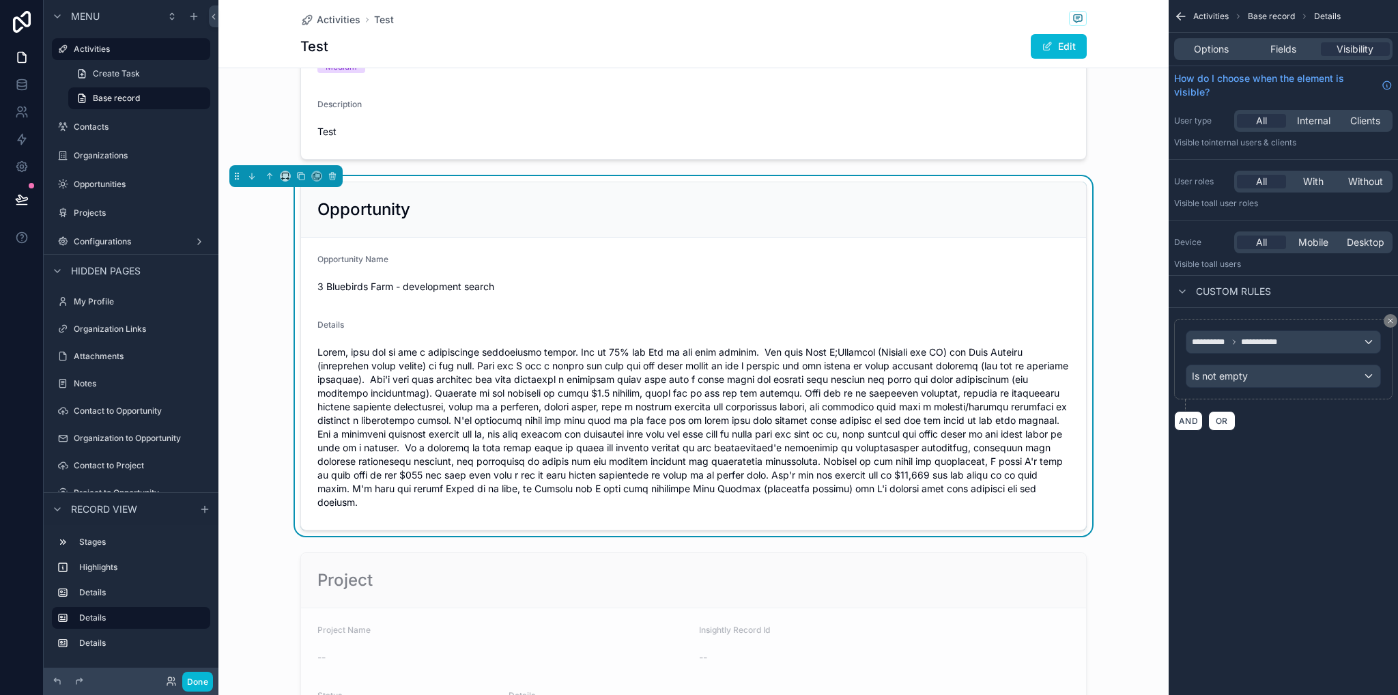
click at [1114, 424] on div "Opportunity Opportunity Name 3 Bluebirds Farm - development search Details" at bounding box center [693, 356] width 950 height 360
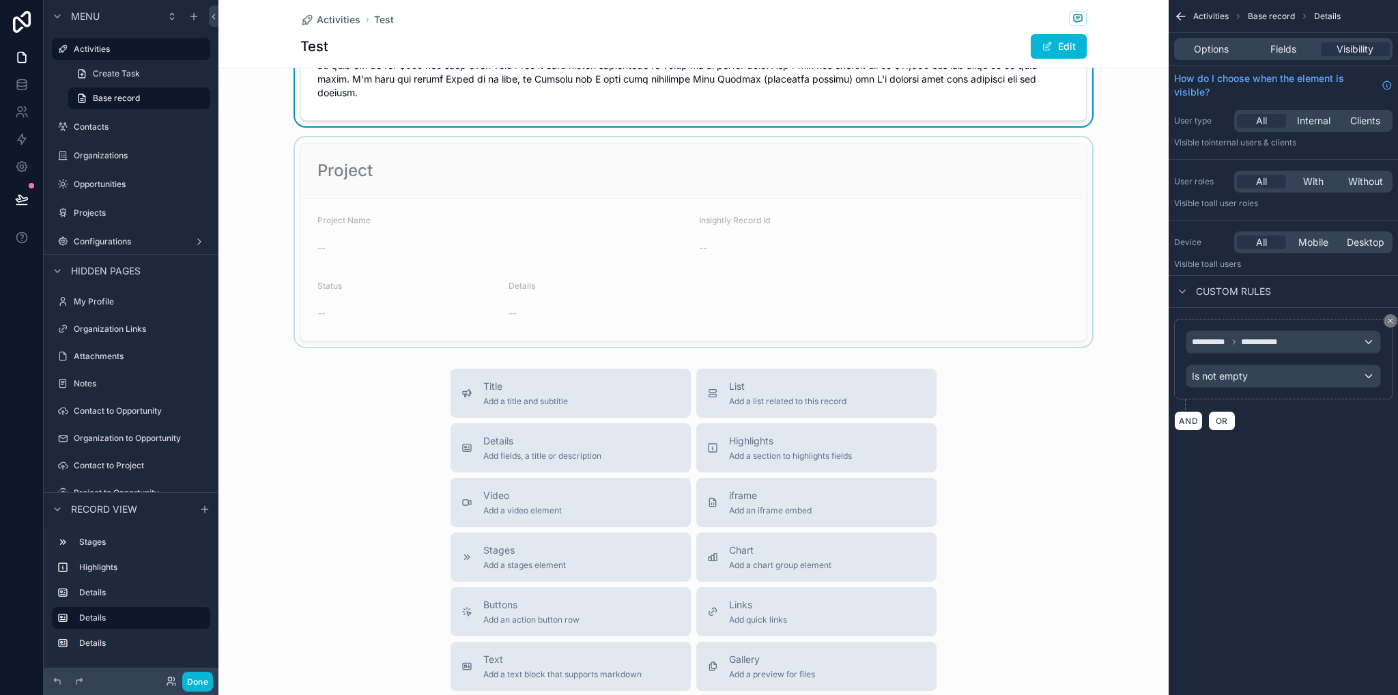
scroll to position [751, 0]
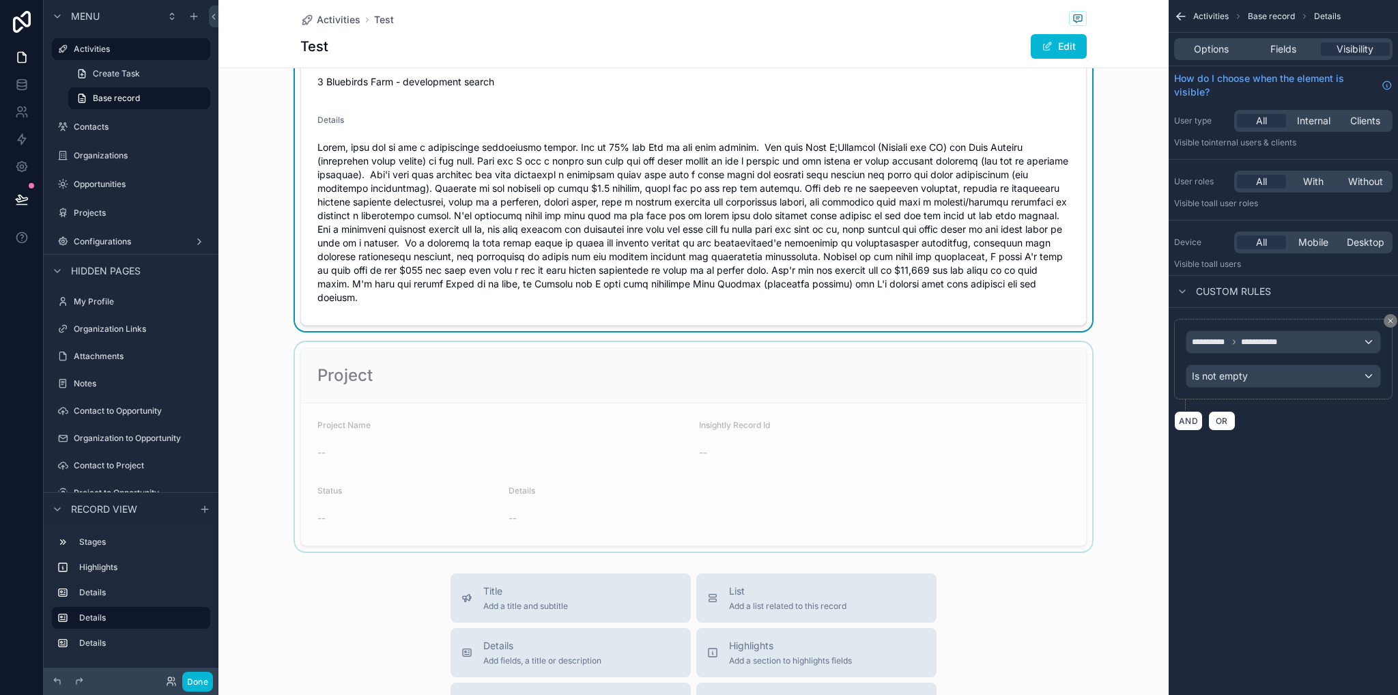
click at [389, 399] on div "scrollable content" at bounding box center [693, 447] width 950 height 210
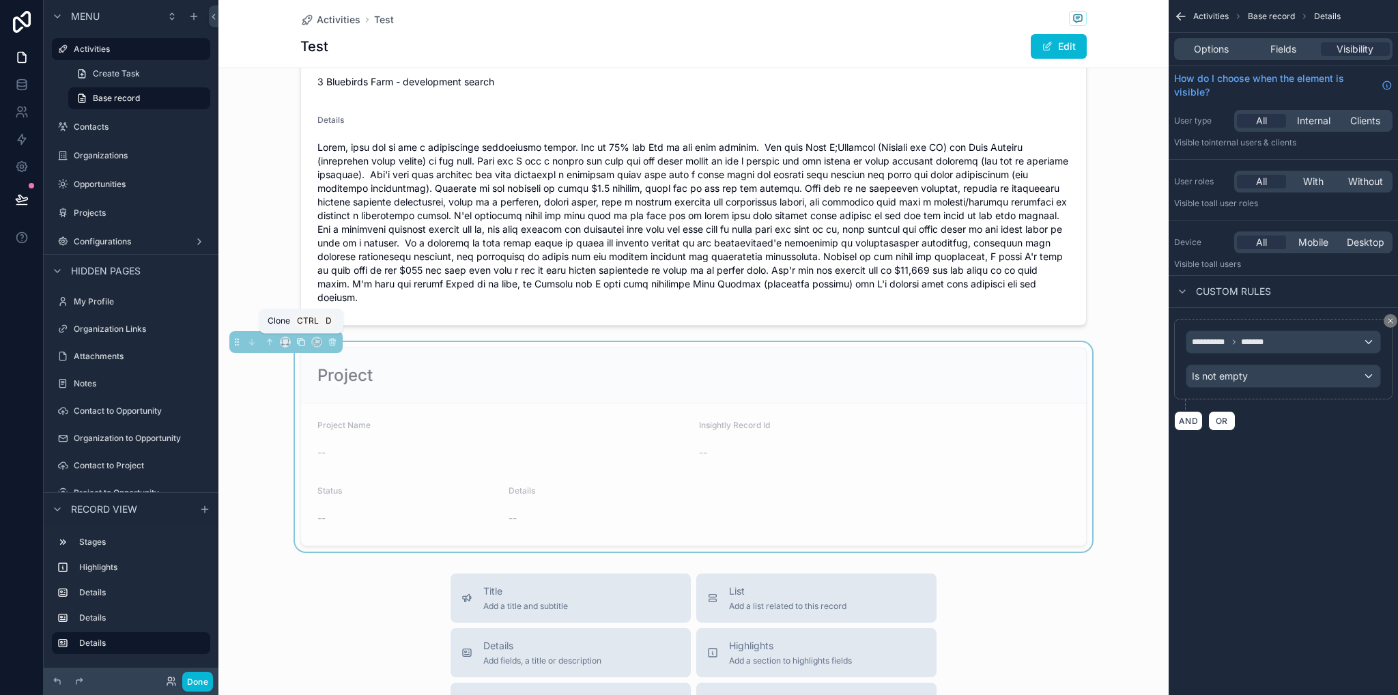
click at [300, 342] on icon "scrollable content" at bounding box center [301, 342] width 10 height 10
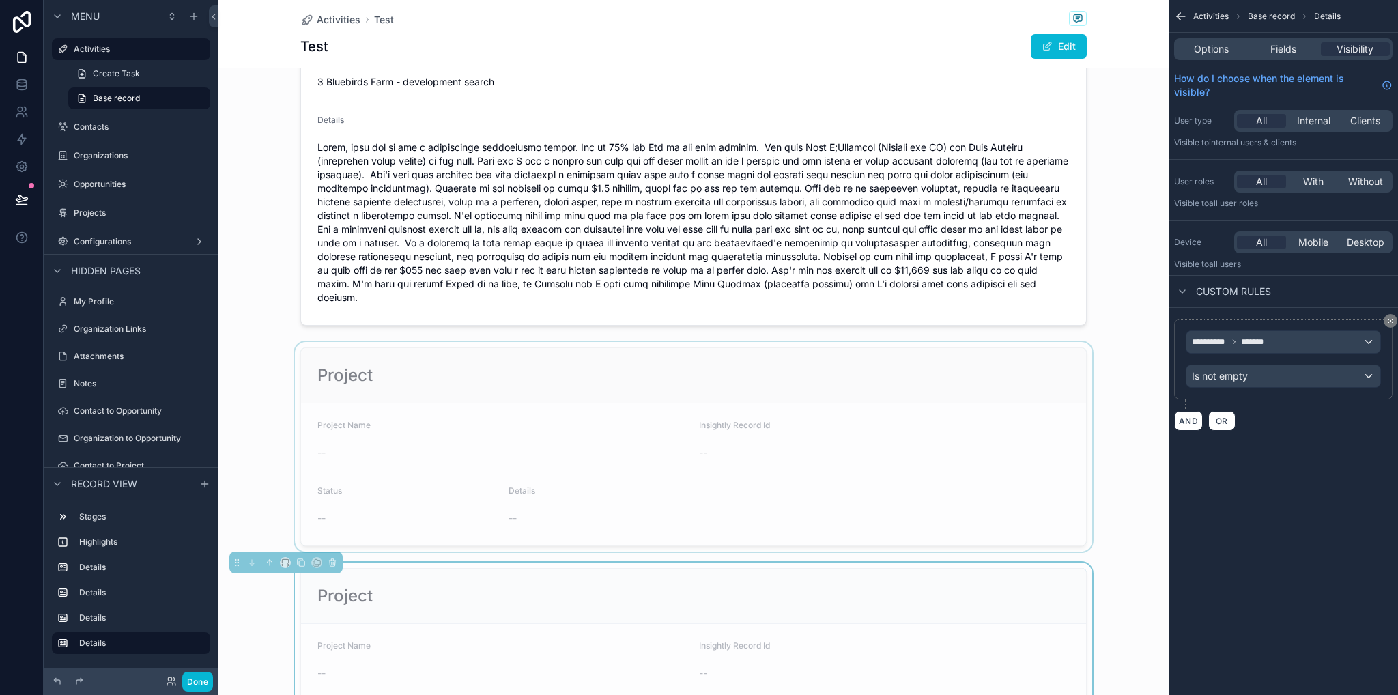
scroll to position [887, 0]
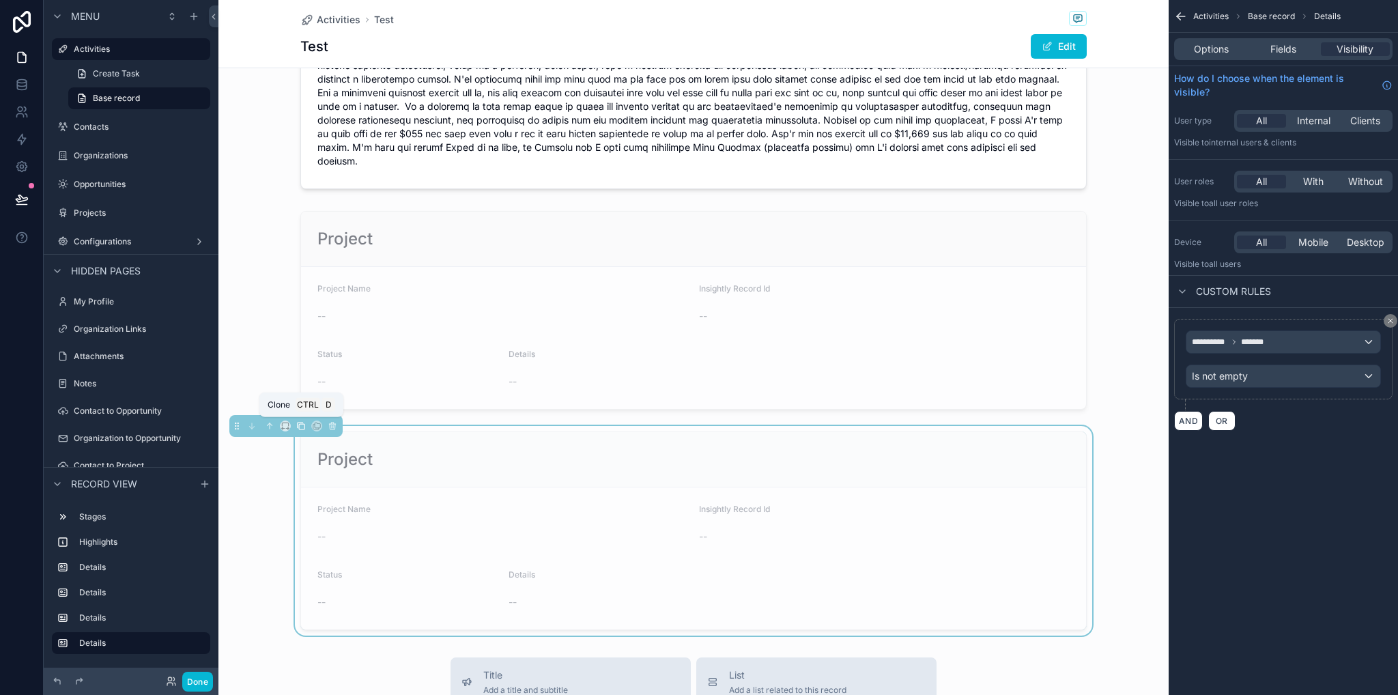
click at [299, 427] on icon "scrollable content" at bounding box center [301, 426] width 5 height 5
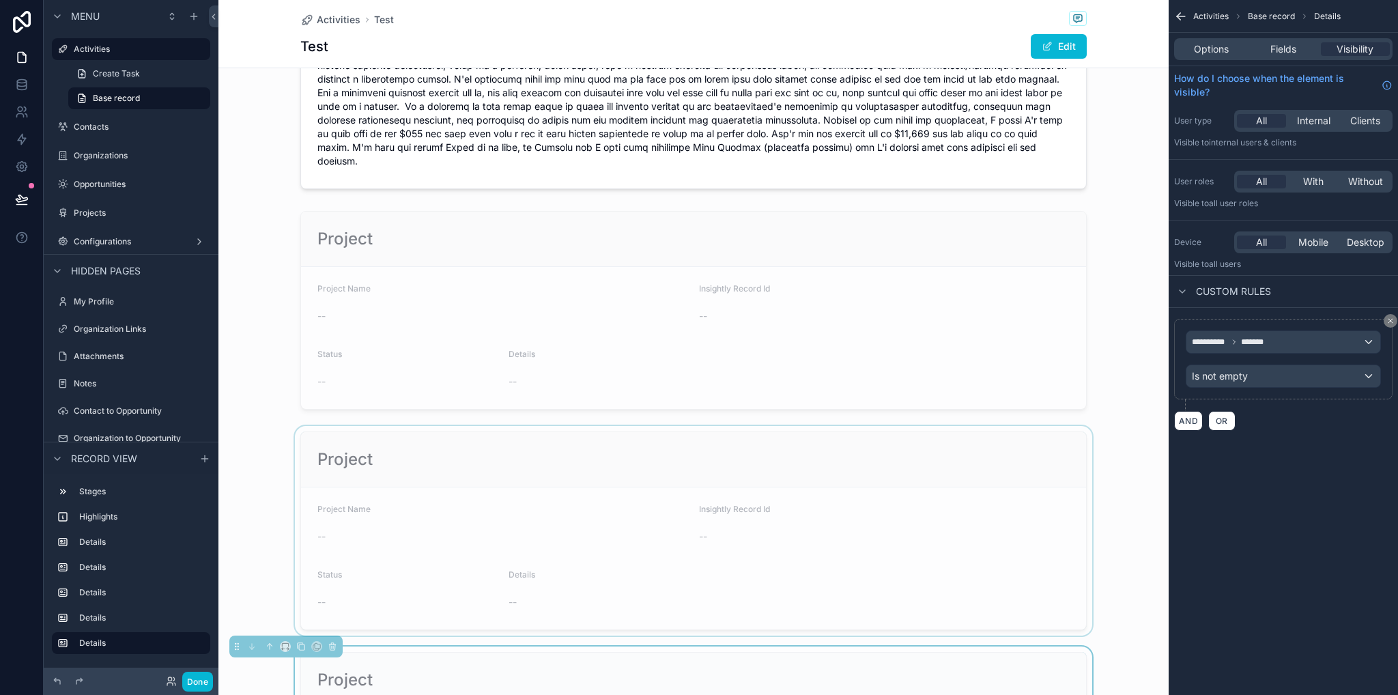
click at [454, 456] on div "scrollable content" at bounding box center [693, 531] width 950 height 210
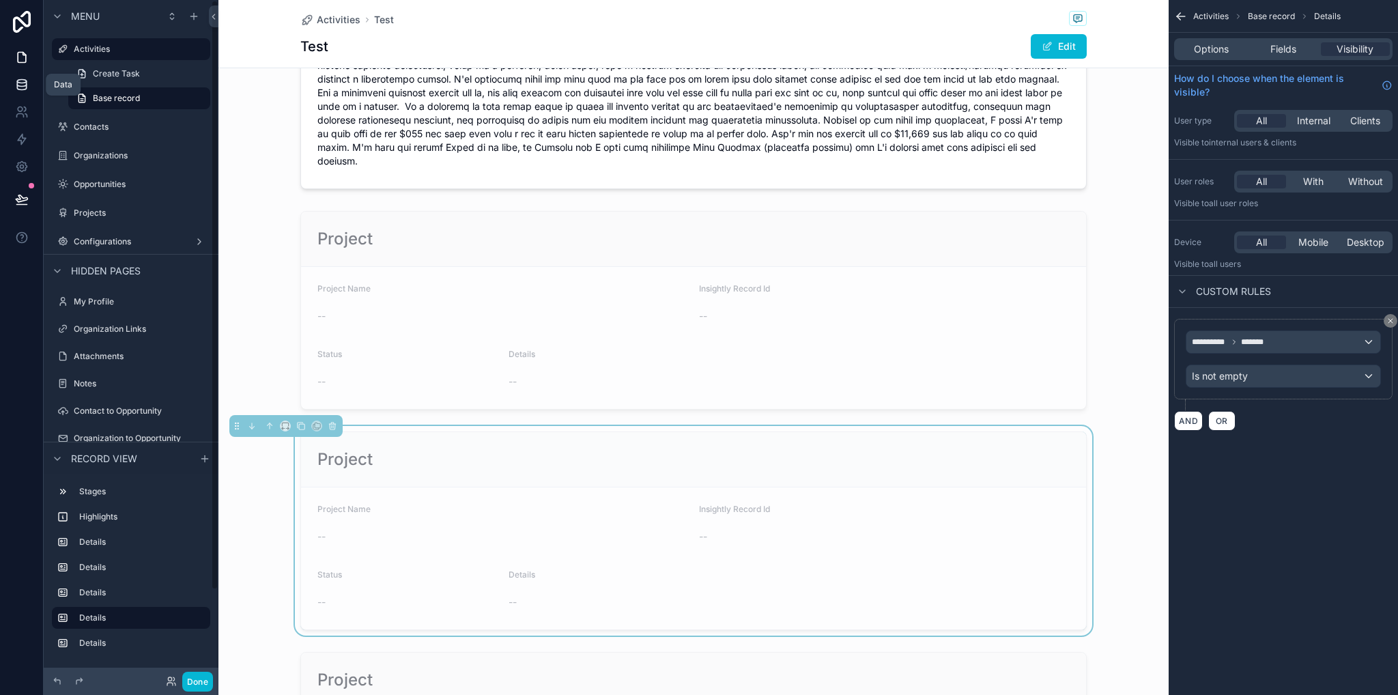
click at [31, 80] on link at bounding box center [21, 84] width 43 height 27
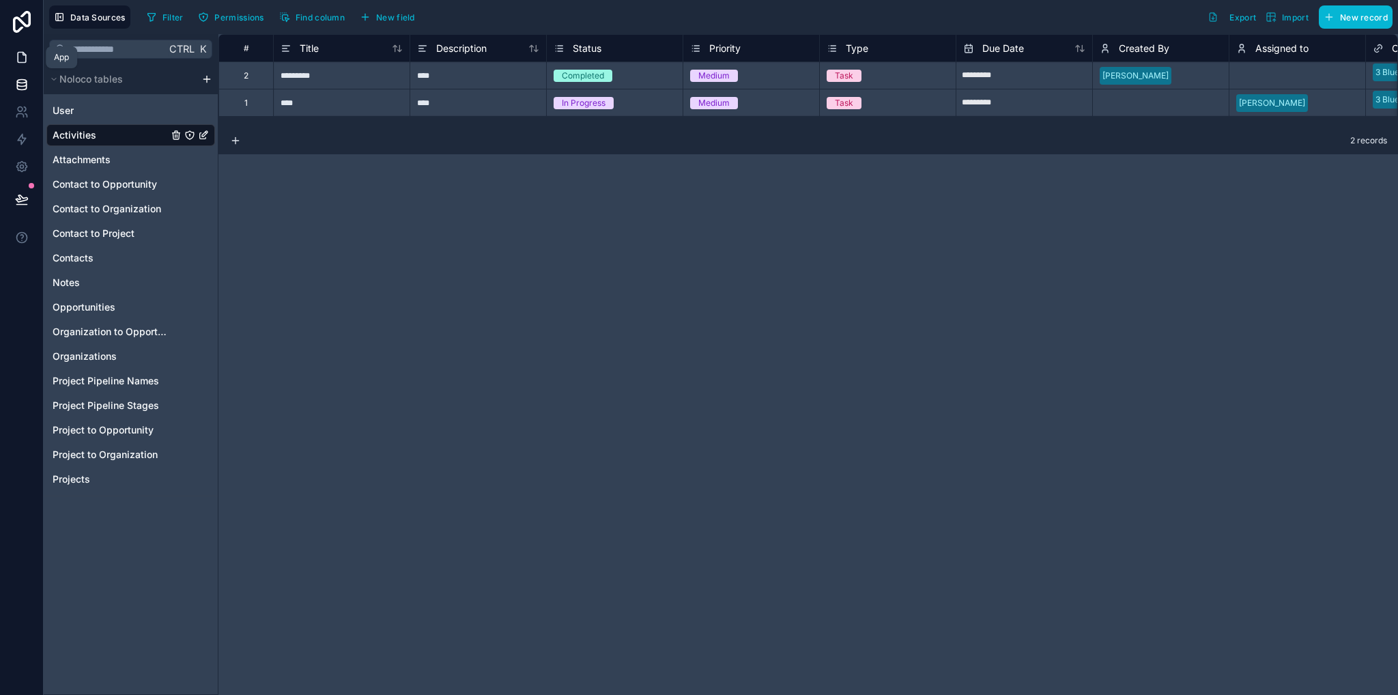
click at [25, 61] on icon at bounding box center [22, 58] width 14 height 14
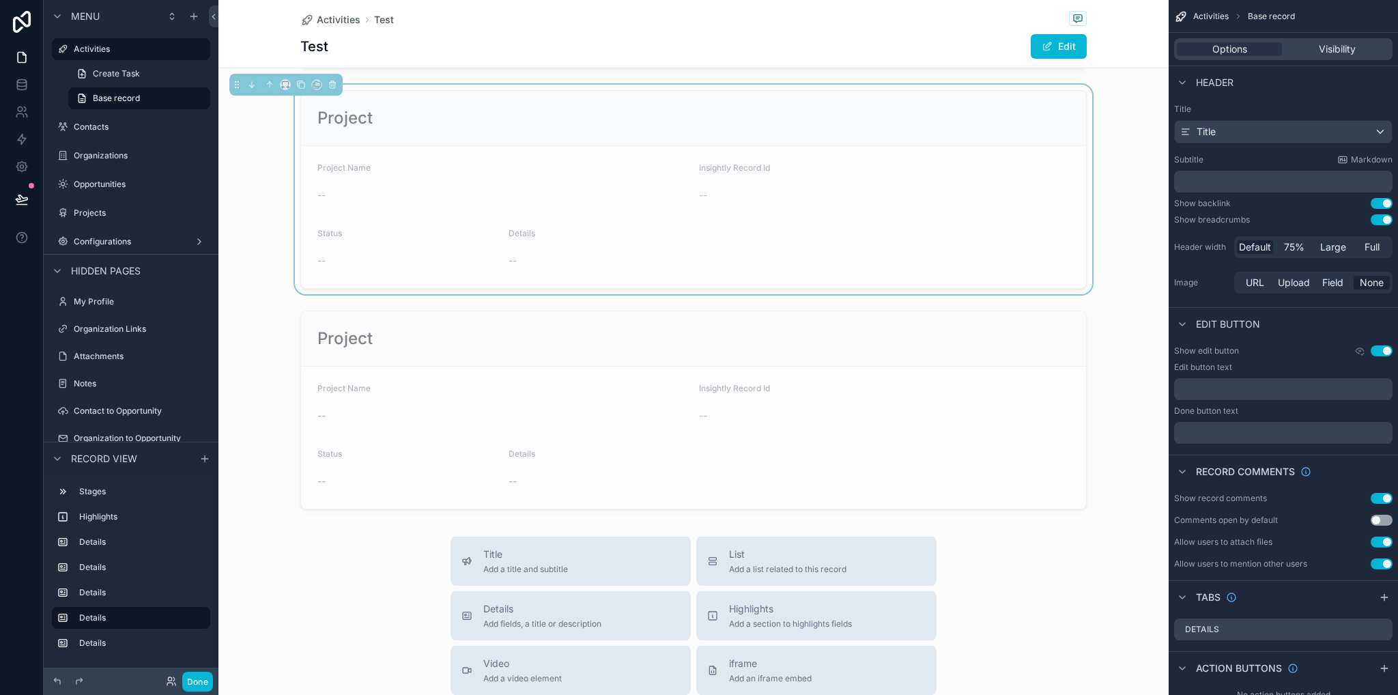
scroll to position [1092, 0]
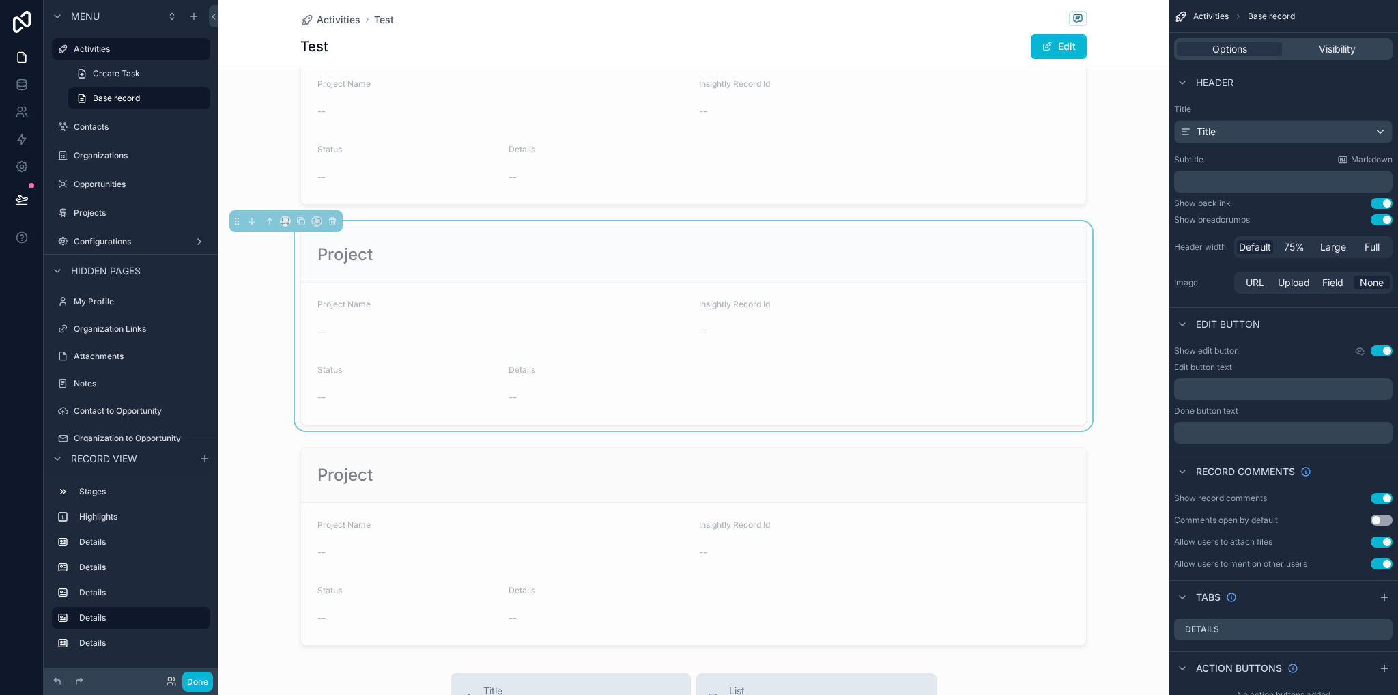
click at [465, 307] on div "Project Name" at bounding box center [502, 307] width 371 height 16
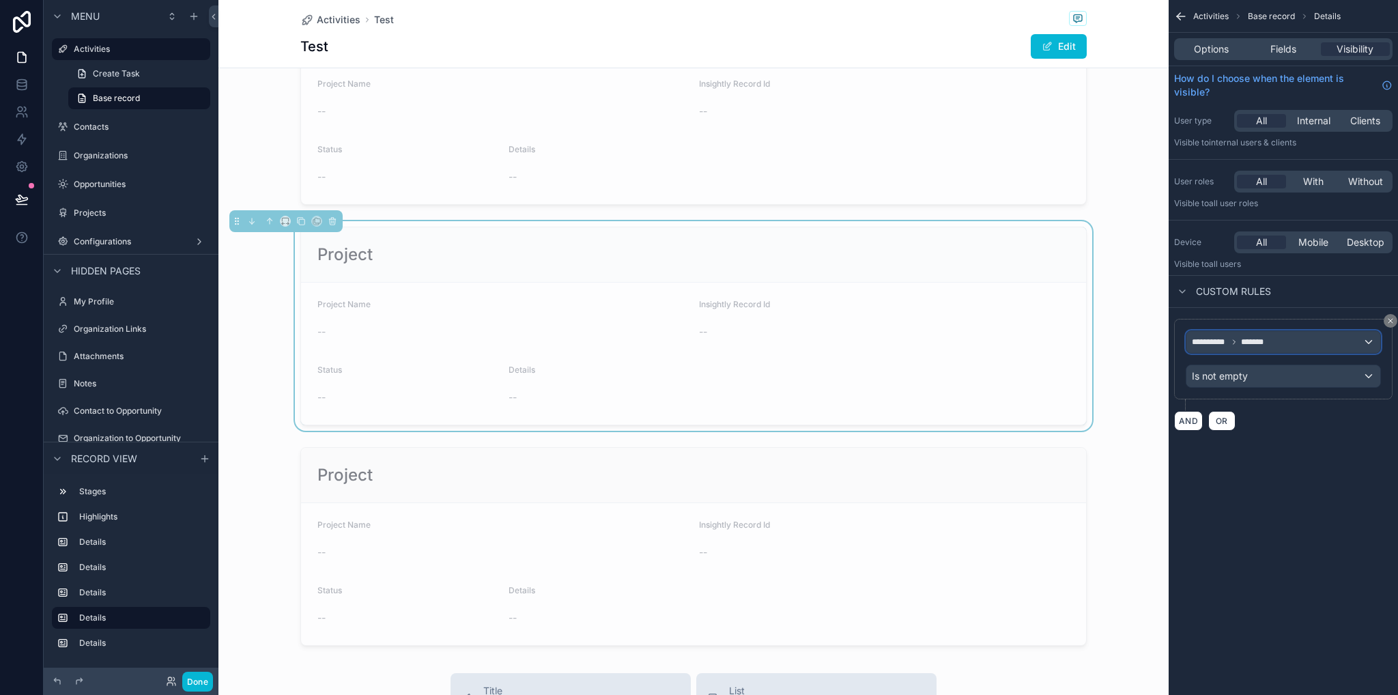
click at [1253, 345] on span "*******" at bounding box center [1254, 341] width 27 height 11
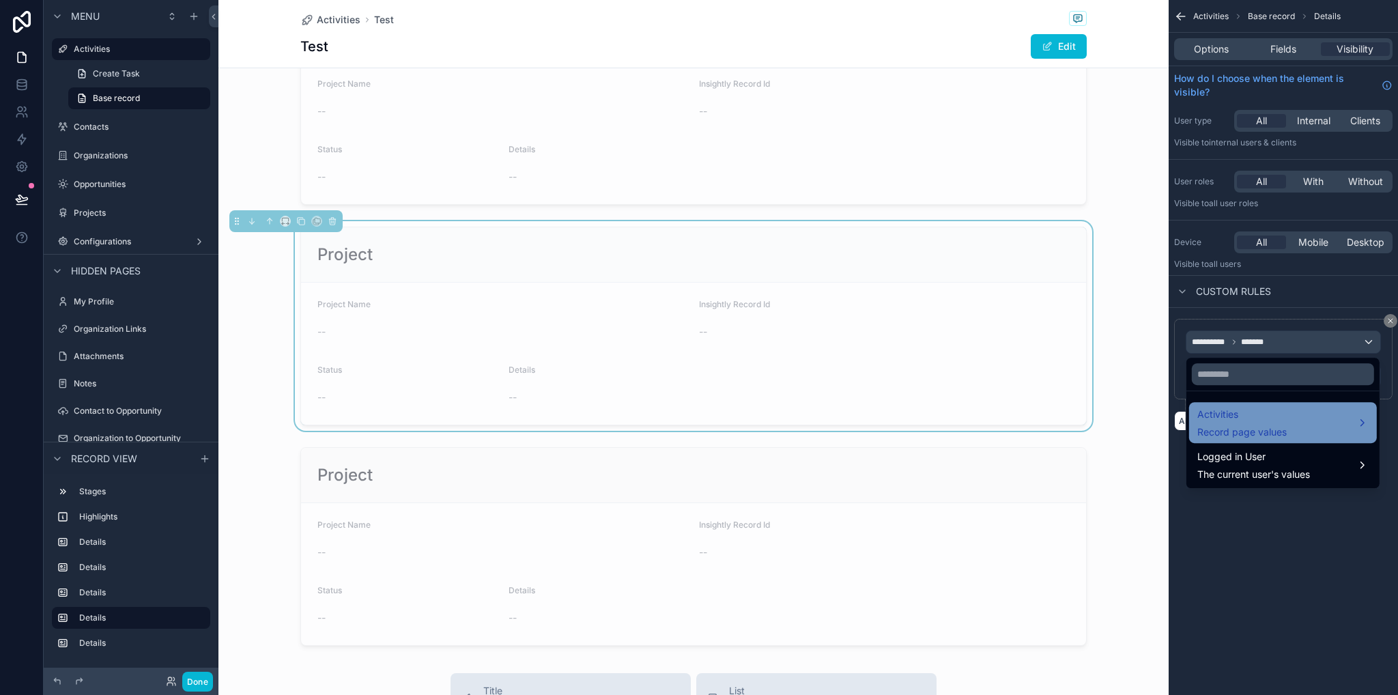
click at [1248, 418] on span "Activities" at bounding box center [1241, 414] width 89 height 16
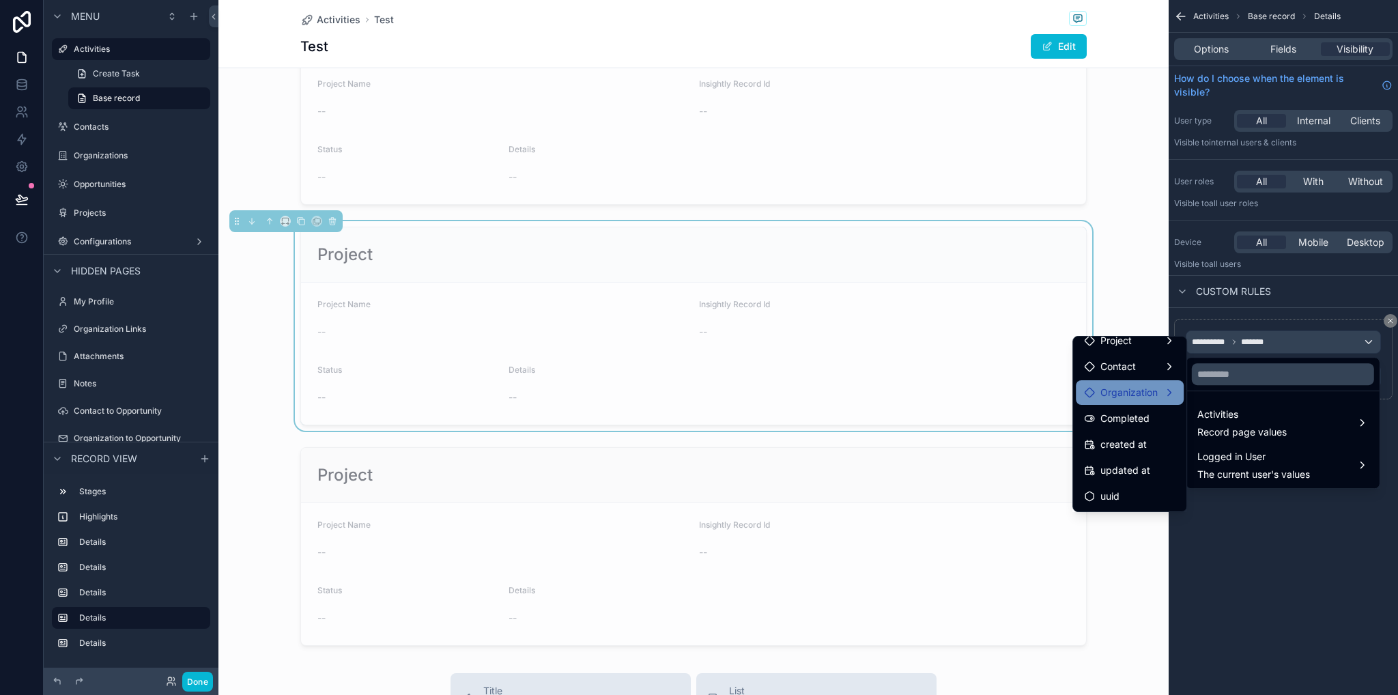
scroll to position [202, 0]
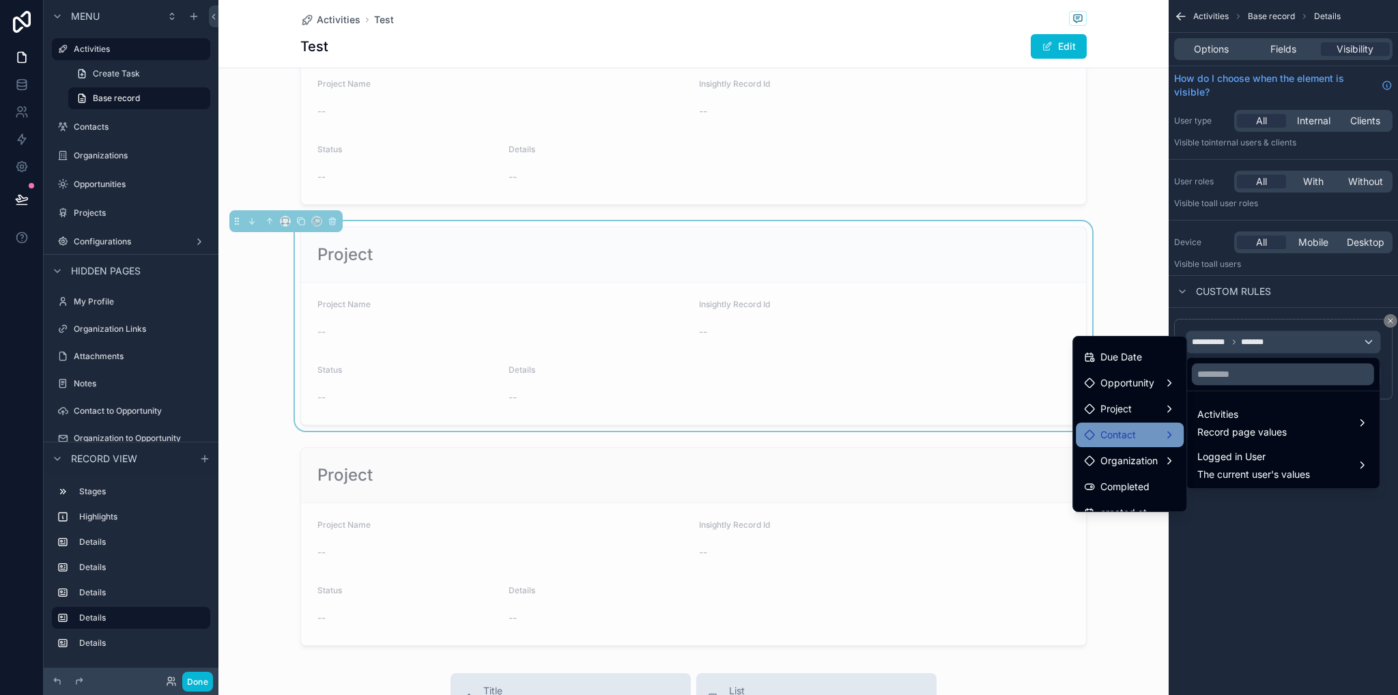
click at [1138, 427] on div "Contact" at bounding box center [1129, 435] width 91 height 16
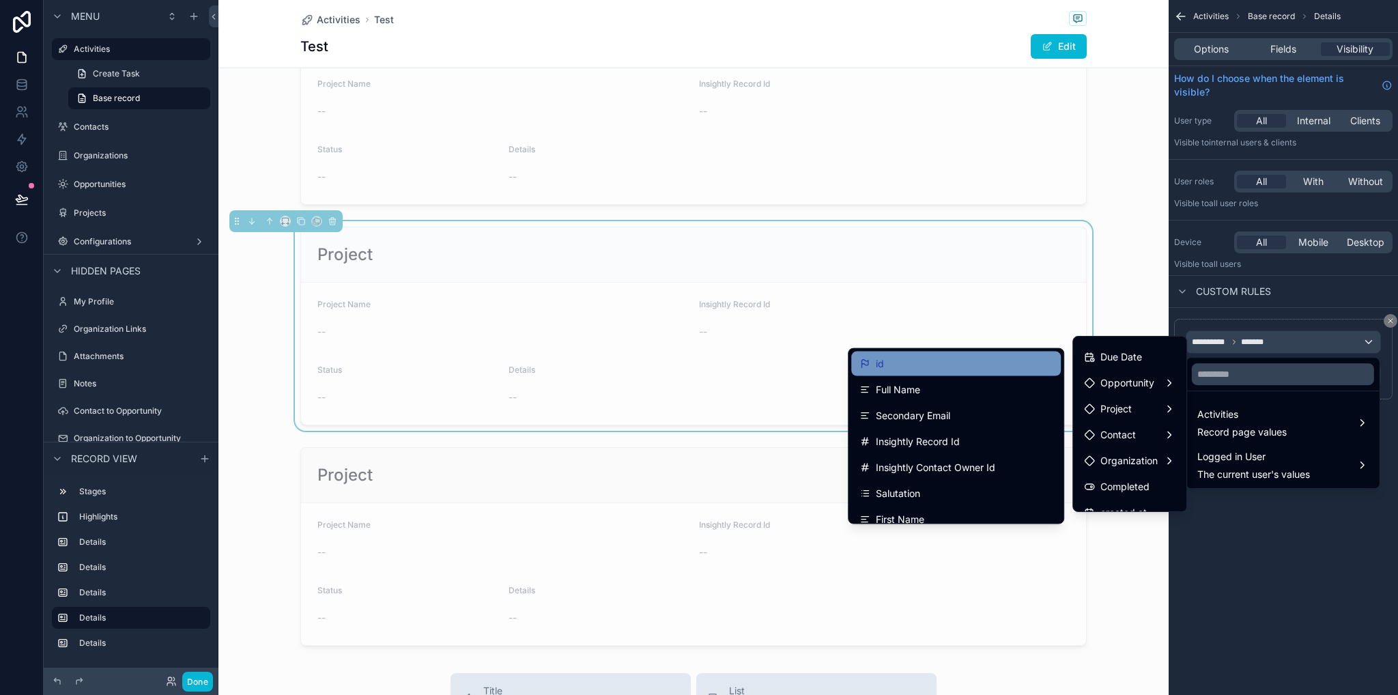
click at [915, 369] on div "id" at bounding box center [955, 364] width 193 height 16
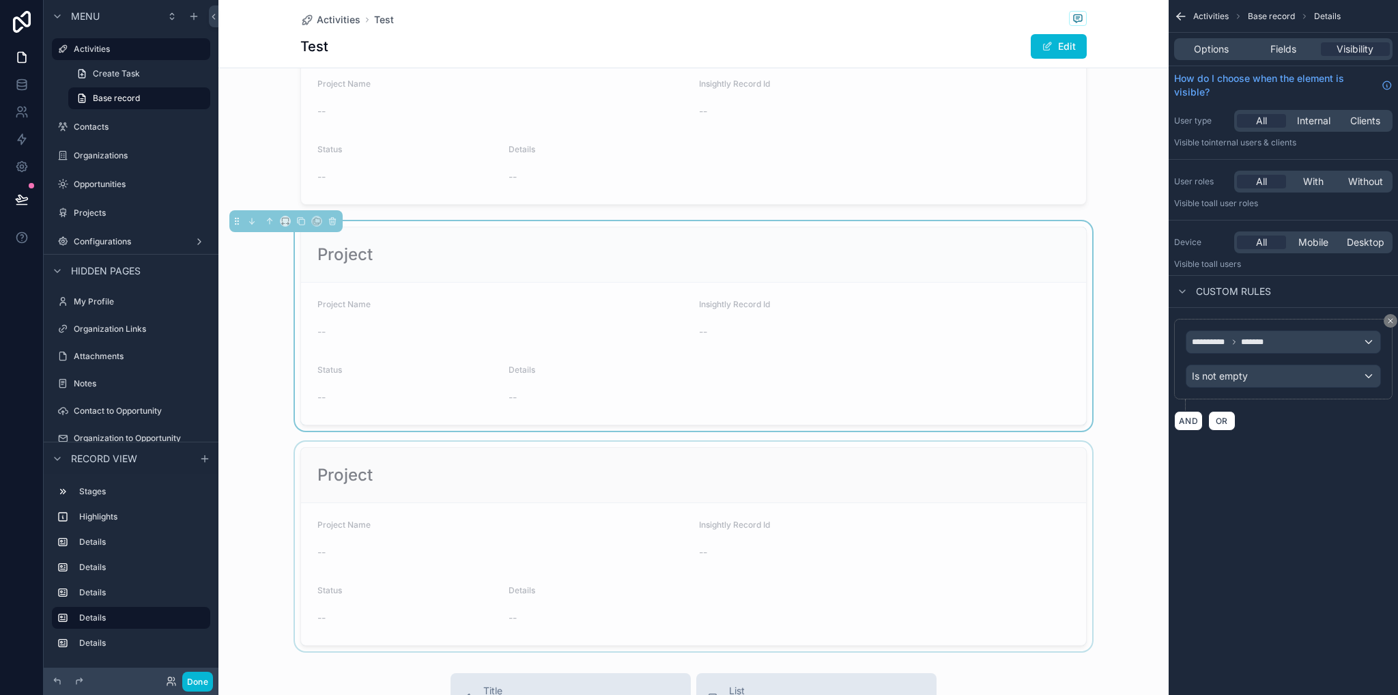
click at [980, 503] on div "scrollable content" at bounding box center [693, 547] width 950 height 210
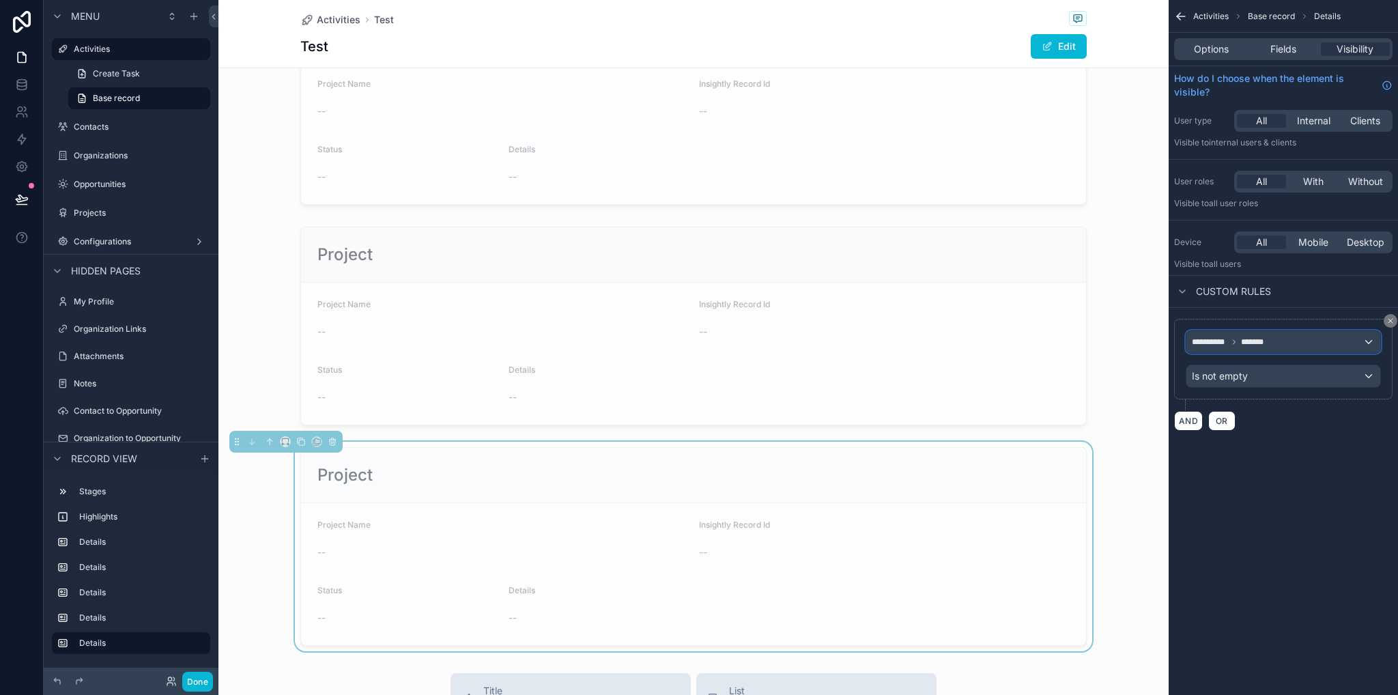
click at [1229, 336] on span "**********" at bounding box center [1230, 341] width 76 height 11
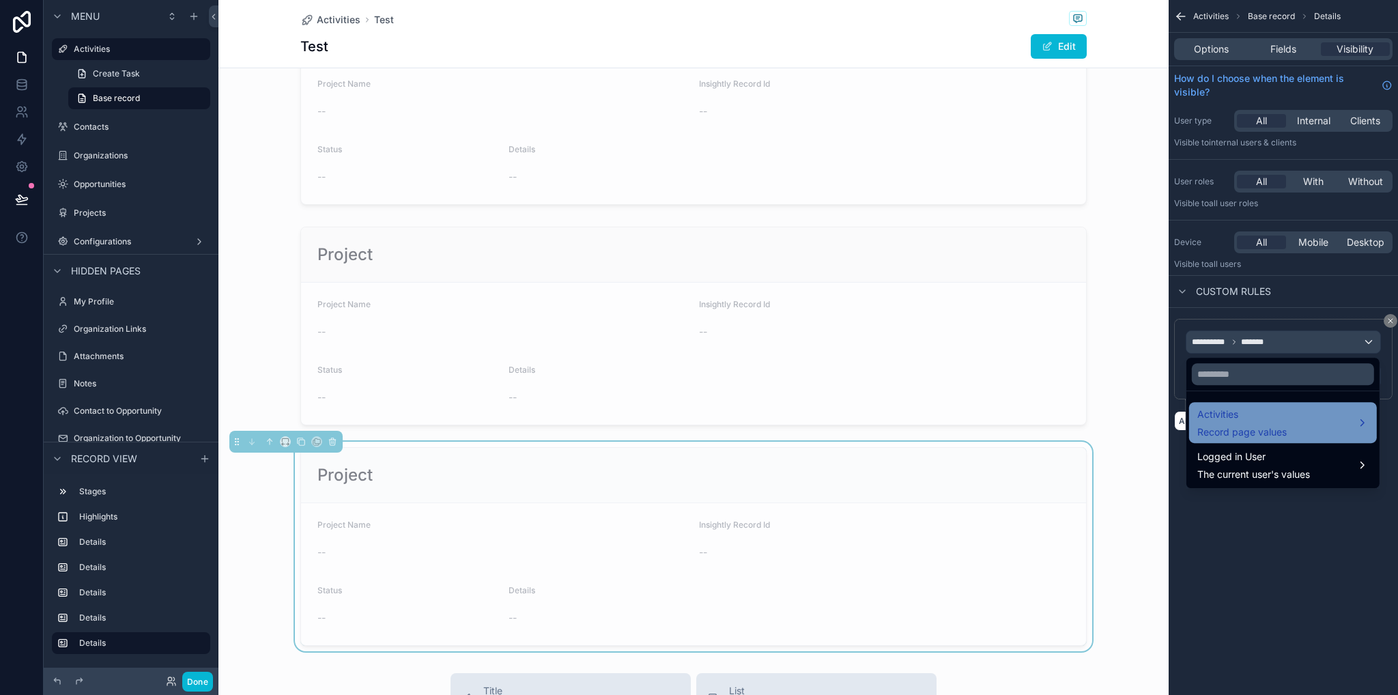
drag, startPoint x: 1230, startPoint y: 413, endPoint x: 1222, endPoint y: 411, distance: 8.4
click at [1229, 413] on span "Activities" at bounding box center [1241, 414] width 89 height 16
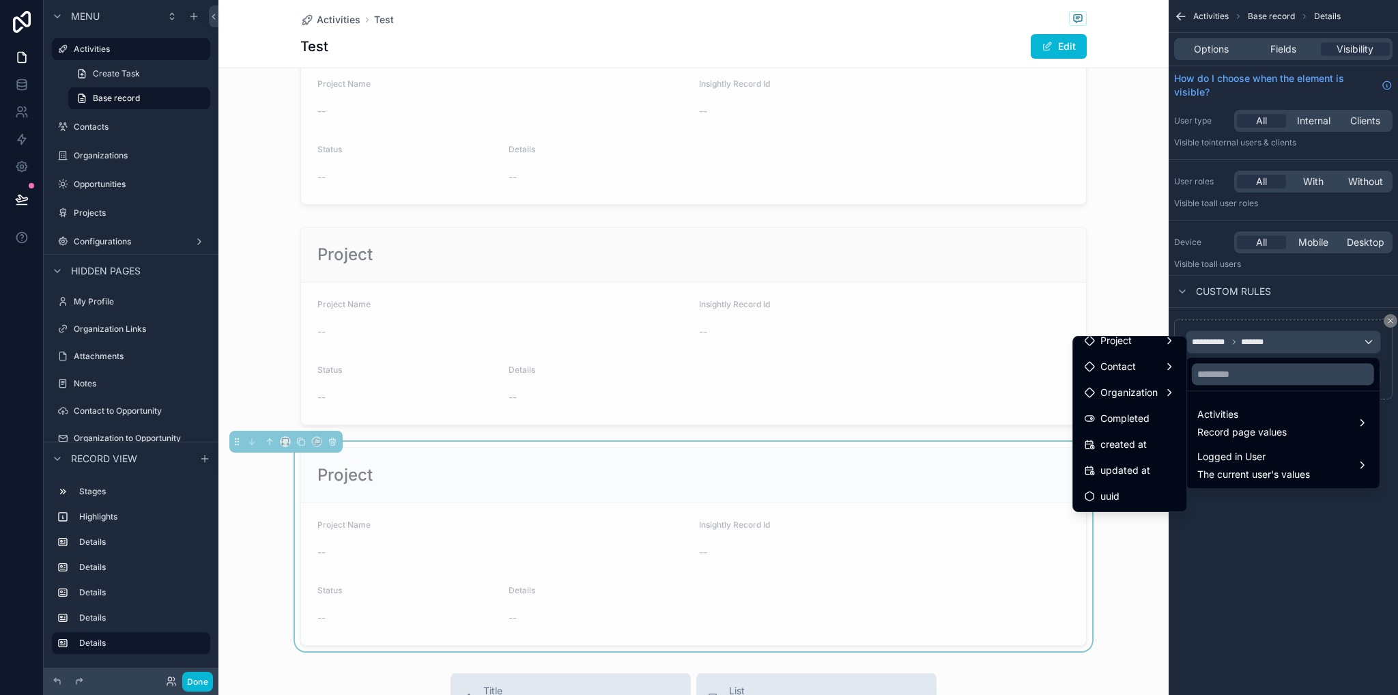
scroll to position [0, 0]
click at [1248, 345] on div "scrollable content" at bounding box center [699, 347] width 1398 height 695
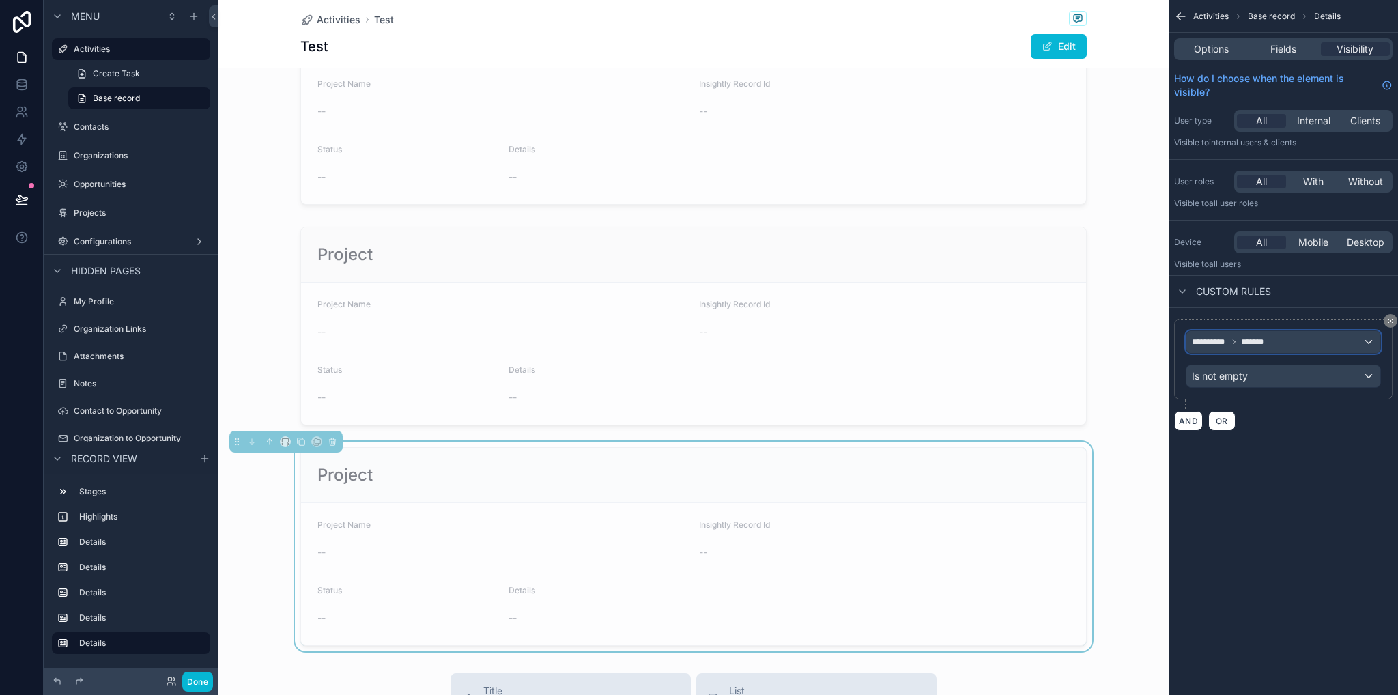
click at [1251, 340] on span "*******" at bounding box center [1254, 341] width 27 height 11
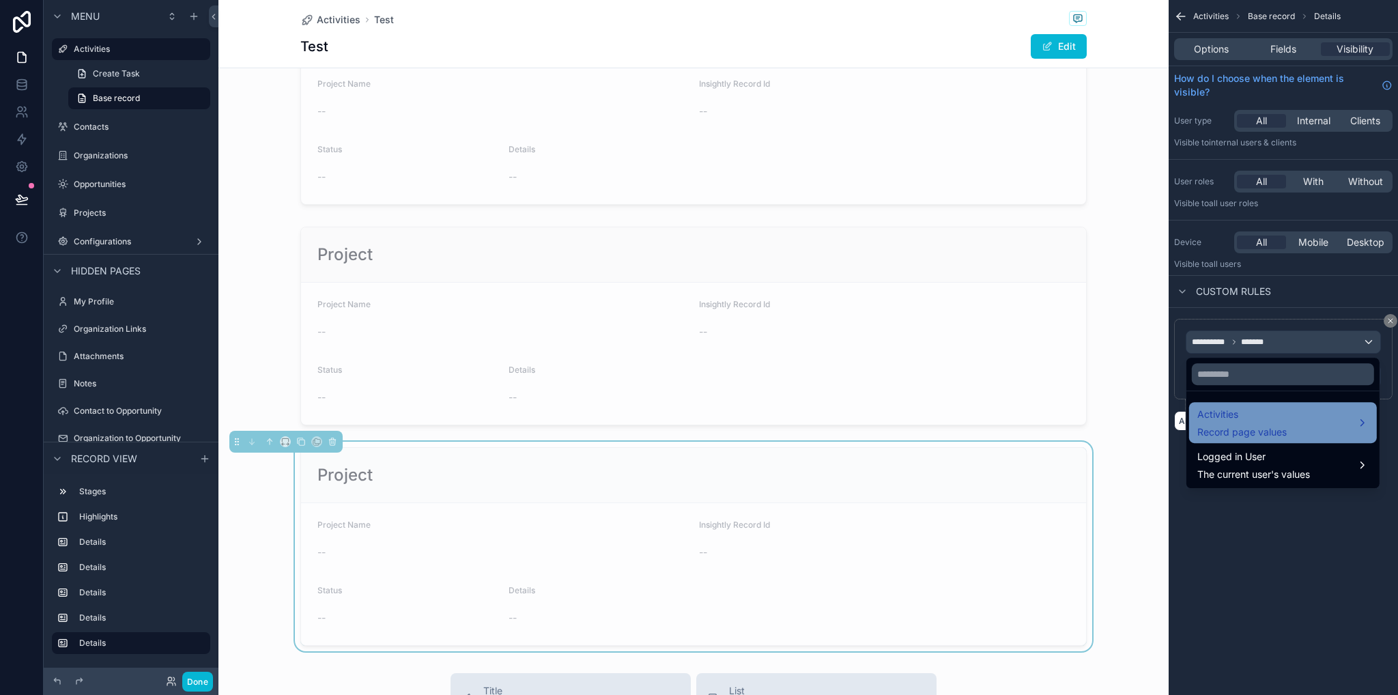
click at [1247, 419] on span "Activities" at bounding box center [1241, 414] width 89 height 16
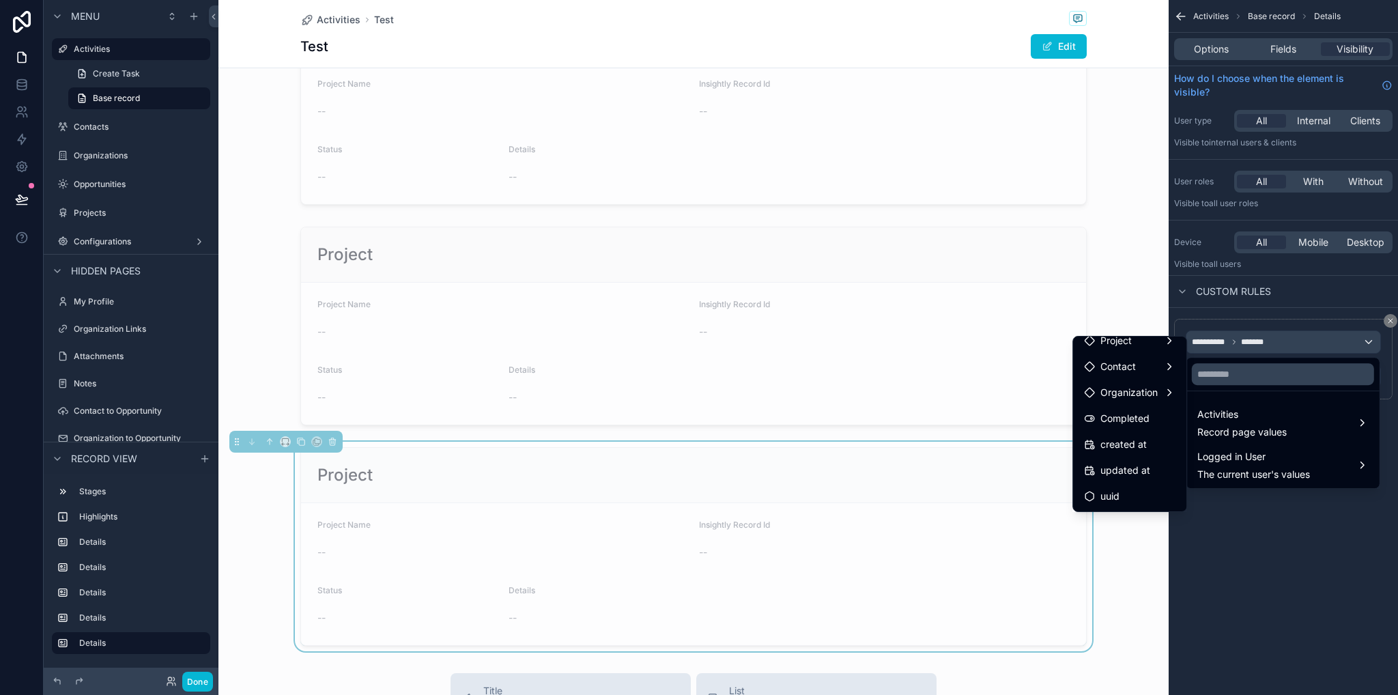
scroll to position [257, 0]
click at [1117, 405] on span "Organization" at bounding box center [1128, 406] width 57 height 16
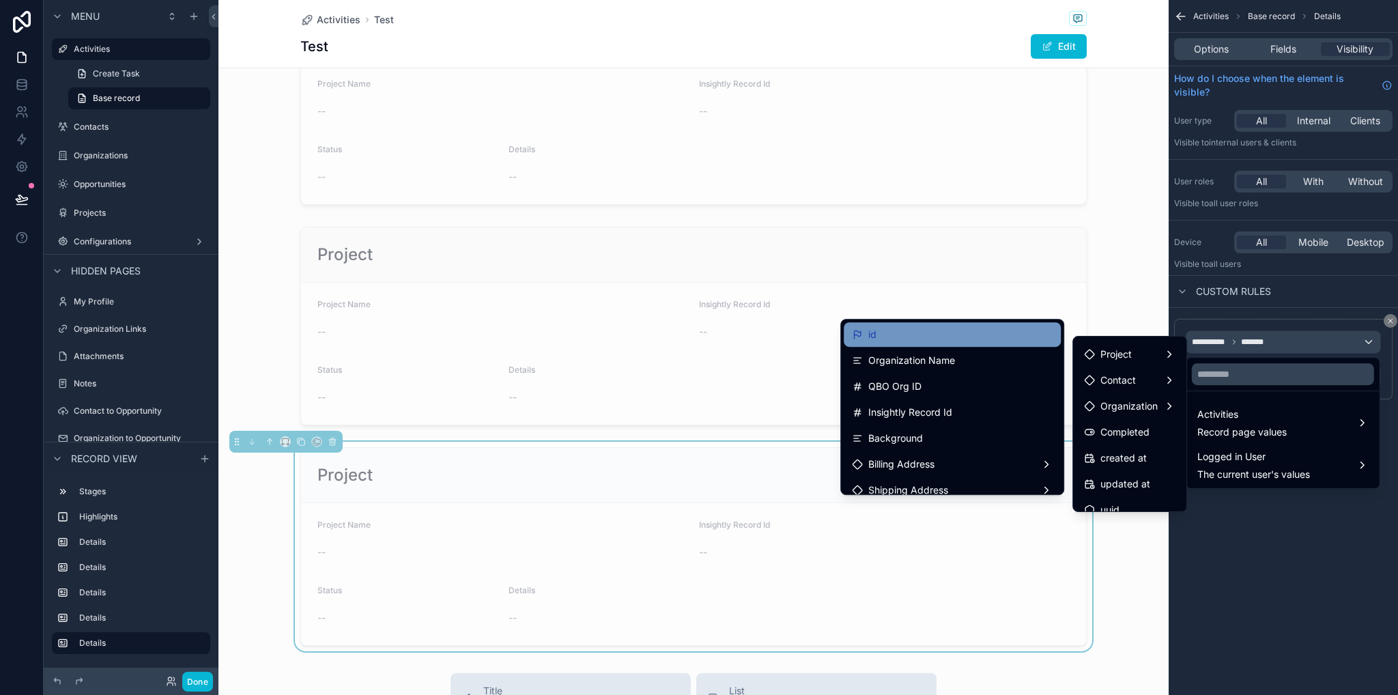
click at [927, 345] on div "id" at bounding box center [952, 334] width 217 height 25
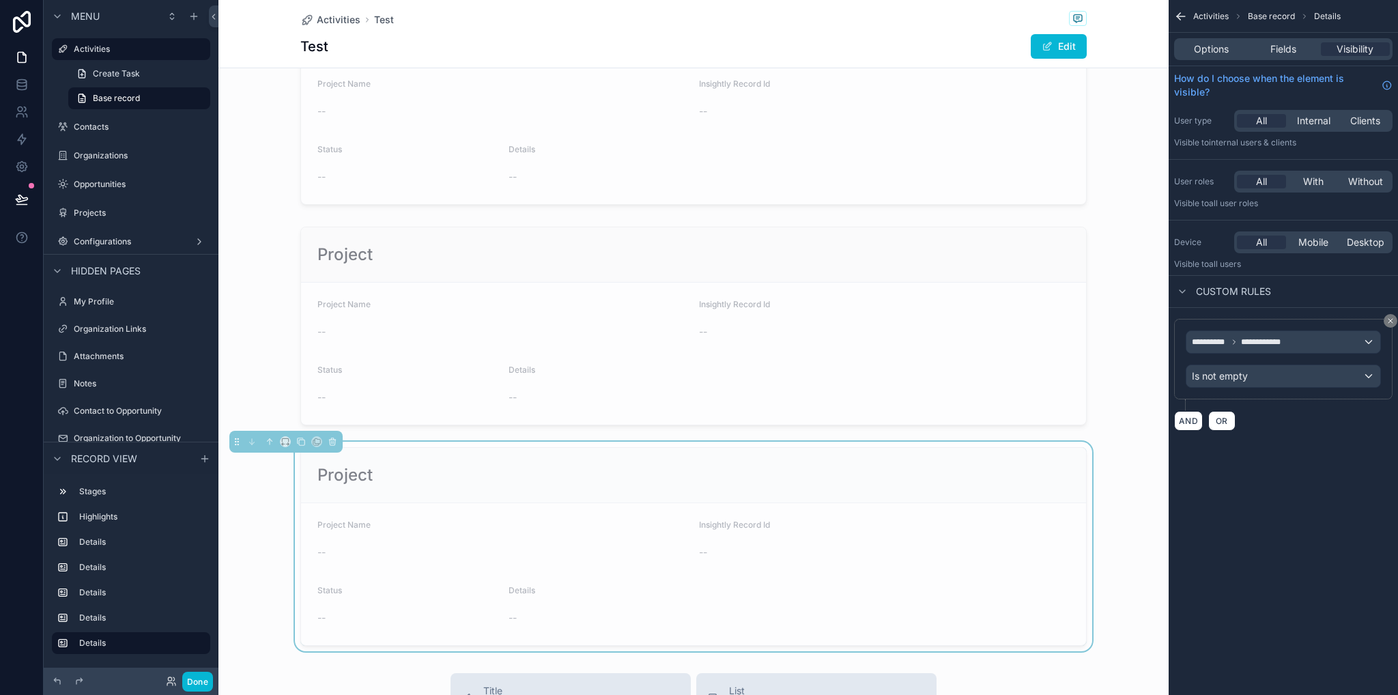
click at [1327, 566] on div "**********" at bounding box center [1282, 347] width 229 height 695
click at [378, 276] on div "scrollable content" at bounding box center [693, 326] width 950 height 210
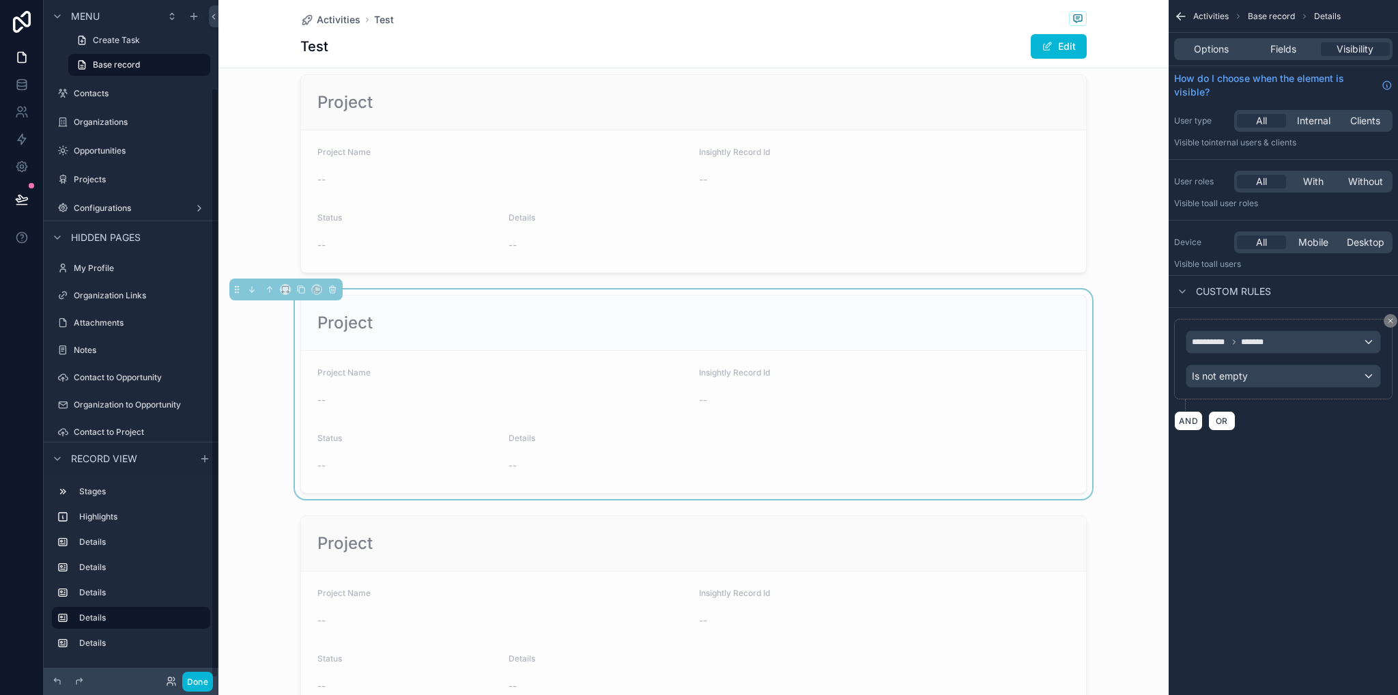
scroll to position [0, 0]
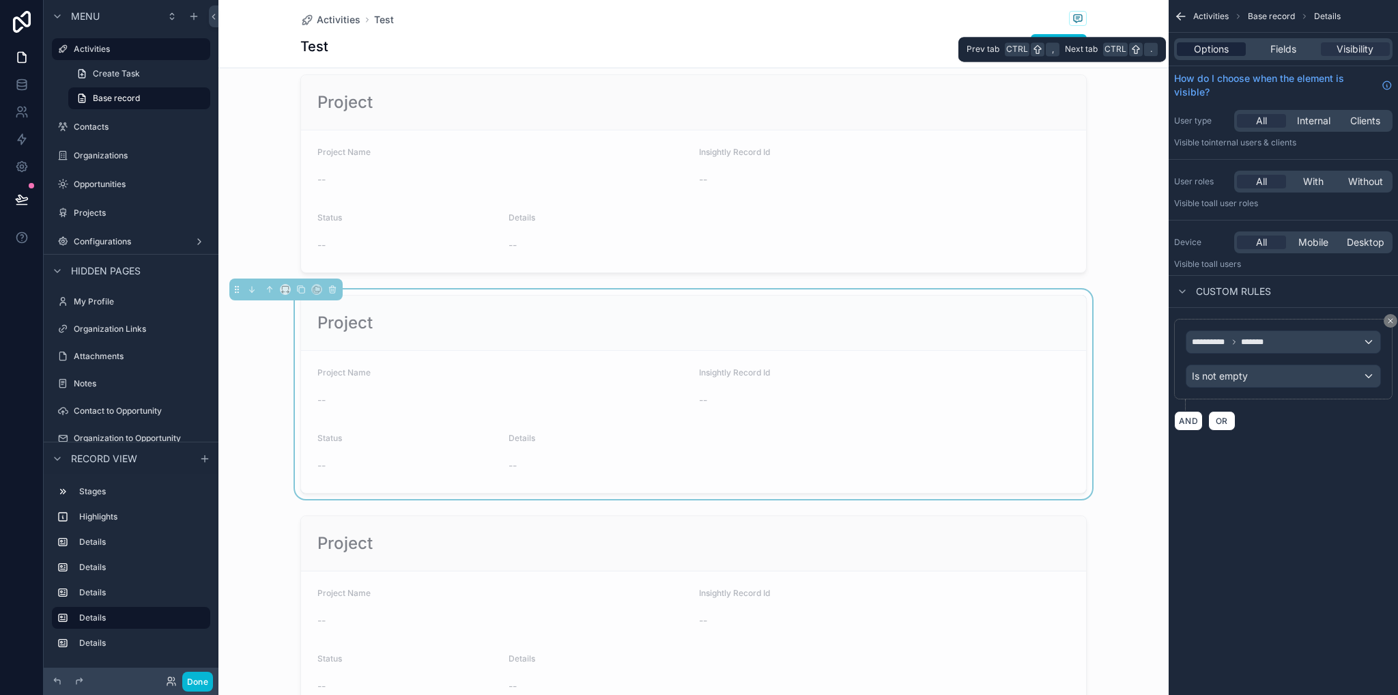
click at [1223, 53] on span "Options" at bounding box center [1211, 49] width 35 height 14
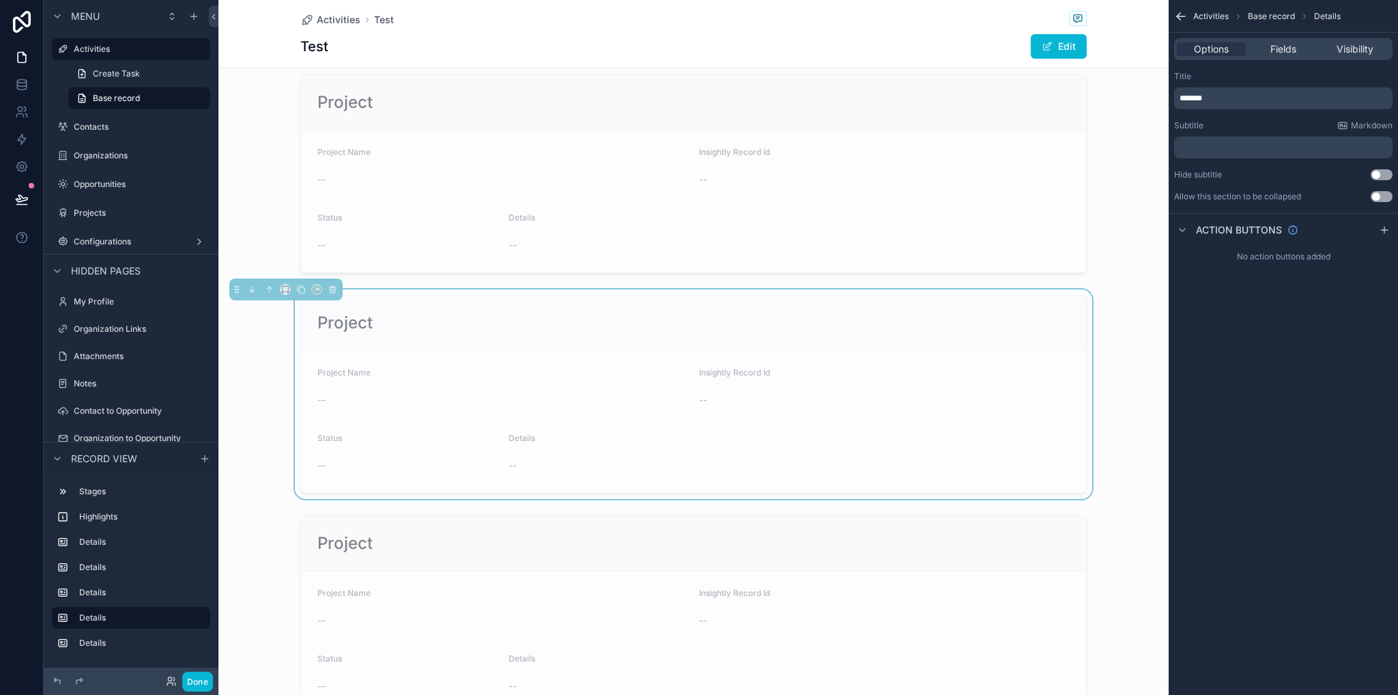
click at [1235, 98] on p "*******" at bounding box center [1284, 98] width 210 height 11
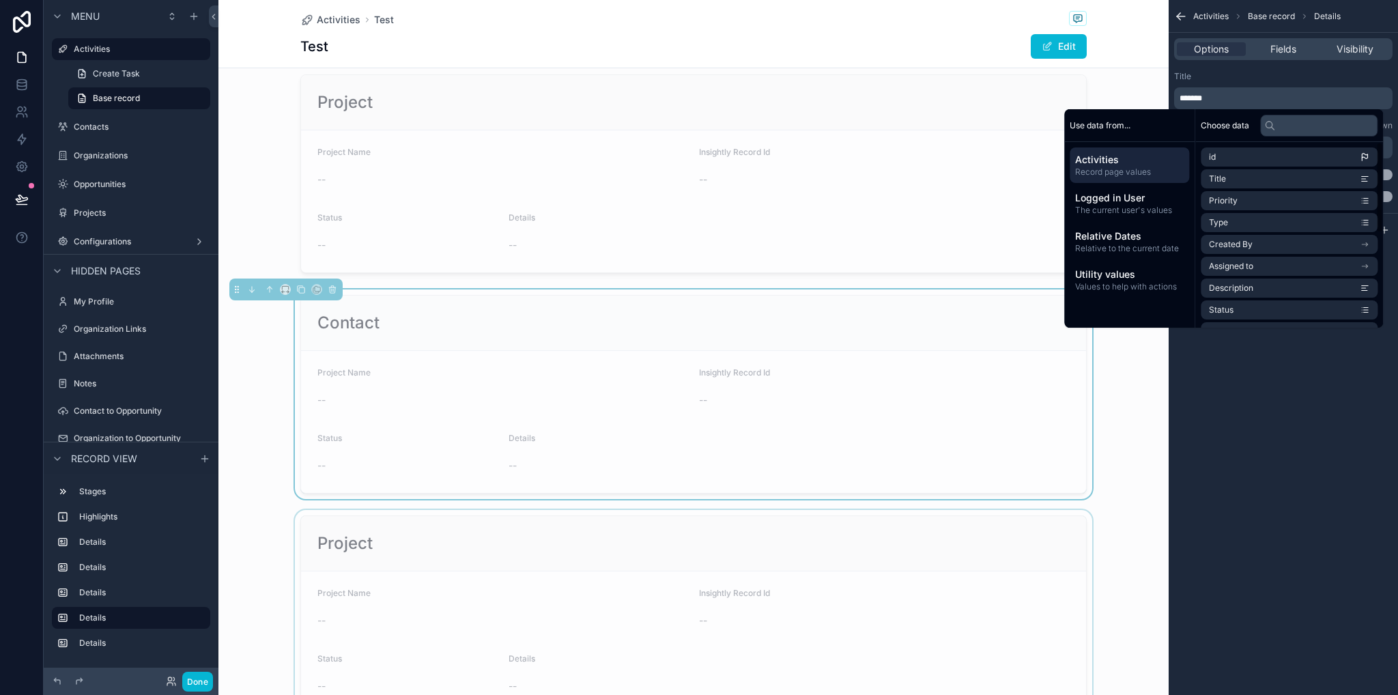
click at [564, 533] on div "scrollable content" at bounding box center [693, 615] width 950 height 210
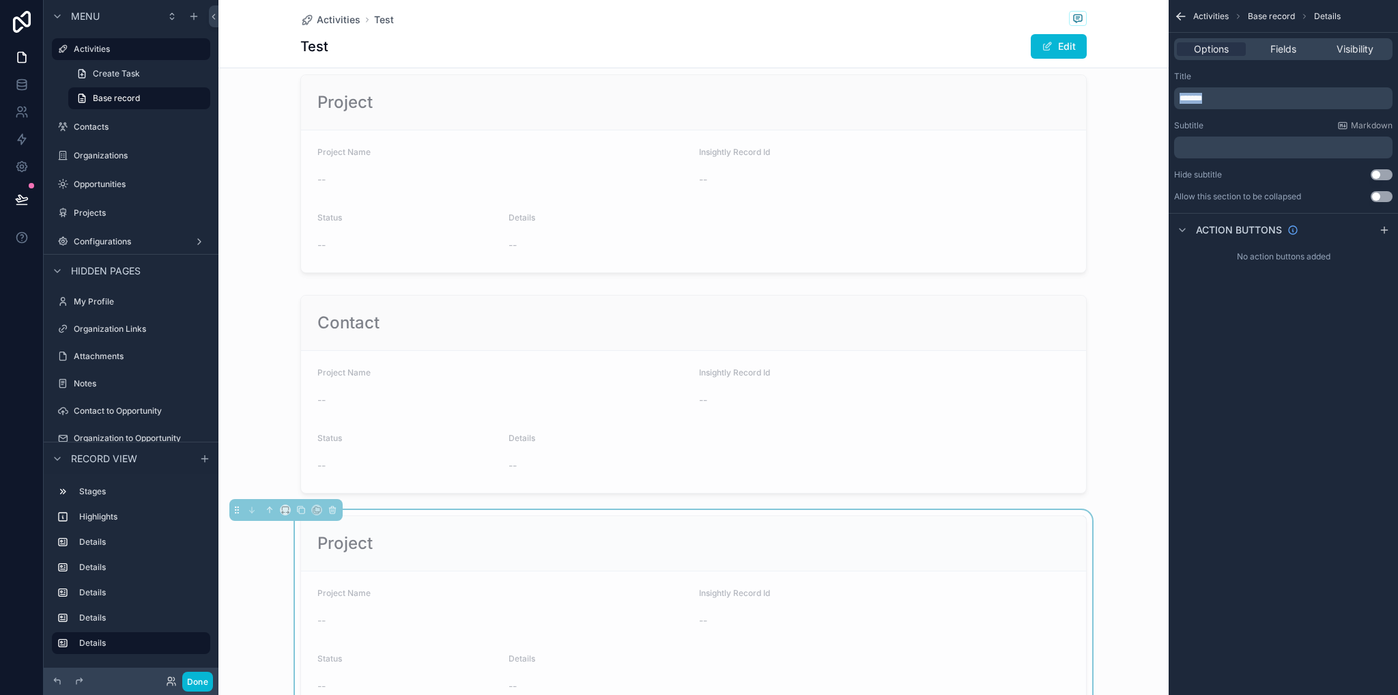
drag, startPoint x: 1215, startPoint y: 93, endPoint x: 1174, endPoint y: 95, distance: 41.0
click at [1174, 95] on div "*******" at bounding box center [1283, 98] width 218 height 22
click at [1136, 215] on div "scrollable content" at bounding box center [693, 174] width 950 height 210
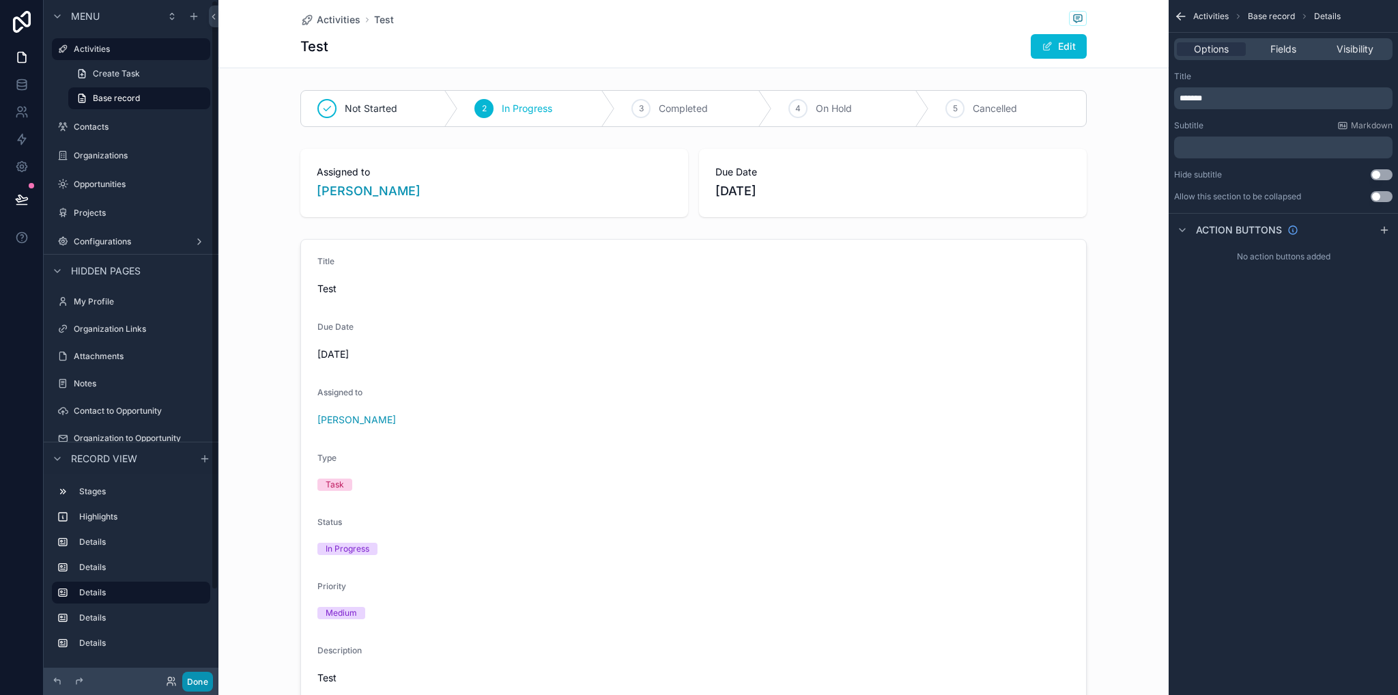
click at [203, 679] on button "Done" at bounding box center [197, 682] width 31 height 20
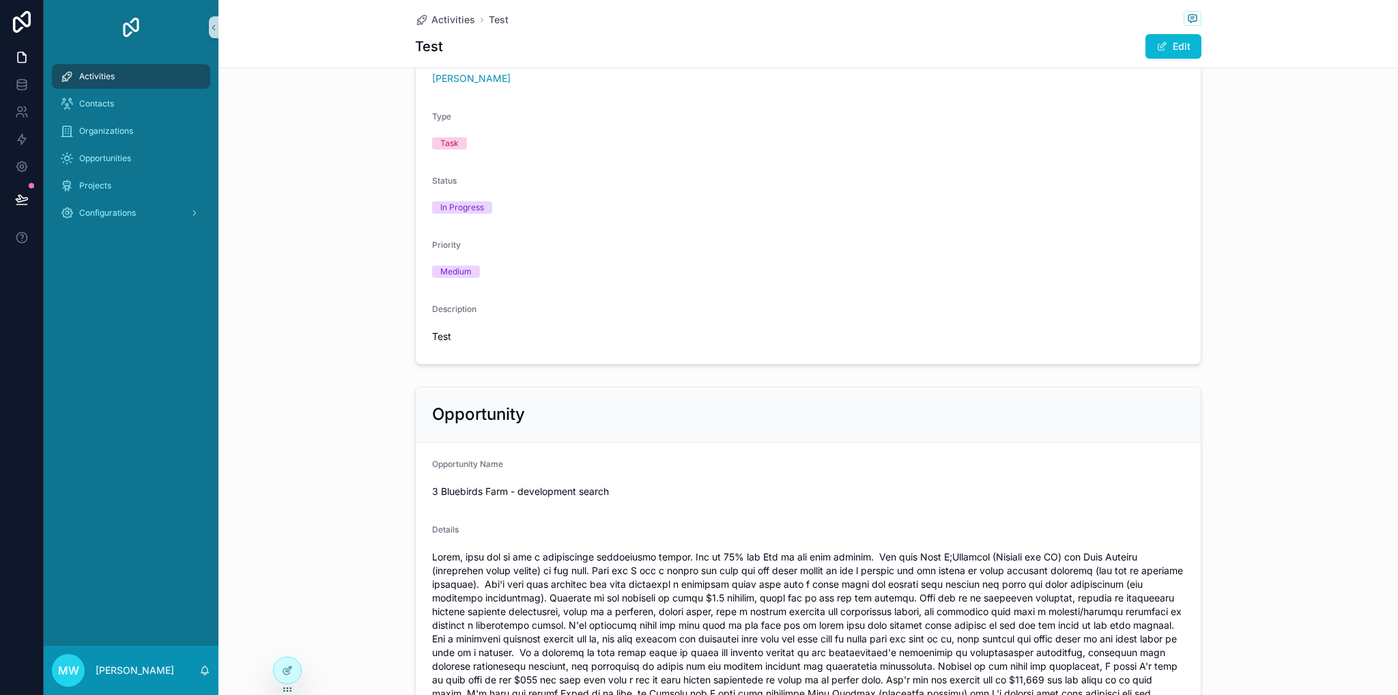
scroll to position [474, 0]
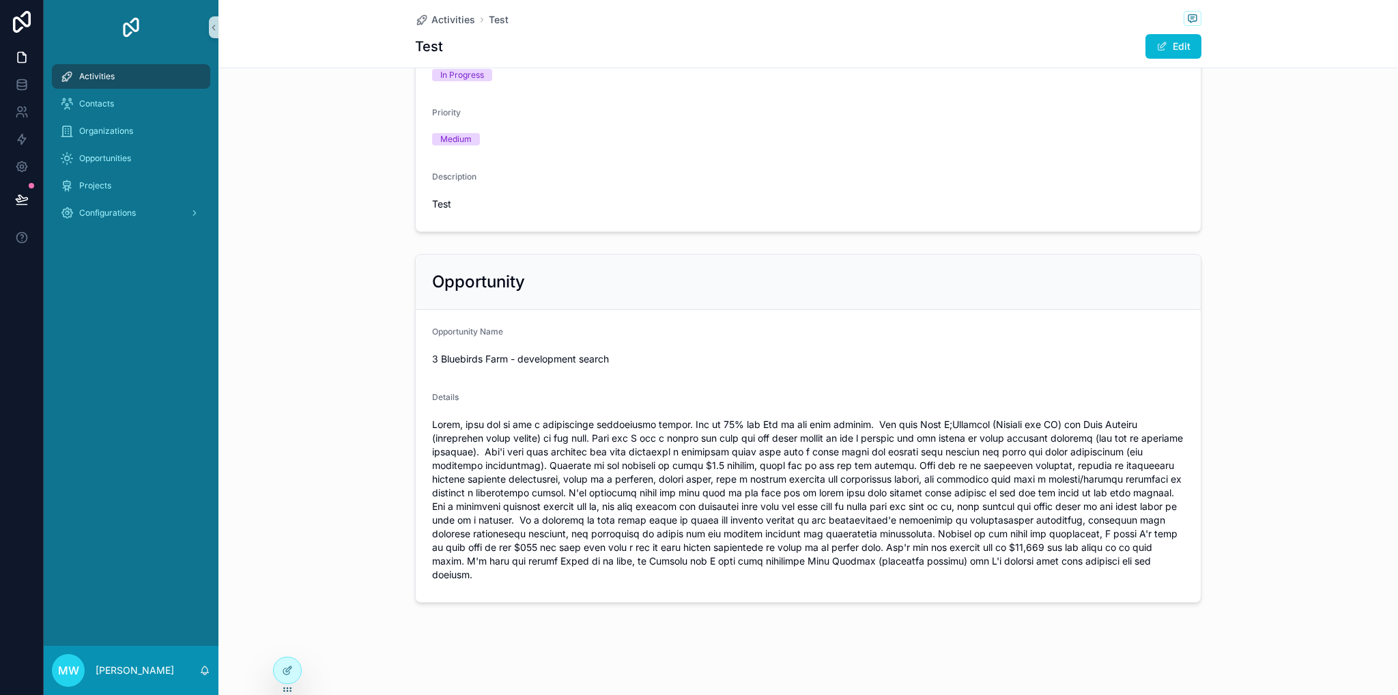
click at [119, 77] on div "Activities" at bounding box center [131, 77] width 142 height 22
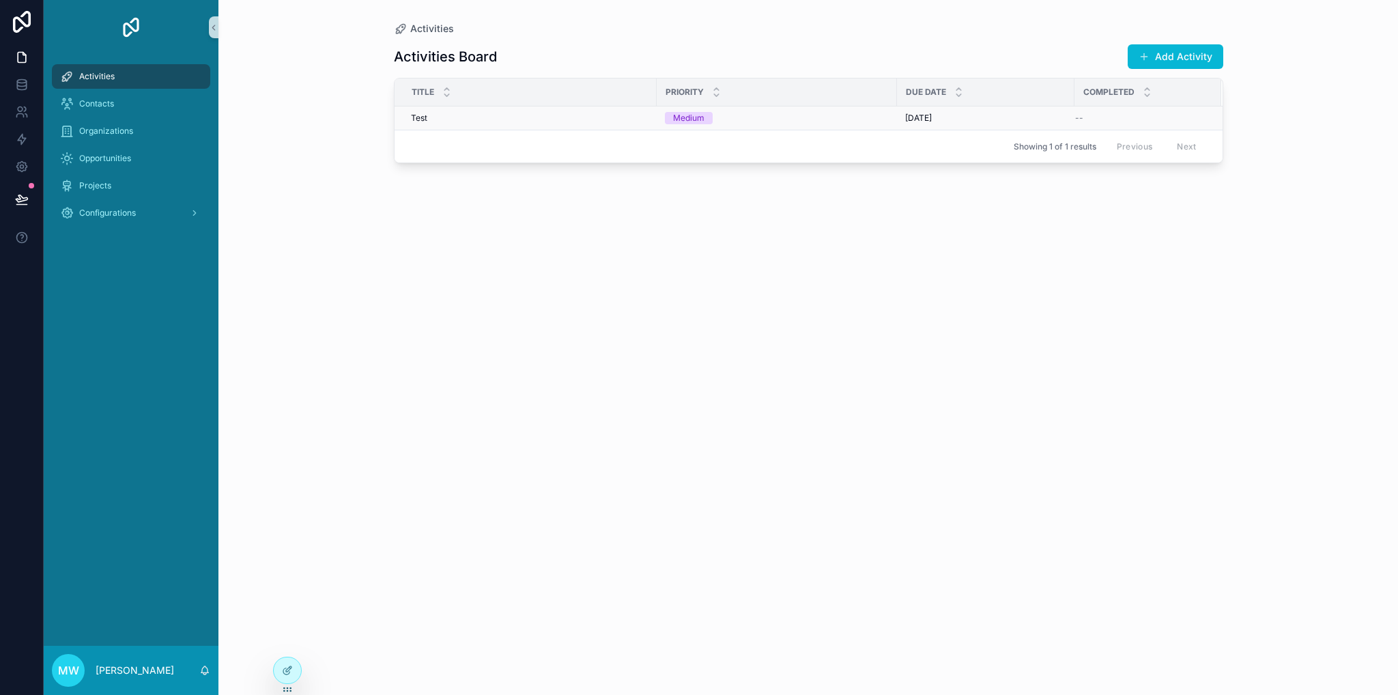
click at [522, 120] on div "Test Test" at bounding box center [530, 118] width 238 height 11
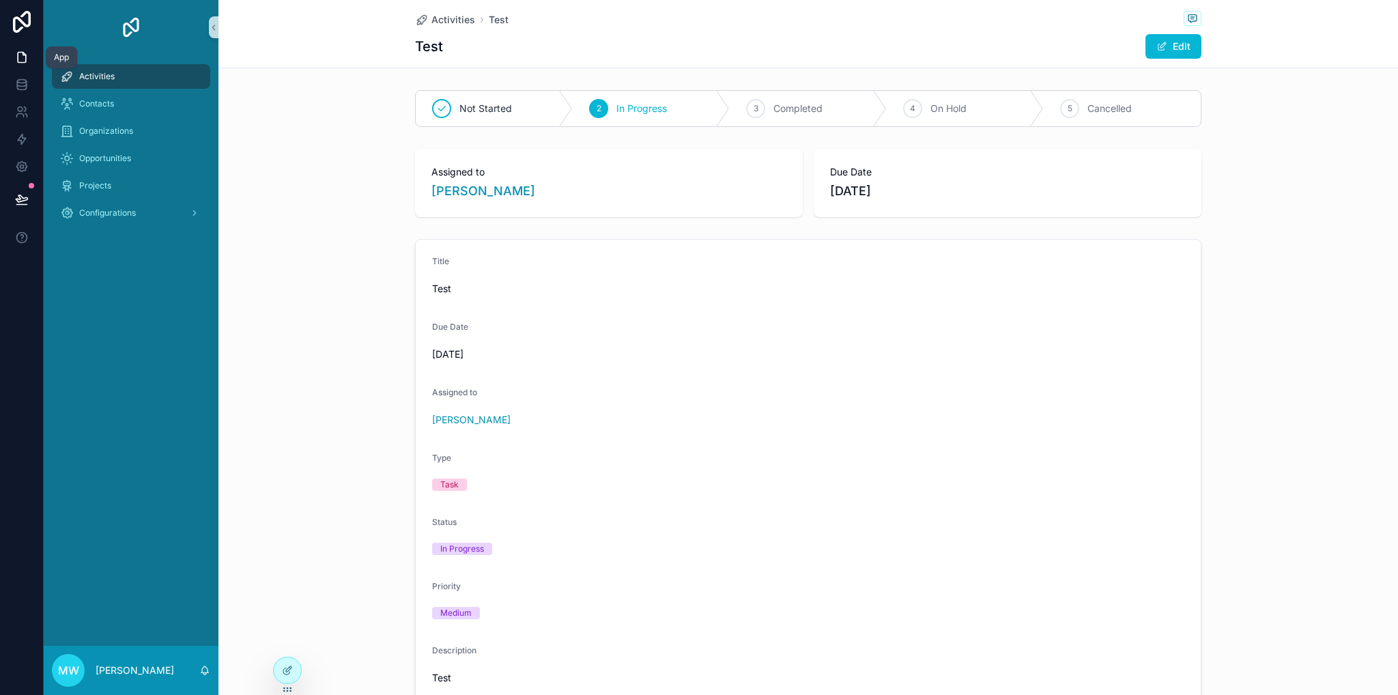
click at [16, 59] on icon at bounding box center [22, 58] width 14 height 14
click at [448, 22] on span "Activities" at bounding box center [453, 20] width 44 height 14
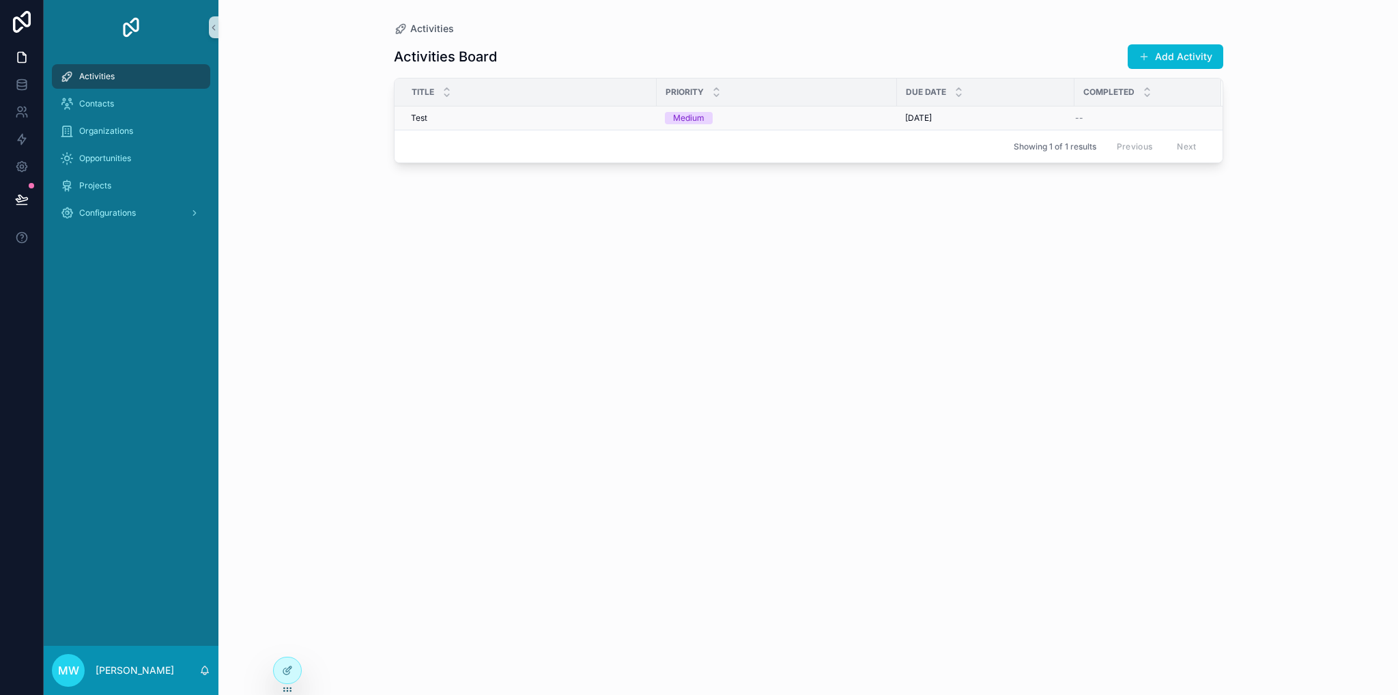
click at [563, 125] on td "Test Test" at bounding box center [525, 118] width 262 height 24
click at [293, 661] on div at bounding box center [287, 670] width 27 height 26
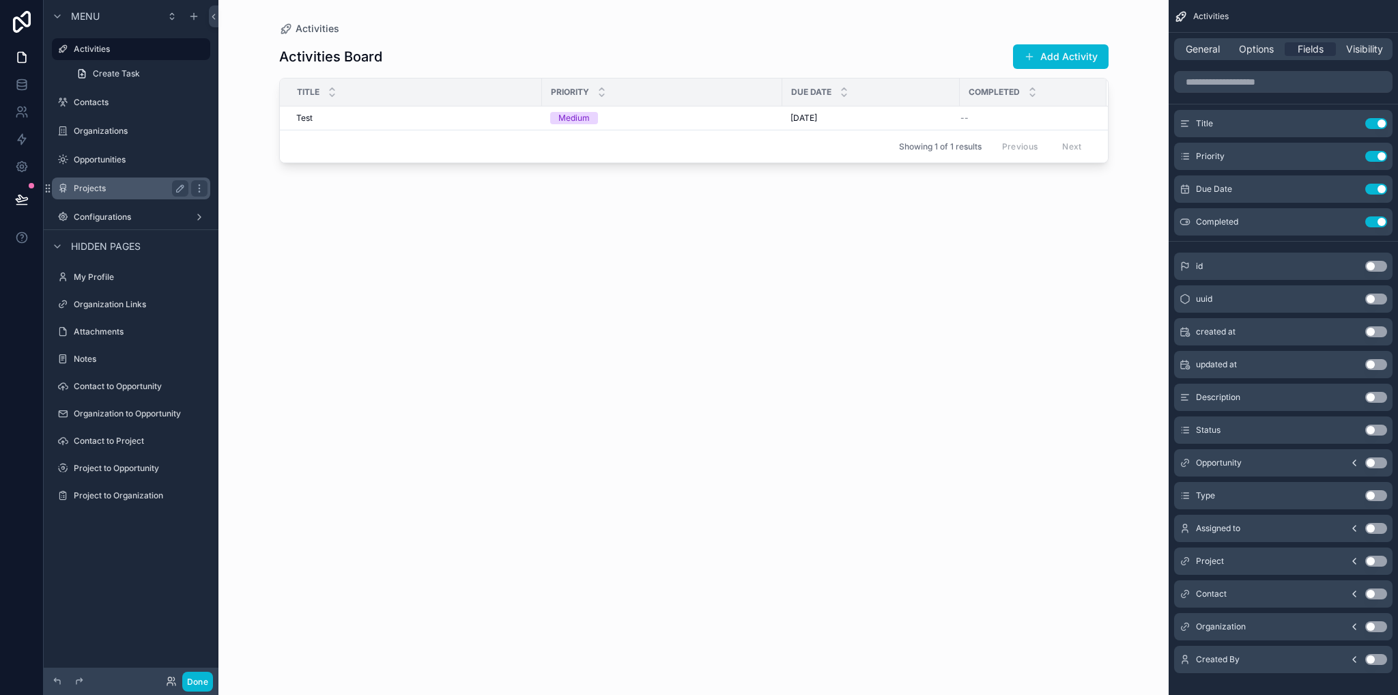
drag, startPoint x: 126, startPoint y: 182, endPoint x: 120, endPoint y: 167, distance: 16.6
click at [126, 183] on label "Projects" at bounding box center [128, 188] width 109 height 11
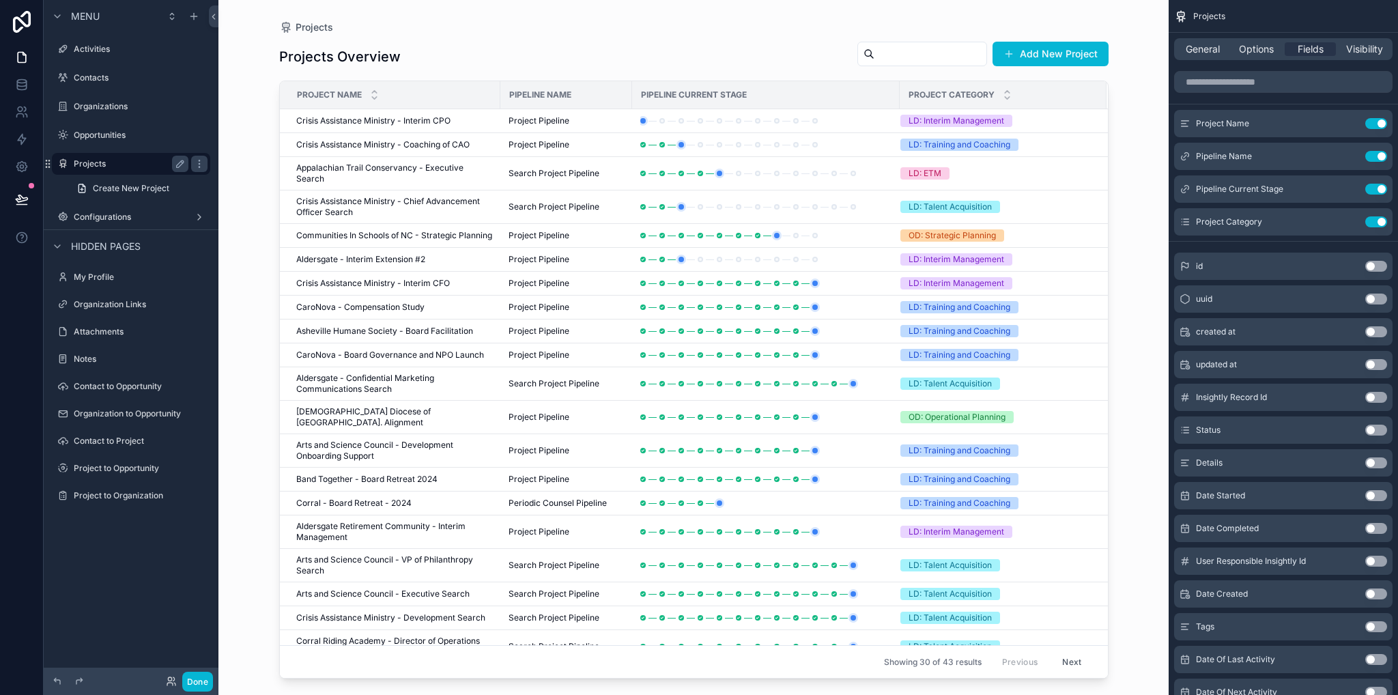
click at [119, 162] on label "Projects" at bounding box center [128, 163] width 109 height 11
click at [98, 134] on label "Opportunities" at bounding box center [128, 135] width 109 height 11
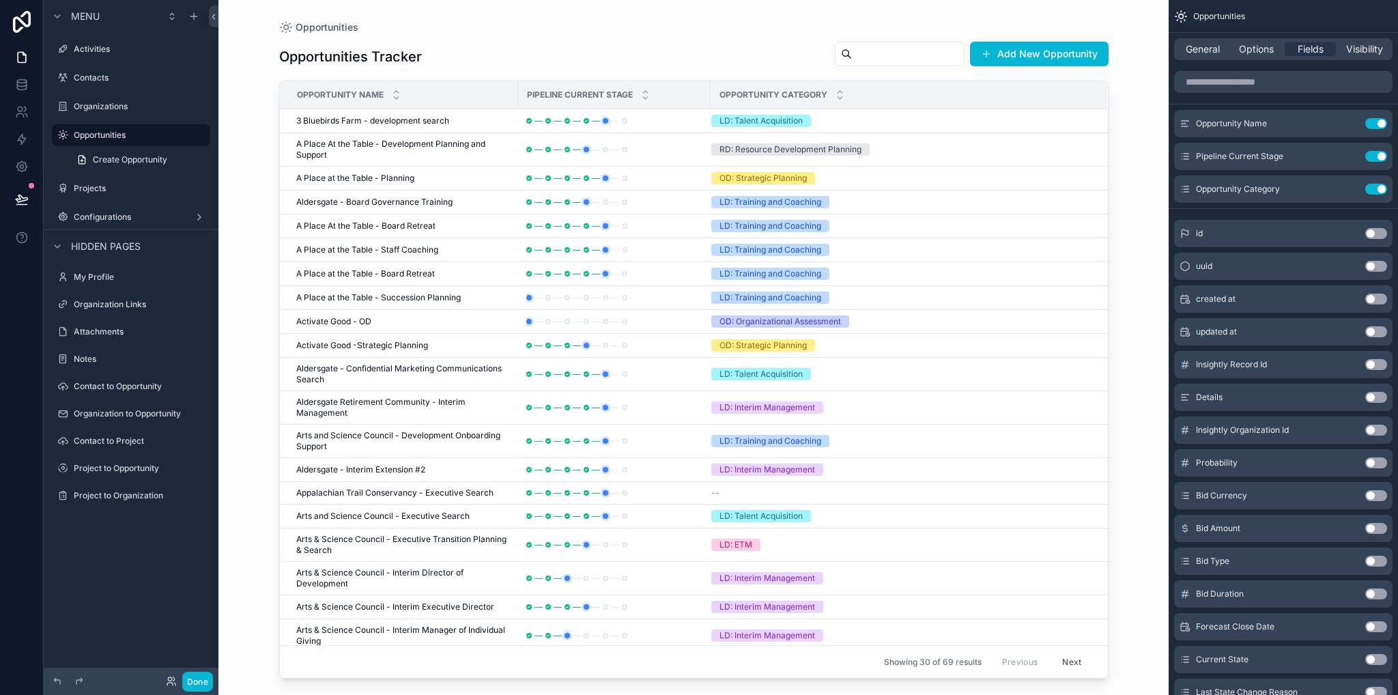
click at [995, 186] on div "scrollable content" at bounding box center [693, 339] width 873 height 678
click at [1025, 230] on div "LD: Training and Coaching" at bounding box center [900, 226] width 379 height 12
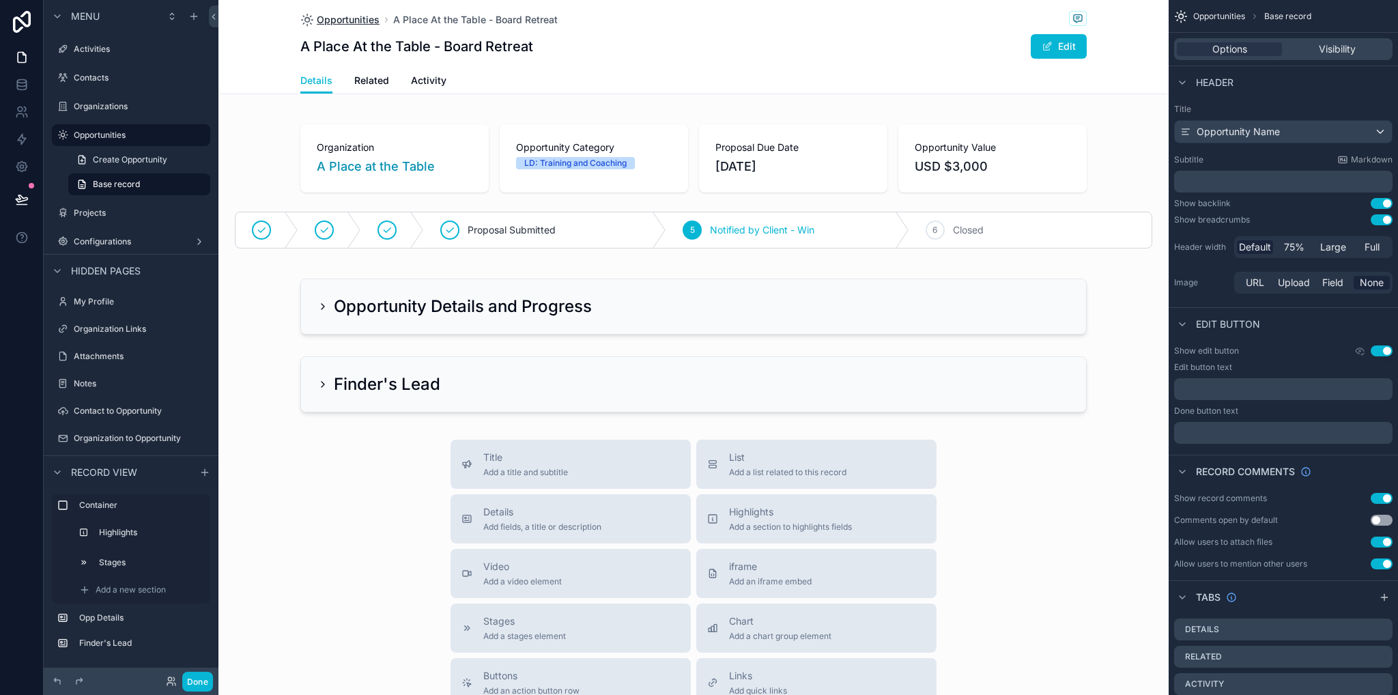
click at [362, 21] on span "Opportunities" at bounding box center [348, 20] width 63 height 14
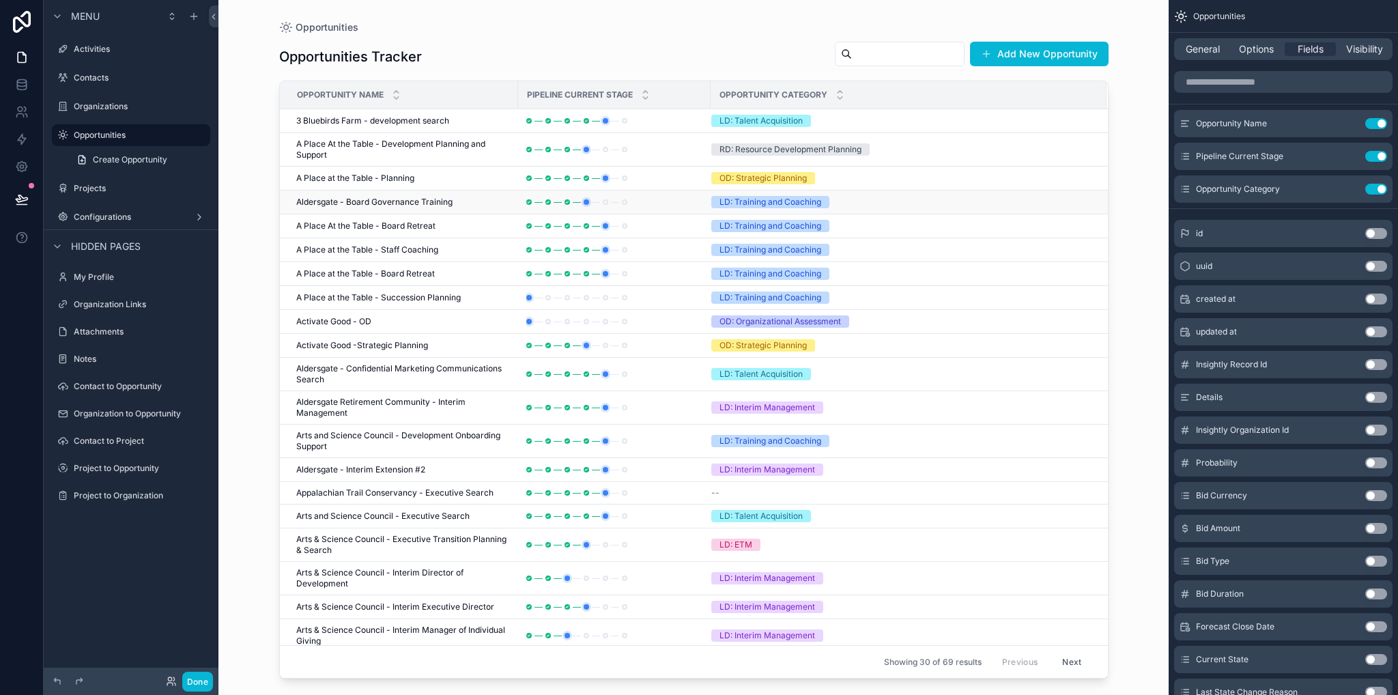
click at [632, 205] on div "scrollable content" at bounding box center [614, 202] width 176 height 11
click at [923, 205] on div "LD: Training and Coaching" at bounding box center [900, 202] width 379 height 12
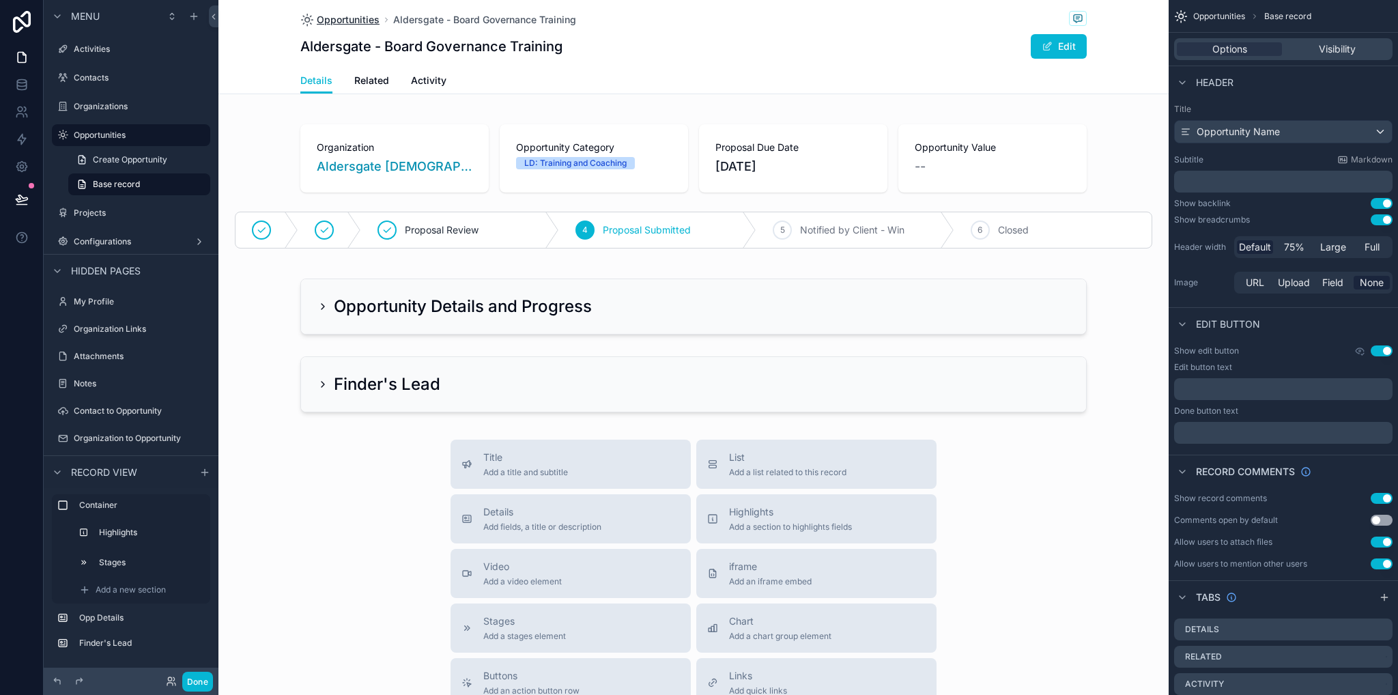
click at [360, 23] on span "Opportunities" at bounding box center [348, 20] width 63 height 14
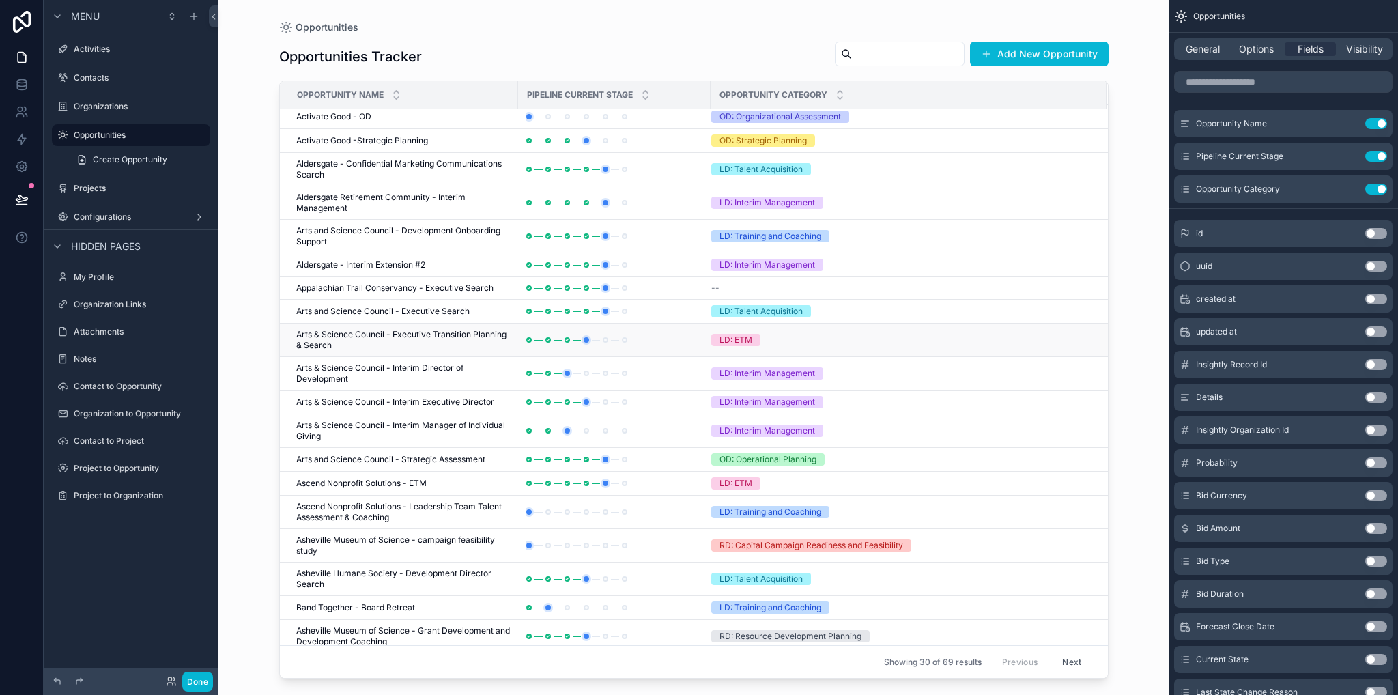
scroll to position [278, 0]
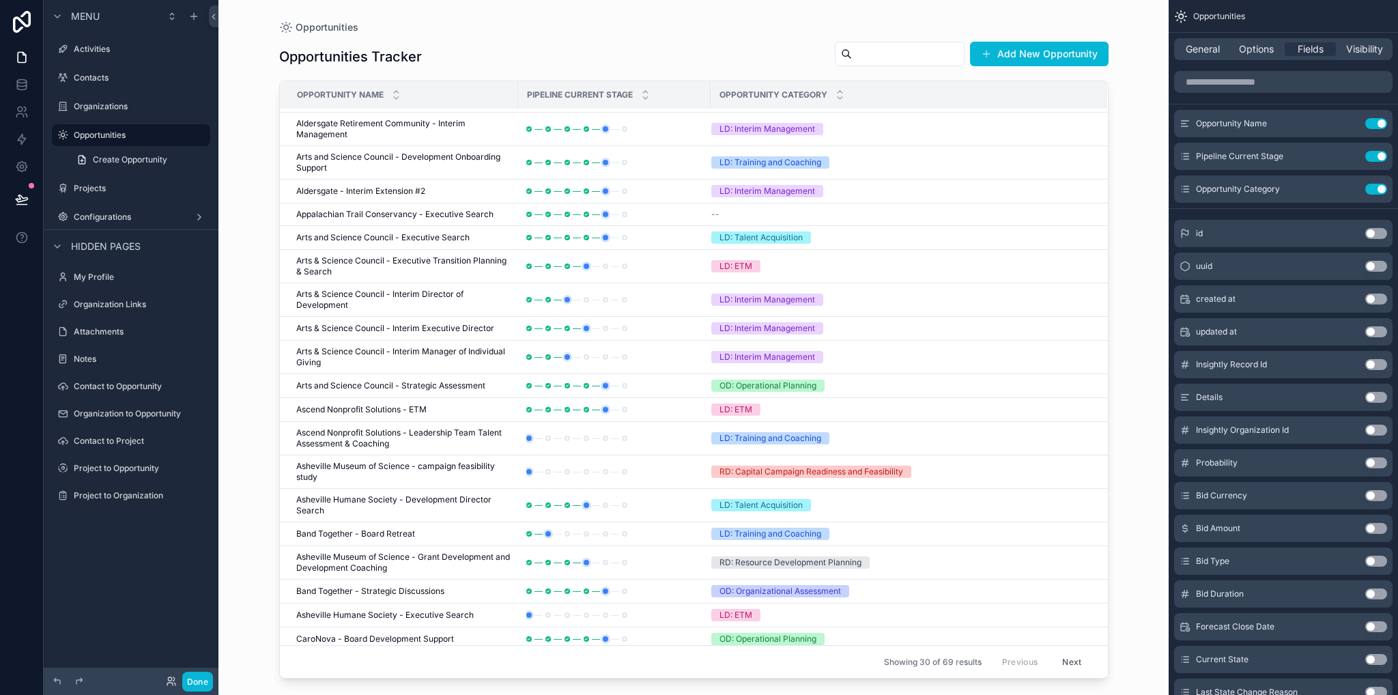
click at [1062, 667] on button "Next" at bounding box center [1071, 661] width 38 height 21
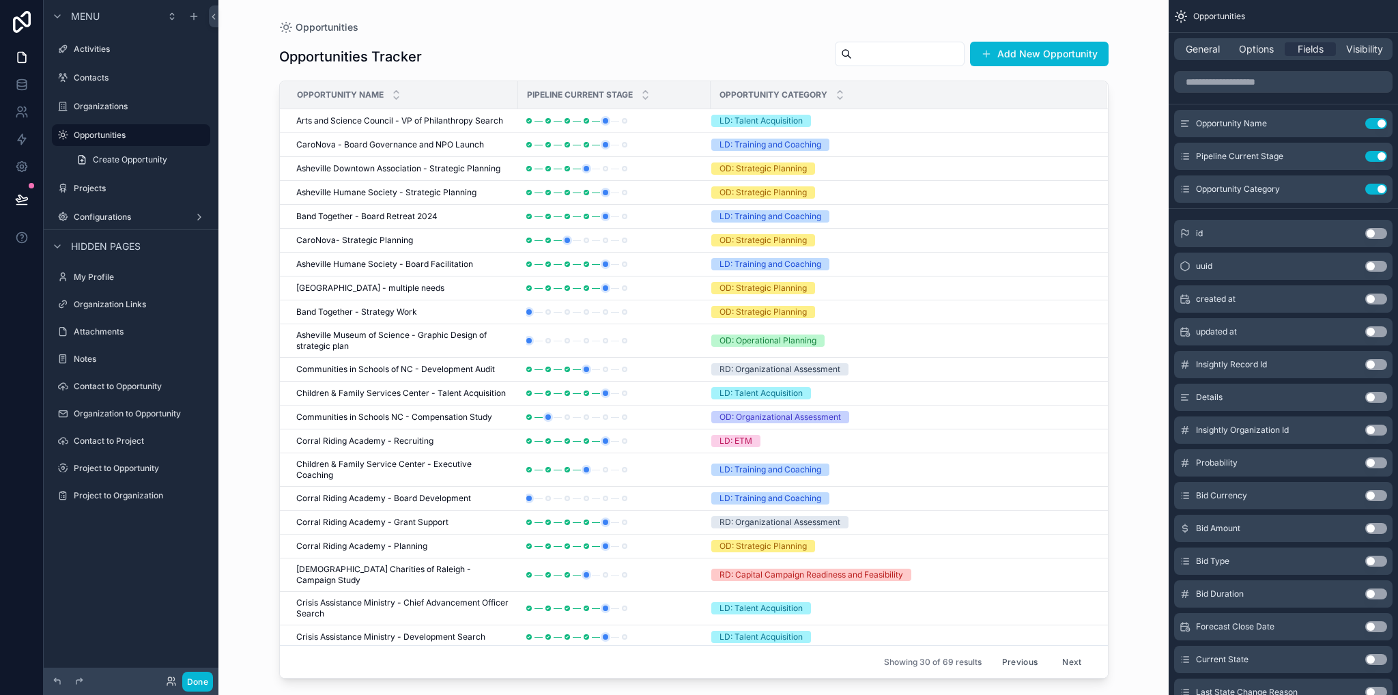
click at [1011, 662] on button "Previous" at bounding box center [1019, 661] width 55 height 21
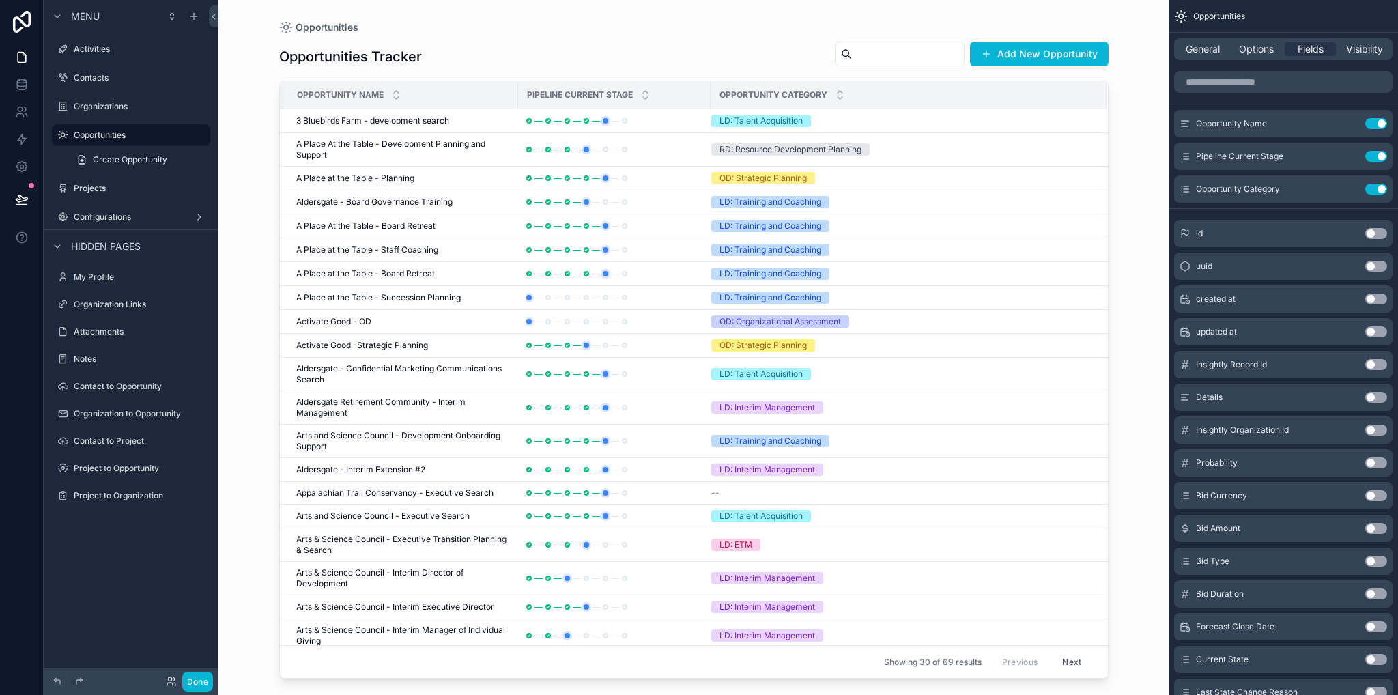
click at [1067, 659] on button "Next" at bounding box center [1071, 661] width 38 height 21
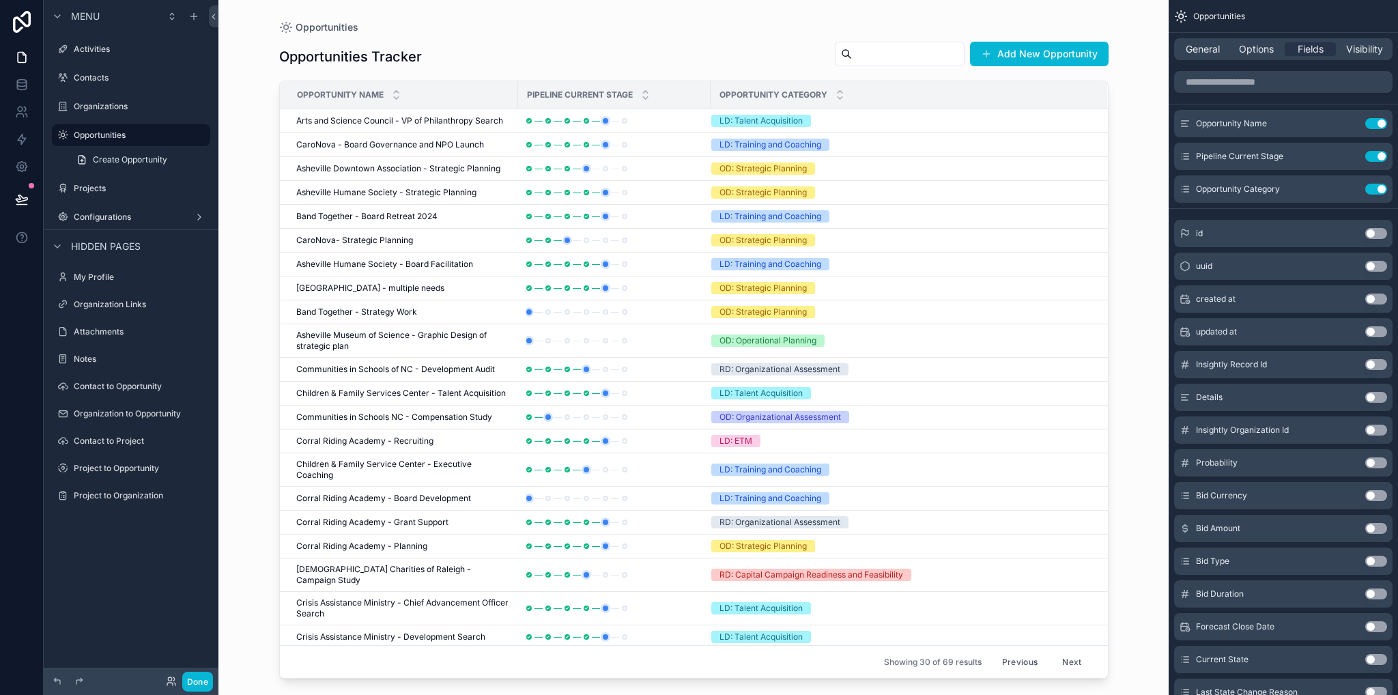
click at [1065, 663] on button "Next" at bounding box center [1071, 661] width 38 height 21
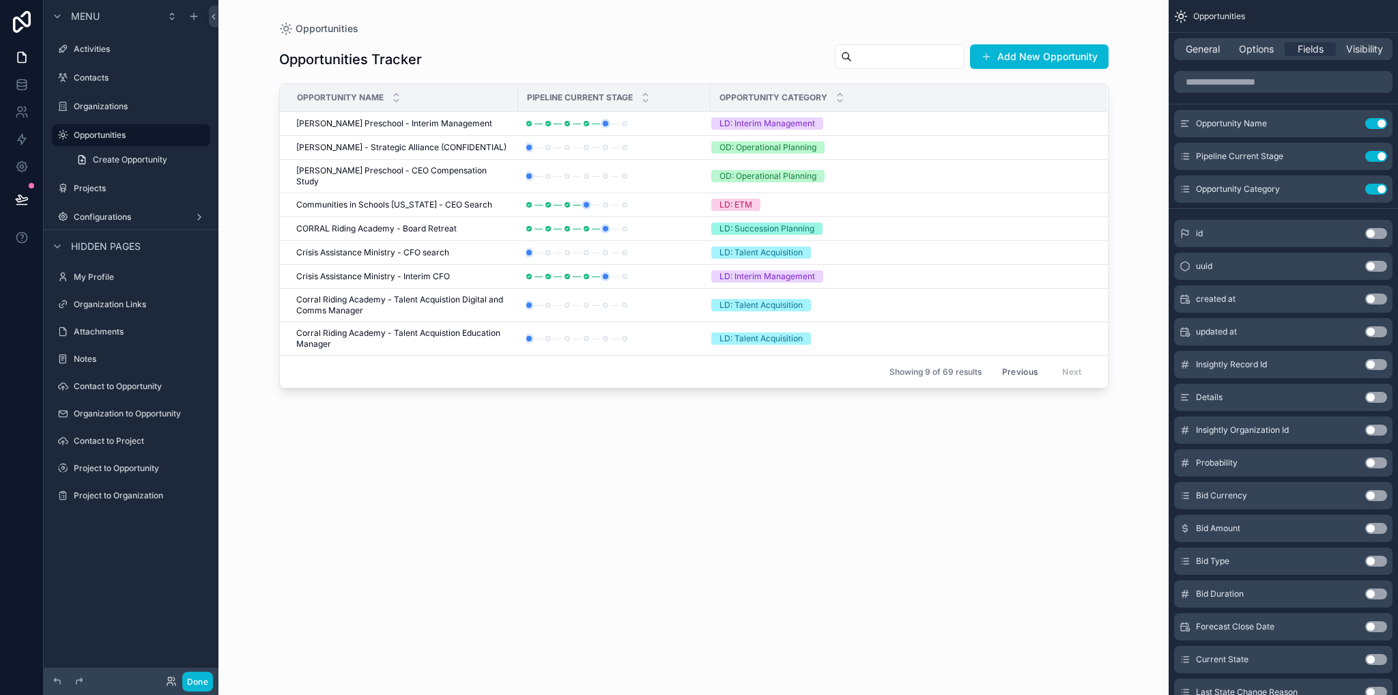
click at [1018, 382] on button "Previous" at bounding box center [1019, 371] width 55 height 21
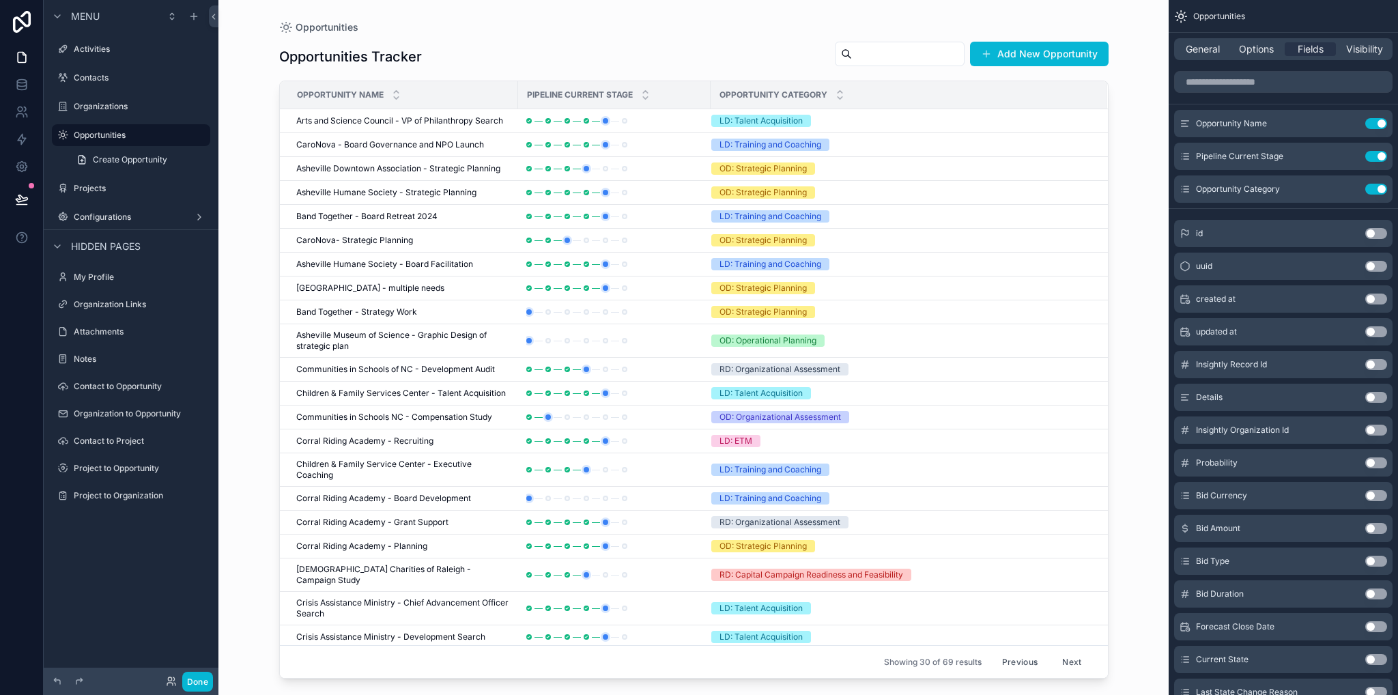
click at [1016, 662] on button "Previous" at bounding box center [1019, 661] width 55 height 21
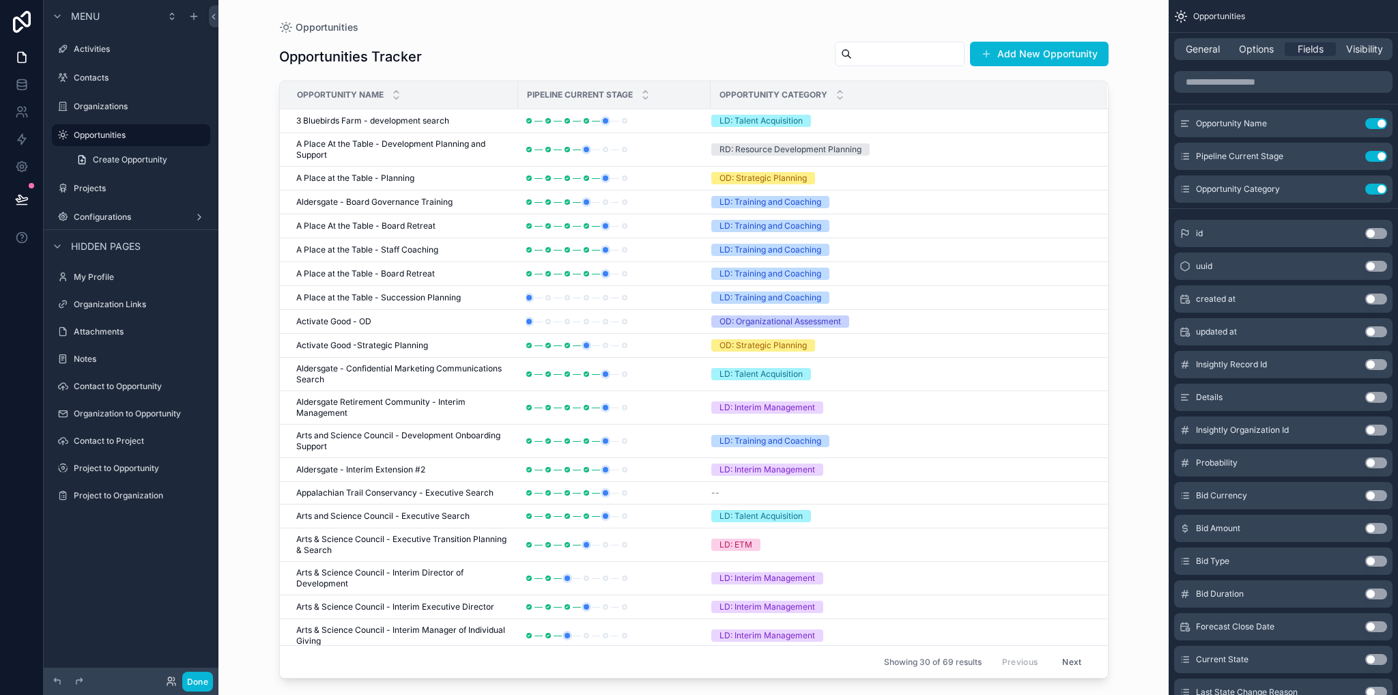
drag, startPoint x: 113, startPoint y: 188, endPoint x: 224, endPoint y: 197, distance: 110.9
click at [114, 188] on label "Projects" at bounding box center [141, 188] width 134 height 11
